Goal: Task Accomplishment & Management: Use online tool/utility

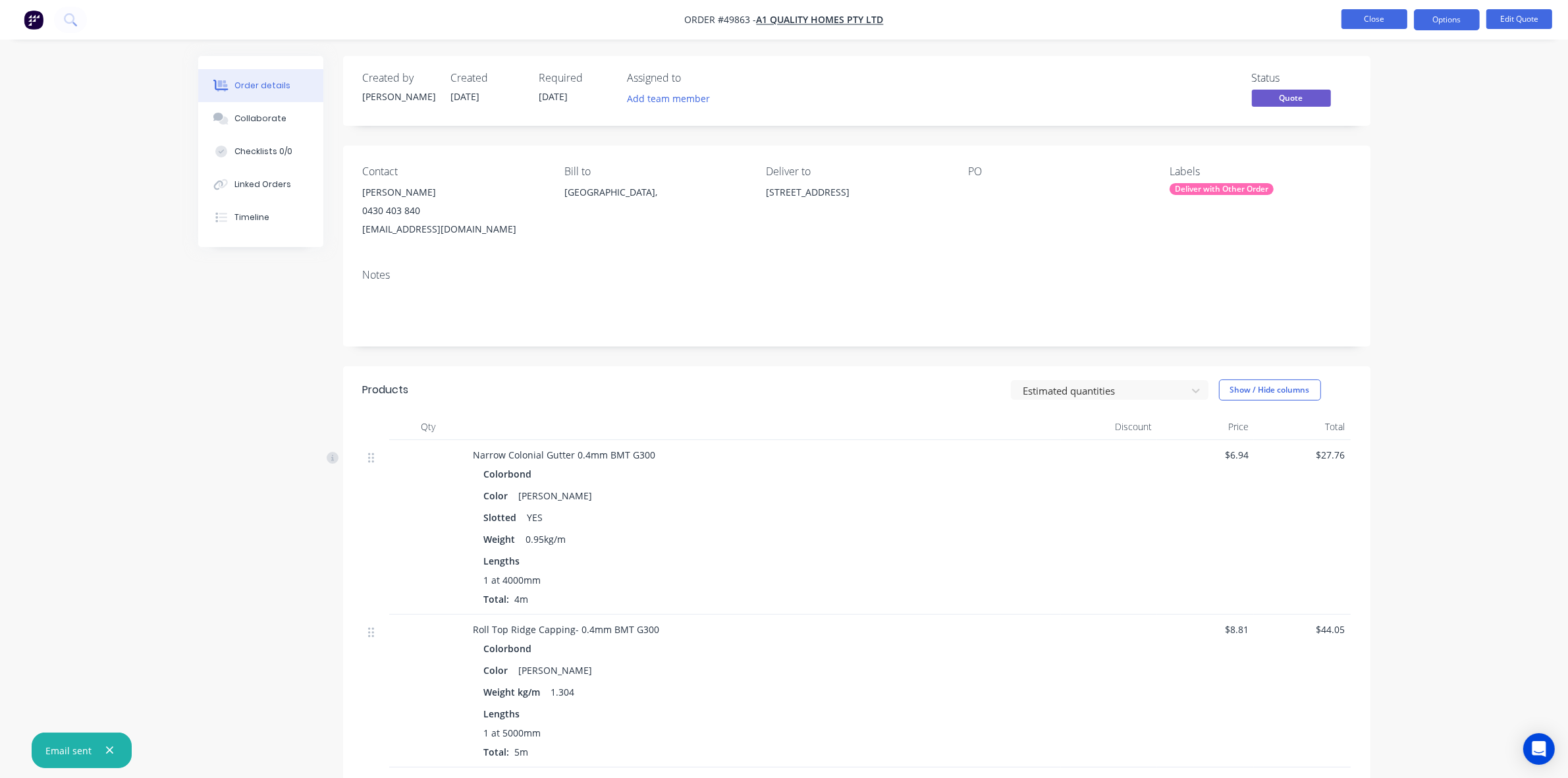
click at [1394, 23] on button "Close" at bounding box center [1375, 19] width 66 height 20
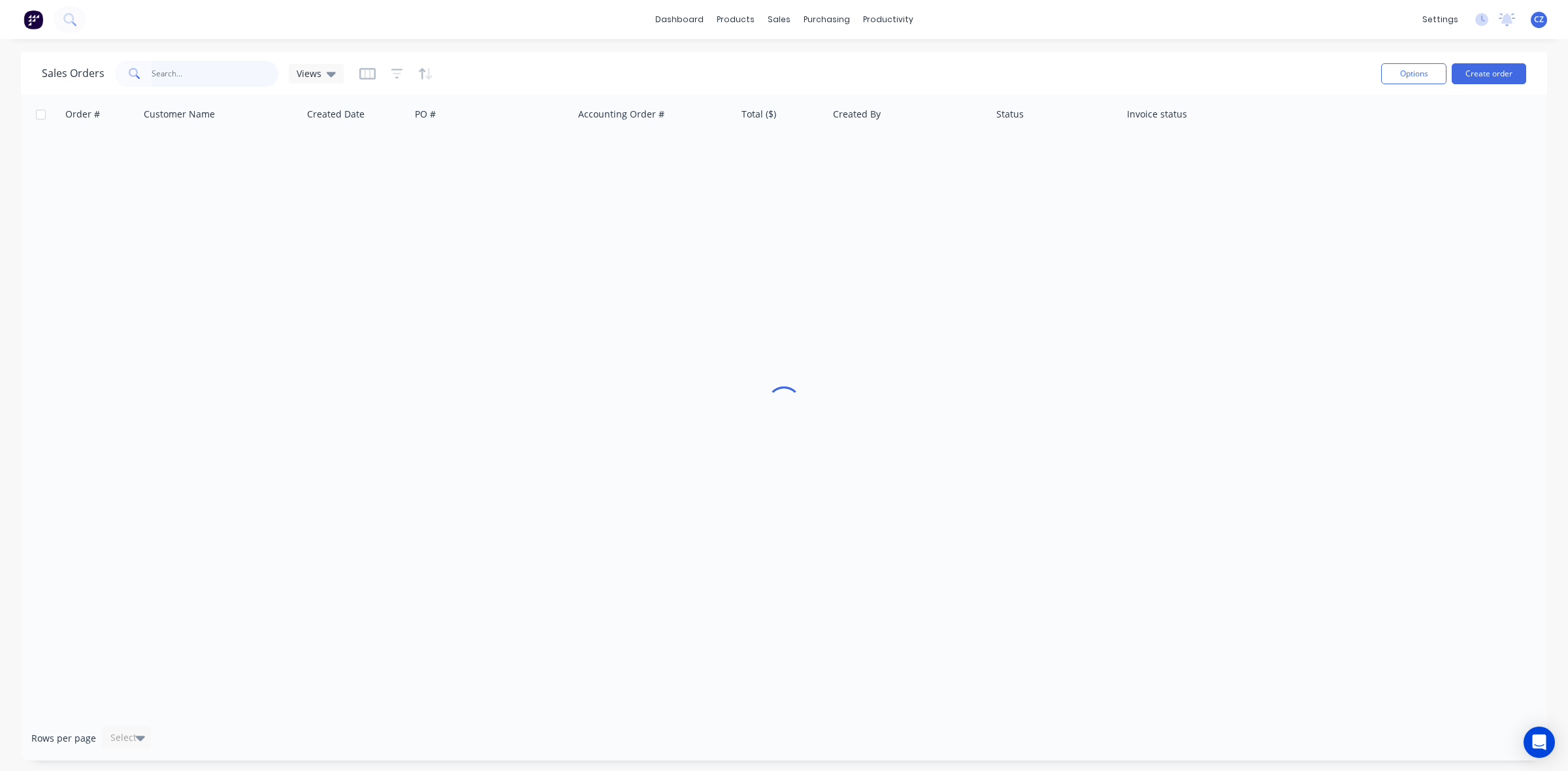
click at [181, 85] on input "text" at bounding box center [216, 74] width 127 height 26
type input "35442"
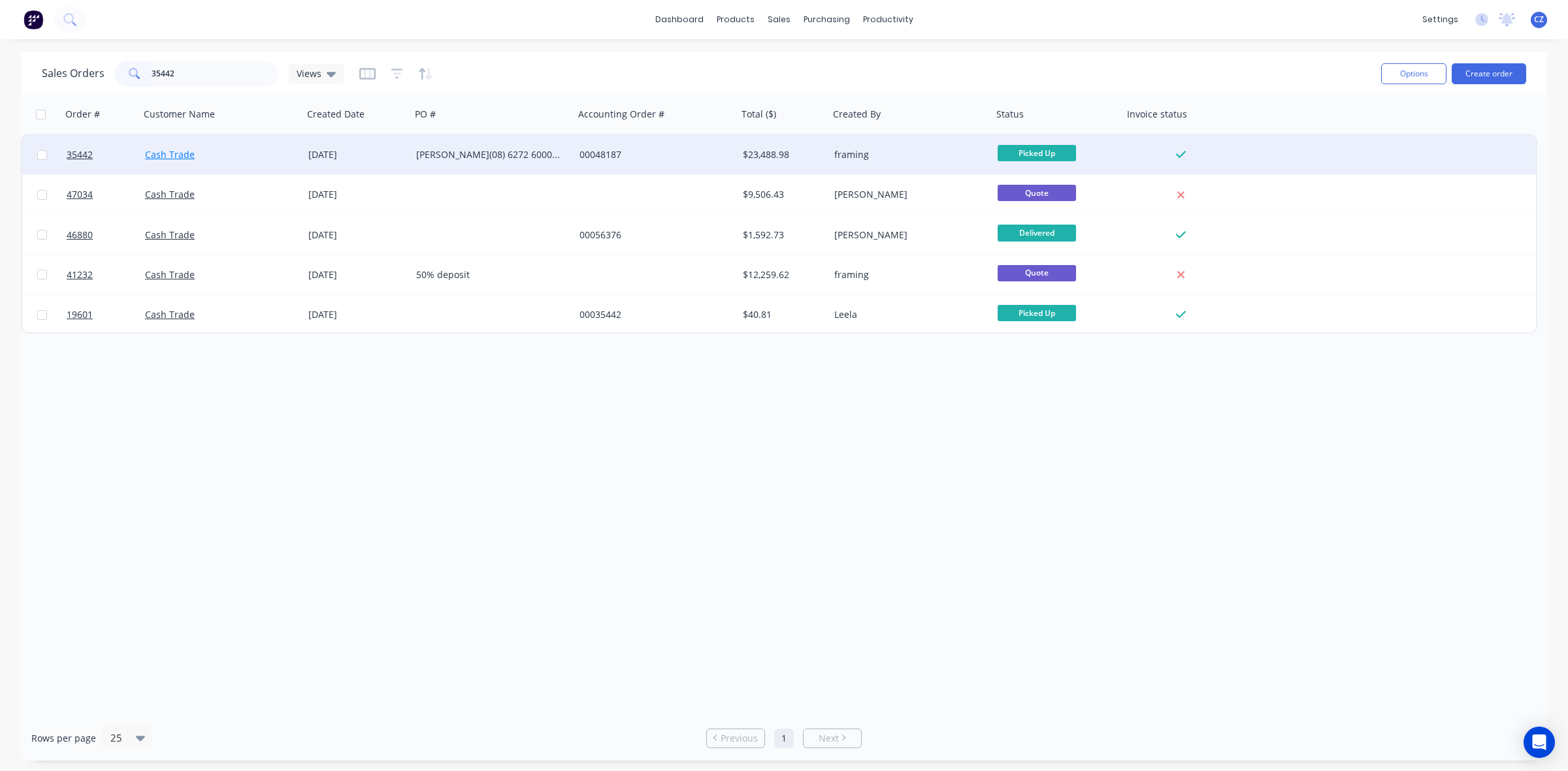
click at [173, 151] on link "Cash Trade" at bounding box center [170, 154] width 50 height 12
click at [201, 147] on div "Cash Trade" at bounding box center [221, 155] width 163 height 39
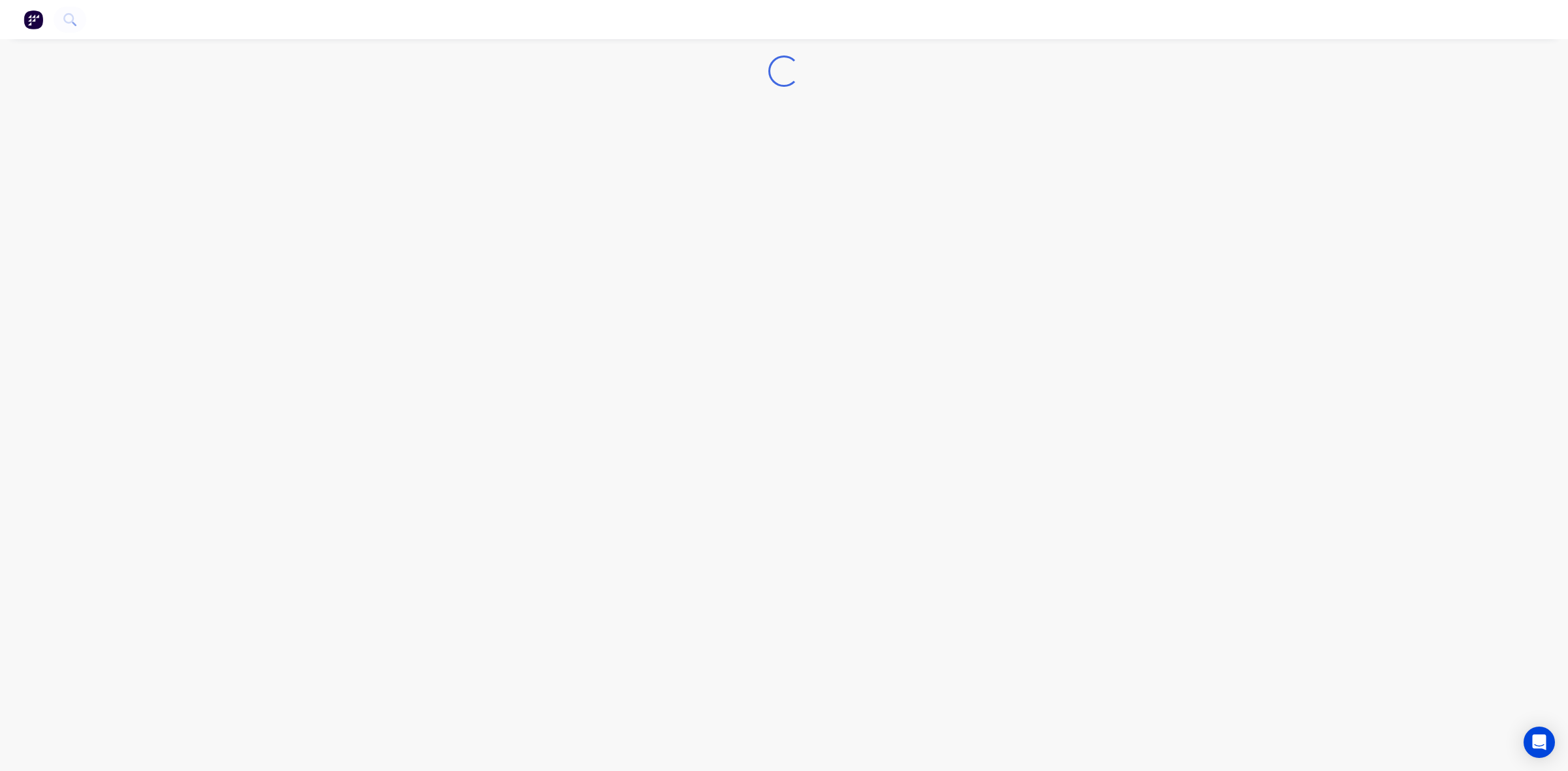
click at [201, 147] on div "Loading..." at bounding box center [784, 385] width 1568 height 771
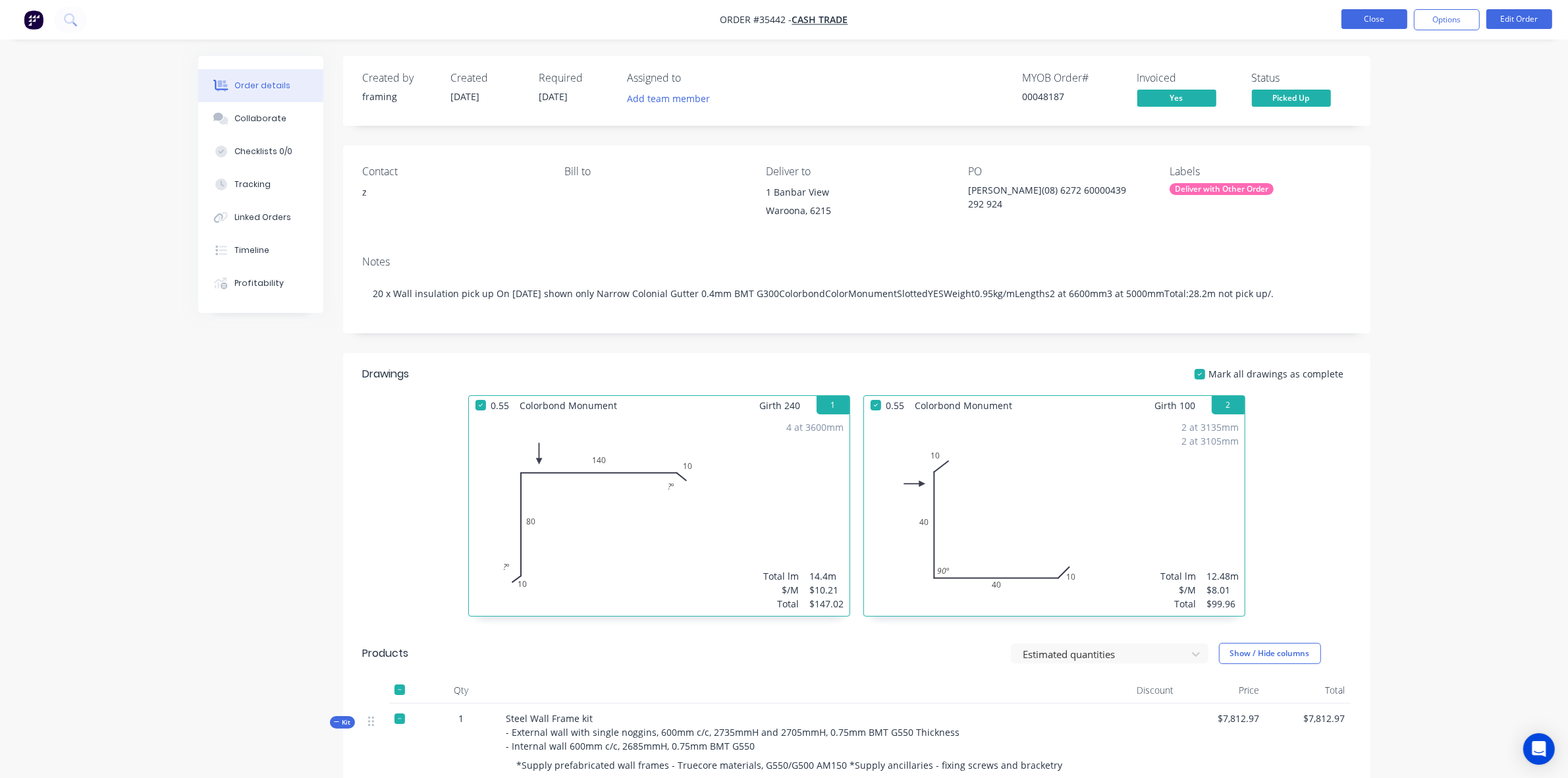
click at [1371, 17] on button "Close" at bounding box center [1375, 19] width 66 height 20
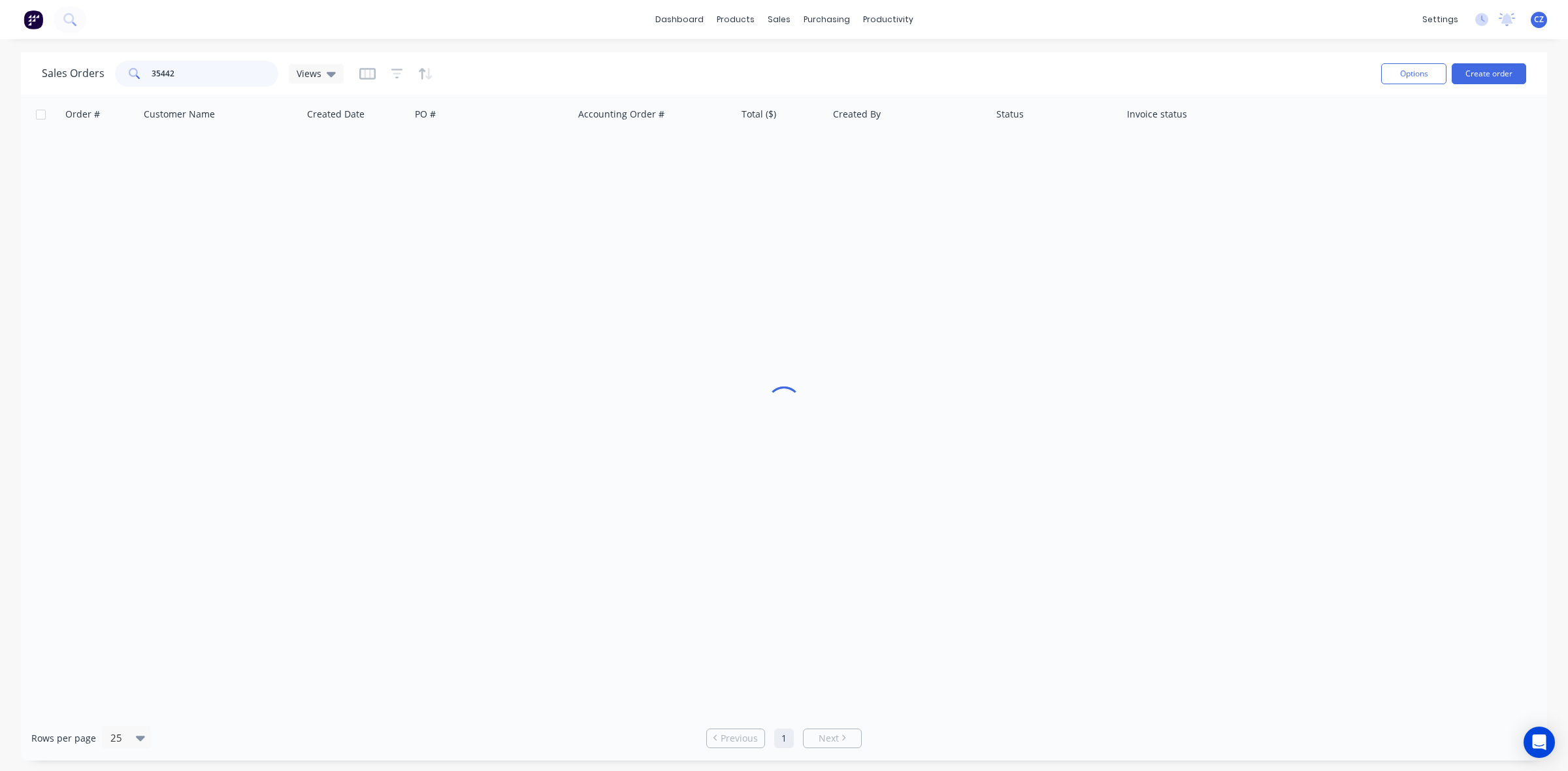
drag, startPoint x: 206, startPoint y: 77, endPoint x: 0, endPoint y: 74, distance: 206.0
click at [0, 74] on div "Sales Orders 35442 Views Options Create order Order # Customer Name Created Dat…" at bounding box center [784, 407] width 1568 height 708
type input "48518"
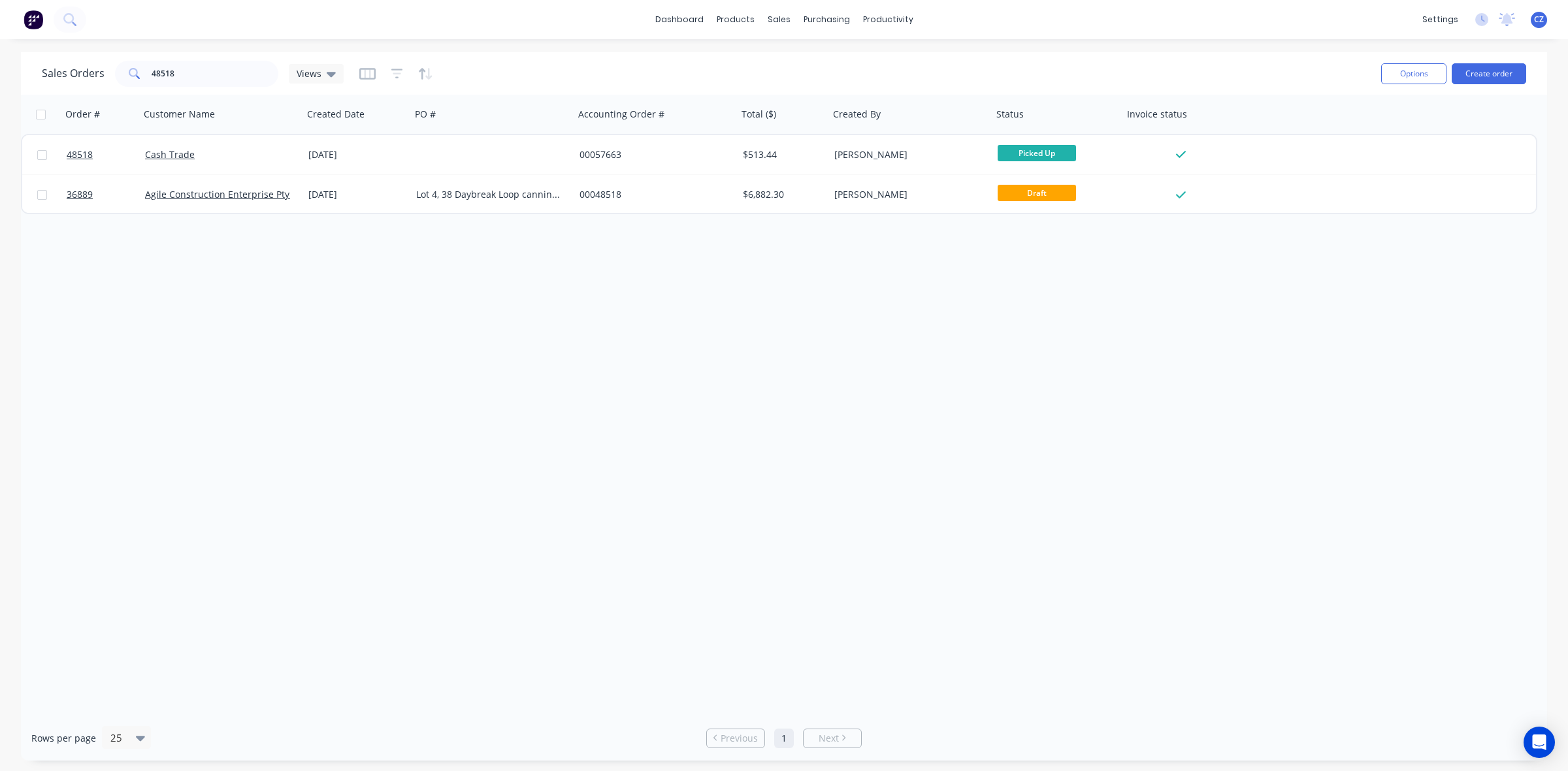
click at [232, 171] on div "Cash Trade" at bounding box center [221, 155] width 163 height 39
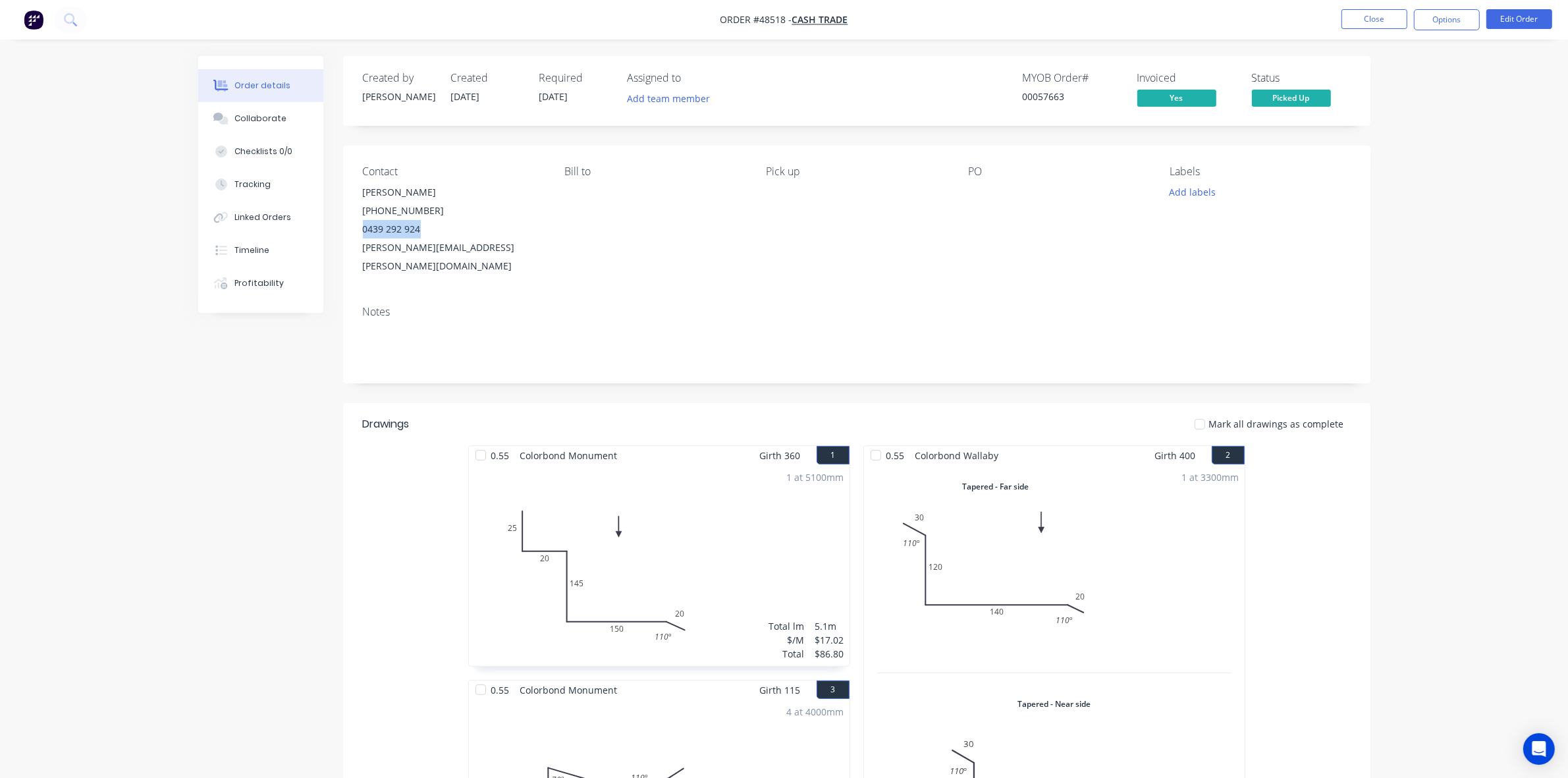
drag, startPoint x: 420, startPoint y: 230, endPoint x: 351, endPoint y: 221, distance: 69.6
click at [351, 221] on div "Contact Clive Shaw (08) 6272 6000 0439 292 924 clive.shaw@gres.com.au Bill to P…" at bounding box center [856, 220] width 1027 height 149
copy div "0439 292 924"
click at [1366, 25] on button "Close" at bounding box center [1375, 19] width 66 height 20
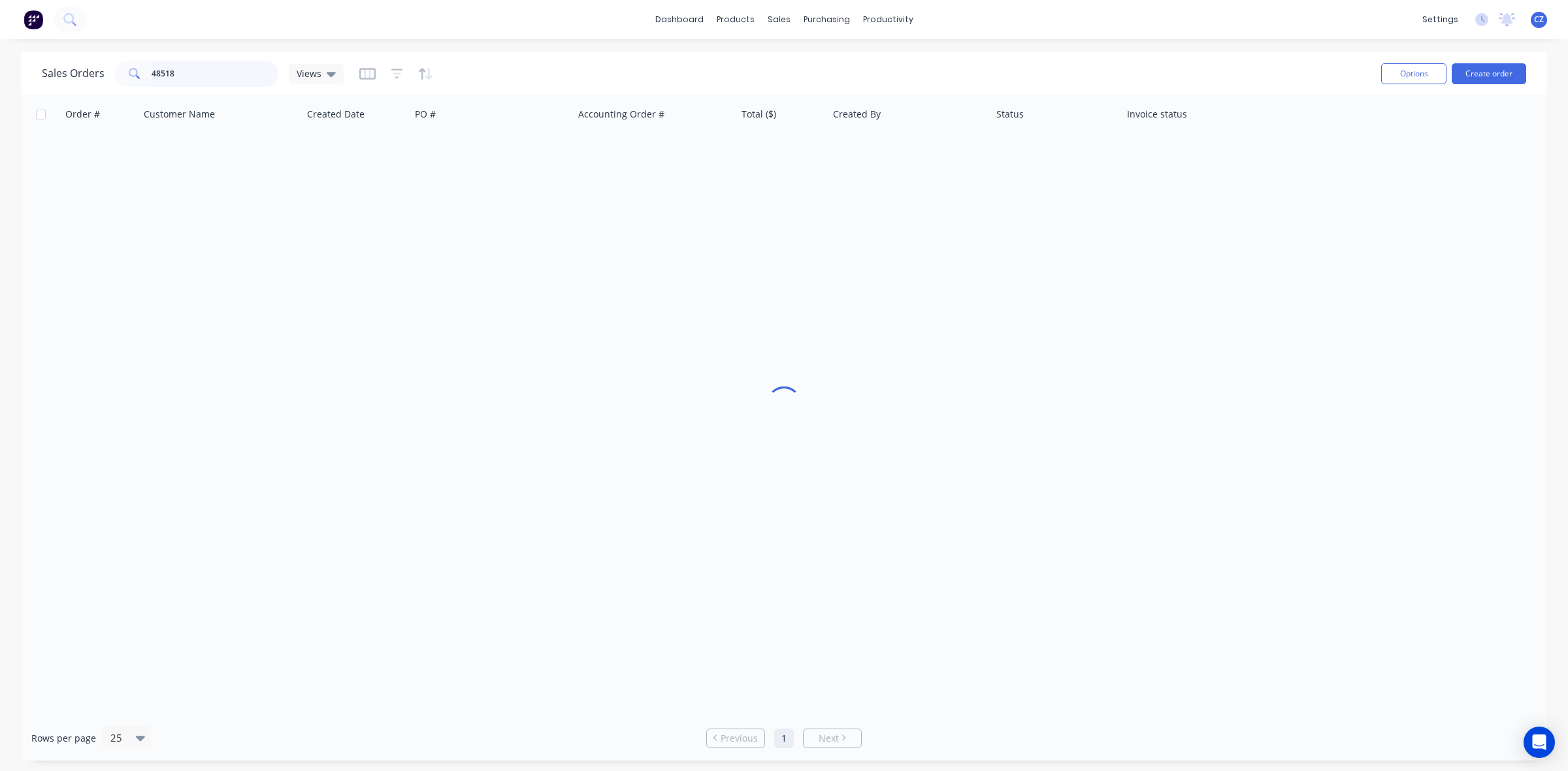
click at [193, 75] on input "48518" at bounding box center [216, 74] width 127 height 26
type input "48660"
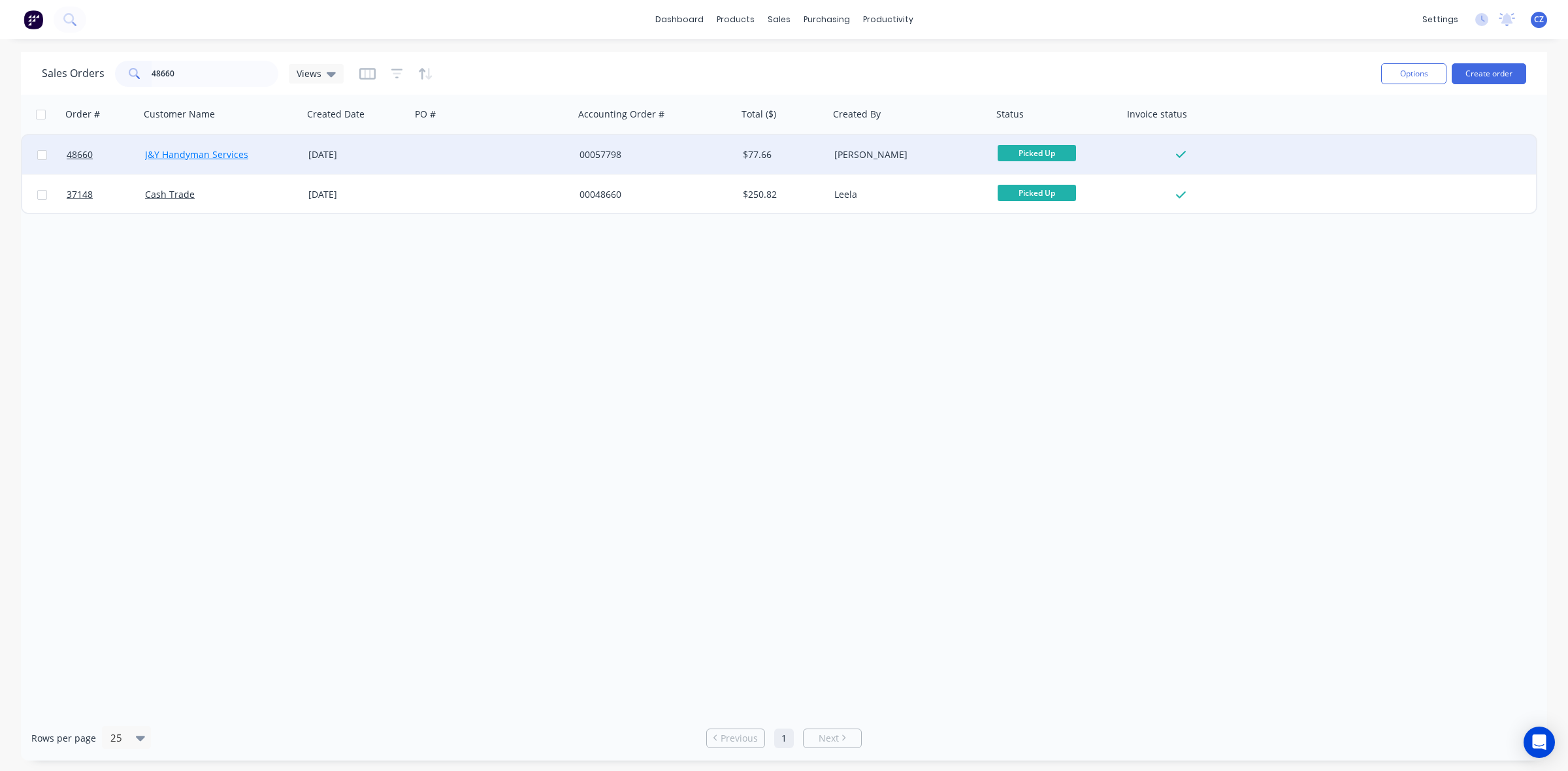
click at [235, 156] on link "J&Y Handyman Services" at bounding box center [197, 154] width 103 height 12
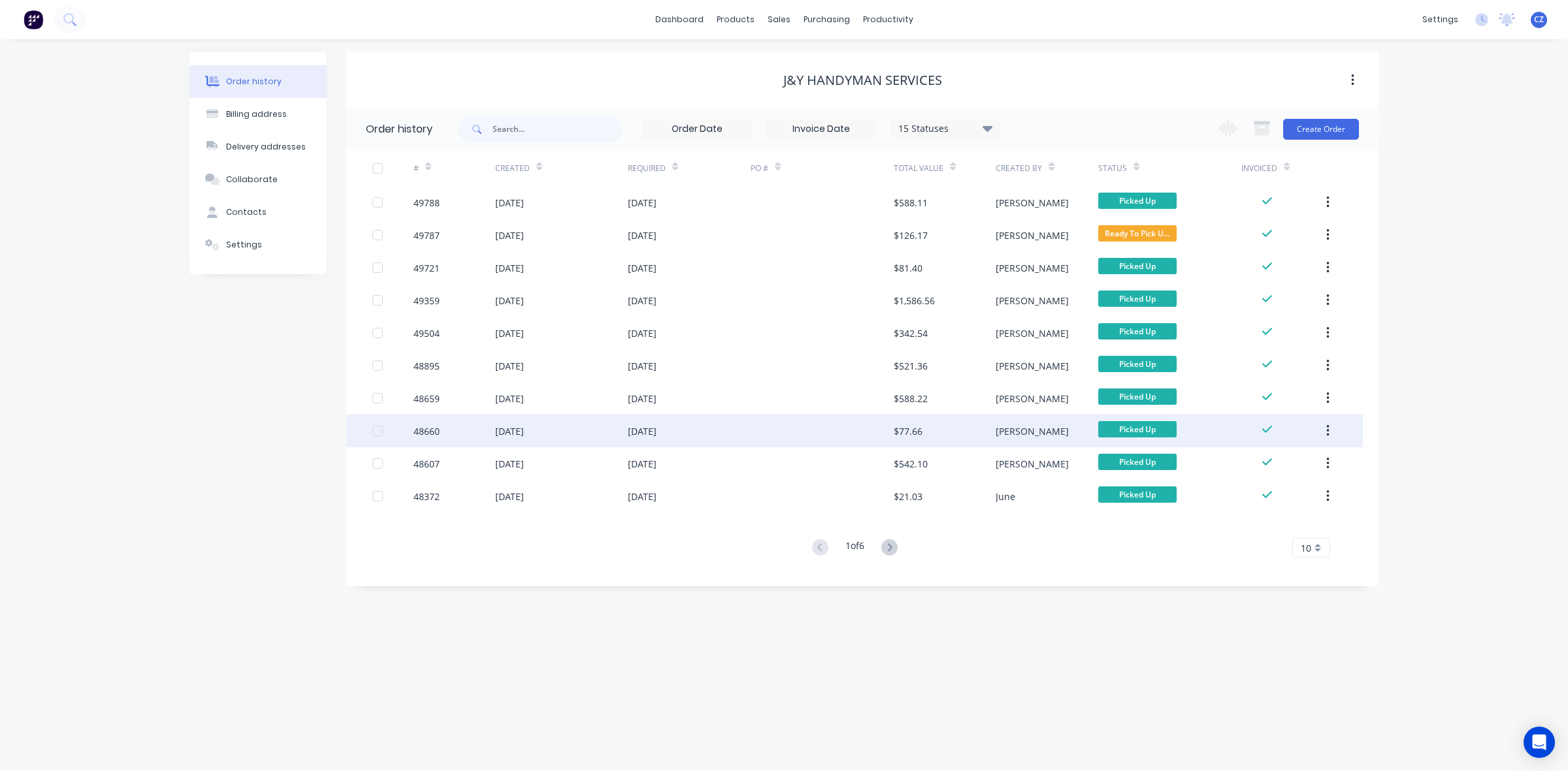
click at [578, 427] on div "30 Aug 2025" at bounding box center [560, 431] width 132 height 33
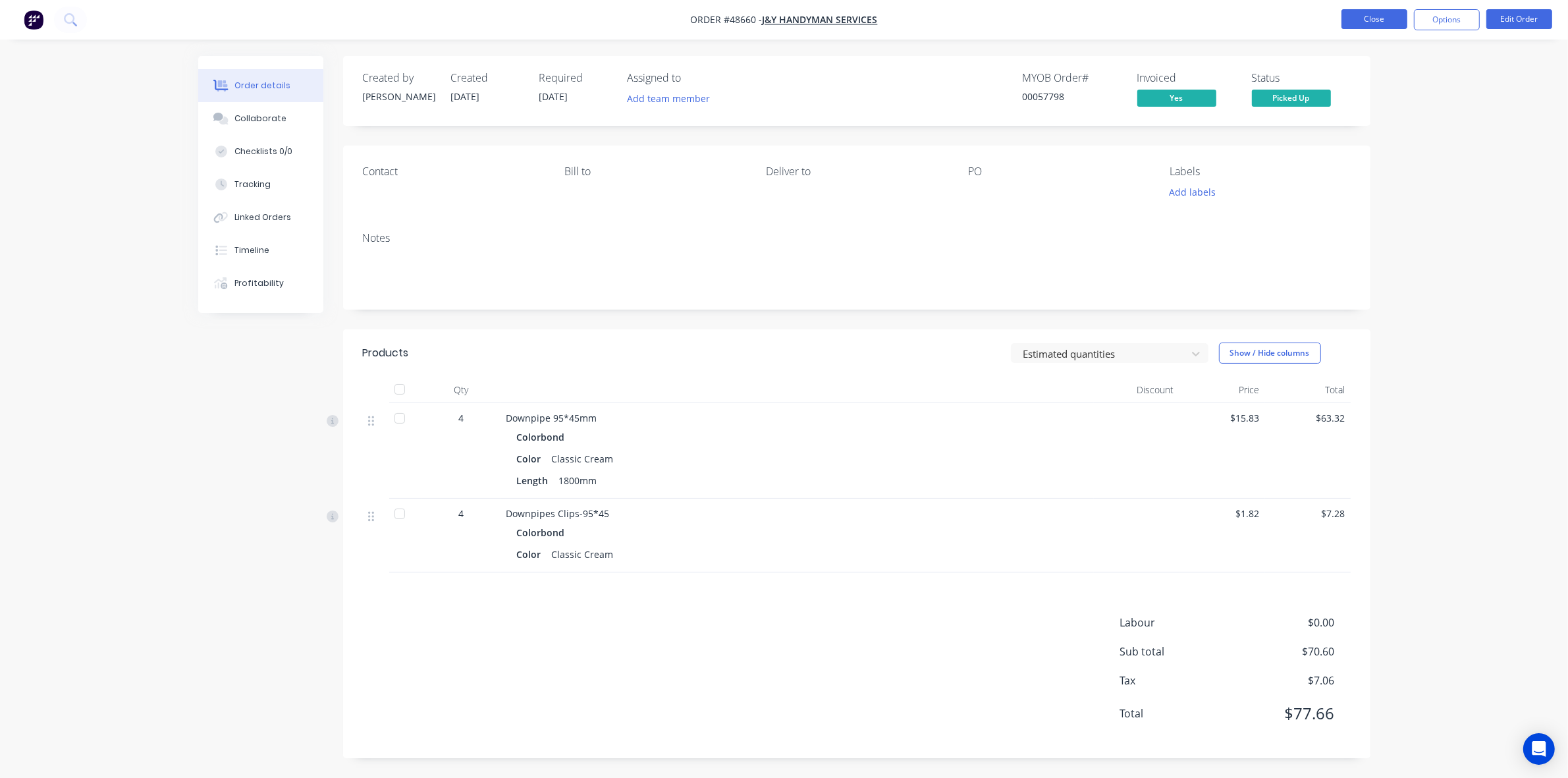
click at [1379, 24] on button "Close" at bounding box center [1375, 19] width 66 height 20
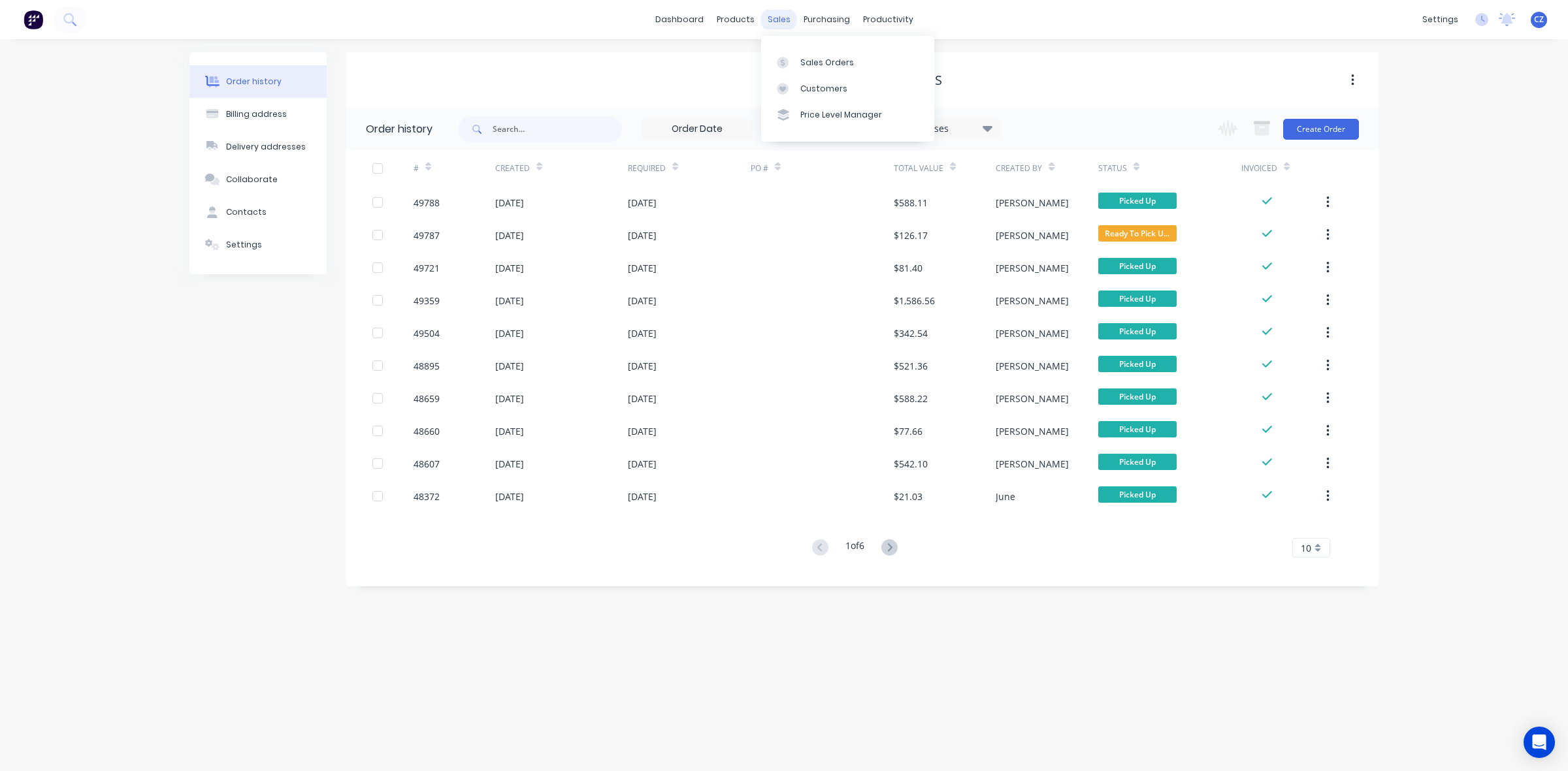
click at [775, 24] on div "sales" at bounding box center [779, 19] width 36 height 20
click at [820, 62] on div "Sales Orders" at bounding box center [827, 63] width 53 height 12
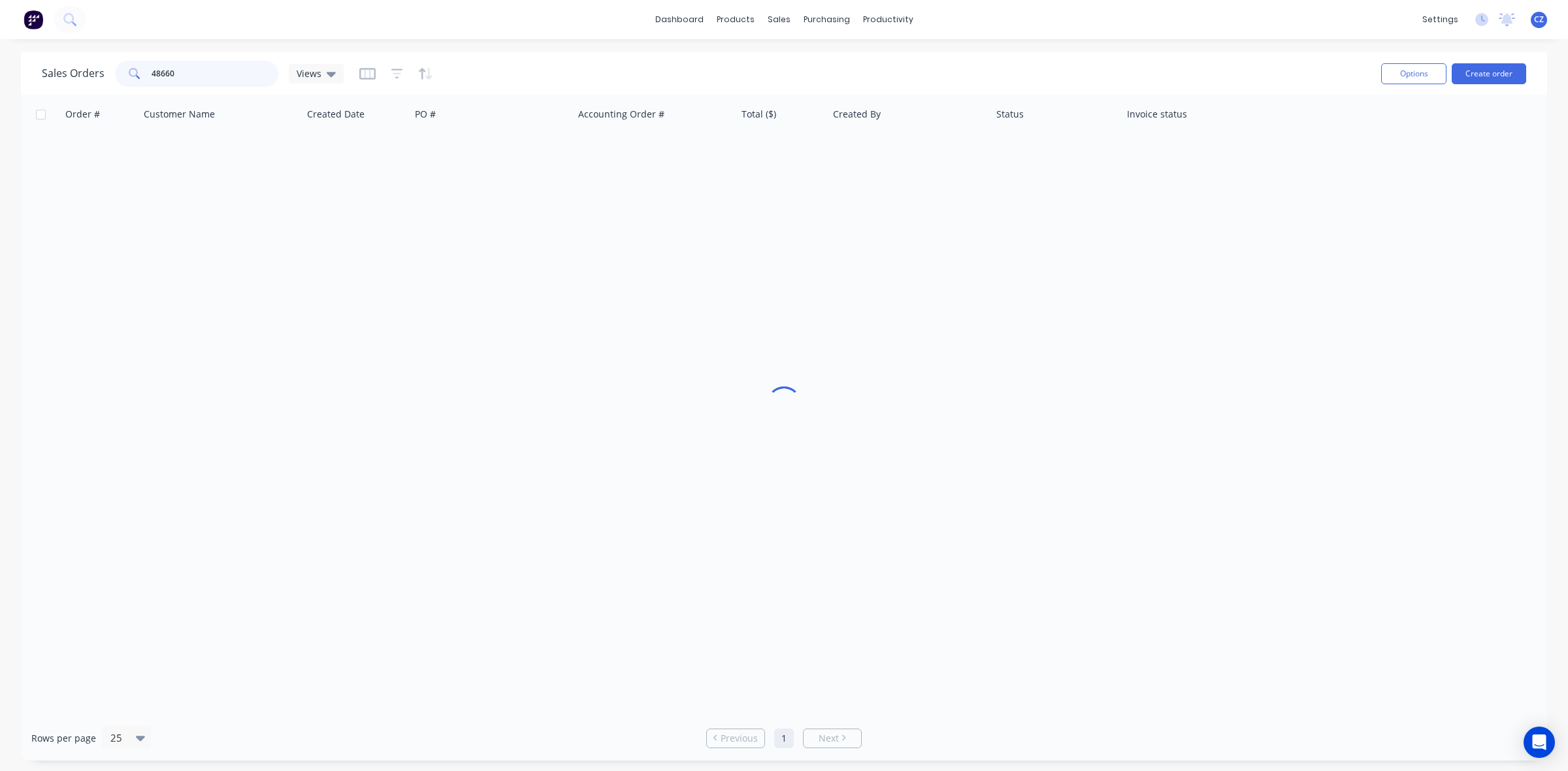
click at [201, 72] on input "48660" at bounding box center [216, 74] width 127 height 26
type input "46880"
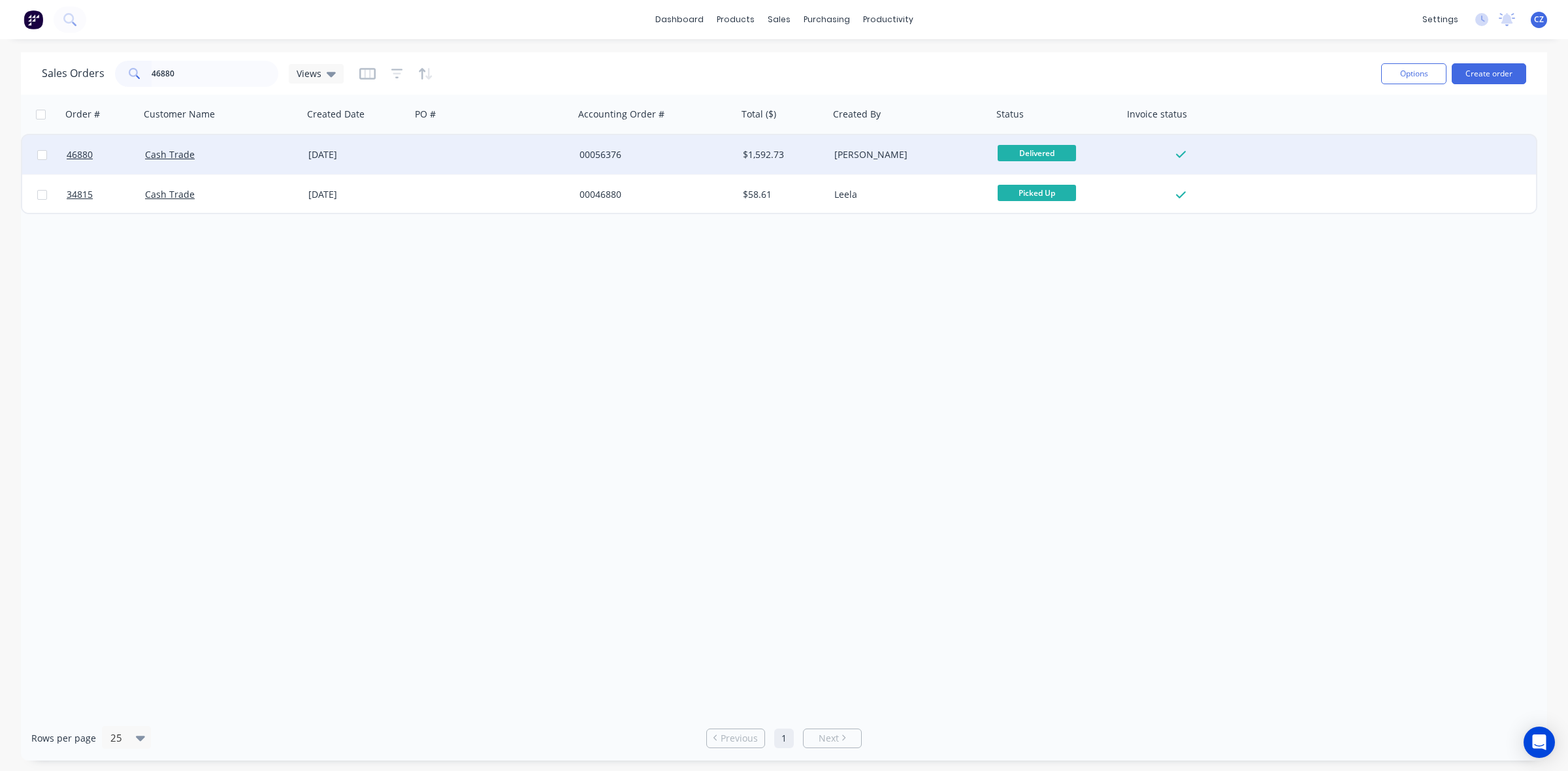
click at [195, 141] on div "Cash Trade" at bounding box center [221, 155] width 163 height 39
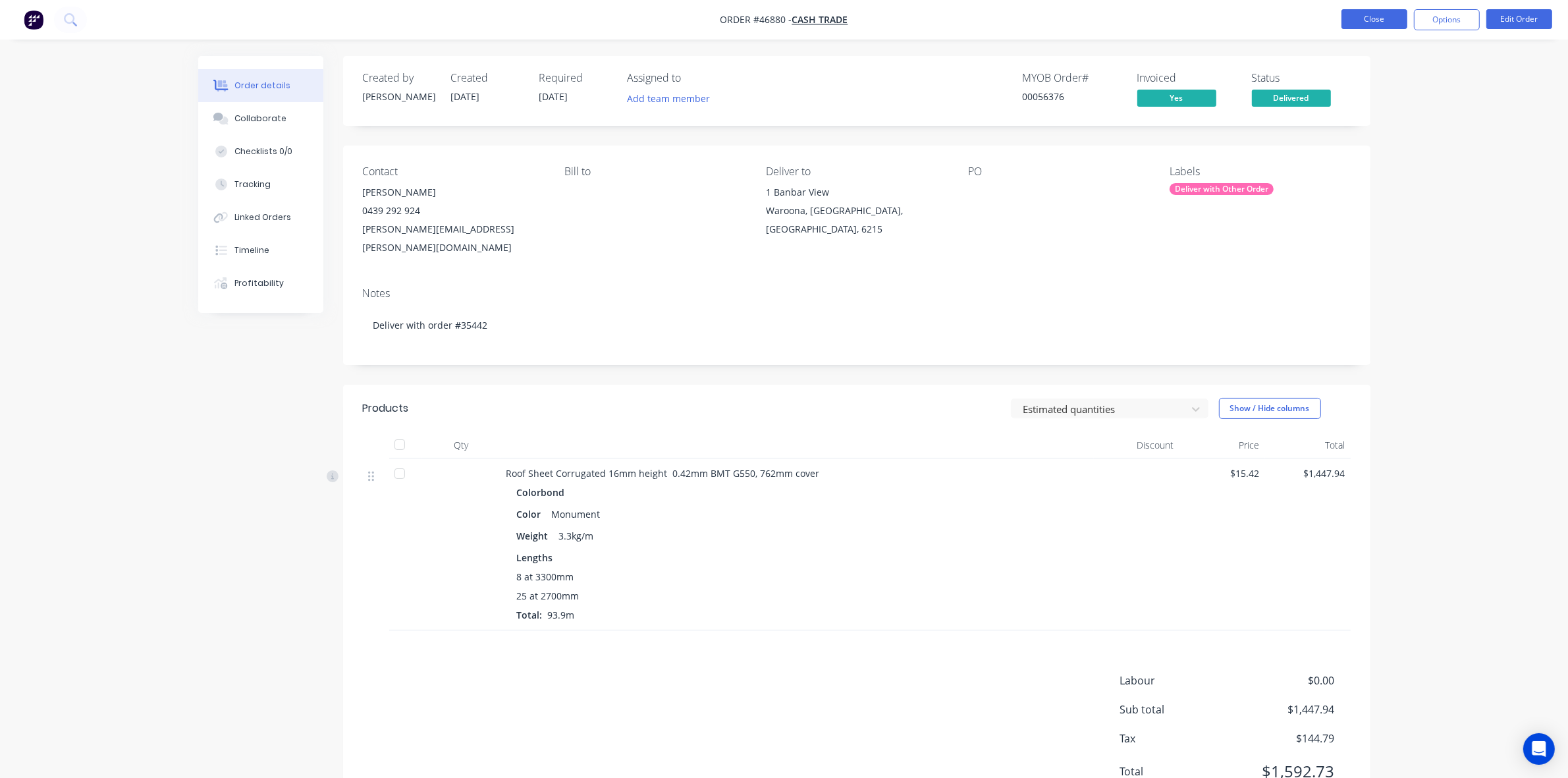
click at [1372, 15] on button "Close" at bounding box center [1375, 19] width 66 height 20
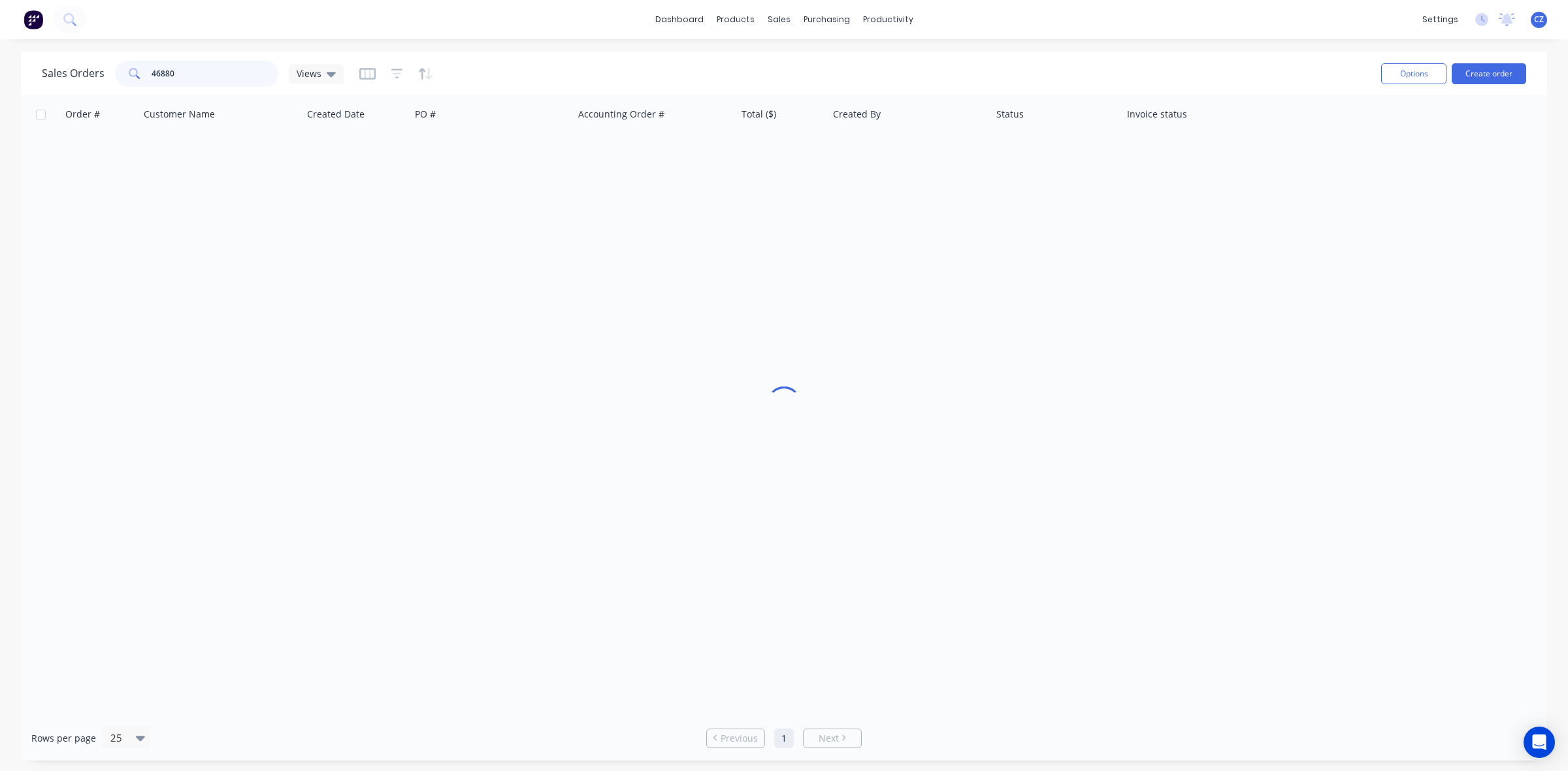
drag, startPoint x: 214, startPoint y: 77, endPoint x: 85, endPoint y: 57, distance: 130.5
click at [85, 57] on div "Sales Orders 46880 Views" at bounding box center [707, 73] width 1329 height 32
type input "clive"
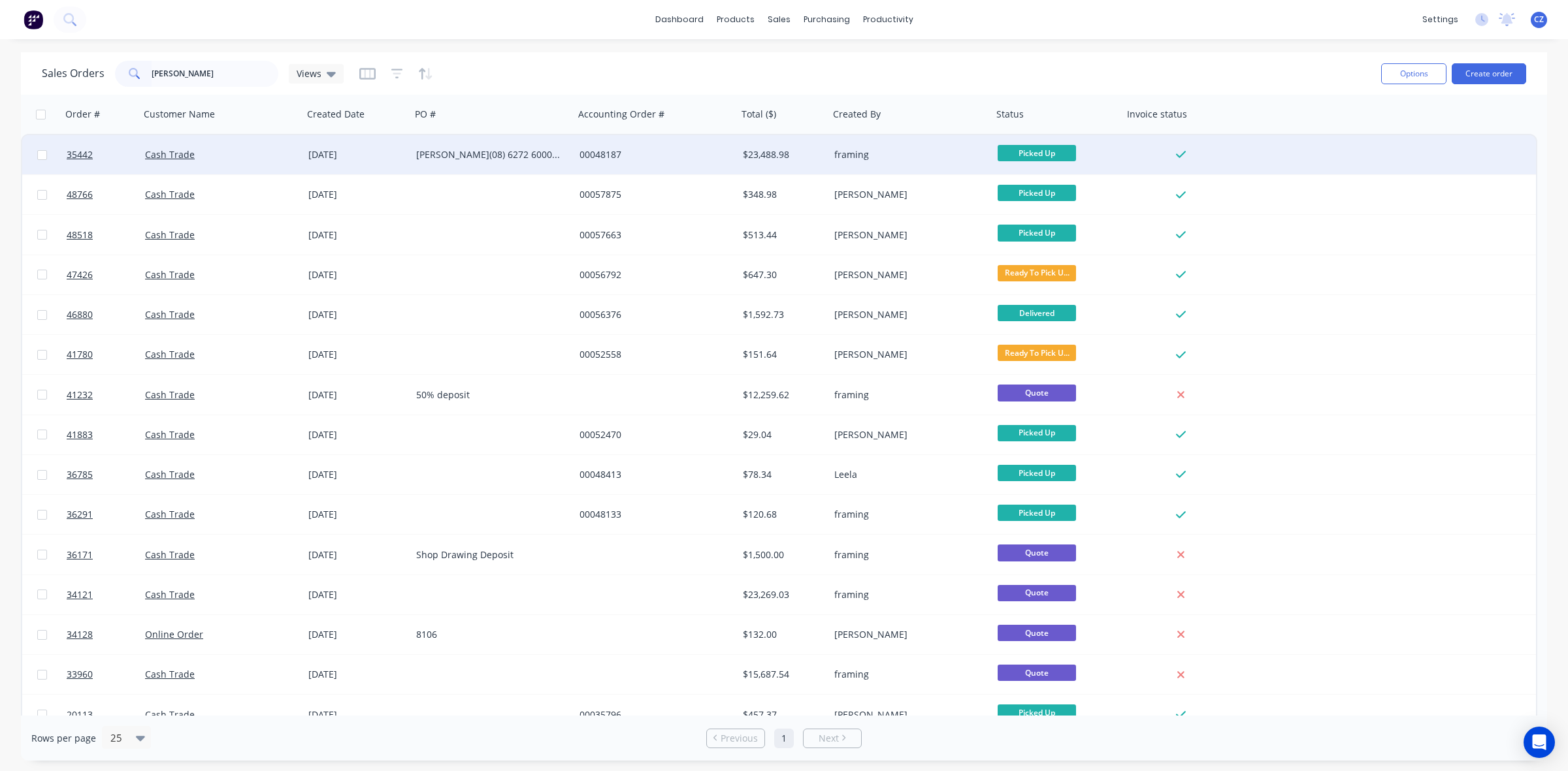
click at [344, 165] on div "[DATE]" at bounding box center [356, 155] width 108 height 39
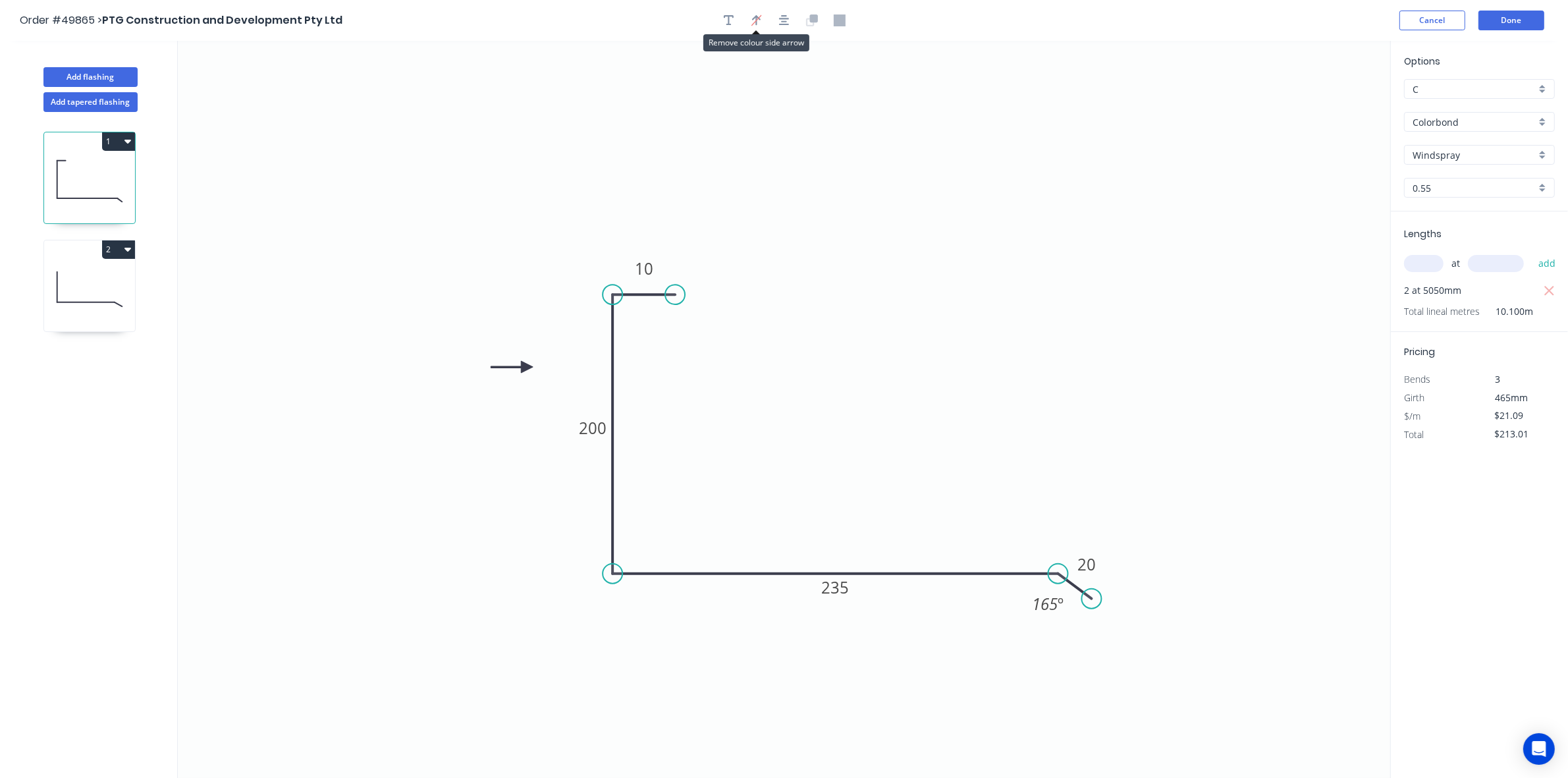
click at [78, 279] on icon at bounding box center [90, 288] width 91 height 84
type input "$0.00"
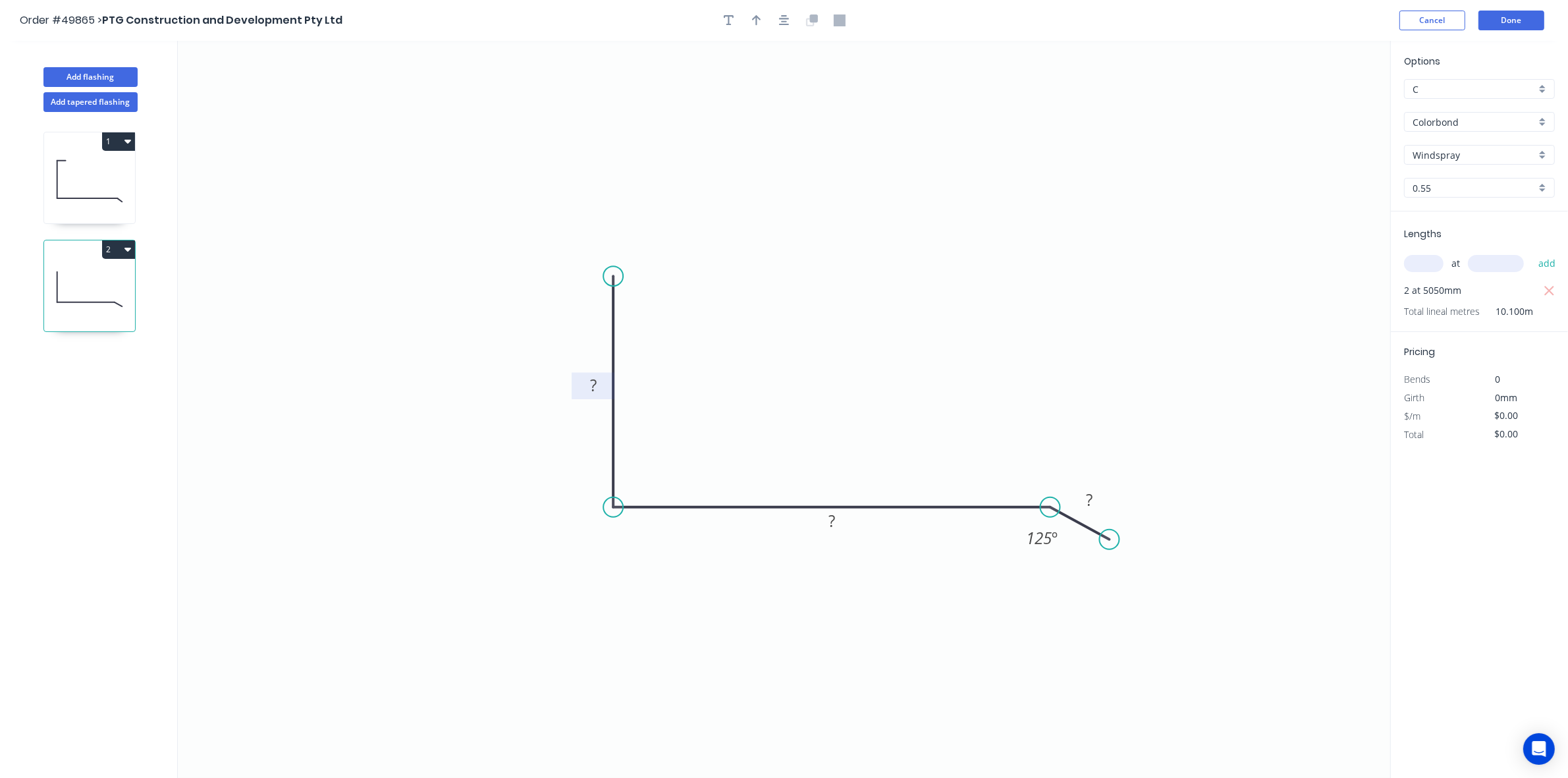
click at [594, 388] on tspan "?" at bounding box center [593, 386] width 7 height 22
click at [79, 76] on button "Add flashing" at bounding box center [91, 77] width 95 height 20
type input "$0.00"
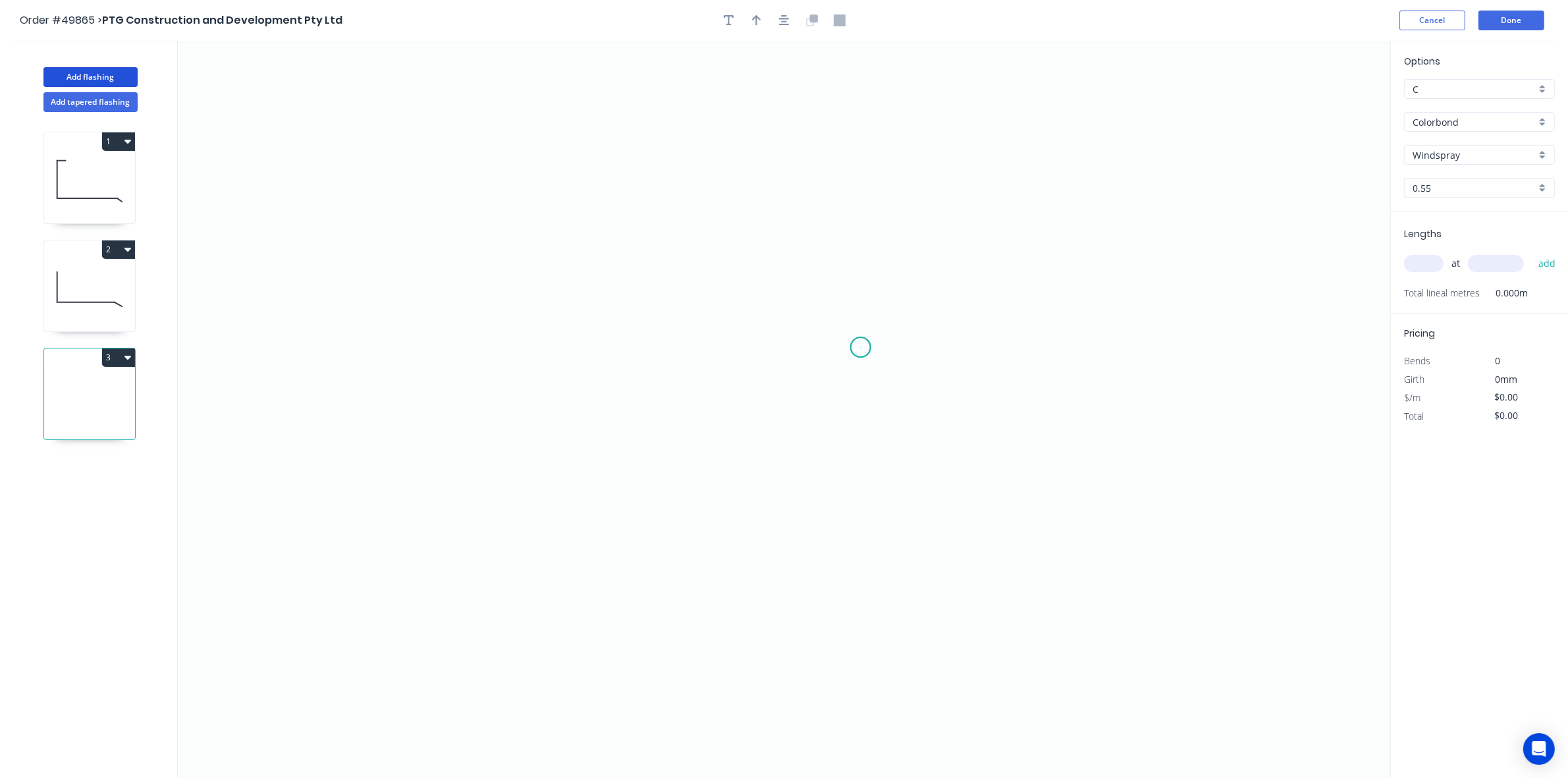
click at [861, 348] on icon "0" at bounding box center [784, 409] width 1213 height 737
click at [817, 401] on icon "0" at bounding box center [784, 409] width 1213 height 737
click at [1127, 389] on icon "0 ?" at bounding box center [784, 409] width 1213 height 737
click at [1134, 654] on icon "0 ? ? ? º" at bounding box center [784, 409] width 1213 height 737
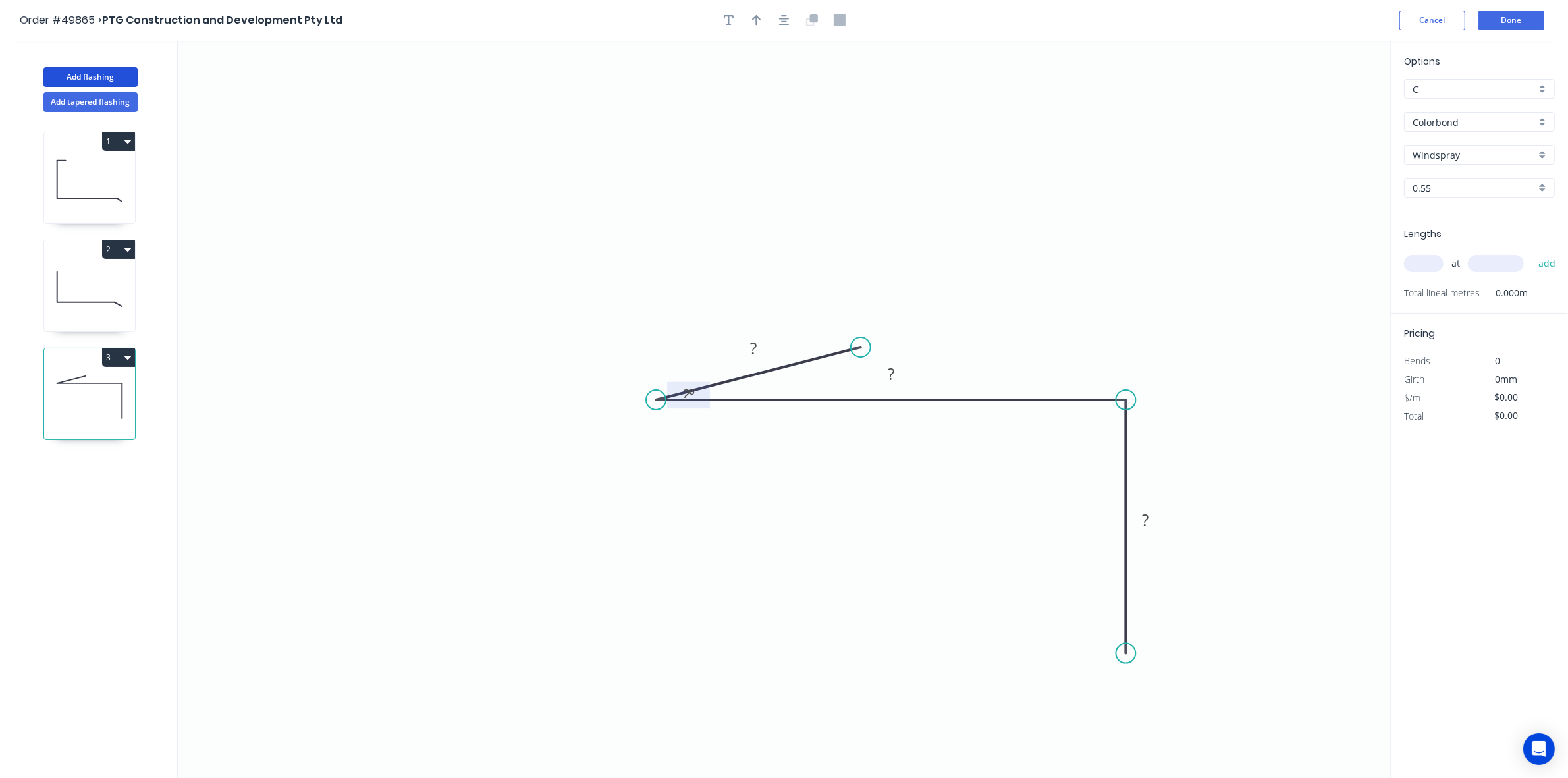
drag, startPoint x: 820, startPoint y: 394, endPoint x: 705, endPoint y: 360, distance: 119.9
click at [656, 361] on icon "0 ? ? ? ? º" at bounding box center [784, 409] width 1213 height 737
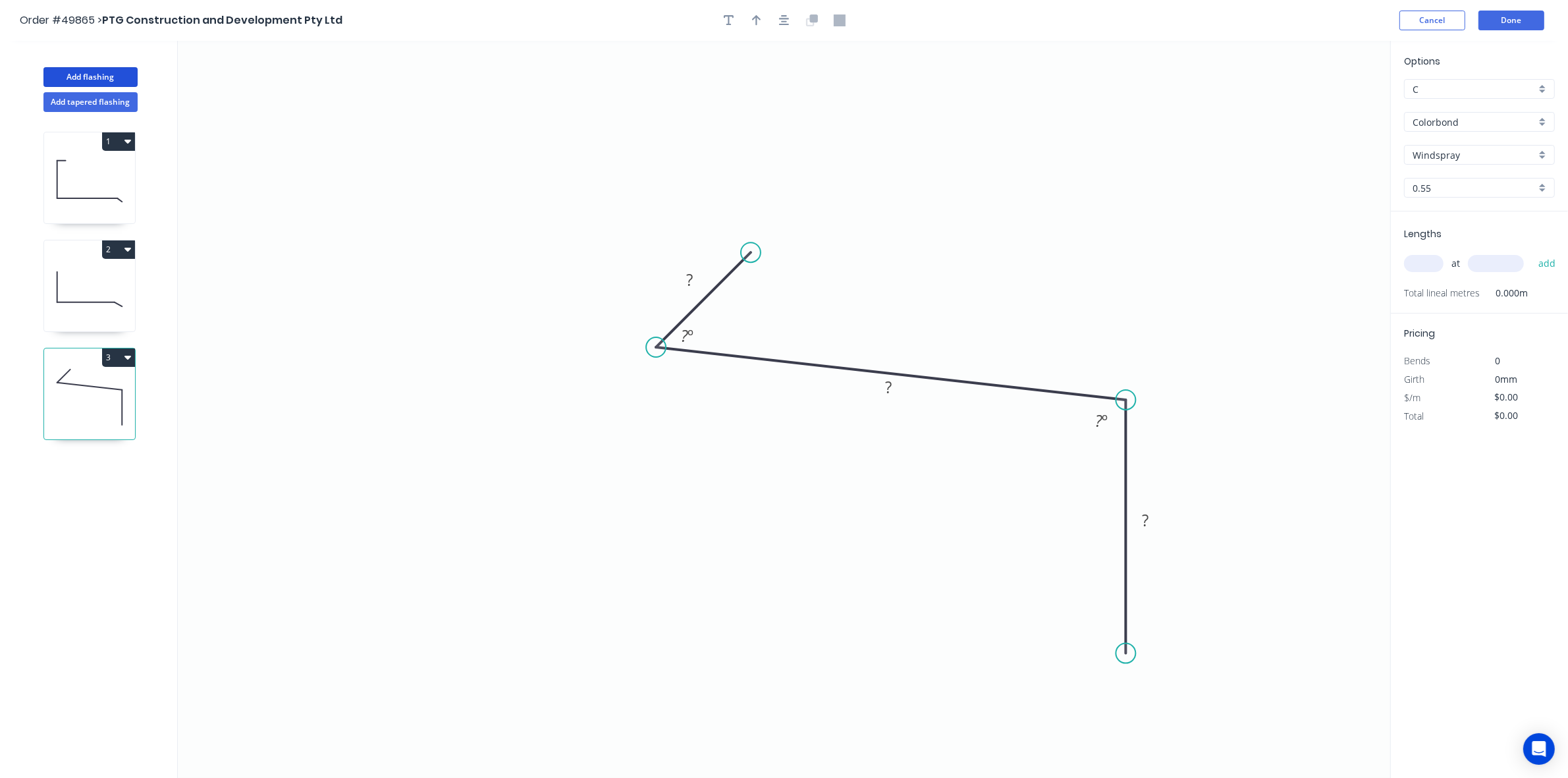
drag, startPoint x: 779, startPoint y: 270, endPoint x: 749, endPoint y: 240, distance: 42.4
click at [749, 242] on circle at bounding box center [750, 251] width 20 height 20
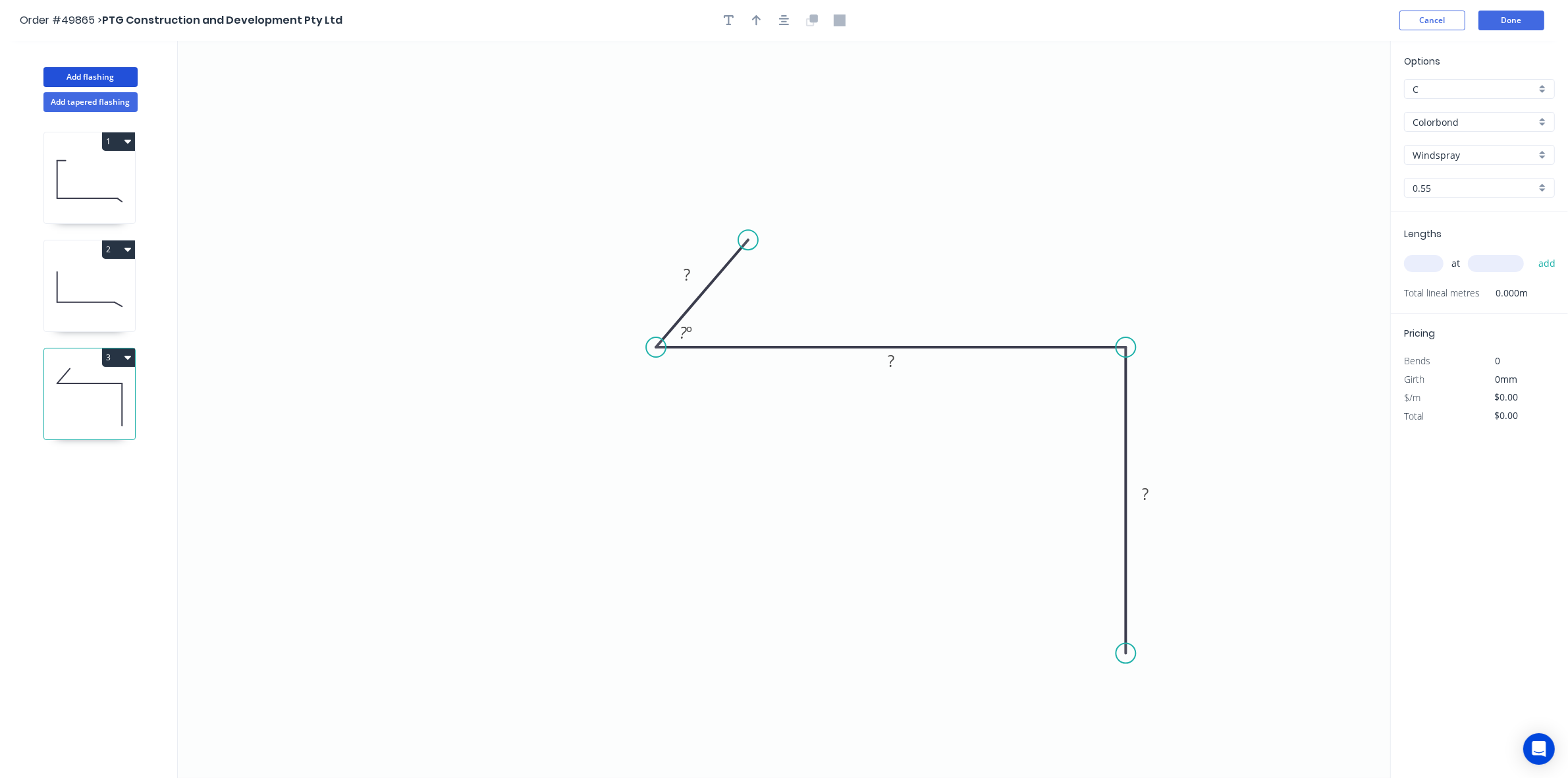
drag, startPoint x: 1128, startPoint y: 399, endPoint x: 1114, endPoint y: 331, distance: 69.4
click at [1114, 331] on icon "0 ? ? ? ? º" at bounding box center [784, 409] width 1213 height 737
drag, startPoint x: 1121, startPoint y: 651, endPoint x: 1125, endPoint y: 701, distance: 50.2
click at [1125, 701] on circle at bounding box center [1126, 700] width 20 height 20
click at [685, 268] on tspan "?" at bounding box center [686, 274] width 7 height 22
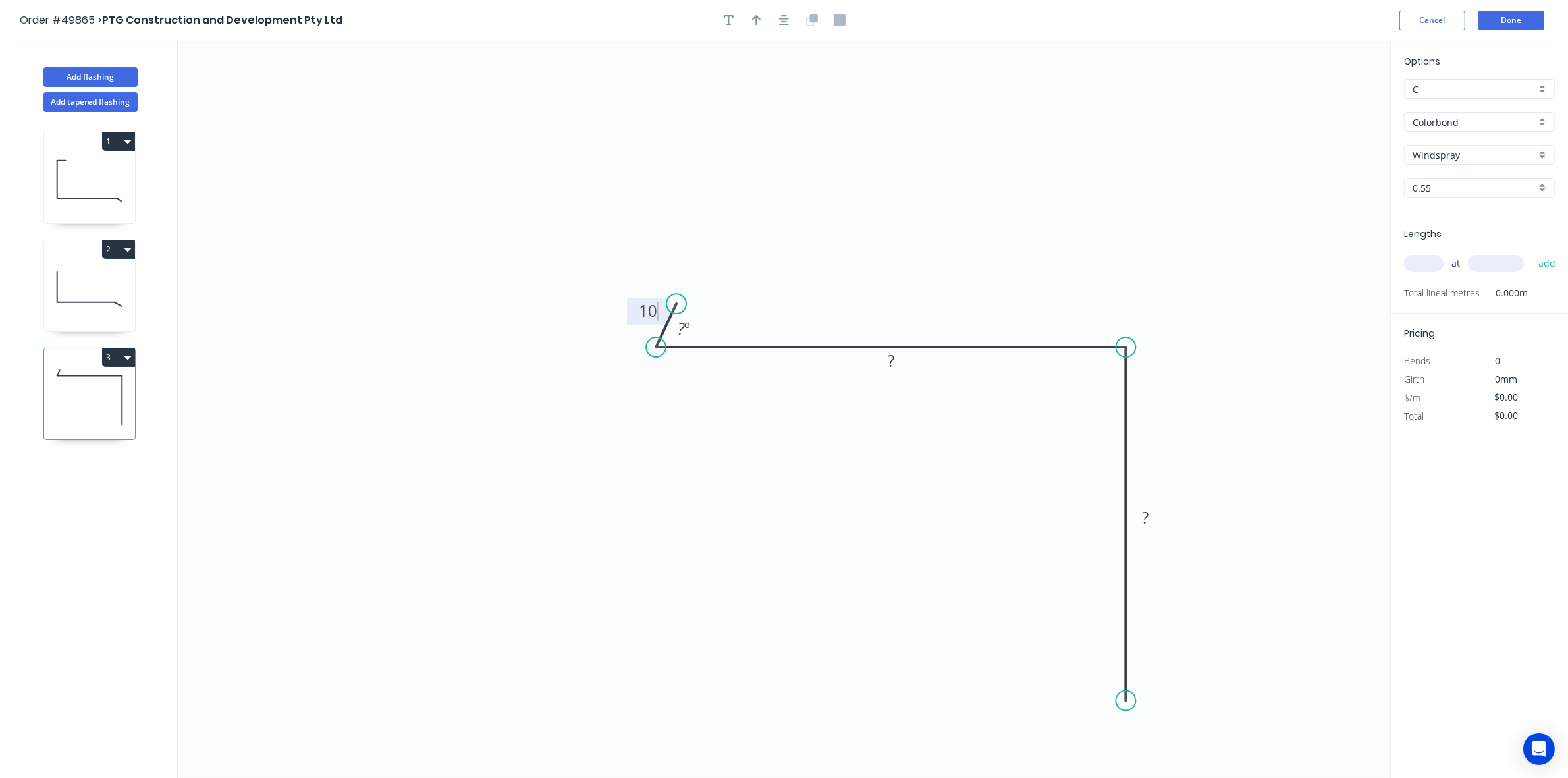
drag, startPoint x: 746, startPoint y: 241, endPoint x: 677, endPoint y: 305, distance: 94.1
click at [677, 305] on circle at bounding box center [676, 303] width 20 height 20
click at [674, 334] on rect at bounding box center [683, 330] width 26 height 19
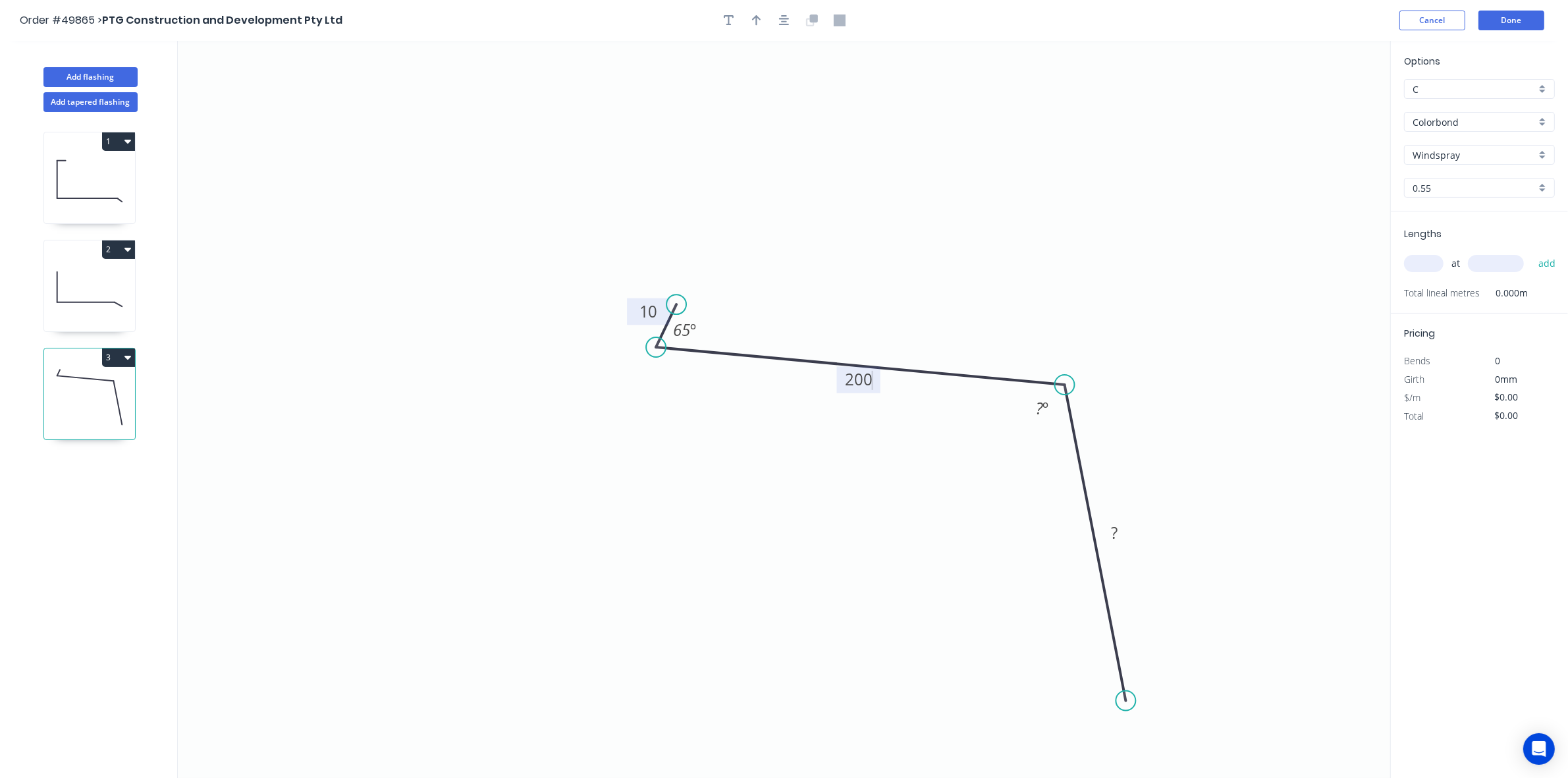
drag, startPoint x: 1120, startPoint y: 350, endPoint x: 1065, endPoint y: 386, distance: 65.7
click at [1065, 386] on circle at bounding box center [1064, 385] width 20 height 20
drag, startPoint x: 1124, startPoint y: 700, endPoint x: 1087, endPoint y: 735, distance: 50.9
click at [1087, 735] on icon "0 10 200 ? 65 º ? º" at bounding box center [784, 409] width 1213 height 737
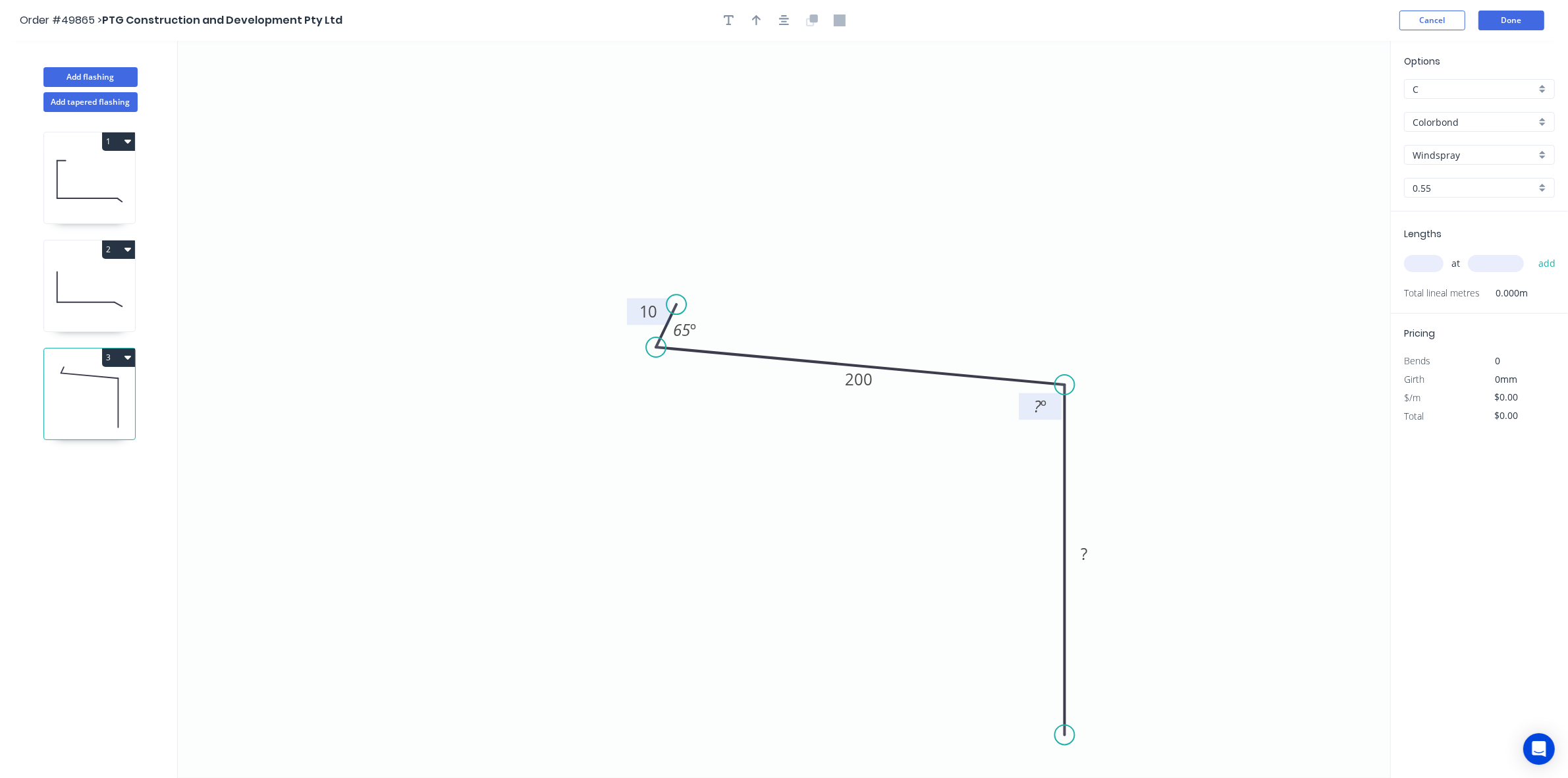
click at [1042, 416] on tspan "º" at bounding box center [1043, 406] width 6 height 22
click at [1090, 555] on rect at bounding box center [1085, 555] width 26 height 19
click at [1181, 577] on icon "0 10 200 300 65 º 95 º" at bounding box center [784, 409] width 1213 height 737
drag, startPoint x: 1061, startPoint y: 738, endPoint x: 1064, endPoint y: 776, distance: 38.1
click at [1064, 776] on circle at bounding box center [1064, 775] width 20 height 20
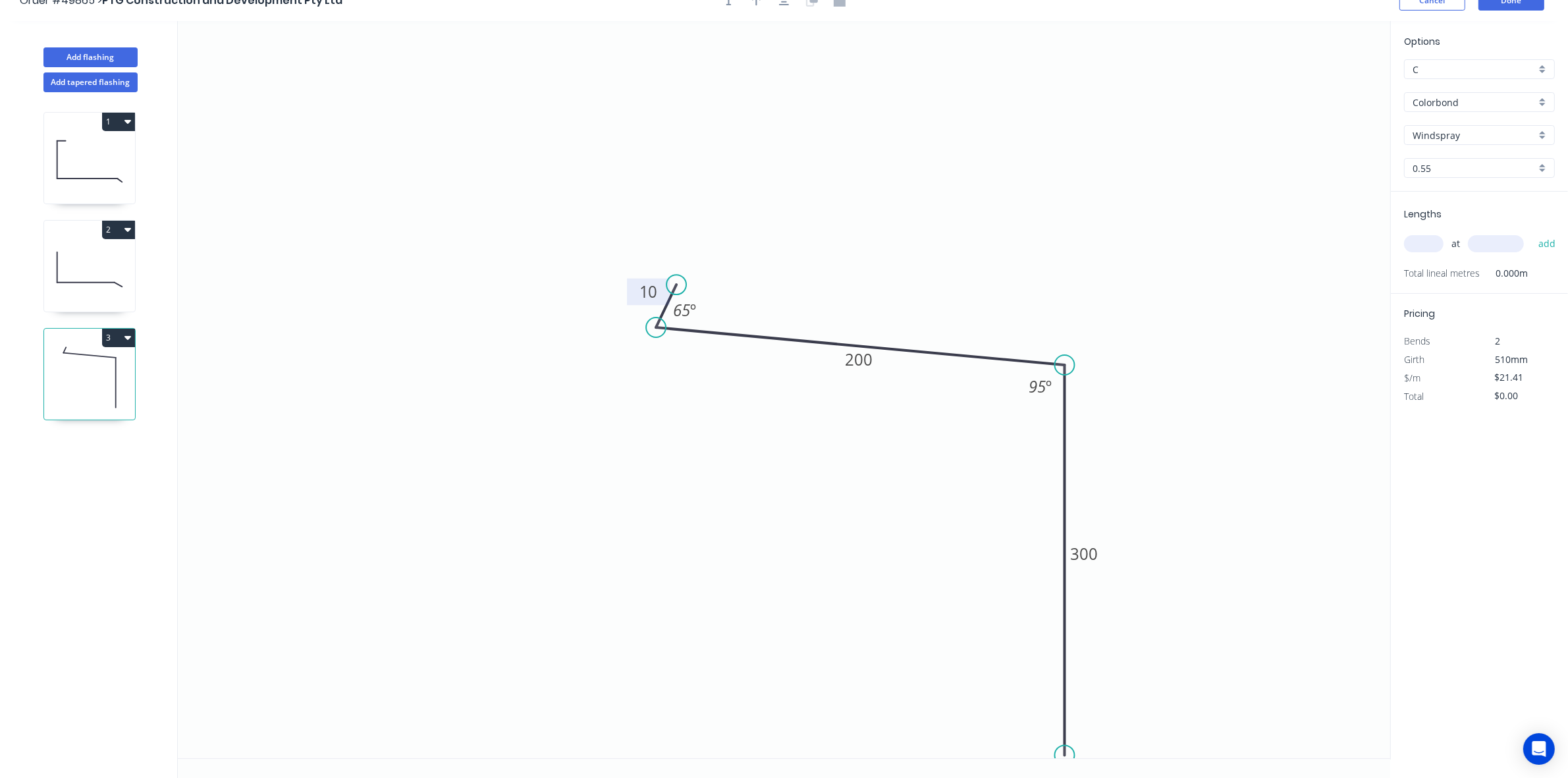
scroll to position [25, 0]
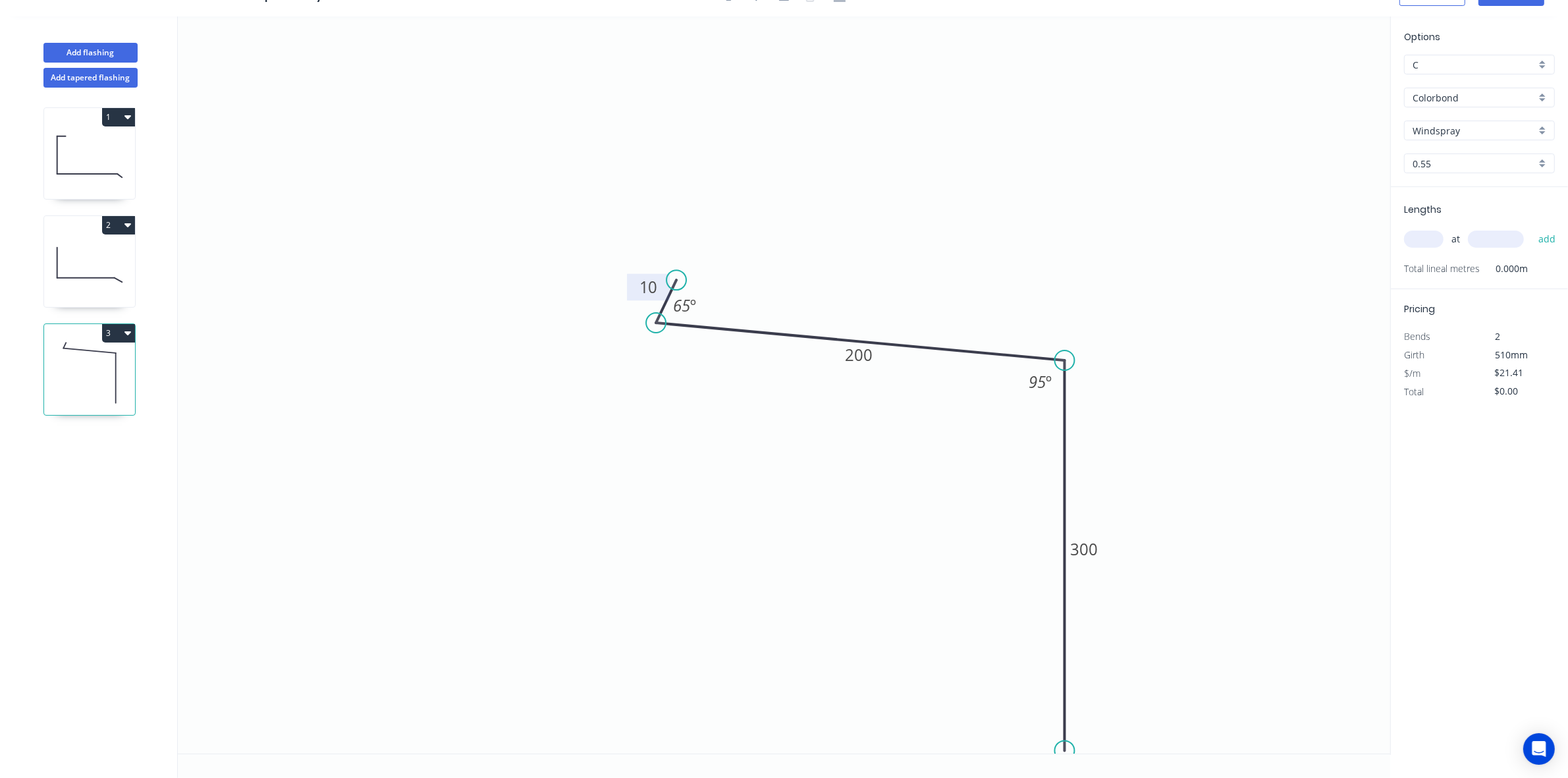
click at [1433, 238] on input "text" at bounding box center [1424, 239] width 40 height 17
click at [110, 257] on icon at bounding box center [90, 265] width 91 height 84
type input "$18.13"
type input "$183.11"
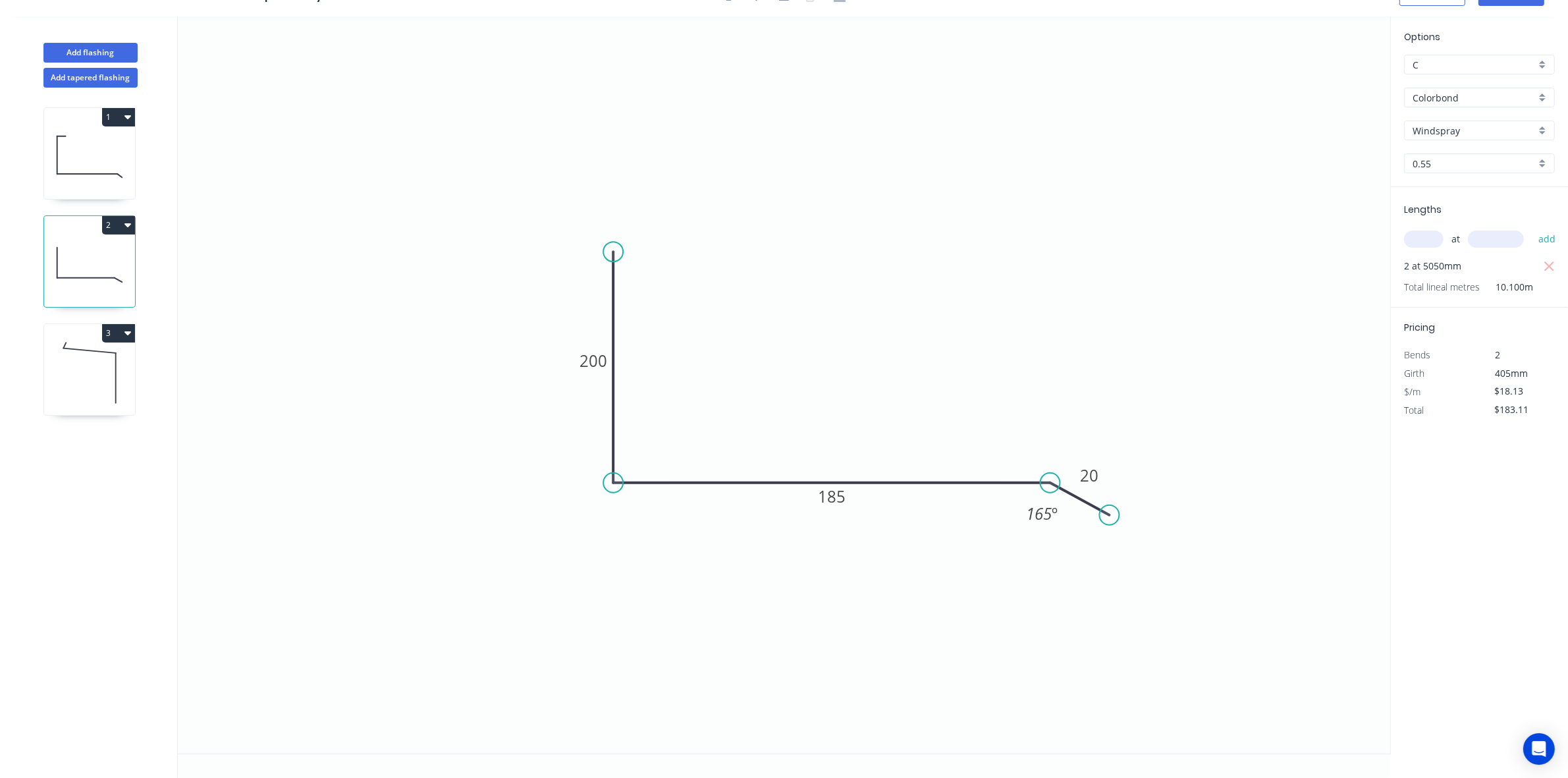
click at [100, 356] on icon at bounding box center [90, 372] width 91 height 84
type input "$21.41"
type input "$0.00"
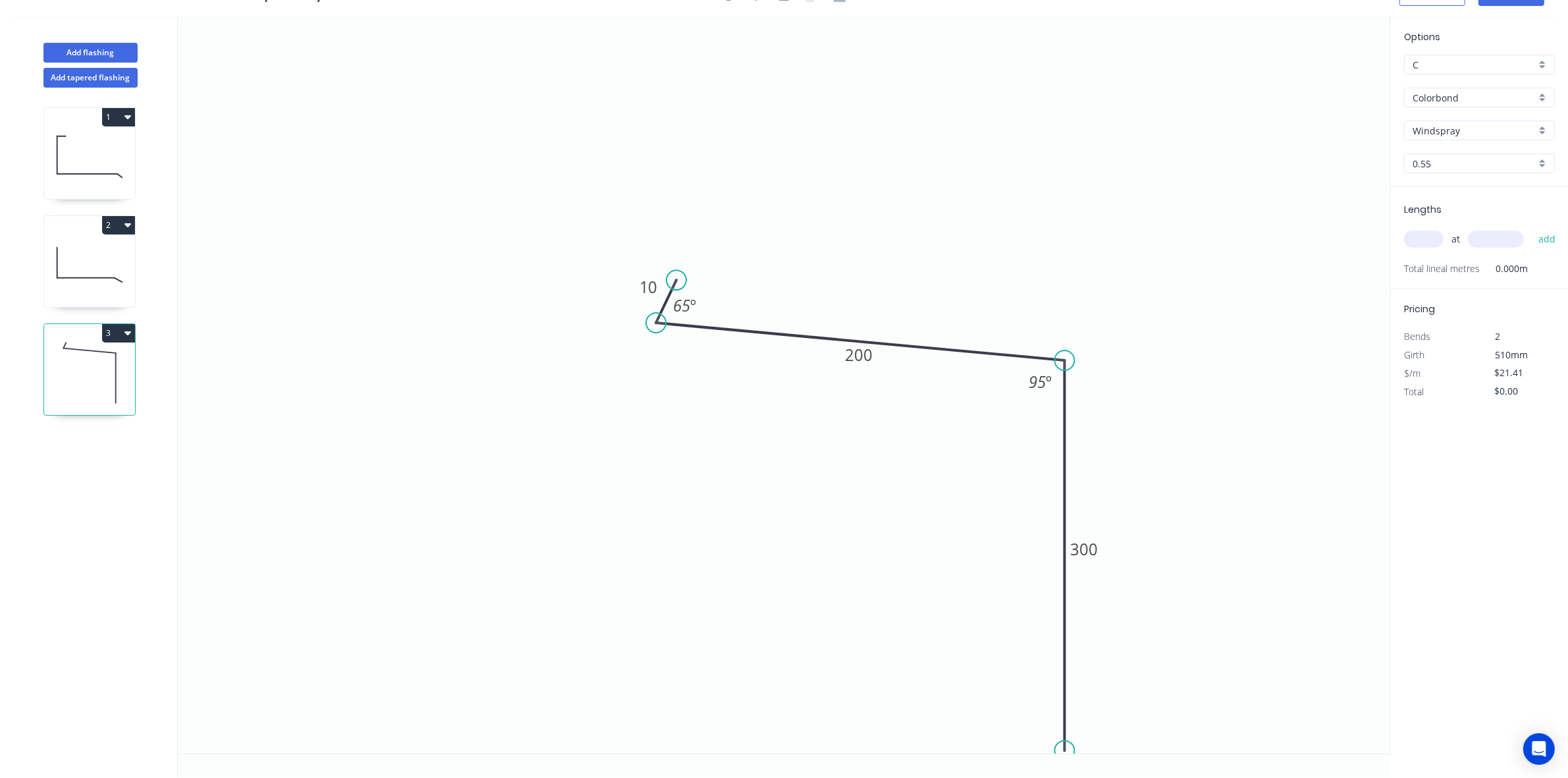
click at [1416, 241] on input "text" at bounding box center [1424, 239] width 40 height 17
type input "2"
type input "5050"
click at [1532, 228] on button "add" at bounding box center [1547, 239] width 31 height 23
type input "$216.24"
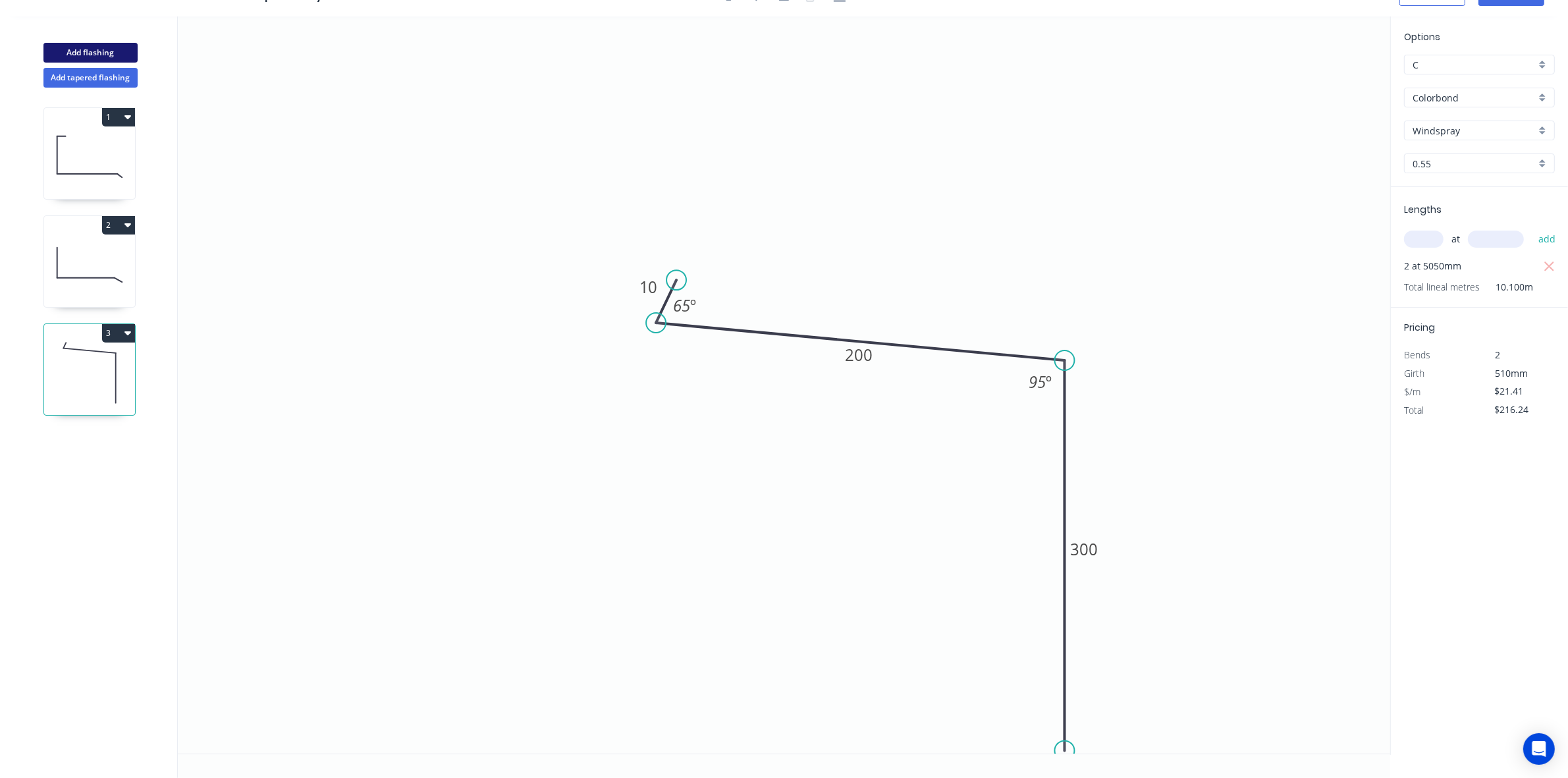
click at [76, 46] on button "Add flashing" at bounding box center [91, 52] width 95 height 20
type input "$0.00"
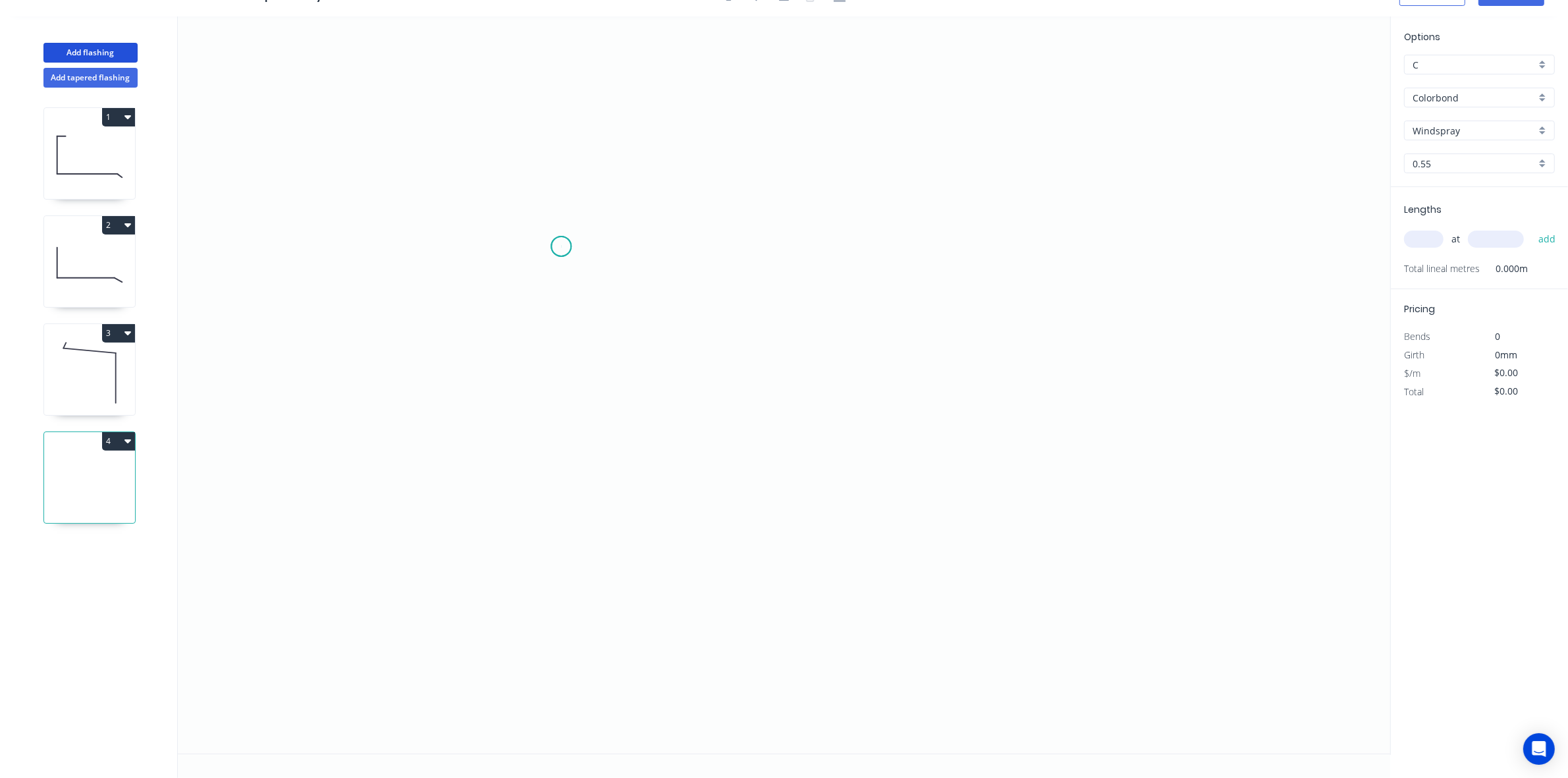
click at [561, 246] on icon "0" at bounding box center [784, 385] width 1213 height 737
click at [463, 237] on icon "0" at bounding box center [784, 385] width 1213 height 737
click at [457, 512] on icon "0 ?" at bounding box center [784, 385] width 1213 height 737
click at [999, 528] on icon "0 ? ?" at bounding box center [784, 385] width 1213 height 737
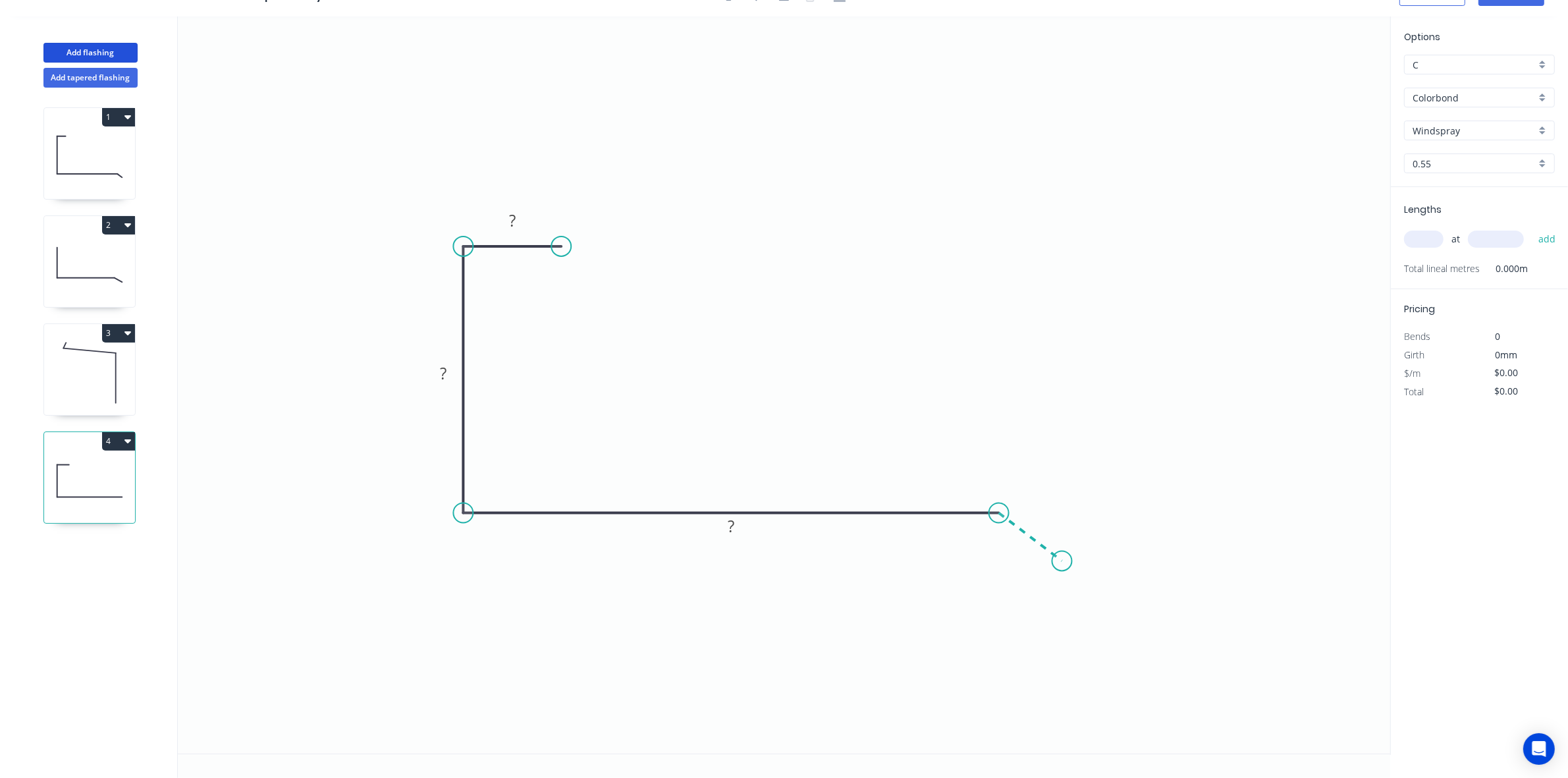
click at [1062, 561] on icon "0 ? ? ?" at bounding box center [784, 385] width 1213 height 737
click at [1062, 561] on circle at bounding box center [1062, 561] width 20 height 20
drag, startPoint x: 1062, startPoint y: 561, endPoint x: 1062, endPoint y: 551, distance: 10.0
click at [1062, 551] on circle at bounding box center [1062, 551] width 20 height 20
click at [519, 222] on rect at bounding box center [512, 221] width 26 height 19
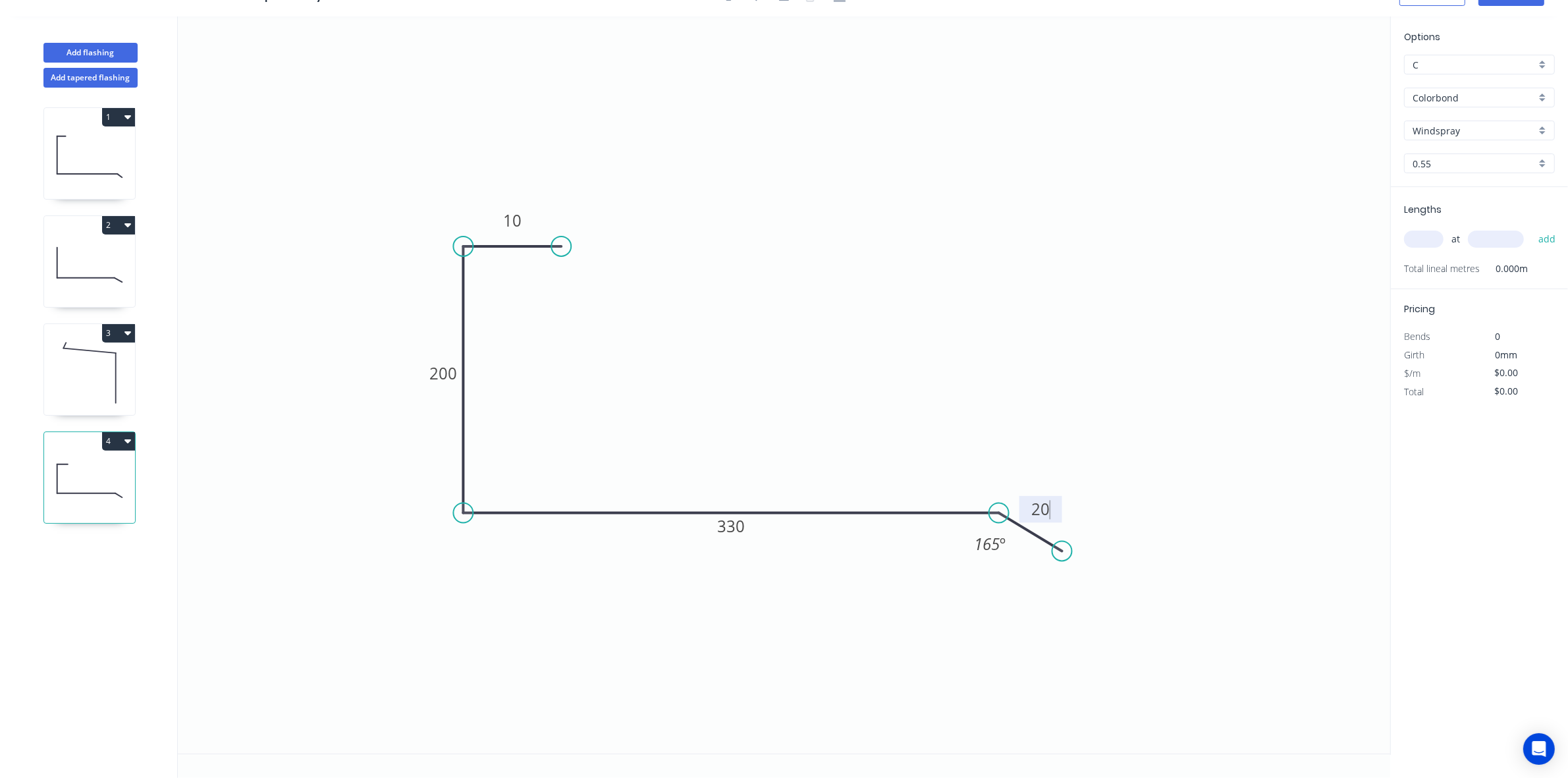
click at [1418, 233] on input "text" at bounding box center [1424, 239] width 40 height 17
type input "$21.96"
type input "2"
type input "4250"
click at [1532, 228] on button "add" at bounding box center [1547, 239] width 31 height 23
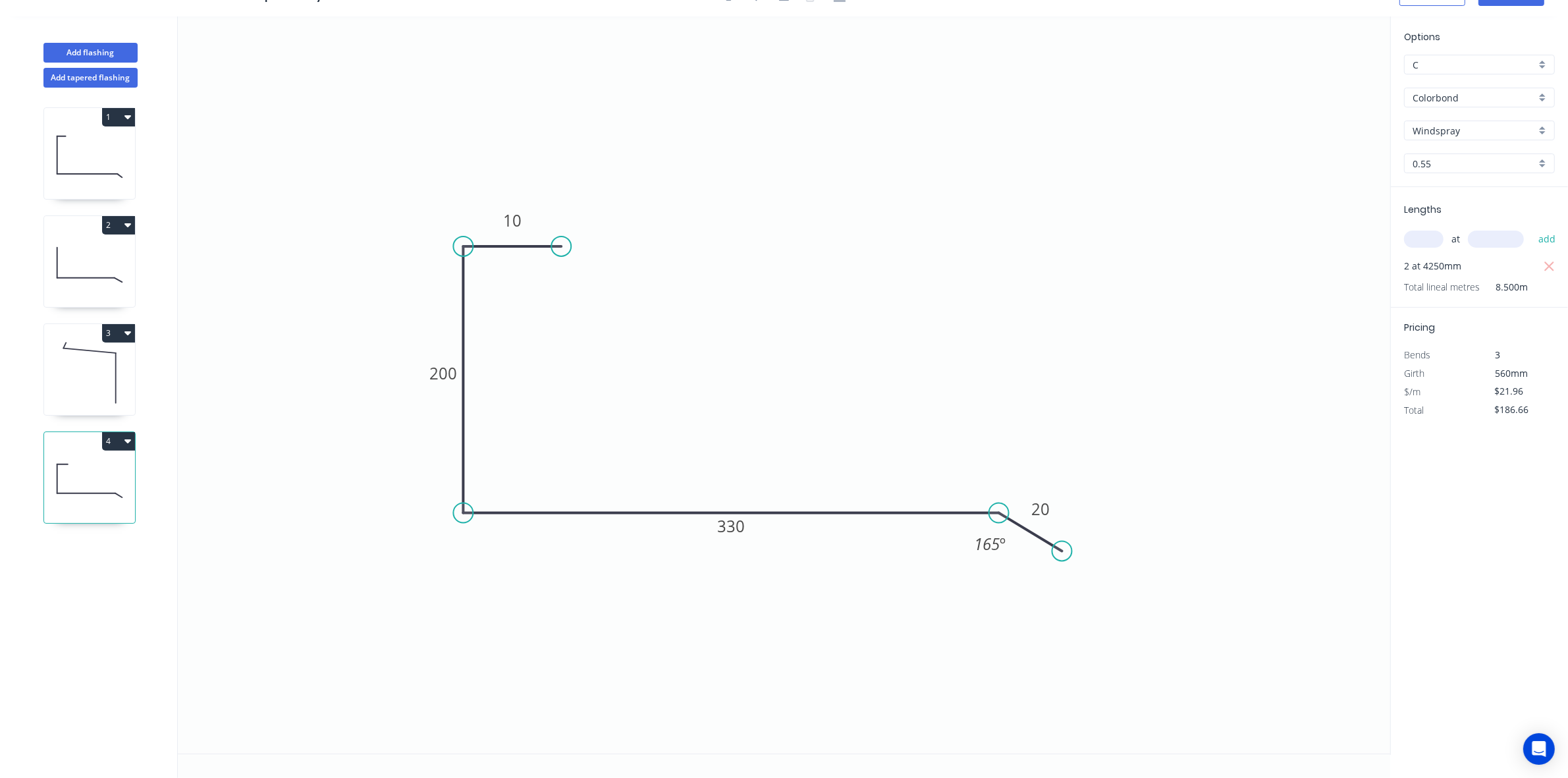
click at [1490, 339] on div "Pricing Bends 3 Girth 560mm $/m $21.96 Total $186.66" at bounding box center [1479, 363] width 177 height 112
click at [1546, 268] on icon "button" at bounding box center [1549, 267] width 9 height 9
type input "$0.00"
click at [88, 149] on icon at bounding box center [90, 156] width 91 height 84
type input "$21.09"
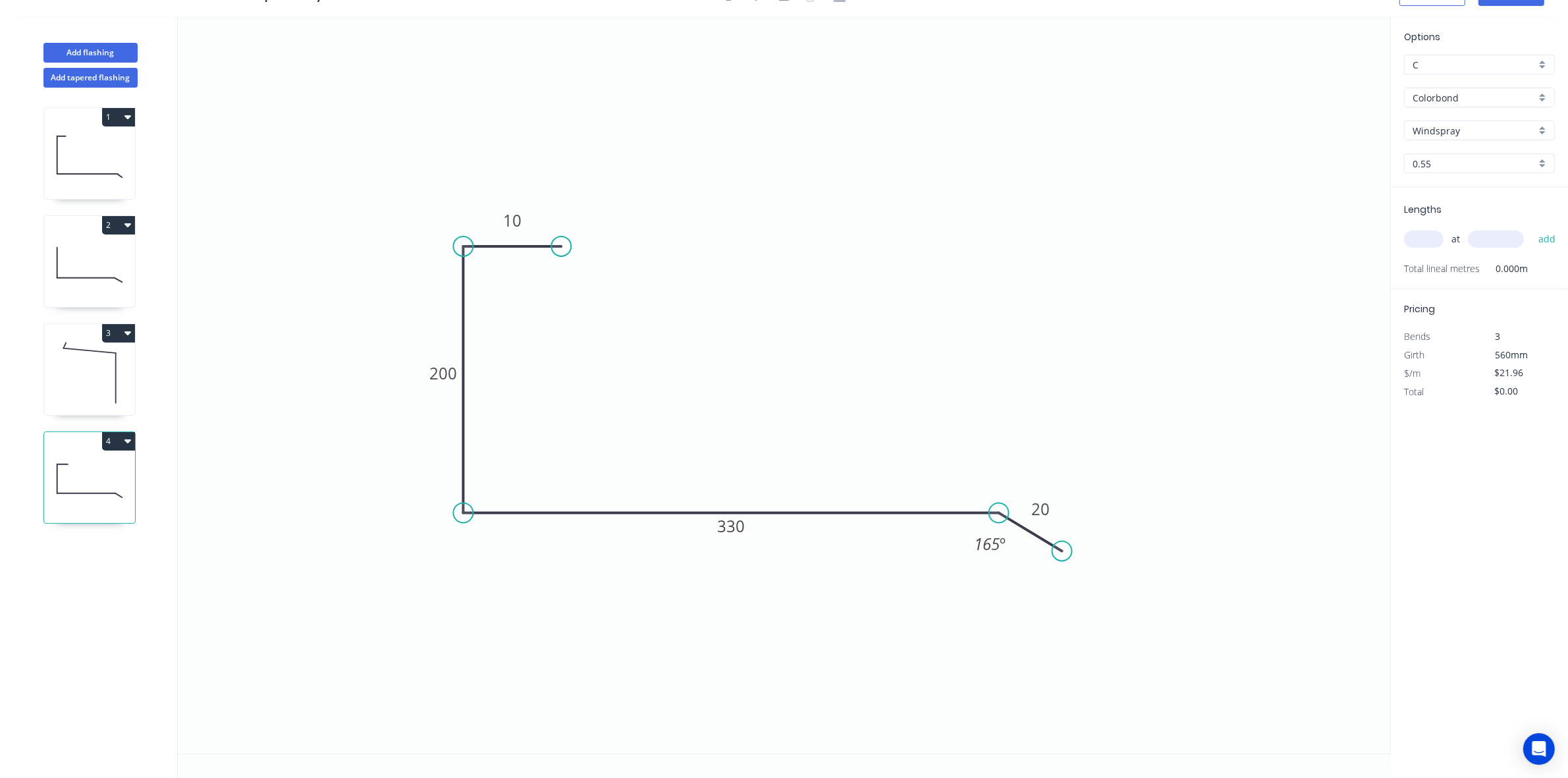
type input "$213.01"
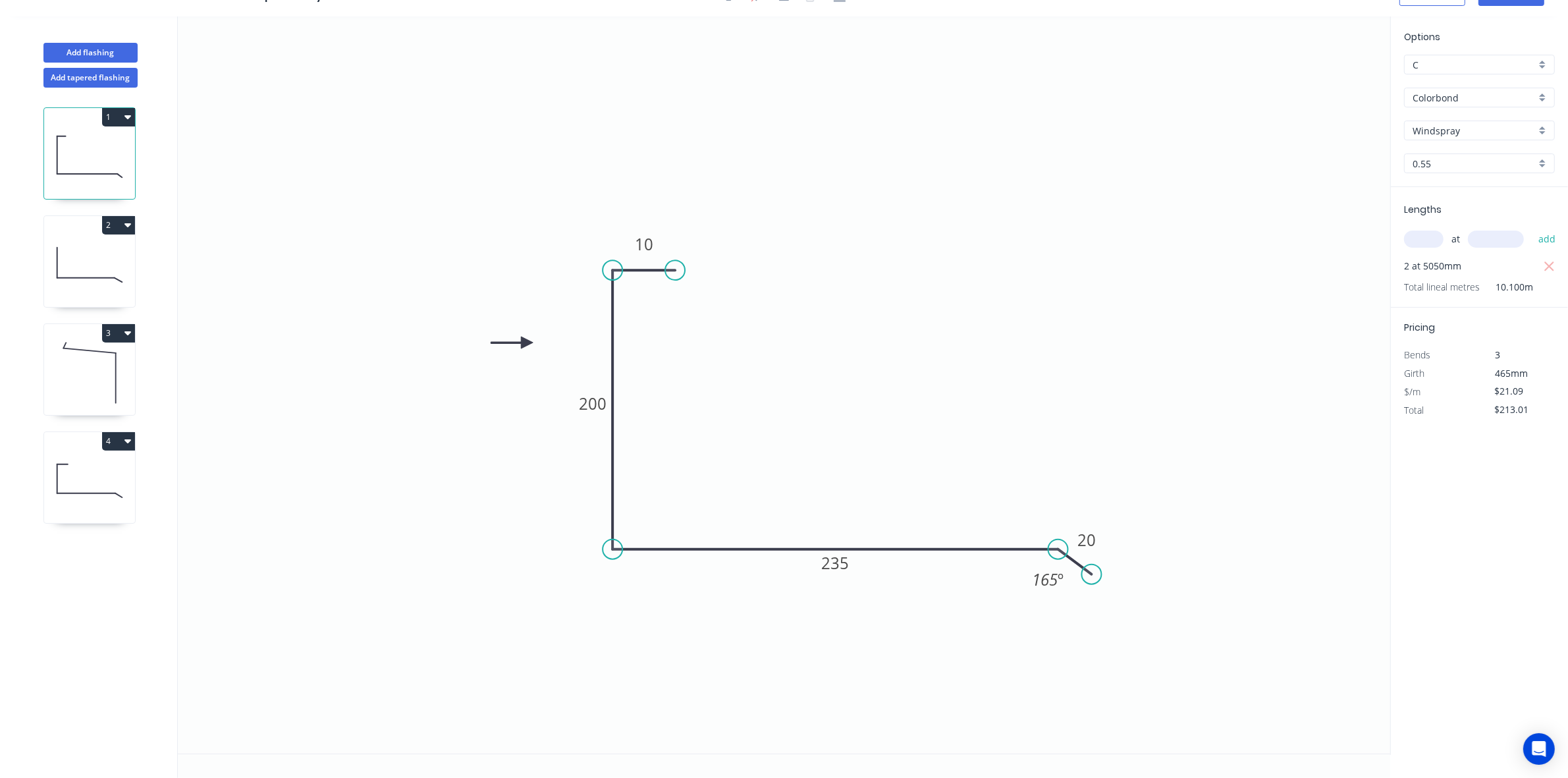
click at [100, 275] on icon at bounding box center [90, 265] width 91 height 84
type input "$18.13"
type input "$183.11"
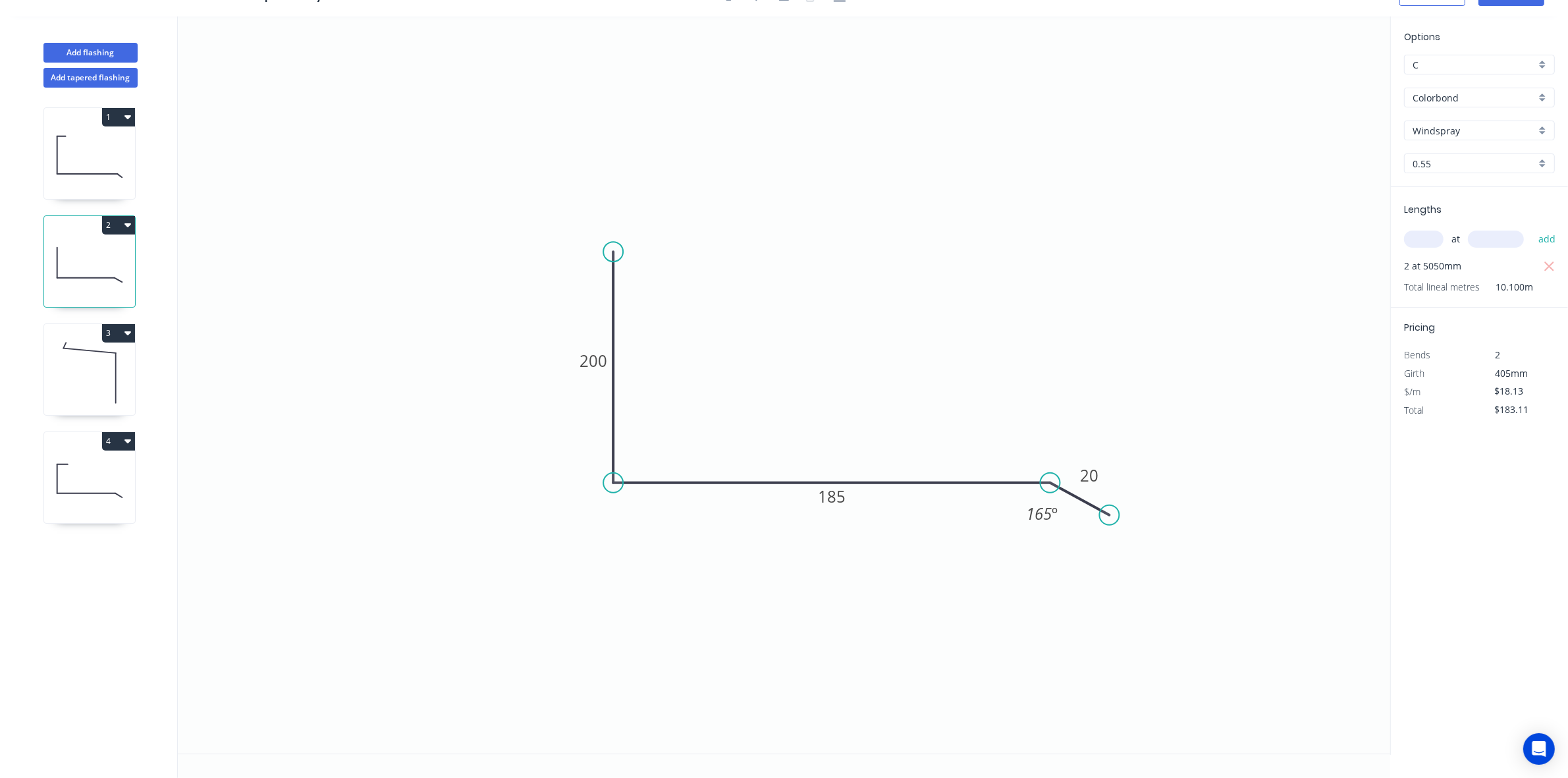
click at [90, 416] on div "1 2 3 4" at bounding box center [90, 433] width 173 height 690
click at [89, 380] on icon at bounding box center [90, 372] width 91 height 84
type input "$21.41"
type input "$216.24"
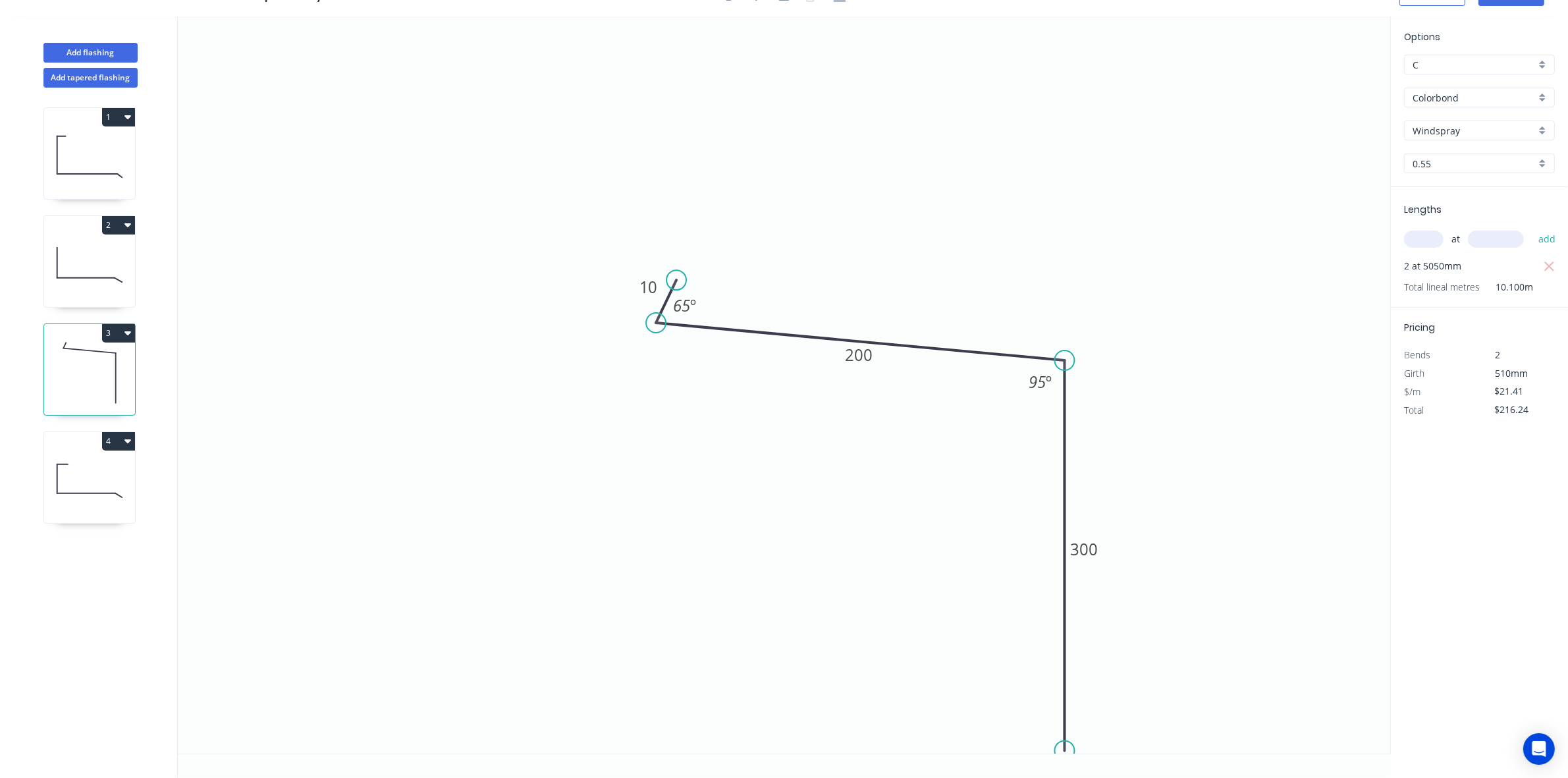
click at [111, 463] on icon at bounding box center [90, 480] width 91 height 84
type input "$21.96"
type input "$0.00"
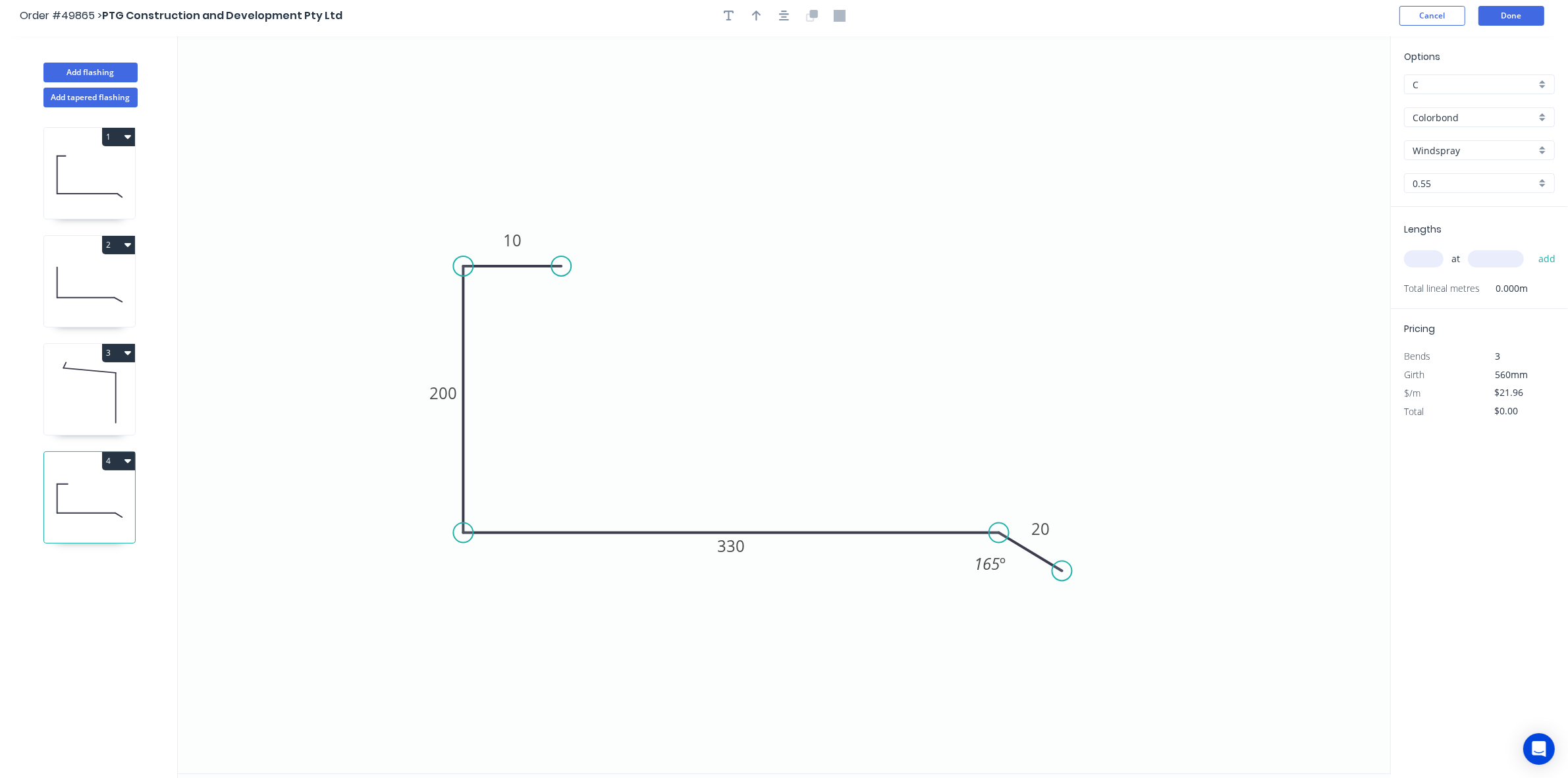
scroll to position [0, 0]
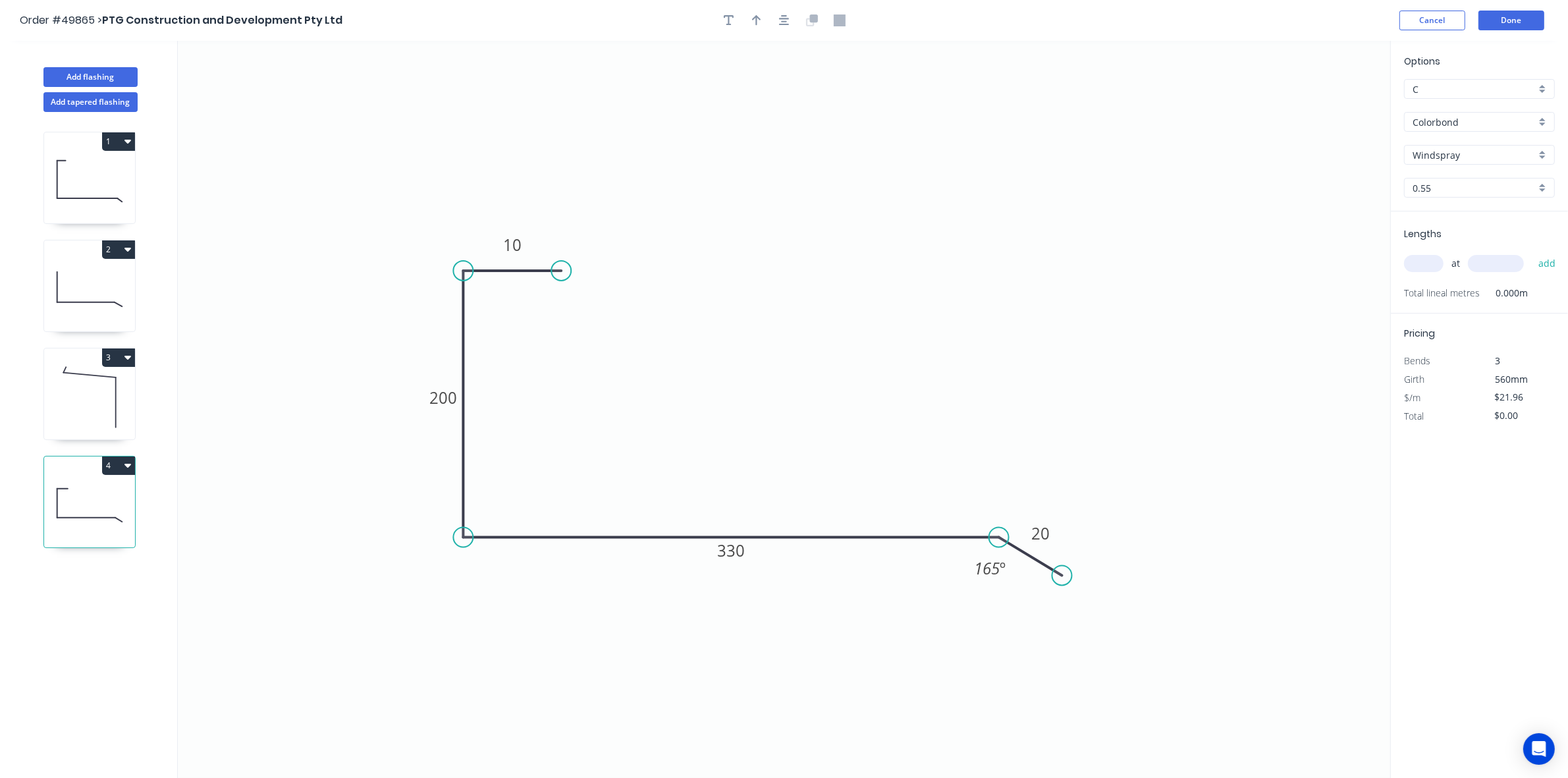
click at [83, 202] on icon at bounding box center [90, 181] width 91 height 84
type input "$21.09"
type input "$213.01"
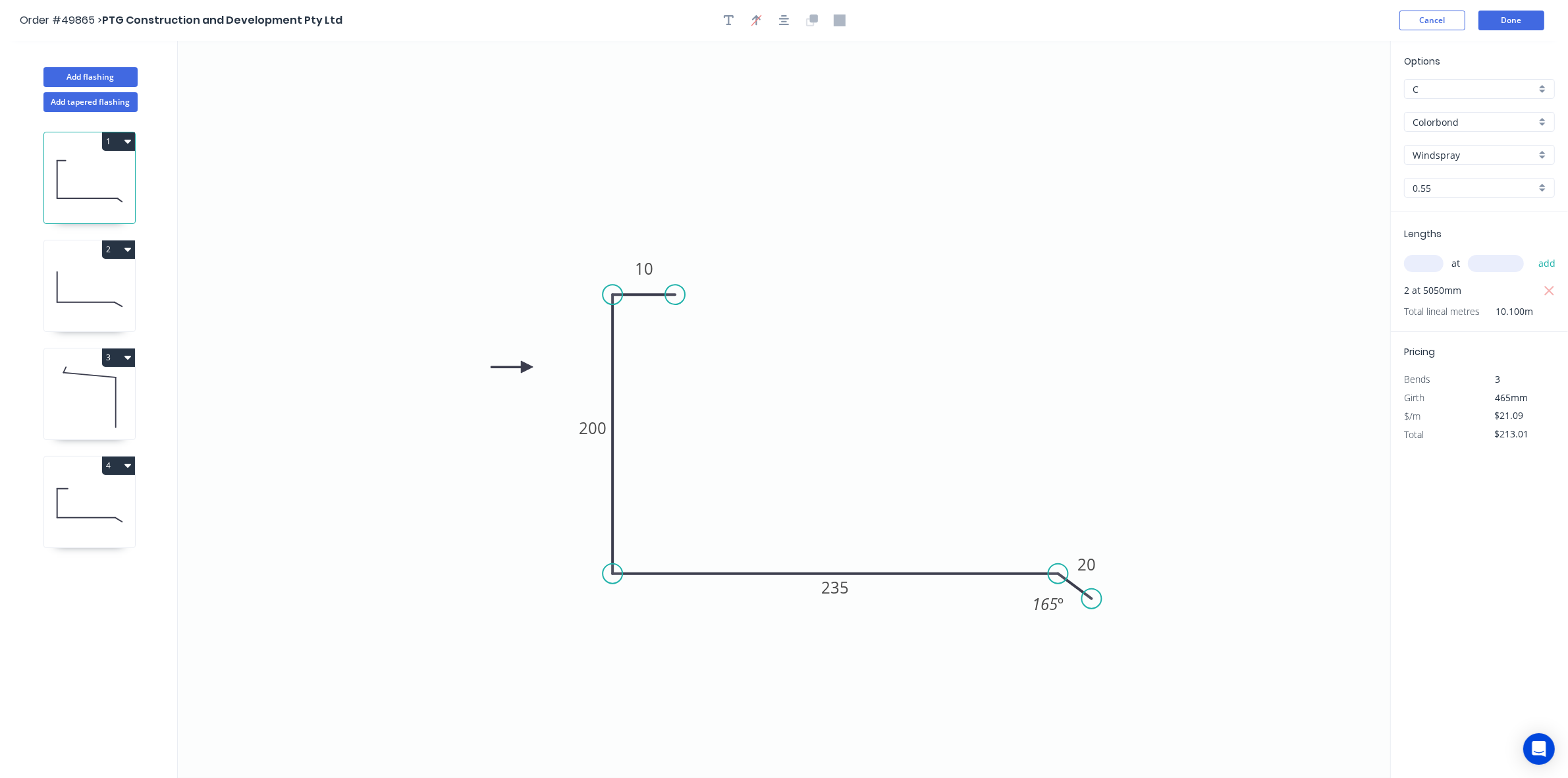
click at [66, 313] on icon at bounding box center [90, 288] width 91 height 84
type input "$18.13"
type input "$183.11"
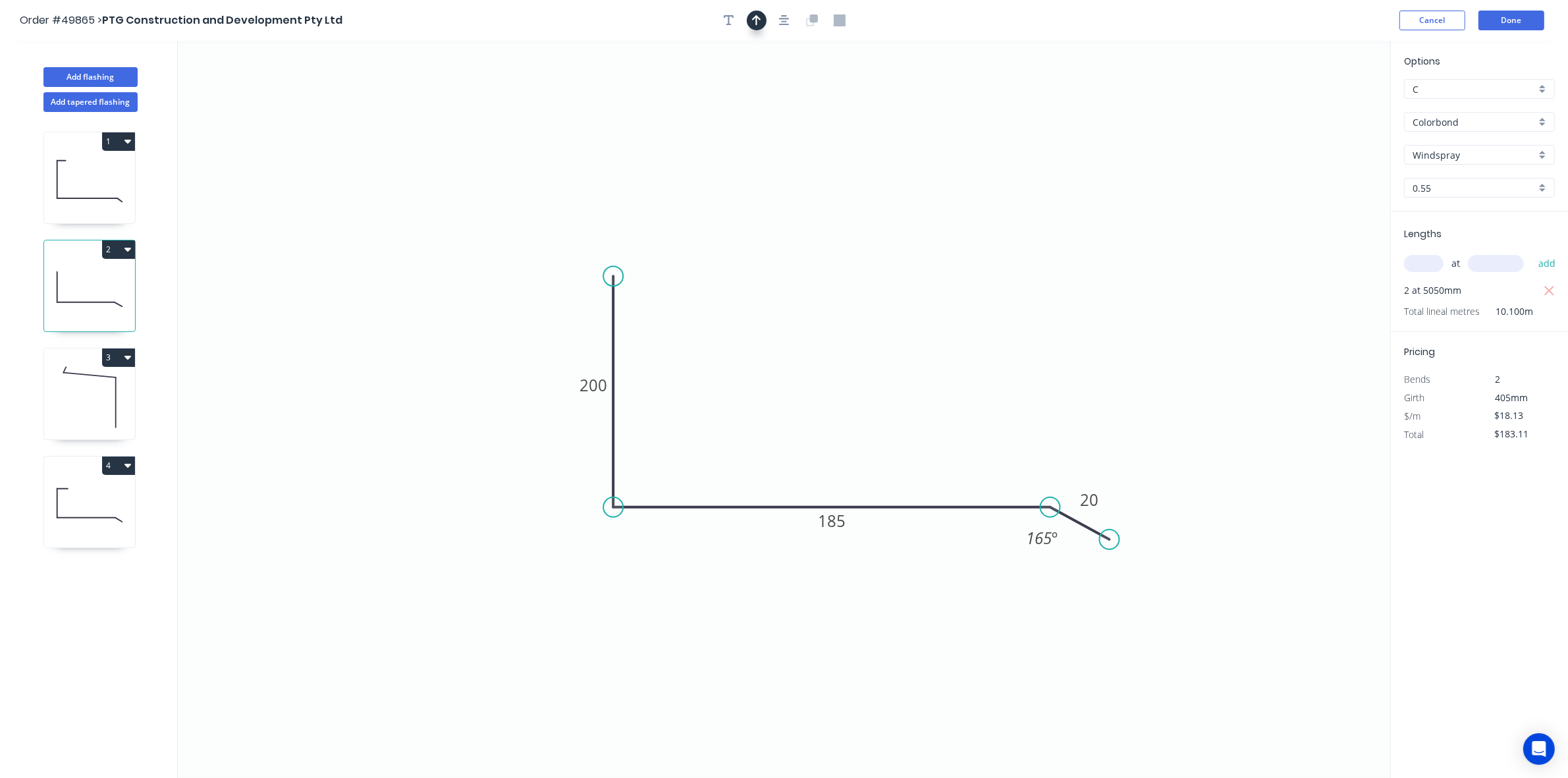
click at [758, 18] on icon "button" at bounding box center [757, 20] width 9 height 10
drag, startPoint x: 1324, startPoint y: 103, endPoint x: 380, endPoint y: 445, distance: 1004.0
click at [380, 445] on icon at bounding box center [381, 429] width 12 height 43
click at [380, 445] on icon at bounding box center [391, 434] width 38 height 38
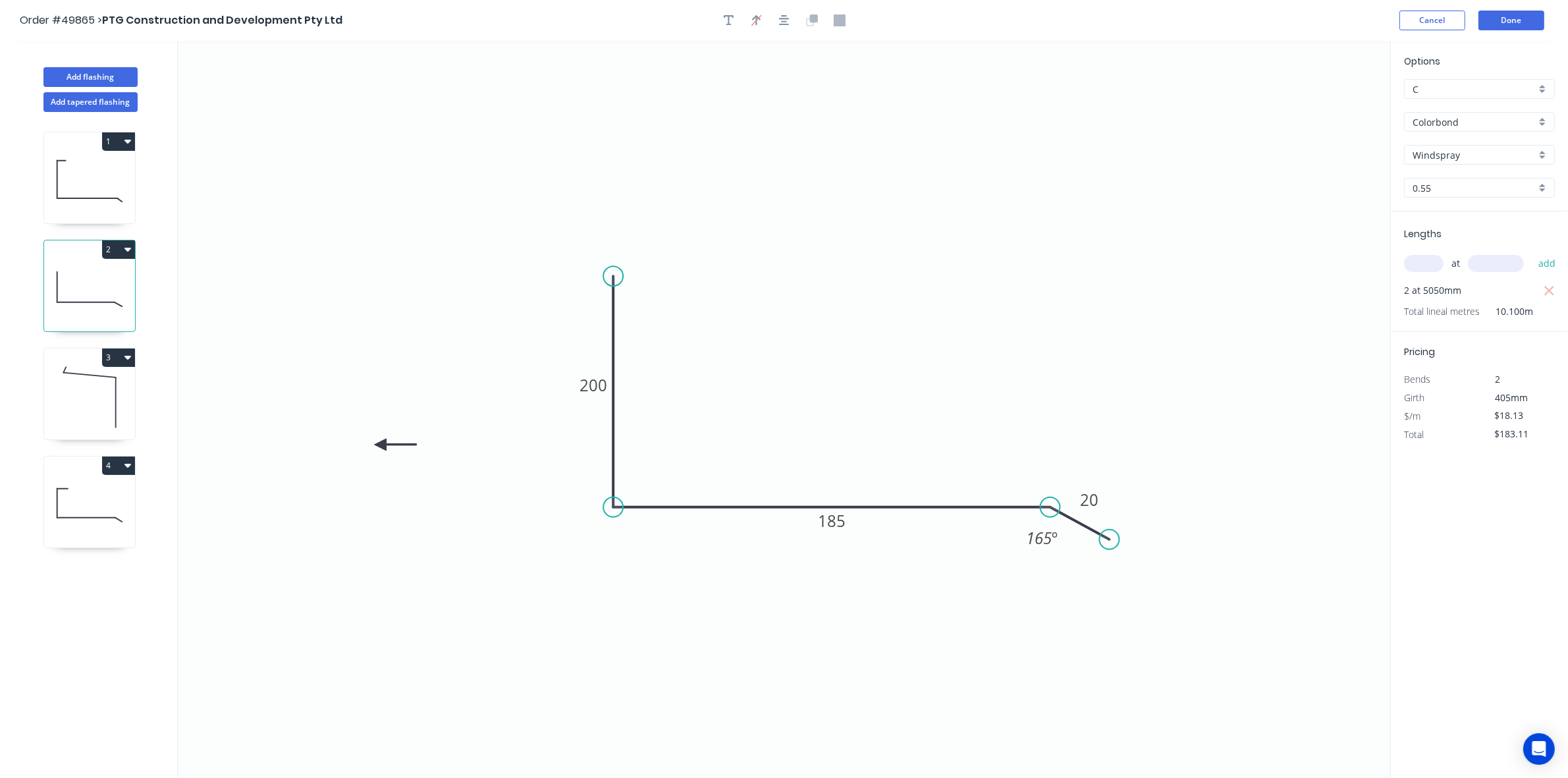
click at [380, 445] on icon at bounding box center [396, 444] width 43 height 12
click at [380, 445] on icon at bounding box center [381, 459] width 12 height 43
click at [380, 445] on icon at bounding box center [370, 455] width 38 height 38
click at [86, 501] on icon at bounding box center [90, 505] width 91 height 84
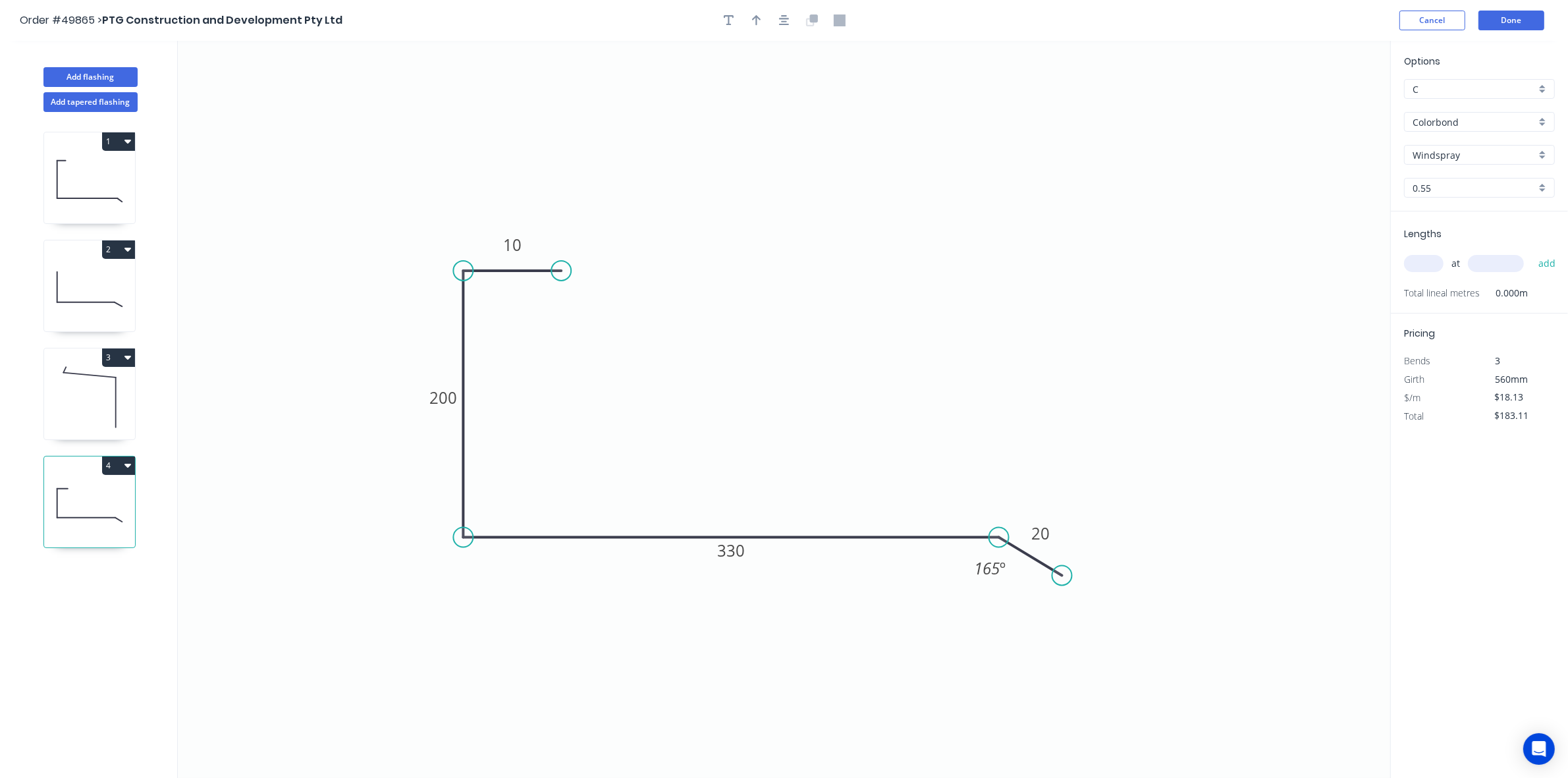
type input "$21.96"
type input "$0.00"
click at [128, 470] on icon "button" at bounding box center [128, 464] width 7 height 10
click at [104, 493] on div "Duplicate" at bounding box center [72, 498] width 101 height 19
click at [735, 555] on tspan "330" at bounding box center [731, 550] width 27 height 22
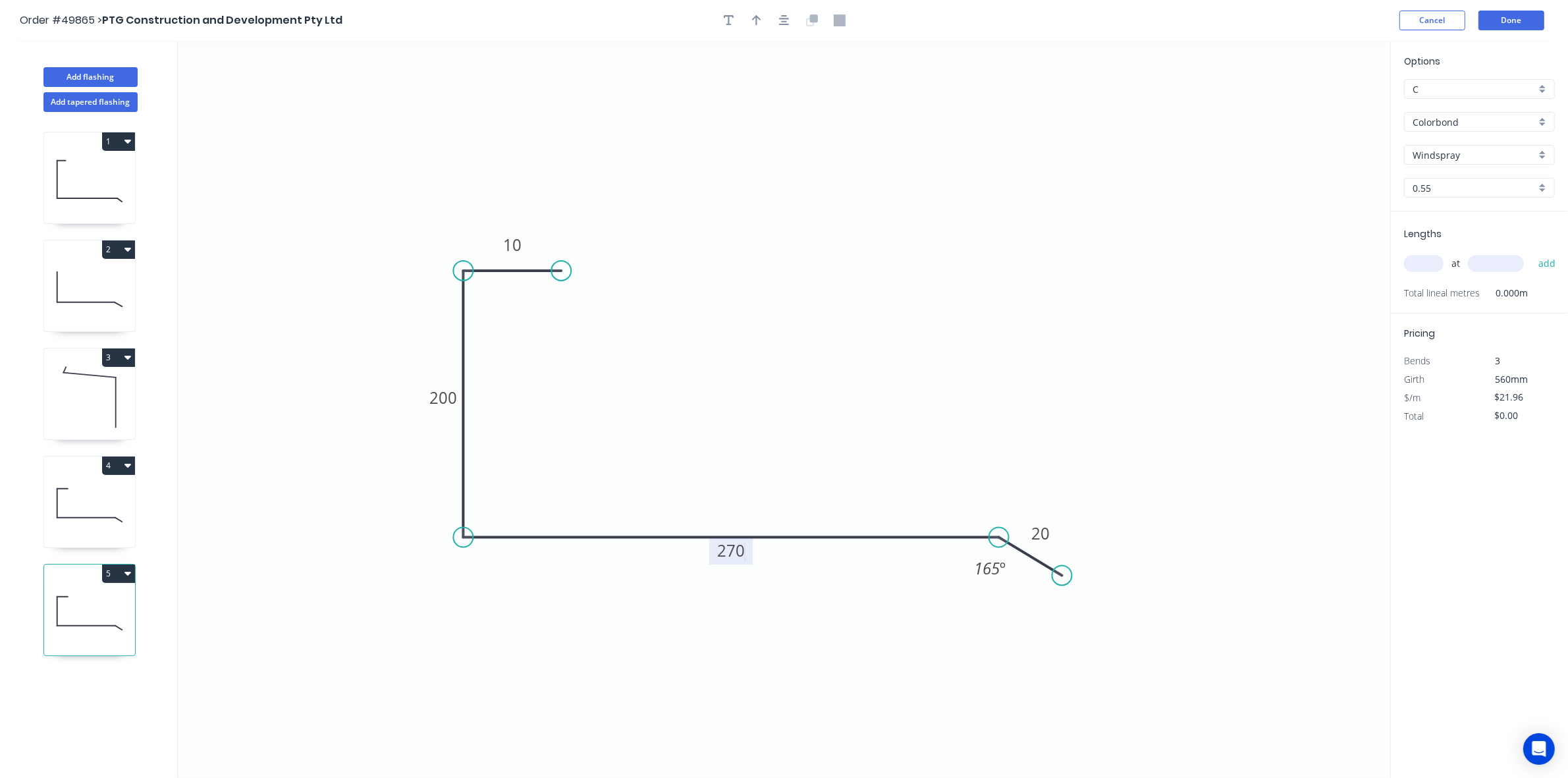
click at [63, 525] on icon at bounding box center [90, 505] width 91 height 84
drag, startPoint x: 77, startPoint y: 514, endPoint x: 178, endPoint y: 426, distance: 134.0
click at [82, 511] on icon at bounding box center [90, 505] width 91 height 84
click at [759, 11] on button "button" at bounding box center [756, 20] width 20 height 20
drag, startPoint x: 1321, startPoint y: 100, endPoint x: 1133, endPoint y: 201, distance: 213.4
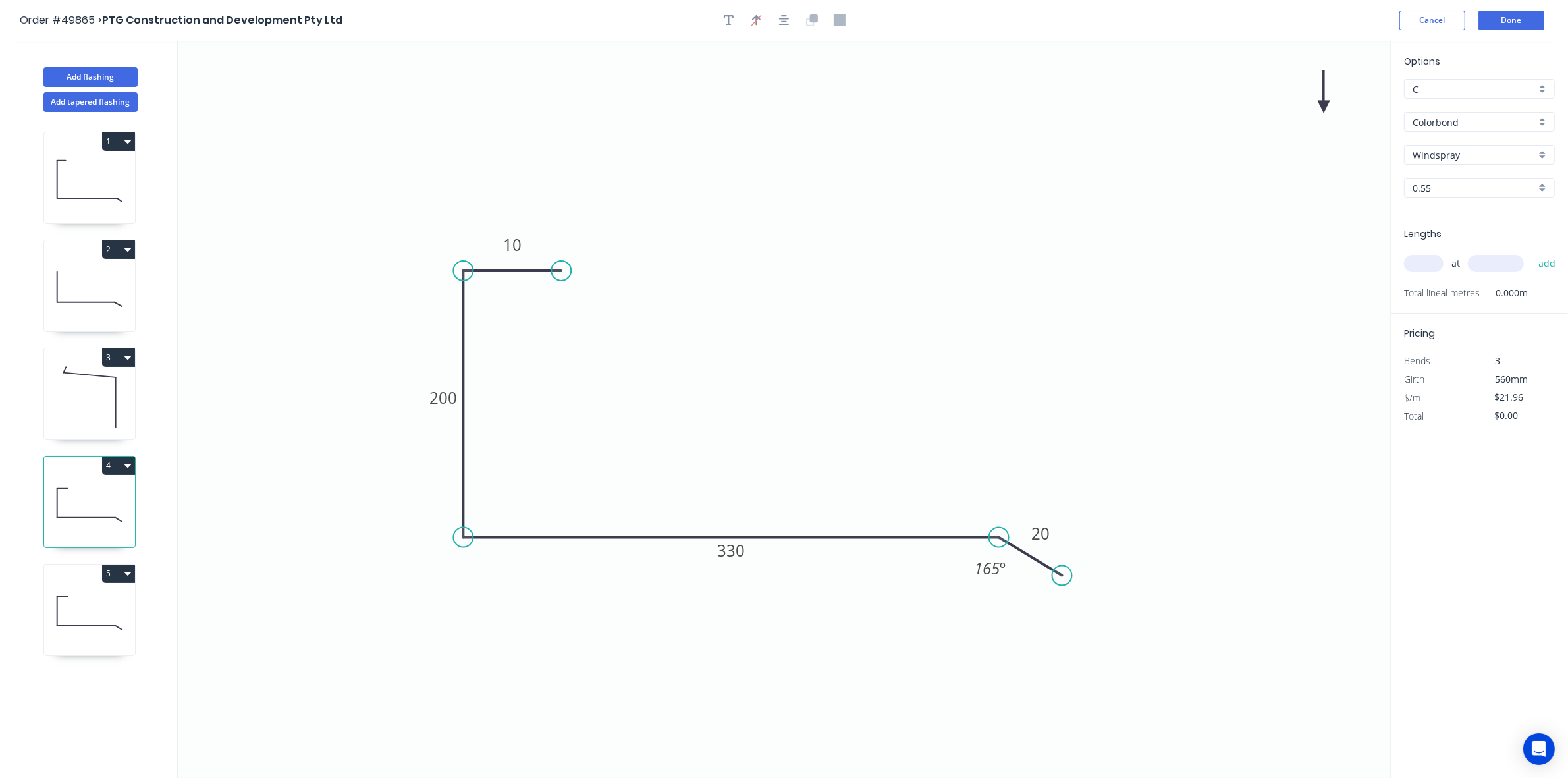
click at [962, 238] on icon "0 10 200 330 20 165 º" at bounding box center [784, 409] width 1213 height 737
drag, startPoint x: 1319, startPoint y: 106, endPoint x: 1346, endPoint y: 115, distance: 28.5
click at [1346, 115] on icon "0 10 200 330 20 165 º" at bounding box center [784, 409] width 1213 height 737
drag, startPoint x: 1325, startPoint y: 103, endPoint x: 750, endPoint y: 310, distance: 611.1
click at [770, 305] on icon at bounding box center [765, 284] width 12 height 43
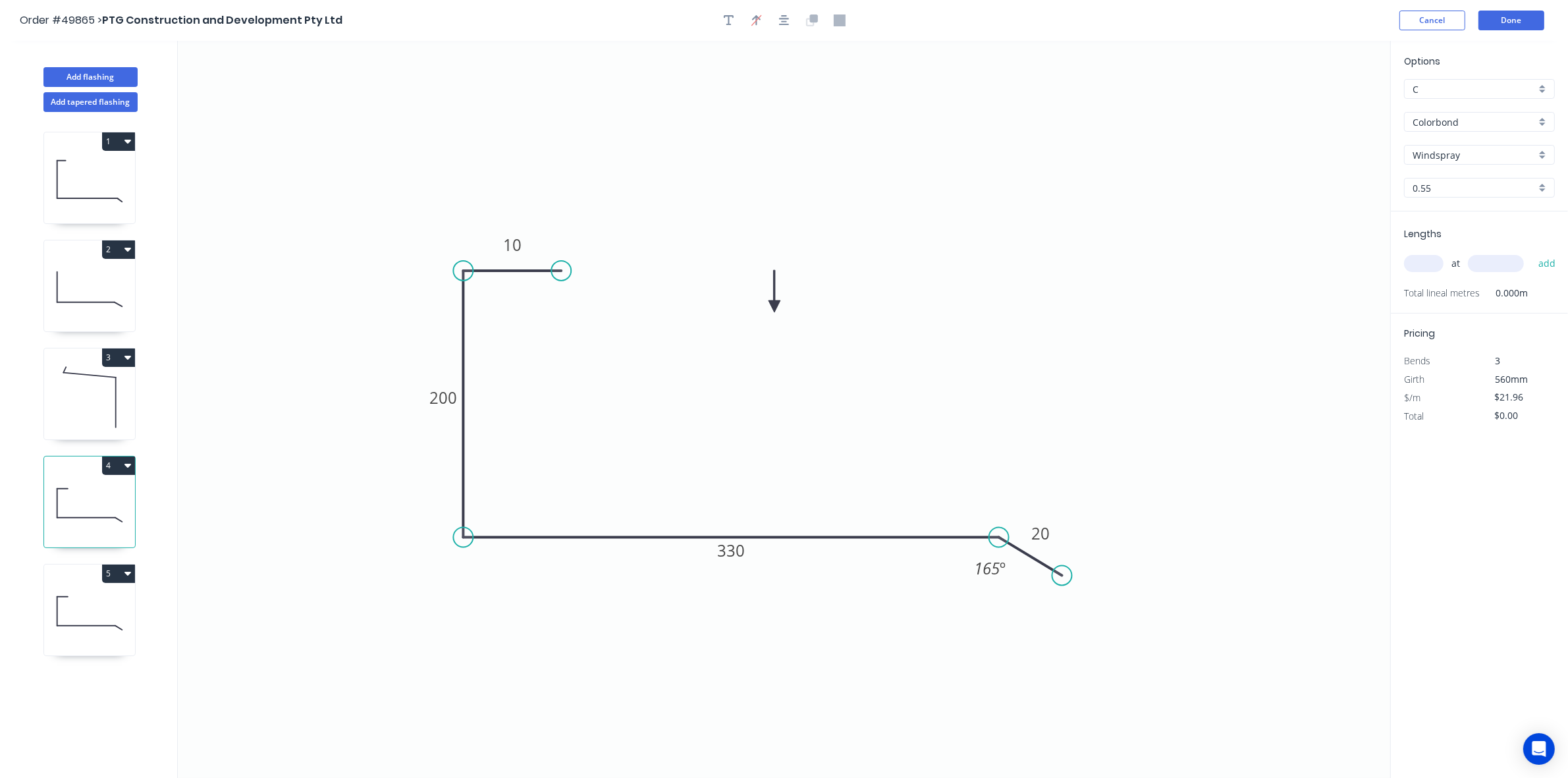
click at [127, 633] on icon at bounding box center [90, 613] width 91 height 84
click at [759, 24] on icon "button" at bounding box center [757, 20] width 9 height 12
drag, startPoint x: 1298, startPoint y: 145, endPoint x: 650, endPoint y: 355, distance: 681.2
click at [740, 354] on icon at bounding box center [736, 339] width 12 height 43
click at [90, 387] on icon at bounding box center [90, 397] width 91 height 84
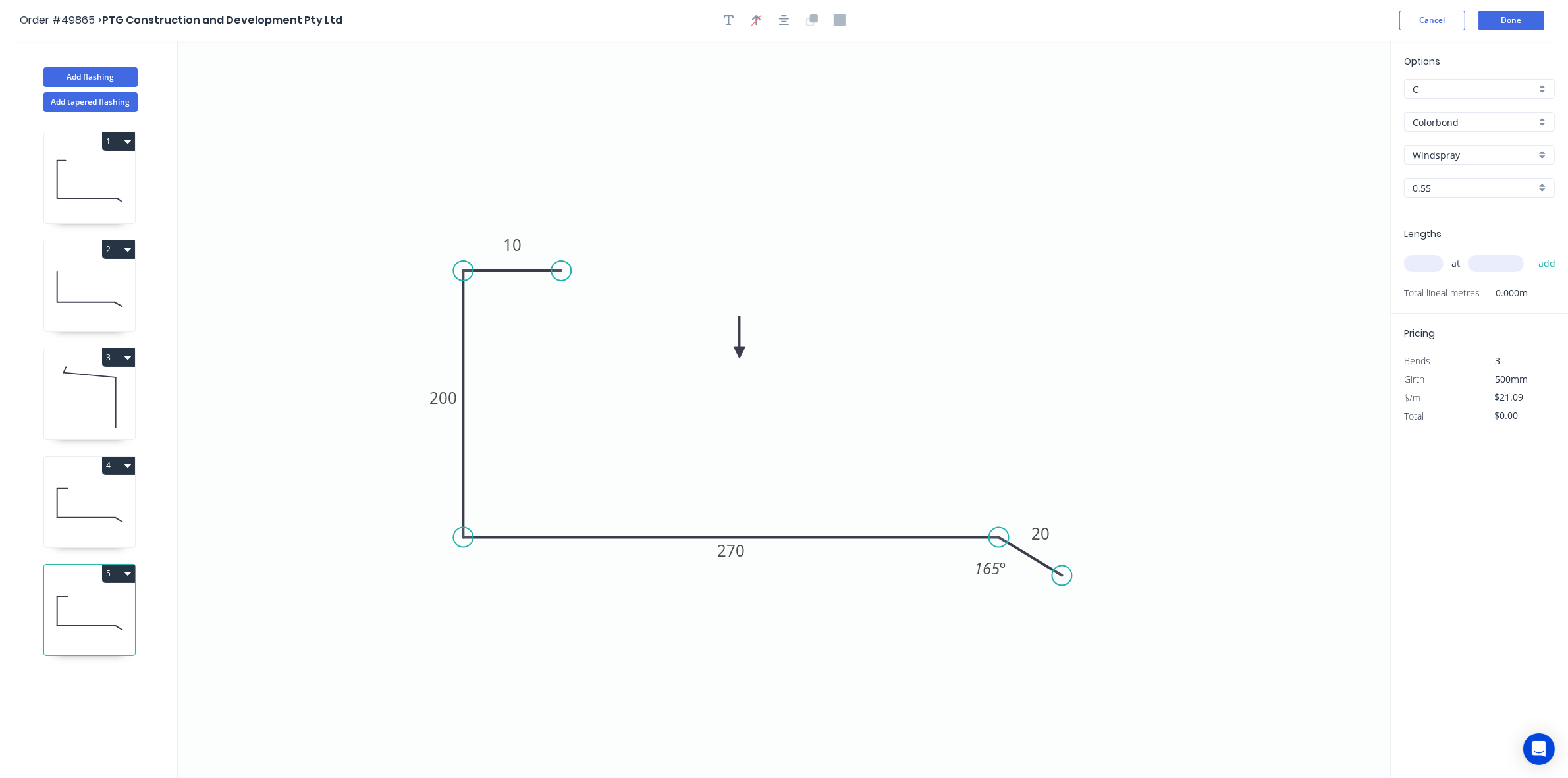
type input "$21.41"
type input "$216.24"
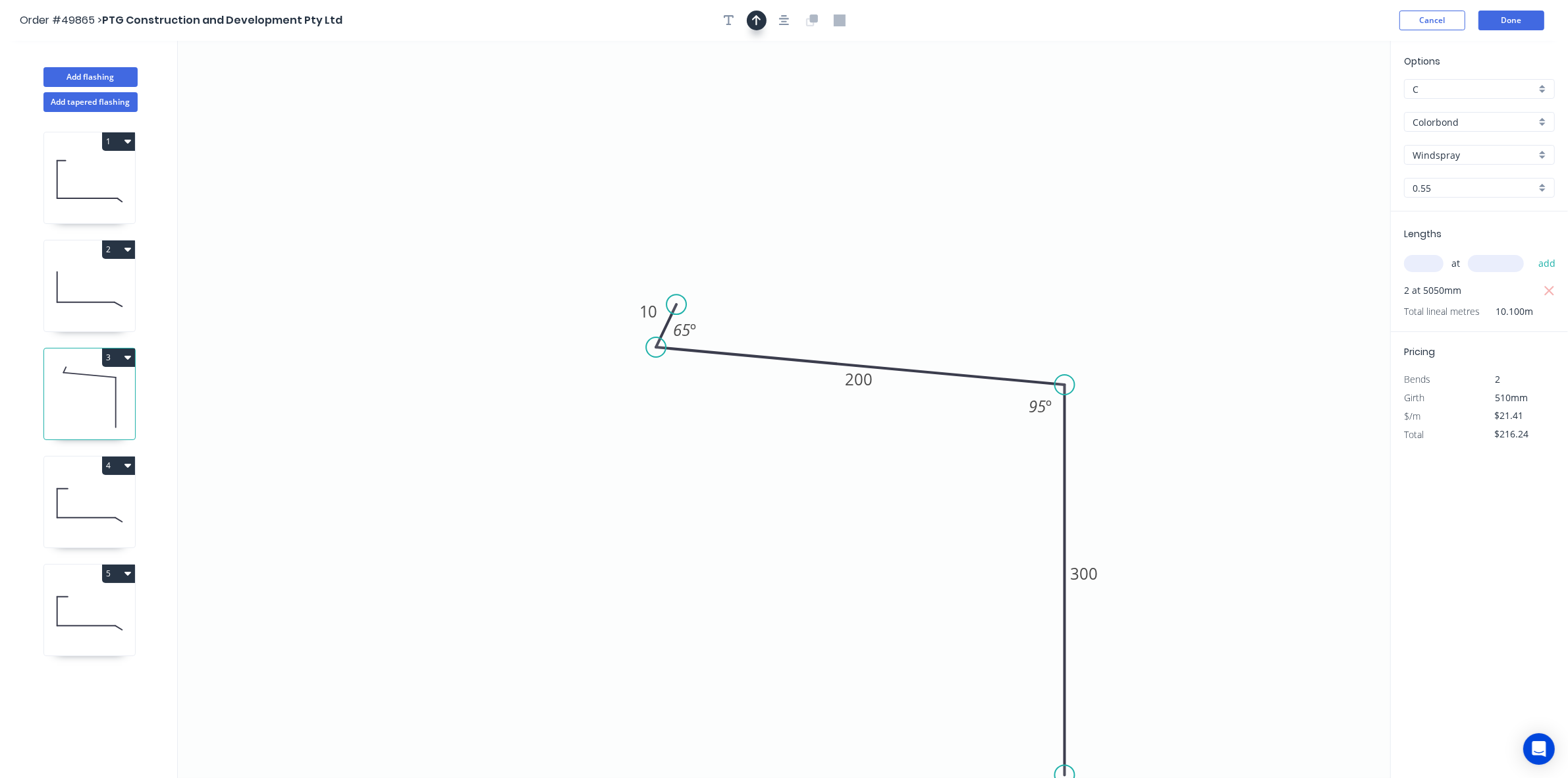
click at [755, 21] on icon "button" at bounding box center [757, 20] width 9 height 12
click at [782, 19] on icon "button" at bounding box center [784, 20] width 10 height 10
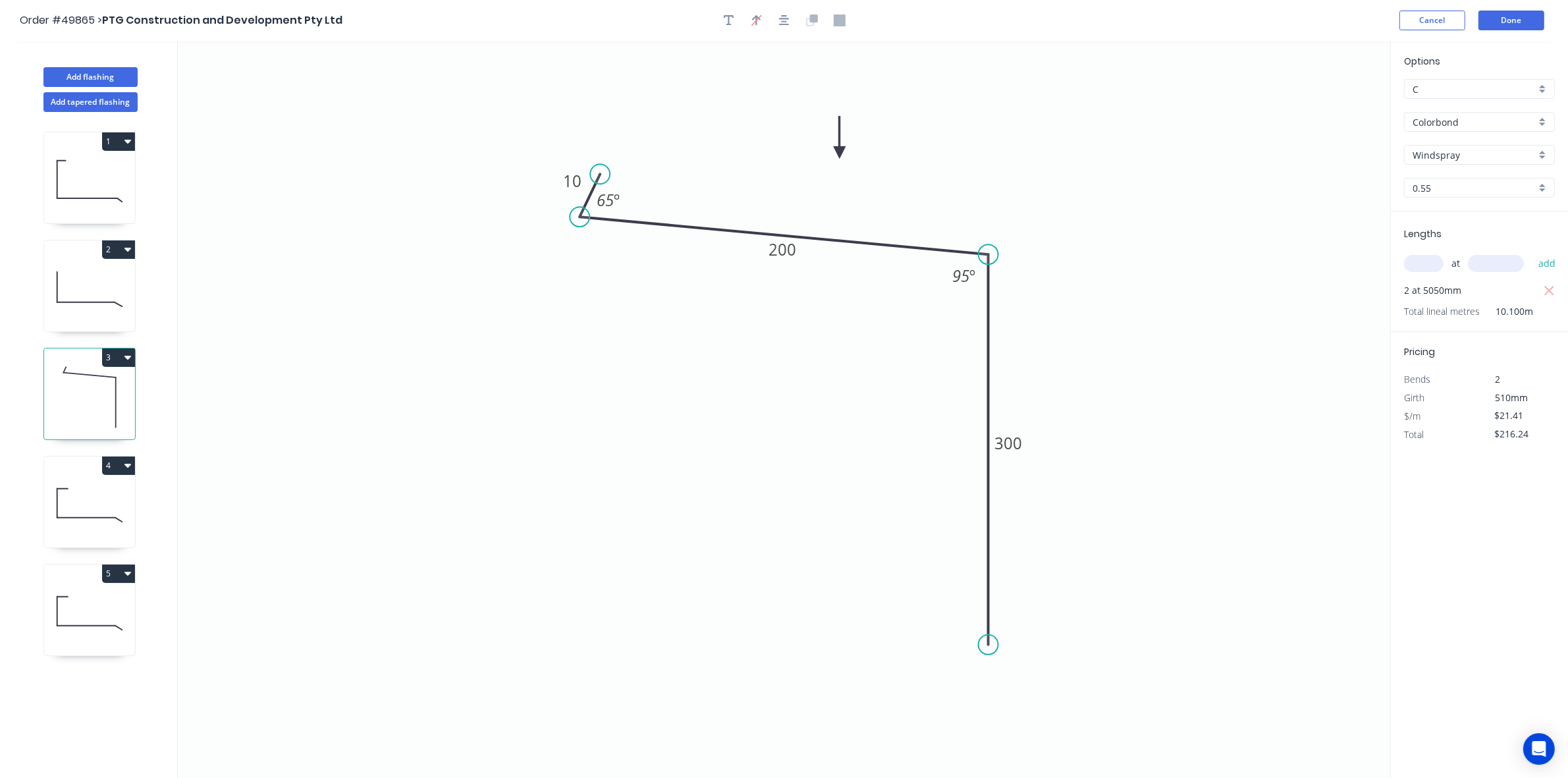
drag, startPoint x: 1324, startPoint y: 102, endPoint x: 703, endPoint y: 177, distance: 625.5
click at [837, 153] on icon at bounding box center [839, 137] width 12 height 43
click at [84, 277] on icon at bounding box center [90, 288] width 91 height 84
type input "$18.13"
type input "$183.11"
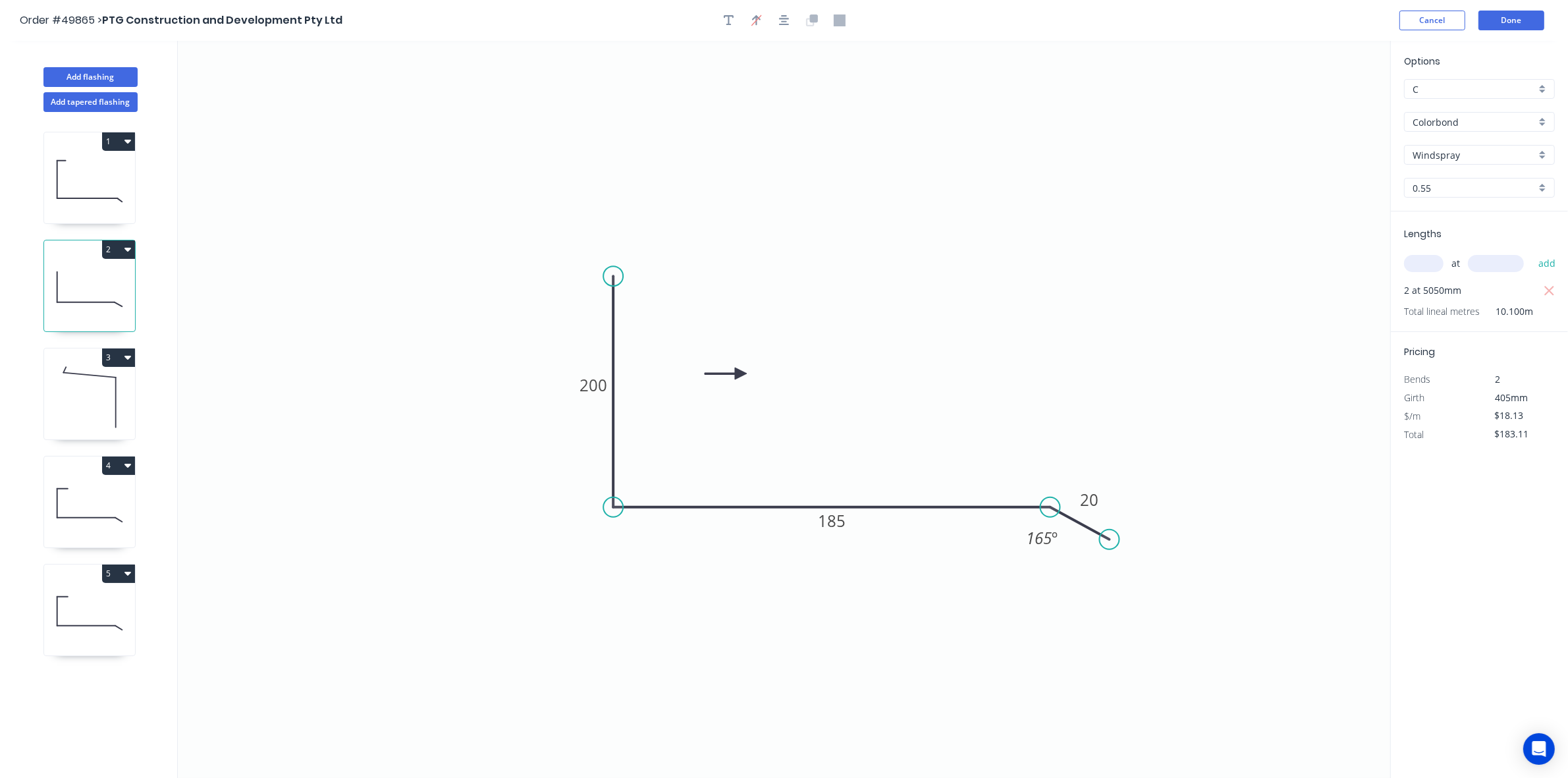
drag, startPoint x: 375, startPoint y: 442, endPoint x: 799, endPoint y: 366, distance: 430.8
click at [747, 368] on icon at bounding box center [726, 373] width 43 height 12
click at [799, 366] on icon at bounding box center [784, 365] width 43 height 12
click at [799, 366] on icon at bounding box center [788, 354] width 38 height 38
click at [106, 191] on icon at bounding box center [90, 181] width 91 height 84
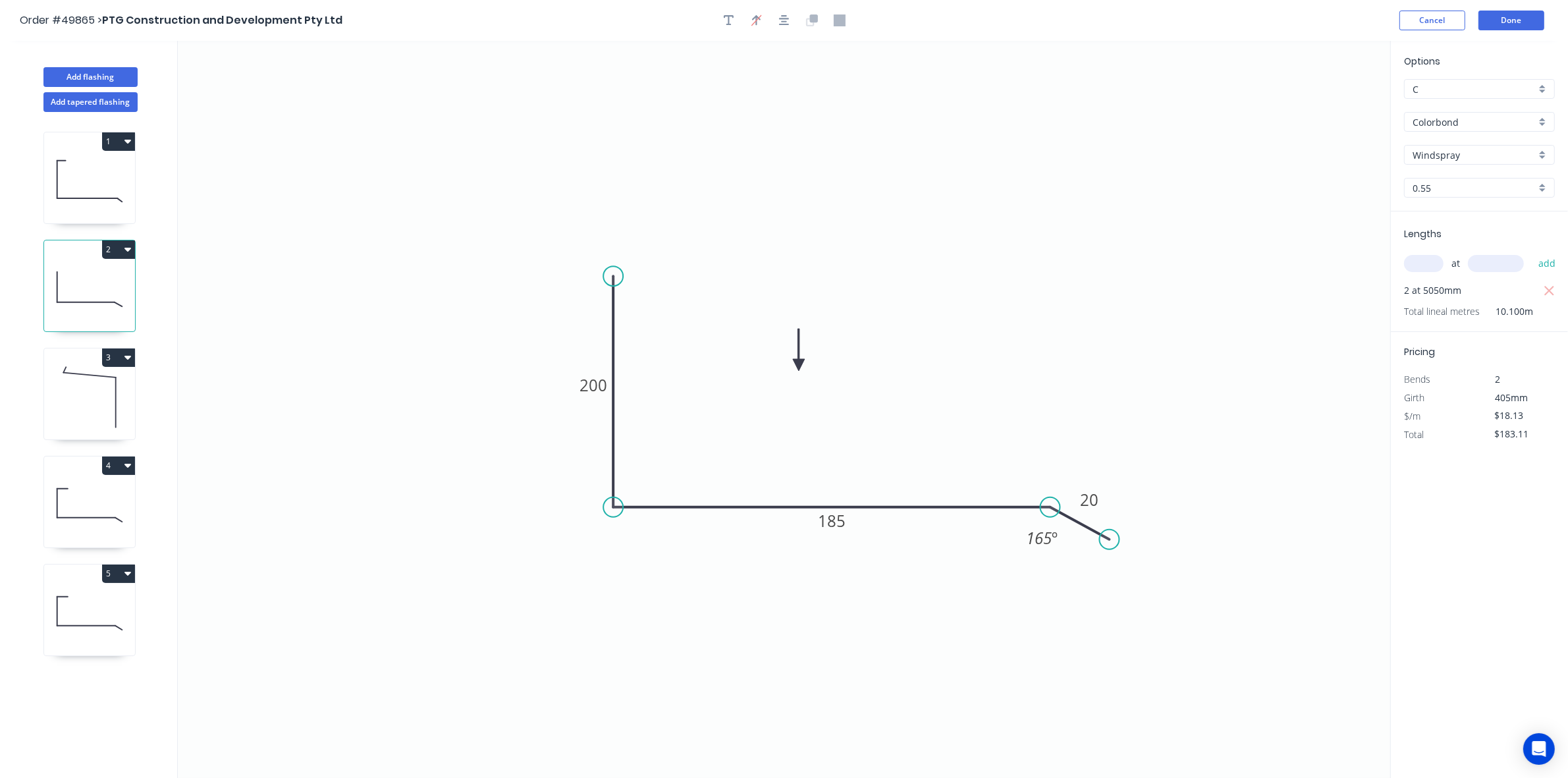
type input "$21.09"
type input "$213.01"
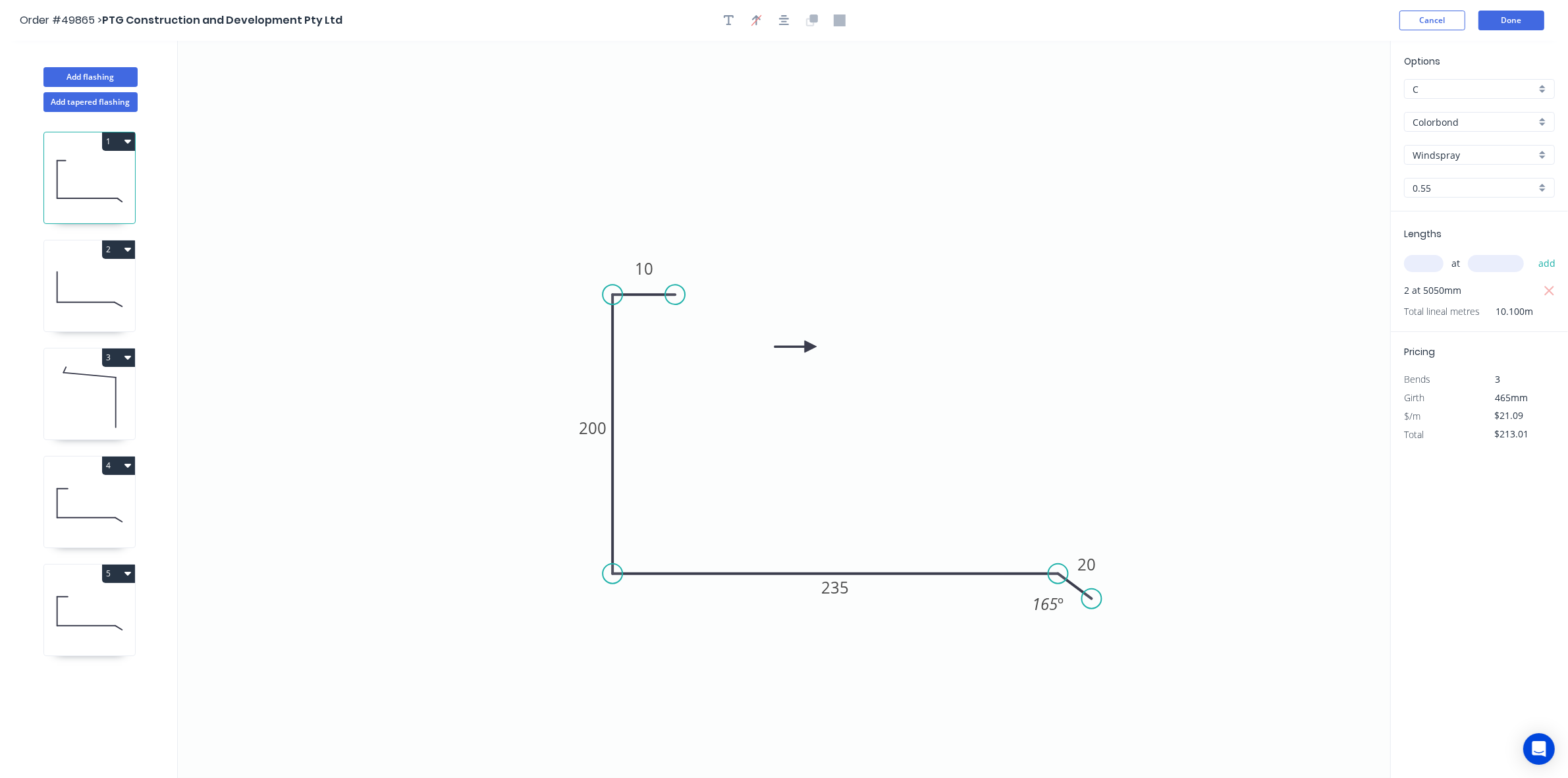
drag, startPoint x: 526, startPoint y: 367, endPoint x: 850, endPoint y: 372, distance: 324.0
click at [817, 353] on icon at bounding box center [796, 346] width 43 height 12
click at [850, 372] on icon at bounding box center [835, 372] width 43 height 12
click at [850, 372] on icon at bounding box center [839, 361] width 38 height 38
click at [102, 530] on icon at bounding box center [90, 505] width 91 height 84
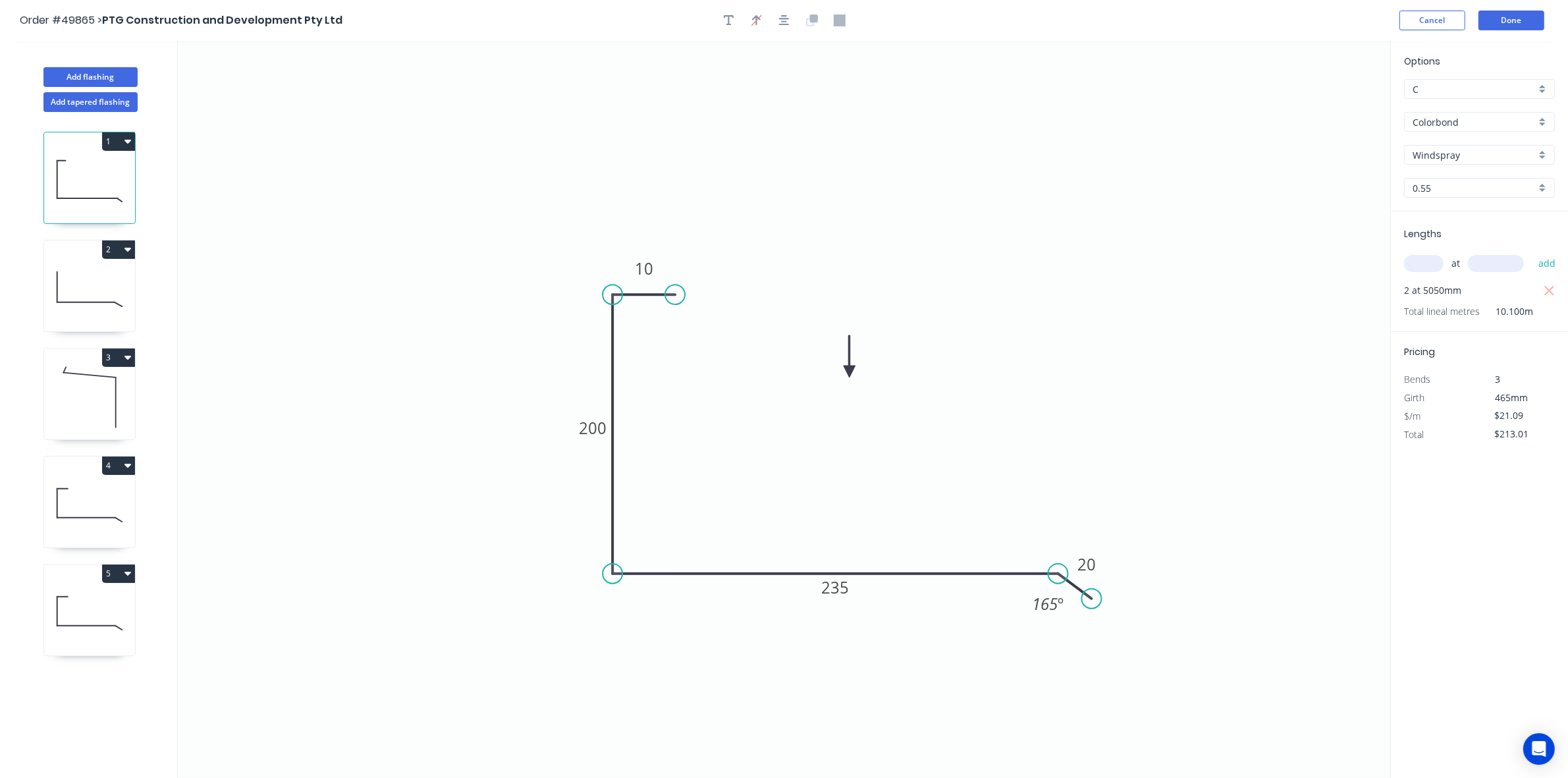
type input "$21.96"
type input "$0.00"
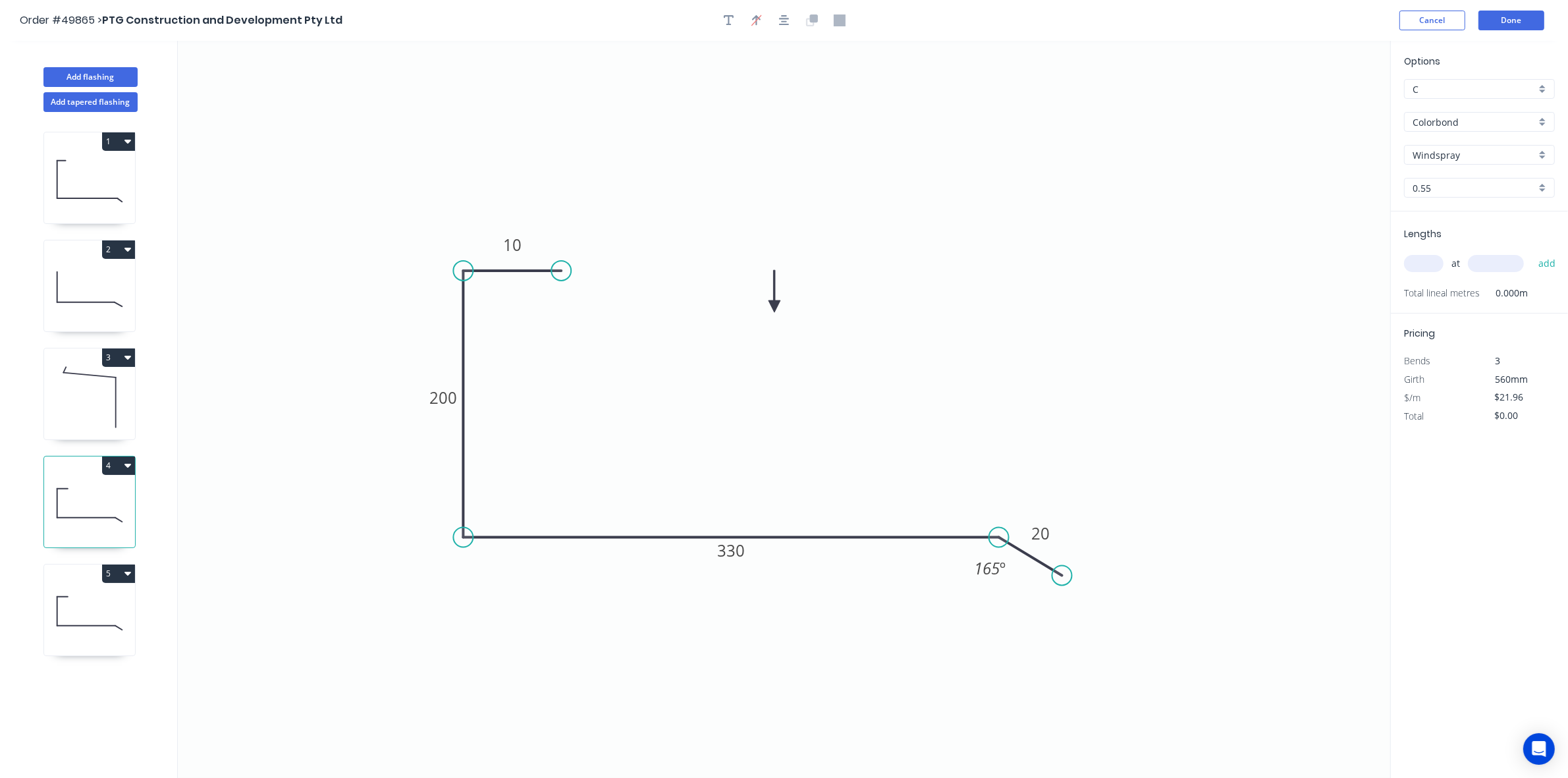
click at [79, 626] on icon at bounding box center [86, 626] width 58 height 0
type input "$21.09"
click at [1436, 264] on input "text" at bounding box center [1424, 264] width 40 height 17
type input "2"
type input "40"
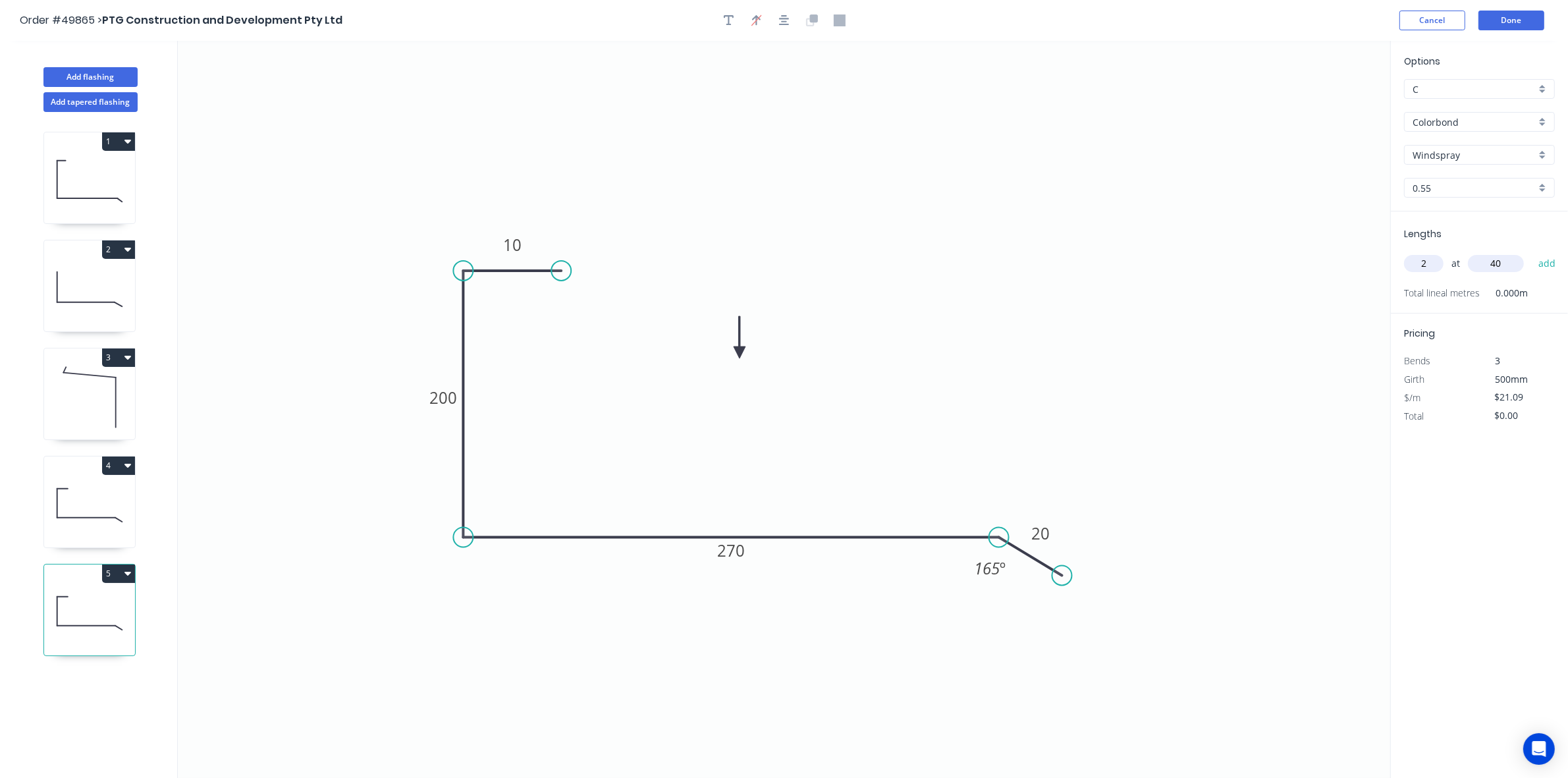
click at [120, 508] on icon at bounding box center [90, 505] width 91 height 84
click at [93, 528] on icon at bounding box center [90, 505] width 91 height 84
click at [94, 633] on icon at bounding box center [90, 613] width 91 height 84
click at [80, 390] on icon at bounding box center [90, 397] width 91 height 84
type input "$21.41"
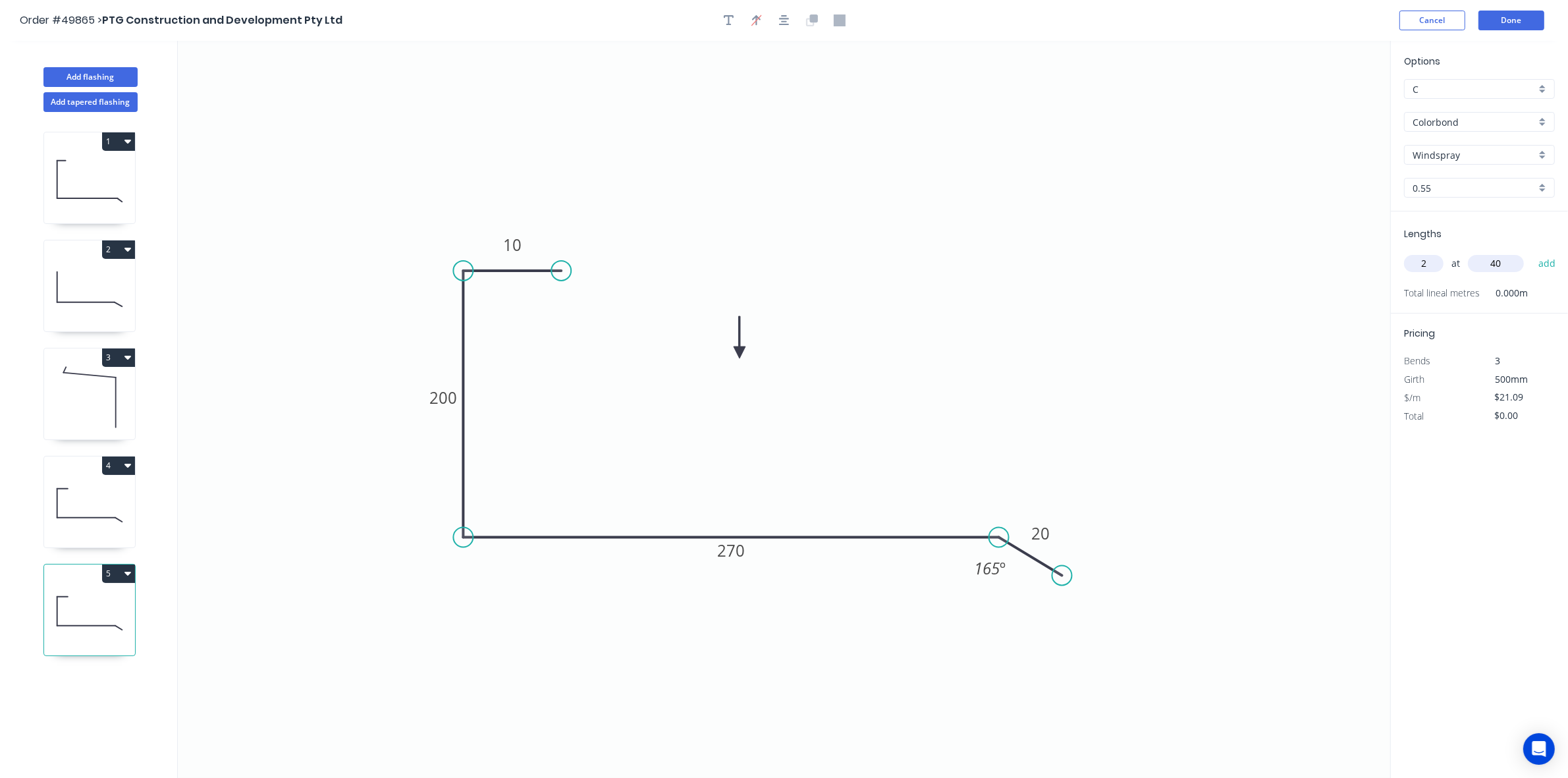
type input "$216.24"
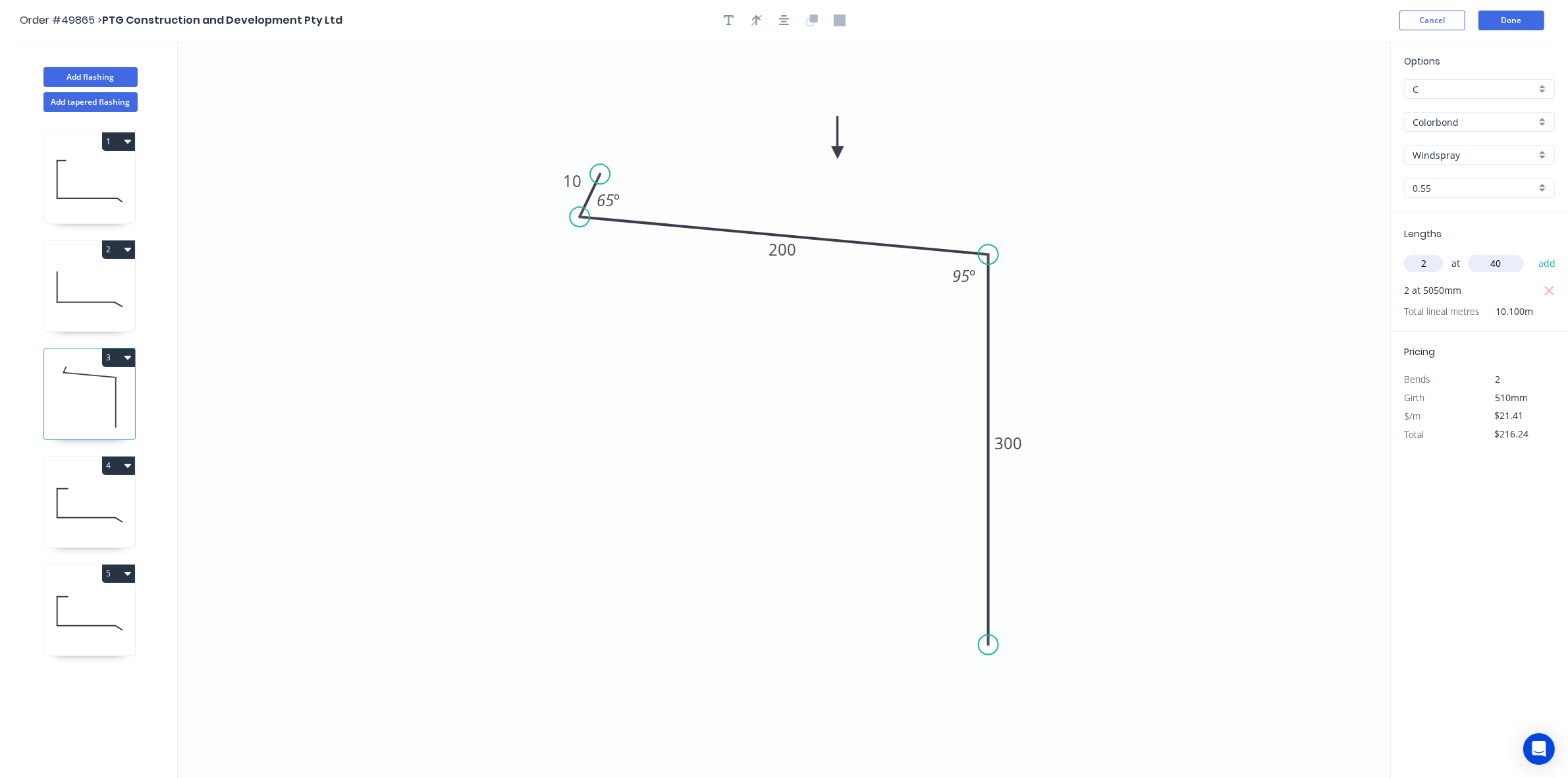
drag, startPoint x: 1522, startPoint y: 258, endPoint x: 1451, endPoint y: 264, distance: 71.3
click at [1451, 264] on div "2 at 40 add" at bounding box center [1481, 264] width 153 height 23
drag, startPoint x: 1437, startPoint y: 257, endPoint x: 1352, endPoint y: 264, distance: 85.3
click at [1352, 264] on div "Add flashing Add tapered flashing 1 2 3 4 5 0 10 200 300 65 º 95 º Options C C …" at bounding box center [784, 422] width 1568 height 762
click at [99, 501] on icon at bounding box center [90, 505] width 91 height 84
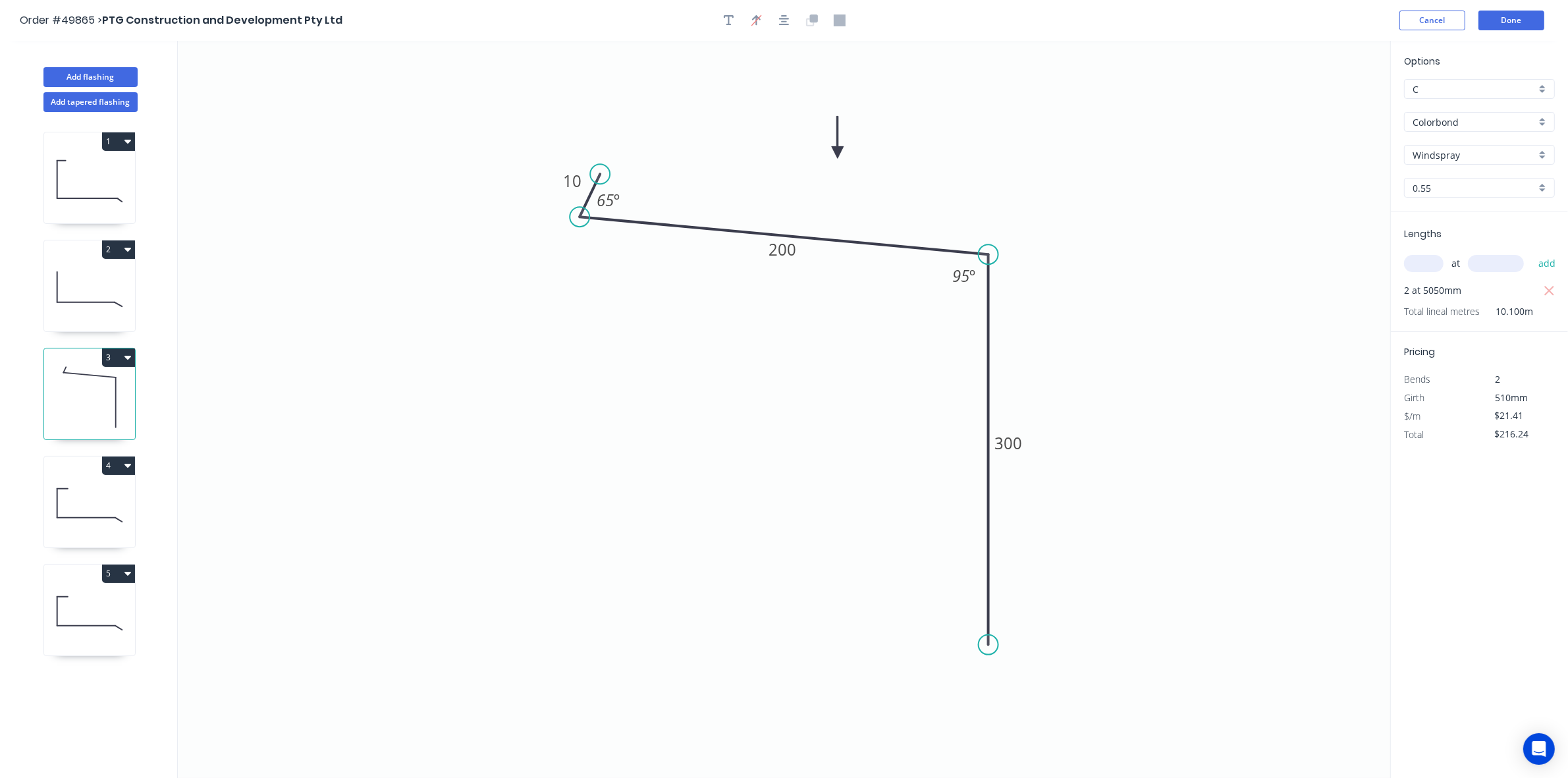
type input "$21.96"
type input "$0.00"
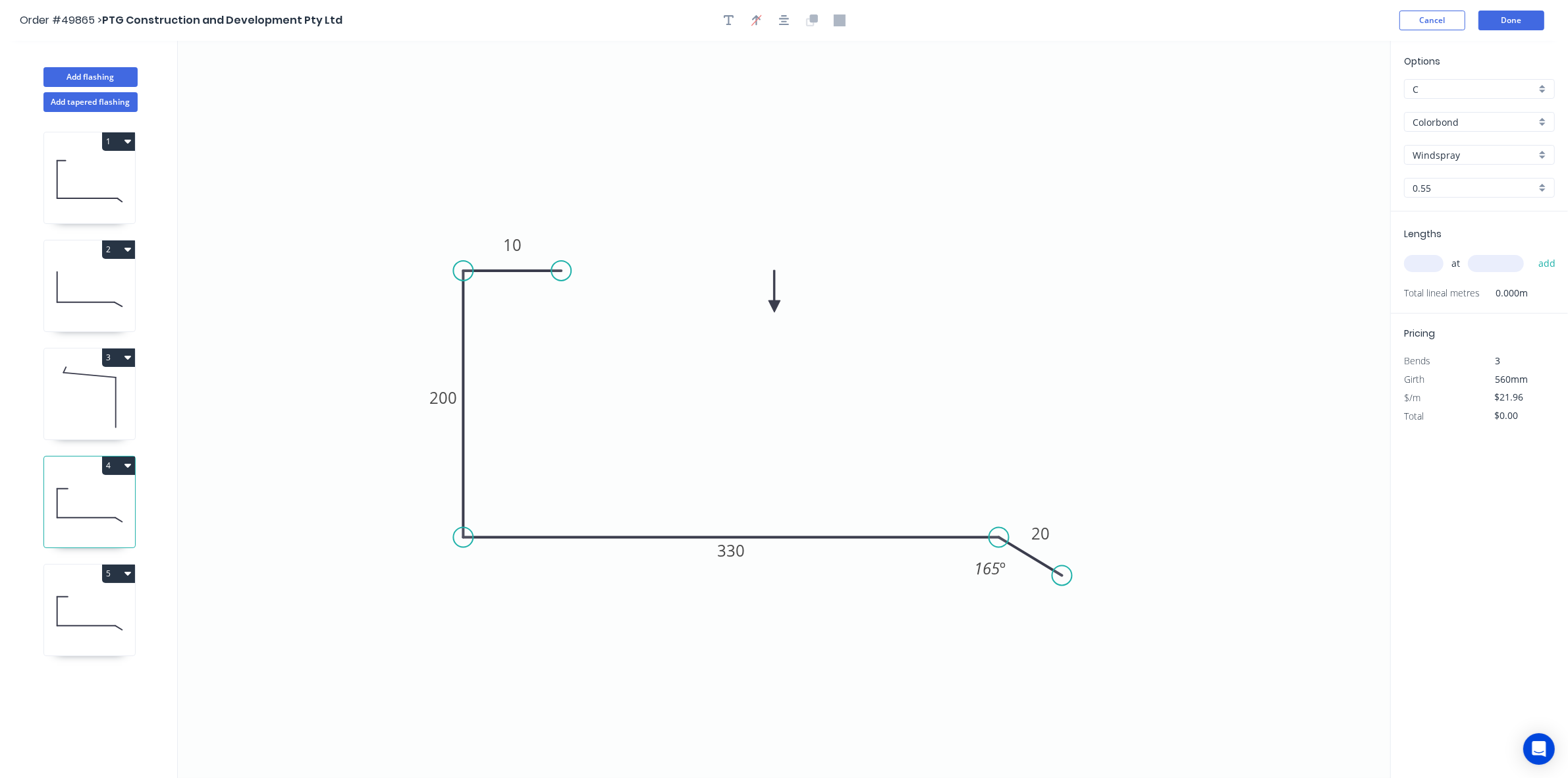
click at [1000, 723] on icon "0 10 200 330 20 165 º" at bounding box center [784, 409] width 1213 height 737
click at [1433, 264] on input "text" at bounding box center [1424, 264] width 40 height 17
type input "2"
type input "4120"
click at [1532, 252] on button "add" at bounding box center [1547, 264] width 31 height 23
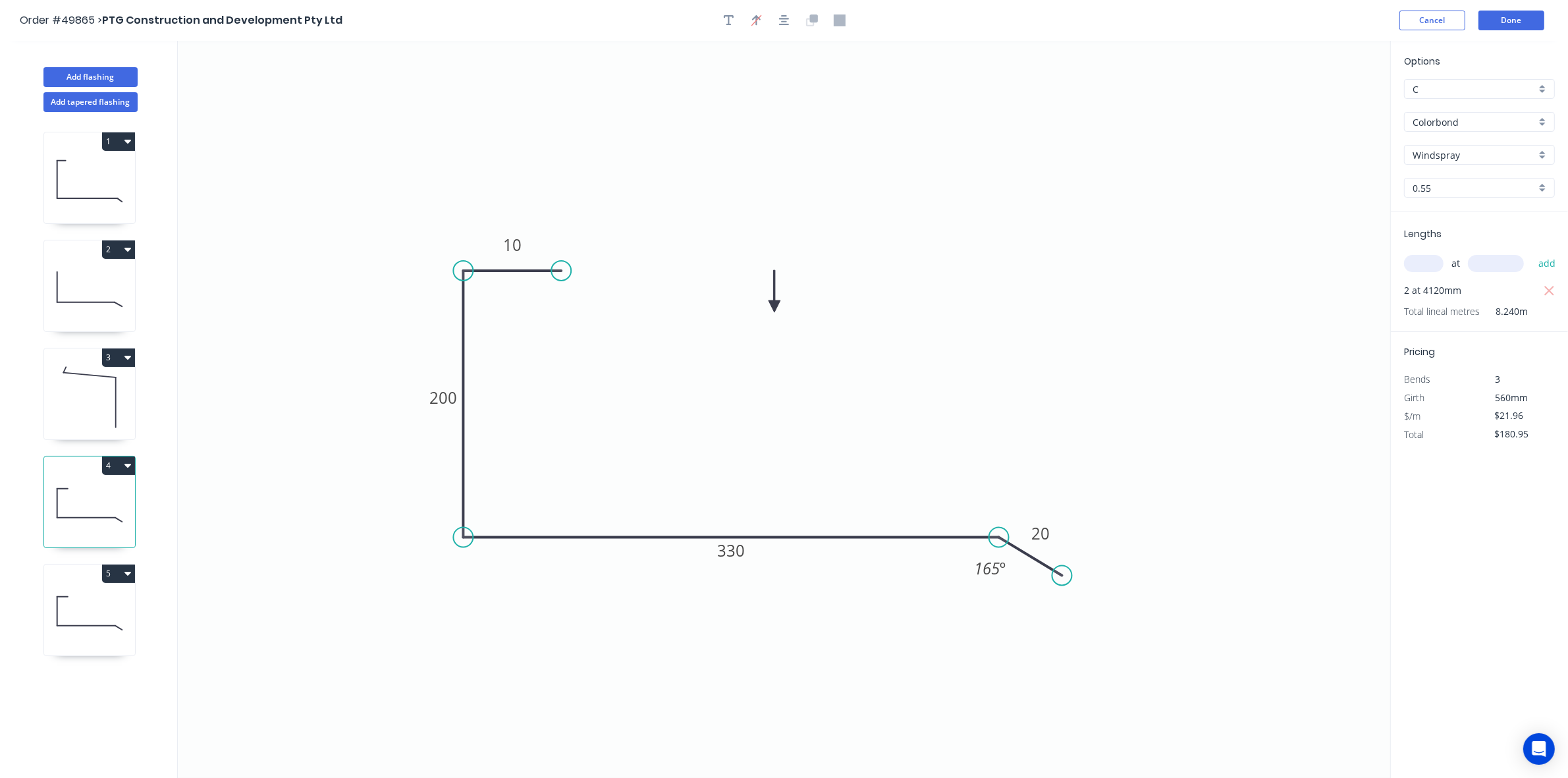
click at [1545, 295] on icon "button" at bounding box center [1550, 291] width 12 height 16
type input "$0.00"
click at [1407, 260] on input "text" at bounding box center [1424, 264] width 40 height 17
type input "2"
type input "4150"
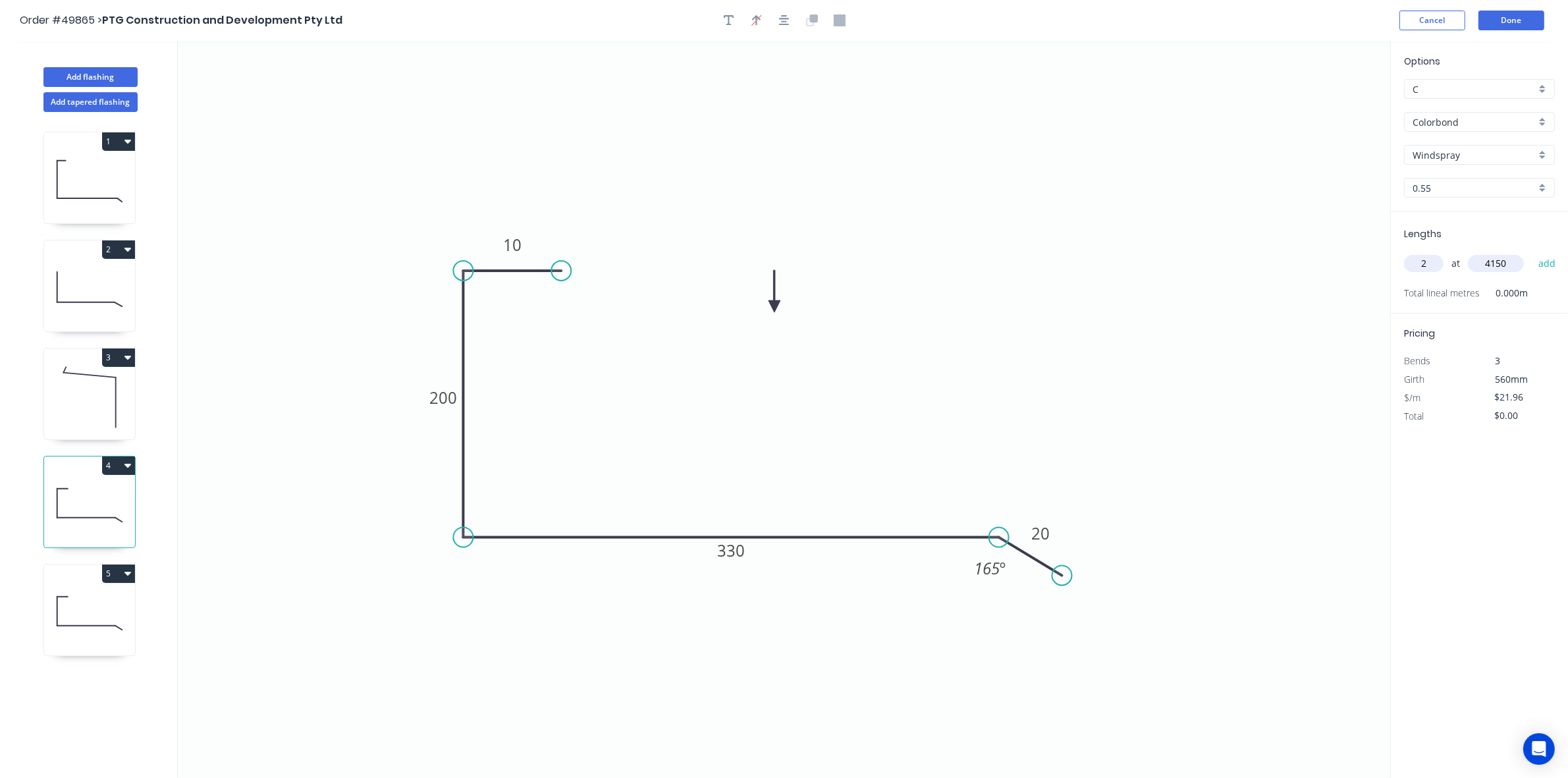
click at [1532, 252] on button "add" at bounding box center [1547, 264] width 31 height 23
type input "$182.27"
click at [80, 585] on icon at bounding box center [90, 613] width 91 height 84
type input "$21.09"
type input "$0.00"
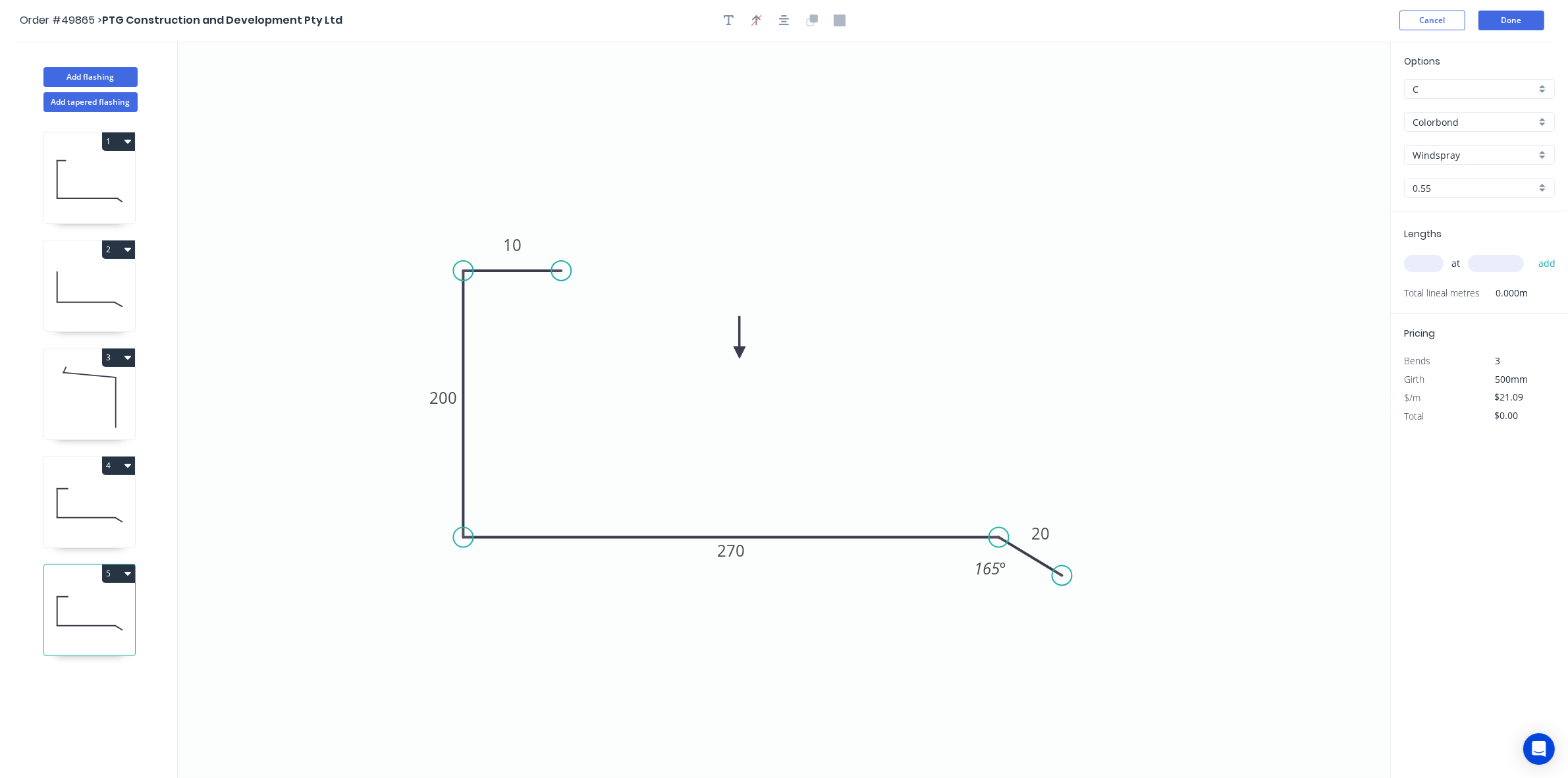
click at [1439, 261] on input "text" at bounding box center [1424, 264] width 40 height 17
type input "2"
type input "4150"
click at [1532, 252] on button "add" at bounding box center [1547, 264] width 31 height 23
type input "$175.05"
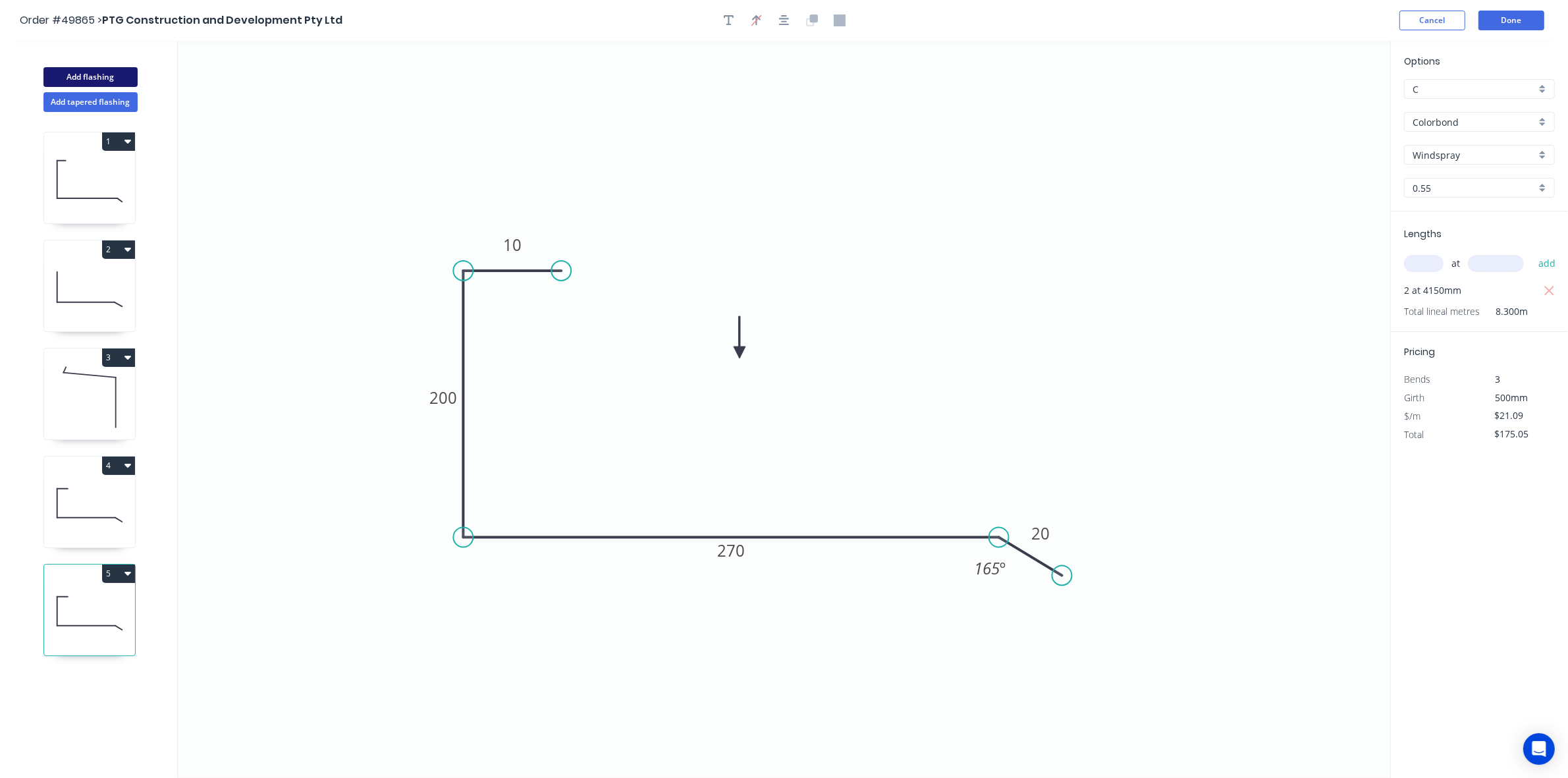
drag, startPoint x: 112, startPoint y: 77, endPoint x: 129, endPoint y: 82, distance: 17.7
click at [111, 77] on button "Add flashing" at bounding box center [91, 77] width 95 height 20
type input "$0.00"
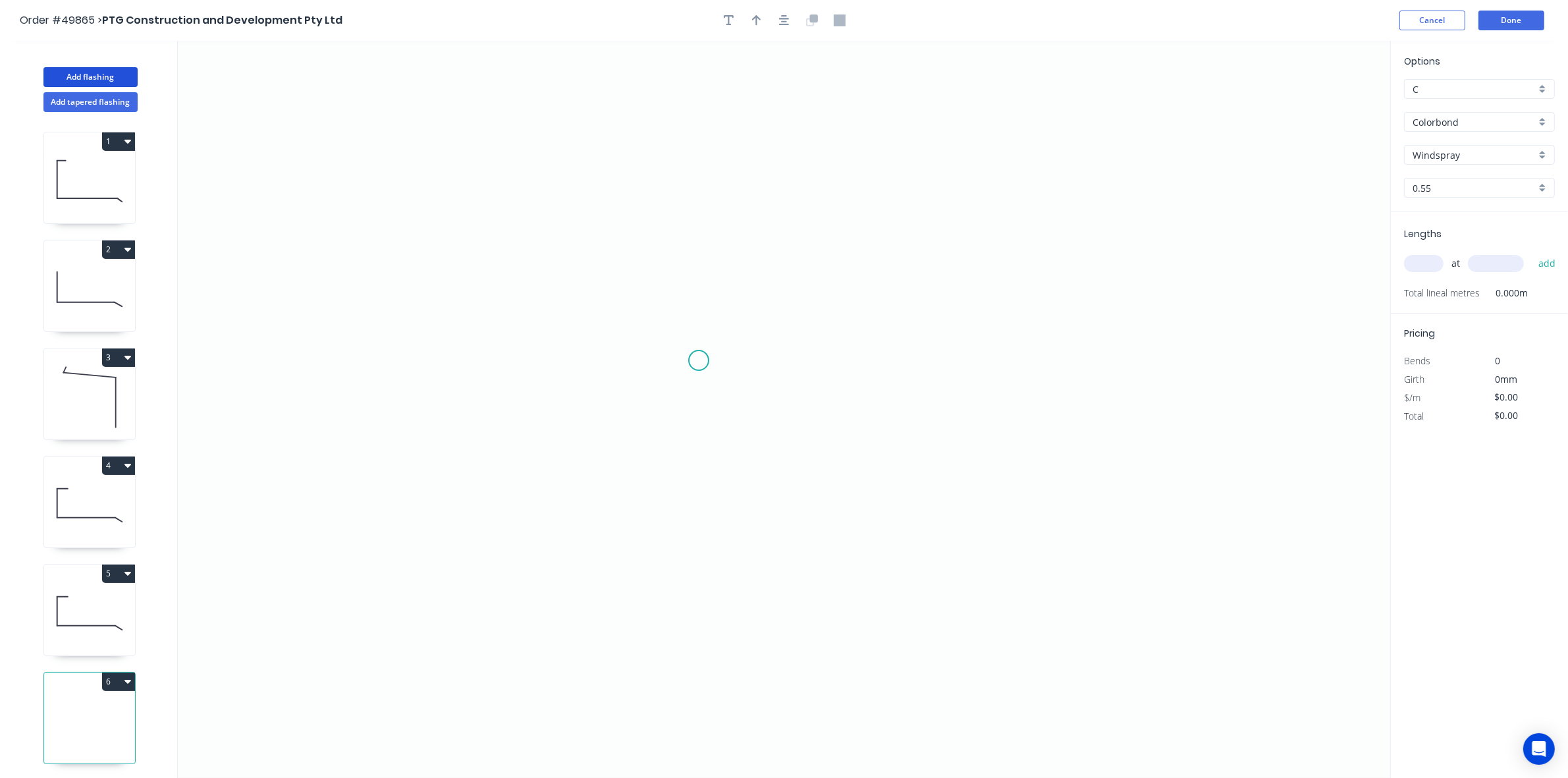
click at [689, 357] on icon "0" at bounding box center [784, 409] width 1213 height 737
click at [624, 366] on icon "0" at bounding box center [784, 409] width 1213 height 737
click at [603, 253] on icon "0 ?" at bounding box center [784, 409] width 1213 height 737
click at [1085, 246] on icon "0 ? ? ? º" at bounding box center [784, 409] width 1213 height 737
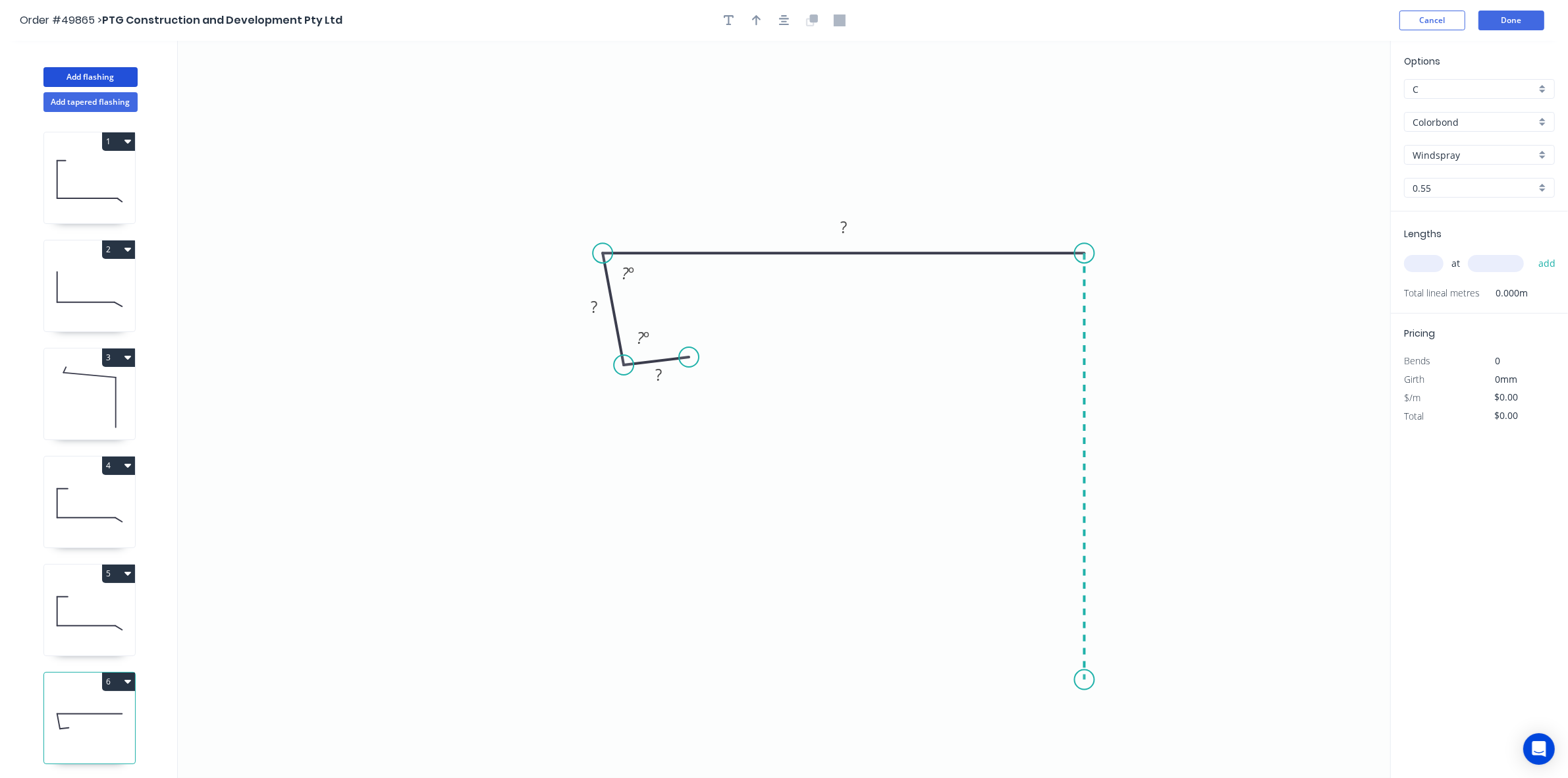
click at [1060, 680] on icon "0 ? ? ? ? º ? º" at bounding box center [784, 409] width 1213 height 737
click at [1060, 680] on icon "0 ? ? ? ? ? º ? º" at bounding box center [784, 409] width 1213 height 737
drag, startPoint x: 608, startPoint y: 249, endPoint x: 623, endPoint y: 249, distance: 15.0
click at [623, 249] on circle at bounding box center [624, 252] width 20 height 20
drag, startPoint x: 695, startPoint y: 357, endPoint x: 692, endPoint y: 368, distance: 11.4
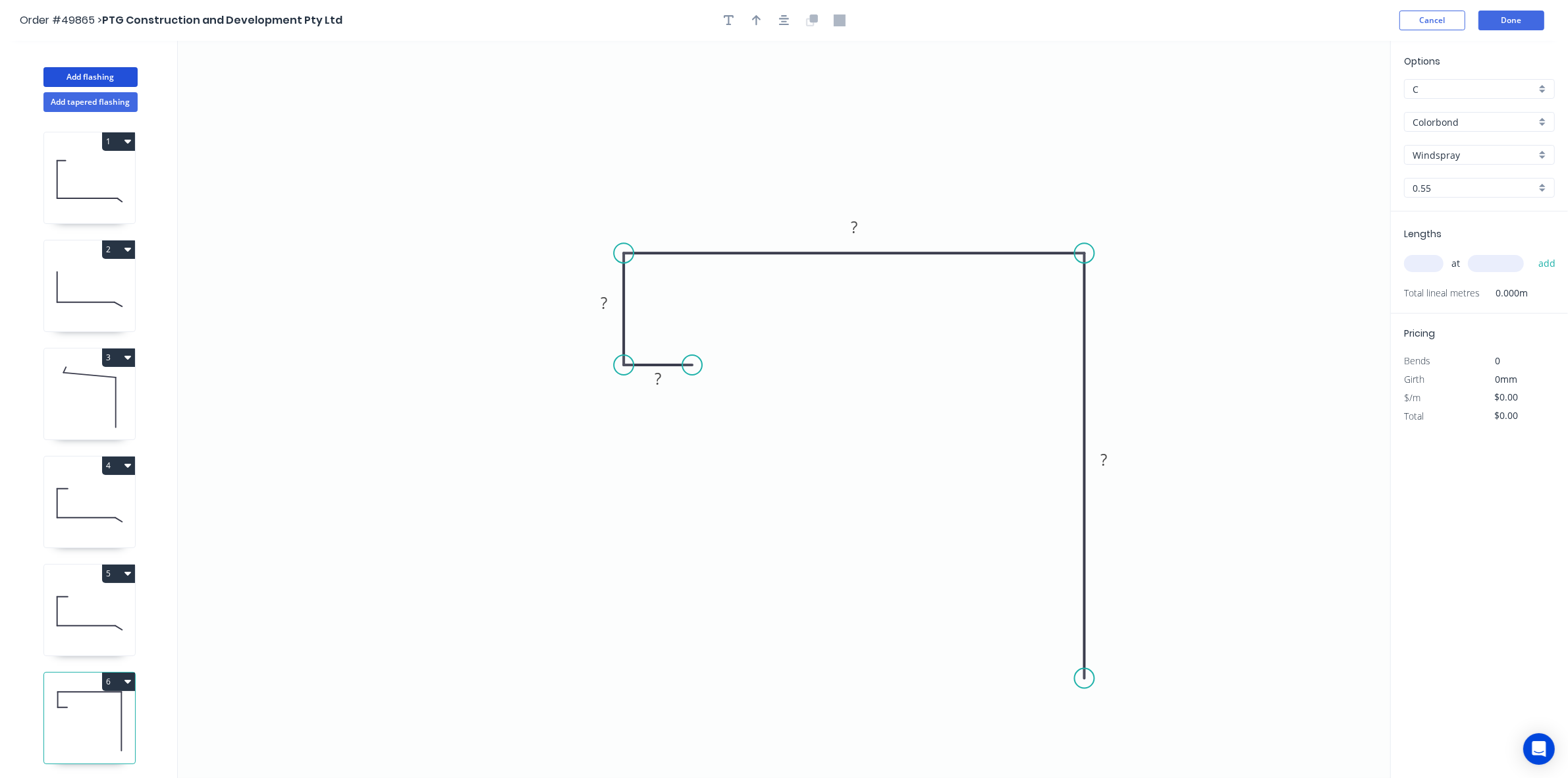
click at [692, 368] on circle at bounding box center [692, 365] width 20 height 20
click at [670, 375] on rect at bounding box center [658, 380] width 26 height 19
click at [764, 30] on div "Order #49865 > PTG Construction and Development Pty Ltd Cancel Done" at bounding box center [784, 20] width 1529 height 20
type input "$21.09"
click at [763, 20] on button "button" at bounding box center [756, 20] width 20 height 20
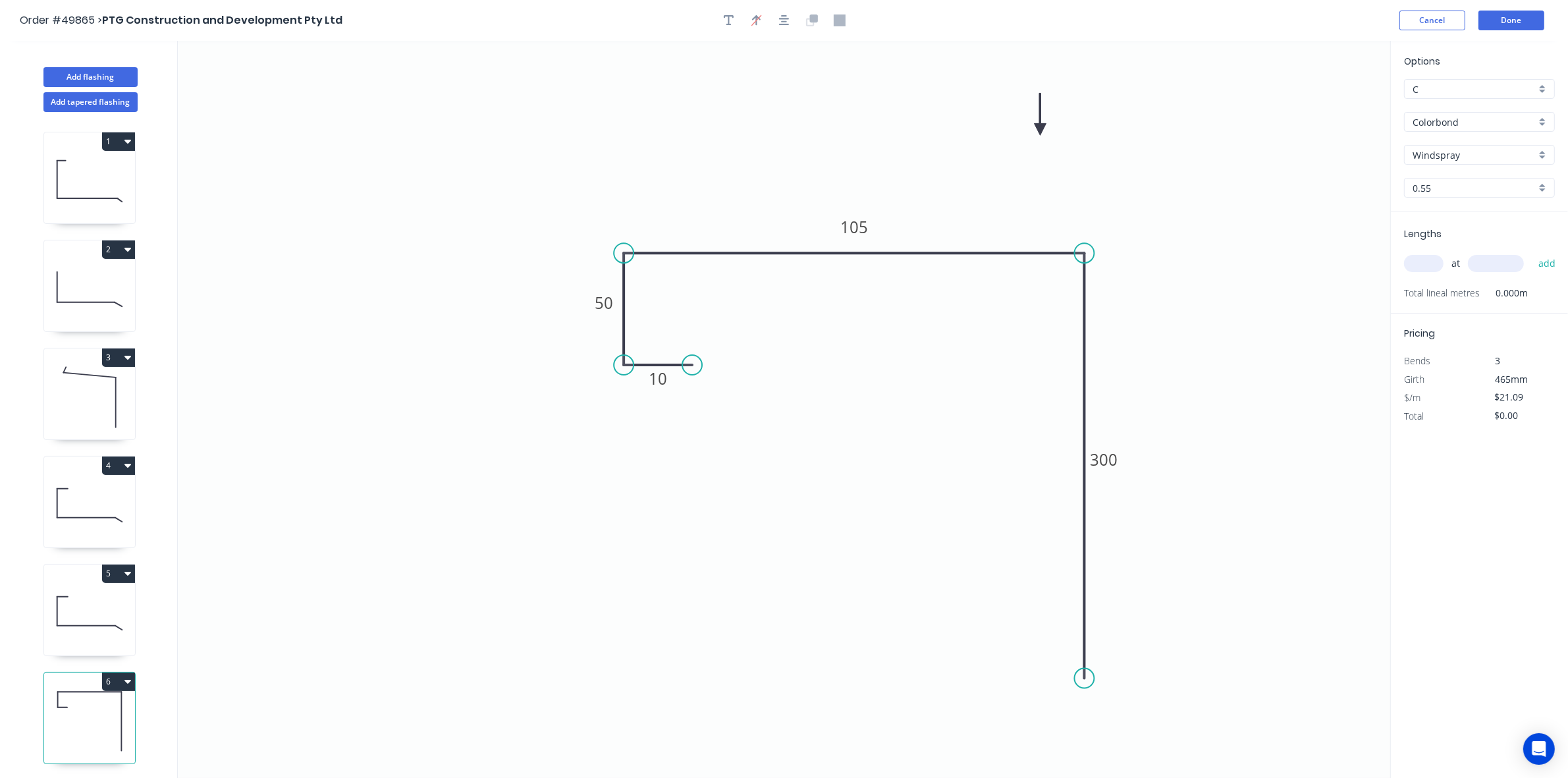
drag, startPoint x: 1328, startPoint y: 104, endPoint x: 1013, endPoint y: 133, distance: 316.3
click at [1035, 133] on icon at bounding box center [1041, 113] width 12 height 43
click at [1448, 152] on input "Windspray" at bounding box center [1474, 155] width 123 height 14
click at [1473, 190] on div "Monument" at bounding box center [1480, 187] width 149 height 23
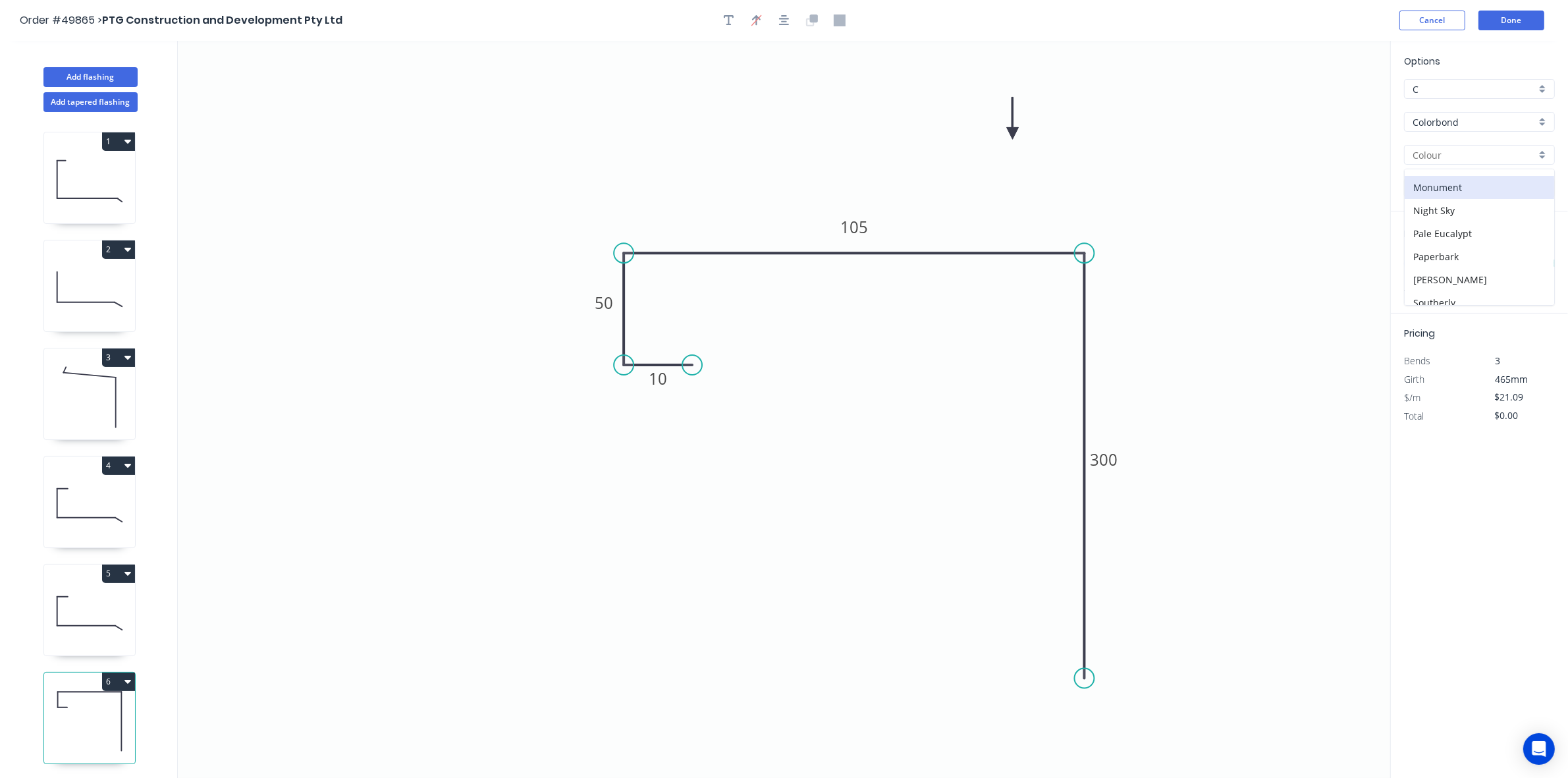
type input "Monument"
click at [1437, 265] on input "text" at bounding box center [1424, 264] width 40 height 17
type input "1"
type input "7000"
click at [1532, 252] on button "add" at bounding box center [1547, 264] width 31 height 23
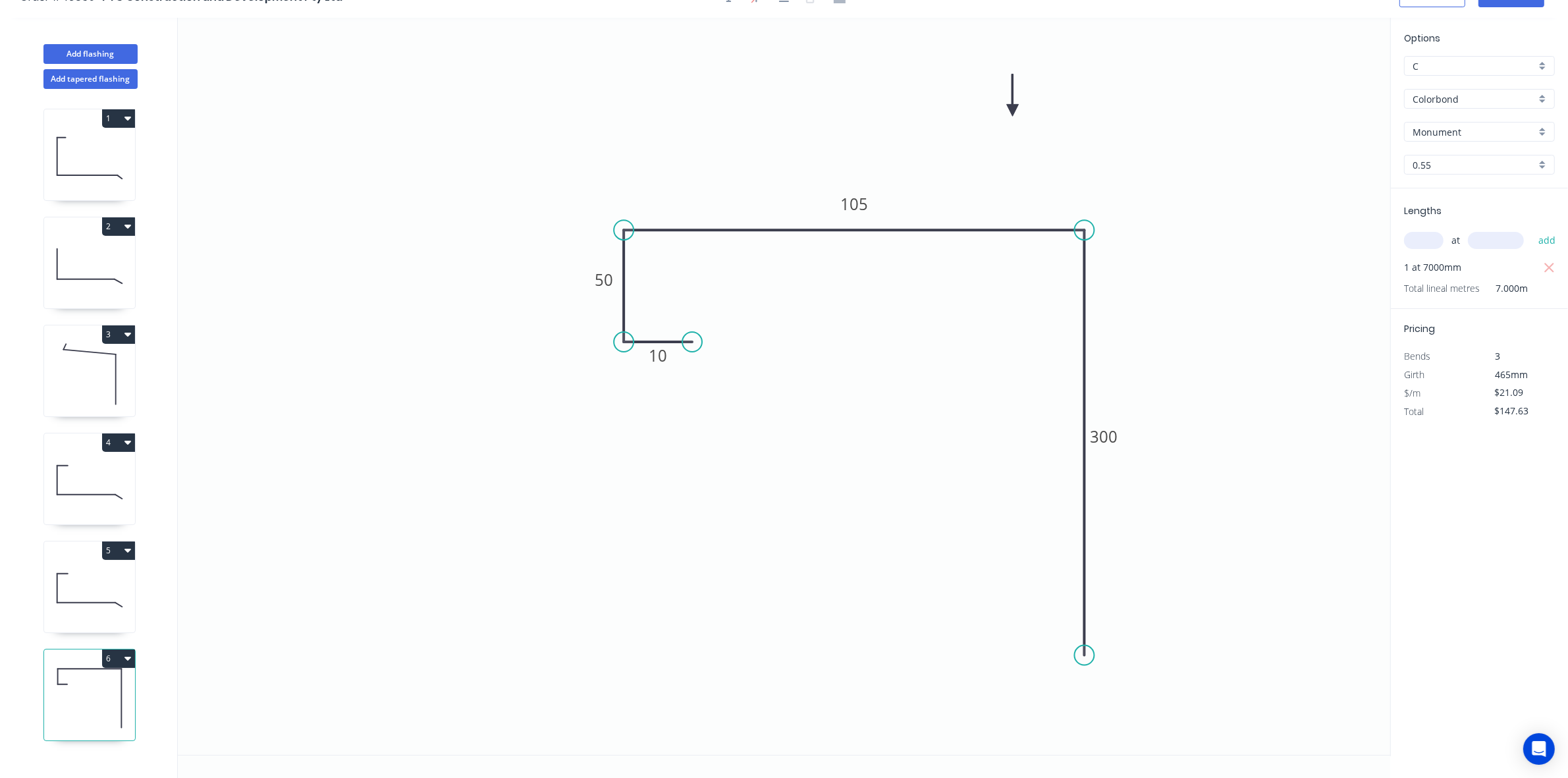
scroll to position [25, 0]
drag, startPoint x: 125, startPoint y: 667, endPoint x: 99, endPoint y: 677, distance: 27.9
click at [123, 667] on icon at bounding box center [90, 697] width 91 height 84
click at [107, 658] on button "6" at bounding box center [118, 658] width 33 height 19
drag, startPoint x: 97, startPoint y: 670, endPoint x: 106, endPoint y: 676, distance: 10.8
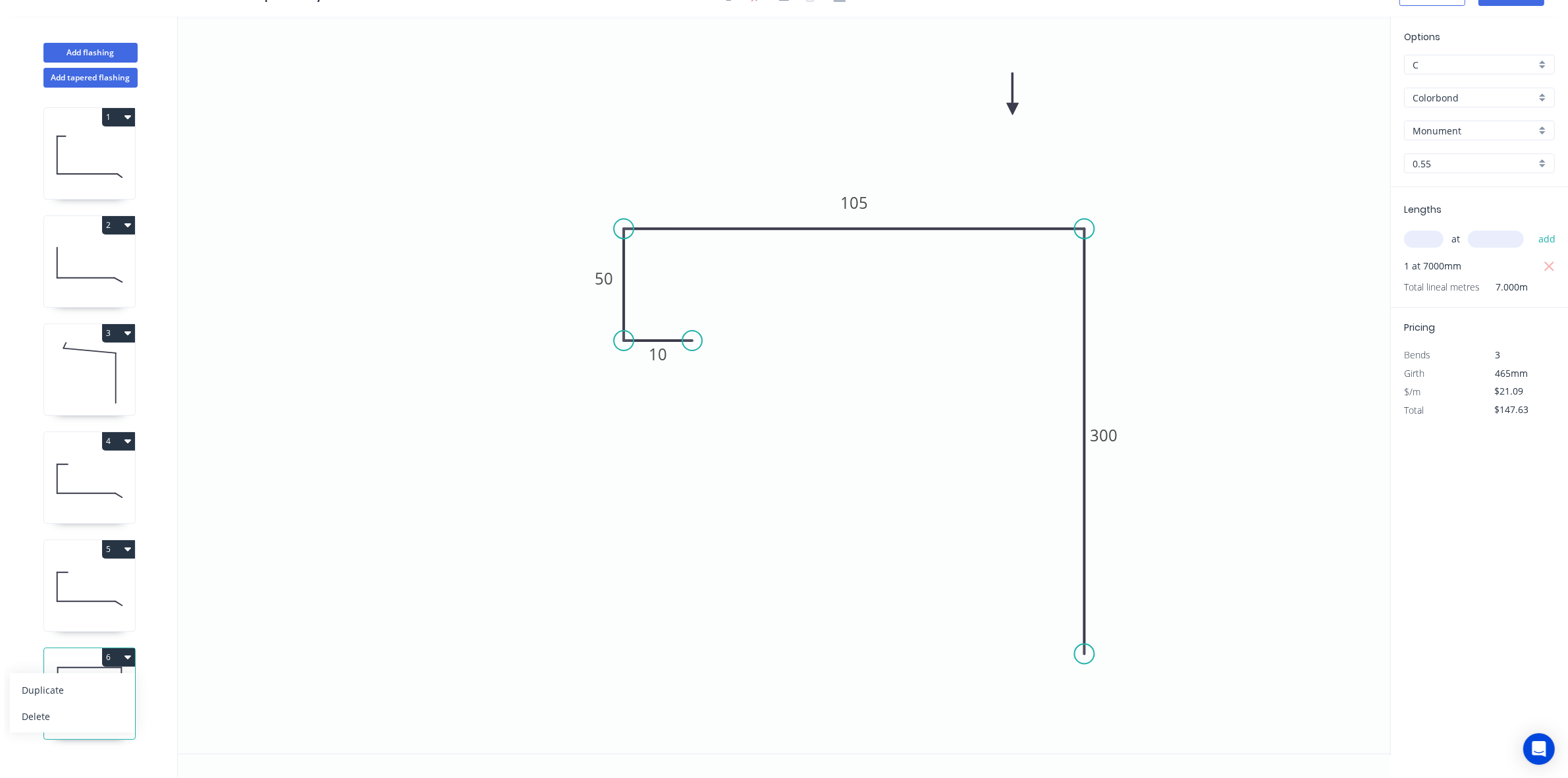
click at [86, 683] on div "Duplicate" at bounding box center [72, 690] width 101 height 19
type input "$0.00"
click at [845, 202] on tspan "105" at bounding box center [853, 202] width 27 height 22
drag, startPoint x: 851, startPoint y: 303, endPoint x: 852, endPoint y: 222, distance: 81.0
click at [851, 299] on icon "0 10 50 105 300" at bounding box center [784, 385] width 1213 height 737
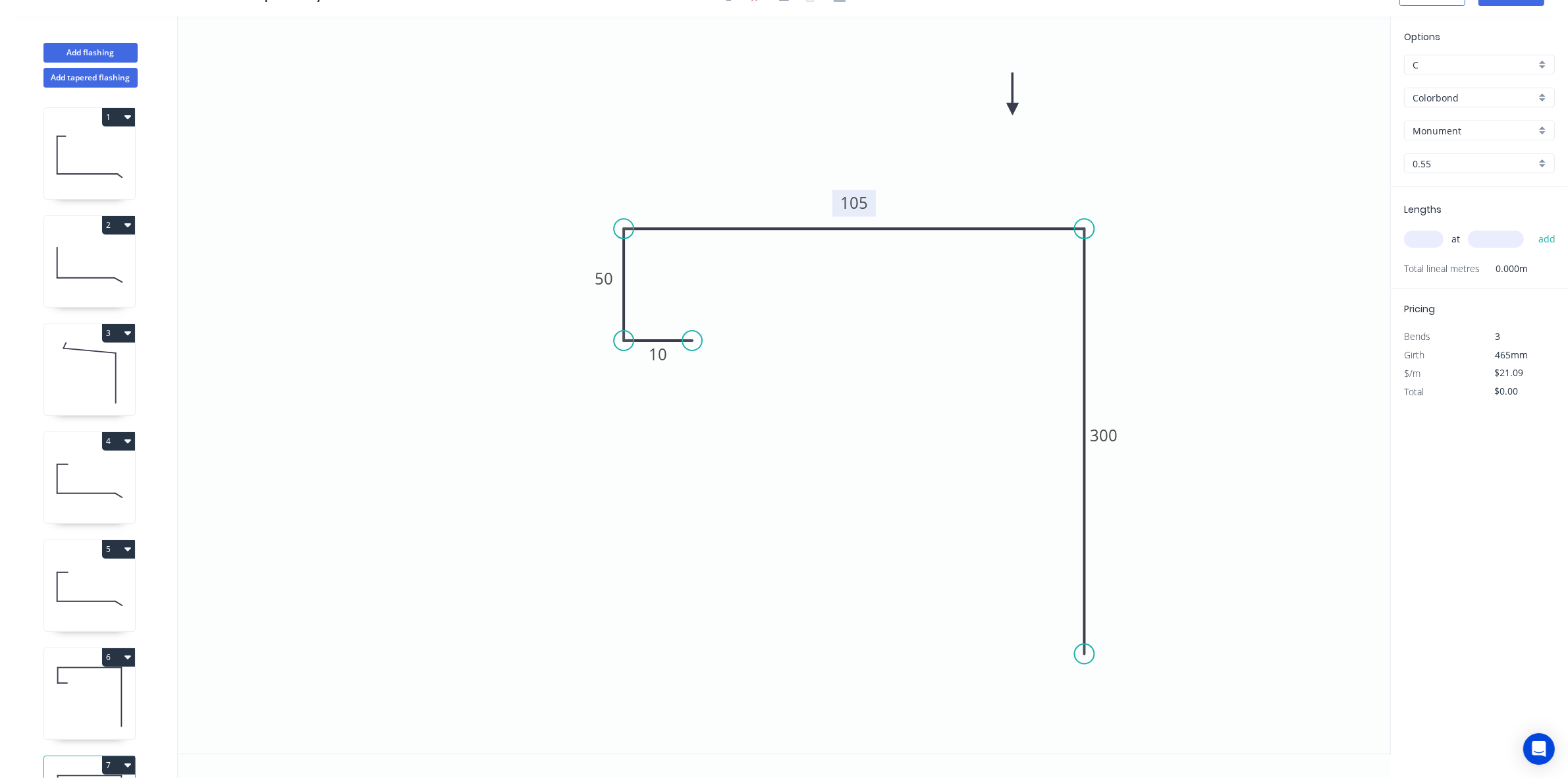
click at [857, 201] on tspan "105" at bounding box center [853, 202] width 27 height 22
click at [881, 468] on icon "0 10 50 230 300" at bounding box center [784, 385] width 1213 height 737
type input "$21.96"
click at [1411, 242] on input "text" at bounding box center [1424, 239] width 40 height 17
type input "2"
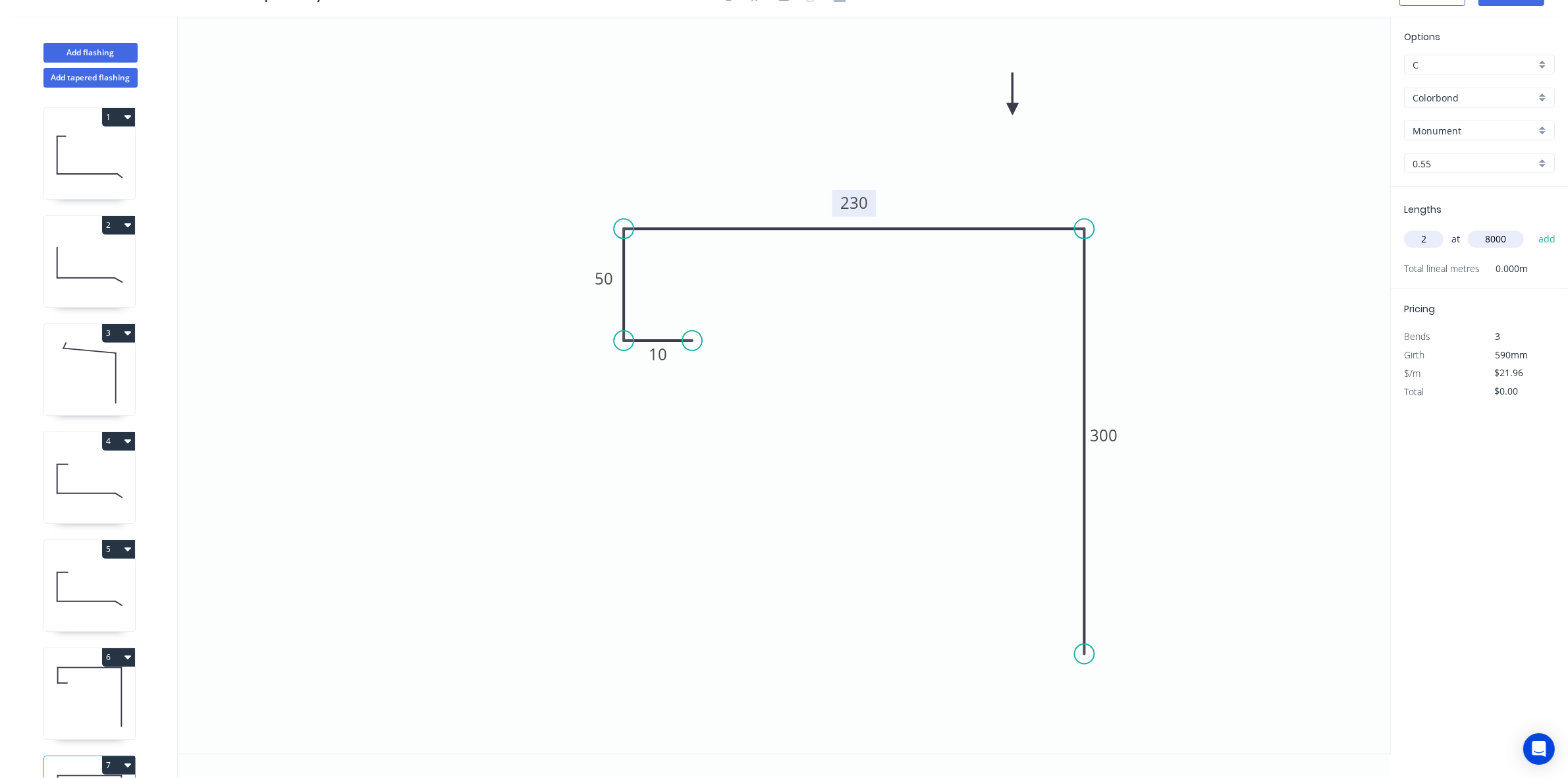
type input "8000"
click at [1532, 228] on button "add" at bounding box center [1547, 239] width 31 height 23
type input "$351.36"
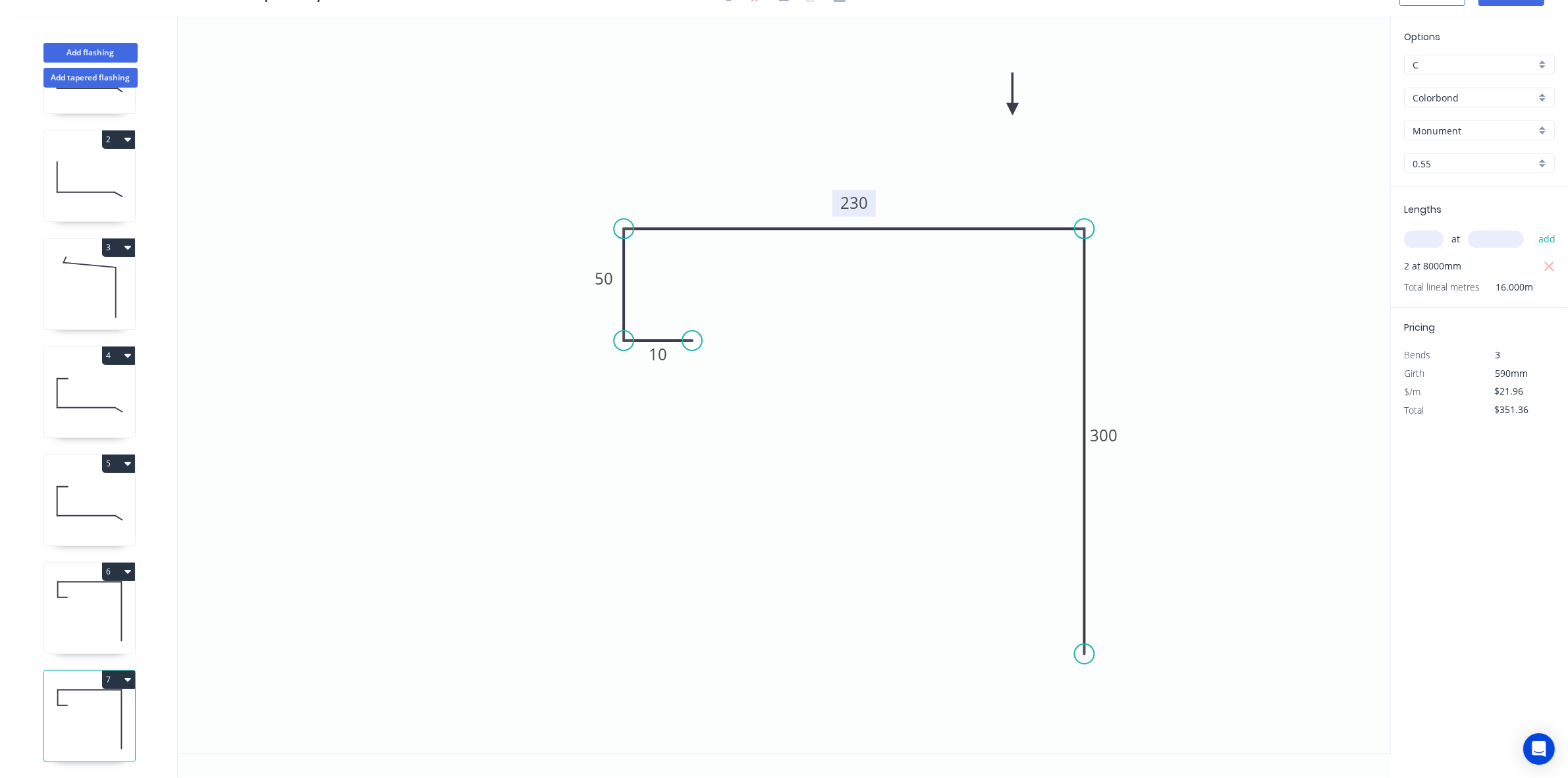
scroll to position [96, 0]
click at [83, 62] on div "Add tapered flashing" at bounding box center [90, 75] width 173 height 25
click at [84, 53] on button "Add flashing" at bounding box center [91, 52] width 95 height 20
type input "$0.00"
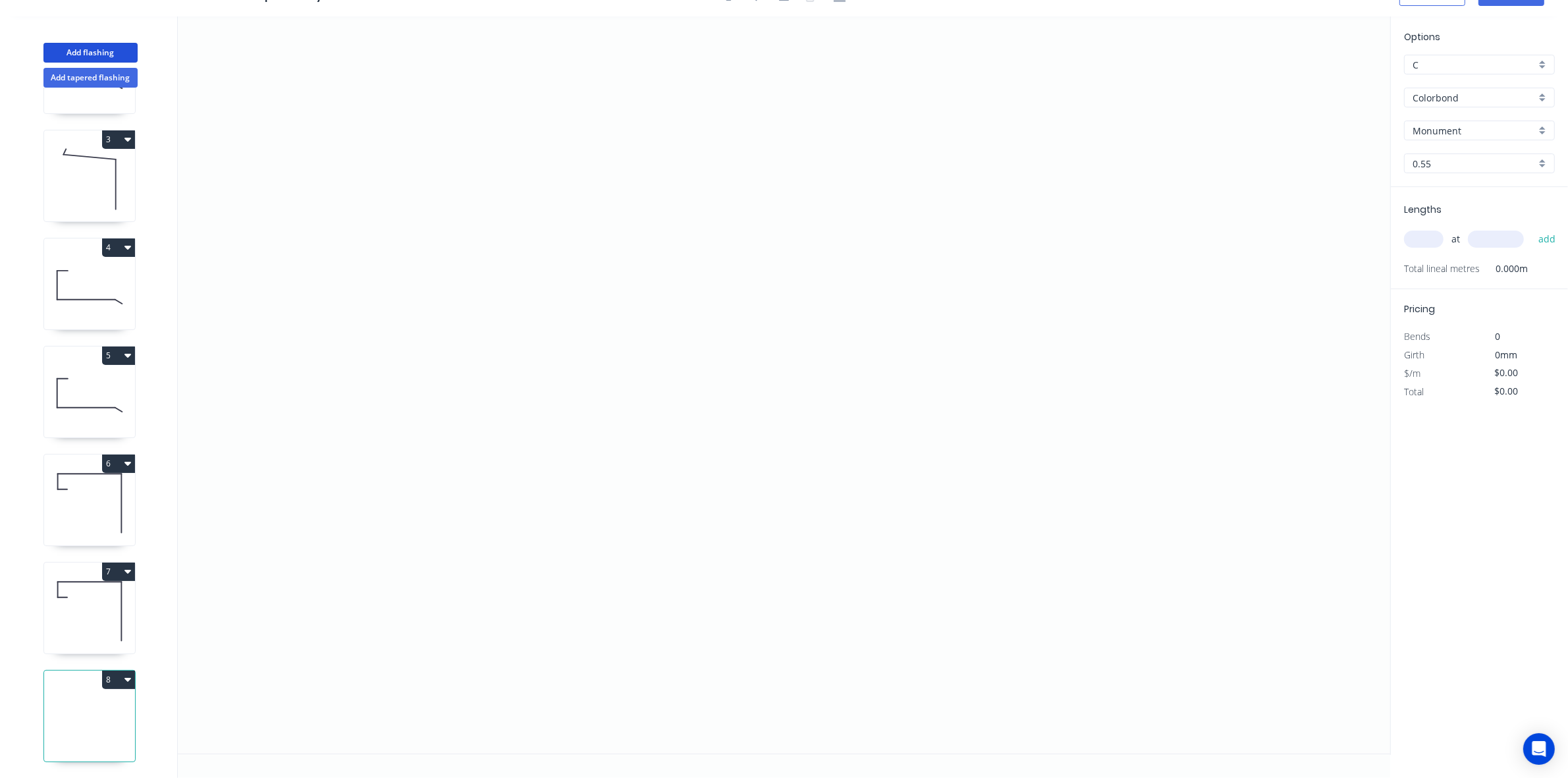
scroll to position [205, 0]
click at [112, 670] on button "8" at bounding box center [118, 680] width 33 height 19
click at [67, 729] on div "Delete" at bounding box center [72, 738] width 101 height 19
type input "$21.96"
type input "$351.36"
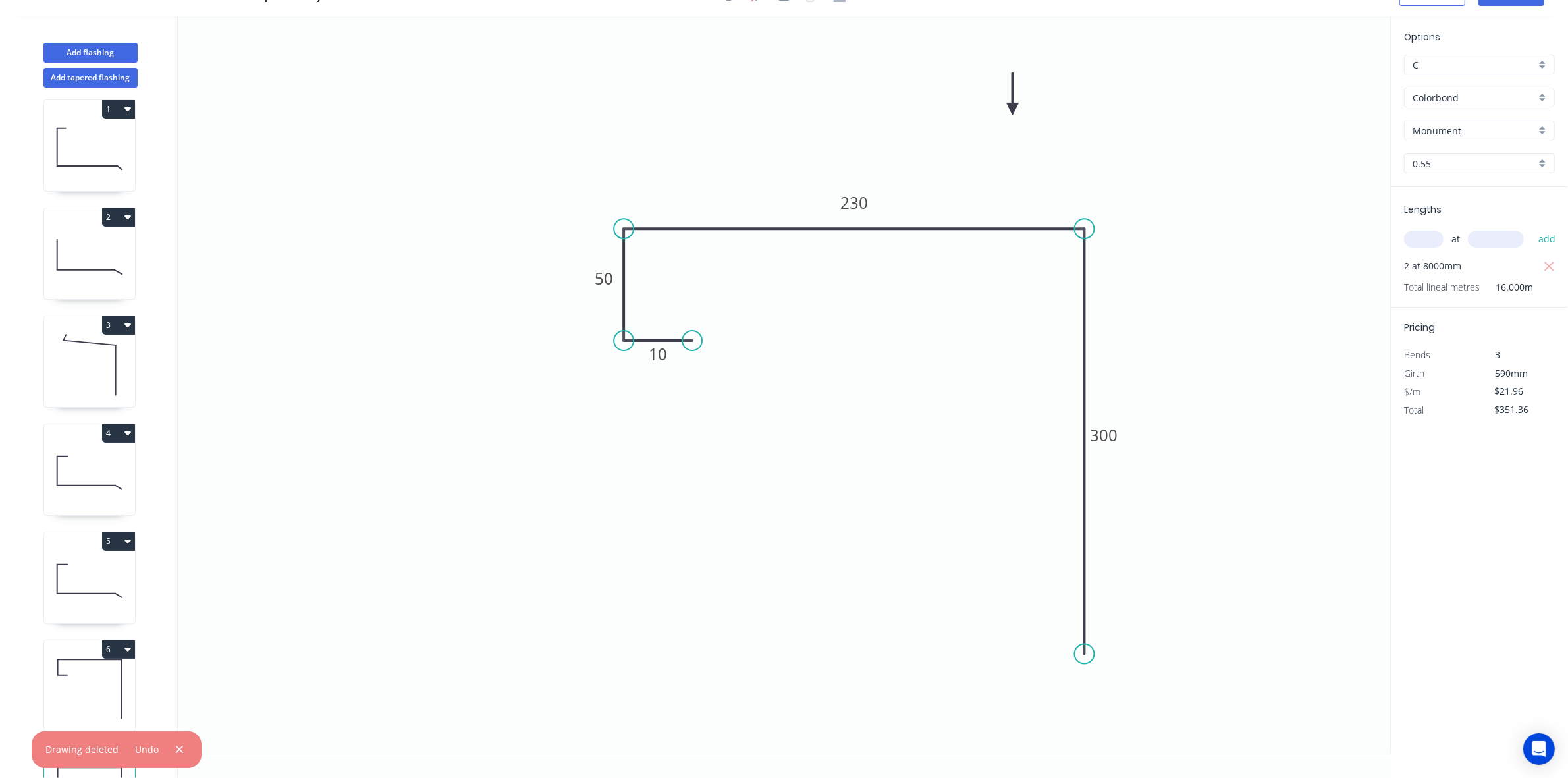
scroll to position [0, 0]
click at [121, 219] on button "2" at bounding box center [118, 226] width 33 height 19
click at [106, 253] on div "Duplicate" at bounding box center [72, 258] width 101 height 19
type input "Windspray"
type input "$18.13"
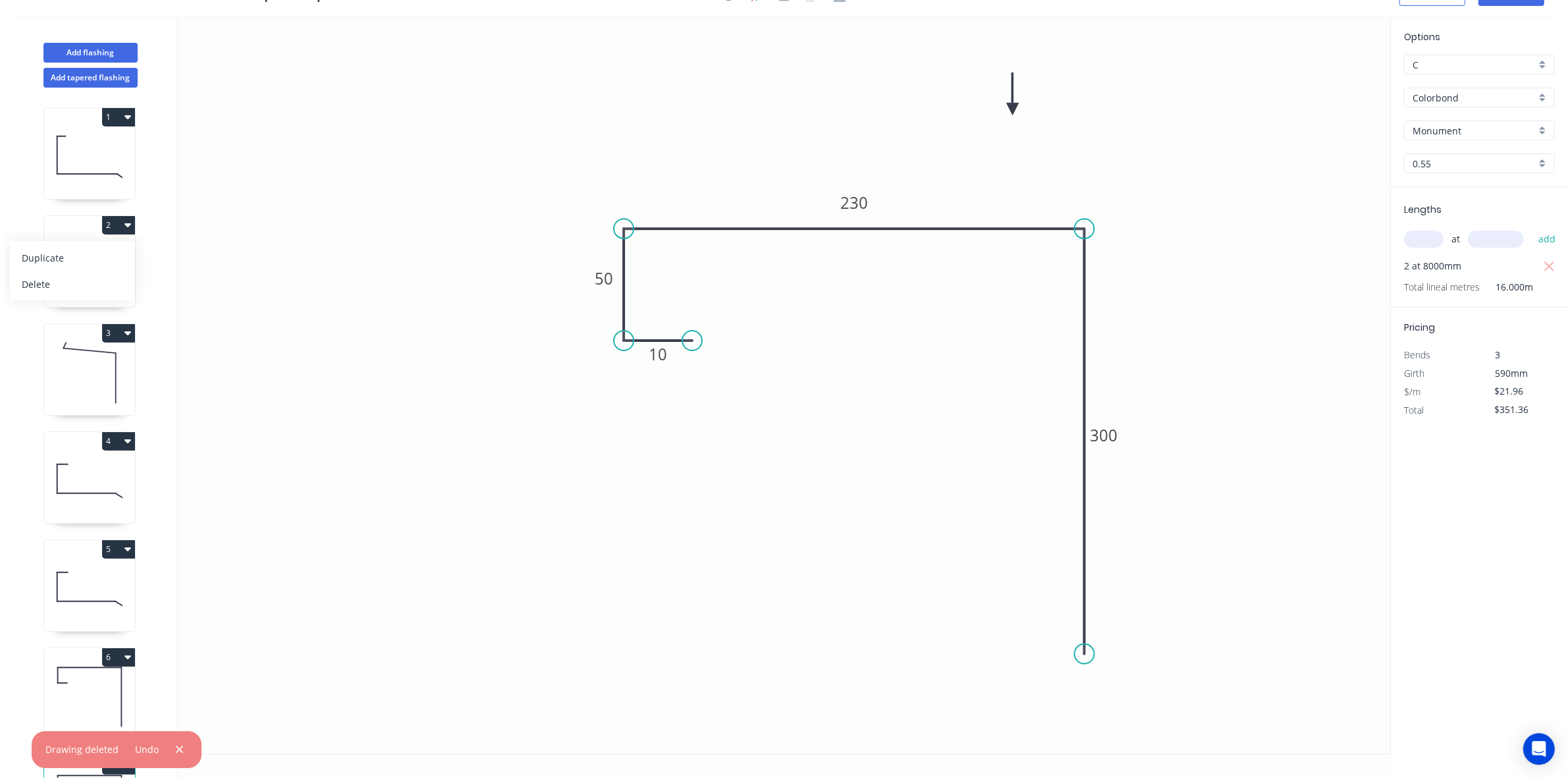
type input "$0.00"
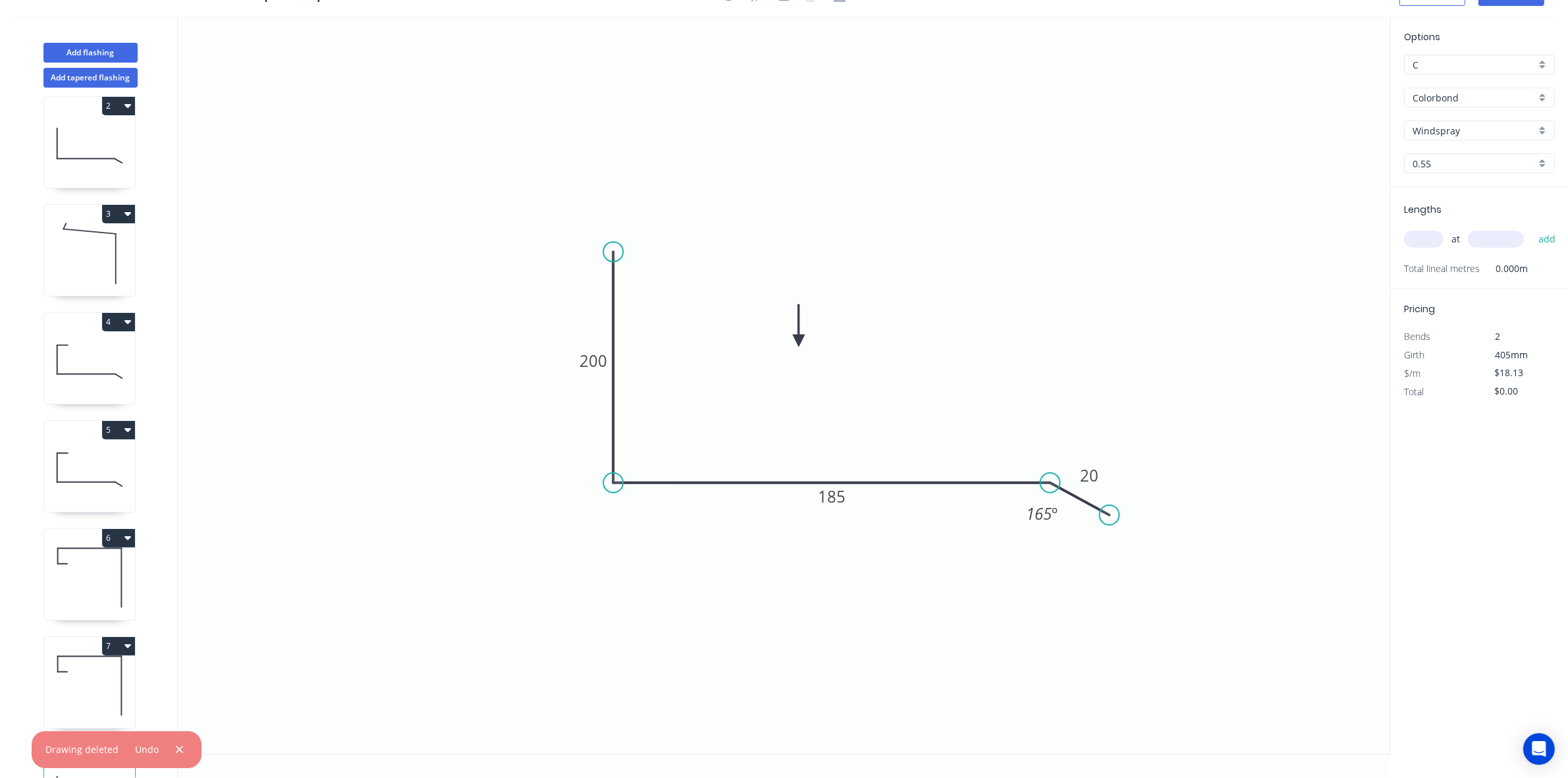
scroll to position [205, 0]
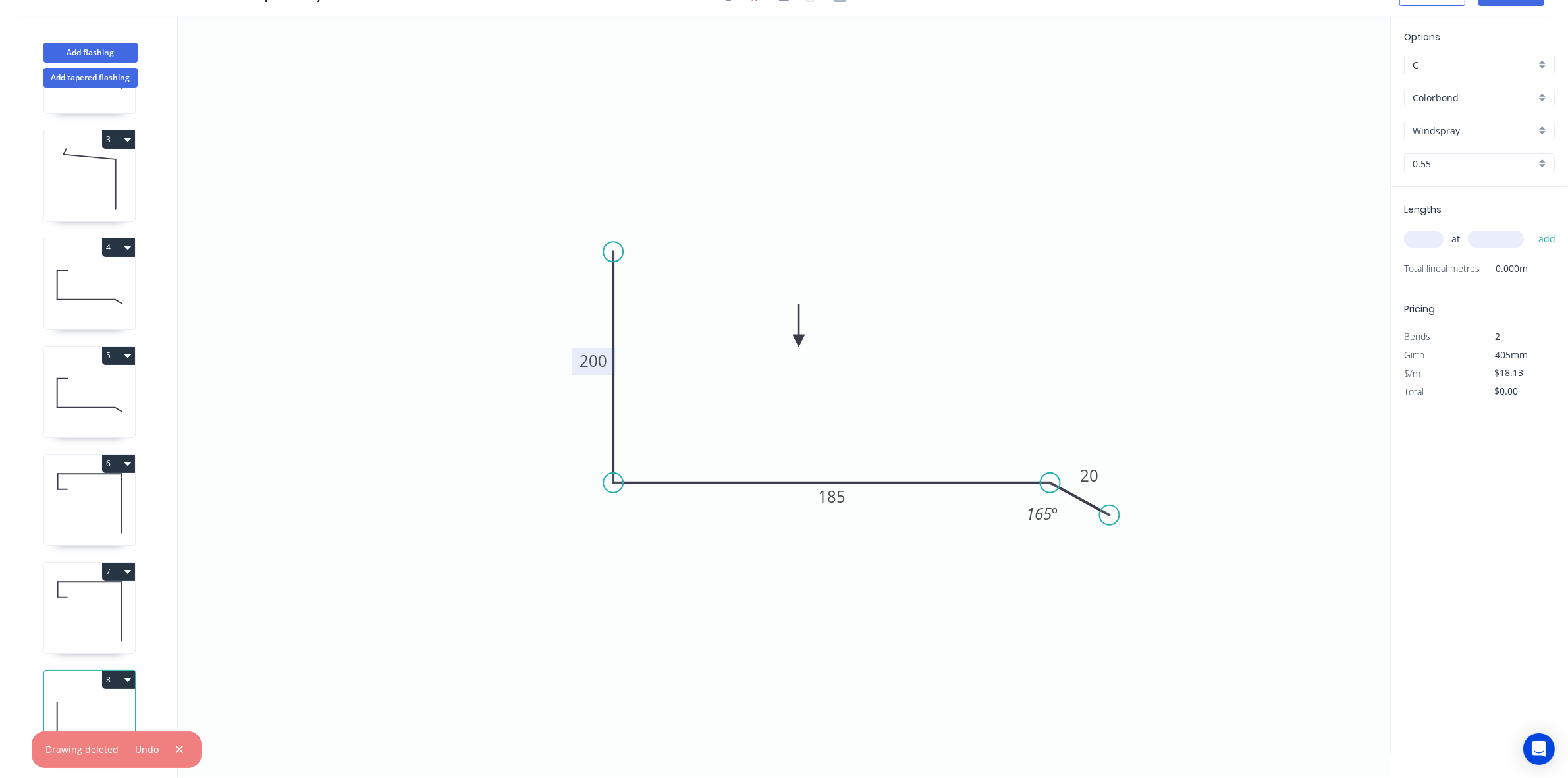
click at [590, 356] on tspan "200" at bounding box center [593, 361] width 27 height 22
type input "$18.13"
drag, startPoint x: 618, startPoint y: 489, endPoint x: 614, endPoint y: 469, distance: 20.4
click at [614, 469] on icon "0 120 300 30 125 º" at bounding box center [784, 385] width 1213 height 737
drag, startPoint x: 612, startPoint y: 476, endPoint x: 612, endPoint y: 451, distance: 25.0
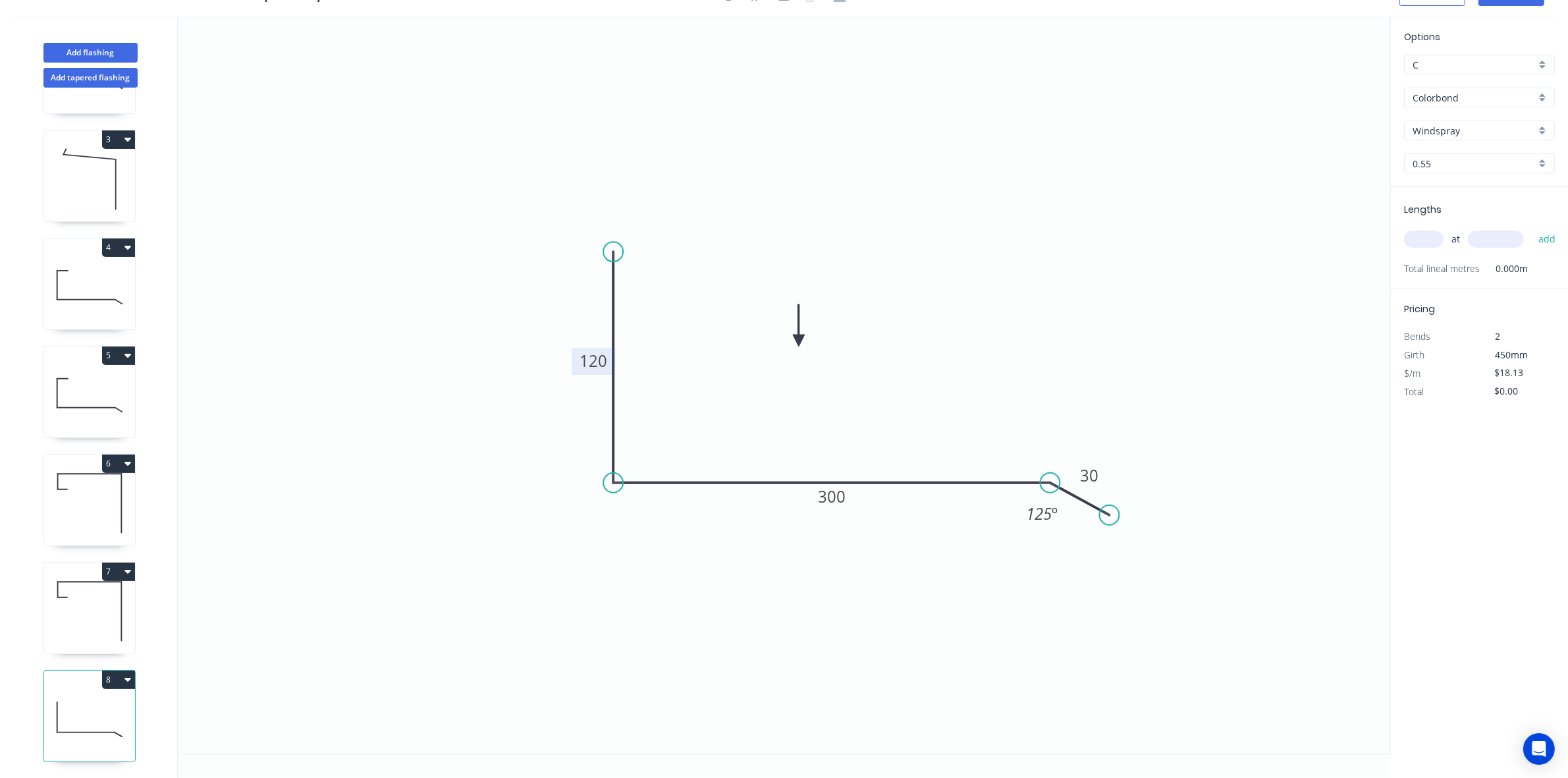
click at [612, 451] on icon "0 120 300 30 125 º" at bounding box center [784, 385] width 1213 height 737
drag, startPoint x: 612, startPoint y: 482, endPoint x: 612, endPoint y: 465, distance: 17.0
click at [612, 465] on icon "0 120 300 30 125 º" at bounding box center [784, 385] width 1213 height 737
drag, startPoint x: 623, startPoint y: 477, endPoint x: 623, endPoint y: 459, distance: 18.0
click at [623, 459] on icon "0 120 300 30 125 º" at bounding box center [784, 385] width 1213 height 737
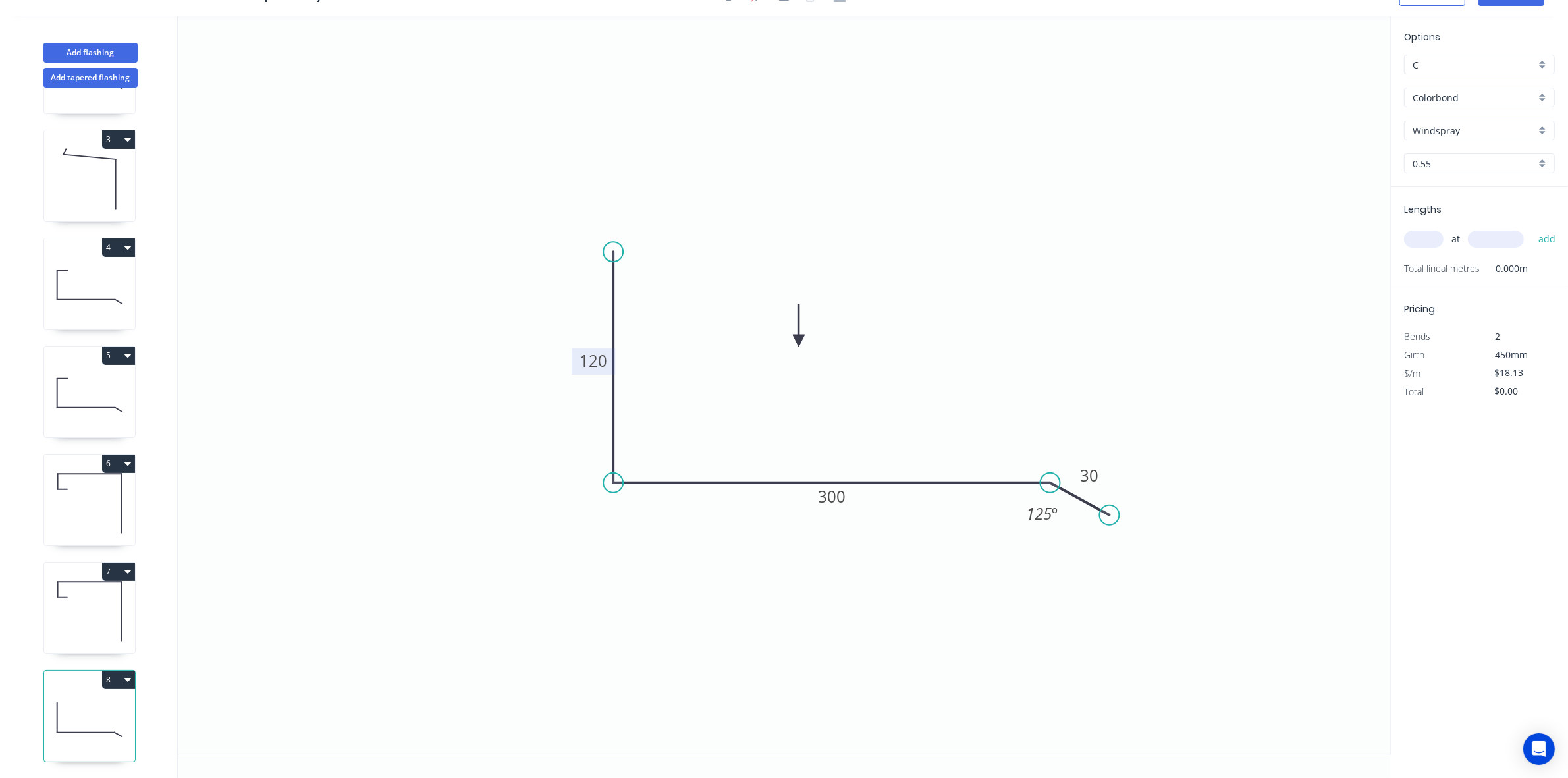
drag, startPoint x: 616, startPoint y: 477, endPoint x: 620, endPoint y: 388, distance: 89.1
click at [620, 446] on icon "0 120 300 30 125 º" at bounding box center [784, 385] width 1213 height 737
click at [637, 517] on icon "0 120 300 30 125 º" at bounding box center [784, 385] width 1213 height 737
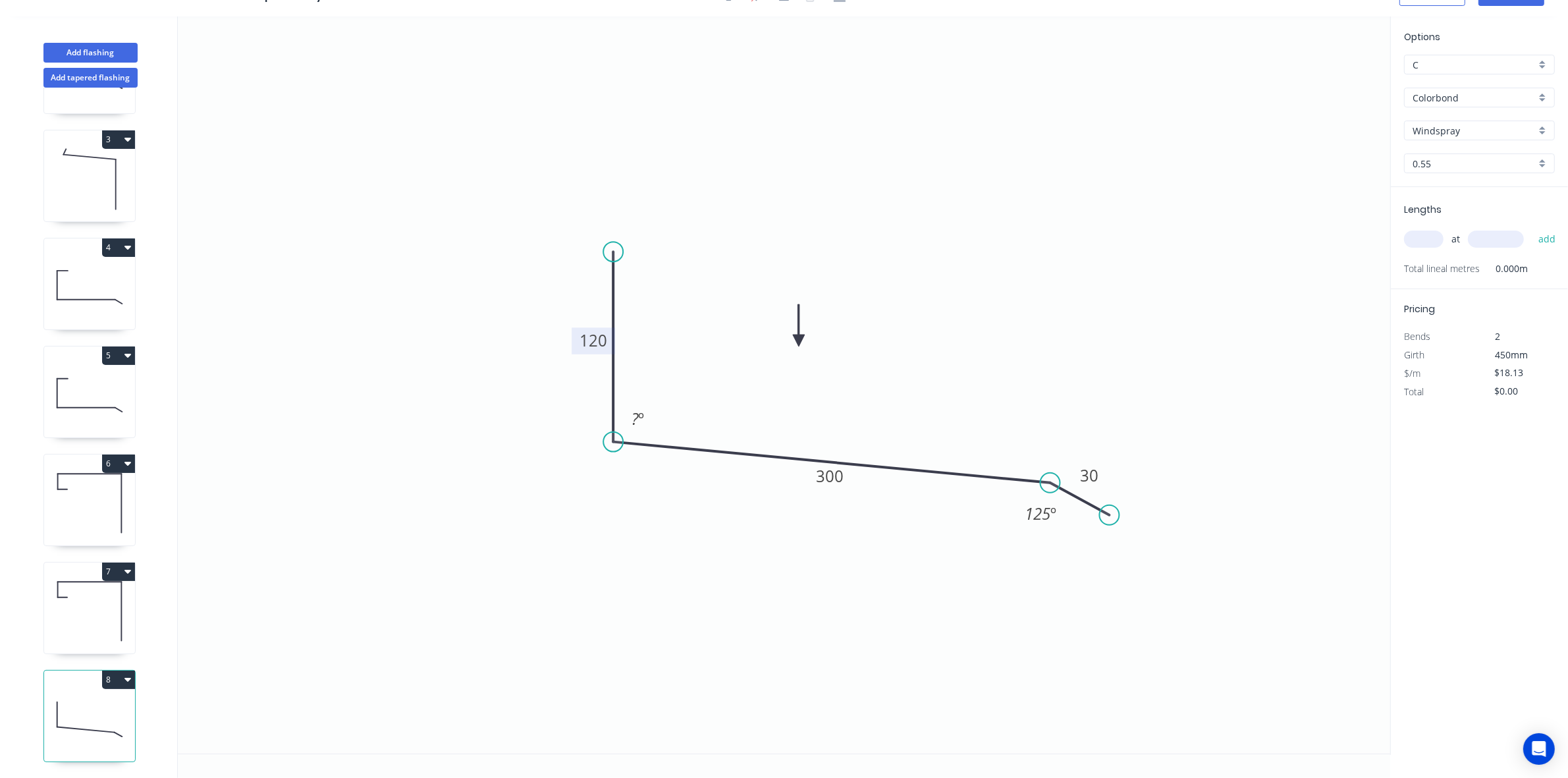
drag, startPoint x: 612, startPoint y: 482, endPoint x: 612, endPoint y: 441, distance: 41.0
click at [612, 441] on circle at bounding box center [612, 441] width 20 height 20
click at [640, 409] on icon "0 120 300 30 ? º 125 º" at bounding box center [784, 385] width 1213 height 737
click at [633, 416] on tspan "?" at bounding box center [635, 418] width 8 height 22
click at [849, 601] on icon "0 120 300 30 93 º 125 º" at bounding box center [784, 385] width 1213 height 737
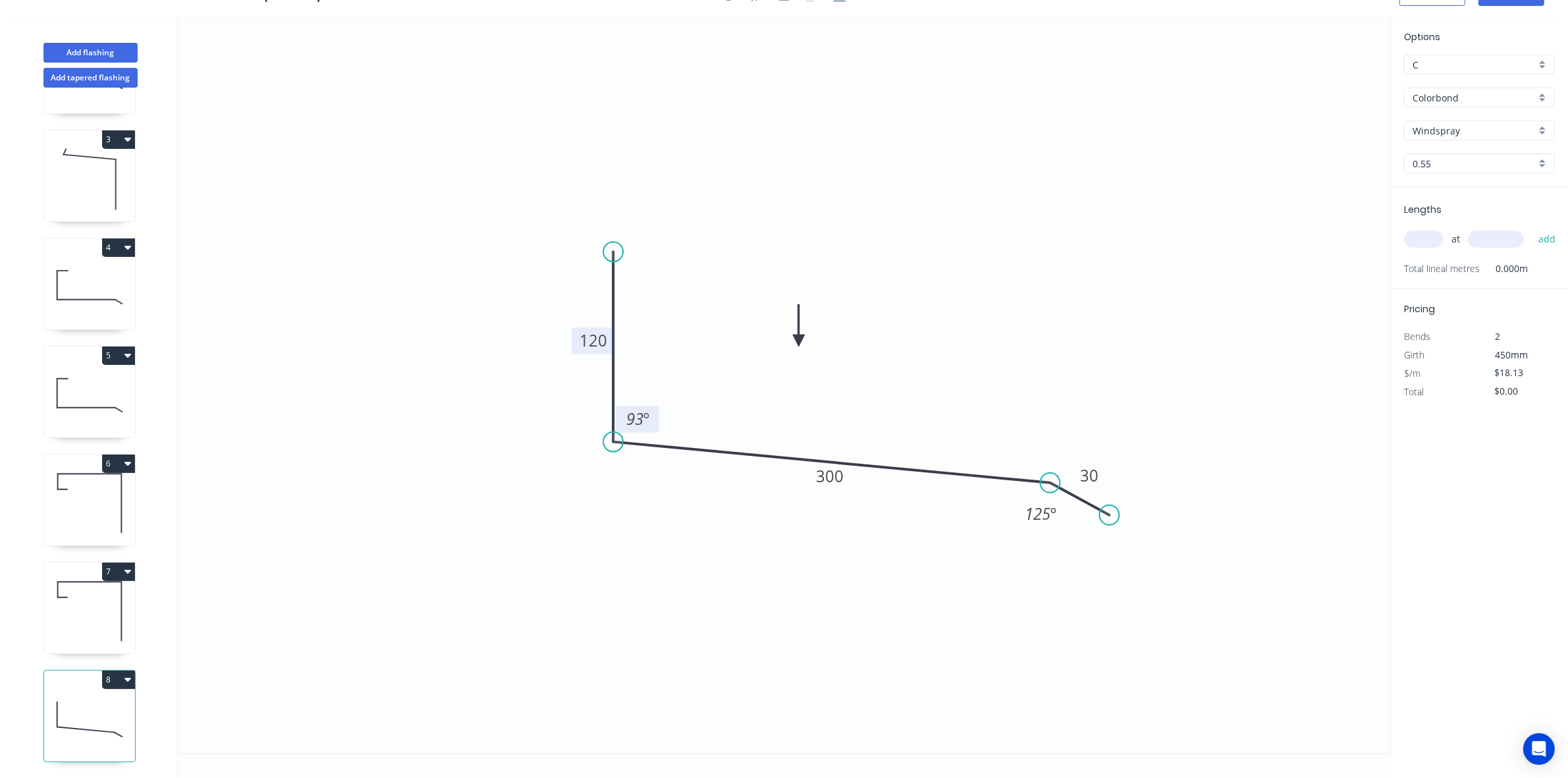
click at [1418, 237] on input "text" at bounding box center [1424, 239] width 40 height 17
type input "8"
type input "3125"
click at [1532, 228] on button "add" at bounding box center [1547, 239] width 31 height 23
click at [1548, 265] on icon "button" at bounding box center [1550, 267] width 12 height 16
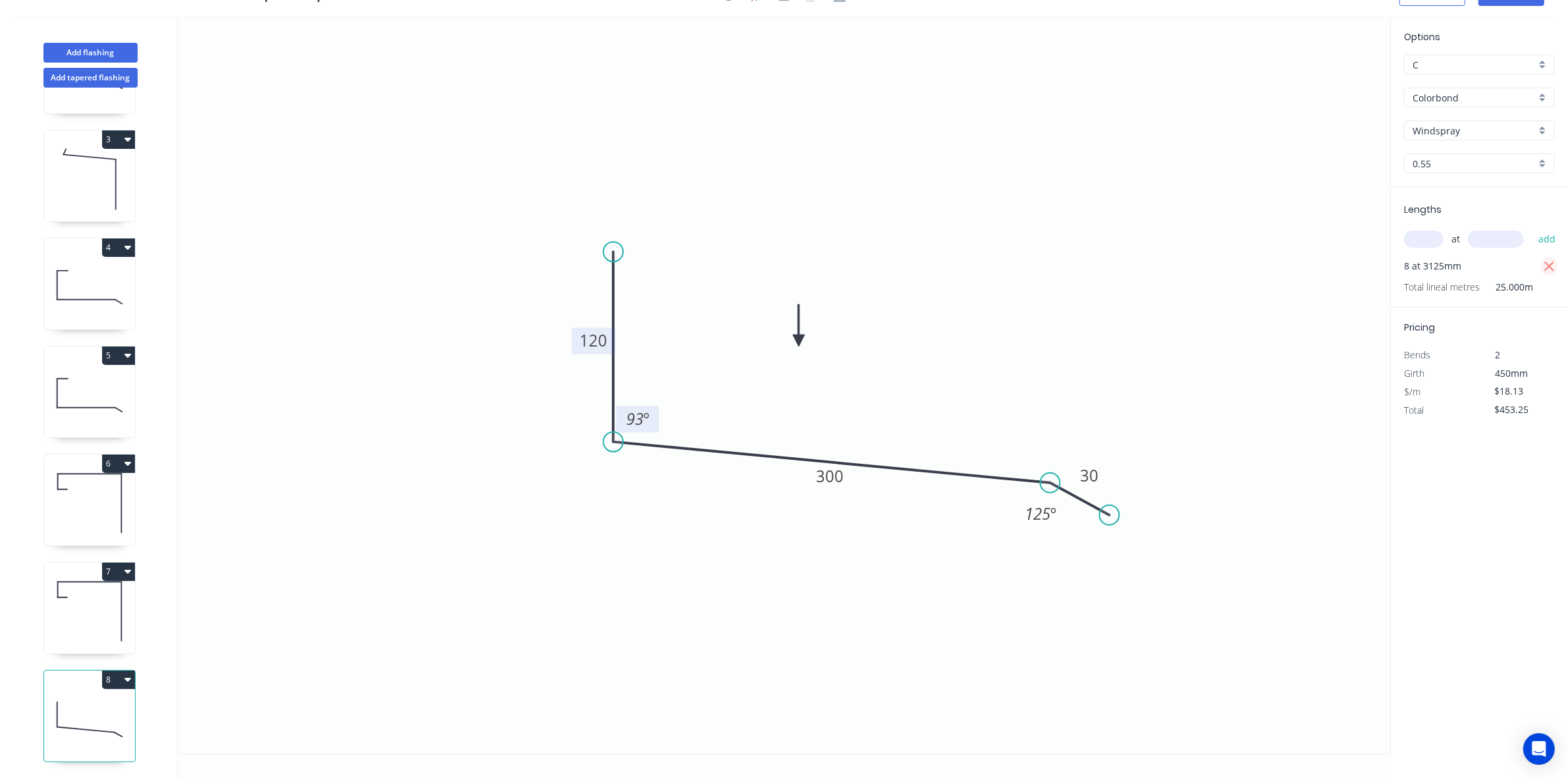
type input "$0.00"
click at [1423, 244] on input "text" at bounding box center [1424, 239] width 40 height 17
type input "4"
type input "6250"
click at [1532, 228] on button "add" at bounding box center [1547, 239] width 31 height 23
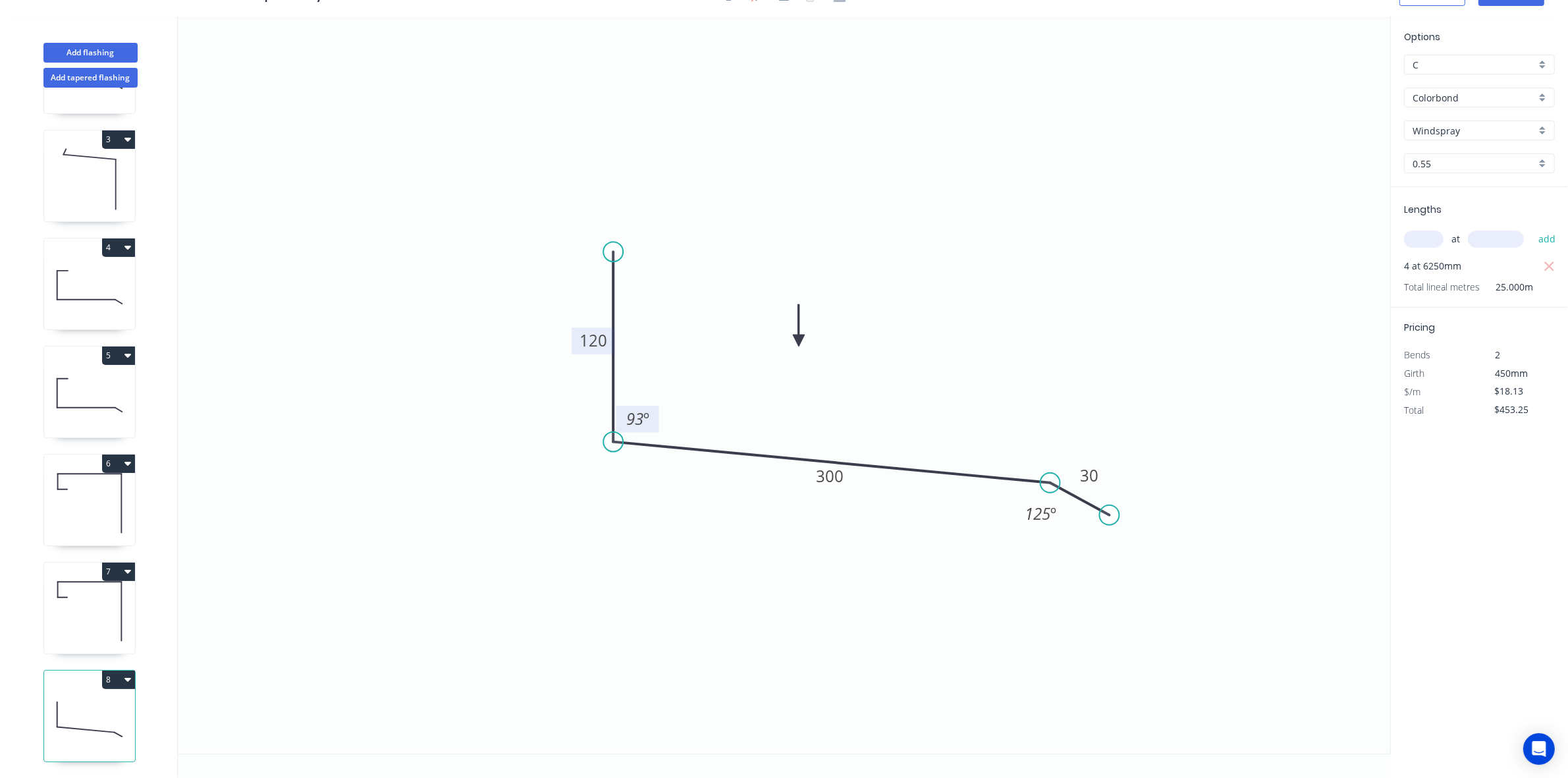
click at [119, 670] on button "8" at bounding box center [118, 680] width 33 height 19
click at [66, 703] on div "Duplicate" at bounding box center [72, 713] width 101 height 19
type input "$0.00"
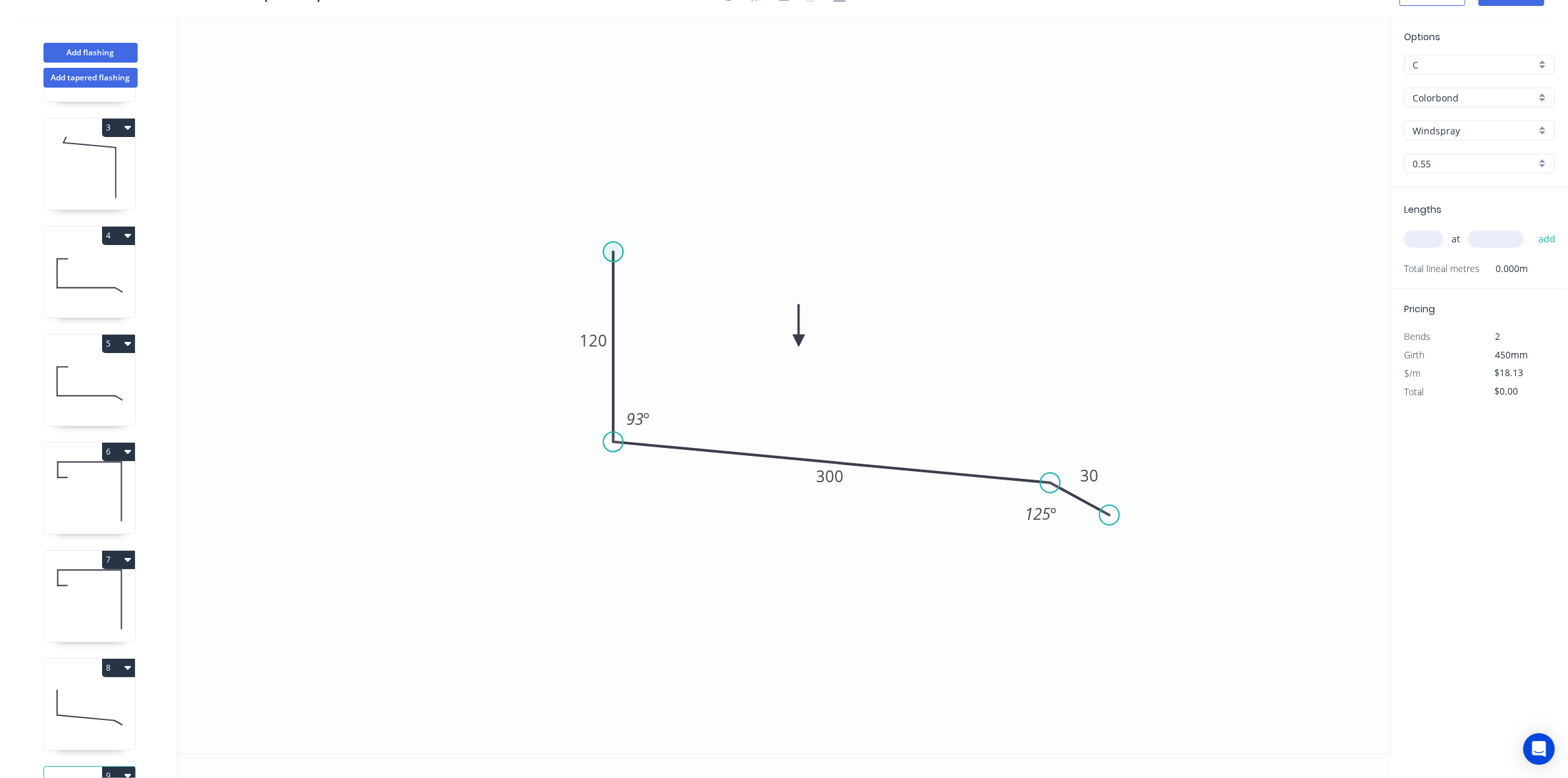
click at [608, 251] on circle at bounding box center [612, 251] width 20 height 20
click at [670, 251] on icon "0 120 300 30 93 º 125 º" at bounding box center [784, 385] width 1213 height 737
click at [670, 251] on circle at bounding box center [669, 251] width 20 height 20
click at [649, 231] on rect at bounding box center [642, 227] width 26 height 19
type input "$21.96"
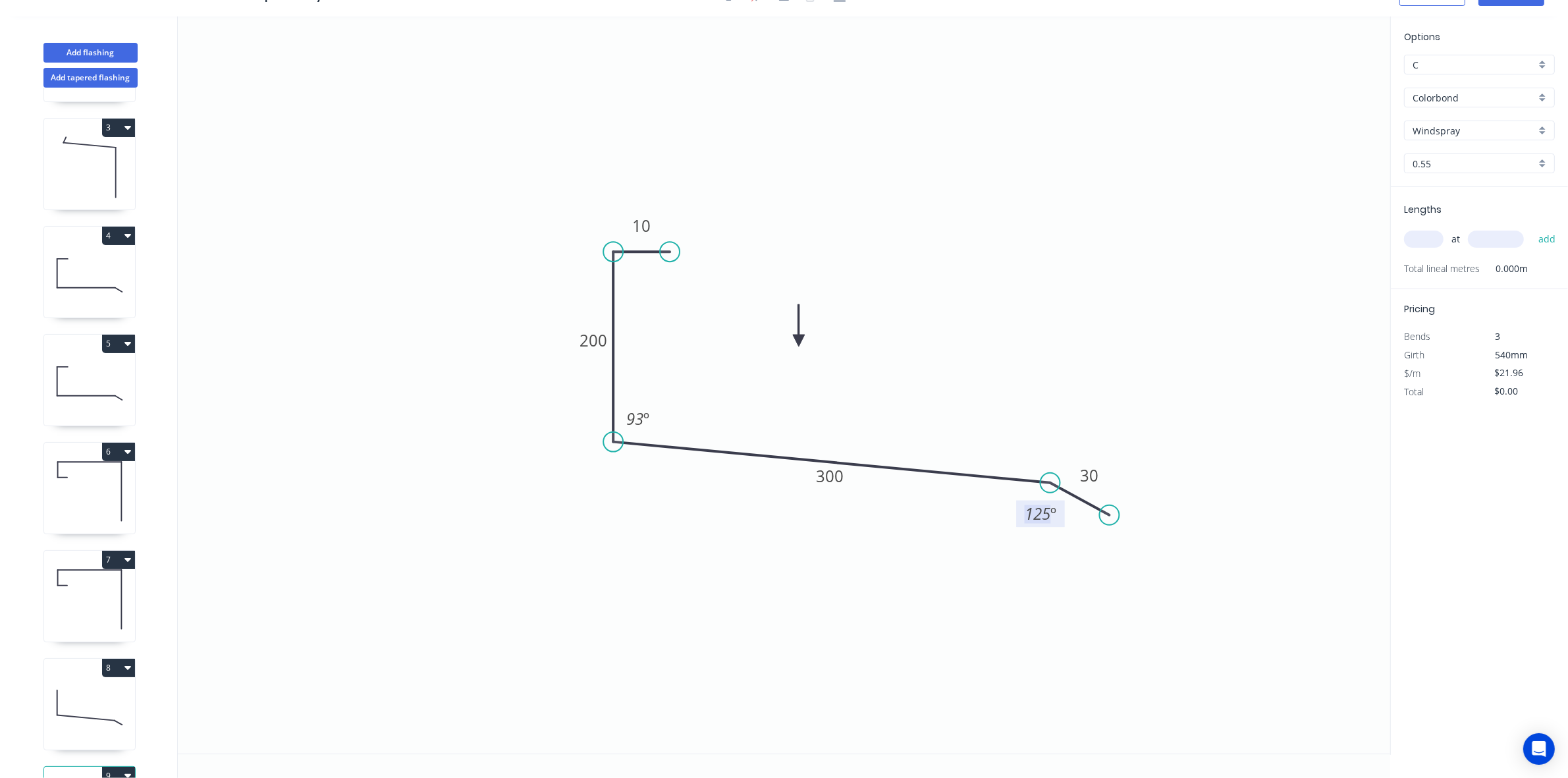
click at [60, 604] on icon at bounding box center [90, 599] width 91 height 84
type input "Monument"
type input "$351.36"
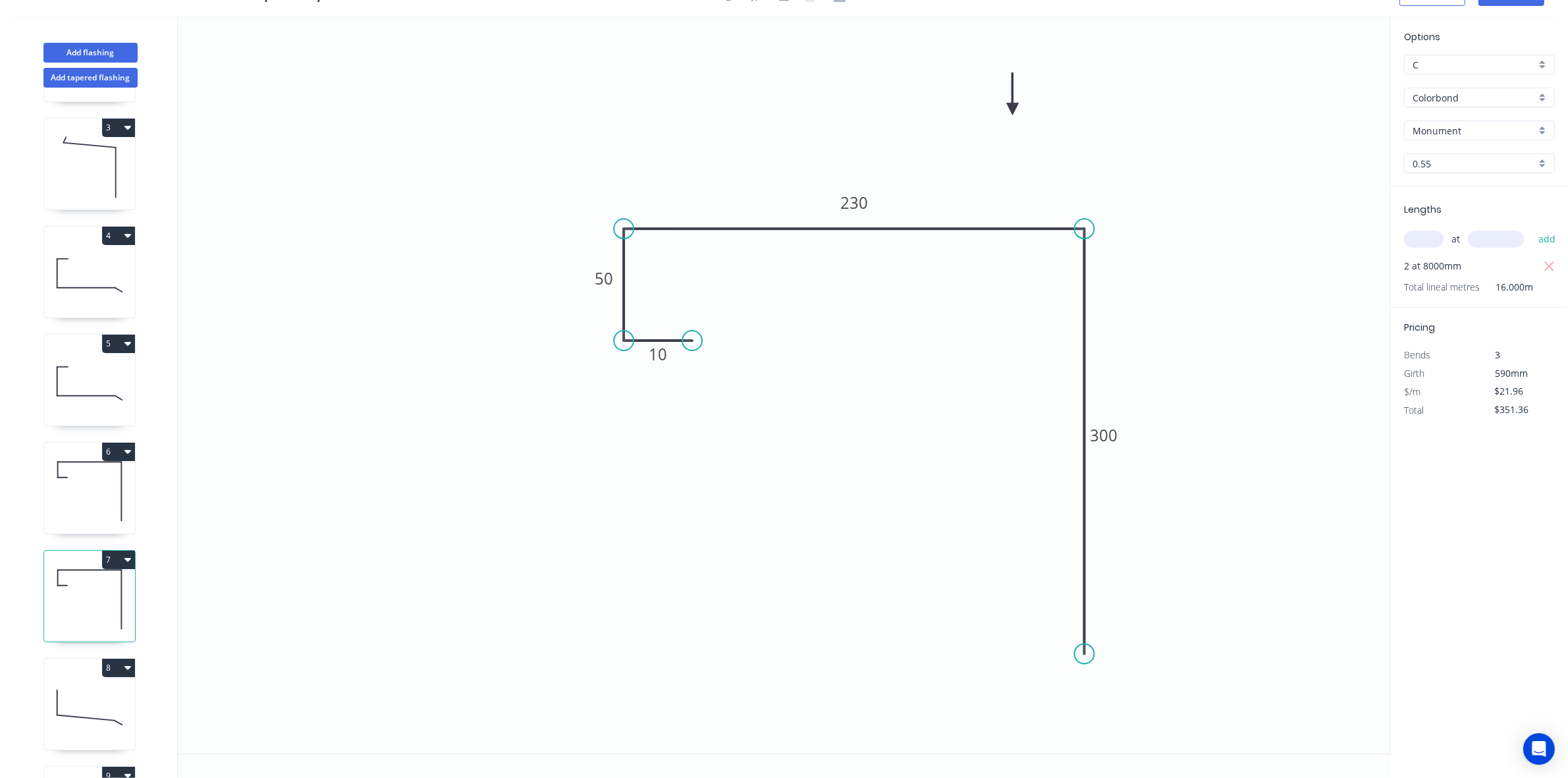
scroll to position [314, 0]
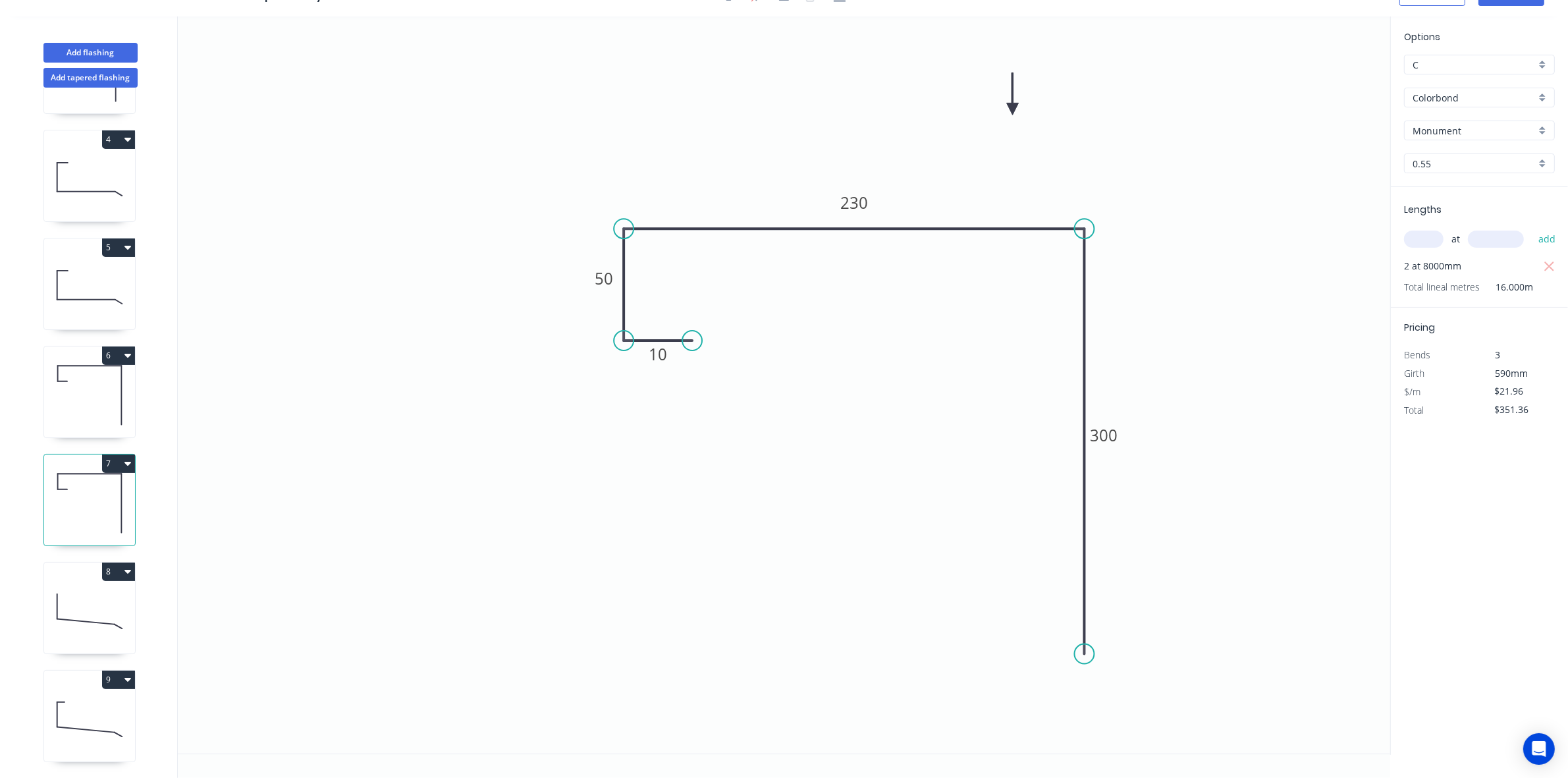
click at [101, 595] on icon at bounding box center [90, 611] width 91 height 84
type input "Windspray"
type input "$18.13"
type input "$453.25"
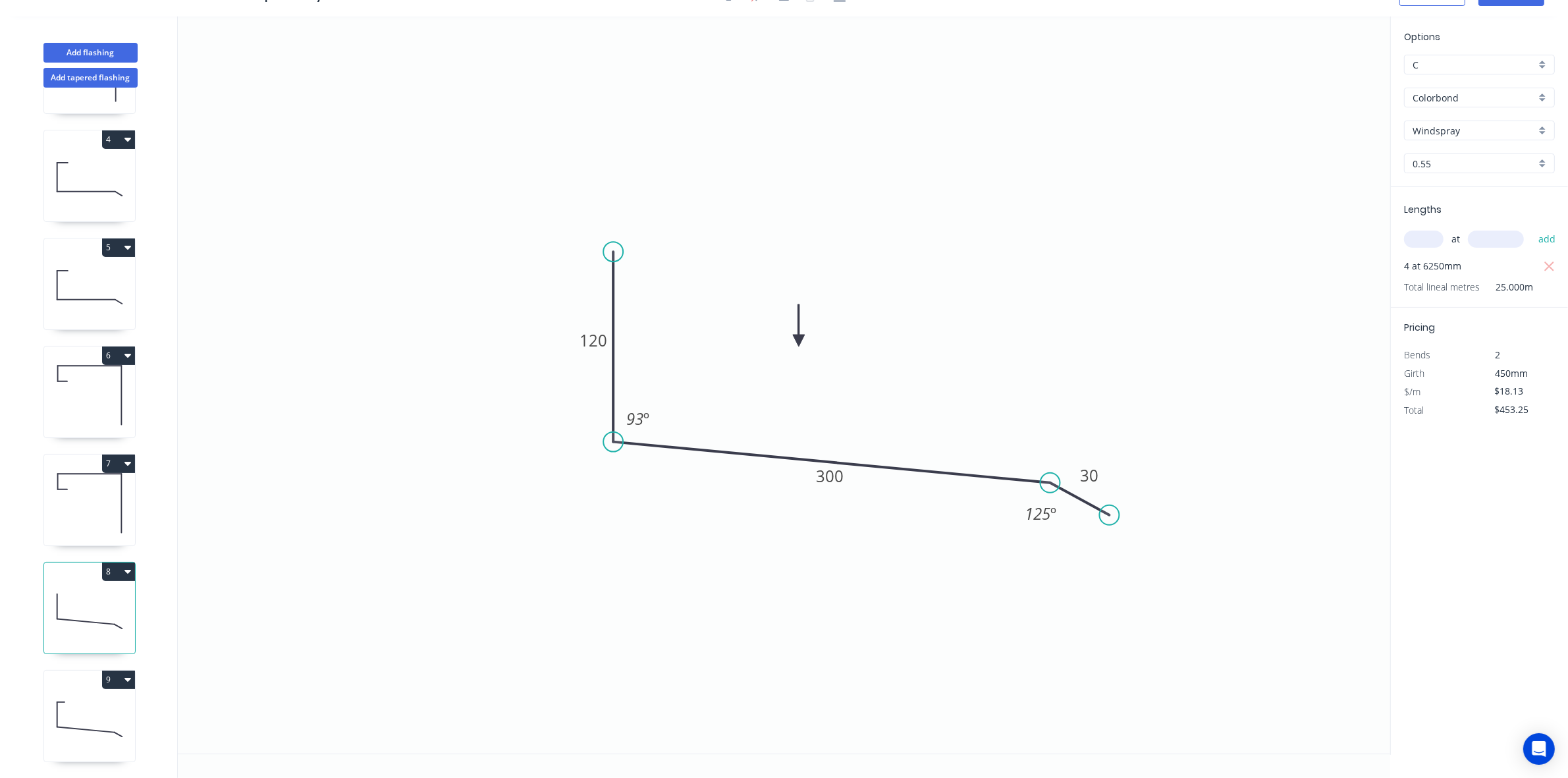
click at [104, 702] on icon at bounding box center [90, 718] width 91 height 84
type input "$21.96"
type input "$0.00"
click at [1422, 240] on input "text" at bounding box center [1424, 239] width 40 height 17
click at [1532, 228] on button "add" at bounding box center [1547, 239] width 31 height 23
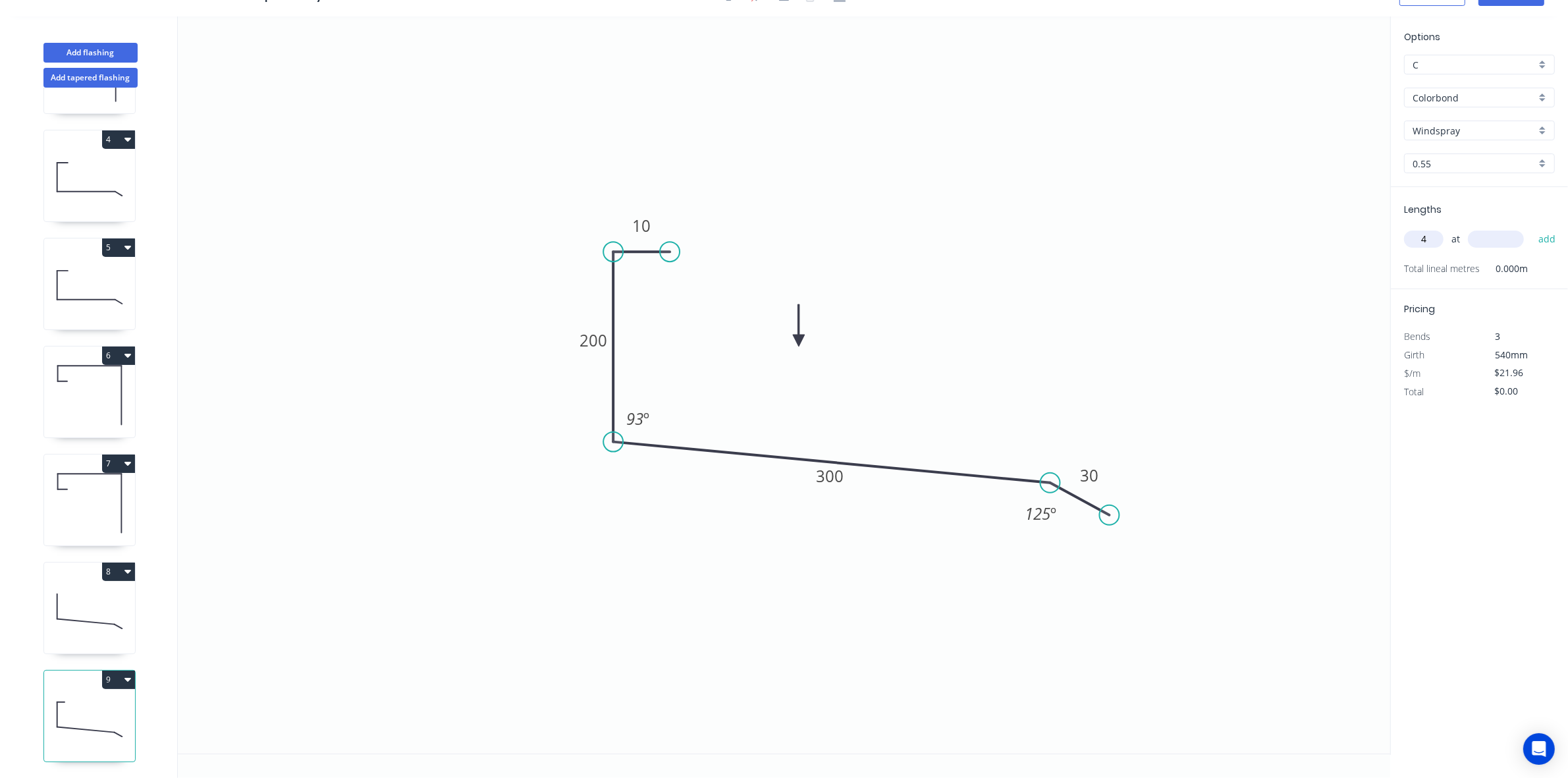
type input "4"
type input "6250"
click at [1532, 228] on button "add" at bounding box center [1547, 239] width 31 height 23
type input "$549.00"
click at [67, 636] on icon at bounding box center [90, 611] width 91 height 84
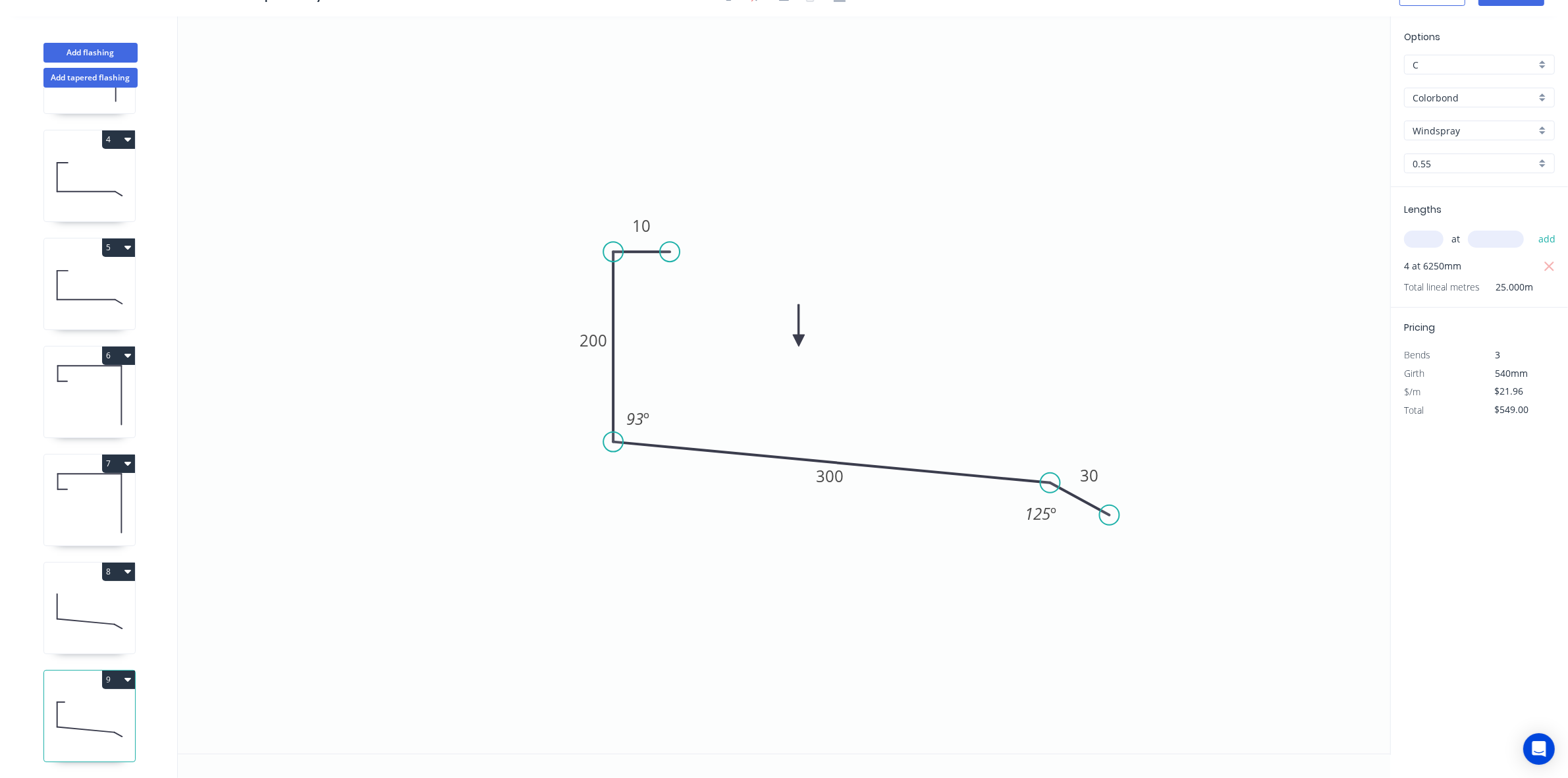
type input "$18.13"
type input "$453.25"
click at [95, 44] on button "Add flashing" at bounding box center [91, 52] width 95 height 20
type input "$0.00"
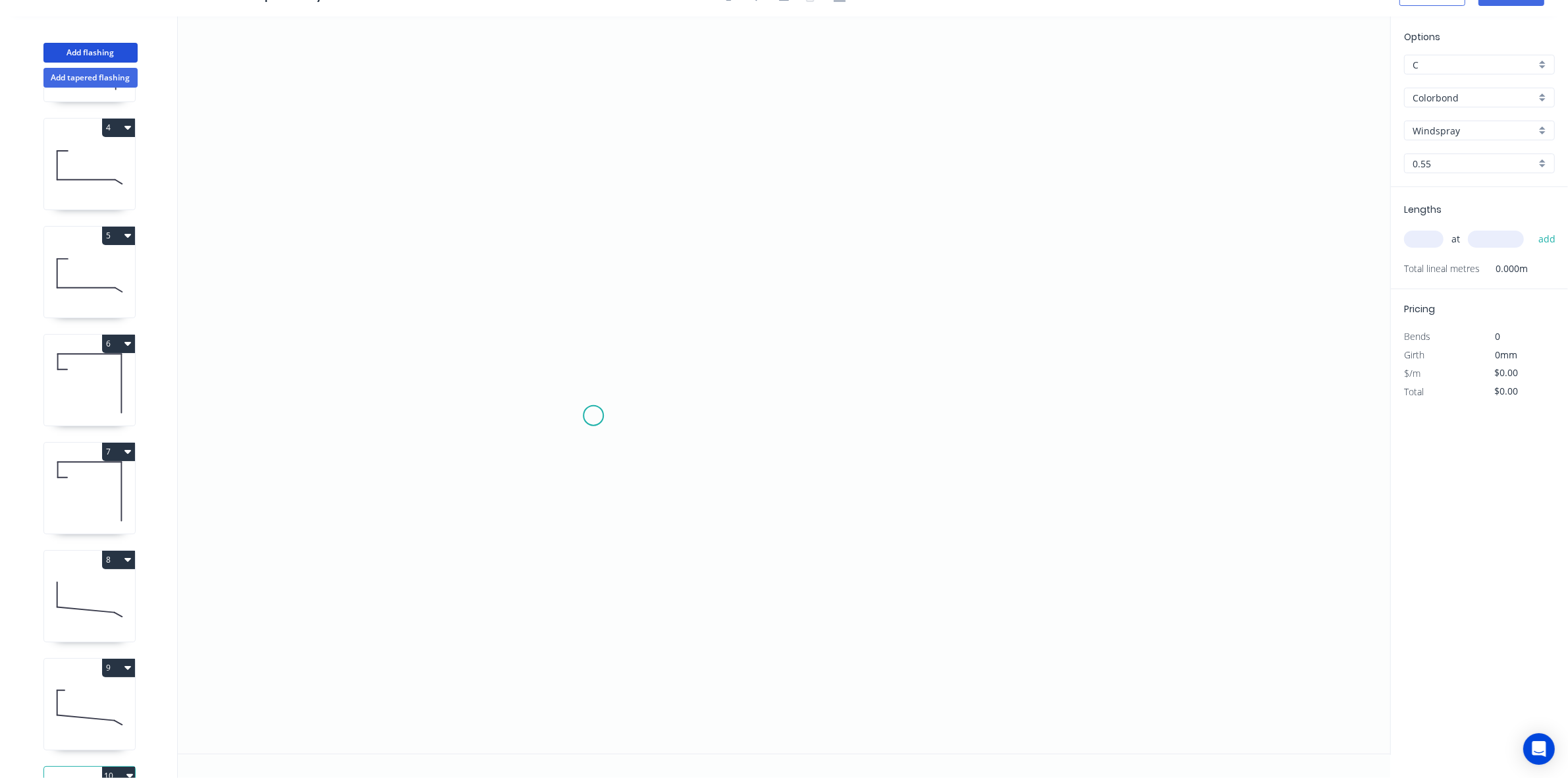
click at [594, 415] on icon "0" at bounding box center [784, 385] width 1213 height 737
click at [524, 409] on icon "0" at bounding box center [784, 385] width 1213 height 737
click at [516, 287] on icon "0 ?" at bounding box center [784, 385] width 1213 height 737
click at [881, 274] on icon "0 ? ?" at bounding box center [784, 385] width 1213 height 737
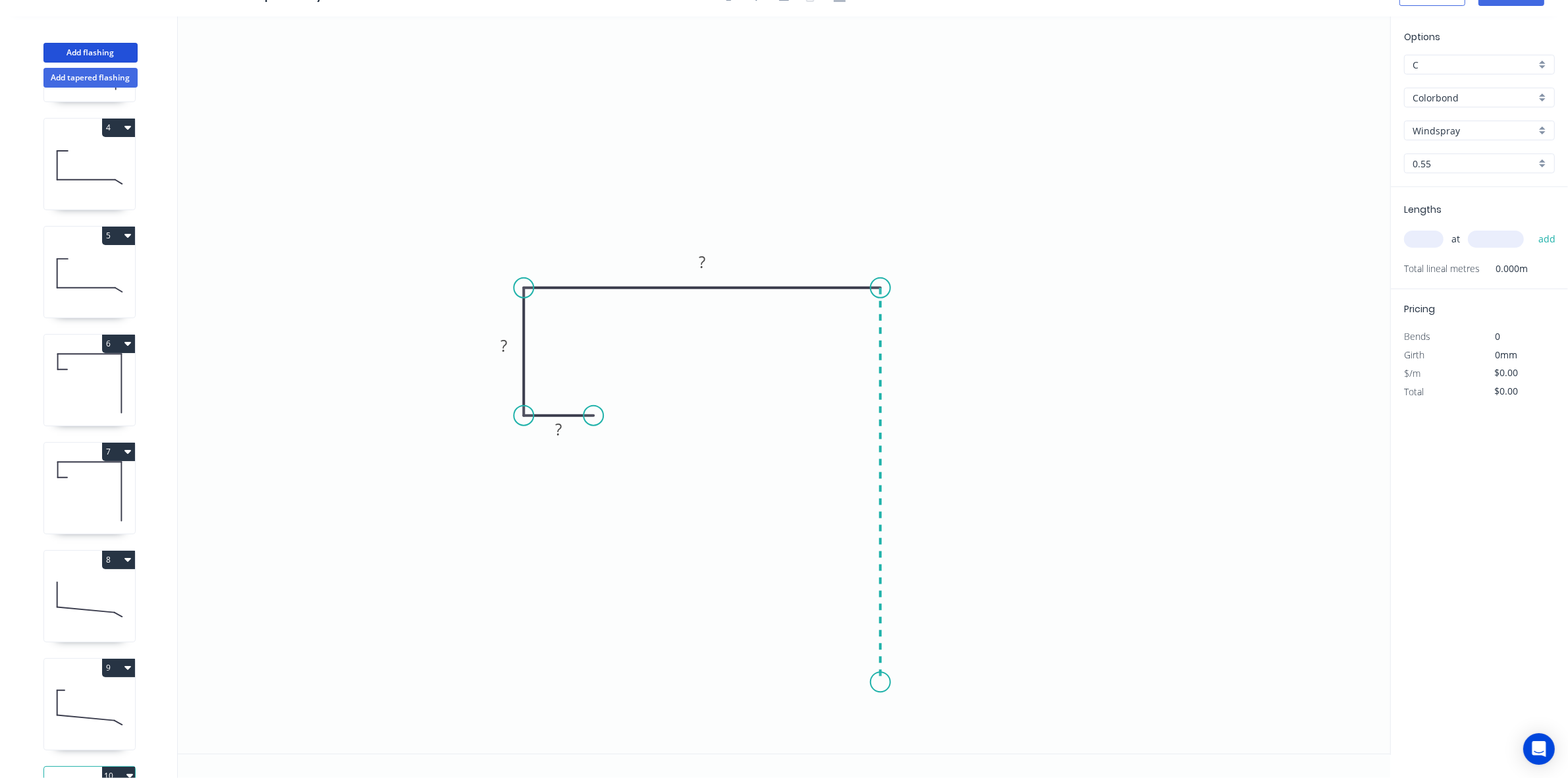
click at [858, 682] on icon "0 ? ? ?" at bounding box center [784, 385] width 1213 height 737
click at [555, 434] on tspan "?" at bounding box center [558, 429] width 7 height 22
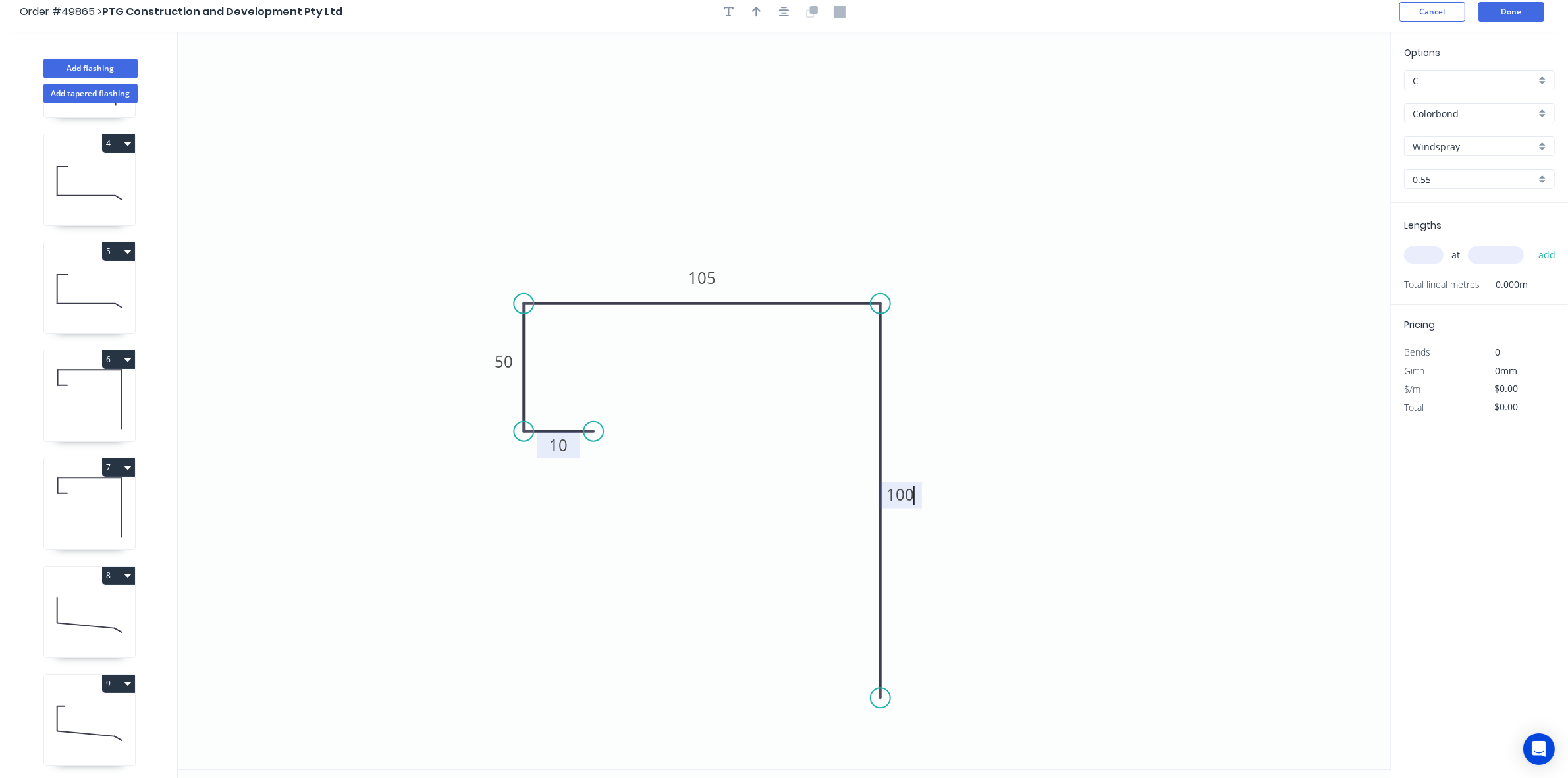
scroll to position [0, 0]
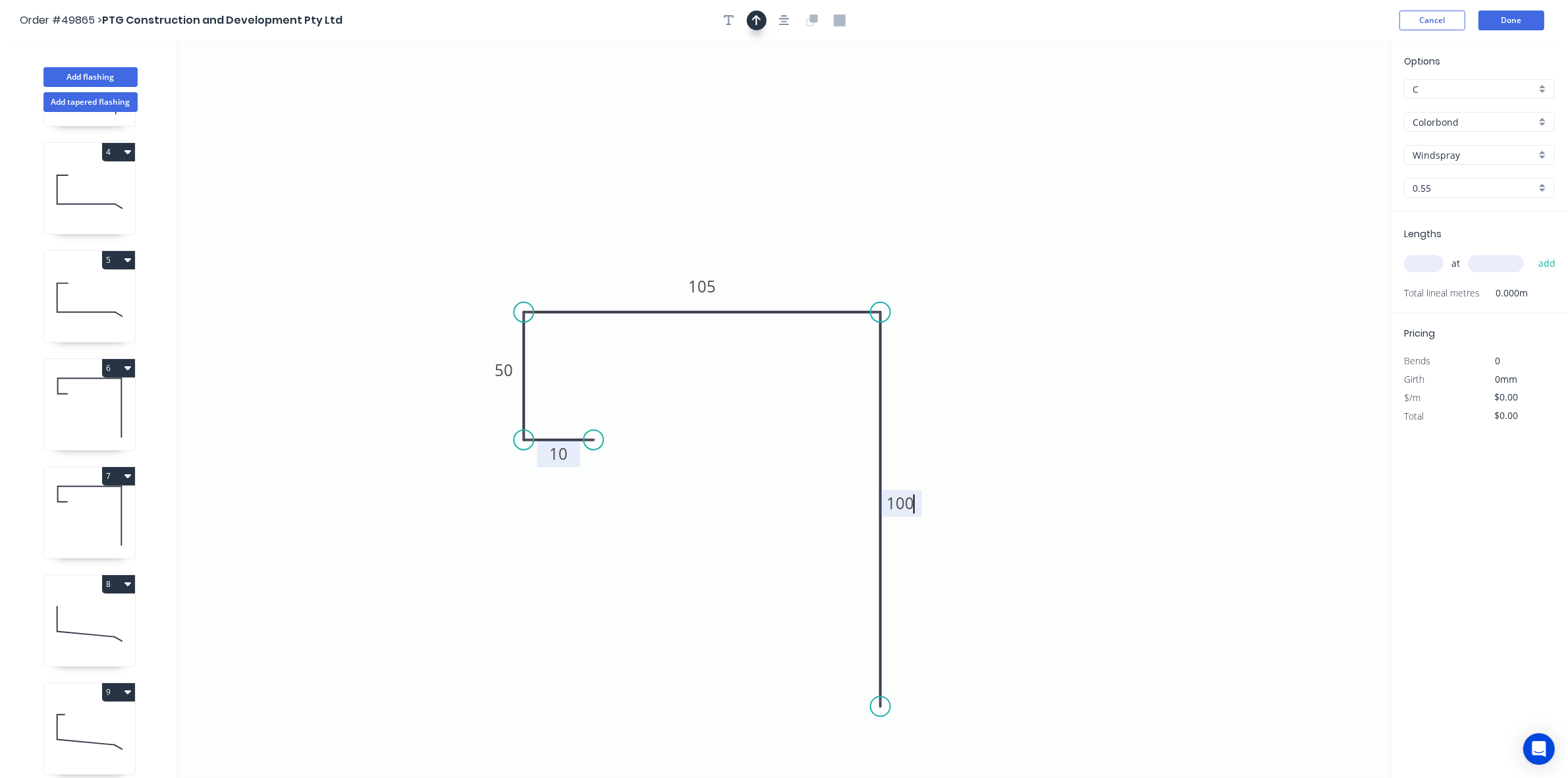
click at [756, 19] on icon "button" at bounding box center [757, 20] width 9 height 10
type input "$11.25"
drag, startPoint x: 1322, startPoint y: 107, endPoint x: 784, endPoint y: 224, distance: 550.6
click at [784, 224] on icon at bounding box center [781, 222] width 12 height 43
click at [1456, 165] on div "Options C C Colorbond Colorbond Windspray Windspray 0.55 0.55" at bounding box center [1479, 132] width 177 height 158
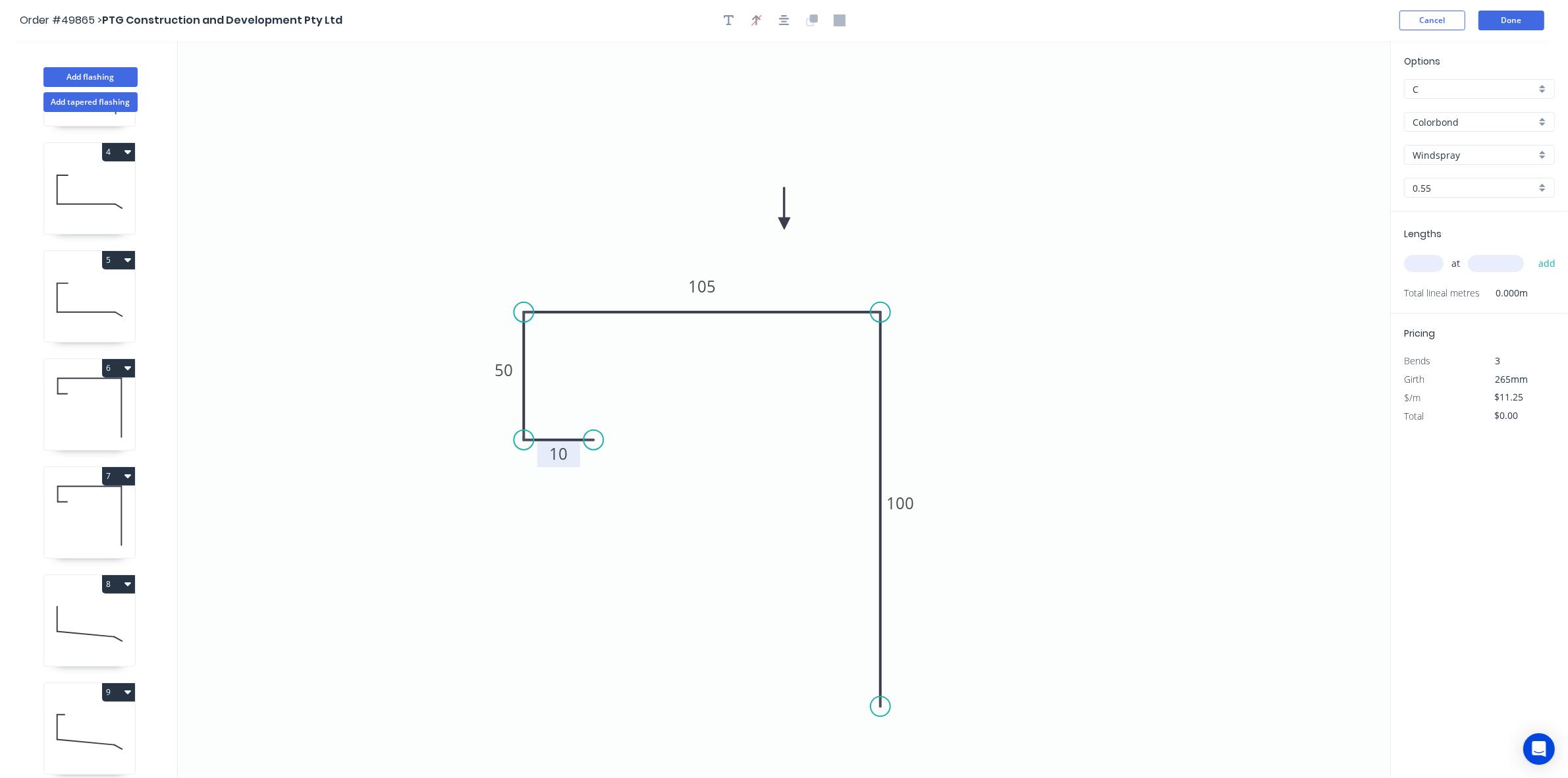
click at [1457, 164] on div "Windspray" at bounding box center [1480, 154] width 151 height 20
click at [1469, 192] on div "Monument" at bounding box center [1480, 187] width 149 height 23
click at [1421, 264] on input "text" at bounding box center [1424, 264] width 40 height 17
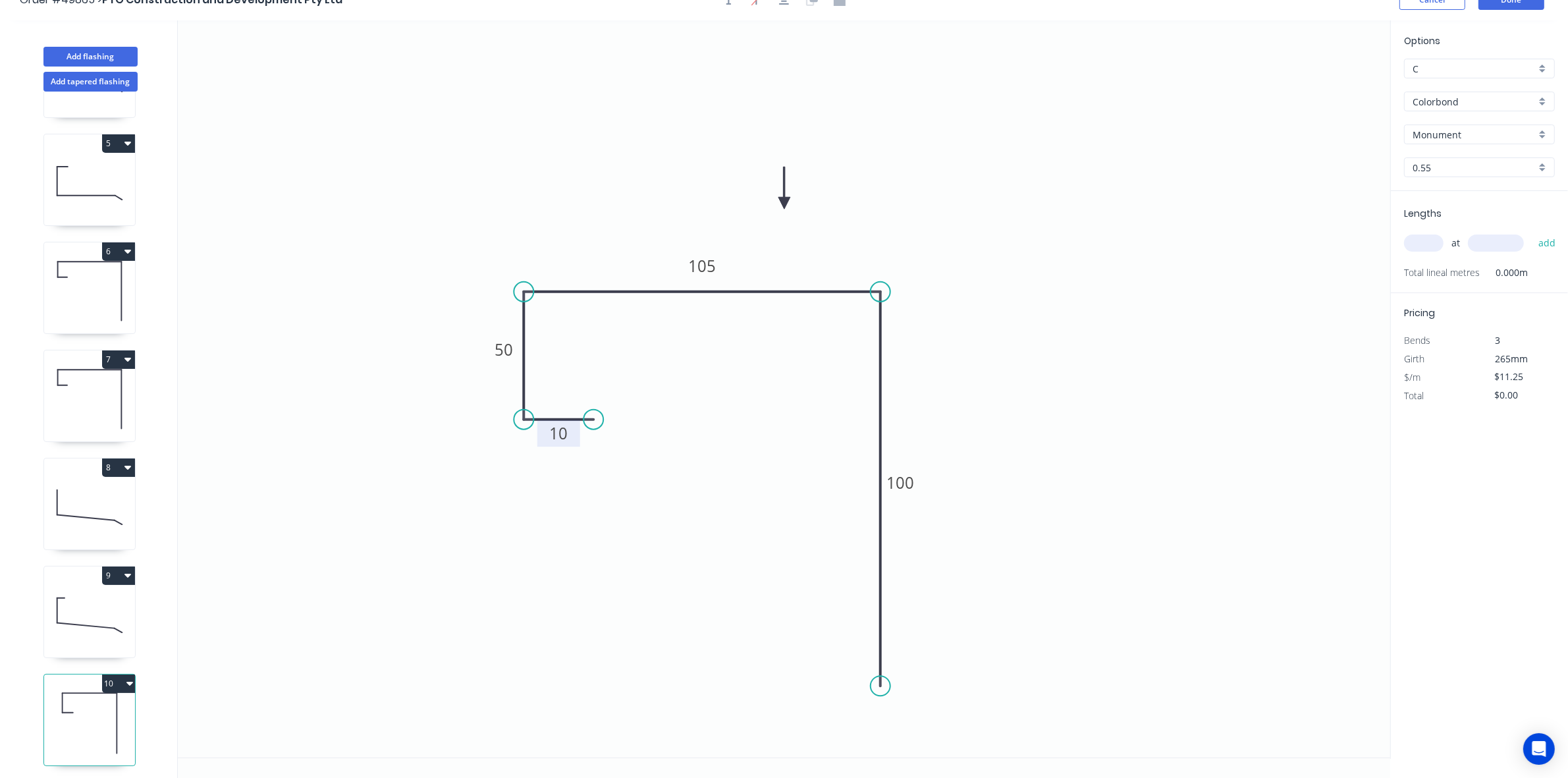
scroll to position [25, 0]
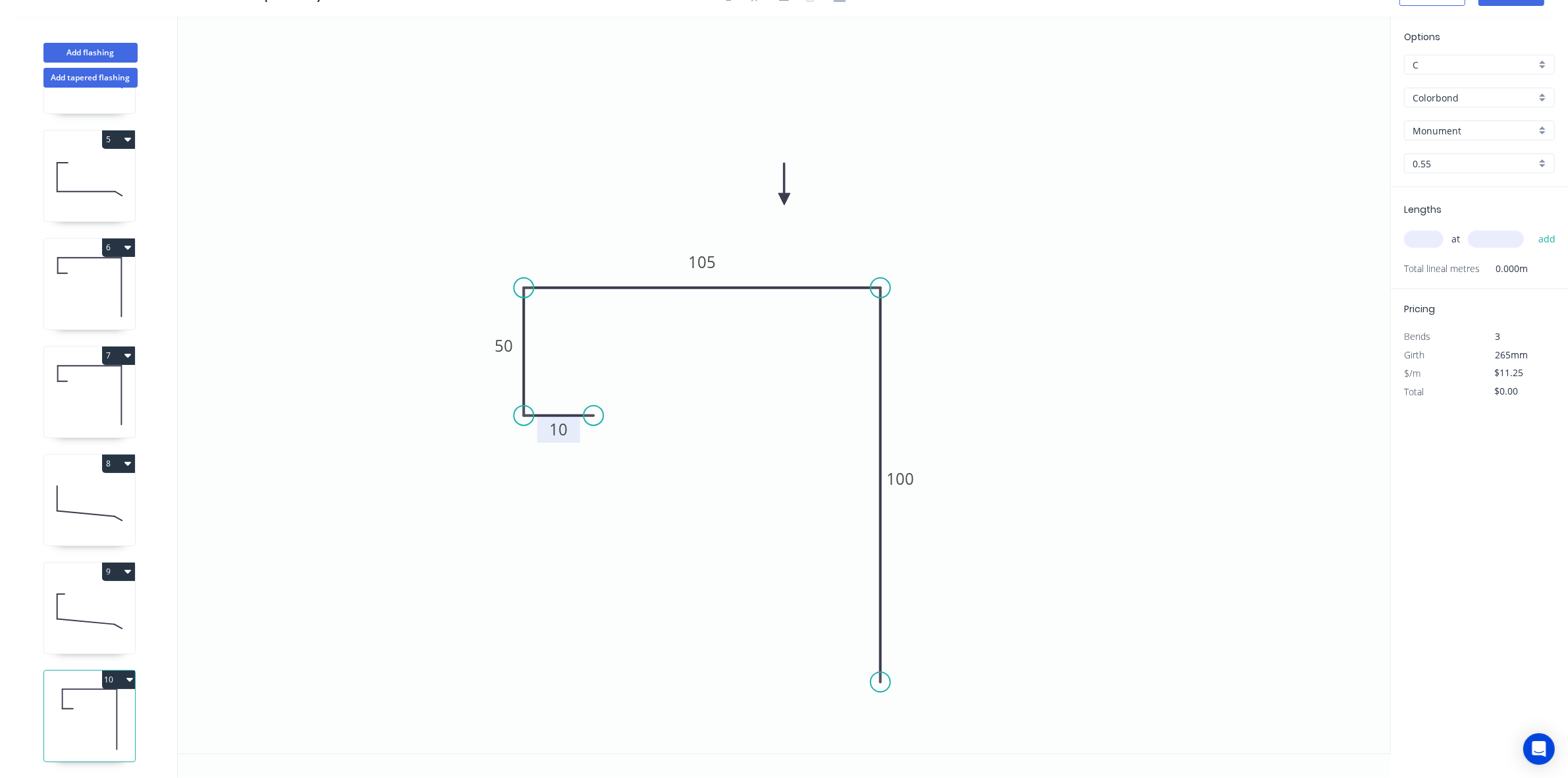
click at [101, 596] on icon at bounding box center [90, 611] width 91 height 84
type input "Windspray"
type input "$21.96"
type input "$549.00"
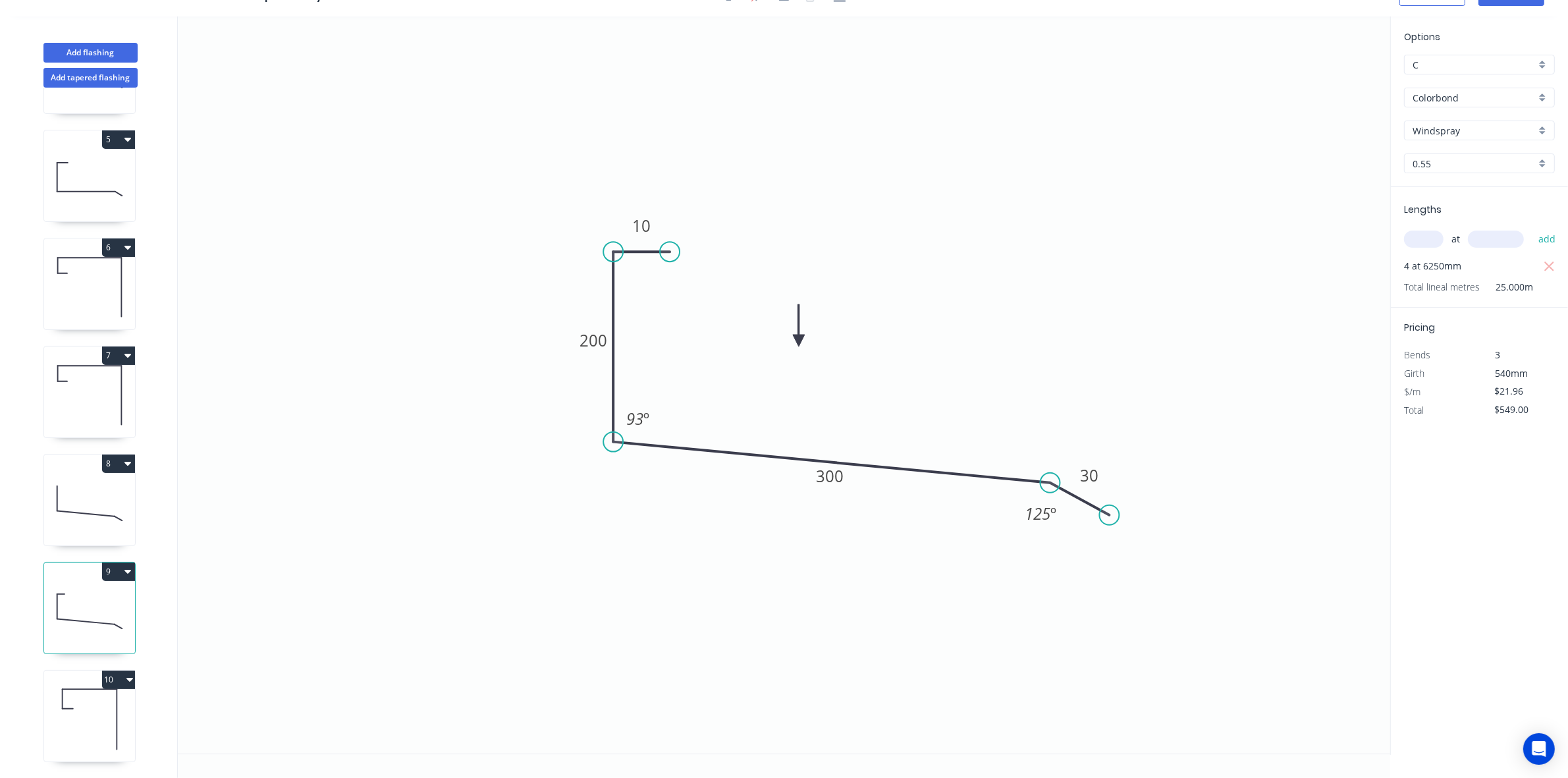
click at [89, 682] on icon at bounding box center [90, 718] width 91 height 84
type input "Monument"
type input "$11.25"
type input "$0.00"
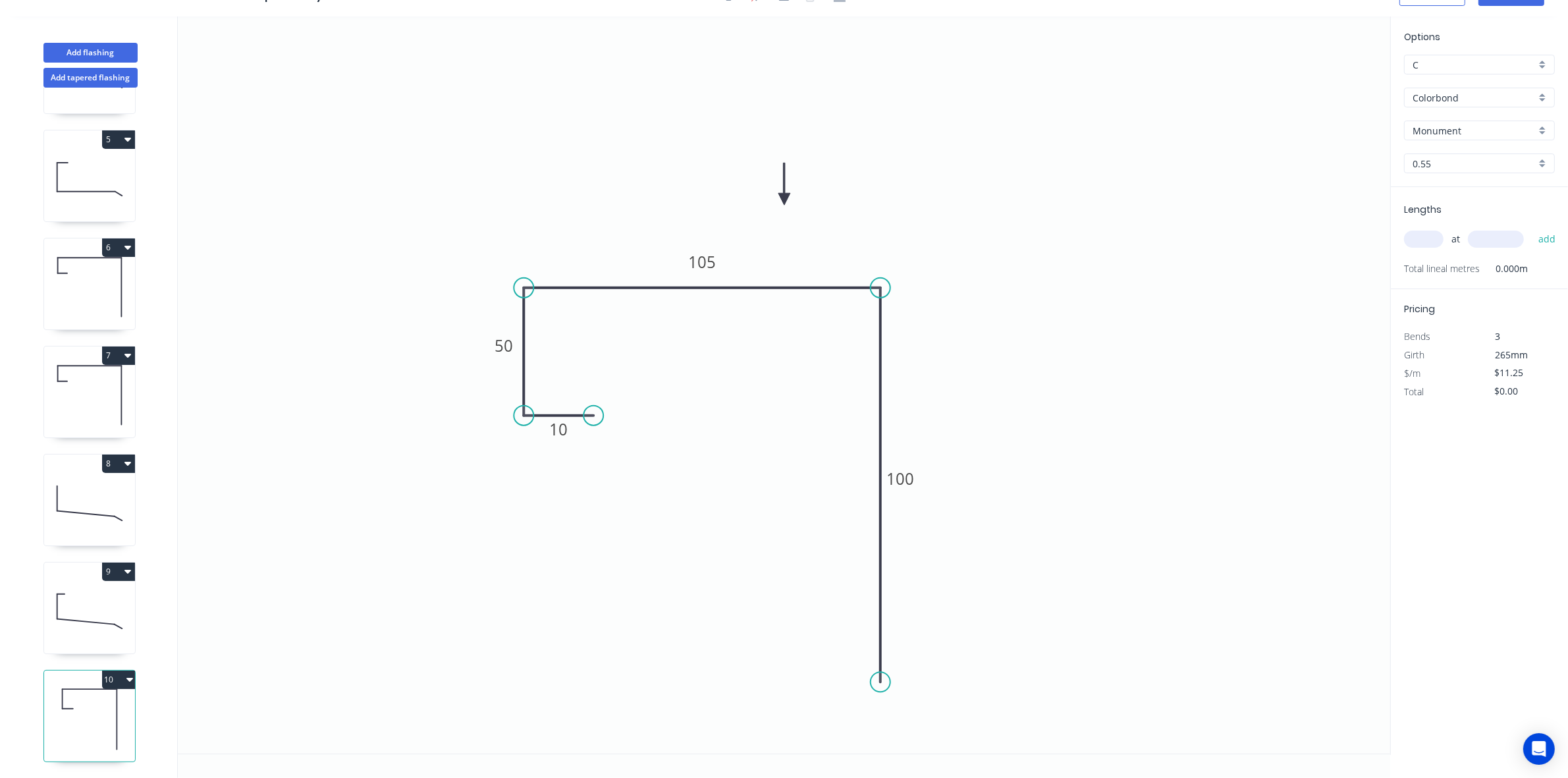
click at [1442, 237] on input "text" at bounding box center [1424, 239] width 40 height 17
type input "4"
type input "6250"
click at [1532, 228] on button "add" at bounding box center [1547, 239] width 31 height 23
type input "$281.25"
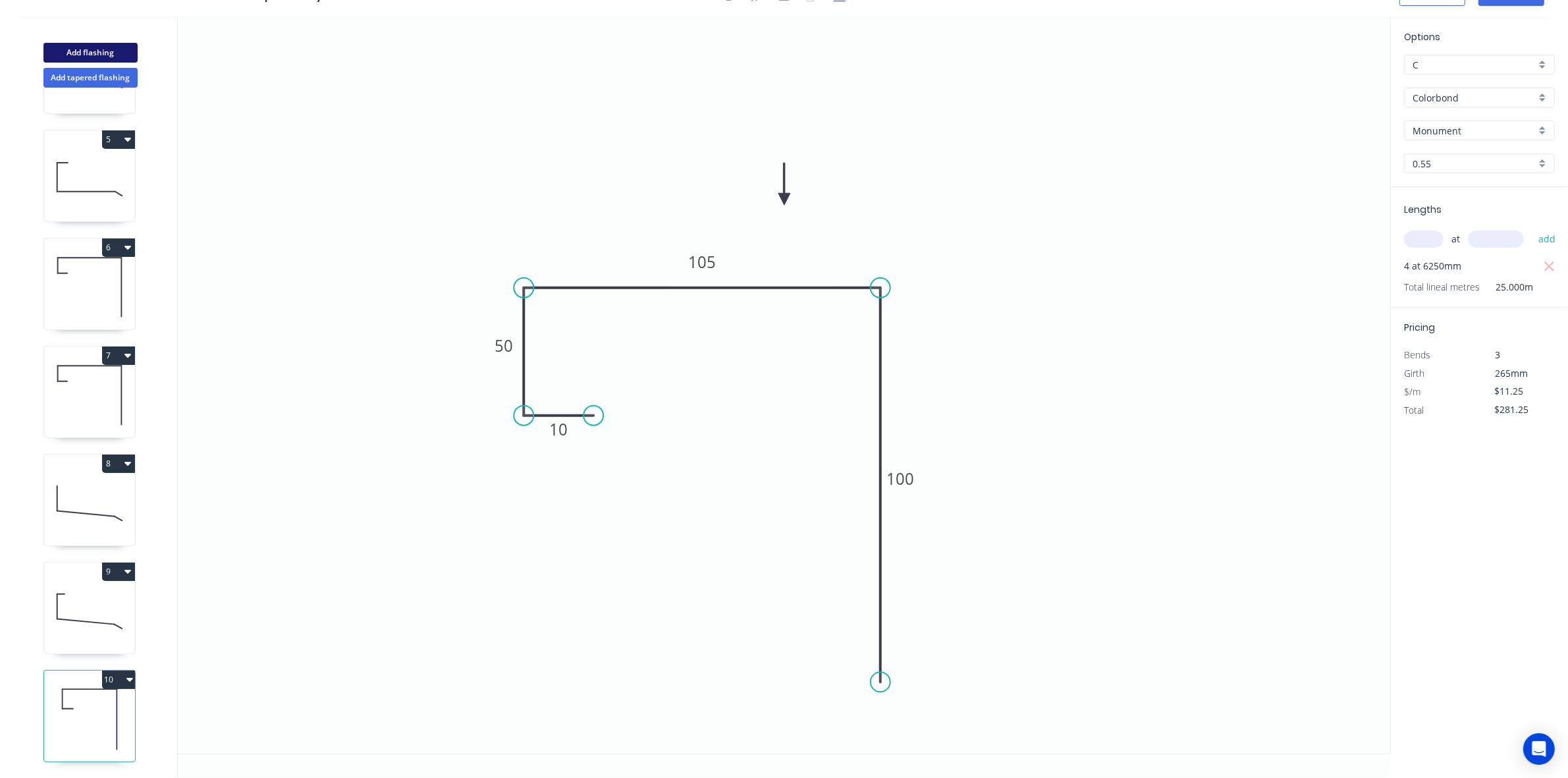
click at [107, 46] on button "Add flashing" at bounding box center [91, 52] width 95 height 20
type input "$0.00"
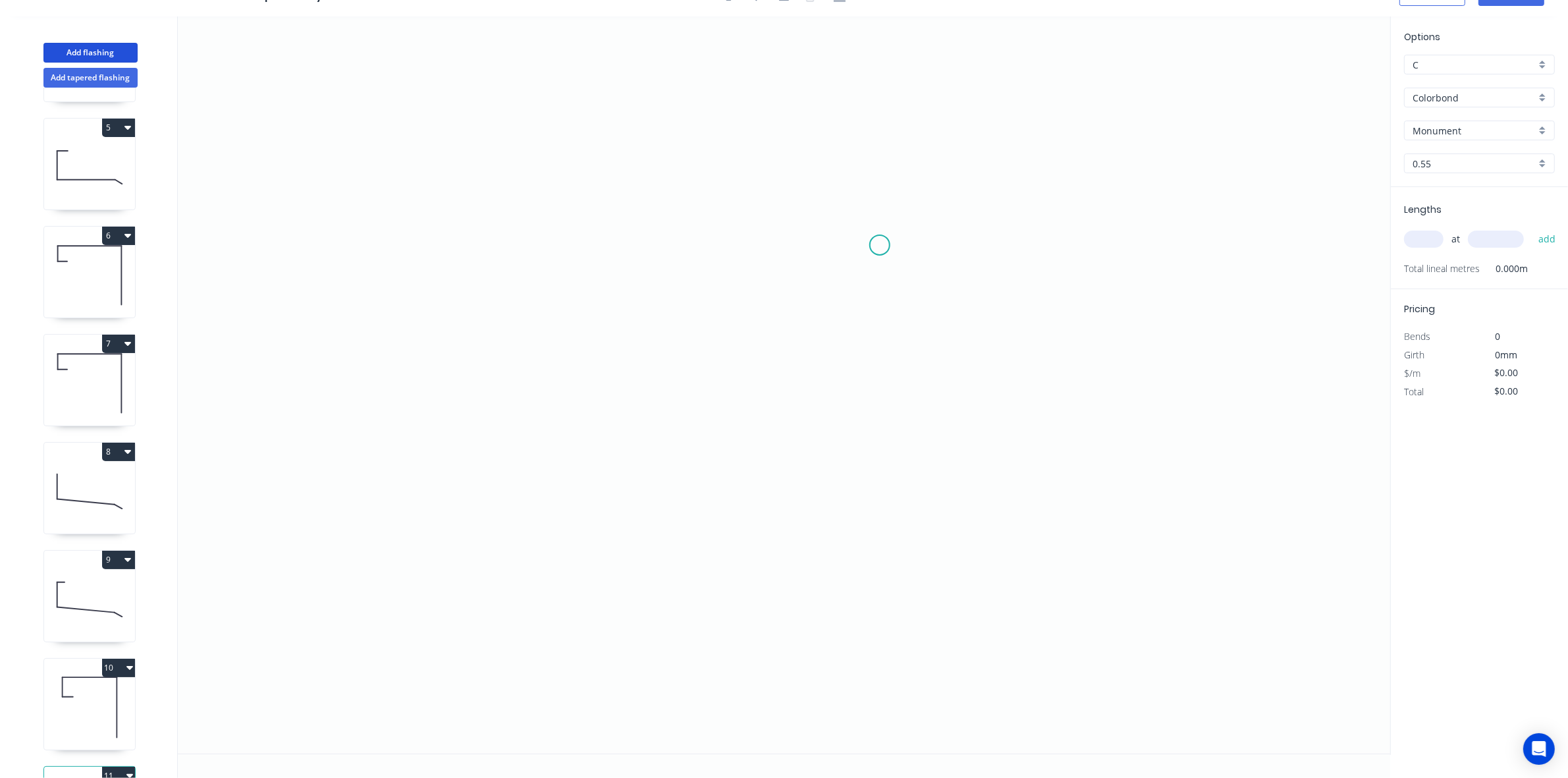
click at [880, 245] on icon "0" at bounding box center [784, 385] width 1213 height 737
click at [884, 173] on icon "0" at bounding box center [784, 385] width 1213 height 737
click at [688, 176] on icon "0 ?" at bounding box center [784, 385] width 1213 height 737
drag, startPoint x: 686, startPoint y: 495, endPoint x: 682, endPoint y: 639, distance: 144.1
click at [682, 639] on icon "0 ? ?" at bounding box center [784, 385] width 1213 height 737
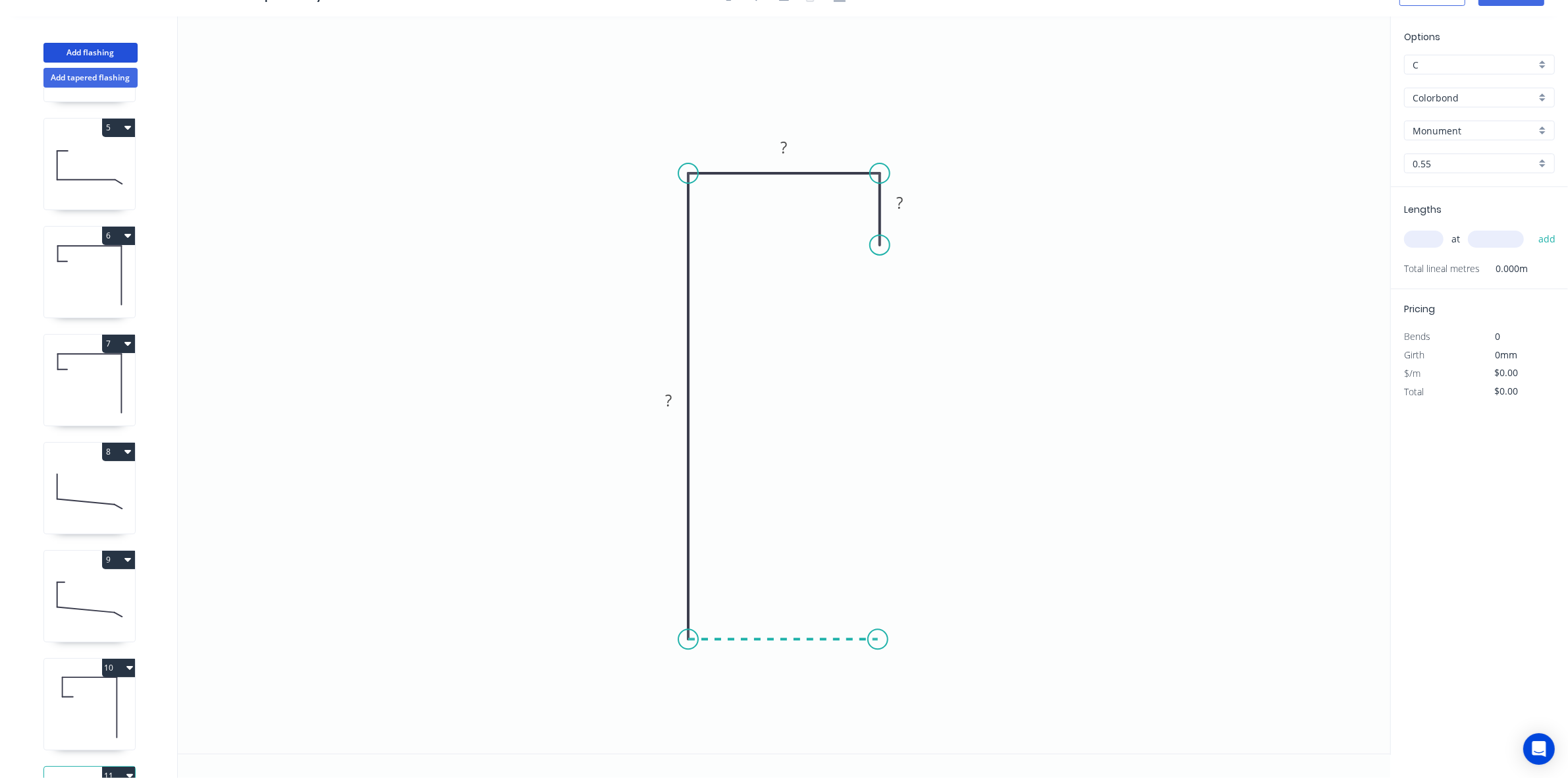
click at [878, 641] on icon "0 ? ? ?" at bounding box center [784, 385] width 1213 height 737
click at [884, 525] on icon "0 ? ? ? ?" at bounding box center [784, 385] width 1213 height 737
click at [1016, 522] on icon "0 ? ? ? ? ?" at bounding box center [784, 385] width 1213 height 737
click at [1016, 522] on circle at bounding box center [1015, 526] width 20 height 20
click at [950, 493] on rect at bounding box center [947, 501] width 26 height 19
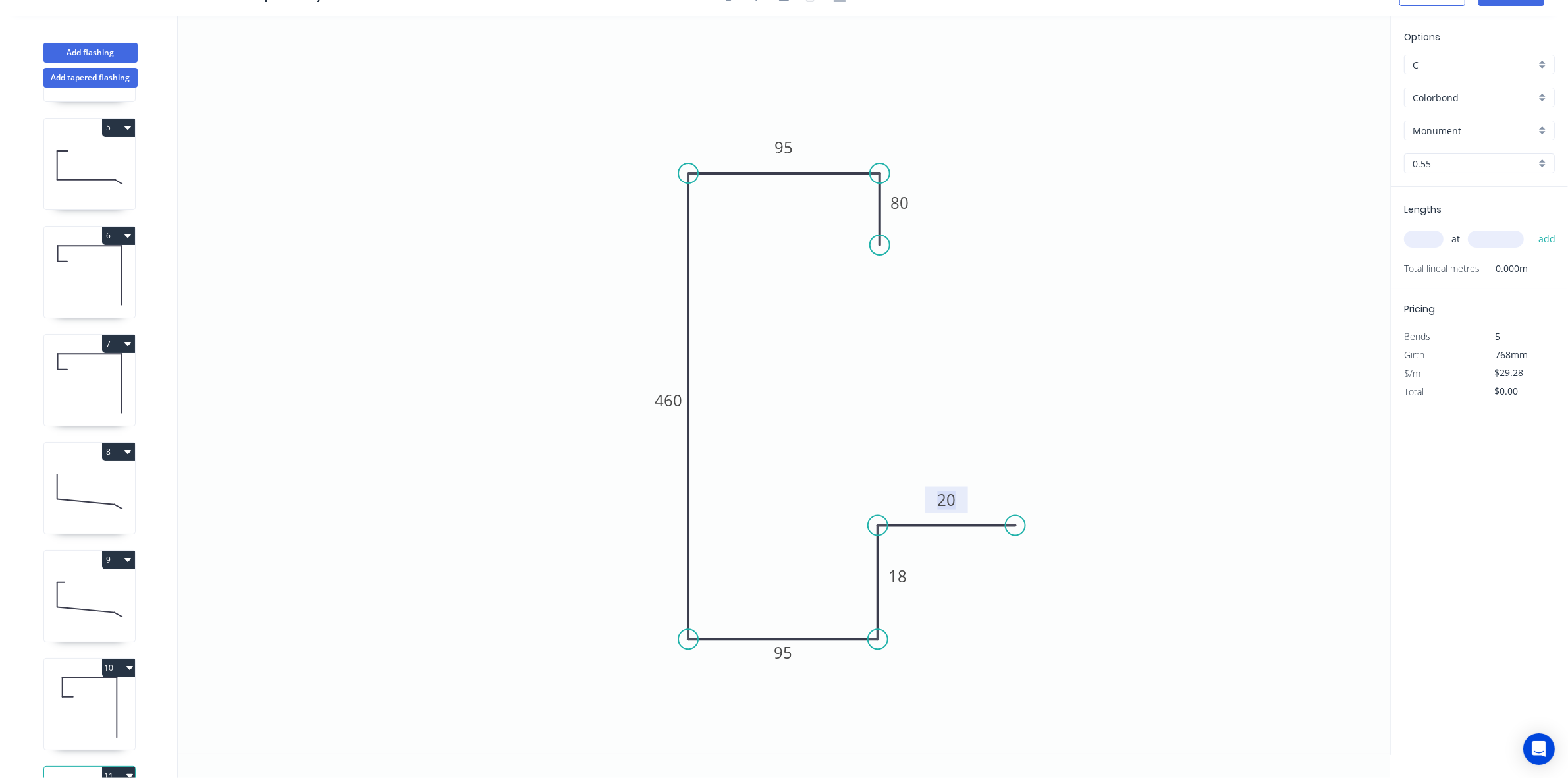
scroll to position [0, 0]
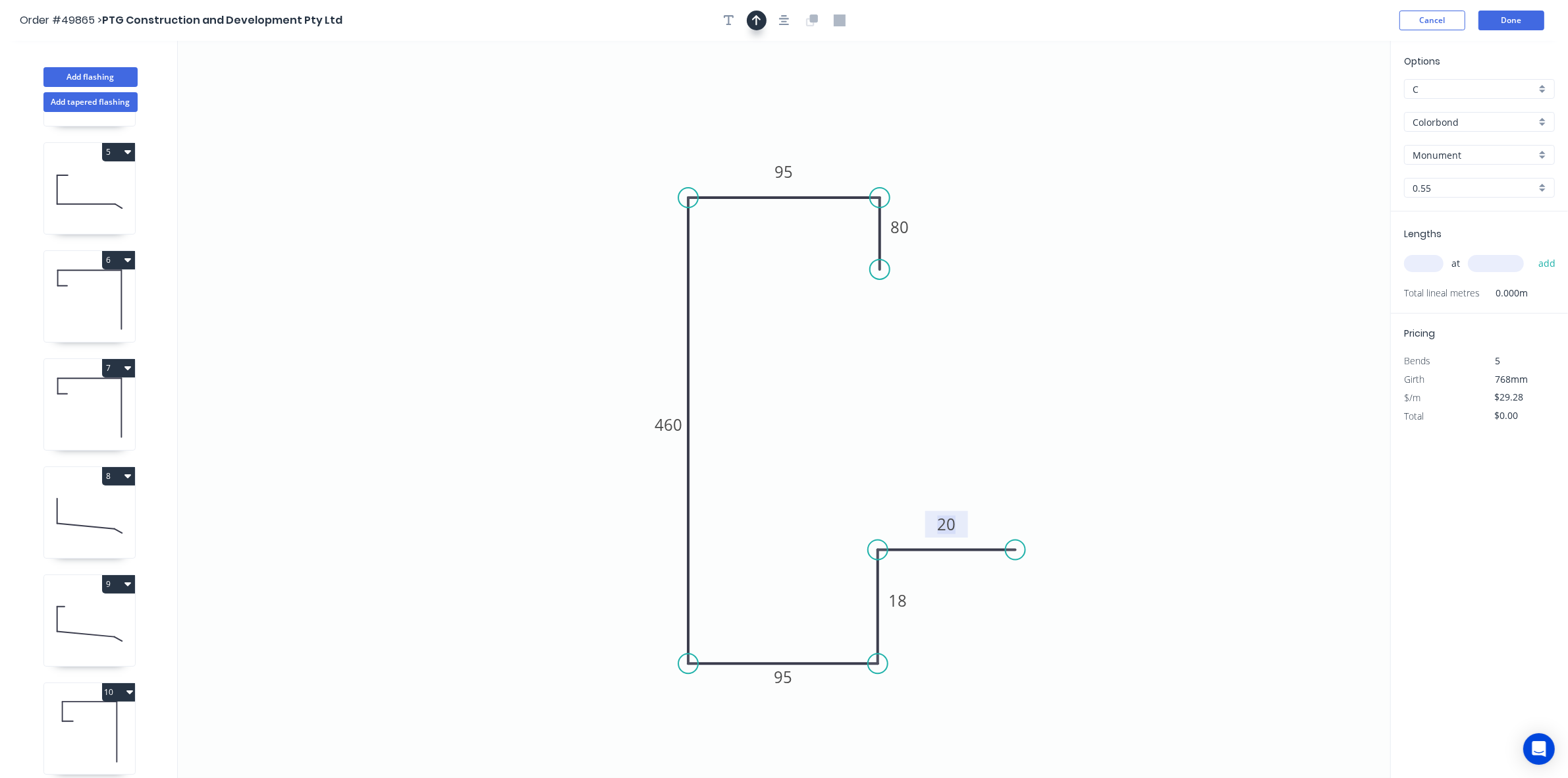
click at [753, 25] on icon "button" at bounding box center [757, 20] width 9 height 12
drag, startPoint x: 1324, startPoint y: 106, endPoint x: 518, endPoint y: 355, distance: 843.6
click at [518, 355] on icon at bounding box center [517, 339] width 12 height 43
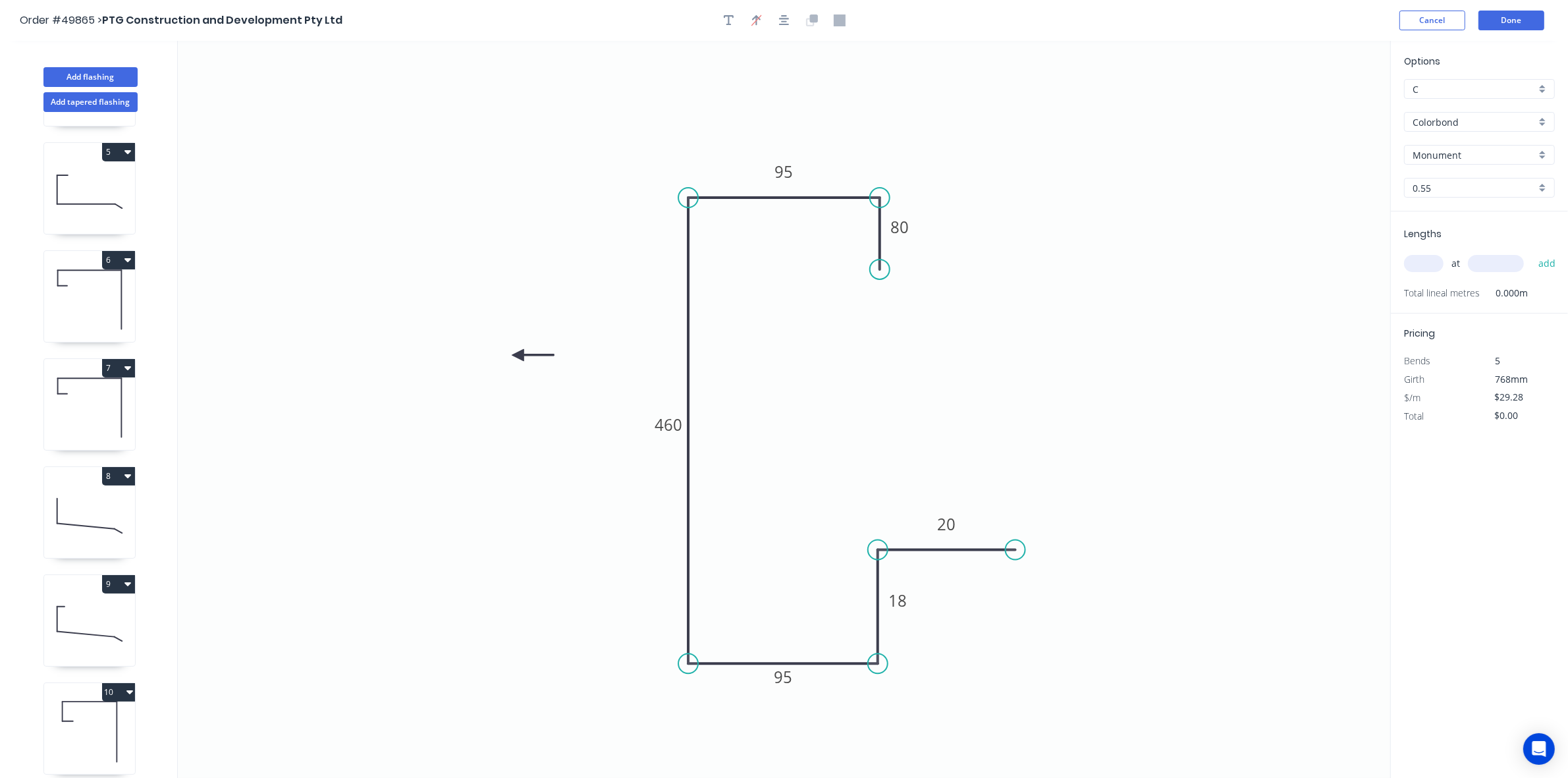
click at [518, 355] on icon at bounding box center [532, 354] width 43 height 12
click at [518, 355] on icon at bounding box center [517, 370] width 12 height 43
click at [518, 355] on icon at bounding box center [507, 366] width 38 height 38
click at [1414, 261] on input "text" at bounding box center [1424, 264] width 40 height 17
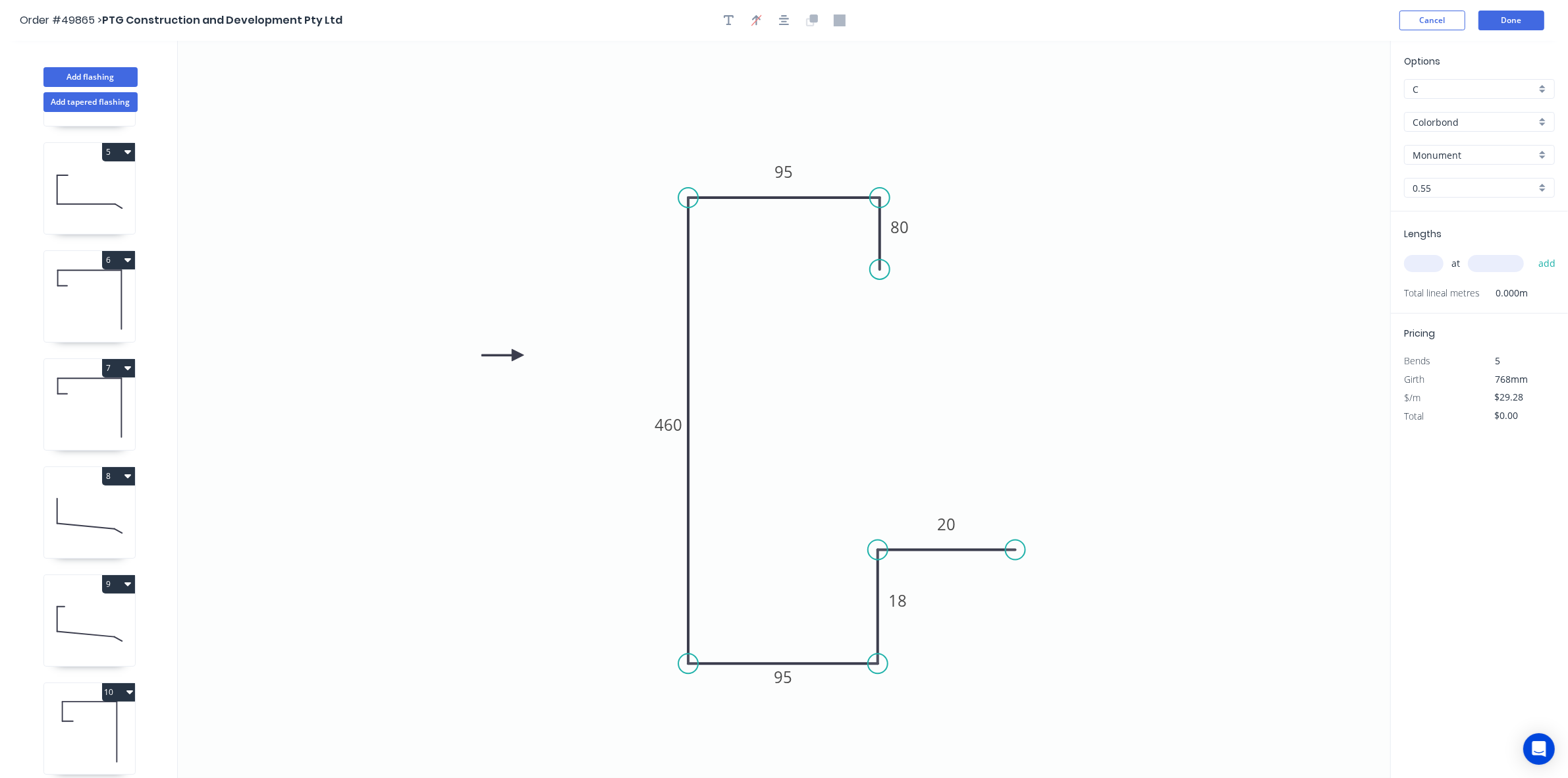
scroll to position [529, 0]
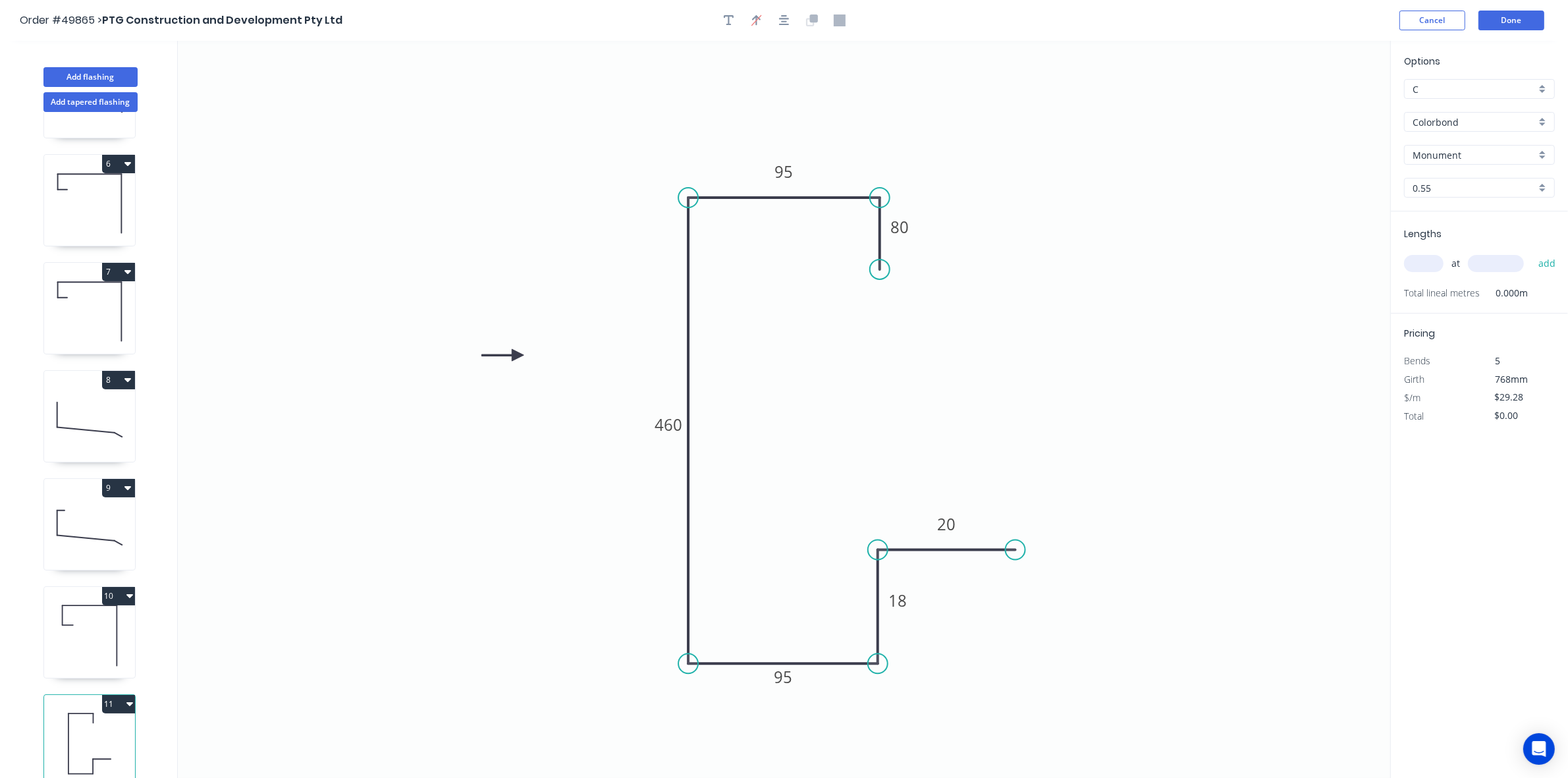
click at [94, 644] on icon at bounding box center [90, 635] width 91 height 84
type input "$11.25"
type input "$281.25"
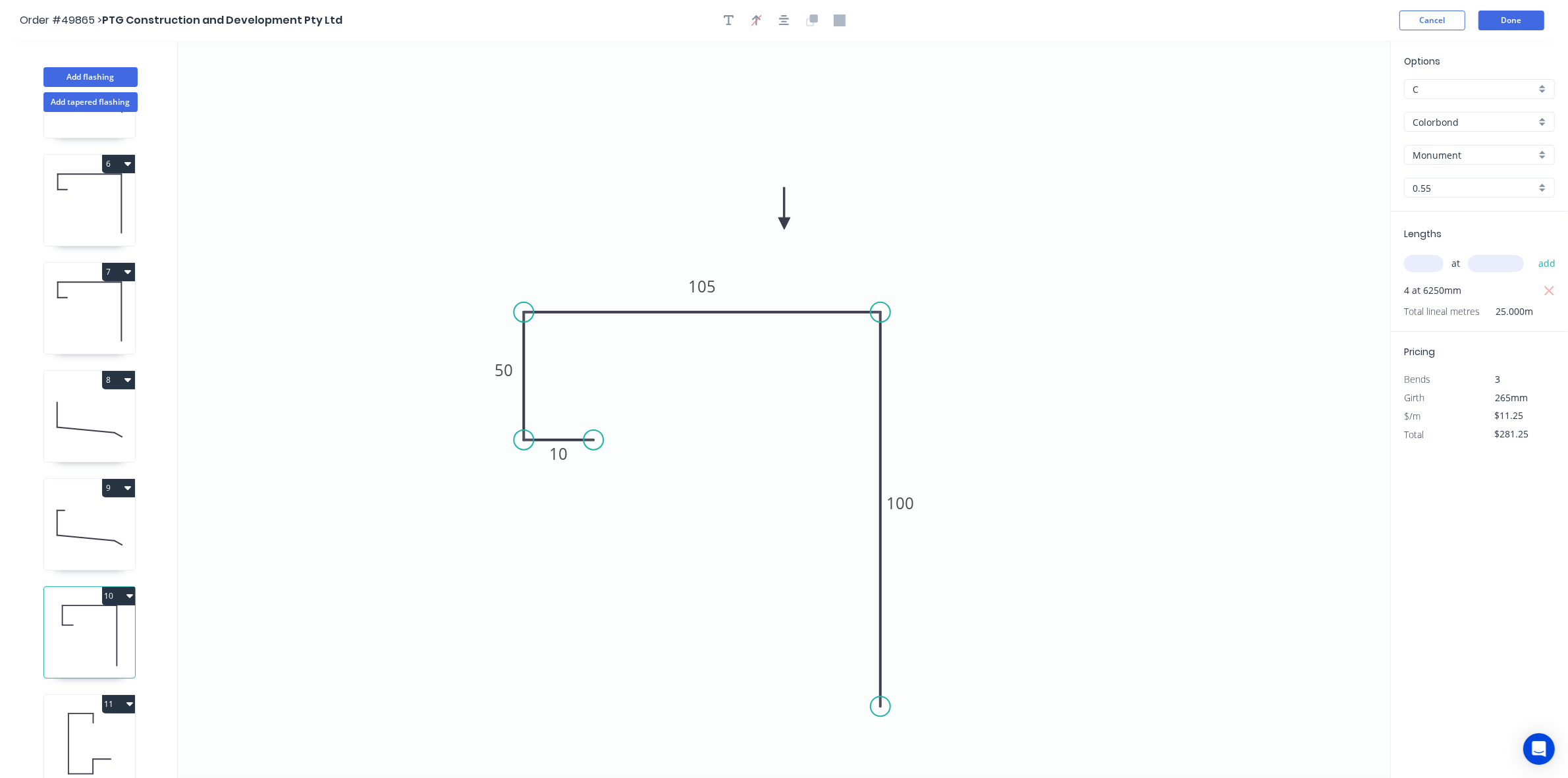
click at [106, 717] on icon at bounding box center [90, 743] width 91 height 84
type input "$29.28"
type input "$0.00"
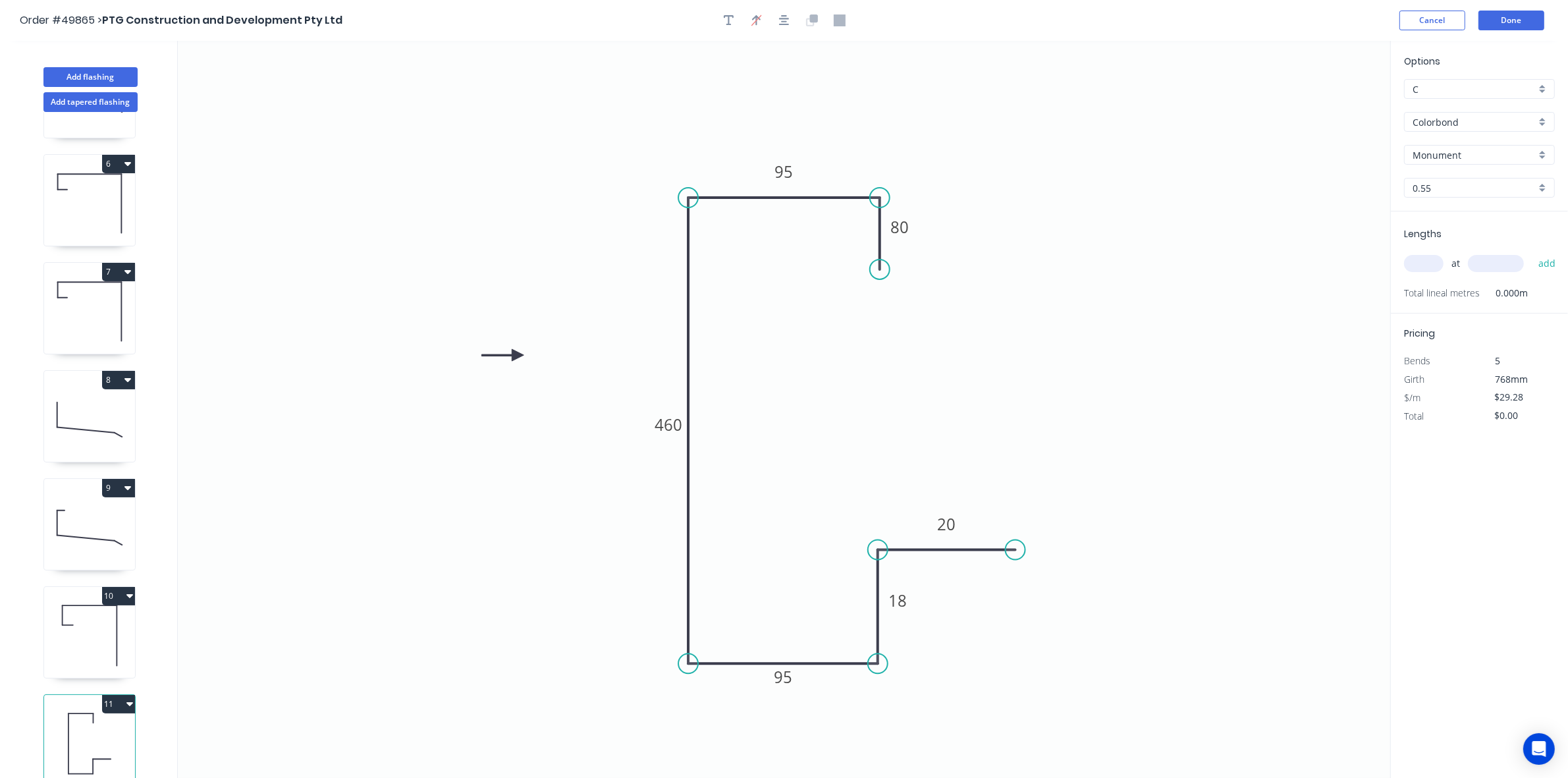
click at [1424, 265] on input "text" at bounding box center [1424, 264] width 40 height 17
type input "4"
type input "6250"
click at [1532, 252] on button "add" at bounding box center [1547, 264] width 31 height 23
type input "$732.00"
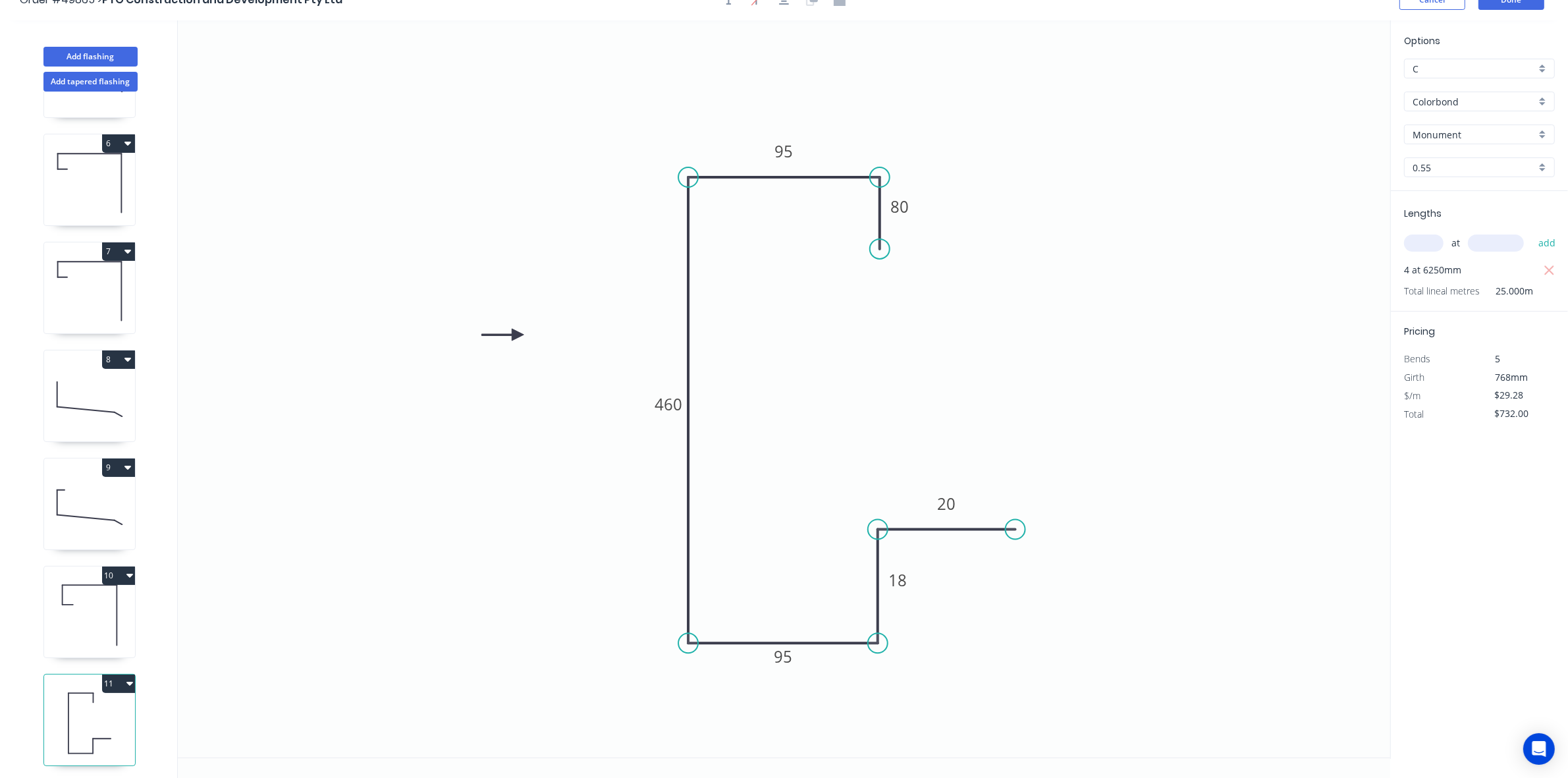
scroll to position [25, 0]
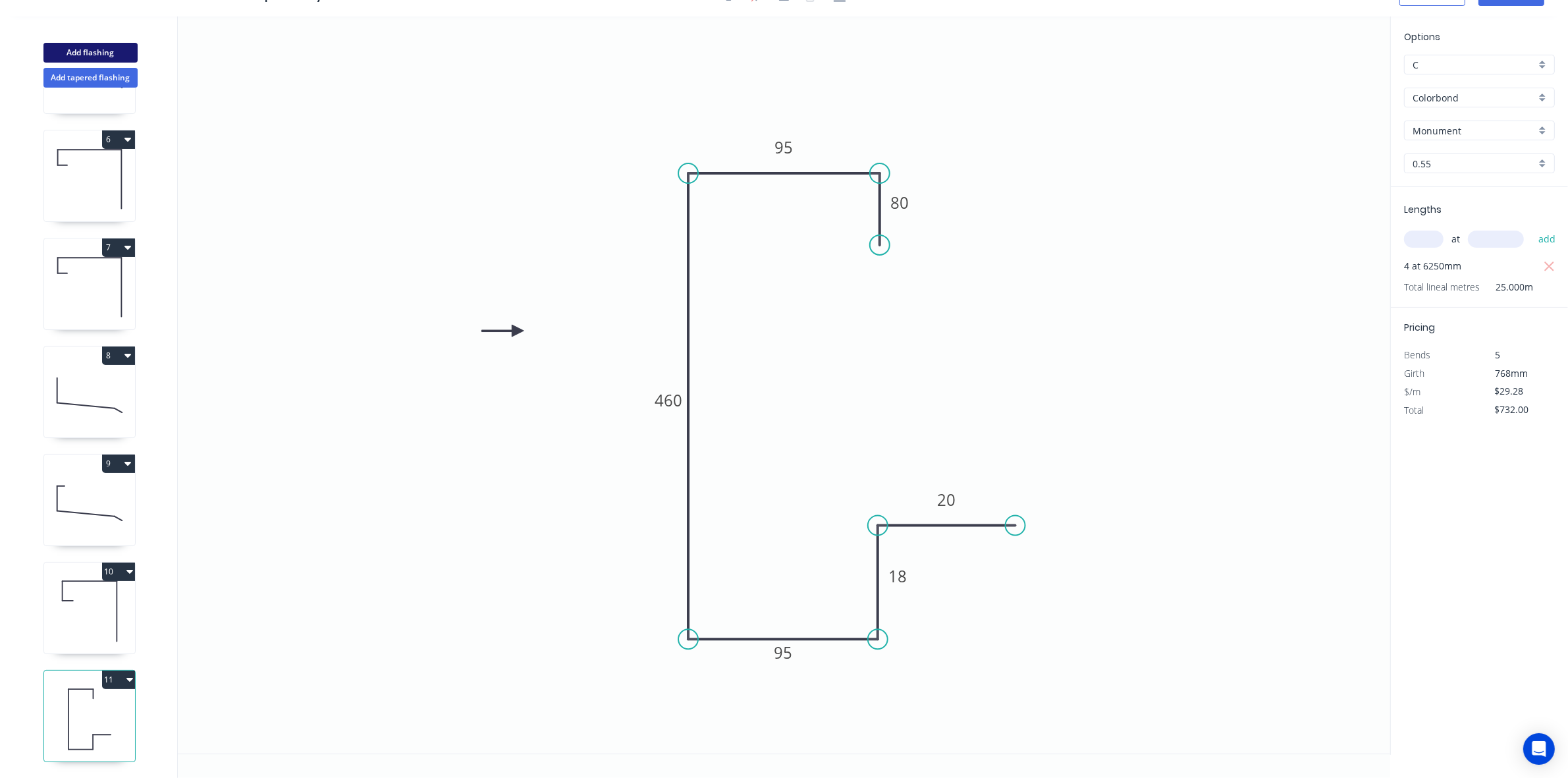
click at [100, 55] on button "Add flashing" at bounding box center [91, 52] width 95 height 20
type input "$0.00"
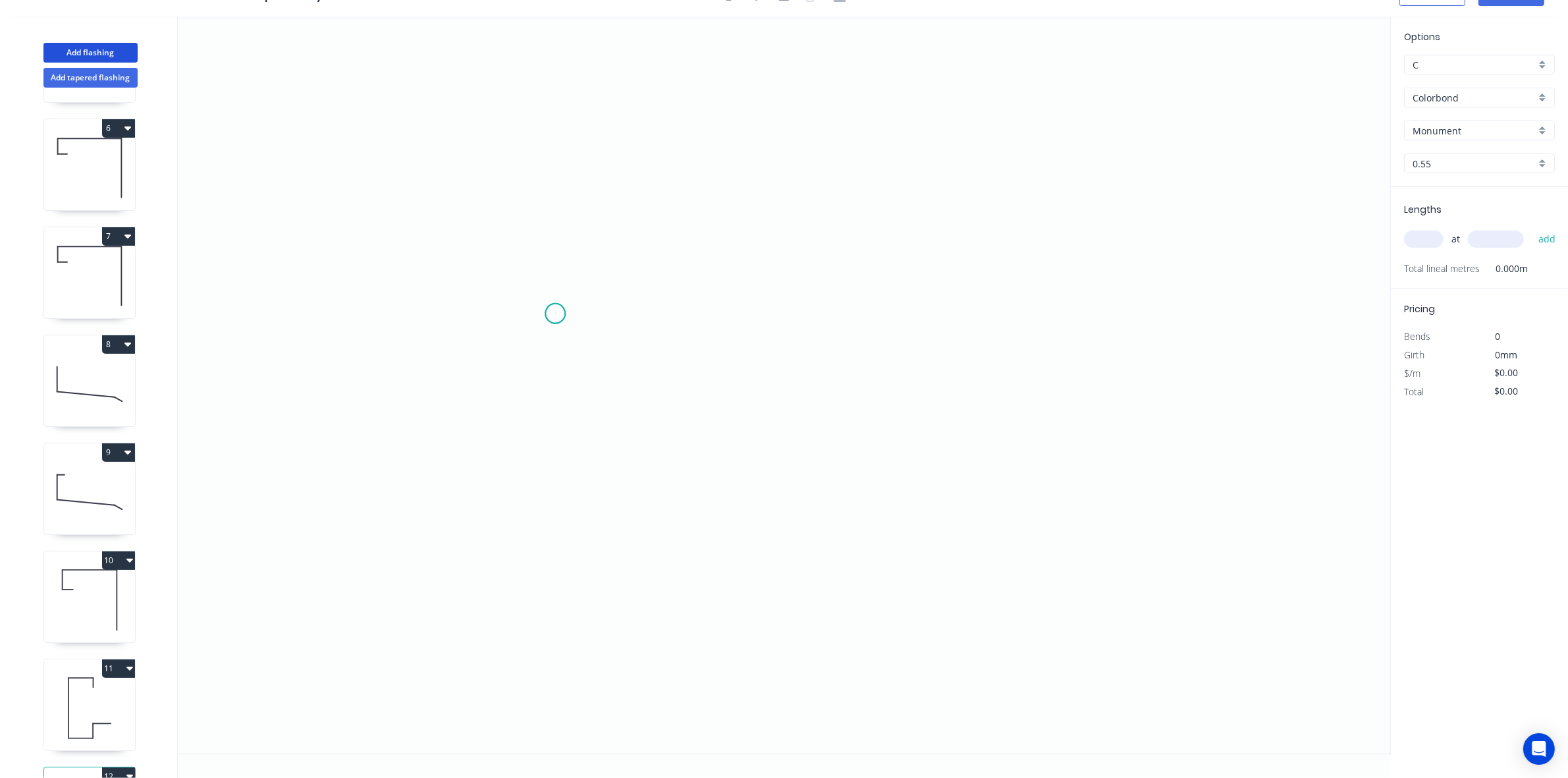
click at [555, 313] on icon "0" at bounding box center [784, 385] width 1213 height 737
click at [552, 533] on icon "0" at bounding box center [784, 385] width 1213 height 737
click at [979, 528] on icon "0 ?" at bounding box center [784, 385] width 1213 height 737
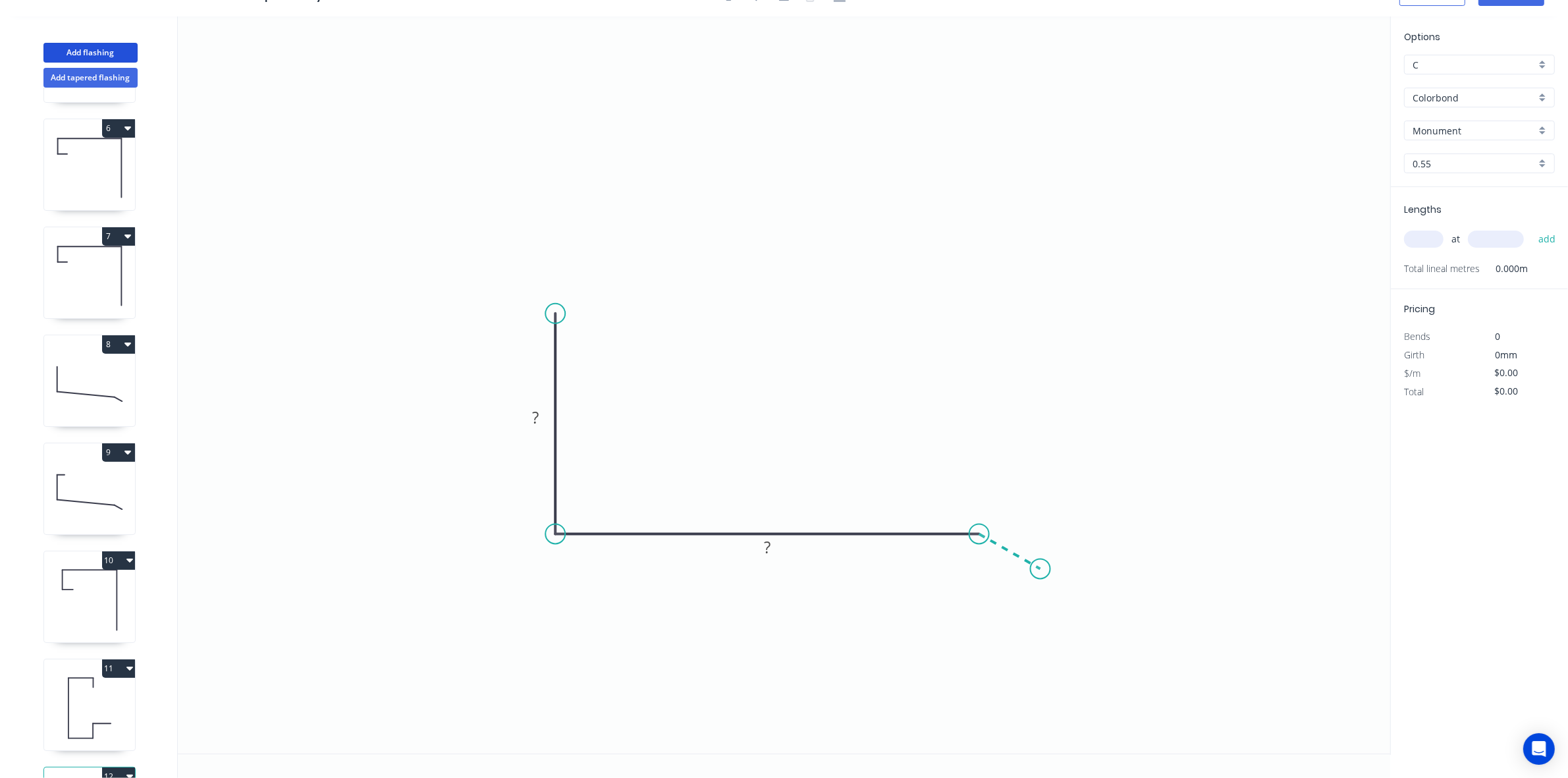
click at [1041, 568] on icon "0 ? ?" at bounding box center [784, 385] width 1213 height 737
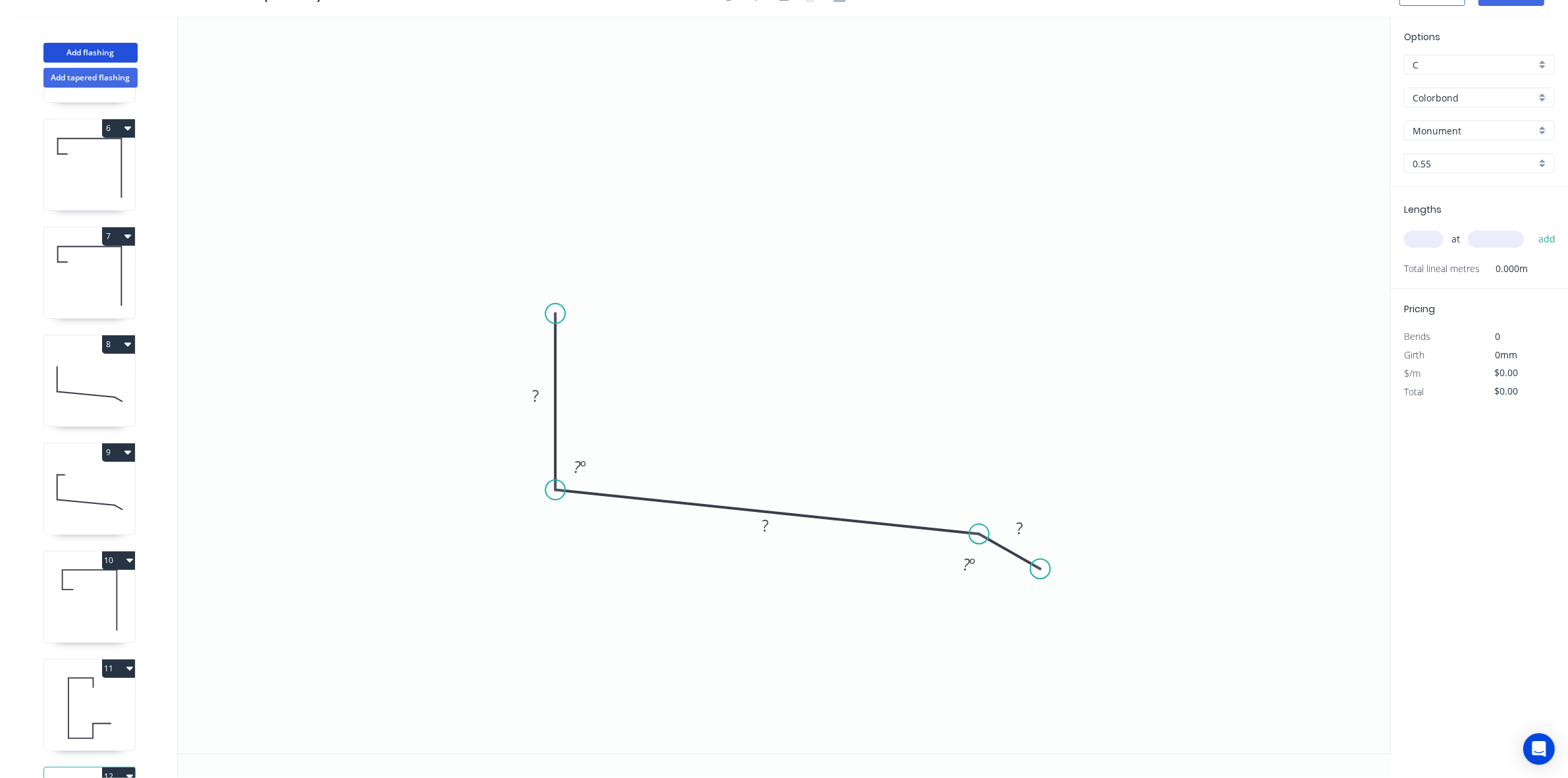
drag, startPoint x: 561, startPoint y: 533, endPoint x: 559, endPoint y: 490, distance: 43.0
click at [559, 490] on circle at bounding box center [555, 490] width 20 height 20
click at [537, 404] on tspan "?" at bounding box center [535, 395] width 7 height 22
click at [648, 532] on icon "0 80 ? ? ? º ? º" at bounding box center [784, 385] width 1213 height 737
click at [583, 469] on tspan "º" at bounding box center [583, 466] width 6 height 22
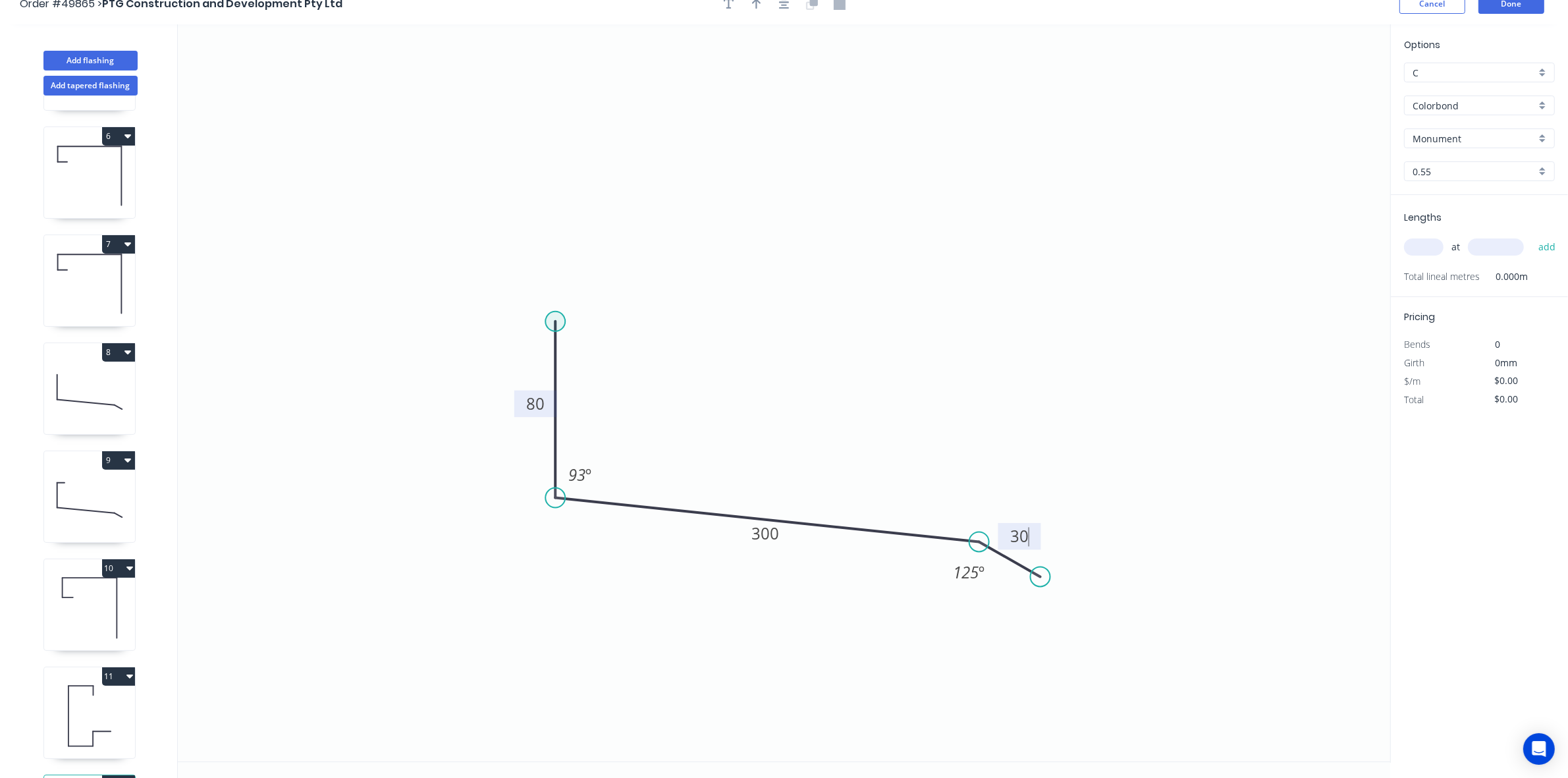
scroll to position [0, 0]
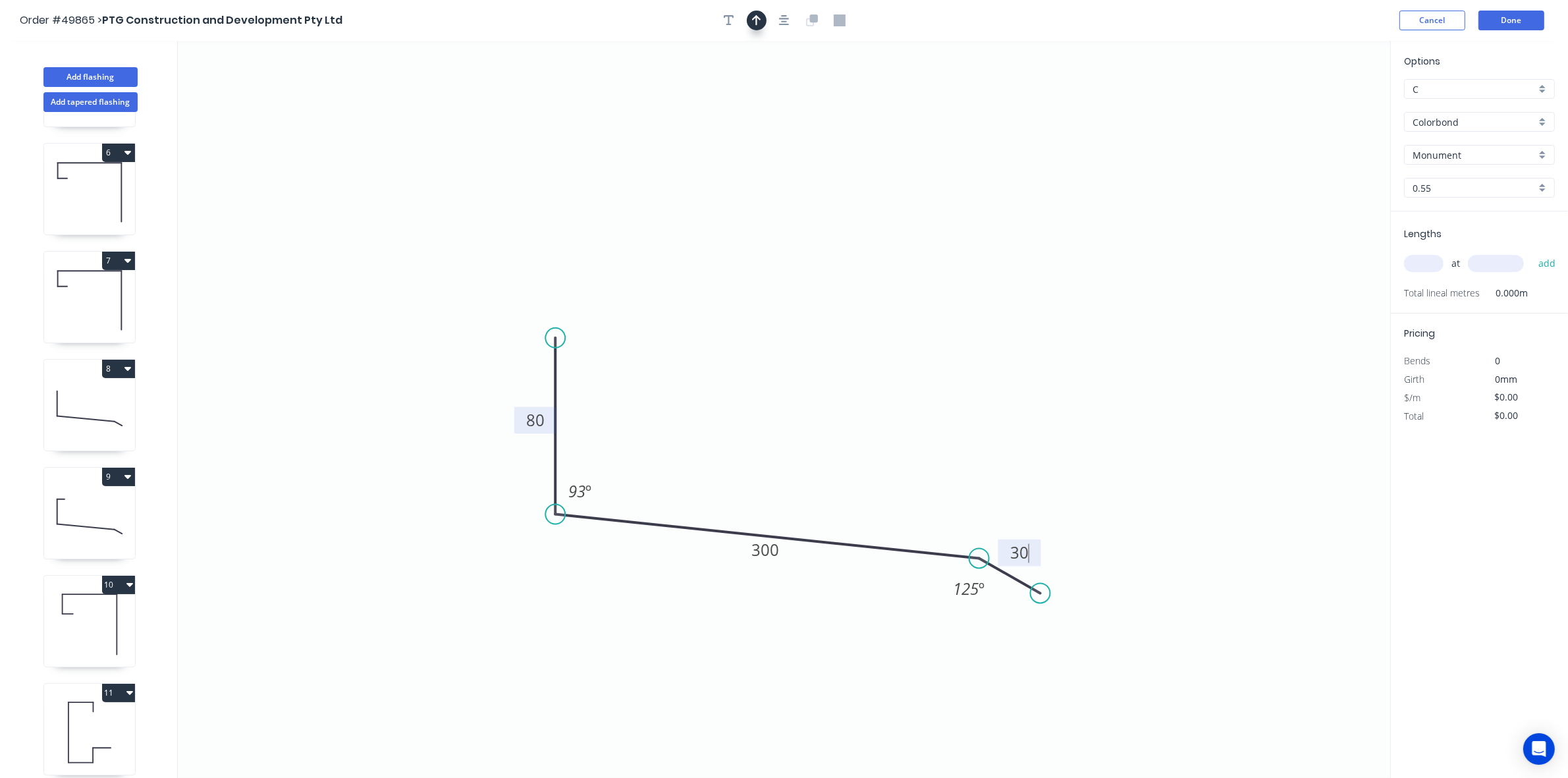
click at [750, 14] on button "button" at bounding box center [756, 20] width 20 height 20
drag, startPoint x: 1322, startPoint y: 102, endPoint x: 805, endPoint y: 344, distance: 570.8
click at [795, 313] on icon at bounding box center [789, 291] width 12 height 43
click at [1424, 258] on input "text" at bounding box center [1424, 264] width 40 height 17
click at [94, 723] on icon at bounding box center [90, 732] width 91 height 84
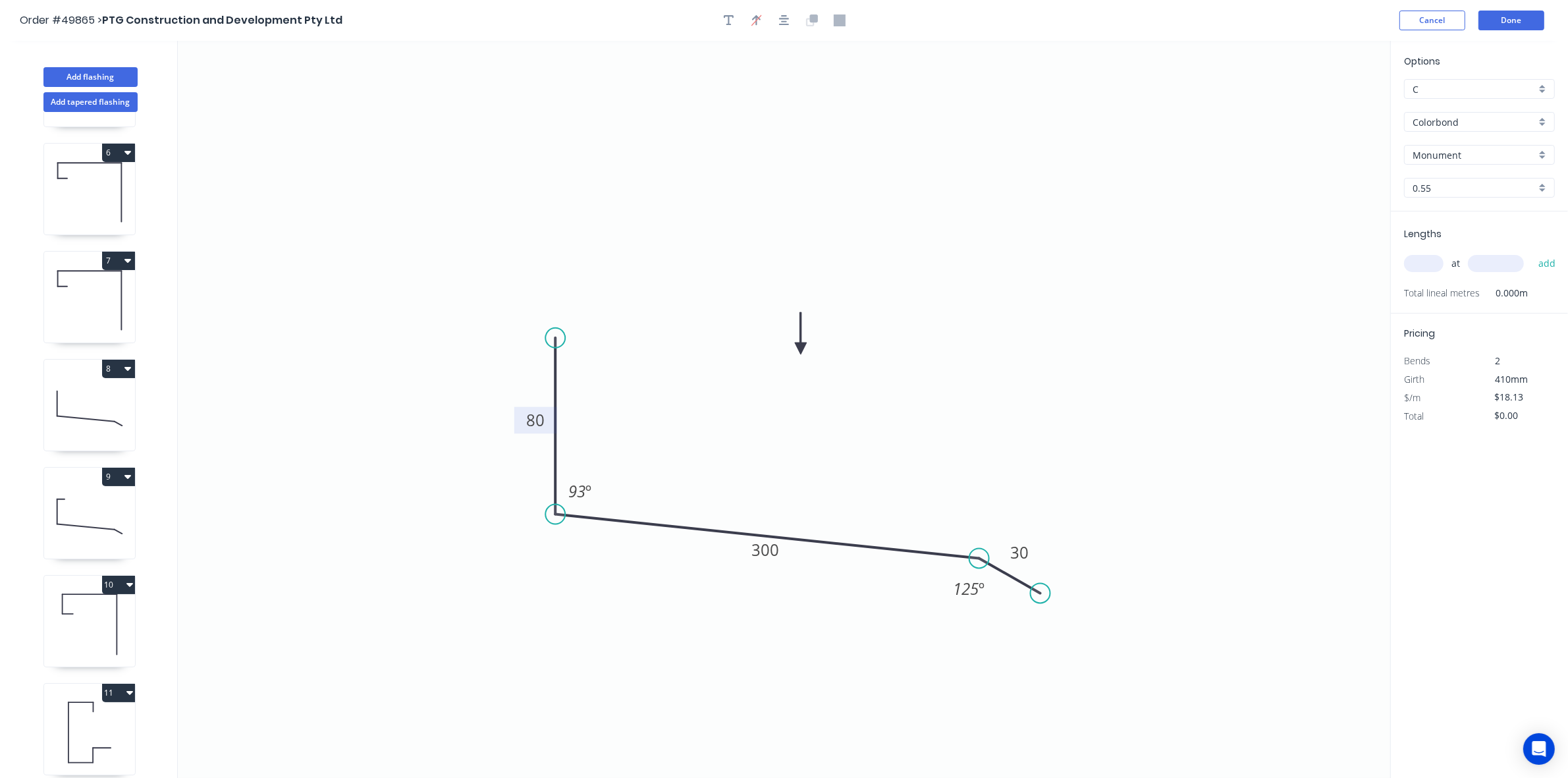
type input "$29.28"
type input "$732.00"
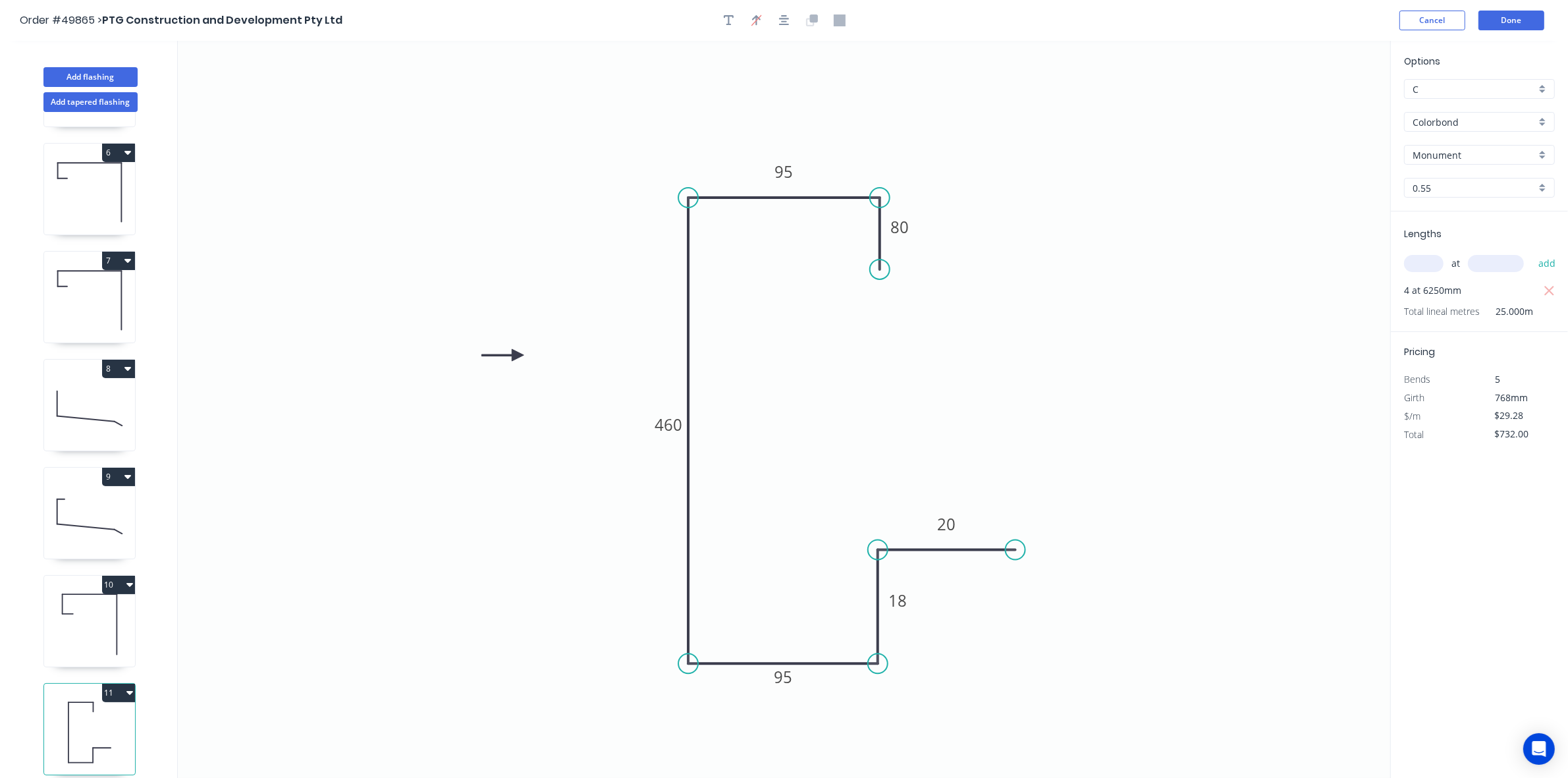
scroll to position [637, 0]
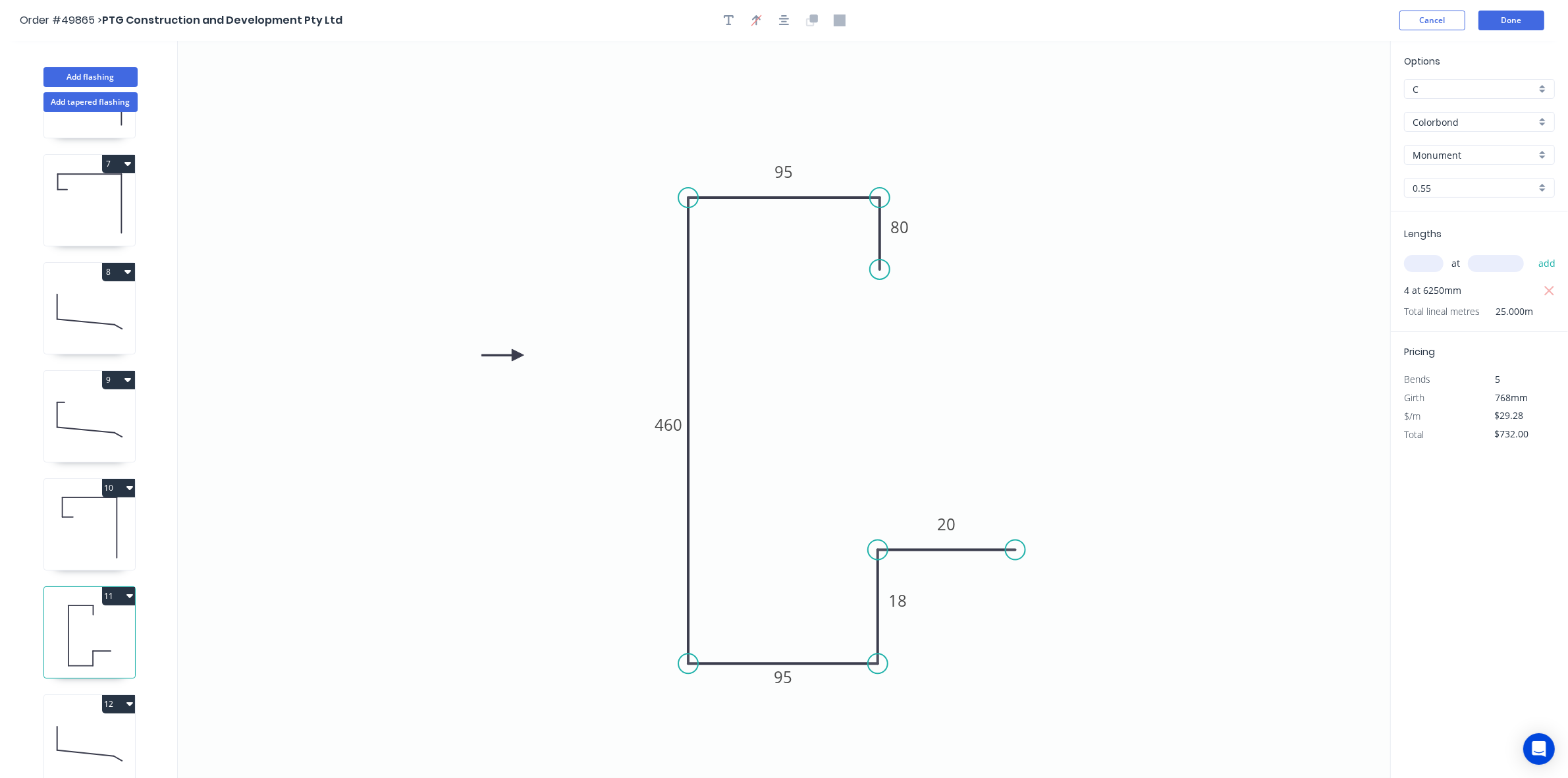
click at [103, 725] on icon at bounding box center [90, 743] width 91 height 84
type input "$18.13"
type input "$0.00"
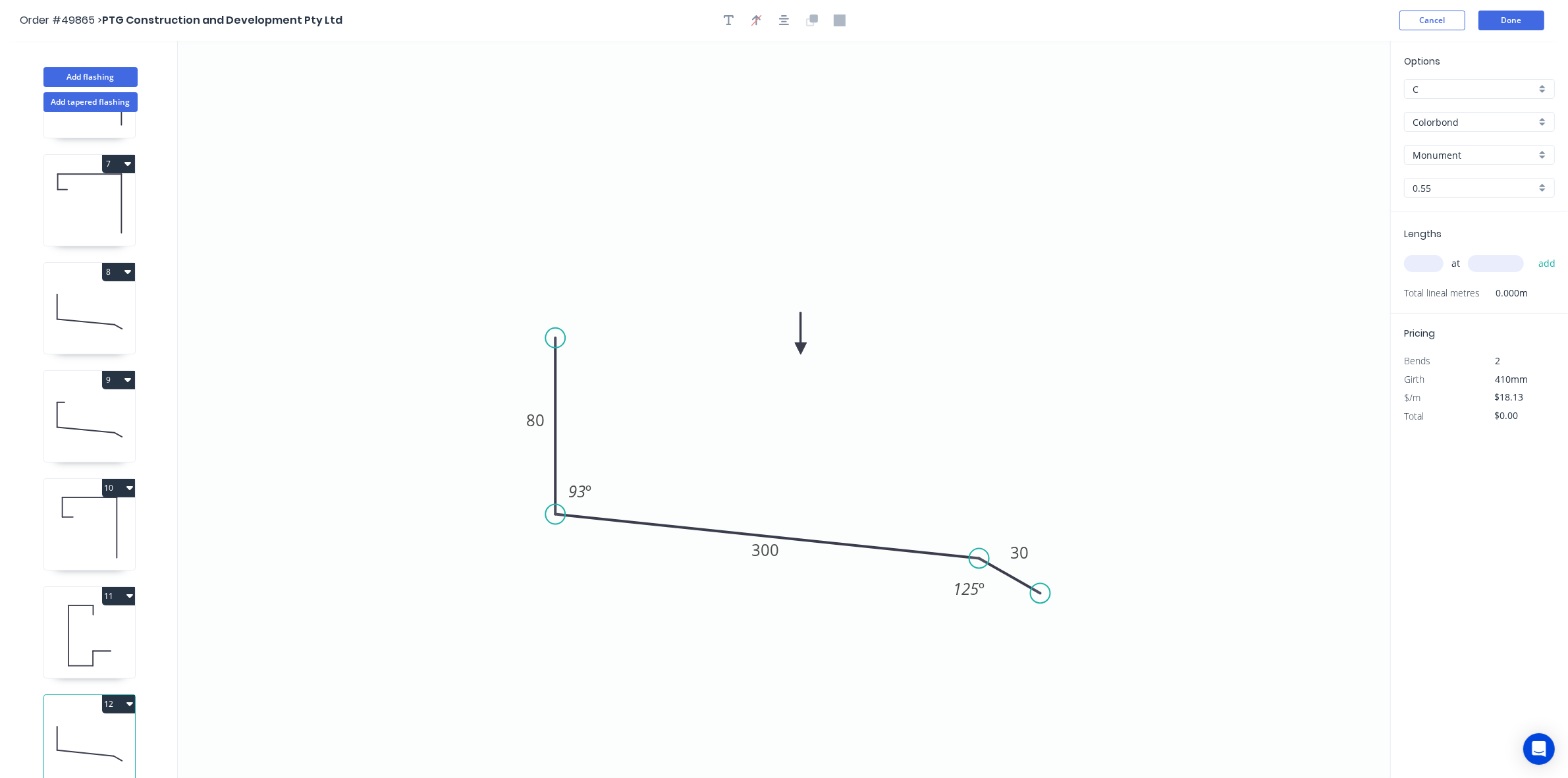
click at [1431, 264] on input "text" at bounding box center [1424, 264] width 40 height 17
type input "4"
type input "6250"
click at [1532, 252] on button "add" at bounding box center [1547, 264] width 31 height 23
type input "$453.25"
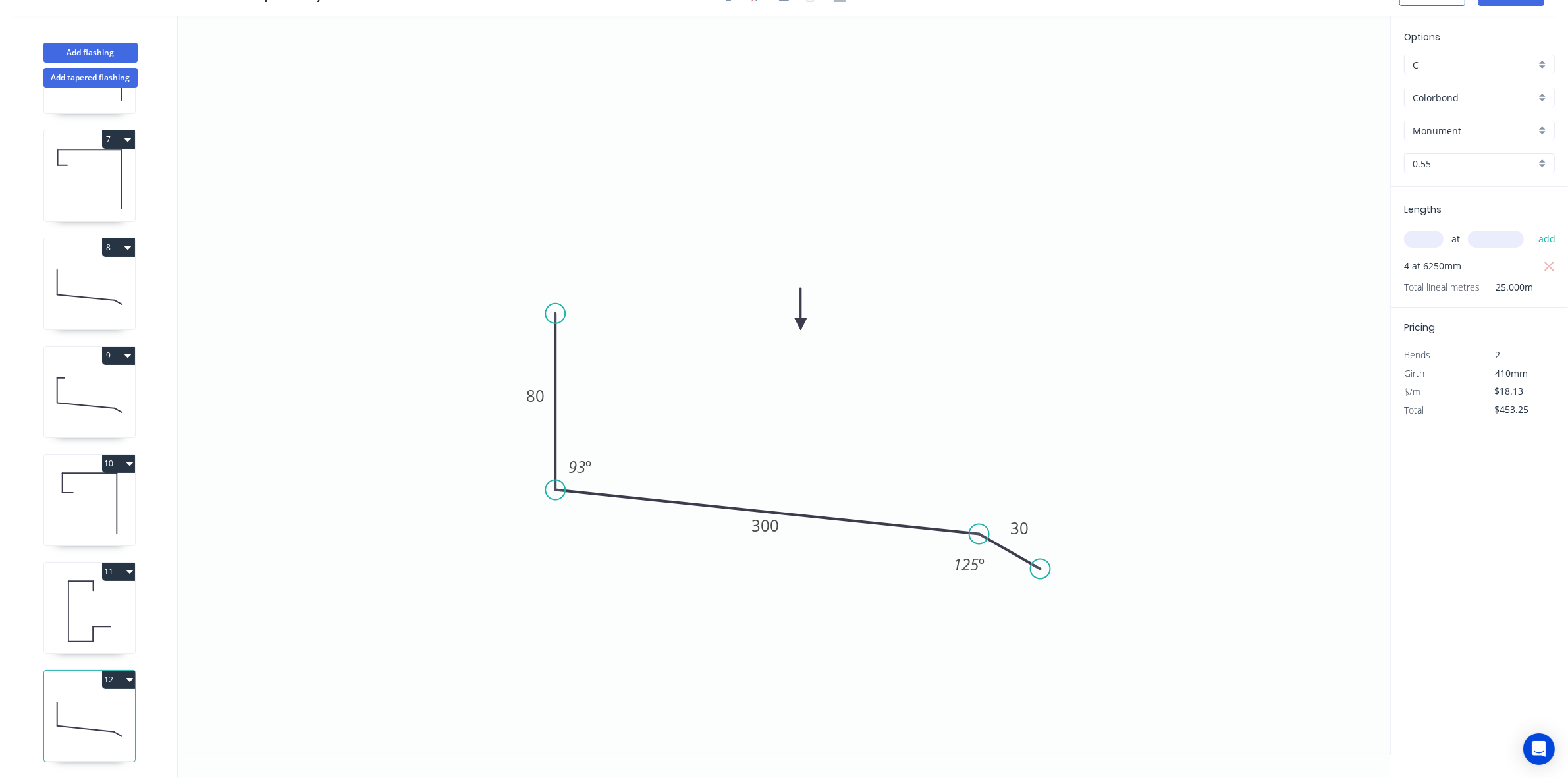
scroll to position [307, 0]
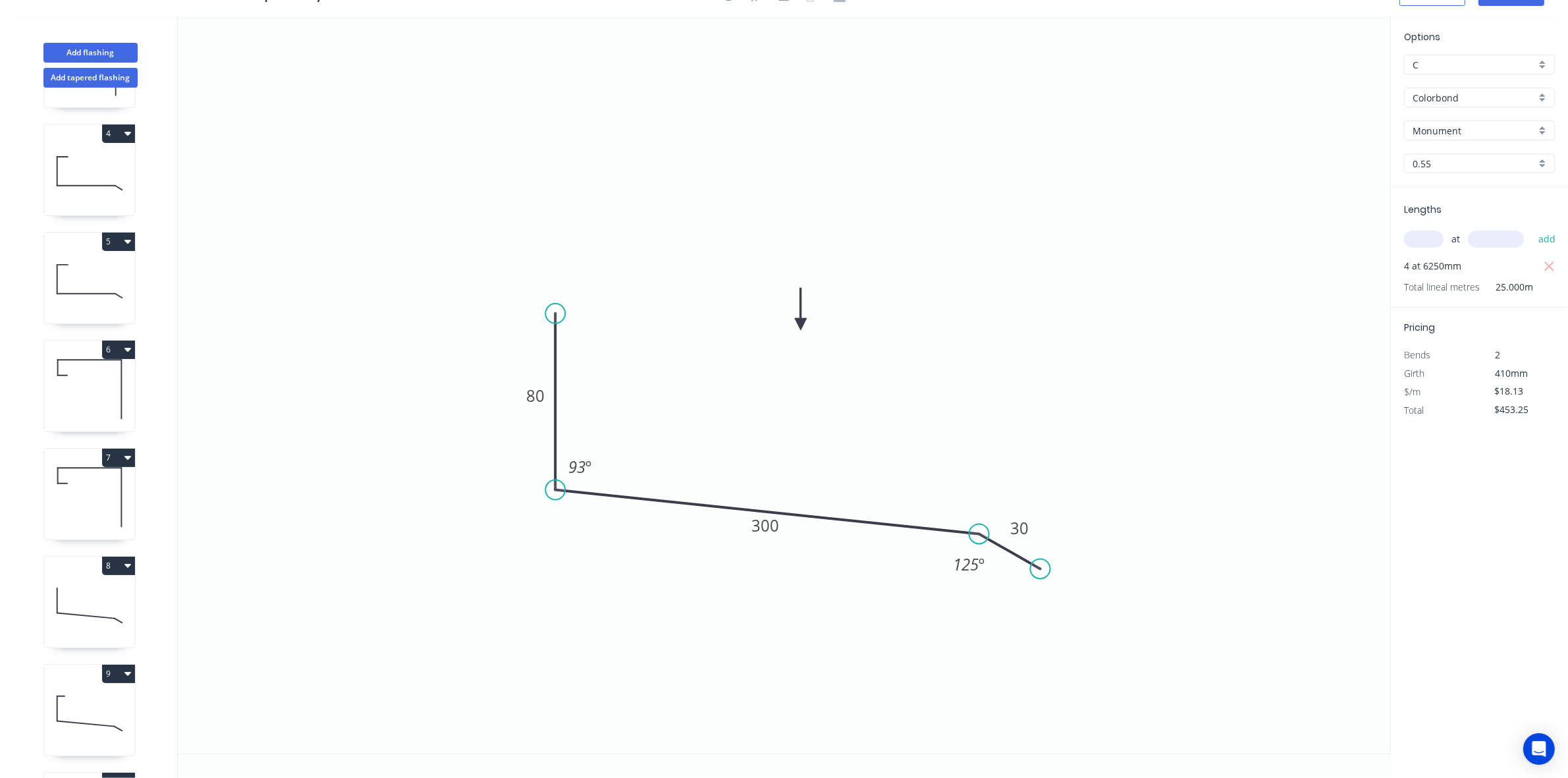
click at [129, 450] on button "7" at bounding box center [118, 458] width 33 height 19
click at [91, 485] on div "Duplicate" at bounding box center [72, 491] width 101 height 19
type input "$21.96"
type input "$0.00"
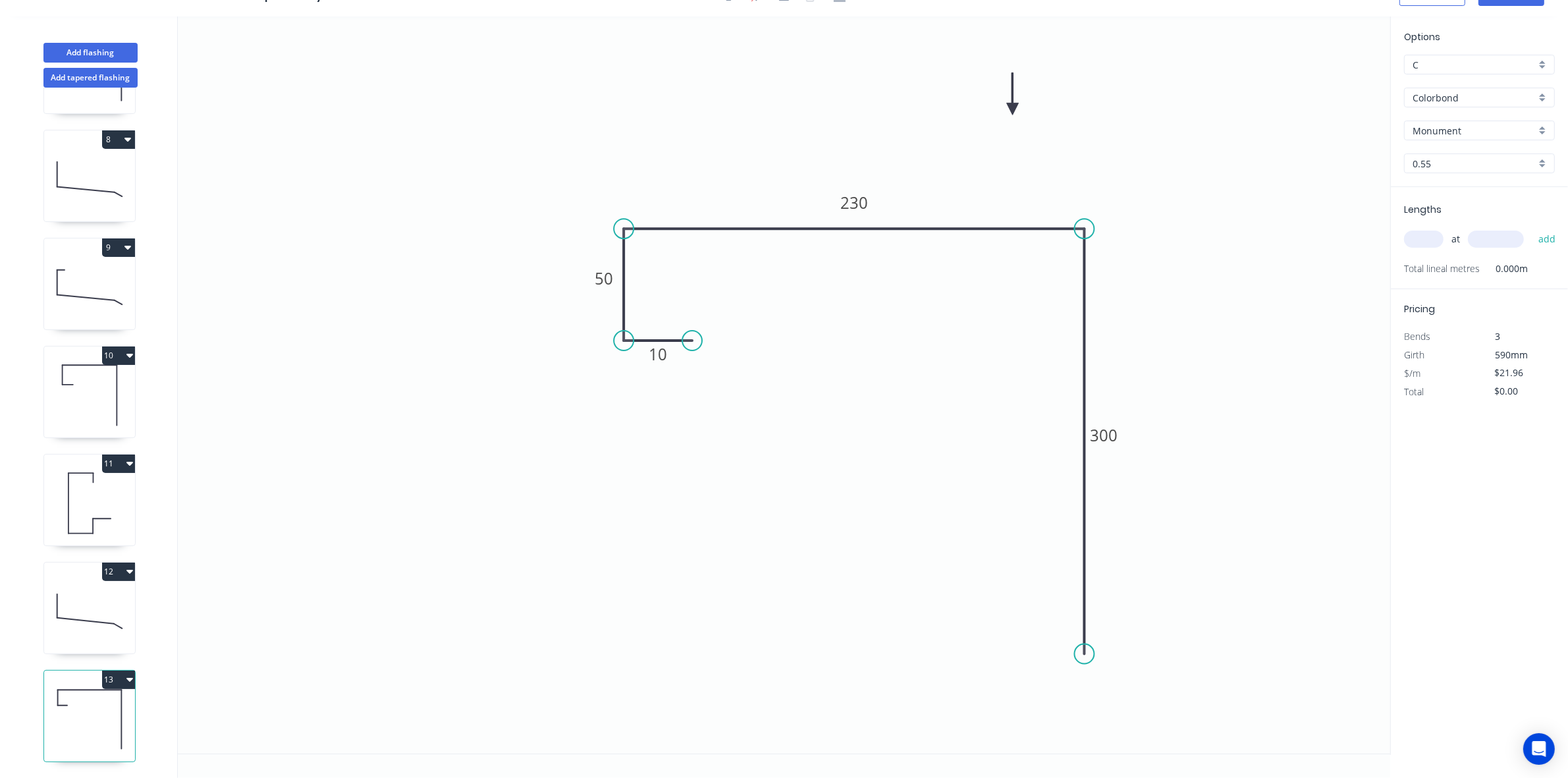
scroll to position [745, 0]
click at [858, 195] on tspan "230" at bounding box center [853, 202] width 27 height 22
type input "$25.13"
drag, startPoint x: 1292, startPoint y: 185, endPoint x: 1429, endPoint y: 219, distance: 141.2
click at [1293, 185] on icon "0 10 50 245 300" at bounding box center [784, 385] width 1213 height 737
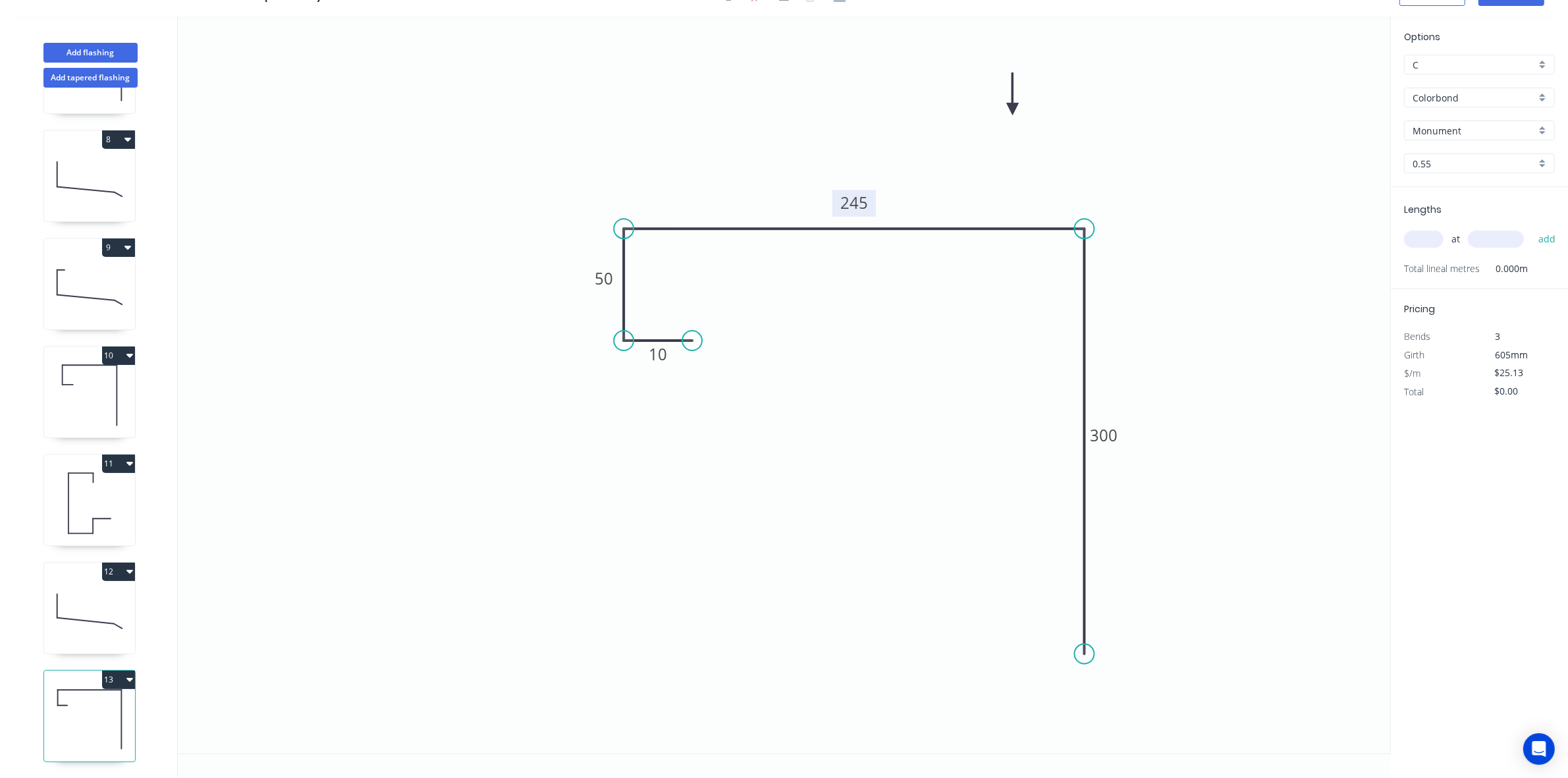
click at [1424, 246] on input "text" at bounding box center [1424, 239] width 40 height 17
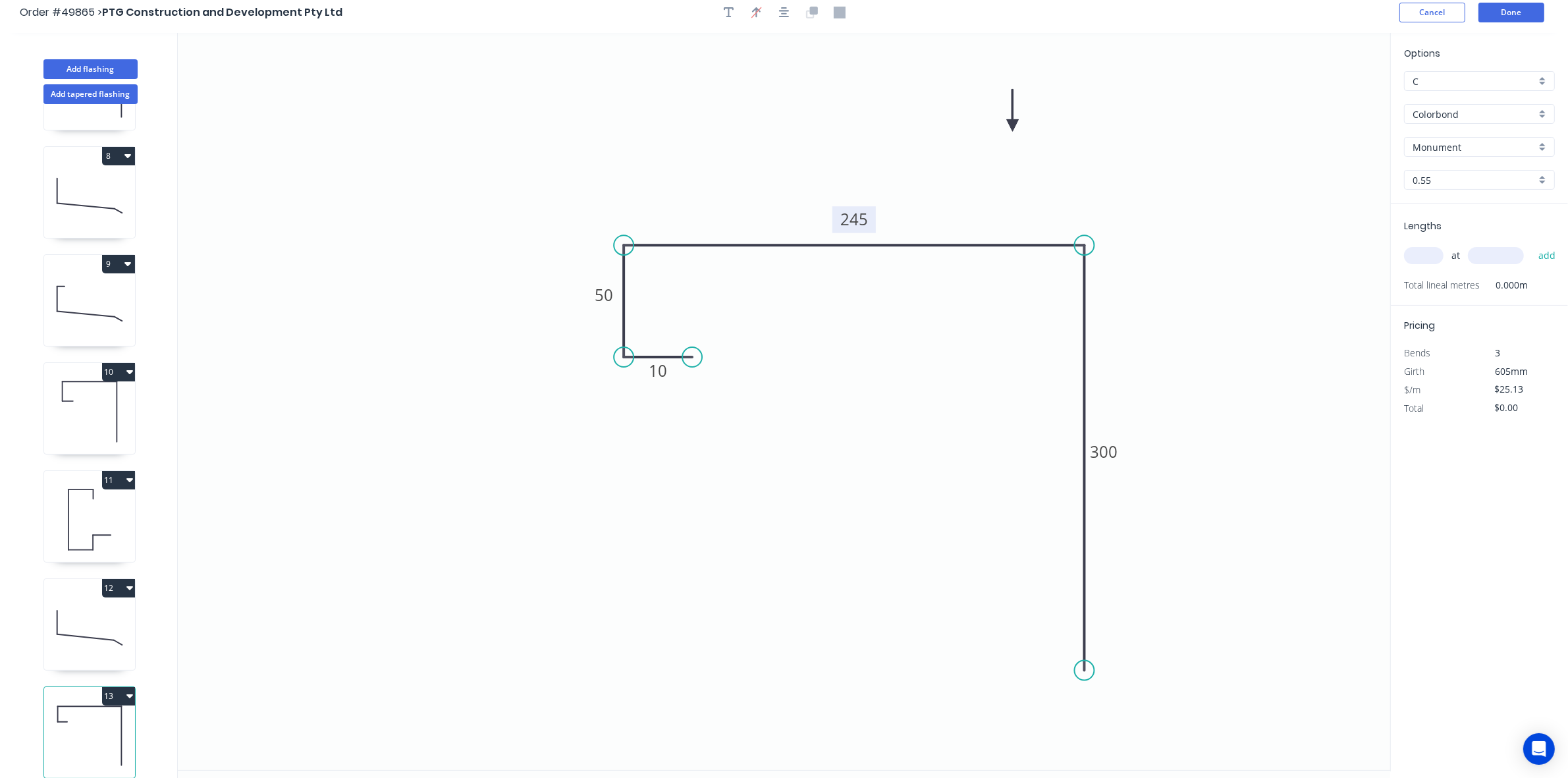
scroll to position [0, 0]
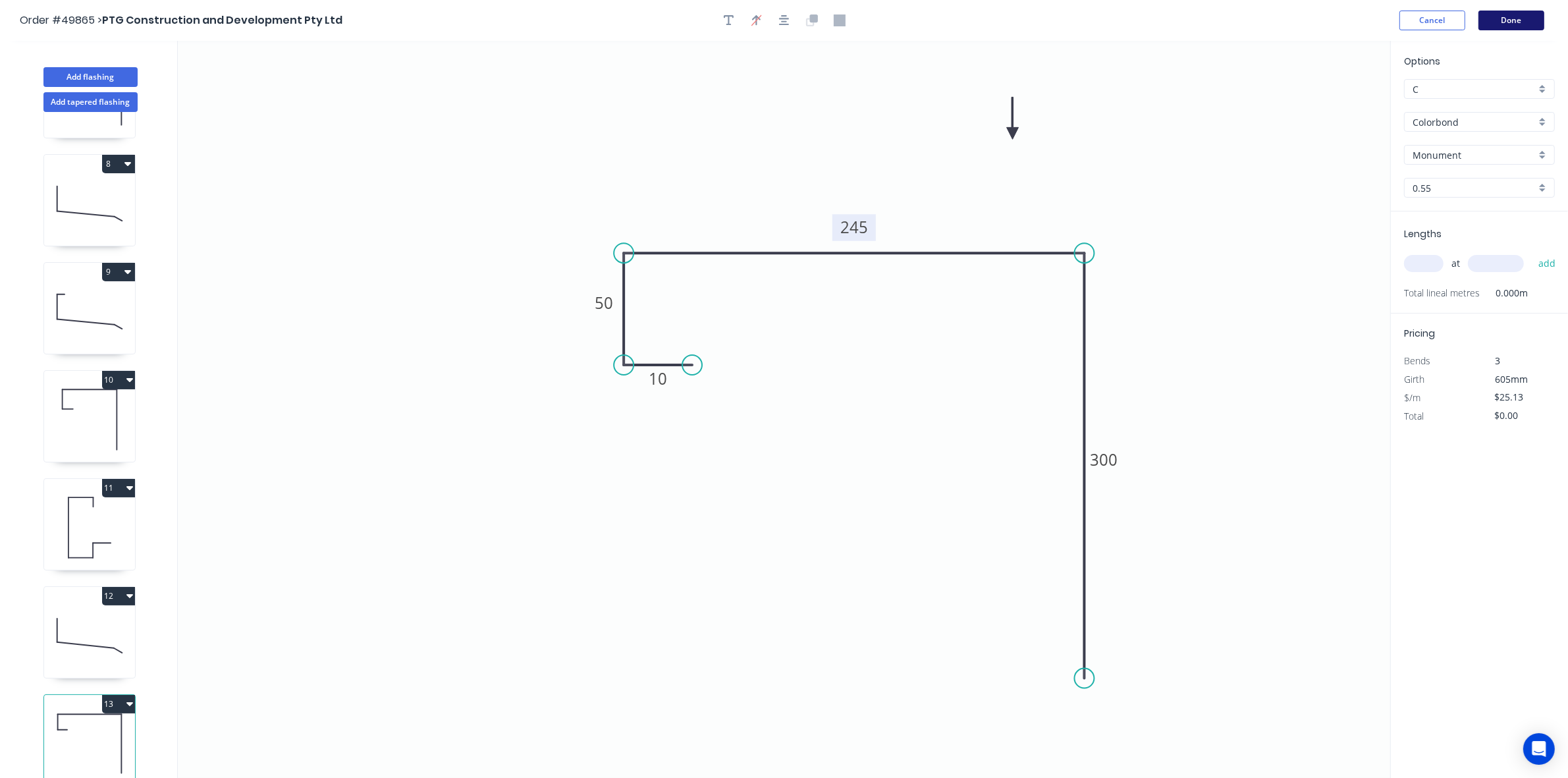
click at [1516, 23] on button "Done" at bounding box center [1512, 20] width 66 height 20
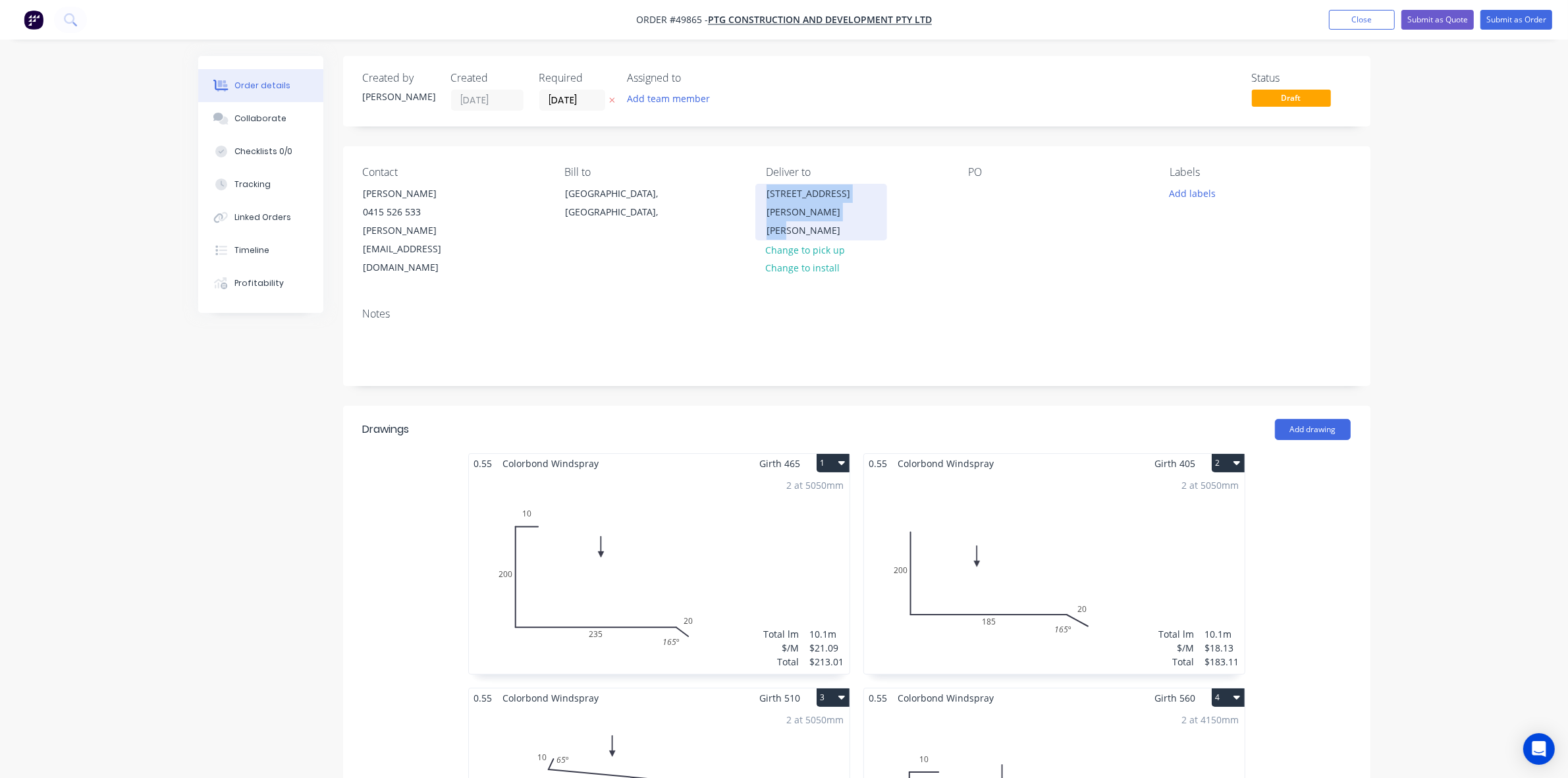
copy div "672 Anketell Rd, Anketell WA 6167"
drag, startPoint x: 827, startPoint y: 216, endPoint x: 574, endPoint y: 331, distance: 277.9
click at [575, 330] on div "Contact Jason Wen 0415 526 533 jasson@ptgconstruction.com.au Bill to Western Au…" at bounding box center [856, 266] width 1027 height 239
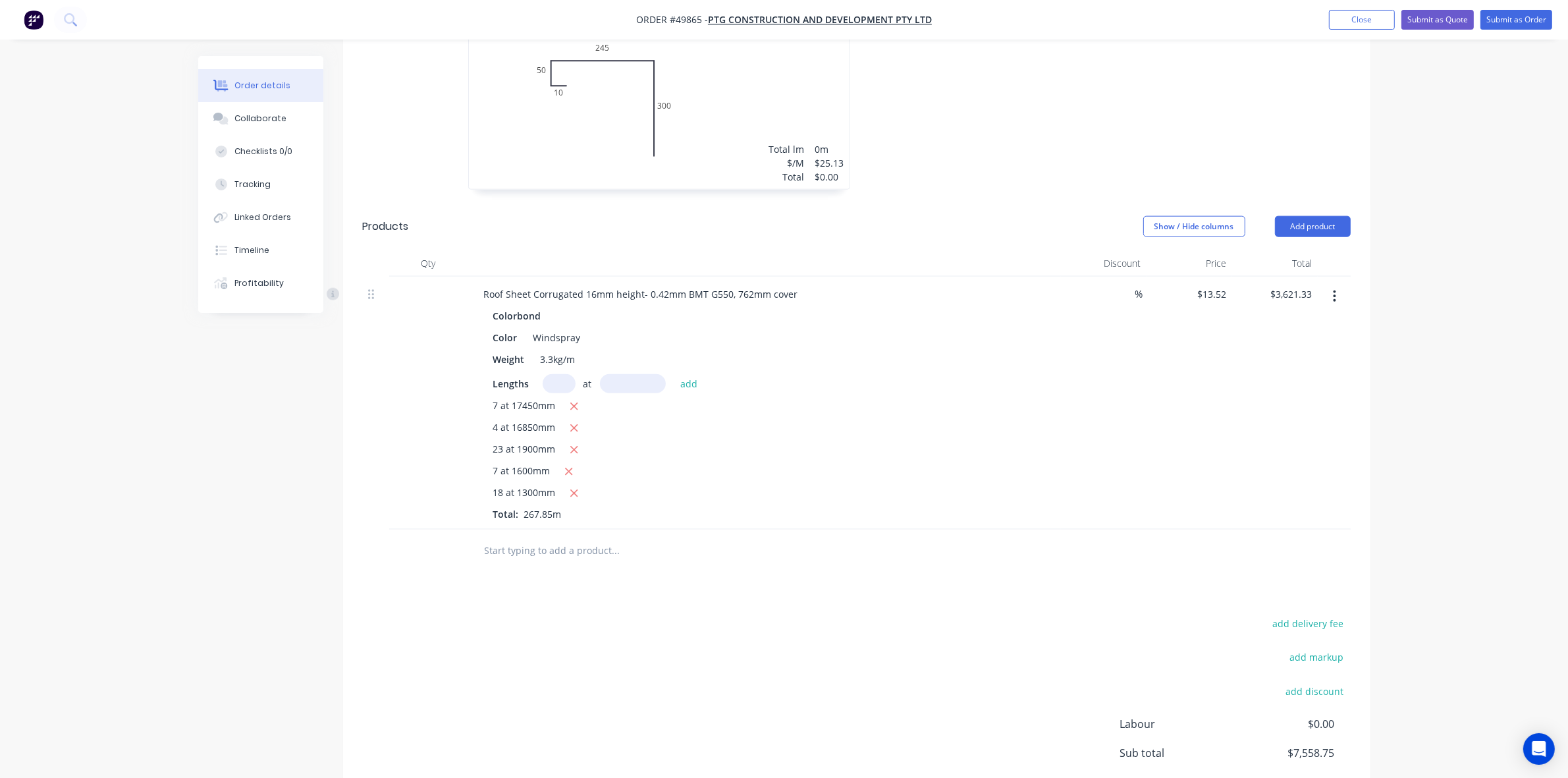
scroll to position [1960, 0]
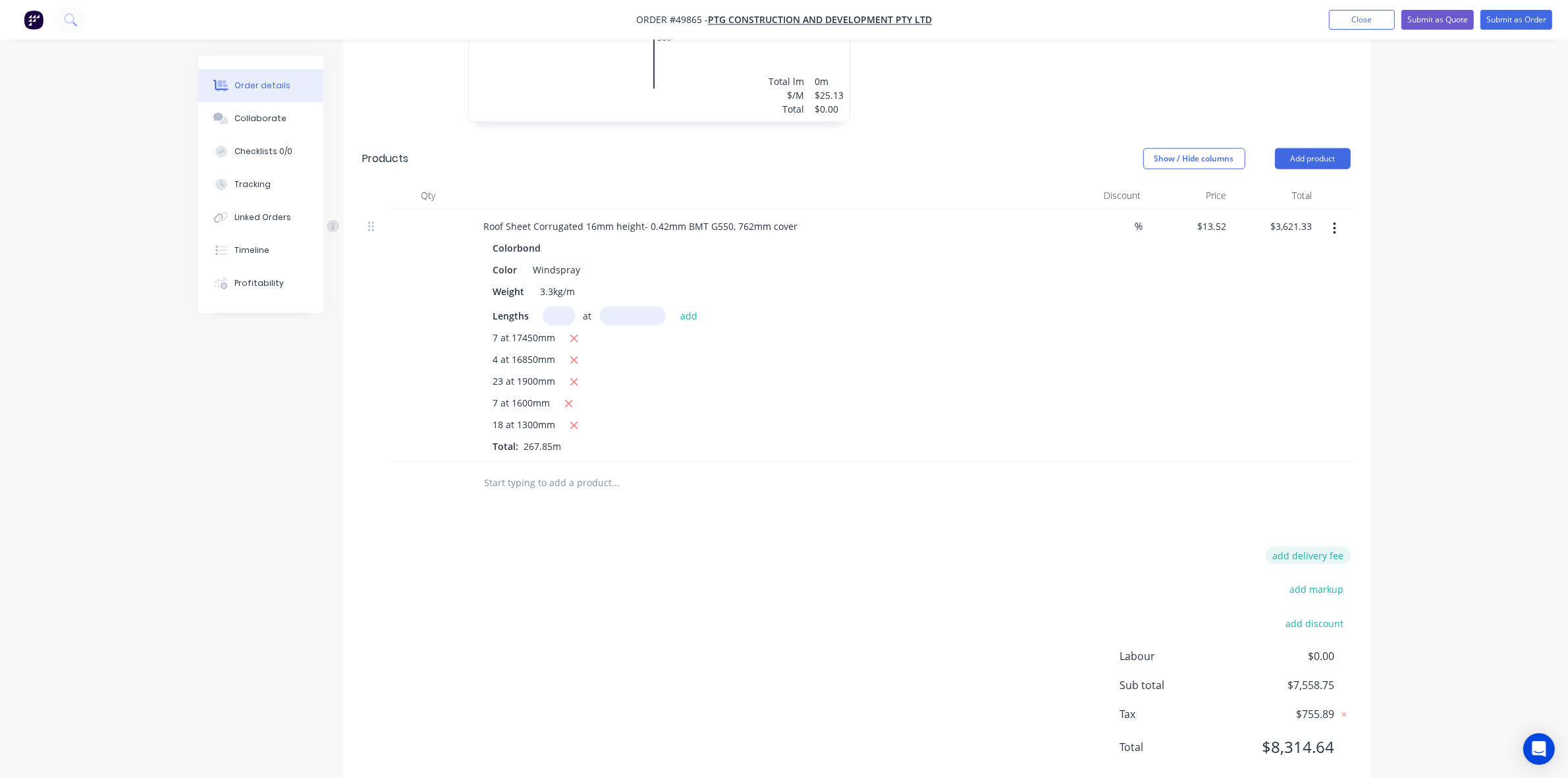
click at [1328, 546] on button "add delivery fee" at bounding box center [1308, 555] width 85 height 18
click at [1305, 551] on input at bounding box center [1300, 561] width 60 height 20
type input "500"
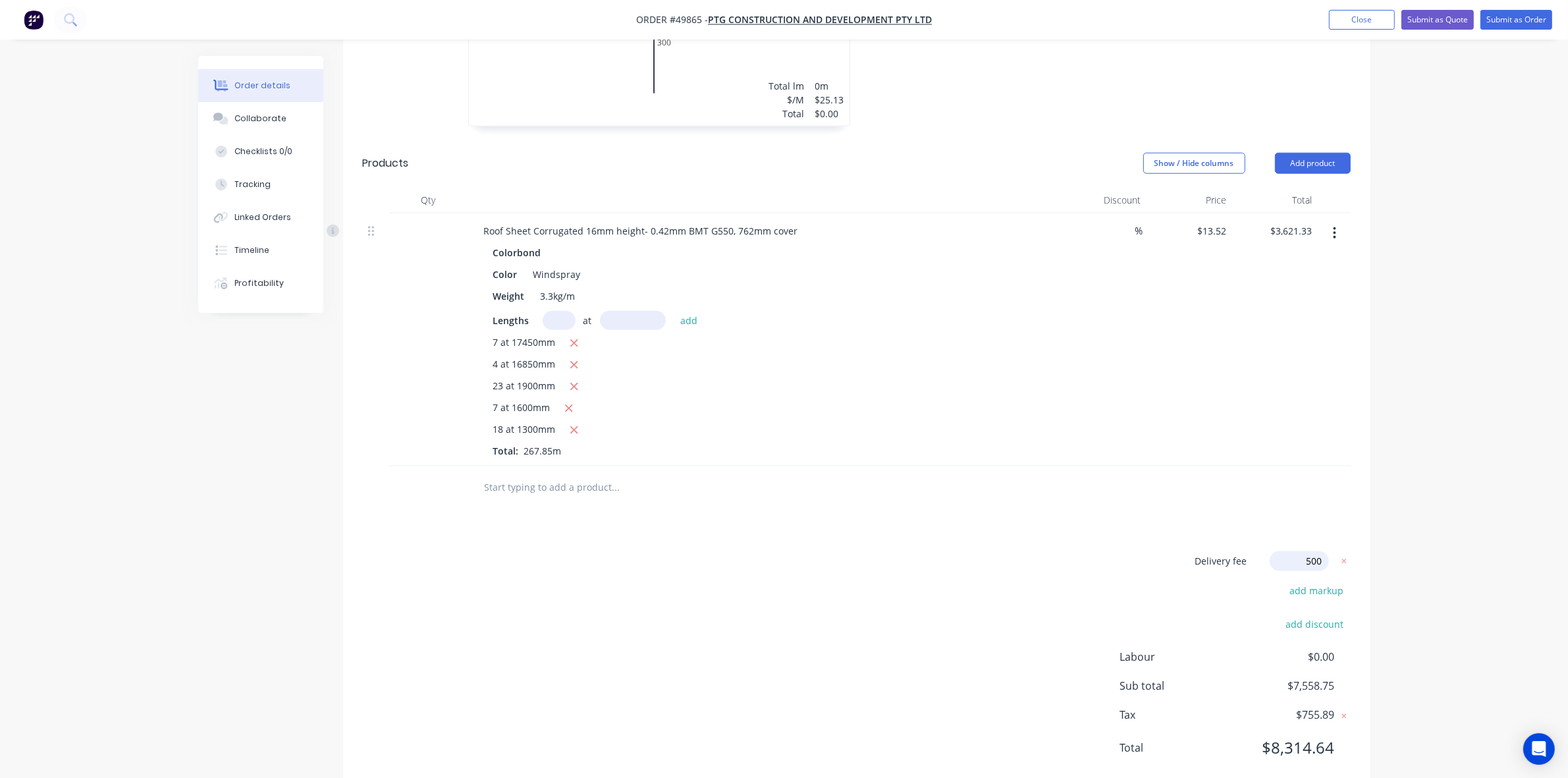
click input "submit" at bounding box center [0, 0] width 0 height 0
click at [1100, 553] on div "Delivery fee $500.00 add markup add discount Labour $0.00 Sub total $8,058.75 T…" at bounding box center [856, 662] width 988 height 218
click at [1338, 555] on icon at bounding box center [1344, 562] width 13 height 13
click at [916, 553] on div "add delivery fee add markup add discount Labour $0.00 Sub total $7,558.75 Tax $…" at bounding box center [856, 666] width 988 height 225
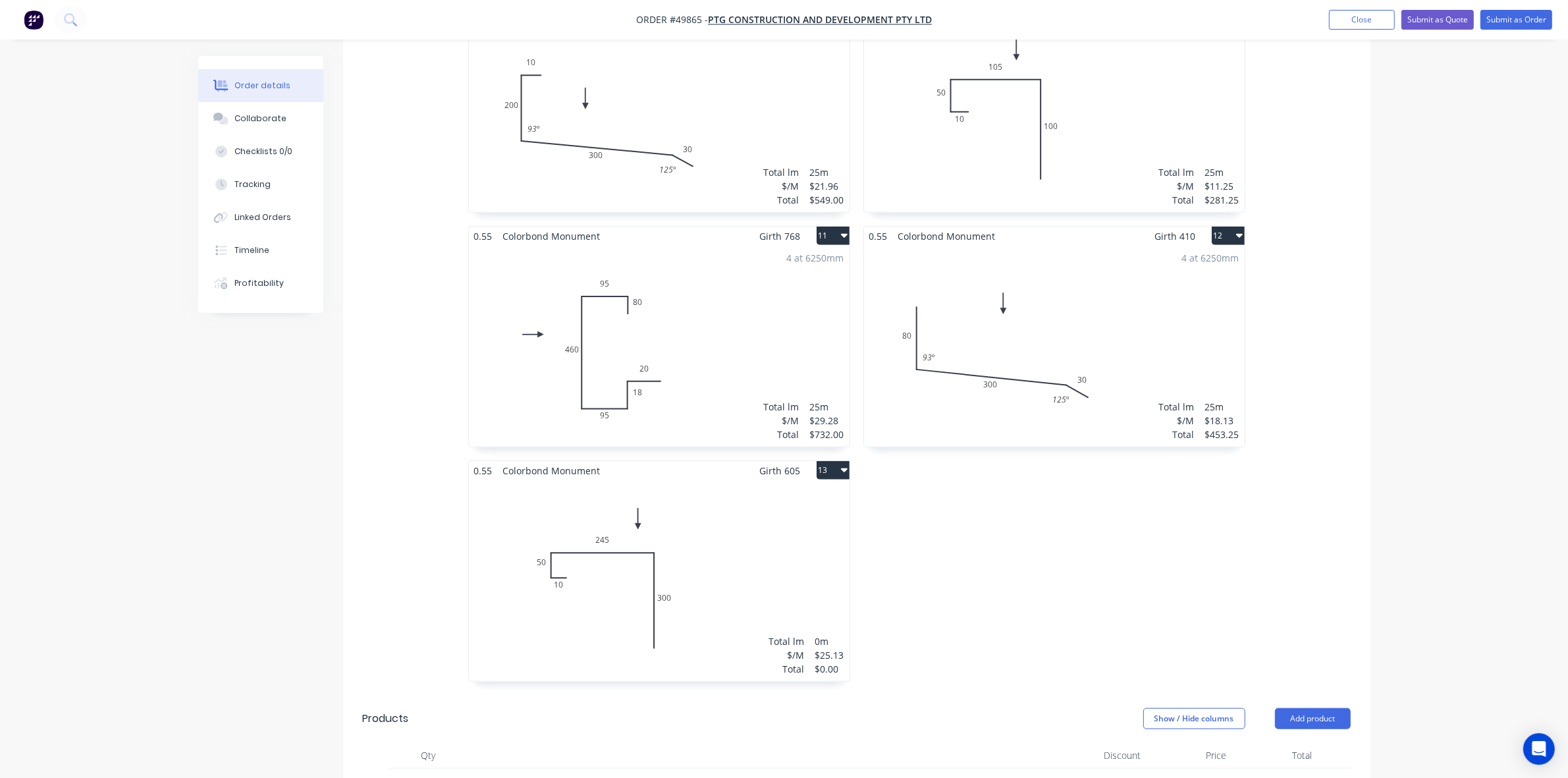
scroll to position [1811, 0]
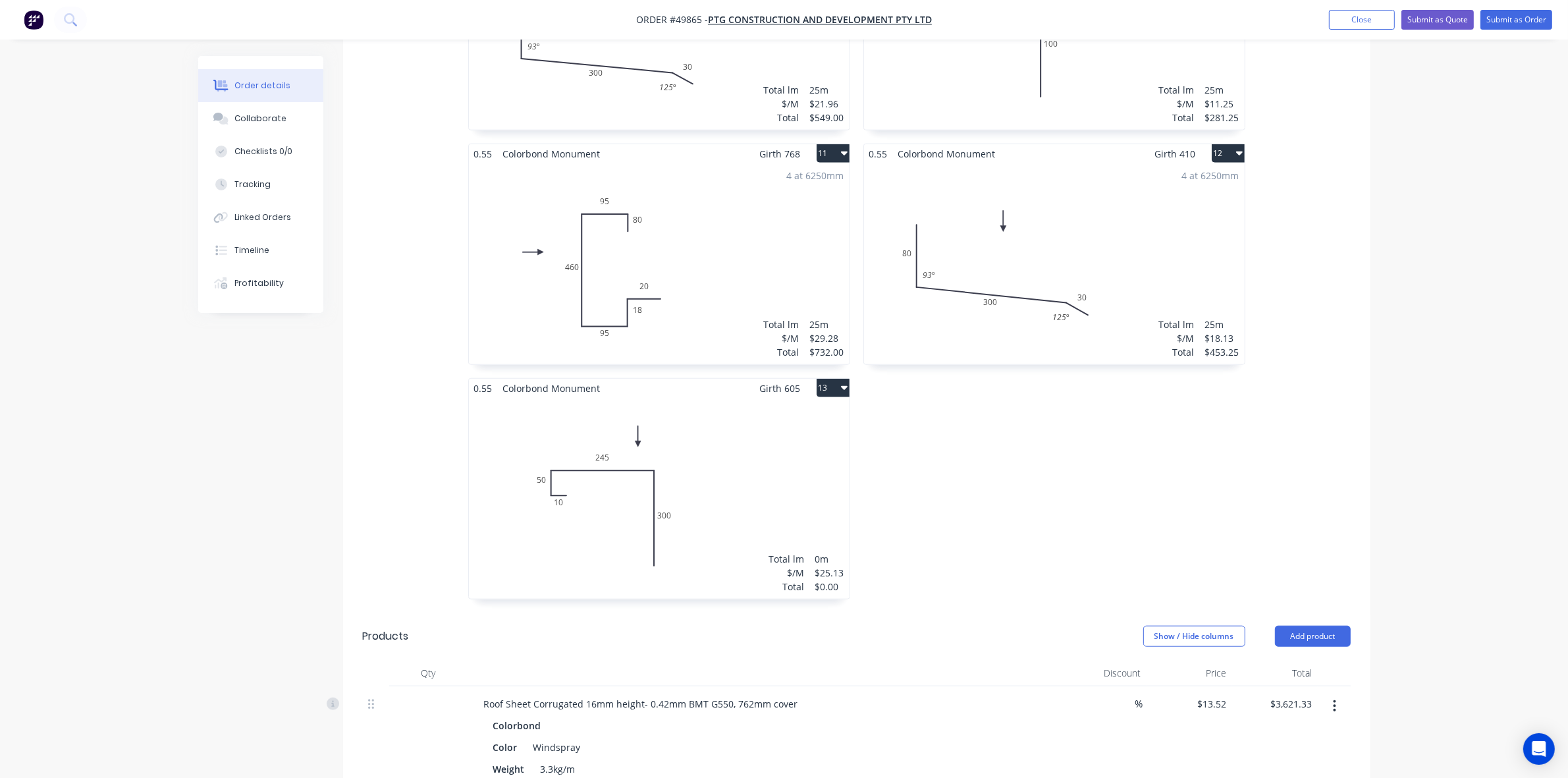
click at [782, 439] on div "Total lm $/M Total 0m $25.13 $0.00" at bounding box center [659, 498] width 381 height 201
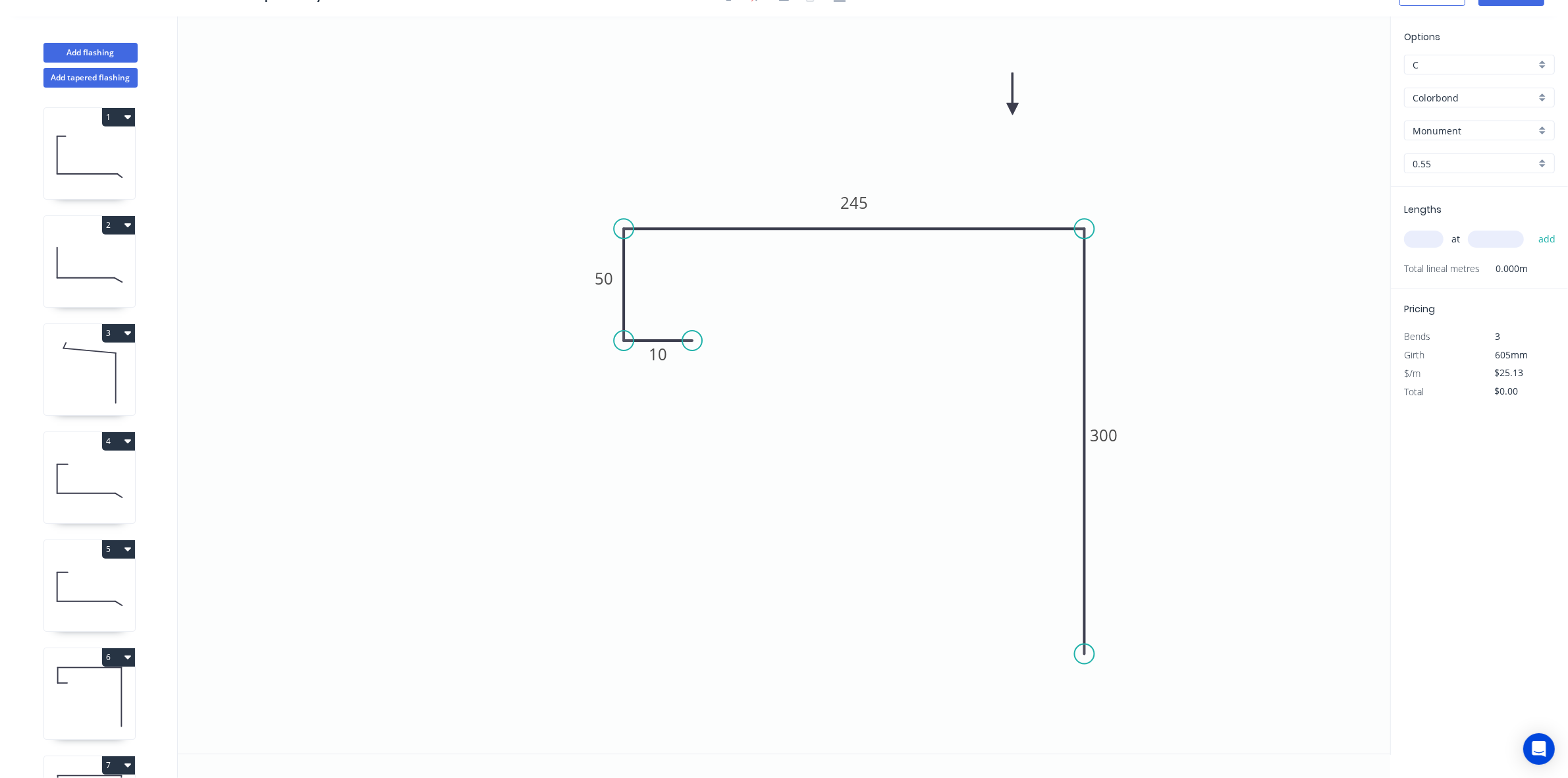
scroll to position [25, 0]
click at [1424, 242] on input "text" at bounding box center [1424, 239] width 40 height 17
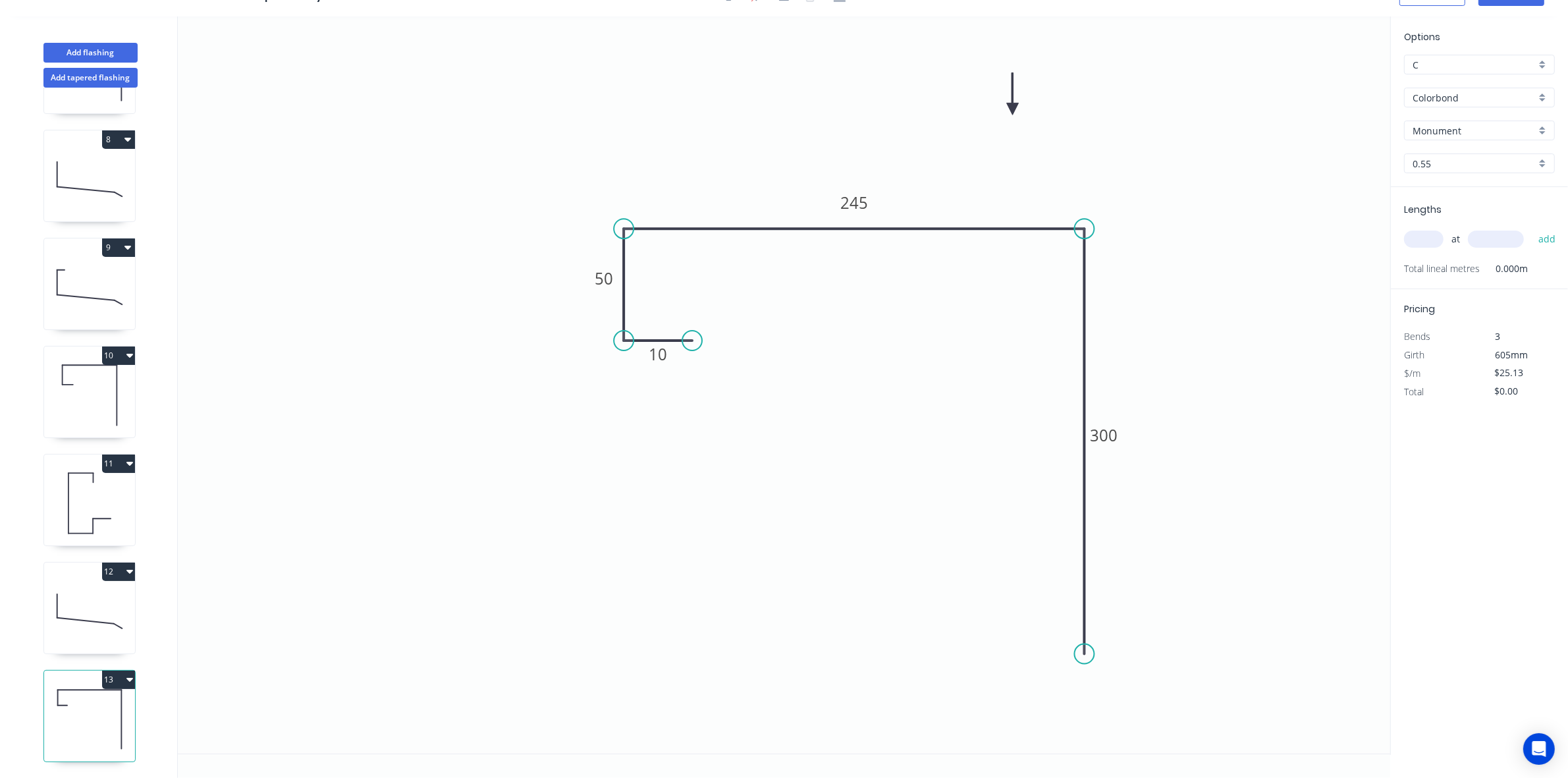
scroll to position [745, 0]
click at [81, 601] on icon at bounding box center [90, 611] width 91 height 84
type input "$18.13"
type input "$453.25"
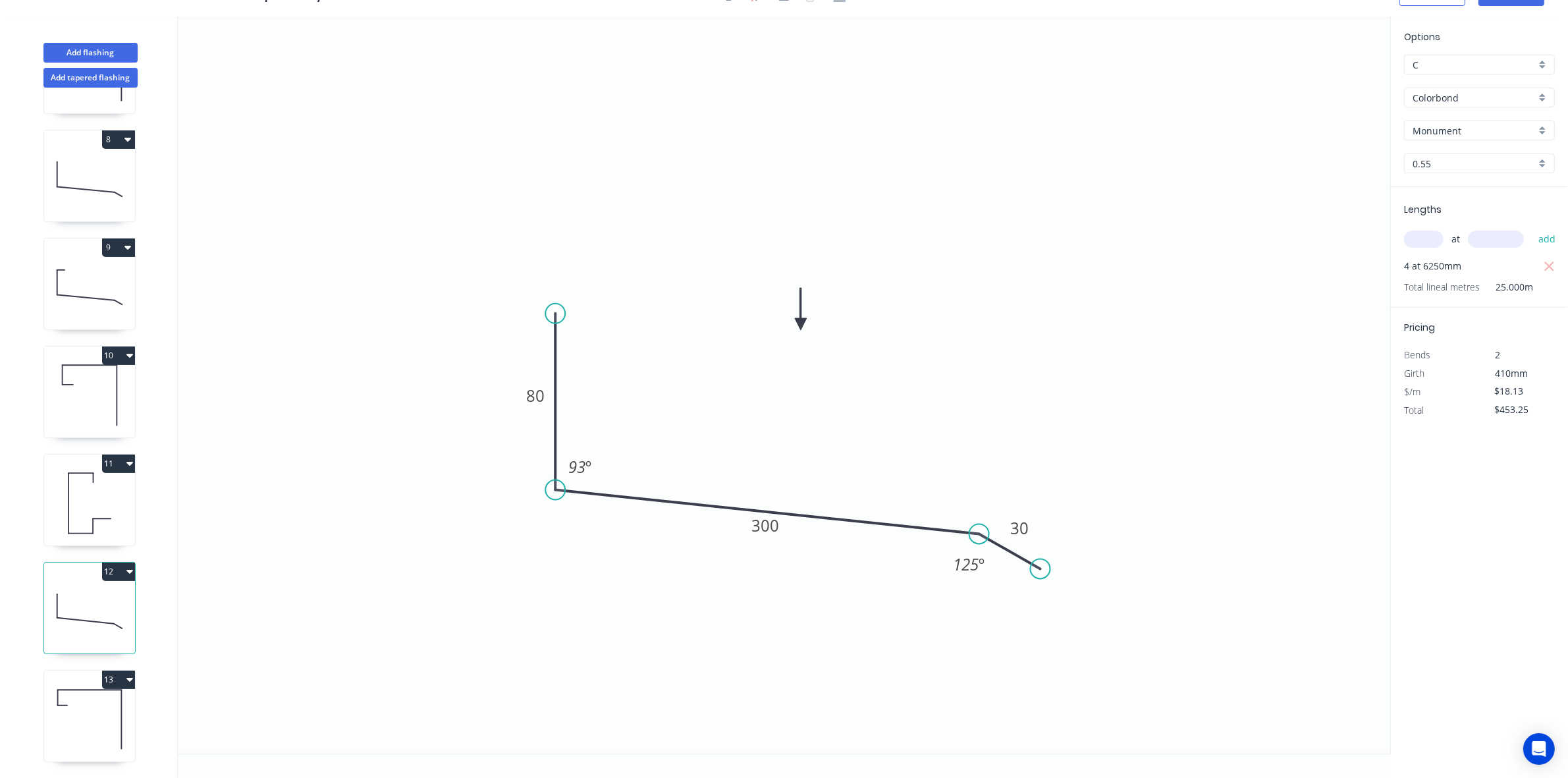
click at [102, 695] on icon at bounding box center [90, 718] width 91 height 84
type input "$25.13"
type input "$0.00"
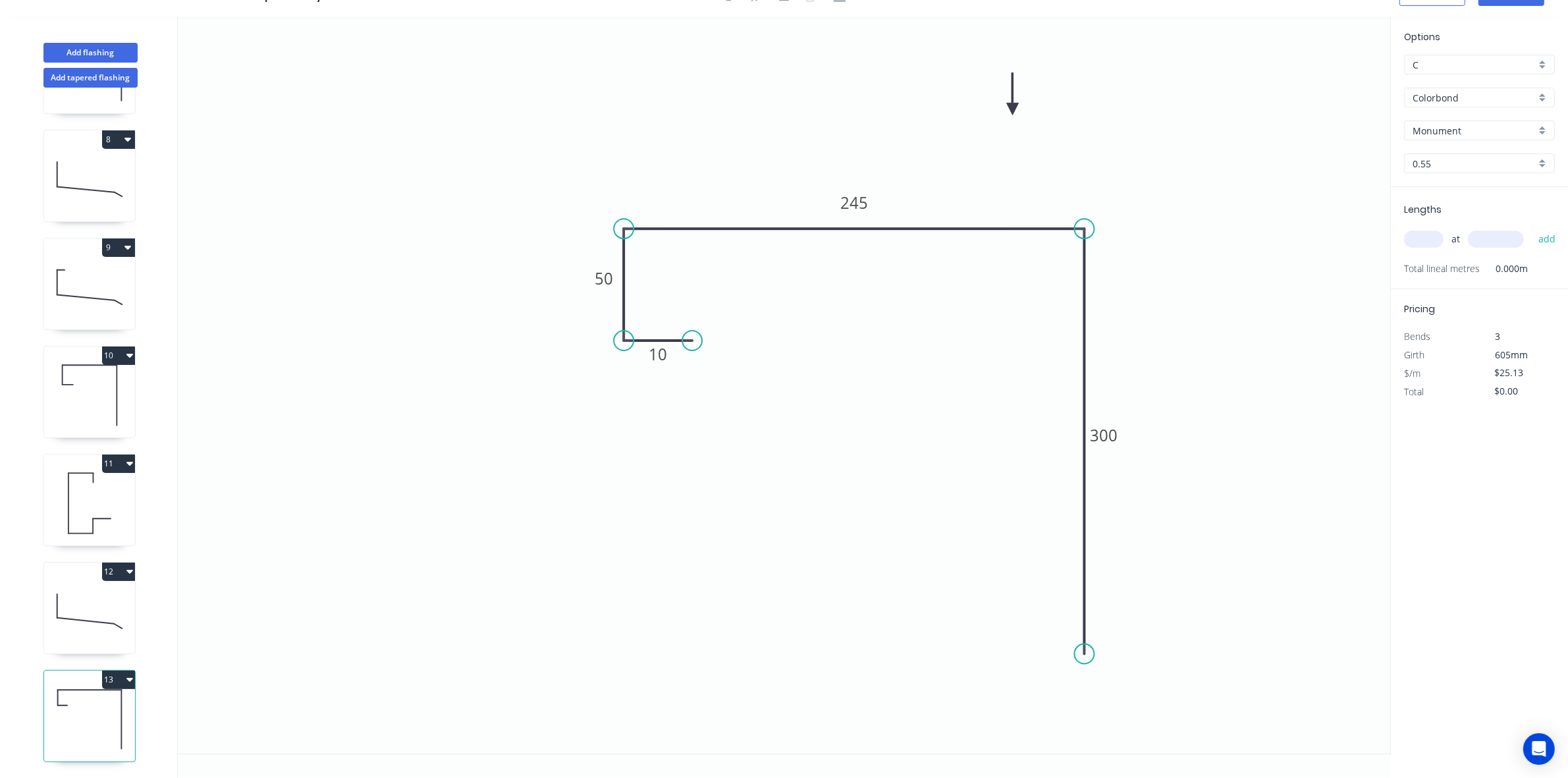
click at [1444, 228] on div "at add" at bounding box center [1481, 239] width 153 height 23
click at [1433, 237] on input "text" at bounding box center [1424, 239] width 40 height 17
type input "4"
type input "6250"
click at [1532, 228] on button "add" at bounding box center [1547, 239] width 31 height 23
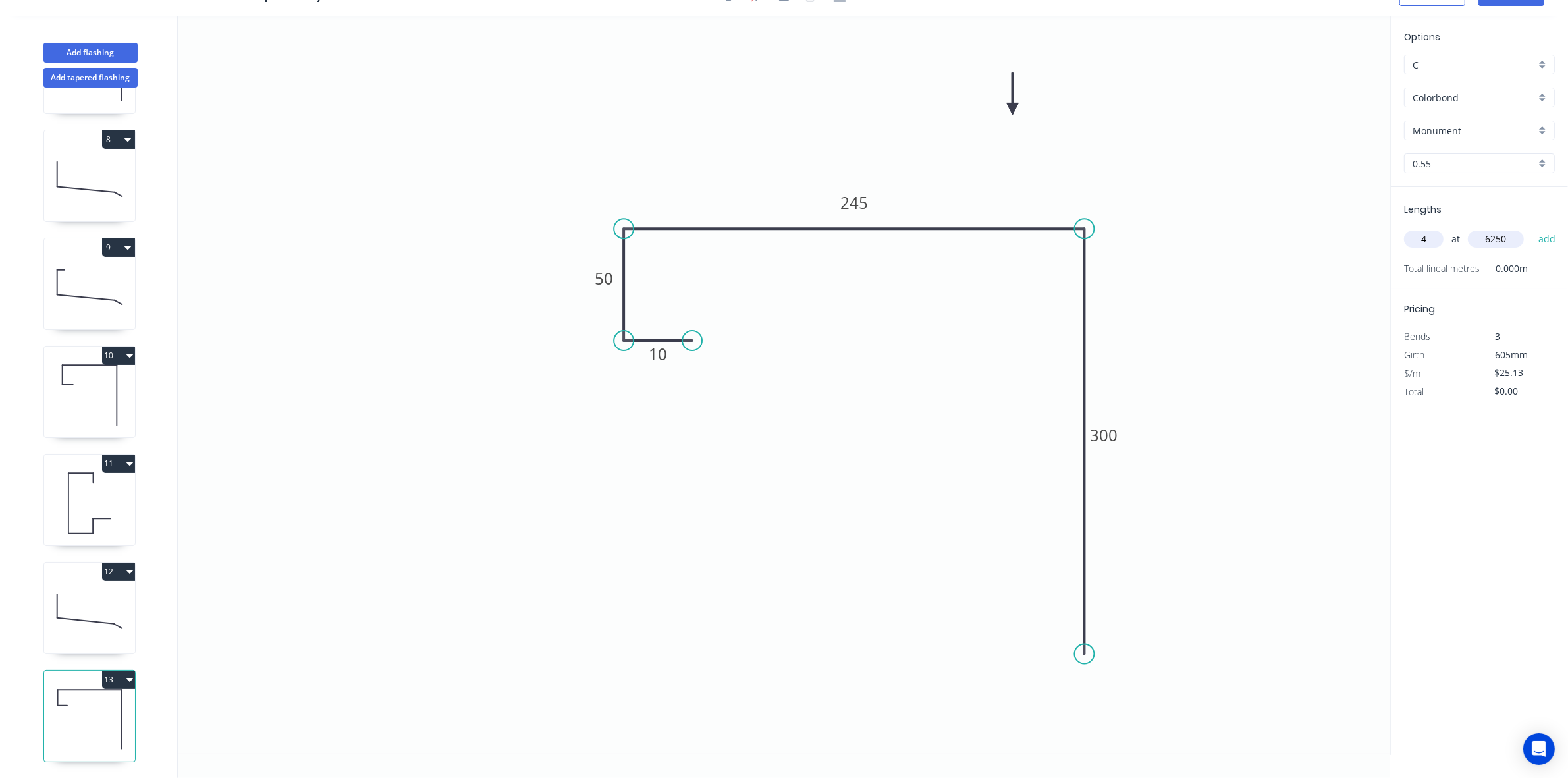
type input "$628.25"
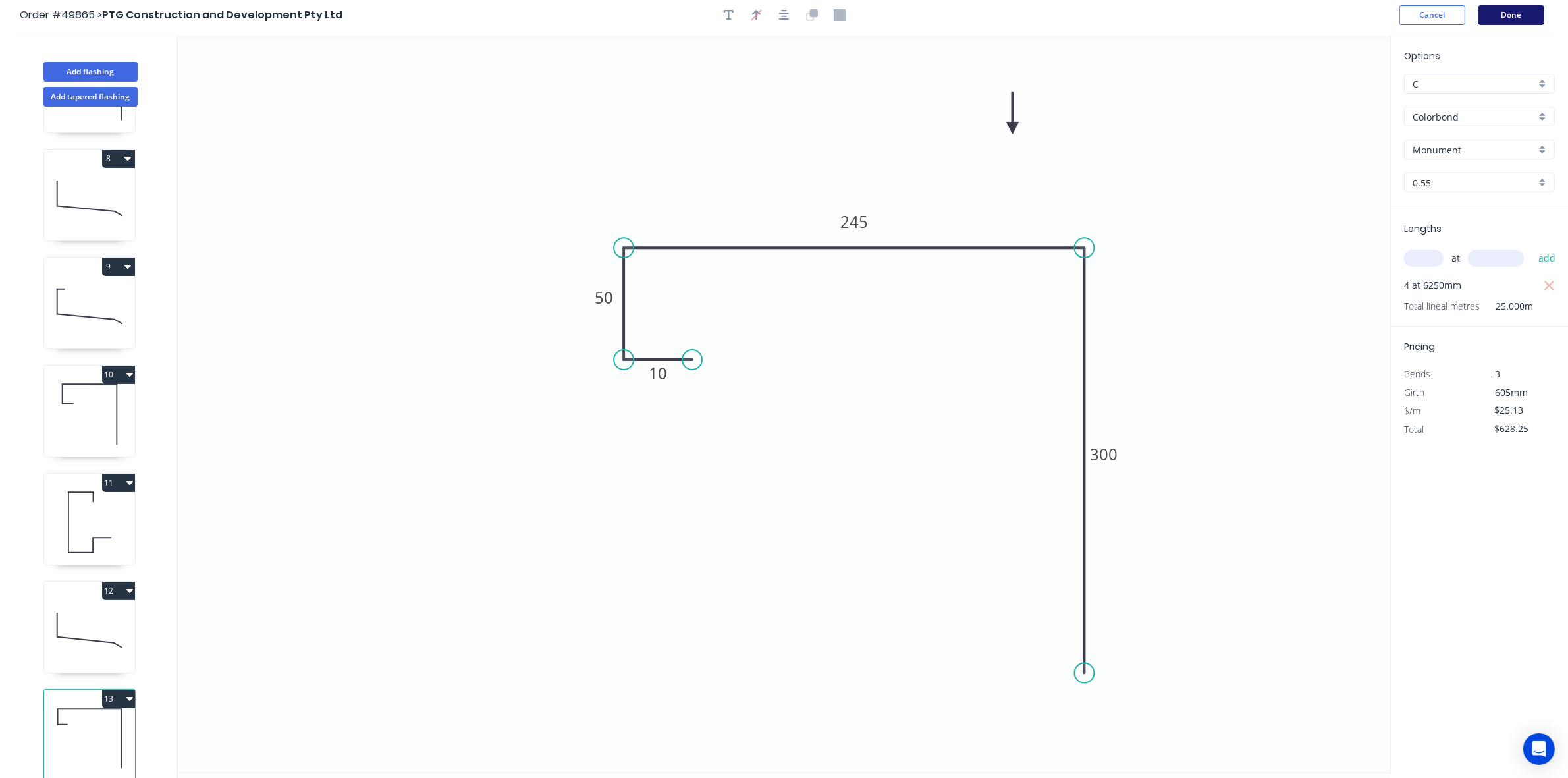
scroll to position [0, 0]
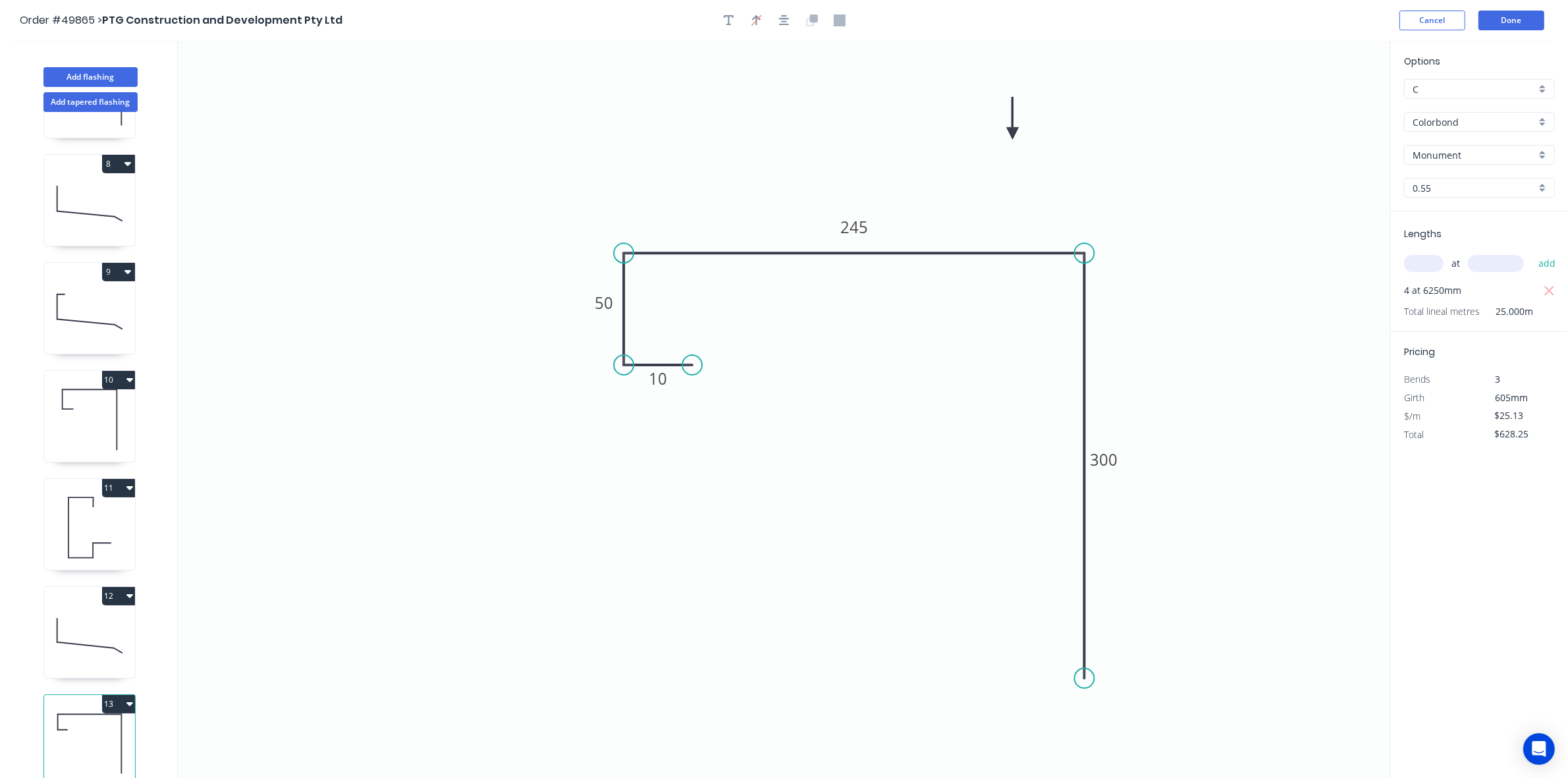
click at [1501, 31] on header "Order #49865 > PTG Construction and Development Pty Ltd Cancel Done" at bounding box center [784, 20] width 1568 height 41
click at [1501, 22] on button "Done" at bounding box center [1512, 20] width 66 height 20
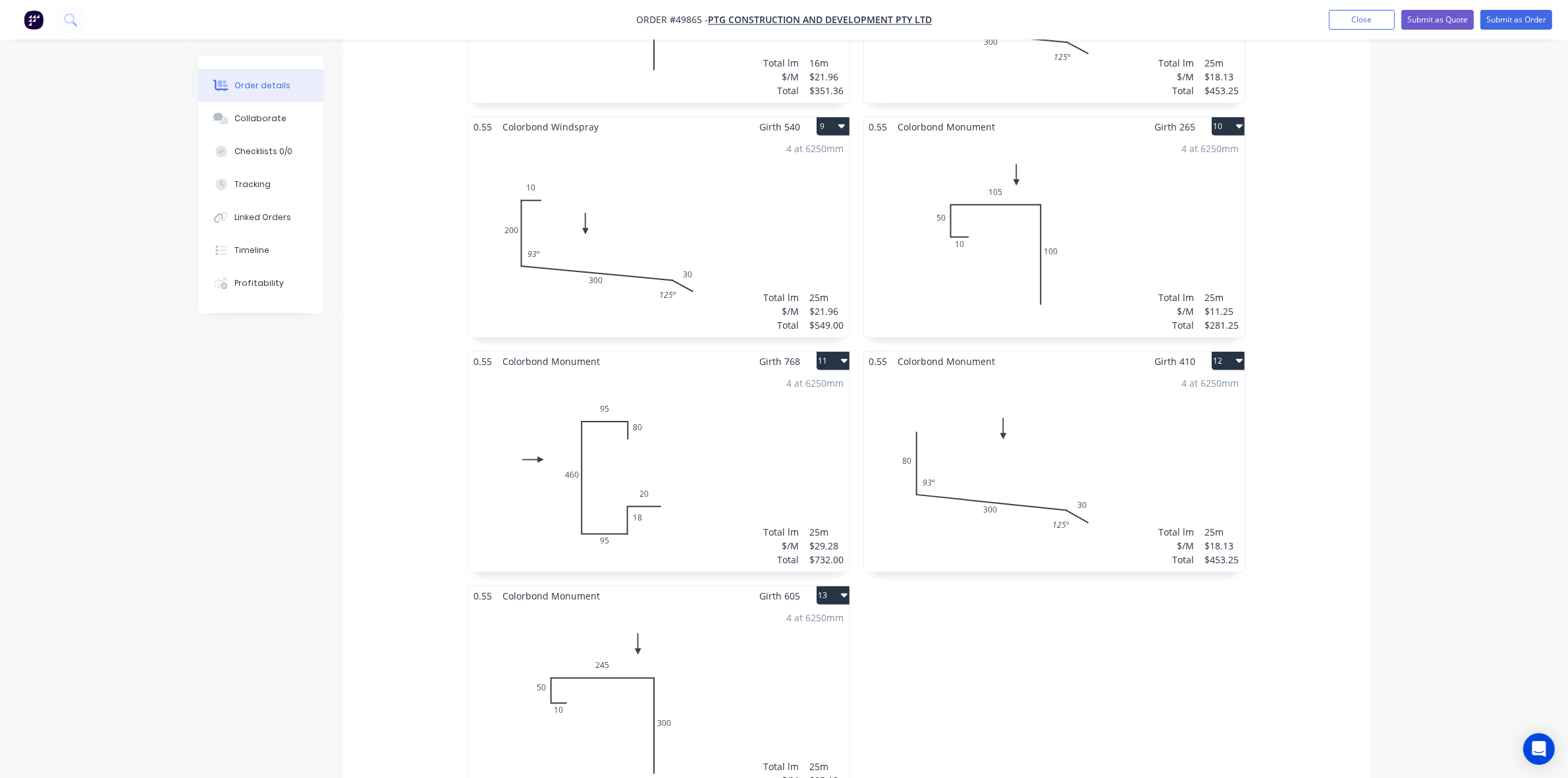
scroll to position [1318, 0]
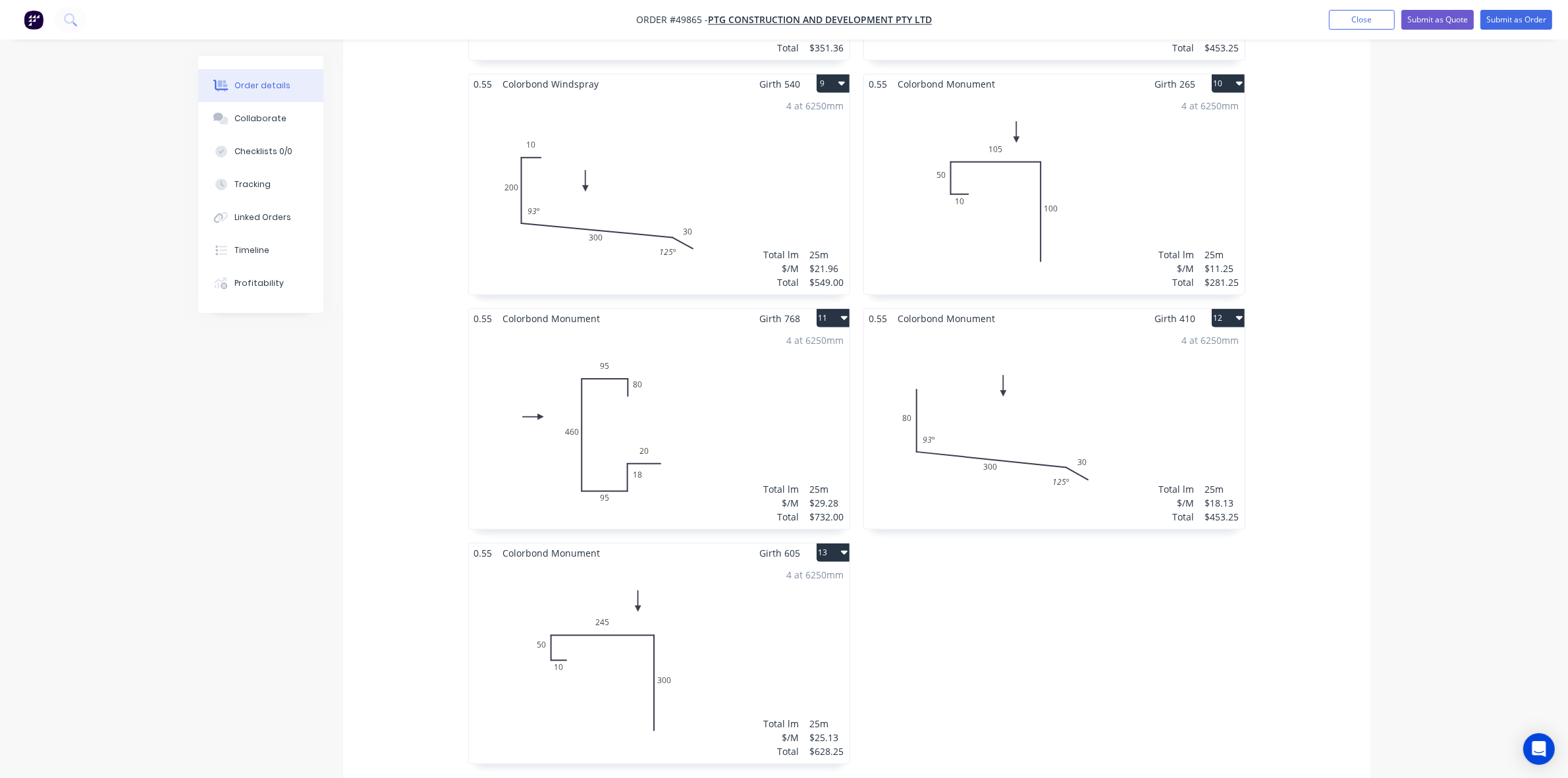
click at [1128, 406] on div "4 at 6250mm Total lm $/M Total 25m $18.13 $453.25" at bounding box center [1054, 428] width 381 height 201
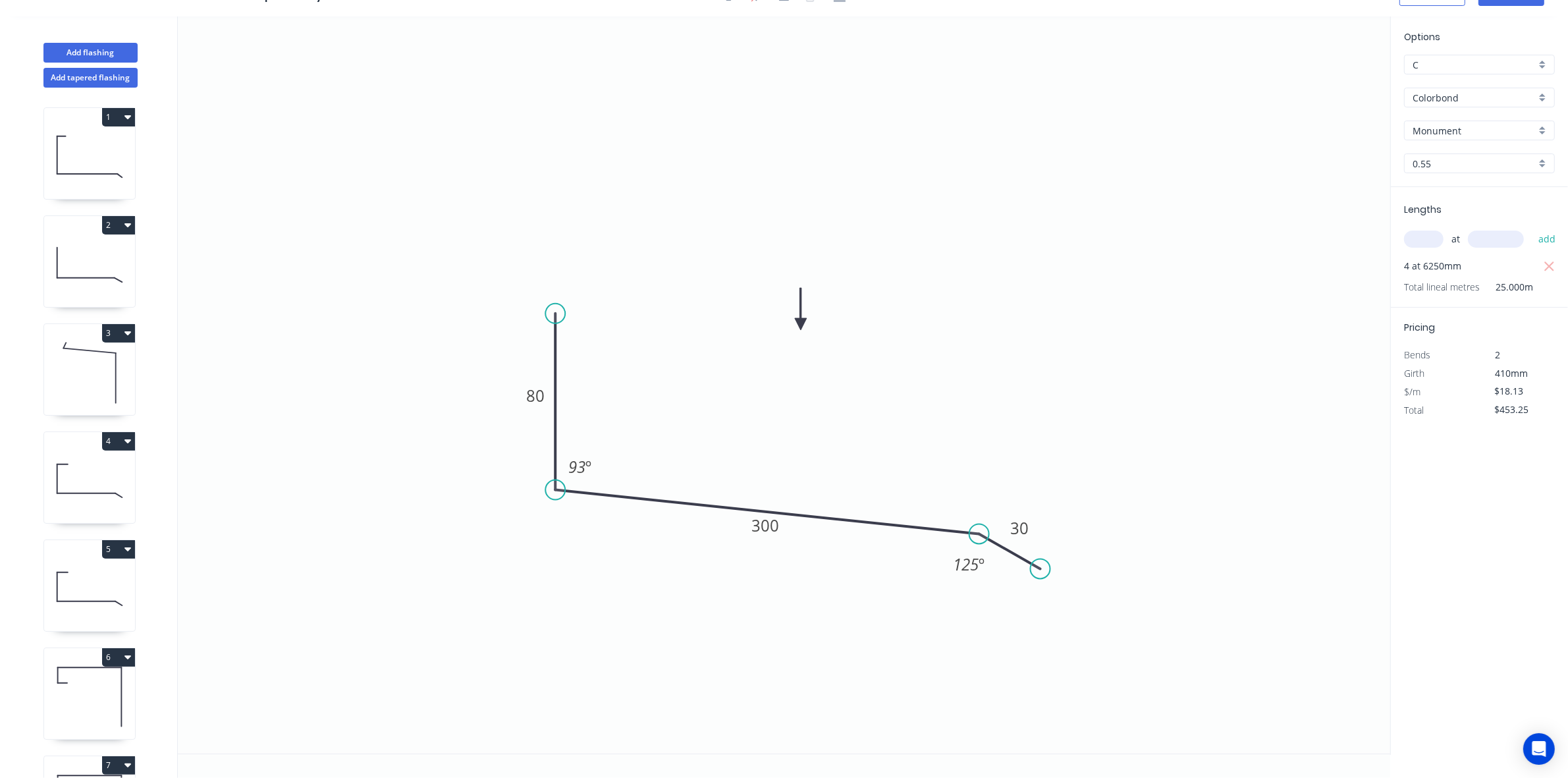
scroll to position [25, 0]
click at [1492, 132] on input "Monument" at bounding box center [1474, 130] width 123 height 14
click at [1475, 234] on div "Windspray" at bounding box center [1480, 246] width 149 height 23
type input "Windspray"
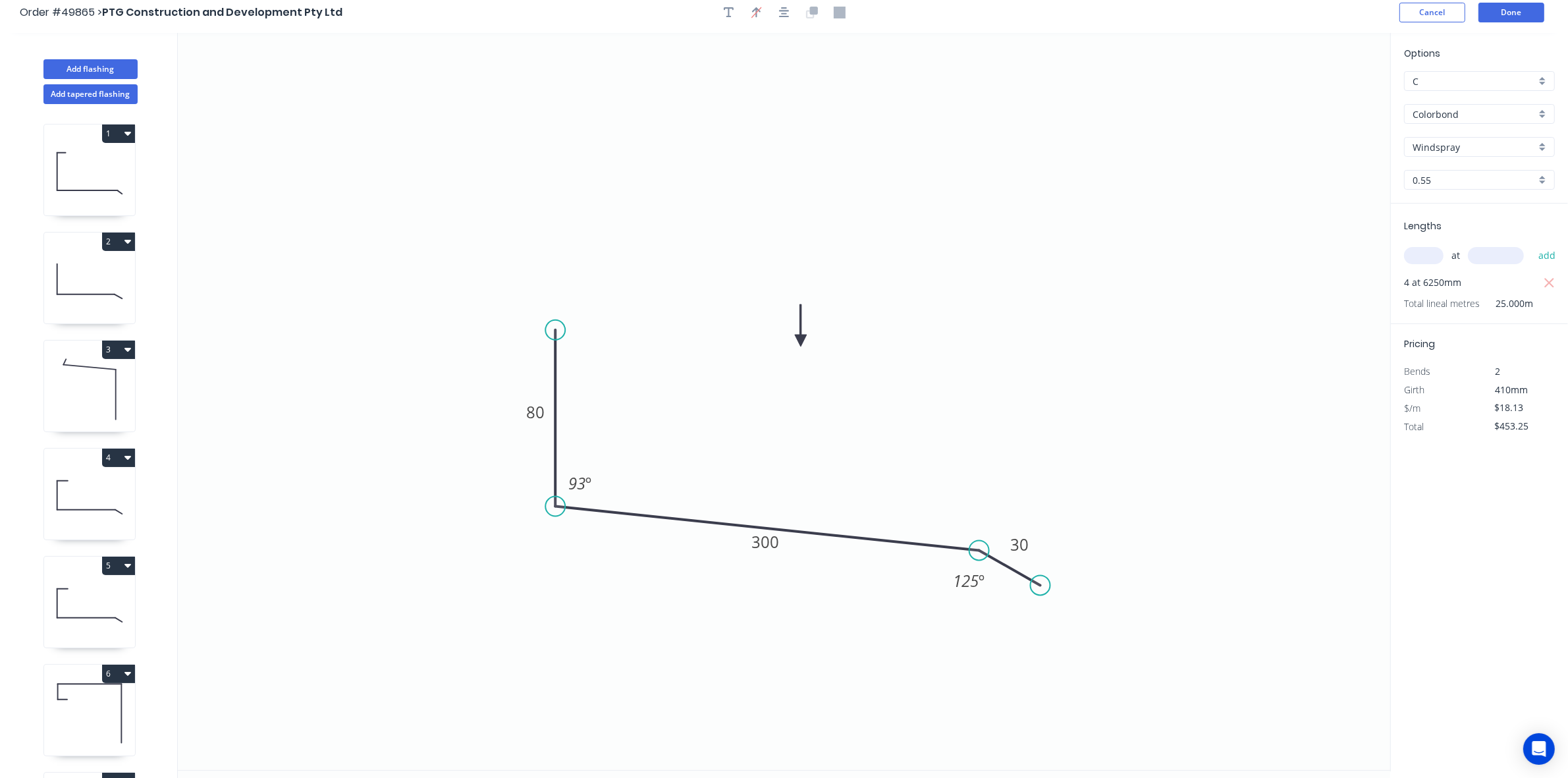
scroll to position [0, 0]
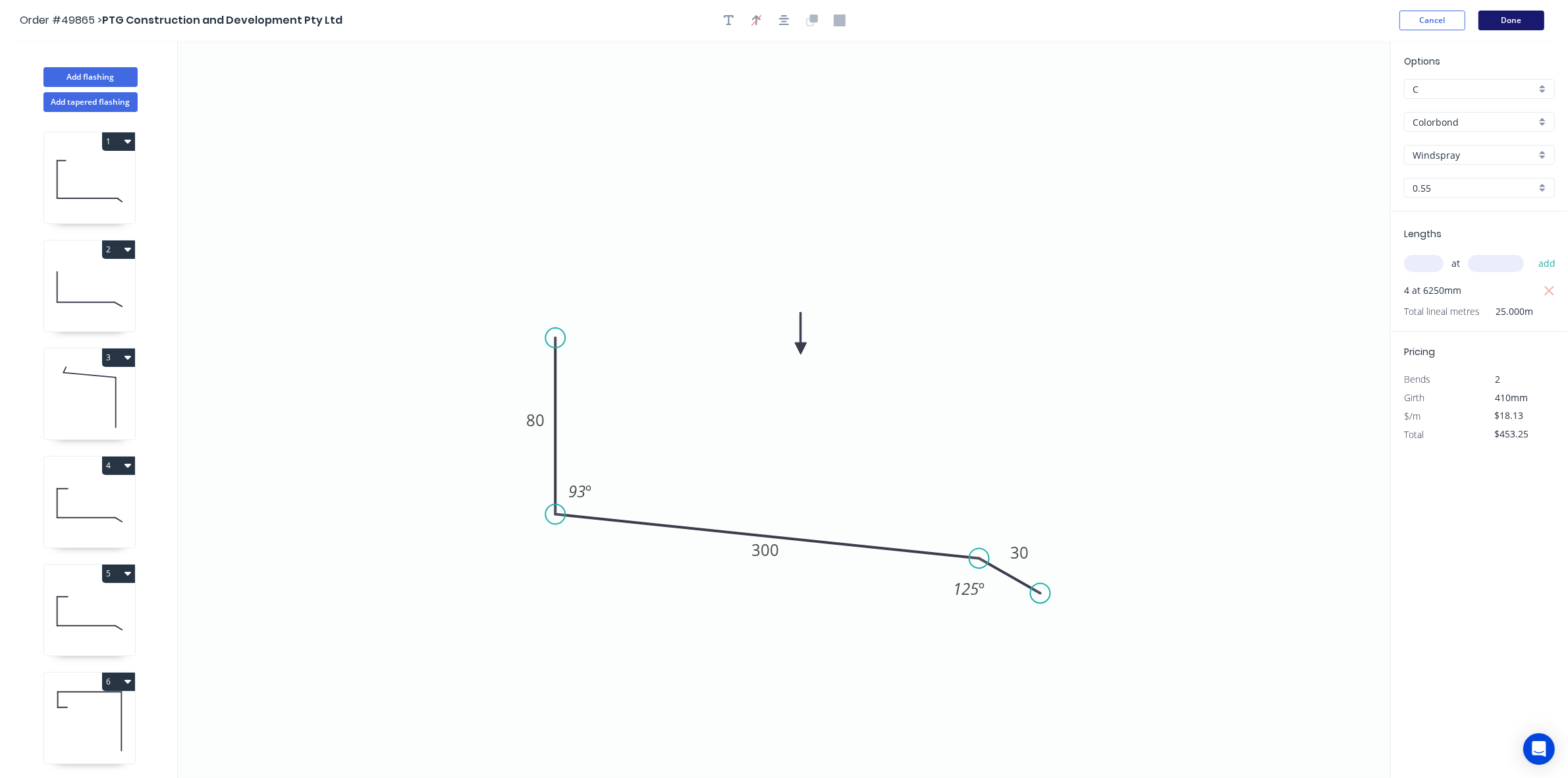
click at [1509, 15] on button "Done" at bounding box center [1512, 20] width 66 height 20
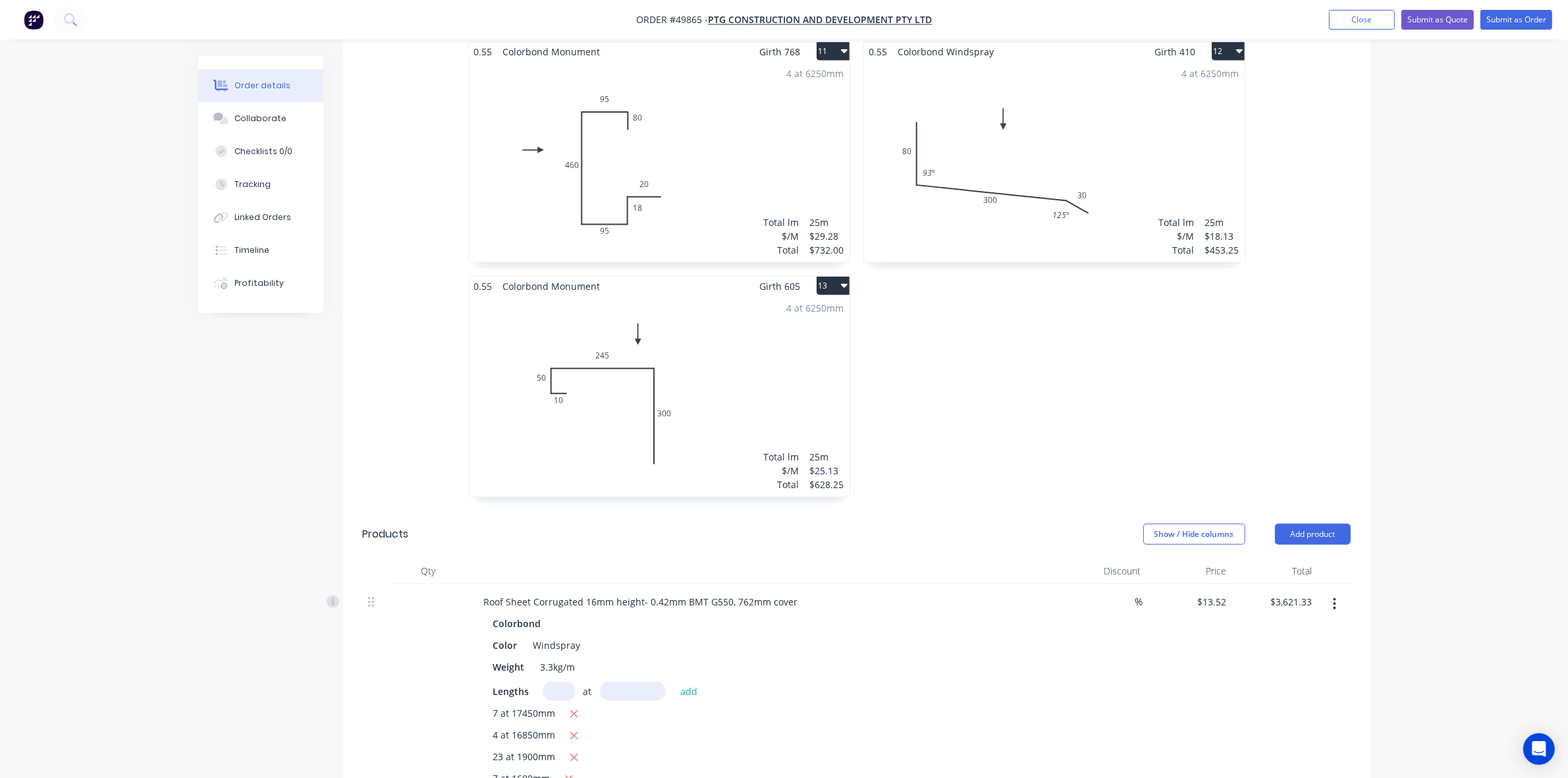
scroll to position [1647, 0]
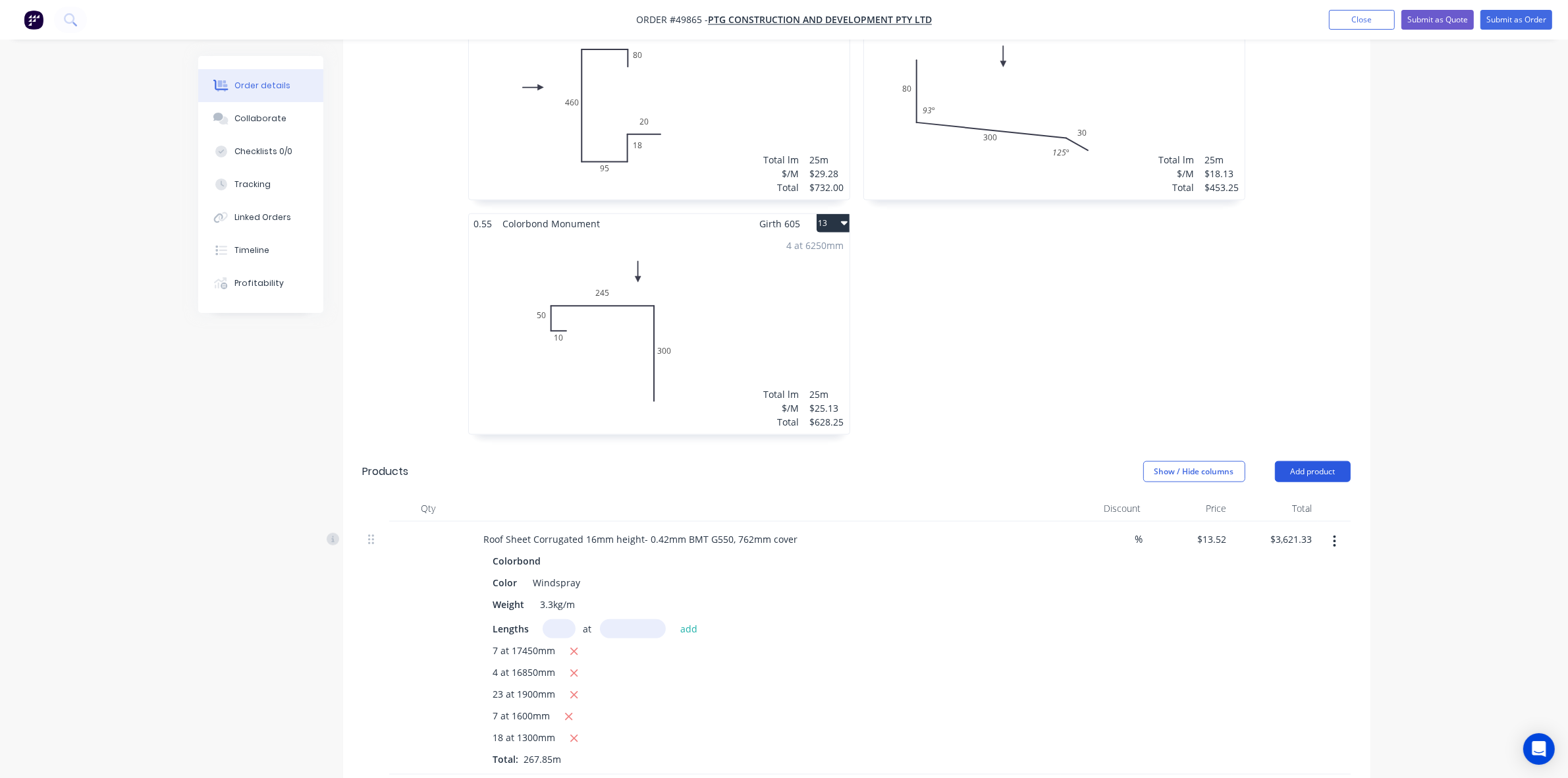
click at [1288, 461] on button "Add product" at bounding box center [1313, 472] width 76 height 21
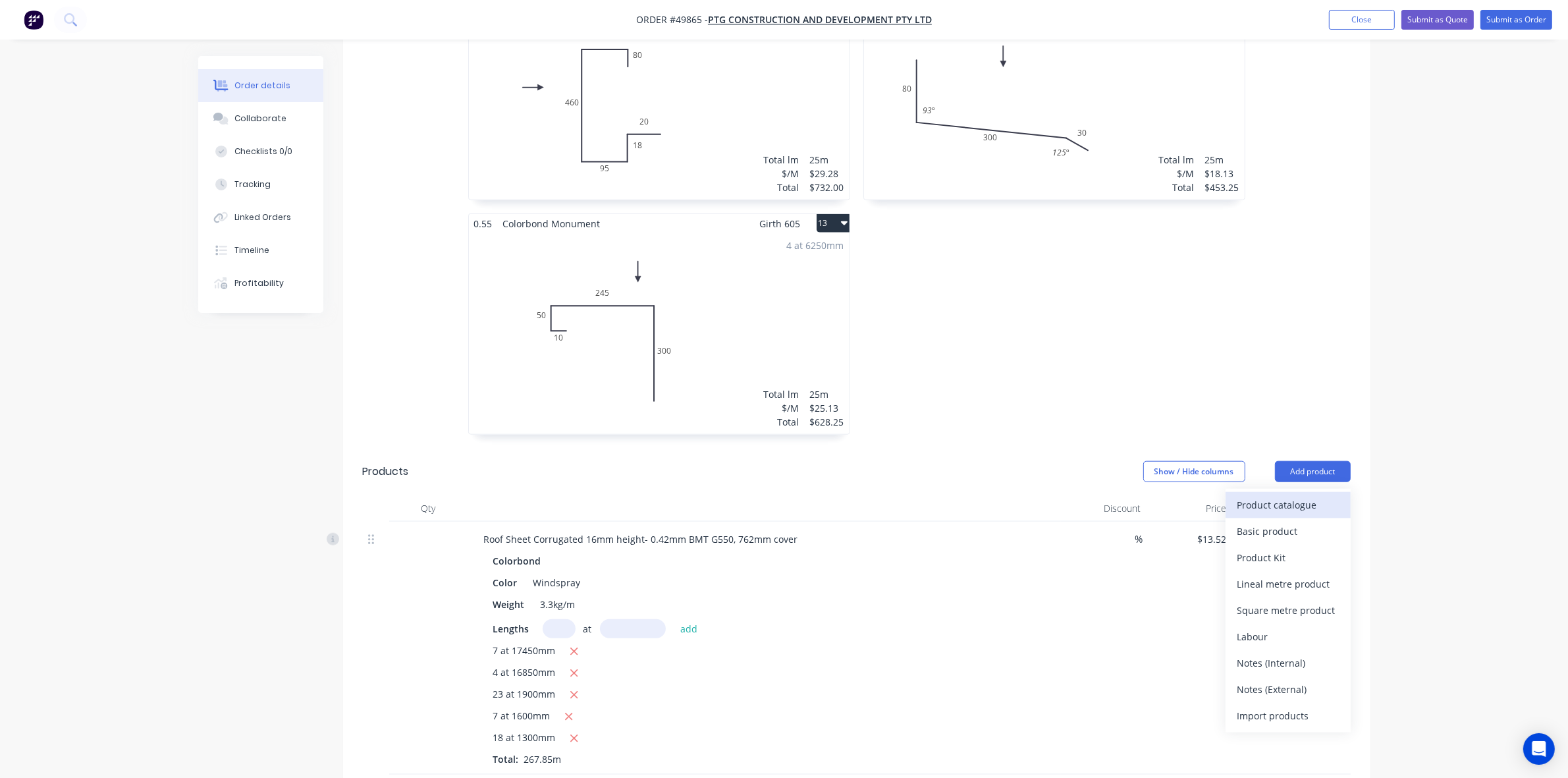
click at [1290, 495] on div "Product catalogue" at bounding box center [1287, 505] width 101 height 19
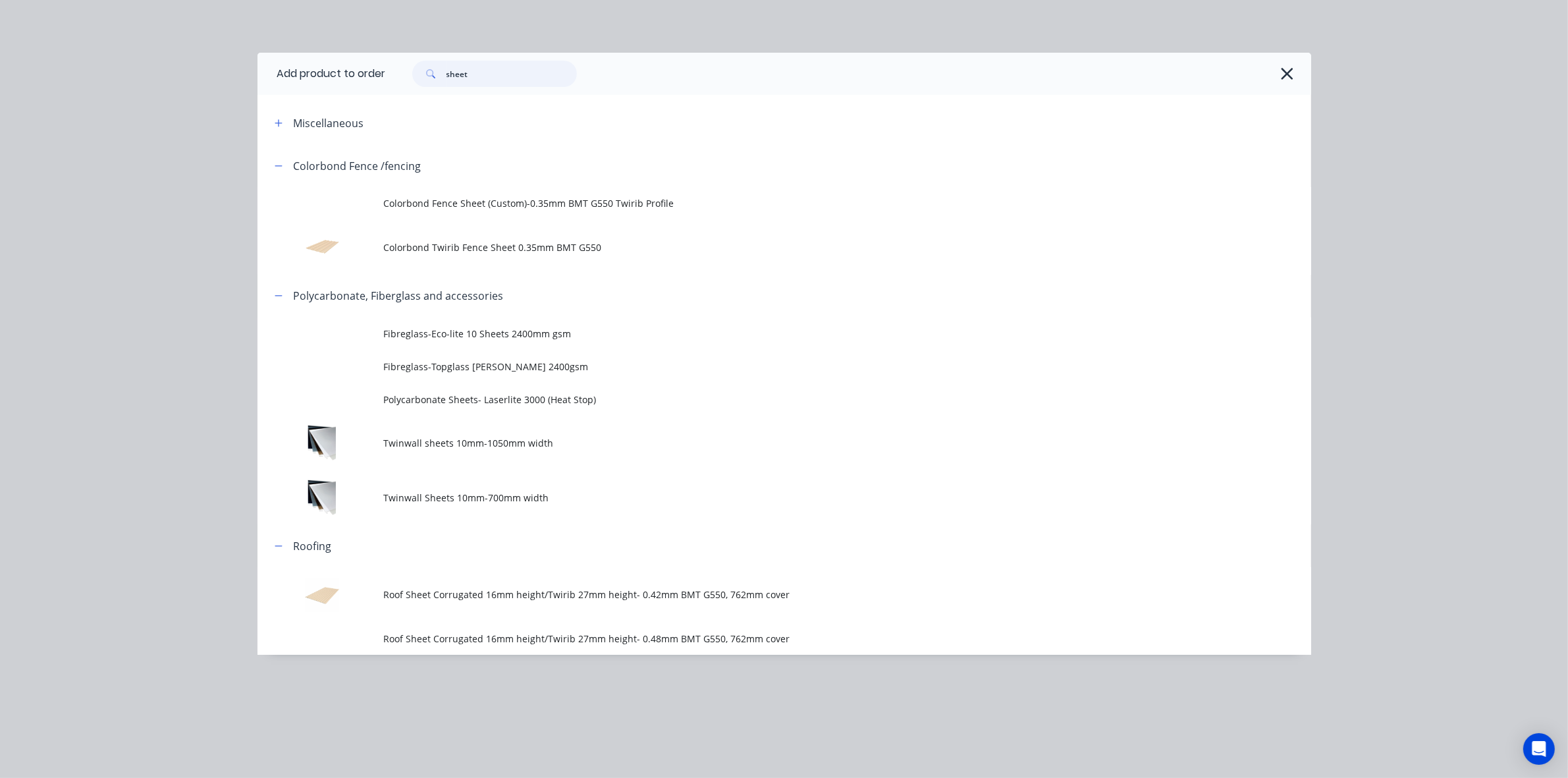
drag, startPoint x: 527, startPoint y: 71, endPoint x: 363, endPoint y: 97, distance: 166.0
click at [363, 96] on div "Add product to order sheet Miscellaneous Colorbond Fence /fencing Colorbond Fen…" at bounding box center [784, 354] width 1054 height 602
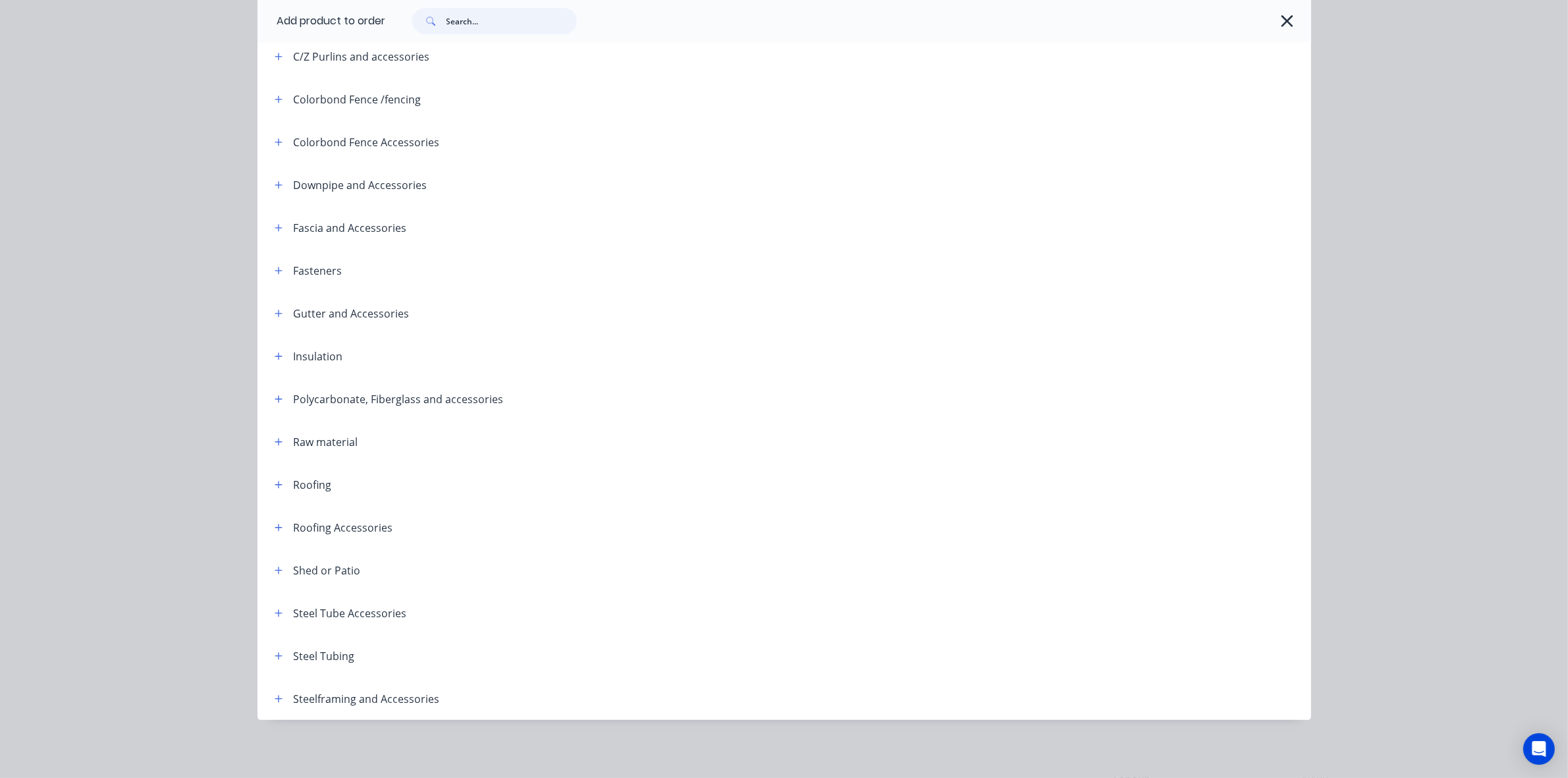
scroll to position [1979, 0]
click at [275, 653] on icon "button" at bounding box center [279, 656] width 8 height 9
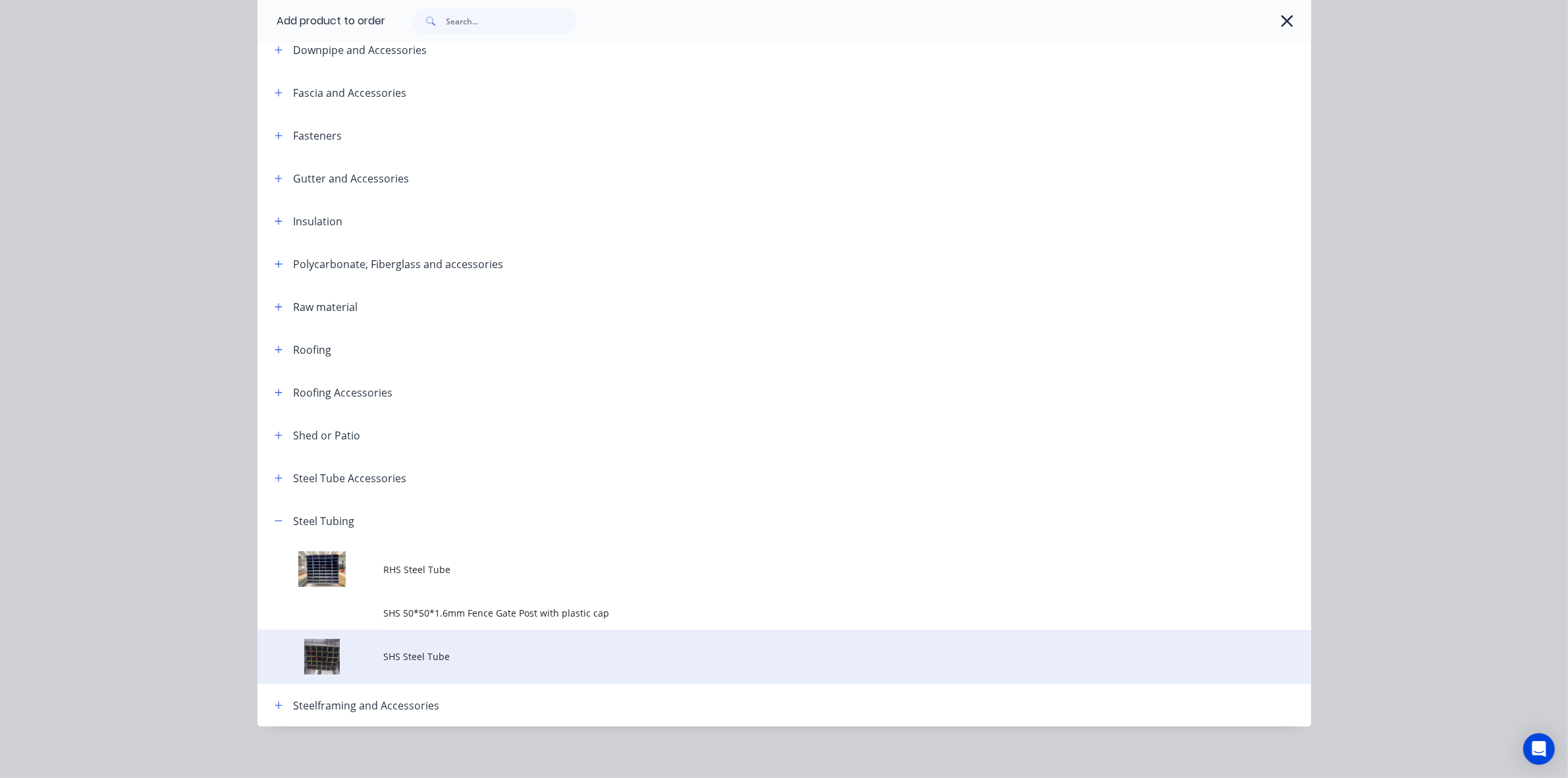
scroll to position [379, 0]
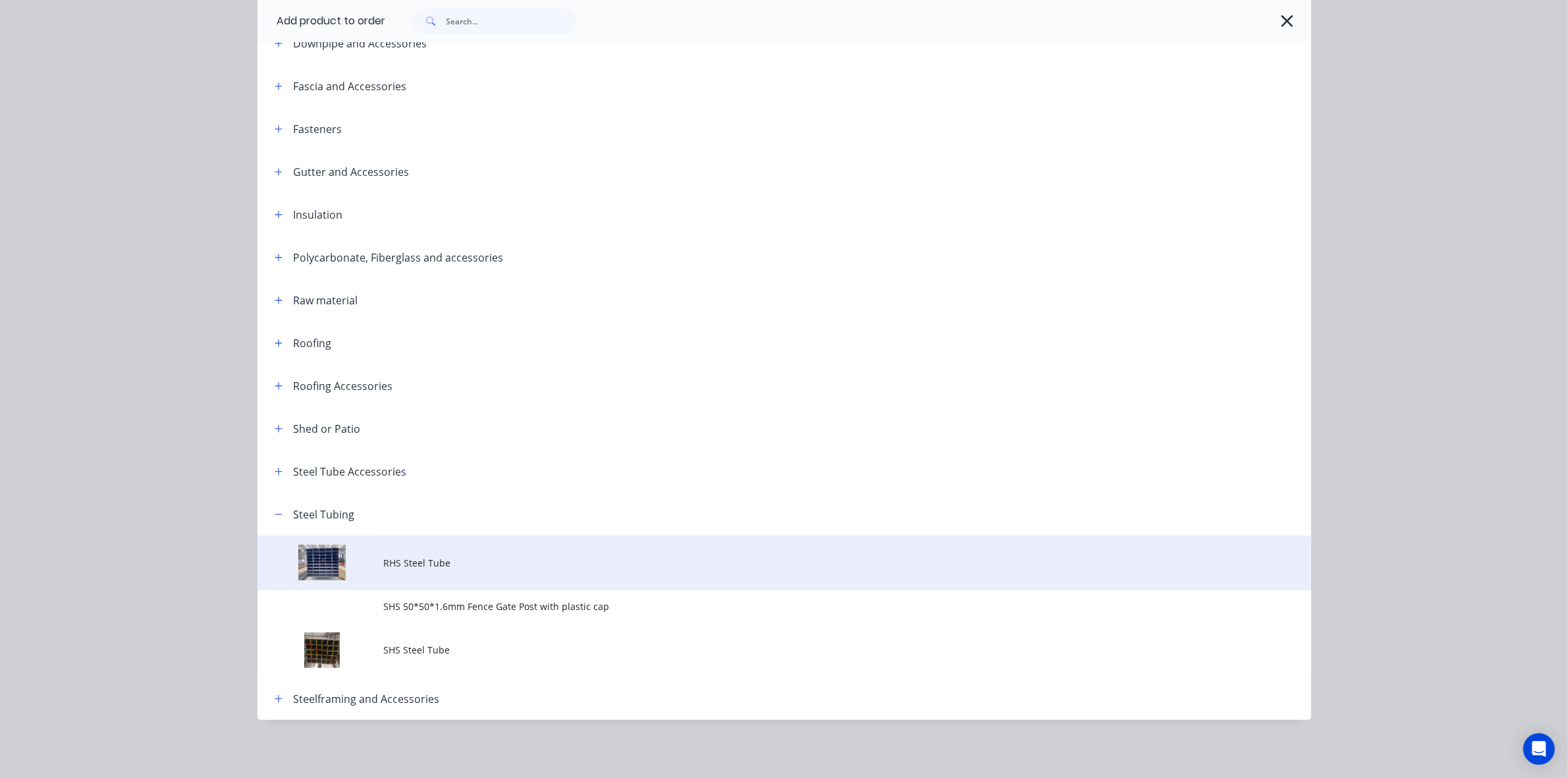
click at [455, 566] on span "RHS Steel Tube" at bounding box center [754, 562] width 742 height 14
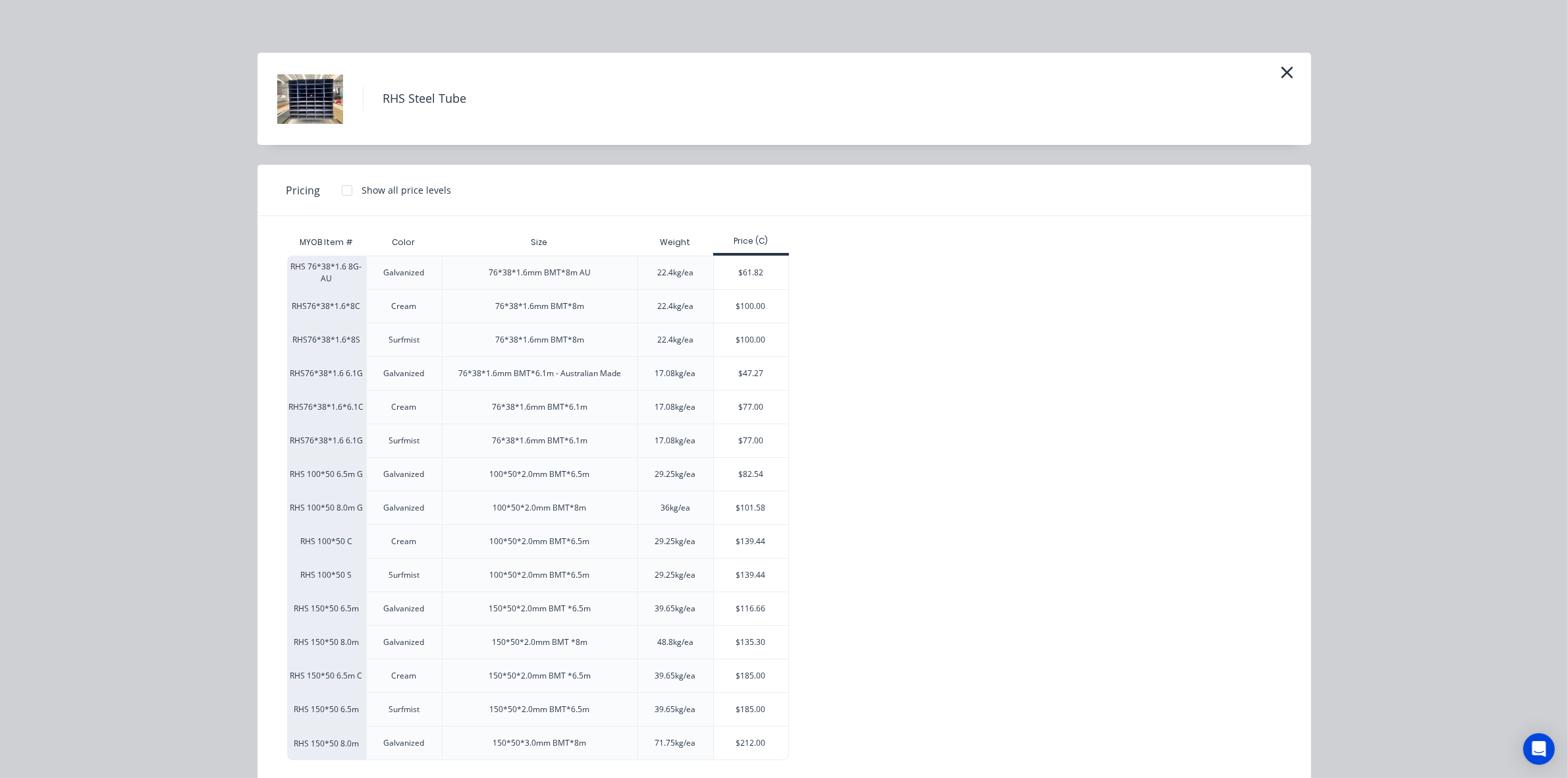
scroll to position [23, 0]
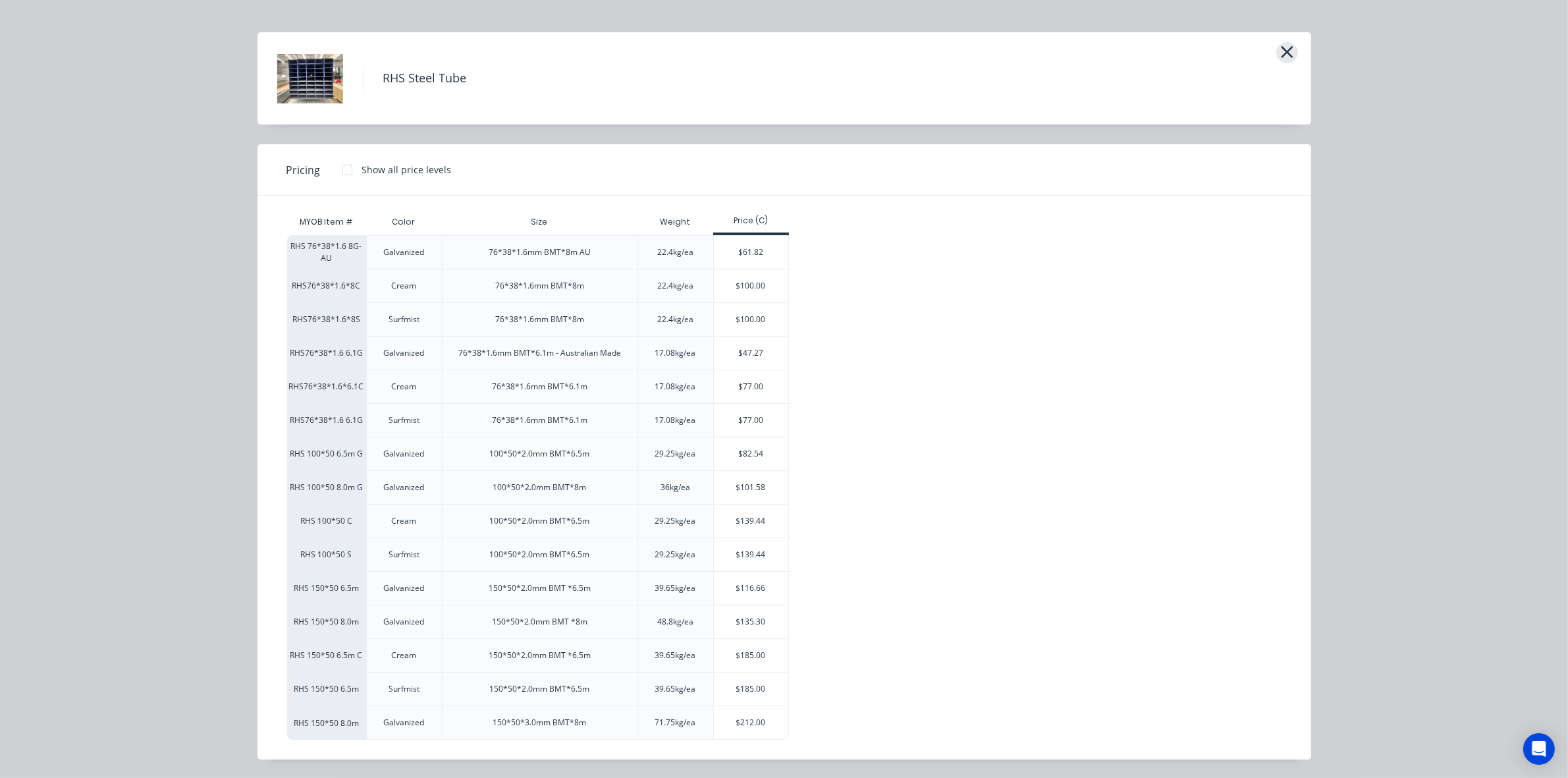
click at [1281, 47] on icon "button" at bounding box center [1287, 52] width 14 height 19
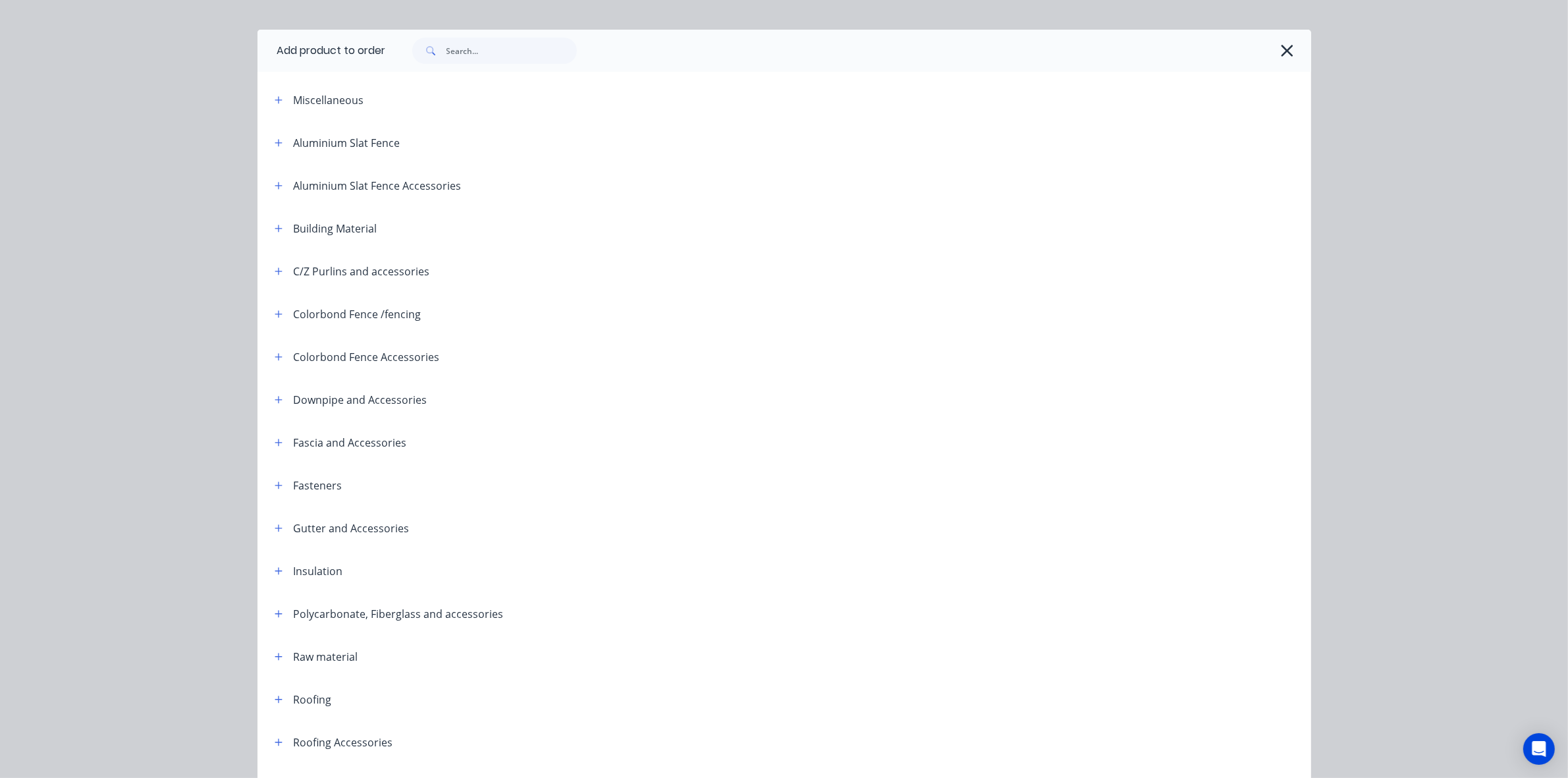
scroll to position [379, 0]
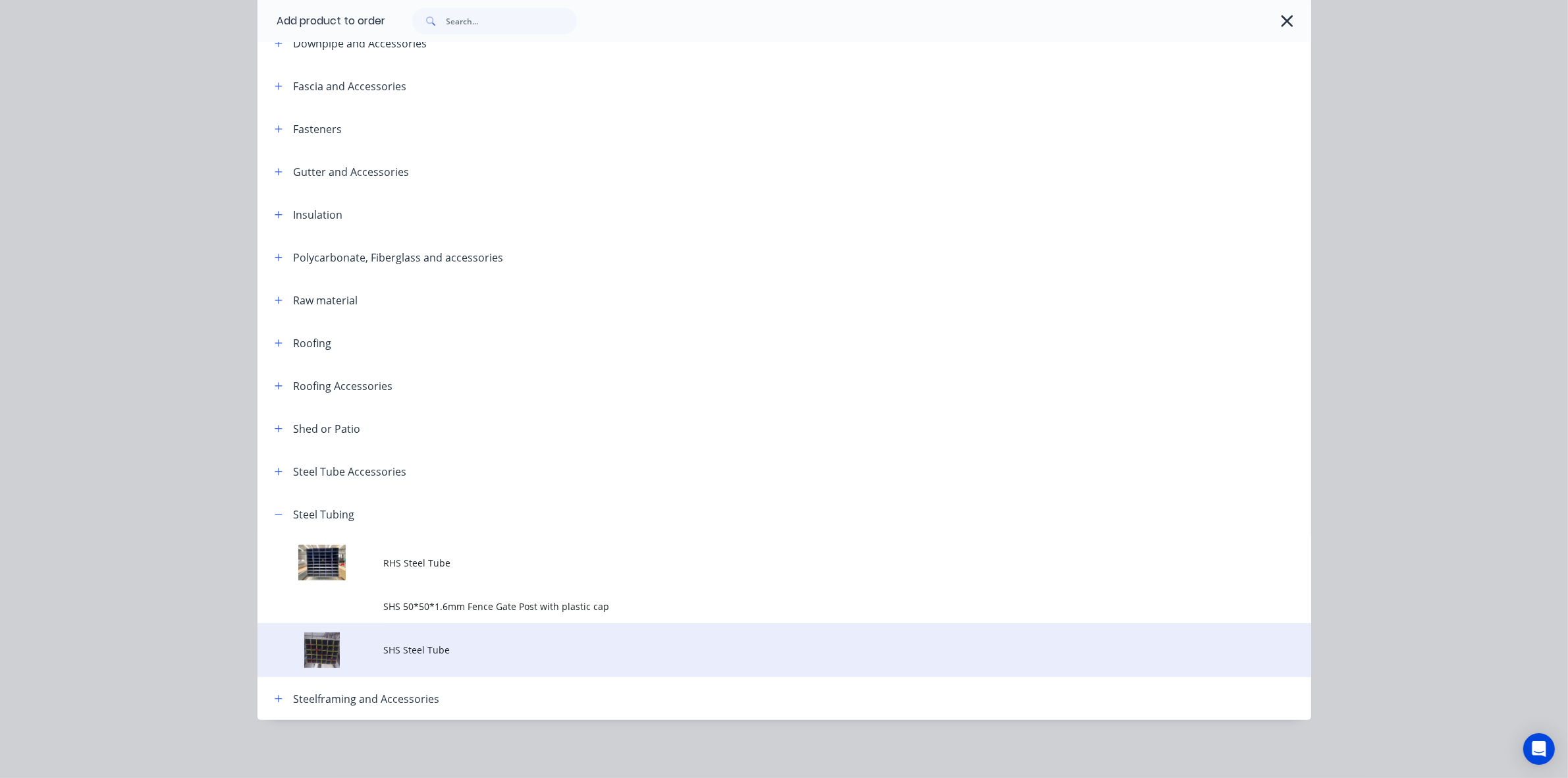
click at [439, 647] on span "SHS Steel Tube" at bounding box center [754, 649] width 742 height 14
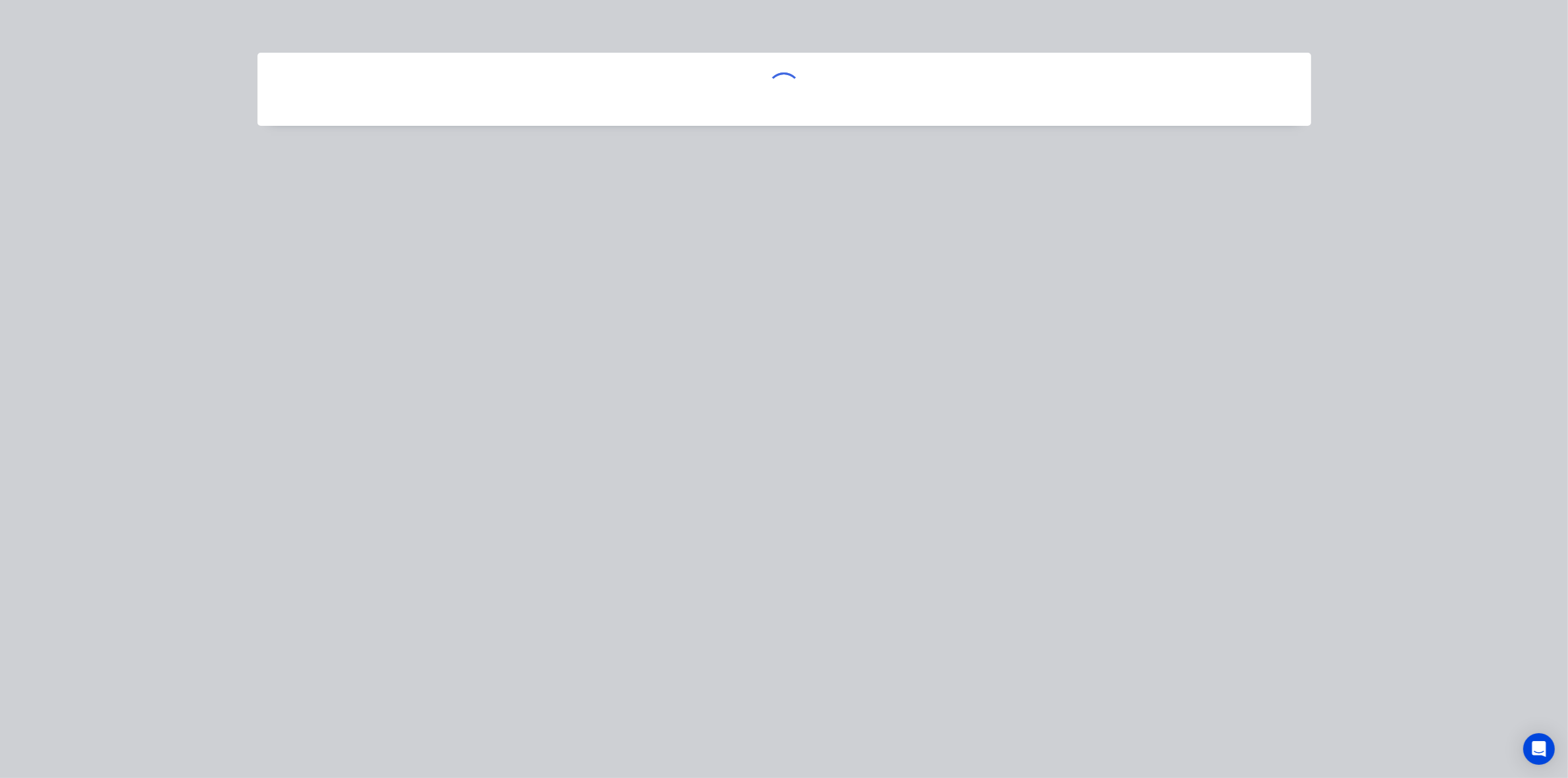
scroll to position [0, 0]
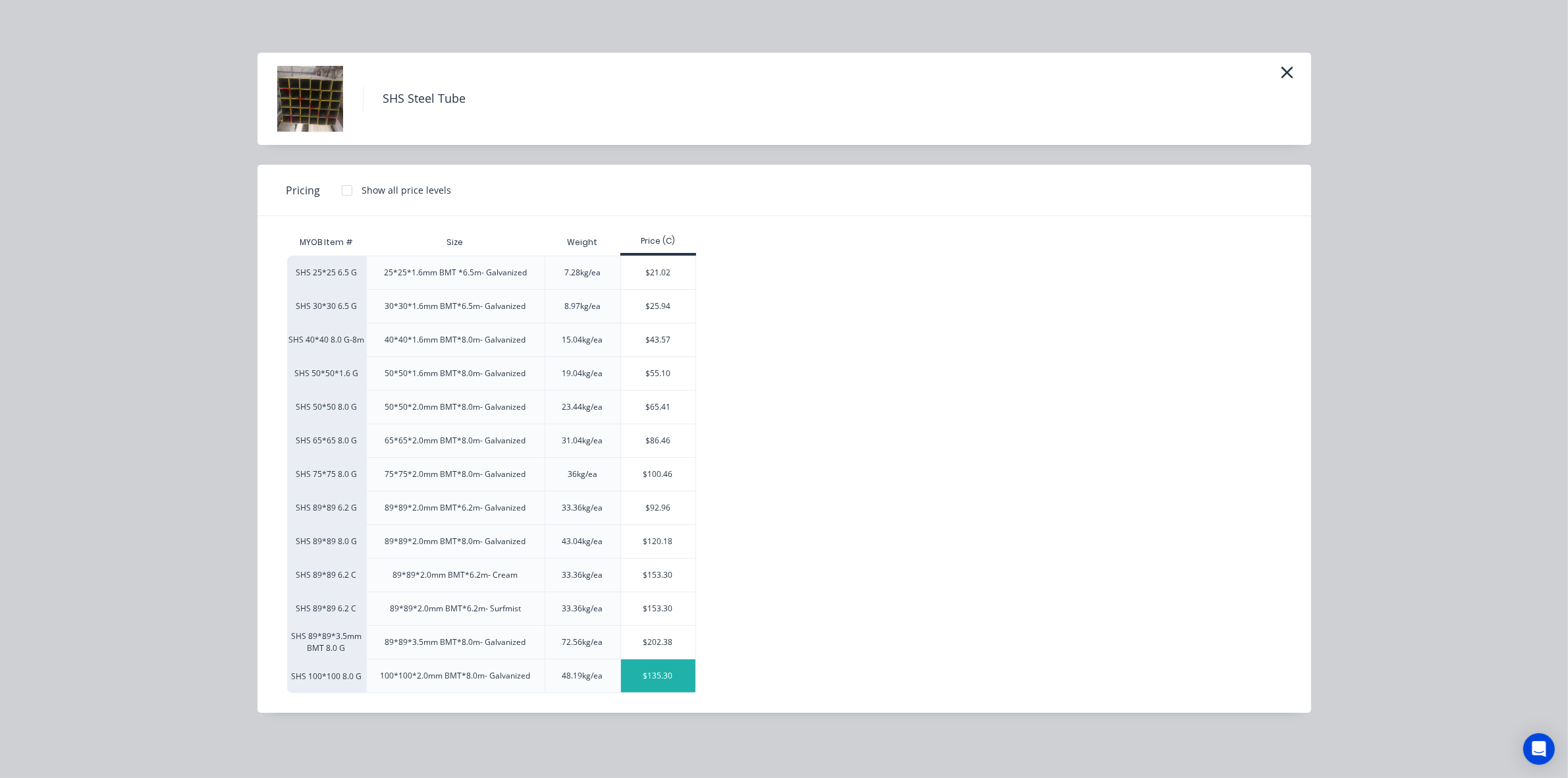
click at [660, 685] on div "$135.30" at bounding box center [658, 676] width 75 height 33
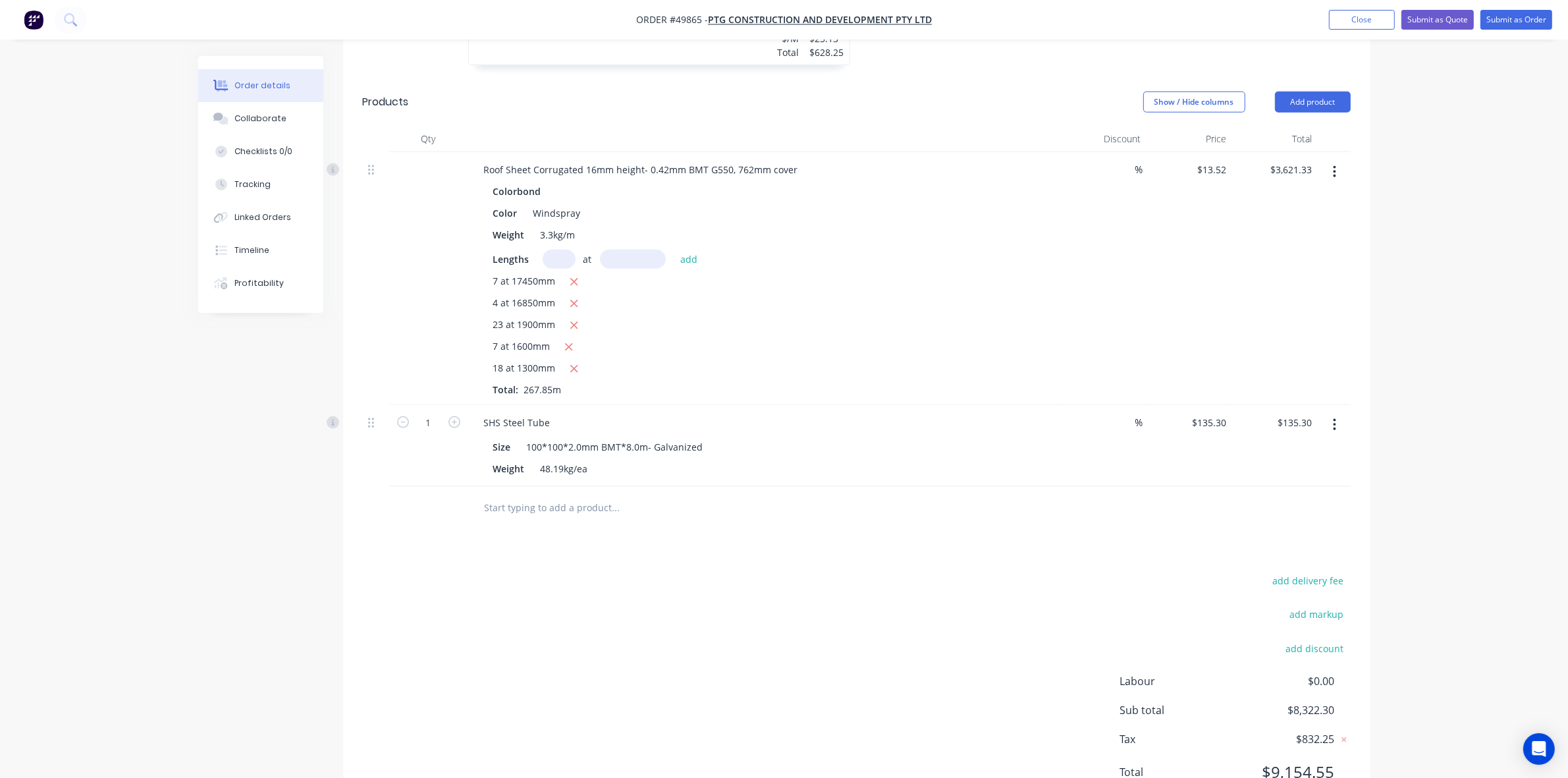
scroll to position [2041, 0]
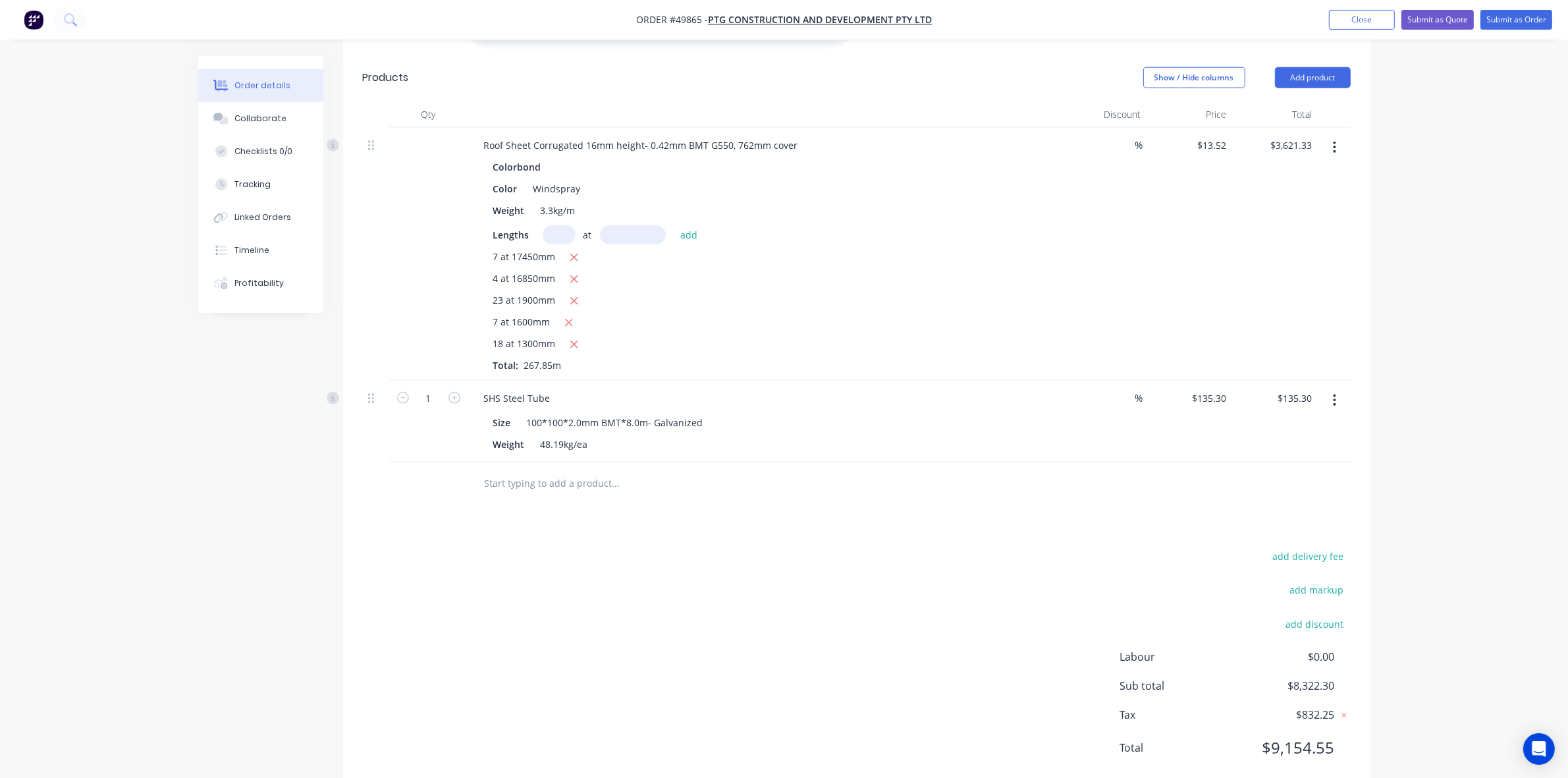
click at [787, 547] on div "add delivery fee add markup add discount Labour $0.00 Sub total $8,322.30 Tax $…" at bounding box center [856, 660] width 988 height 225
click at [1335, 393] on icon "button" at bounding box center [1335, 400] width 3 height 14
click at [1316, 425] on div "Edit" at bounding box center [1287, 435] width 101 height 19
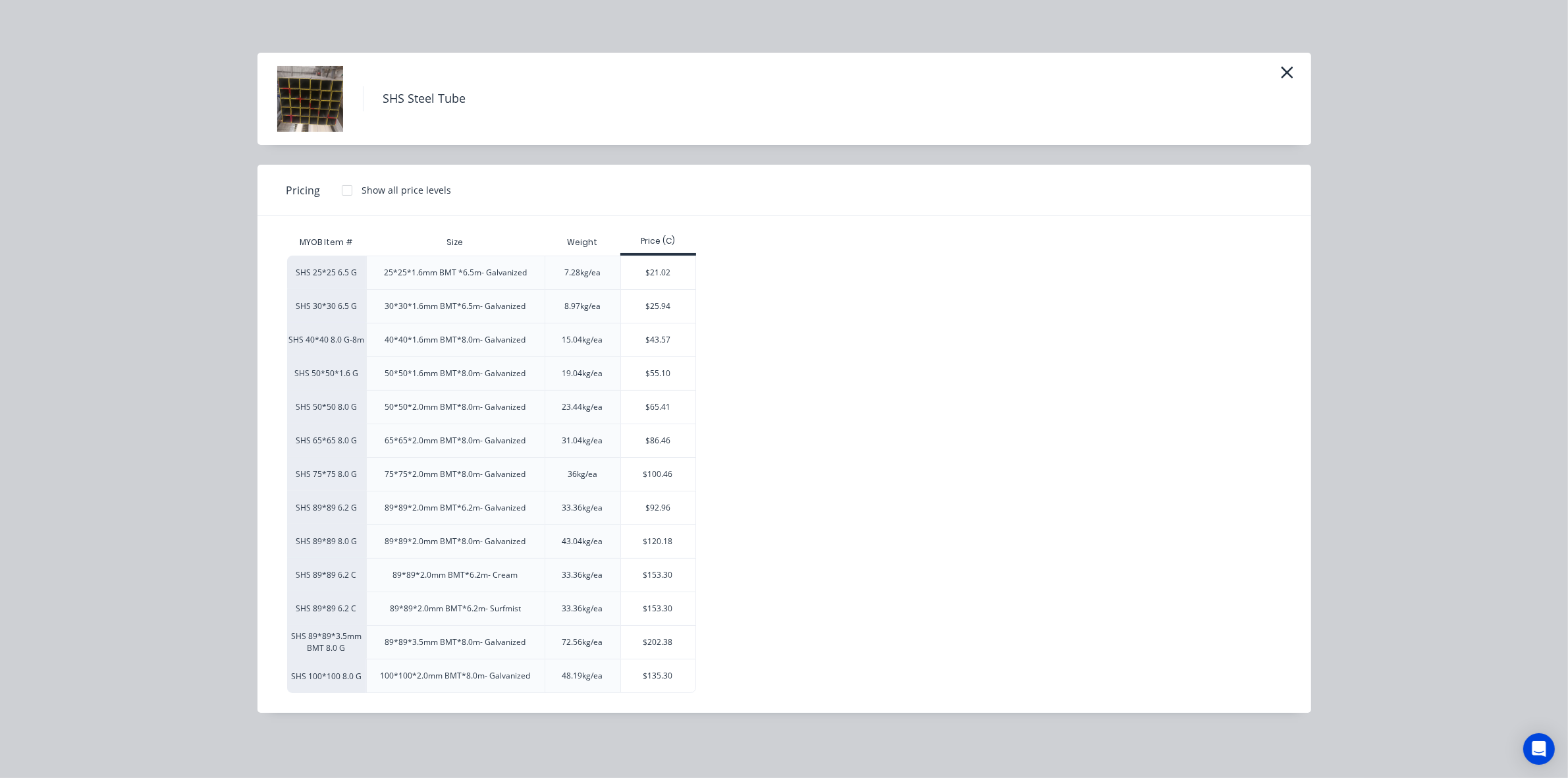
scroll to position [1629, 0]
click at [1278, 75] on button "button" at bounding box center [1287, 73] width 22 height 21
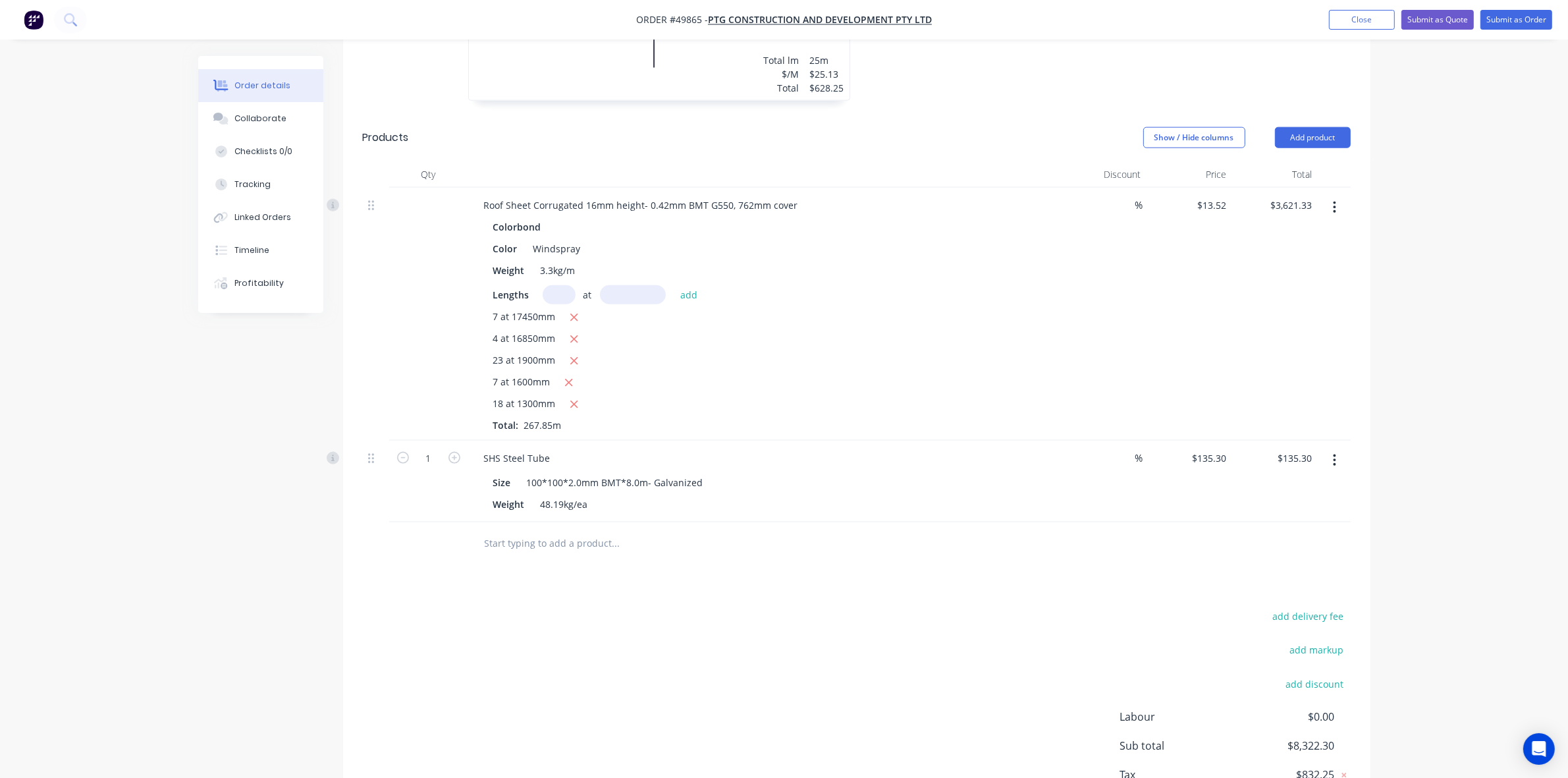
scroll to position [2041, 0]
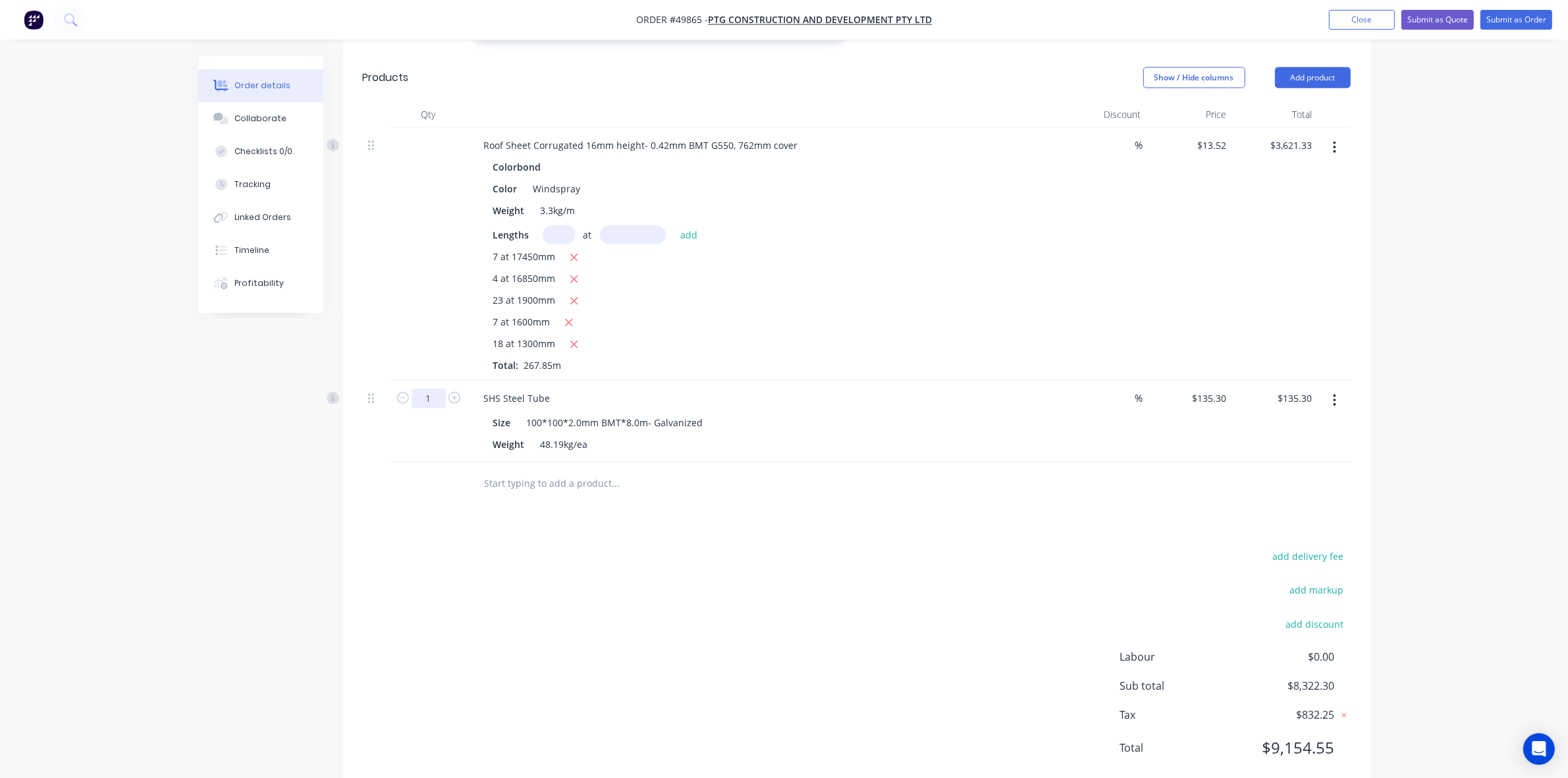
click at [433, 389] on input "1" at bounding box center [429, 398] width 34 height 20
type input "5"
type input "$676.50"
drag, startPoint x: 347, startPoint y: 503, endPoint x: 544, endPoint y: 545, distance: 201.4
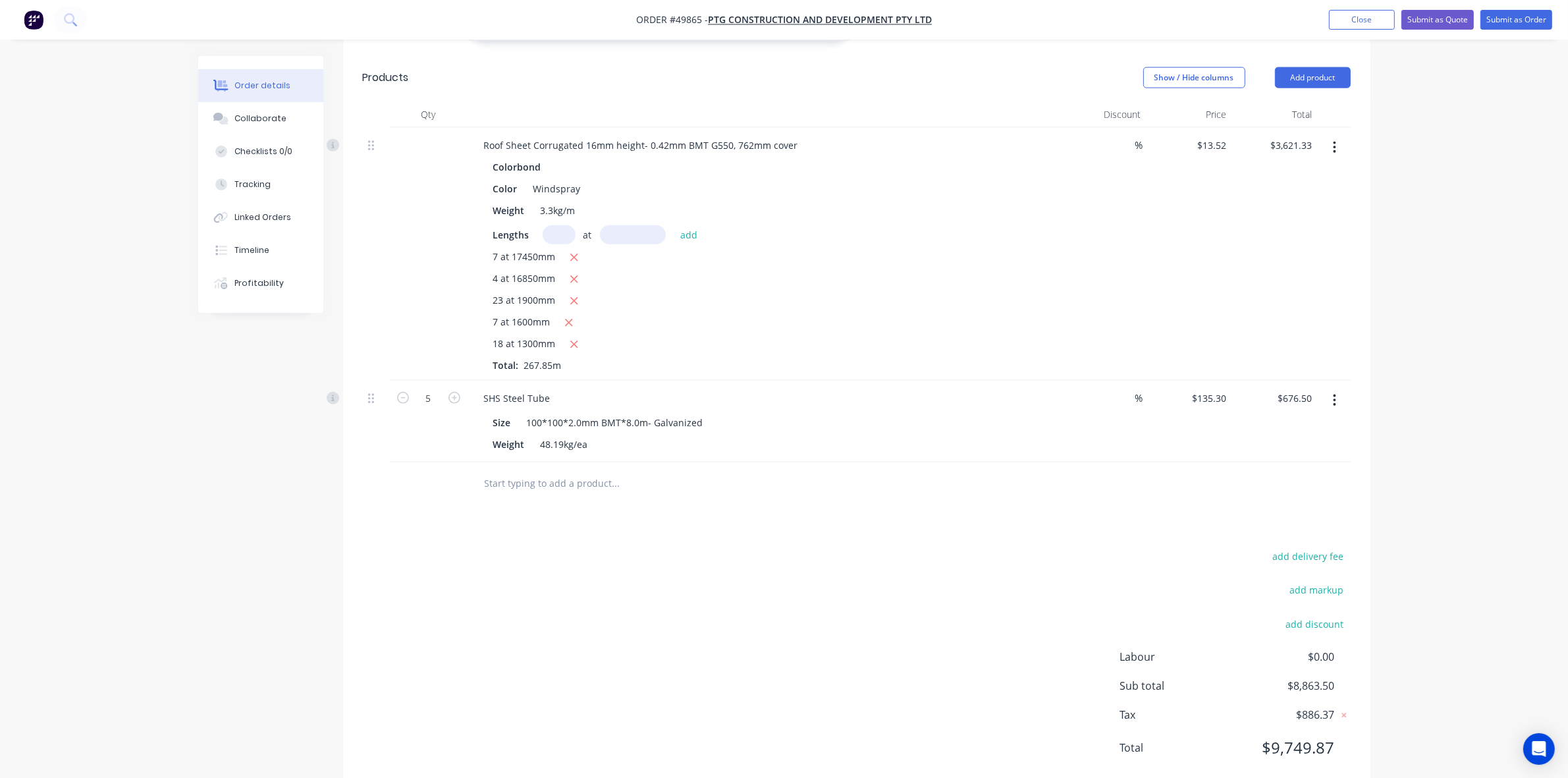
click at [974, 647] on div "add delivery fee add markup add discount Labour $0.00 Sub total $8,863.50 Tax $…" at bounding box center [856, 660] width 988 height 225
click at [1444, 20] on button "Submit as Quote" at bounding box center [1438, 19] width 73 height 20
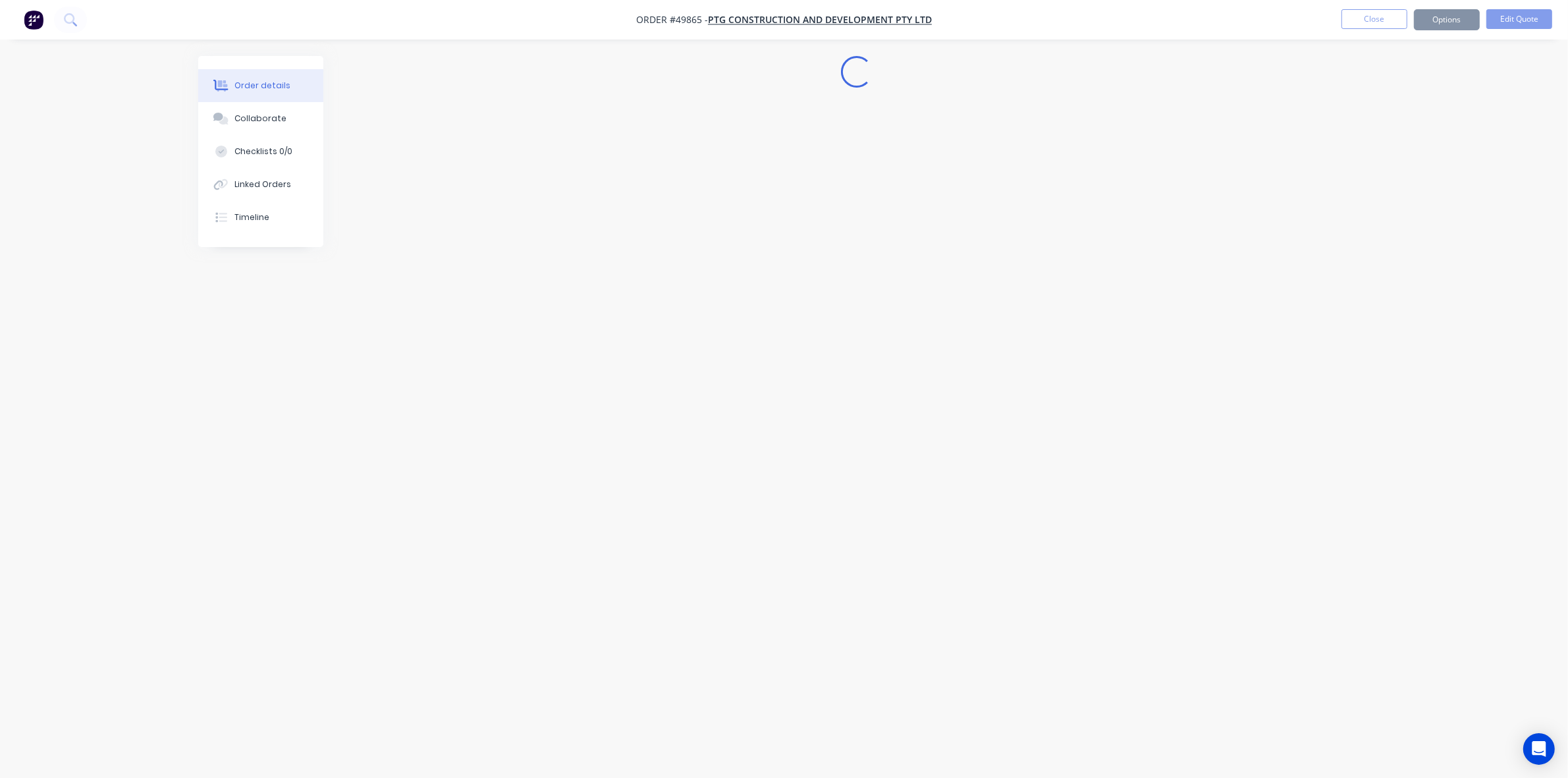
scroll to position [0, 0]
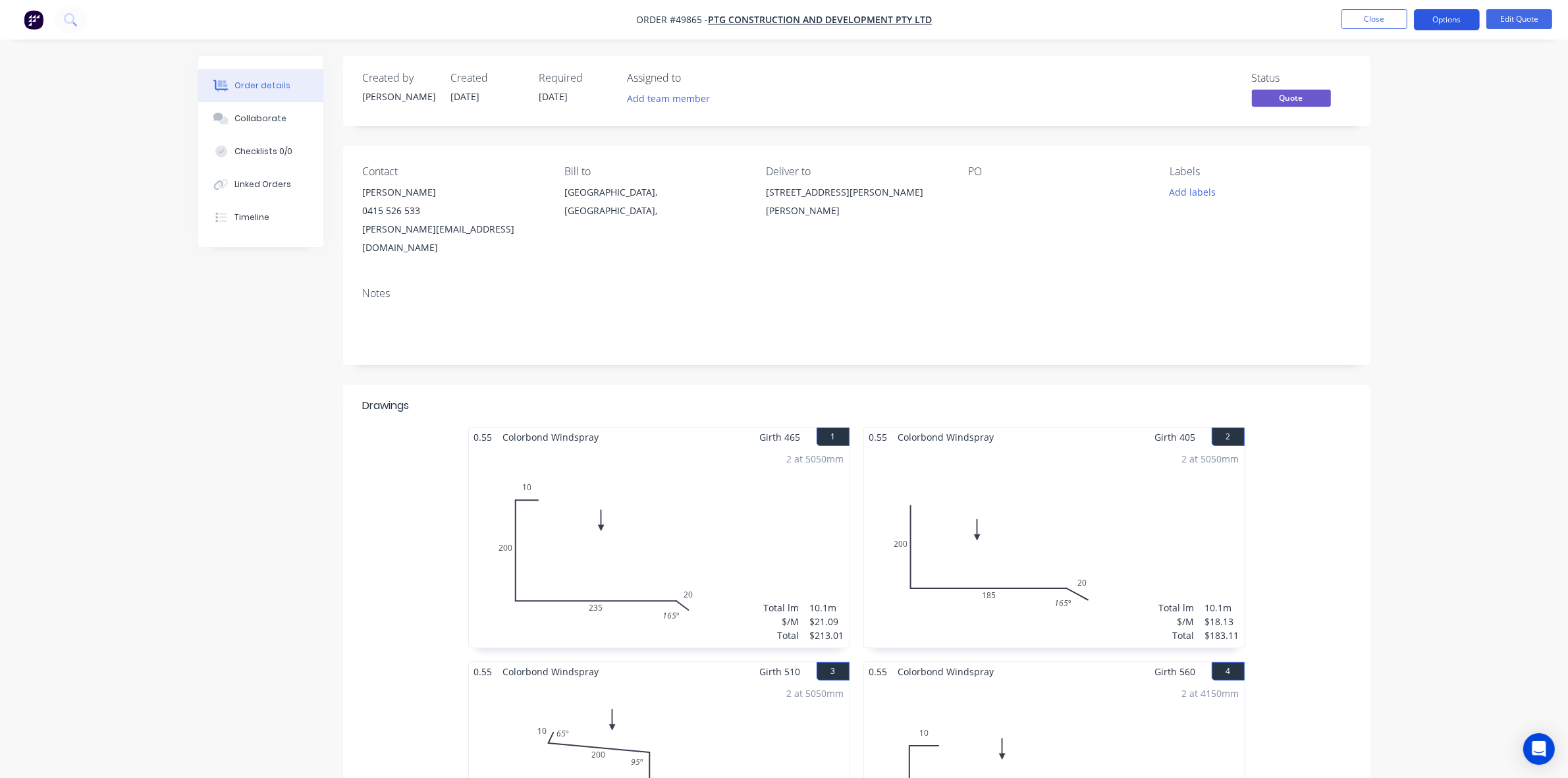
click at [1451, 14] on button "Options" at bounding box center [1447, 20] width 66 height 21
click at [1381, 79] on div "Quote" at bounding box center [1407, 80] width 121 height 19
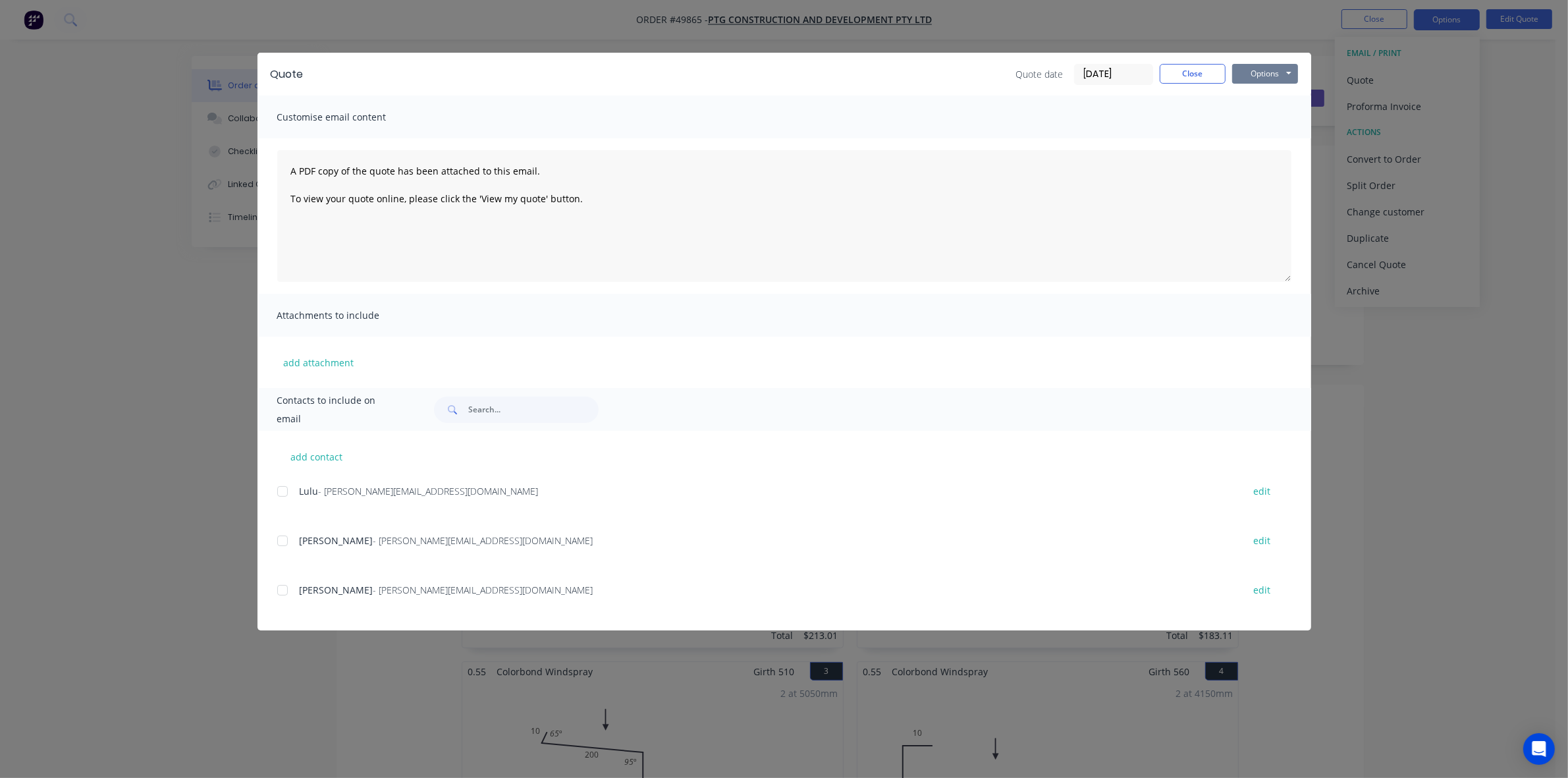
click at [1291, 69] on button "Options" at bounding box center [1266, 74] width 66 height 20
click at [1270, 91] on button "Preview" at bounding box center [1274, 97] width 84 height 22
click at [470, 81] on div "Quote date 01/10/25 Close Options Preview Print Email" at bounding box center [807, 75] width 981 height 21
click at [1192, 71] on button "Close" at bounding box center [1193, 74] width 66 height 20
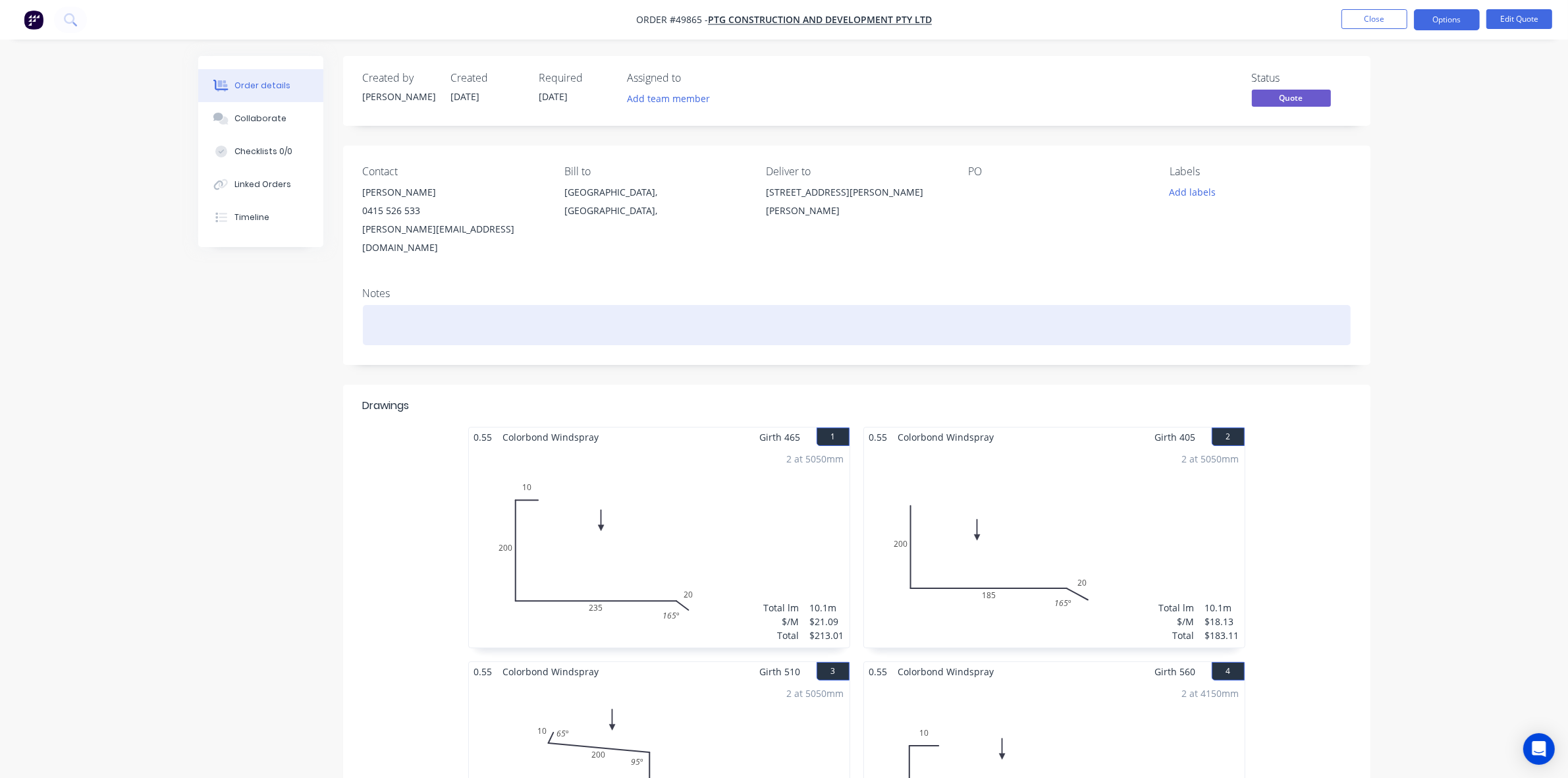
click at [735, 322] on div at bounding box center [856, 325] width 988 height 41
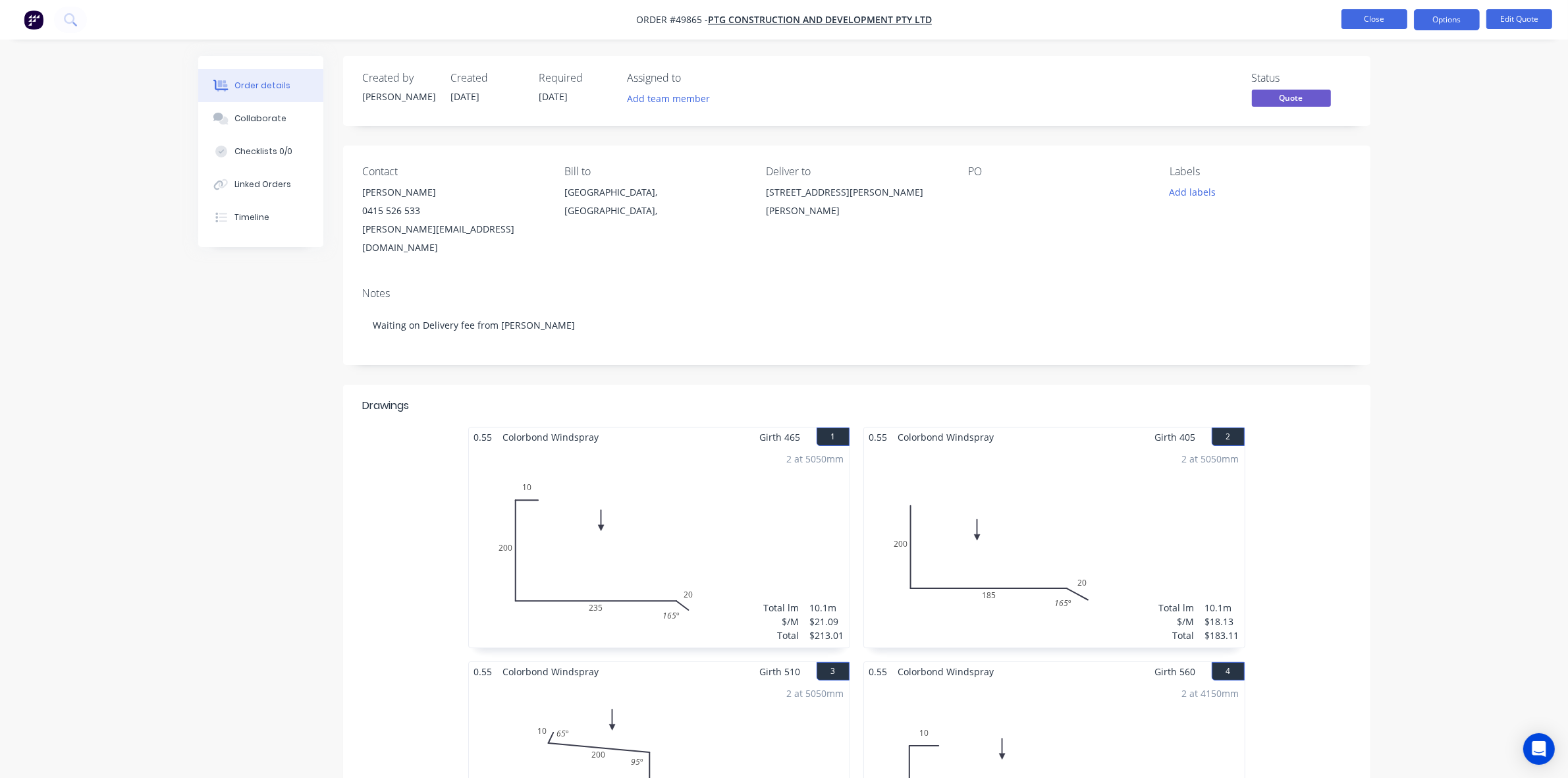
click at [1384, 15] on button "Close" at bounding box center [1375, 19] width 66 height 20
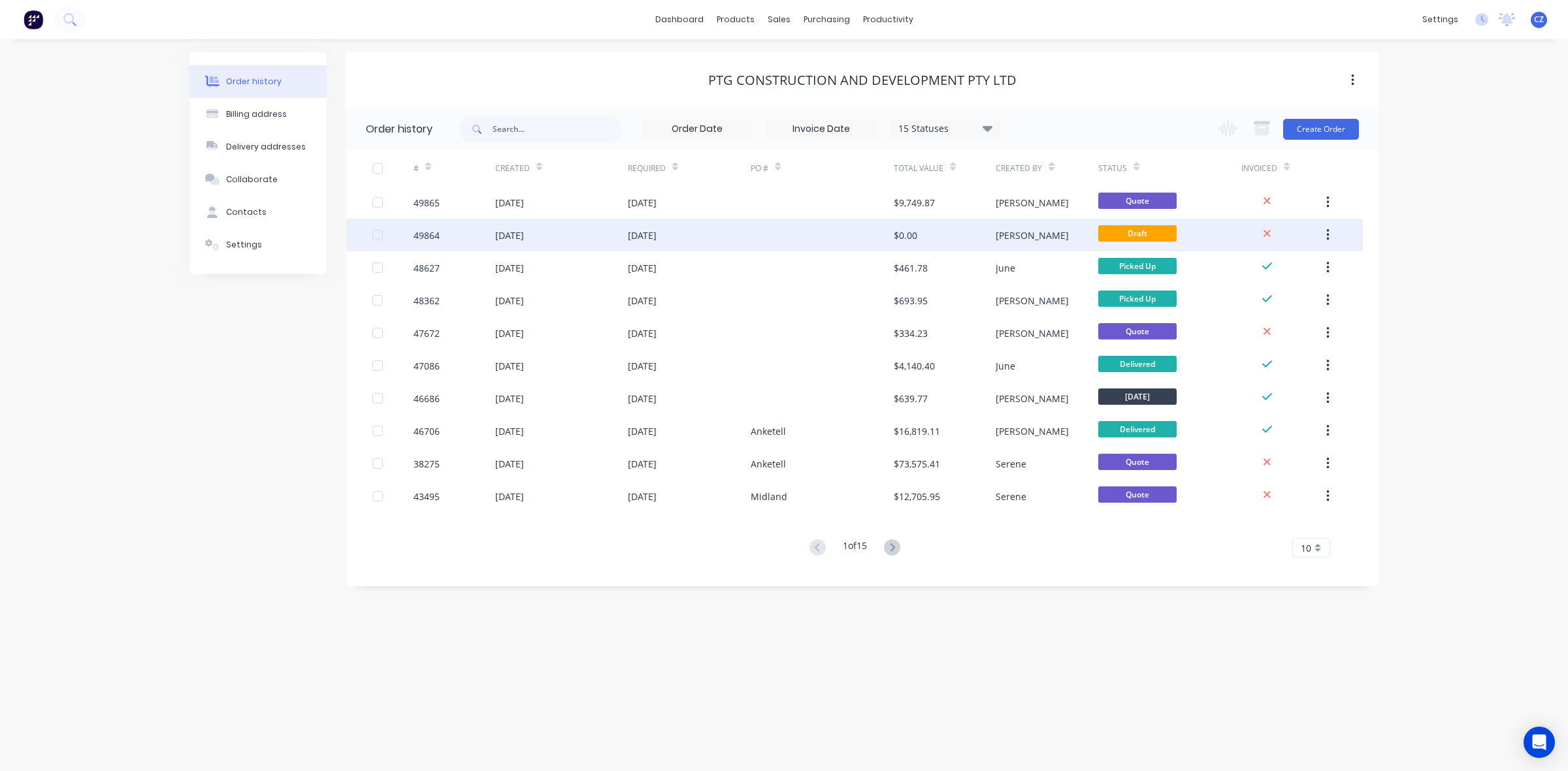
click at [1323, 232] on button "button" at bounding box center [1327, 234] width 31 height 23
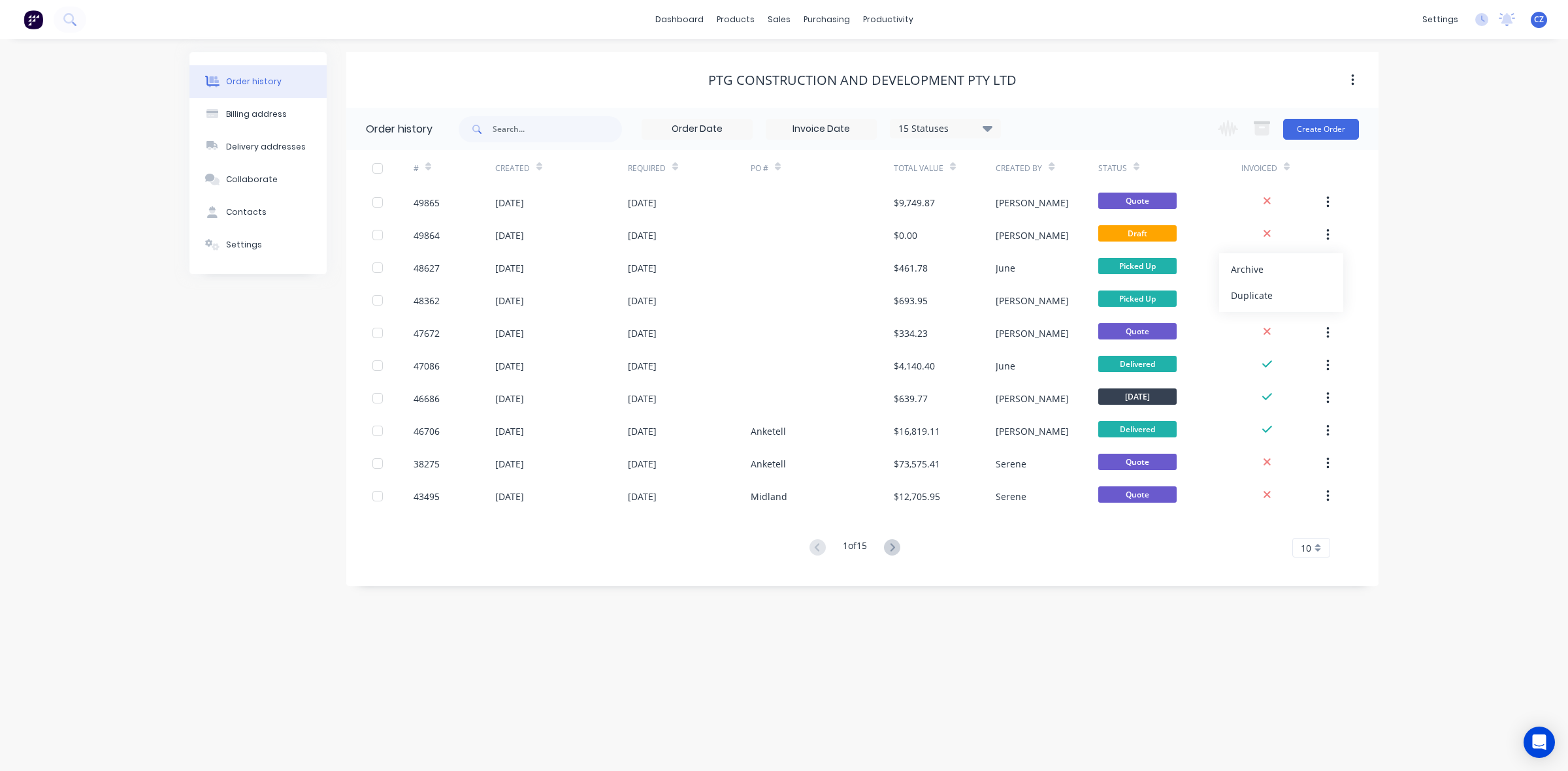
drag, startPoint x: 1304, startPoint y: 266, endPoint x: 1239, endPoint y: 249, distance: 67.2
click at [1303, 266] on div "Archive" at bounding box center [1280, 269] width 100 height 19
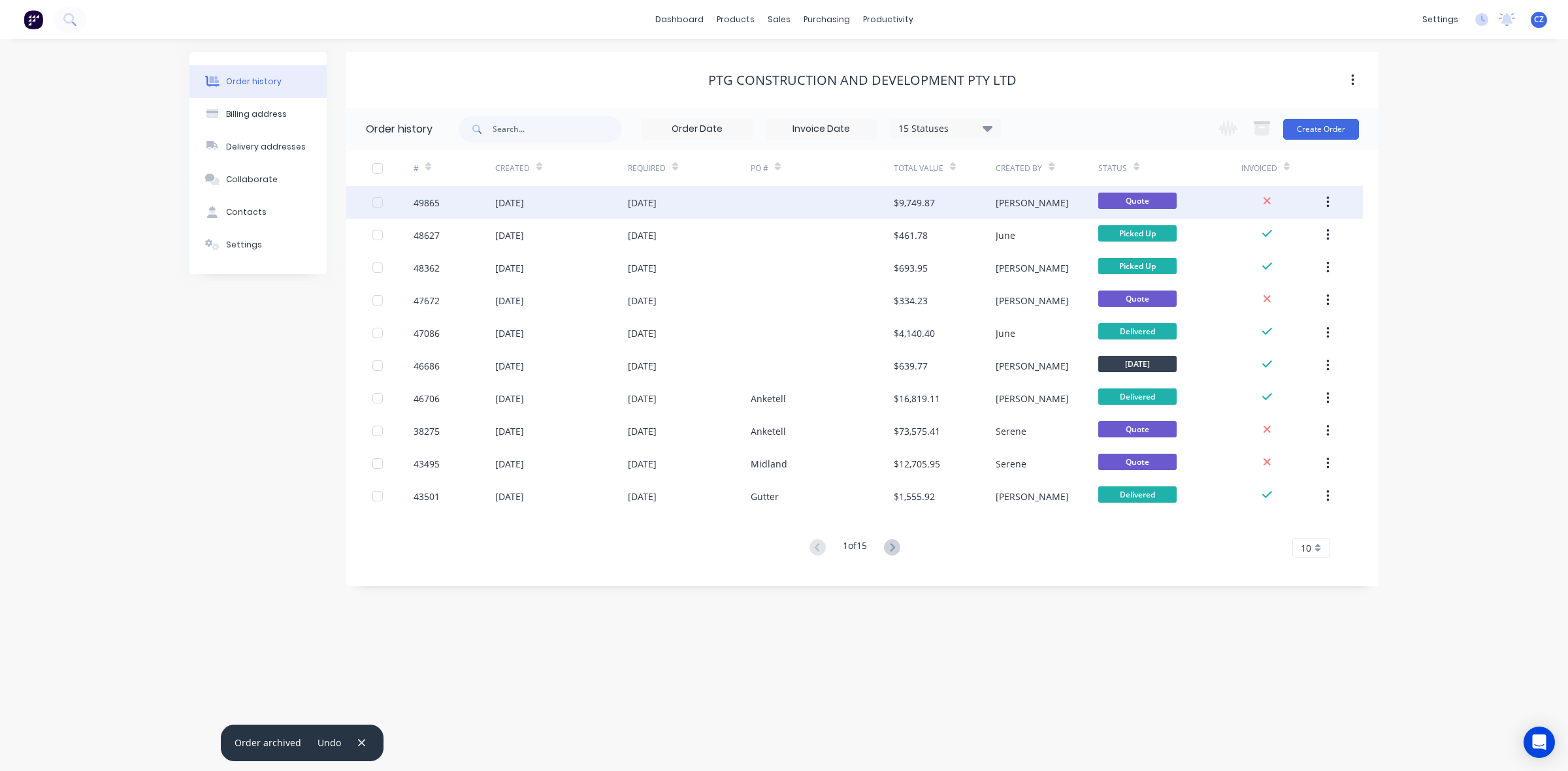
click at [814, 201] on div at bounding box center [822, 202] width 143 height 33
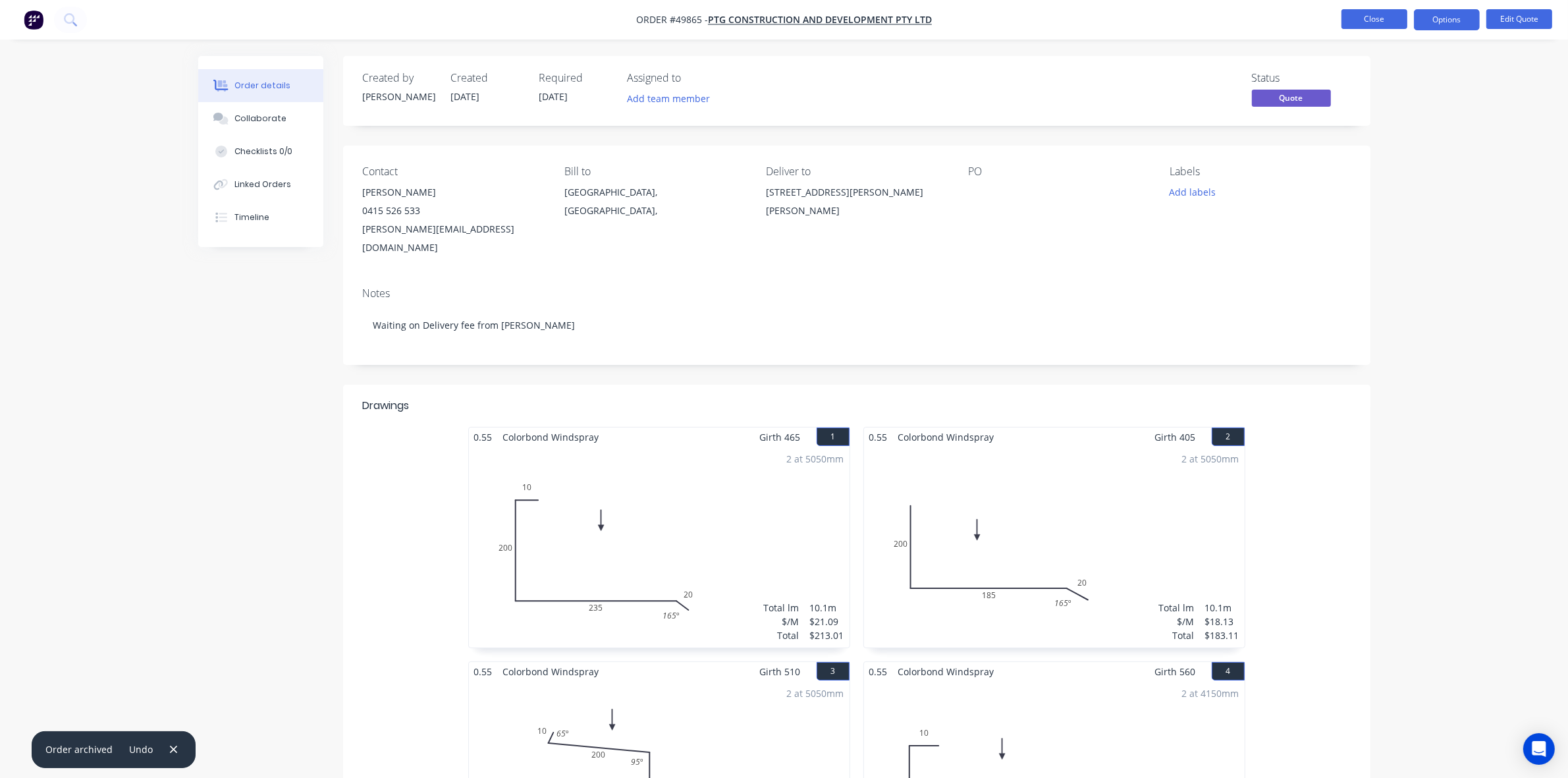
click at [1360, 25] on button "Close" at bounding box center [1375, 19] width 66 height 20
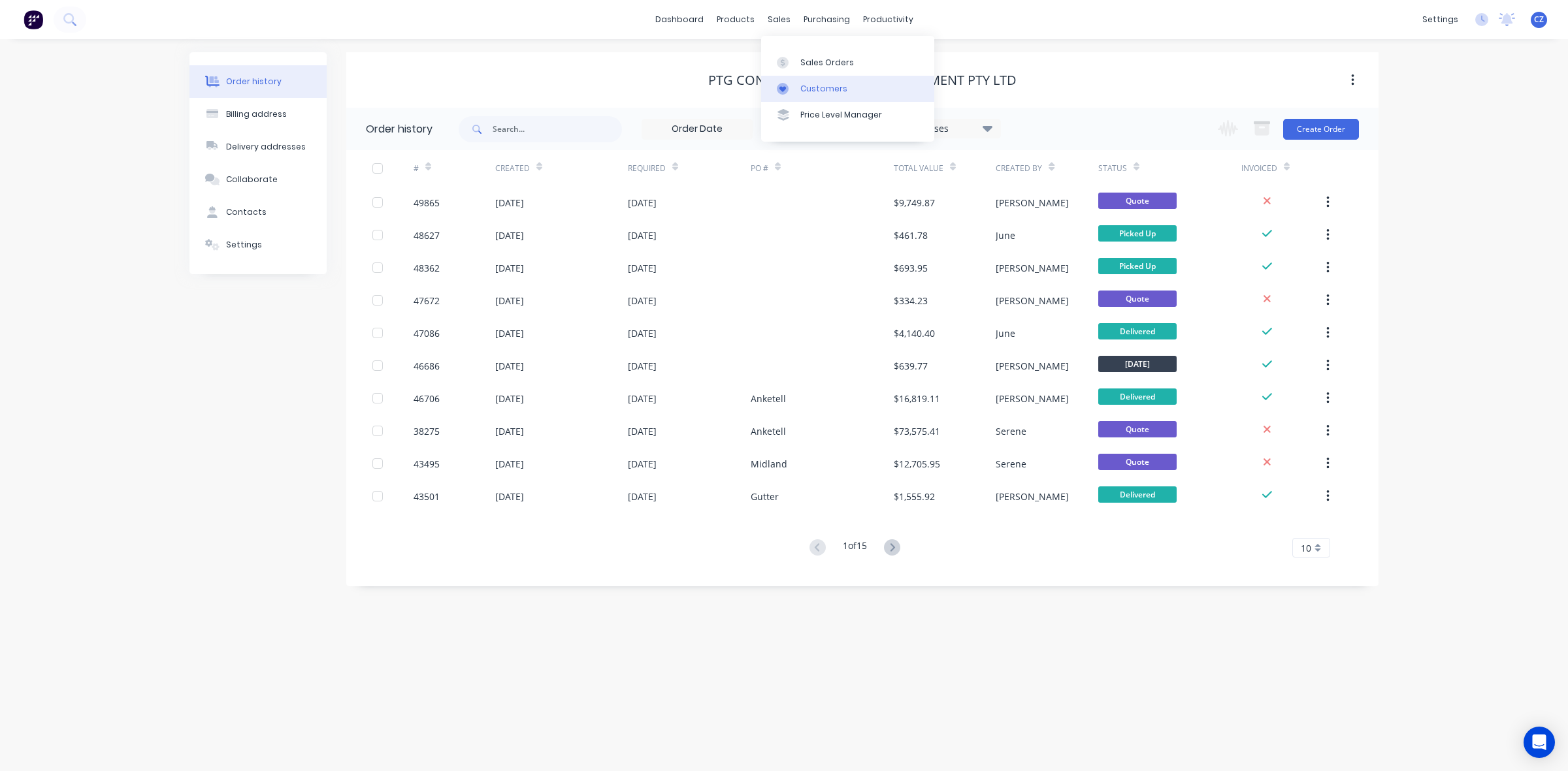
click at [805, 82] on link "Customers" at bounding box center [847, 89] width 173 height 26
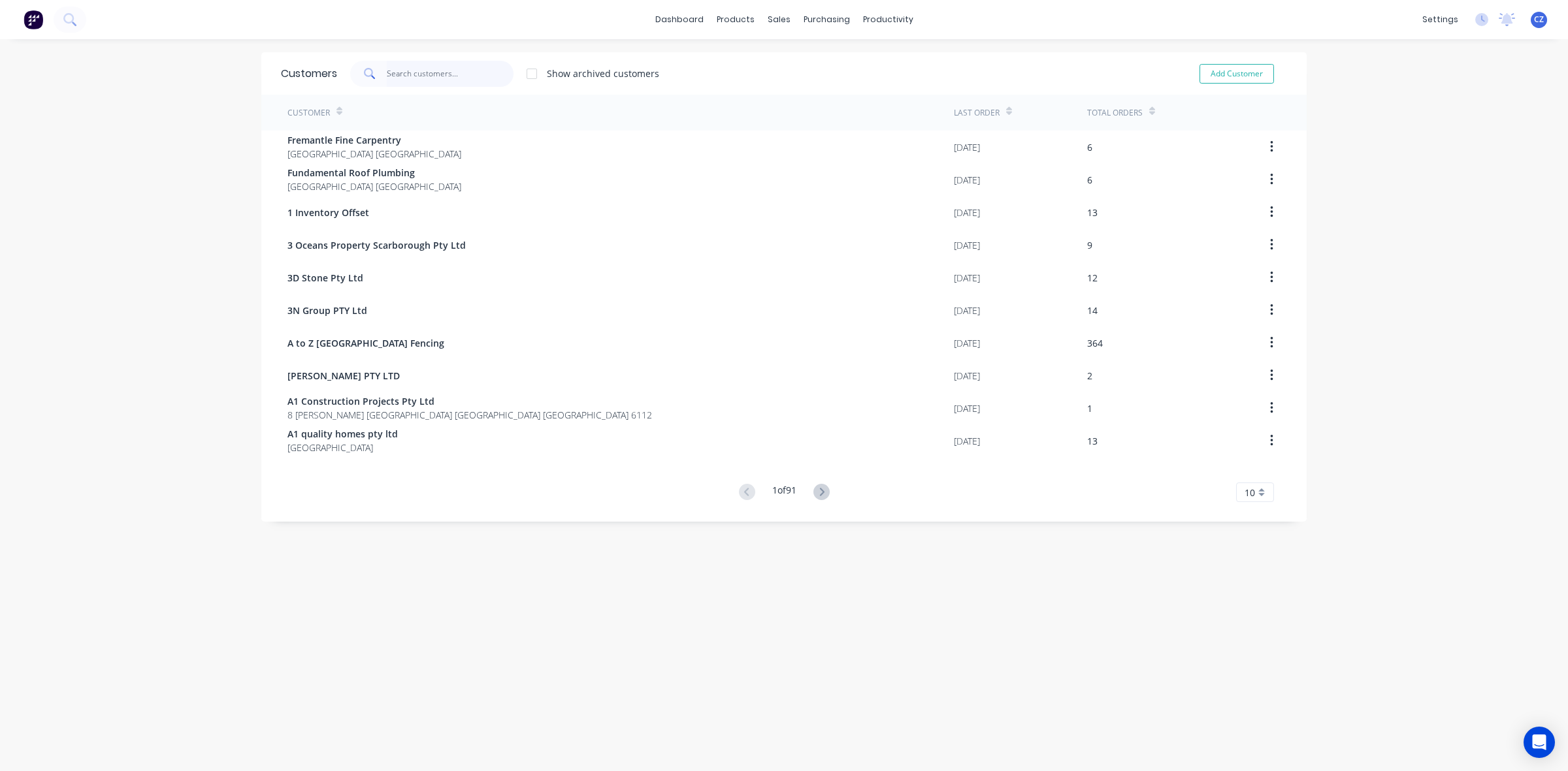
click at [482, 83] on input "text" at bounding box center [451, 74] width 127 height 26
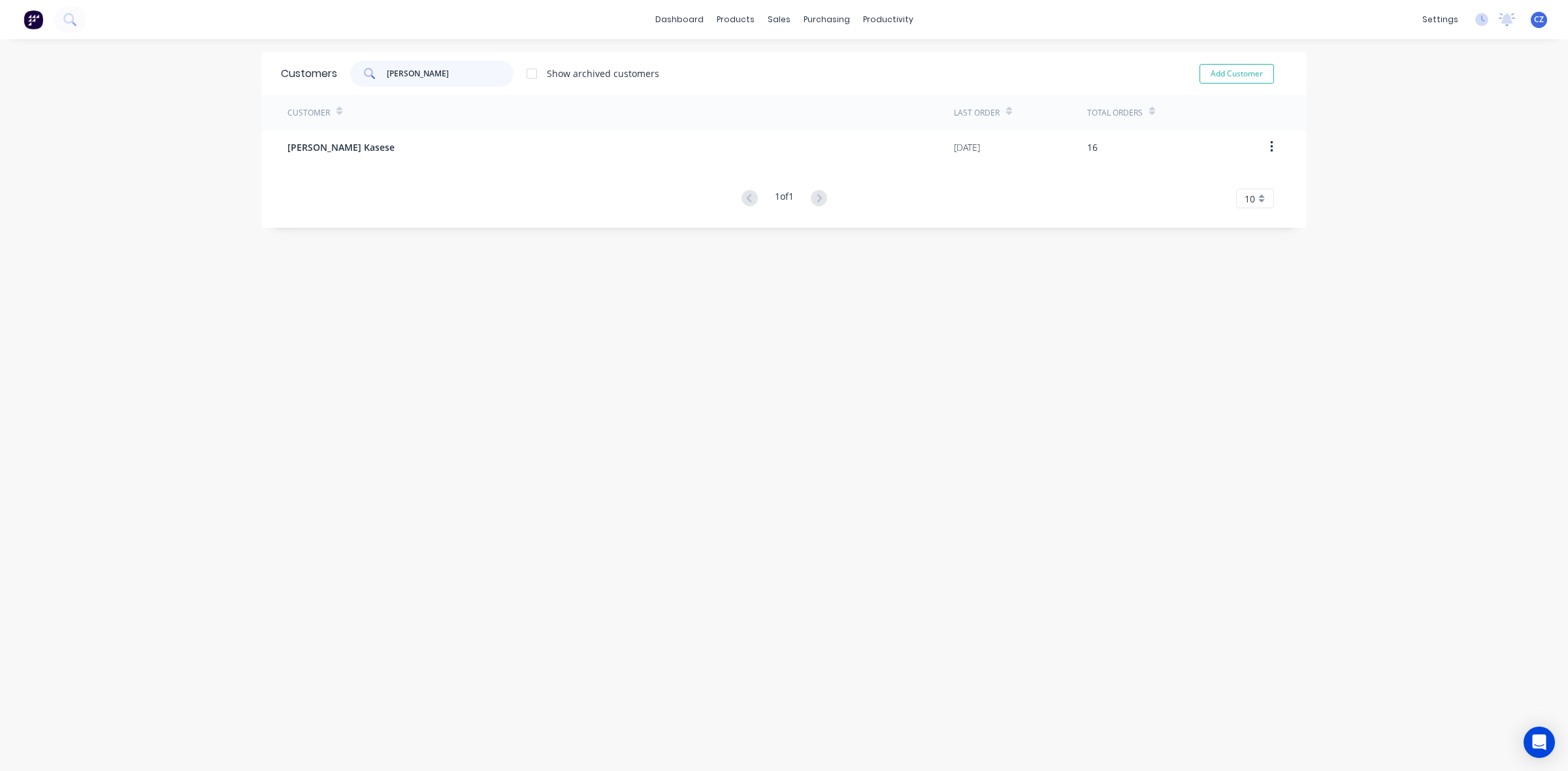
type input "jona"
drag, startPoint x: 488, startPoint y: 170, endPoint x: 495, endPoint y: 148, distance: 23.1
click at [488, 168] on div "Customer Last Order Total Orders Jonas Templer Kasese 26/09/25 16 1 of 1 10 5 1…" at bounding box center [784, 151] width 1045 height 113
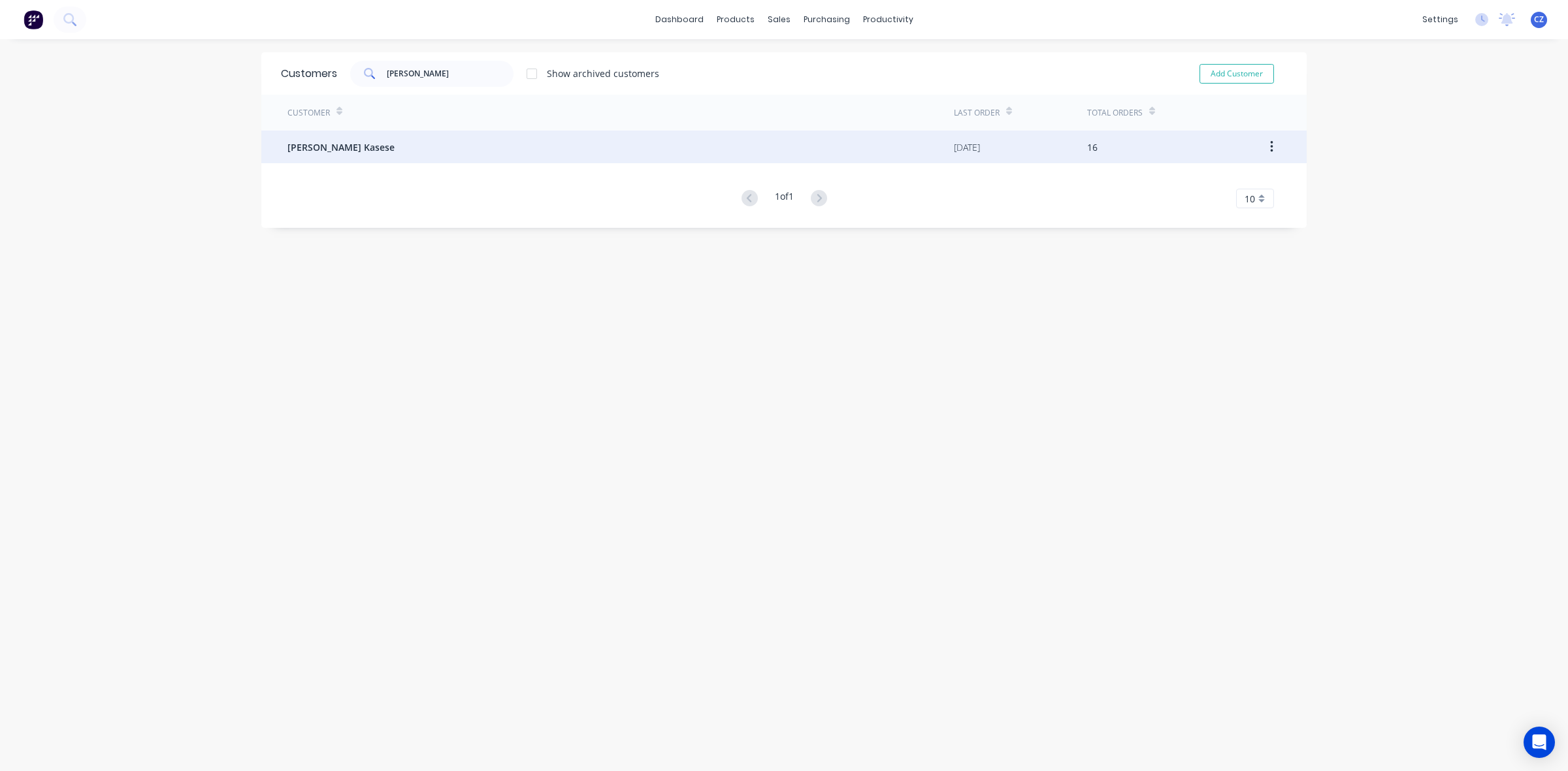
click at [497, 148] on div "Jonas Templer Kasese" at bounding box center [620, 146] width 666 height 33
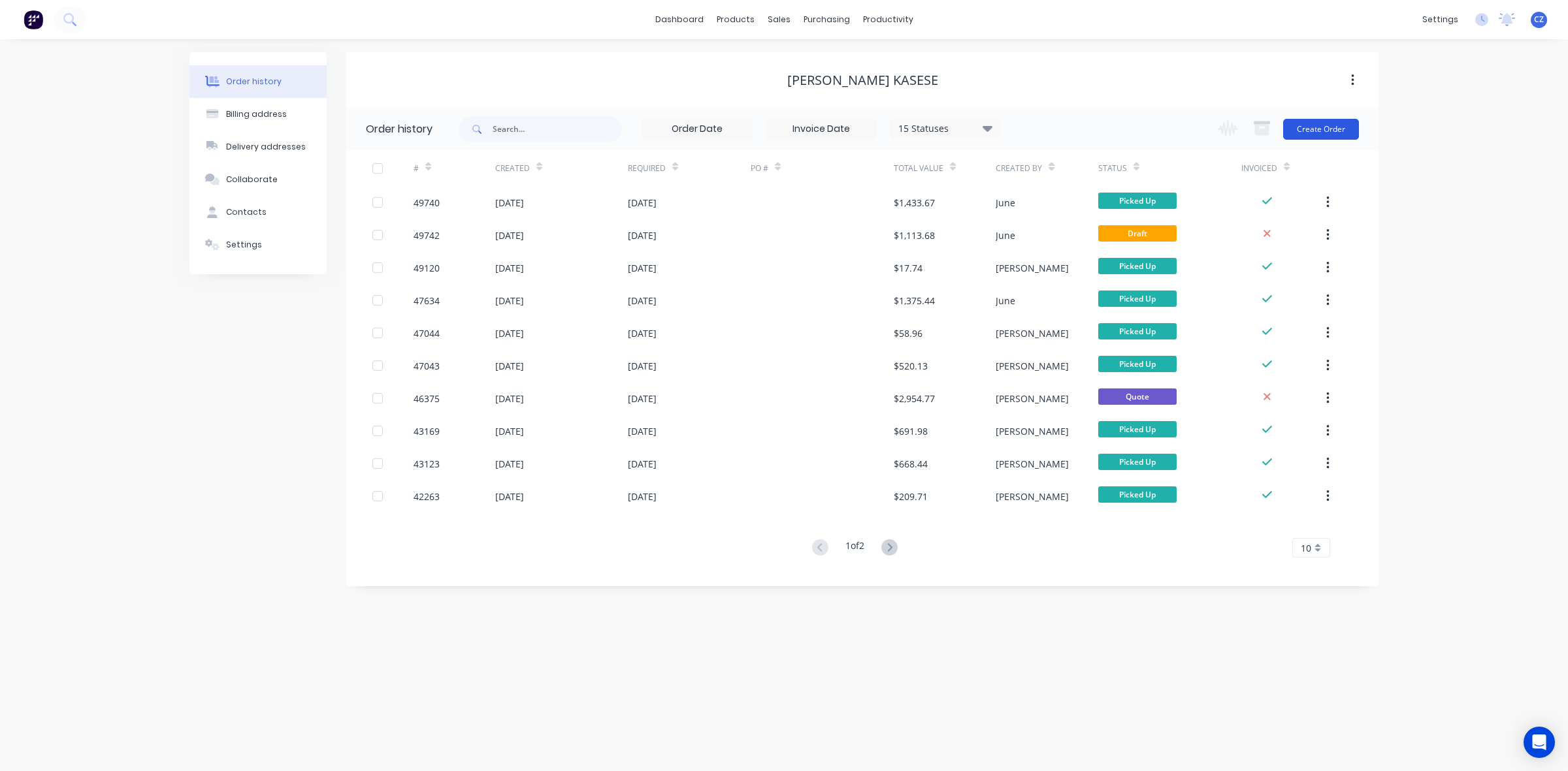
click at [1346, 124] on button "Create Order" at bounding box center [1321, 129] width 76 height 21
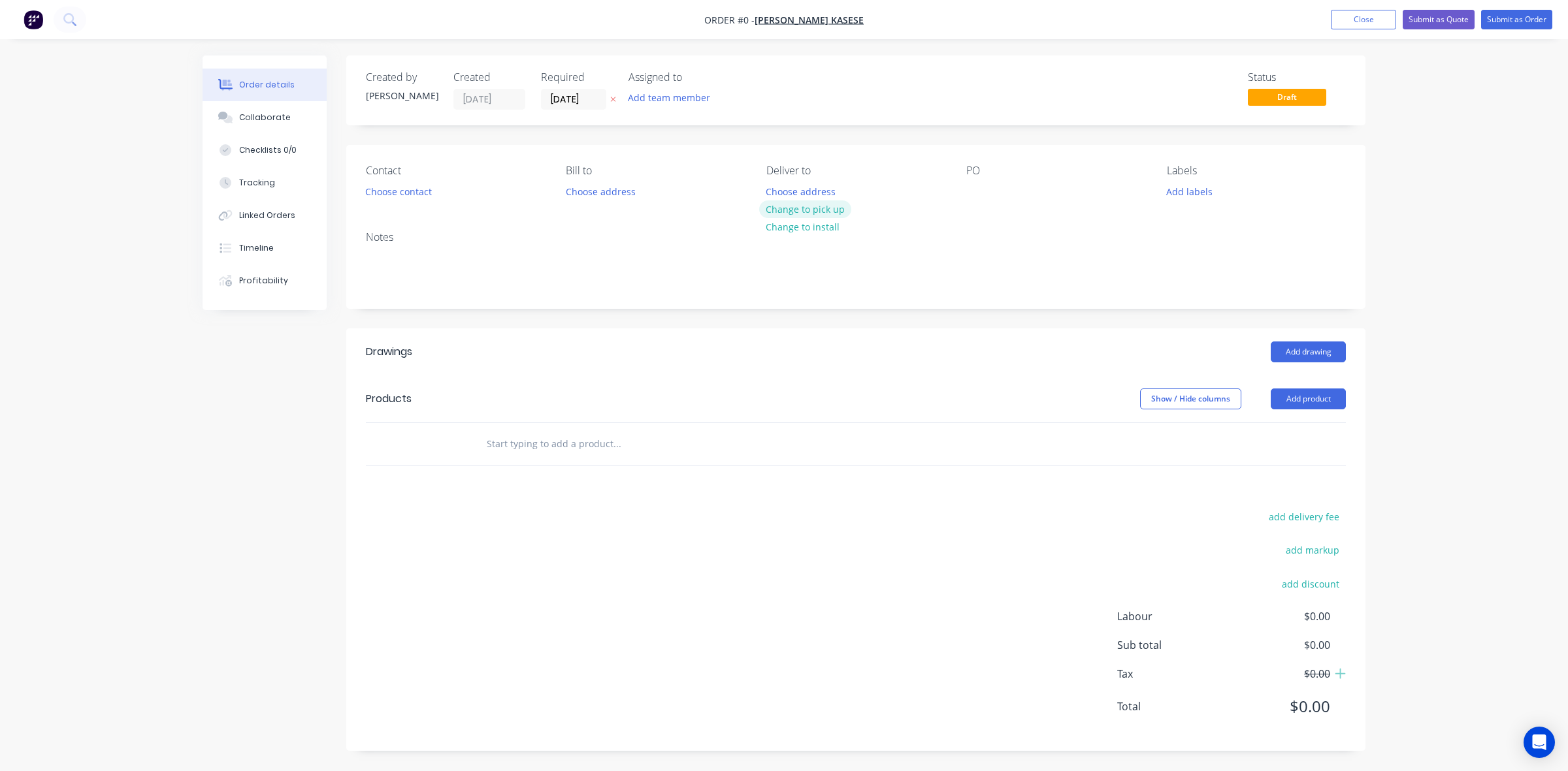
click at [775, 207] on button "Change to pick up" at bounding box center [805, 209] width 93 height 18
click at [1356, 21] on button "Close" at bounding box center [1364, 19] width 66 height 20
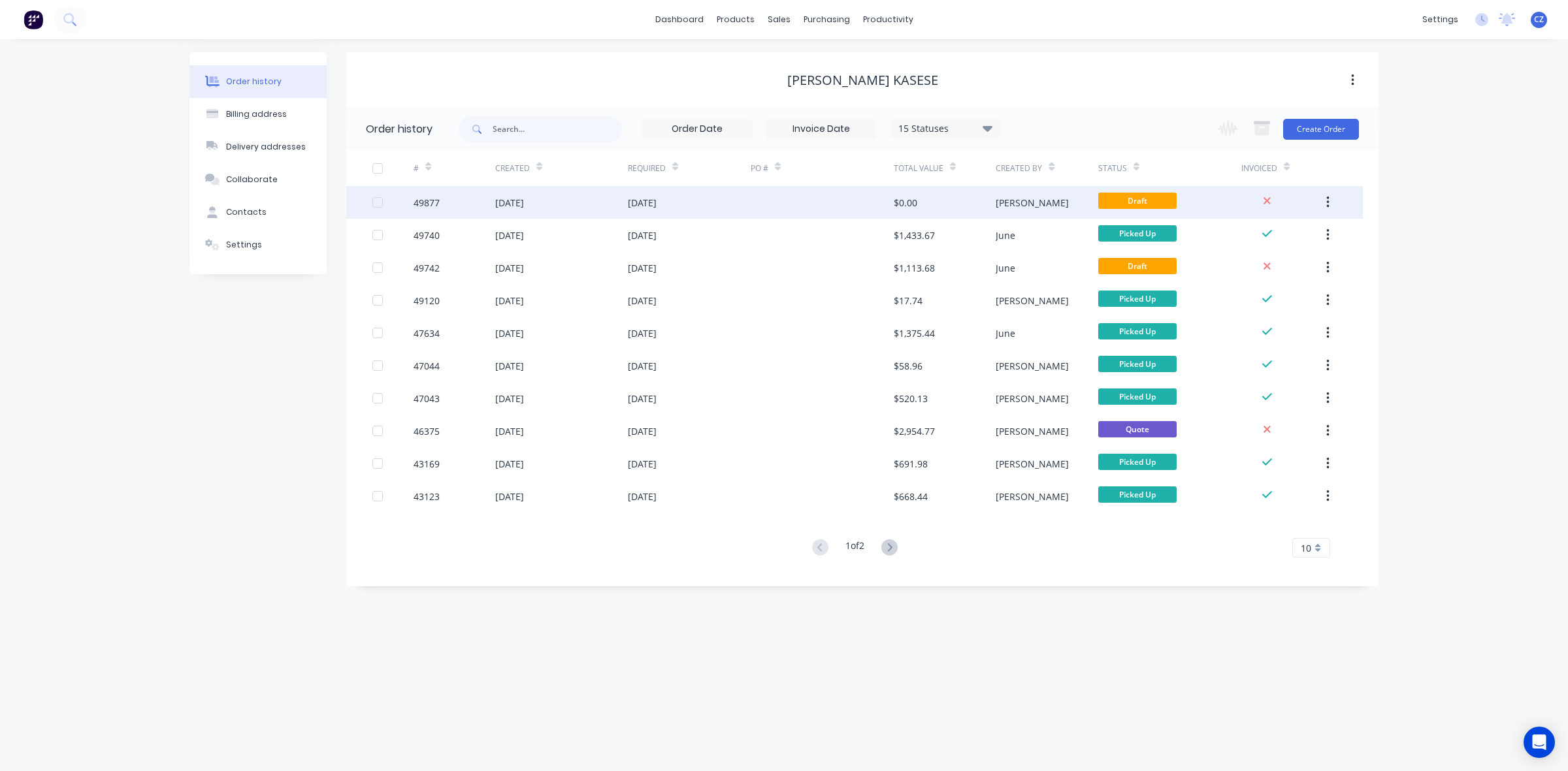
click at [865, 200] on div at bounding box center [822, 202] width 143 height 33
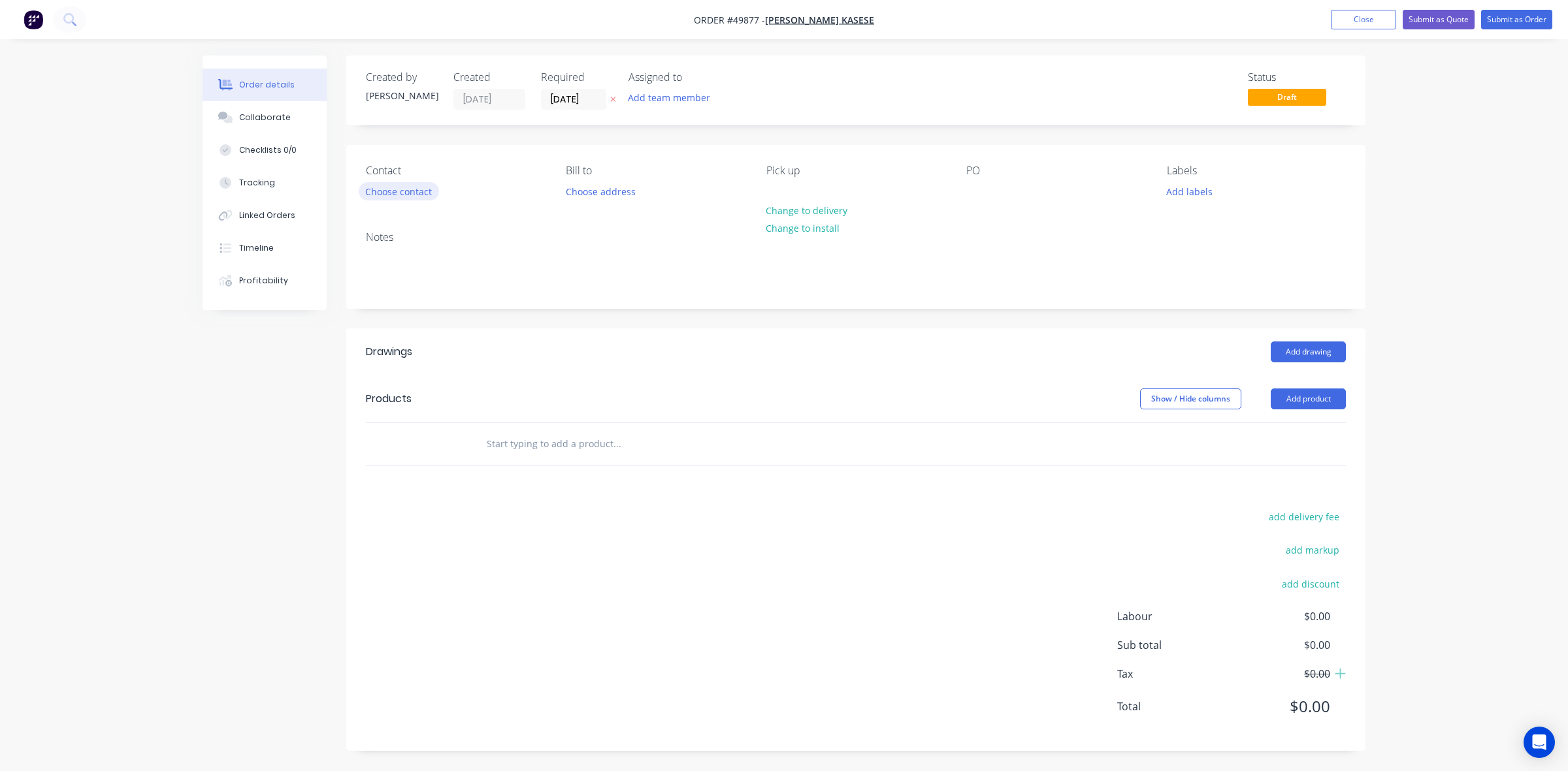
click at [410, 188] on button "Choose contact" at bounding box center [399, 190] width 81 height 18
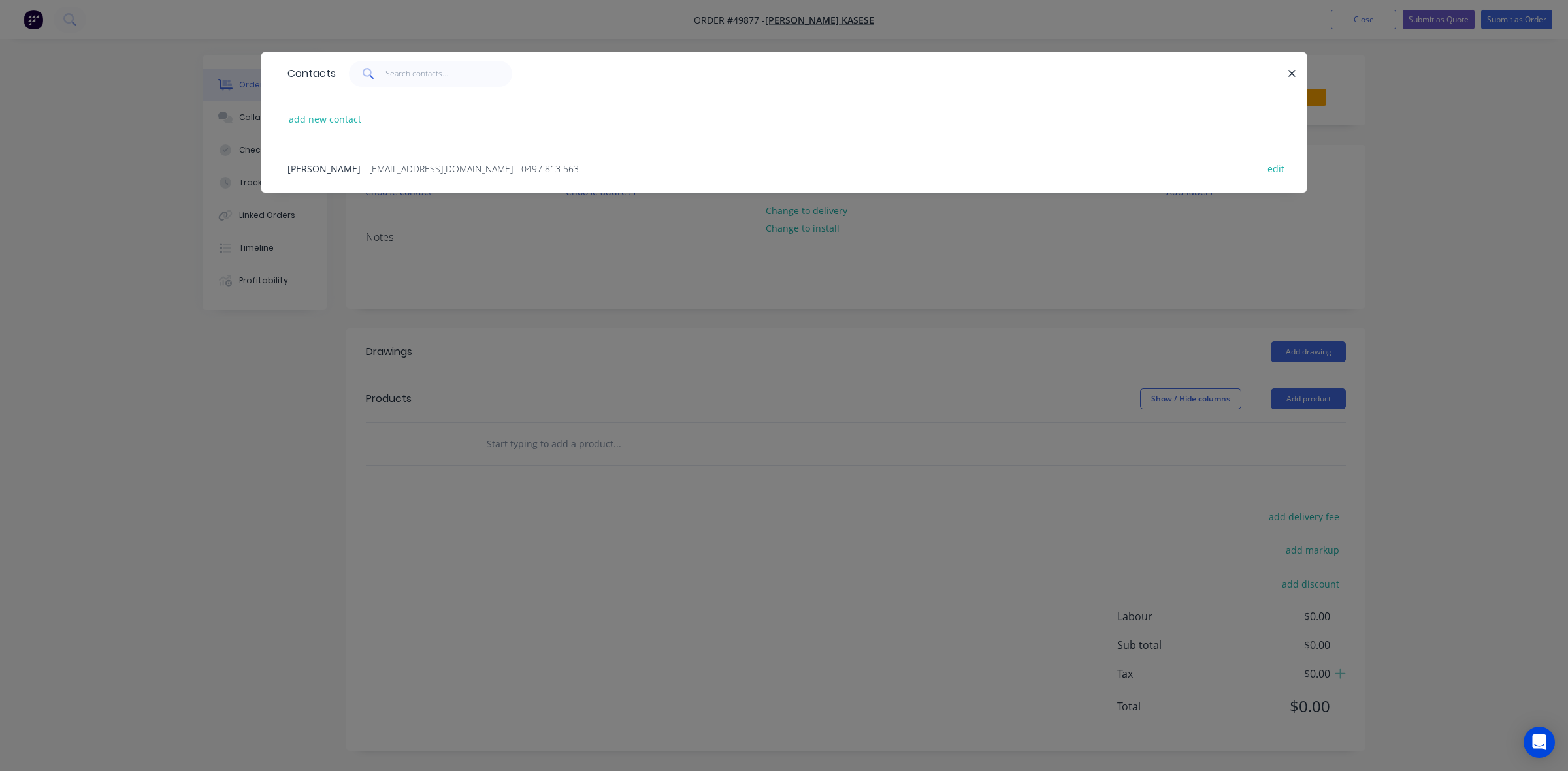
click at [348, 176] on div "Jonas - jonastk@hotmail.com - 0497 813 563 edit" at bounding box center [784, 168] width 1006 height 49
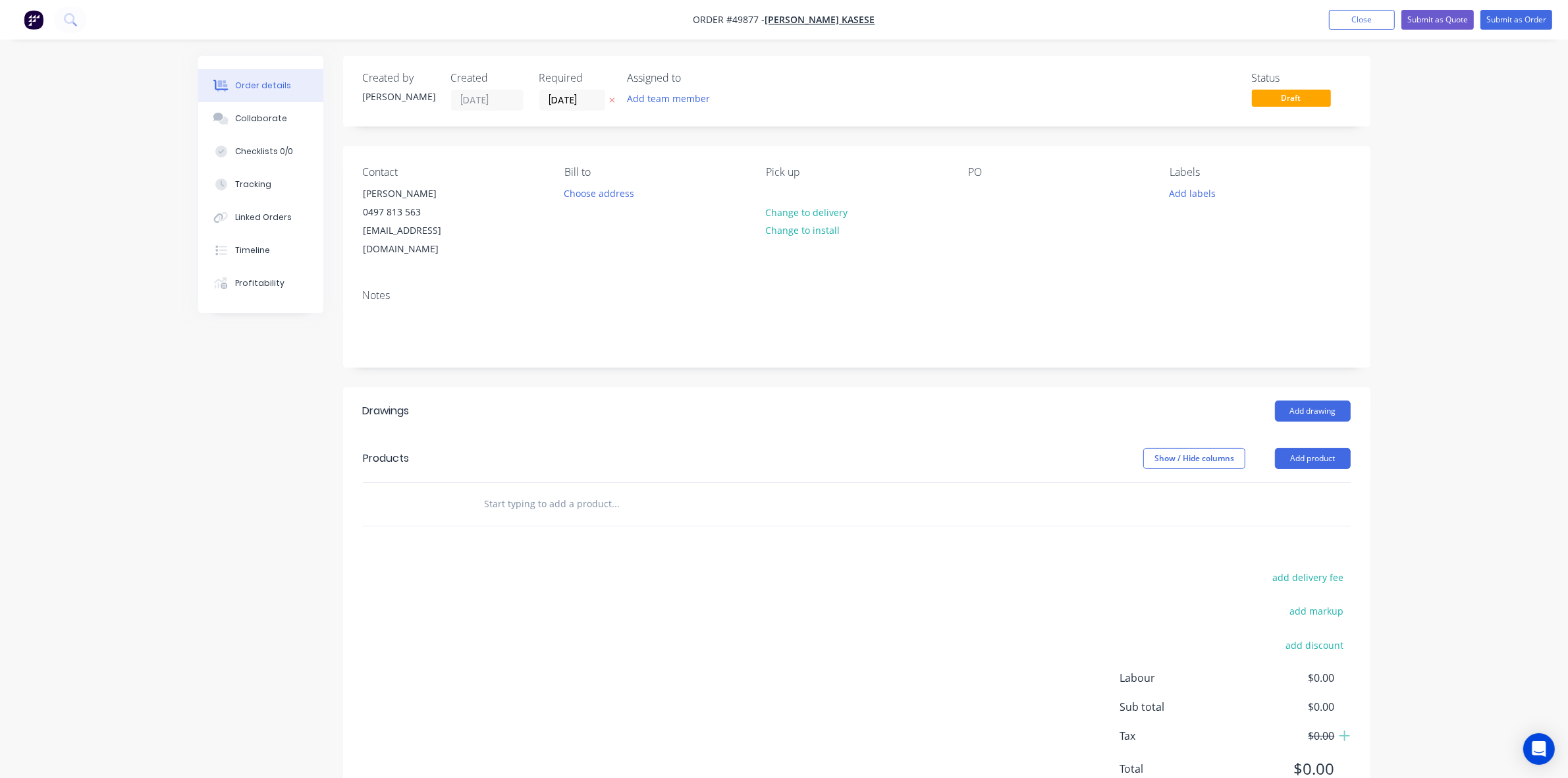
click at [672, 388] on header "Drawings Add drawing" at bounding box center [856, 411] width 1027 height 47
click at [1337, 449] on button "Add product" at bounding box center [1313, 458] width 76 height 21
click at [1258, 482] on div "Product catalogue" at bounding box center [1287, 492] width 101 height 19
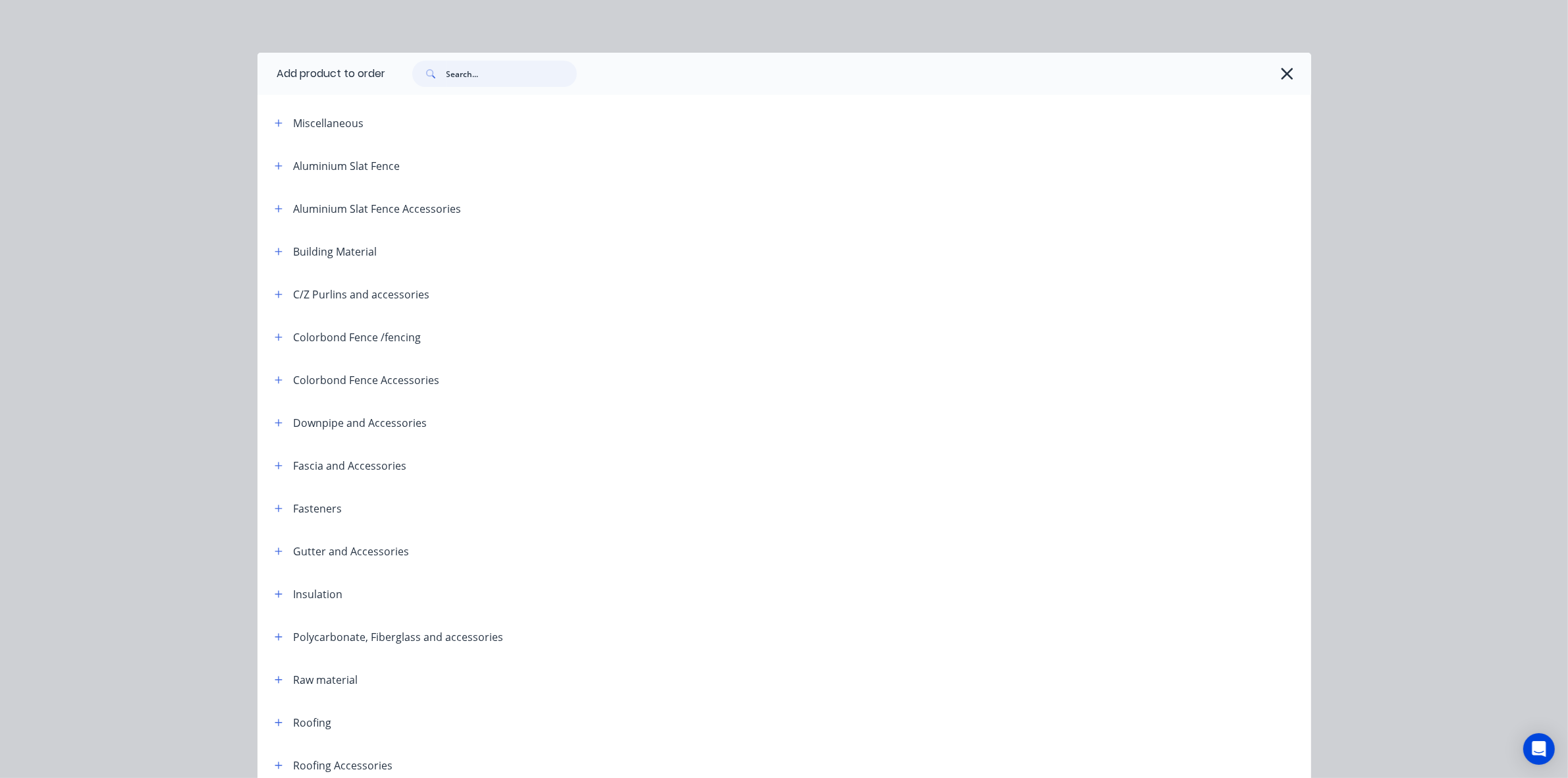
click at [481, 68] on input "text" at bounding box center [512, 74] width 130 height 26
type input "sheet"
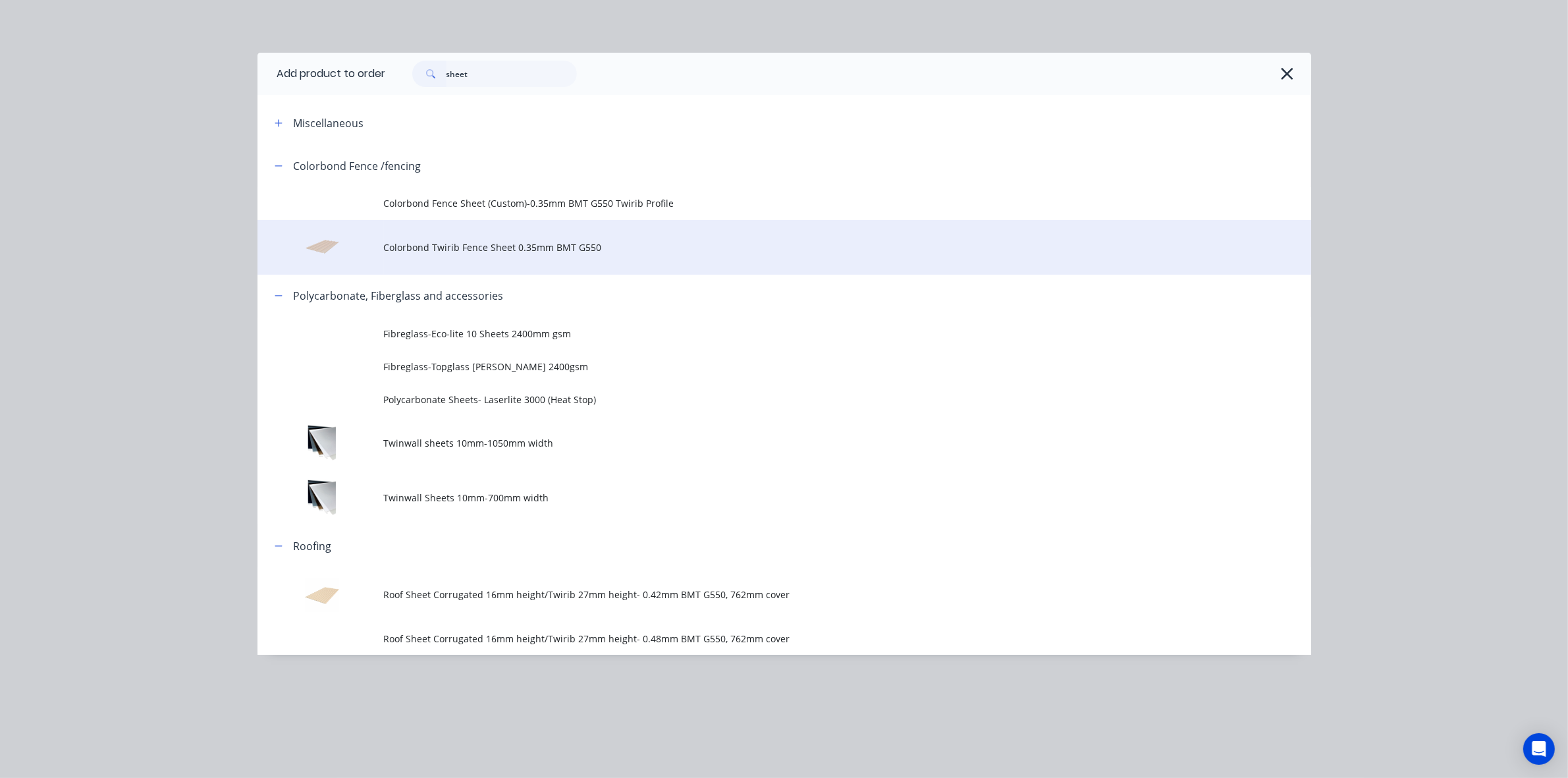
click at [557, 257] on td "Colorbond Twirib Fence Sheet 0.35mm BMT G550" at bounding box center [847, 248] width 927 height 55
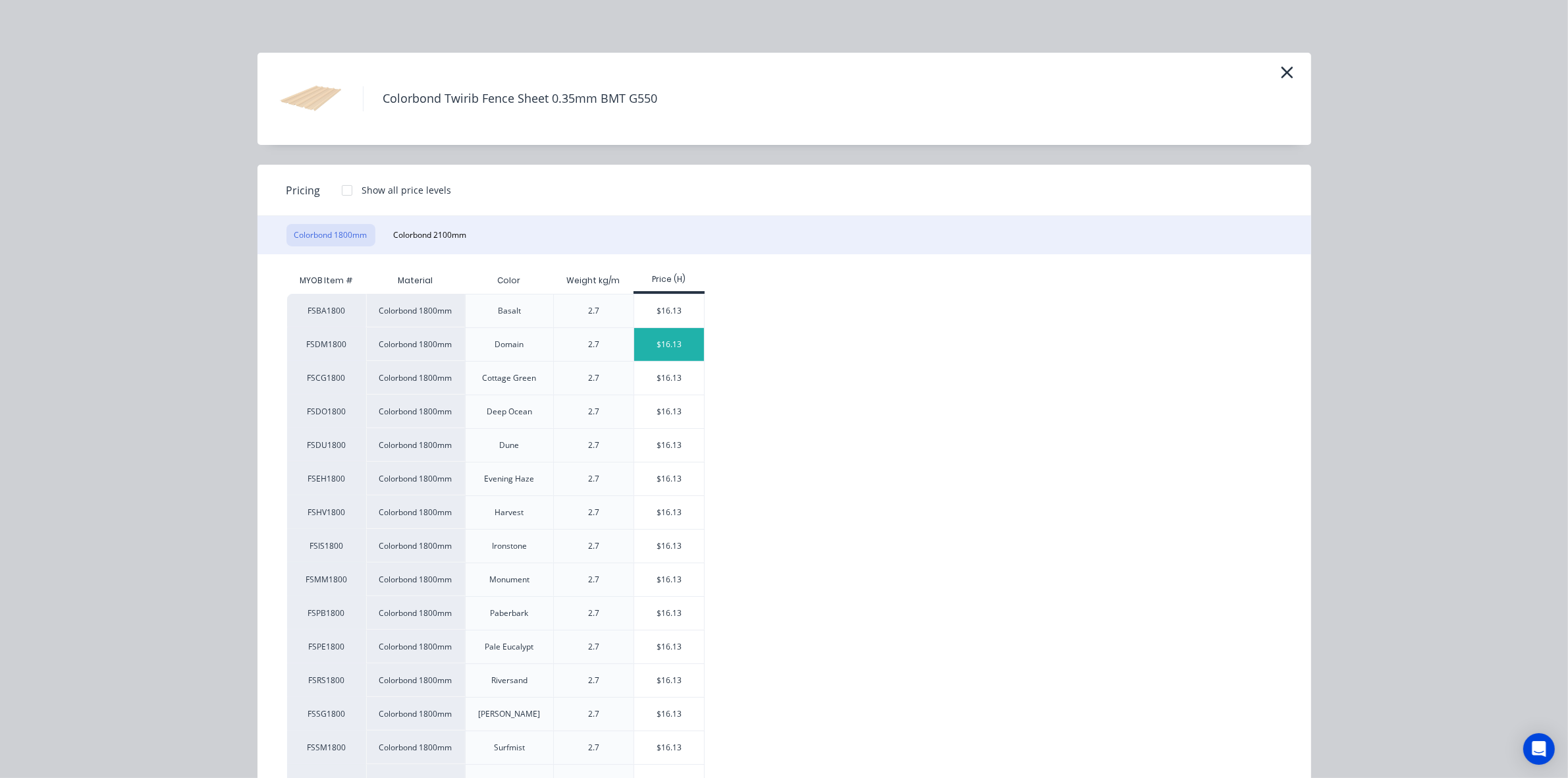
click at [663, 337] on div "$16.13" at bounding box center [669, 344] width 71 height 33
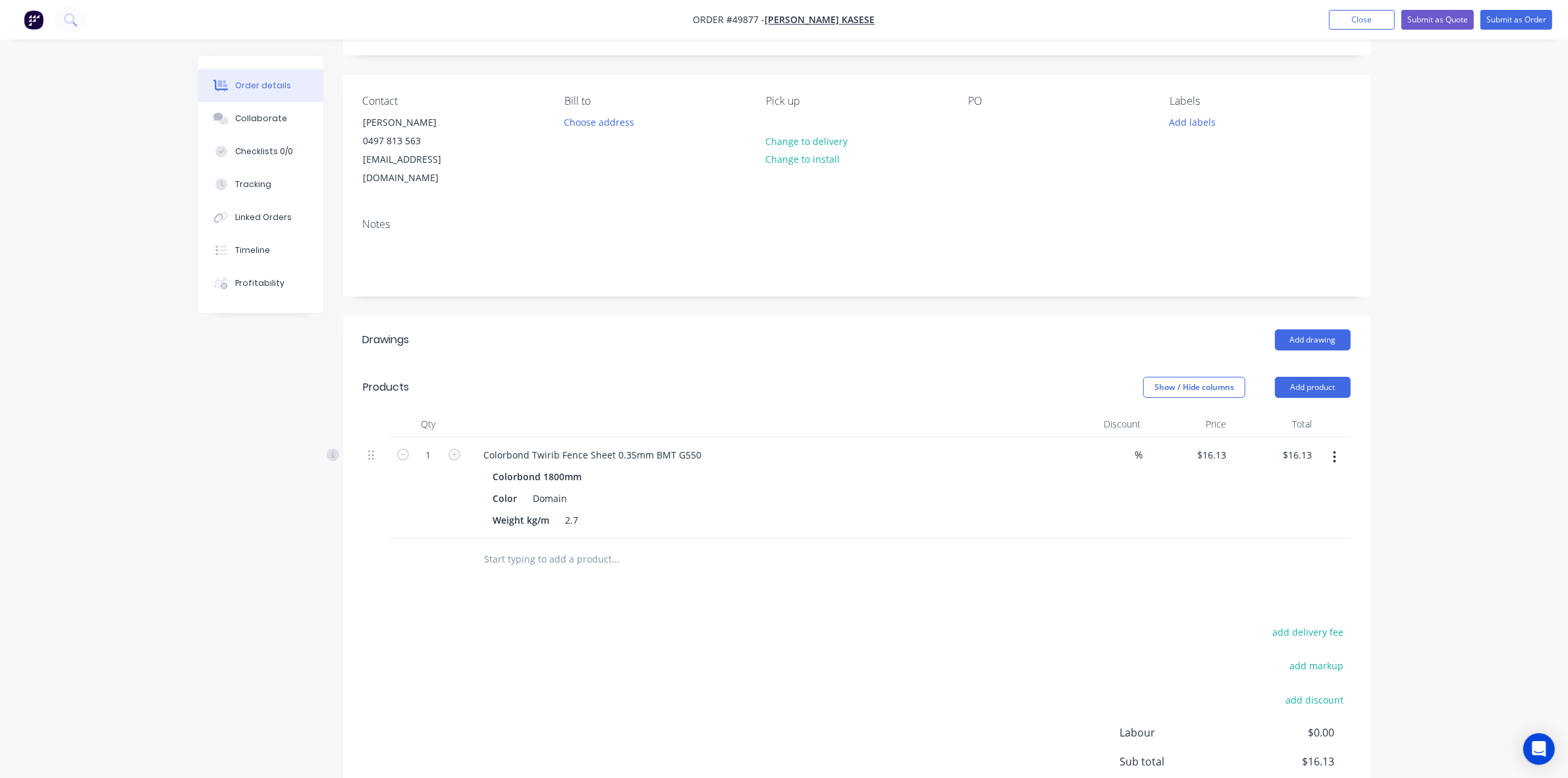
scroll to position [164, 0]
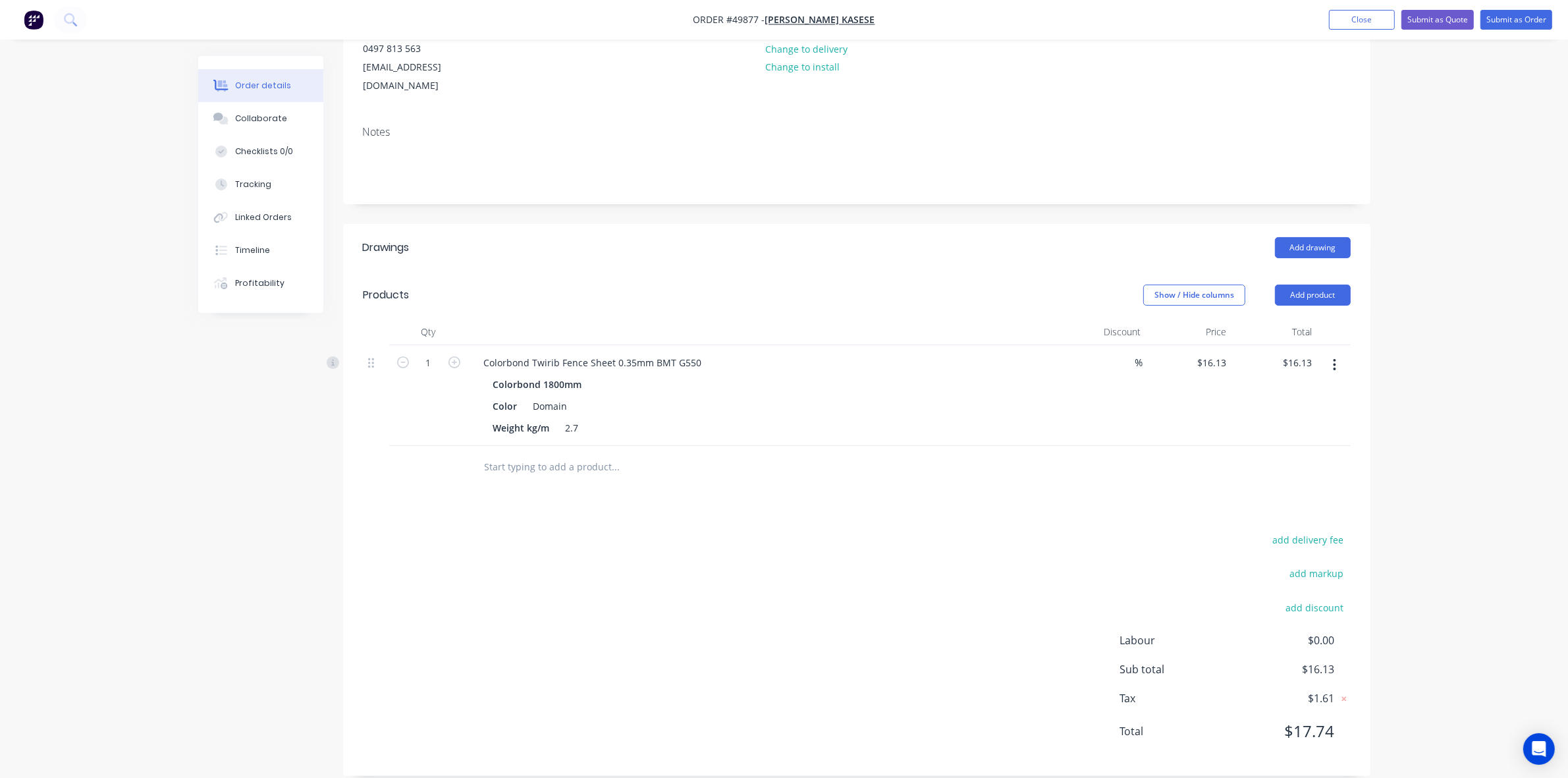
click at [448, 354] on div "1" at bounding box center [429, 395] width 79 height 101
type input "10"
type input "$161.30"
click at [712, 271] on header "Products Show / Hide columns Add product" at bounding box center [856, 295] width 1027 height 47
click at [1344, 285] on button "Add product" at bounding box center [1313, 295] width 76 height 21
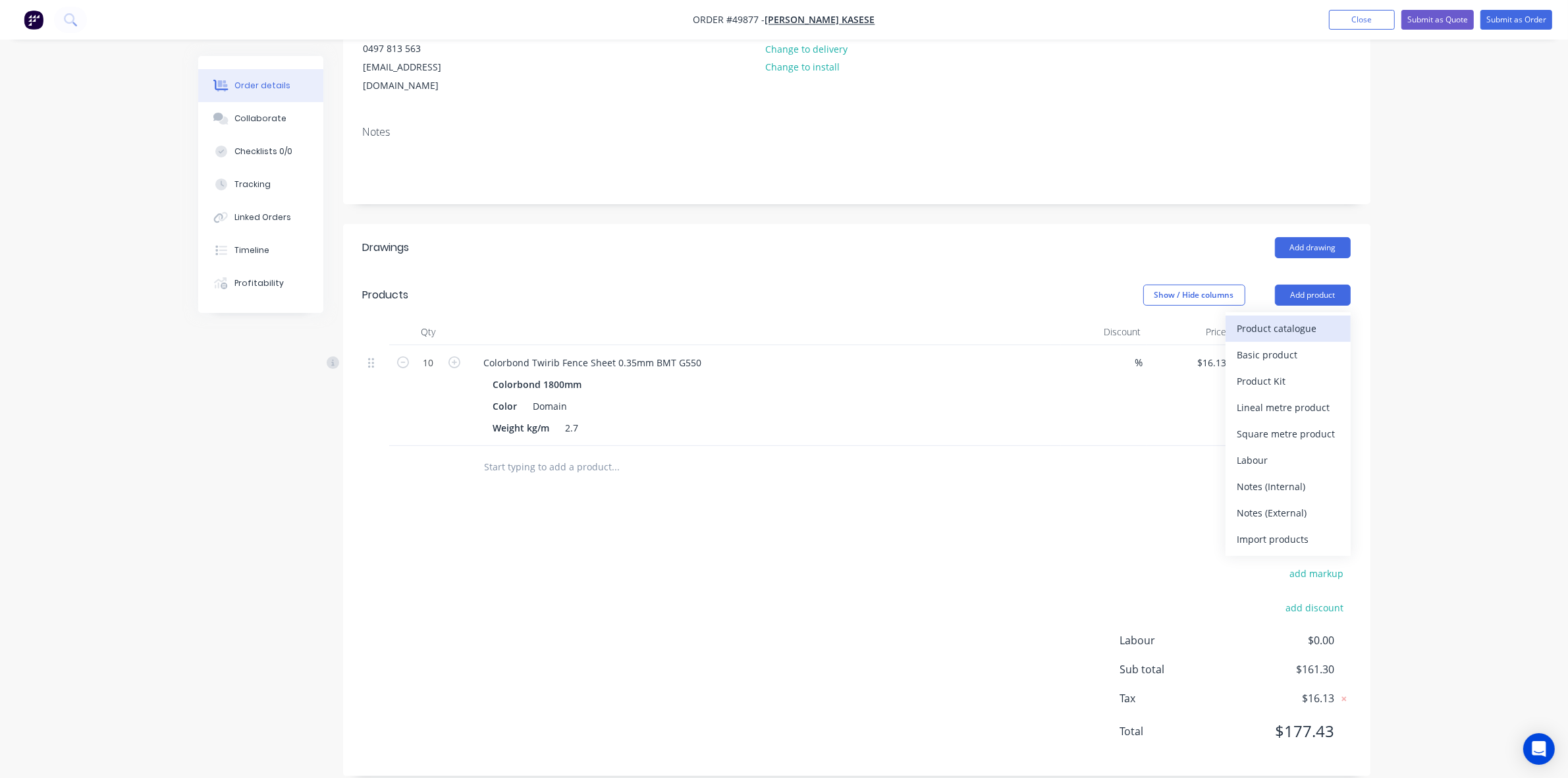
click at [1290, 319] on div "Product catalogue" at bounding box center [1287, 328] width 101 height 19
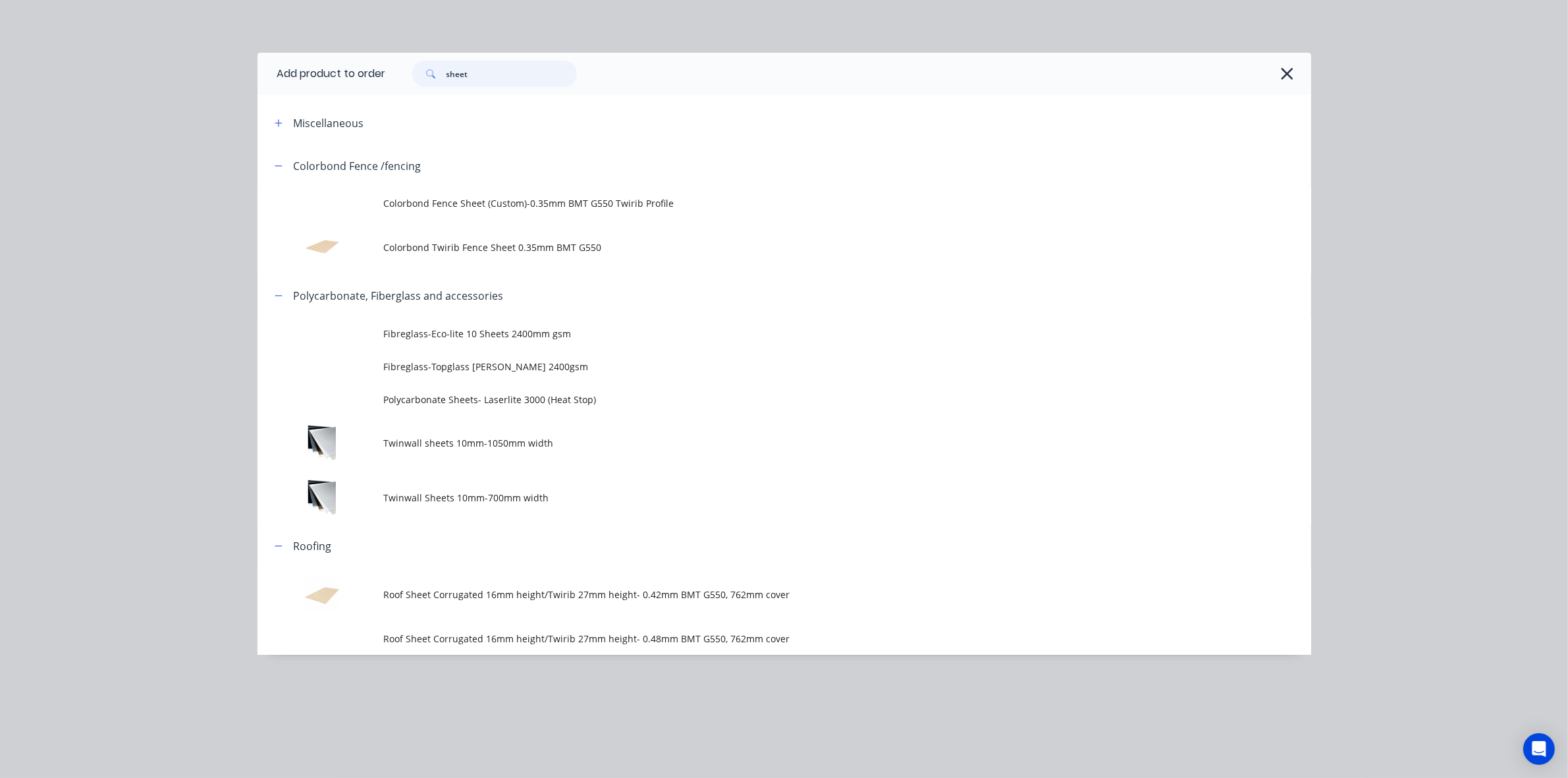
drag, startPoint x: 517, startPoint y: 79, endPoint x: 407, endPoint y: 82, distance: 110.0
click at [413, 81] on div "sheet" at bounding box center [494, 74] width 164 height 26
type input "rail"
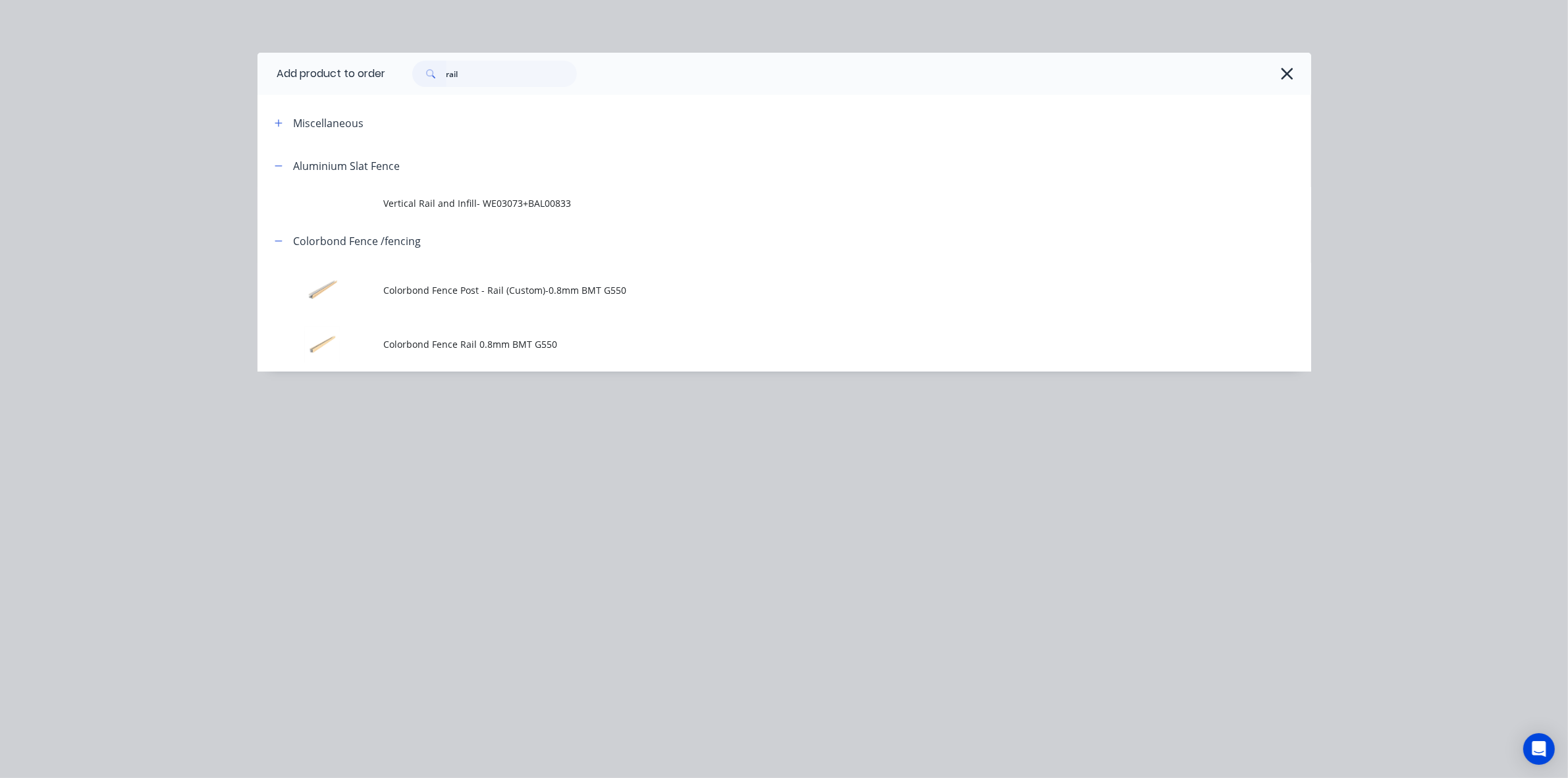
click at [548, 347] on span "Colorbond Fence Rail 0.8mm BMT G550" at bounding box center [754, 344] width 742 height 14
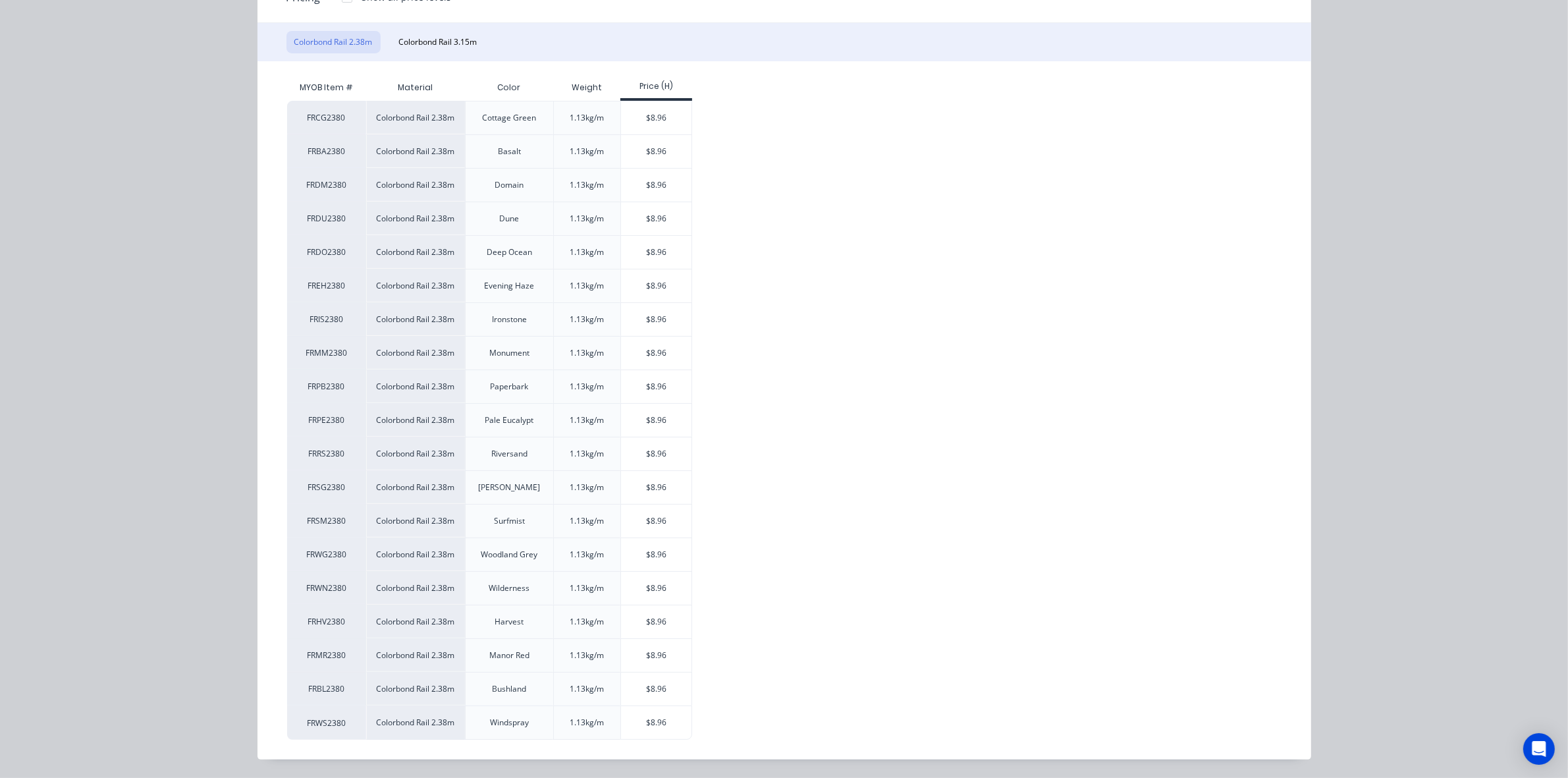
scroll to position [195, 0]
click at [649, 172] on div "$8.96" at bounding box center [656, 184] width 71 height 33
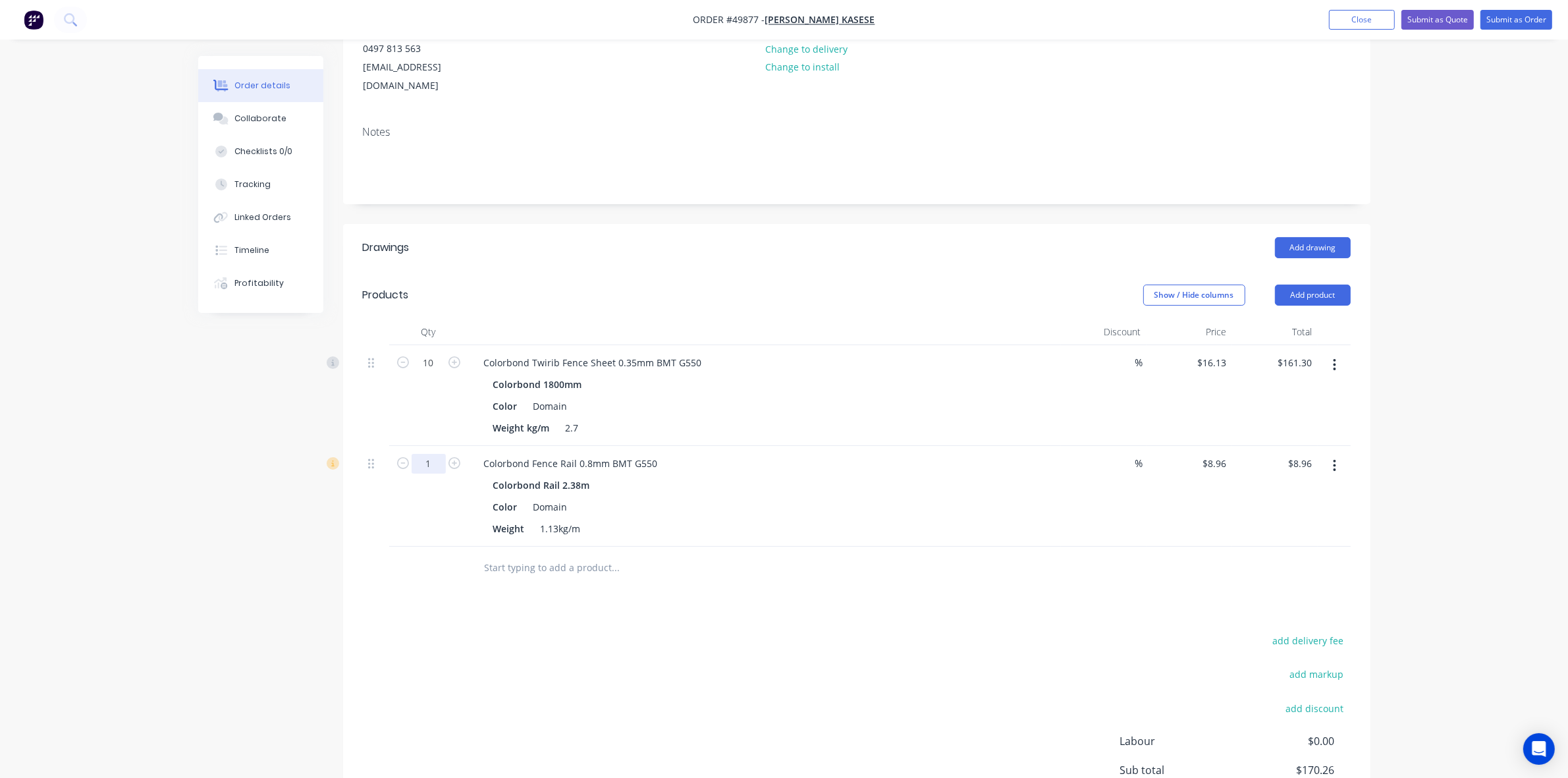
click at [431, 454] on input "1" at bounding box center [429, 463] width 34 height 20
type input "6"
type input "$53.76"
click at [853, 526] on div "Colorbond Fence Rail 0.8mm BMT G550 Colorbond Rail 2.38m Color Domain Weight 1.…" at bounding box center [765, 496] width 593 height 101
click at [432, 454] on input "6" at bounding box center [429, 463] width 34 height 20
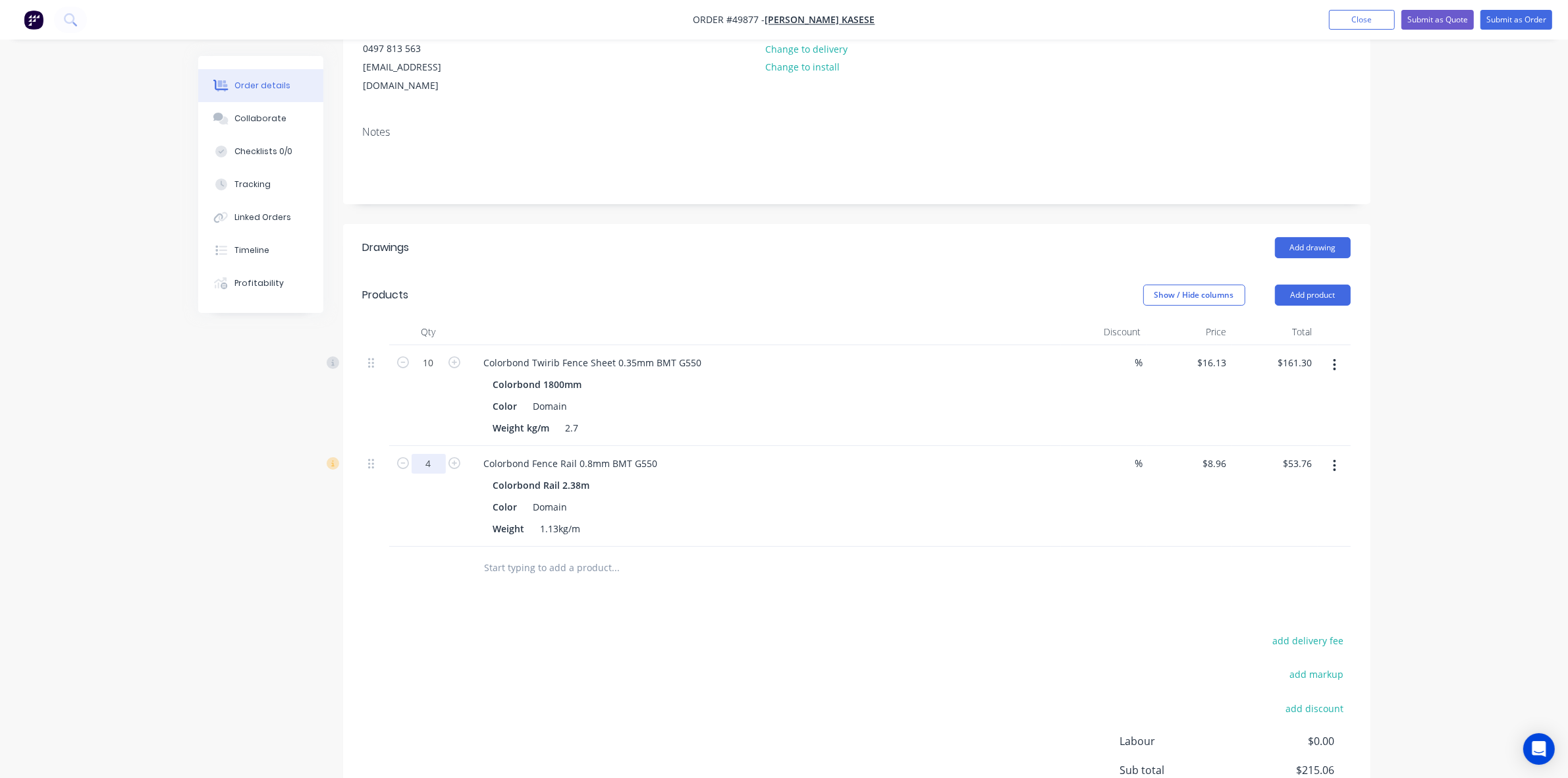
type input "4"
type input "$35.84"
drag, startPoint x: 953, startPoint y: 590, endPoint x: 1000, endPoint y: 560, distance: 55.8
click at [956, 588] on div "Drawings Add drawing Products Show / Hide columns Add product Qty Discount Pric…" at bounding box center [856, 550] width 1027 height 653
click at [1329, 454] on button "button" at bounding box center [1335, 465] width 31 height 24
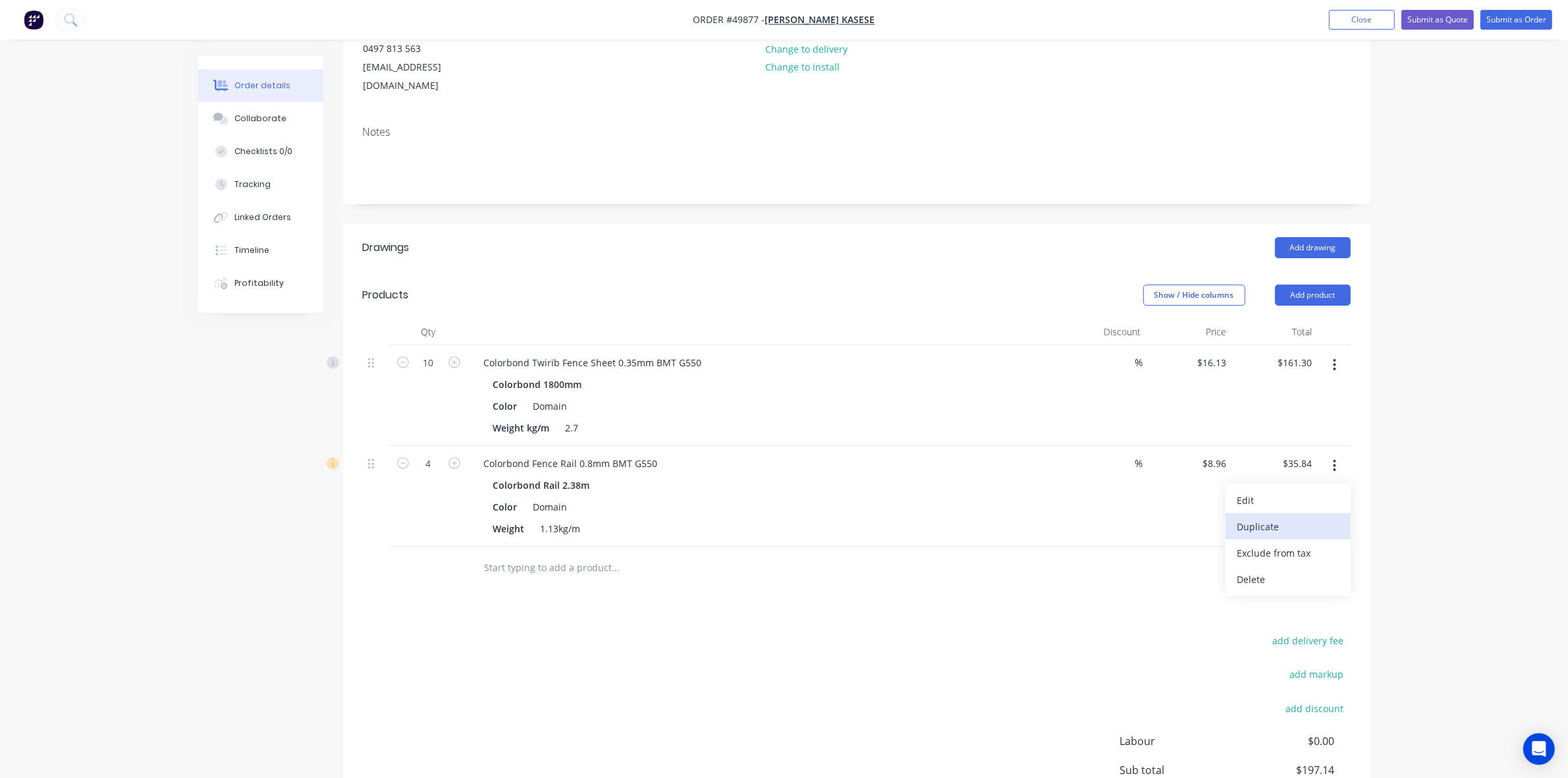
click at [1297, 517] on div "Duplicate" at bounding box center [1287, 527] width 101 height 19
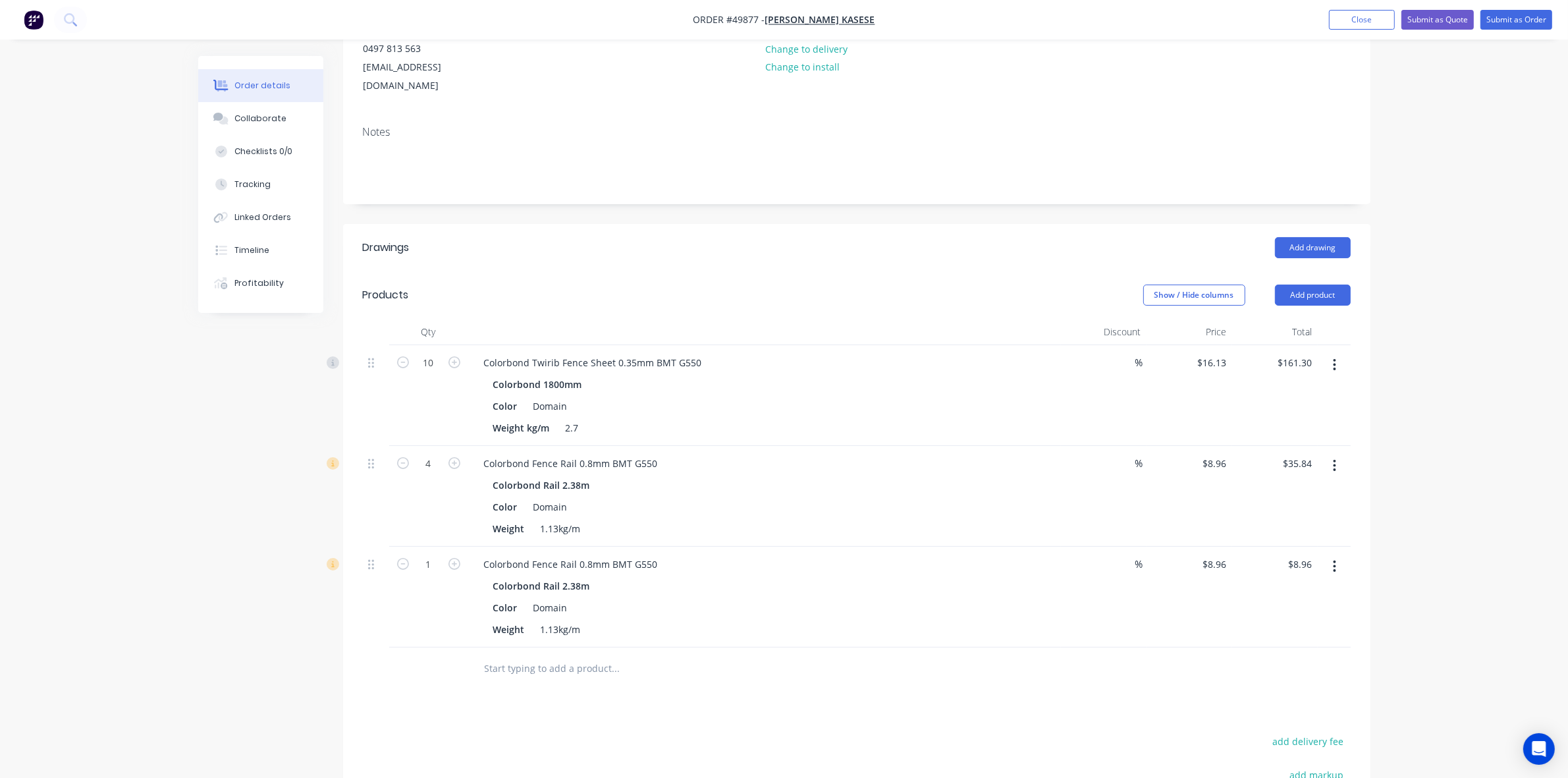
click at [1335, 560] on icon "button" at bounding box center [1335, 566] width 3 height 14
click at [1292, 592] on div "Edit" at bounding box center [1287, 601] width 101 height 19
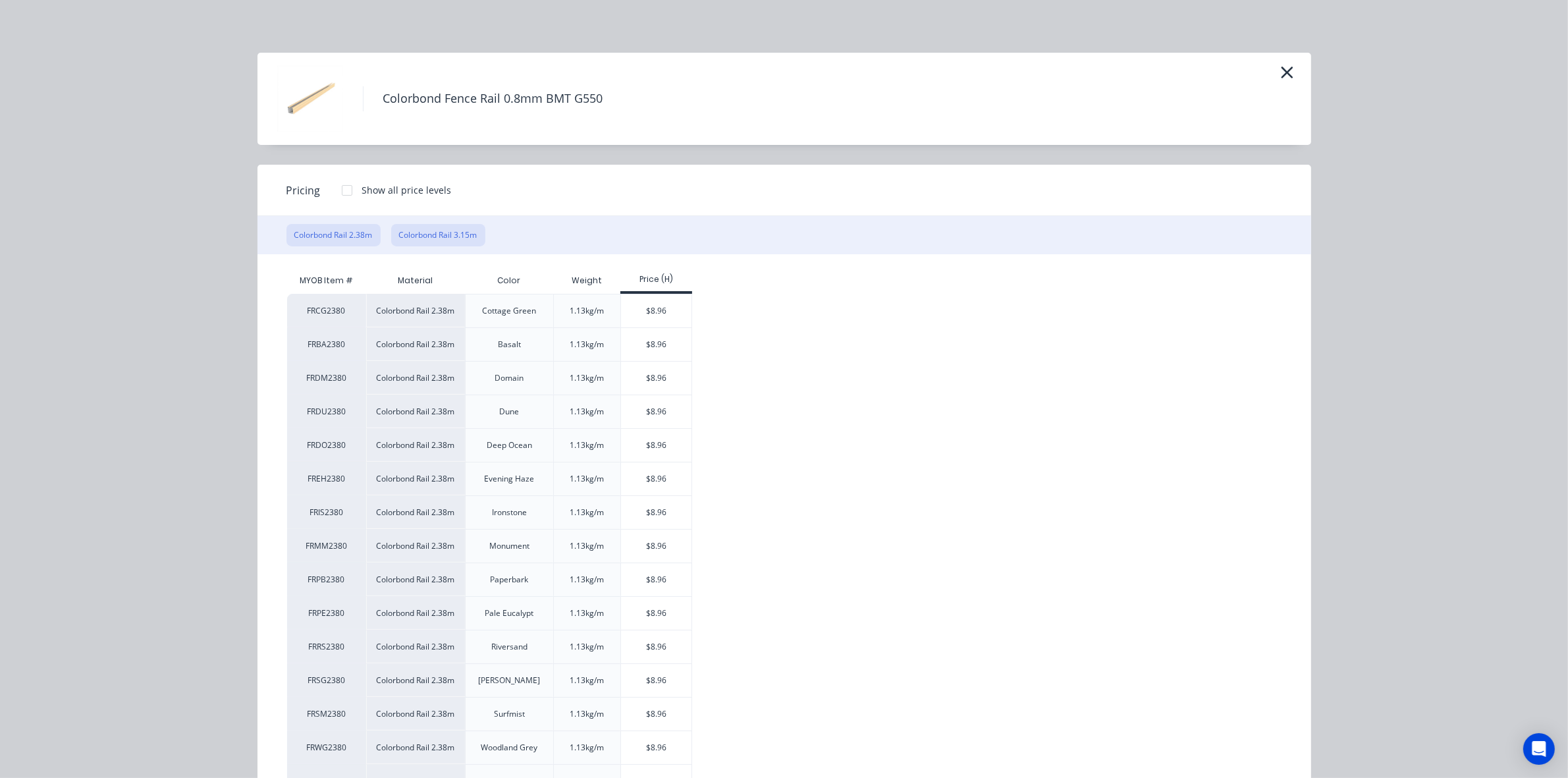
click at [457, 230] on button "Colorbond Rail 3.15m" at bounding box center [439, 235] width 95 height 23
click at [680, 311] on div "$11.85" at bounding box center [656, 311] width 71 height 33
type input "$11.85"
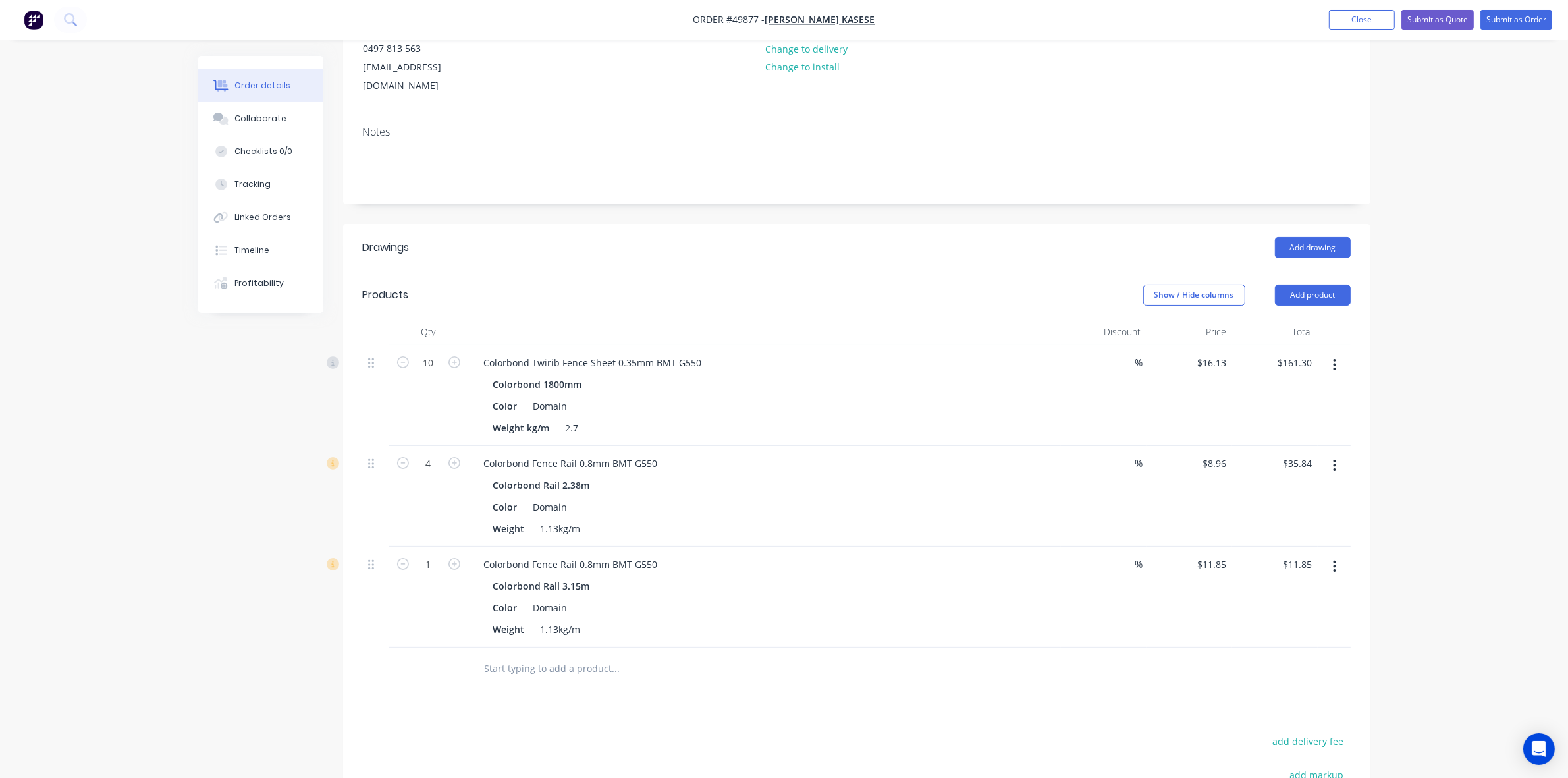
click at [816, 648] on div at bounding box center [706, 668] width 474 height 43
click at [456, 558] on icon "button" at bounding box center [455, 563] width 12 height 12
type input "2"
type input "$23.70"
click at [442, 588] on div "2" at bounding box center [429, 596] width 79 height 101
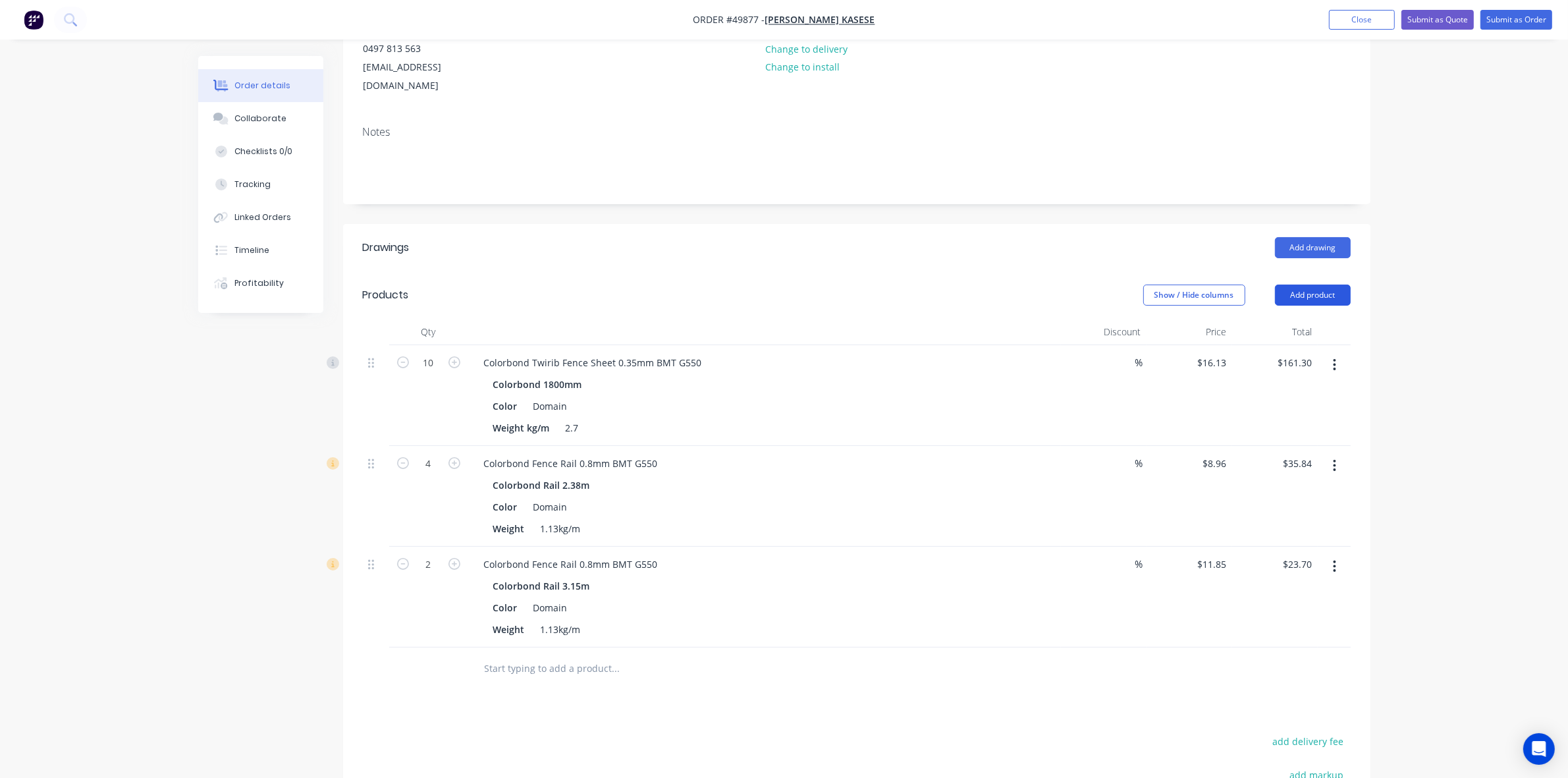
click at [1338, 285] on button "Add product" at bounding box center [1313, 295] width 76 height 21
click at [1291, 319] on div "Product catalogue" at bounding box center [1287, 328] width 101 height 19
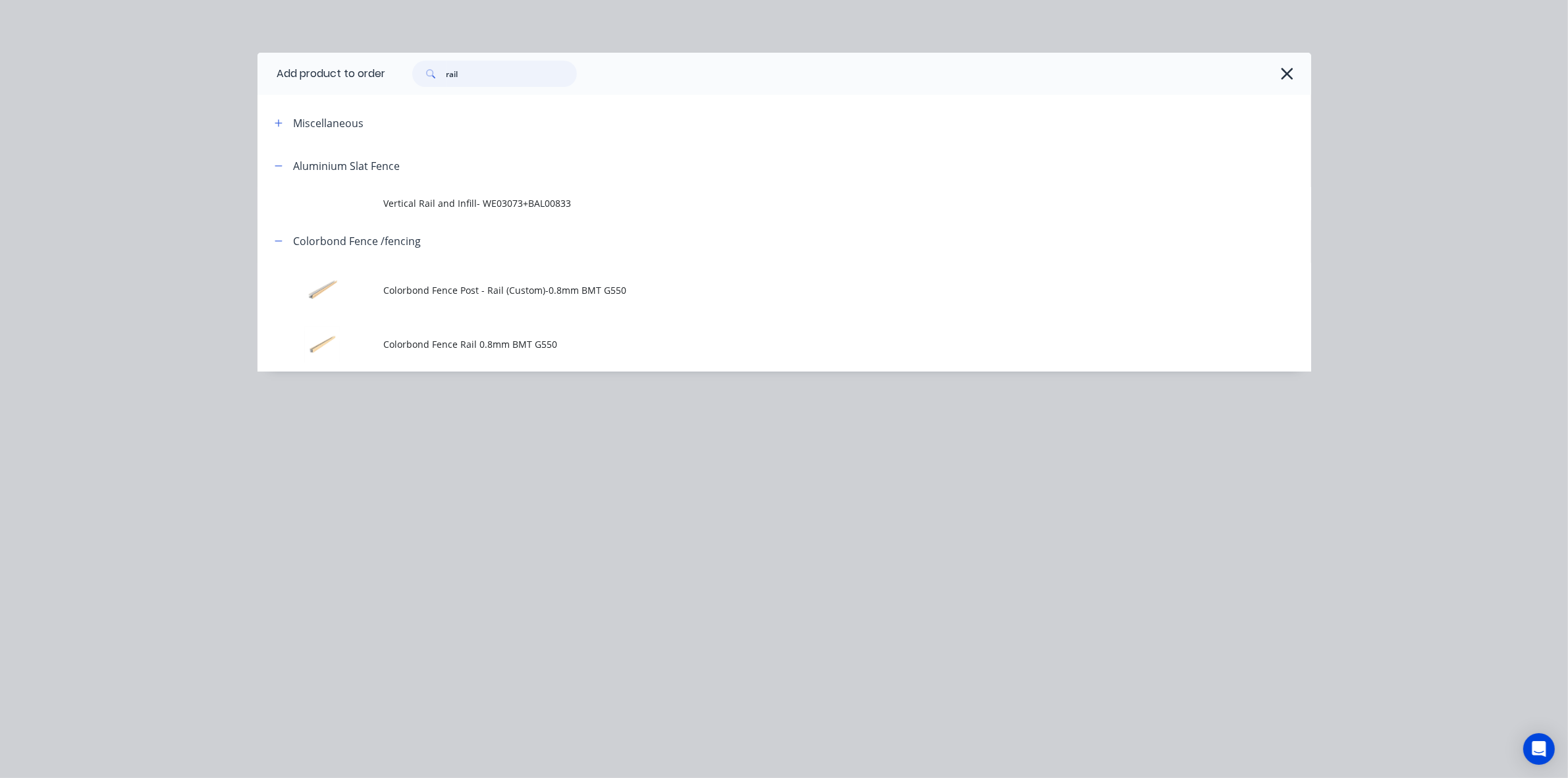
drag, startPoint x: 489, startPoint y: 73, endPoint x: 369, endPoint y: 96, distance: 122.2
click at [370, 96] on div "Add product to order rail Miscellaneous Aluminium Slat Fence Vertical Rail and …" at bounding box center [784, 212] width 1054 height 319
type input "post"
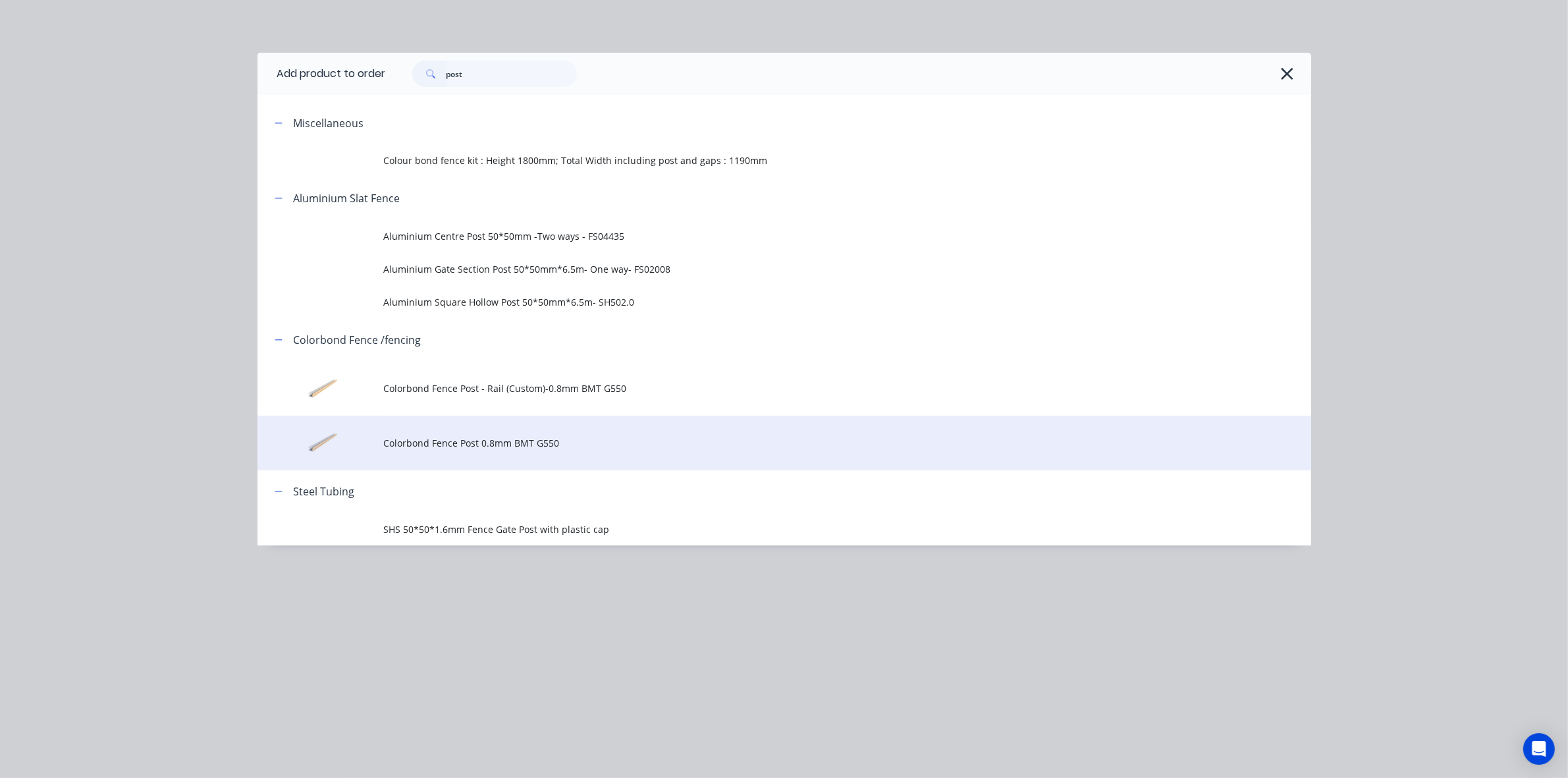
click at [550, 459] on td "Colorbond Fence Post 0.8mm BMT G550" at bounding box center [847, 443] width 927 height 55
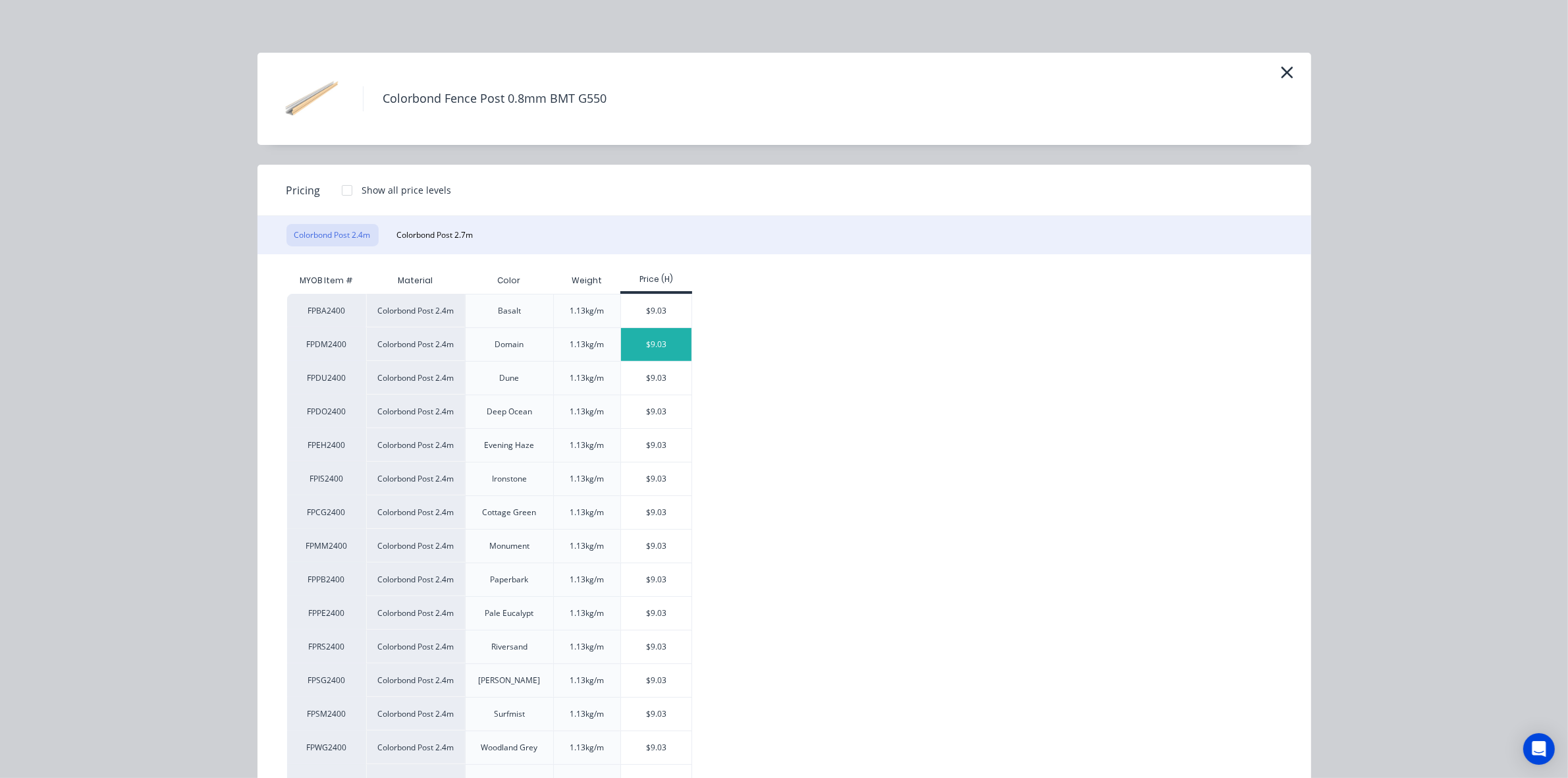
click at [660, 359] on div "$9.03" at bounding box center [656, 344] width 71 height 33
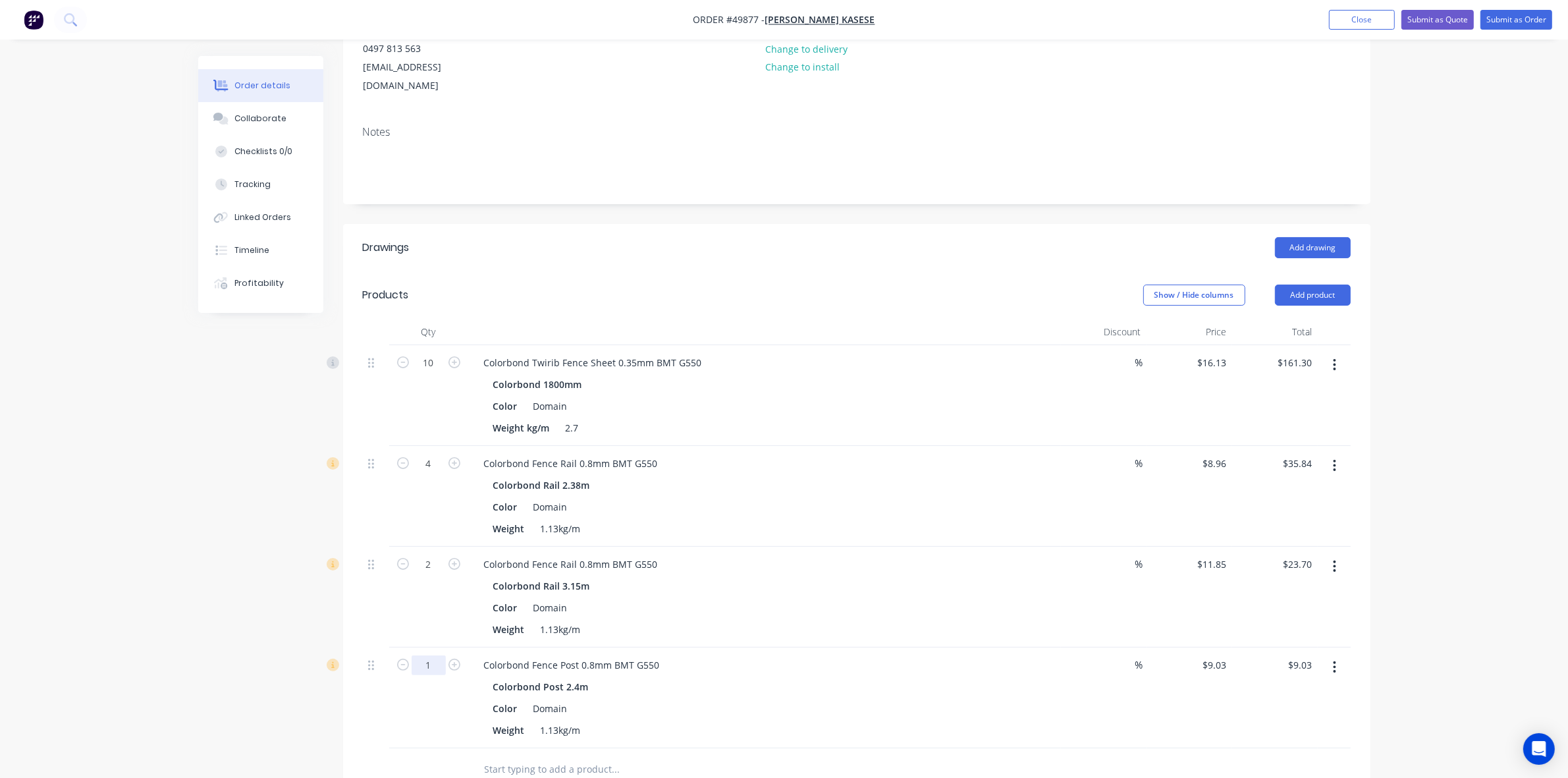
click at [437, 655] on input "1" at bounding box center [429, 665] width 34 height 20
type input "6"
type input "$54.18"
click at [727, 655] on div "Colorbond Fence Post 0.8mm BMT G550" at bounding box center [765, 665] width 582 height 19
click at [909, 679] on div "Colorbond Post 2.4m Color Domain Weight 1.13kg/m" at bounding box center [765, 708] width 582 height 62
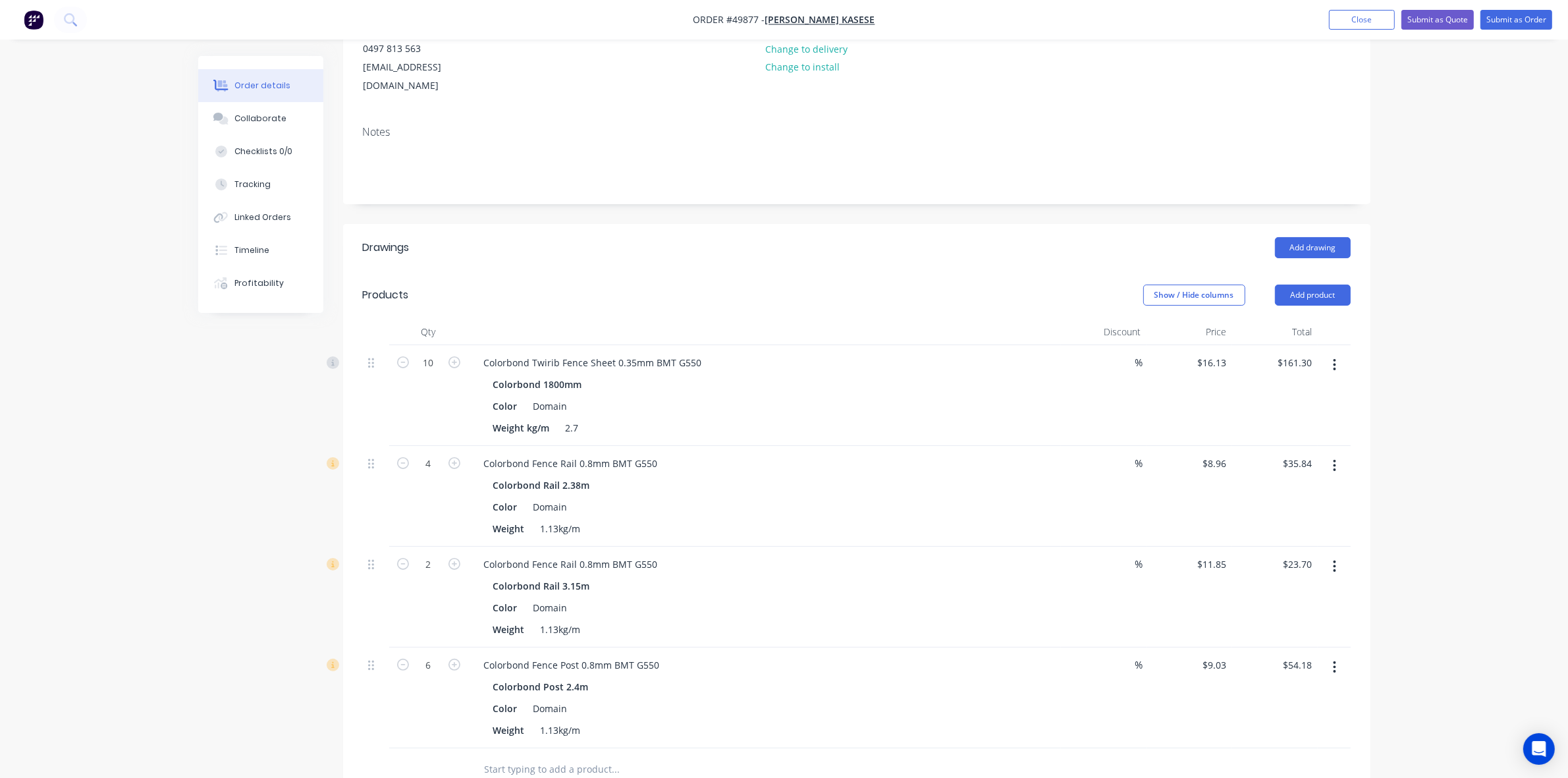
click at [1023, 677] on div "Colorbond Post 2.4m" at bounding box center [765, 686] width 543 height 19
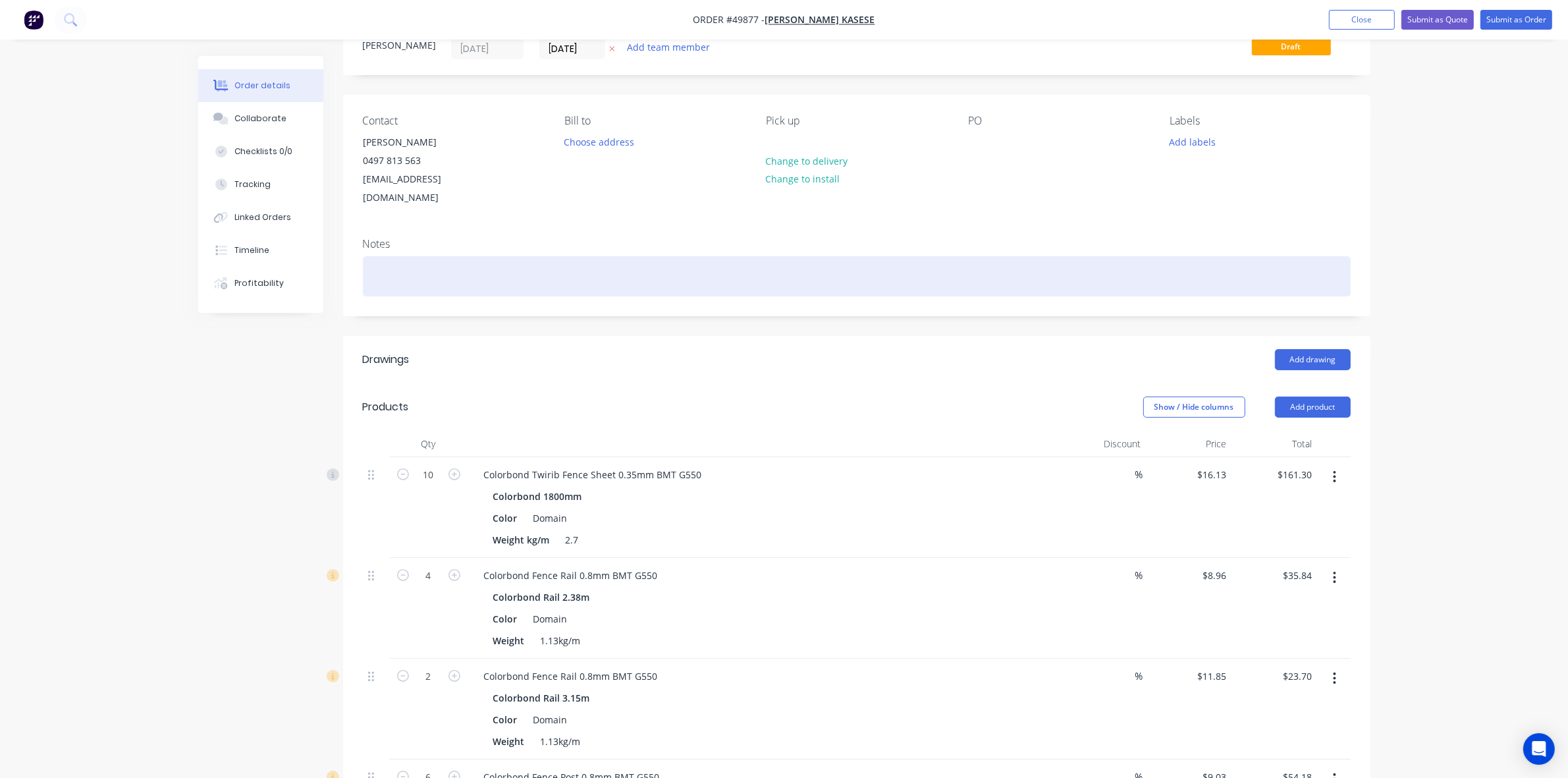
scroll to position [329, 0]
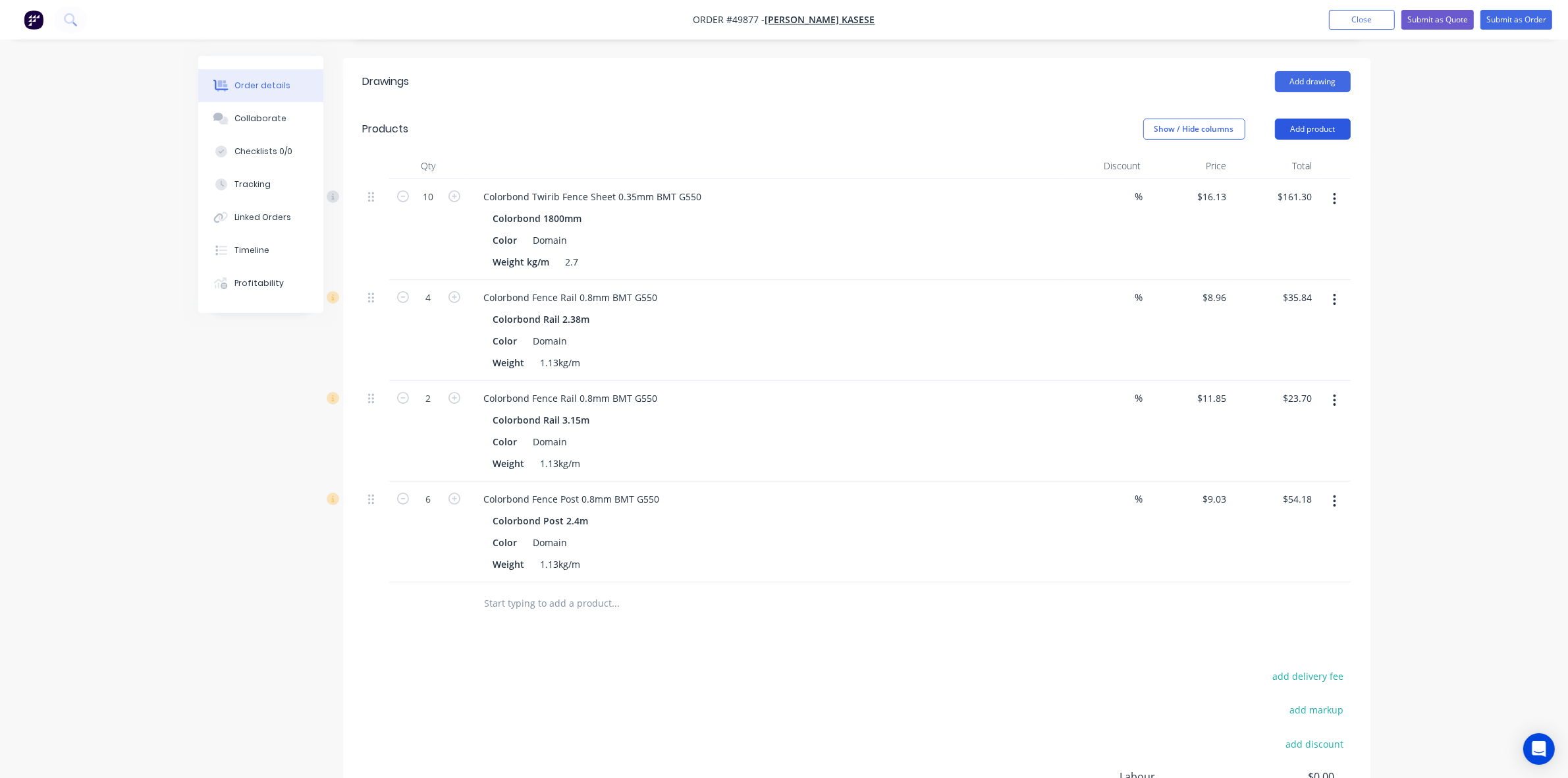
click at [1327, 118] on button "Add product" at bounding box center [1313, 129] width 76 height 21
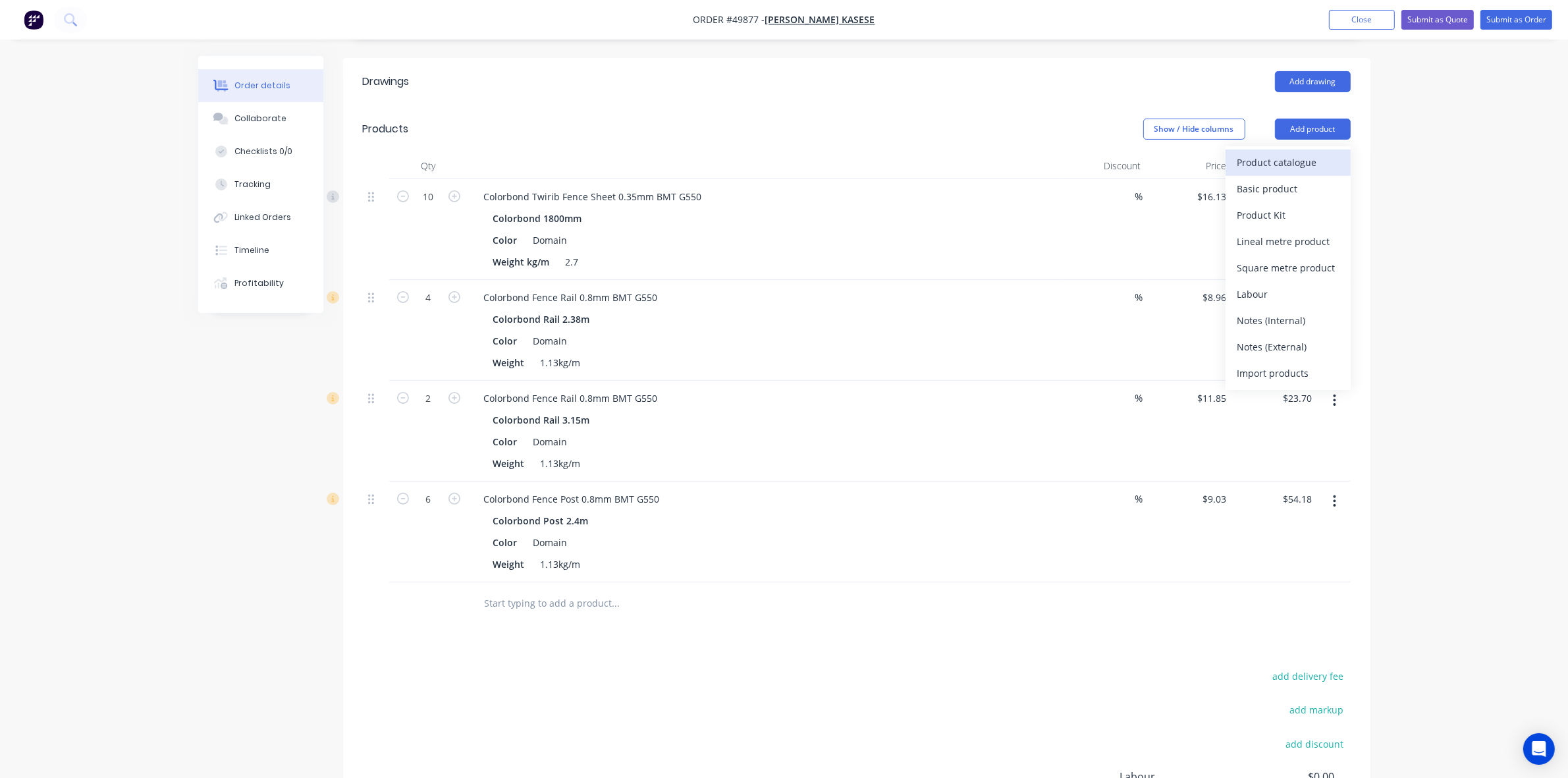
click at [1288, 153] on div "Product catalogue" at bounding box center [1287, 163] width 101 height 19
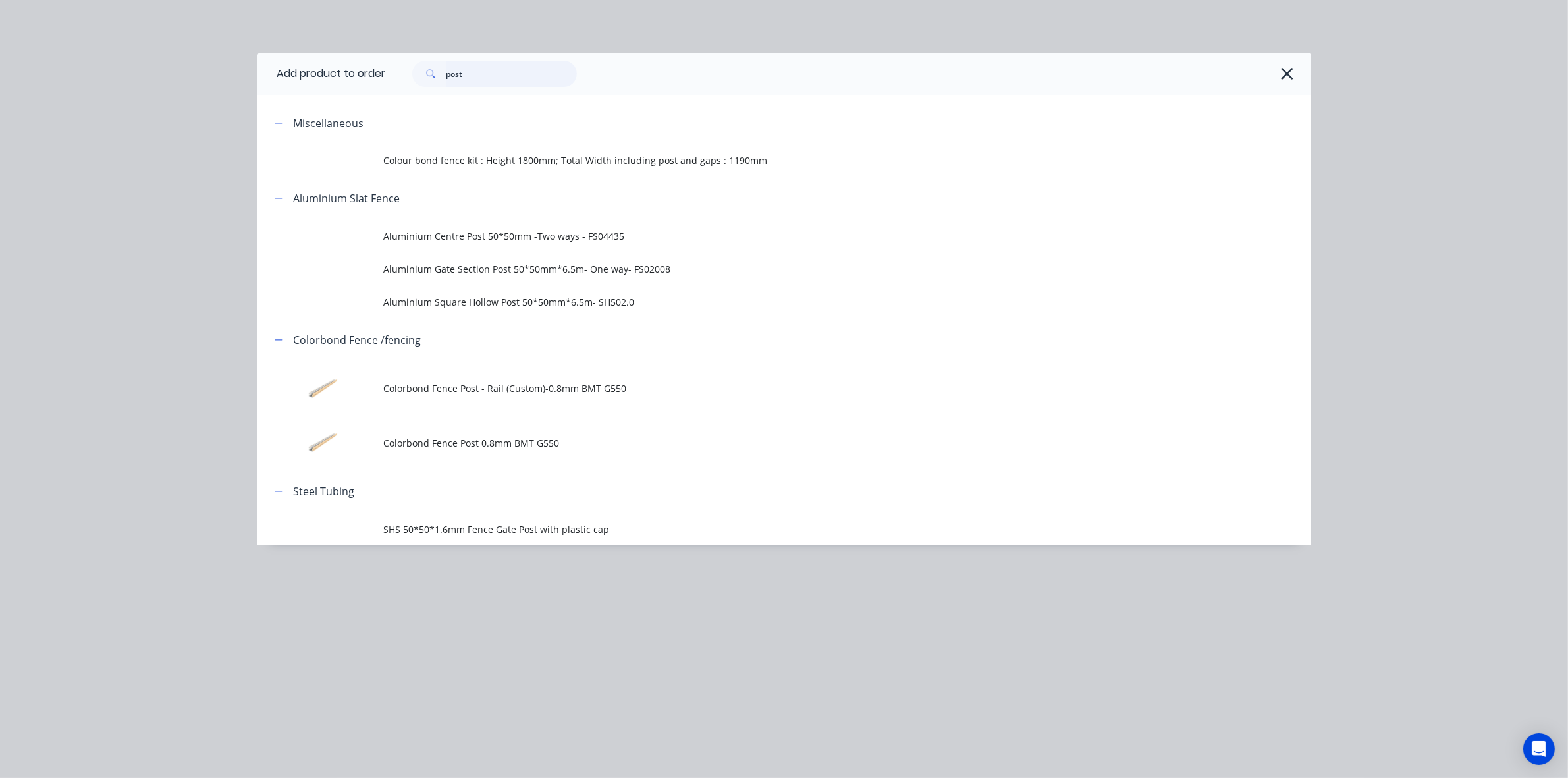
drag, startPoint x: 481, startPoint y: 69, endPoint x: 396, endPoint y: 73, distance: 85.1
click at [396, 73] on div "post" at bounding box center [841, 74] width 912 height 26
type input "16"
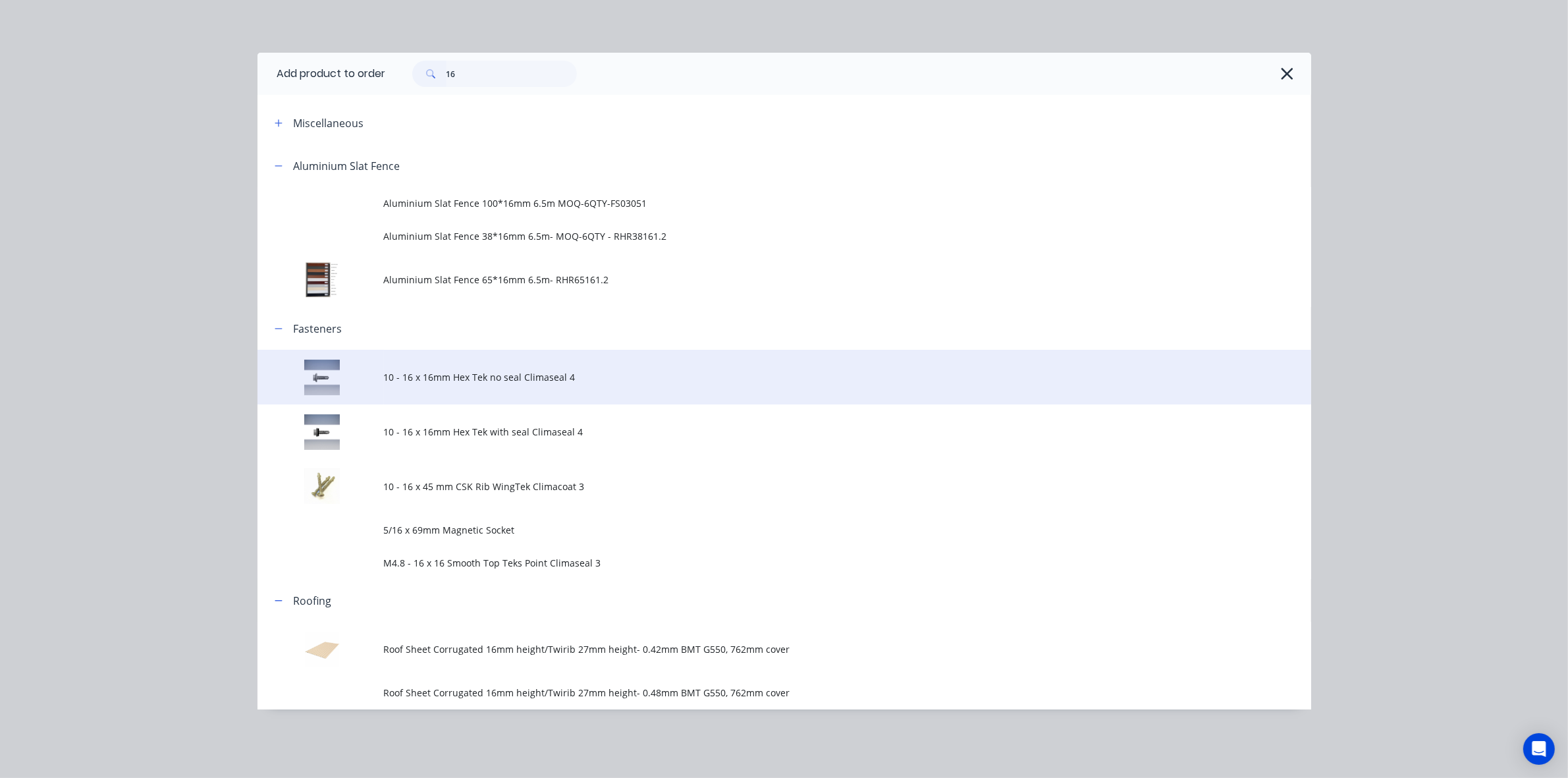
click at [573, 377] on span "10 - 16 x 16mm Hex Tek no seal Climaseal 4" at bounding box center [754, 377] width 742 height 14
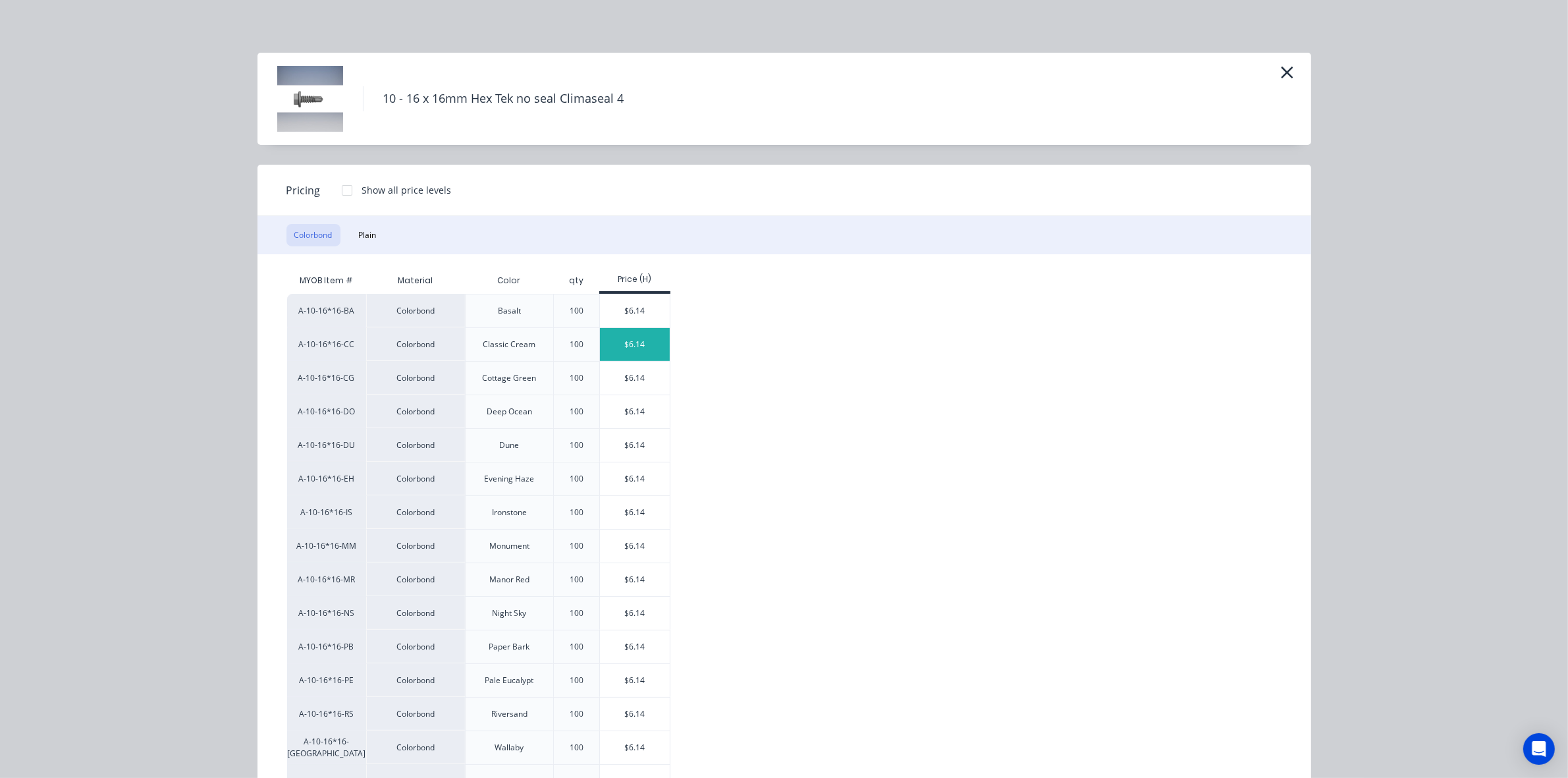
click at [649, 342] on div "$6.14" at bounding box center [635, 344] width 71 height 33
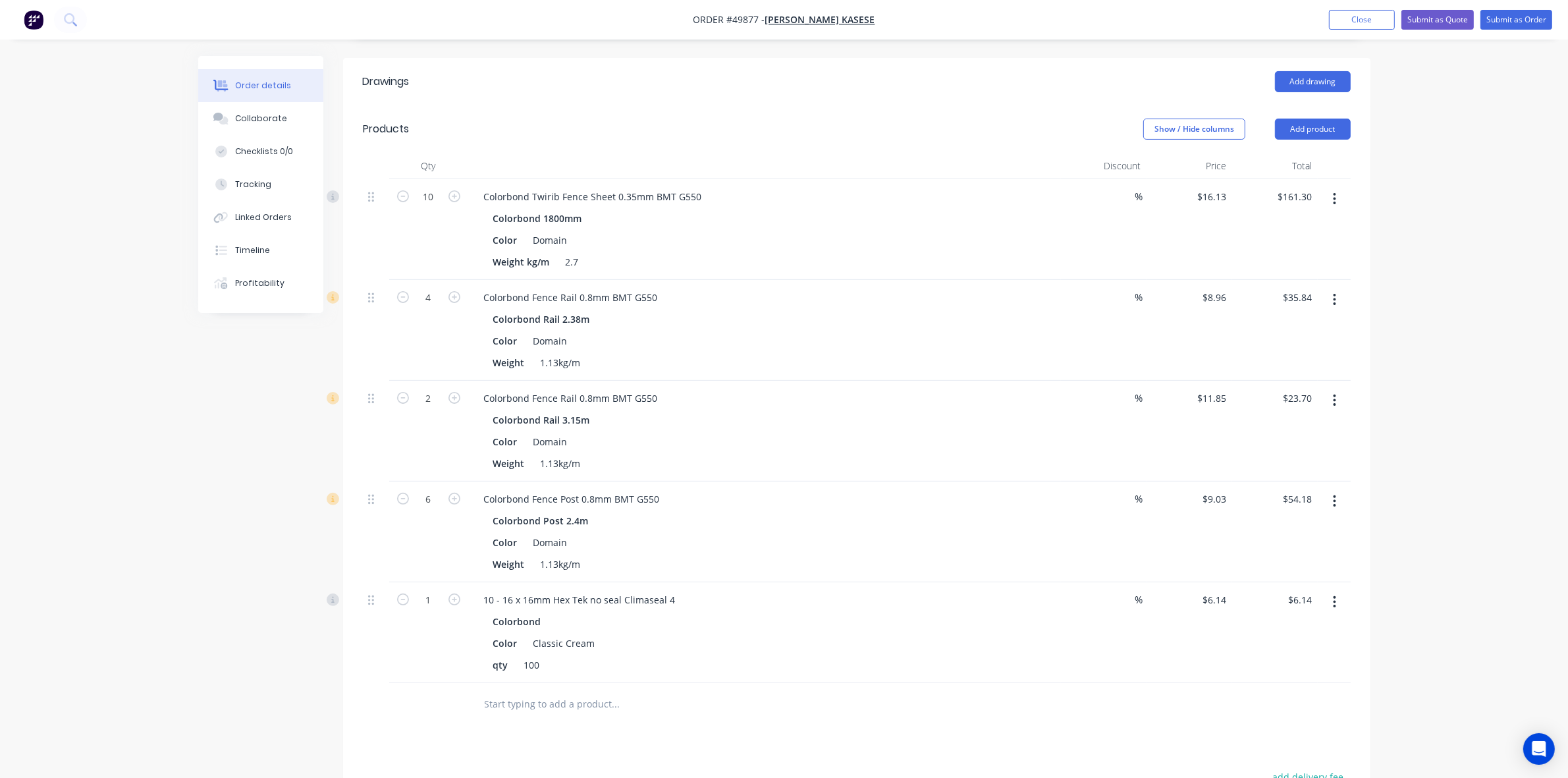
scroll to position [567, 0]
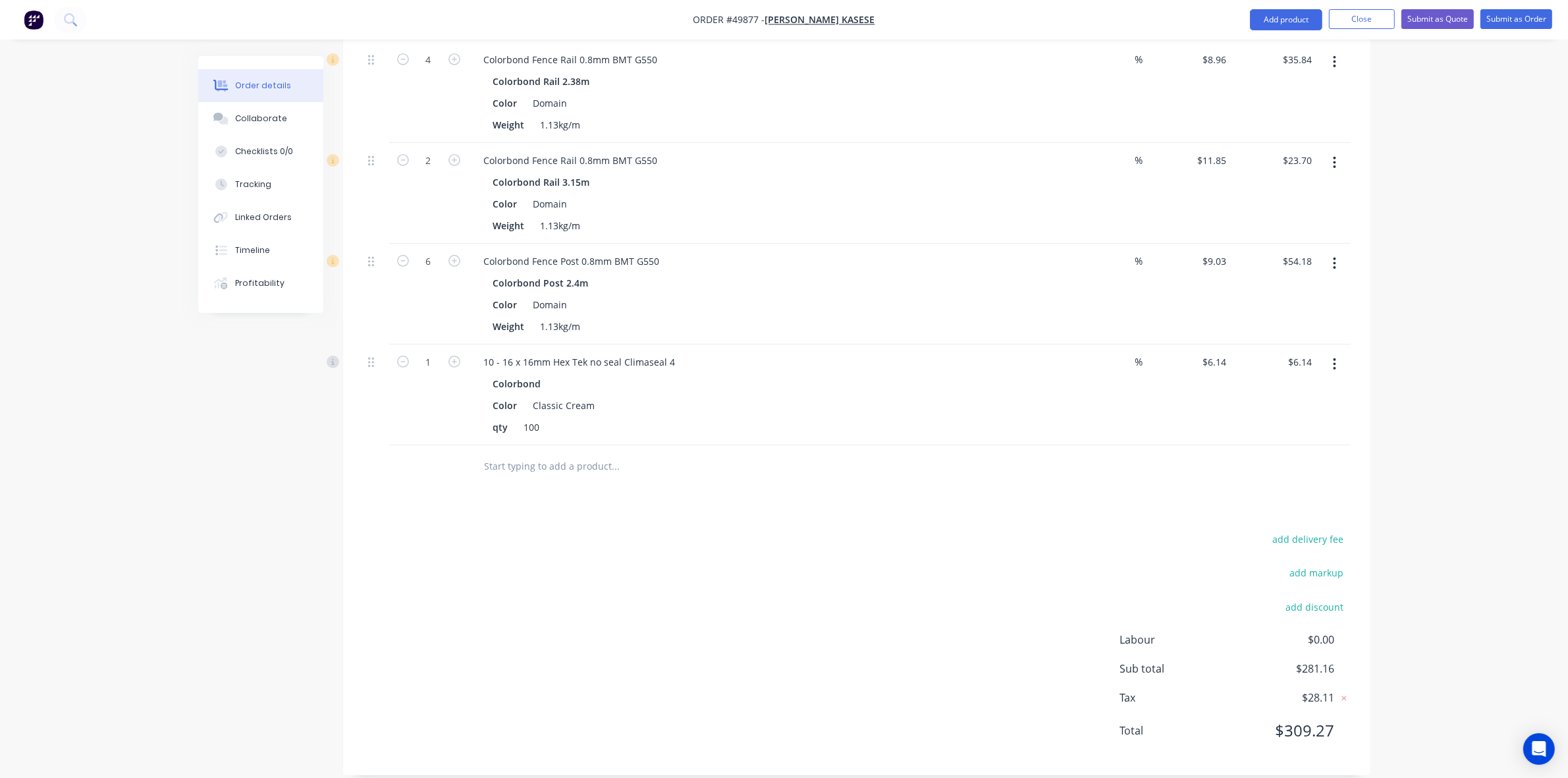
click at [1218, 344] on div "$6.14 $6.14" at bounding box center [1189, 394] width 86 height 101
click at [1218, 353] on input "6.14" at bounding box center [1217, 362] width 30 height 19
type input "$0.00"
click at [1075, 408] on div "%" at bounding box center [1104, 394] width 86 height 101
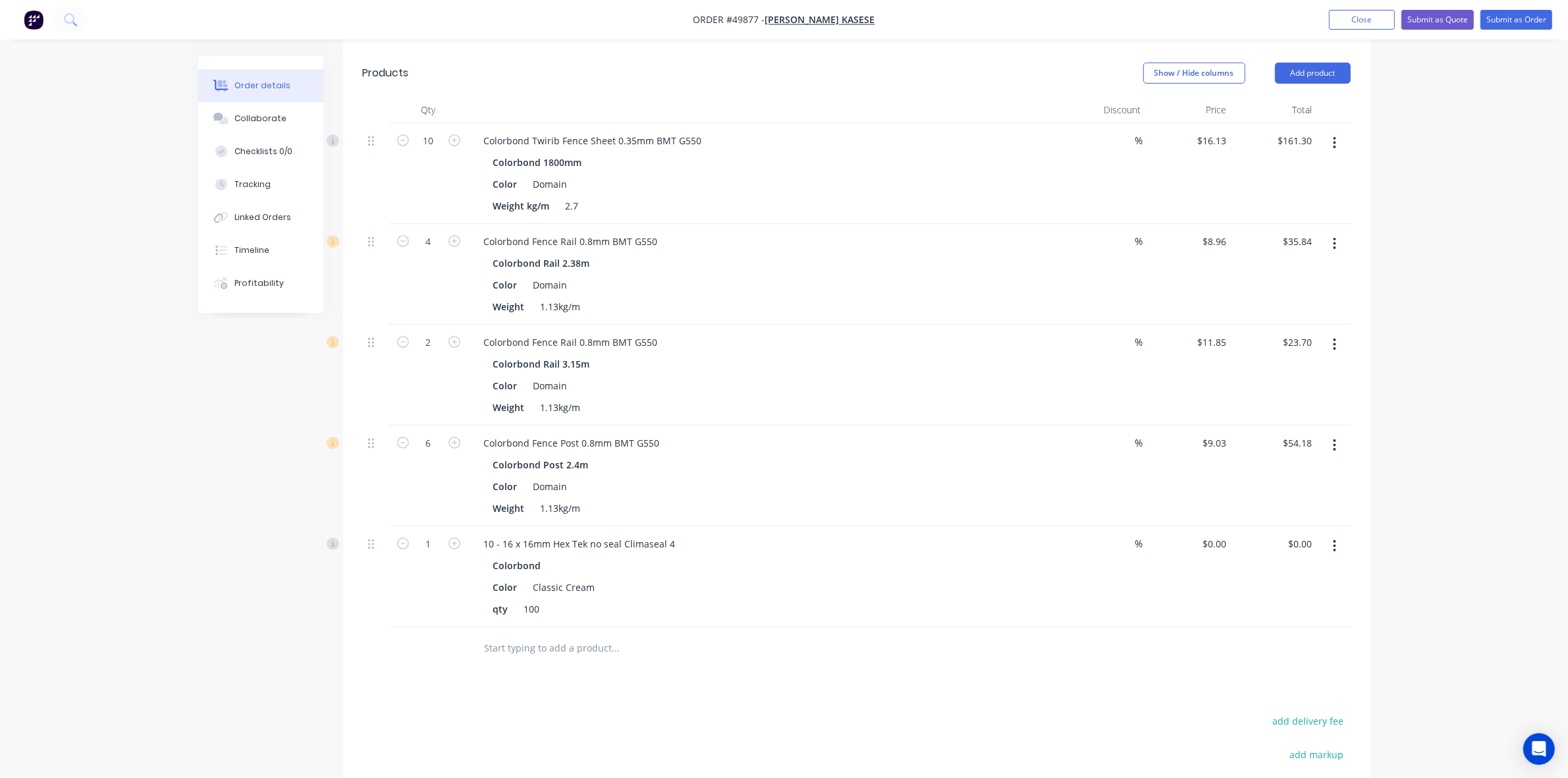
scroll to position [403, 0]
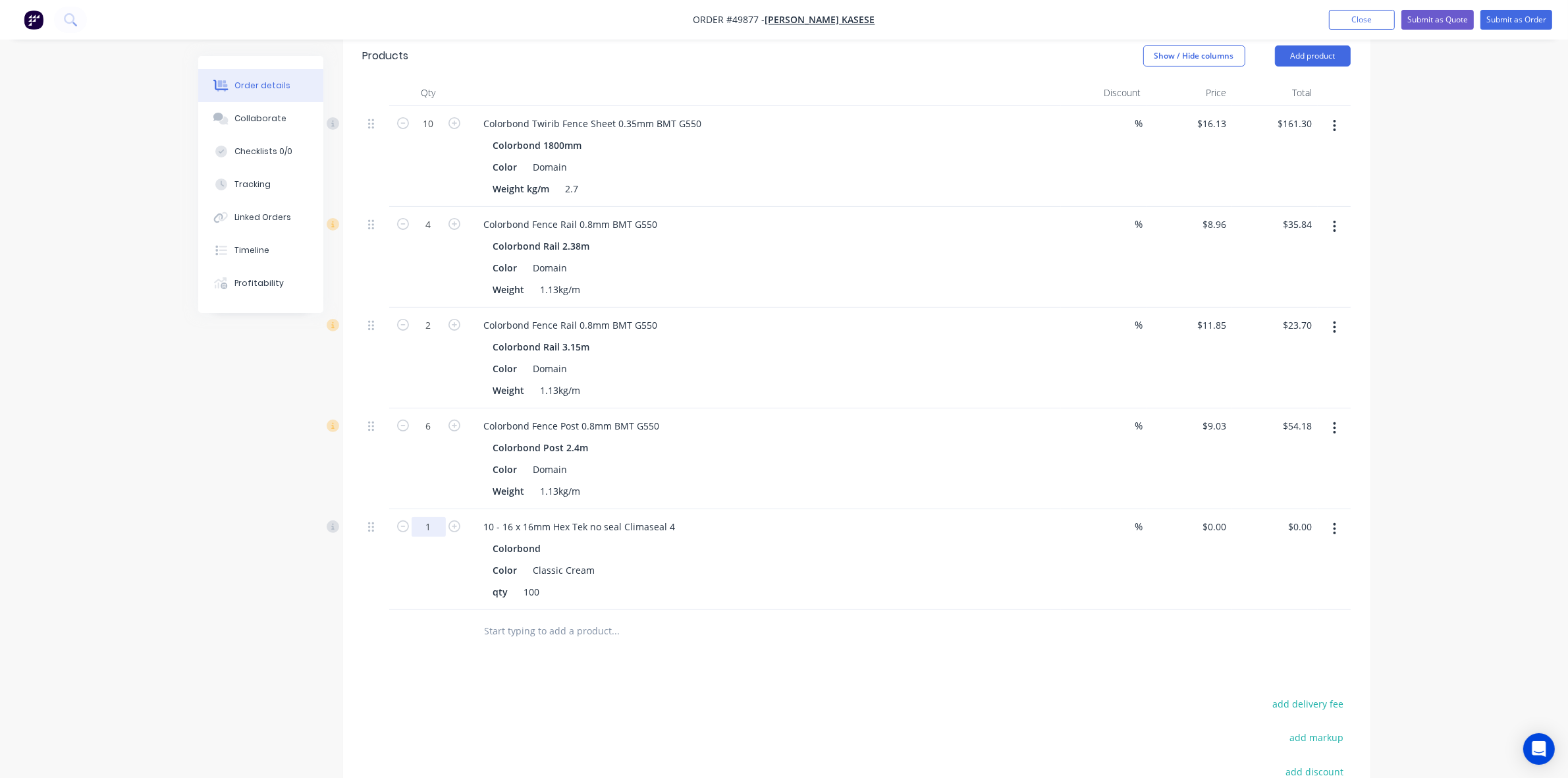
click at [431, 517] on input "1" at bounding box center [429, 527] width 34 height 20
type input "0.5"
click at [960, 517] on div "10 - 16 x 16mm Hex Tek no seal Climaseal 4" at bounding box center [765, 527] width 582 height 19
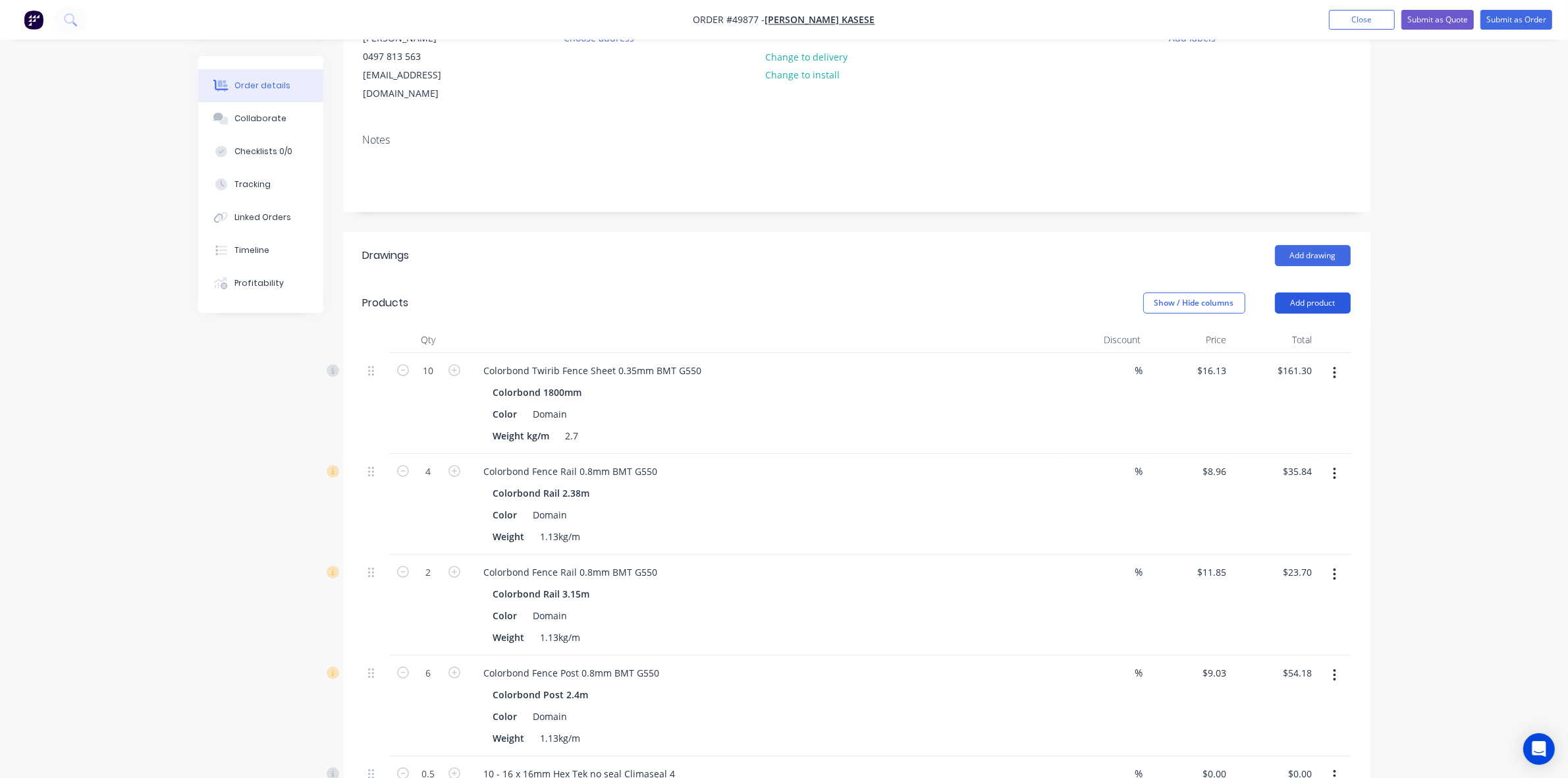
click at [1331, 292] on button "Add product" at bounding box center [1313, 303] width 76 height 21
click at [1308, 327] on div "Product catalogue" at bounding box center [1287, 337] width 101 height 19
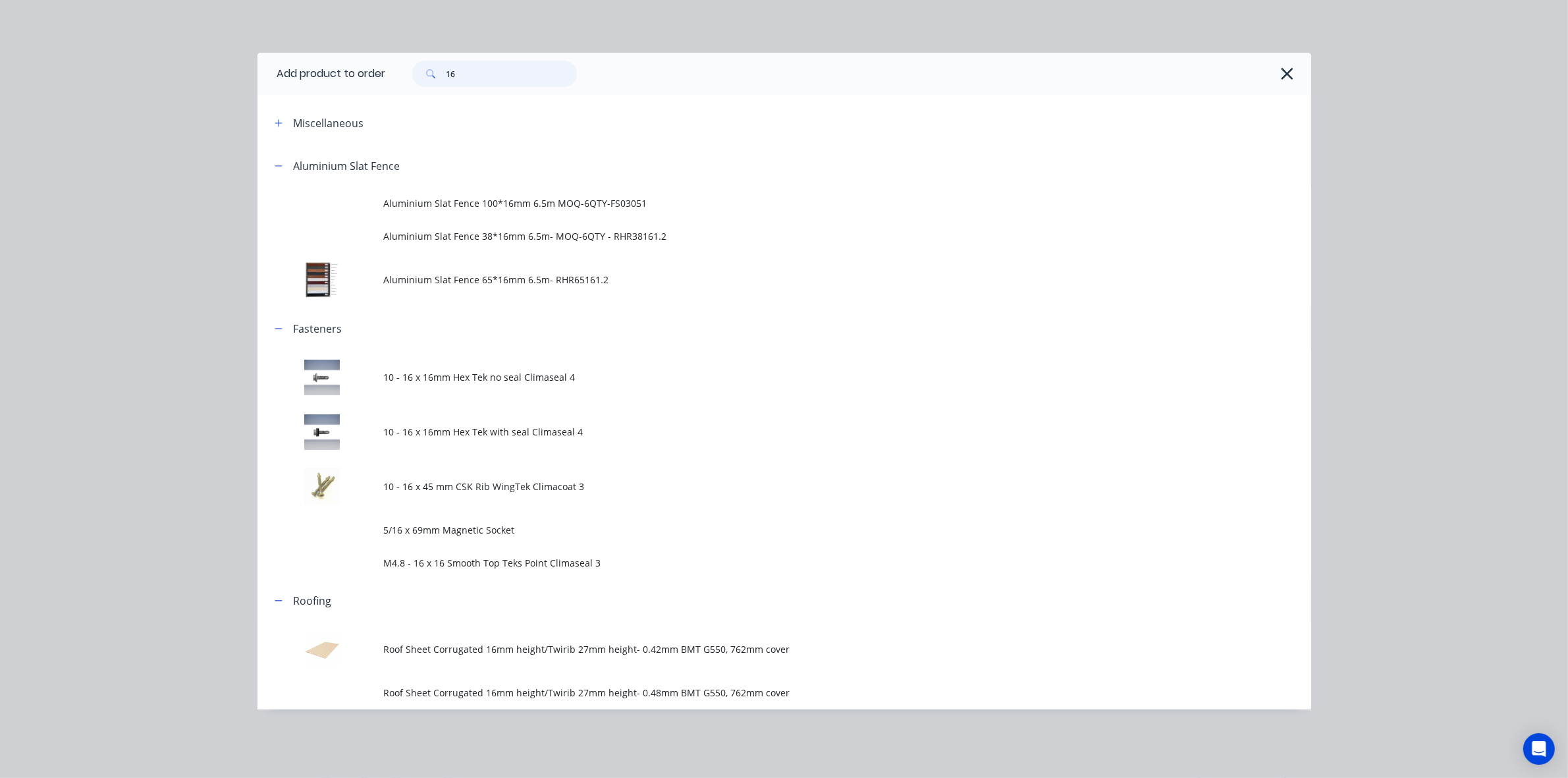
drag, startPoint x: 518, startPoint y: 79, endPoint x: 320, endPoint y: 99, distance: 199.0
click at [320, 99] on div "Add product to order 16 Miscellaneous Aluminium Slat Fence Aluminium Slat Fence…" at bounding box center [784, 381] width 1054 height 657
type input "con"
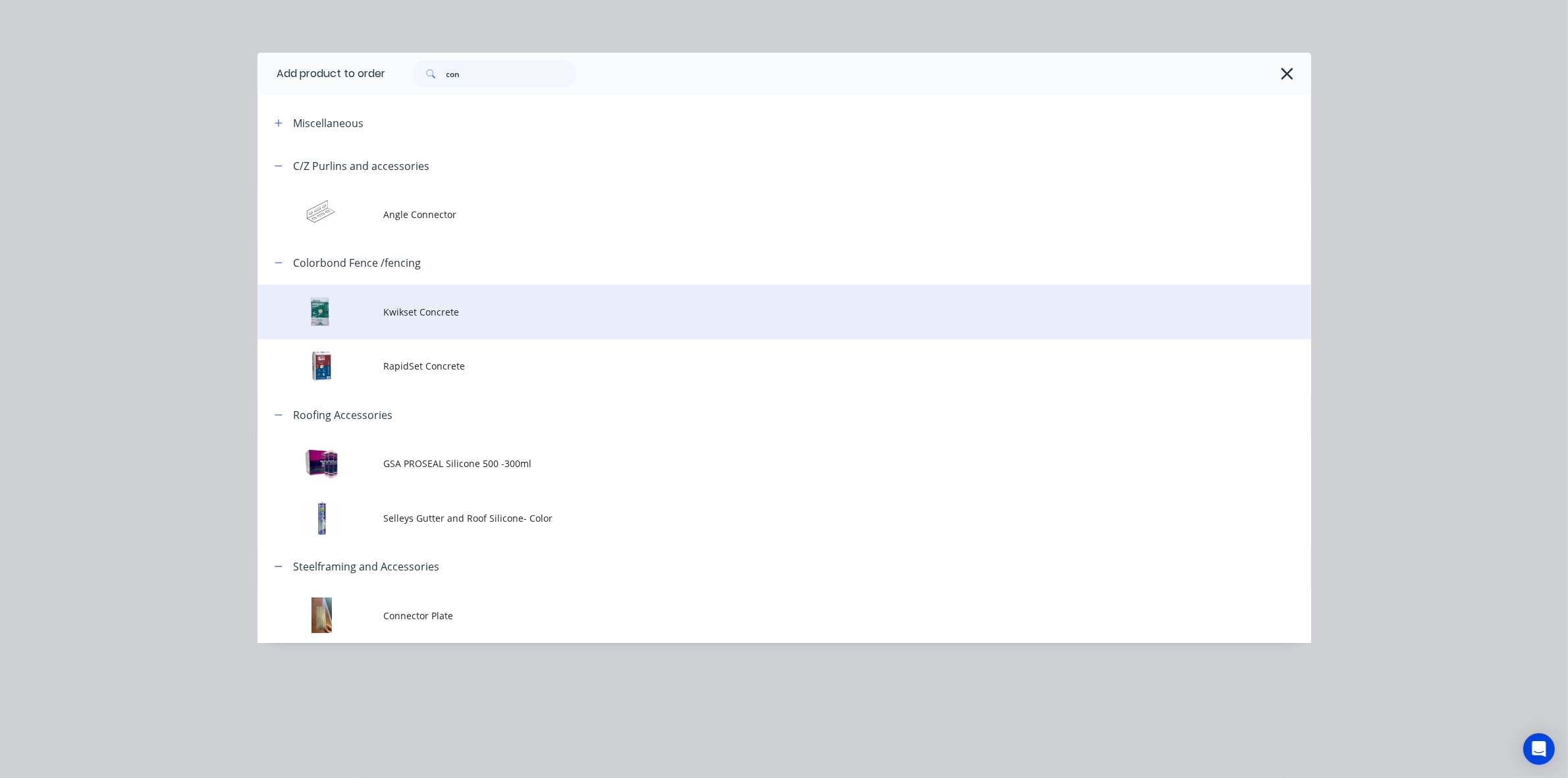
click at [455, 286] on td "Kwikset Concrete" at bounding box center [847, 312] width 927 height 55
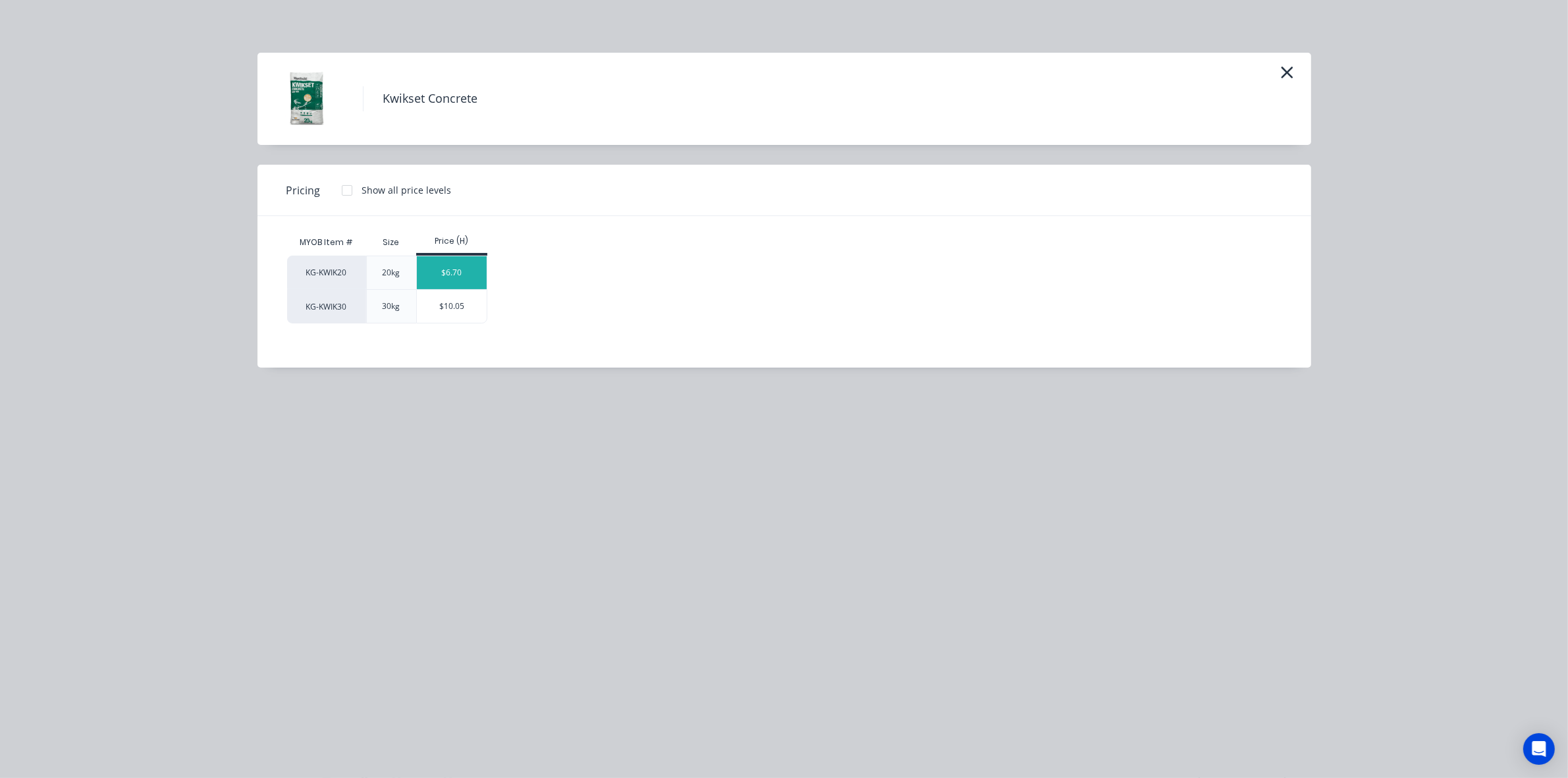
click at [479, 266] on div "$6.70" at bounding box center [452, 272] width 71 height 33
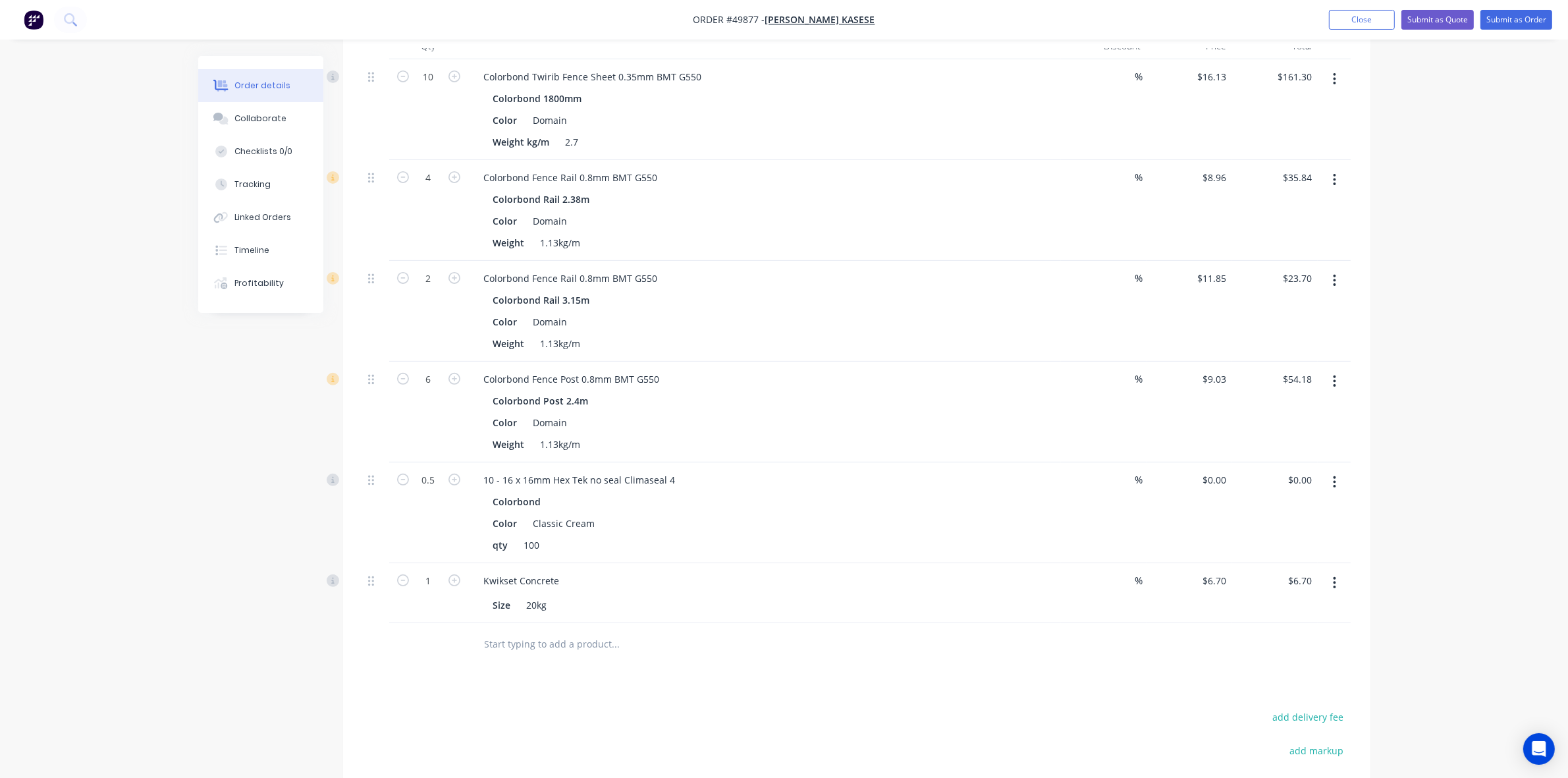
scroll to position [567, 0]
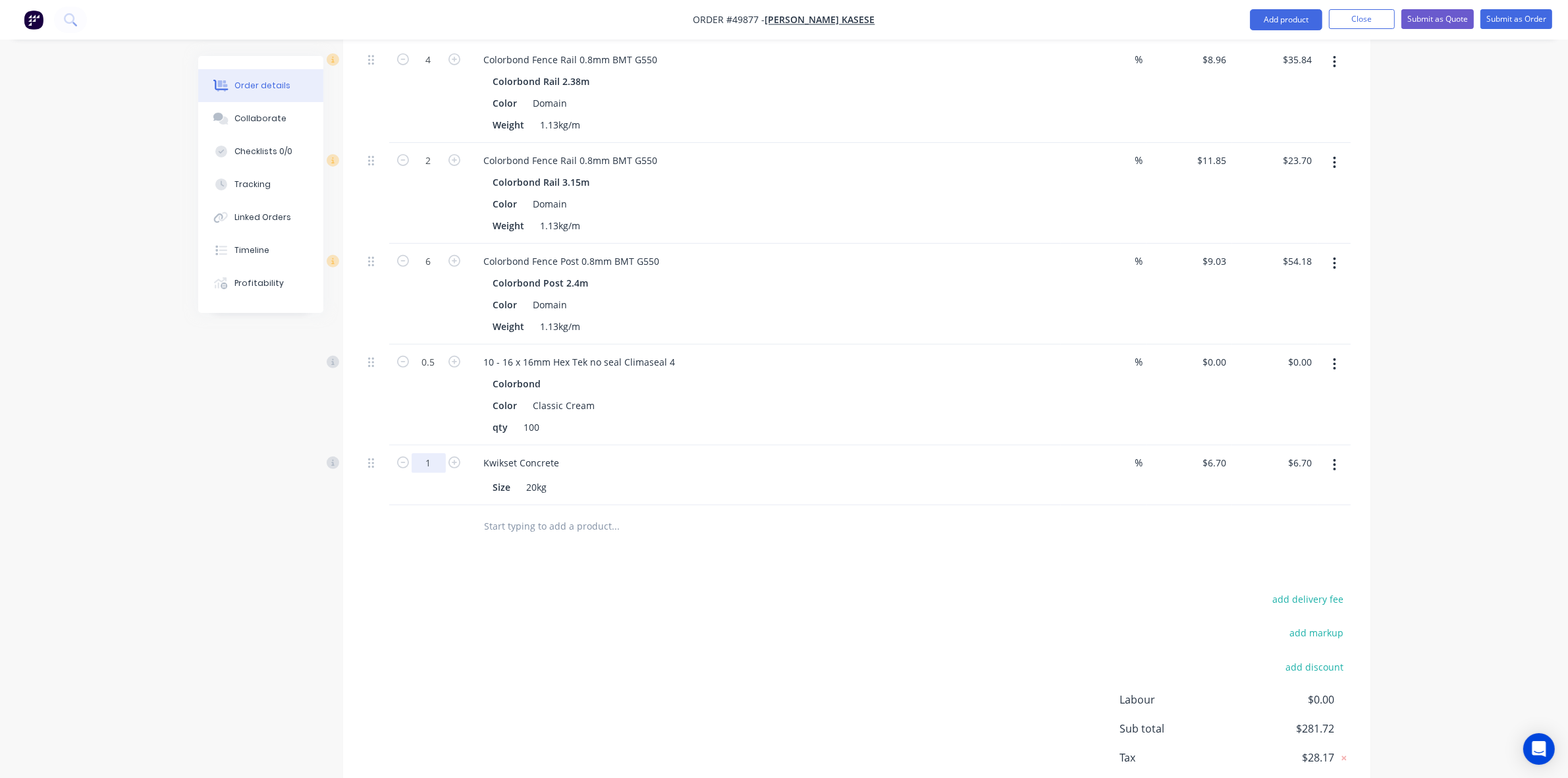
click at [442, 453] on input "1" at bounding box center [429, 462] width 34 height 20
type input "8"
type input "$53.60"
click at [949, 456] on div "Kwikset Concrete Size 20kg" at bounding box center [765, 475] width 593 height 60
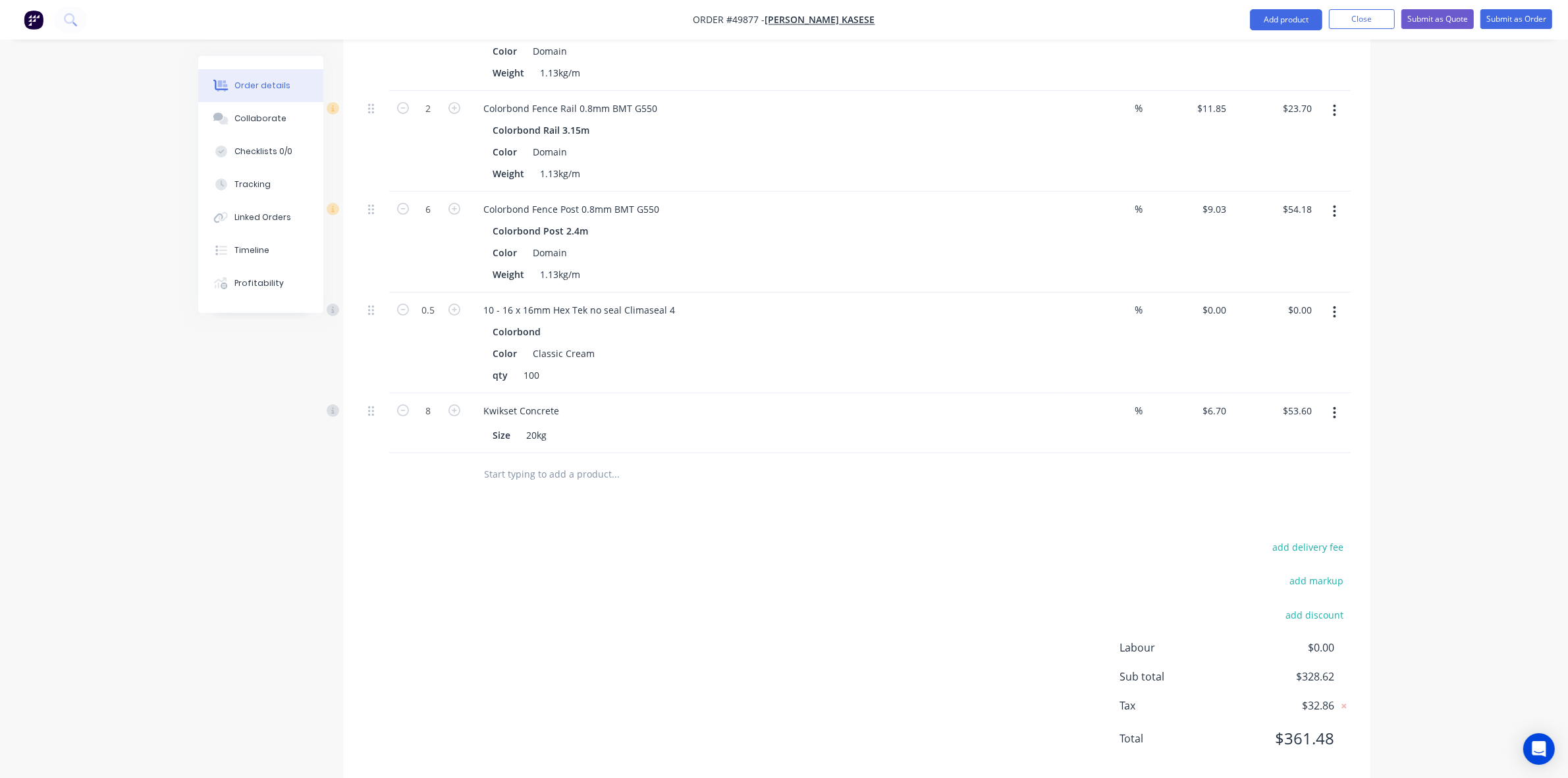
scroll to position [627, 0]
click at [937, 505] on div "Drawings Add drawing Products Show / Hide columns Add product Qty Discount Pric…" at bounding box center [856, 268] width 1027 height 1015
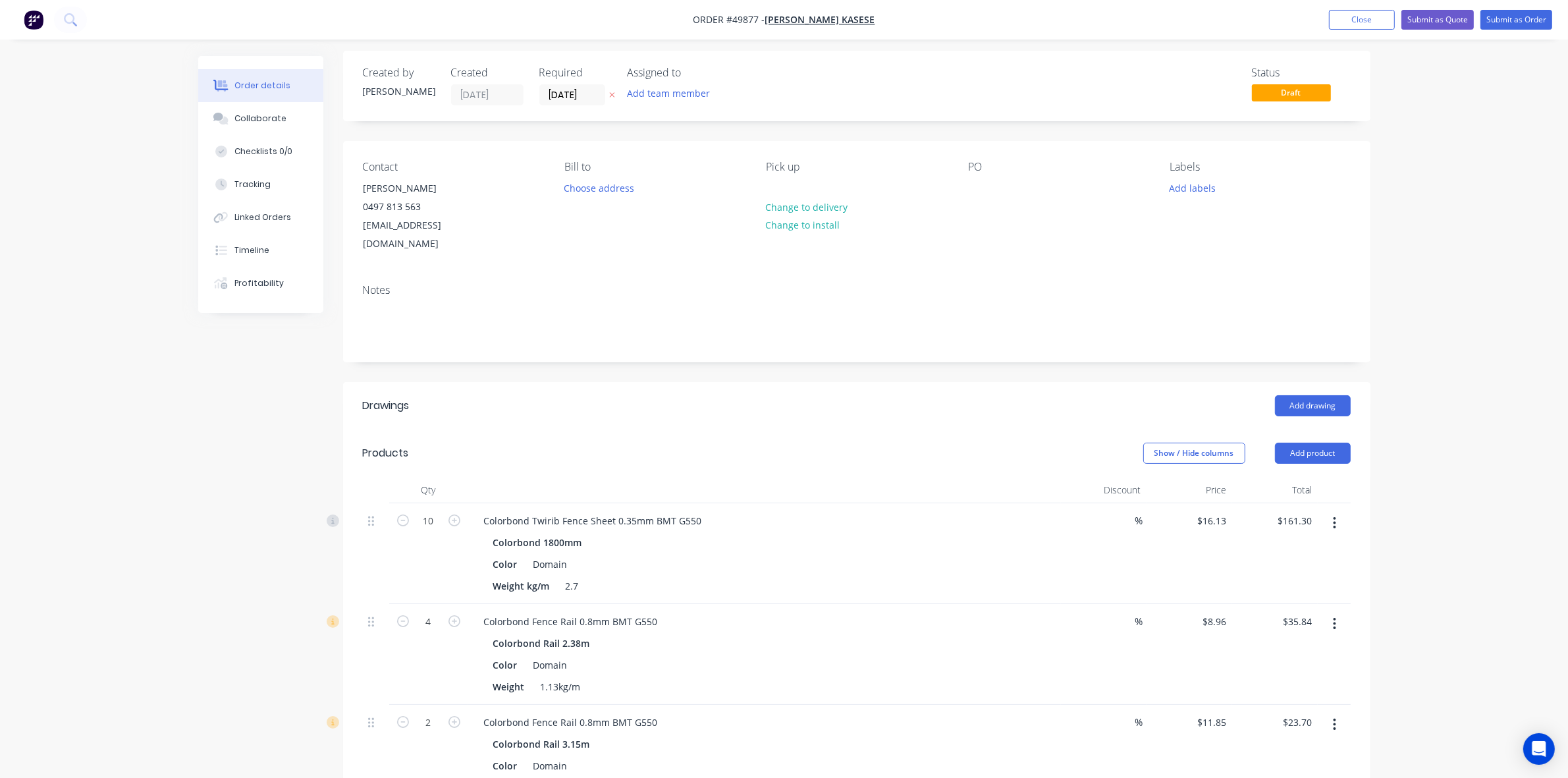
scroll to position [0, 0]
click at [1456, 17] on button "Submit as Quote" at bounding box center [1438, 19] width 73 height 20
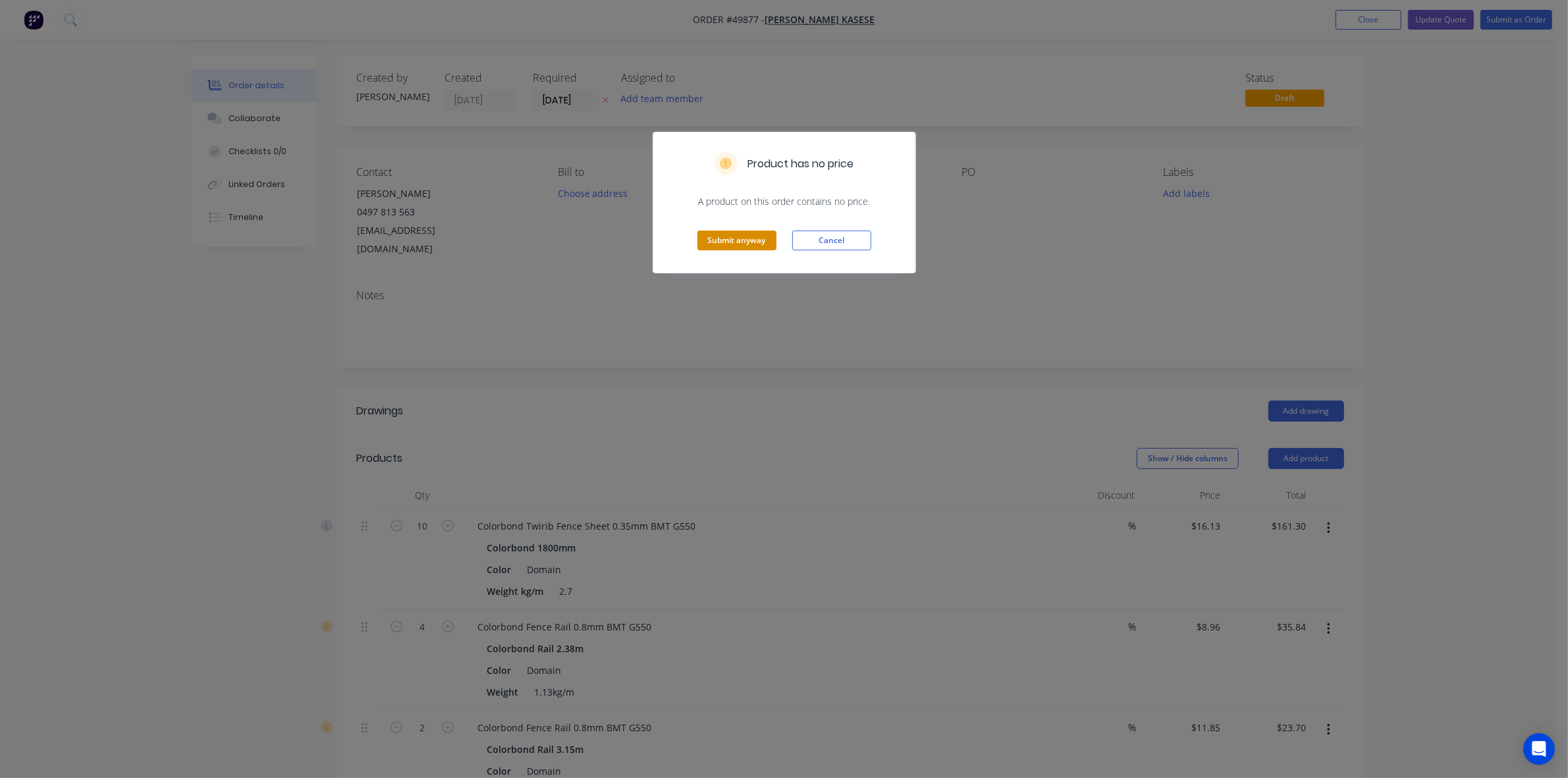
click at [716, 245] on button "Submit anyway" at bounding box center [737, 240] width 79 height 20
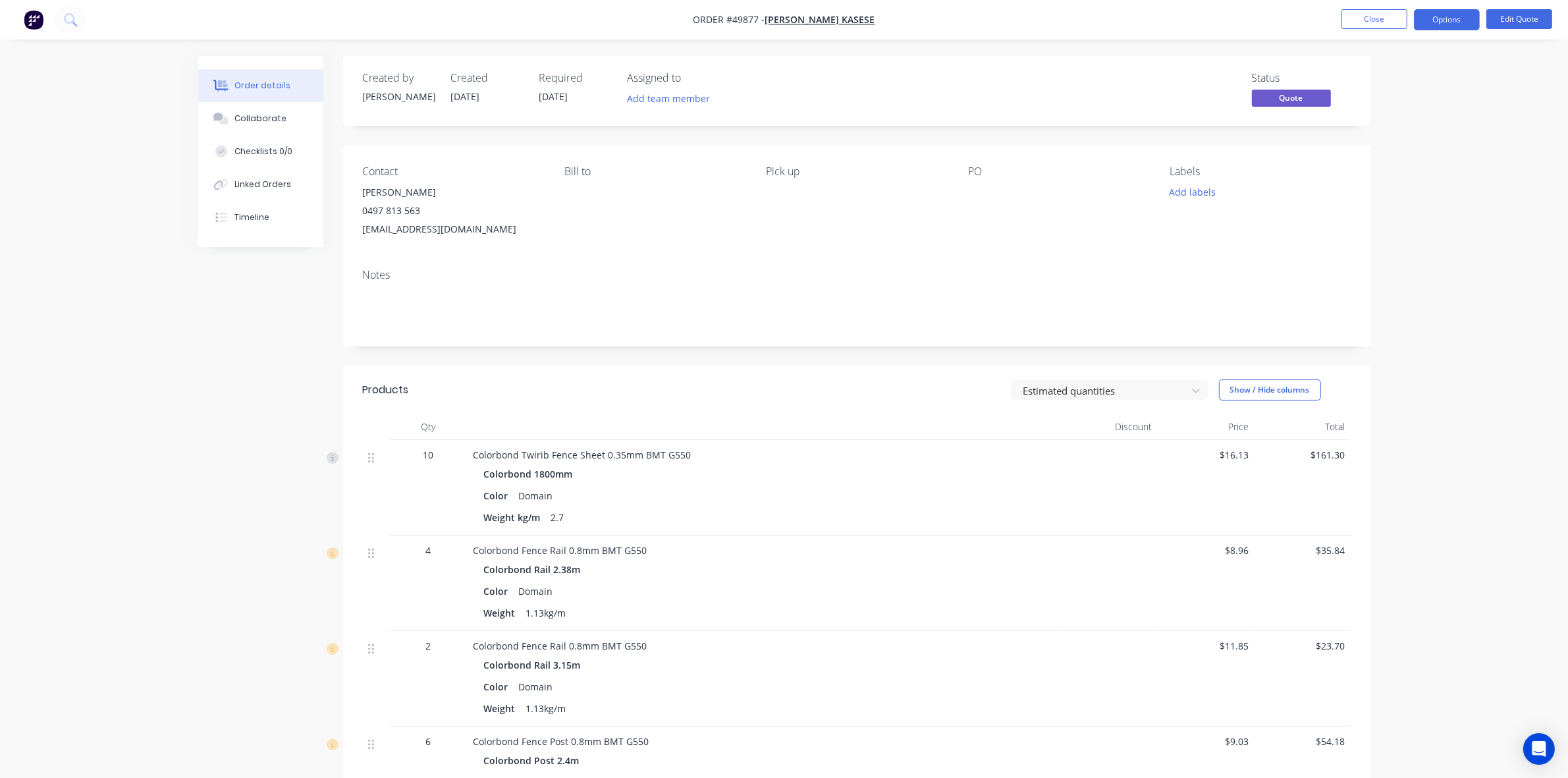
click at [985, 426] on div at bounding box center [765, 427] width 593 height 26
click at [1384, 14] on button "Close" at bounding box center [1375, 19] width 66 height 20
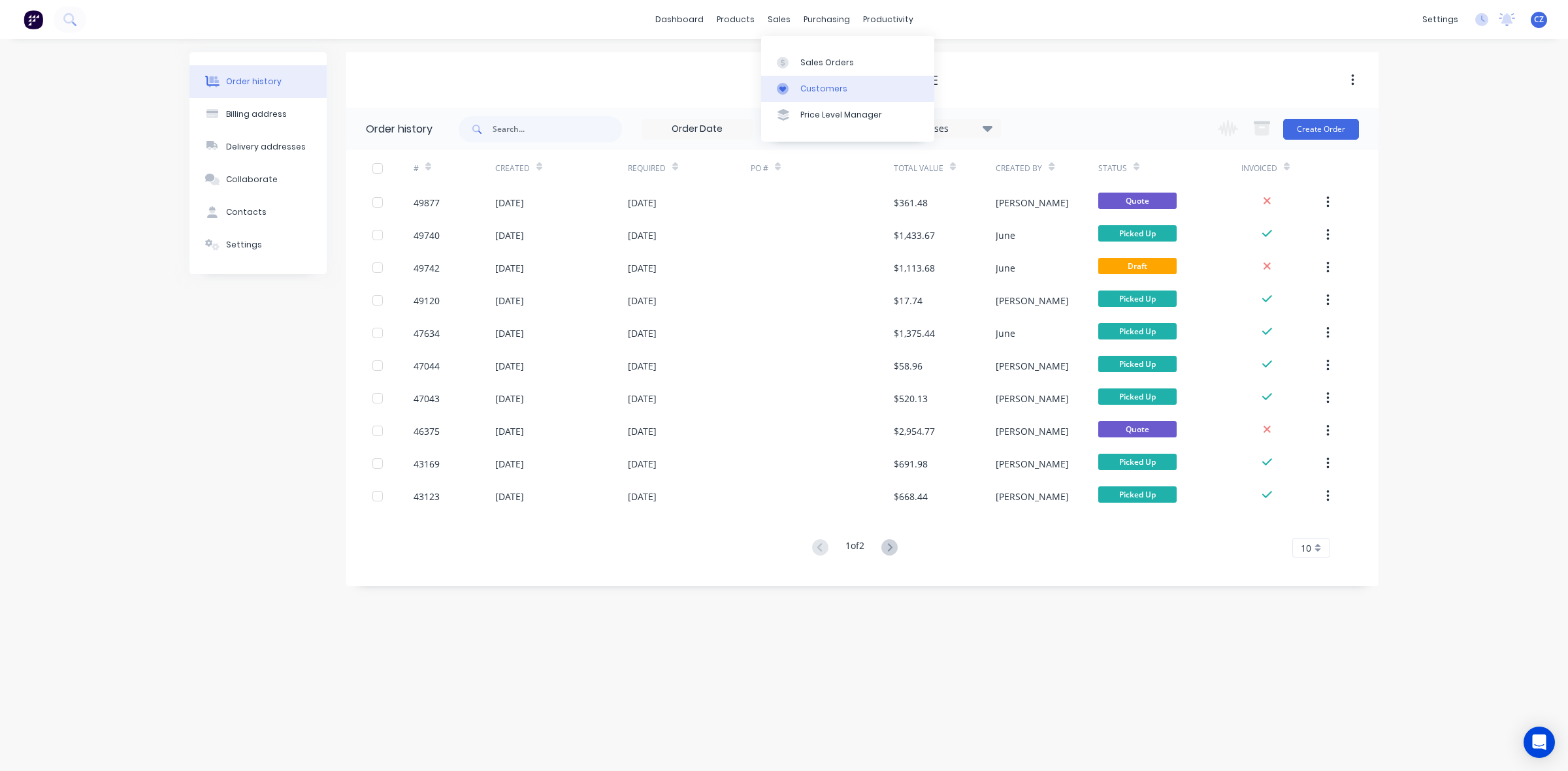
click at [812, 92] on div "Customers" at bounding box center [824, 89] width 47 height 12
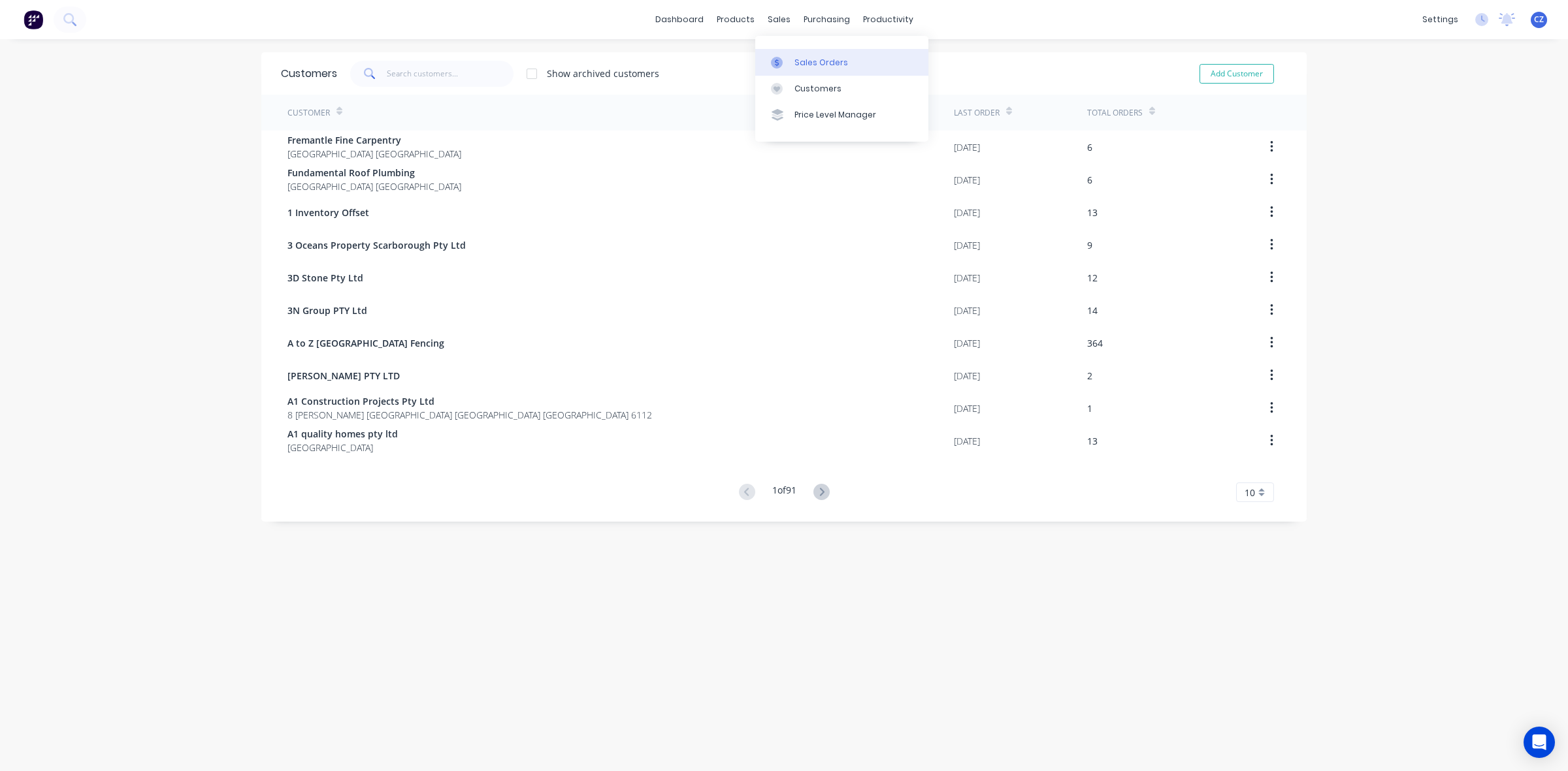
click at [794, 60] on div "Sales Orders" at bounding box center [820, 63] width 53 height 12
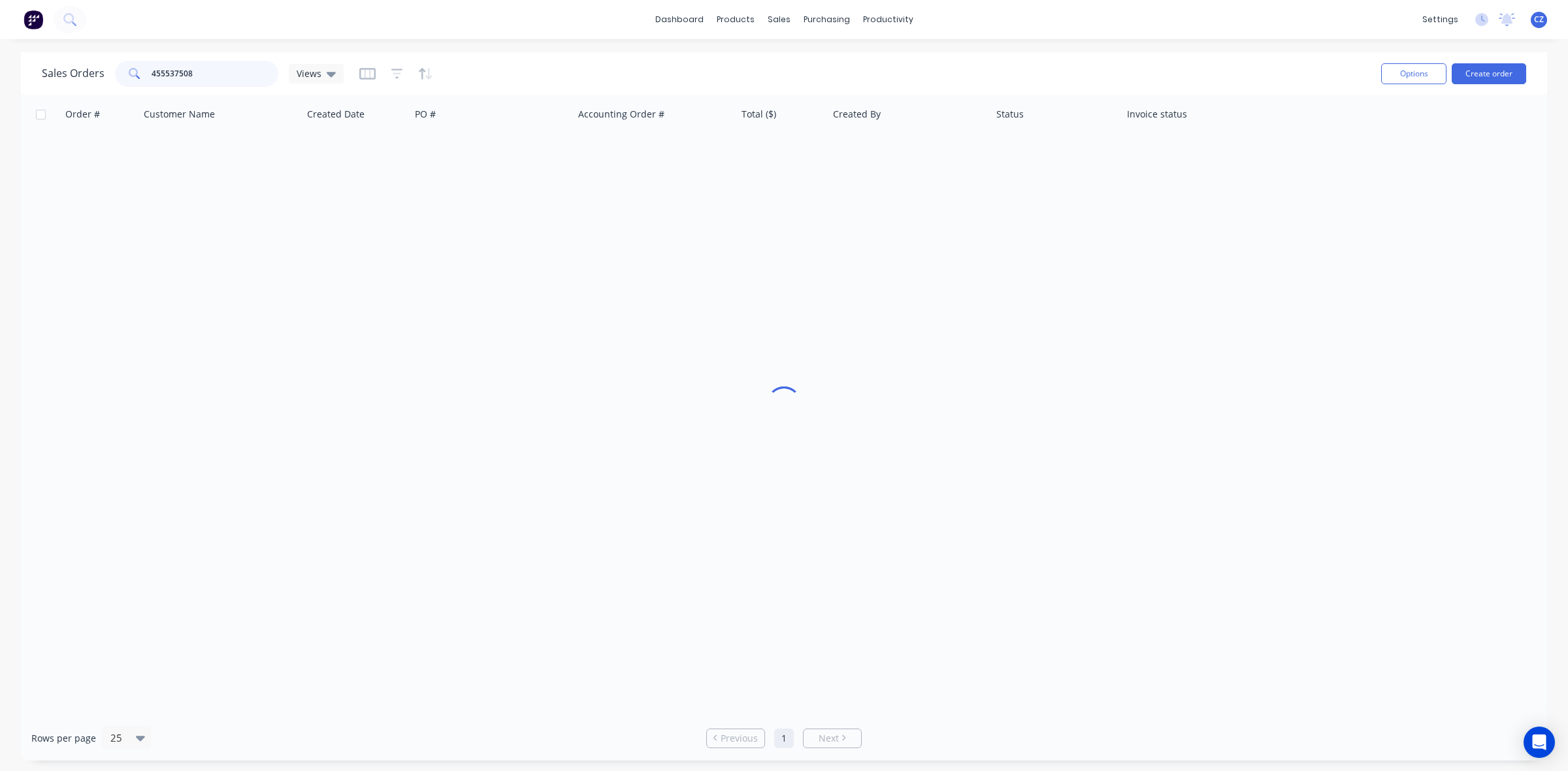
drag, startPoint x: 189, startPoint y: 76, endPoint x: 115, endPoint y: 85, distance: 74.5
click at [115, 85] on div "455537508" at bounding box center [197, 74] width 163 height 26
type input "49816"
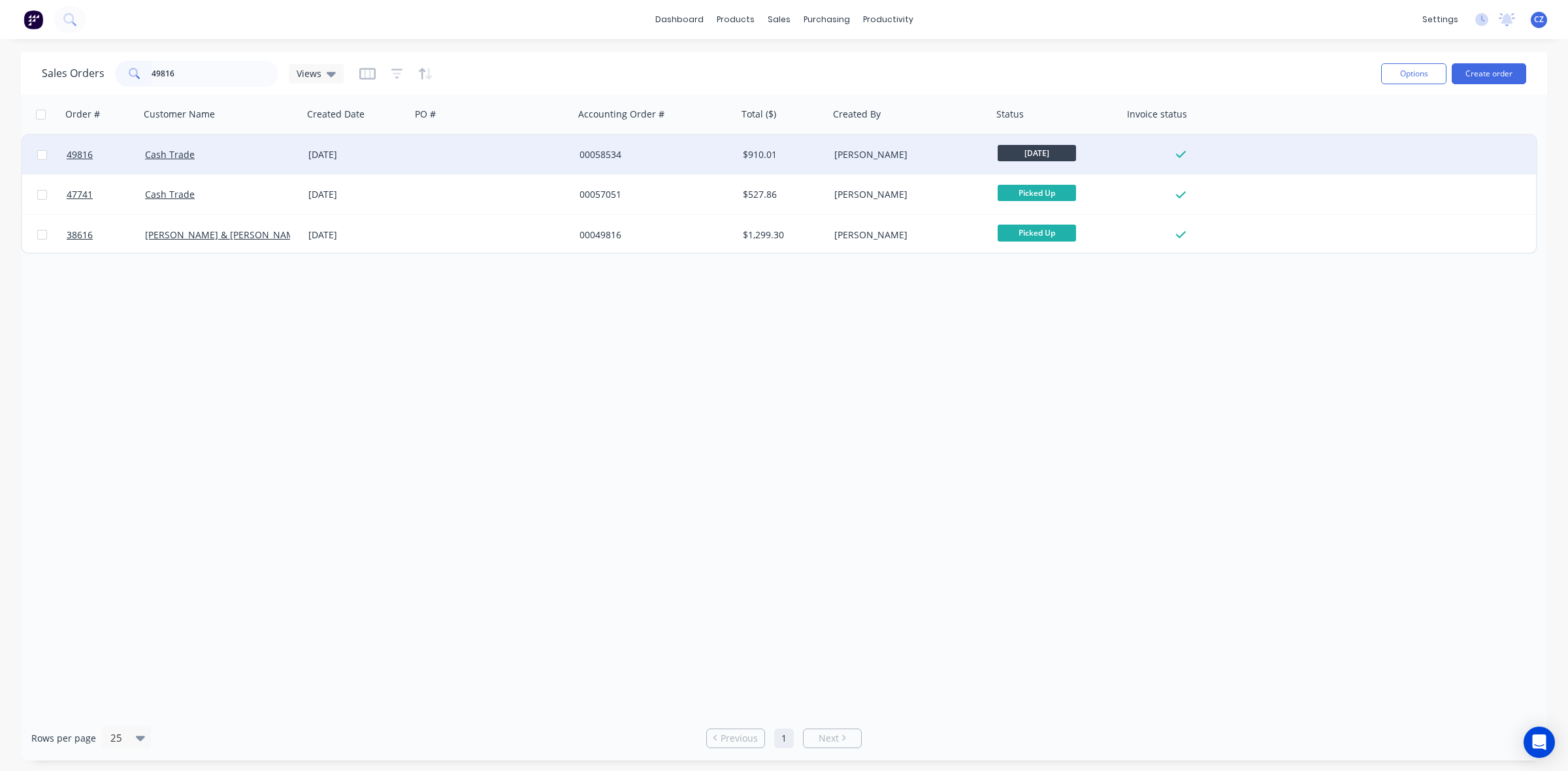
click at [553, 143] on div at bounding box center [492, 155] width 163 height 39
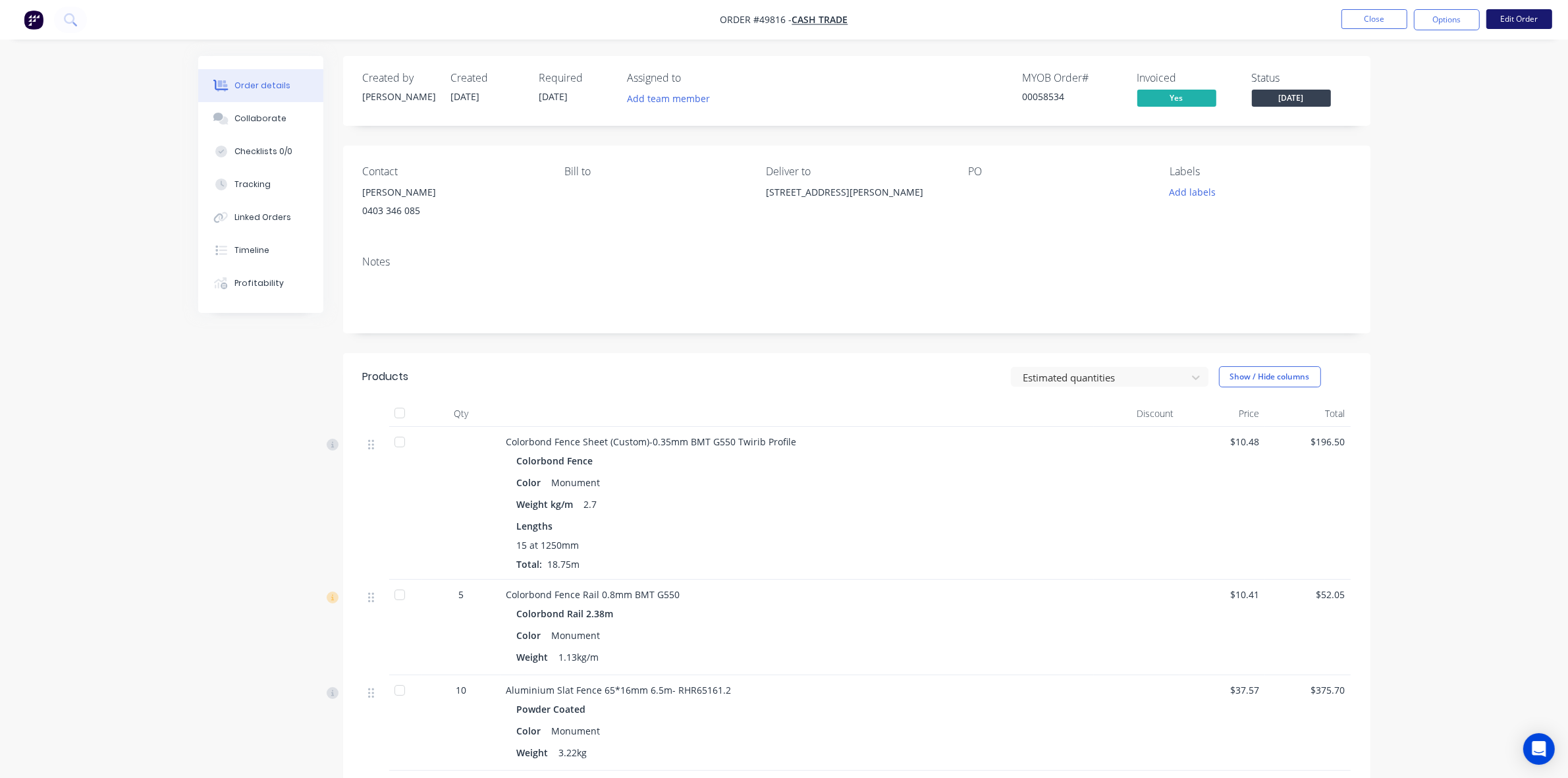
click at [1519, 9] on button "Edit Order" at bounding box center [1520, 19] width 66 height 20
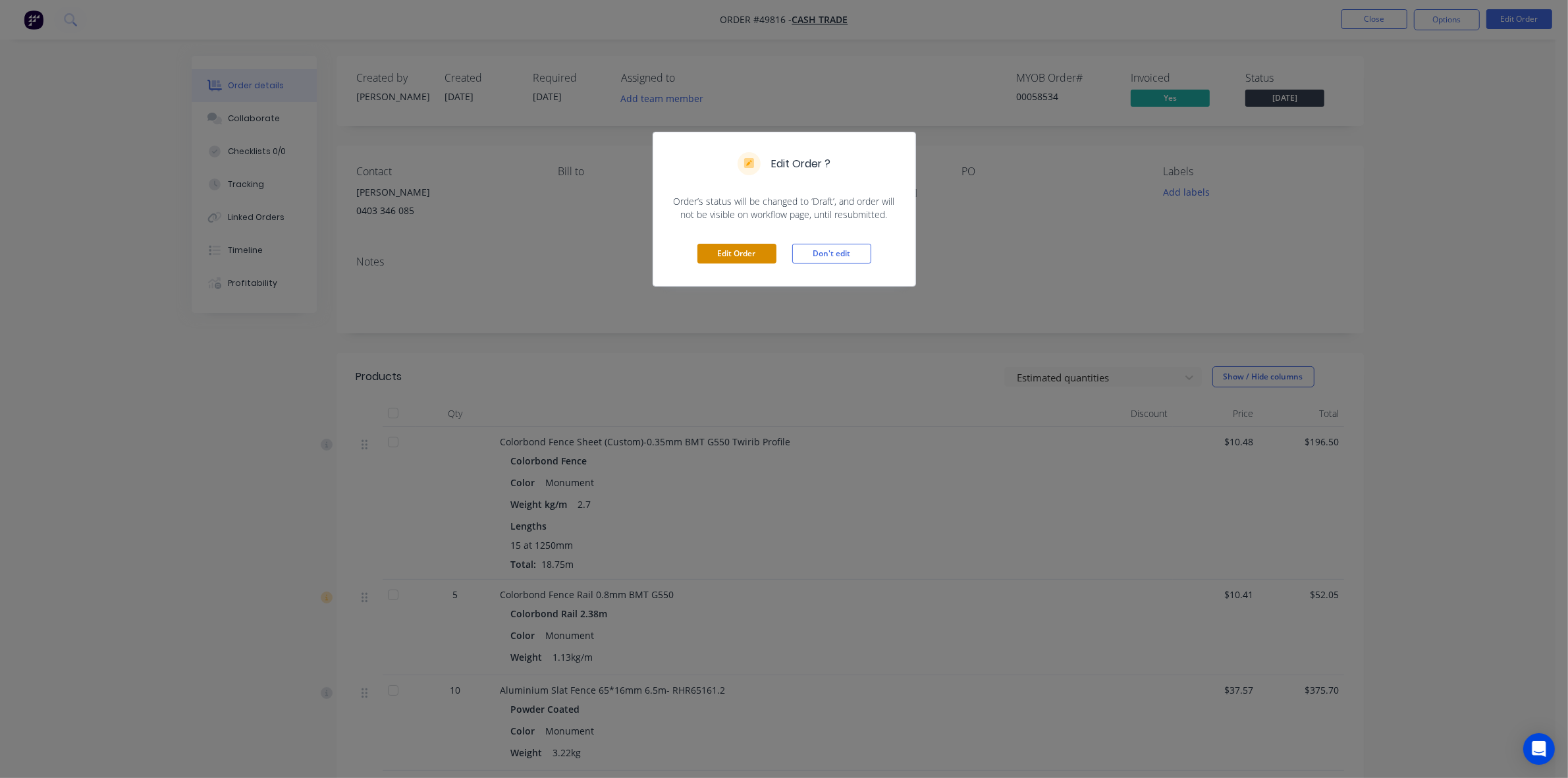
click at [761, 248] on button "Edit Order" at bounding box center [737, 253] width 79 height 20
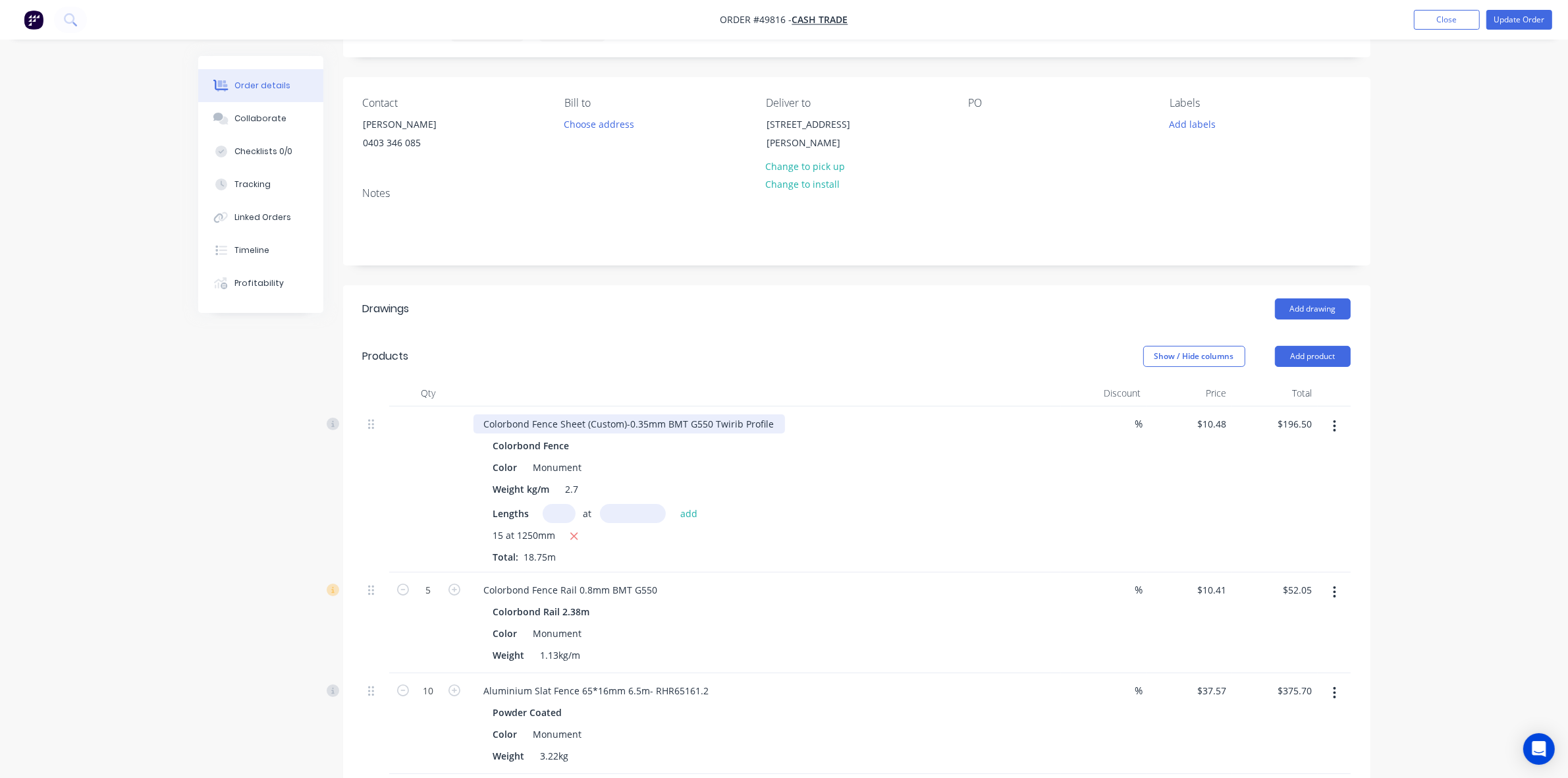
scroll to position [164, 0]
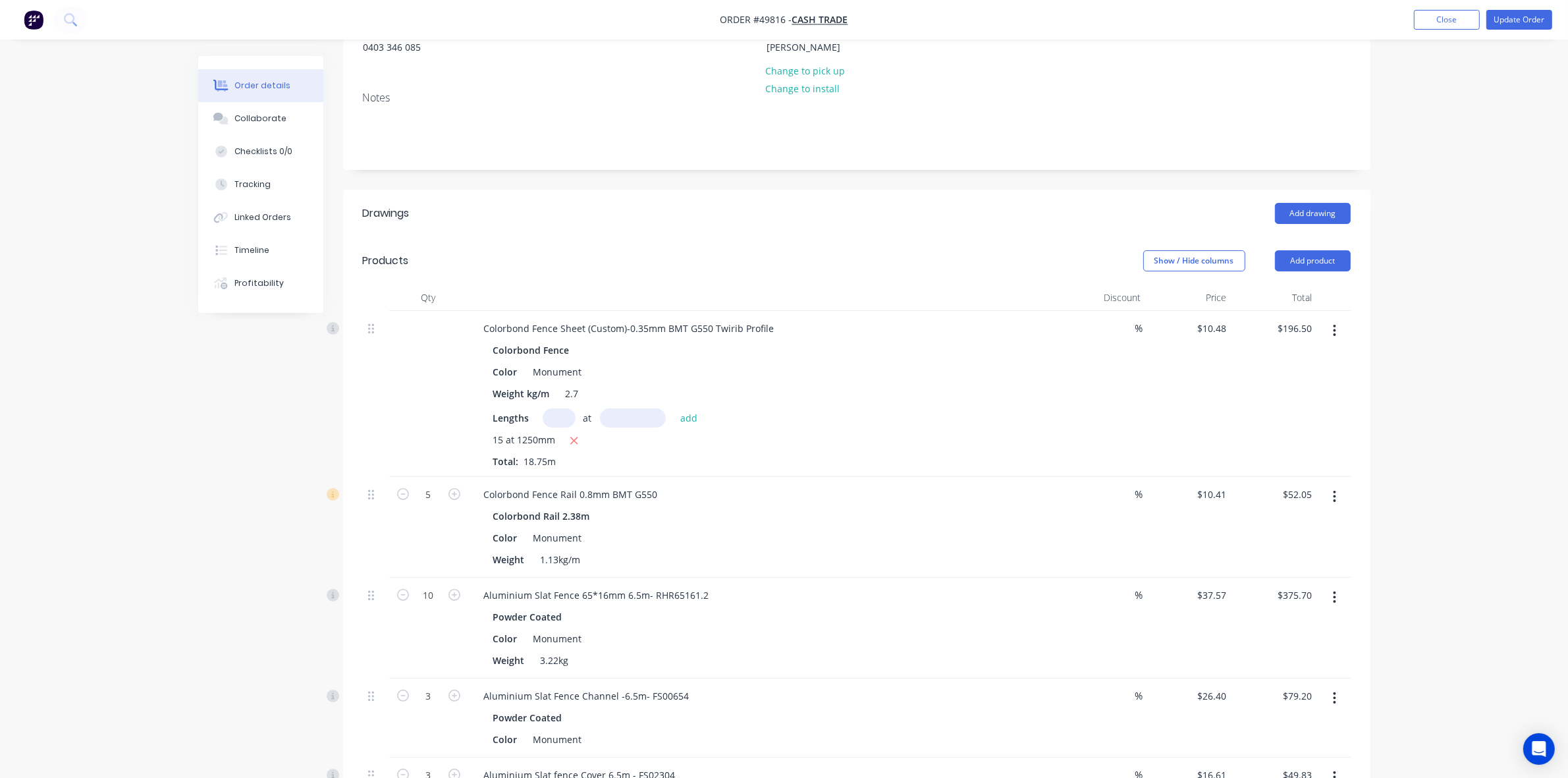
click at [551, 417] on input "text" at bounding box center [559, 418] width 33 height 19
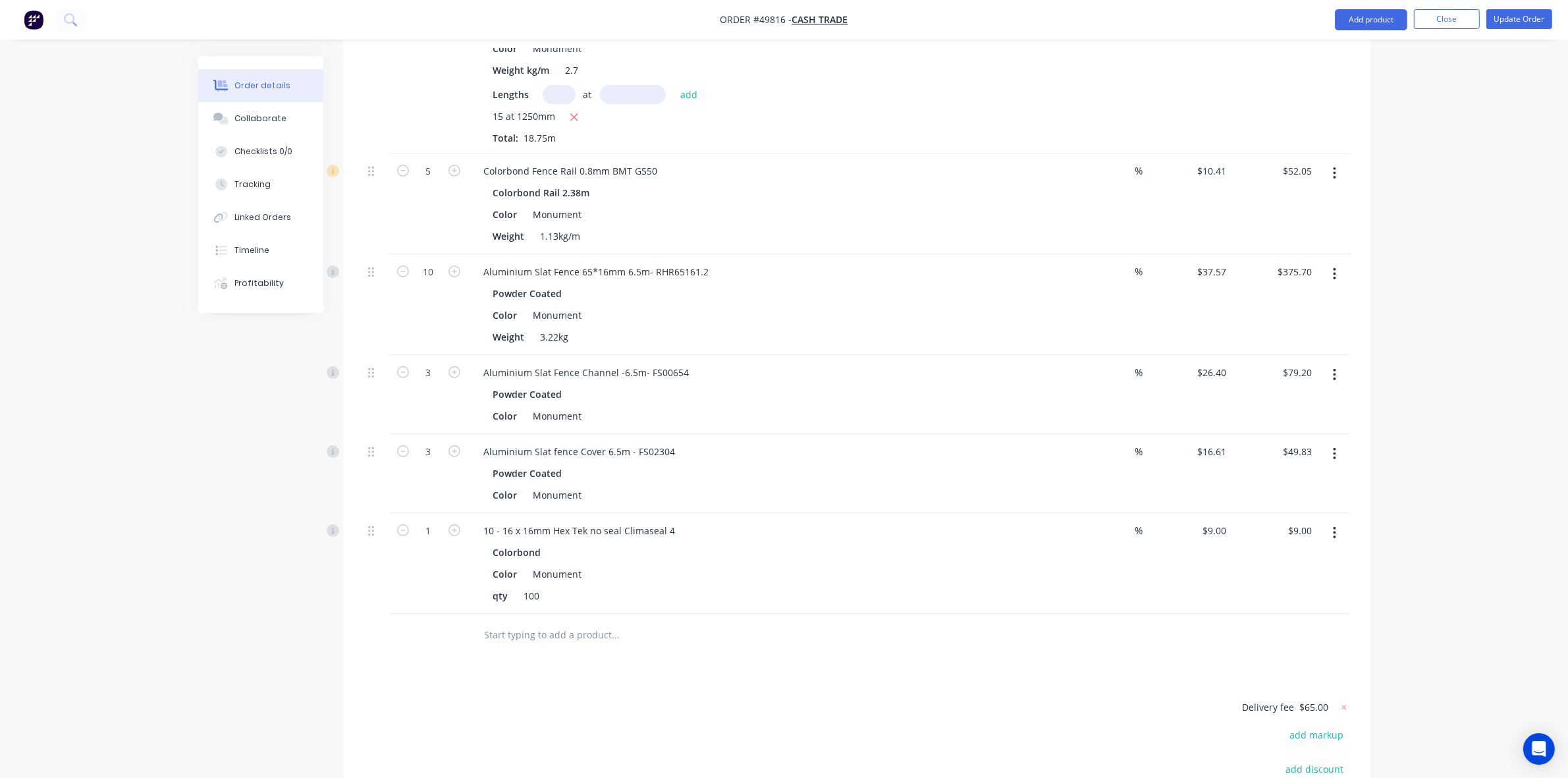
scroll to position [0, 0]
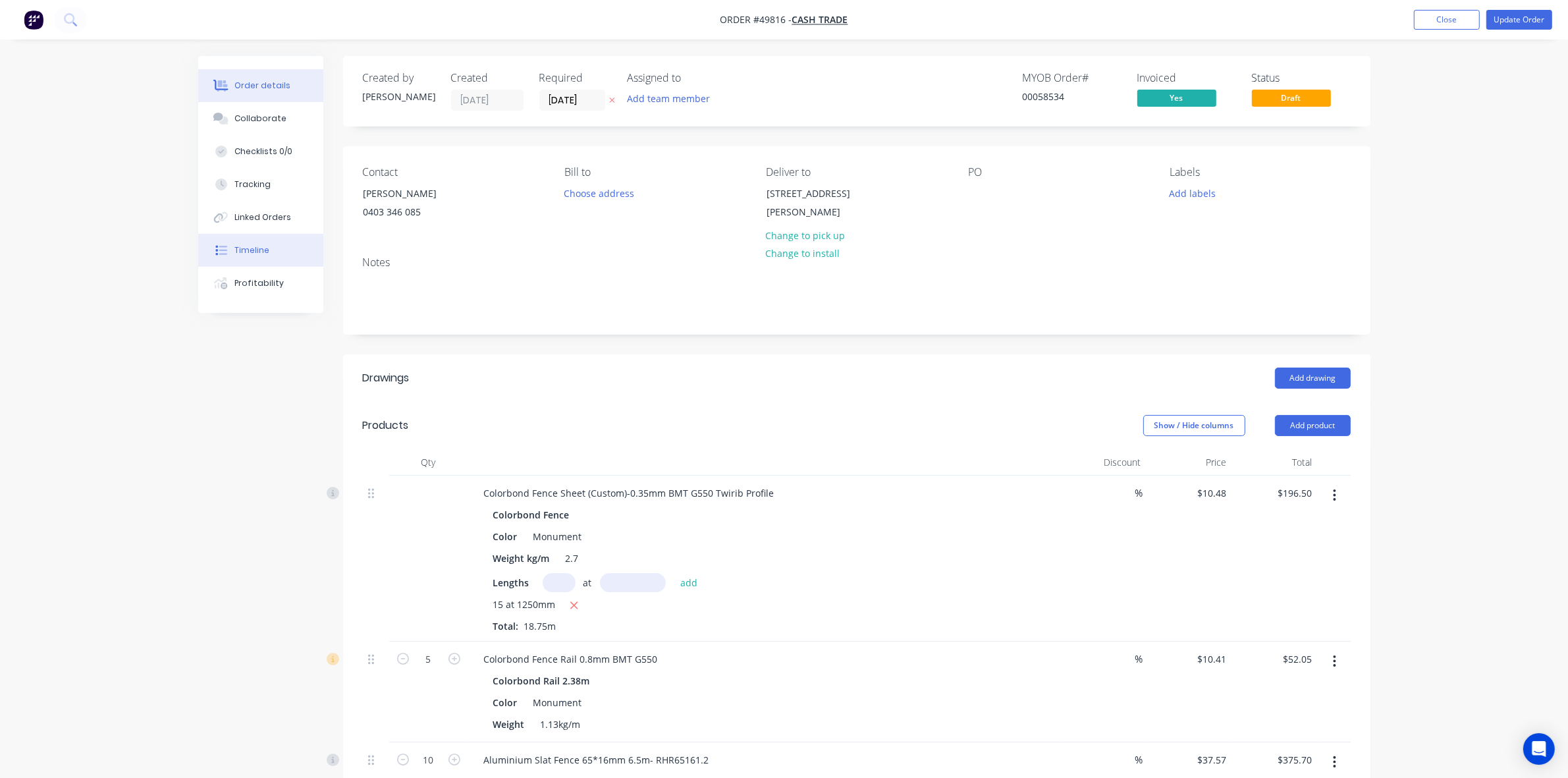
click at [284, 253] on button "Timeline" at bounding box center [261, 250] width 125 height 33
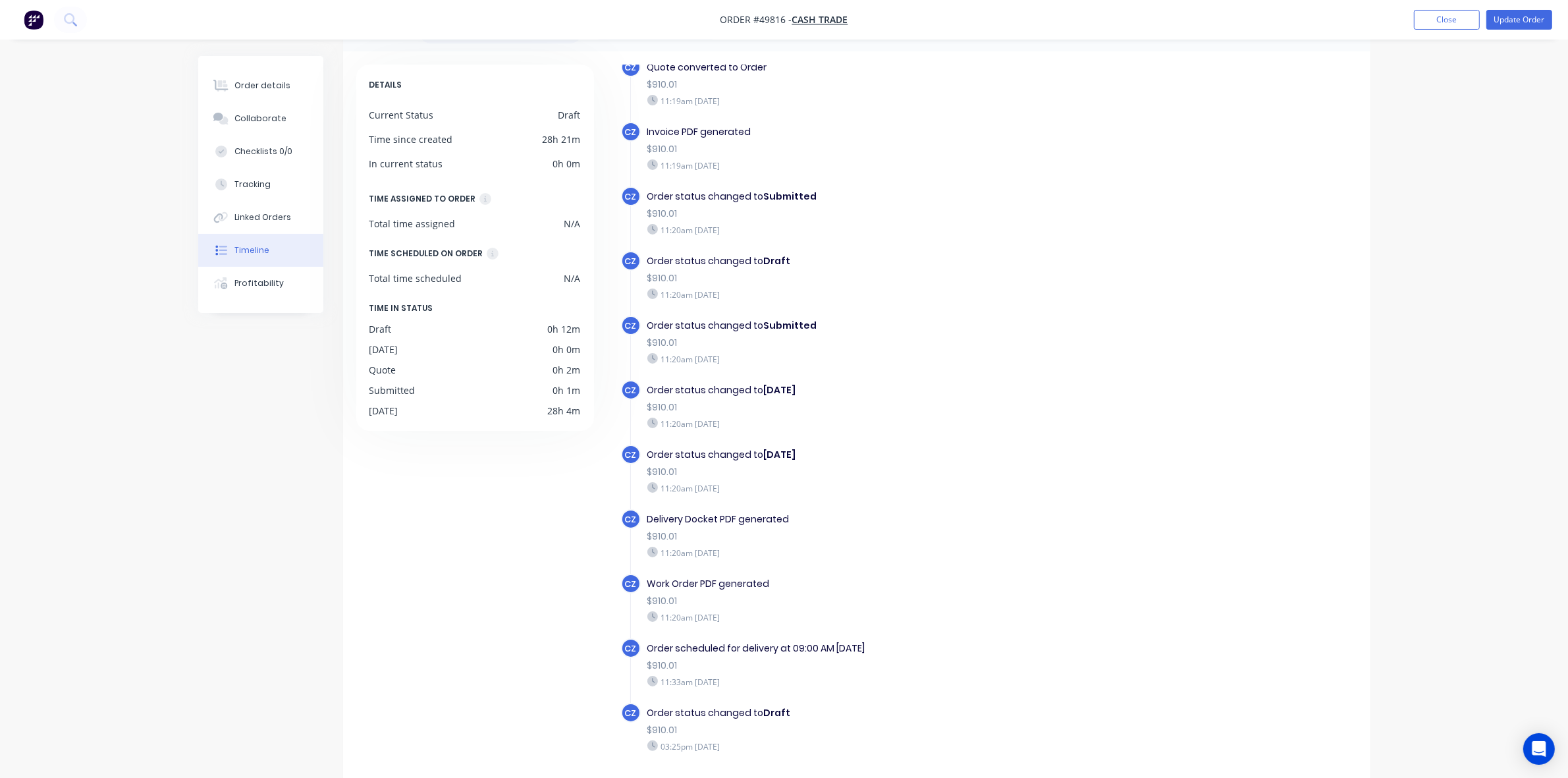
scroll to position [93, 0]
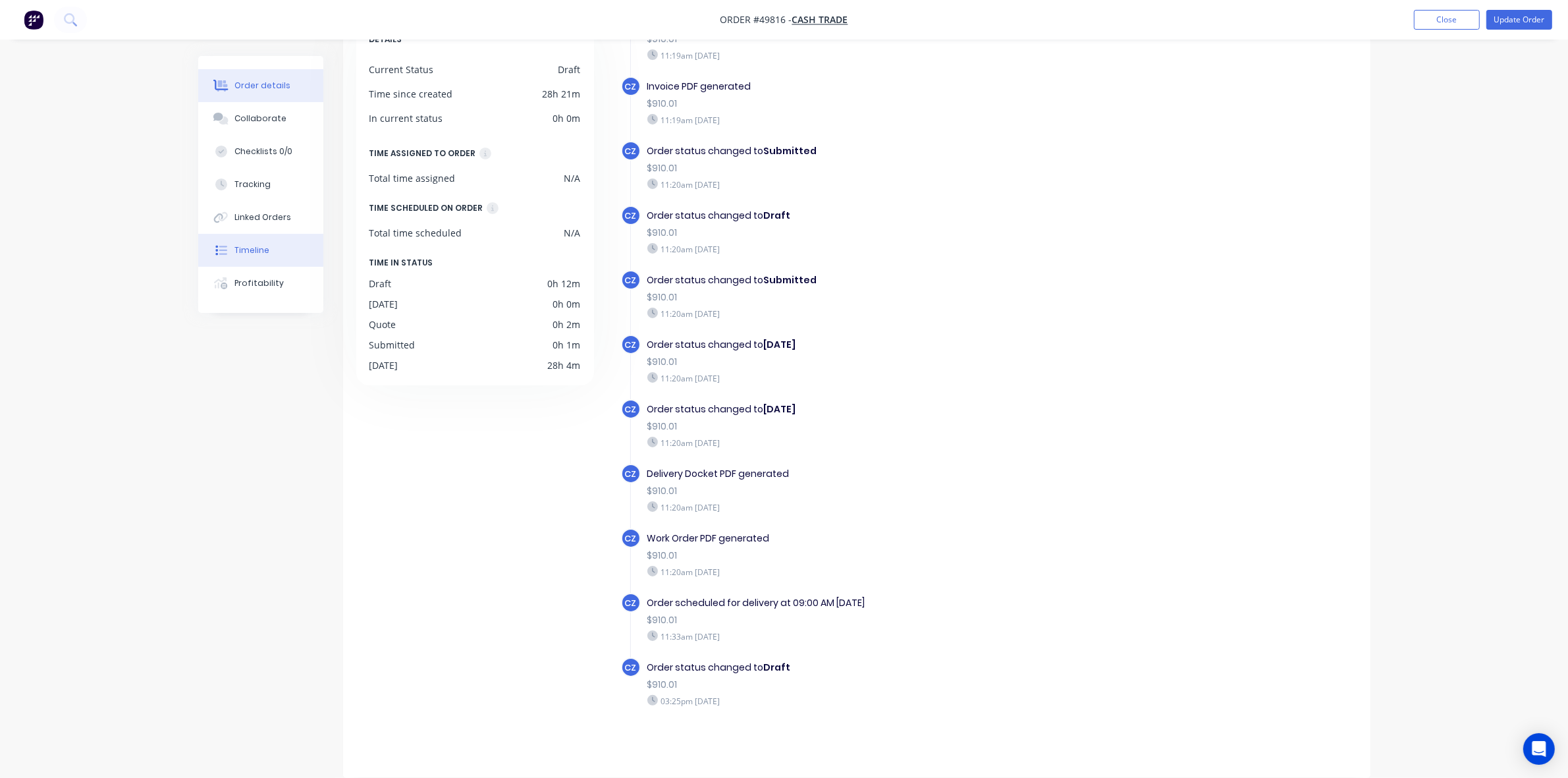
click at [268, 90] on div "Order details" at bounding box center [262, 85] width 56 height 12
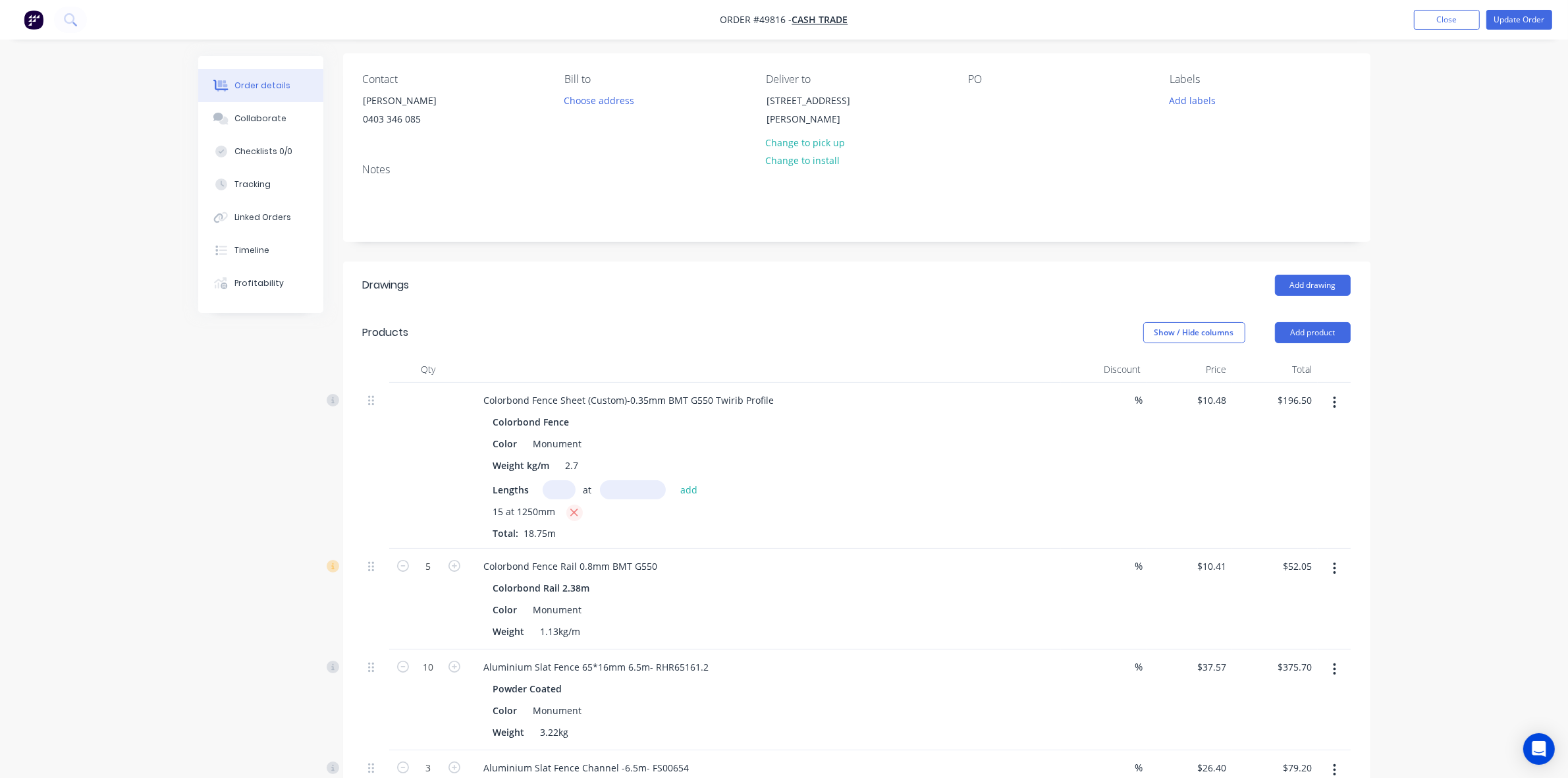
click at [575, 508] on icon "button" at bounding box center [574, 512] width 9 height 12
type input "$0.00"
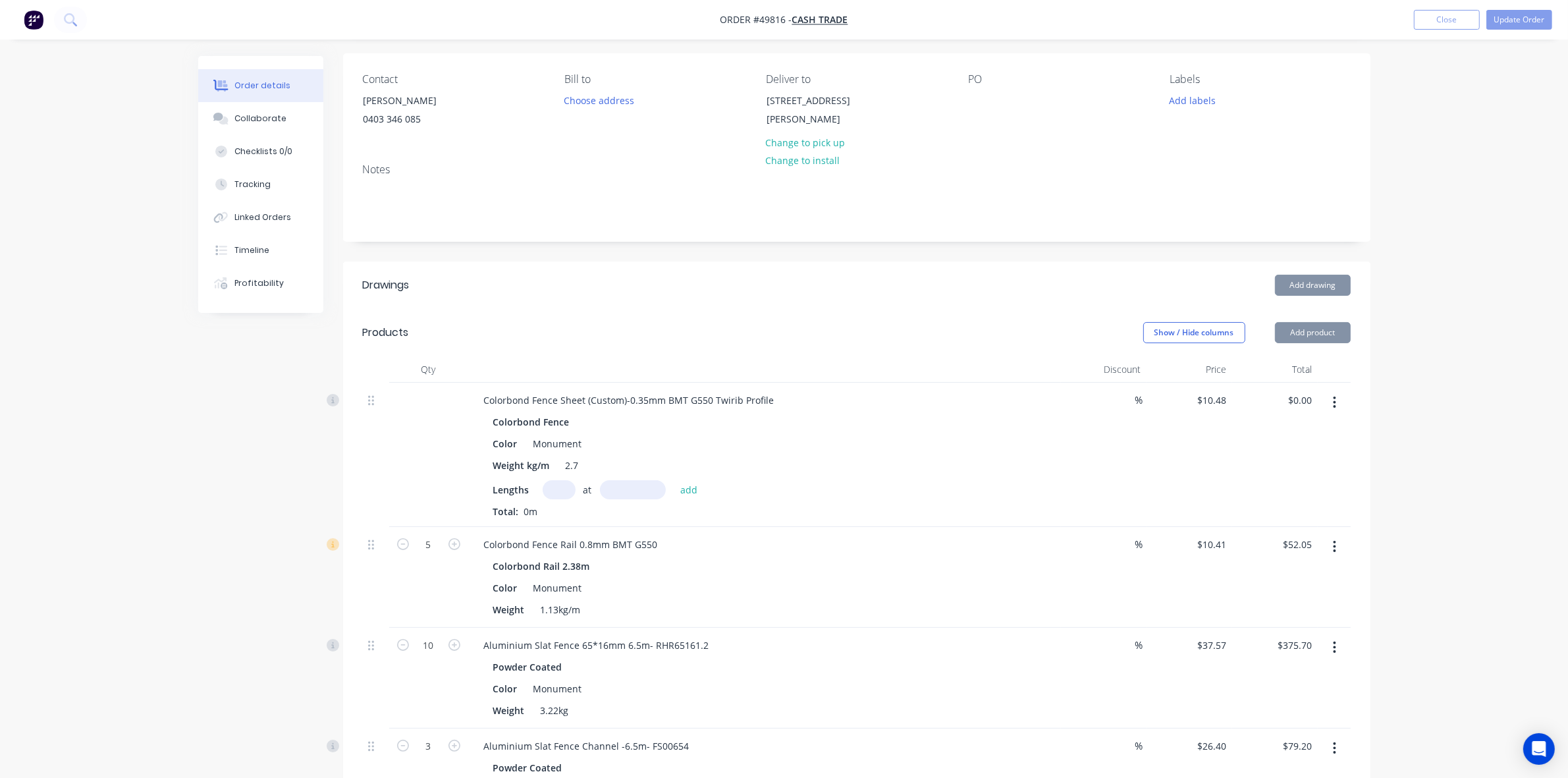
click at [567, 490] on input "text" at bounding box center [559, 490] width 33 height 19
type input "18"
type input "1250"
click at [674, 480] on button "add" at bounding box center [689, 489] width 31 height 18
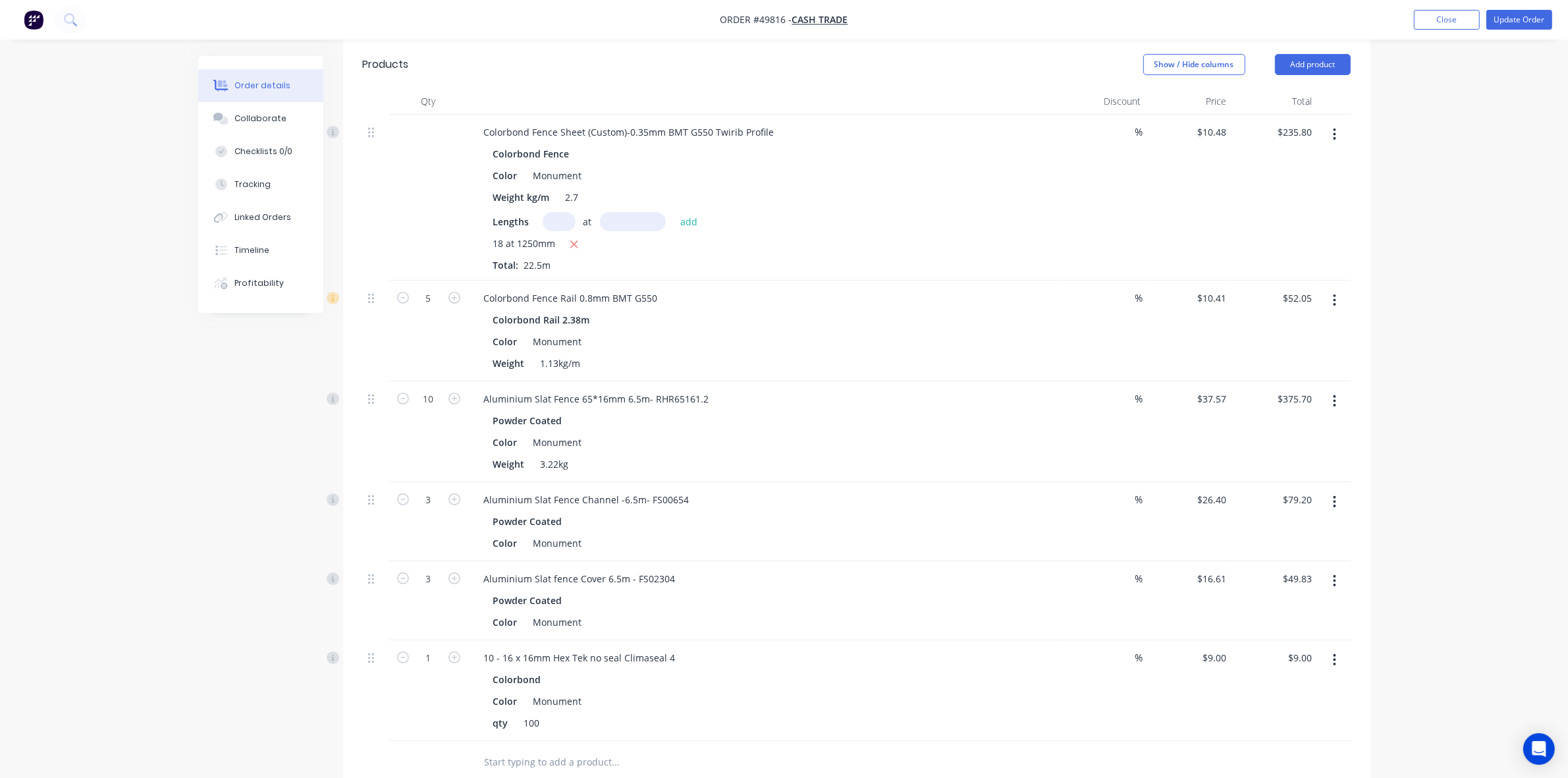
scroll to position [423, 0]
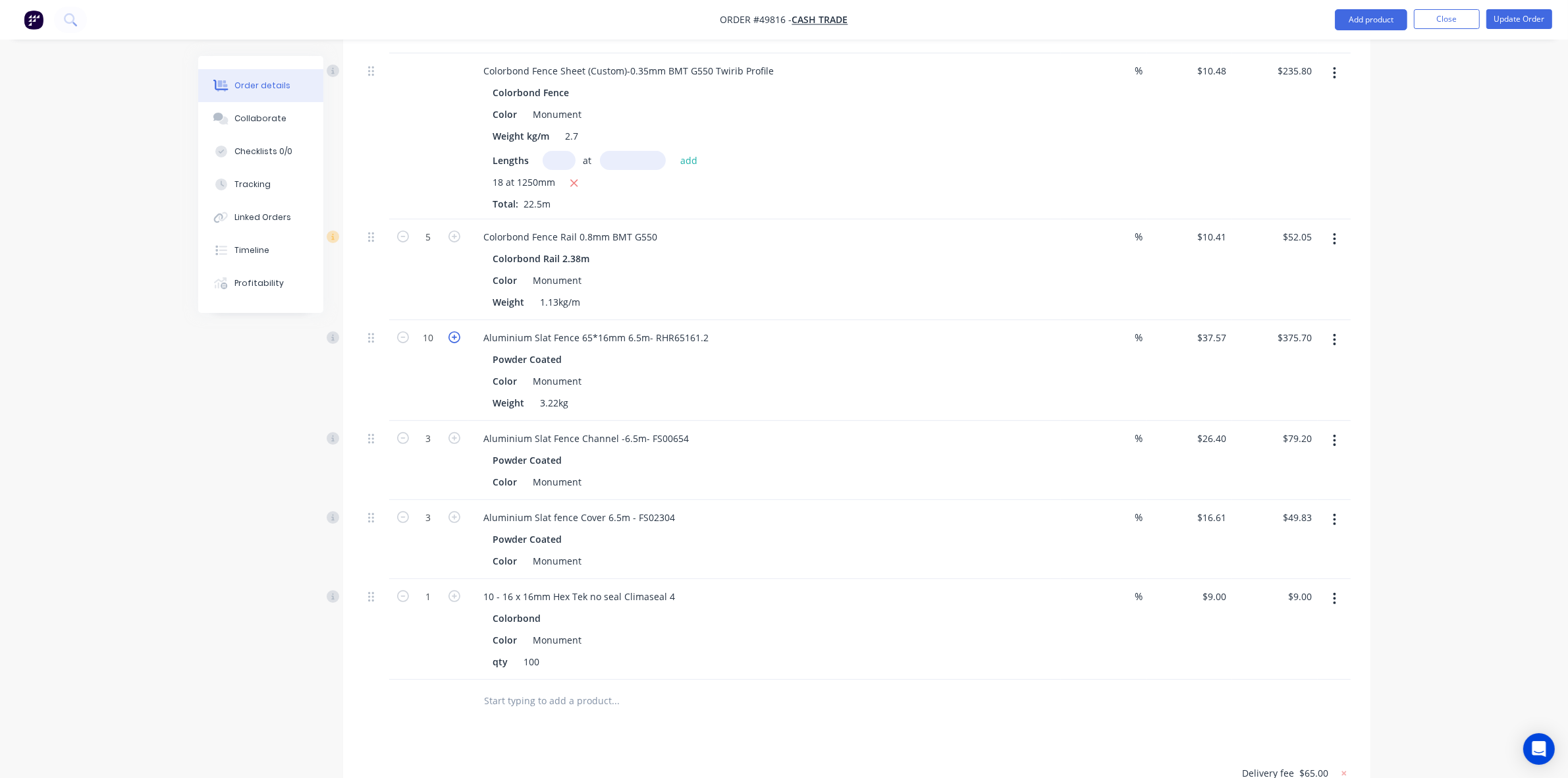
click at [453, 341] on icon "button" at bounding box center [455, 337] width 12 height 12
click at [457, 337] on icon "button" at bounding box center [455, 337] width 12 height 12
click at [455, 438] on icon "button" at bounding box center [455, 438] width 12 height 12
click at [455, 517] on icon "button" at bounding box center [455, 517] width 12 height 12
click at [880, 540] on div "Powder Coated" at bounding box center [765, 539] width 543 height 19
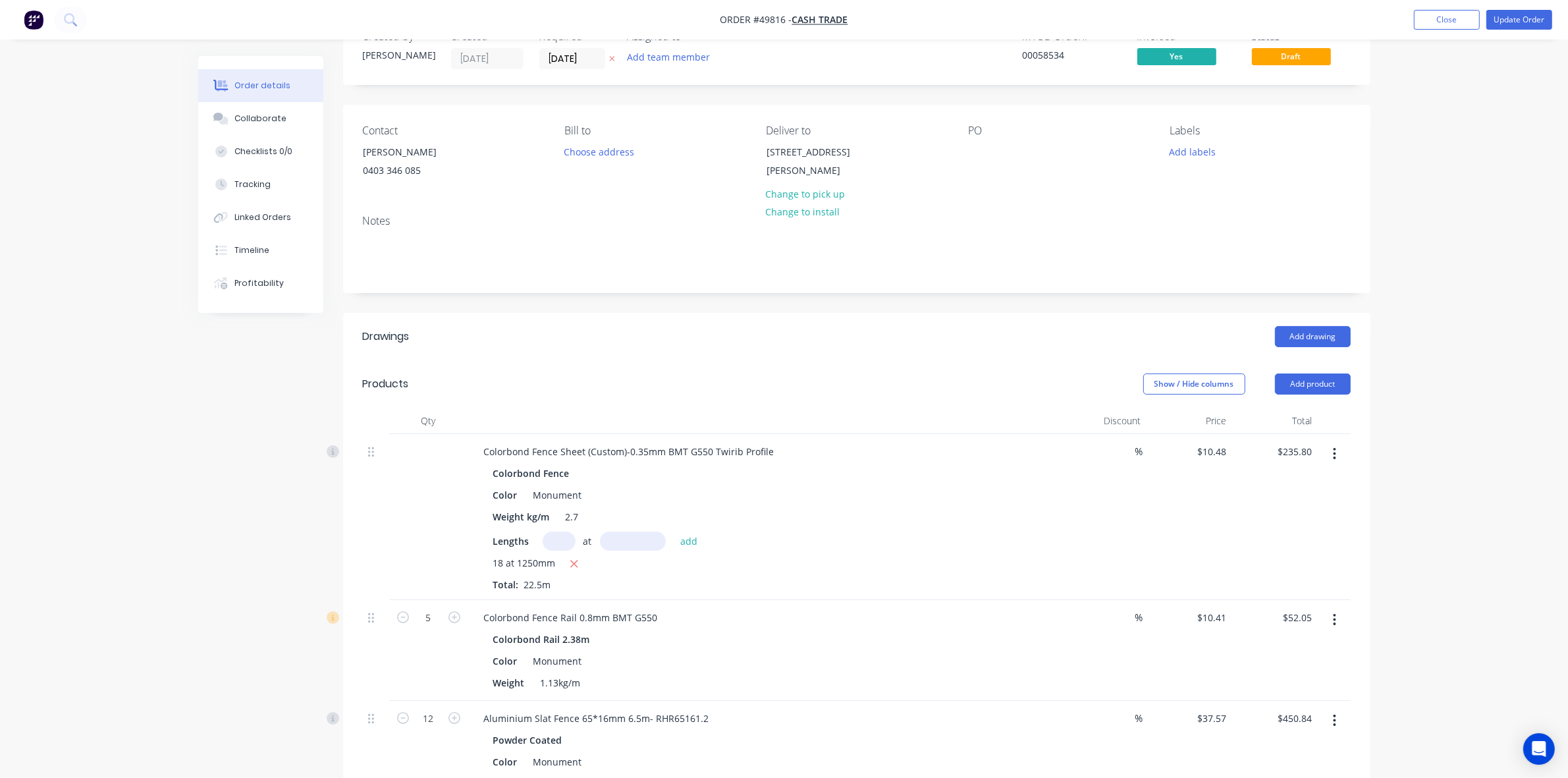
scroll to position [0, 0]
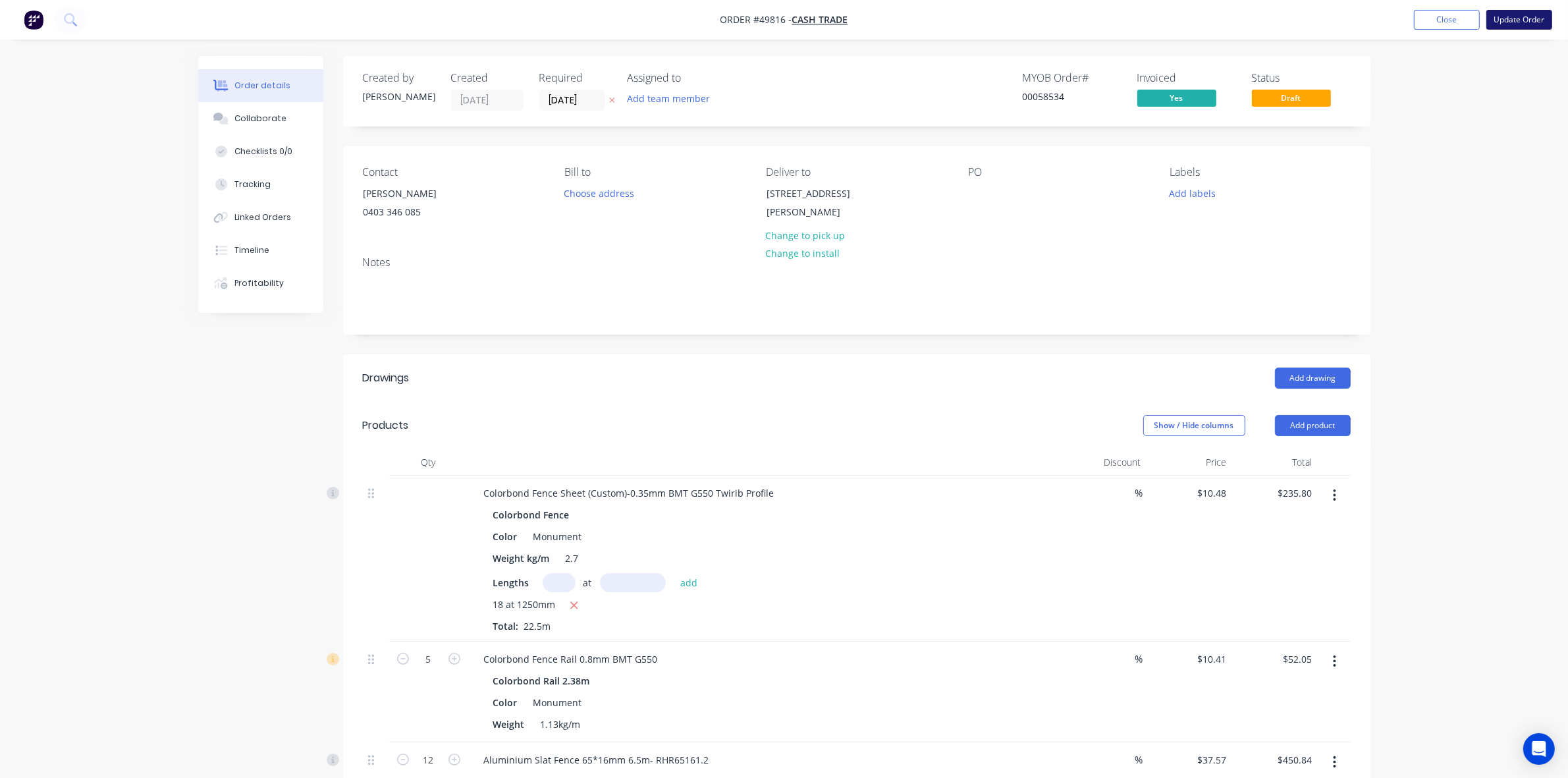
click at [1550, 27] on button "Update Order" at bounding box center [1520, 19] width 66 height 20
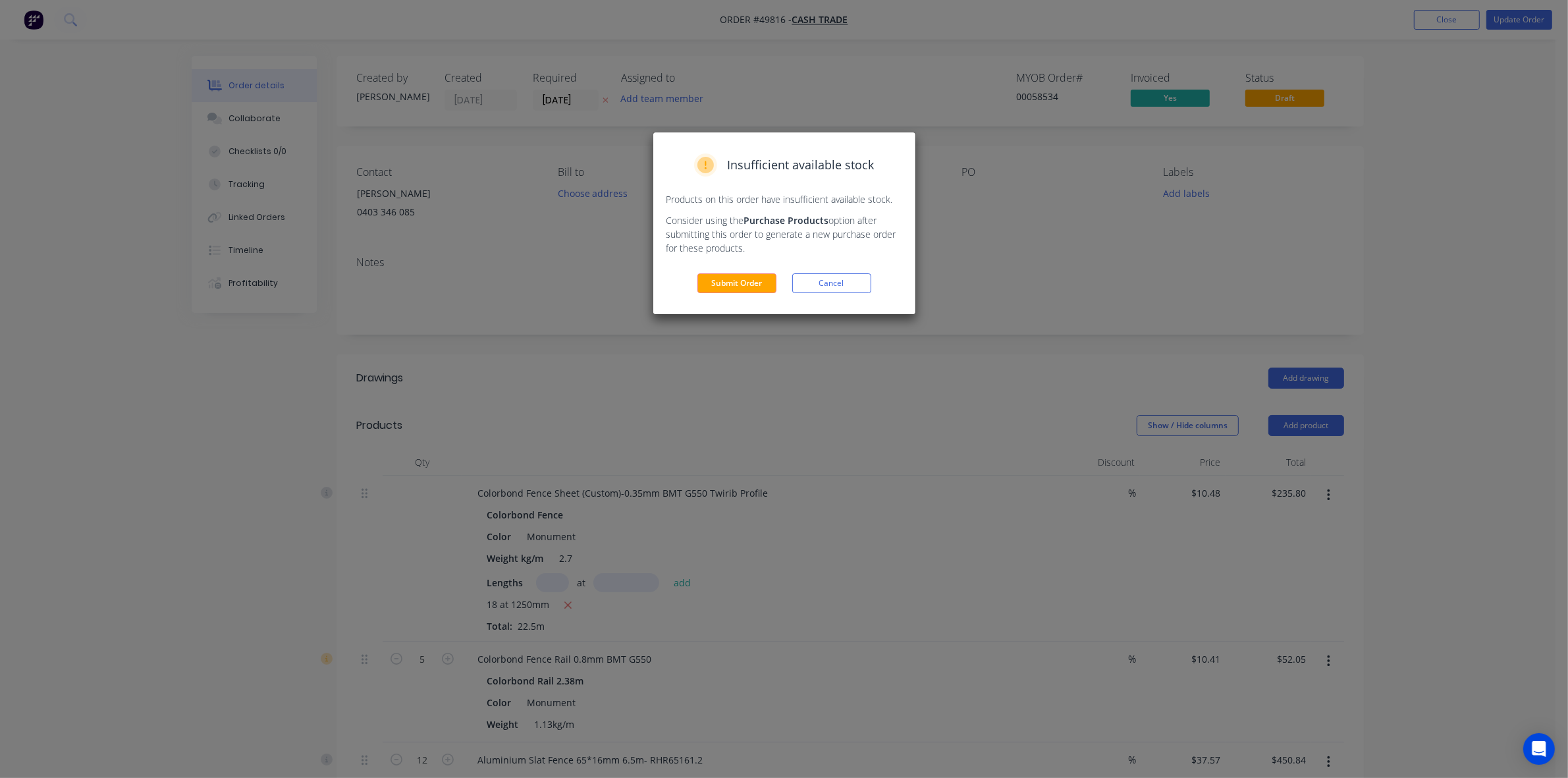
click at [762, 281] on button "Submit Order" at bounding box center [737, 283] width 79 height 20
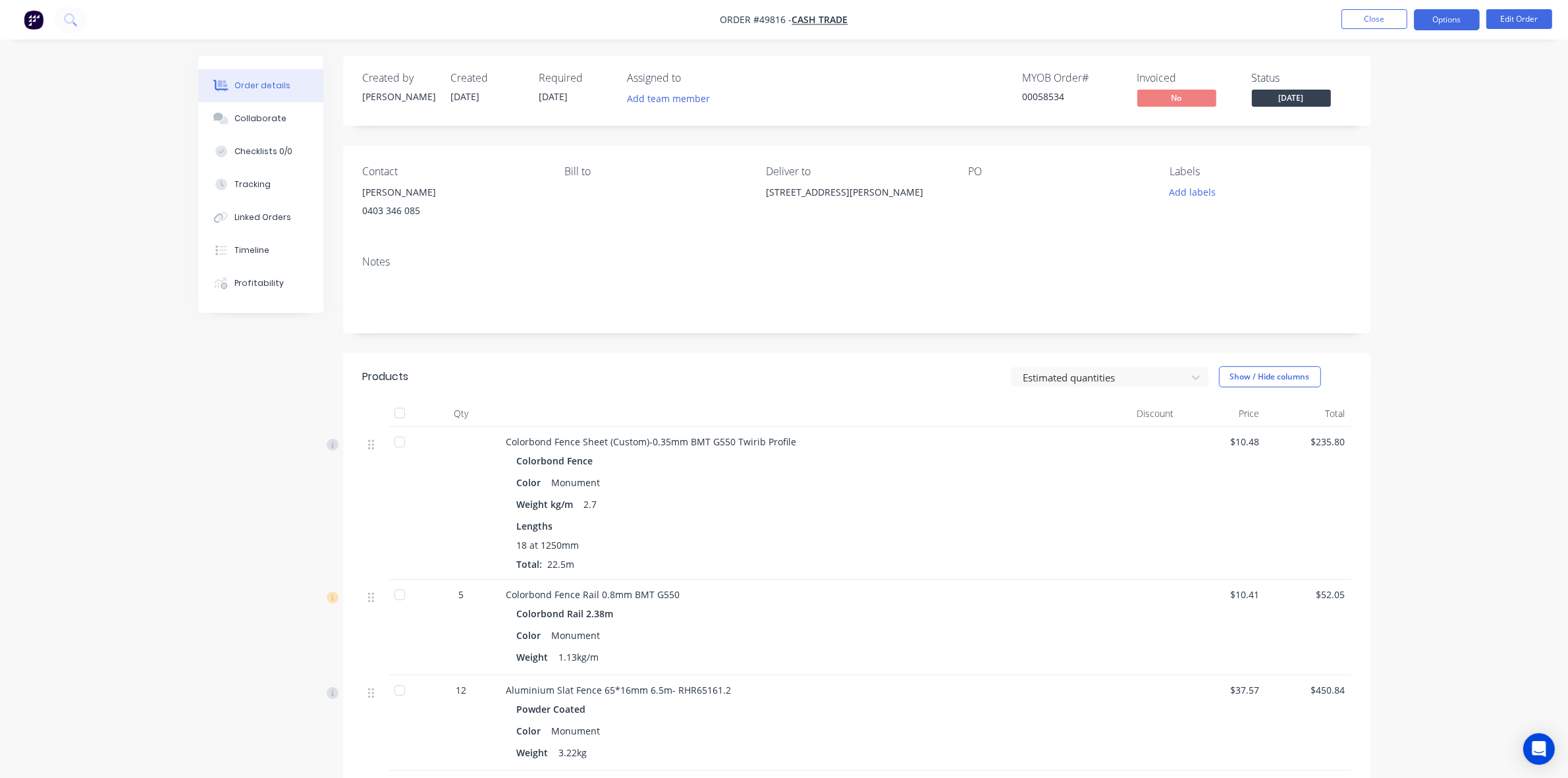
click at [1437, 23] on button "Options" at bounding box center [1447, 20] width 66 height 21
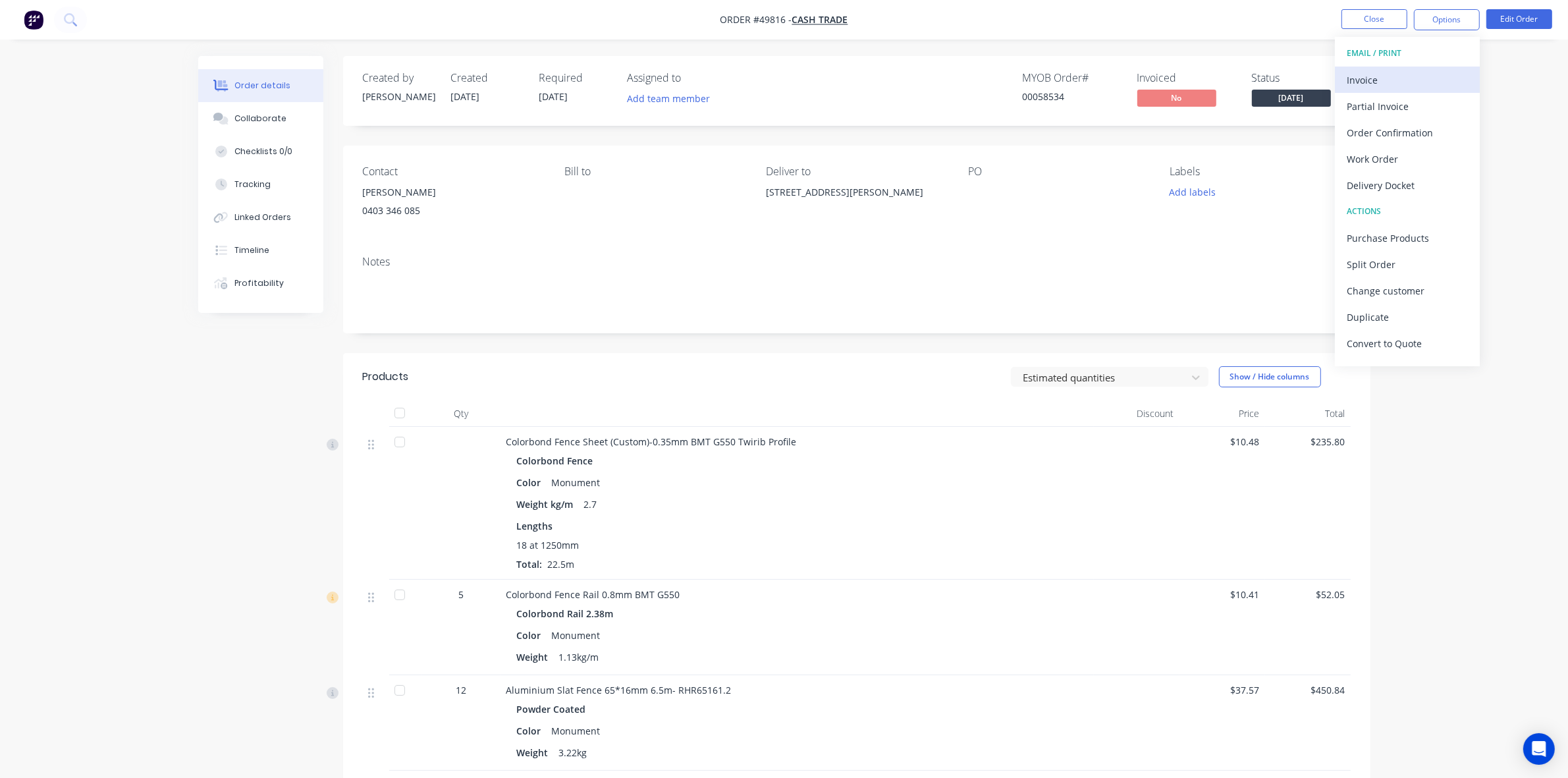
click at [1400, 79] on div "Invoice" at bounding box center [1407, 80] width 121 height 19
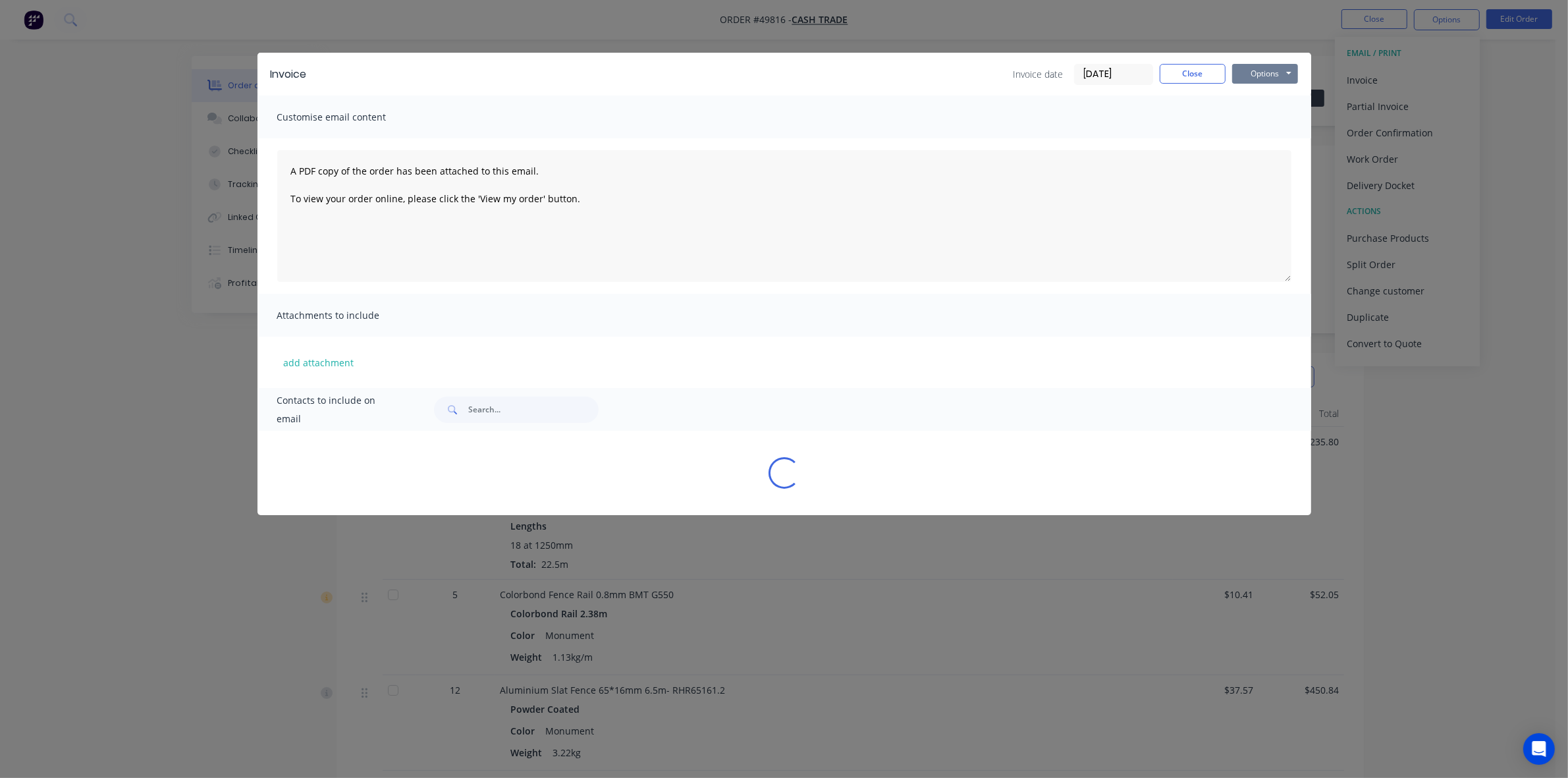
click at [1281, 73] on button "Options" at bounding box center [1266, 74] width 66 height 20
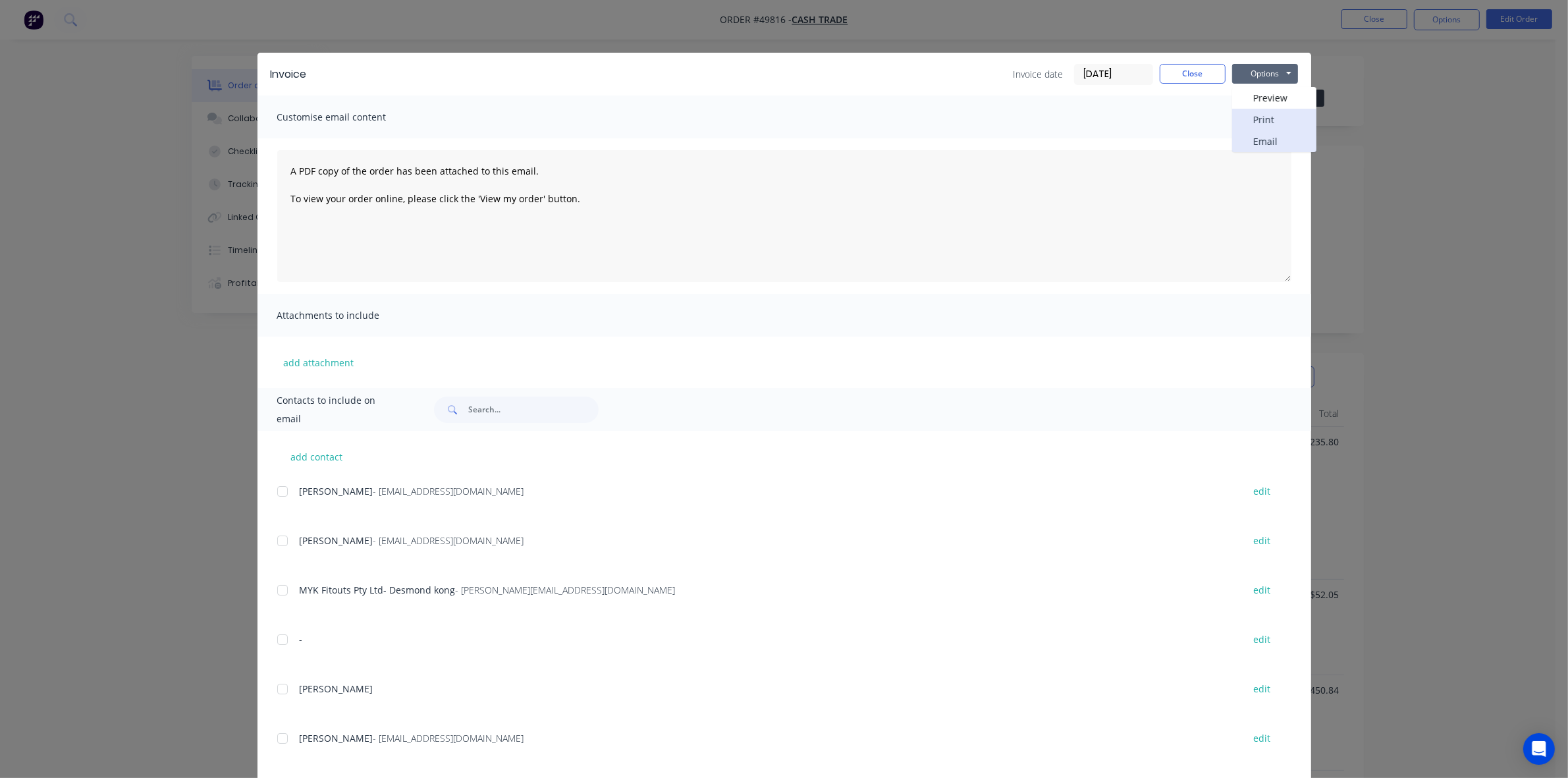
drag, startPoint x: 1273, startPoint y: 131, endPoint x: 1273, endPoint y: 120, distance: 11.0
click at [1273, 120] on div "Preview Print Email" at bounding box center [1274, 119] width 84 height 65
click at [1273, 120] on button "Print" at bounding box center [1274, 119] width 84 height 22
click at [1217, 78] on button "Close" at bounding box center [1193, 74] width 66 height 20
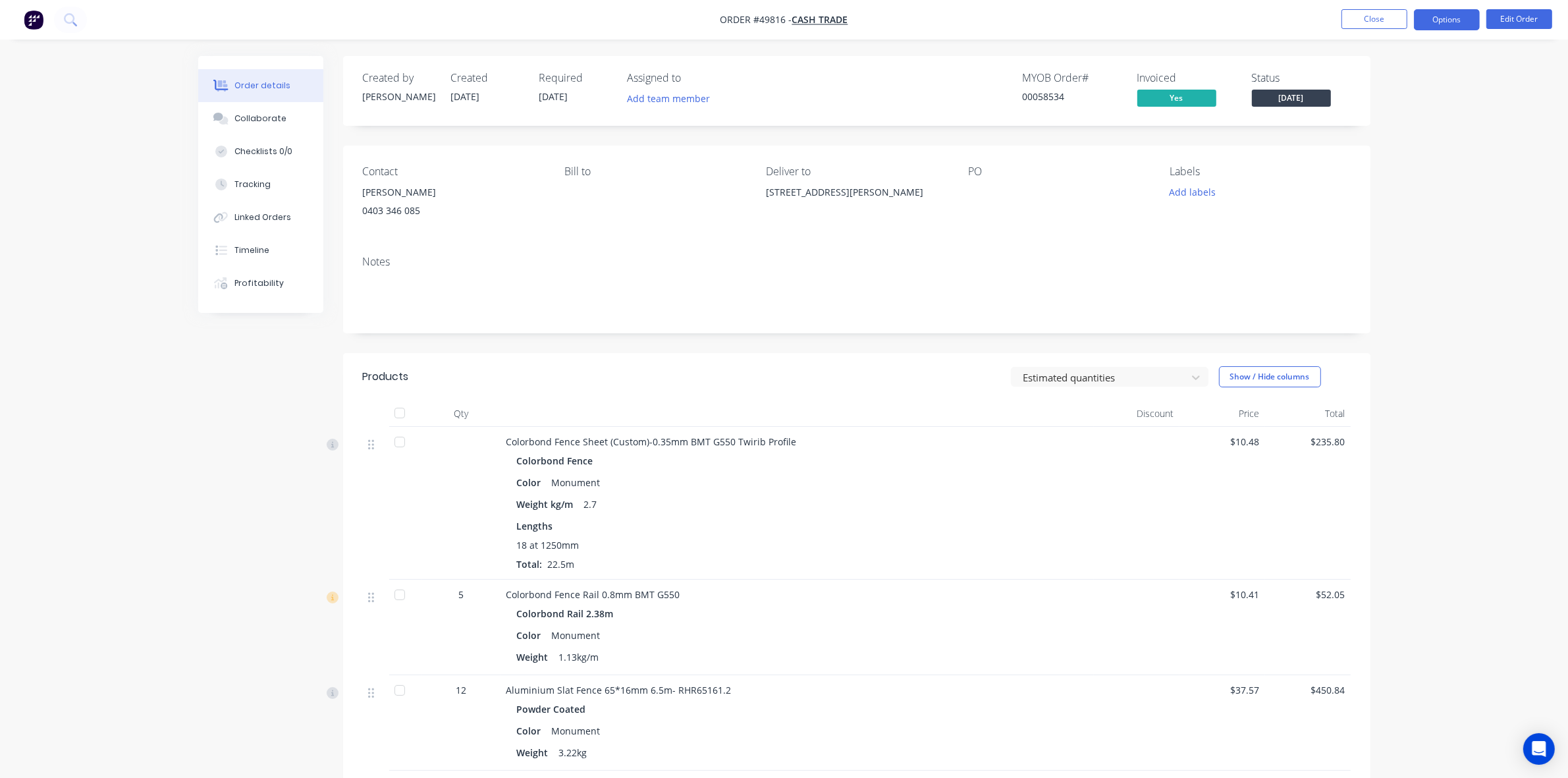
click at [1470, 26] on button "Options" at bounding box center [1447, 20] width 66 height 21
click at [1416, 162] on div "Work Order" at bounding box center [1407, 159] width 121 height 19
drag, startPoint x: 1416, startPoint y: 162, endPoint x: 1387, endPoint y: 135, distance: 39.6
click at [1405, 163] on div "Custom" at bounding box center [1407, 159] width 121 height 19
click at [1387, 135] on div "Without pricing" at bounding box center [1407, 132] width 121 height 19
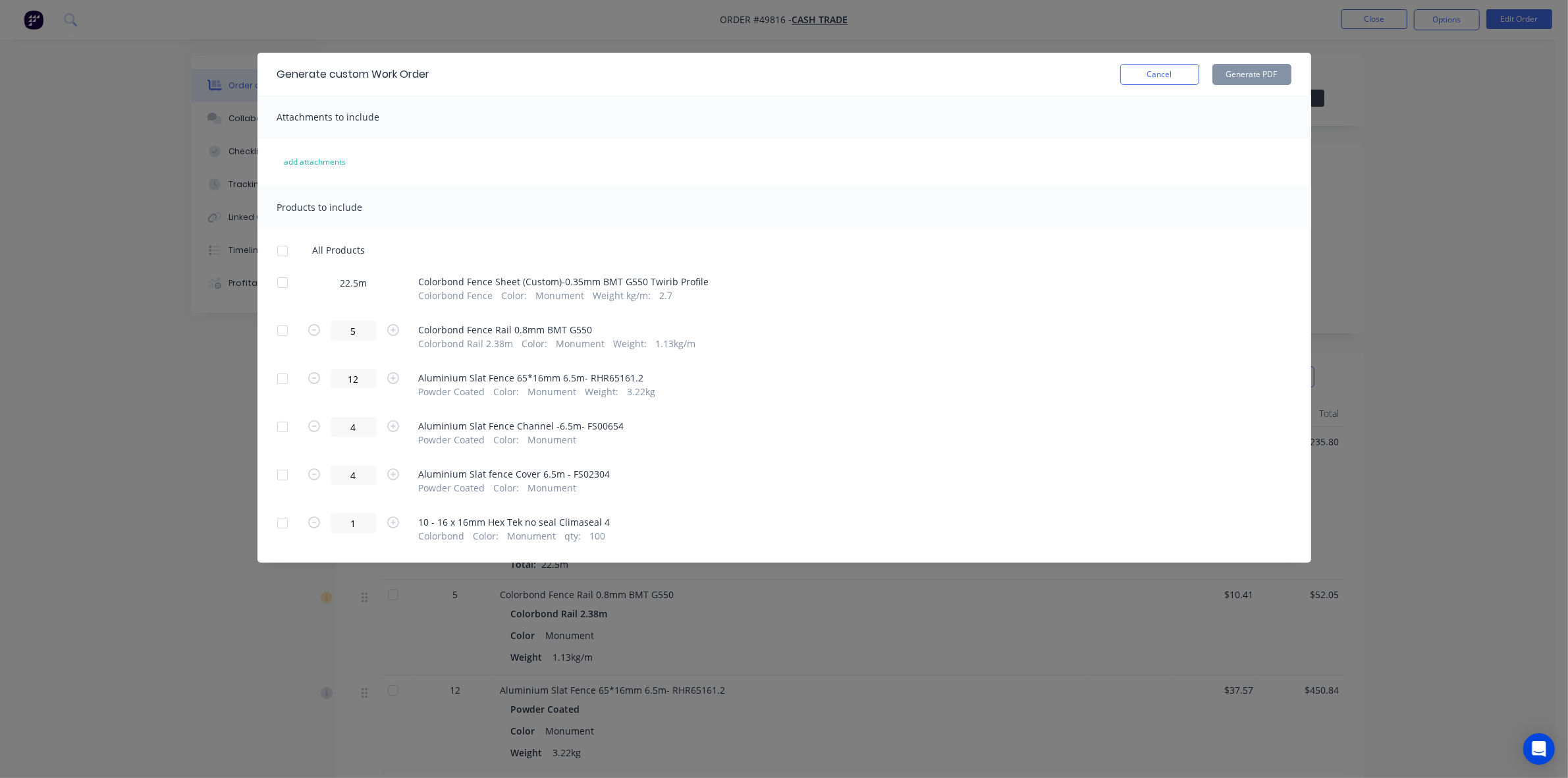
click at [290, 290] on div at bounding box center [283, 283] width 26 height 26
click at [1259, 73] on button "Generate PDF" at bounding box center [1252, 75] width 79 height 21
click at [1176, 66] on button "Cancel" at bounding box center [1160, 75] width 79 height 21
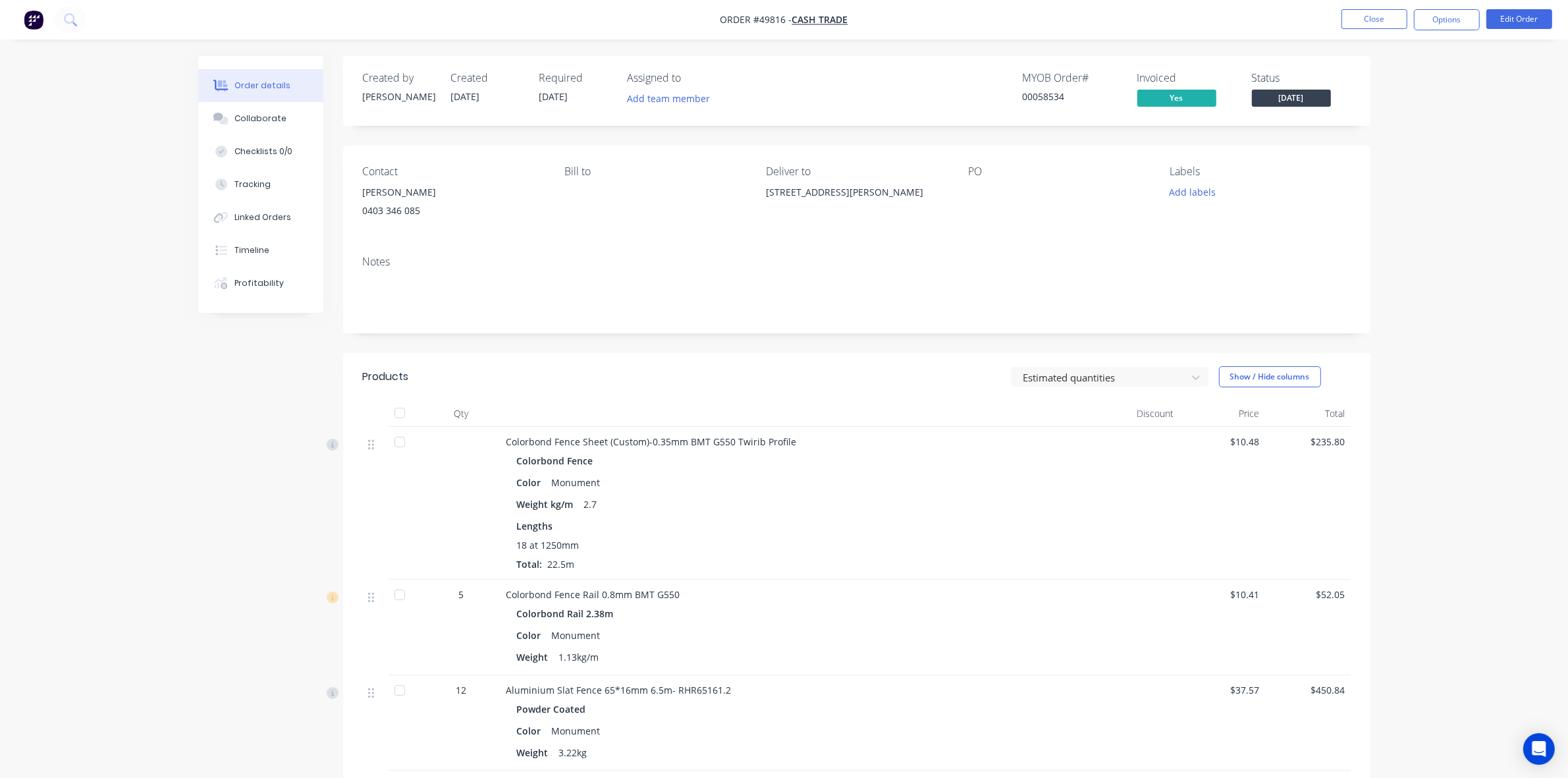
click at [1111, 434] on div at bounding box center [1137, 504] width 86 height 153
click at [1011, 603] on div "Colorbond Fence Rail 0.8mm BMT G550 Colorbond Rail 2.38m Color Monument Weight …" at bounding box center [797, 627] width 593 height 95
click at [957, 630] on div "Color Monument" at bounding box center [798, 635] width 561 height 19
click at [869, 563] on div "18 at 1250mm Total: 22.5m" at bounding box center [798, 554] width 561 height 33
click at [966, 640] on div "Color Monument" at bounding box center [798, 635] width 561 height 19
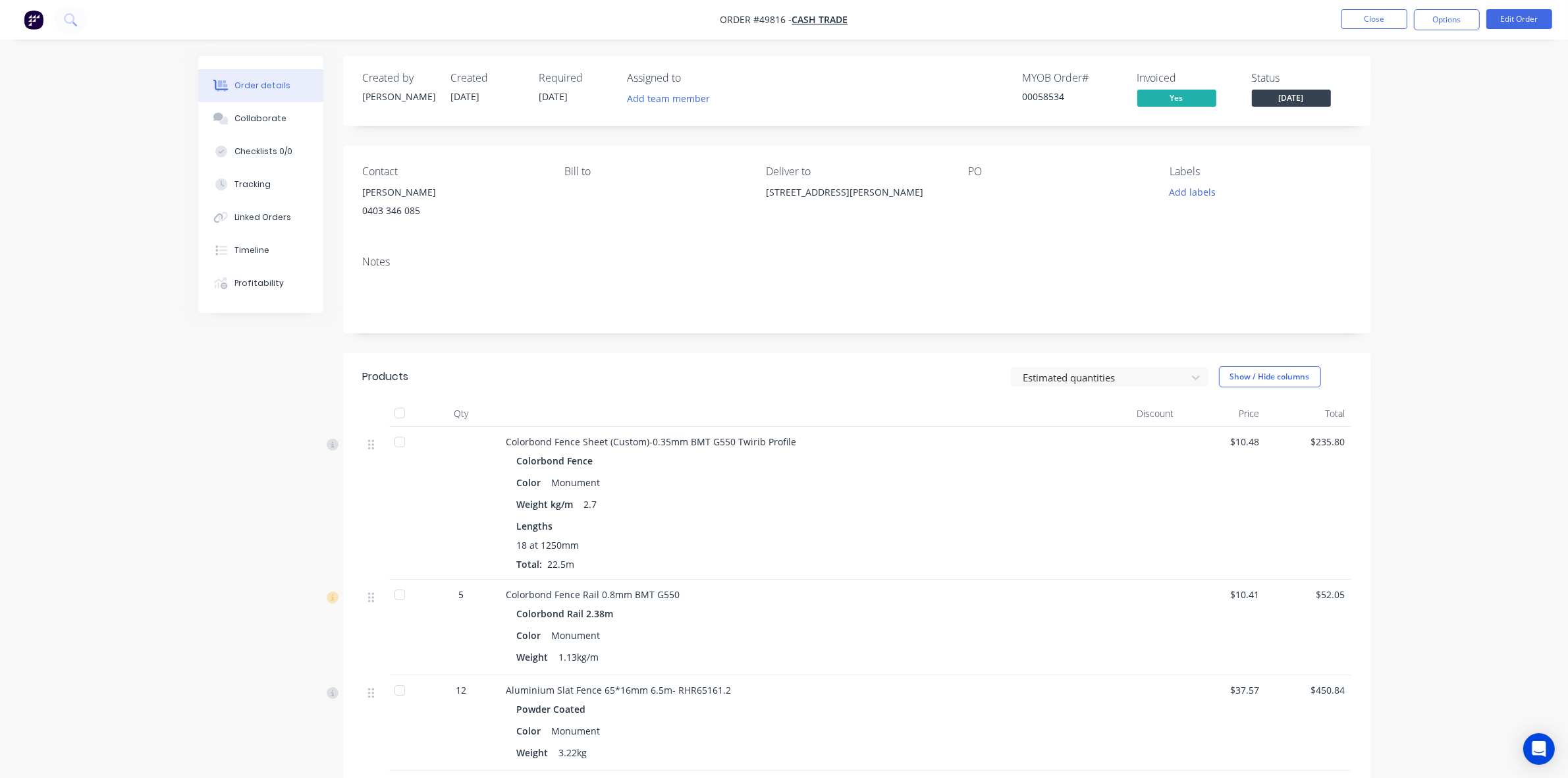
click at [1371, 8] on nav "Order #49816 - Cash Trade Close Options Edit Order" at bounding box center [784, 20] width 1568 height 40
click at [1369, 19] on button "Close" at bounding box center [1375, 19] width 66 height 20
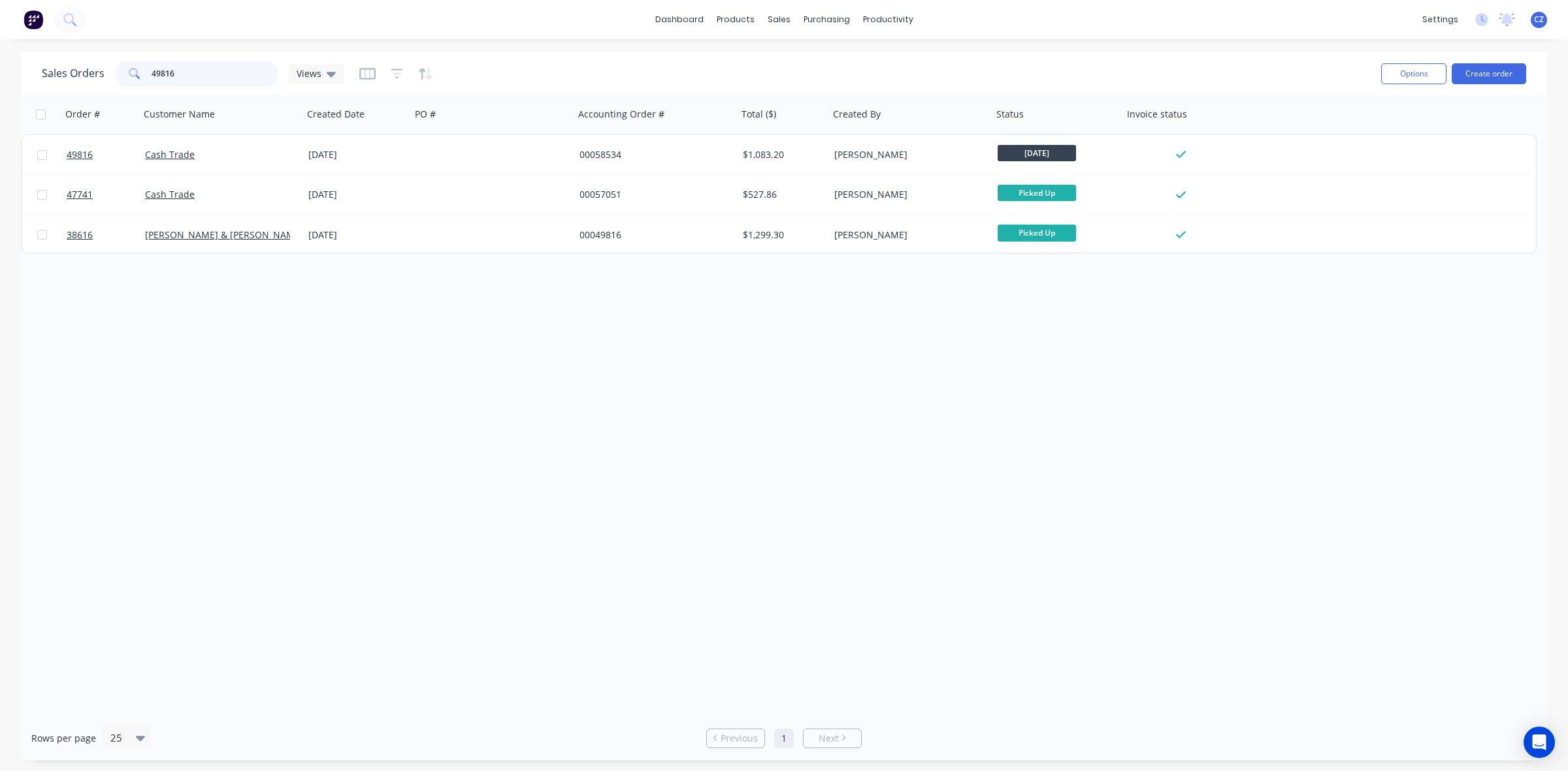
drag, startPoint x: 167, startPoint y: 82, endPoint x: 89, endPoint y: 83, distance: 78.0
click at [89, 83] on div "Sales Orders 49816 Views" at bounding box center [193, 74] width 302 height 26
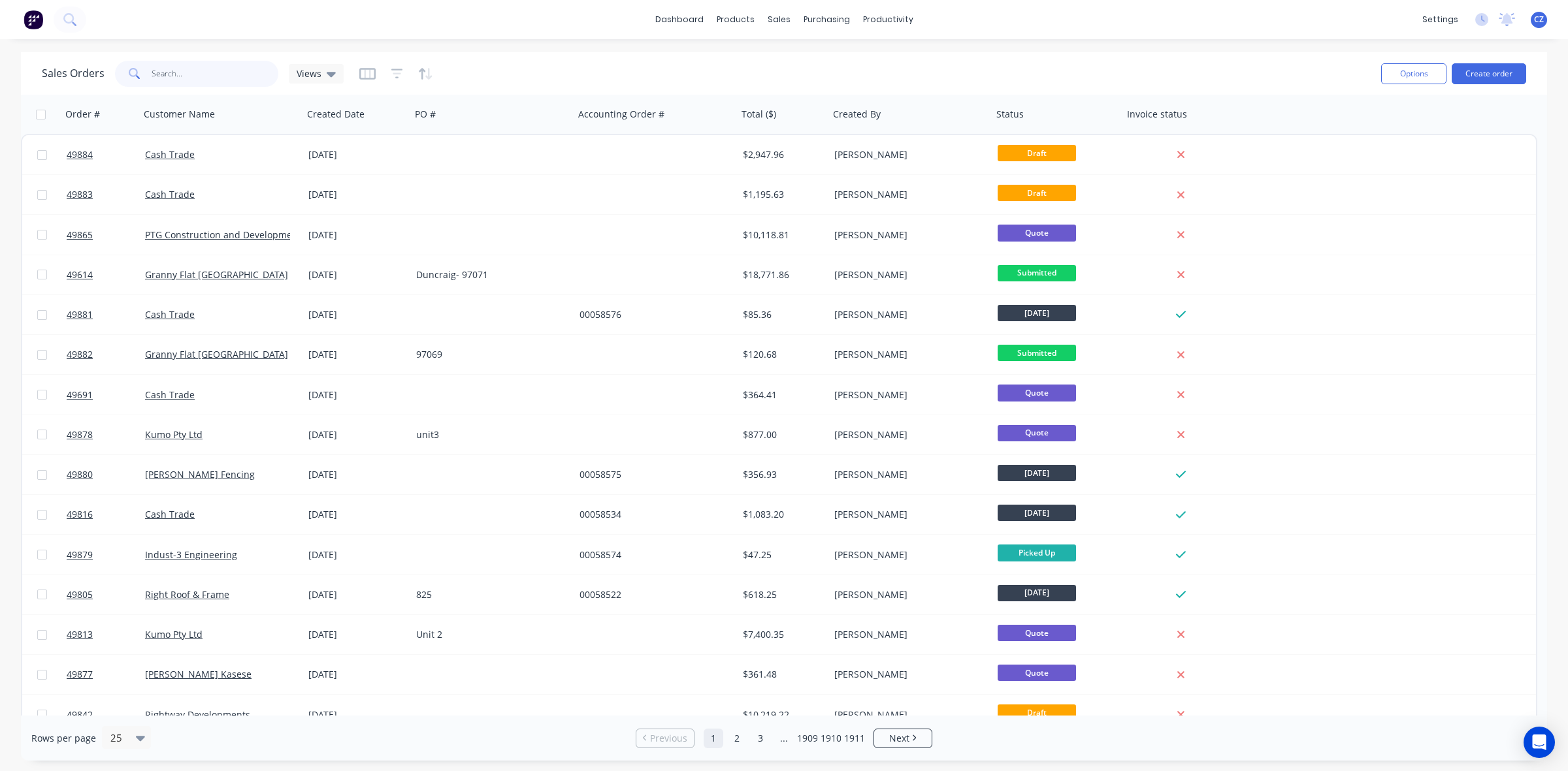
paste input "49809"
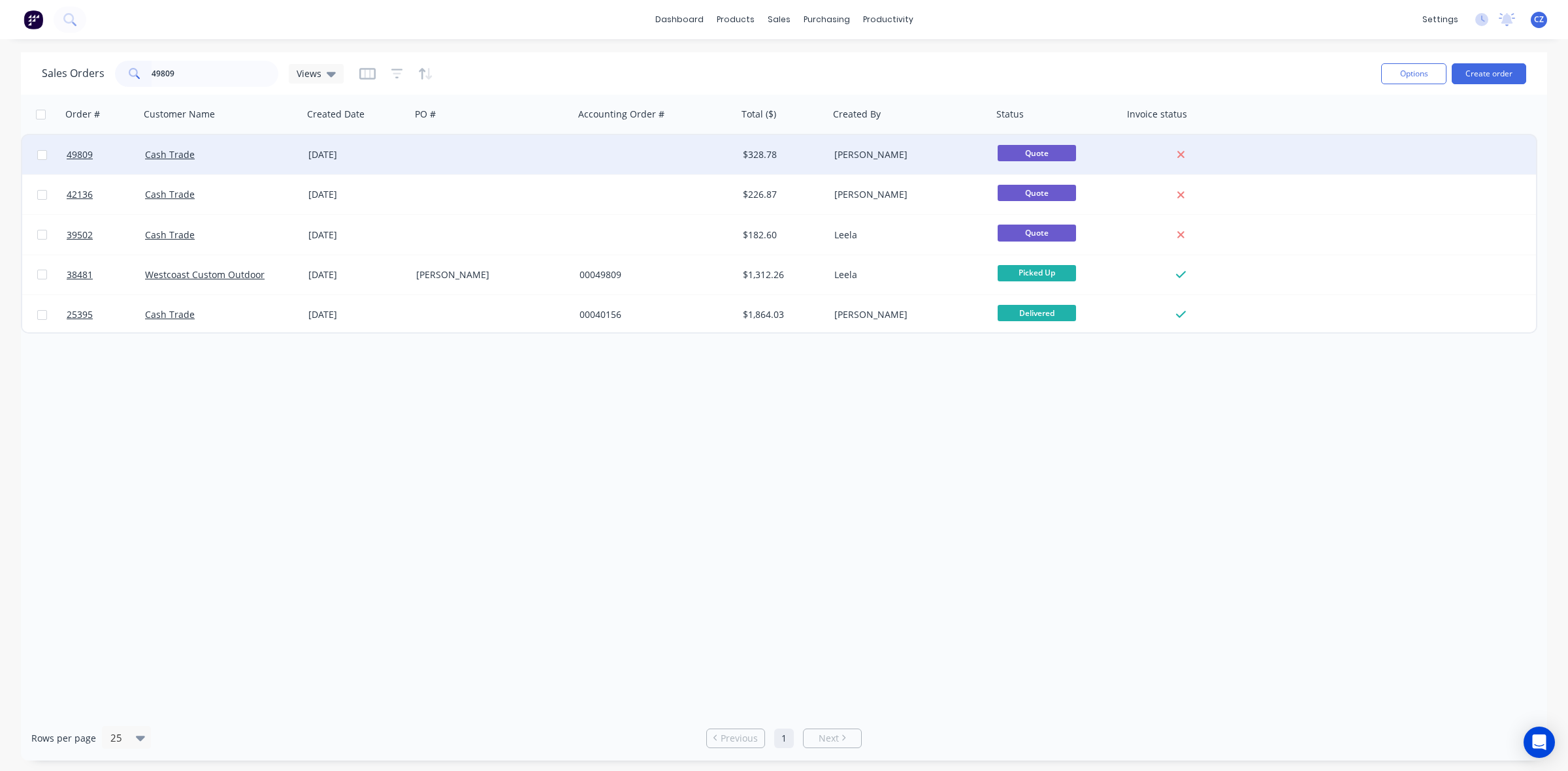
click at [505, 143] on div at bounding box center [492, 155] width 163 height 39
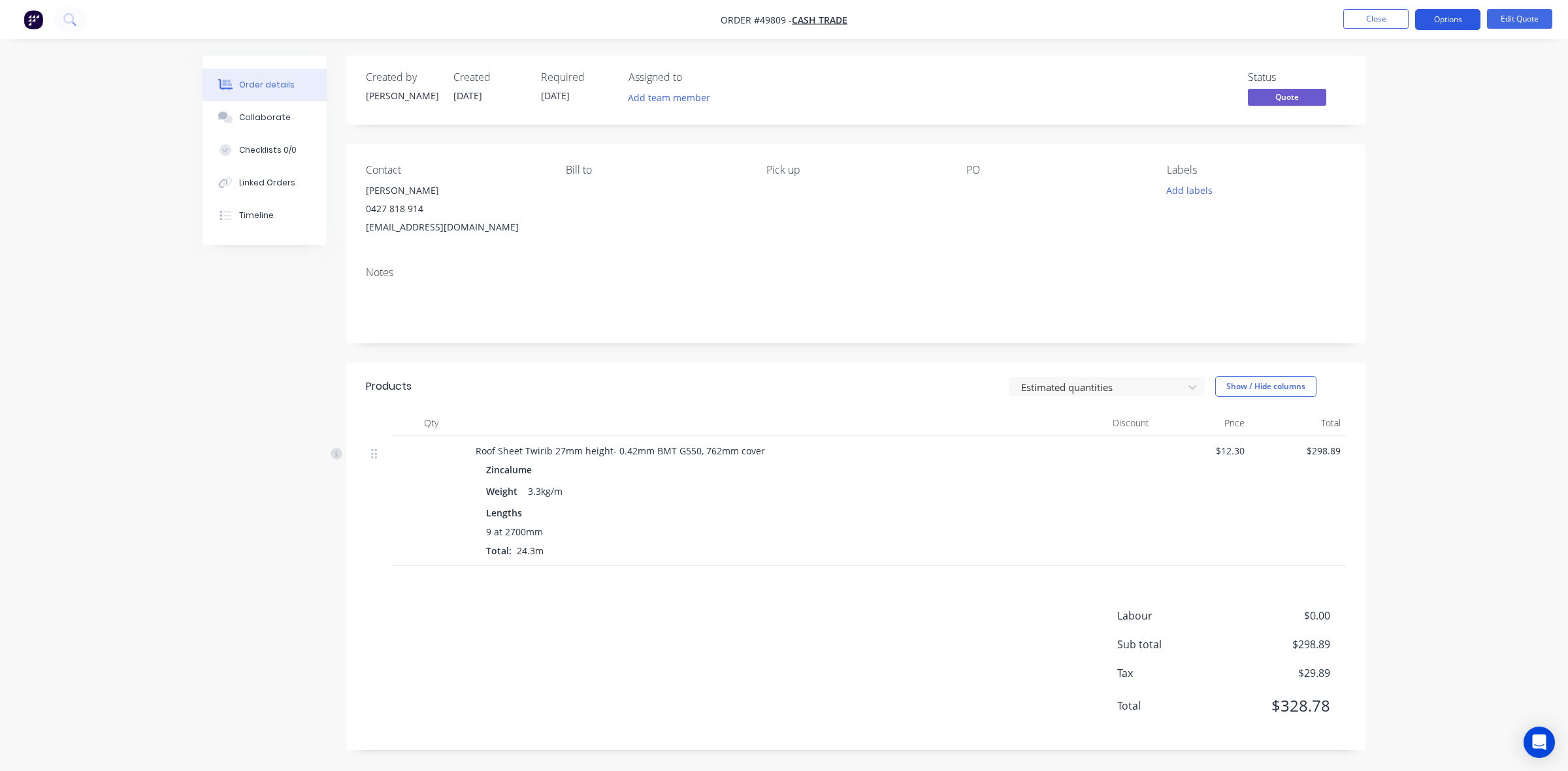
click at [1442, 19] on button "Options" at bounding box center [1448, 20] width 66 height 21
click at [1421, 152] on div "Convert to Order" at bounding box center [1408, 157] width 120 height 19
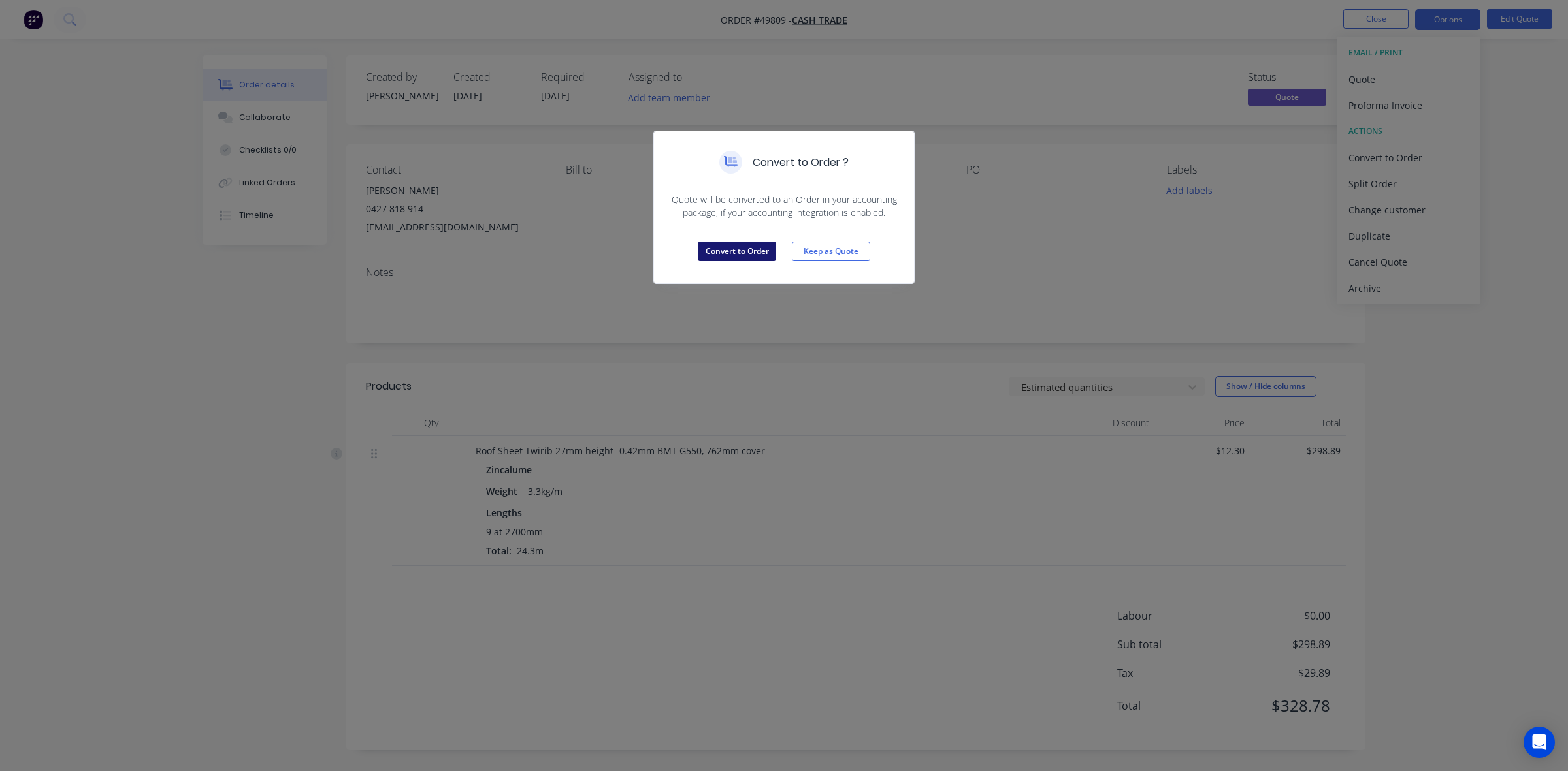
click at [755, 245] on button "Convert to Order" at bounding box center [737, 251] width 79 height 20
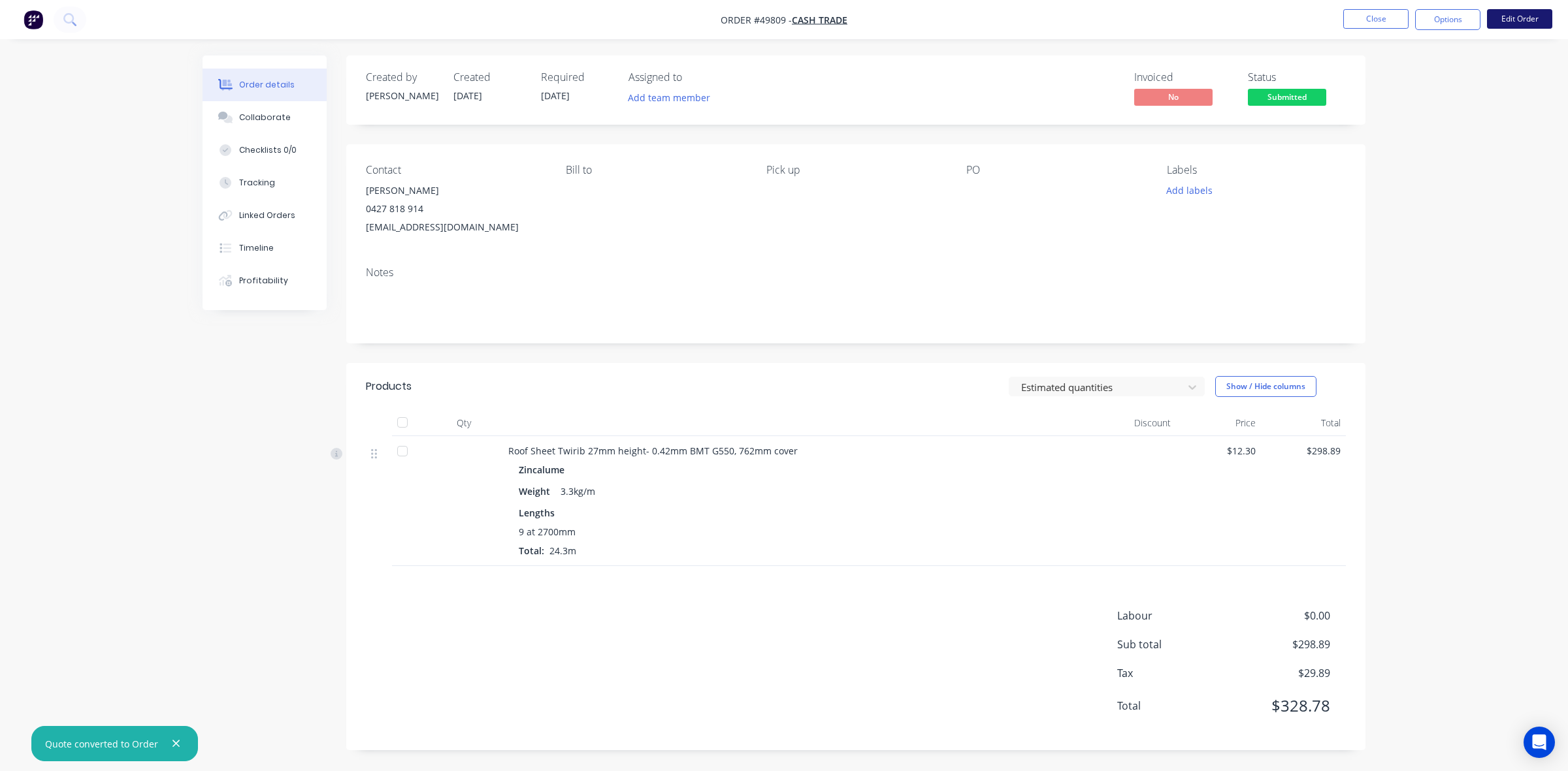
click at [1535, 15] on button "Edit Order" at bounding box center [1519, 19] width 66 height 20
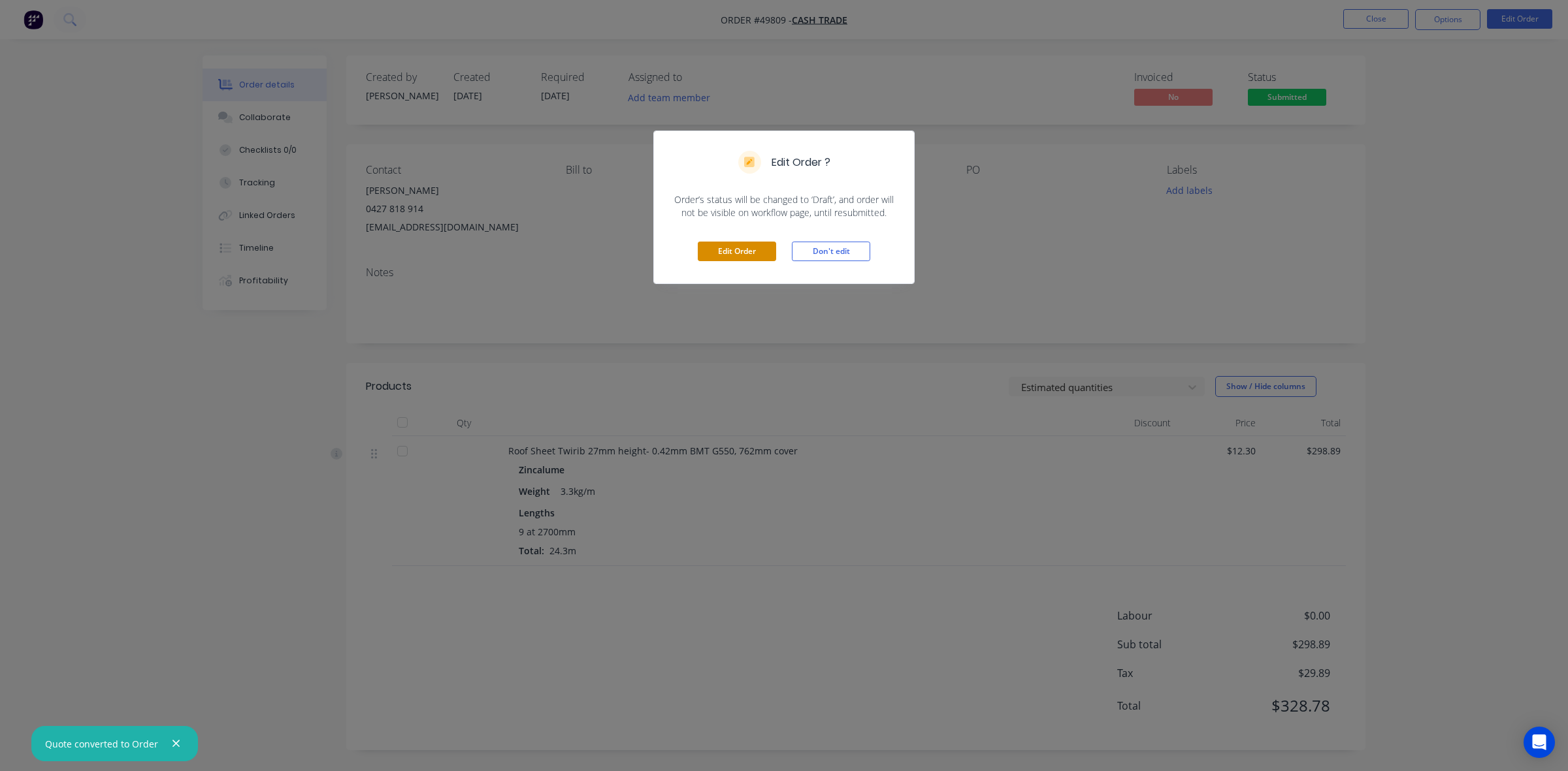
click at [756, 257] on button "Edit Order" at bounding box center [737, 251] width 79 height 20
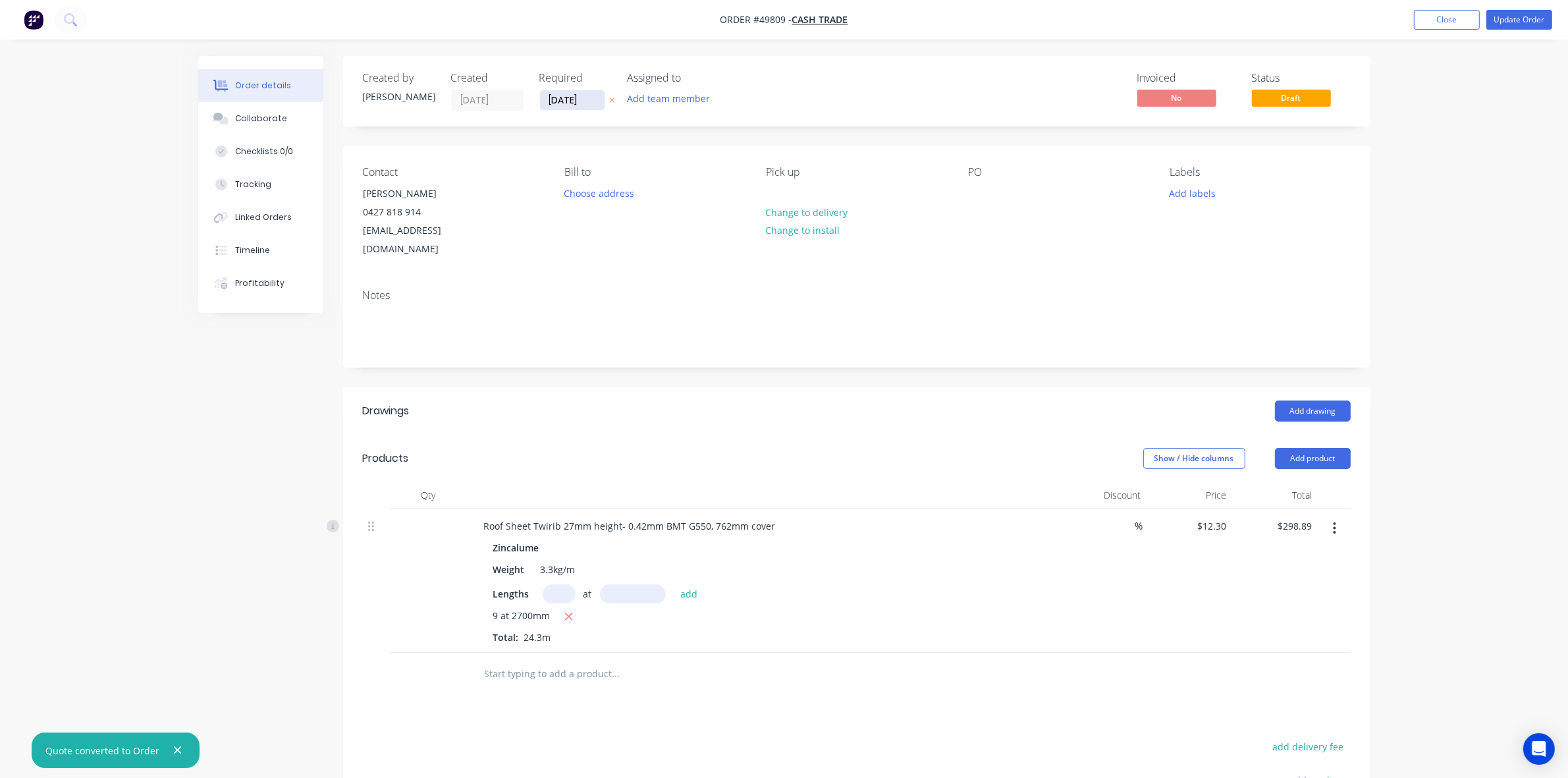
click at [575, 99] on input "07/10/25" at bounding box center [572, 99] width 64 height 20
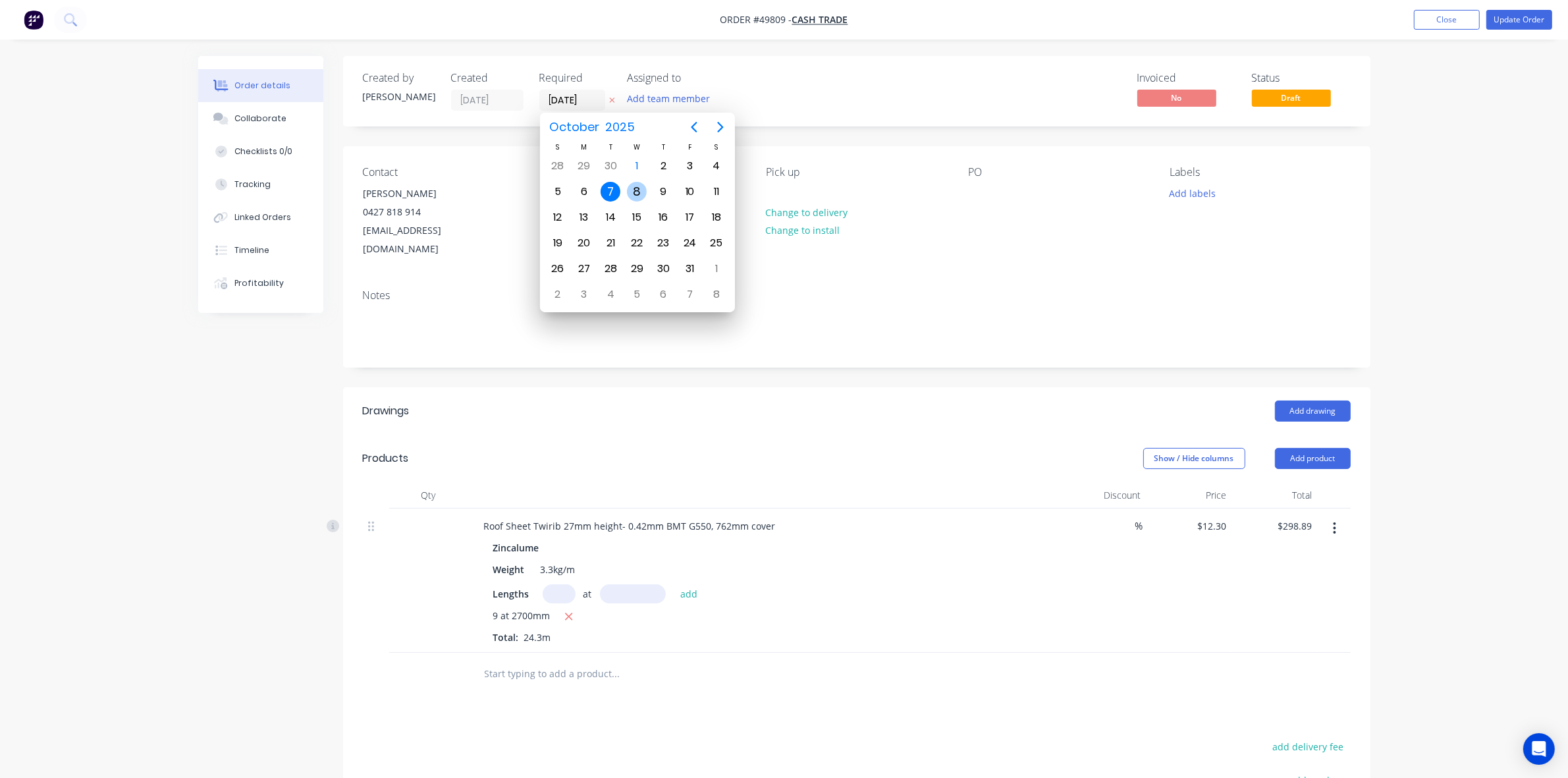
click at [634, 189] on div "8" at bounding box center [636, 191] width 20 height 20
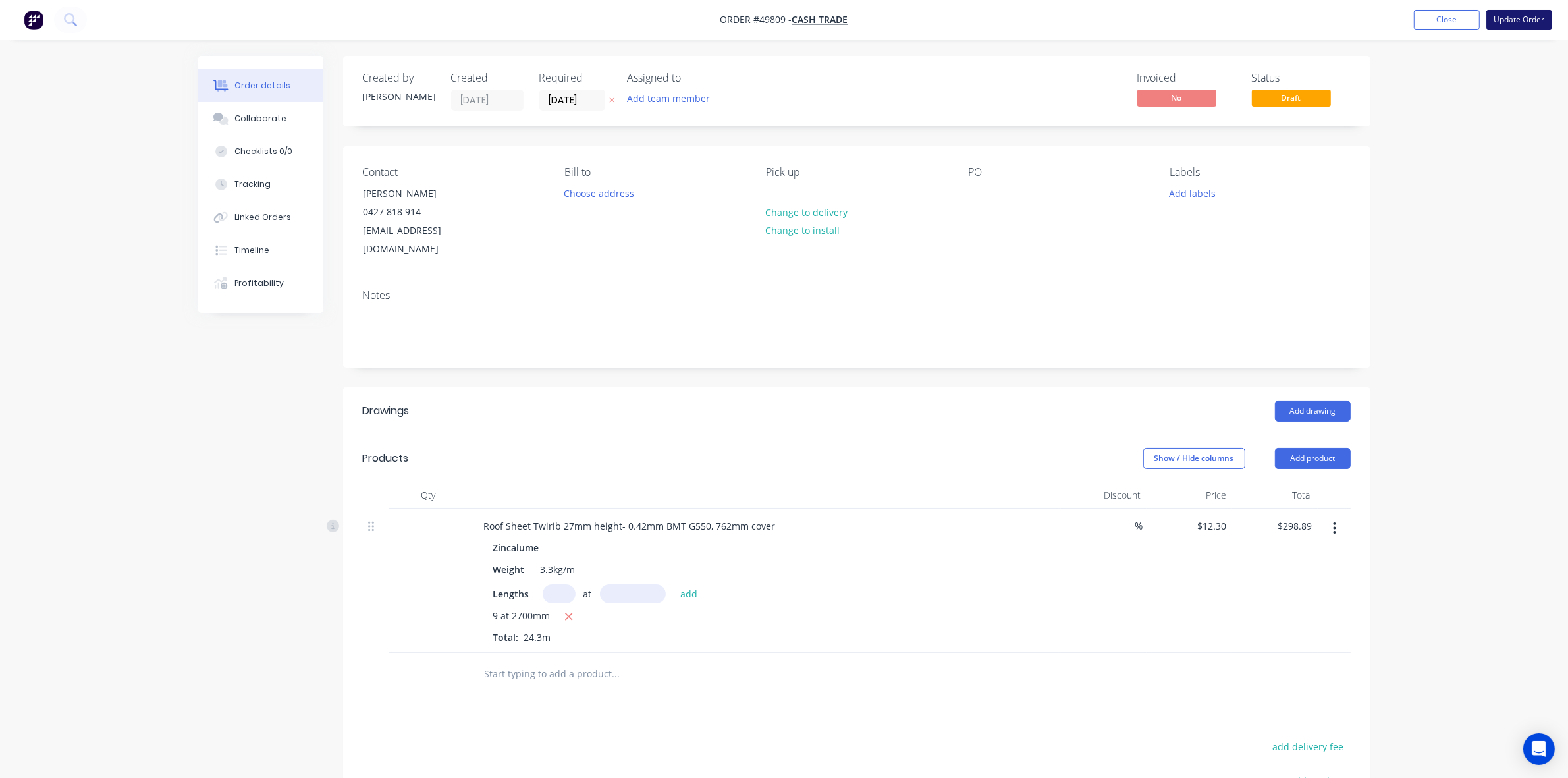
click at [1523, 22] on button "Update Order" at bounding box center [1520, 19] width 66 height 20
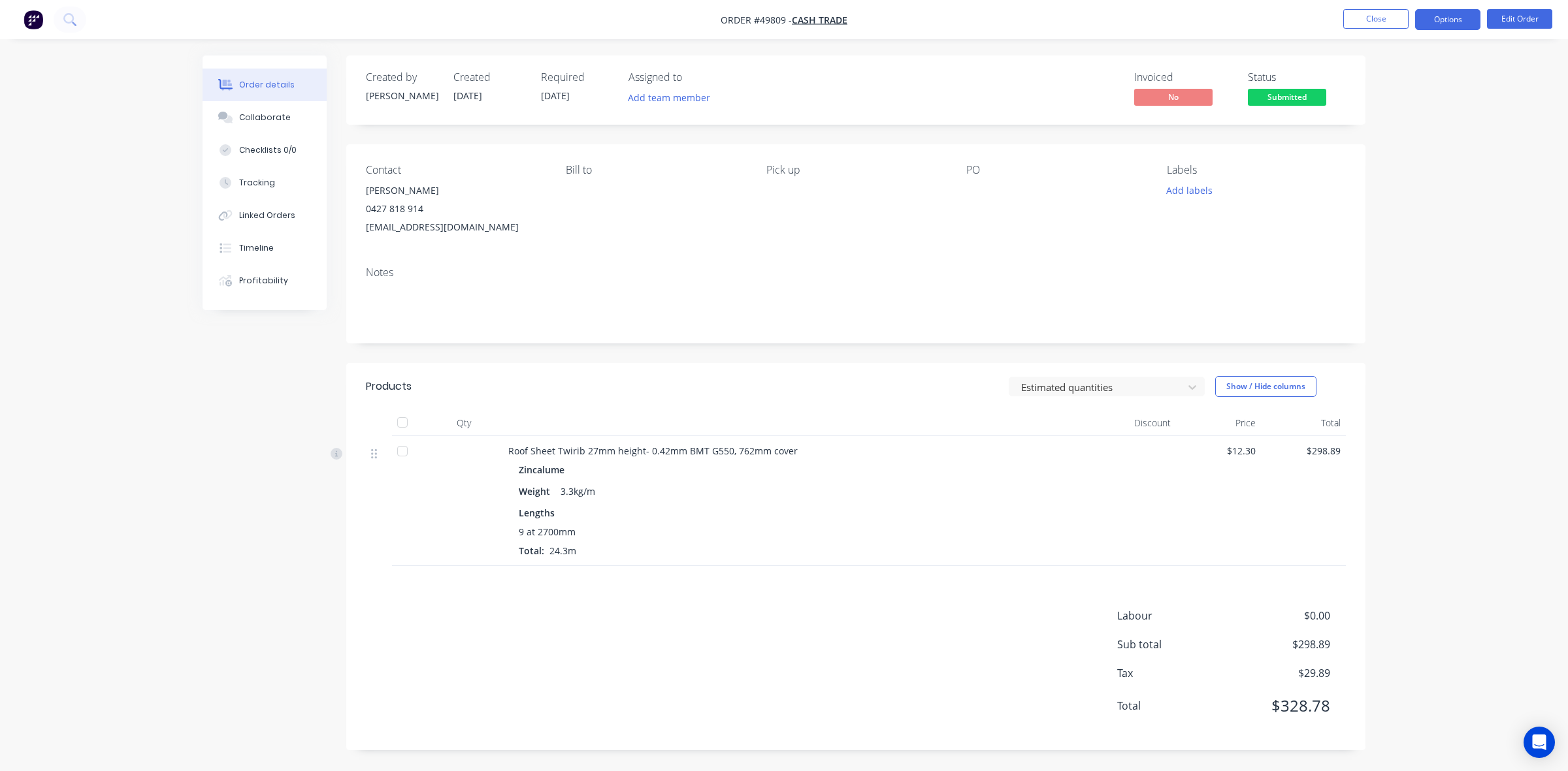
click at [1456, 20] on button "Options" at bounding box center [1448, 20] width 66 height 21
click at [1396, 85] on div "Invoice" at bounding box center [1408, 80] width 120 height 19
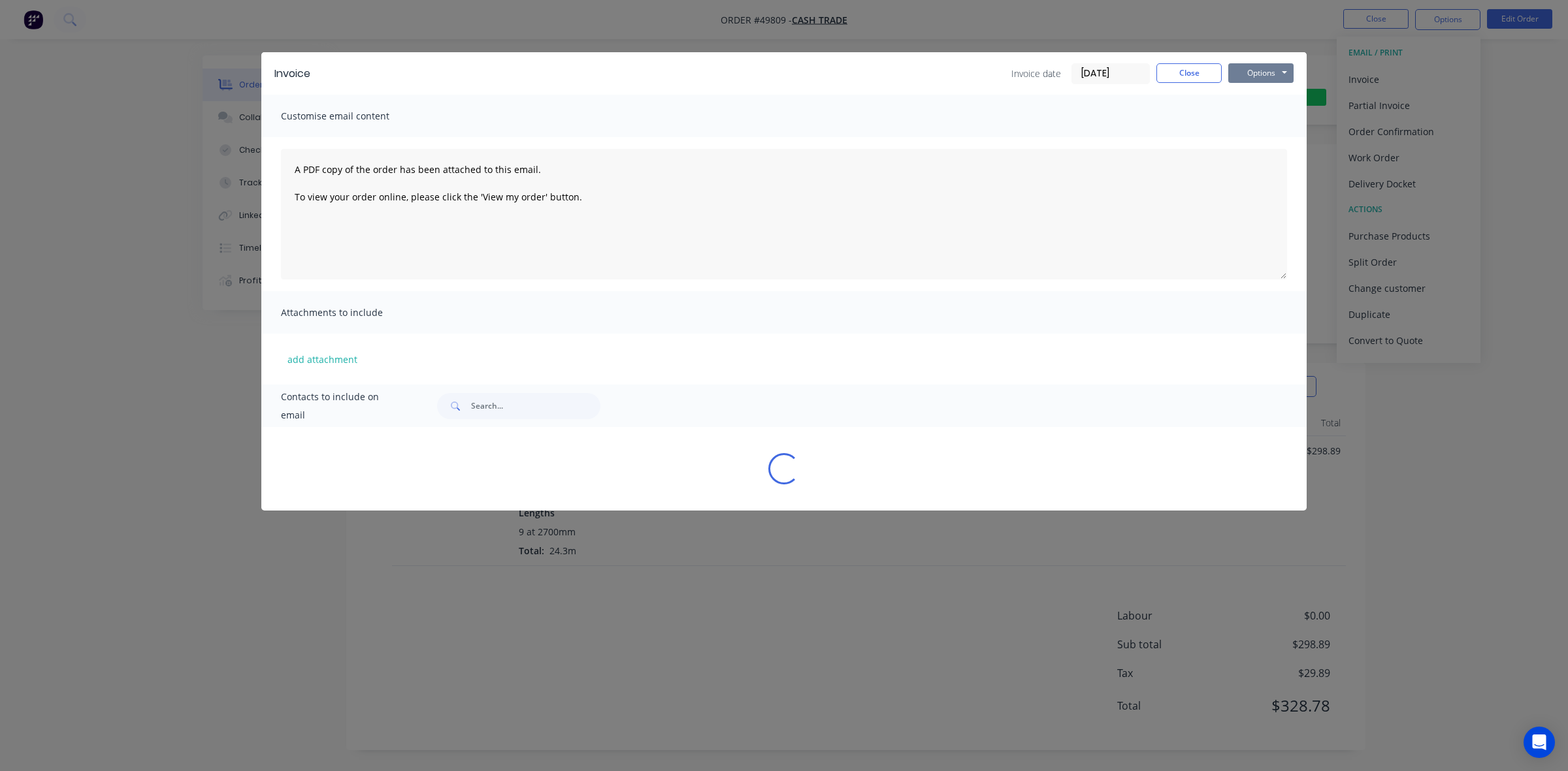
click at [1268, 70] on button "Options" at bounding box center [1261, 73] width 66 height 20
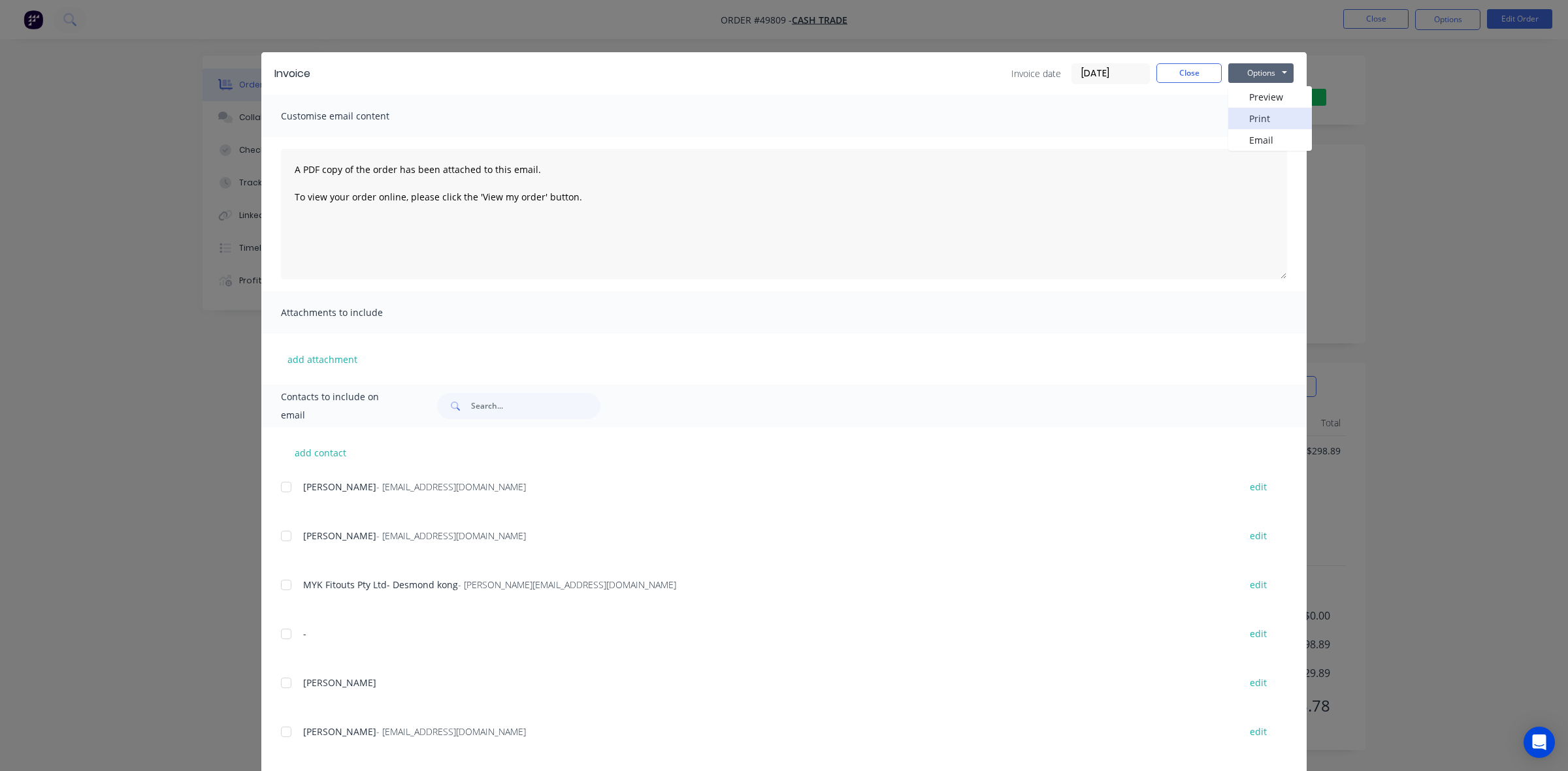
click at [1262, 111] on button "Print" at bounding box center [1269, 118] width 83 height 22
click at [1178, 66] on button "Close" at bounding box center [1189, 73] width 66 height 20
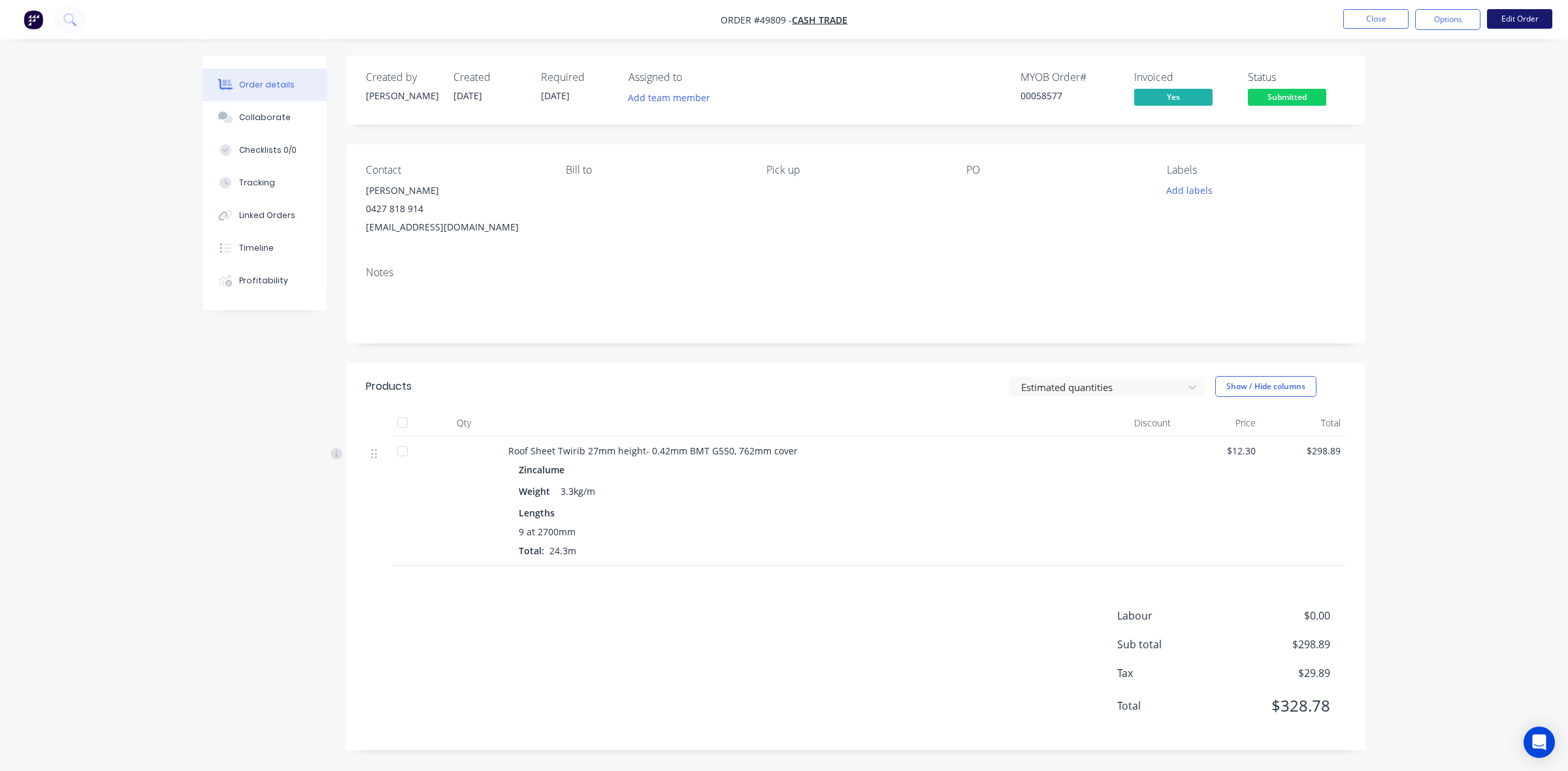
click at [1522, 12] on button "Edit Order" at bounding box center [1519, 19] width 66 height 20
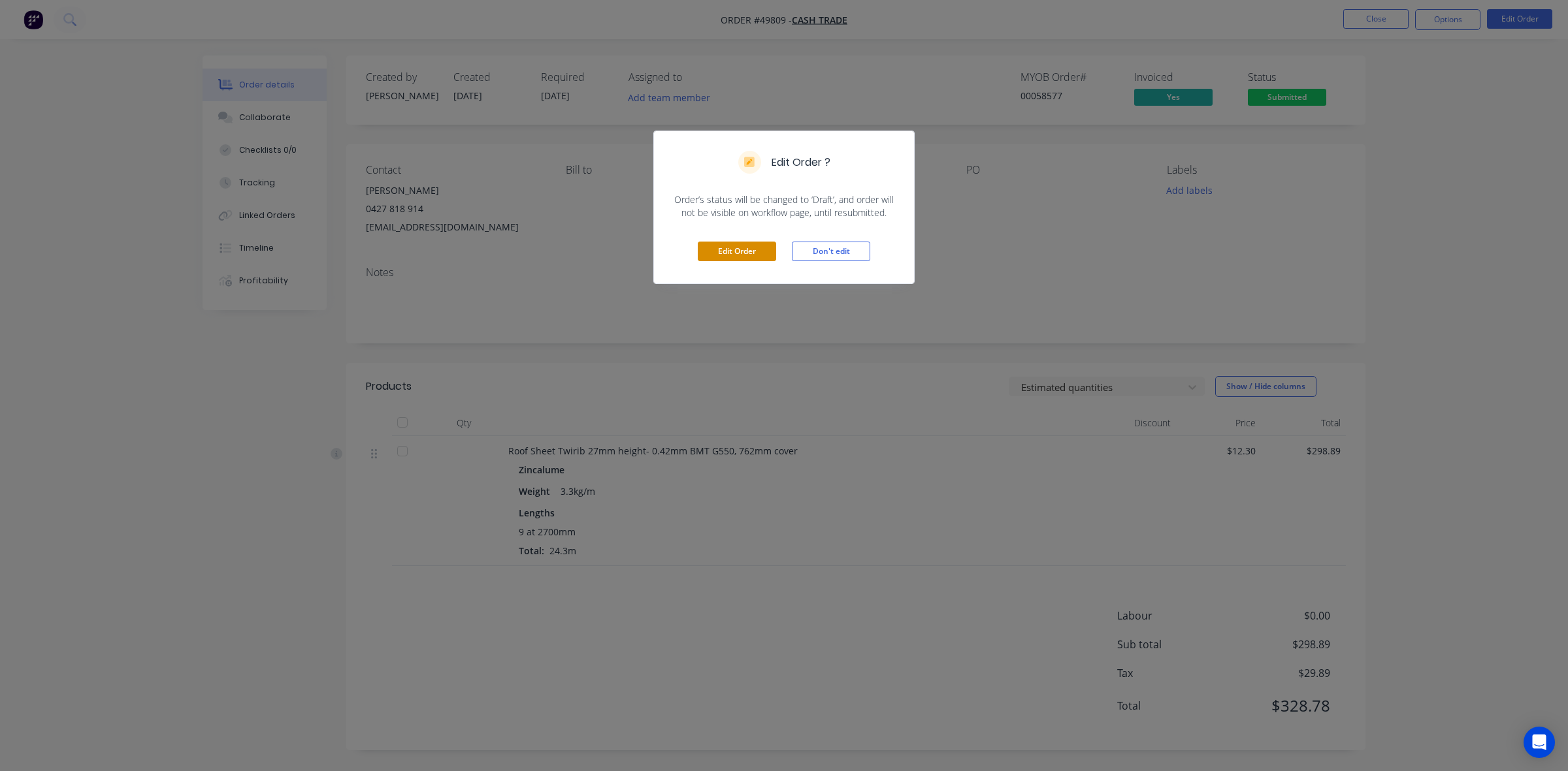
click at [765, 253] on button "Edit Order" at bounding box center [737, 251] width 79 height 20
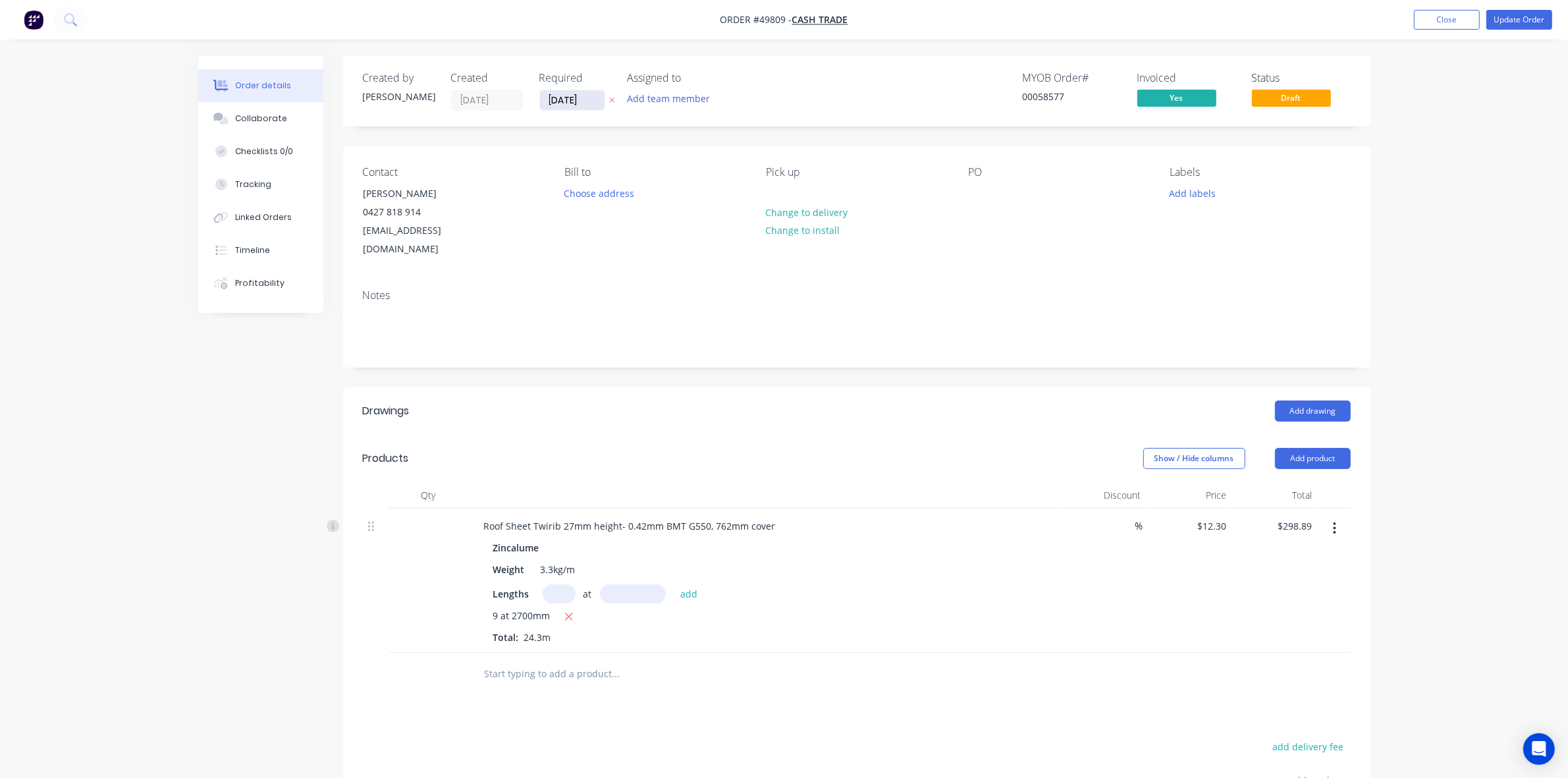
click at [585, 99] on input "[DATE]" at bounding box center [572, 99] width 64 height 20
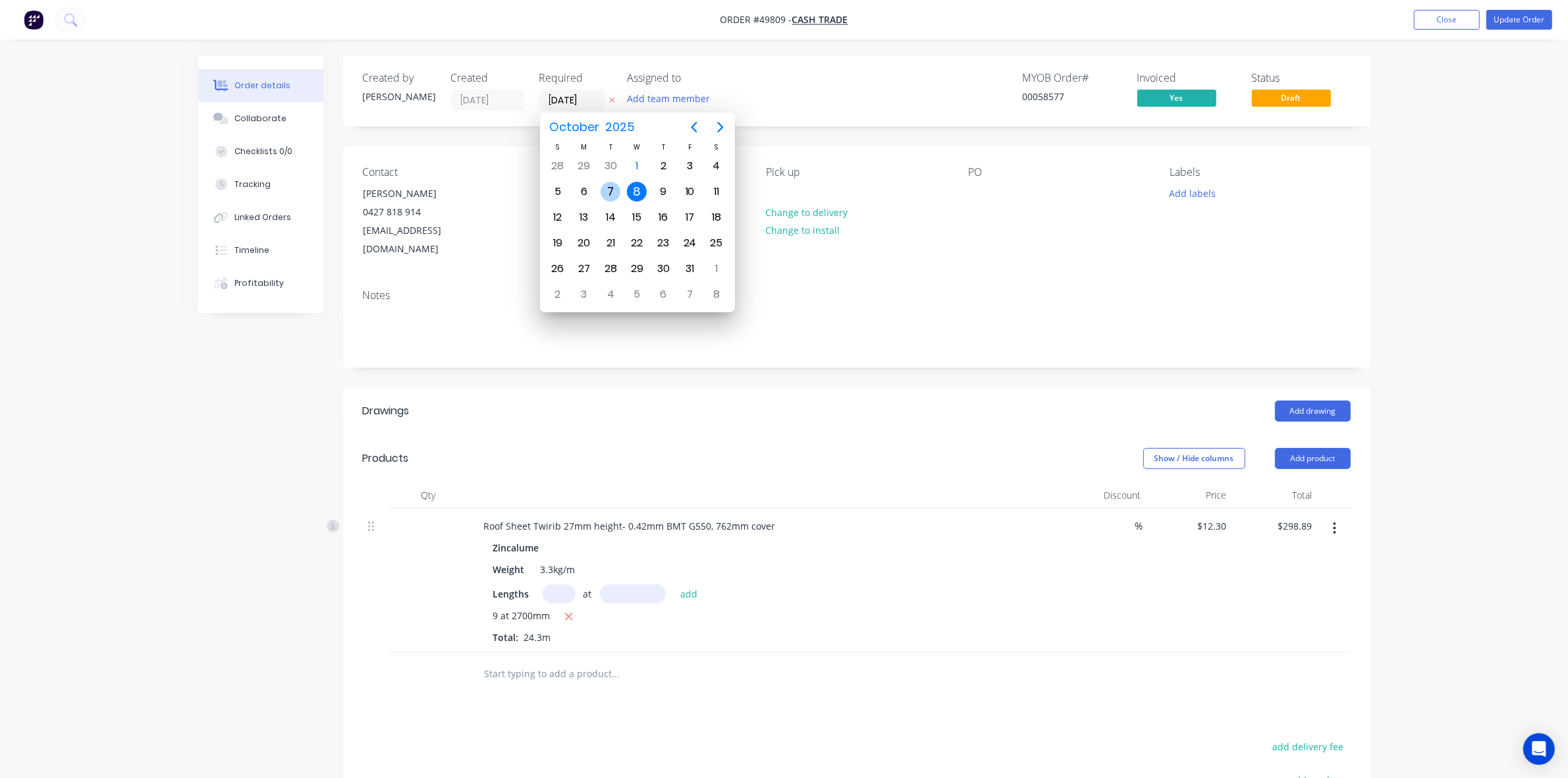
click at [620, 182] on div "7" at bounding box center [611, 192] width 26 height 25
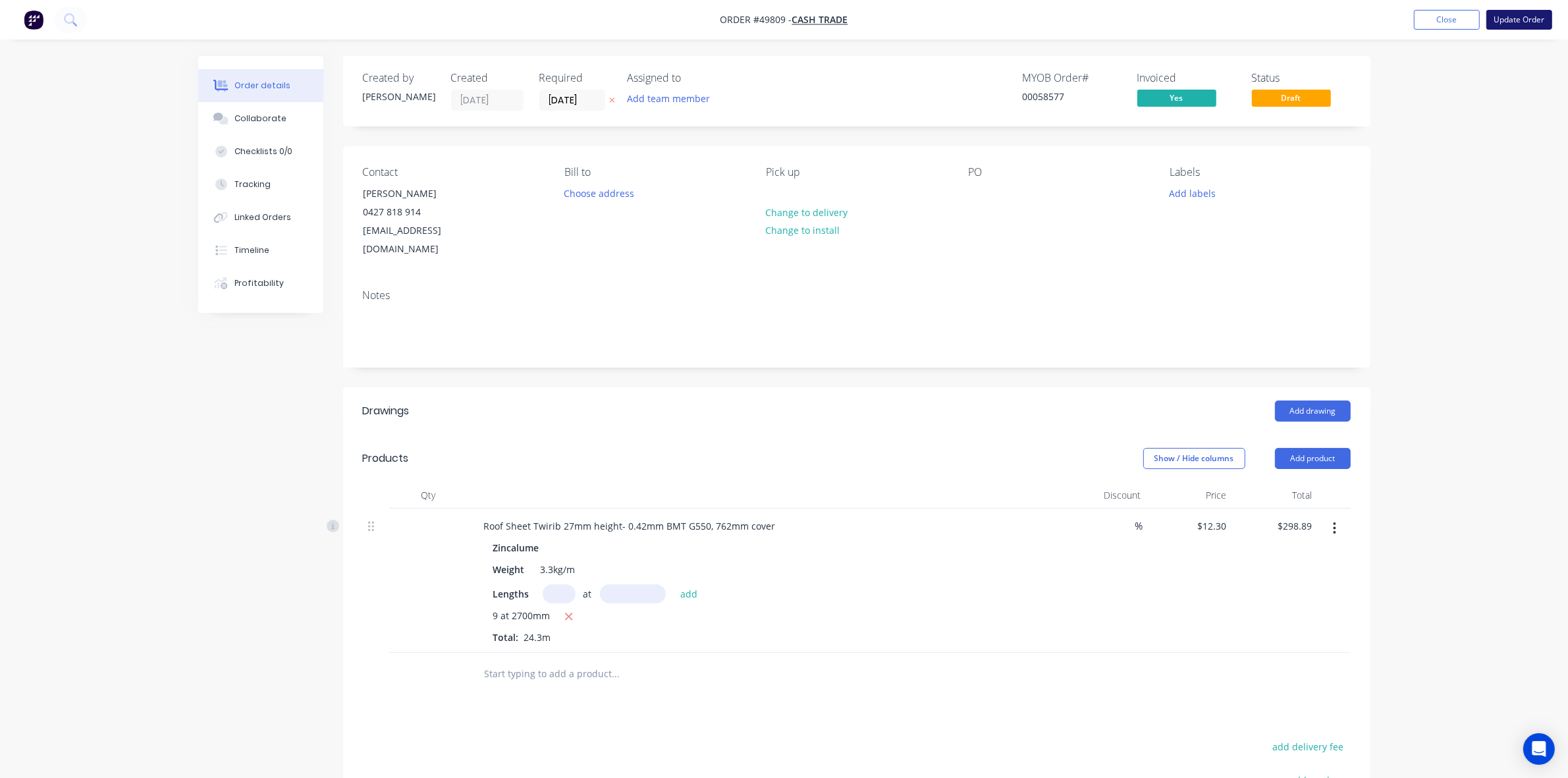
click at [1523, 23] on button "Update Order" at bounding box center [1520, 19] width 66 height 20
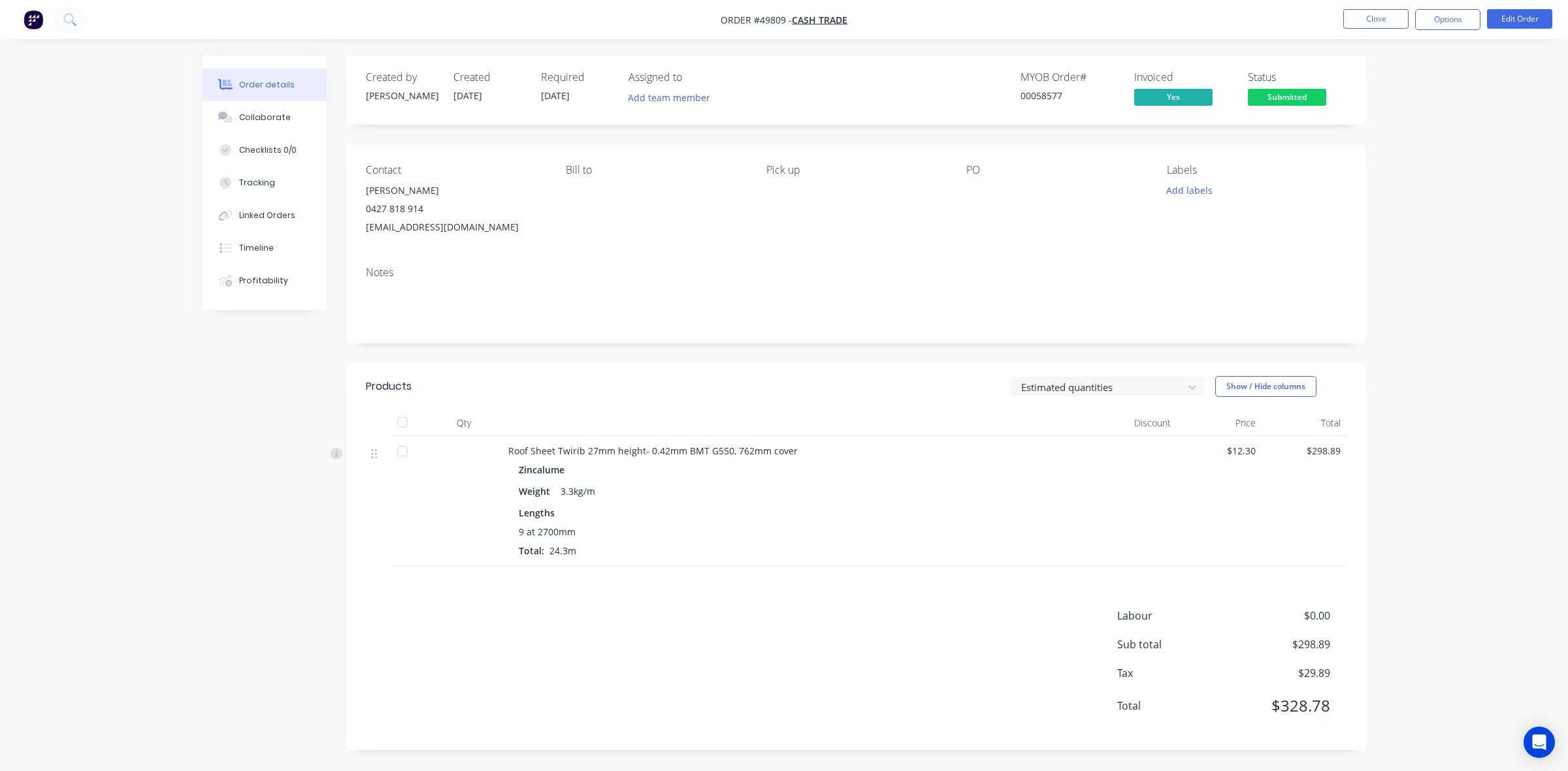
click at [1285, 98] on span "Submitted" at bounding box center [1287, 96] width 79 height 16
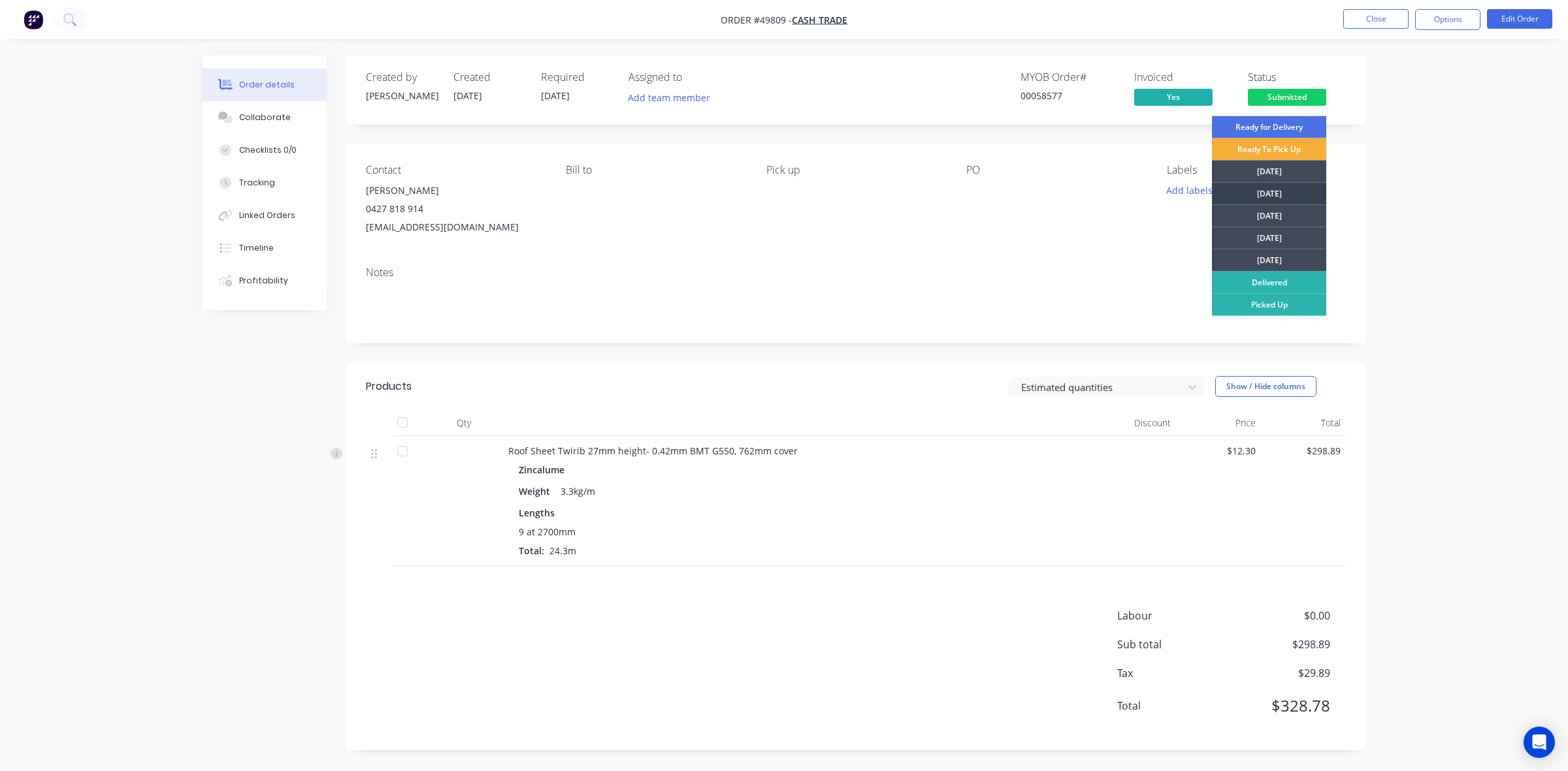
click at [1288, 195] on div "[DATE]" at bounding box center [1269, 194] width 114 height 22
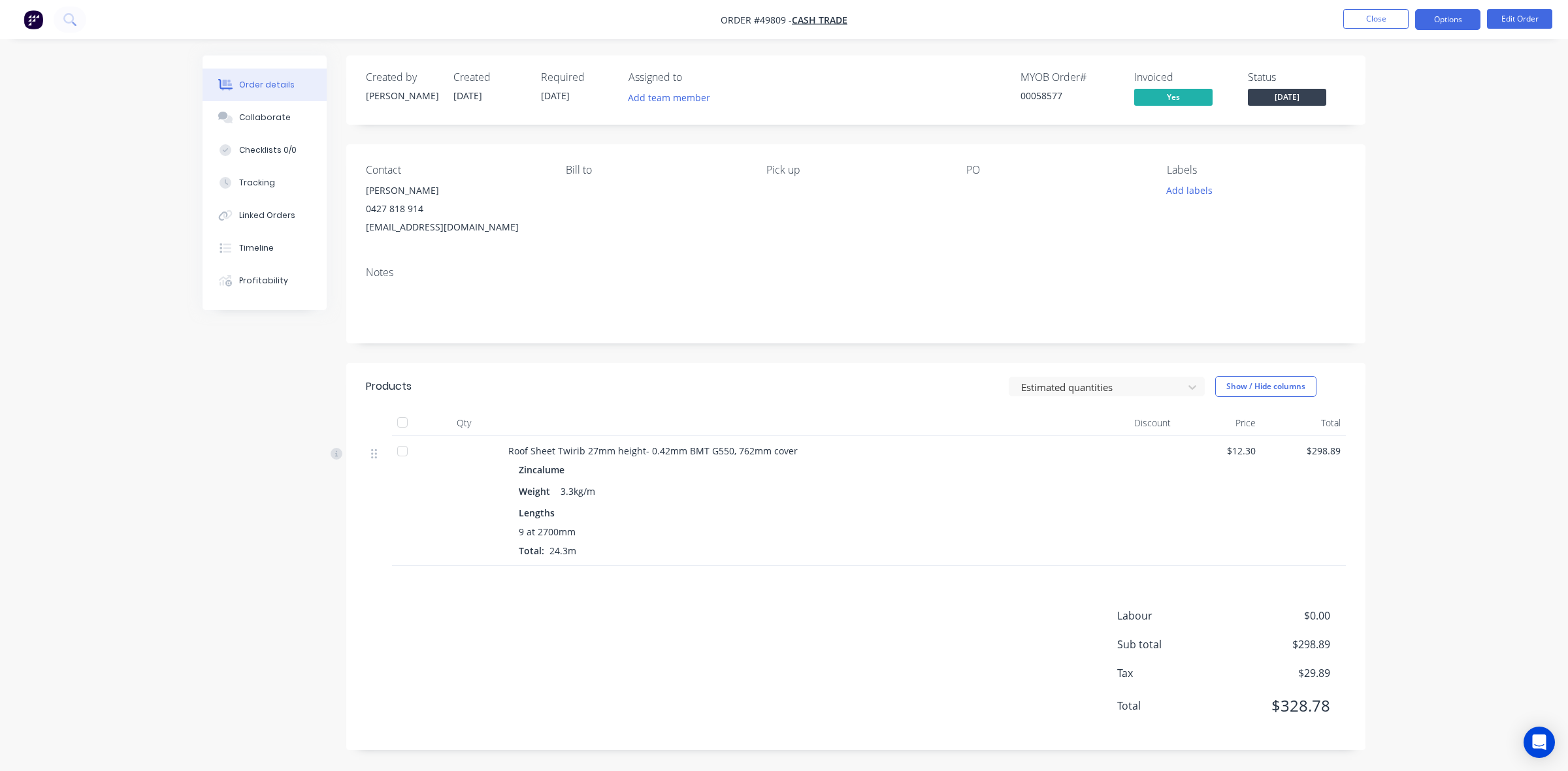
click at [1443, 18] on button "Options" at bounding box center [1448, 20] width 66 height 21
click at [1349, 157] on div "Work Order" at bounding box center [1408, 157] width 120 height 19
click at [1369, 131] on div "Without pricing" at bounding box center [1408, 131] width 120 height 19
click at [1382, 178] on div "Delivery Docket" at bounding box center [1408, 184] width 120 height 19
click at [1389, 130] on div "Without pricing" at bounding box center [1408, 131] width 120 height 19
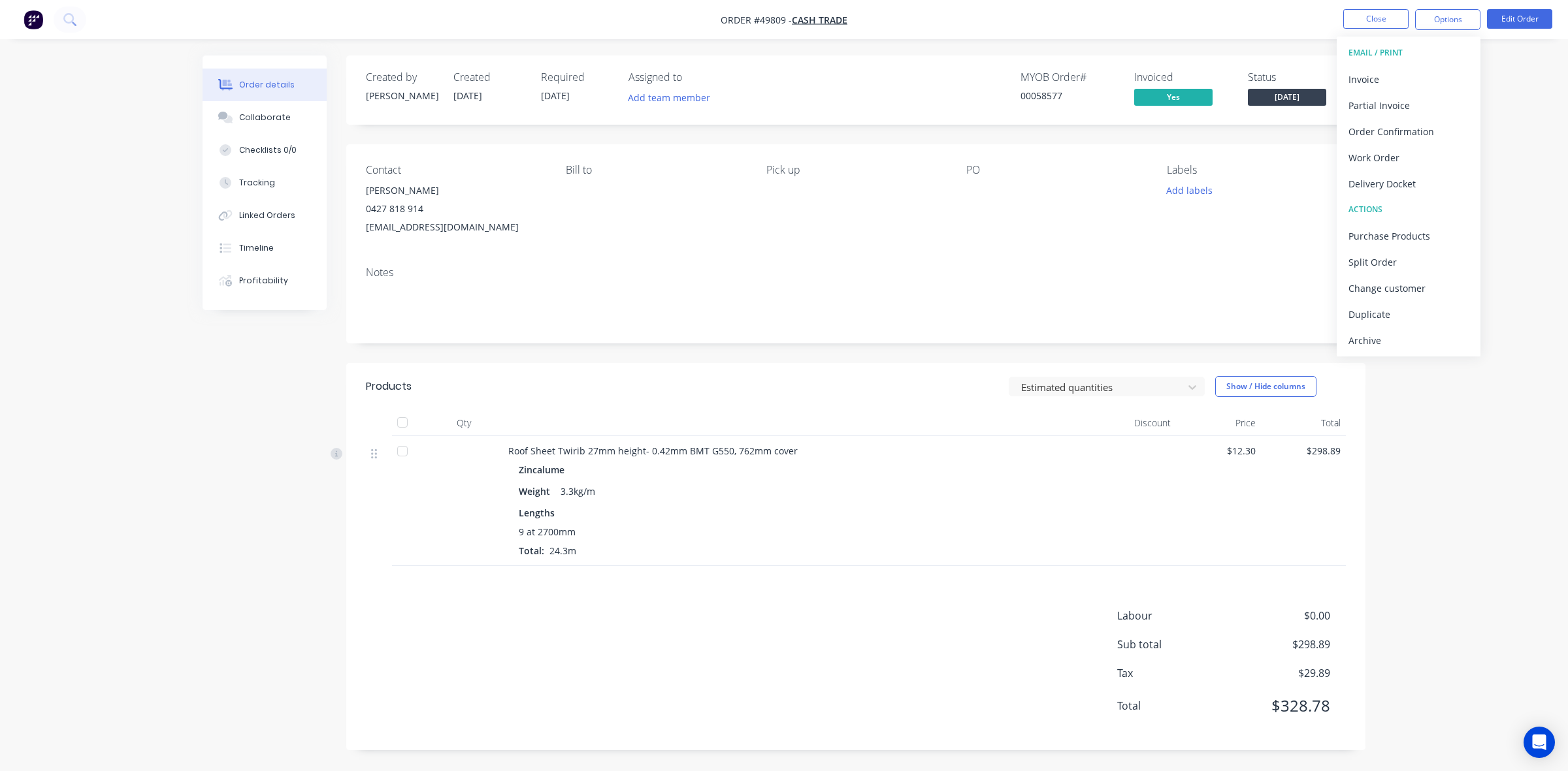
click at [871, 462] on div "Zincalume" at bounding box center [797, 469] width 557 height 19
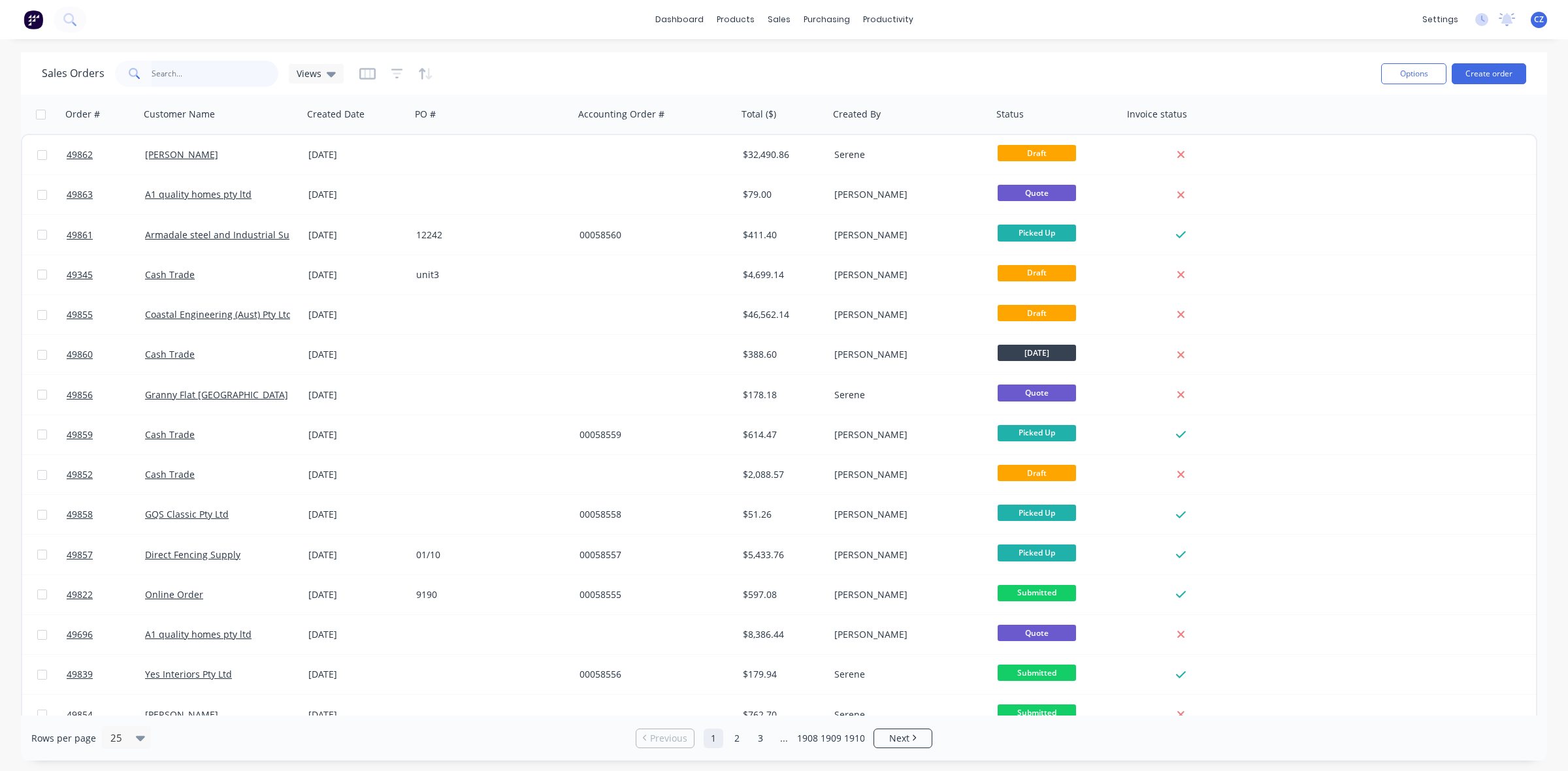
click at [223, 75] on input "text" at bounding box center [216, 74] width 127 height 26
paste input "0439 292 924"
type input "0439 292 924"
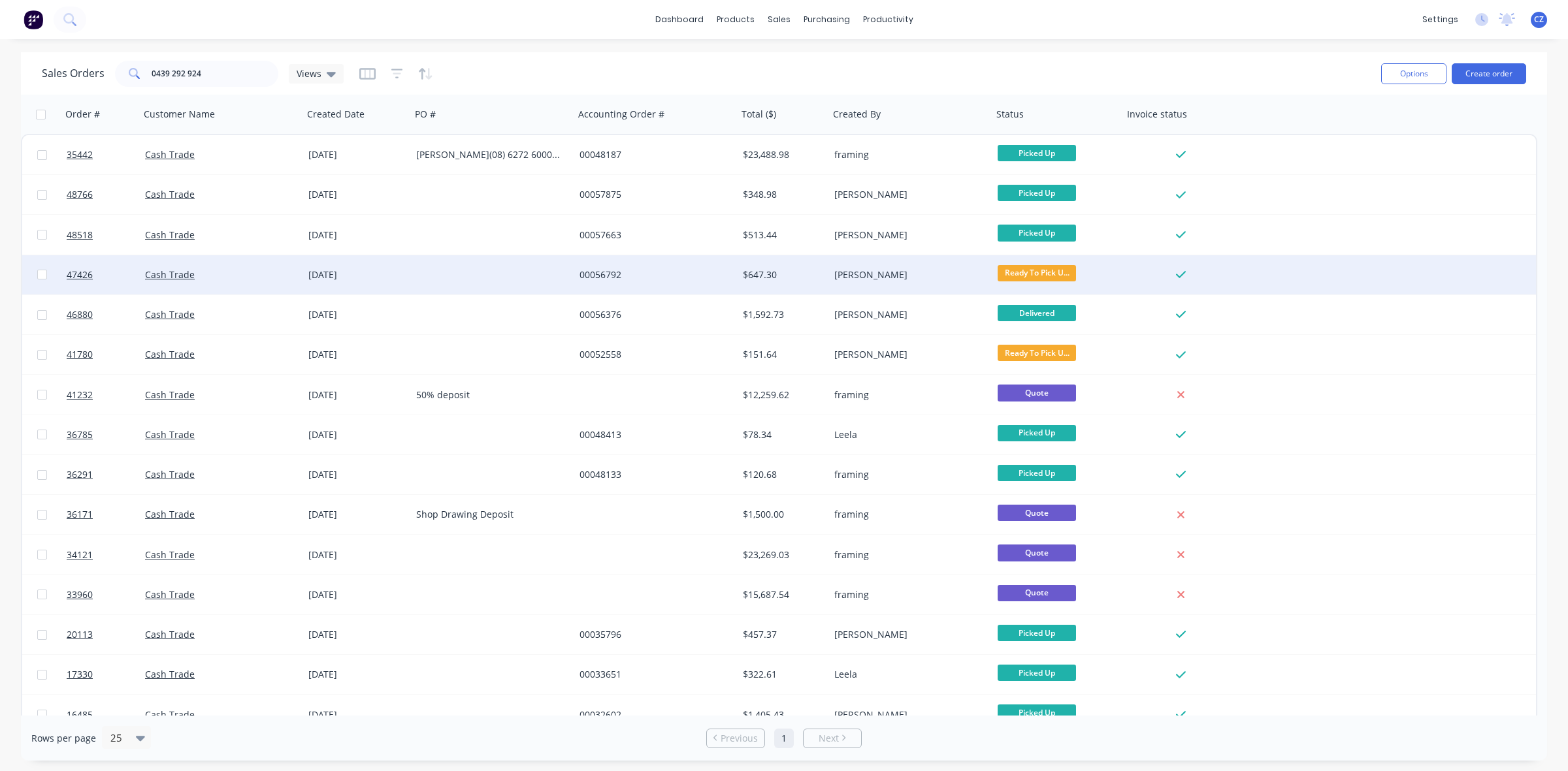
click at [588, 288] on div "00056792" at bounding box center [656, 274] width 163 height 39
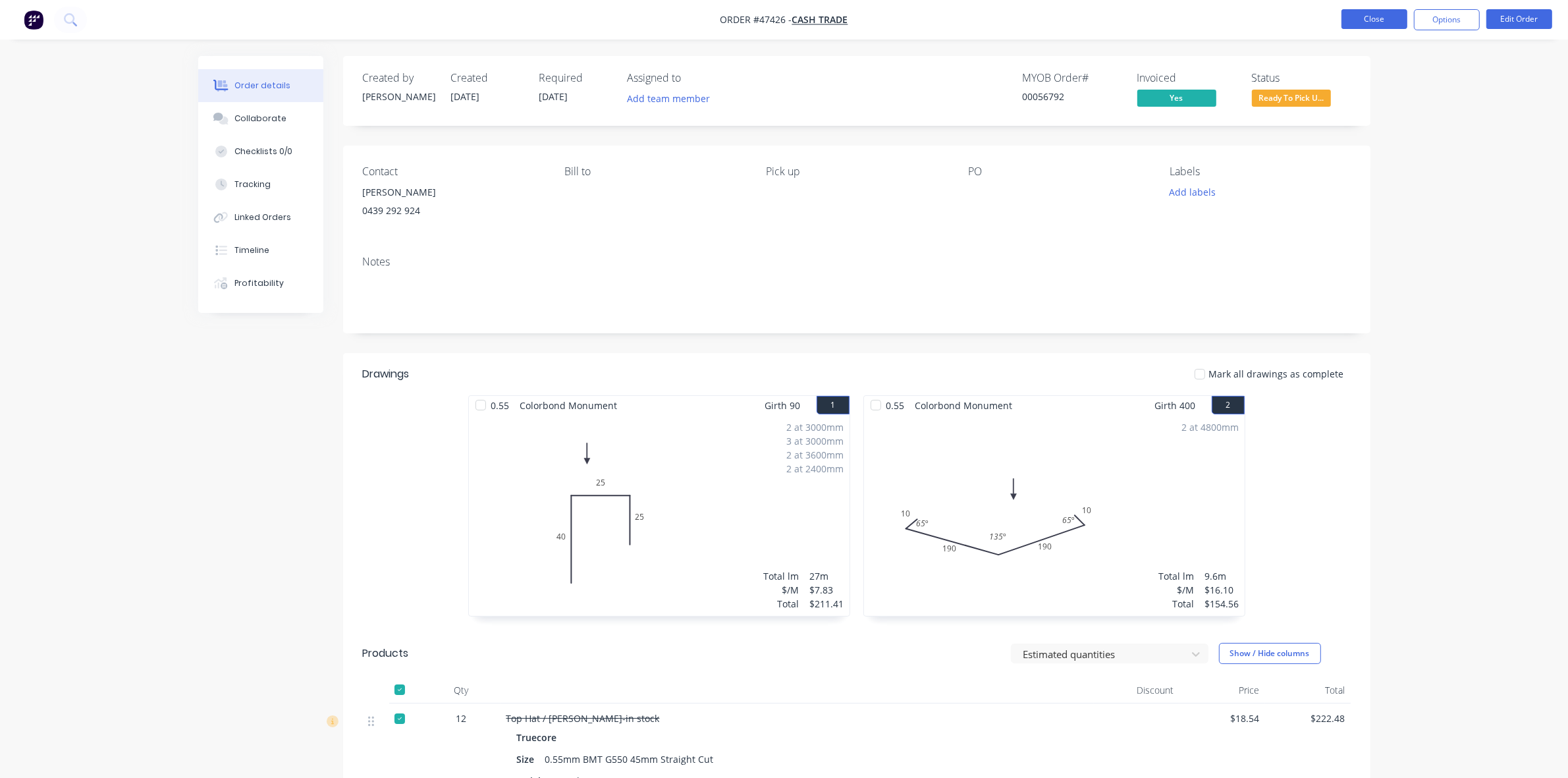
click at [1364, 17] on button "Close" at bounding box center [1375, 19] width 66 height 20
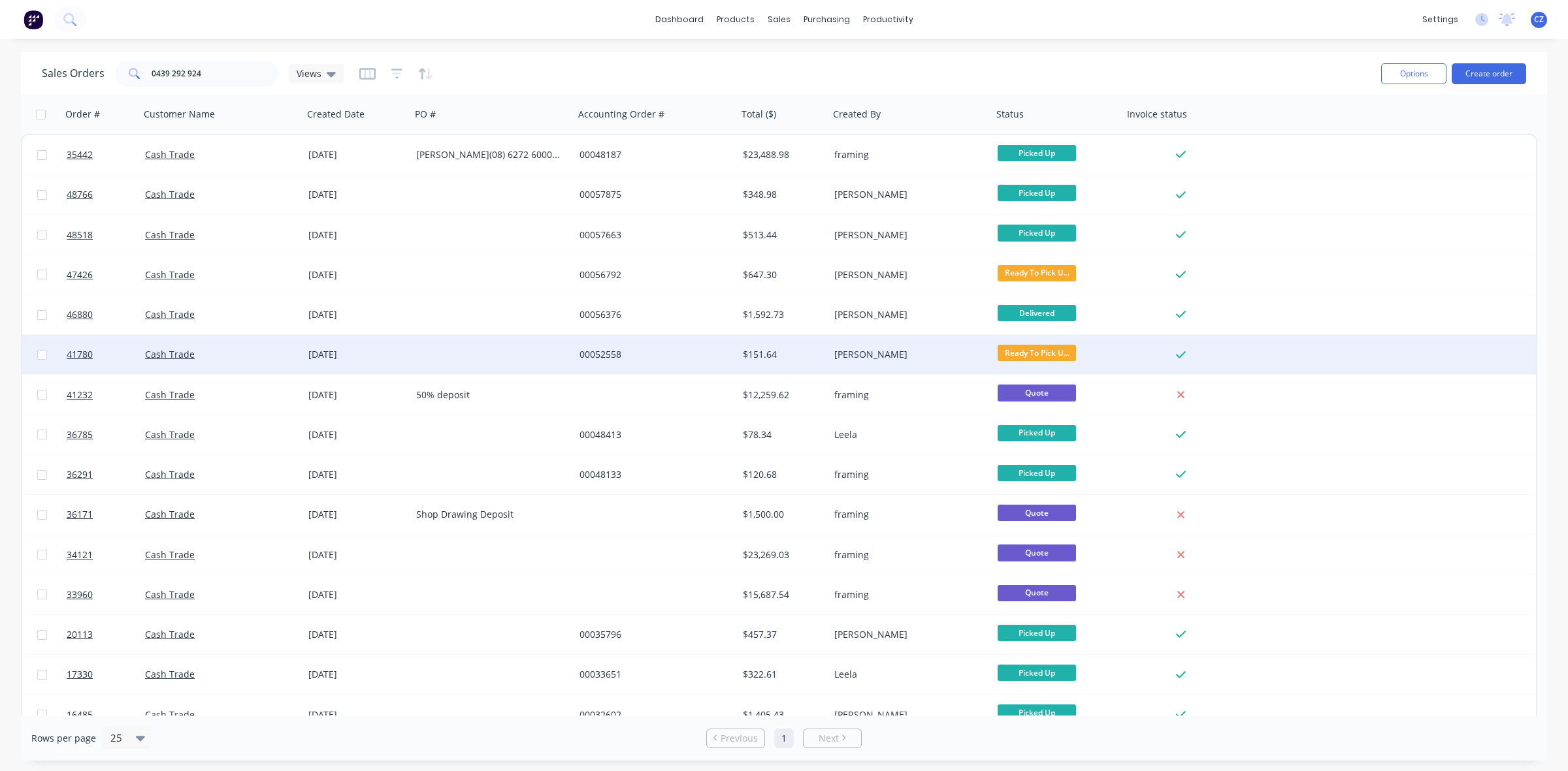
click at [771, 361] on div "$151.64" at bounding box center [784, 355] width 92 height 39
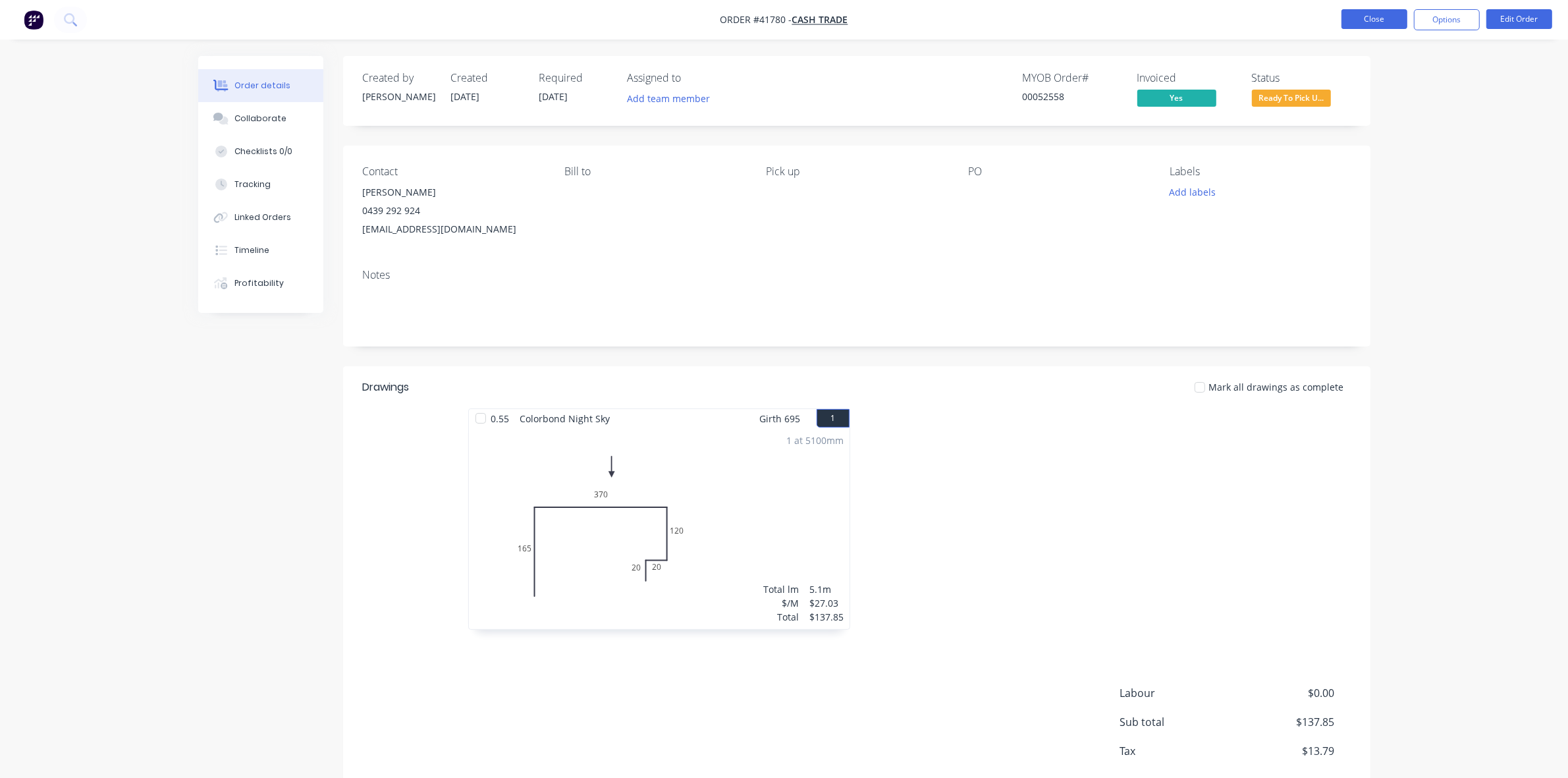
click at [1381, 13] on button "Close" at bounding box center [1375, 19] width 66 height 20
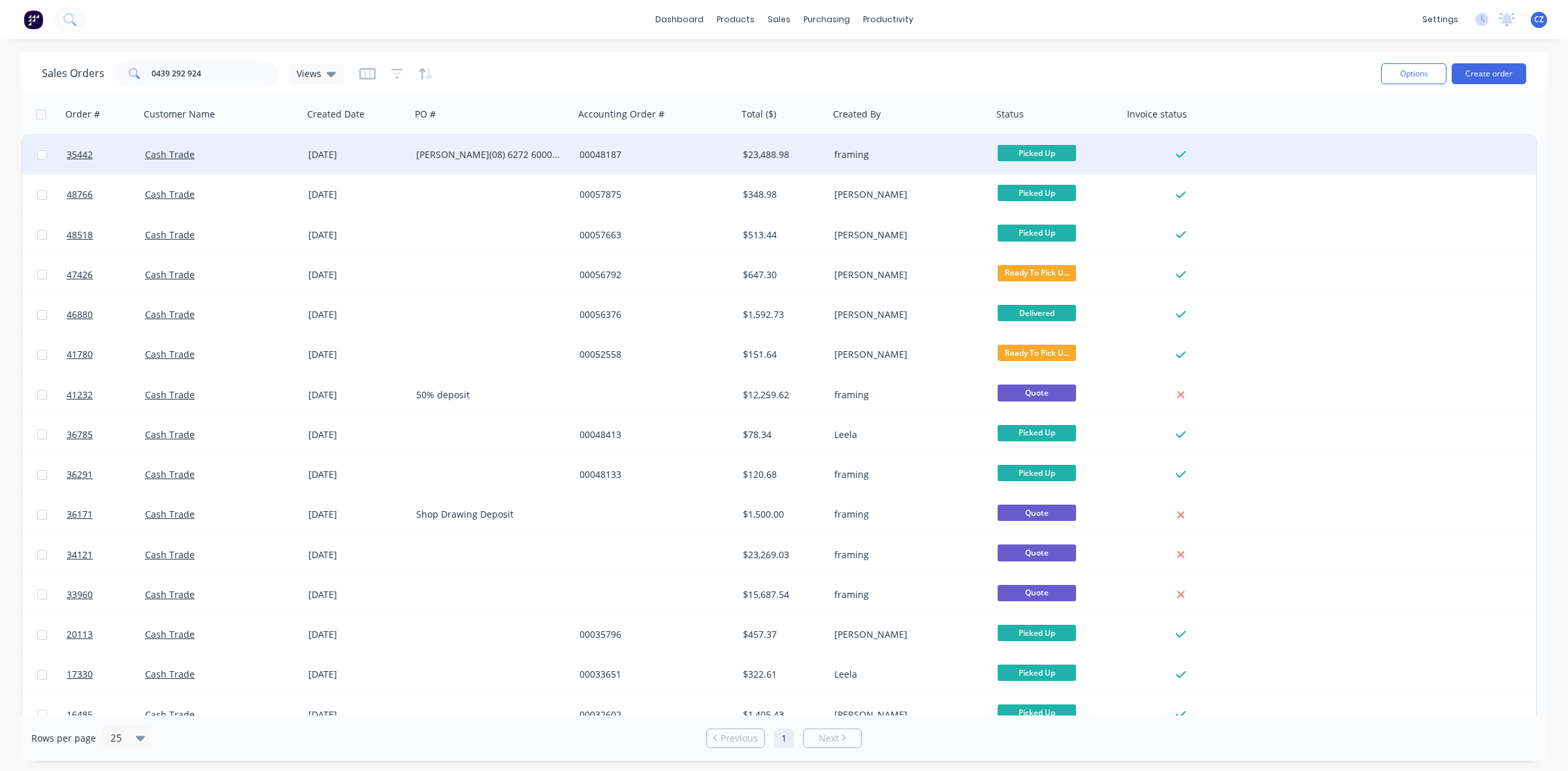
click at [514, 169] on div "[PERSON_NAME](08) 6272 60000439 292 924" at bounding box center [492, 155] width 163 height 39
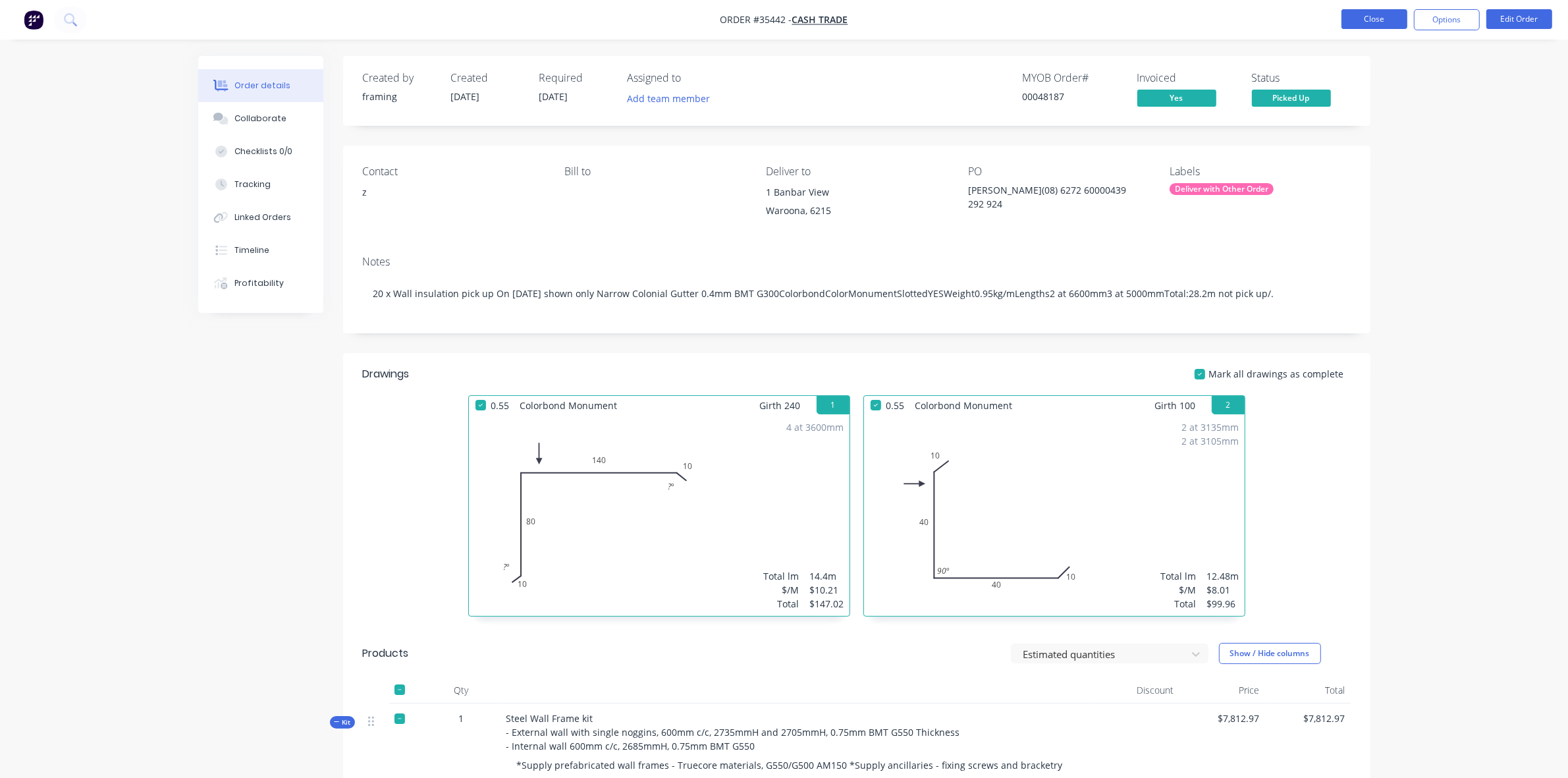
click at [1389, 24] on button "Close" at bounding box center [1375, 19] width 66 height 20
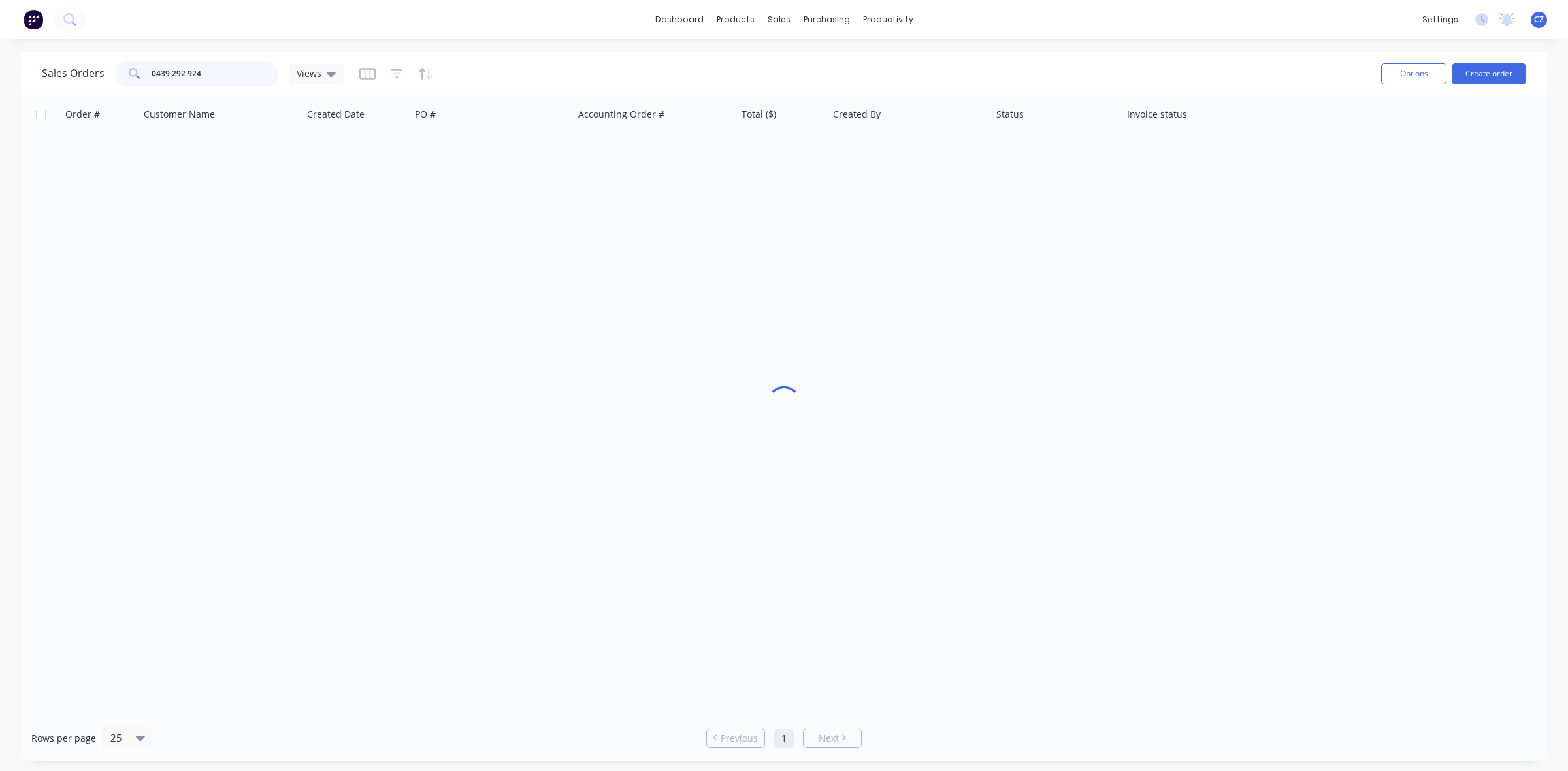
click at [240, 66] on input "0439 292 924" at bounding box center [216, 74] width 127 height 26
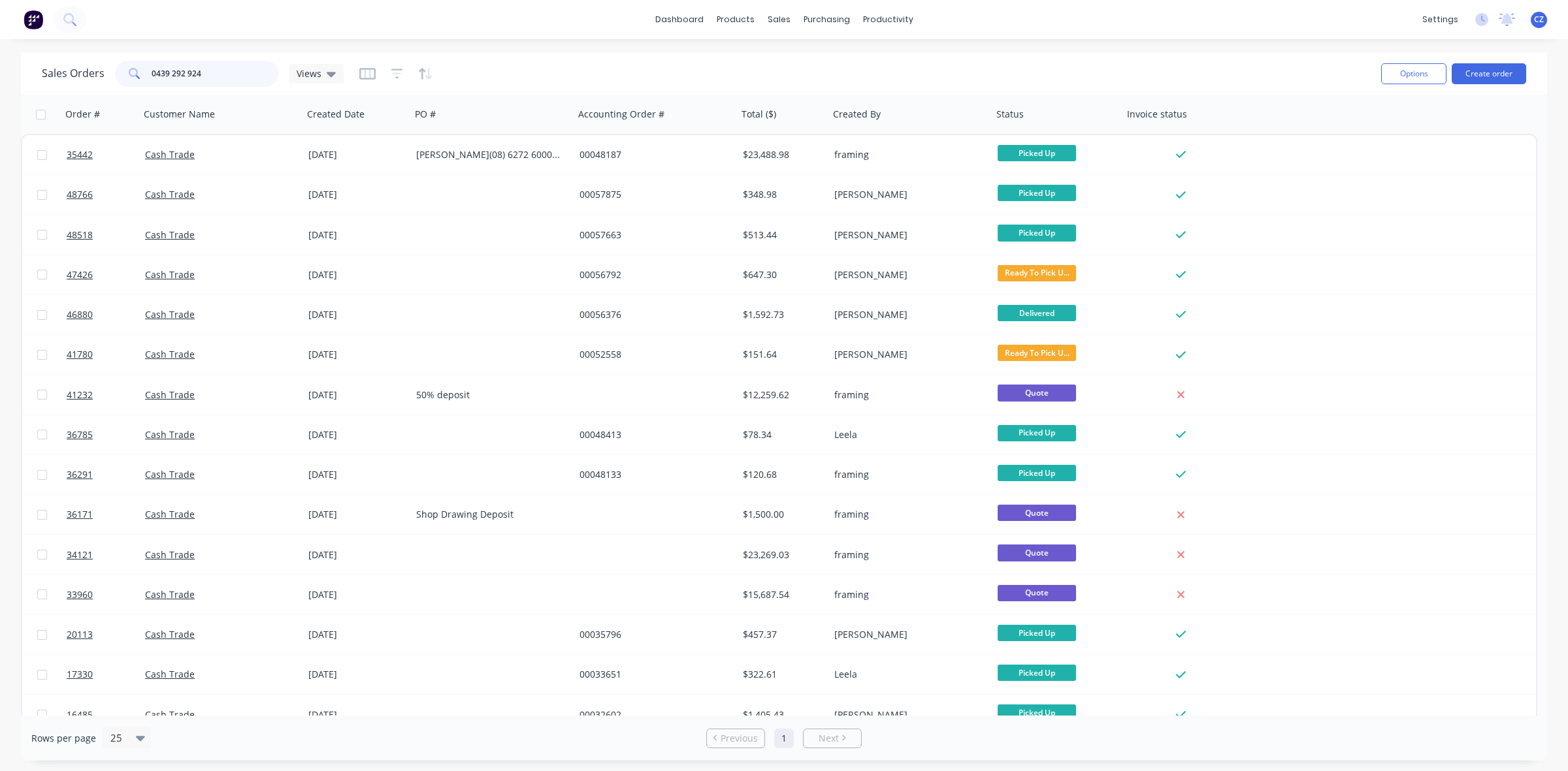
drag, startPoint x: 220, startPoint y: 69, endPoint x: 59, endPoint y: 57, distance: 161.4
click at [59, 57] on div "Sales Orders 0439 292 924 Views" at bounding box center [707, 73] width 1329 height 32
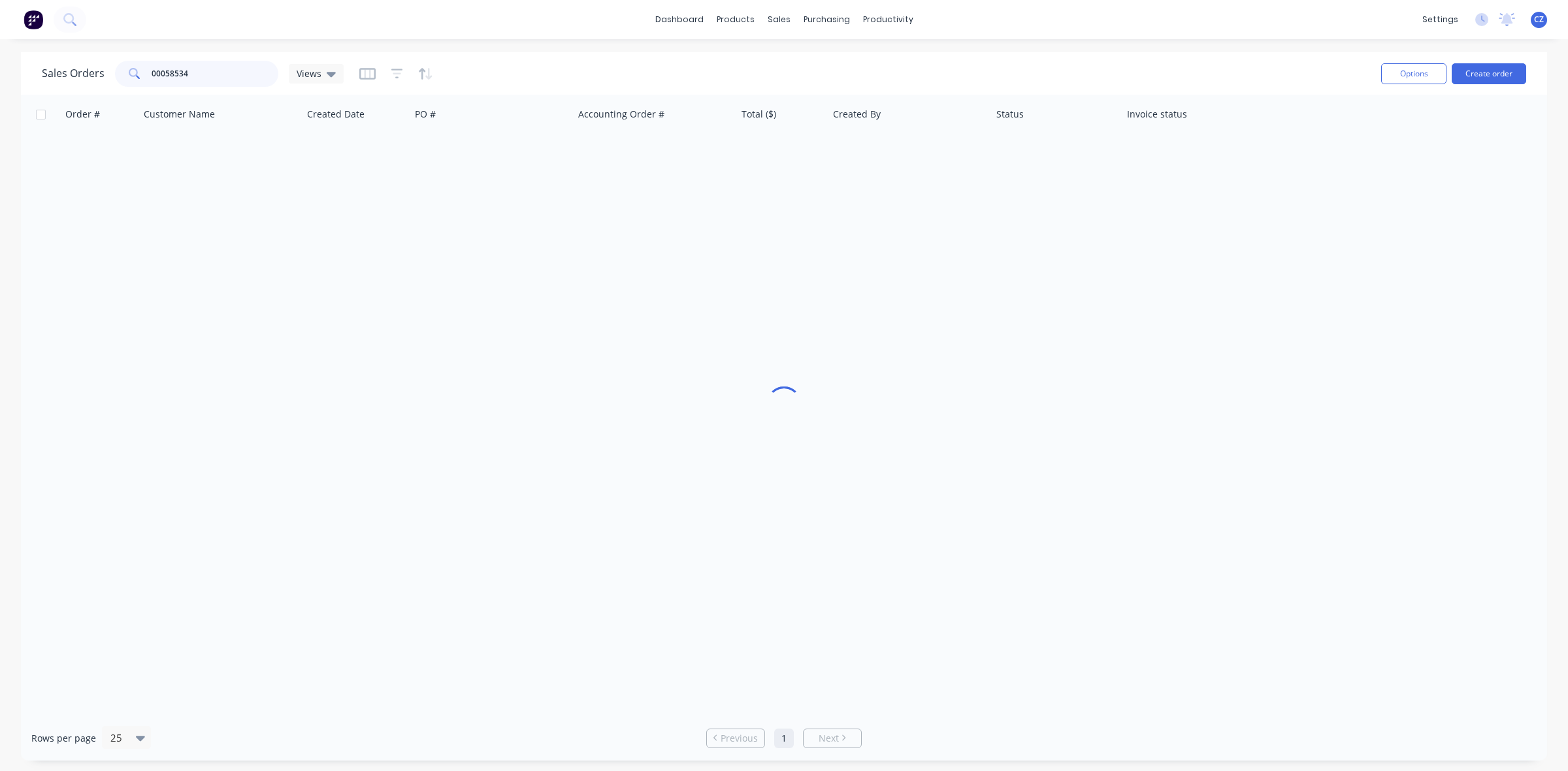
type input "00058534"
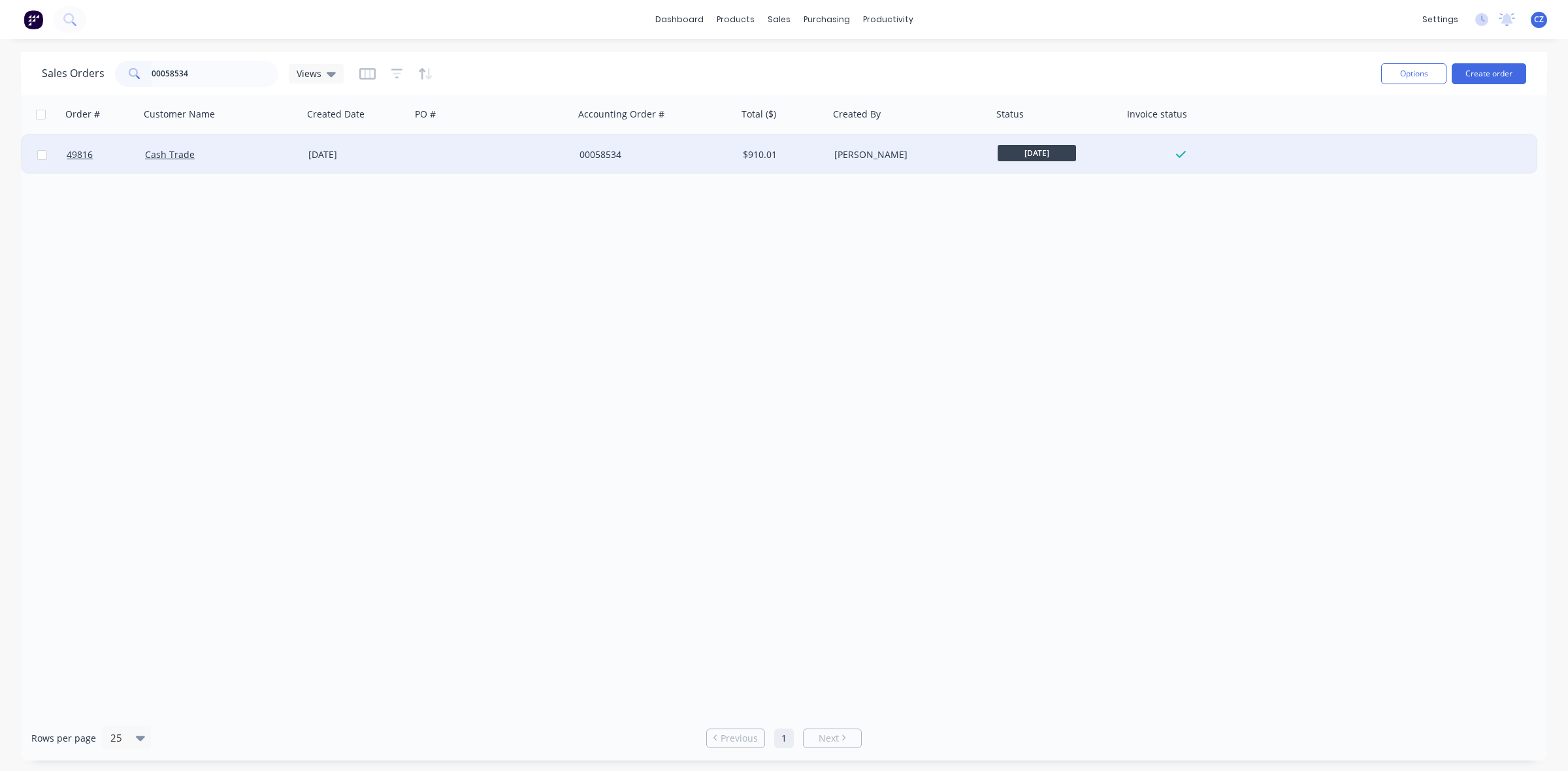
click at [331, 160] on div "[DATE]" at bounding box center [357, 155] width 97 height 13
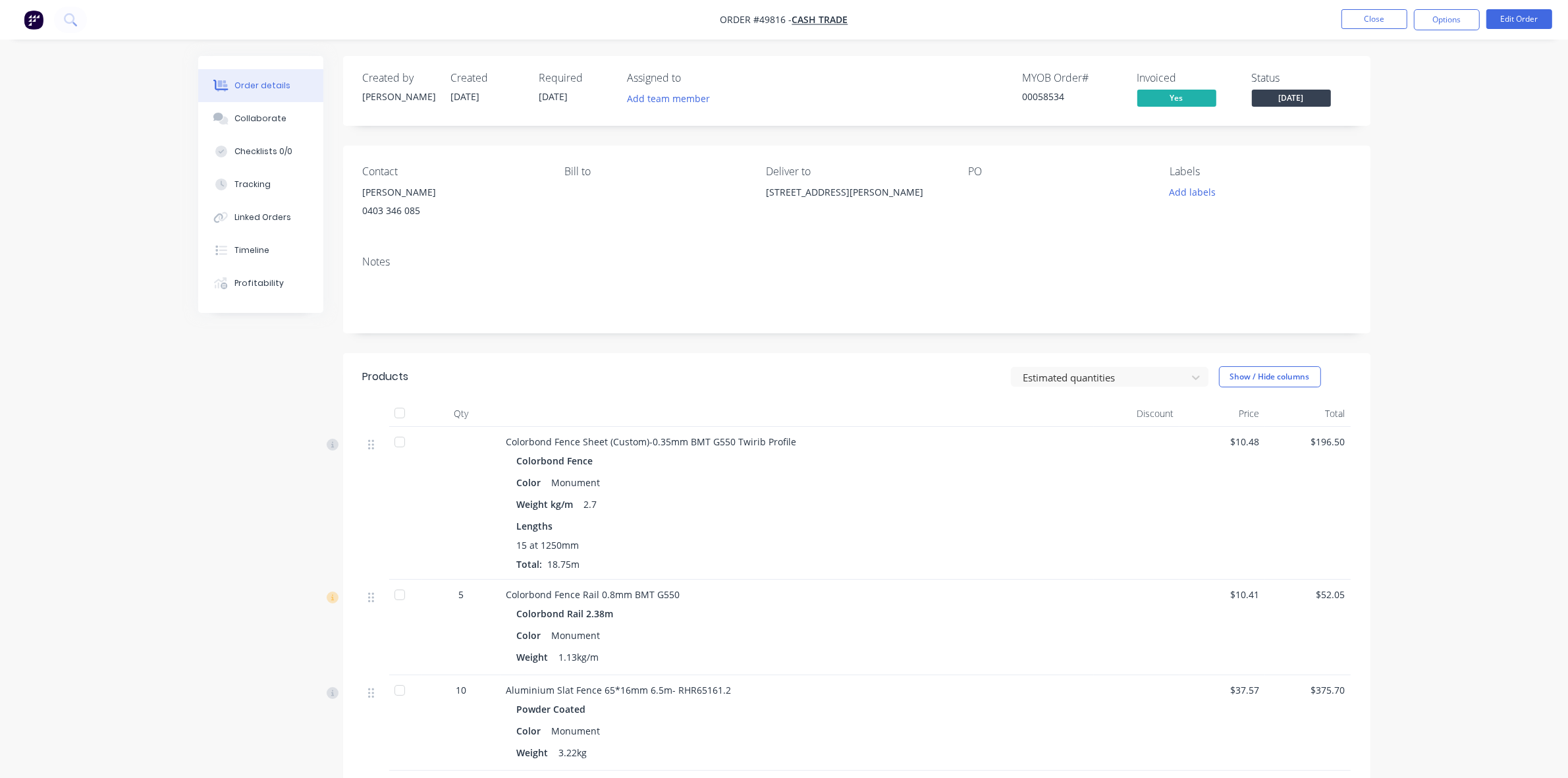
click at [808, 375] on div "Estimated quantities Show / Hide columns" at bounding box center [961, 376] width 778 height 21
click at [1387, 15] on button "Close" at bounding box center [1375, 19] width 66 height 20
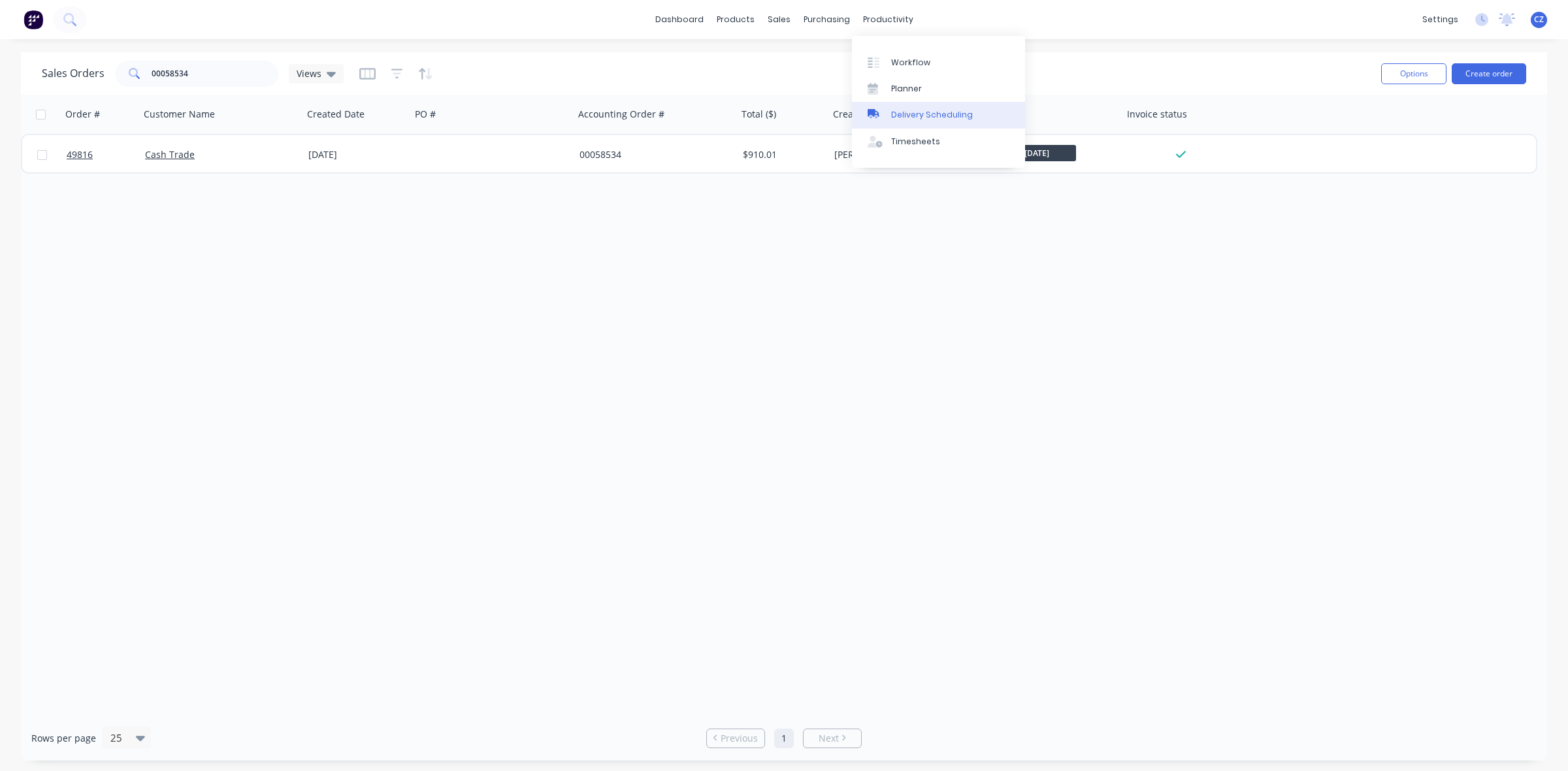
click at [921, 110] on div "Delivery Scheduling" at bounding box center [932, 114] width 82 height 12
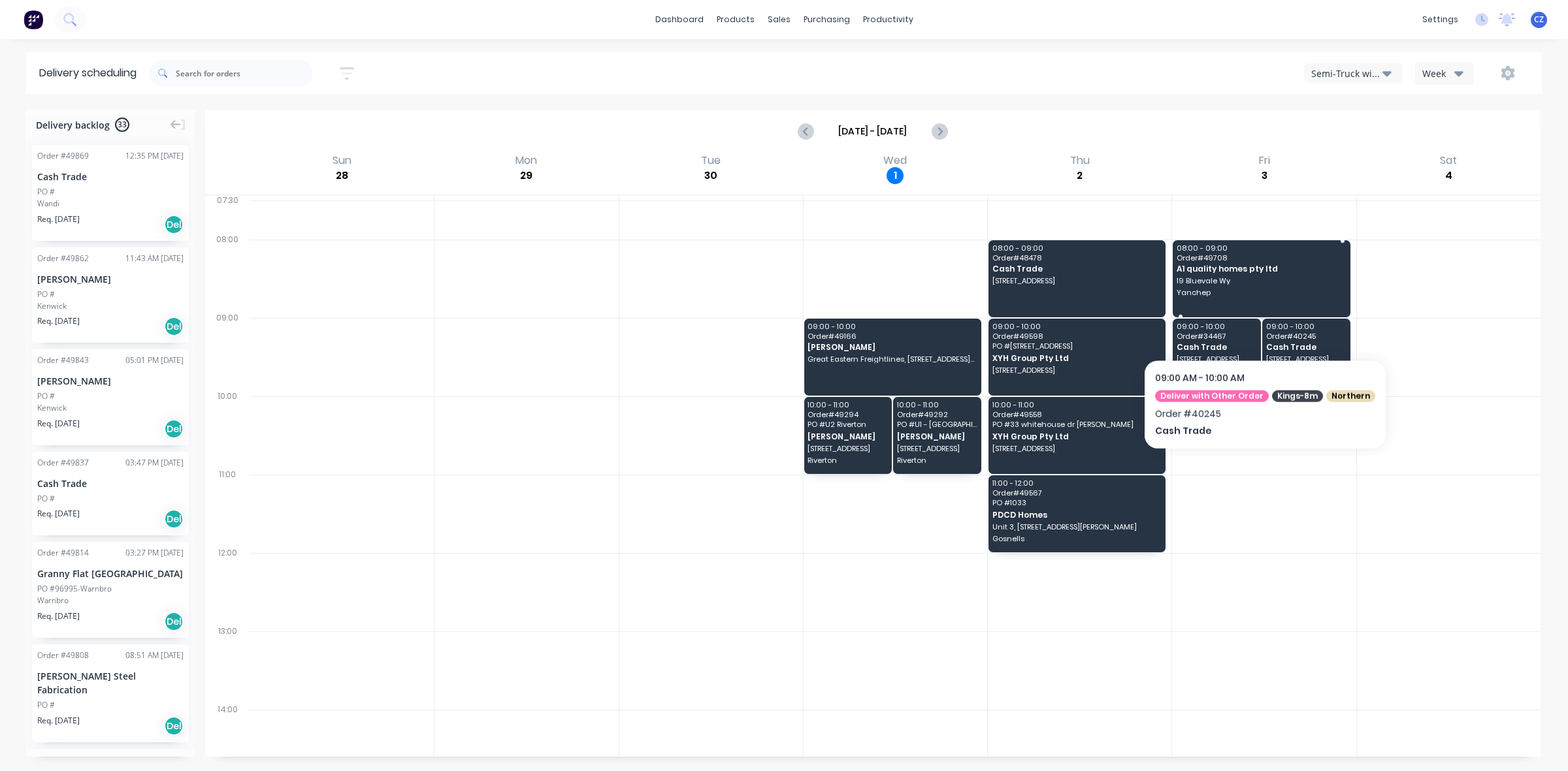
click at [1251, 279] on span "19 Bluevale Wy" at bounding box center [1260, 280] width 168 height 7
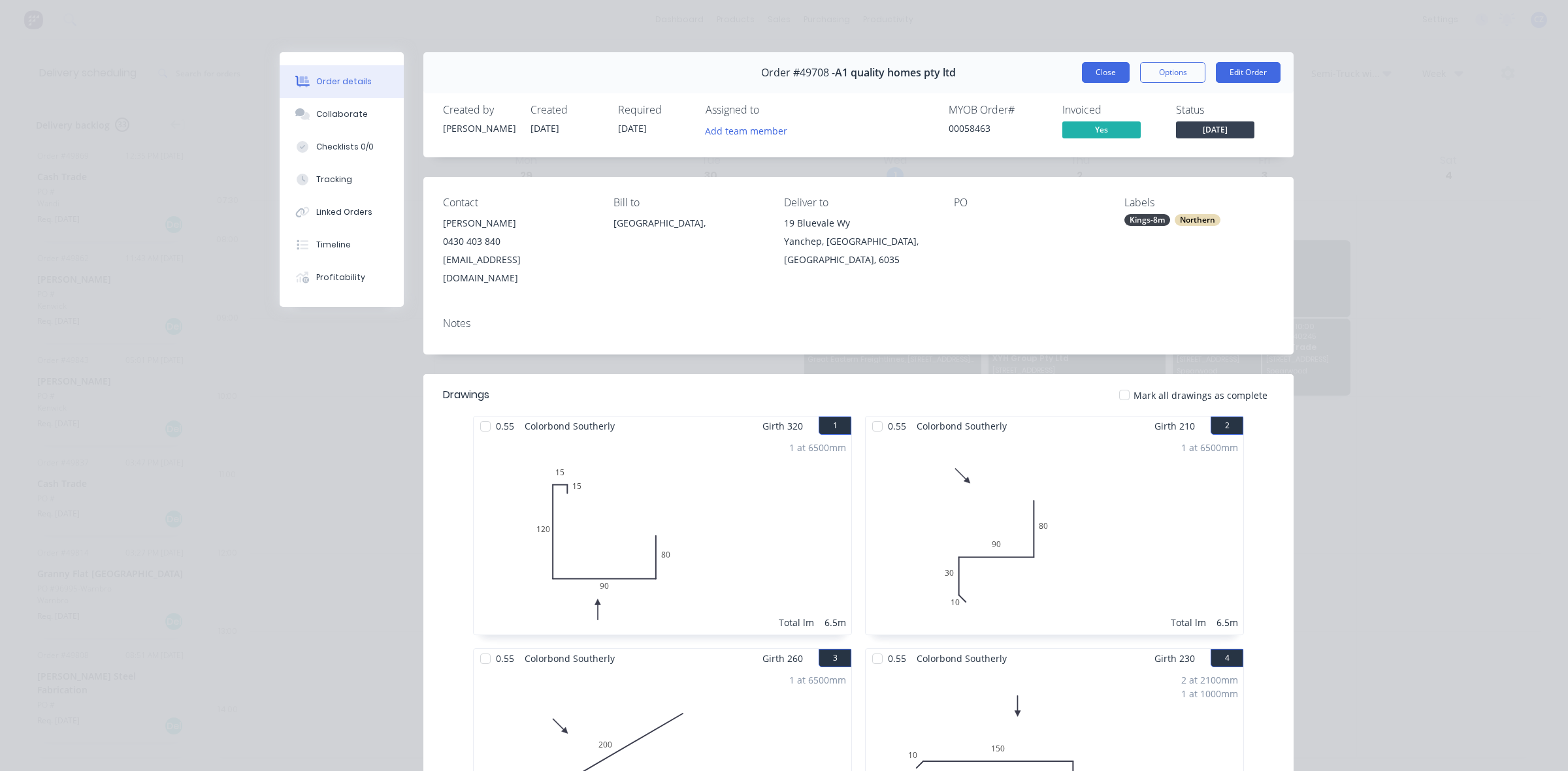
drag, startPoint x: 1111, startPoint y: 81, endPoint x: 1210, endPoint y: 70, distance: 99.6
click at [1112, 79] on button "Close" at bounding box center [1105, 72] width 48 height 21
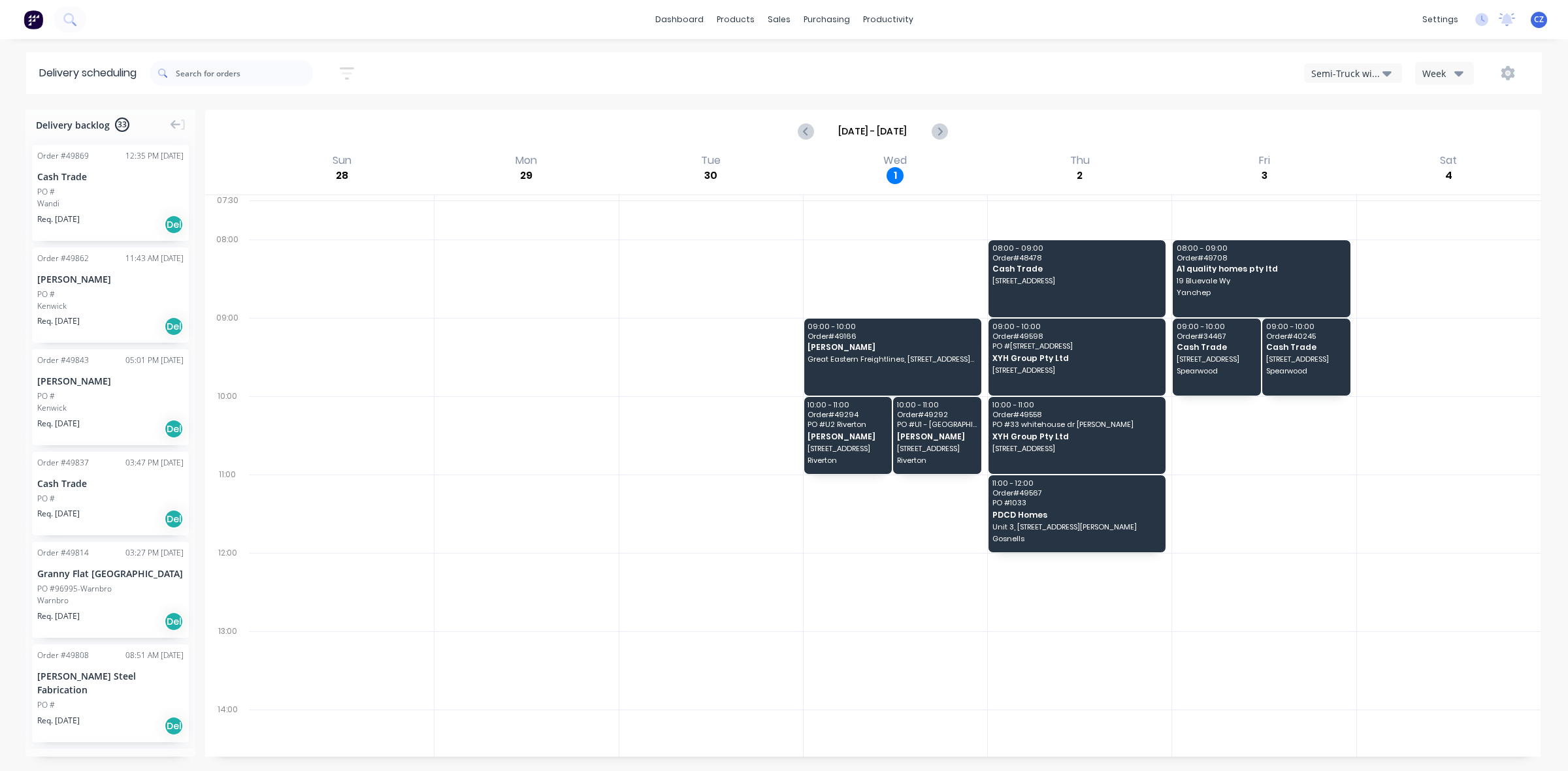
click at [958, 128] on div "[DATE] - [DATE]" at bounding box center [873, 130] width 1333 height 40
click at [946, 135] on icon "Next page" at bounding box center [938, 131] width 16 height 16
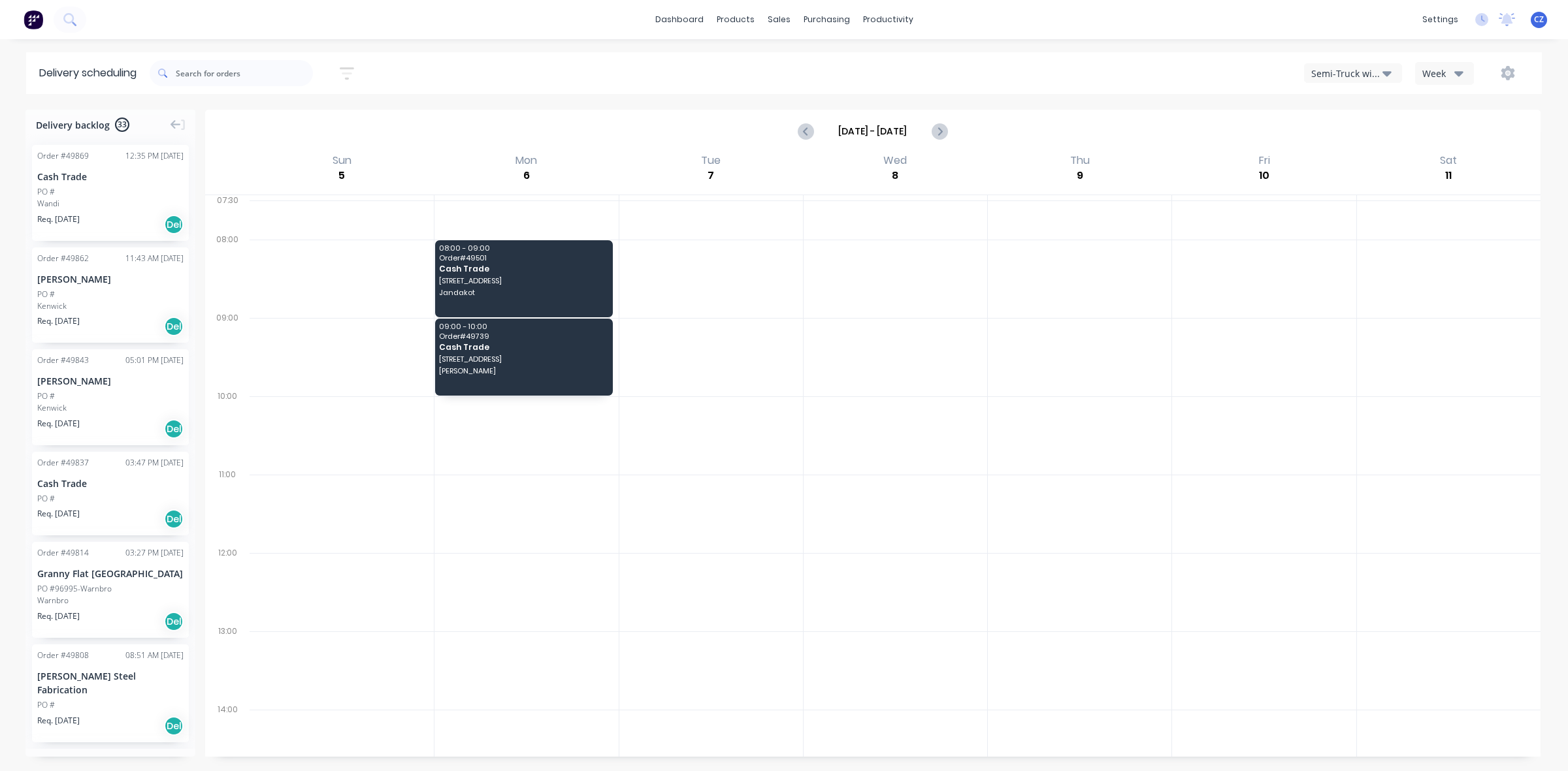
click at [1347, 74] on div "Semi-Truck with Hiab" at bounding box center [1347, 73] width 71 height 14
click at [1334, 154] on div "Utes Delivery" at bounding box center [1369, 159] width 129 height 26
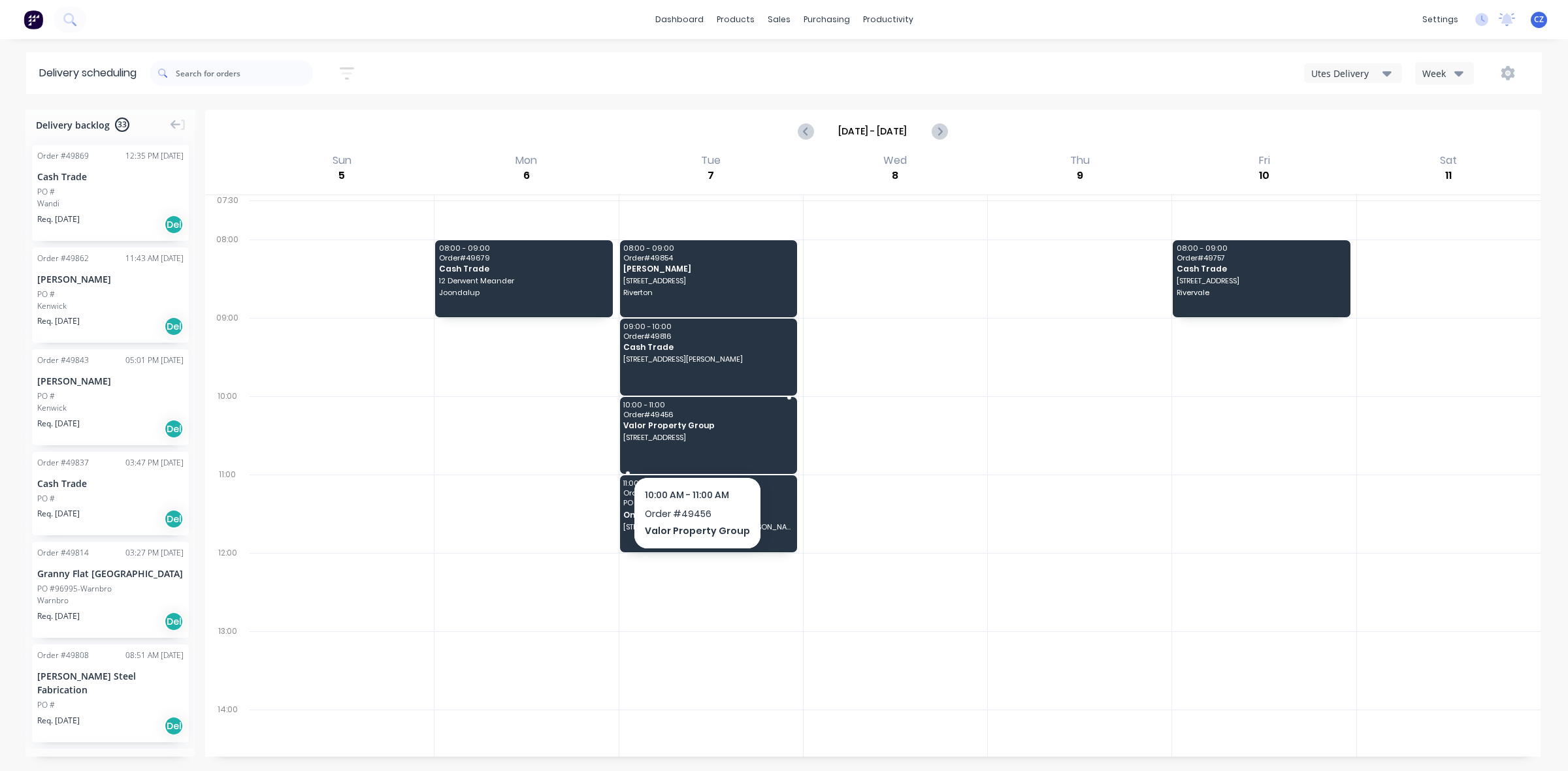
click at [694, 448] on div "10:00 - 11:00 Order # 49456 Valor Property Group 957 Beaufort St, Inglewood WA …" at bounding box center [708, 436] width 177 height 77
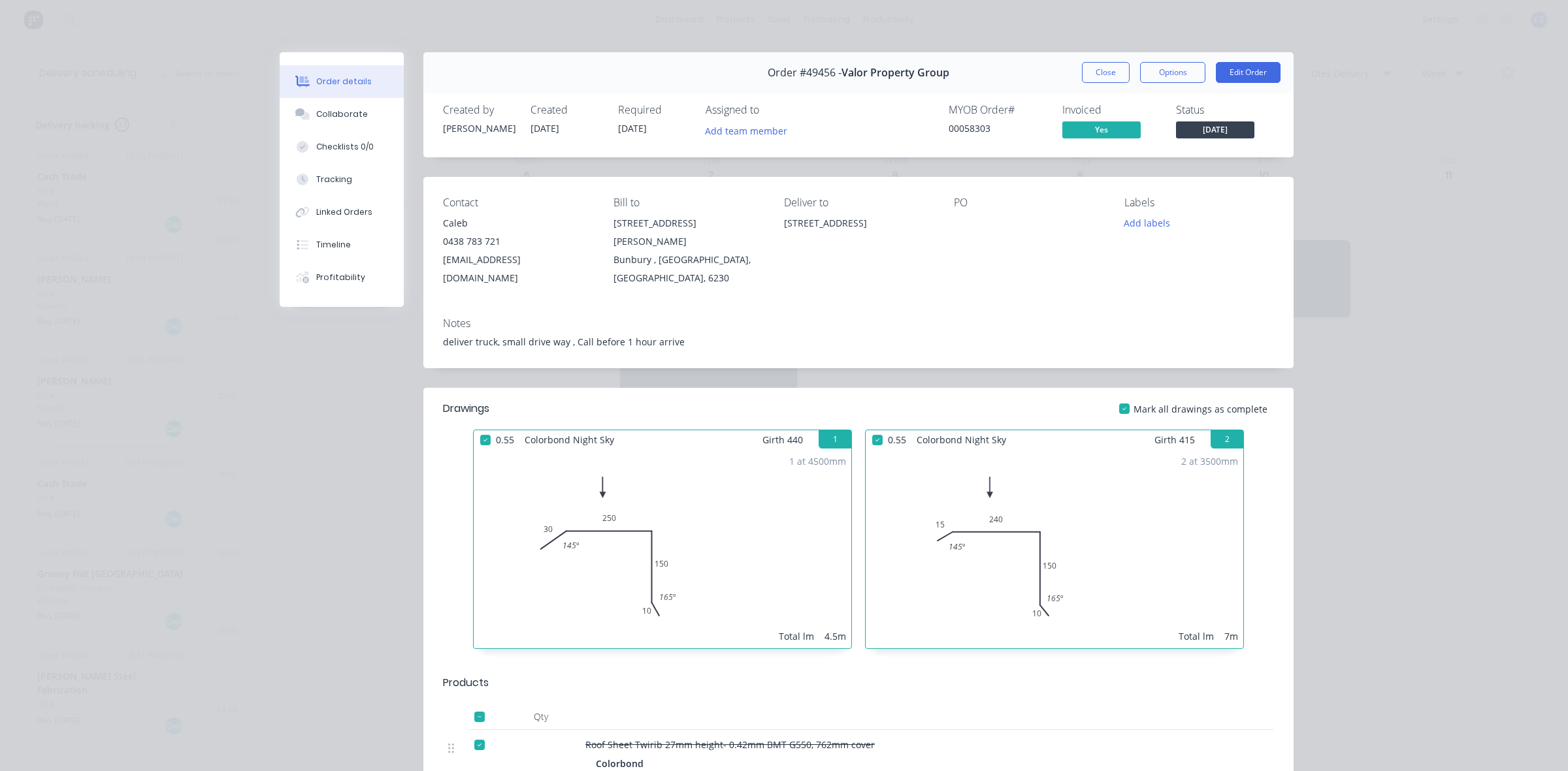
click at [1098, 75] on button "Close" at bounding box center [1105, 72] width 48 height 21
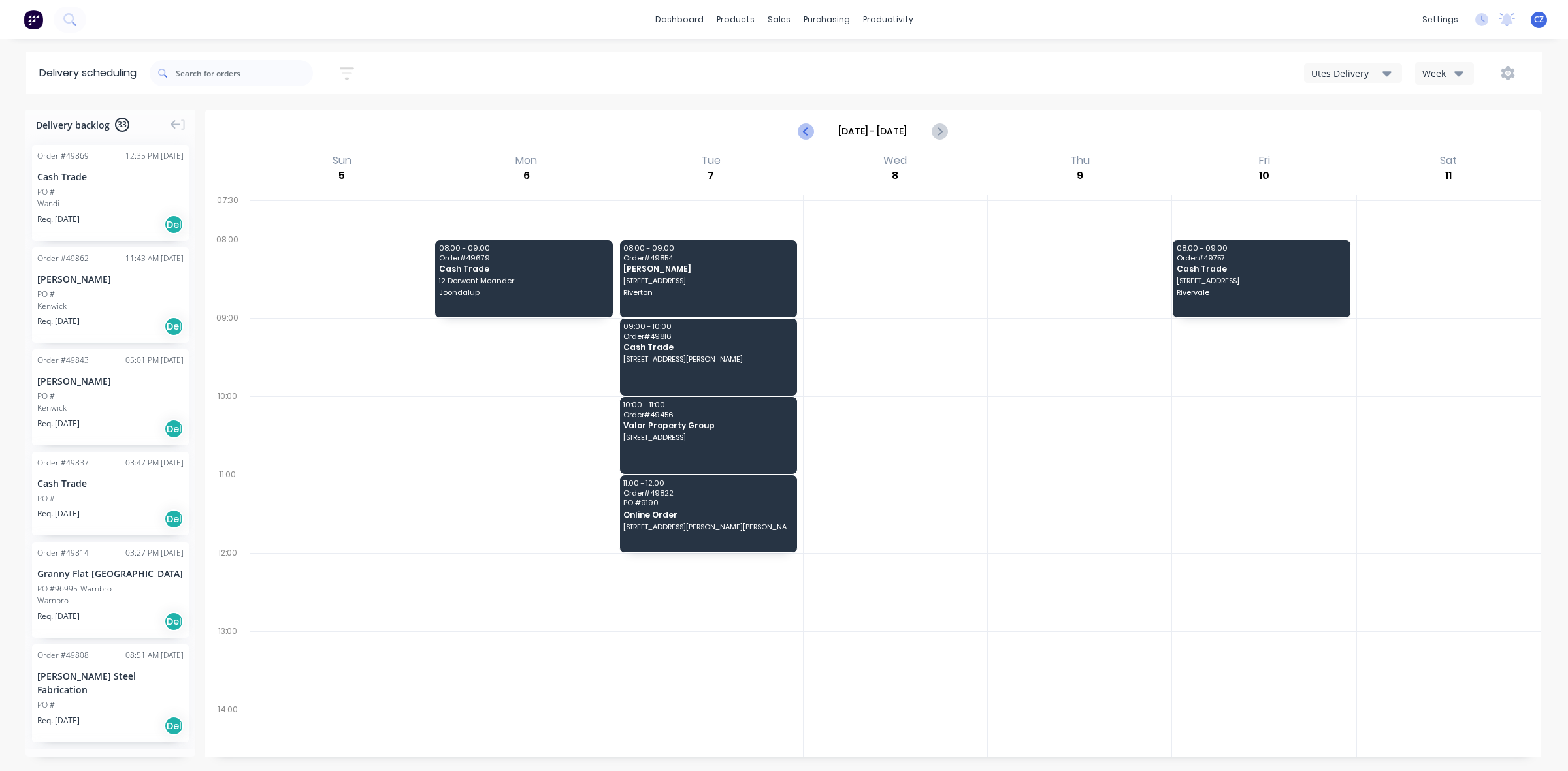
click at [811, 129] on icon "Previous page" at bounding box center [806, 131] width 16 height 16
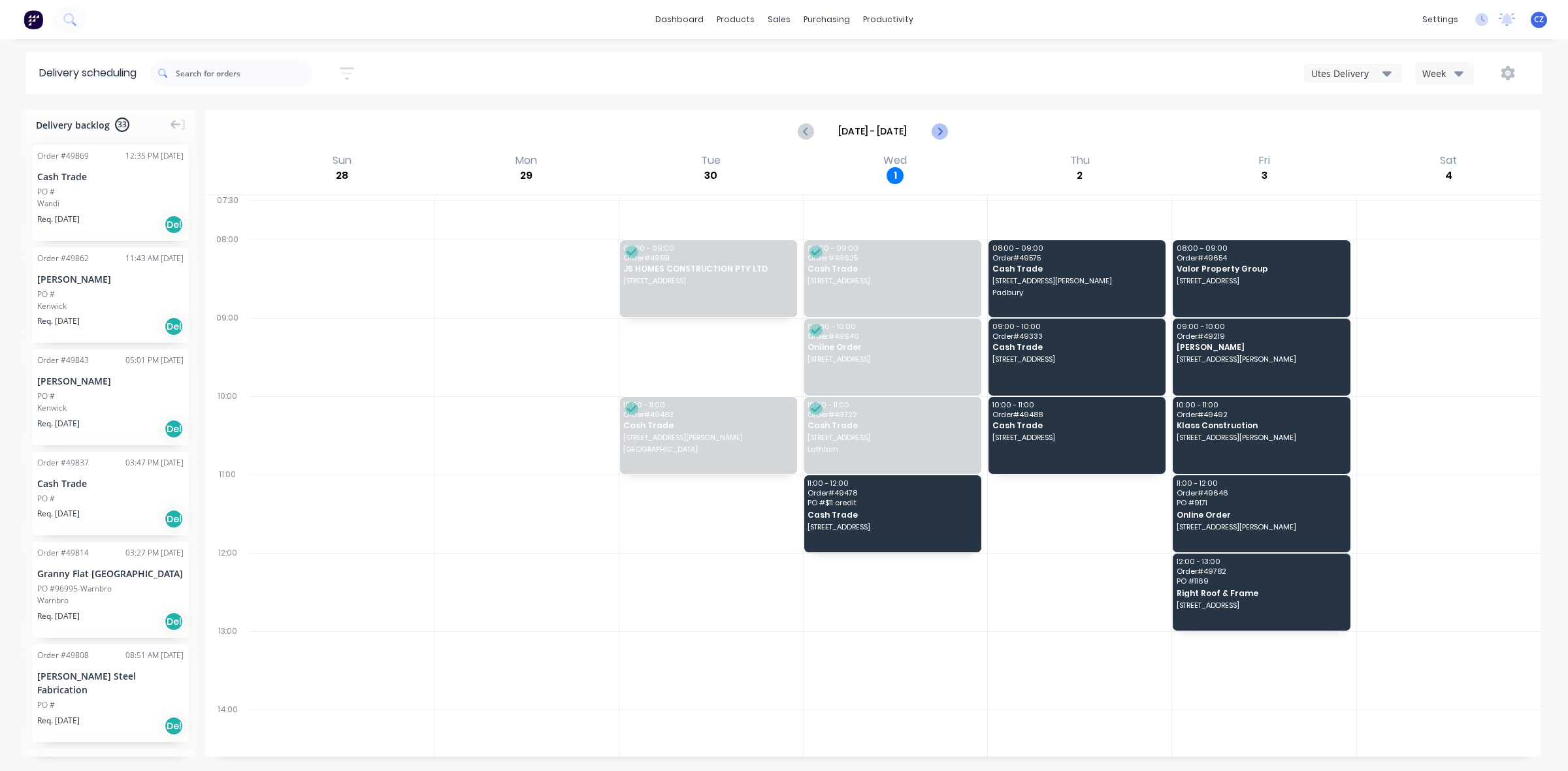
click at [937, 138] on icon "Next page" at bounding box center [938, 131] width 16 height 16
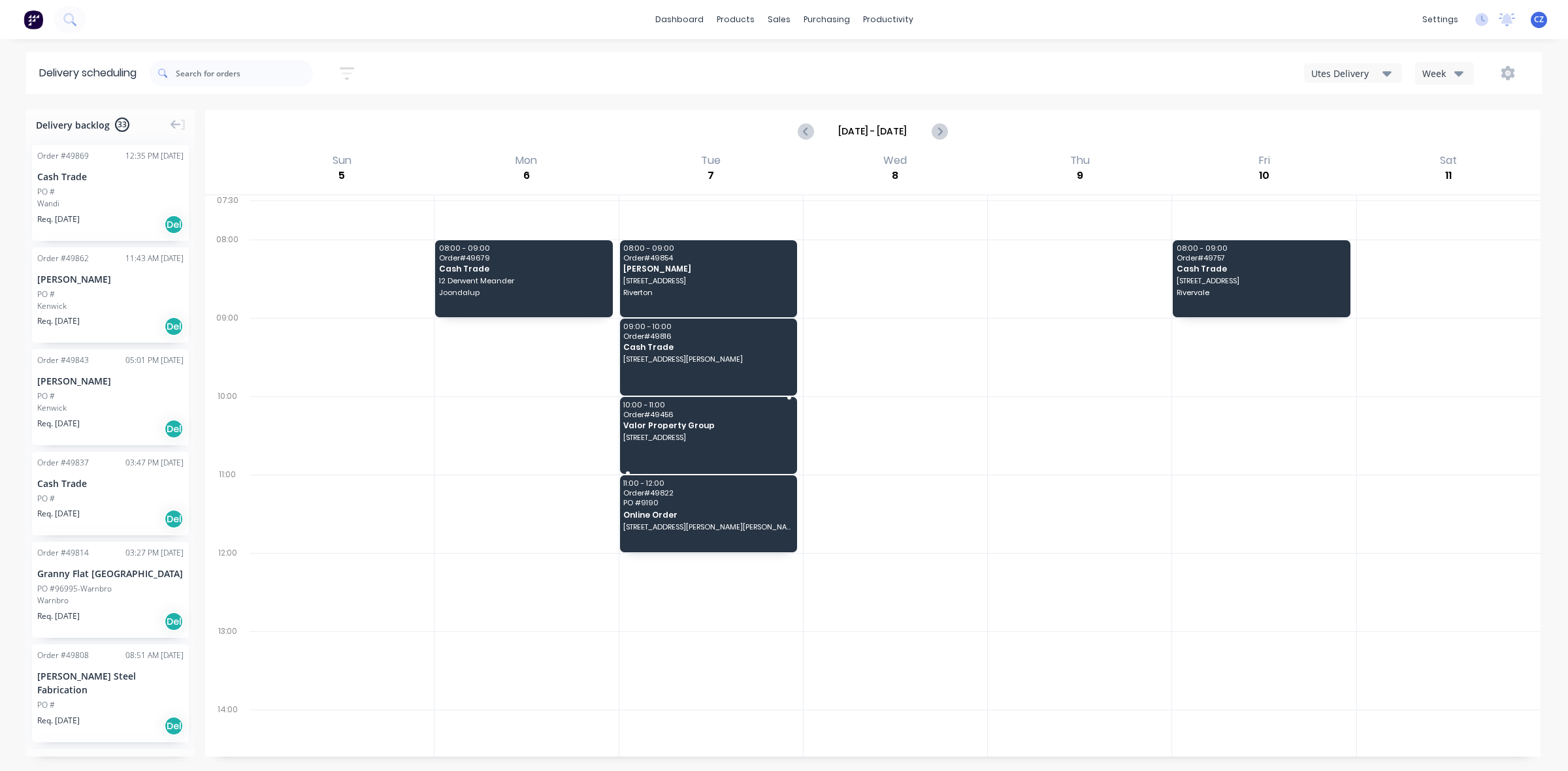
click at [737, 430] on span "Valor Property Group" at bounding box center [707, 425] width 168 height 8
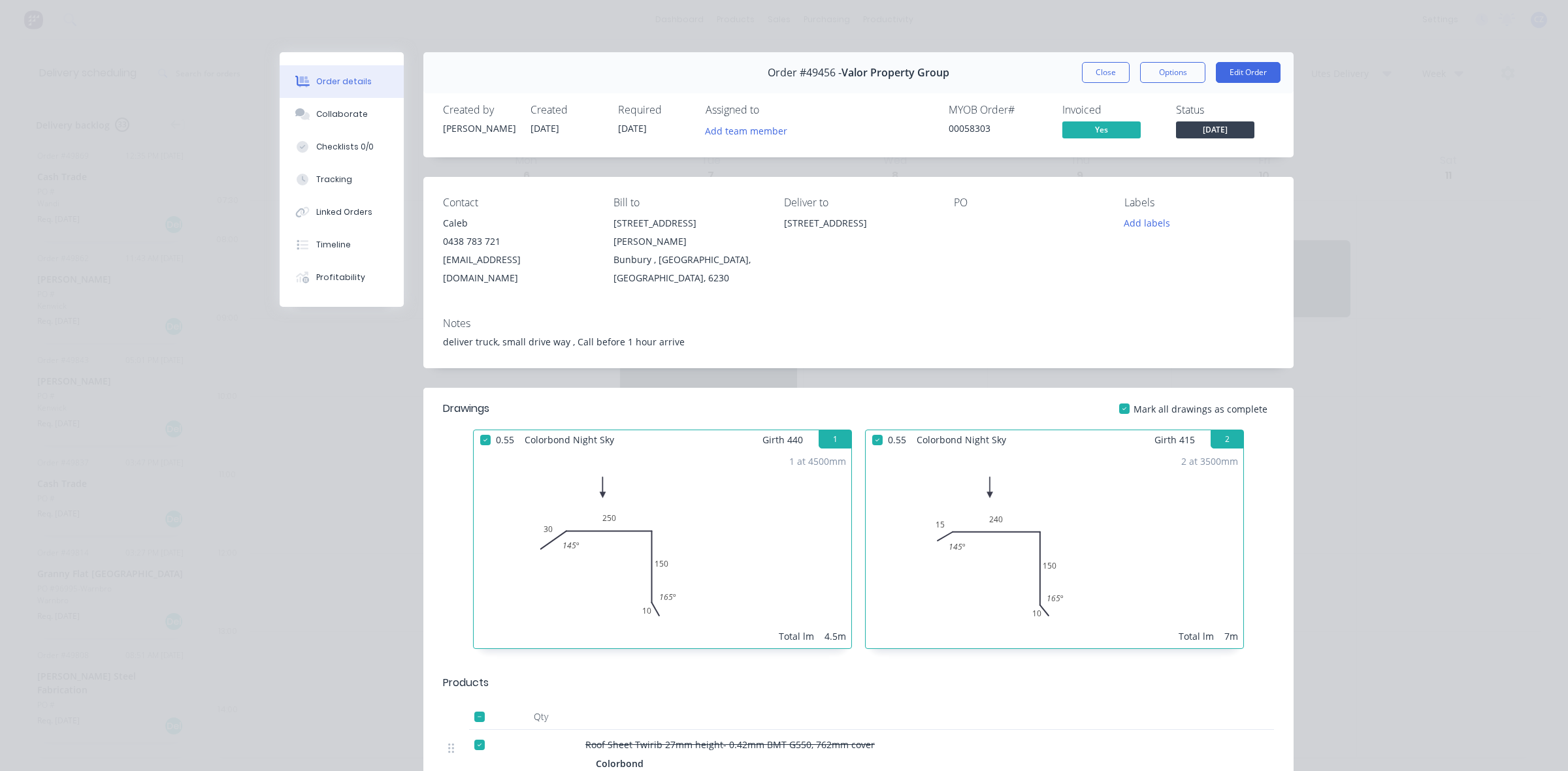
click at [1084, 66] on button "Close" at bounding box center [1105, 72] width 48 height 21
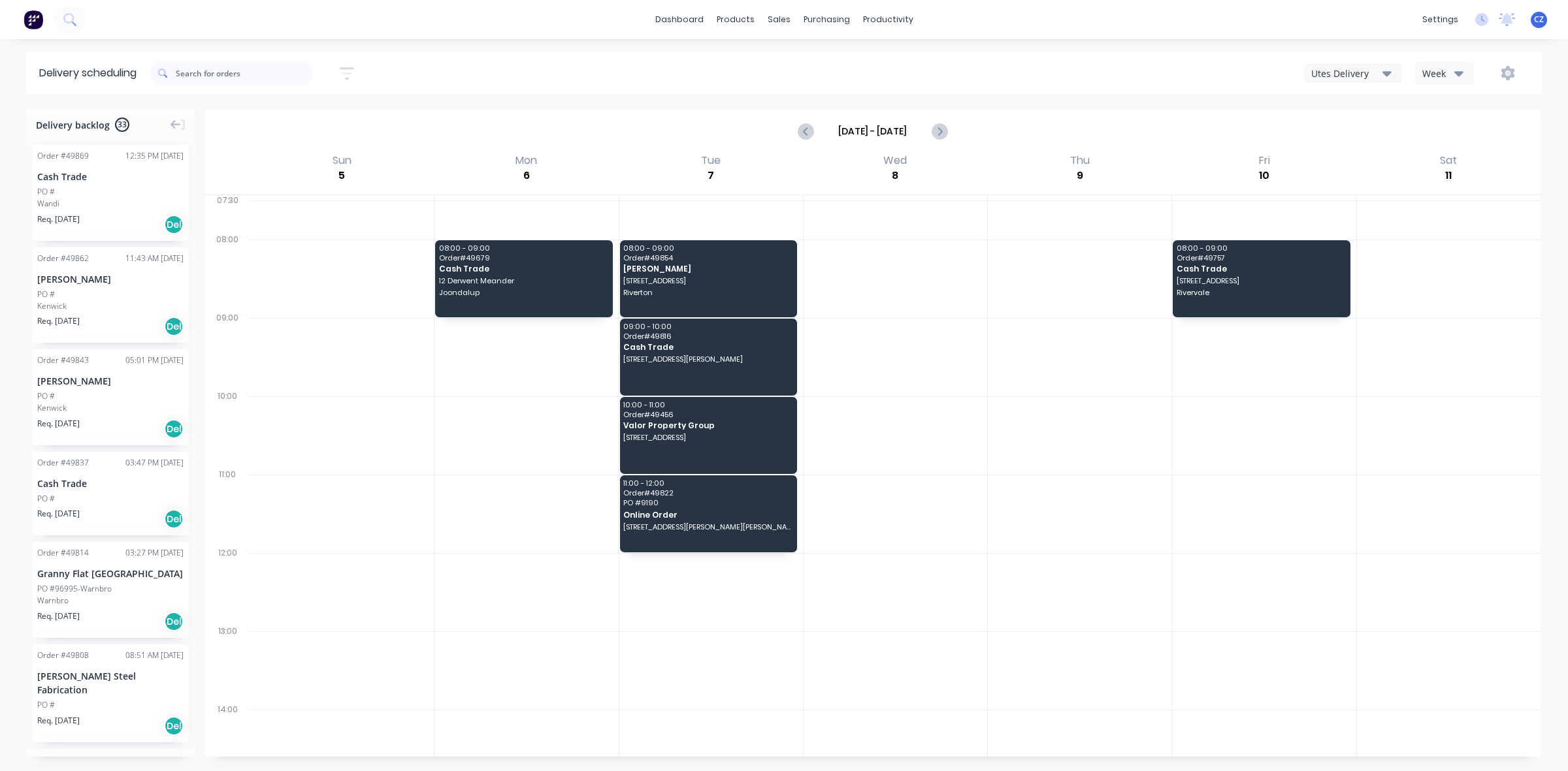
click at [1326, 70] on div "Utes Delivery" at bounding box center [1347, 73] width 71 height 14
click at [1336, 160] on div "Utes Delivery" at bounding box center [1369, 159] width 129 height 26
click at [824, 132] on input "[DATE] - [DATE]" at bounding box center [873, 131] width 116 height 20
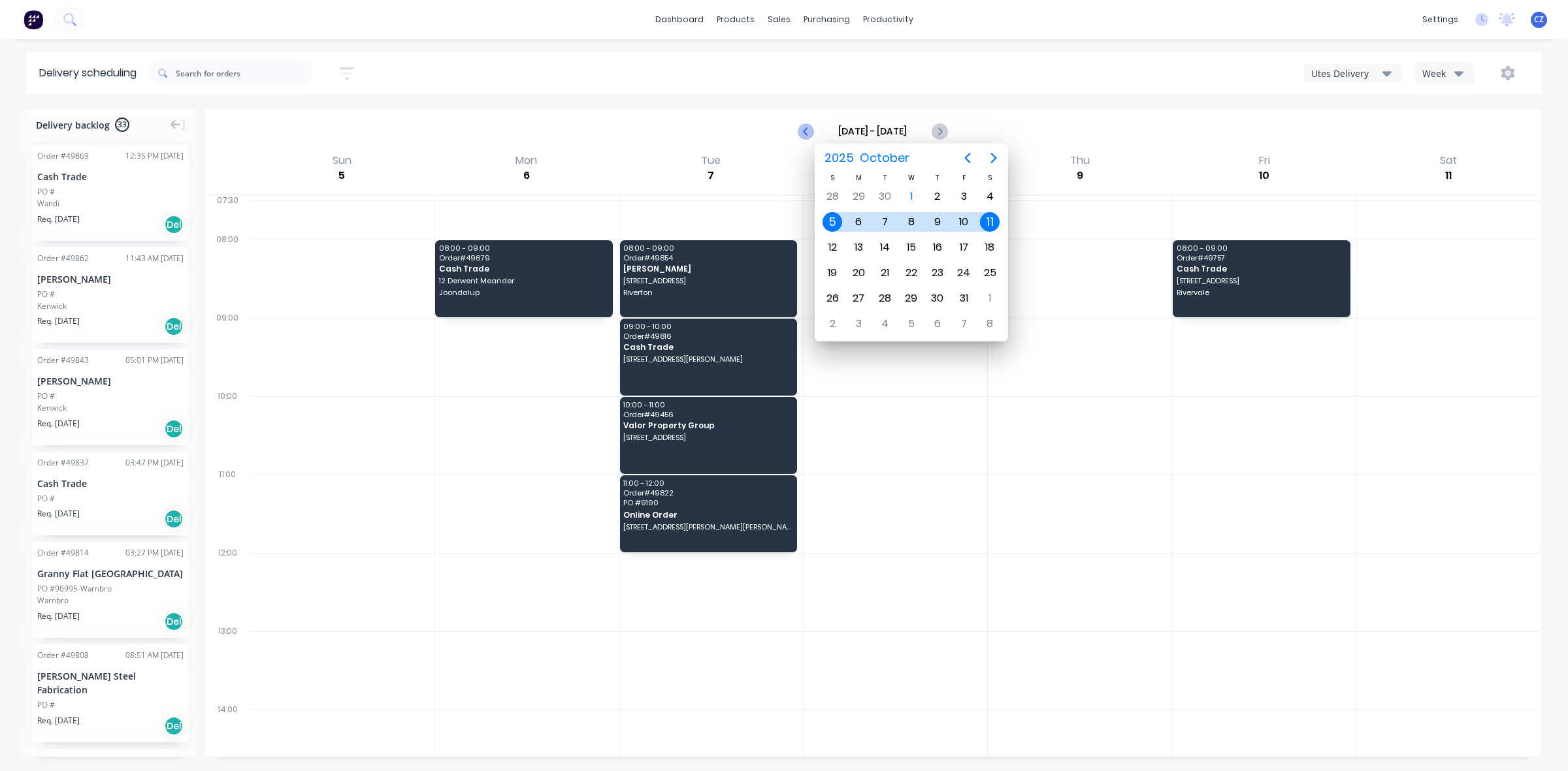
click at [800, 129] on icon "Previous page" at bounding box center [806, 131] width 16 height 16
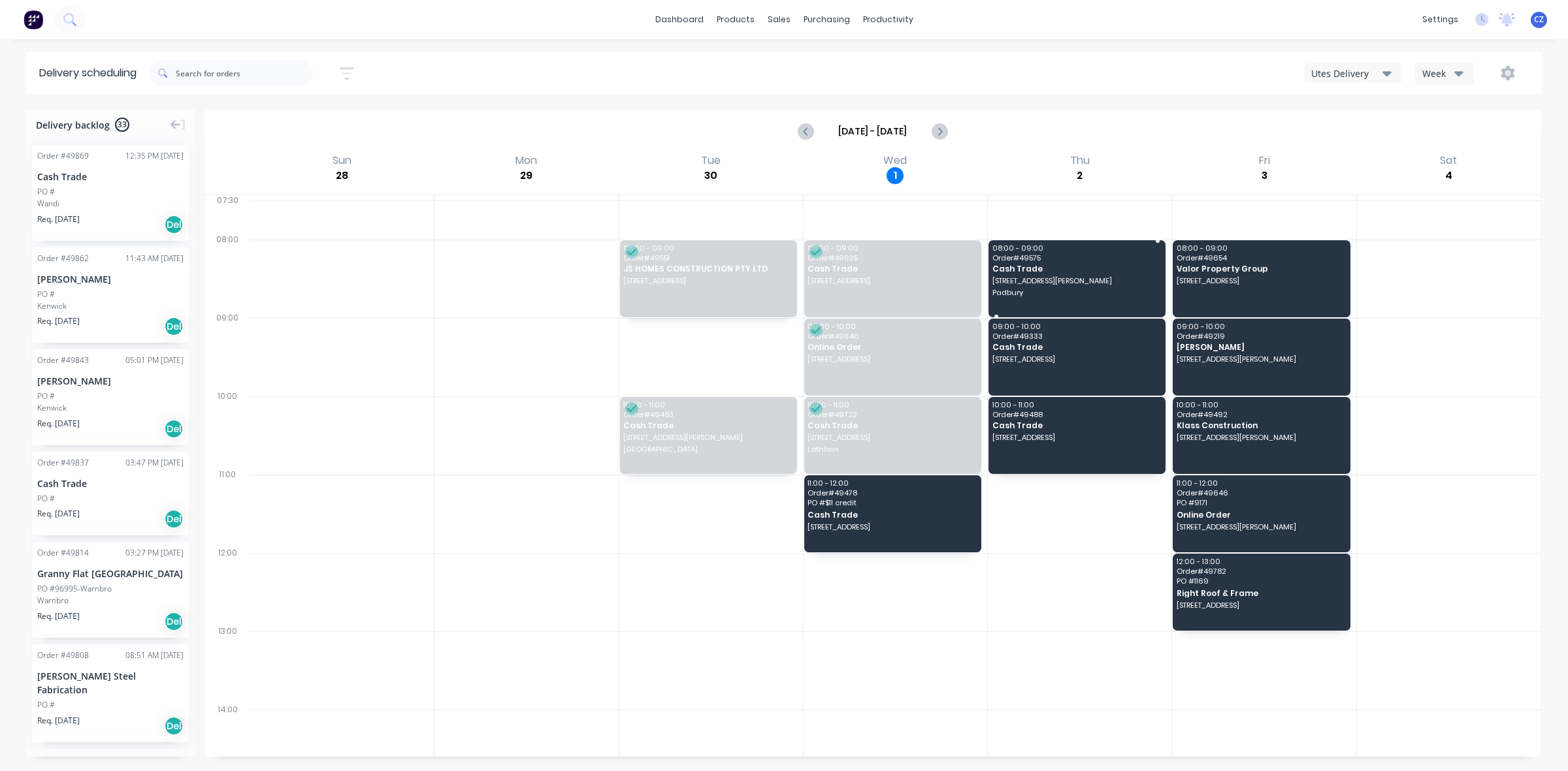
click at [1071, 273] on span "Cash Trade" at bounding box center [1076, 268] width 168 height 8
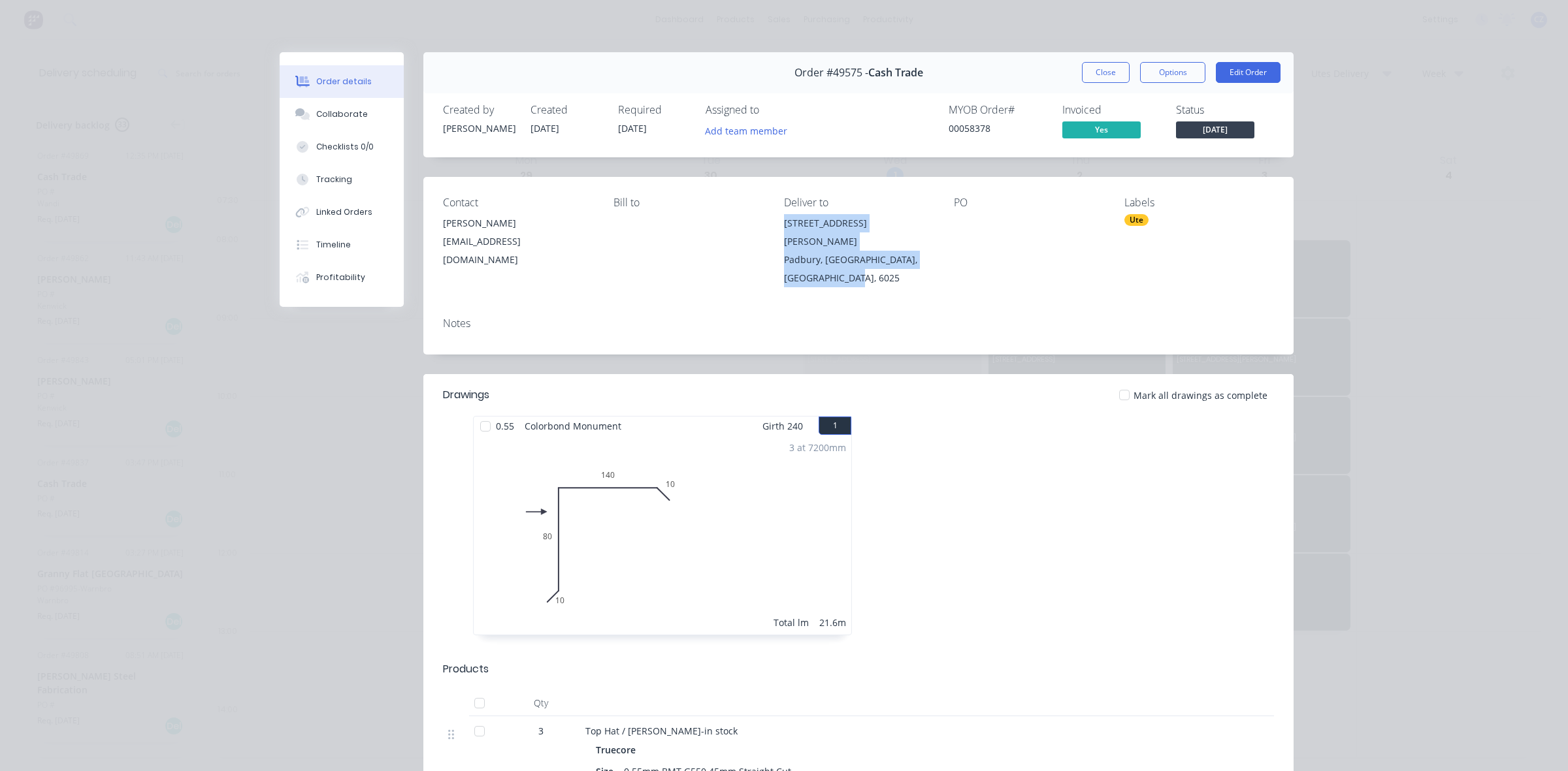
drag, startPoint x: 784, startPoint y: 233, endPoint x: 856, endPoint y: 259, distance: 76.6
click at [856, 259] on div "Contact Jon Bartlett jonbartlett001@gmail.com Bill to Deliver to 3 Barclay Ave …" at bounding box center [859, 242] width 870 height 130
copy div "3 Barclay Ave Padbury, Western Australia, Australia, 6025"
click at [1093, 75] on button "Close" at bounding box center [1105, 72] width 48 height 21
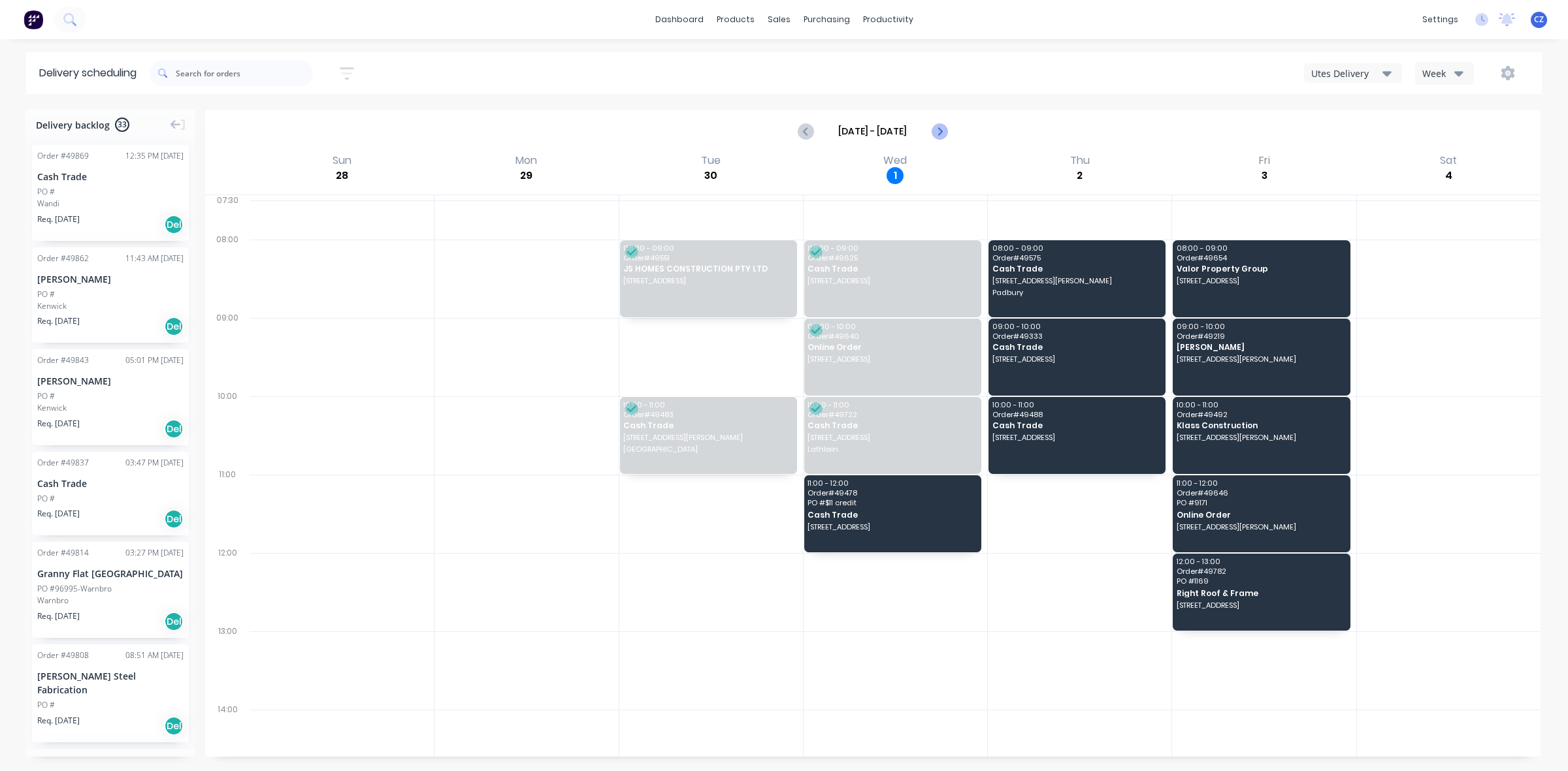
click at [941, 139] on icon "Next page" at bounding box center [938, 131] width 16 height 16
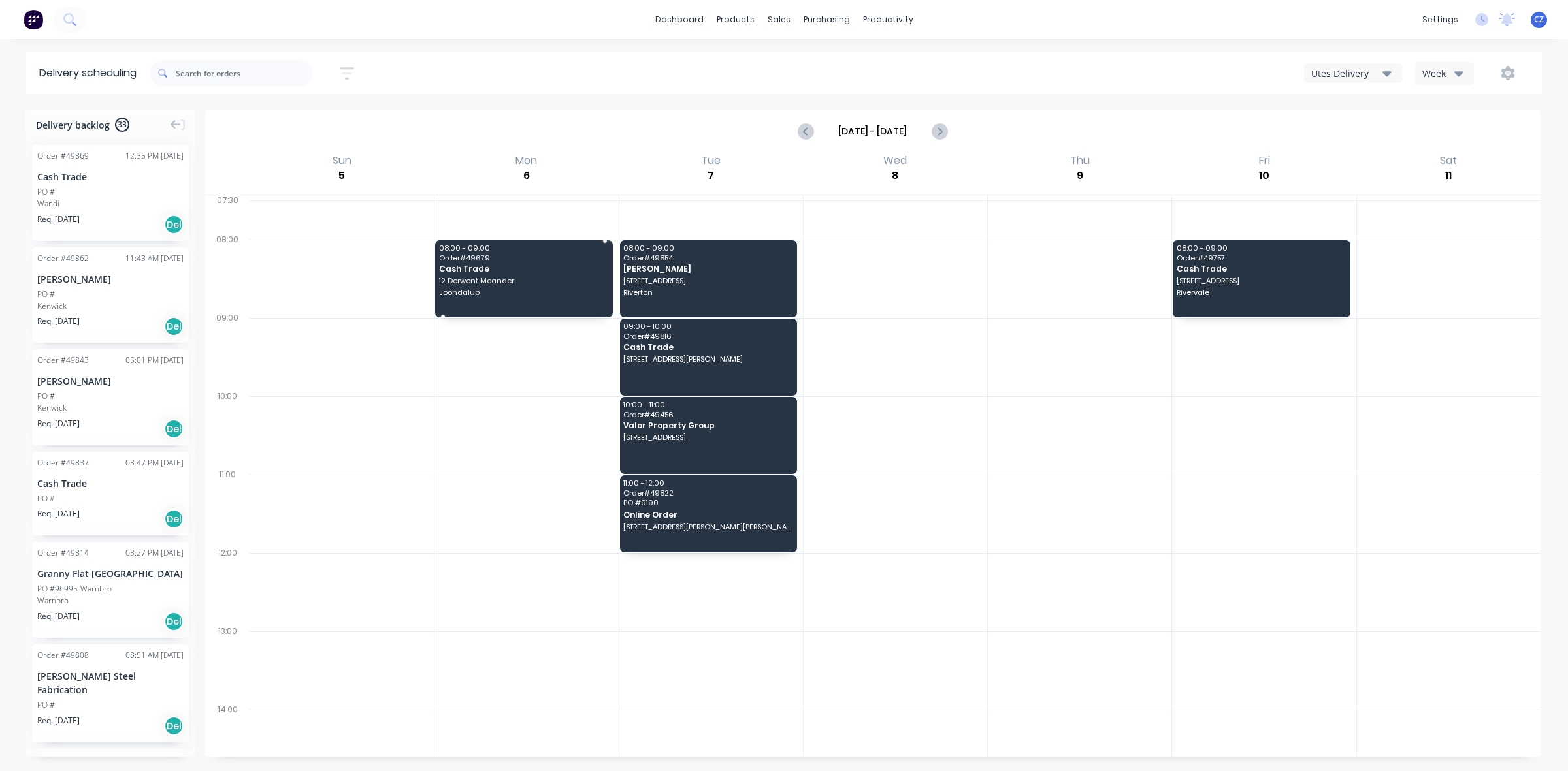
click at [503, 279] on span "12 Derwent Meander" at bounding box center [522, 280] width 168 height 7
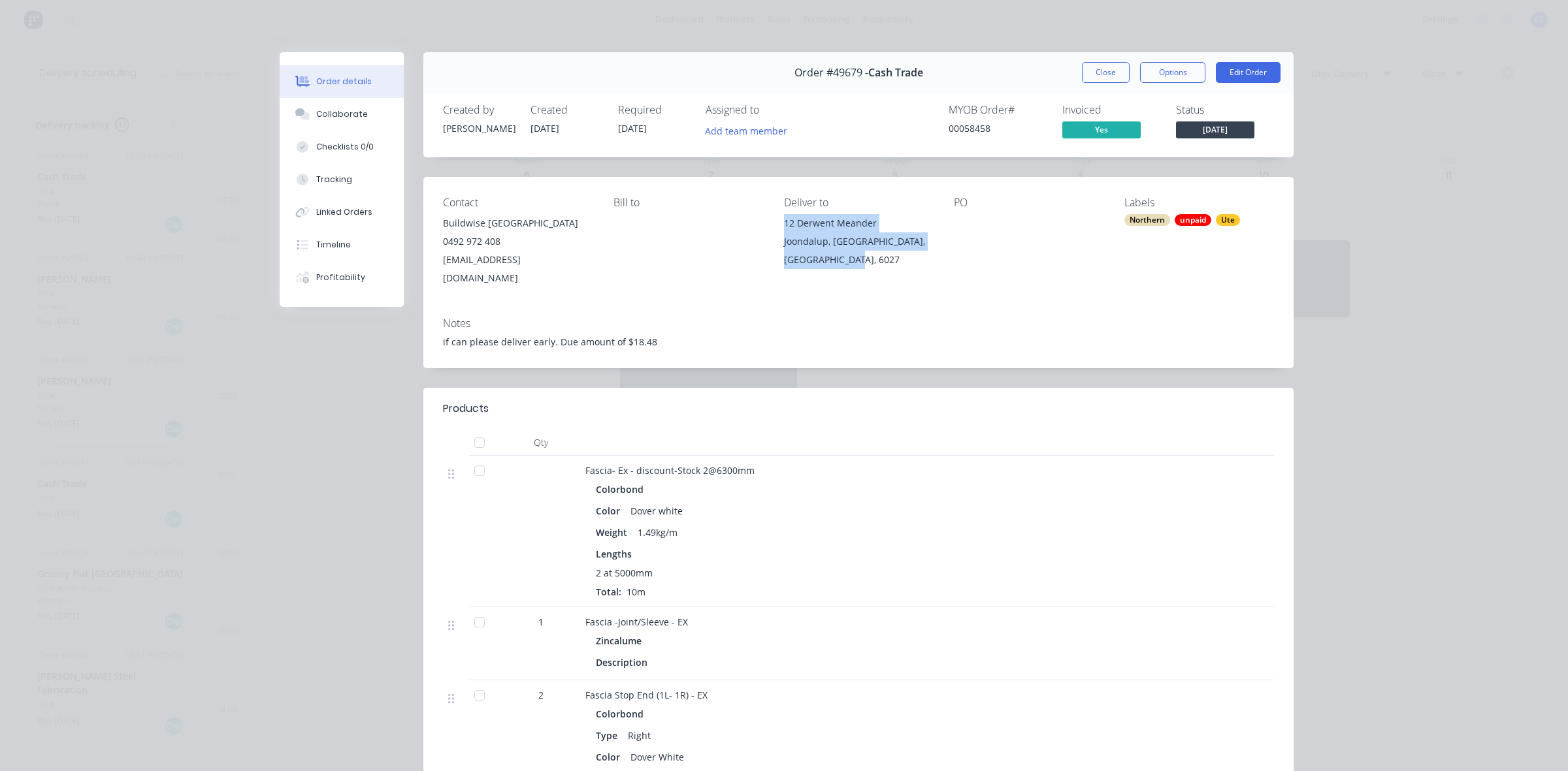
drag, startPoint x: 769, startPoint y: 227, endPoint x: 838, endPoint y: 269, distance: 80.8
click at [838, 269] on div "Contact Buildwise WA 0492 972 408 INFO@buildwisewa.com.au Bill to Deliver to 12…" at bounding box center [859, 242] width 870 height 130
copy div "12 Derwent Meander Joondalup, Western Australia, Australia, 6027"
click at [1087, 67] on button "Close" at bounding box center [1105, 72] width 48 height 21
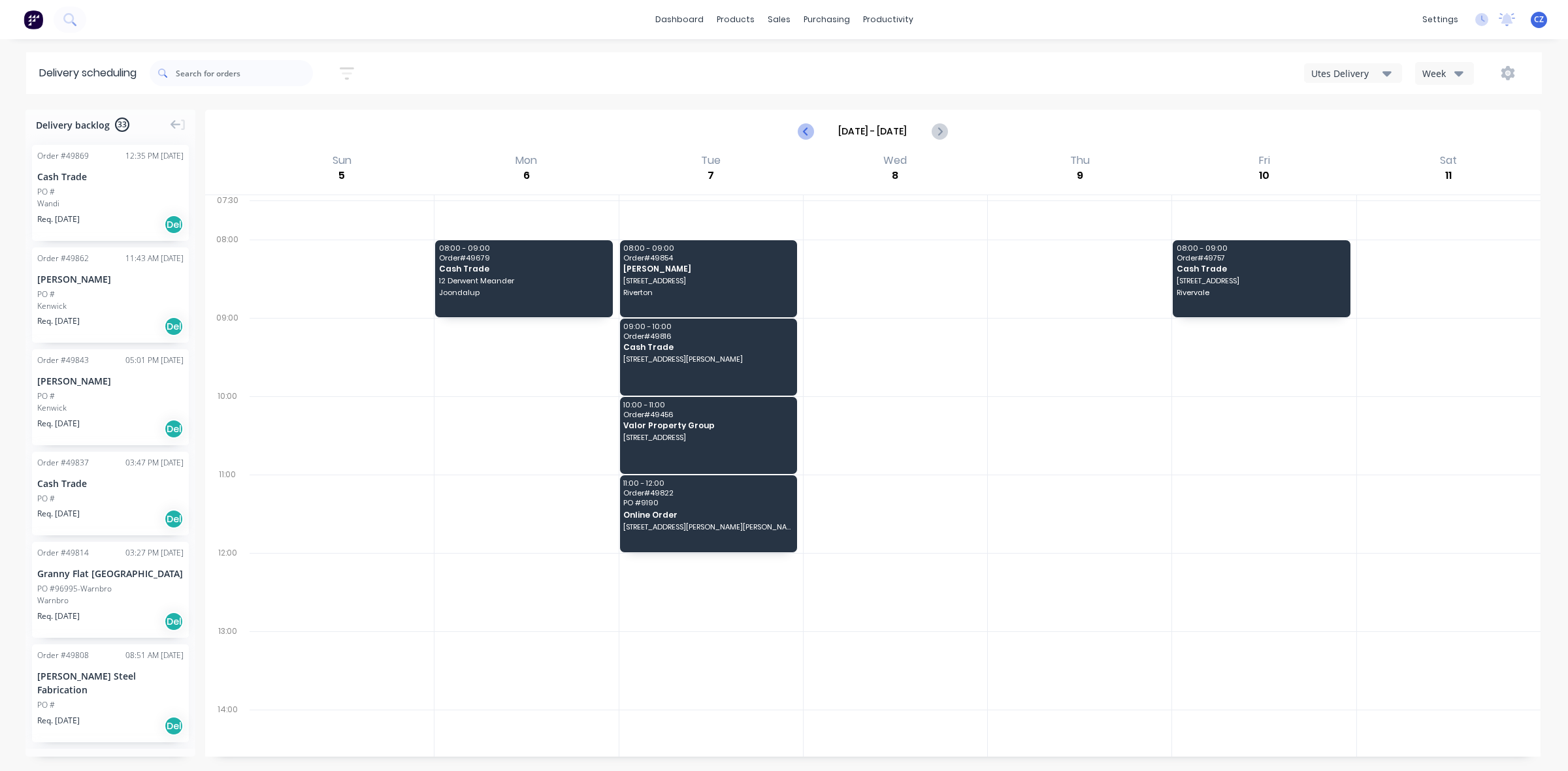
click at [796, 131] on button "Previous page" at bounding box center [806, 131] width 26 height 26
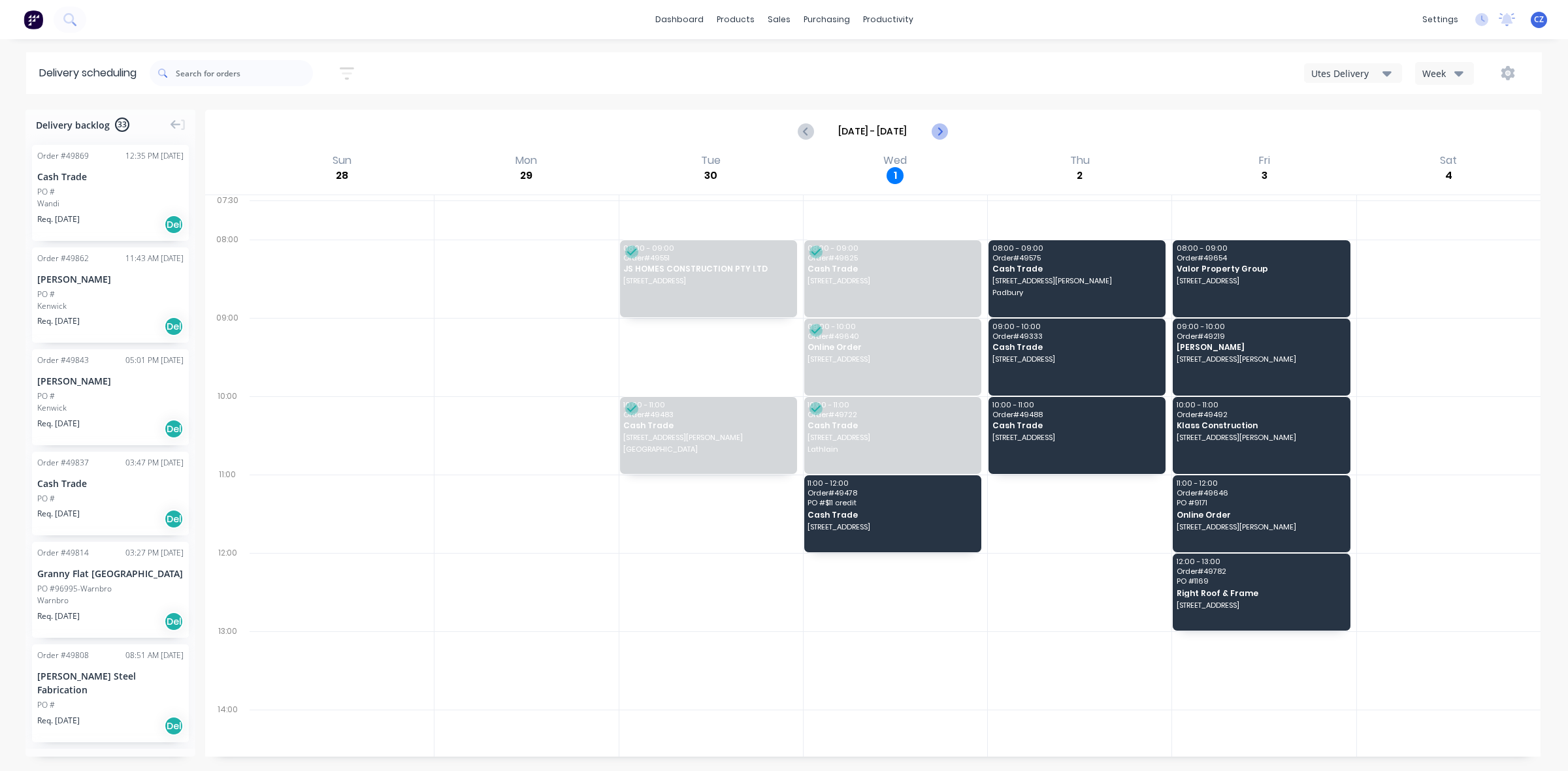
click at [941, 126] on icon "Next page" at bounding box center [938, 131] width 16 height 16
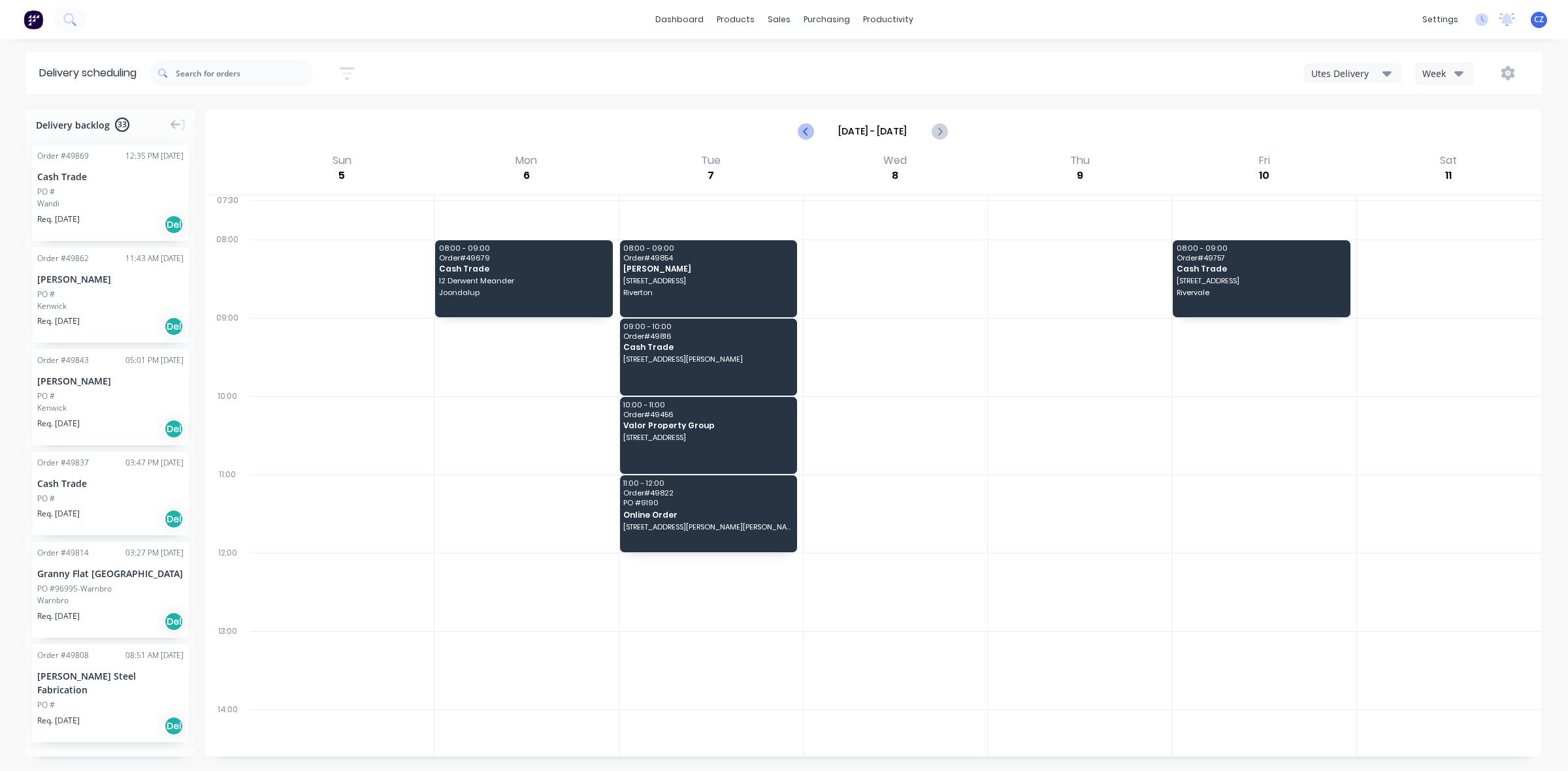
click at [809, 132] on icon "Previous page" at bounding box center [806, 131] width 16 height 16
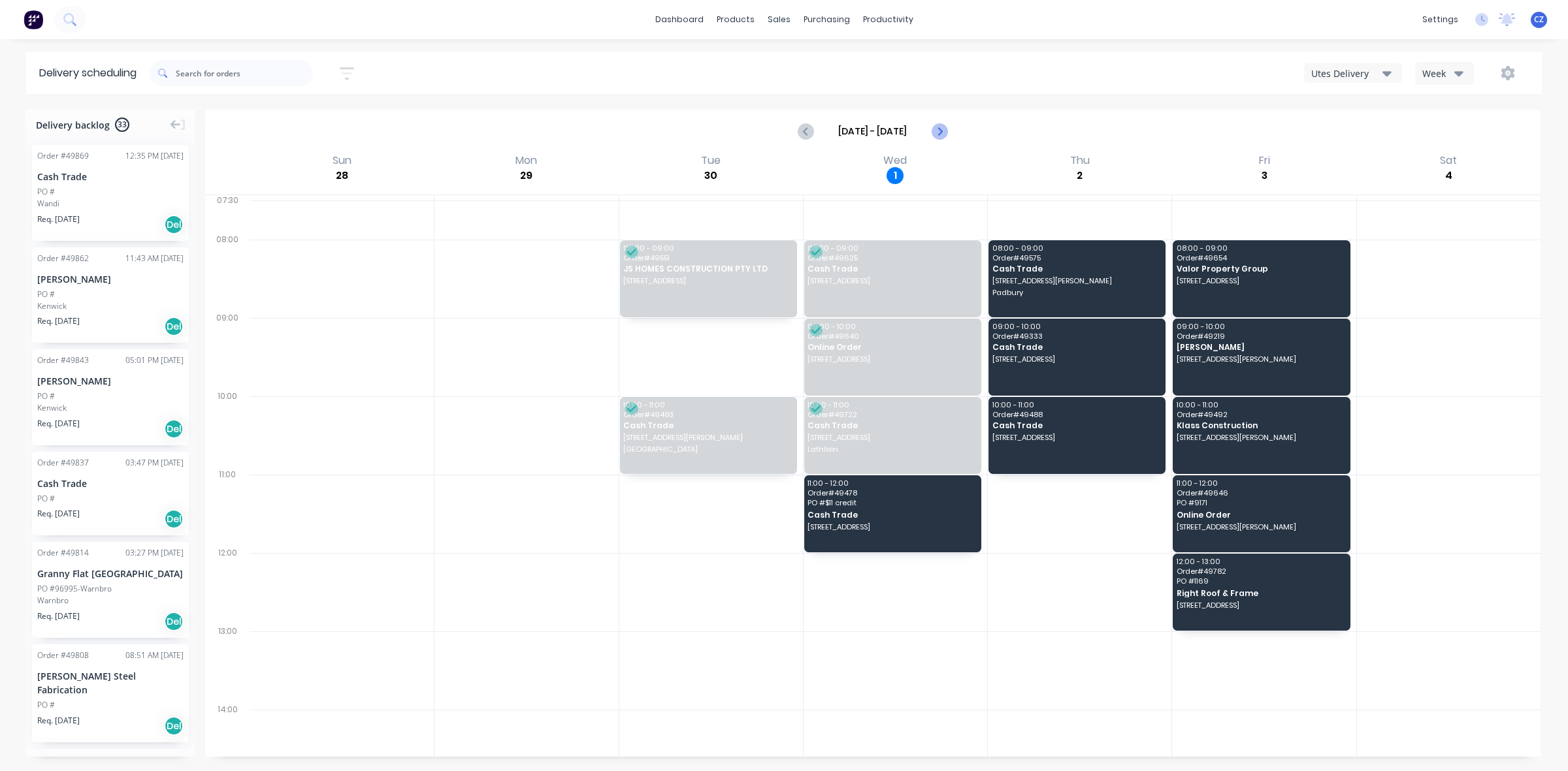
click at [945, 132] on icon "Next page" at bounding box center [938, 131] width 16 height 16
type input "[DATE] - [DATE]"
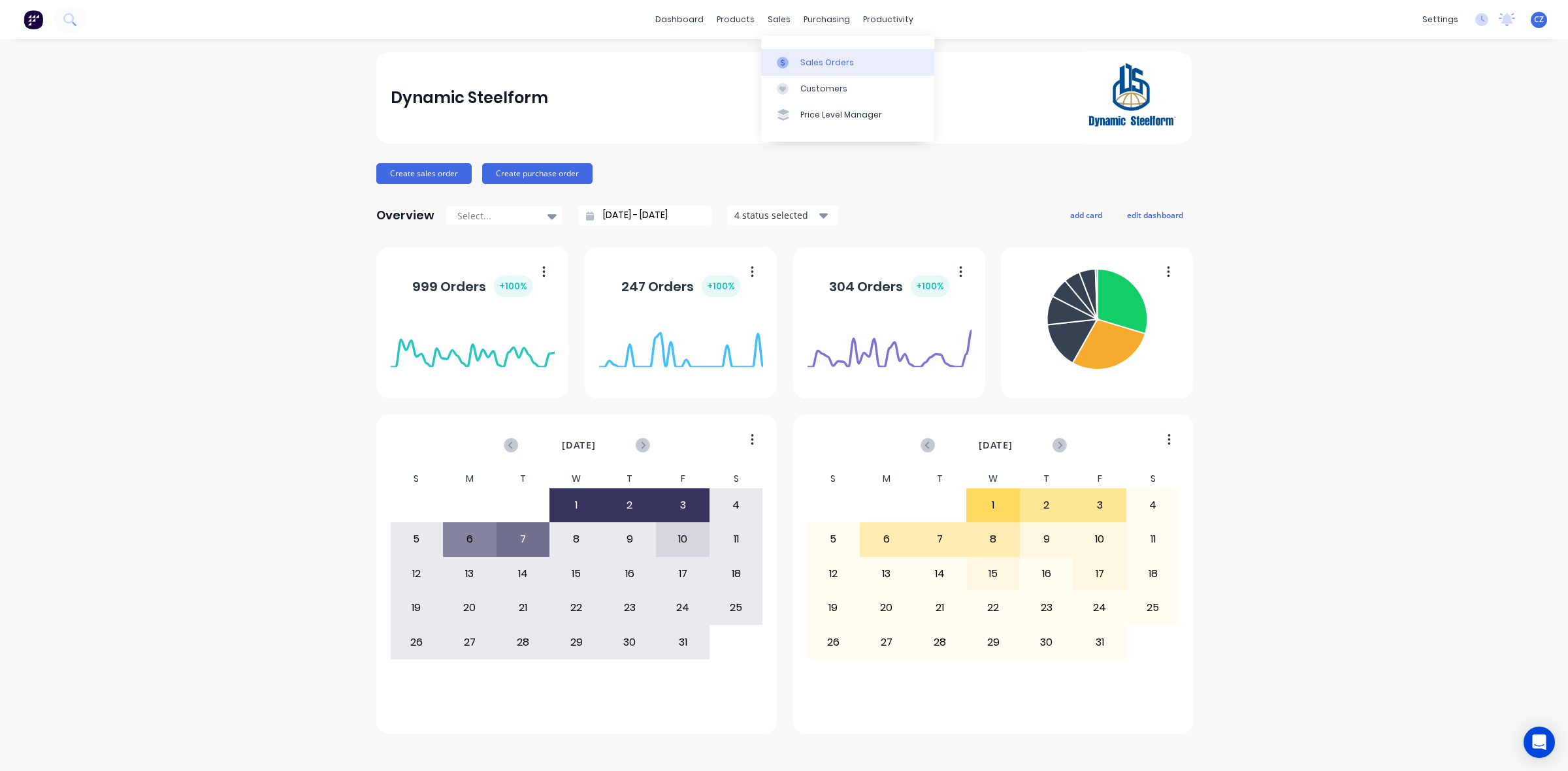
click at [792, 67] on div at bounding box center [786, 63] width 20 height 12
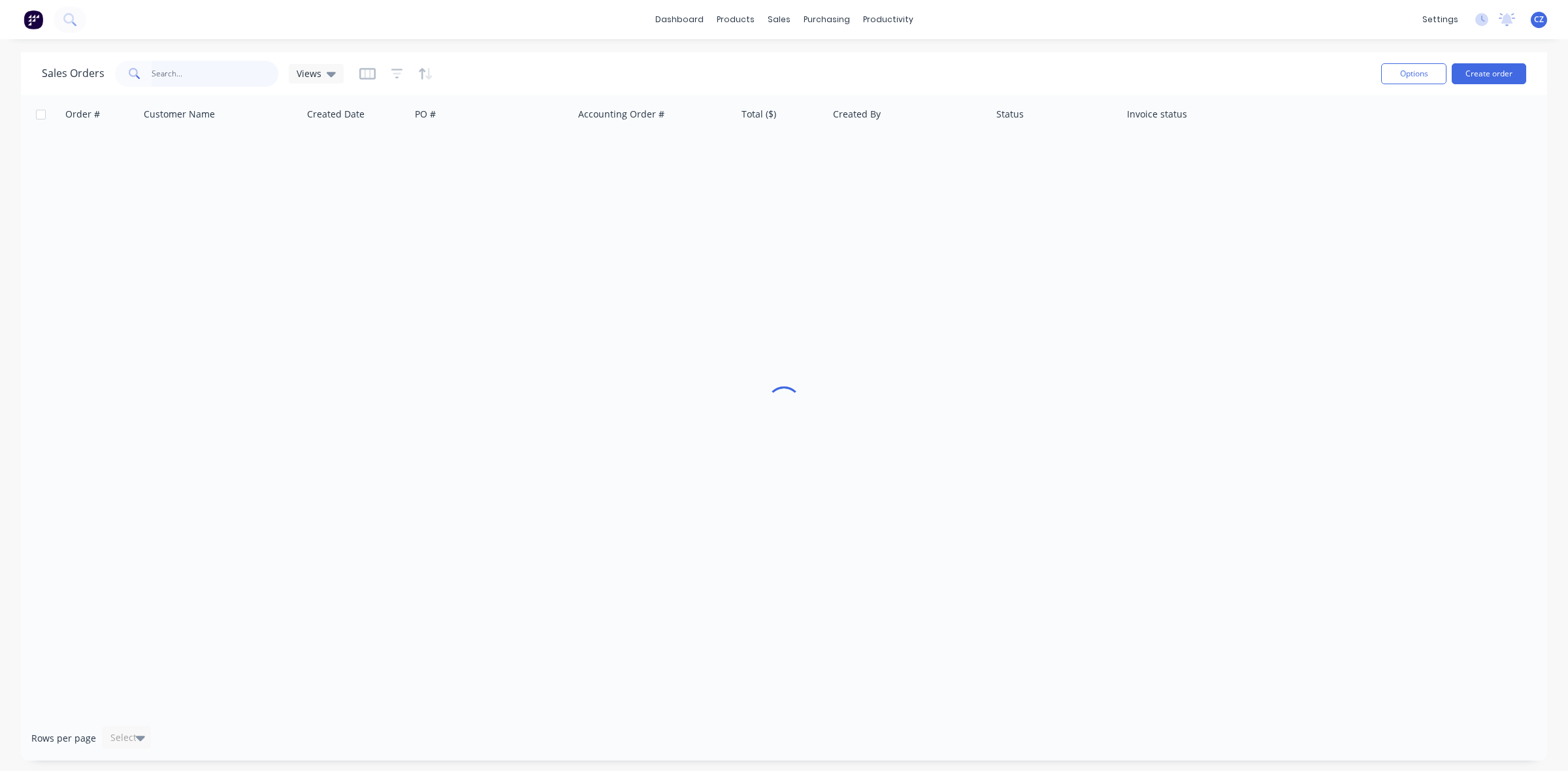
click at [227, 72] on input "text" at bounding box center [216, 74] width 127 height 26
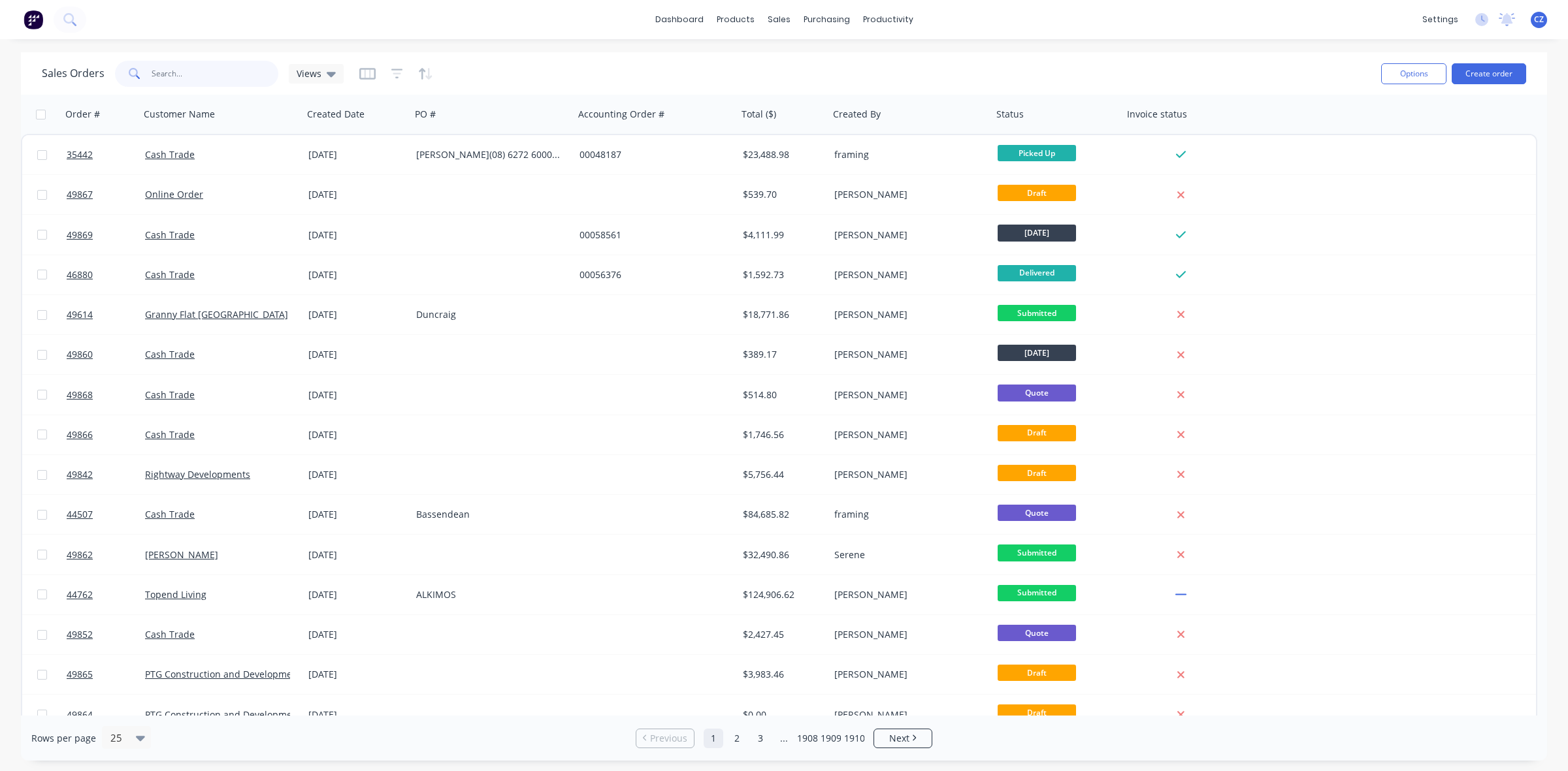
click at [208, 77] on input "text" at bounding box center [216, 74] width 127 height 26
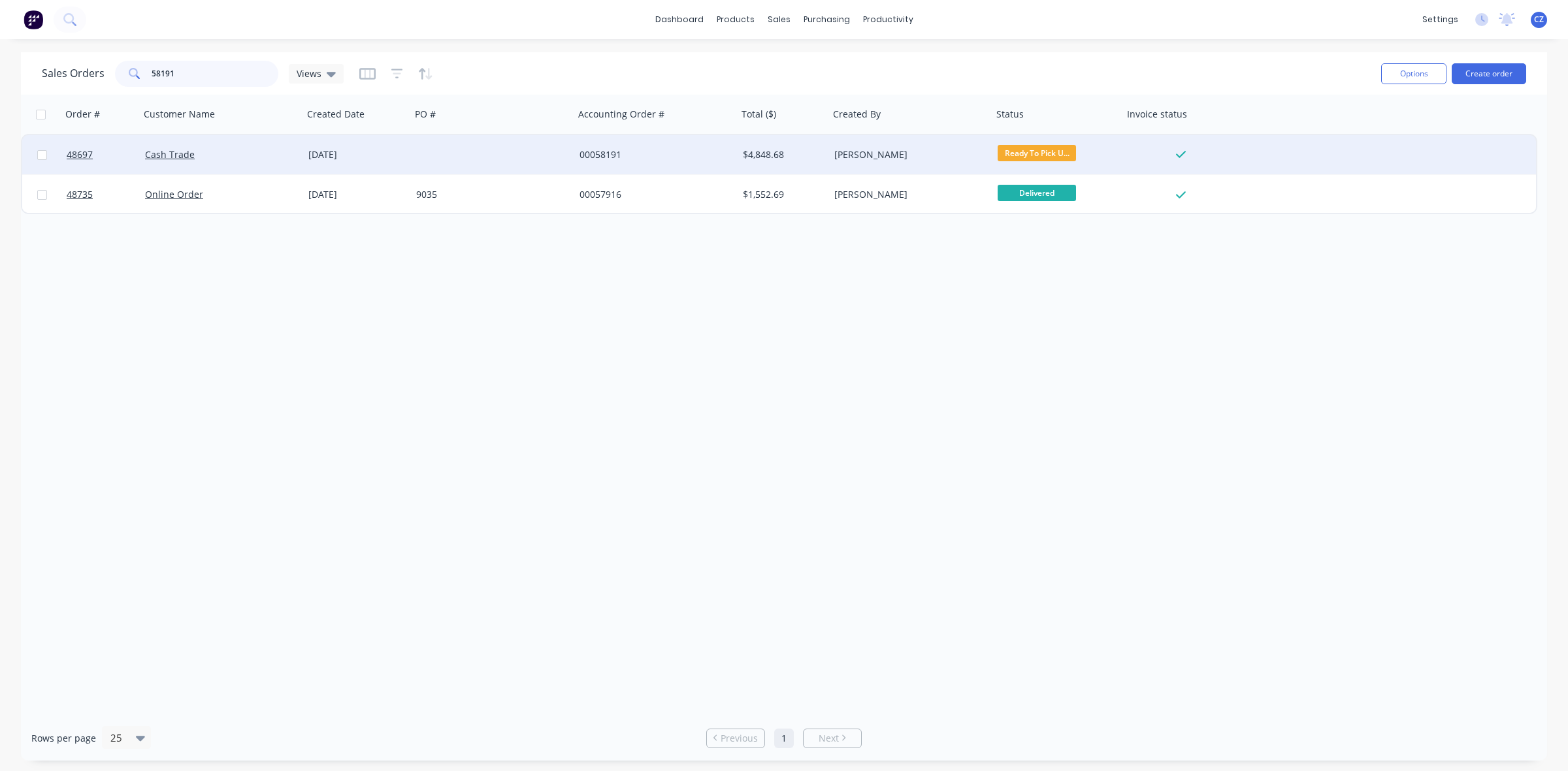
type input "58191"
click at [578, 152] on div "00058191" at bounding box center [656, 155] width 163 height 39
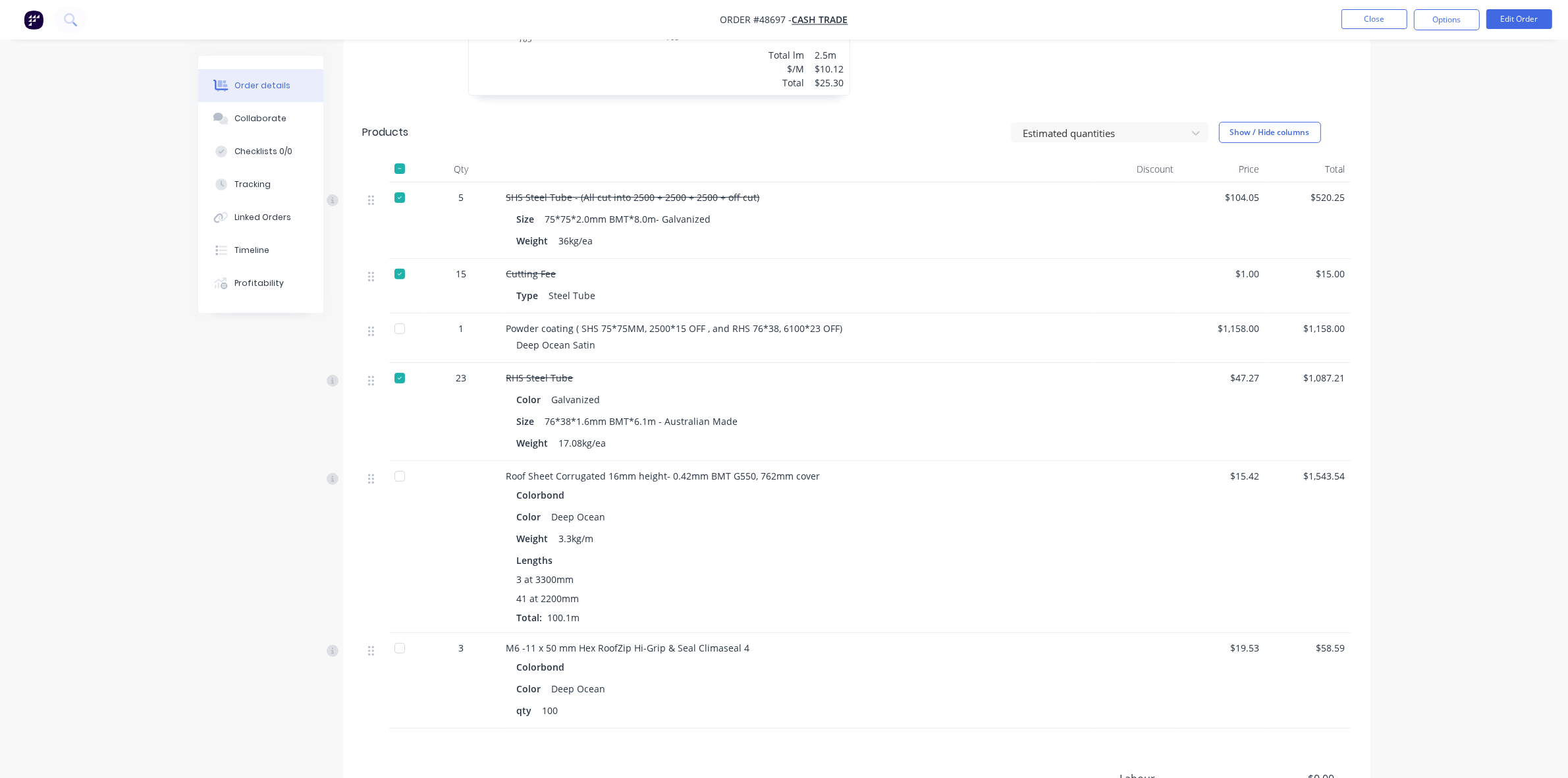
scroll to position [514, 0]
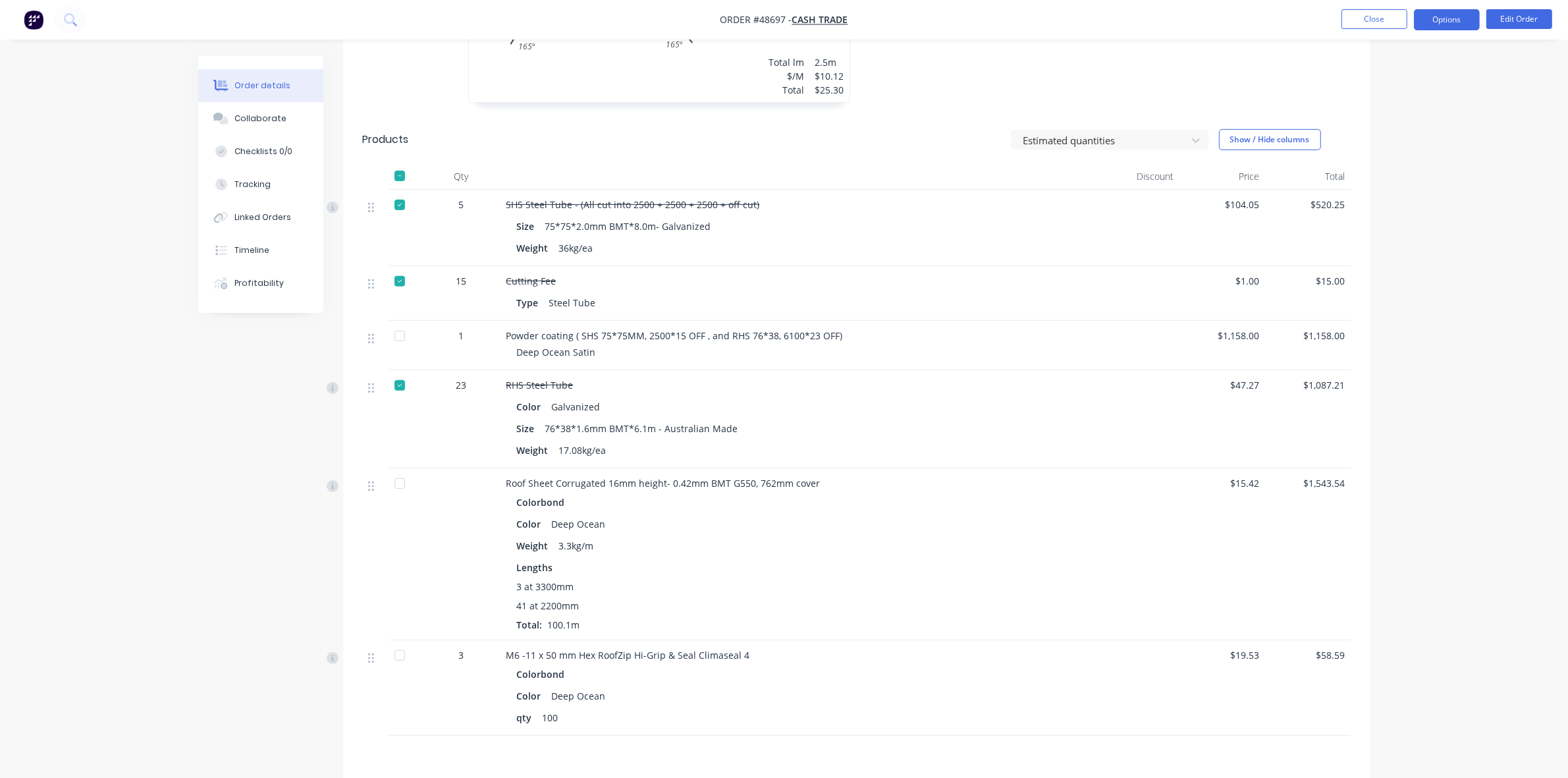
click at [1466, 9] on button "Options" at bounding box center [1447, 20] width 66 height 21
click at [1382, 180] on div "Delivery Docket" at bounding box center [1407, 185] width 121 height 19
click at [1380, 162] on div "Custom" at bounding box center [1407, 159] width 121 height 19
click at [1368, 130] on div "Without pricing" at bounding box center [1407, 132] width 121 height 19
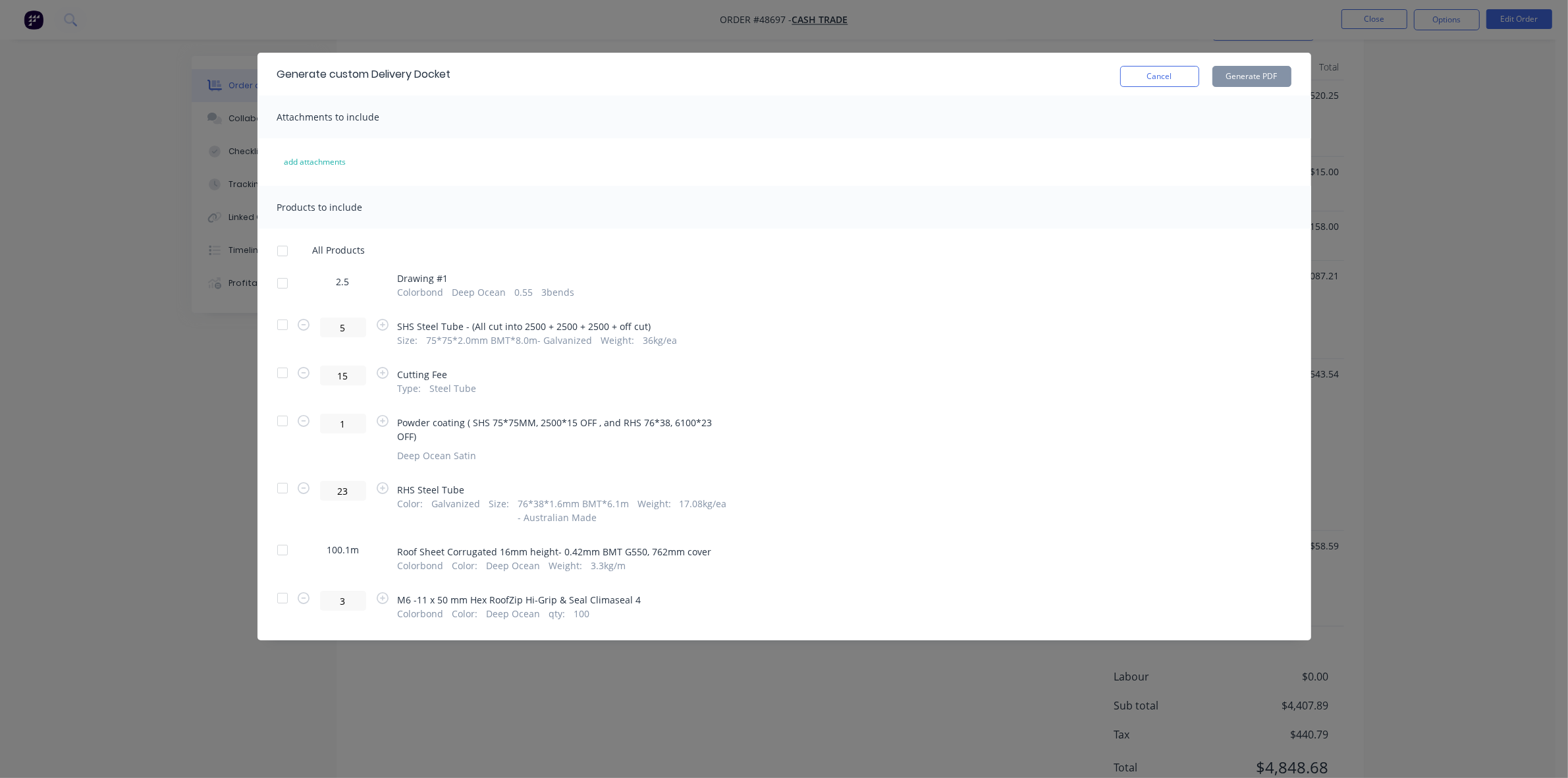
scroll to position [679, 0]
click at [277, 611] on div at bounding box center [283, 598] width 26 height 26
click at [288, 551] on div at bounding box center [283, 550] width 26 height 26
click at [292, 328] on div at bounding box center [283, 325] width 26 height 26
click at [272, 282] on div at bounding box center [283, 284] width 26 height 26
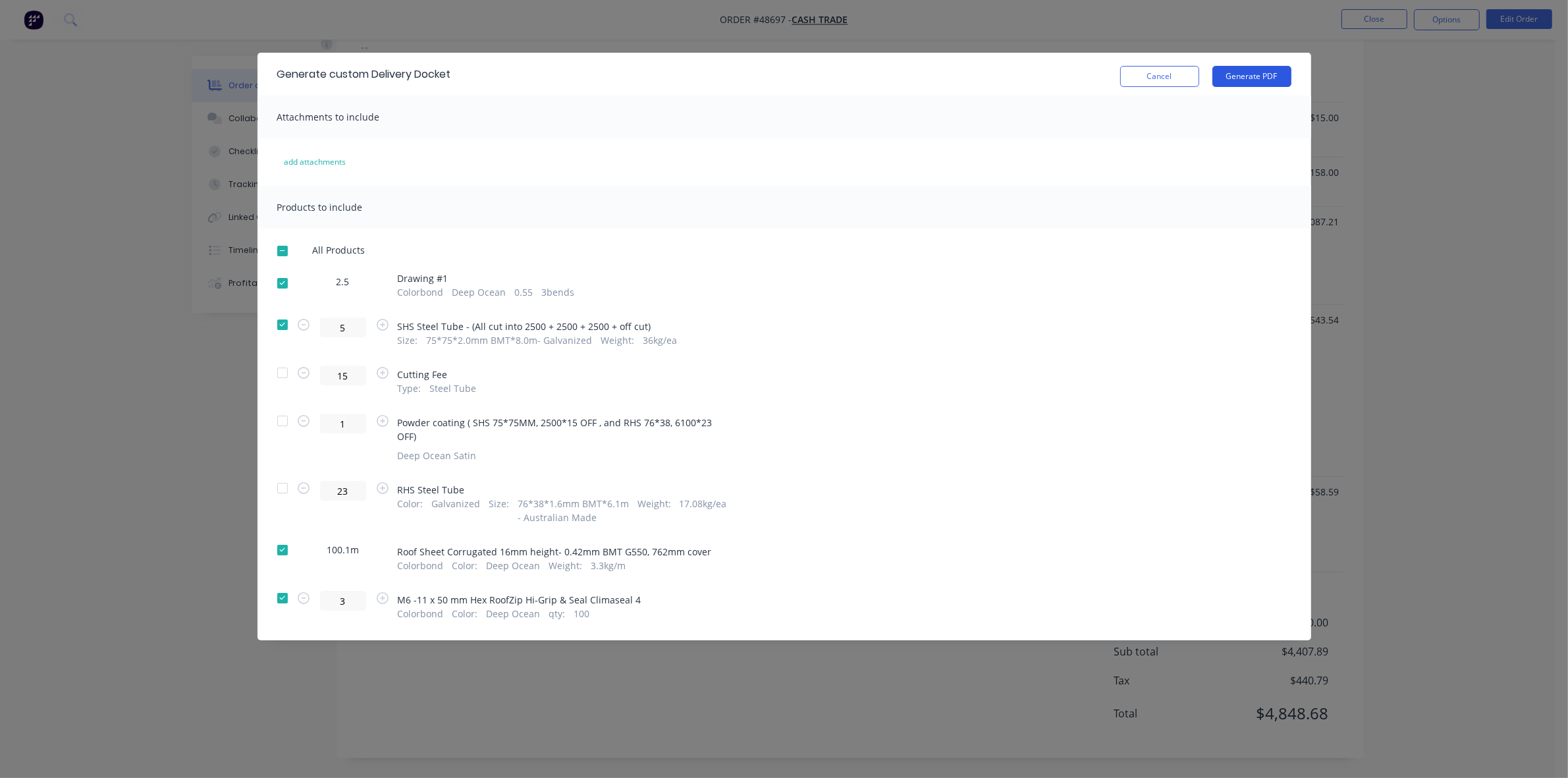
click at [1255, 71] on button "Generate PDF" at bounding box center [1252, 77] width 79 height 21
drag, startPoint x: 278, startPoint y: 281, endPoint x: 278, endPoint y: 314, distance: 33.0
click at [278, 282] on div at bounding box center [283, 284] width 26 height 26
click at [1178, 76] on button "Cancel" at bounding box center [1160, 77] width 79 height 21
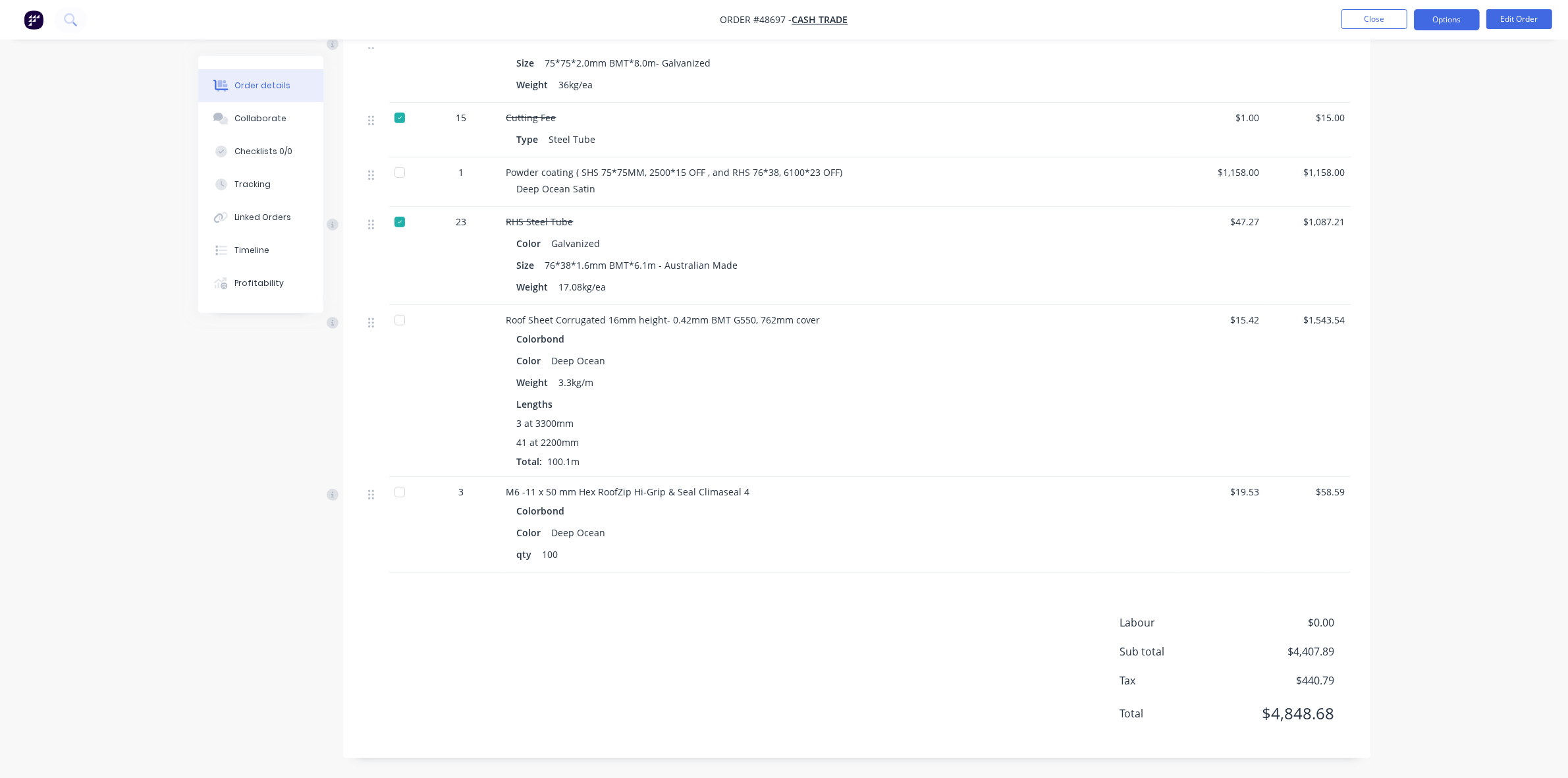
click at [1455, 15] on button "Options" at bounding box center [1447, 20] width 66 height 21
click at [1364, 178] on div "Delivery Docket" at bounding box center [1407, 185] width 121 height 19
click at [1362, 163] on div "Custom" at bounding box center [1407, 159] width 121 height 19
click at [1365, 132] on div "Without pricing" at bounding box center [1407, 132] width 121 height 19
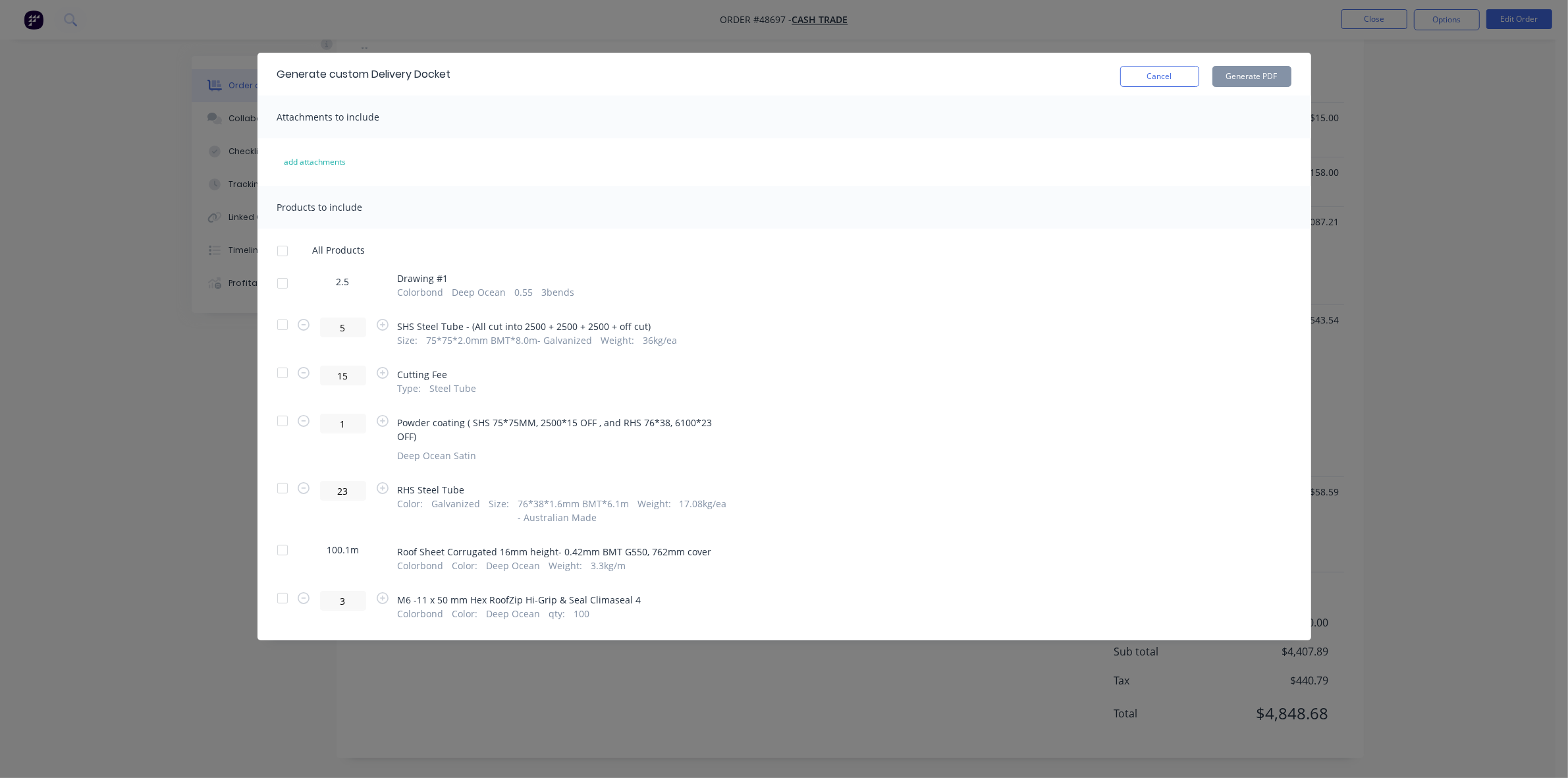
click at [290, 596] on div at bounding box center [283, 598] width 26 height 26
click at [286, 539] on div at bounding box center [283, 550] width 26 height 26
click at [286, 419] on div at bounding box center [283, 421] width 26 height 26
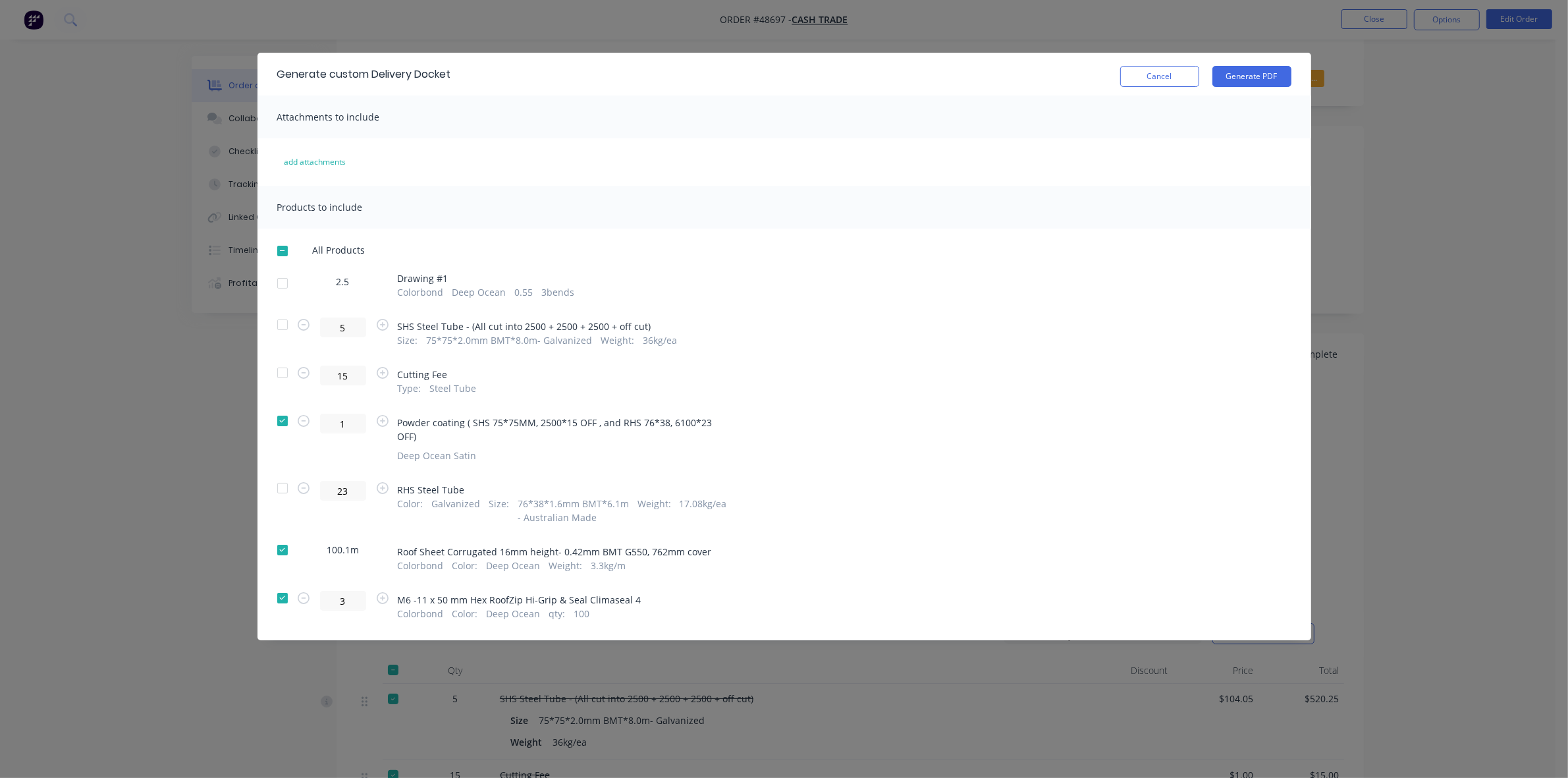
drag, startPoint x: 277, startPoint y: 285, endPoint x: 422, endPoint y: 244, distance: 150.7
click at [284, 284] on div at bounding box center [283, 284] width 26 height 26
click at [1230, 74] on button "Generate PDF" at bounding box center [1252, 77] width 79 height 21
click at [1170, 79] on button "Cancel" at bounding box center [1160, 77] width 79 height 21
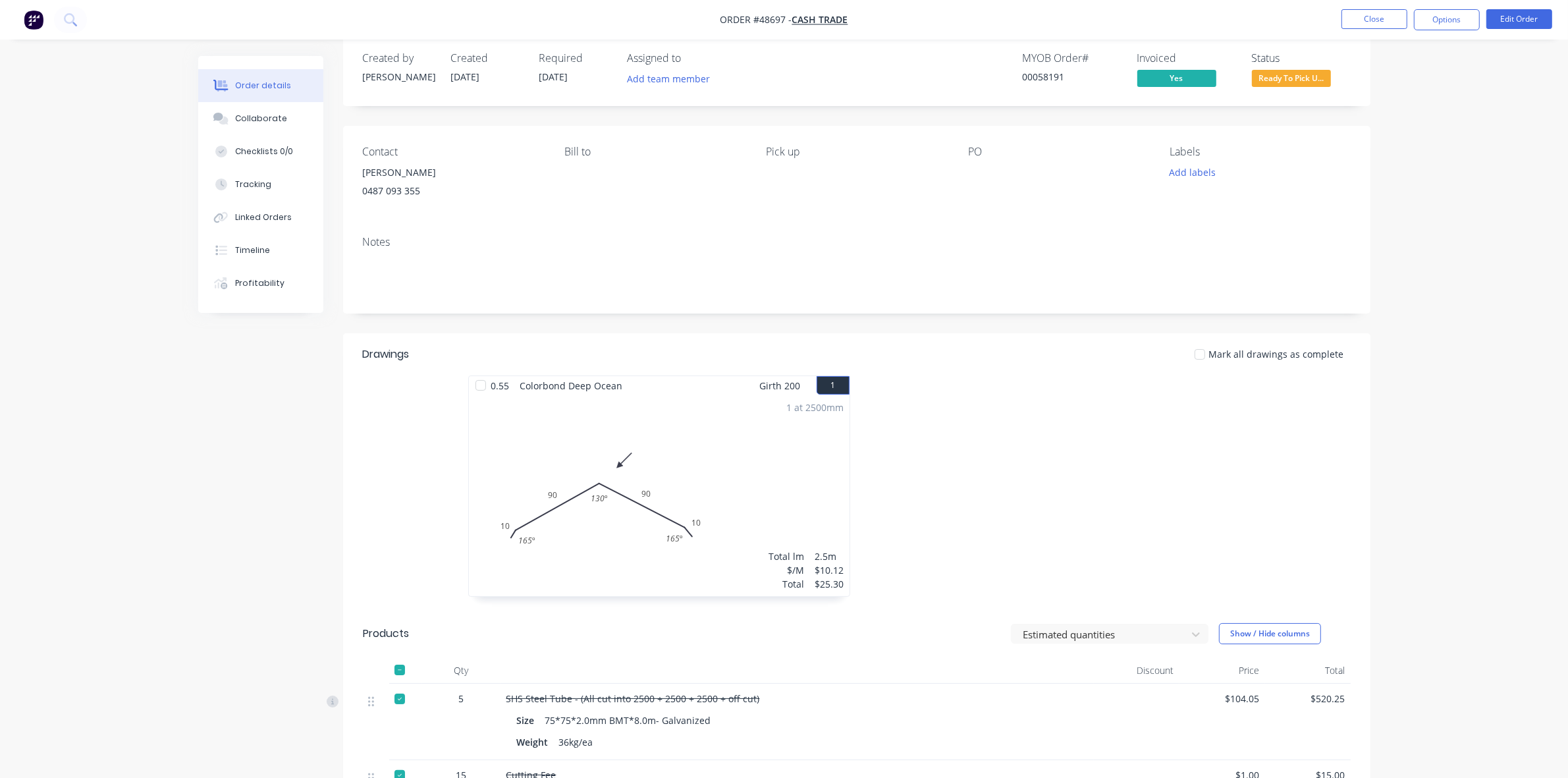
click at [1007, 390] on div at bounding box center [1055, 493] width 395 height 234
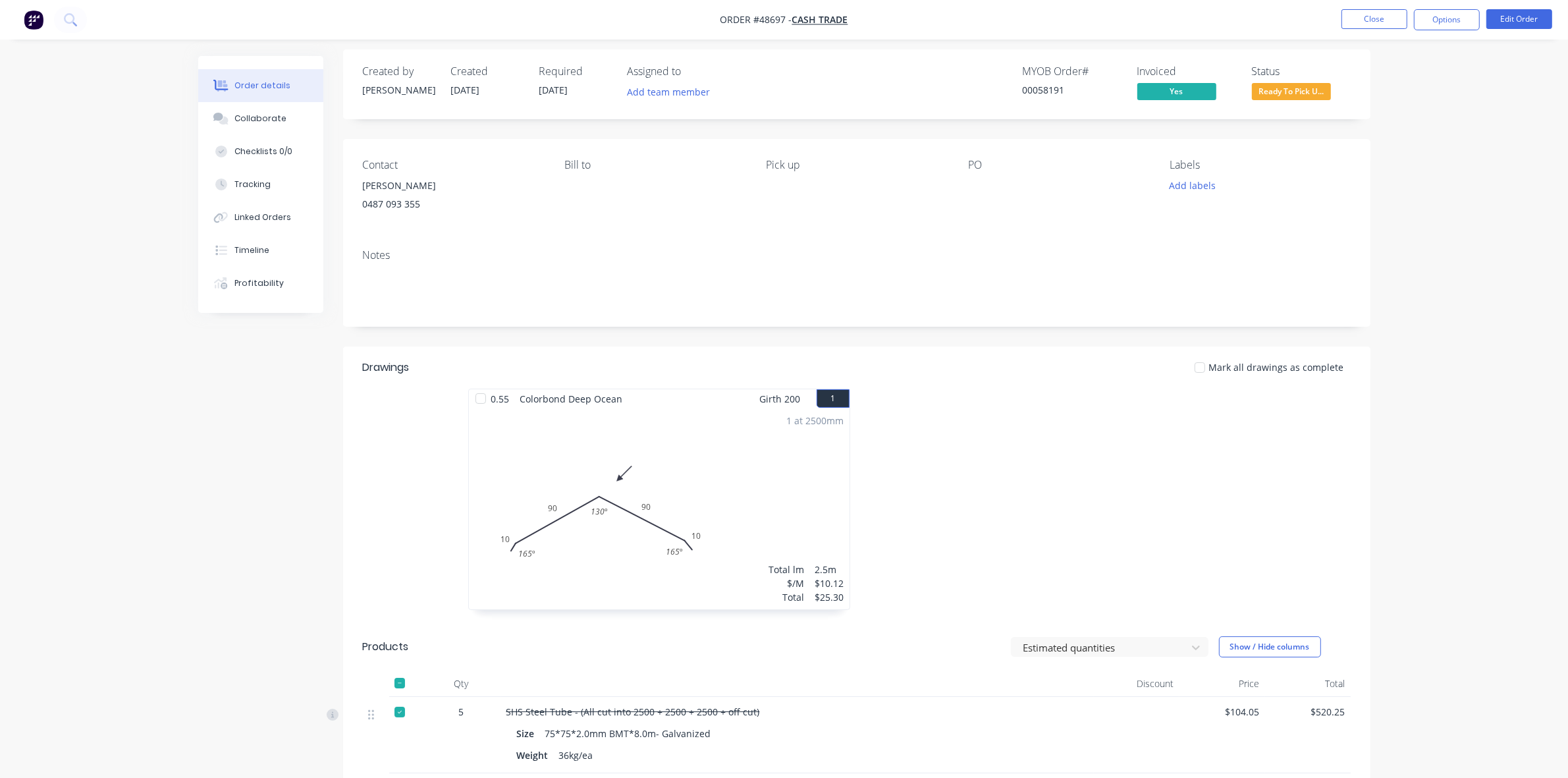
scroll to position [0, 0]
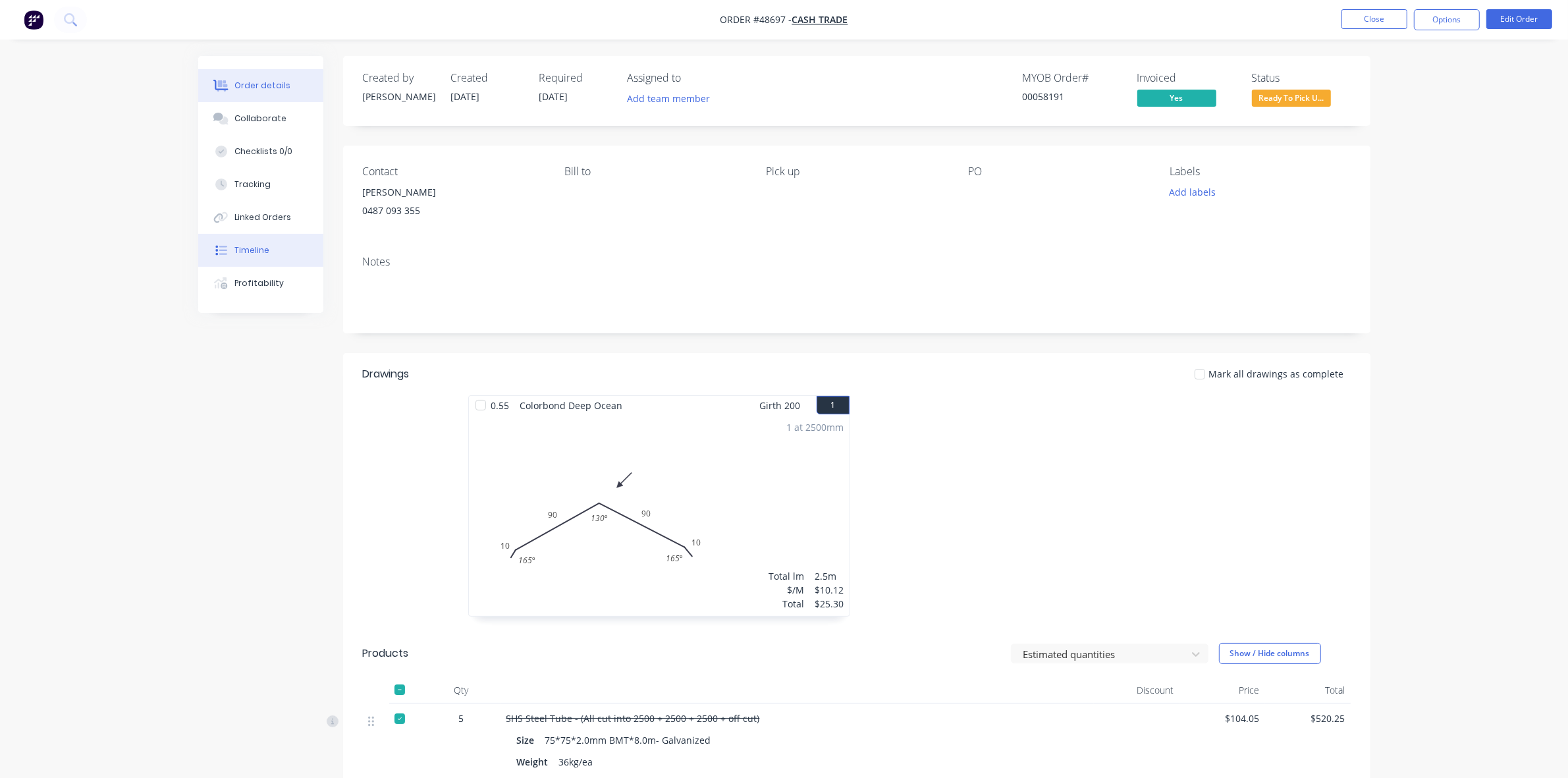
click at [284, 253] on button "Timeline" at bounding box center [261, 250] width 125 height 33
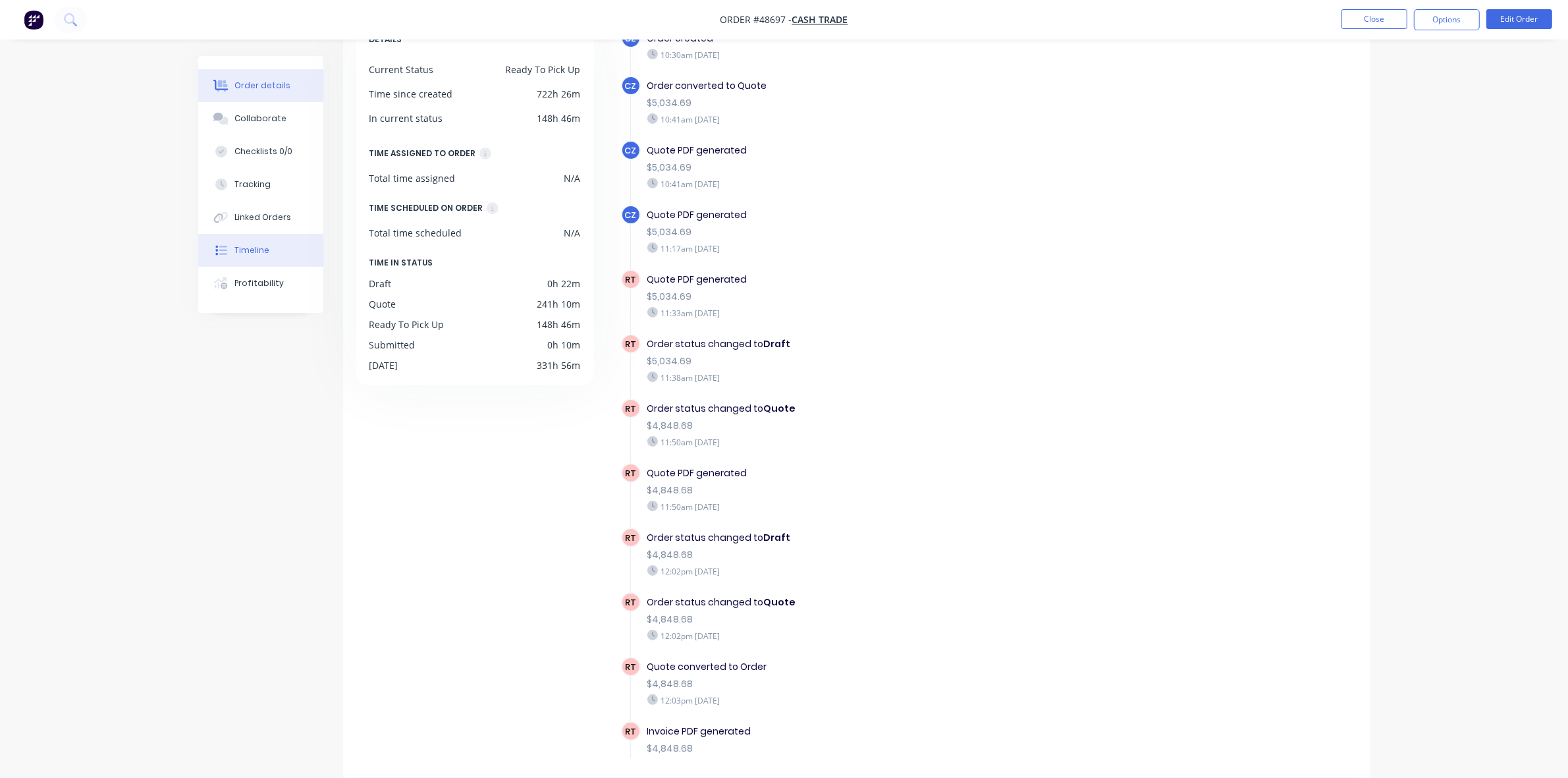
click at [284, 82] on div "Order details" at bounding box center [262, 85] width 56 height 12
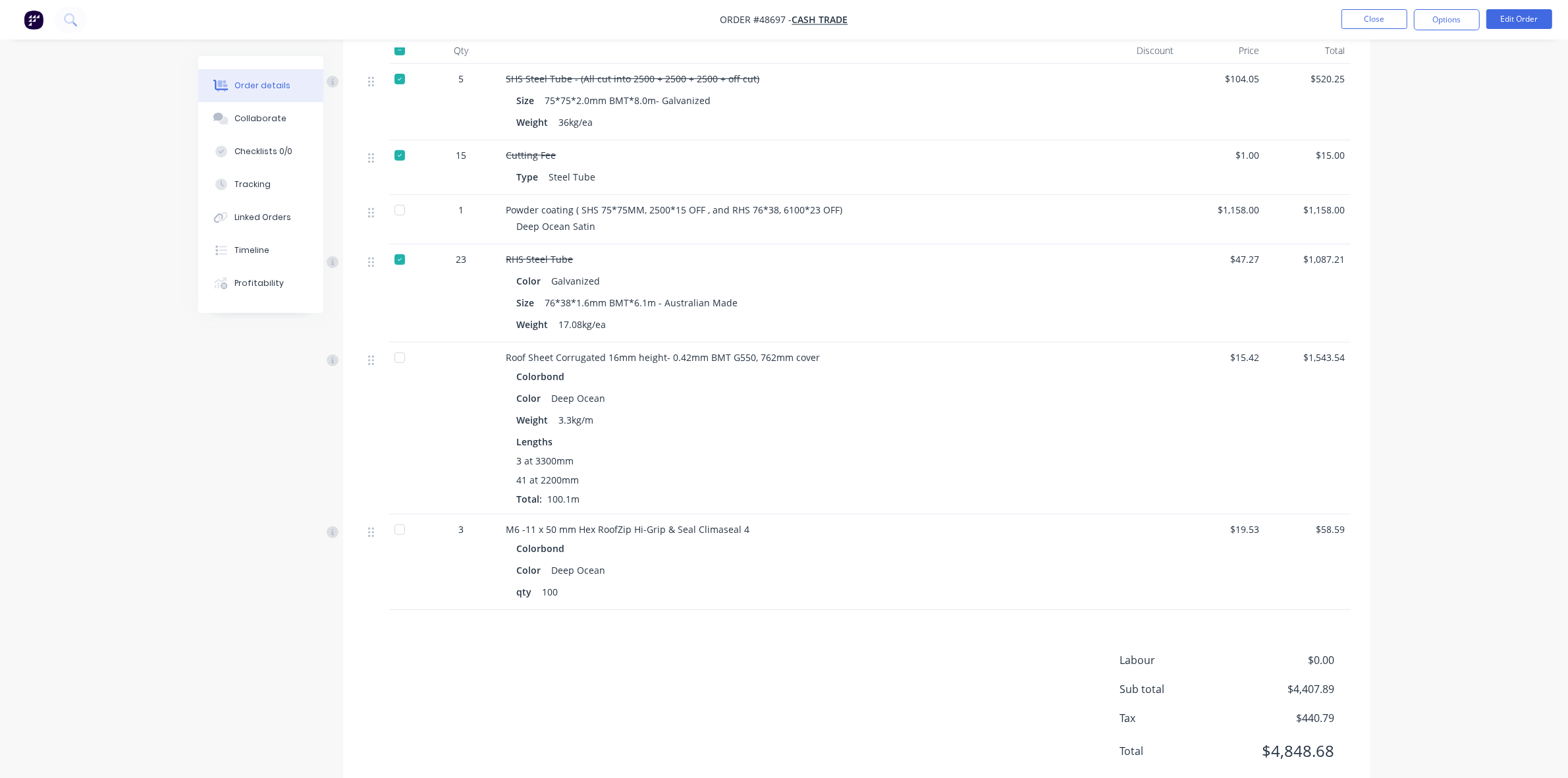
scroll to position [669, 0]
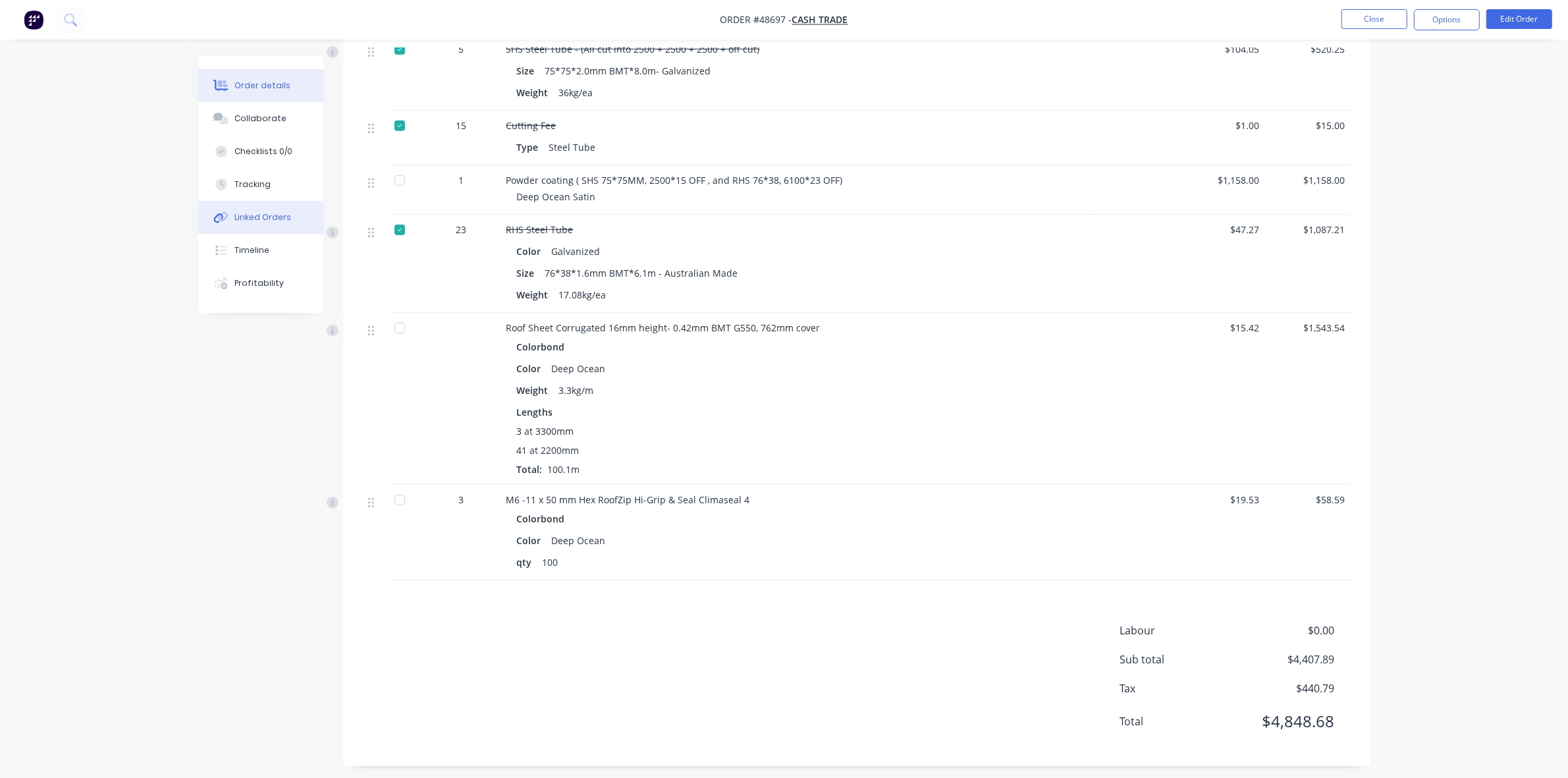
click at [258, 222] on button "Linked Orders" at bounding box center [261, 217] width 125 height 33
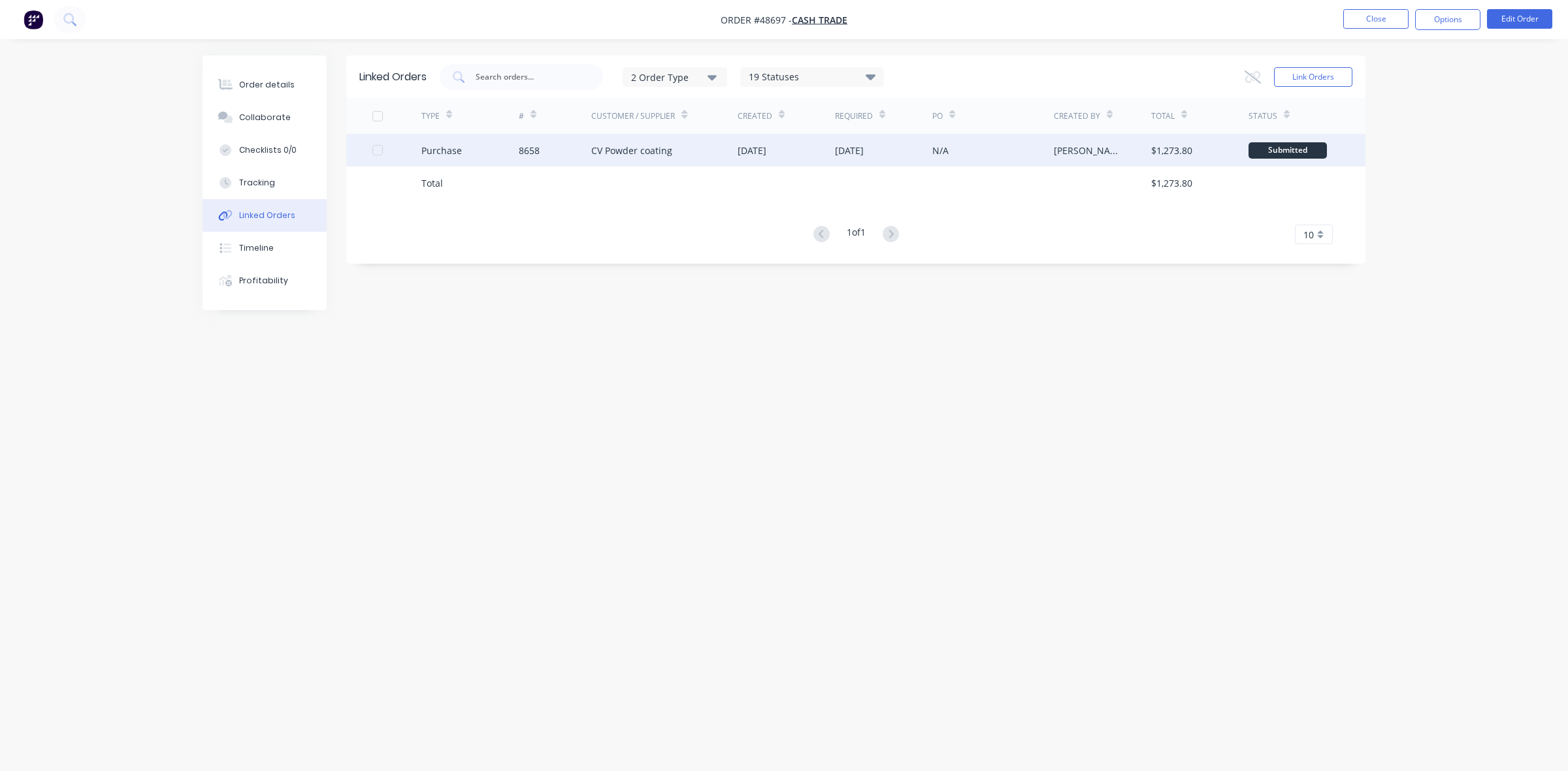
click at [863, 145] on div "18 Sep 2025" at bounding box center [849, 150] width 29 height 14
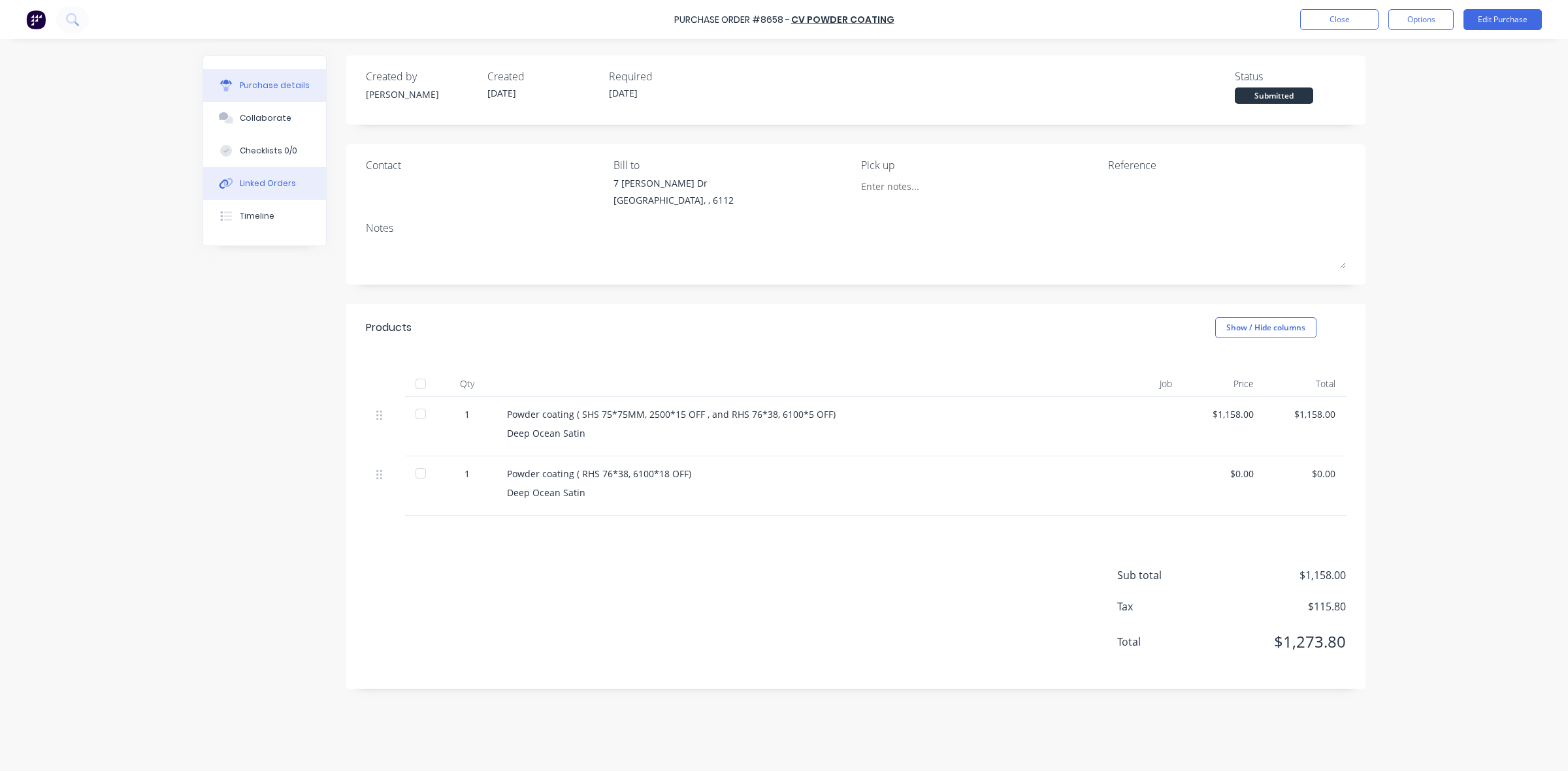
click at [290, 193] on button "Linked Orders" at bounding box center [264, 183] width 123 height 33
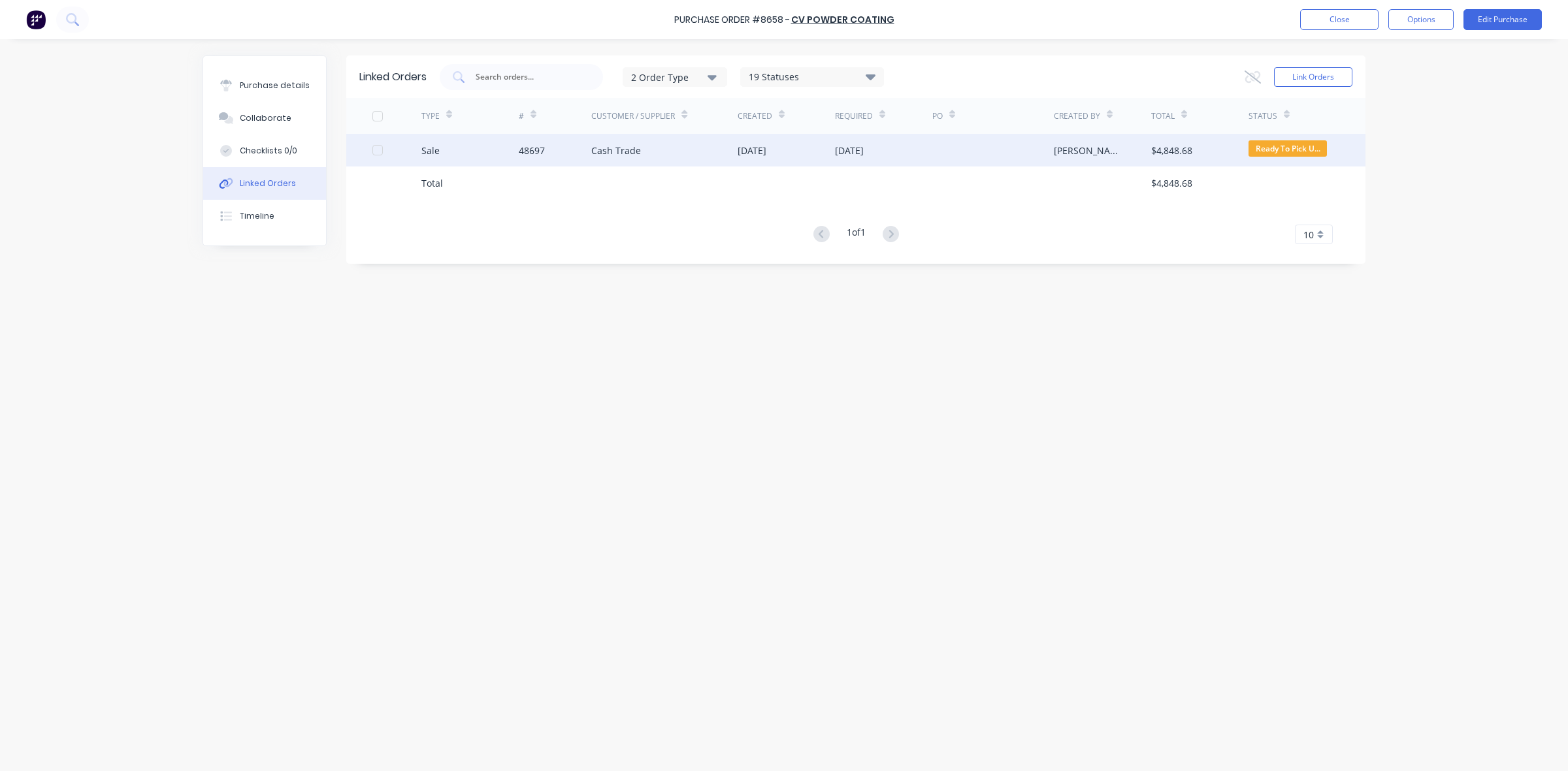
click at [667, 155] on div "Cash Trade" at bounding box center [665, 150] width 146 height 33
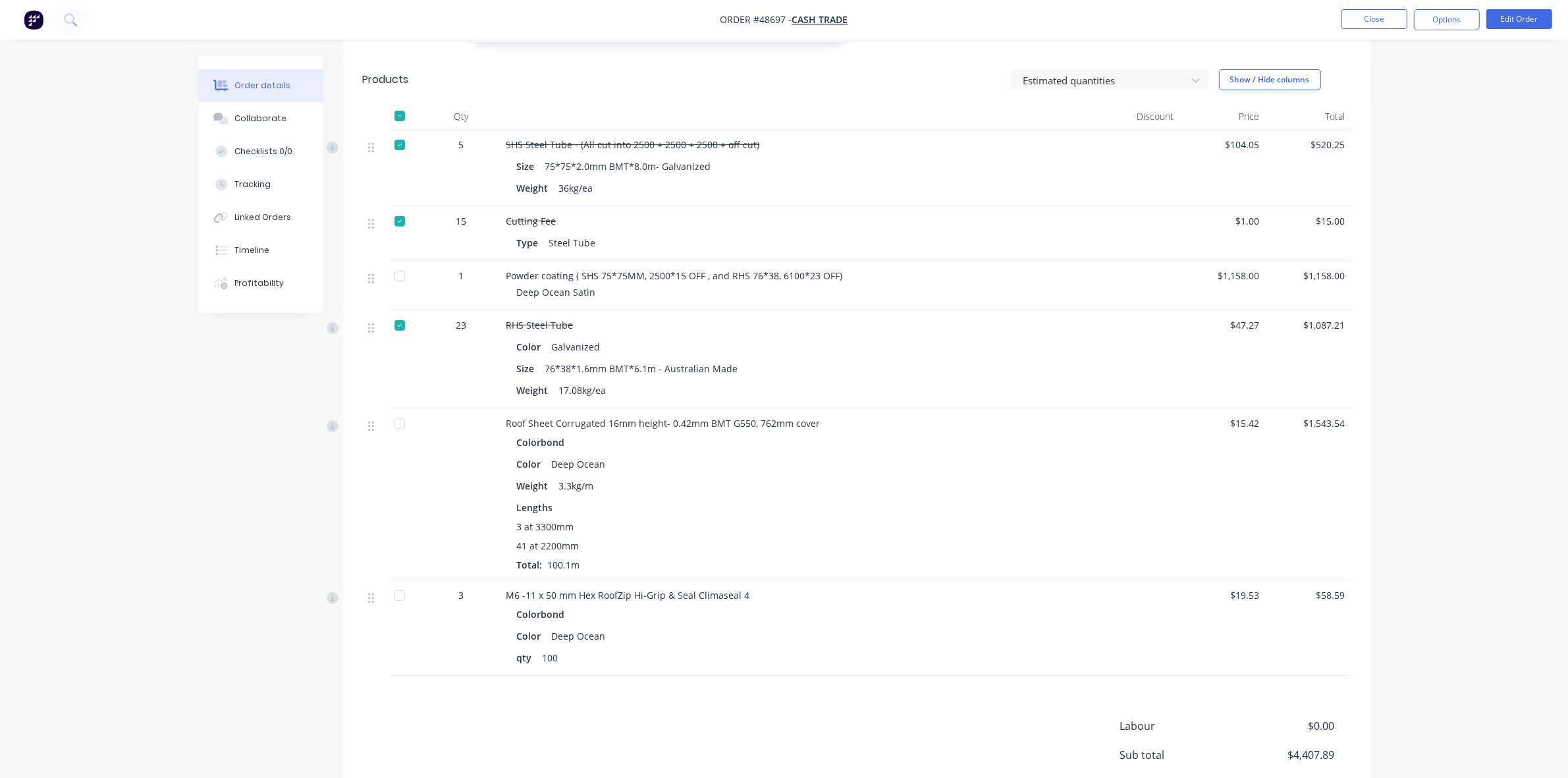
scroll to position [679, 0]
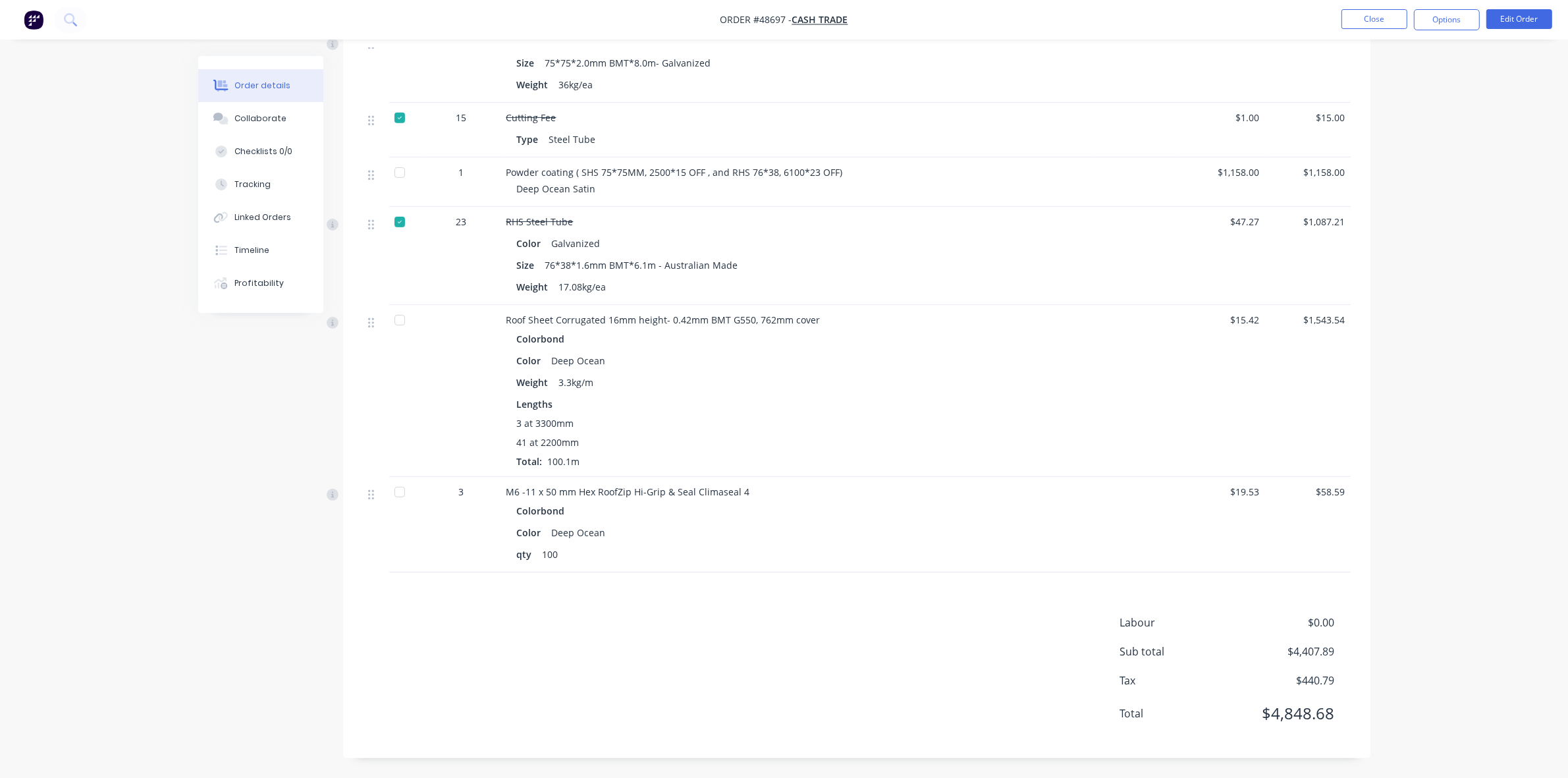
click at [407, 486] on div at bounding box center [400, 493] width 26 height 26
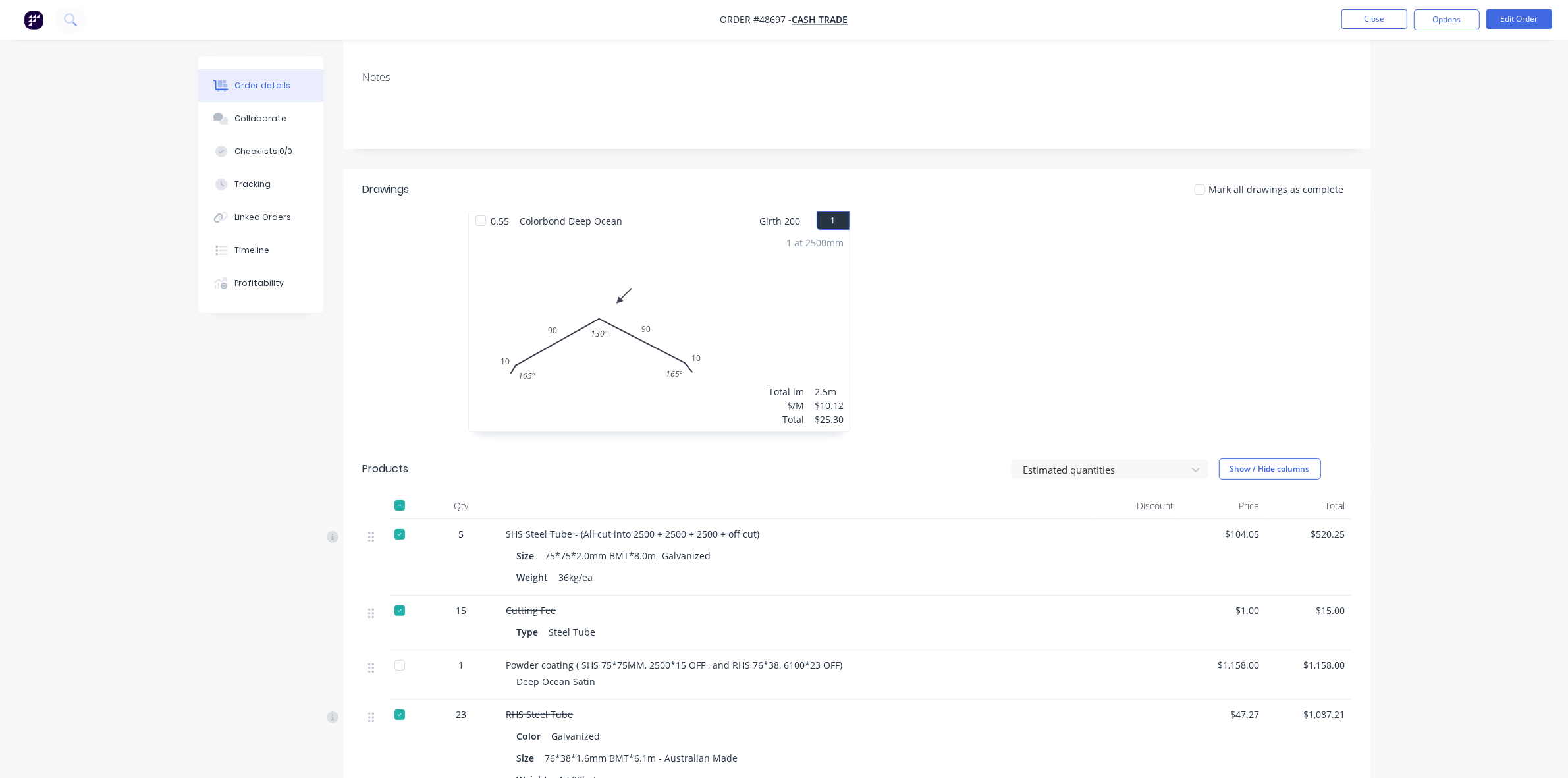
scroll to position [0, 0]
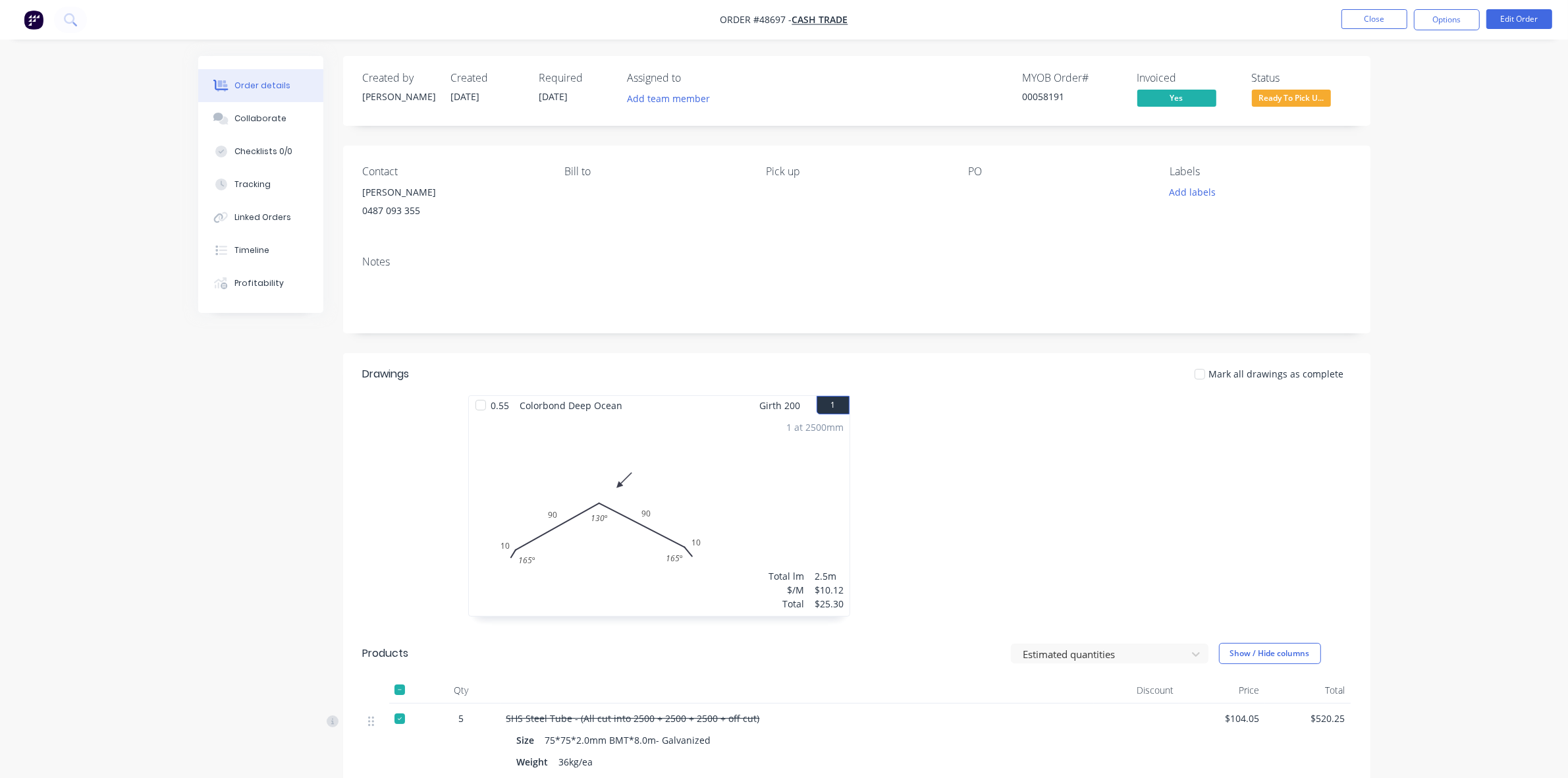
click at [481, 401] on div at bounding box center [481, 406] width 26 height 26
click at [1118, 406] on div at bounding box center [1055, 512] width 395 height 234
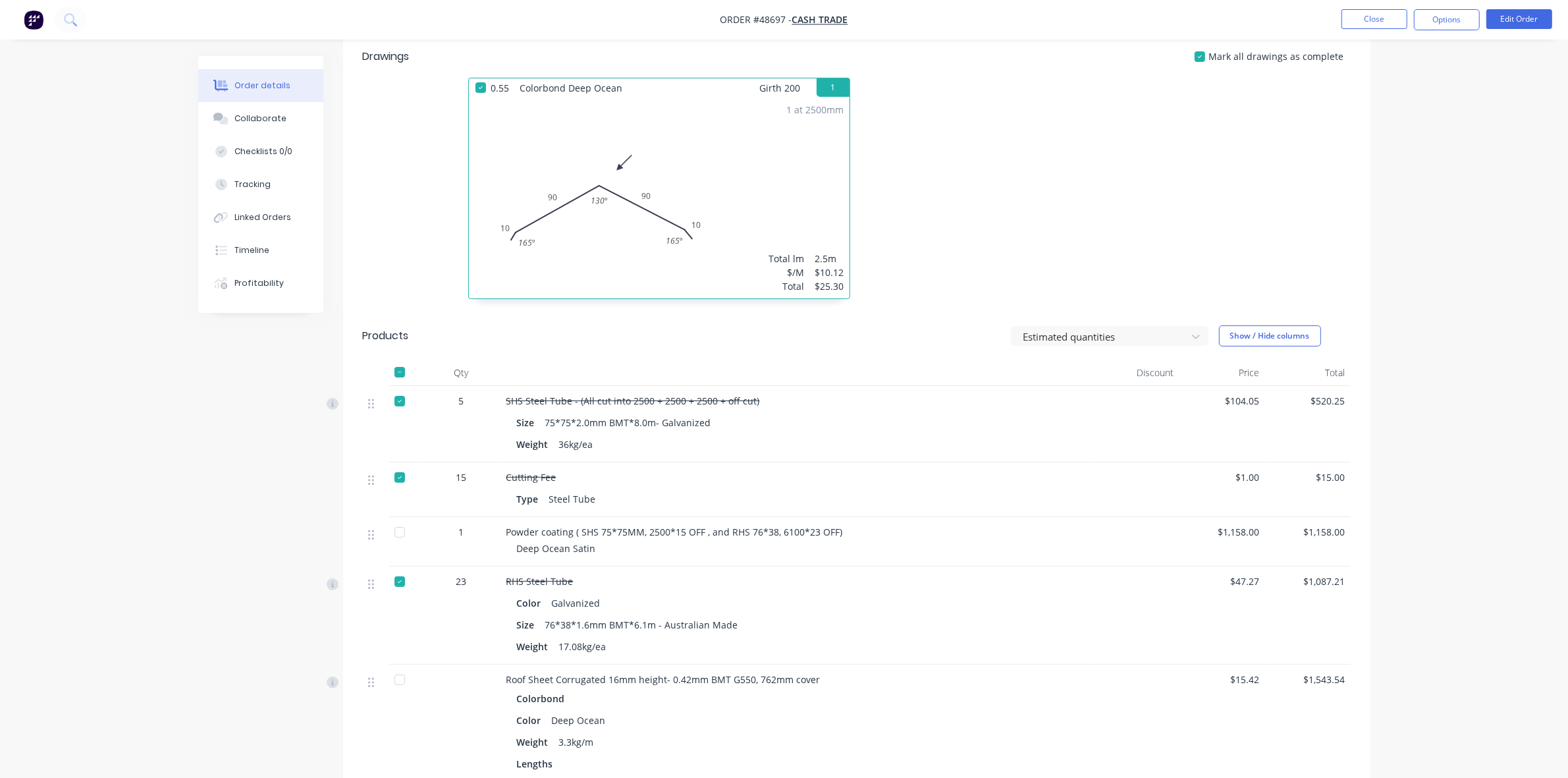
scroll to position [329, 0]
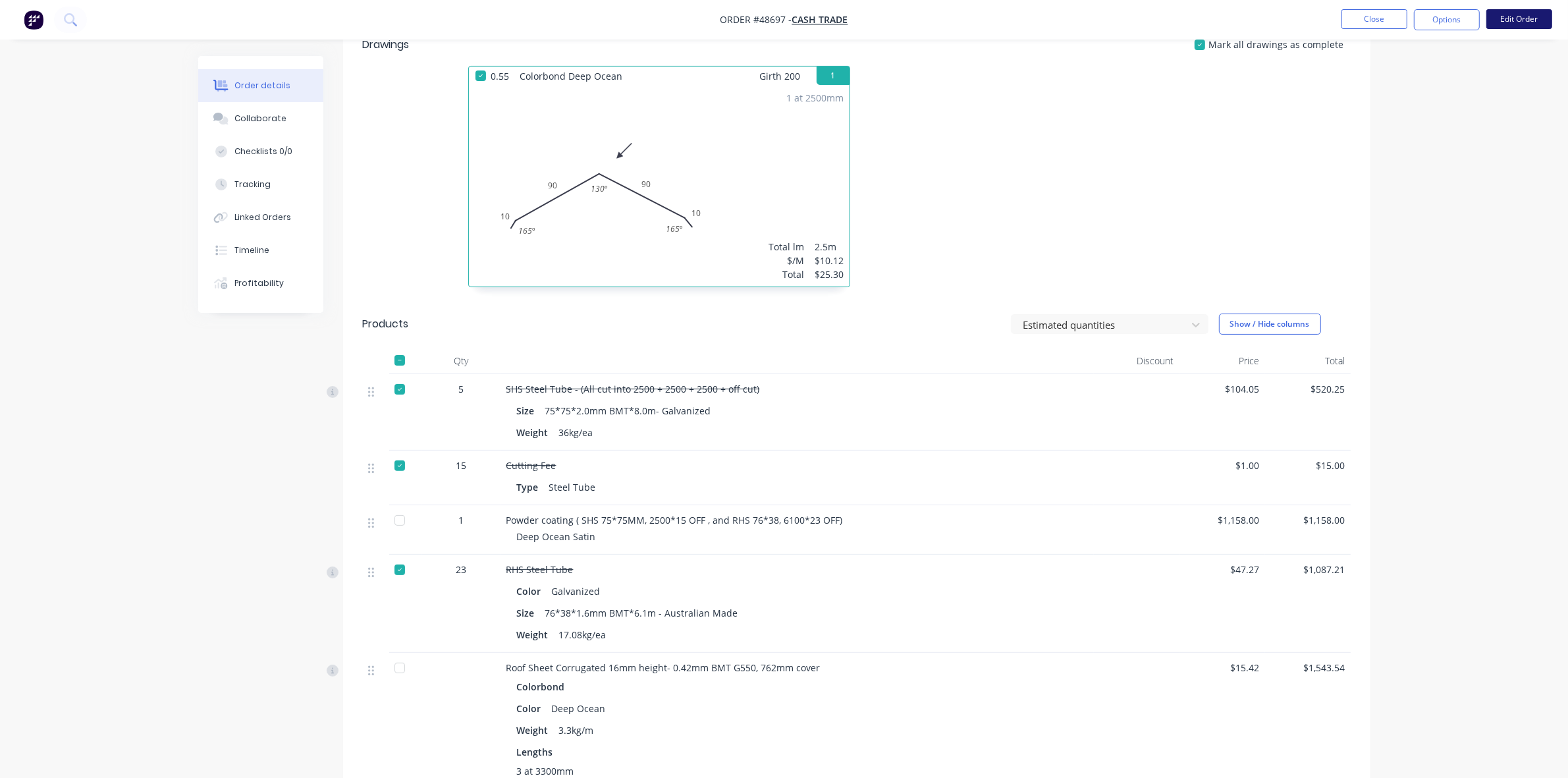
click at [1519, 17] on button "Edit Order" at bounding box center [1520, 19] width 66 height 20
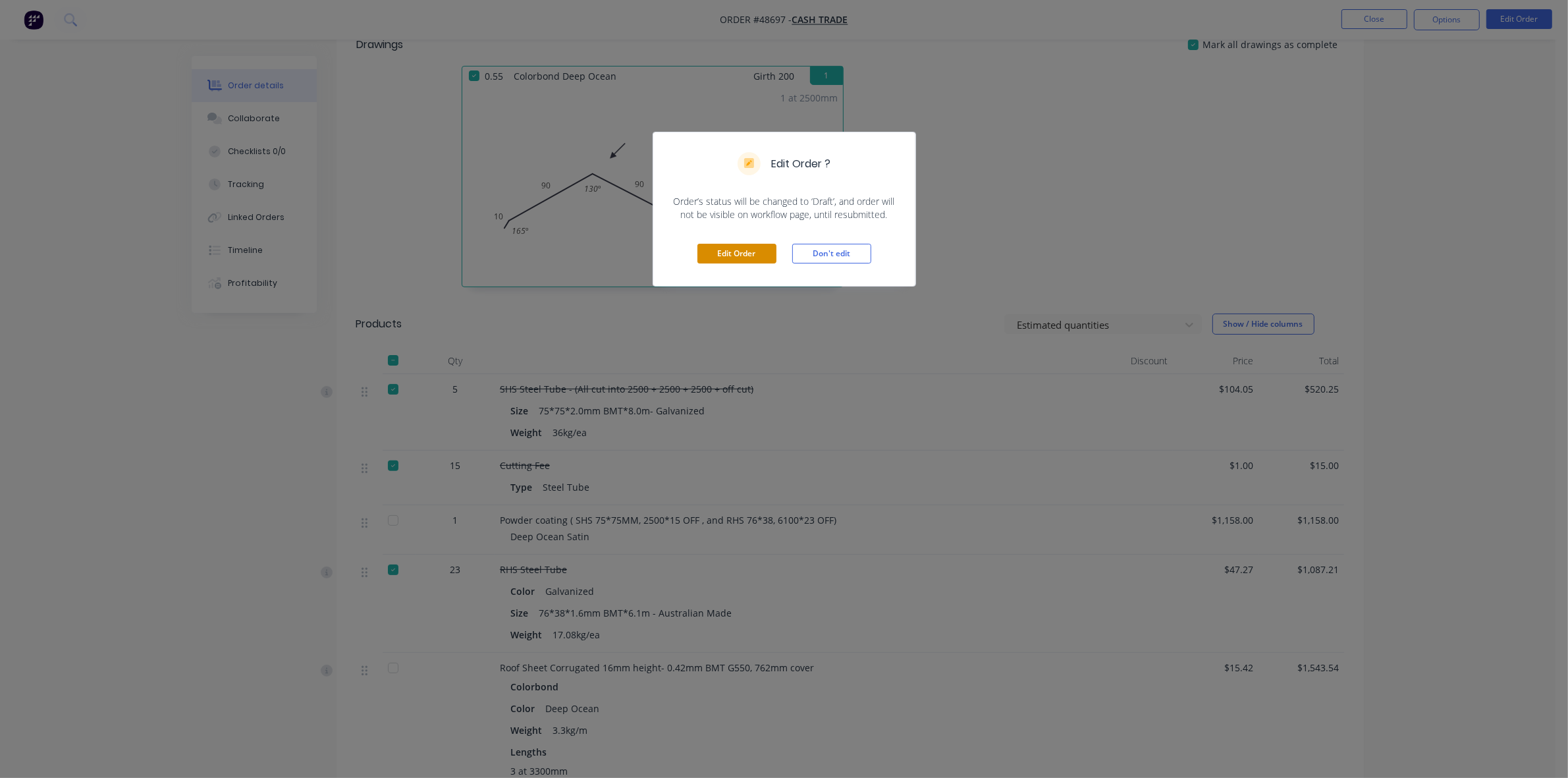
click at [758, 254] on button "Edit Order" at bounding box center [737, 253] width 79 height 20
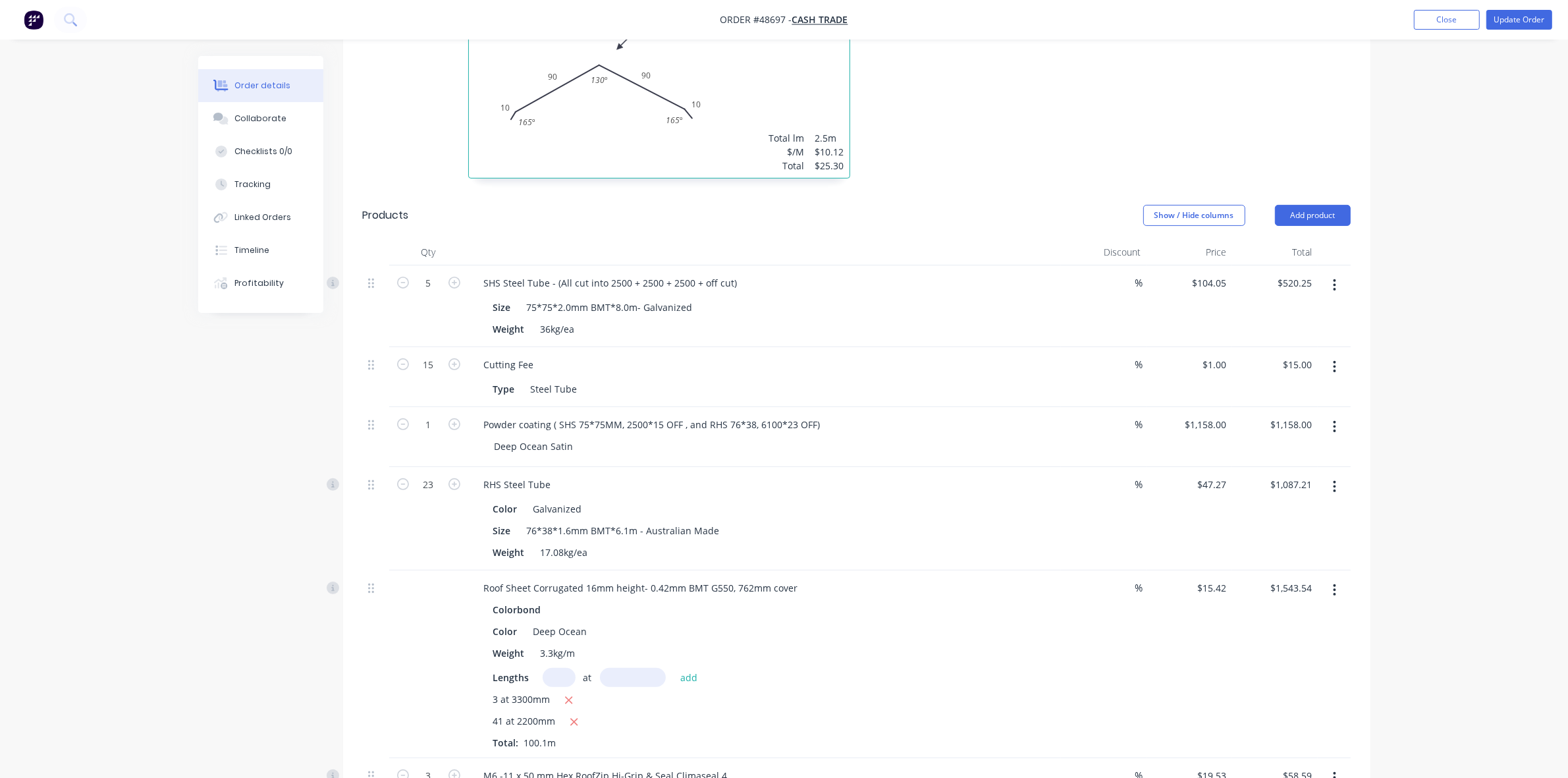
scroll to position [494, 0]
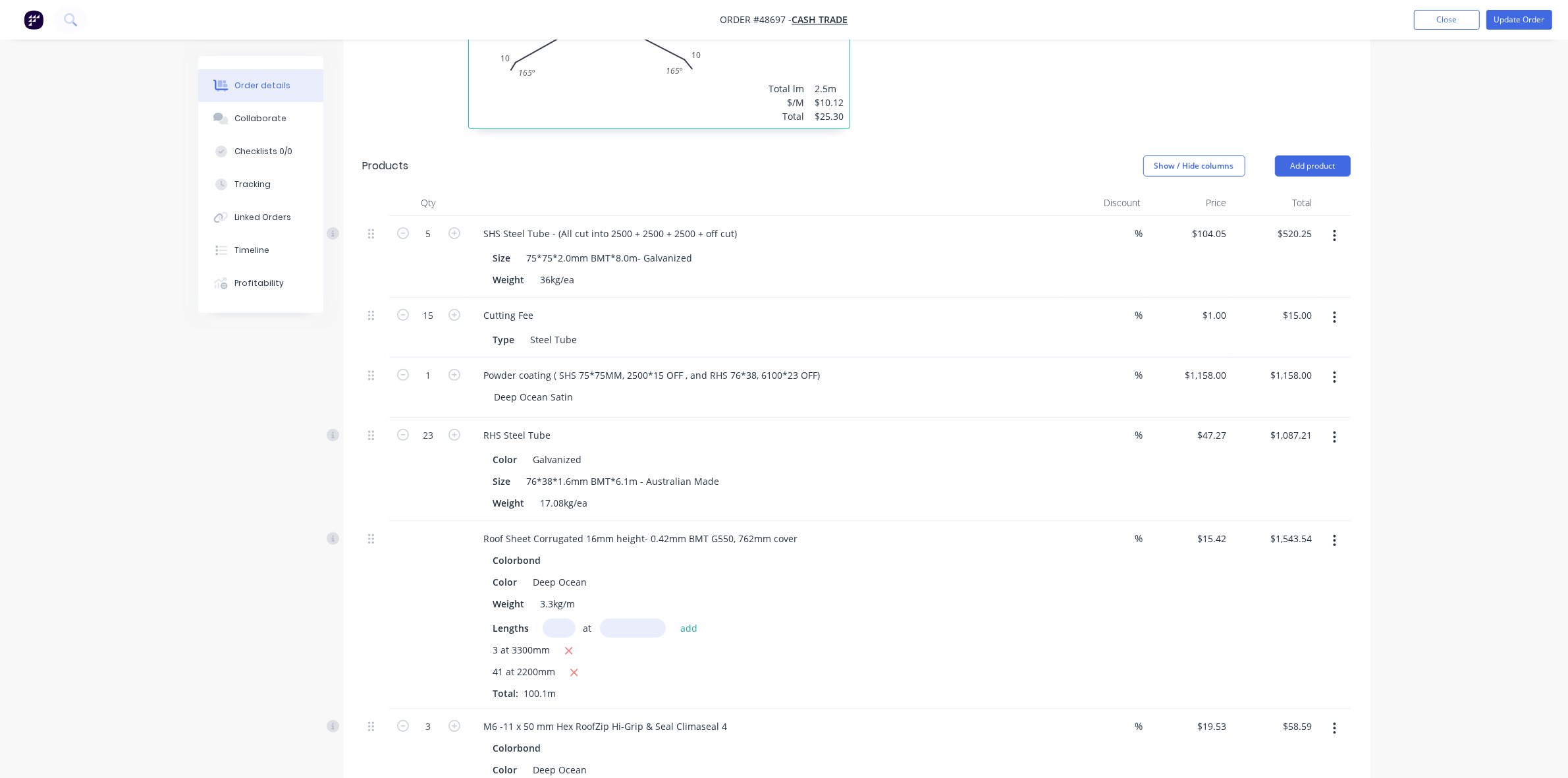
click at [1331, 379] on button "button" at bounding box center [1335, 377] width 31 height 24
click at [1292, 442] on div "Duplicate" at bounding box center [1287, 439] width 101 height 19
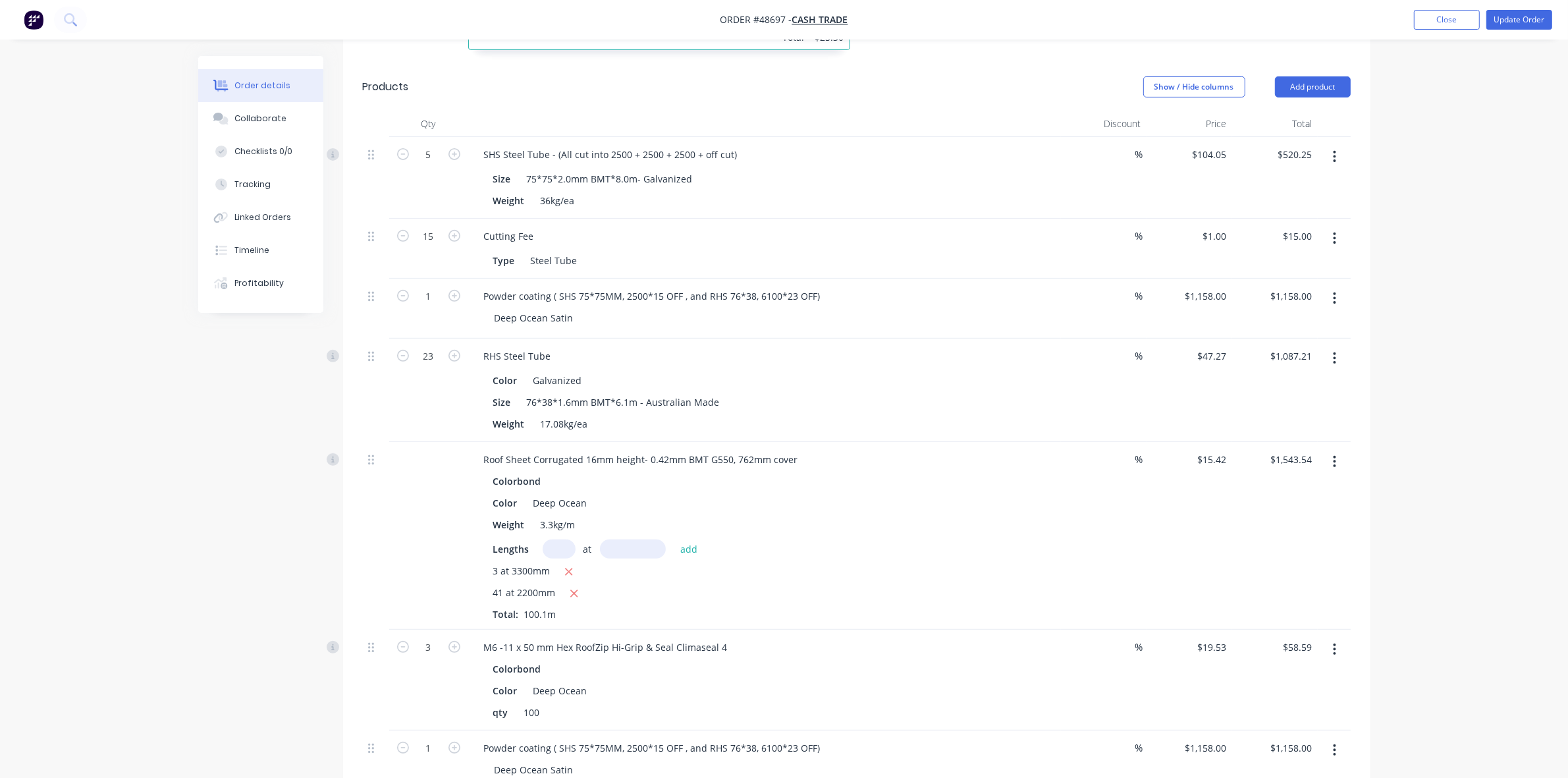
scroll to position [659, 0]
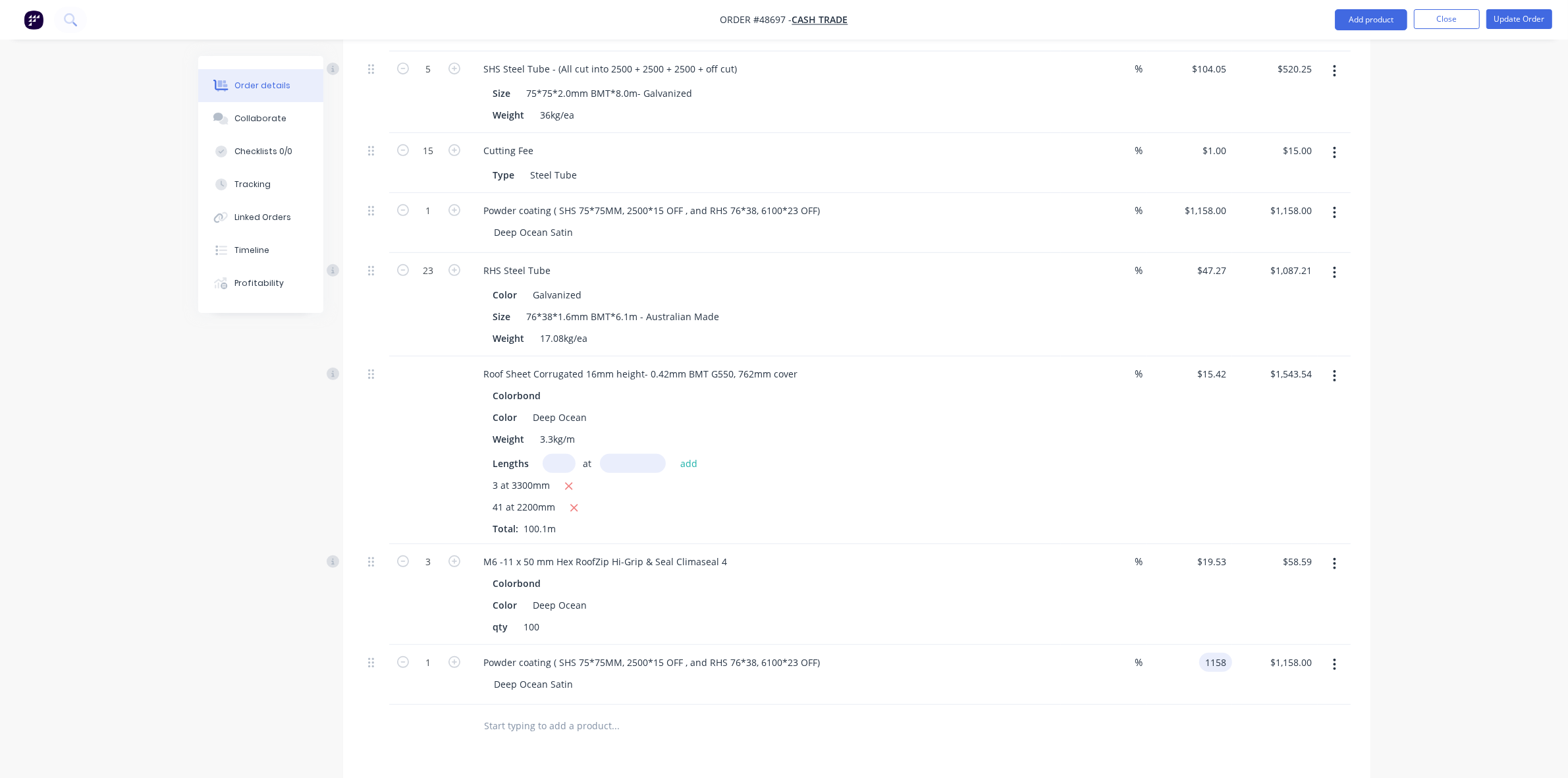
click at [1197, 670] on div "1158 1158" at bounding box center [1189, 674] width 86 height 60
type input "$0.00"
click at [1144, 703] on div "%" at bounding box center [1104, 674] width 86 height 60
drag, startPoint x: 702, startPoint y: 662, endPoint x: 553, endPoint y: 659, distance: 149.0
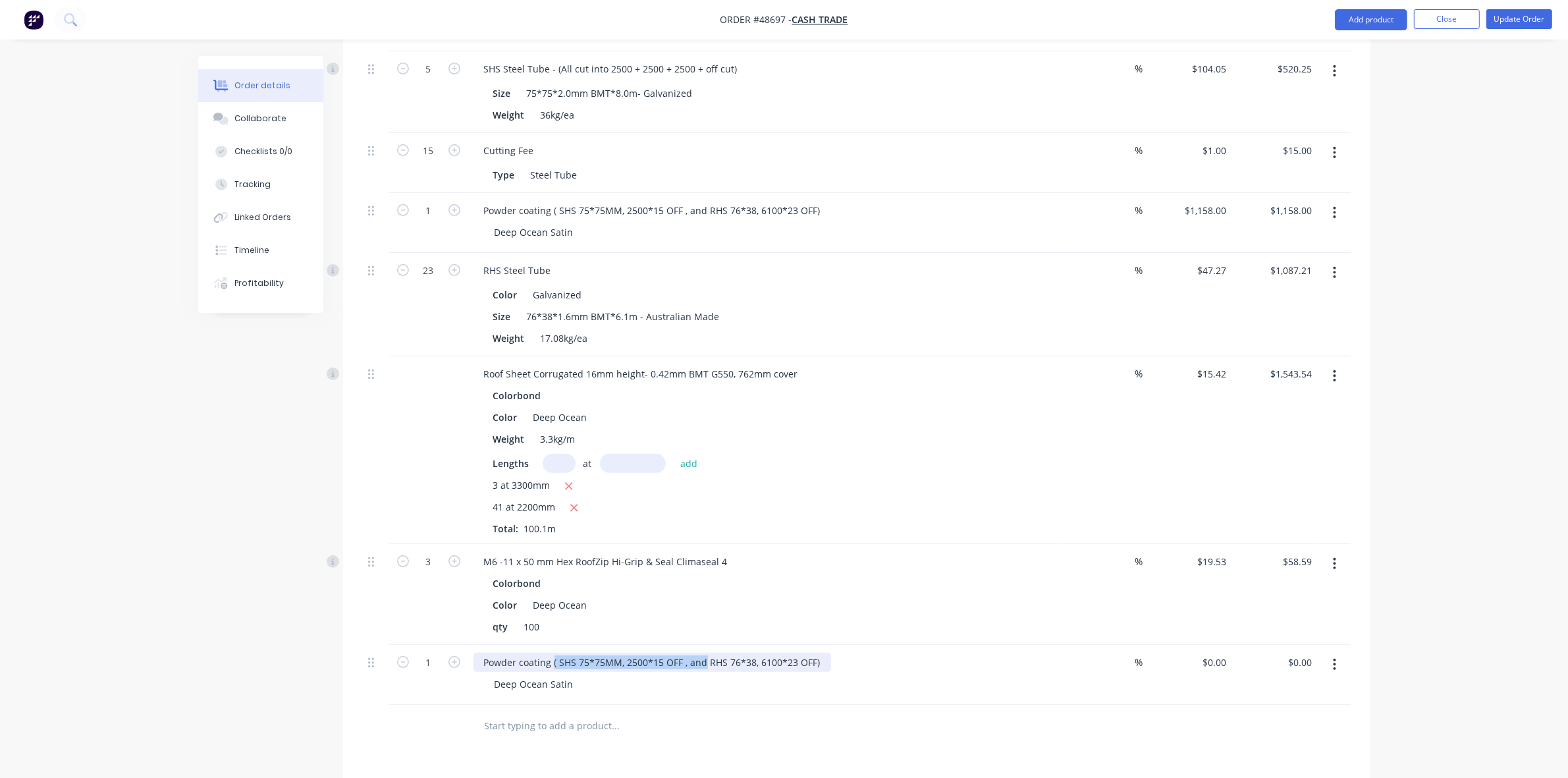
click at [553, 659] on div "Powder coating ( SHS 75*75MM, 2500*15 OFF , and RHS 76*38, 6100*23 OFF)" at bounding box center [652, 663] width 357 height 19
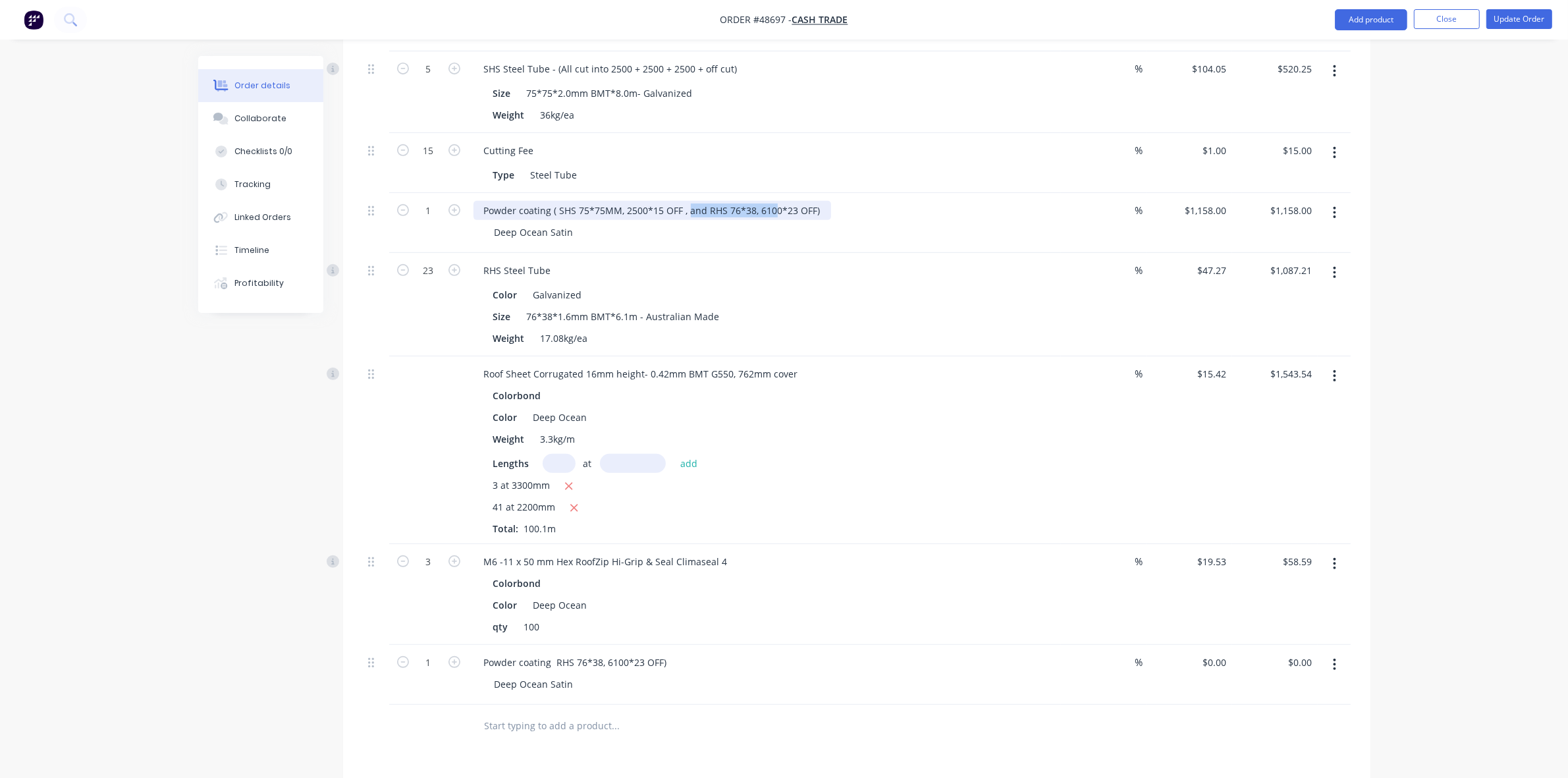
drag, startPoint x: 687, startPoint y: 208, endPoint x: 810, endPoint y: 212, distance: 123.1
click at [810, 212] on div "Powder coating ( SHS 75*75MM, 2500*15 OFF , and RHS 76*38, 6100*23 OFF)" at bounding box center [652, 211] width 357 height 19
drag, startPoint x: 681, startPoint y: 211, endPoint x: 811, endPoint y: 206, distance: 130.1
click at [811, 206] on div "Powder coating ( SHS 75*75MM, 2500*15 OFF , and RHS 76*38, 6100*23 OFF)" at bounding box center [652, 211] width 357 height 19
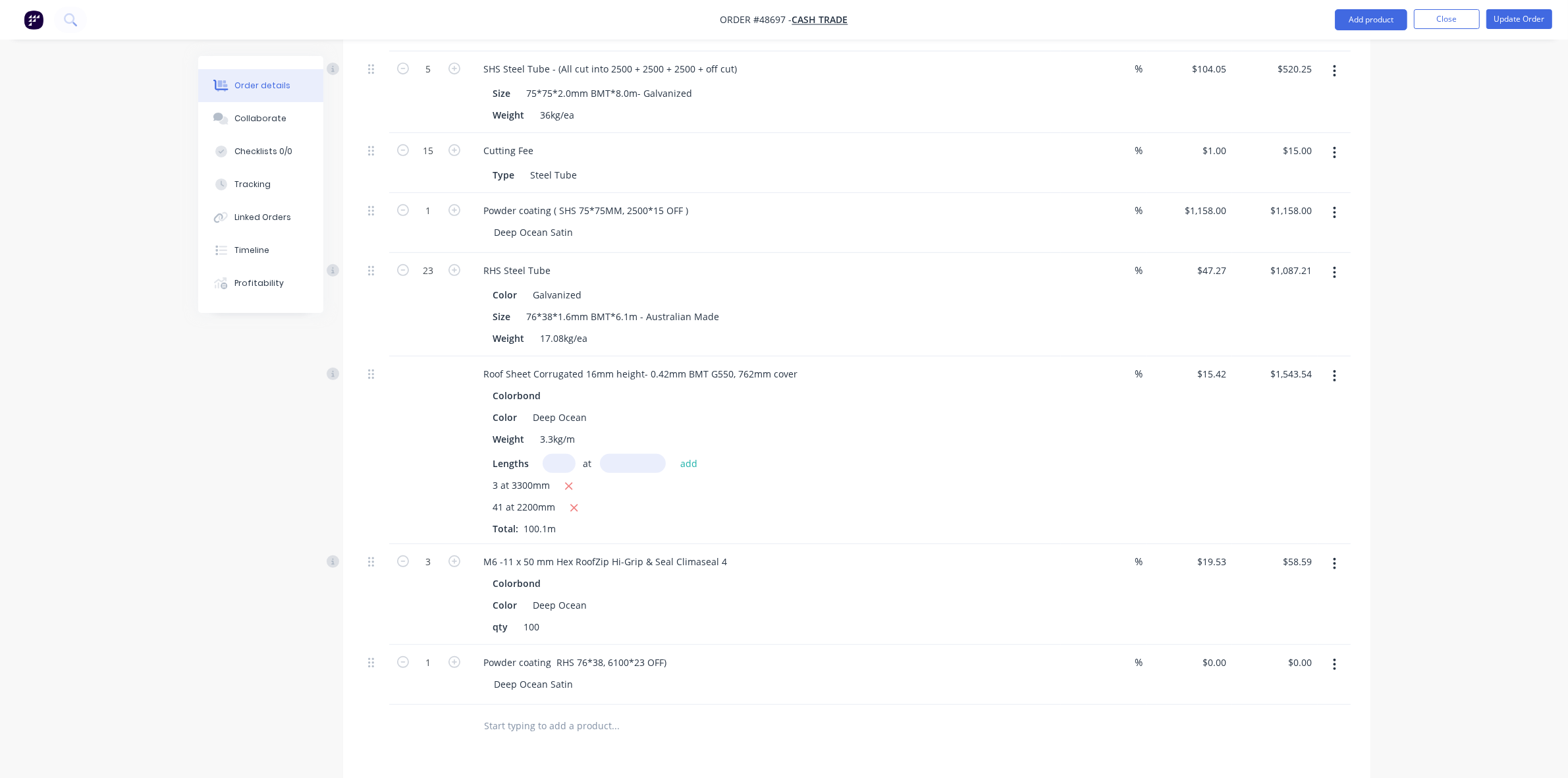
drag, startPoint x: 966, startPoint y: 367, endPoint x: 936, endPoint y: 380, distance: 32.7
click at [966, 367] on div "Roof Sheet Corrugated 16mm height- 0.42mm BMT G550, 762mm cover" at bounding box center [765, 373] width 582 height 19
click at [1523, 20] on button "Update Order" at bounding box center [1520, 19] width 66 height 20
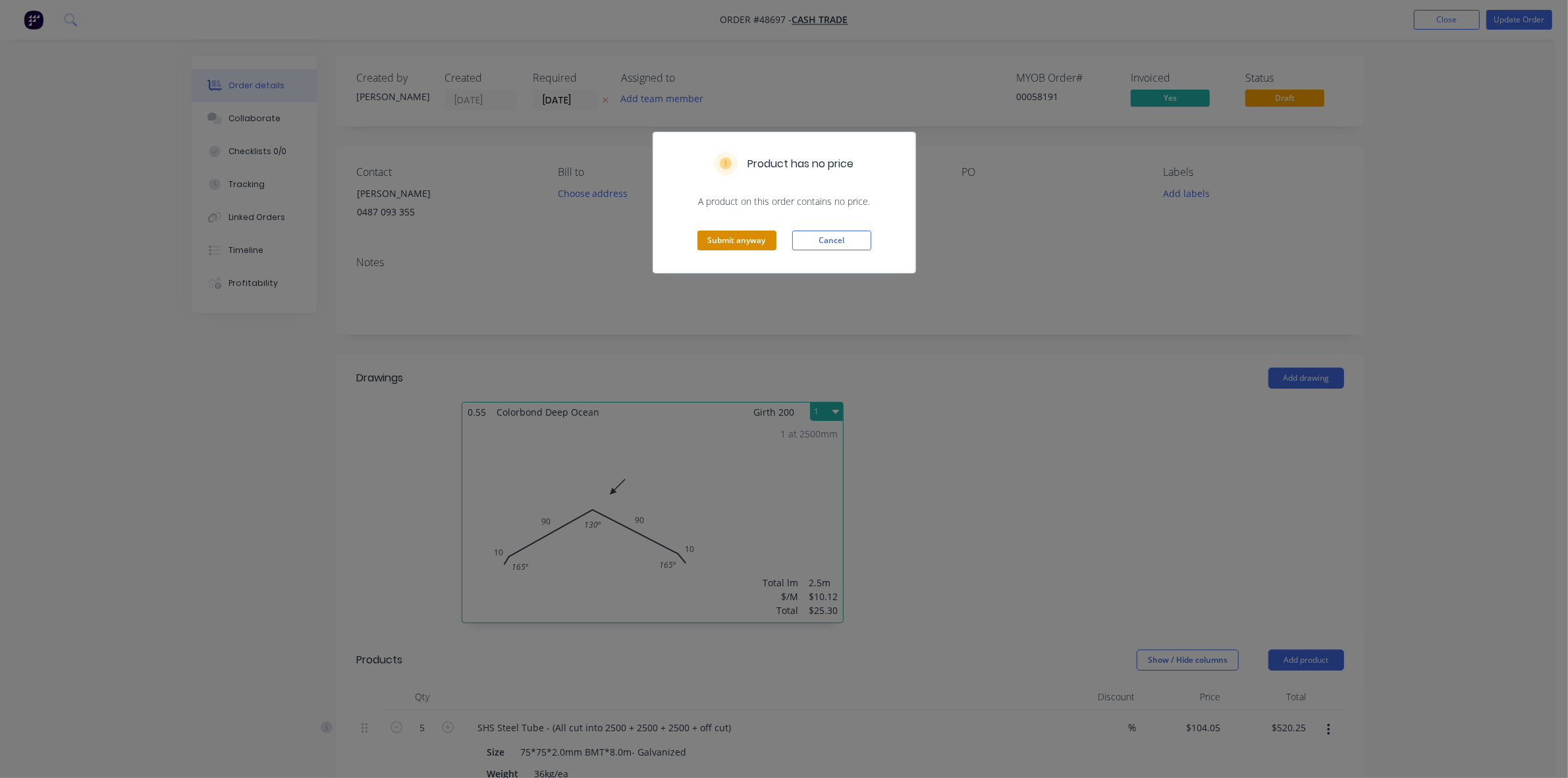
click at [723, 245] on button "Submit anyway" at bounding box center [737, 240] width 79 height 20
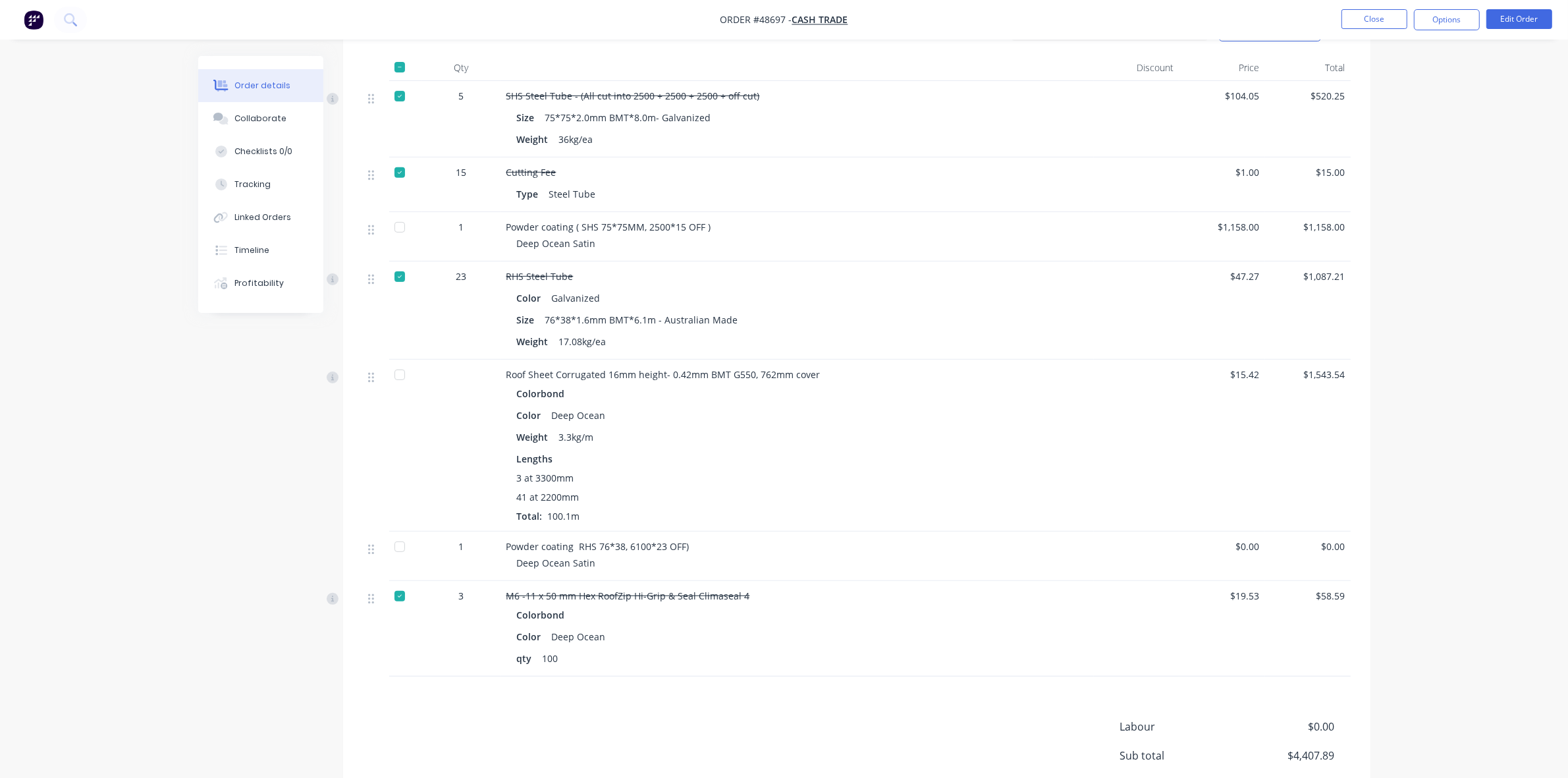
scroll to position [728, 0]
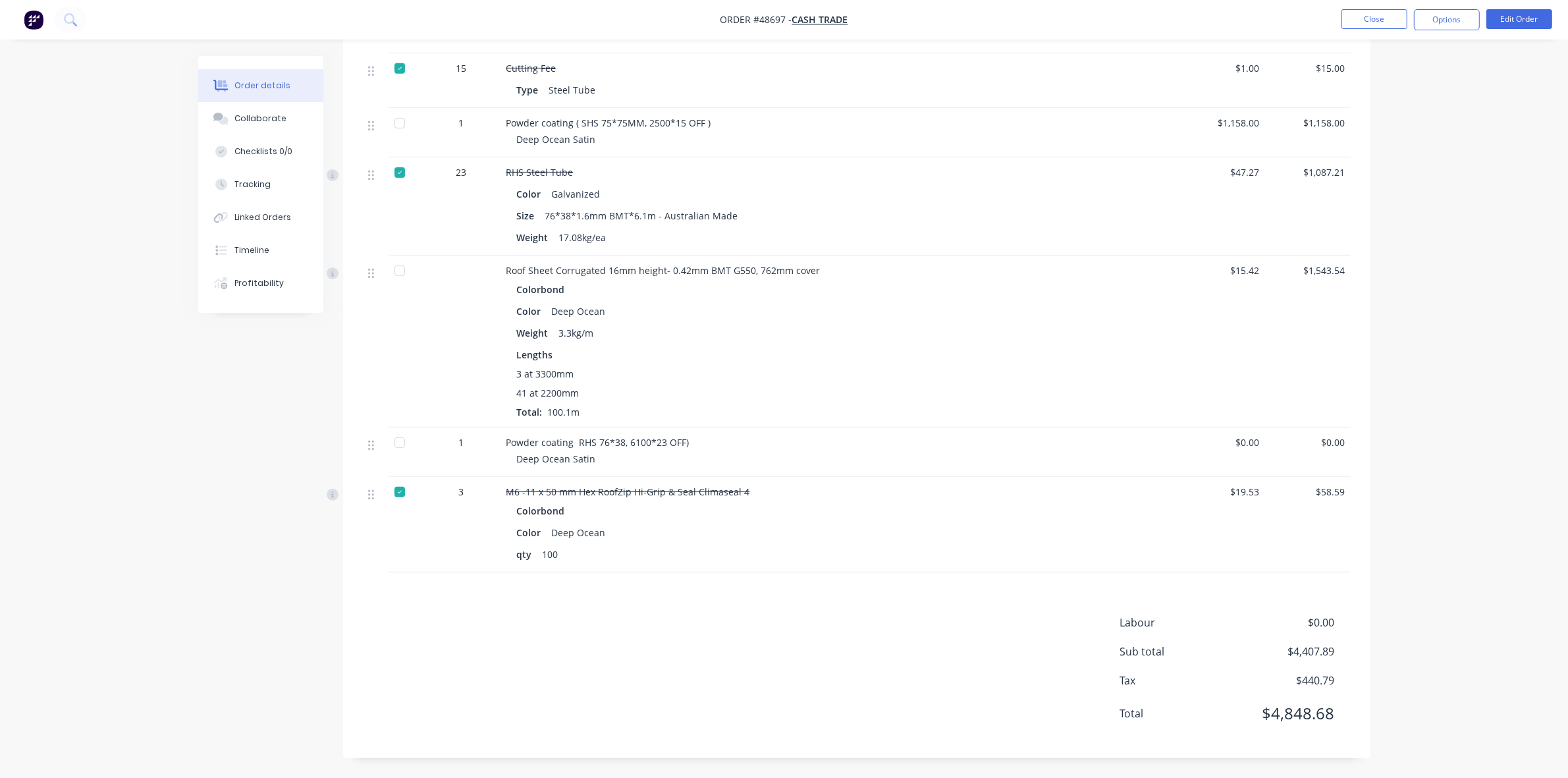
click at [404, 126] on div at bounding box center [400, 123] width 26 height 26
click at [397, 270] on div at bounding box center [400, 270] width 26 height 26
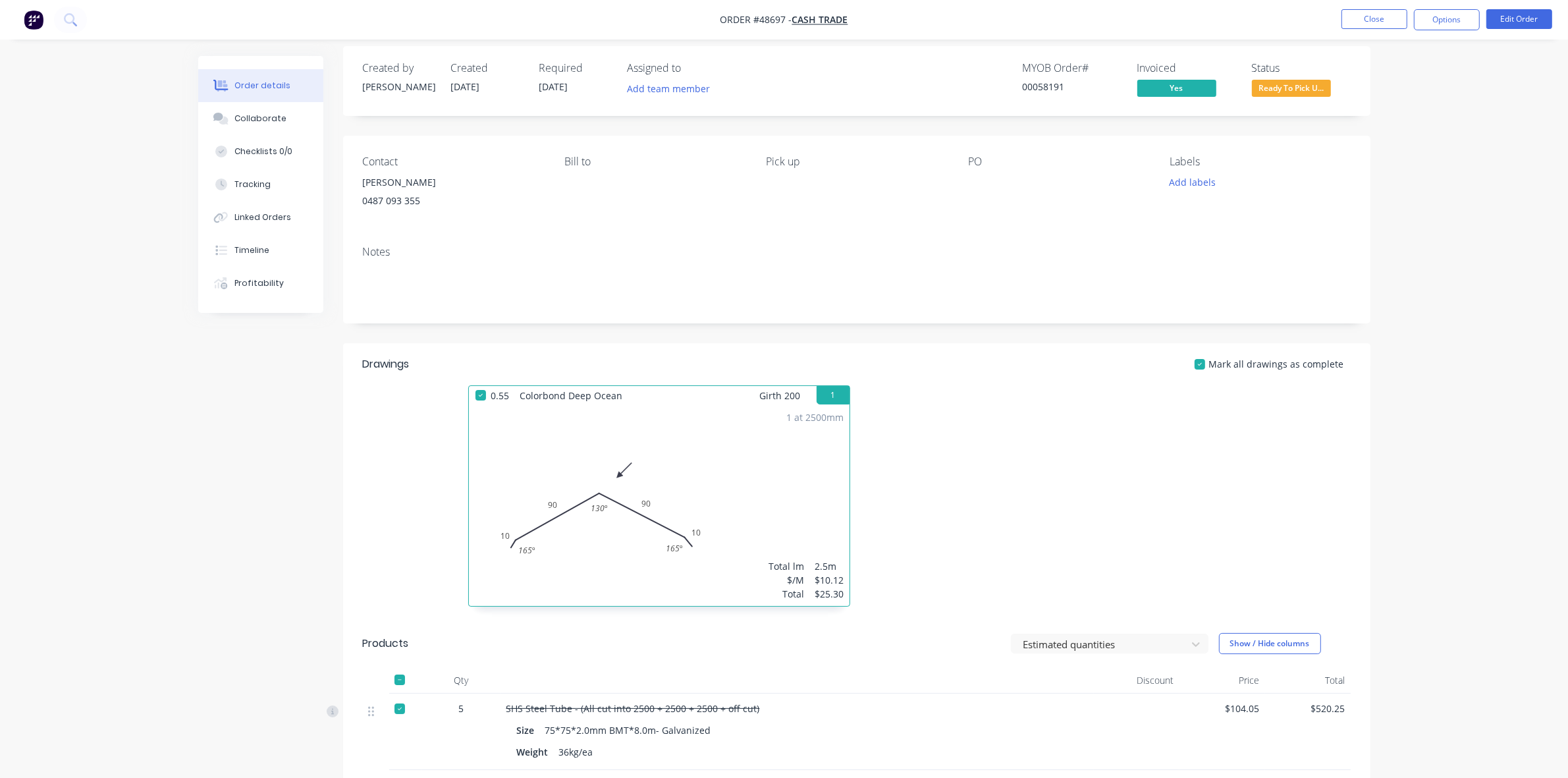
scroll to position [0, 0]
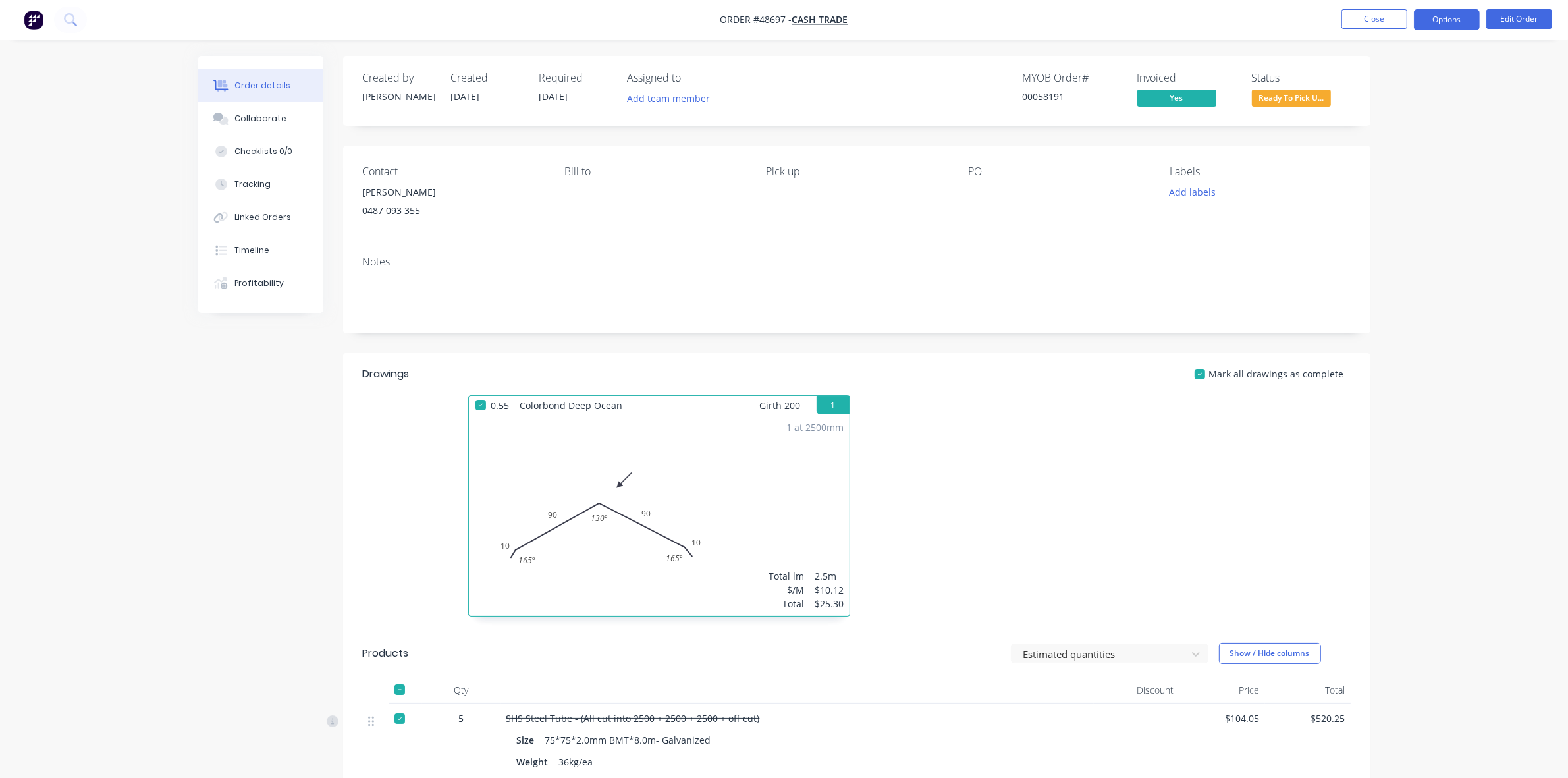
click at [1439, 17] on button "Options" at bounding box center [1447, 20] width 66 height 21
click at [1377, 191] on div "Delivery Docket" at bounding box center [1407, 185] width 121 height 19
click at [1377, 160] on div "Custom" at bounding box center [1407, 159] width 121 height 19
click at [1378, 136] on div "Without pricing" at bounding box center [1407, 132] width 121 height 19
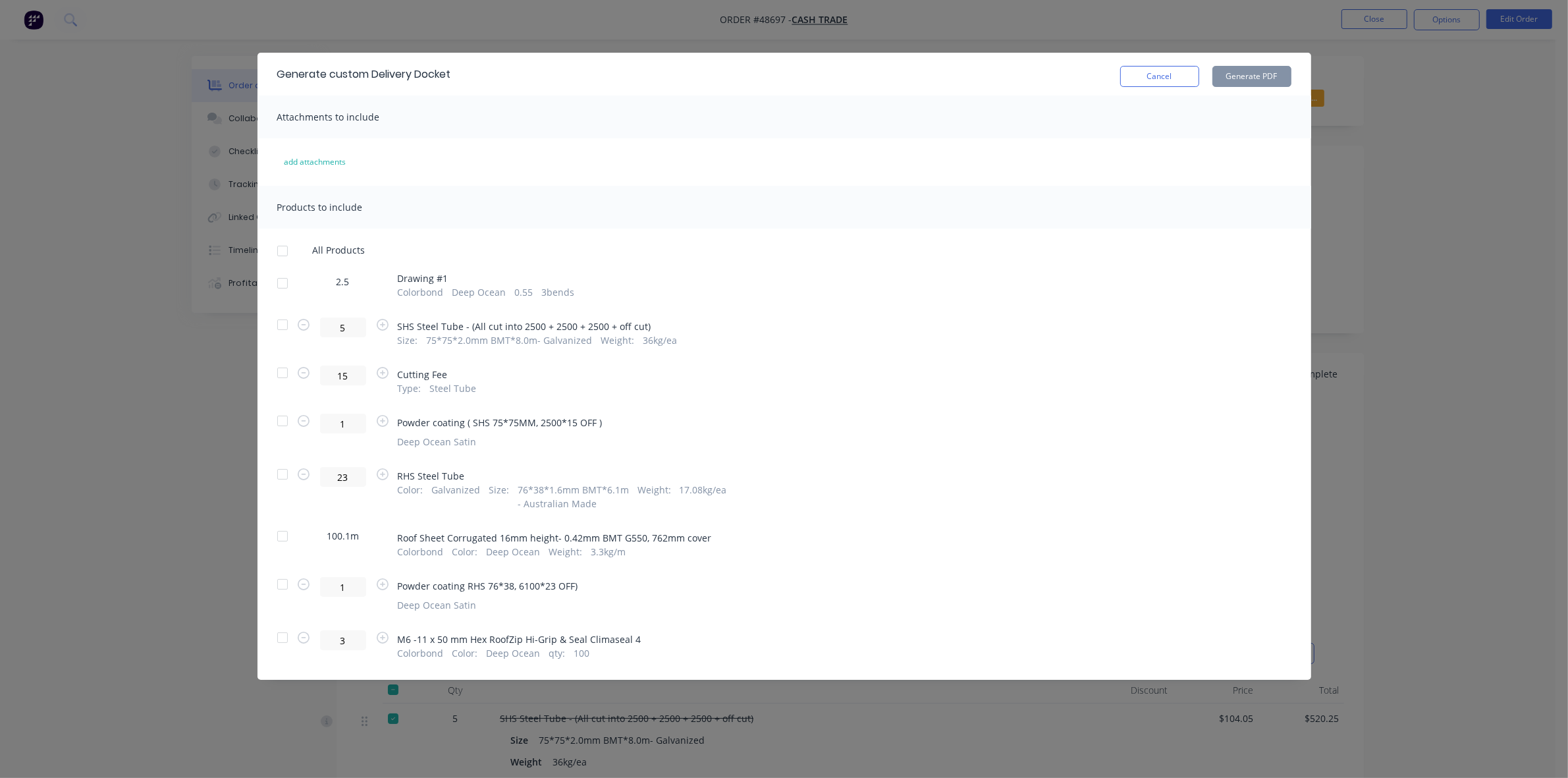
click at [286, 580] on div at bounding box center [283, 584] width 26 height 26
click at [1239, 71] on button "Generate PDF" at bounding box center [1252, 77] width 79 height 21
click at [1190, 79] on button "Cancel" at bounding box center [1160, 77] width 79 height 21
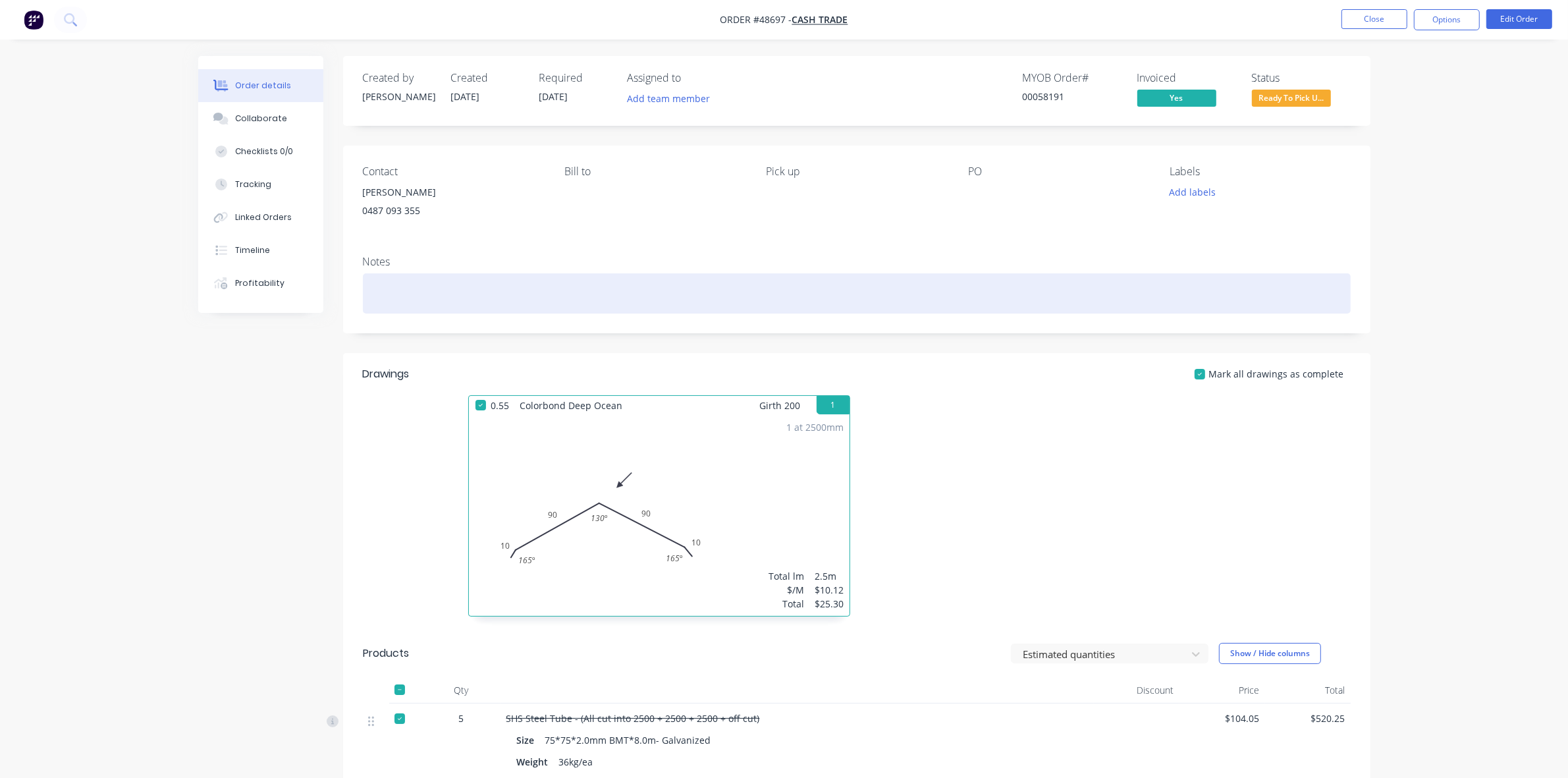
click at [1331, 301] on div at bounding box center [856, 293] width 988 height 41
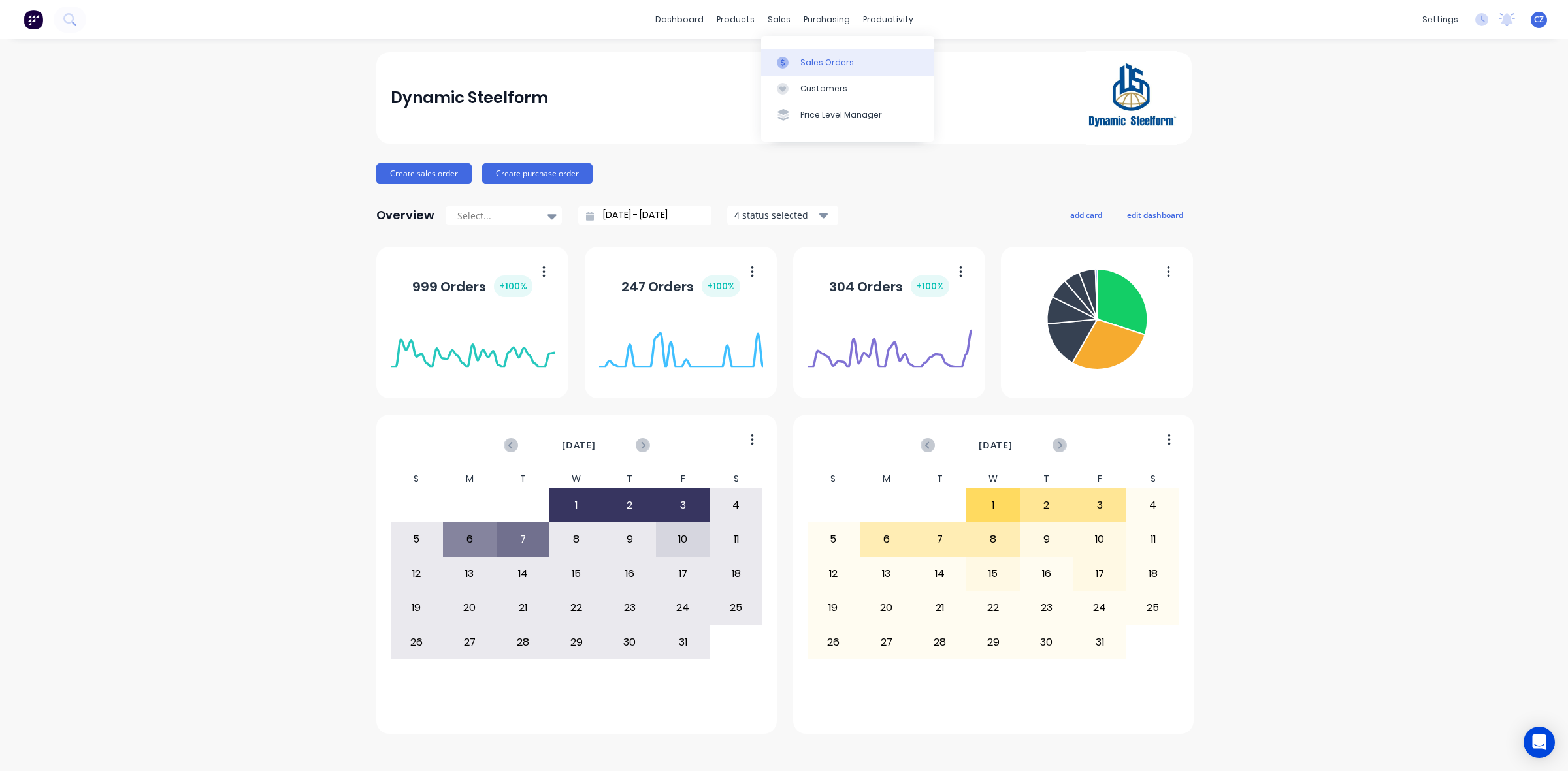
click at [784, 60] on icon at bounding box center [783, 63] width 12 height 12
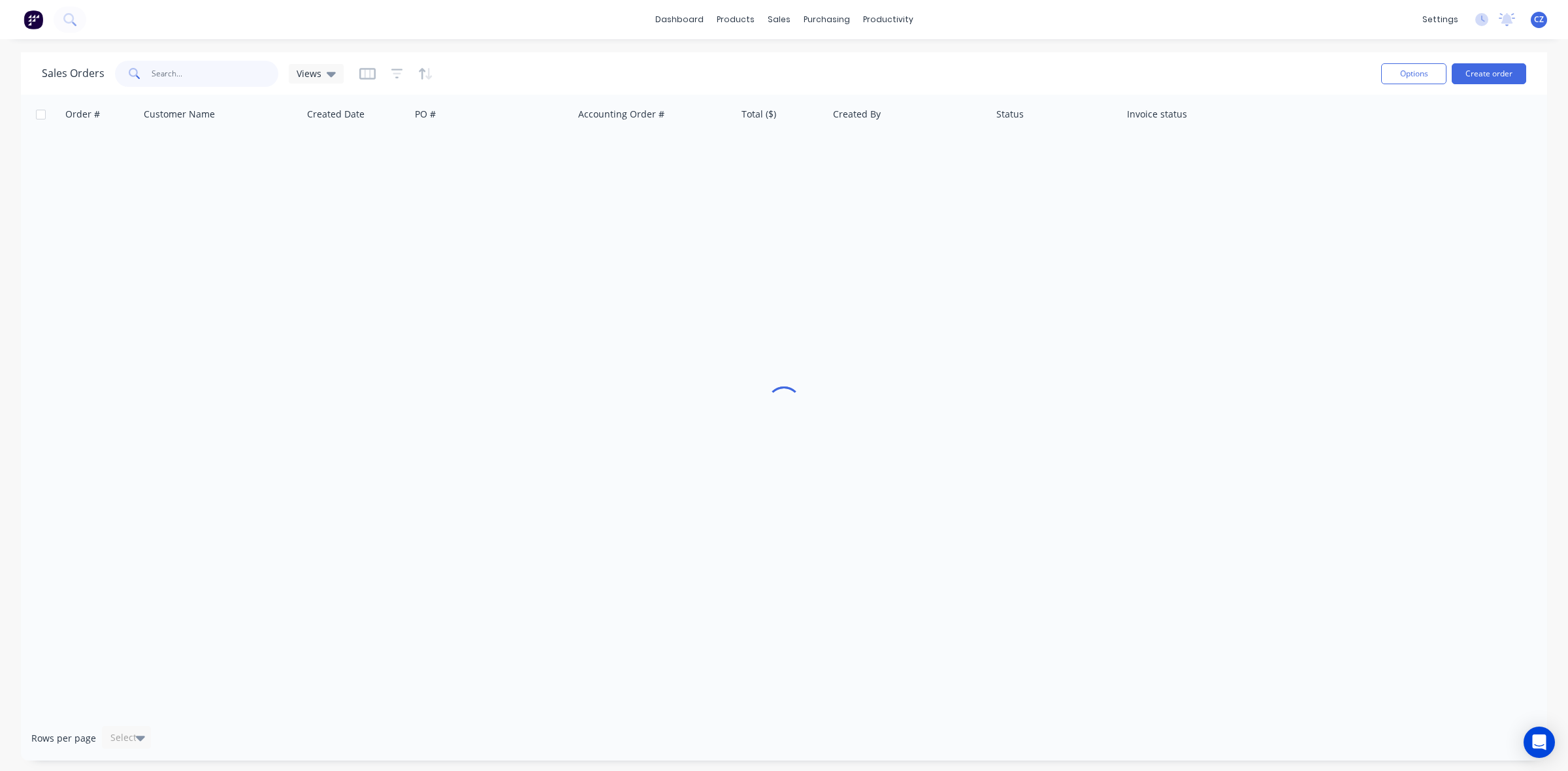
click at [218, 76] on input "text" at bounding box center [216, 74] width 127 height 26
type input "49868"
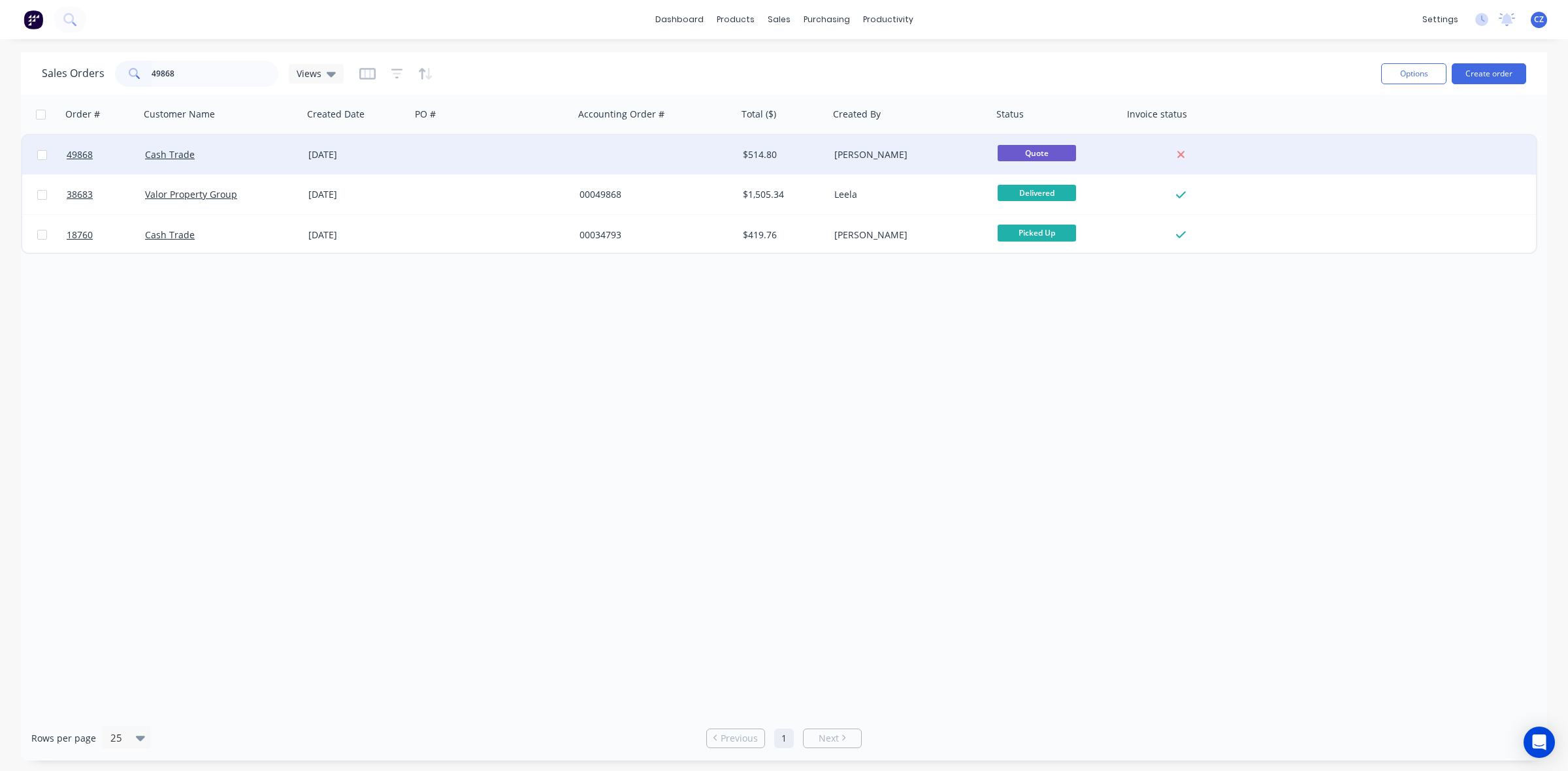
click at [721, 161] on div at bounding box center [656, 155] width 163 height 39
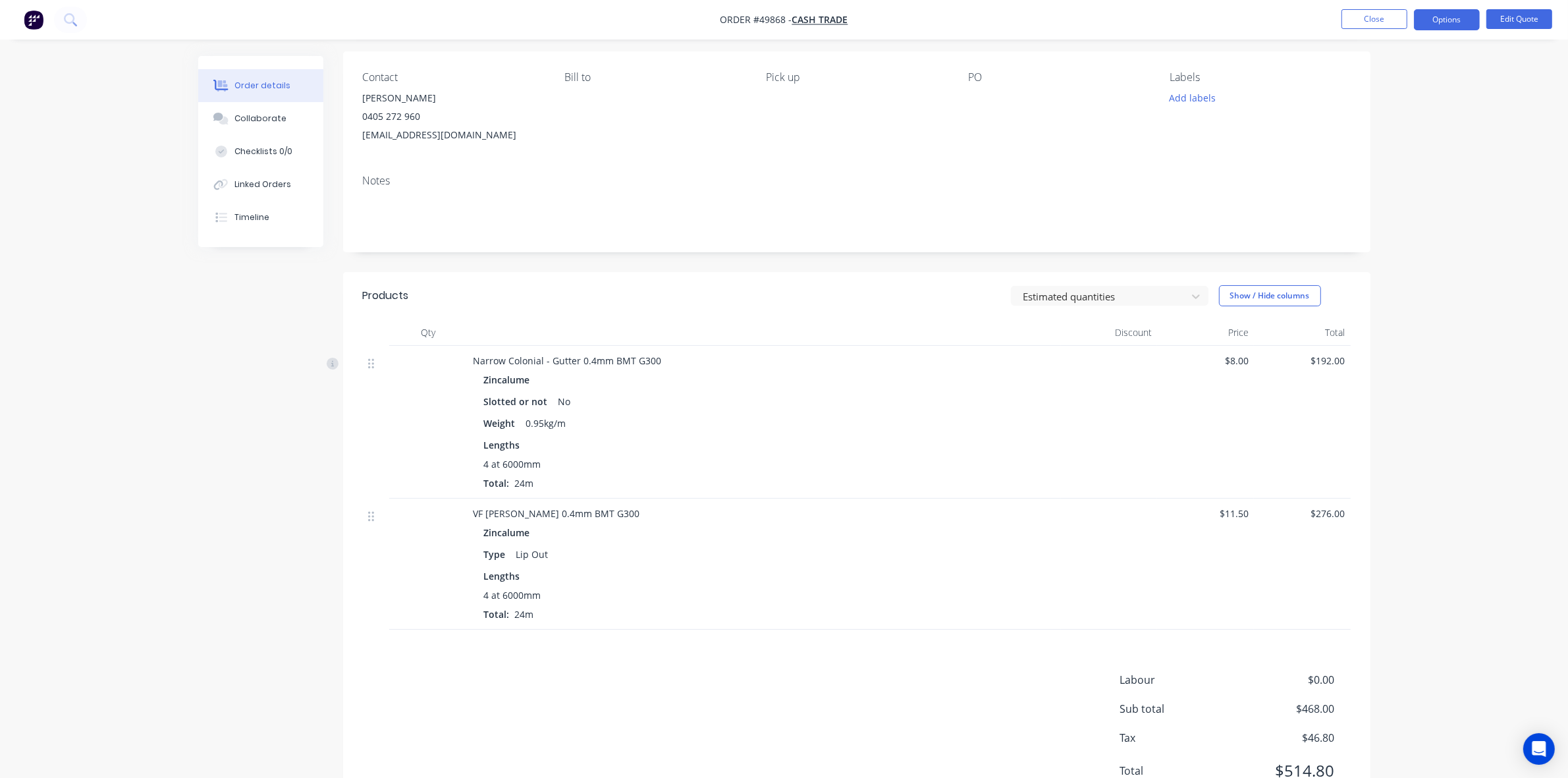
scroll to position [152, 0]
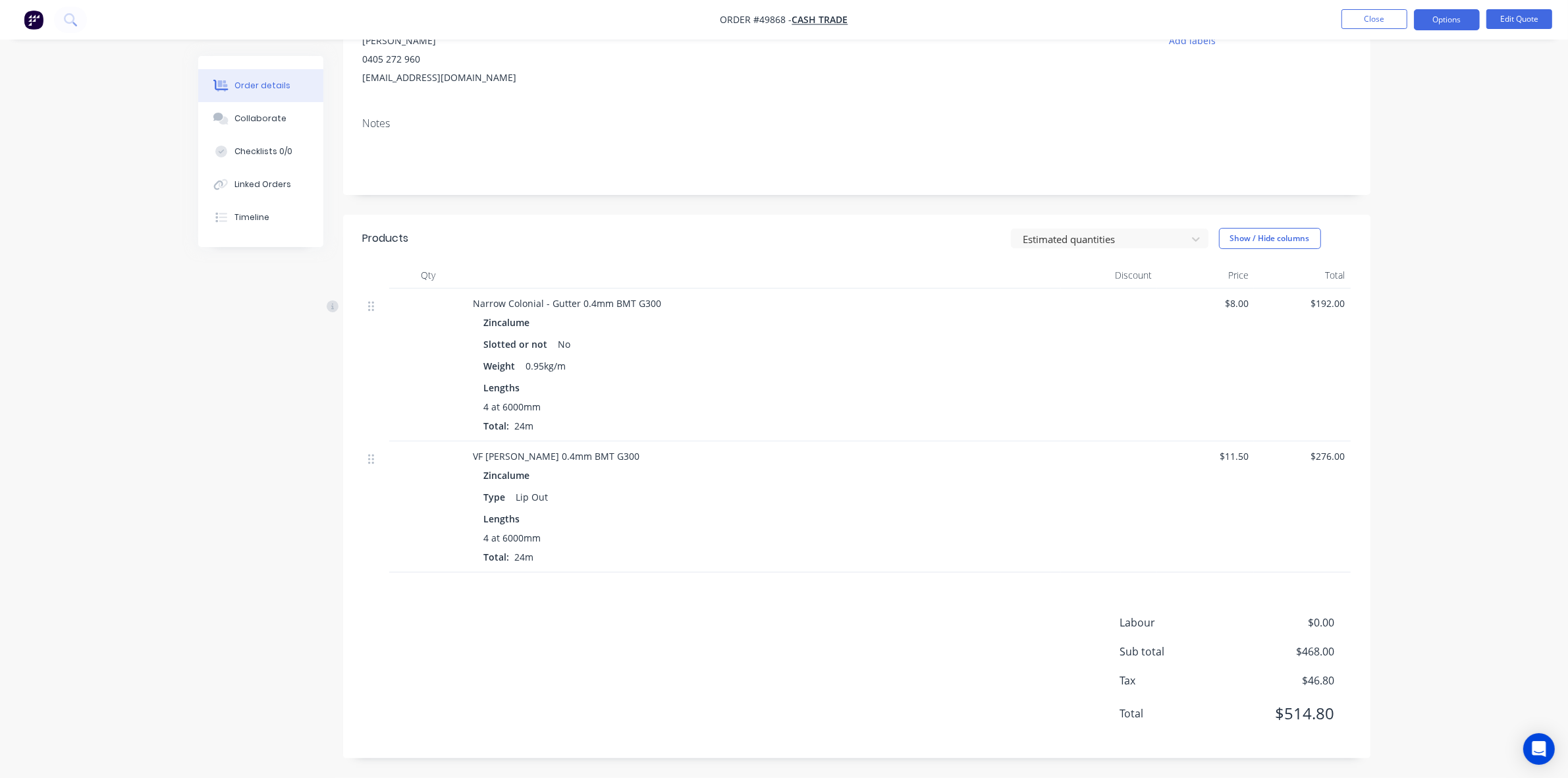
click at [499, 595] on div "Products Estimated quantities Show / Hide columns Qty Discount Price Total Narr…" at bounding box center [856, 486] width 1027 height 544
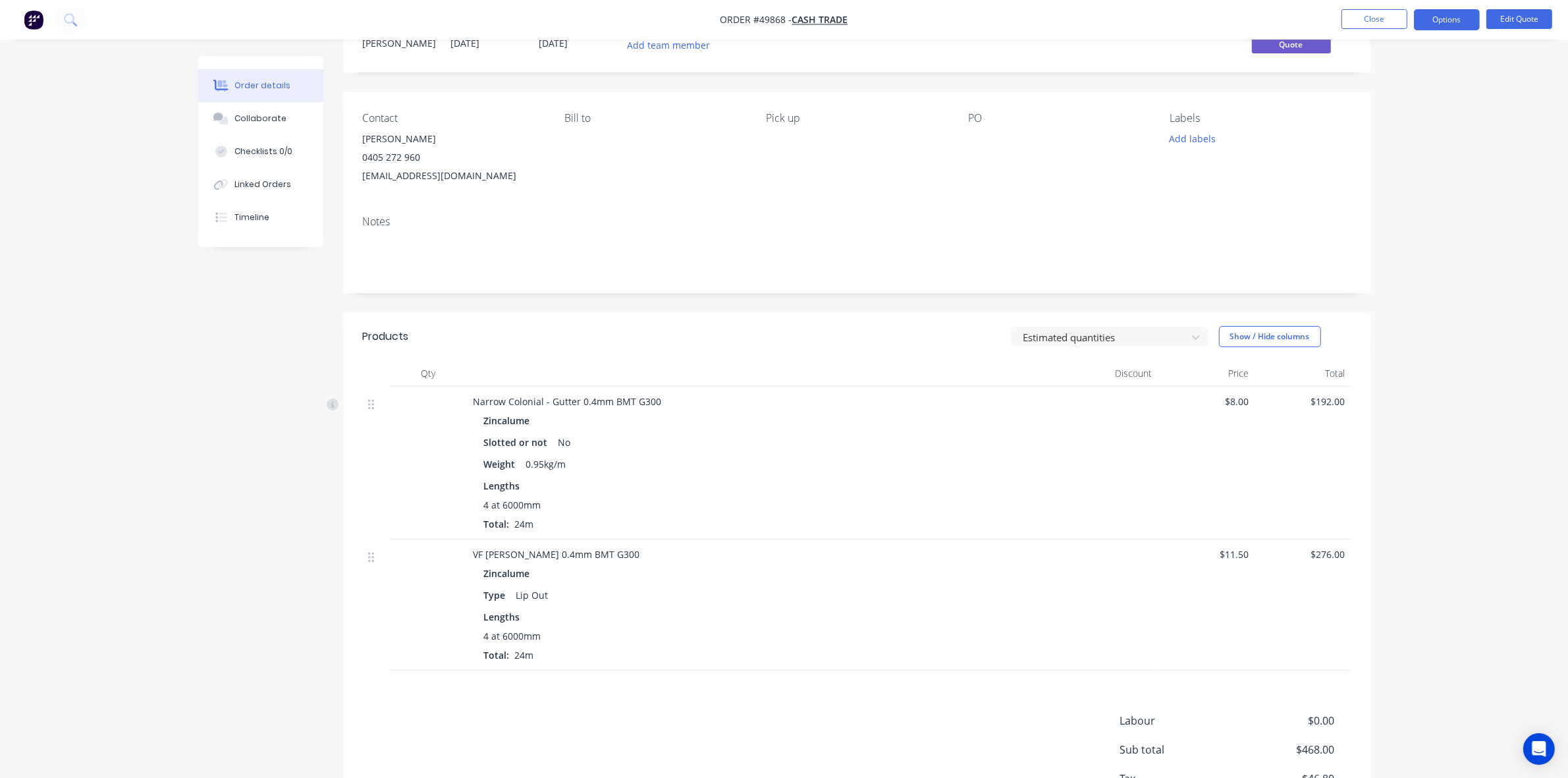
scroll to position [0, 0]
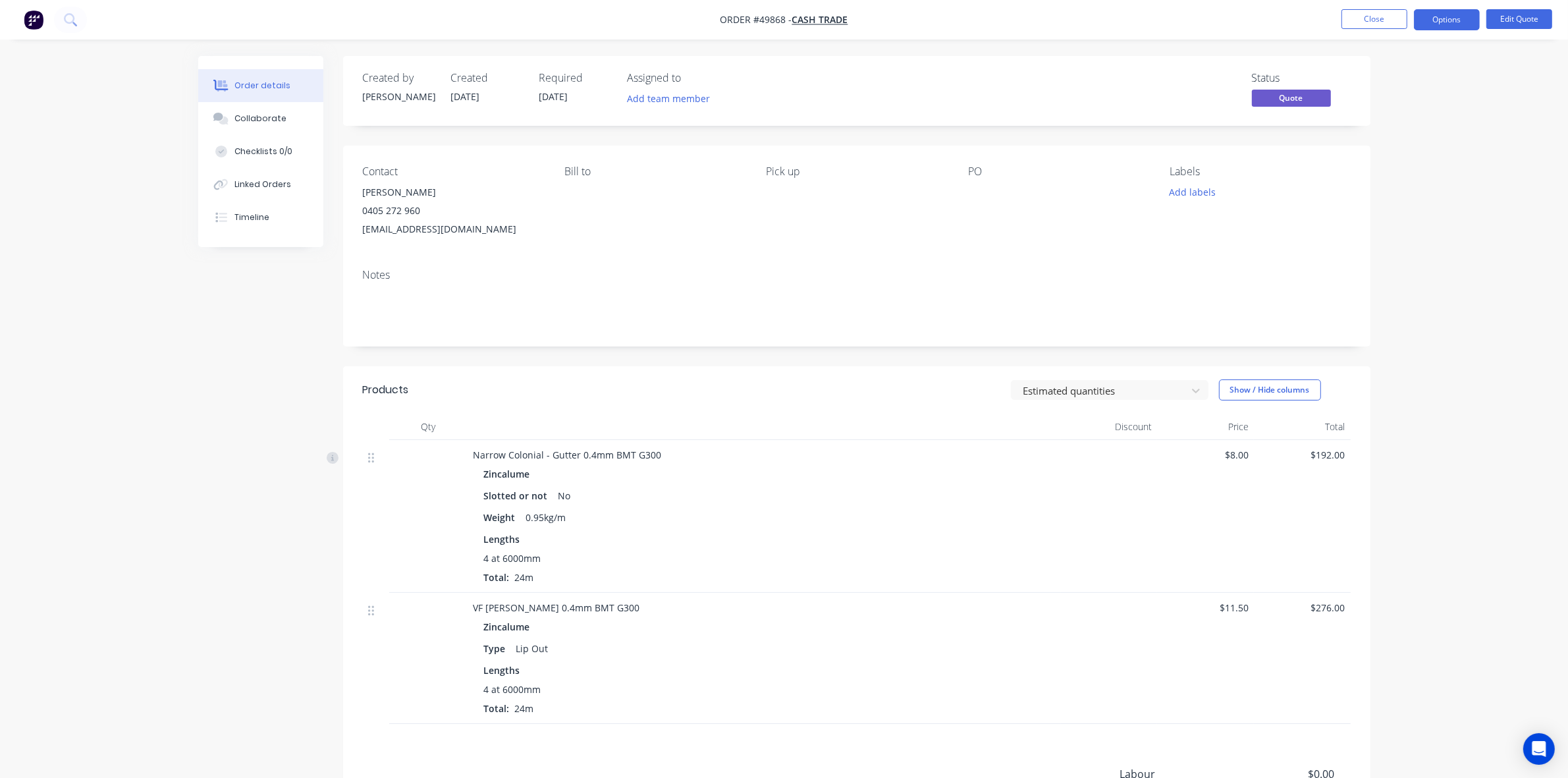
click at [778, 459] on div "Narrow Colonial - Gutter 0.4mm BMT G300" at bounding box center [765, 455] width 582 height 14
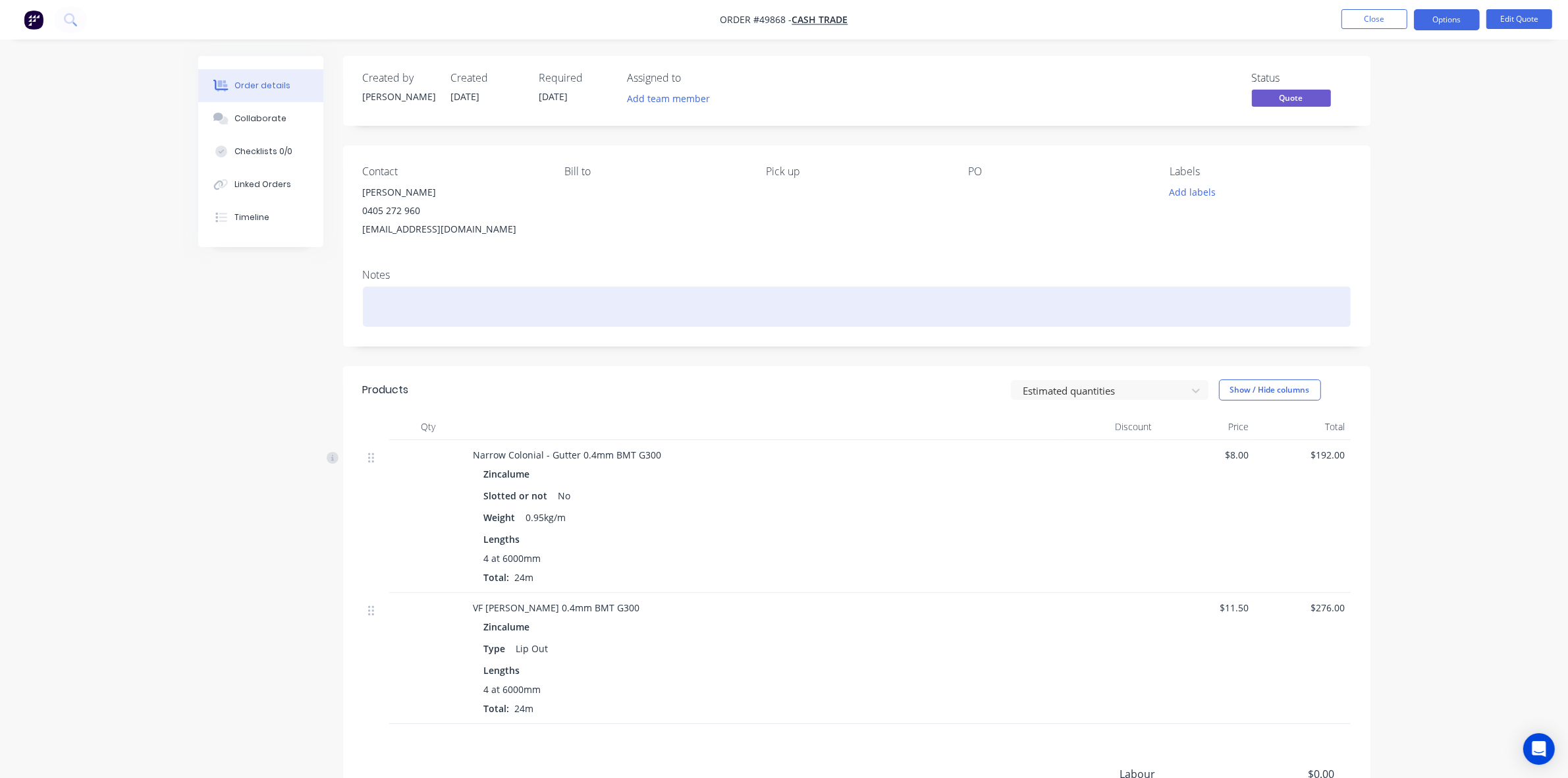
click at [775, 323] on div at bounding box center [856, 306] width 988 height 41
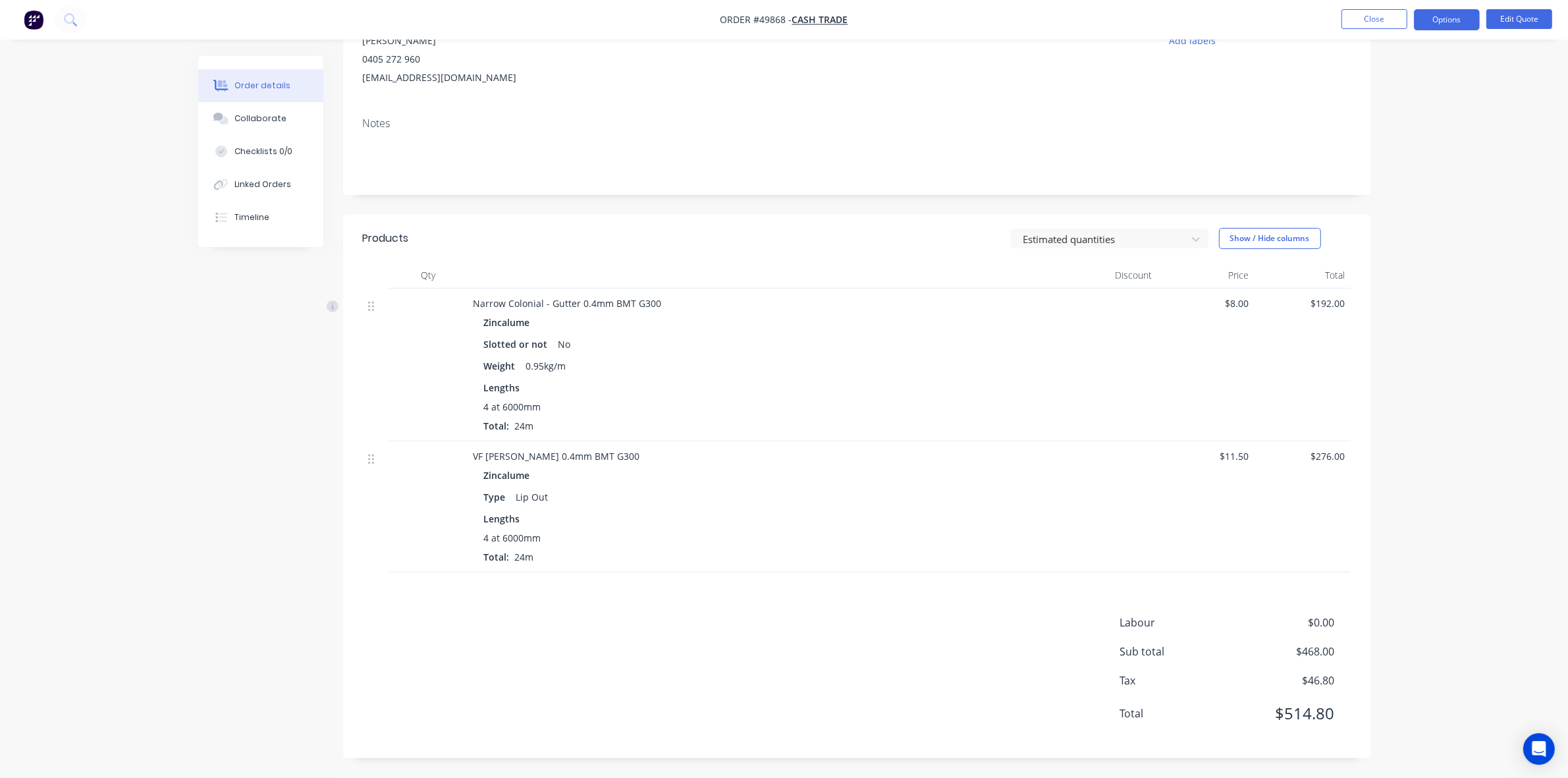
click at [784, 557] on div "4 at 6000mm Total: 24m" at bounding box center [765, 547] width 561 height 33
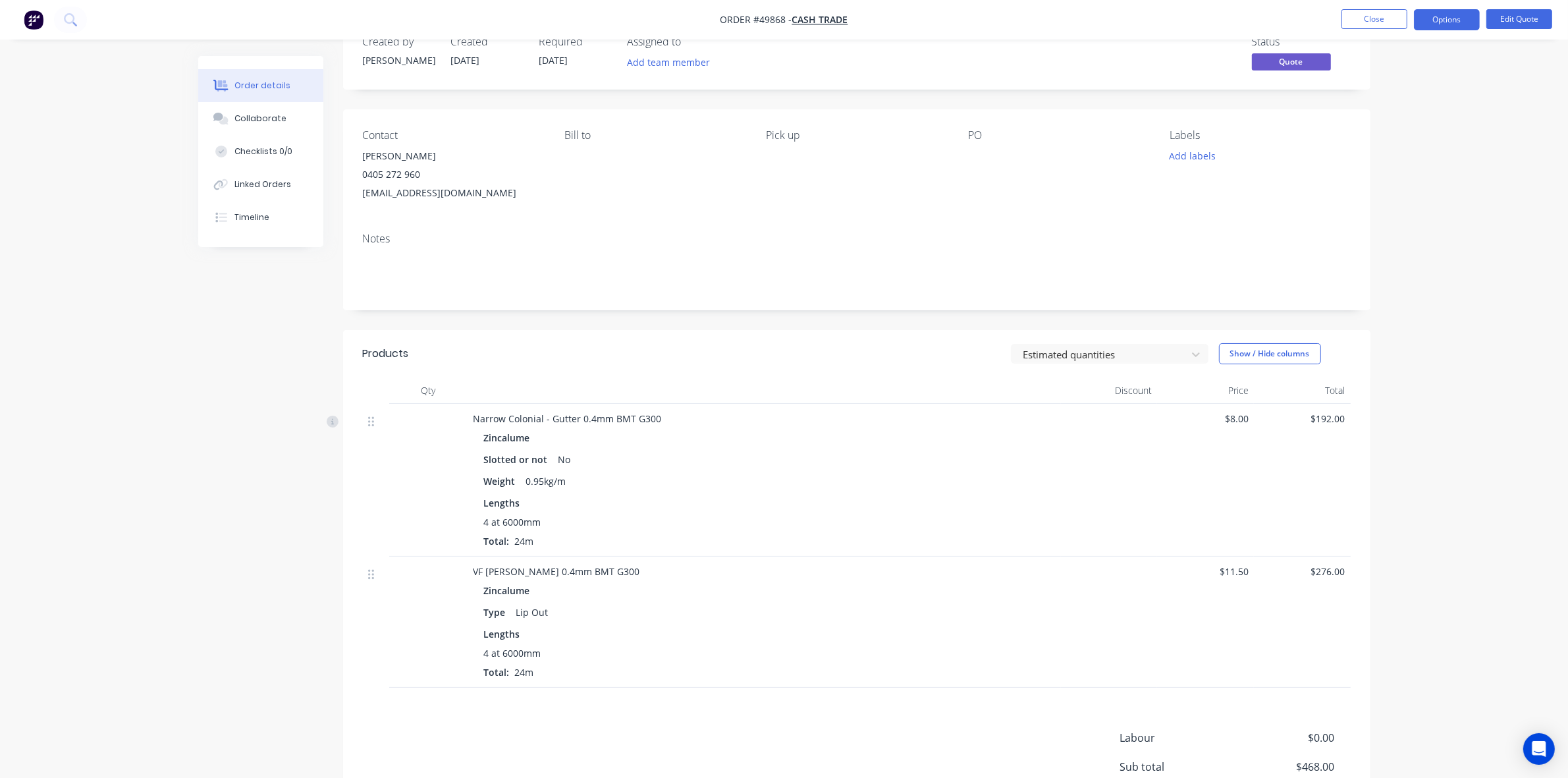
scroll to position [0, 0]
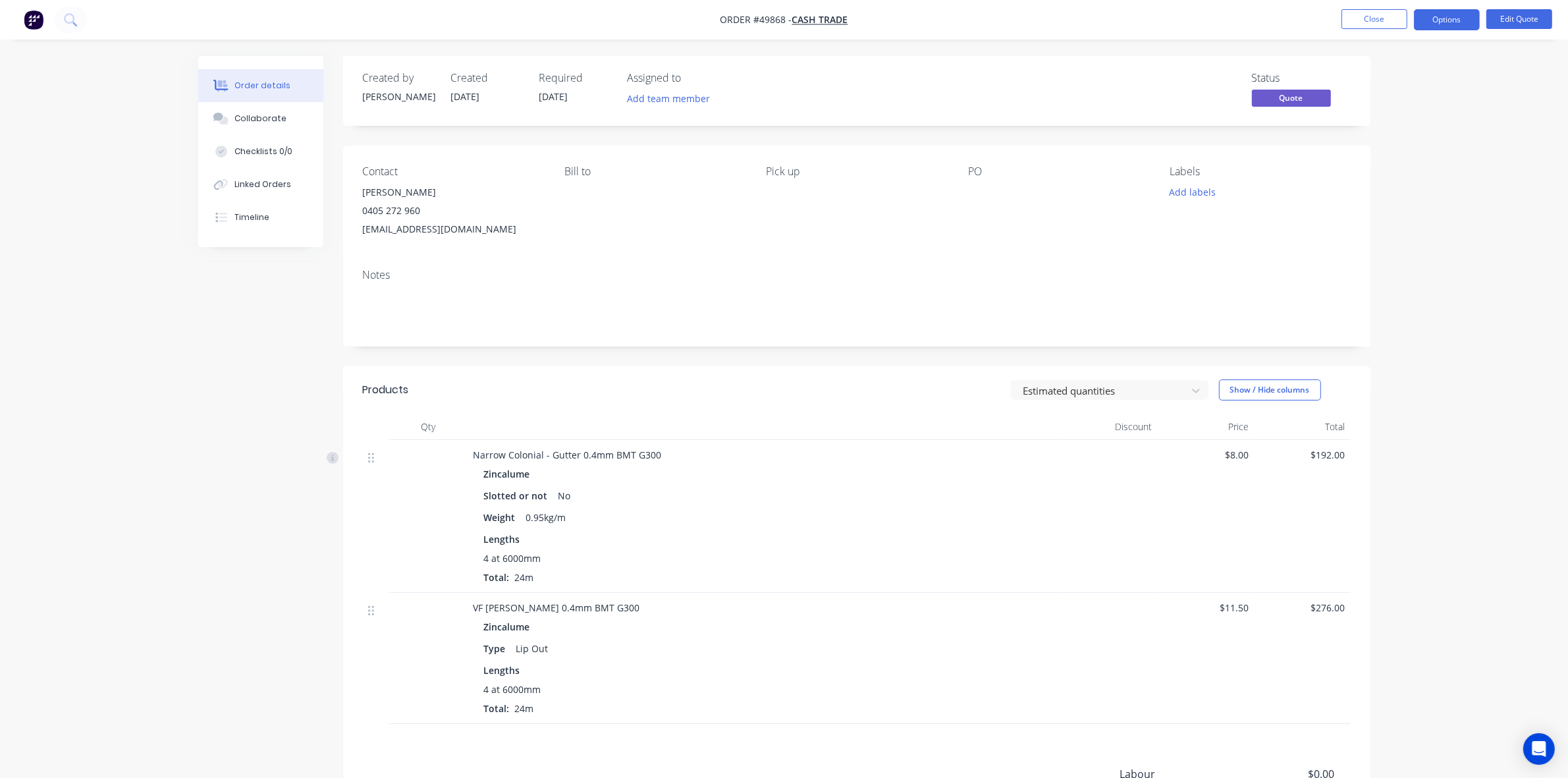
click at [858, 348] on div "Created by Rachel Created 01/10/25 Required 01/10/25 Assigned to Add team membe…" at bounding box center [856, 482] width 1027 height 854
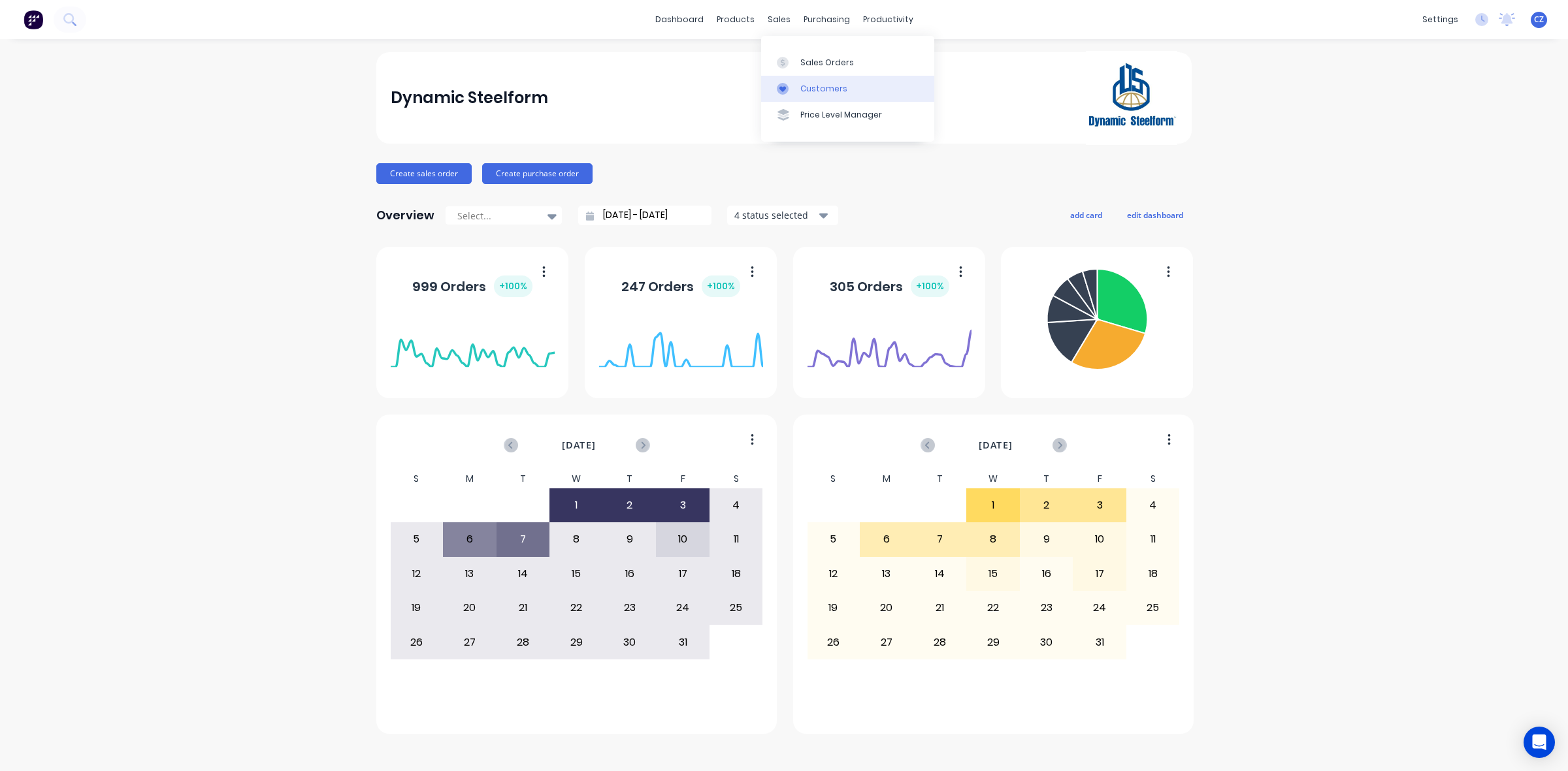
click at [794, 83] on div at bounding box center [786, 89] width 20 height 12
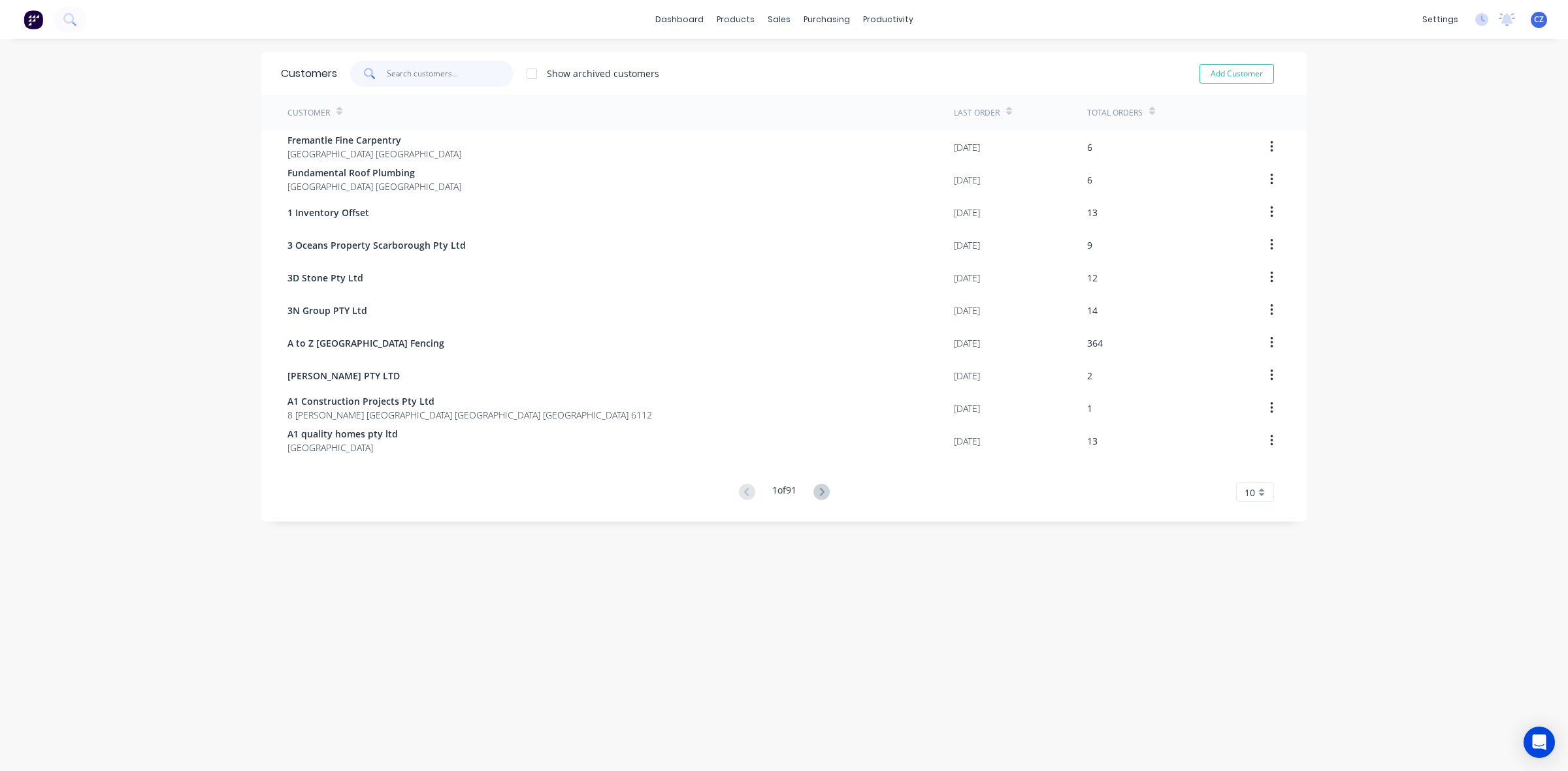
click at [460, 70] on input "text" at bounding box center [451, 74] width 127 height 26
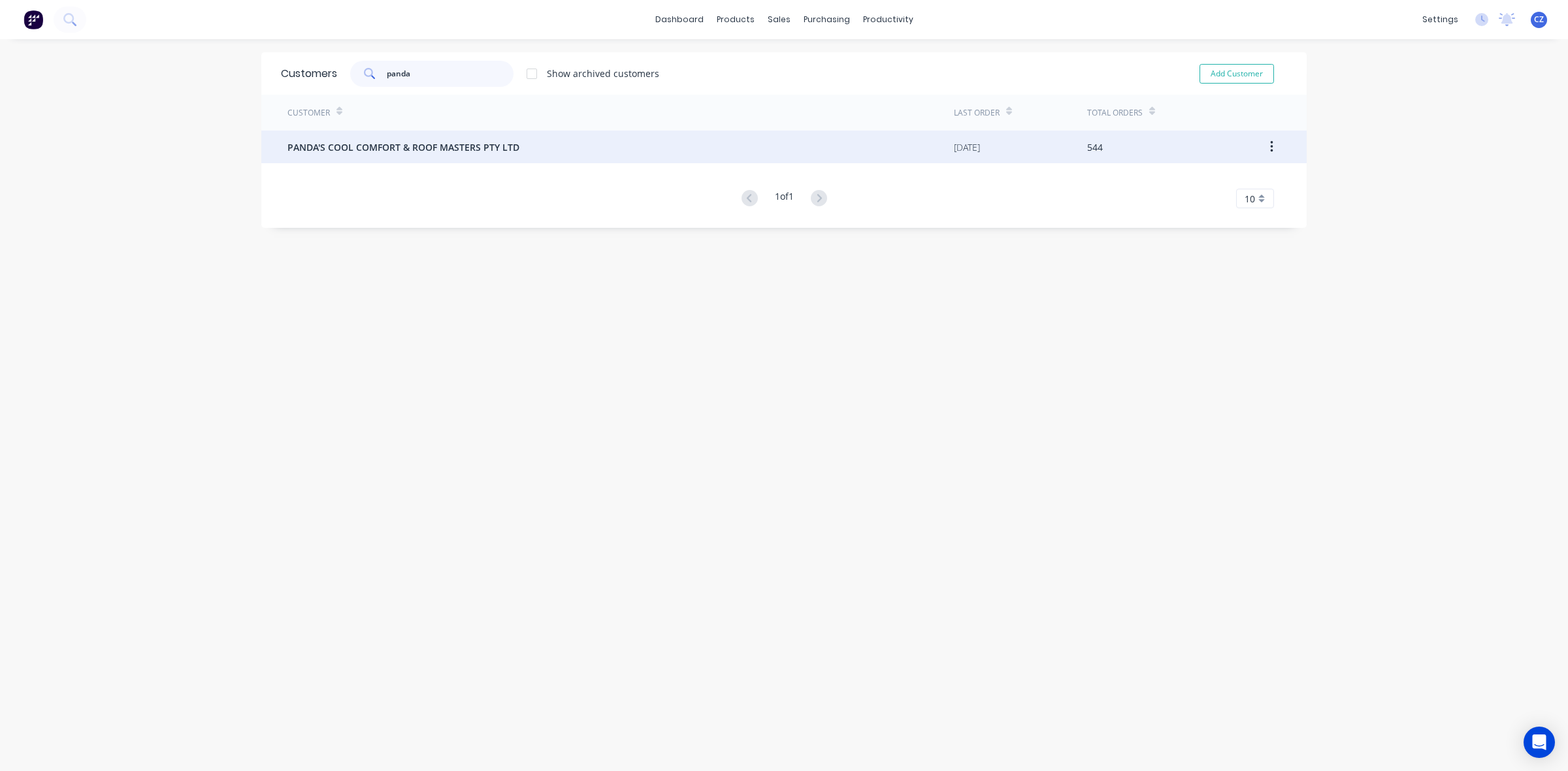
type input "panda"
click at [510, 136] on div "PANDA'S COOL COMFORT & ROOF MASTERS PTY LTD" at bounding box center [620, 146] width 666 height 33
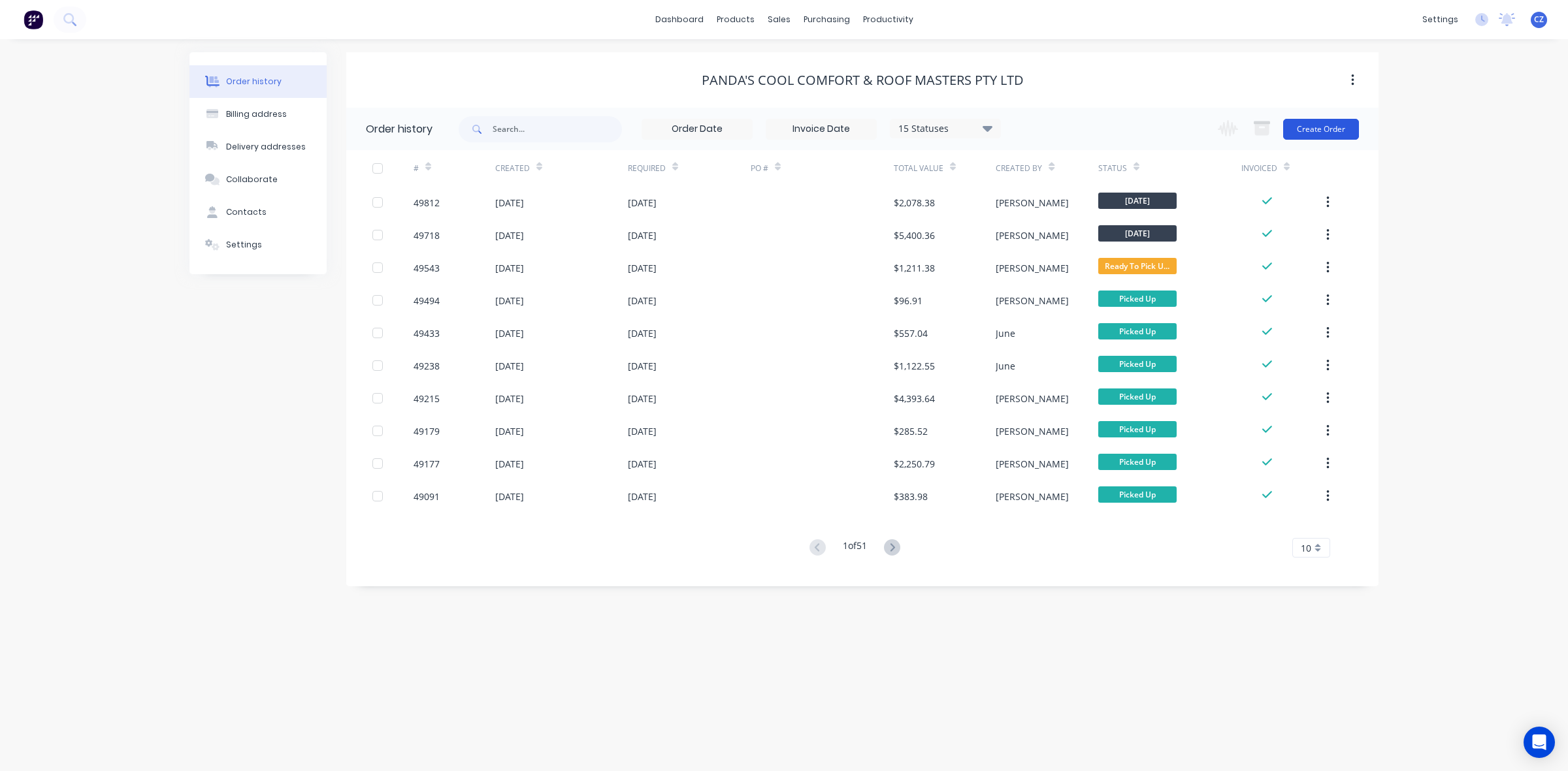
click at [1330, 137] on button "Create Order" at bounding box center [1321, 129] width 76 height 21
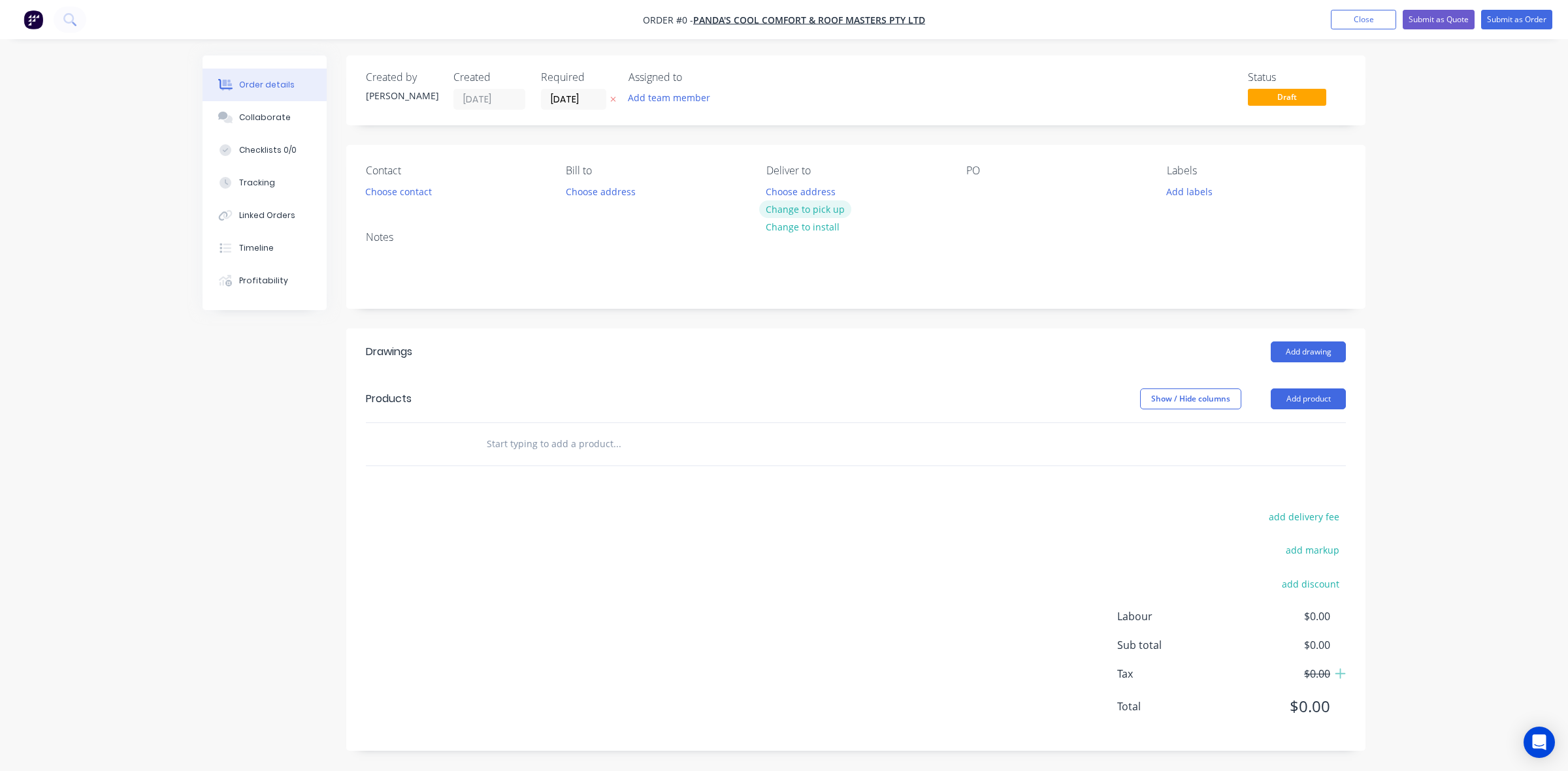
click at [779, 210] on button "Change to pick up" at bounding box center [805, 209] width 93 height 18
click at [377, 197] on button "Choose contact" at bounding box center [399, 190] width 81 height 18
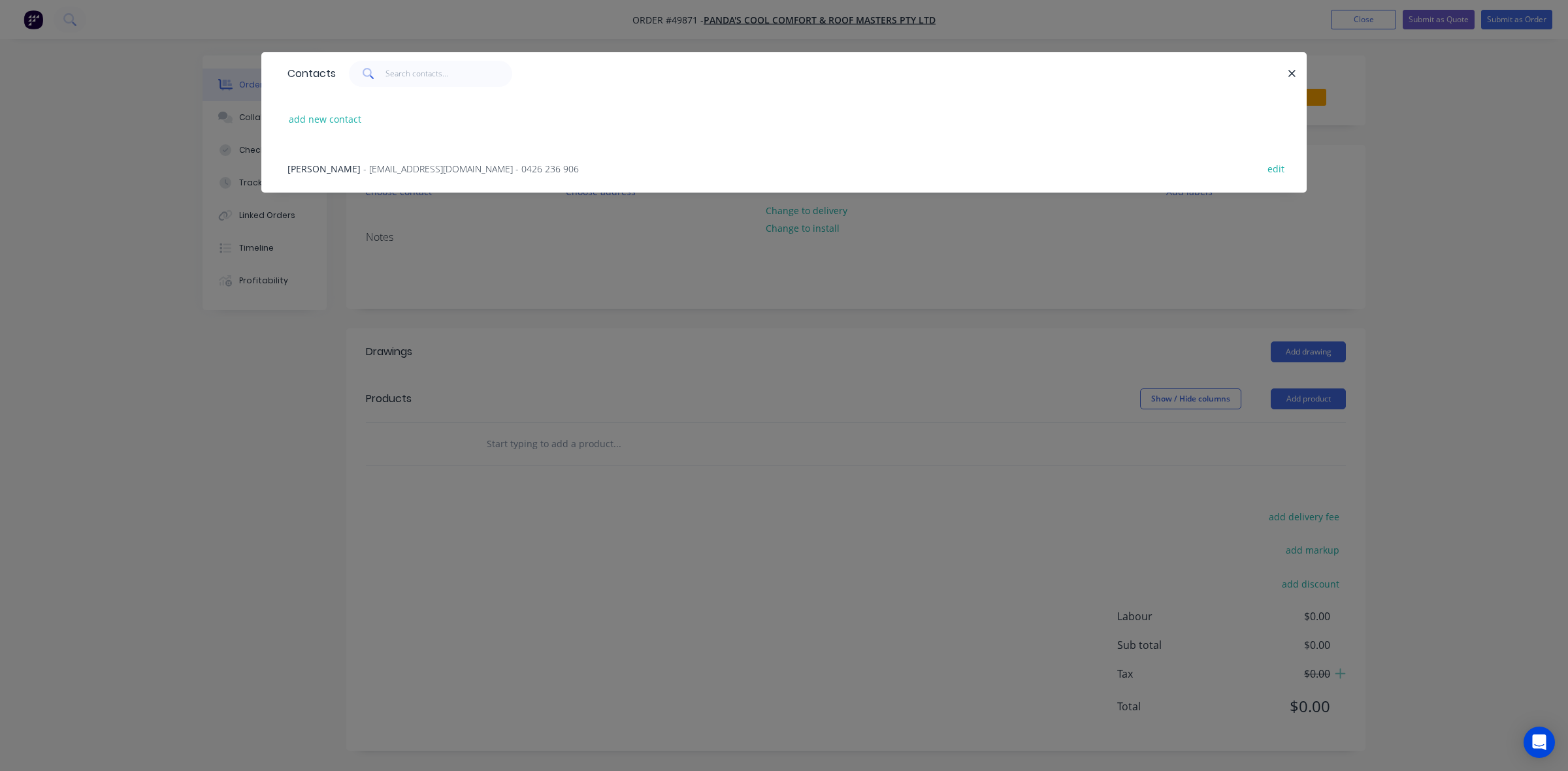
click at [361, 160] on div "Xiong - pandascoolroof@gmail.com - 0426 236 906 edit" at bounding box center [784, 168] width 1006 height 49
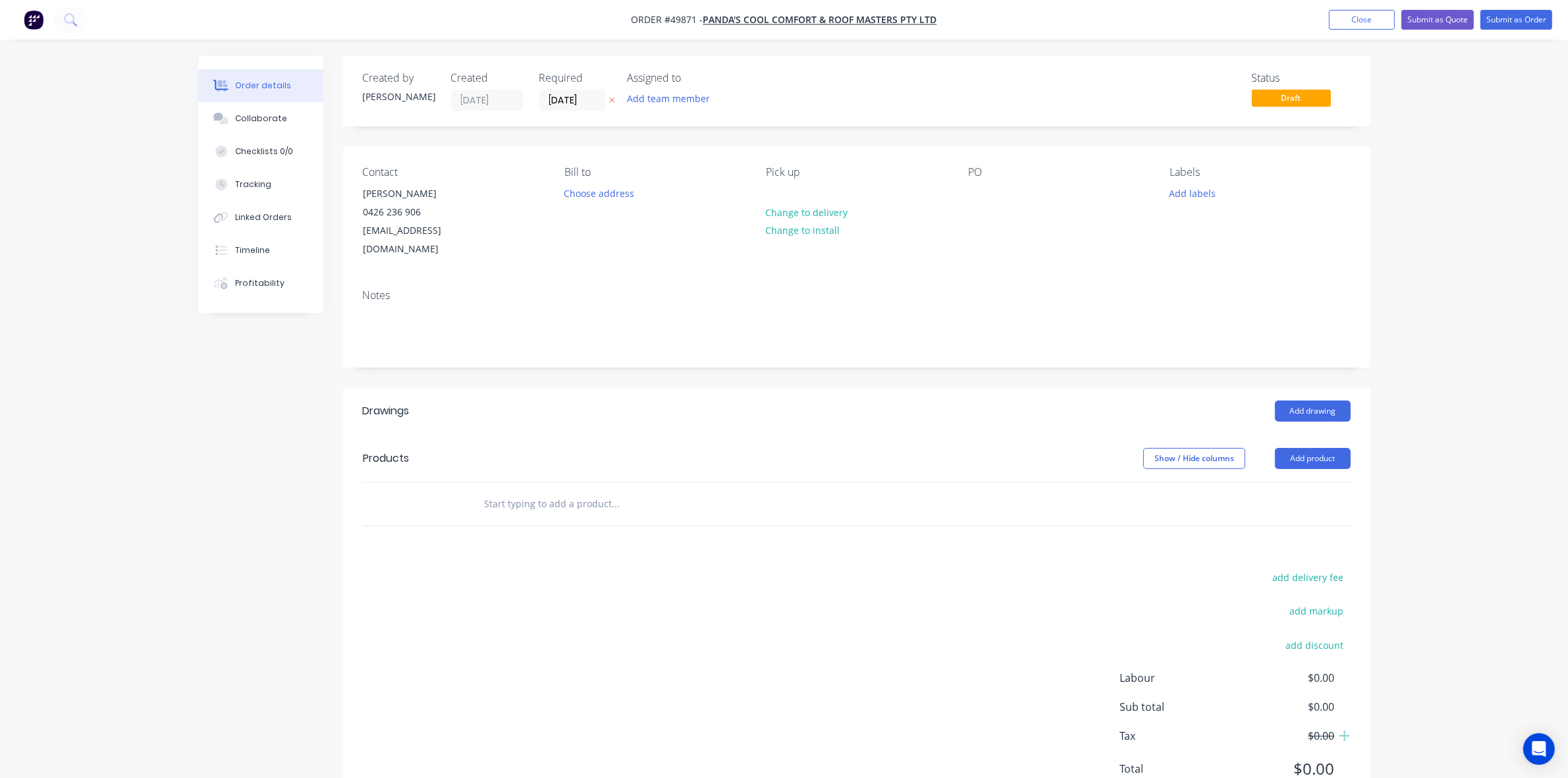
drag, startPoint x: 884, startPoint y: 453, endPoint x: 1304, endPoint y: 406, distance: 422.6
click at [886, 450] on header "Products Show / Hide columns Add product" at bounding box center [856, 458] width 1027 height 47
click at [1324, 388] on header "Drawings Add drawing" at bounding box center [856, 411] width 1027 height 47
click at [1334, 401] on button "Add drawing" at bounding box center [1313, 411] width 76 height 21
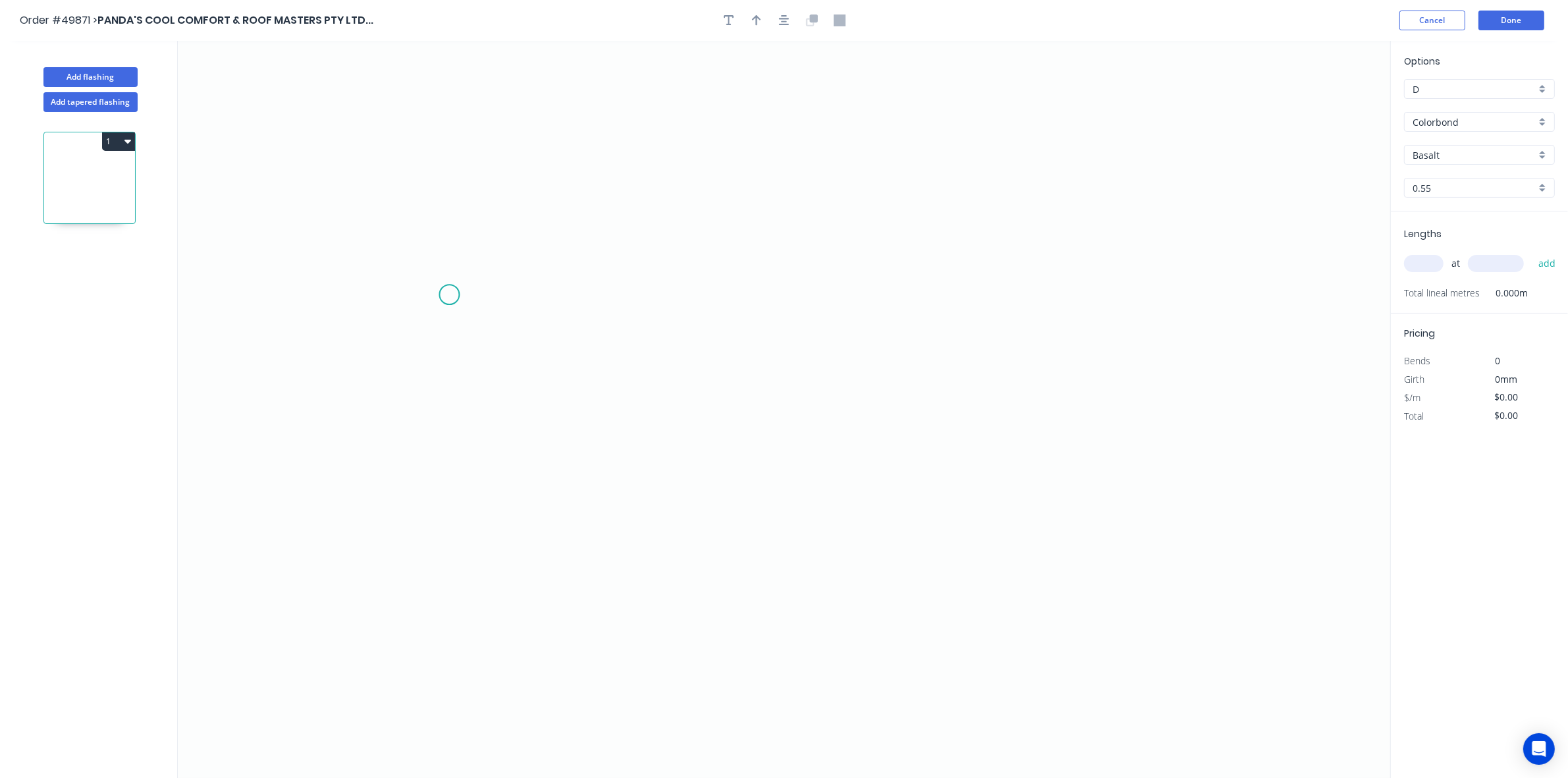
click at [450, 295] on icon "0" at bounding box center [784, 409] width 1213 height 737
click at [469, 412] on icon "0" at bounding box center [784, 409] width 1213 height 737
click at [981, 407] on icon "0 ?" at bounding box center [784, 409] width 1213 height 737
click at [1092, 479] on icon "0 ? ? ? º" at bounding box center [784, 409] width 1213 height 737
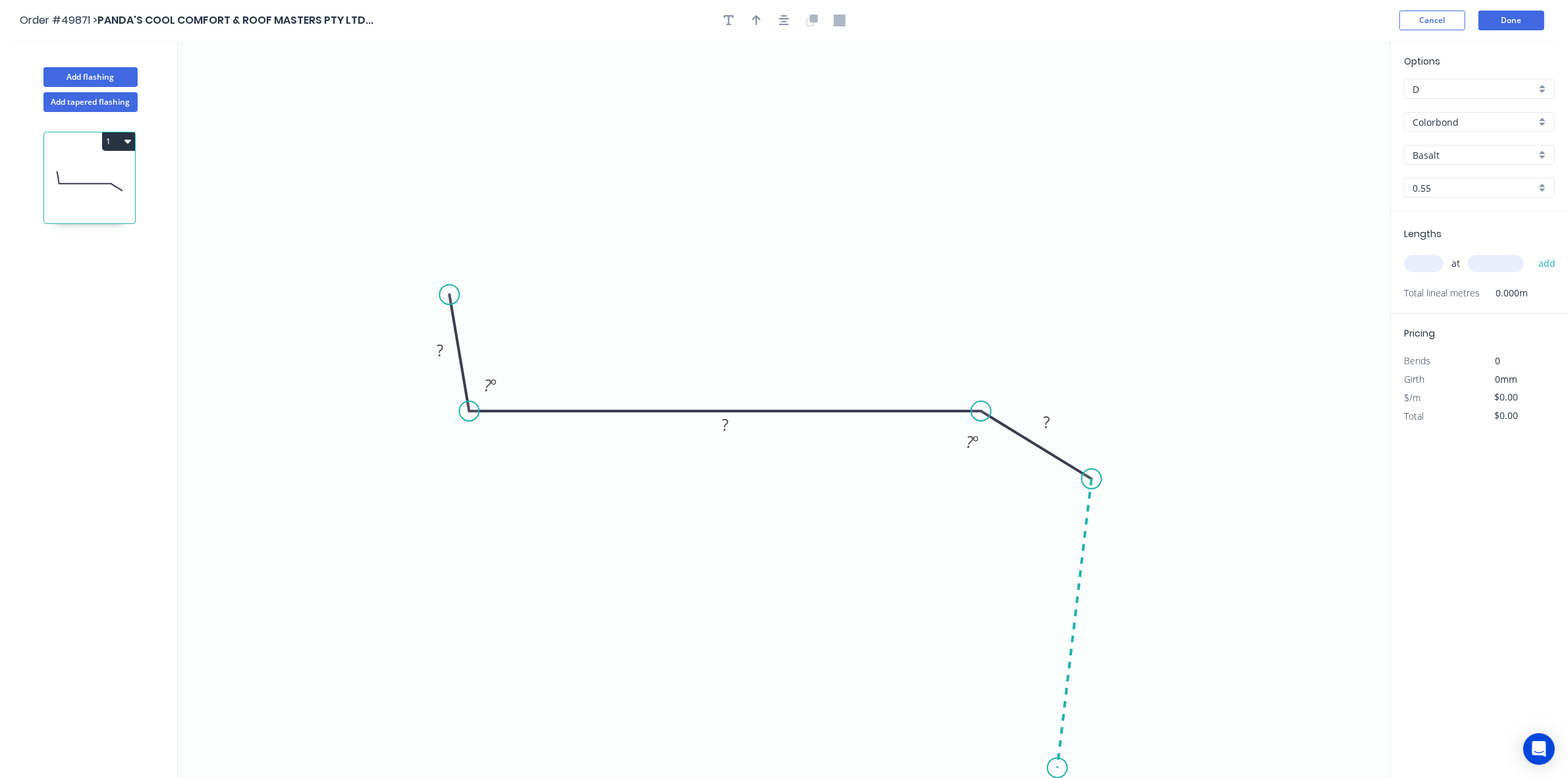
click at [1058, 769] on icon "0 ? ? ? ? º ? º" at bounding box center [784, 409] width 1213 height 737
click at [961, 735] on icon "0 ? ? ? ? ? º ? º ? º" at bounding box center [784, 409] width 1213 height 737
click at [961, 734] on circle at bounding box center [961, 735] width 20 height 20
click at [884, 688] on icon "0 ? ? ? ? ? ? º ? º ? º ? º" at bounding box center [784, 409] width 1213 height 737
click at [884, 687] on circle at bounding box center [883, 687] width 20 height 20
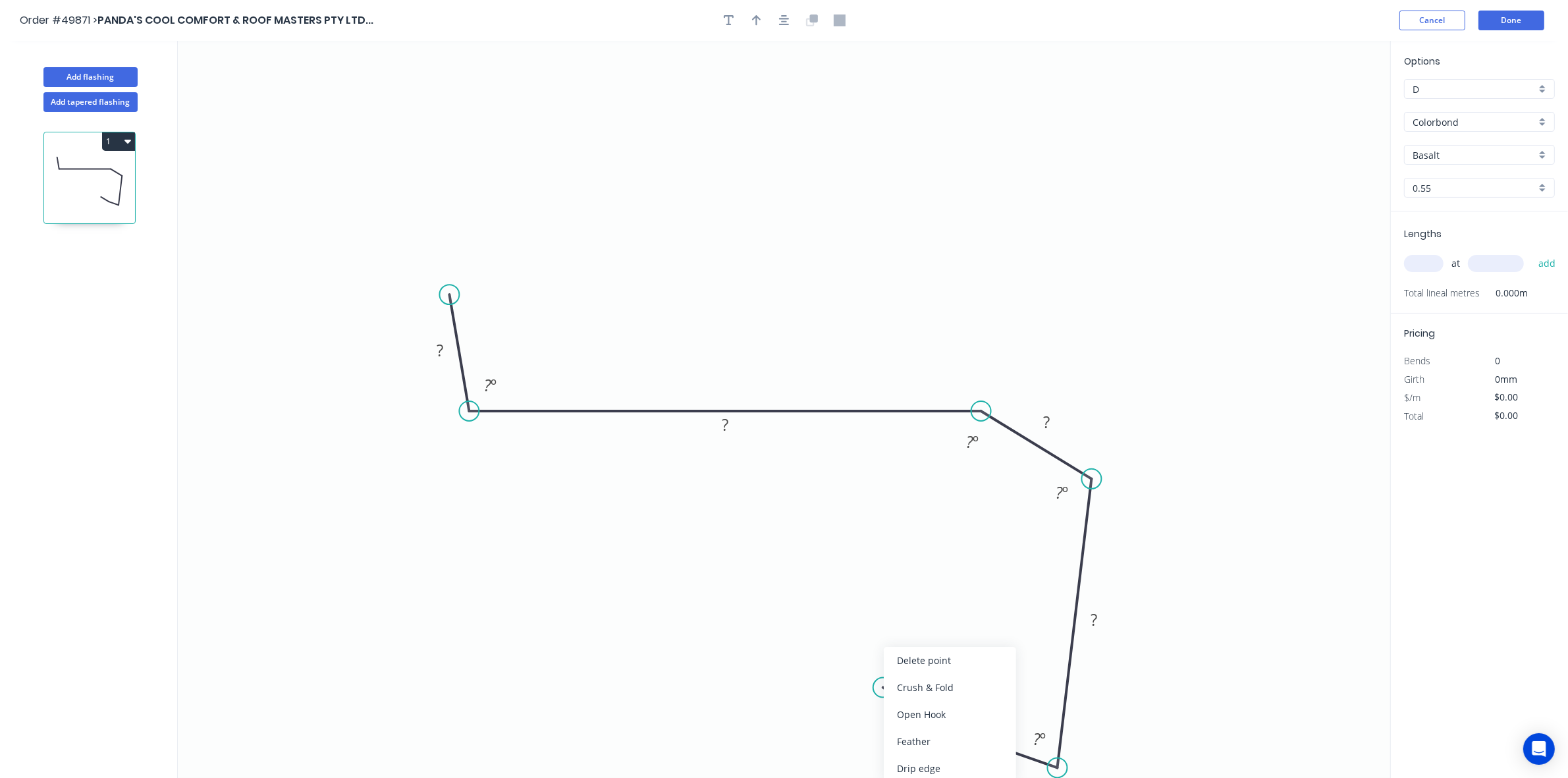
click at [932, 658] on div "Delete point" at bounding box center [950, 660] width 132 height 27
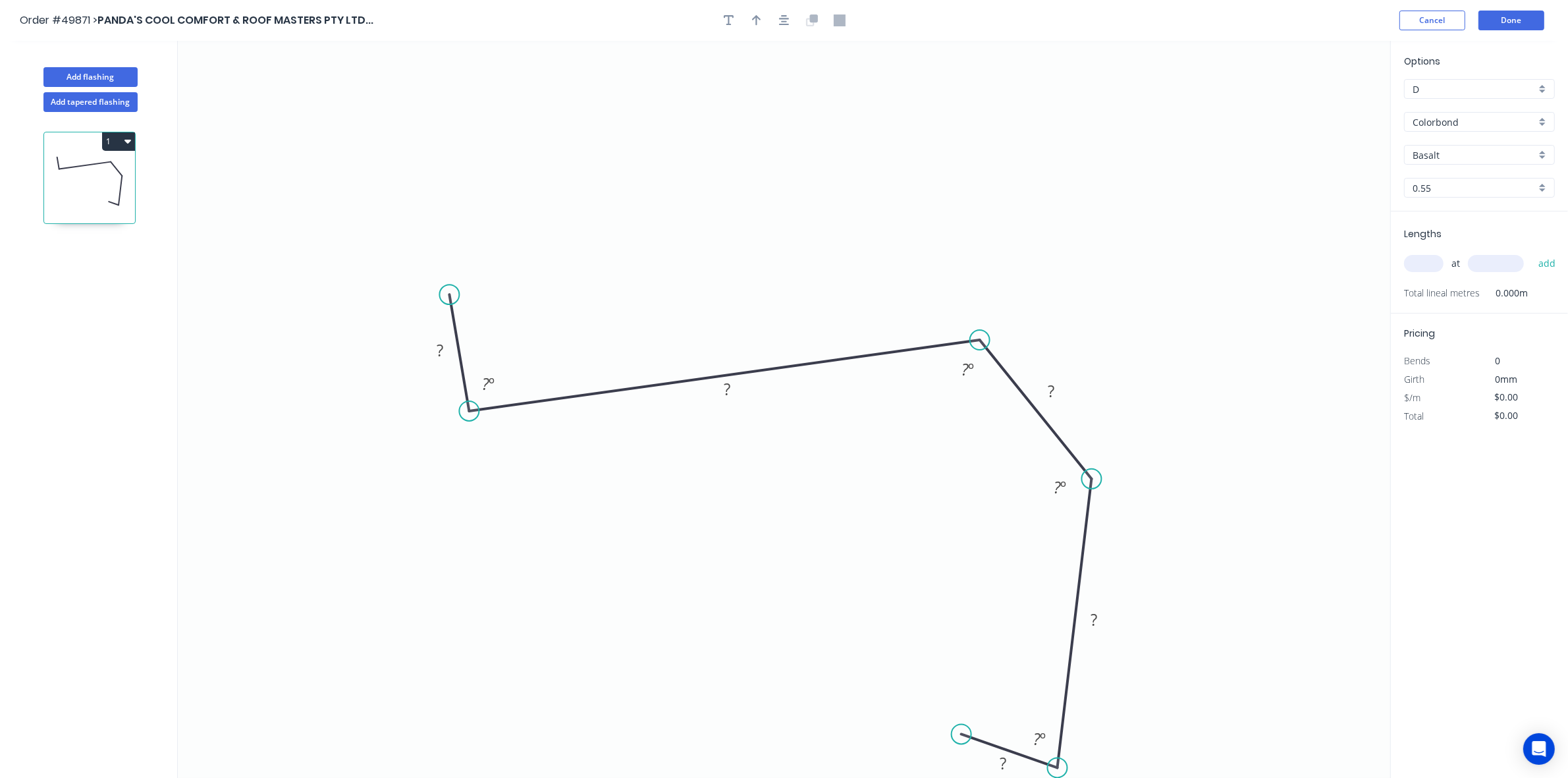
drag, startPoint x: 974, startPoint y: 414, endPoint x: 980, endPoint y: 340, distance: 74.2
click at [980, 340] on circle at bounding box center [980, 339] width 20 height 20
drag, startPoint x: 1092, startPoint y: 473, endPoint x: 1054, endPoint y: 404, distance: 78.8
click at [1068, 386] on circle at bounding box center [1058, 395] width 20 height 20
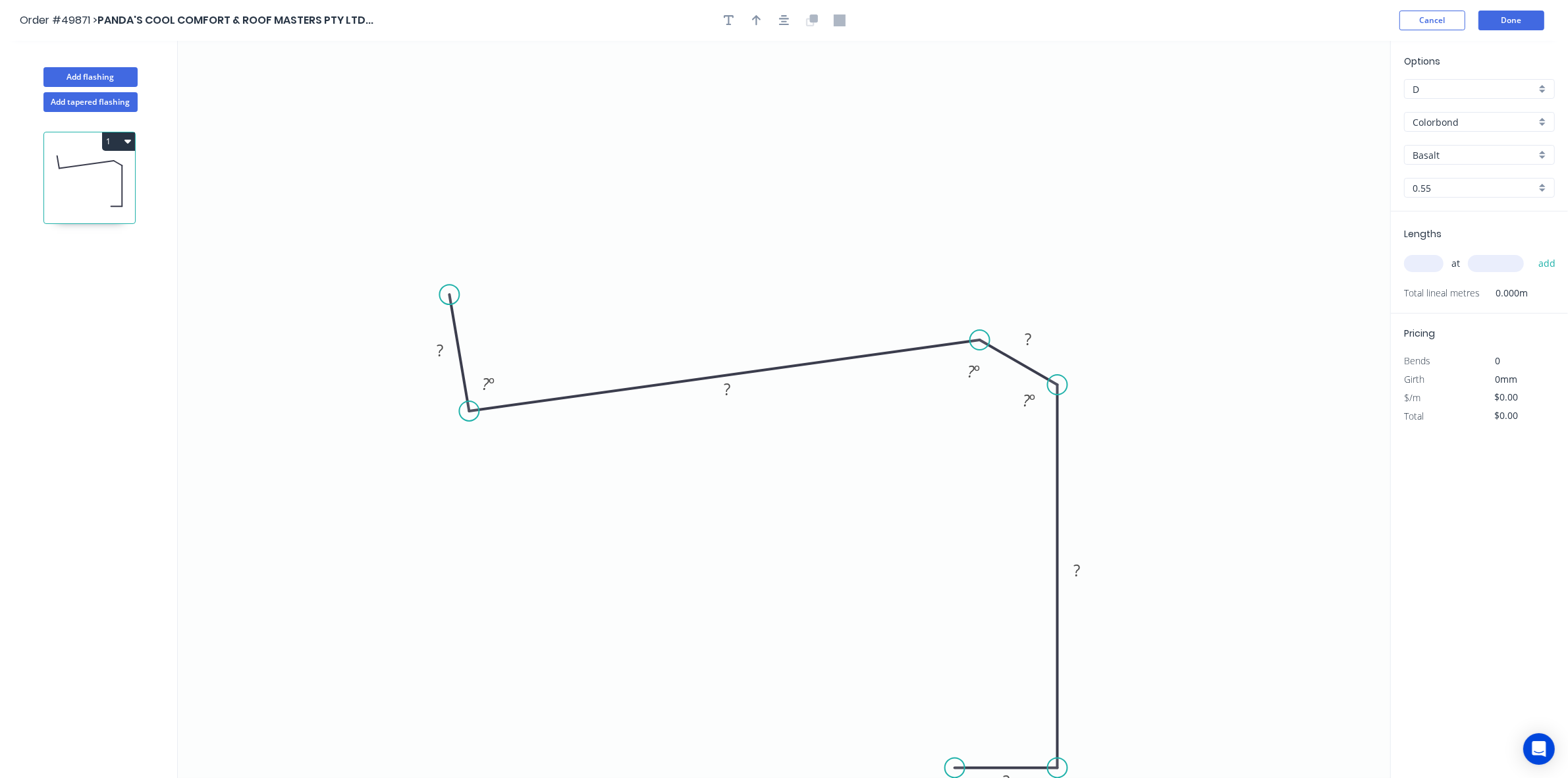
drag, startPoint x: 956, startPoint y: 763, endPoint x: 897, endPoint y: 636, distance: 140.0
click at [956, 762] on circle at bounding box center [955, 768] width 20 height 20
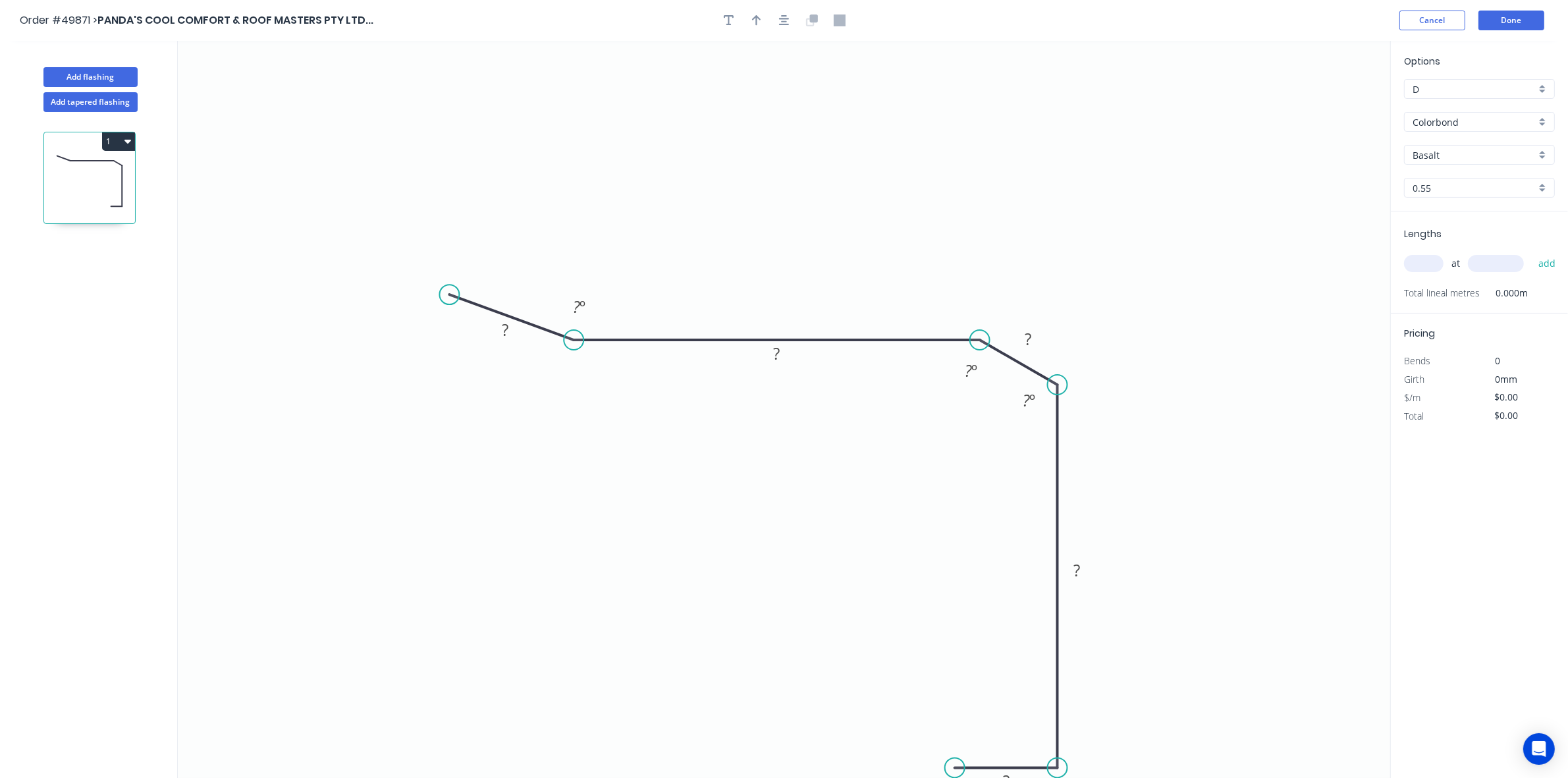
drag, startPoint x: 565, startPoint y: 346, endPoint x: 574, endPoint y: 334, distance: 15.0
click at [574, 334] on circle at bounding box center [574, 339] width 20 height 20
drag, startPoint x: 449, startPoint y: 288, endPoint x: 574, endPoint y: 251, distance: 130.4
click at [574, 251] on circle at bounding box center [574, 251] width 20 height 20
click at [784, 21] on icon "button" at bounding box center [784, 20] width 10 height 10
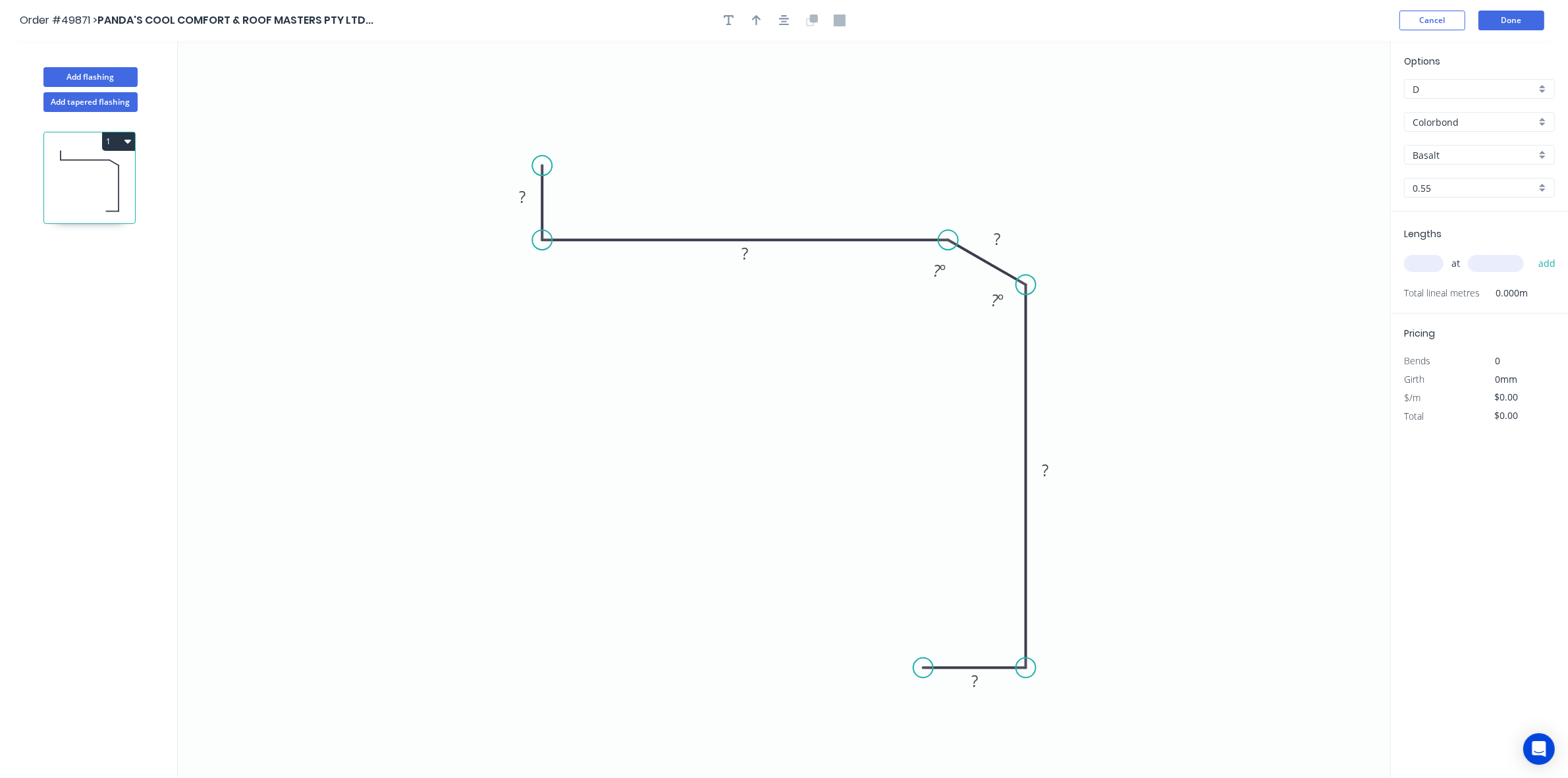
drag, startPoint x: 540, startPoint y: 148, endPoint x: 548, endPoint y: 166, distance: 19.7
click at [548, 166] on circle at bounding box center [542, 164] width 20 height 20
click at [519, 196] on tspan "?" at bounding box center [522, 197] width 7 height 22
drag, startPoint x: 950, startPoint y: 244, endPoint x: 748, endPoint y: 239, distance: 202.1
click at [748, 239] on circle at bounding box center [748, 239] width 20 height 20
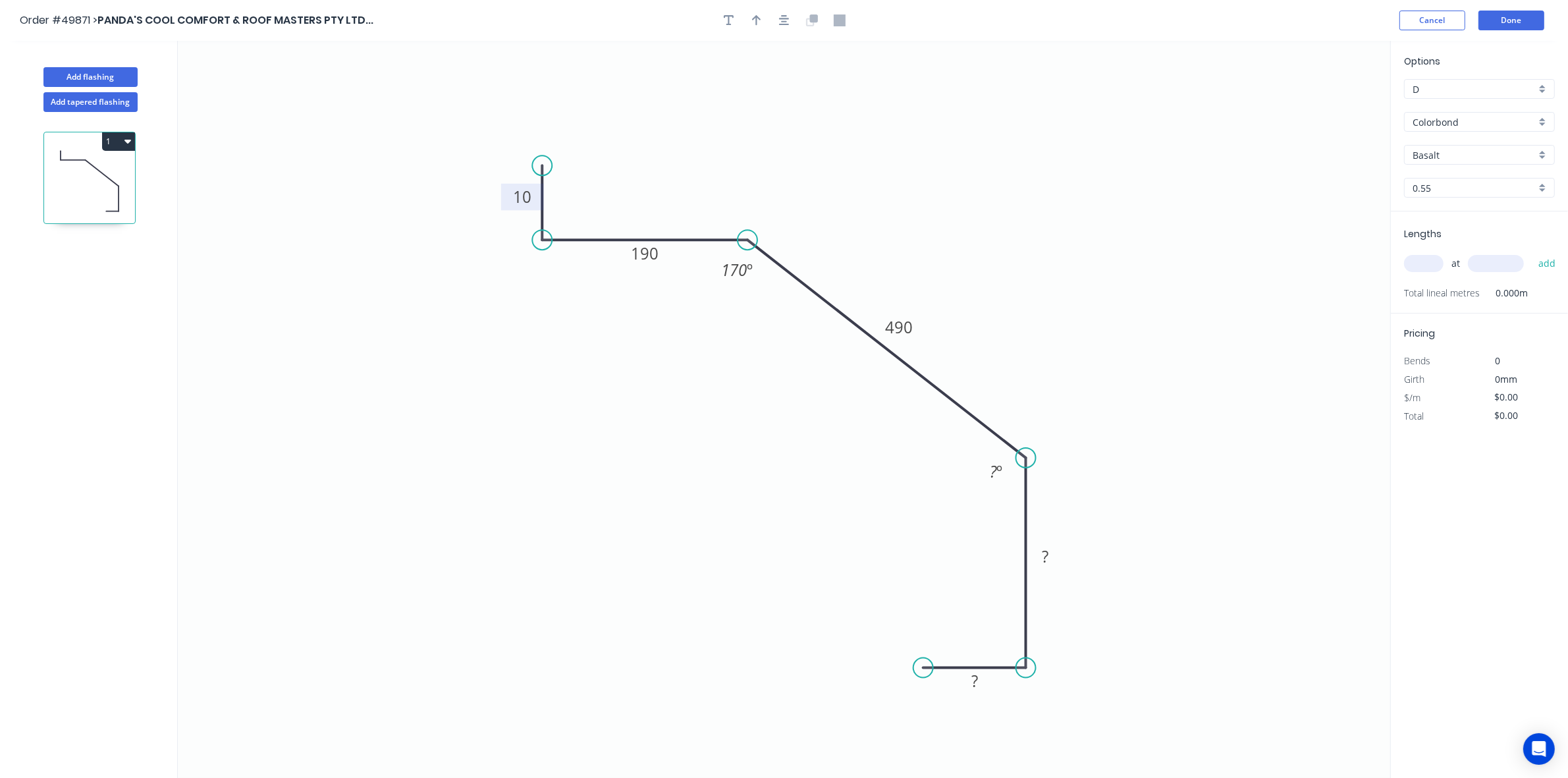
drag, startPoint x: 1026, startPoint y: 288, endPoint x: 1020, endPoint y: 458, distance: 170.1
click at [1020, 458] on circle at bounding box center [1025, 458] width 20 height 20
click at [996, 466] on tspan "º" at bounding box center [999, 471] width 6 height 22
click at [925, 668] on circle at bounding box center [923, 667] width 20 height 20
click at [929, 614] on icon at bounding box center [926, 641] width 6 height 55
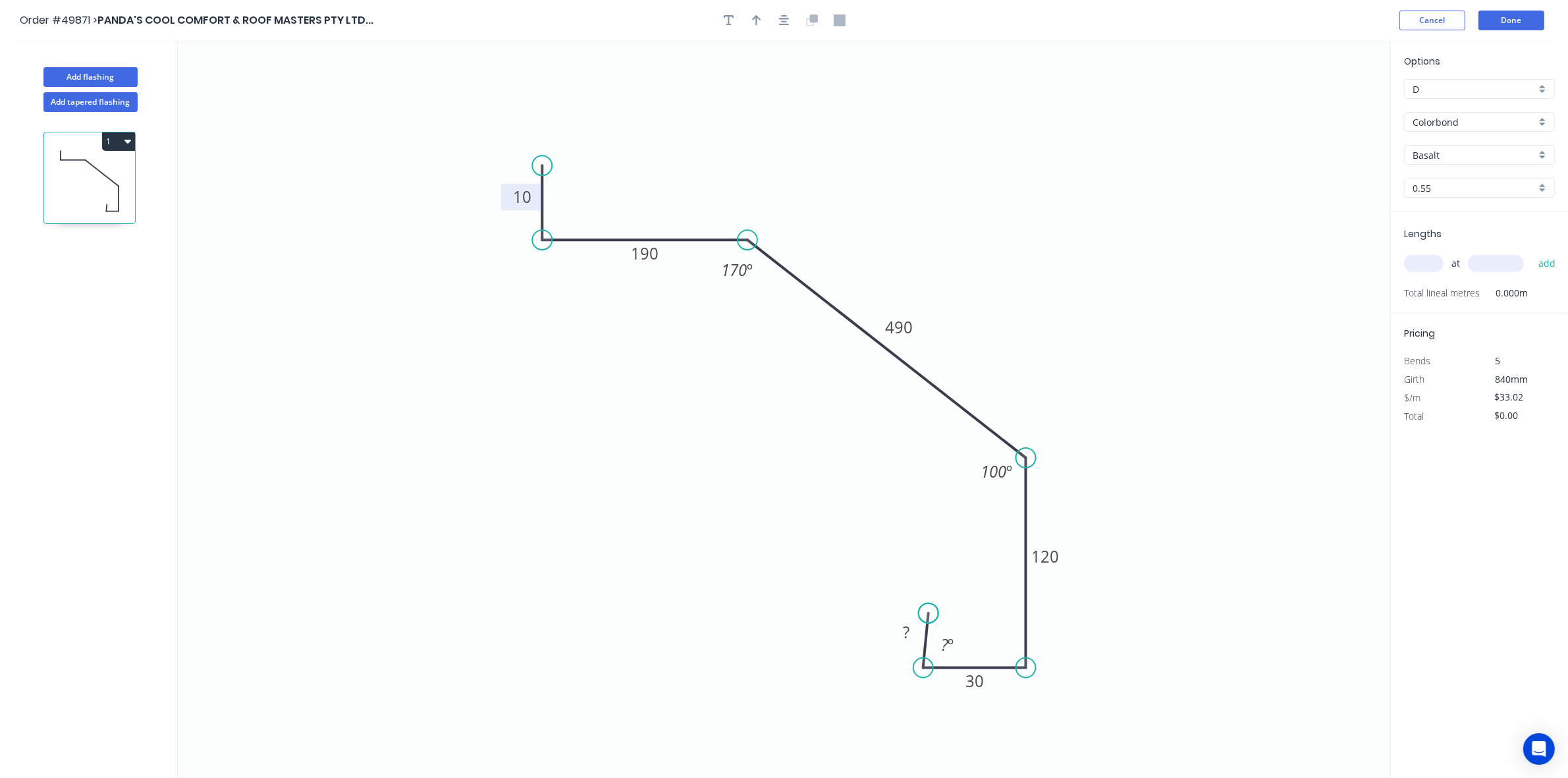
click at [929, 614] on circle at bounding box center [928, 613] width 20 height 20
click at [921, 614] on circle at bounding box center [923, 613] width 20 height 20
click at [898, 630] on rect at bounding box center [904, 635] width 26 height 19
click at [1252, 506] on icon "0 10 190 490 120 30 10 170 º 100 º" at bounding box center [784, 409] width 1213 height 737
type input "$33.02"
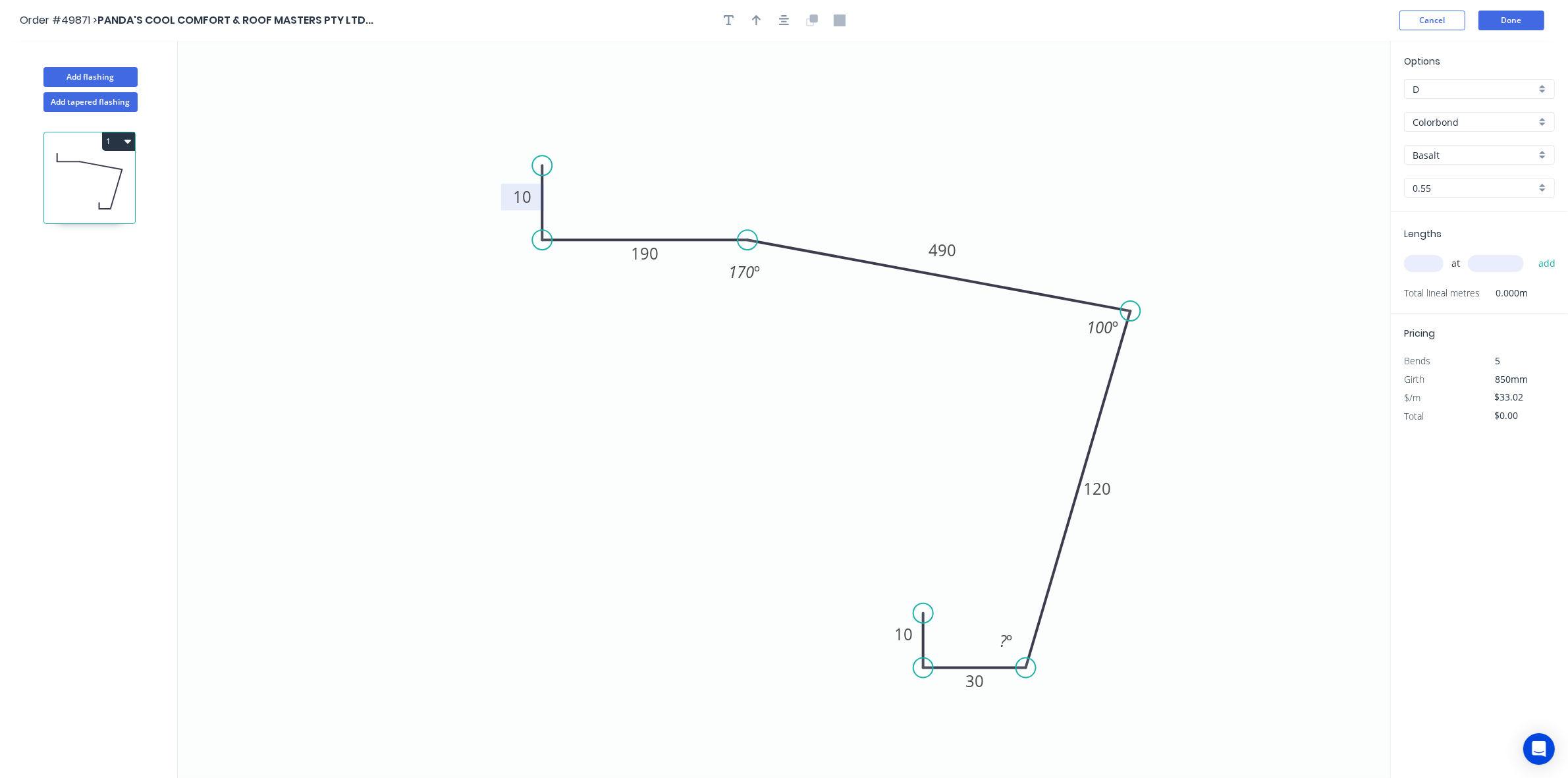
drag, startPoint x: 1027, startPoint y: 450, endPoint x: 1131, endPoint y: 312, distance: 172.8
click at [1131, 312] on circle at bounding box center [1130, 310] width 20 height 20
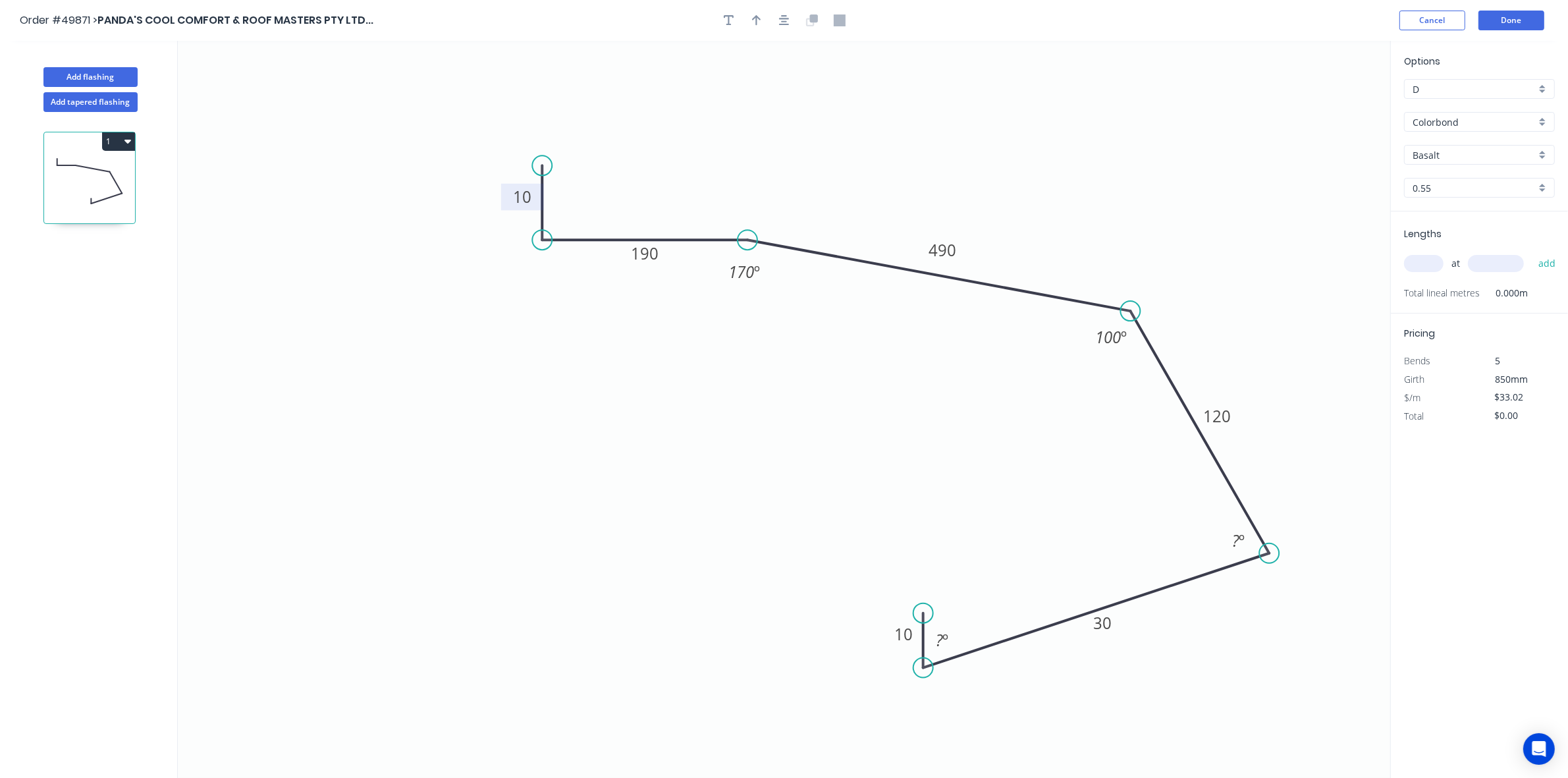
drag, startPoint x: 1166, startPoint y: 614, endPoint x: 1270, endPoint y: 554, distance: 120.1
click at [1270, 554] on circle at bounding box center [1268, 553] width 20 height 20
drag, startPoint x: 931, startPoint y: 666, endPoint x: 956, endPoint y: 649, distance: 30.2
click at [1166, 606] on circle at bounding box center [1163, 613] width 20 height 20
drag, startPoint x: 931, startPoint y: 610, endPoint x: 1136, endPoint y: 575, distance: 208.0
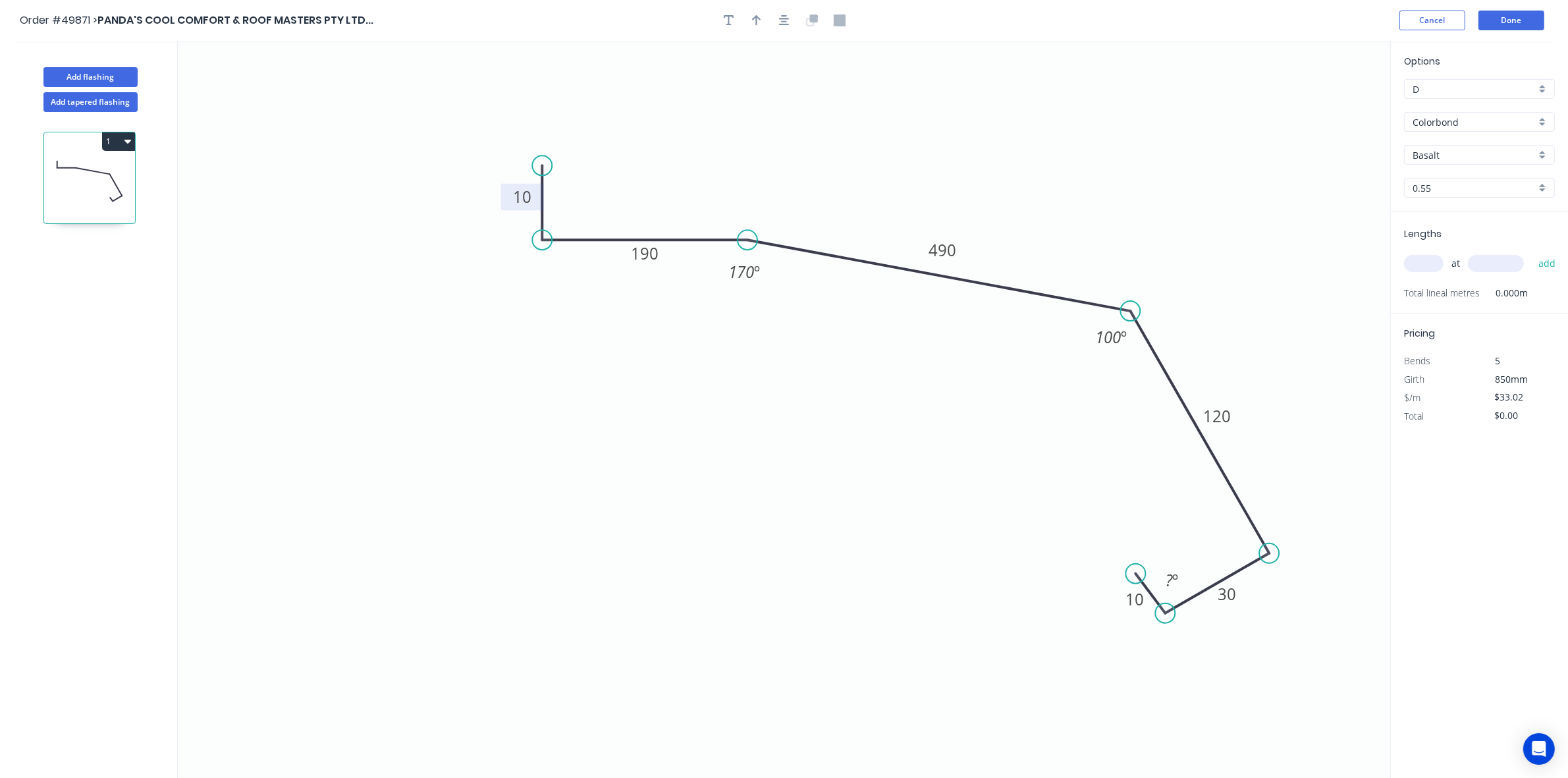
click at [1136, 575] on circle at bounding box center [1136, 574] width 20 height 20
drag, startPoint x: 1191, startPoint y: 568, endPoint x: 1174, endPoint y: 593, distance: 30.2
click at [1231, 516] on circle at bounding box center [1230, 512] width 20 height 20
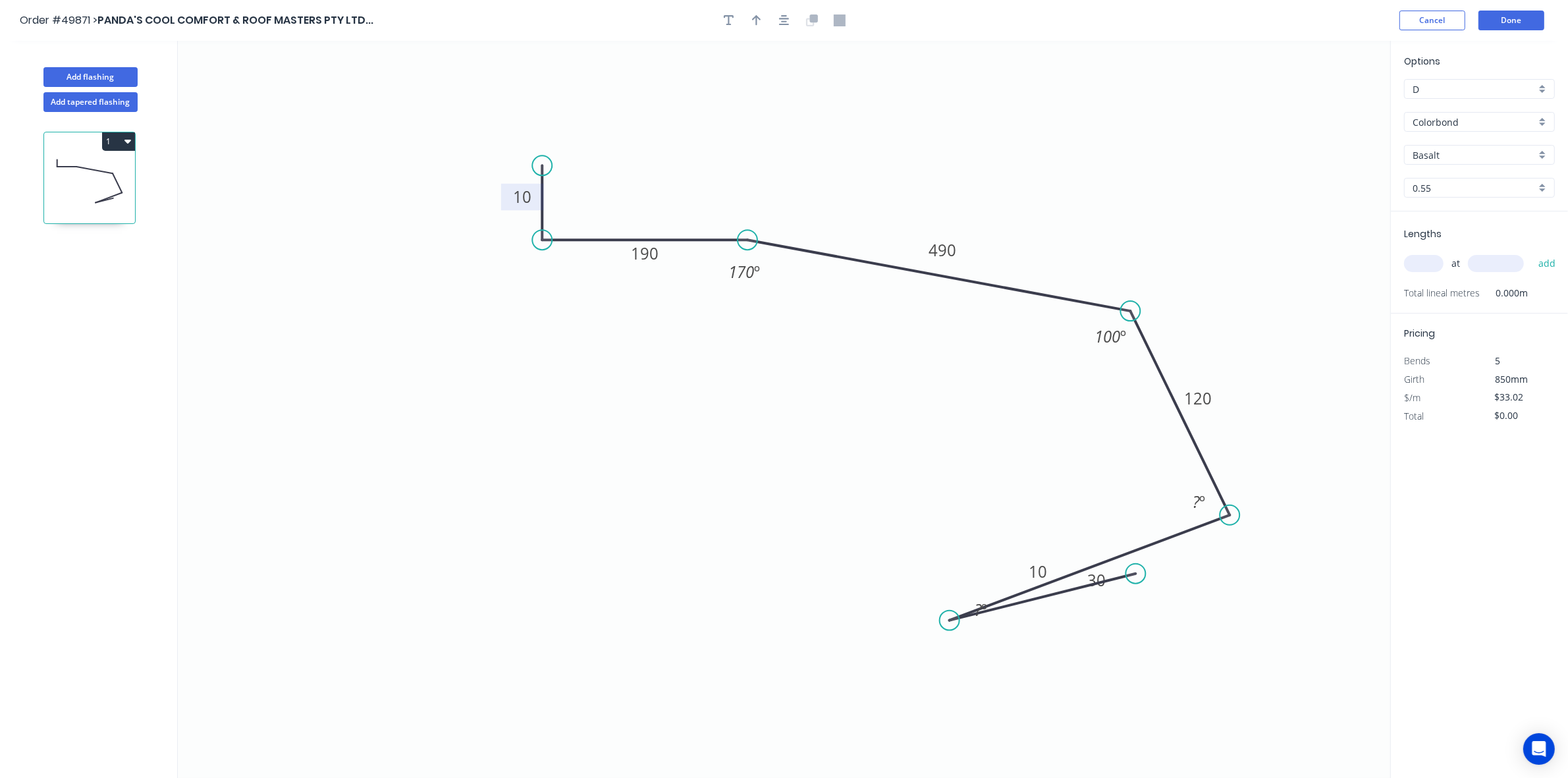
drag, startPoint x: 1166, startPoint y: 608, endPoint x: 956, endPoint y: 616, distance: 210.2
click at [954, 617] on circle at bounding box center [949, 620] width 20 height 20
drag, startPoint x: 1021, startPoint y: 534, endPoint x: 950, endPoint y: 528, distance: 71.3
click at [950, 528] on circle at bounding box center [954, 527] width 20 height 20
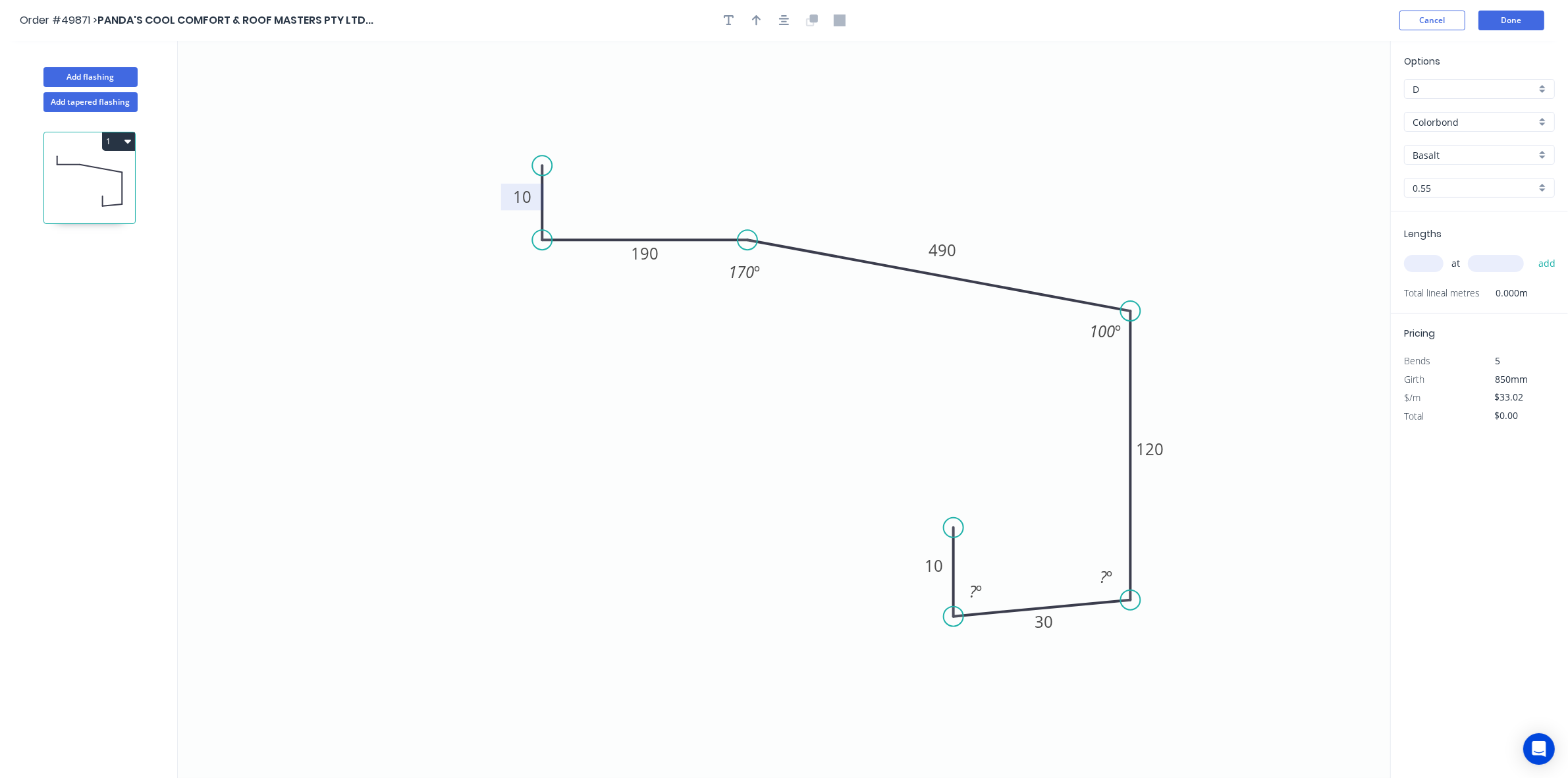
drag, startPoint x: 1229, startPoint y: 514, endPoint x: 1141, endPoint y: 601, distance: 123.7
click at [1141, 601] on icon "0 10 190 490 120 30 10 170 º 100 º ? º ? º" at bounding box center [784, 409] width 1213 height 737
click at [1131, 616] on circle at bounding box center [1130, 616] width 20 height 20
click at [1177, 683] on icon "0 10 190 490 120 30 10 170 º 100 º" at bounding box center [784, 409] width 1213 height 737
drag, startPoint x: 757, startPoint y: 27, endPoint x: 1194, endPoint y: 83, distance: 440.6
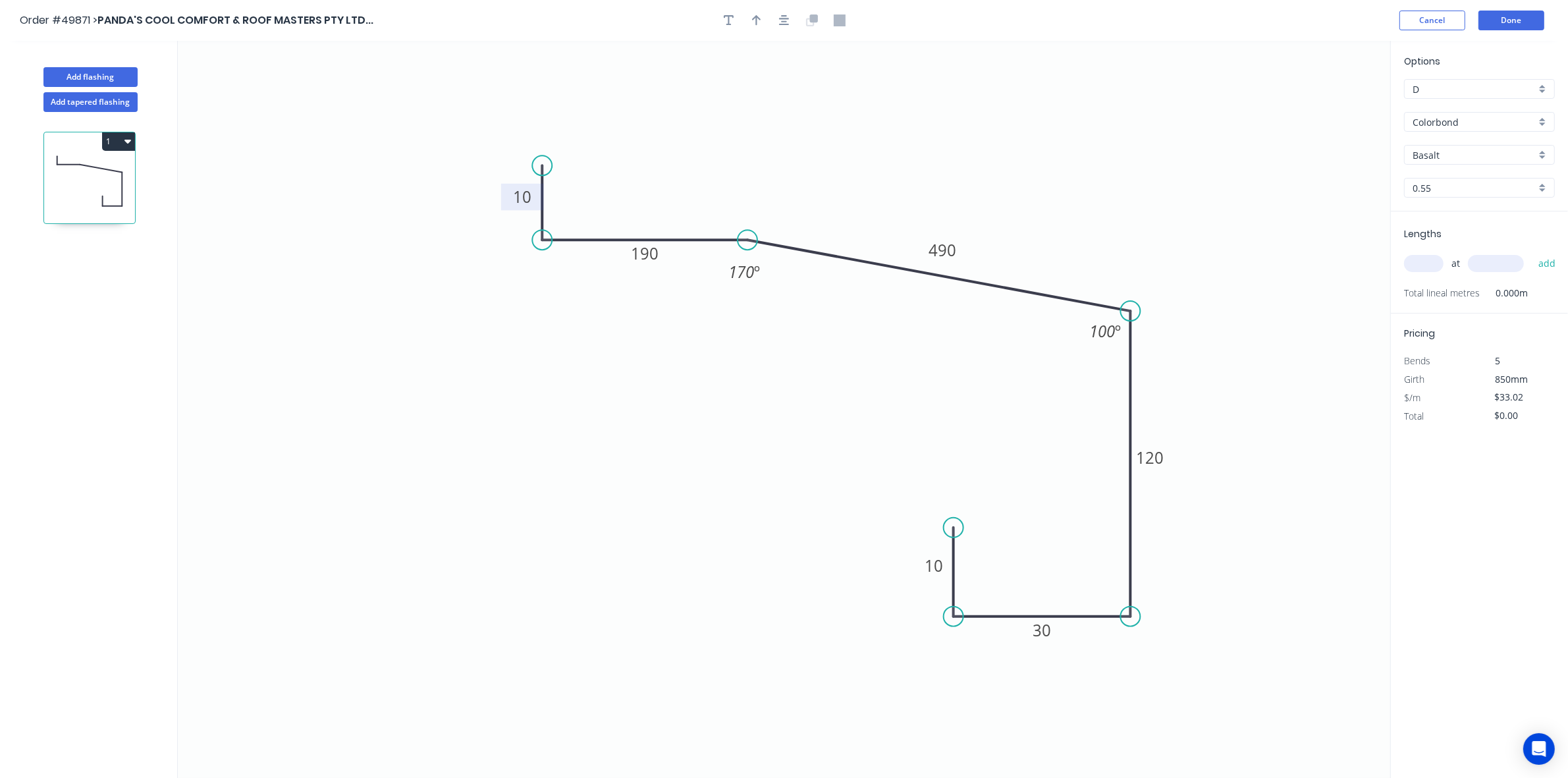
click at [759, 26] on button "button" at bounding box center [756, 20] width 20 height 20
drag, startPoint x: 1320, startPoint y: 106, endPoint x: 966, endPoint y: 188, distance: 363.4
click at [946, 196] on icon at bounding box center [939, 185] width 12 height 43
click at [1438, 160] on input "Basalt" at bounding box center [1474, 155] width 123 height 14
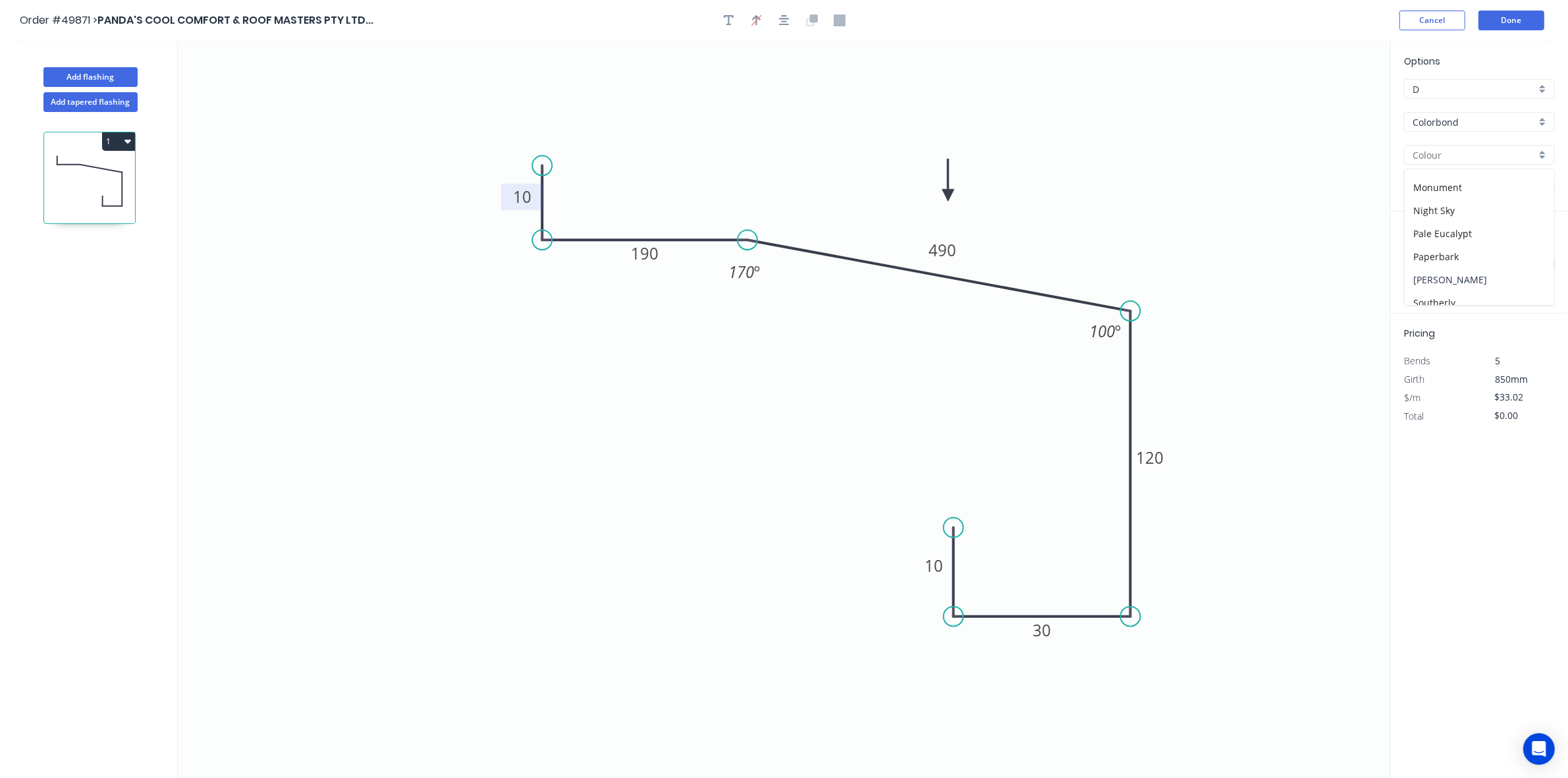
click at [1456, 282] on div "Shale Grey" at bounding box center [1480, 280] width 149 height 23
type input "Shale Grey"
click at [1438, 260] on input "text" at bounding box center [1424, 264] width 40 height 17
type input "3"
type input "3900"
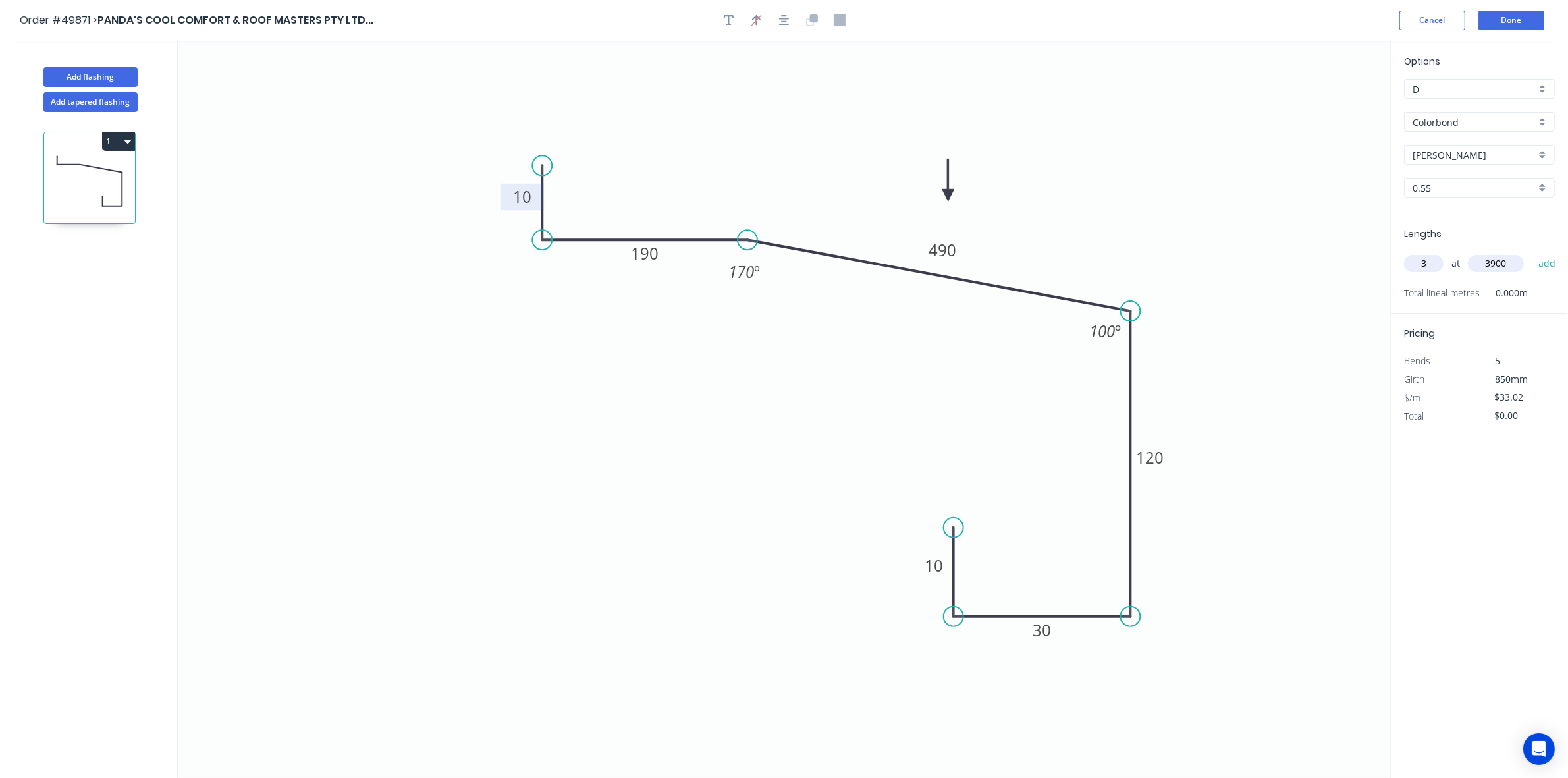
click at [1532, 252] on button "add" at bounding box center [1547, 264] width 31 height 23
click at [114, 148] on button "1" at bounding box center [118, 142] width 33 height 19
click at [82, 178] on div "Duplicate" at bounding box center [72, 174] width 101 height 19
type input "$0.00"
drag, startPoint x: 543, startPoint y: 168, endPoint x: 551, endPoint y: 126, distance: 42.8
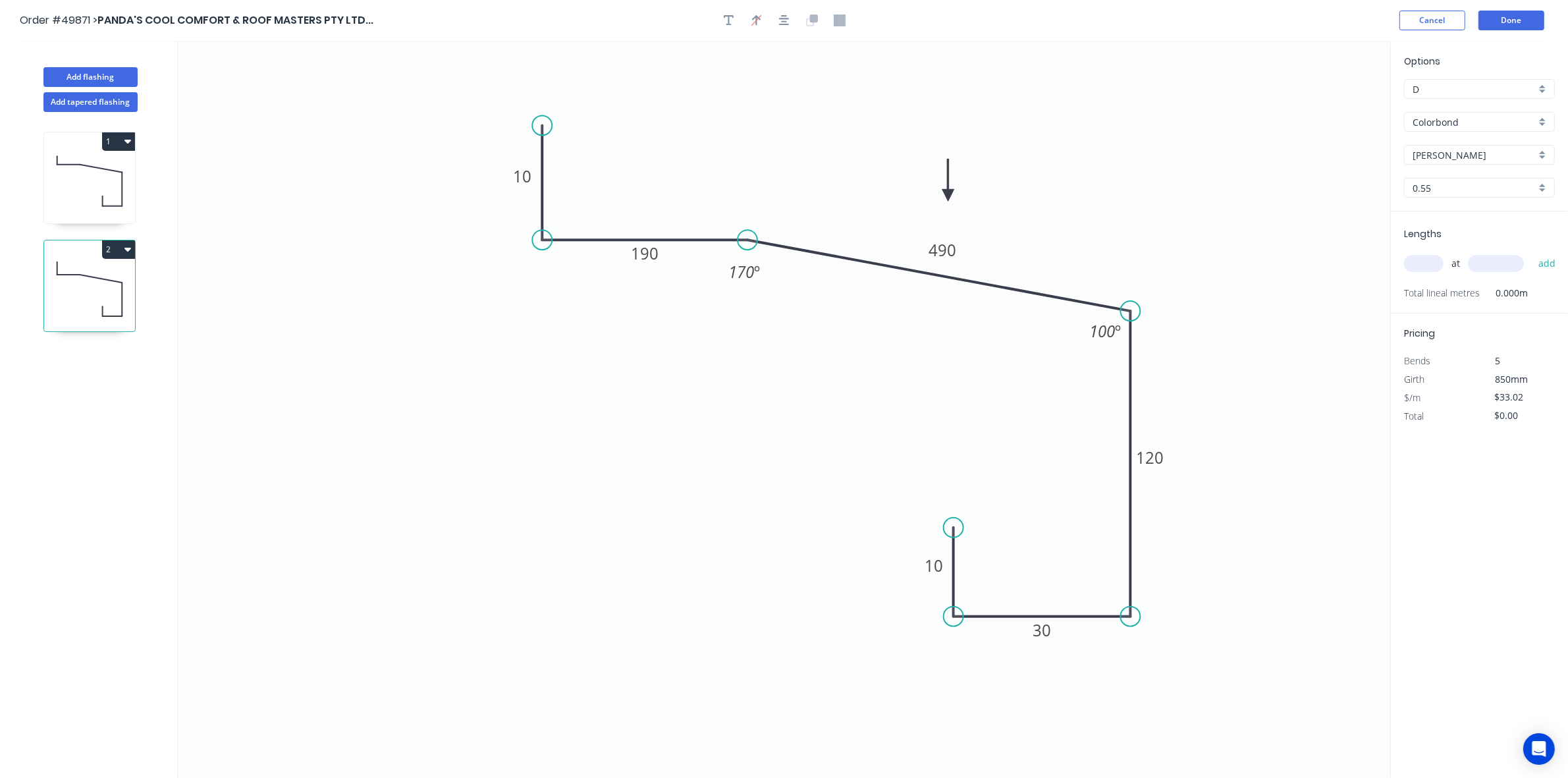
click at [551, 126] on circle at bounding box center [542, 125] width 20 height 20
click at [496, 95] on icon at bounding box center [519, 109] width 46 height 31
click at [496, 95] on circle at bounding box center [495, 94] width 20 height 20
click at [534, 88] on rect at bounding box center [530, 89] width 26 height 19
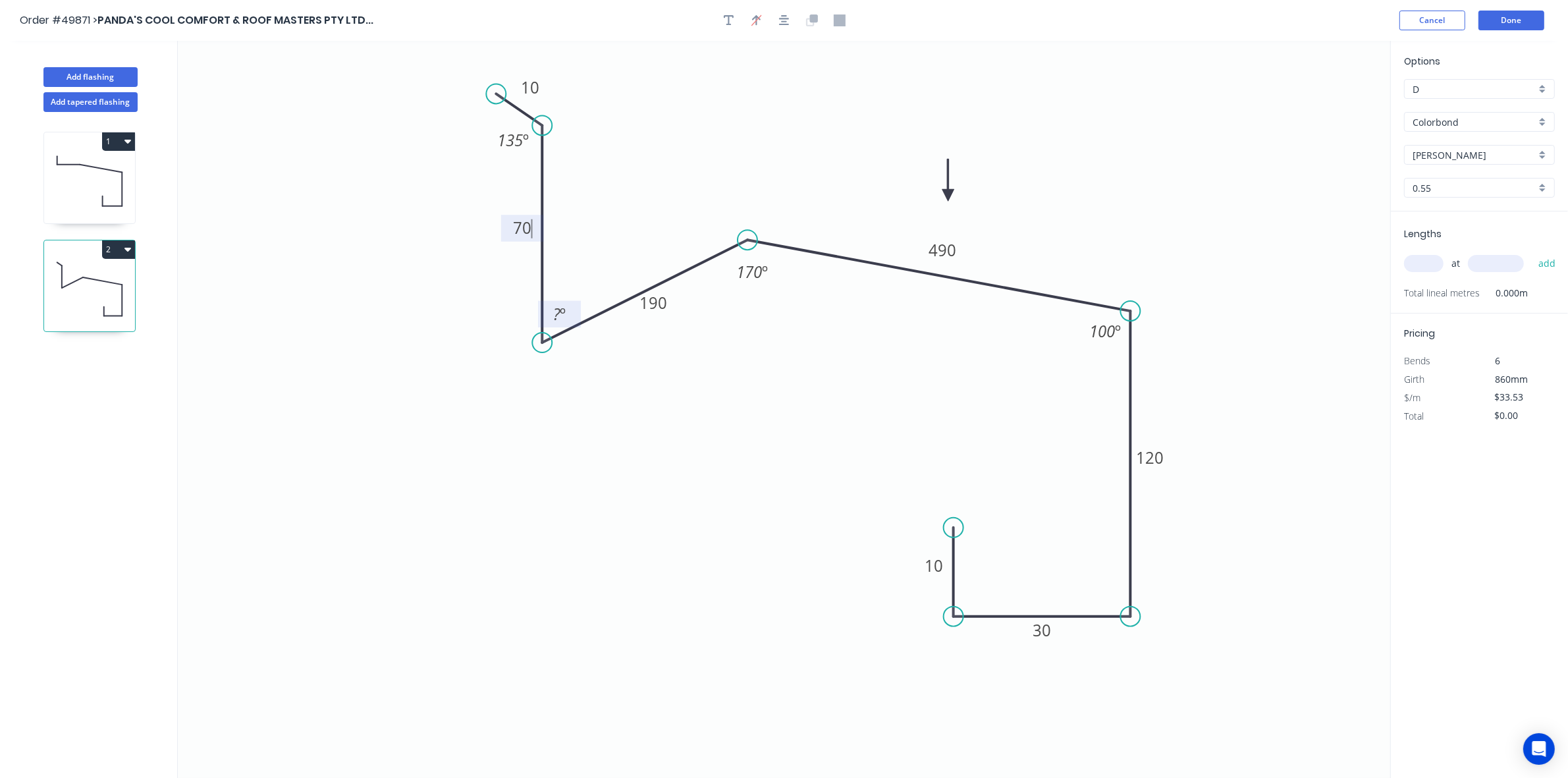
drag, startPoint x: 542, startPoint y: 343, endPoint x: 555, endPoint y: 330, distance: 18.4
click at [538, 348] on circle at bounding box center [542, 342] width 20 height 20
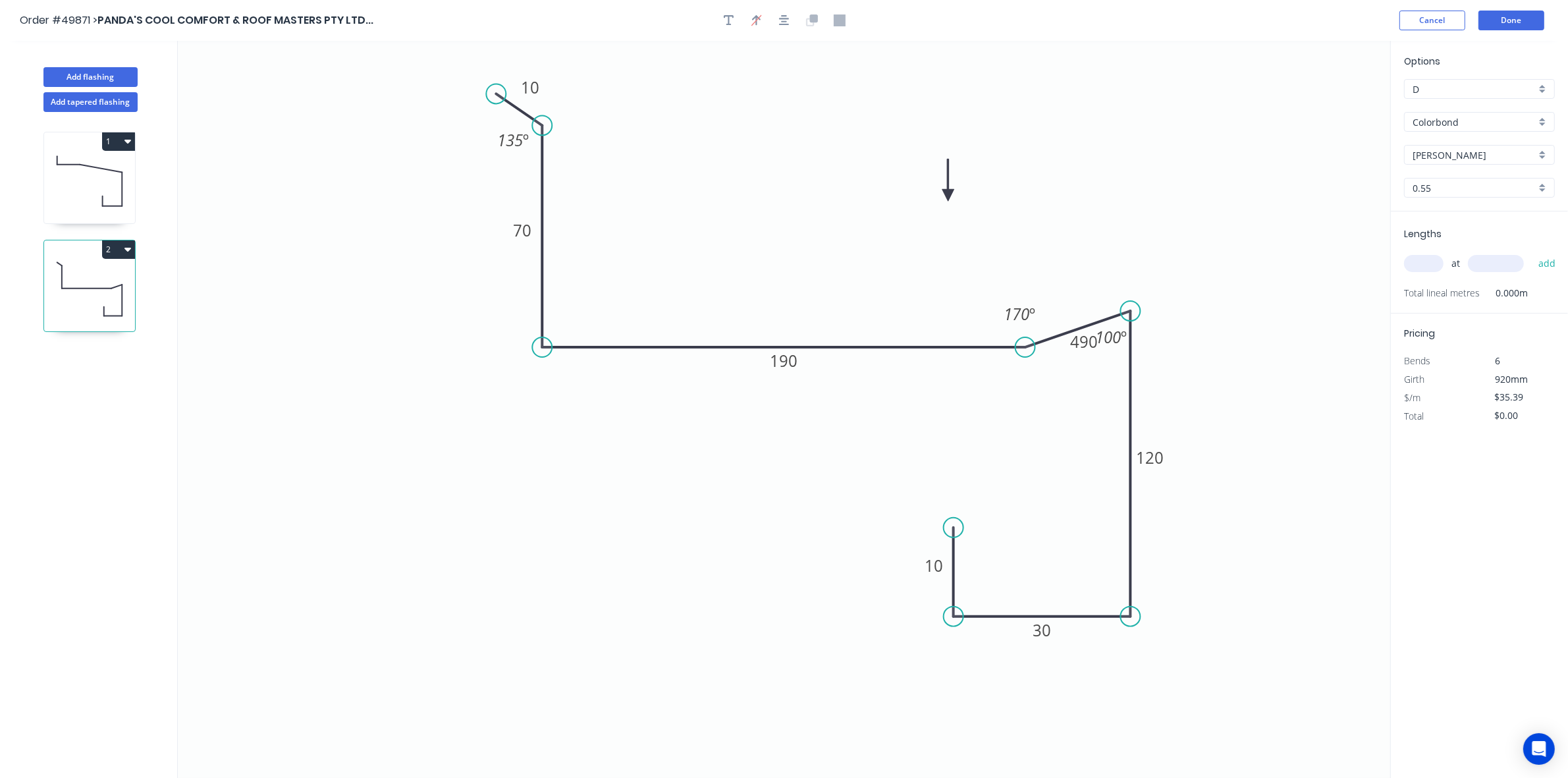
drag, startPoint x: 741, startPoint y: 242, endPoint x: 1025, endPoint y: 340, distance: 300.4
click at [1025, 340] on circle at bounding box center [1025, 347] width 20 height 20
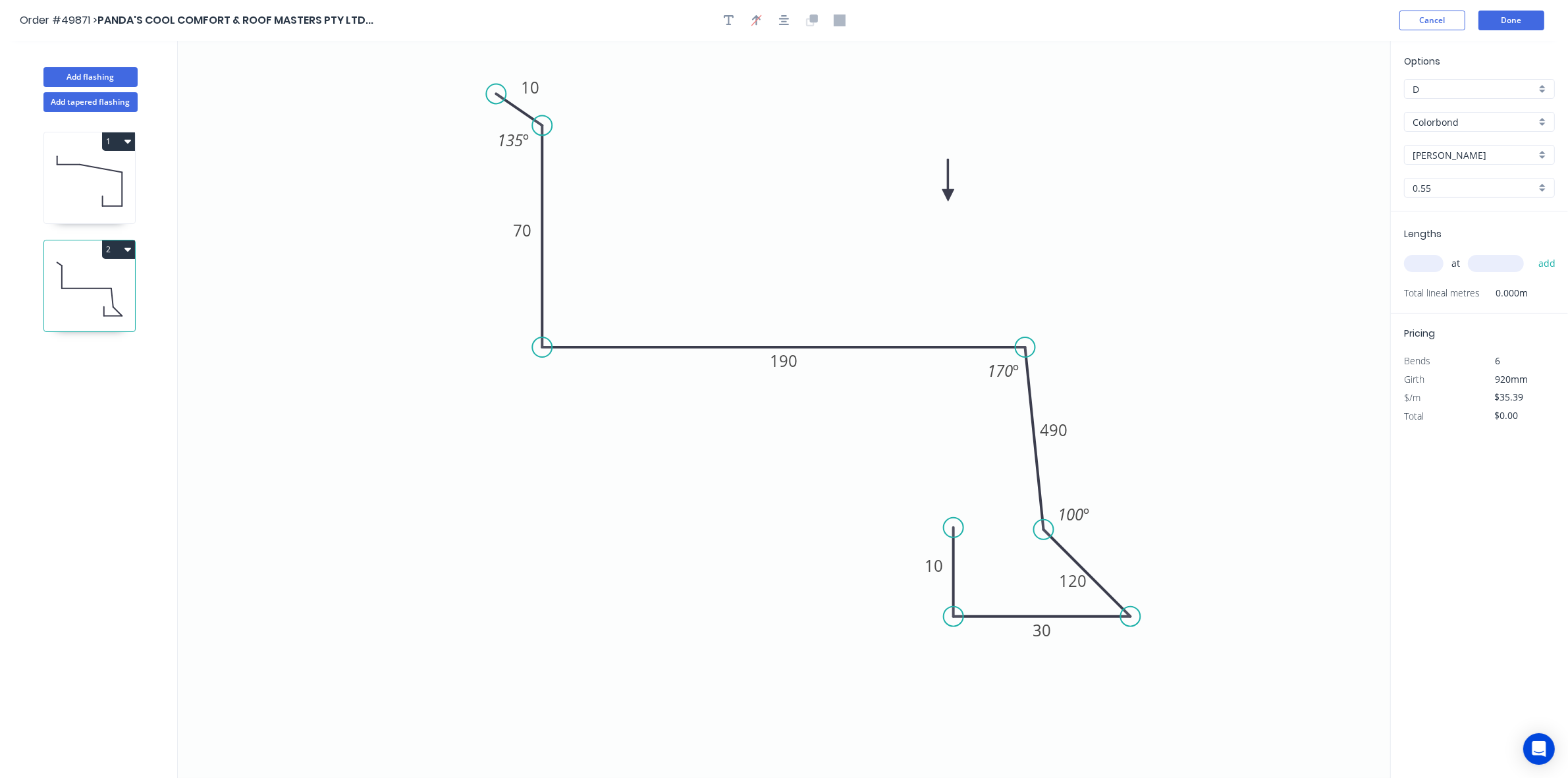
drag, startPoint x: 1102, startPoint y: 407, endPoint x: 1042, endPoint y: 511, distance: 120.1
click at [1042, 511] on icon "0 10 70 190 490 120 30 10 135 º 170 º 100 º" at bounding box center [784, 409] width 1213 height 737
click at [791, 360] on tspan "190" at bounding box center [784, 360] width 27 height 22
click at [993, 545] on div "Delete point" at bounding box center [1016, 545] width 132 height 27
drag, startPoint x: 1007, startPoint y: 631, endPoint x: 1025, endPoint y: 625, distance: 19.0
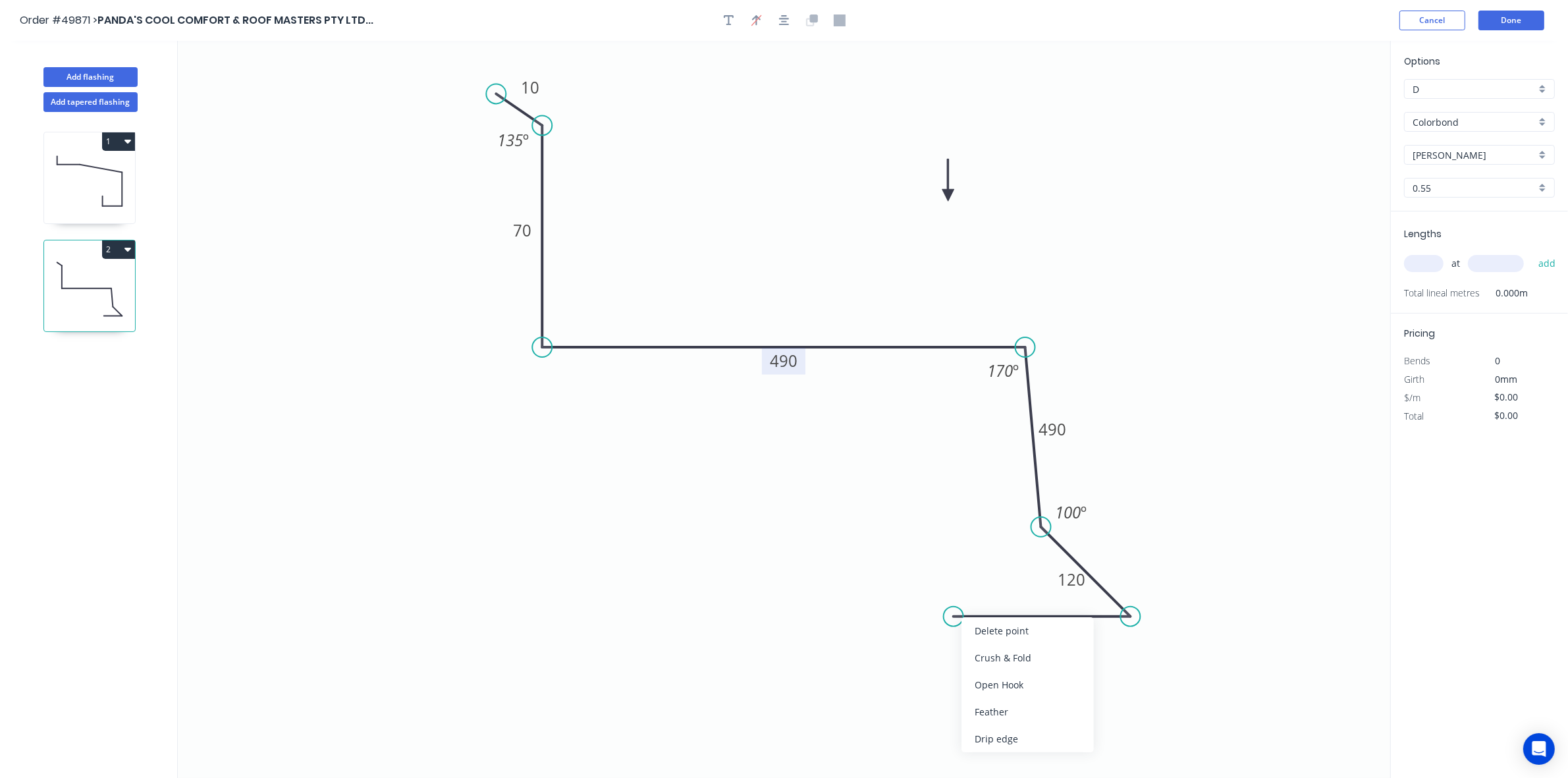
click at [1007, 631] on div "Delete point" at bounding box center [1027, 631] width 132 height 27
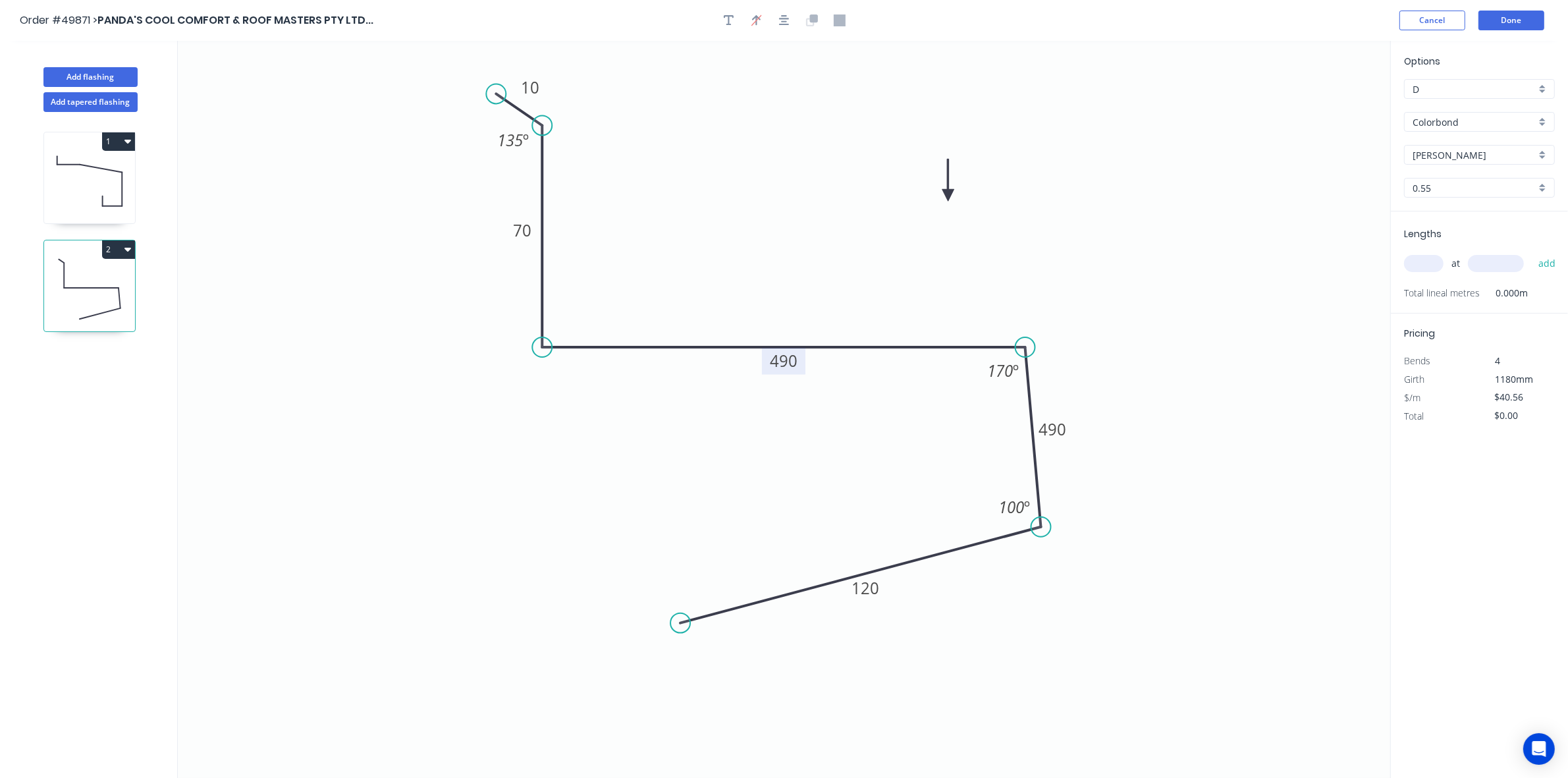
drag, startPoint x: 1130, startPoint y: 623, endPoint x: 707, endPoint y: 616, distance: 423.1
click at [688, 620] on circle at bounding box center [680, 623] width 20 height 20
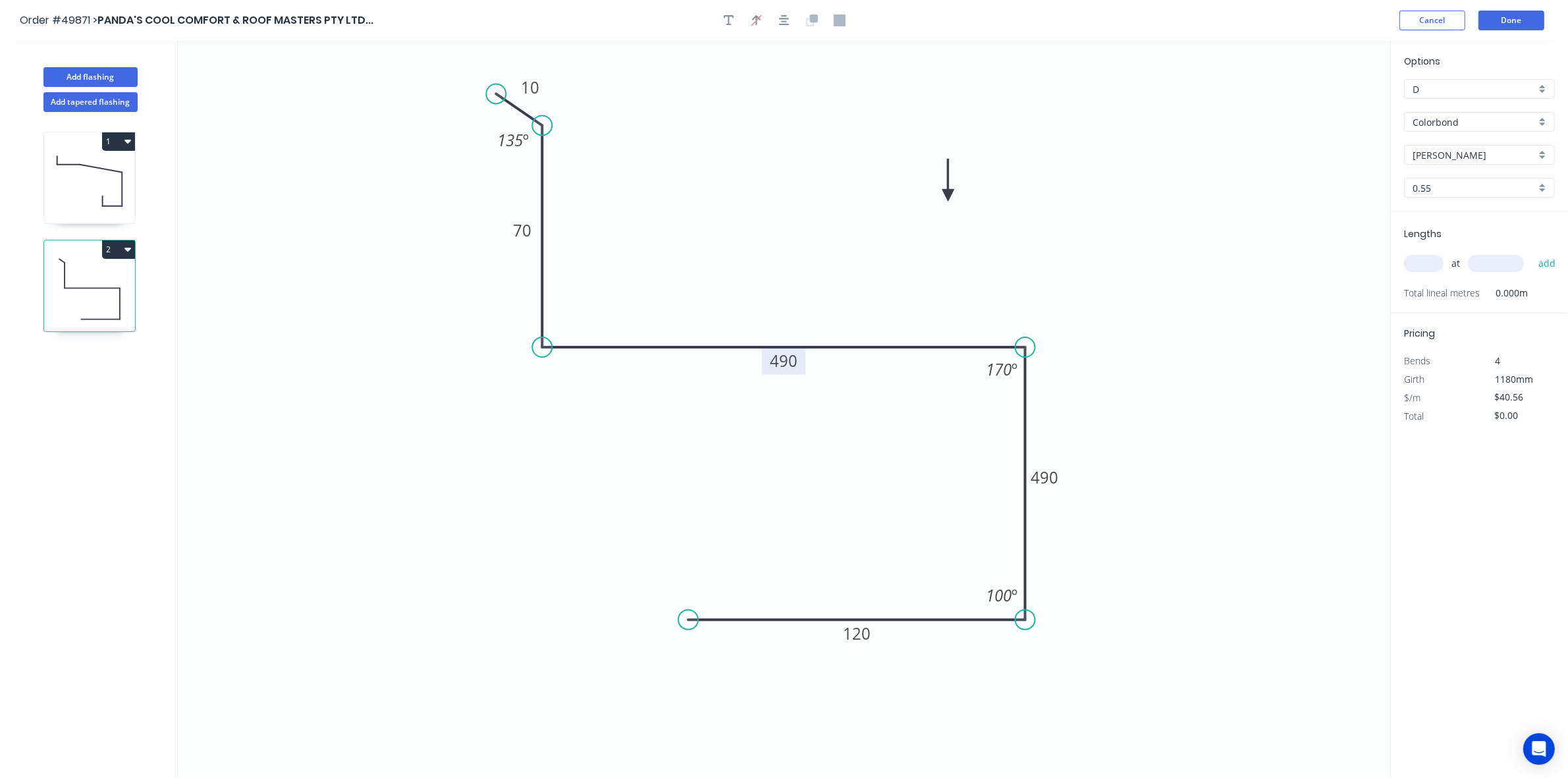
drag, startPoint x: 1038, startPoint y: 583, endPoint x: 1028, endPoint y: 612, distance: 30.7
click at [1028, 612] on circle at bounding box center [1025, 619] width 20 height 20
click at [1003, 369] on tspan "170" at bounding box center [998, 369] width 26 height 22
click at [985, 477] on icon "0 10 70 490 490 120 135 º 100 º 100 º" at bounding box center [784, 409] width 1213 height 737
drag, startPoint x: 559, startPoint y: 343, endPoint x: 538, endPoint y: 347, distance: 21.4
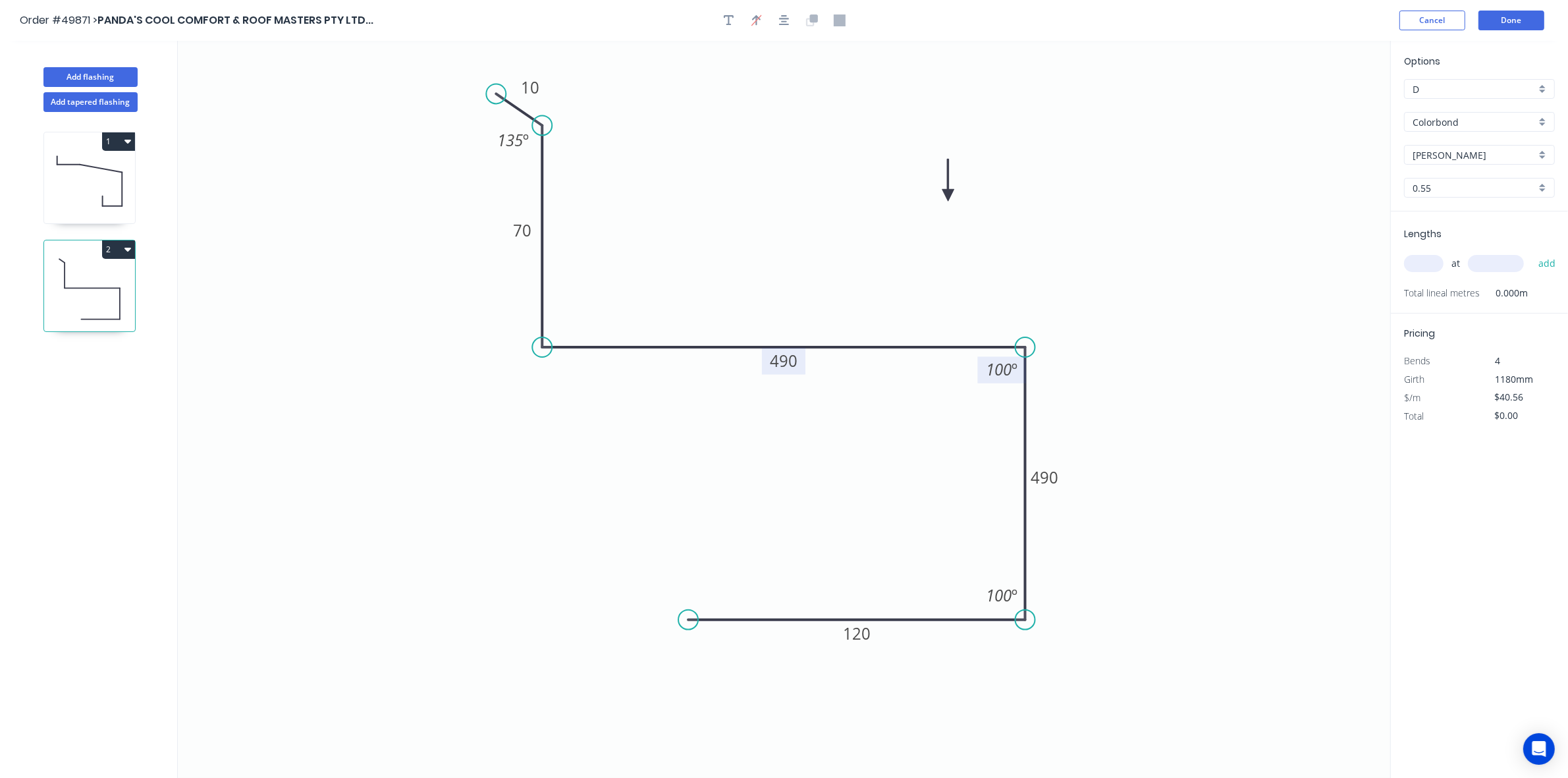
click at [558, 298] on icon "0 10 70 490 490 120 135 º 100 º 100 º" at bounding box center [784, 409] width 1213 height 737
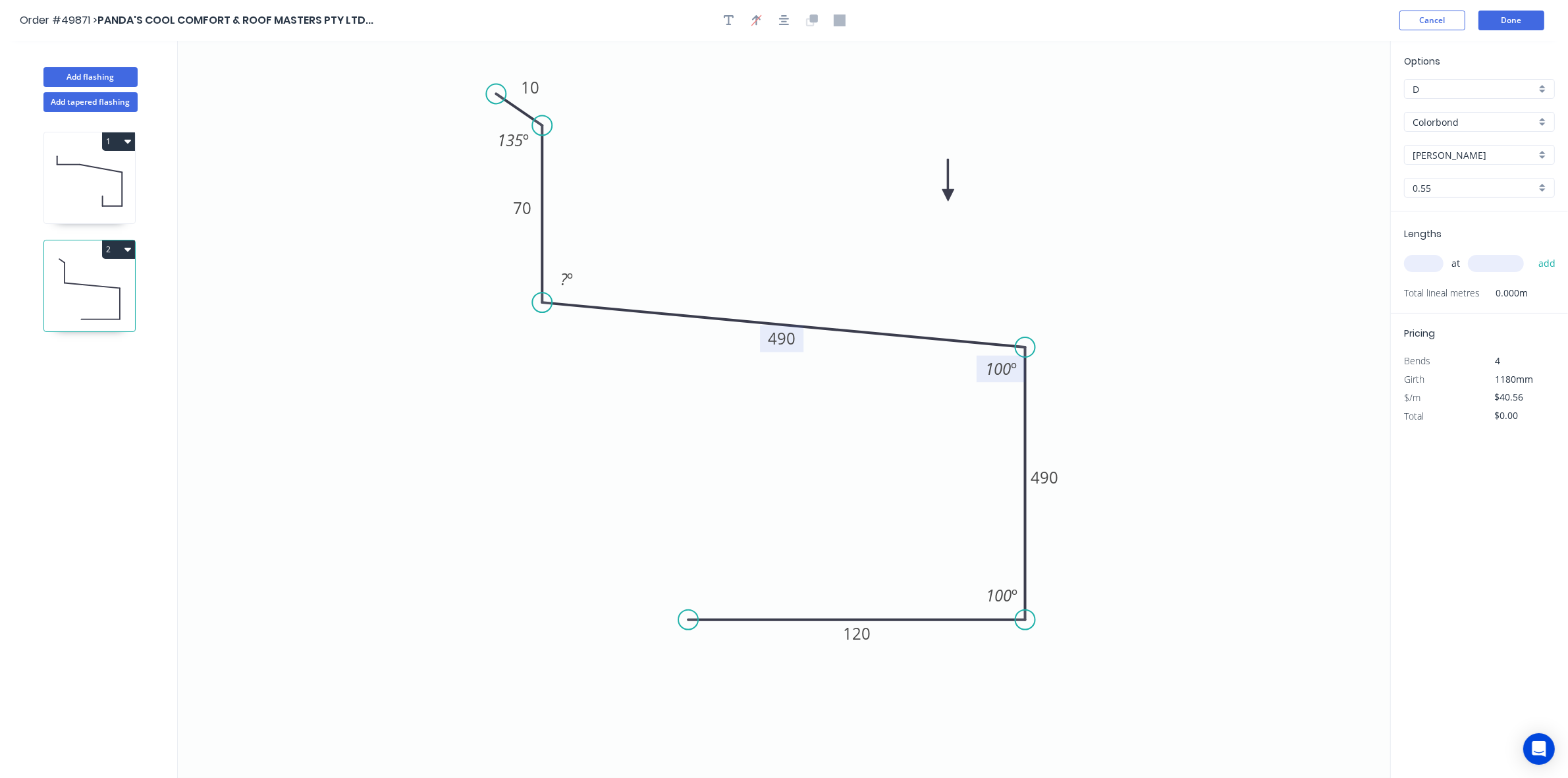
drag, startPoint x: 541, startPoint y: 350, endPoint x: 551, endPoint y: 303, distance: 48.1
click at [551, 303] on circle at bounding box center [542, 302] width 20 height 20
click at [564, 273] on tspan "?" at bounding box center [564, 279] width 8 height 22
click at [680, 475] on icon "0 10 70 490 490 120 135 º 100 º 100 º 100 º" at bounding box center [784, 409] width 1213 height 737
click at [1048, 479] on tspan "490" at bounding box center [1044, 476] width 27 height 22
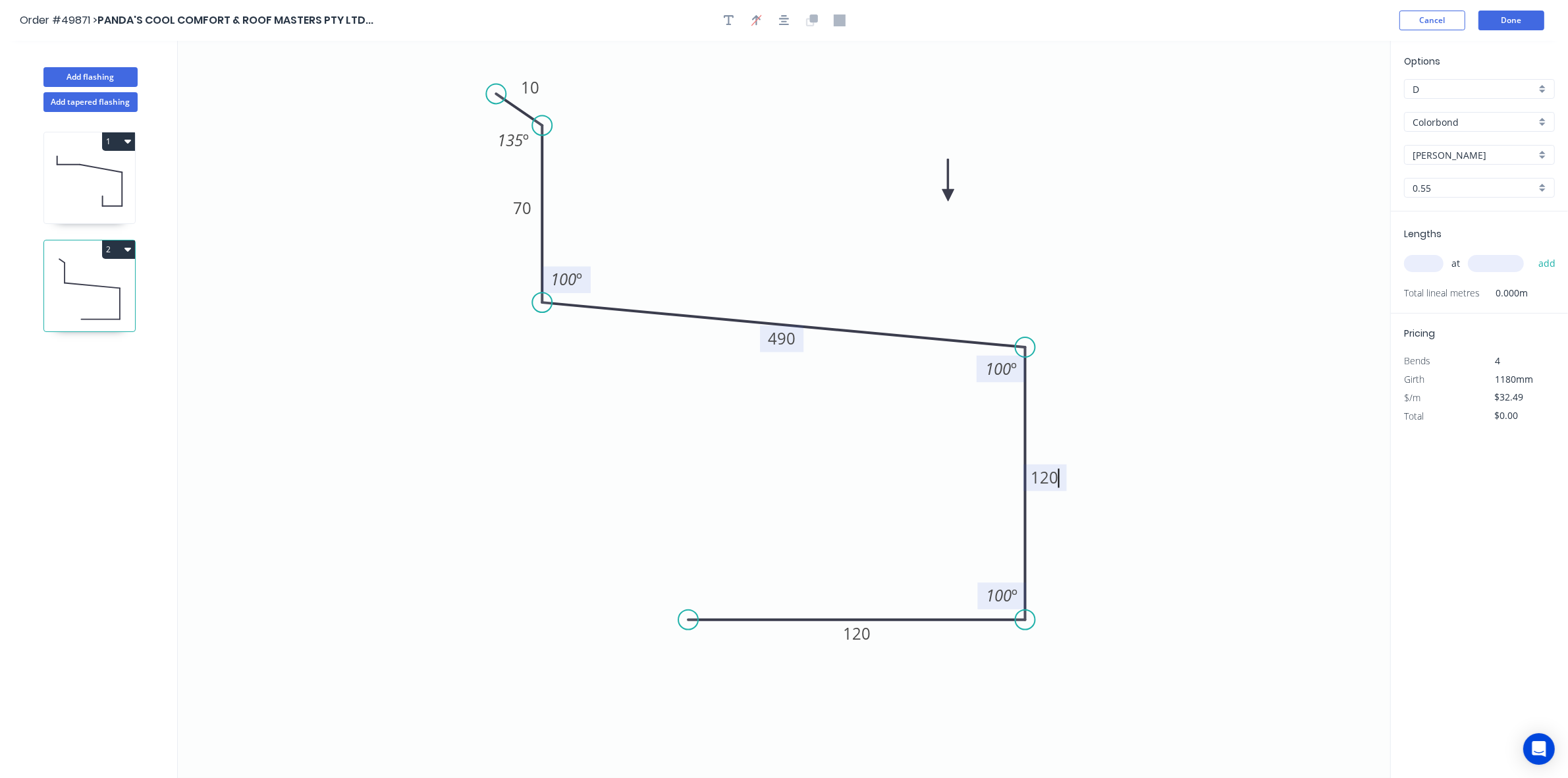
click at [993, 598] on tspan "100" at bounding box center [998, 595] width 26 height 22
click at [861, 630] on tspan "120" at bounding box center [856, 633] width 27 height 22
drag, startPoint x: 680, startPoint y: 620, endPoint x: 855, endPoint y: 626, distance: 175.1
click at [855, 626] on circle at bounding box center [854, 619] width 20 height 20
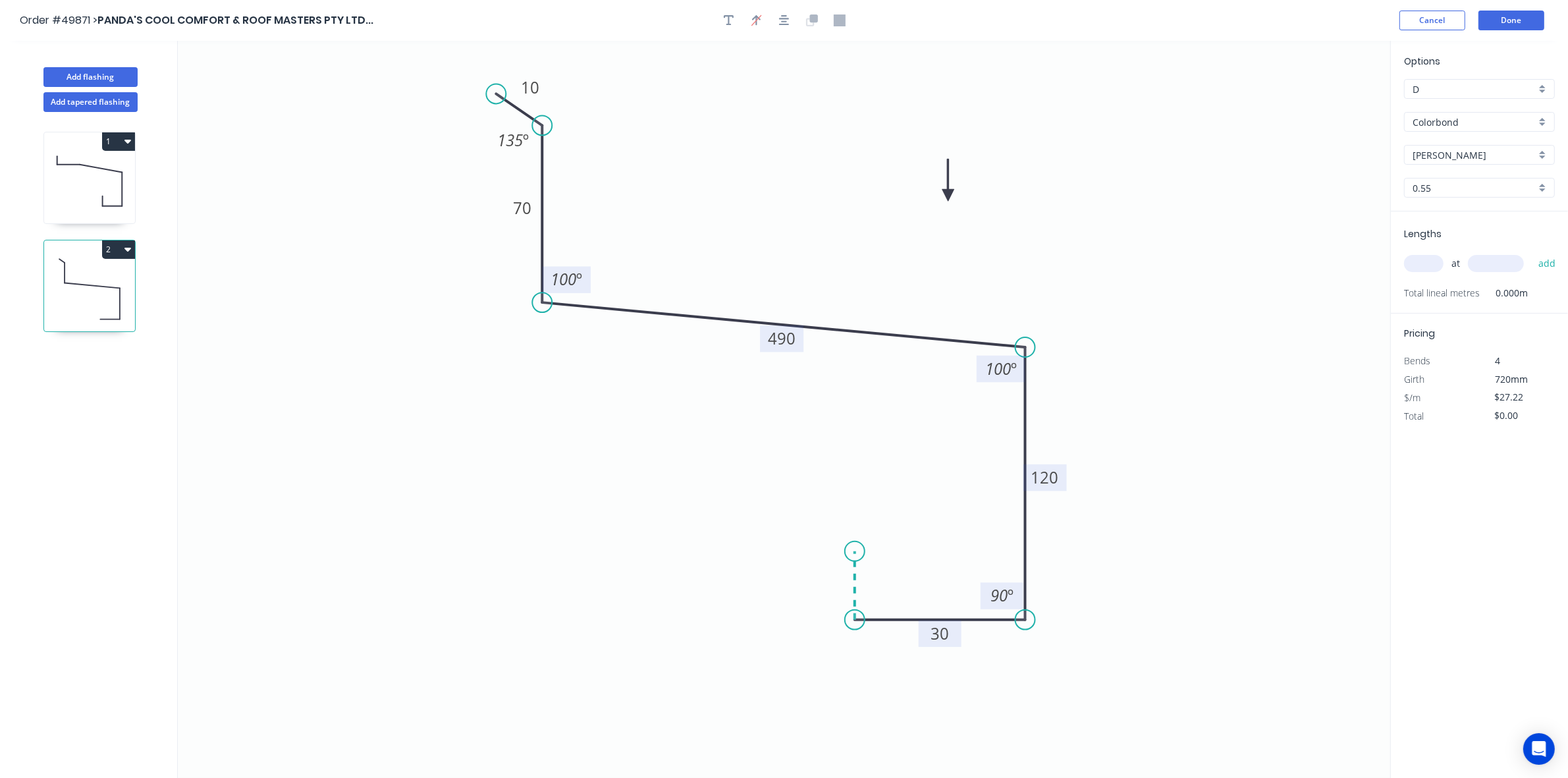
click at [855, 552] on icon at bounding box center [855, 585] width 0 height 68
type input "$27.74"
click at [843, 583] on rect at bounding box center [836, 580] width 26 height 19
click at [1190, 683] on icon "0 10 70 490 120 30 10 135 º 100 º 100 º 90 º" at bounding box center [784, 409] width 1213 height 737
click at [1426, 268] on input "text" at bounding box center [1424, 264] width 40 height 17
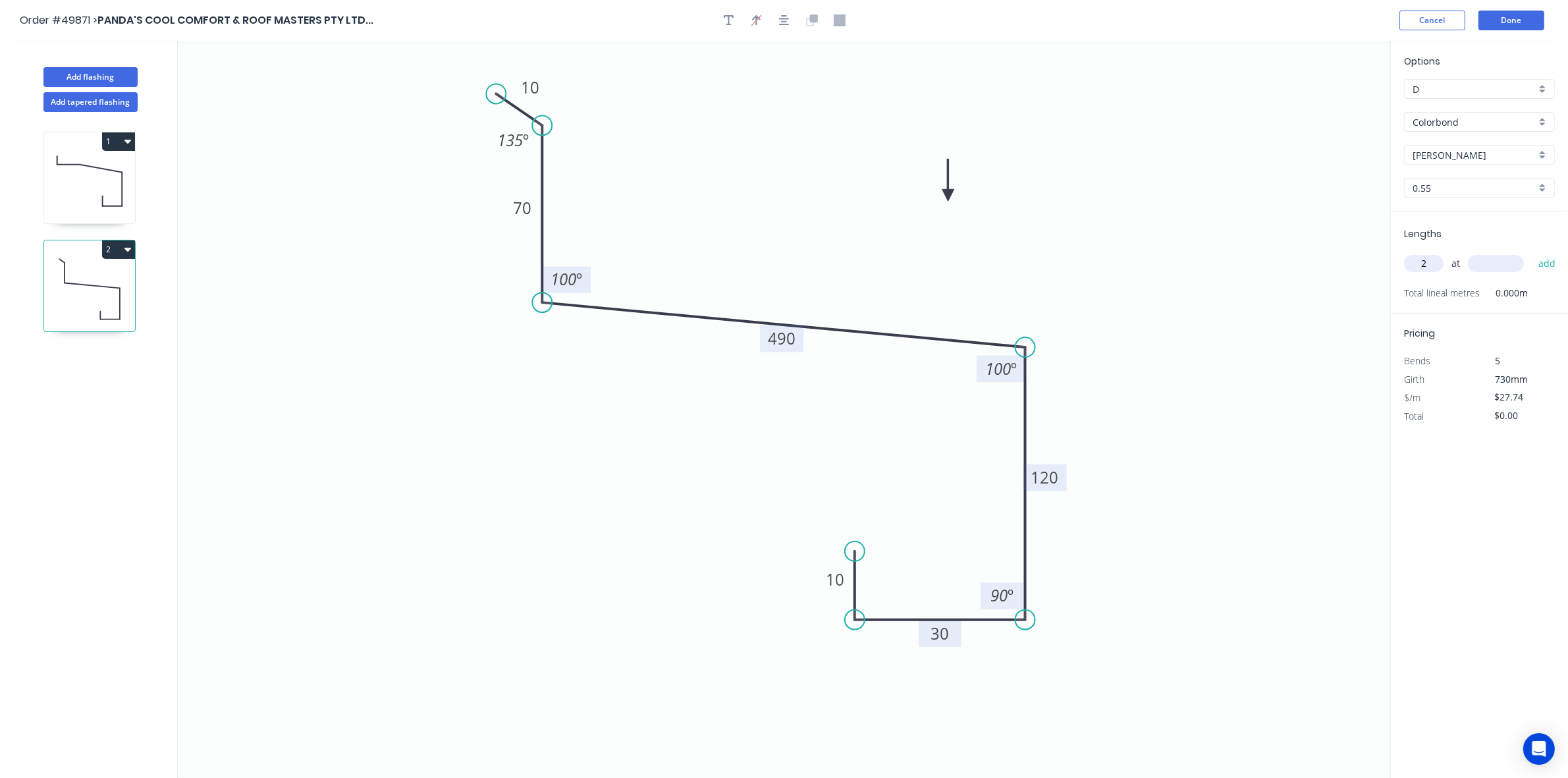
type input "2"
click at [1490, 268] on input "text" at bounding box center [1495, 264] width 56 height 17
type input "3300"
click at [1532, 252] on button "add" at bounding box center [1547, 264] width 31 height 23
type input "$183.08"
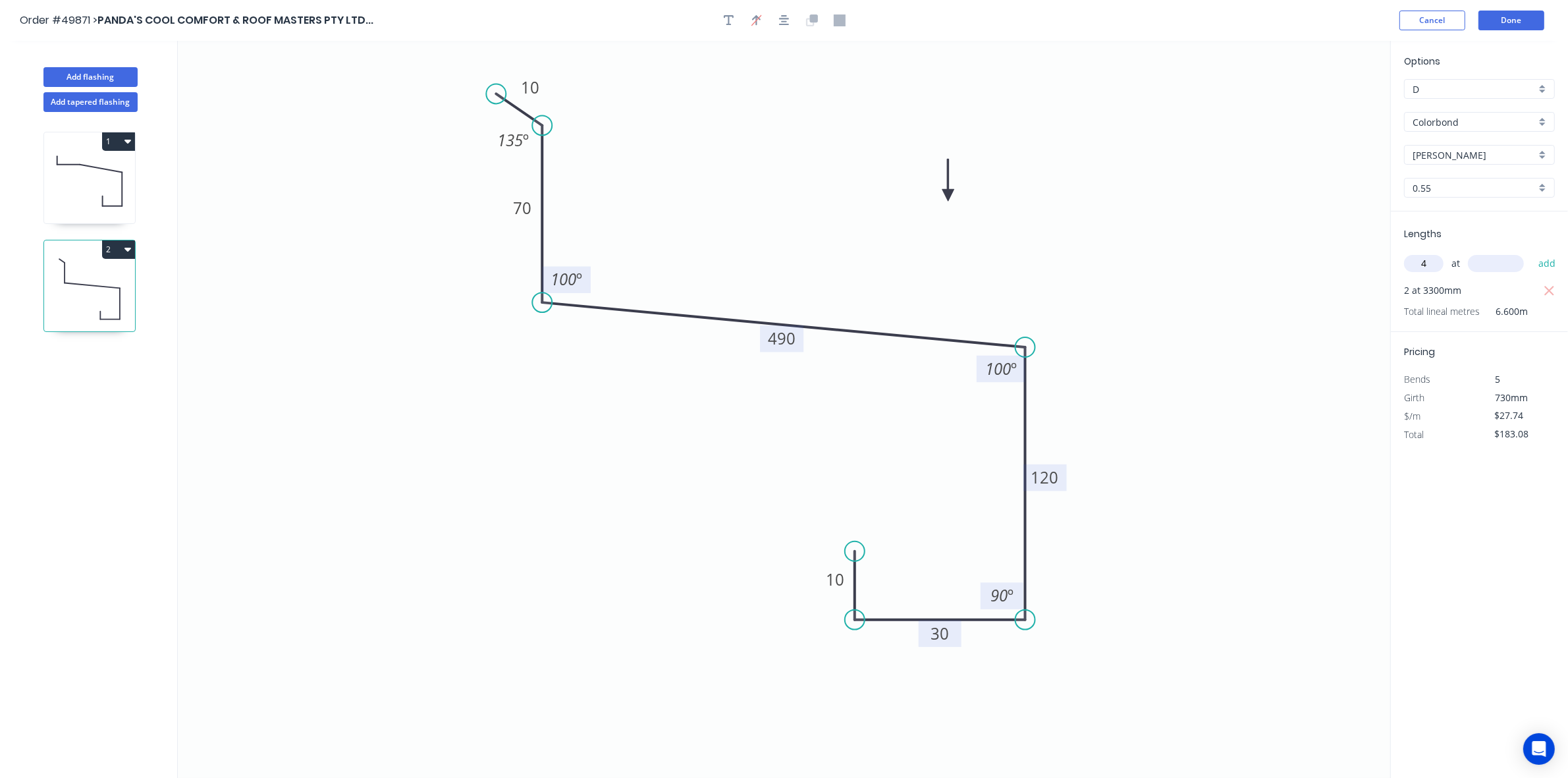
type input "4"
type input "4400"
click at [1532, 252] on button "add" at bounding box center [1547, 264] width 31 height 23
type input "$671.31"
click at [1516, 29] on button "Done" at bounding box center [1512, 20] width 66 height 20
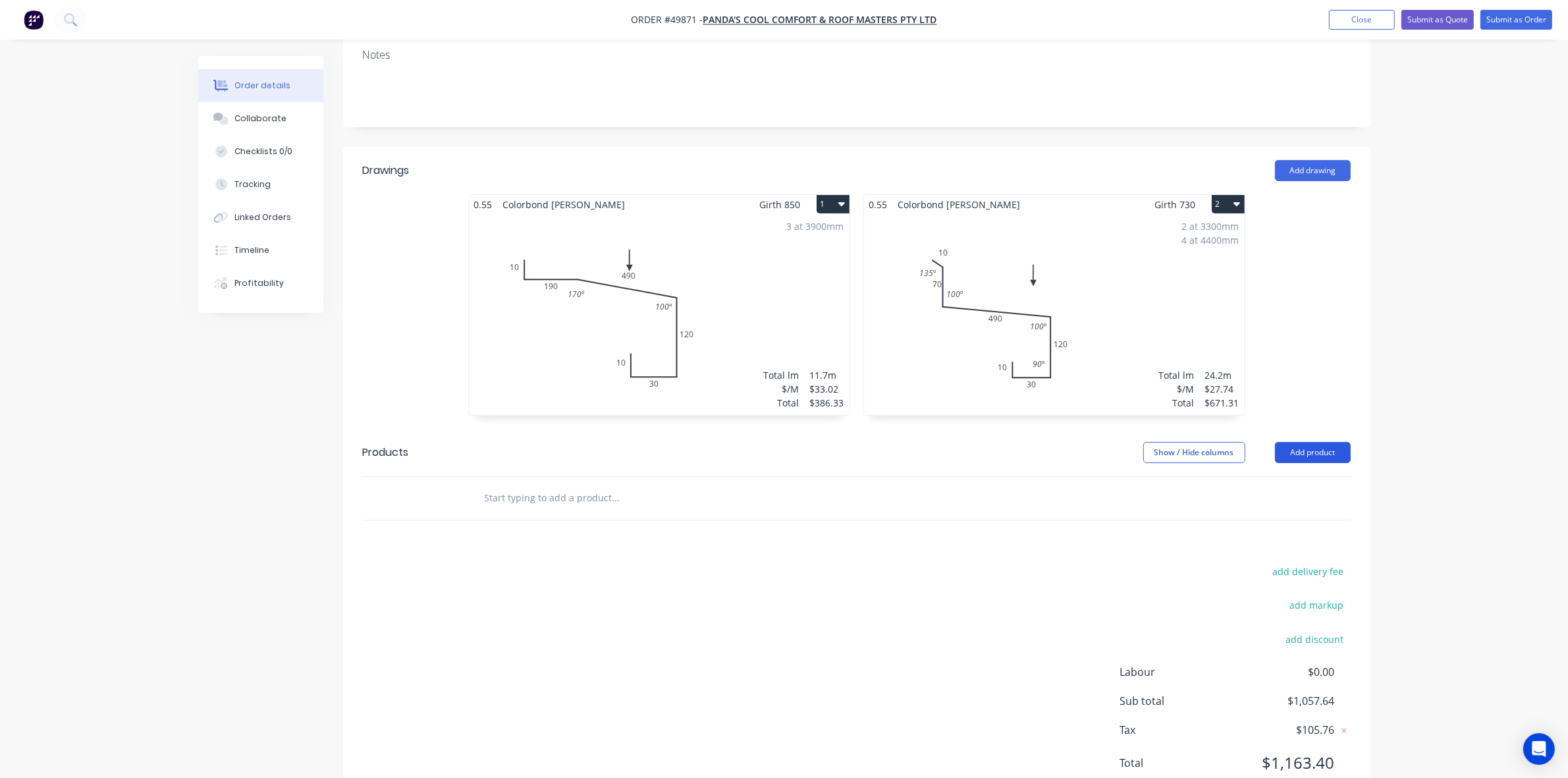
scroll to position [247, 0]
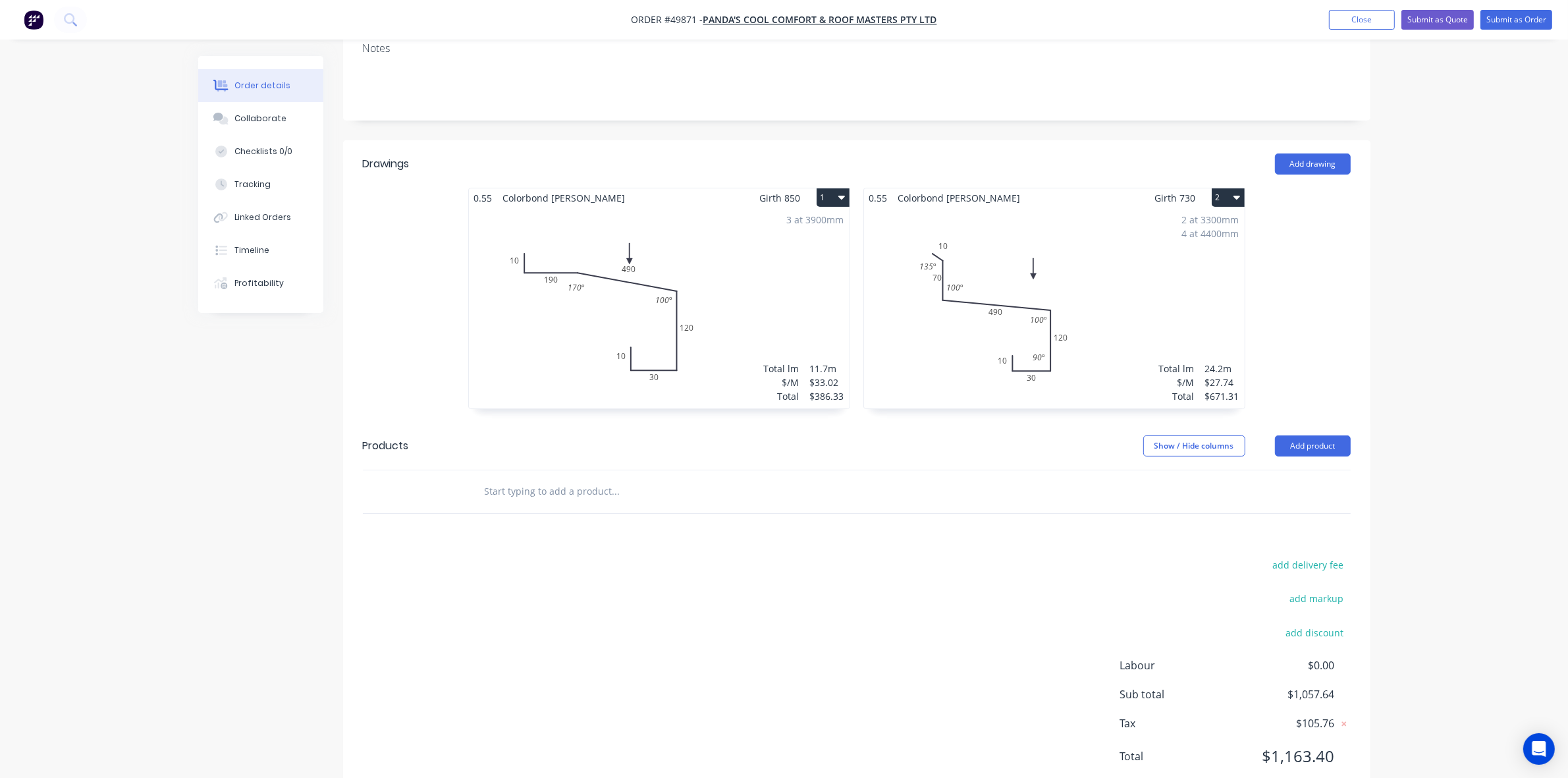
drag, startPoint x: 1306, startPoint y: 423, endPoint x: 1302, endPoint y: 440, distance: 17.5
click at [1306, 436] on button "Add product" at bounding box center [1313, 446] width 76 height 21
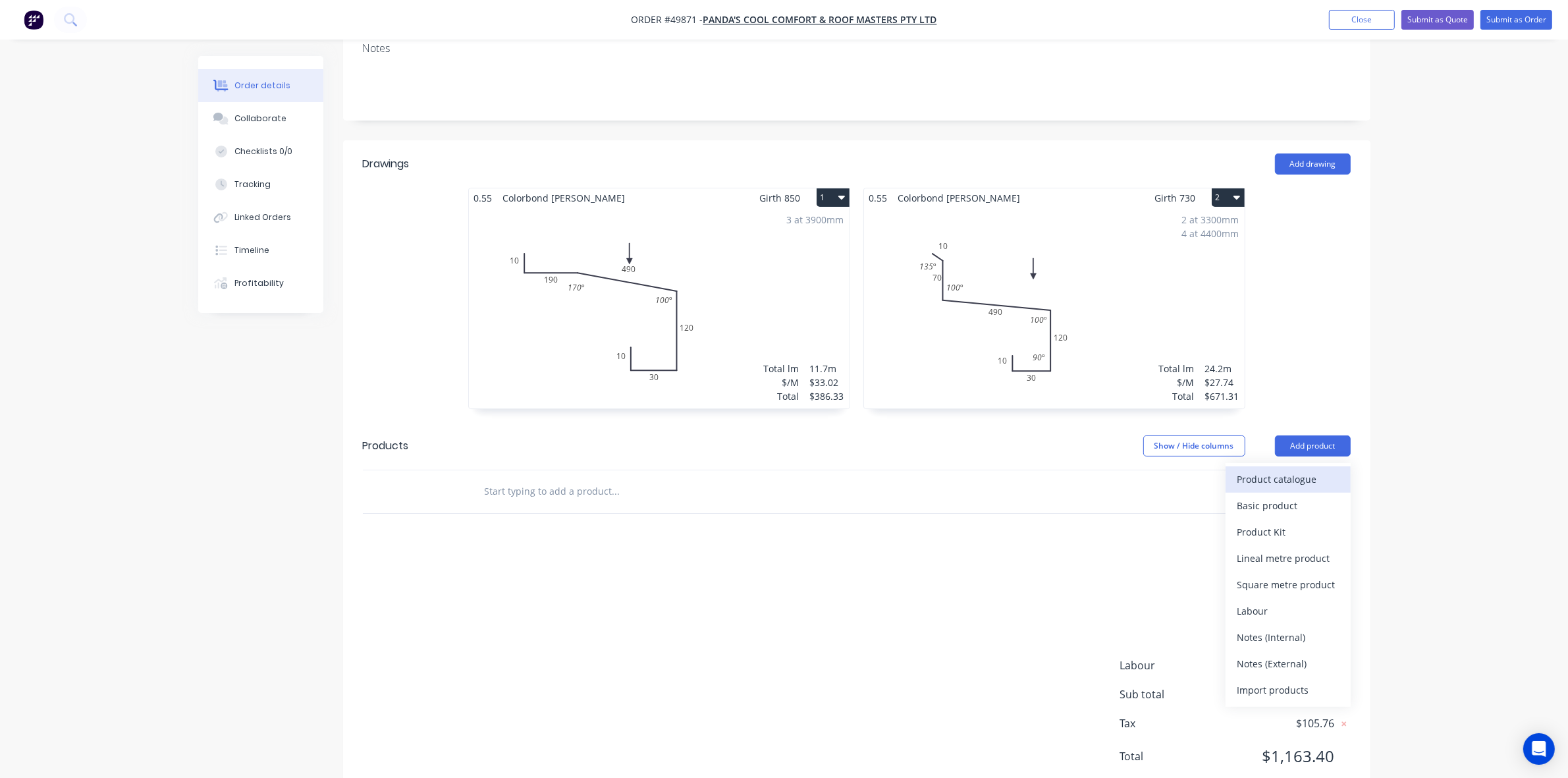
click at [1302, 470] on div "Product catalogue" at bounding box center [1287, 479] width 101 height 19
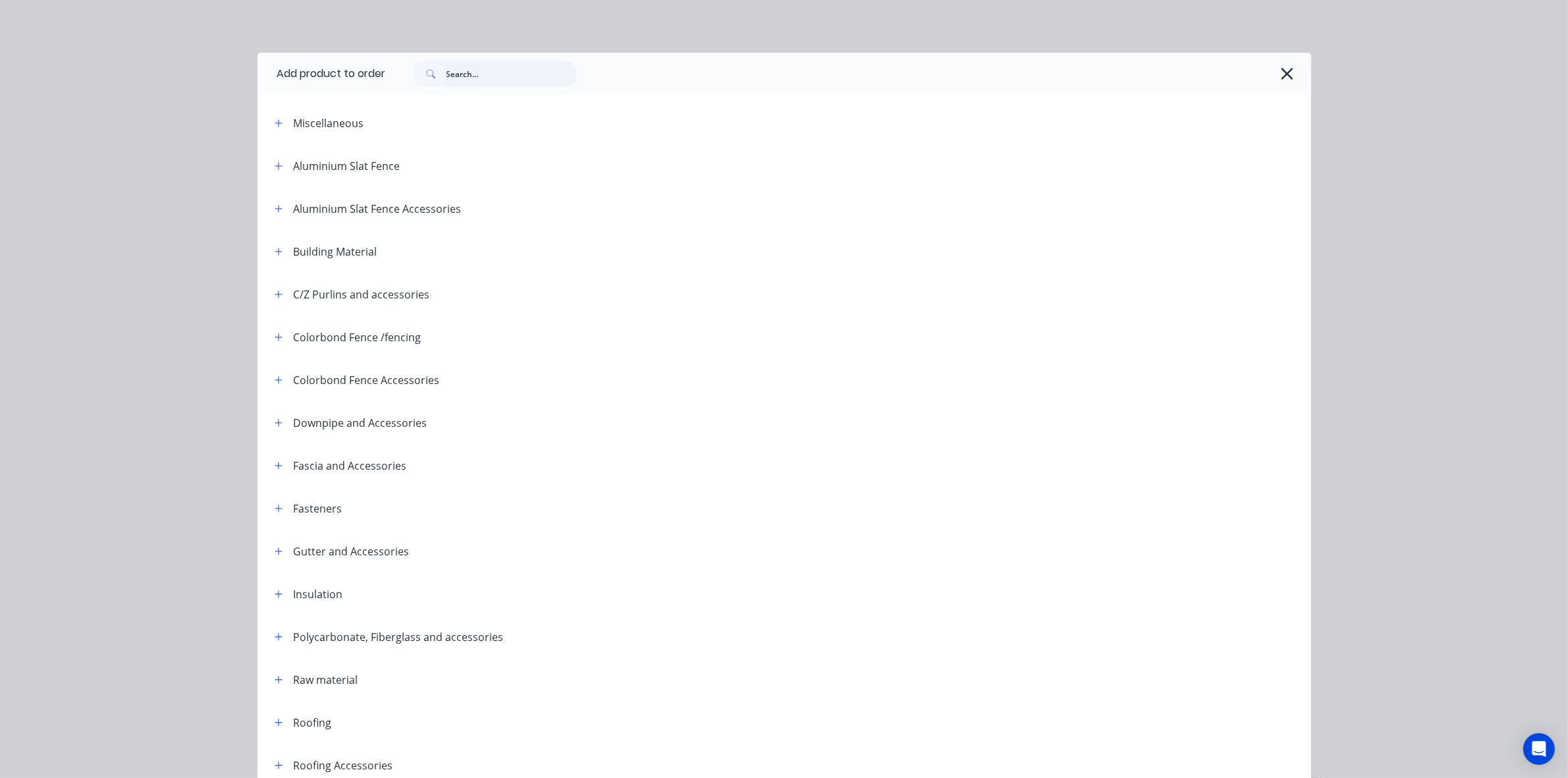
click at [521, 66] on input "text" at bounding box center [512, 74] width 130 height 26
type input "M6"
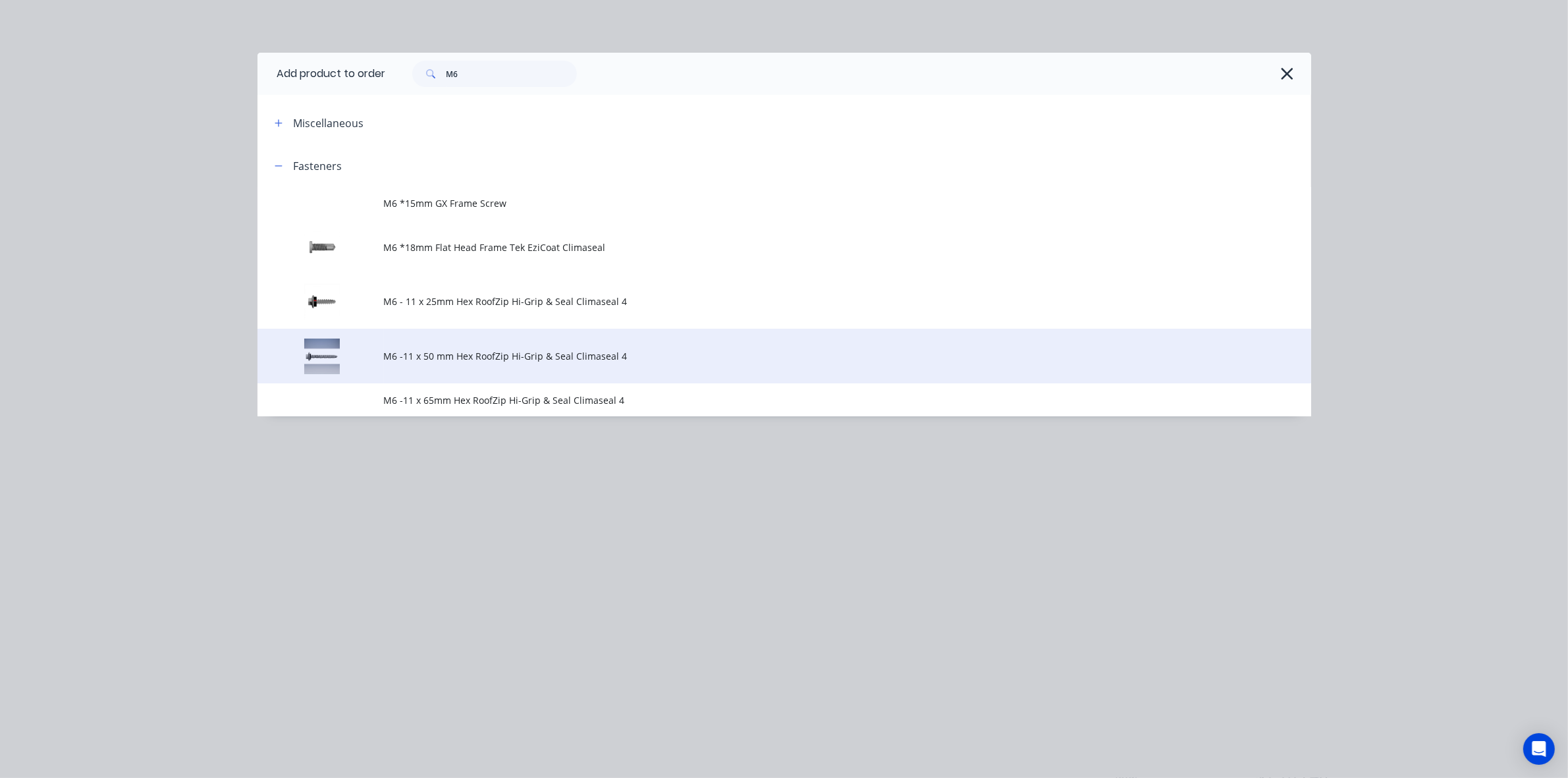
click at [729, 337] on td "M6 -11 x 50 mm Hex RoofZip Hi-Grip & Seal Climaseal 4" at bounding box center [847, 356] width 927 height 55
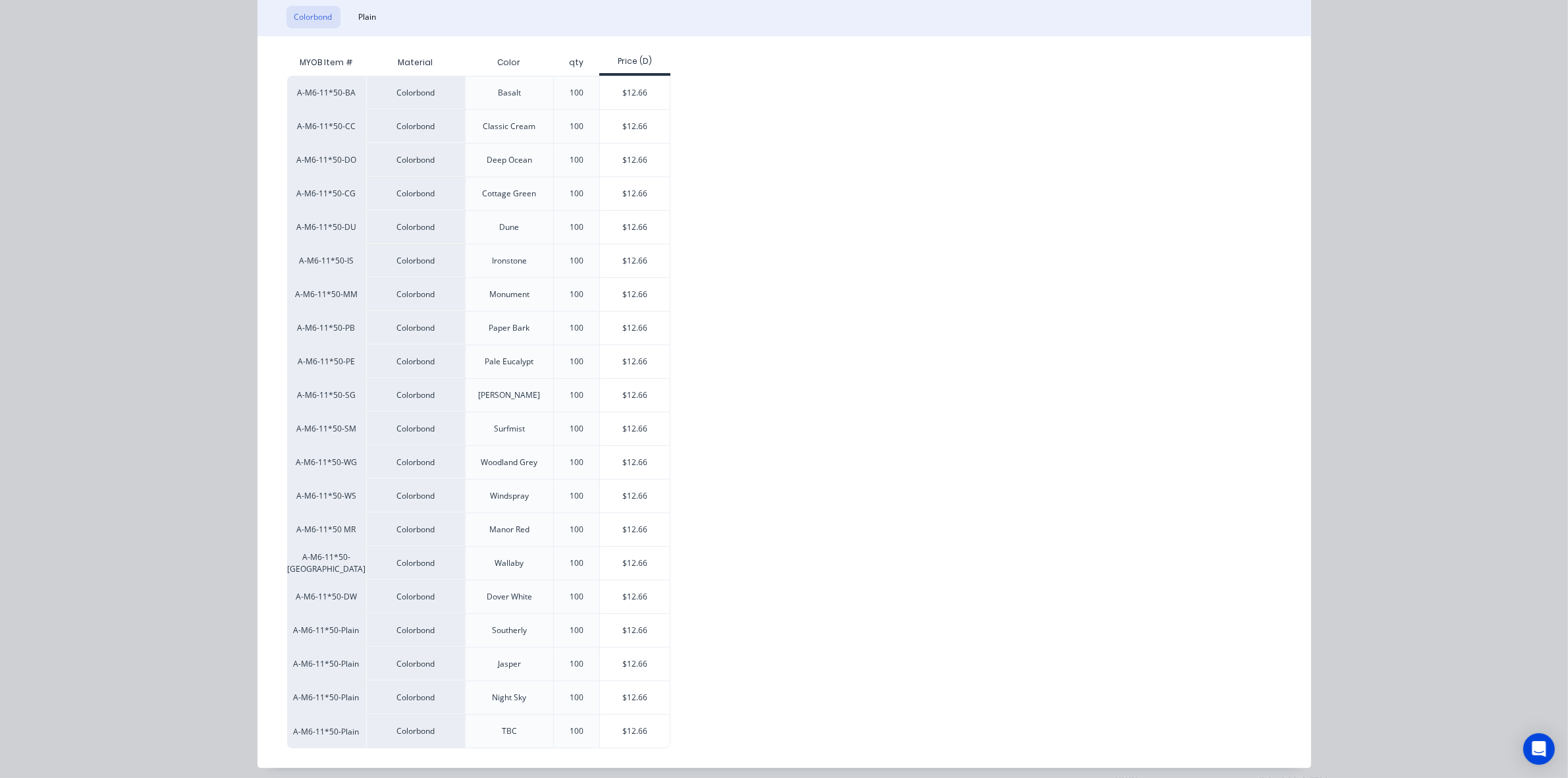
scroll to position [229, 0]
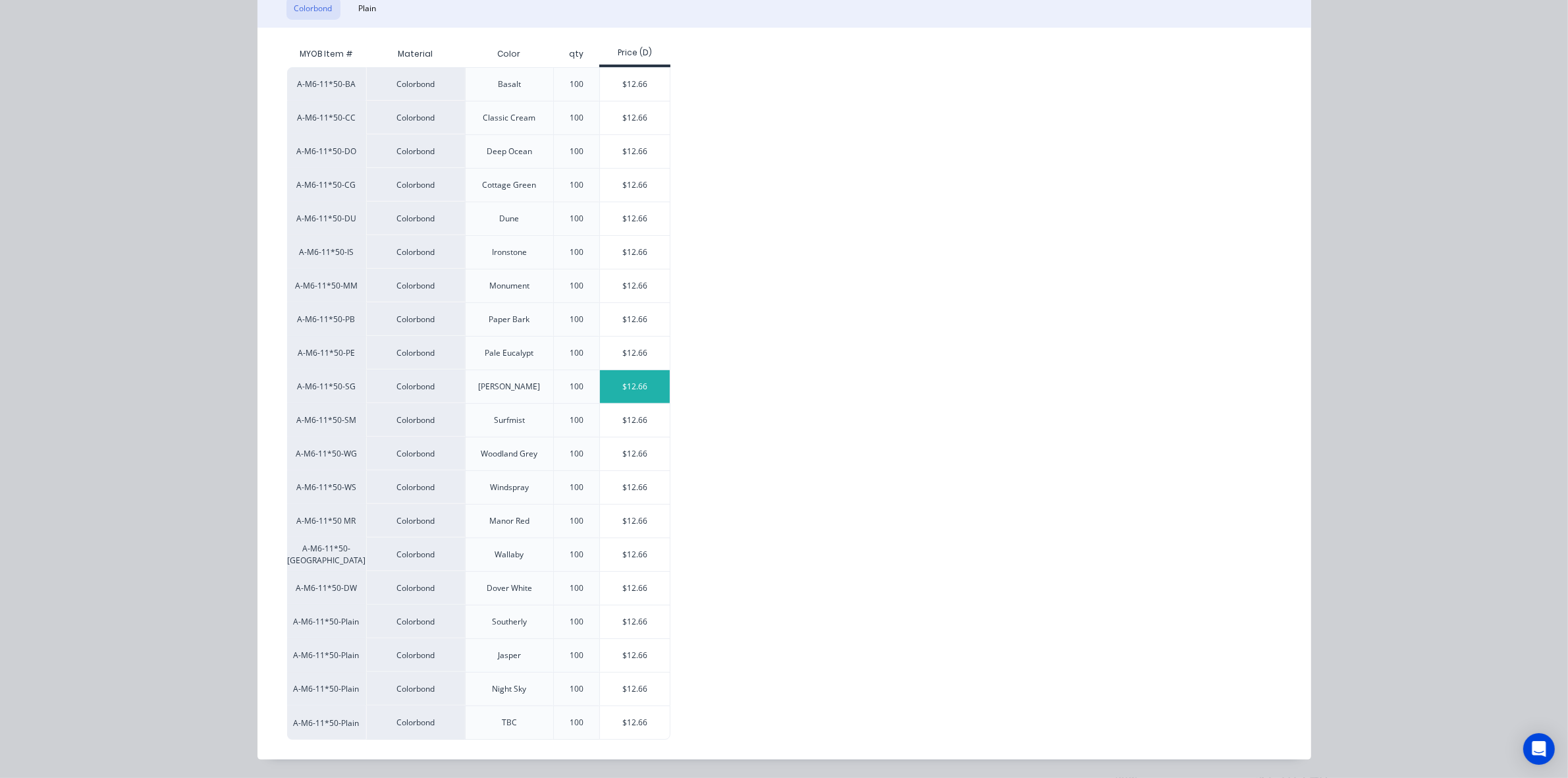
click at [604, 387] on div "$12.66" at bounding box center [635, 387] width 71 height 33
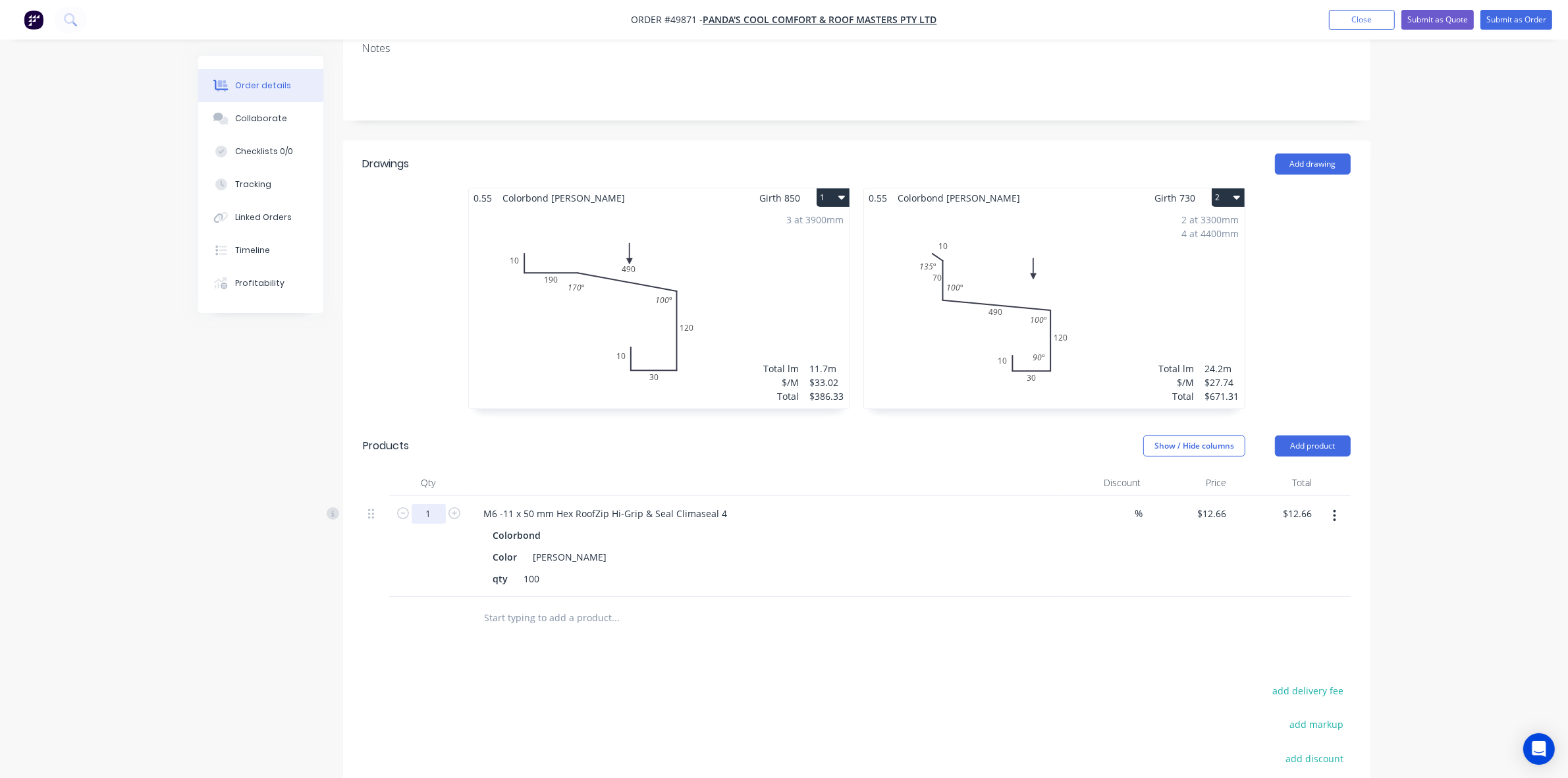
click at [414, 504] on input "1" at bounding box center [429, 513] width 34 height 20
type input "10"
type input "$126.60"
click at [1036, 597] on div at bounding box center [856, 617] width 988 height 43
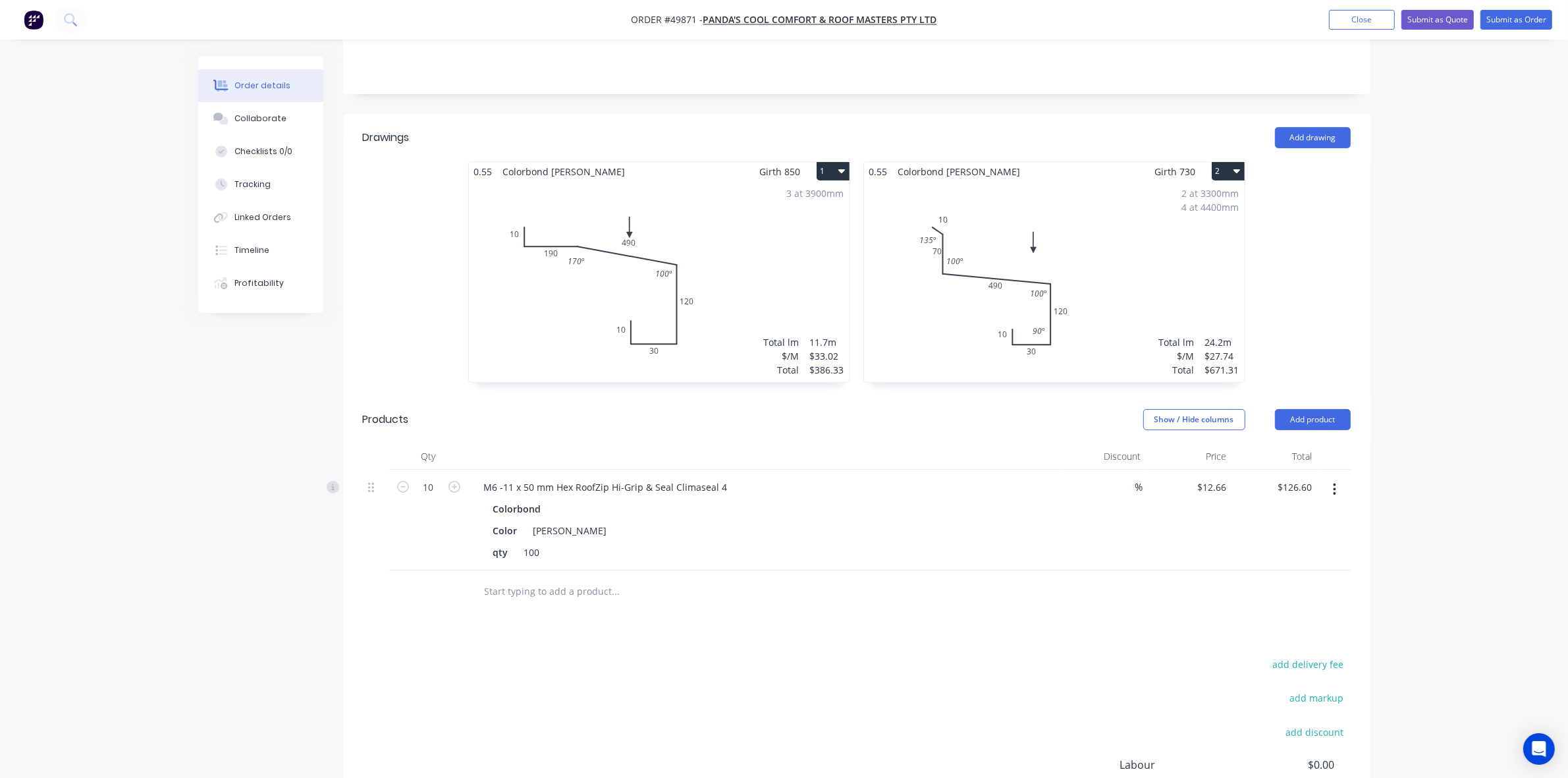
scroll to position [399, 0]
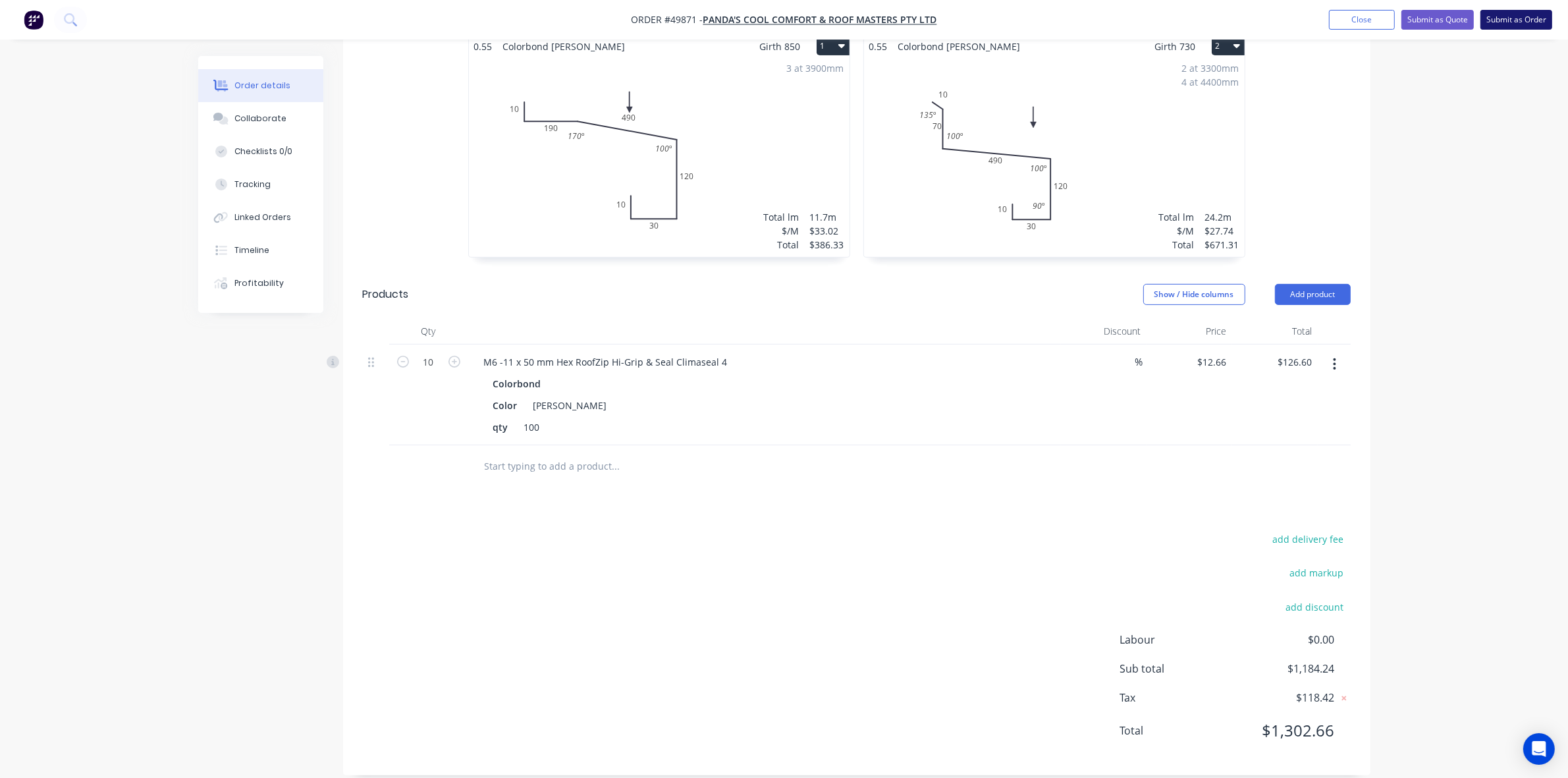
click at [1515, 25] on button "Submit as Order" at bounding box center [1517, 19] width 72 height 20
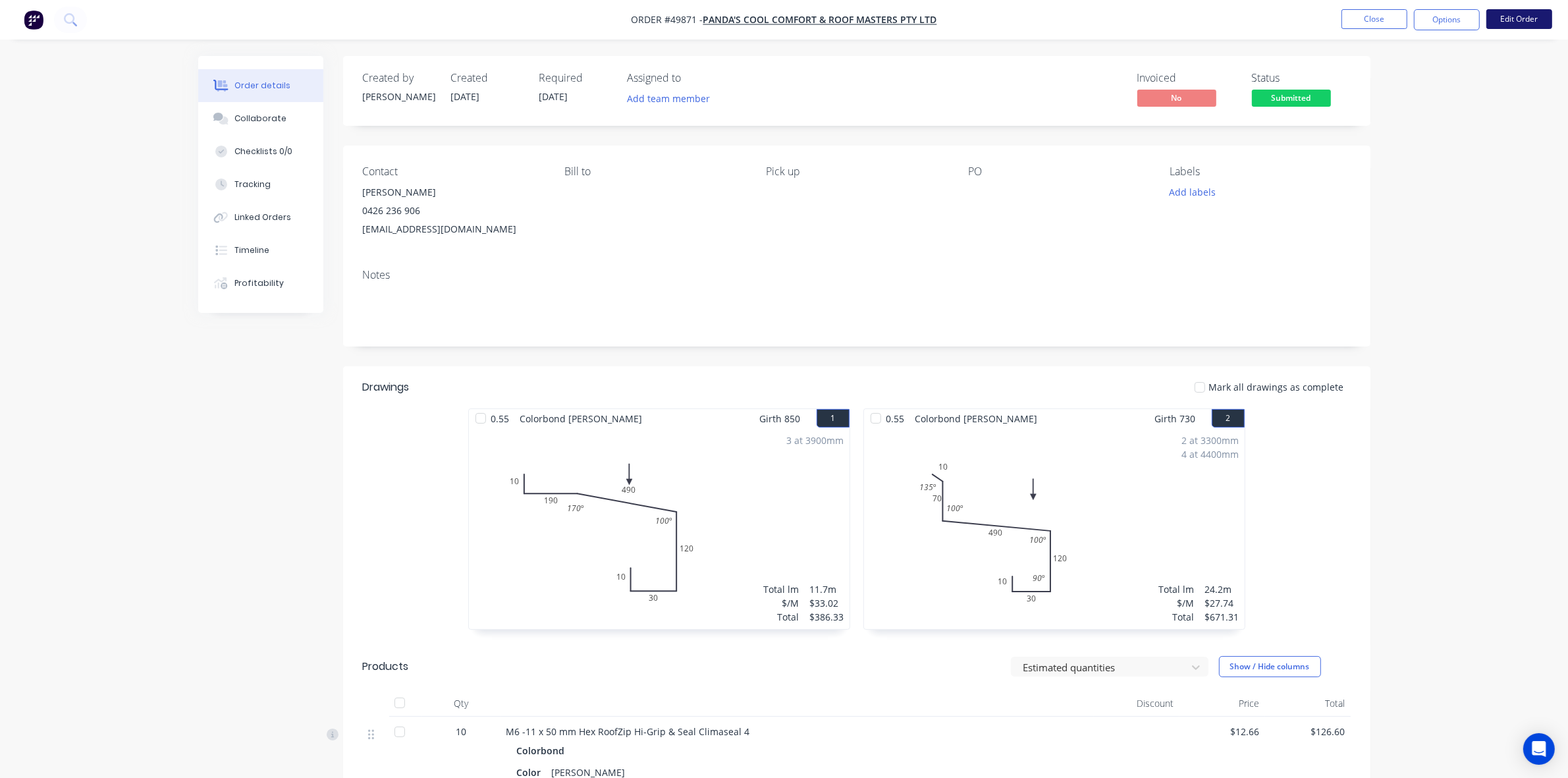
click at [1522, 14] on button "Edit Order" at bounding box center [1520, 19] width 66 height 20
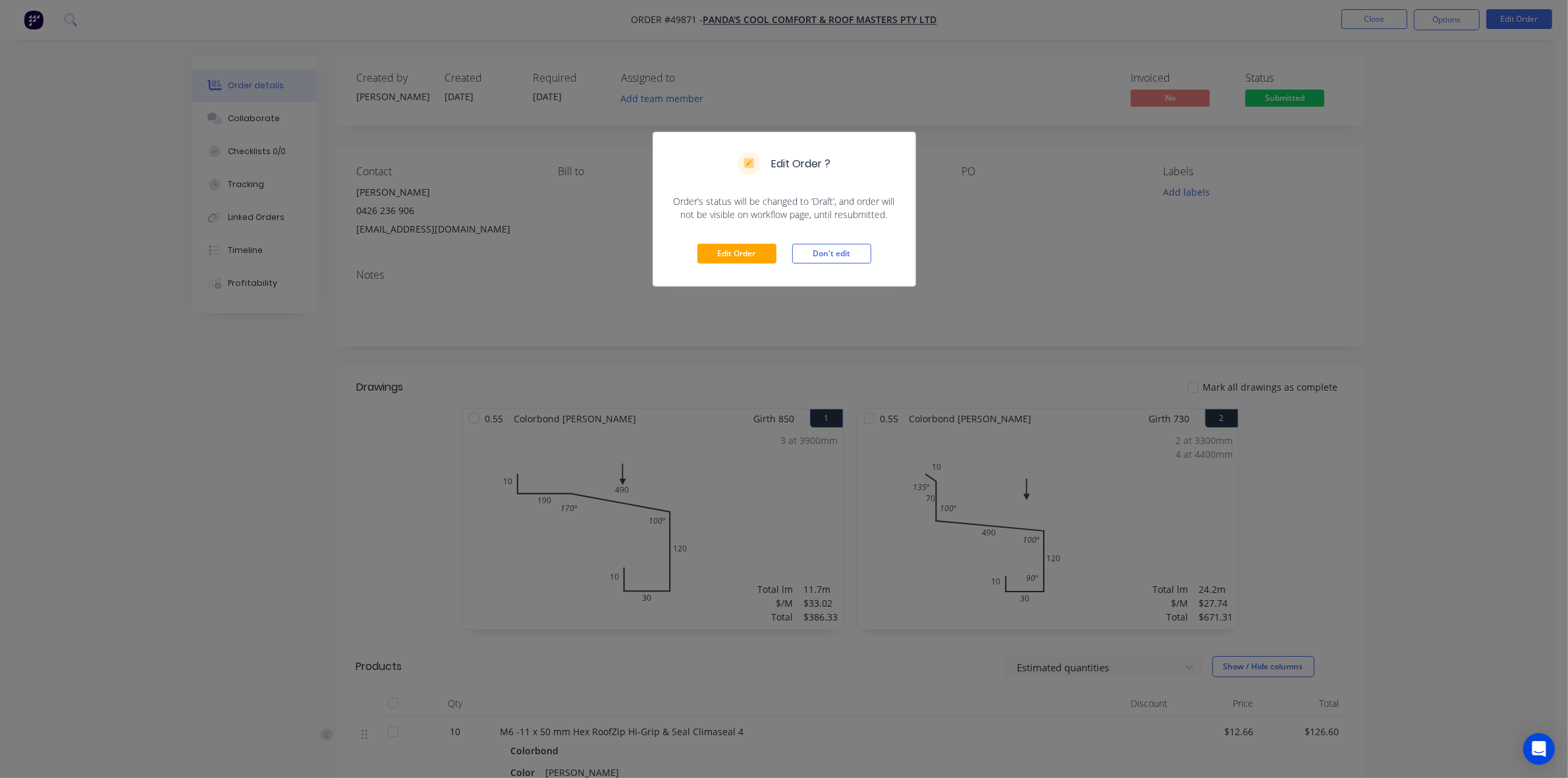
click at [757, 242] on div "Edit Order Don't edit" at bounding box center [784, 253] width 262 height 64
click at [738, 255] on button "Edit Order" at bounding box center [737, 253] width 79 height 20
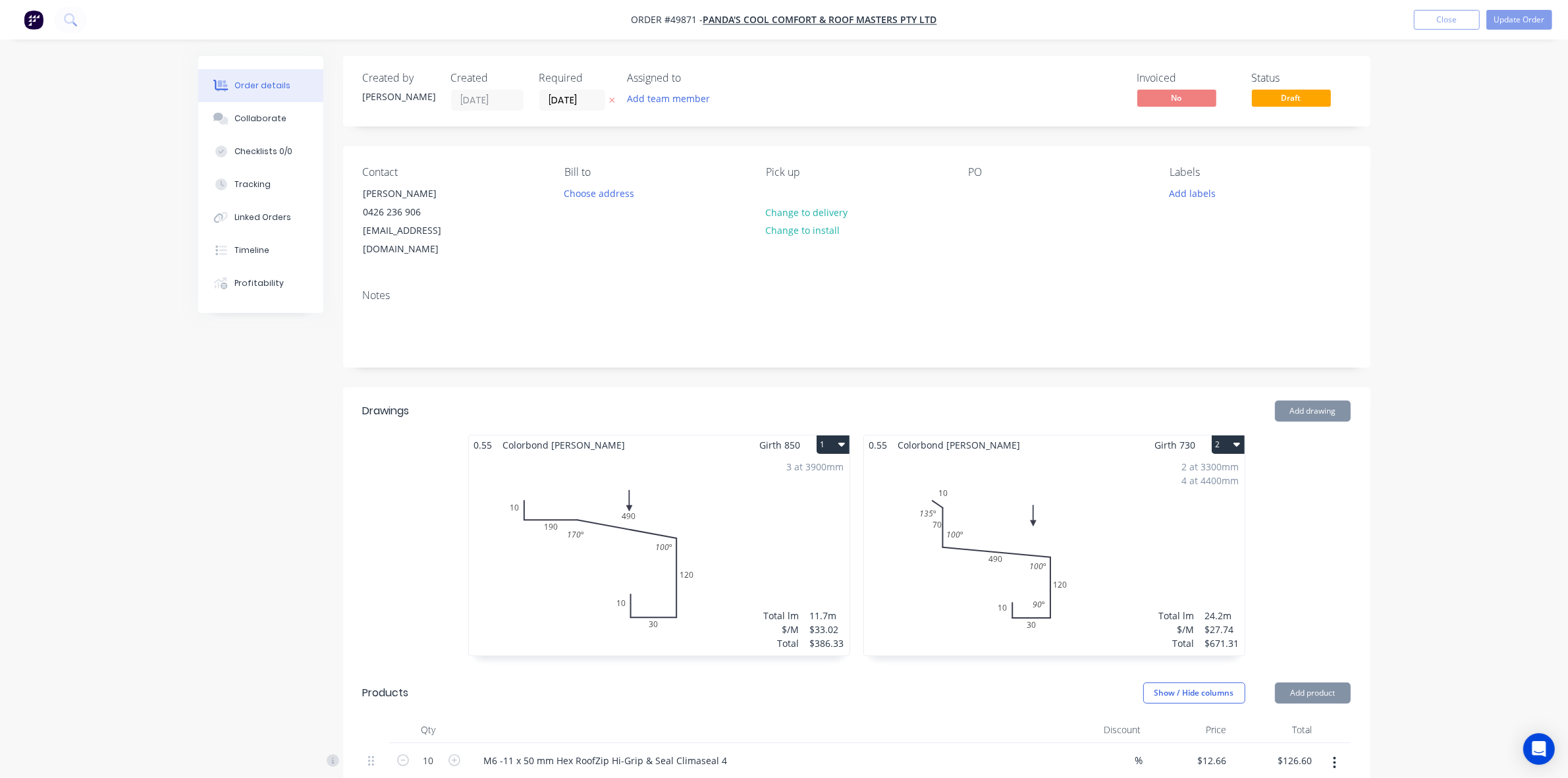
click at [551, 110] on label "[DATE]" at bounding box center [573, 100] width 66 height 21
click at [551, 110] on input "[DATE]" at bounding box center [572, 99] width 64 height 20
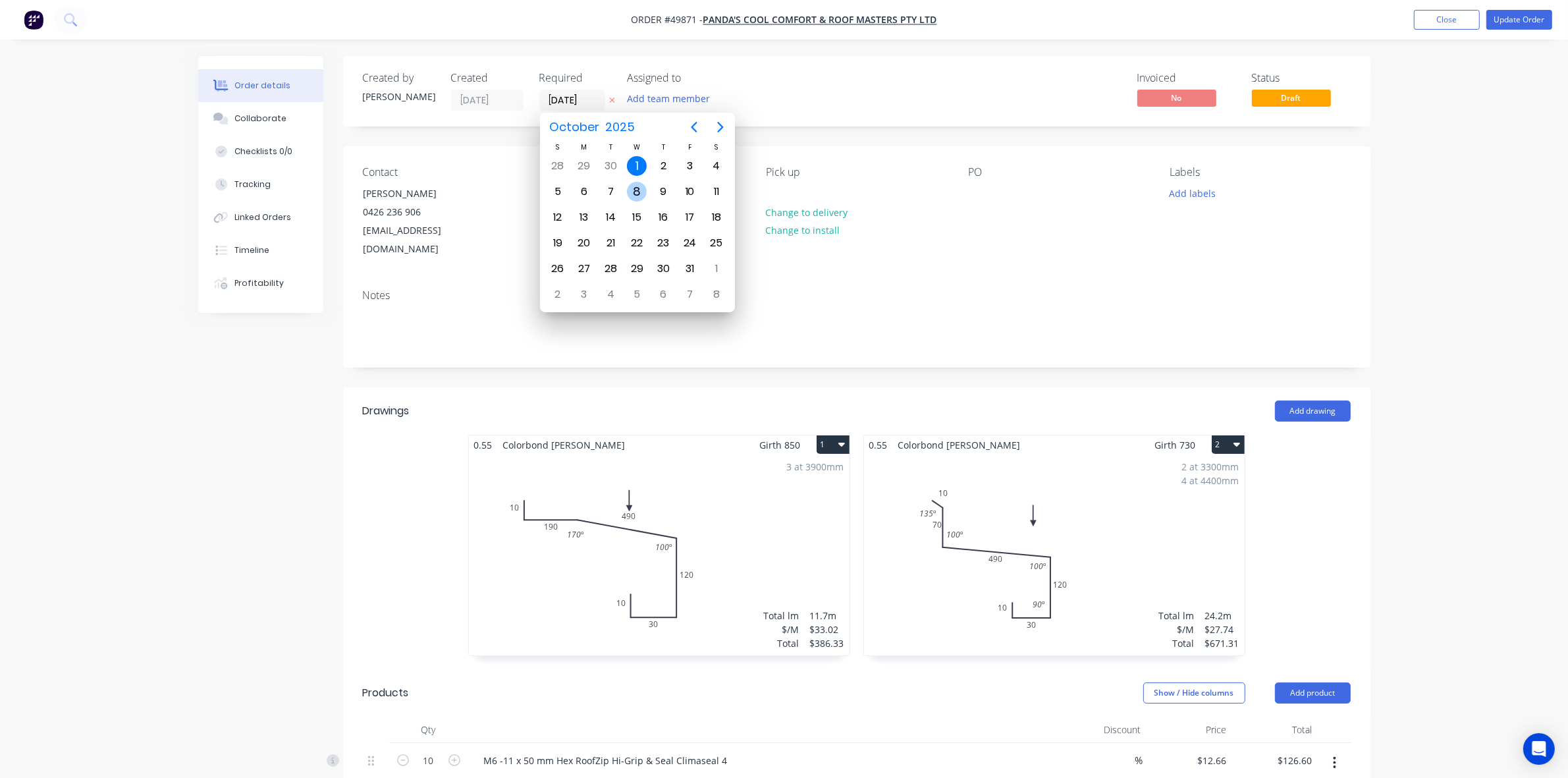
drag, startPoint x: 639, startPoint y: 186, endPoint x: 1129, endPoint y: 101, distance: 497.3
click at [639, 186] on div "8" at bounding box center [636, 191] width 20 height 20
type input "[DATE]"
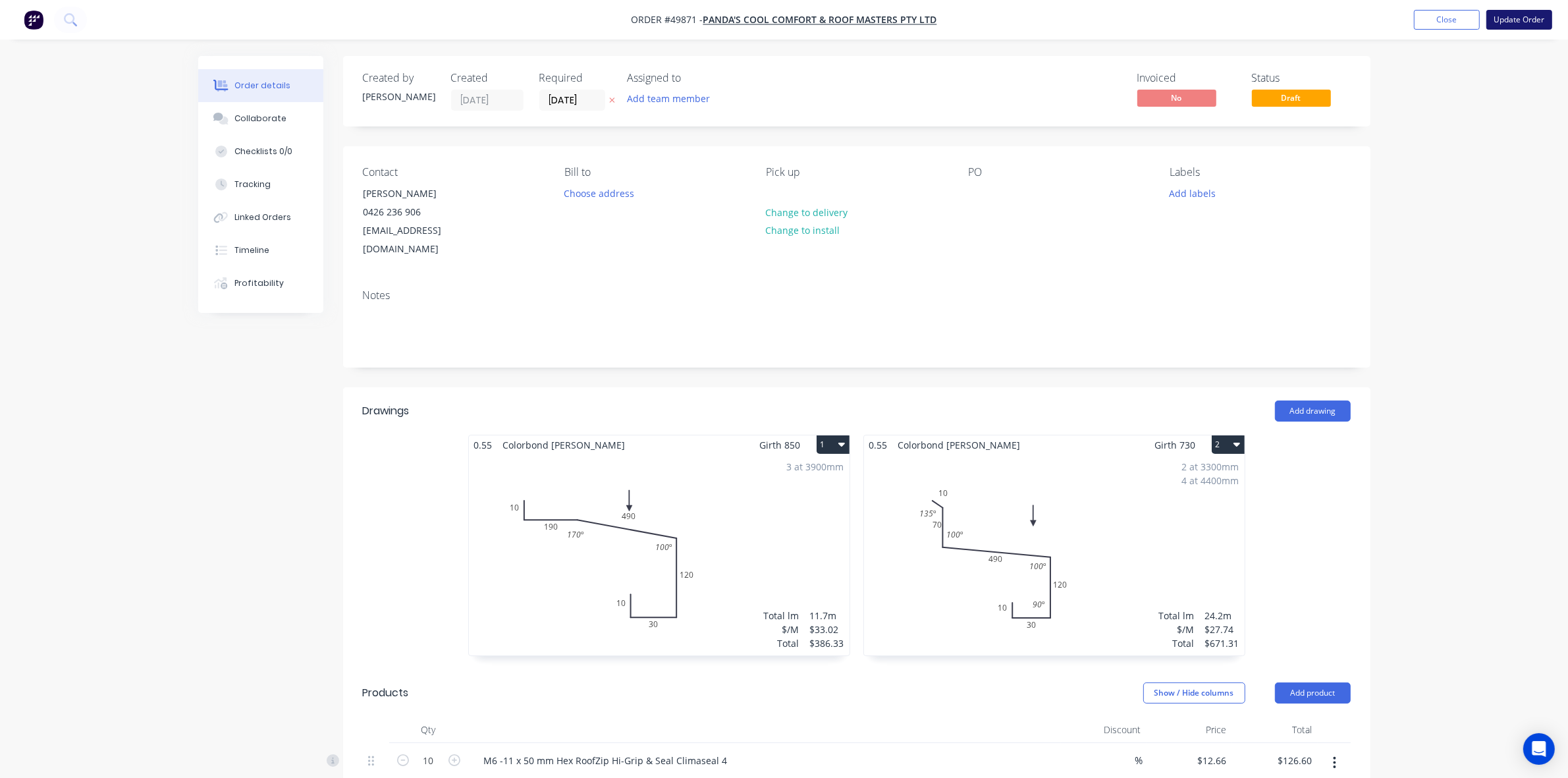
click at [1503, 21] on button "Update Order" at bounding box center [1520, 19] width 66 height 20
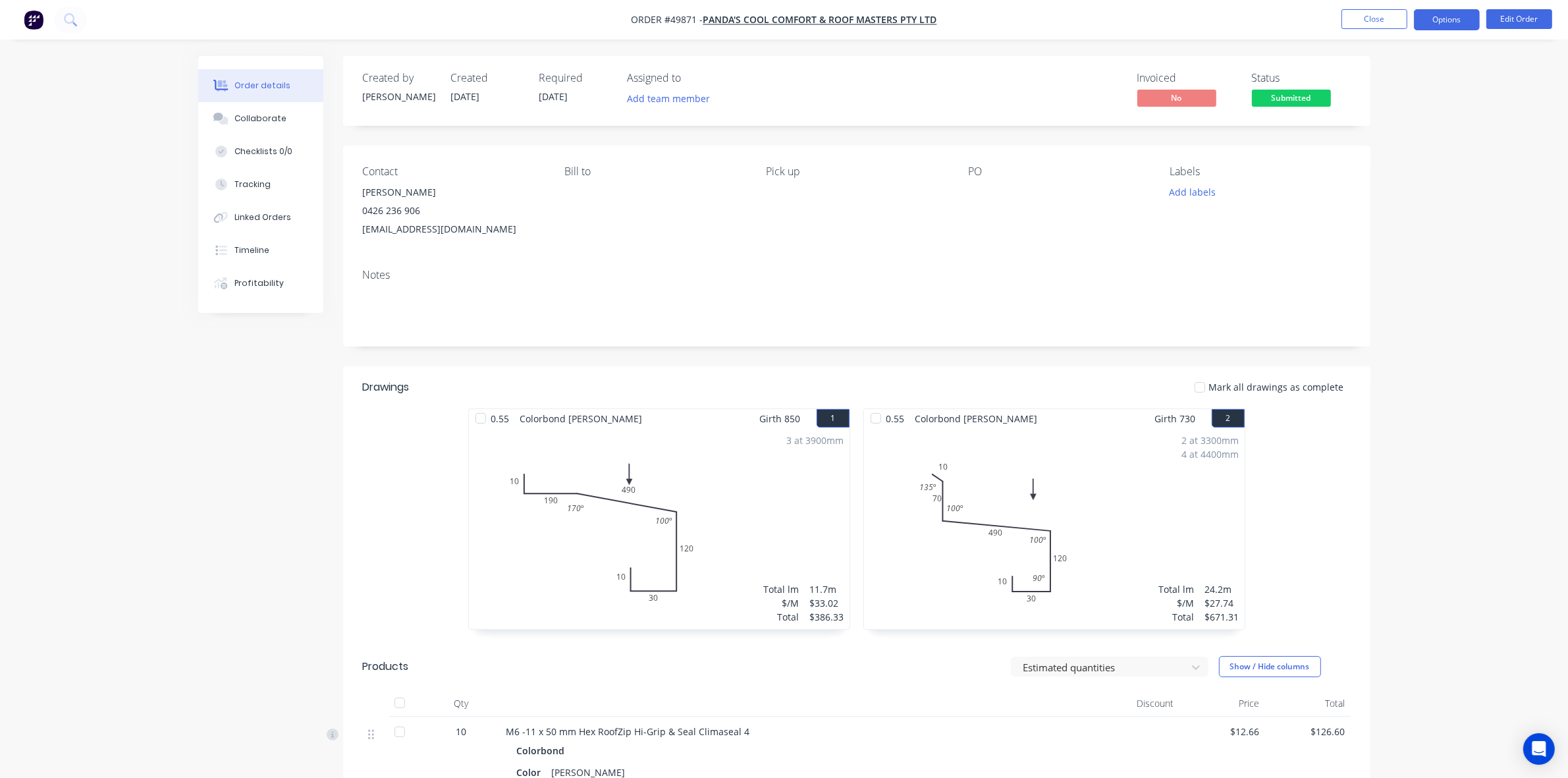
click at [1463, 14] on button "Options" at bounding box center [1447, 20] width 66 height 21
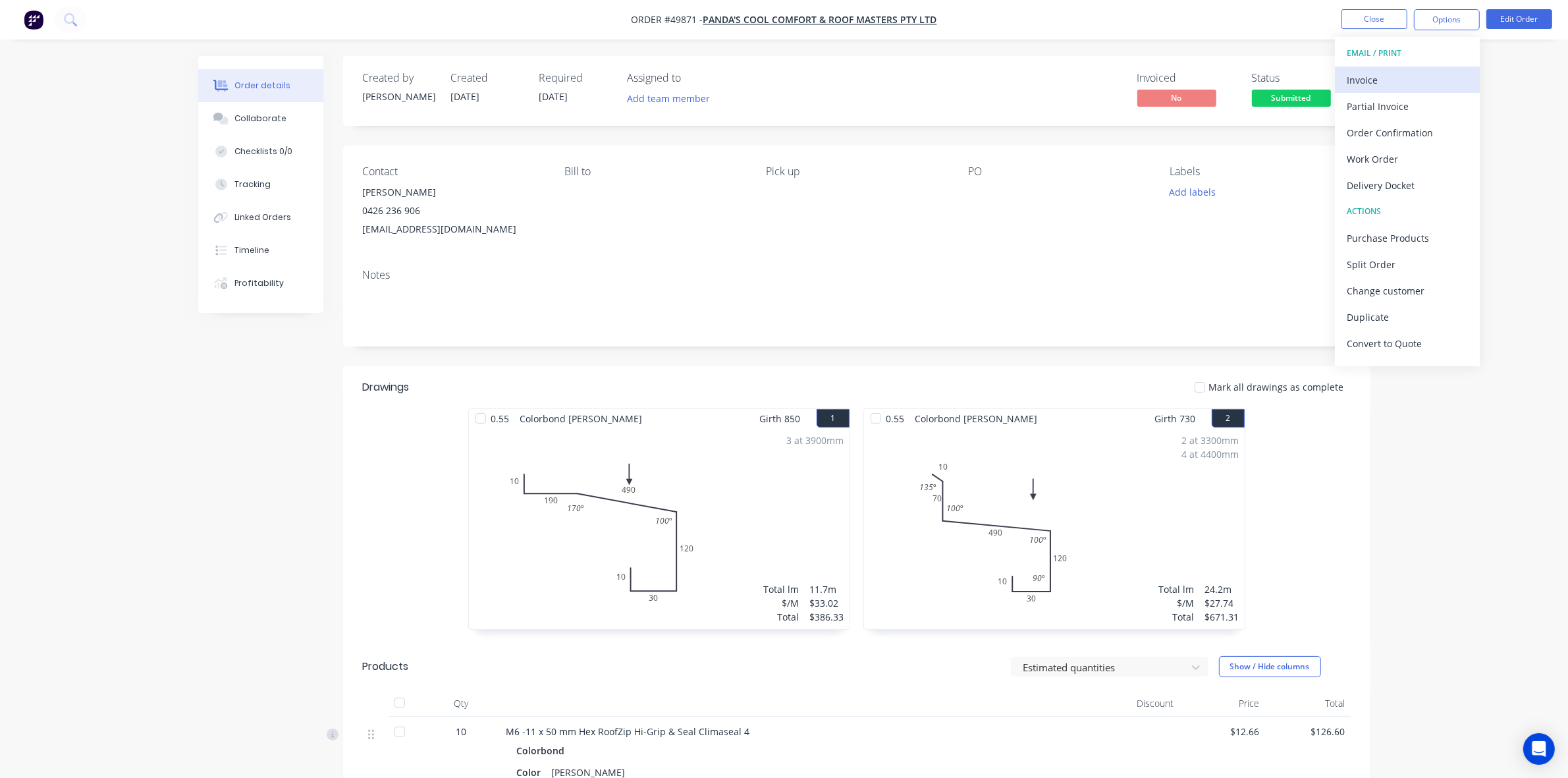
click at [1427, 78] on div "Invoice" at bounding box center [1407, 80] width 121 height 19
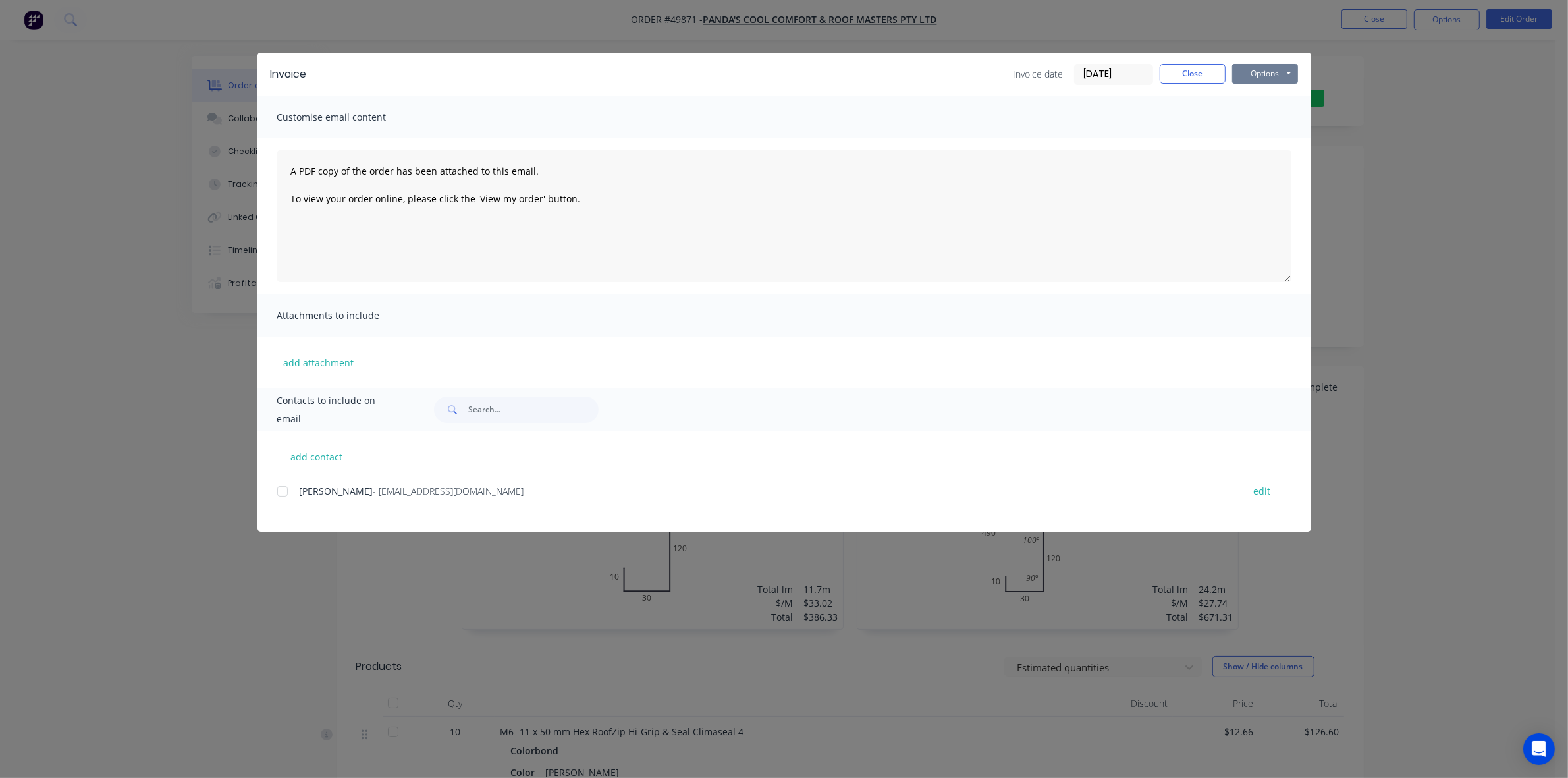
click at [1258, 71] on button "Options" at bounding box center [1266, 74] width 66 height 20
click at [1269, 118] on button "Print" at bounding box center [1274, 119] width 84 height 22
click at [1204, 86] on div "Invoice Invoice date 01/10/25 Close Options Preview Print Email" at bounding box center [784, 74] width 1054 height 43
click at [1185, 64] on button "Close" at bounding box center [1193, 74] width 66 height 20
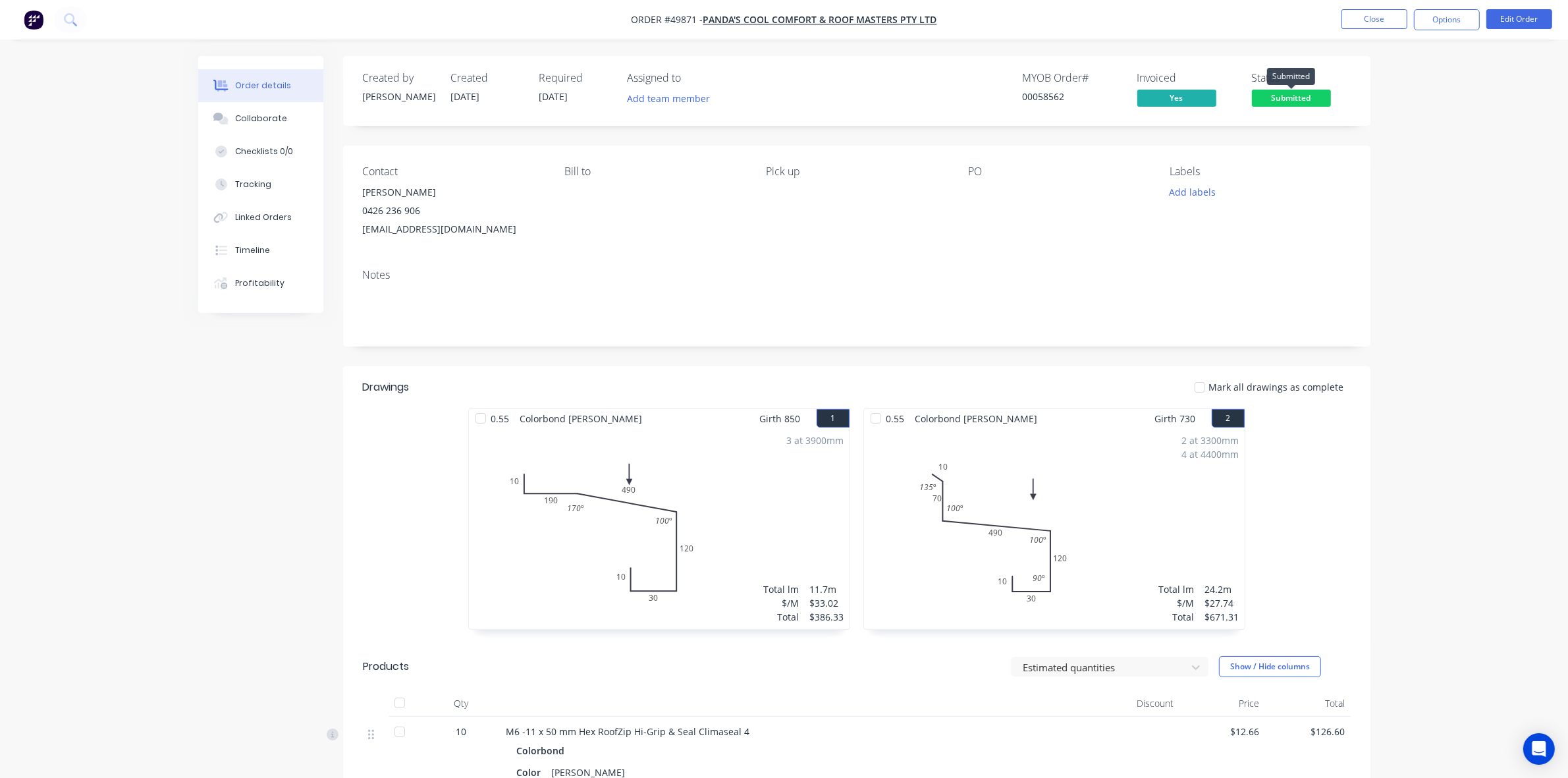
click at [1279, 90] on span "Submitted" at bounding box center [1292, 97] width 79 height 16
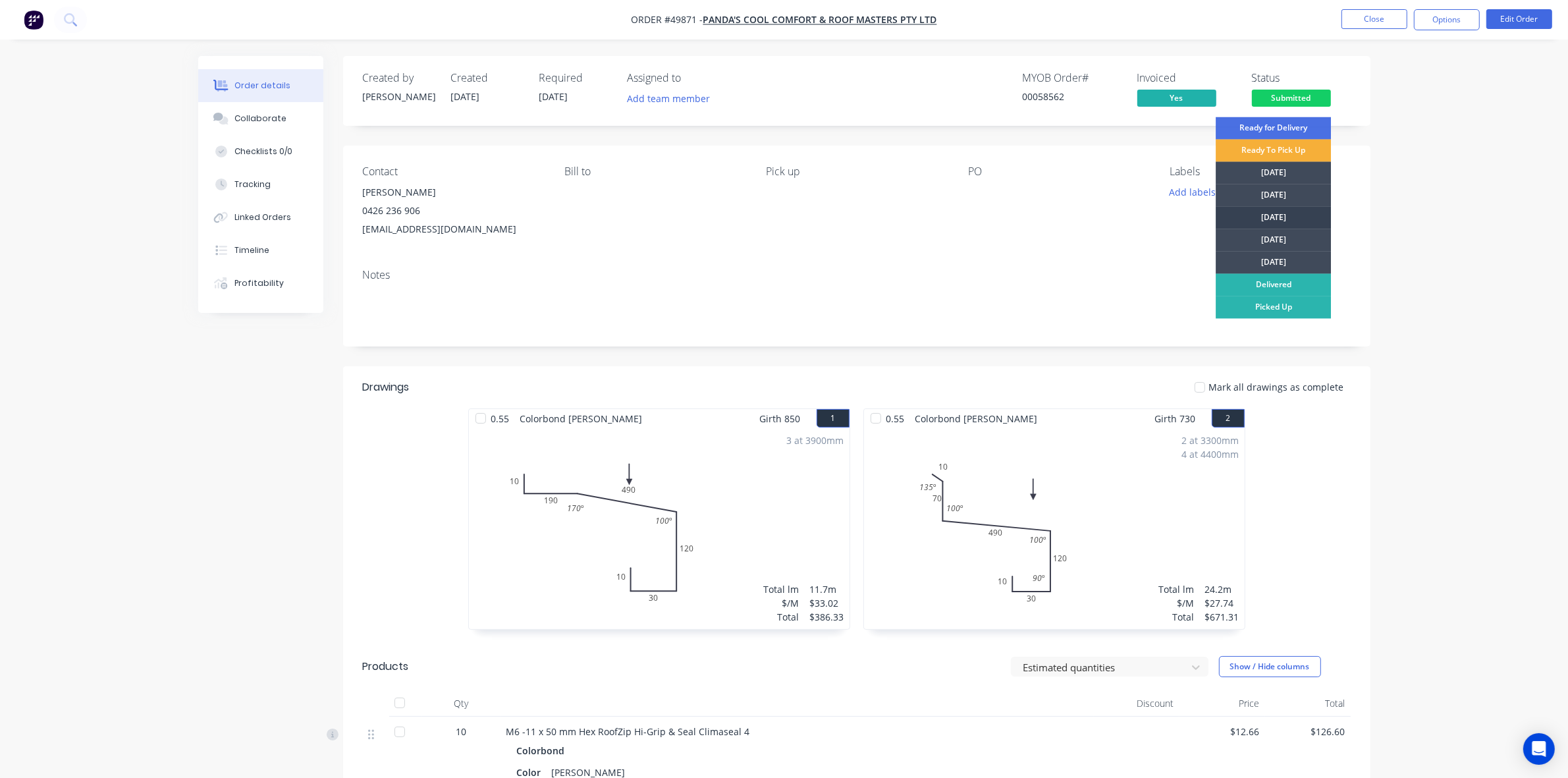
click at [1282, 221] on div "[DATE]" at bounding box center [1273, 218] width 115 height 23
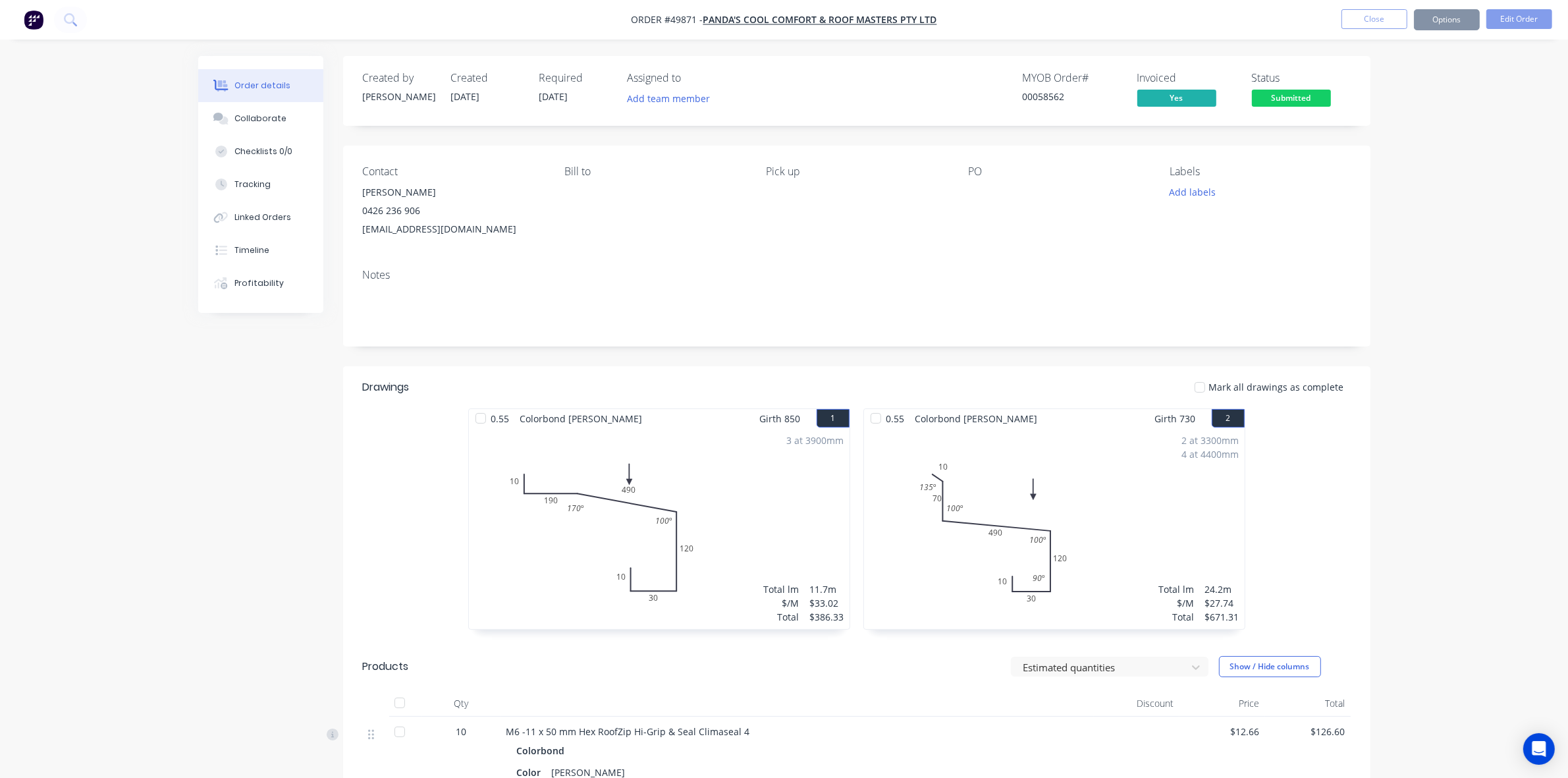
drag, startPoint x: 1437, startPoint y: 224, endPoint x: 1433, endPoint y: 193, distance: 31.3
click at [1437, 219] on div "Order details Collaborate Checklists 0/0 Tracking Linked Orders Timeline Profit…" at bounding box center [784, 509] width 1568 height 1018
click at [1459, 17] on button "Options" at bounding box center [1447, 20] width 66 height 21
drag, startPoint x: 1068, startPoint y: 177, endPoint x: 1215, endPoint y: 199, distance: 148.6
click at [1074, 176] on div "PO" at bounding box center [1058, 171] width 181 height 12
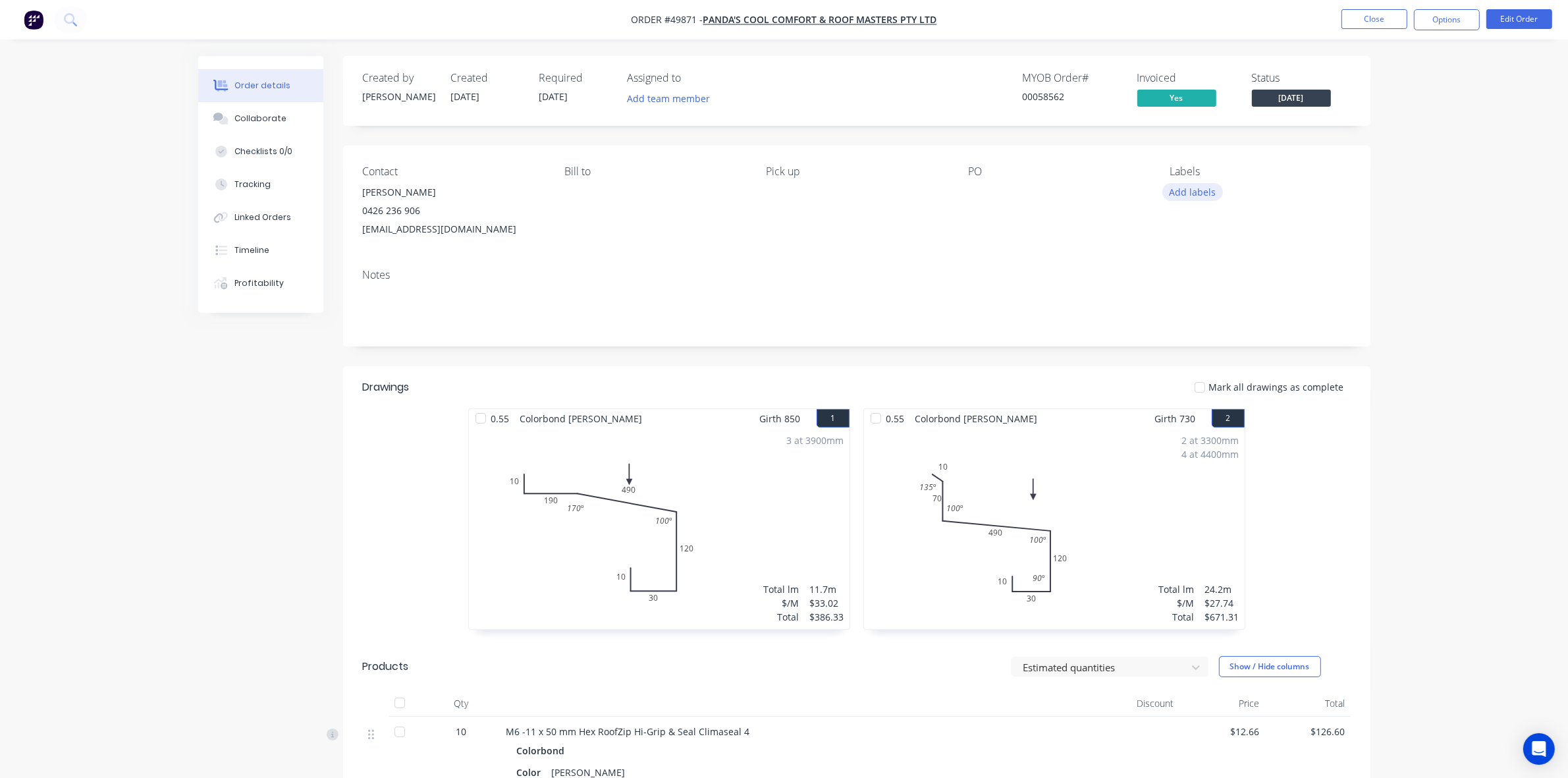
click at [1194, 188] on button "Add labels" at bounding box center [1193, 192] width 60 height 18
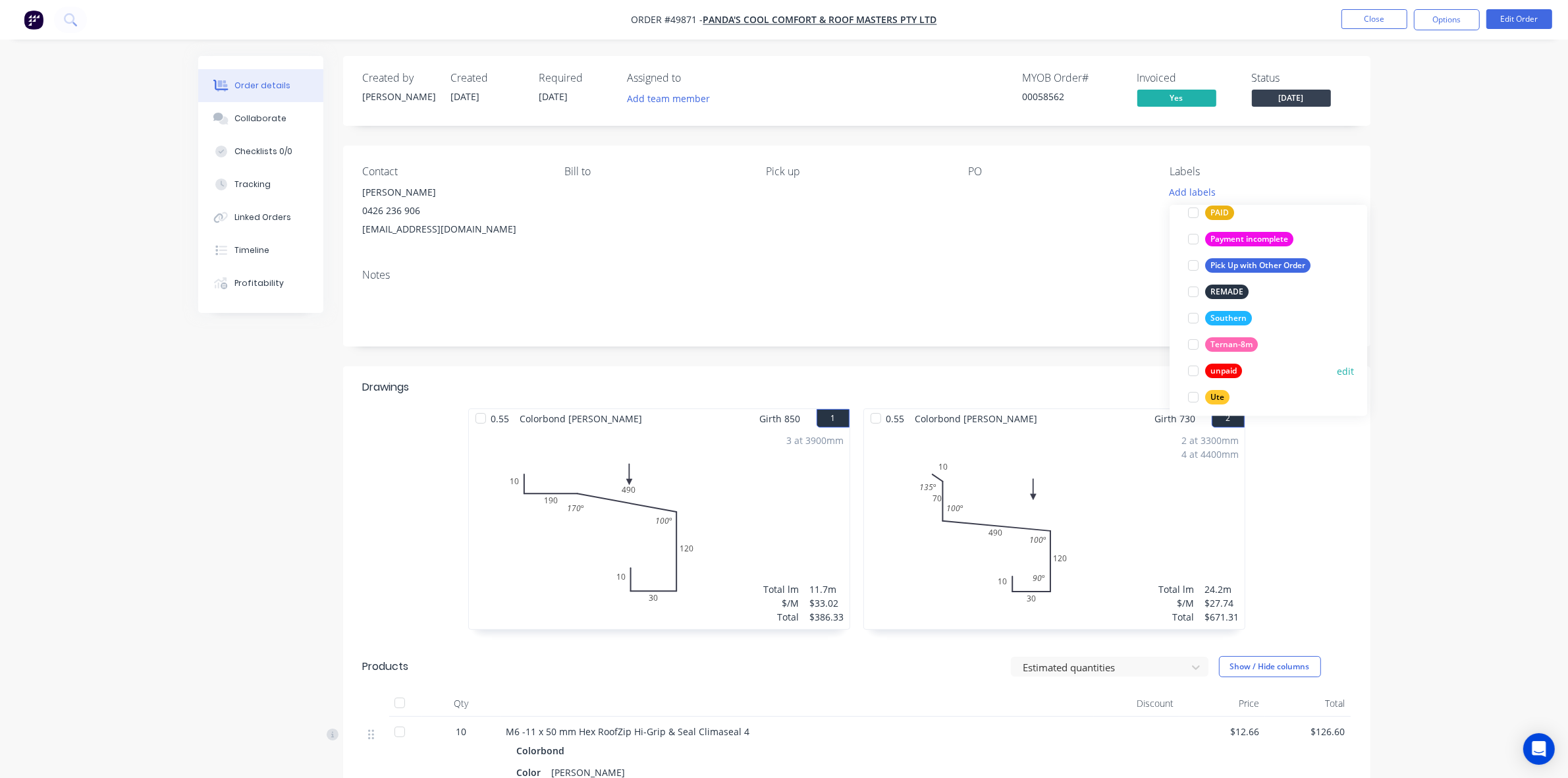
scroll to position [369, 0]
click at [1185, 364] on div at bounding box center [1194, 363] width 26 height 26
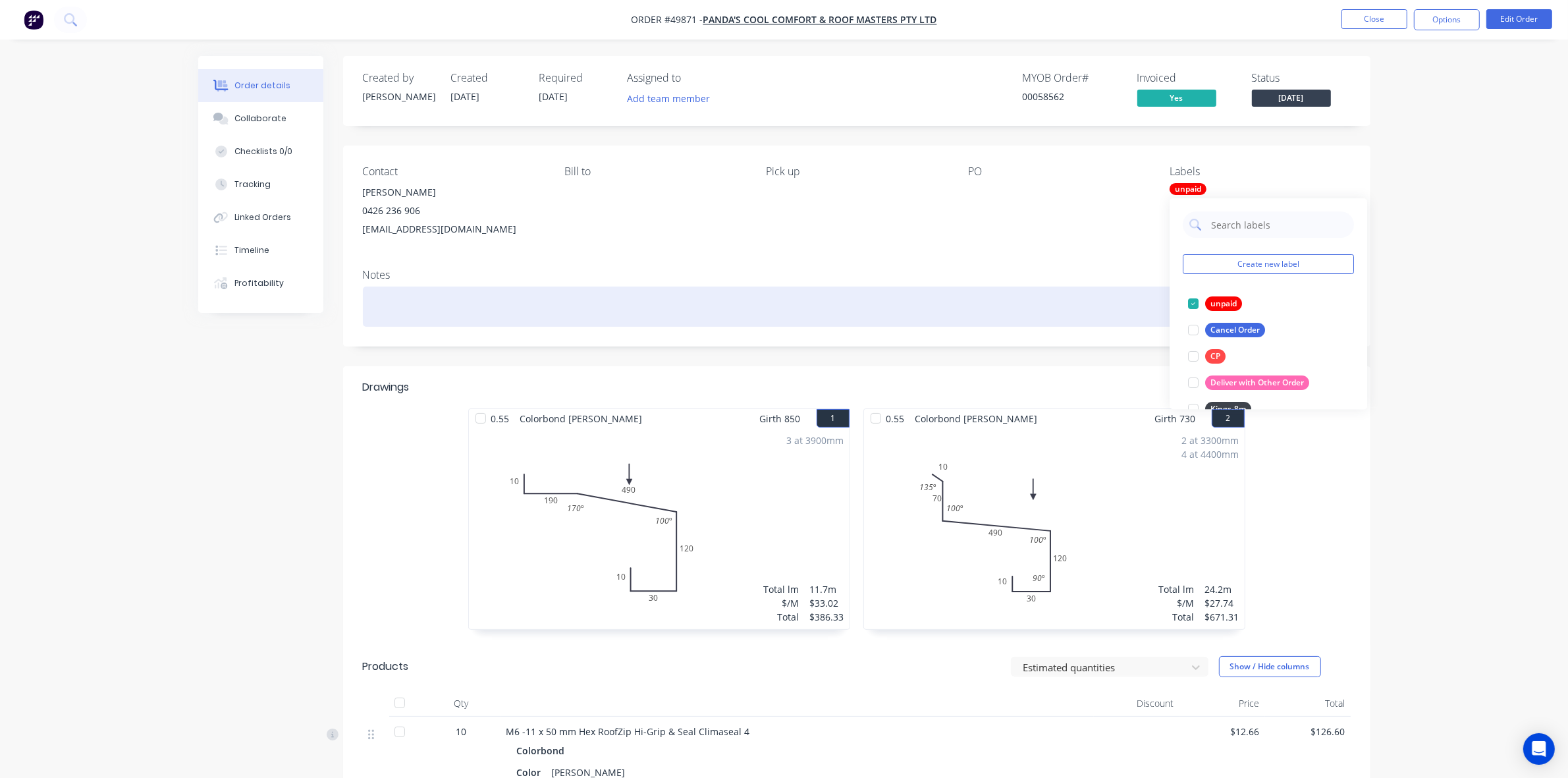
drag, startPoint x: 1092, startPoint y: 323, endPoint x: 1174, endPoint y: 227, distance: 126.3
click at [1095, 320] on div at bounding box center [856, 306] width 988 height 41
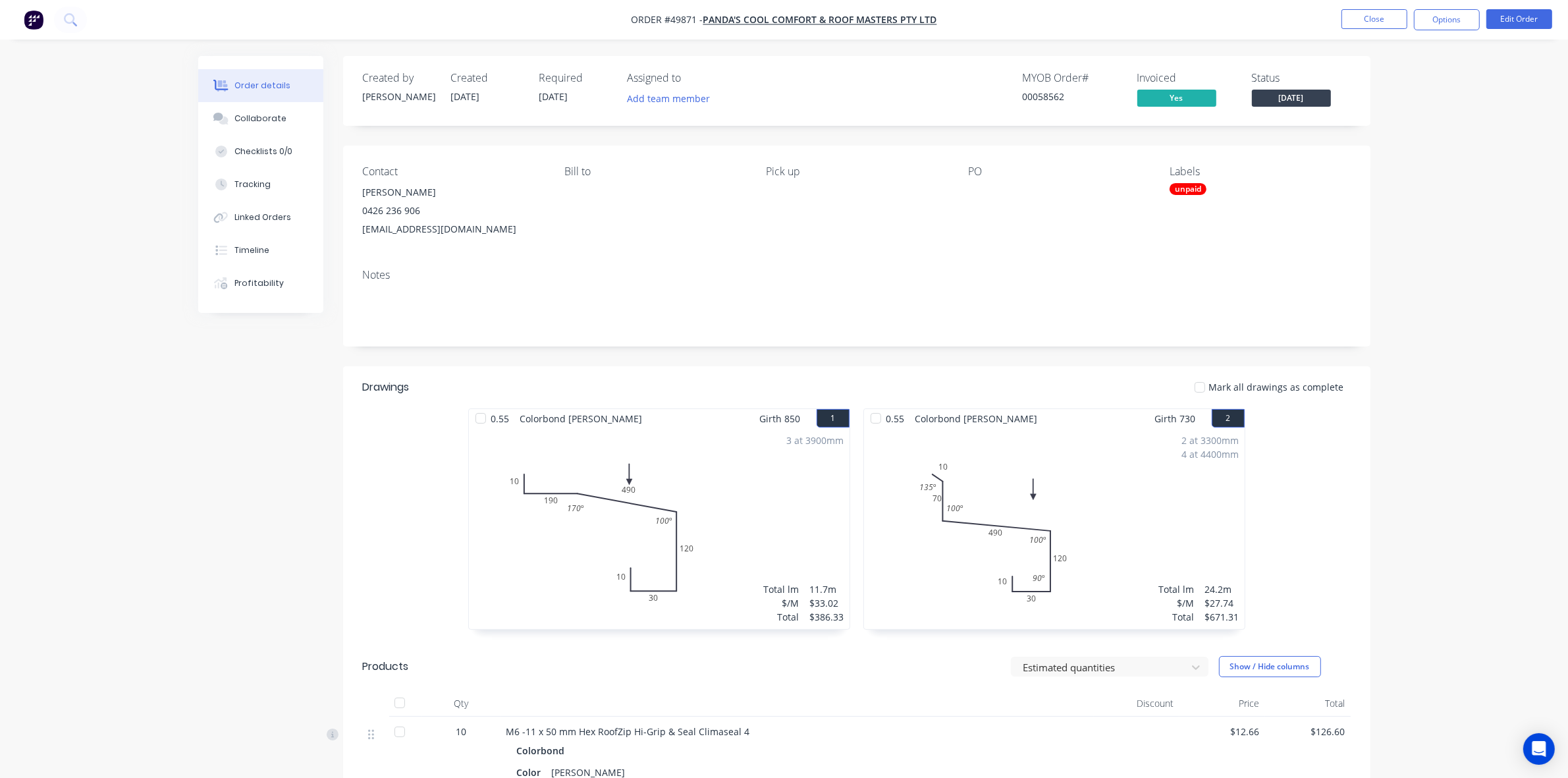
click at [1434, 33] on nav "Order #49871 - PANDA'S COOL COMFORT & ROOF MASTERS PTY LTD Close Options Edit O…" at bounding box center [784, 20] width 1568 height 40
click at [1437, 27] on button "Options" at bounding box center [1447, 20] width 66 height 21
click at [1403, 180] on div "Delivery Docket" at bounding box center [1407, 185] width 121 height 19
click at [1393, 166] on div "Custom" at bounding box center [1407, 159] width 121 height 19
click at [1388, 127] on div "Without pricing" at bounding box center [1407, 132] width 121 height 19
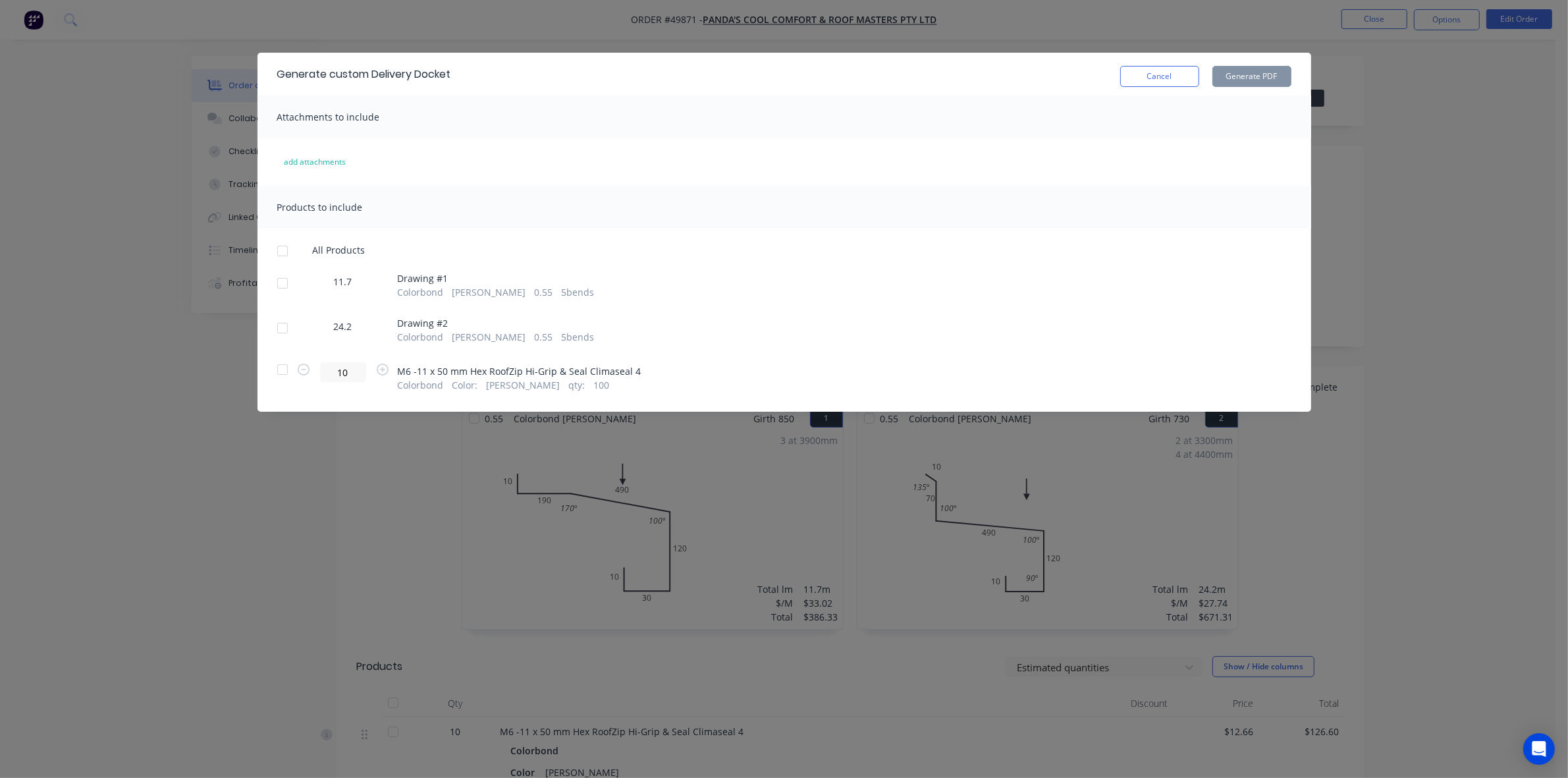
drag, startPoint x: 267, startPoint y: 255, endPoint x: 299, endPoint y: 238, distance: 36.2
click at [268, 253] on div "All Products 11.7 Drawing # 1 Colorbond Shale Grey 0.55 5 bends 24.2 Drawing # …" at bounding box center [784, 319] width 1054 height 147
drag, startPoint x: 284, startPoint y: 253, endPoint x: 677, endPoint y: 153, distance: 405.5
click at [285, 253] on div at bounding box center [283, 251] width 26 height 26
click at [1244, 84] on button "Generate PDF" at bounding box center [1252, 77] width 79 height 21
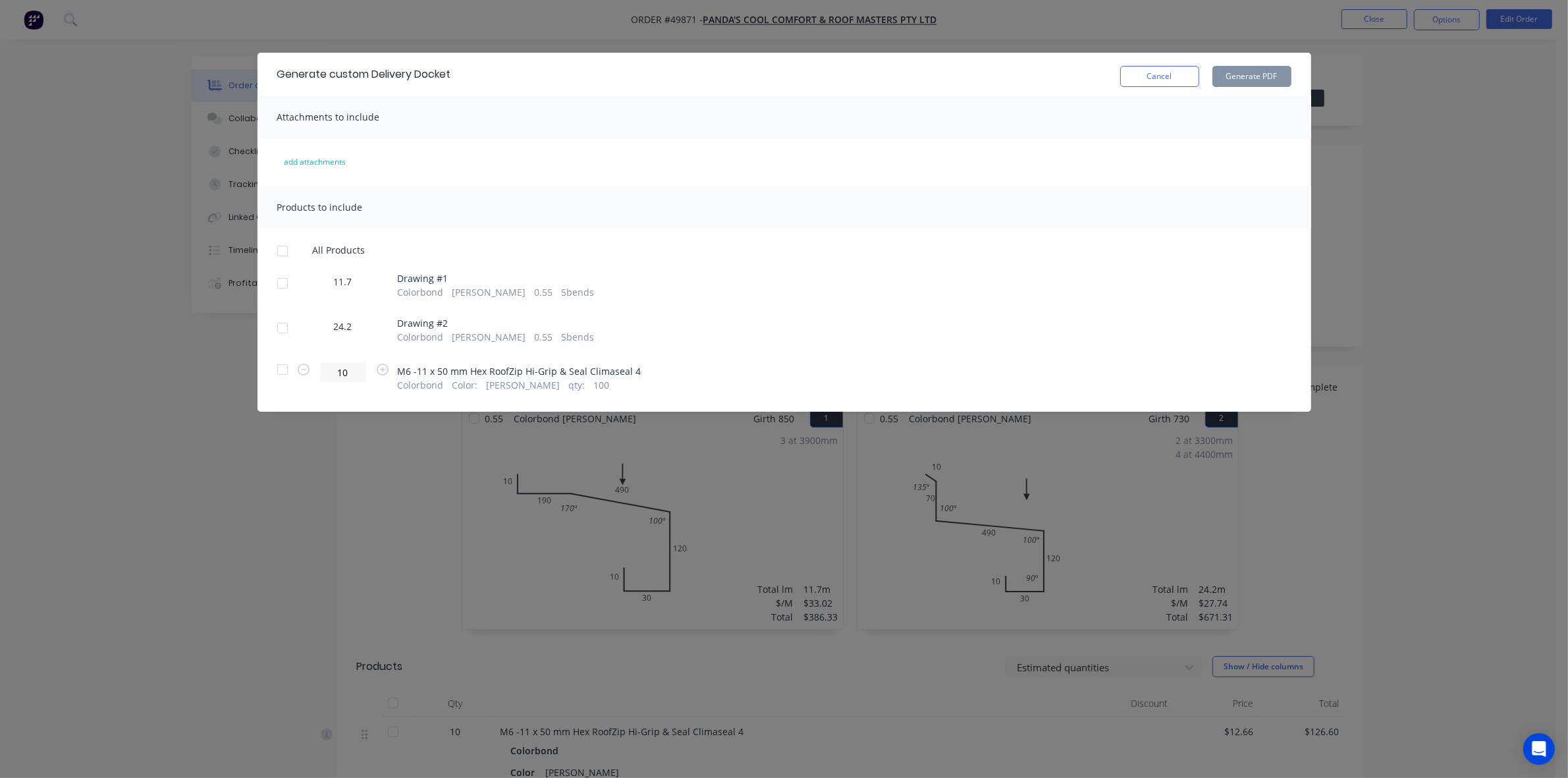
click at [1169, 64] on div "Cancel Generate PDF" at bounding box center [1205, 74] width 171 height 26
drag, startPoint x: 1180, startPoint y: 78, endPoint x: 1422, endPoint y: 44, distance: 244.4
click at [1188, 75] on button "Cancel" at bounding box center [1160, 77] width 79 height 21
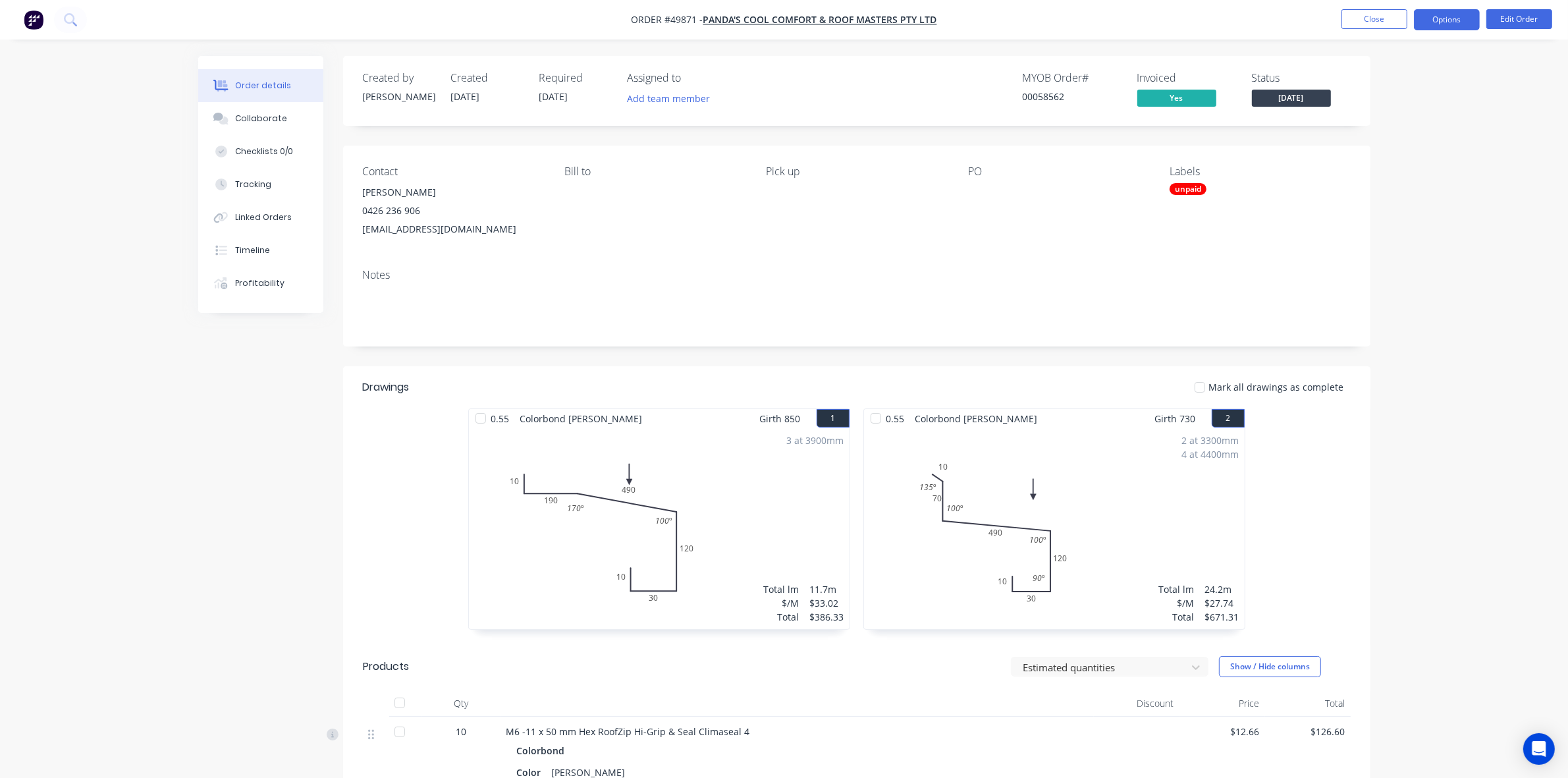
click at [1431, 17] on button "Options" at bounding box center [1447, 20] width 66 height 21
click at [1374, 159] on div "Work Order" at bounding box center [1407, 159] width 121 height 19
click at [1374, 164] on div "Custom" at bounding box center [1407, 159] width 121 height 19
click at [1374, 140] on div "Without pricing" at bounding box center [1407, 132] width 121 height 19
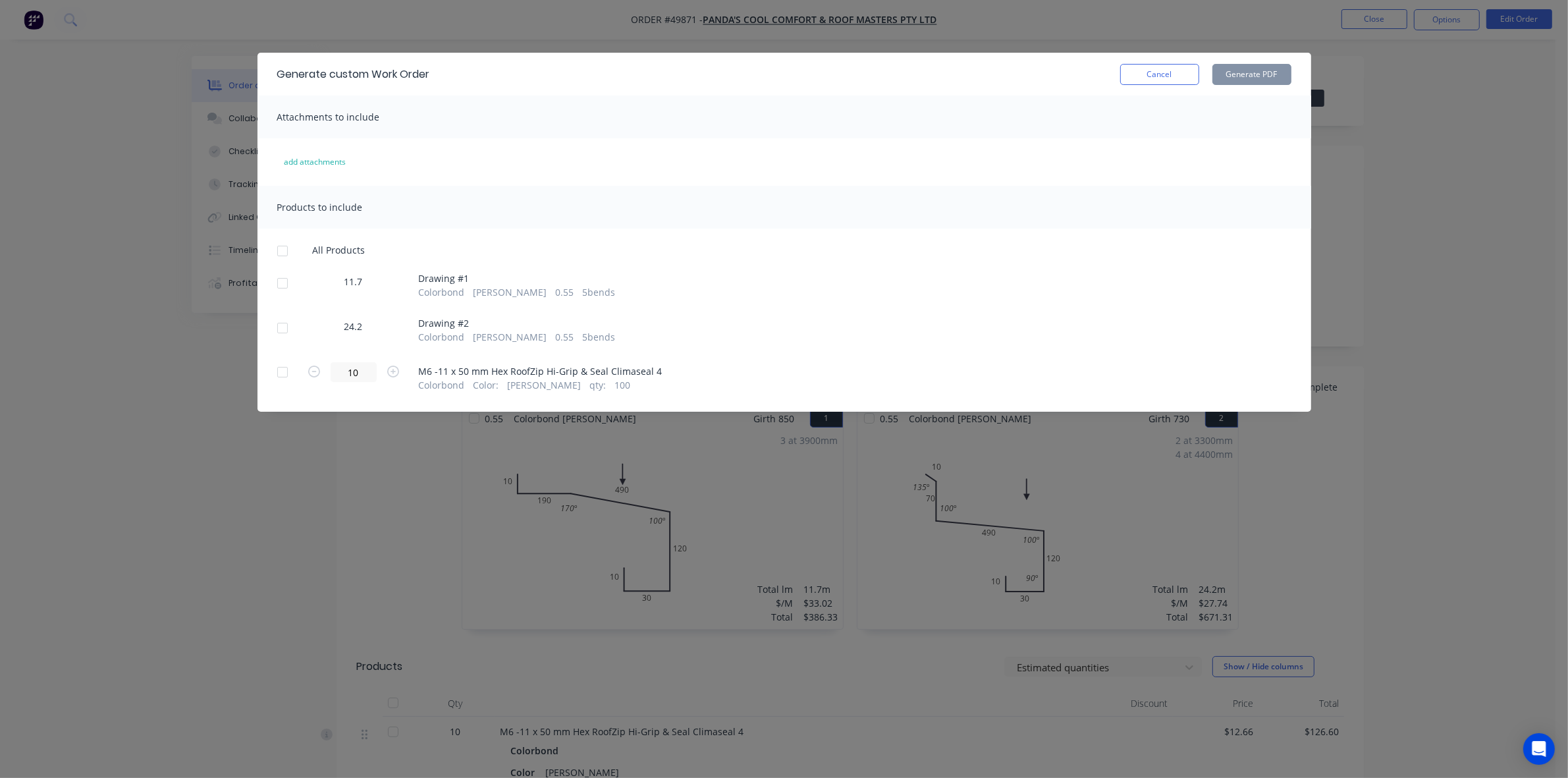
drag, startPoint x: 290, startPoint y: 333, endPoint x: 284, endPoint y: 324, distance: 10.8
click at [288, 332] on div at bounding box center [283, 328] width 26 height 26
drag, startPoint x: 268, startPoint y: 277, endPoint x: 278, endPoint y: 280, distance: 10.4
click at [269, 277] on div at bounding box center [283, 284] width 26 height 26
click at [1269, 71] on button "Generate PDF" at bounding box center [1252, 75] width 79 height 21
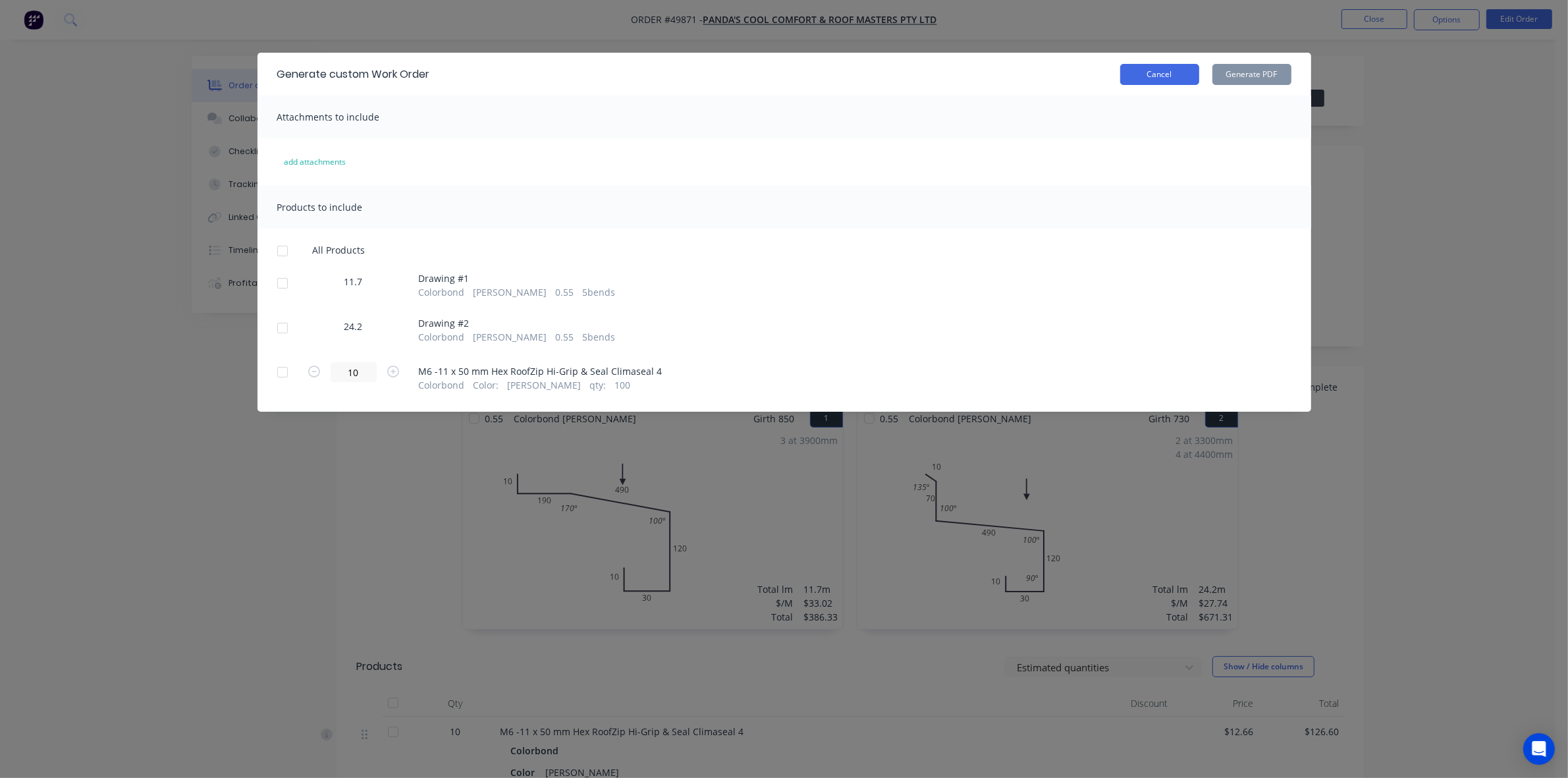
click at [1133, 81] on div "Generate custom Work Order Cancel Generate PDF" at bounding box center [784, 74] width 1054 height 43
click at [1134, 81] on button "Cancel" at bounding box center [1160, 75] width 79 height 21
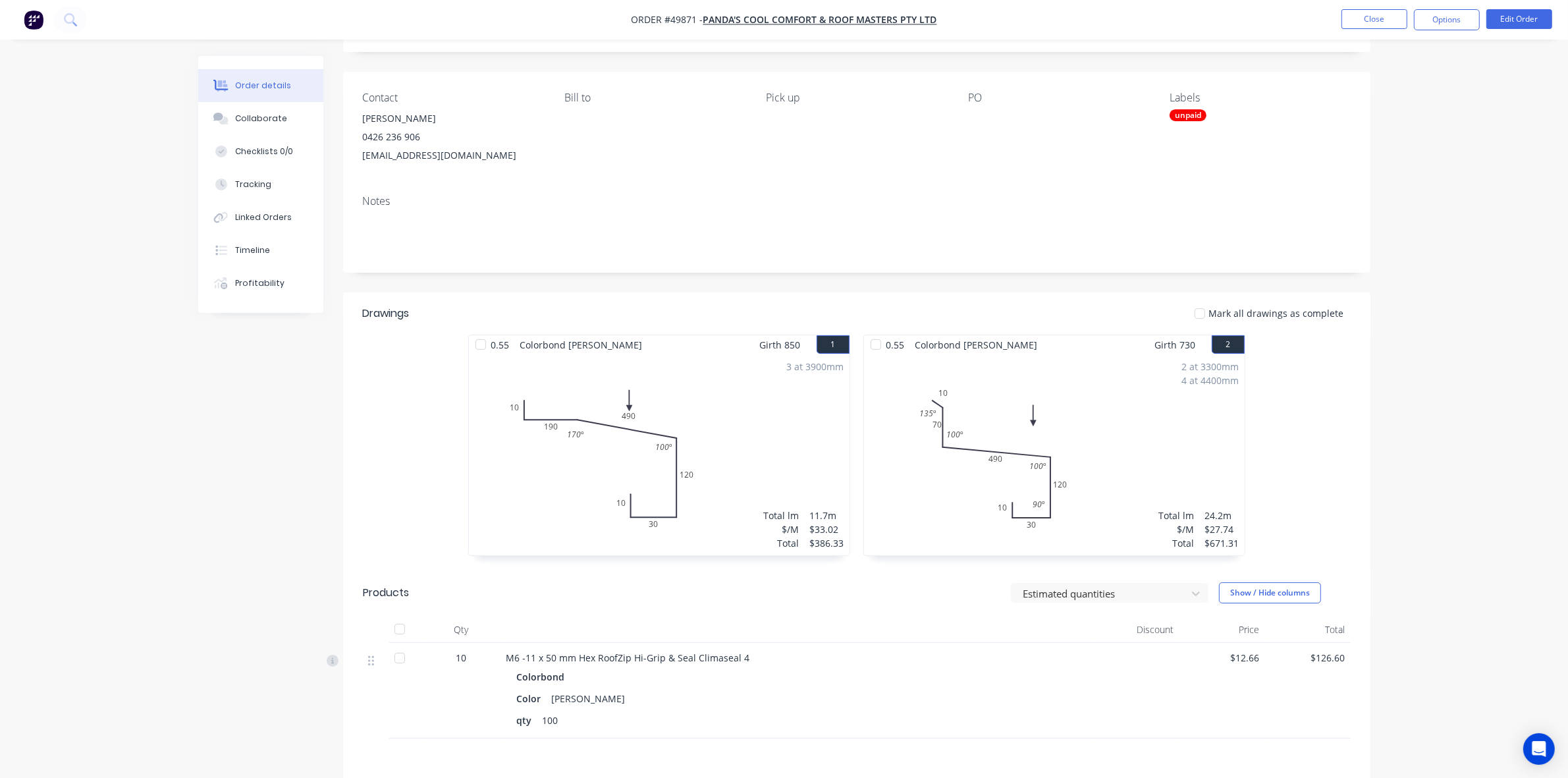
scroll to position [164, 0]
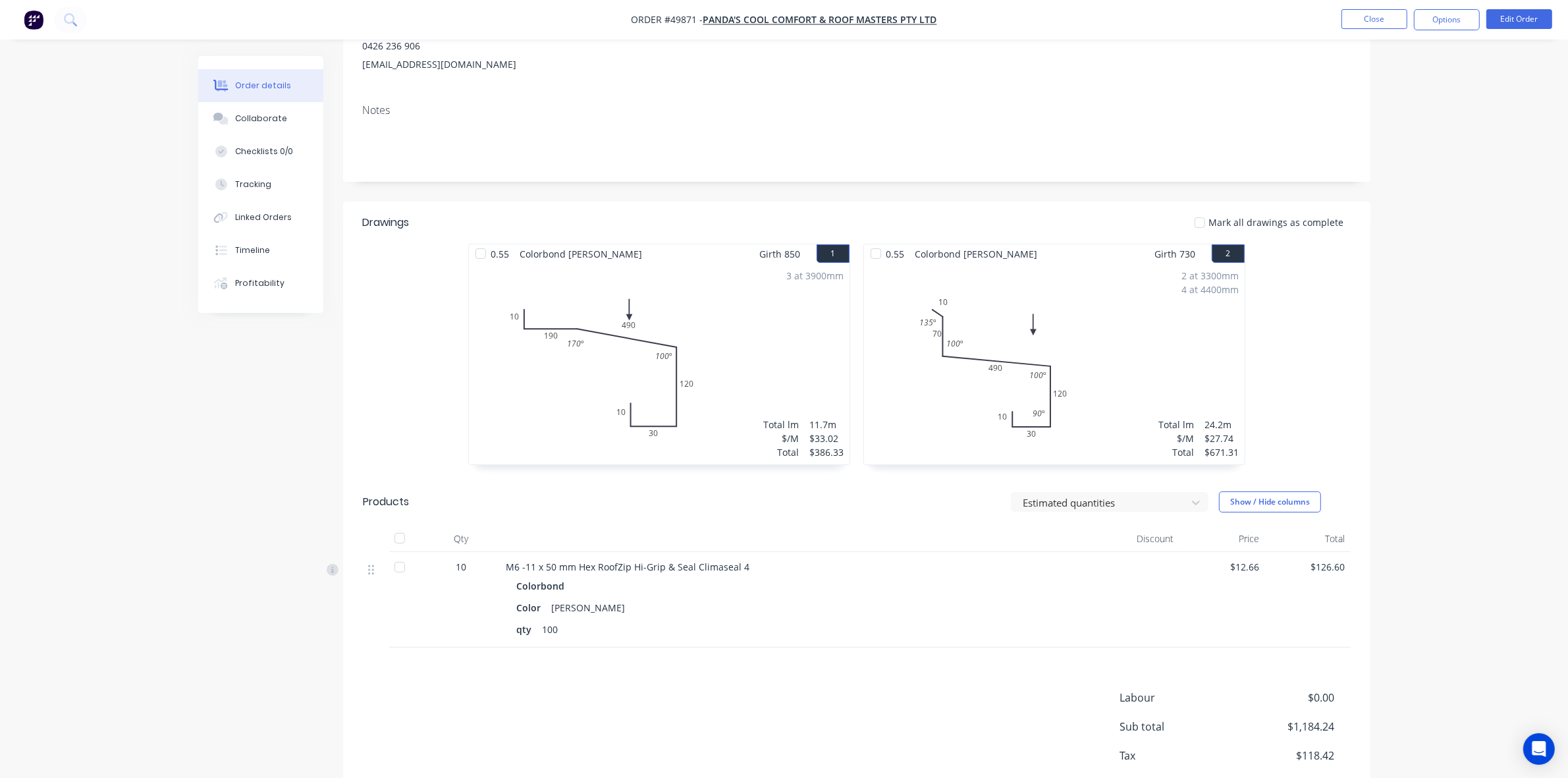
click at [399, 570] on div at bounding box center [400, 567] width 26 height 26
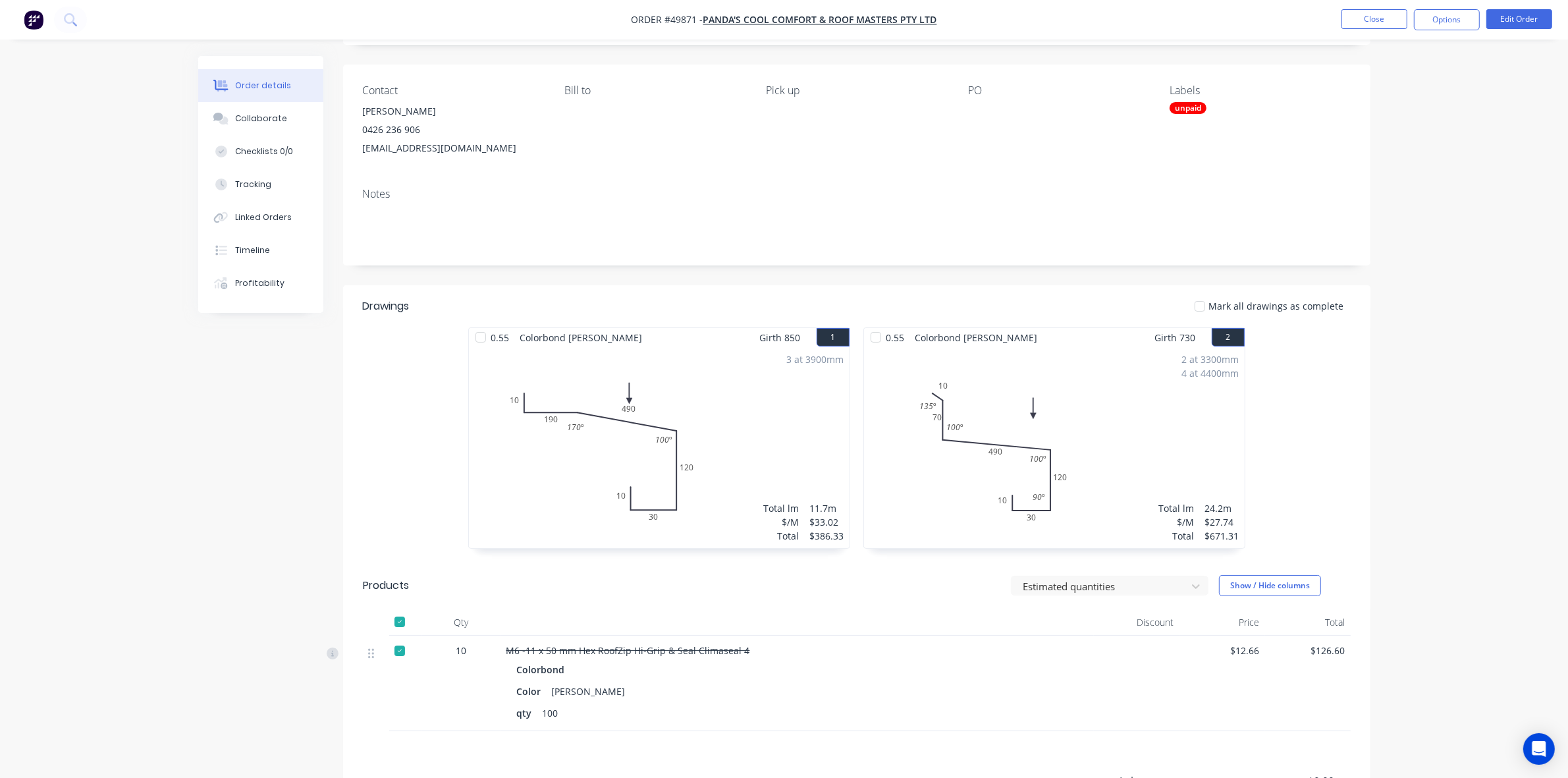
scroll to position [0, 0]
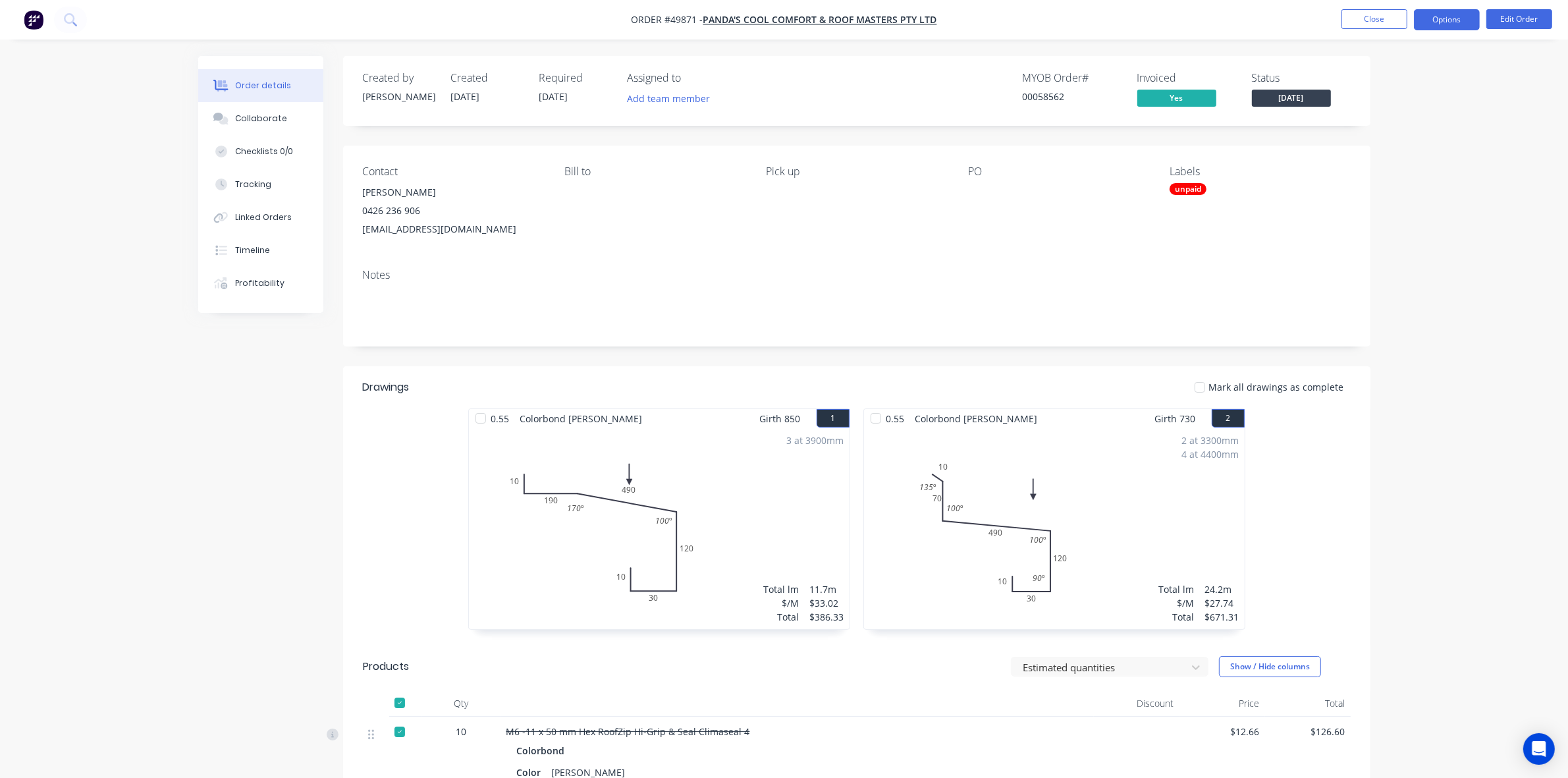
click at [1457, 24] on button "Options" at bounding box center [1447, 20] width 66 height 21
click at [1377, 186] on div "Delivery Docket" at bounding box center [1407, 185] width 121 height 19
drag, startPoint x: 1377, startPoint y: 175, endPoint x: 1380, endPoint y: 159, distance: 16.3
click at [1377, 173] on div "DELIVERY DOCKET Back With pricing Without pricing Custom" at bounding box center [1407, 106] width 145 height 138
click at [1380, 157] on div "Custom" at bounding box center [1407, 159] width 121 height 19
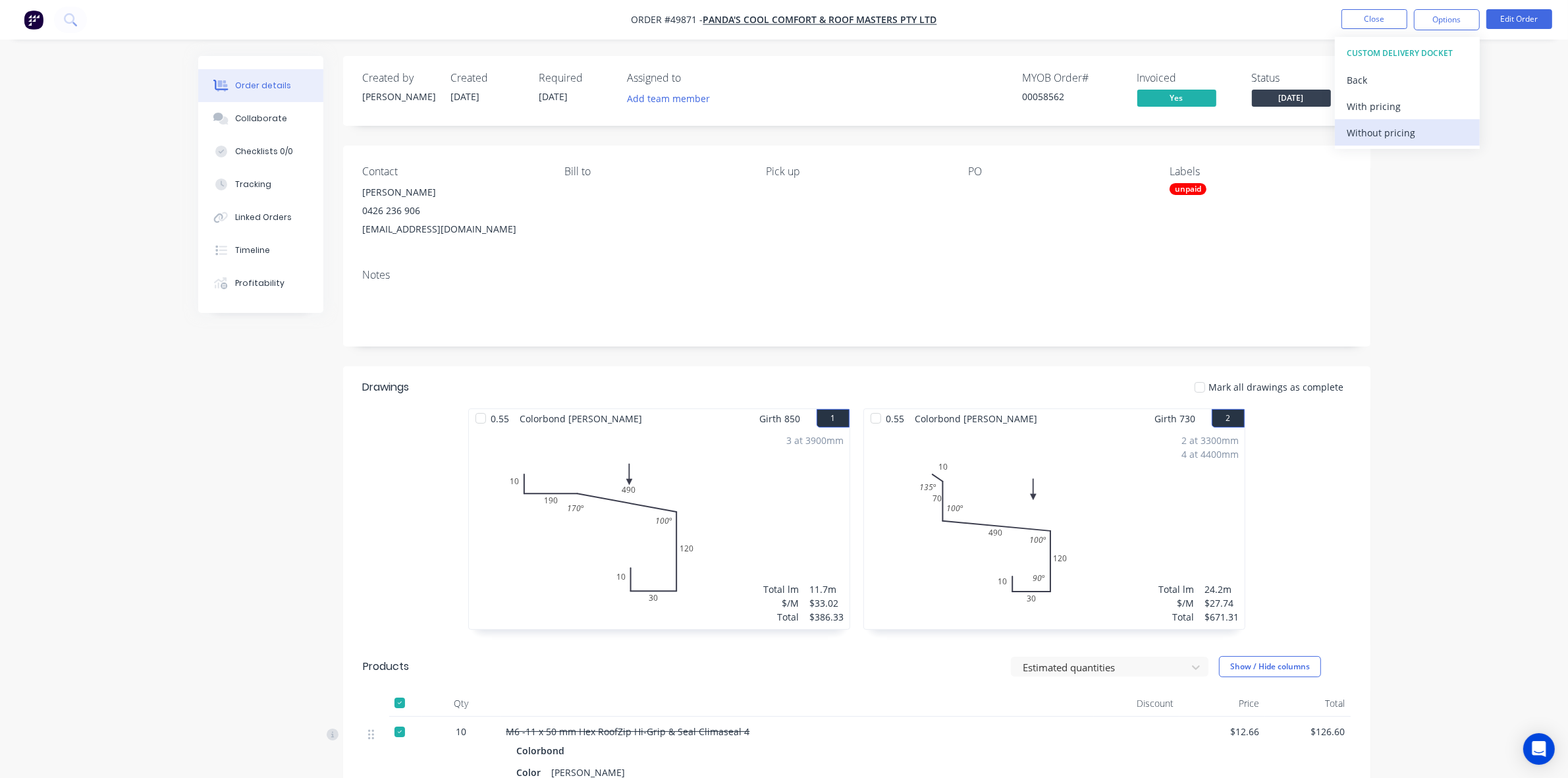
click at [1385, 130] on div "Without pricing" at bounding box center [1407, 132] width 121 height 19
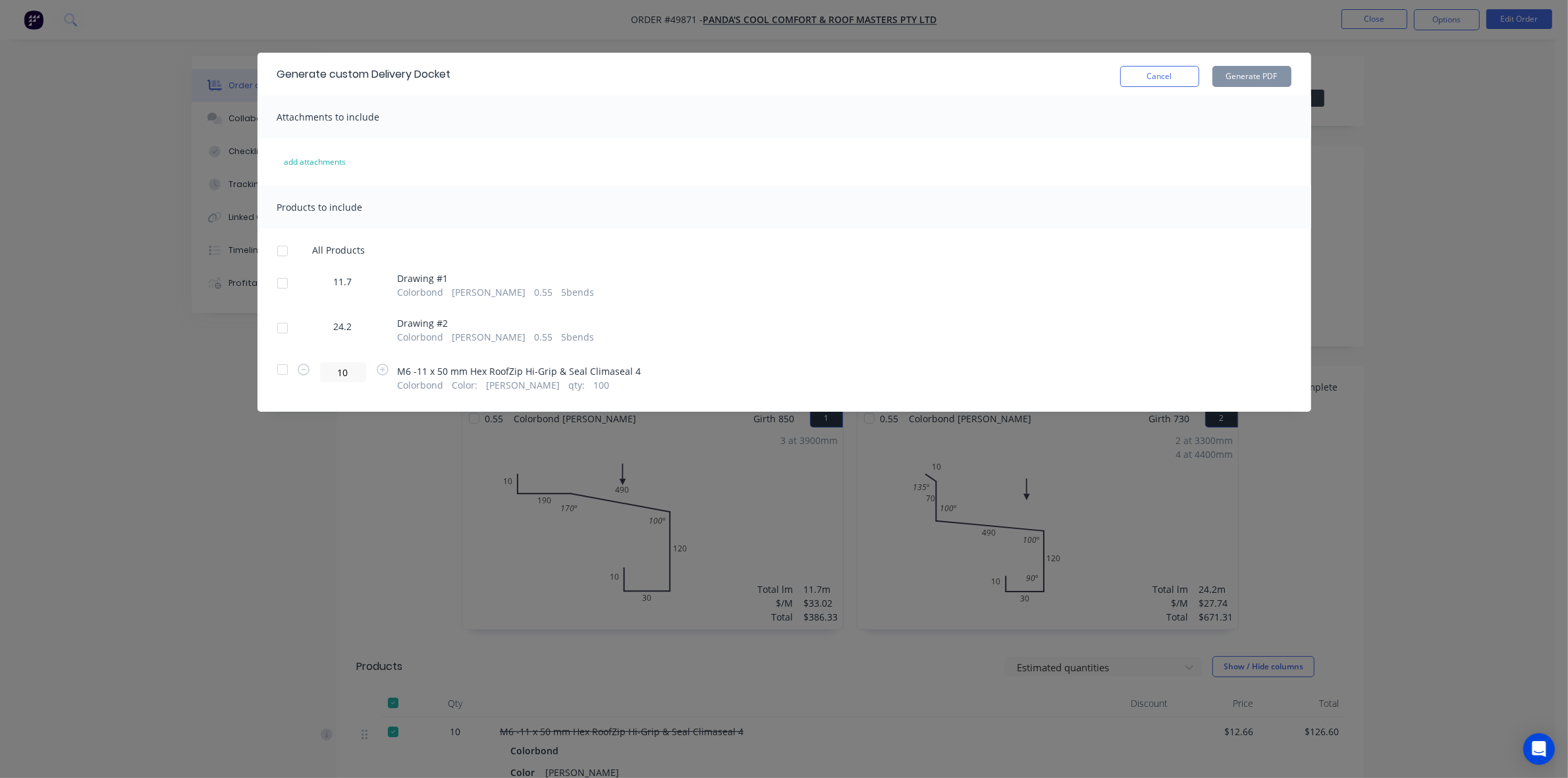
click at [282, 271] on div at bounding box center [283, 284] width 26 height 26
drag, startPoint x: 284, startPoint y: 327, endPoint x: 333, endPoint y: 286, distance: 63.9
click at [285, 323] on div at bounding box center [283, 328] width 26 height 26
click at [1249, 68] on button "Generate PDF" at bounding box center [1252, 77] width 79 height 21
click at [1169, 74] on button "Cancel" at bounding box center [1160, 77] width 79 height 21
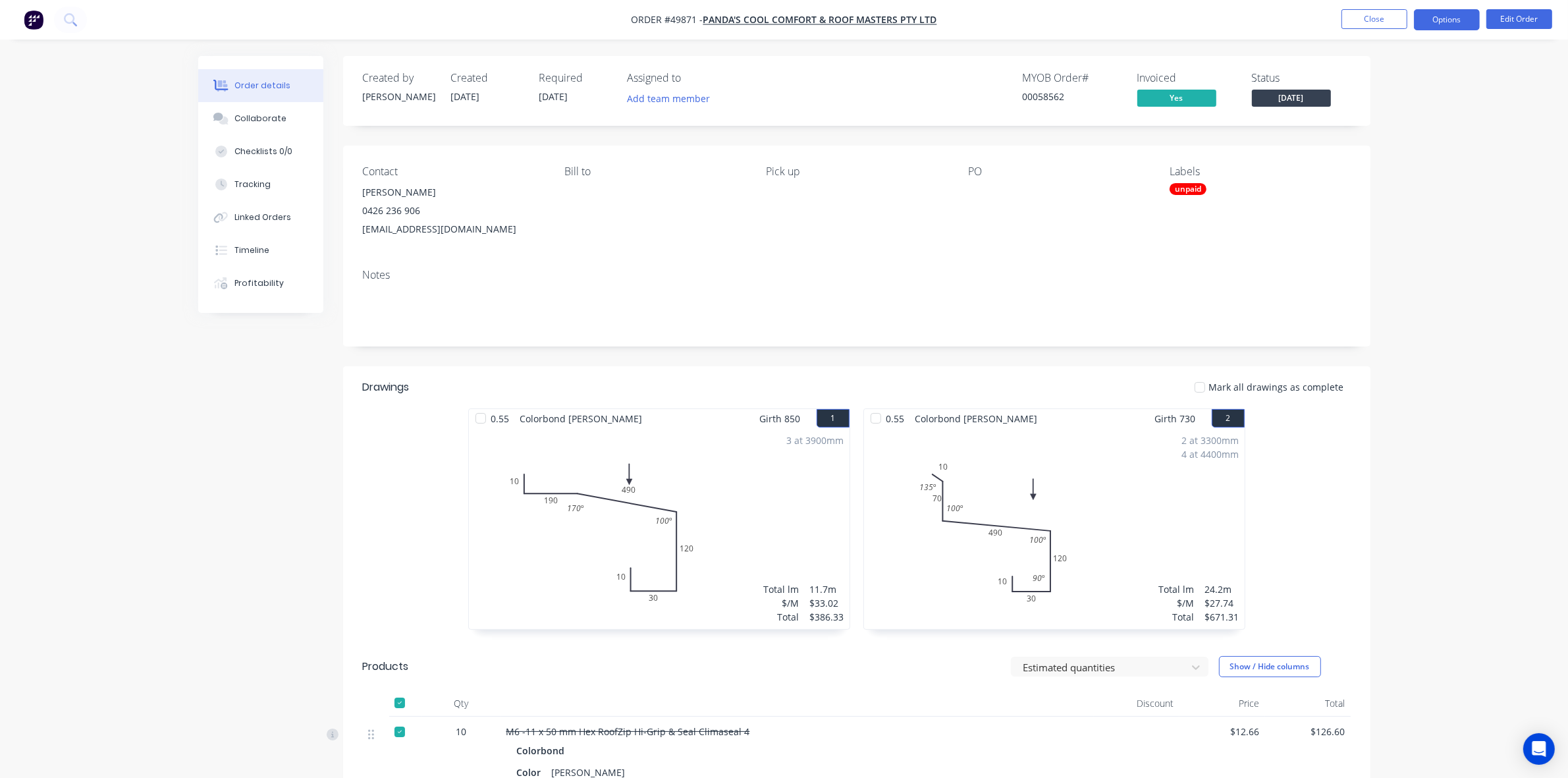
click at [1435, 12] on button "Options" at bounding box center [1447, 20] width 66 height 21
click at [1381, 79] on div "Invoice" at bounding box center [1407, 80] width 121 height 19
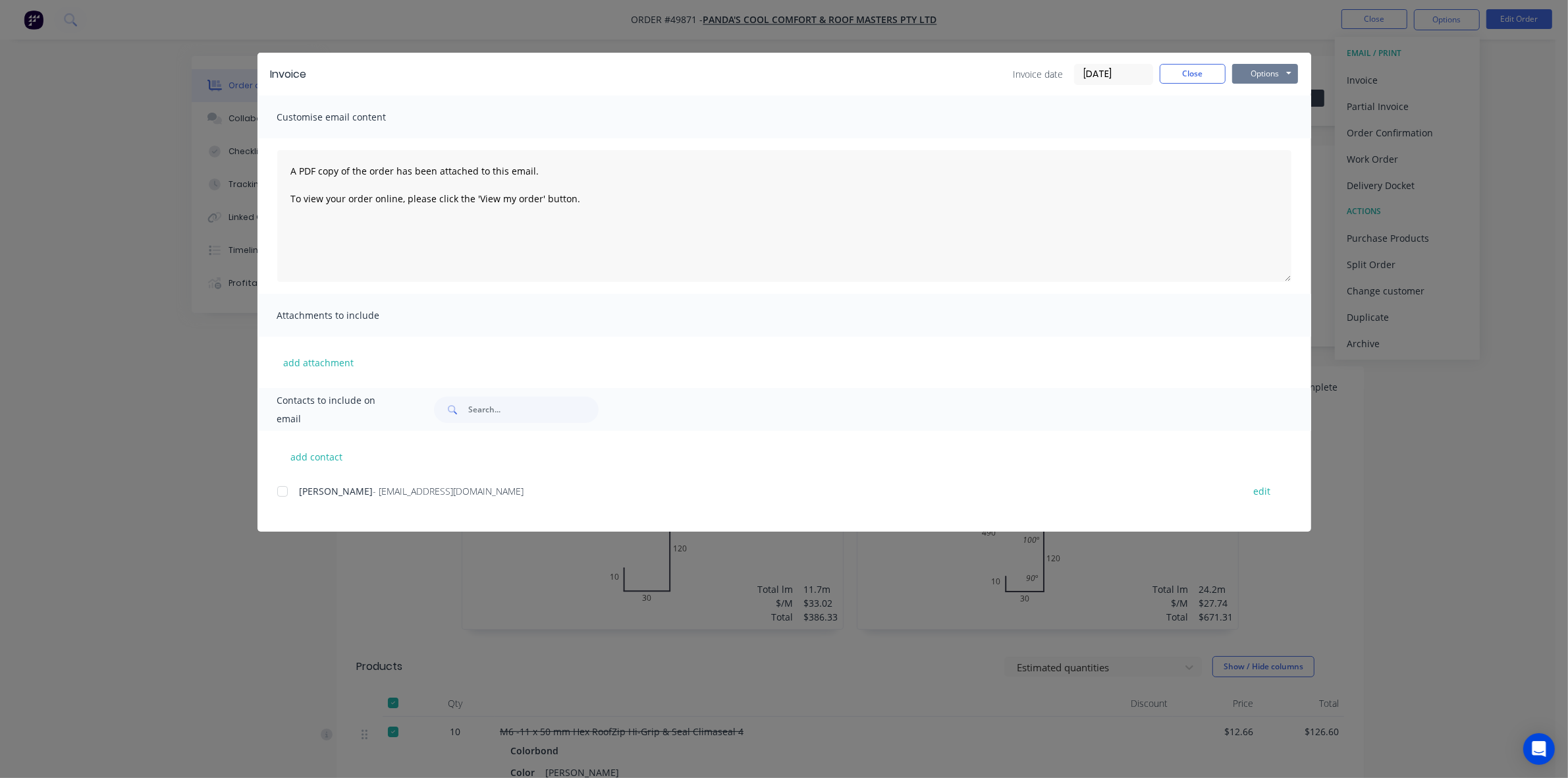
click at [1247, 78] on button "Options" at bounding box center [1266, 74] width 66 height 20
click at [1278, 104] on button "Preview" at bounding box center [1274, 97] width 84 height 22
click at [1197, 73] on button "Close" at bounding box center [1193, 74] width 66 height 20
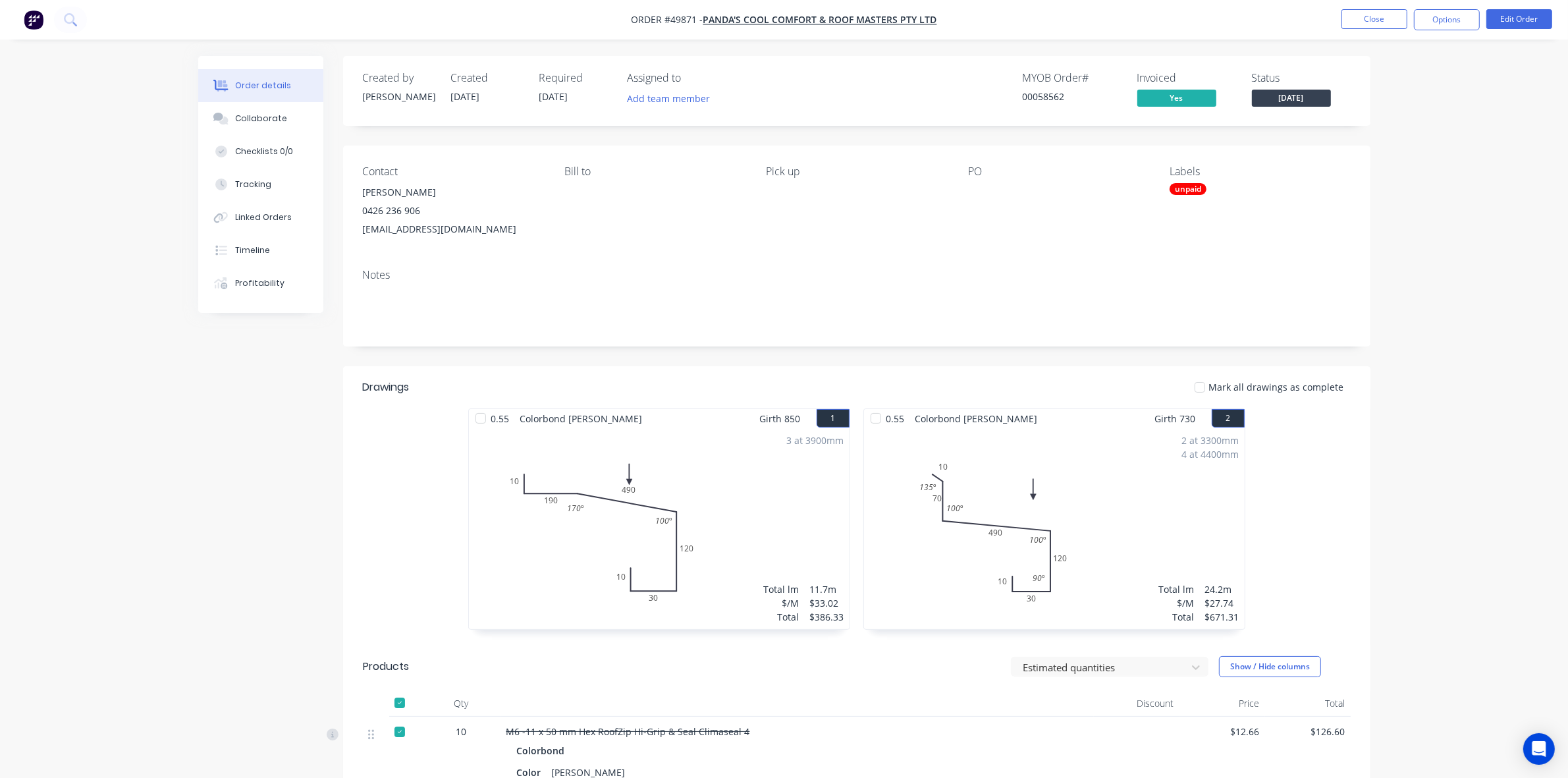
drag, startPoint x: 1453, startPoint y: 129, endPoint x: 1388, endPoint y: 31, distance: 117.6
click at [1451, 126] on div "Order details Collaborate Checklists 0/0 Tracking Linked Orders Timeline Profit…" at bounding box center [784, 509] width 1568 height 1018
click at [1379, 20] on button "Close" at bounding box center [1375, 19] width 66 height 20
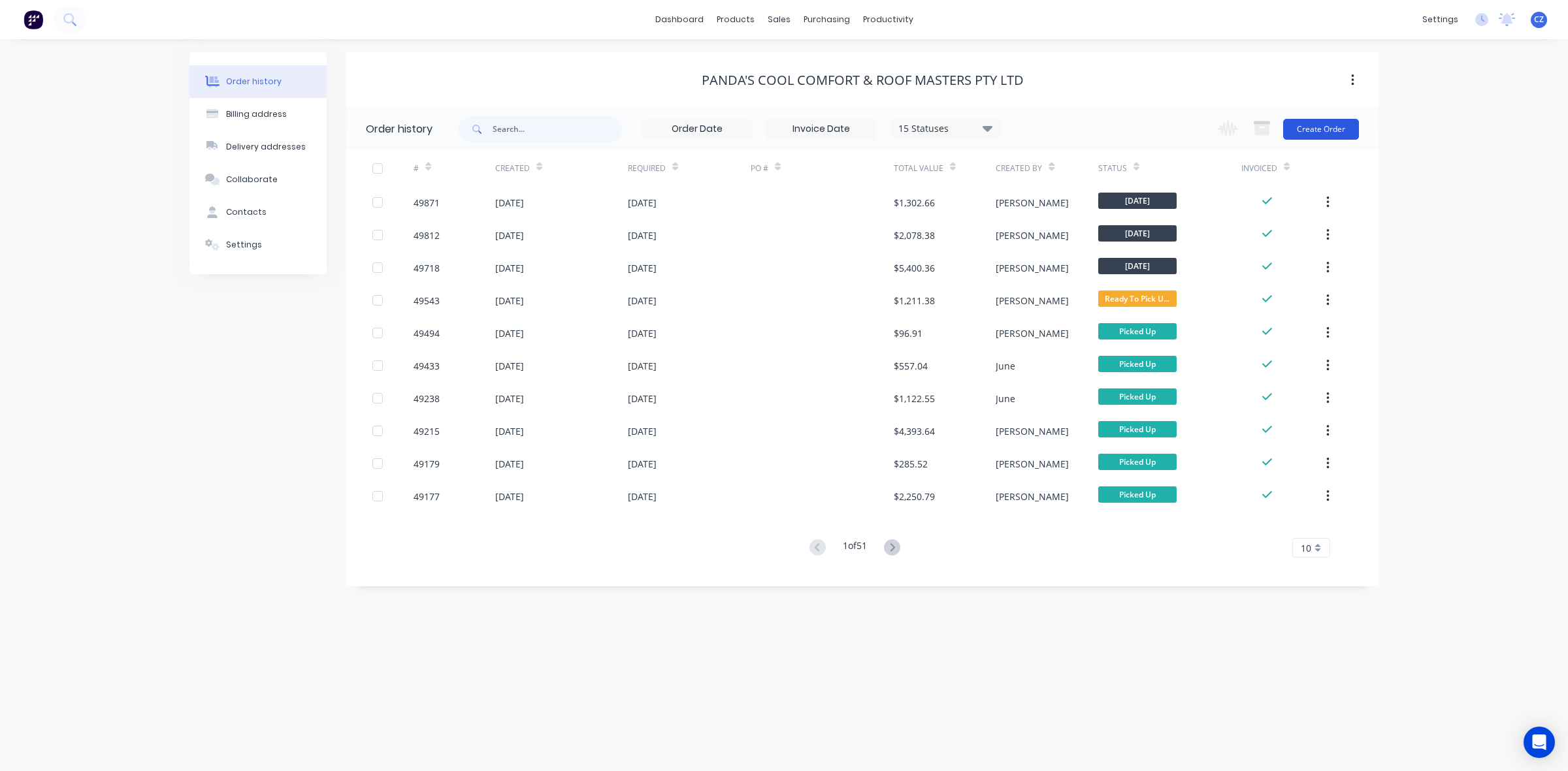
click at [1334, 126] on button "Create Order" at bounding box center [1321, 129] width 76 height 21
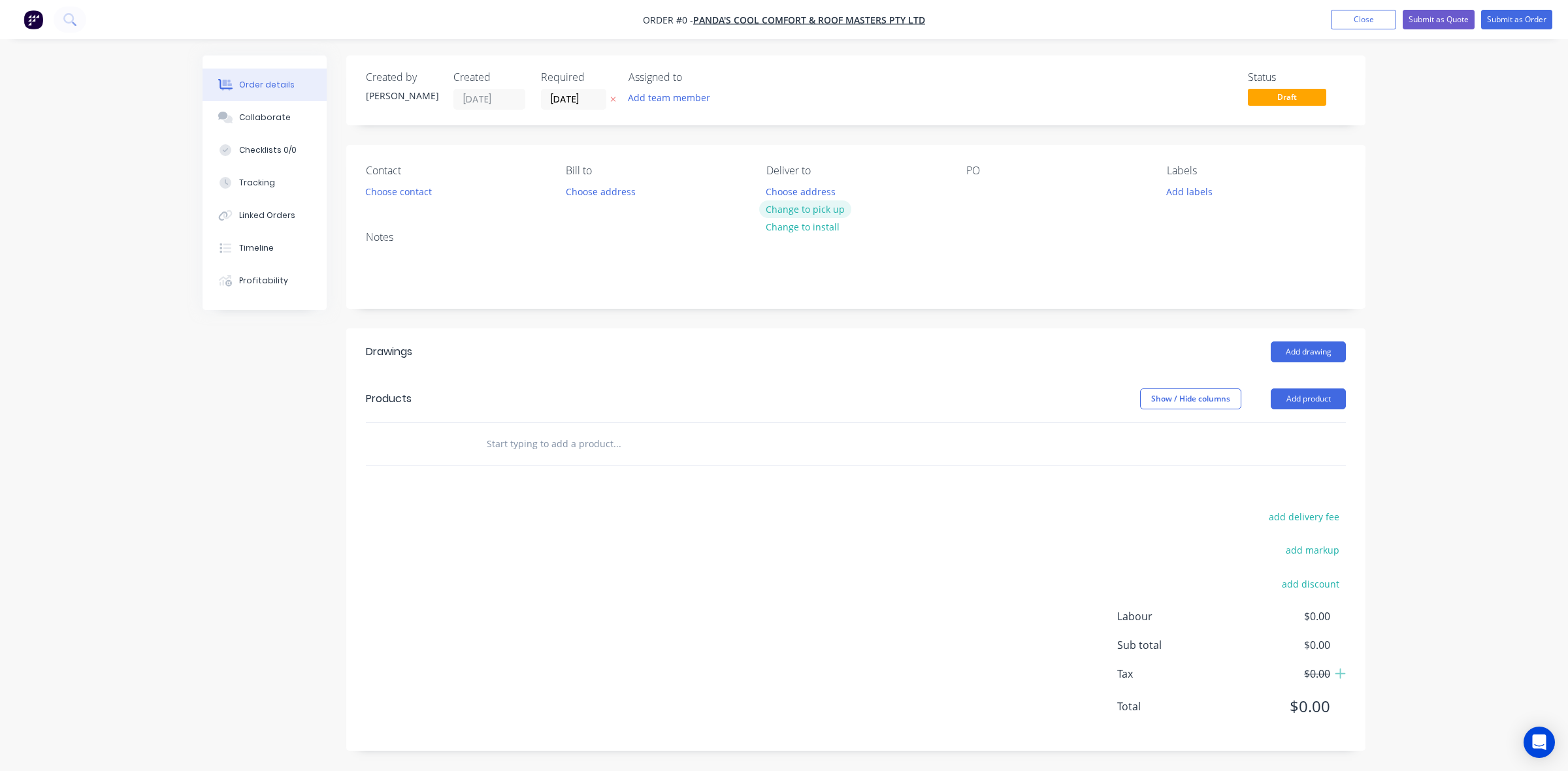
click at [841, 206] on button "Change to pick up" at bounding box center [805, 209] width 93 height 18
drag, startPoint x: 488, startPoint y: 350, endPoint x: 366, endPoint y: 223, distance: 176.1
click at [488, 347] on div "Creating draft order... Loading..." at bounding box center [986, 440] width 1568 height 771
click at [392, 181] on div "Contact Choose contact" at bounding box center [455, 183] width 179 height 37
click at [389, 180] on div "Contact Choose contact" at bounding box center [455, 183] width 179 height 37
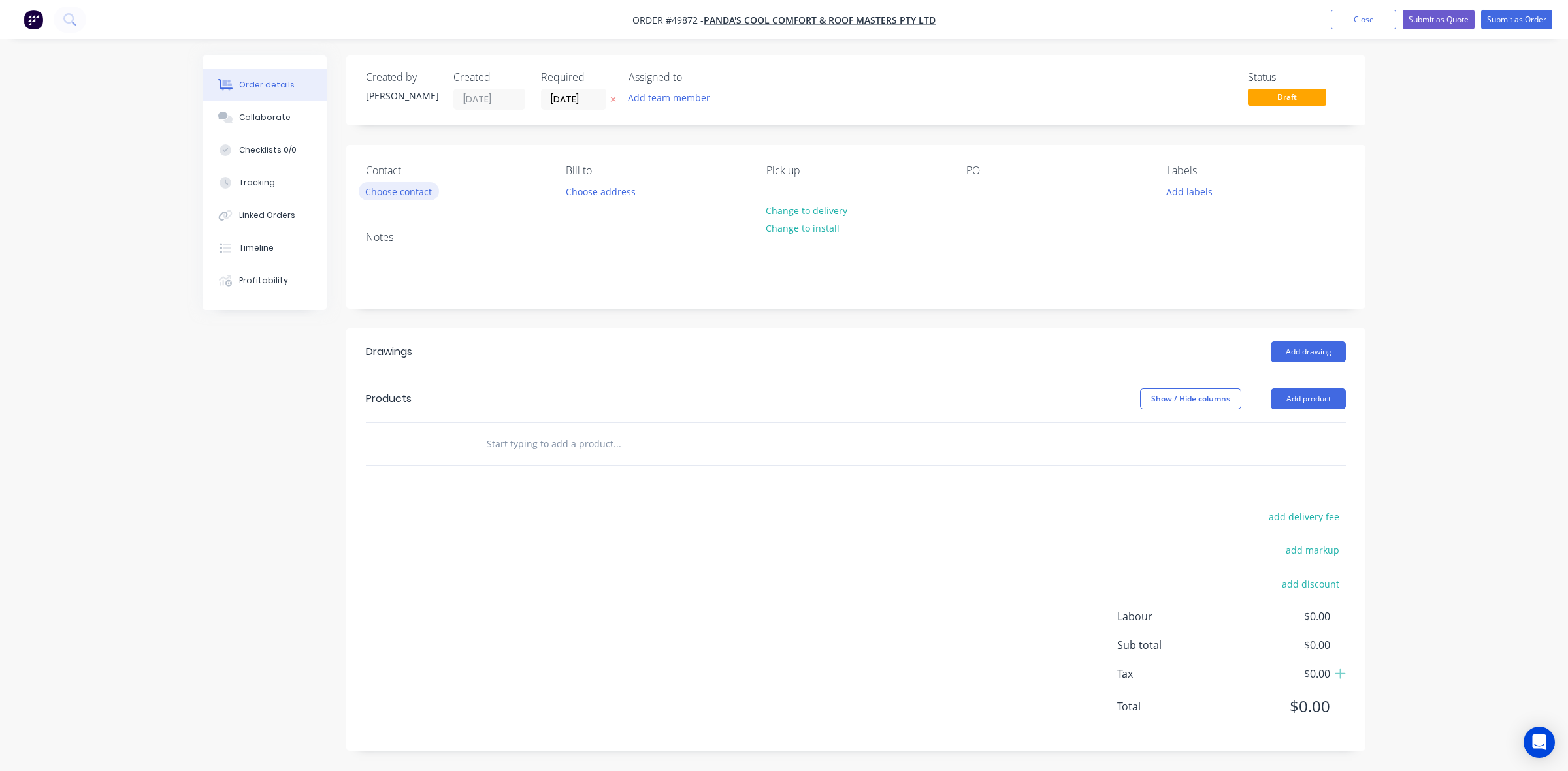
click at [387, 184] on button "Choose contact" at bounding box center [399, 190] width 81 height 18
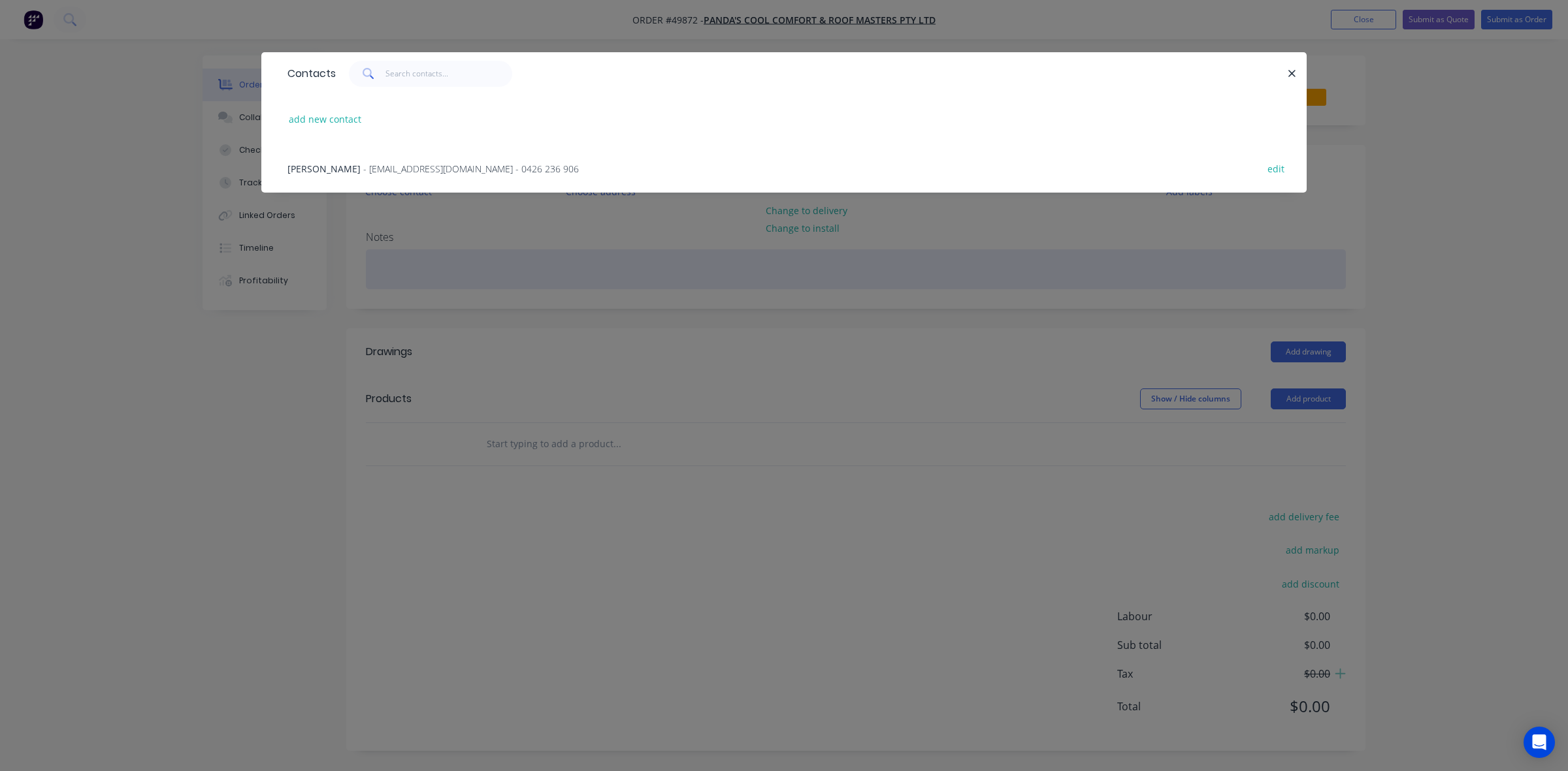
drag, startPoint x: 403, startPoint y: 180, endPoint x: 572, endPoint y: 320, distance: 219.5
click at [412, 178] on div "Xiong - pandascoolroof@gmail.com - 0426 236 906 edit" at bounding box center [784, 168] width 1006 height 49
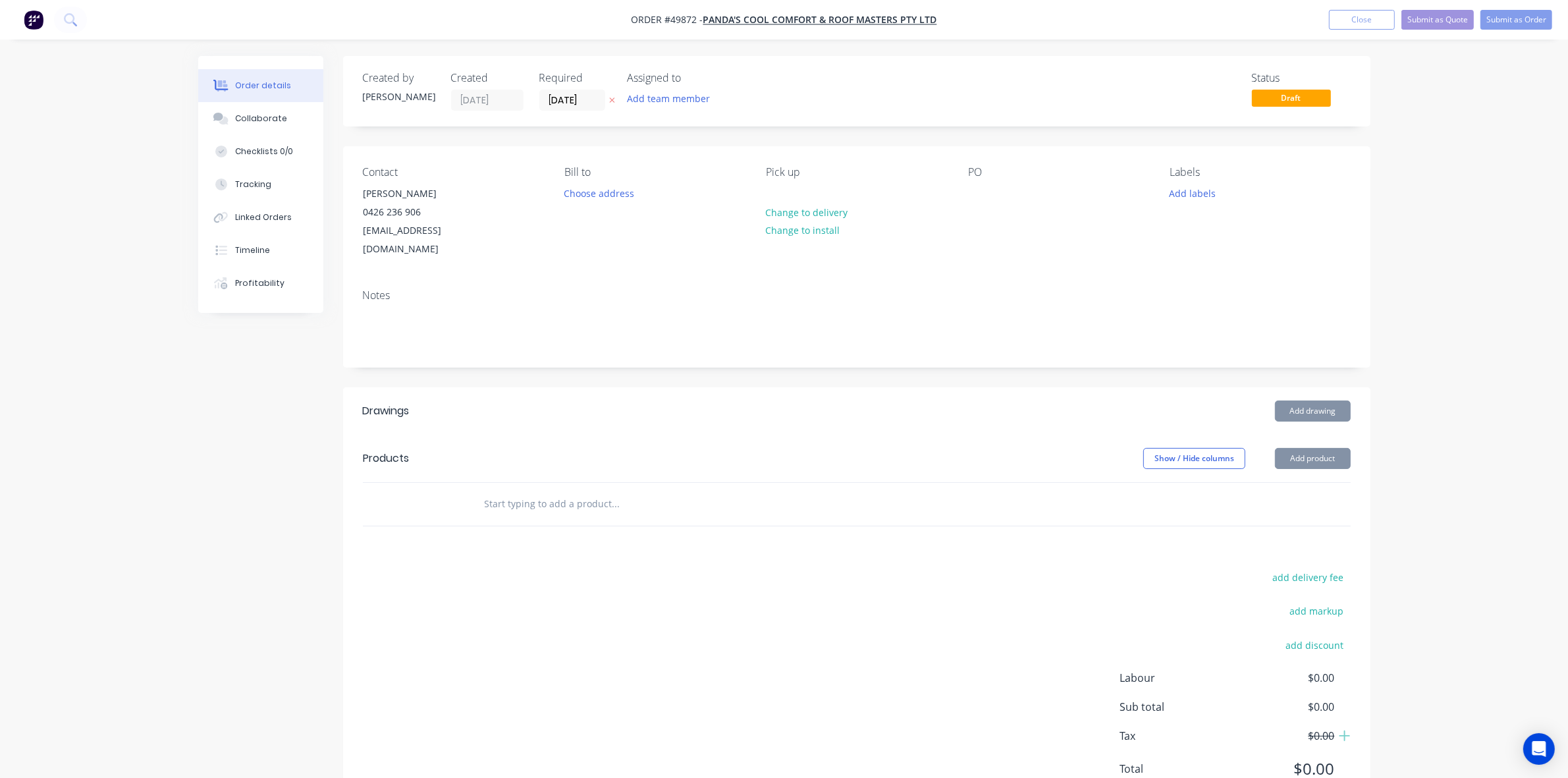
click at [636, 401] on div "Add drawing" at bounding box center [961, 411] width 778 height 21
click at [1337, 448] on button "Add product" at bounding box center [1313, 458] width 76 height 21
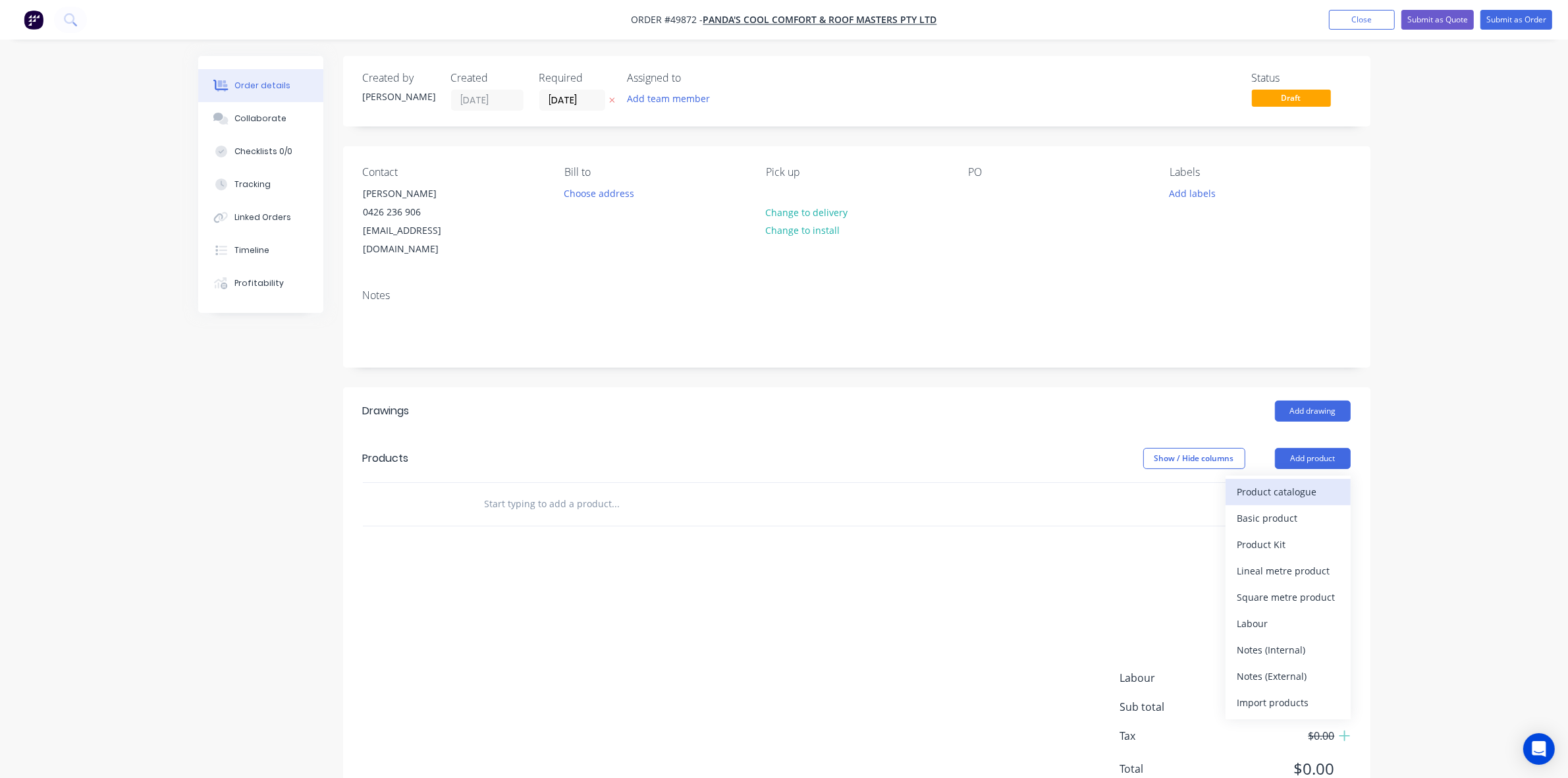
click at [1284, 482] on div "Product catalogue" at bounding box center [1287, 492] width 101 height 19
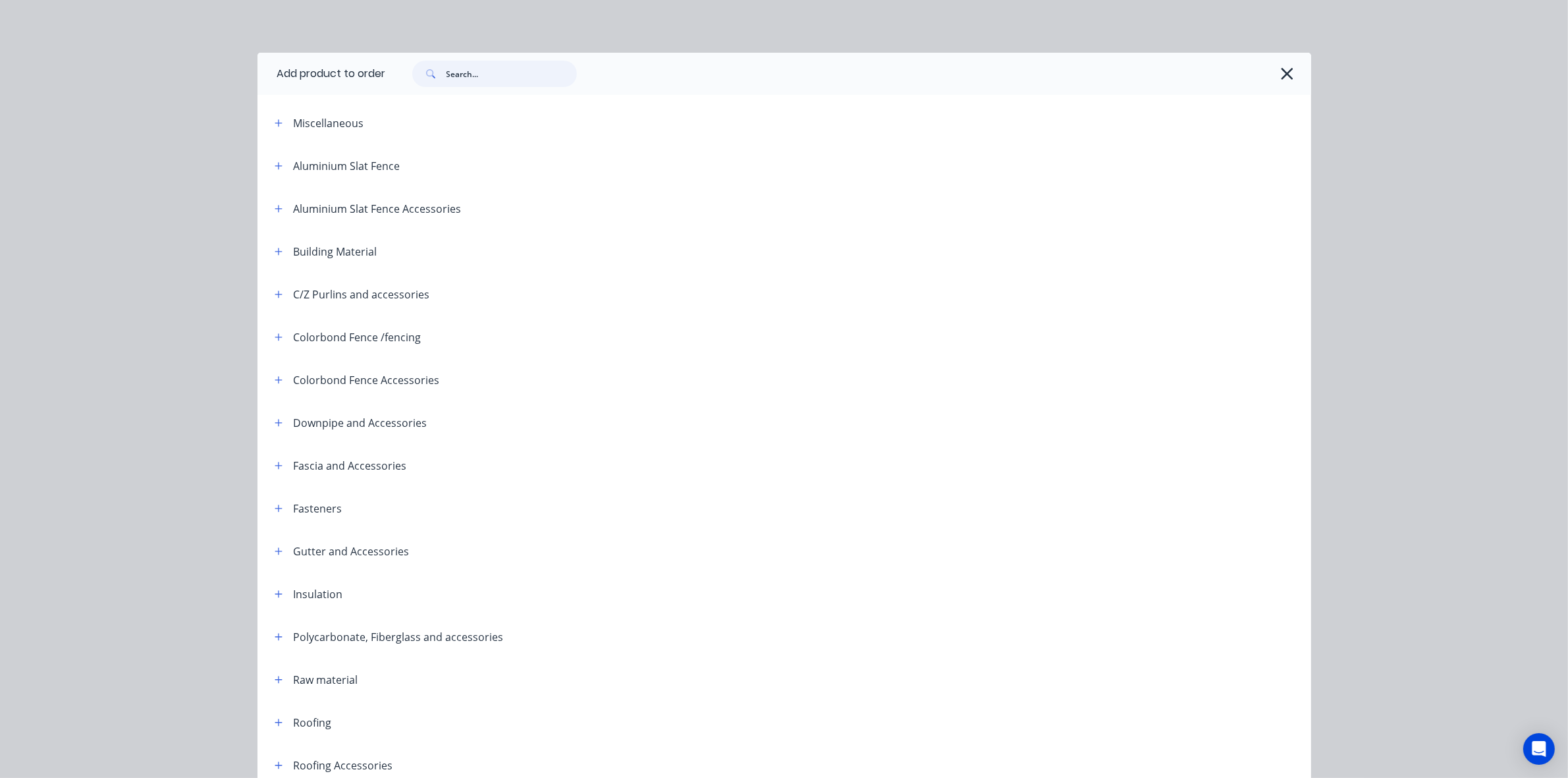
click at [497, 83] on input "text" at bounding box center [512, 74] width 130 height 26
type input "sheet"
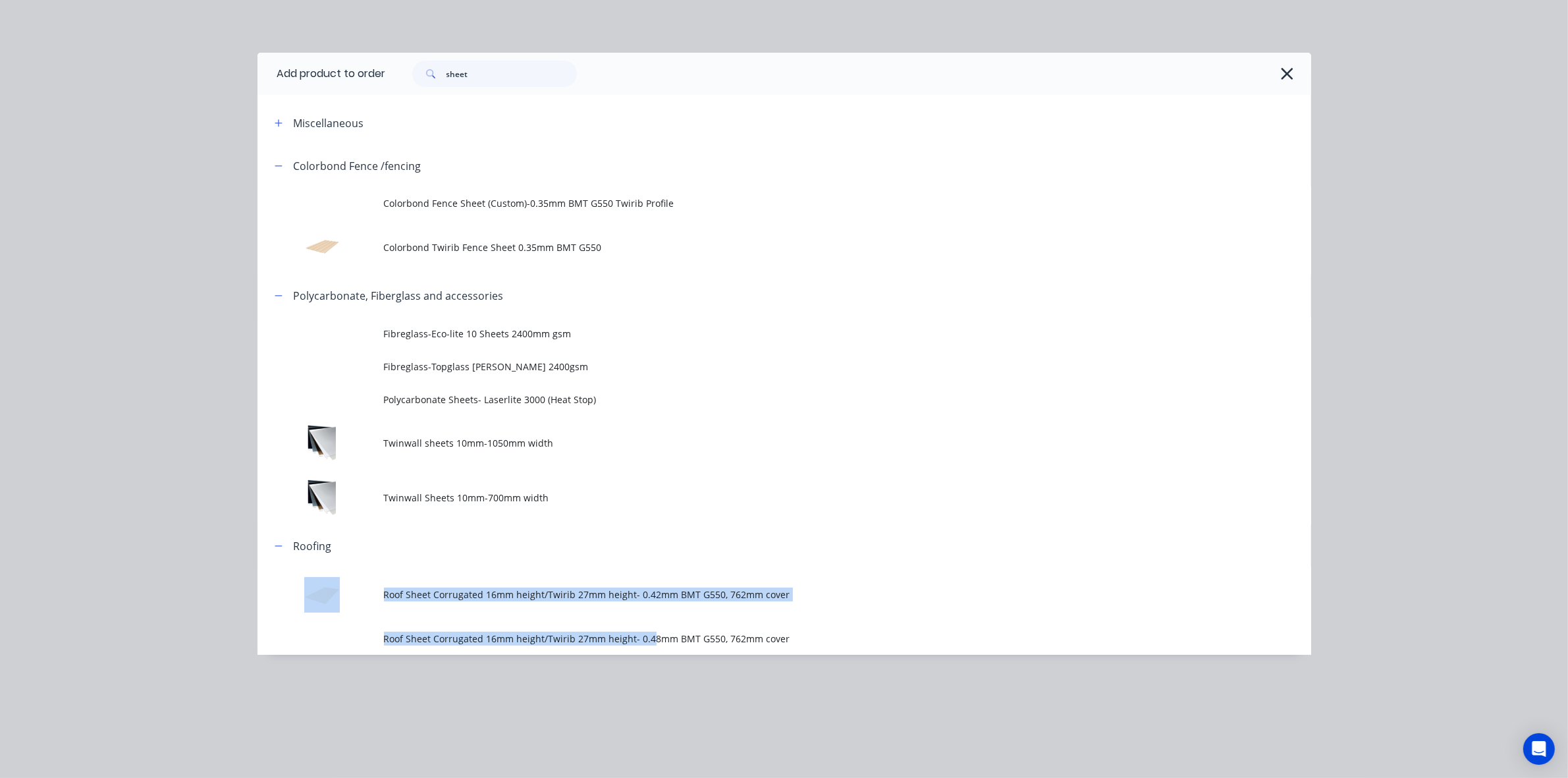
drag, startPoint x: 650, startPoint y: 638, endPoint x: 690, endPoint y: 562, distance: 85.9
click at [690, 562] on div "Roofing Roof Sheet Corrugated 16mm height/Twirib 27mm height- 0.42mm BMT G550, …" at bounding box center [784, 590] width 1054 height 130
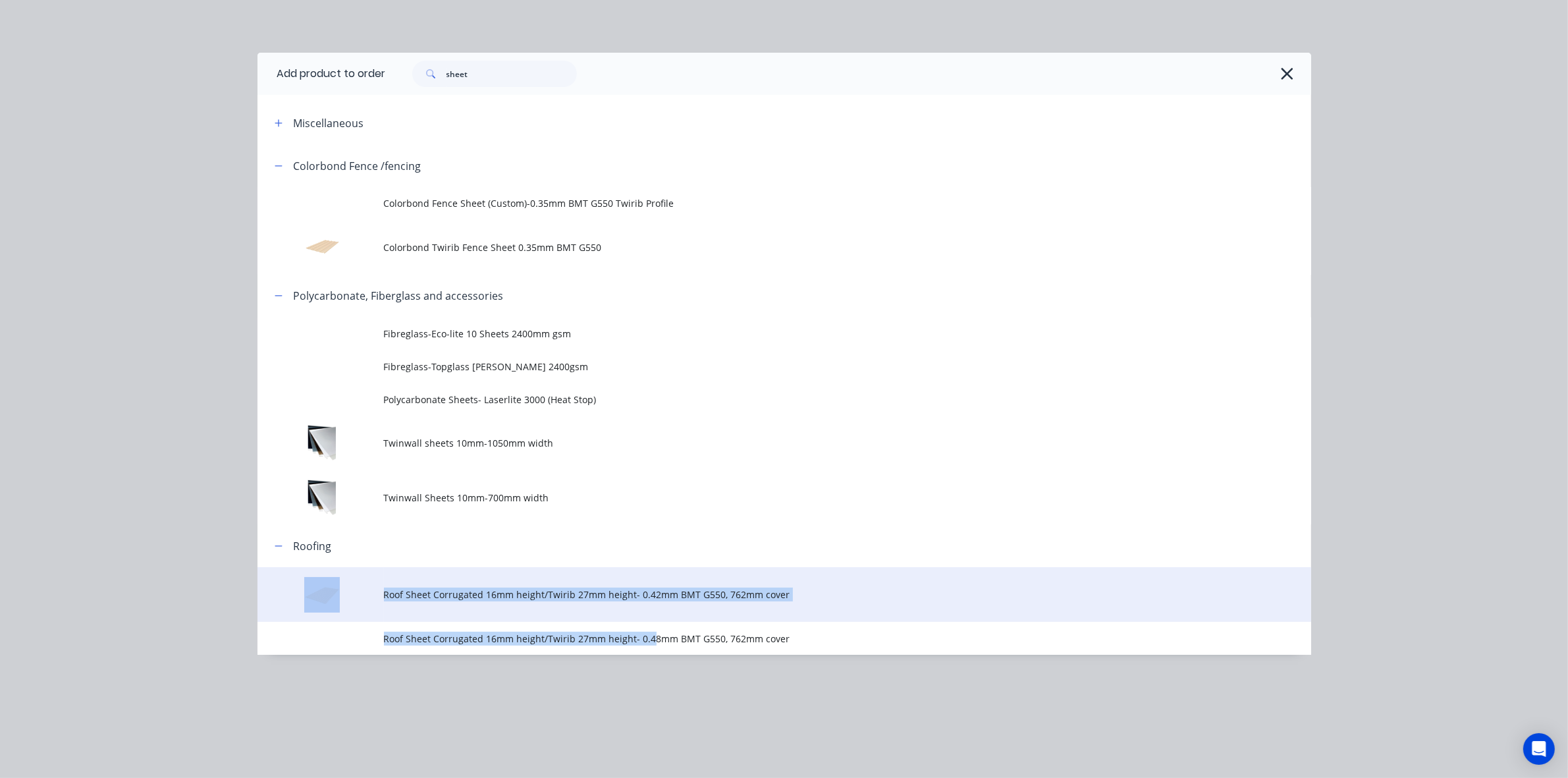
click at [683, 599] on span "Roof Sheet Corrugated 16mm height/Twirib 27mm height- 0.42mm BMT G550, 762mm co…" at bounding box center [754, 595] width 742 height 14
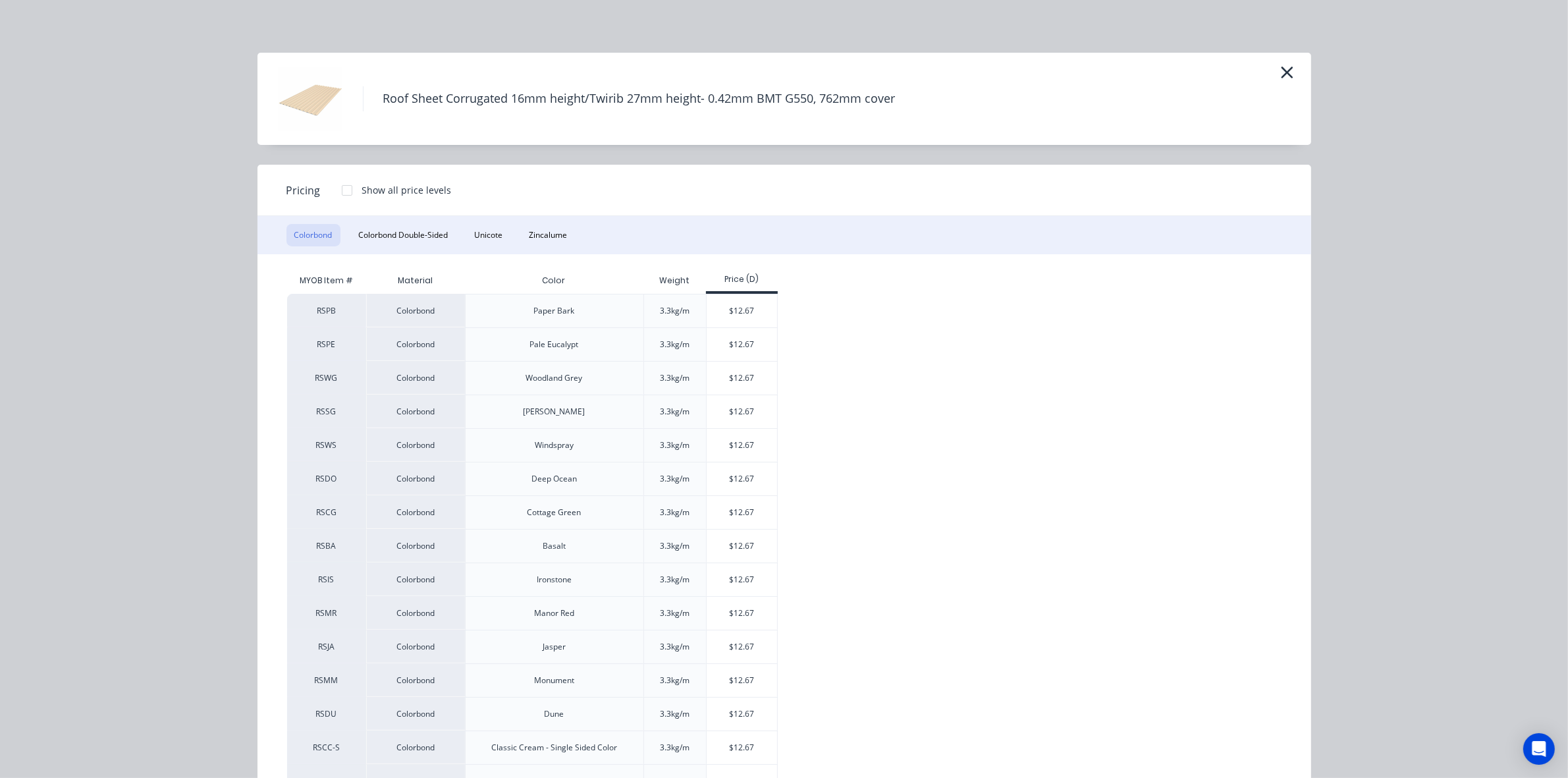
scroll to position [229, 0]
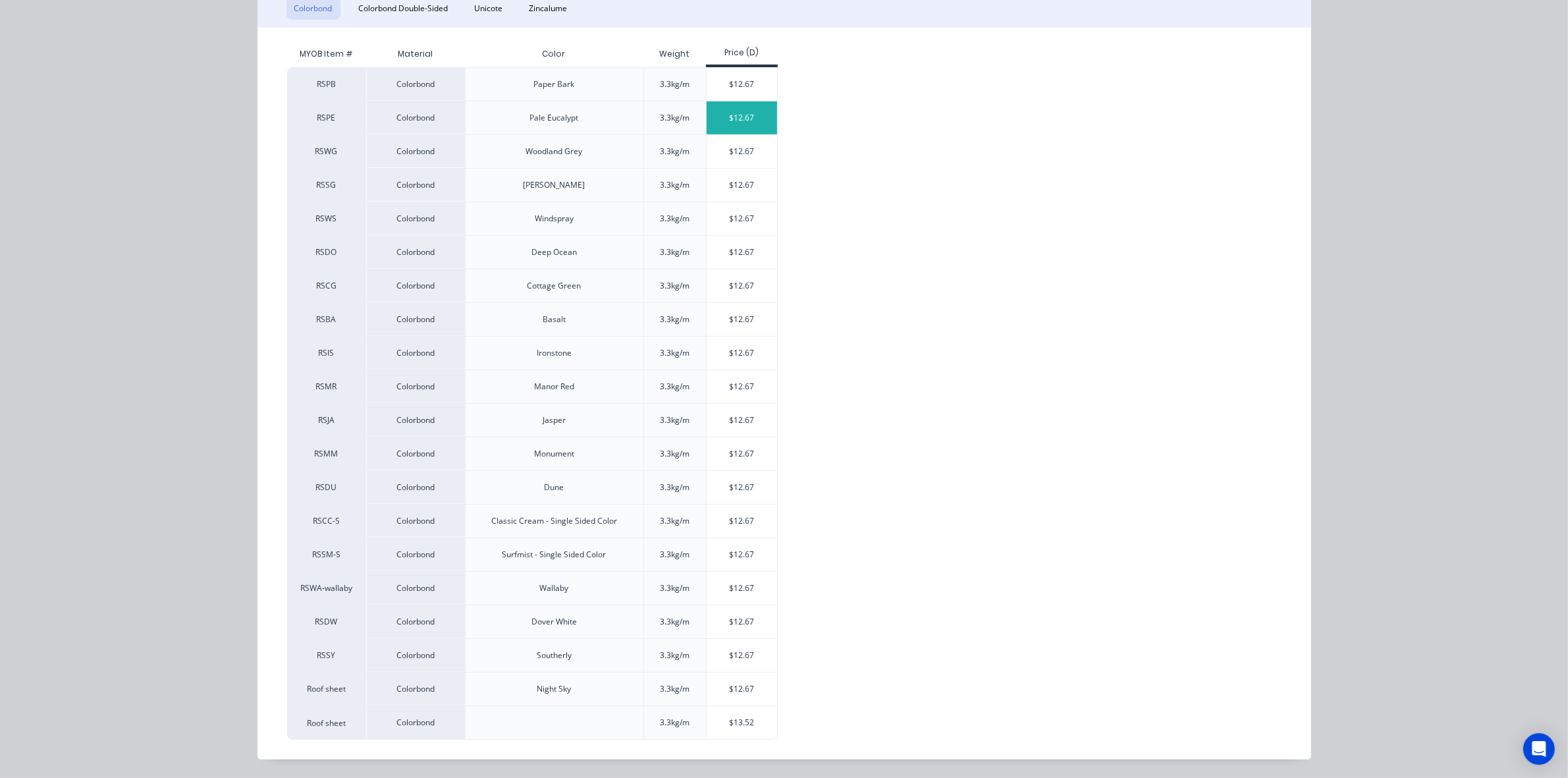
click at [742, 112] on div "$12.67" at bounding box center [742, 117] width 71 height 33
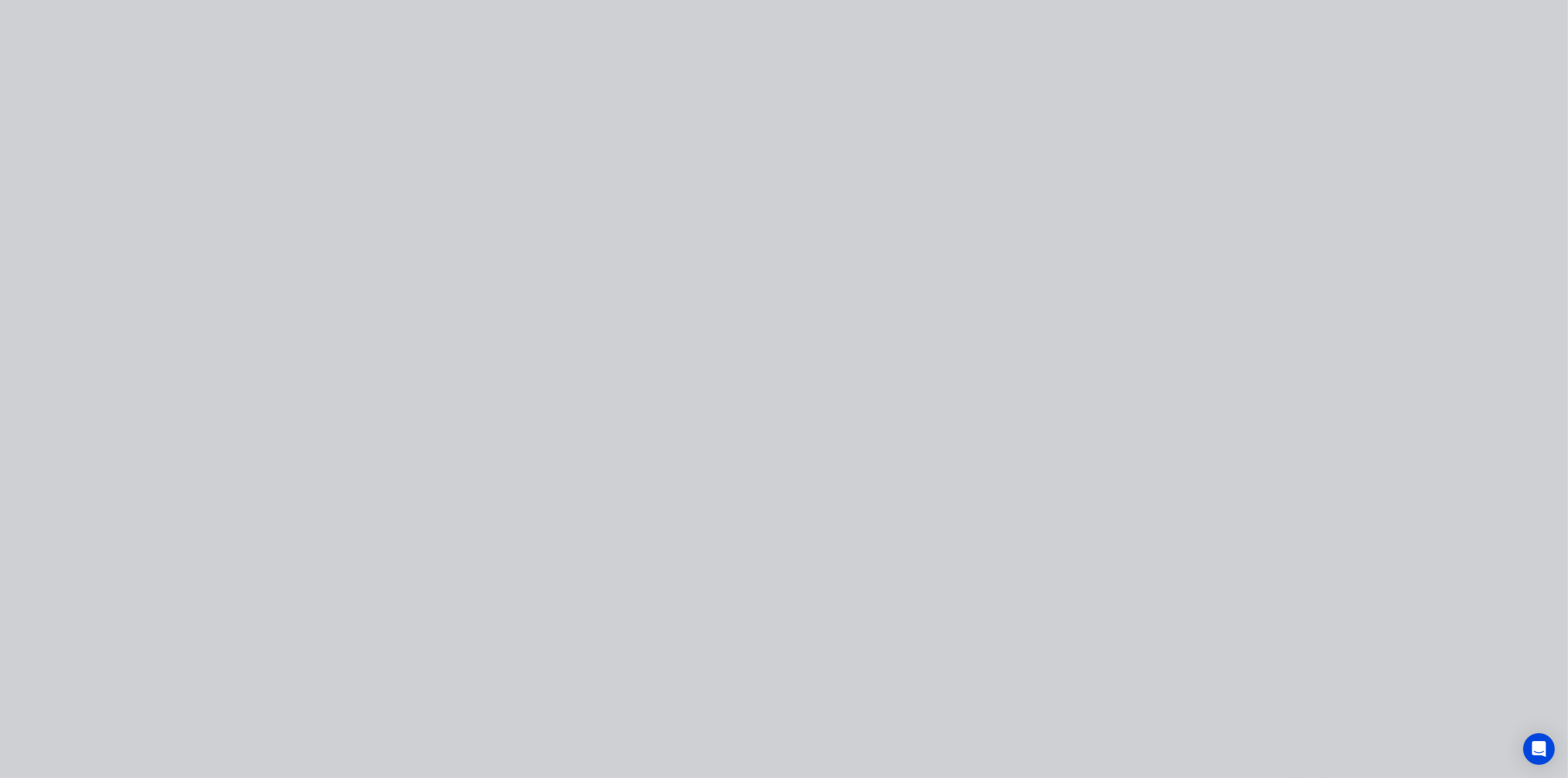
scroll to position [0, 0]
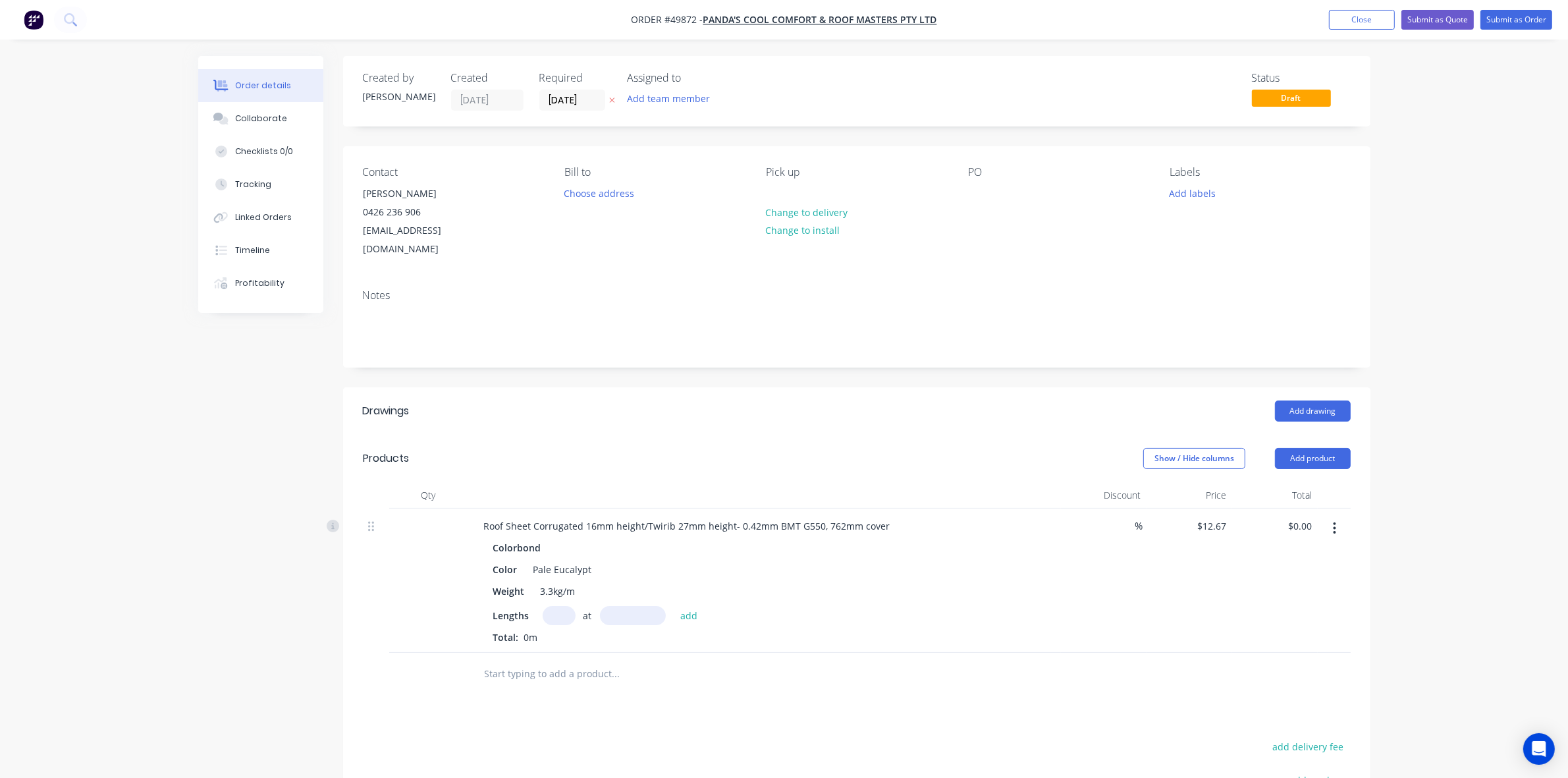
click at [548, 606] on input "text" at bounding box center [559, 615] width 33 height 19
type input "3"
type input "3750"
click at [674, 606] on button "add" at bounding box center [689, 614] width 31 height 18
type input "$142.54"
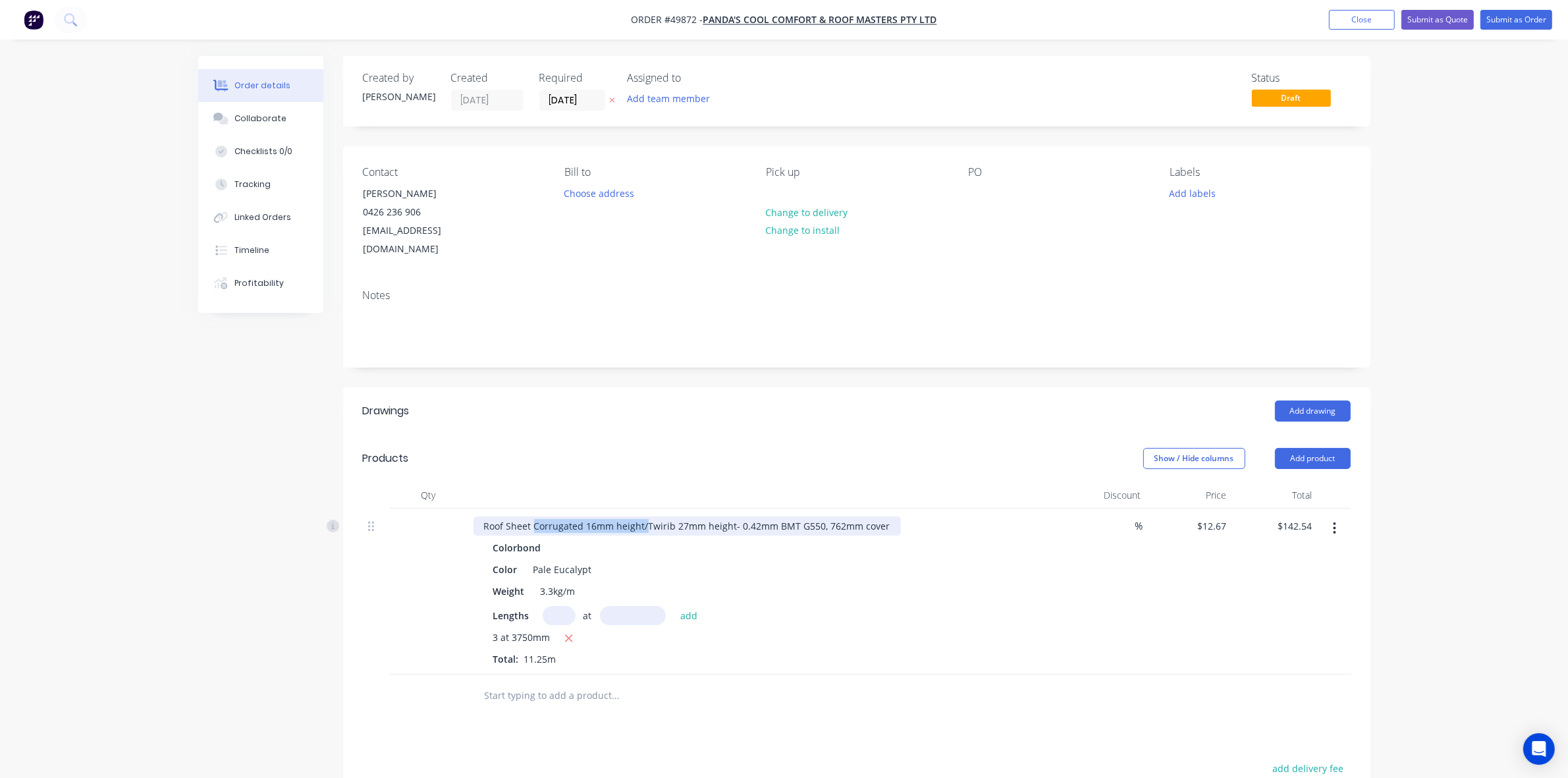
drag, startPoint x: 646, startPoint y: 508, endPoint x: 535, endPoint y: 517, distance: 111.4
click at [535, 517] on div "Roof Sheet Corrugated 16mm height/Twirib 27mm height- 0.42mm BMT G550, 762mm co…" at bounding box center [687, 526] width 427 height 19
click at [601, 435] on header "Products Show / Hide columns Add product" at bounding box center [856, 458] width 1027 height 47
click at [1526, 9] on button "Submit as Order" at bounding box center [1517, 19] width 72 height 20
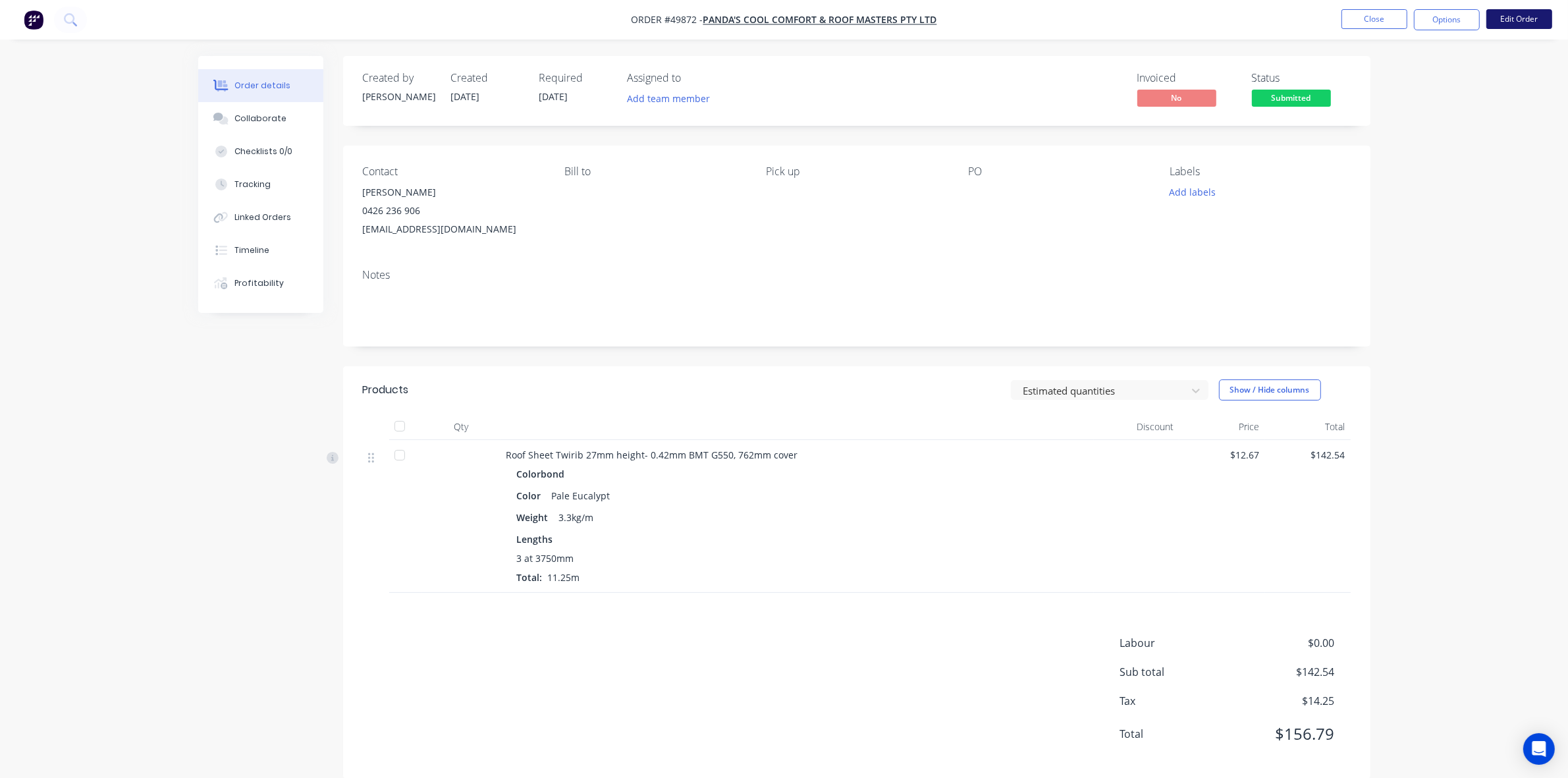
click at [1505, 22] on button "Edit Order" at bounding box center [1520, 19] width 66 height 20
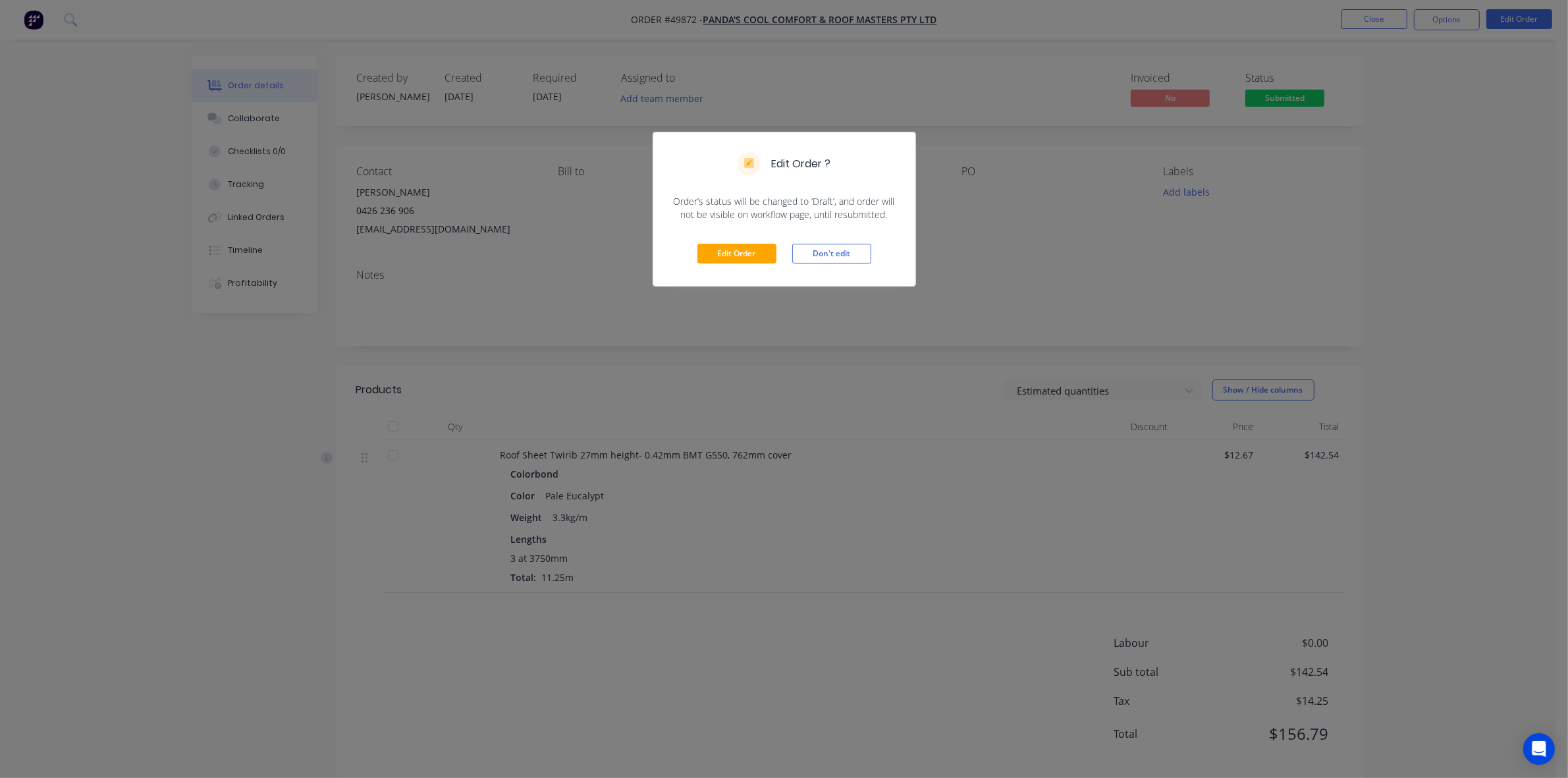
click at [761, 242] on div "Edit Order Don't edit" at bounding box center [784, 253] width 262 height 64
click at [759, 248] on button "Edit Order" at bounding box center [737, 253] width 79 height 20
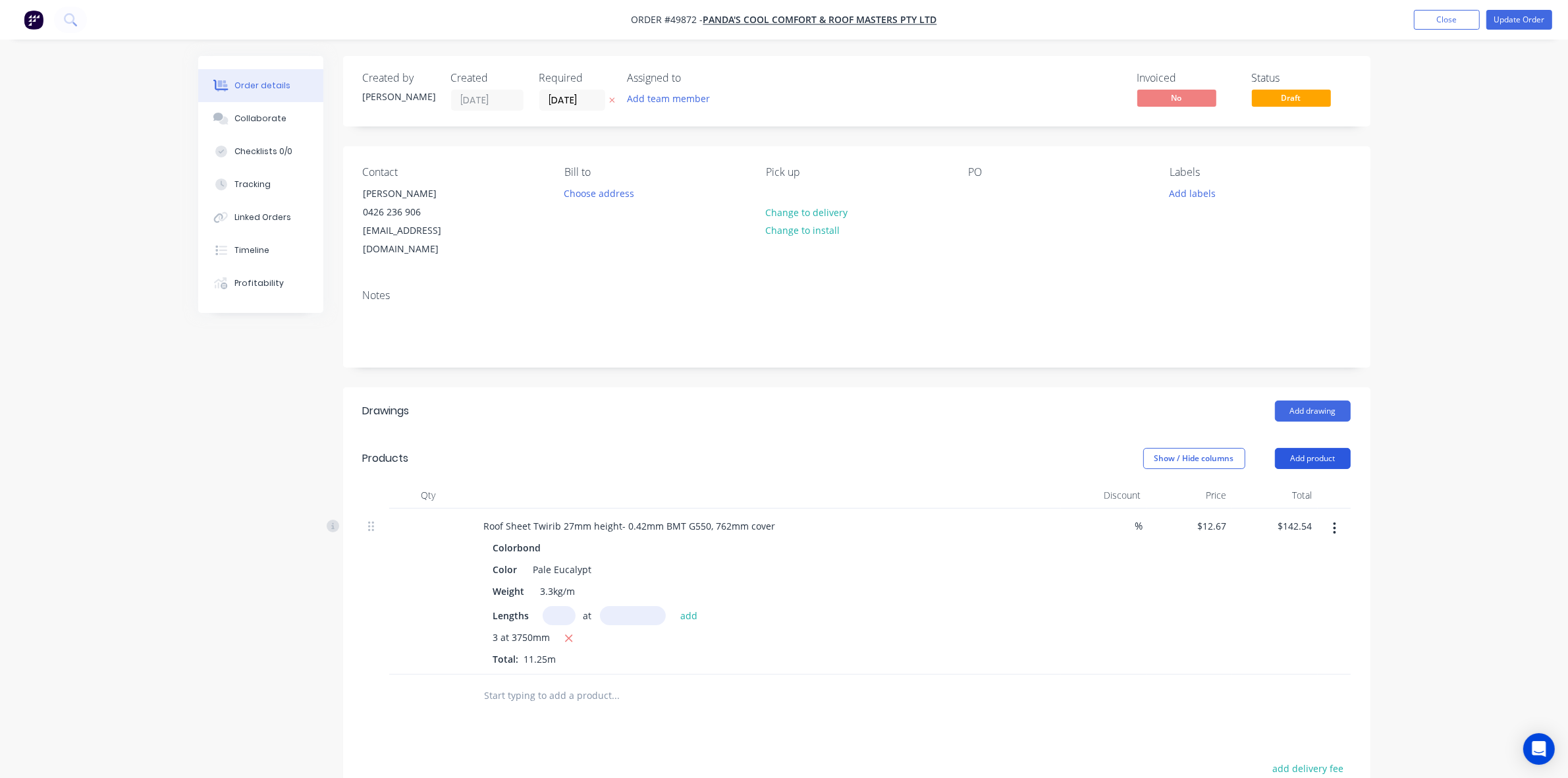
click at [1313, 448] on button "Add product" at bounding box center [1313, 458] width 76 height 21
click at [1280, 482] on div "Product catalogue" at bounding box center [1287, 492] width 101 height 19
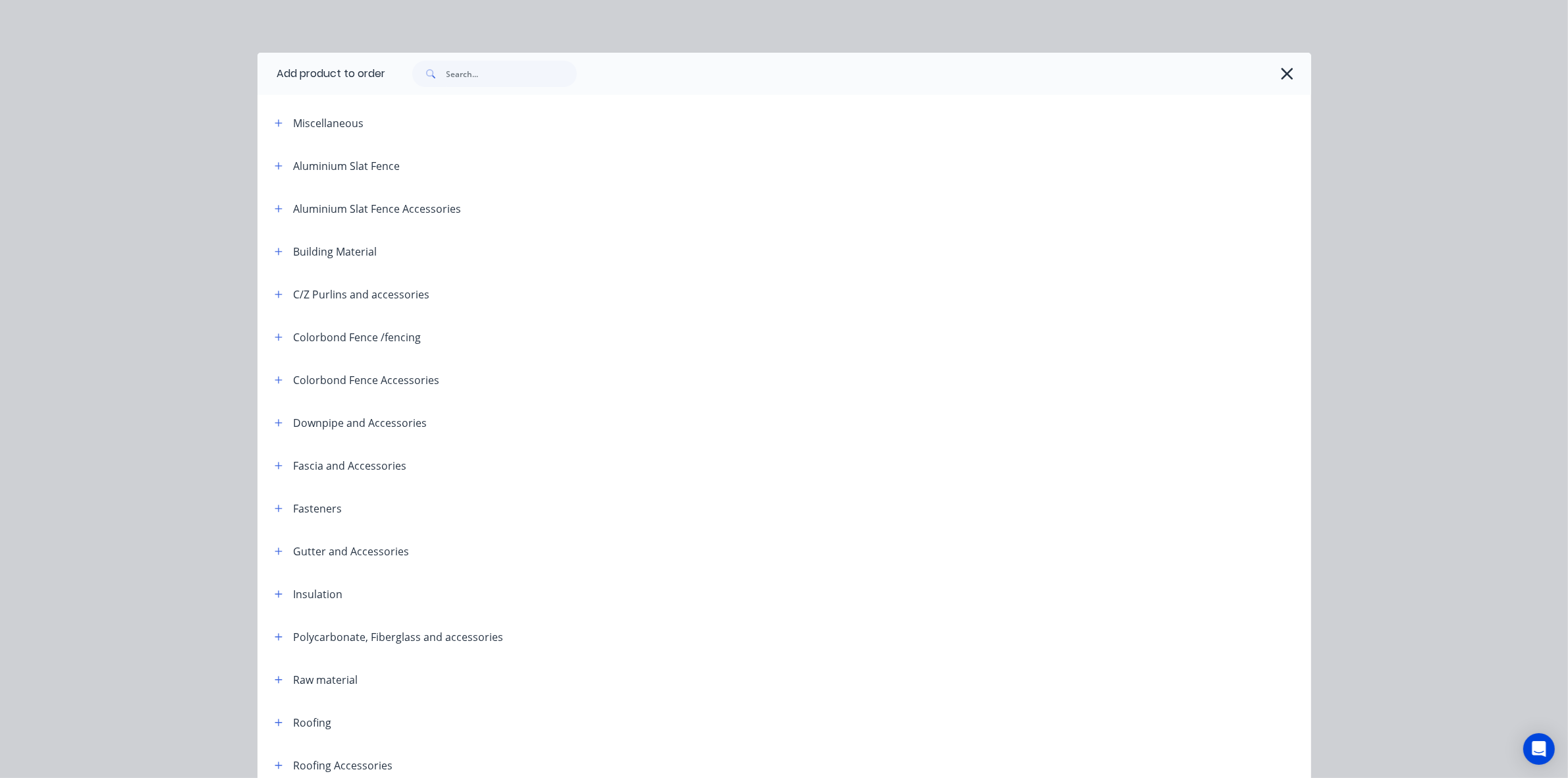
click at [523, 91] on div at bounding box center [848, 74] width 925 height 43
click at [521, 84] on input "text" at bounding box center [512, 74] width 130 height 26
type input "M6"
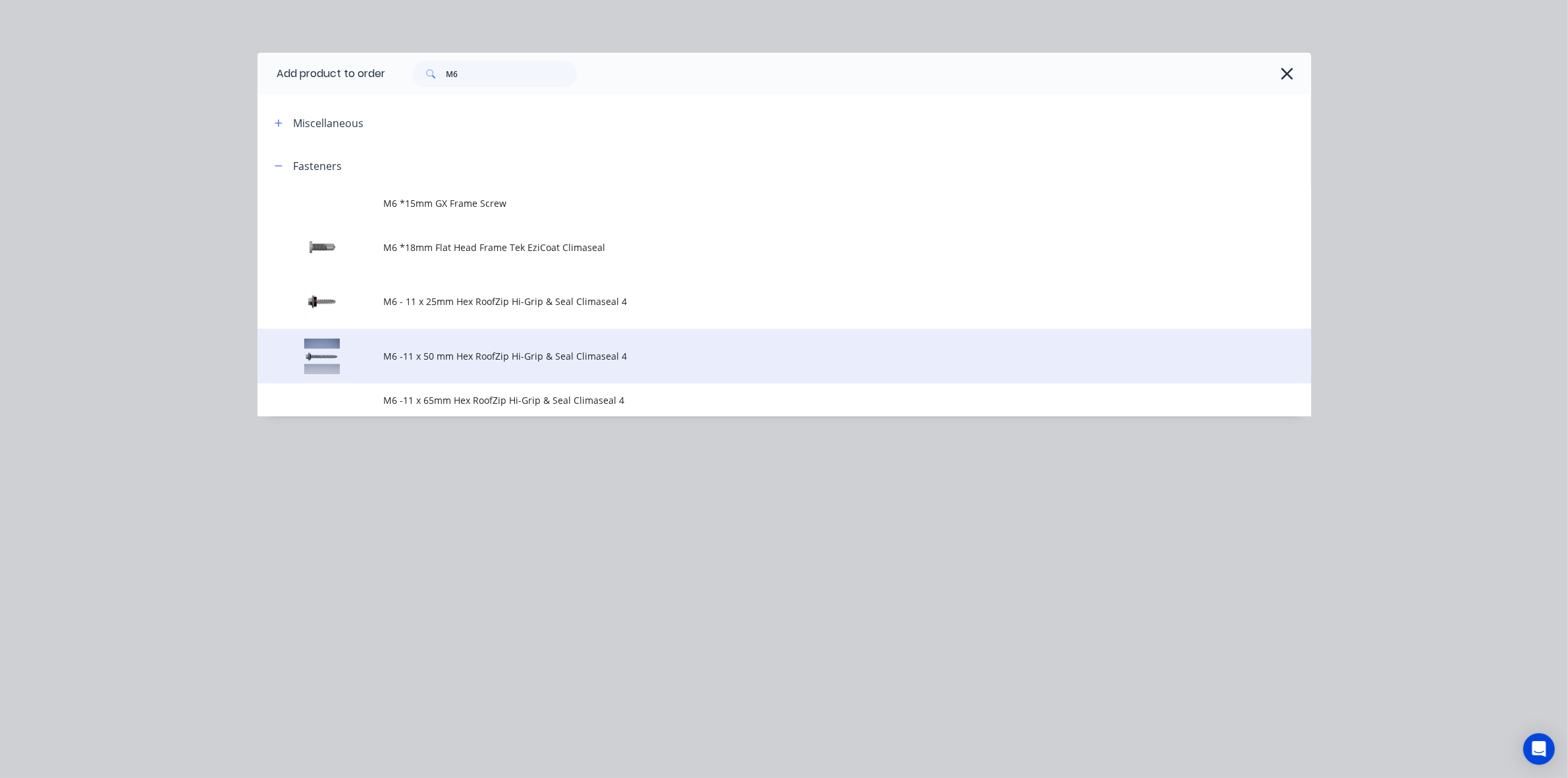
click at [608, 354] on span "M6 -11 x 50 mm Hex RoofZip Hi-Grip & Seal Climaseal 4" at bounding box center [754, 355] width 742 height 14
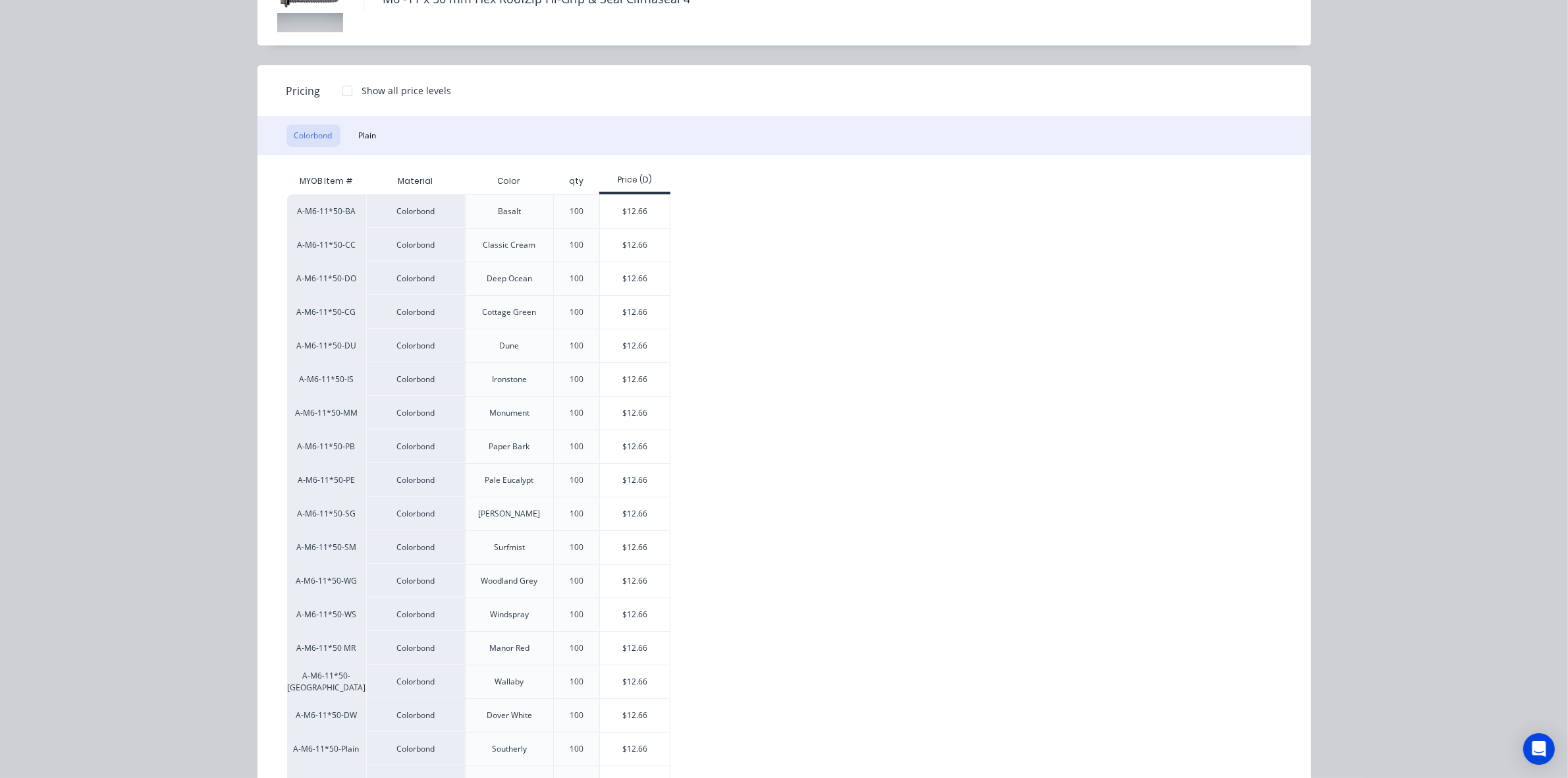
scroll to position [229, 0]
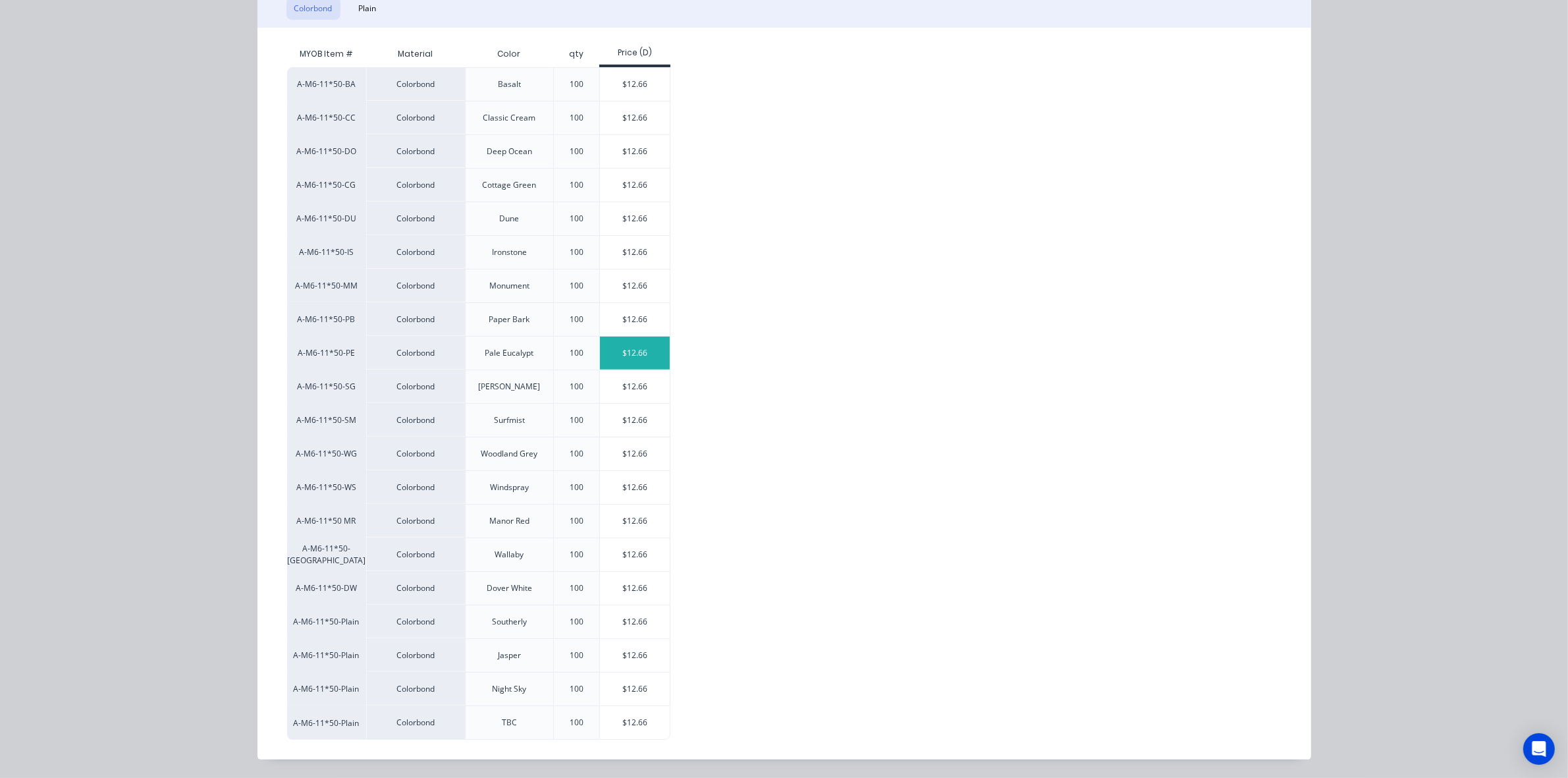
click at [610, 354] on div "$12.66" at bounding box center [635, 353] width 71 height 33
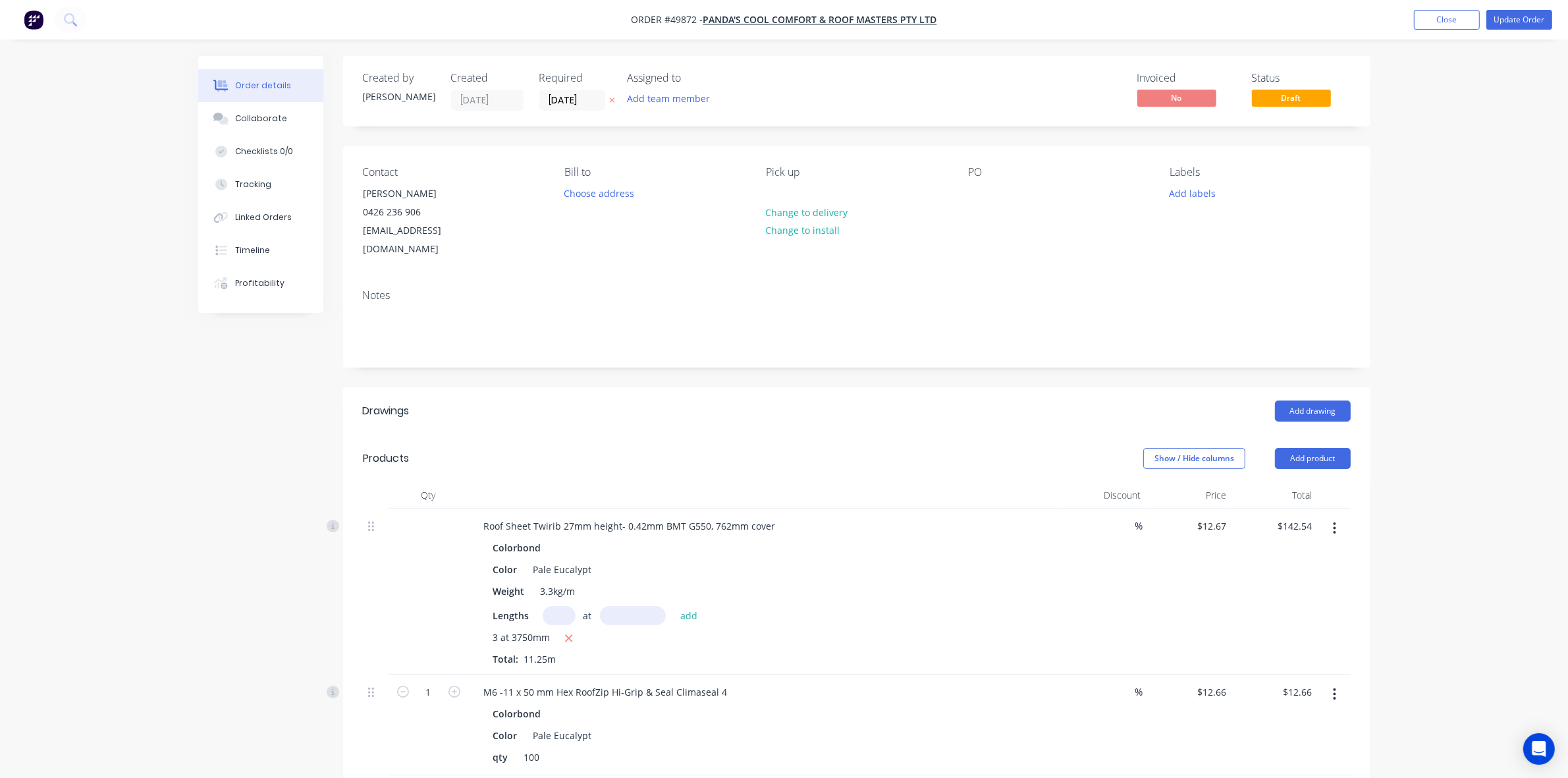
click at [431, 689] on div "1" at bounding box center [429, 725] width 79 height 101
click at [442, 683] on input "1" at bounding box center [429, 692] width 34 height 20
type input "0.5"
type input "$6.33"
click at [893, 606] on div "Lengths at add" at bounding box center [765, 615] width 543 height 19
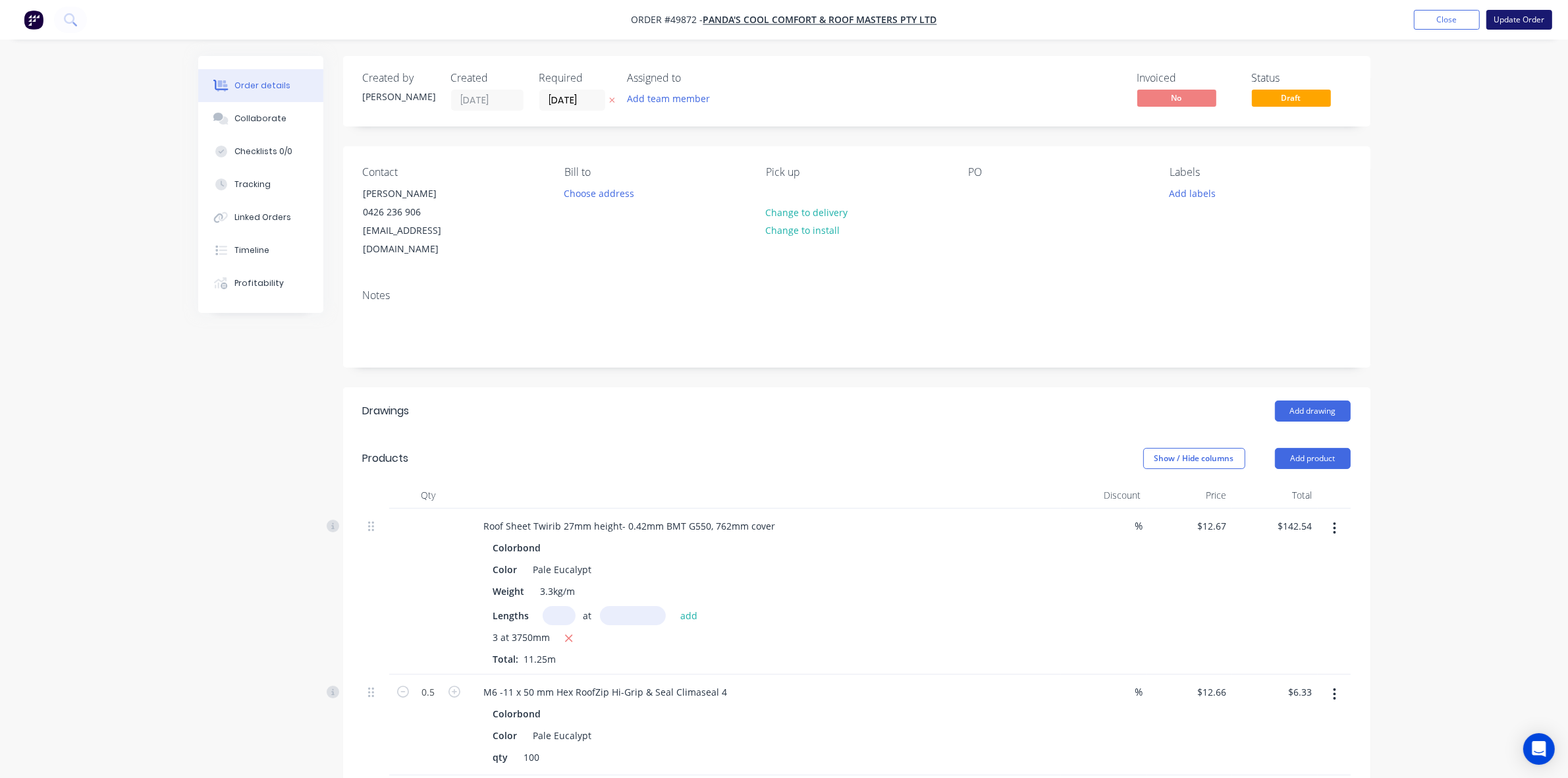
click at [1523, 14] on button "Update Order" at bounding box center [1520, 19] width 66 height 20
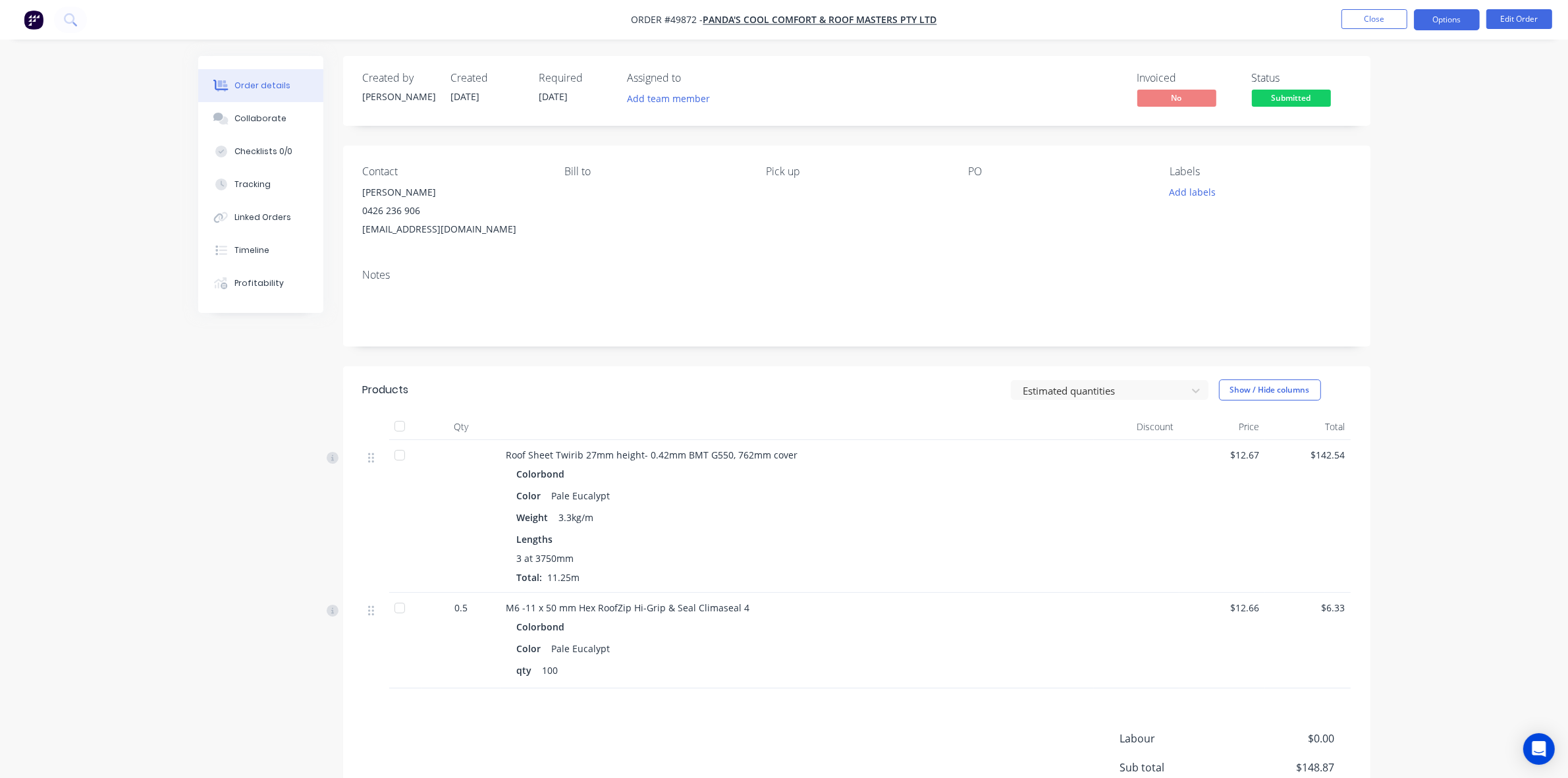
click at [1451, 19] on button "Options" at bounding box center [1447, 20] width 66 height 21
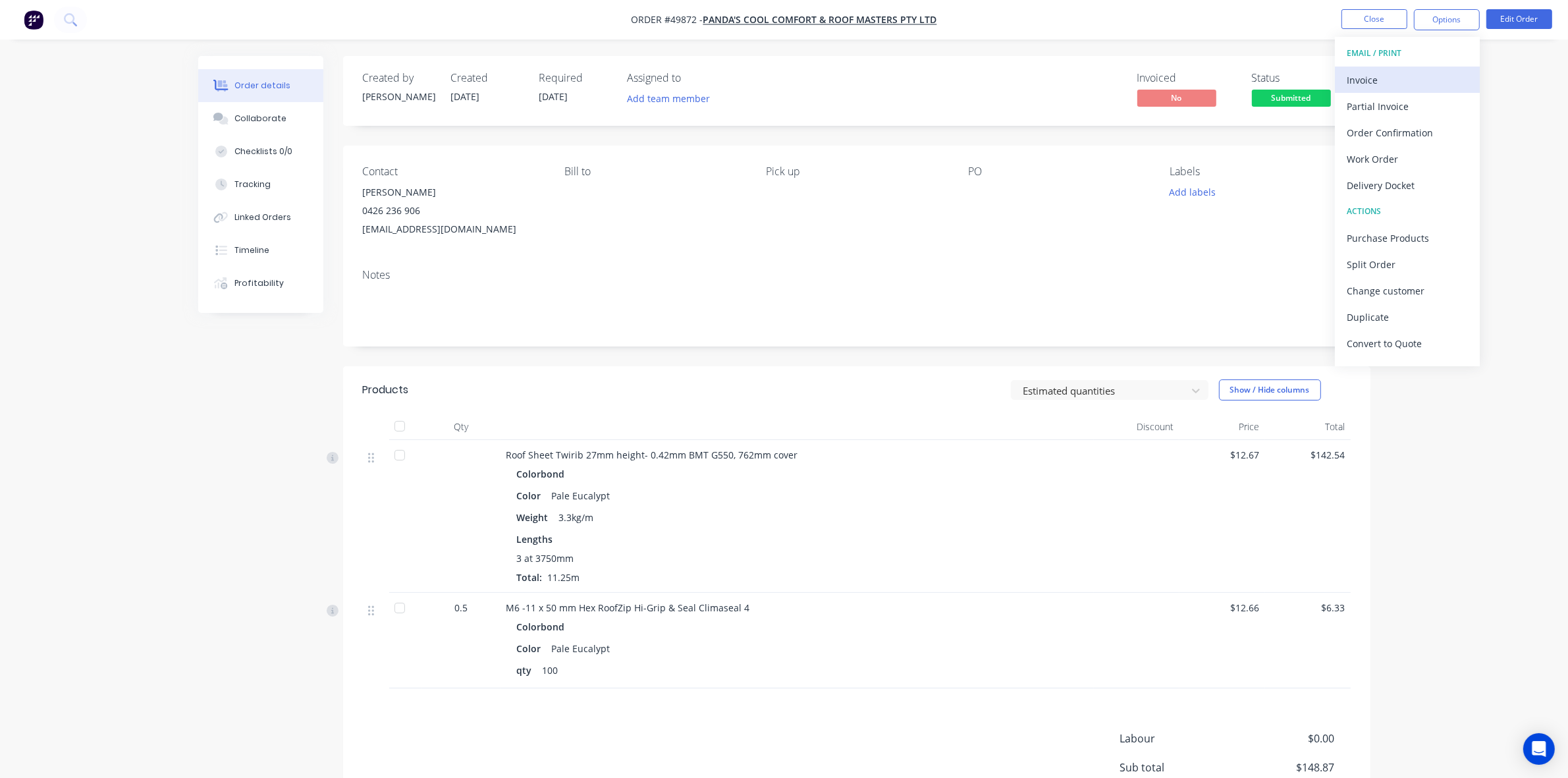
click at [1396, 66] on div "EMAIL / PRINT Invoice Partial Invoice Order Confirmation Work Order Delivery Do…" at bounding box center [1407, 201] width 145 height 329
click at [1508, 22] on button "Edit Order" at bounding box center [1520, 19] width 66 height 20
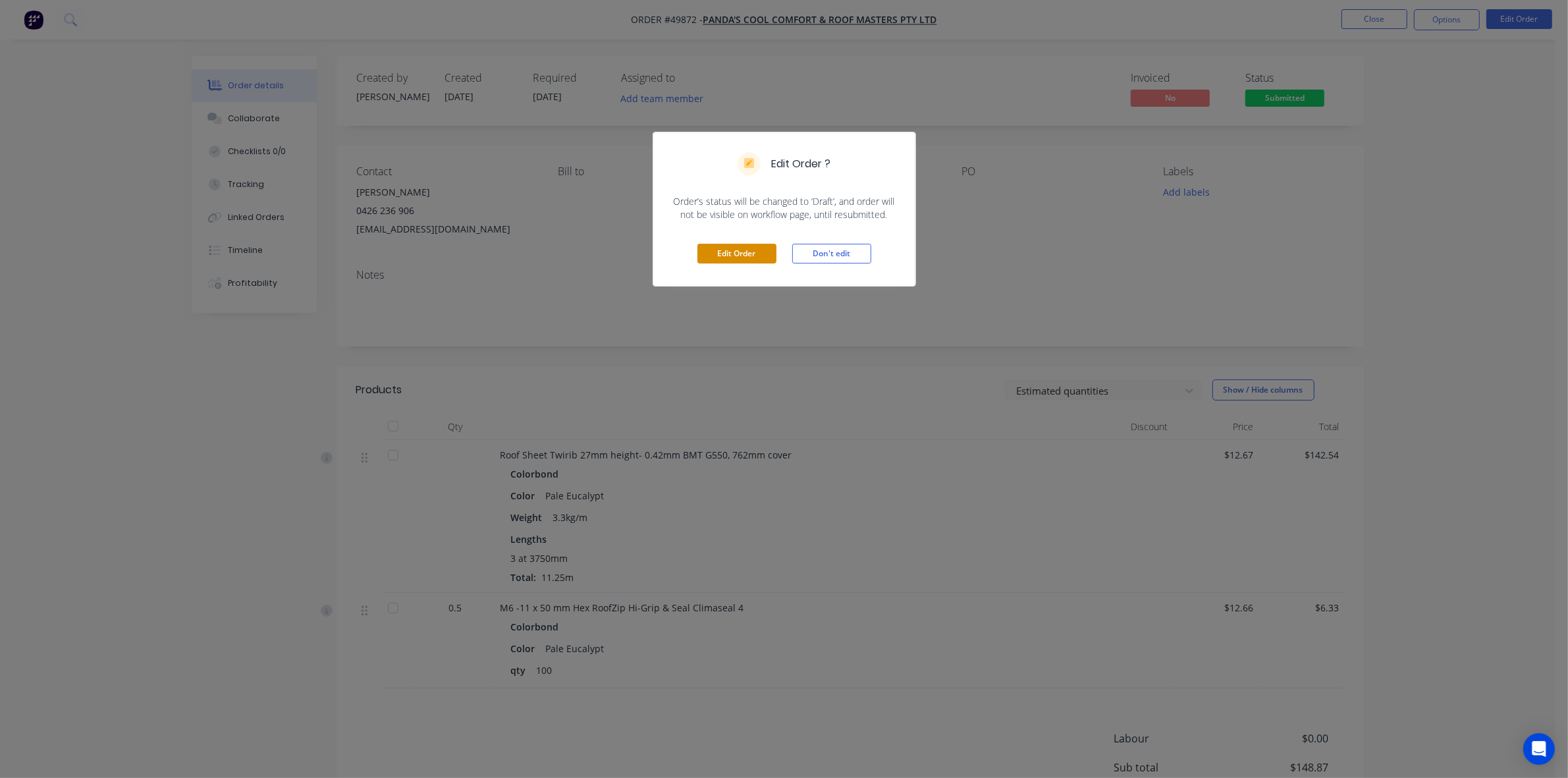
click at [741, 251] on button "Edit Order" at bounding box center [737, 253] width 79 height 20
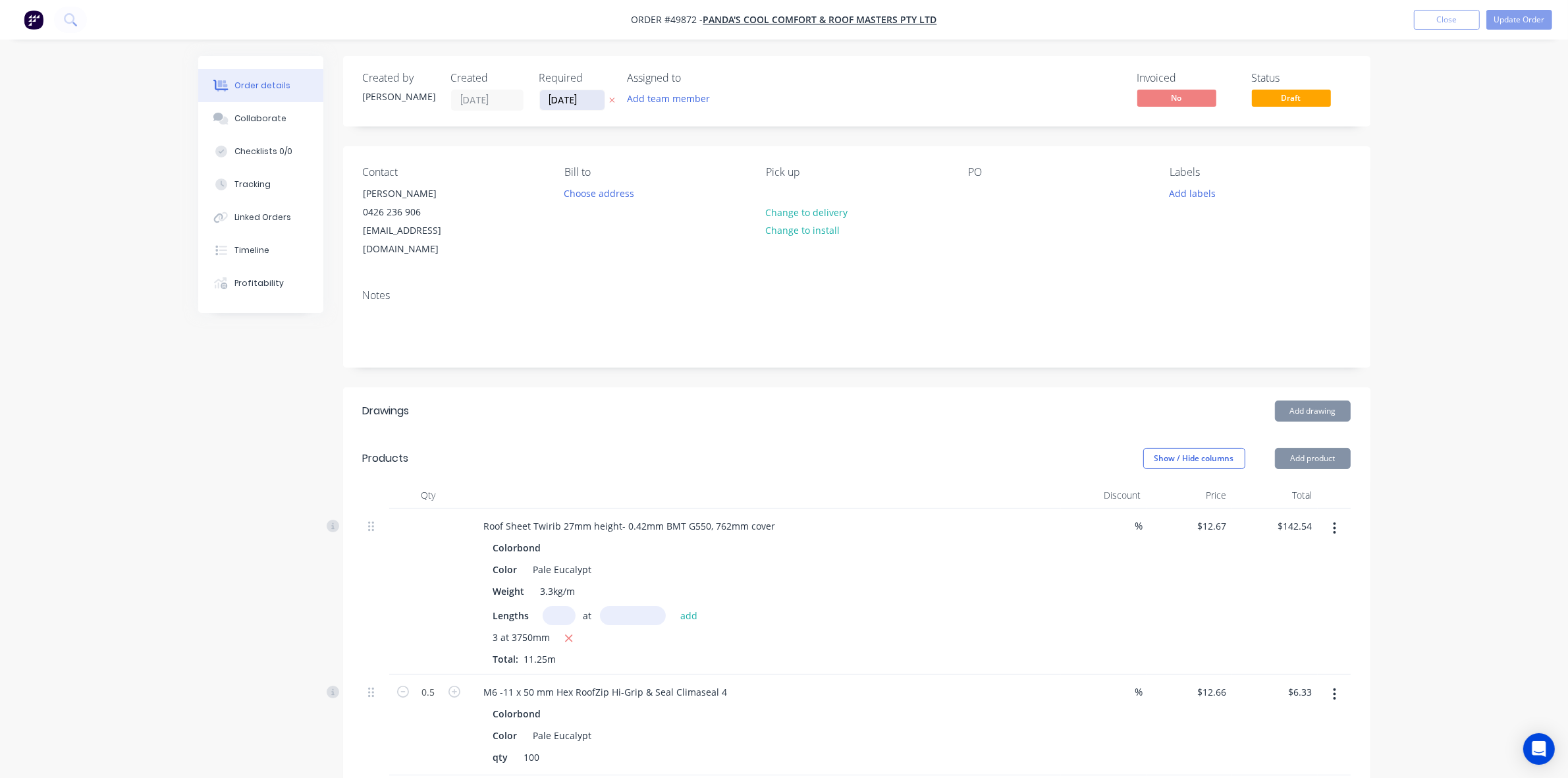
click at [555, 96] on input "[DATE]" at bounding box center [572, 99] width 64 height 20
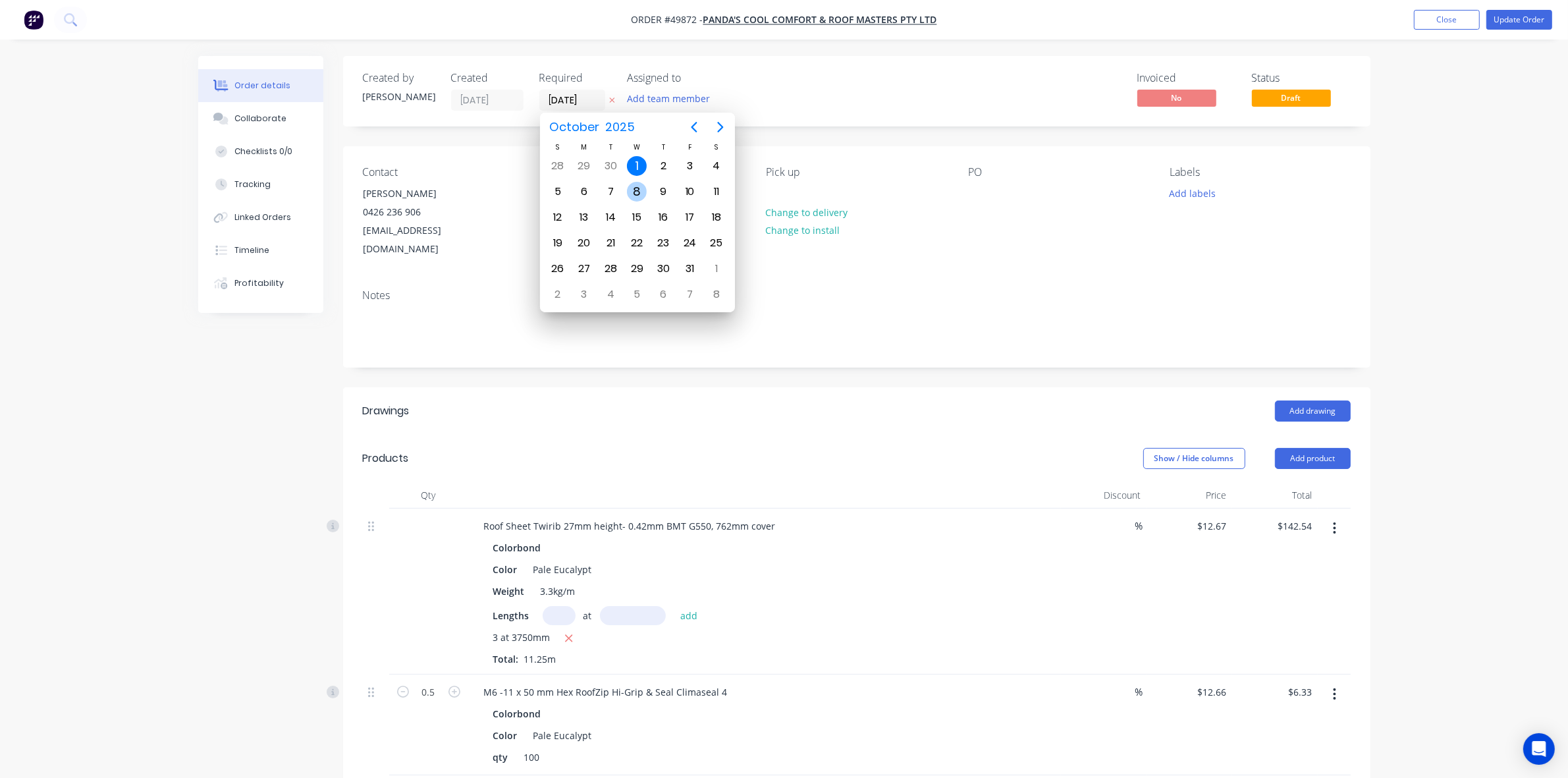
click at [638, 193] on div "8" at bounding box center [636, 191] width 20 height 20
type input "[DATE]"
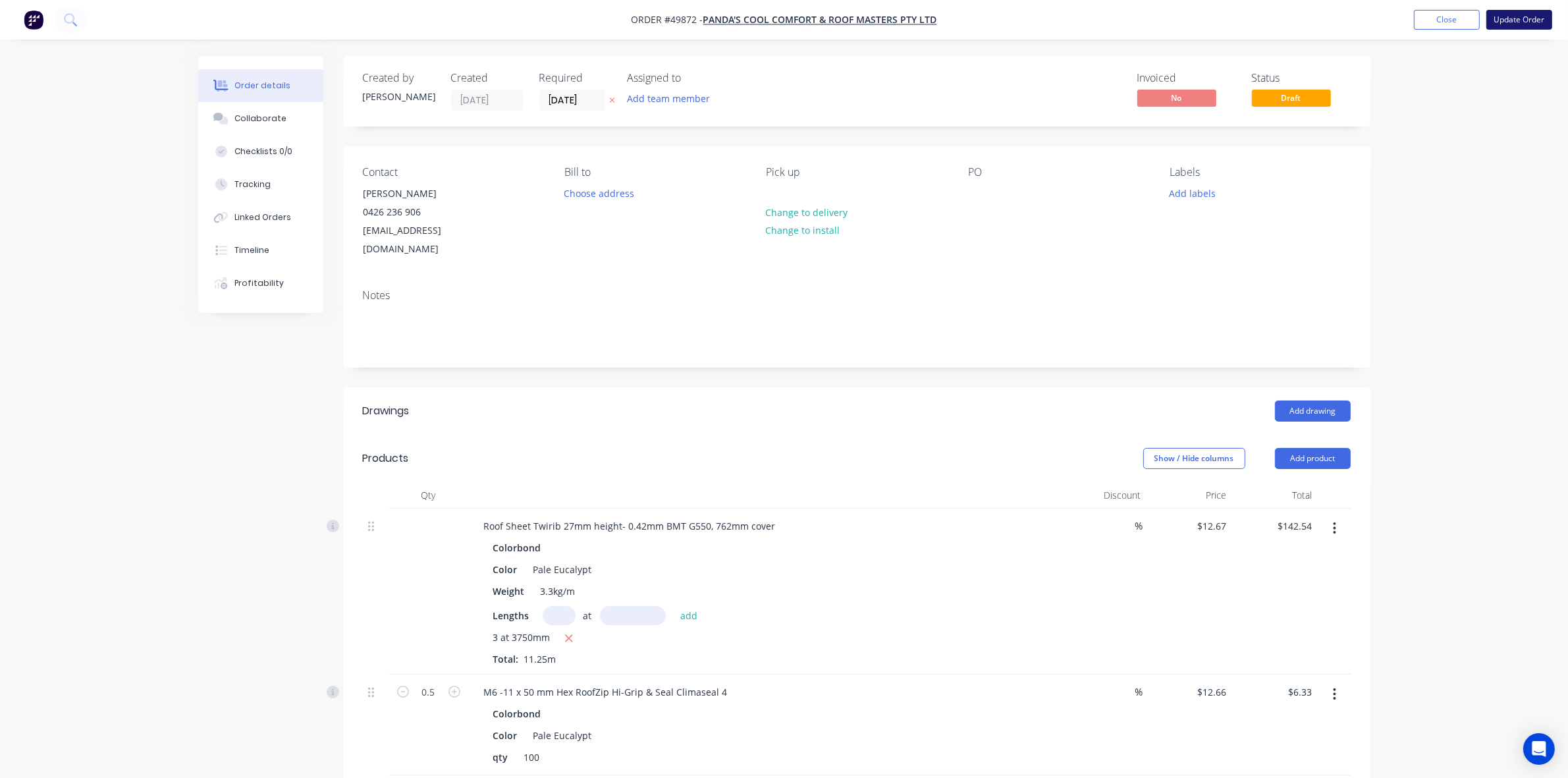
click at [1515, 17] on button "Update Order" at bounding box center [1520, 19] width 66 height 20
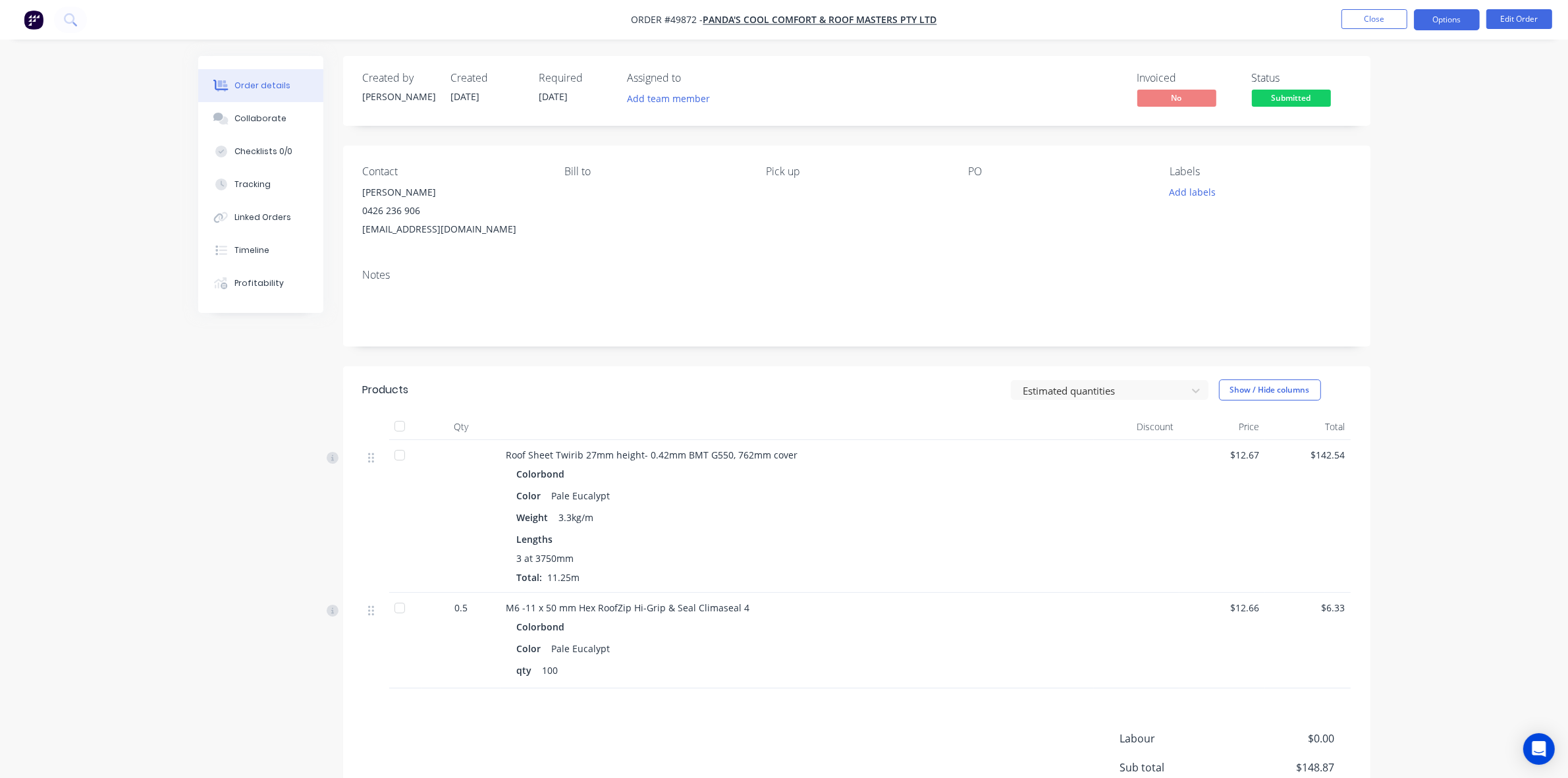
click at [1433, 17] on button "Options" at bounding box center [1447, 20] width 66 height 21
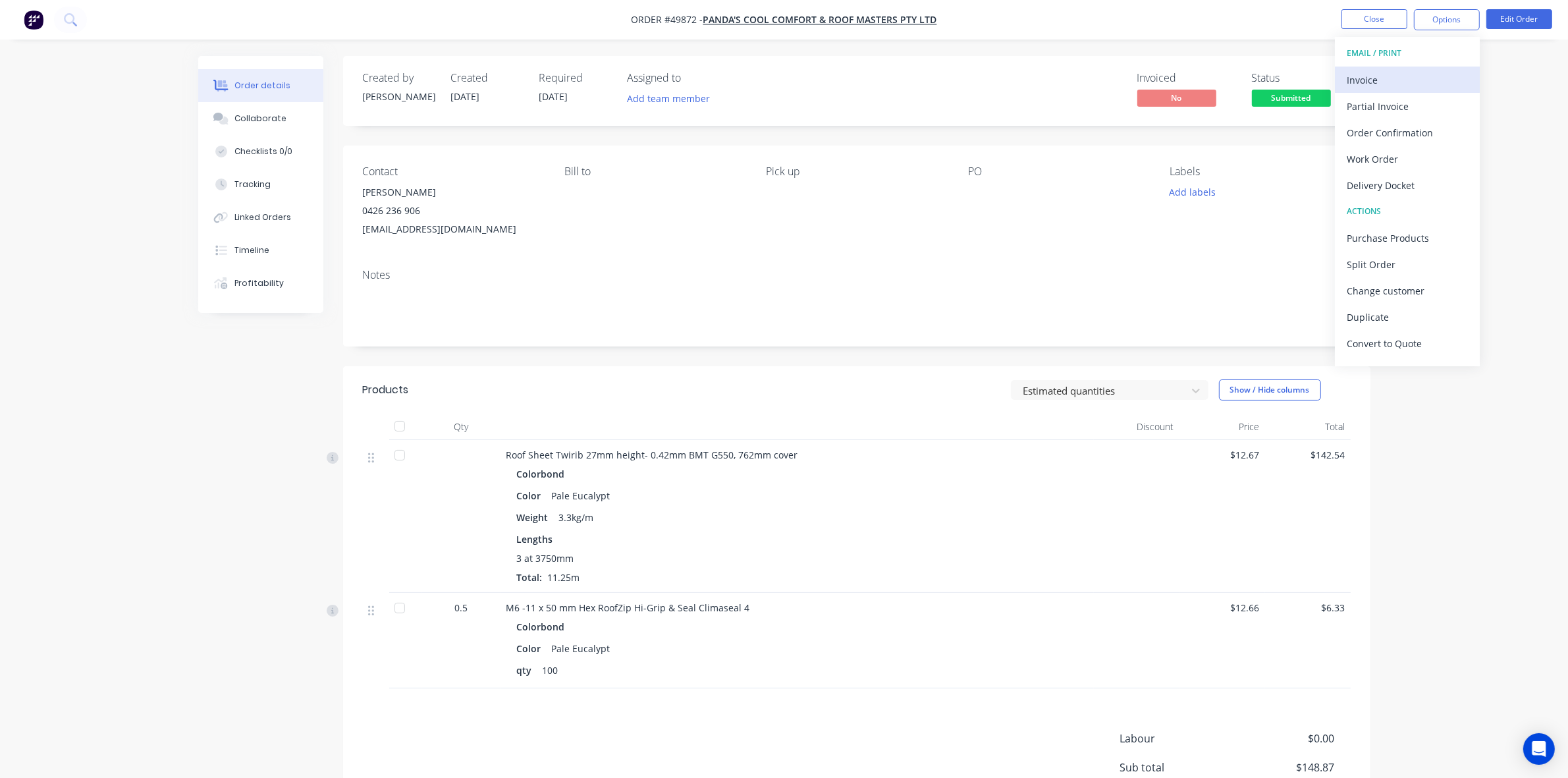
click at [1384, 78] on div "Invoice" at bounding box center [1407, 80] width 121 height 19
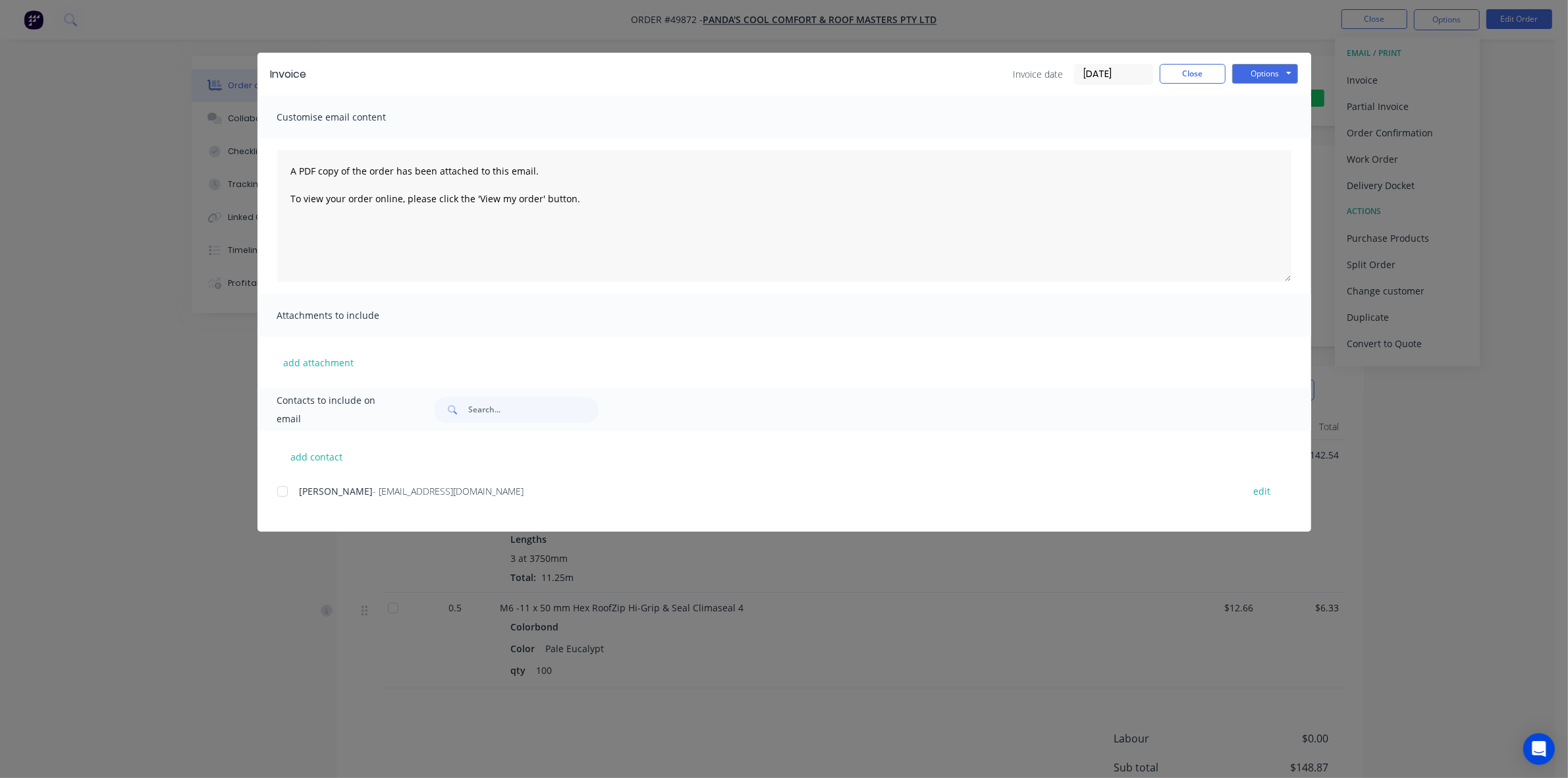
click at [275, 491] on div "add contact [PERSON_NAME] - [EMAIL_ADDRESS][DOMAIN_NAME] edit" at bounding box center [784, 481] width 1054 height 101
click at [288, 491] on div at bounding box center [283, 492] width 26 height 26
click at [1292, 67] on button "Options" at bounding box center [1266, 74] width 66 height 20
click at [1270, 145] on button "Email" at bounding box center [1274, 141] width 84 height 22
click at [1185, 60] on div "Invoice Invoice date 01/10/25 Close Options Preview Print Email" at bounding box center [784, 74] width 1054 height 43
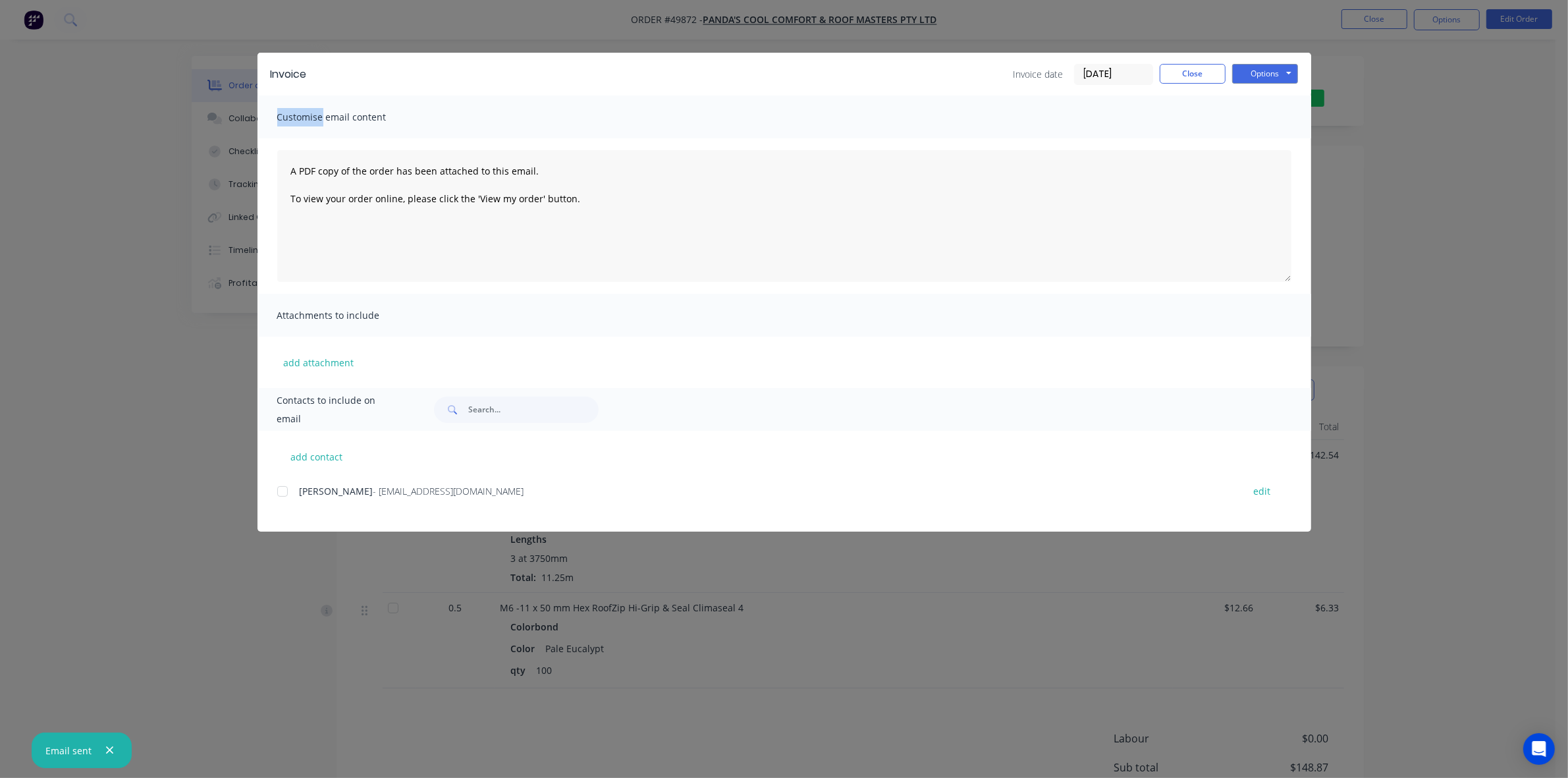
click at [1185, 62] on div "Invoice Invoice date 01/10/25 Close Options Preview Print Email" at bounding box center [784, 74] width 1054 height 43
click at [1183, 68] on button "Close" at bounding box center [1193, 74] width 66 height 20
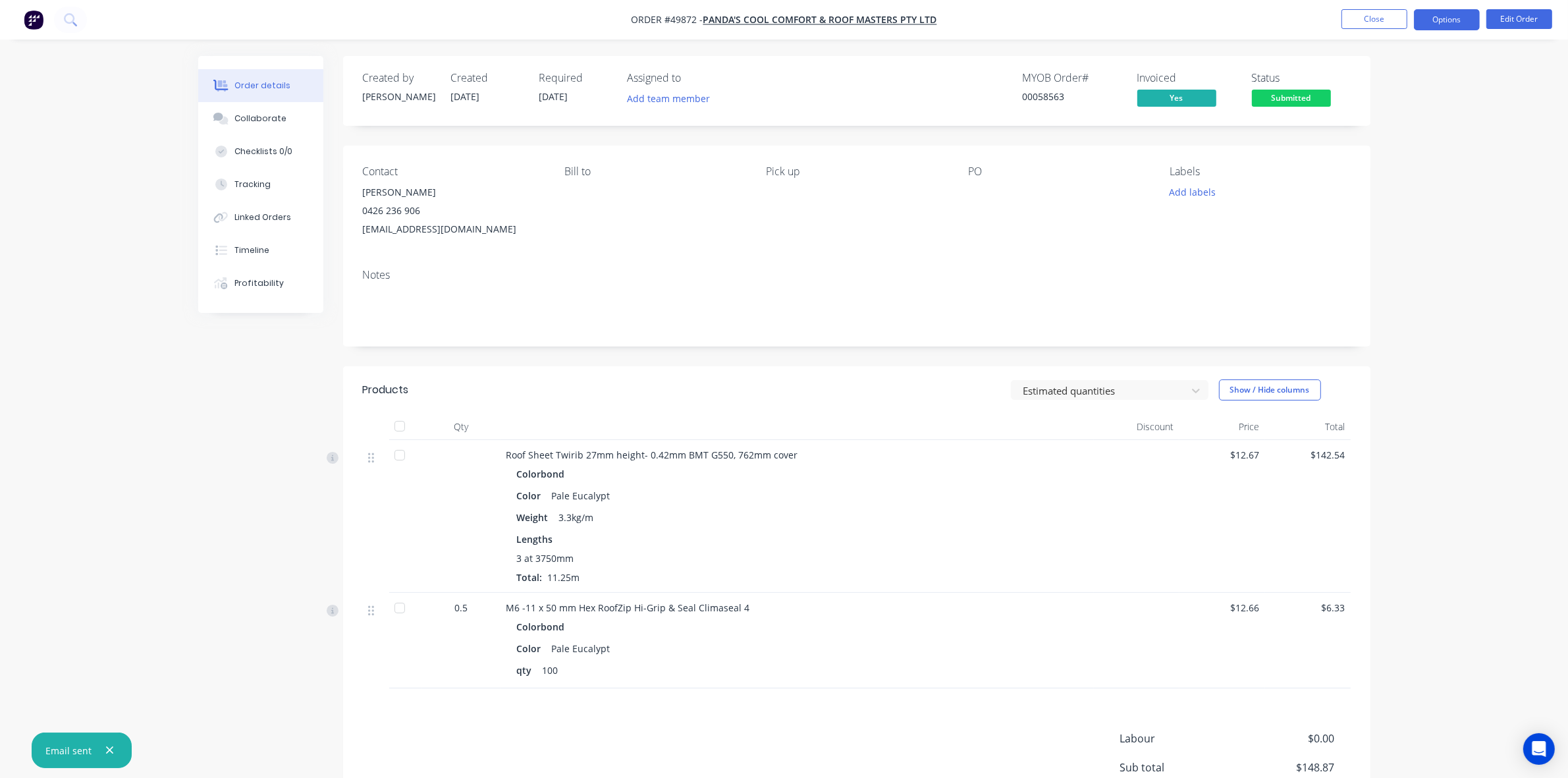
drag, startPoint x: 1431, startPoint y: 31, endPoint x: 1438, endPoint y: 29, distance: 7.3
click at [1433, 31] on nav "Order #49872 - PANDA'S COOL COMFORT & ROOF MASTERS PTY LTD Close Options Edit O…" at bounding box center [784, 20] width 1568 height 40
click at [1446, 27] on button "Options" at bounding box center [1447, 20] width 66 height 21
click at [1388, 160] on div "Work Order" at bounding box center [1407, 159] width 121 height 19
drag, startPoint x: 1232, startPoint y: 155, endPoint x: 1471, endPoint y: 84, distance: 249.3
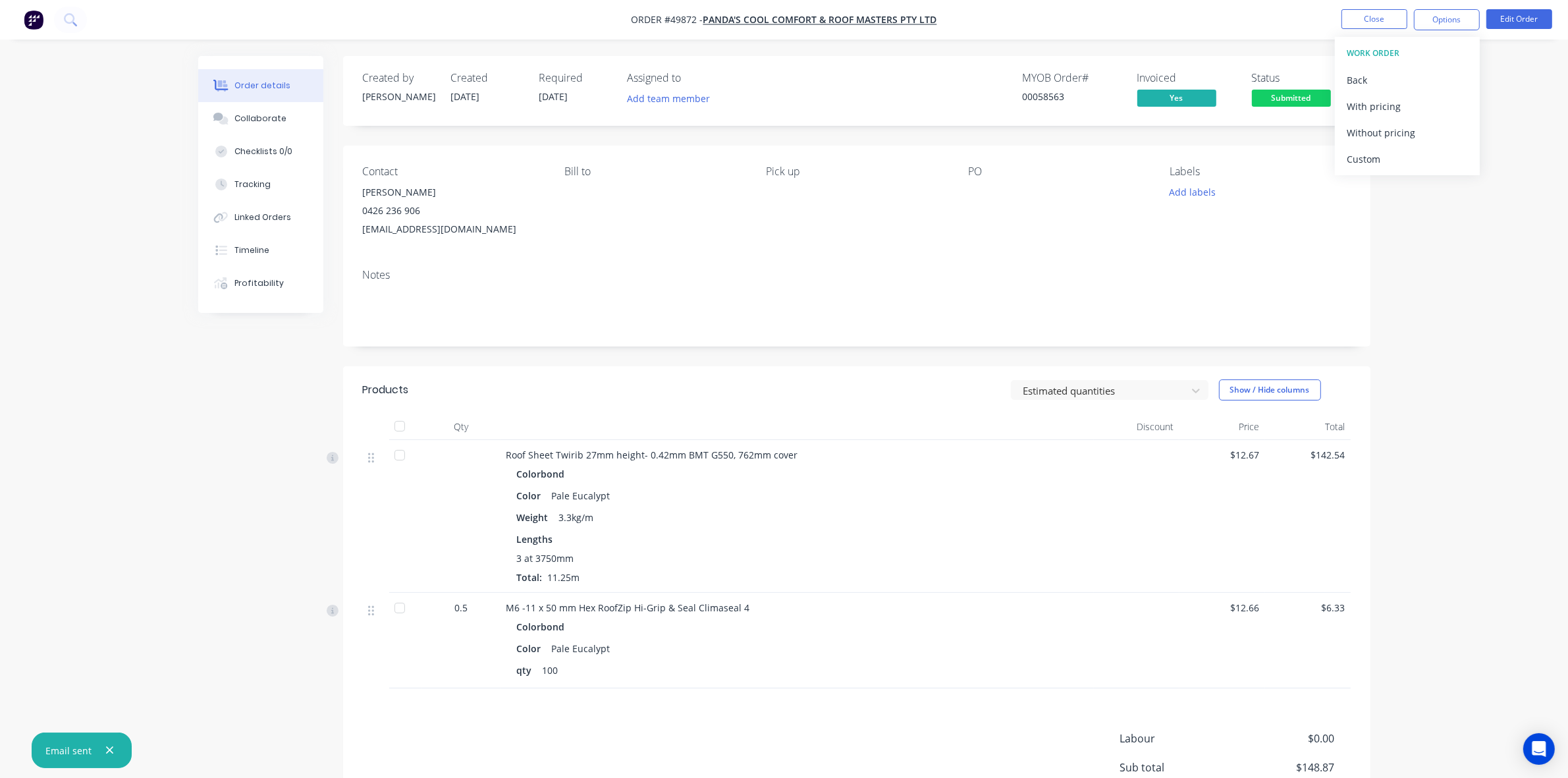
click at [1249, 148] on div "Contact Xiong 0426 236 906 pandascoolroof@gmail.com Bill to Pick up PO Labels A…" at bounding box center [856, 201] width 1027 height 112
click at [1312, 94] on span "Submitted" at bounding box center [1292, 97] width 79 height 16
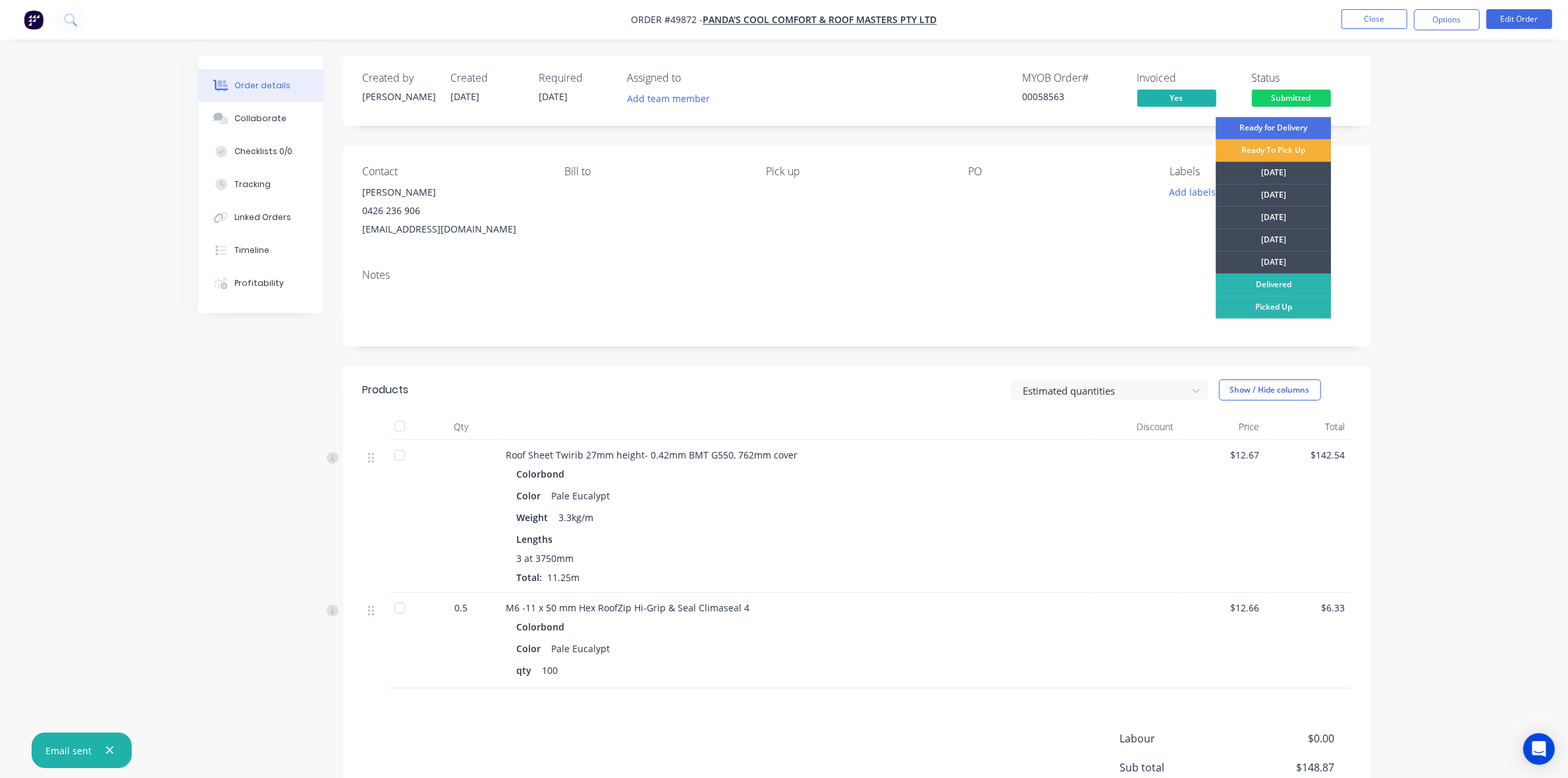
drag, startPoint x: 1287, startPoint y: 215, endPoint x: 1380, endPoint y: 78, distance: 165.6
click at [1287, 213] on div "[DATE]" at bounding box center [1273, 218] width 115 height 23
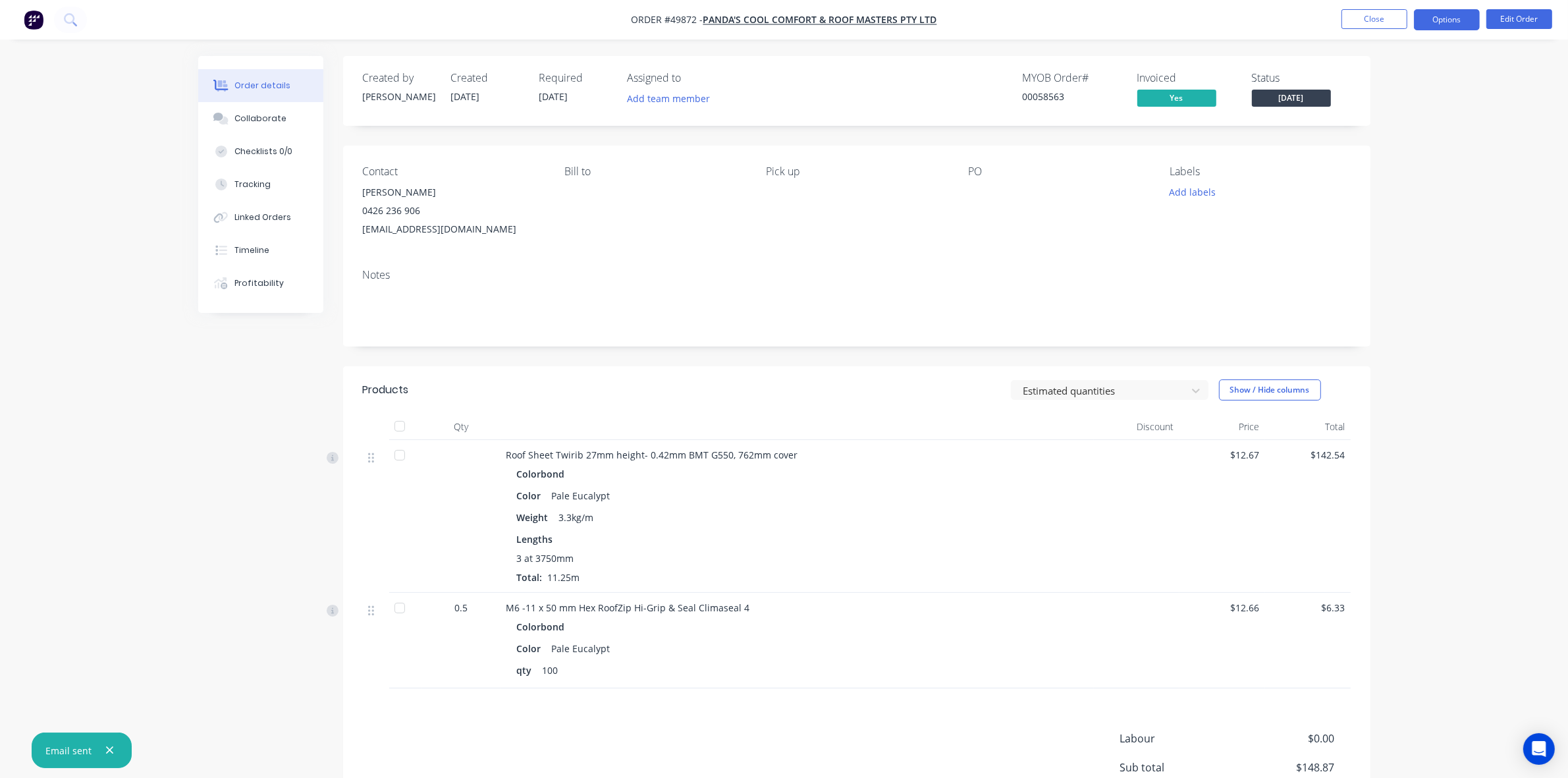
click at [1469, 18] on button "Options" at bounding box center [1447, 20] width 66 height 21
click at [1377, 73] on div "Back" at bounding box center [1407, 80] width 121 height 19
click at [1364, 164] on div "Work Order" at bounding box center [1407, 159] width 121 height 19
click at [1364, 164] on div "Custom" at bounding box center [1407, 159] width 121 height 19
click at [1364, 144] on button "Without pricing" at bounding box center [1407, 132] width 145 height 26
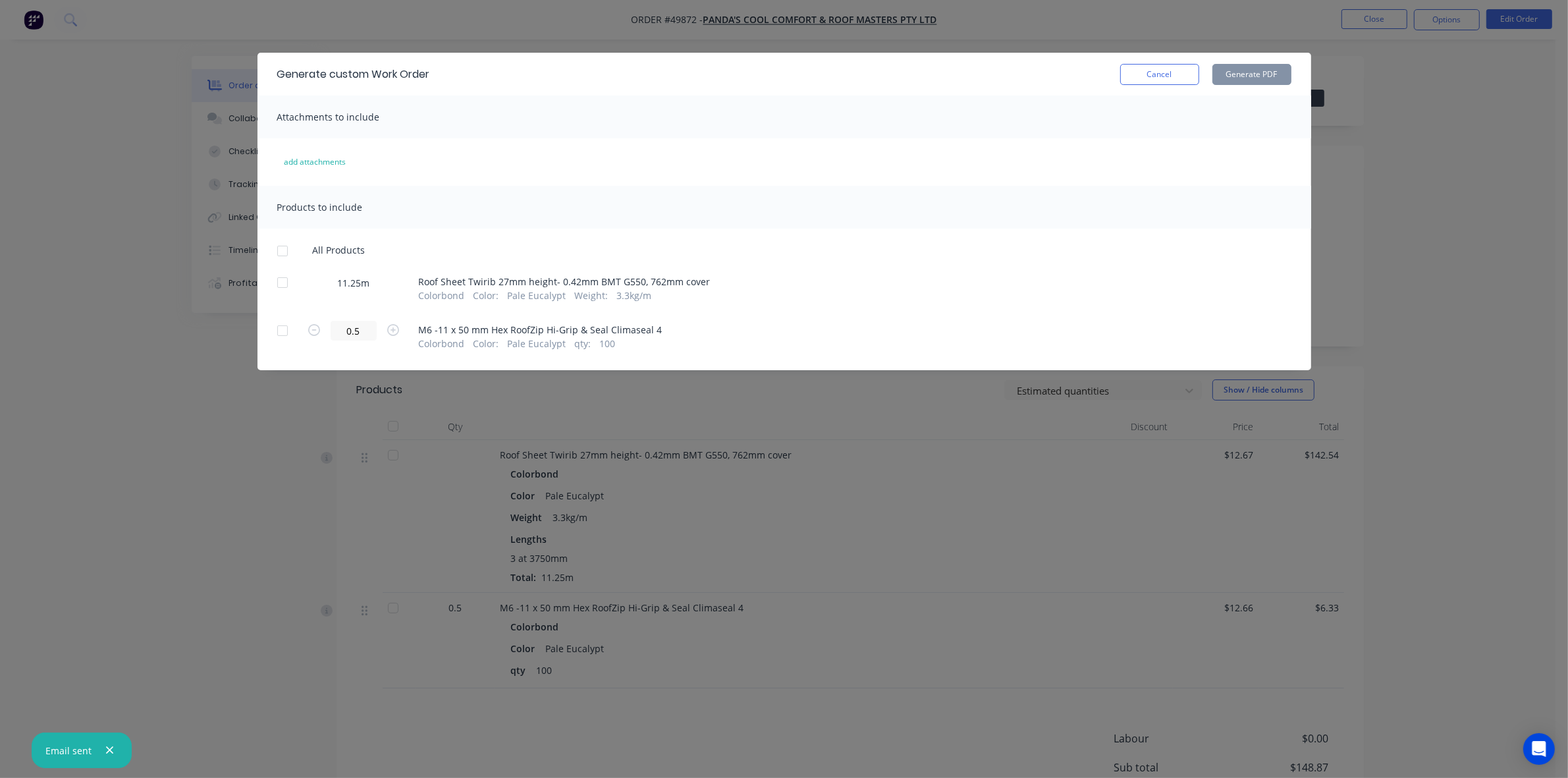
click at [291, 280] on div at bounding box center [283, 283] width 26 height 26
click at [1268, 78] on button "Generate PDF" at bounding box center [1252, 75] width 79 height 21
drag, startPoint x: 1178, startPoint y: 83, endPoint x: 1314, endPoint y: 47, distance: 140.7
click at [1184, 79] on button "Cancel" at bounding box center [1160, 75] width 79 height 21
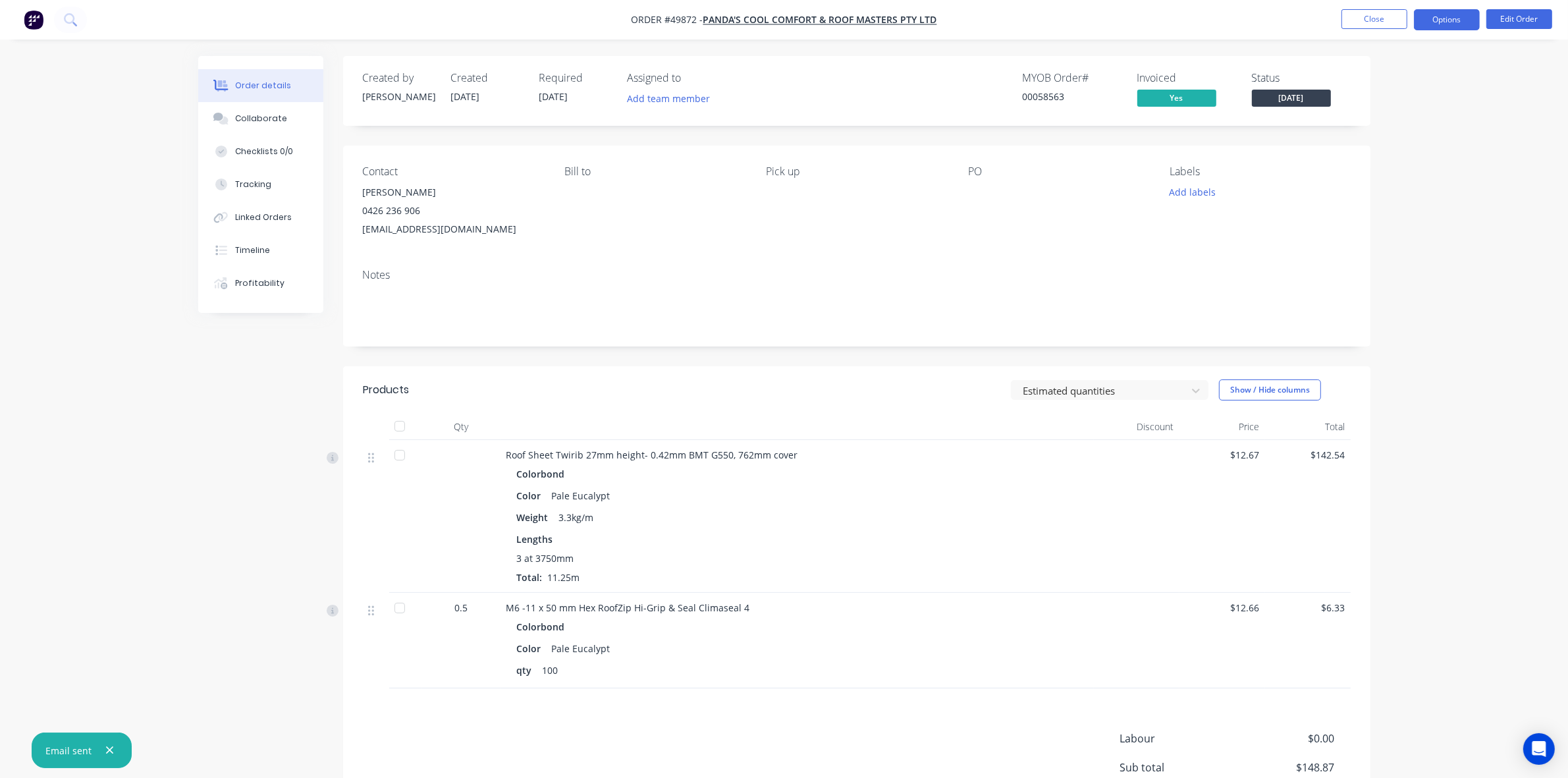
click at [1446, 20] on button "Options" at bounding box center [1447, 20] width 66 height 21
drag, startPoint x: 1413, startPoint y: 188, endPoint x: 1413, endPoint y: 175, distance: 13.0
click at [1413, 188] on div "Delivery Docket" at bounding box center [1407, 185] width 121 height 19
click at [1409, 135] on div "Without pricing" at bounding box center [1407, 132] width 121 height 19
click at [749, 360] on div "Created by Cathy Created 01/10/25 Required 08/10/25 Assigned to Add team member…" at bounding box center [856, 465] width 1027 height 819
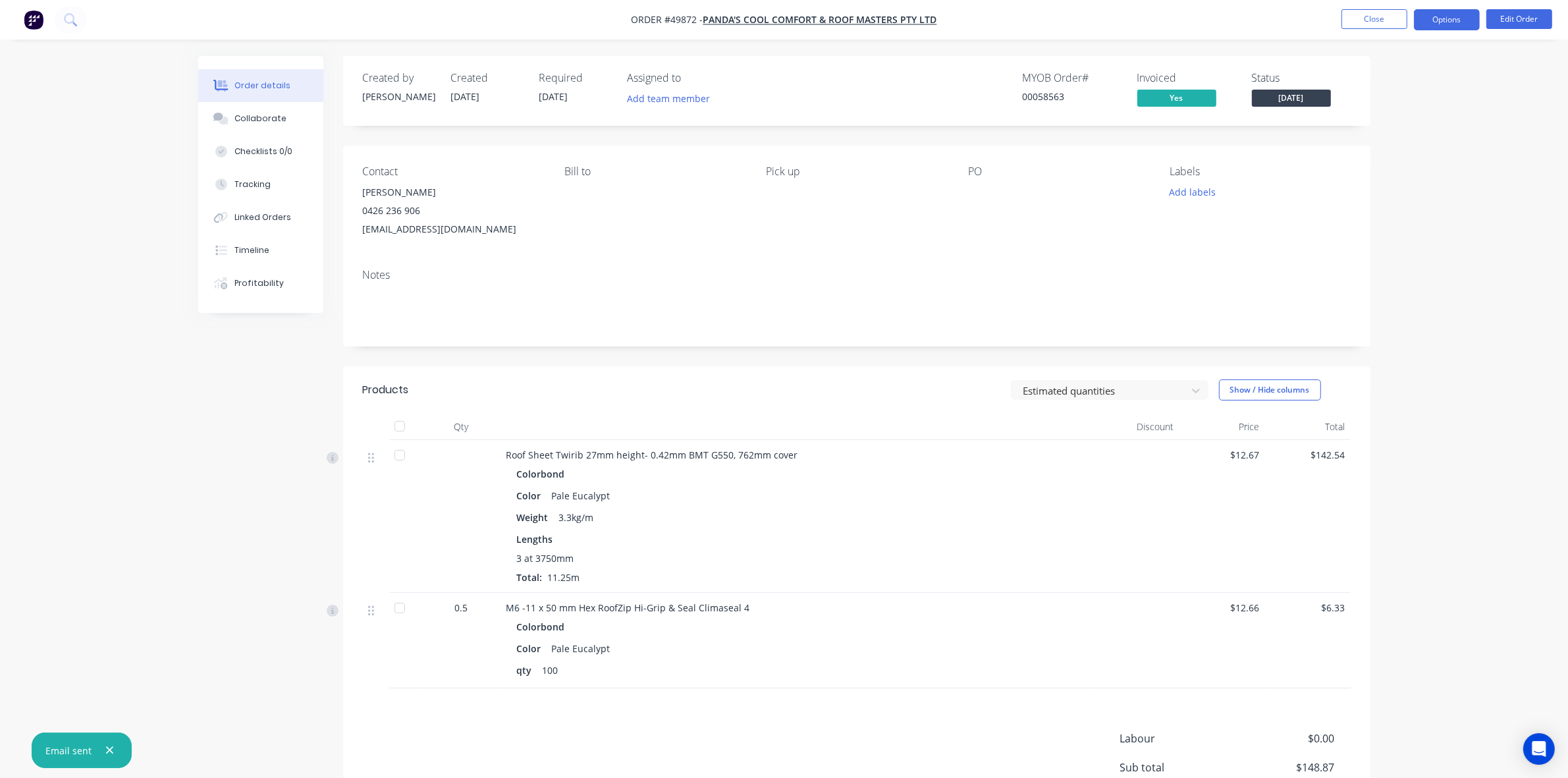
drag, startPoint x: 1453, startPoint y: 17, endPoint x: 1451, endPoint y: 27, distance: 10.2
click at [1453, 18] on button "Options" at bounding box center [1447, 20] width 66 height 21
click at [1387, 179] on div "Delivery Docket" at bounding box center [1407, 185] width 121 height 19
click at [1386, 138] on div "Without pricing" at bounding box center [1407, 132] width 121 height 19
click at [995, 344] on div "Notes" at bounding box center [856, 302] width 1027 height 88
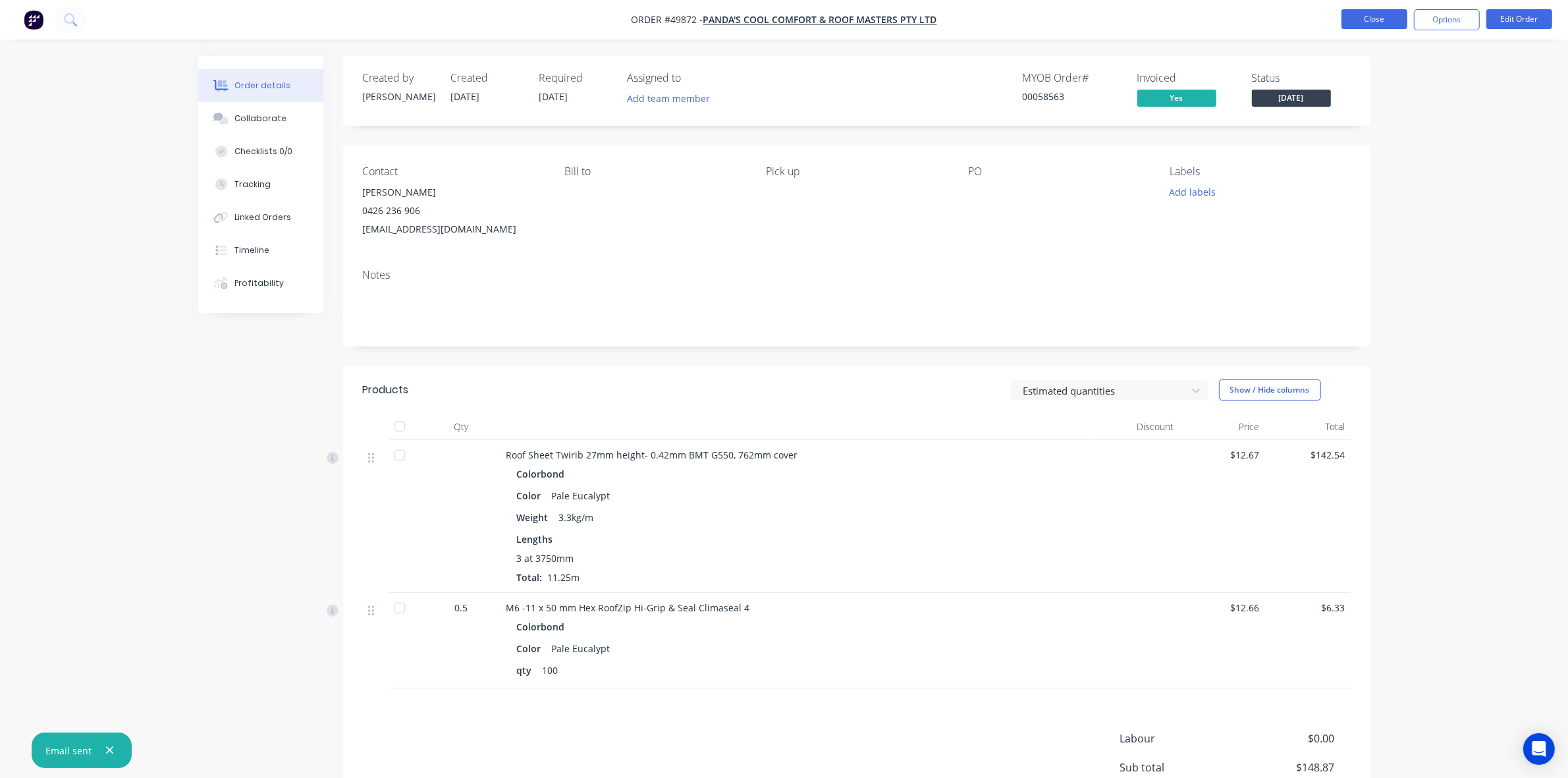
click at [1365, 27] on button "Close" at bounding box center [1375, 19] width 66 height 20
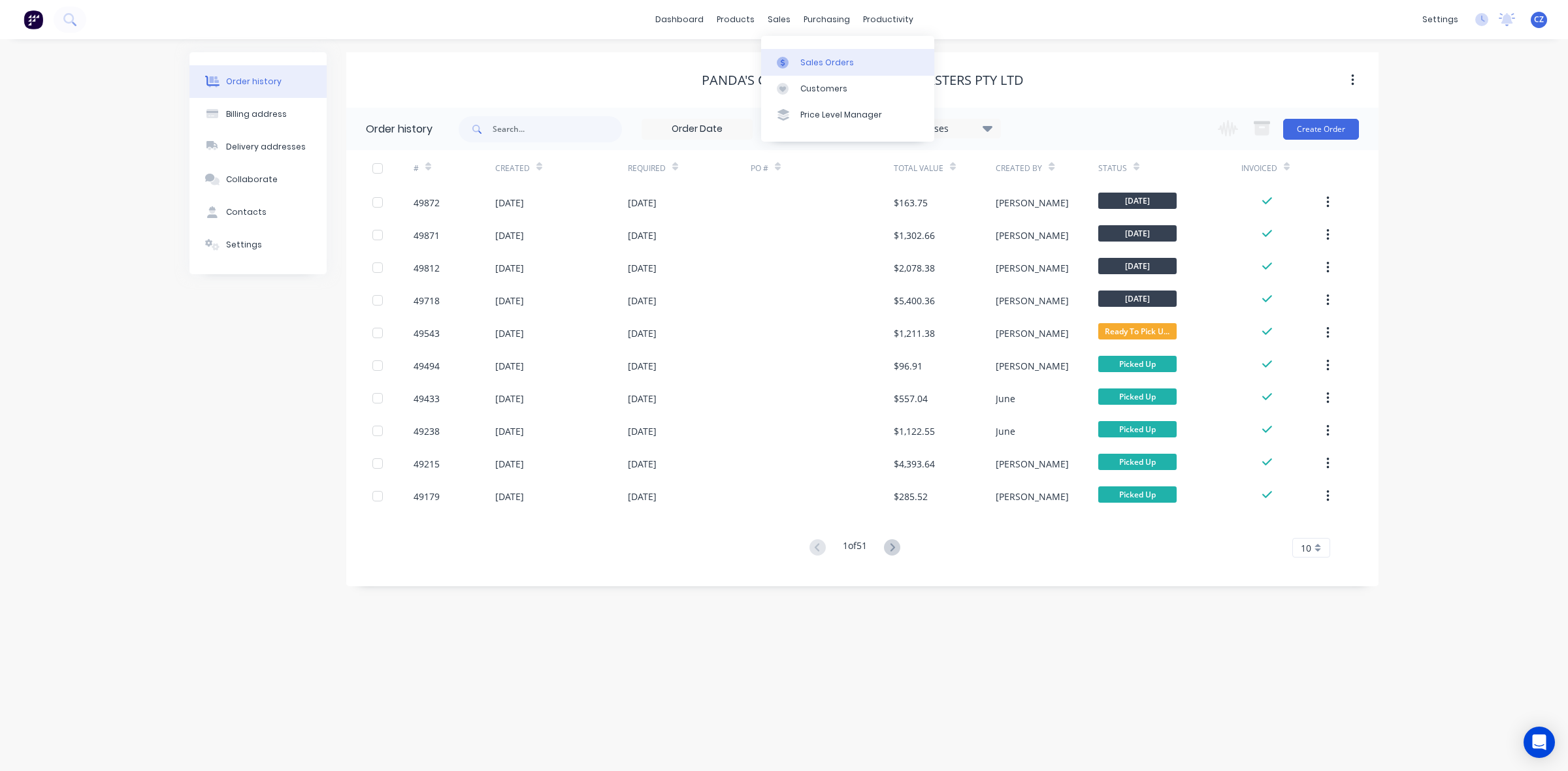
click at [820, 64] on div "Sales Orders" at bounding box center [827, 63] width 53 height 12
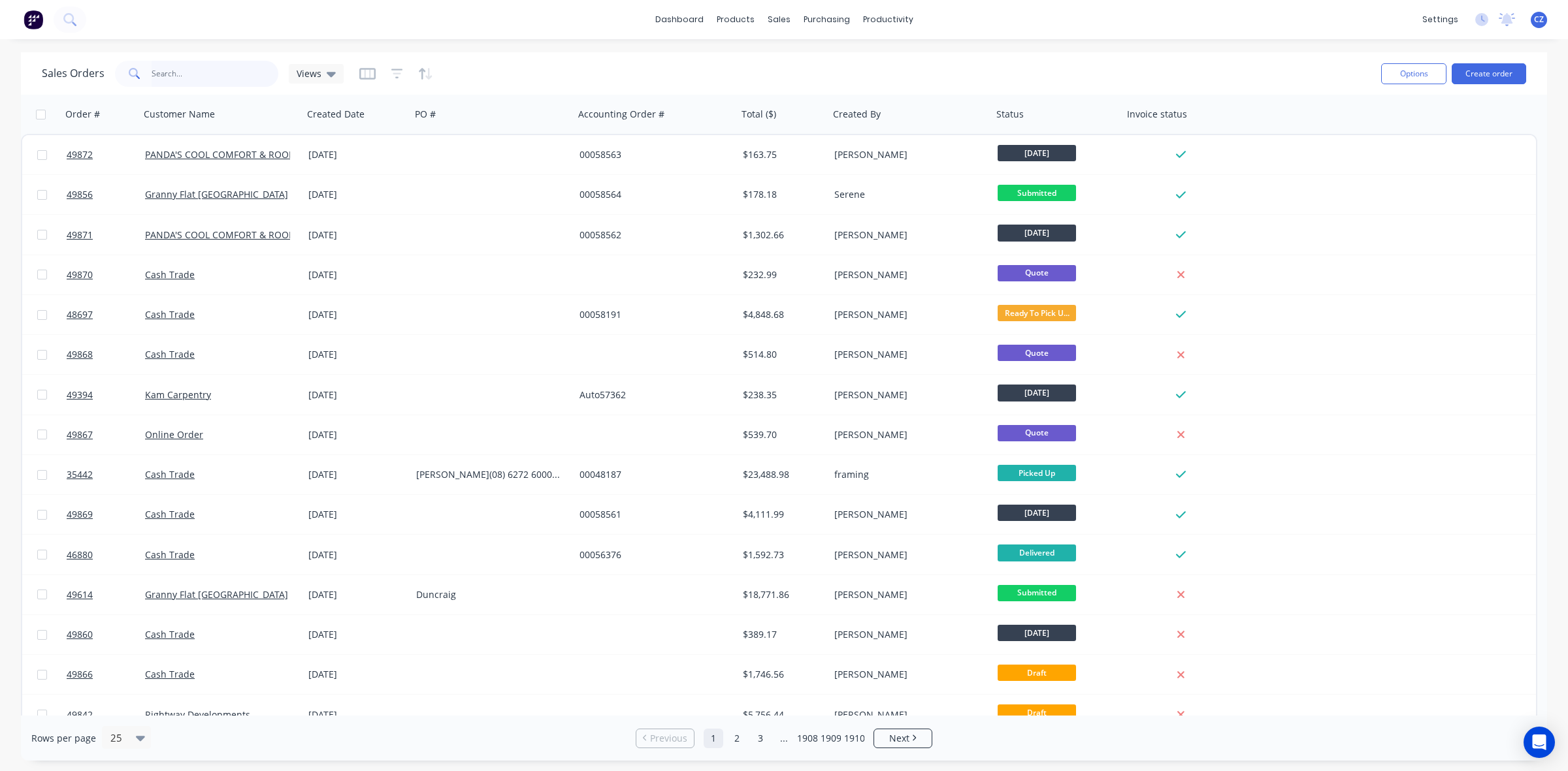
click at [189, 82] on input "text" at bounding box center [216, 74] width 127 height 26
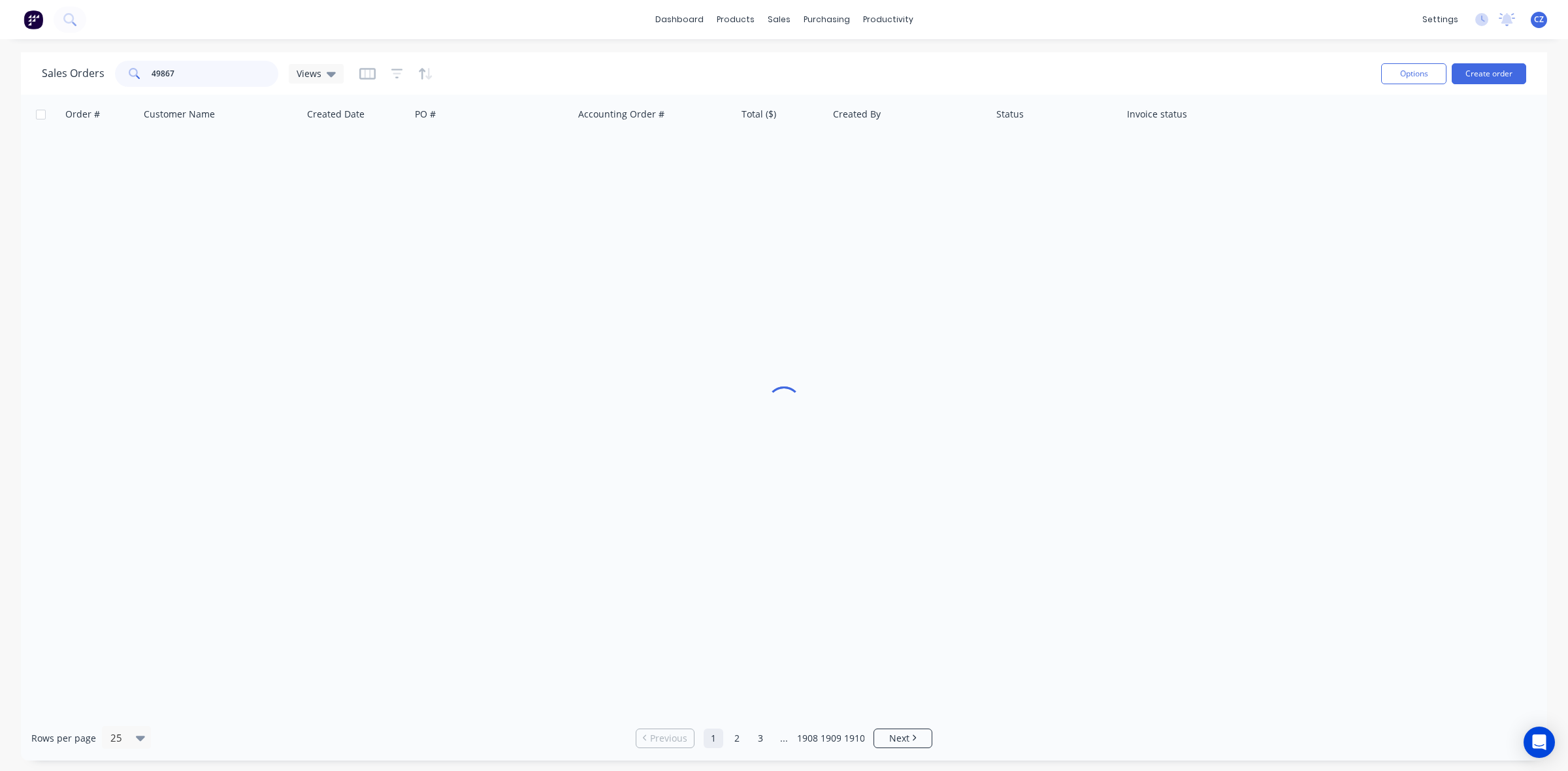
type input "49867"
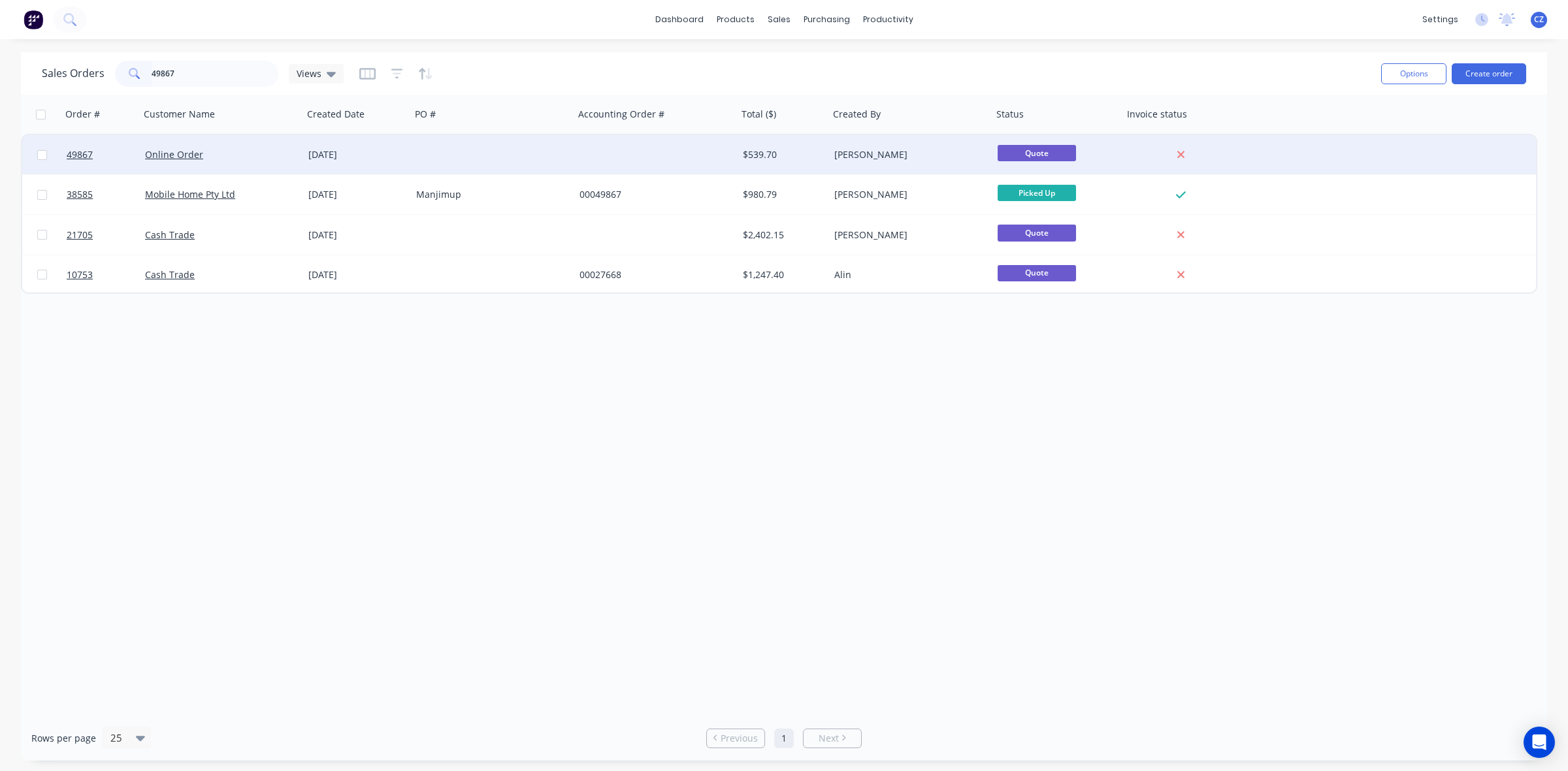
click at [671, 154] on div at bounding box center [656, 155] width 163 height 39
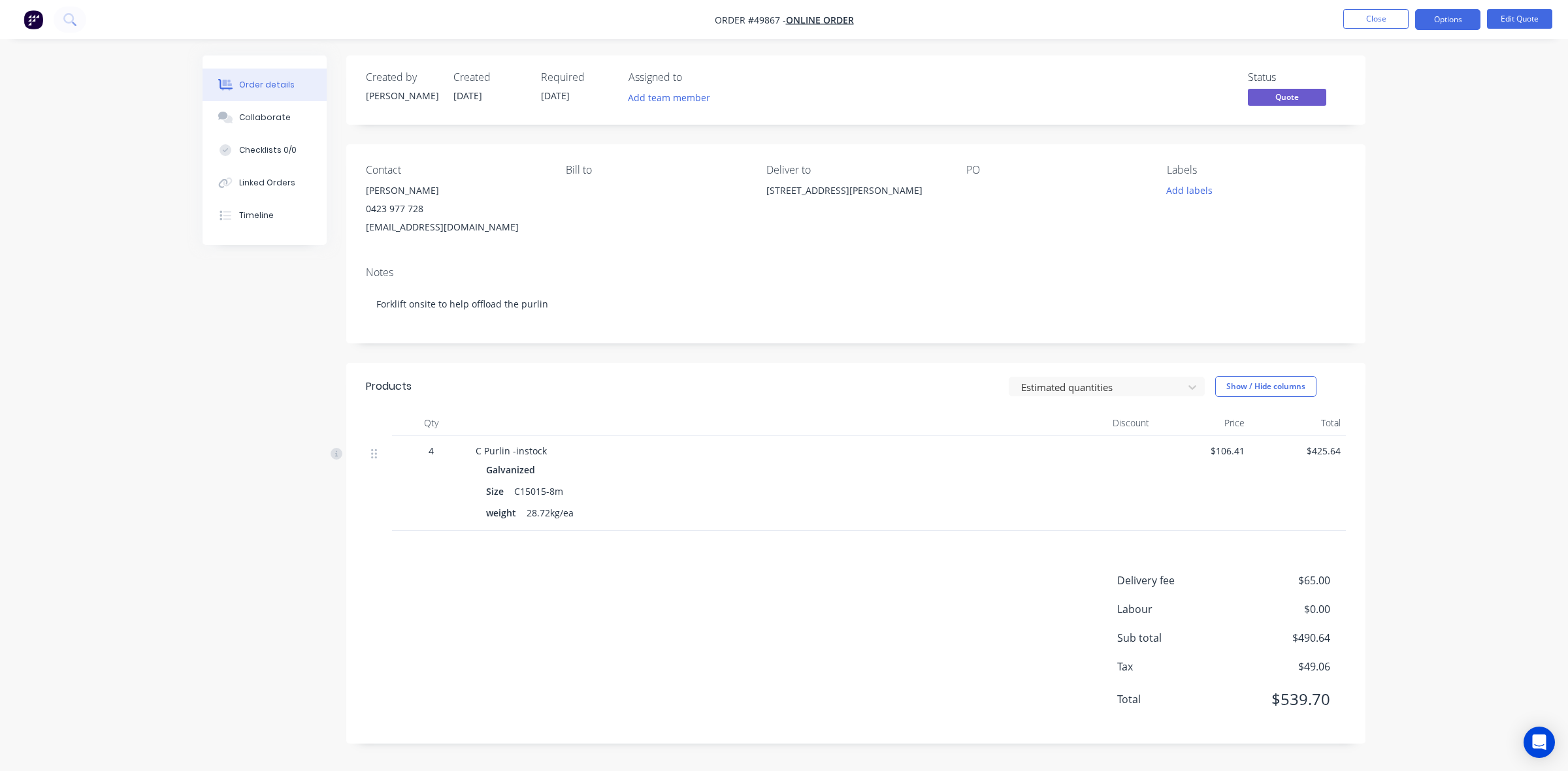
click at [800, 570] on div "Products Estimated quantities Show / Hide columns Qty Discount Price Total 4 C …" at bounding box center [855, 553] width 1019 height 380
click at [853, 545] on div "Products Estimated quantities Show / Hide columns Qty Discount Price Total 4 C …" at bounding box center [855, 553] width 1019 height 380
drag, startPoint x: 768, startPoint y: 190, endPoint x: 896, endPoint y: 206, distance: 129.0
click at [896, 206] on div "9 Moore St, Wungong WA 6112" at bounding box center [855, 202] width 179 height 42
copy div "9 Moore St, Wungong WA 6112"
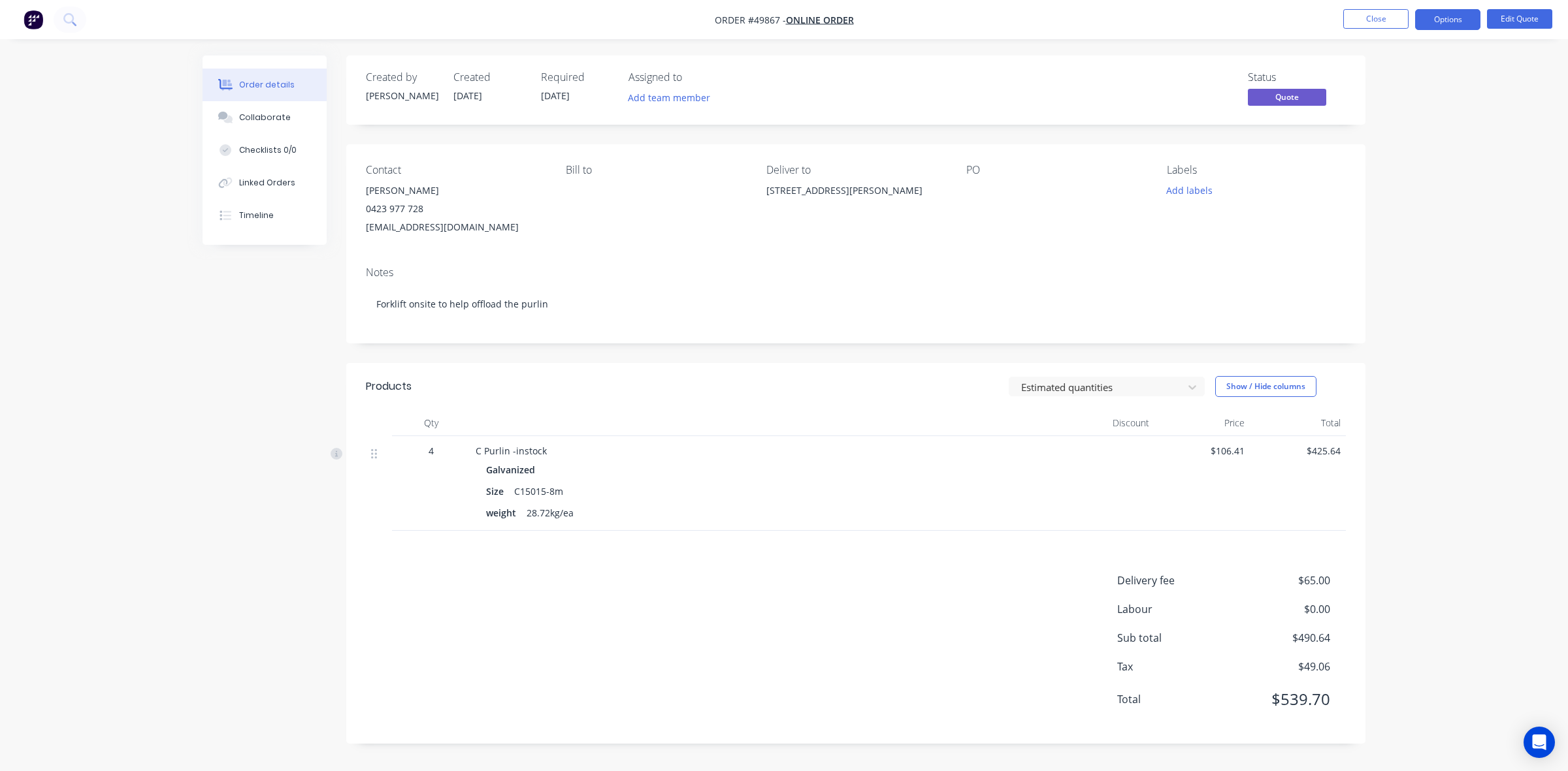
drag, startPoint x: 791, startPoint y: 402, endPoint x: 789, endPoint y: 390, distance: 12.2
click at [792, 402] on header "Products Estimated quantities Show / Hide columns" at bounding box center [855, 386] width 1019 height 47
click at [1539, 19] on button "Edit Quote" at bounding box center [1519, 19] width 66 height 20
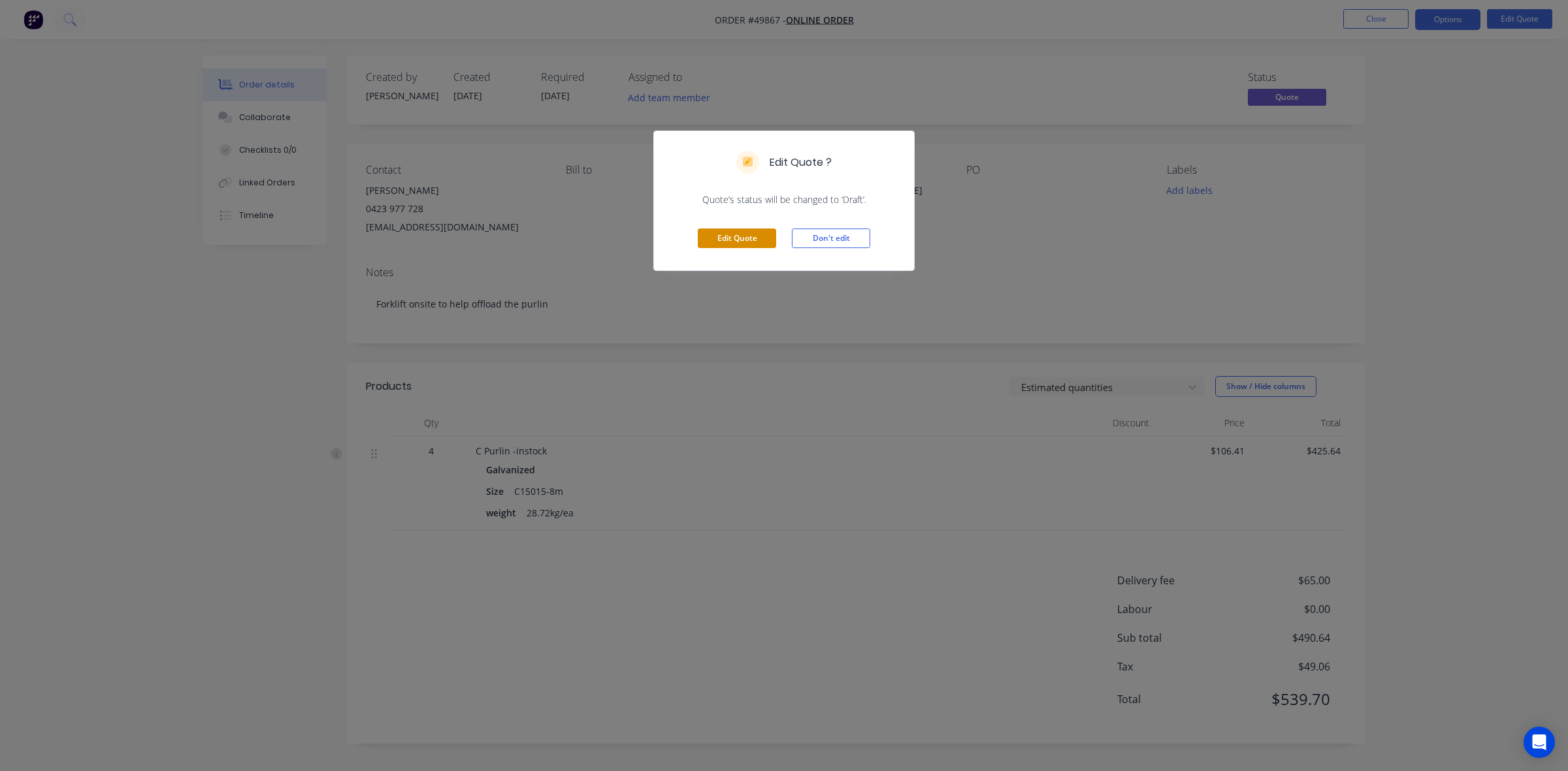
click at [741, 230] on button "Edit Quote" at bounding box center [737, 238] width 79 height 20
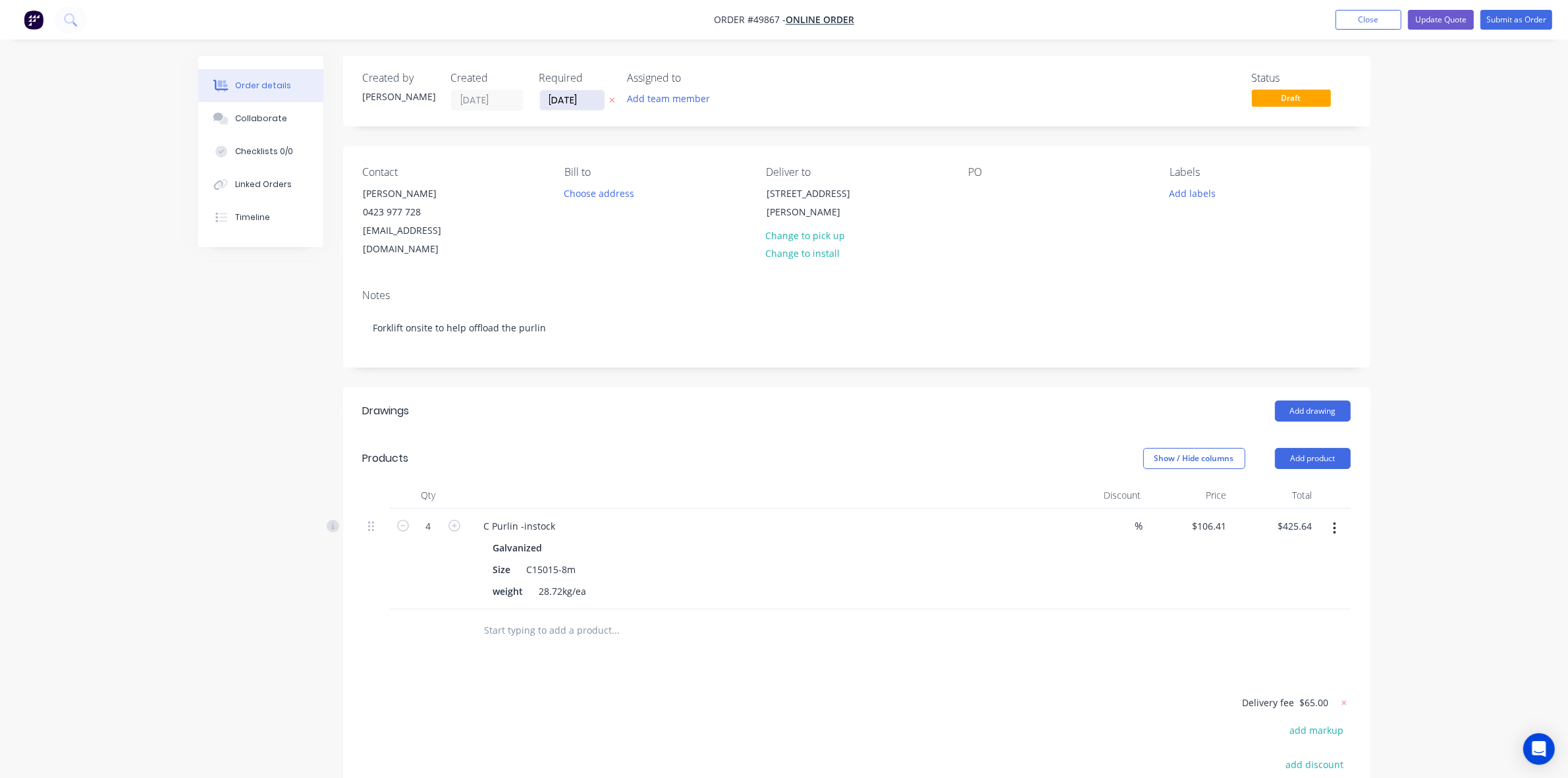
click at [579, 106] on input "[DATE]" at bounding box center [572, 99] width 64 height 20
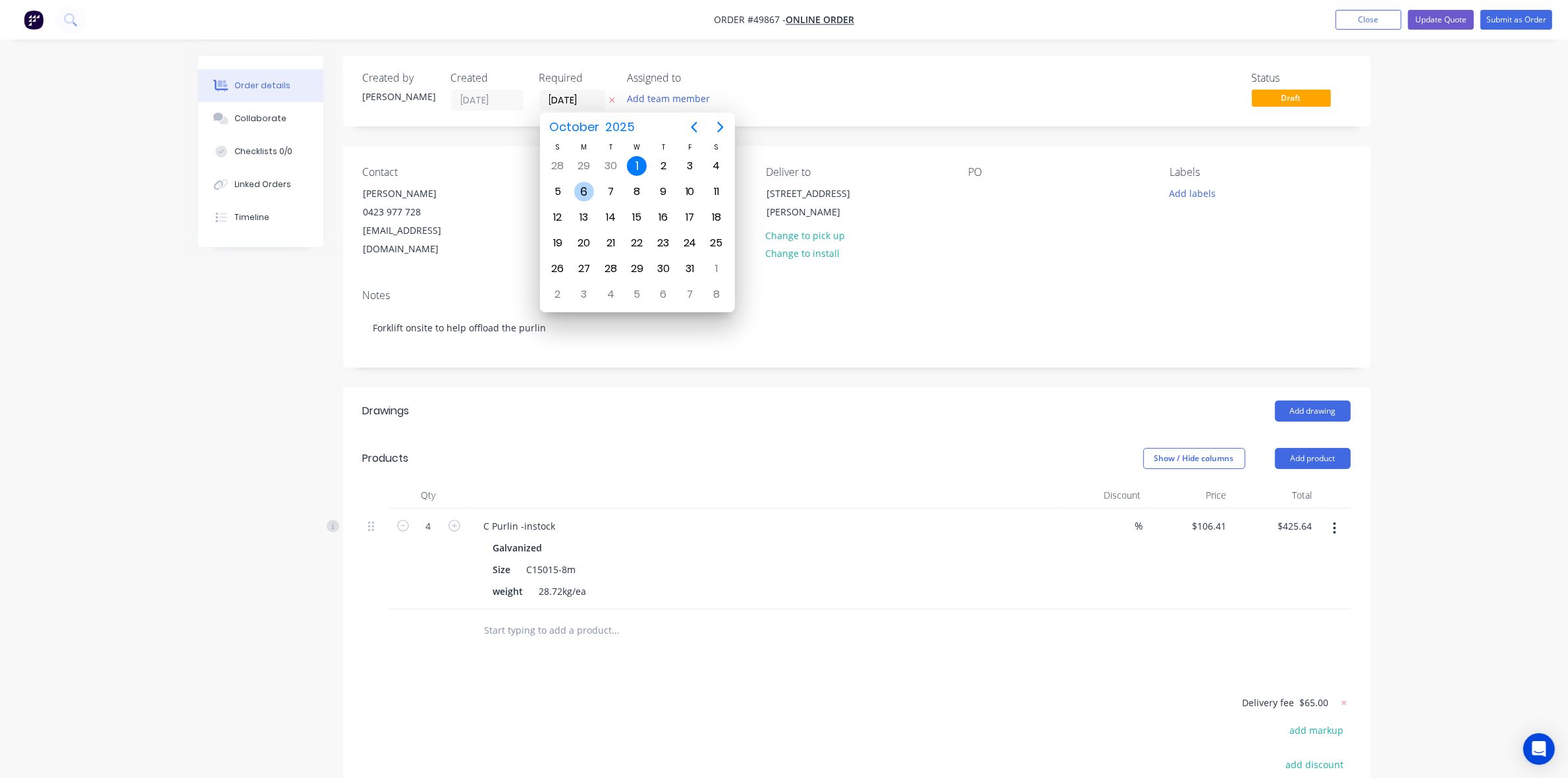
click at [588, 190] on div "6" at bounding box center [584, 191] width 20 height 20
type input "06/10/25"
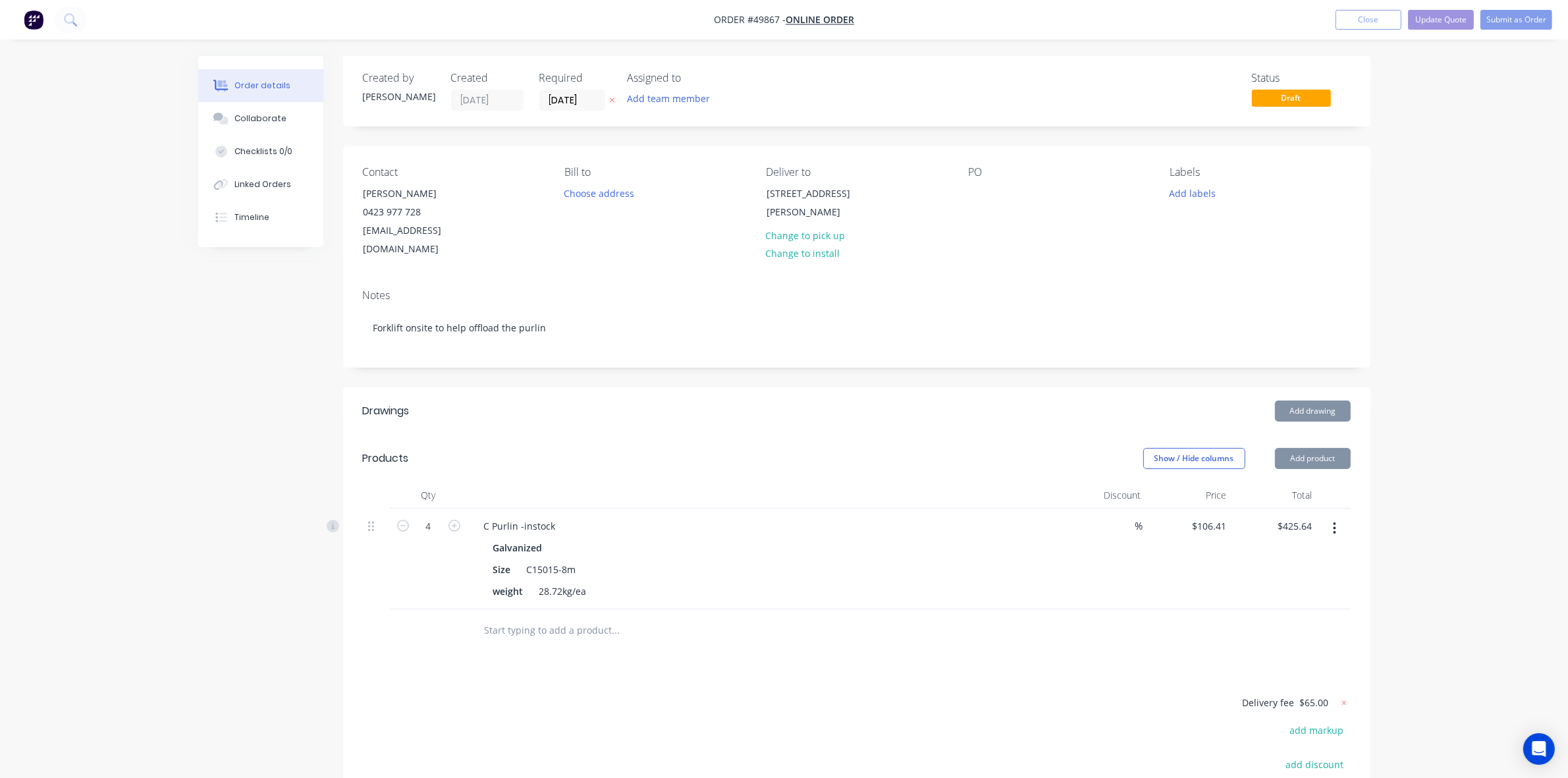
click at [794, 401] on div "Add drawing" at bounding box center [961, 411] width 778 height 21
click at [936, 560] on div "Size C15015-8m" at bounding box center [762, 569] width 548 height 19
click at [1509, 9] on button "Submit as Order" at bounding box center [1517, 19] width 72 height 20
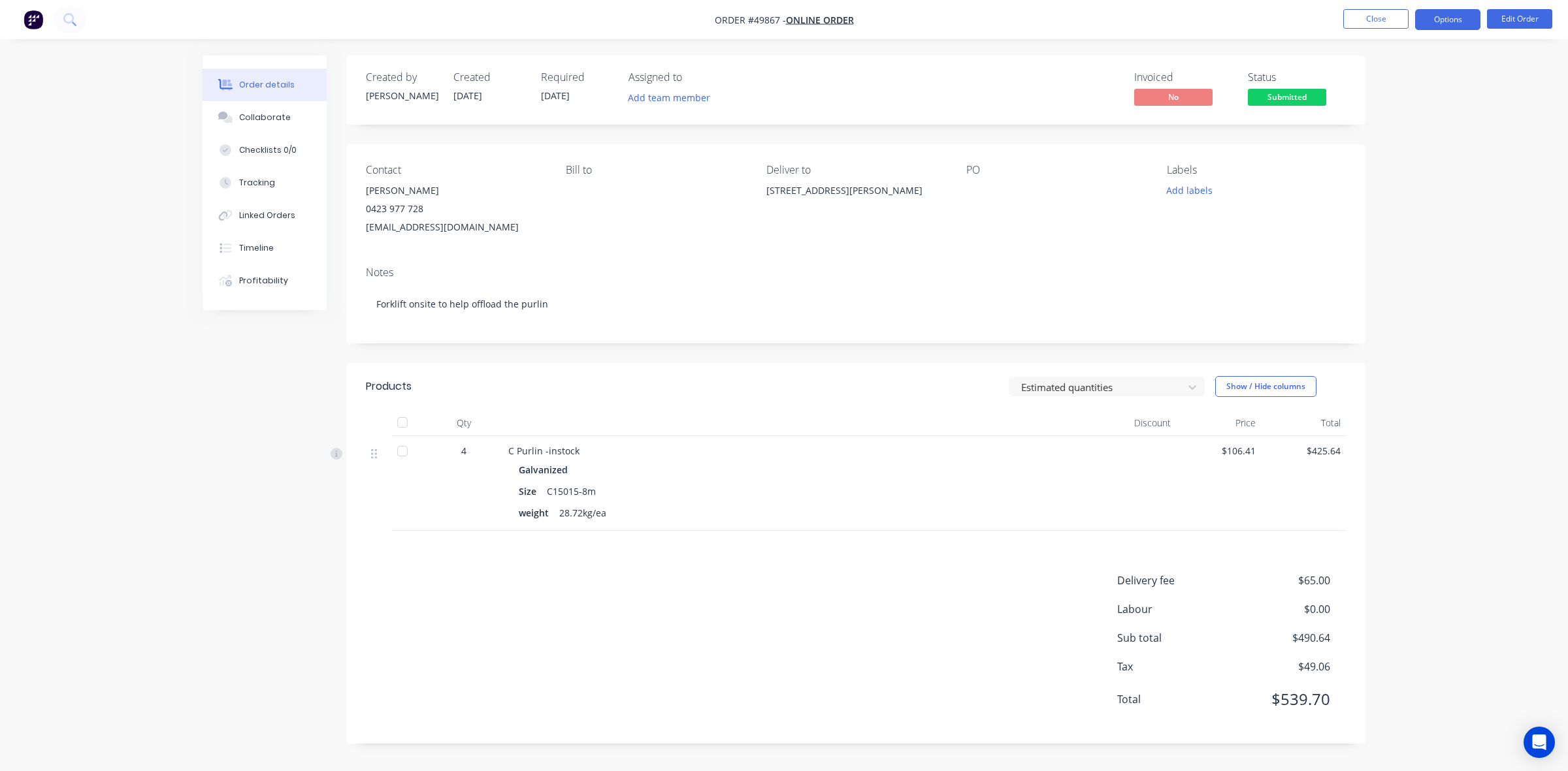
click at [1427, 17] on button "Options" at bounding box center [1448, 20] width 66 height 21
click at [1370, 80] on div "Invoice" at bounding box center [1408, 80] width 120 height 19
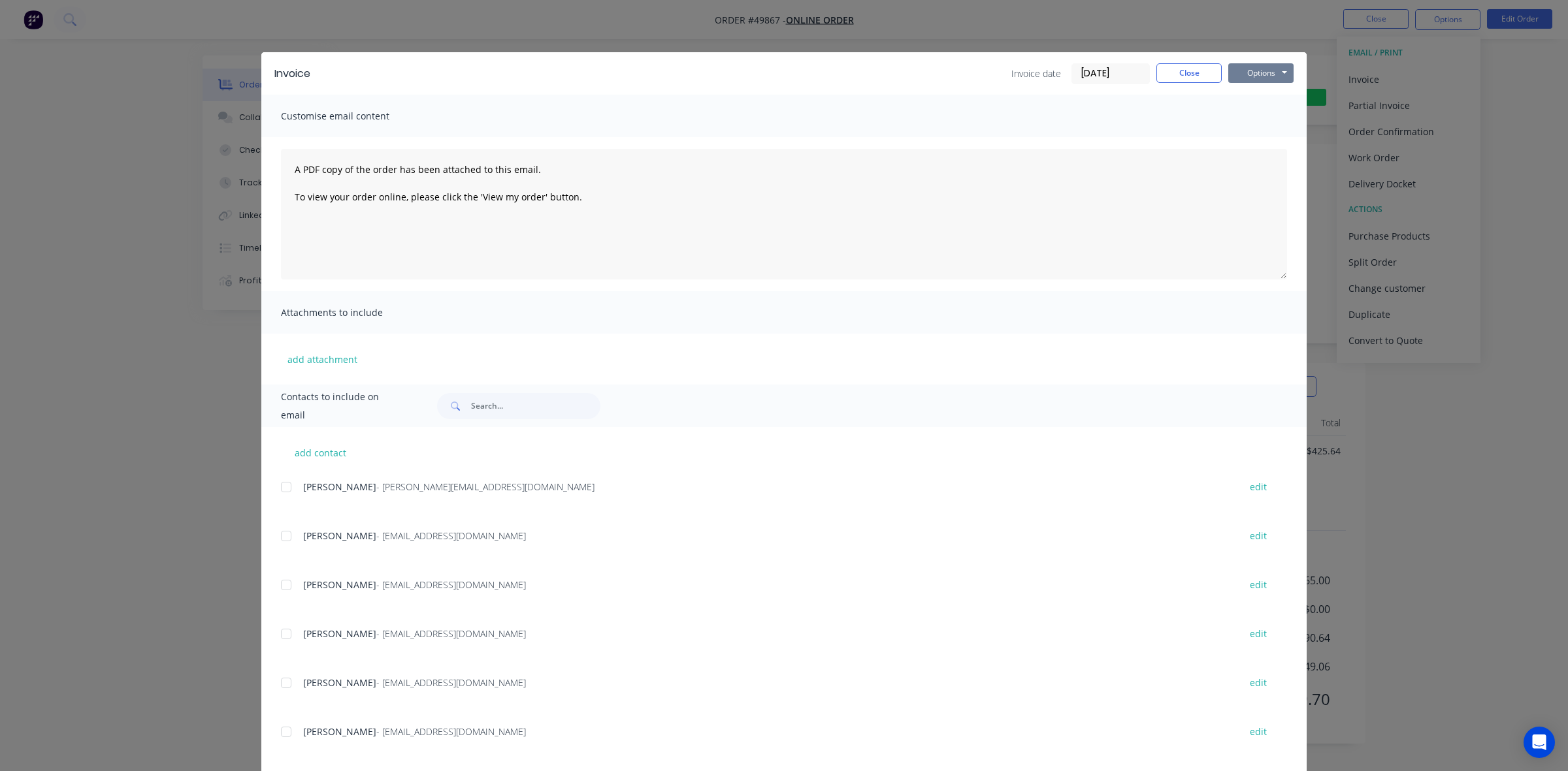
click at [1245, 73] on button "Options" at bounding box center [1261, 73] width 66 height 20
click at [1264, 109] on button "Print" at bounding box center [1269, 118] width 83 height 22
click at [1172, 64] on button "Close" at bounding box center [1189, 73] width 66 height 20
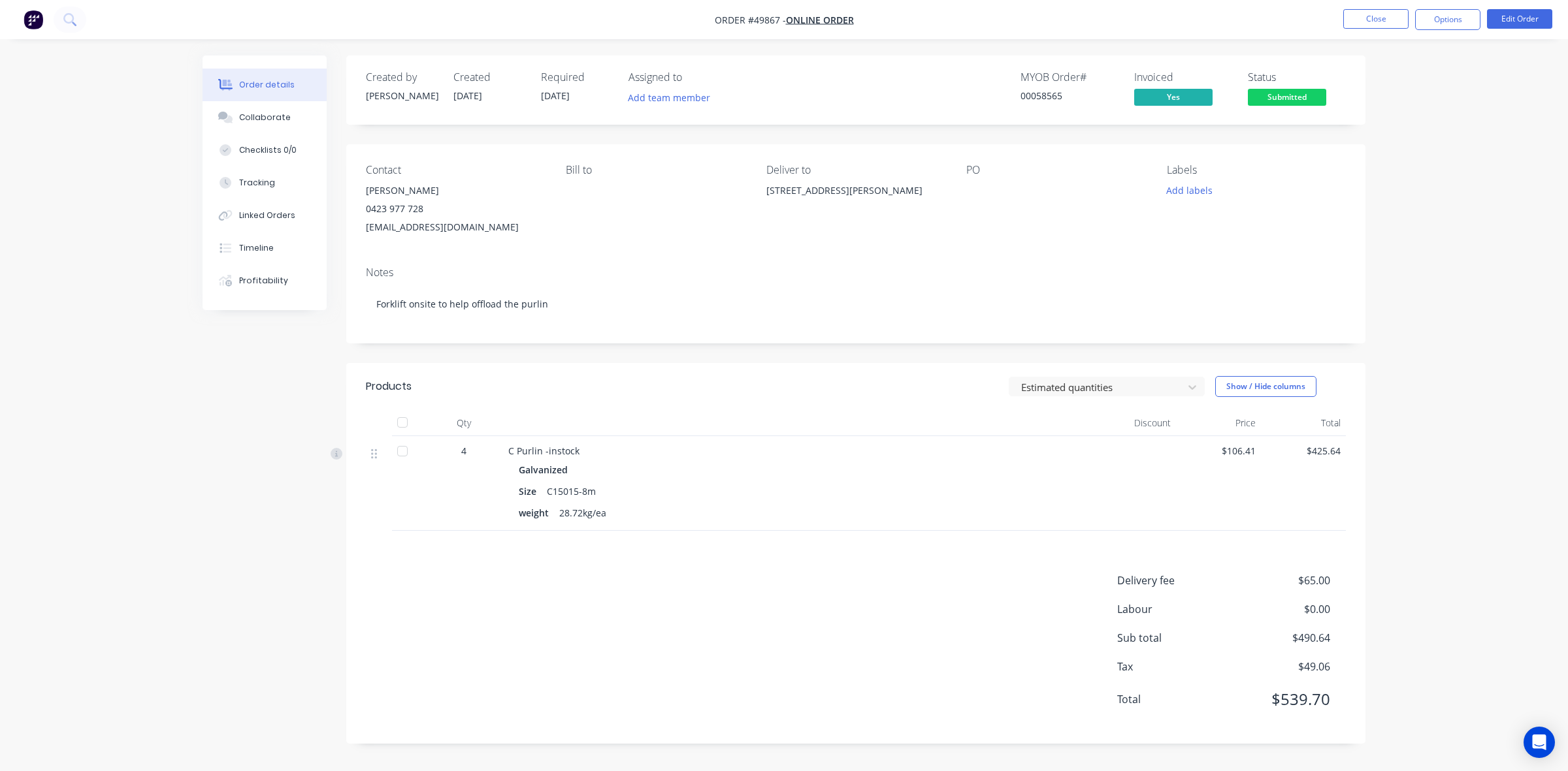
drag, startPoint x: 971, startPoint y: 576, endPoint x: 956, endPoint y: 571, distance: 15.8
click at [972, 578] on div "Delivery fee $65.00 Labour $0.00 Sub total $490.64 Tax $49.06 Total $539.70" at bounding box center [855, 648] width 979 height 152
click at [1281, 94] on span "Submitted" at bounding box center [1287, 96] width 79 height 16
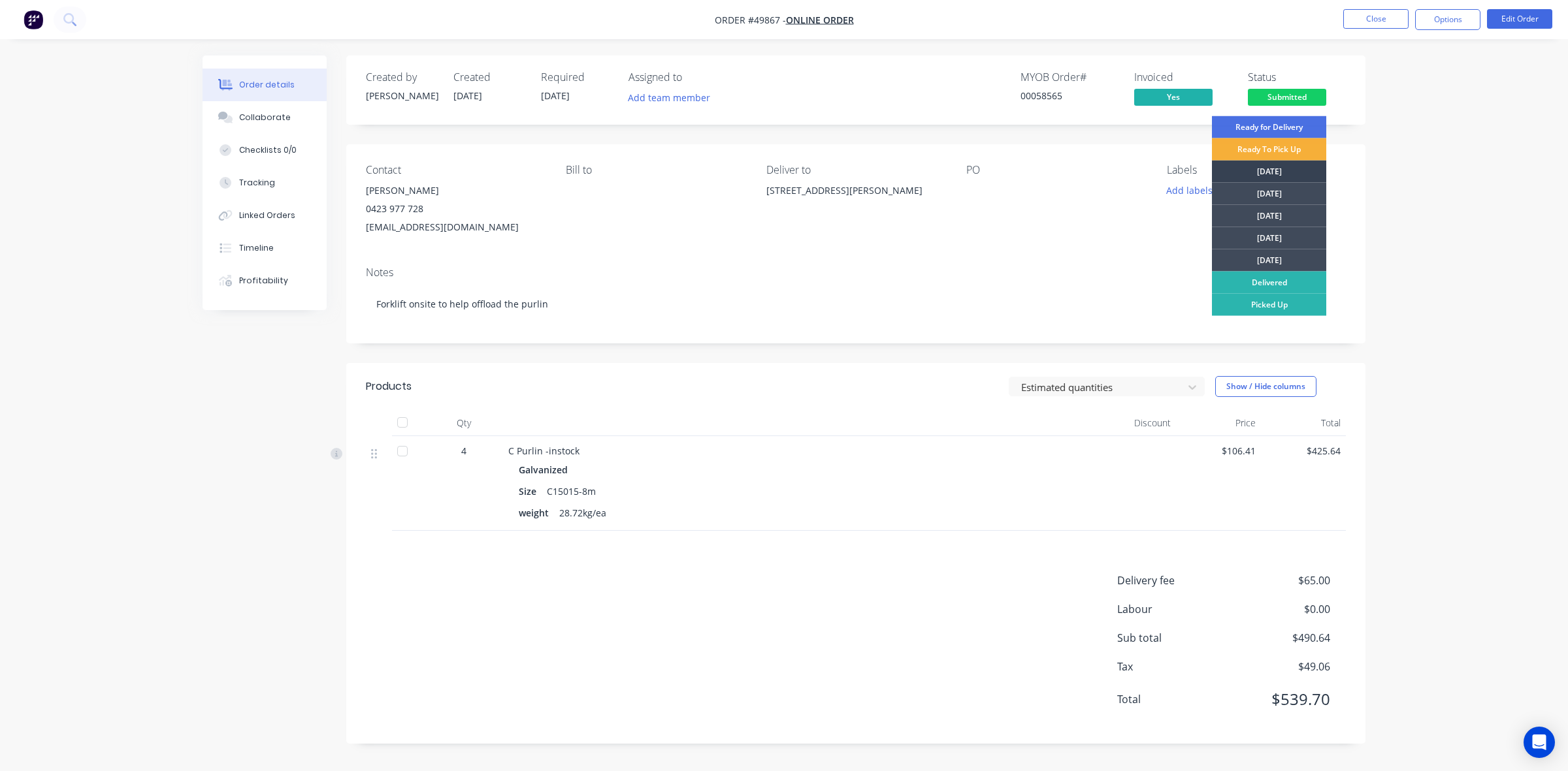
drag, startPoint x: 1269, startPoint y: 173, endPoint x: 1187, endPoint y: 198, distance: 85.7
click at [1269, 173] on div "Monday" at bounding box center [1269, 171] width 114 height 22
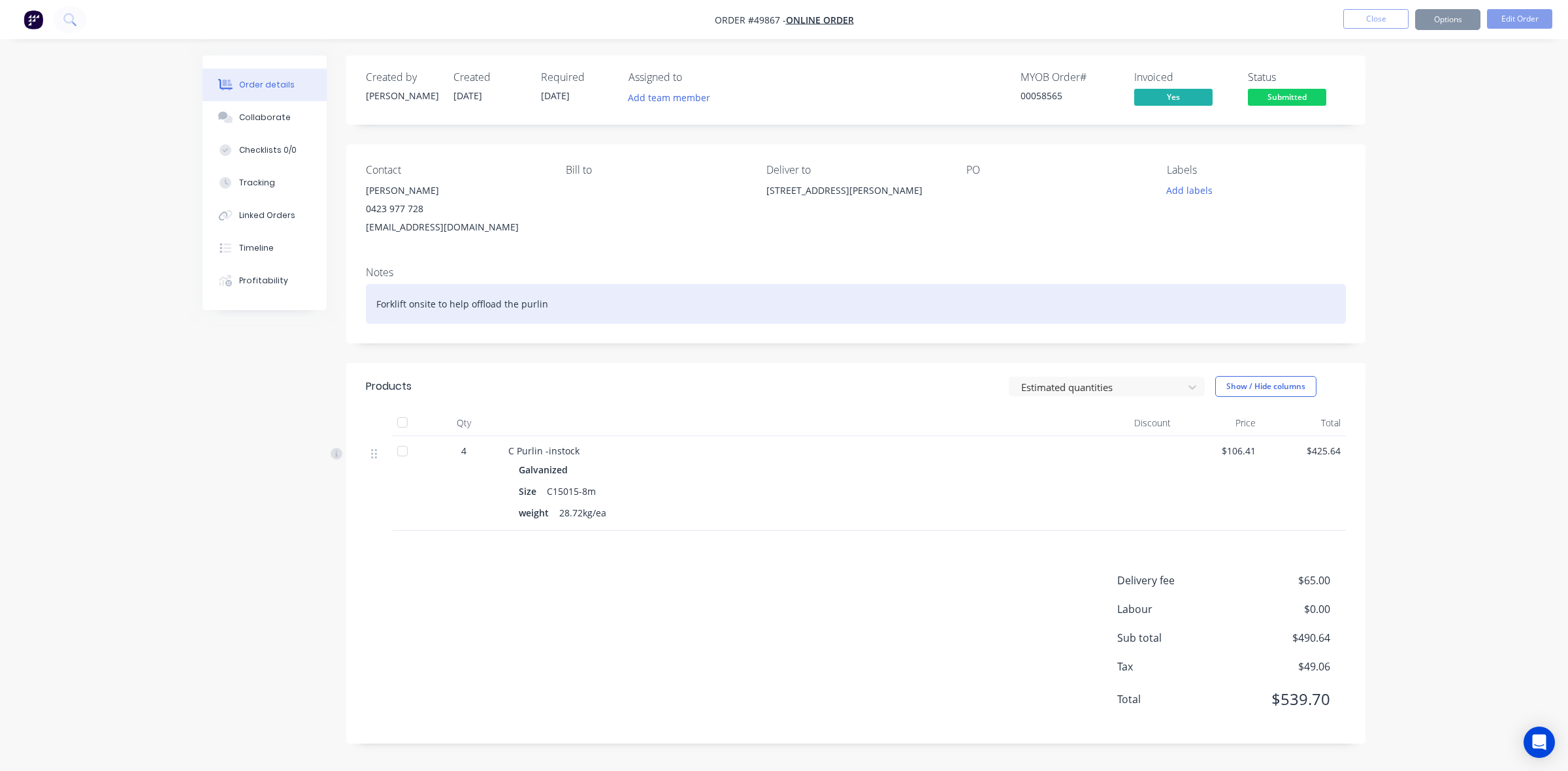
click at [887, 292] on div "Forklift onsite to help offload the purlin" at bounding box center [855, 304] width 979 height 40
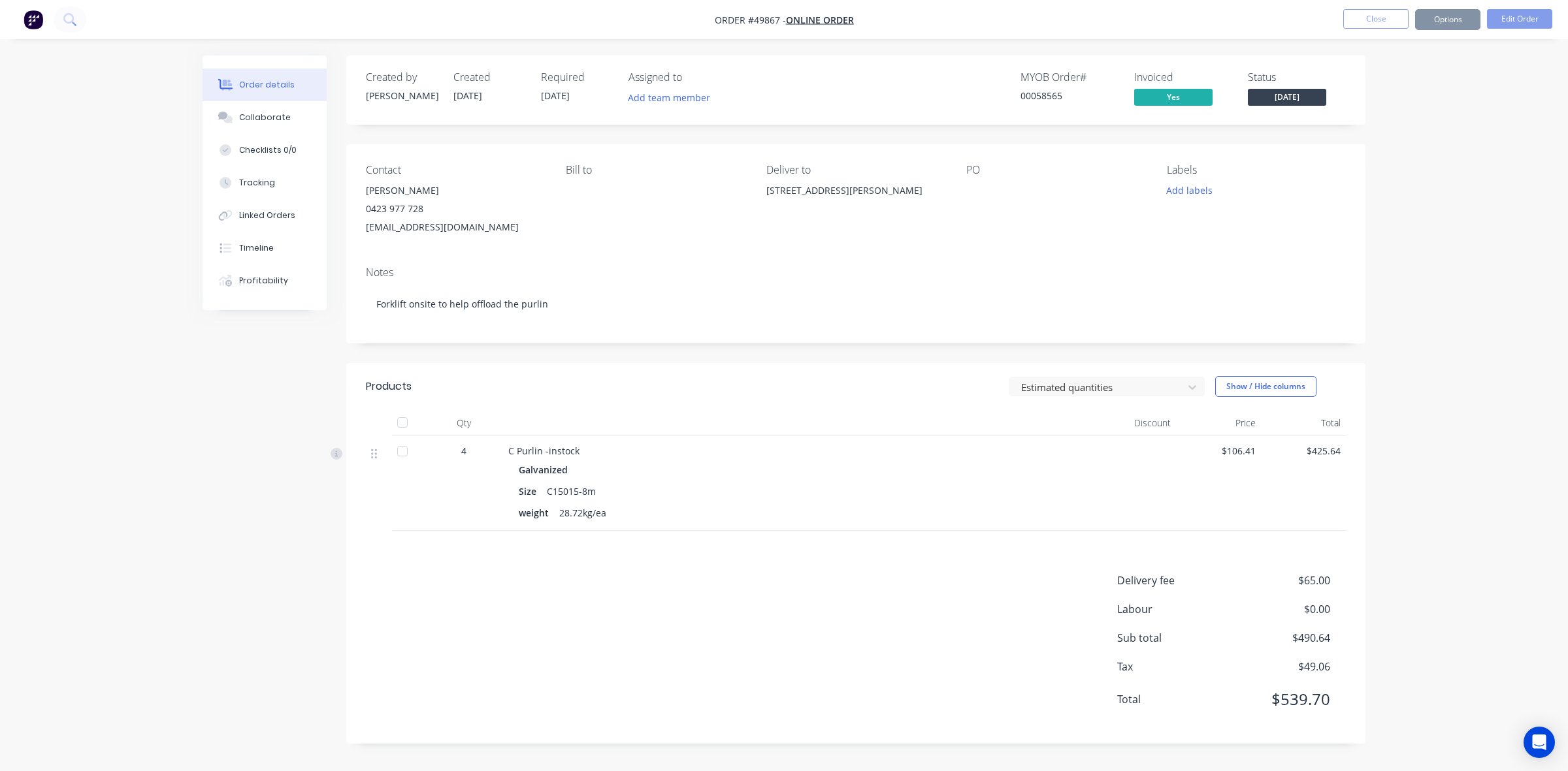
drag, startPoint x: 941, startPoint y: 480, endPoint x: 1255, endPoint y: 59, distance: 525.2
click at [946, 471] on div "Galvanized Size C15015-8m weight 28.72kg/ea" at bounding box center [797, 491] width 577 height 62
click at [1436, 17] on button "Options" at bounding box center [1448, 20] width 66 height 21
click at [975, 376] on header "Products Estimated quantities Show / Hide columns" at bounding box center [855, 386] width 1019 height 47
click at [1442, 24] on button "Options" at bounding box center [1448, 20] width 66 height 21
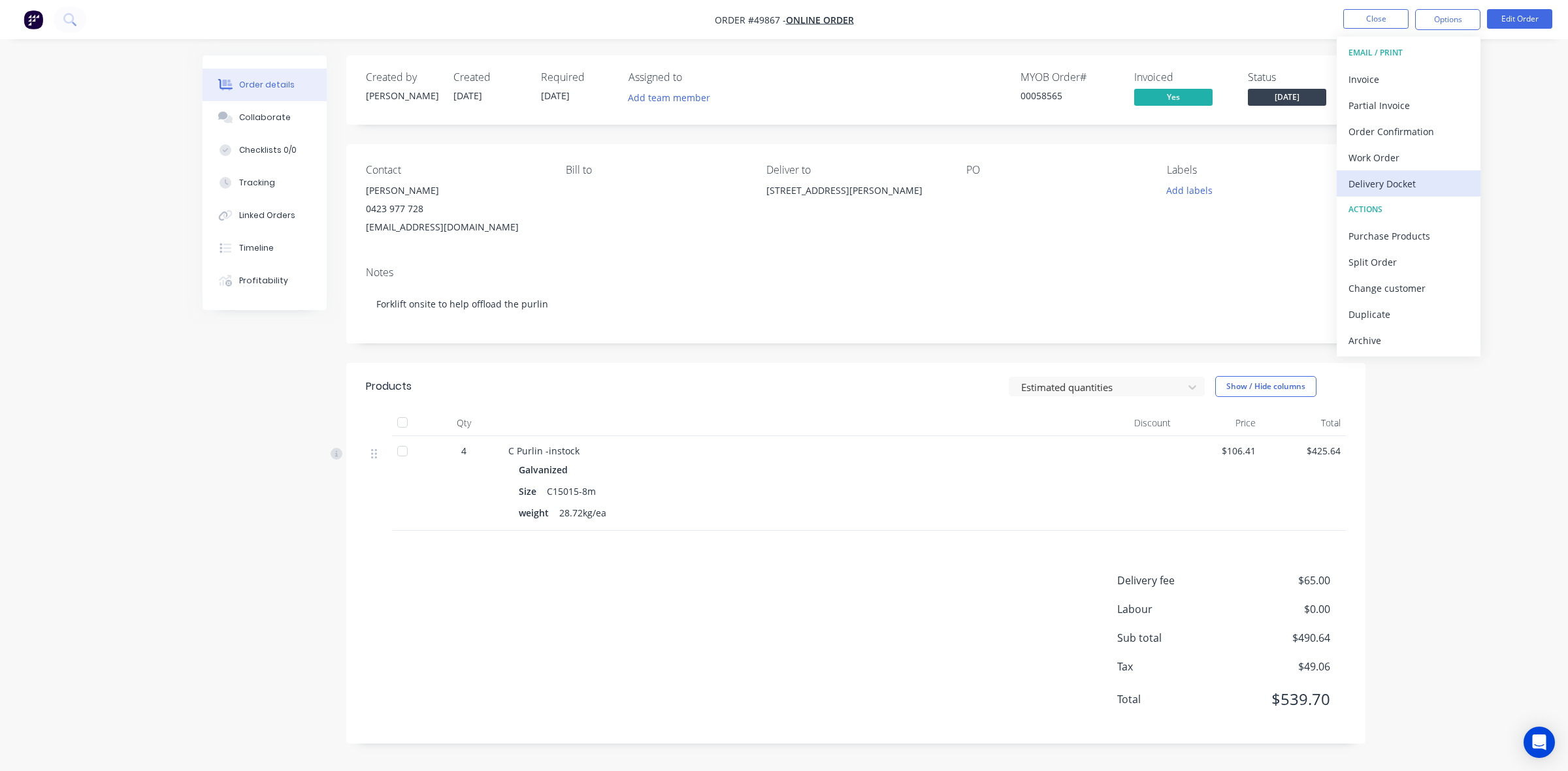
click at [1405, 181] on div "Delivery Docket" at bounding box center [1408, 184] width 120 height 19
click at [1399, 129] on div "Without pricing" at bounding box center [1408, 131] width 120 height 19
drag, startPoint x: 900, startPoint y: 210, endPoint x: 875, endPoint y: 183, distance: 36.8
click at [900, 203] on div "9 Moore St, Wungong WA 6112" at bounding box center [855, 202] width 179 height 42
drag, startPoint x: 925, startPoint y: 477, endPoint x: 936, endPoint y: 452, distance: 27.3
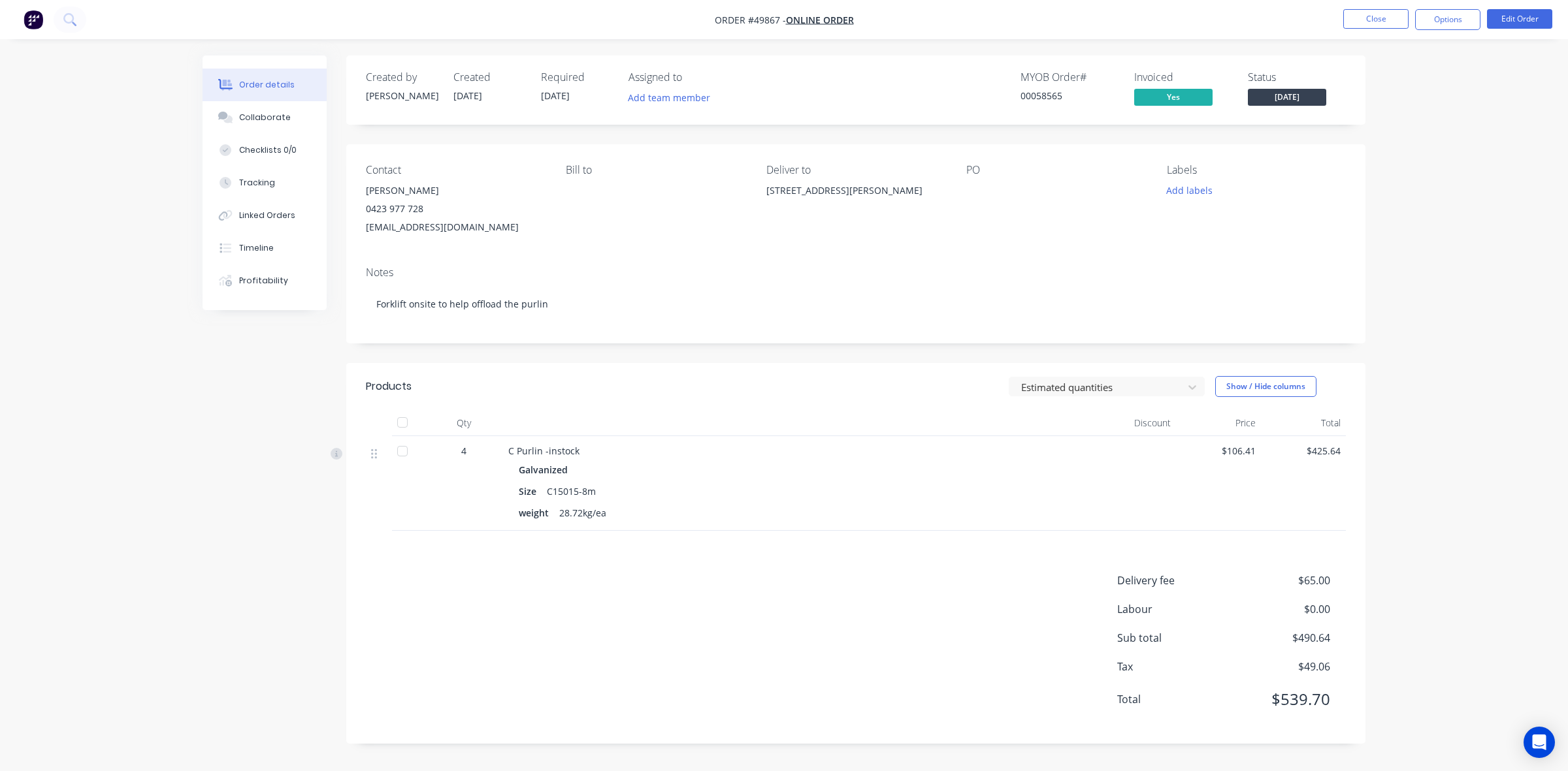
click at [932, 471] on div "Galvanized" at bounding box center [797, 469] width 557 height 19
click at [1388, 14] on button "Close" at bounding box center [1376, 19] width 66 height 20
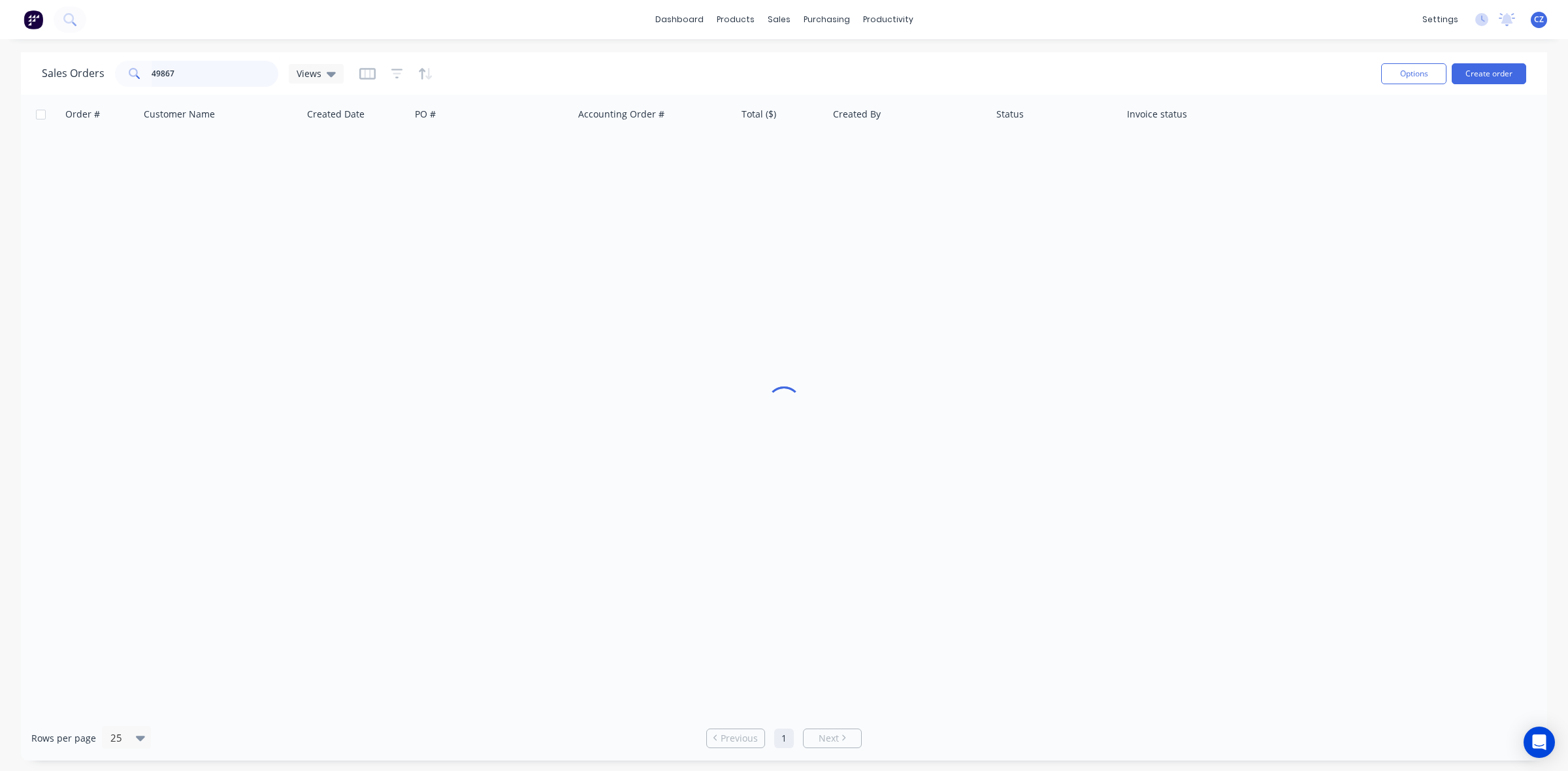
drag, startPoint x: 233, startPoint y: 64, endPoint x: 117, endPoint y: 72, distance: 116.3
click at [117, 72] on div "49867" at bounding box center [197, 74] width 163 height 26
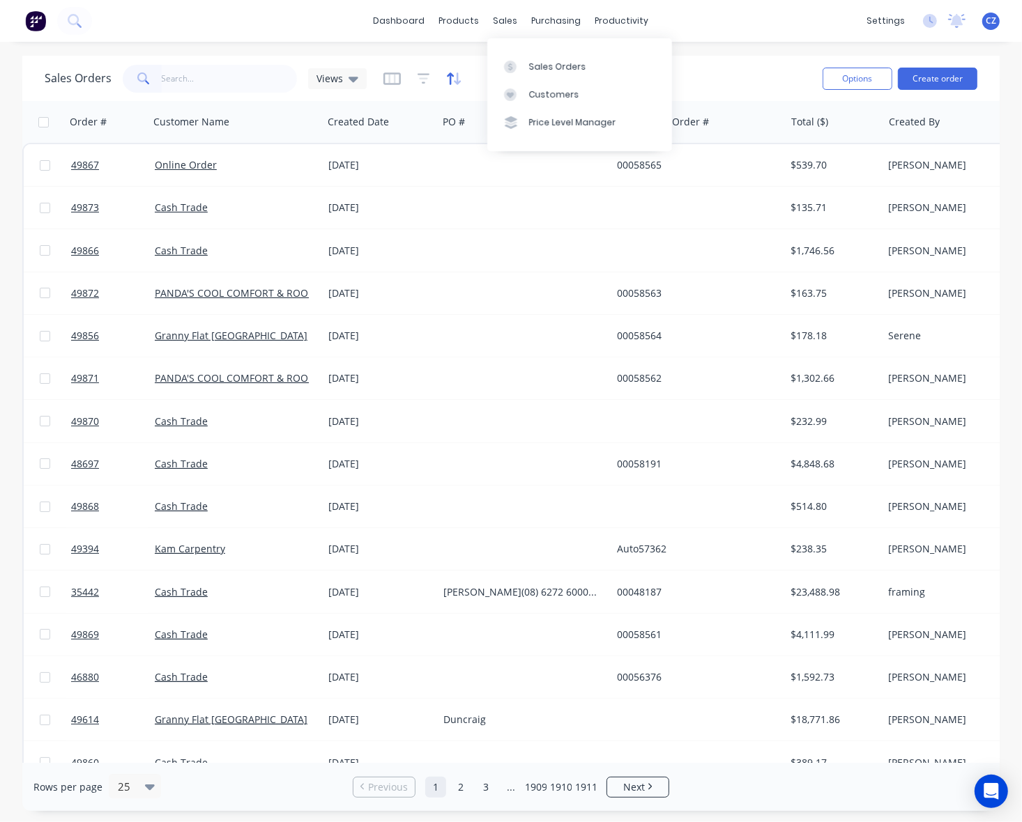
drag, startPoint x: 528, startPoint y: 63, endPoint x: 447, endPoint y: 72, distance: 80.6
click at [529, 63] on div "Sales Orders" at bounding box center [557, 67] width 57 height 13
click at [236, 68] on input "text" at bounding box center [230, 79] width 136 height 28
type input "49567"
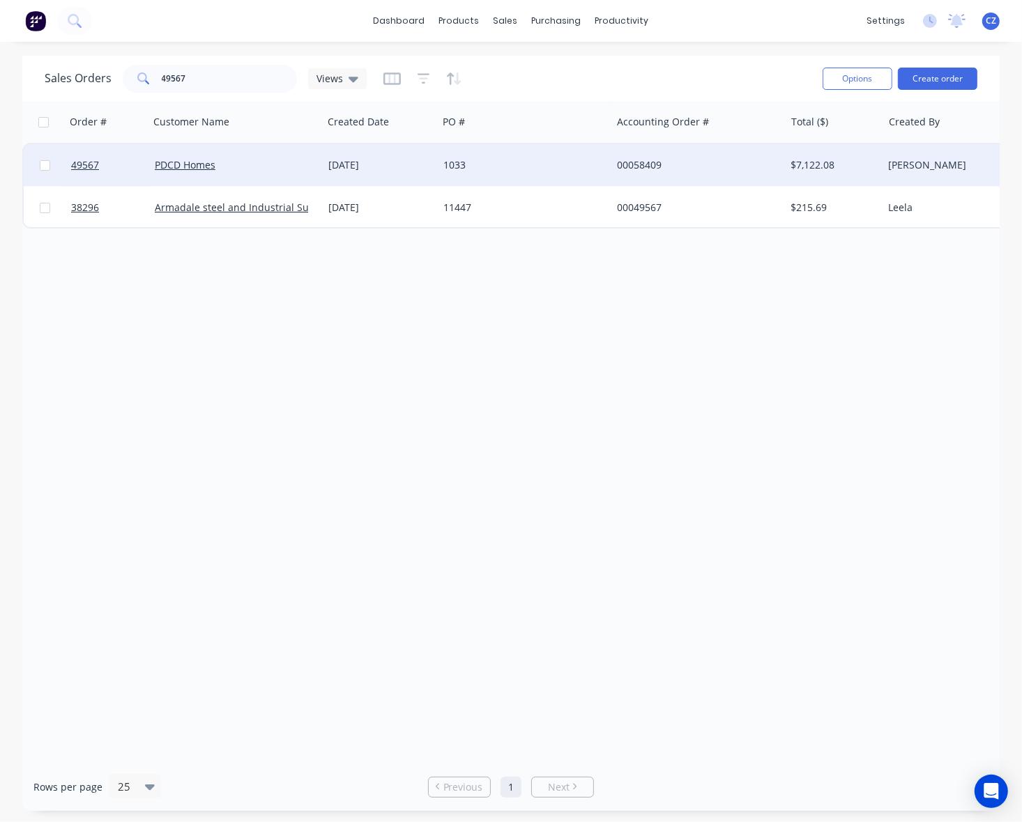
click at [525, 176] on div "1033" at bounding box center [525, 165] width 174 height 42
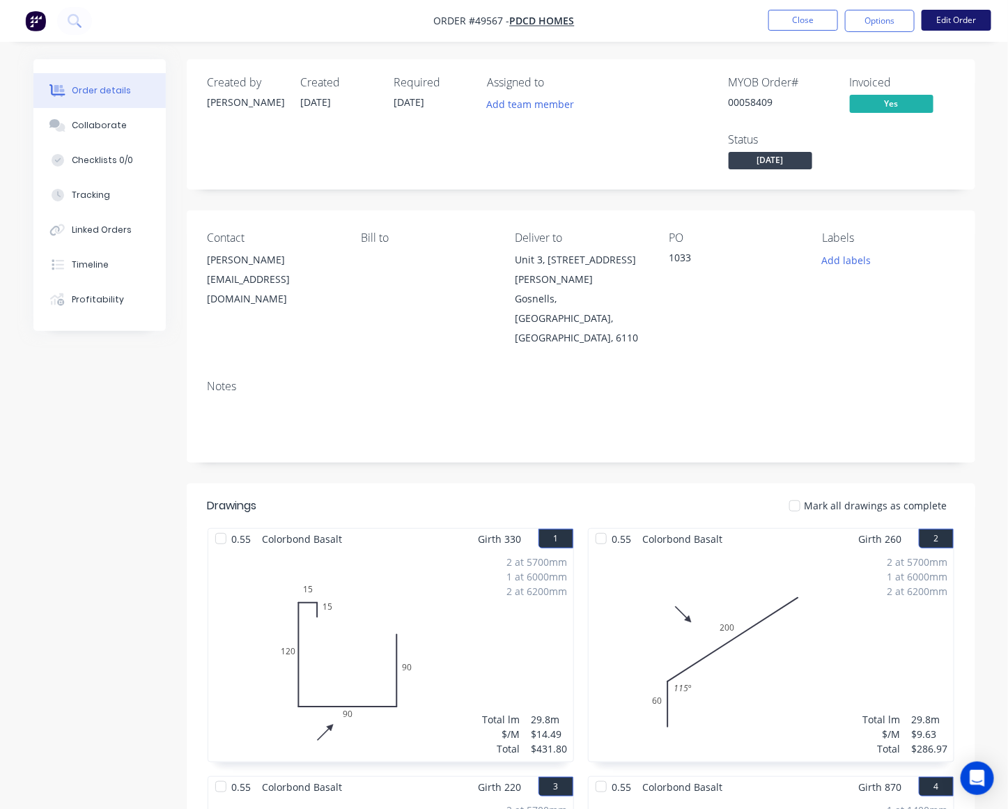
click at [977, 19] on button "Edit Order" at bounding box center [957, 20] width 70 height 21
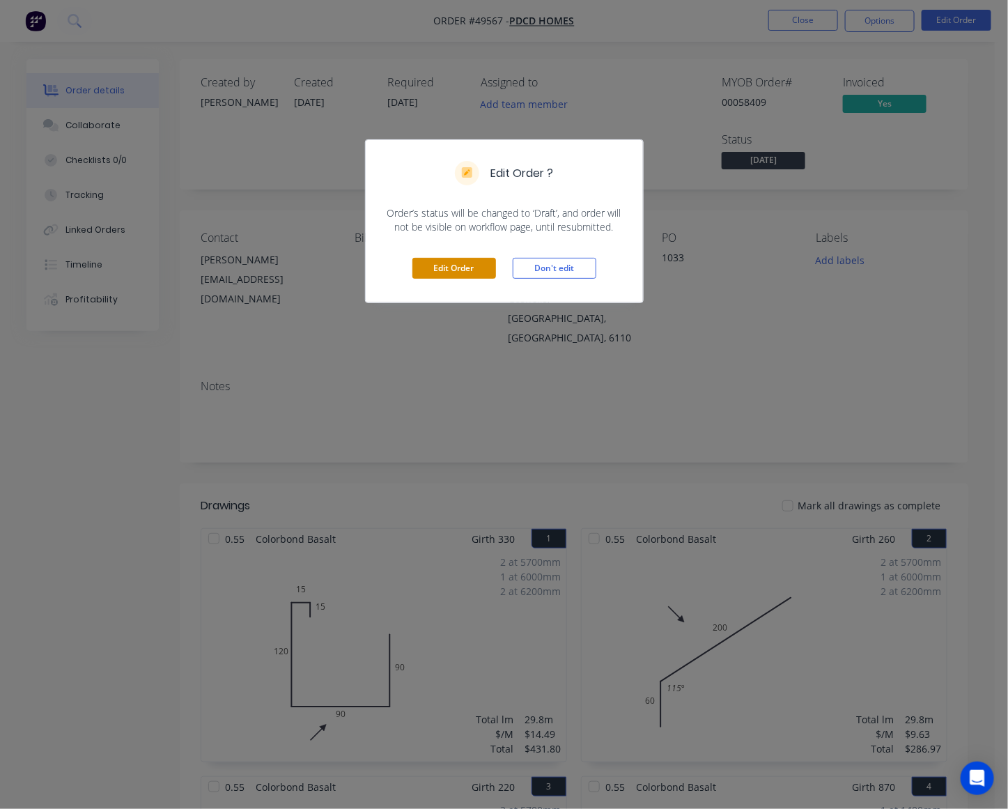
click at [452, 274] on button "Edit Order" at bounding box center [455, 268] width 84 height 21
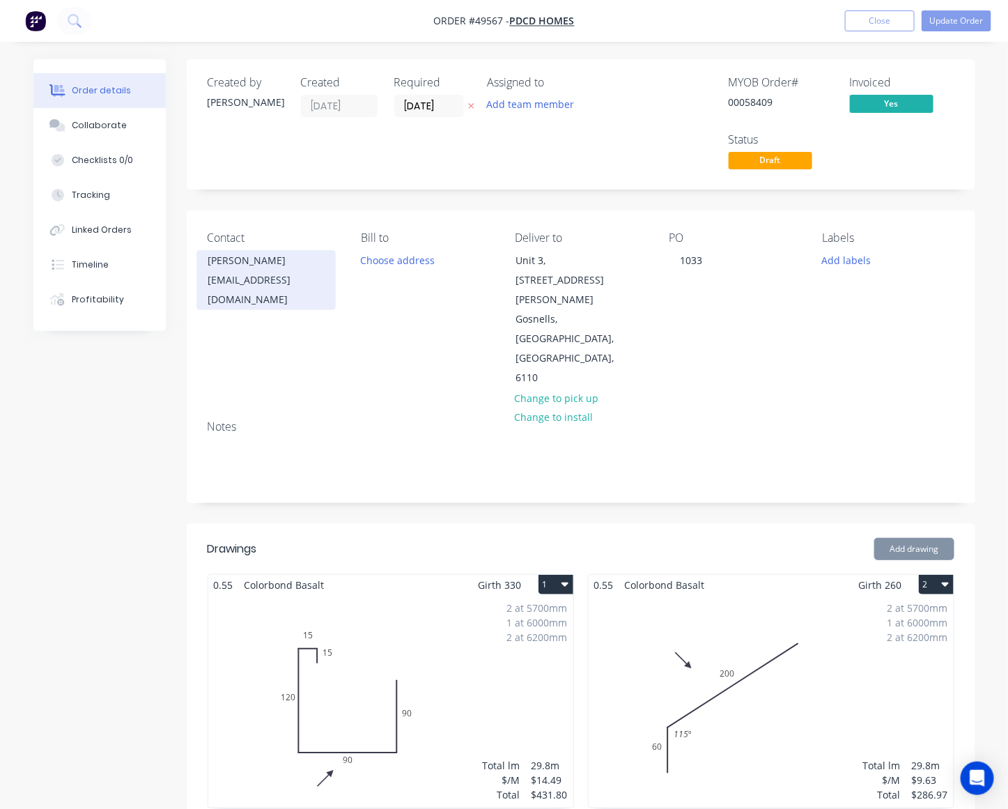
click at [266, 270] on div "Kruti" at bounding box center [266, 261] width 116 height 20
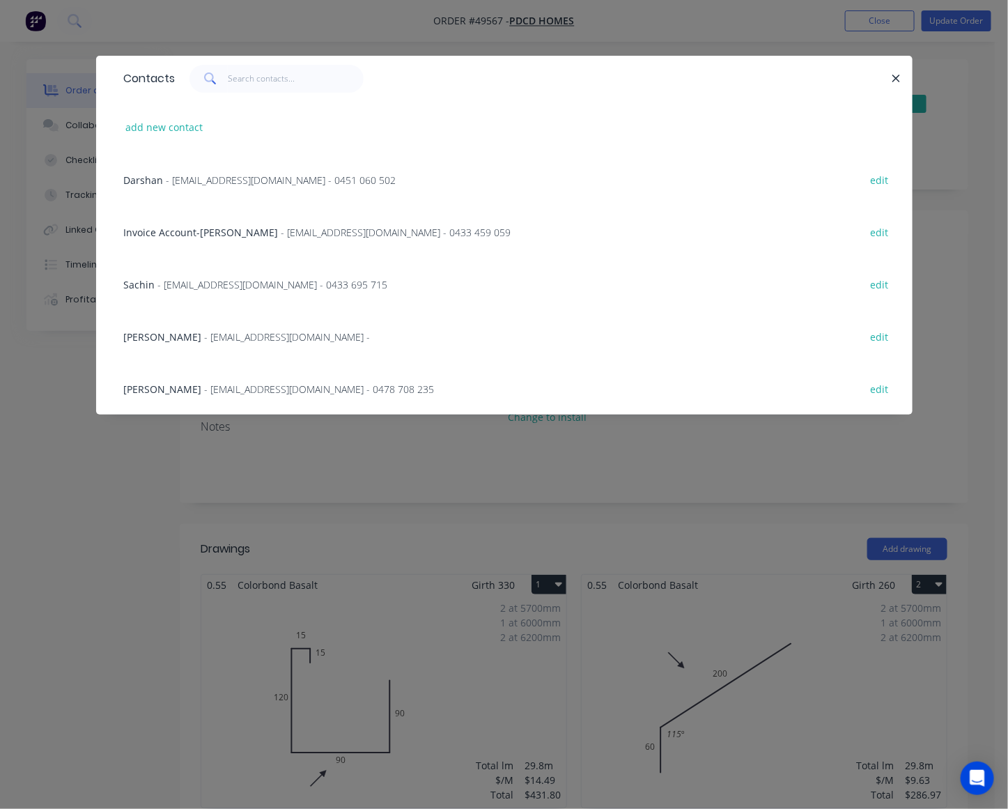
click at [346, 182] on span "- darshanpatel@pdcd.com.au - 0451 060 502" at bounding box center [282, 180] width 230 height 13
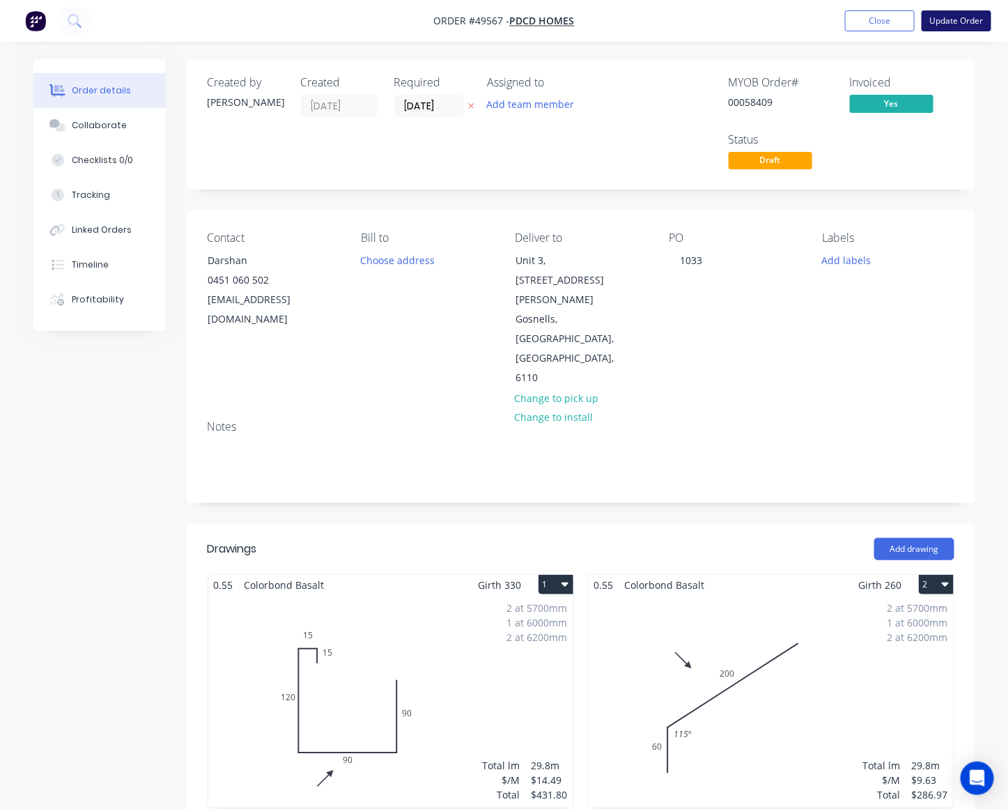
click at [955, 19] on button "Update Order" at bounding box center [957, 20] width 70 height 21
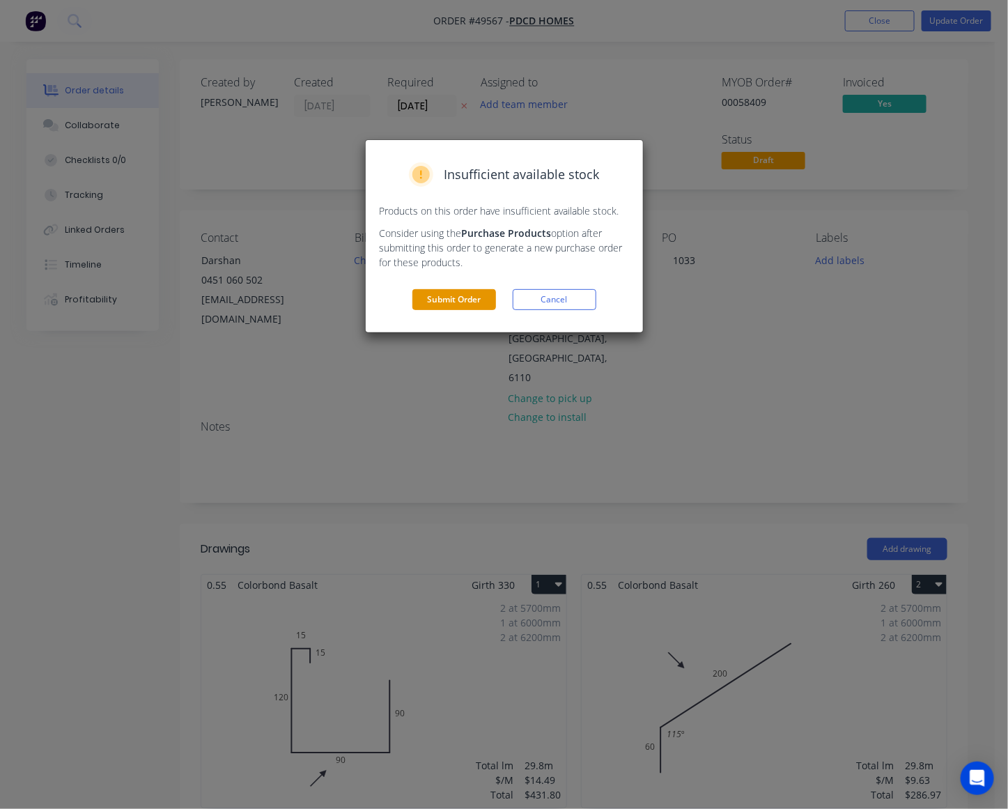
click at [443, 290] on button "Submit Order" at bounding box center [455, 299] width 84 height 21
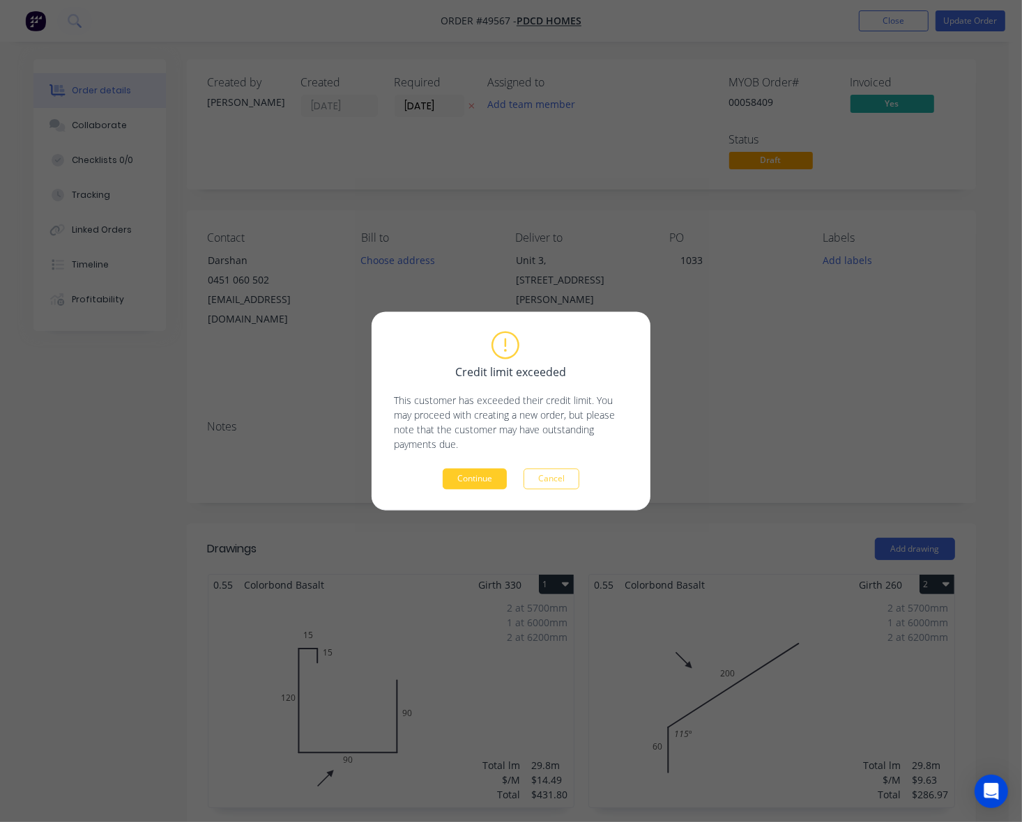
click at [448, 476] on button "Continue" at bounding box center [475, 479] width 64 height 21
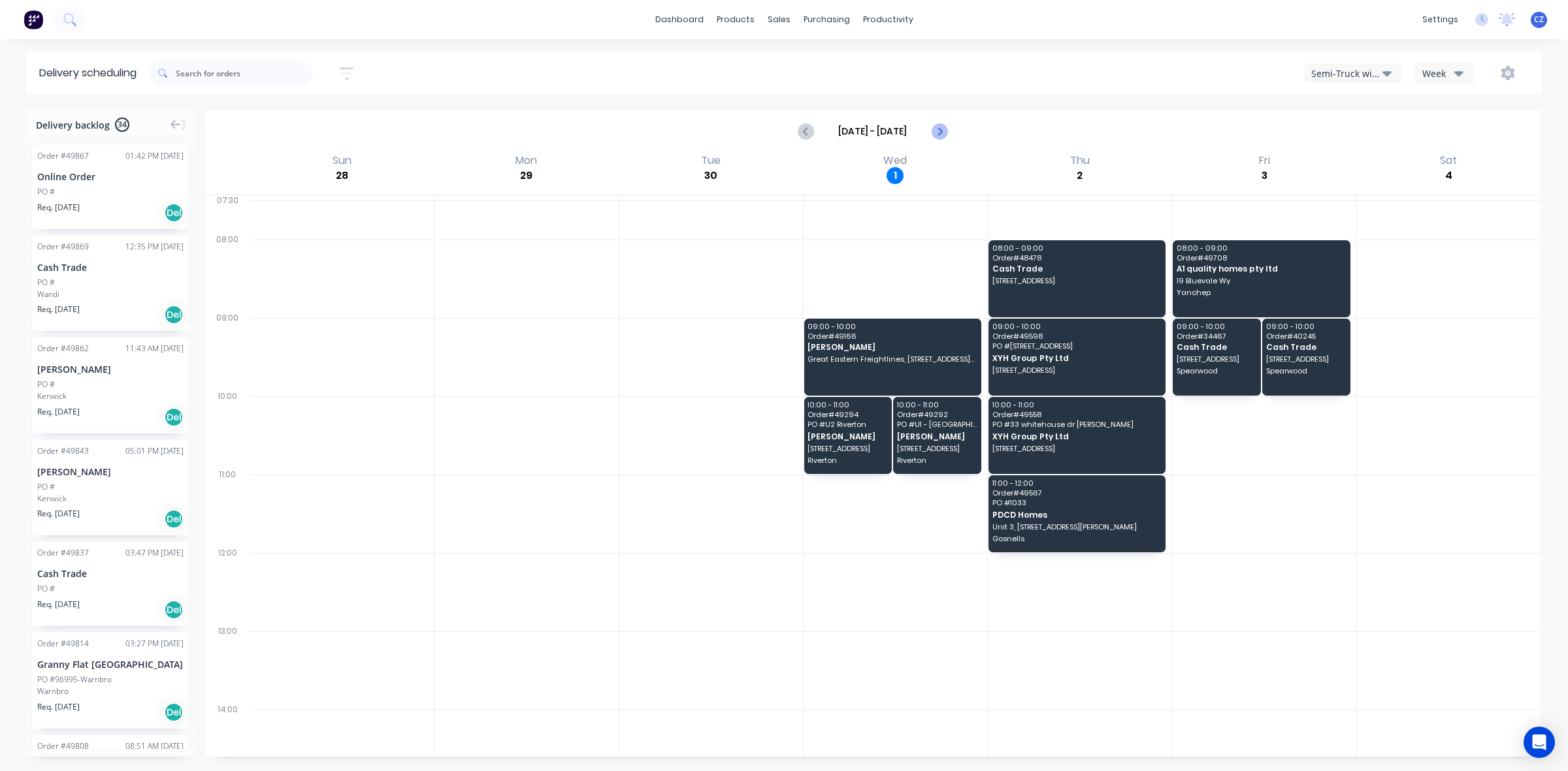
click at [944, 135] on icon "Next page" at bounding box center [938, 131] width 16 height 16
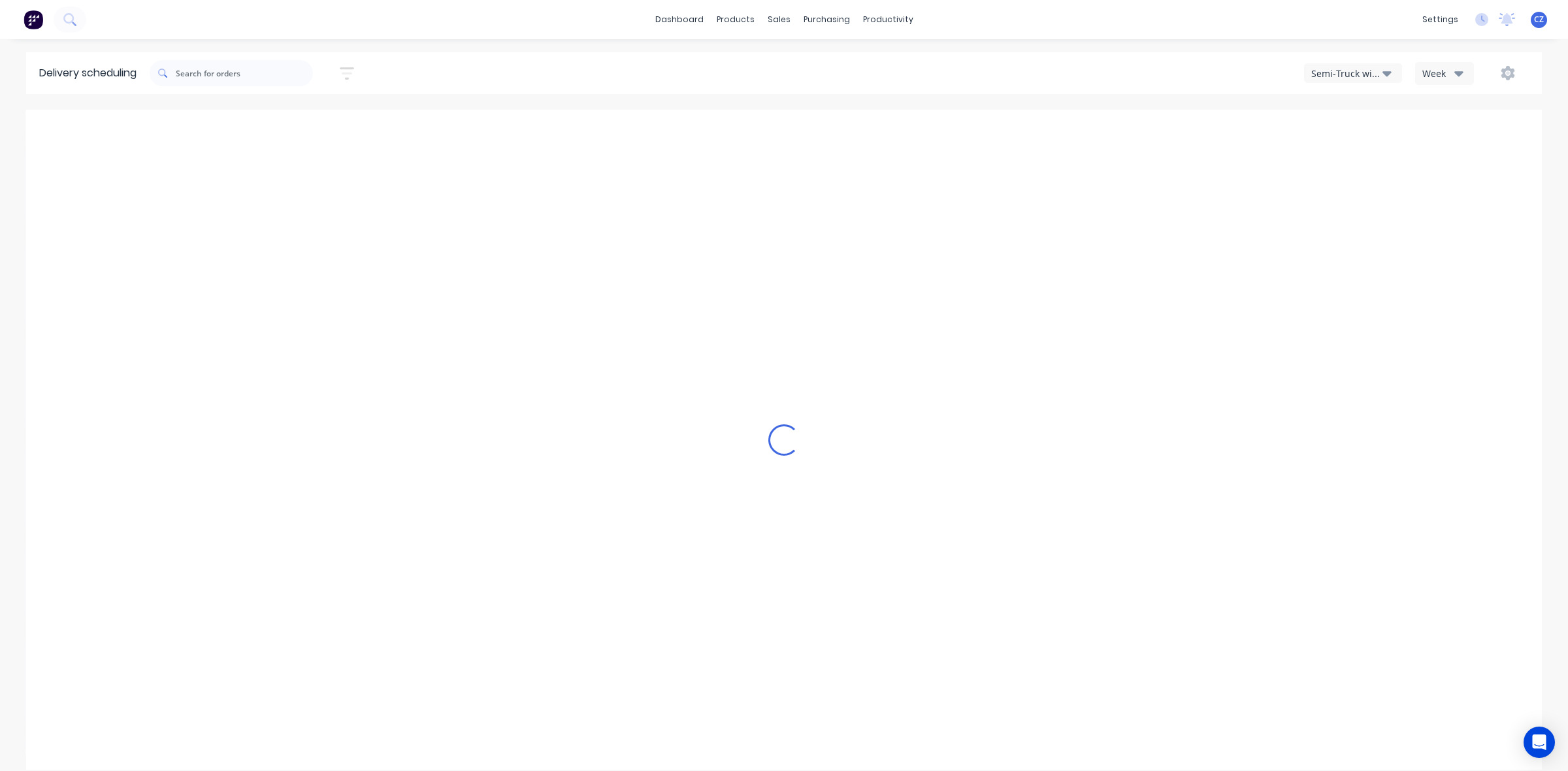
type input "[DATE] - [DATE]"
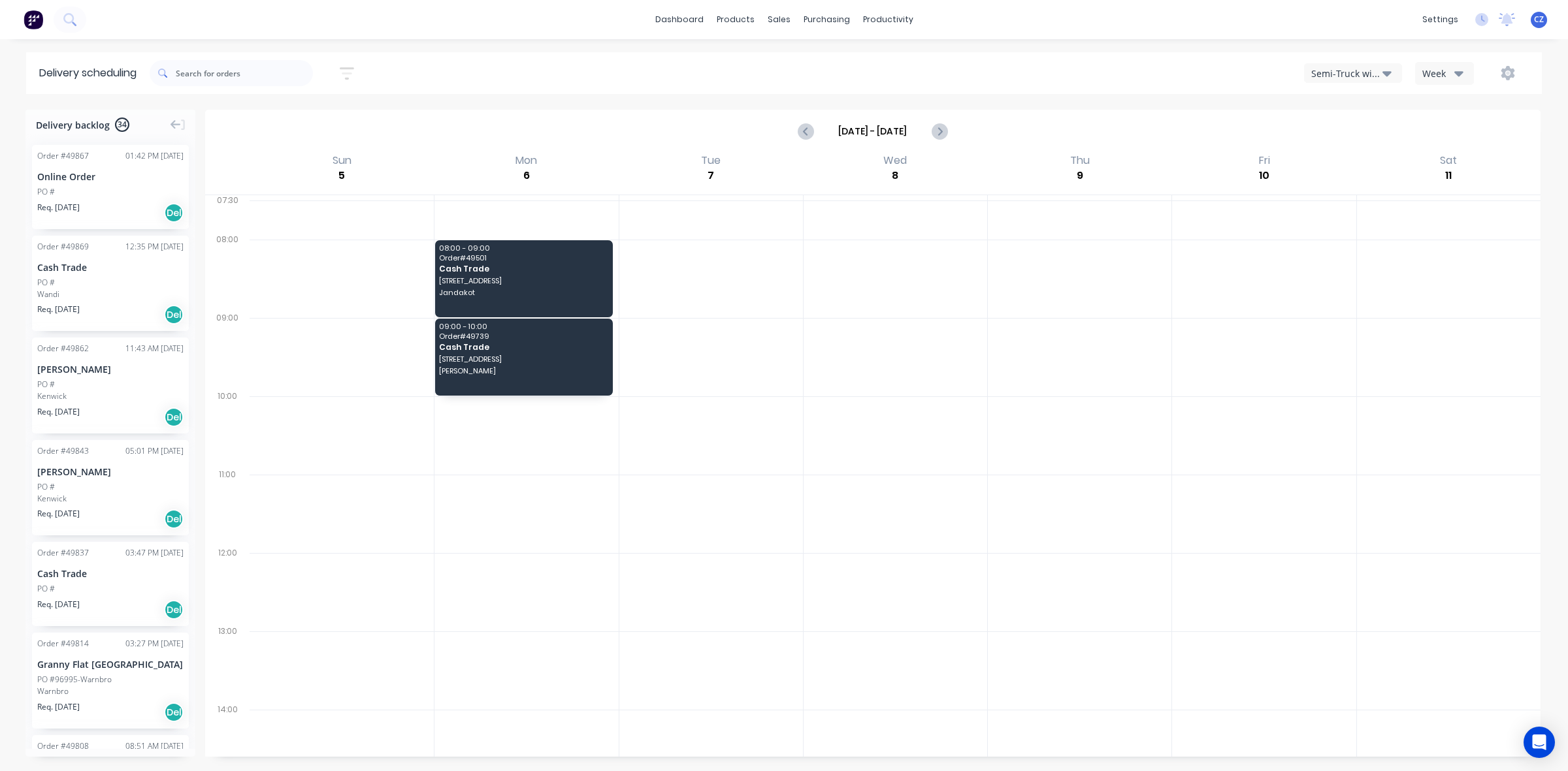
drag, startPoint x: 1359, startPoint y: 67, endPoint x: 1356, endPoint y: 77, distance: 10.4
click at [1359, 67] on div "Semi-Truck with Hiab" at bounding box center [1347, 73] width 71 height 14
click at [1340, 165] on div "Utes Delivery" at bounding box center [1369, 159] width 129 height 26
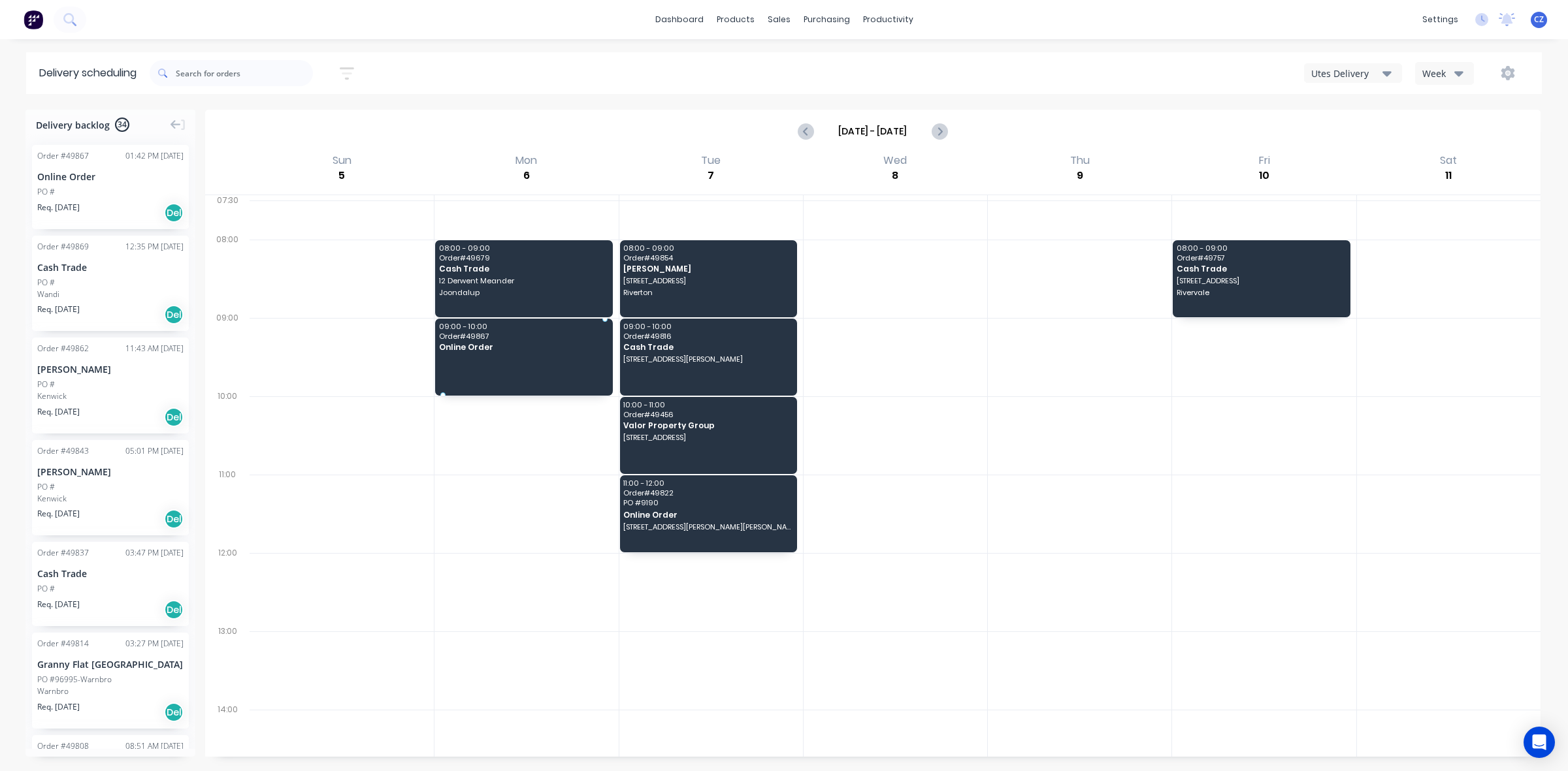
drag, startPoint x: 122, startPoint y: 173, endPoint x: 491, endPoint y: 334, distance: 402.6
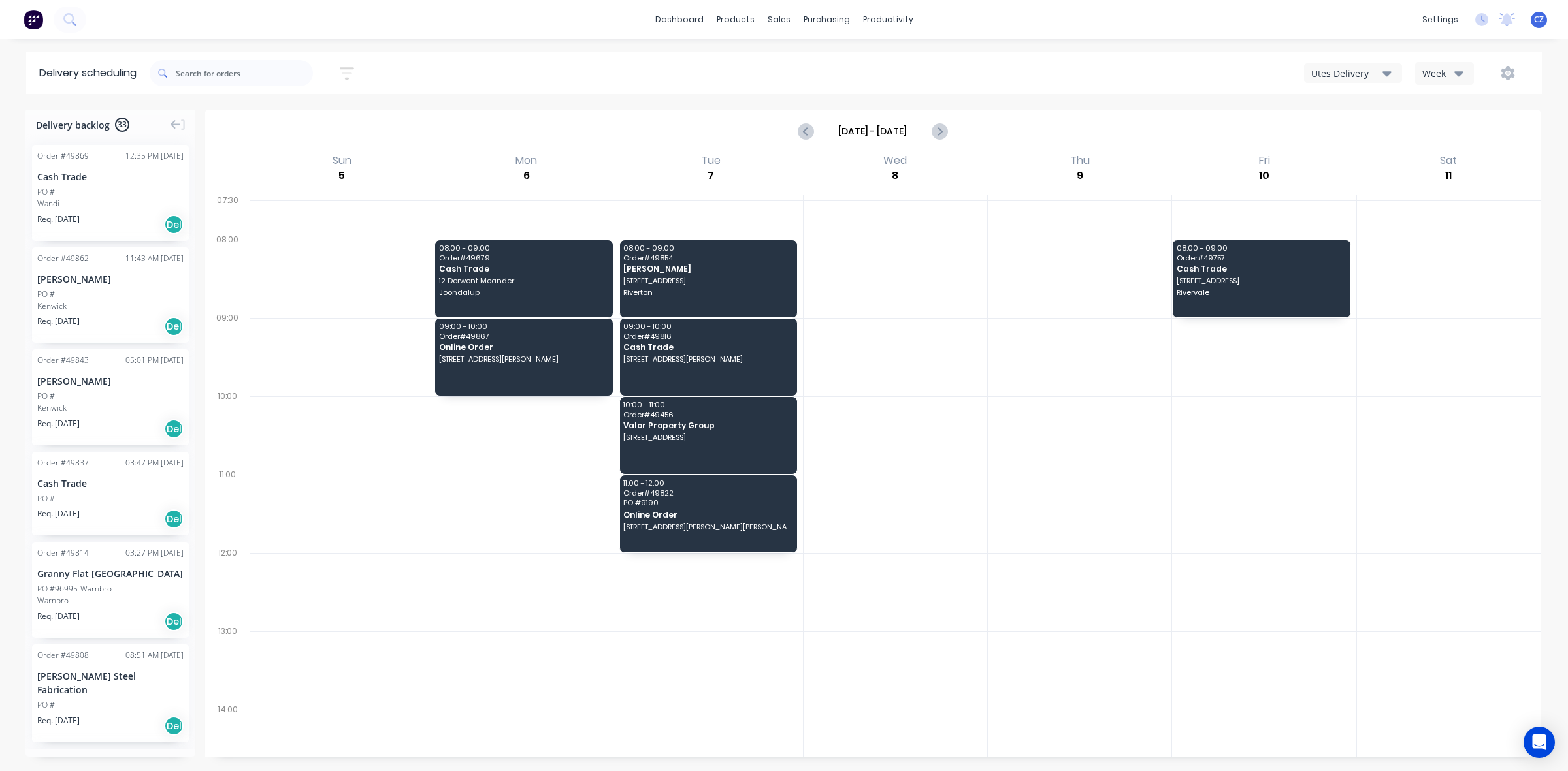
click at [82, 193] on div "PO #" at bounding box center [111, 192] width 146 height 12
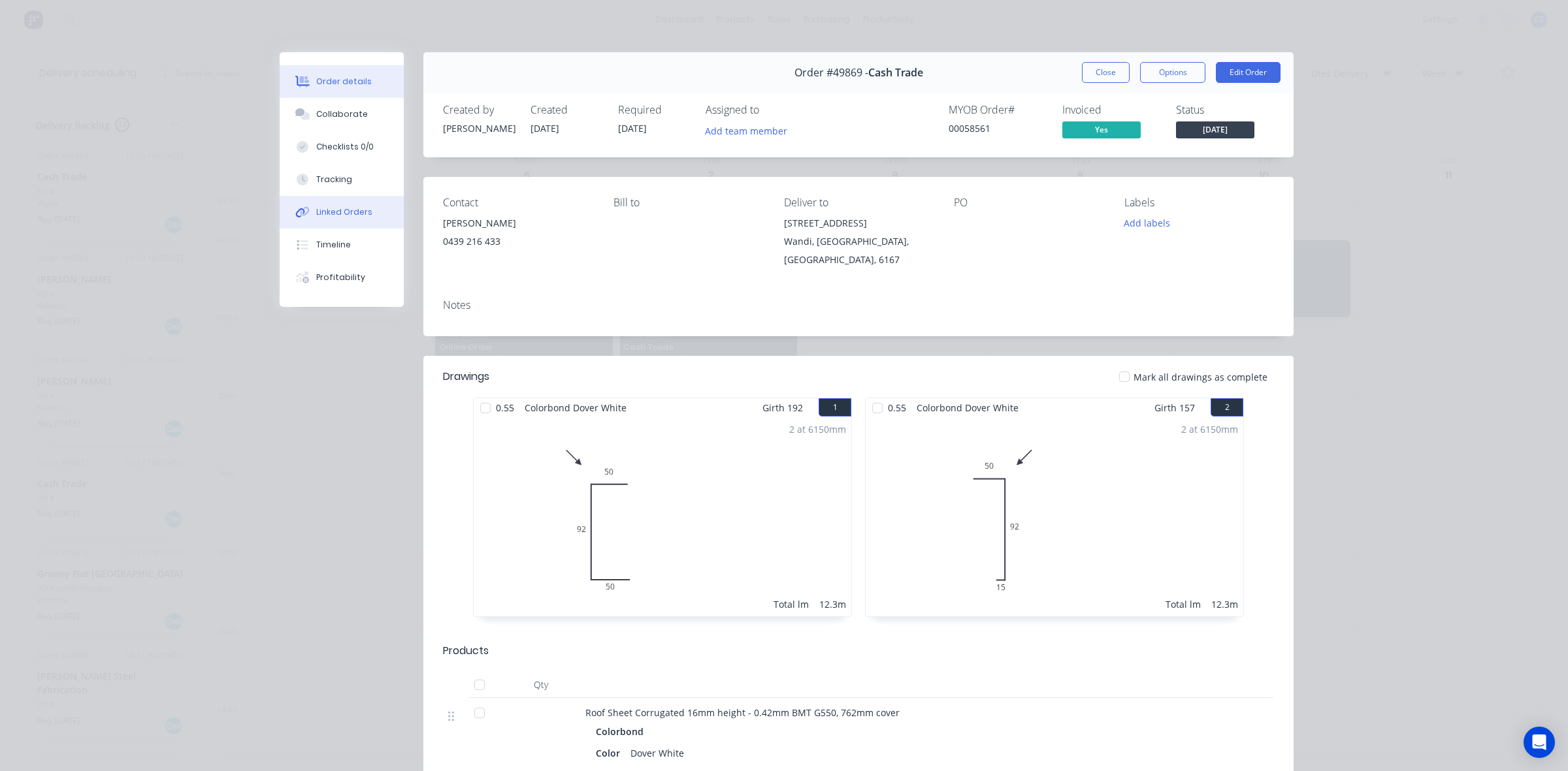
click at [340, 216] on div "Linked Orders" at bounding box center [344, 212] width 56 height 12
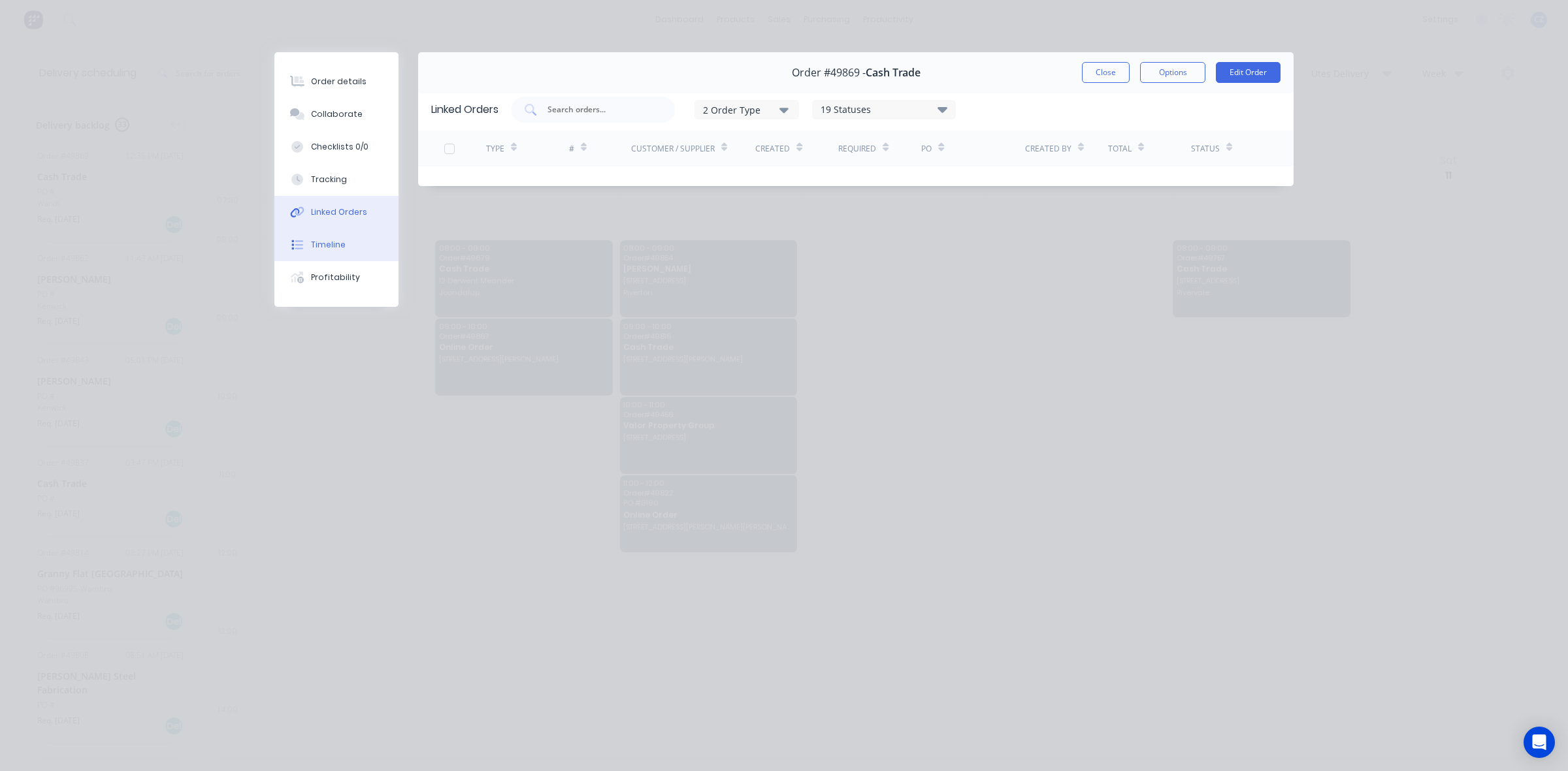
click at [335, 250] on div "Timeline" at bounding box center [328, 245] width 35 height 12
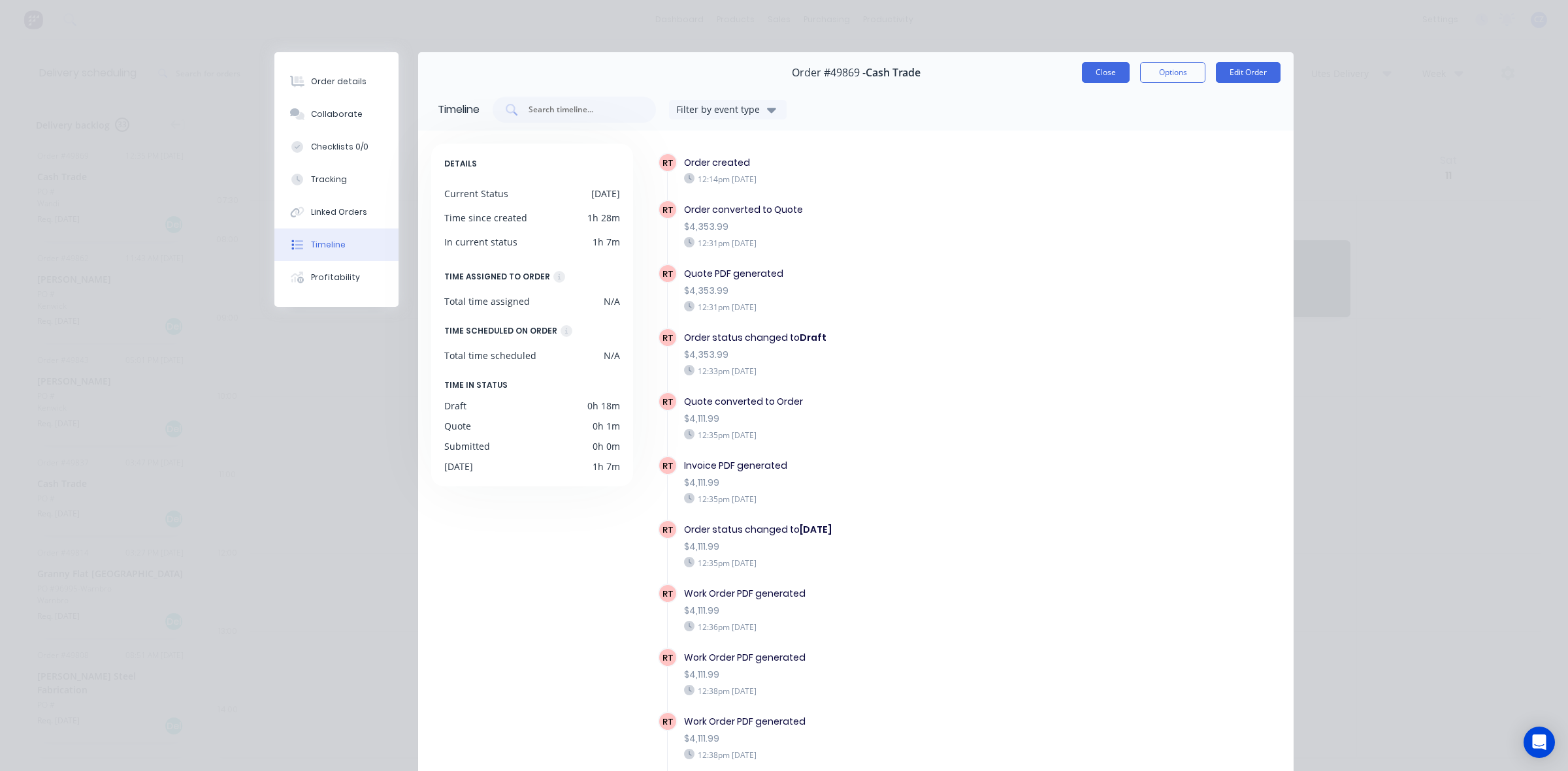
click at [1102, 82] on button "Close" at bounding box center [1105, 72] width 48 height 21
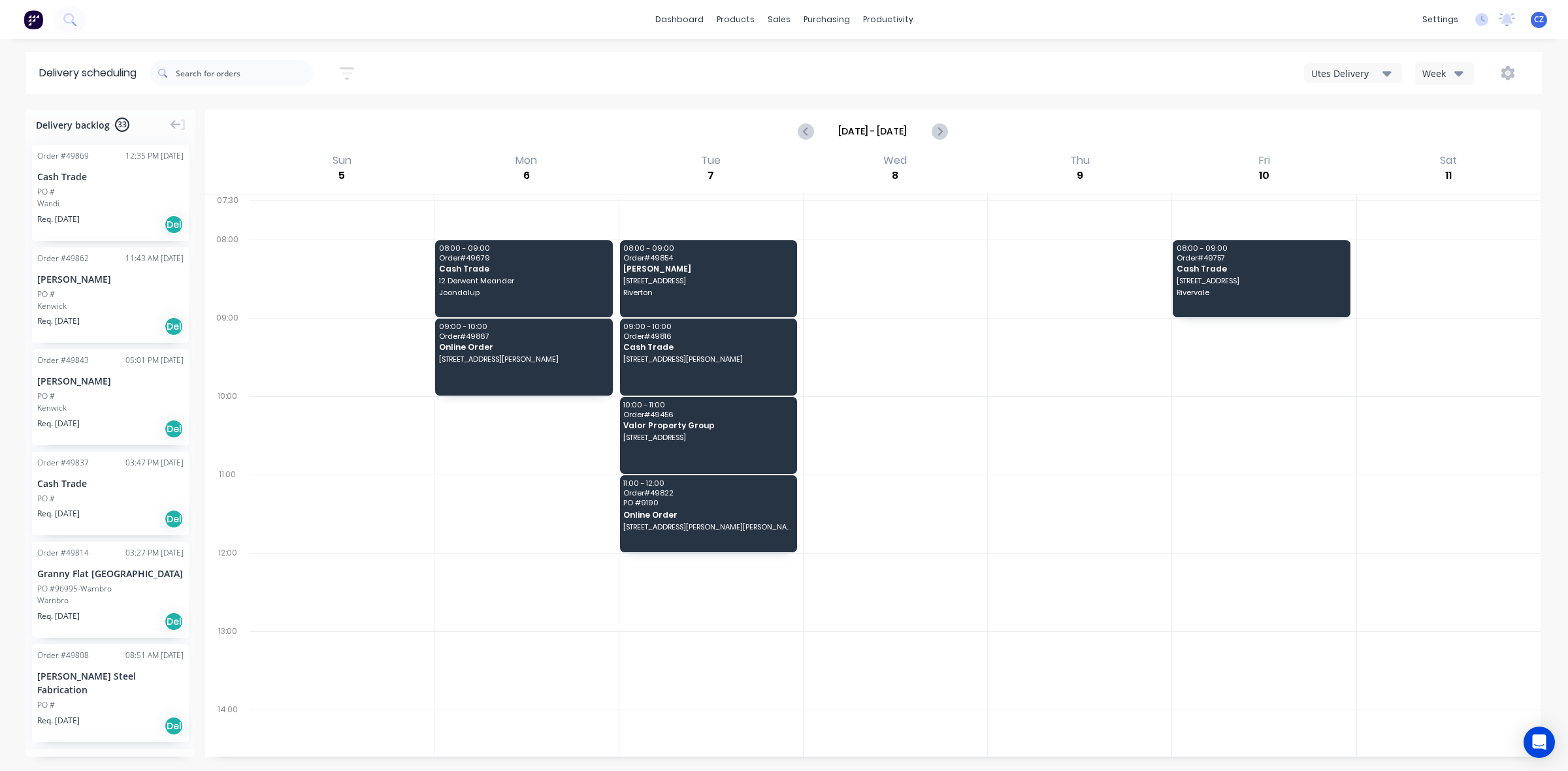
click at [66, 200] on div "Wandi" at bounding box center [111, 203] width 146 height 12
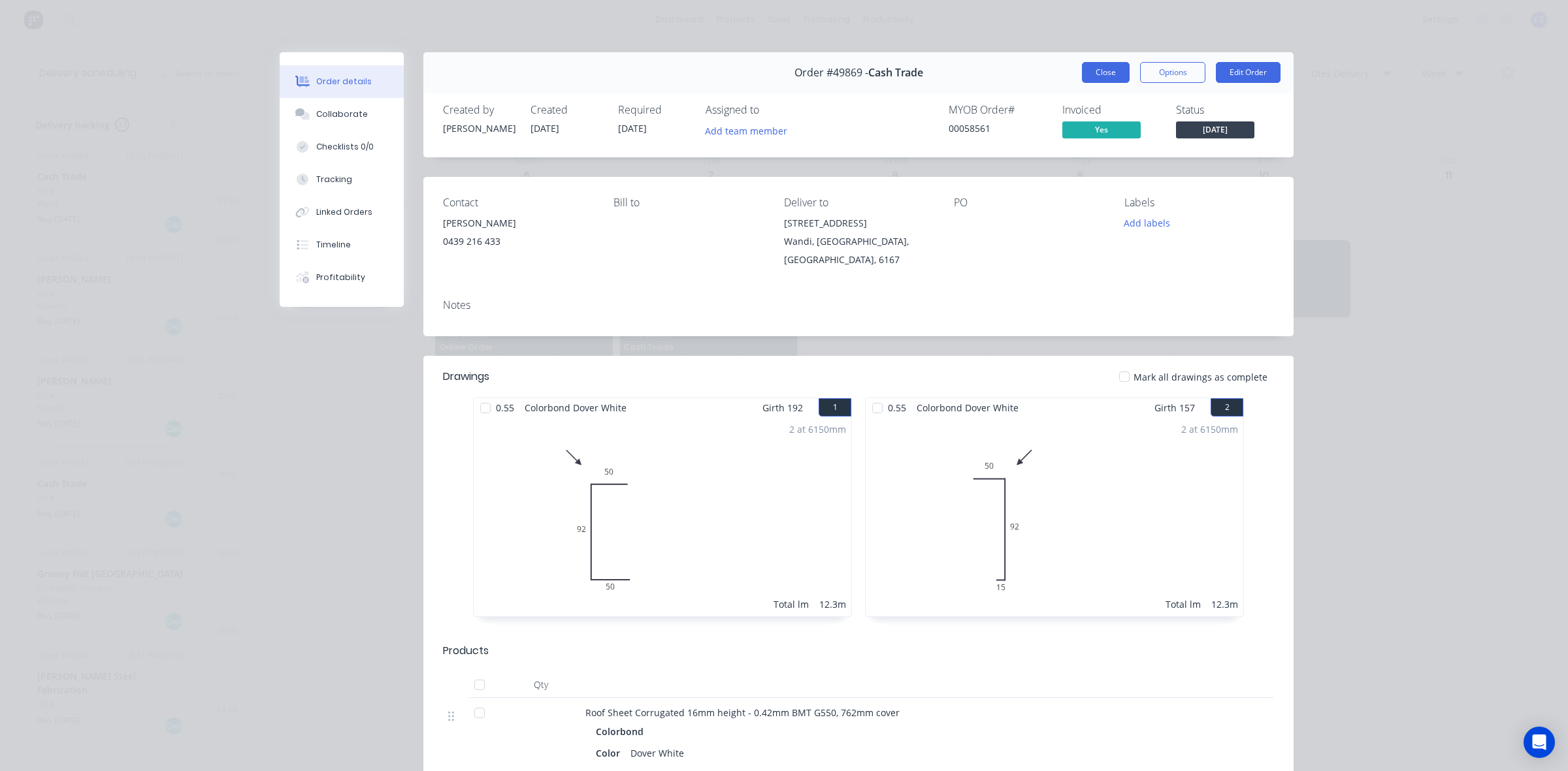
click at [1105, 69] on button "Close" at bounding box center [1105, 72] width 48 height 21
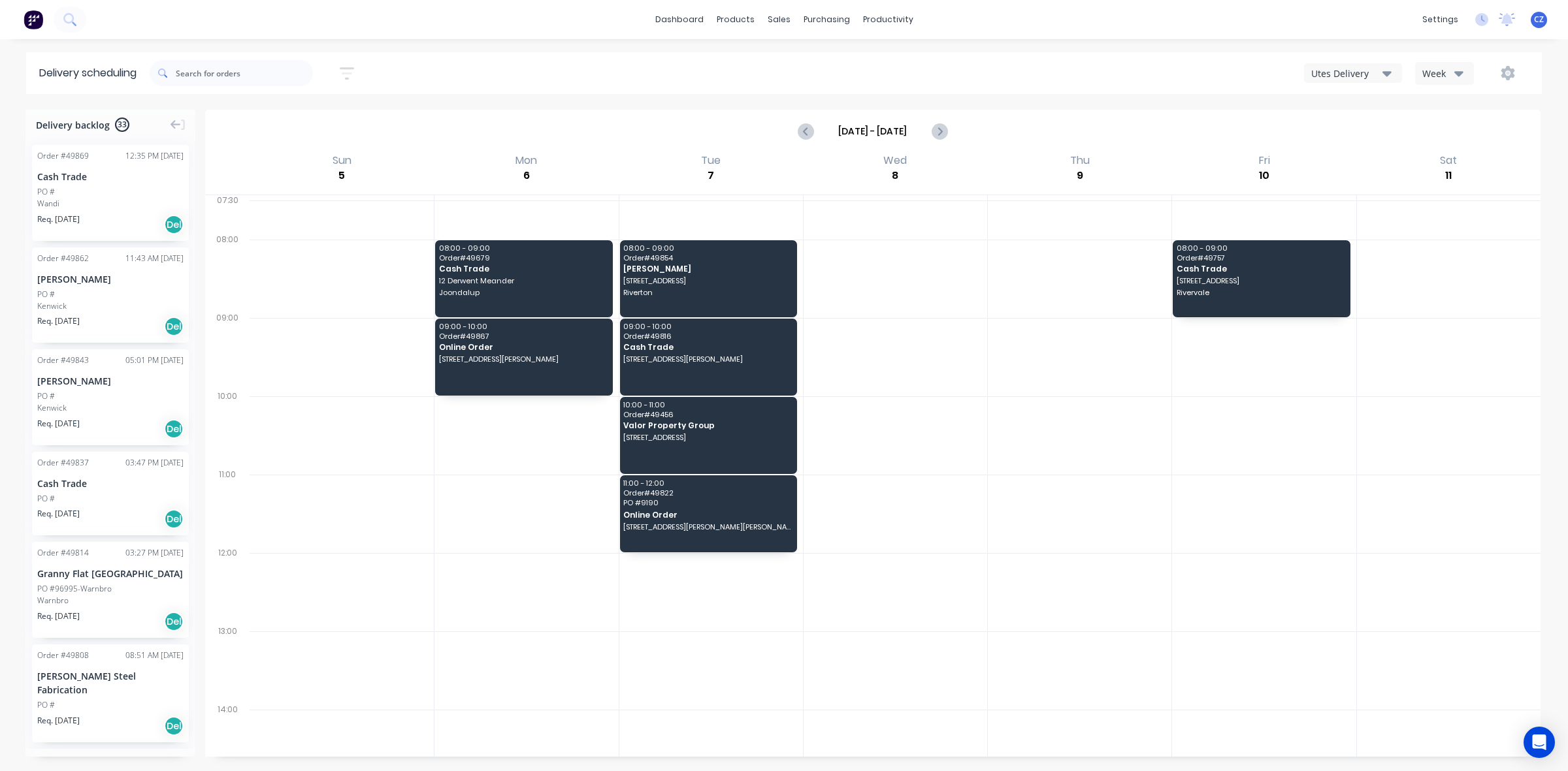
click at [107, 493] on div "PO #" at bounding box center [111, 498] width 146 height 12
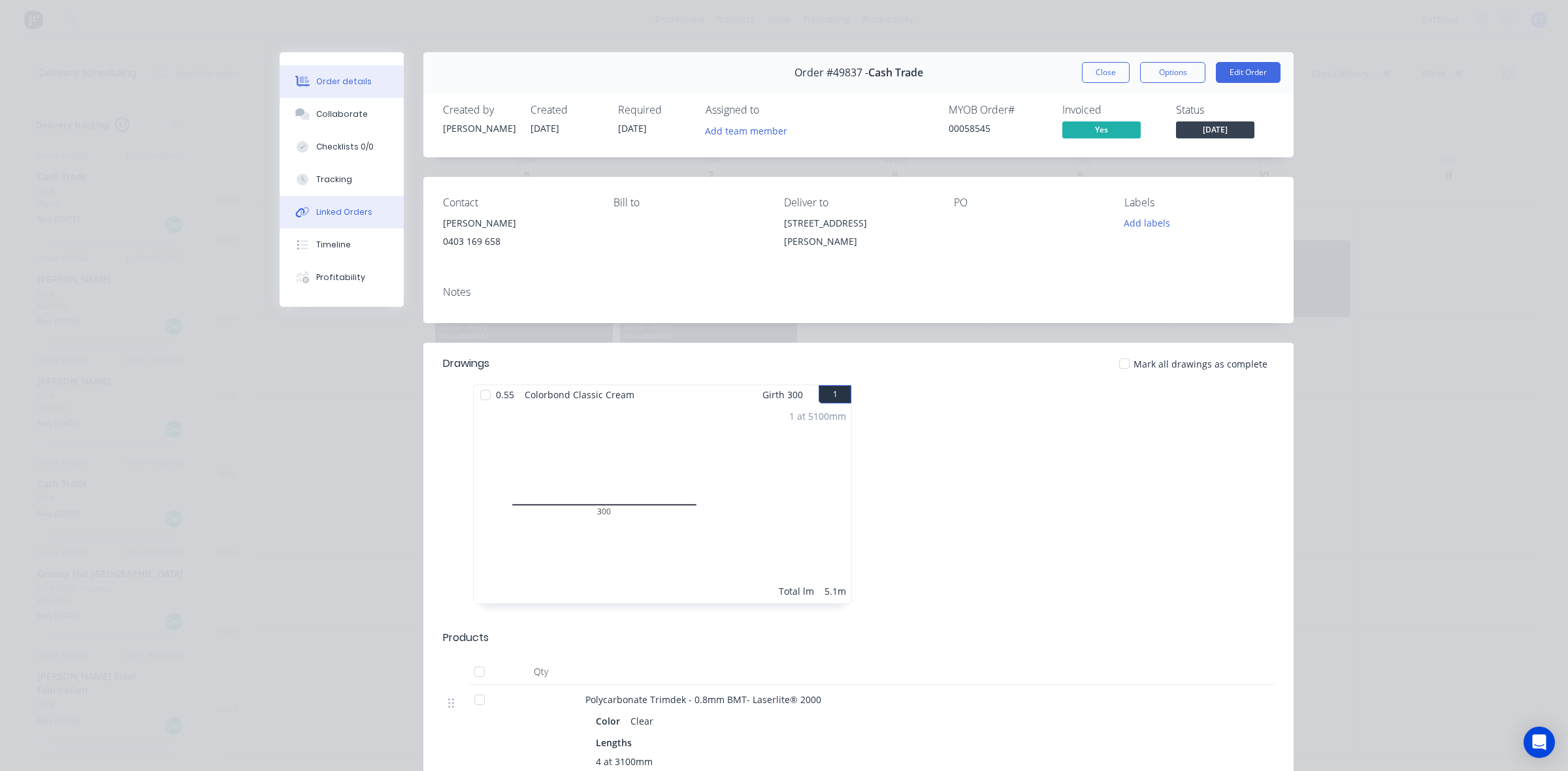
click at [320, 216] on div "Linked Orders" at bounding box center [344, 212] width 56 height 12
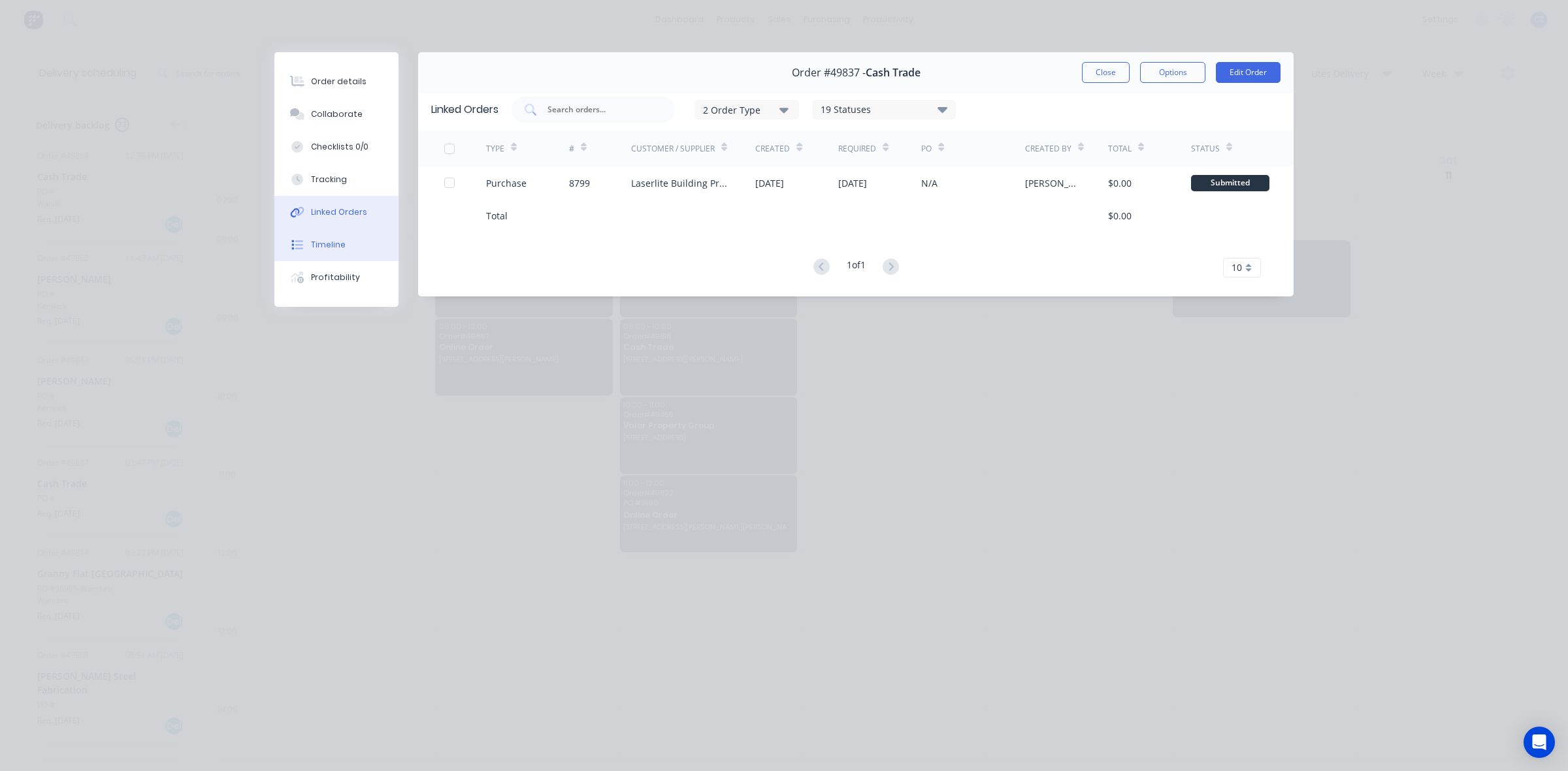
click at [331, 248] on div "Timeline" at bounding box center [328, 245] width 35 height 12
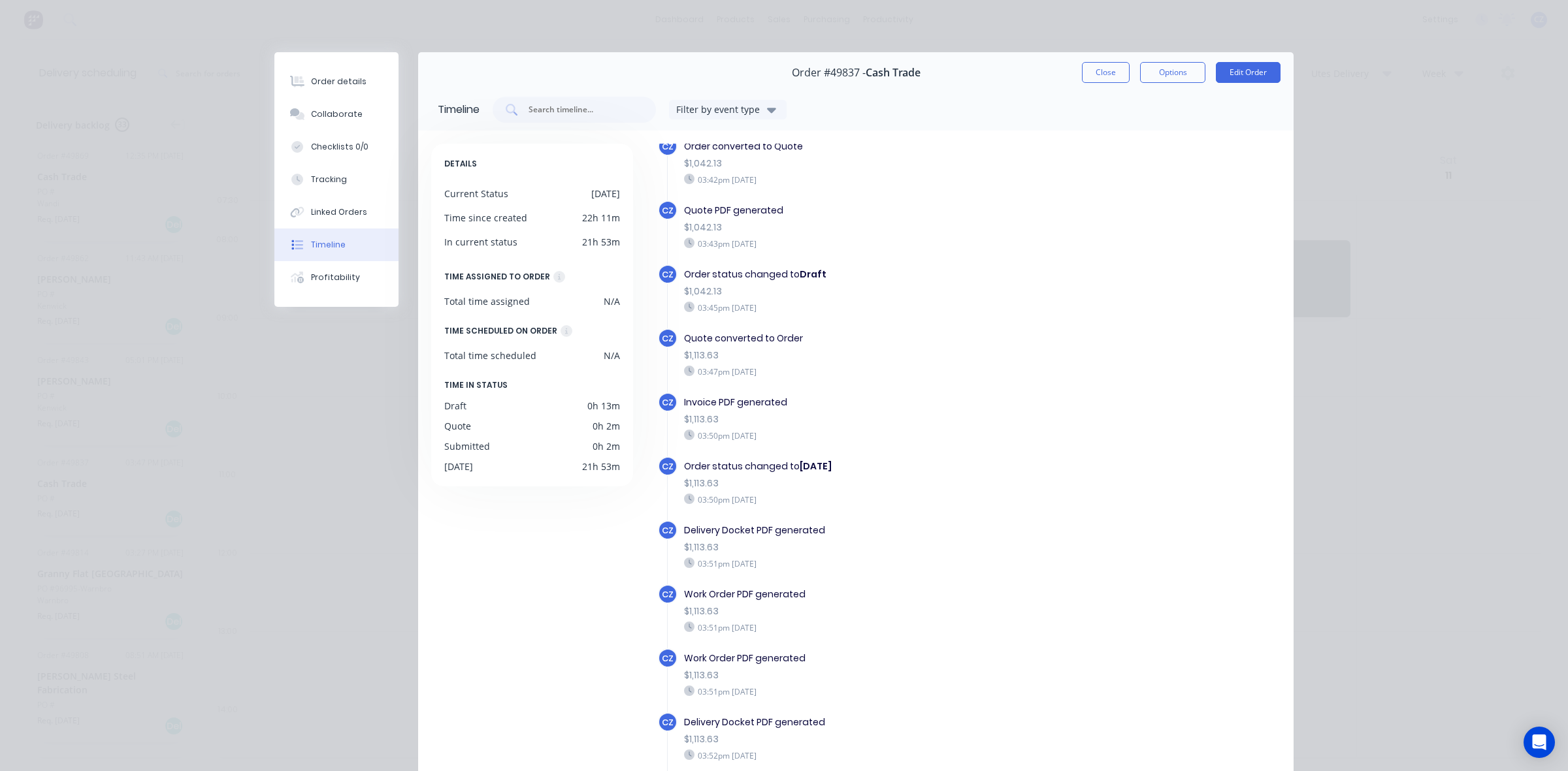
scroll to position [165, 0]
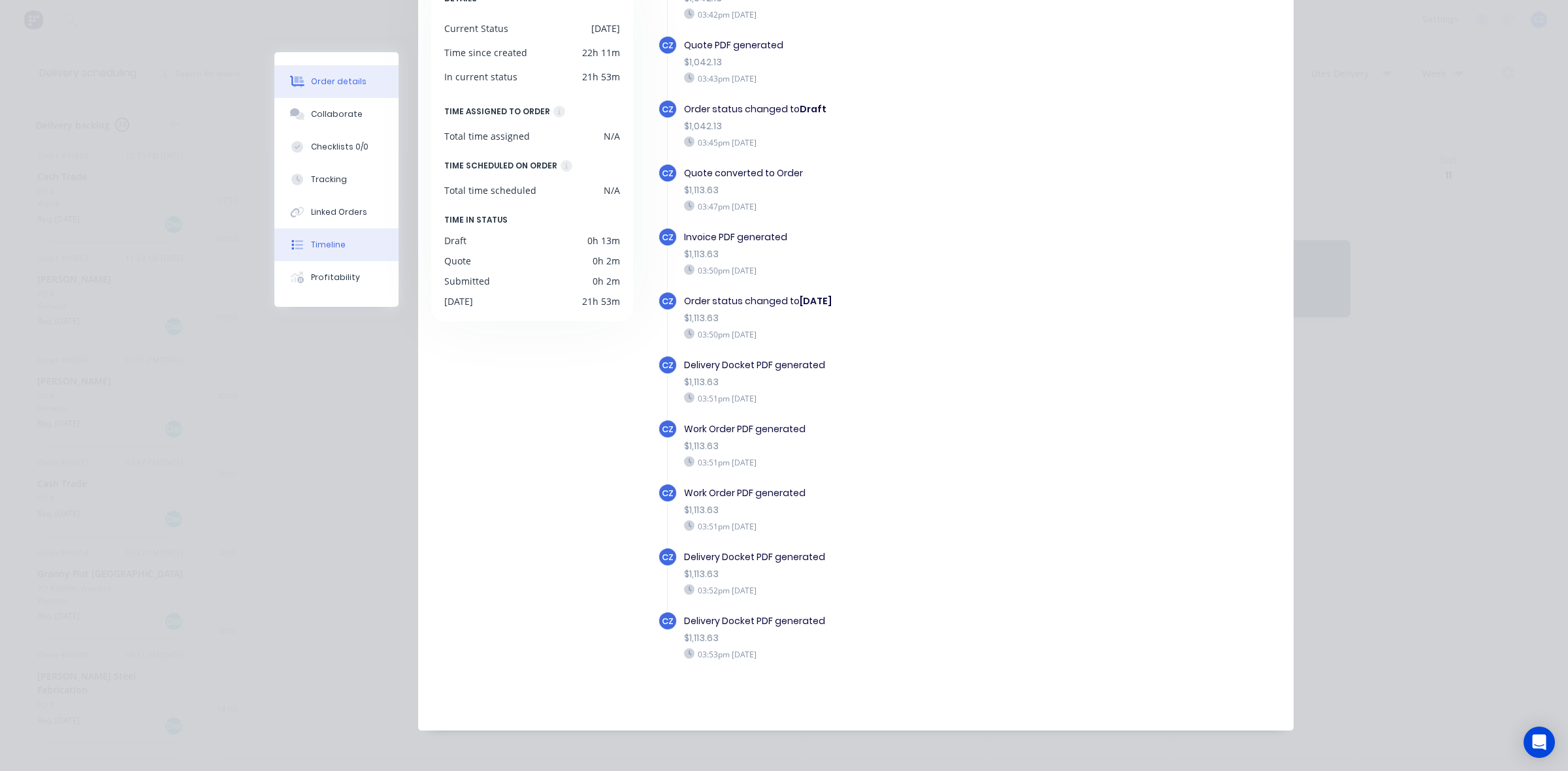
click at [341, 79] on div "Order details" at bounding box center [338, 82] width 55 height 12
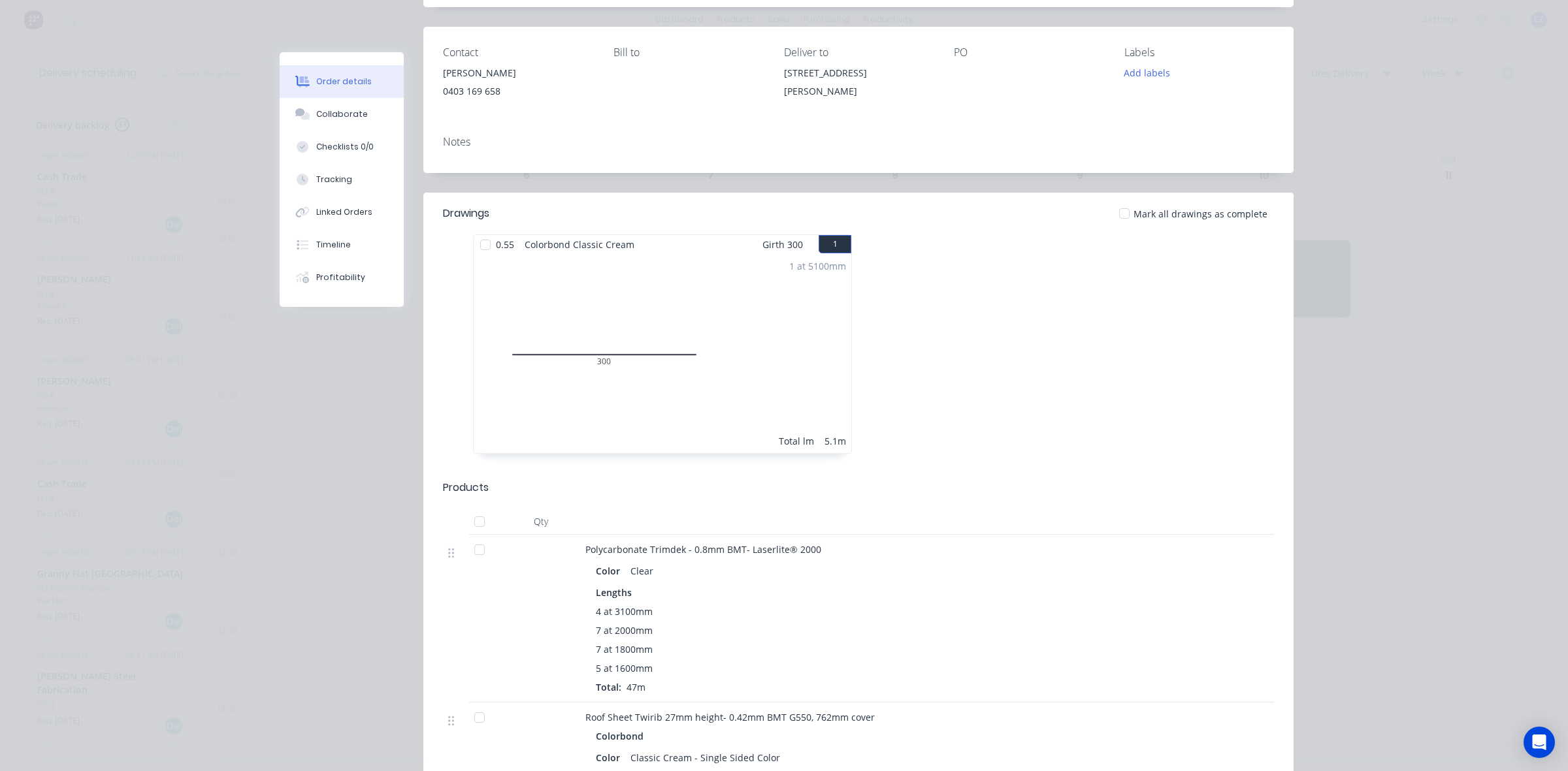
scroll to position [0, 0]
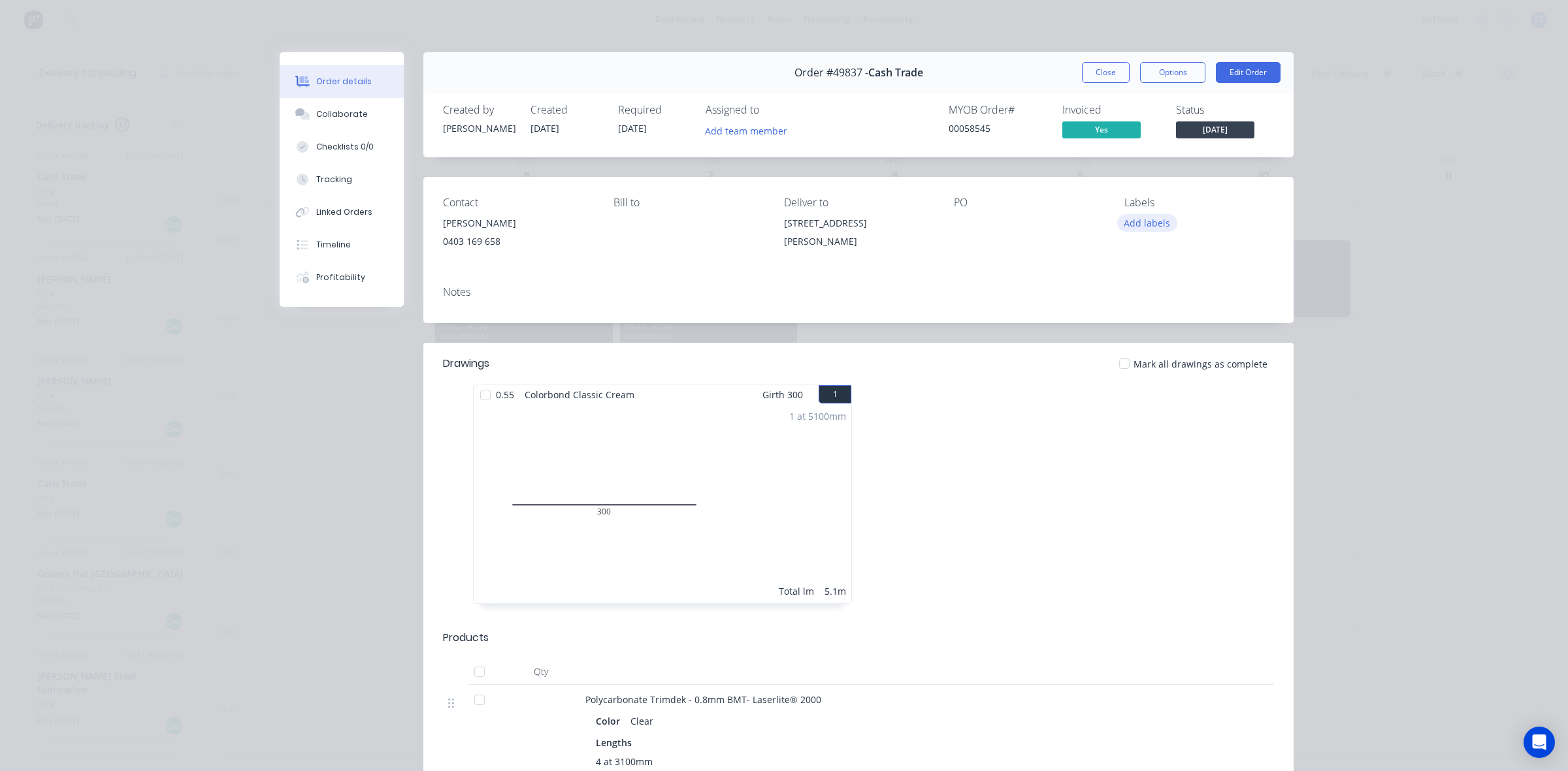
click at [1154, 222] on button "Add labels" at bounding box center [1147, 223] width 60 height 18
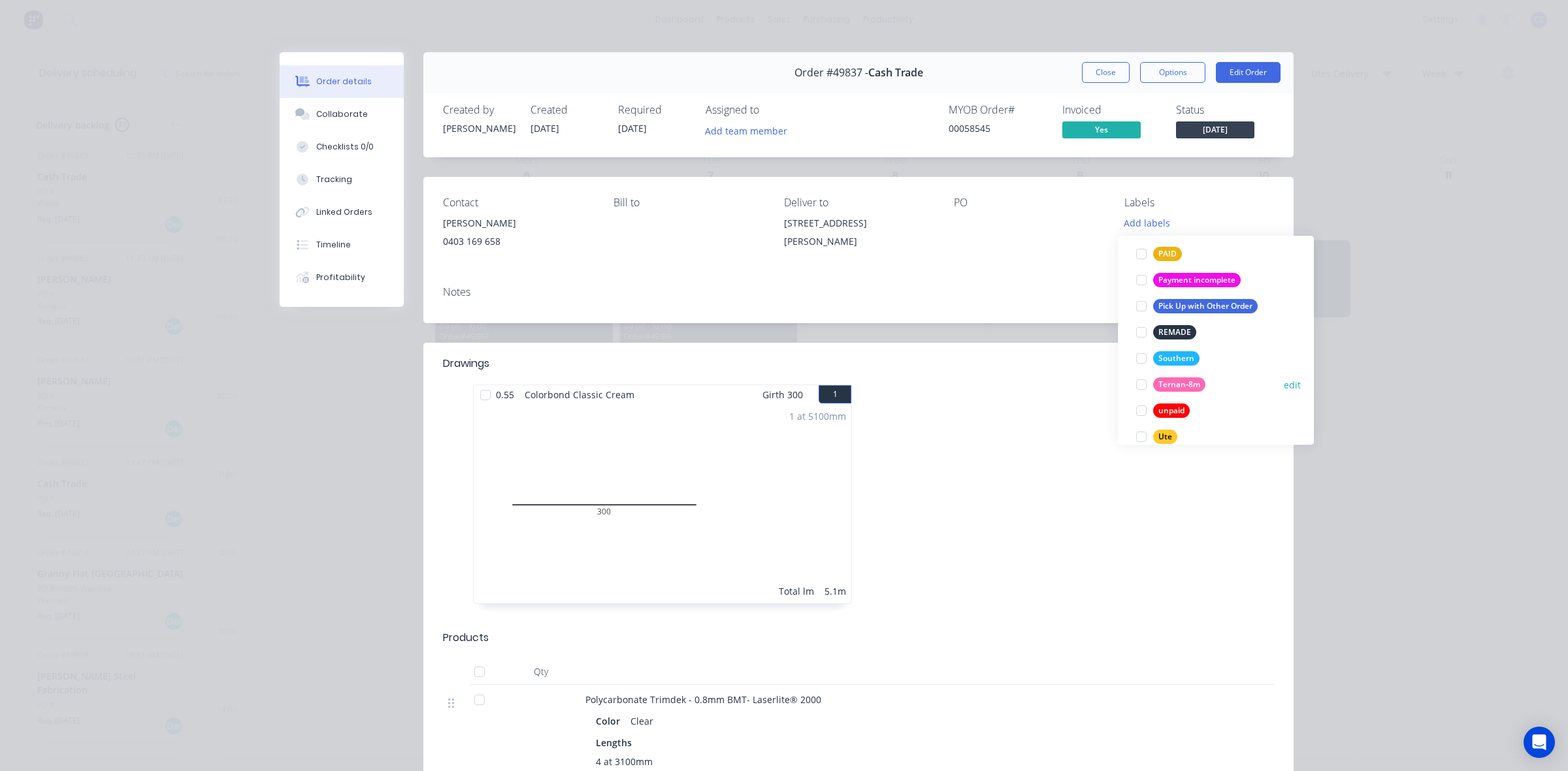
scroll to position [365, 0]
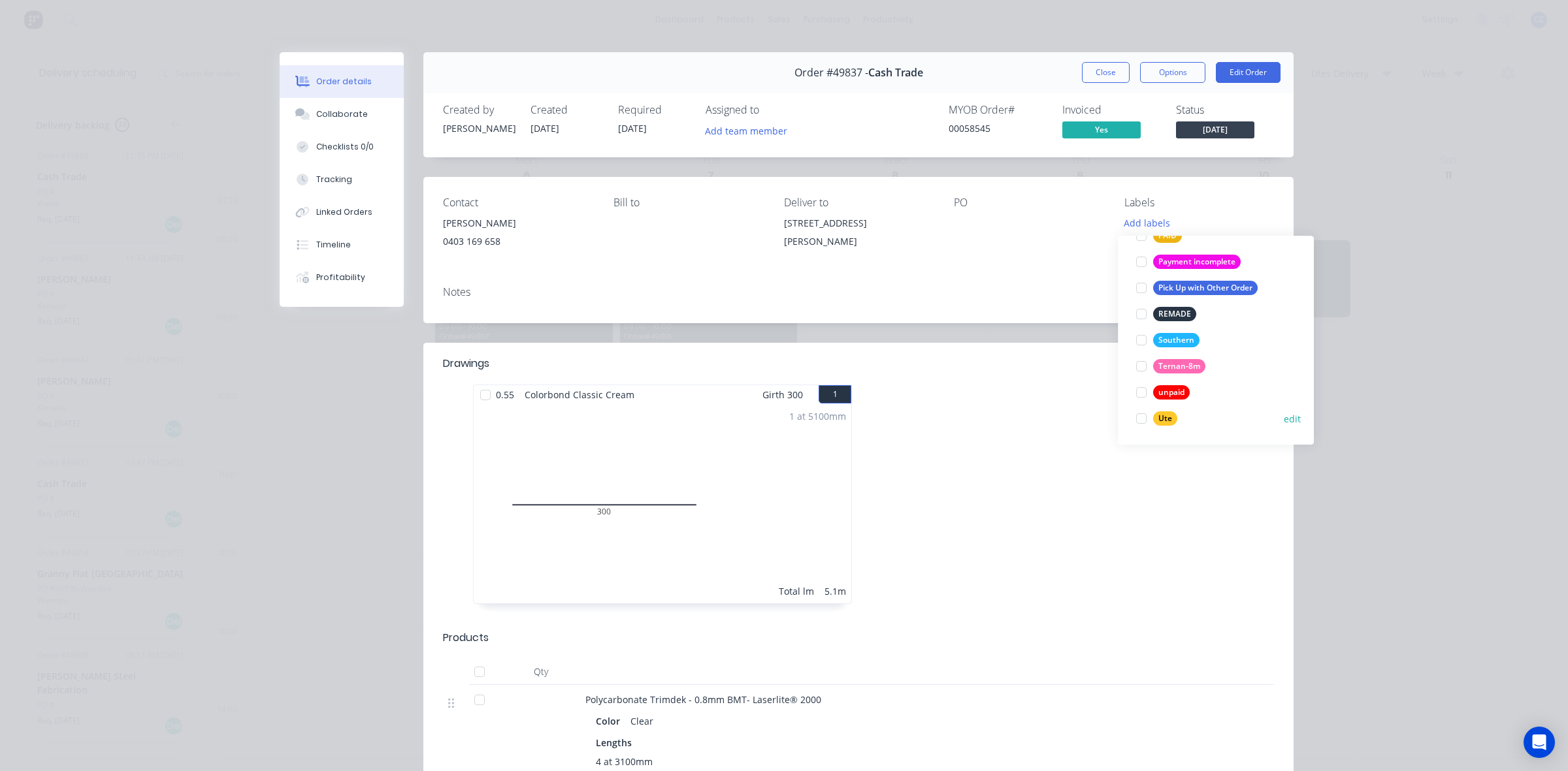
click at [1146, 419] on div at bounding box center [1142, 419] width 26 height 26
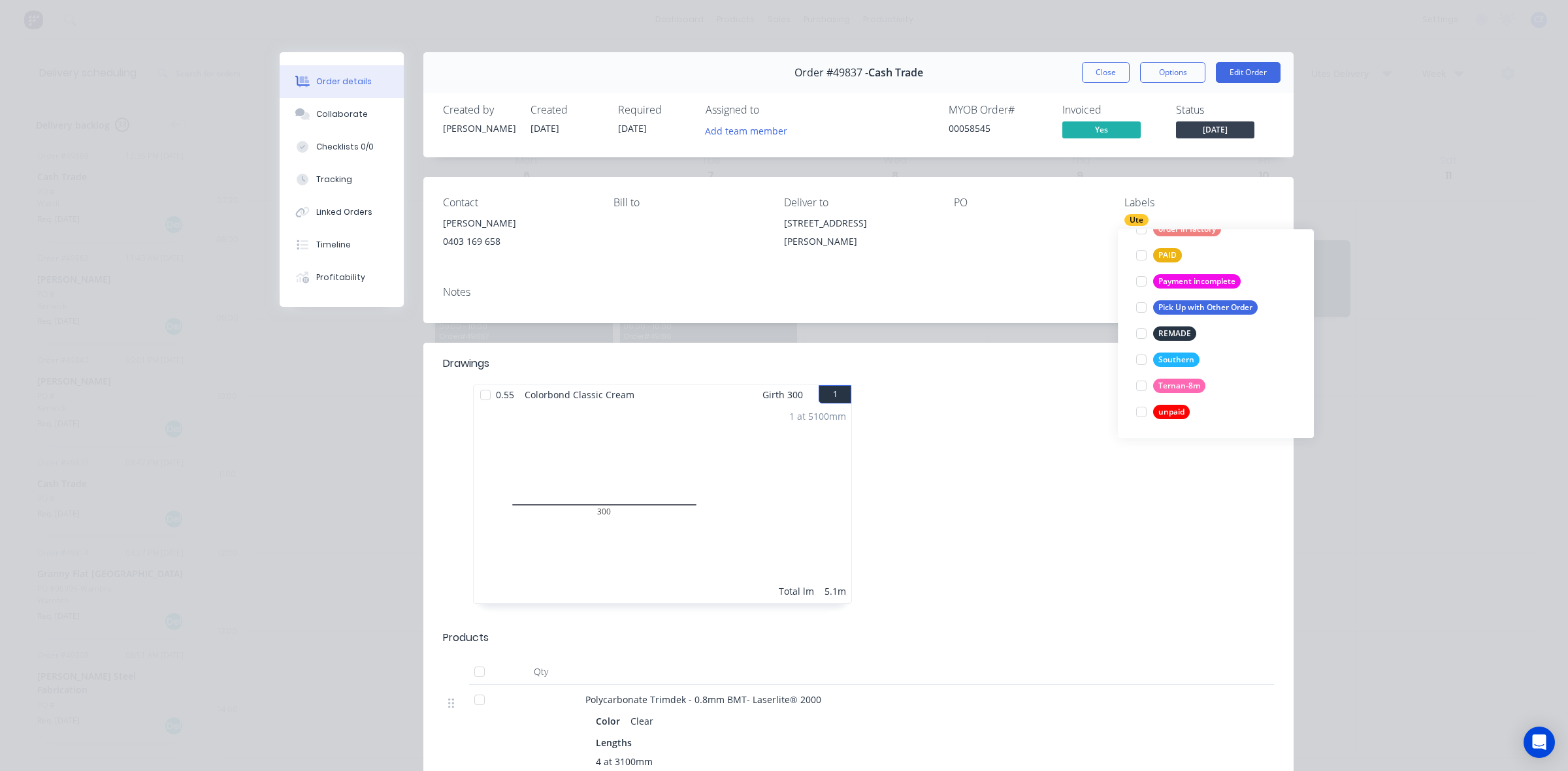
scroll to position [0, 0]
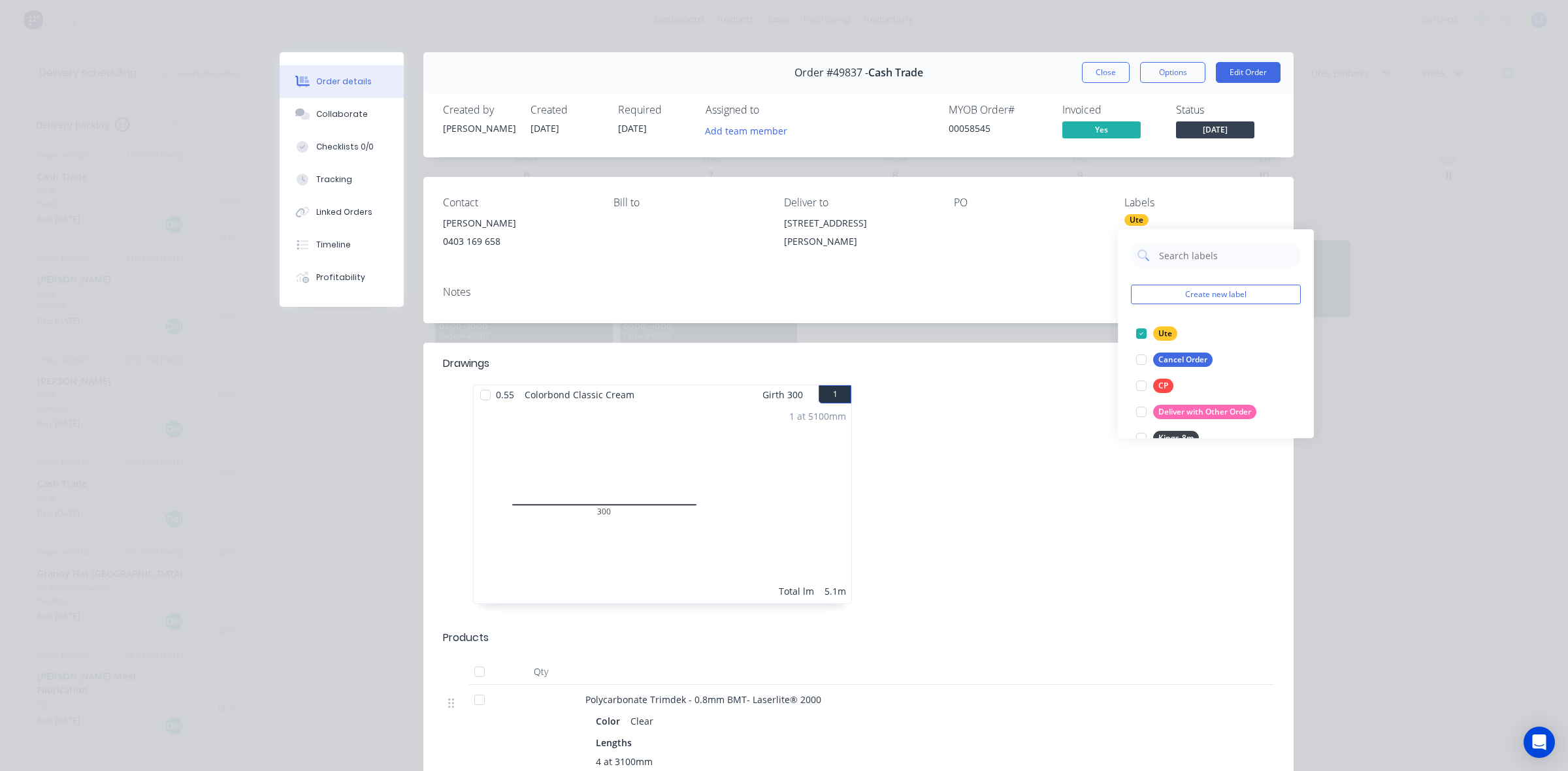
drag, startPoint x: 1019, startPoint y: 399, endPoint x: 431, endPoint y: 330, distance: 592.0
click at [1018, 399] on div at bounding box center [1054, 500] width 392 height 232
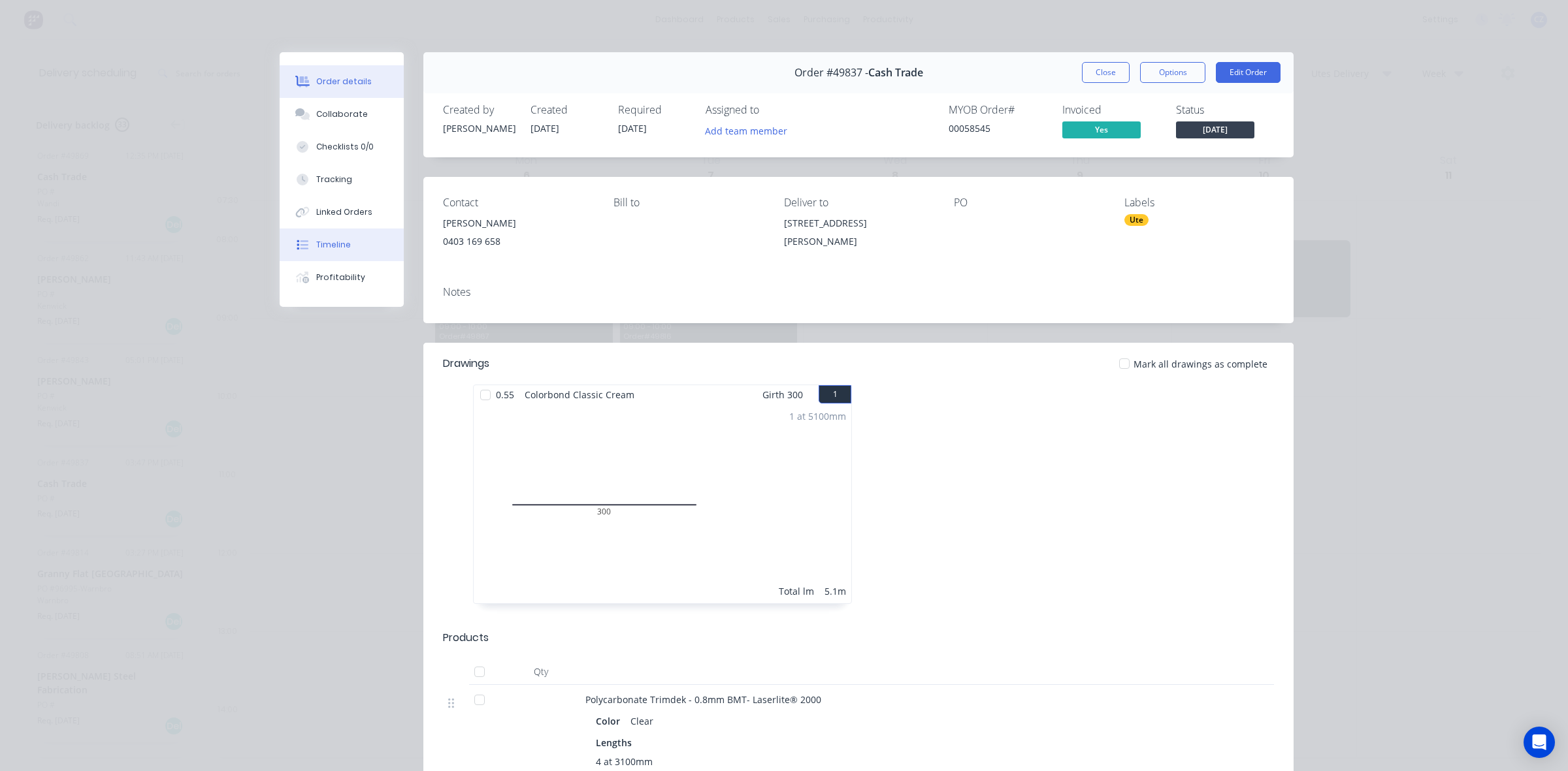
click at [319, 250] on div "Timeline" at bounding box center [333, 245] width 35 height 12
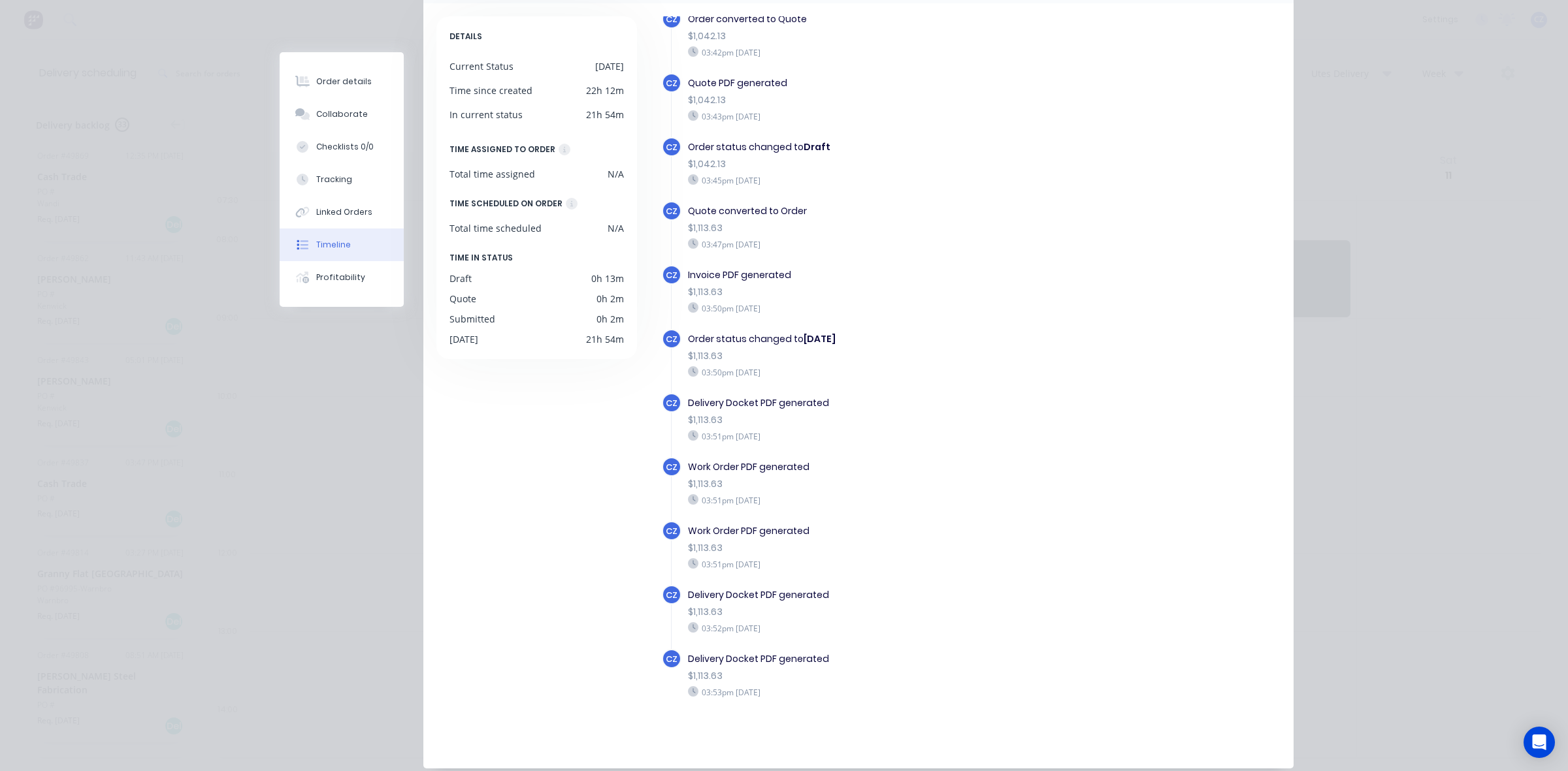
scroll to position [165, 0]
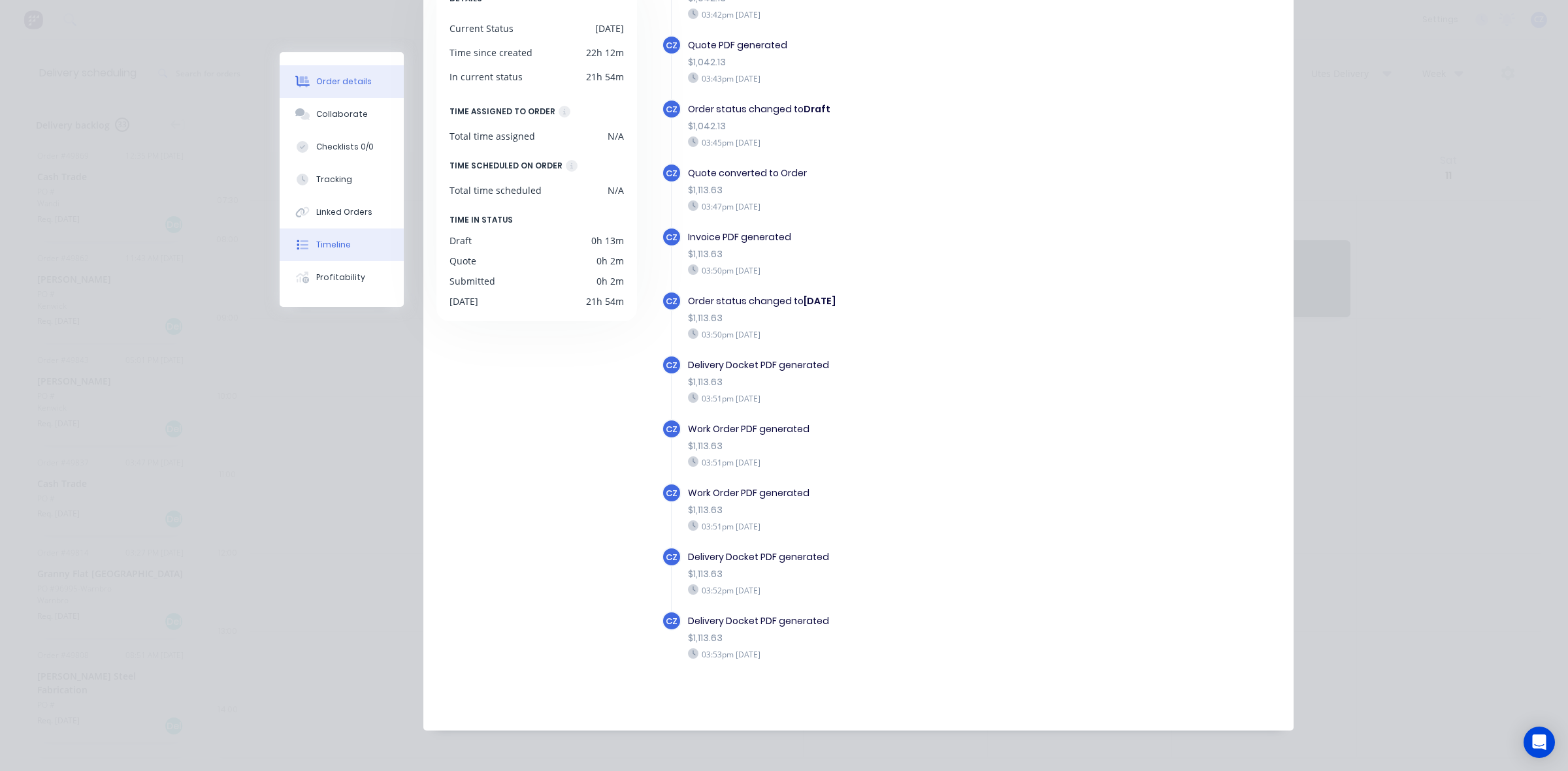
click at [316, 82] on div "Order details" at bounding box center [343, 82] width 55 height 12
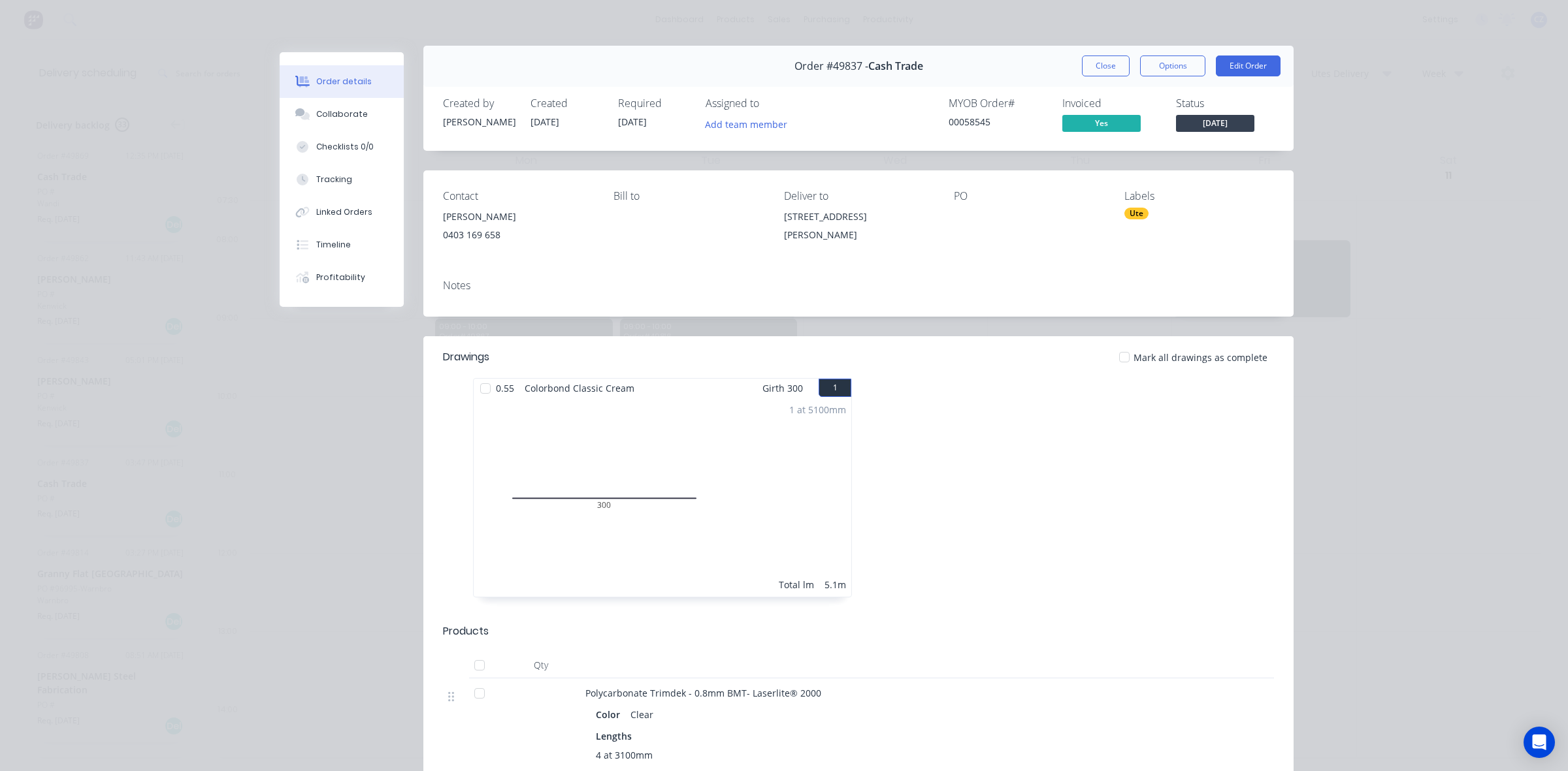
scroll to position [0, 0]
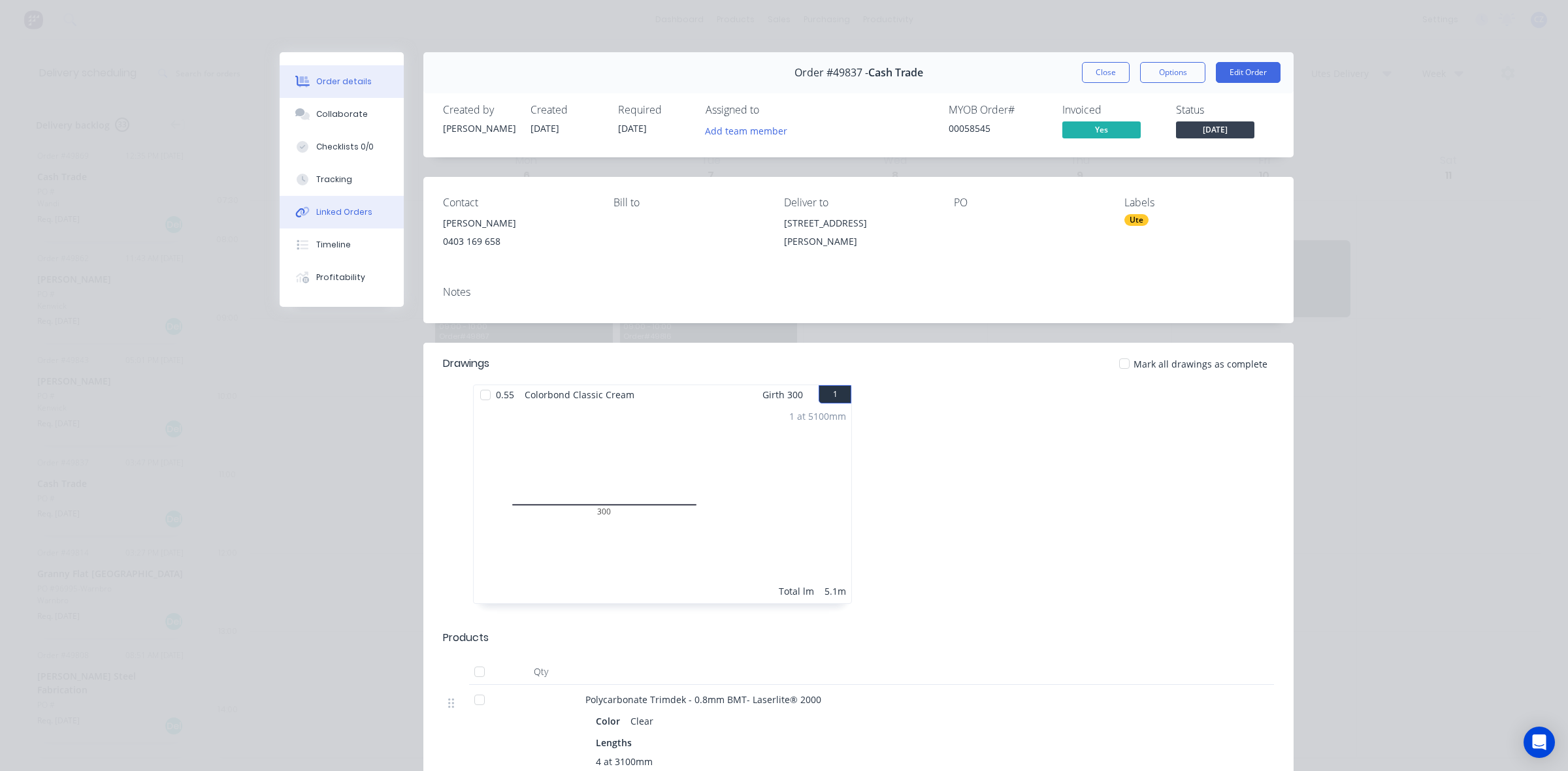
drag, startPoint x: 323, startPoint y: 200, endPoint x: 337, endPoint y: 201, distance: 14.0
click at [323, 201] on button "Linked Orders" at bounding box center [341, 212] width 124 height 33
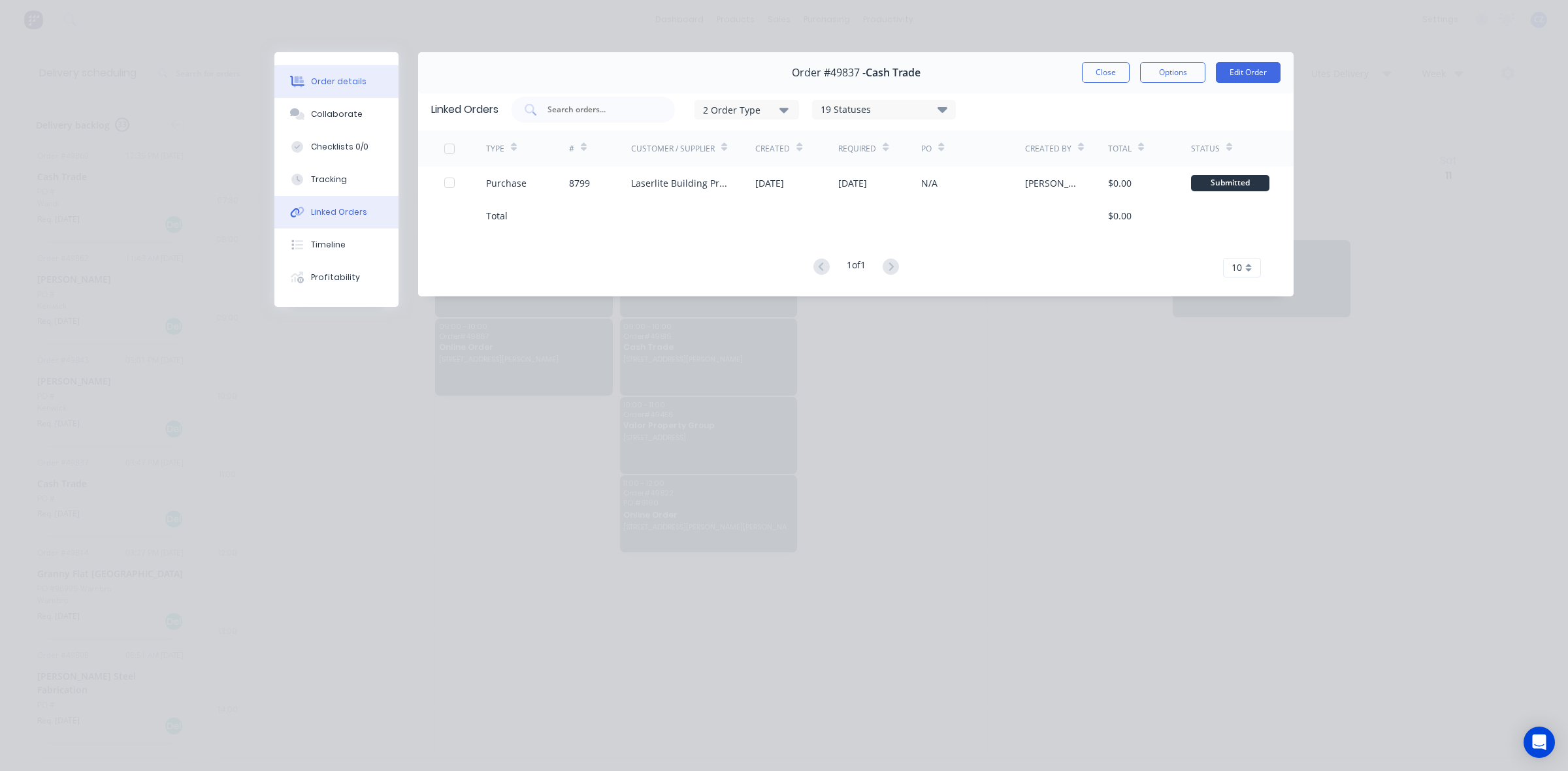
click at [341, 82] on div "Order details" at bounding box center [338, 82] width 55 height 12
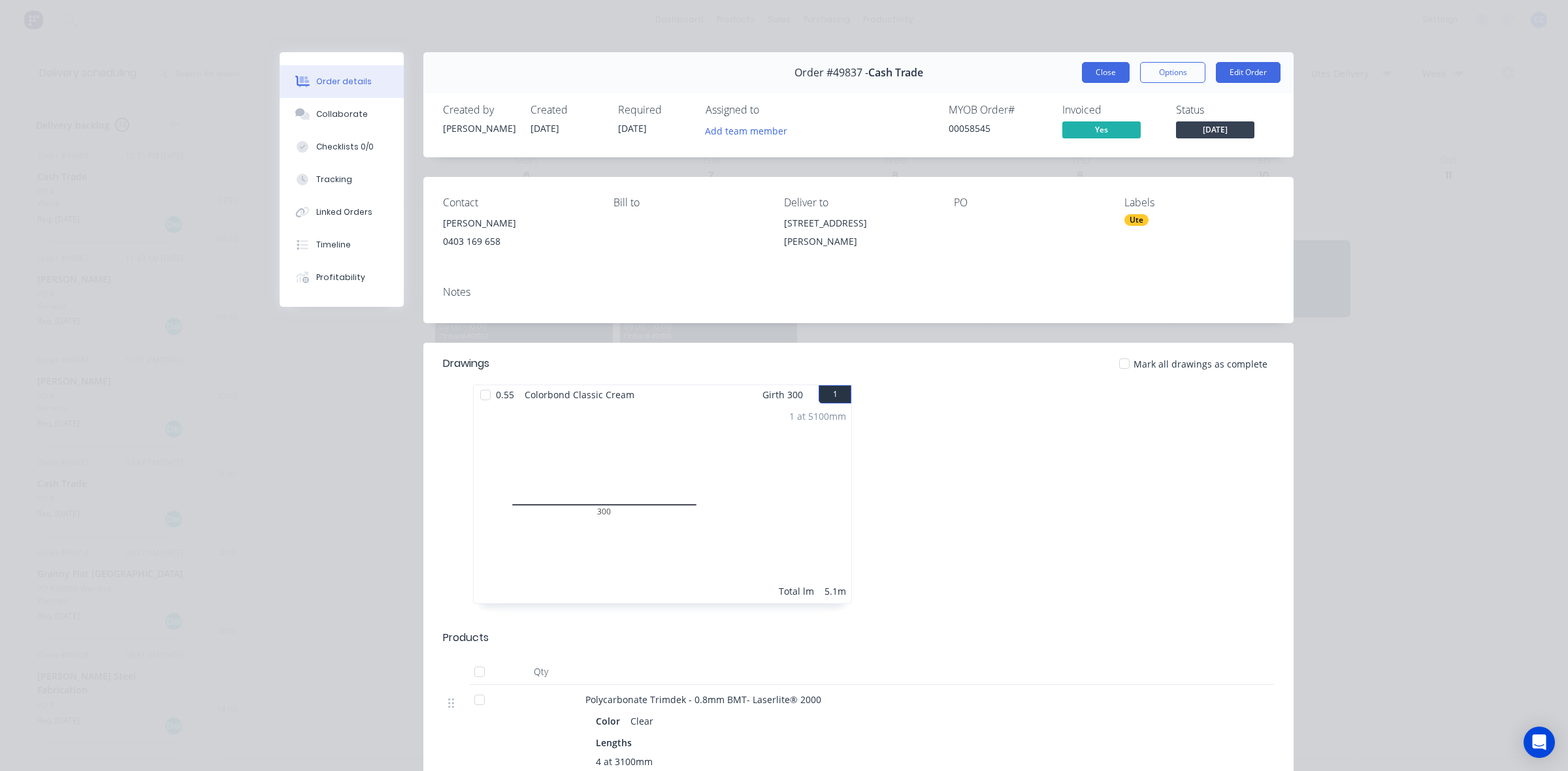
click at [1104, 69] on button "Close" at bounding box center [1105, 72] width 48 height 21
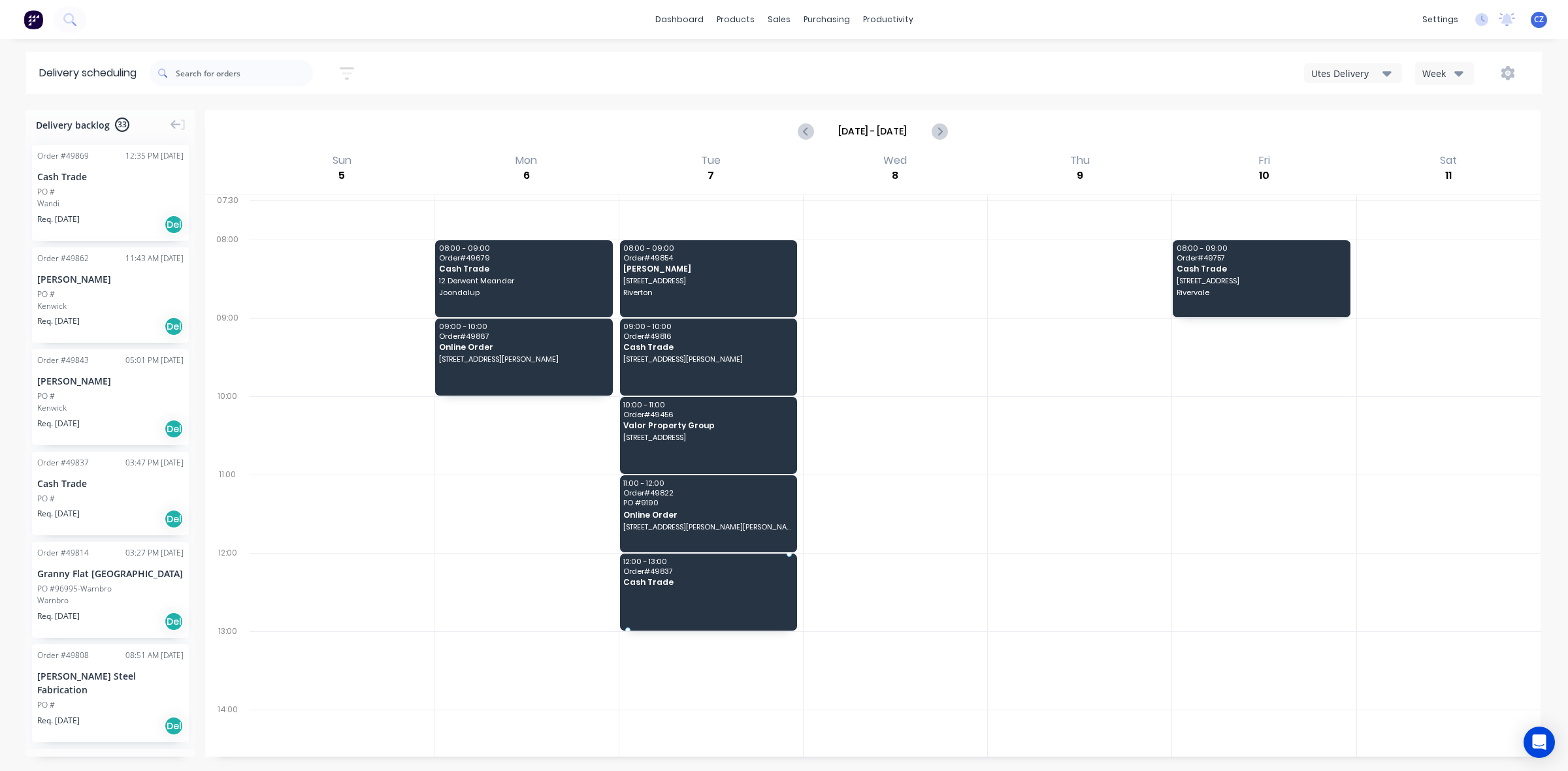
drag, startPoint x: 83, startPoint y: 485, endPoint x: 662, endPoint y: 574, distance: 585.8
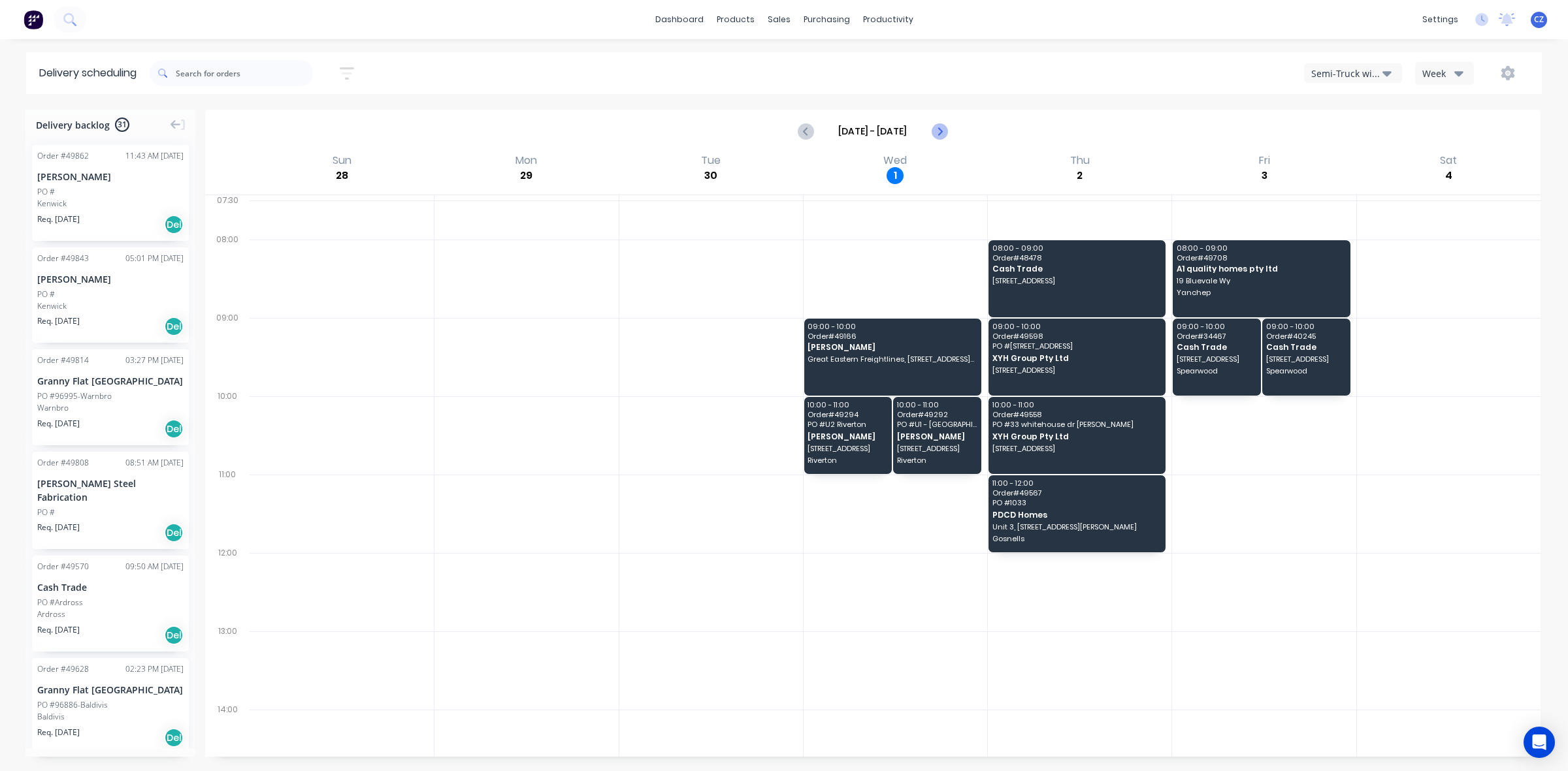
click at [936, 131] on icon "Next page" at bounding box center [938, 131] width 16 height 16
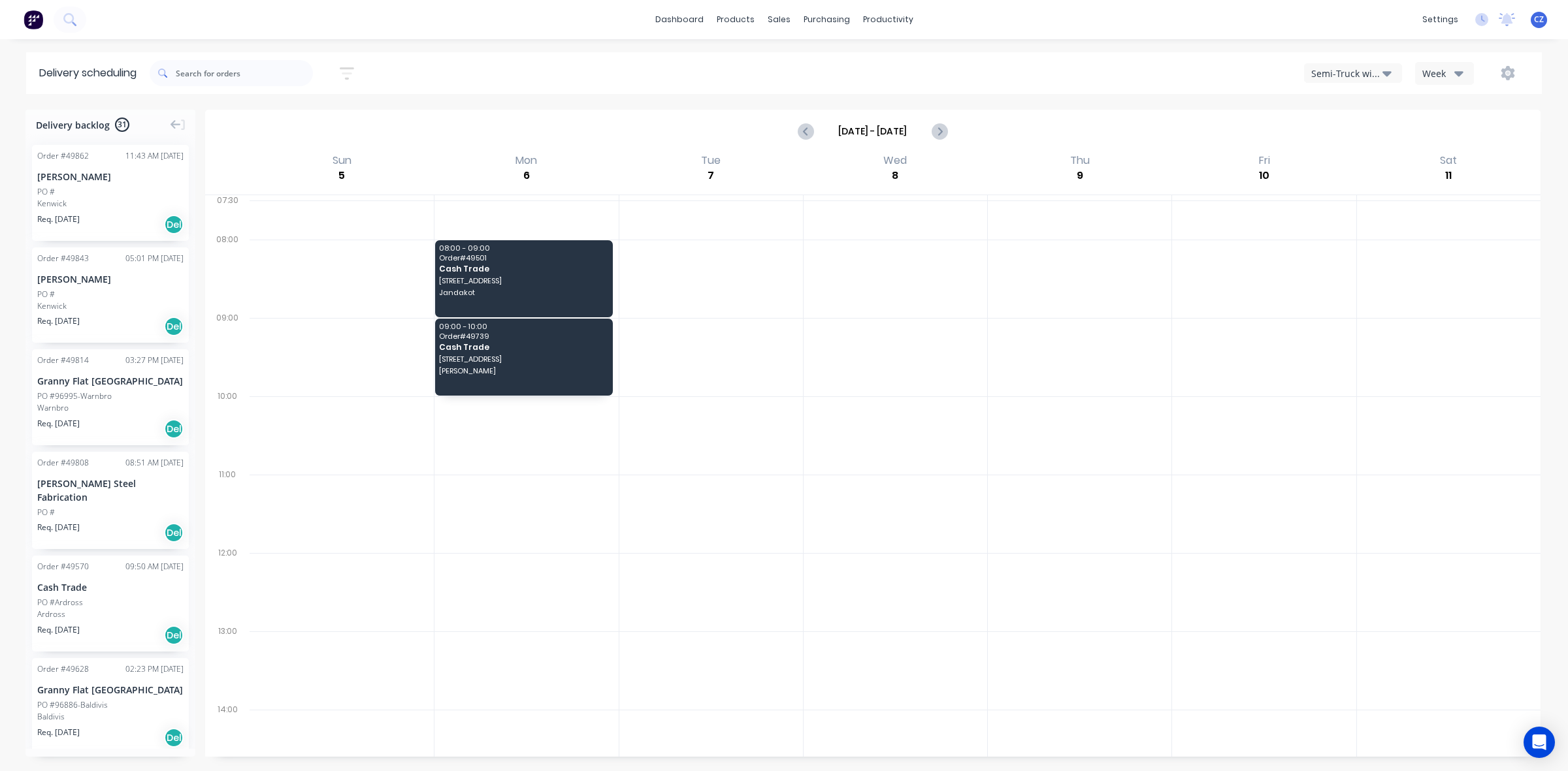
click at [1369, 66] on button "Semi-Truck with Hiab" at bounding box center [1352, 73] width 98 height 20
click at [1359, 156] on div "Utes Delivery" at bounding box center [1369, 159] width 129 height 26
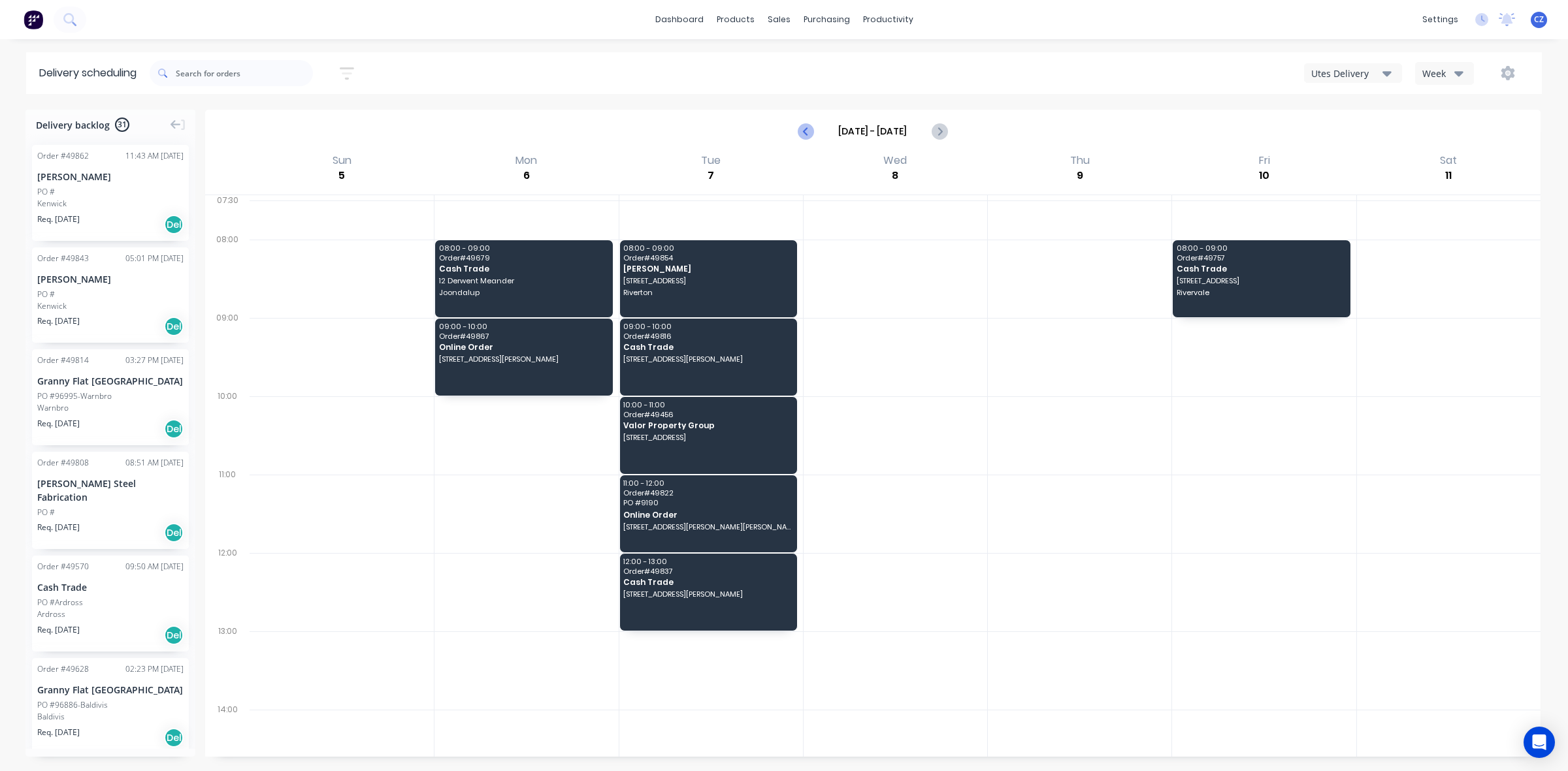
click at [808, 124] on icon "Previous page" at bounding box center [806, 131] width 16 height 16
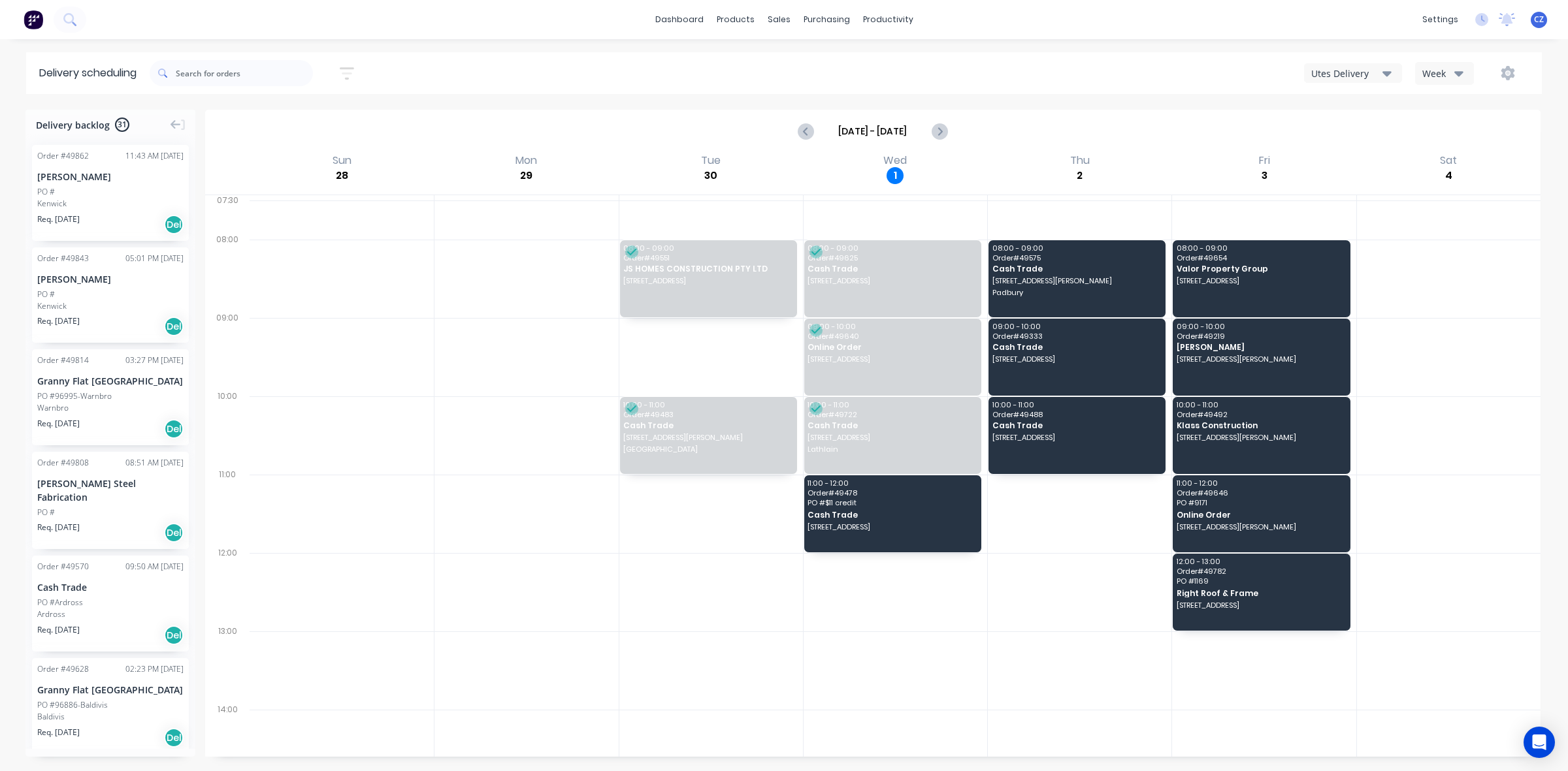
click at [1327, 72] on div "Utes Delivery" at bounding box center [1347, 73] width 71 height 14
click at [1348, 111] on div "Semi-Truck with Hiab" at bounding box center [1369, 107] width 129 height 26
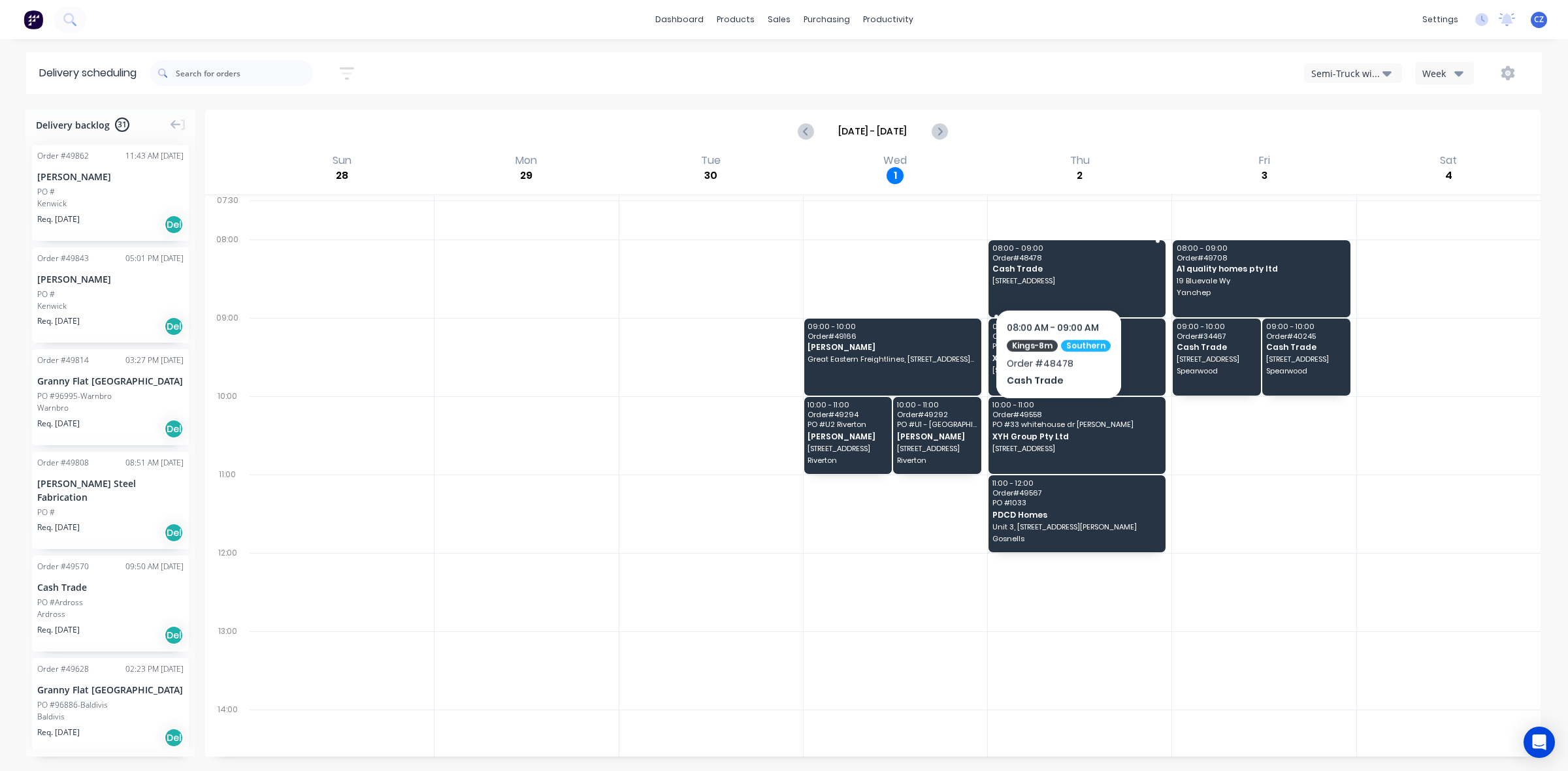
click at [1057, 274] on div "08:00 - 09:00 Order # 48478 Cash Trade [STREET_ADDRESS]" at bounding box center [1076, 278] width 177 height 77
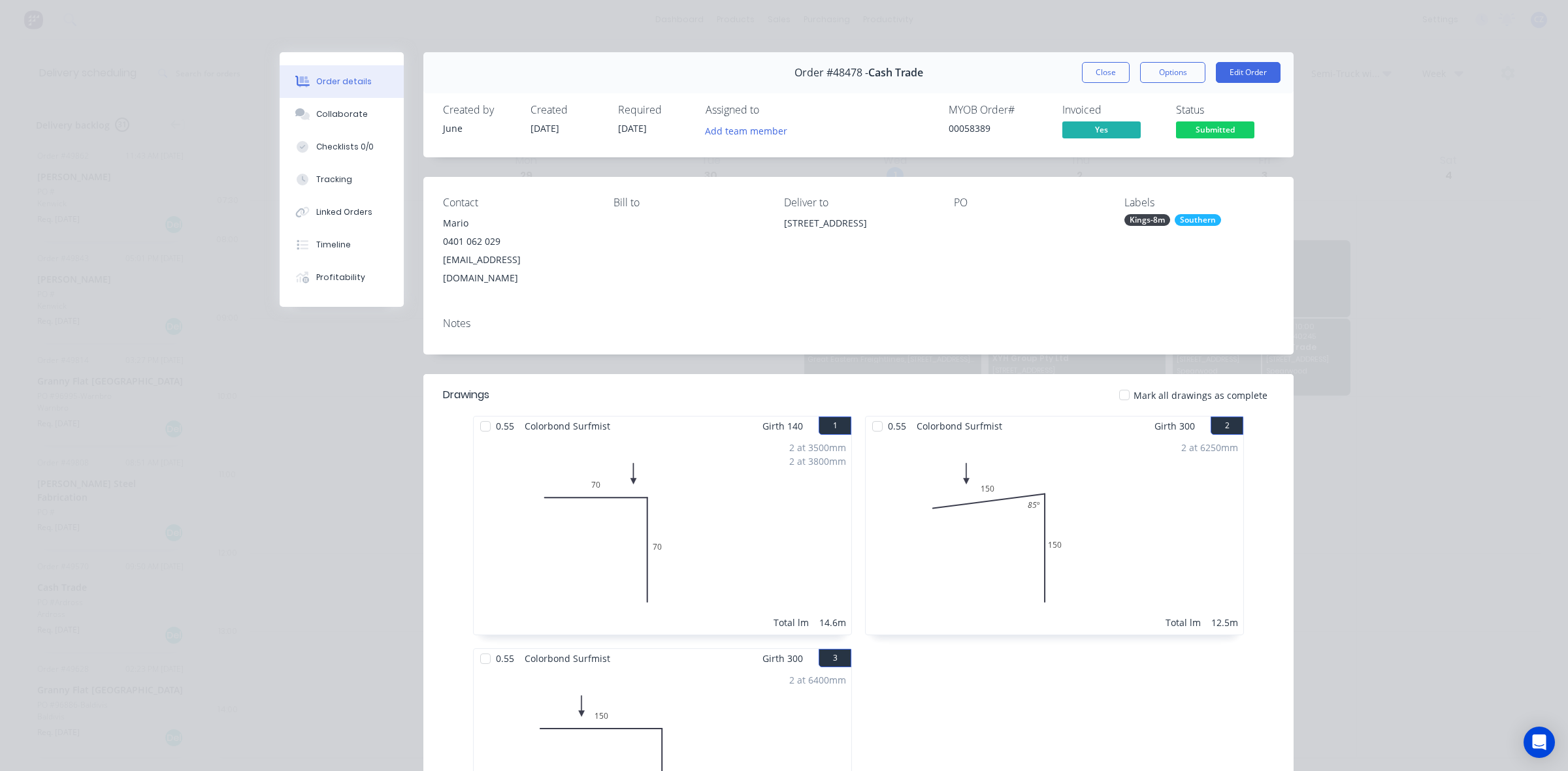
drag, startPoint x: 814, startPoint y: 225, endPoint x: 918, endPoint y: 233, distance: 104.3
click at [918, 233] on div "Contact [PERSON_NAME] [PHONE_NUMBER] [EMAIL_ADDRESS][DOMAIN_NAME] [PERSON_NAME]…" at bounding box center [859, 242] width 870 height 130
copy div "[STREET_ADDRESS]"
click at [1099, 67] on button "Close" at bounding box center [1105, 72] width 48 height 21
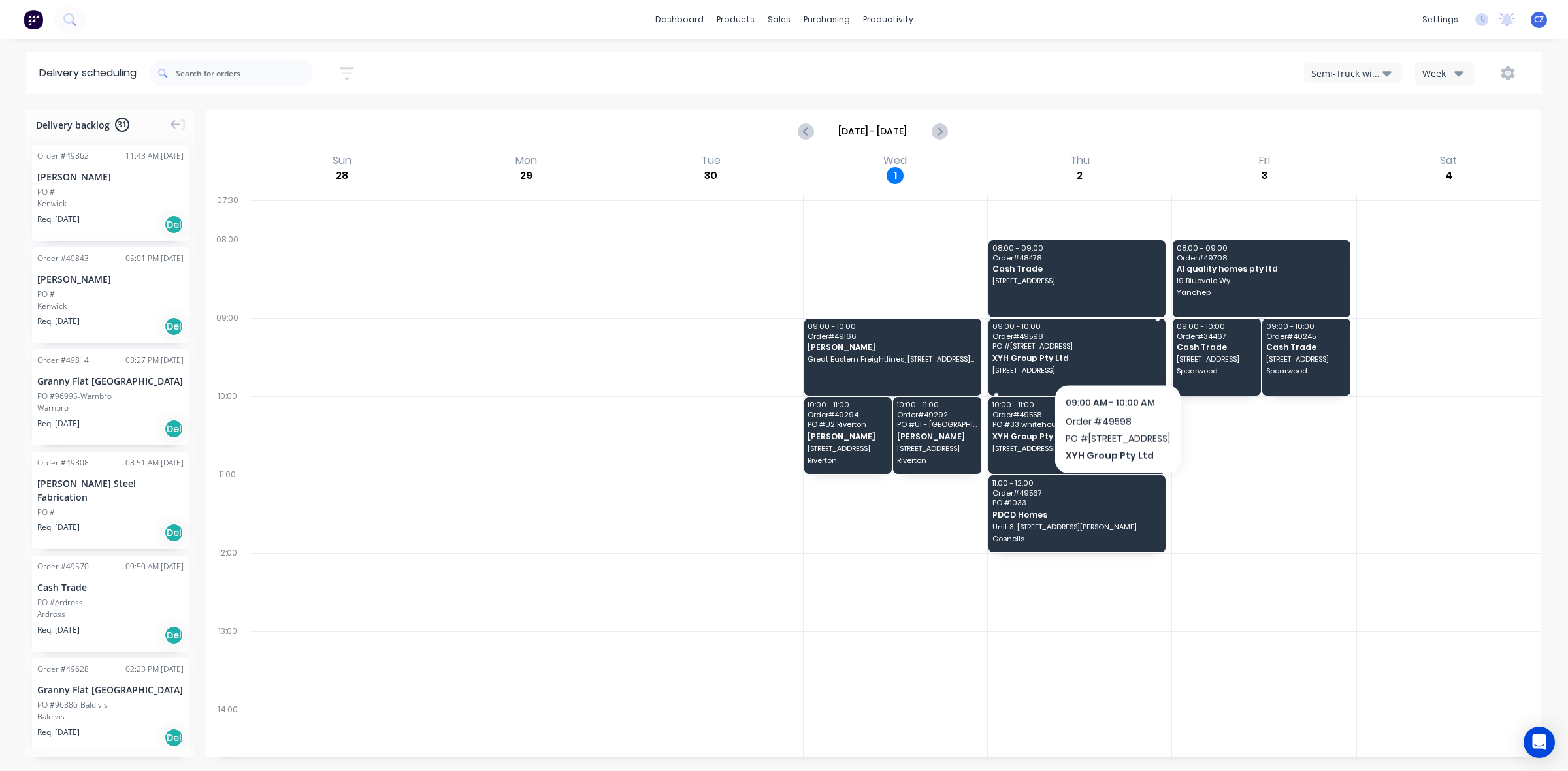
click at [1120, 350] on span "PO # 15 Throssell [GEOGRAPHIC_DATA]" at bounding box center [1076, 346] width 168 height 7
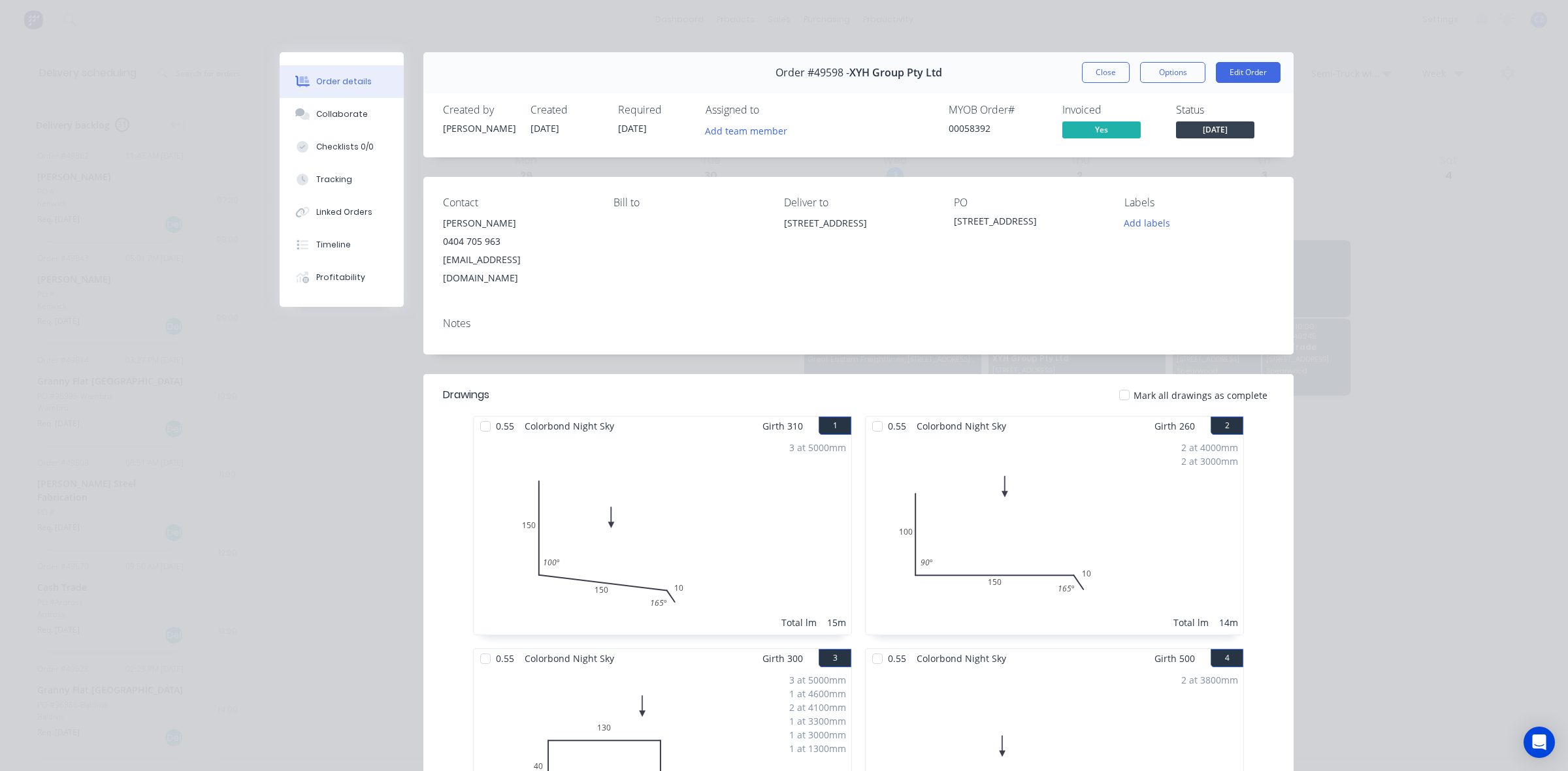
drag, startPoint x: 771, startPoint y: 226, endPoint x: 915, endPoint y: 239, distance: 144.6
click at [915, 238] on div "Contact [PERSON_NAME] [PHONE_NUMBER] [EMAIL_ADDRESS][DOMAIN_NAME] [PERSON_NAME]…" at bounding box center [859, 242] width 870 height 130
copy div "[STREET_ADDRESS]"
click at [1096, 76] on button "Close" at bounding box center [1105, 72] width 48 height 21
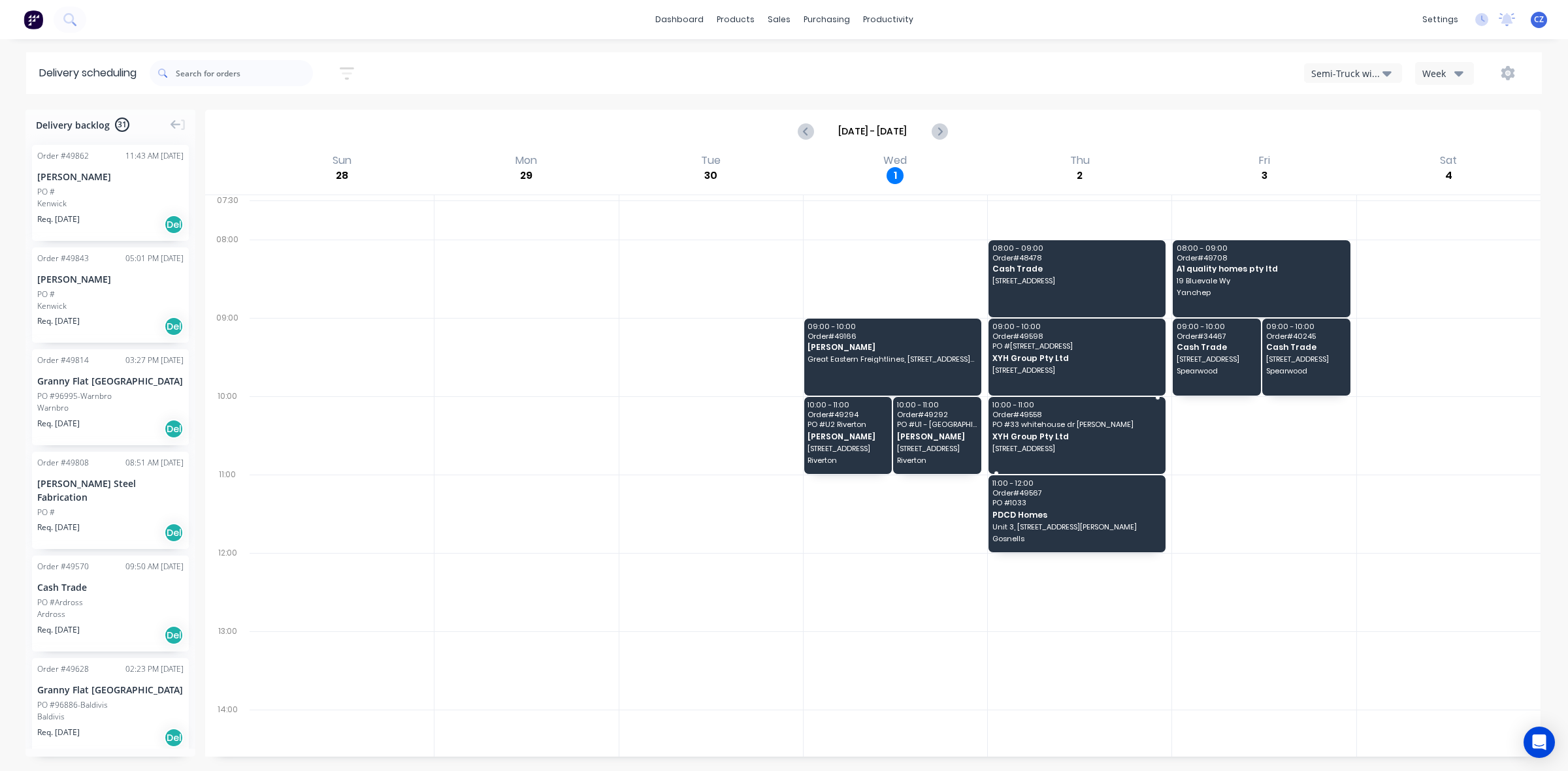
click at [1060, 423] on span "PO # 33 whitehouse dr [PERSON_NAME]" at bounding box center [1076, 424] width 168 height 7
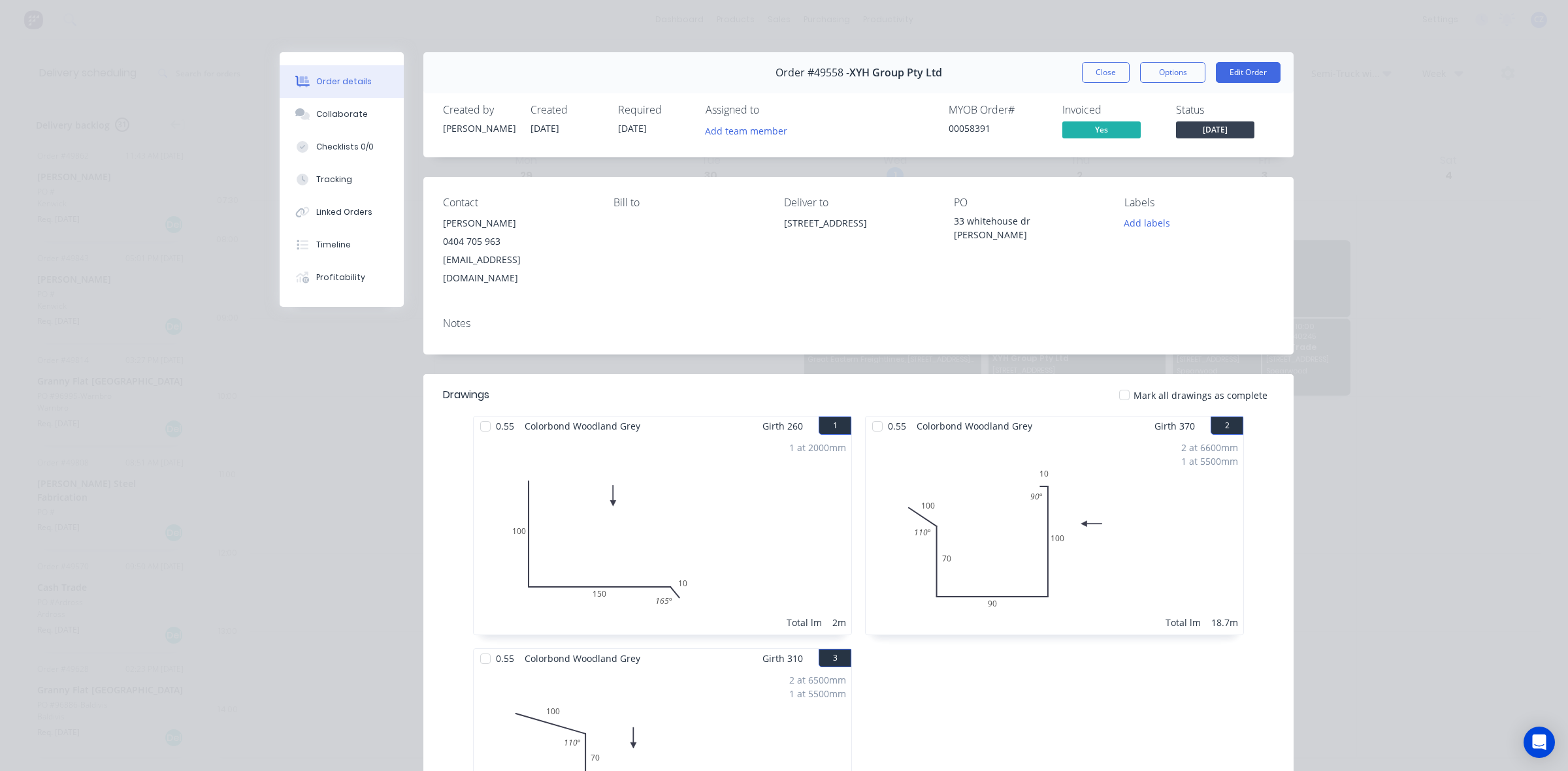
drag, startPoint x: 774, startPoint y: 223, endPoint x: 818, endPoint y: 245, distance: 49.2
click at [818, 245] on div "Contact [PERSON_NAME] [PHONE_NUMBER] [EMAIL_ADDRESS][DOMAIN_NAME] [PERSON_NAME]…" at bounding box center [859, 242] width 870 height 130
copy div "[STREET_ADDRESS]"
click at [1086, 49] on div "Order details Collaborate Checklists 0/0 Tracking Linked Orders Timeline Profit…" at bounding box center [784, 385] width 1568 height 771
click at [1085, 70] on button "Close" at bounding box center [1105, 72] width 48 height 21
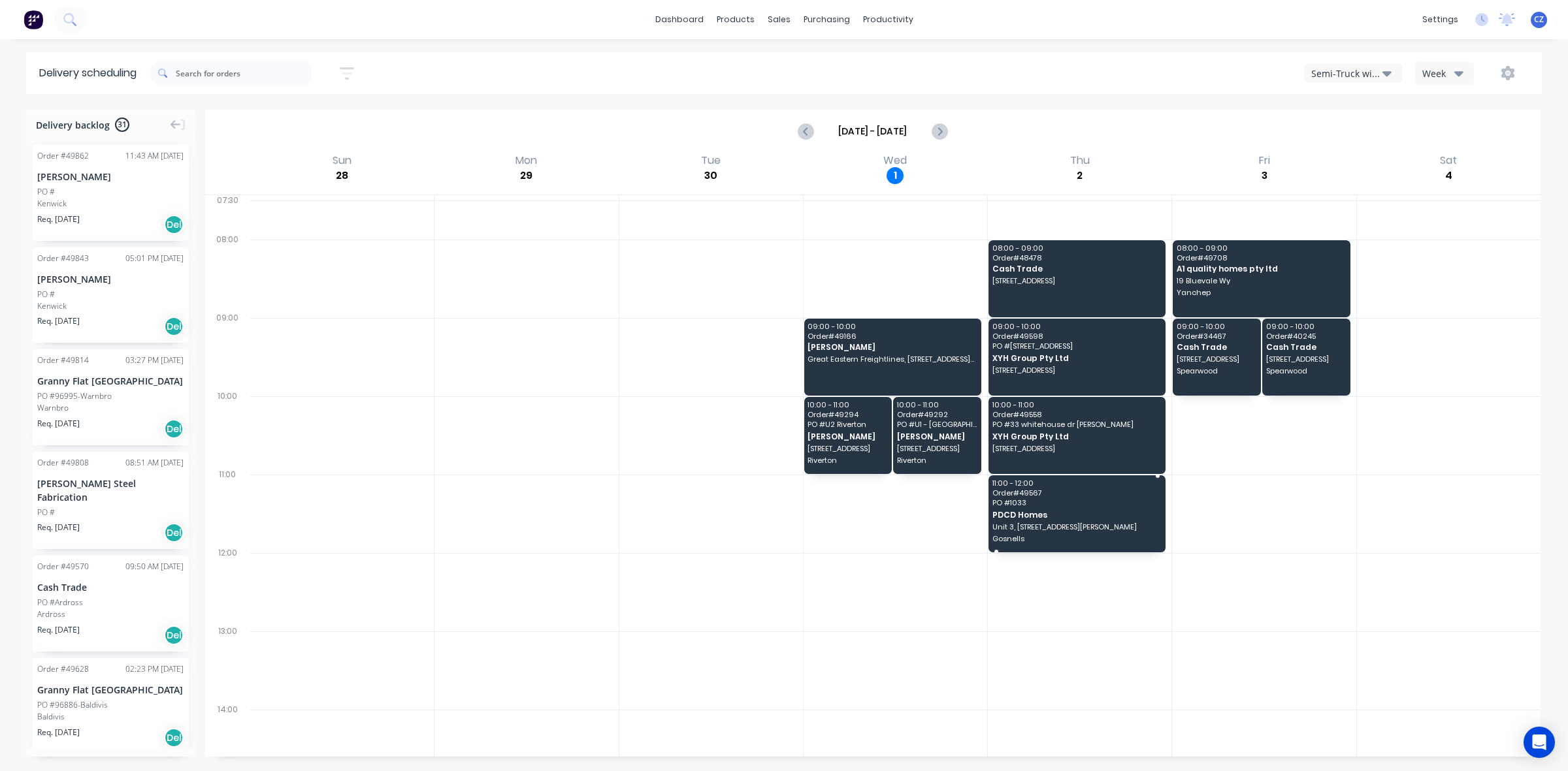
click at [1009, 527] on span "Unit 3, [STREET_ADDRESS][PERSON_NAME]" at bounding box center [1076, 526] width 168 height 7
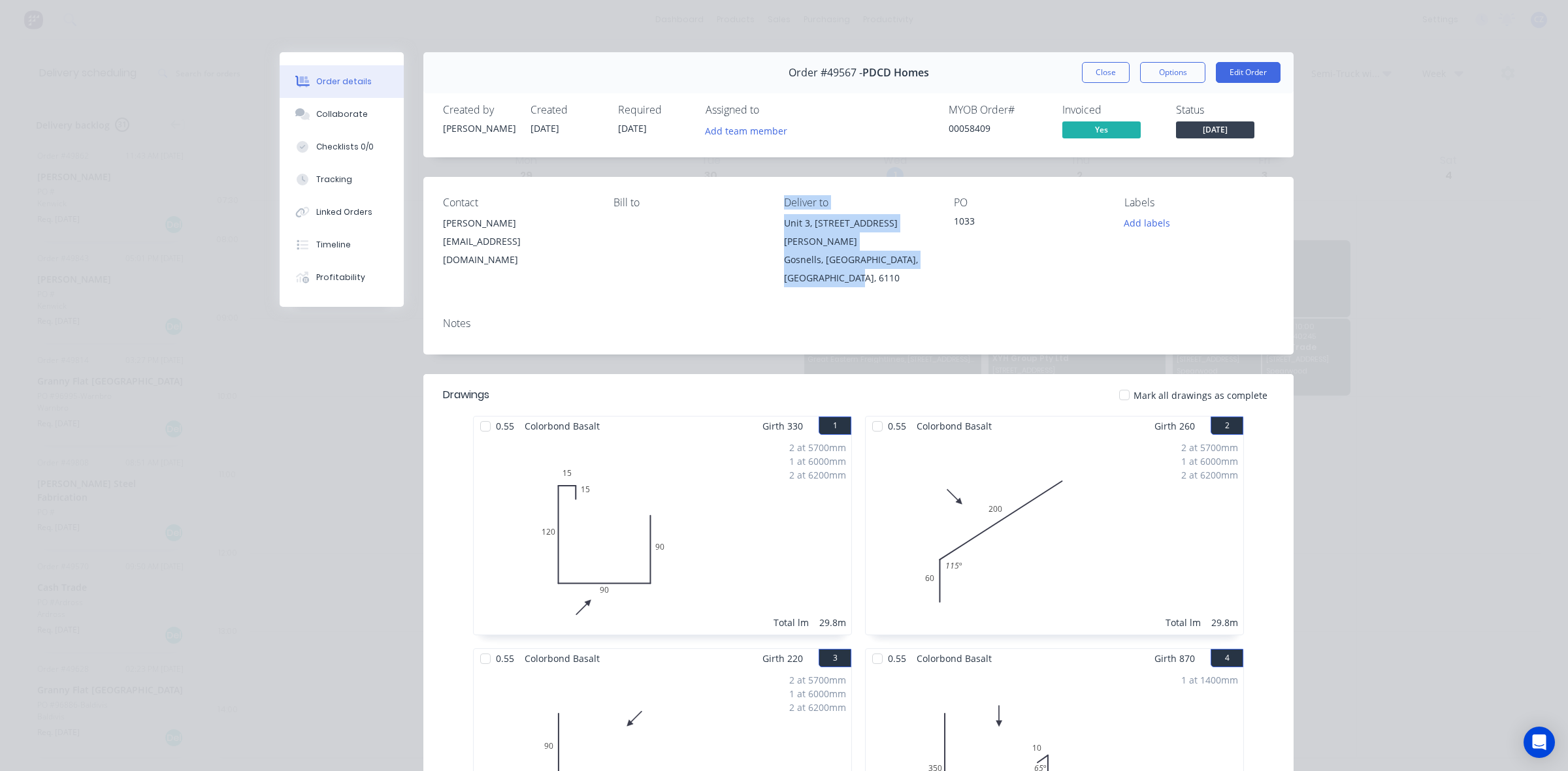
drag, startPoint x: 766, startPoint y: 222, endPoint x: 880, endPoint y: 266, distance: 122.2
click at [880, 266] on div "Contact [PERSON_NAME] [EMAIL_ADDRESS][DOMAIN_NAME] Bill to Deliver to [STREET_A…" at bounding box center [859, 242] width 870 height 130
drag, startPoint x: 882, startPoint y: 266, endPoint x: 800, endPoint y: 233, distance: 88.4
click at [882, 266] on div "Gosnells, [GEOGRAPHIC_DATA], [GEOGRAPHIC_DATA], 6110" at bounding box center [859, 269] width 150 height 37
click at [784, 228] on div "Unit 3, [STREET_ADDRESS][PERSON_NAME]" at bounding box center [859, 232] width 150 height 37
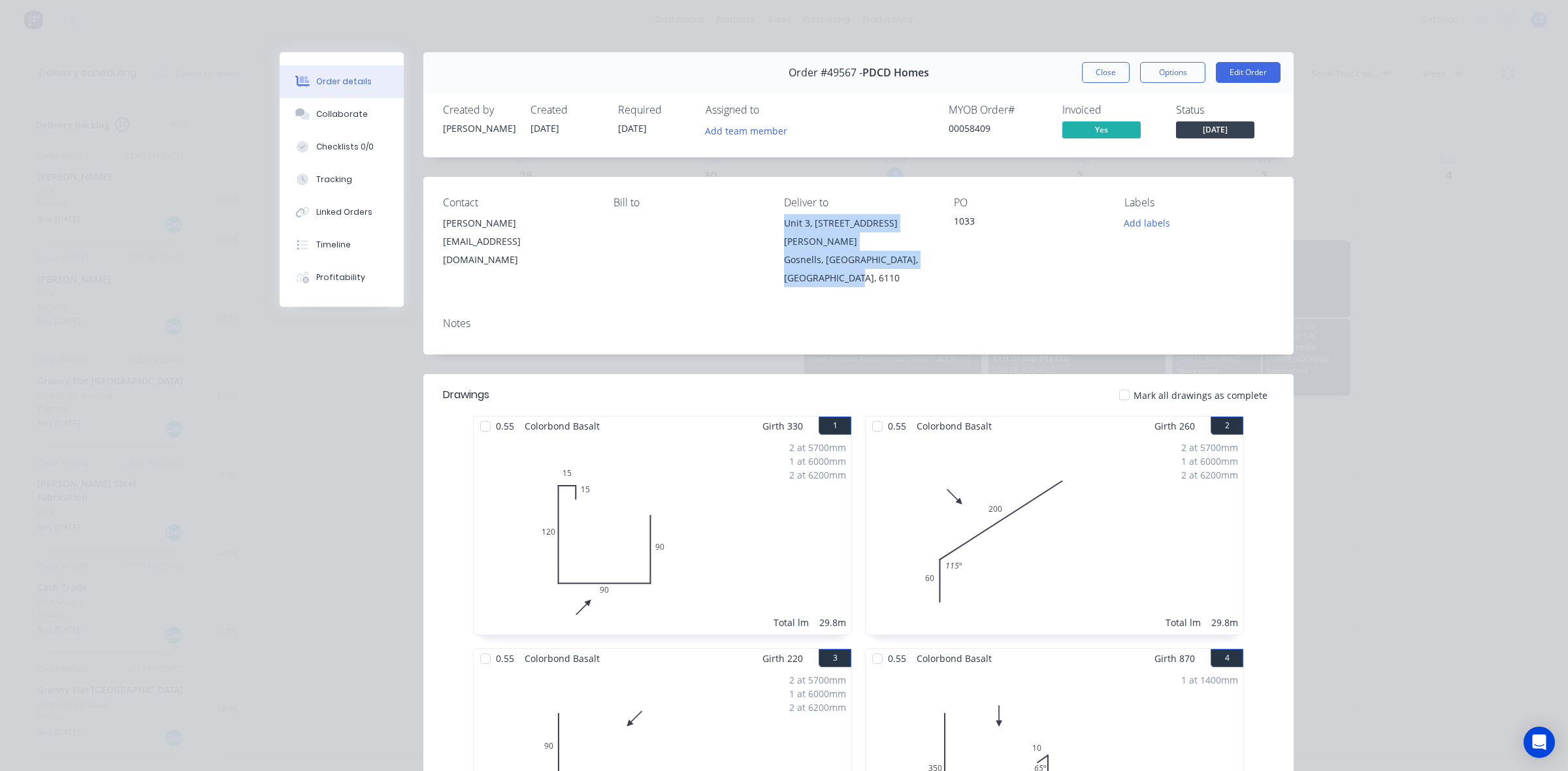
drag, startPoint x: 776, startPoint y: 225, endPoint x: 863, endPoint y: 265, distance: 95.8
click at [863, 265] on div "Contact [PERSON_NAME] [EMAIL_ADDRESS][DOMAIN_NAME] Bill to Deliver to [STREET_A…" at bounding box center [859, 242] width 870 height 130
copy div "[STREET_ADDRESS][PERSON_NAME]"
click at [1101, 64] on button "Close" at bounding box center [1105, 72] width 48 height 21
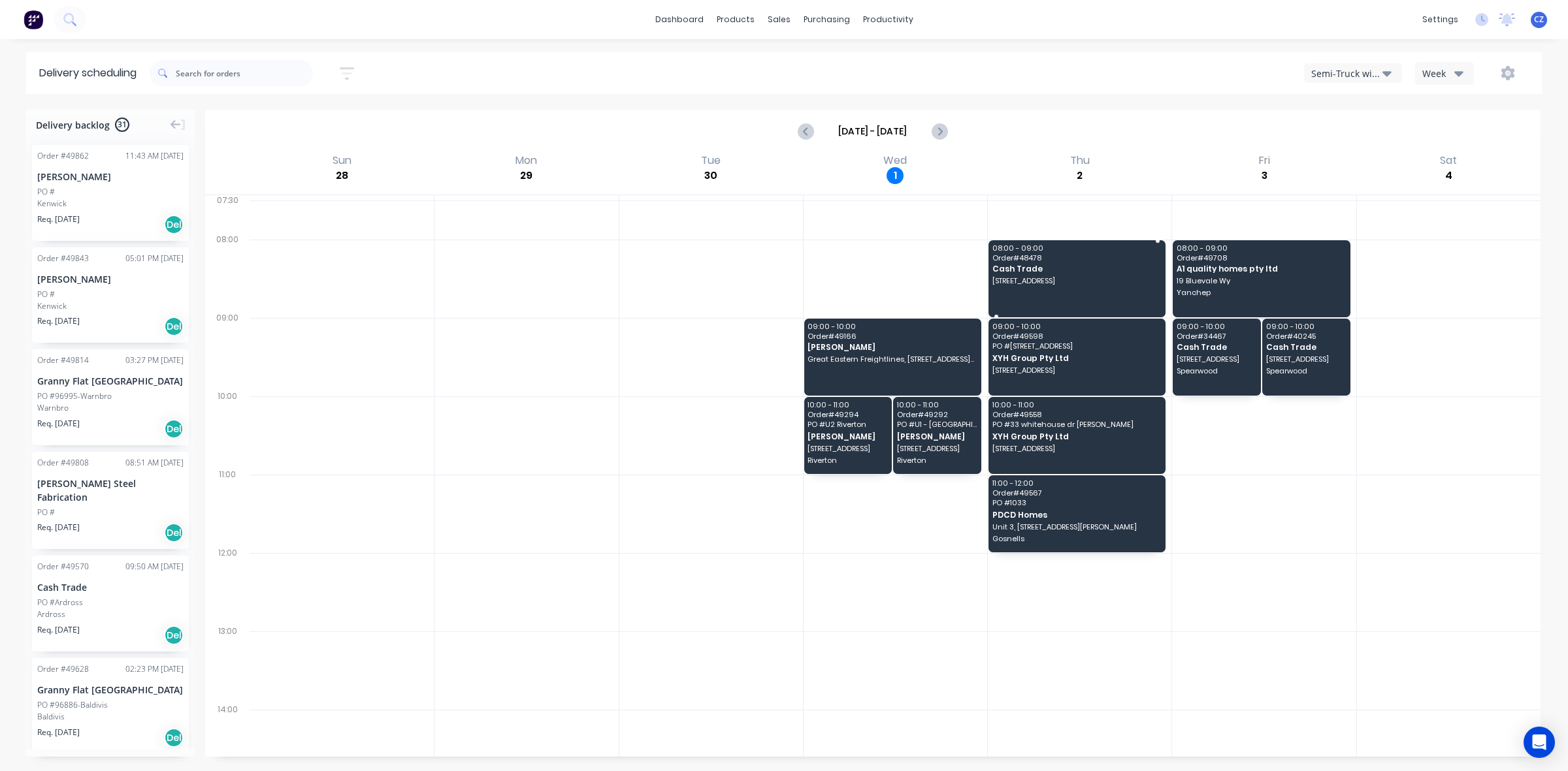
click at [1055, 277] on span "[STREET_ADDRESS]" at bounding box center [1076, 280] width 168 height 7
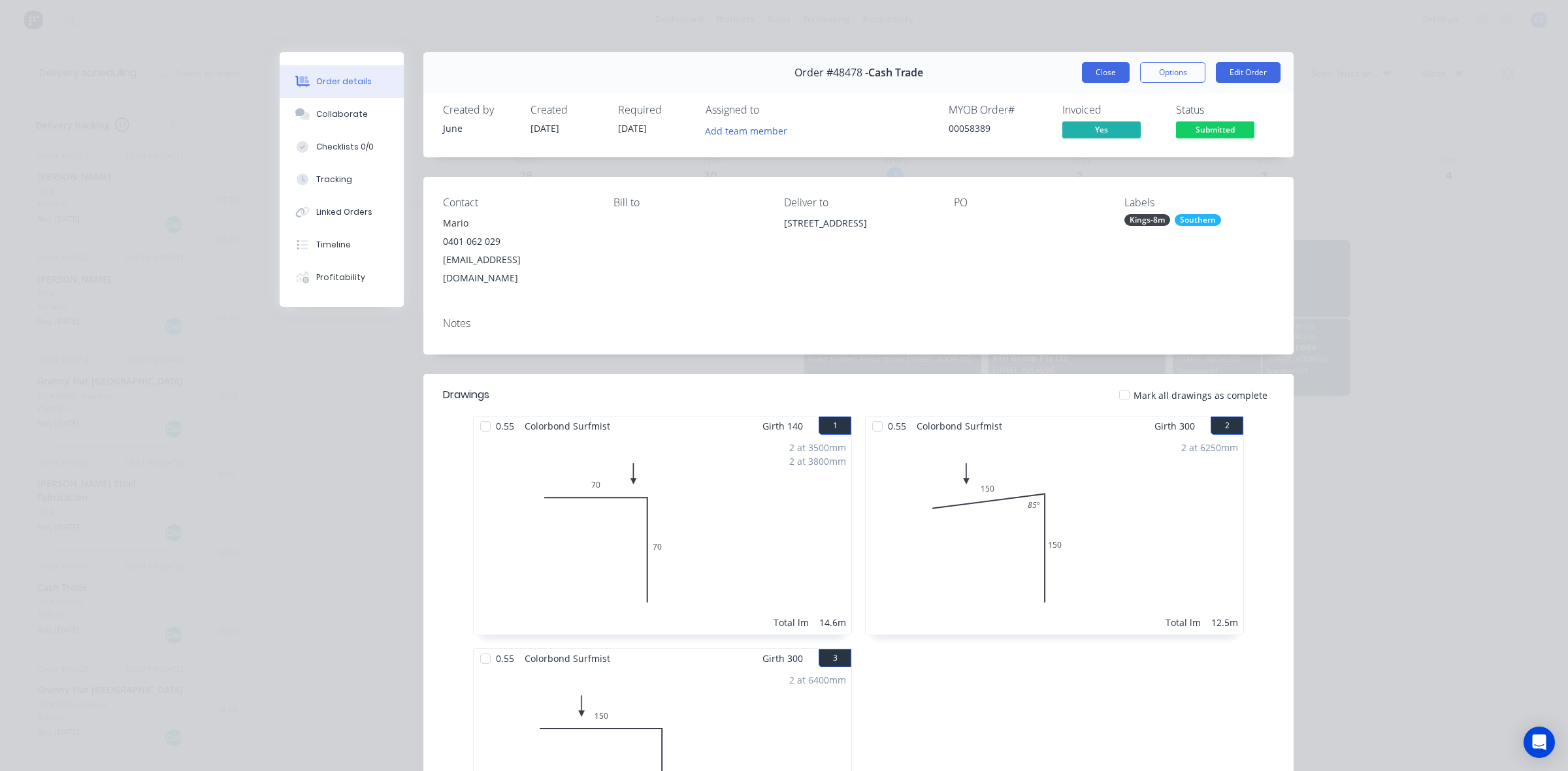
click at [1098, 82] on button "Close" at bounding box center [1105, 72] width 48 height 21
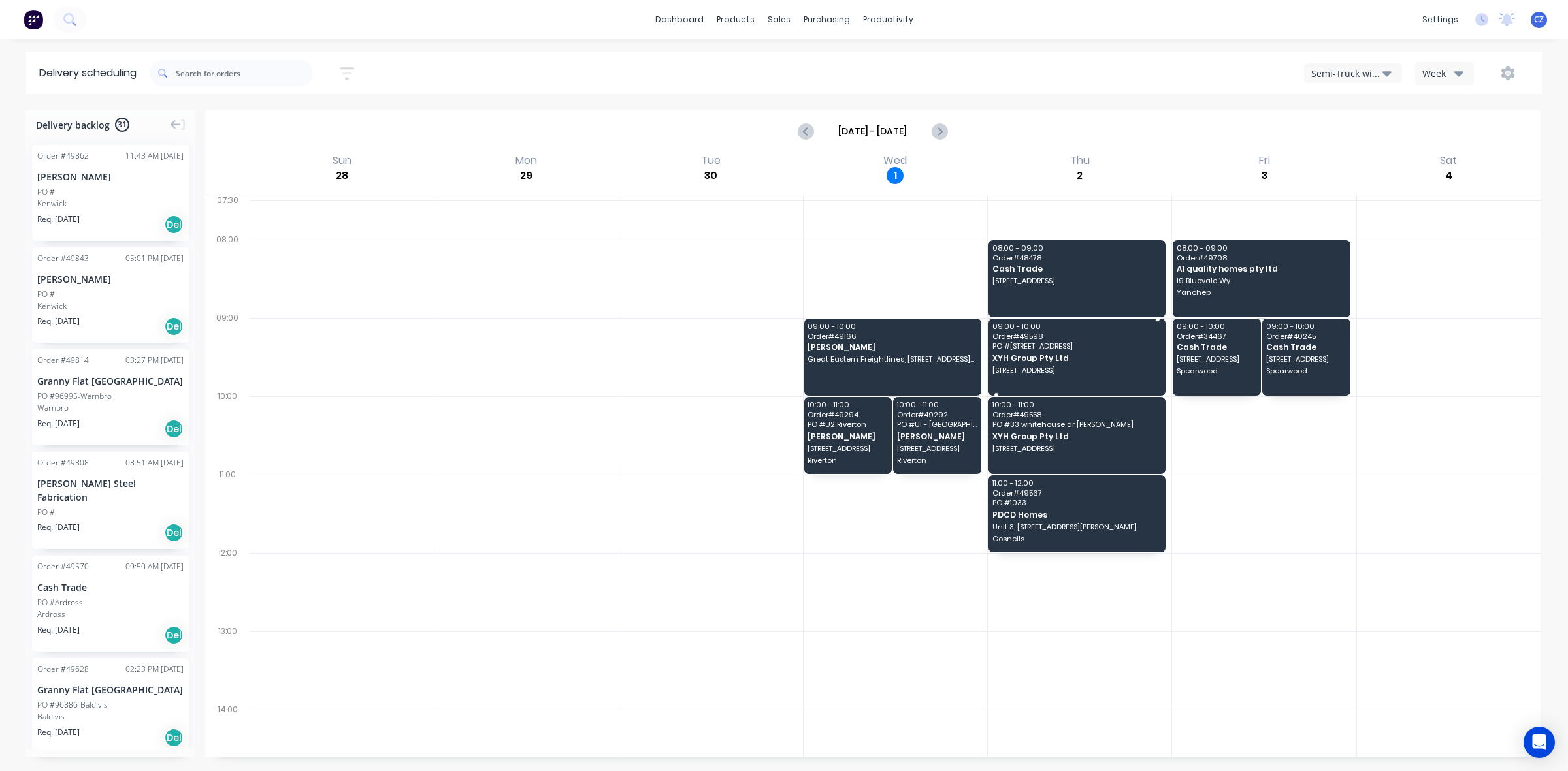
click at [1061, 369] on span "[STREET_ADDRESS]" at bounding box center [1076, 370] width 168 height 7
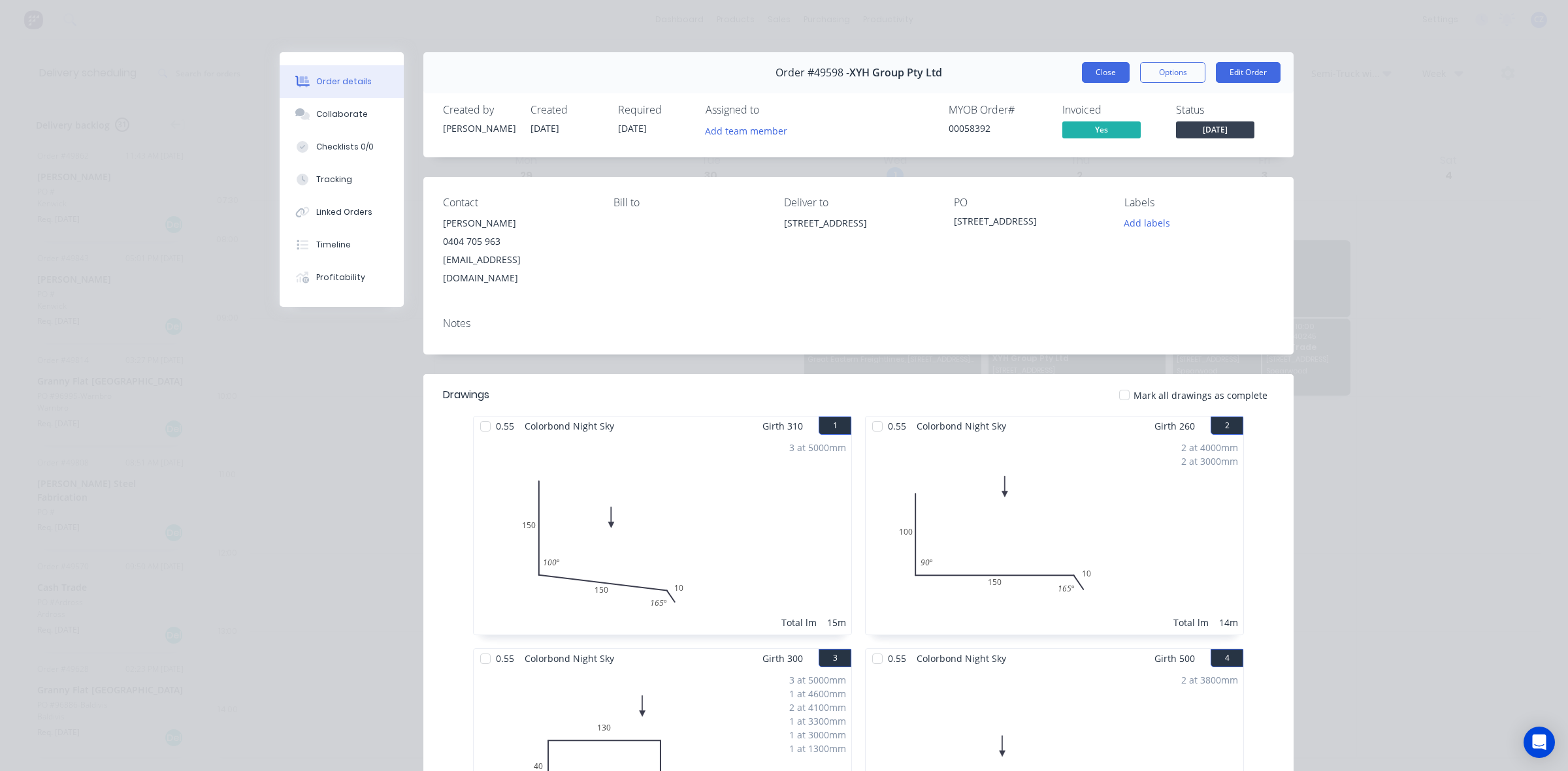
click at [1102, 67] on button "Close" at bounding box center [1105, 72] width 48 height 21
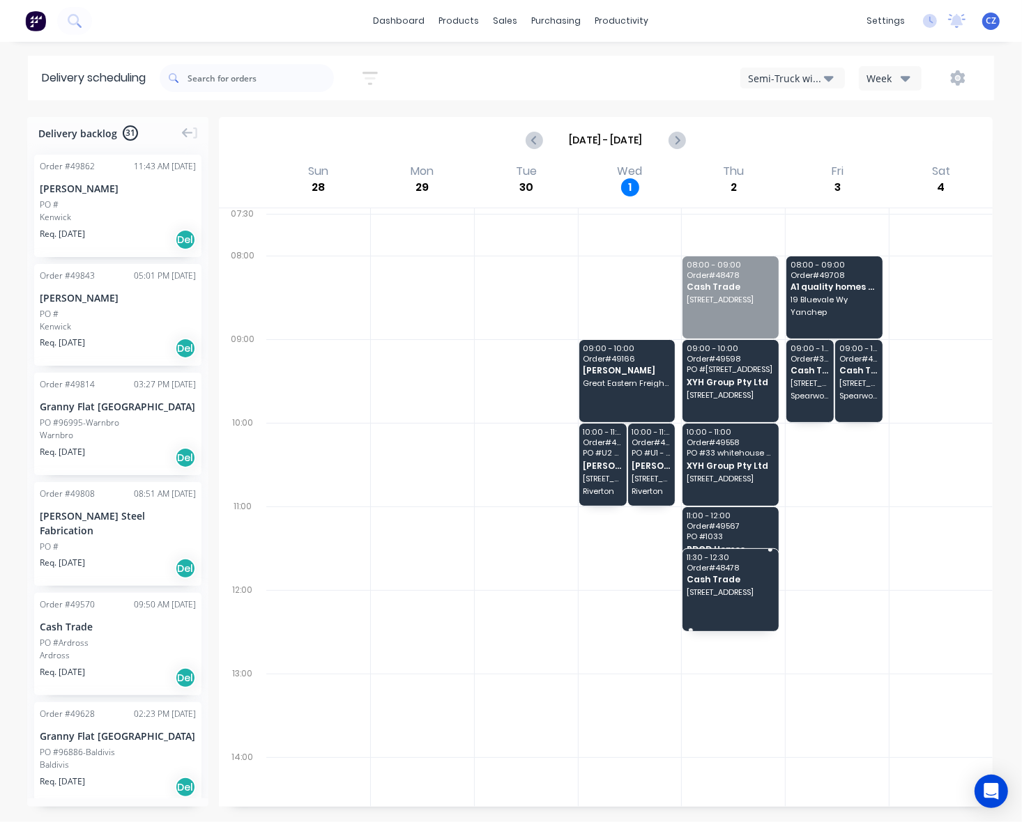
drag, startPoint x: 739, startPoint y: 286, endPoint x: 732, endPoint y: 567, distance: 280.2
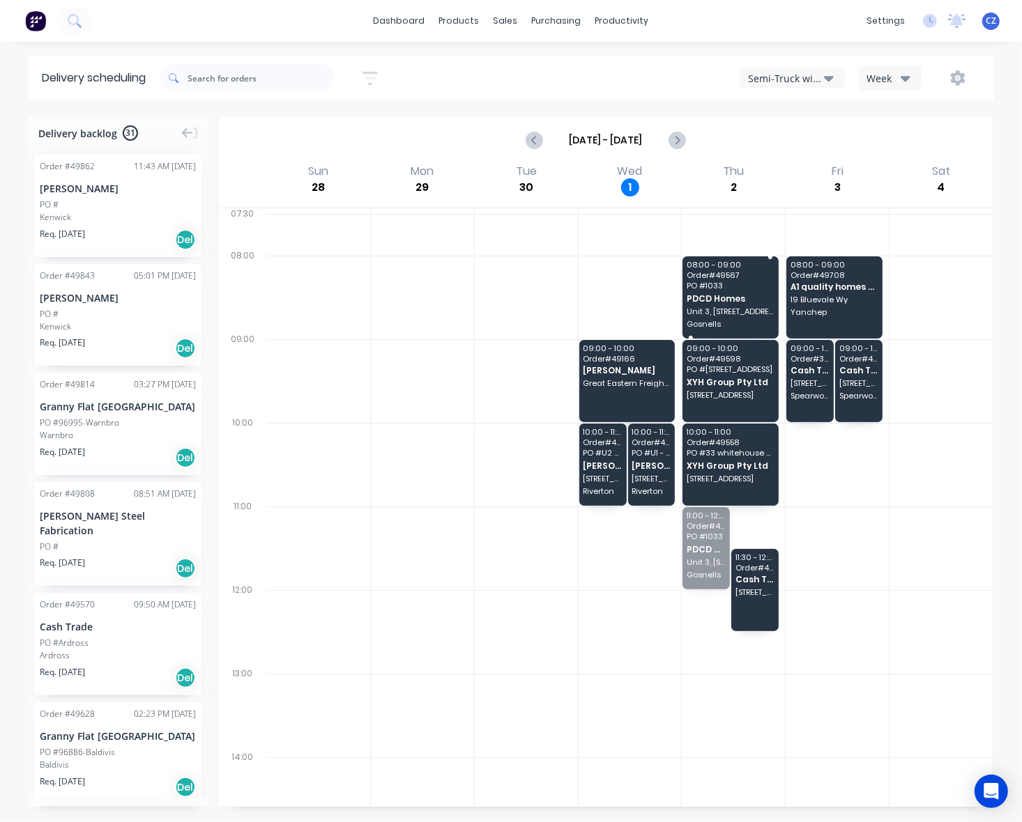
drag, startPoint x: 691, startPoint y: 534, endPoint x: 698, endPoint y: 274, distance: 260.0
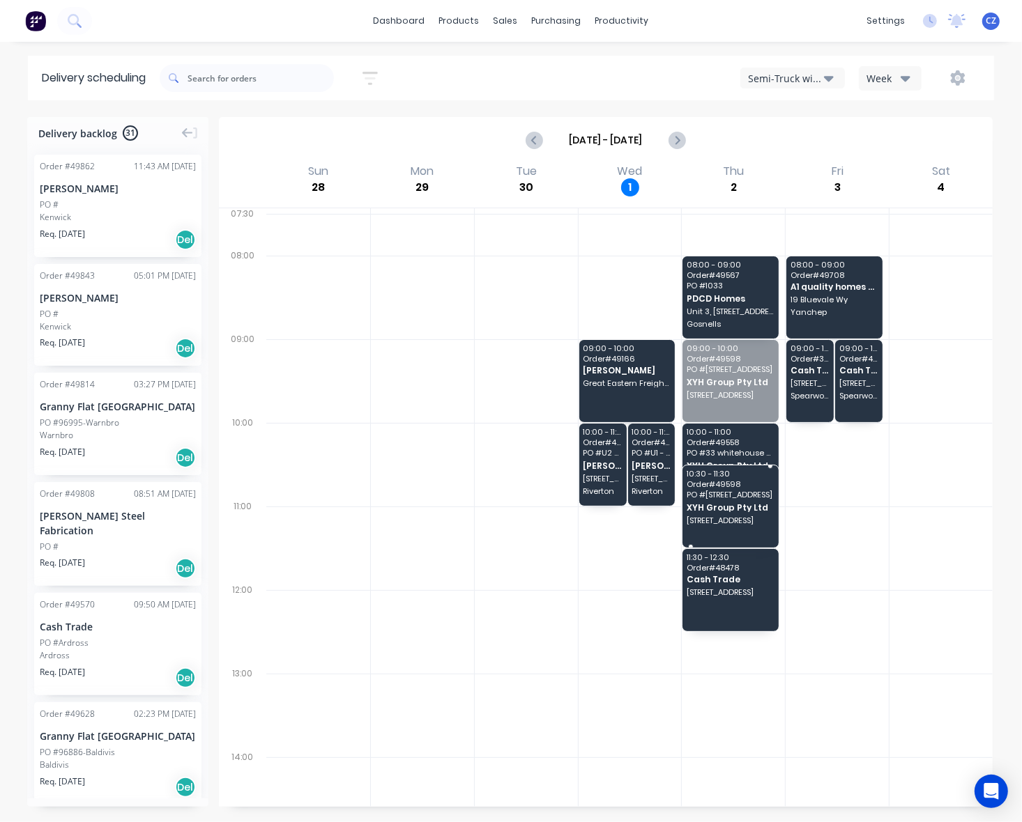
drag, startPoint x: 728, startPoint y: 361, endPoint x: 726, endPoint y: 483, distance: 122.0
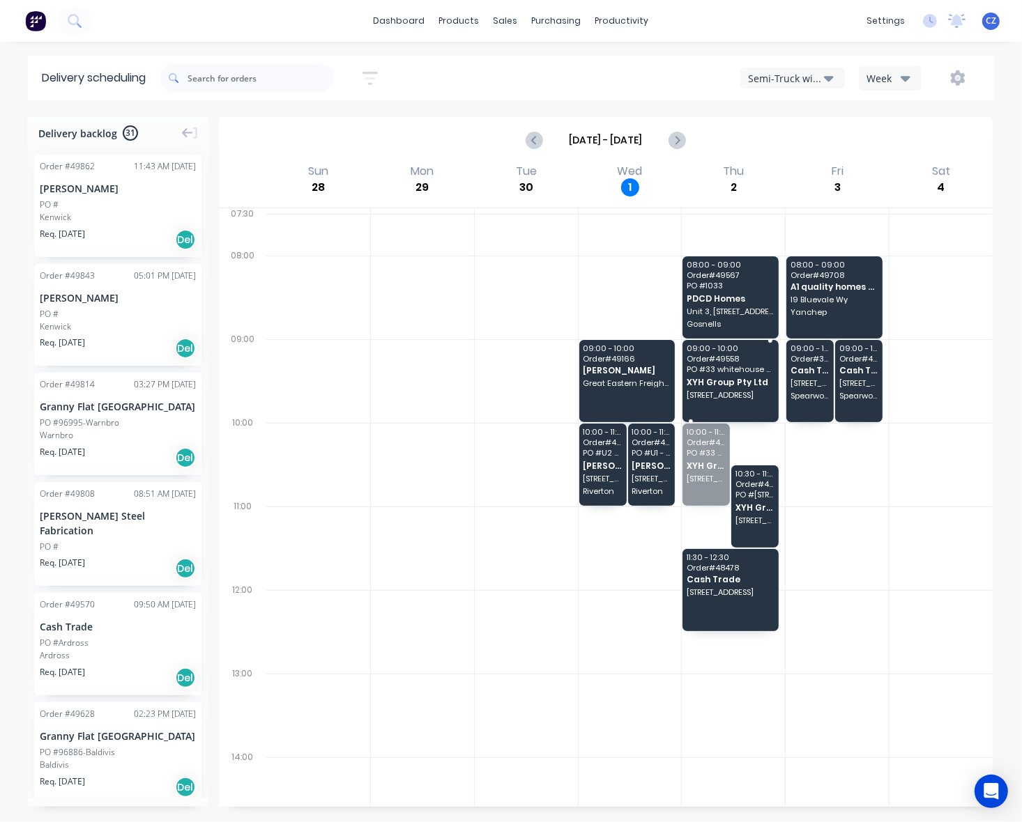
drag, startPoint x: 698, startPoint y: 441, endPoint x: 704, endPoint y: 374, distance: 67.2
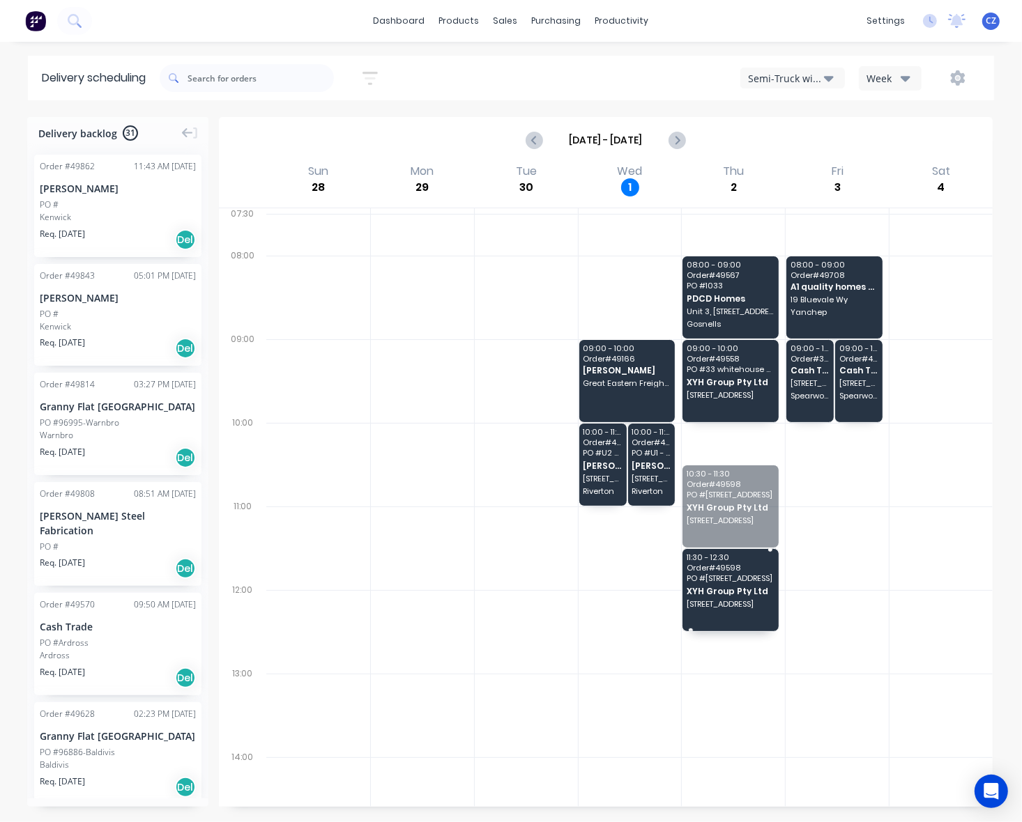
drag, startPoint x: 725, startPoint y: 496, endPoint x: 716, endPoint y: 582, distance: 86.1
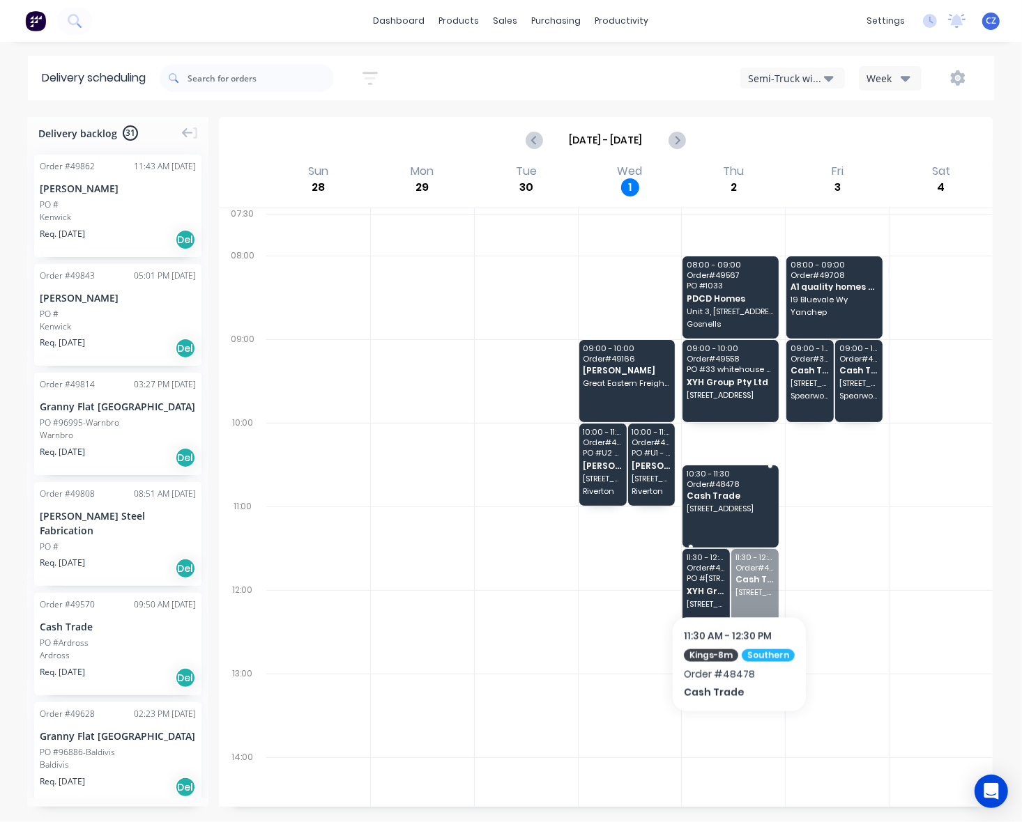
drag, startPoint x: 737, startPoint y: 591, endPoint x: 727, endPoint y: 523, distance: 69.1
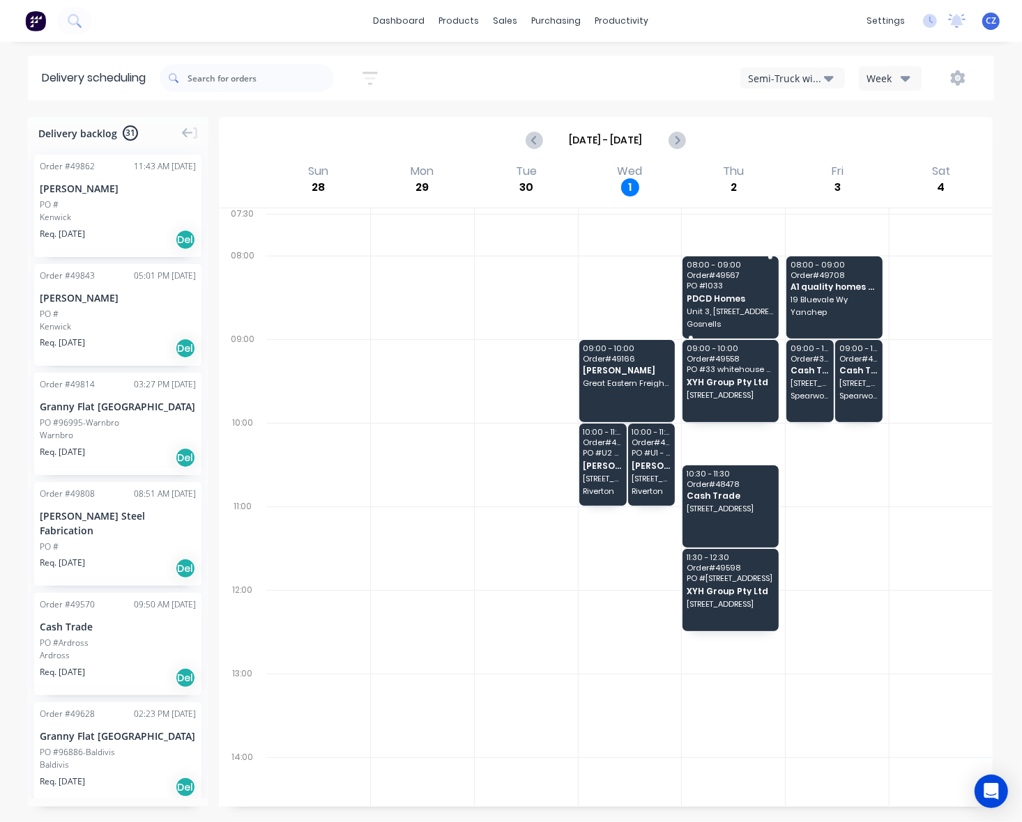
click at [709, 293] on div "08:00 - 09:00 Order # 49567 PO # 1033 PDCD Homes Unit 3, [STREET_ADDRESS][PERSO…" at bounding box center [730, 297] width 96 height 82
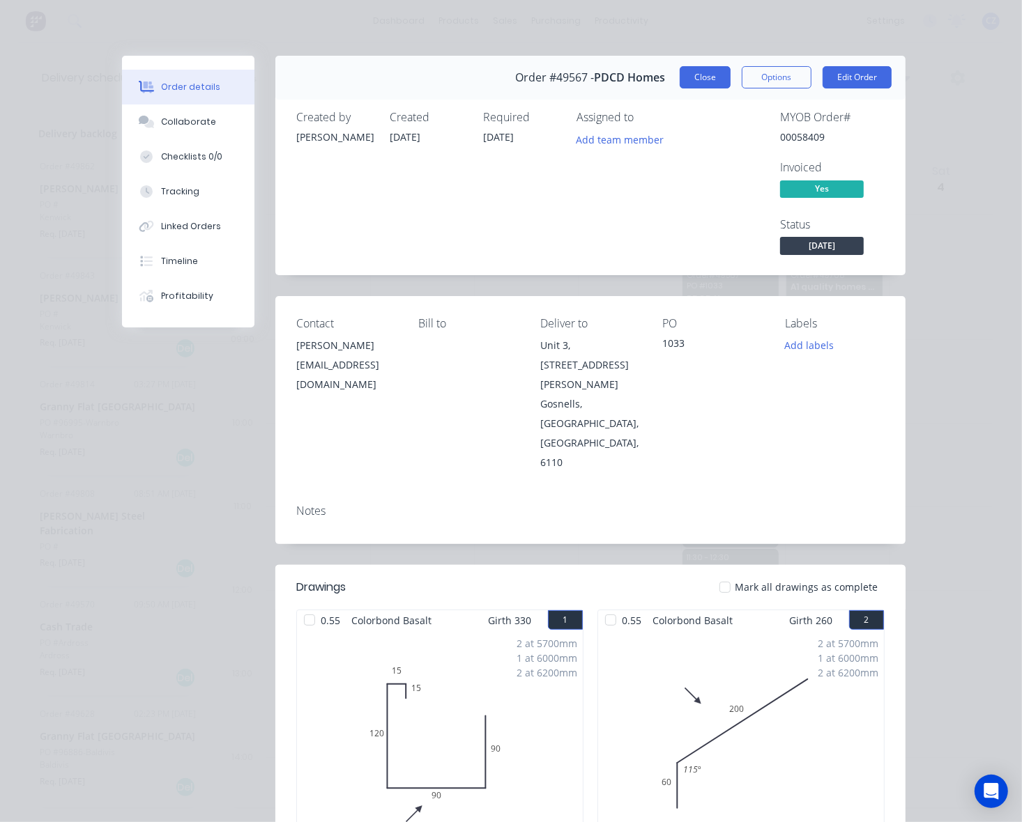
click at [696, 84] on button "Close" at bounding box center [704, 77] width 51 height 22
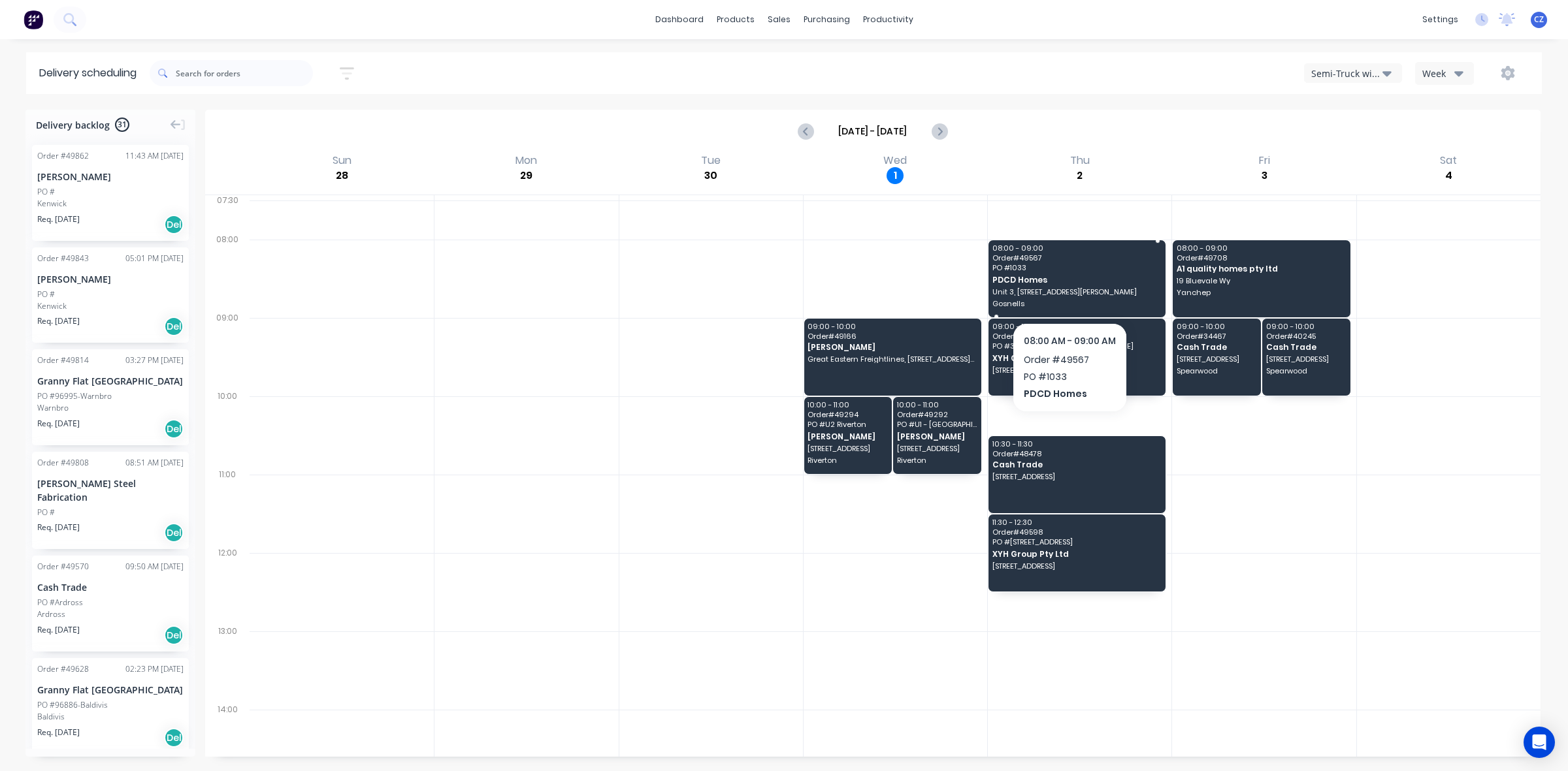
click at [1051, 296] on span "Unit 3, [STREET_ADDRESS][PERSON_NAME]" at bounding box center [1076, 291] width 168 height 7
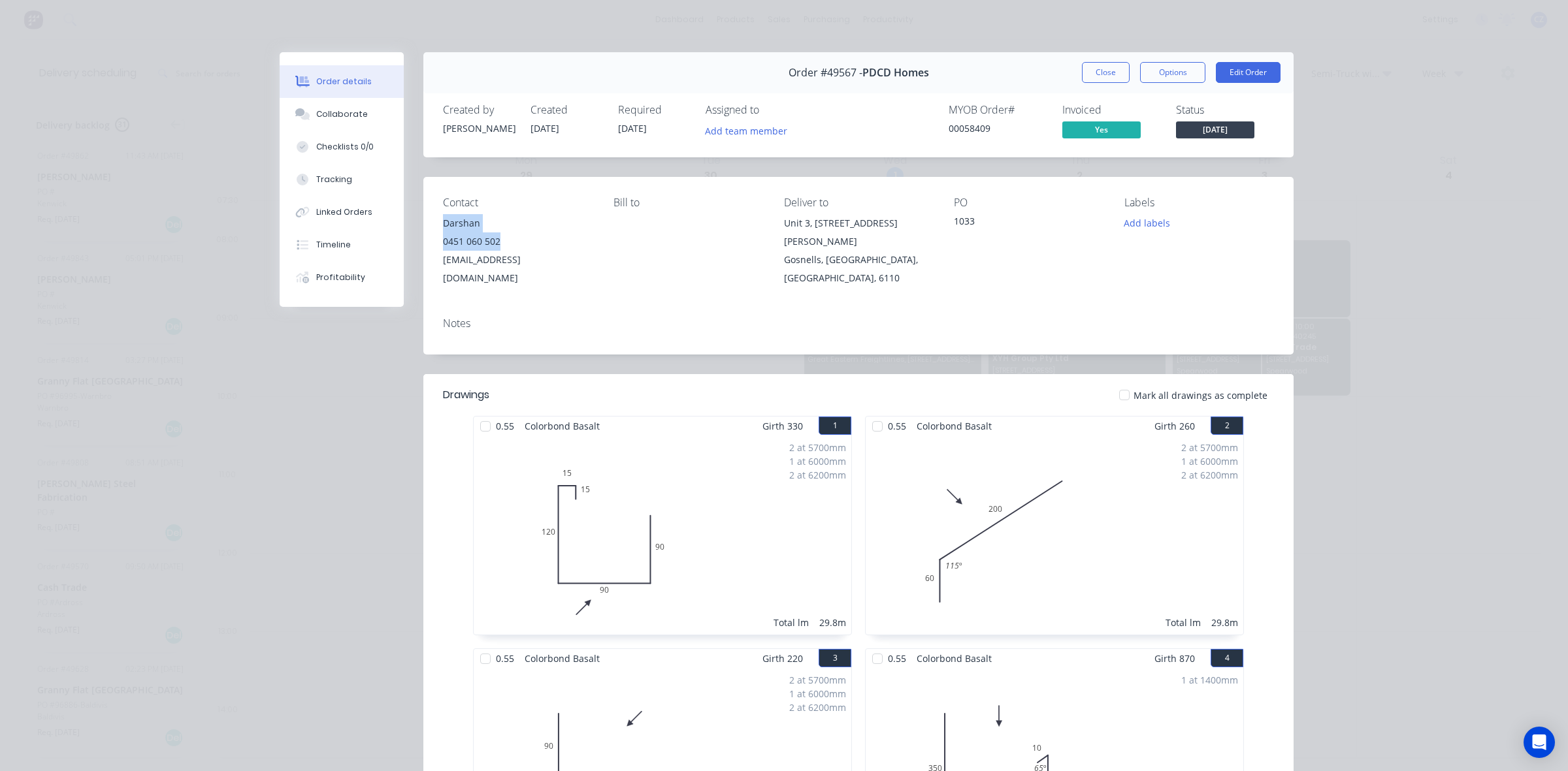
drag, startPoint x: 511, startPoint y: 237, endPoint x: 429, endPoint y: 223, distance: 83.2
click at [429, 223] on div "Contact Darshan [PHONE_NUMBER] [EMAIL_ADDRESS][DOMAIN_NAME] Bill to Deliver to …" at bounding box center [859, 242] width 870 height 130
copy div "Darshan 0451 060 502"
click at [1089, 82] on button "Close" at bounding box center [1105, 72] width 48 height 21
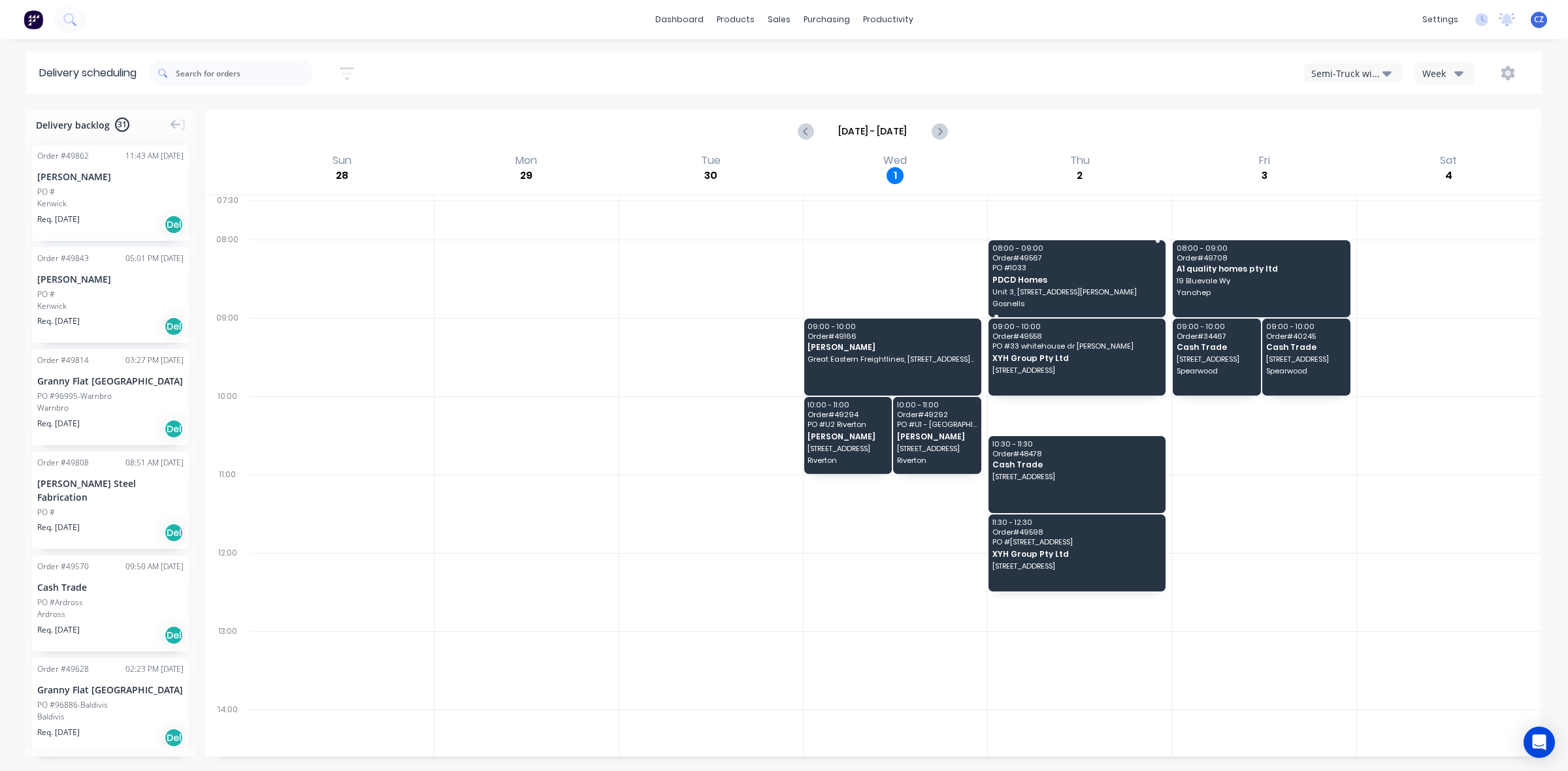
click at [1017, 273] on div "08:00 - 09:00 Order # 49567 PO # 1033 PDCD Homes Unit 3, [STREET_ADDRESS][PERSO…" at bounding box center [1076, 278] width 177 height 77
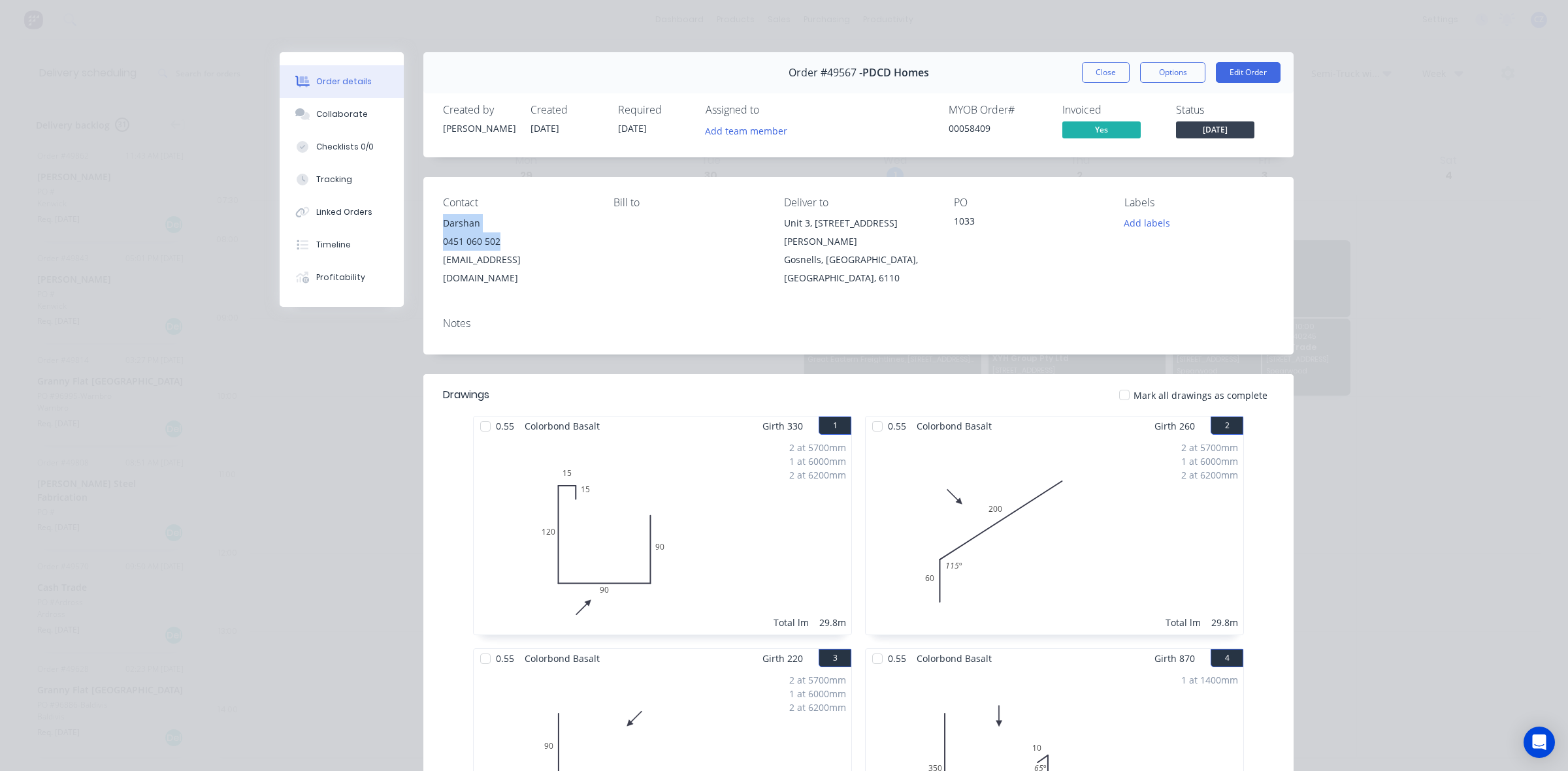
drag, startPoint x: 433, startPoint y: 221, endPoint x: 506, endPoint y: 238, distance: 75.0
click at [506, 238] on div "Contact Darshan [PHONE_NUMBER] [EMAIL_ADDRESS][DOMAIN_NAME] Bill to Deliver to …" at bounding box center [859, 242] width 870 height 130
copy div "Darshan 0451 060 502"
click at [1111, 80] on button "Close" at bounding box center [1105, 72] width 48 height 21
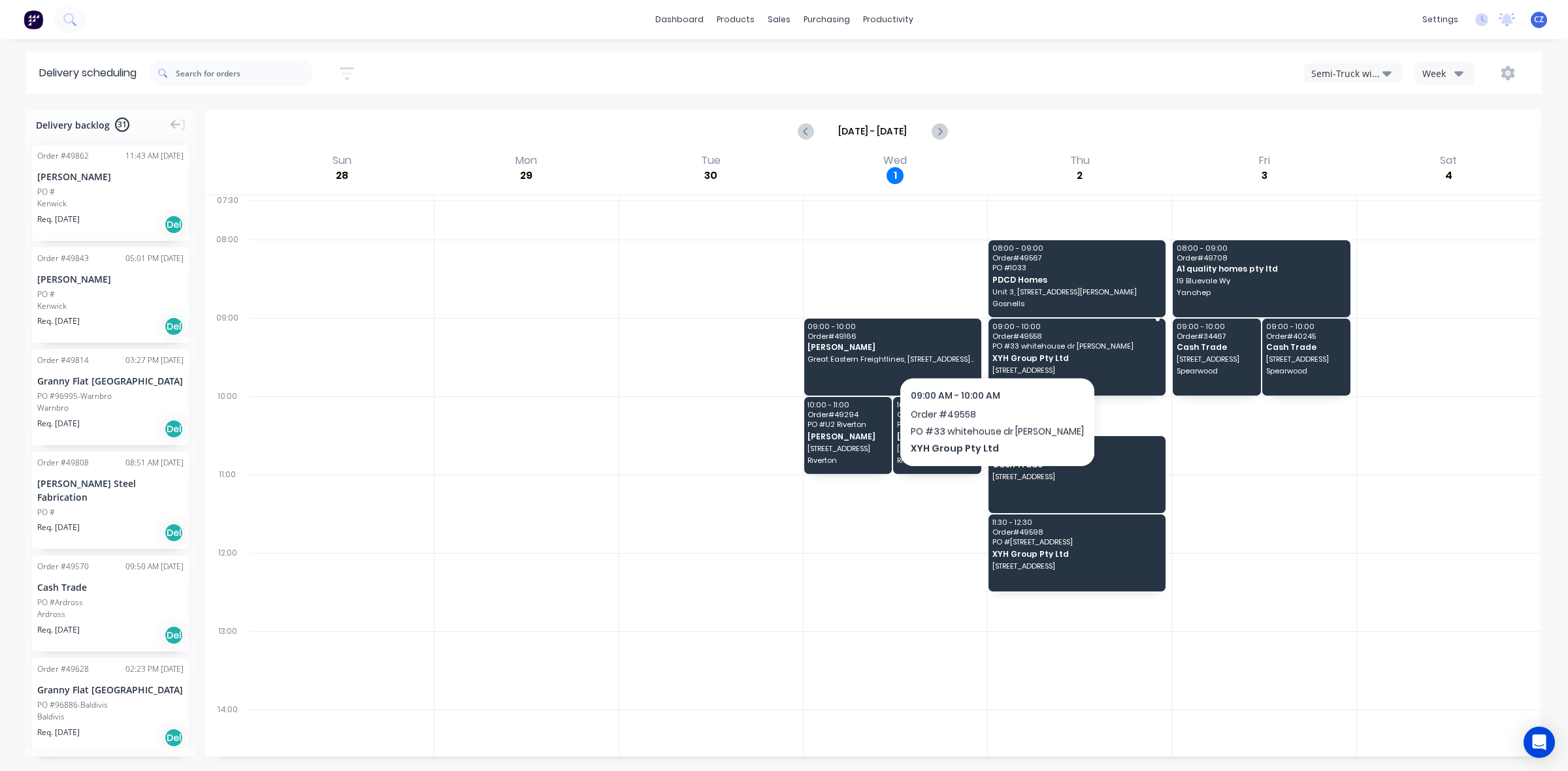
click at [988, 343] on div "09:00 - 10:00 Order # 49558 PO # 33 whitehouse dr [PERSON_NAME] XYH Group Pty L…" at bounding box center [1076, 357] width 177 height 77
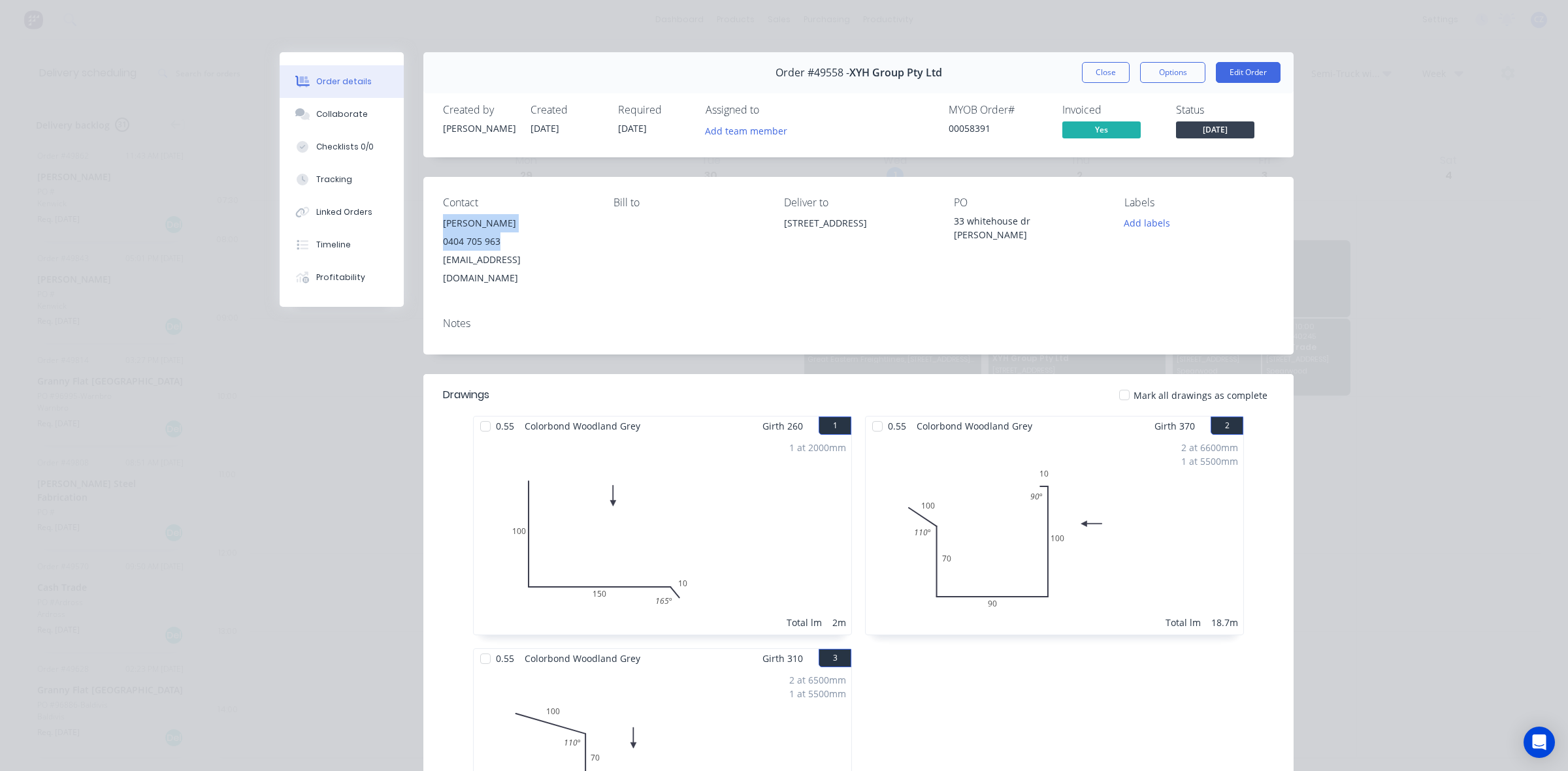
drag, startPoint x: 437, startPoint y: 222, endPoint x: 500, endPoint y: 246, distance: 67.4
click at [500, 246] on div "[PERSON_NAME] 0404 705 963 [EMAIL_ADDRESS][DOMAIN_NAME]" at bounding box center [518, 251] width 150 height 73
copy div "[PERSON_NAME] 0404 705 963"
click at [490, 321] on div "Notes" at bounding box center [859, 331] width 870 height 48
click at [1107, 67] on button "Close" at bounding box center [1105, 72] width 48 height 21
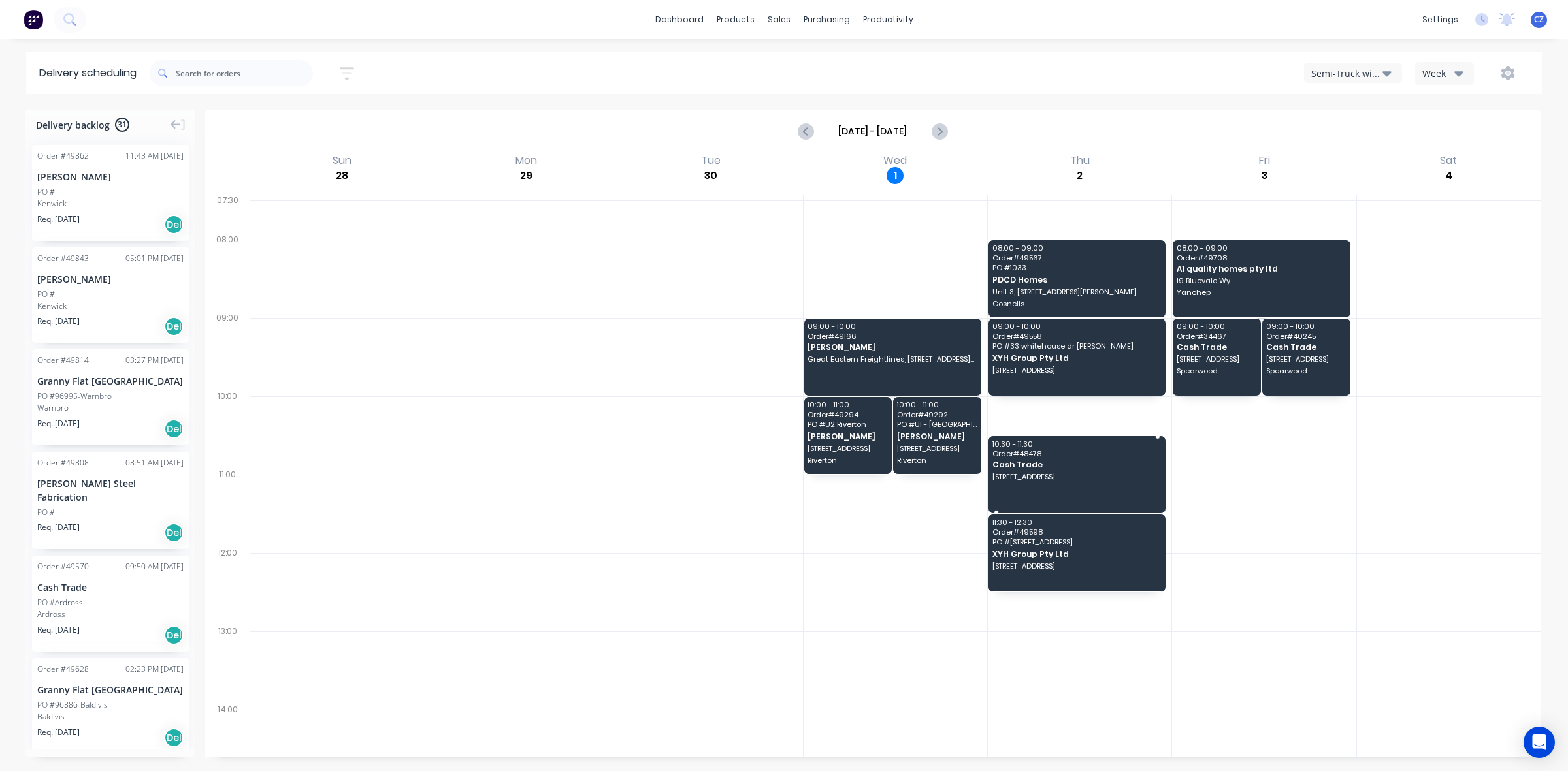
click at [1060, 453] on span "Order # 48478" at bounding box center [1076, 453] width 168 height 7
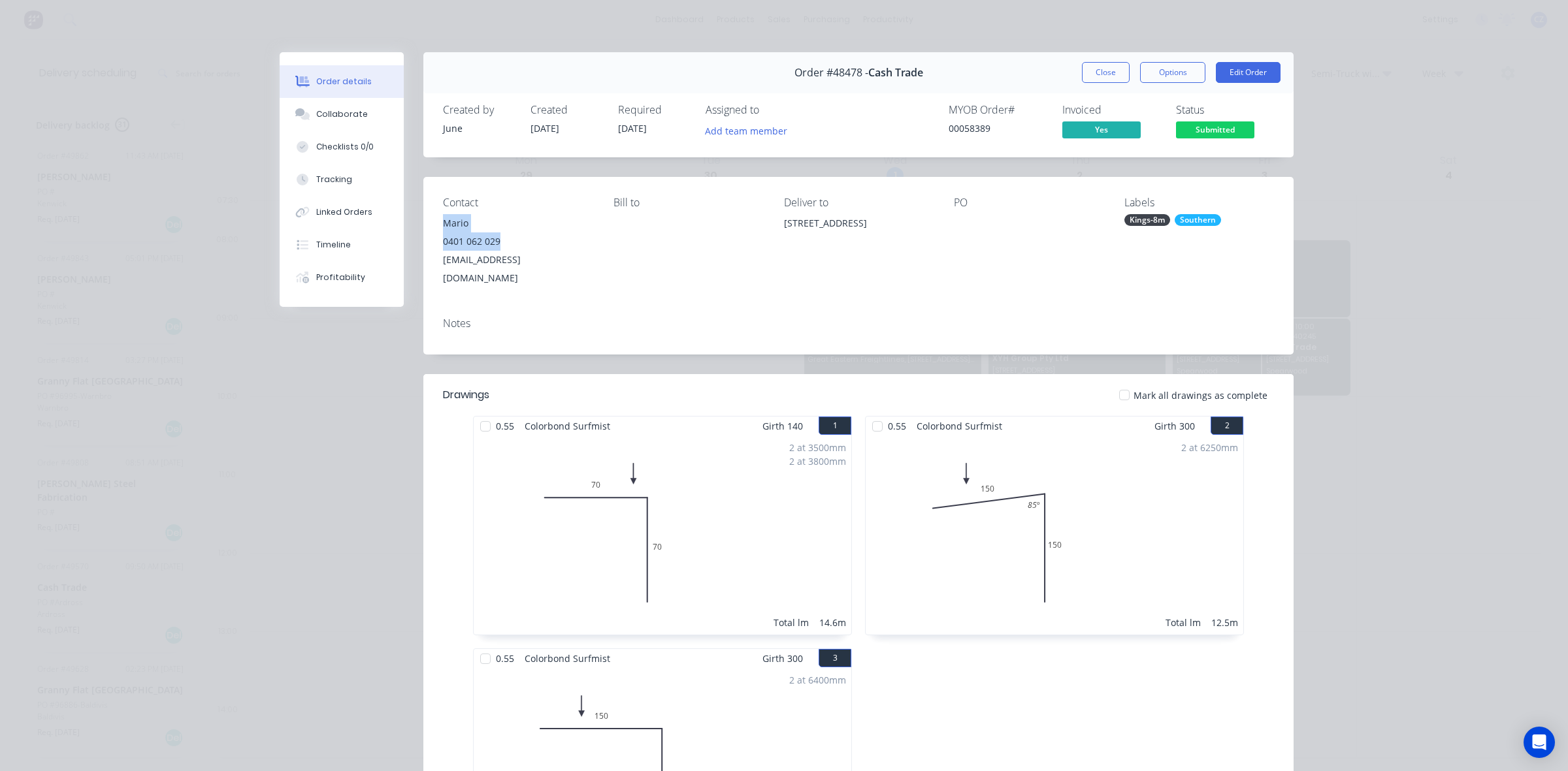
drag, startPoint x: 439, startPoint y: 223, endPoint x: 514, endPoint y: 237, distance: 76.3
click at [514, 237] on div "Mario 0401 062 029 [EMAIL_ADDRESS][DOMAIN_NAME]" at bounding box center [518, 251] width 150 height 73
copy div "Mario 0401 062 029"
click at [1102, 68] on button "Close" at bounding box center [1105, 72] width 48 height 21
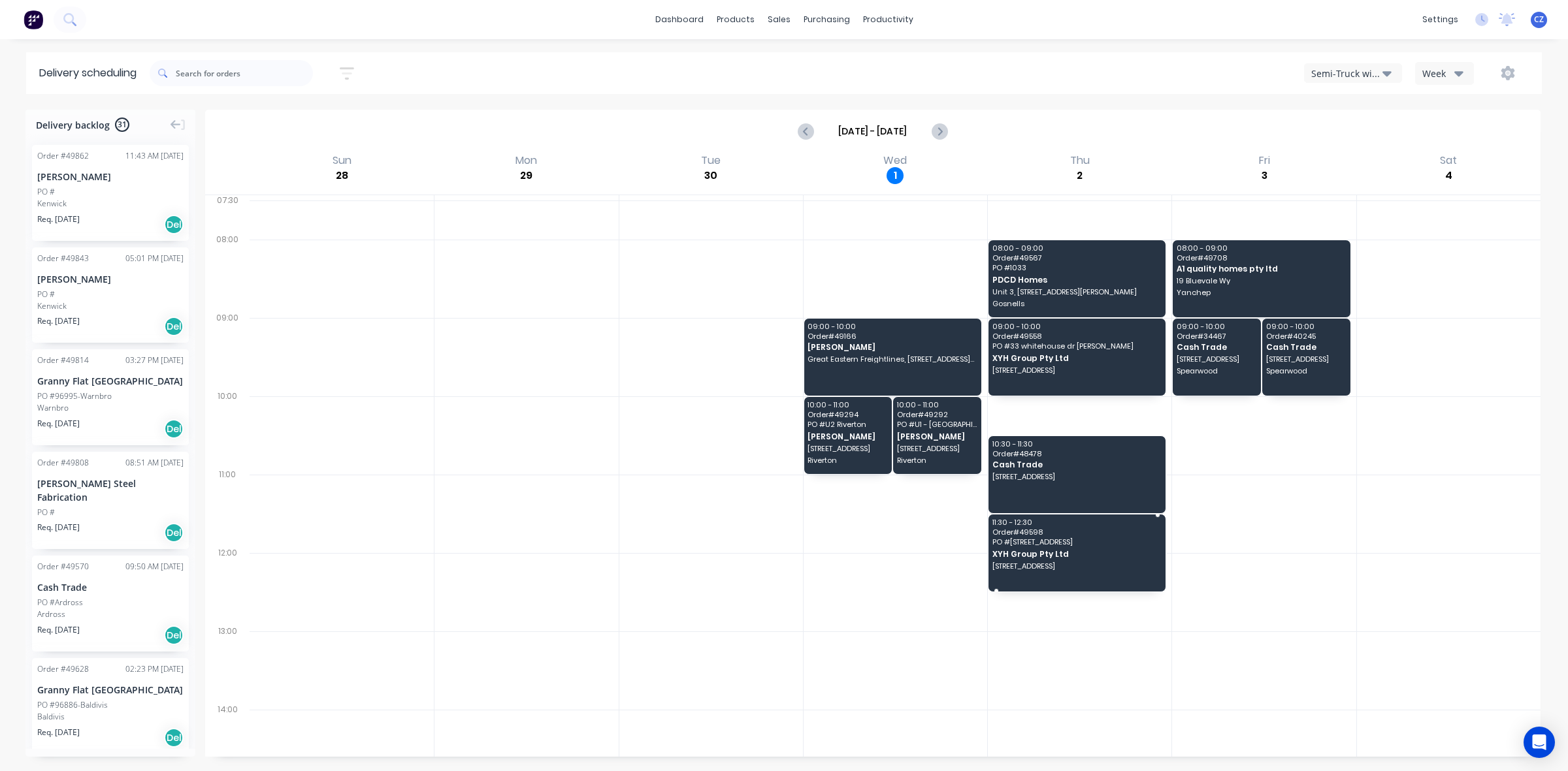
click at [1117, 545] on span "PO # 15 Throssell [GEOGRAPHIC_DATA]" at bounding box center [1076, 541] width 168 height 7
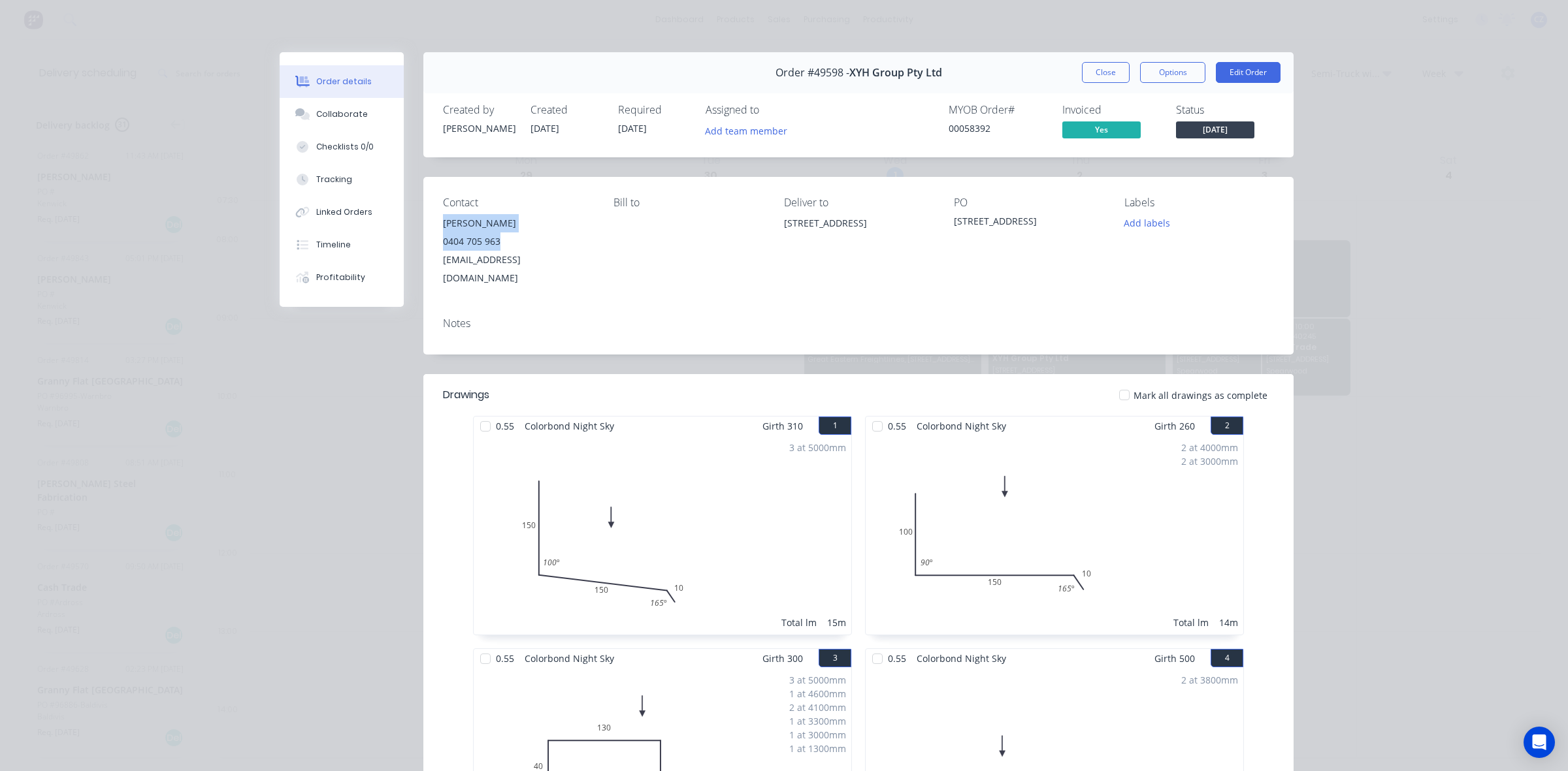
drag, startPoint x: 507, startPoint y: 239, endPoint x: 433, endPoint y: 226, distance: 75.1
click at [433, 226] on div "Contact [PERSON_NAME] [PHONE_NUMBER] [EMAIL_ADDRESS][DOMAIN_NAME] [PERSON_NAME]…" at bounding box center [859, 242] width 870 height 130
copy div "[PERSON_NAME] 0404 705 963"
click at [1115, 70] on button "Close" at bounding box center [1105, 72] width 48 height 21
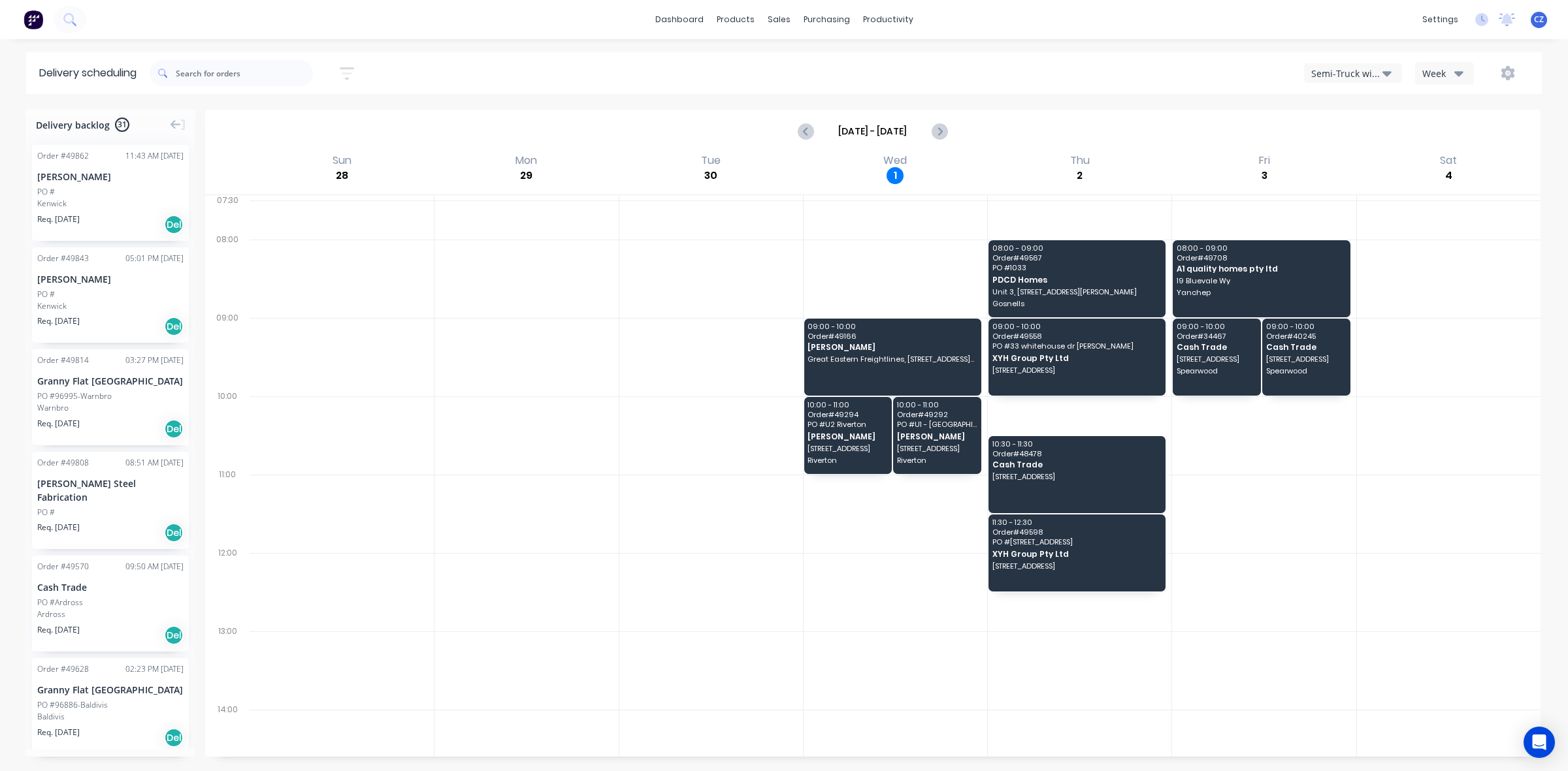
click at [1366, 69] on div "Semi-Truck with Hiab" at bounding box center [1347, 73] width 71 height 14
click at [1361, 116] on div "Semi-Truck with Hiab" at bounding box center [1369, 107] width 129 height 26
click at [1356, 67] on div "Semi-Truck with Hiab" at bounding box center [1347, 73] width 71 height 14
click at [865, 353] on div "09:00 - 10:00 Order # 49166 [PERSON_NAME] Great Eastern Freightlines, [STREET_A…" at bounding box center [892, 357] width 177 height 77
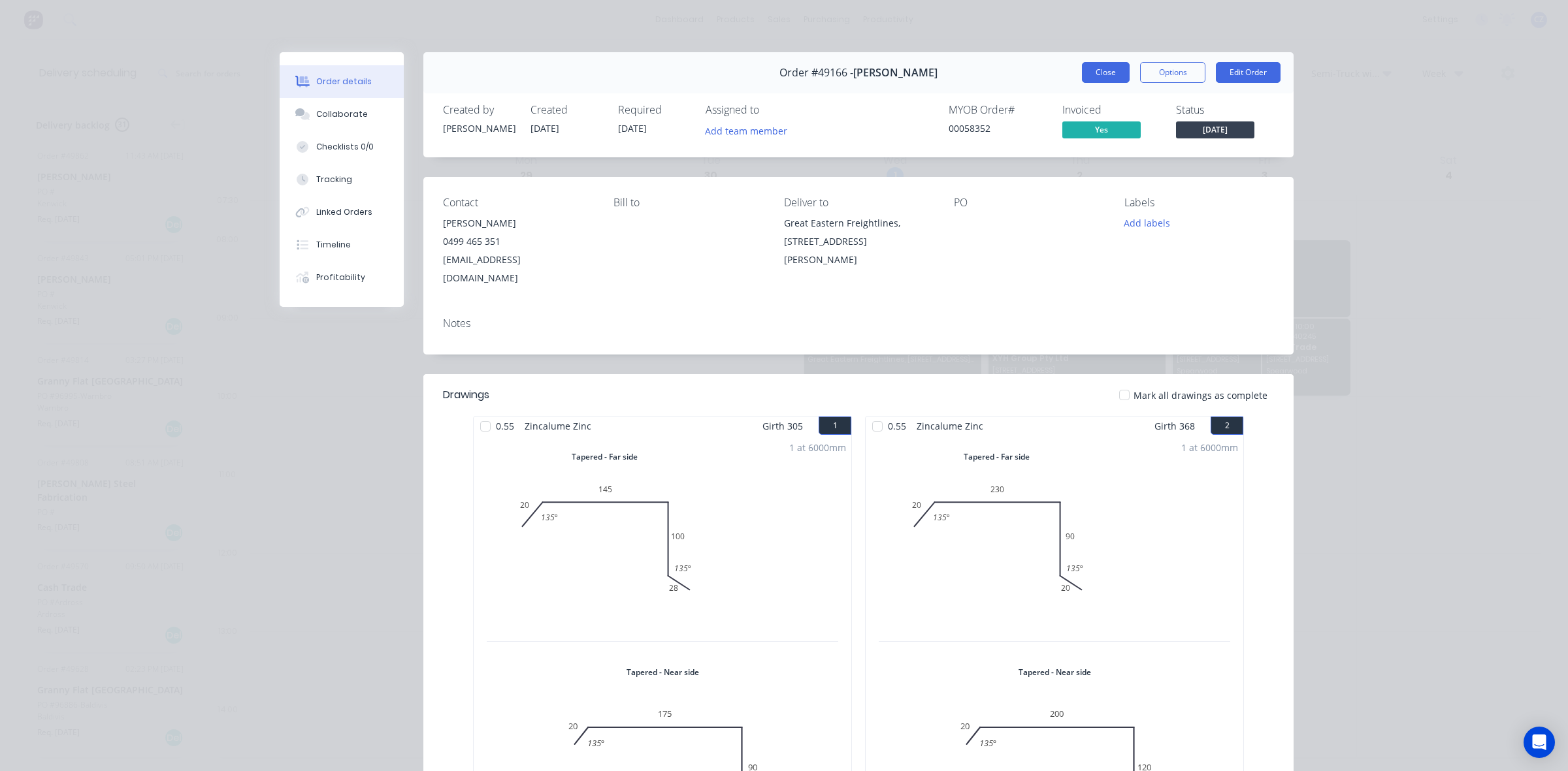
click at [1104, 70] on button "Close" at bounding box center [1105, 72] width 48 height 21
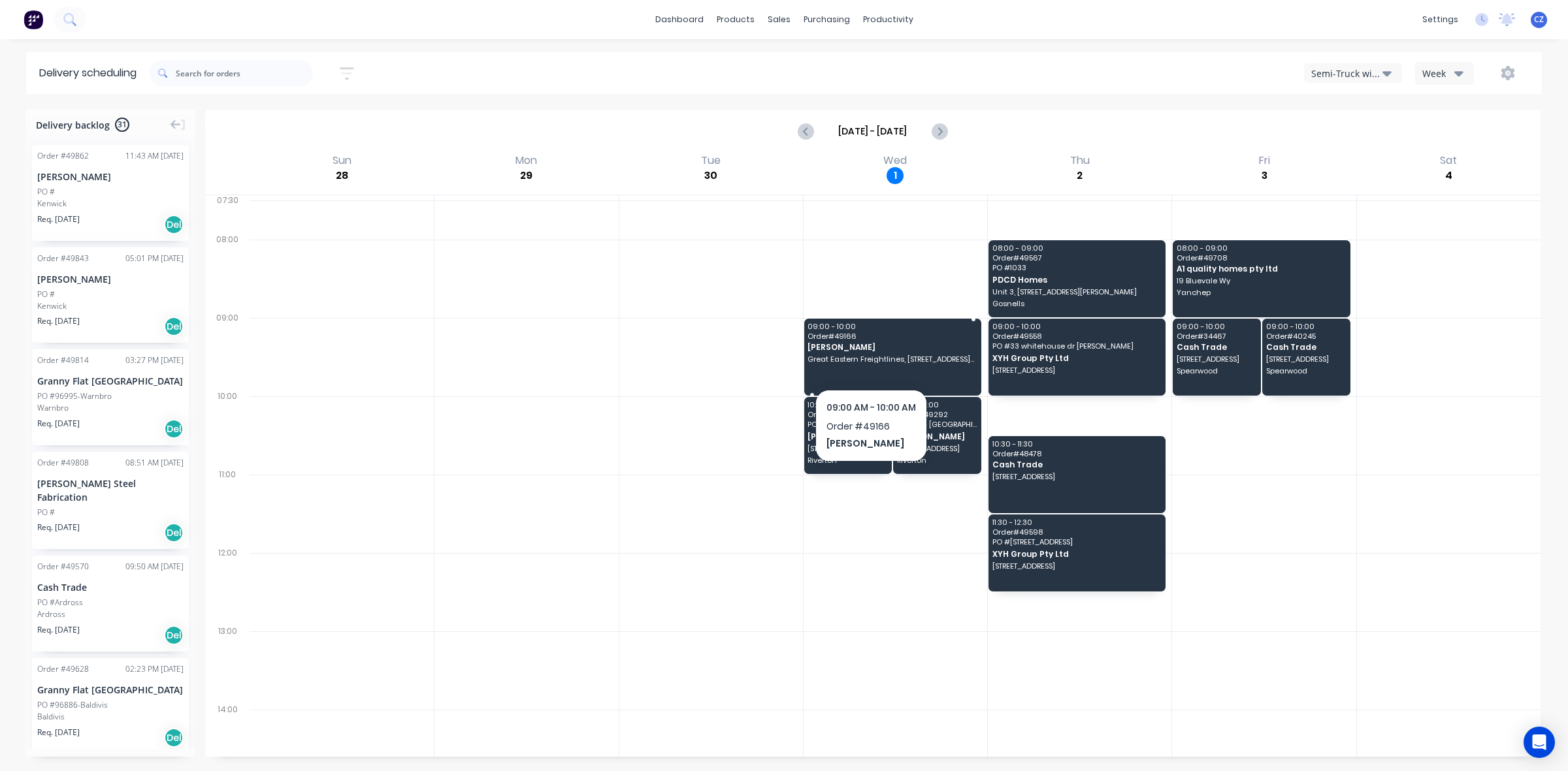
click at [871, 361] on span "Great Eastern Freightlines, [STREET_ADDRESS][PERSON_NAME]" at bounding box center [890, 359] width 168 height 7
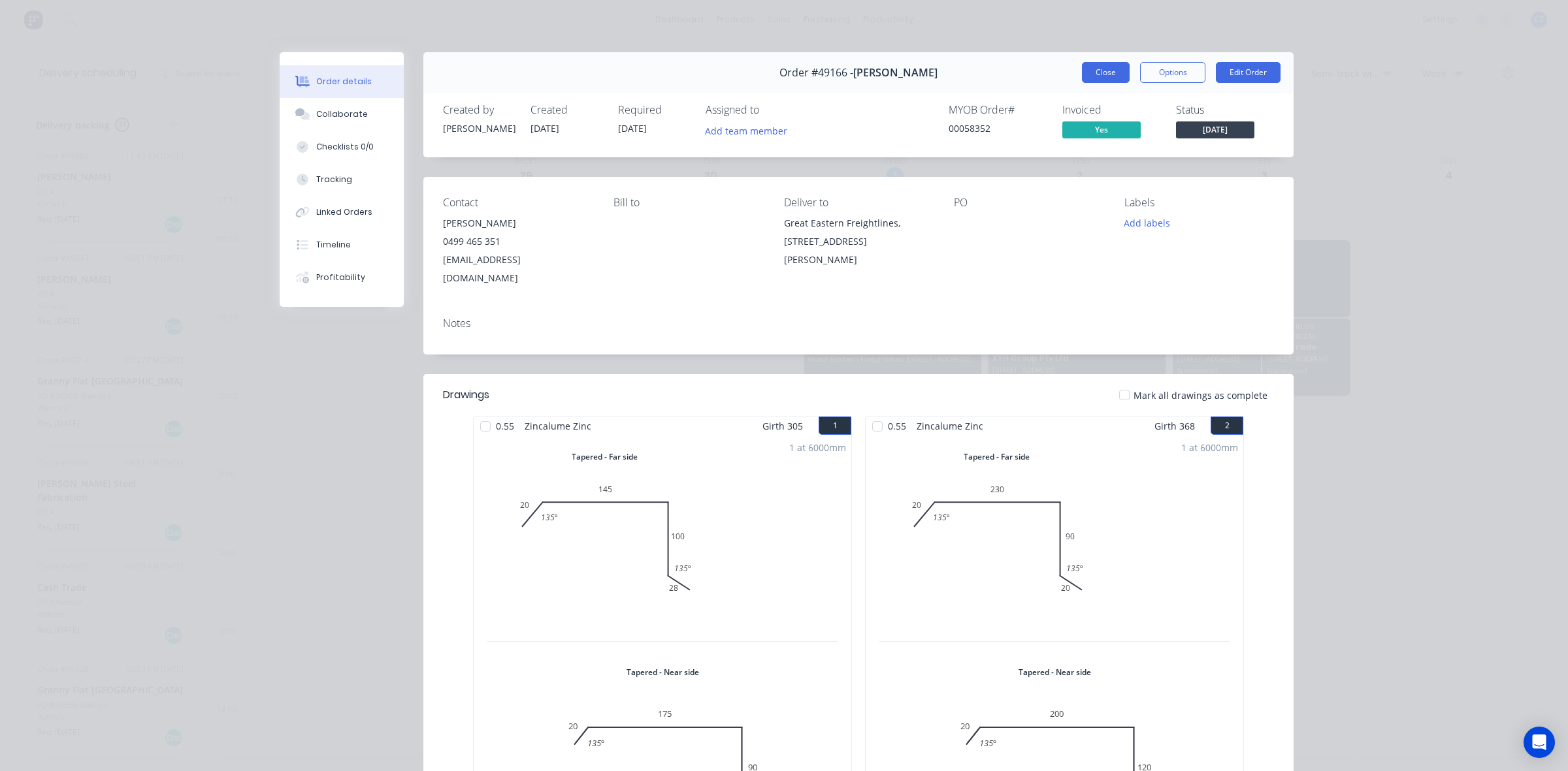
click at [1102, 70] on button "Close" at bounding box center [1105, 72] width 48 height 21
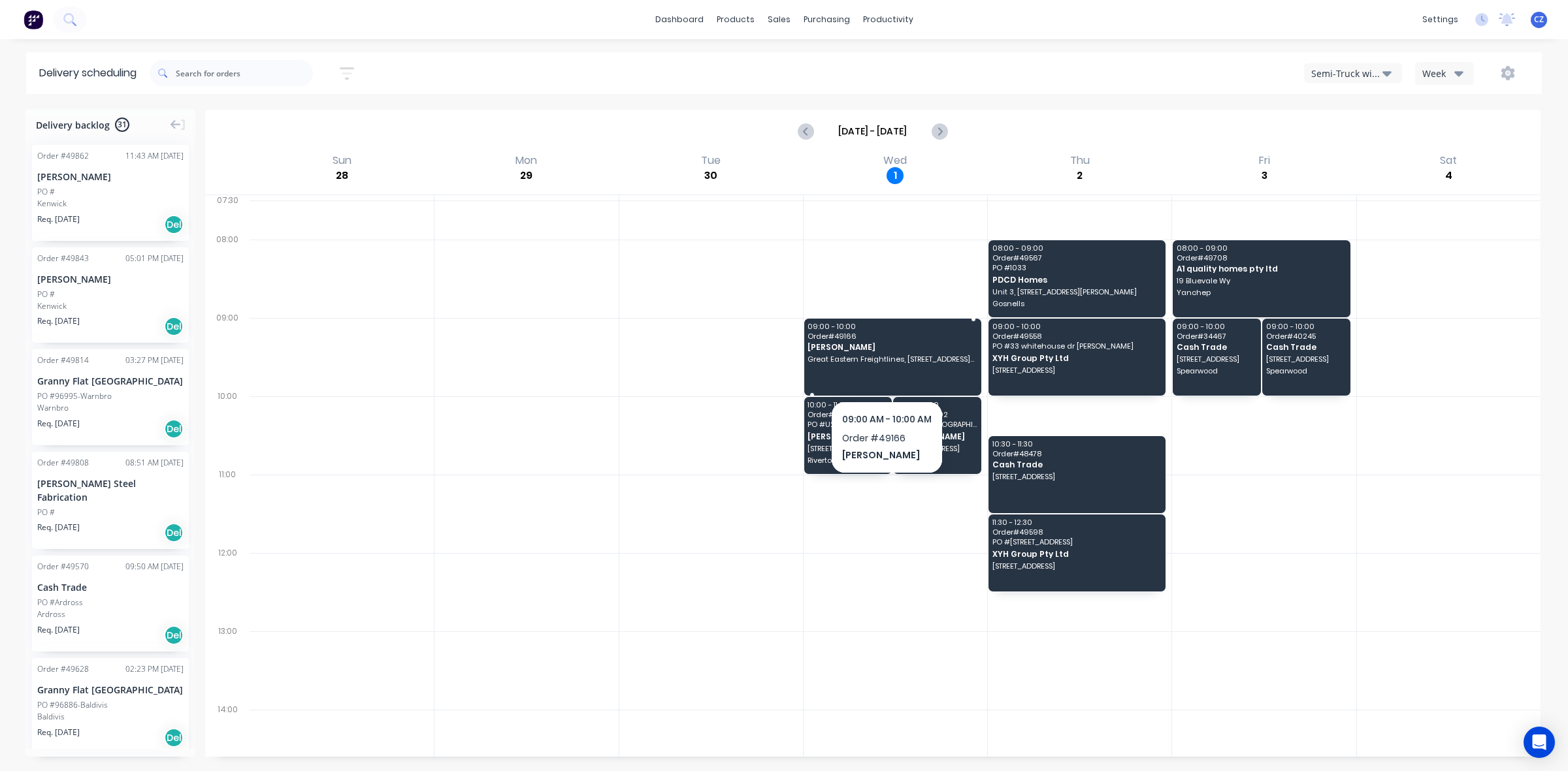
click at [896, 351] on span "[PERSON_NAME]" at bounding box center [890, 347] width 168 height 8
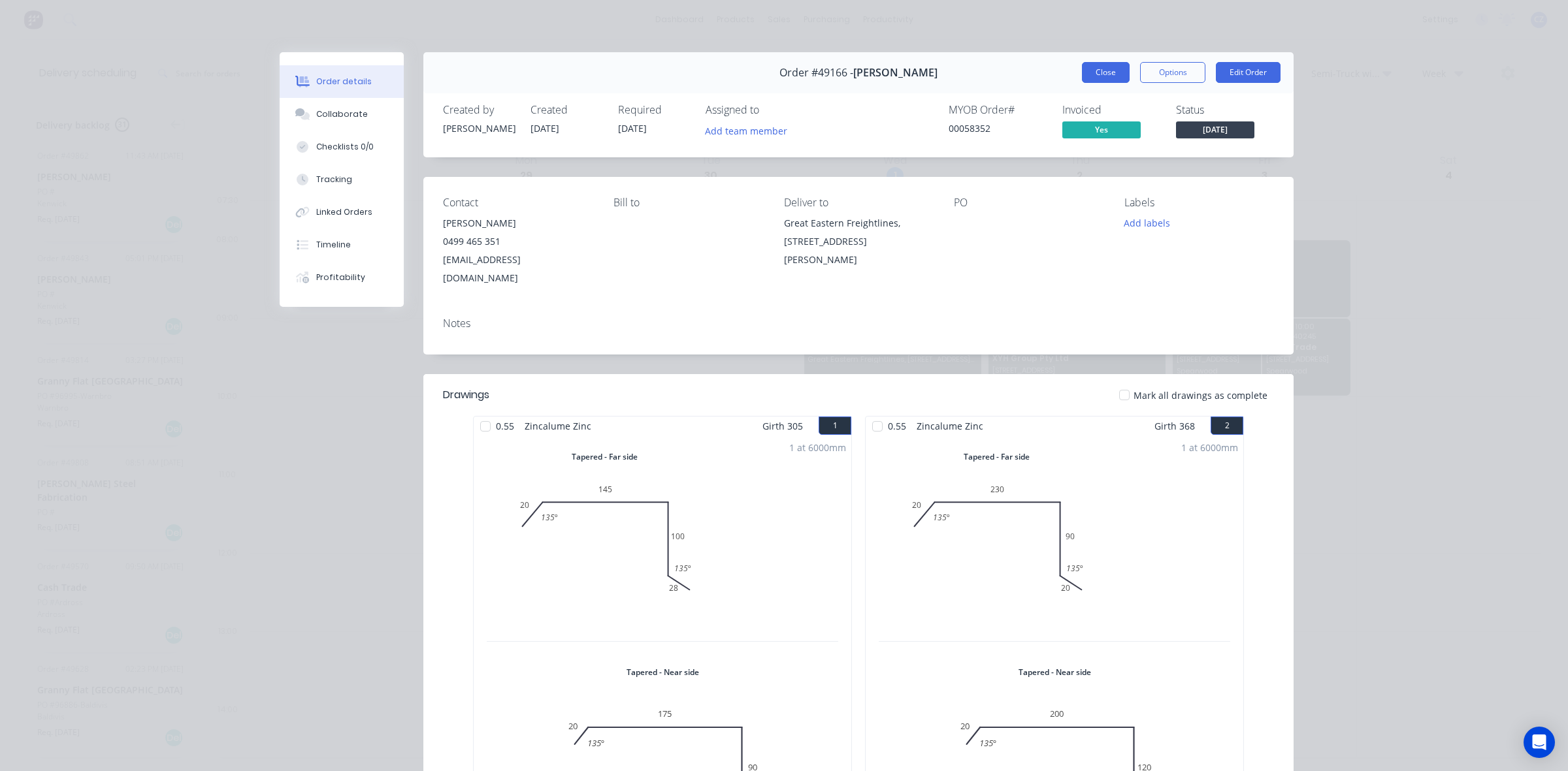
click at [1107, 67] on button "Close" at bounding box center [1105, 72] width 48 height 21
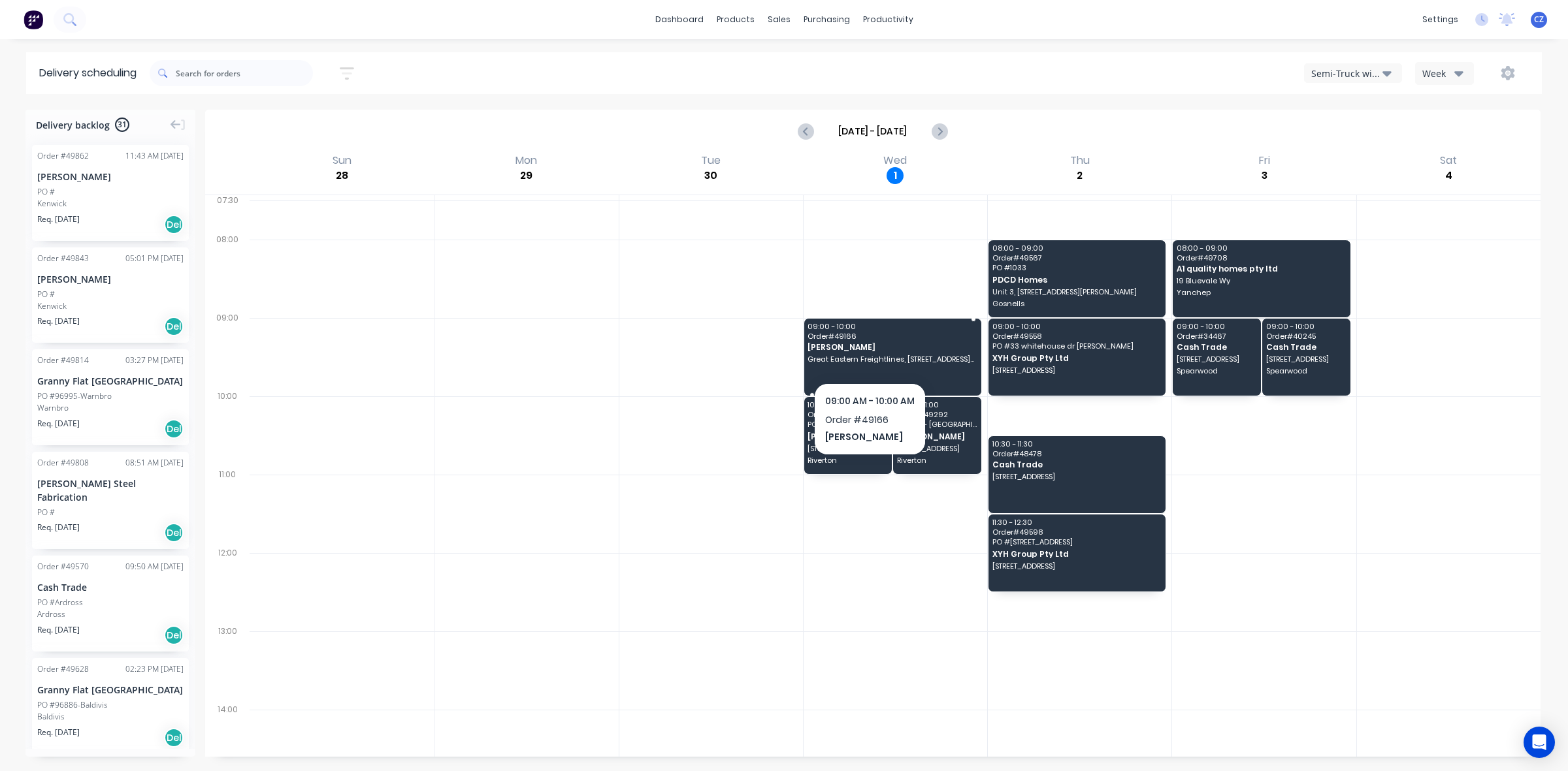
click at [870, 354] on div "09:00 - 10:00 Order # 49166 [PERSON_NAME] Great Eastern Freightlines, [STREET_A…" at bounding box center [892, 357] width 177 height 77
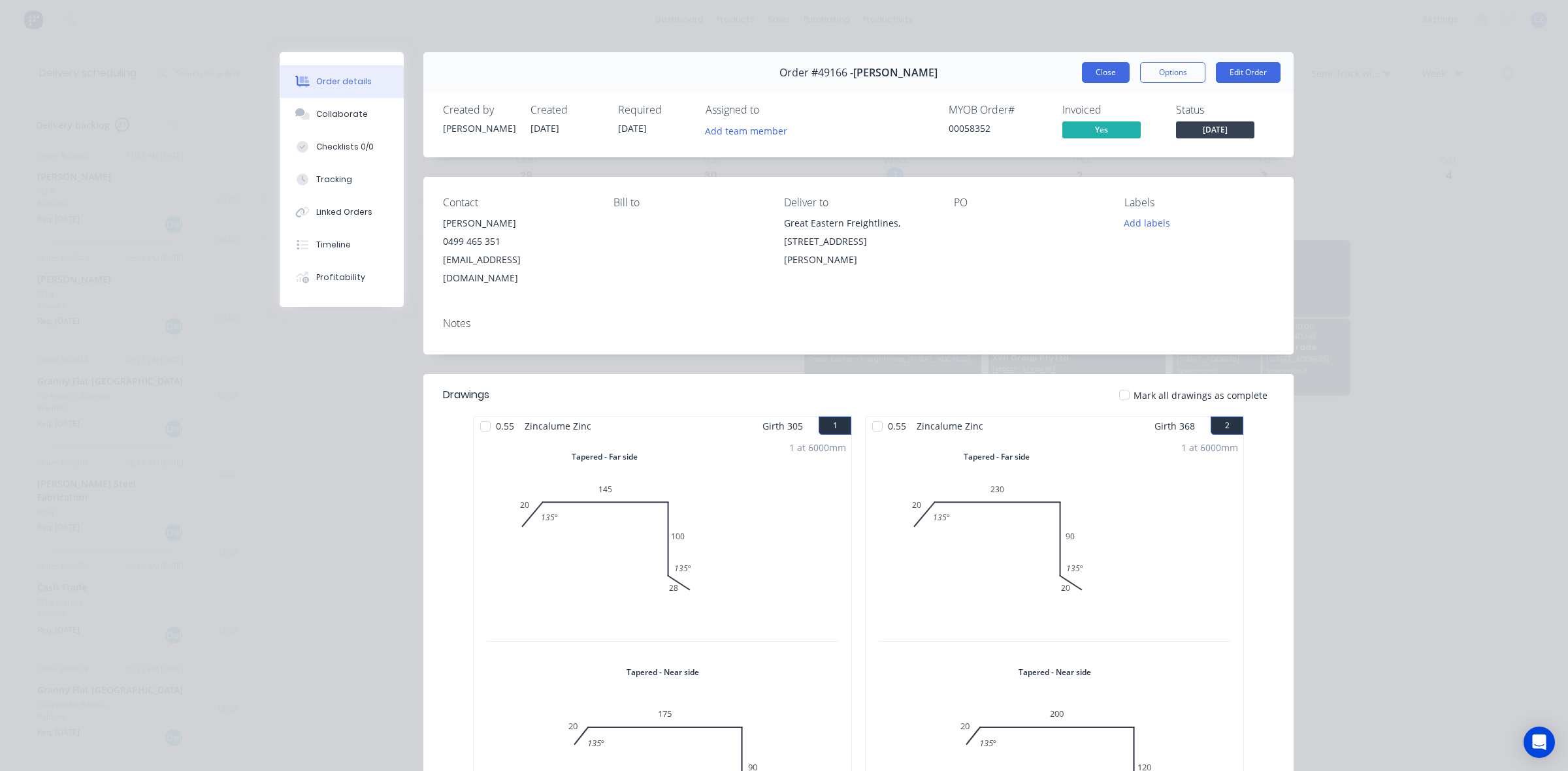
click at [1092, 77] on button "Close" at bounding box center [1105, 72] width 48 height 21
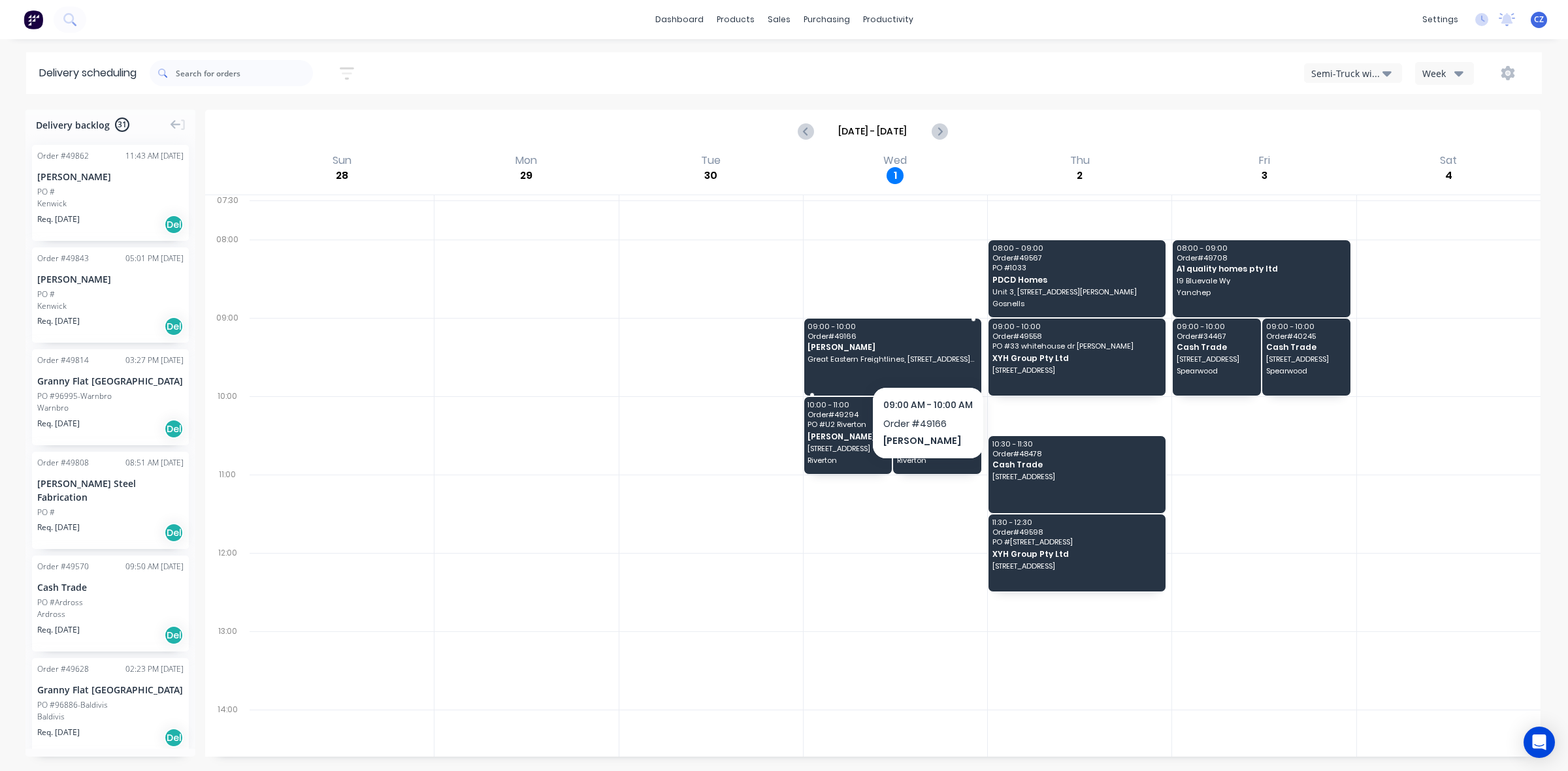
click at [928, 358] on span "Great Eastern Freightlines, [STREET_ADDRESS][PERSON_NAME]" at bounding box center [890, 359] width 168 height 7
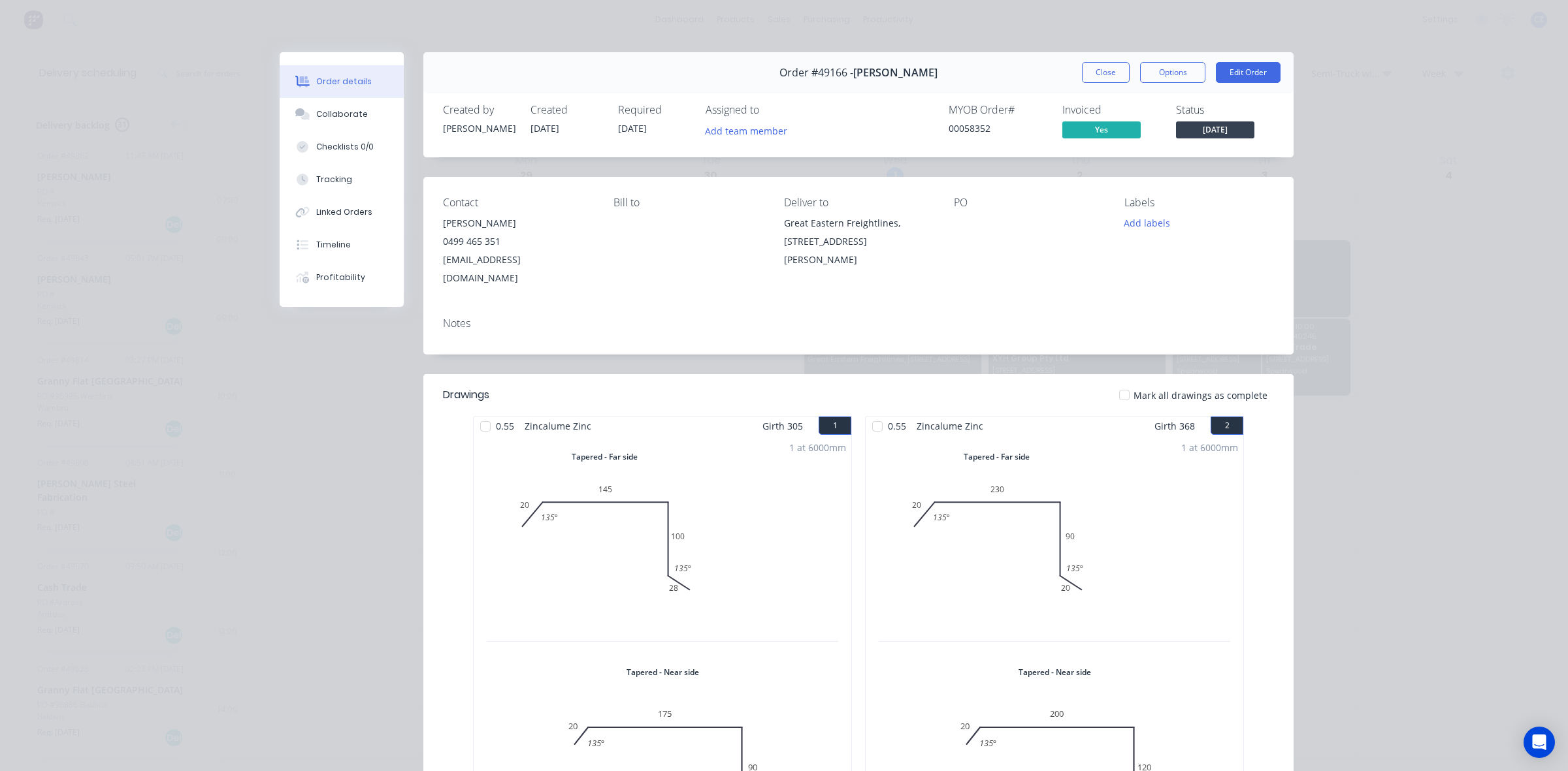
drag, startPoint x: 769, startPoint y: 223, endPoint x: 935, endPoint y: 258, distance: 169.6
click at [935, 258] on div "Contact [PERSON_NAME] [PHONE_NUMBER] [EMAIL_ADDRESS][DOMAIN_NAME] [PERSON_NAME]…" at bounding box center [859, 242] width 870 height 130
copy div "Great Eastern Freightlines, [STREET_ADDRESS][PERSON_NAME]"
click at [1096, 73] on button "Close" at bounding box center [1105, 72] width 48 height 21
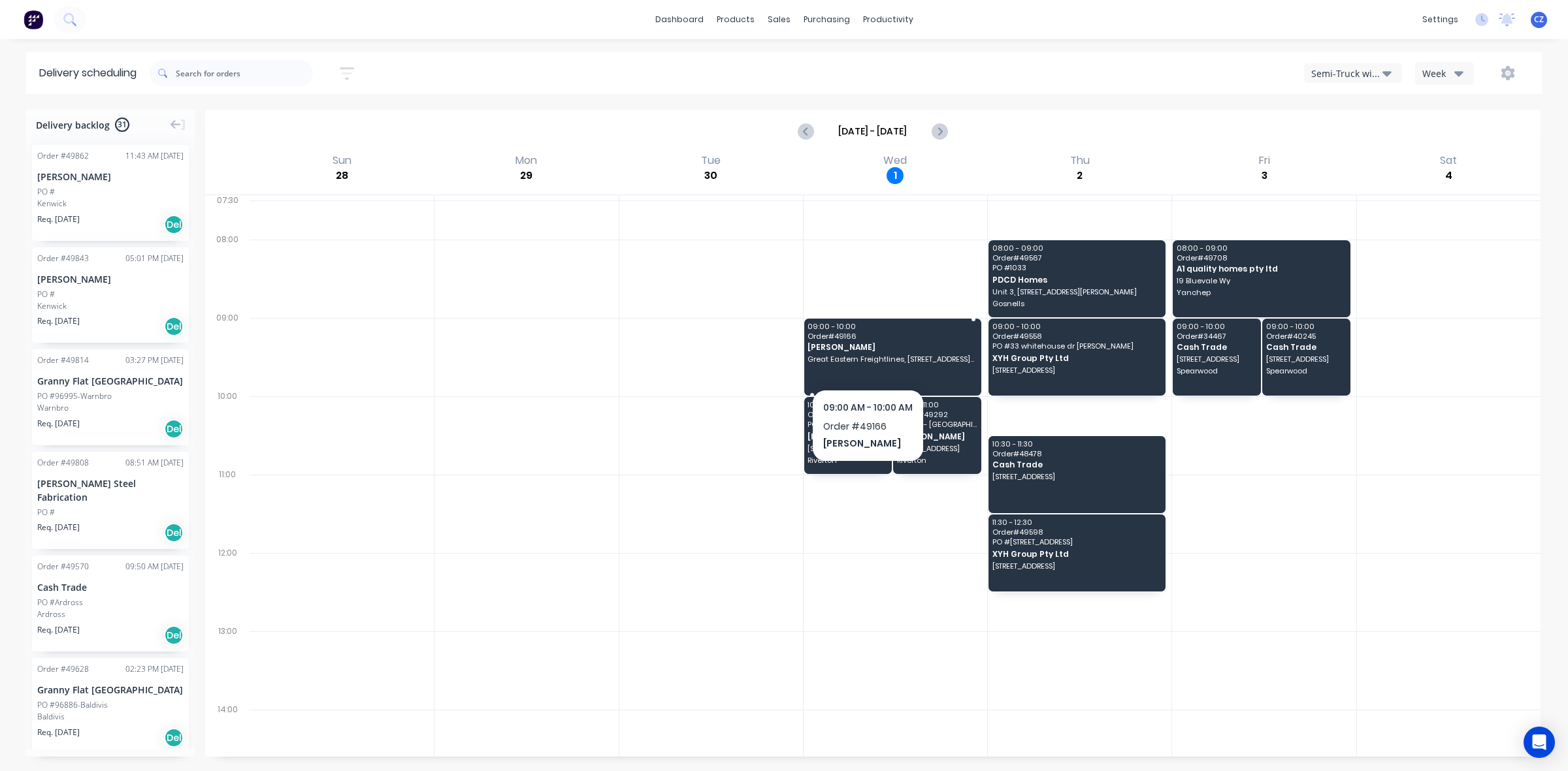
click at [867, 361] on span "Great Eastern Freightlines, [STREET_ADDRESS][PERSON_NAME]" at bounding box center [890, 359] width 168 height 7
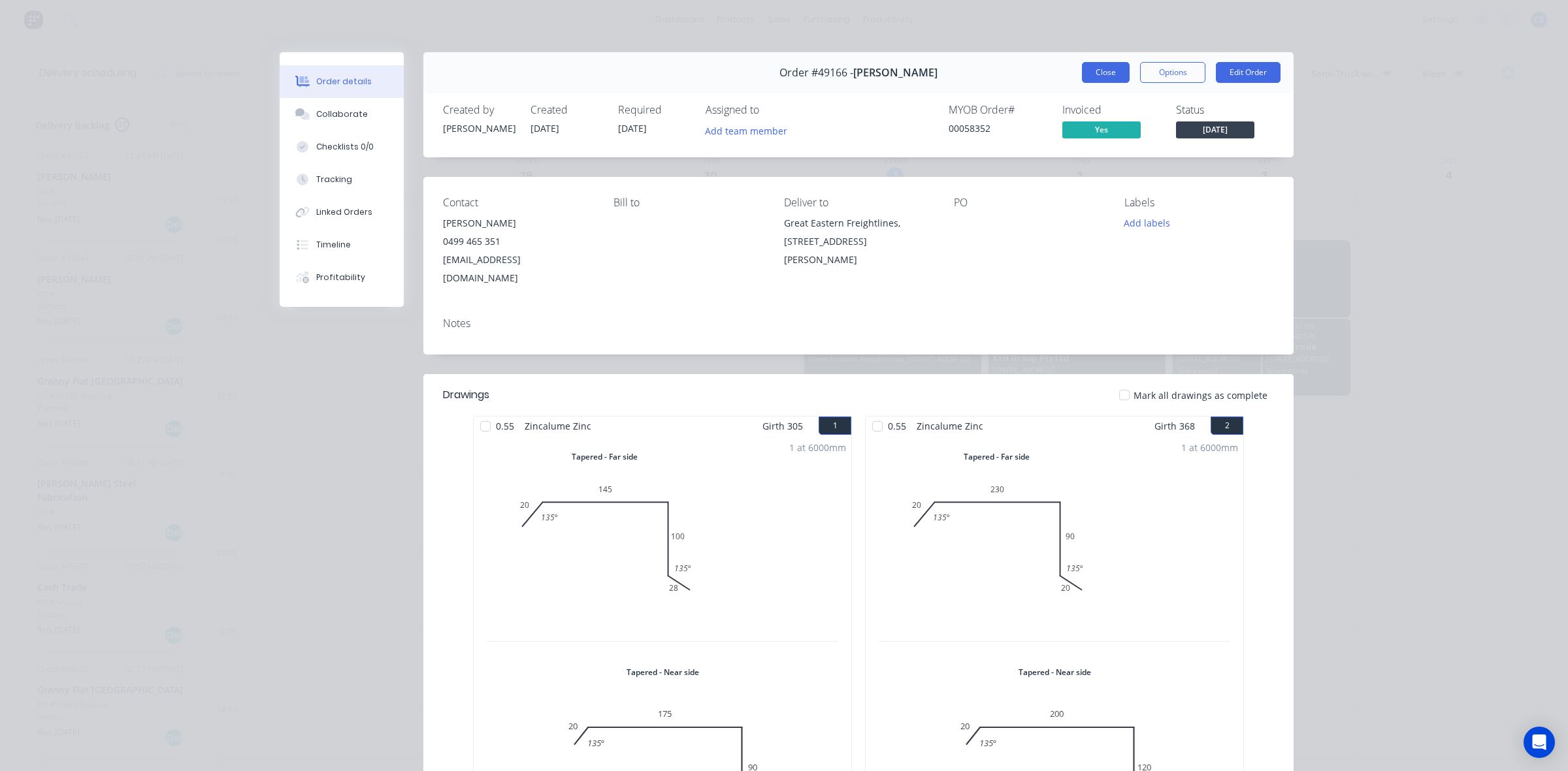
click at [1102, 80] on button "Close" at bounding box center [1105, 72] width 48 height 21
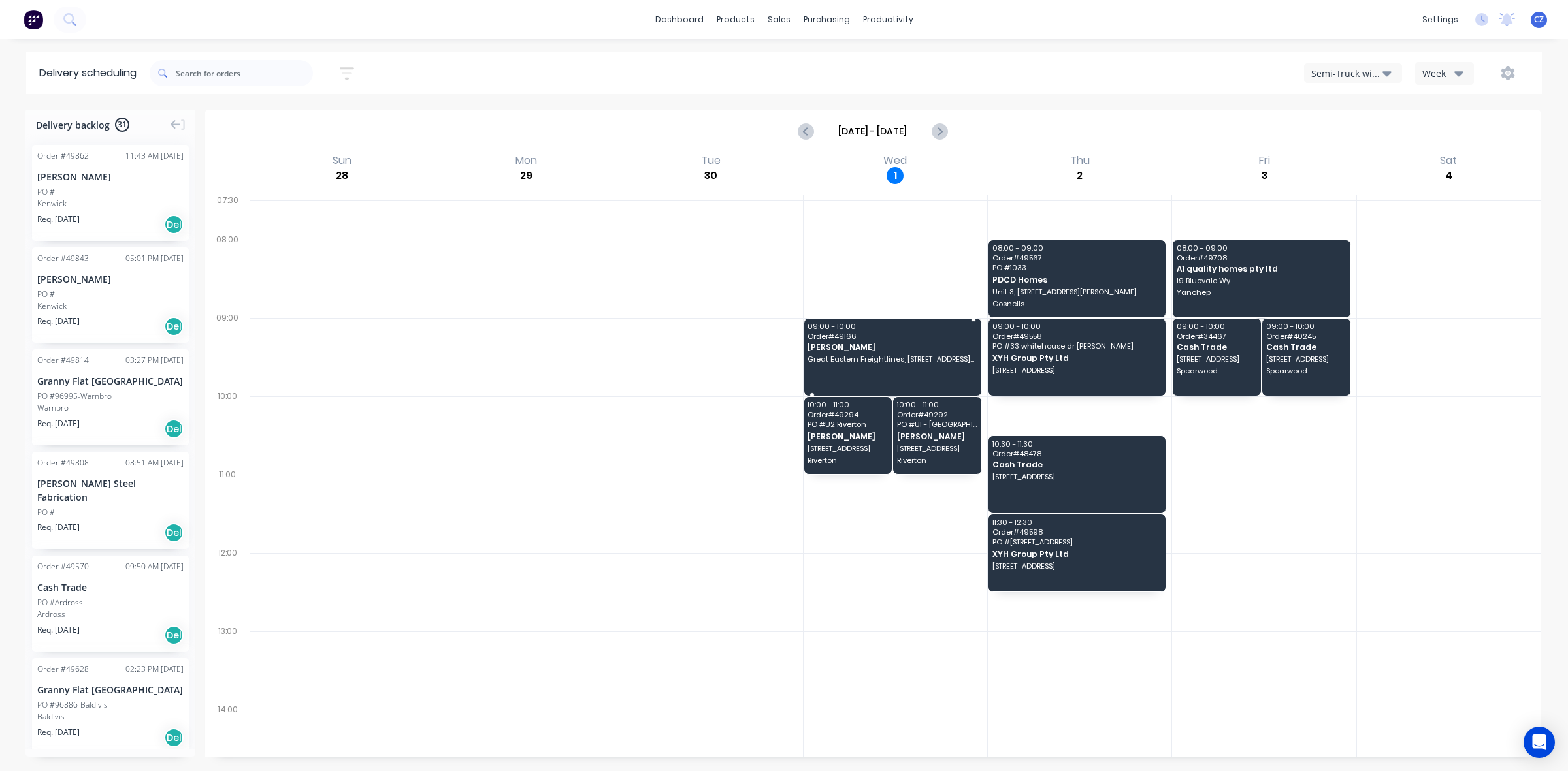
click at [874, 363] on div "09:00 - 10:00 Order # 49166 Nick Walsh Great Eastern Freightlines, 18 Harrison …" at bounding box center [892, 357] width 177 height 77
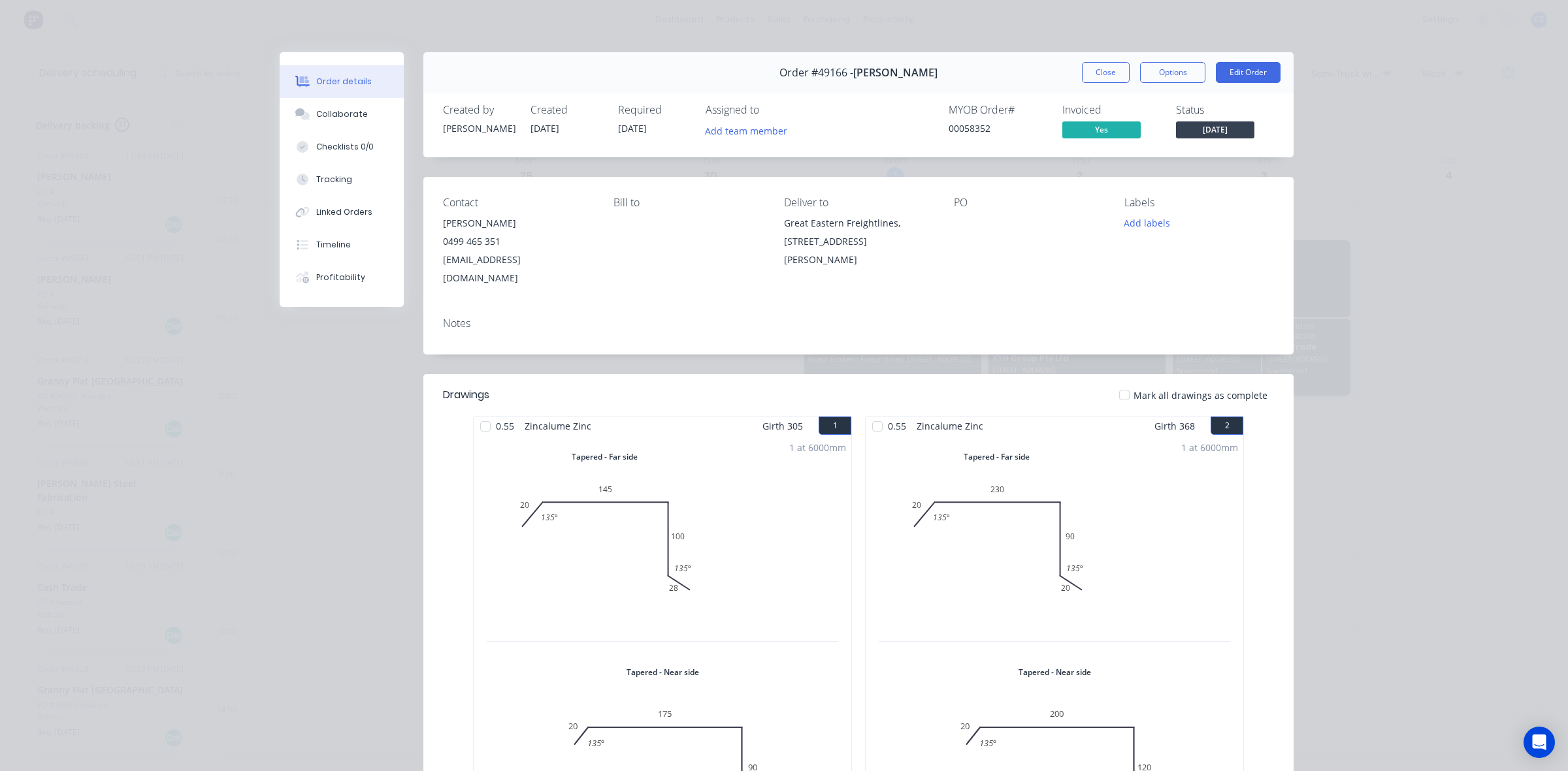
click at [1092, 318] on div "Notes" at bounding box center [859, 323] width 830 height 12
click at [1094, 72] on button "Close" at bounding box center [1105, 72] width 48 height 21
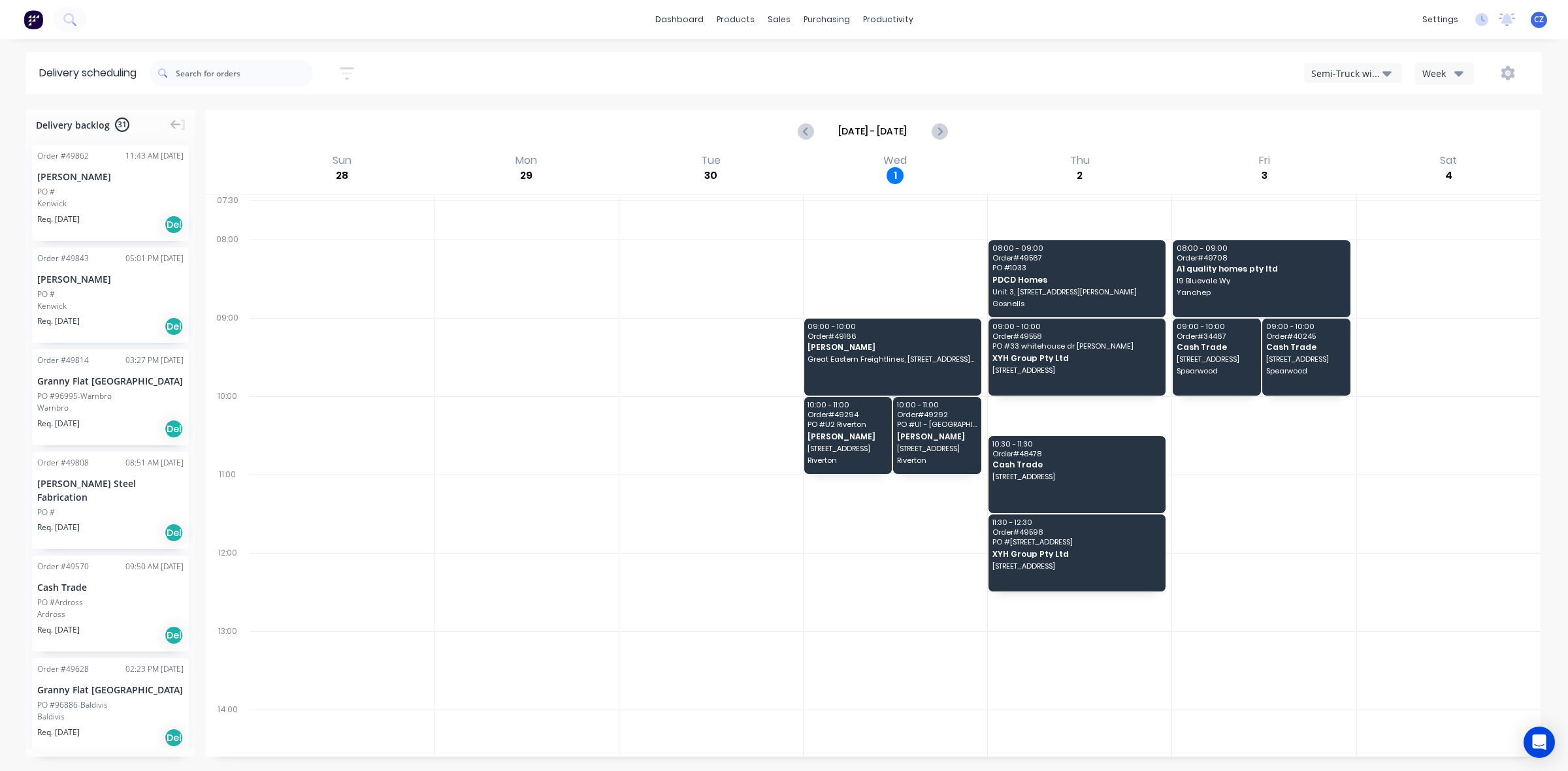
click at [1126, 131] on div "Sep 28 - Oct 4" at bounding box center [873, 130] width 1333 height 40
click at [939, 138] on icon "Next page" at bounding box center [938, 131] width 16 height 16
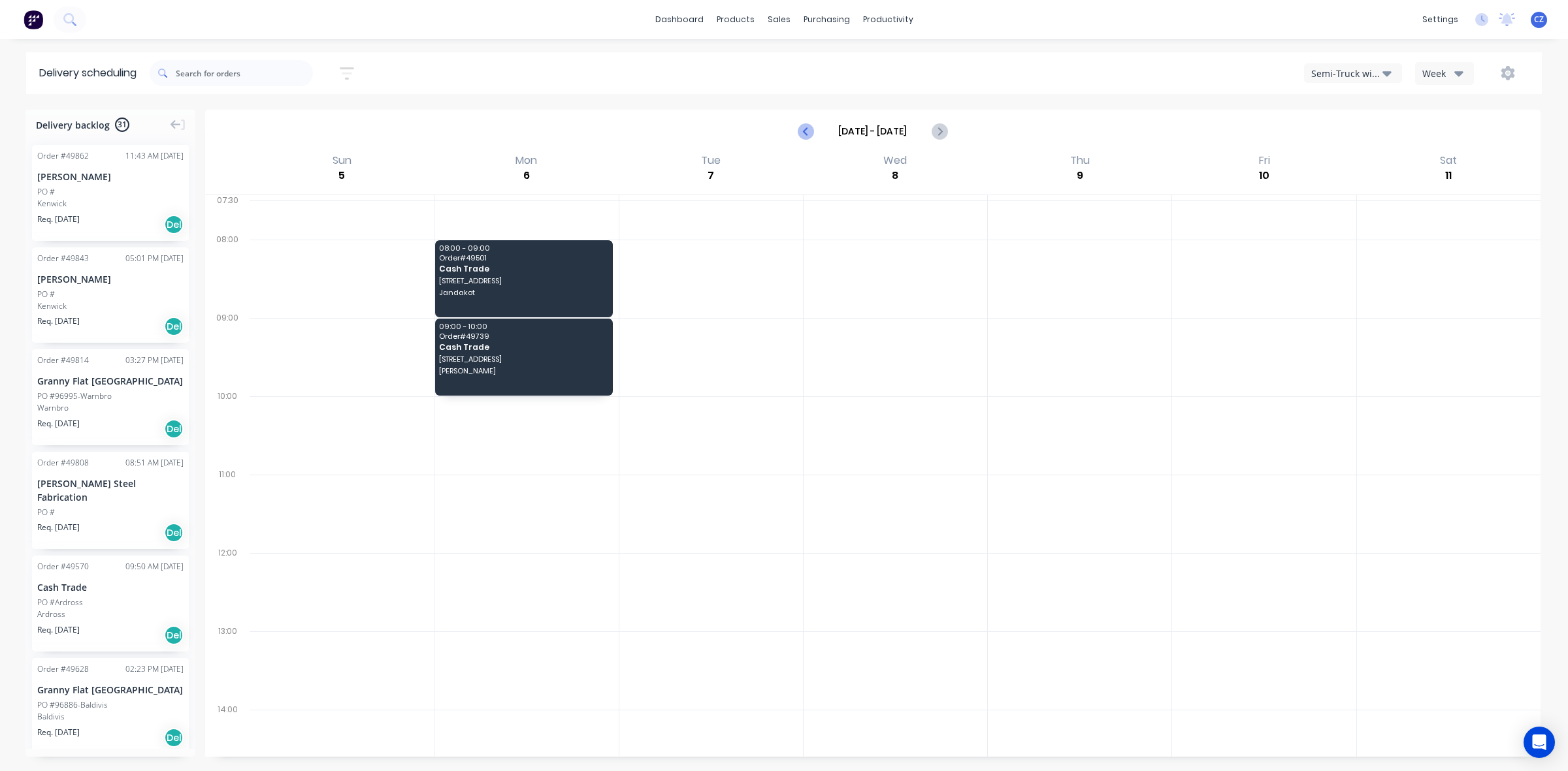
click at [803, 128] on icon "Previous page" at bounding box center [806, 131] width 16 height 16
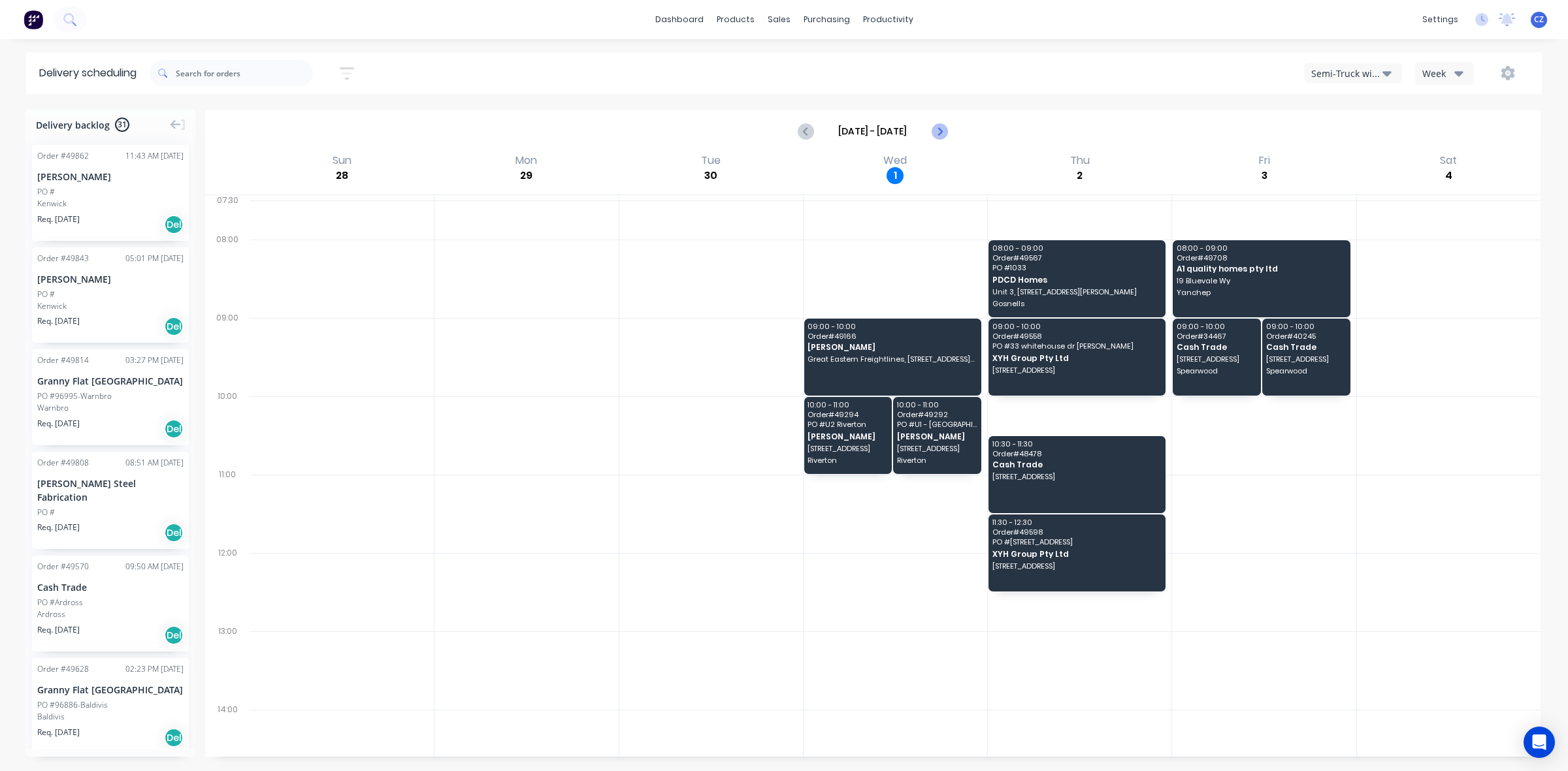
click at [945, 130] on icon "Next page" at bounding box center [938, 131] width 16 height 16
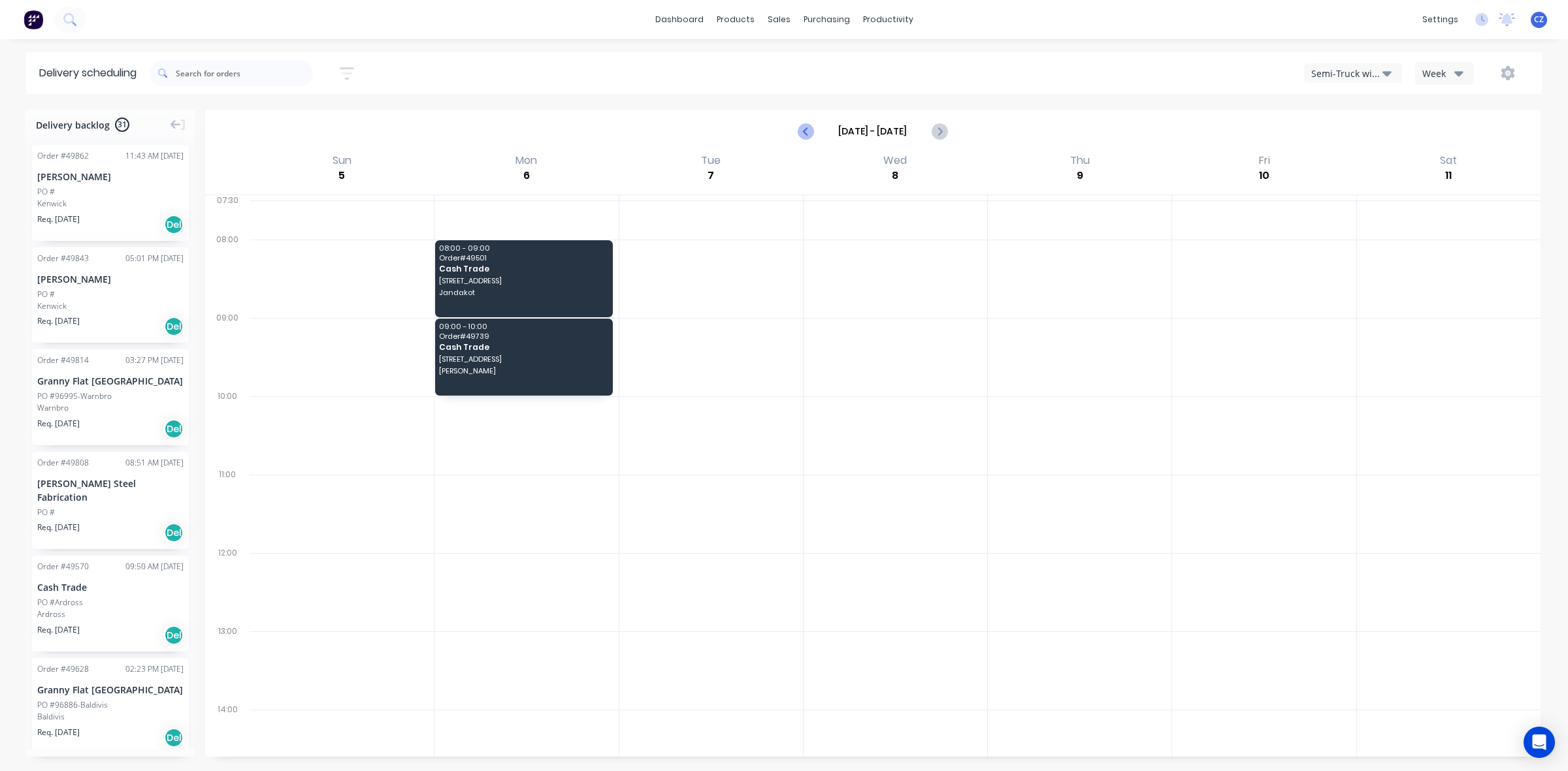
click at [800, 138] on icon "Previous page" at bounding box center [806, 131] width 16 height 16
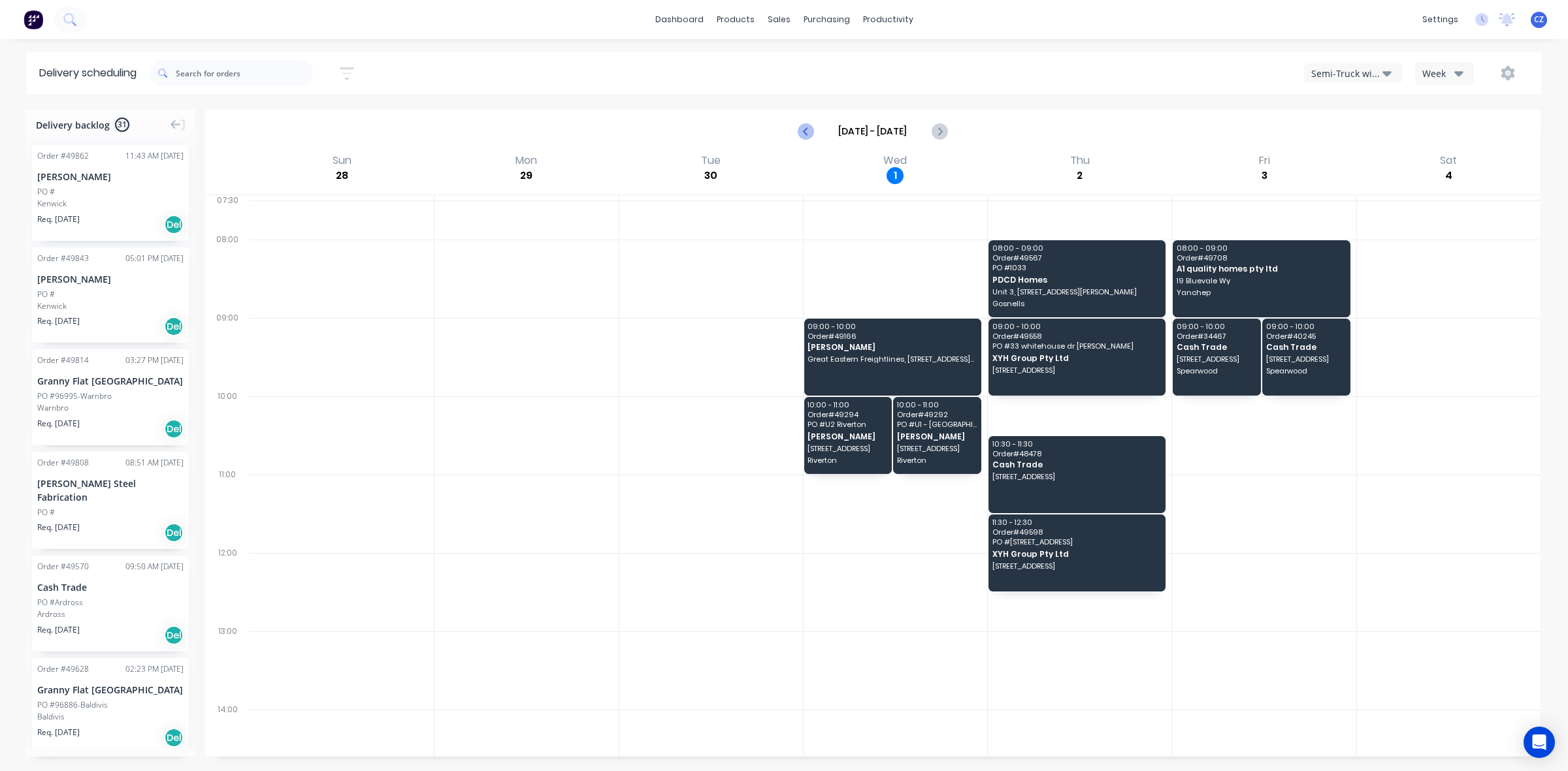
click at [797, 131] on button "Previous page" at bounding box center [806, 131] width 26 height 26
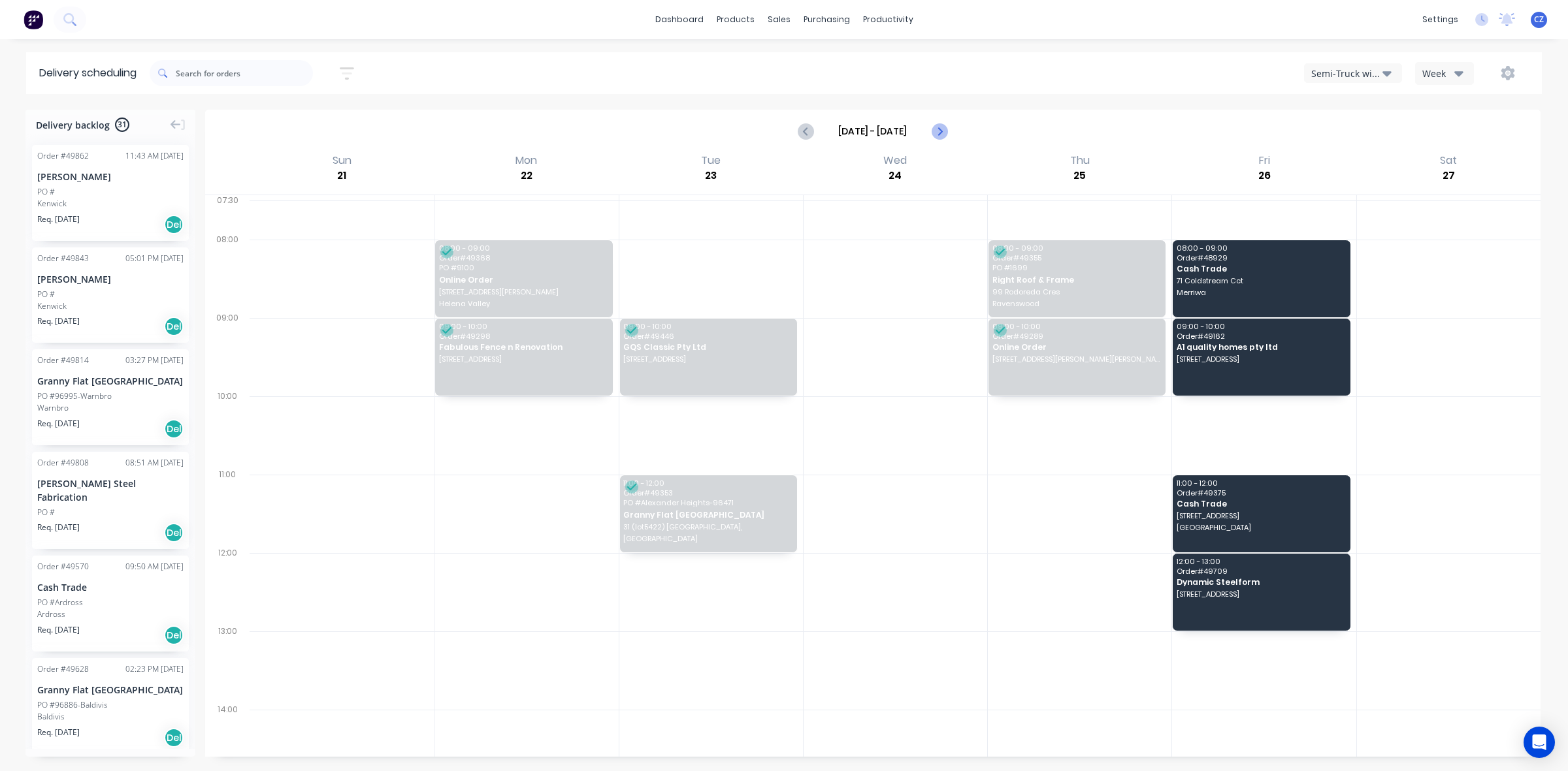
click at [932, 130] on icon "Next page" at bounding box center [938, 131] width 16 height 16
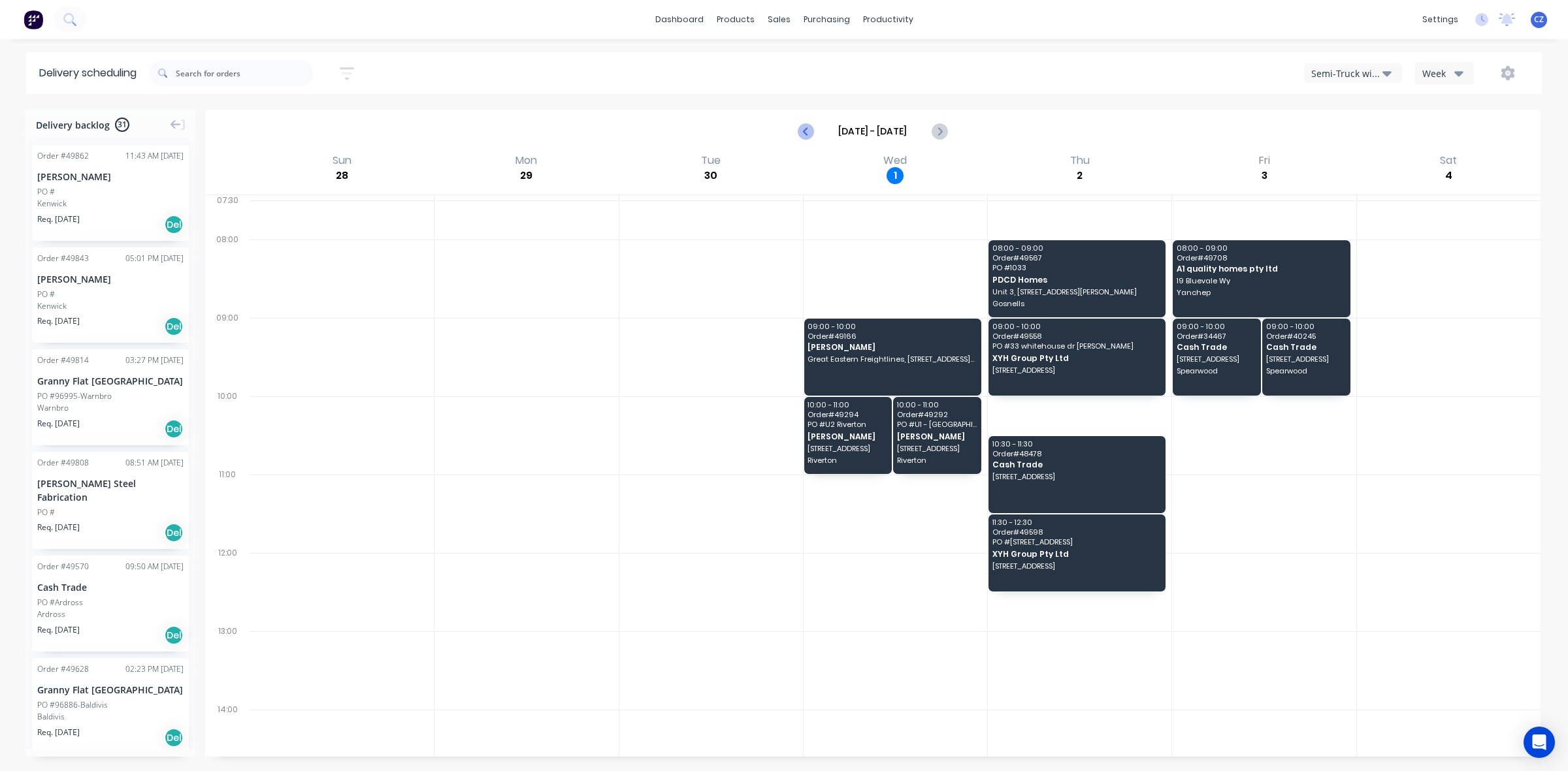
click at [803, 131] on icon "Previous page" at bounding box center [806, 131] width 6 height 10
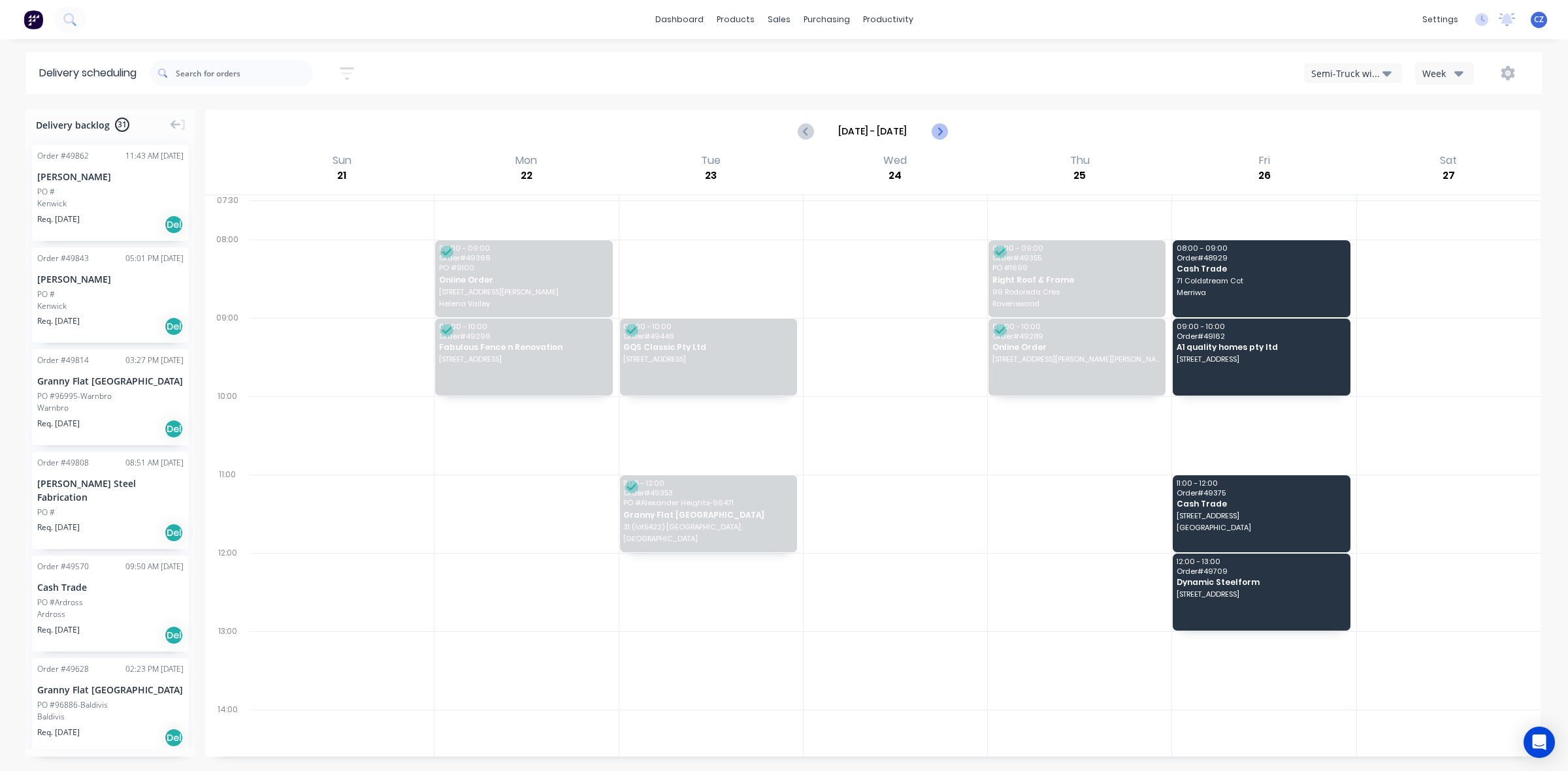
click at [948, 132] on button "Next page" at bounding box center [939, 131] width 26 height 26
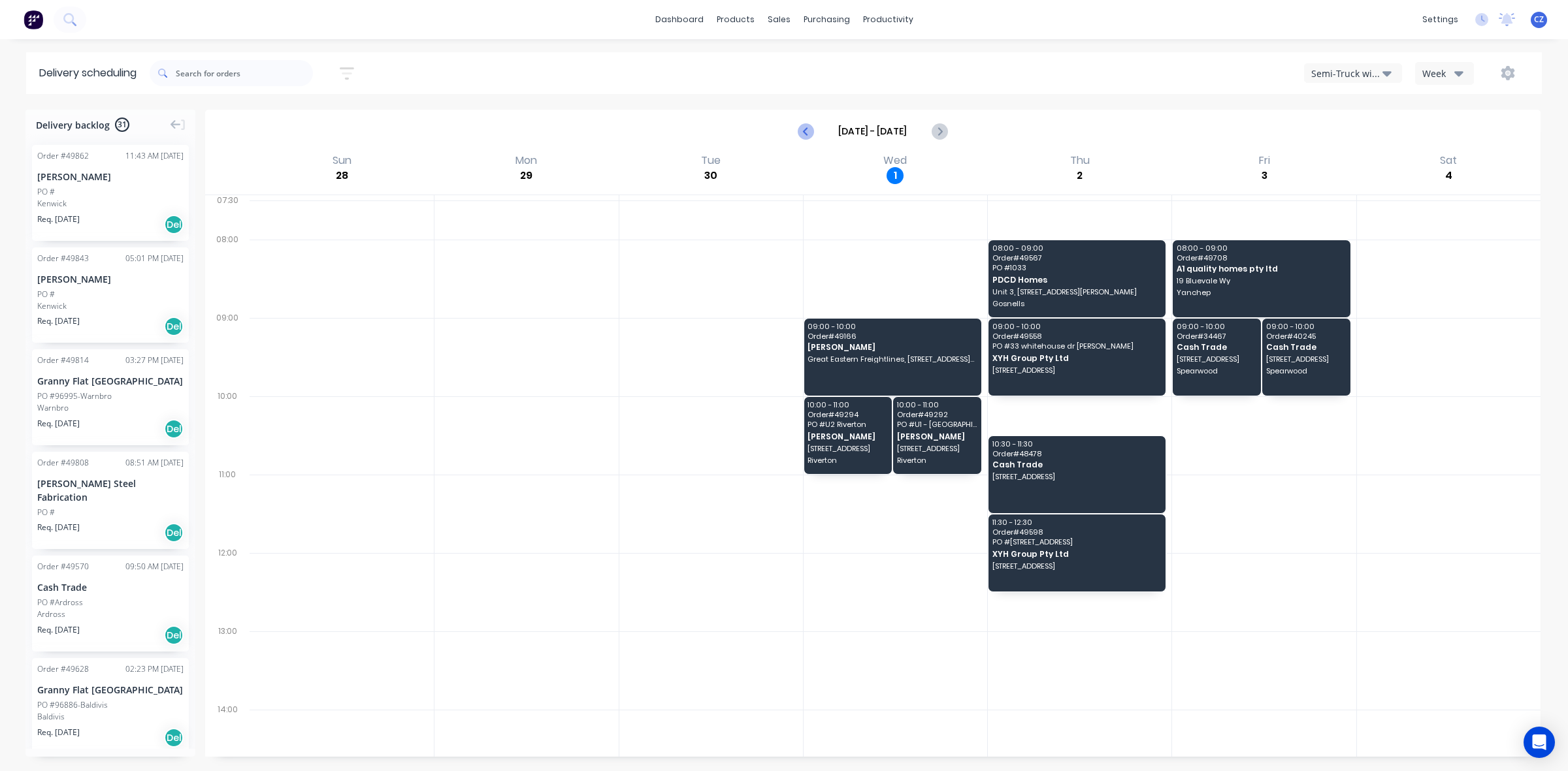
click at [803, 130] on icon "Previous page" at bounding box center [806, 131] width 16 height 16
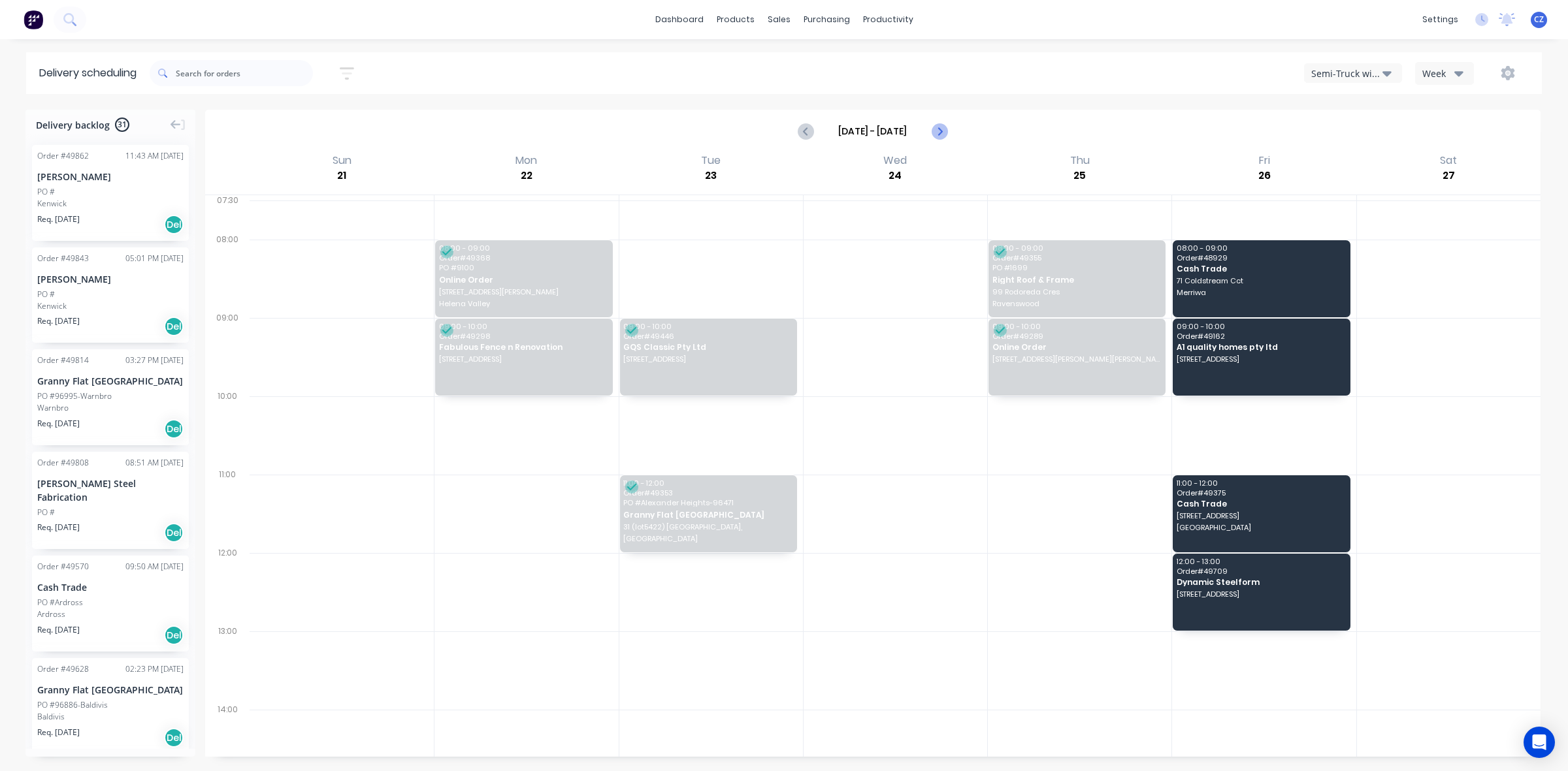
click at [933, 132] on icon "Next page" at bounding box center [938, 131] width 16 height 16
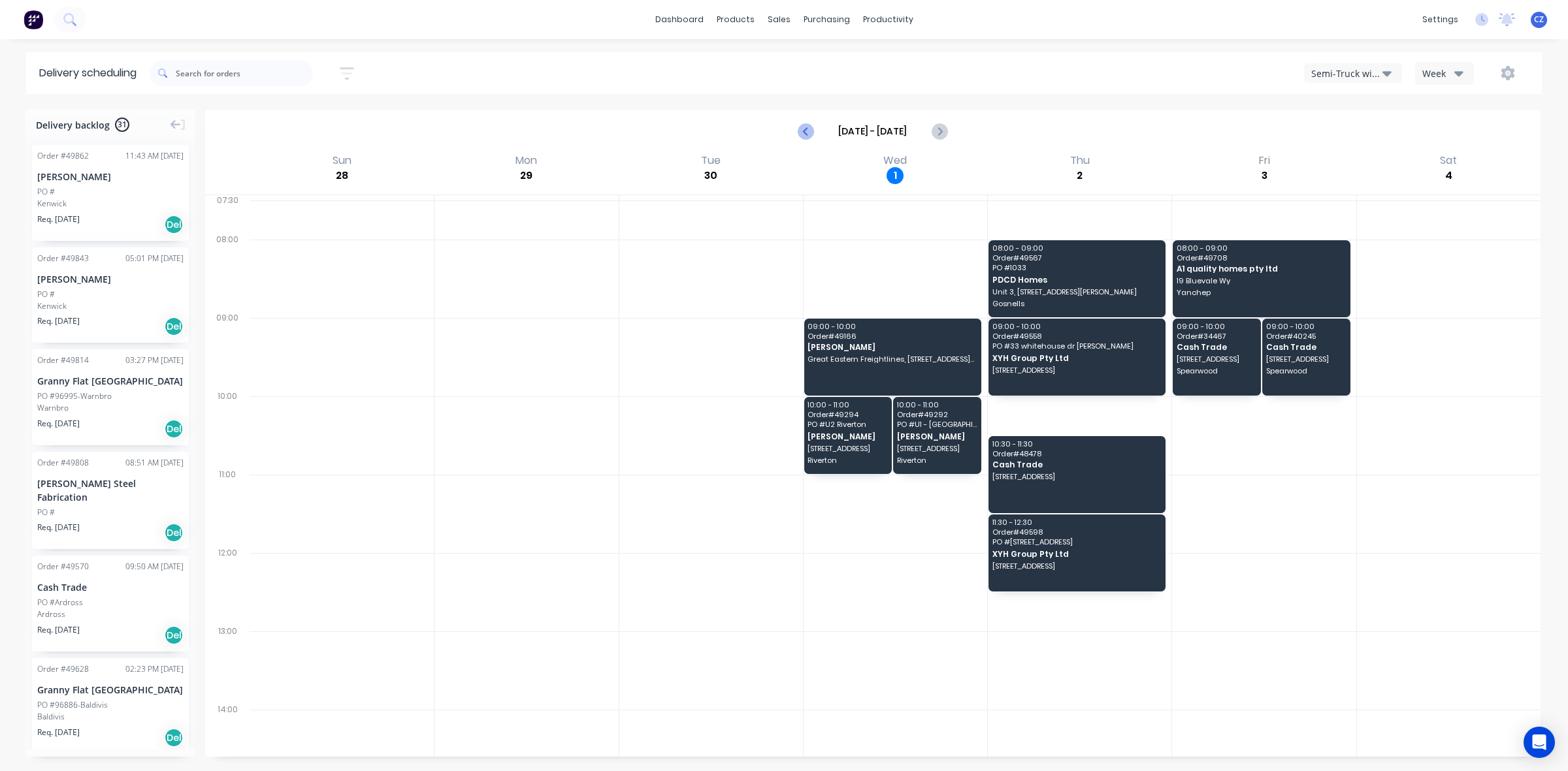
click at [805, 139] on icon "Previous page" at bounding box center [806, 131] width 16 height 16
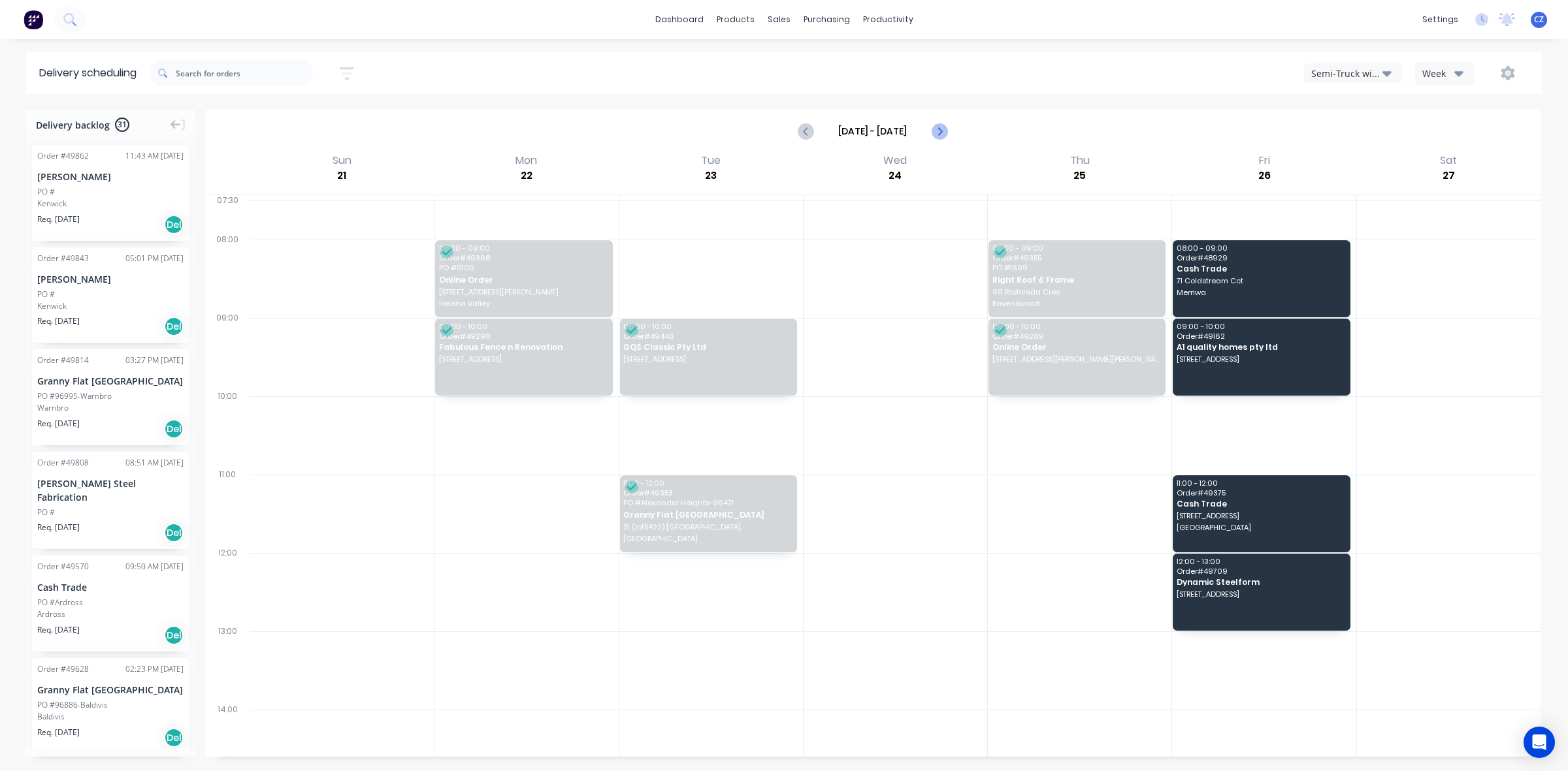
click at [935, 132] on icon "Next page" at bounding box center [938, 131] width 16 height 16
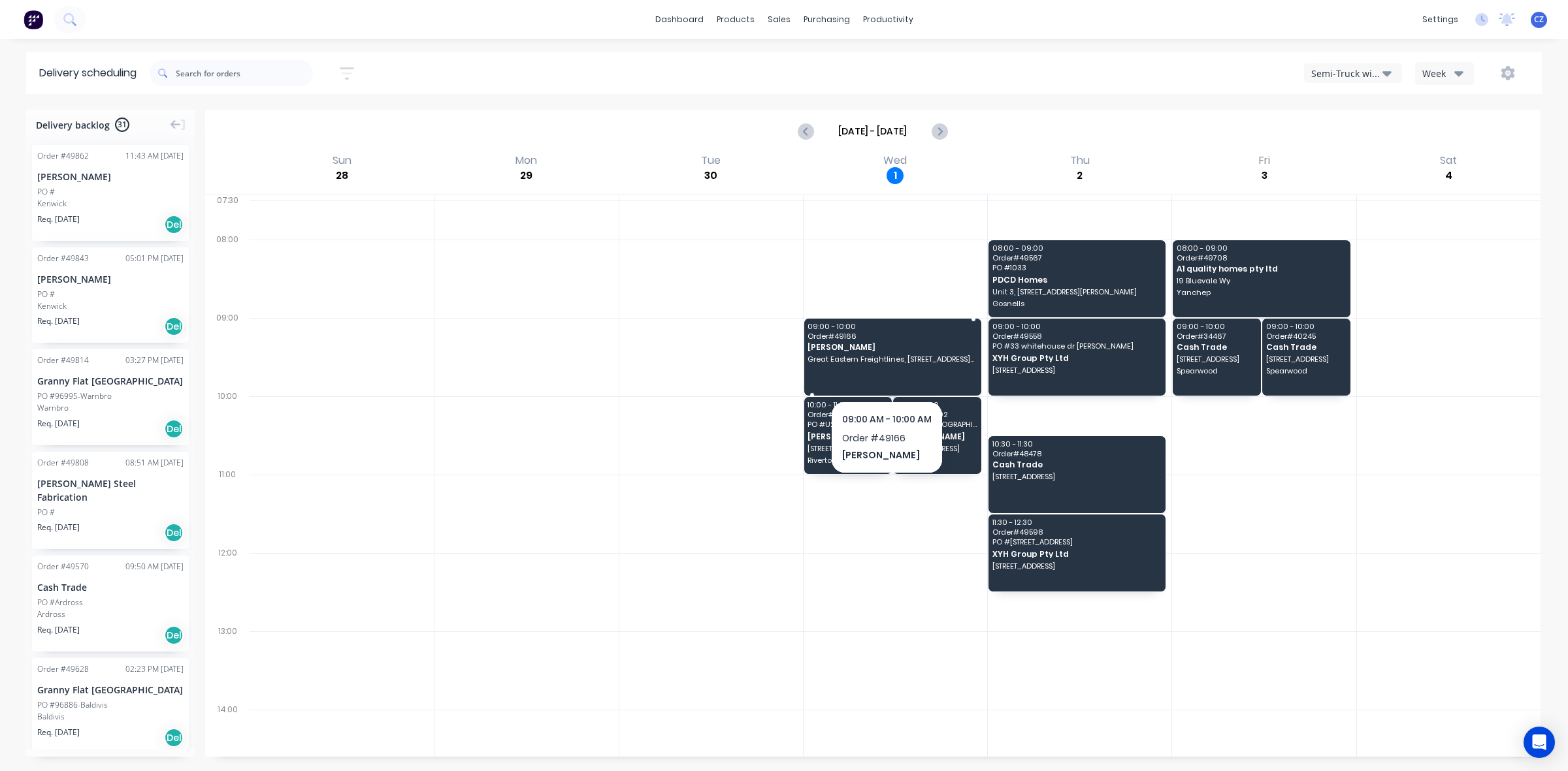
click at [884, 341] on div "09:00 - 10:00 Order # 49166 Nick Walsh Great Eastern Freightlines, 18 Harrison …" at bounding box center [892, 357] width 177 height 77
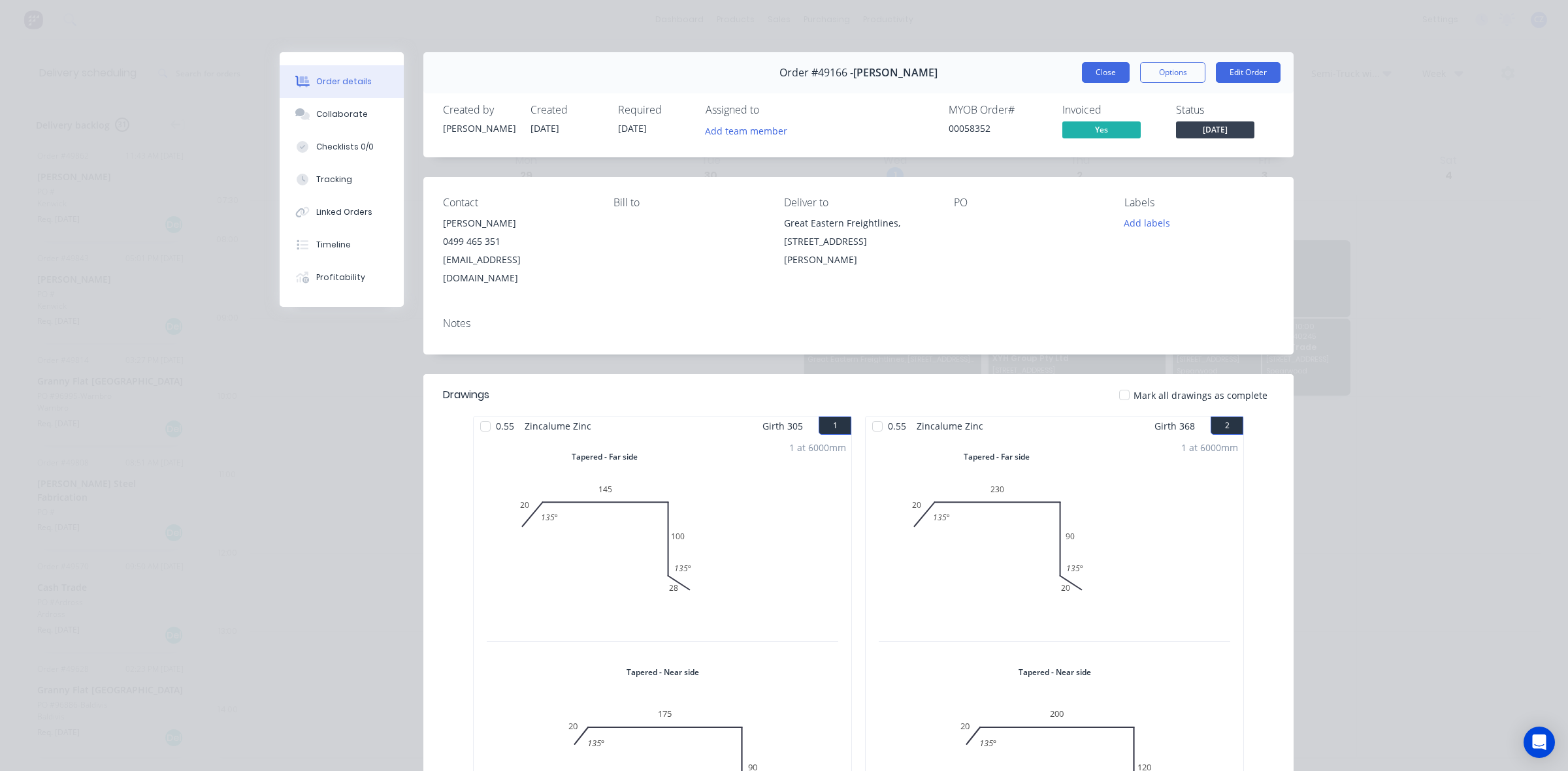
click at [1109, 74] on button "Close" at bounding box center [1105, 72] width 48 height 21
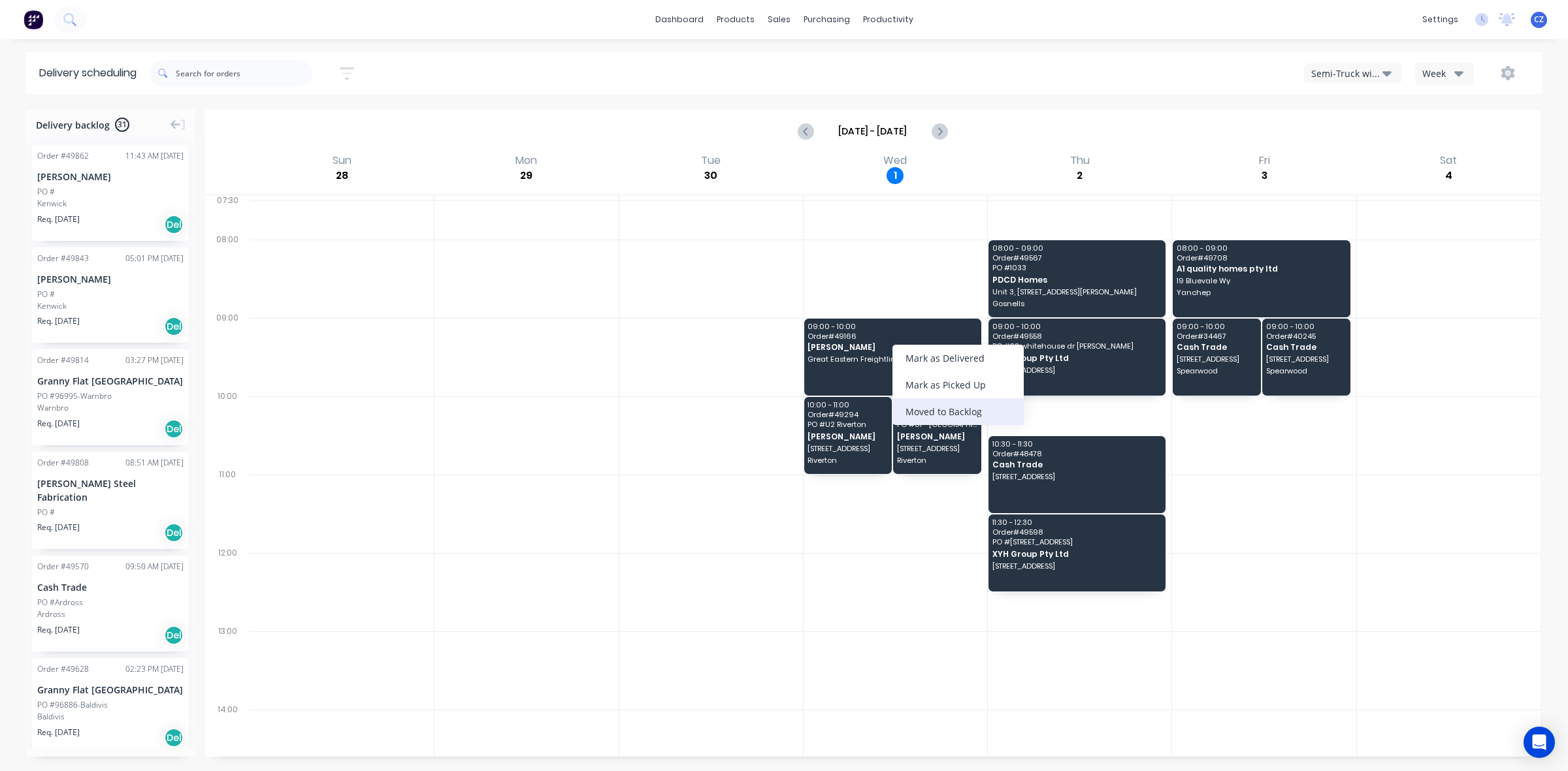
click at [993, 418] on div "Moved to Backlog" at bounding box center [958, 411] width 131 height 27
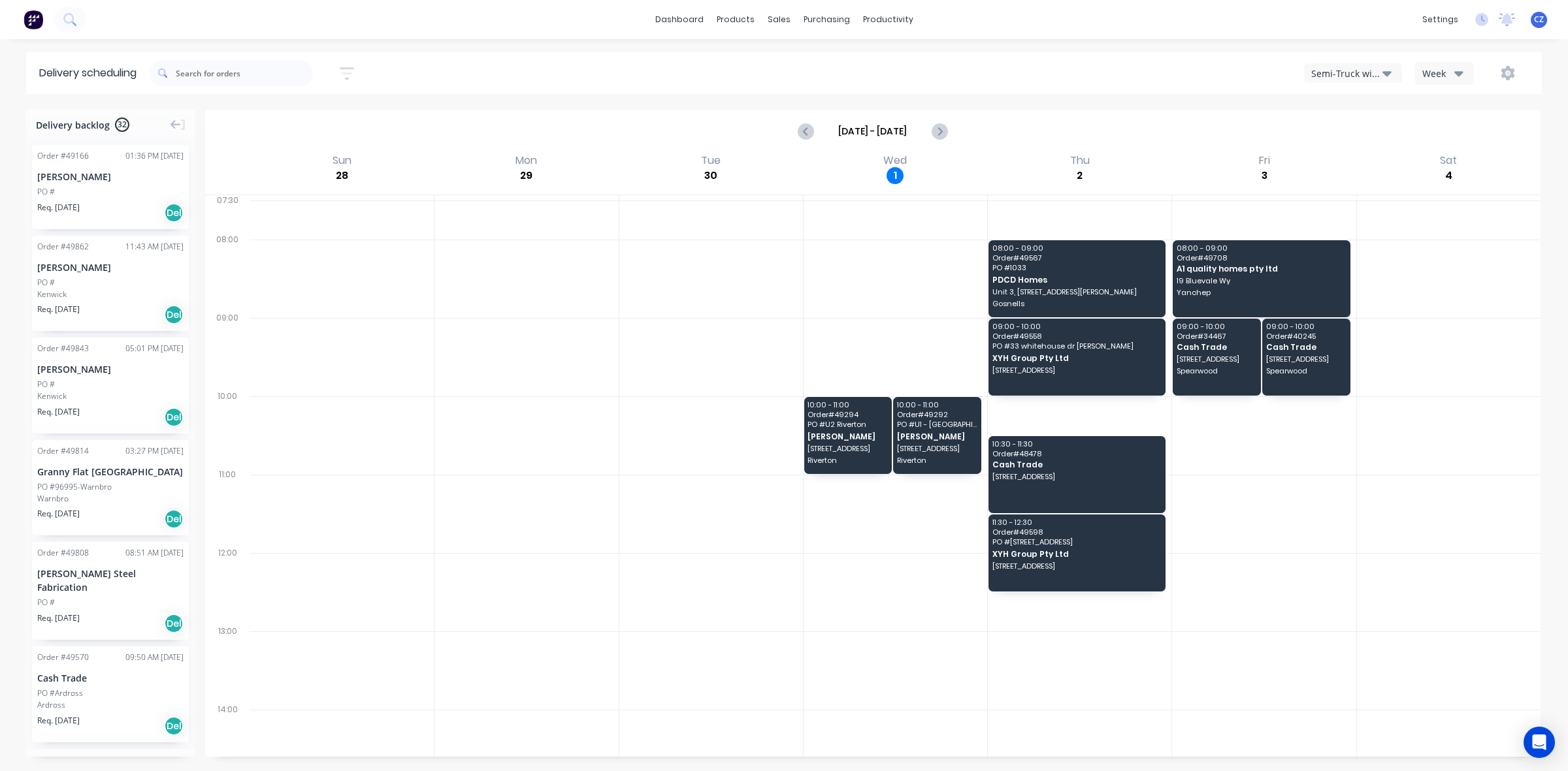
click at [75, 163] on div "Order # 49166 01:36 PM 23/09/25 Nick Walsh PO # Req. 01/10/25 Del" at bounding box center [110, 187] width 157 height 84
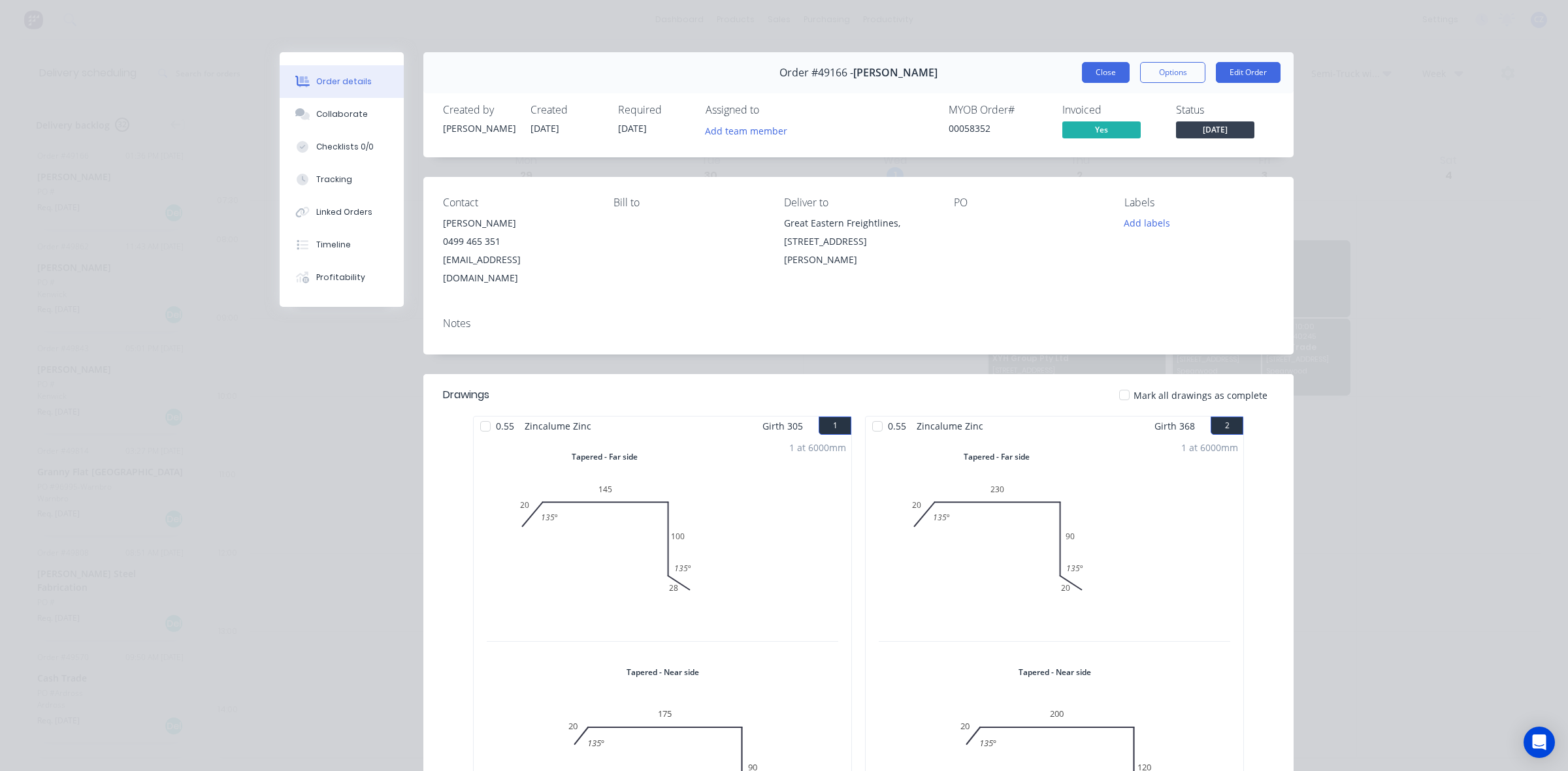
click at [1084, 74] on button "Close" at bounding box center [1105, 72] width 48 height 21
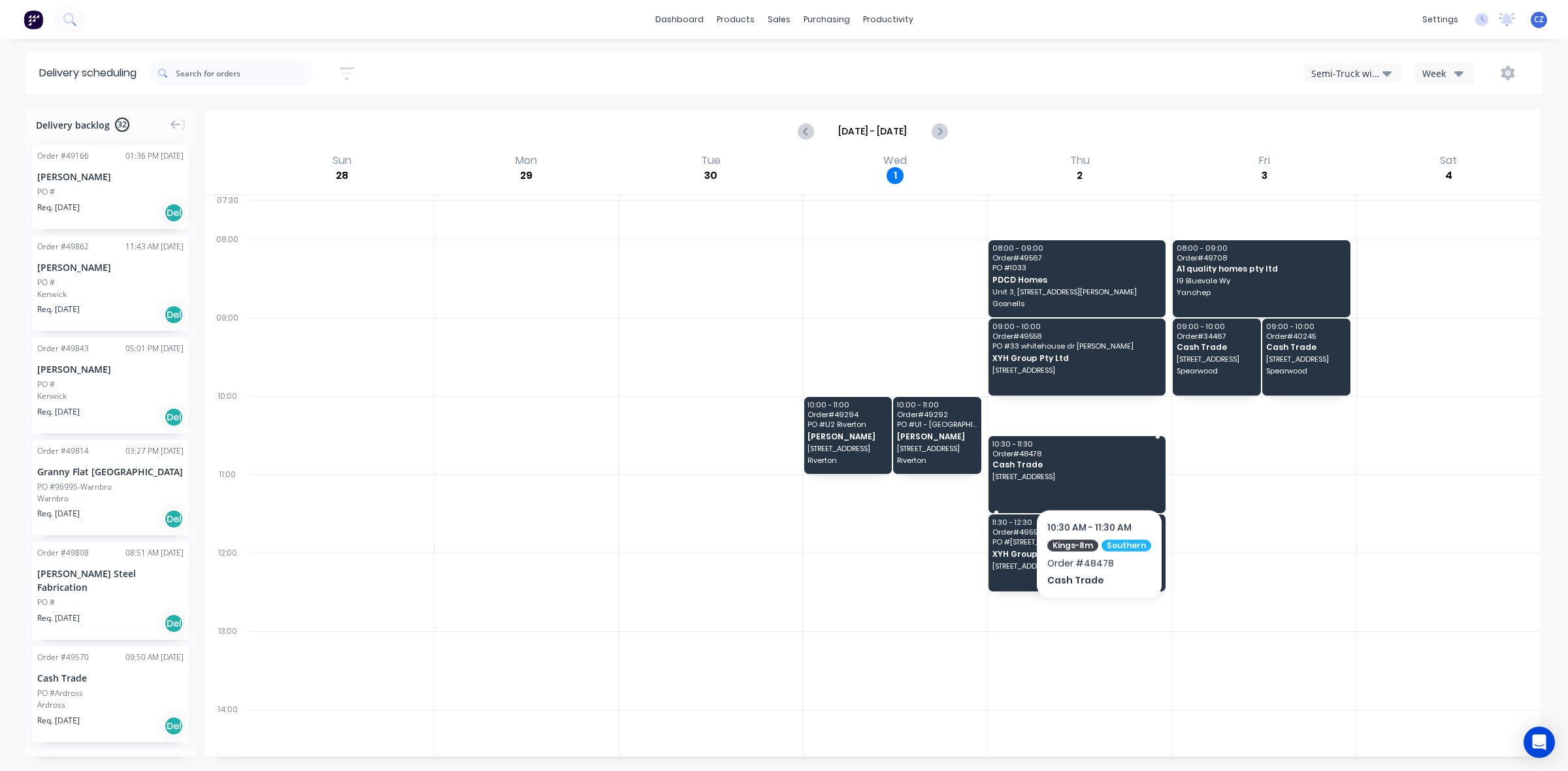
click at [1098, 475] on span "1 Fordred Pl, Parmelia WA 6167" at bounding box center [1076, 477] width 168 height 7
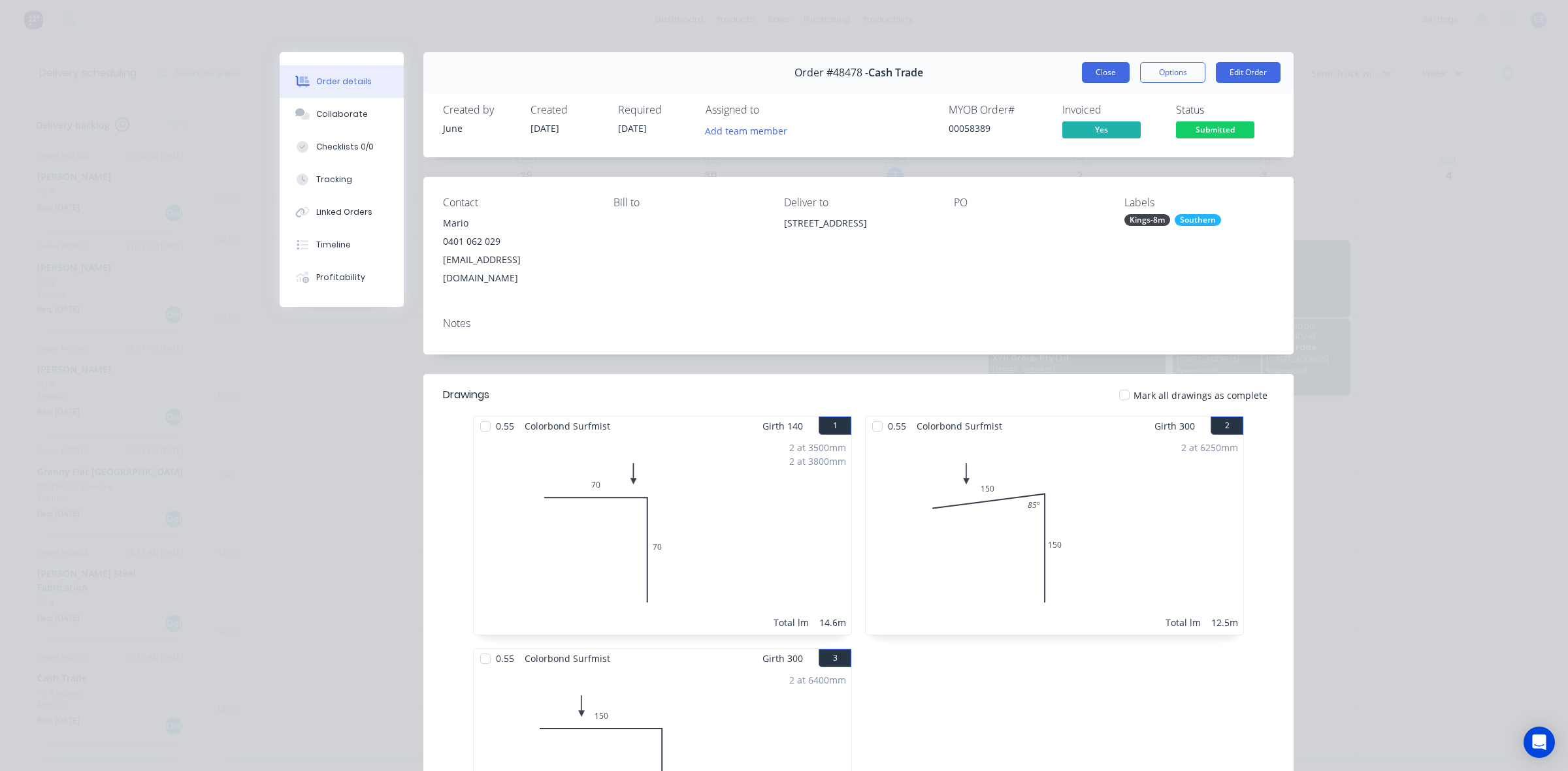
click at [1109, 69] on button "Close" at bounding box center [1105, 72] width 48 height 21
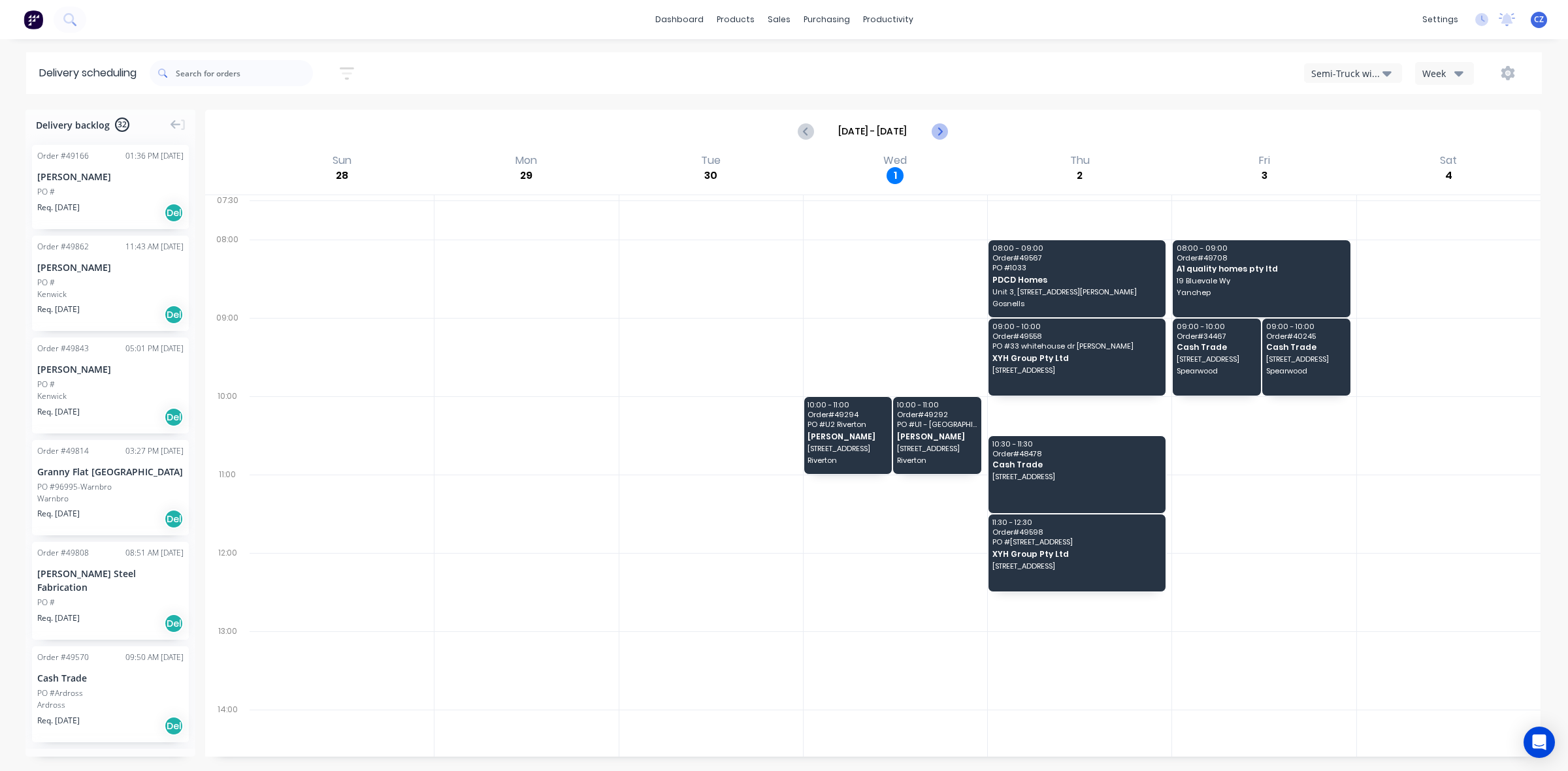
click at [939, 125] on icon "Next page" at bounding box center [938, 131] width 16 height 16
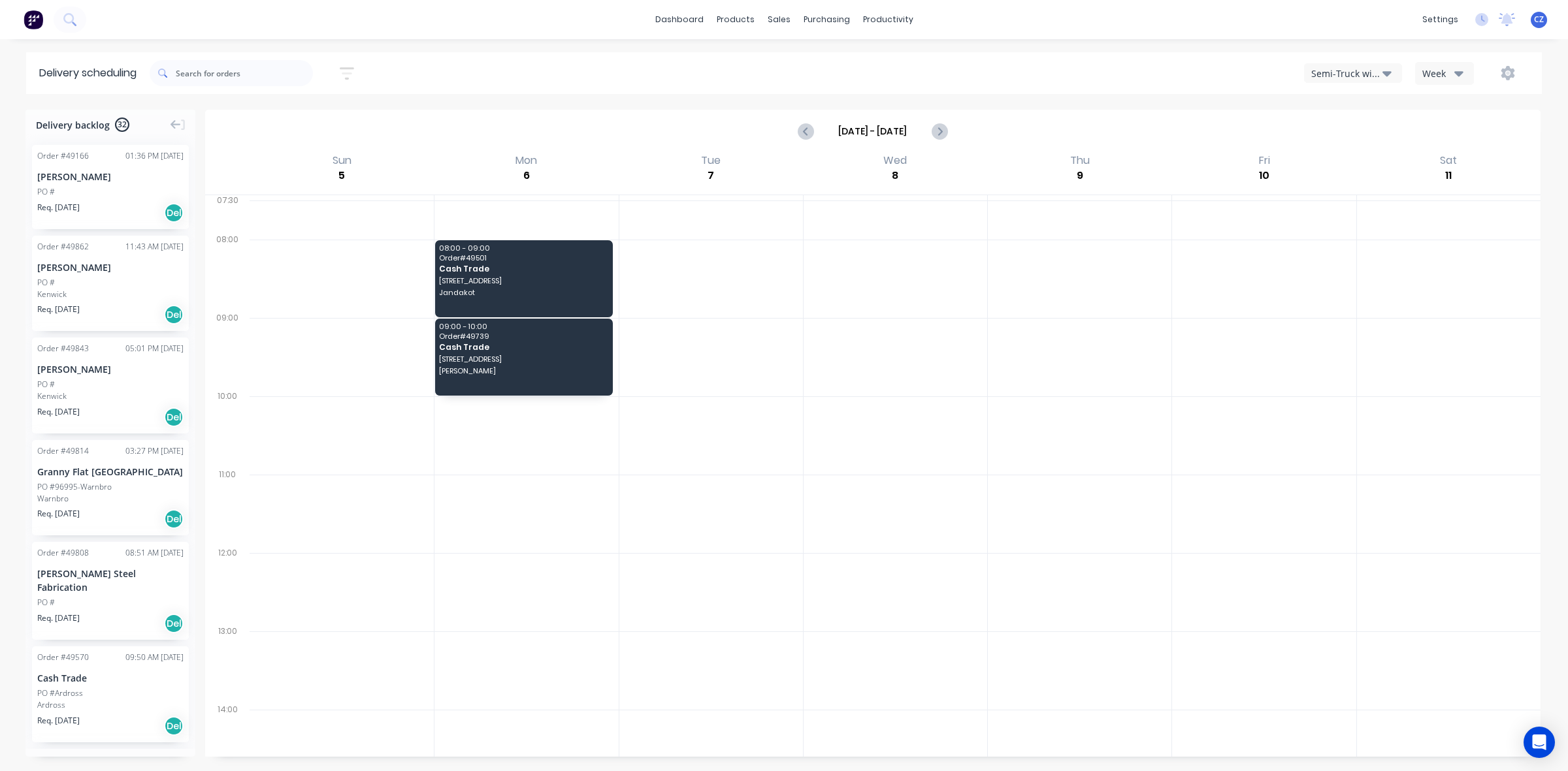
click at [824, 134] on input "Oct 5 - Oct 11" at bounding box center [873, 131] width 116 height 20
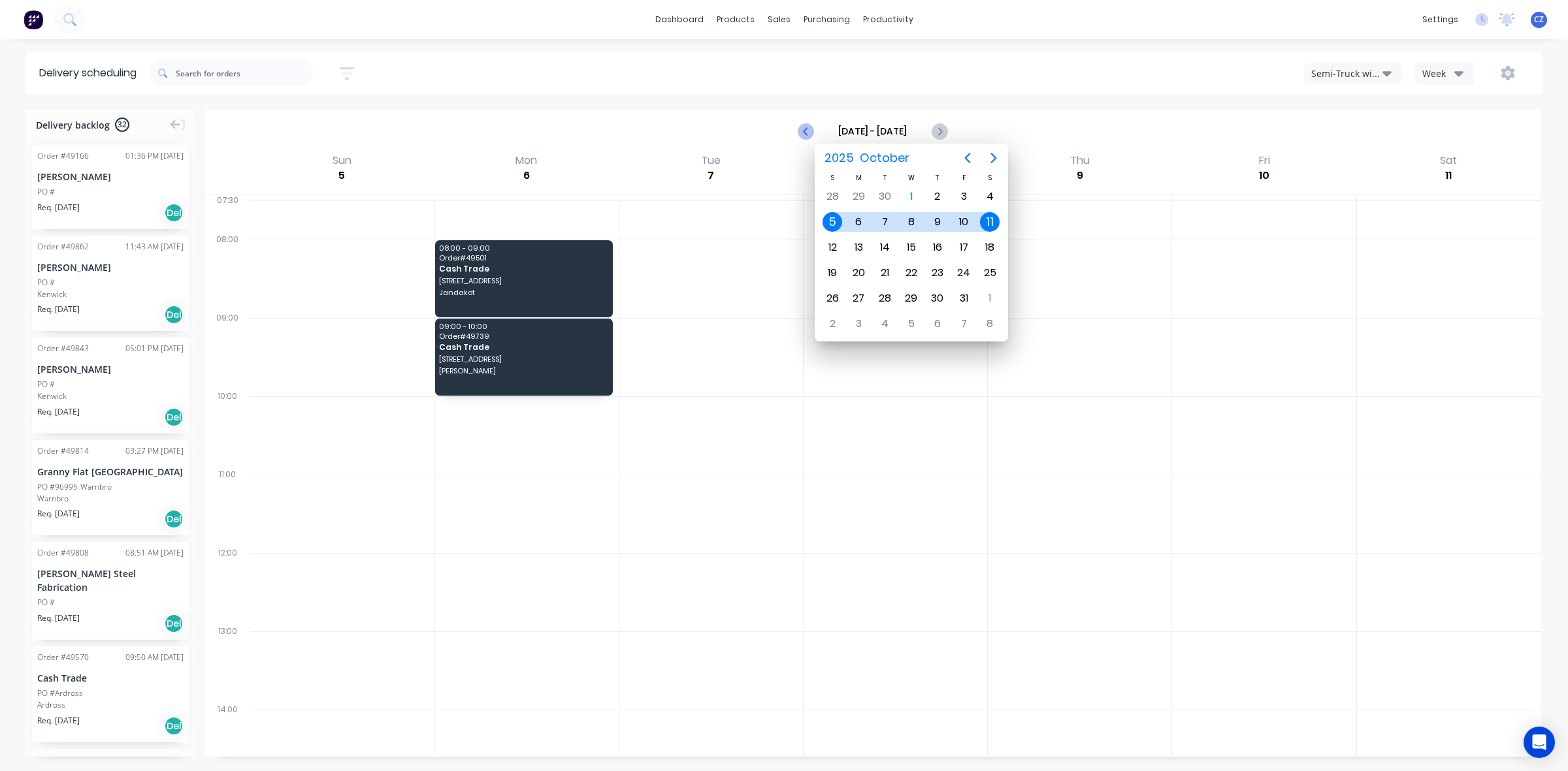
click at [807, 128] on icon "Previous page" at bounding box center [806, 131] width 6 height 10
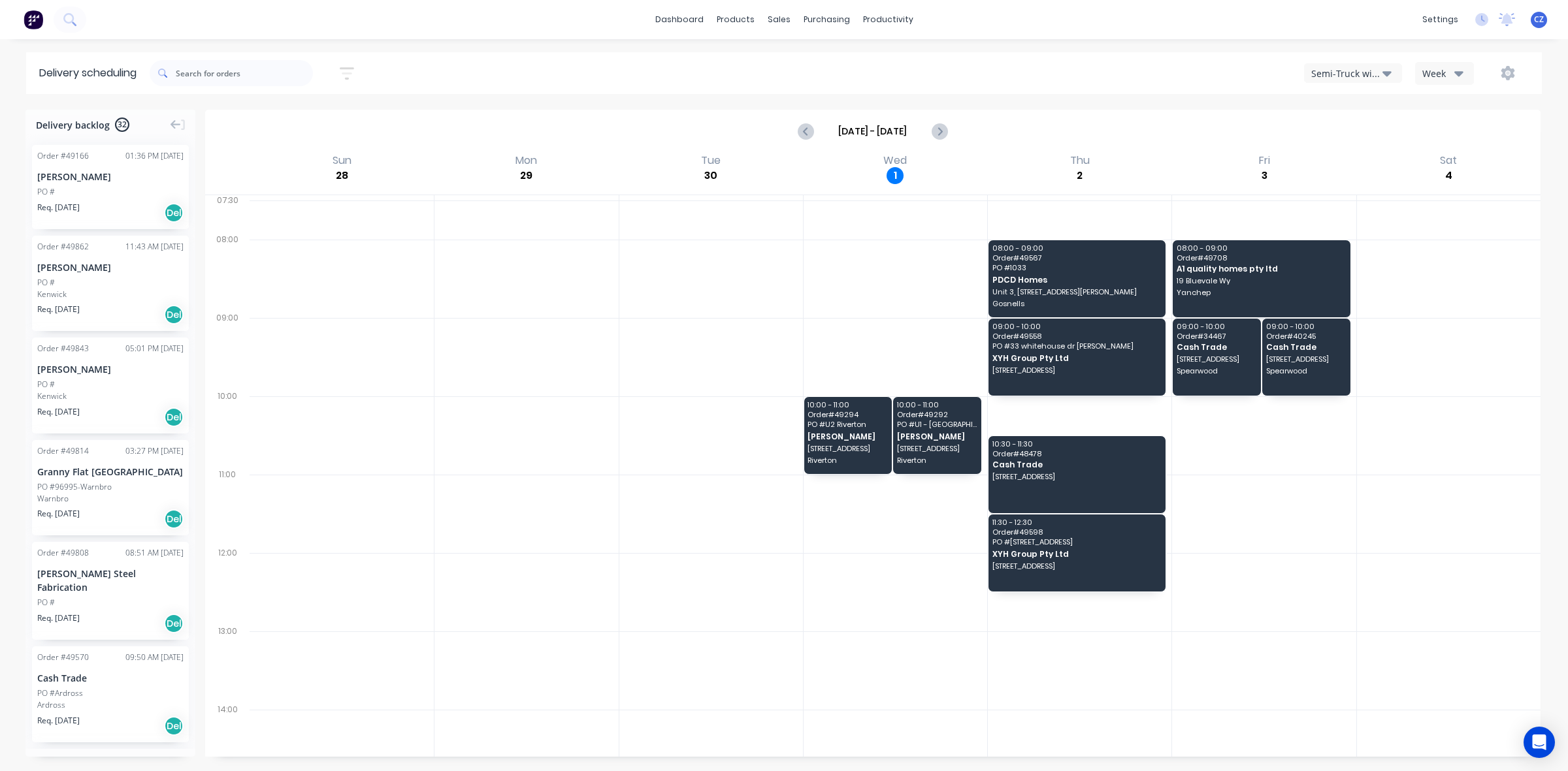
click at [1351, 69] on div "Semi-Truck with Hiab" at bounding box center [1347, 73] width 71 height 14
click at [1337, 164] on div "Utes Delivery" at bounding box center [1369, 159] width 129 height 26
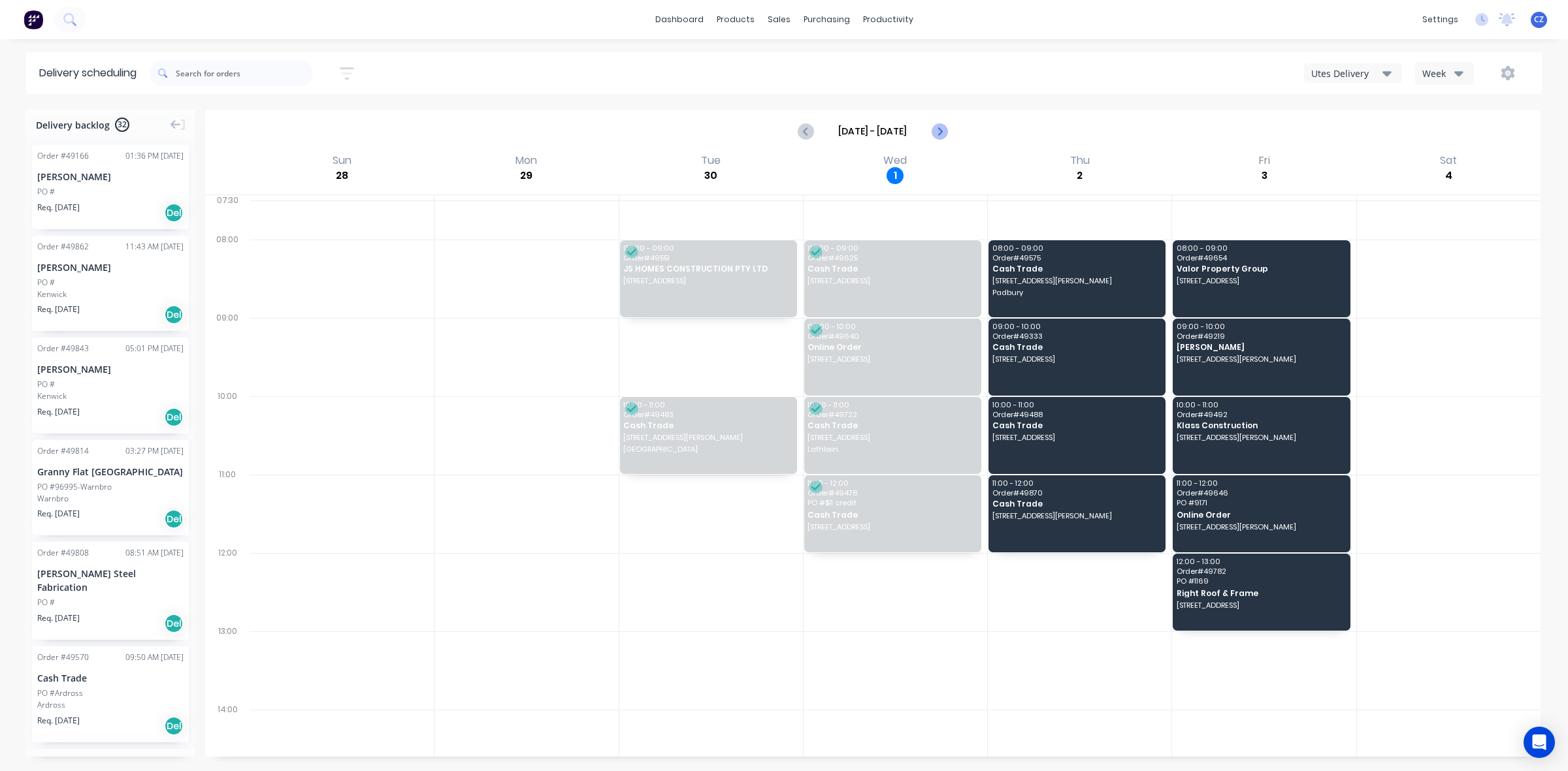
click at [945, 128] on icon "Next page" at bounding box center [938, 131] width 16 height 16
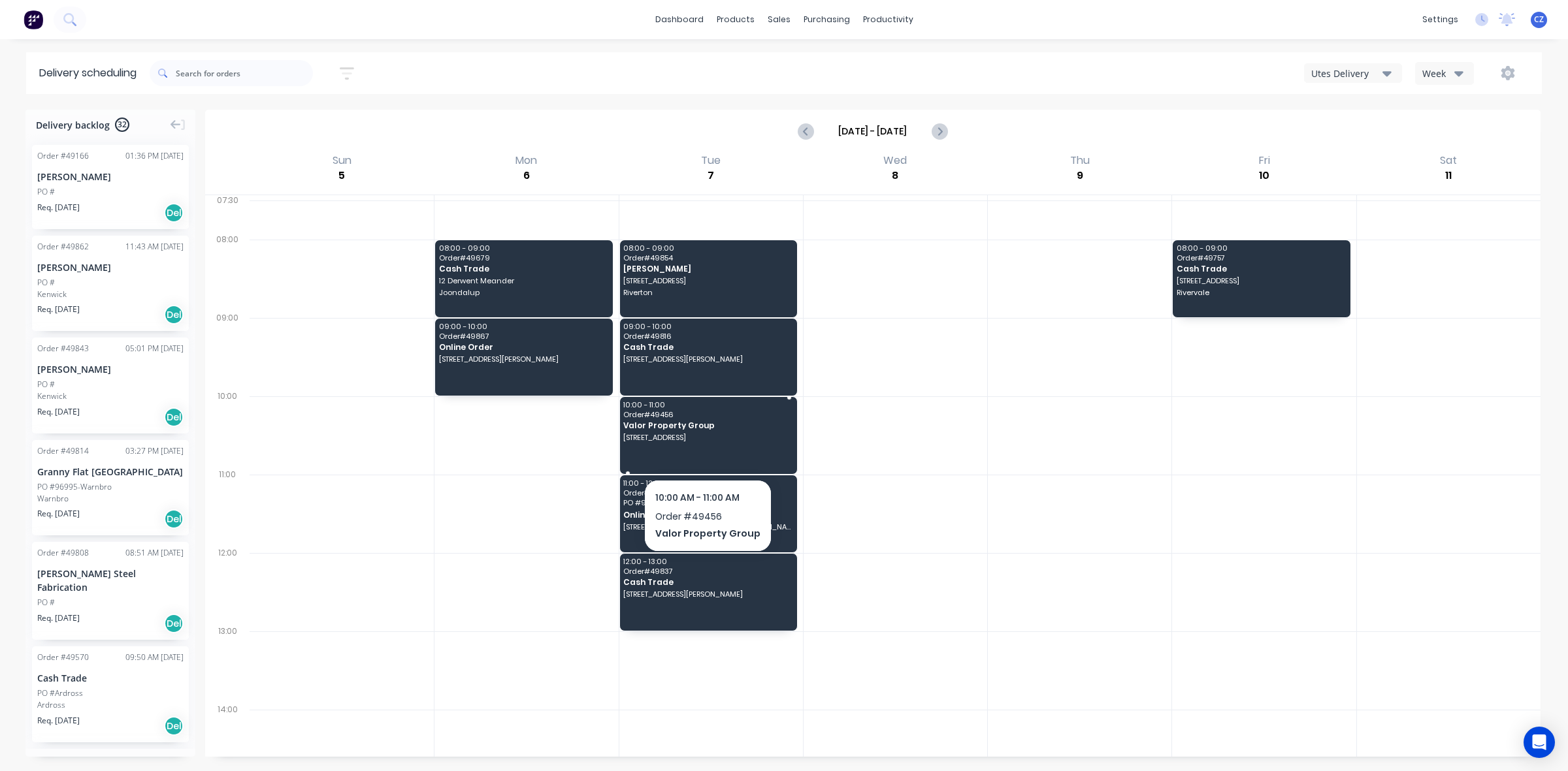
click at [717, 434] on span "957 Beaufort St, Inglewood WA 6052" at bounding box center [707, 437] width 168 height 7
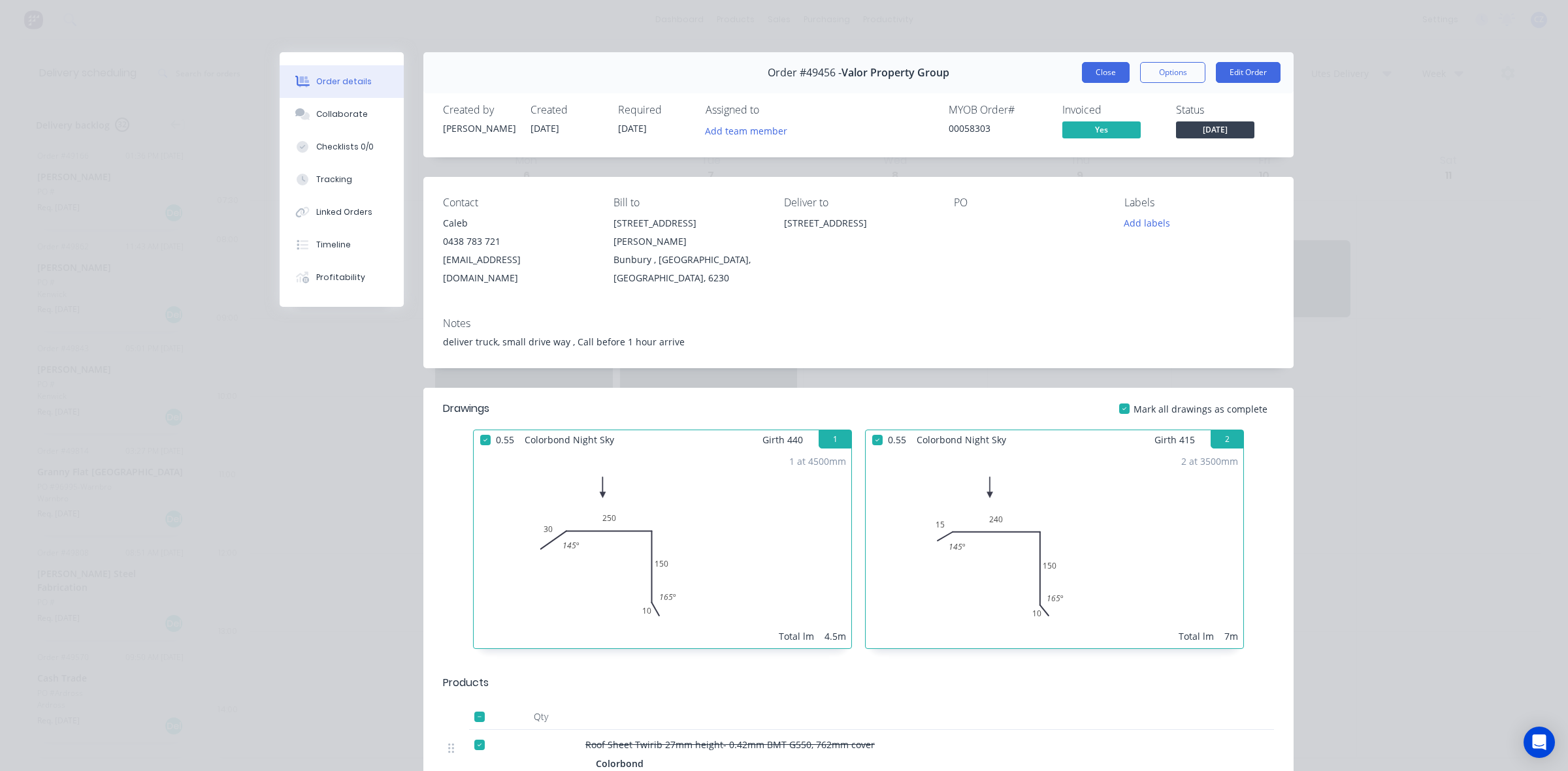
click at [1101, 67] on button "Close" at bounding box center [1105, 72] width 48 height 21
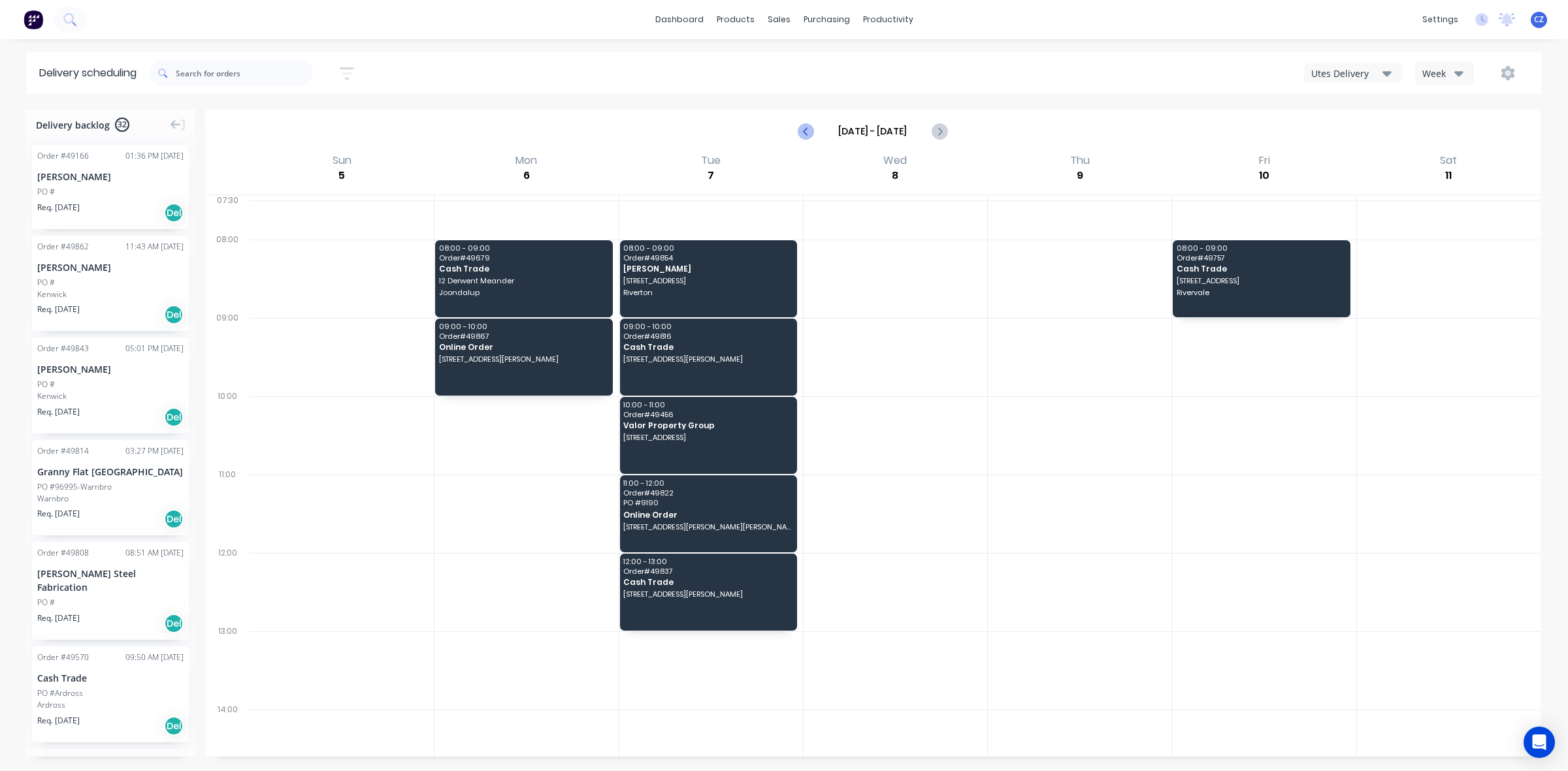
click at [808, 134] on icon "Previous page" at bounding box center [806, 131] width 16 height 16
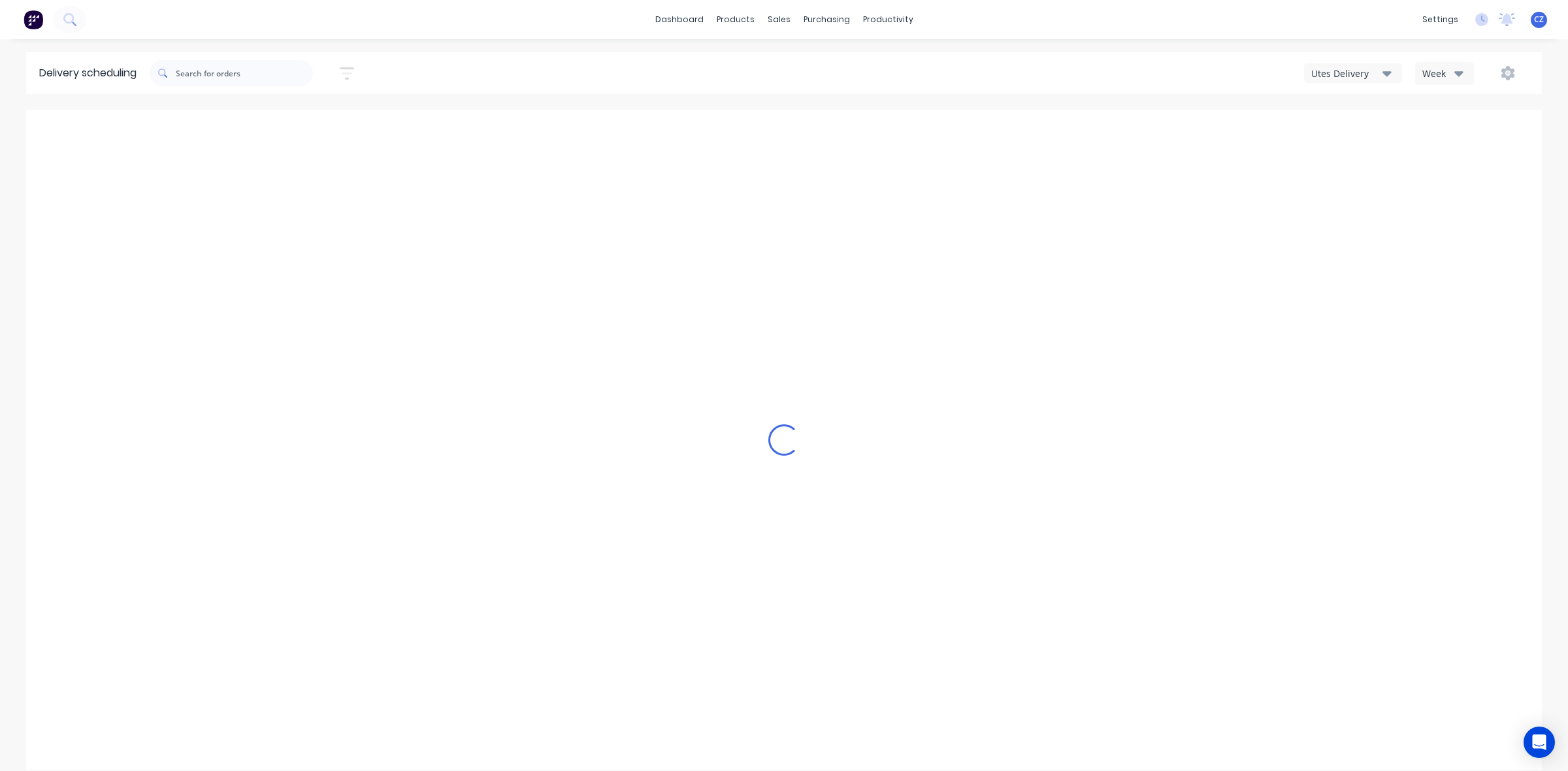
type input "Sep 28 - Oct 4"
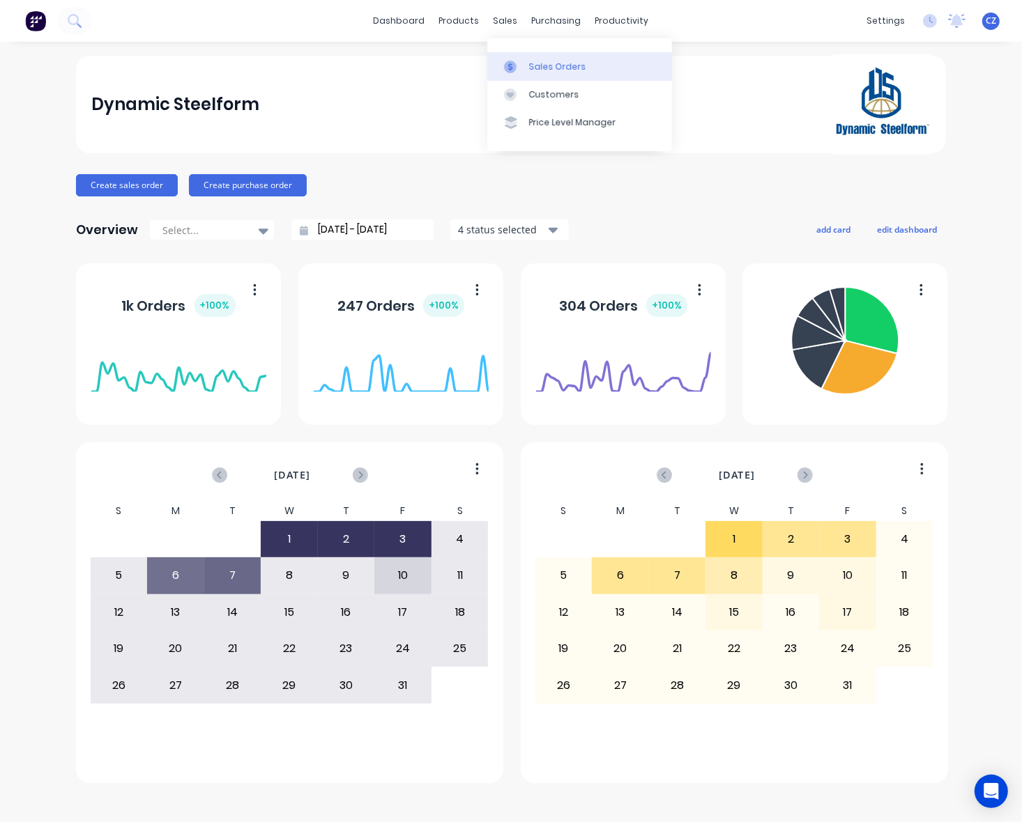
click at [520, 63] on div at bounding box center [514, 67] width 21 height 13
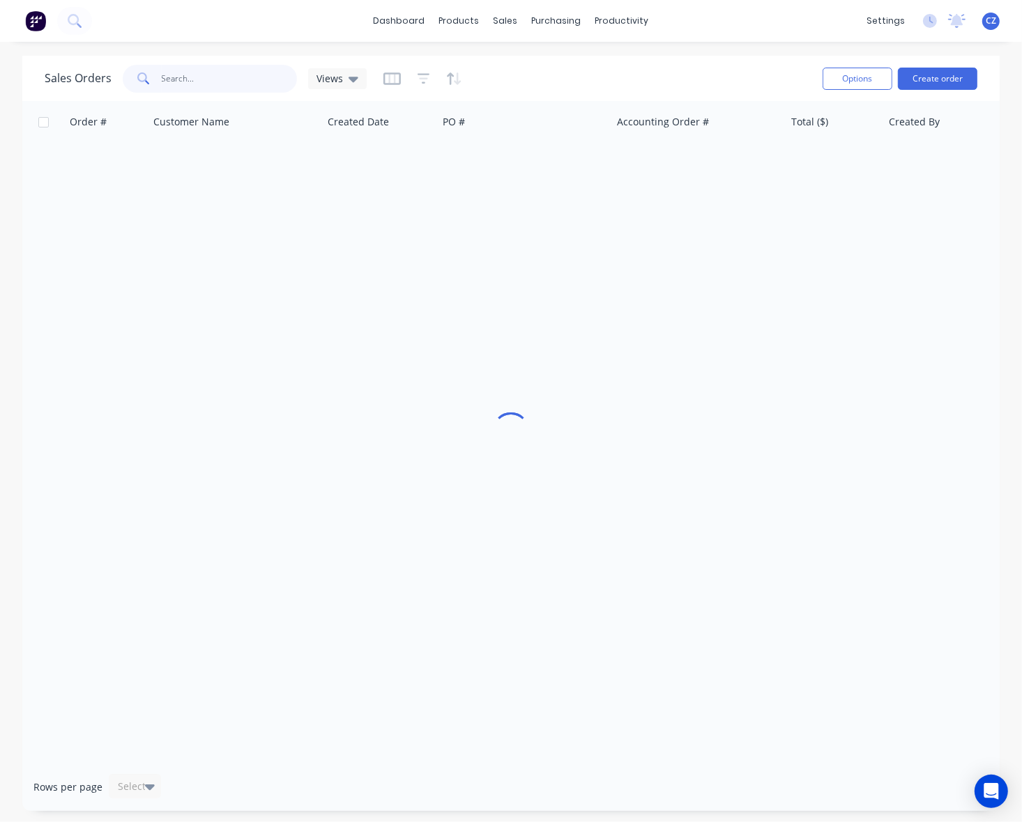
click at [210, 71] on input "text" at bounding box center [230, 79] width 136 height 28
type input "478128134"
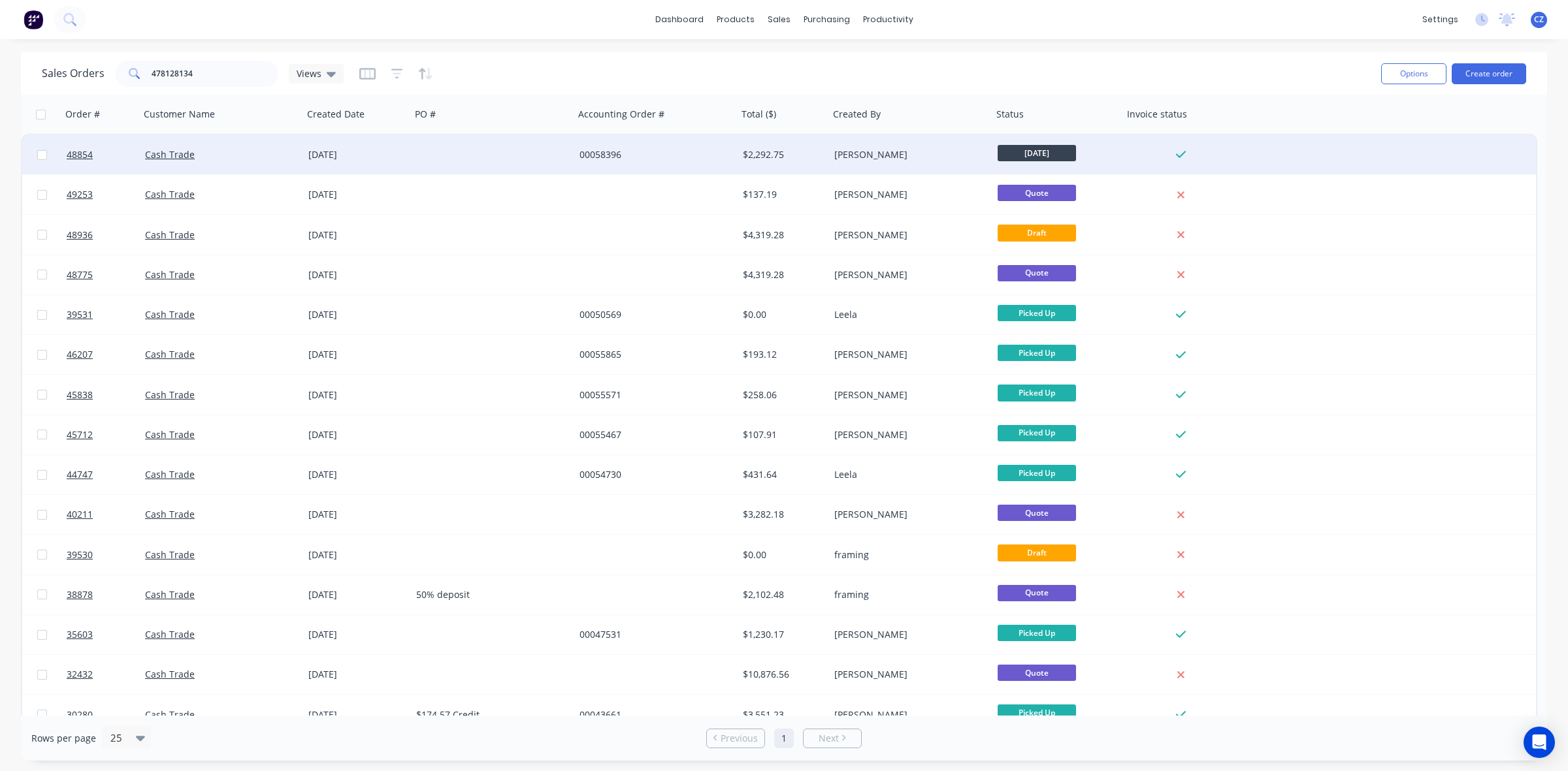
click at [744, 158] on div "$2,292.75" at bounding box center [781, 155] width 77 height 13
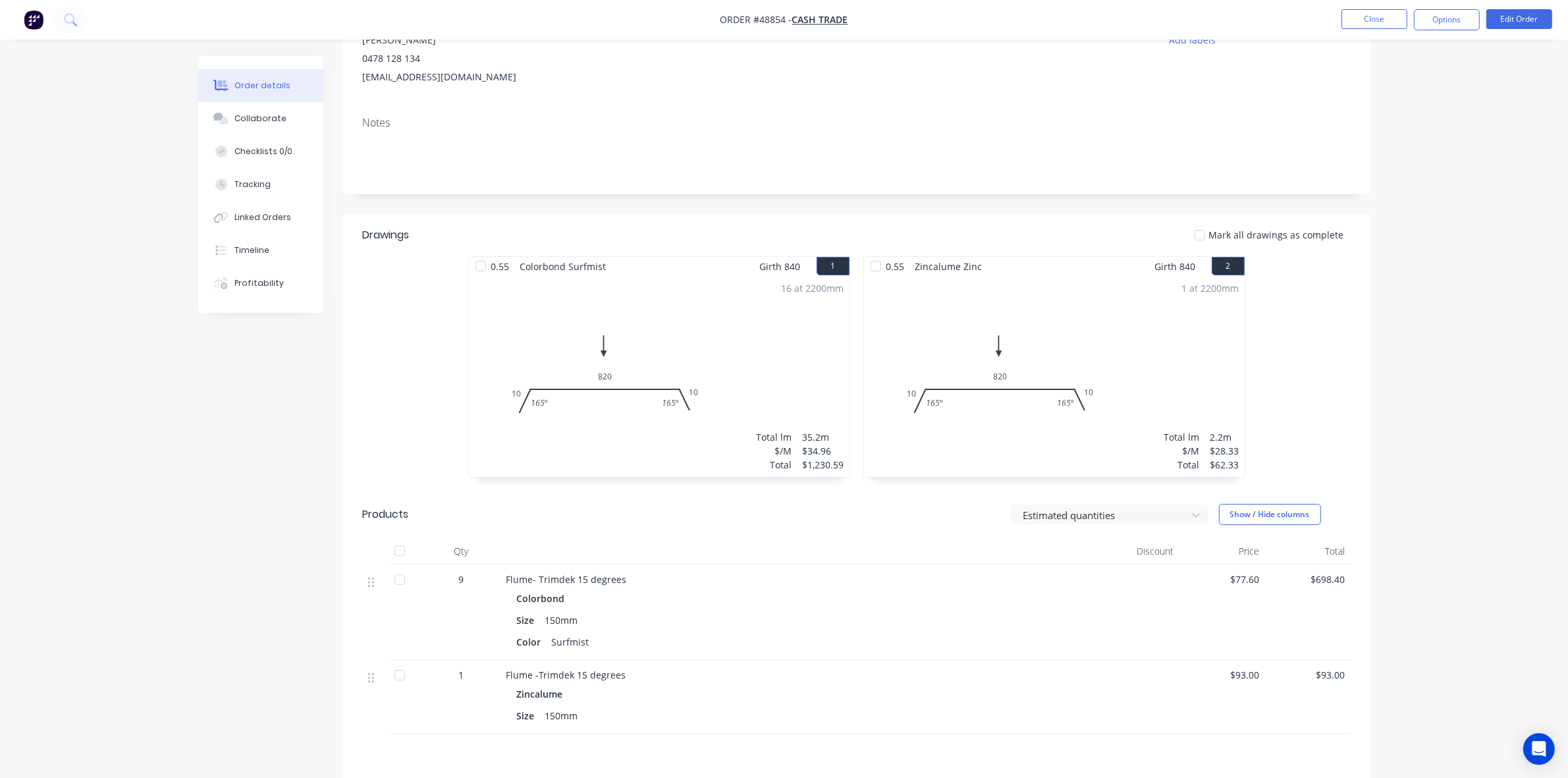
scroll to position [314, 0]
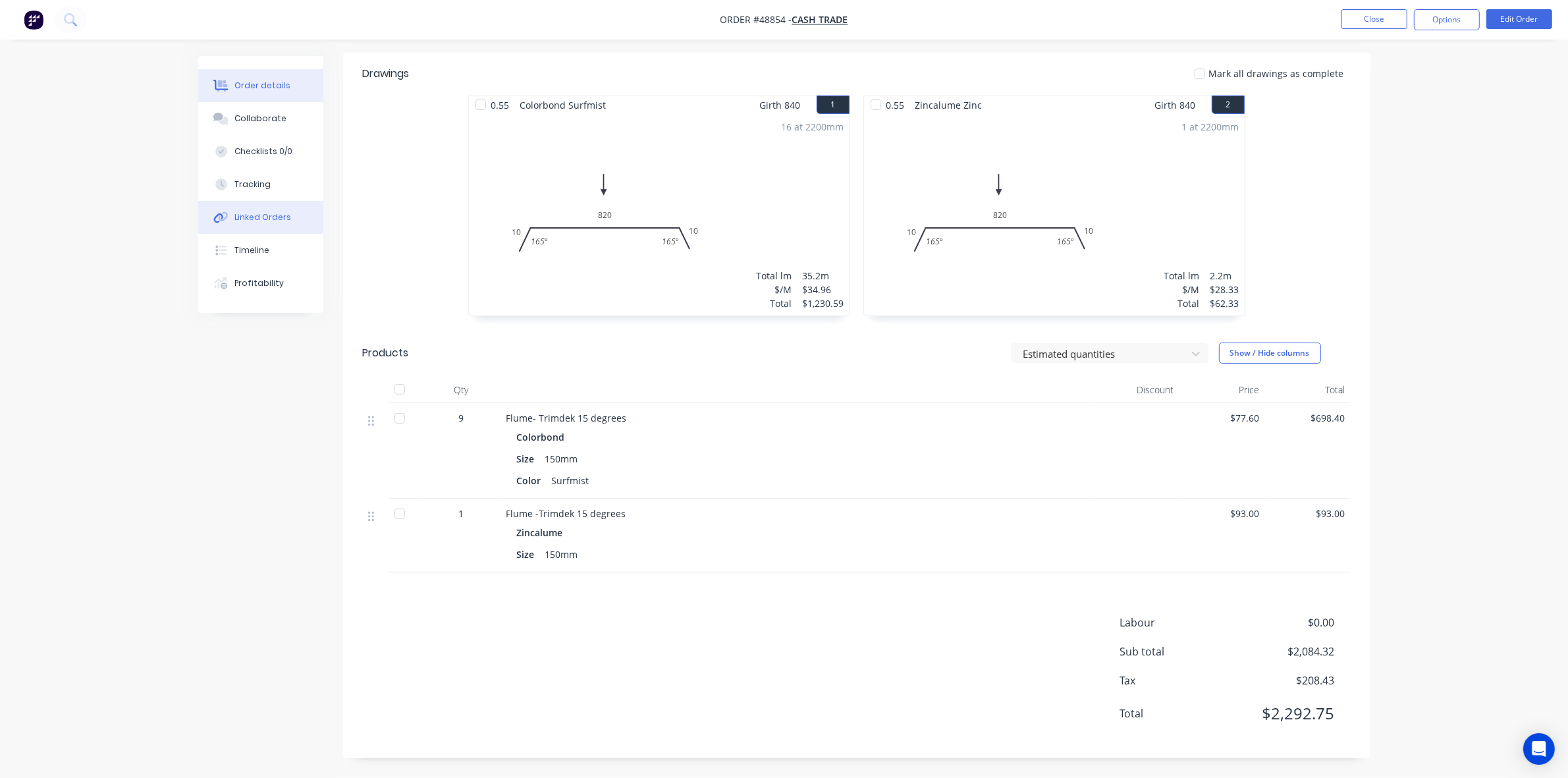
click at [267, 212] on div "Linked Orders" at bounding box center [263, 217] width 57 height 12
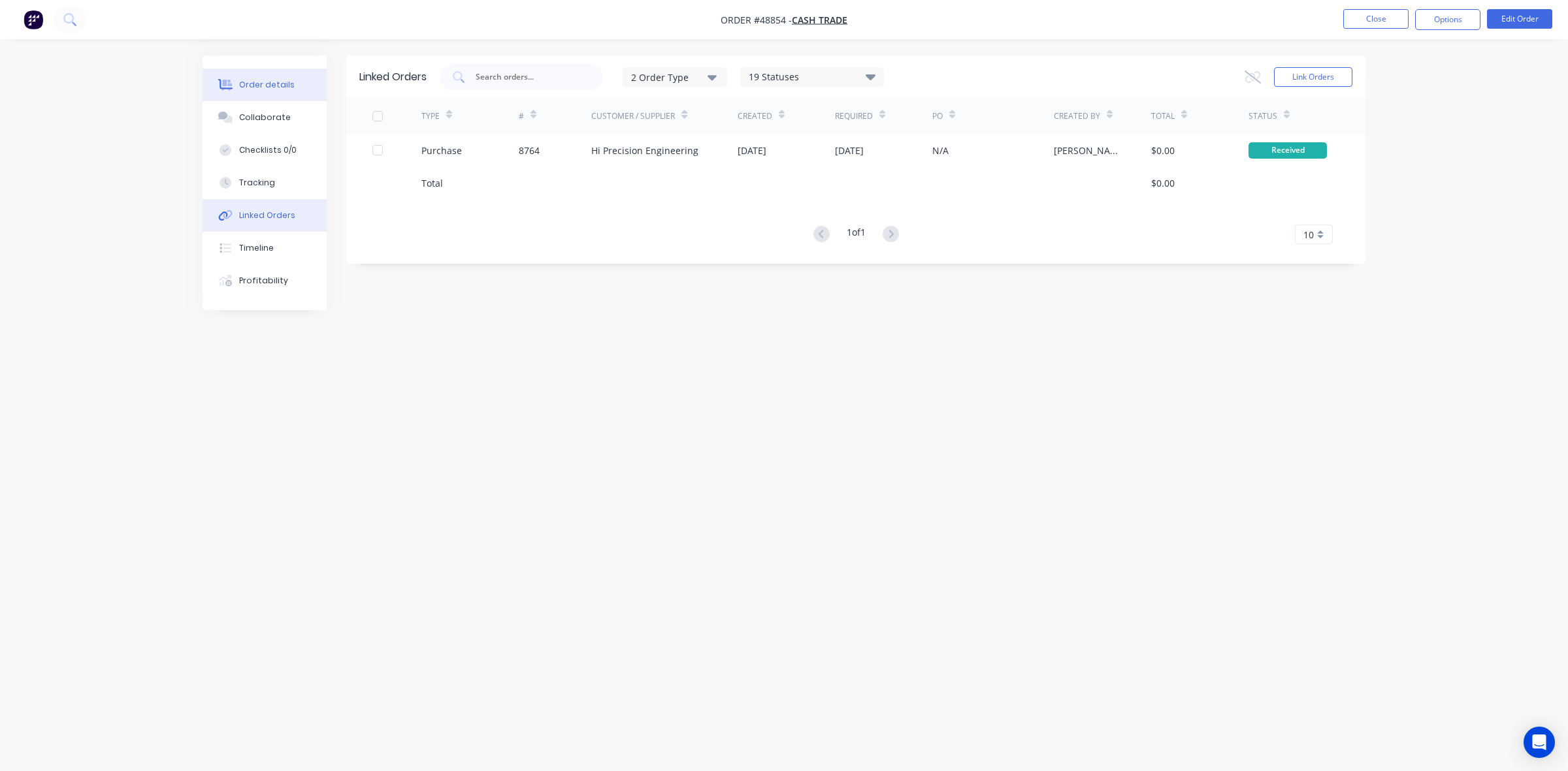
click at [276, 69] on div "Order details Collaborate Checklists 0/0 Tracking Linked Orders Timeline Profit…" at bounding box center [264, 183] width 124 height 255
click at [268, 77] on button "Order details" at bounding box center [264, 84] width 124 height 33
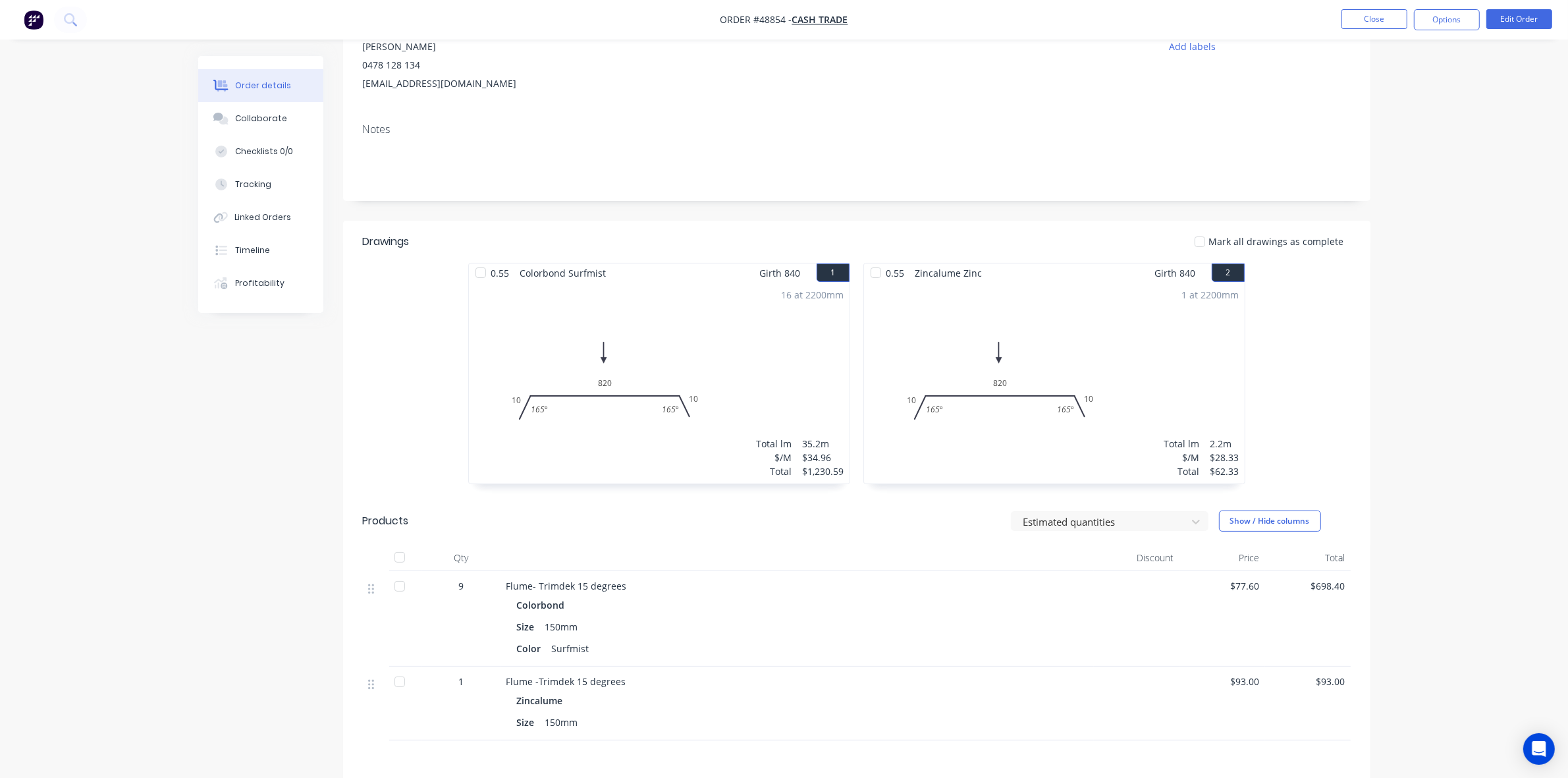
scroll to position [314, 0]
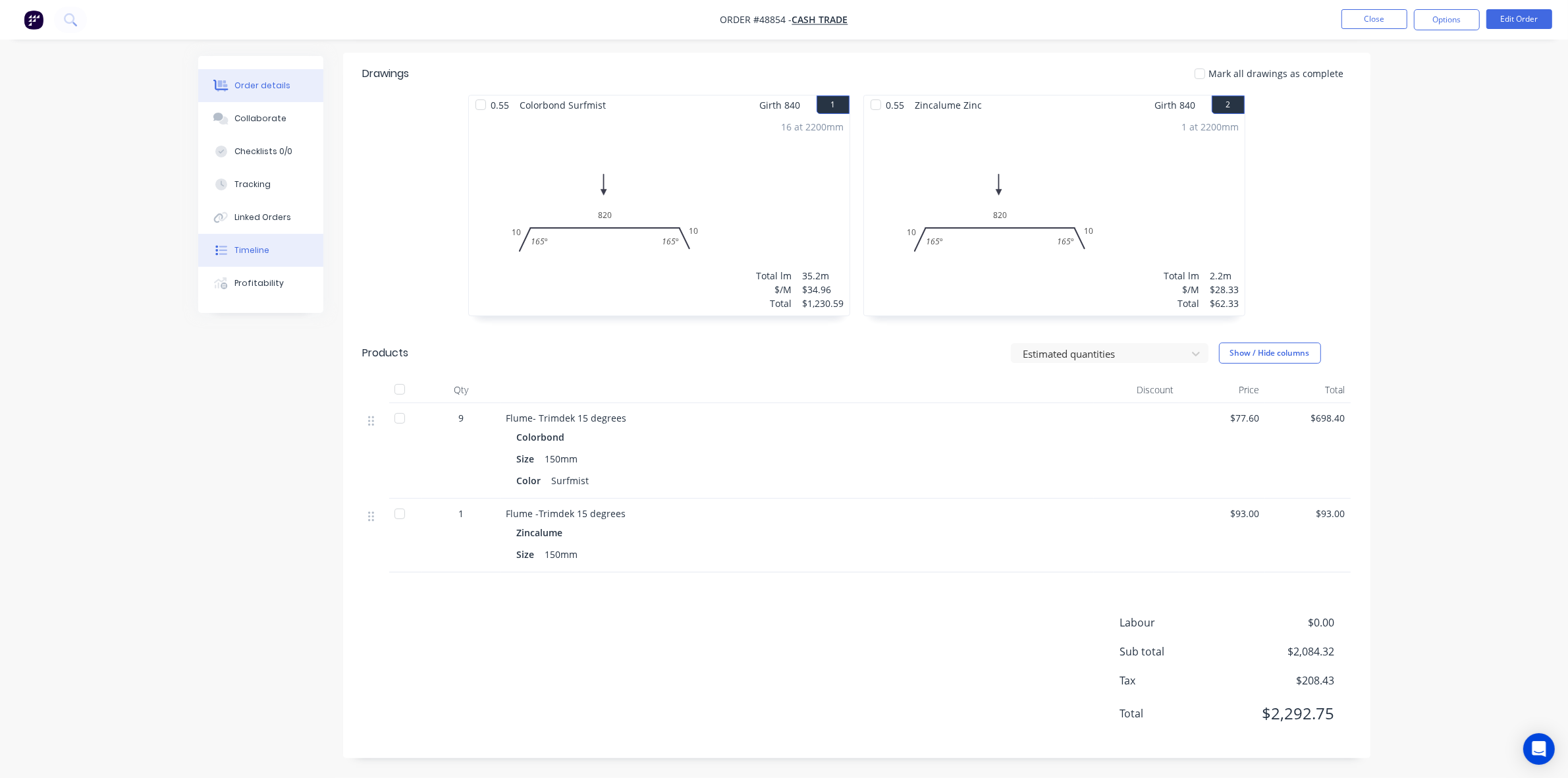
click at [253, 258] on button "Timeline" at bounding box center [261, 250] width 125 height 33
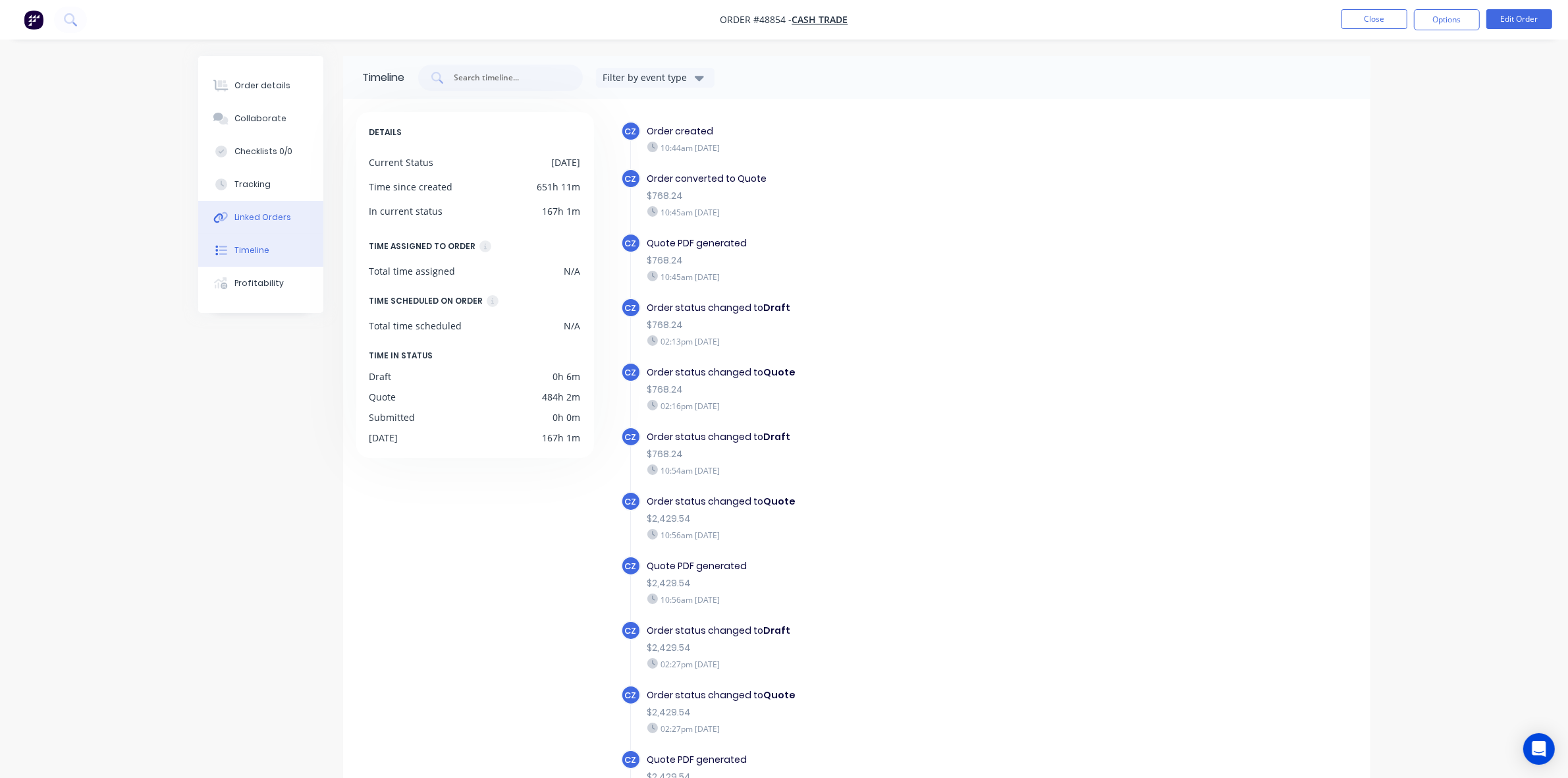
click at [255, 217] on div "Linked Orders" at bounding box center [263, 217] width 57 height 12
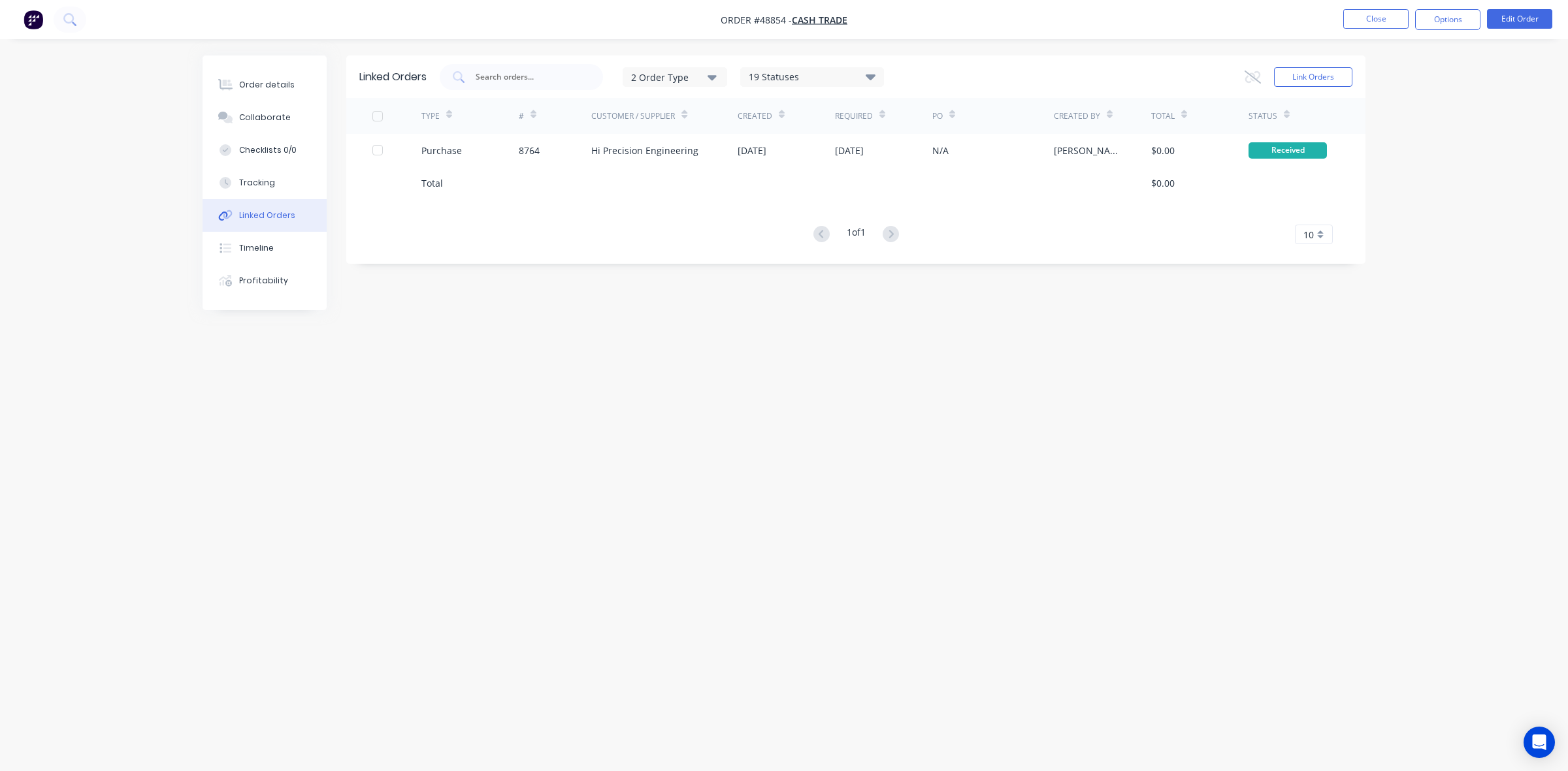
click at [275, 200] on button "Linked Orders" at bounding box center [264, 215] width 124 height 33
click at [271, 194] on button "Tracking" at bounding box center [264, 183] width 124 height 33
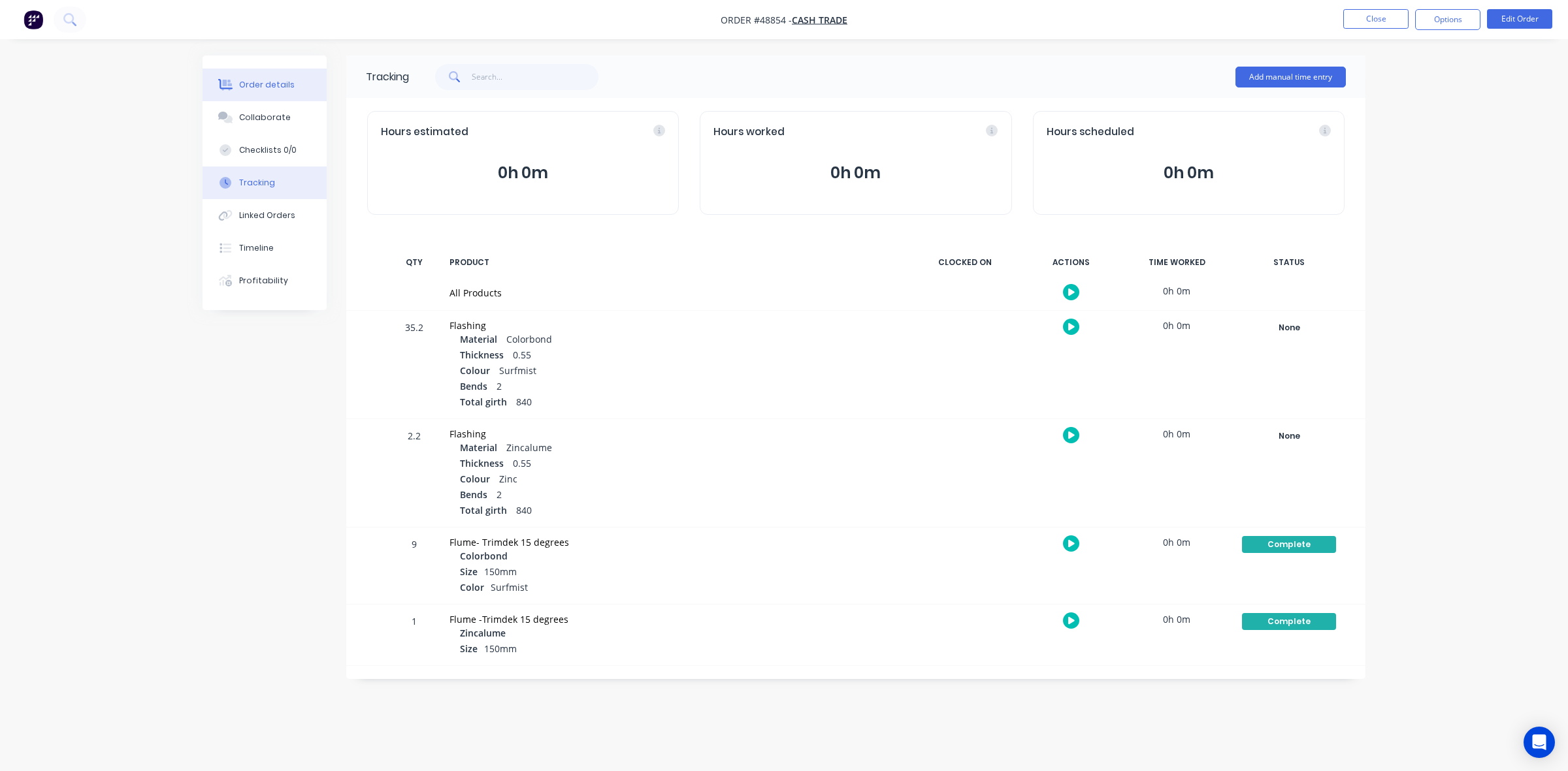
click at [260, 87] on div "Order details" at bounding box center [266, 84] width 55 height 12
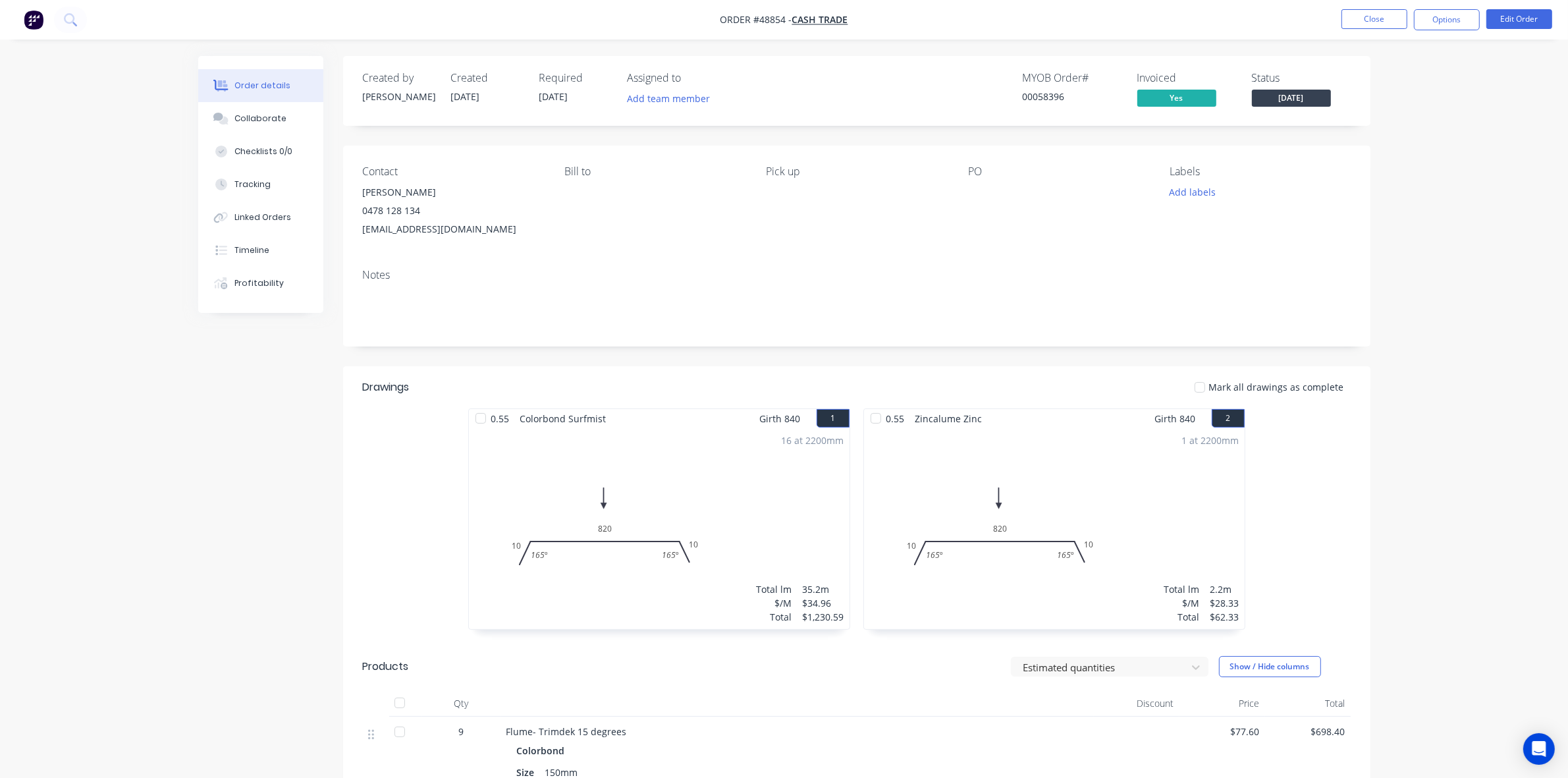
click at [743, 359] on div "Created by [PERSON_NAME] Created [DATE] Required [DATE] Assigned to Add team me…" at bounding box center [856, 563] width 1027 height 1016
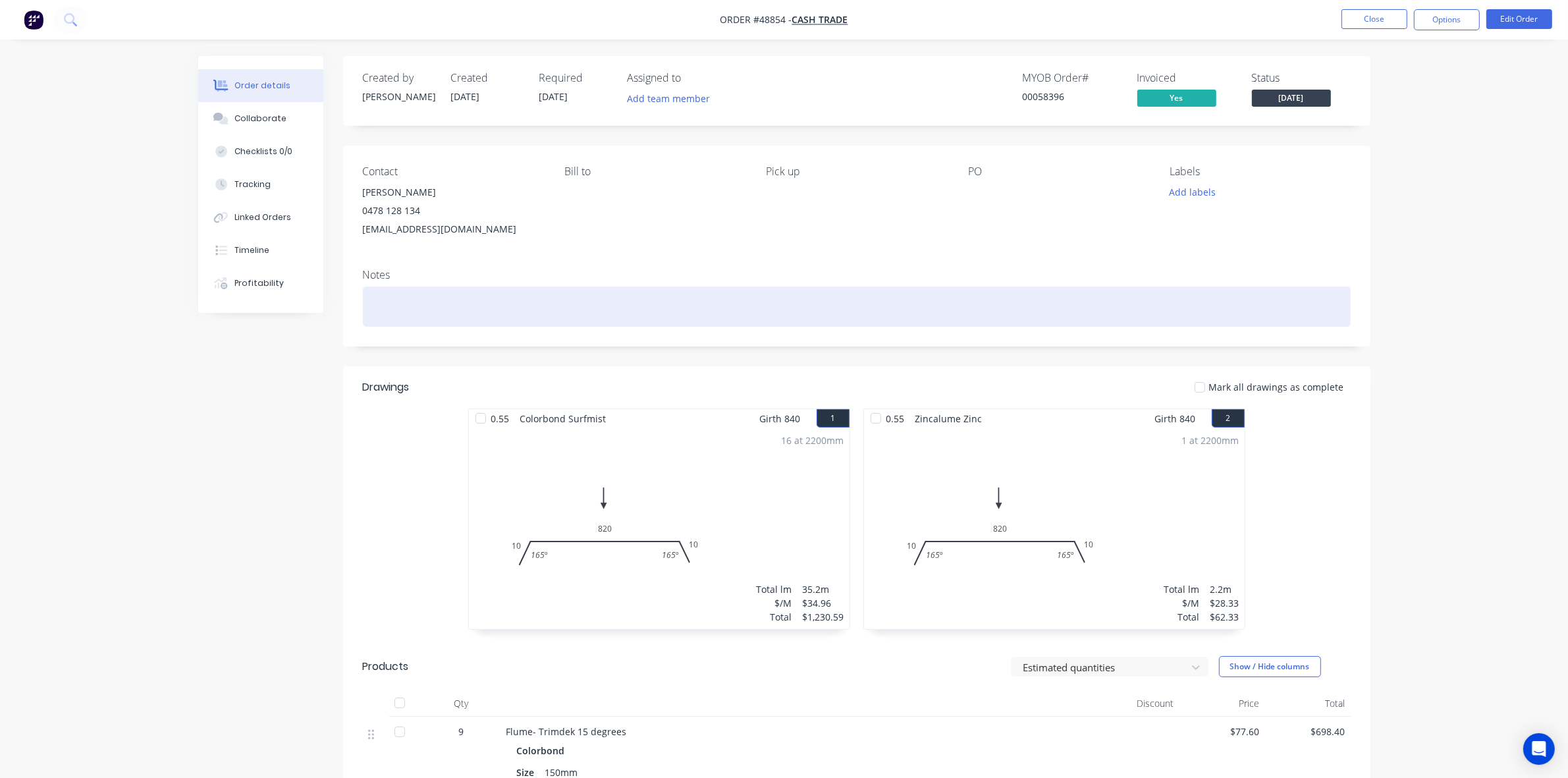
click at [782, 301] on div at bounding box center [856, 306] width 988 height 41
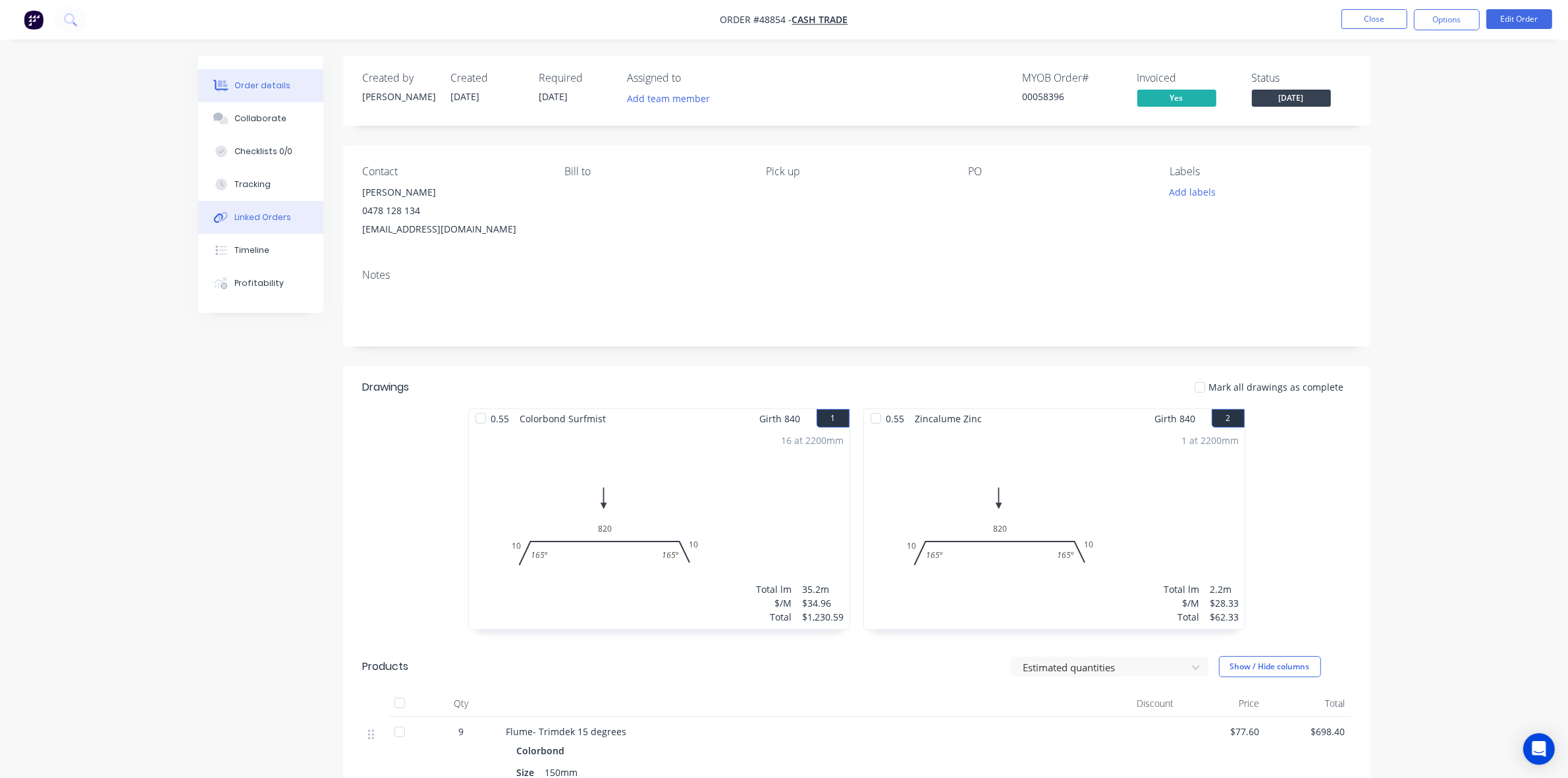
click at [287, 214] on div "Linked Orders" at bounding box center [263, 217] width 57 height 12
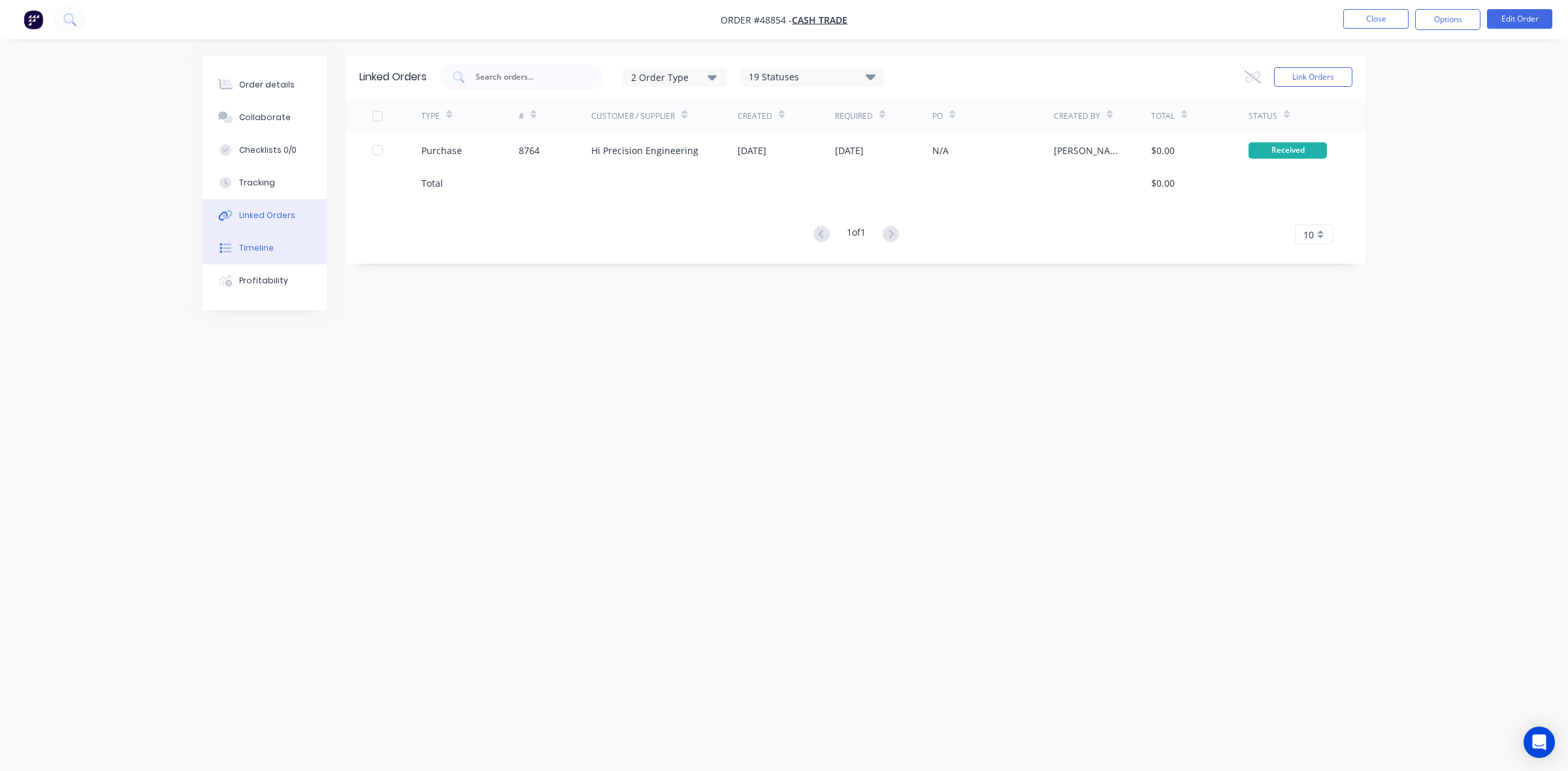
click at [283, 249] on button "Timeline" at bounding box center [264, 247] width 124 height 33
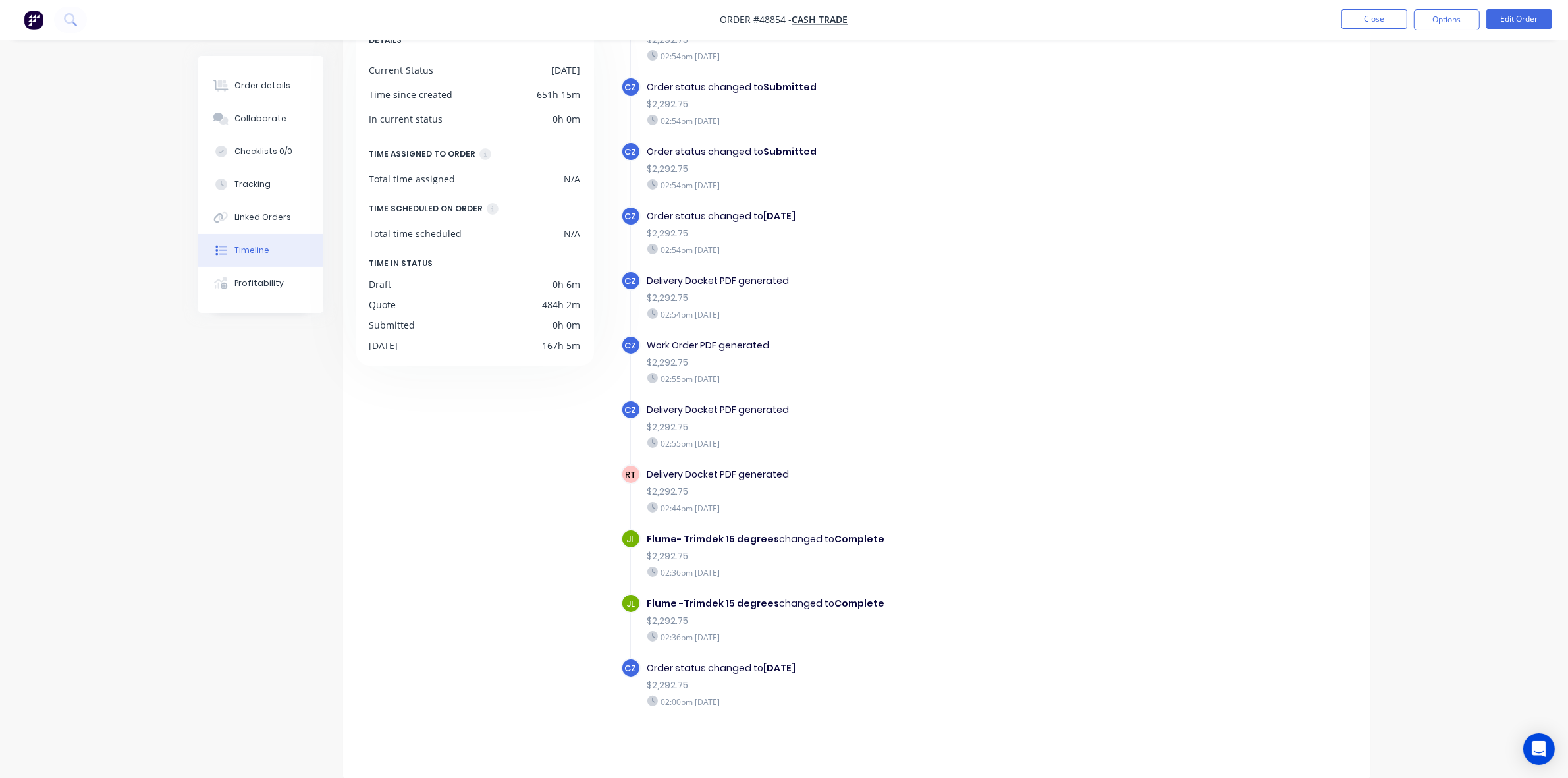
scroll to position [93, 0]
click at [237, 99] on button "Order details" at bounding box center [261, 85] width 125 height 33
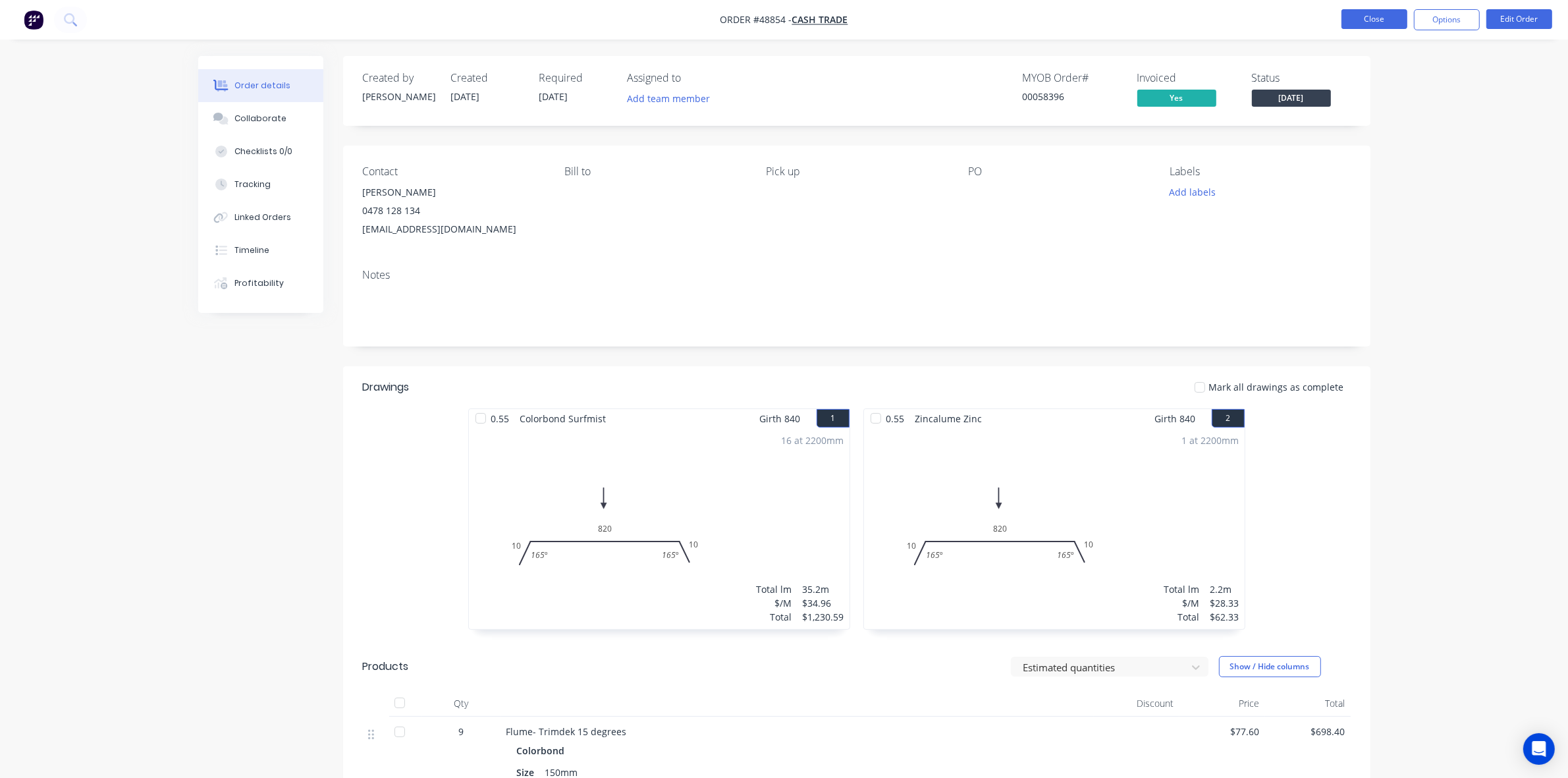
click at [965, 23] on button "Close" at bounding box center [1375, 19] width 66 height 20
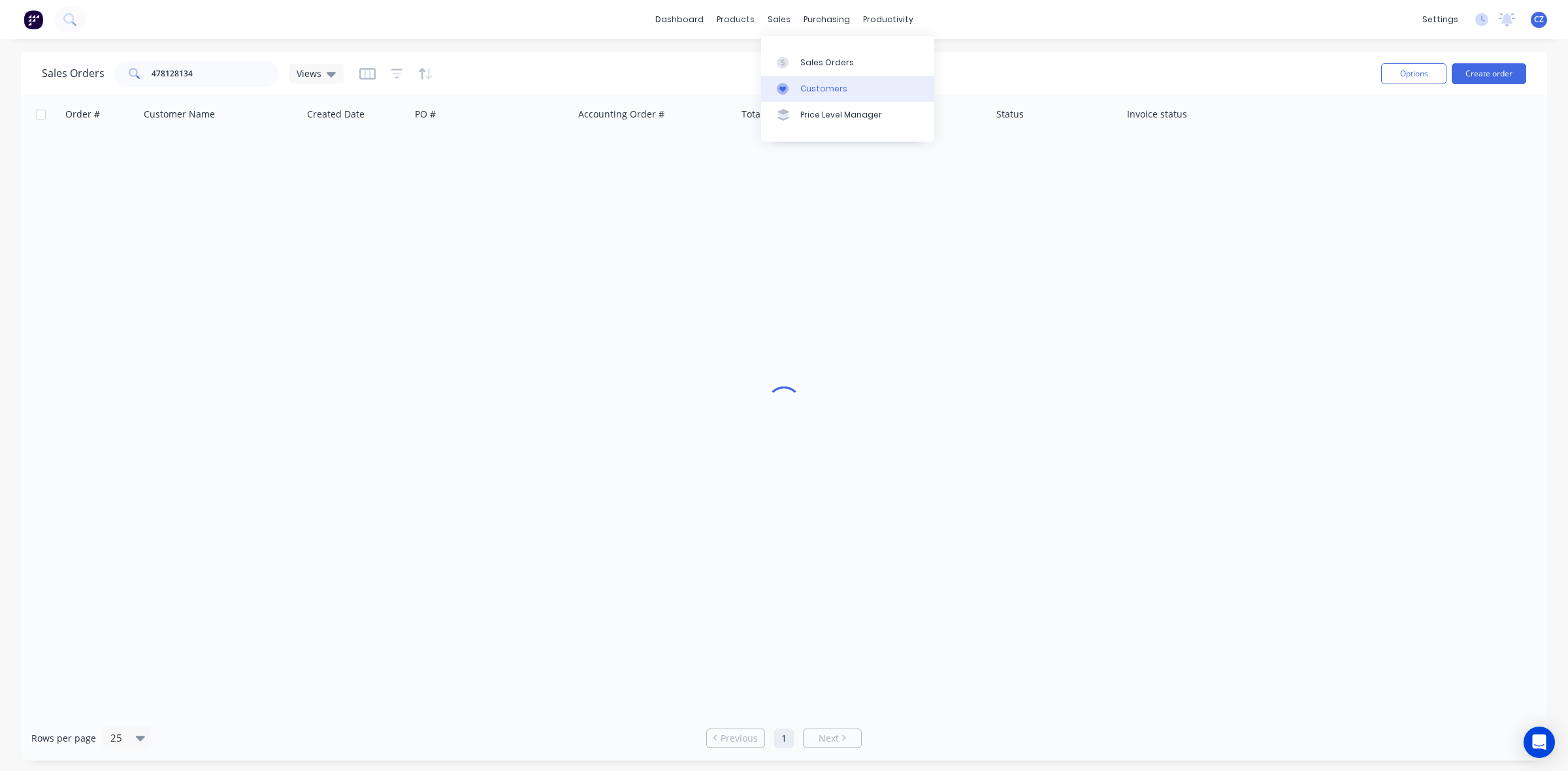
drag, startPoint x: 795, startPoint y: 87, endPoint x: 785, endPoint y: 82, distance: 11.2
click at [794, 87] on div at bounding box center [786, 89] width 20 height 12
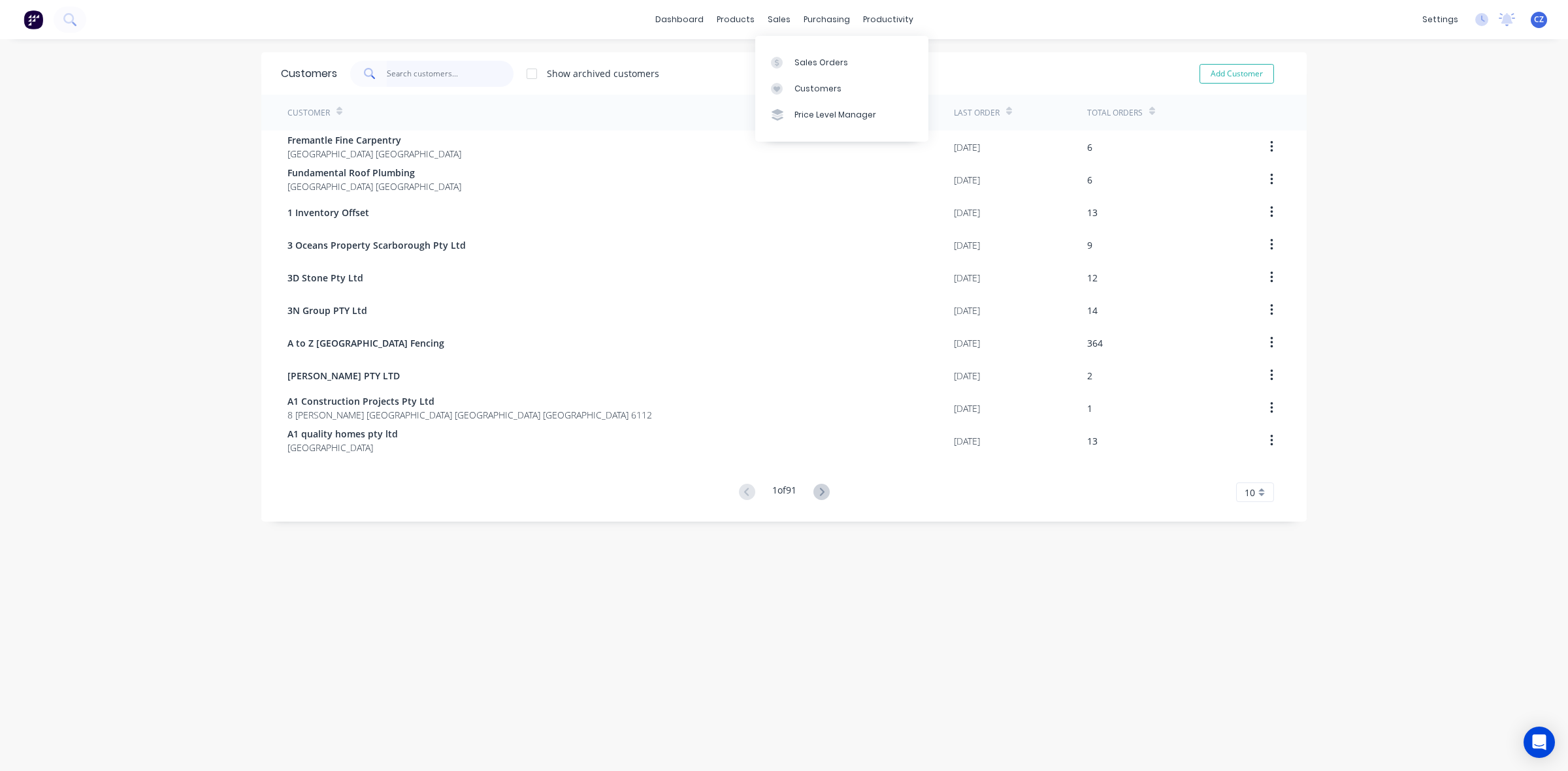
click at [455, 70] on input "text" at bounding box center [451, 74] width 127 height 26
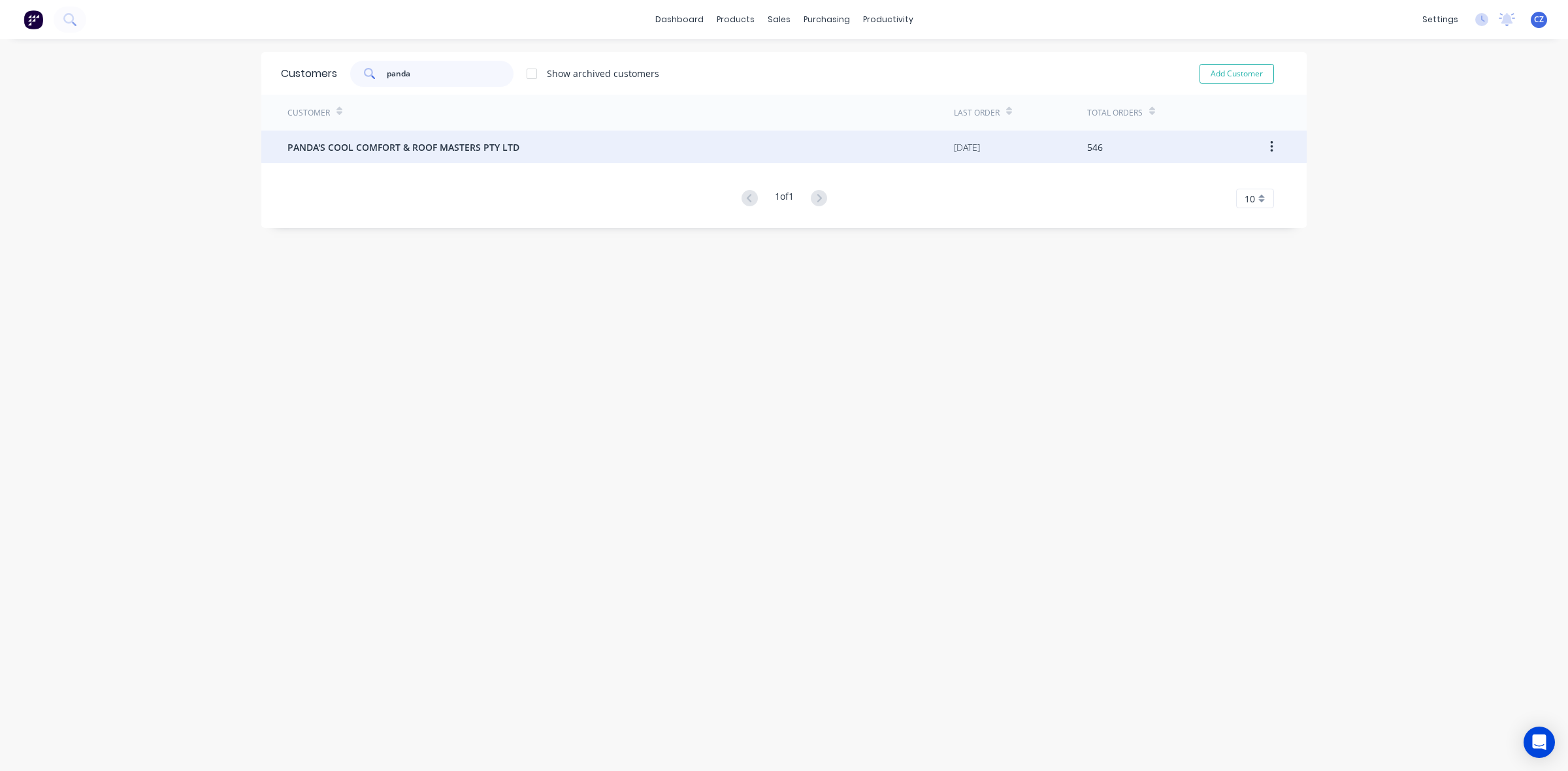
type input "panda"
click at [396, 160] on div "PANDA'S COOL COMFORT & ROOF MASTERS PTY LTD" at bounding box center [620, 146] width 666 height 33
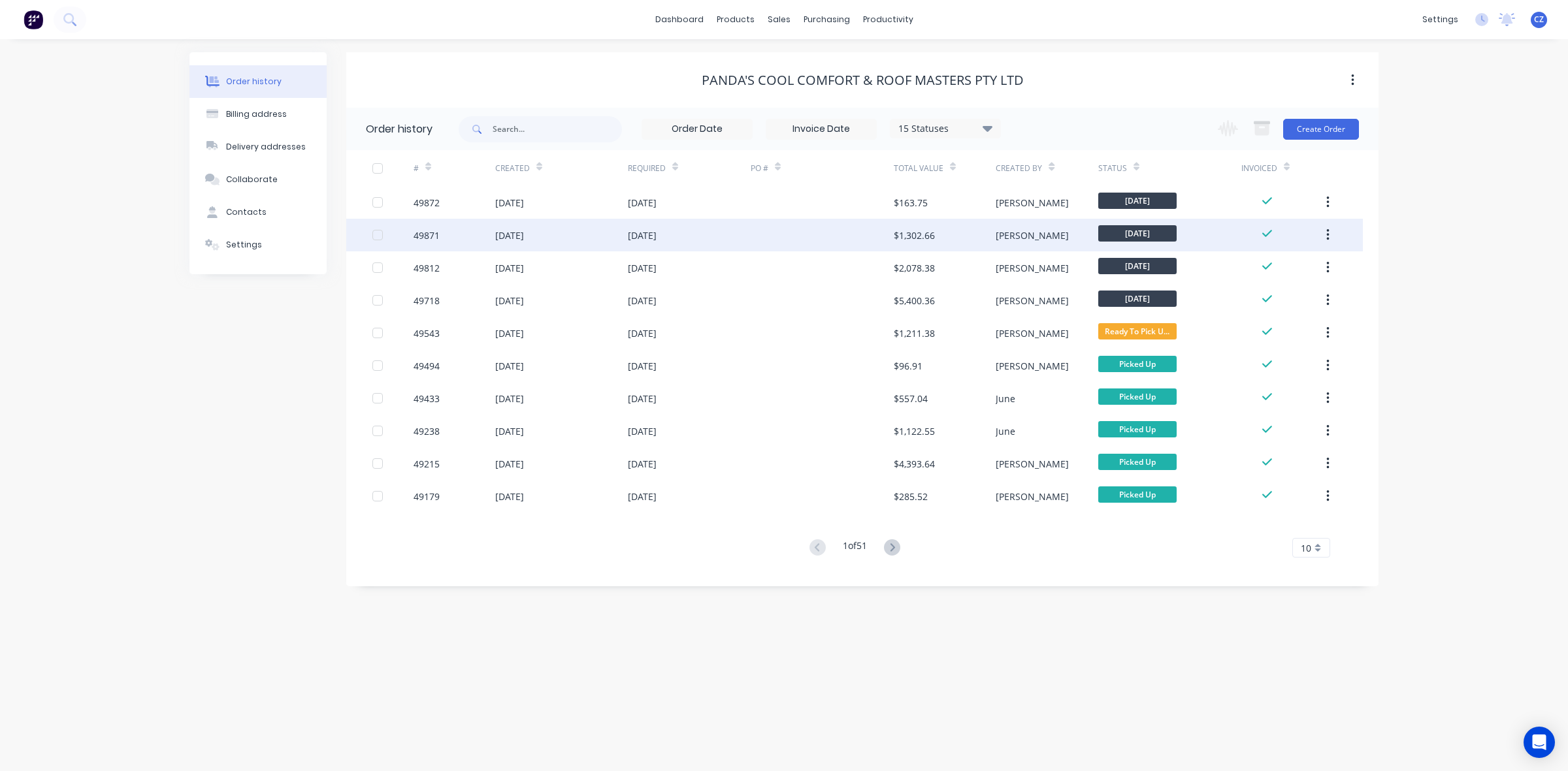
click at [857, 233] on div at bounding box center [822, 234] width 143 height 33
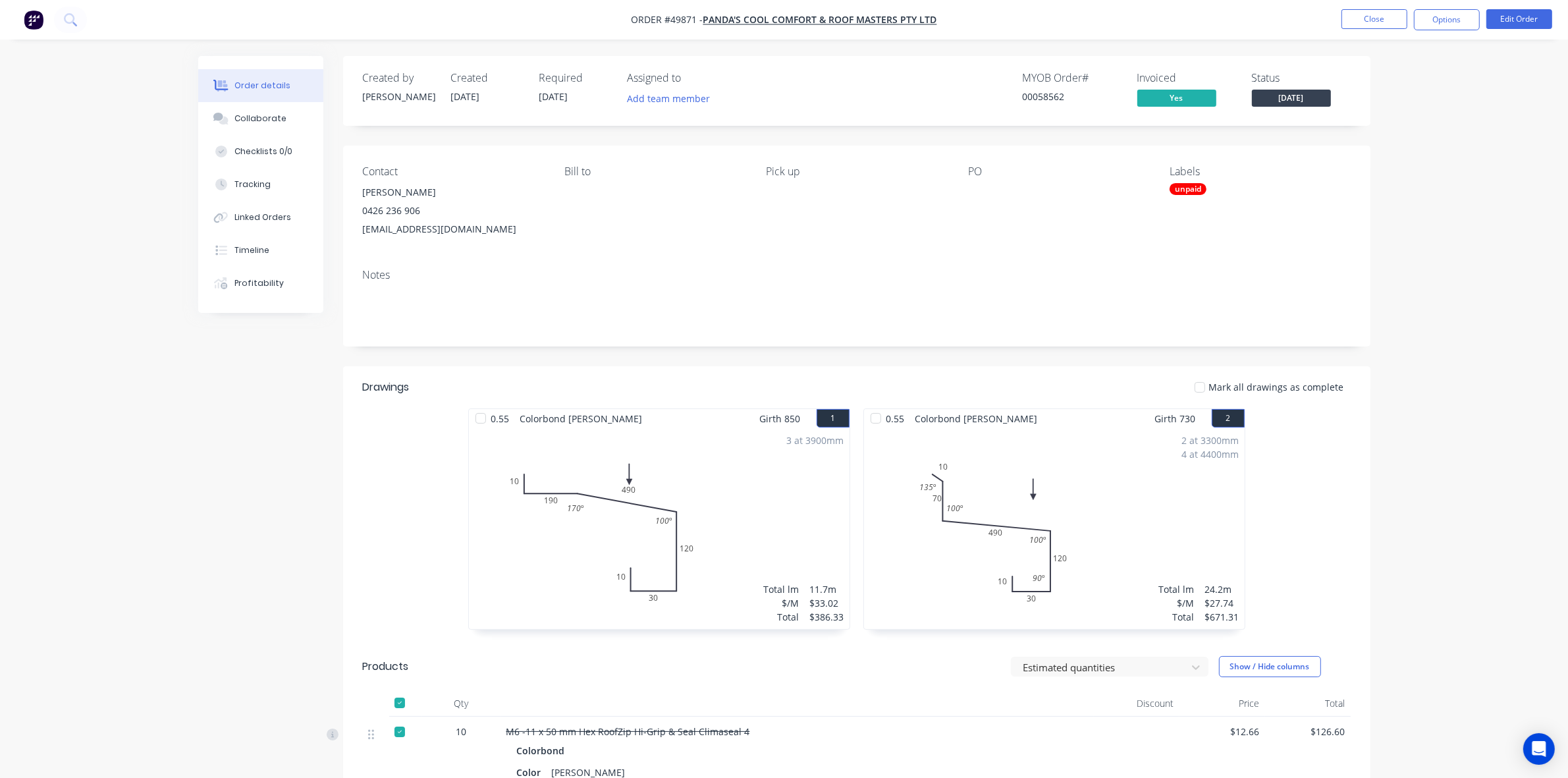
click at [965, 5] on nav "Order #49871 - PANDA'S COOL COMFORT & ROOF MASTERS PTY LTD Close Options Edit O…" at bounding box center [784, 20] width 1568 height 40
click at [965, 8] on nav "Order #49871 - PANDA'S COOL COMFORT & ROOF MASTERS PTY LTD Close Options Edit O…" at bounding box center [784, 20] width 1568 height 40
click at [965, 23] on button "Options" at bounding box center [1447, 20] width 66 height 21
click at [965, 79] on div "Invoice" at bounding box center [1407, 80] width 121 height 19
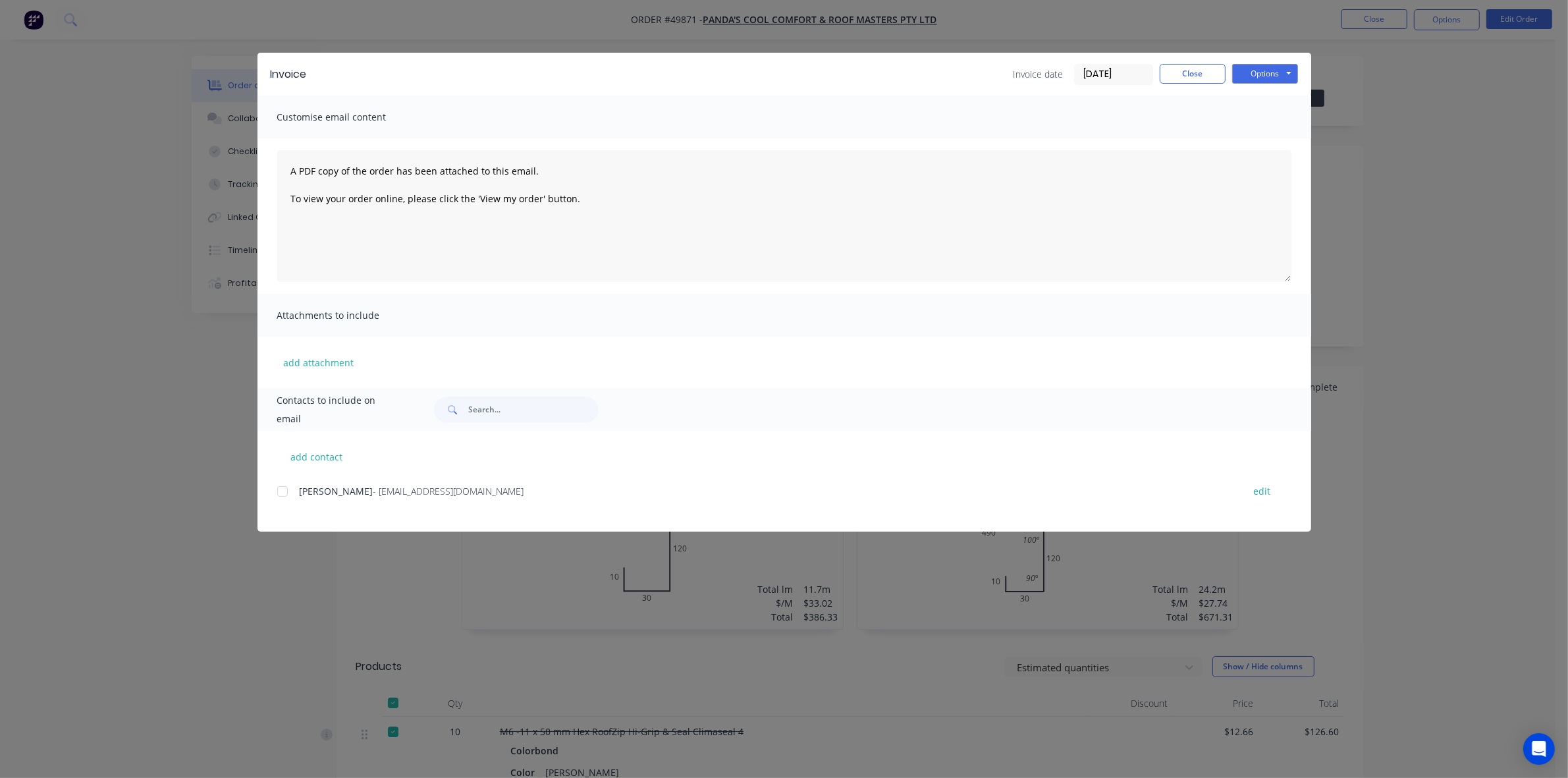
drag, startPoint x: 274, startPoint y: 488, endPoint x: 280, endPoint y: 485, distance: 6.7
click at [275, 488] on div "add contact [PERSON_NAME] - [EMAIL_ADDRESS][DOMAIN_NAME] edit" at bounding box center [784, 481] width 1054 height 101
drag, startPoint x: 275, startPoint y: 490, endPoint x: 302, endPoint y: 486, distance: 27.3
click at [278, 490] on div "add contact [PERSON_NAME] - [EMAIL_ADDRESS][DOMAIN_NAME] edit" at bounding box center [784, 481] width 1054 height 101
click at [295, 493] on div "[PERSON_NAME] - [EMAIL_ADDRESS][DOMAIN_NAME] edit" at bounding box center [794, 491] width 1034 height 18
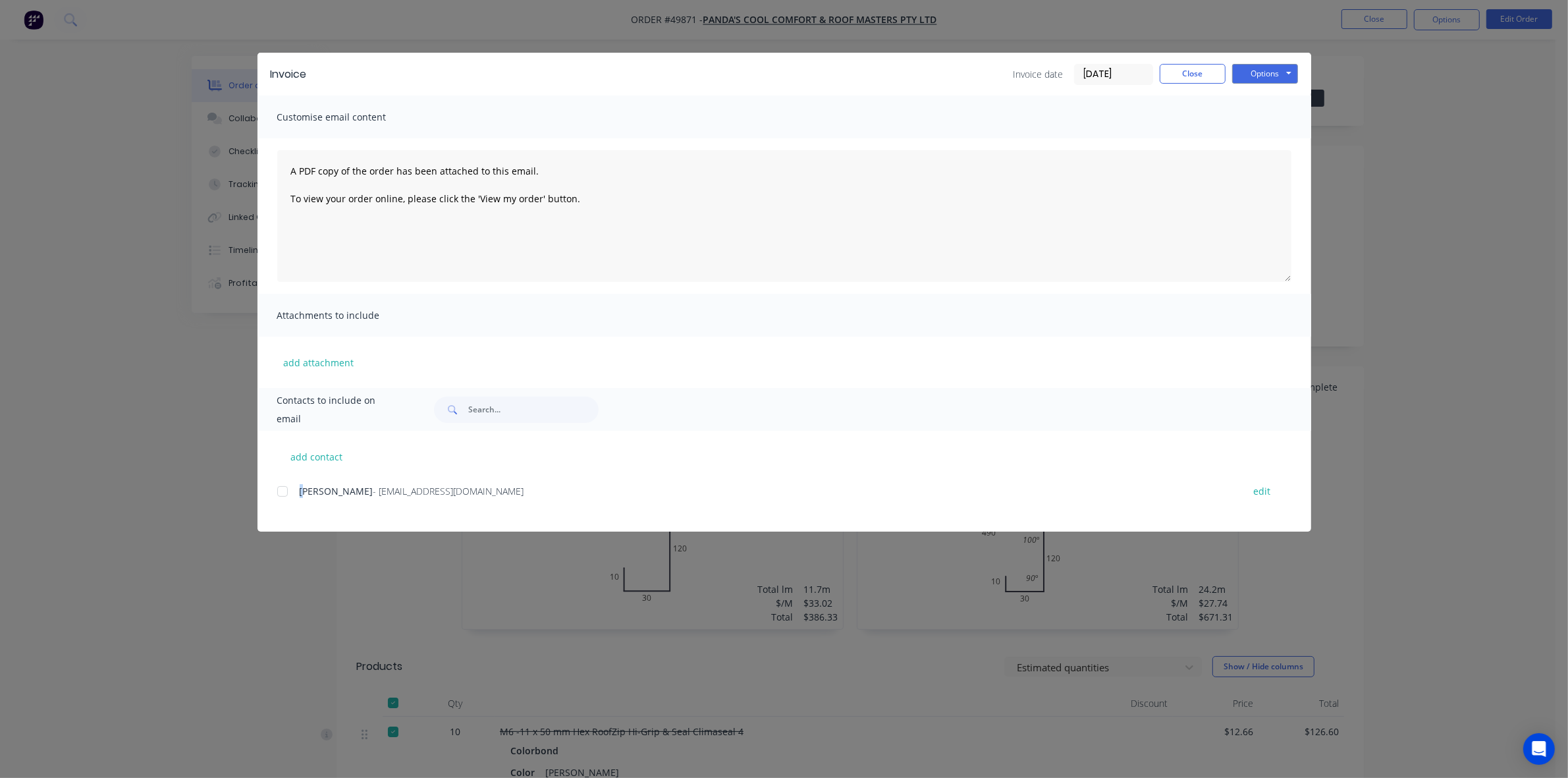
click at [285, 493] on div at bounding box center [283, 492] width 26 height 26
click at [965, 76] on button "Options" at bounding box center [1266, 74] width 66 height 20
click at [965, 143] on button "Email" at bounding box center [1274, 141] width 84 height 22
drag, startPoint x: 1203, startPoint y: 75, endPoint x: 1148, endPoint y: 75, distance: 55.0
click at [965, 75] on button "Close" at bounding box center [1193, 74] width 66 height 20
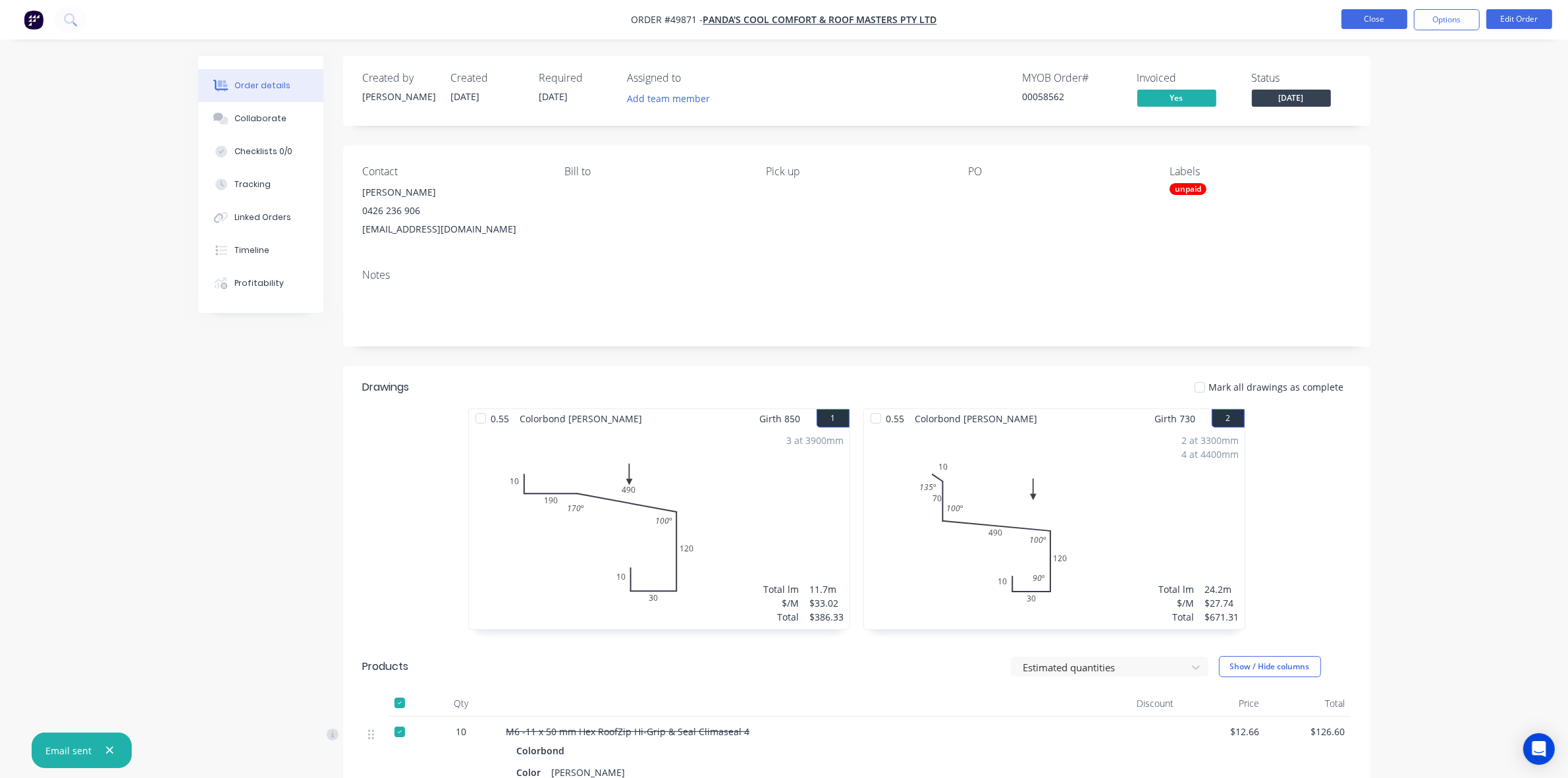
click at [965, 14] on button "Close" at bounding box center [1375, 19] width 66 height 20
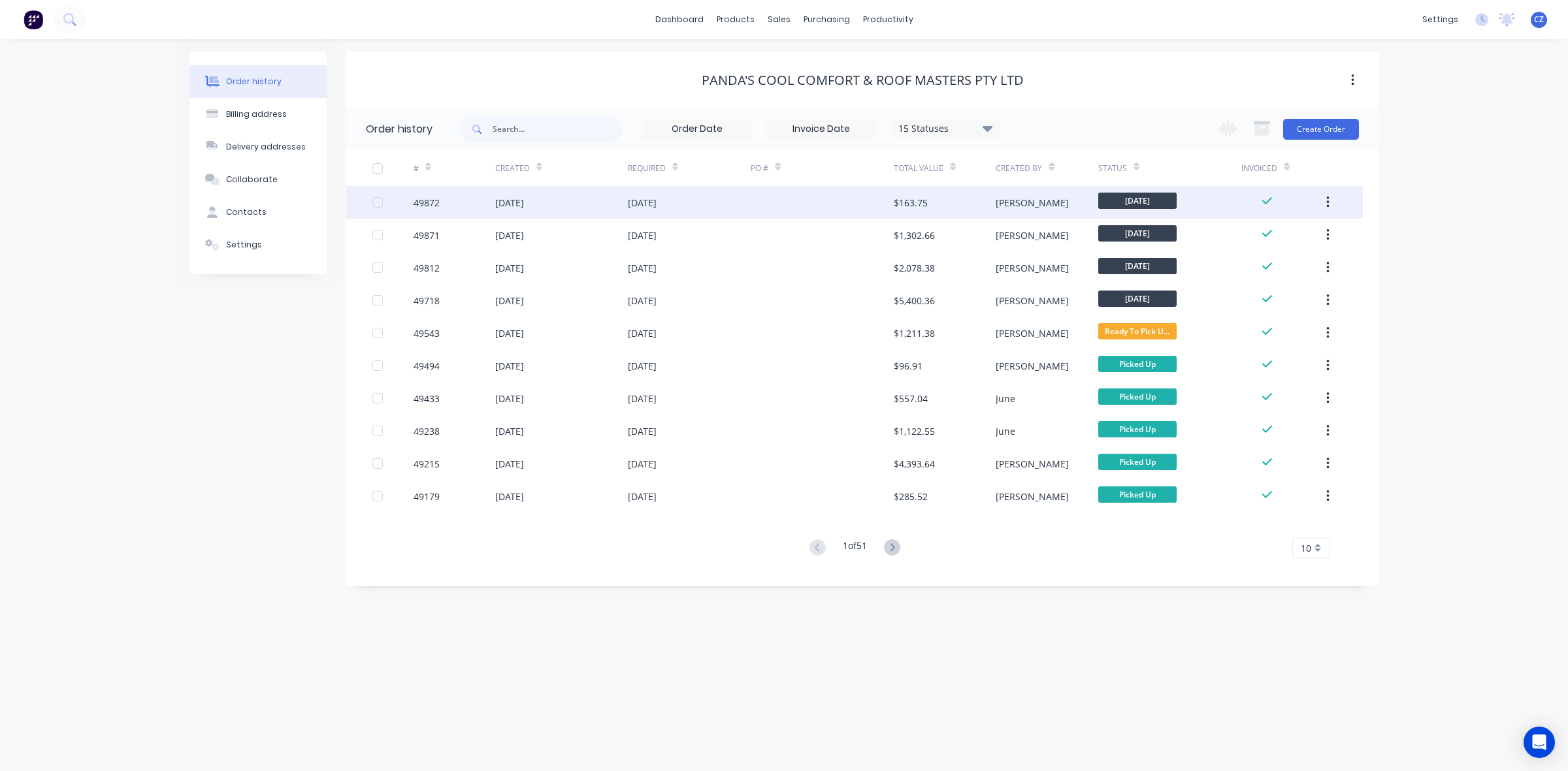
click at [849, 203] on div at bounding box center [822, 202] width 143 height 33
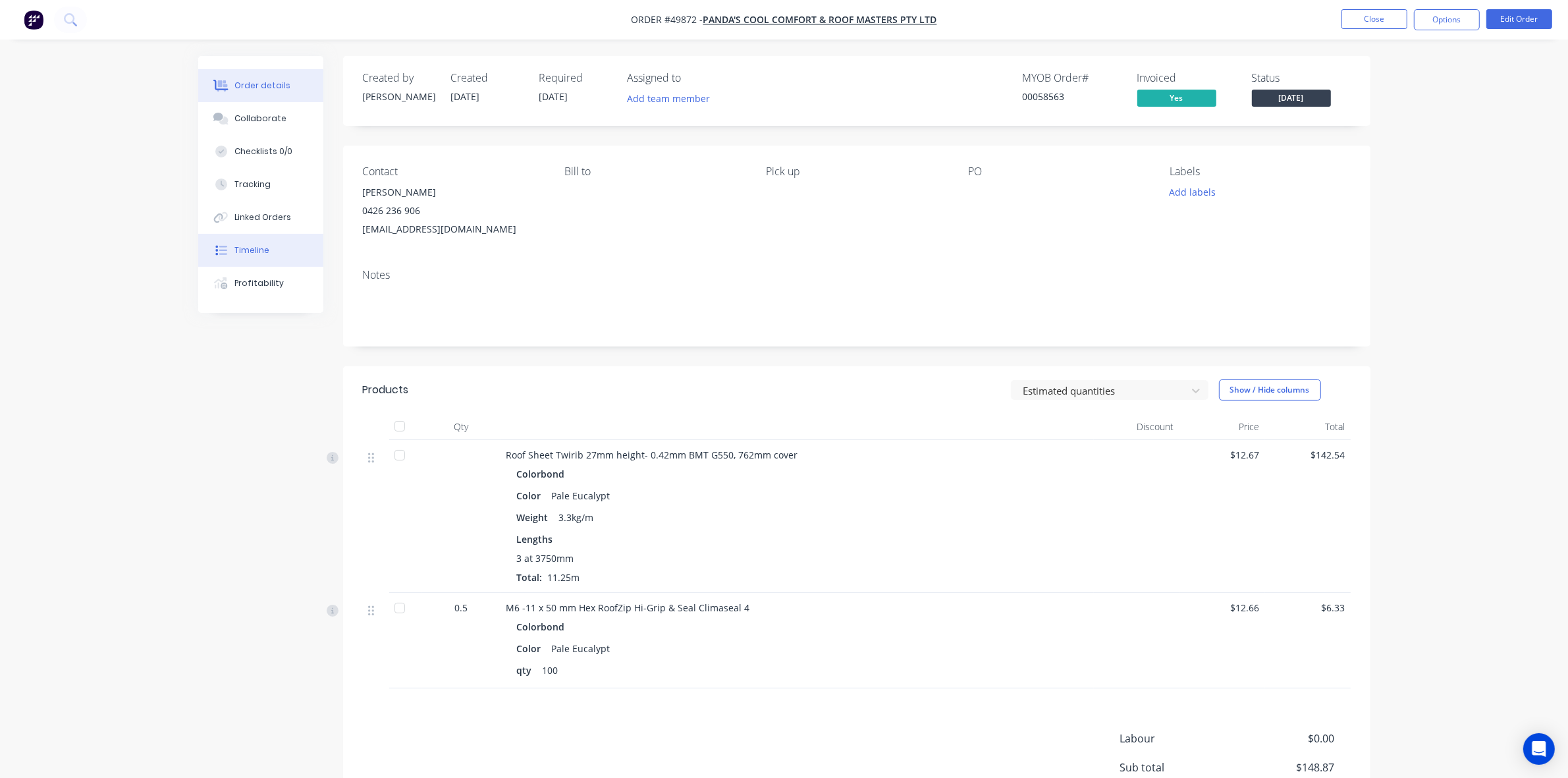
click at [272, 255] on button "Timeline" at bounding box center [261, 250] width 125 height 33
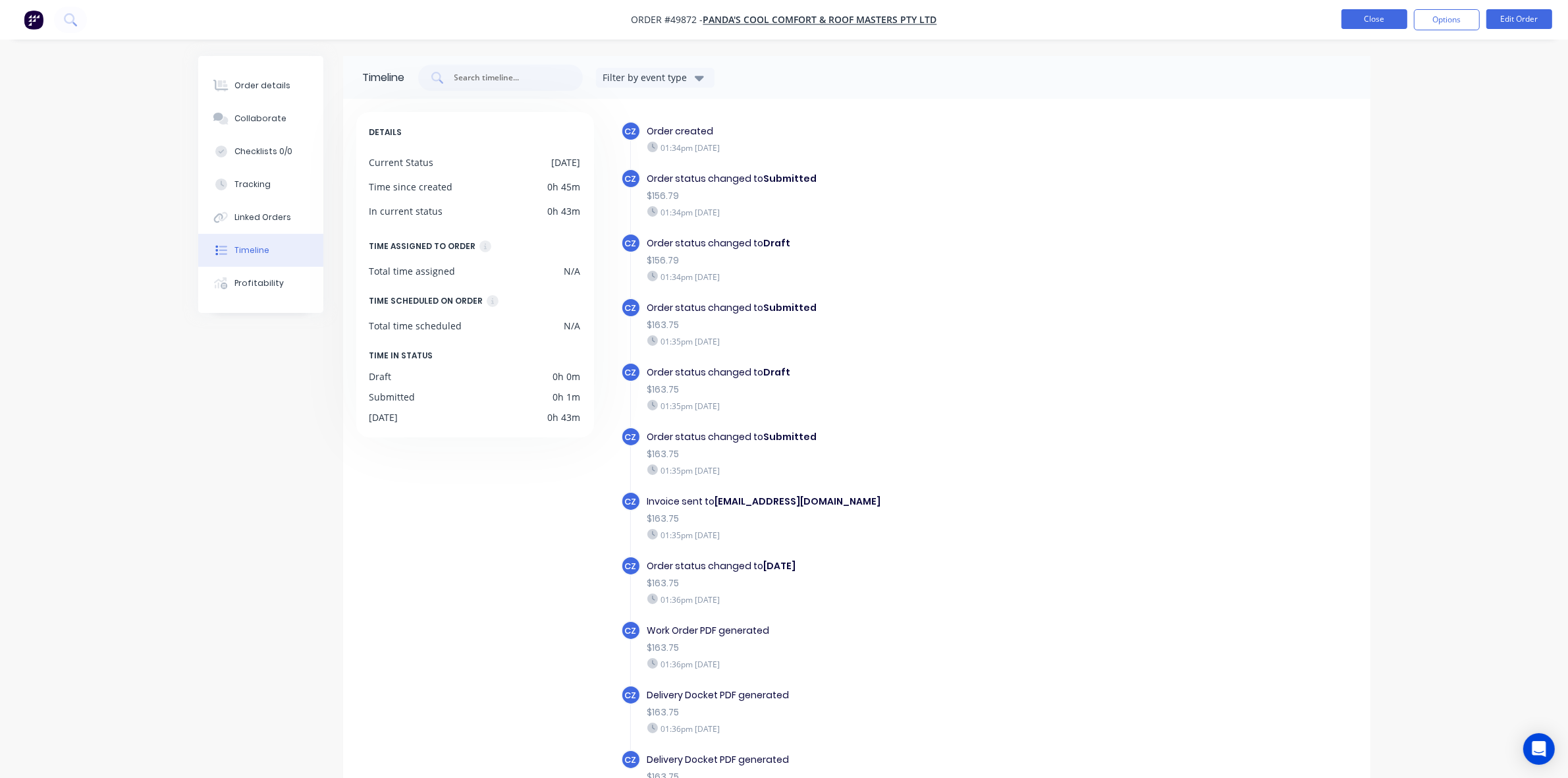
click at [965, 26] on button "Close" at bounding box center [1375, 19] width 66 height 20
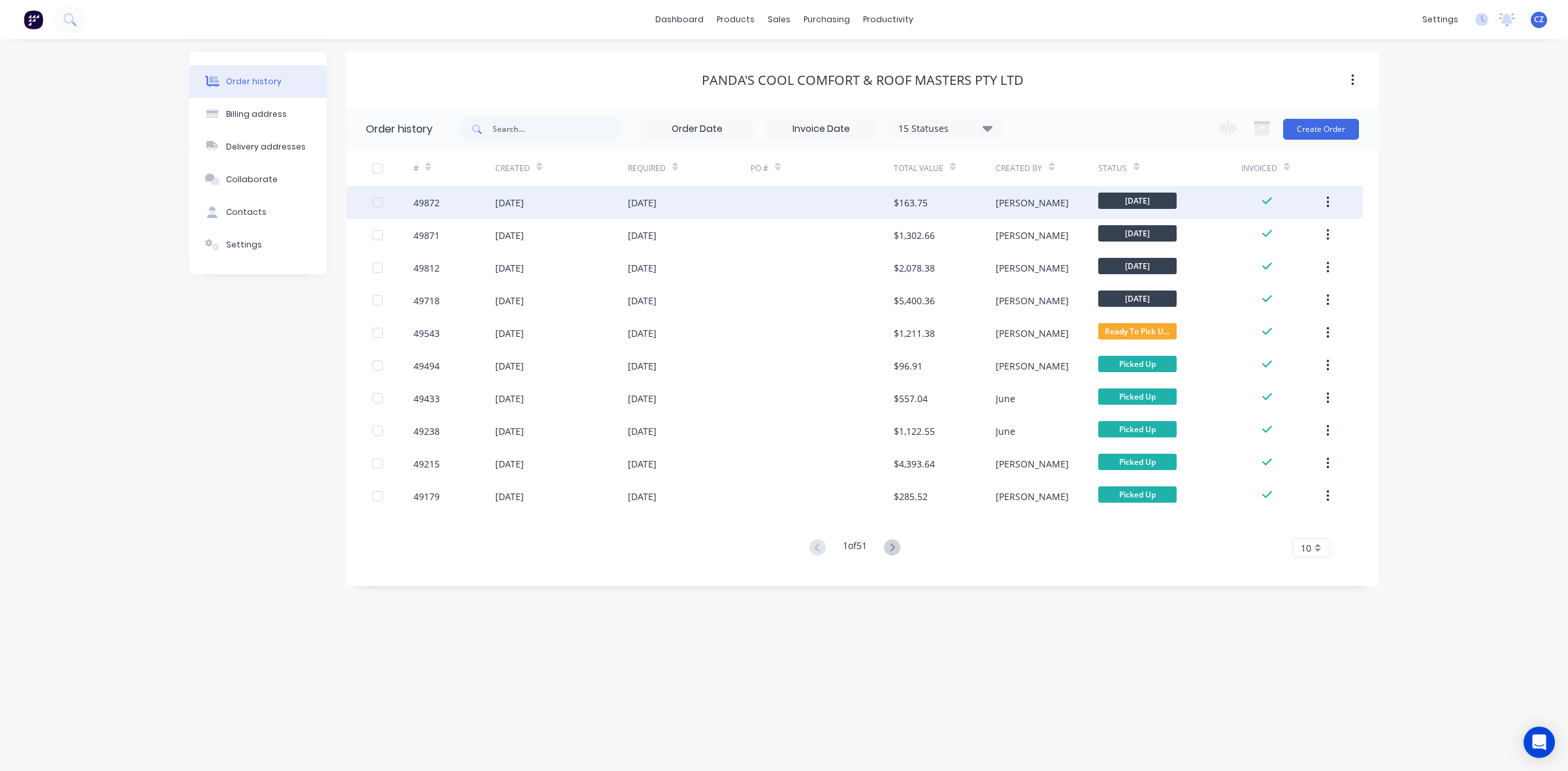
click at [957, 214] on div "Cathy" at bounding box center [1046, 202] width 102 height 33
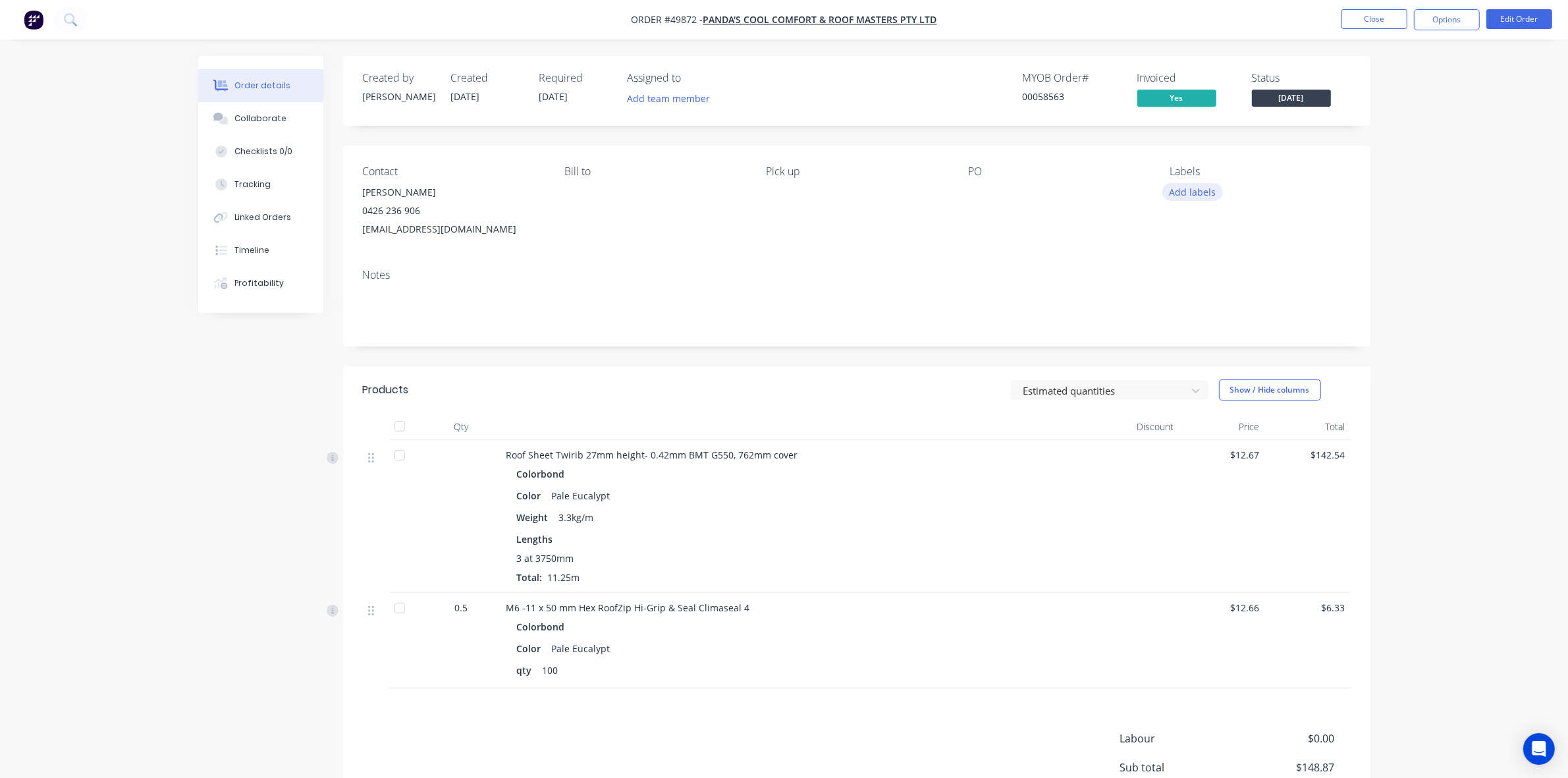
click at [965, 193] on button "Add labels" at bounding box center [1193, 192] width 60 height 18
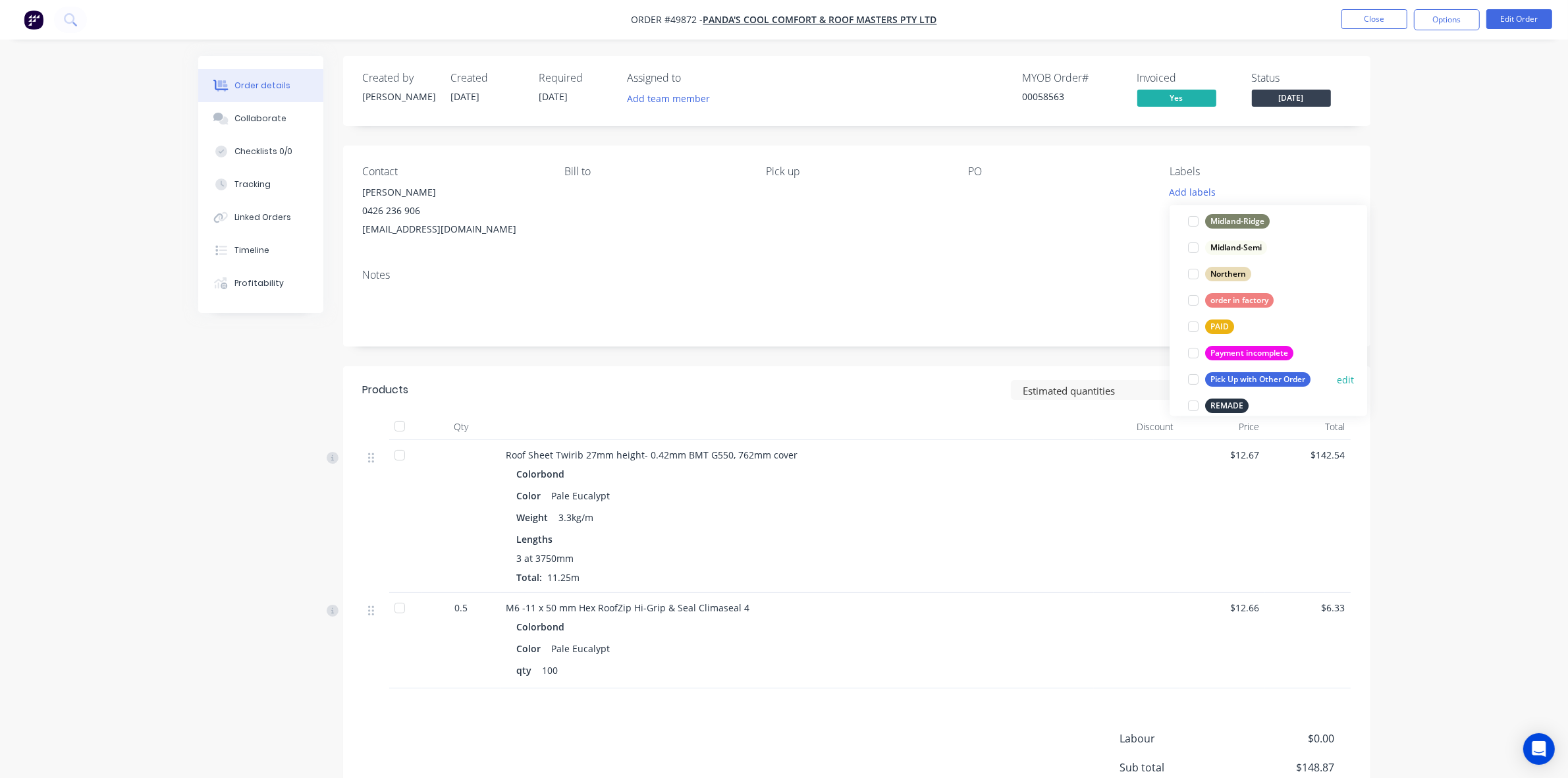
scroll to position [369, 0]
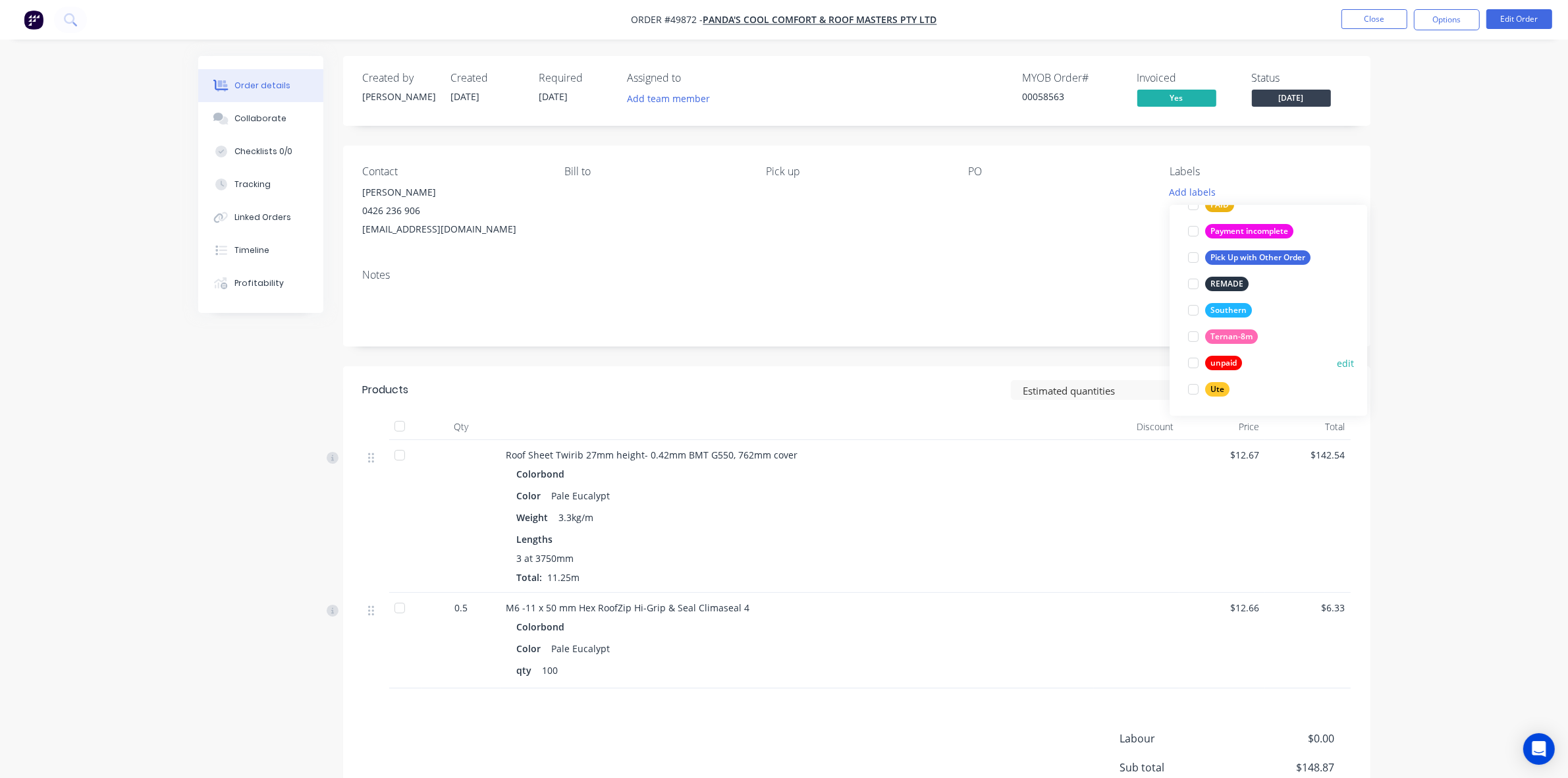
click at [965, 360] on div at bounding box center [1194, 363] width 26 height 26
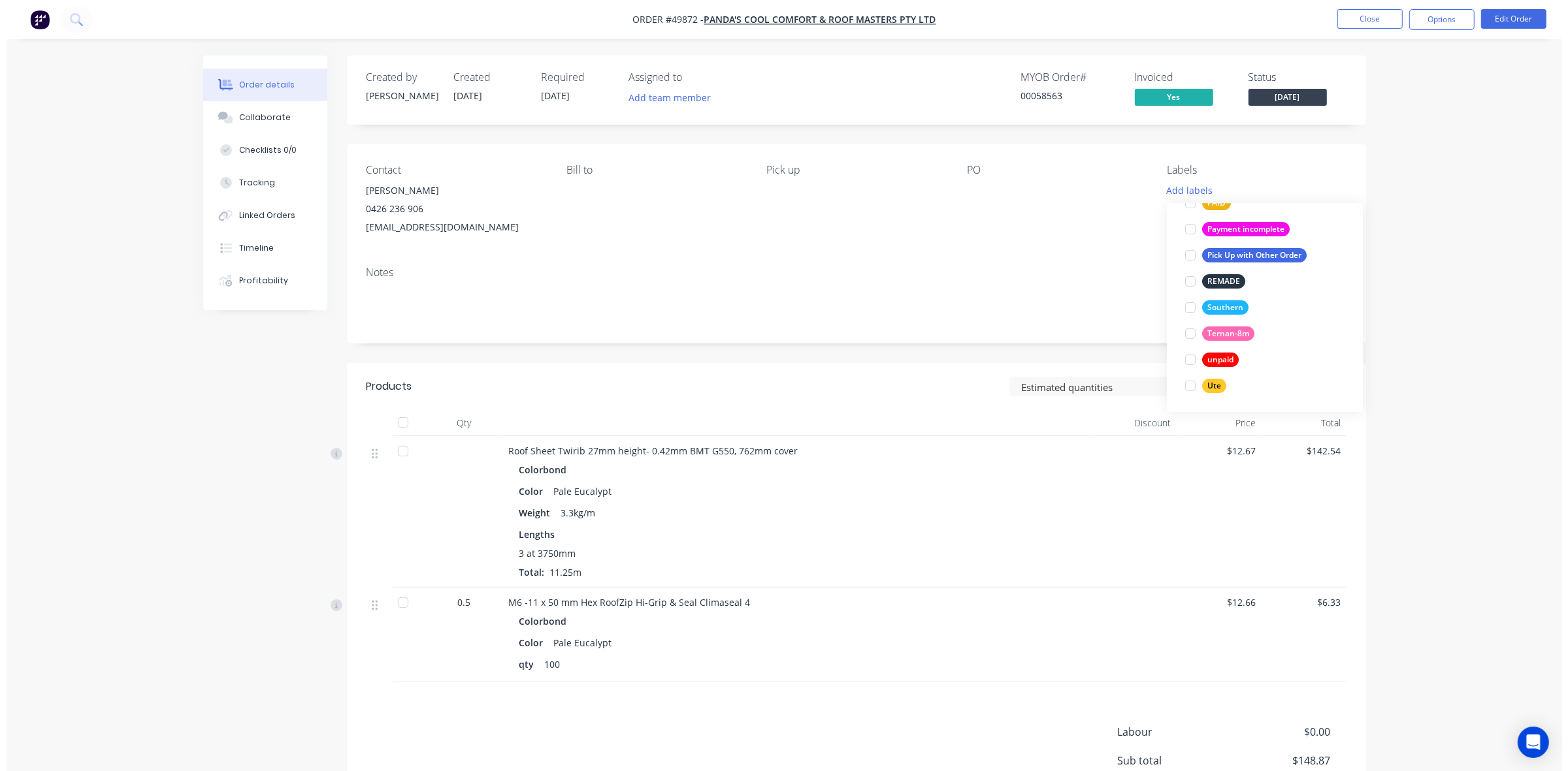
scroll to position [0, 0]
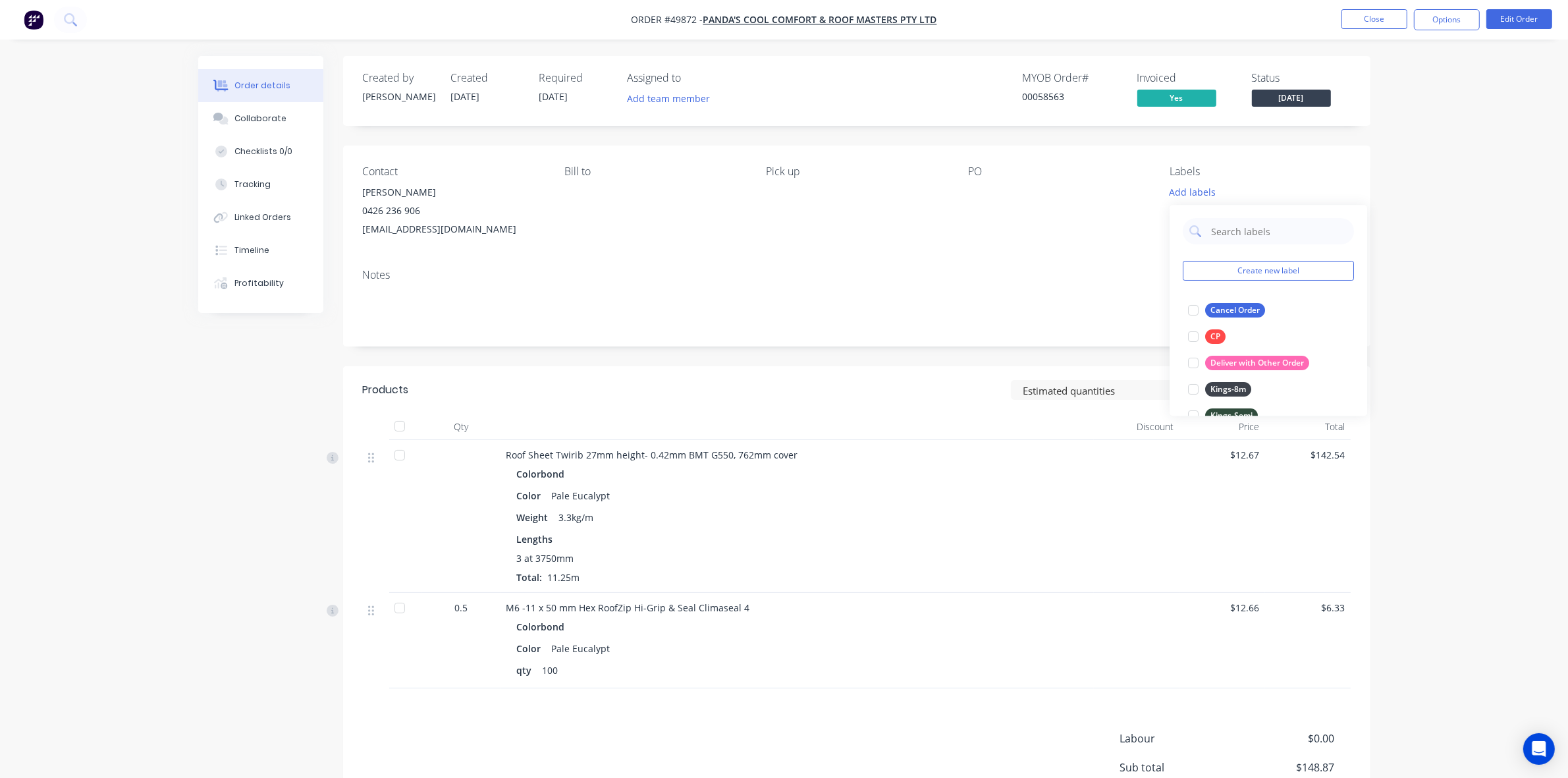
click at [922, 339] on div "Notes" at bounding box center [856, 302] width 1027 height 88
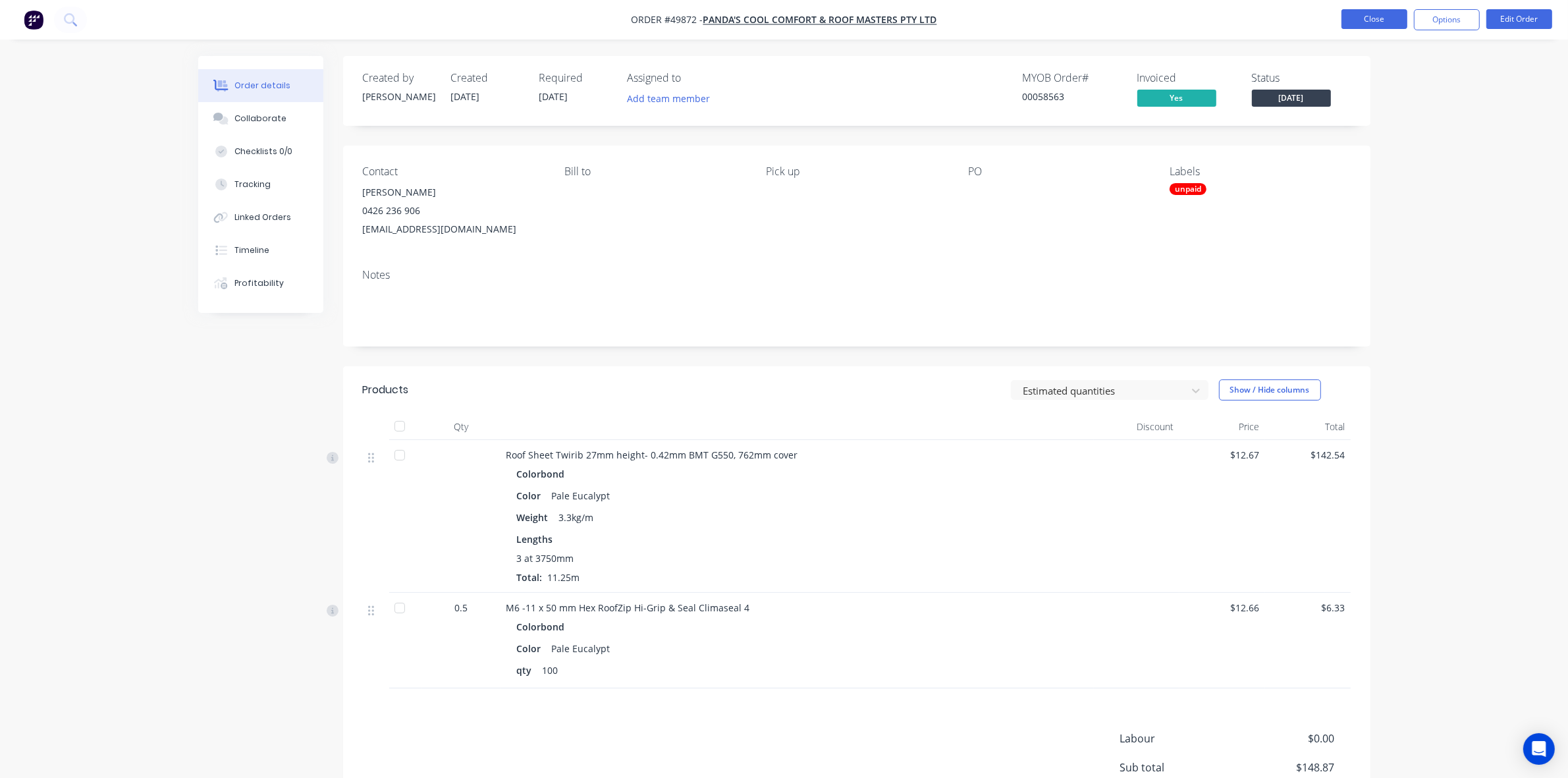
click at [965, 26] on button "Close" at bounding box center [1375, 19] width 66 height 20
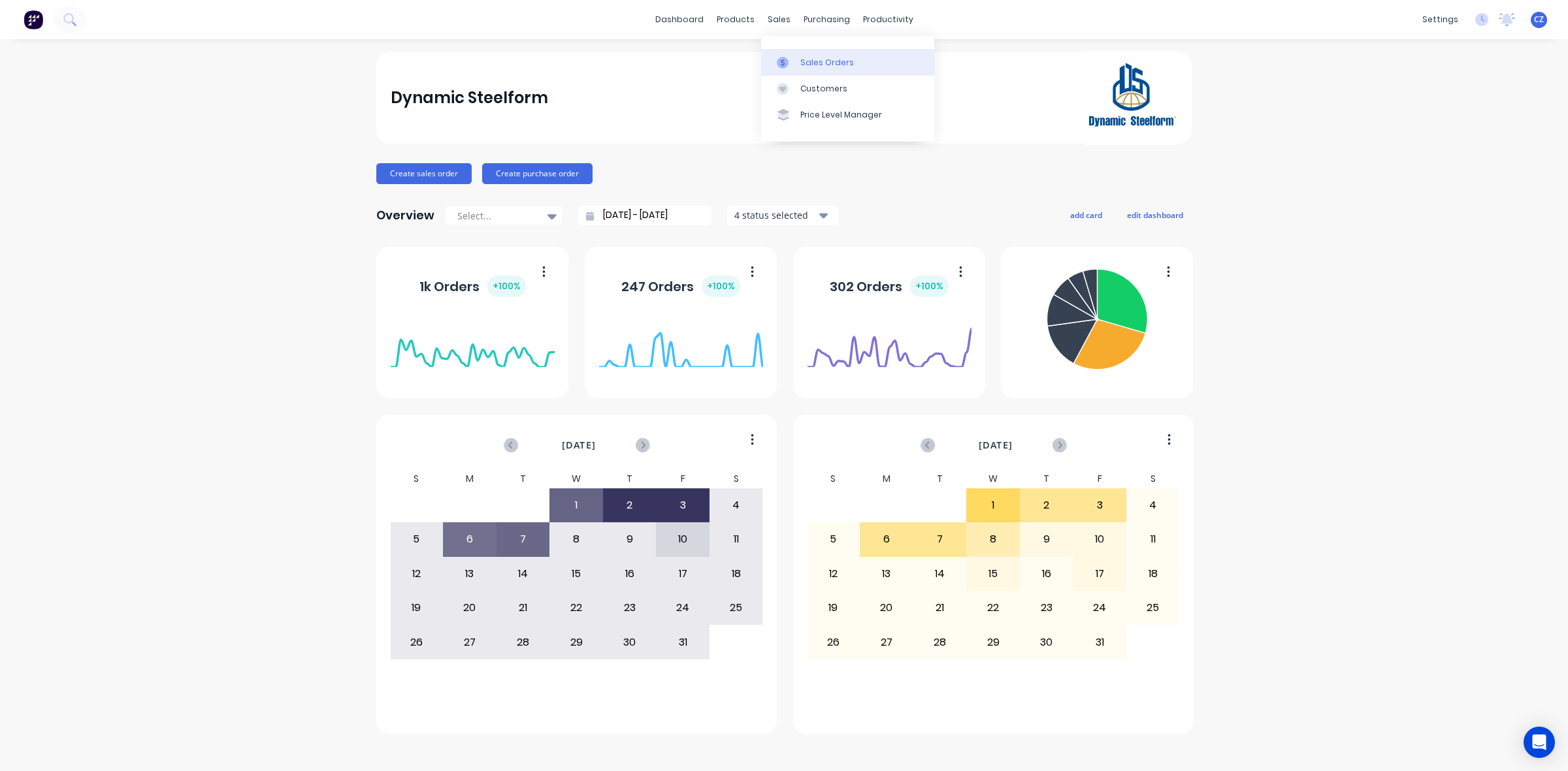
click at [798, 51] on link "Sales Orders" at bounding box center [847, 62] width 173 height 26
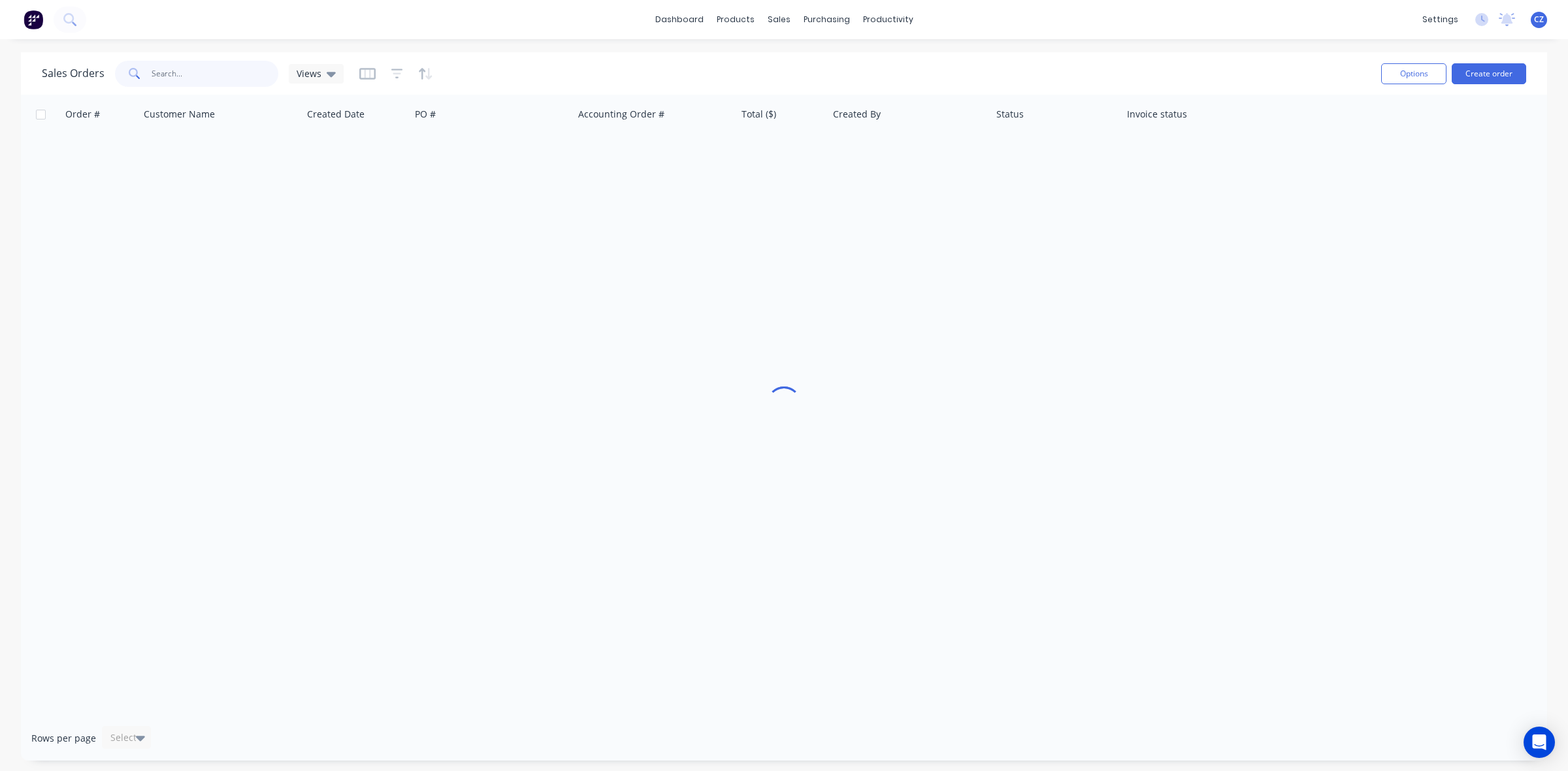
click at [178, 72] on input "text" at bounding box center [216, 74] width 127 height 26
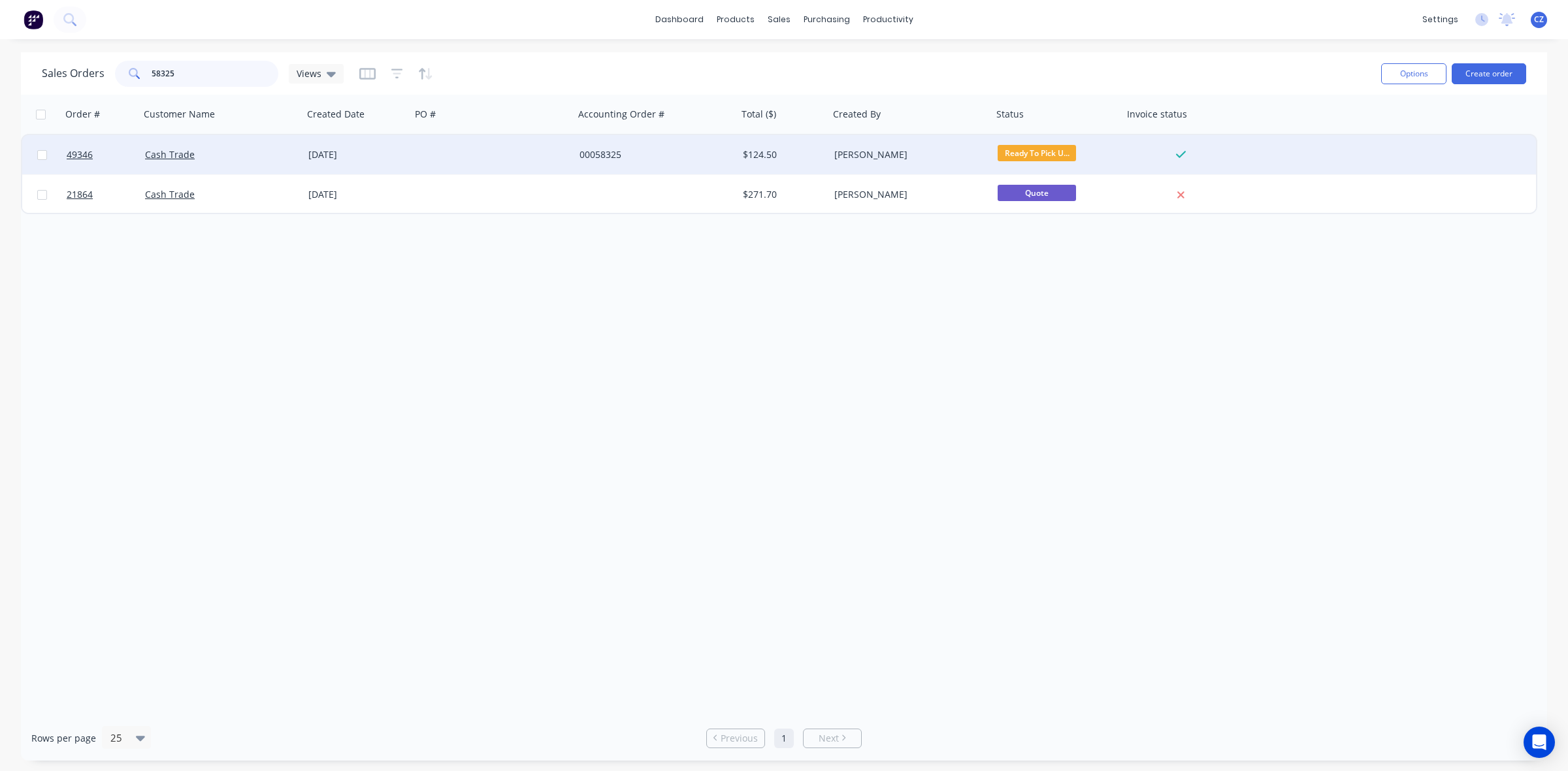
type input "58325"
click at [524, 165] on div at bounding box center [492, 155] width 163 height 39
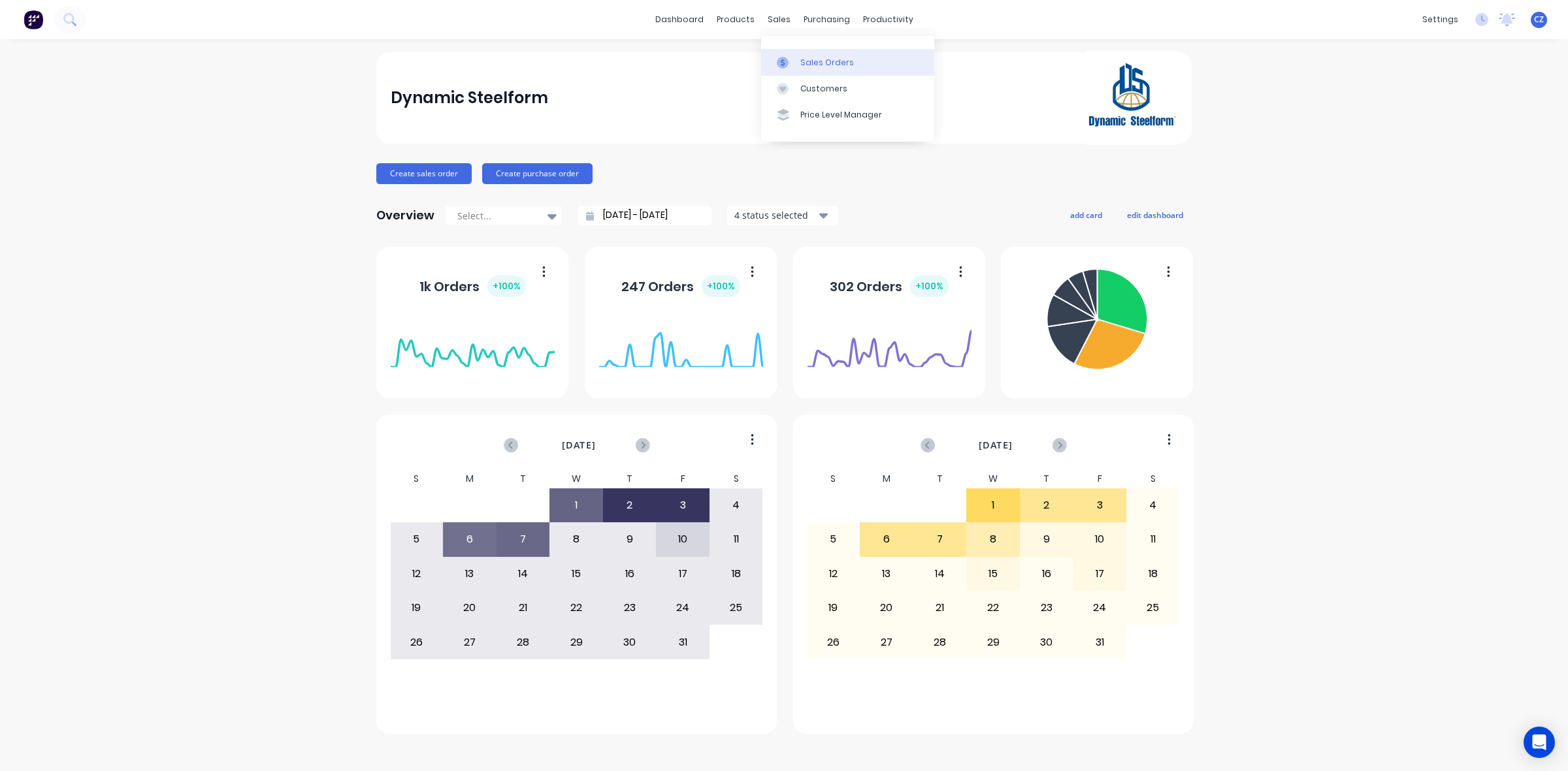
click at [802, 64] on div "Sales Orders" at bounding box center [827, 63] width 53 height 12
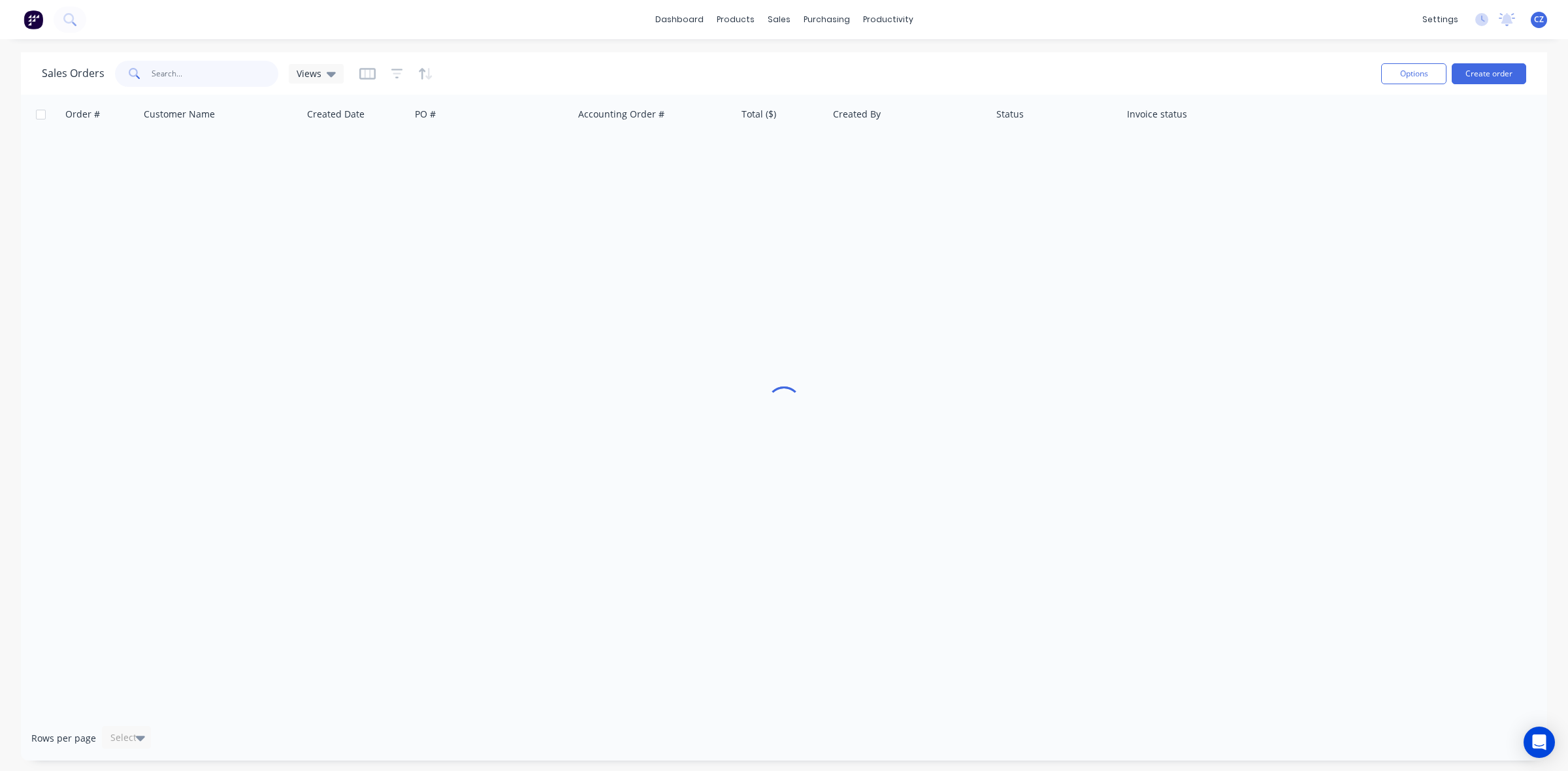
click at [238, 62] on input "text" at bounding box center [216, 74] width 127 height 26
type input "47526"
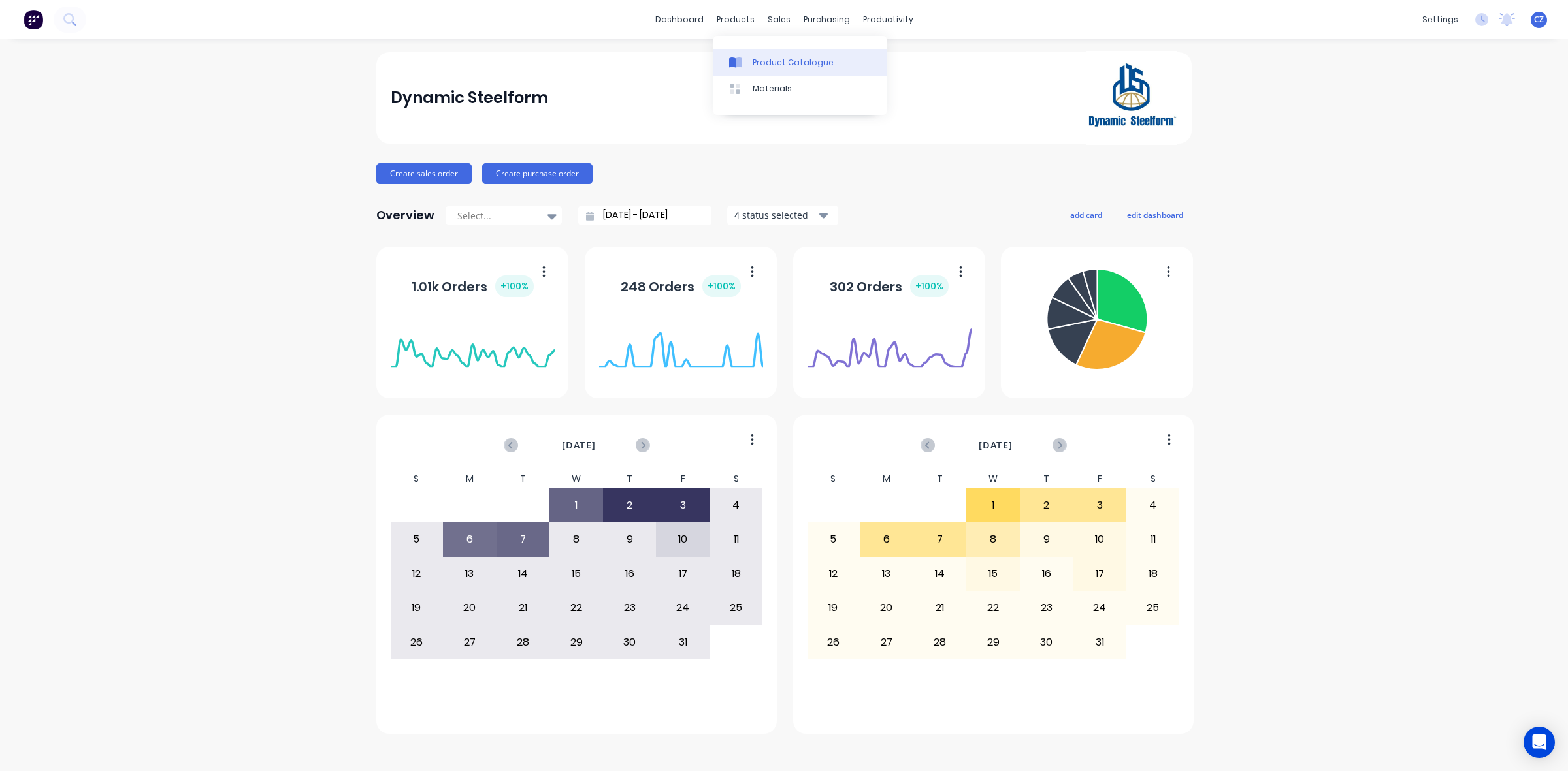
click at [757, 59] on div "Product Catalogue" at bounding box center [793, 63] width 81 height 12
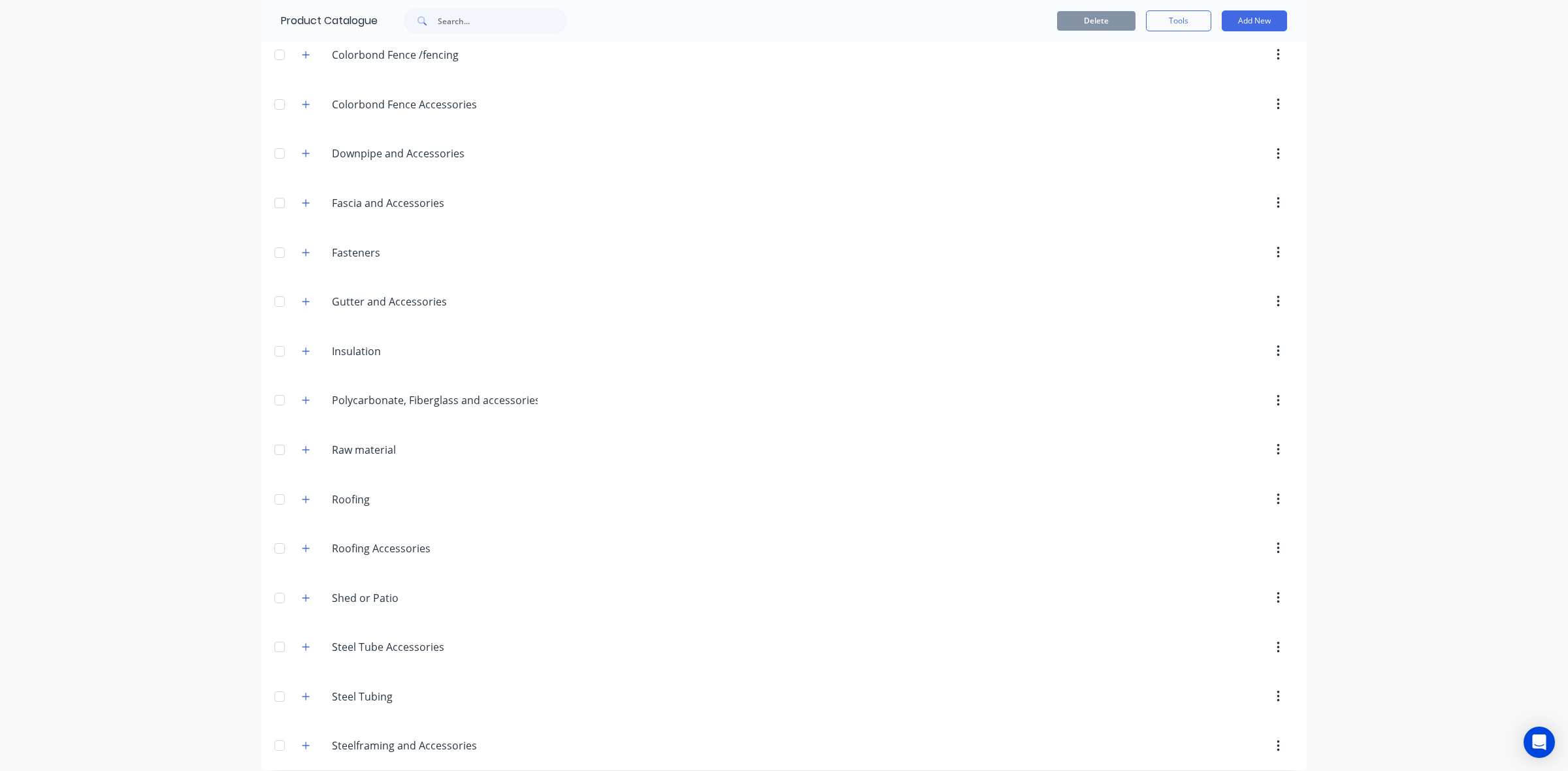
scroll to position [364, 0]
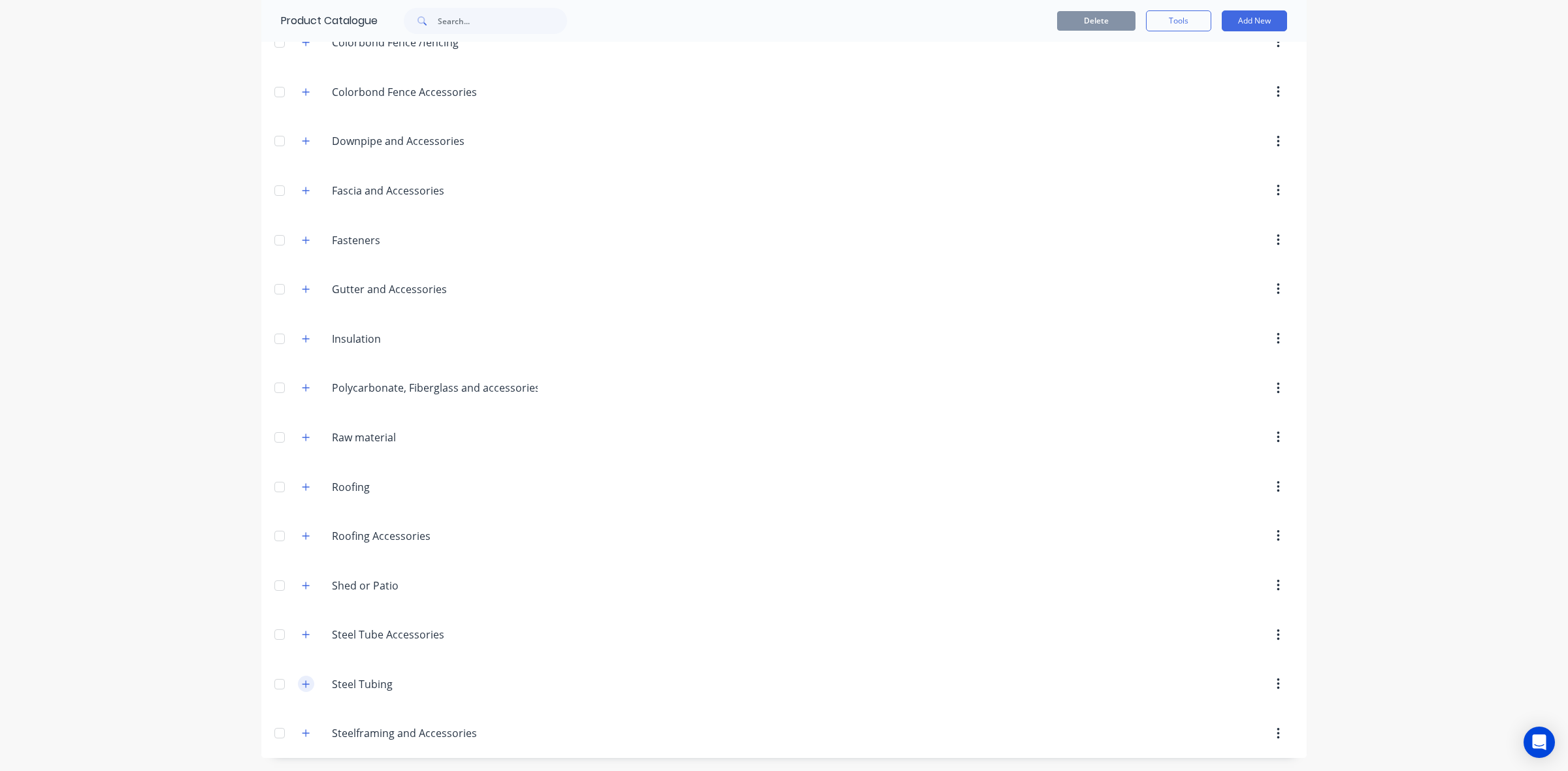
drag, startPoint x: 291, startPoint y: 676, endPoint x: 298, endPoint y: 677, distance: 7.1
click at [298, 677] on div "Steel.Tubing Steel Tubing" at bounding box center [395, 684] width 206 height 23
click at [302, 679] on icon "button" at bounding box center [306, 684] width 7 height 9
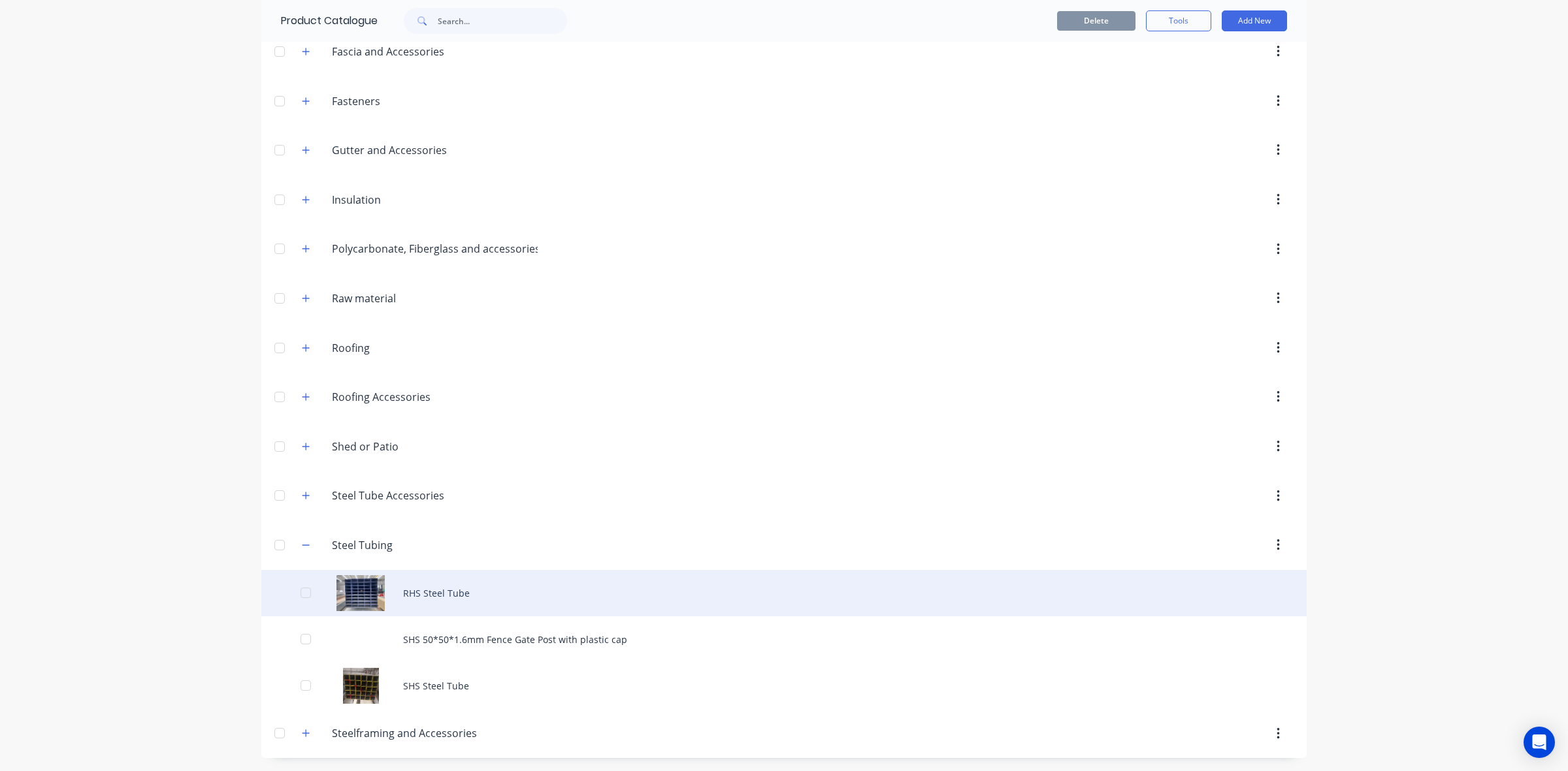
click at [598, 604] on div "RHS Steel Tube" at bounding box center [784, 592] width 1045 height 46
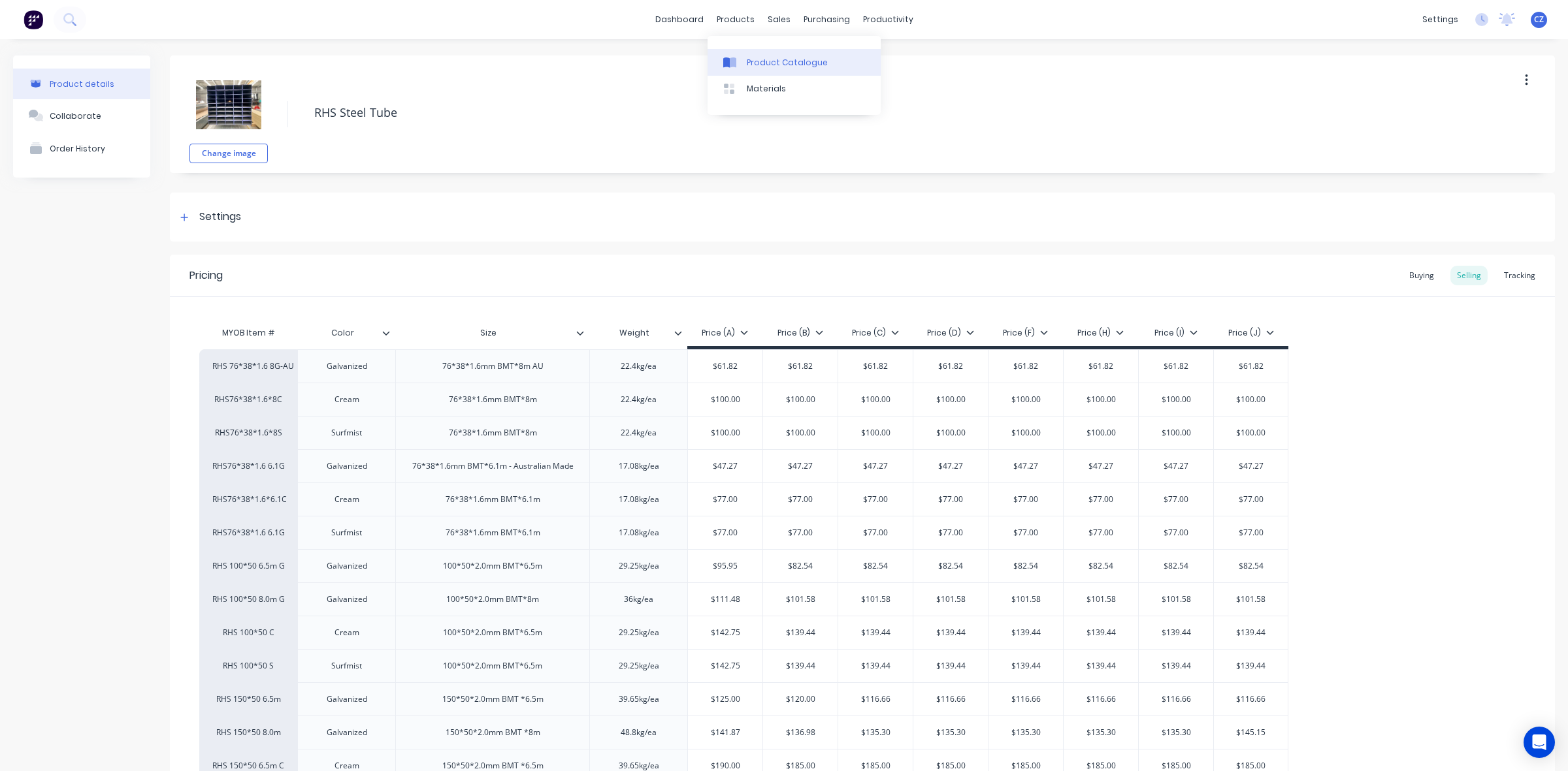
click at [745, 70] on link "Product Catalogue" at bounding box center [794, 62] width 173 height 26
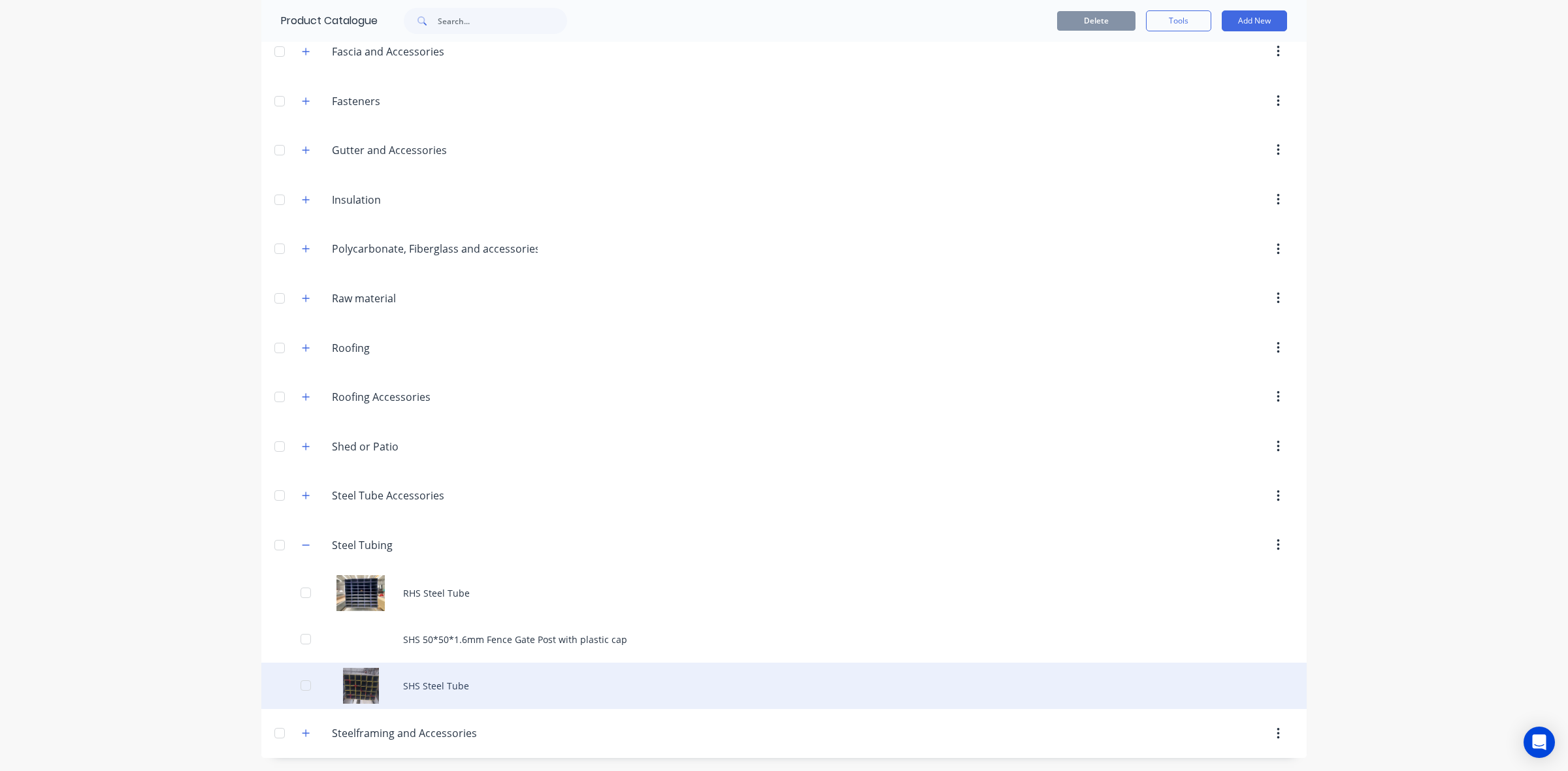
scroll to position [503, 0]
click at [381, 705] on div "SHS Steel Tube" at bounding box center [784, 685] width 1045 height 46
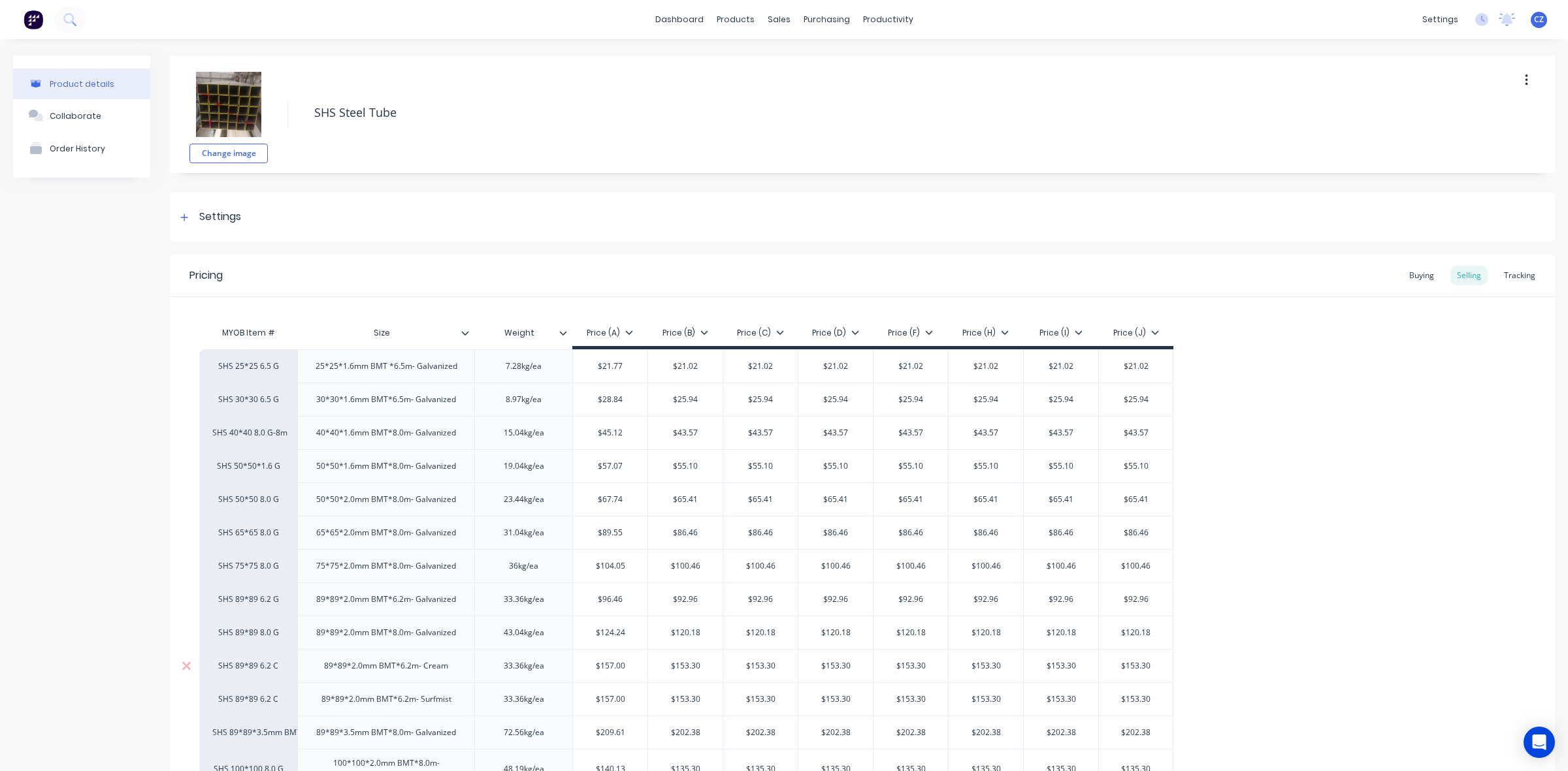
scroll to position [150, 0]
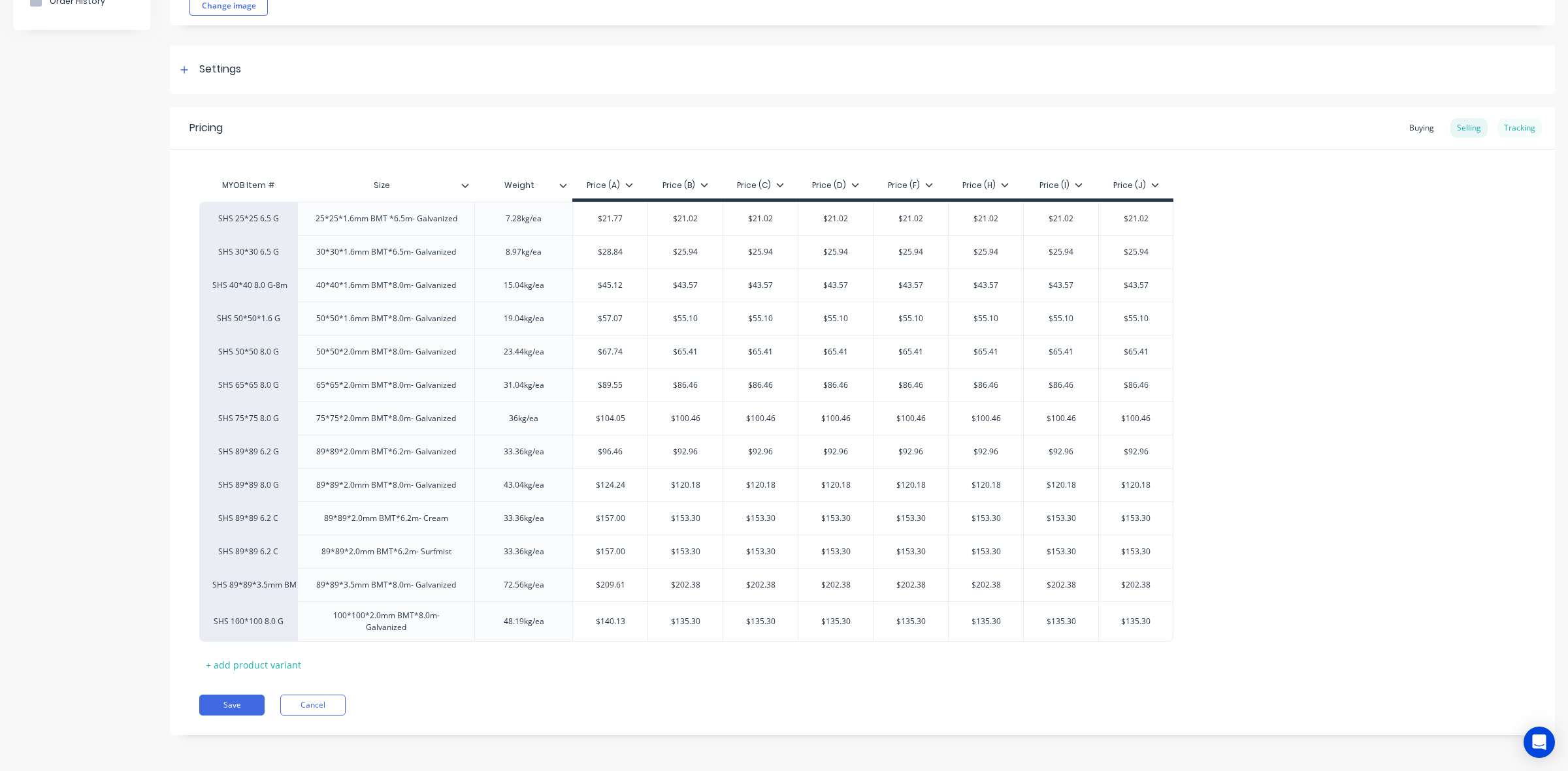
click at [1507, 122] on div "Tracking" at bounding box center [1518, 127] width 44 height 20
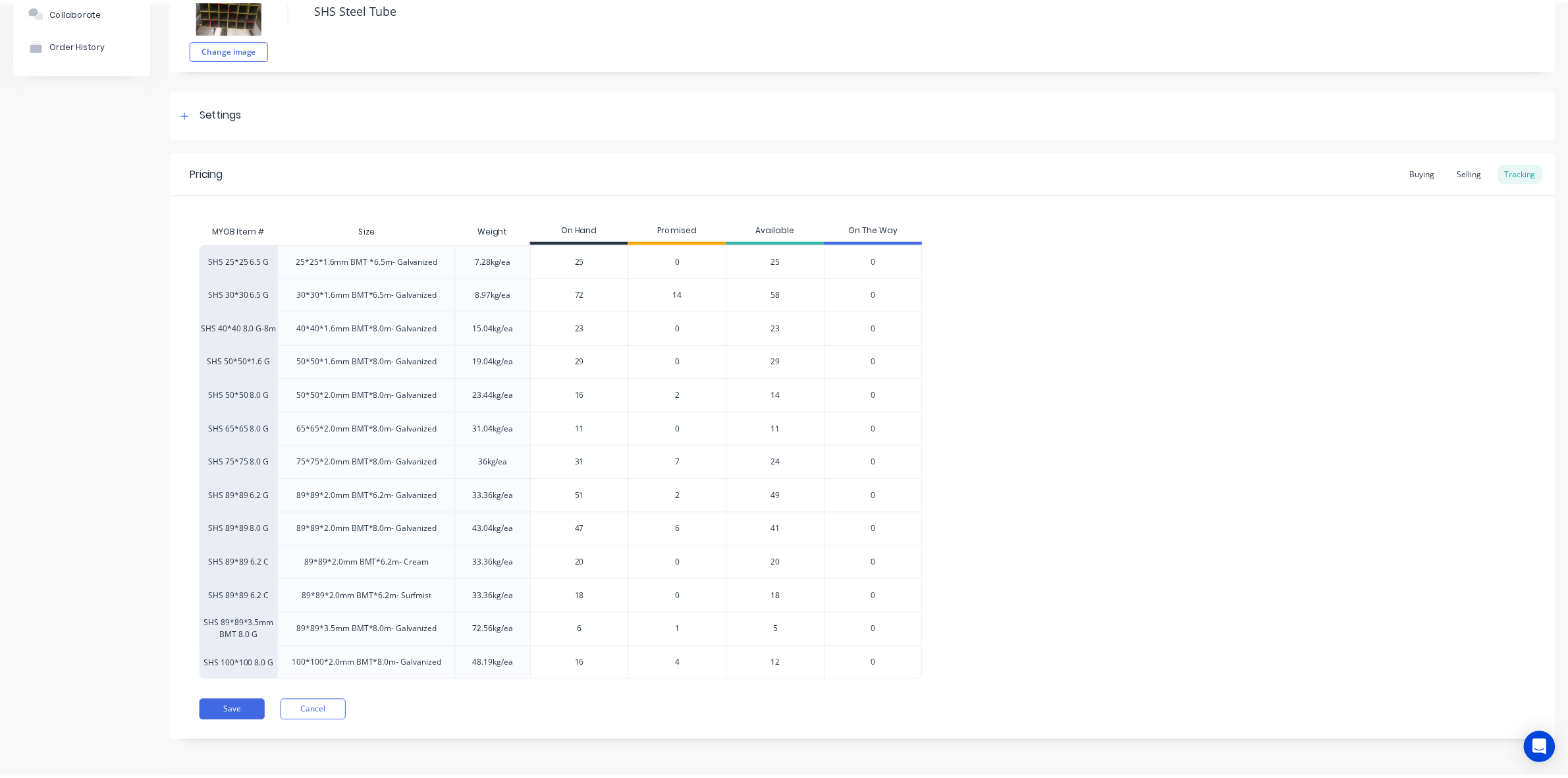
scroll to position [108, 0]
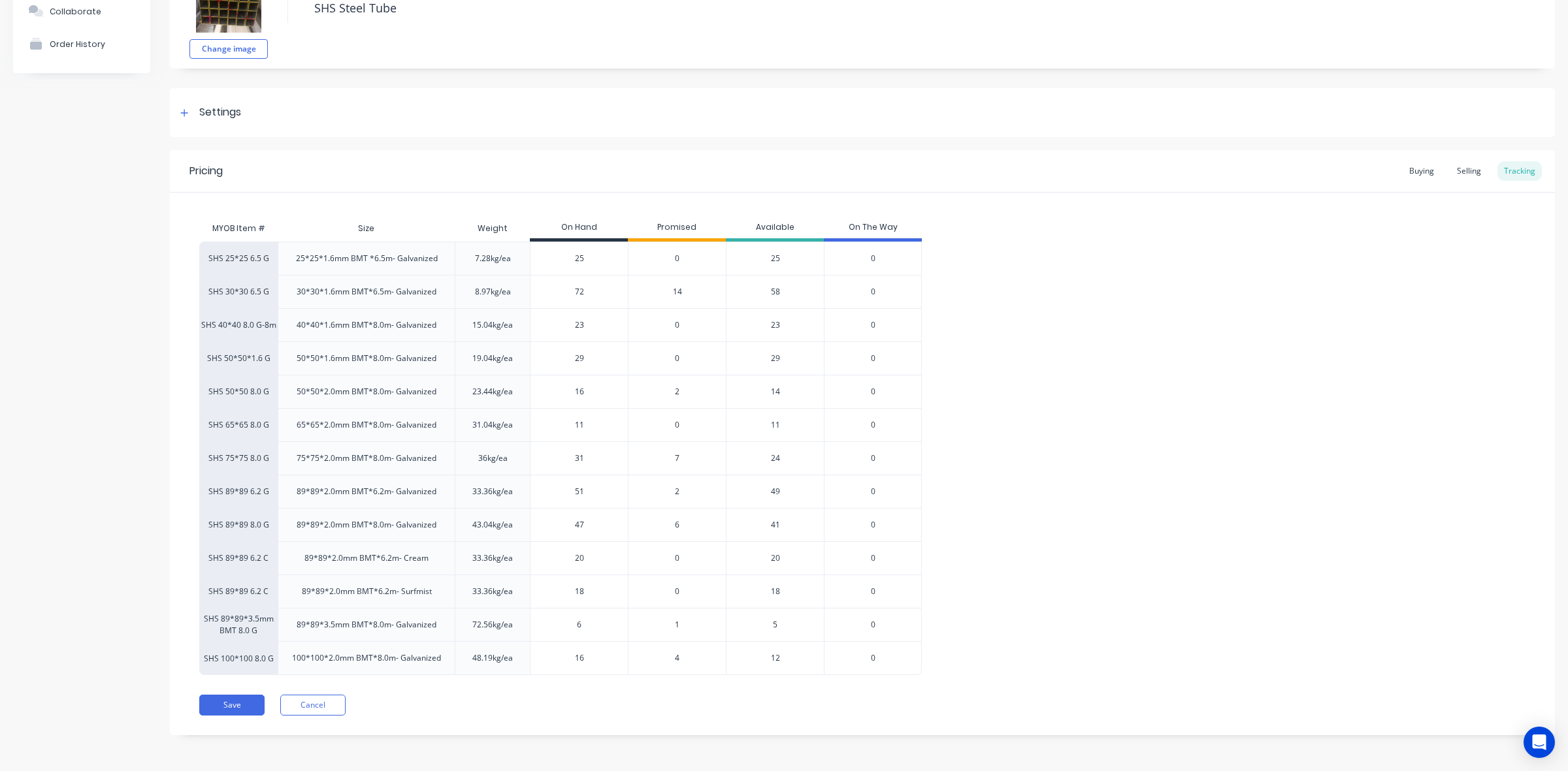
click at [678, 658] on span "4" at bounding box center [677, 658] width 5 height 12
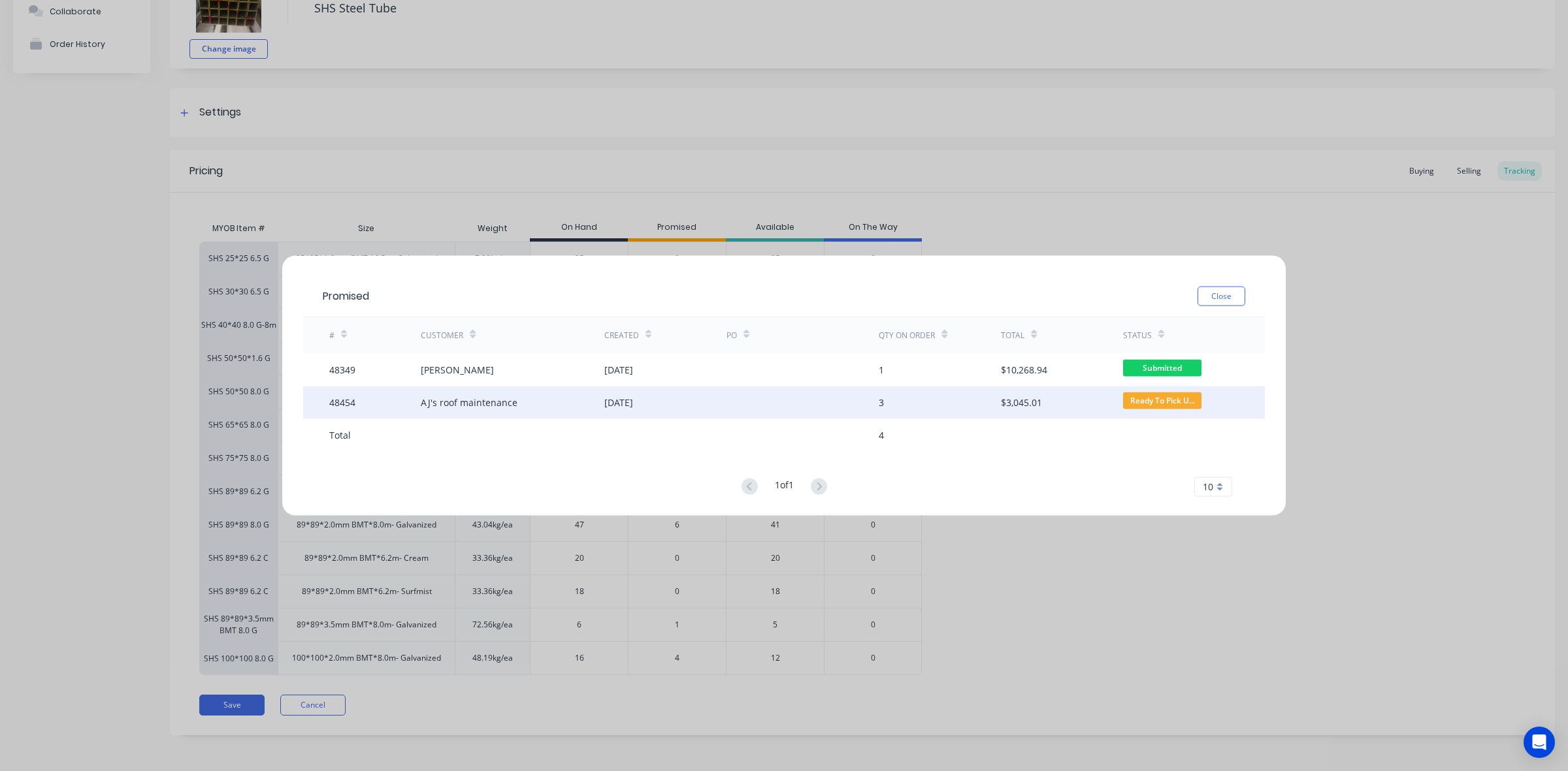
click at [741, 411] on div at bounding box center [802, 402] width 153 height 33
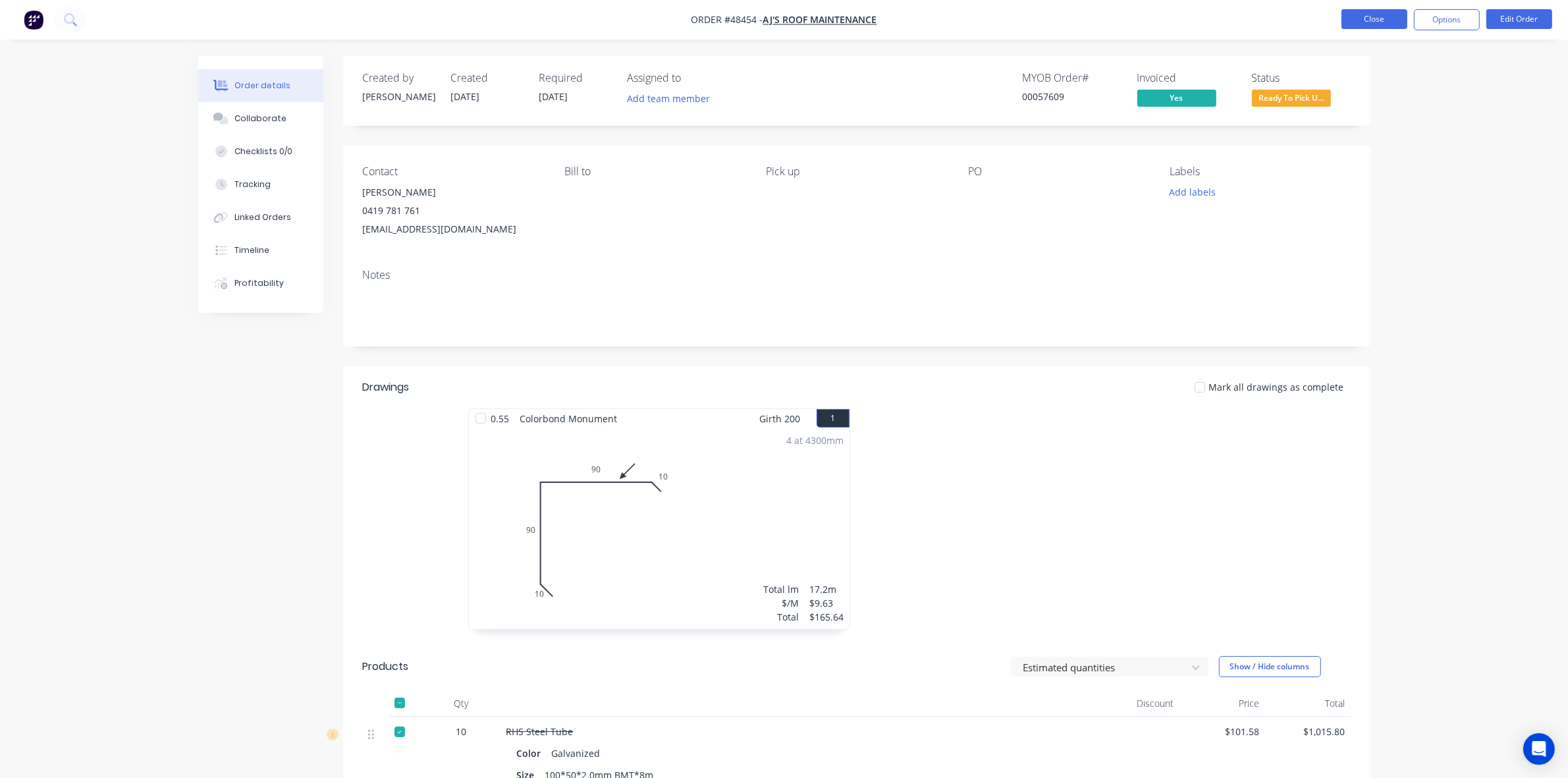
click at [1368, 10] on button "Close" at bounding box center [1375, 19] width 66 height 20
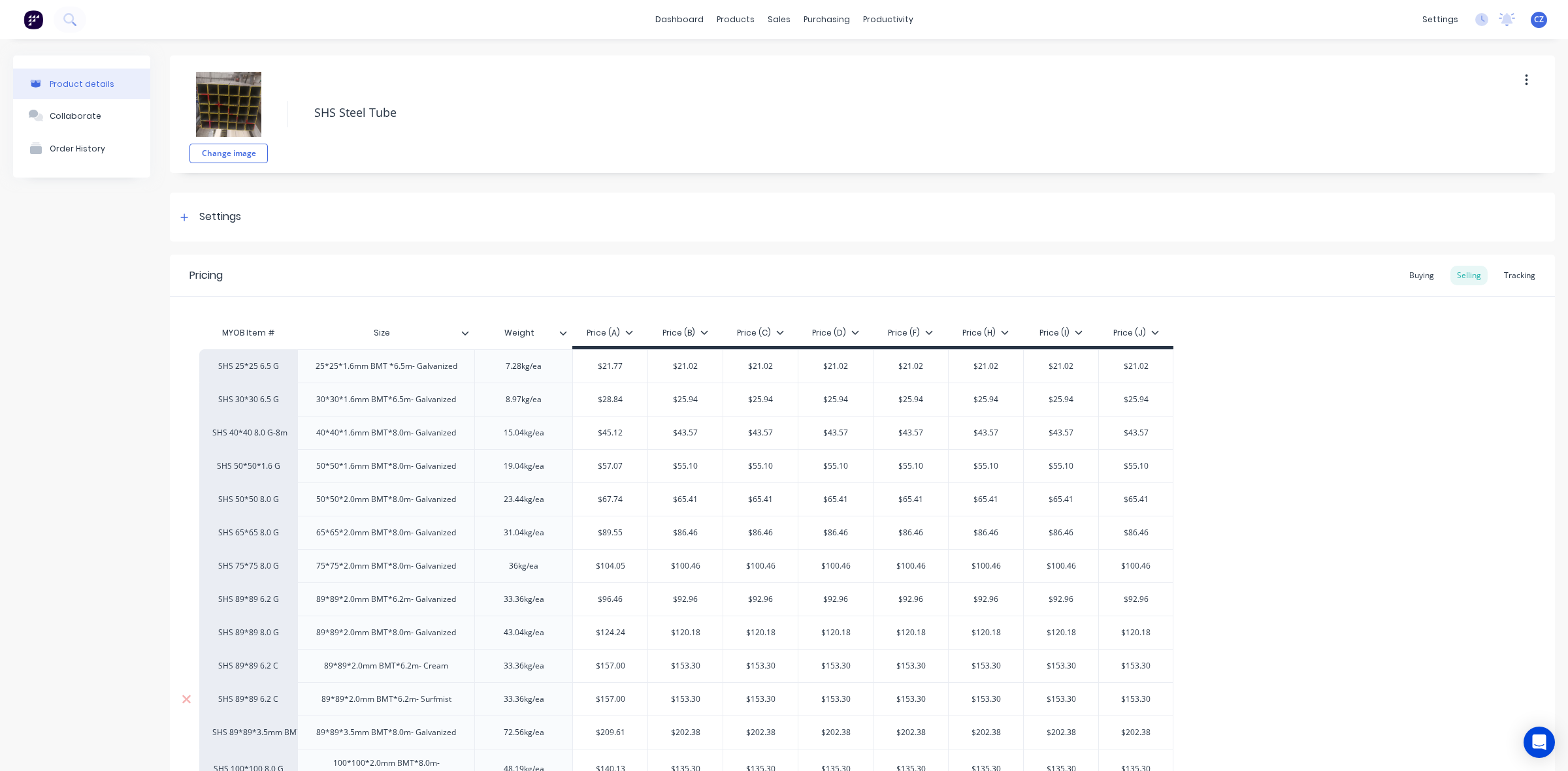
scroll to position [150, 0]
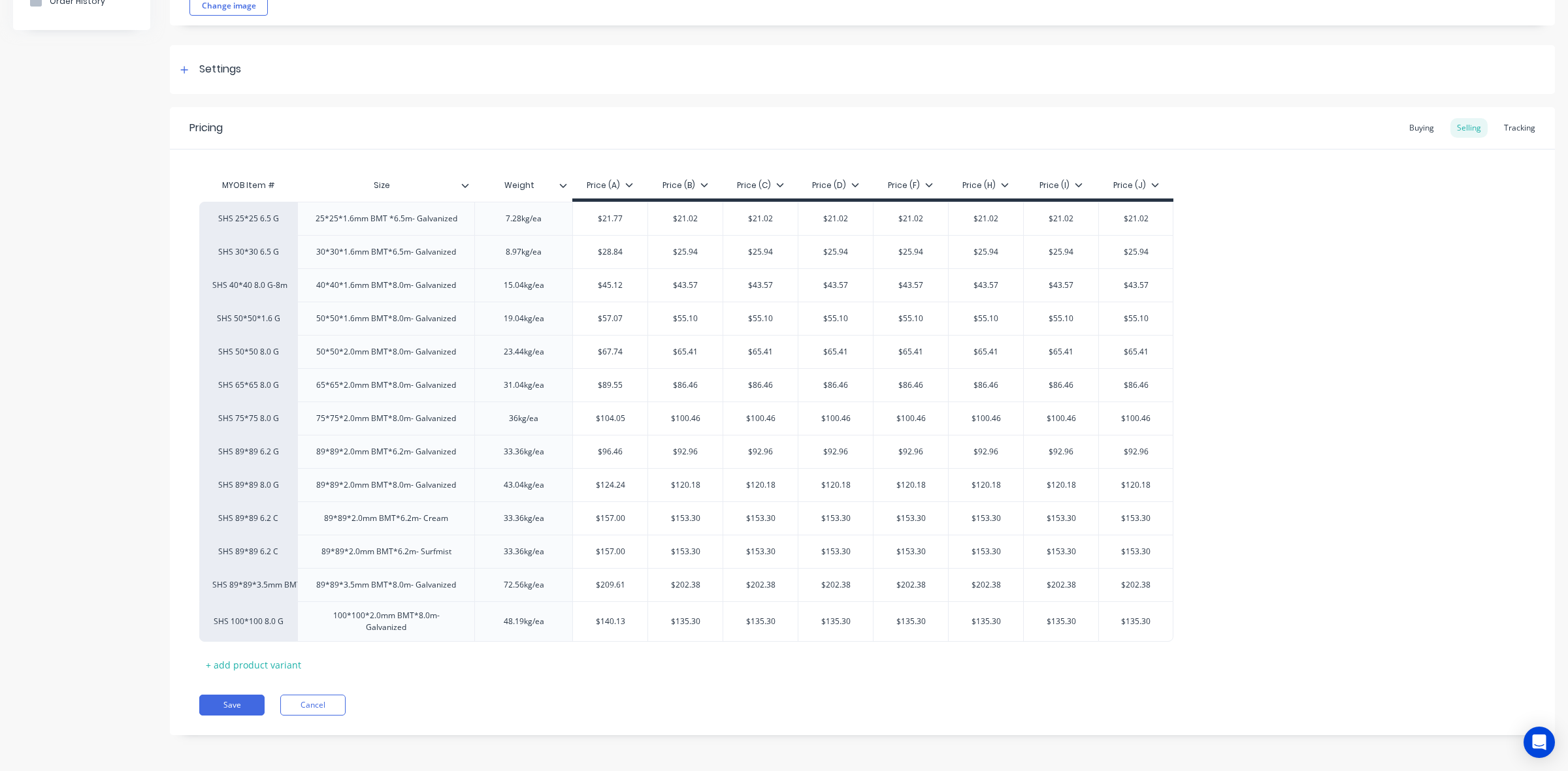
click at [1519, 139] on div "Pricing Buying Selling Tracking" at bounding box center [861, 127] width 1384 height 42
click at [1513, 128] on div "Tracking" at bounding box center [1518, 127] width 44 height 20
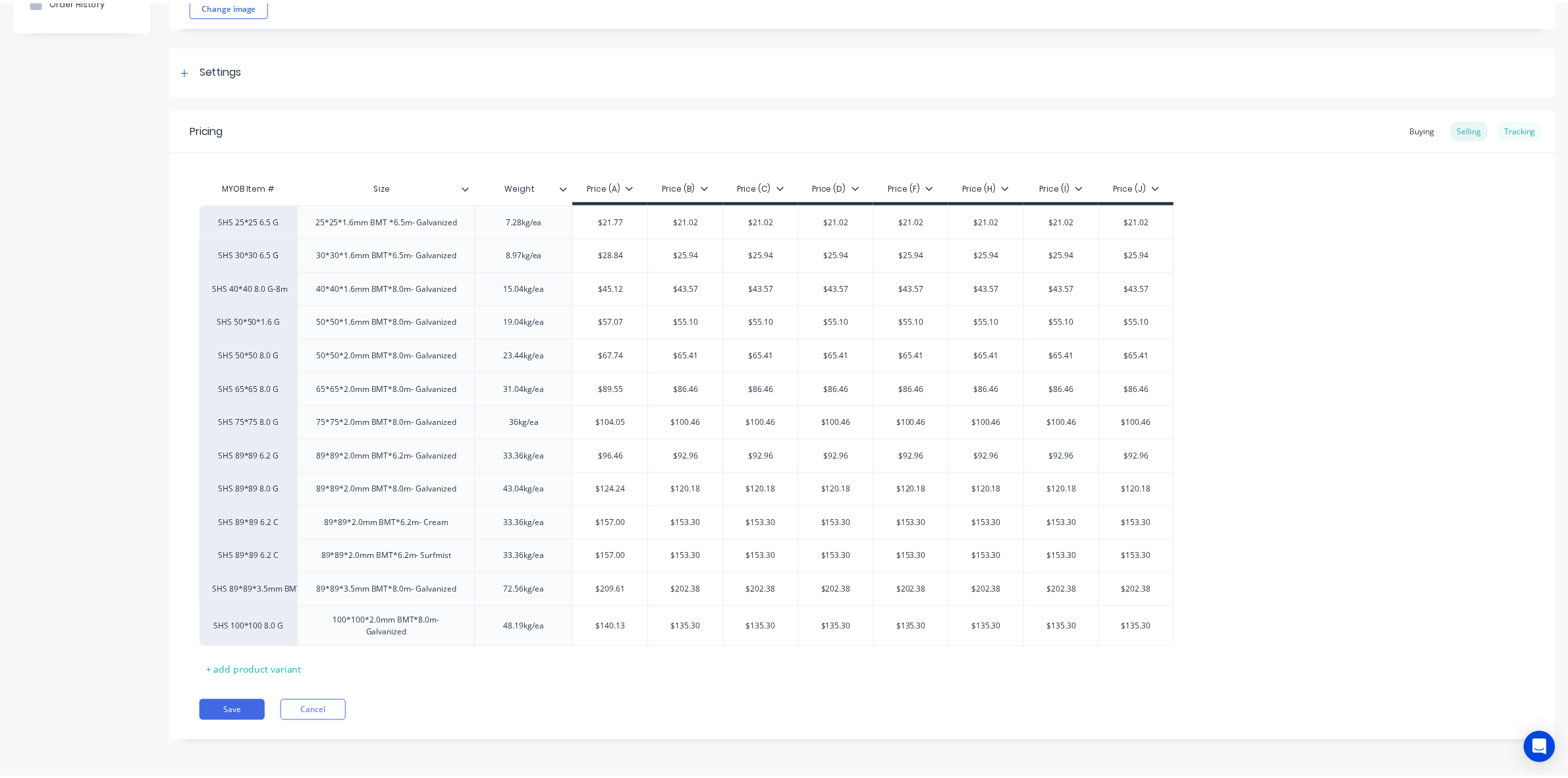
scroll to position [108, 0]
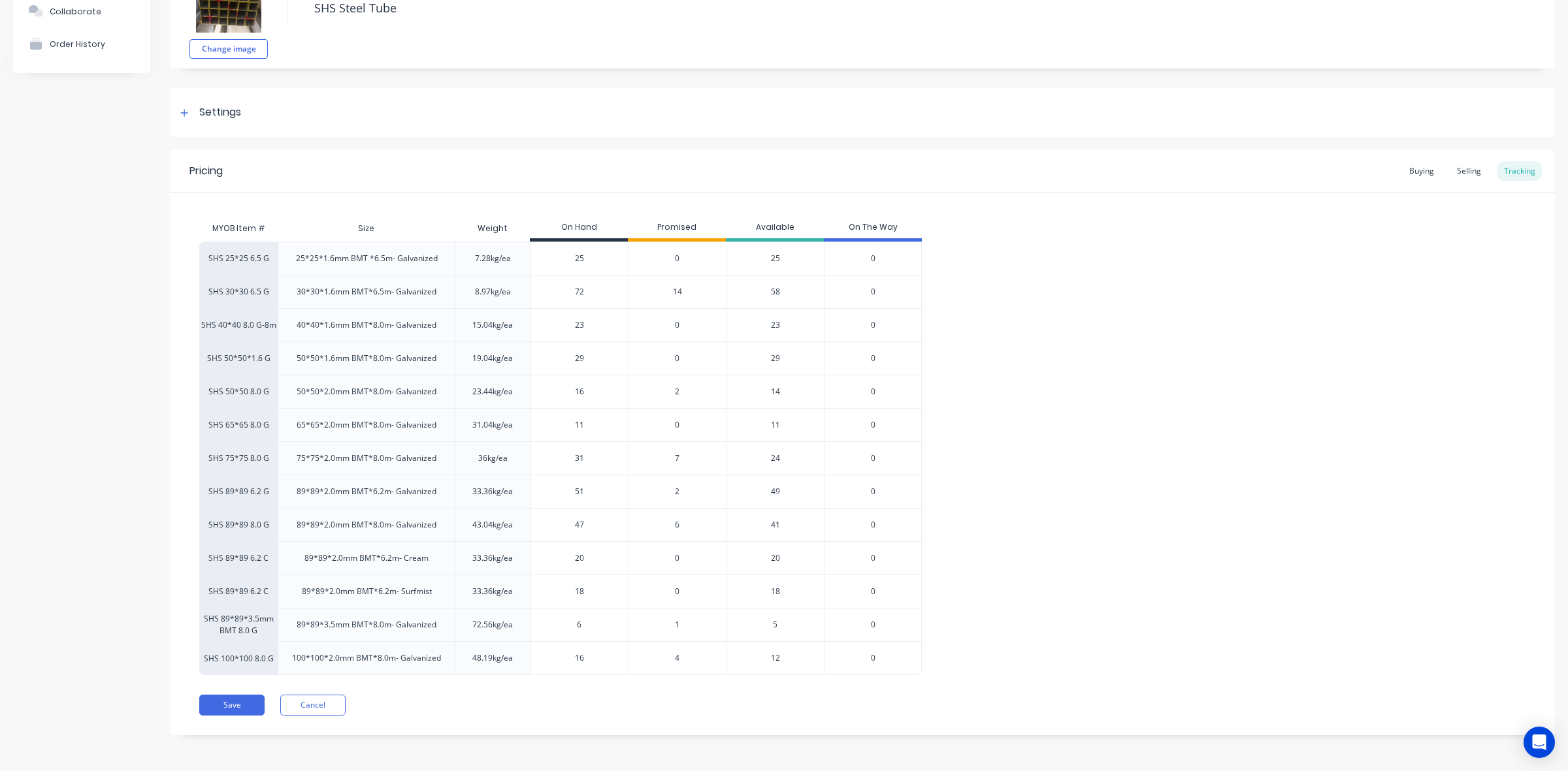
click at [671, 654] on div "4" at bounding box center [677, 658] width 98 height 34
click at [678, 657] on span "4" at bounding box center [677, 658] width 5 height 12
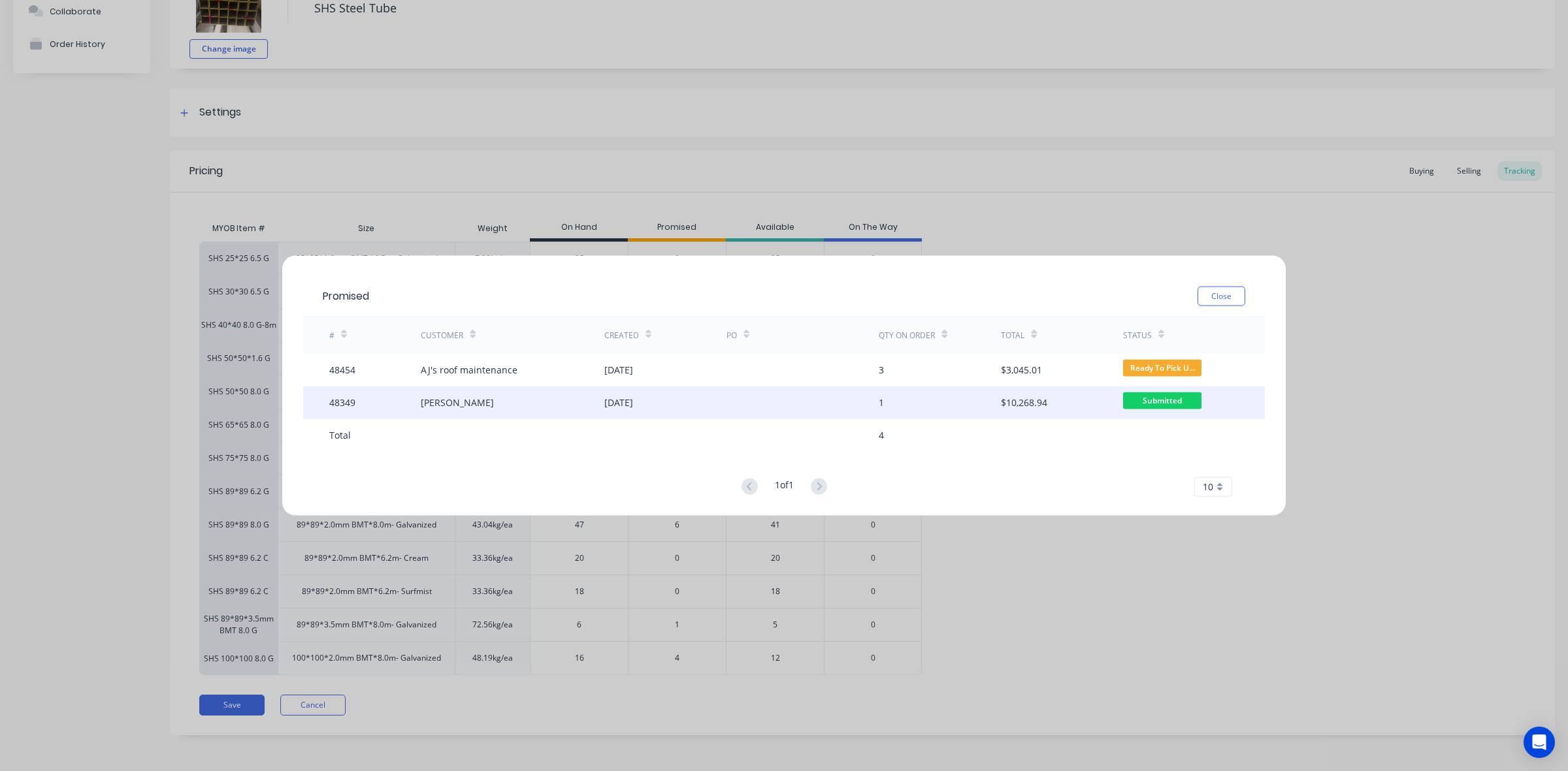
click at [818, 399] on div at bounding box center [802, 402] width 153 height 33
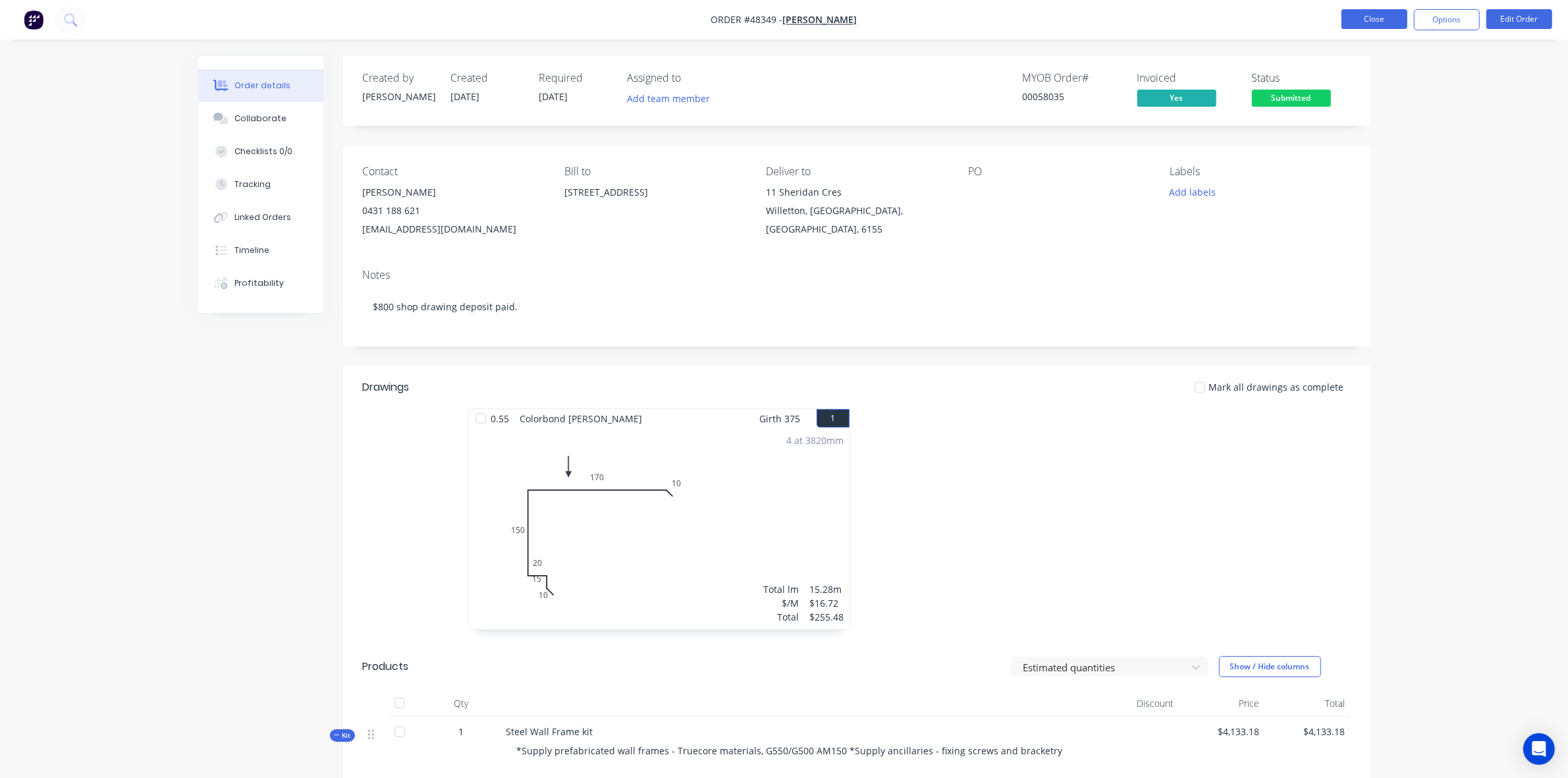
click at [1359, 18] on button "Close" at bounding box center [1375, 19] width 66 height 20
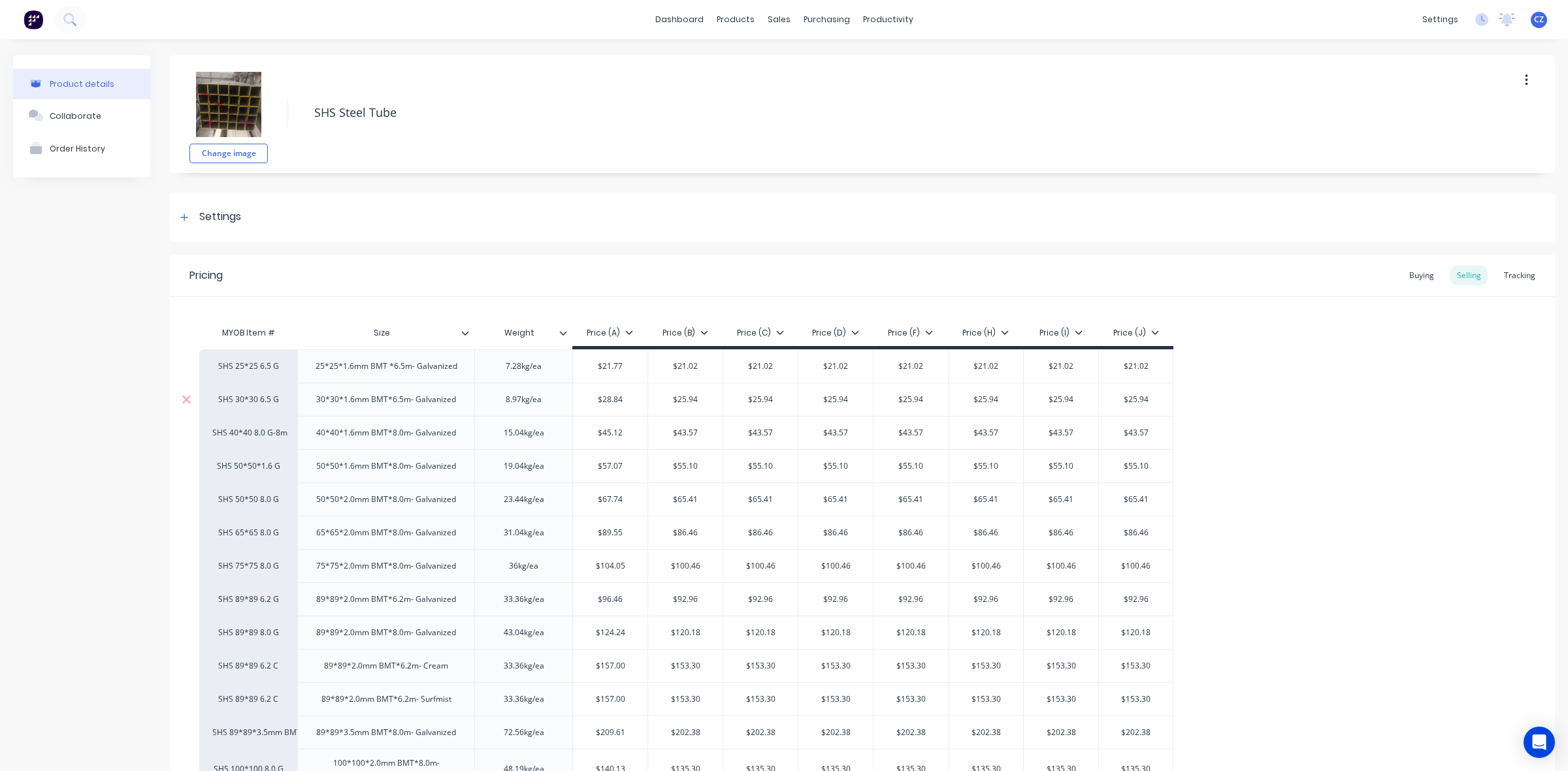
type textarea "x"
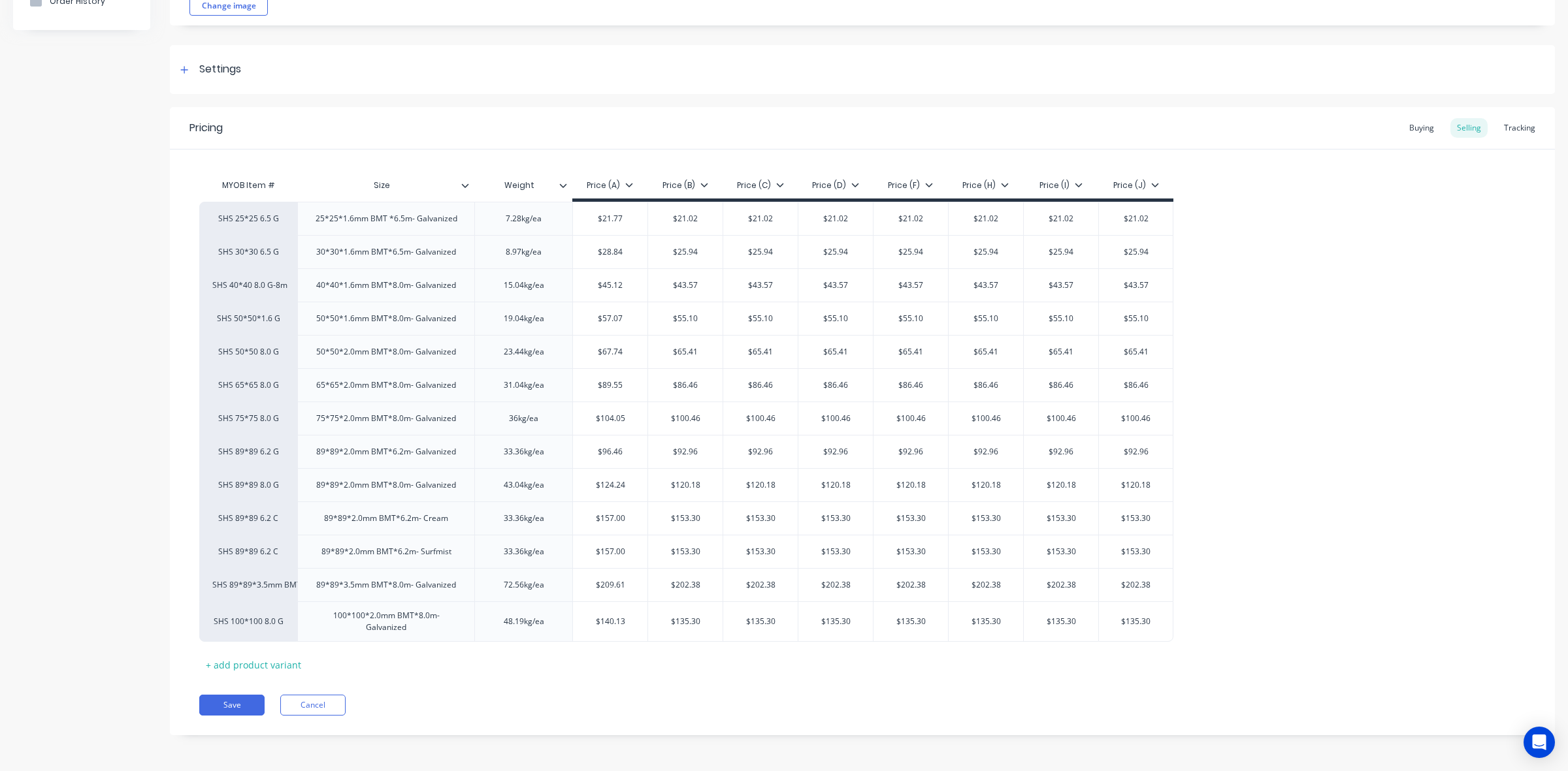
scroll to position [150, 0]
click at [1513, 127] on div "Tracking" at bounding box center [1518, 127] width 44 height 20
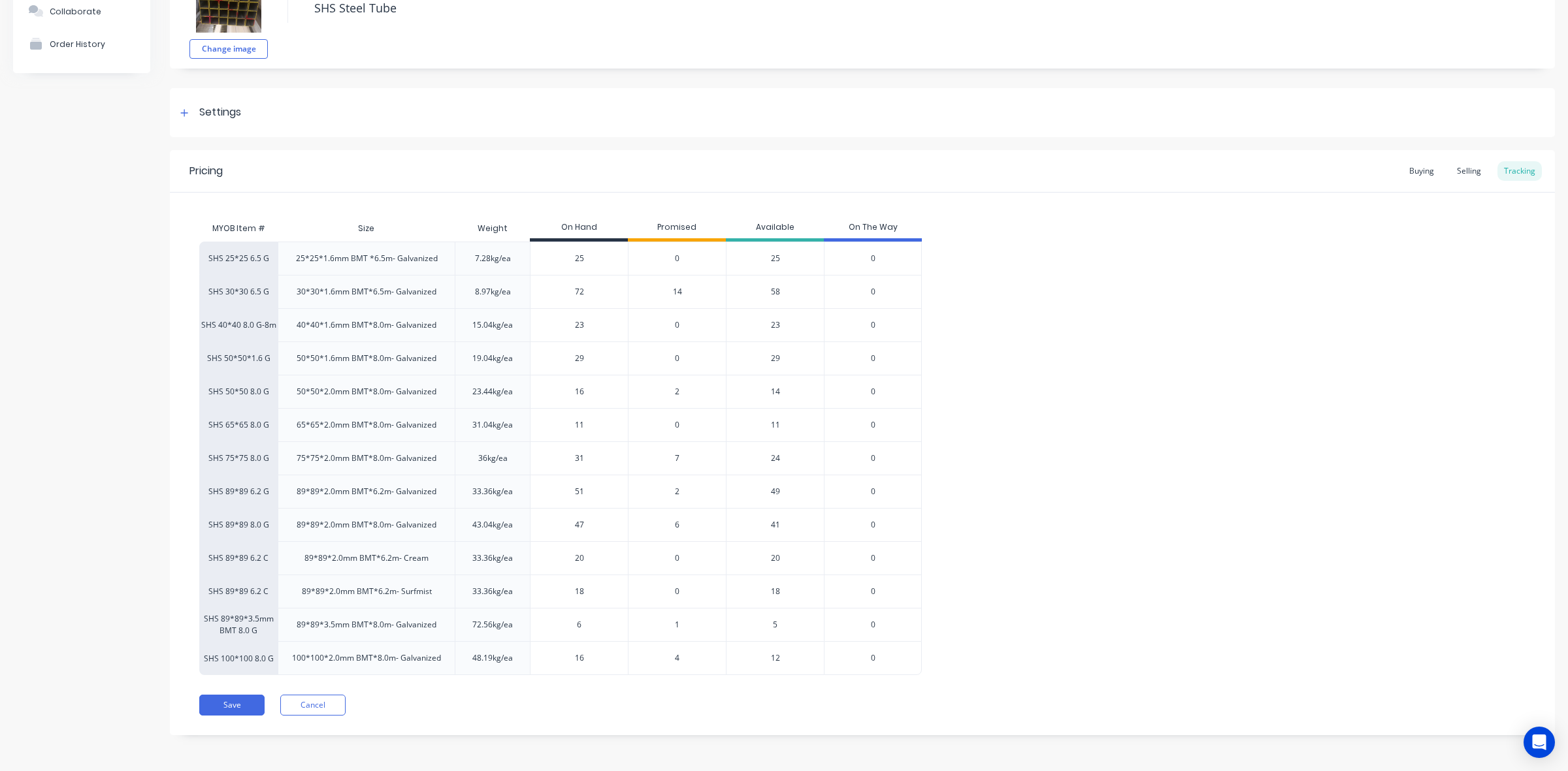
drag, startPoint x: 591, startPoint y: 661, endPoint x: 560, endPoint y: 658, distance: 31.1
click at [559, 660] on input "16" at bounding box center [579, 658] width 97 height 12
type input "10"
type textarea "x"
click at [1228, 571] on div "SHS 25*25 6.5 G 25*25*1.6mm BMT *6.5m- Galvanized 7.28kg/ea 25 0 25 0 SHS 30*30…" at bounding box center [862, 458] width 1326 height 434
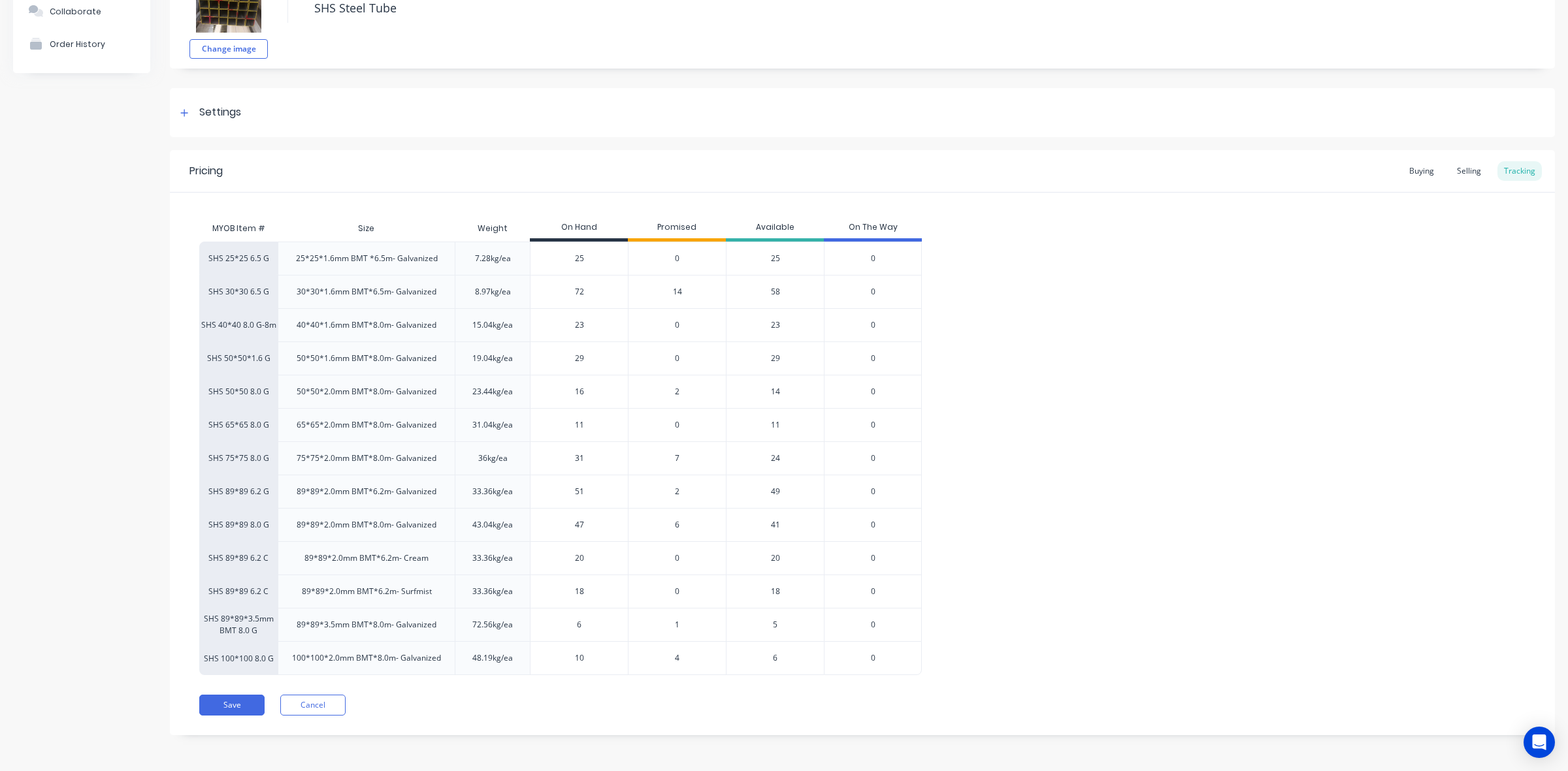
click at [1084, 644] on div "SHS 25*25 6.5 G 25*25*1.6mm BMT *6.5m- Galvanized 7.28kg/ea 25 0 25 0 SHS 30*30…" at bounding box center [862, 458] width 1326 height 434
click at [691, 733] on div "Pricing Buying Selling Tracking MYOB Item # Size Weight On Hand Promised Availa…" at bounding box center [861, 442] width 1384 height 585
drag, startPoint x: 583, startPoint y: 658, endPoint x: 553, endPoint y: 658, distance: 30.0
click at [553, 658] on input "10" at bounding box center [579, 658] width 97 height 12
type input "9"
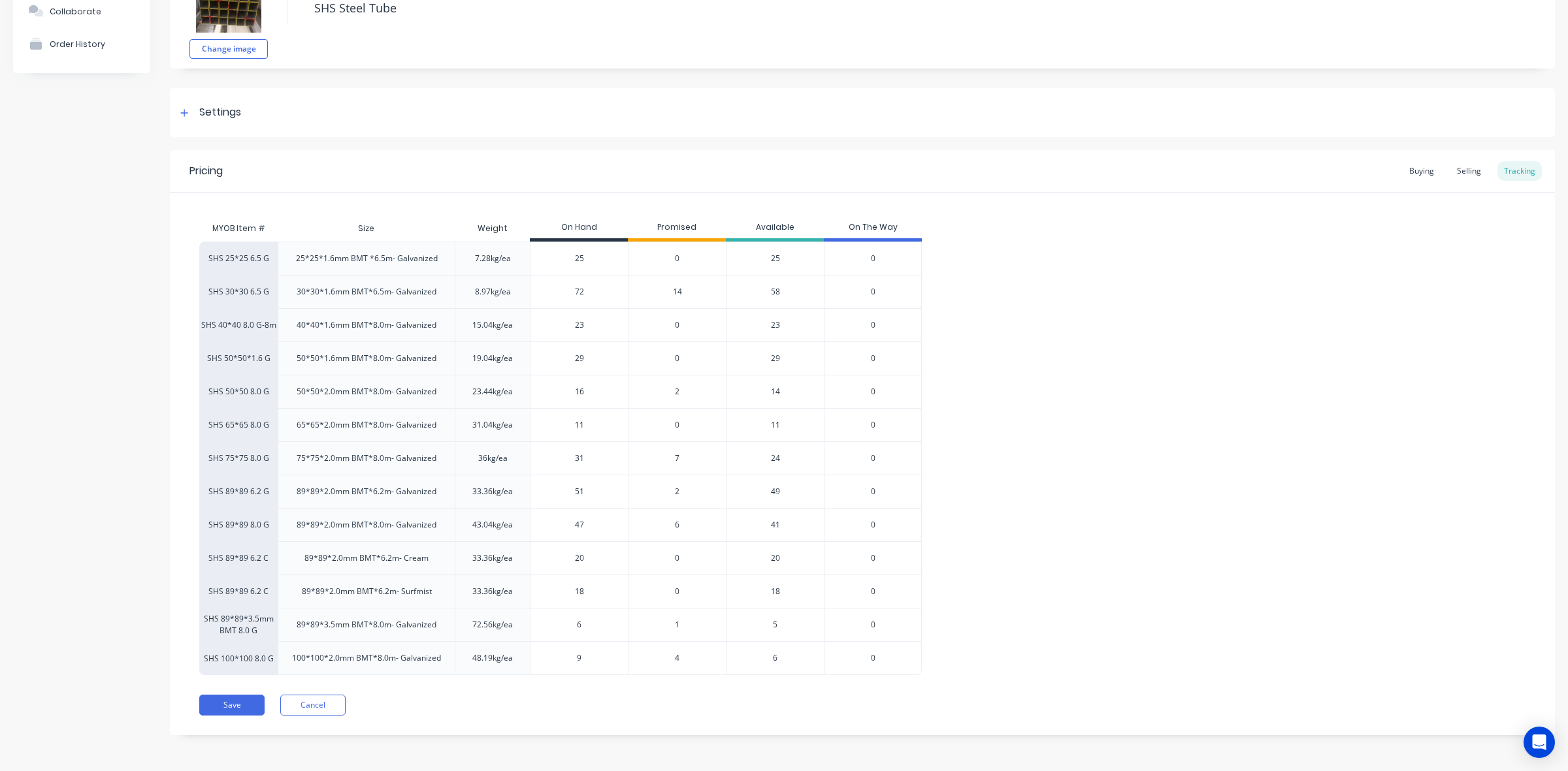
type textarea "x"
type input "9"
click at [1186, 511] on div "SHS 25*25 6.5 G 25*25*1.6mm BMT *6.5m- Galvanized 7.28kg/ea 25 0 25 0 SHS 30*30…" at bounding box center [862, 458] width 1326 height 434
click at [229, 712] on button "Save" at bounding box center [232, 705] width 66 height 21
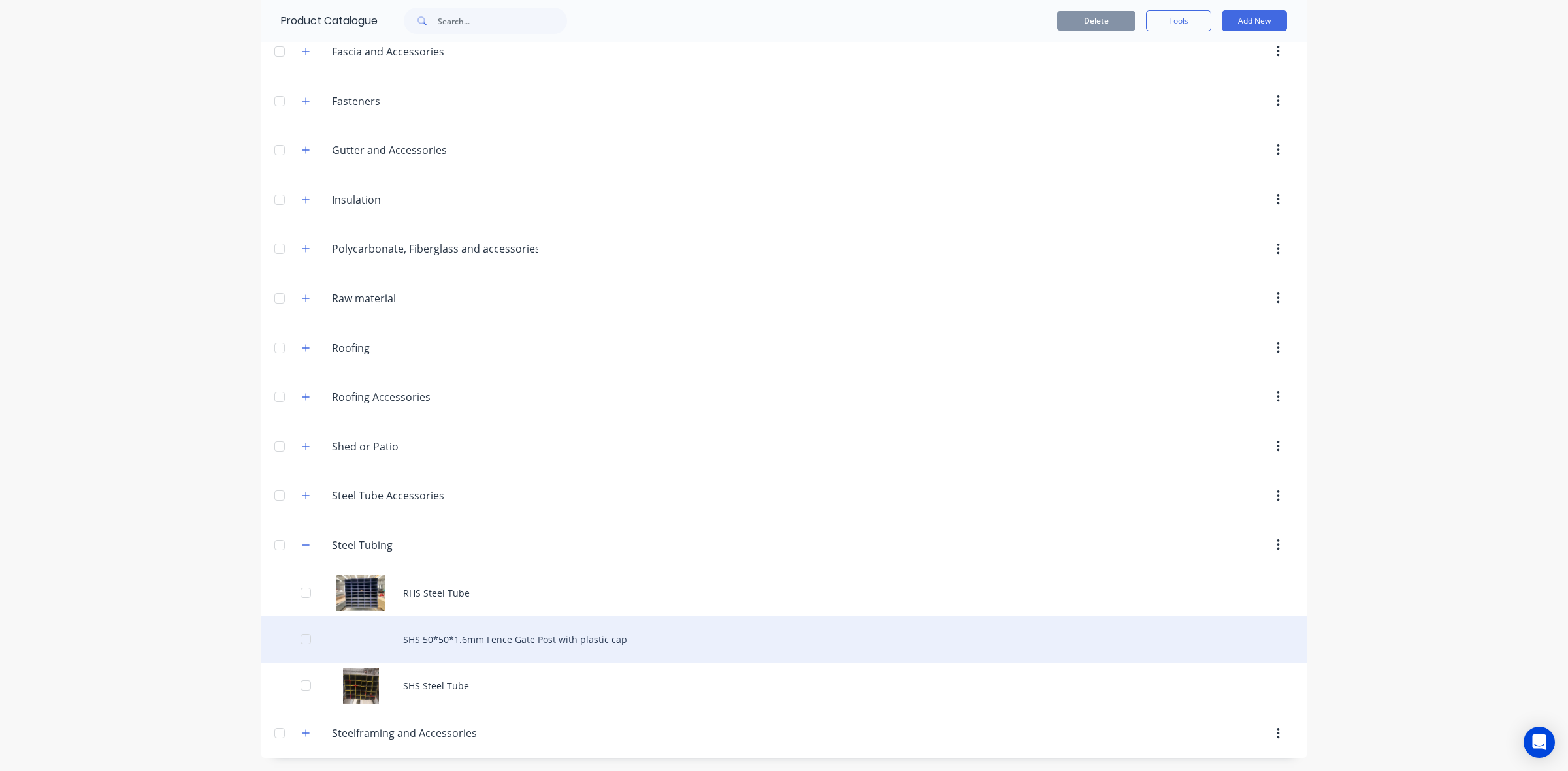
scroll to position [503, 0]
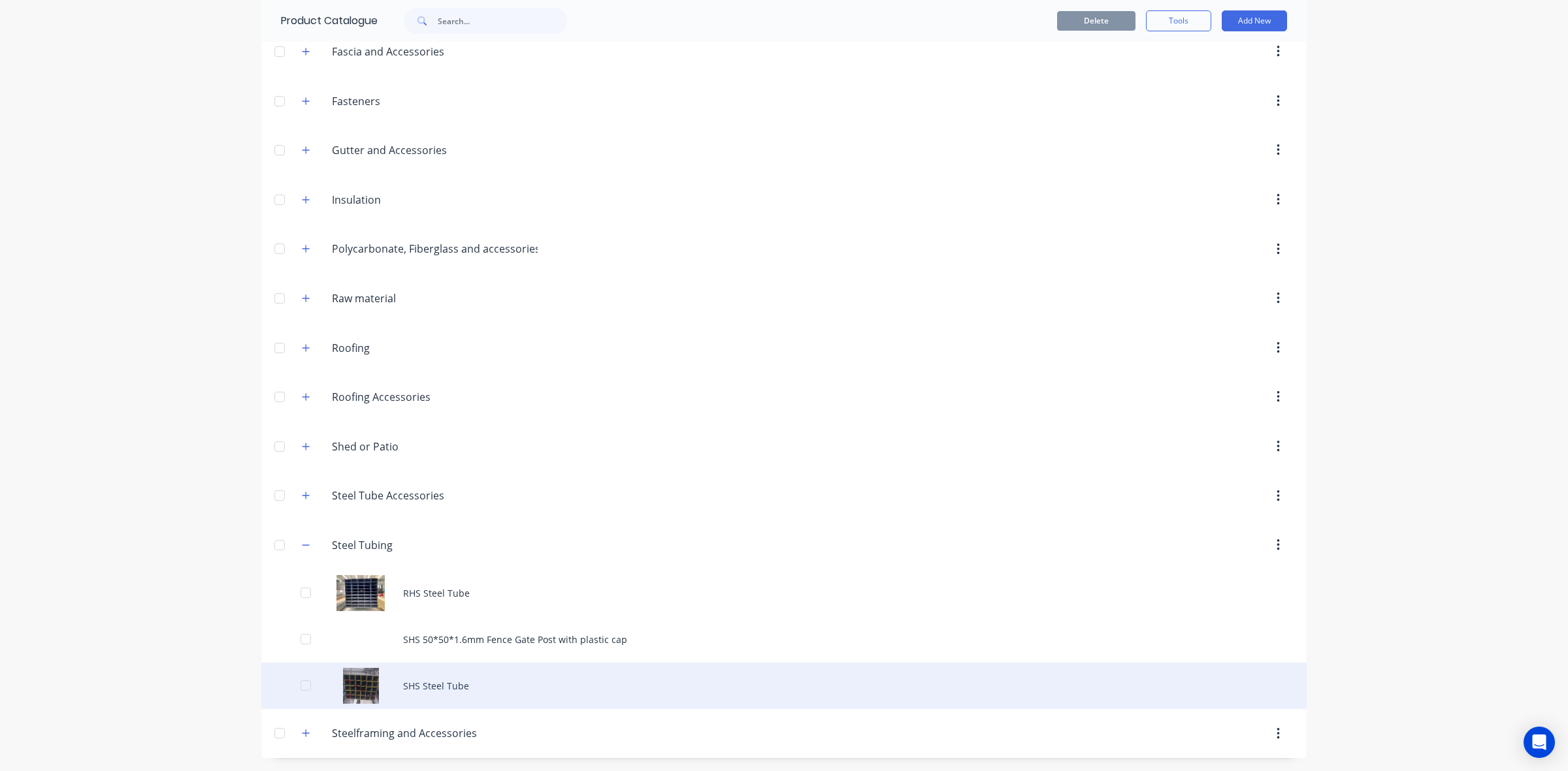
click at [494, 688] on div "SHS Steel Tube" at bounding box center [784, 685] width 1045 height 46
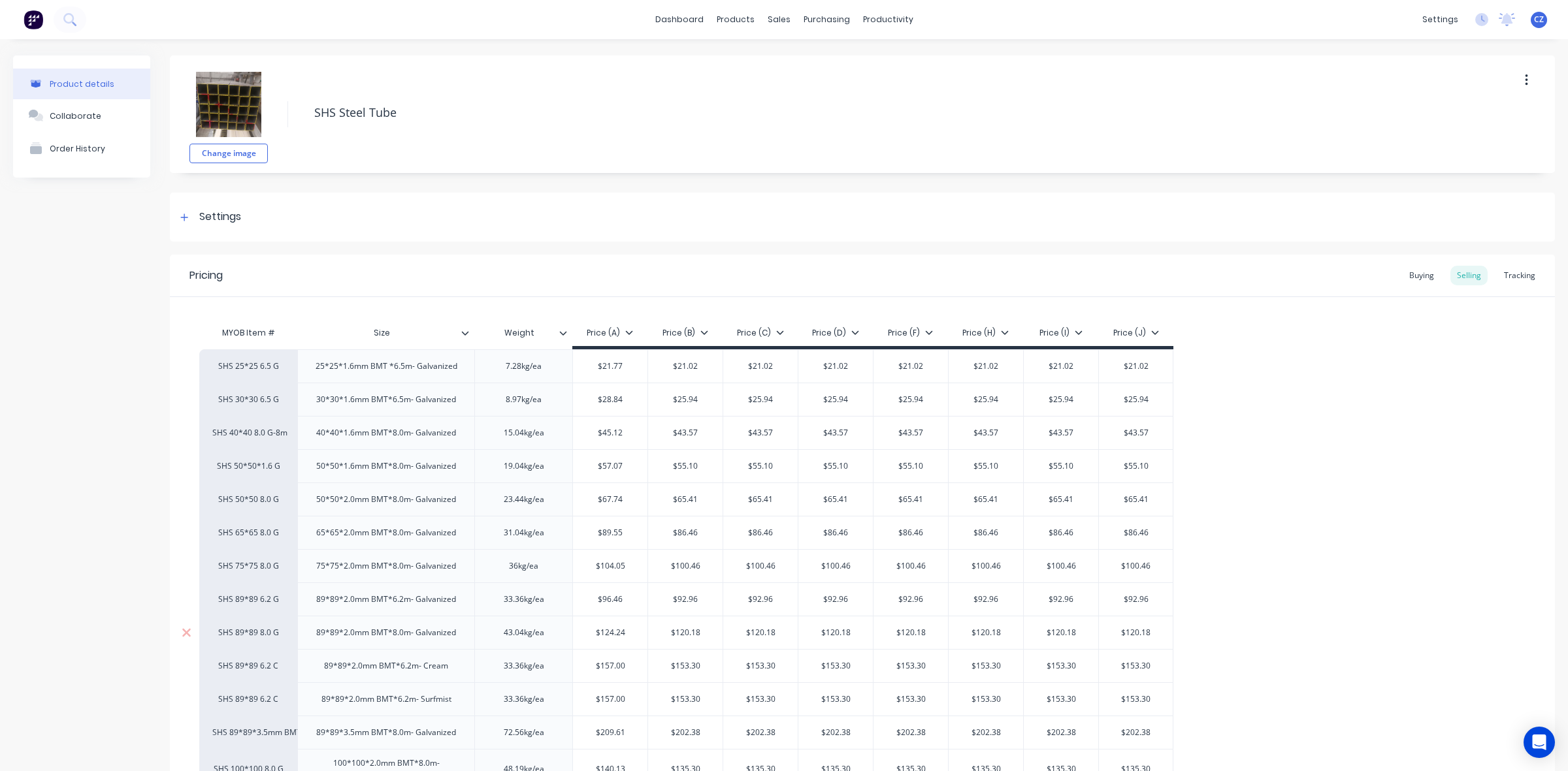
type textarea "x"
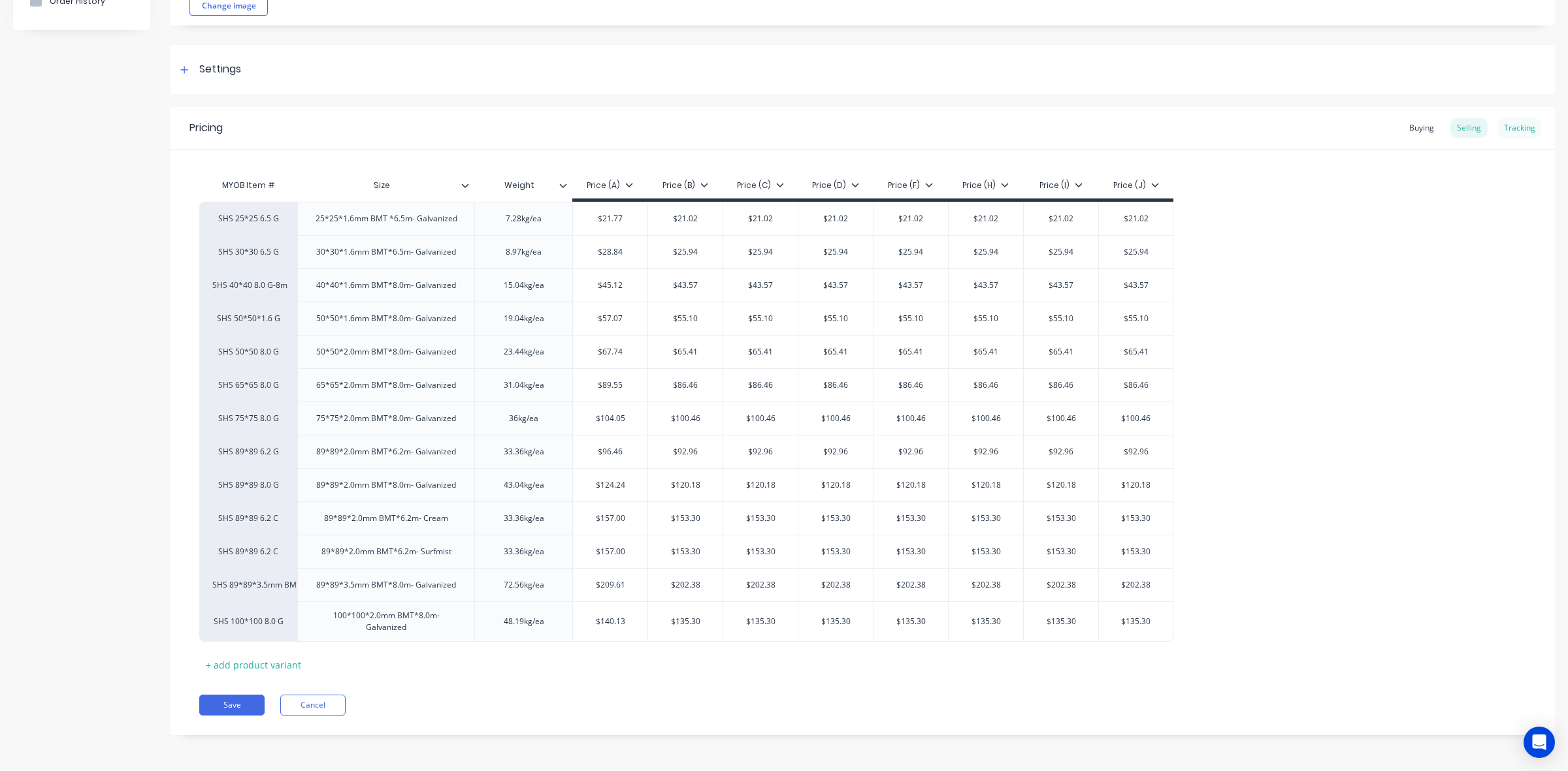
click at [1501, 120] on div "Tracking" at bounding box center [1518, 127] width 44 height 20
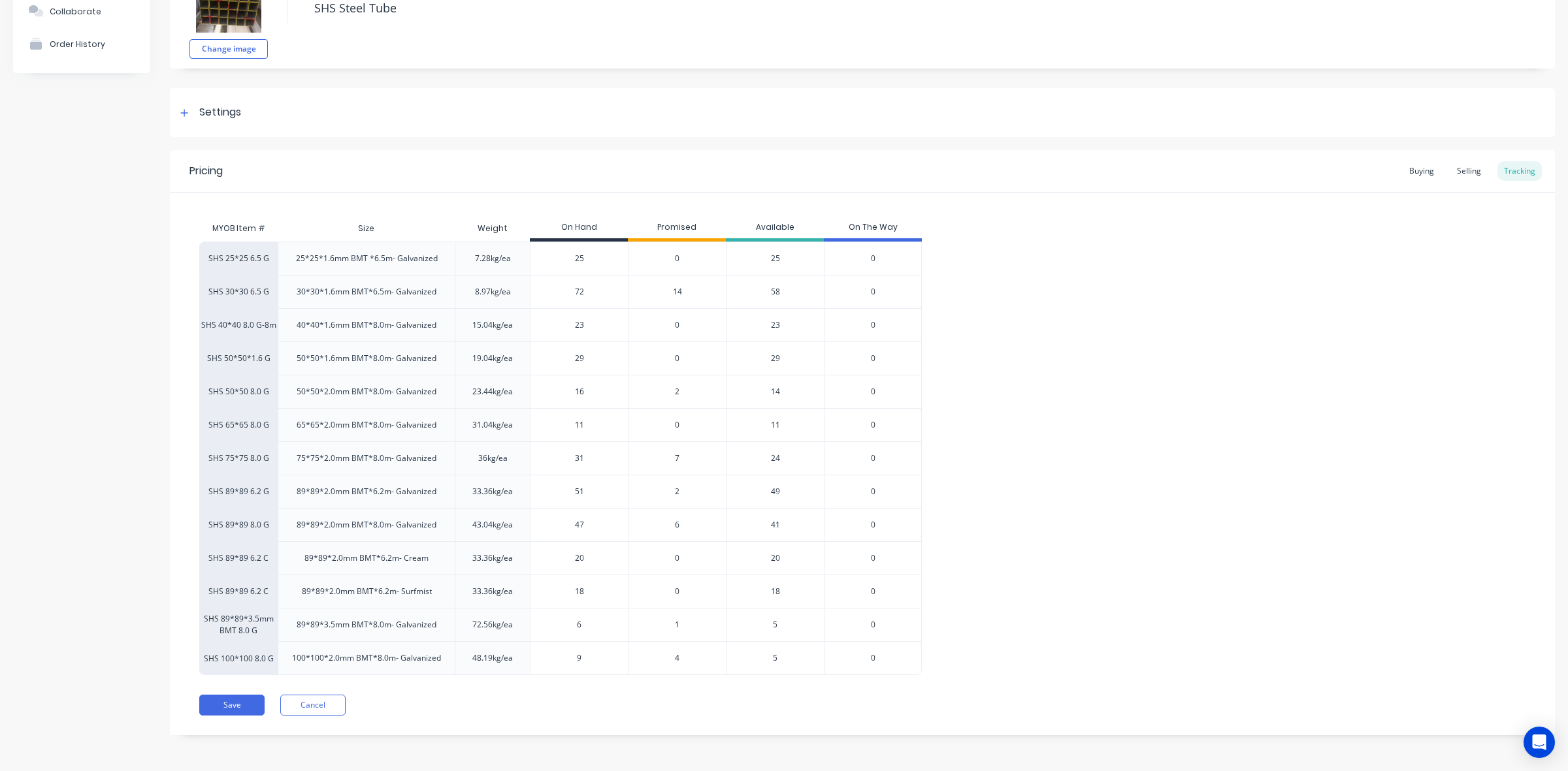
drag, startPoint x: 590, startPoint y: 658, endPoint x: 548, endPoint y: 658, distance: 42.0
click at [548, 658] on input "9" at bounding box center [579, 658] width 97 height 12
type input "16"
type textarea "x"
type input "16"
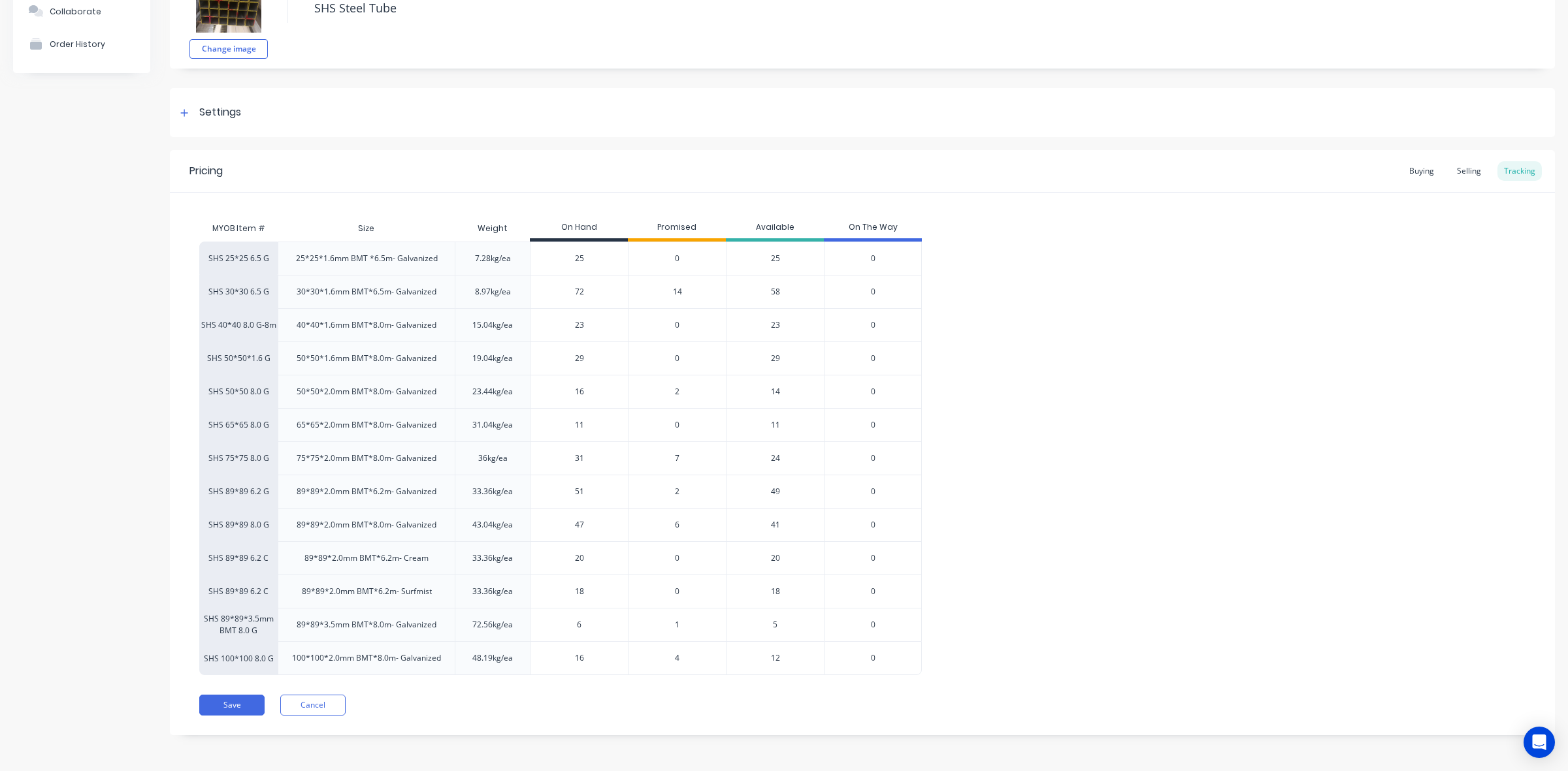
click at [1140, 510] on div "SHS 25*25 6.5 G 25*25*1.6mm BMT *6.5m- Galvanized 7.28kg/ea 25 0 25 0 SHS 30*30…" at bounding box center [862, 458] width 1326 height 434
click at [1033, 640] on div "SHS 25*25 6.5 G 25*25*1.6mm BMT *6.5m- Galvanized 7.28kg/ea 25 0 25 0 SHS 30*30…" at bounding box center [862, 458] width 1326 height 434
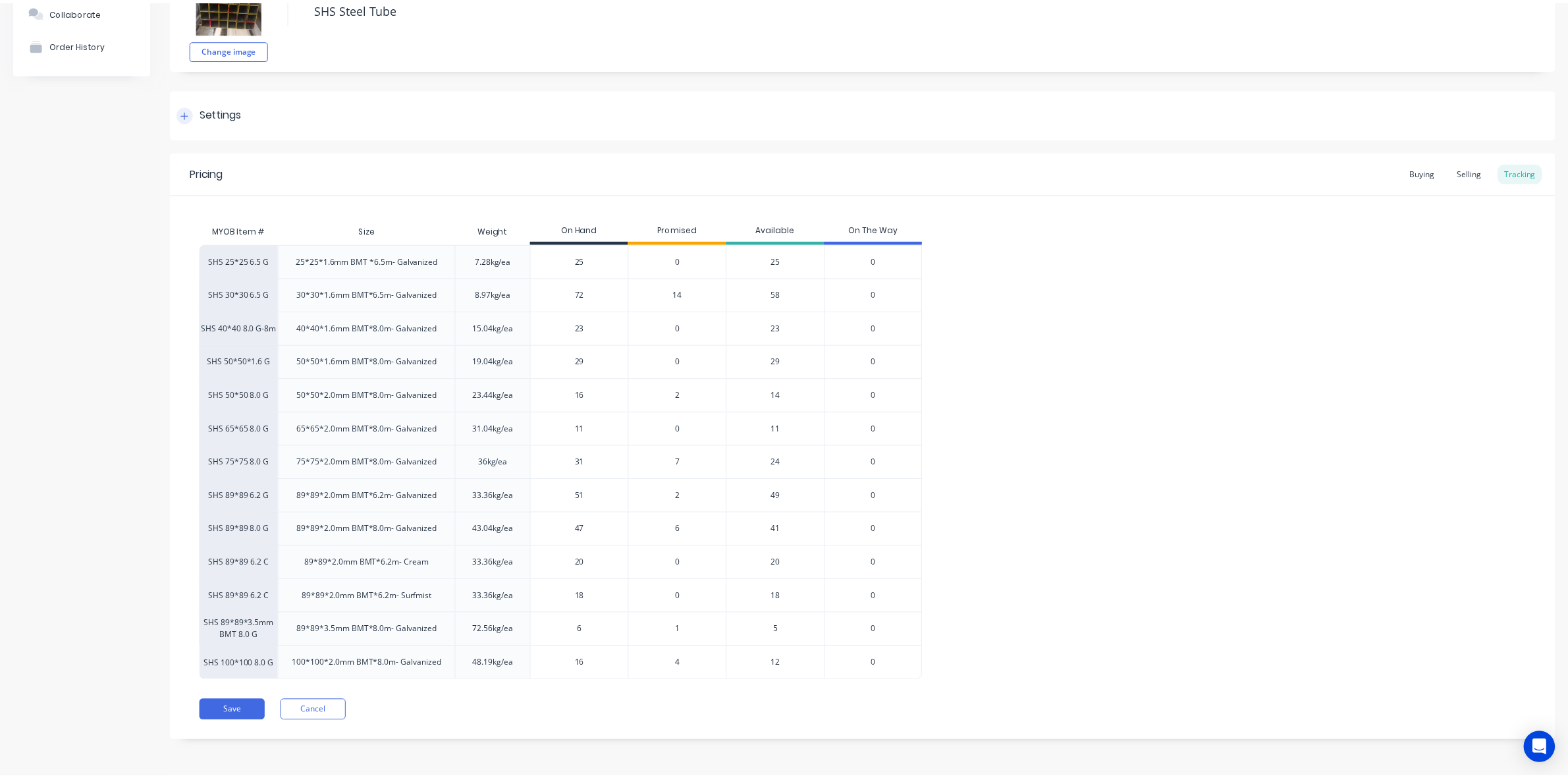
scroll to position [0, 0]
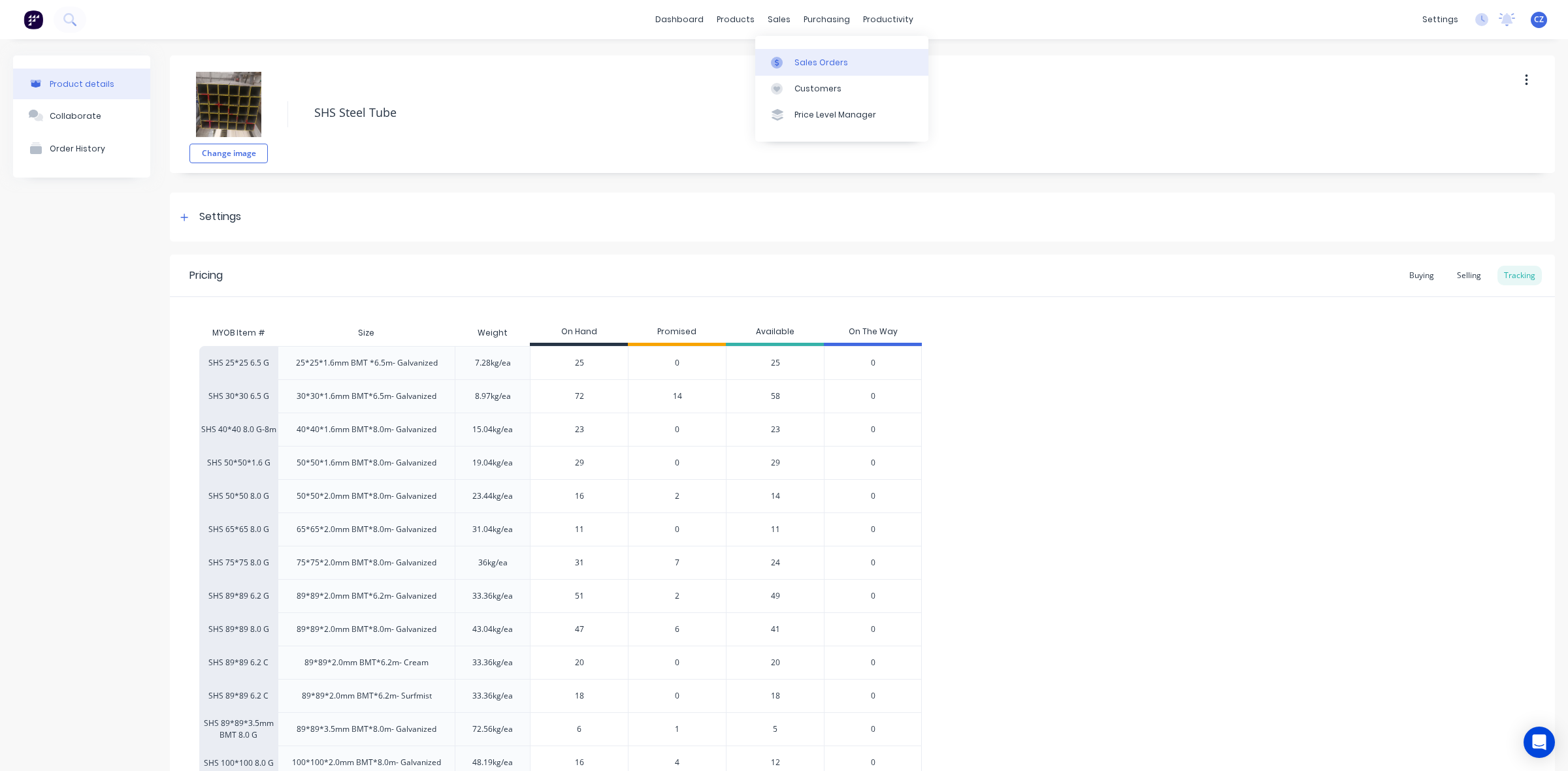
click at [802, 55] on link "Sales Orders" at bounding box center [842, 62] width 173 height 26
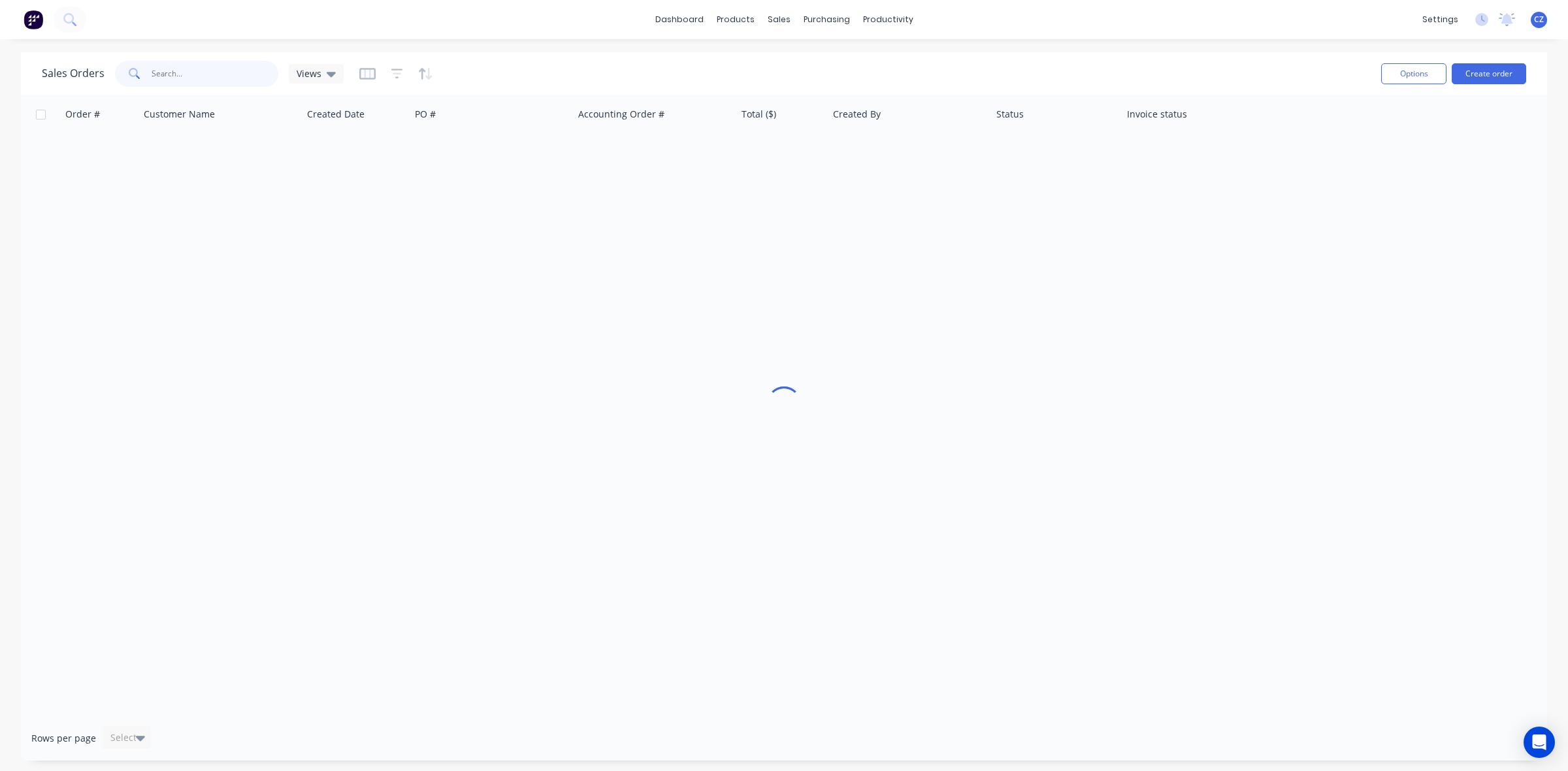
click at [213, 72] on input "text" at bounding box center [216, 74] width 127 height 26
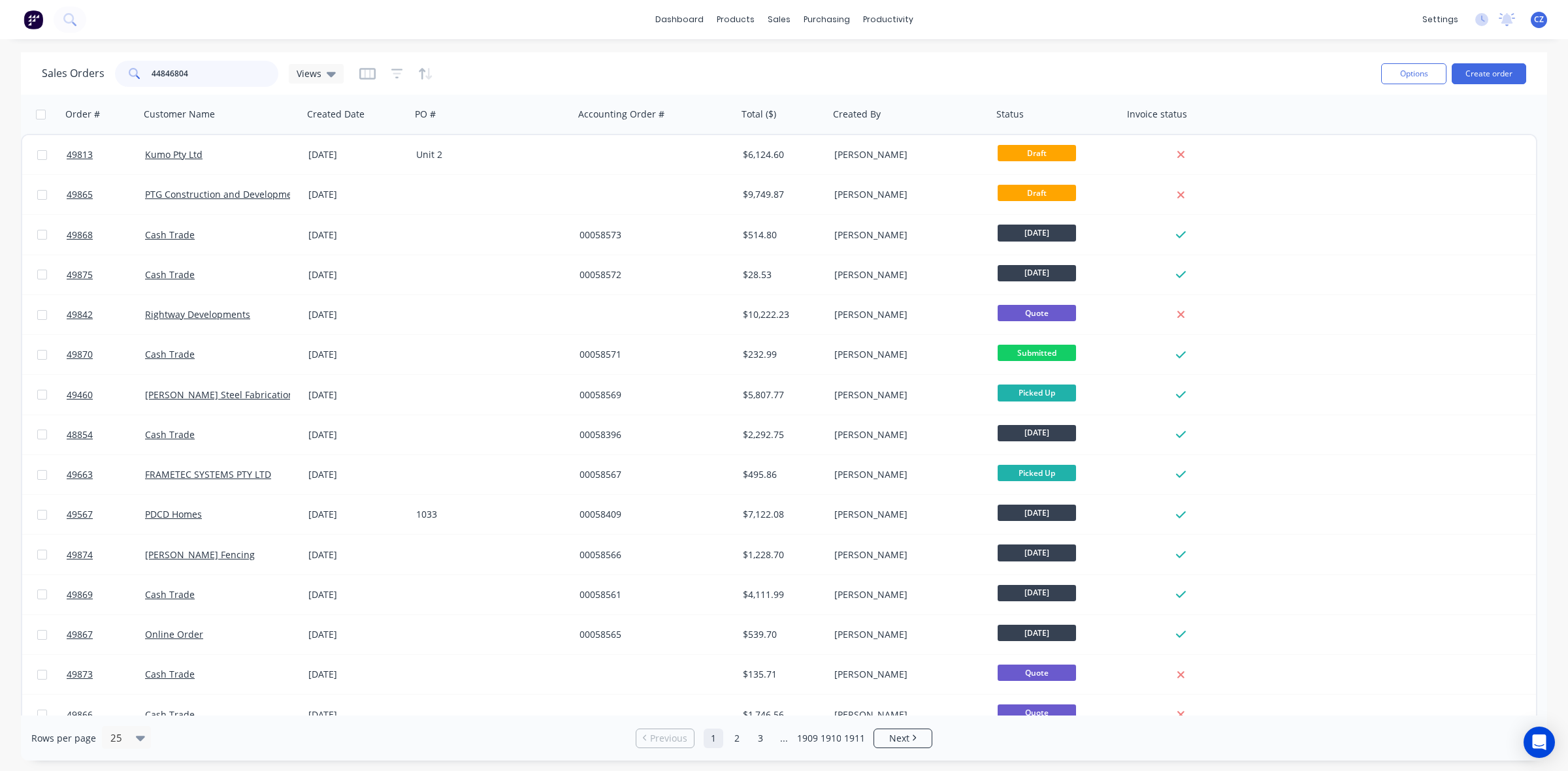
type input "448468047"
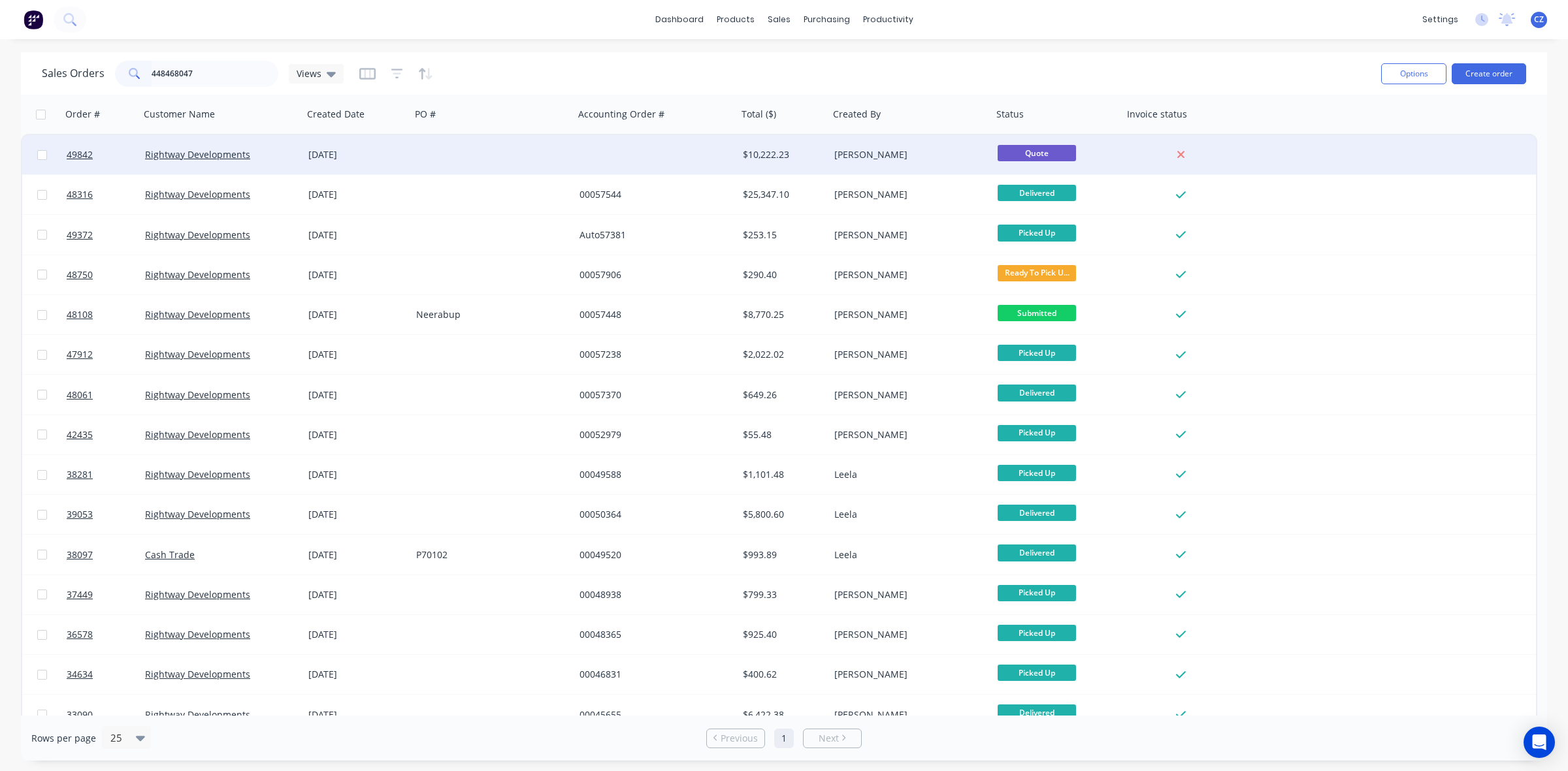
click at [709, 162] on div at bounding box center [656, 155] width 163 height 39
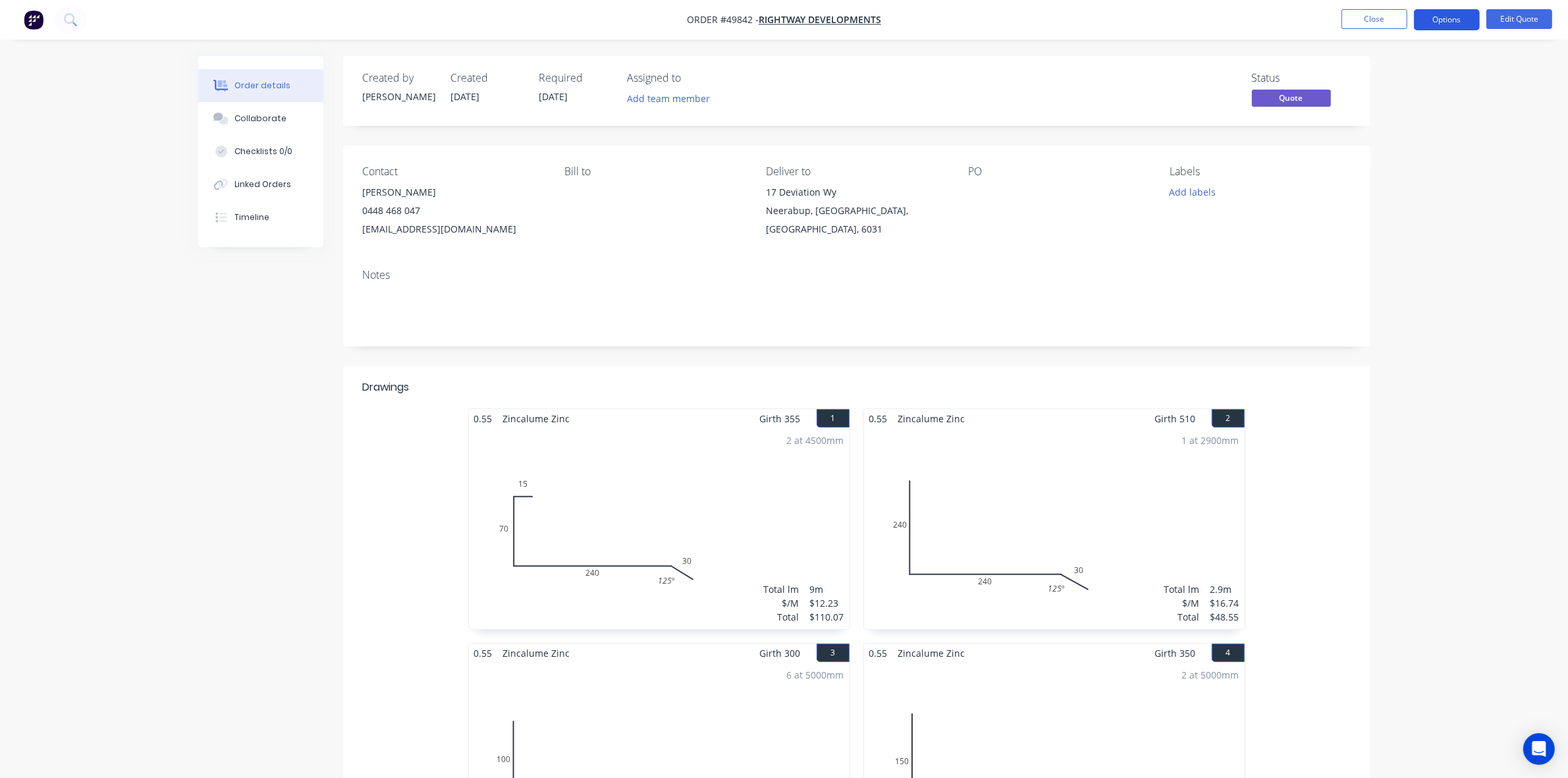
click at [1433, 15] on button "Options" at bounding box center [1447, 20] width 66 height 21
click at [1406, 71] on div "Quote" at bounding box center [1407, 80] width 121 height 19
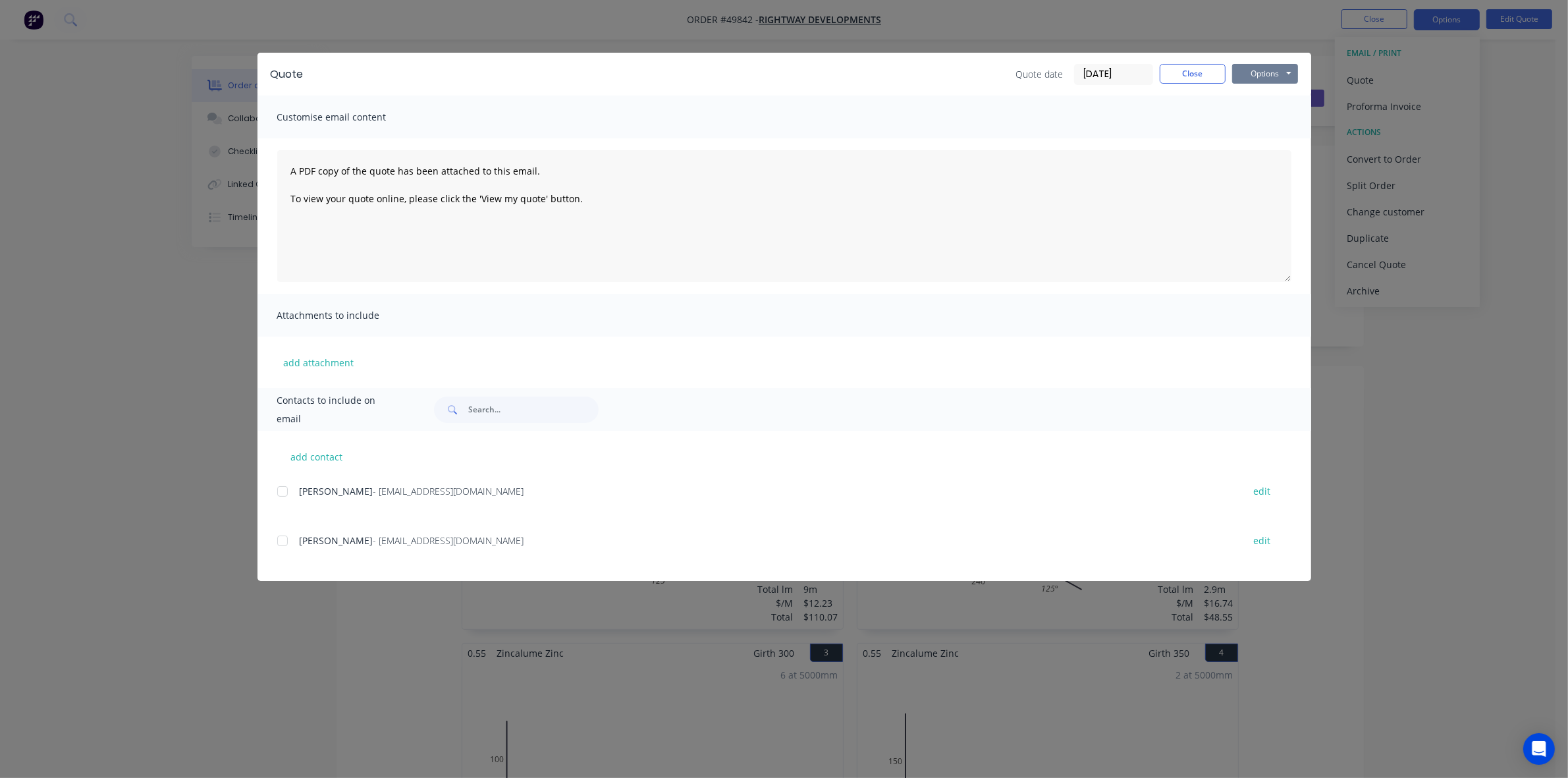
click at [1276, 68] on button "Options" at bounding box center [1266, 74] width 66 height 20
click at [1268, 95] on button "Preview" at bounding box center [1274, 97] width 84 height 22
drag, startPoint x: 1179, startPoint y: 78, endPoint x: 1179, endPoint y: 70, distance: 8.0
click at [1179, 78] on button "Close" at bounding box center [1193, 74] width 66 height 20
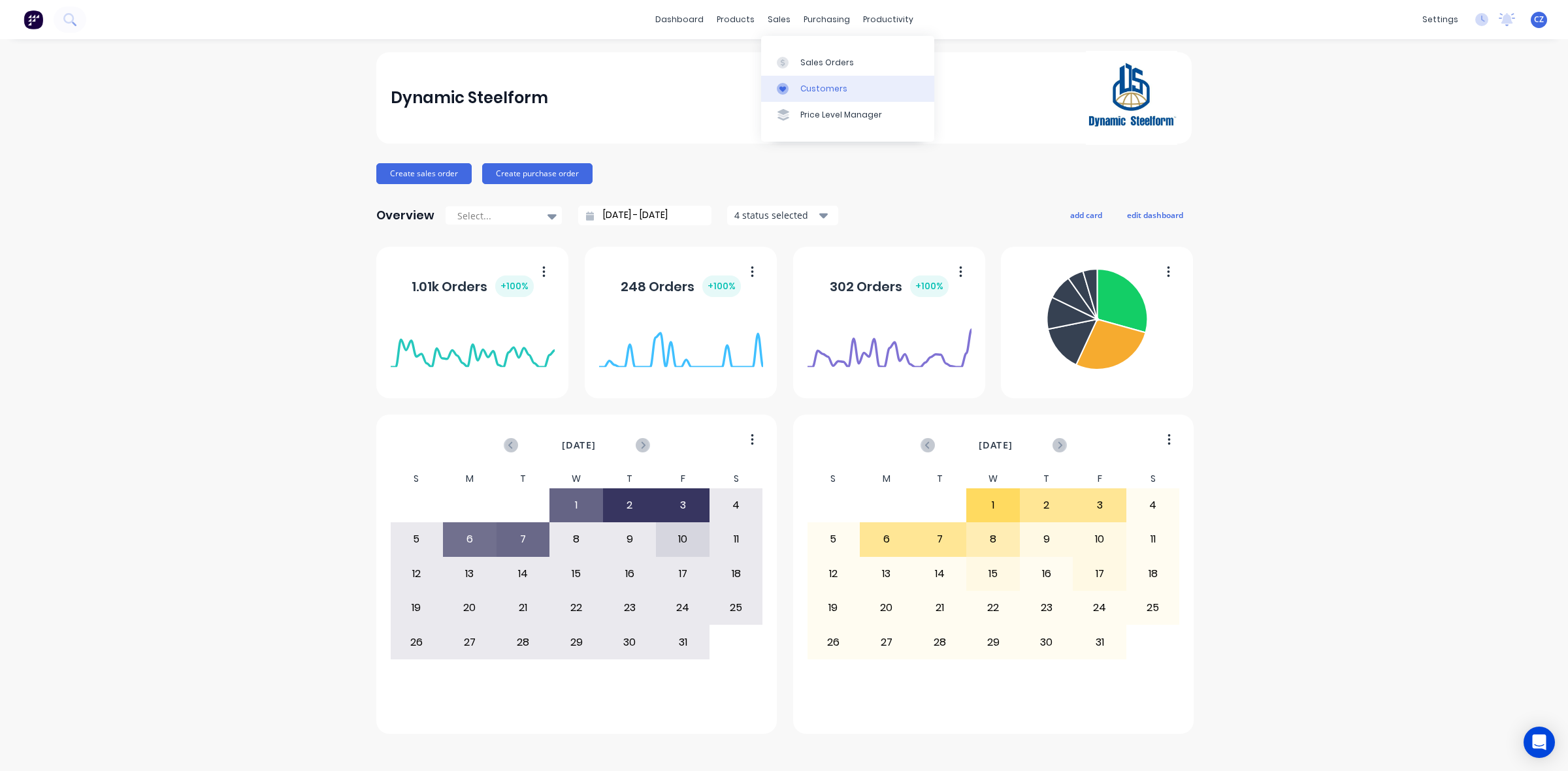
click at [788, 85] on div at bounding box center [786, 89] width 20 height 12
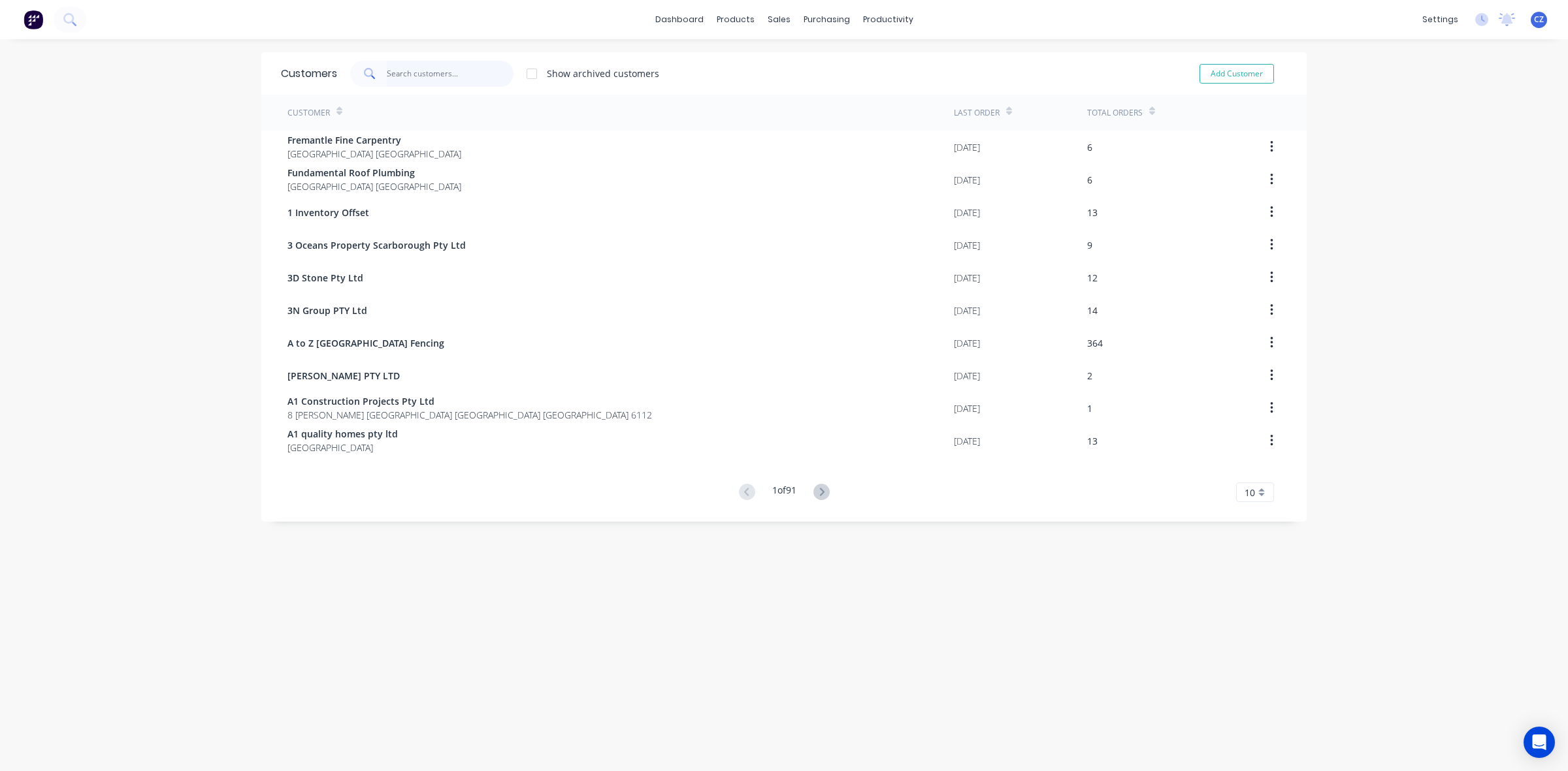
click at [405, 81] on input "text" at bounding box center [451, 74] width 127 height 26
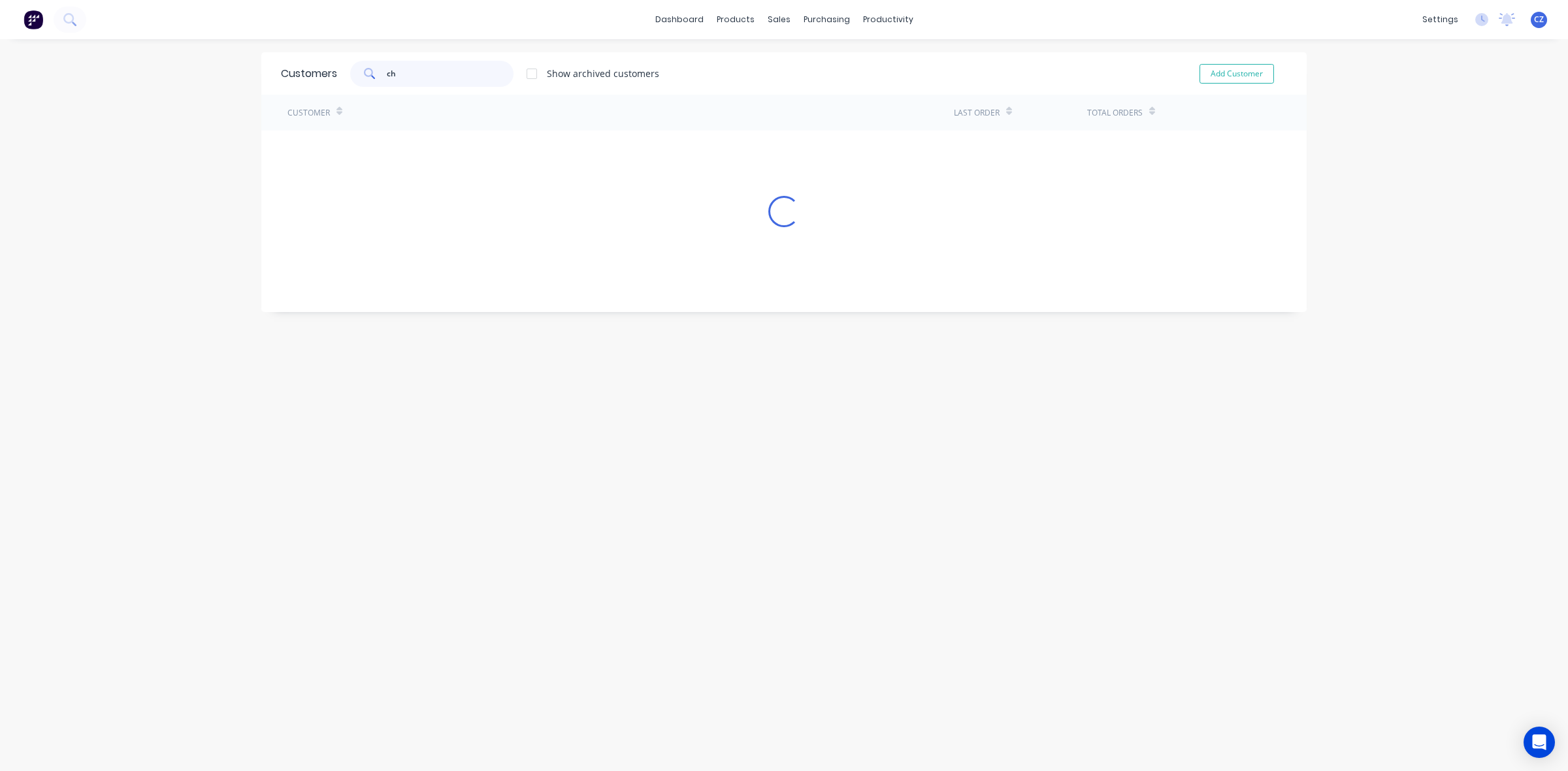
type input "c"
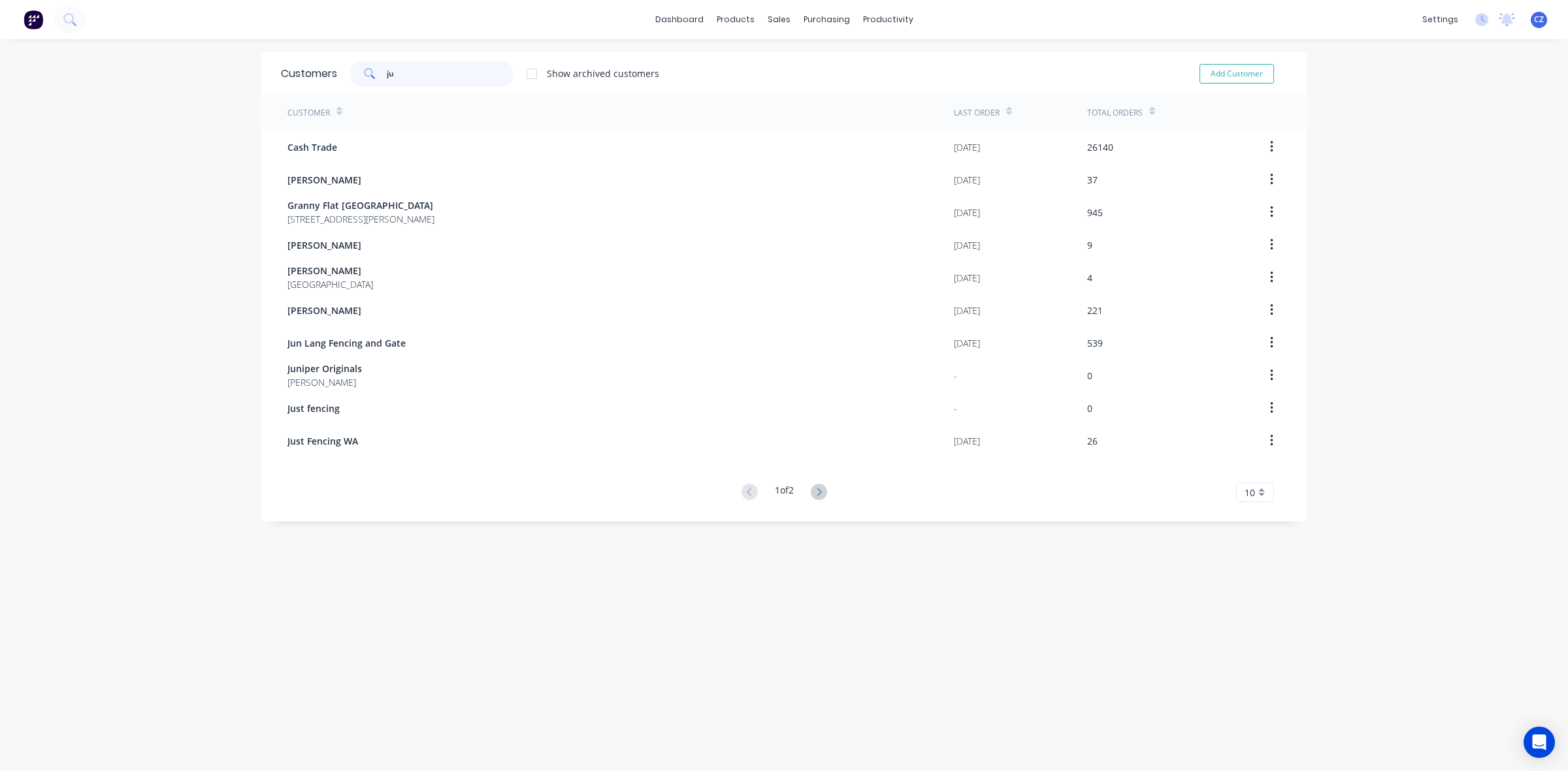
type input "jun"
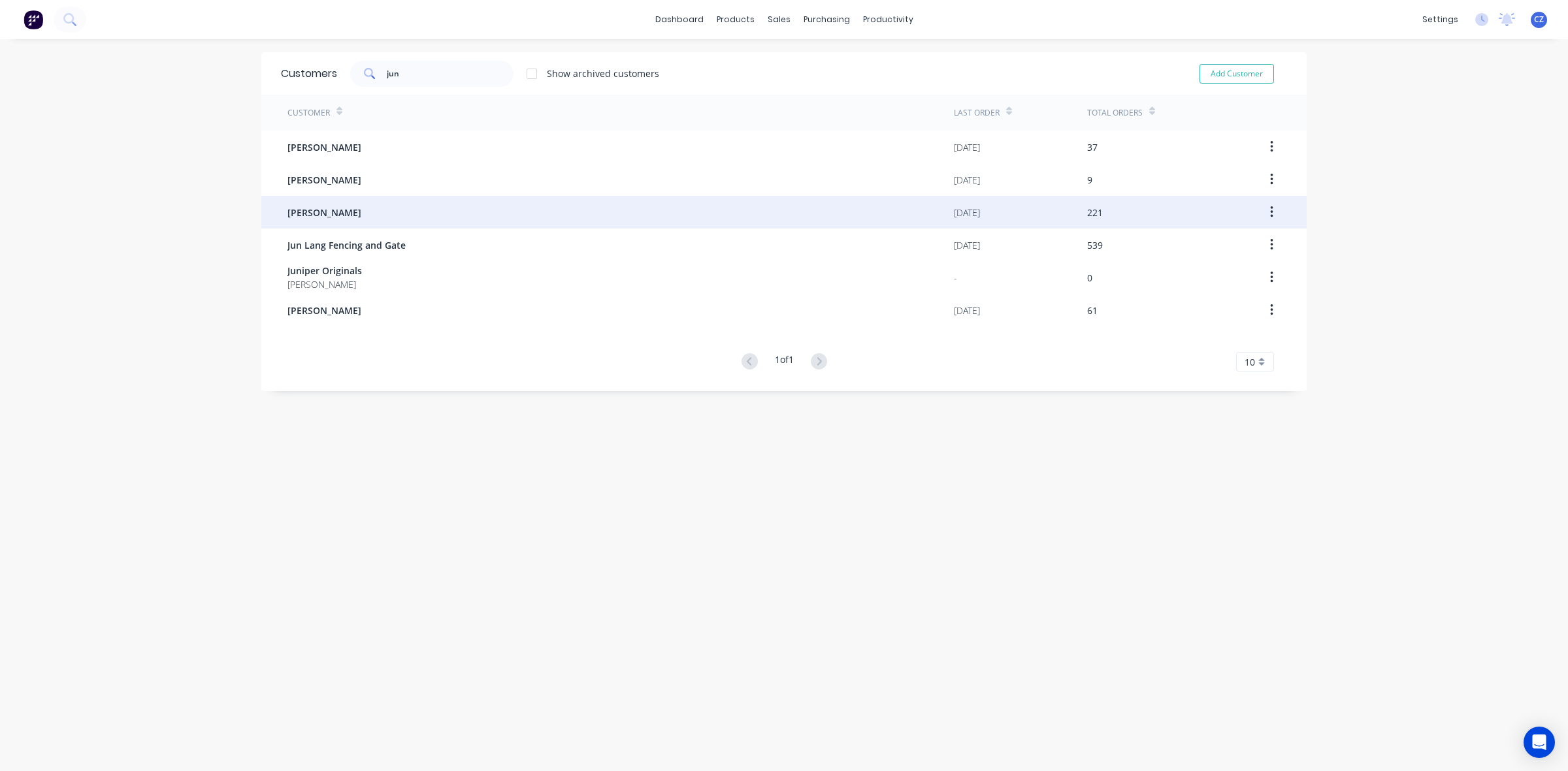
click at [371, 196] on div "Jun Chen" at bounding box center [620, 212] width 666 height 33
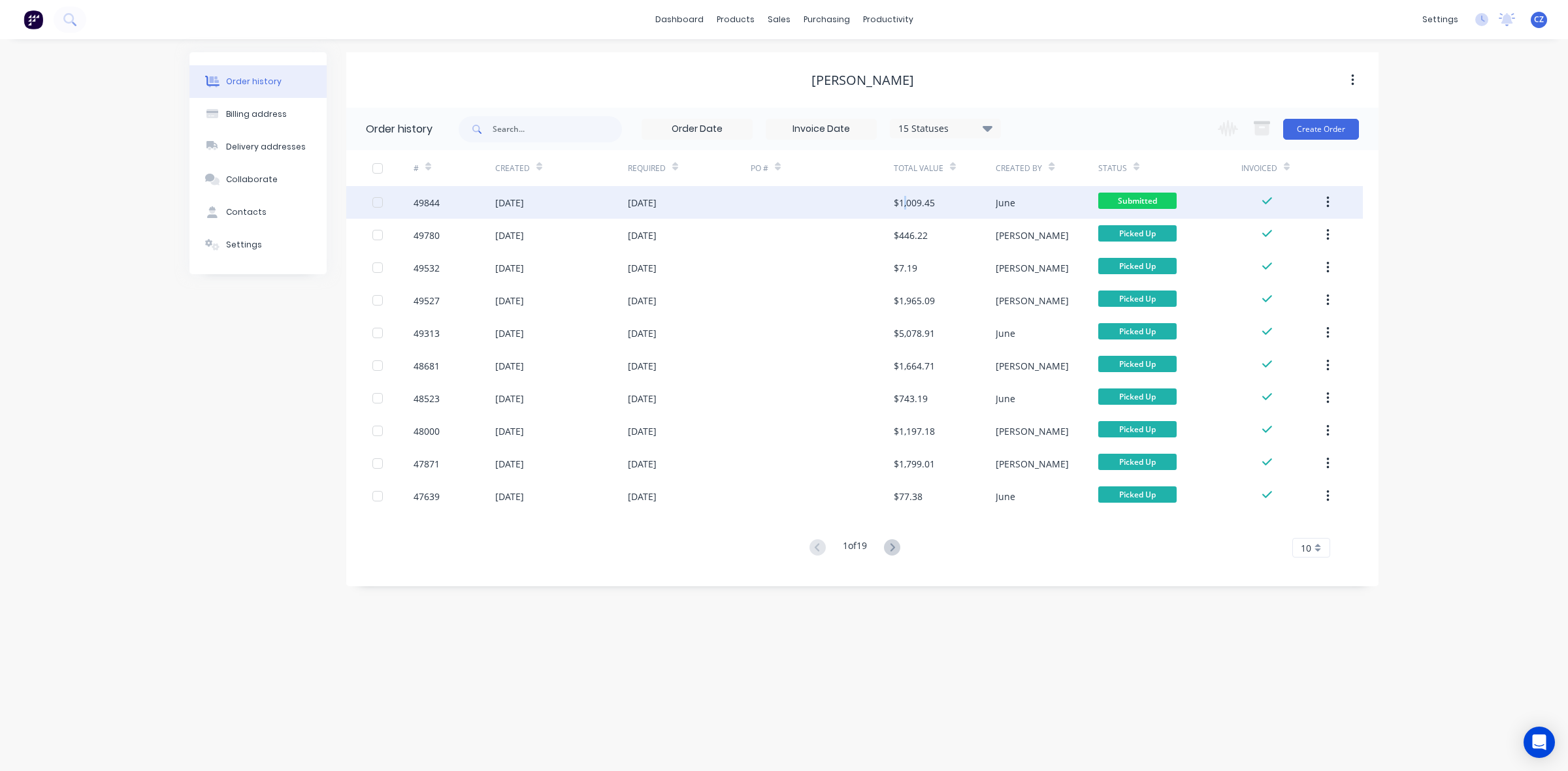
click at [906, 208] on div "$1,009.45" at bounding box center [914, 202] width 41 height 14
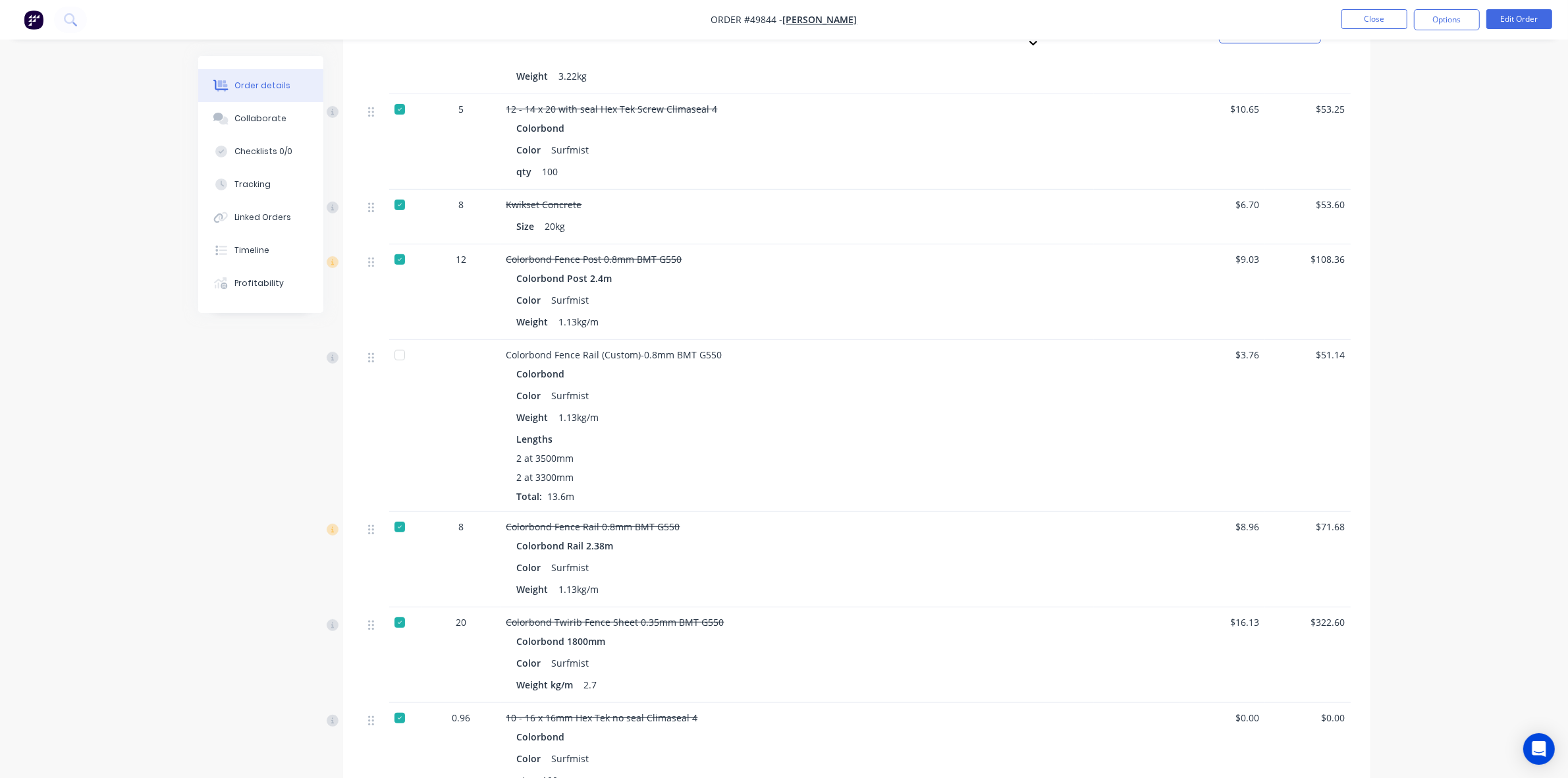
scroll to position [906, 0]
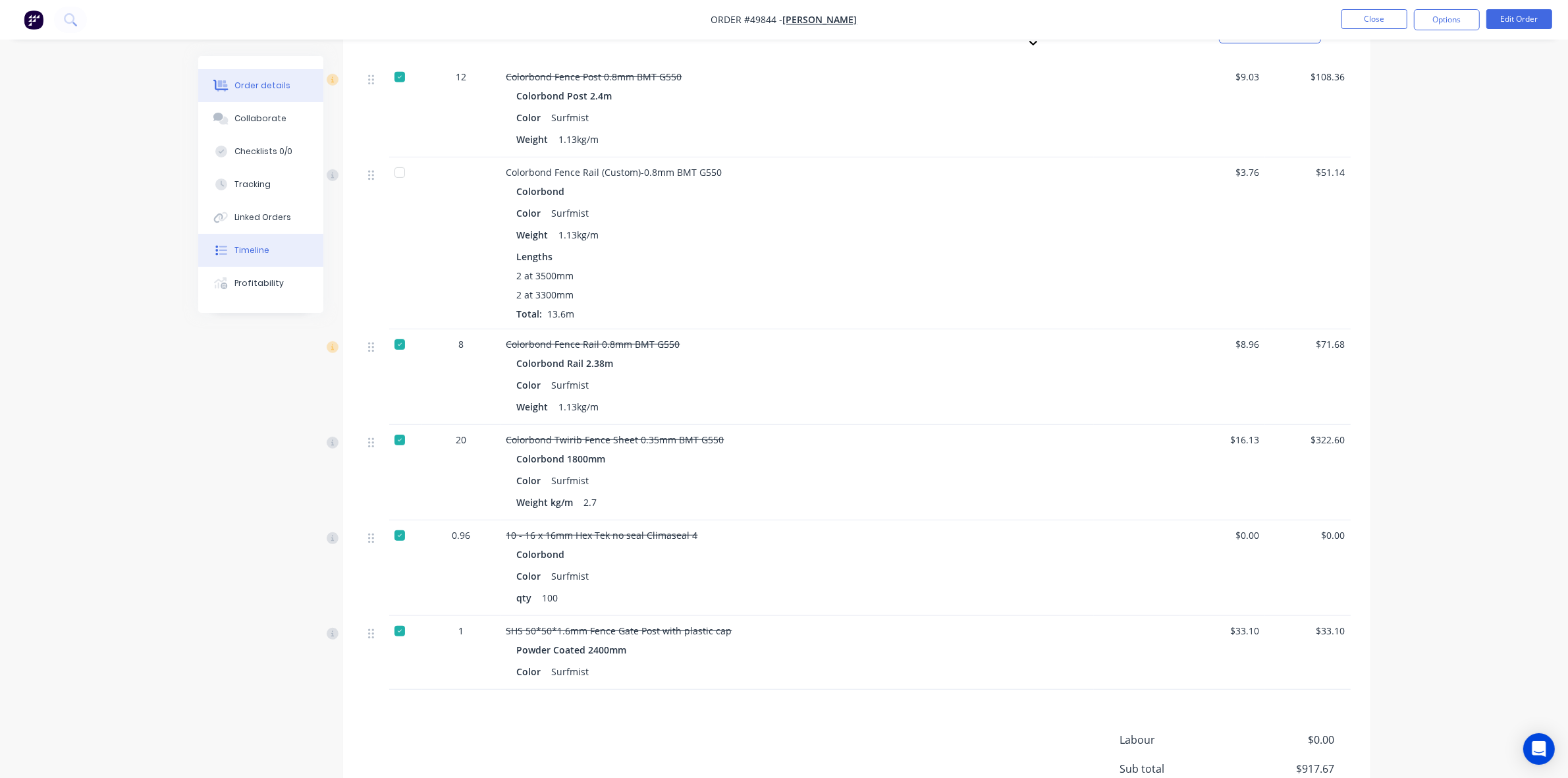
click at [251, 248] on div "Timeline" at bounding box center [251, 251] width 35 height 12
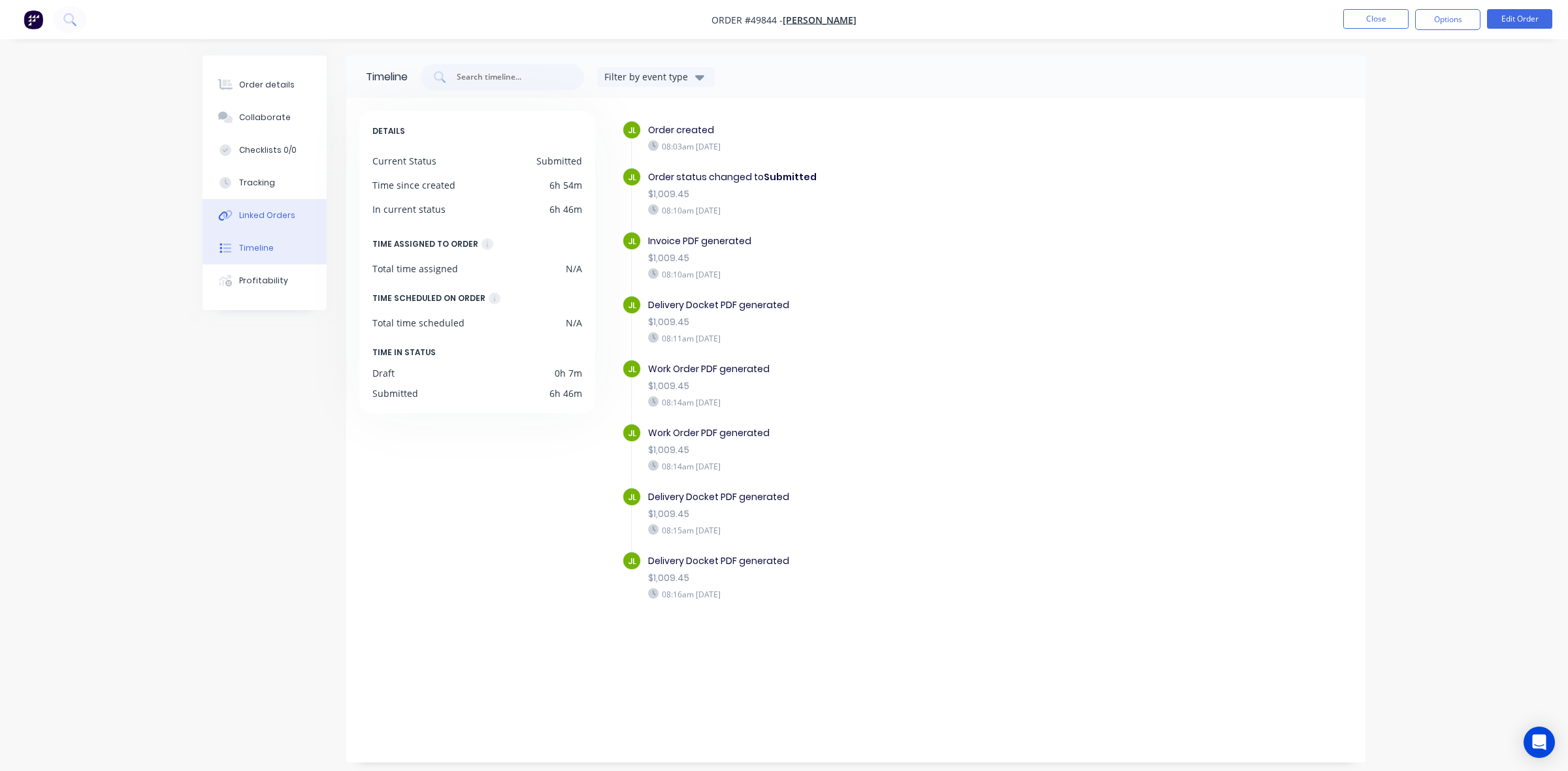
click at [255, 218] on div "Linked Orders" at bounding box center [267, 215] width 56 height 12
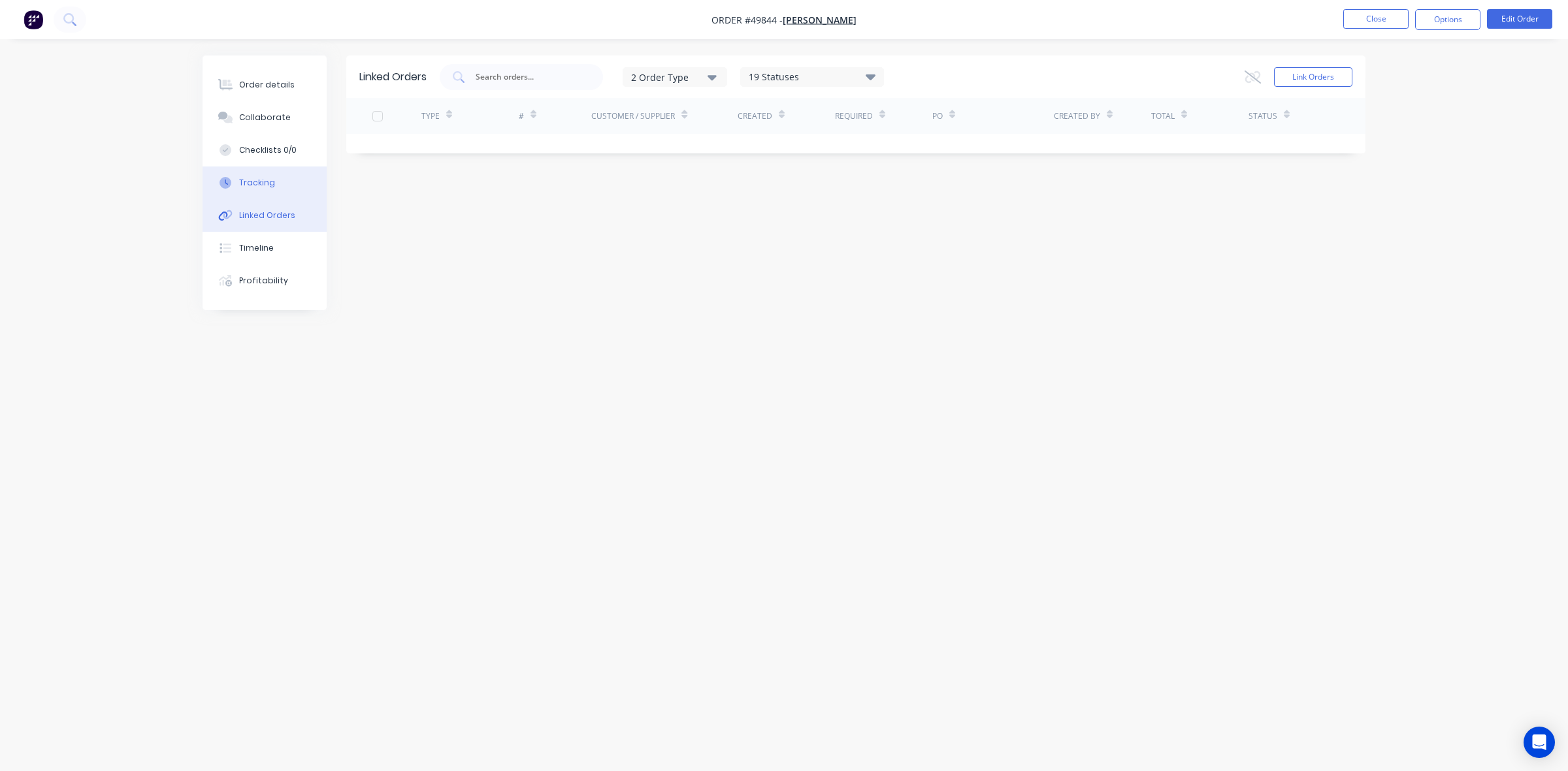
click at [273, 186] on button "Tracking" at bounding box center [264, 183] width 124 height 33
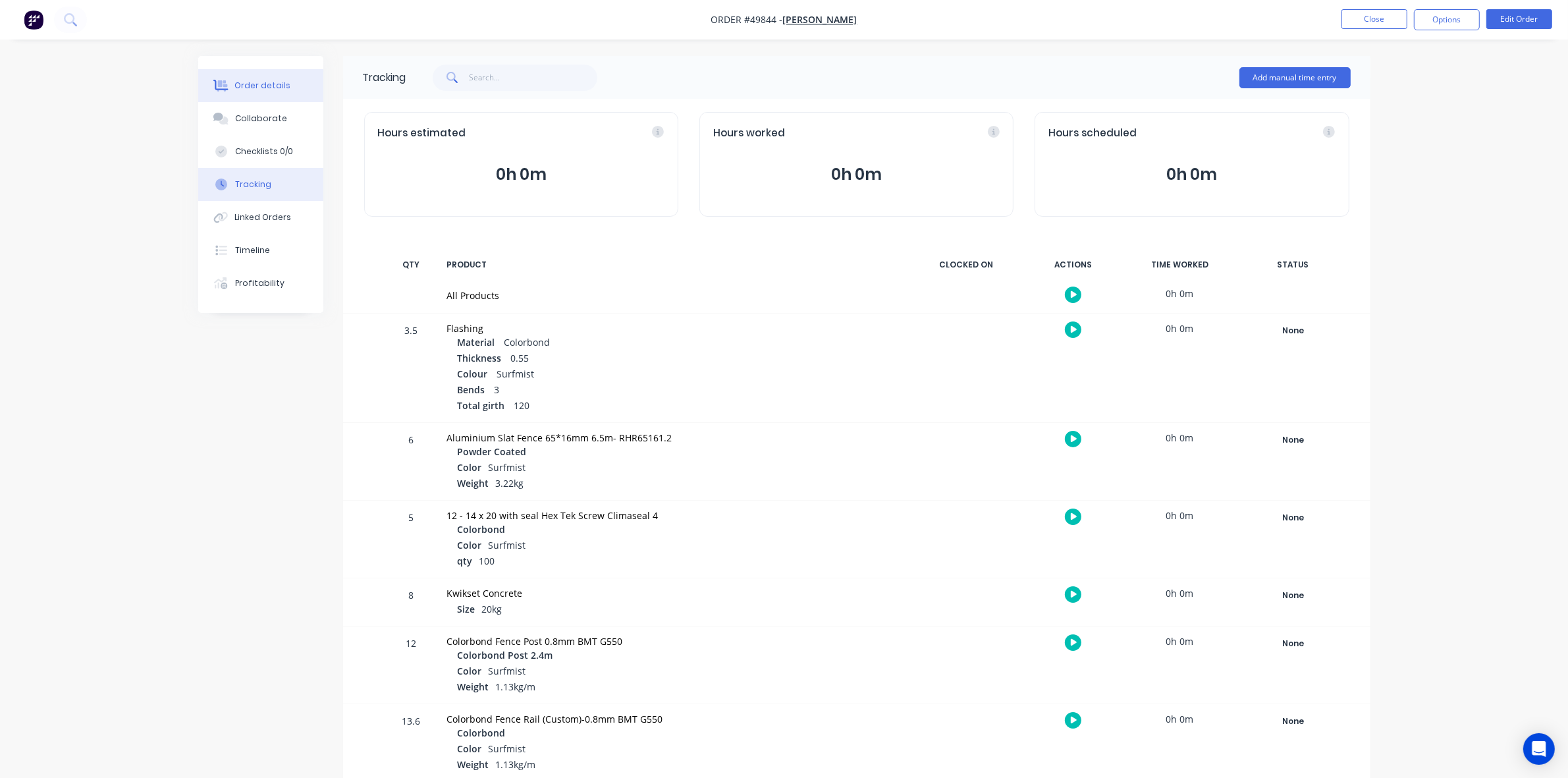
click at [265, 86] on div "Order details" at bounding box center [262, 85] width 56 height 12
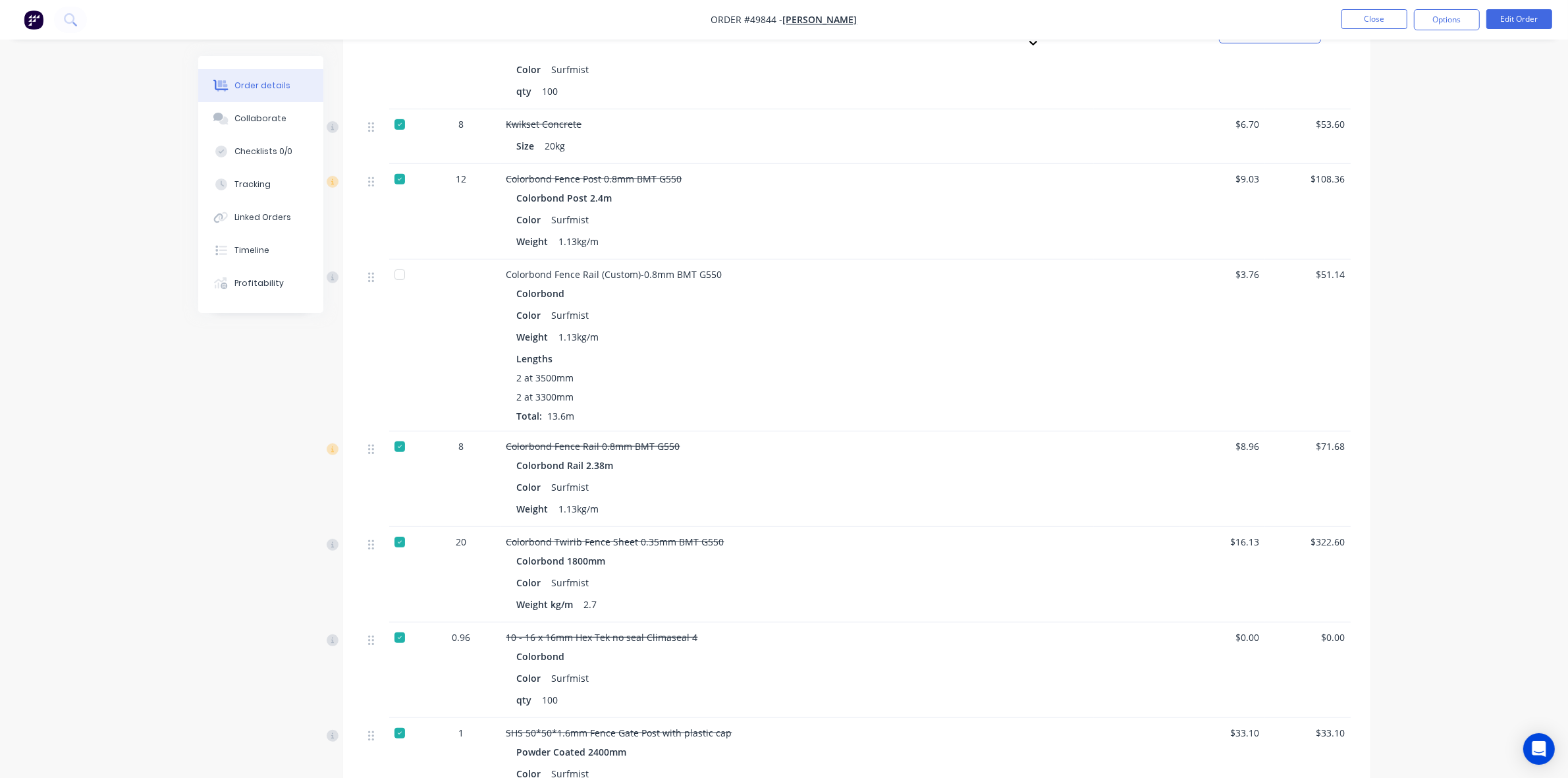
scroll to position [1005, 0]
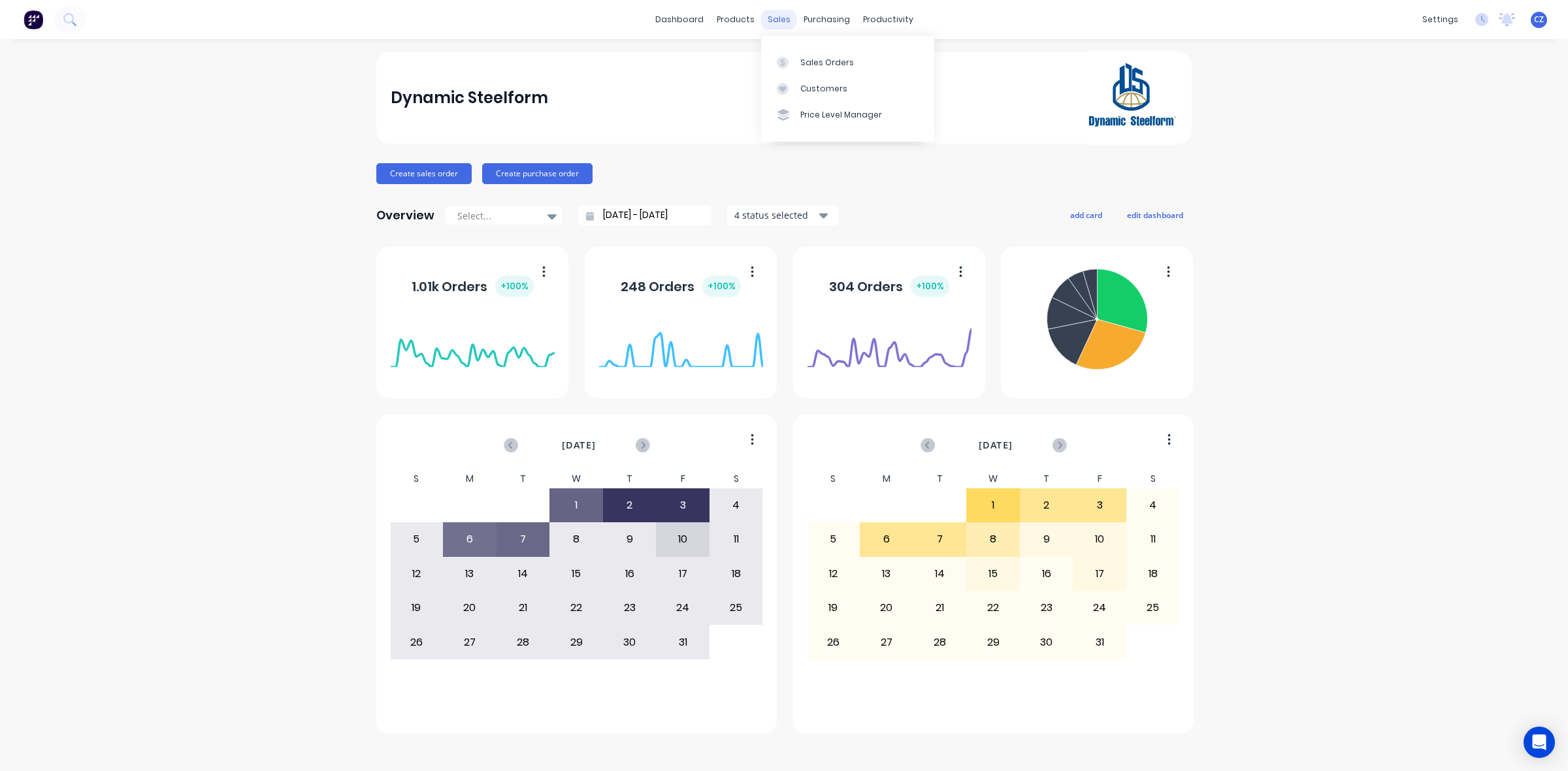
click at [782, 16] on div "sales" at bounding box center [779, 19] width 36 height 20
click at [807, 57] on div "Sales Orders" at bounding box center [827, 63] width 53 height 12
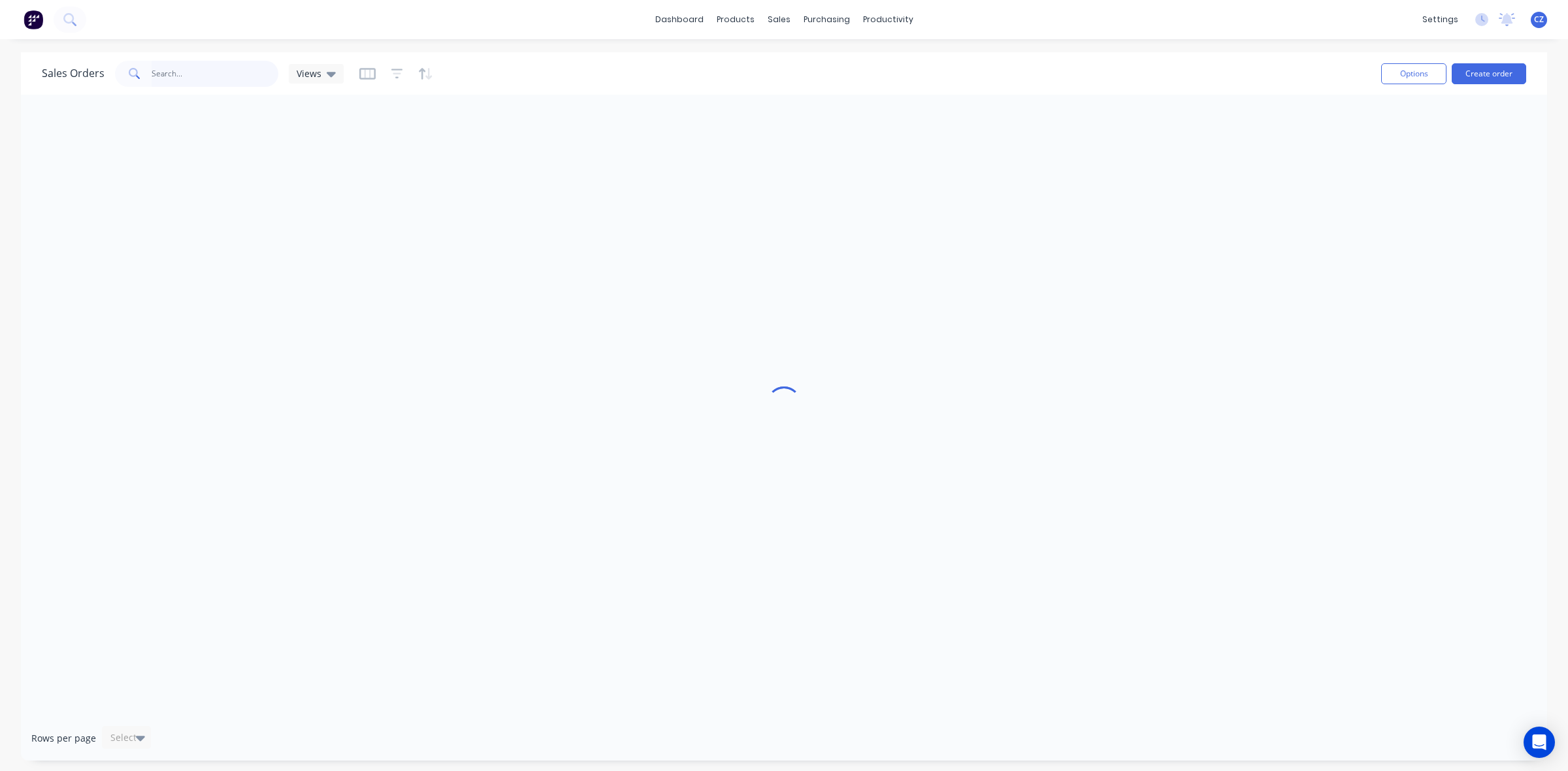
click at [167, 67] on input "text" at bounding box center [216, 74] width 127 height 26
type input "00058325"
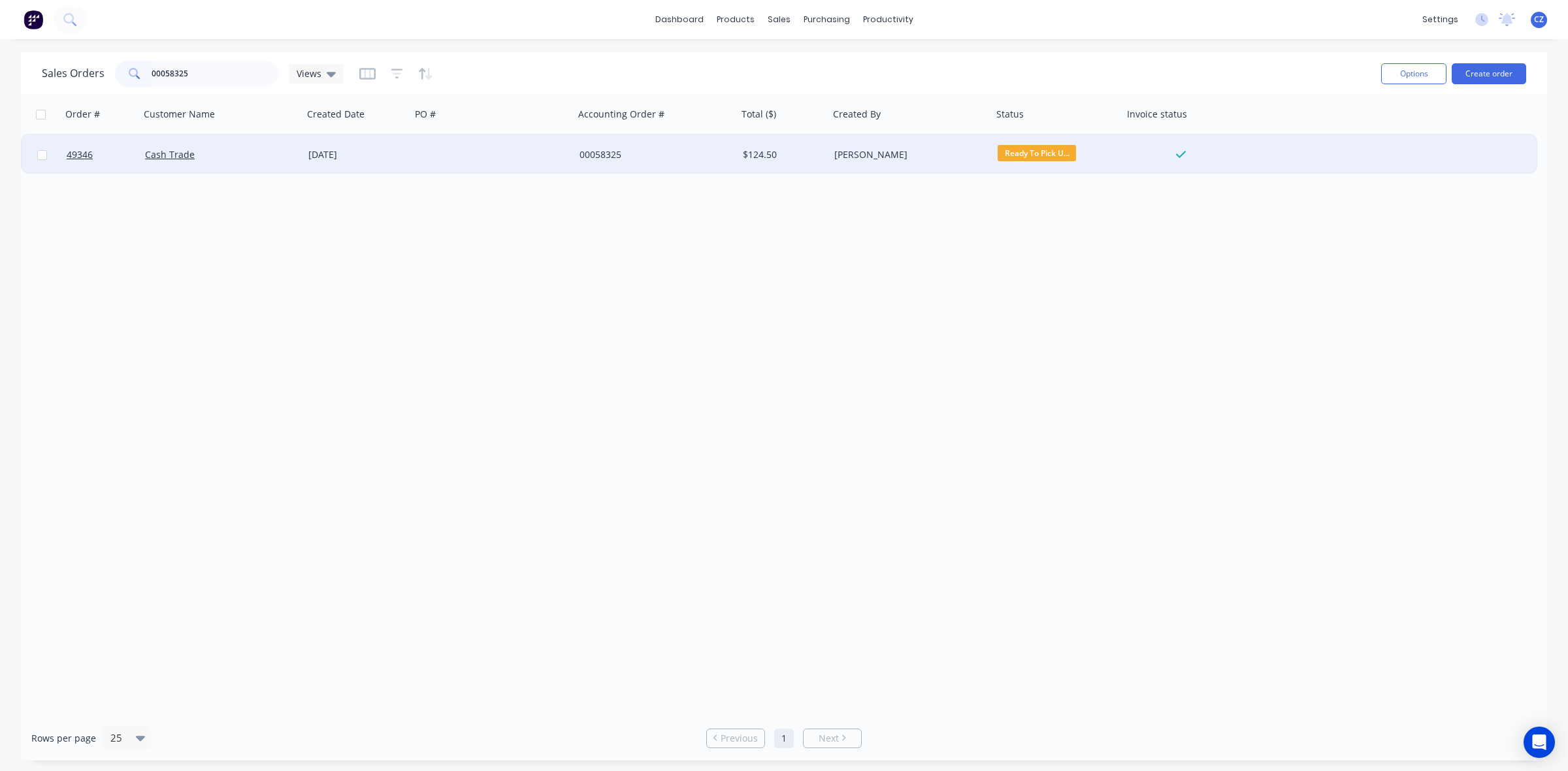
click at [322, 148] on div "[DATE]" at bounding box center [357, 155] width 97 height 13
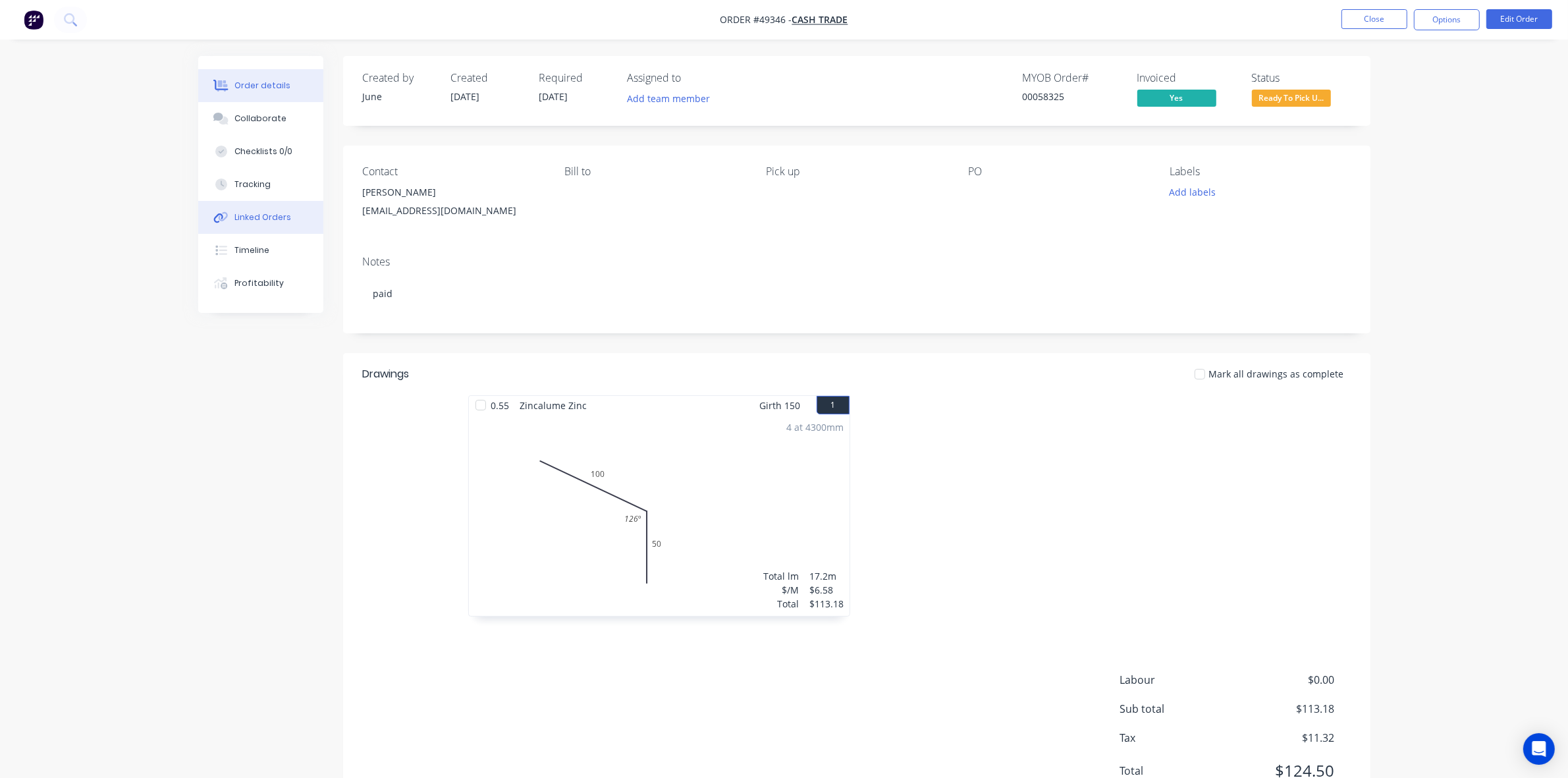
click at [257, 226] on button "Linked Orders" at bounding box center [261, 217] width 125 height 33
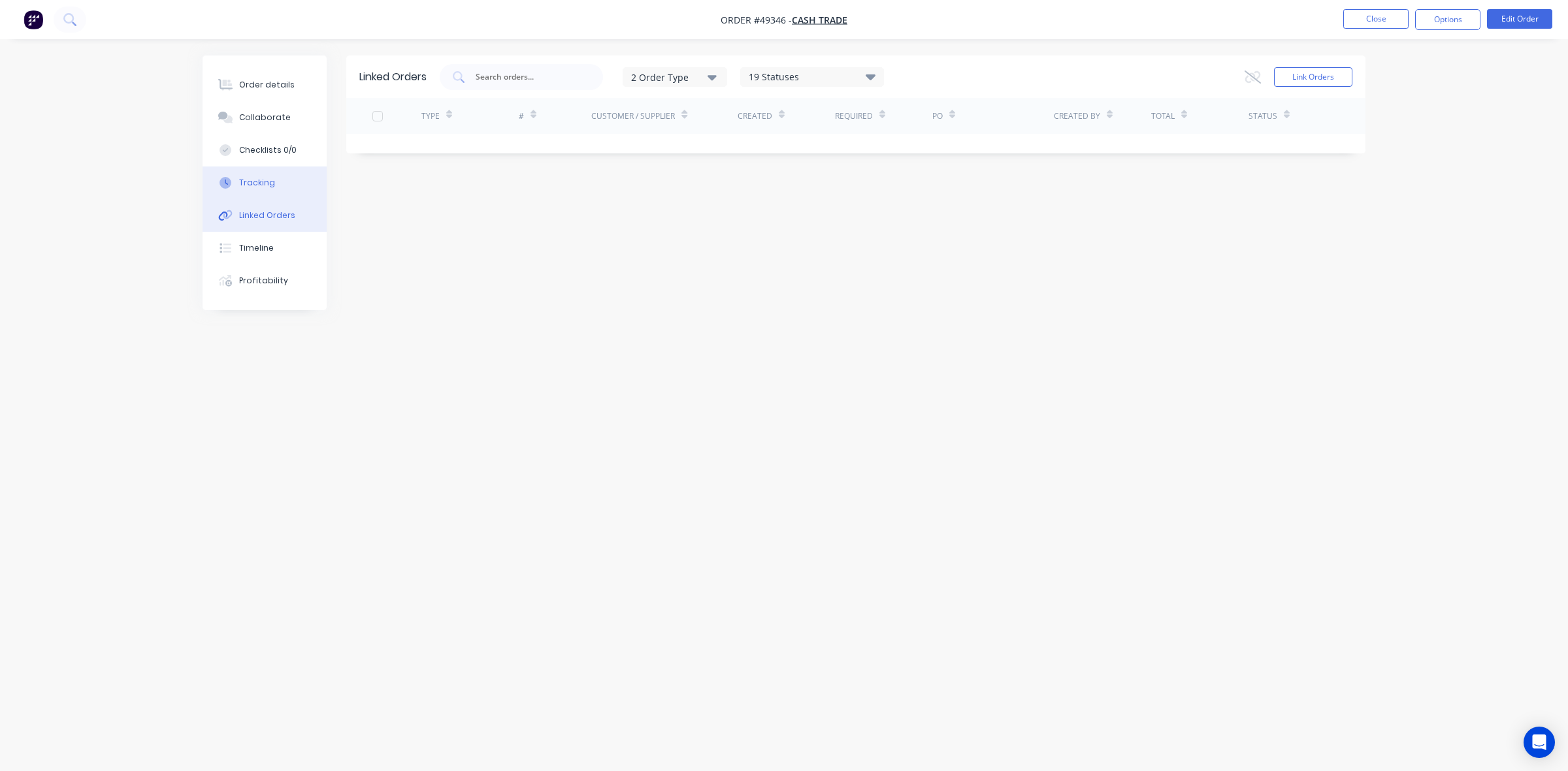
click at [271, 184] on div "Tracking" at bounding box center [257, 183] width 36 height 12
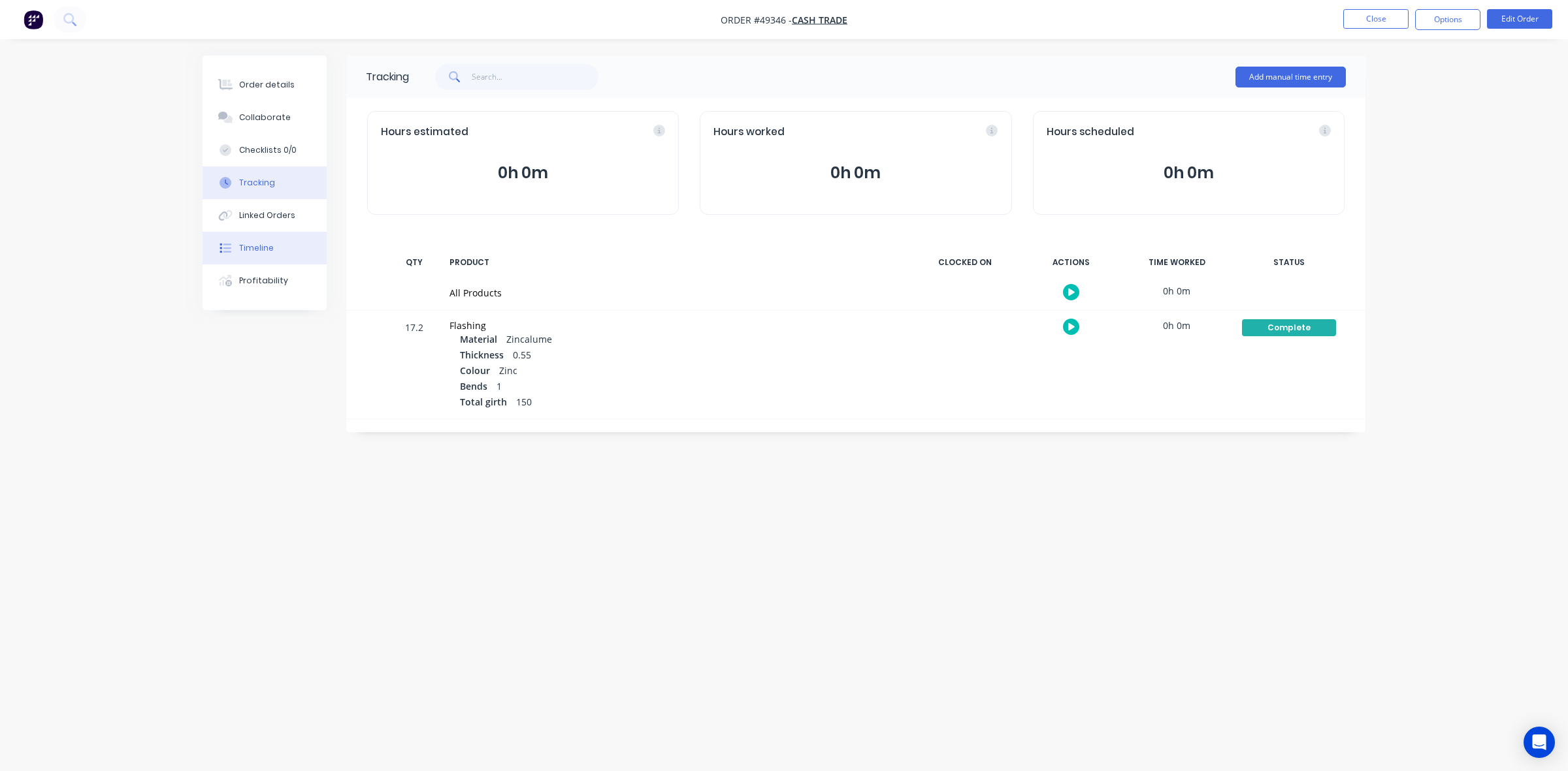
click at [248, 253] on div "Timeline" at bounding box center [256, 248] width 35 height 12
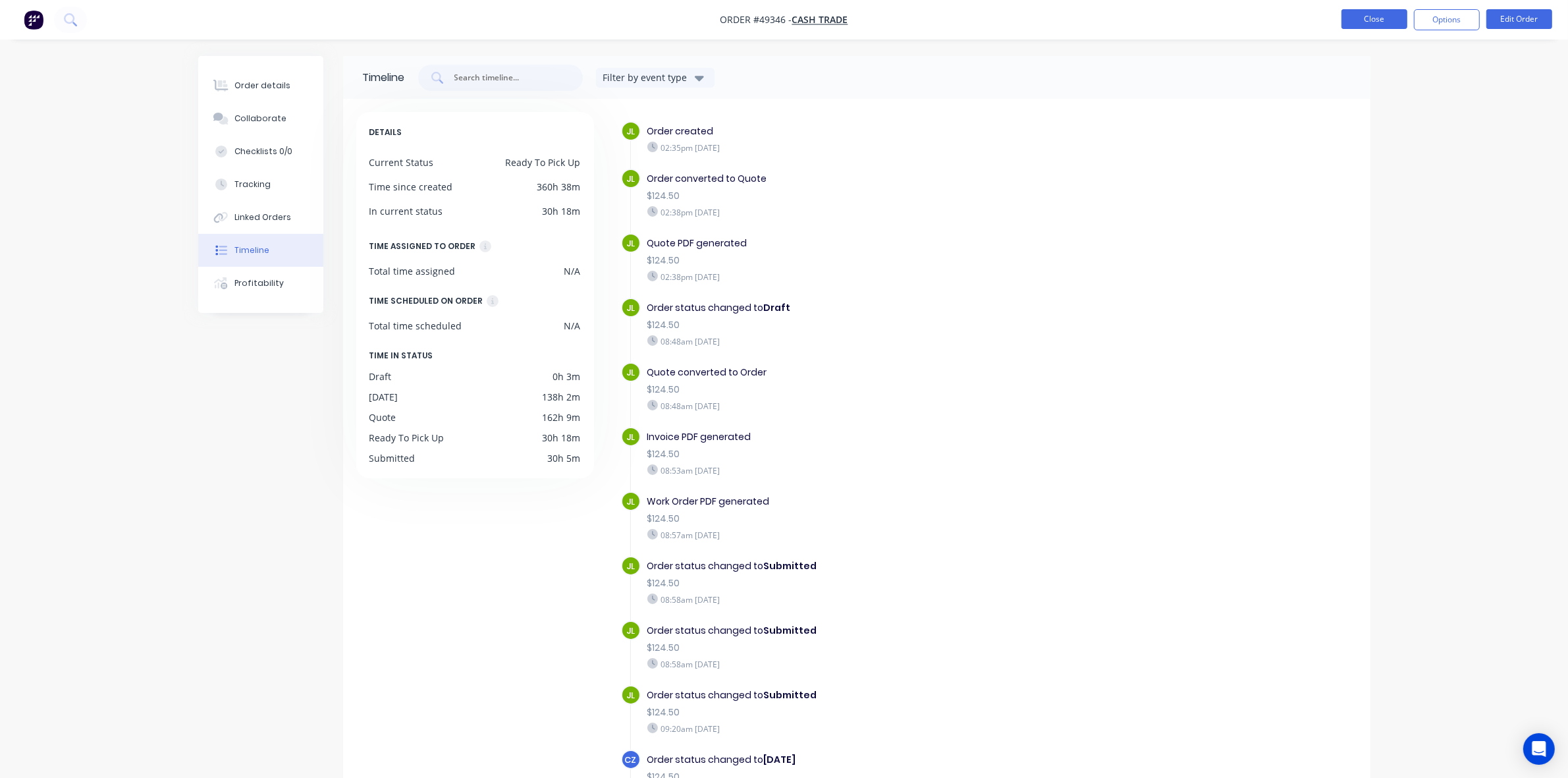
click at [1374, 19] on button "Close" at bounding box center [1375, 19] width 66 height 20
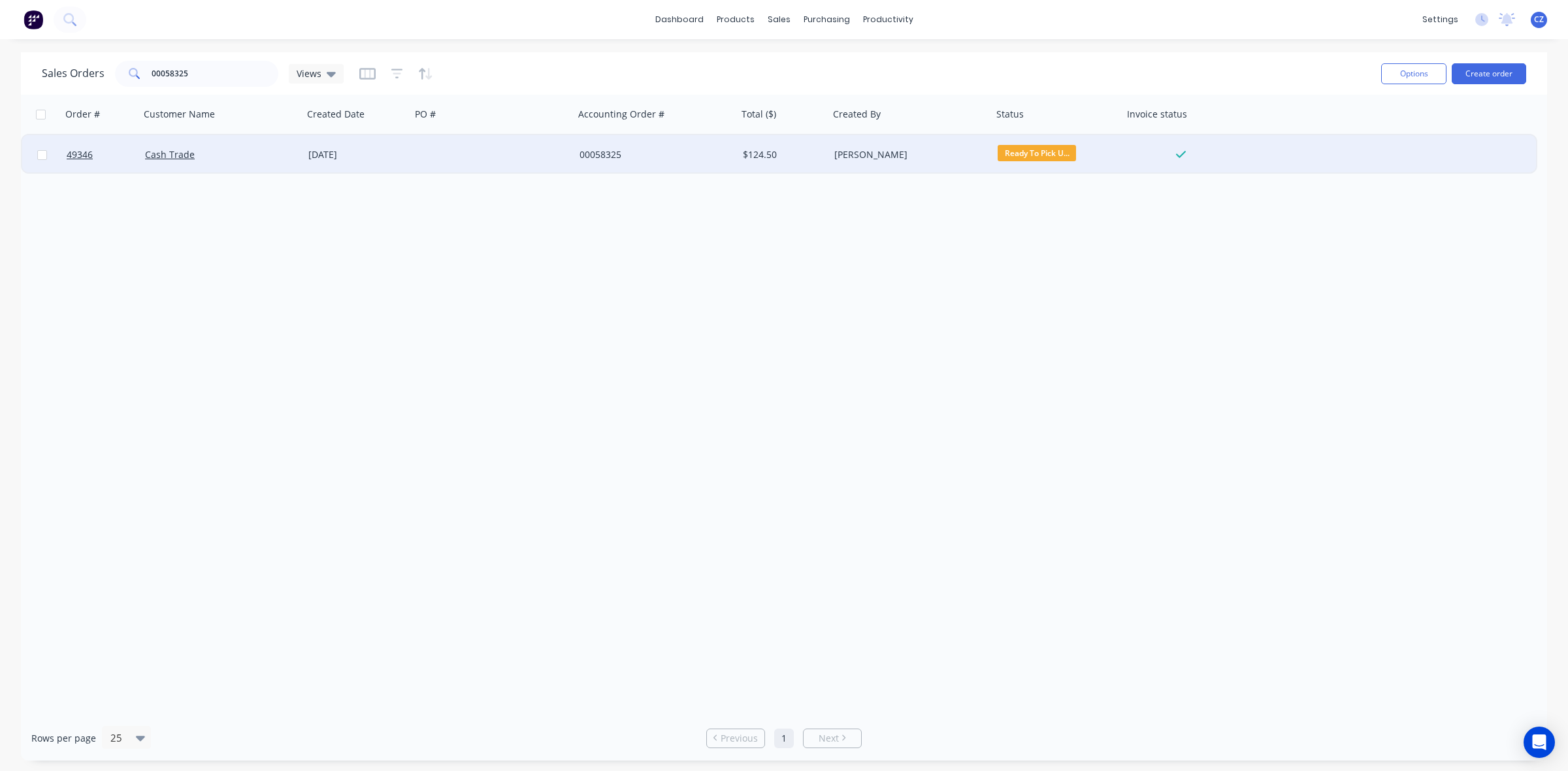
click at [542, 157] on div at bounding box center [492, 155] width 163 height 39
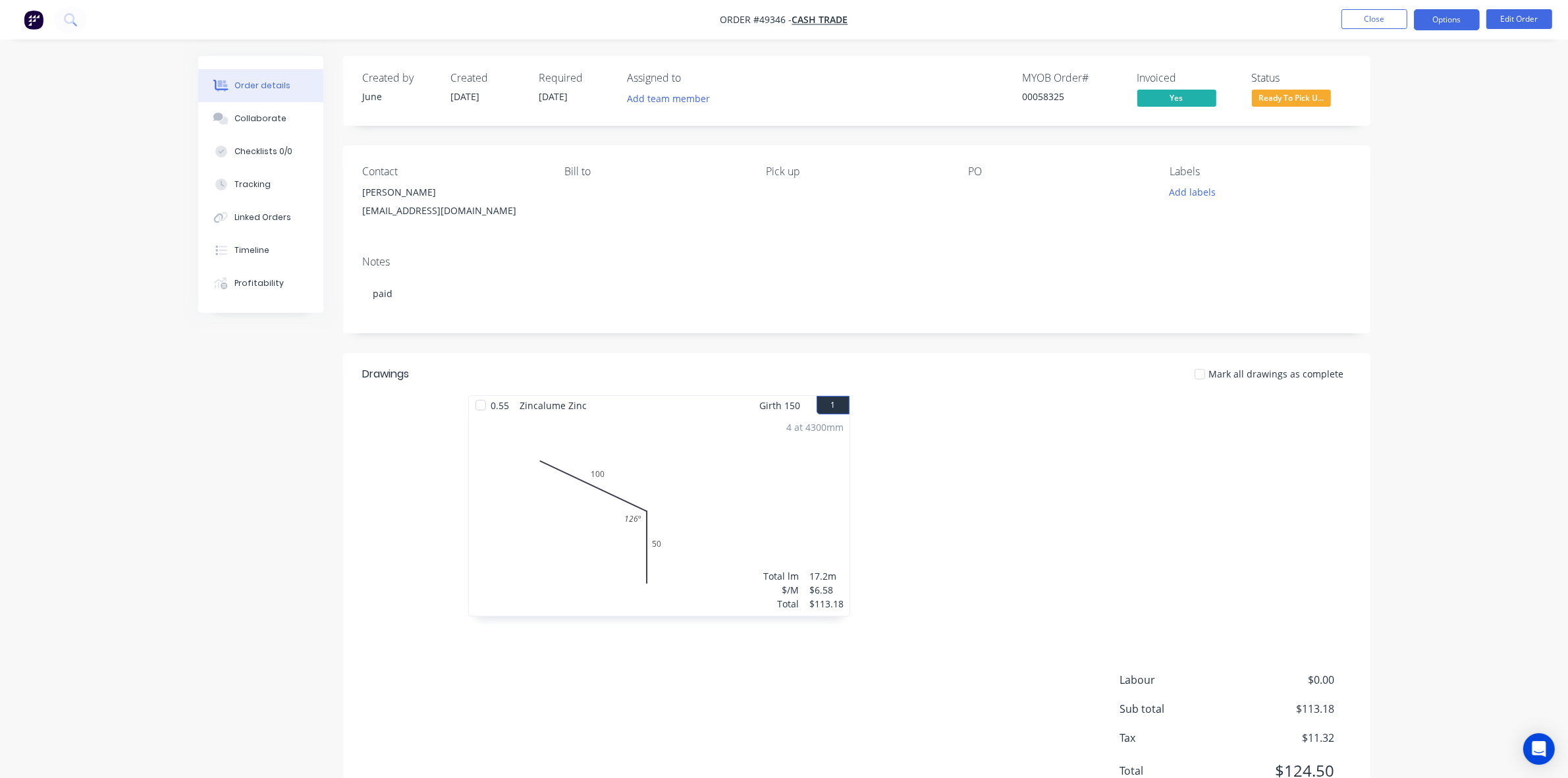
click at [1457, 21] on button "Options" at bounding box center [1447, 20] width 66 height 21
click at [1387, 183] on div "Delivery Docket" at bounding box center [1407, 185] width 121 height 19
click at [1391, 135] on div "Without pricing" at bounding box center [1407, 132] width 121 height 19
click at [1503, 494] on div "Order details Collaborate Checklists 0/0 Tracking Linked Orders Timeline Profit…" at bounding box center [784, 418] width 1568 height 836
click at [1313, 97] on span "Ready To Pick U..." at bounding box center [1292, 97] width 79 height 16
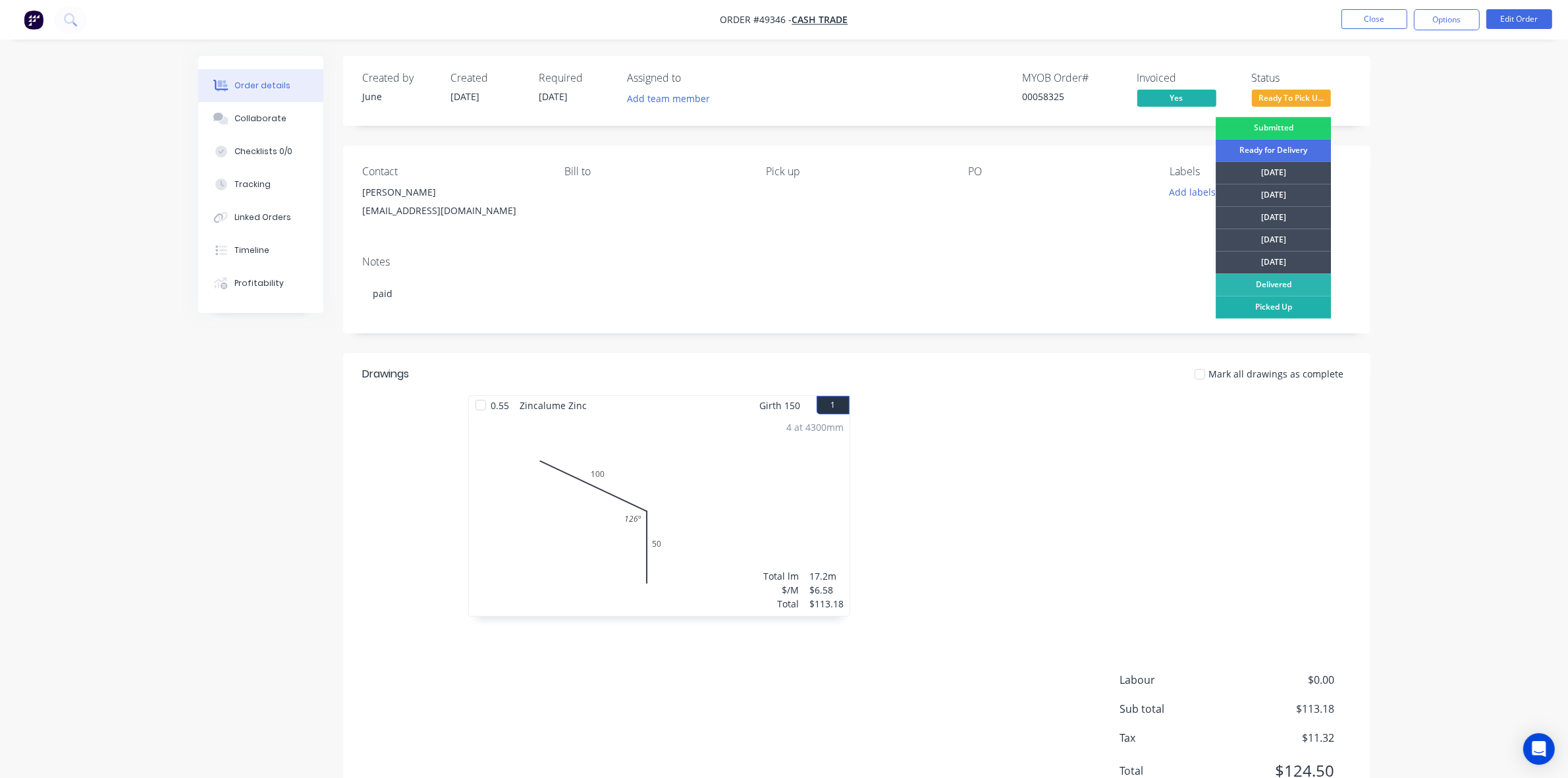
click at [1279, 304] on div "Picked Up" at bounding box center [1273, 308] width 115 height 23
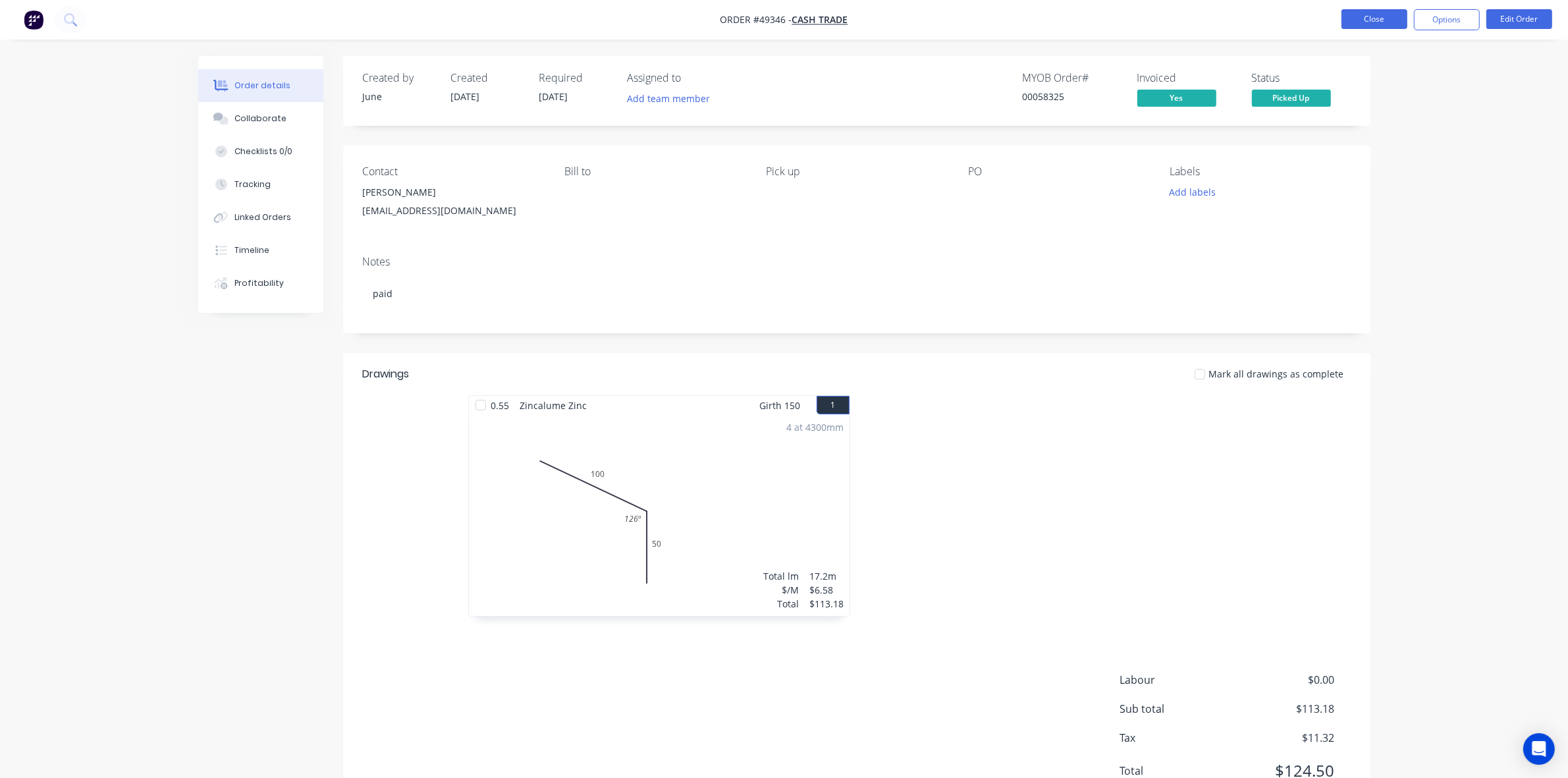
click at [1368, 23] on button "Close" at bounding box center [1375, 19] width 66 height 20
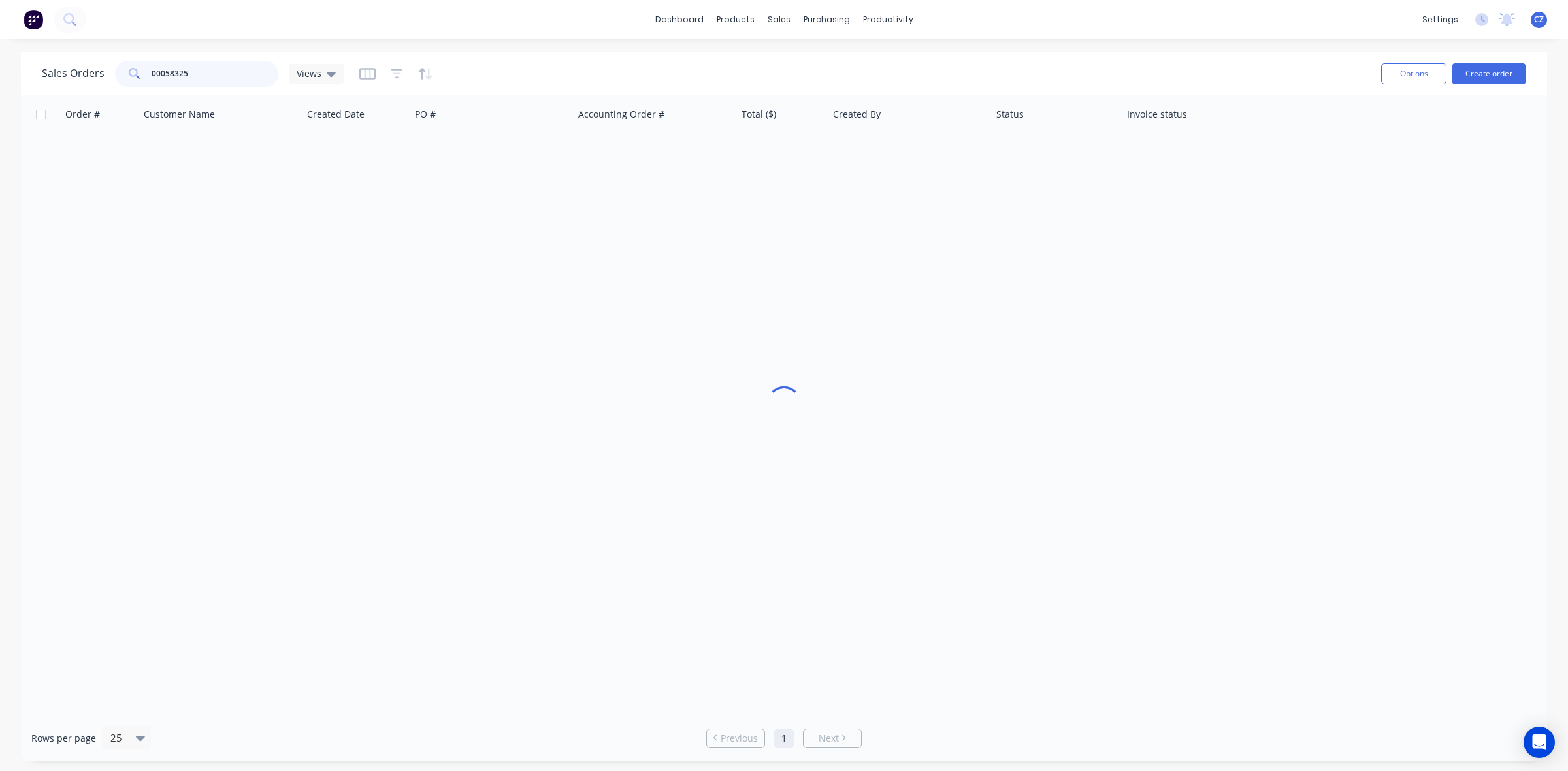
drag, startPoint x: 261, startPoint y: 73, endPoint x: 7, endPoint y: 69, distance: 254.0
click at [7, 70] on div "Sales Orders 00058325 Views Options Create order Order # Customer Name Created …" at bounding box center [784, 407] width 1568 height 708
type input "12207"
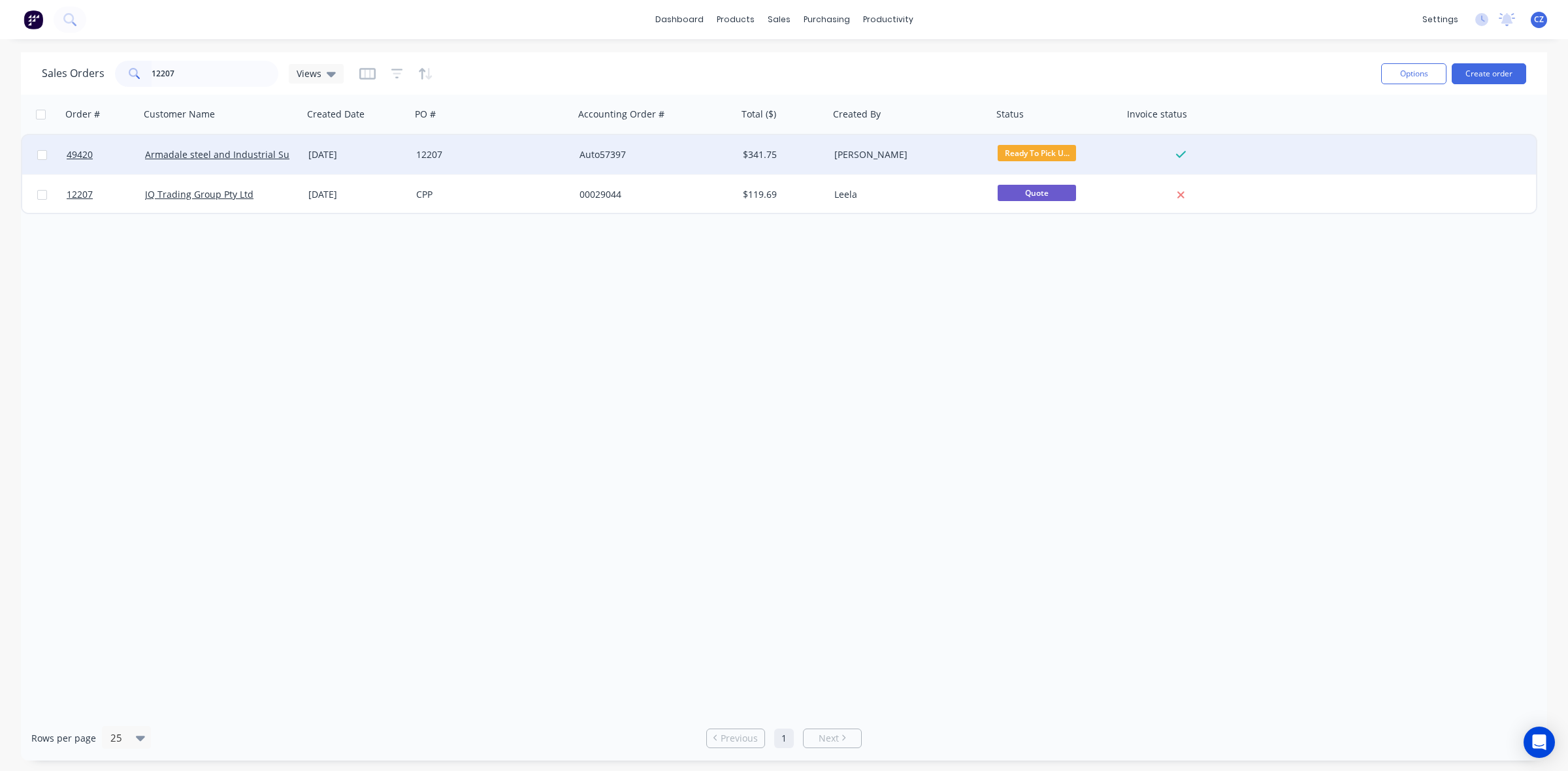
click at [260, 169] on div "Armadale steel and Industrial Supplies" at bounding box center [221, 155] width 163 height 39
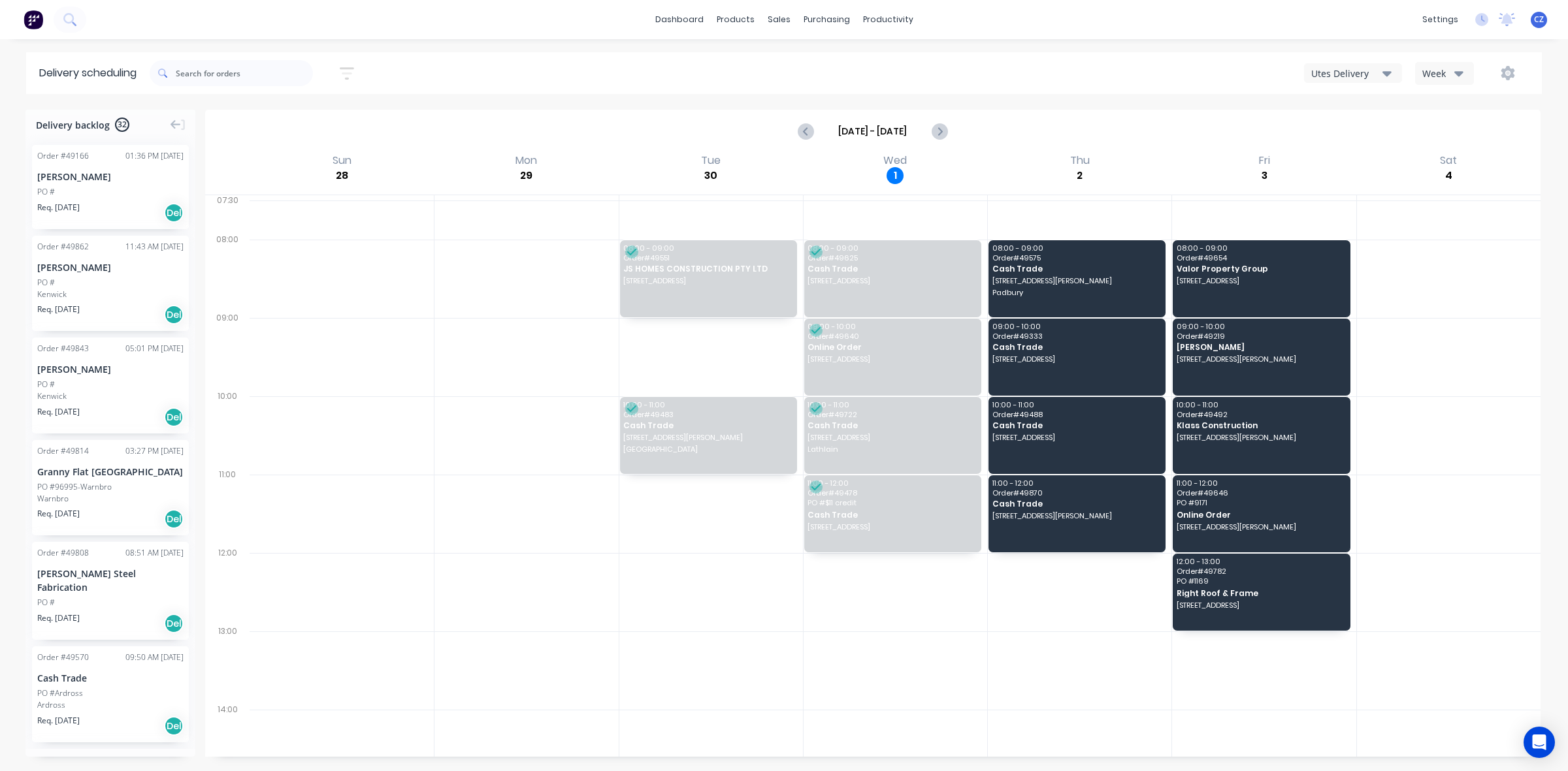
click at [1307, 73] on button "Utes Delivery" at bounding box center [1352, 73] width 98 height 20
click at [1375, 94] on div "Semi-Truck with Hiab" at bounding box center [1369, 107] width 129 height 26
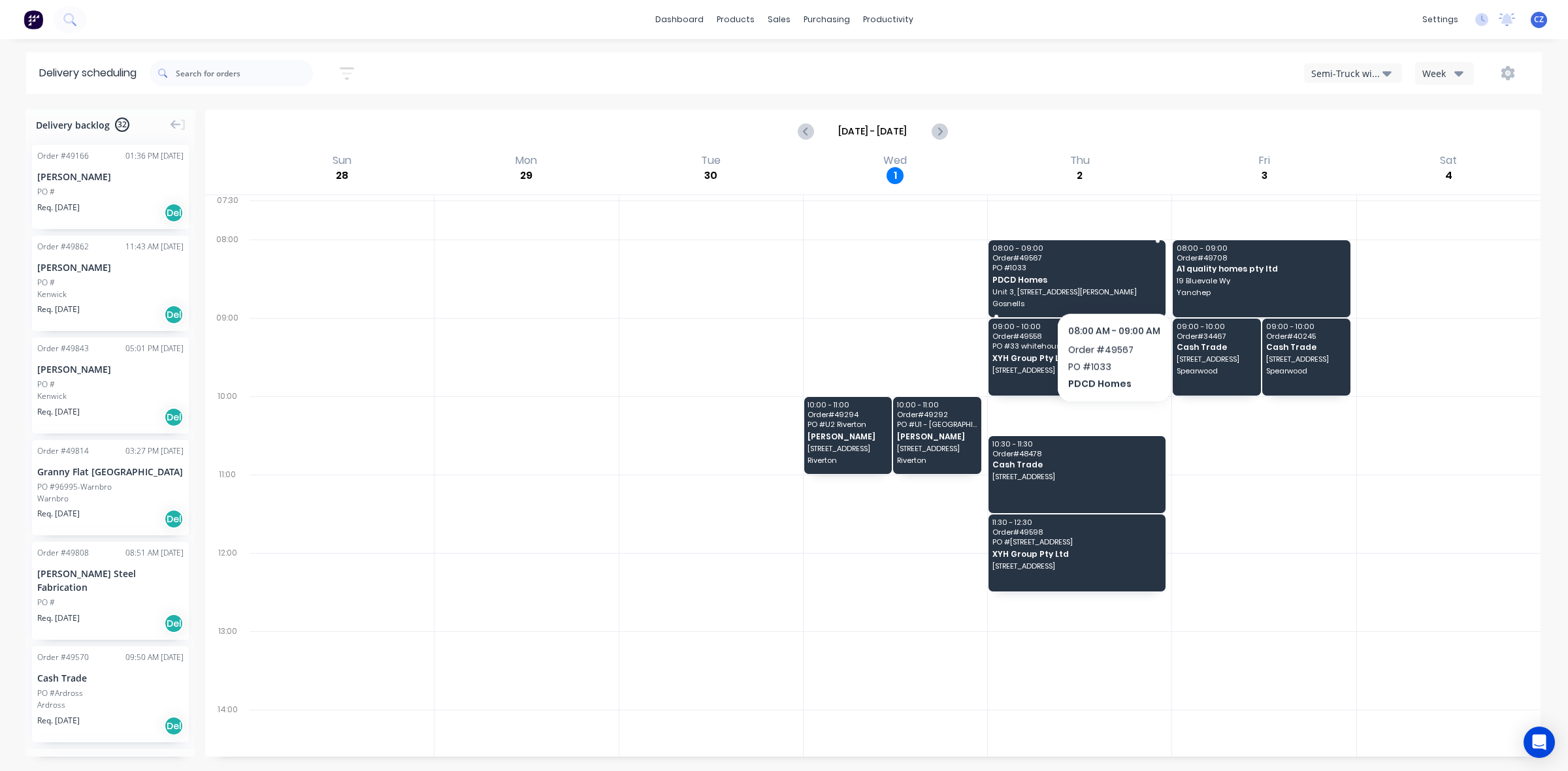
click at [1113, 278] on span "PDCD Homes" at bounding box center [1076, 279] width 168 height 8
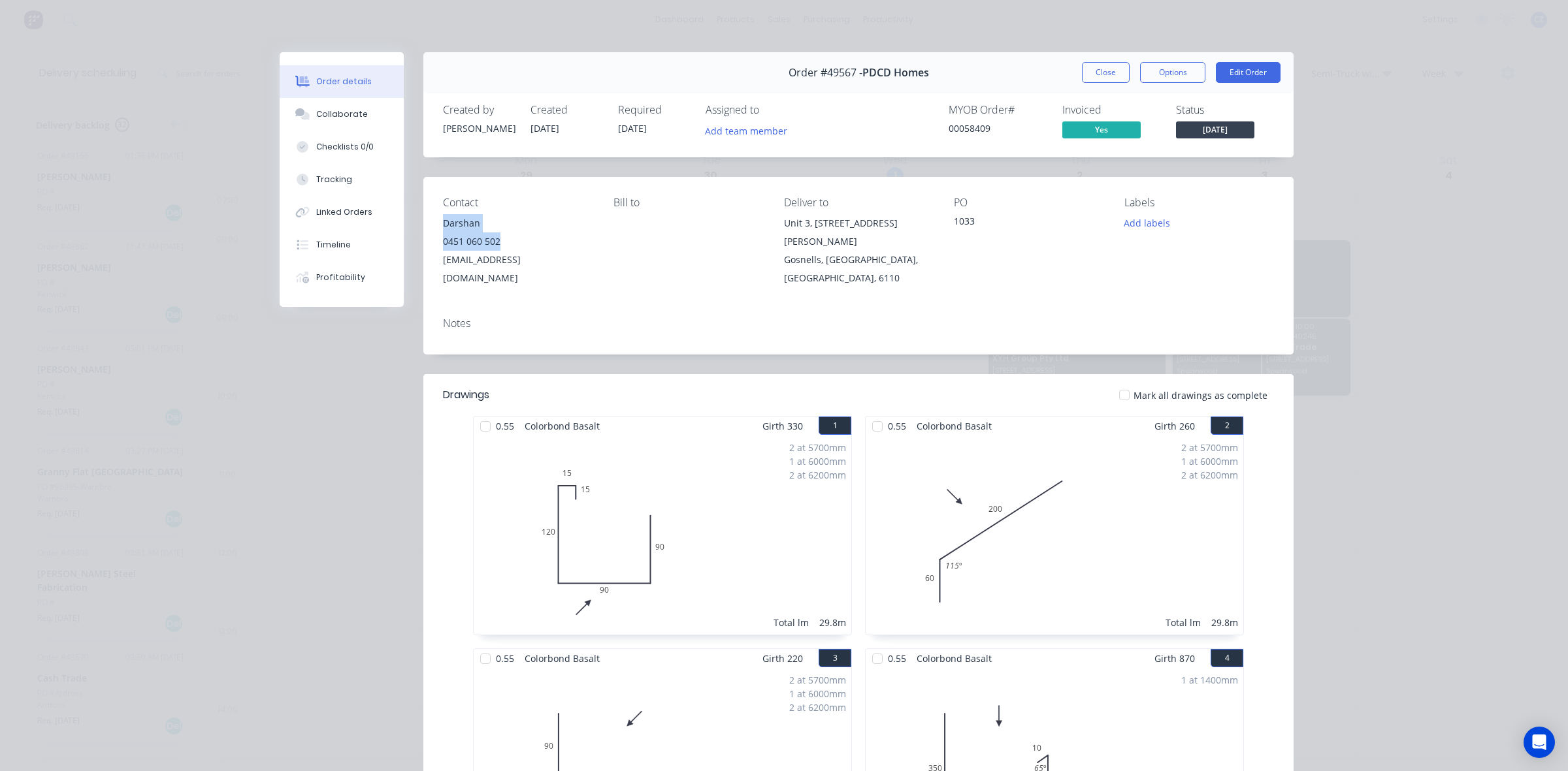
drag, startPoint x: 508, startPoint y: 240, endPoint x: 436, endPoint y: 217, distance: 75.6
click at [443, 217] on div "Darshan 0451 060 502 [EMAIL_ADDRESS][DOMAIN_NAME]" at bounding box center [518, 251] width 150 height 73
copy div "Darshan 0451 060 502"
click at [1082, 69] on button "Close" at bounding box center [1105, 72] width 48 height 21
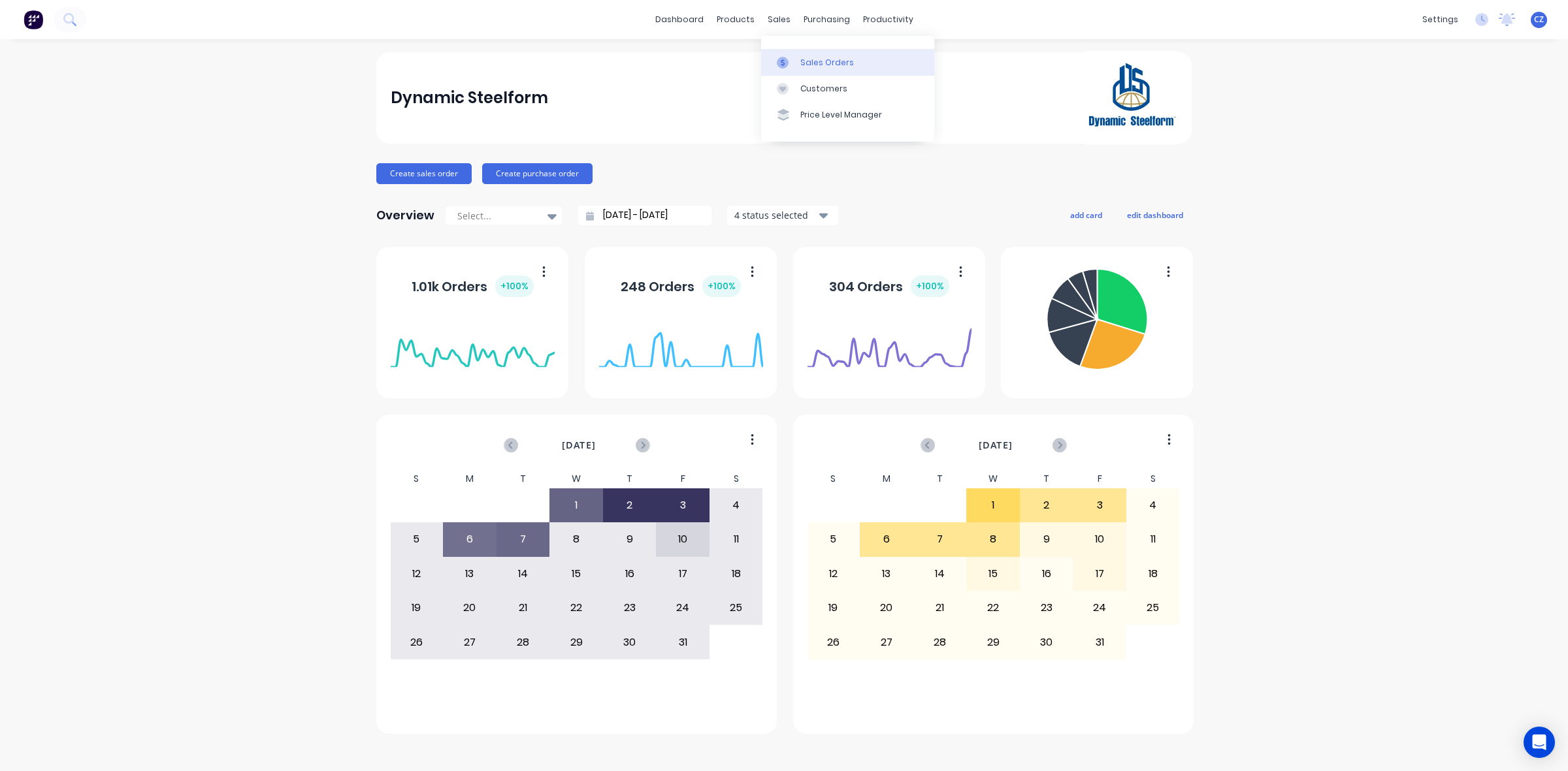
click at [797, 56] on link "Sales Orders" at bounding box center [847, 62] width 173 height 26
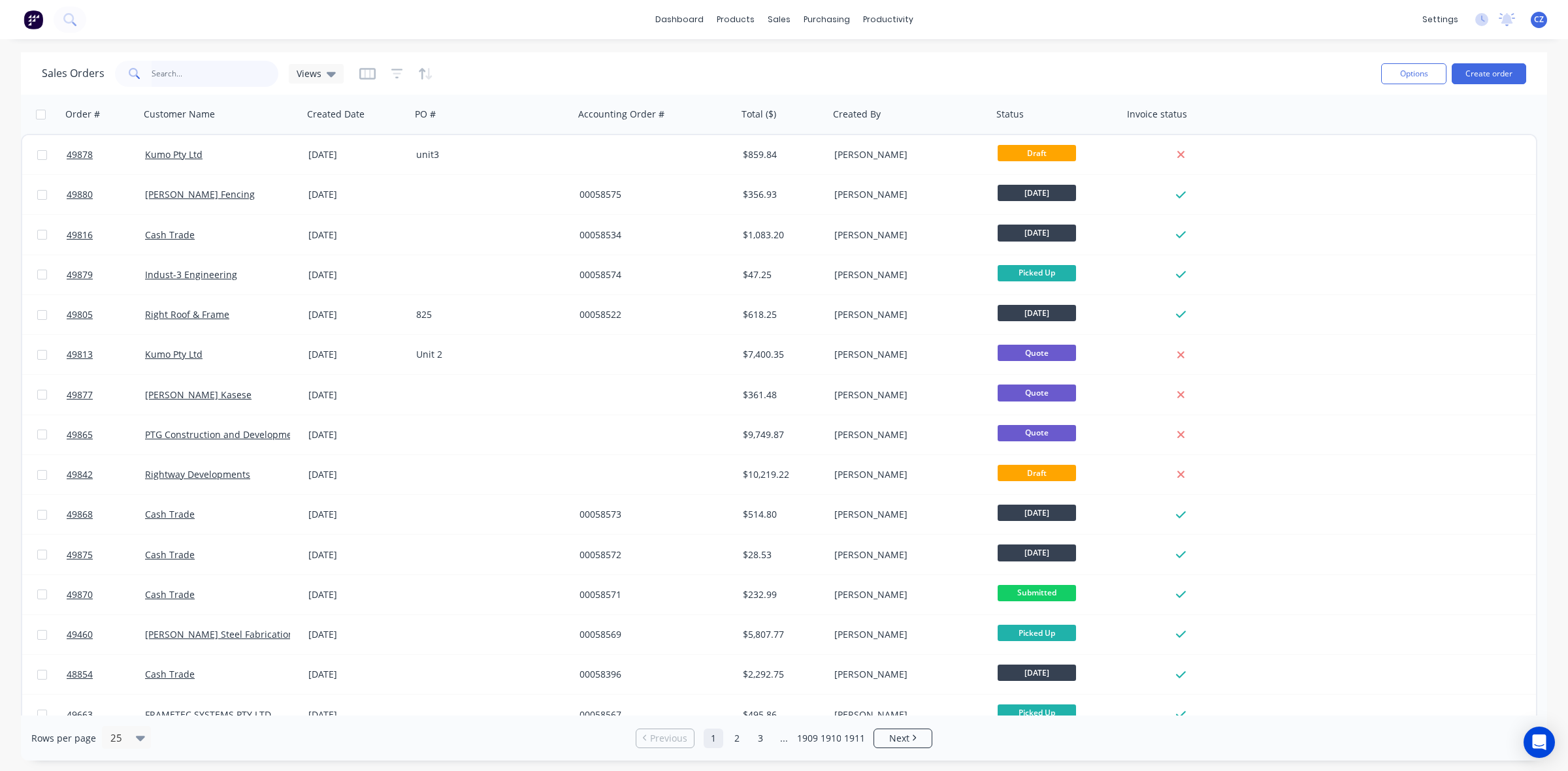
click at [208, 66] on input "text" at bounding box center [216, 74] width 127 height 26
type input "498"
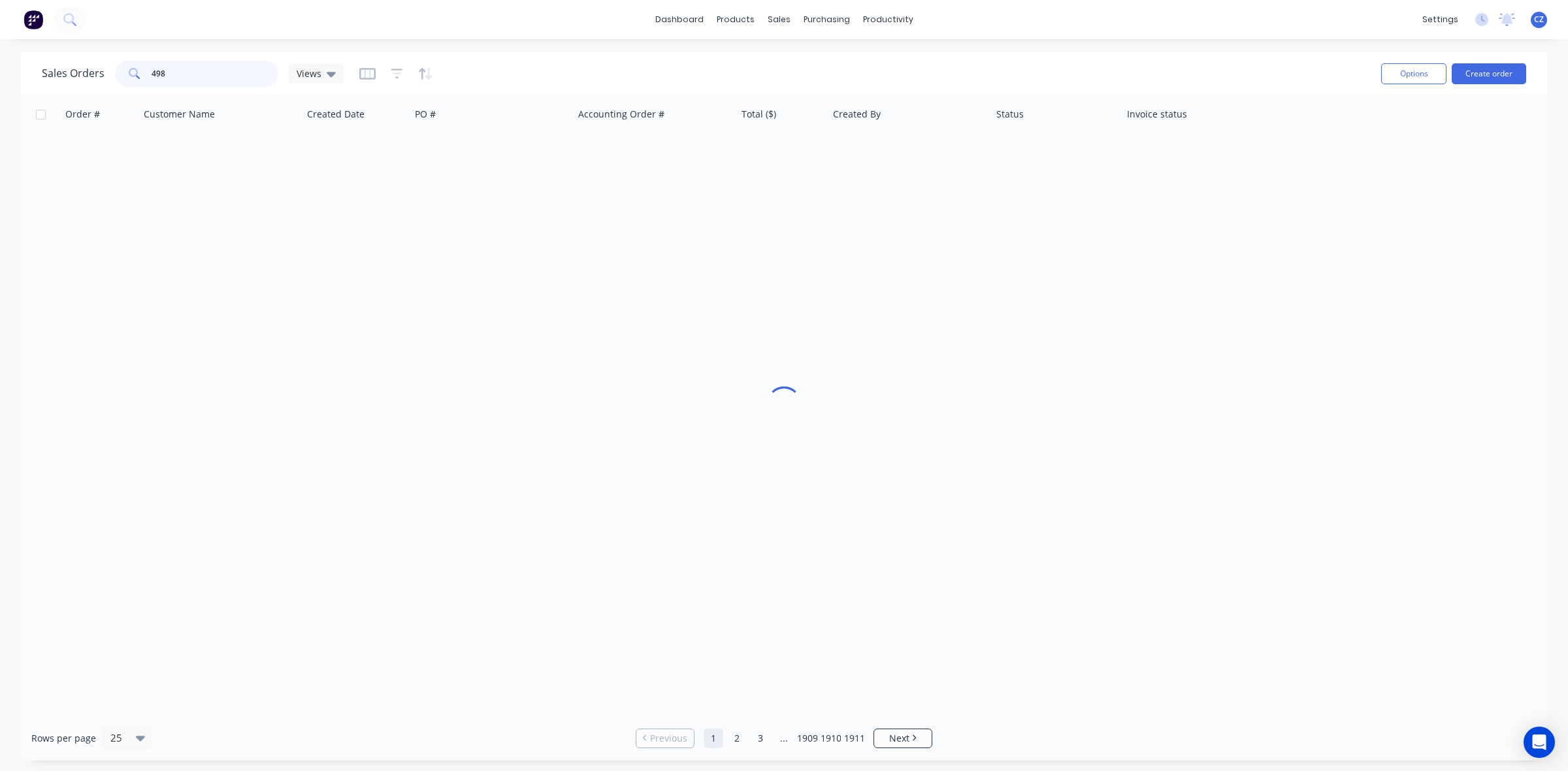
drag, startPoint x: 216, startPoint y: 67, endPoint x: 101, endPoint y: 75, distance: 115.3
click at [101, 75] on div "Sales Orders 498 Views" at bounding box center [193, 74] width 302 height 26
click at [242, 75] on input "chen" at bounding box center [216, 74] width 127 height 26
drag, startPoint x: 240, startPoint y: 75, endPoint x: 63, endPoint y: 85, distance: 177.3
click at [67, 83] on div "Sales Orders chen Views" at bounding box center [193, 74] width 302 height 26
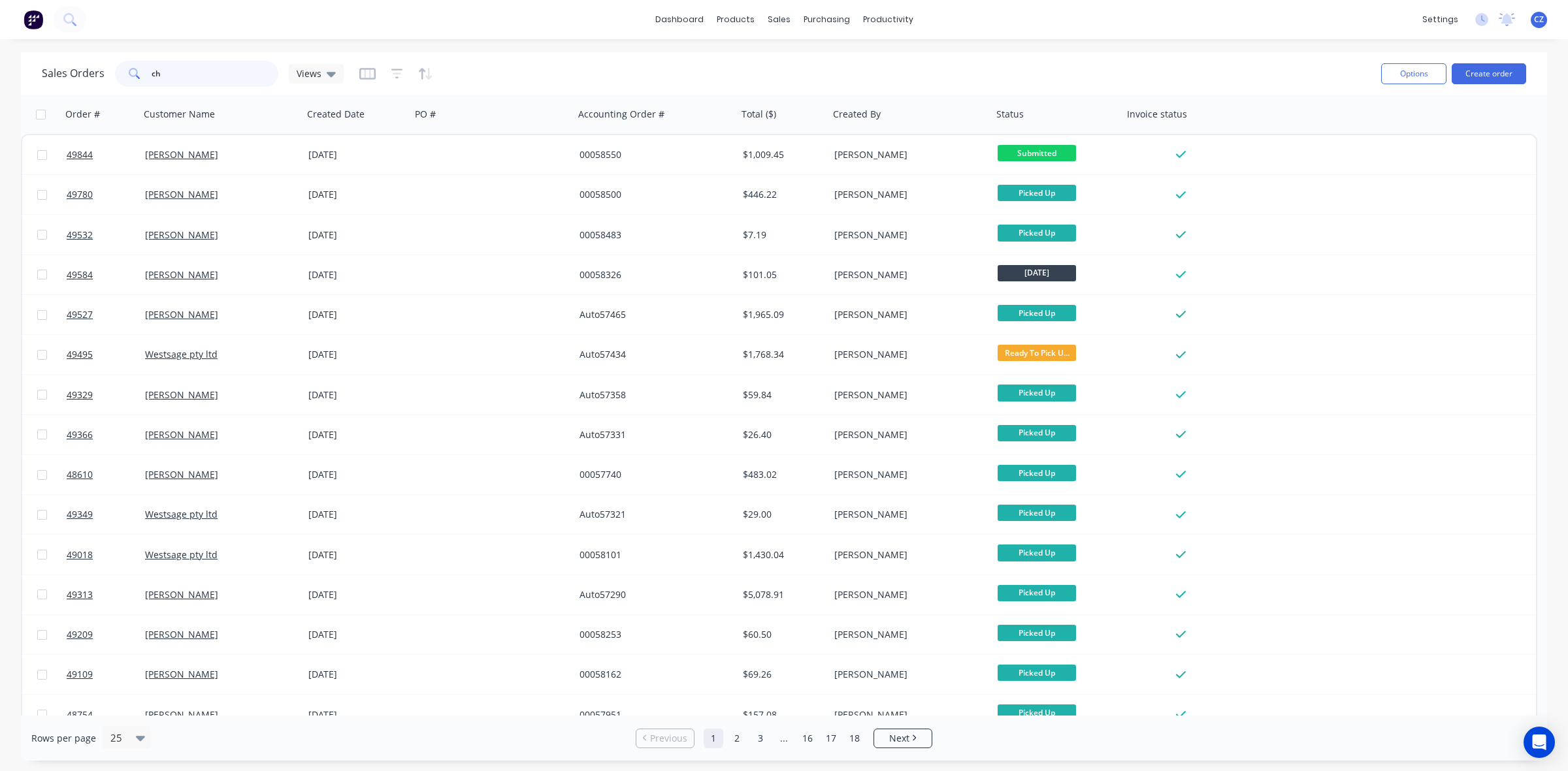
type input "che"
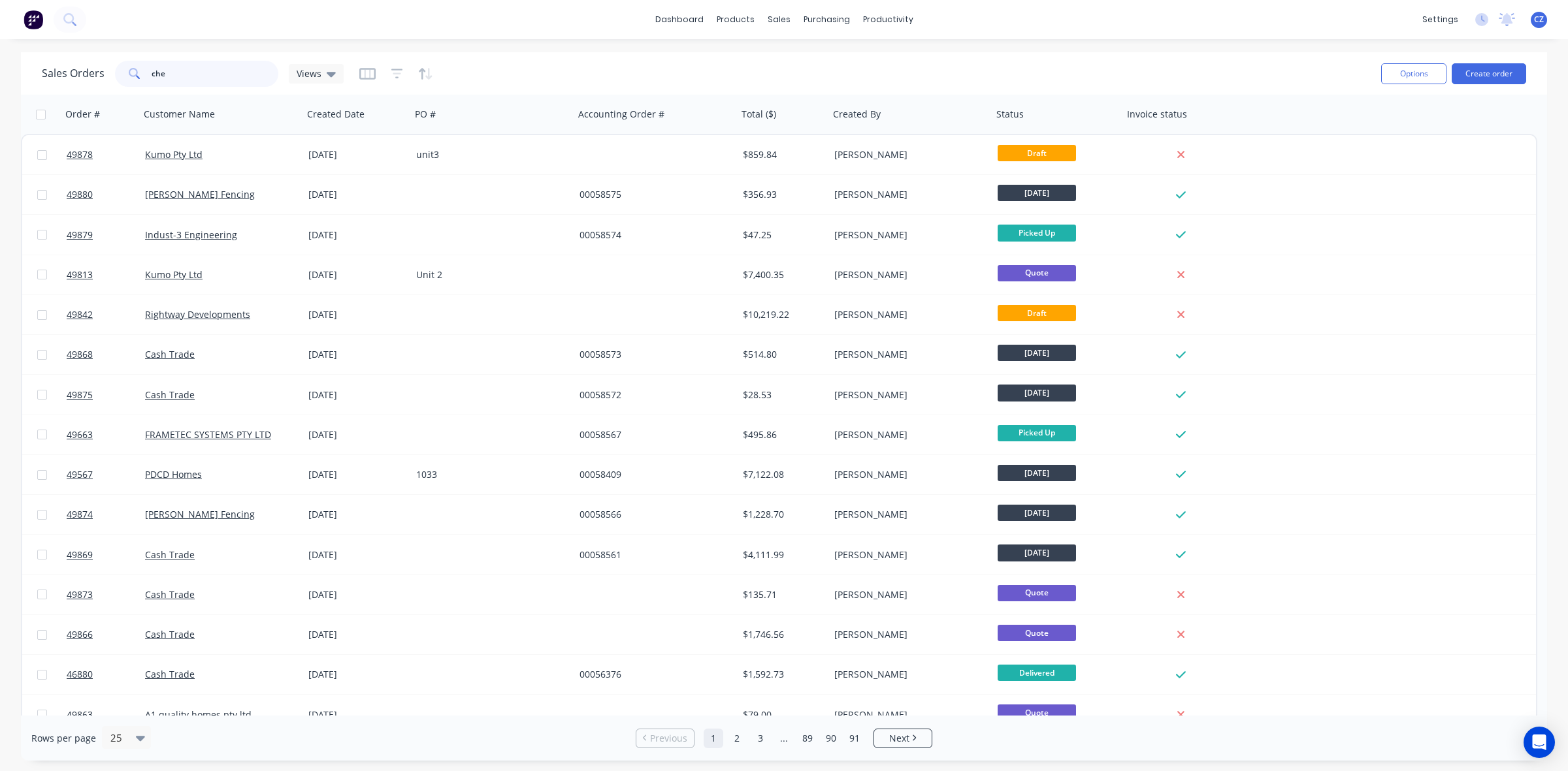
drag, startPoint x: 203, startPoint y: 73, endPoint x: 0, endPoint y: 70, distance: 203.0
click at [0, 70] on div "Sales Orders che Views Options Create order Order # Customer Name Created Date …" at bounding box center [784, 407] width 1568 height 708
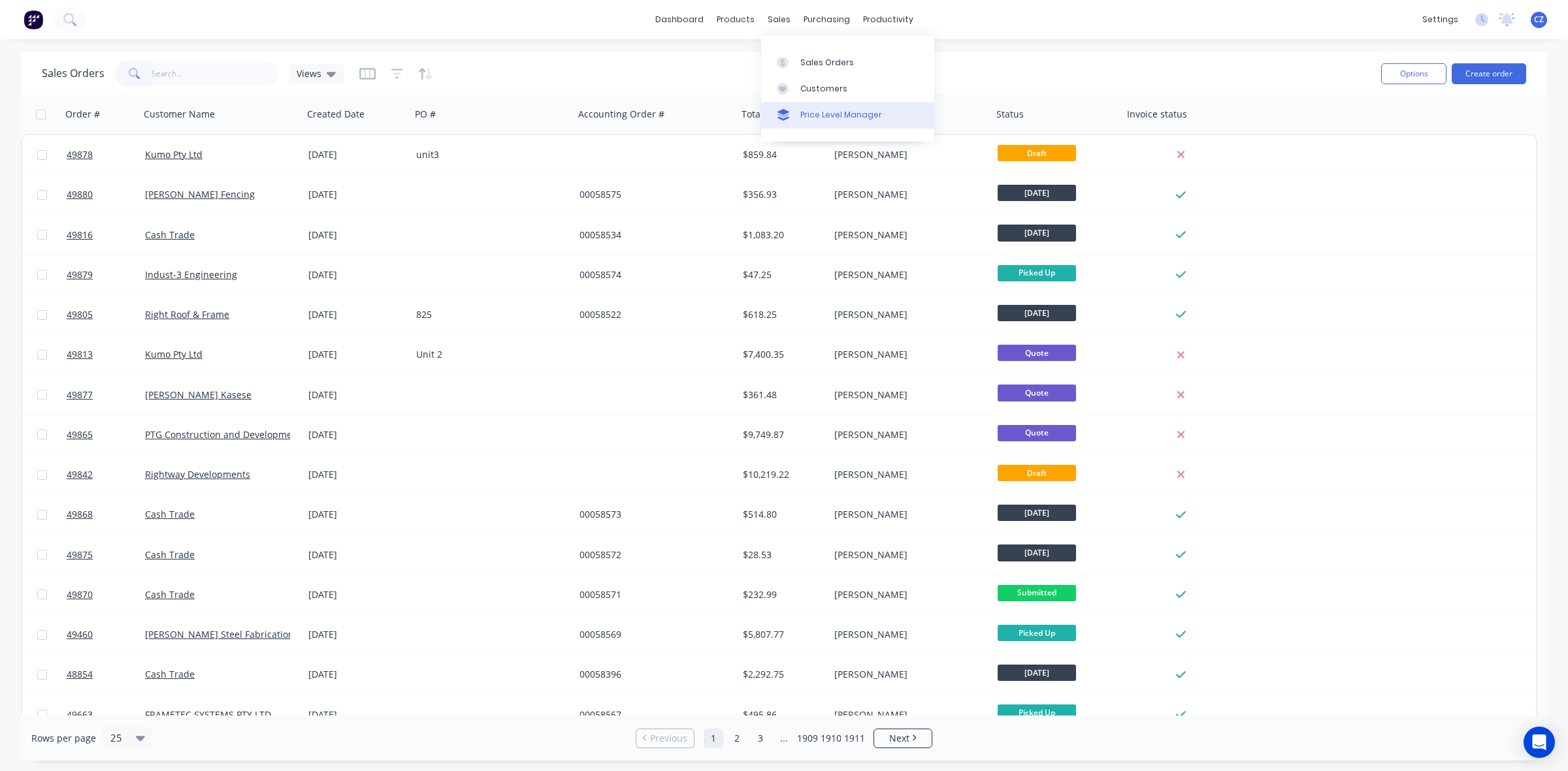
click at [794, 102] on link "Price Level Manager" at bounding box center [847, 115] width 173 height 26
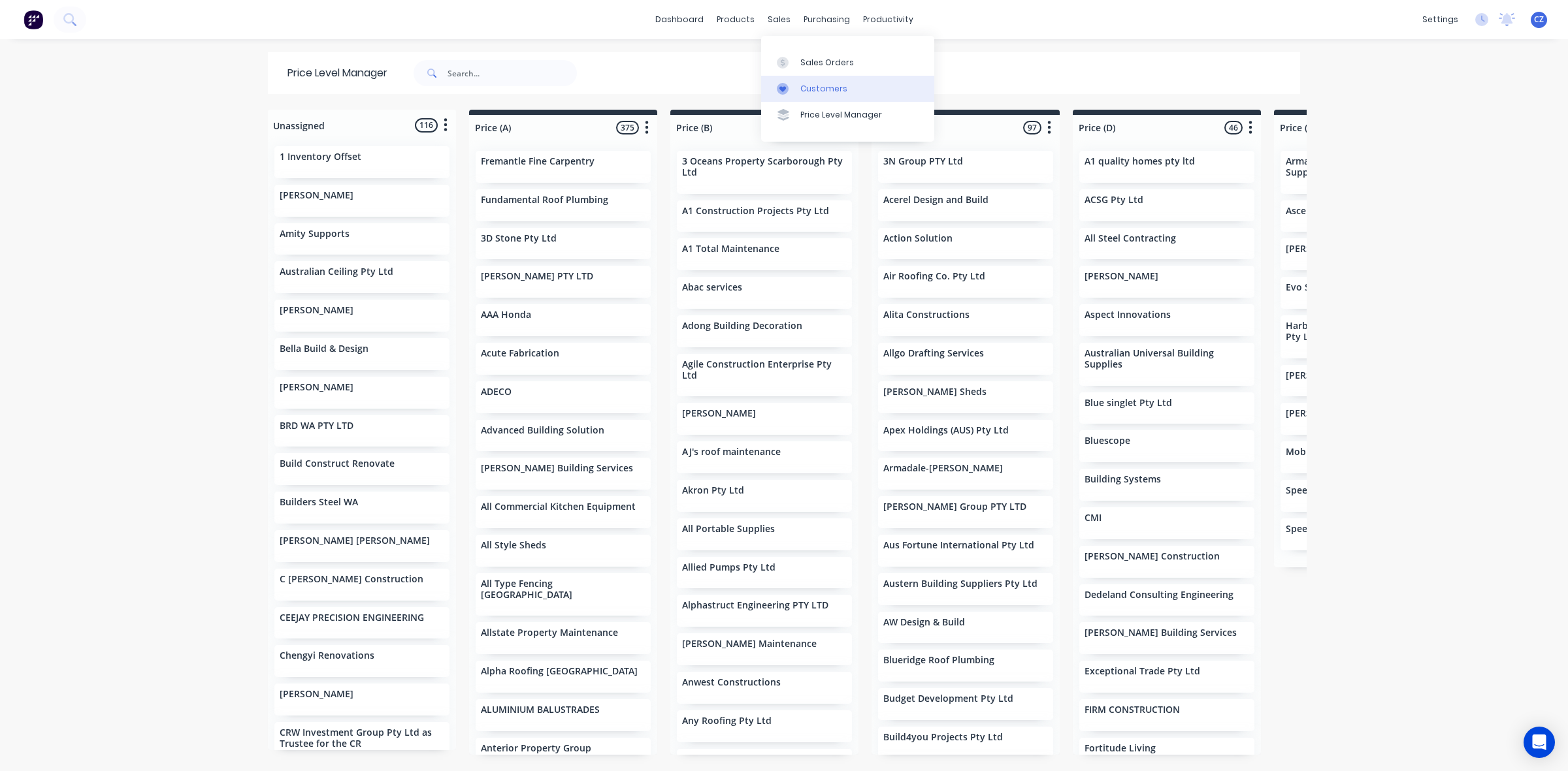
drag, startPoint x: 782, startPoint y: 87, endPoint x: 774, endPoint y: 89, distance: 8.2
click at [782, 88] on icon at bounding box center [782, 89] width 7 height 6
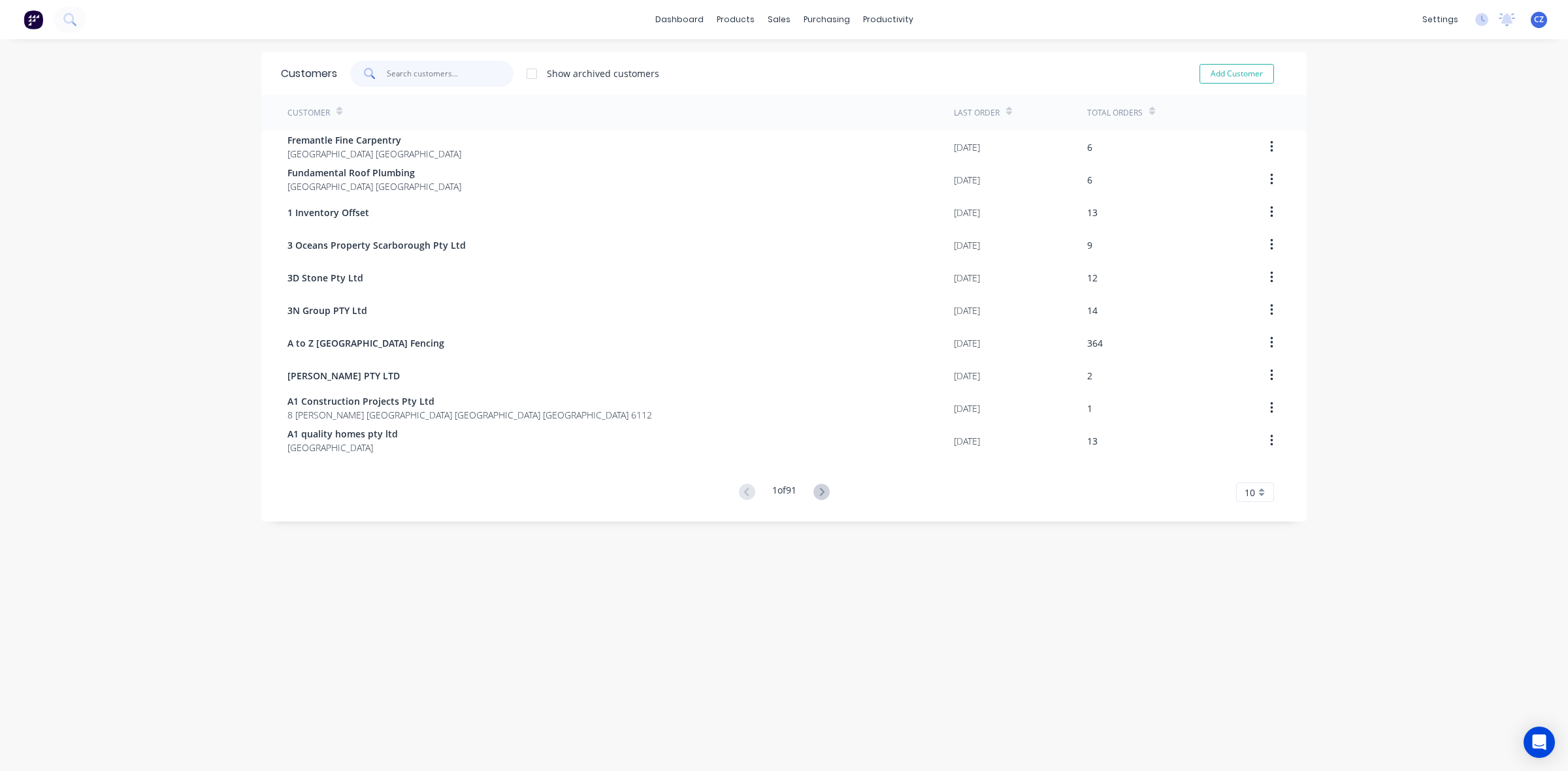
click at [487, 64] on input "text" at bounding box center [451, 74] width 127 height 26
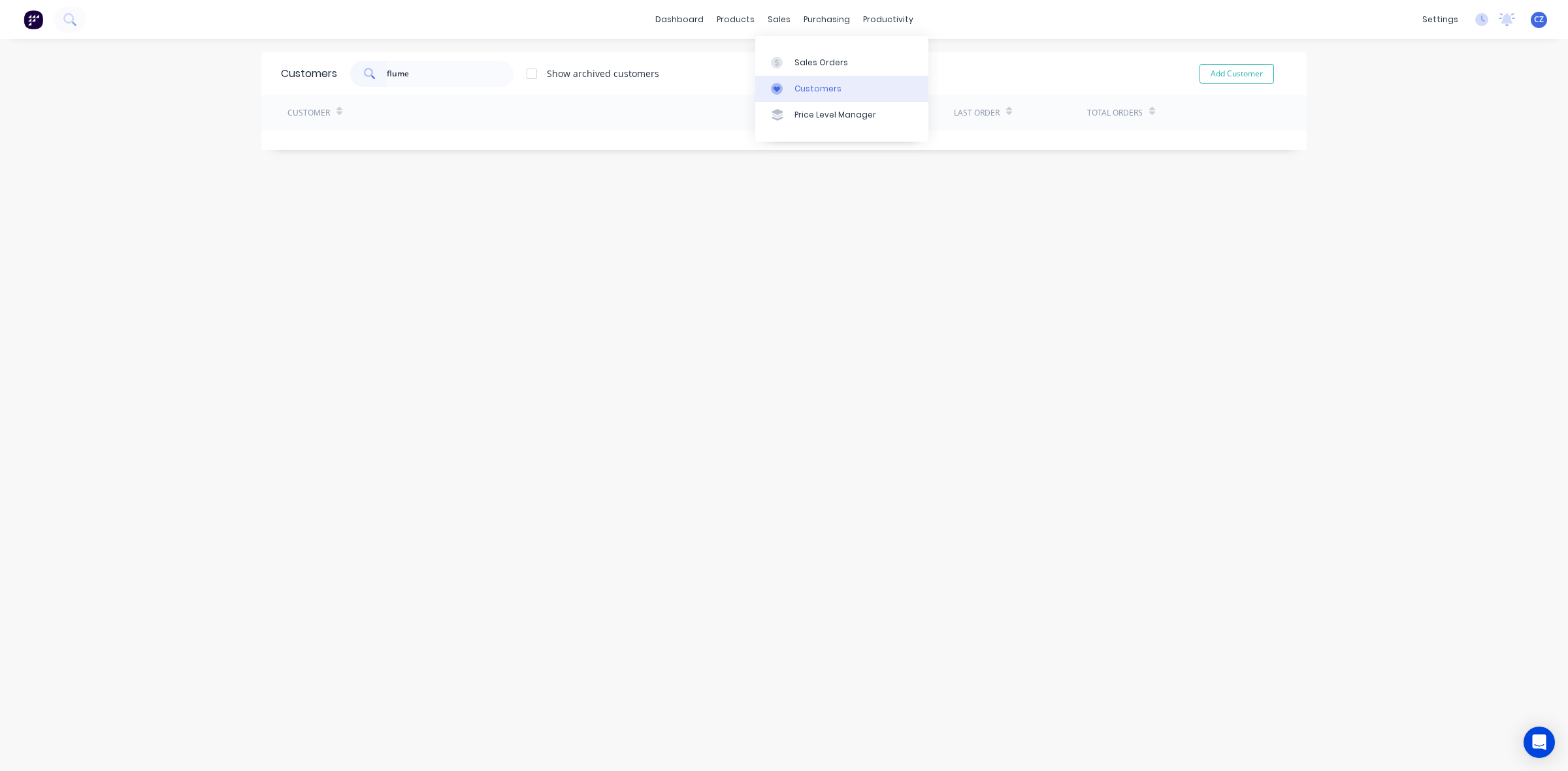
click at [804, 76] on link "Customers" at bounding box center [842, 89] width 173 height 26
drag, startPoint x: 458, startPoint y: 64, endPoint x: 294, endPoint y: 66, distance: 164.0
click at [294, 66] on div "Customers flume Show archived customers Add Customer" at bounding box center [784, 73] width 1045 height 42
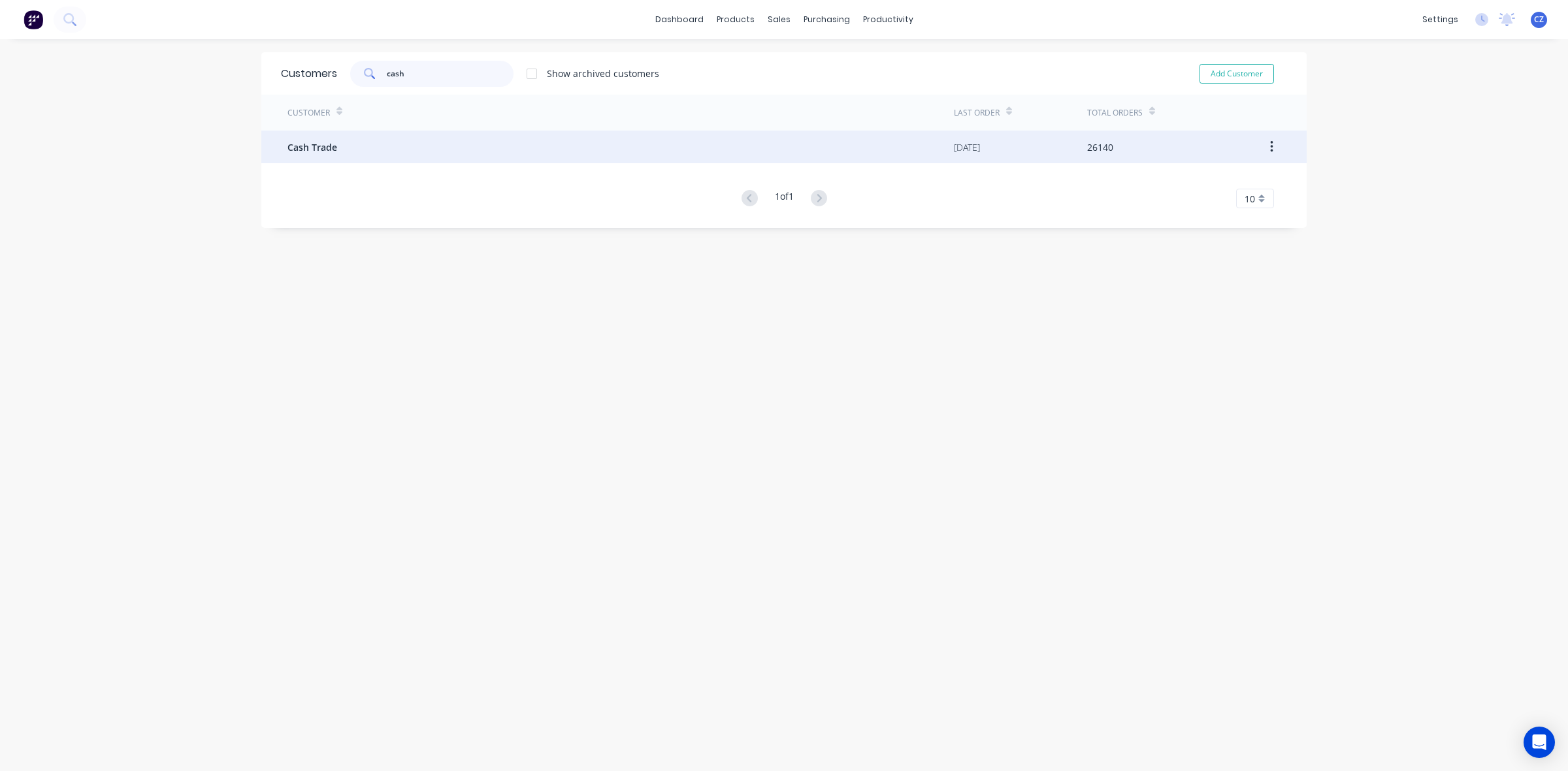
type input "cash"
click at [336, 152] on div "Cash Trade" at bounding box center [620, 146] width 666 height 33
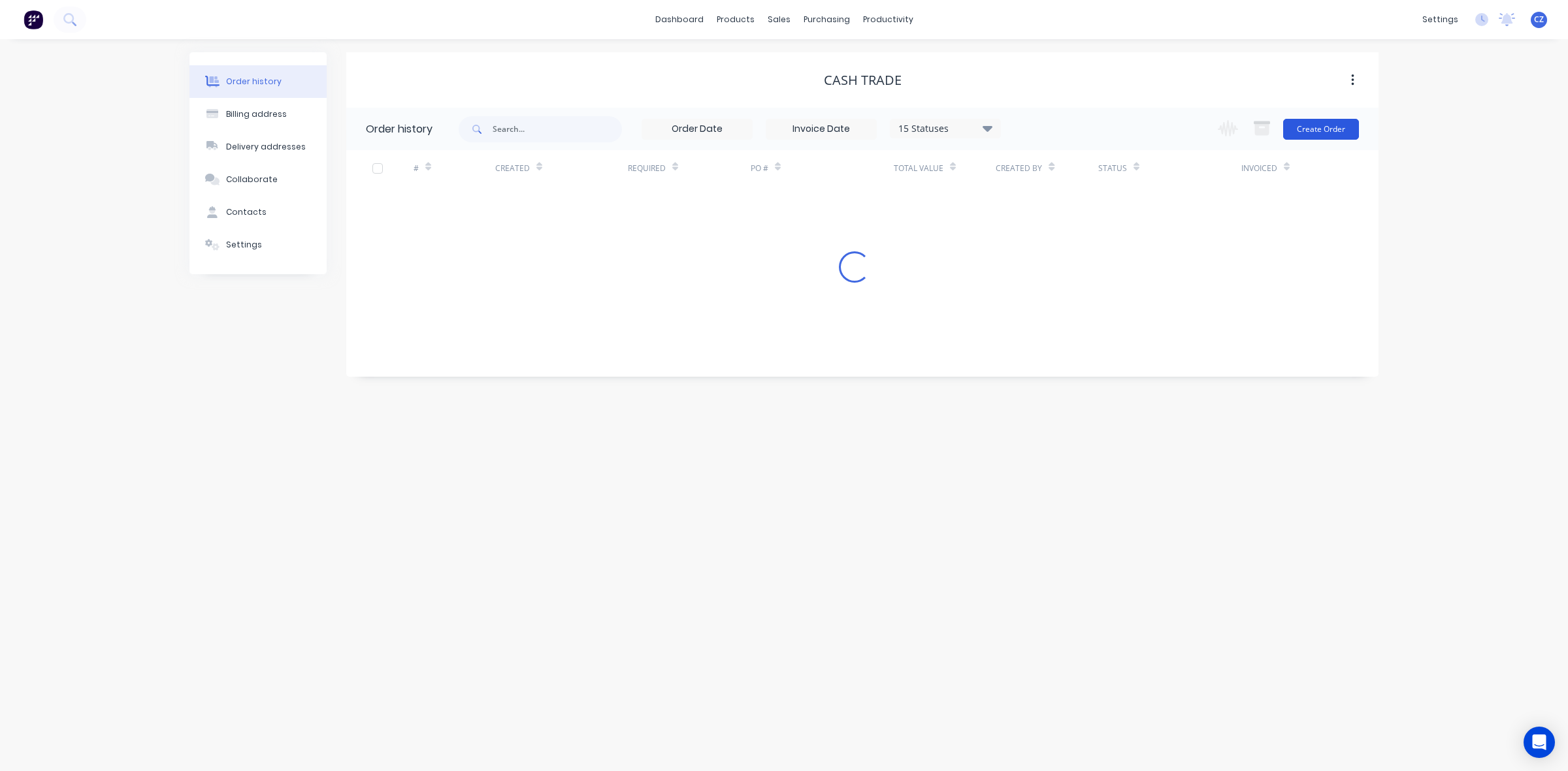
click at [1311, 138] on button "Create Order" at bounding box center [1321, 129] width 76 height 21
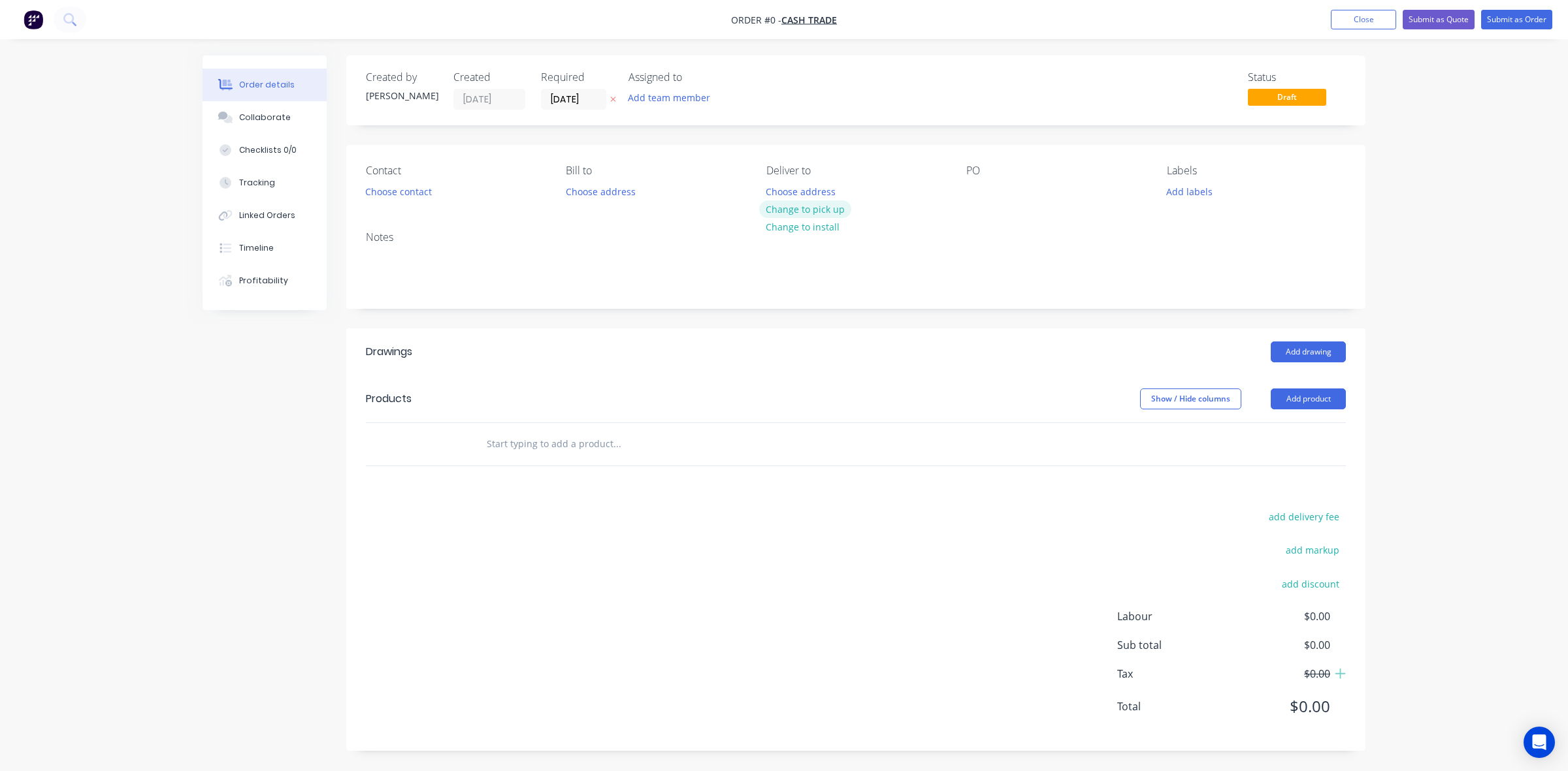
click at [799, 208] on button "Change to pick up" at bounding box center [805, 209] width 93 height 18
click at [1307, 402] on button "Add product" at bounding box center [1307, 399] width 75 height 21
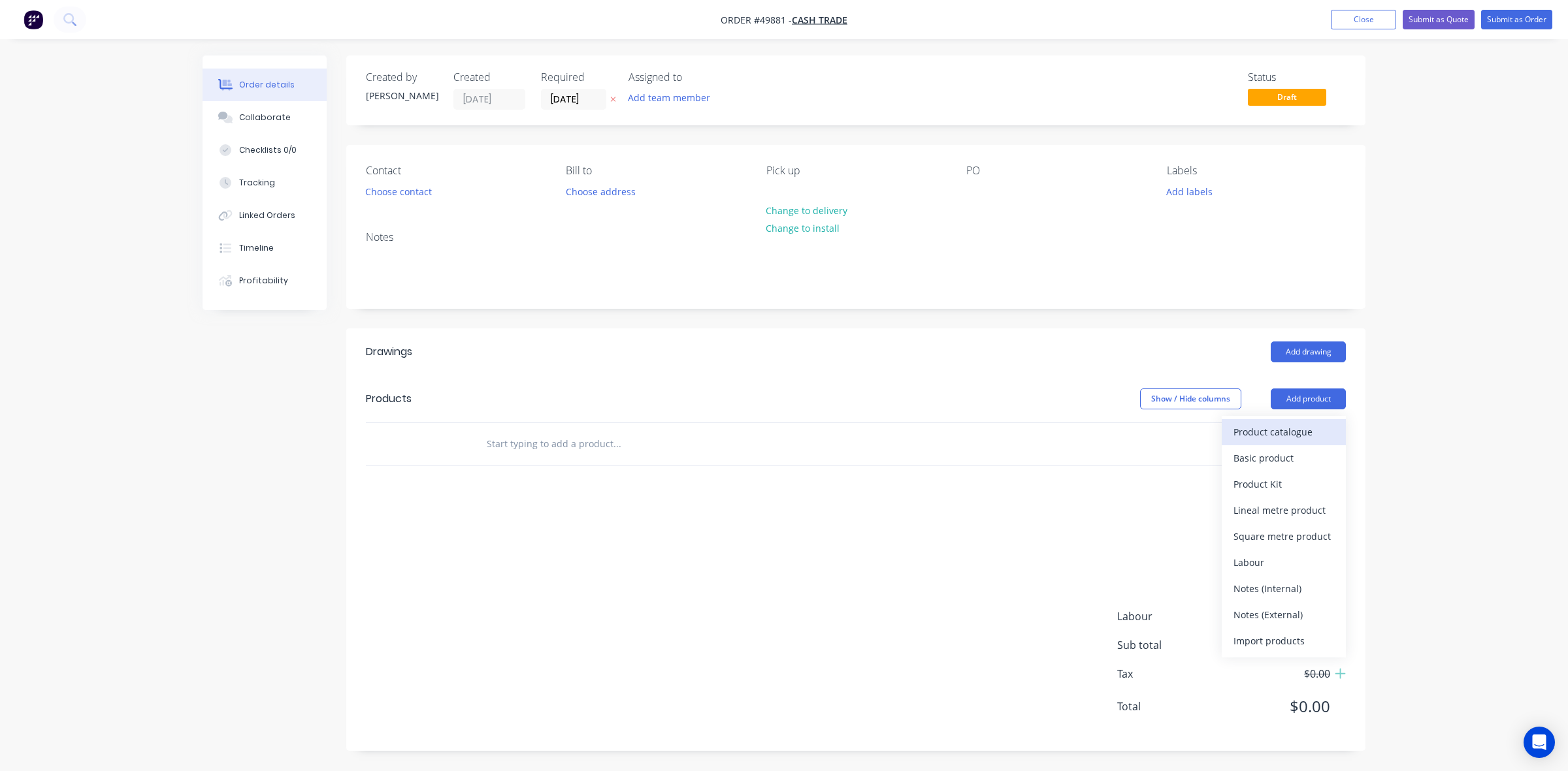
drag, startPoint x: 1279, startPoint y: 428, endPoint x: 1269, endPoint y: 429, distance: 10.0
click at [1269, 429] on div "Product catalogue" at bounding box center [1283, 432] width 100 height 19
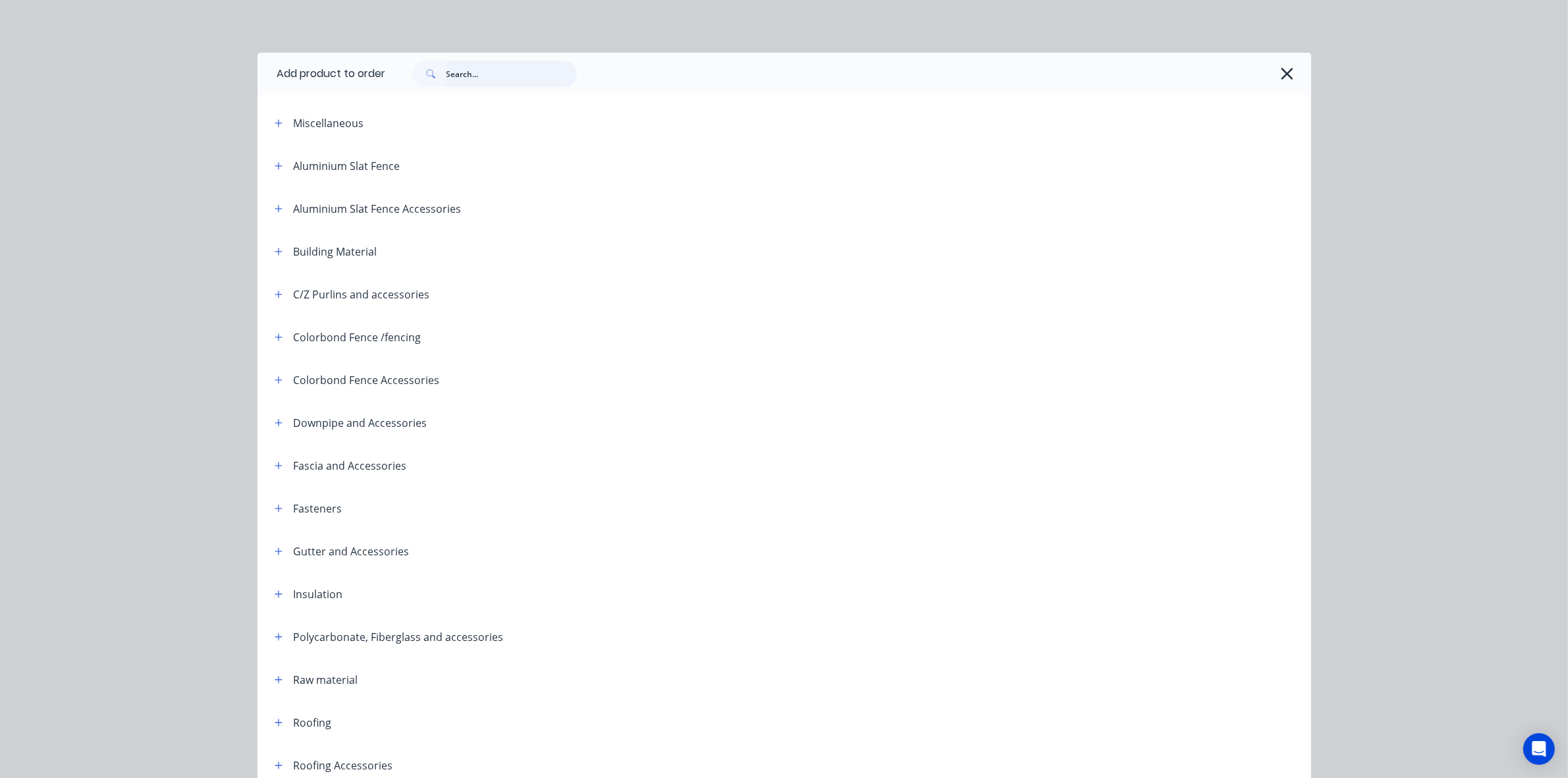
click at [517, 79] on input "text" at bounding box center [512, 74] width 130 height 26
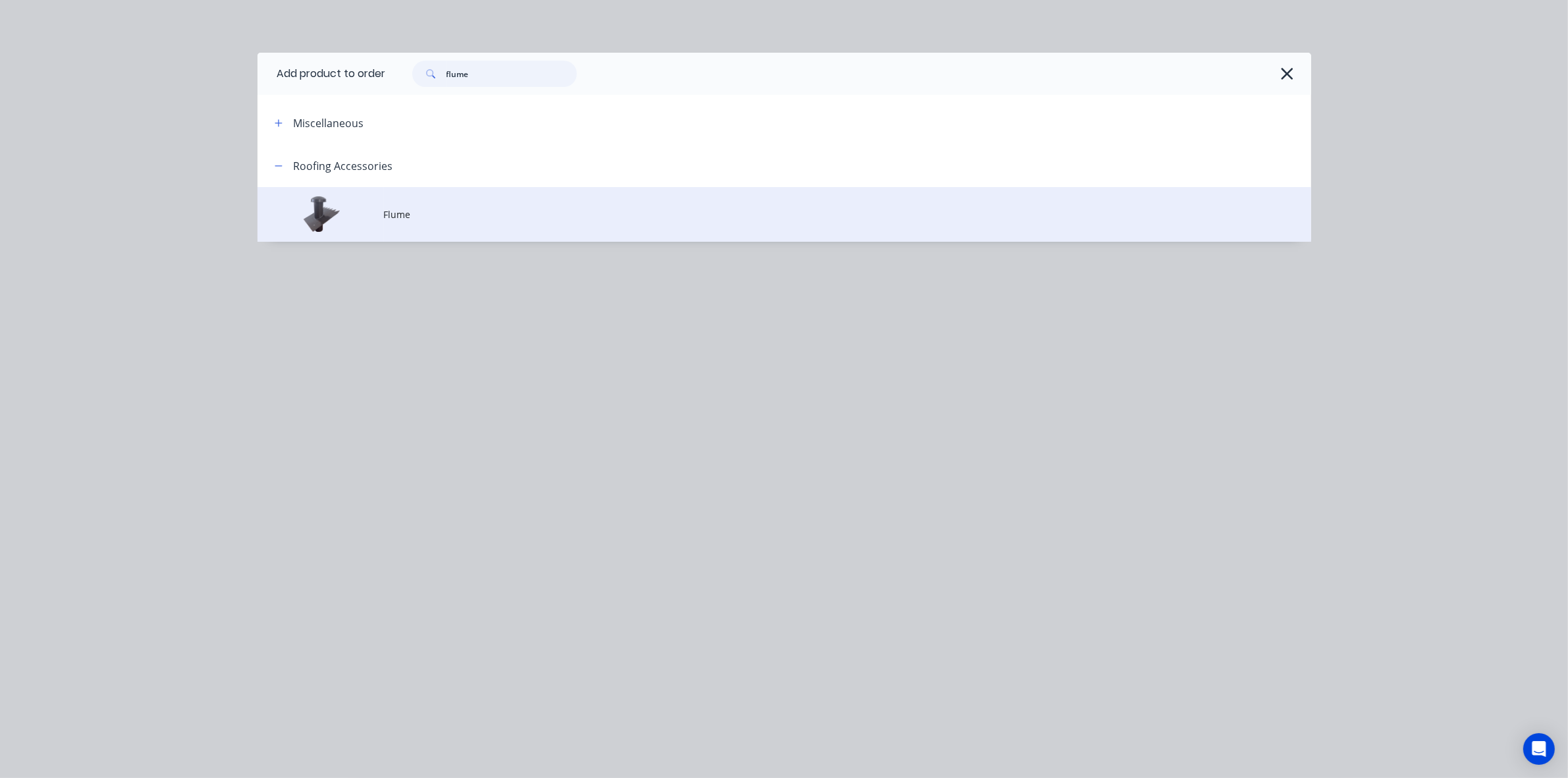
type input "flume"
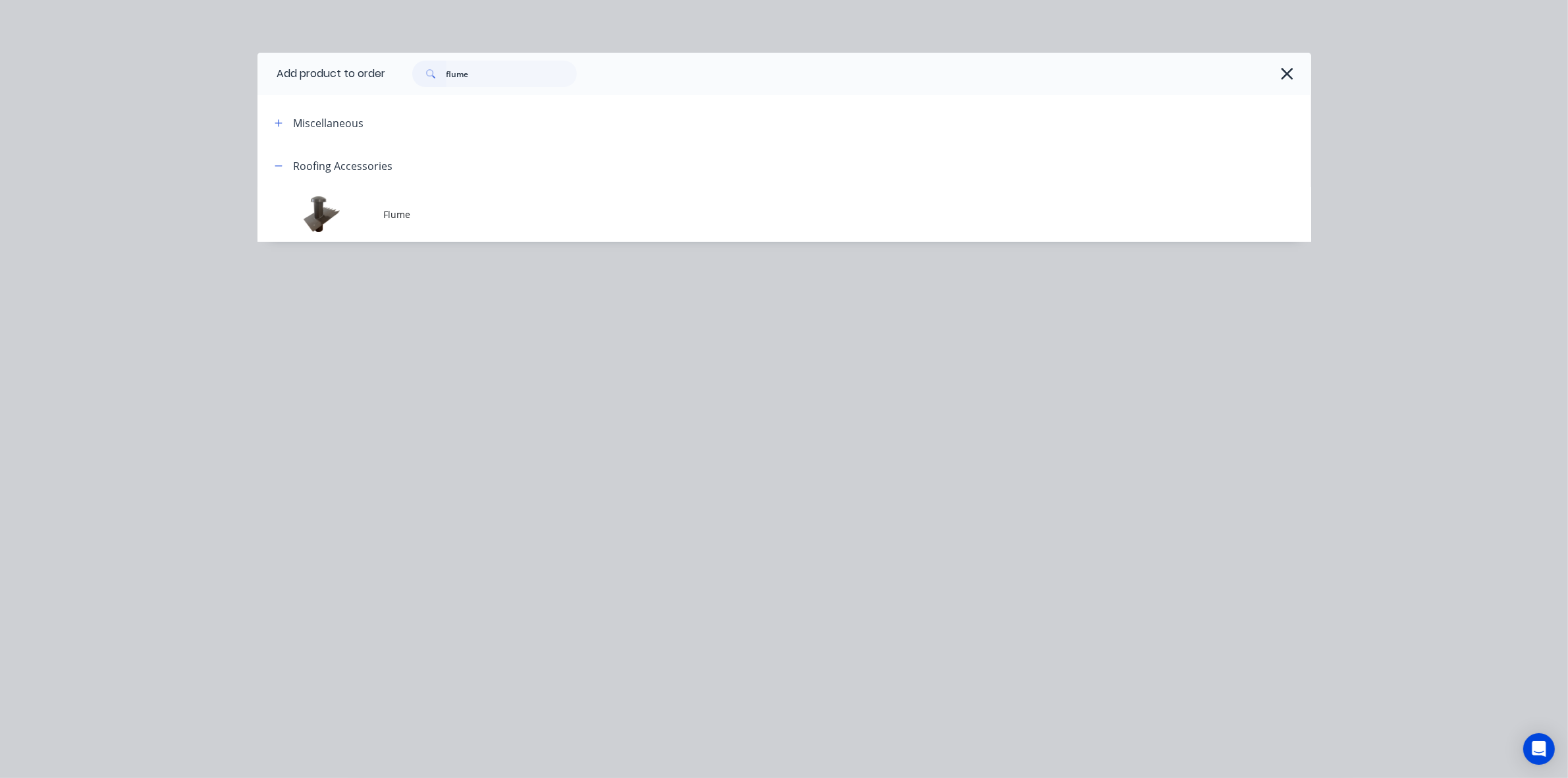
click at [439, 192] on td "Flume" at bounding box center [847, 215] width 927 height 55
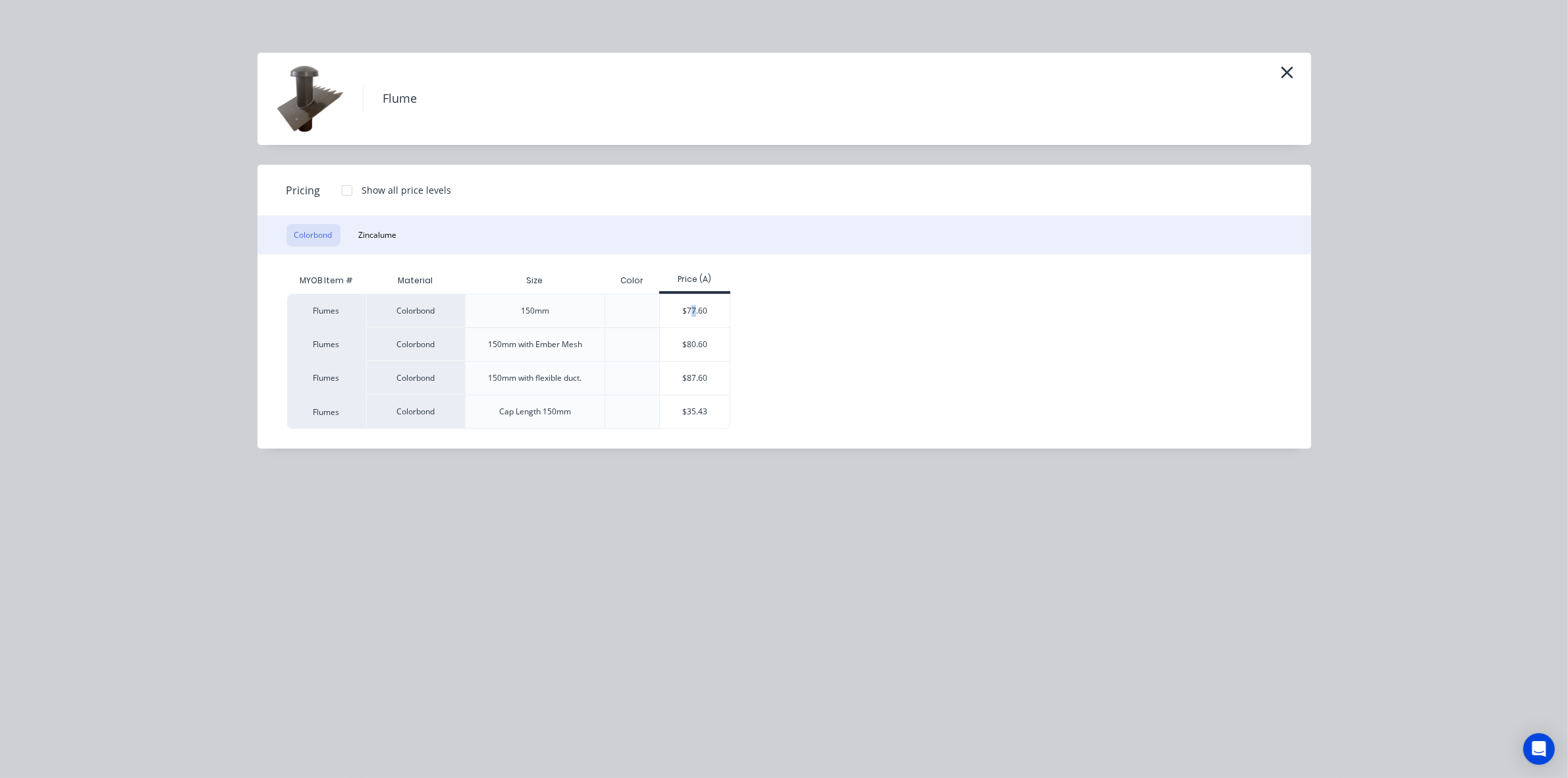
click at [694, 302] on div "$77.60" at bounding box center [695, 311] width 71 height 33
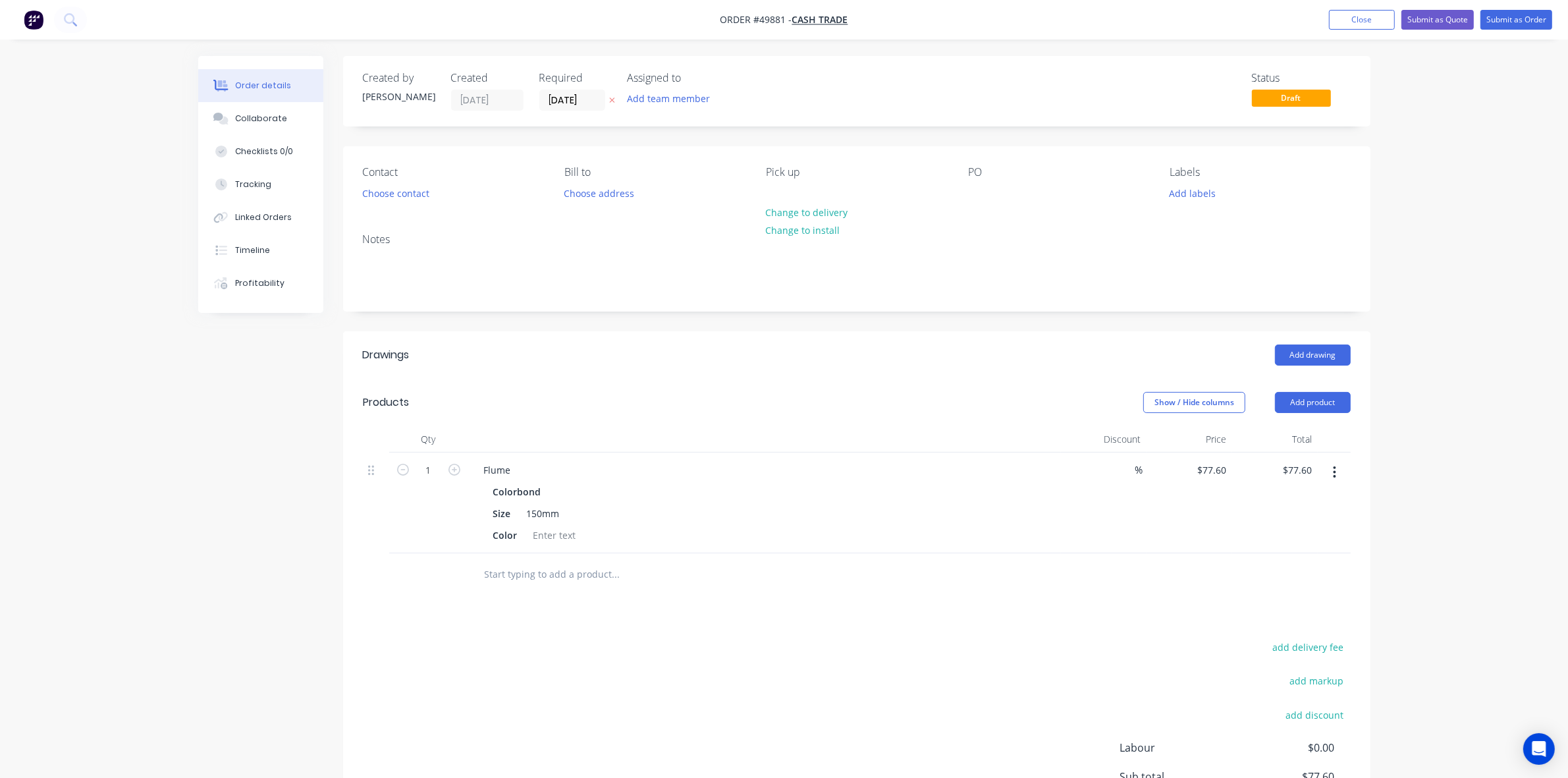
click at [776, 644] on div "add delivery fee add markup add discount Labour $0.00 Sub total $77.60 Tax $7.7…" at bounding box center [856, 751] width 988 height 225
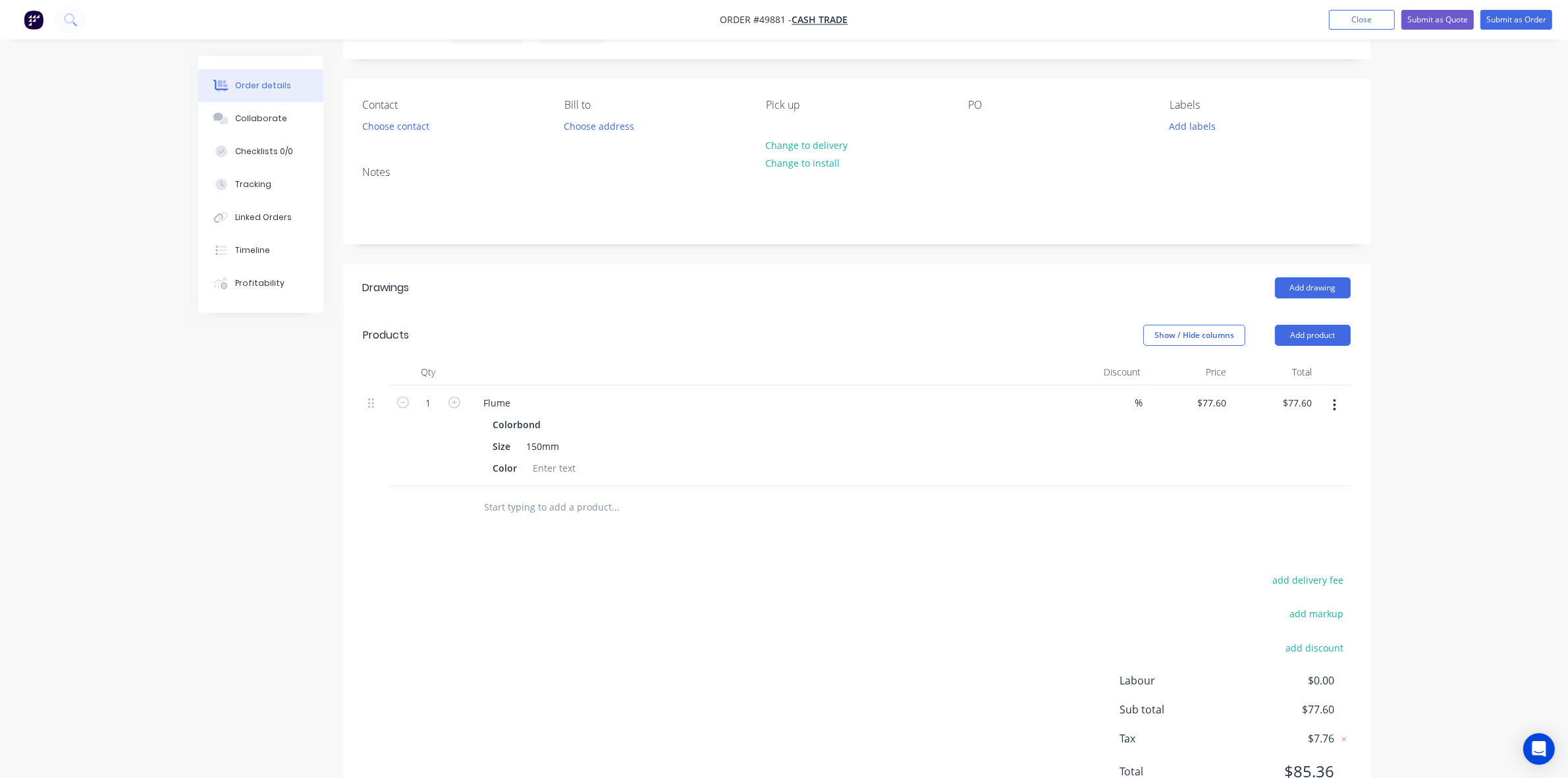
scroll to position [126, 0]
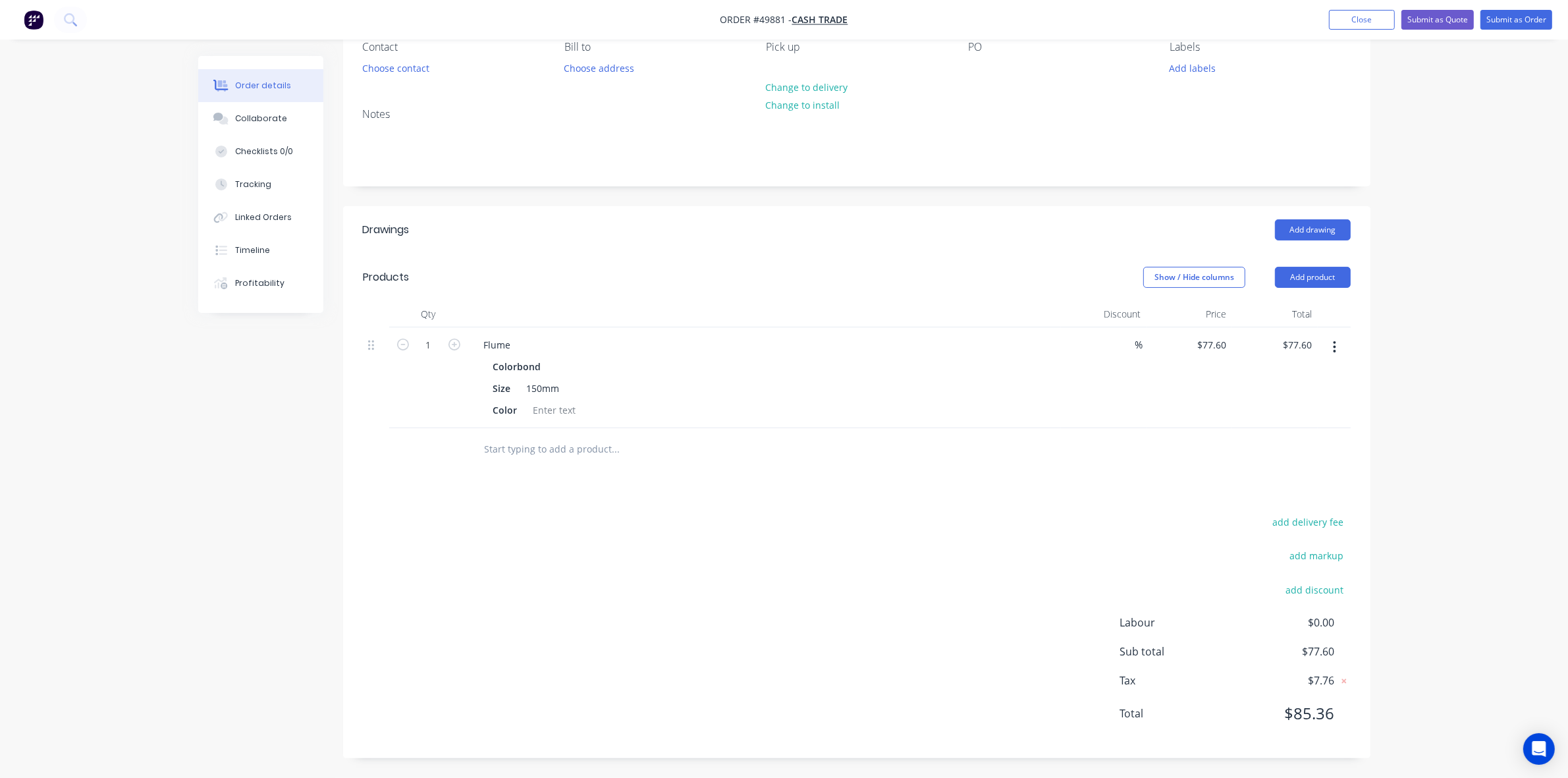
click at [932, 598] on div "add delivery fee add markup add discount Labour $0.00 Sub total $77.60 Tax $7.7…" at bounding box center [856, 626] width 988 height 225
click at [933, 590] on div "add delivery fee add markup add discount Labour $0.00 Sub total $77.60 Tax $7.7…" at bounding box center [856, 626] width 988 height 225
click at [1292, 521] on button "add delivery fee" at bounding box center [1308, 522] width 85 height 18
type input "65"
click input "submit" at bounding box center [0, 0] width 0 height 0
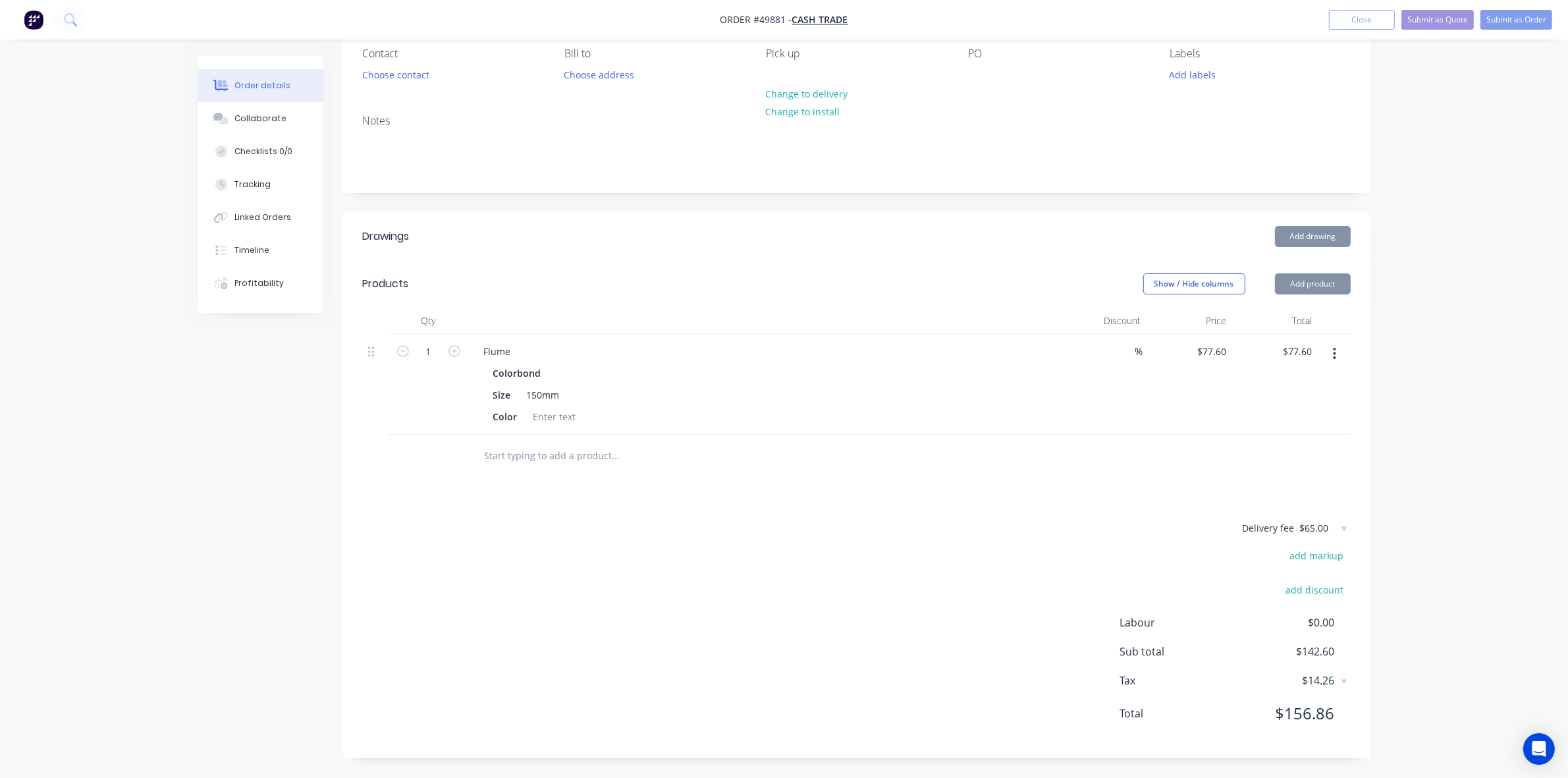
scroll to position [120, 0]
click at [913, 578] on div "Delivery fee $65.00 add markup add discount Labour $0.00 Sub total $142.60 Tax …" at bounding box center [856, 629] width 988 height 218
click at [1345, 526] on icon at bounding box center [1344, 527] width 5 height 5
click at [869, 536] on div "add delivery fee add markup add discount Labour $0.00 Sub total $77.60 Tax $7.7…" at bounding box center [856, 631] width 988 height 225
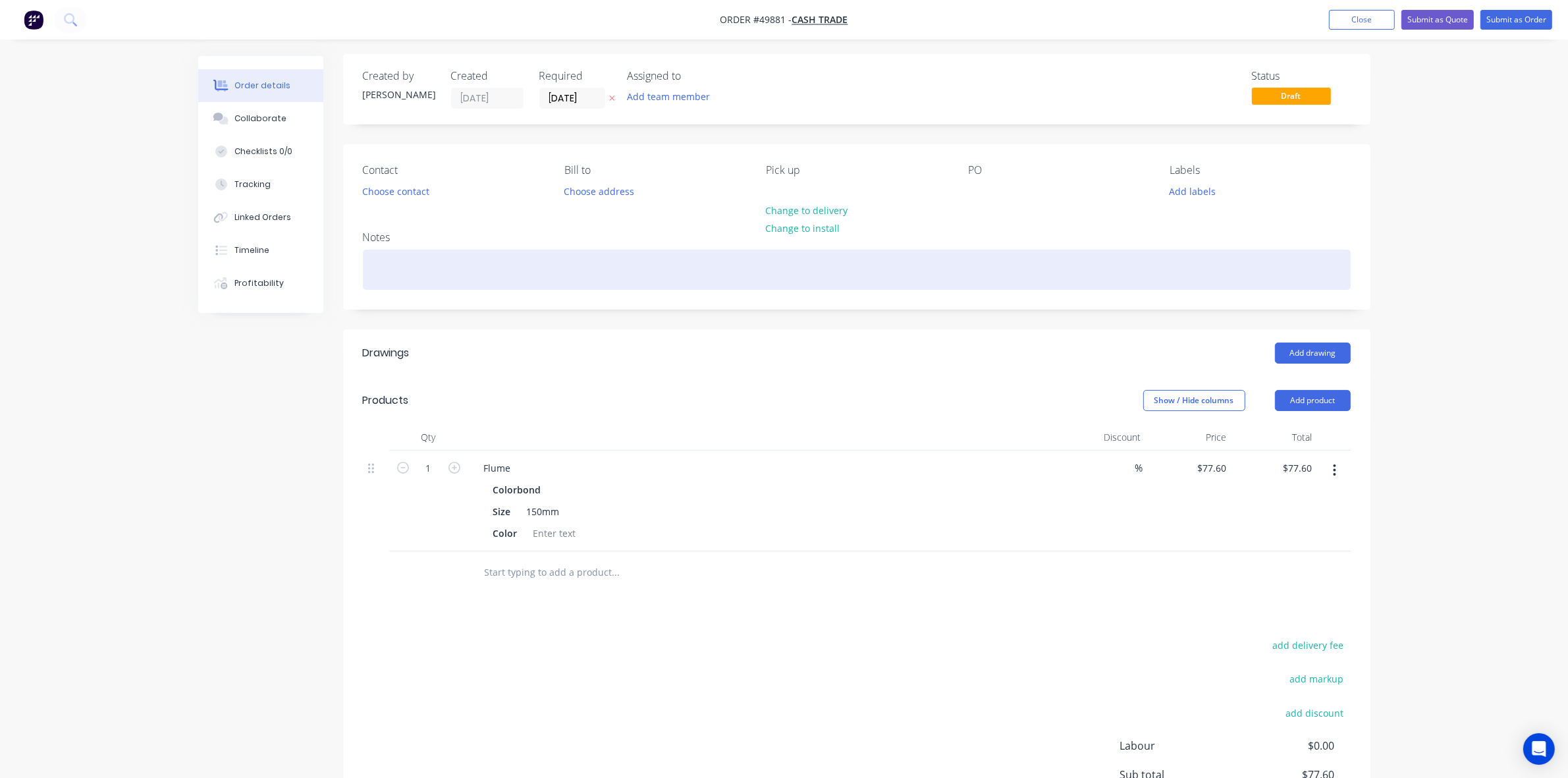
scroll to position [0, 0]
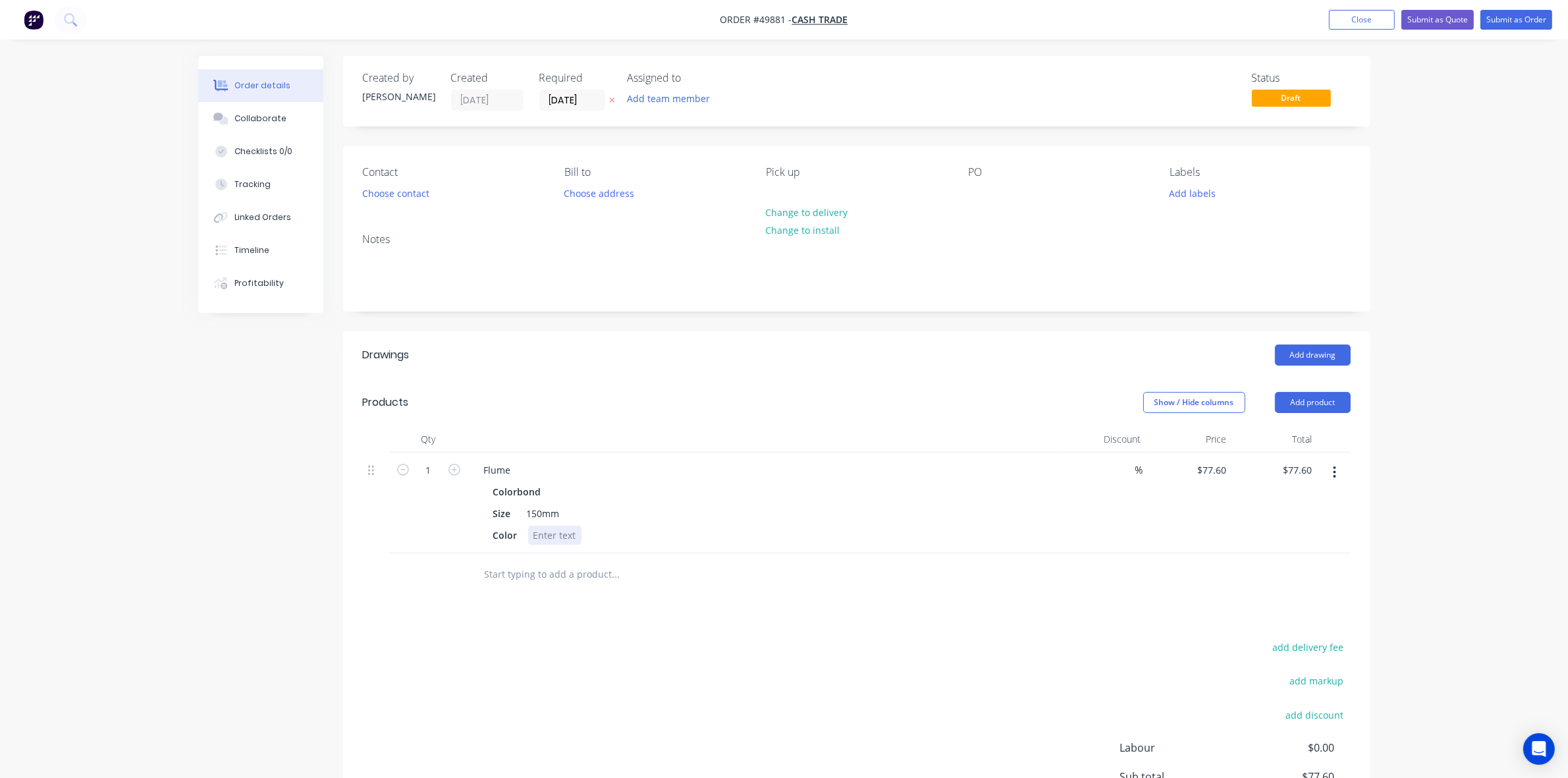
click at [552, 543] on div at bounding box center [555, 535] width 53 height 19
click at [508, 475] on div "Flume" at bounding box center [497, 470] width 48 height 19
drag, startPoint x: 827, startPoint y: 596, endPoint x: 825, endPoint y: 590, distance: 6.3
click at [825, 595] on div "Drawings Add drawing Products Show / Hide columns Add product Qty Discount Pric…" at bounding box center [856, 608] width 1027 height 552
click at [571, 466] on div "Flume- corrugated" at bounding box center [525, 470] width 103 height 19
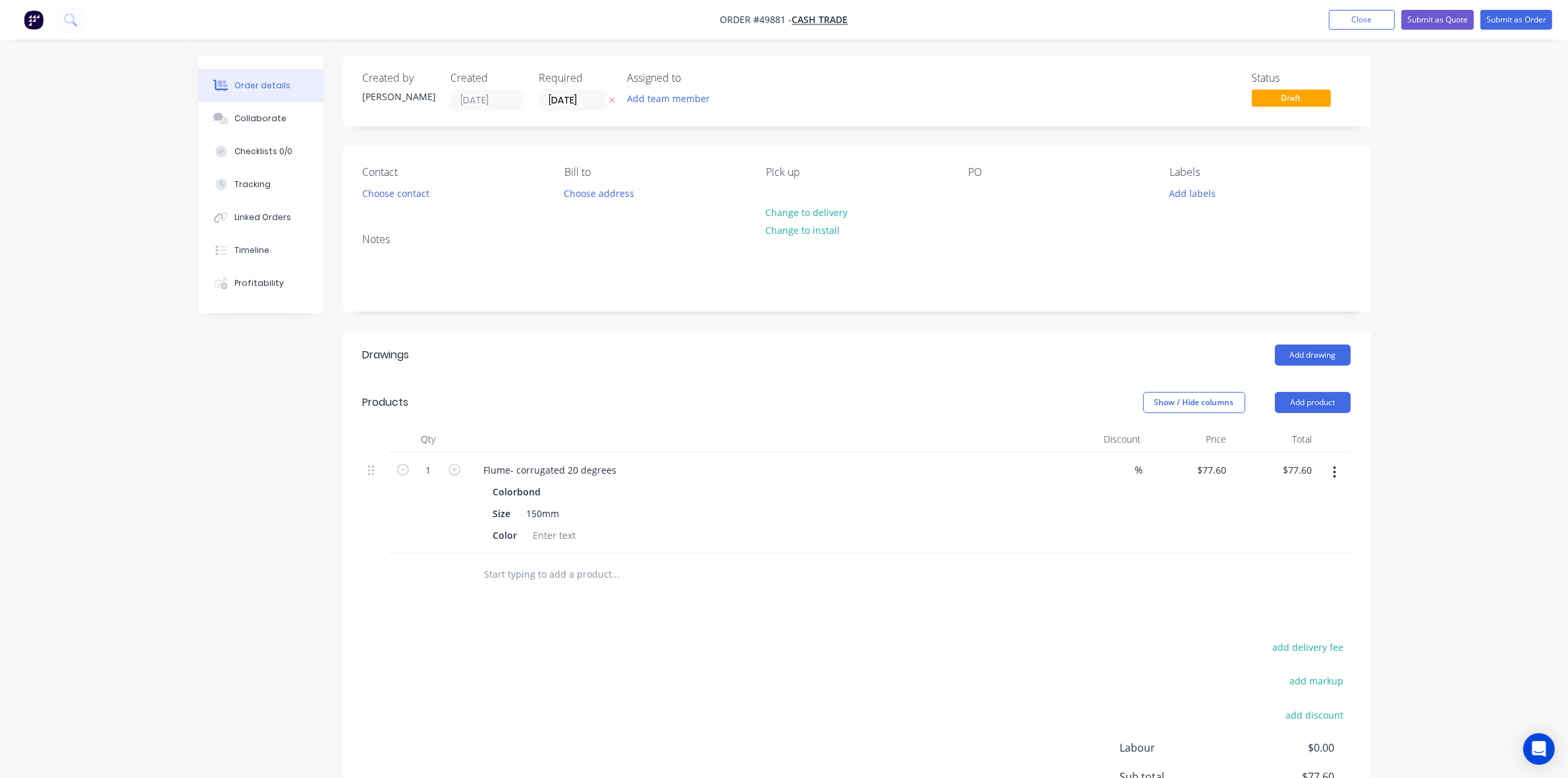
click at [621, 555] on div at bounding box center [706, 574] width 474 height 43
click at [555, 542] on div at bounding box center [555, 535] width 53 height 19
click at [618, 642] on div "add delivery fee add markup add discount Labour $0.00 Sub total $77.60 Tax $7.7…" at bounding box center [856, 751] width 988 height 225
drag, startPoint x: 551, startPoint y: 528, endPoint x: 950, endPoint y: 469, distance: 403.3
click at [989, 462] on div "Flume- corrugated 20 degrees" at bounding box center [765, 470] width 582 height 19
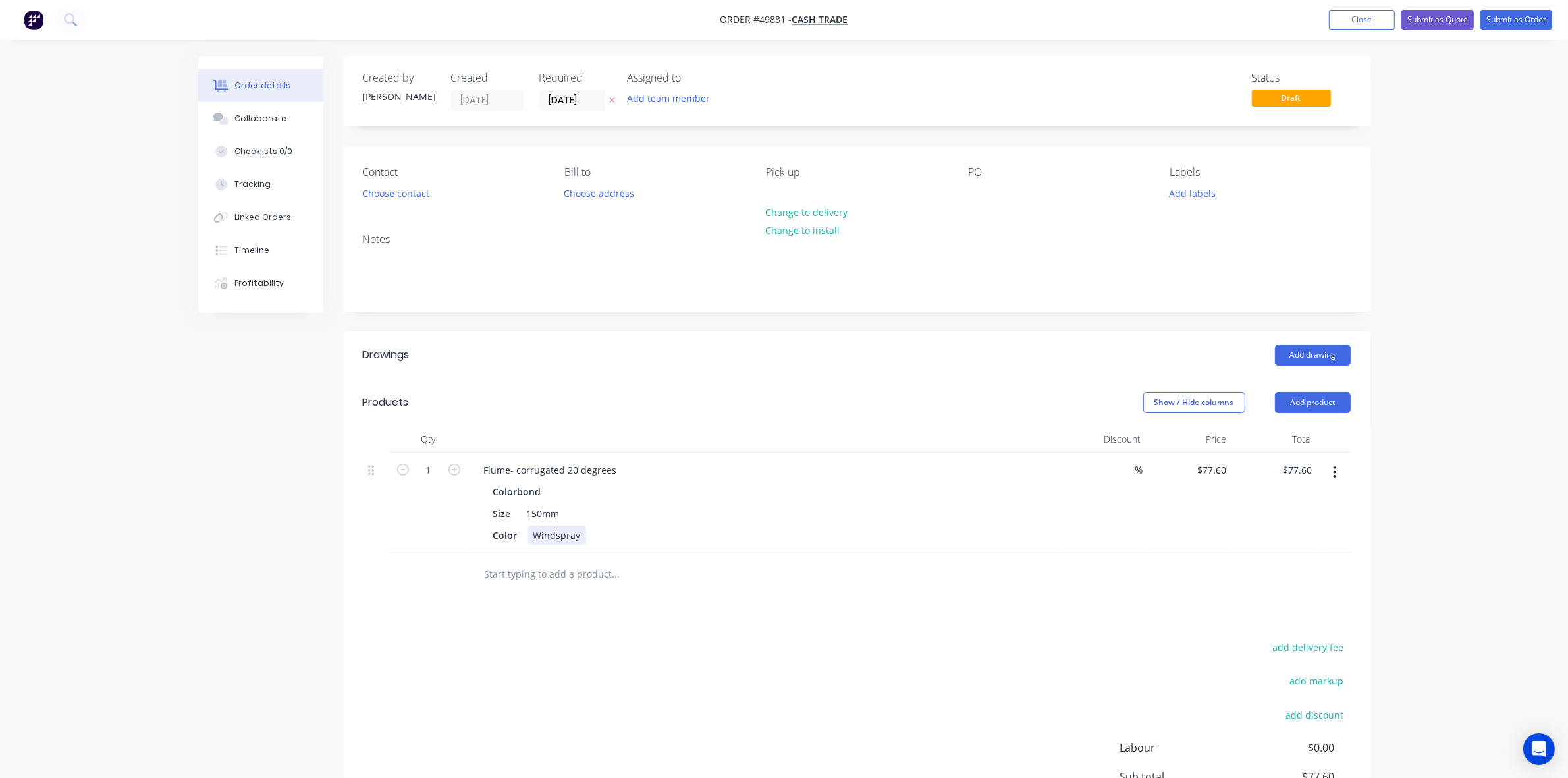
click at [564, 537] on div "Windspray" at bounding box center [557, 535] width 58 height 19
click at [763, 586] on div at bounding box center [671, 575] width 395 height 26
drag, startPoint x: 966, startPoint y: 645, endPoint x: 949, endPoint y: 621, distance: 29.4
click at [959, 631] on div "Drawings Add drawing Products Show / Hide columns Add product Qty Discount Pric…" at bounding box center [856, 608] width 1027 height 552
click at [416, 186] on button "Choose contact" at bounding box center [396, 192] width 81 height 18
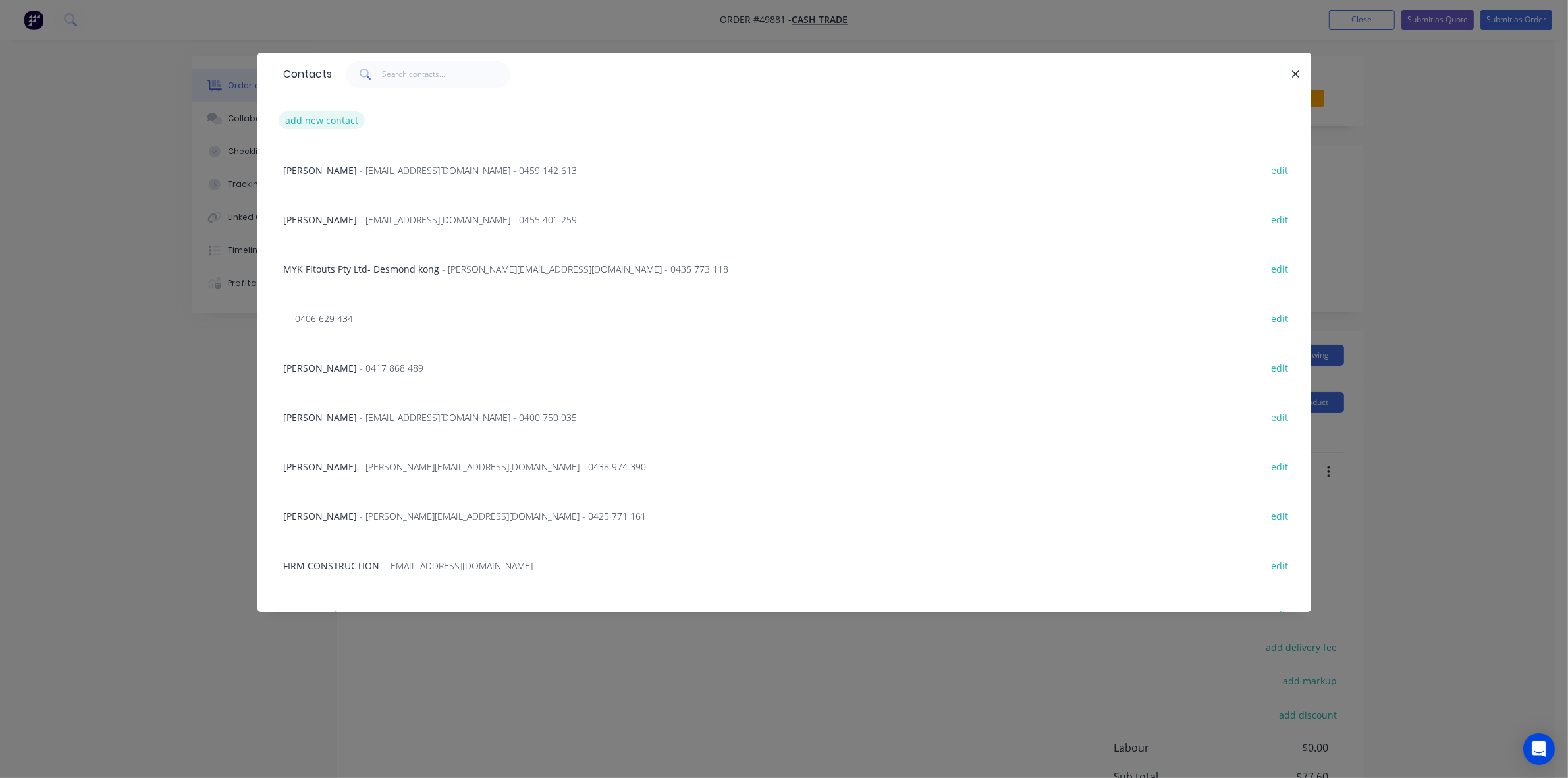
click at [310, 119] on button "add new contact" at bounding box center [322, 120] width 87 height 18
select select "AU"
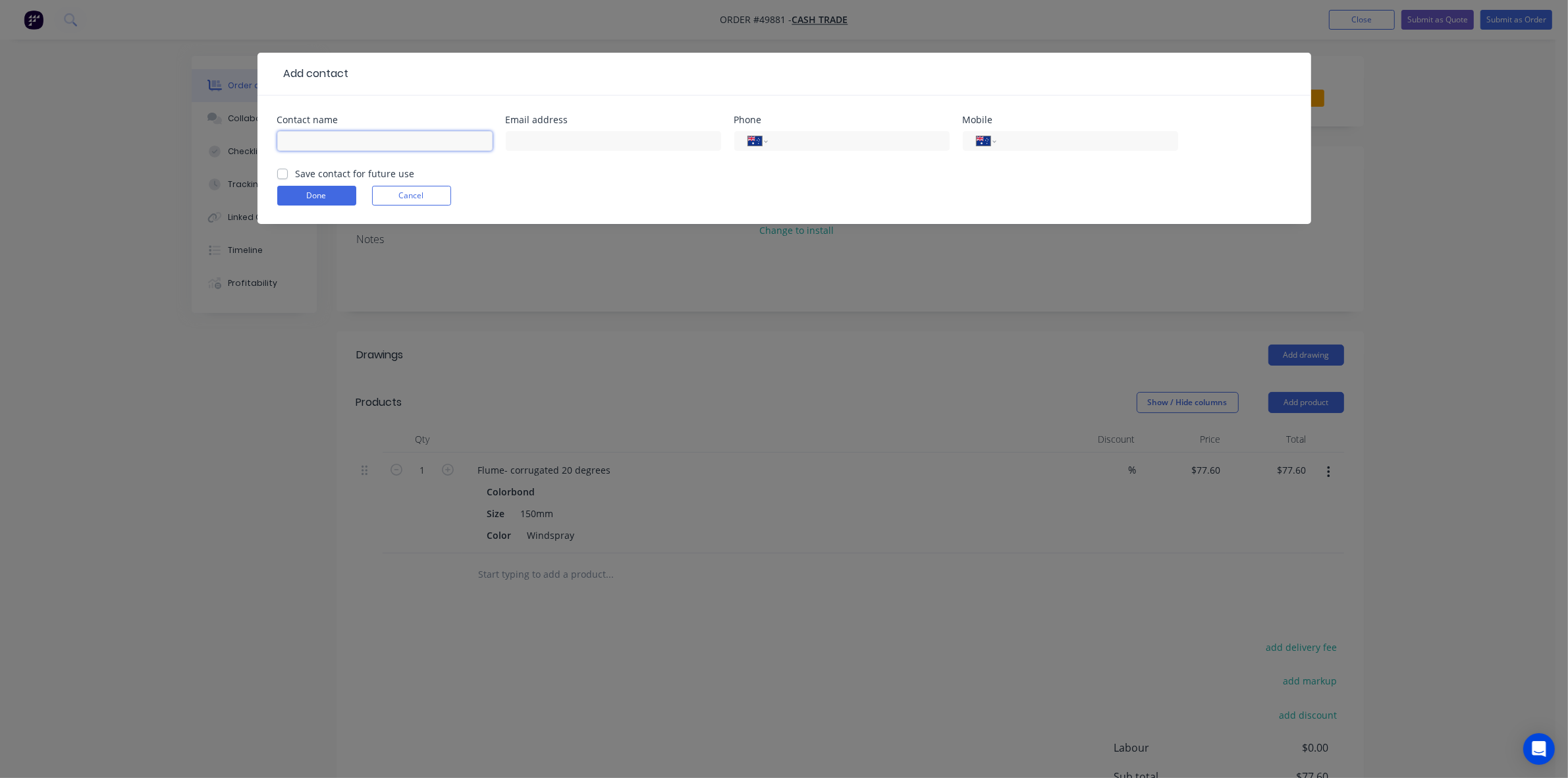
click at [306, 138] on input "text" at bounding box center [385, 141] width 215 height 20
type input "Lito Desacula"
click at [1089, 147] on input "tel" at bounding box center [1084, 141] width 158 height 15
type input "0475 201 480"
click at [297, 192] on button "Done" at bounding box center [317, 196] width 79 height 20
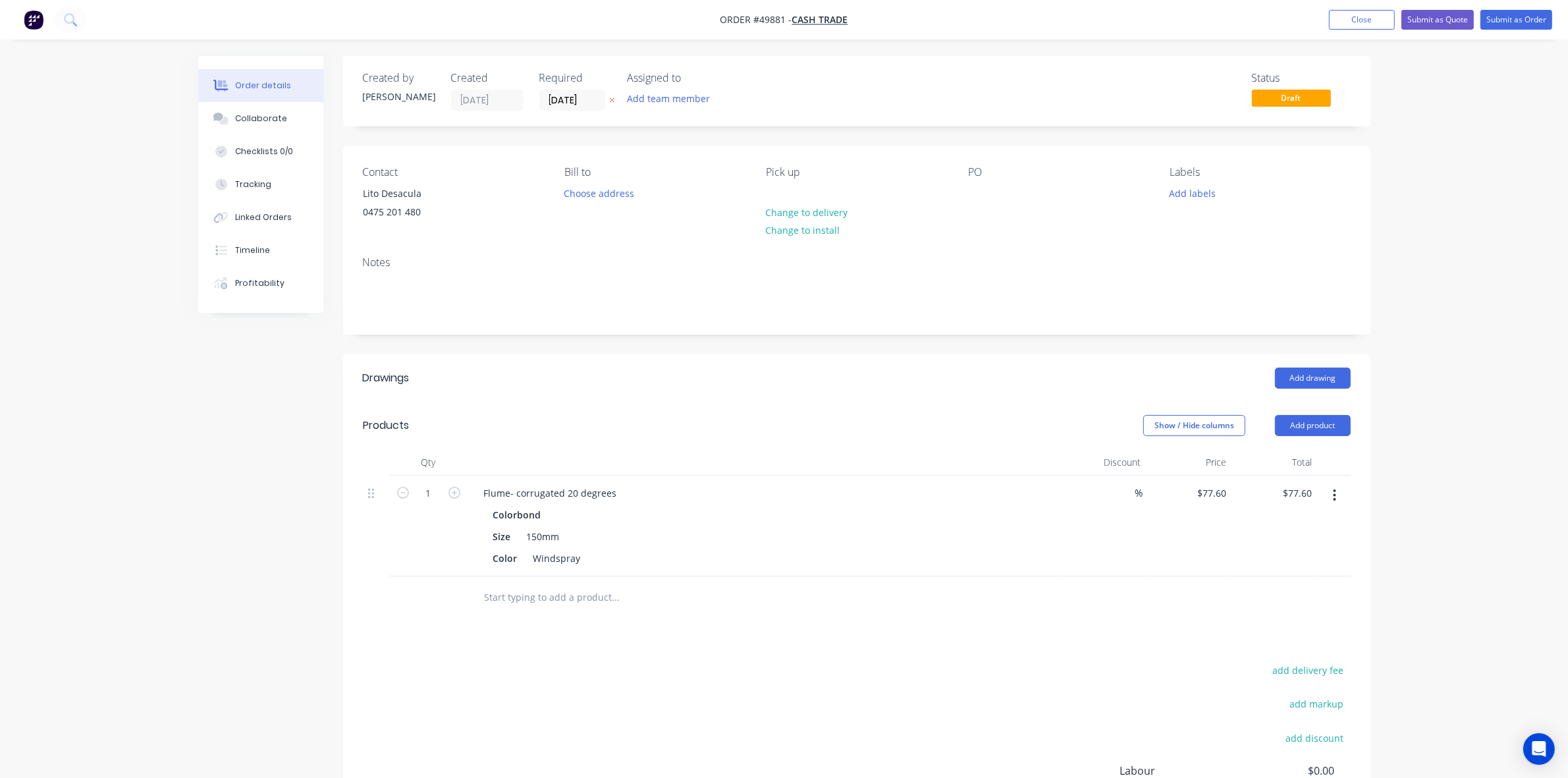
click at [782, 360] on header "Drawings Add drawing" at bounding box center [856, 378] width 1027 height 47
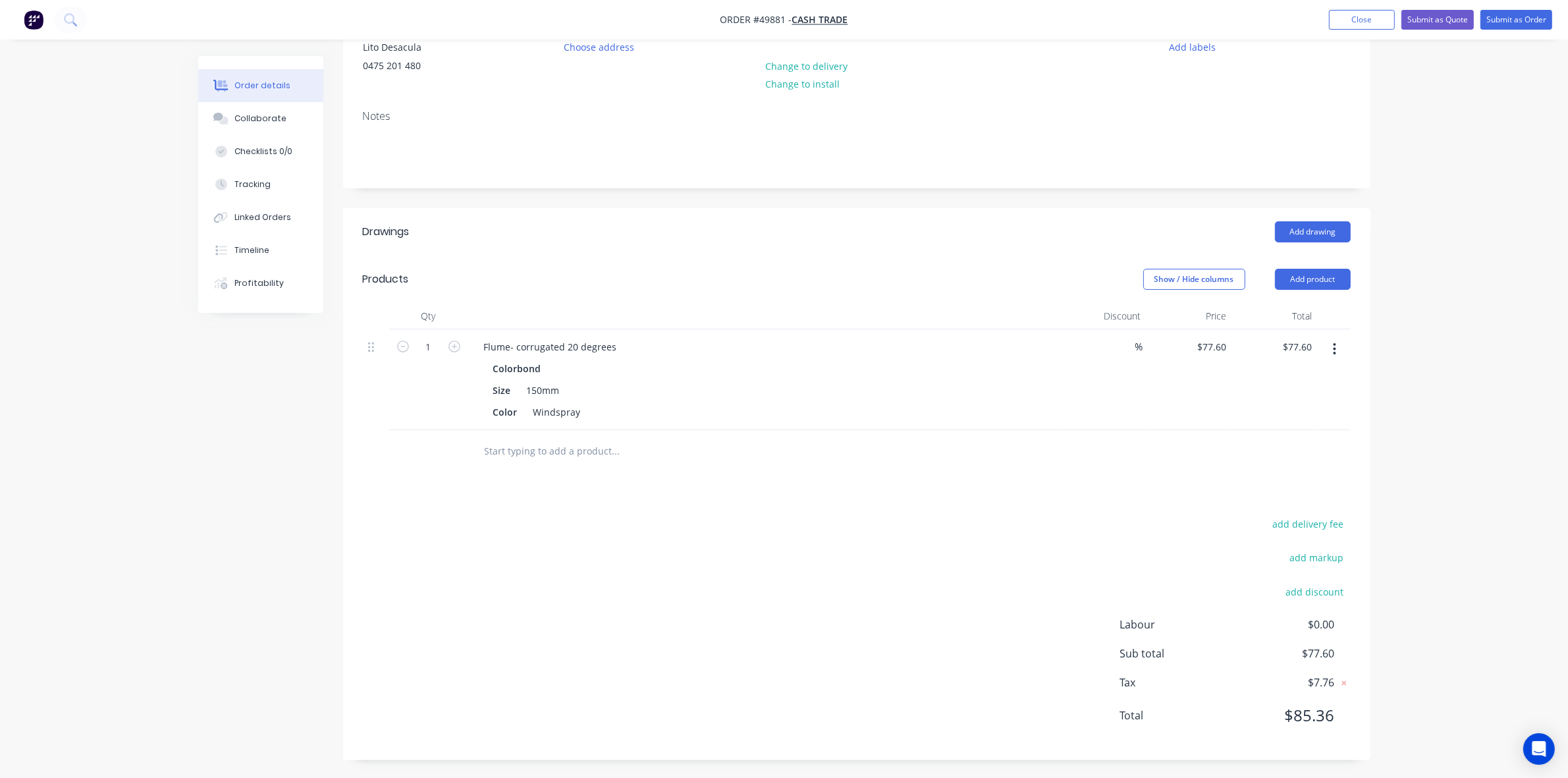
scroll to position [149, 0]
click at [983, 577] on div "add delivery fee add markup add discount Labour $0.00 Sub total $77.60 Tax $7.7…" at bounding box center [856, 626] width 988 height 225
click at [969, 457] on div at bounding box center [856, 449] width 988 height 43
click at [946, 555] on div "add delivery fee add markup add discount Labour $0.00 Sub total $77.60 Tax $7.7…" at bounding box center [856, 626] width 988 height 225
click at [922, 545] on div "add delivery fee add markup add discount Labour $0.00 Sub total $77.60 Tax $7.7…" at bounding box center [856, 626] width 988 height 225
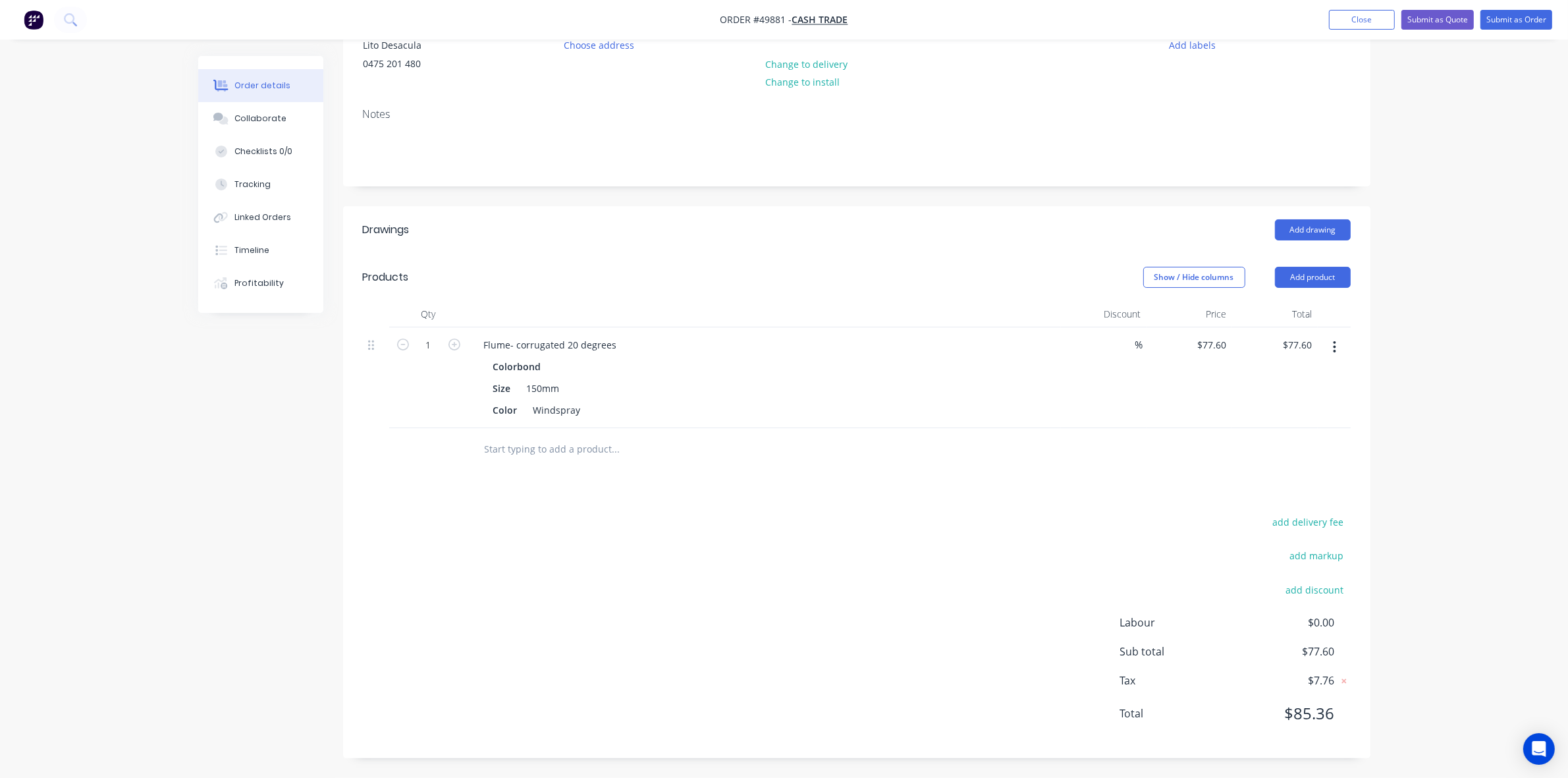
drag, startPoint x: 877, startPoint y: 503, endPoint x: 877, endPoint y: 511, distance: 8.0
click at [878, 503] on div "Drawings Add drawing Products Show / Hide columns Add product Qty Discount Pric…" at bounding box center [856, 482] width 1027 height 552
click at [1526, 642] on div "Order details Collaborate Checklists 0/0 Tracking Linked Orders Timeline Profit…" at bounding box center [784, 315] width 1568 height 926
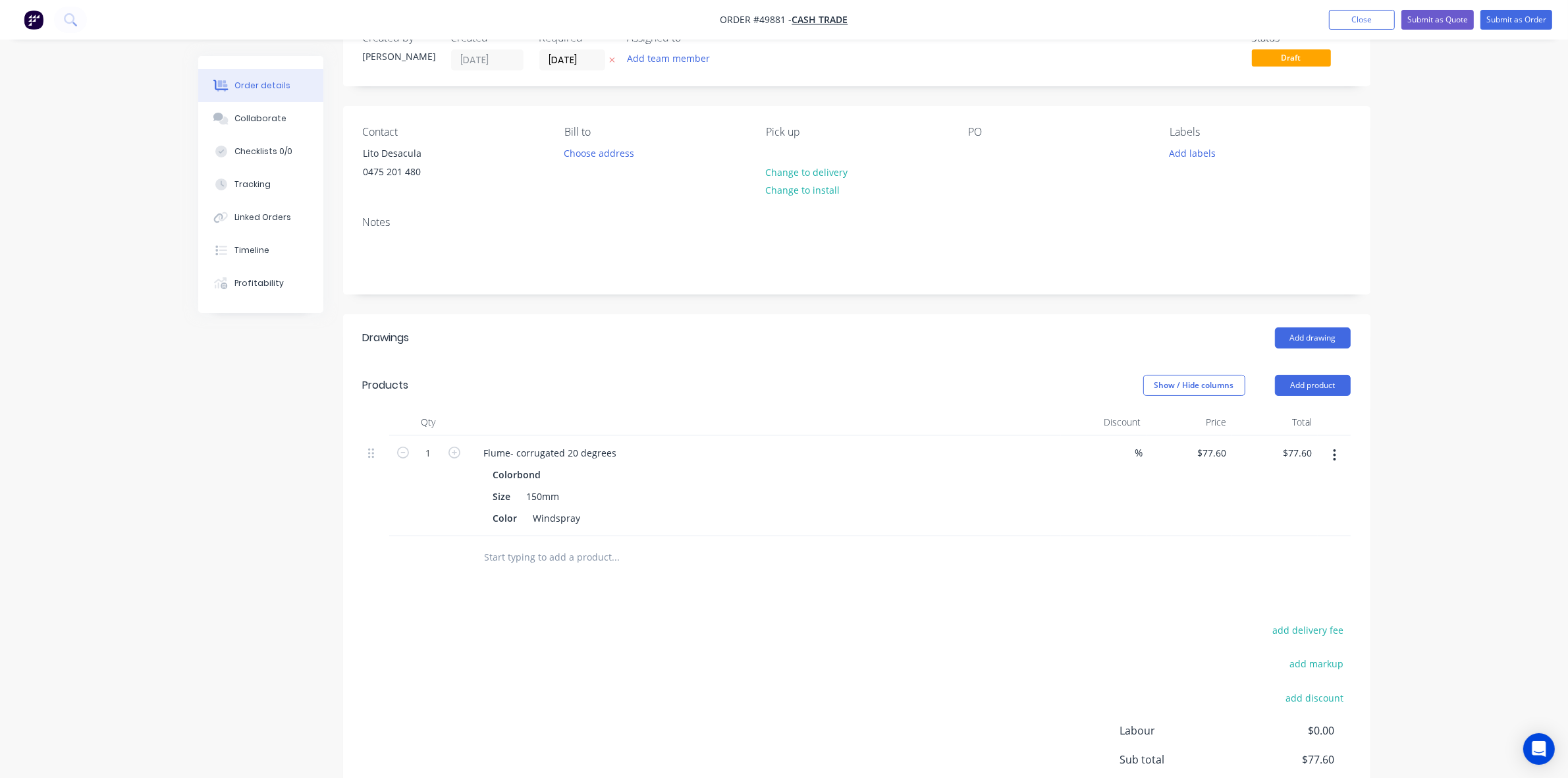
scroll to position [0, 0]
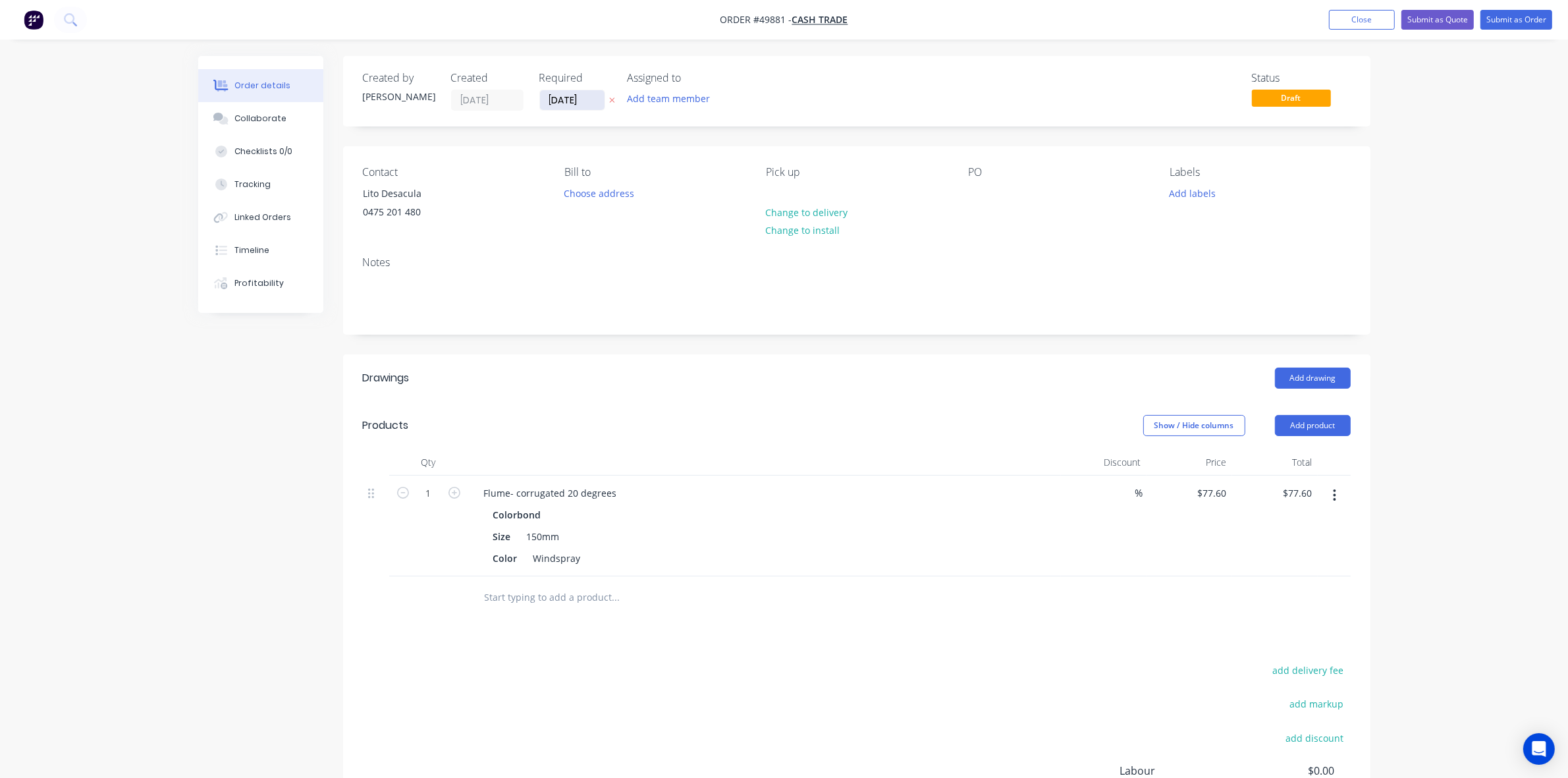
click at [558, 101] on input "[DATE]" at bounding box center [572, 99] width 64 height 20
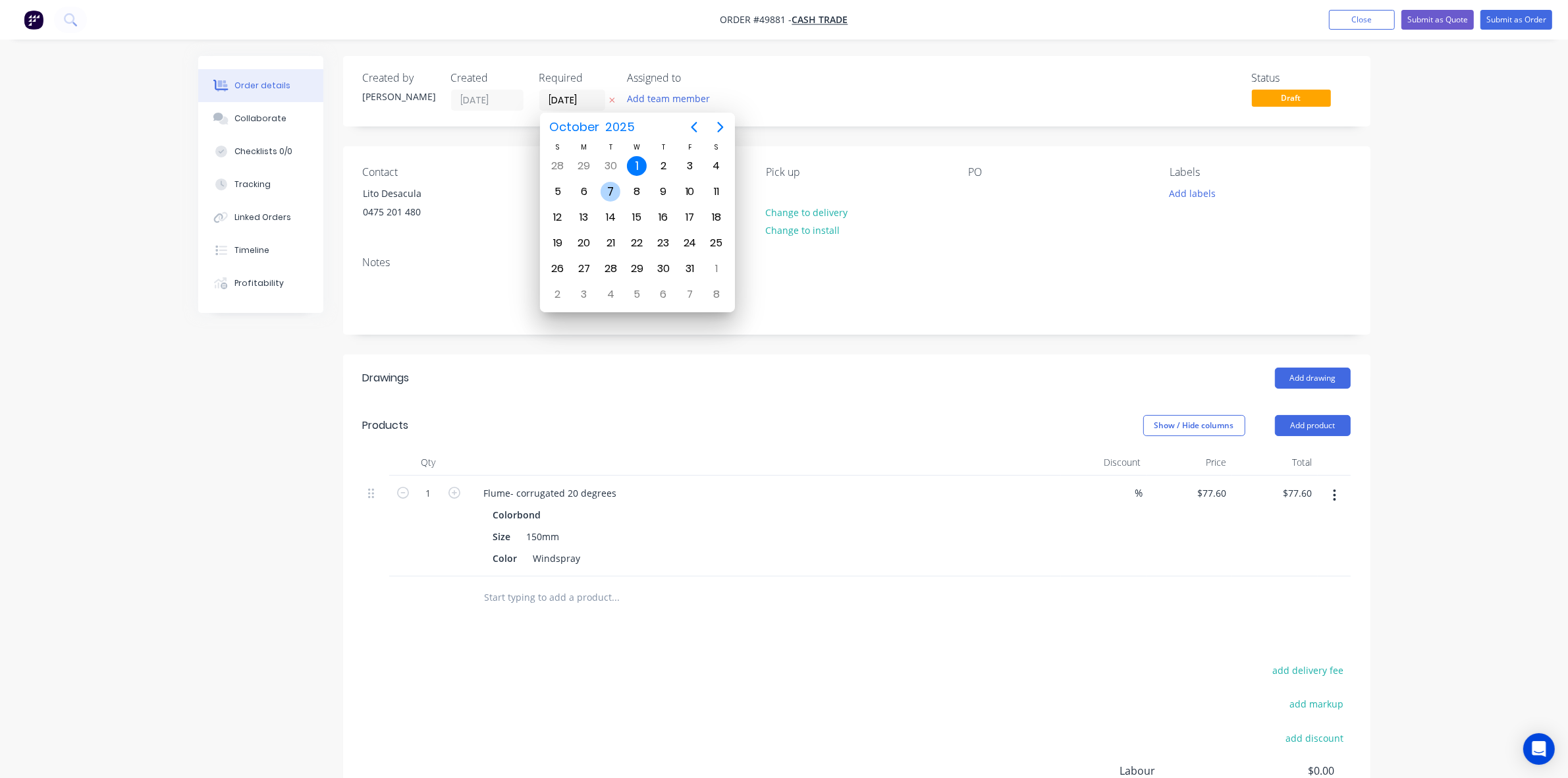
click at [612, 190] on div "7" at bounding box center [611, 191] width 20 height 20
type input "07/10/25"
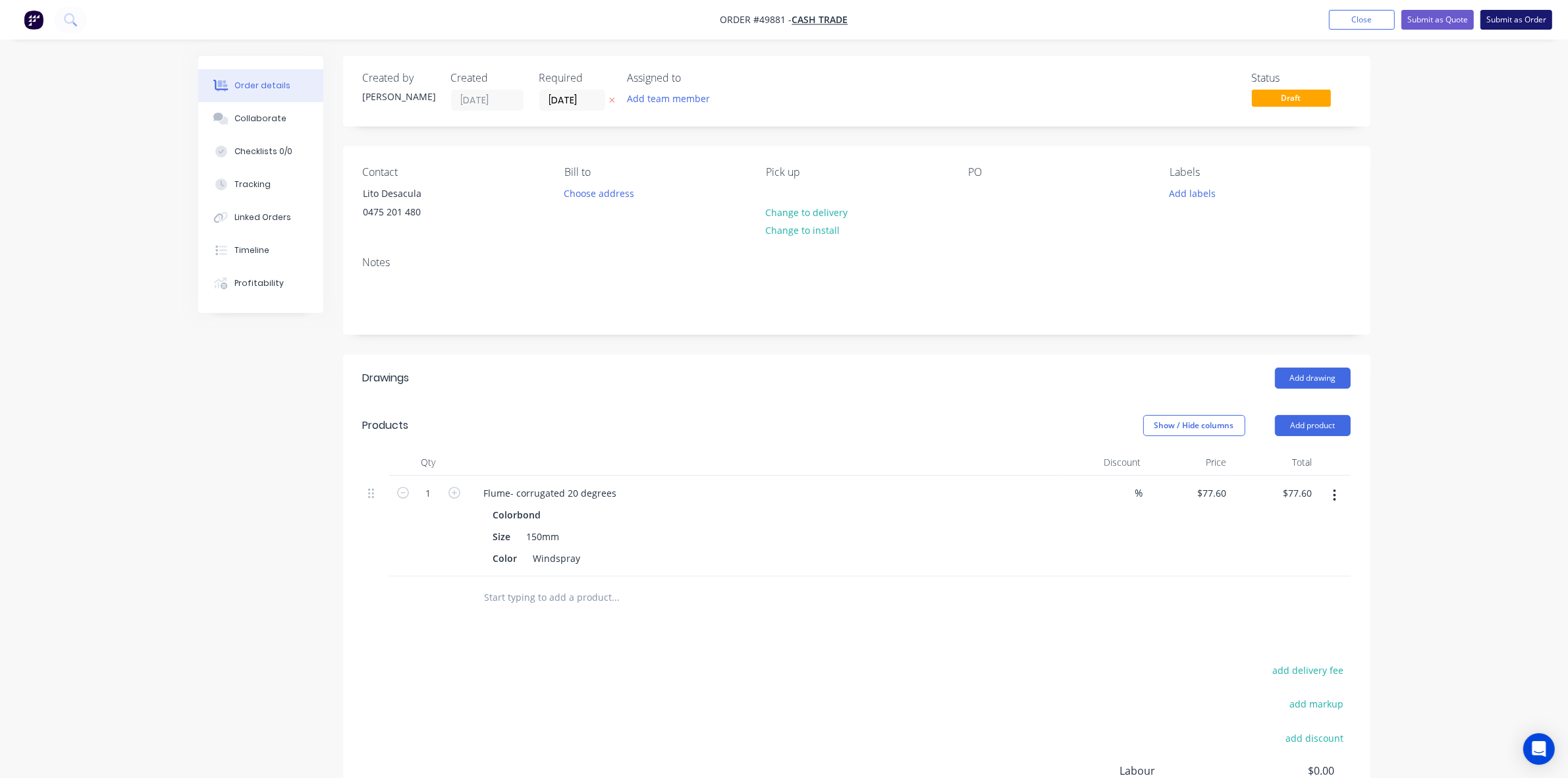
click at [1531, 29] on button "Submit as Order" at bounding box center [1517, 19] width 72 height 20
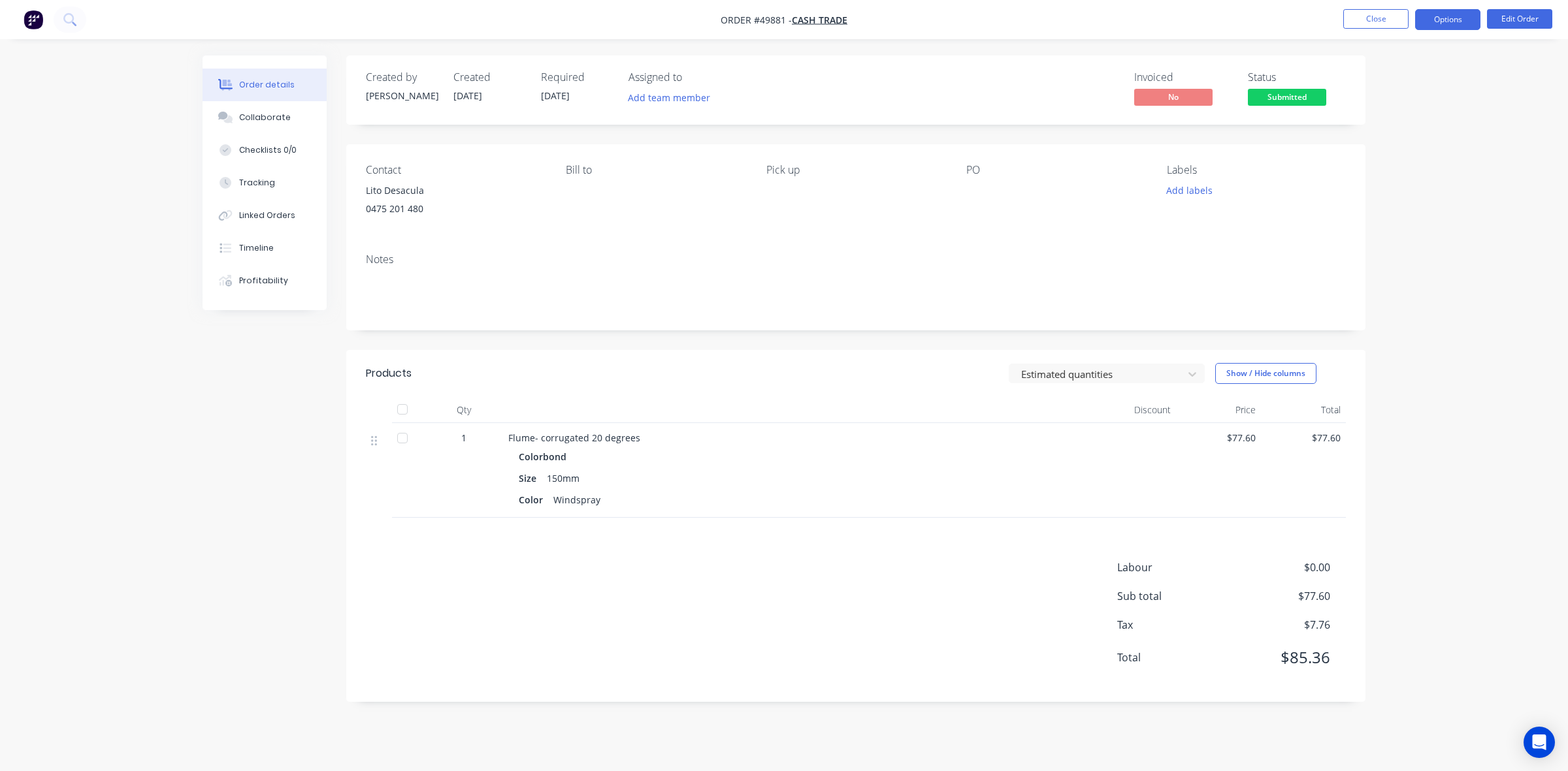
click at [1468, 26] on button "Options" at bounding box center [1448, 20] width 66 height 21
click at [1406, 76] on div "Invoice" at bounding box center [1408, 80] width 120 height 19
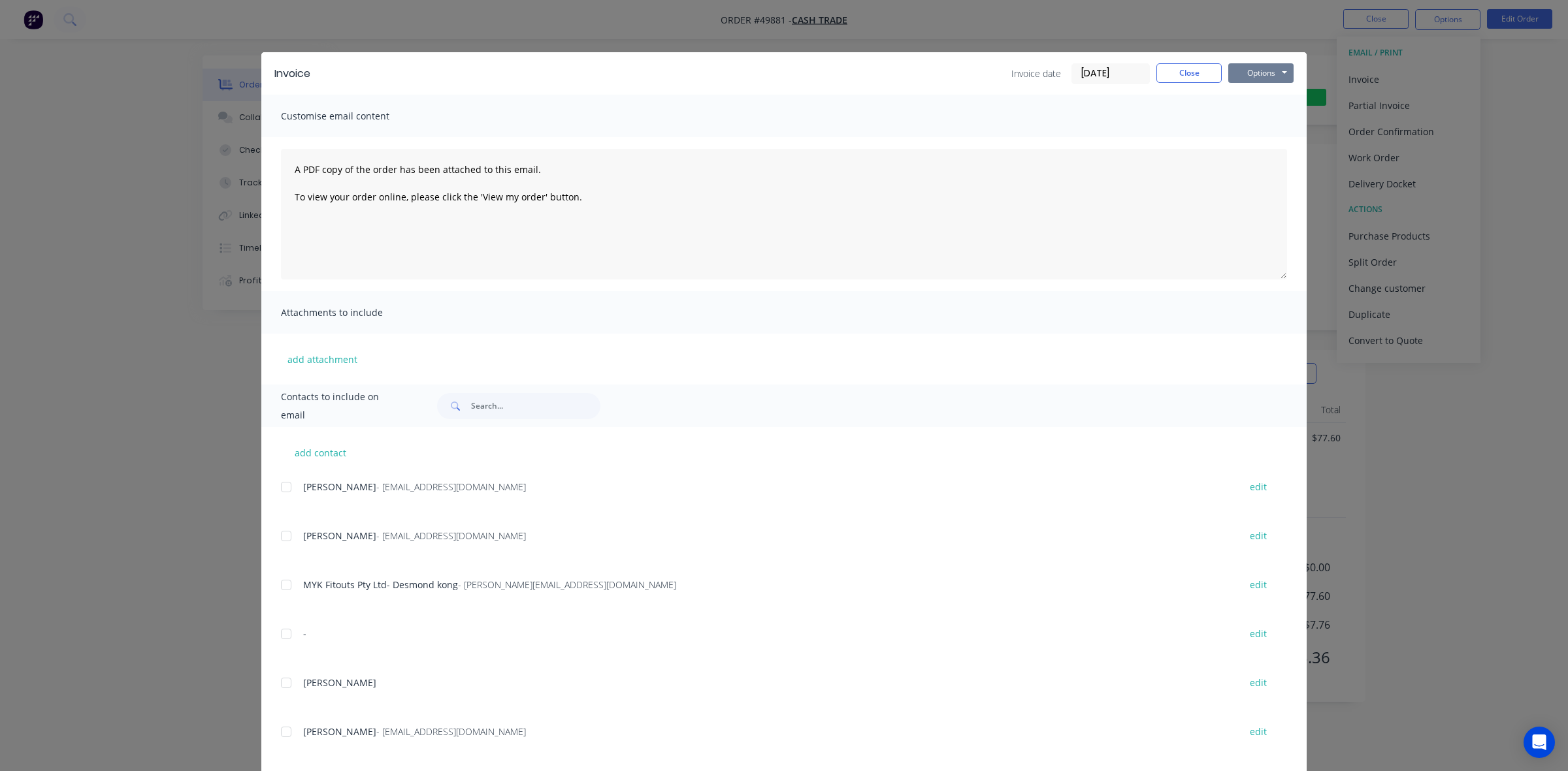
click at [1277, 66] on button "Options" at bounding box center [1261, 73] width 66 height 20
click at [1248, 116] on button "Print" at bounding box center [1269, 118] width 83 height 22
drag, startPoint x: 1193, startPoint y: 67, endPoint x: 1377, endPoint y: 131, distance: 194.8
click at [1194, 67] on button "Close" at bounding box center [1189, 73] width 66 height 20
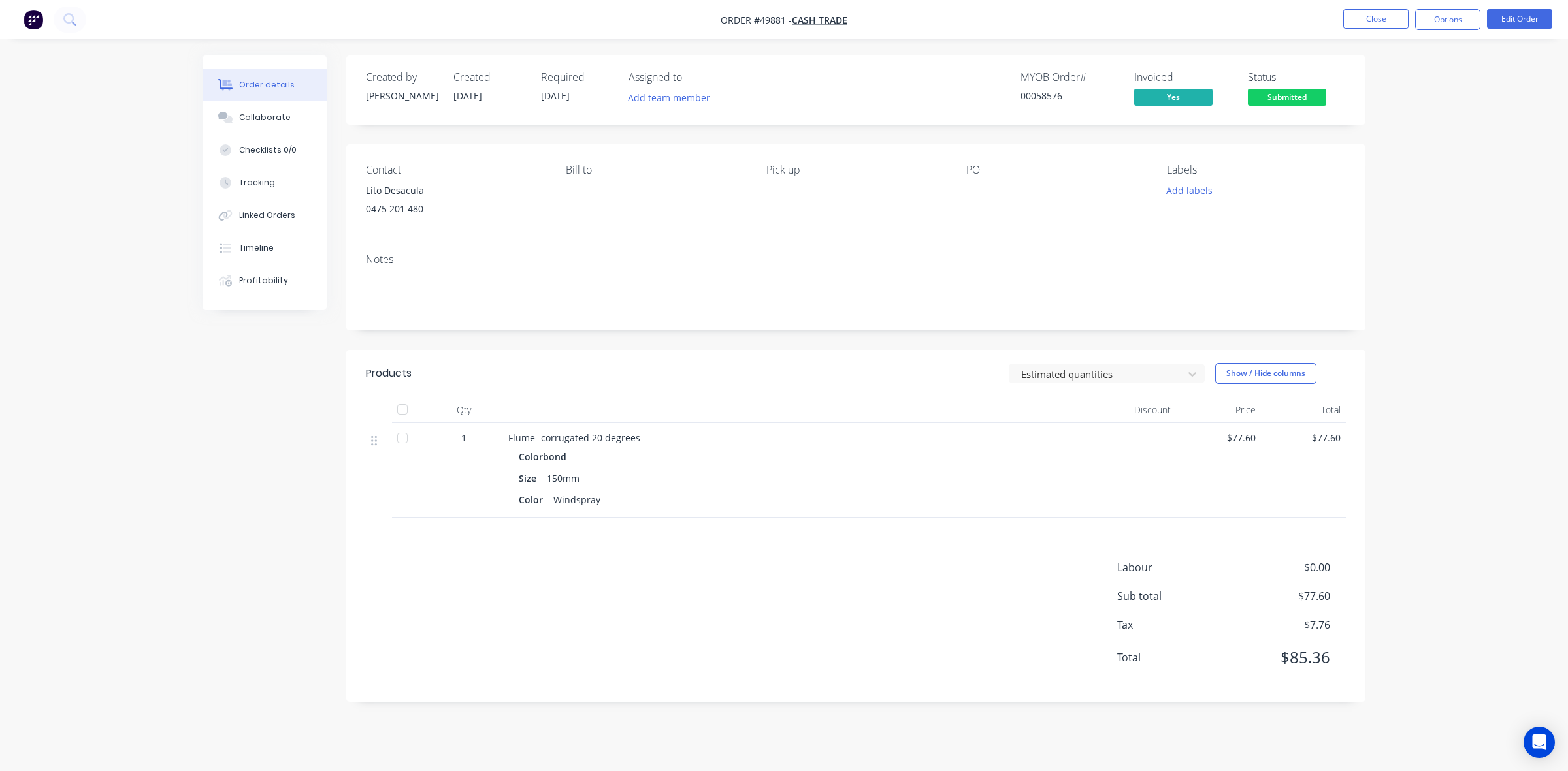
click at [1418, 165] on div "Order details Collaborate Checklists 0/0 Tracking Linked Orders Timeline Profit…" at bounding box center [784, 385] width 1568 height 771
drag, startPoint x: 852, startPoint y: 600, endPoint x: 933, endPoint y: 352, distance: 260.9
click at [852, 601] on div "Labour $0.00 Sub total $77.60 Tax $7.76 Total $85.36" at bounding box center [855, 620] width 979 height 123
click at [1288, 93] on span "Submitted" at bounding box center [1287, 96] width 79 height 16
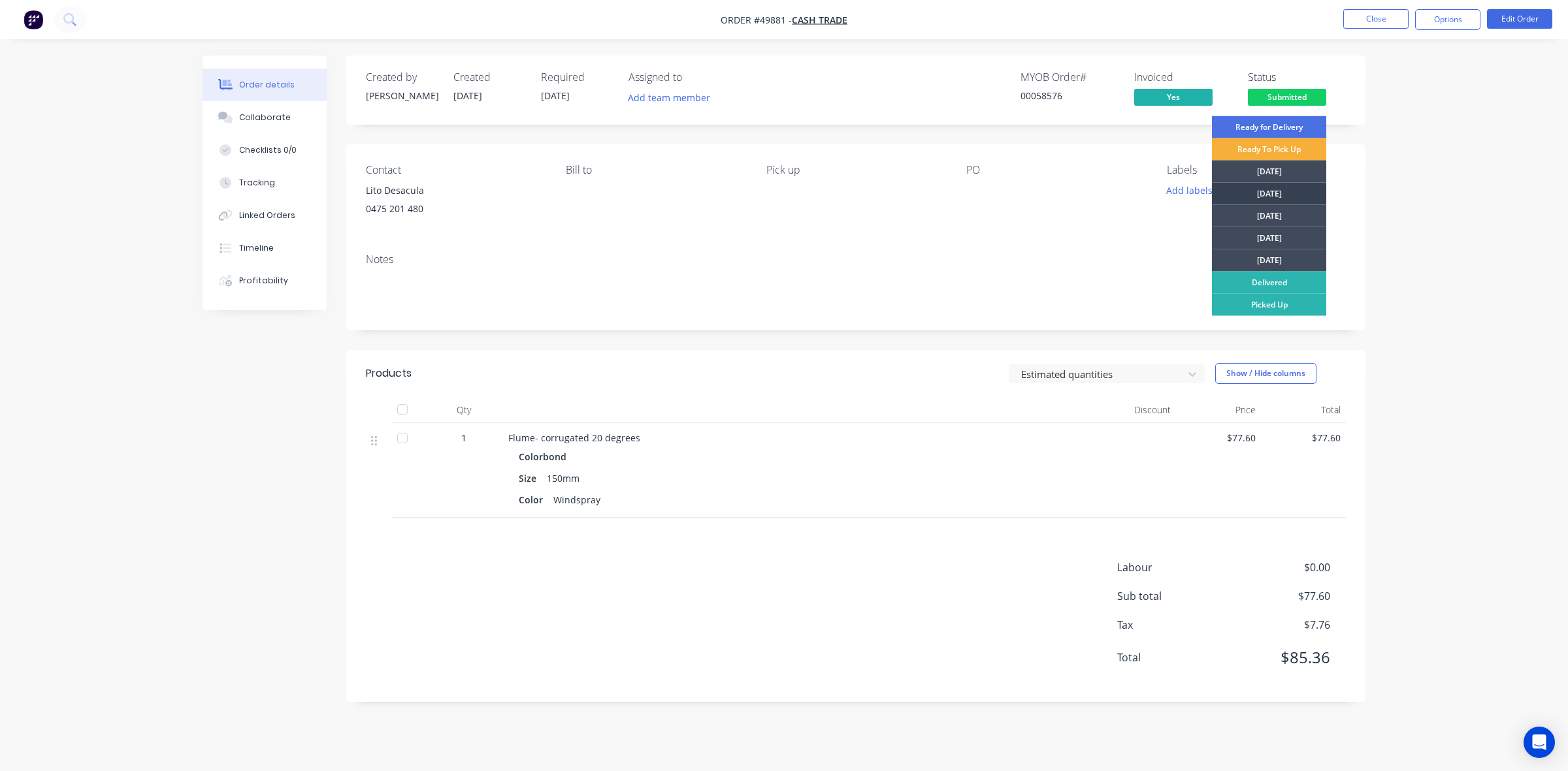
click at [1267, 190] on div "Tuesday" at bounding box center [1269, 194] width 114 height 22
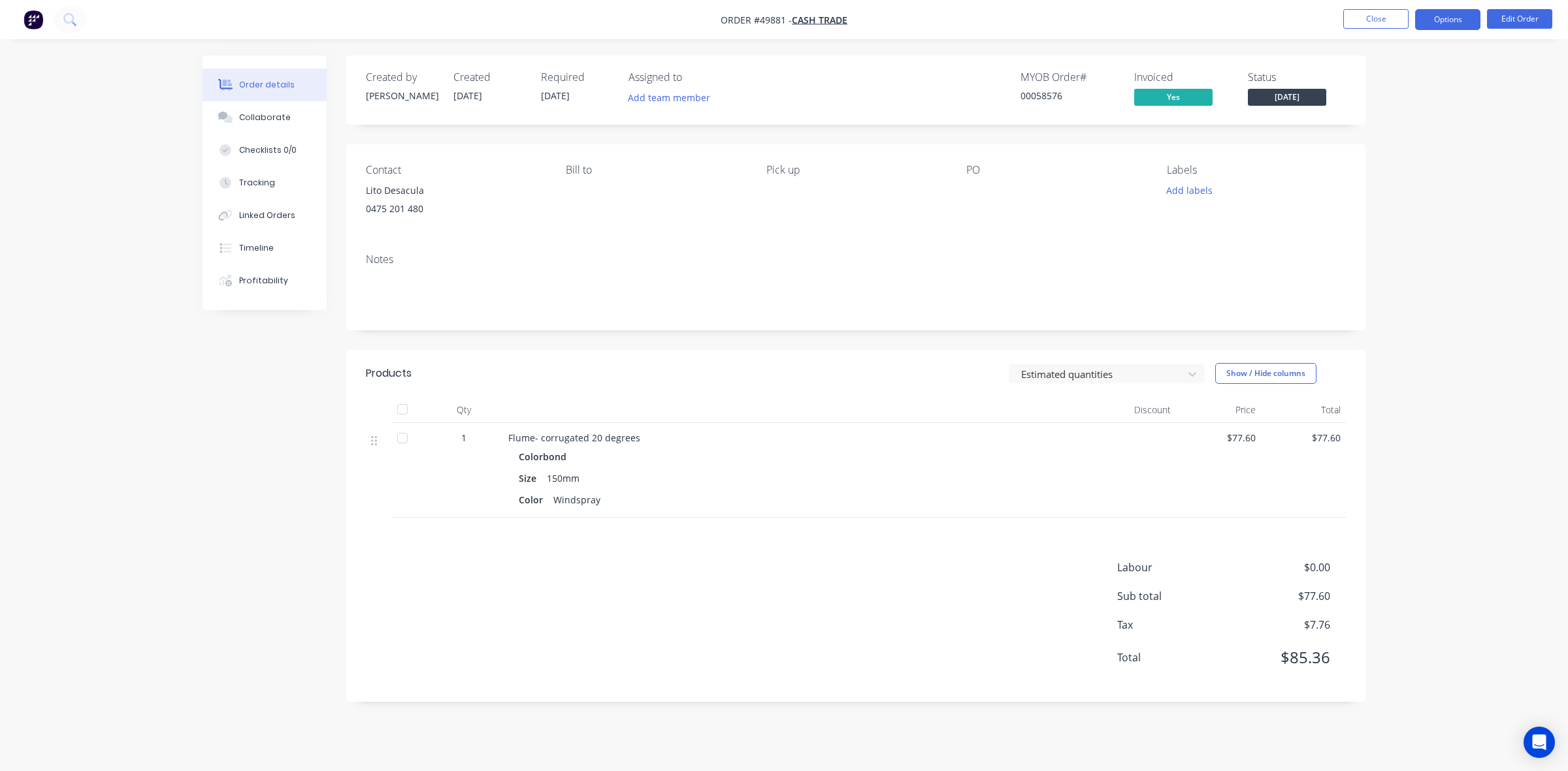
click at [1443, 14] on button "Options" at bounding box center [1448, 20] width 66 height 21
click at [1396, 233] on div "Purchase Products" at bounding box center [1408, 236] width 120 height 19
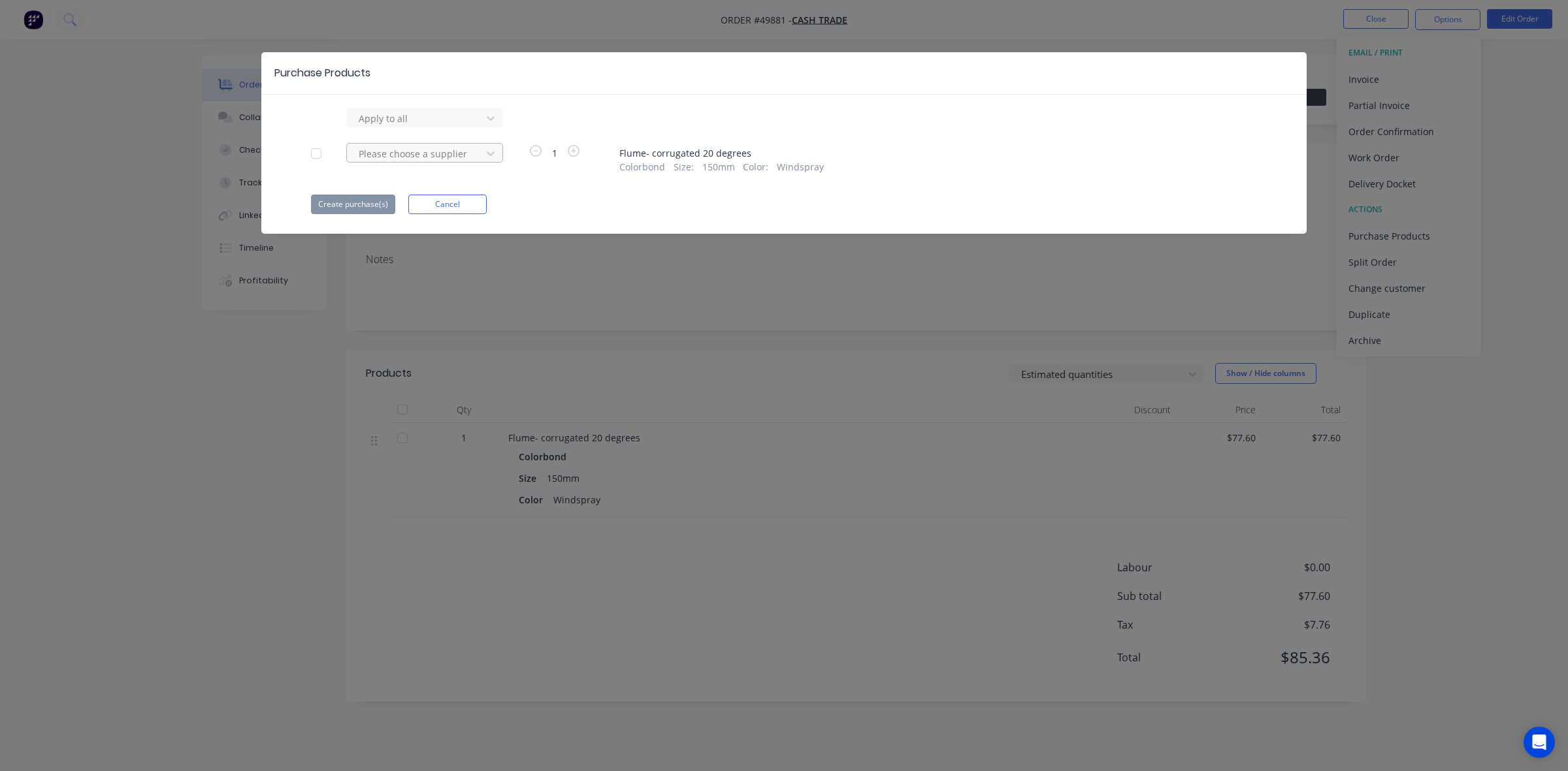
click at [470, 156] on div at bounding box center [415, 153] width 117 height 16
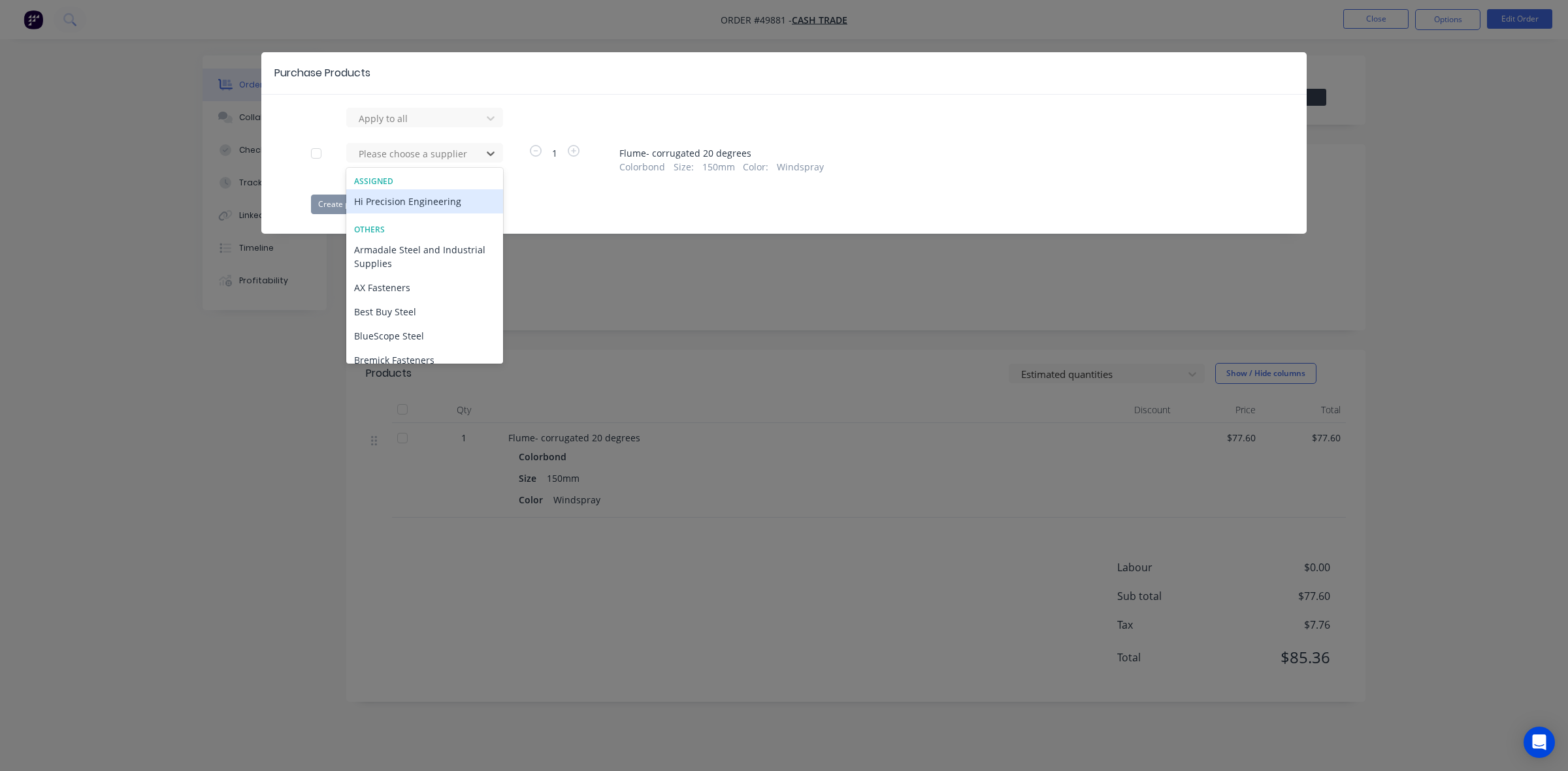
click at [419, 200] on div "Hi Precision Engineering" at bounding box center [424, 201] width 157 height 24
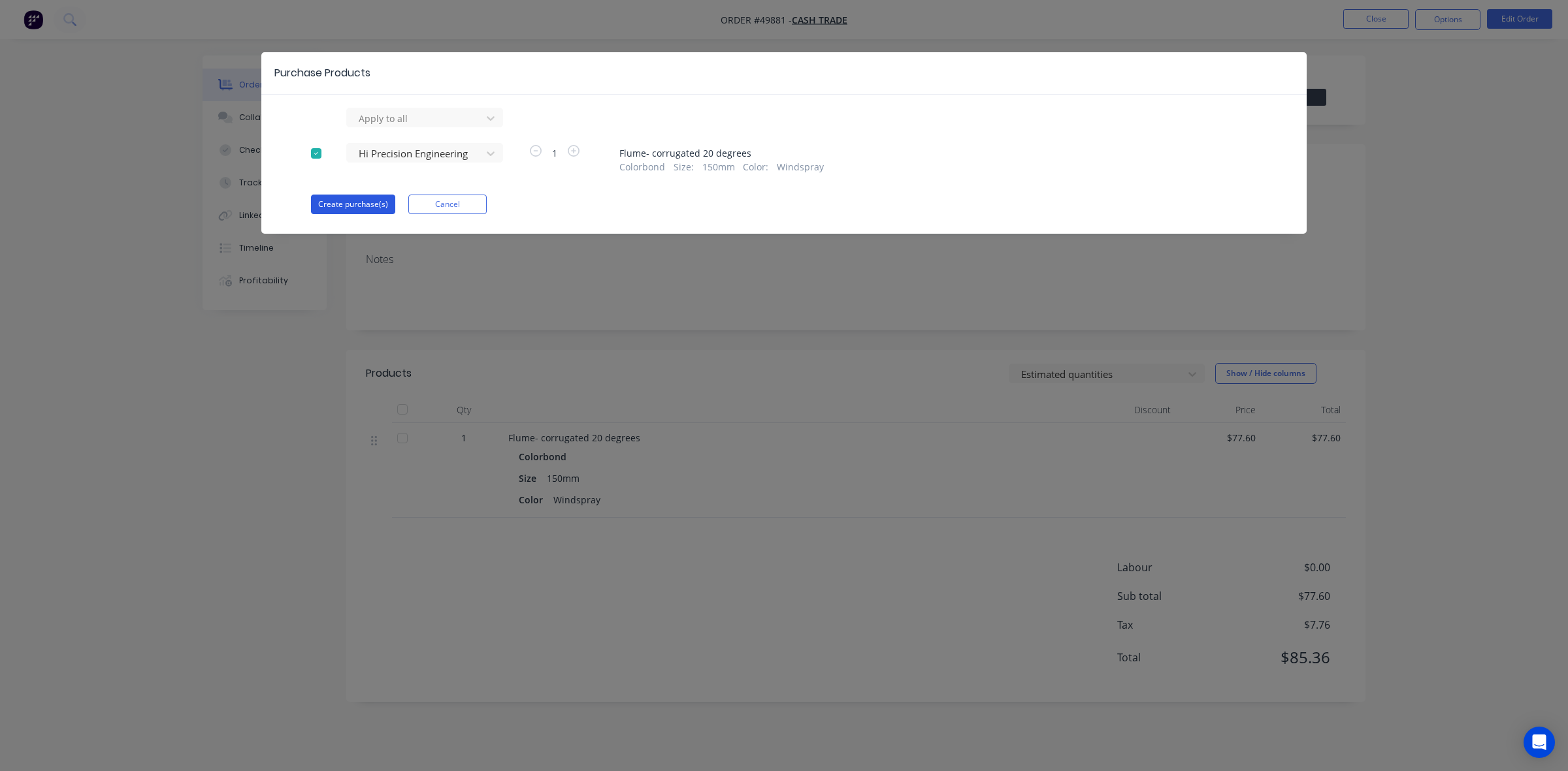
click at [334, 210] on button "Create purchase(s)" at bounding box center [353, 204] width 84 height 20
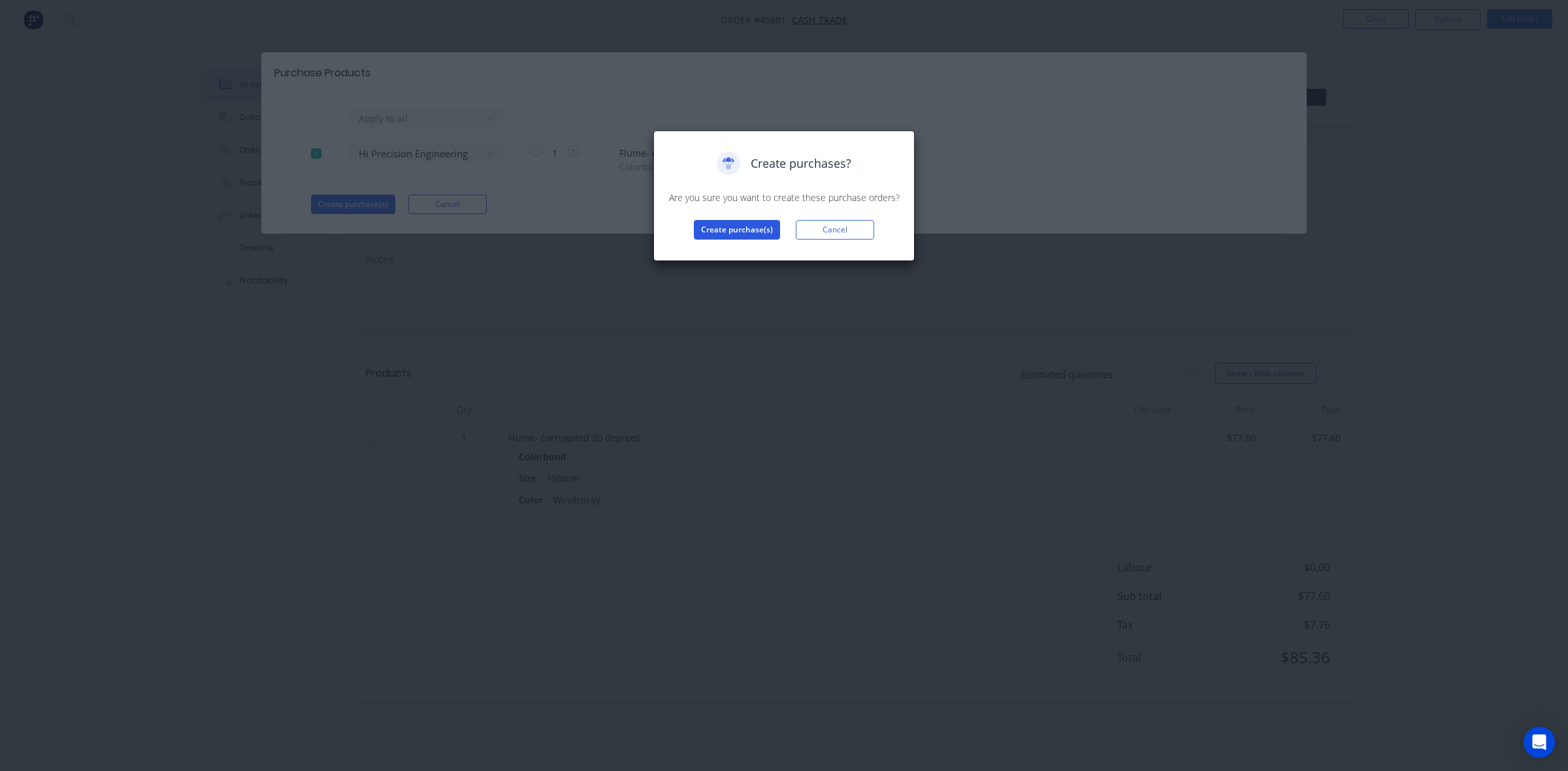
click at [722, 232] on button "Create purchase(s)" at bounding box center [737, 230] width 86 height 20
click at [720, 246] on button "View purchase(s)" at bounding box center [737, 250] width 79 height 20
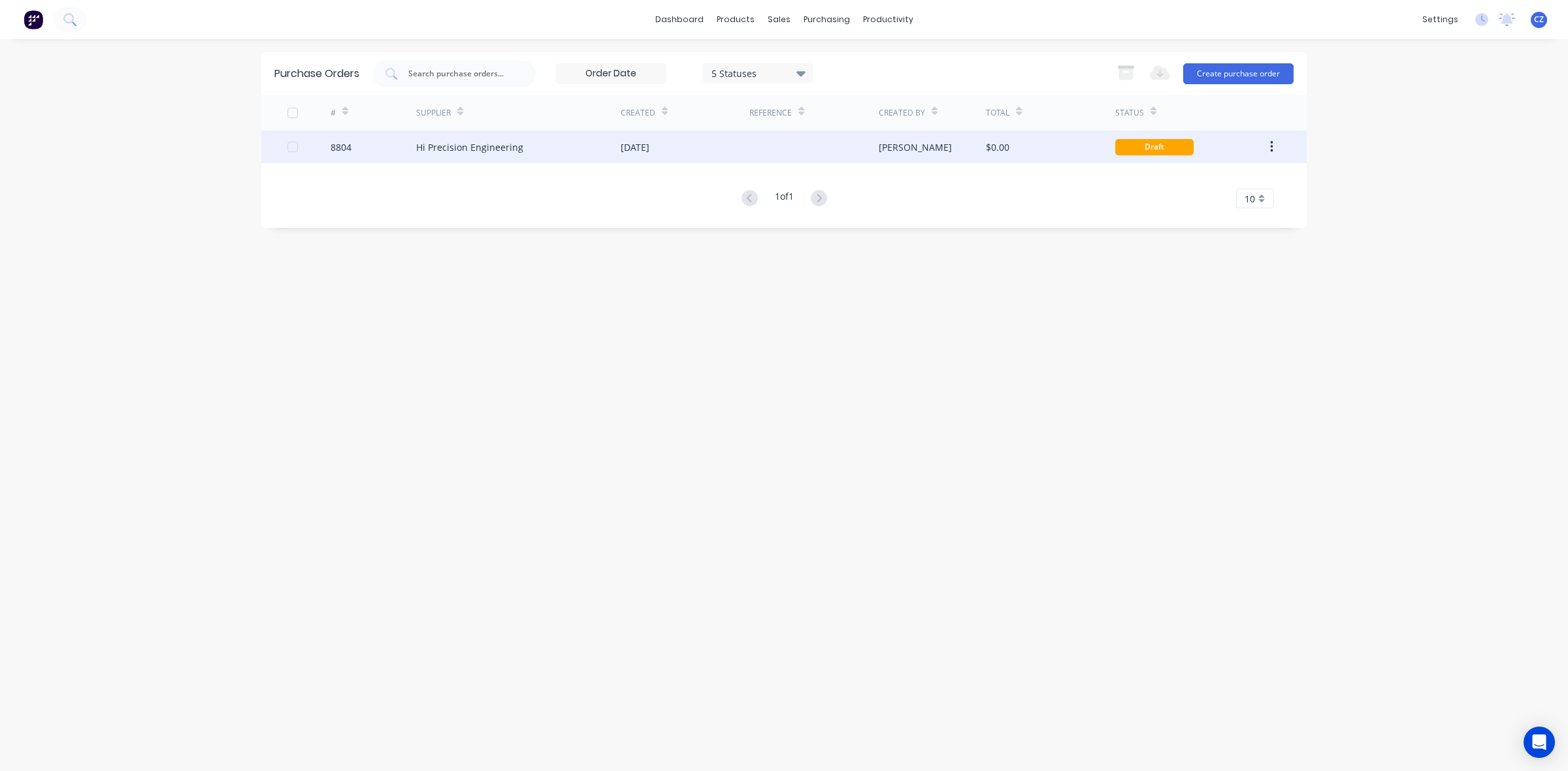
click at [647, 144] on div "01 Oct 2025" at bounding box center [635, 147] width 29 height 14
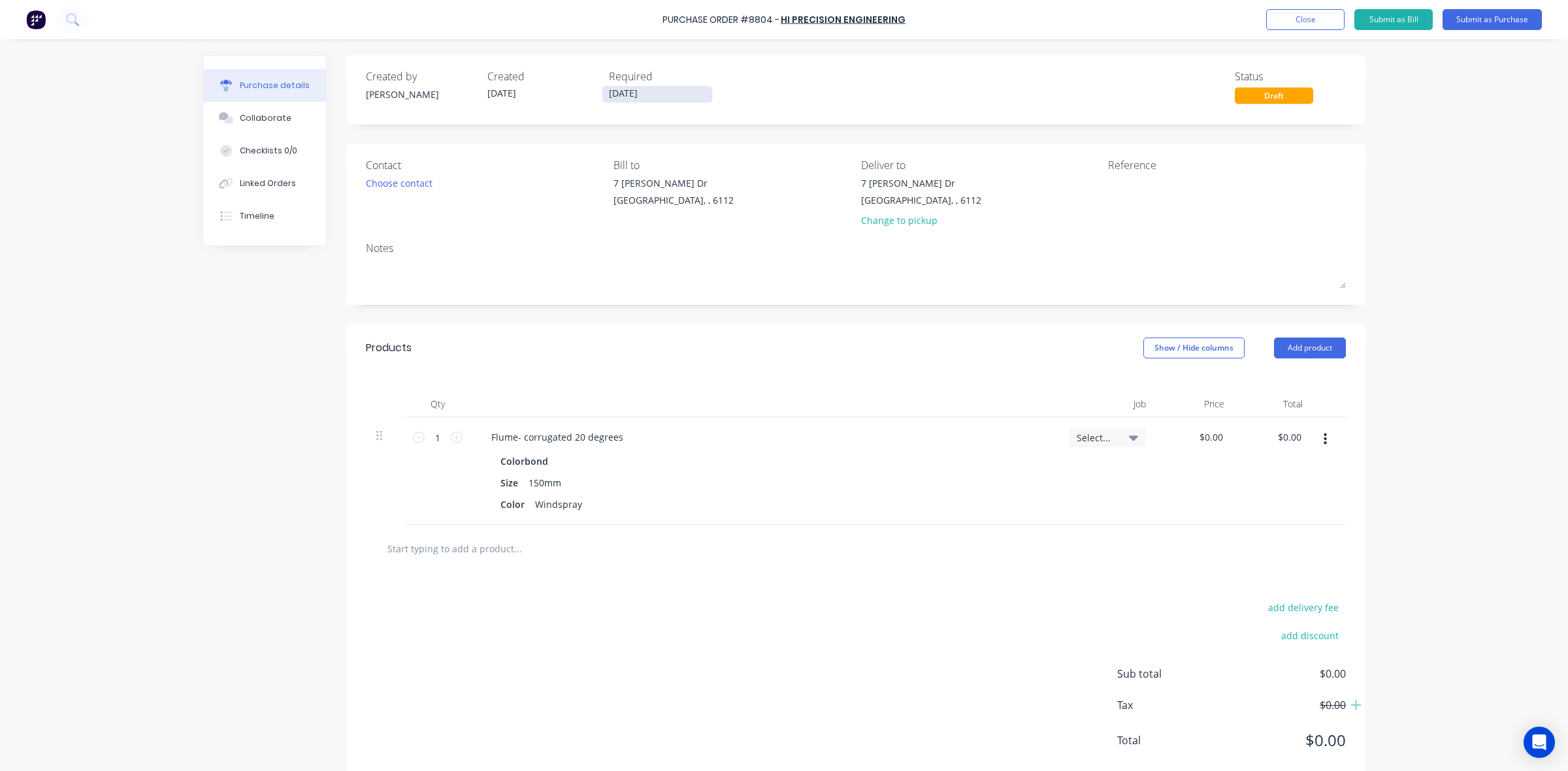
click at [603, 88] on input "[DATE]" at bounding box center [657, 94] width 110 height 16
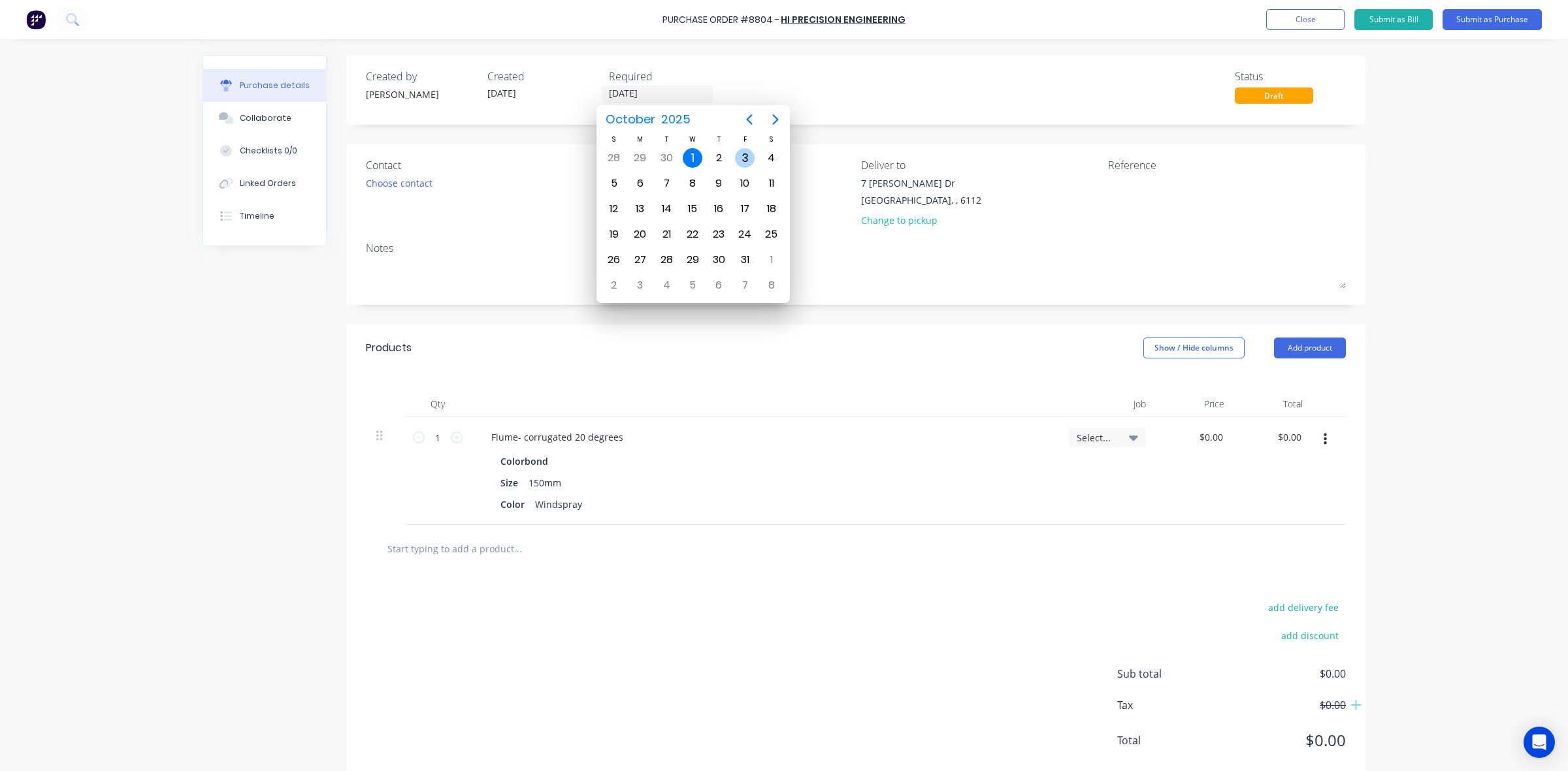
drag, startPoint x: 745, startPoint y: 160, endPoint x: 847, endPoint y: 178, distance: 103.6
click at [746, 160] on div "3" at bounding box center [744, 157] width 20 height 20
type input "03/10/25"
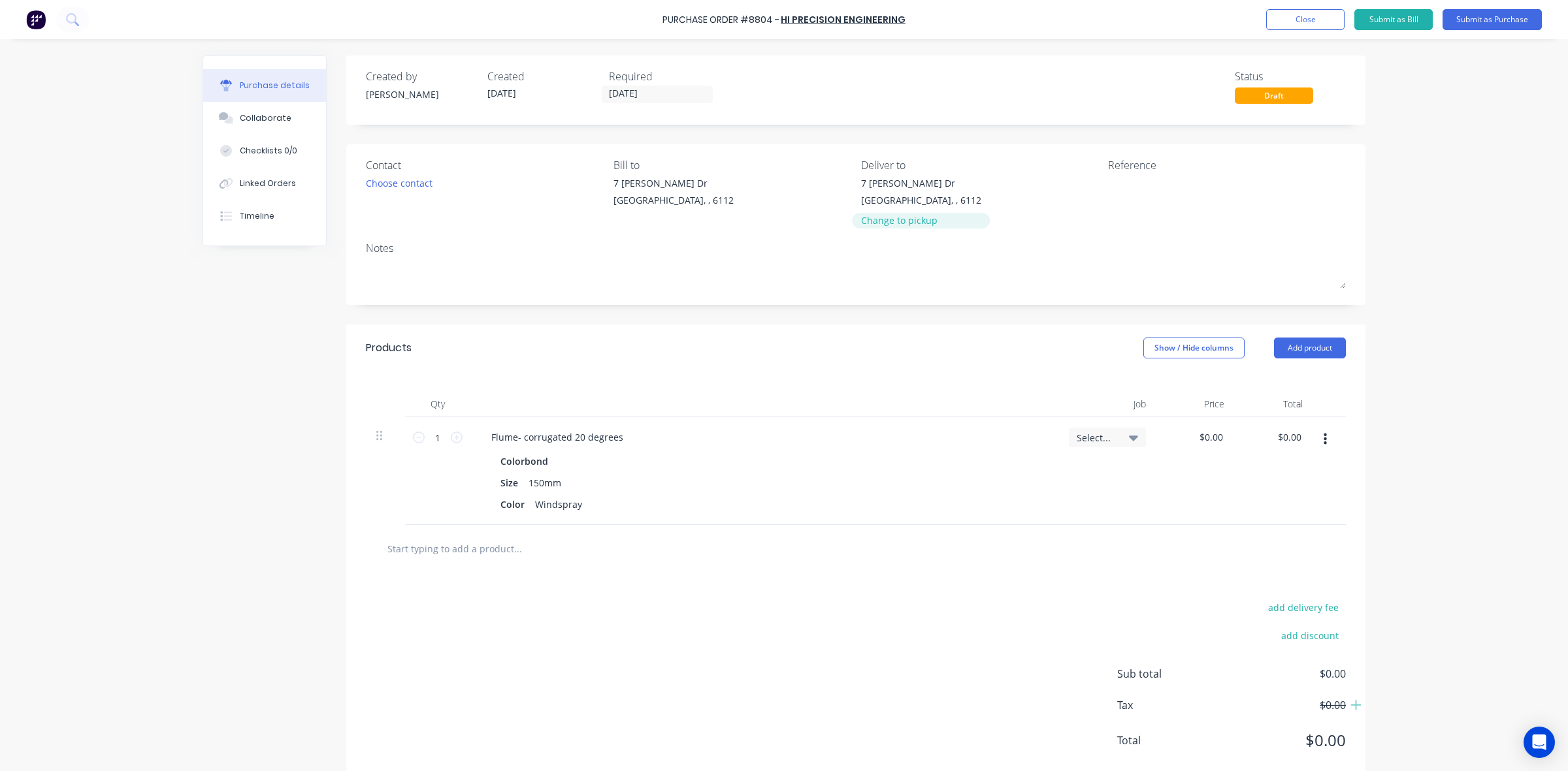
drag, startPoint x: 912, startPoint y: 217, endPoint x: 1254, endPoint y: 160, distance: 346.7
click at [913, 217] on div "Change to pickup" at bounding box center [921, 220] width 120 height 14
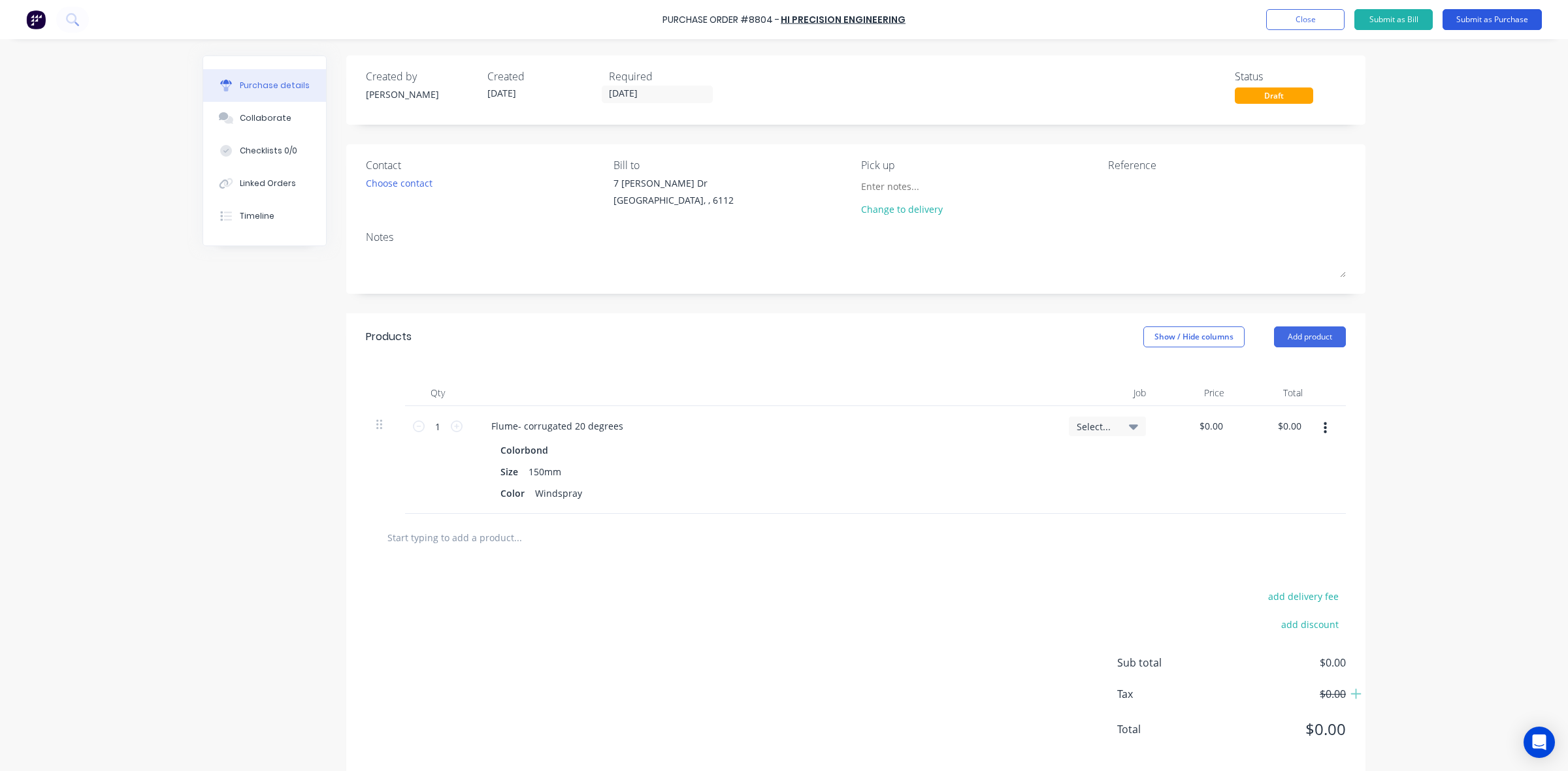
click at [1527, 13] on button "Submit as Purchase" at bounding box center [1492, 20] width 99 height 21
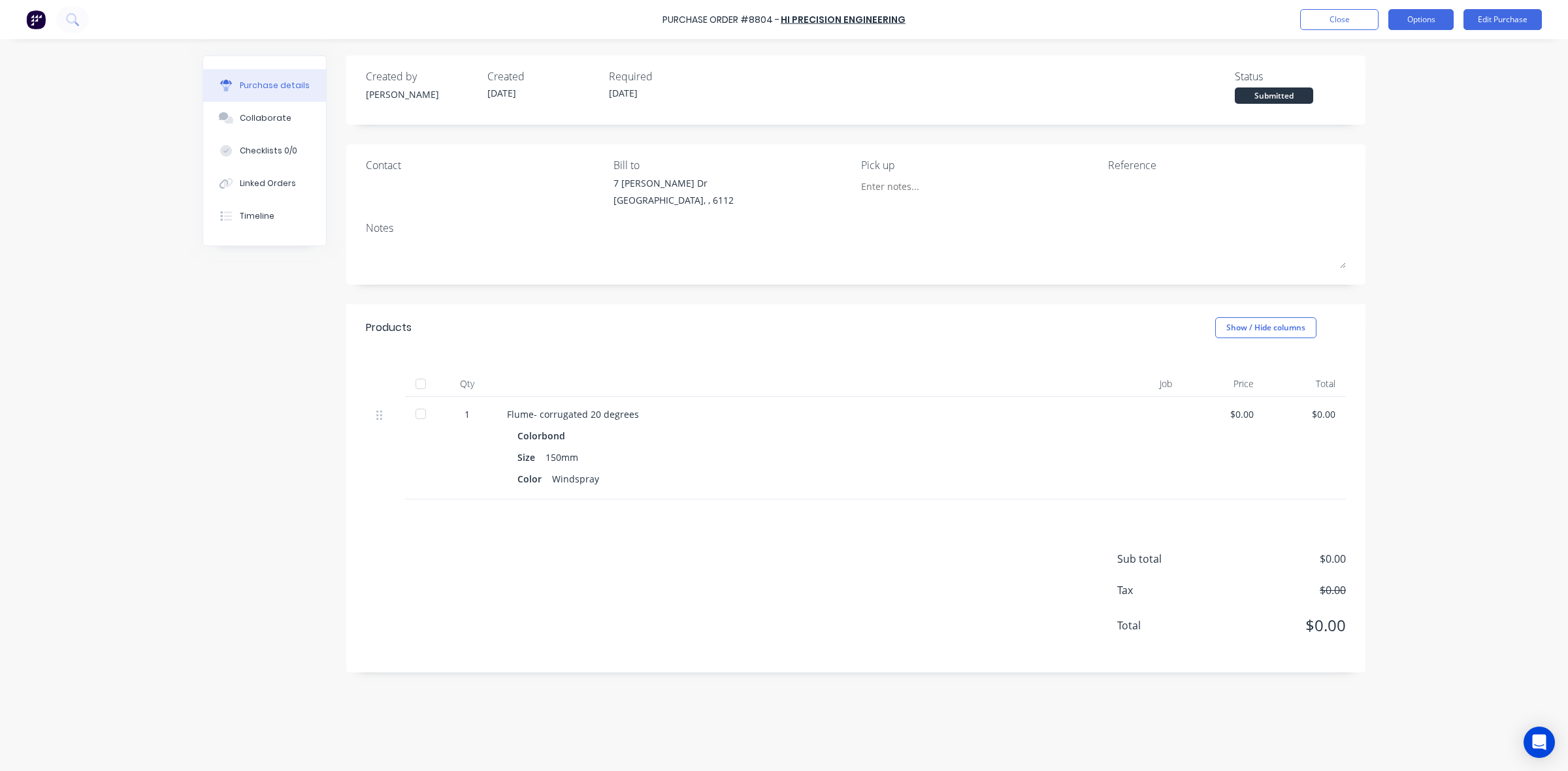
click at [1432, 14] on button "Options" at bounding box center [1421, 20] width 66 height 21
click at [1392, 55] on div "Print / Email" at bounding box center [1391, 53] width 100 height 19
click at [1390, 95] on button "Without pricing" at bounding box center [1391, 105] width 124 height 26
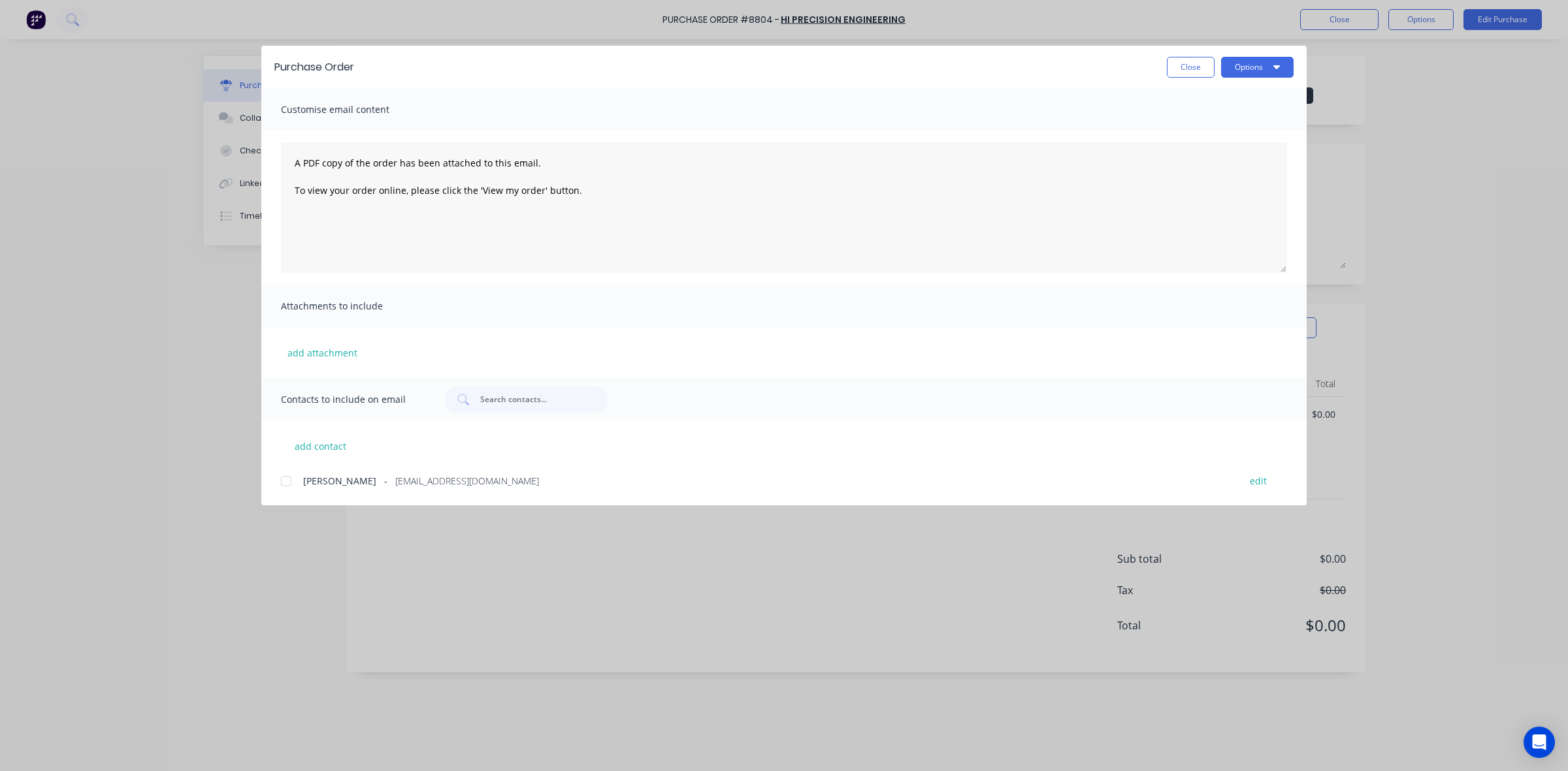
click at [291, 487] on div at bounding box center [286, 482] width 26 height 26
click at [1268, 63] on button "Options" at bounding box center [1257, 67] width 72 height 21
click at [1251, 145] on div "Email" at bounding box center [1231, 153] width 100 height 19
click at [1176, 69] on button "Close" at bounding box center [1190, 67] width 48 height 21
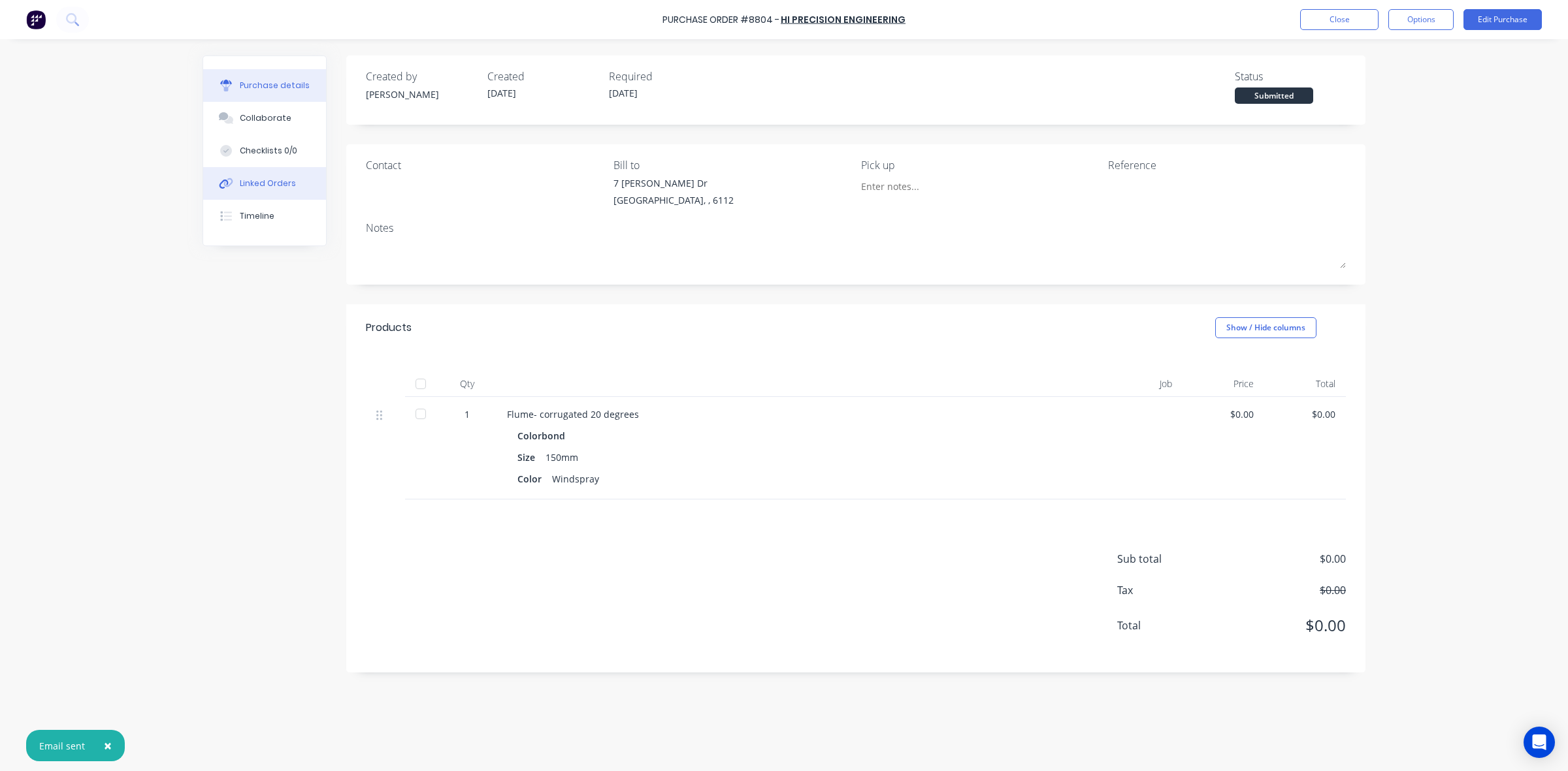
drag, startPoint x: 276, startPoint y: 195, endPoint x: 320, endPoint y: 176, distance: 47.9
click at [276, 195] on button "Linked Orders" at bounding box center [264, 183] width 123 height 33
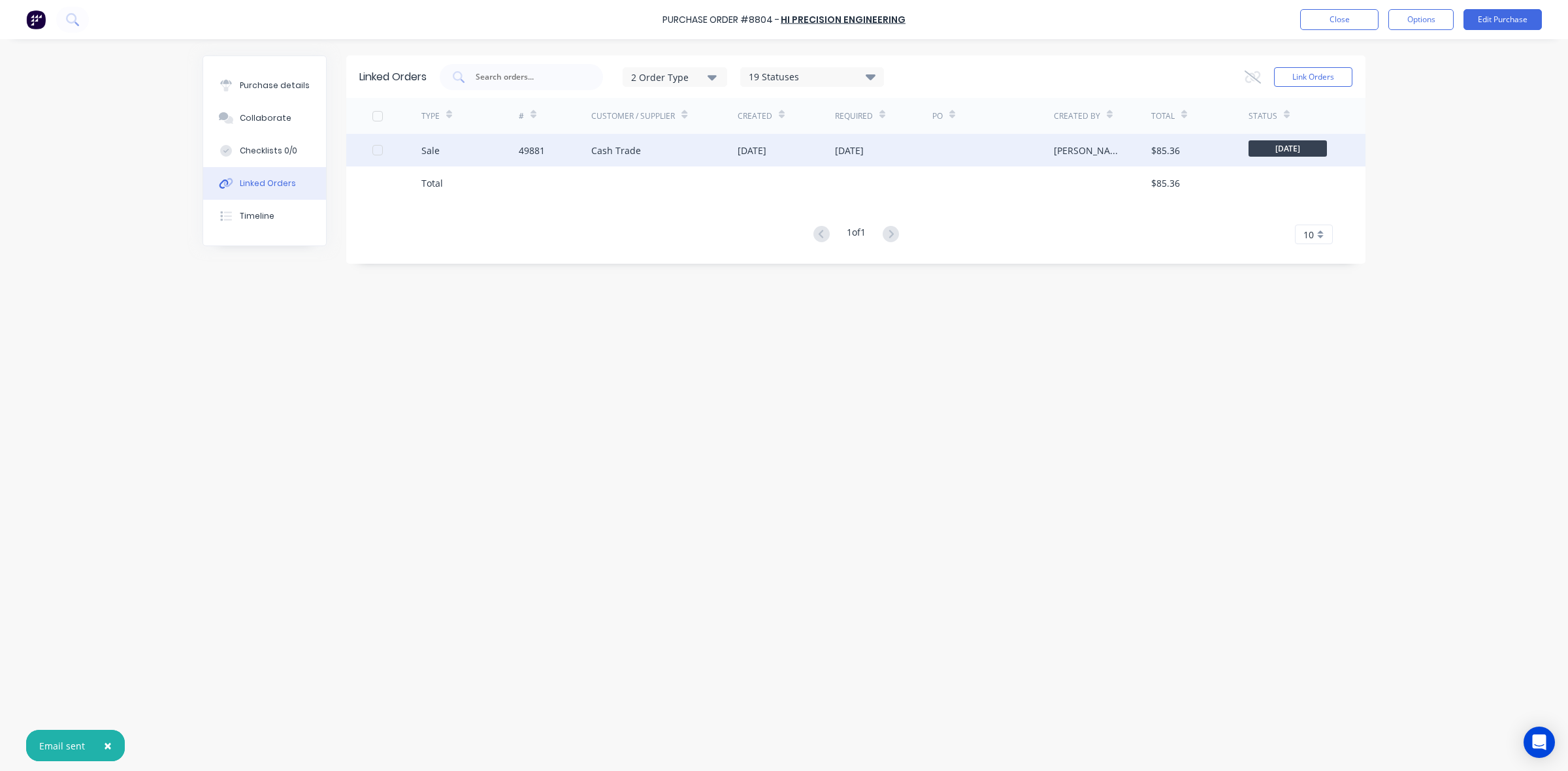
click at [943, 148] on div at bounding box center [993, 150] width 122 height 33
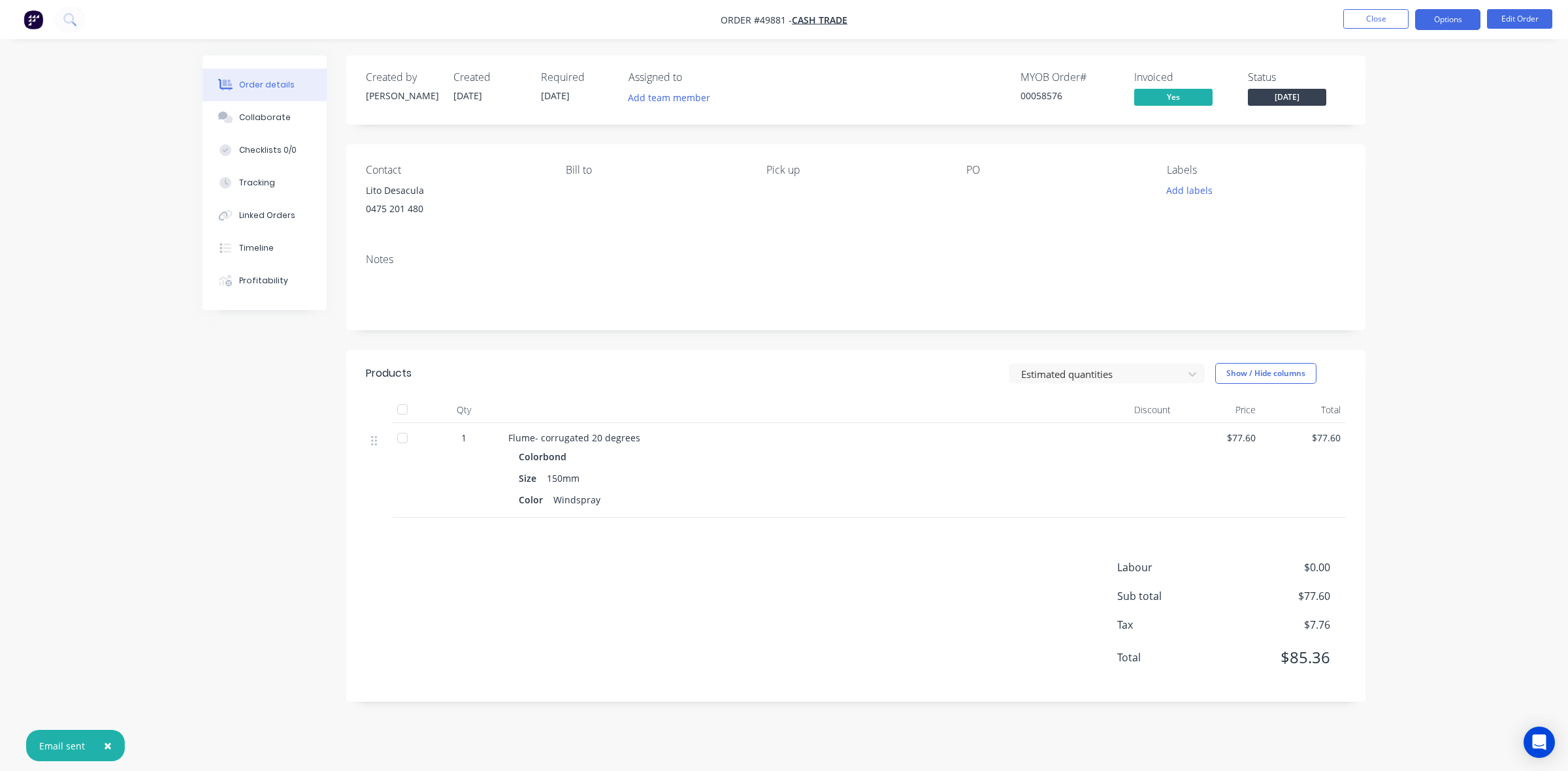
click at [1441, 14] on button "Options" at bounding box center [1448, 20] width 66 height 21
drag, startPoint x: 1375, startPoint y: 188, endPoint x: 1378, endPoint y: 173, distance: 15.3
click at [1375, 187] on div "Delivery Docket" at bounding box center [1408, 184] width 120 height 19
click at [1385, 141] on div "Without pricing" at bounding box center [1408, 131] width 120 height 19
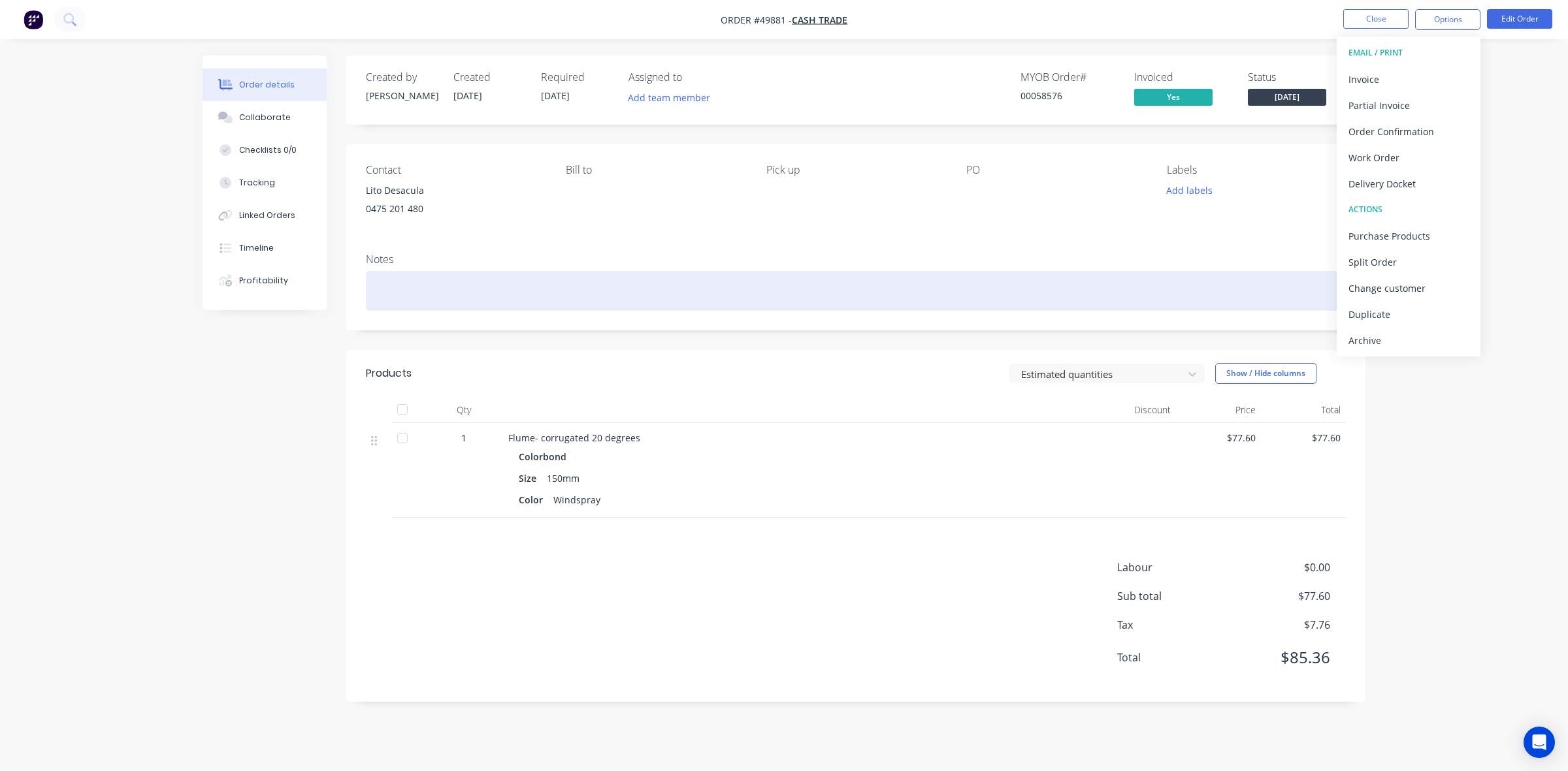
click at [800, 308] on div at bounding box center [855, 290] width 979 height 40
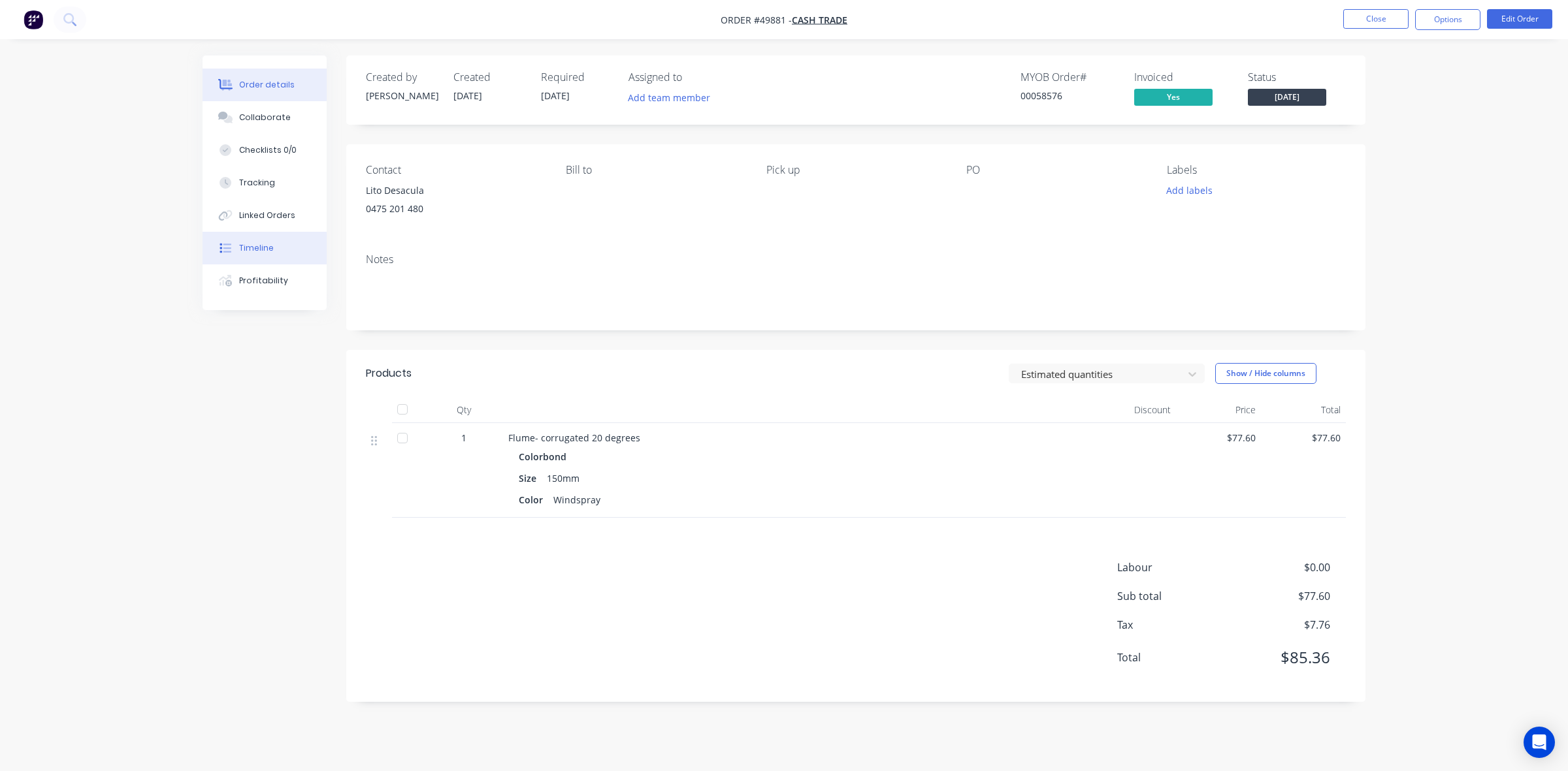
click at [249, 240] on button "Timeline" at bounding box center [264, 247] width 124 height 33
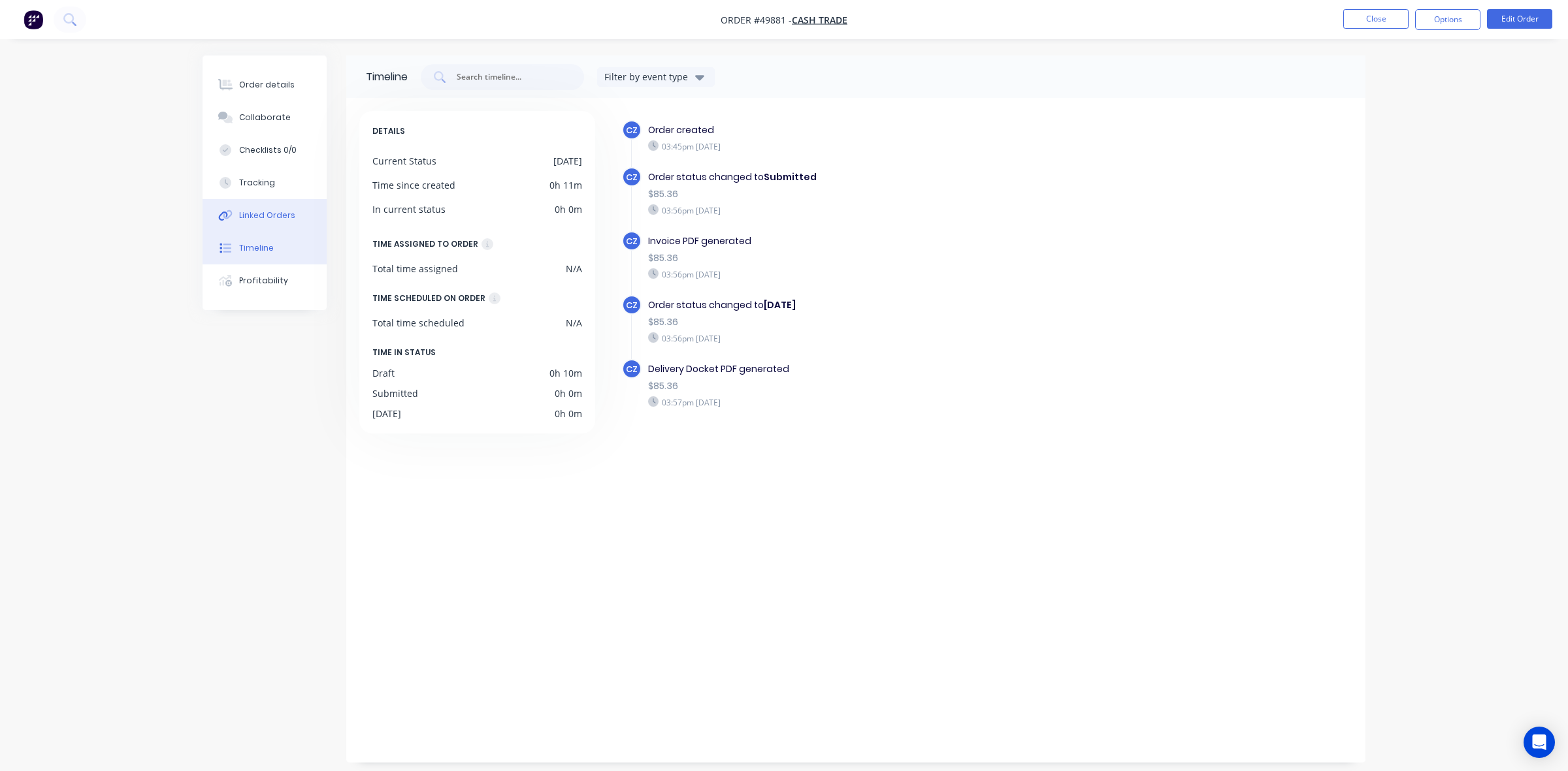
click at [255, 220] on div "Linked Orders" at bounding box center [267, 215] width 56 height 12
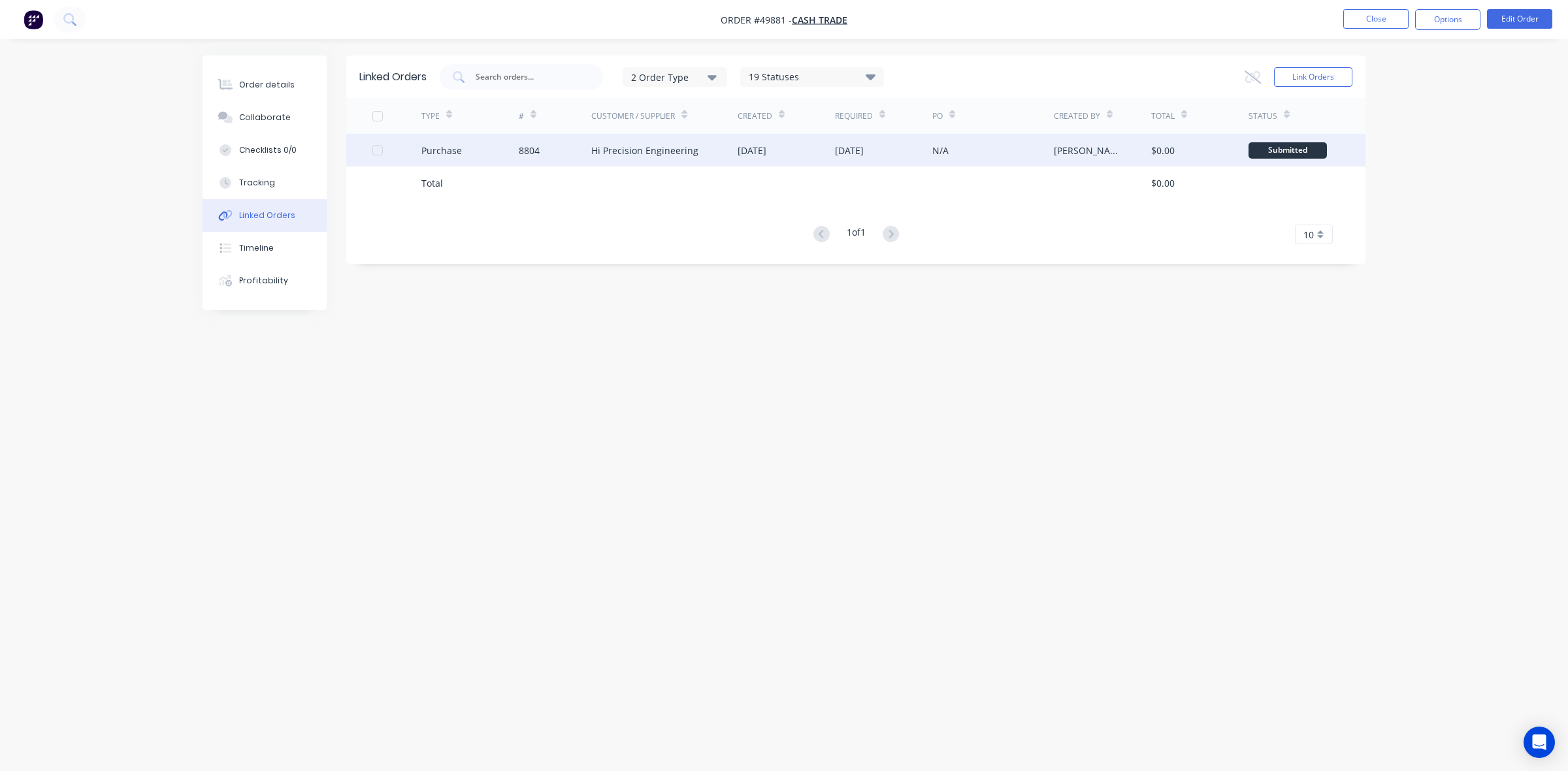
click at [736, 164] on div "Hi Precision Engineering" at bounding box center [665, 150] width 146 height 33
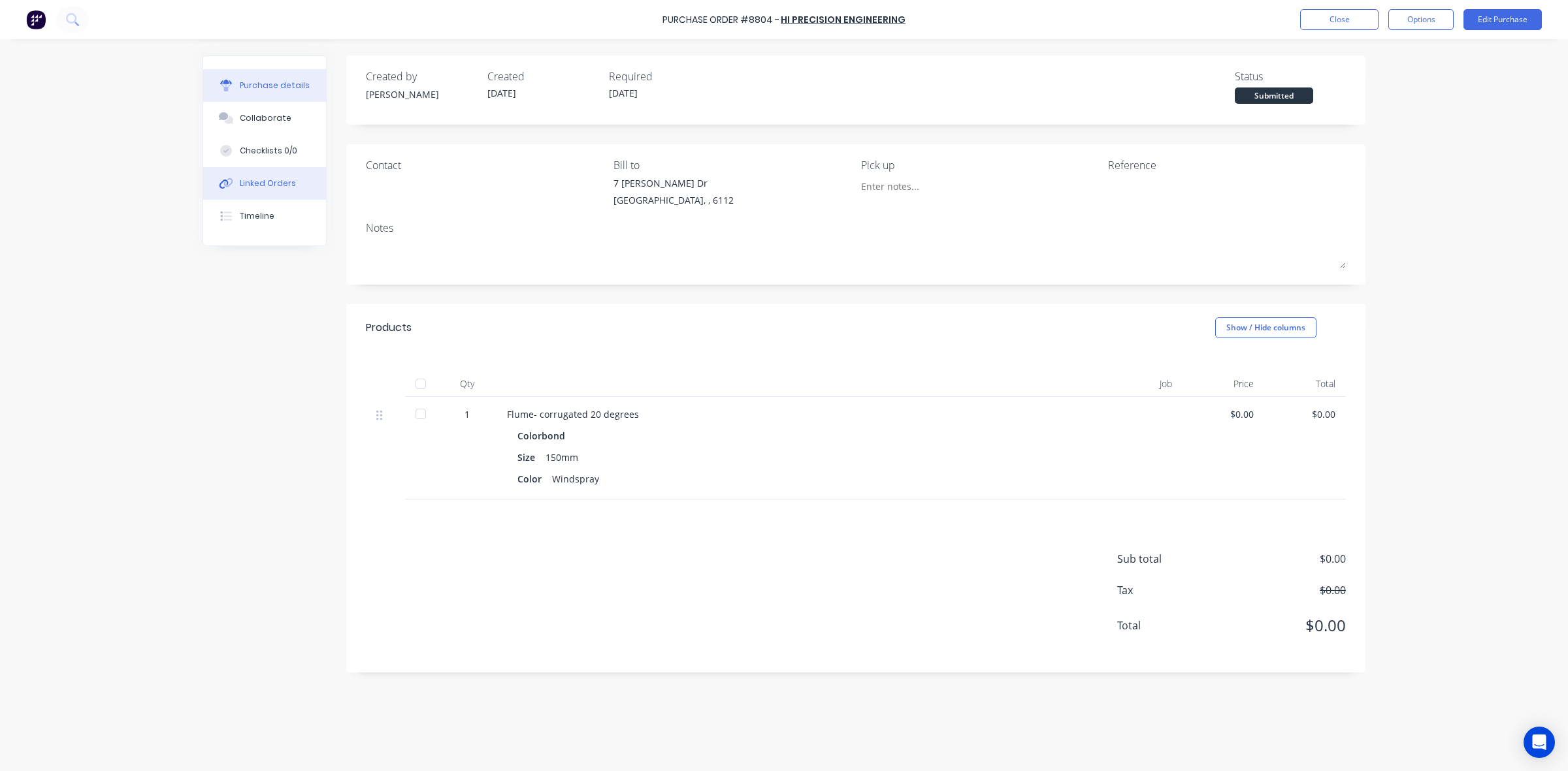
click at [281, 190] on button "Linked Orders" at bounding box center [264, 183] width 123 height 33
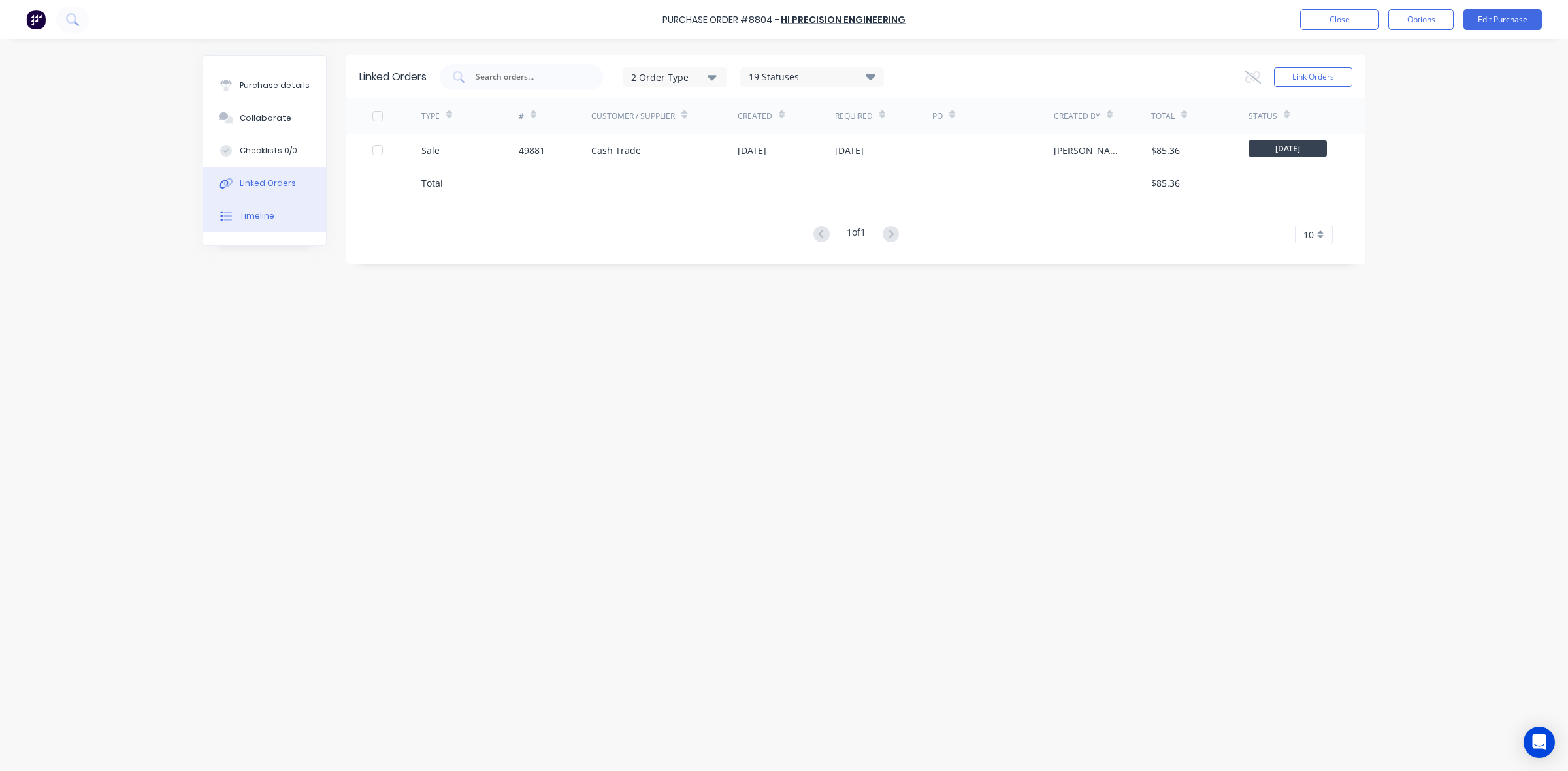
click at [240, 223] on button "Timeline" at bounding box center [264, 215] width 123 height 33
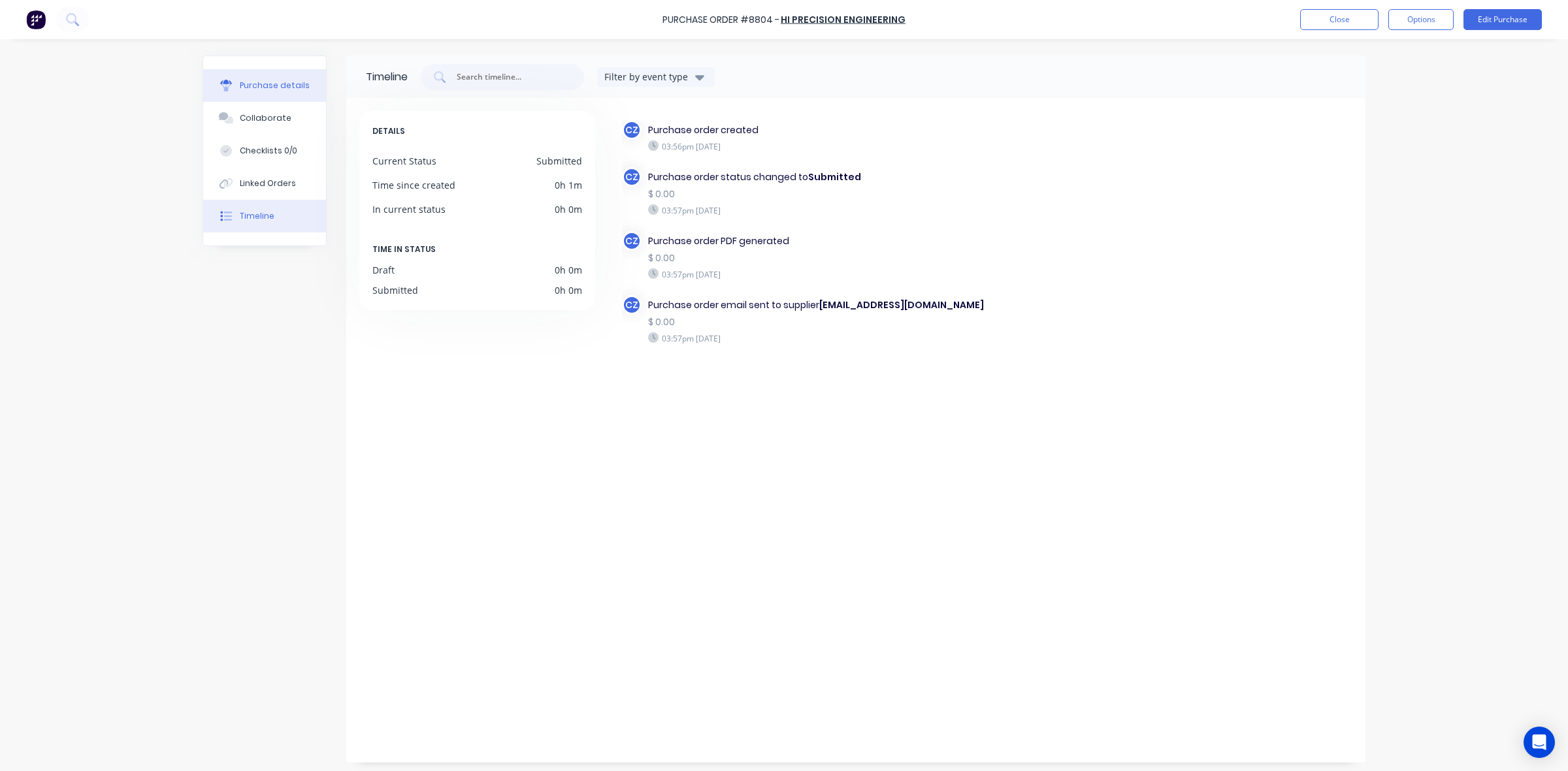
click at [260, 85] on div "Purchase details" at bounding box center [275, 85] width 70 height 12
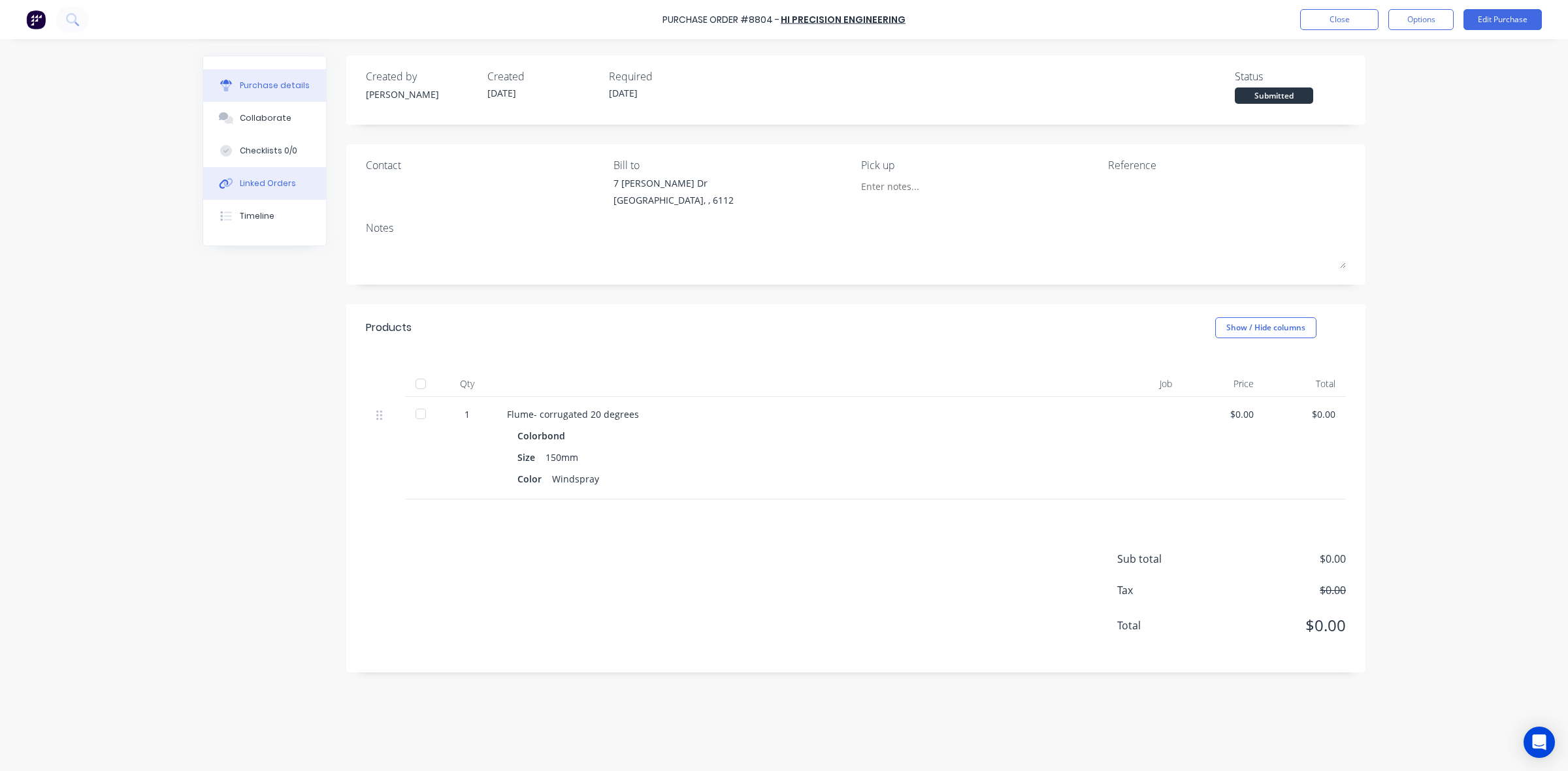
click at [278, 181] on div "Linked Orders" at bounding box center [268, 184] width 56 height 12
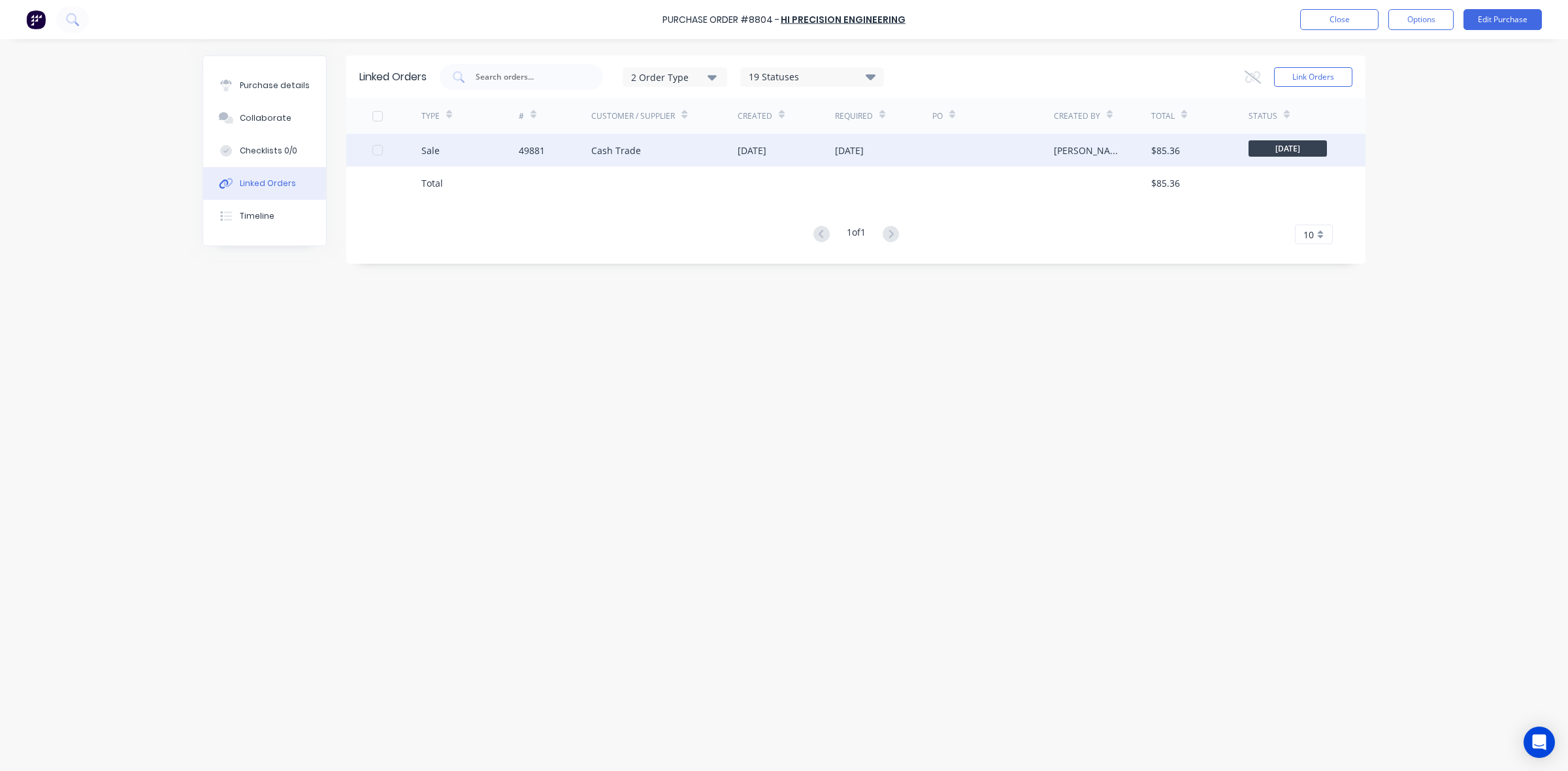
click at [789, 145] on div "01 Oct 2025" at bounding box center [786, 150] width 97 height 33
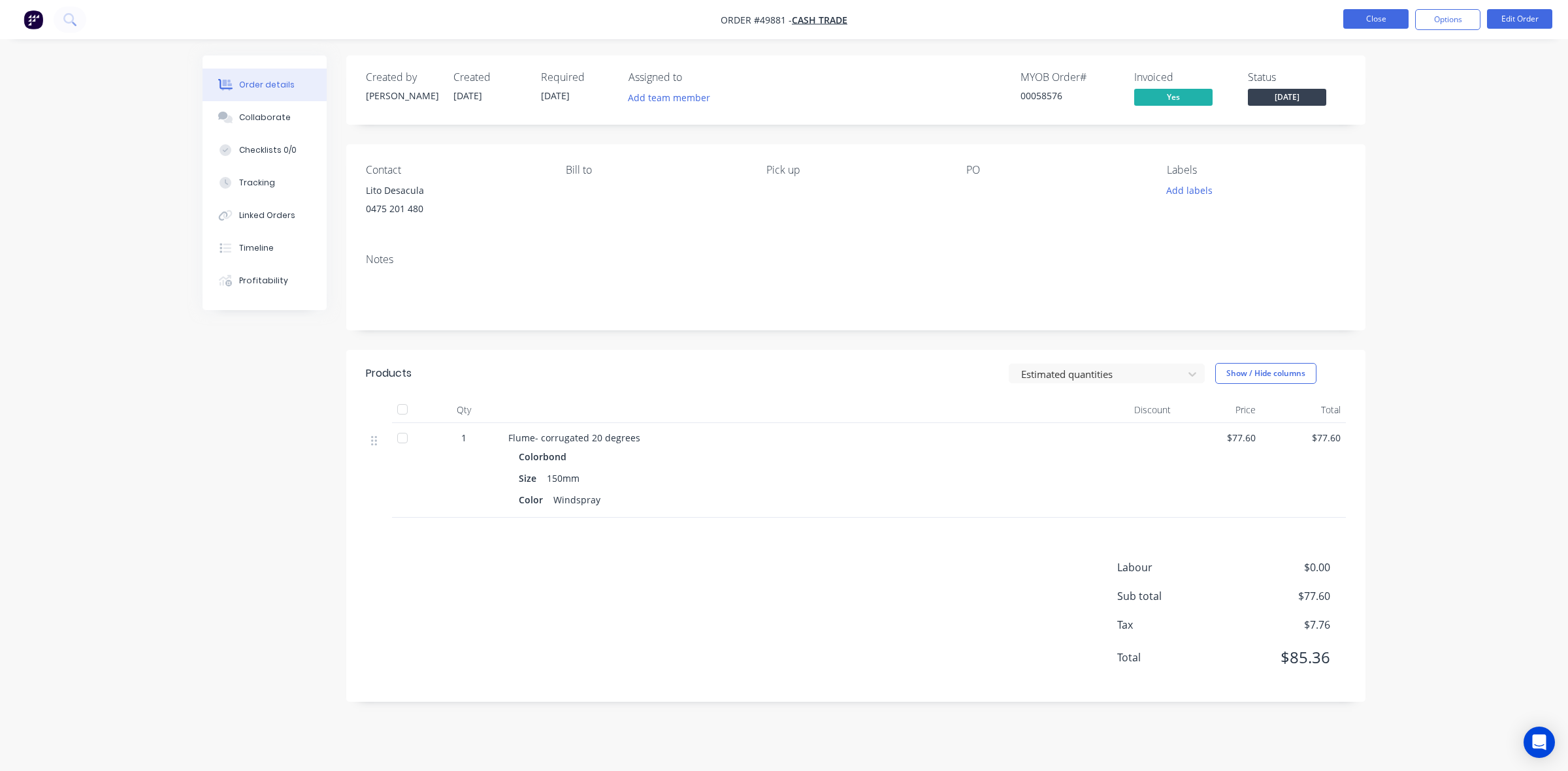
click at [1363, 12] on button "Close" at bounding box center [1376, 19] width 66 height 20
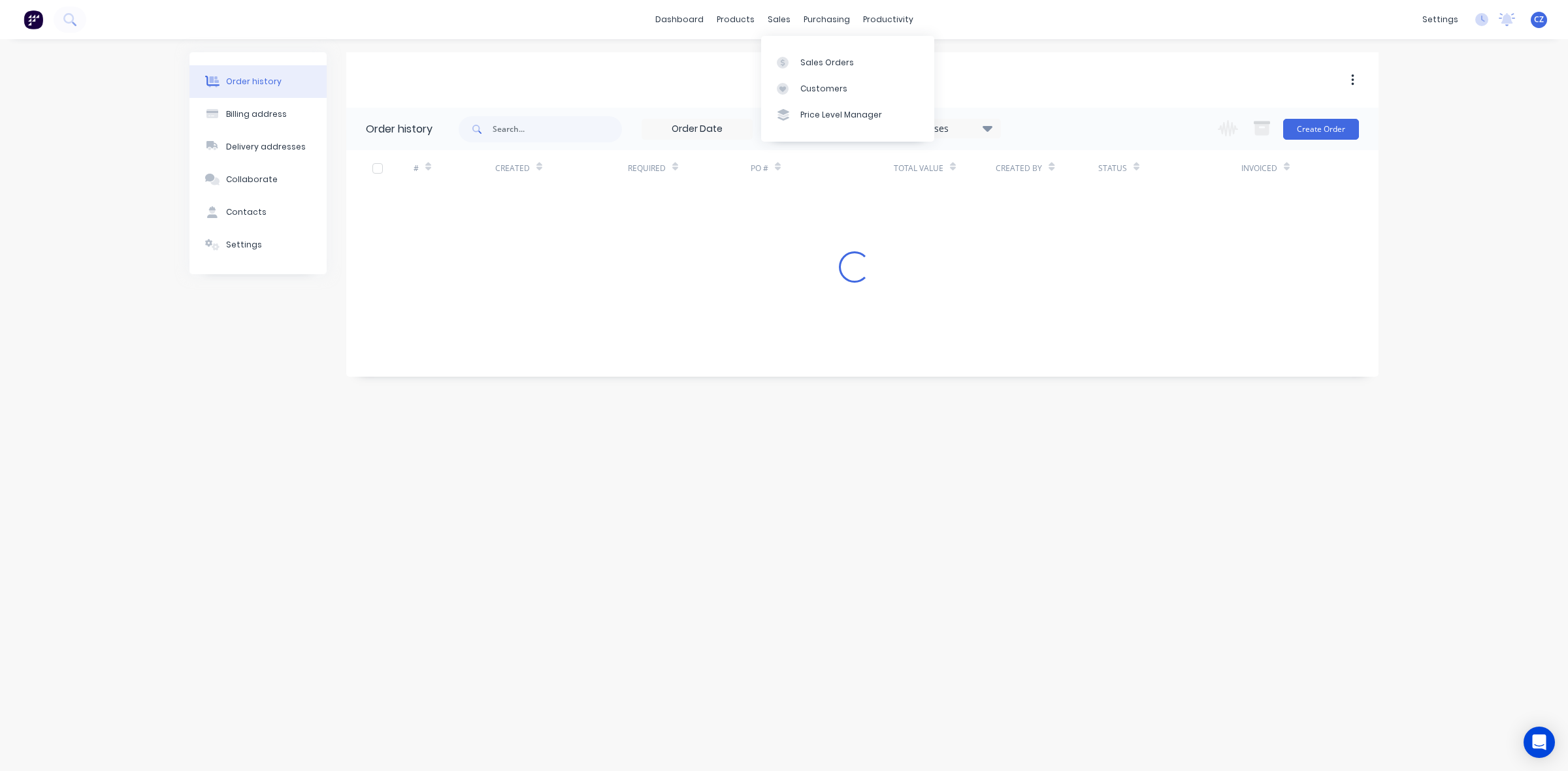
click at [739, 92] on div "Cash Trade" at bounding box center [861, 80] width 1032 height 55
click at [814, 77] on link "Customers" at bounding box center [847, 89] width 173 height 26
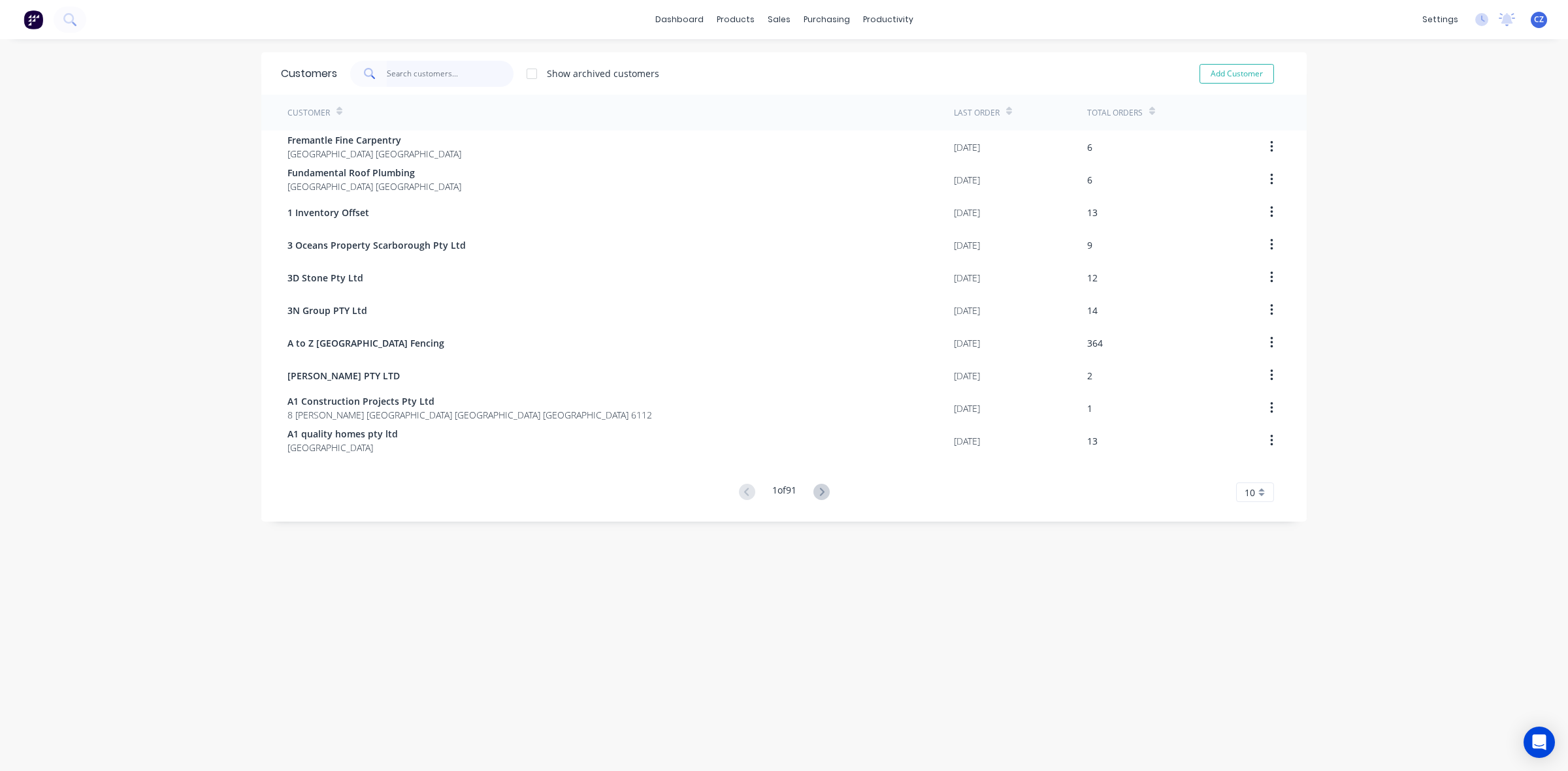
click at [407, 63] on input "text" at bounding box center [451, 74] width 127 height 26
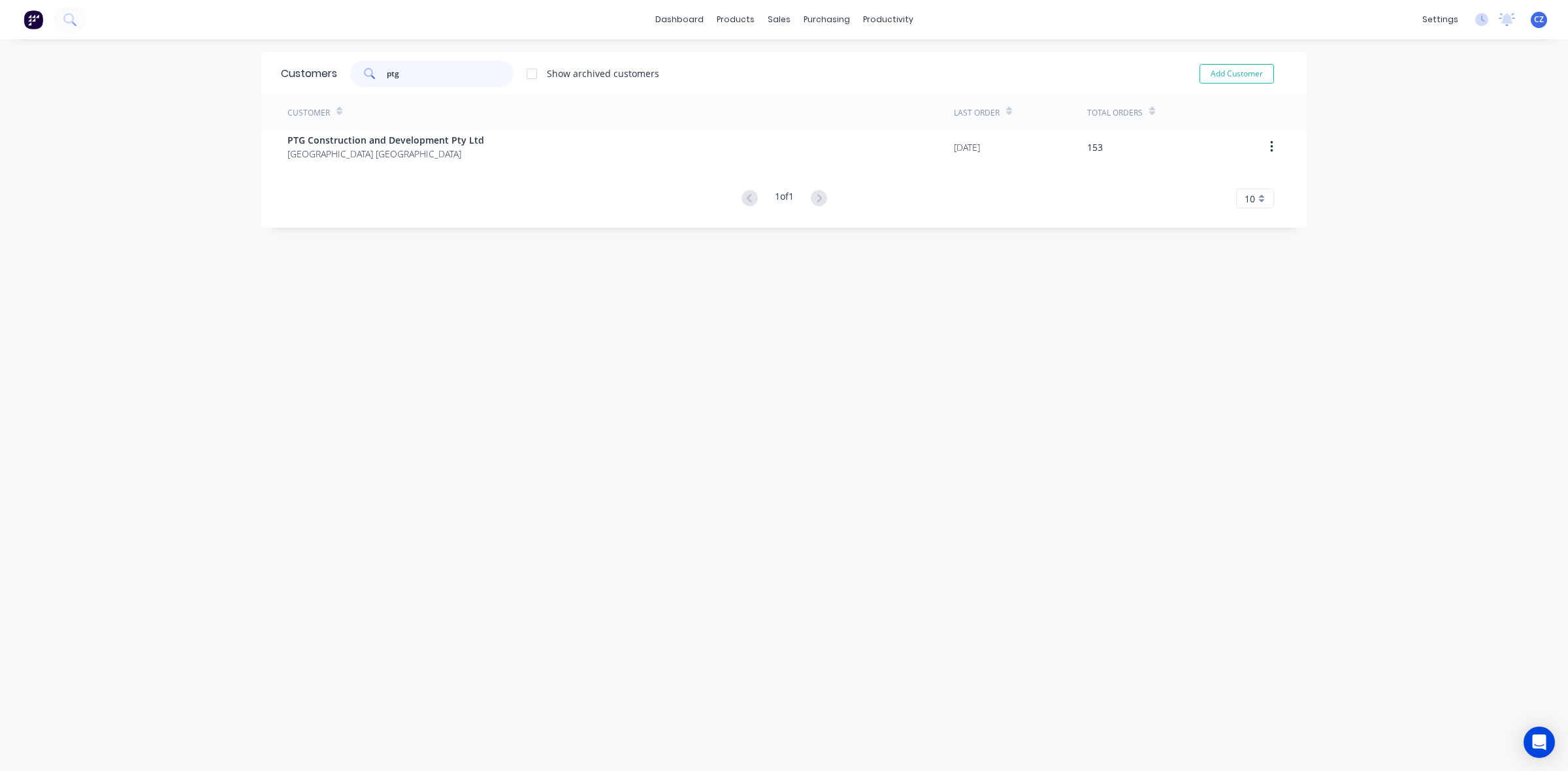
type input "ptg"
click at [438, 167] on div "Customer Last Order Total Orders PTG Construction and Development Pty Ltd Weste…" at bounding box center [784, 151] width 1045 height 113
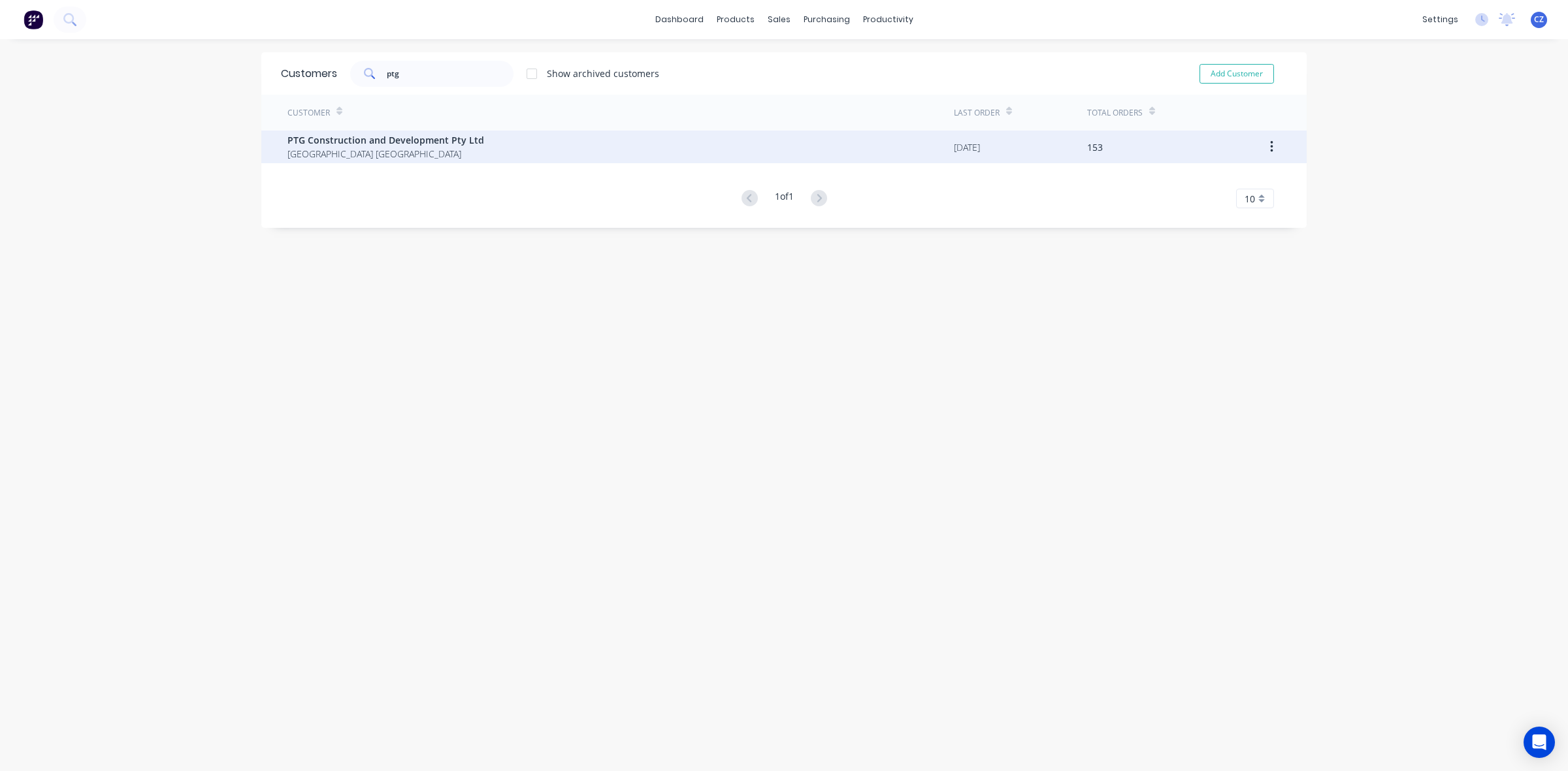
click at [440, 154] on span "Western Australia Australia" at bounding box center [386, 154] width 197 height 14
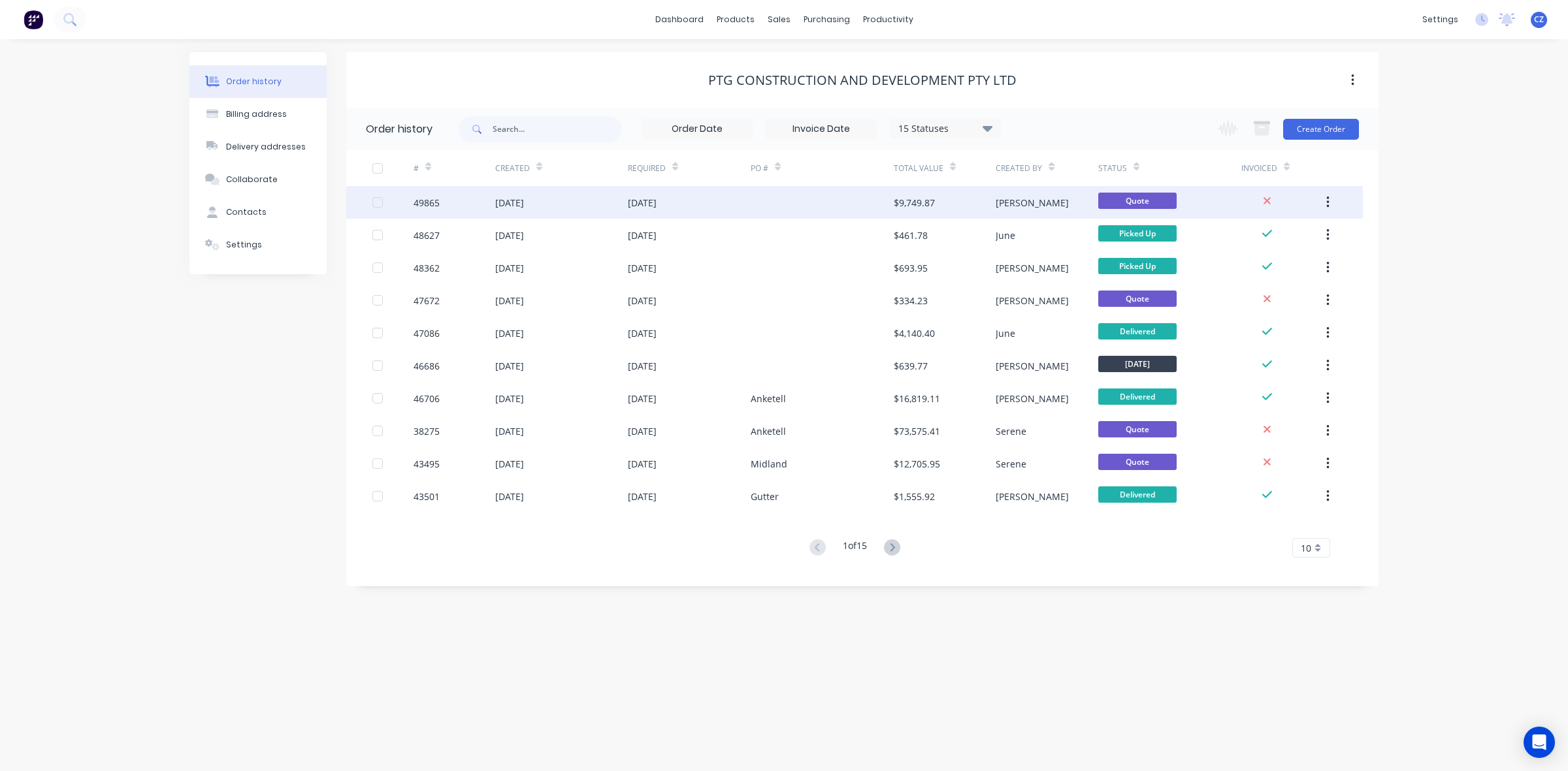
click at [918, 201] on div "$9,749.87" at bounding box center [914, 202] width 41 height 14
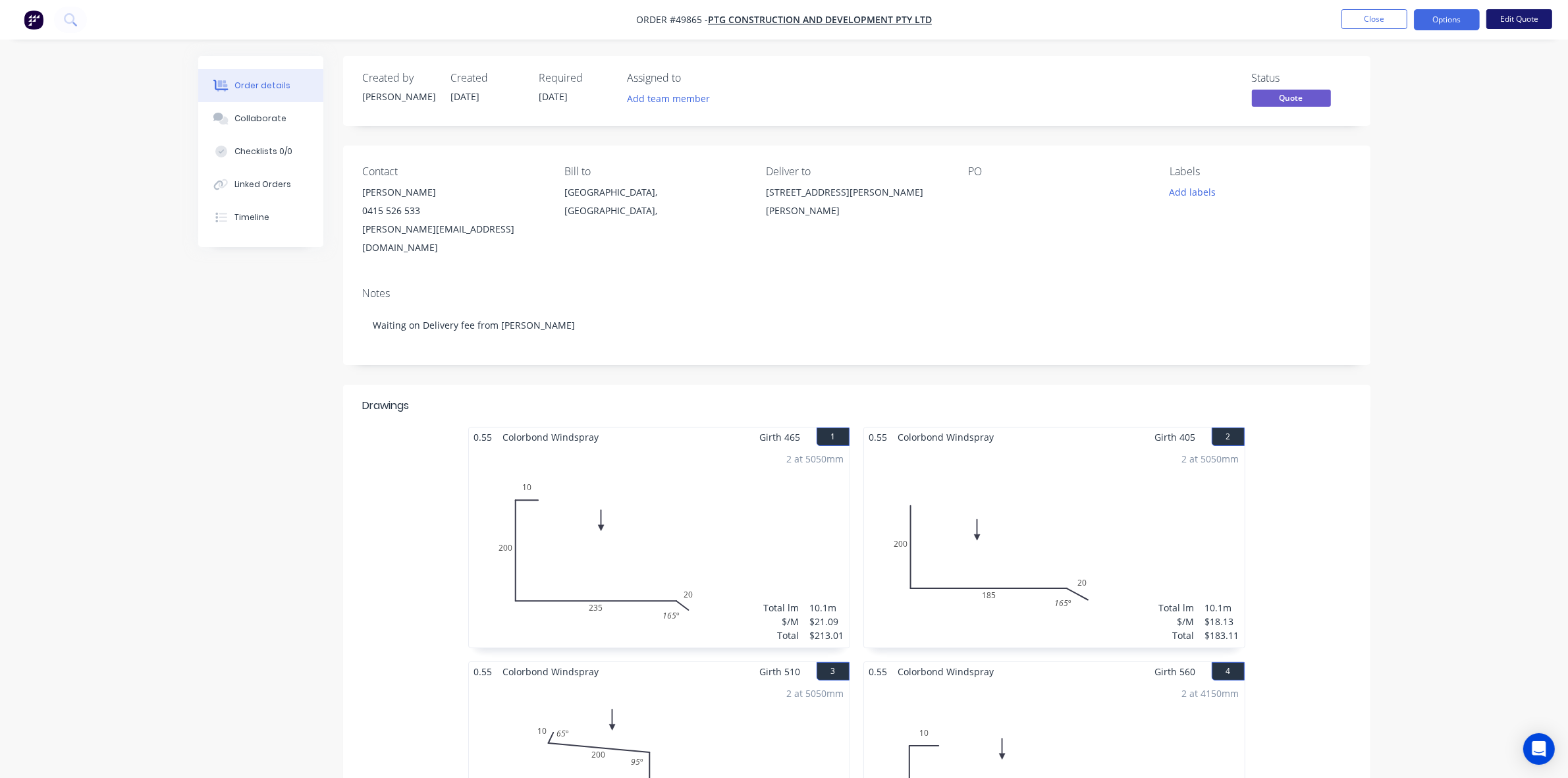
click at [1549, 21] on button "Edit Quote" at bounding box center [1520, 19] width 66 height 20
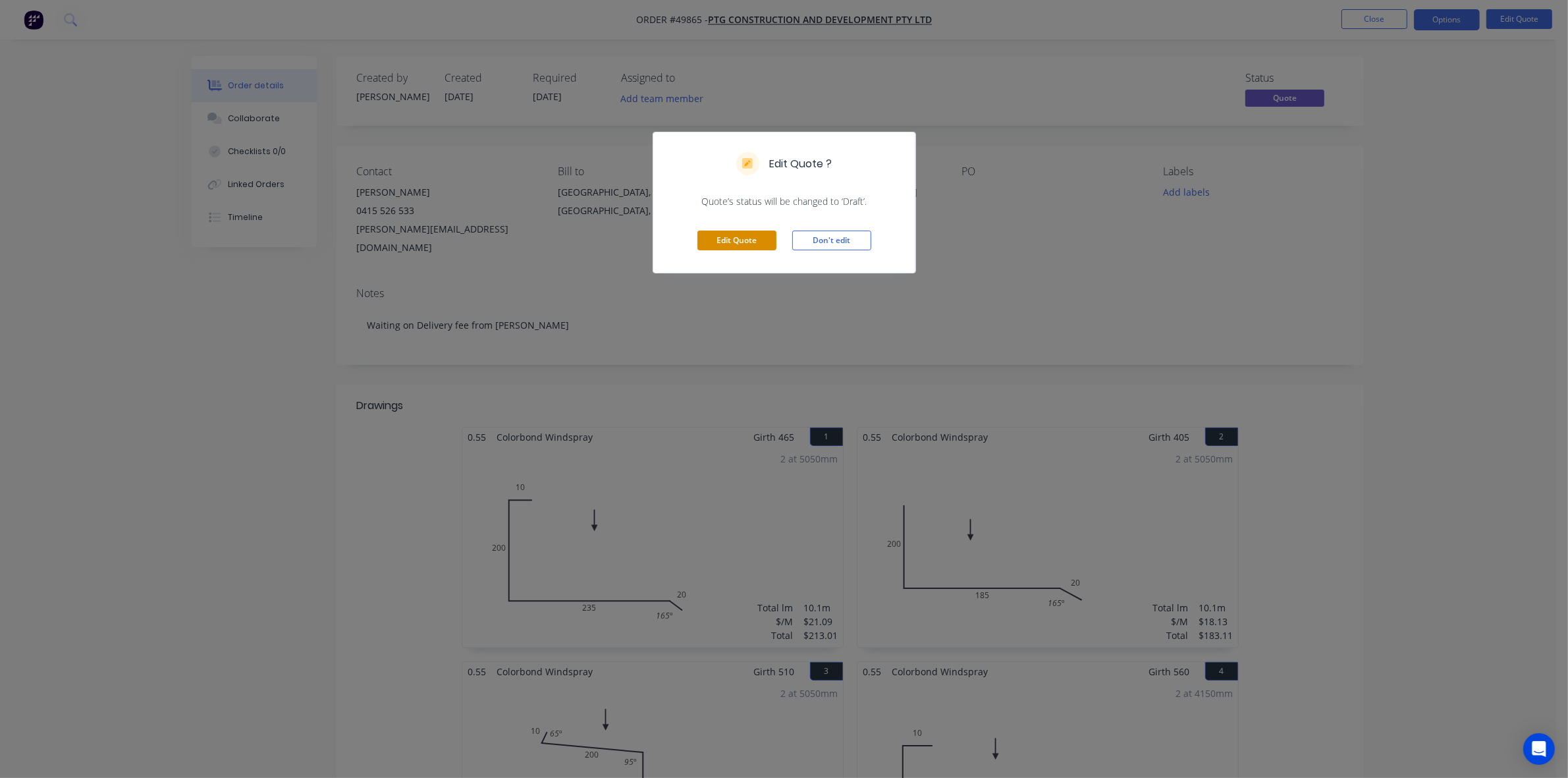
click at [749, 232] on button "Edit Quote" at bounding box center [737, 240] width 79 height 20
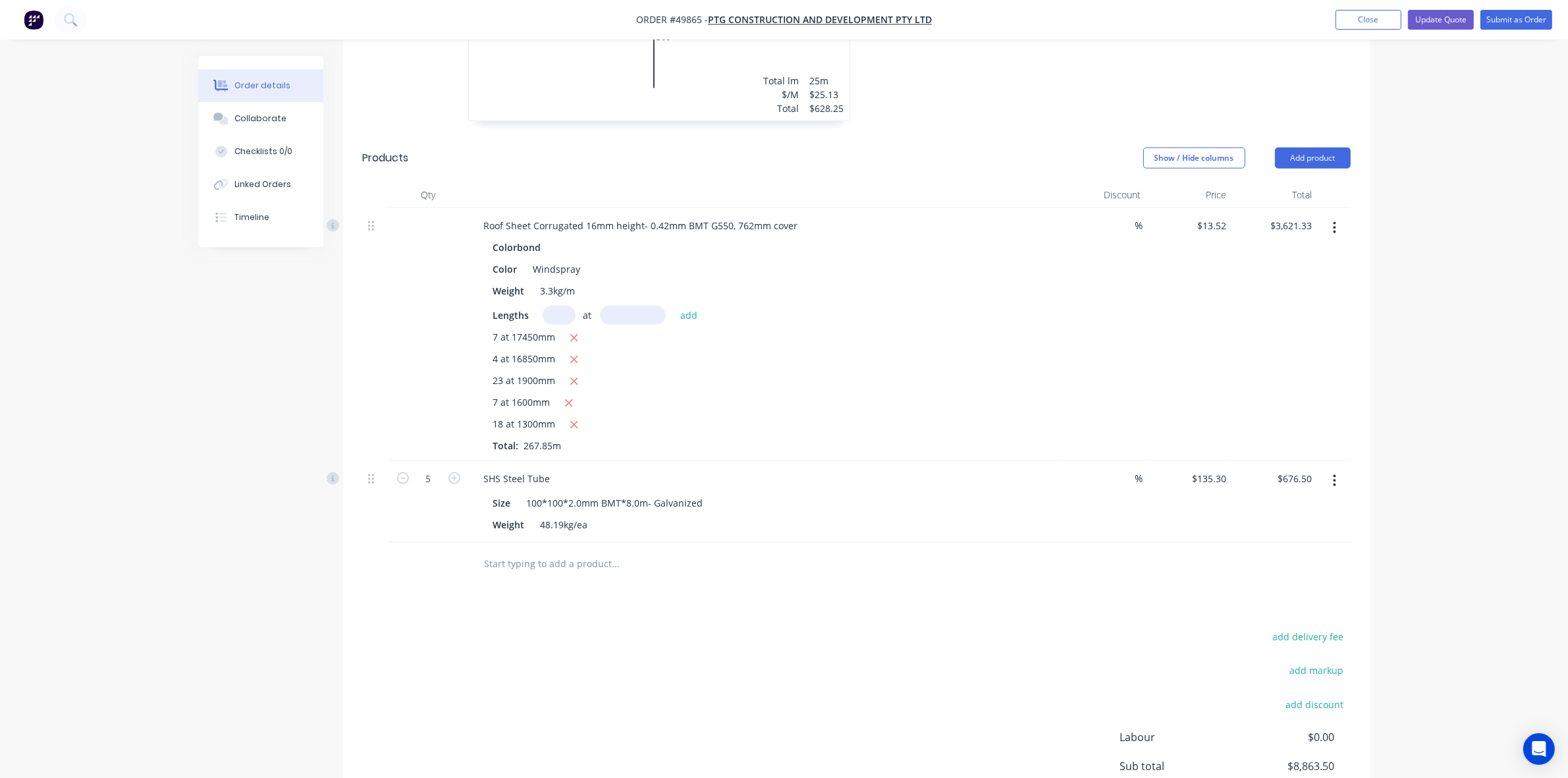
scroll to position [2041, 0]
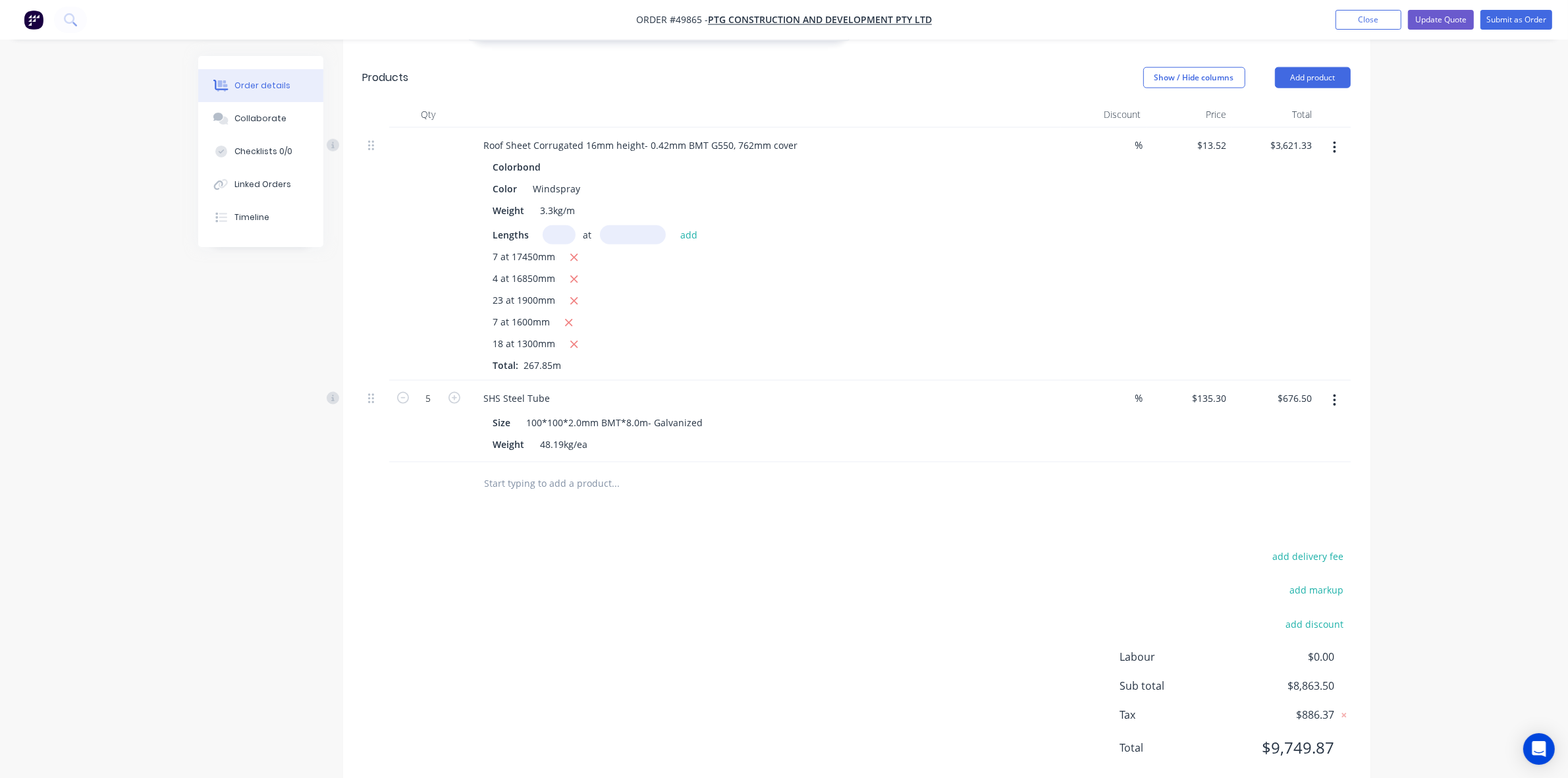
drag, startPoint x: 910, startPoint y: 508, endPoint x: 1299, endPoint y: 404, distance: 402.7
click at [1332, 389] on button "button" at bounding box center [1335, 400] width 31 height 24
click at [1294, 425] on div "Edit" at bounding box center [1287, 435] width 101 height 19
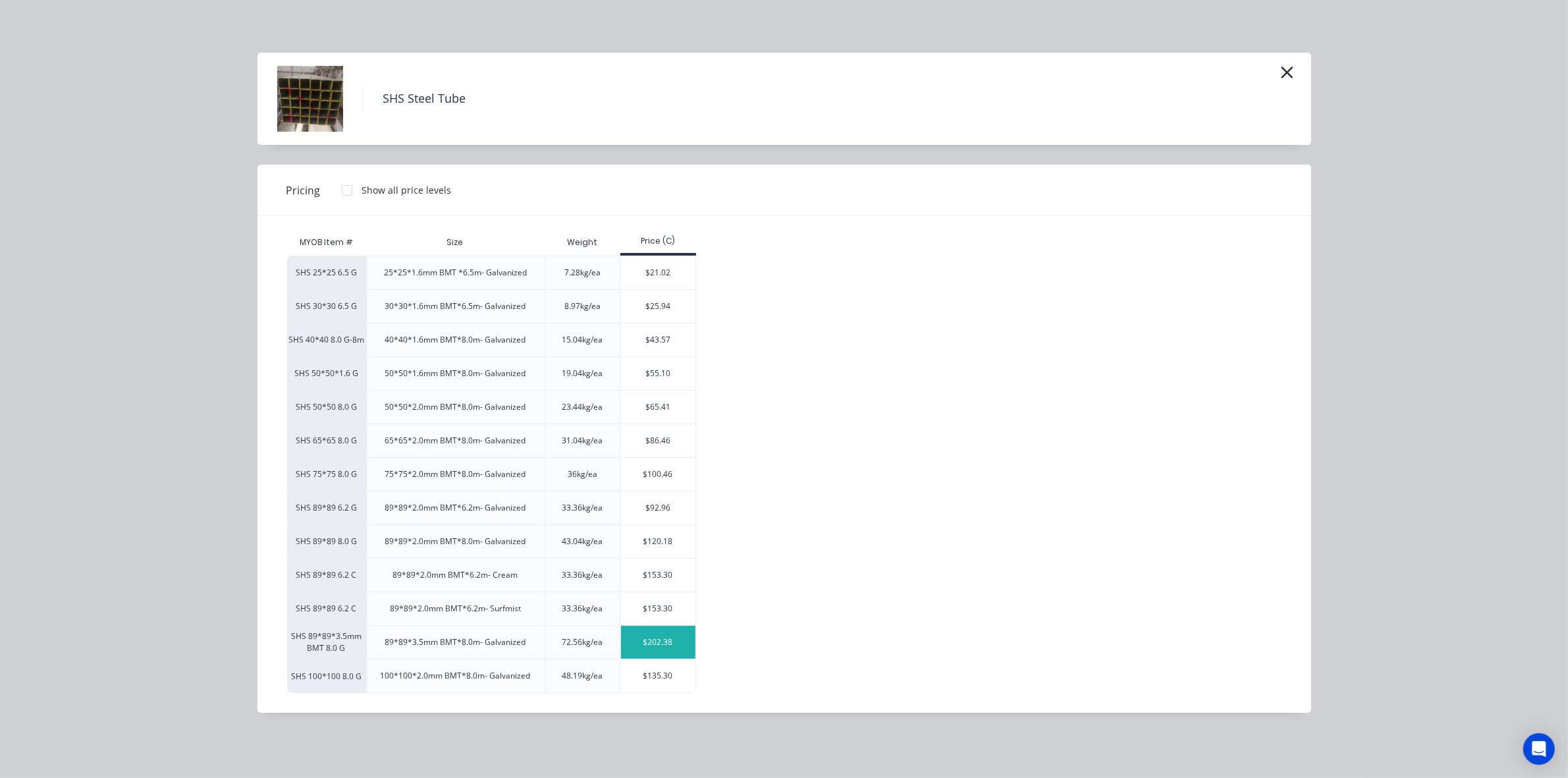
click at [665, 643] on div "$202.38" at bounding box center [658, 642] width 75 height 33
type input "$202.38"
type input "$1,011.90"
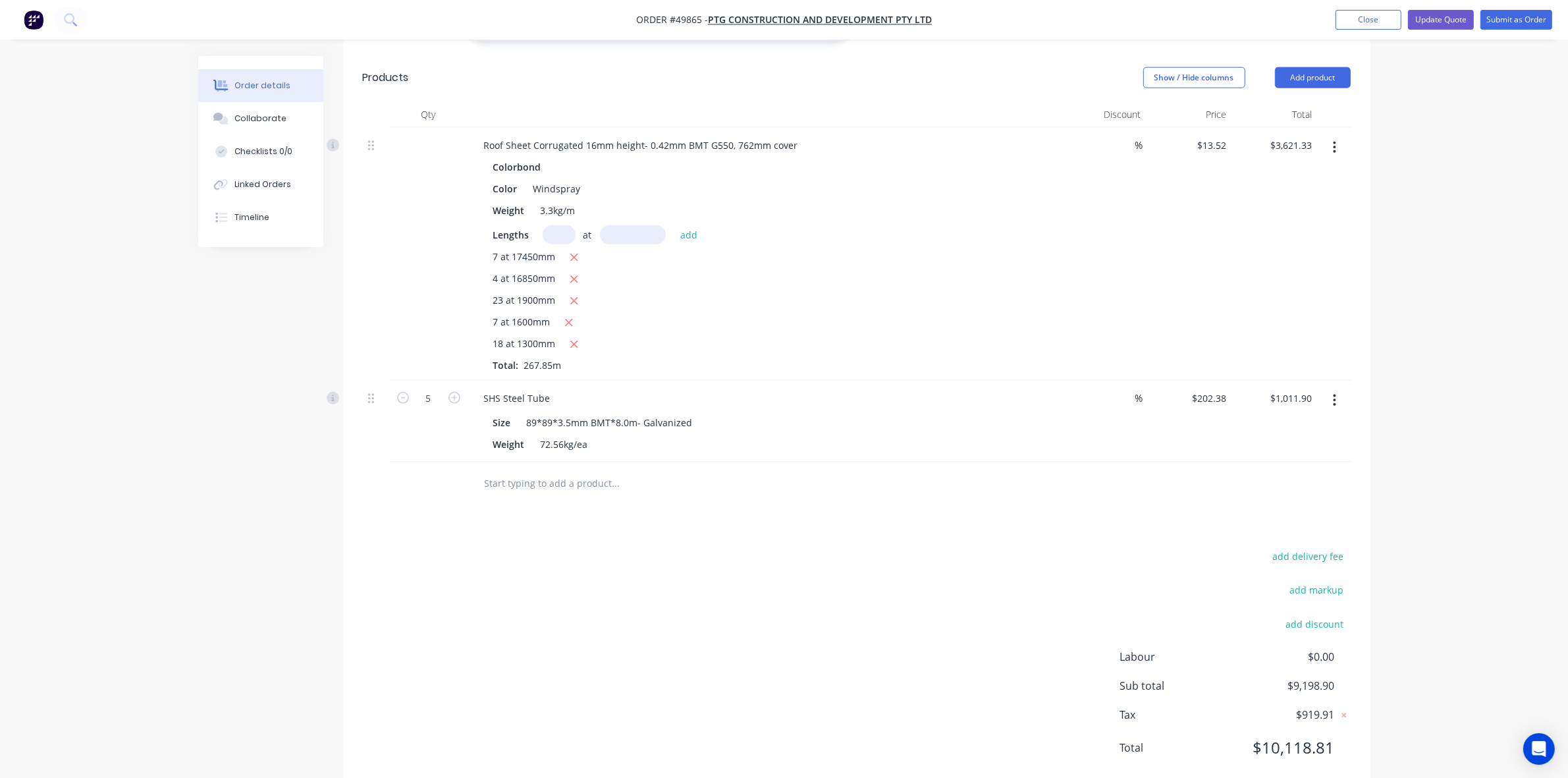
click at [836, 547] on div "add delivery fee add markup add discount Labour $0.00 Sub total $9,198.90 Tax $…" at bounding box center [856, 660] width 988 height 225
click at [1451, 23] on button "Update Quote" at bounding box center [1441, 19] width 66 height 20
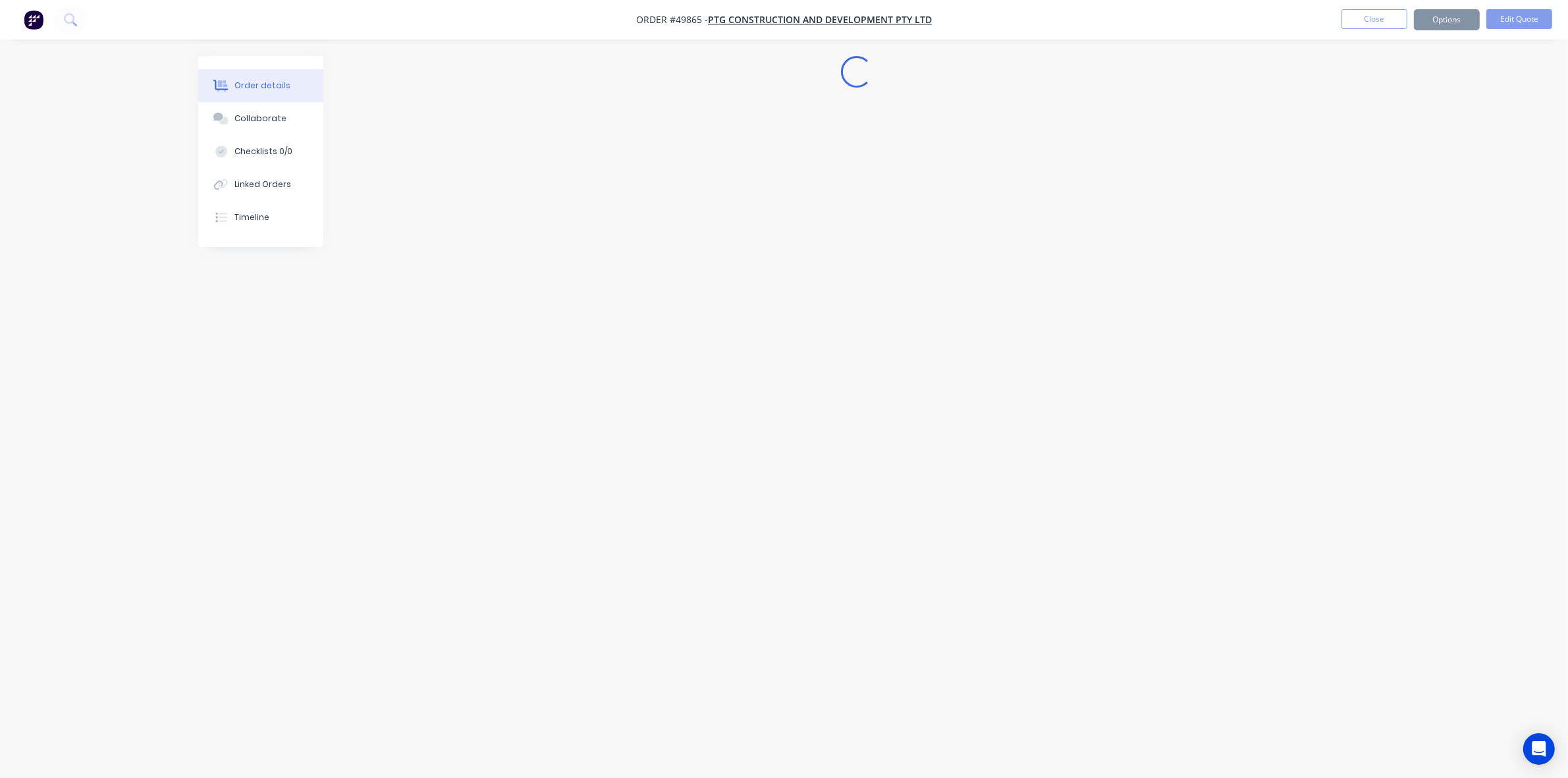
scroll to position [0, 0]
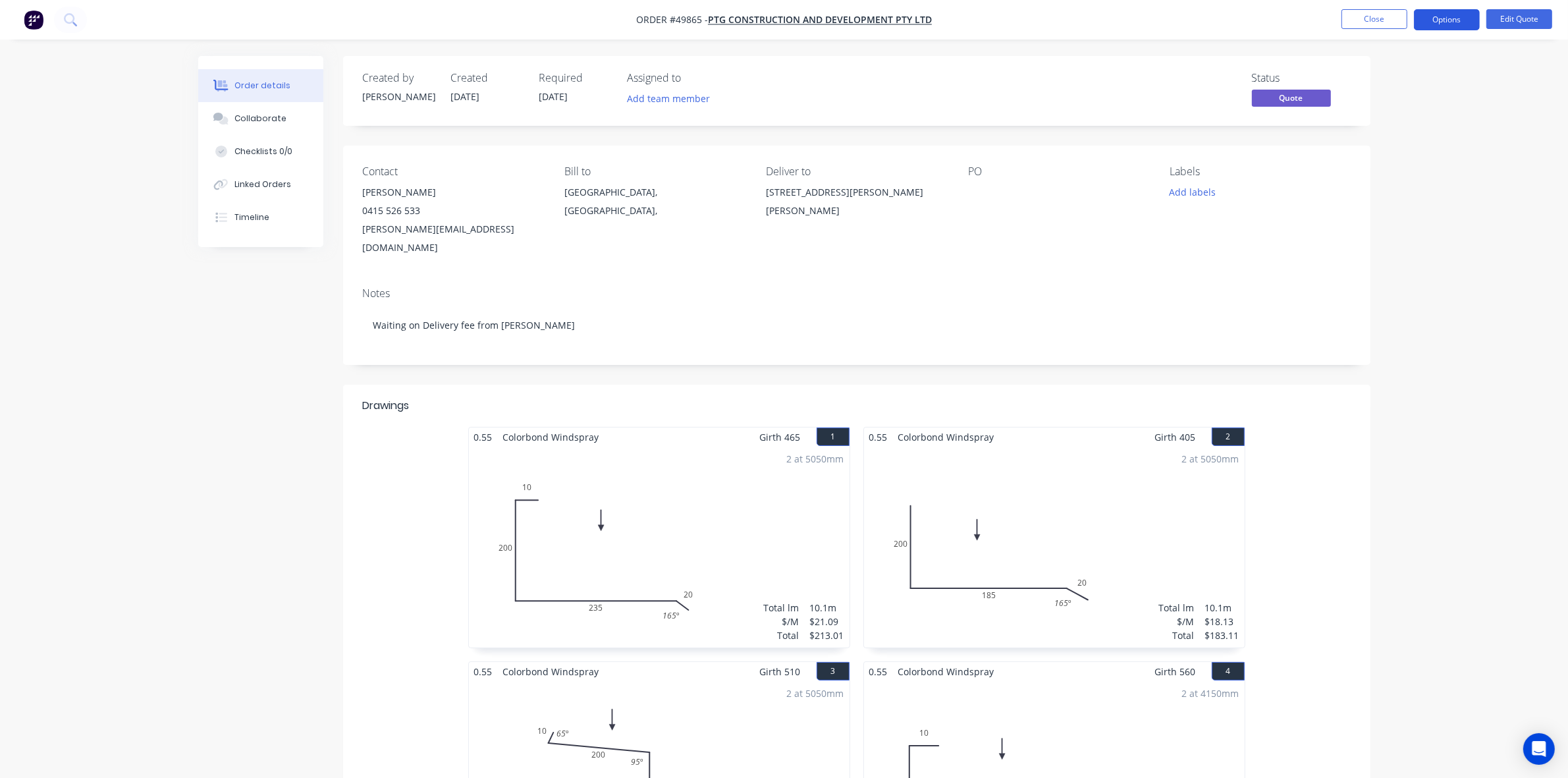
click at [1441, 14] on button "Options" at bounding box center [1447, 20] width 66 height 21
click at [1393, 79] on div "Quote" at bounding box center [1407, 80] width 121 height 19
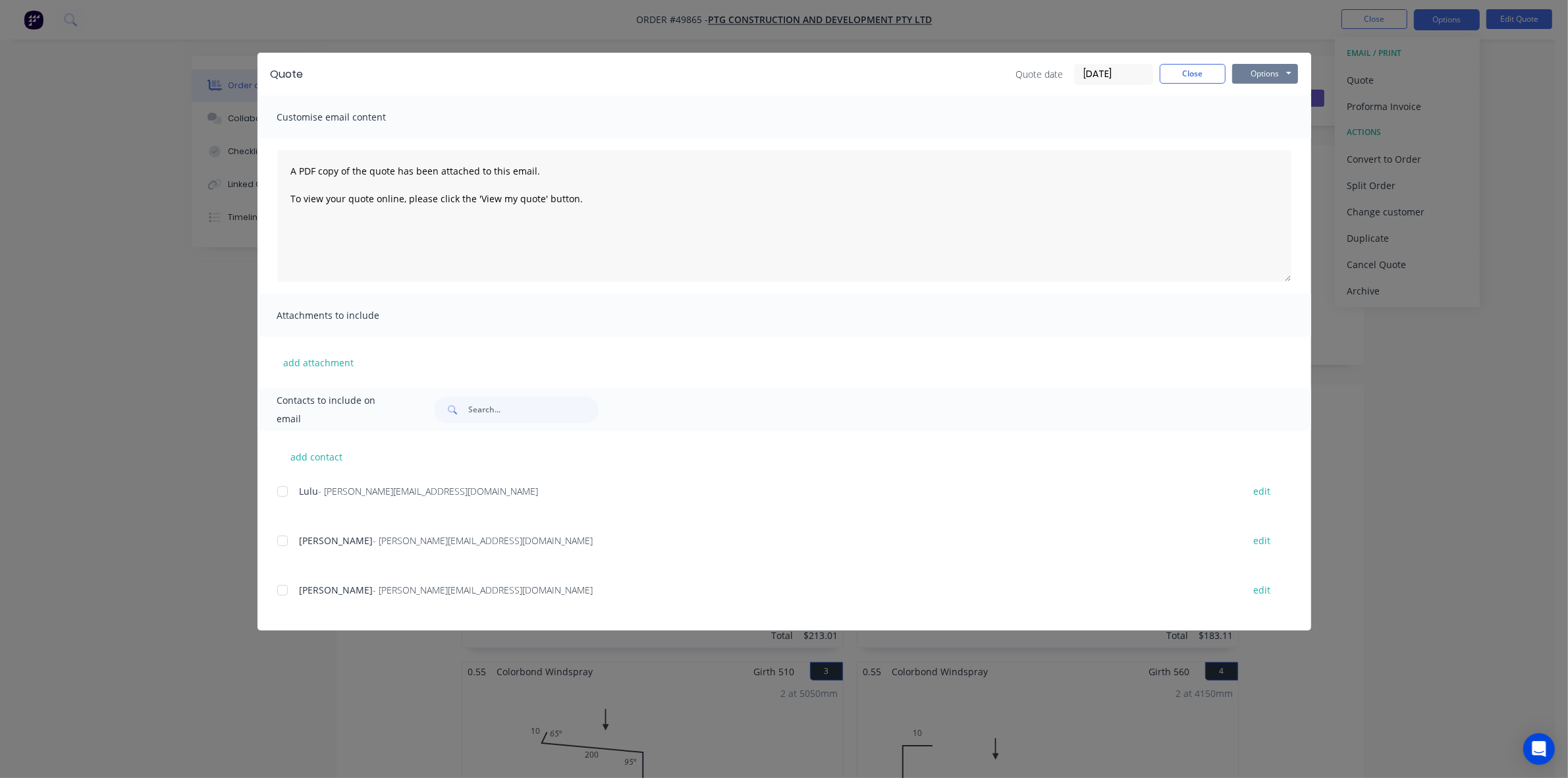
click at [1270, 71] on button "Options" at bounding box center [1266, 74] width 66 height 20
click at [1263, 93] on button "Preview" at bounding box center [1274, 97] width 84 height 22
click at [1183, 71] on button "Close" at bounding box center [1193, 74] width 66 height 20
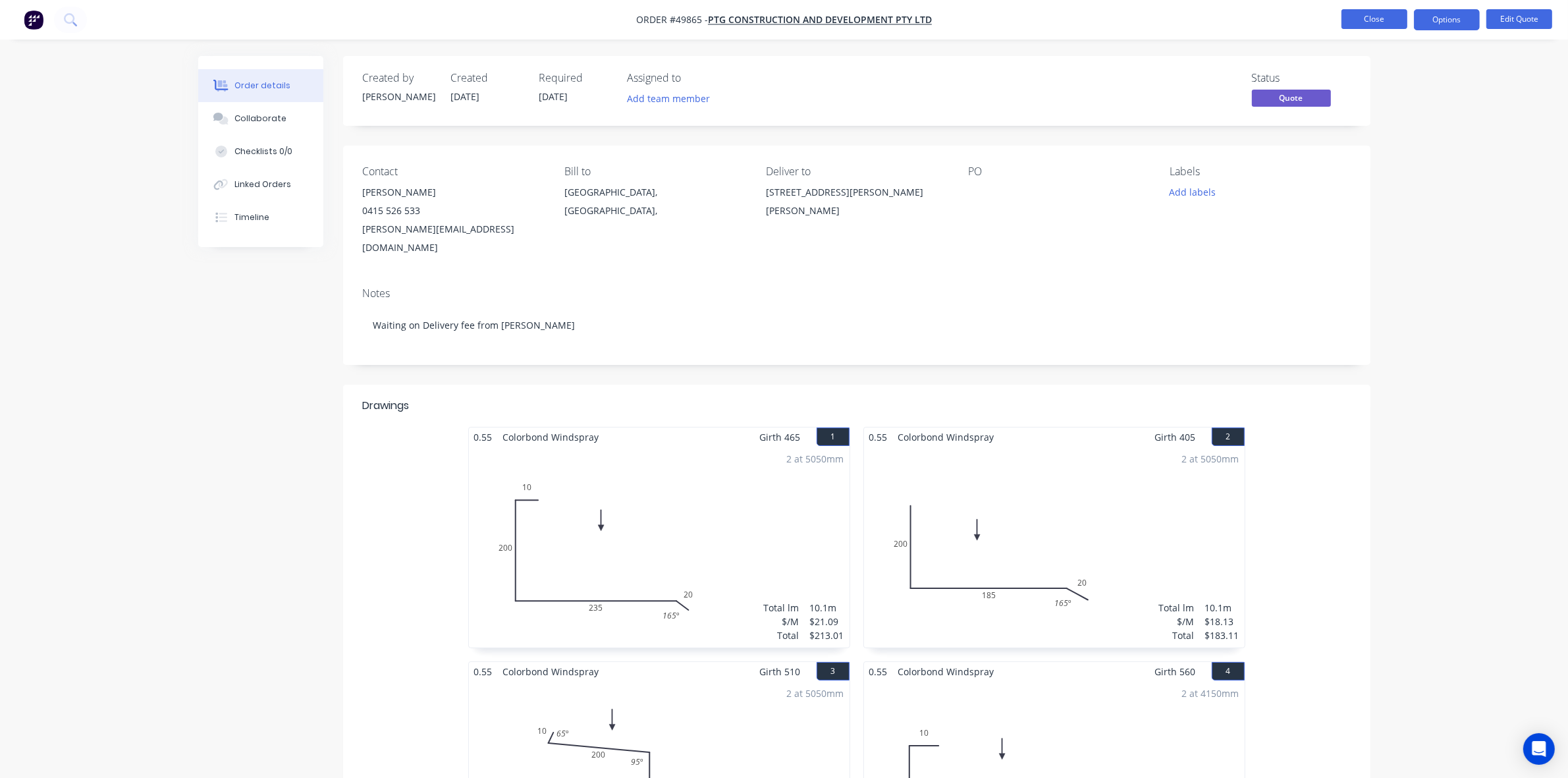
click at [1372, 18] on button "Close" at bounding box center [1375, 19] width 66 height 20
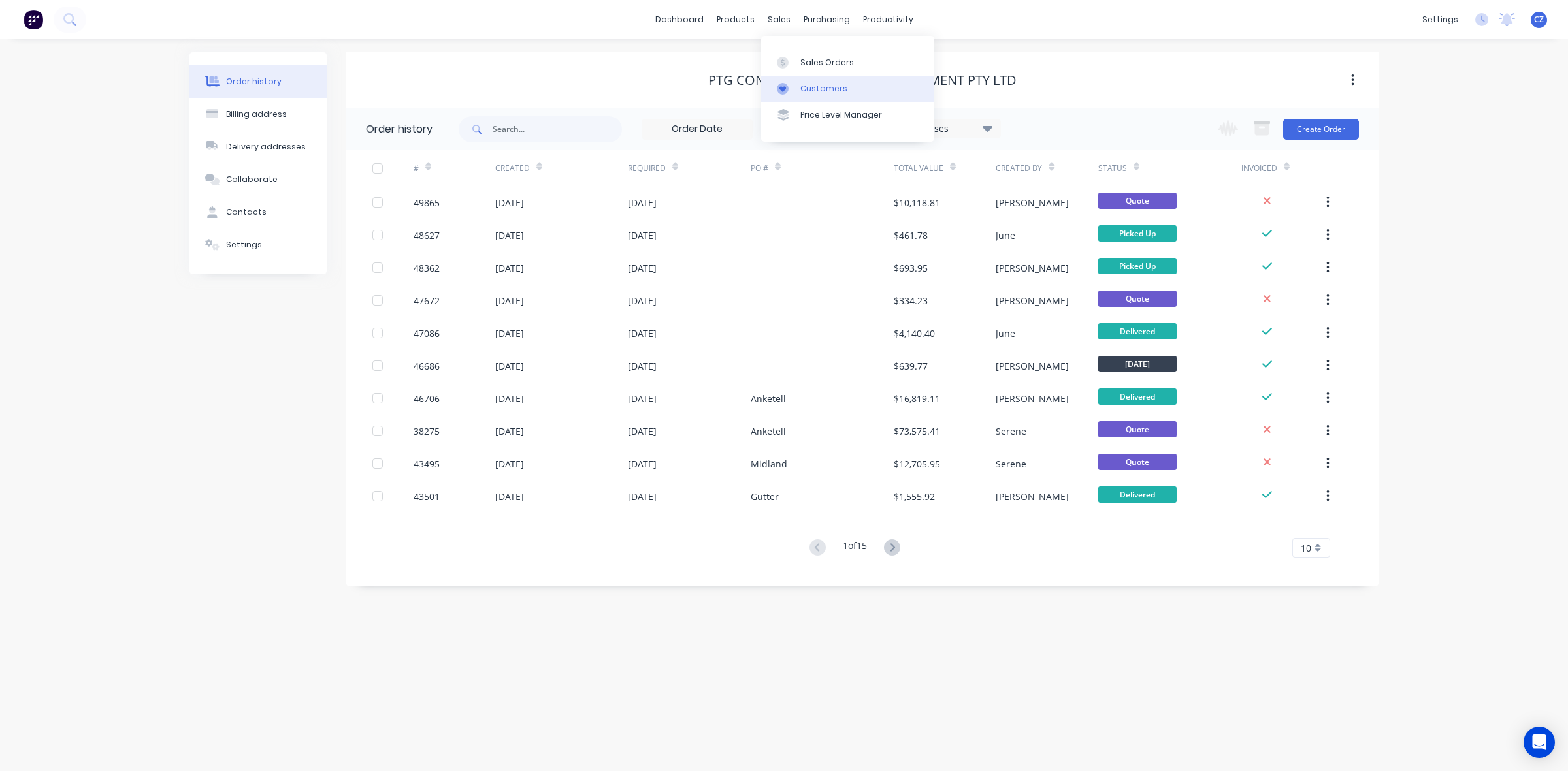
click at [803, 87] on div "Customers" at bounding box center [824, 89] width 47 height 12
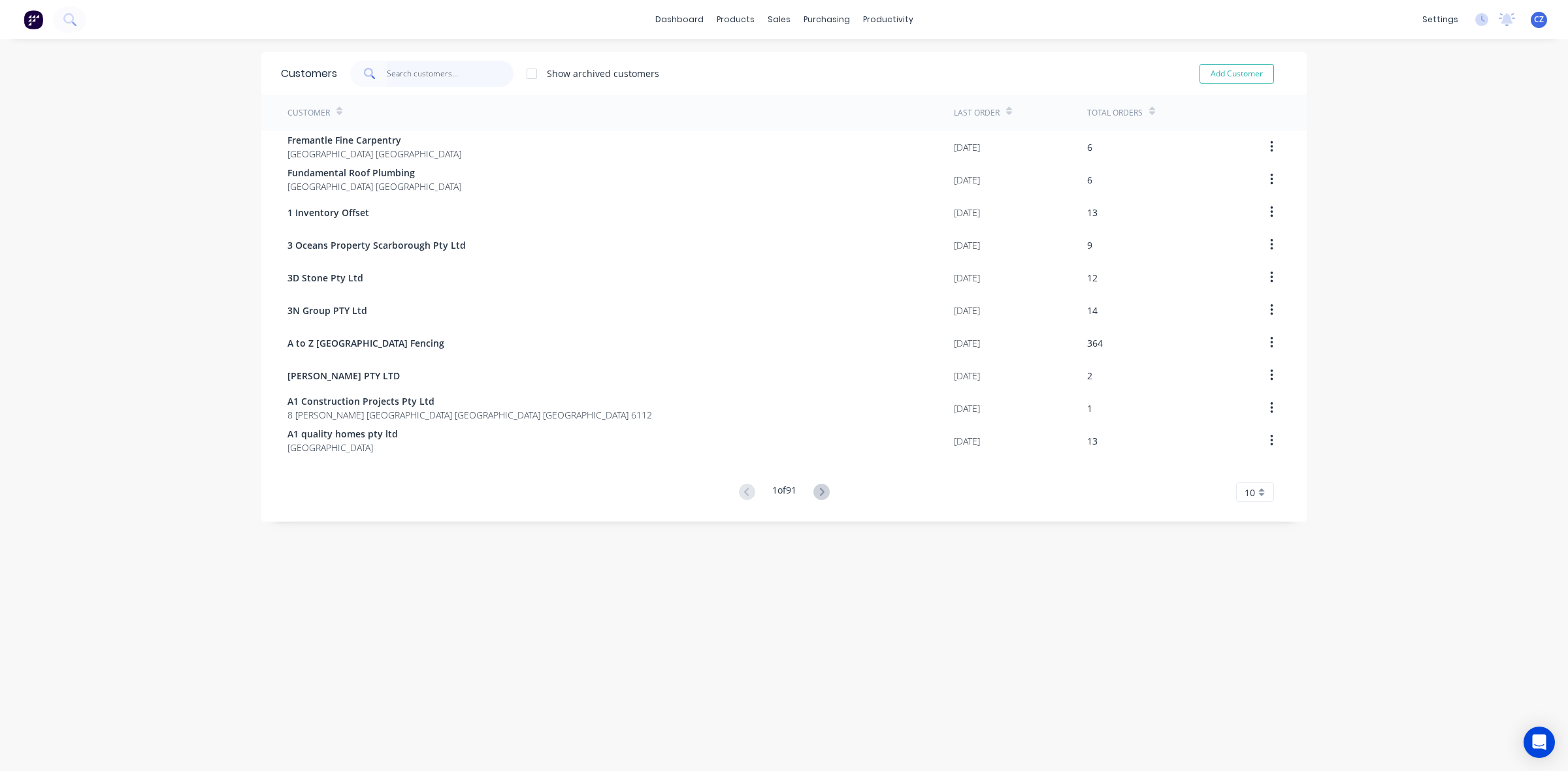
click at [443, 70] on input "text" at bounding box center [451, 74] width 127 height 26
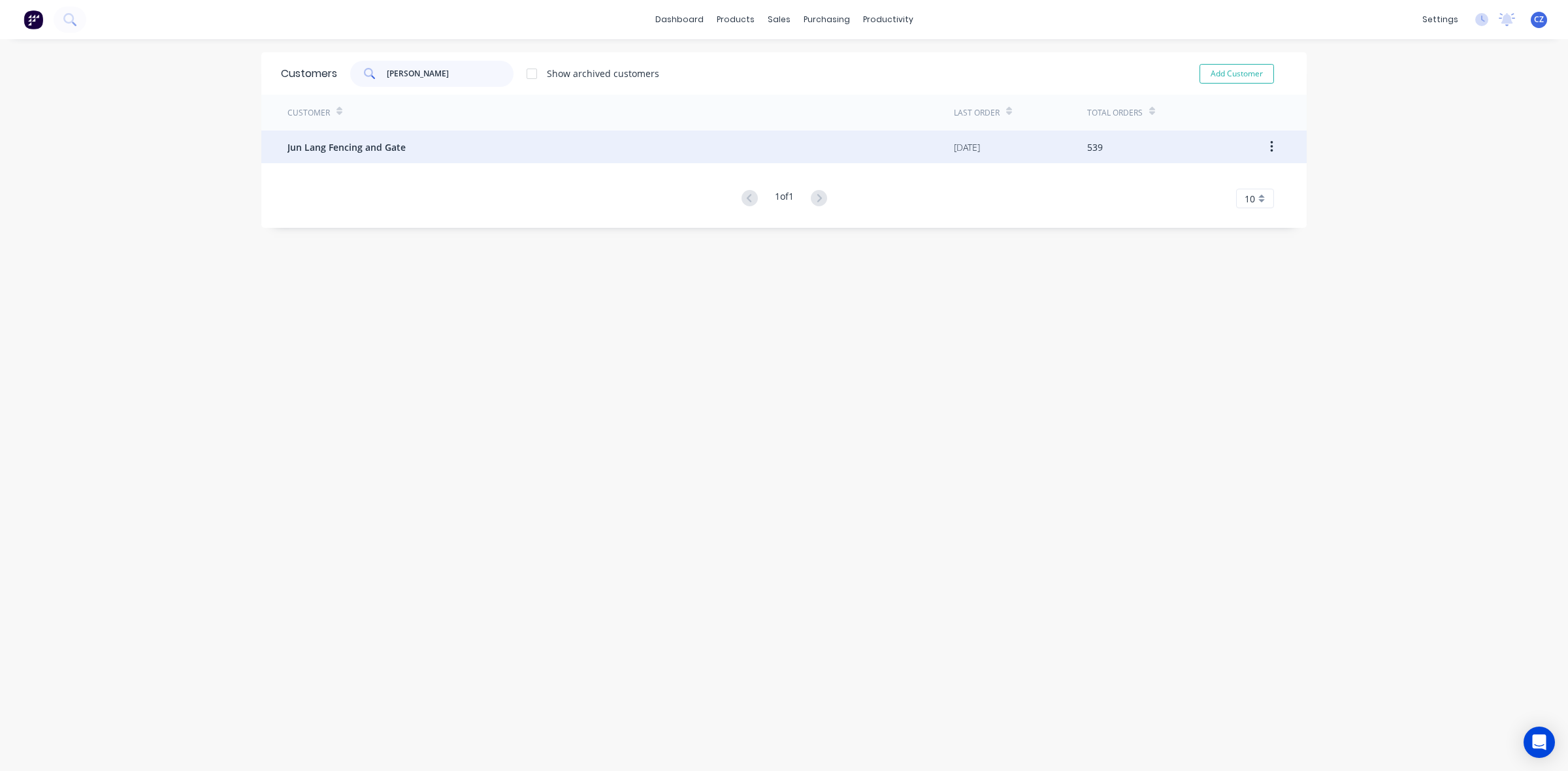
type input "jun lang"
click at [426, 151] on div "Jun Lang Fencing and Gate" at bounding box center [620, 146] width 666 height 33
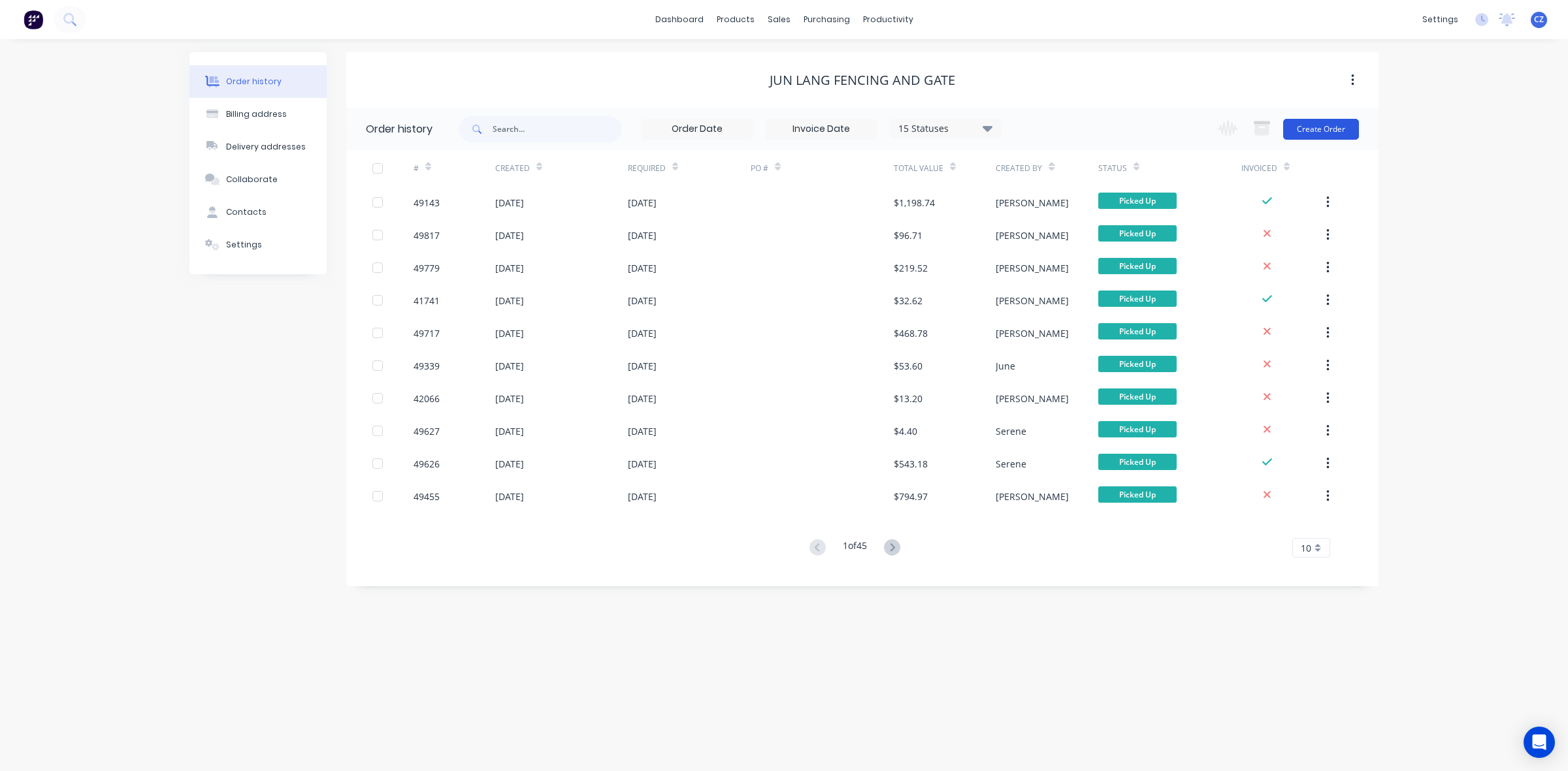
click at [1337, 132] on button "Create Order" at bounding box center [1321, 129] width 76 height 21
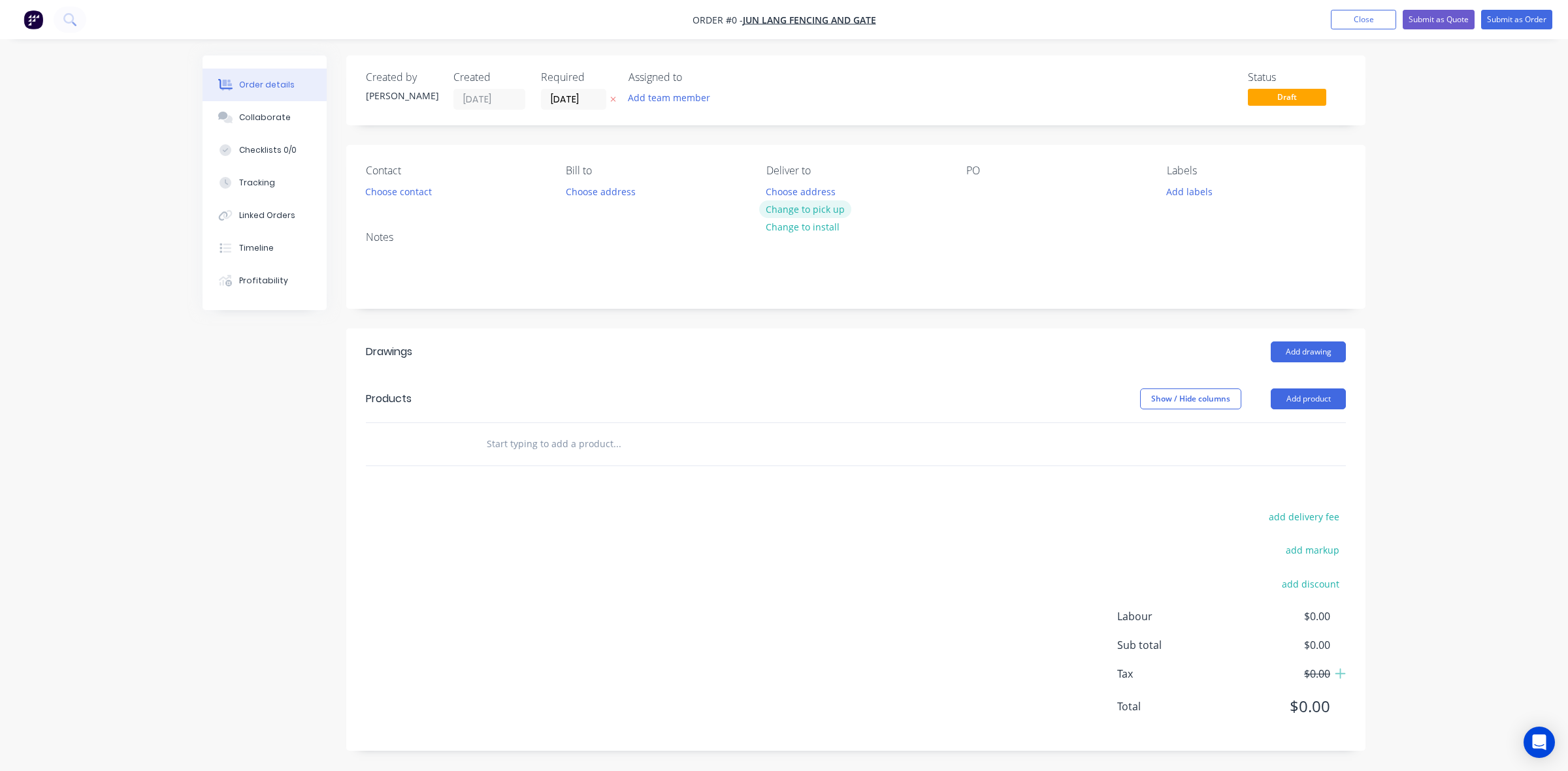
click at [807, 203] on button "Change to pick up" at bounding box center [805, 209] width 93 height 18
click at [402, 197] on button "Choose contact" at bounding box center [399, 190] width 81 height 18
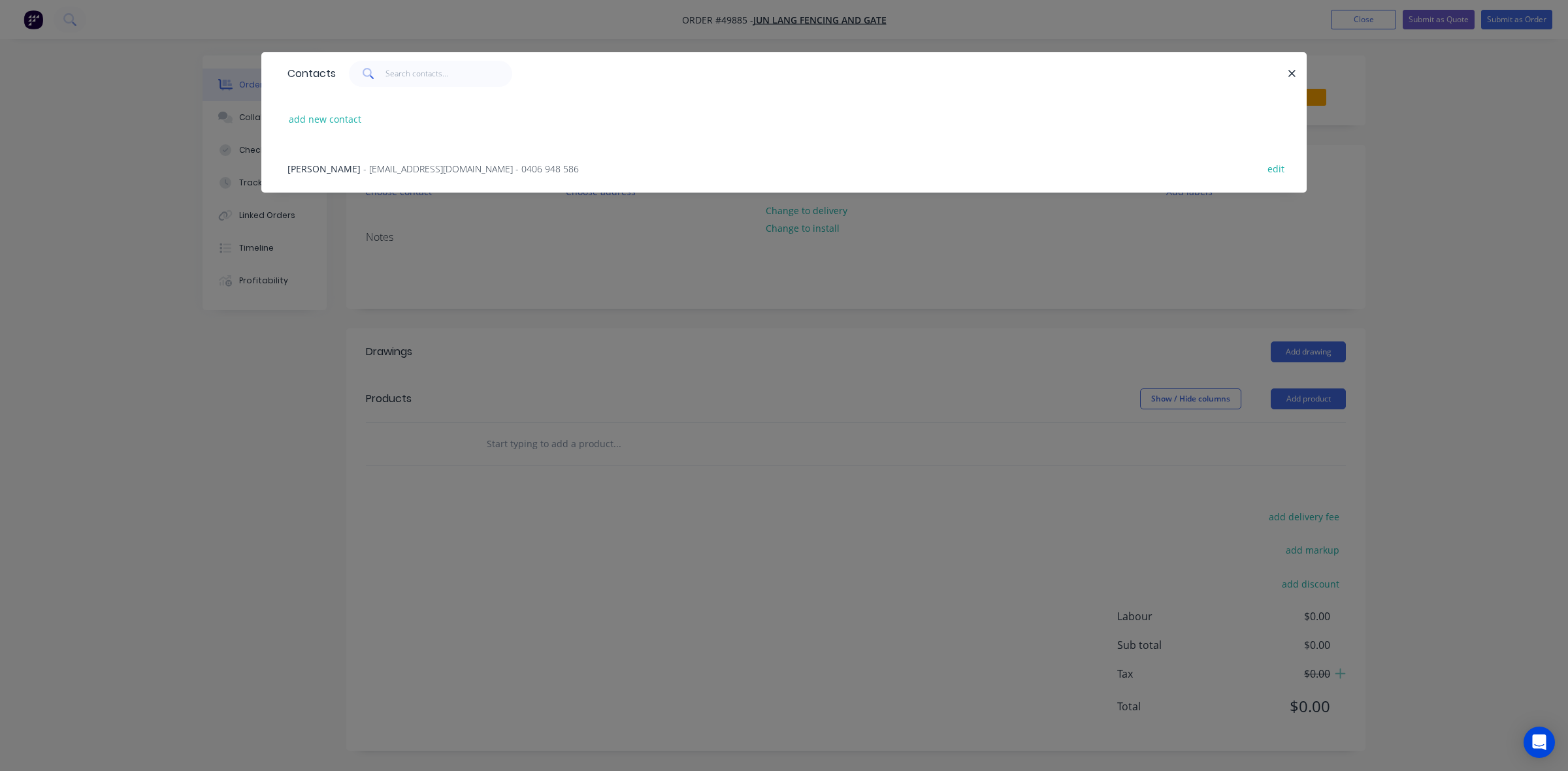
click at [339, 158] on div "Tom Cao - tomcao2013@gmail.com - 0406 948 586 edit" at bounding box center [784, 168] width 1006 height 49
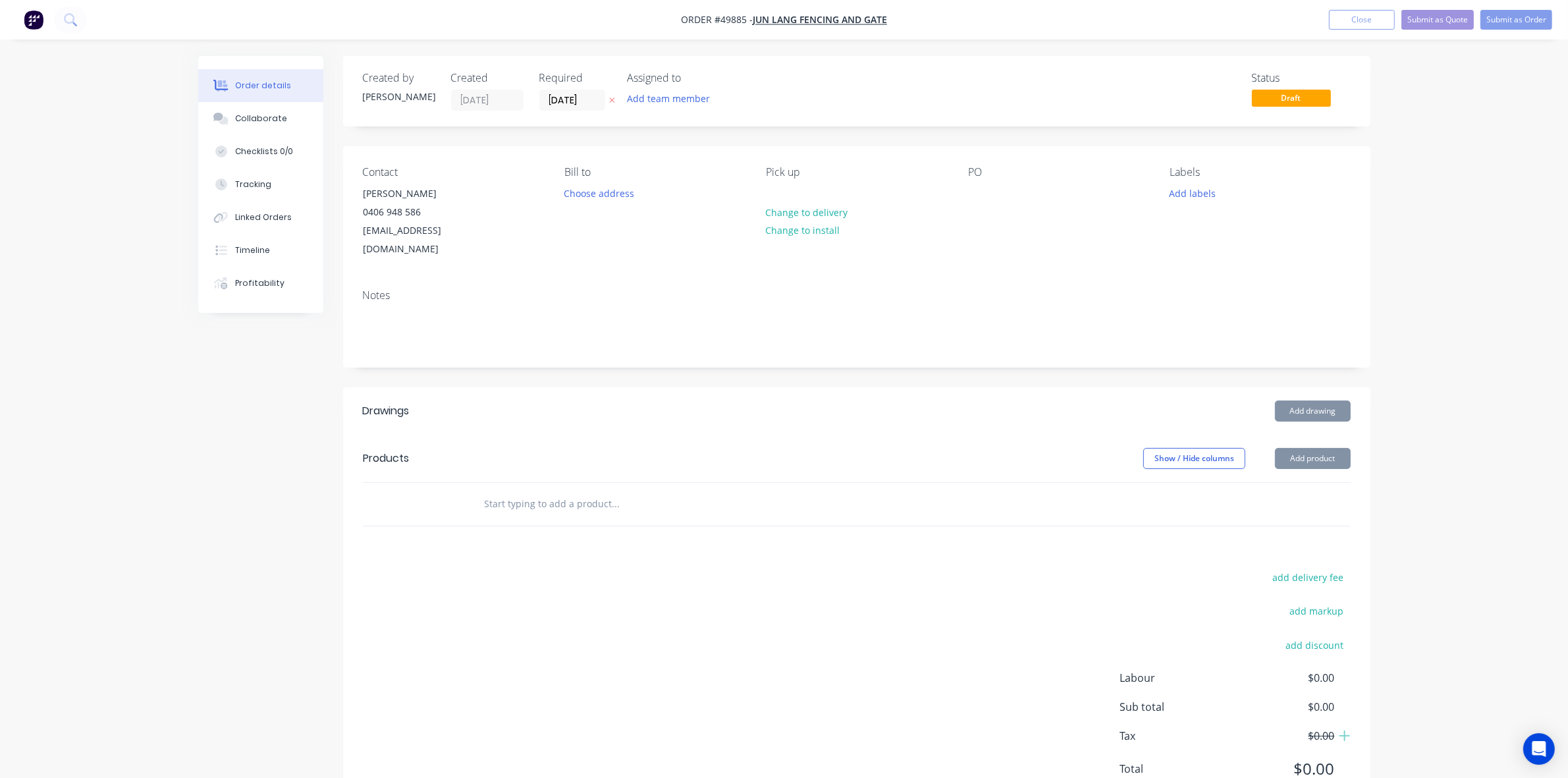
drag, startPoint x: 563, startPoint y: 249, endPoint x: 739, endPoint y: 282, distance: 179.1
click at [572, 249] on div "Contact Tom Cao 0406 948 586 tomcao2013@gmail.com Bill to Choose address Pick u…" at bounding box center [856, 213] width 1027 height 132
click at [1311, 448] on button "Add product" at bounding box center [1313, 458] width 76 height 21
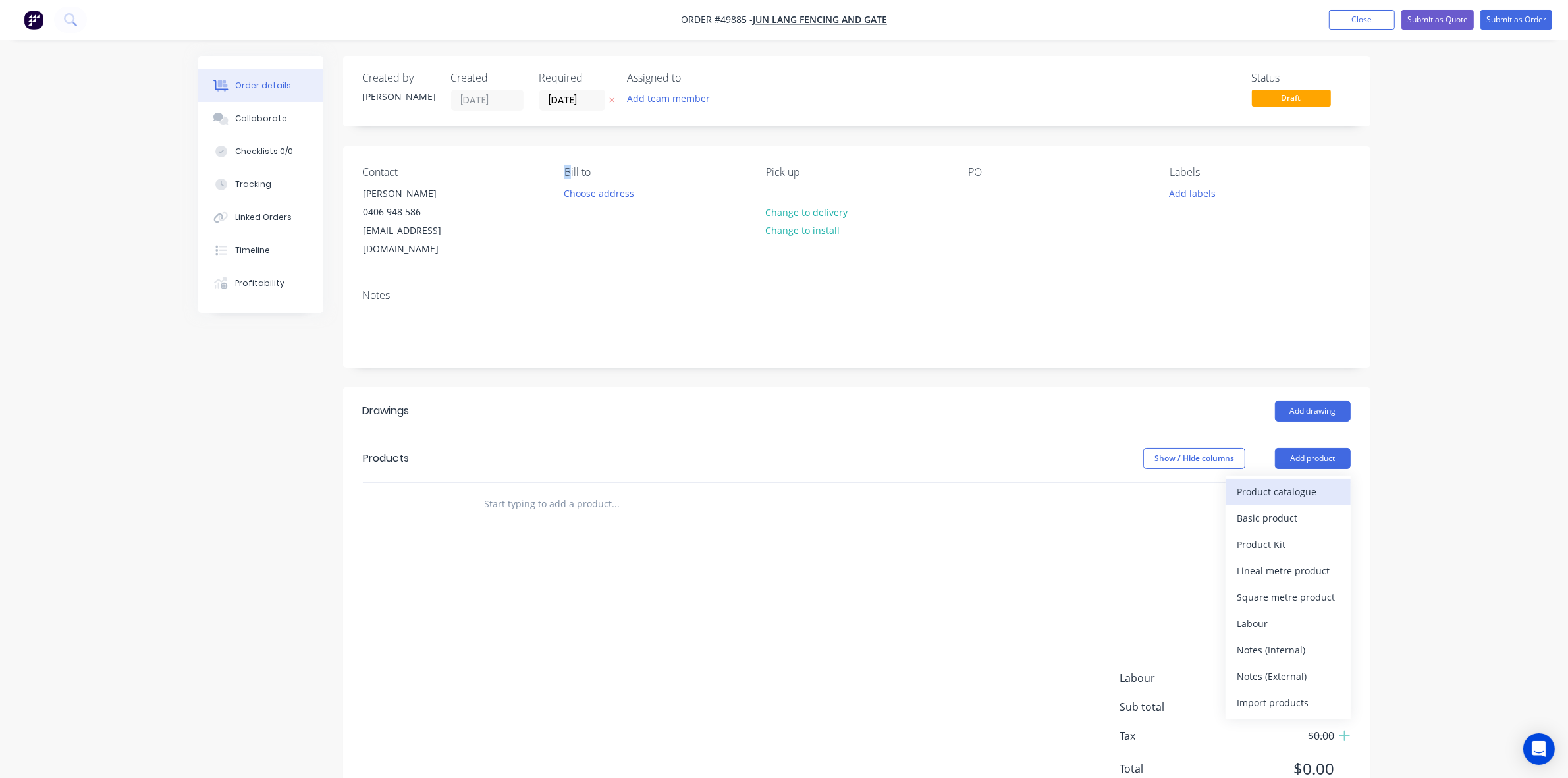
click at [1291, 482] on div "Product catalogue" at bounding box center [1287, 492] width 101 height 19
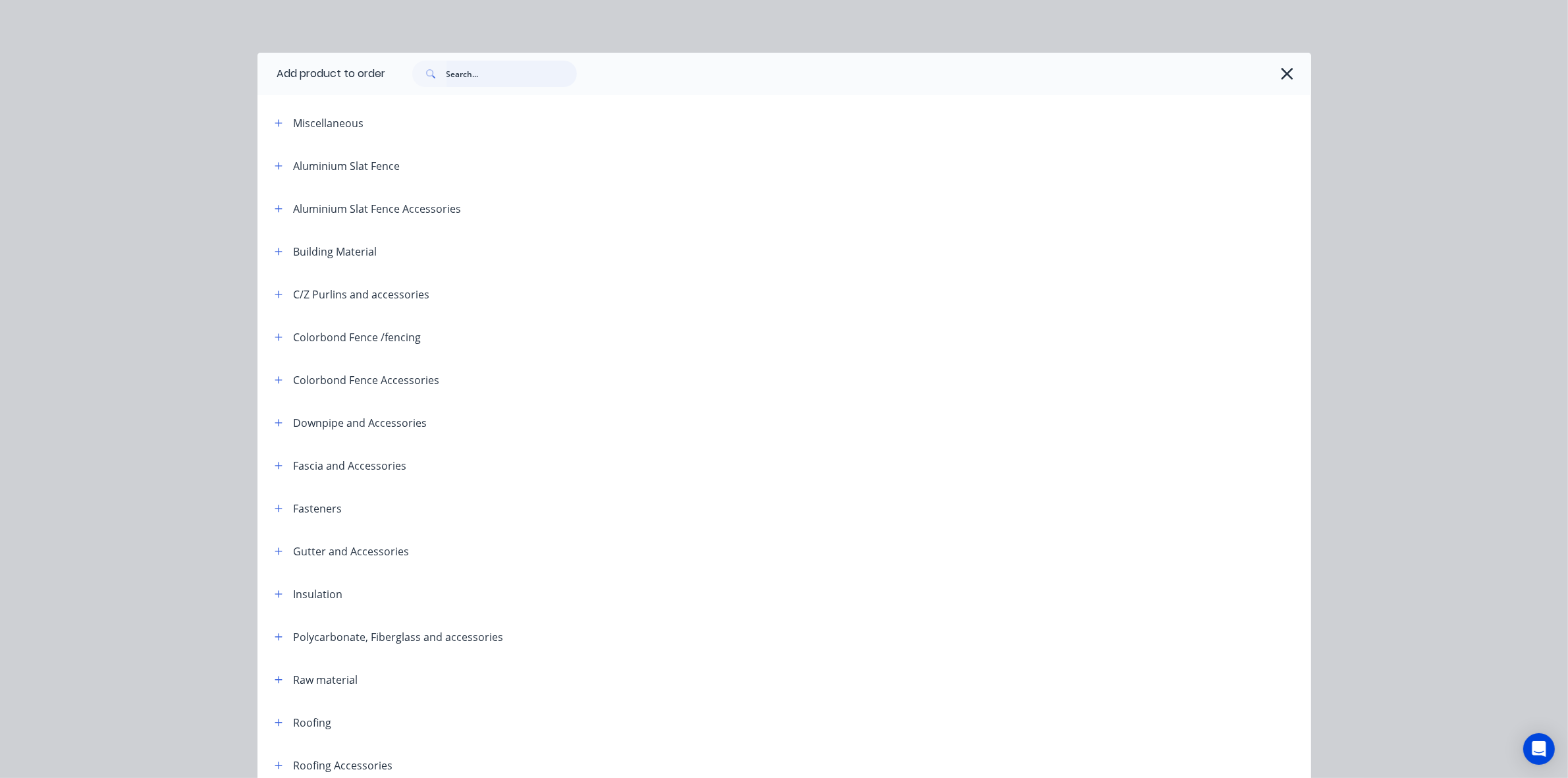
click at [508, 73] on input "text" at bounding box center [512, 74] width 130 height 26
type input "sheet"
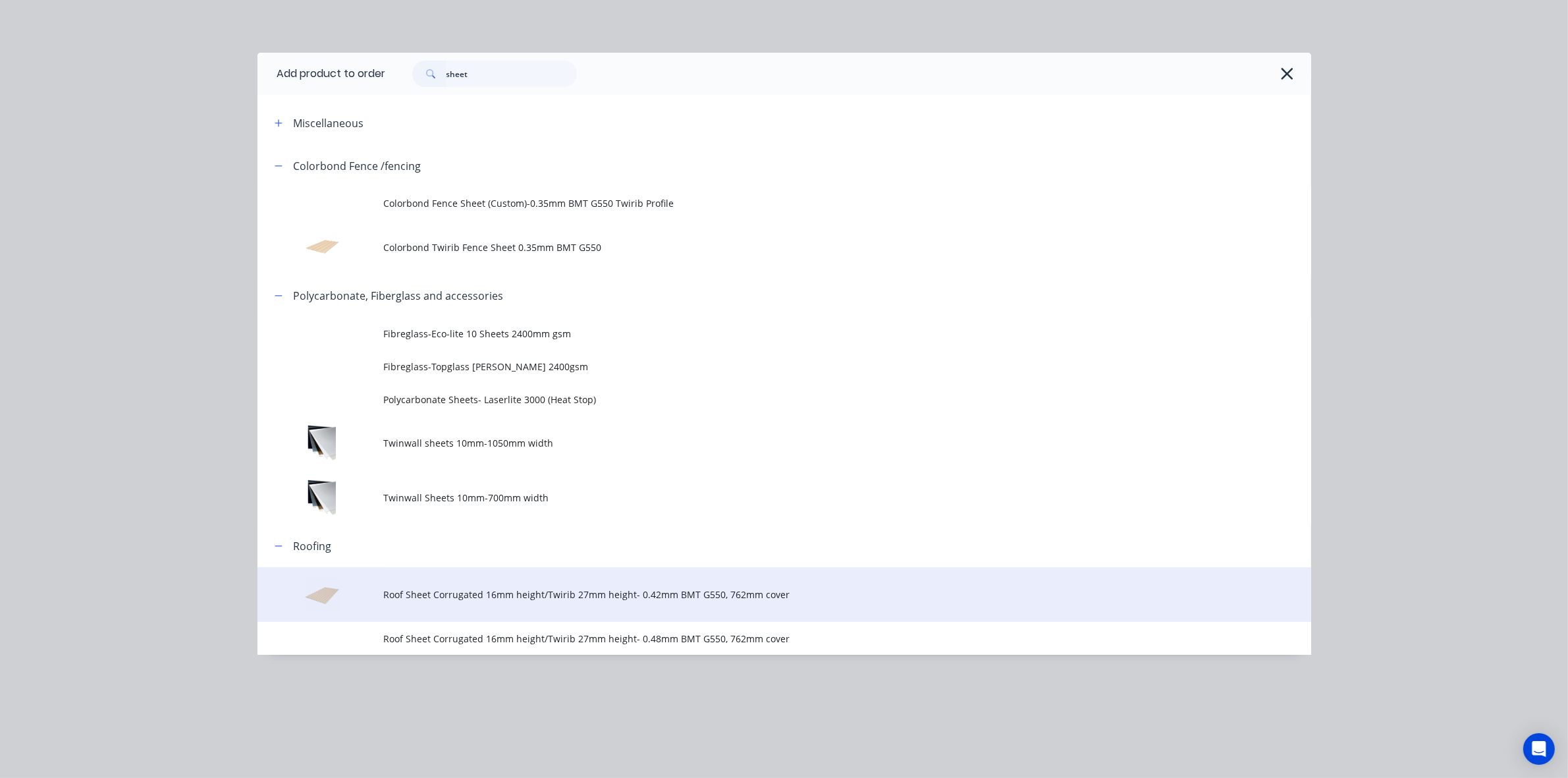
click at [522, 603] on td "Roof Sheet Corrugated 16mm height/Twirib 27mm height- 0.42mm BMT G550, 762mm co…" at bounding box center [847, 595] width 927 height 55
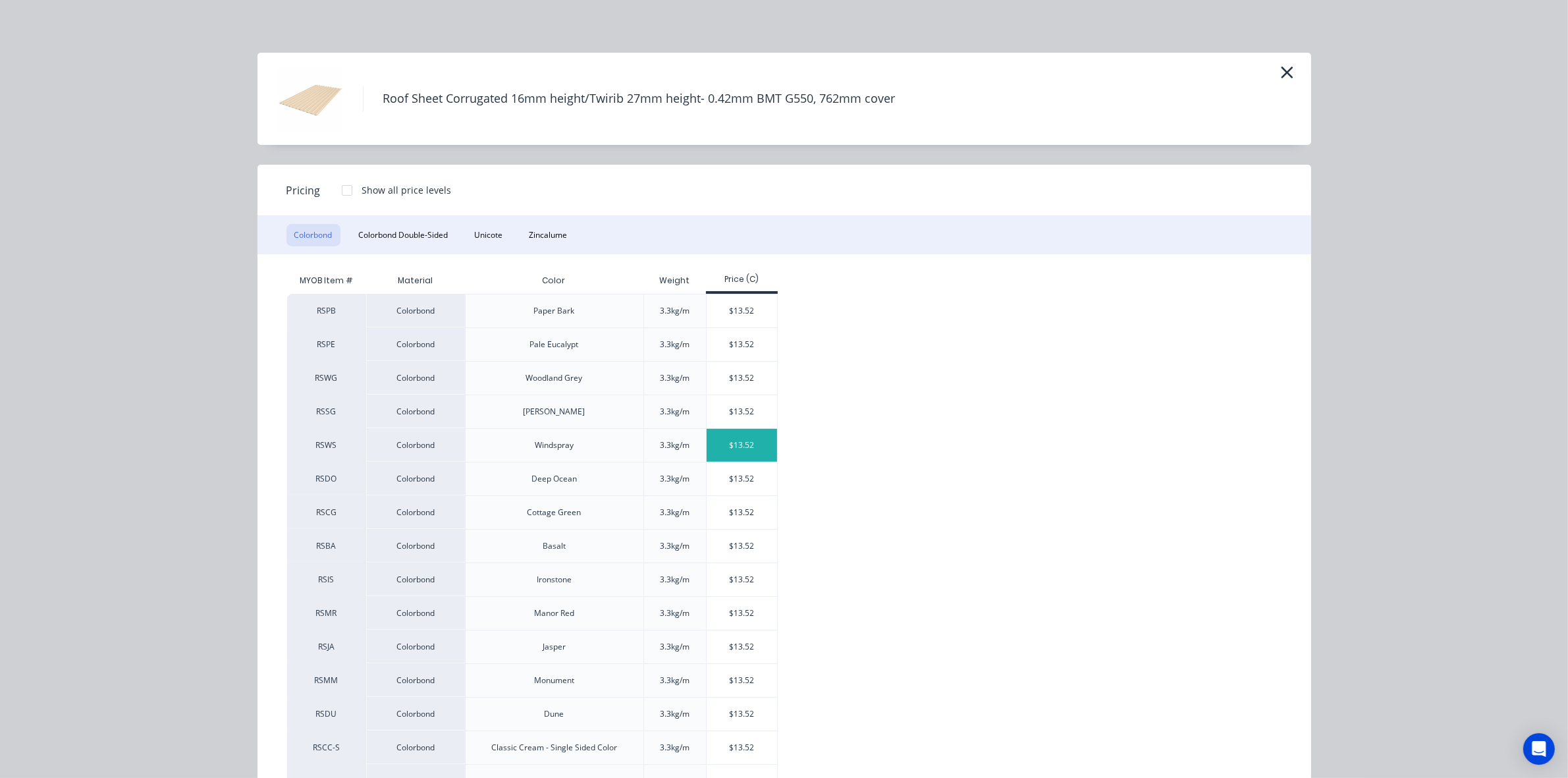
scroll to position [229, 0]
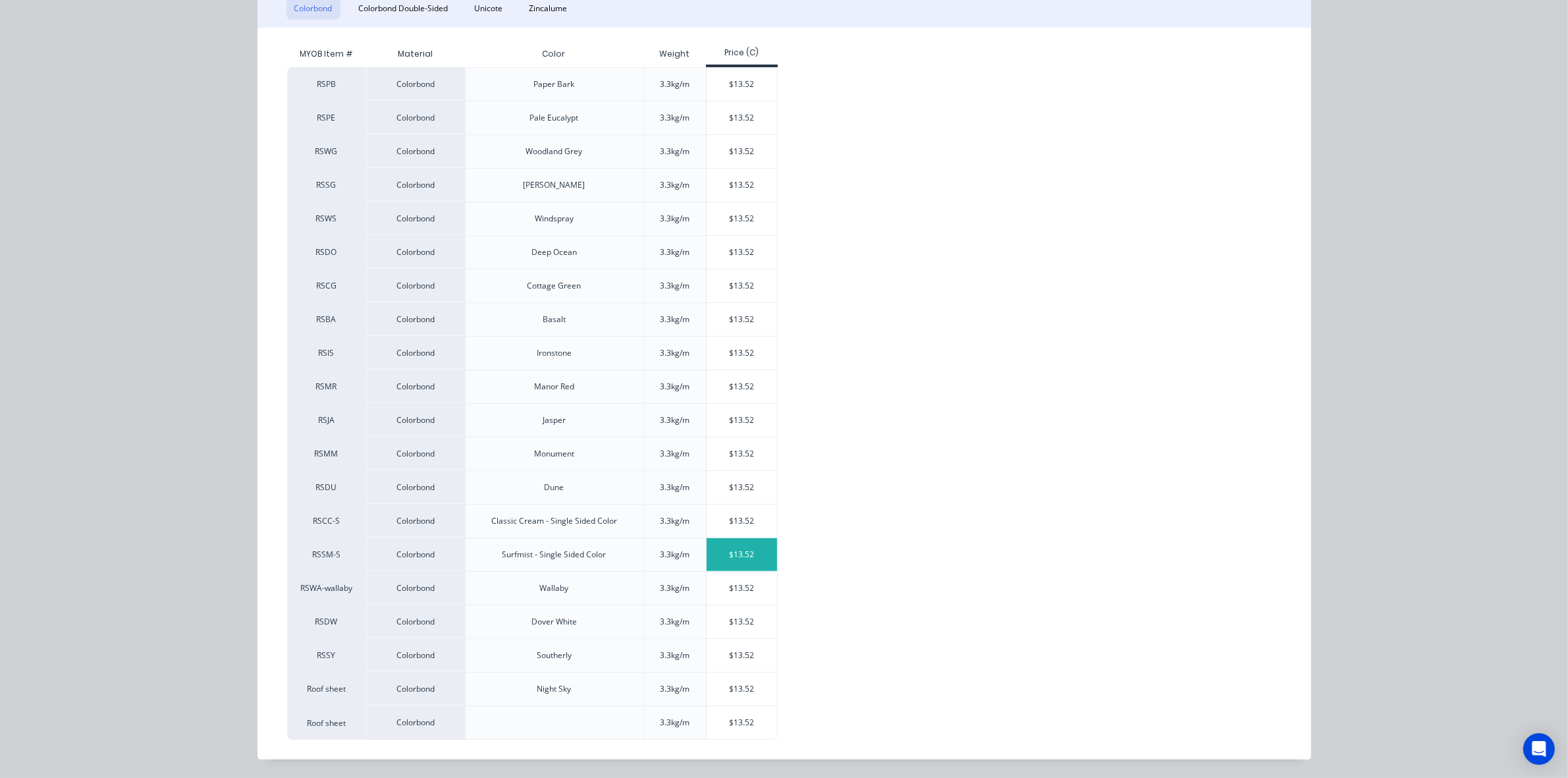
click at [726, 558] on div "$13.52" at bounding box center [742, 554] width 71 height 33
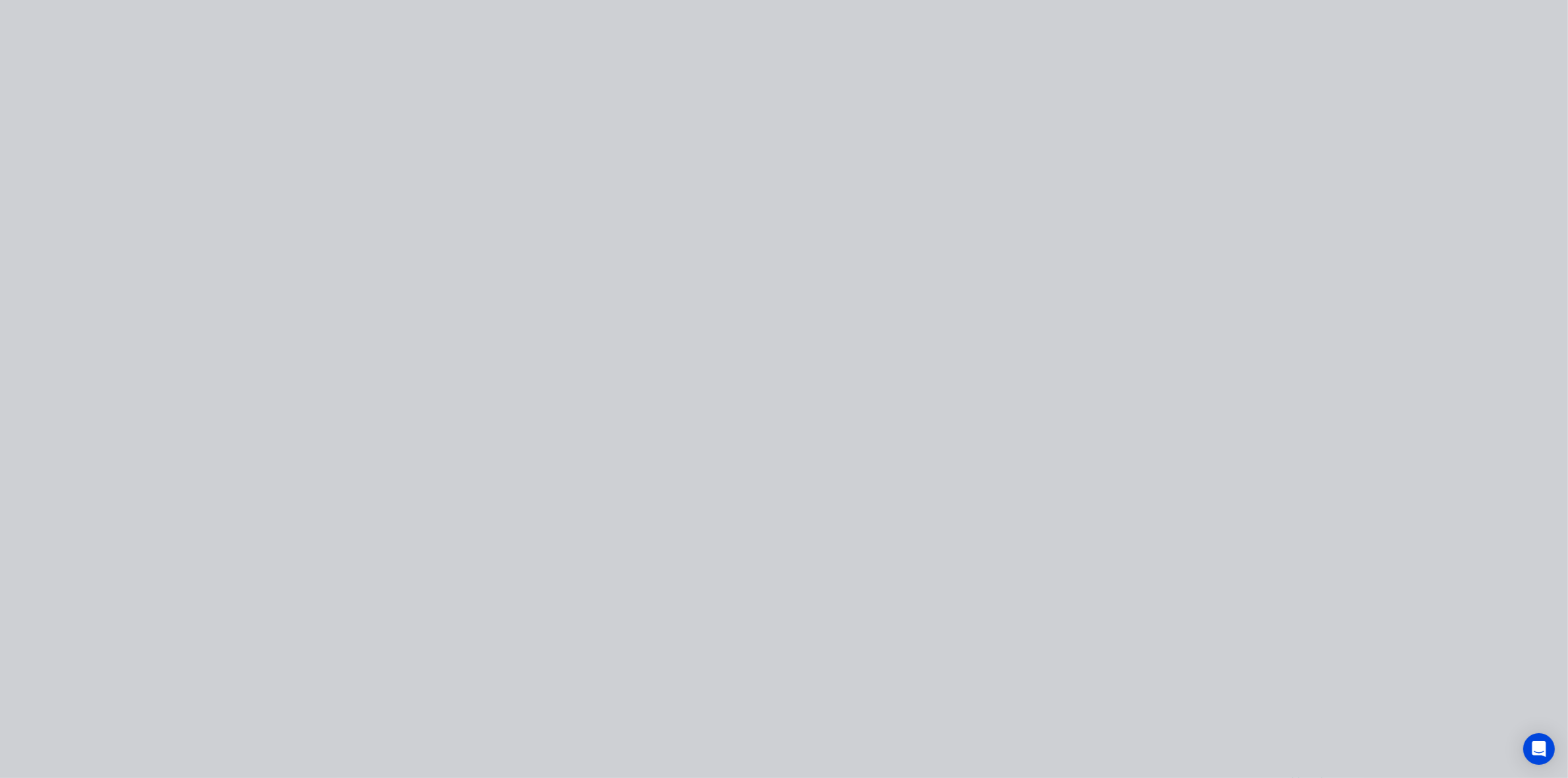
scroll to position [0, 0]
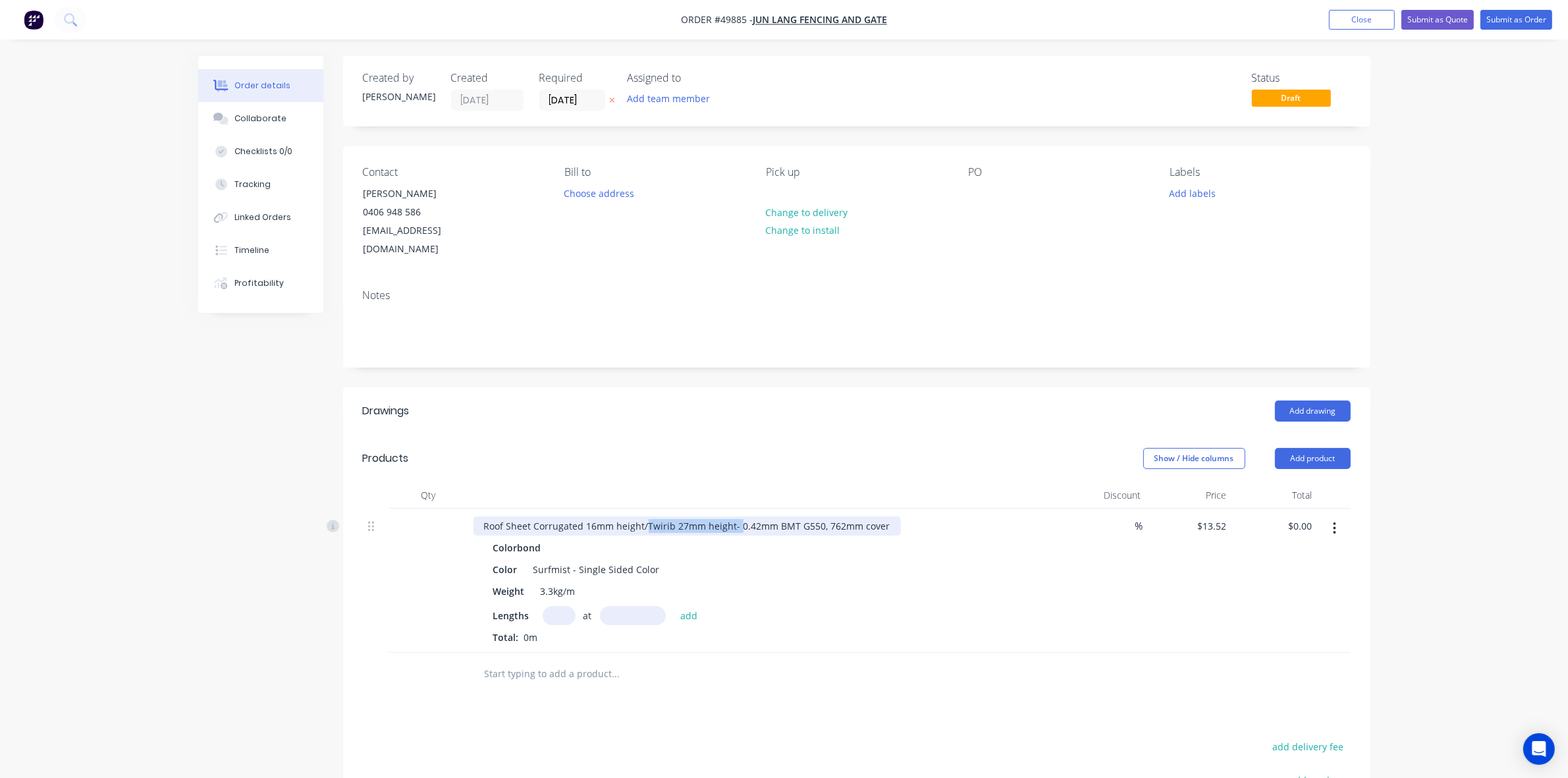
drag, startPoint x: 644, startPoint y: 510, endPoint x: 735, endPoint y: 499, distance: 91.7
click at [735, 516] on div "Roof Sheet Corrugated 16mm height/Twirib 27mm height- 0.42mm BMT G550, 762mm co…" at bounding box center [687, 526] width 427 height 19
click at [605, 606] on input "text" at bounding box center [633, 615] width 66 height 19
type input "5300mm"
click at [559, 606] on input "text" at bounding box center [559, 615] width 33 height 19
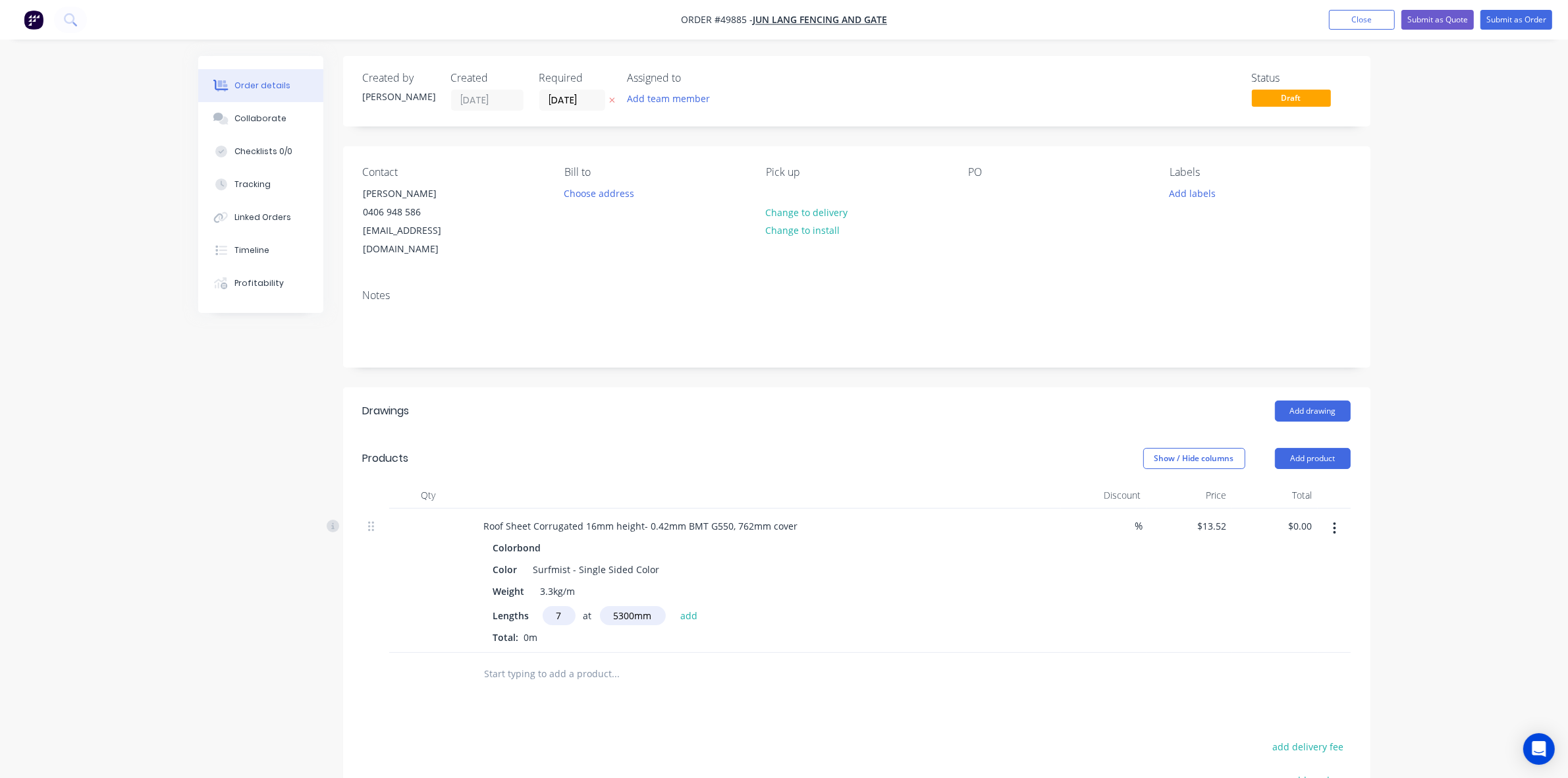
type input "7"
click at [674, 606] on button "add" at bounding box center [689, 614] width 31 height 18
type input "$501.59"
click at [1302, 401] on button "Add drawing" at bounding box center [1313, 411] width 76 height 21
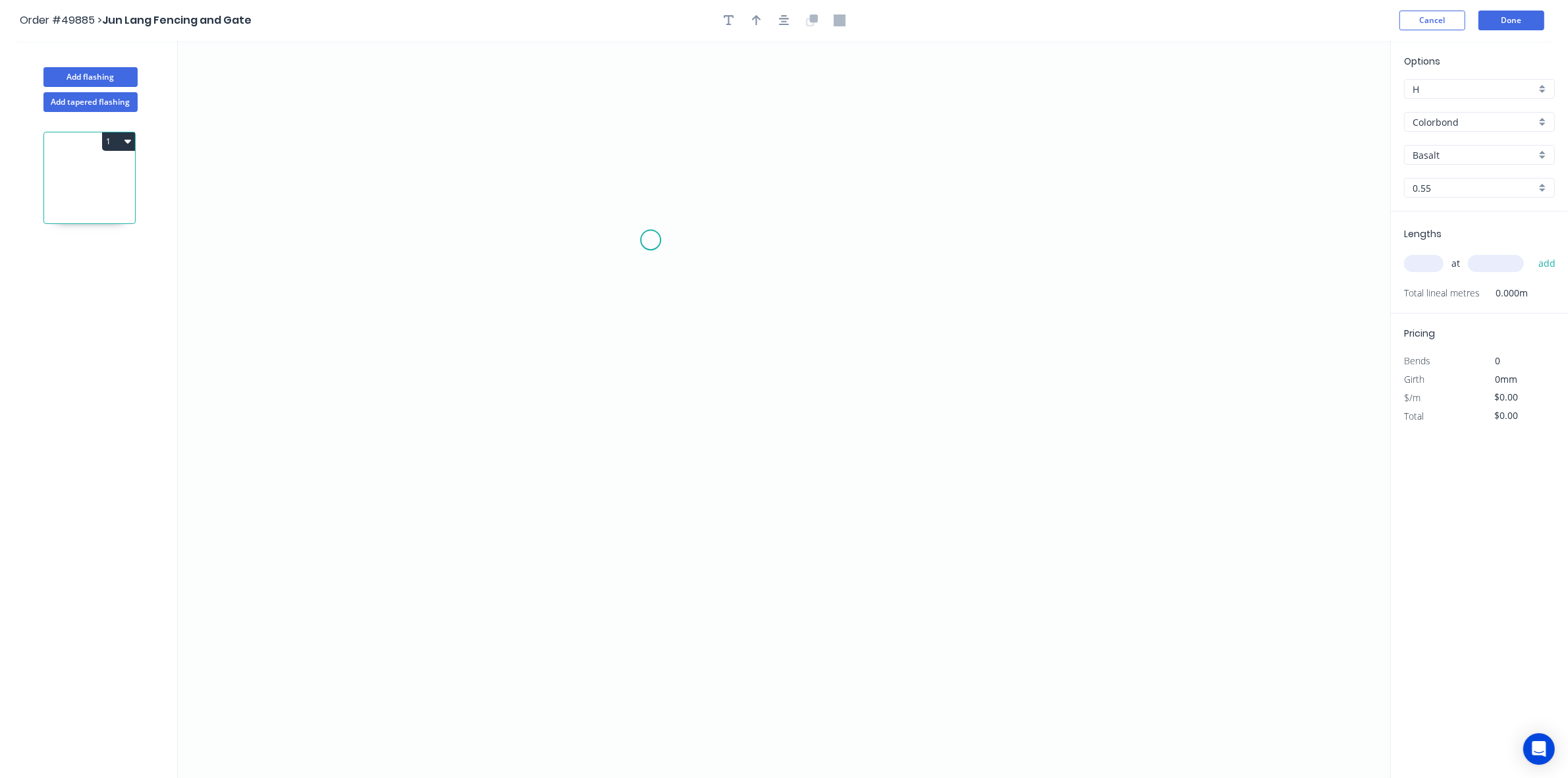
click at [670, 212] on icon "0" at bounding box center [784, 409] width 1213 height 737
click at [571, 251] on icon "0" at bounding box center [784, 409] width 1213 height 737
click at [560, 527] on icon "0 ?" at bounding box center [784, 409] width 1213 height 737
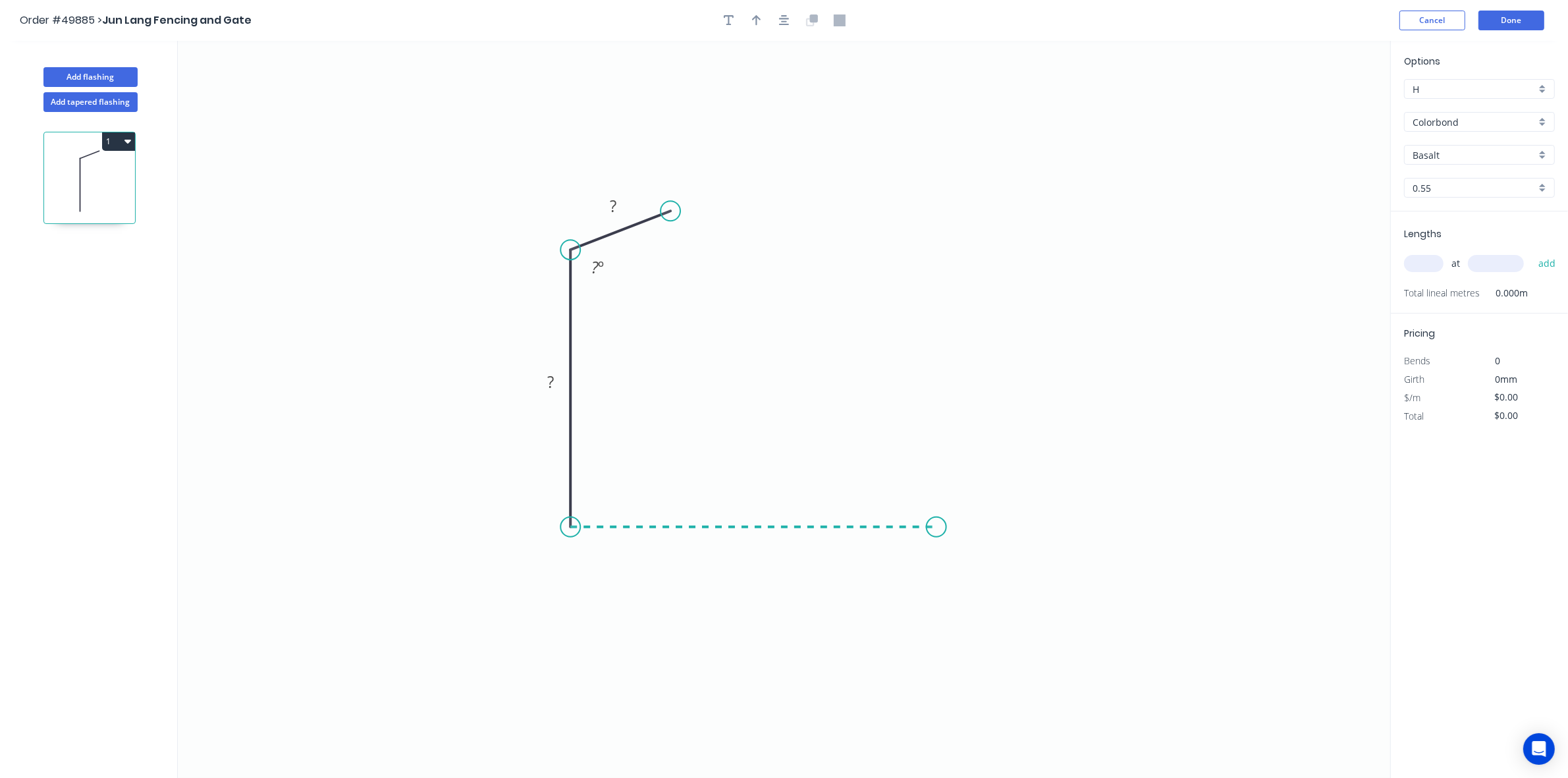
click at [937, 516] on icon "0 ? ? ? º" at bounding box center [784, 409] width 1213 height 737
click at [974, 490] on icon at bounding box center [956, 508] width 38 height 38
drag, startPoint x: 670, startPoint y: 205, endPoint x: 612, endPoint y: 199, distance: 58.3
click at [612, 199] on circle at bounding box center [611, 199] width 20 height 20
click at [575, 202] on tspan "?" at bounding box center [576, 205] width 7 height 22
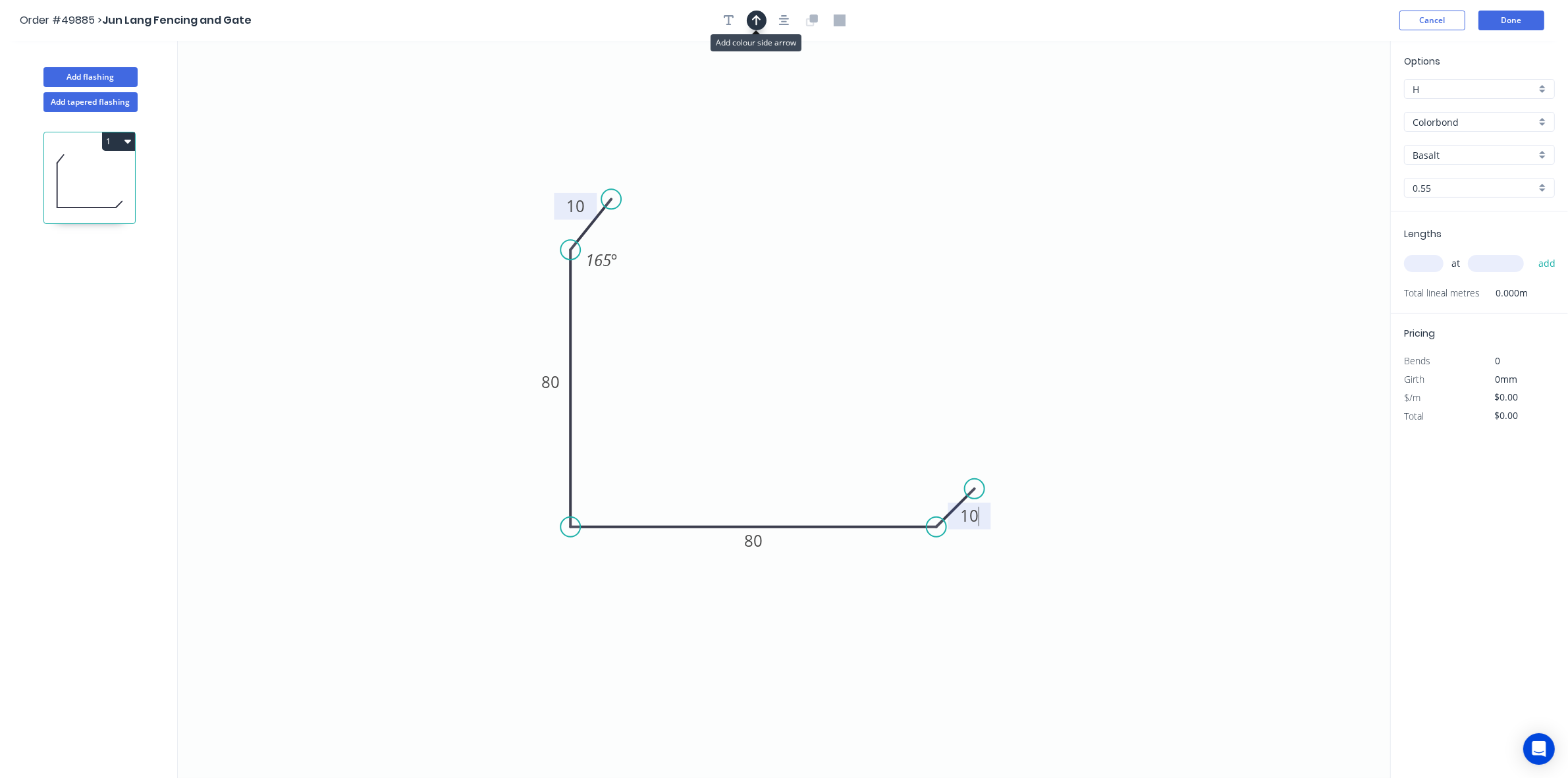
click at [758, 25] on icon "button" at bounding box center [757, 20] width 9 height 12
type input "$9.63"
drag, startPoint x: 1324, startPoint y: 100, endPoint x: 686, endPoint y: 637, distance: 833.9
click at [664, 638] on icon at bounding box center [659, 635] width 12 height 43
click at [686, 637] on icon at bounding box center [686, 622] width 12 height 43
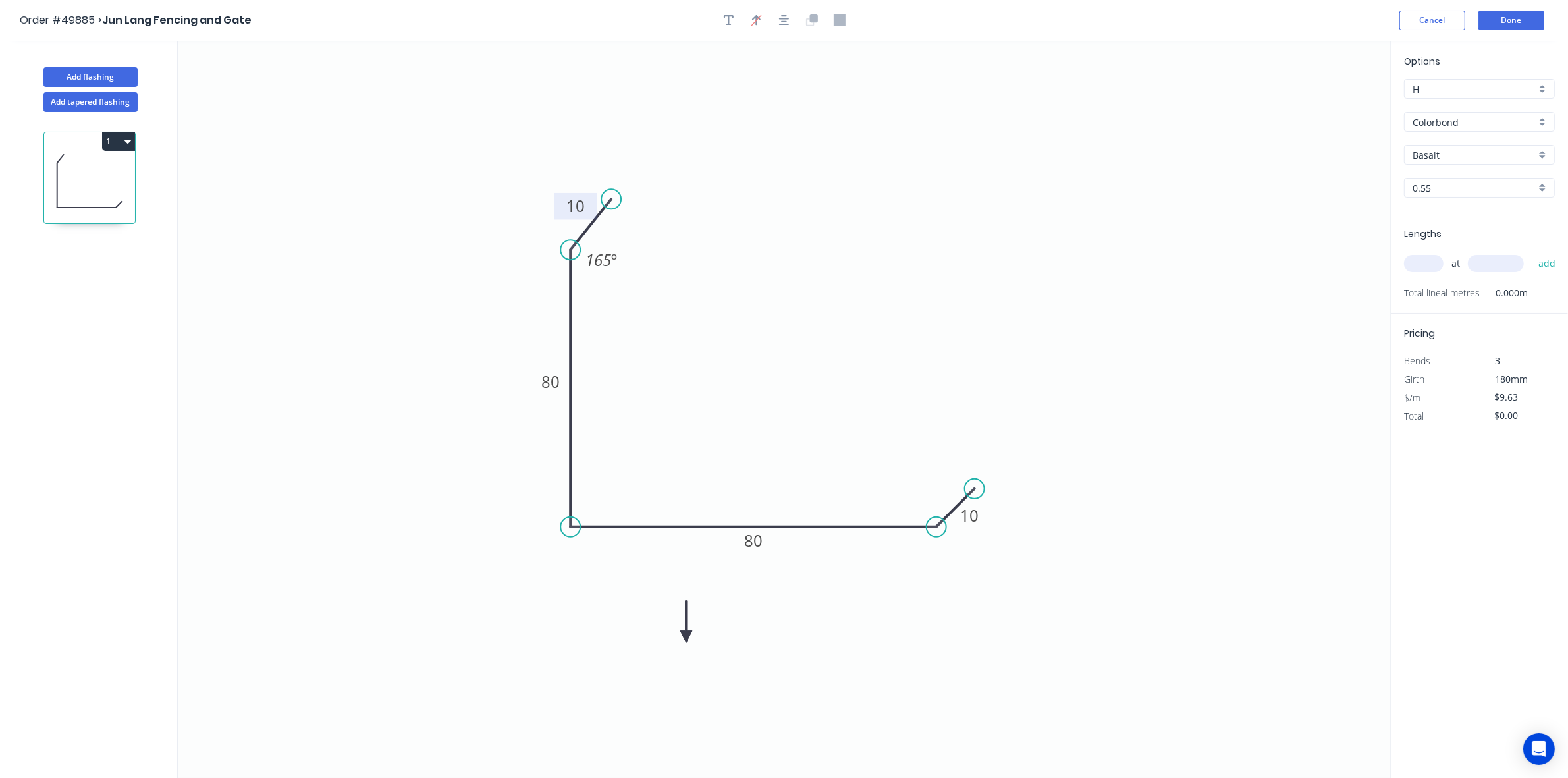
click at [686, 637] on icon at bounding box center [686, 622] width 12 height 43
click at [686, 637] on icon at bounding box center [701, 637] width 43 height 12
click at [686, 637] on icon at bounding box center [697, 648] width 38 height 38
click at [1509, 148] on input "Basalt" at bounding box center [1474, 155] width 123 height 14
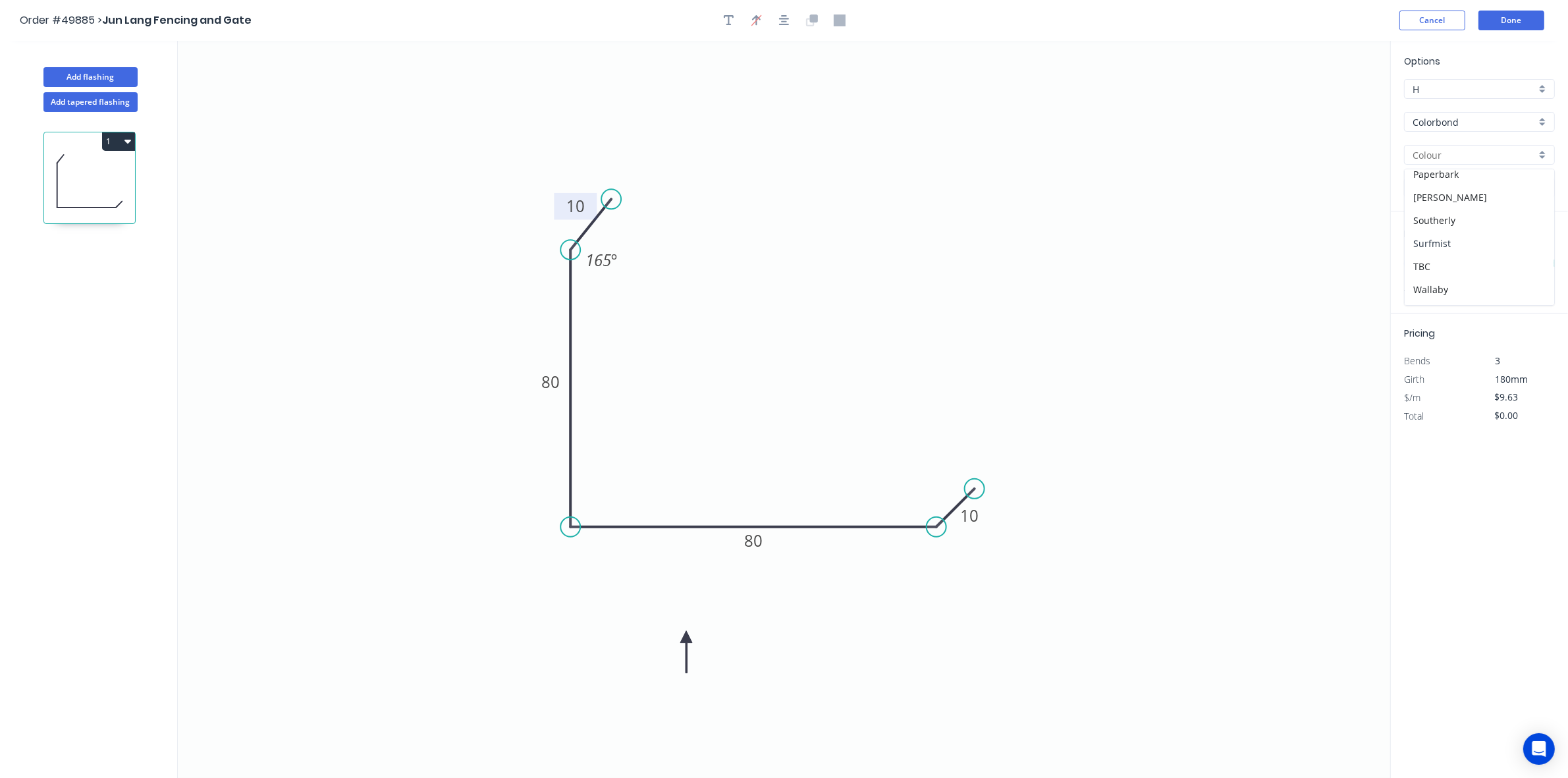
click at [1453, 246] on div "Surfmist" at bounding box center [1480, 243] width 149 height 23
type input "Surfmist"
click at [1422, 266] on input "text" at bounding box center [1424, 264] width 40 height 17
type input "1"
type input "5400"
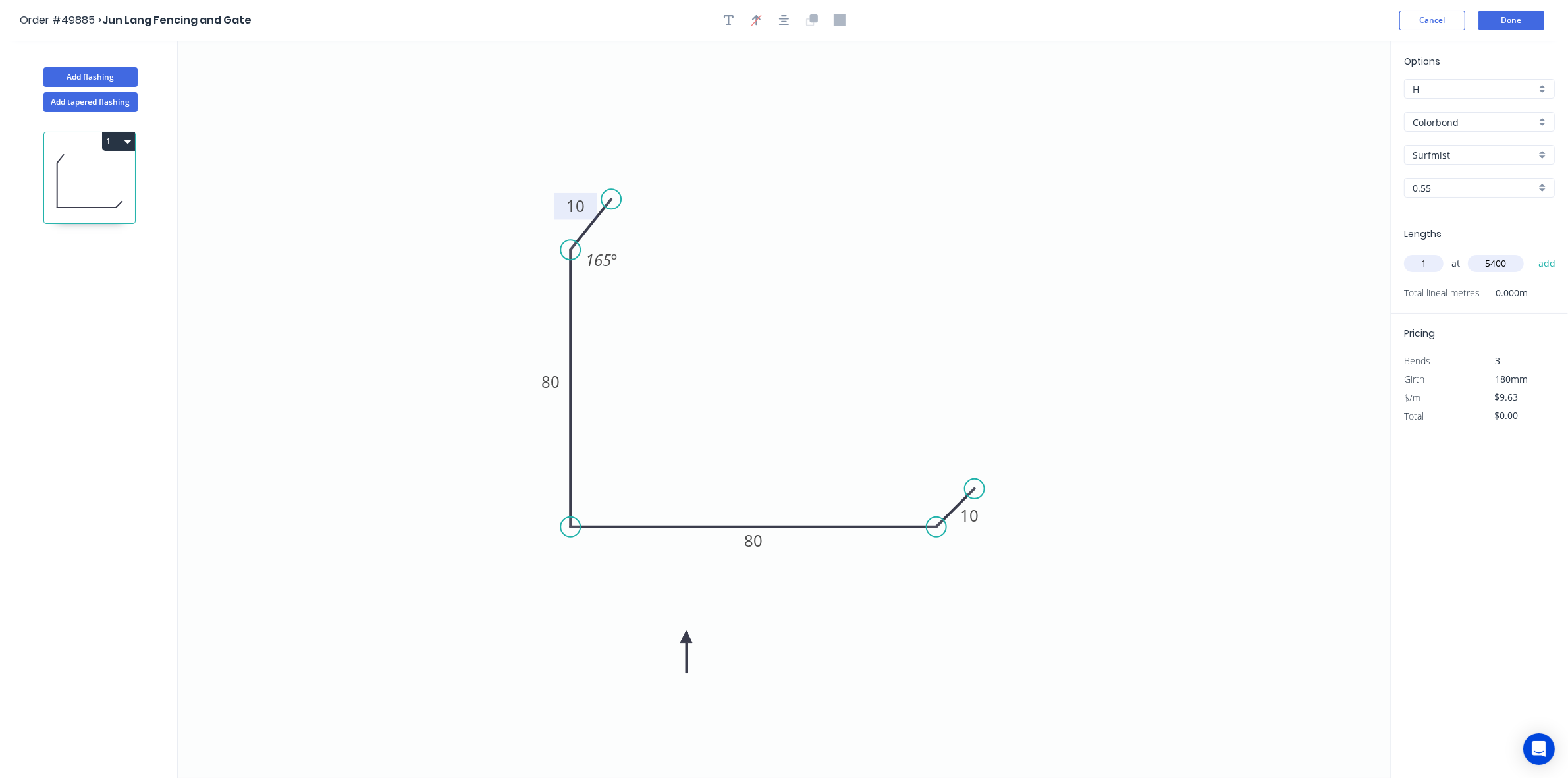
drag, startPoint x: 1416, startPoint y: 239, endPoint x: 1431, endPoint y: 273, distance: 37.2
click at [1429, 270] on div "Lengths 1 at 5400 add Total lineal metres 0.000m" at bounding box center [1479, 263] width 177 height 102
drag, startPoint x: 1420, startPoint y: 266, endPoint x: 1388, endPoint y: 272, distance: 32.6
click at [1388, 272] on div "Add flashing Add tapered flashing 1 0 10 80 80 10 165 º Options H H Colorbond C…" at bounding box center [784, 422] width 1568 height 762
type input "2"
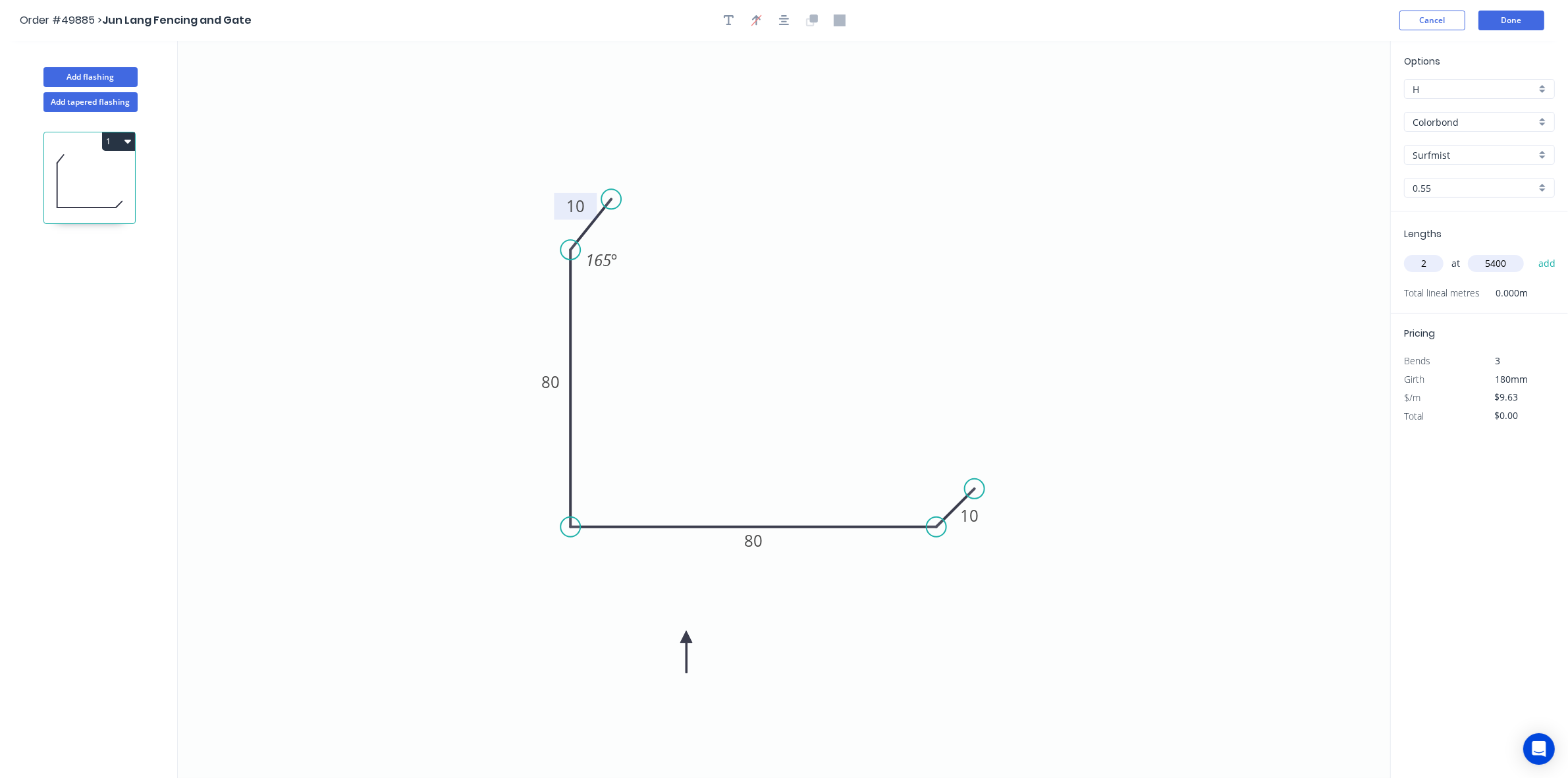
click at [1532, 252] on button "add" at bounding box center [1547, 264] width 31 height 23
type input "$104.00"
click at [1517, 29] on button "Done" at bounding box center [1512, 20] width 66 height 20
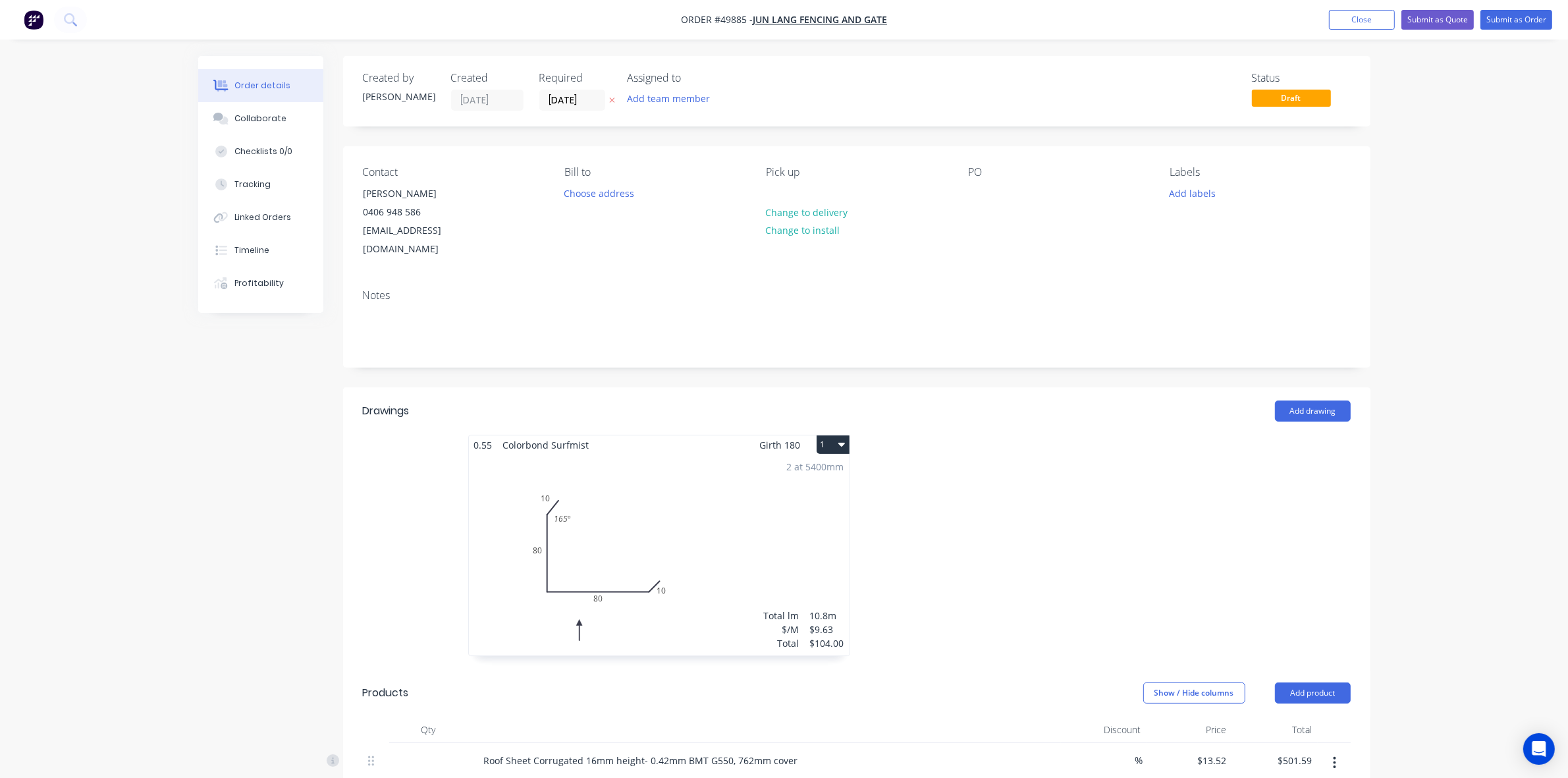
click at [1083, 493] on div at bounding box center [1055, 552] width 395 height 234
click at [718, 475] on div "2 at 5400mm Total lm $/M Total 10.8m $9.63 $104.00" at bounding box center [659, 555] width 381 height 201
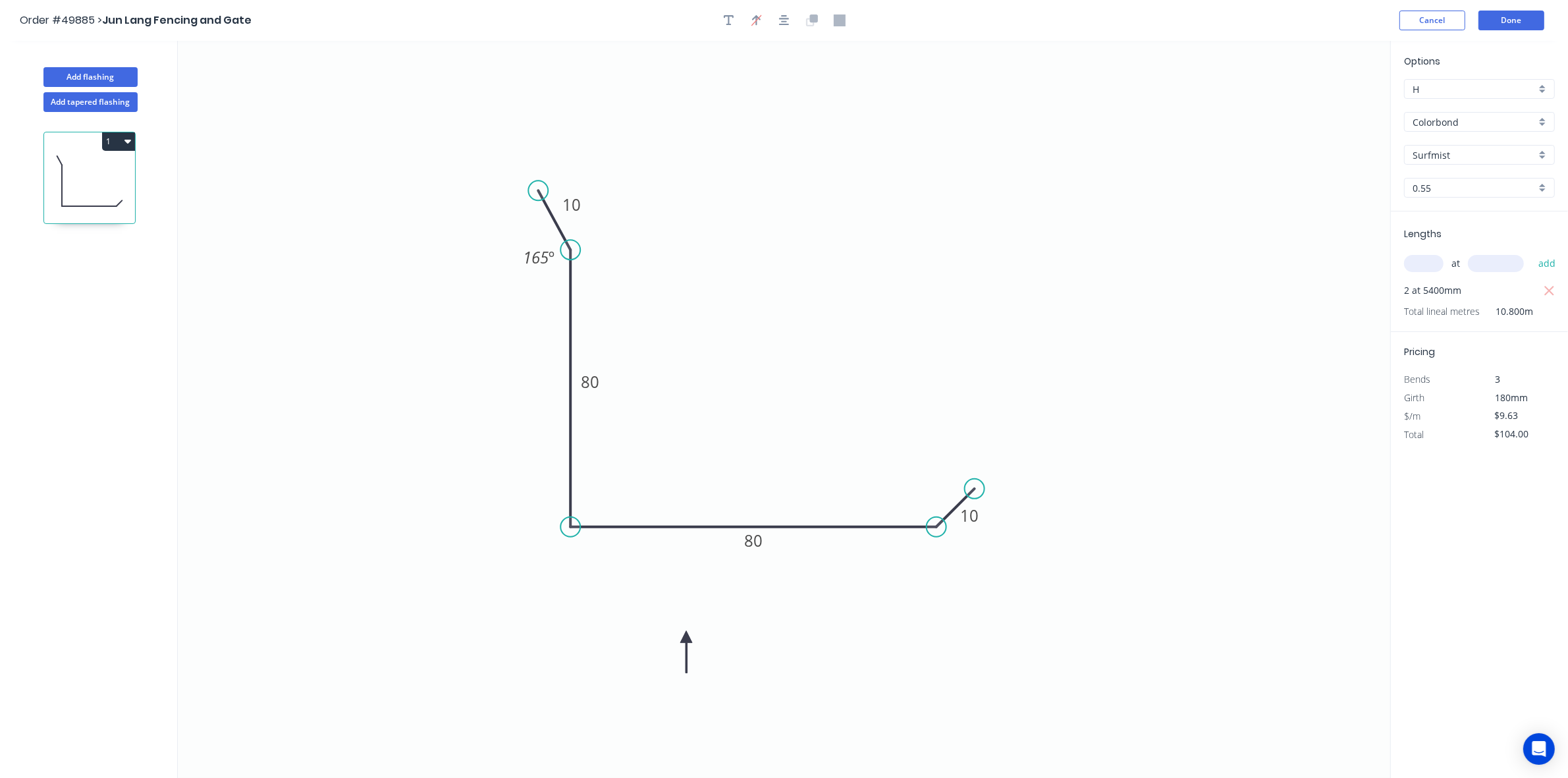
drag, startPoint x: 616, startPoint y: 204, endPoint x: 538, endPoint y: 191, distance: 79.1
click at [538, 191] on circle at bounding box center [538, 190] width 20 height 20
drag, startPoint x: 540, startPoint y: 191, endPoint x: 870, endPoint y: 408, distance: 395.0
click at [543, 219] on circle at bounding box center [542, 221] width 20 height 20
drag, startPoint x: 980, startPoint y: 492, endPoint x: 943, endPoint y: 563, distance: 80.1
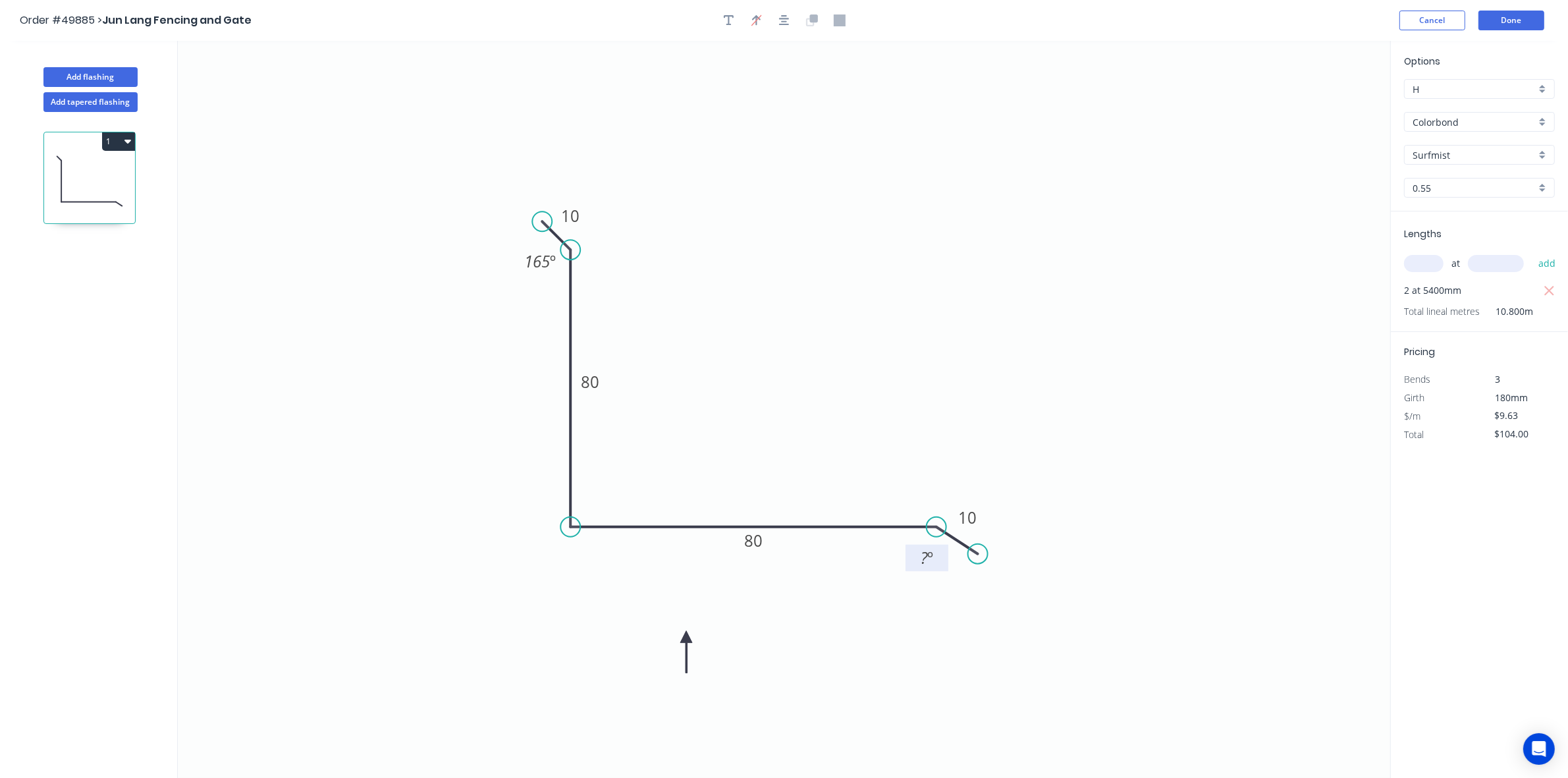
click at [977, 555] on circle at bounding box center [977, 554] width 20 height 20
drag, startPoint x: 687, startPoint y: 638, endPoint x: 794, endPoint y: 386, distance: 273.8
click at [794, 386] on icon at bounding box center [794, 400] width 12 height 43
click at [794, 386] on icon at bounding box center [783, 396] width 38 height 38
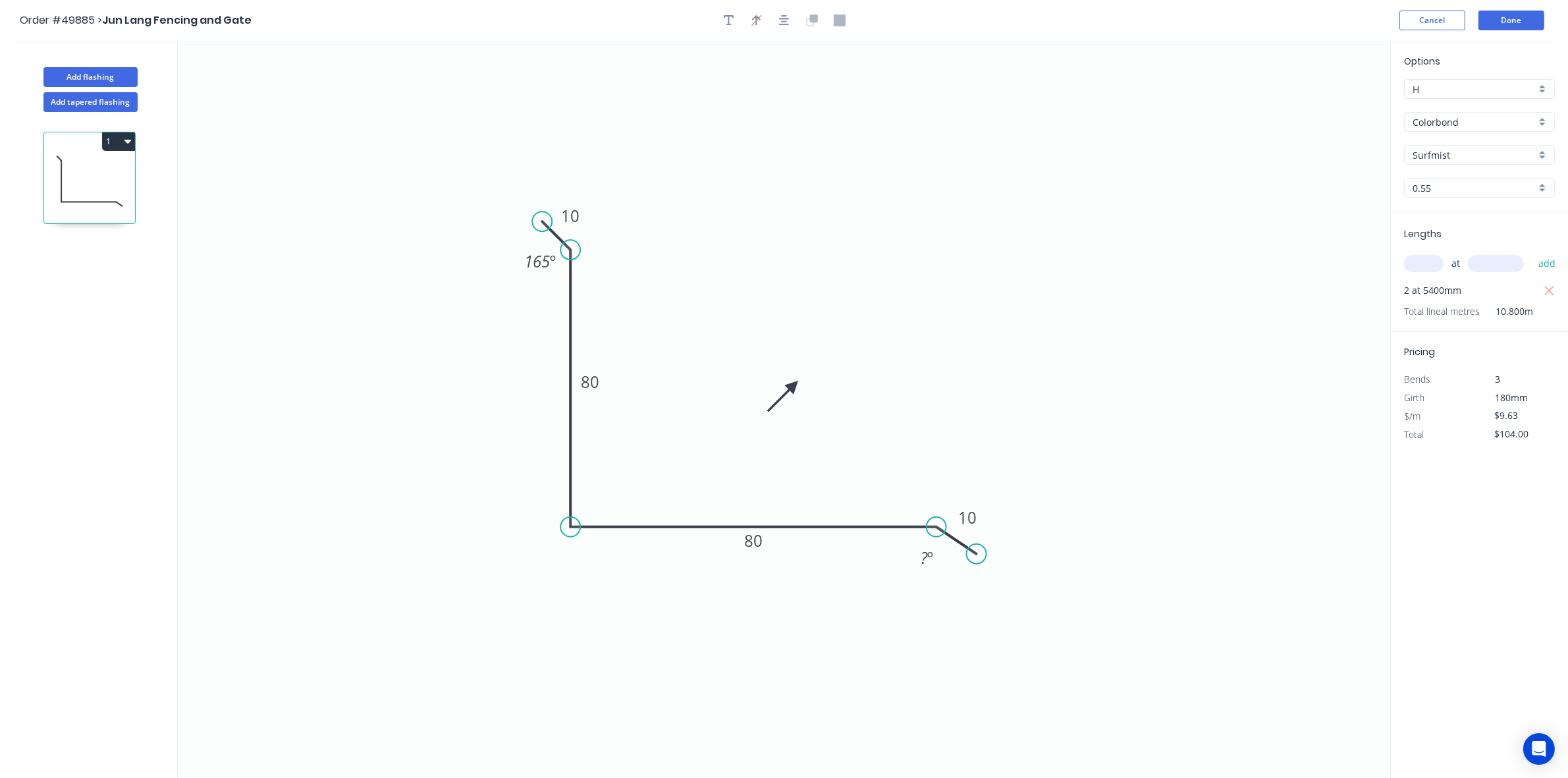
click at [794, 386] on icon at bounding box center [783, 396] width 38 height 38
click at [794, 386] on icon at bounding box center [783, 374] width 38 height 38
click at [922, 560] on tspan "?" at bounding box center [924, 557] width 8 height 22
click at [1127, 369] on icon "0 10 80 80 10 165 º 165 º" at bounding box center [784, 409] width 1213 height 737
click at [1416, 268] on input "text" at bounding box center [1424, 264] width 40 height 17
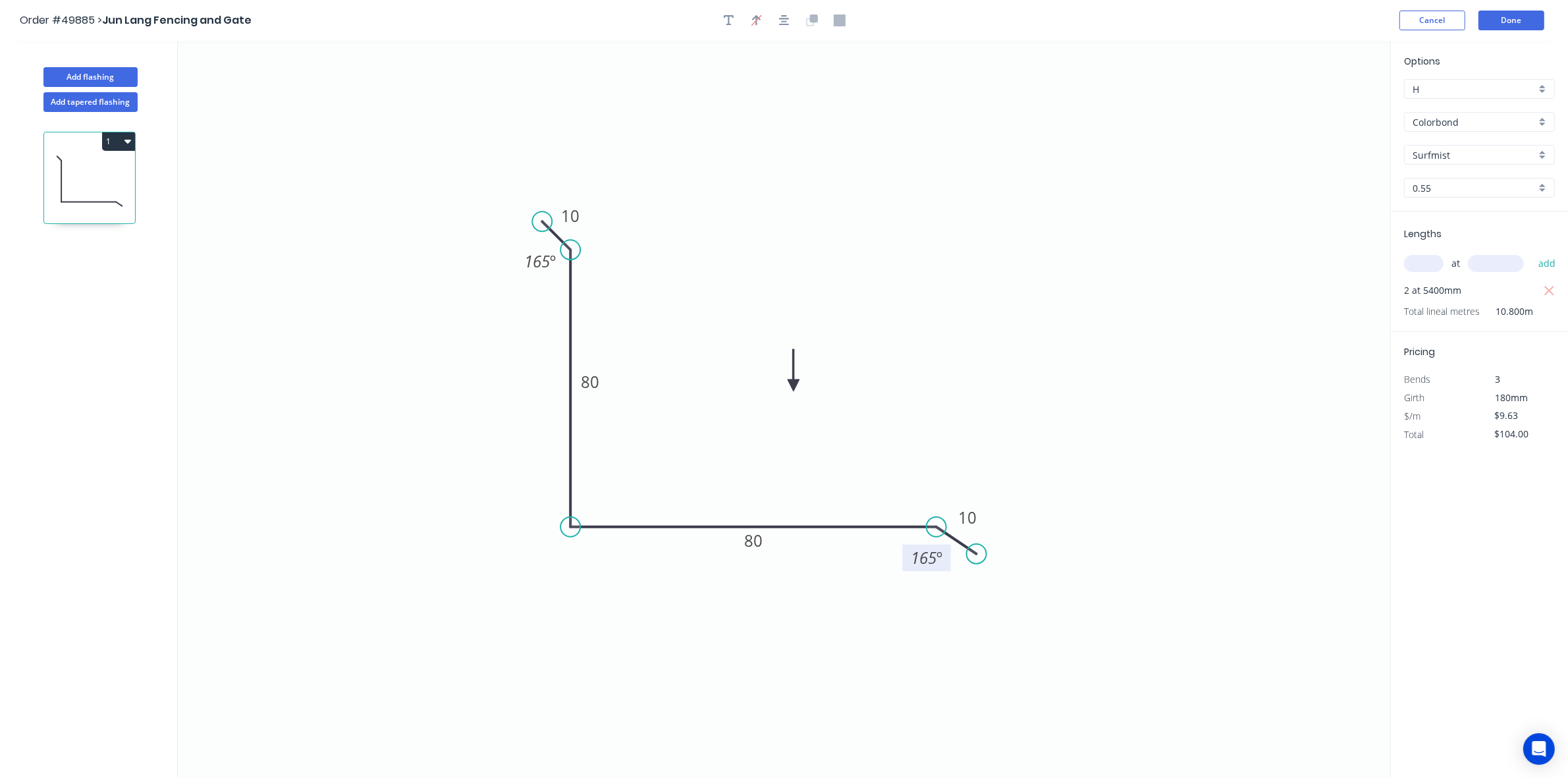
click at [114, 132] on div "1" at bounding box center [90, 178] width 93 height 93
click at [114, 150] on button "1" at bounding box center [118, 142] width 33 height 19
click at [86, 177] on div "Duplicate" at bounding box center [72, 174] width 101 height 19
drag, startPoint x: 60, startPoint y: 175, endPoint x: 164, endPoint y: 164, distance: 104.6
click at [60, 173] on icon at bounding box center [90, 181] width 91 height 84
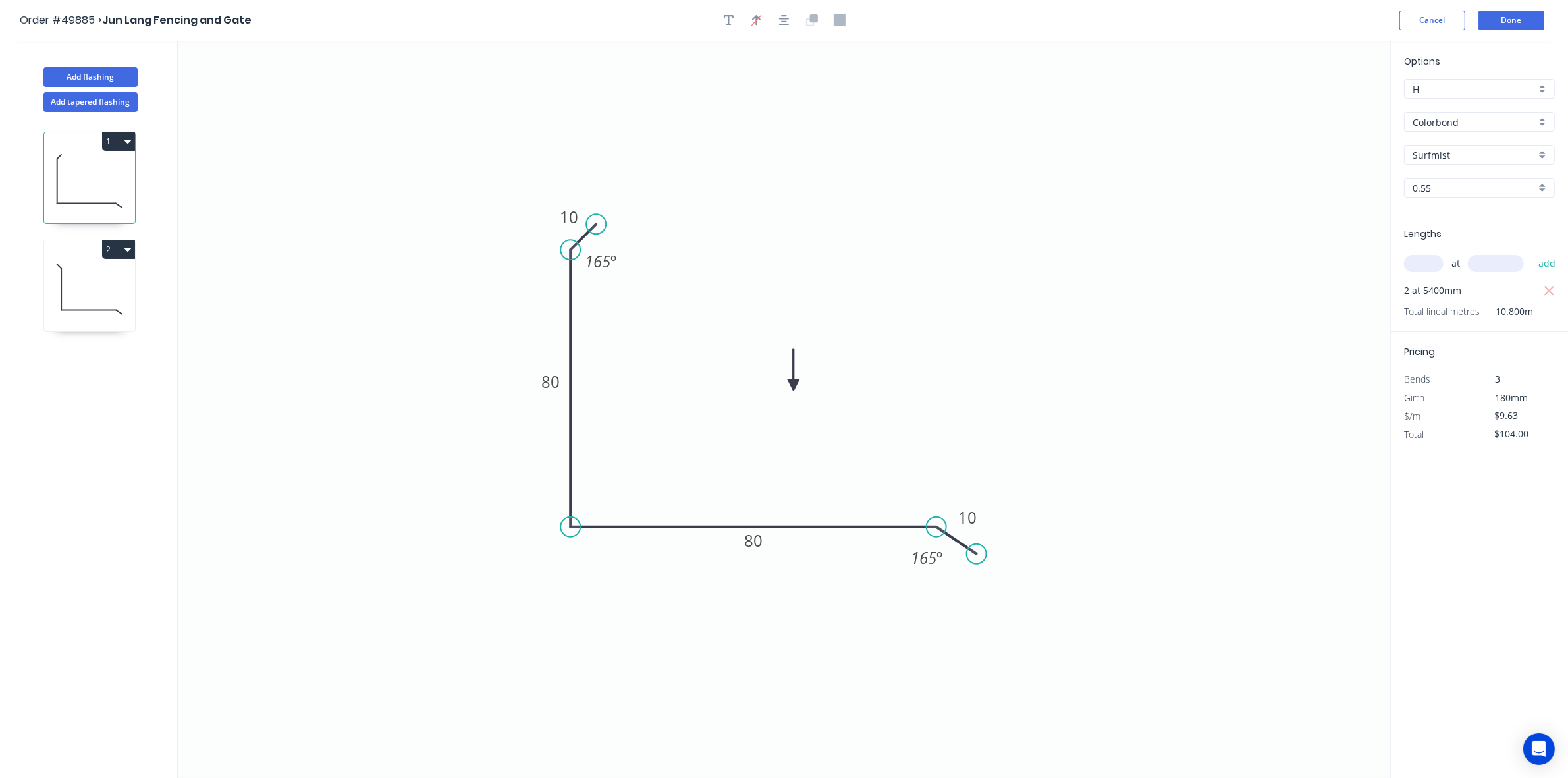
drag, startPoint x: 574, startPoint y: 209, endPoint x: 697, endPoint y: 322, distance: 167.0
click at [597, 225] on circle at bounding box center [595, 223] width 20 height 20
drag, startPoint x: 988, startPoint y: 553, endPoint x: 993, endPoint y: 562, distance: 10.3
click at [990, 505] on icon "0 10 80 80 10 165 º 165 º" at bounding box center [784, 409] width 1213 height 737
drag, startPoint x: 979, startPoint y: 549, endPoint x: 969, endPoint y: 482, distance: 67.7
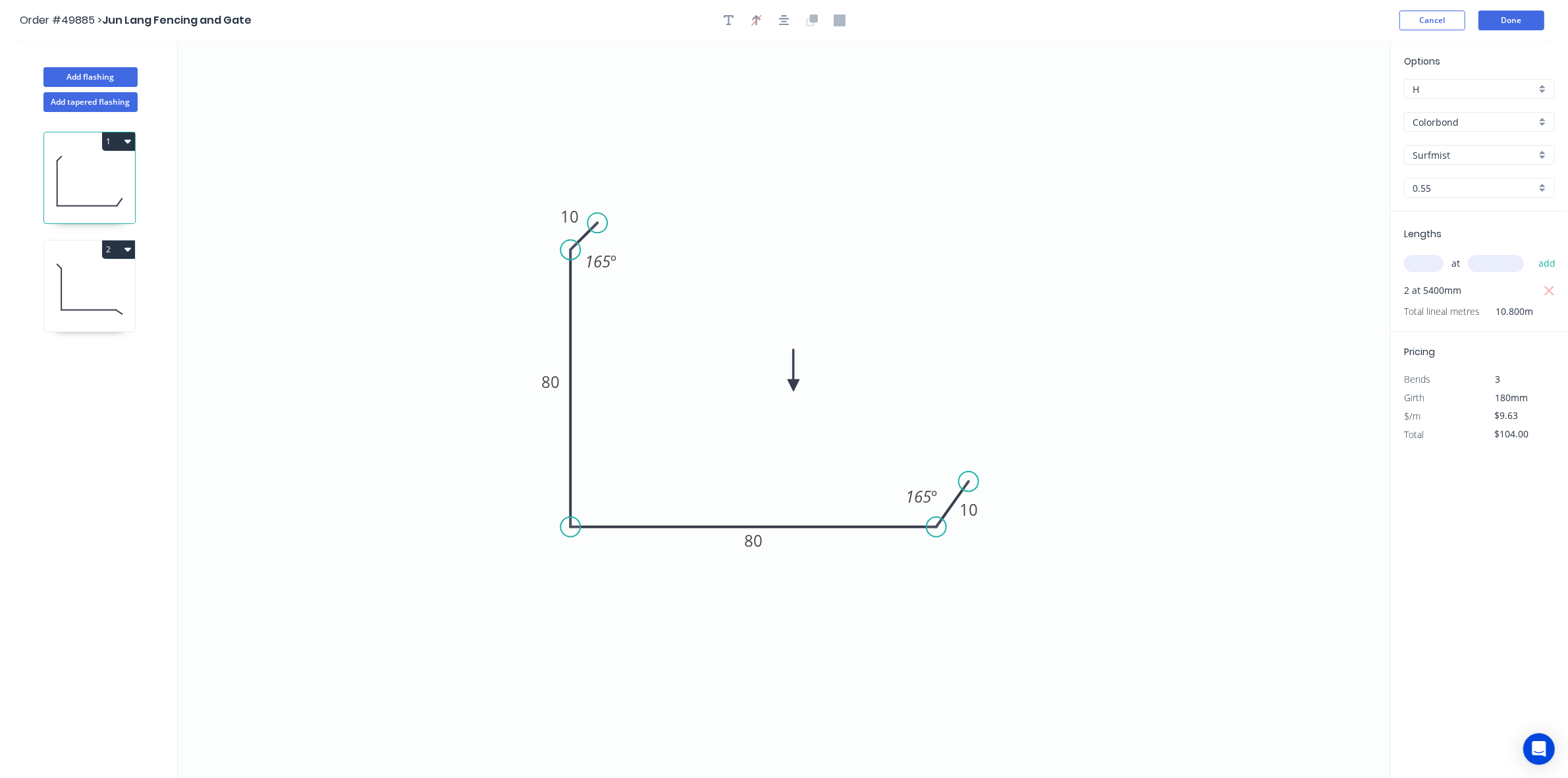
click at [969, 482] on circle at bounding box center [969, 481] width 20 height 20
drag, startPoint x: 788, startPoint y: 381, endPoint x: 828, endPoint y: 564, distance: 187.3
click at [828, 564] on icon at bounding box center [828, 547] width 12 height 43
click at [828, 564] on icon at bounding box center [828, 548] width 12 height 43
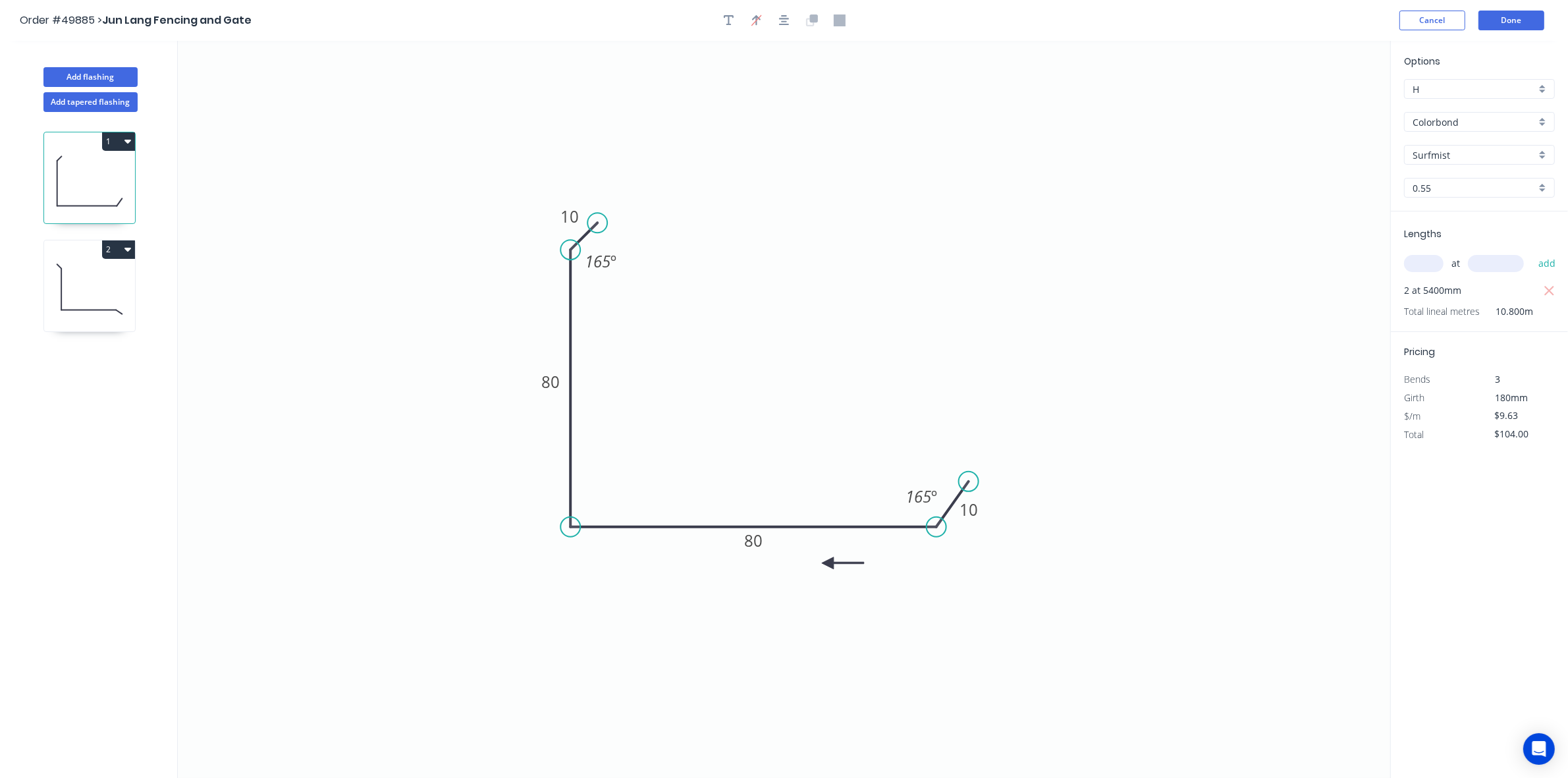
click at [828, 564] on icon at bounding box center [843, 563] width 43 height 12
click at [828, 564] on icon at bounding box center [838, 574] width 38 height 38
click at [69, 280] on icon at bounding box center [90, 288] width 91 height 84
type input "$0.00"
click at [1421, 251] on div "at add" at bounding box center [1481, 264] width 153 height 36
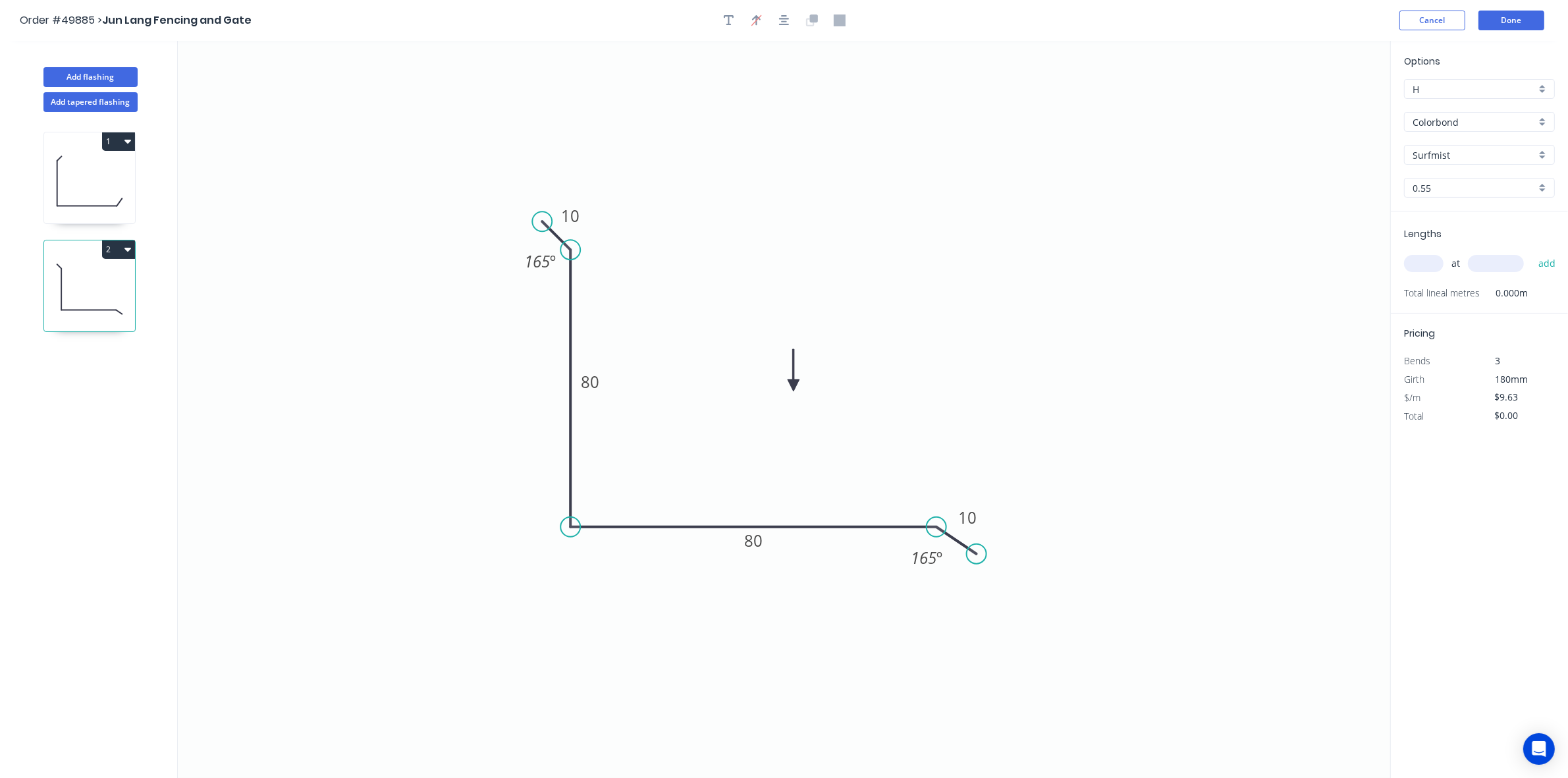
click at [1422, 262] on input "text" at bounding box center [1424, 264] width 40 height 17
type input "1"
type input "5000"
click at [1532, 252] on button "add" at bounding box center [1547, 264] width 31 height 23
type input "$48.15"
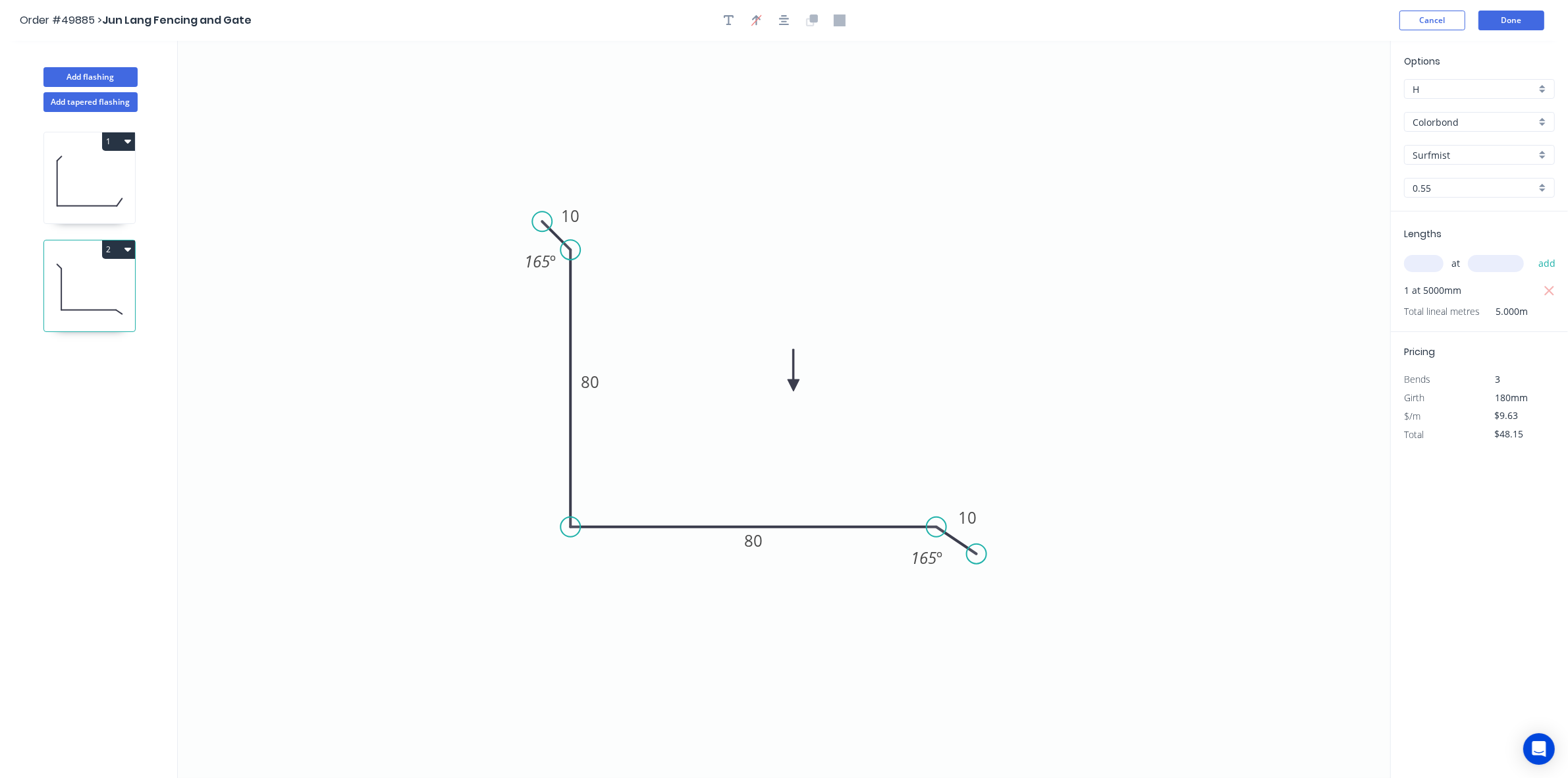
click at [1513, 33] on header "Order #49885 > Jun Lang Fencing and Gate Cancel Done" at bounding box center [784, 20] width 1568 height 41
click at [1513, 27] on button "Done" at bounding box center [1512, 20] width 66 height 20
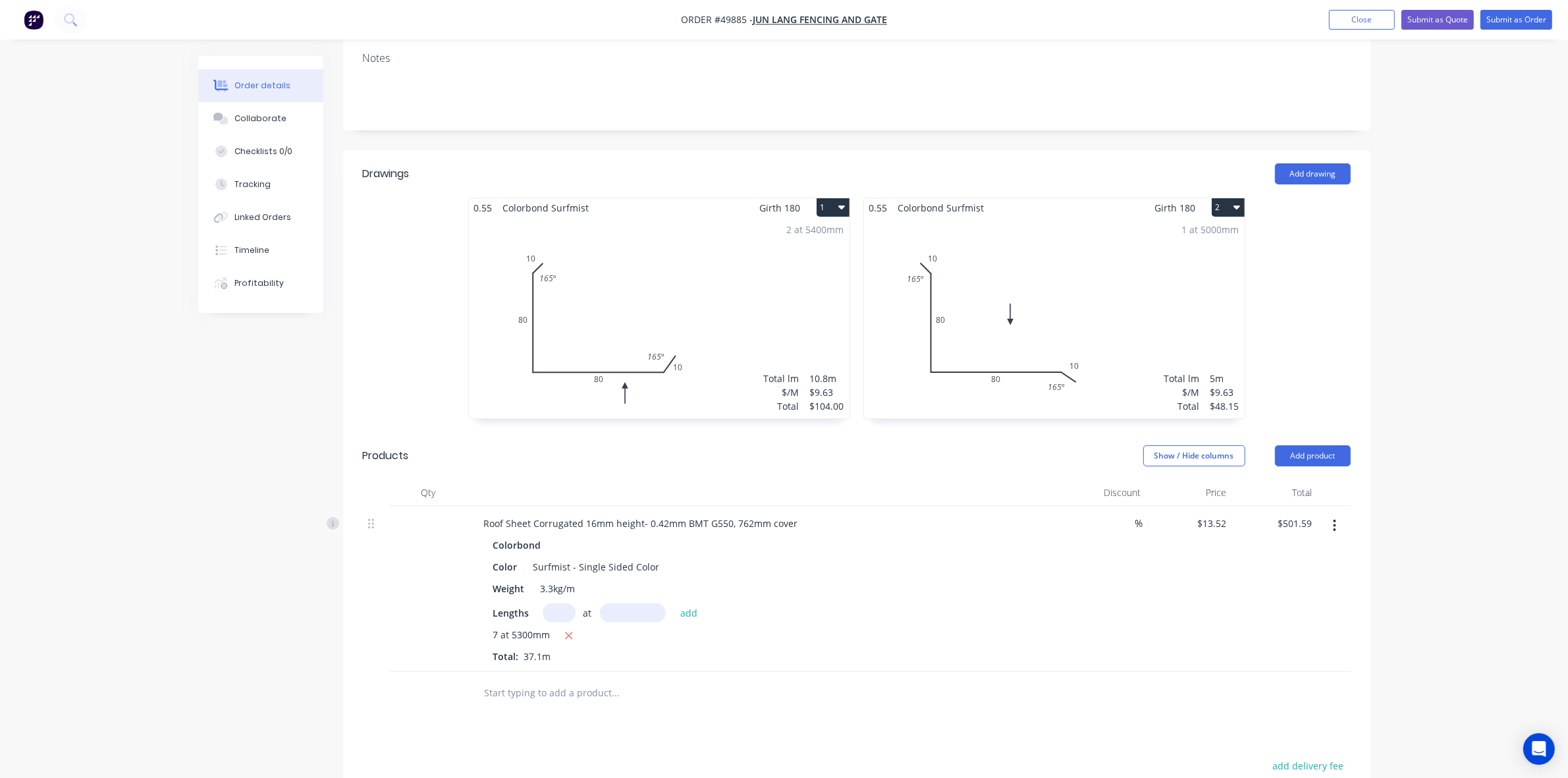
scroll to position [412, 0]
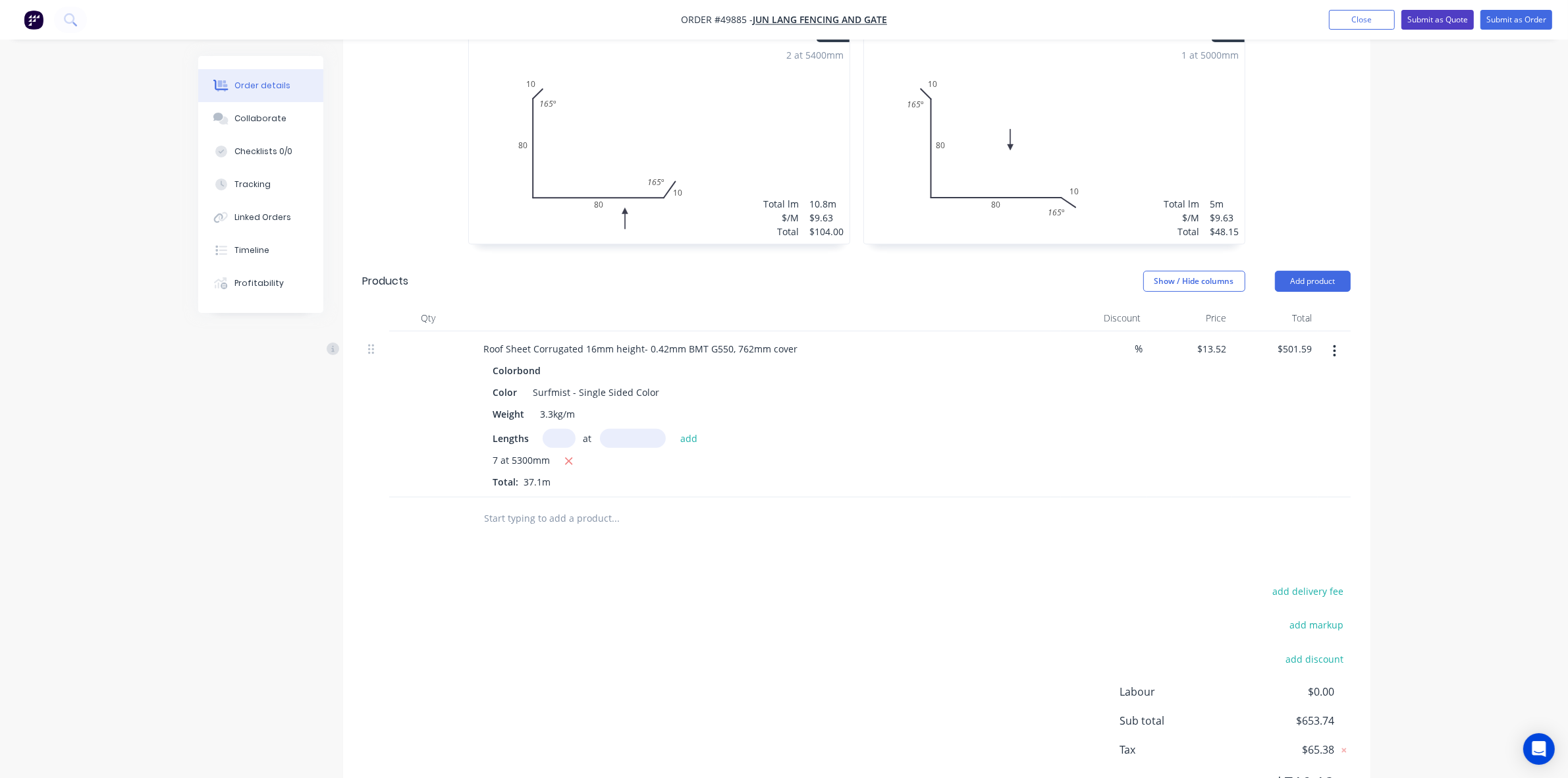
click at [1461, 20] on button "Submit as Quote" at bounding box center [1438, 19] width 73 height 20
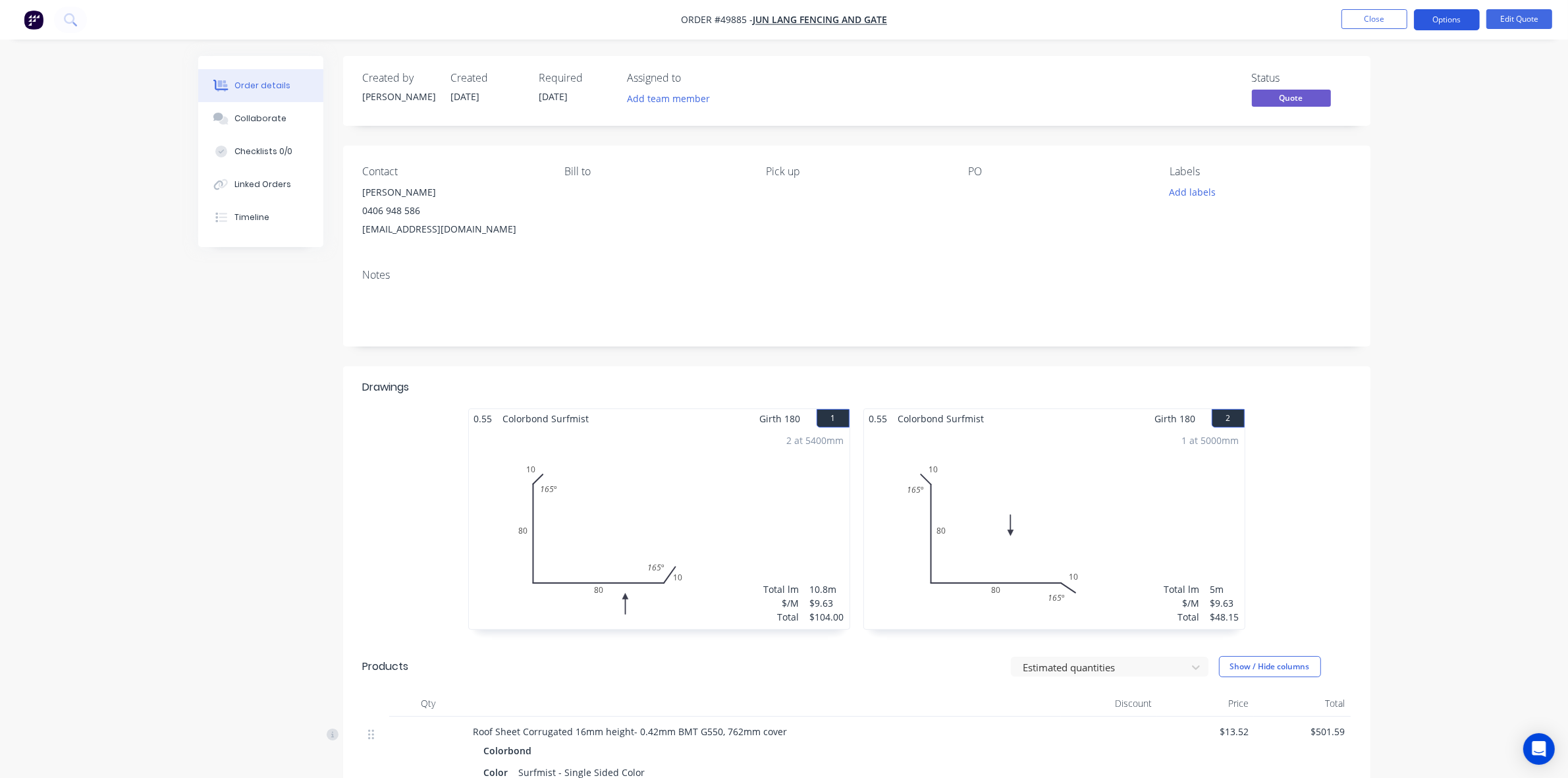
click at [1468, 21] on button "Options" at bounding box center [1447, 20] width 66 height 21
click at [1414, 74] on div "Quote" at bounding box center [1407, 80] width 121 height 19
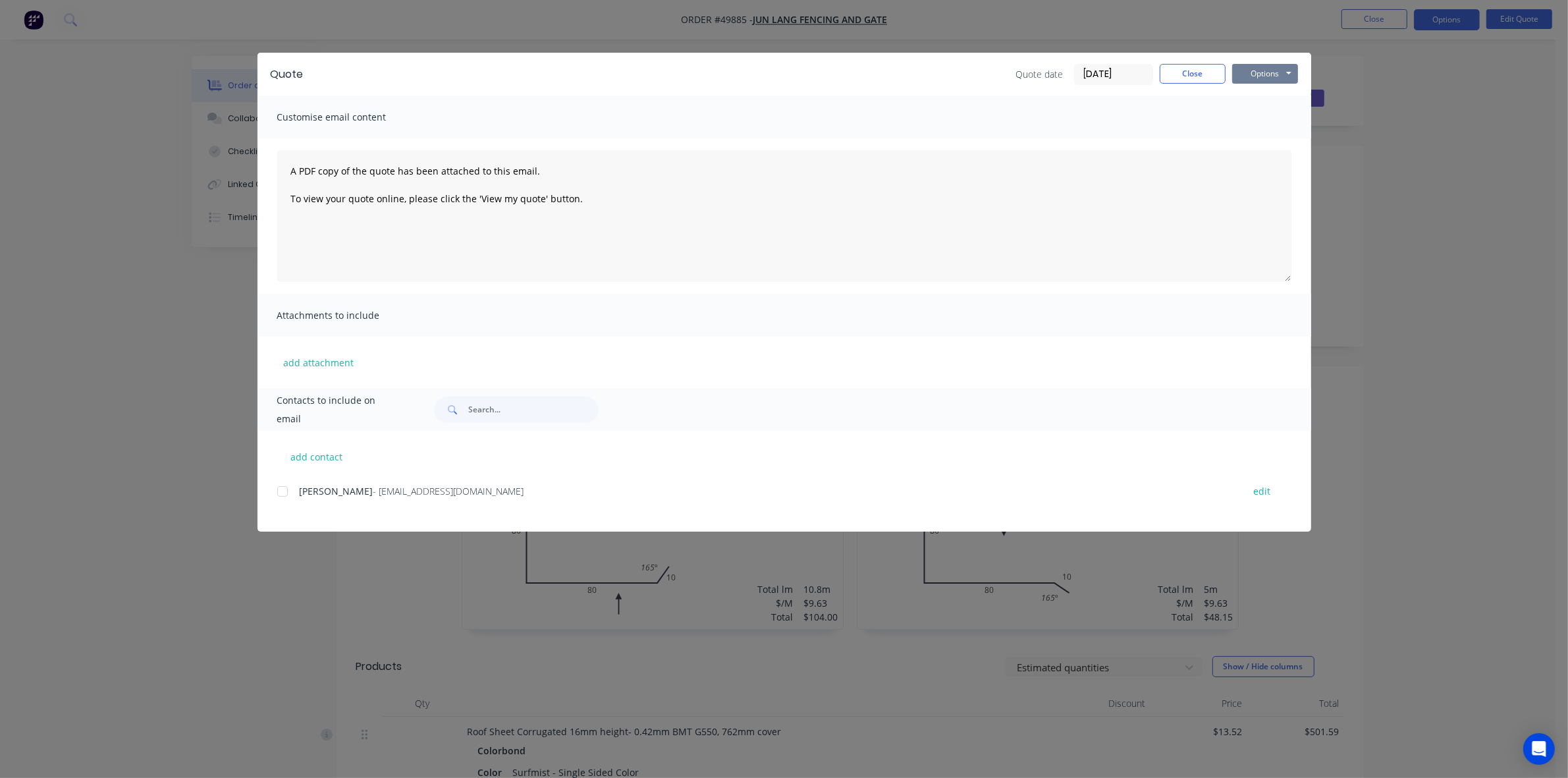
click at [1281, 64] on button "Options" at bounding box center [1266, 74] width 66 height 20
click at [1262, 124] on button "Print" at bounding box center [1274, 119] width 84 height 22
click at [1202, 75] on button "Close" at bounding box center [1193, 74] width 66 height 20
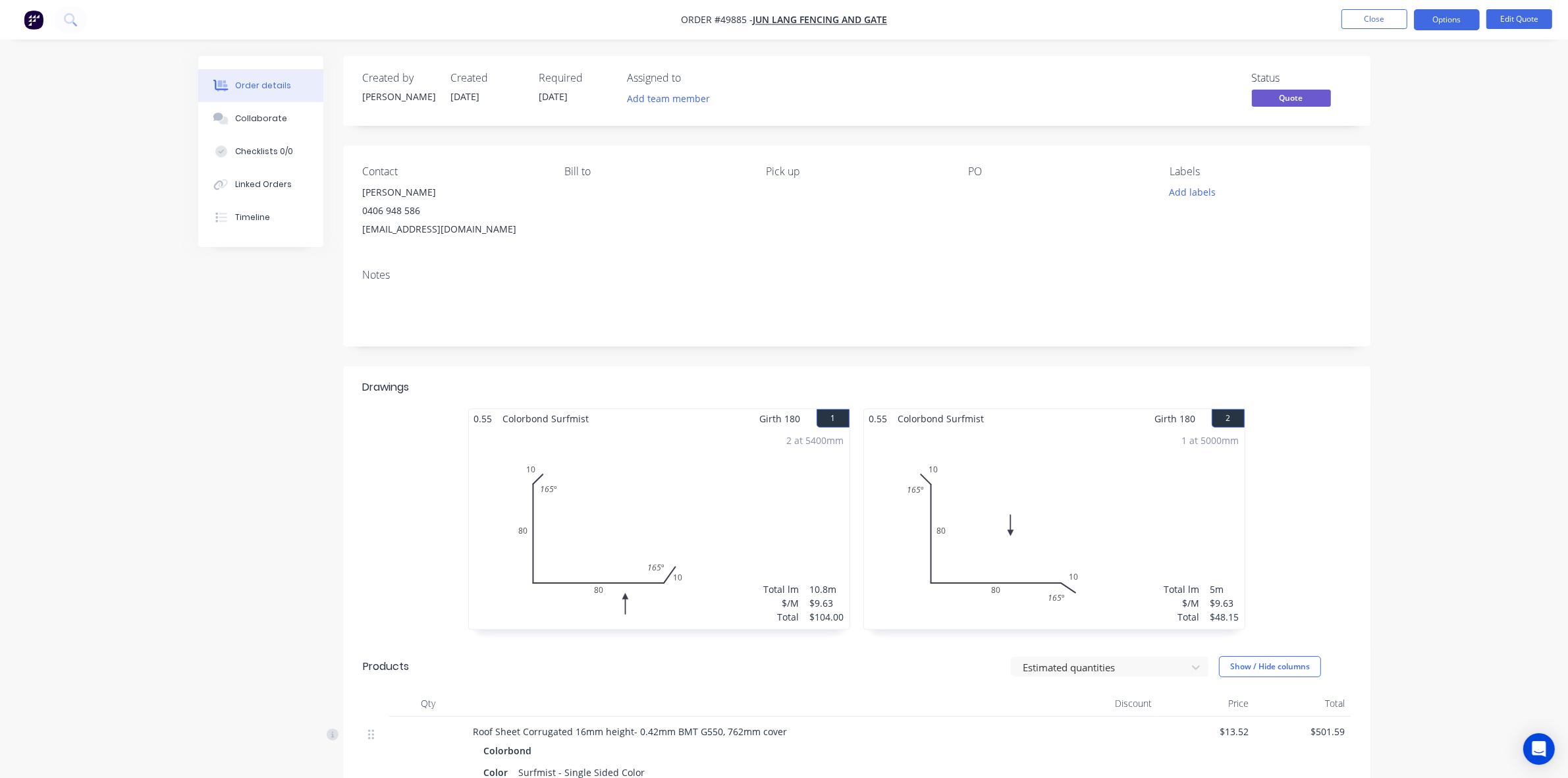
click at [1411, 489] on div "Order details Collaborate Checklists 0/0 Linked Orders Timeline Order details C…" at bounding box center [784, 537] width 1568 height 1075
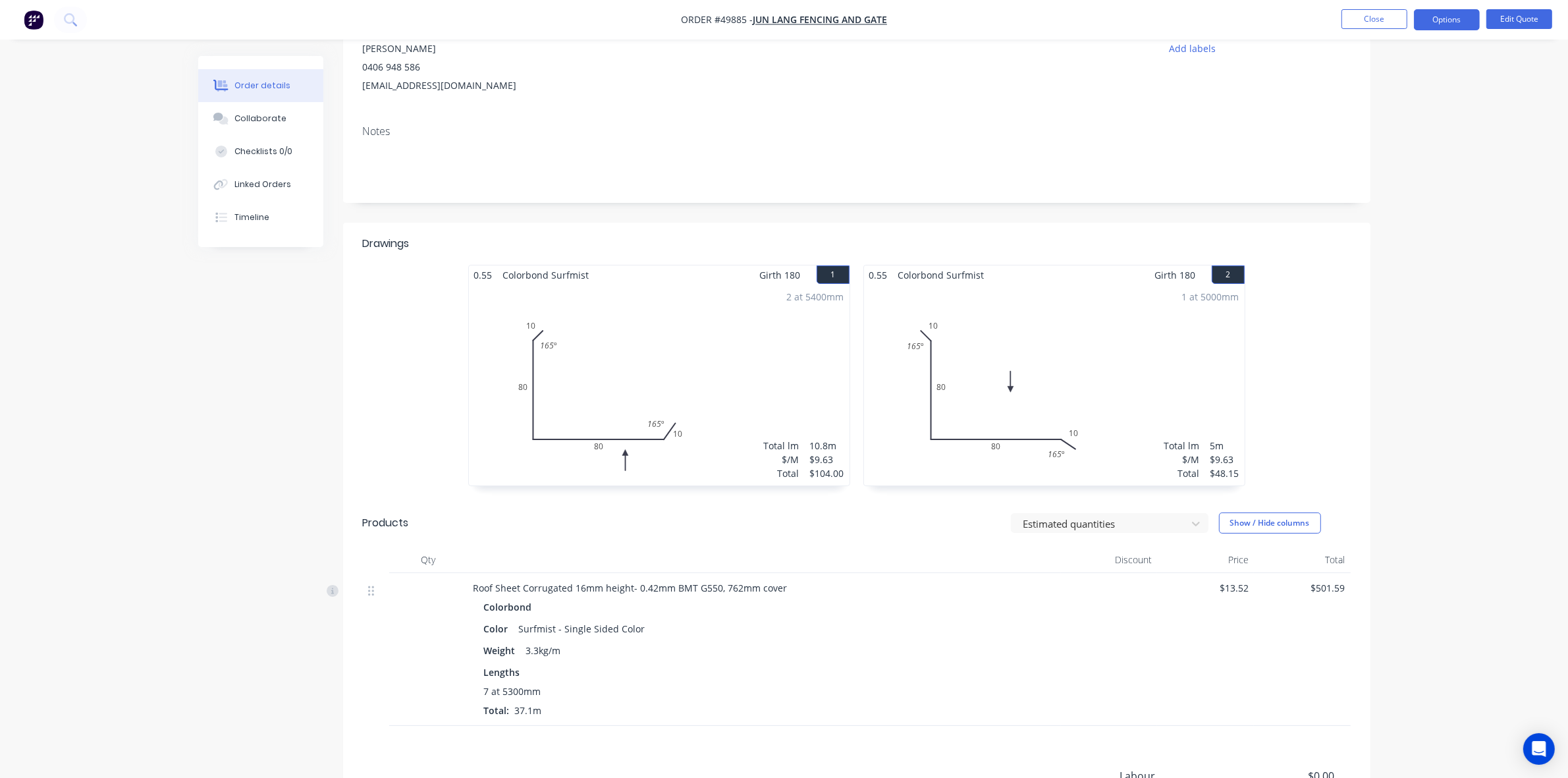
scroll to position [298, 0]
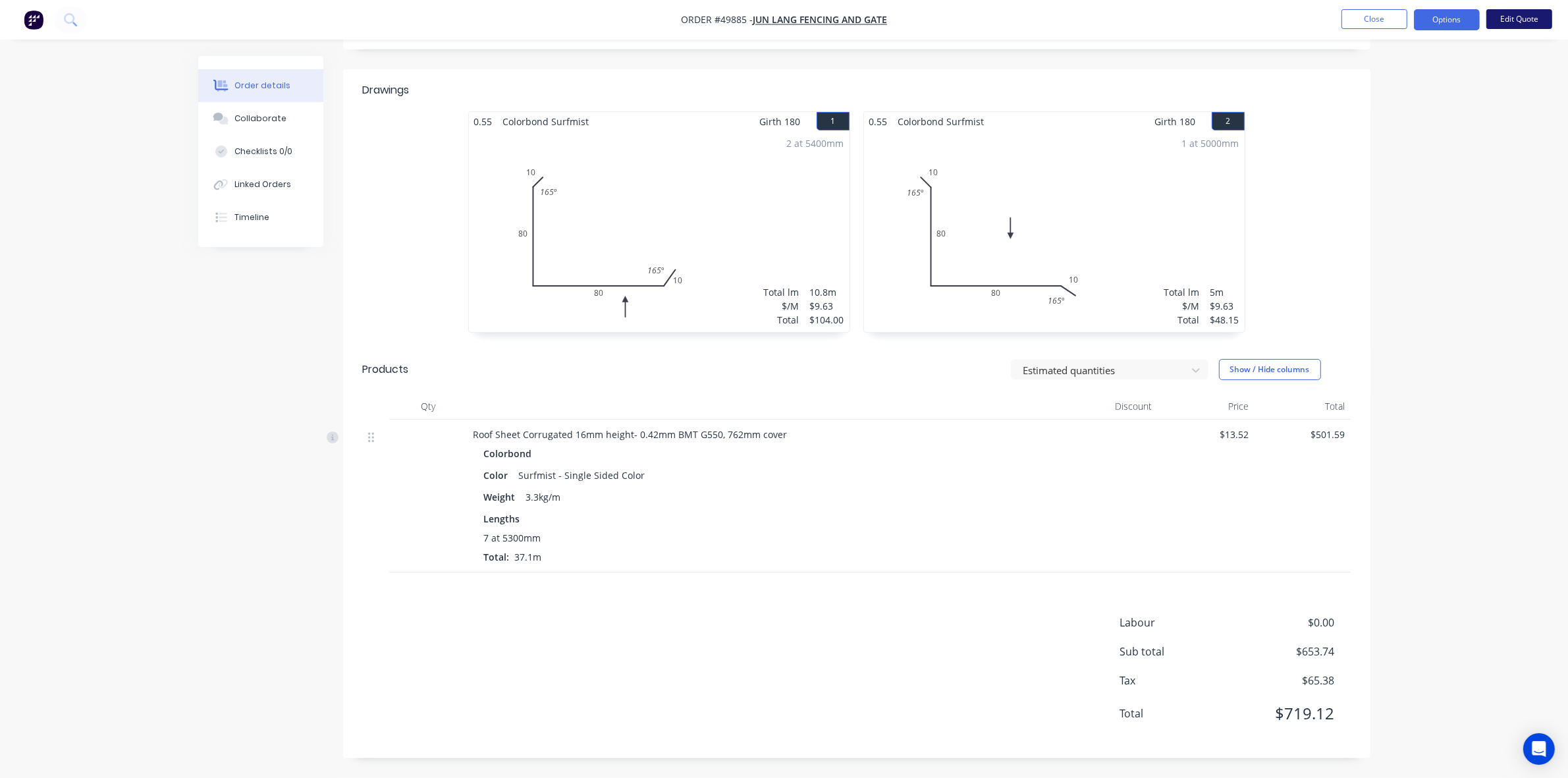
click at [1503, 21] on button "Edit Quote" at bounding box center [1520, 19] width 66 height 20
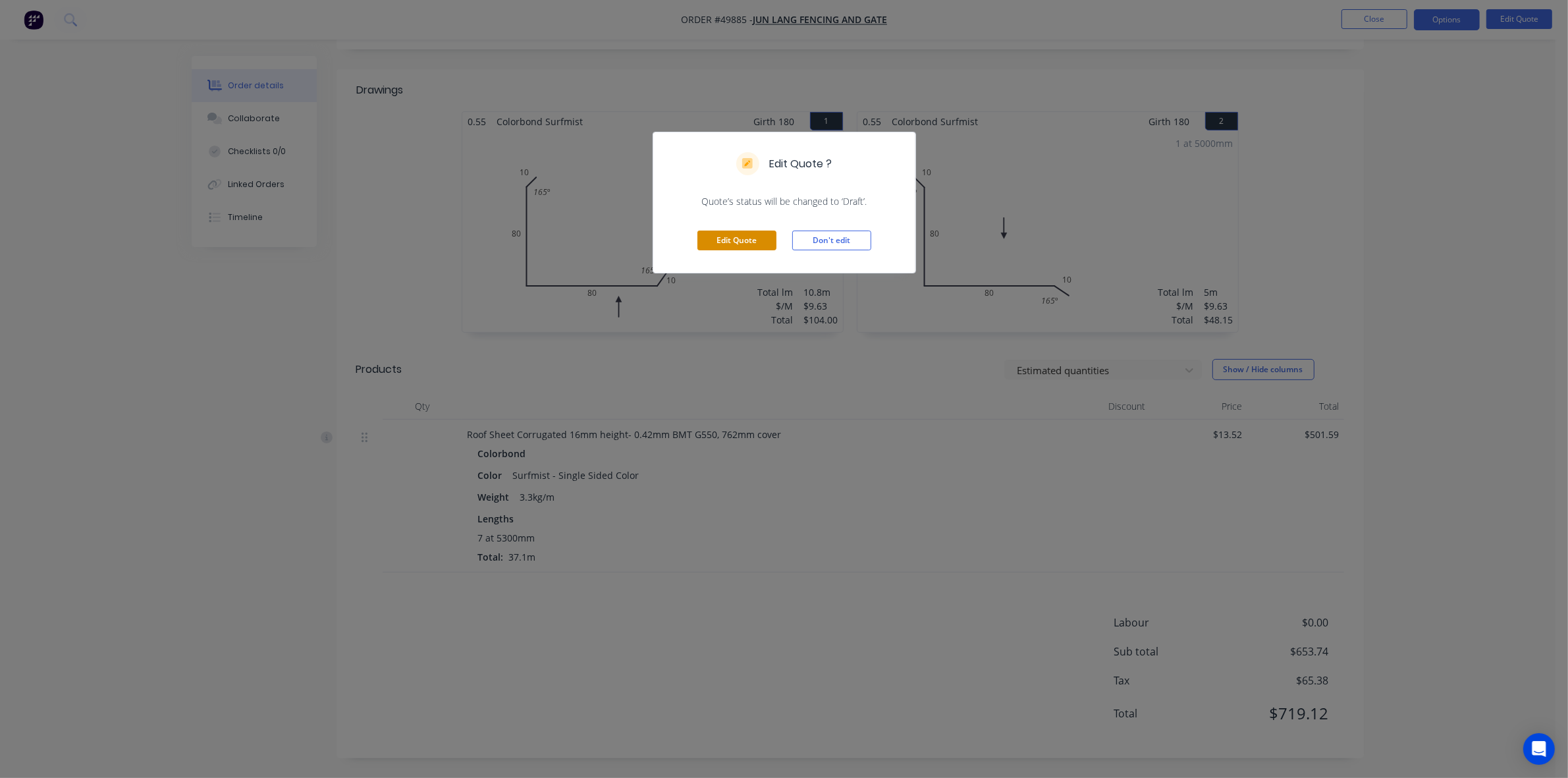
click at [738, 249] on button "Edit Quote" at bounding box center [737, 240] width 79 height 20
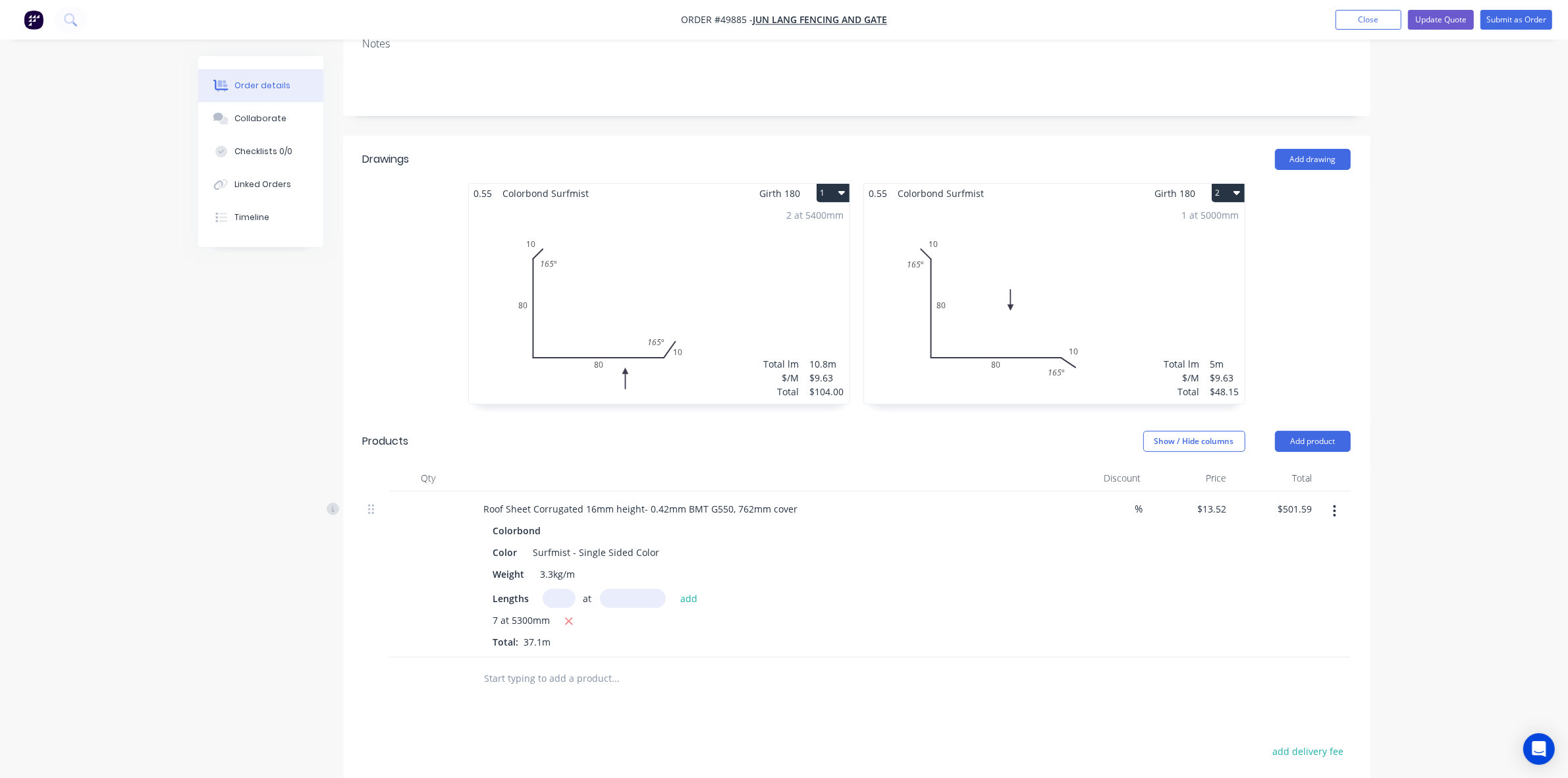
scroll to position [412, 0]
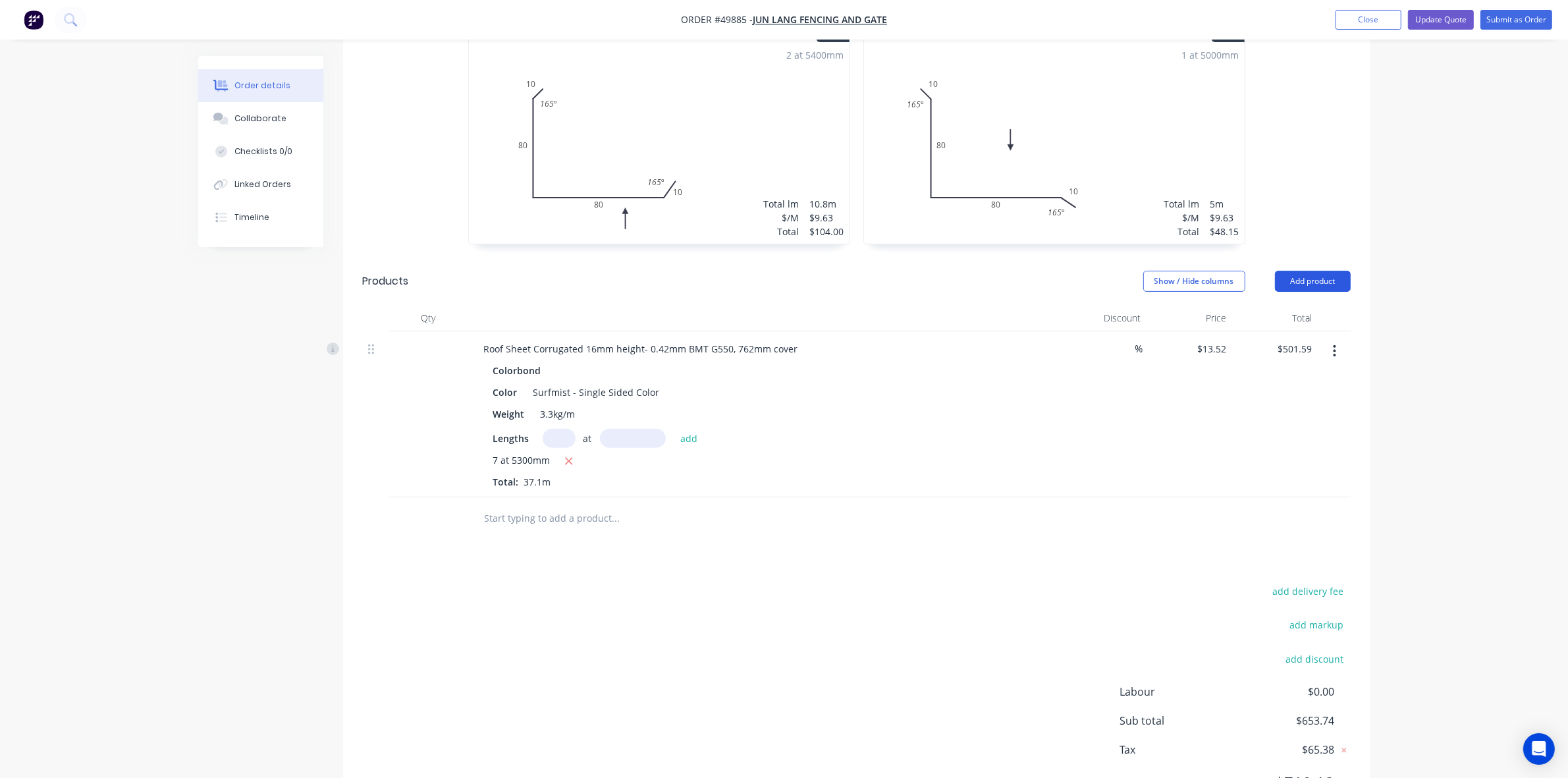
click at [1312, 270] on button "Add product" at bounding box center [1313, 281] width 76 height 21
click at [1281, 305] on div "Product catalogue" at bounding box center [1287, 315] width 101 height 19
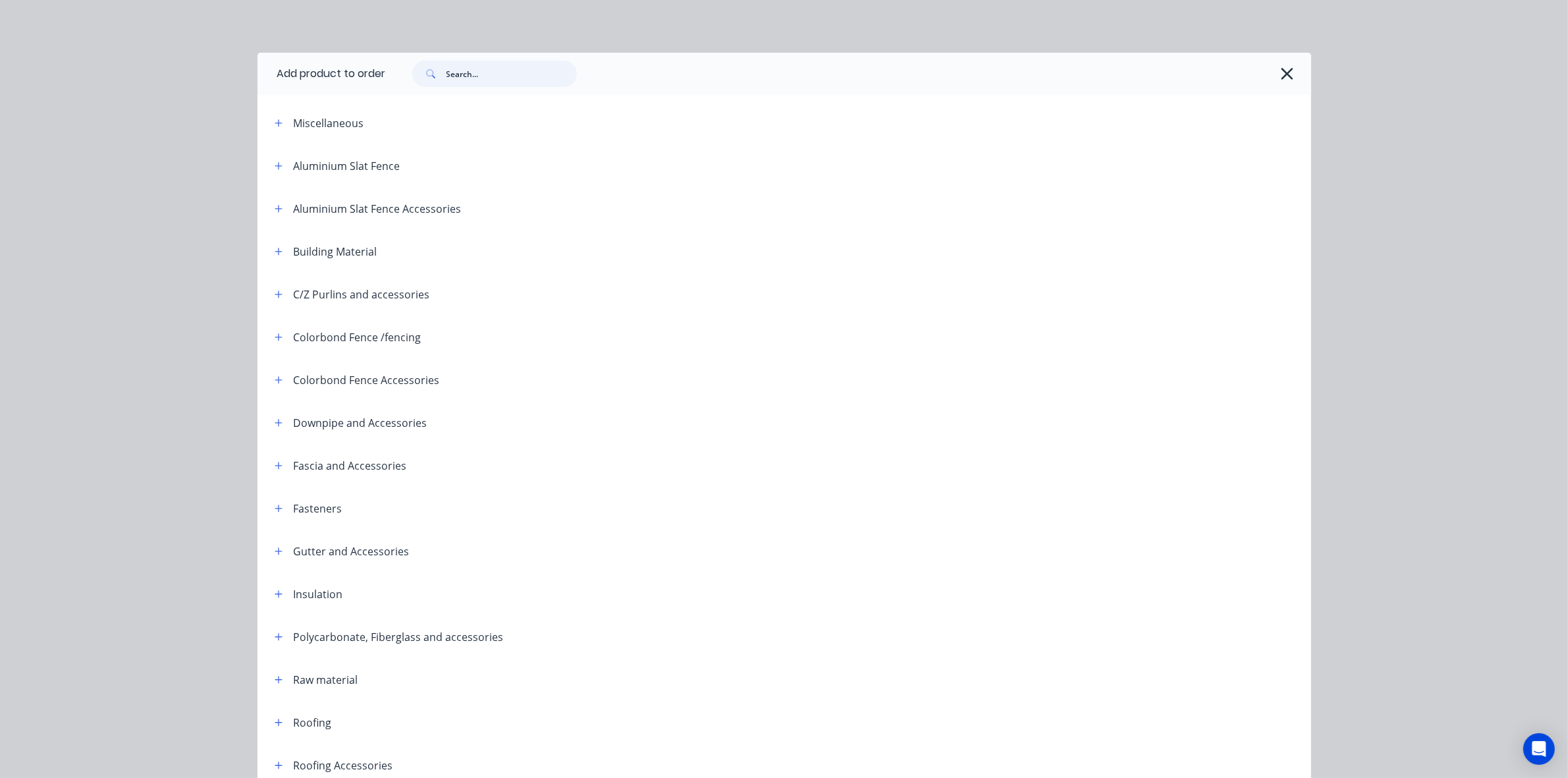
click at [499, 71] on input "text" at bounding box center [512, 74] width 130 height 26
type input "rivet"
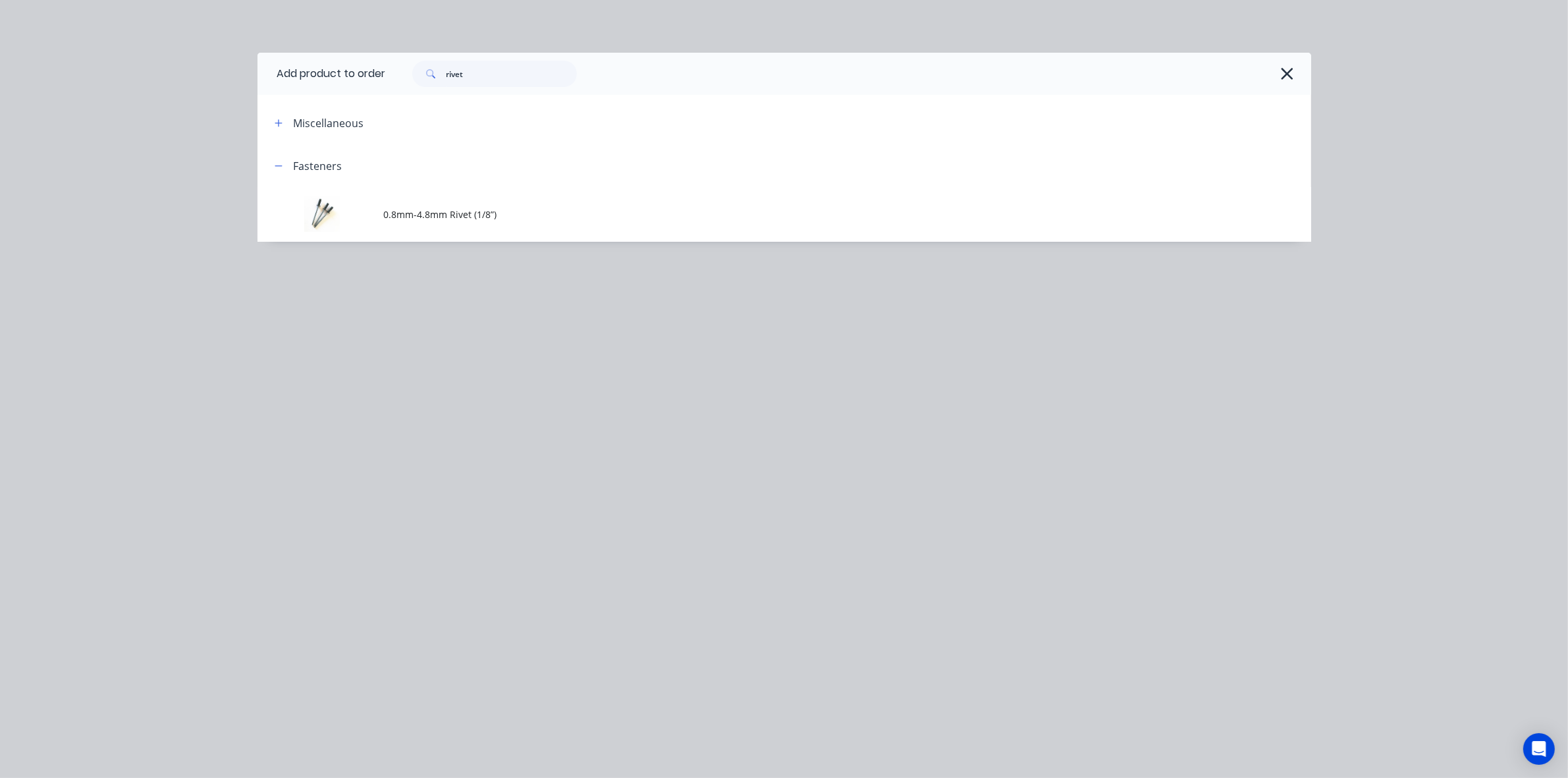
click at [477, 214] on span "0.8mm-4.8mm Rivet (1/8”)" at bounding box center [754, 215] width 742 height 14
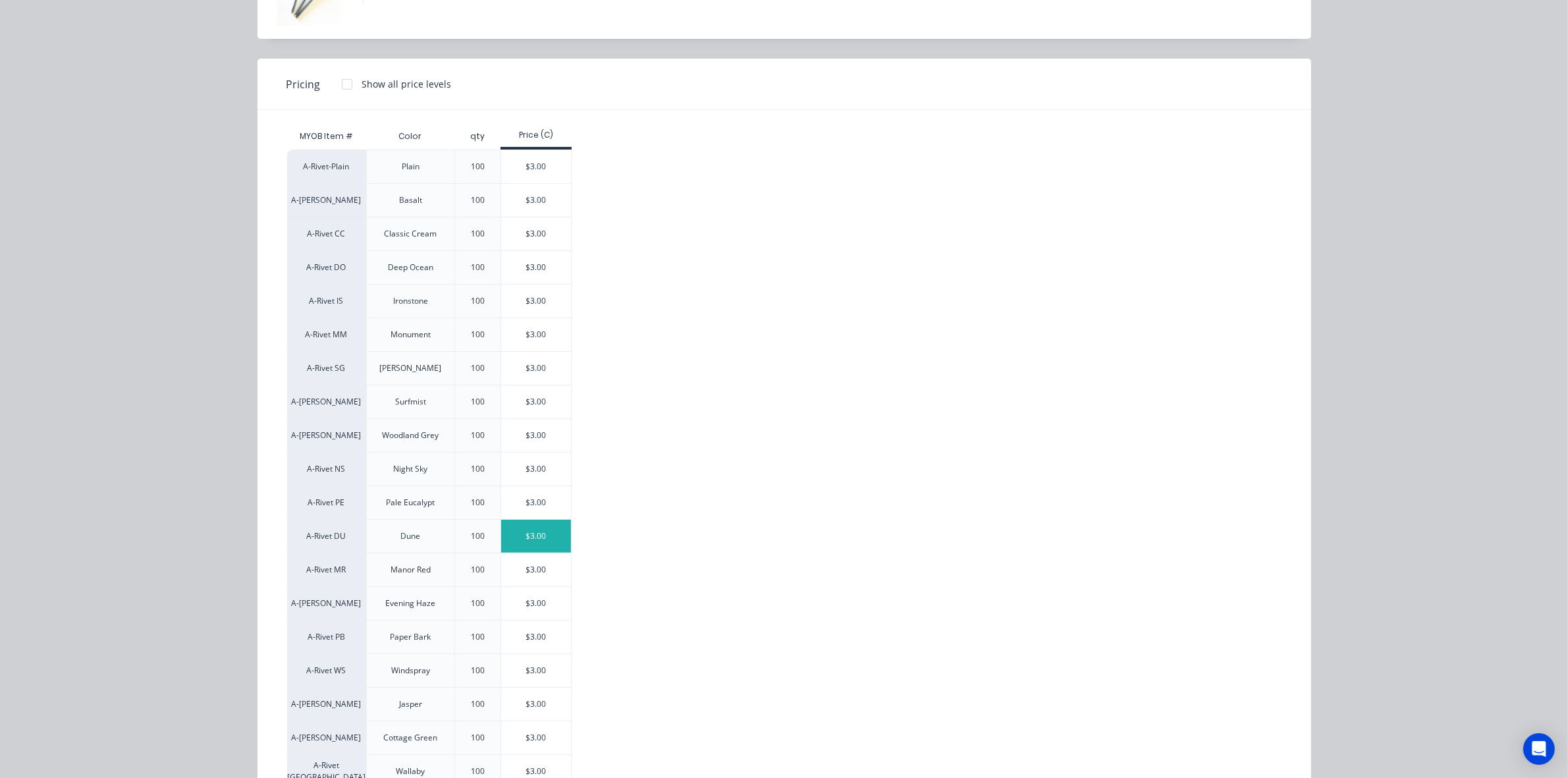
scroll to position [293, 0]
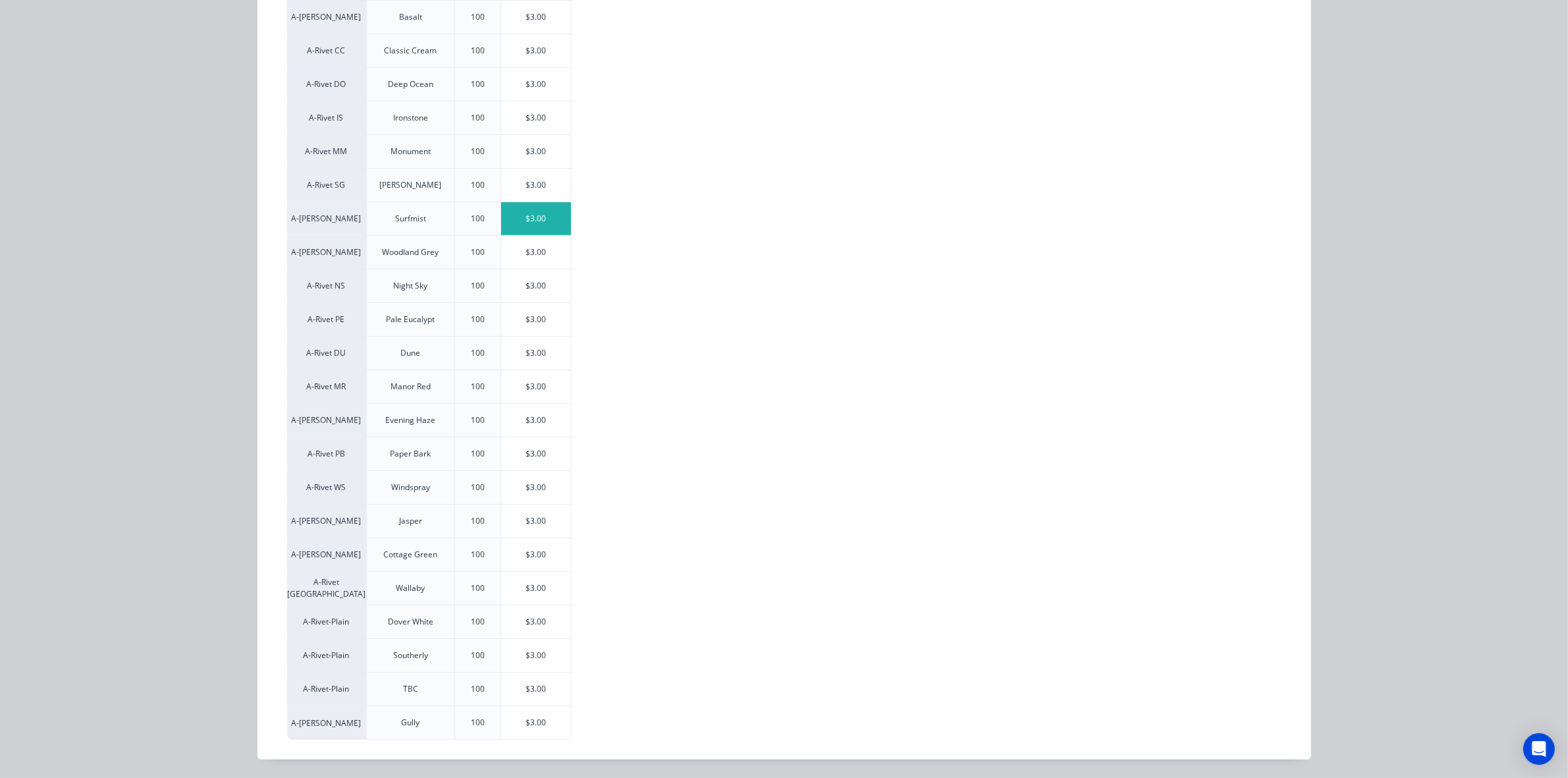
click at [538, 213] on div "$3.00" at bounding box center [536, 218] width 71 height 33
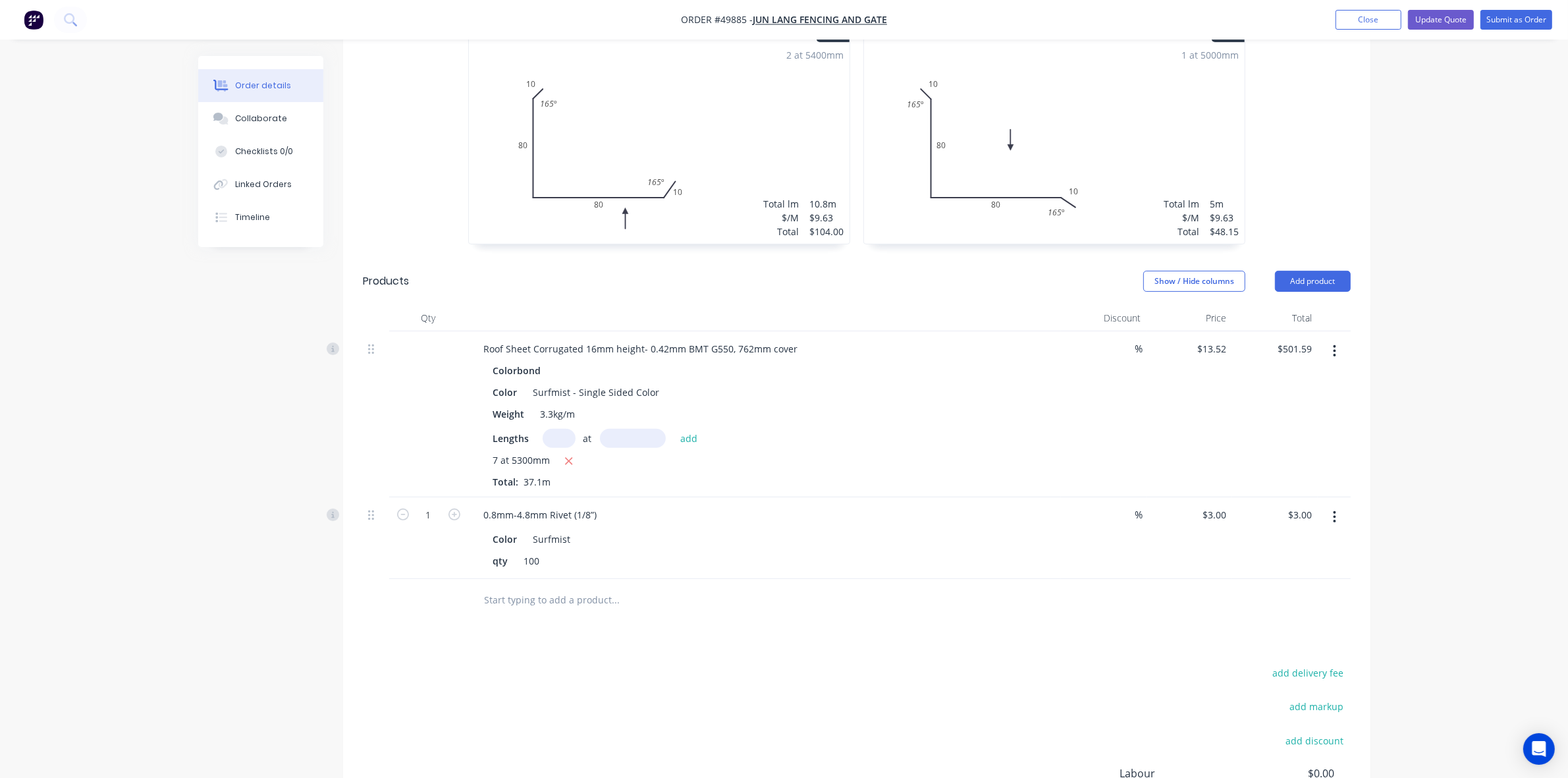
click at [949, 579] on div at bounding box center [856, 600] width 988 height 43
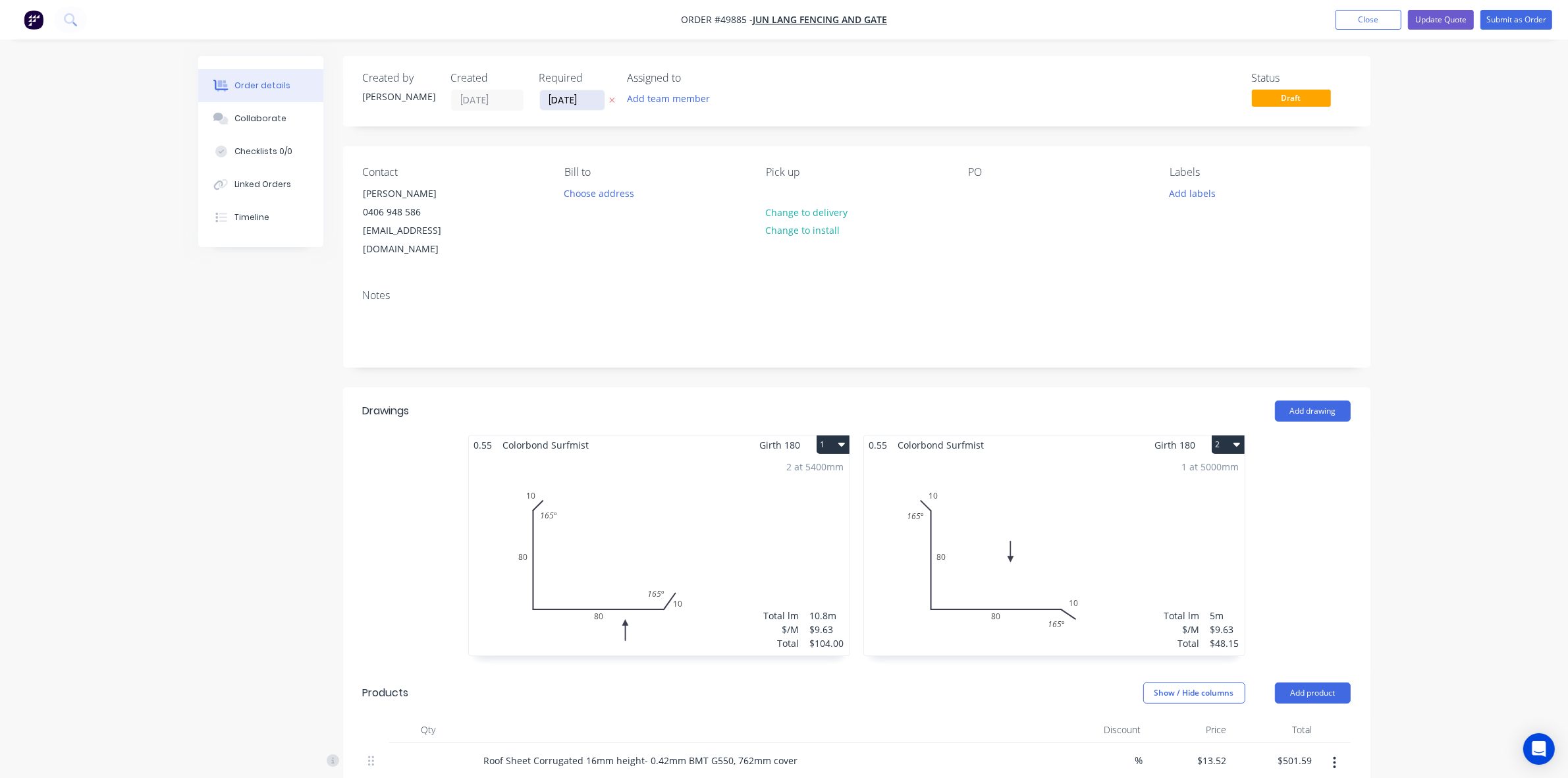
click at [567, 93] on input "[DATE]" at bounding box center [572, 99] width 64 height 20
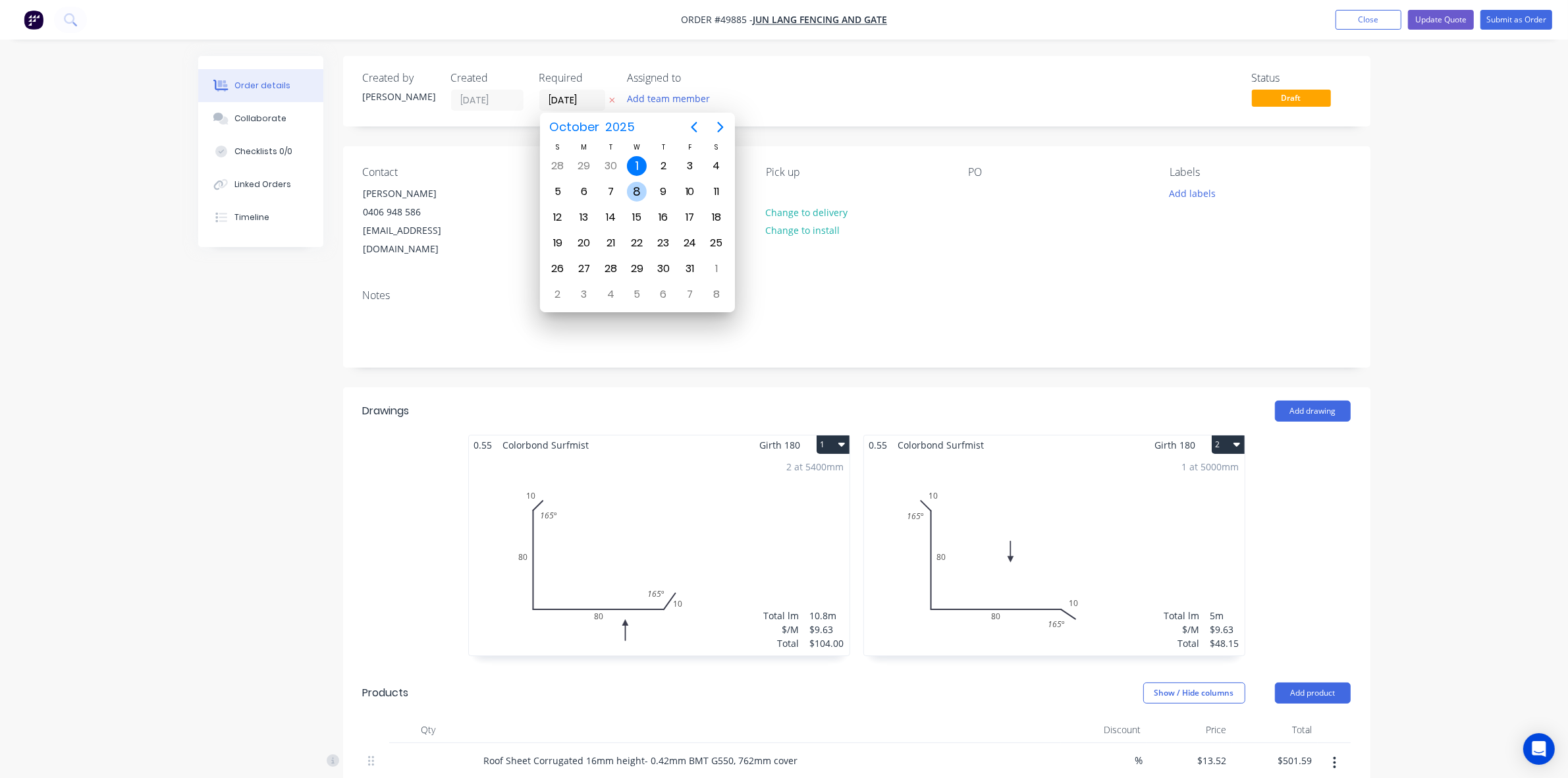
click at [630, 189] on div "8" at bounding box center [636, 191] width 20 height 20
type input "[DATE]"
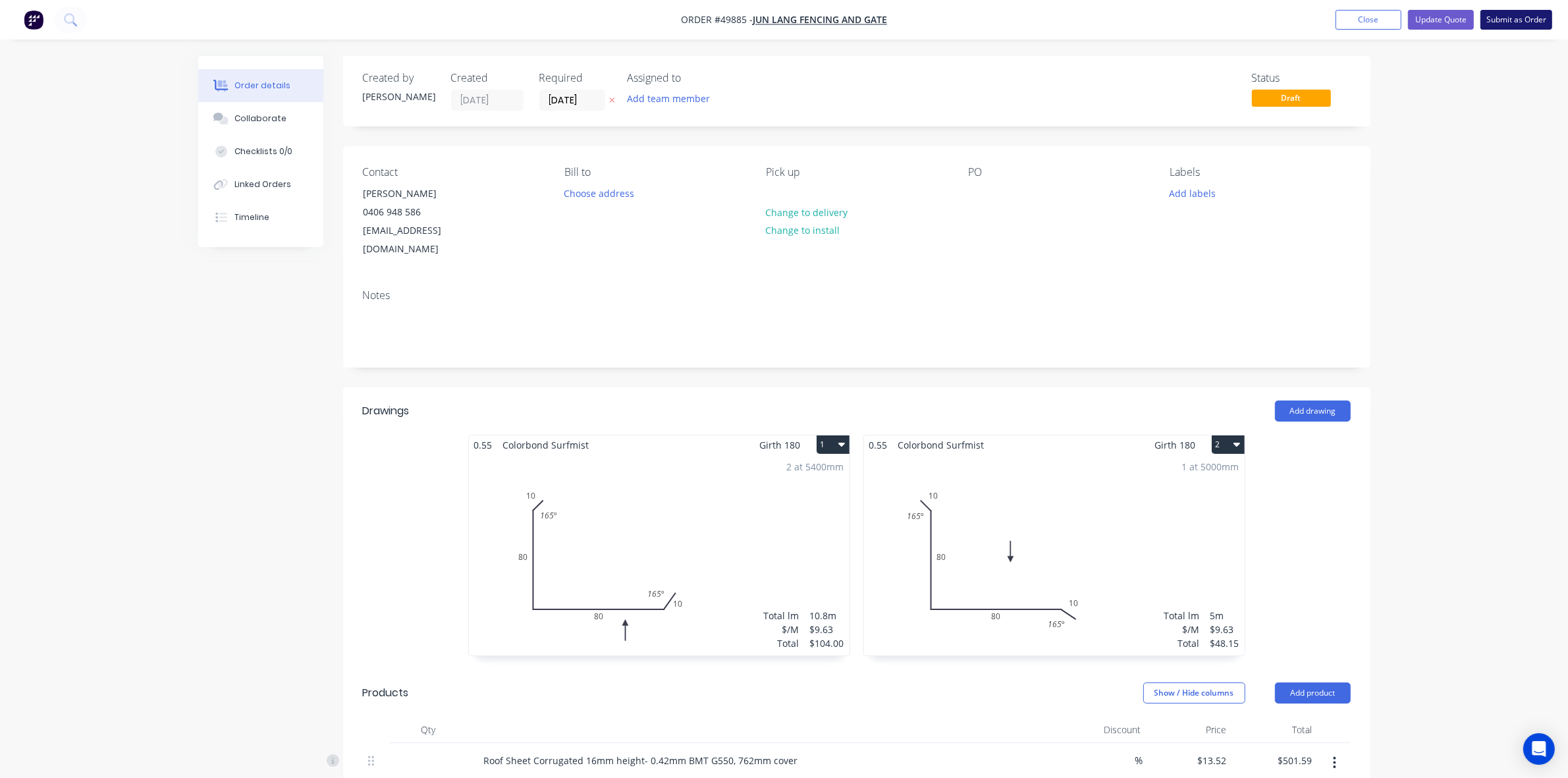
click at [1509, 21] on button "Submit as Order" at bounding box center [1517, 19] width 72 height 20
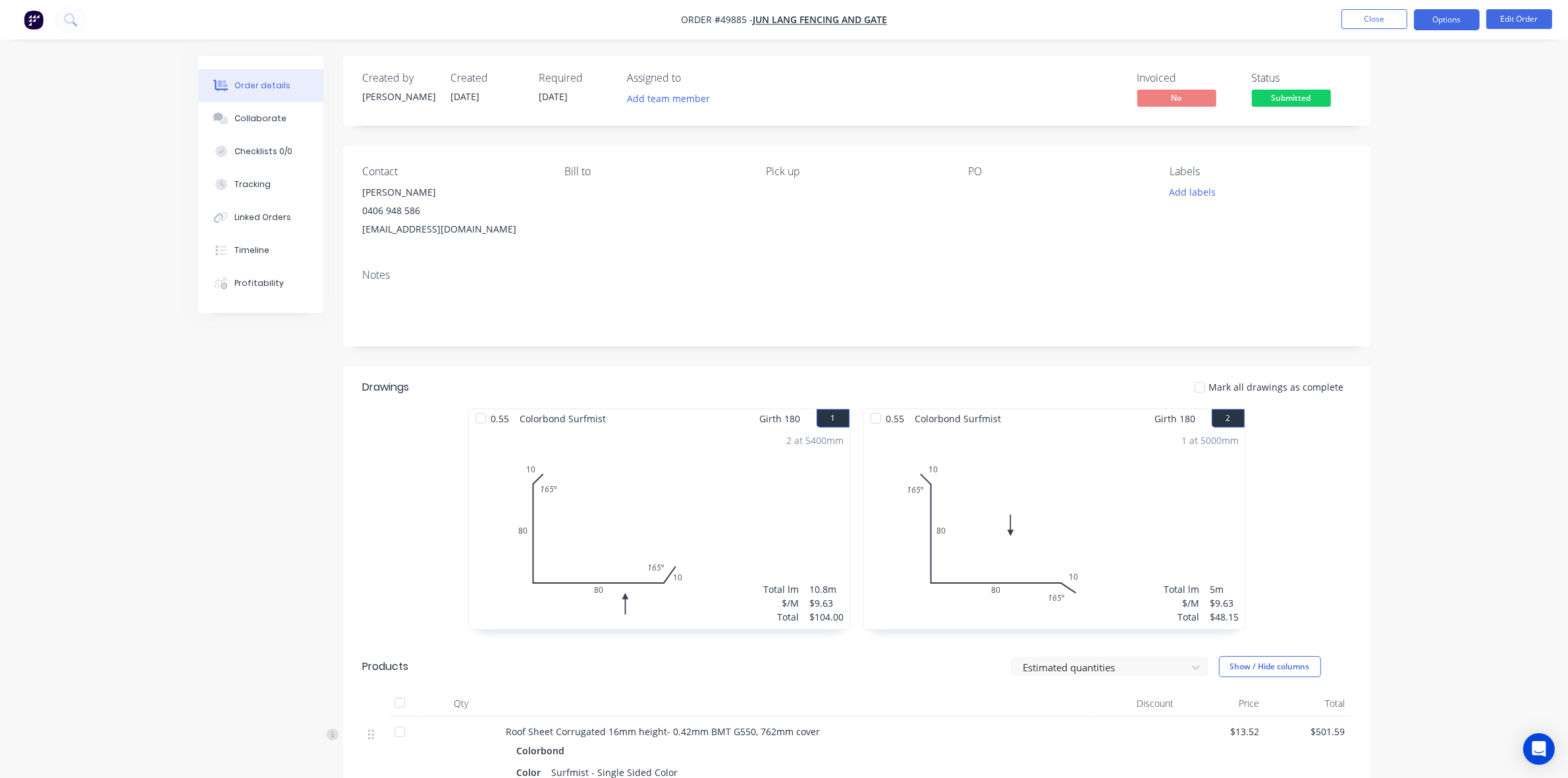
click at [1467, 21] on button "Options" at bounding box center [1447, 20] width 66 height 21
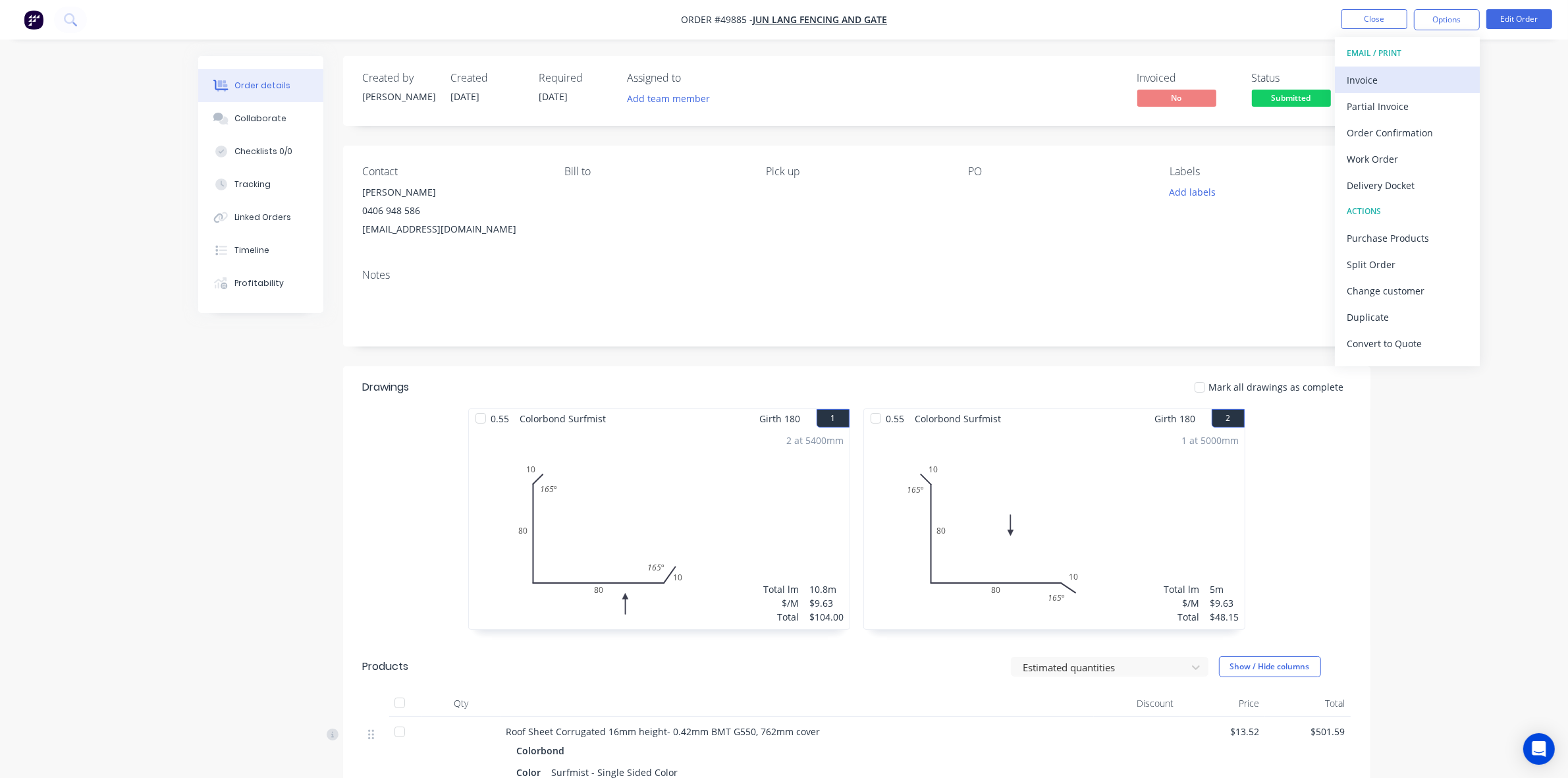
click at [1364, 77] on div "Invoice" at bounding box center [1407, 80] width 121 height 19
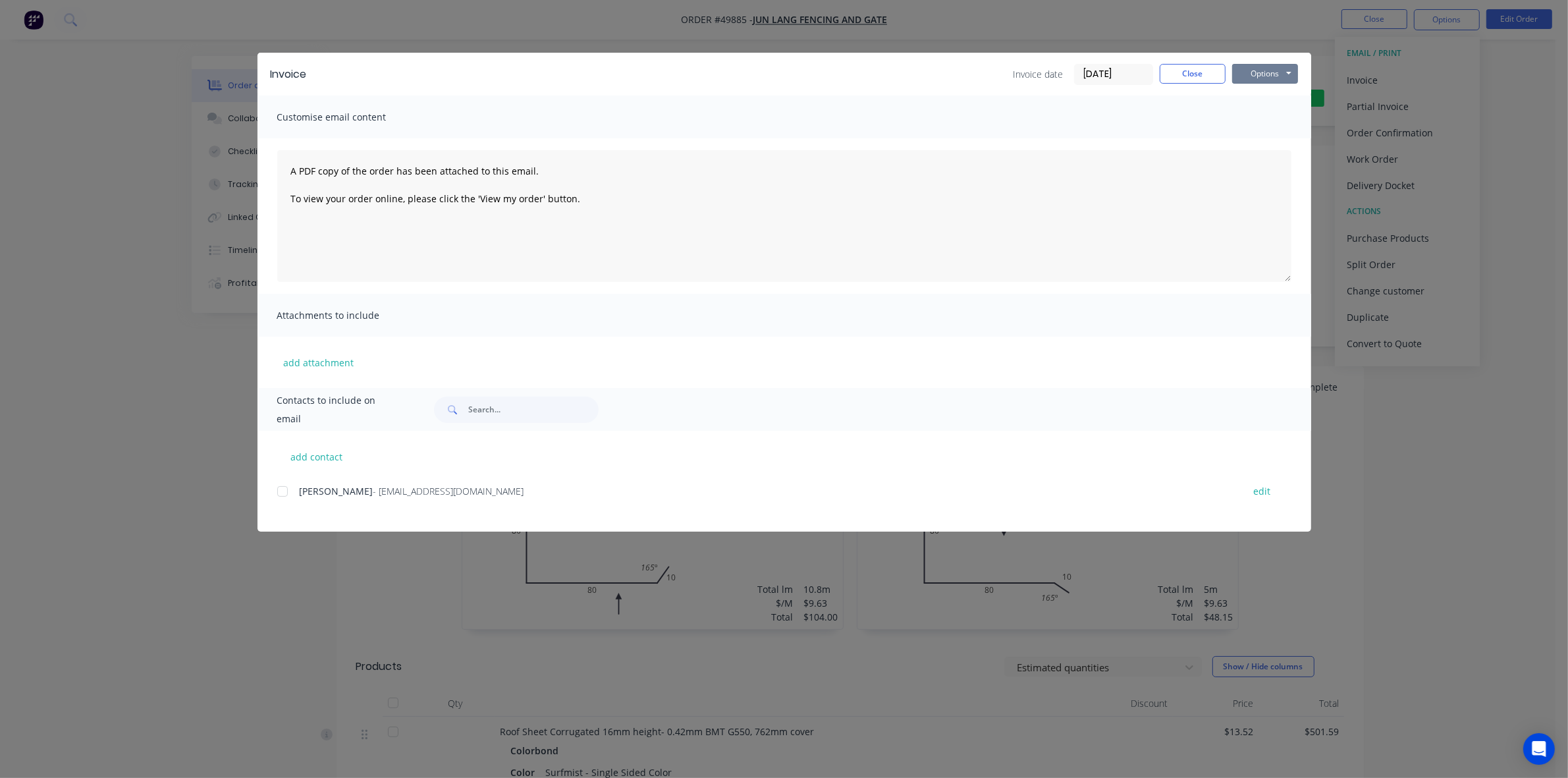
drag, startPoint x: 1246, startPoint y: 78, endPoint x: 1256, endPoint y: 84, distance: 11.7
click at [1247, 78] on button "Options" at bounding box center [1266, 74] width 66 height 20
click at [1253, 118] on button "Print" at bounding box center [1274, 119] width 84 height 22
click at [1194, 70] on button "Close" at bounding box center [1193, 74] width 66 height 20
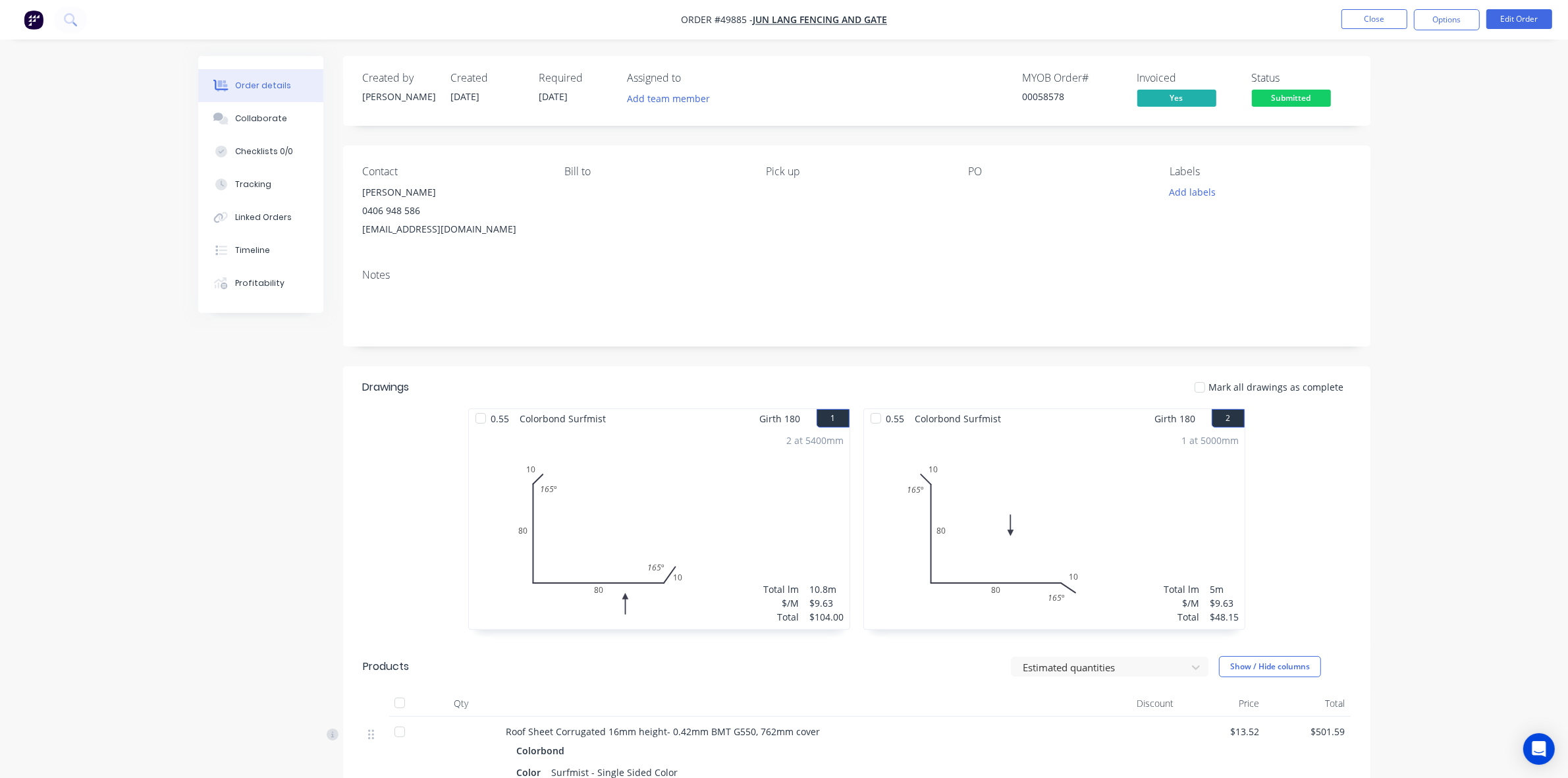
click at [1279, 94] on span "Submitted" at bounding box center [1292, 97] width 79 height 16
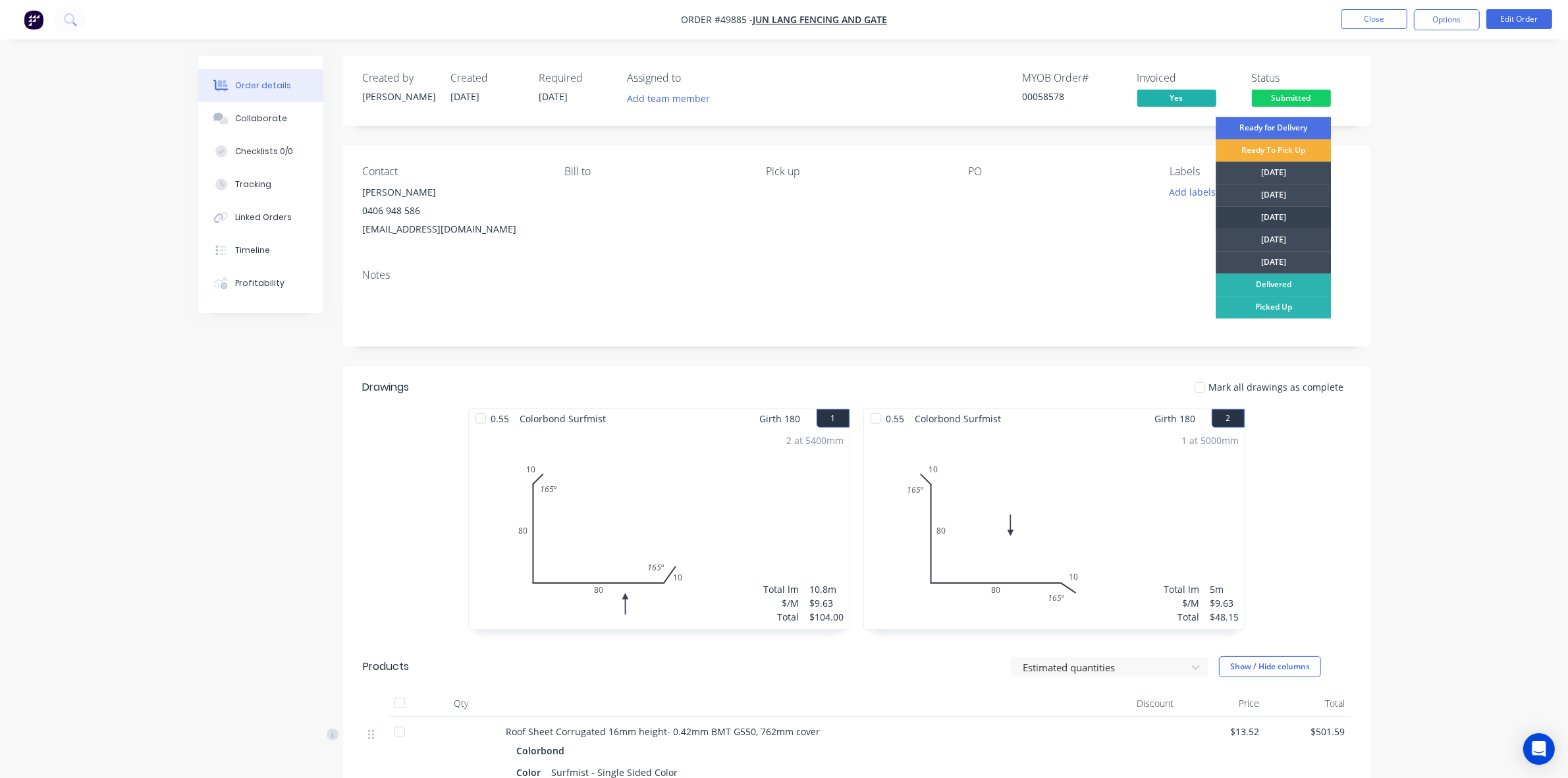
click at [1287, 222] on div "Wednesday" at bounding box center [1273, 218] width 115 height 23
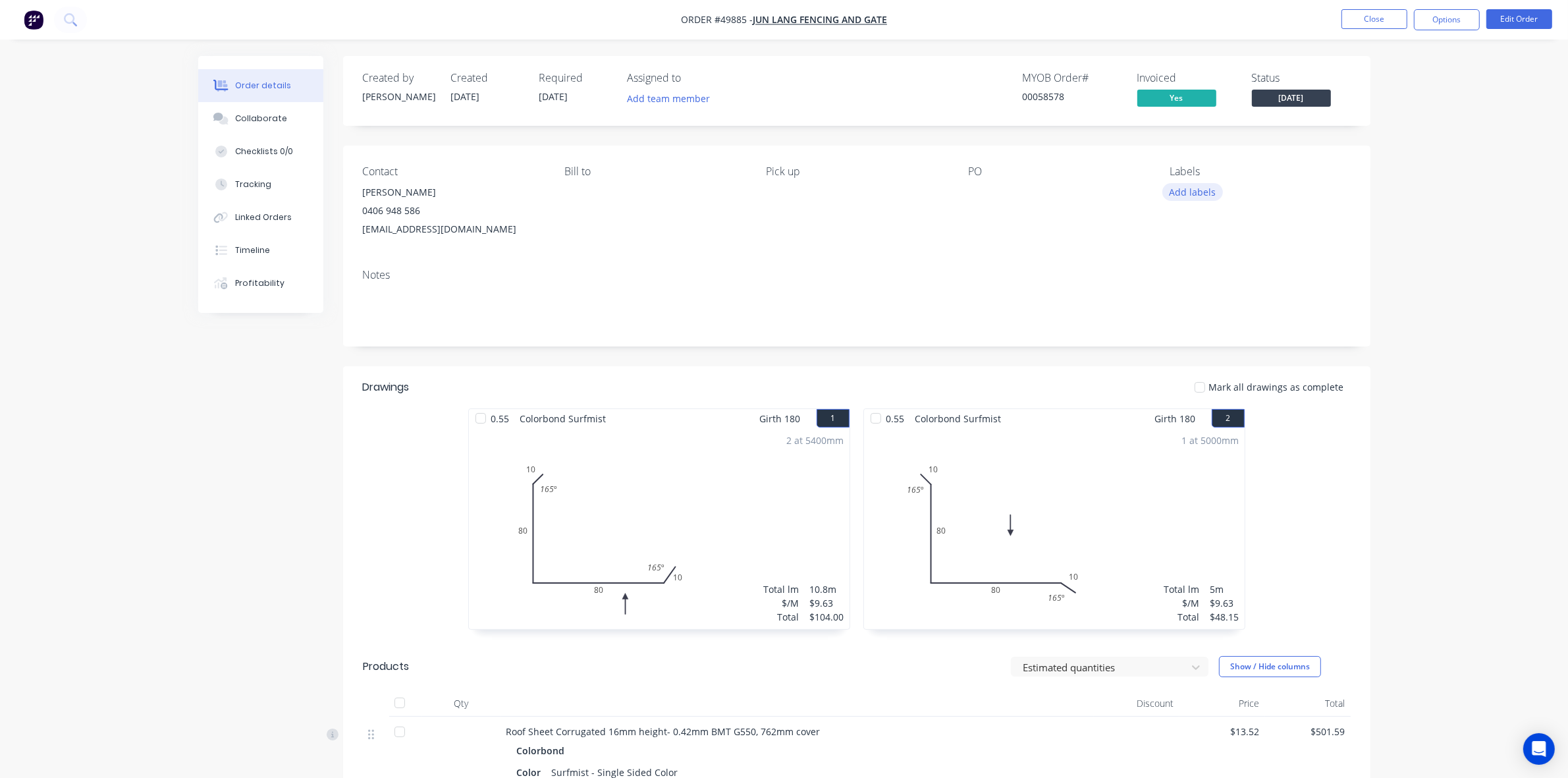
click at [1194, 199] on button "Add labels" at bounding box center [1193, 192] width 60 height 18
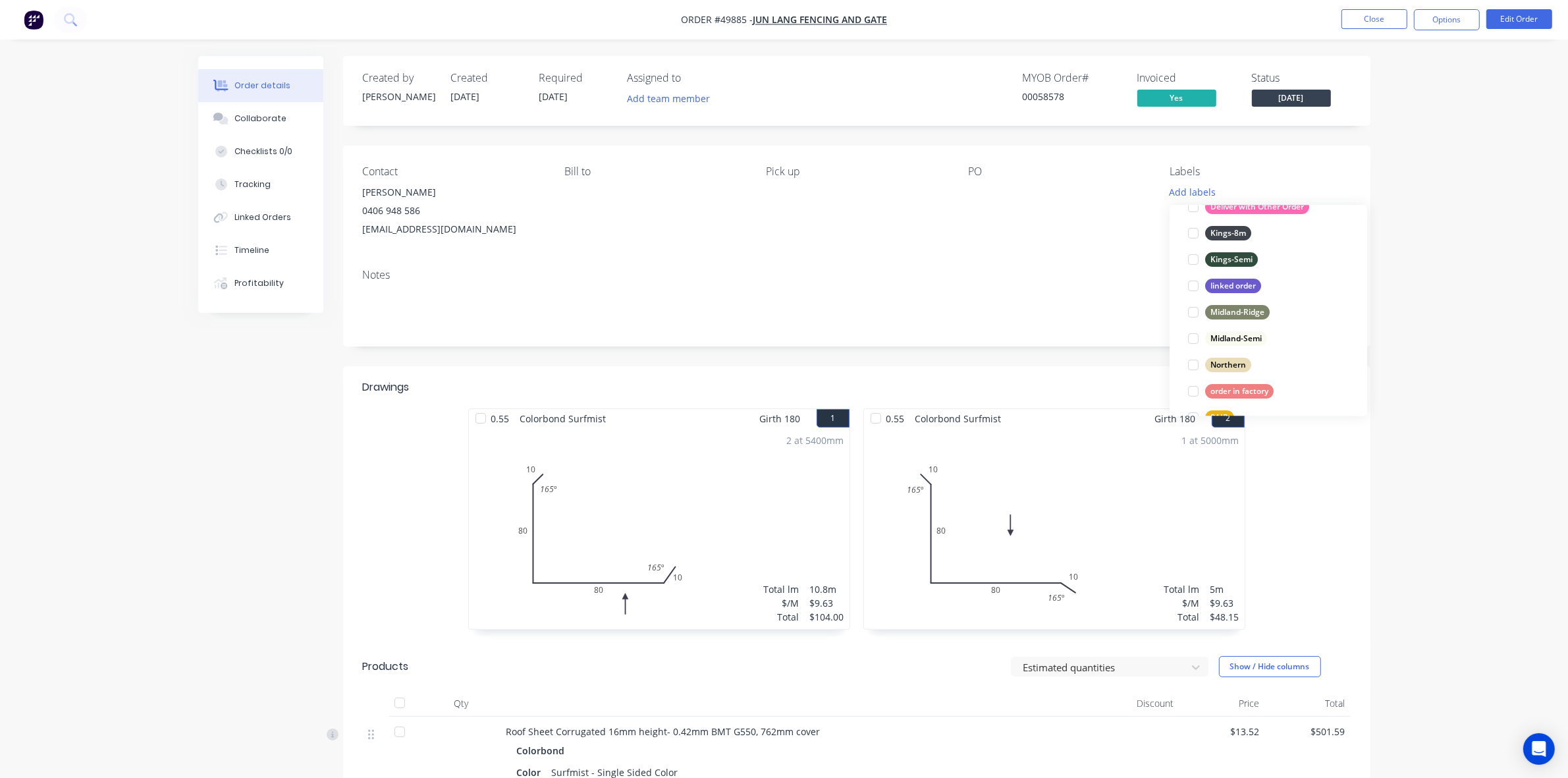
scroll to position [329, 0]
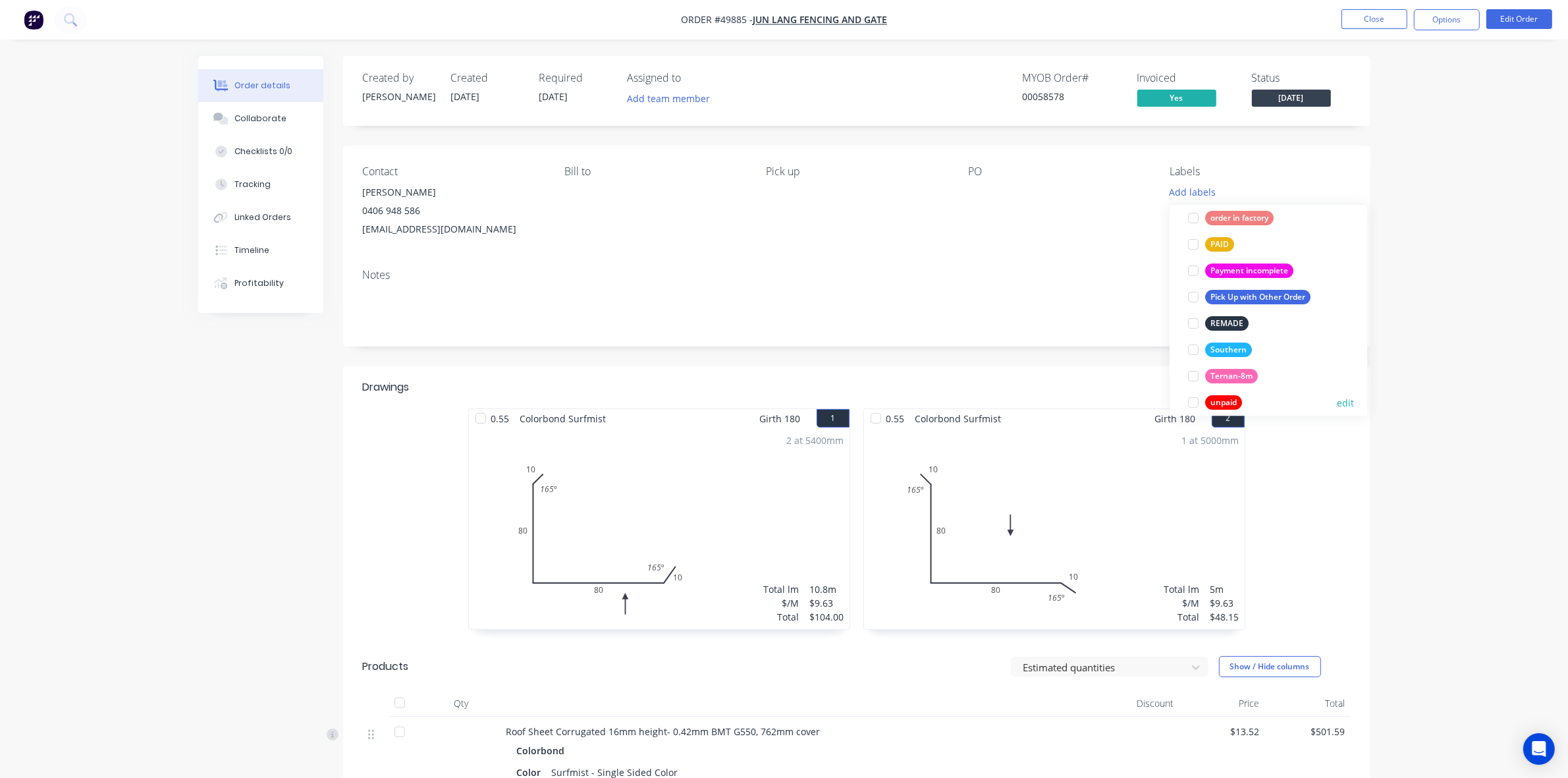
click at [1191, 395] on div at bounding box center [1194, 403] width 26 height 26
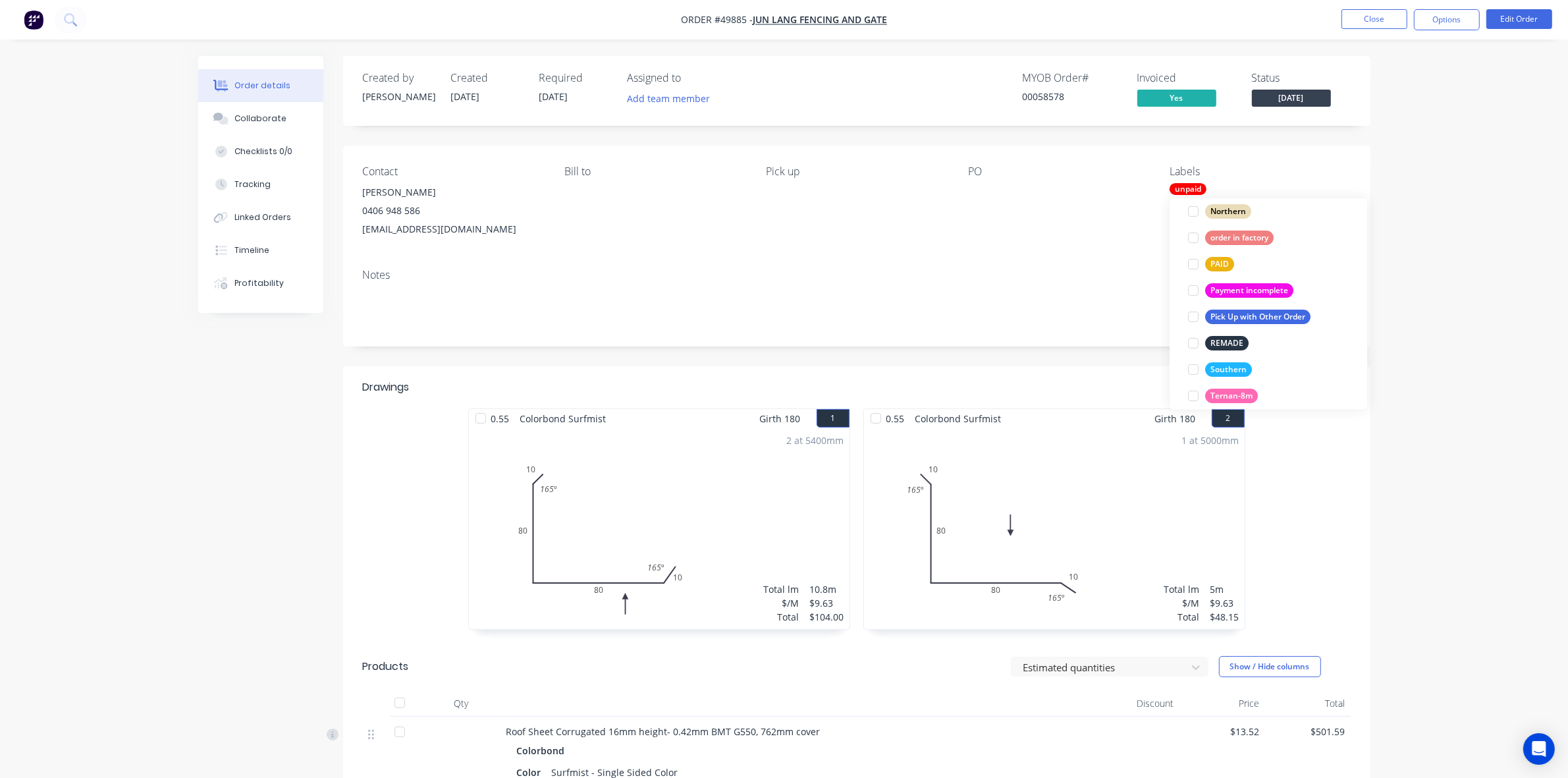
scroll to position [0, 0]
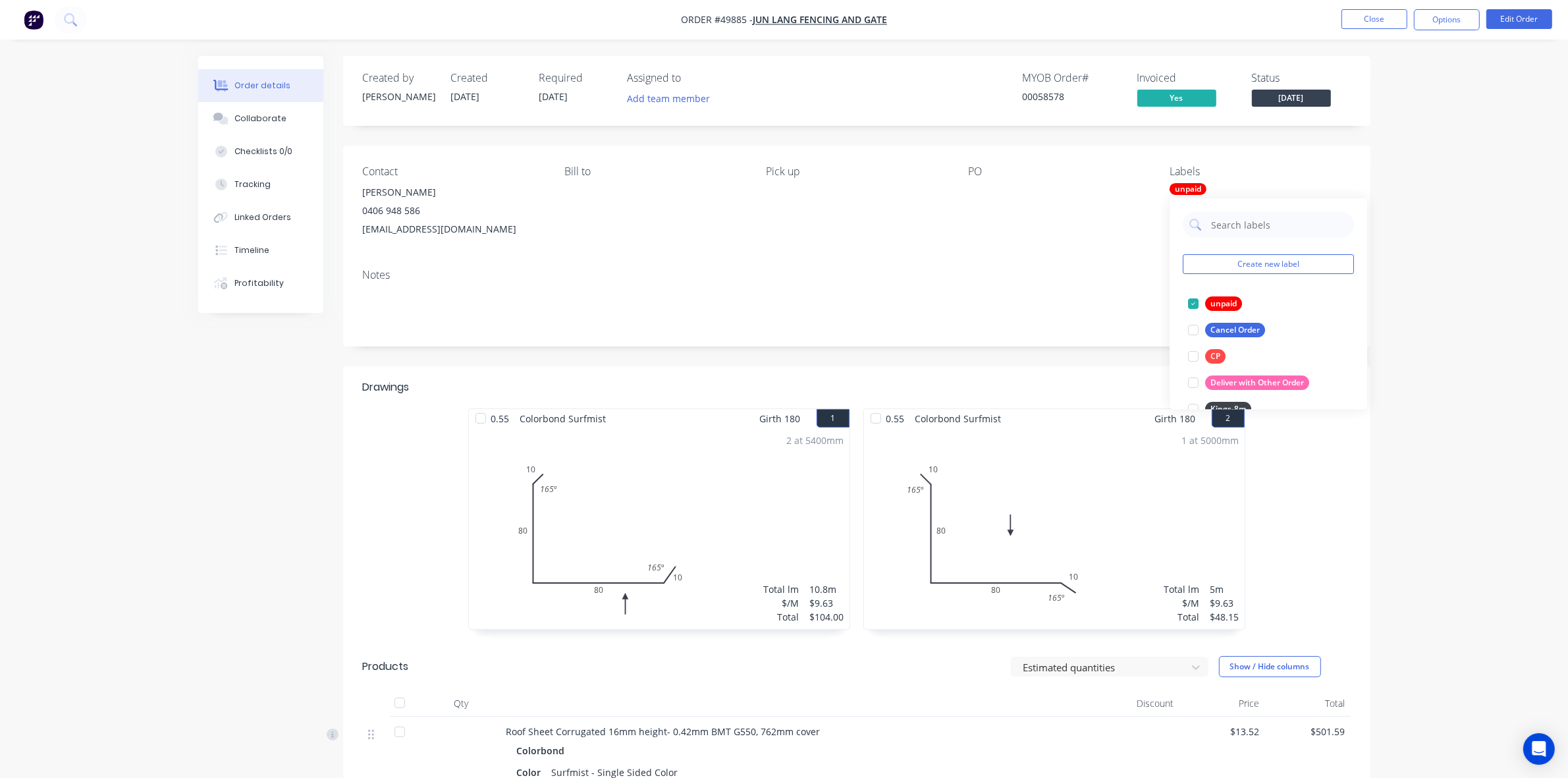
click at [1451, 235] on div "Order details Collaborate Checklists 0/0 Tracking Linked Orders Timeline Profit…" at bounding box center [784, 576] width 1568 height 1151
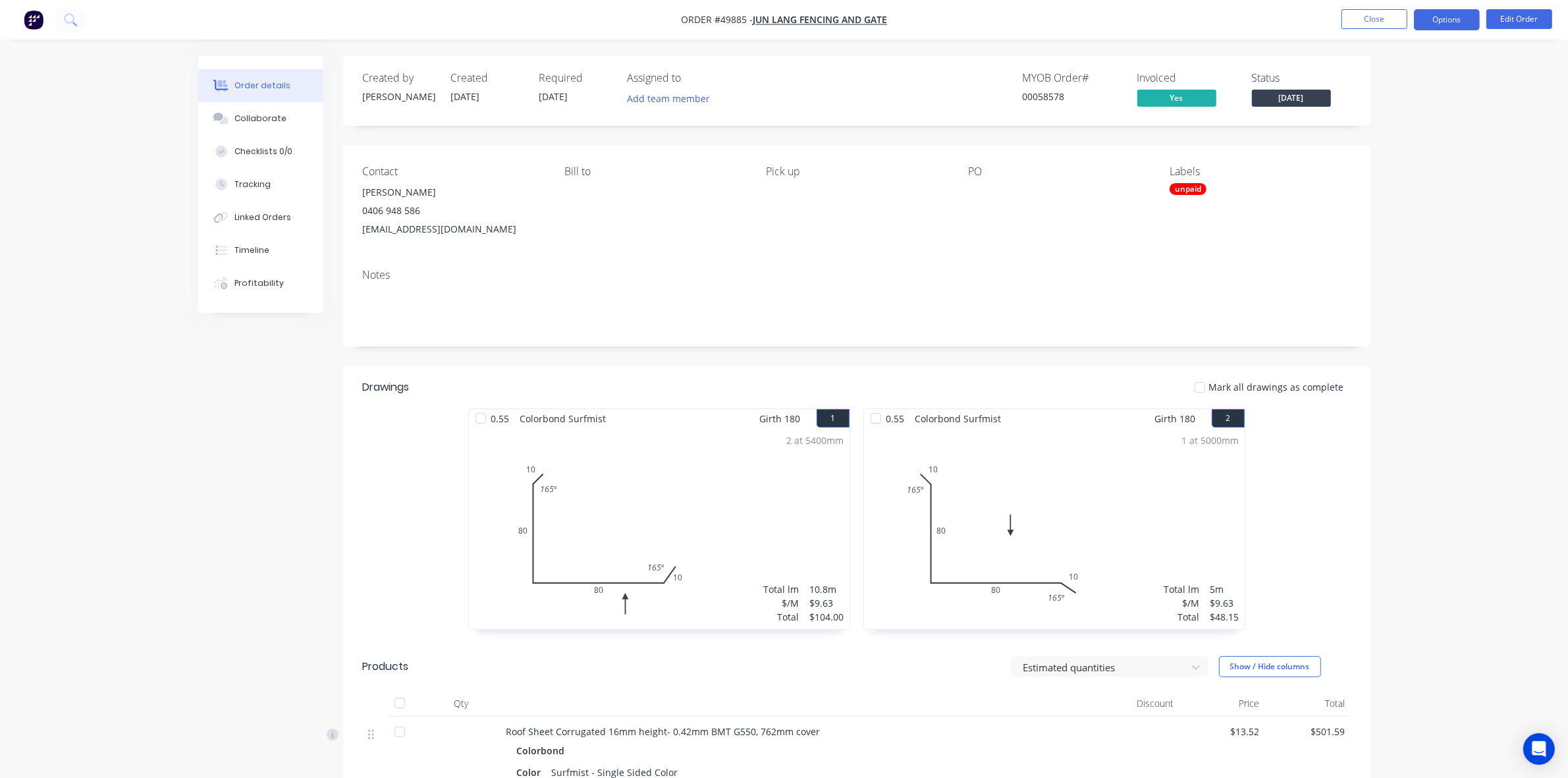
click at [1460, 14] on button "Options" at bounding box center [1447, 20] width 66 height 21
click at [1387, 183] on div "Delivery Docket" at bounding box center [1407, 185] width 121 height 19
click at [1386, 146] on button "Custom" at bounding box center [1407, 159] width 145 height 26
click at [1377, 78] on div "Back" at bounding box center [1407, 80] width 121 height 19
click at [1361, 151] on div "Custom" at bounding box center [1407, 159] width 121 height 19
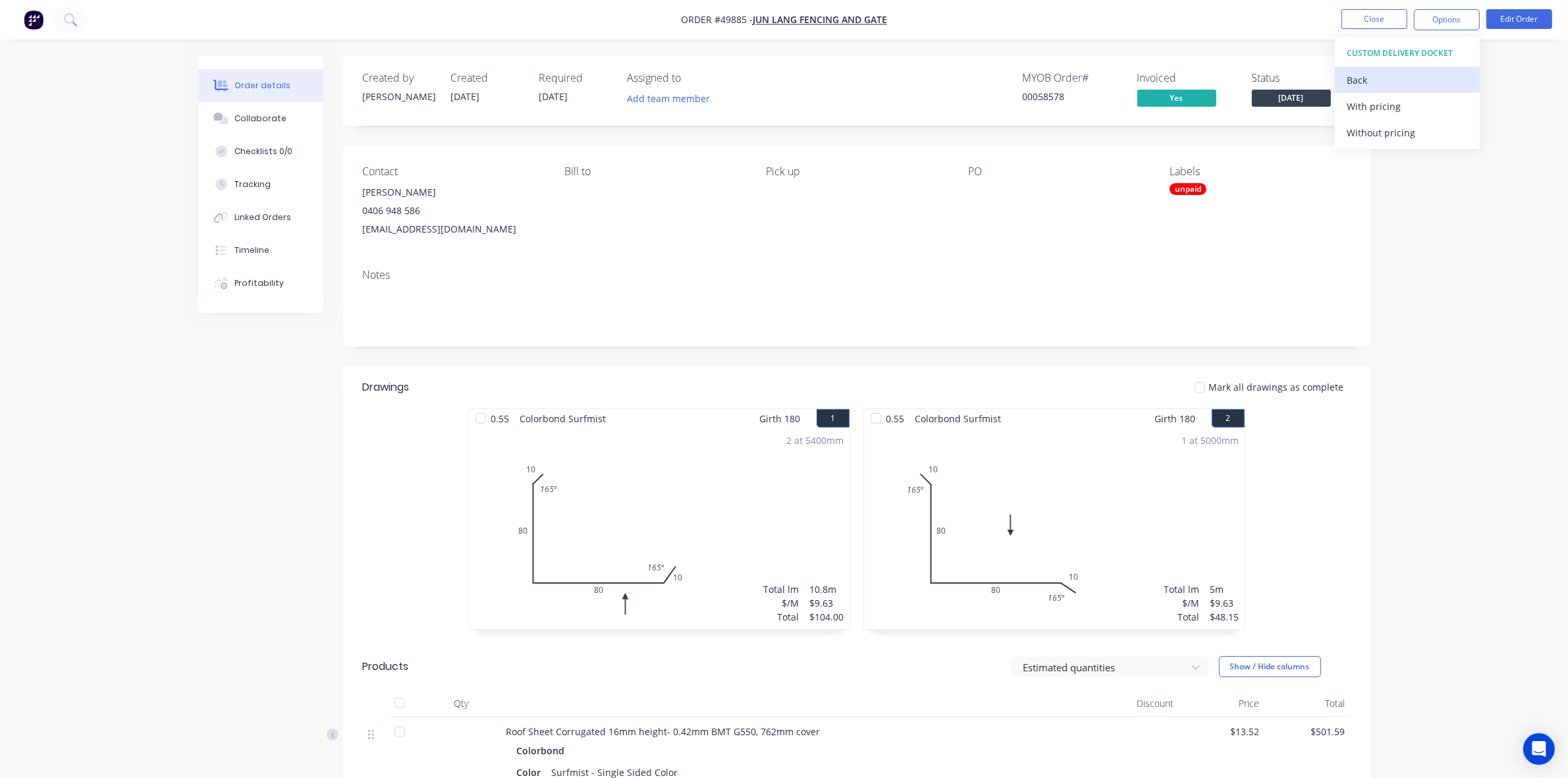
click at [1362, 80] on div "Back" at bounding box center [1407, 80] width 121 height 19
click at [1361, 135] on div "Without pricing" at bounding box center [1407, 132] width 121 height 19
click at [1387, 153] on div "Work Order" at bounding box center [1407, 159] width 121 height 19
click at [1387, 155] on div "Custom" at bounding box center [1407, 159] width 121 height 19
click at [1388, 137] on div "Without pricing" at bounding box center [1407, 132] width 121 height 19
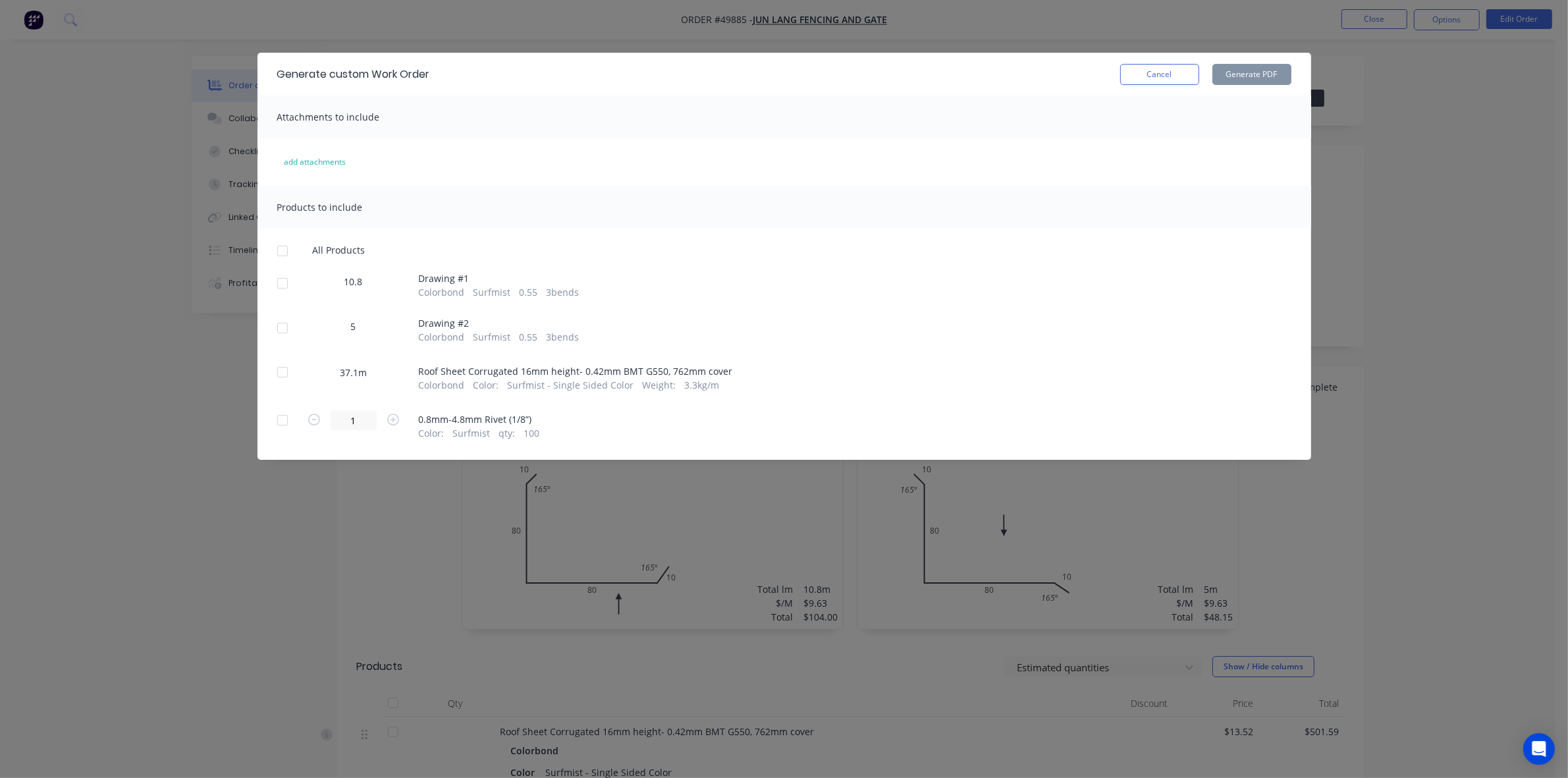
click at [282, 246] on div at bounding box center [283, 251] width 26 height 26
drag, startPoint x: 280, startPoint y: 370, endPoint x: 281, endPoint y: 419, distance: 49.0
click at [280, 371] on div at bounding box center [283, 372] width 26 height 26
click at [284, 423] on div at bounding box center [283, 421] width 26 height 26
click at [1247, 79] on button "Generate PDF" at bounding box center [1252, 75] width 79 height 21
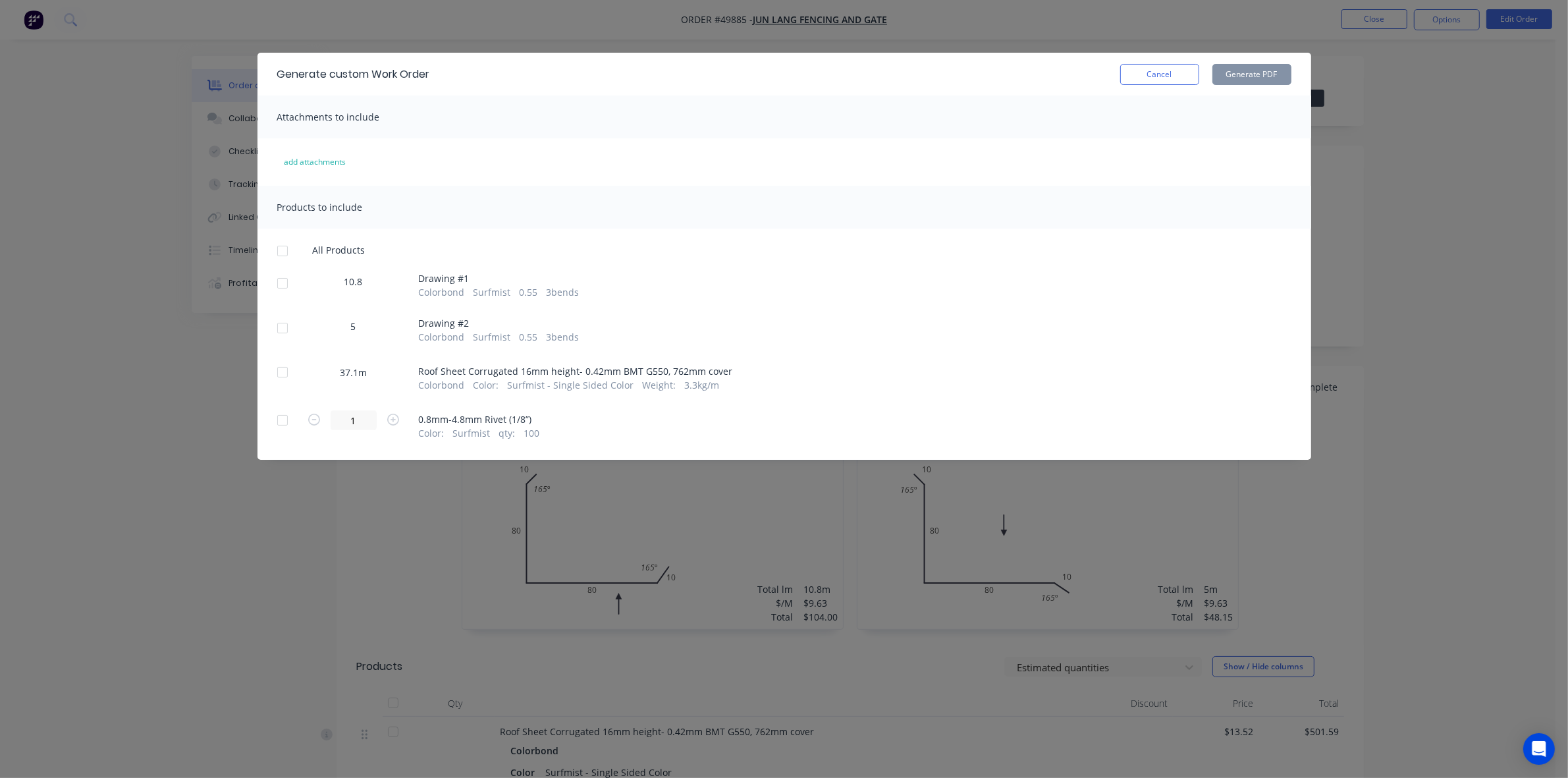
click at [277, 371] on div at bounding box center [283, 372] width 26 height 26
click at [1260, 75] on button "Generate PDF" at bounding box center [1252, 75] width 79 height 21
click at [1175, 67] on button "Cancel" at bounding box center [1160, 75] width 79 height 21
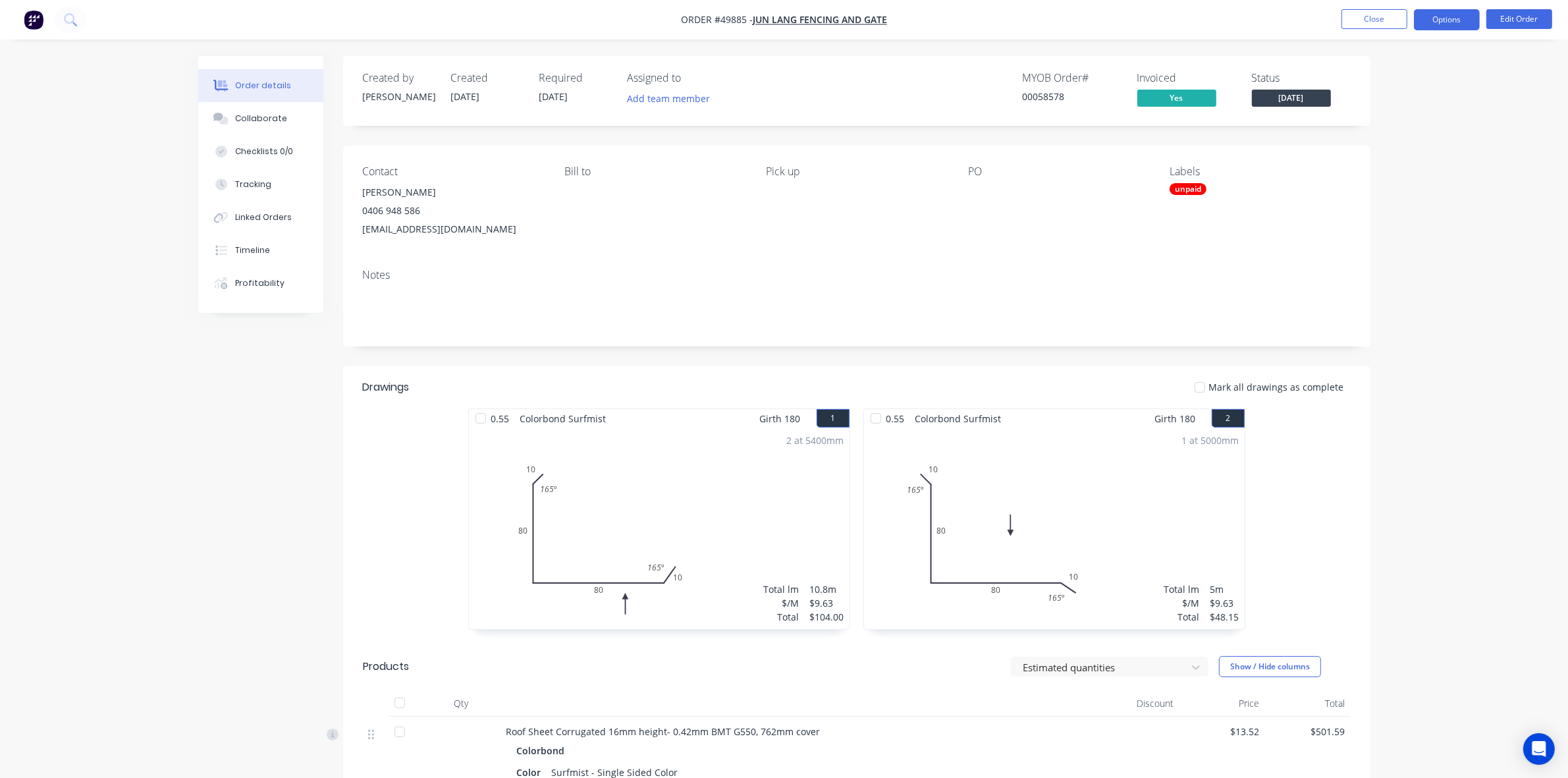
click at [1424, 20] on button "Options" at bounding box center [1447, 20] width 66 height 21
click at [1384, 185] on div "Delivery Docket" at bounding box center [1407, 185] width 121 height 19
click at [1394, 139] on div "Without pricing" at bounding box center [1407, 132] width 121 height 19
click at [1531, 19] on button "Edit Order" at bounding box center [1520, 19] width 66 height 20
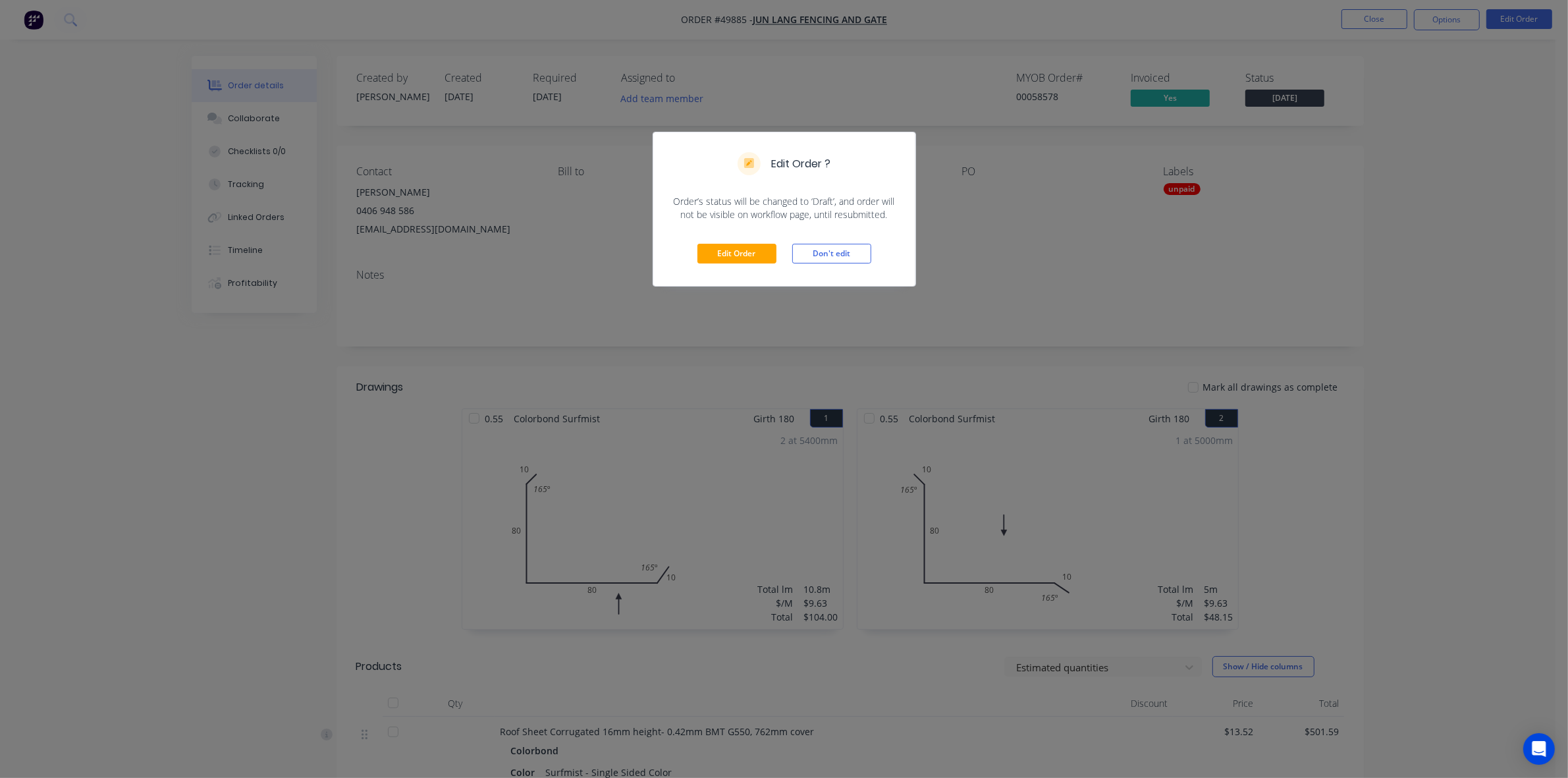
click at [745, 242] on div "Edit Order Don't edit" at bounding box center [784, 253] width 262 height 64
click at [747, 249] on button "Edit Order" at bounding box center [737, 253] width 79 height 20
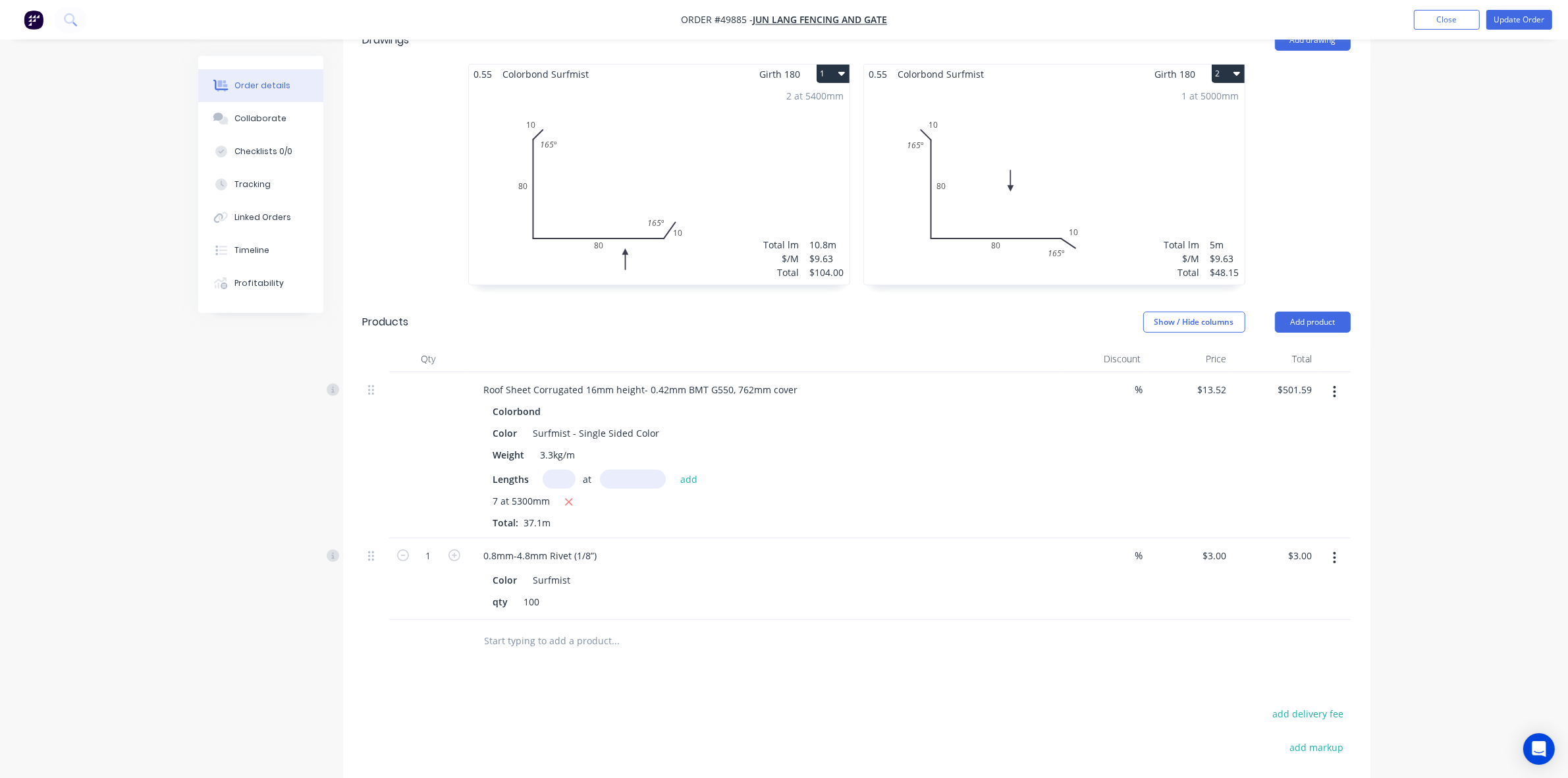
scroll to position [545, 0]
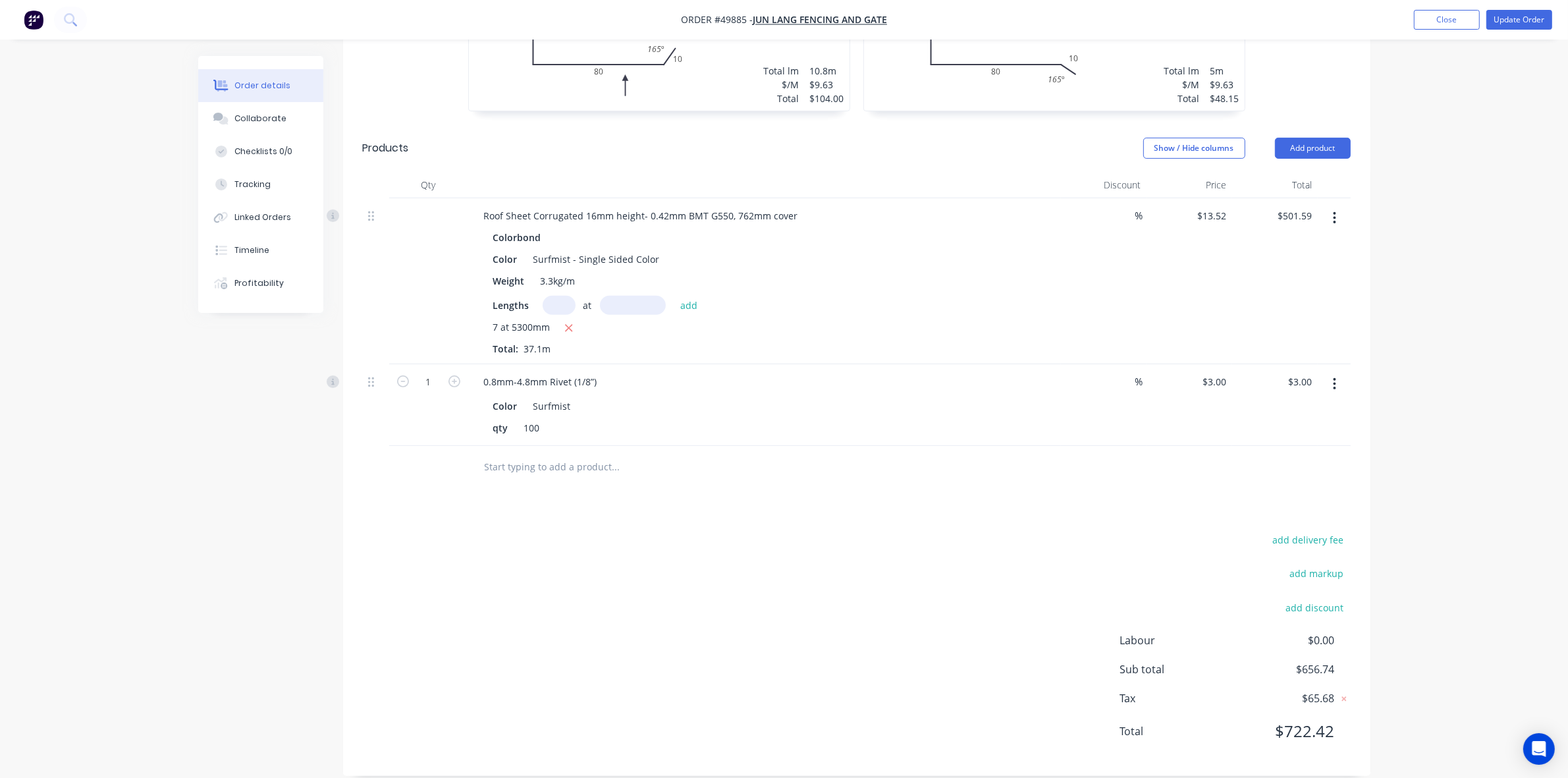
click at [1328, 372] on button "button" at bounding box center [1335, 384] width 31 height 24
click at [1292, 488] on div "Delete" at bounding box center [1287, 497] width 101 height 19
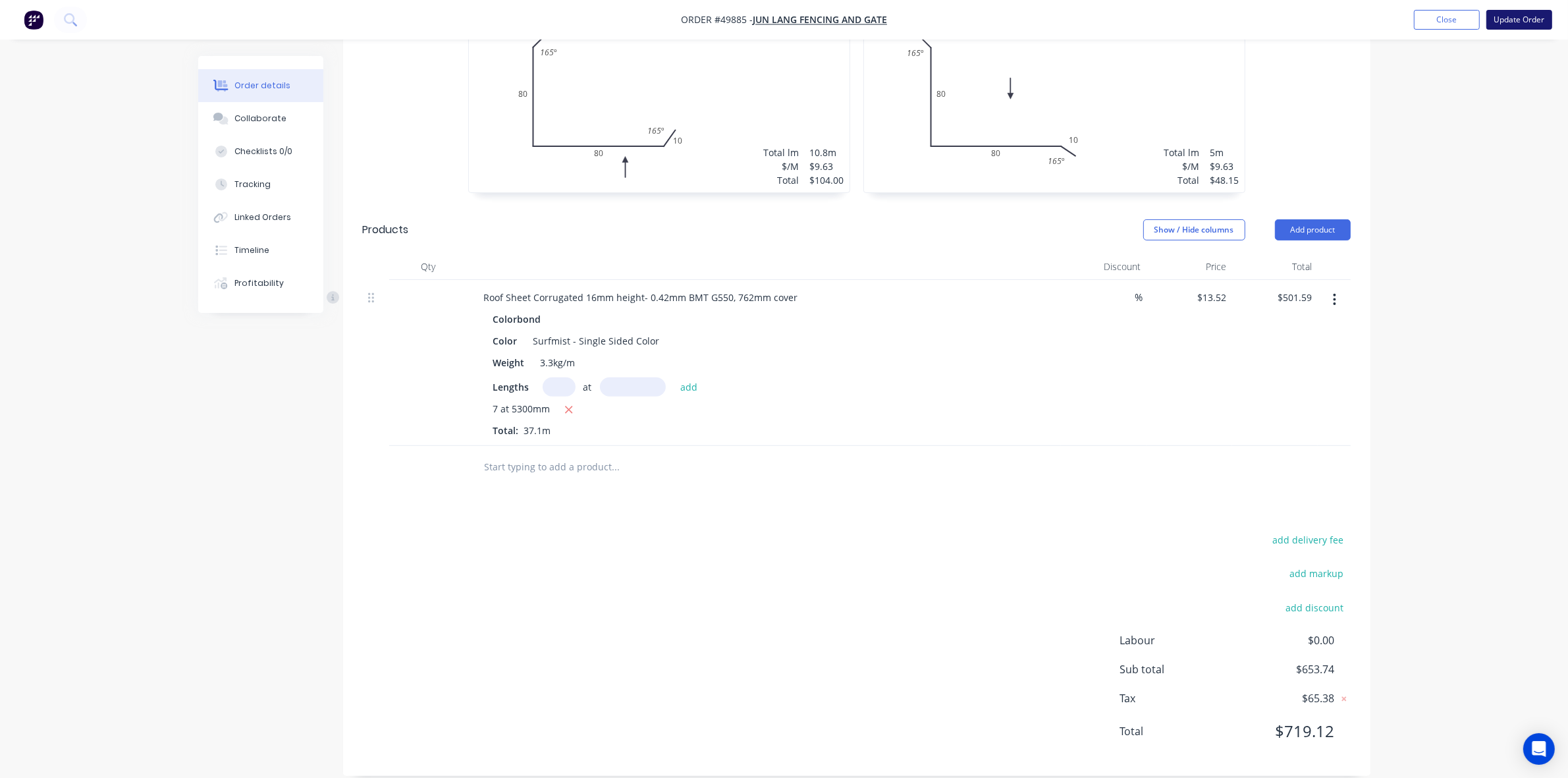
click at [1506, 23] on button "Update Order" at bounding box center [1520, 19] width 66 height 20
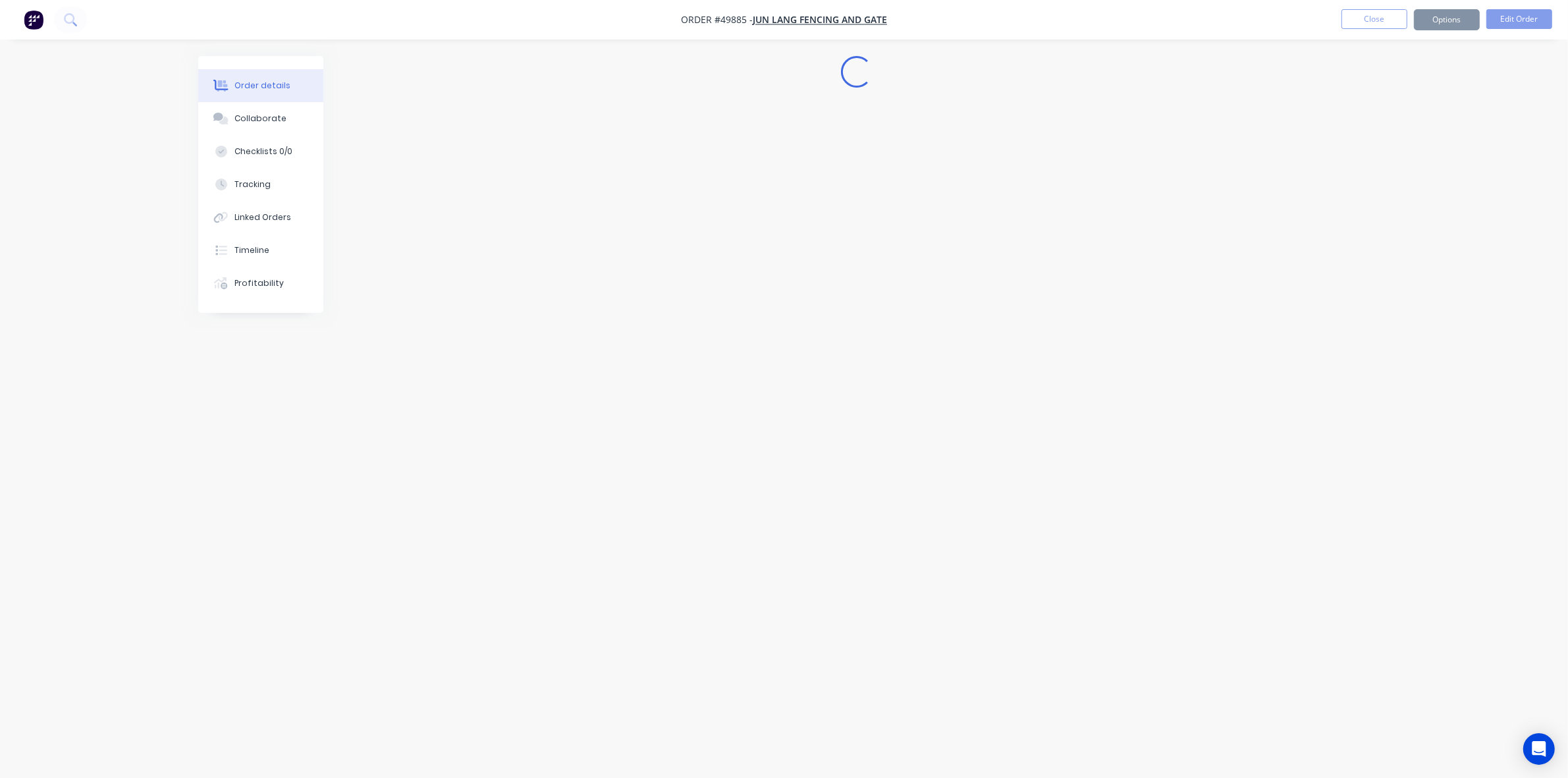
scroll to position [0, 0]
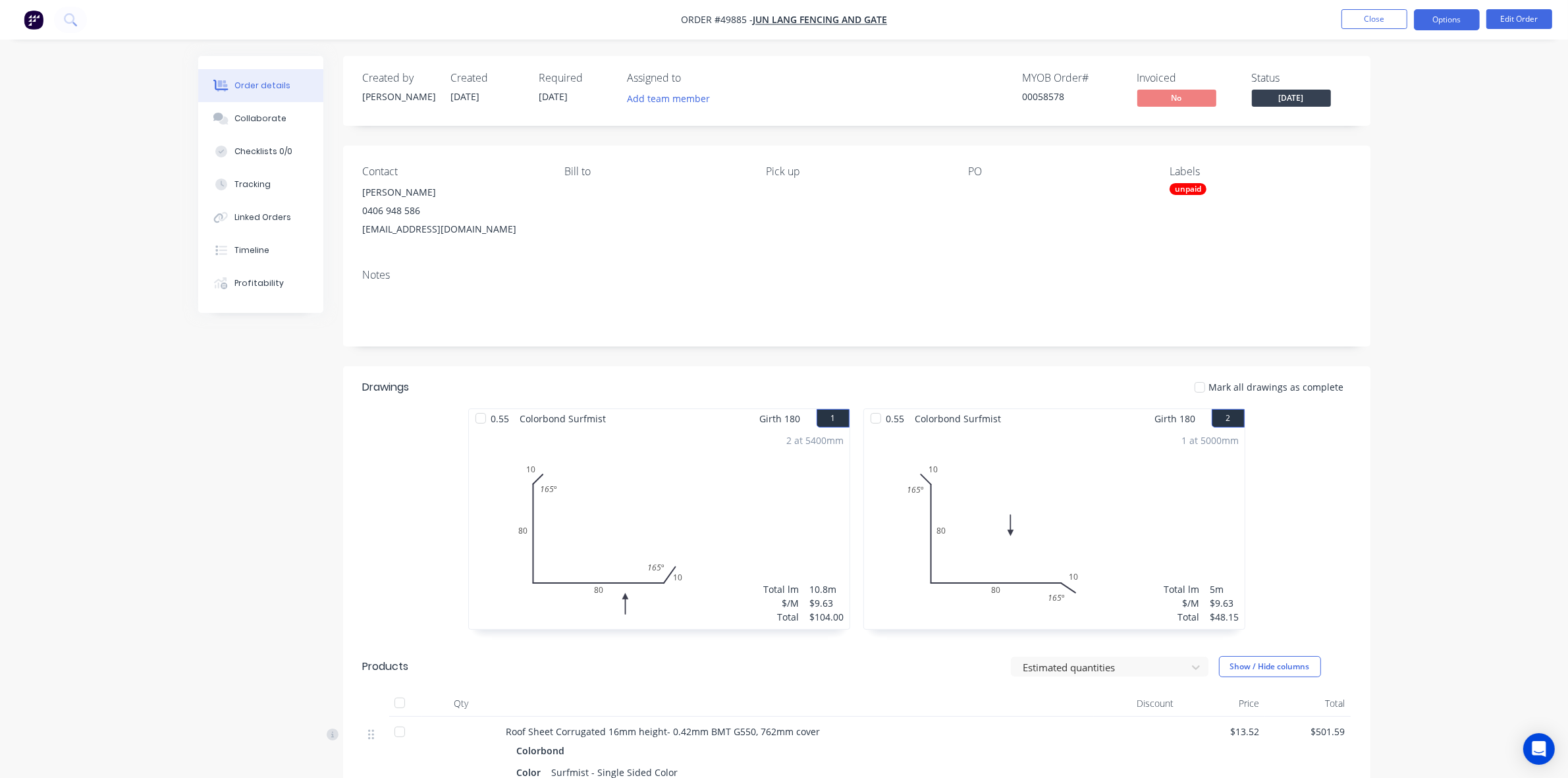
click at [1443, 21] on button "Options" at bounding box center [1447, 20] width 66 height 21
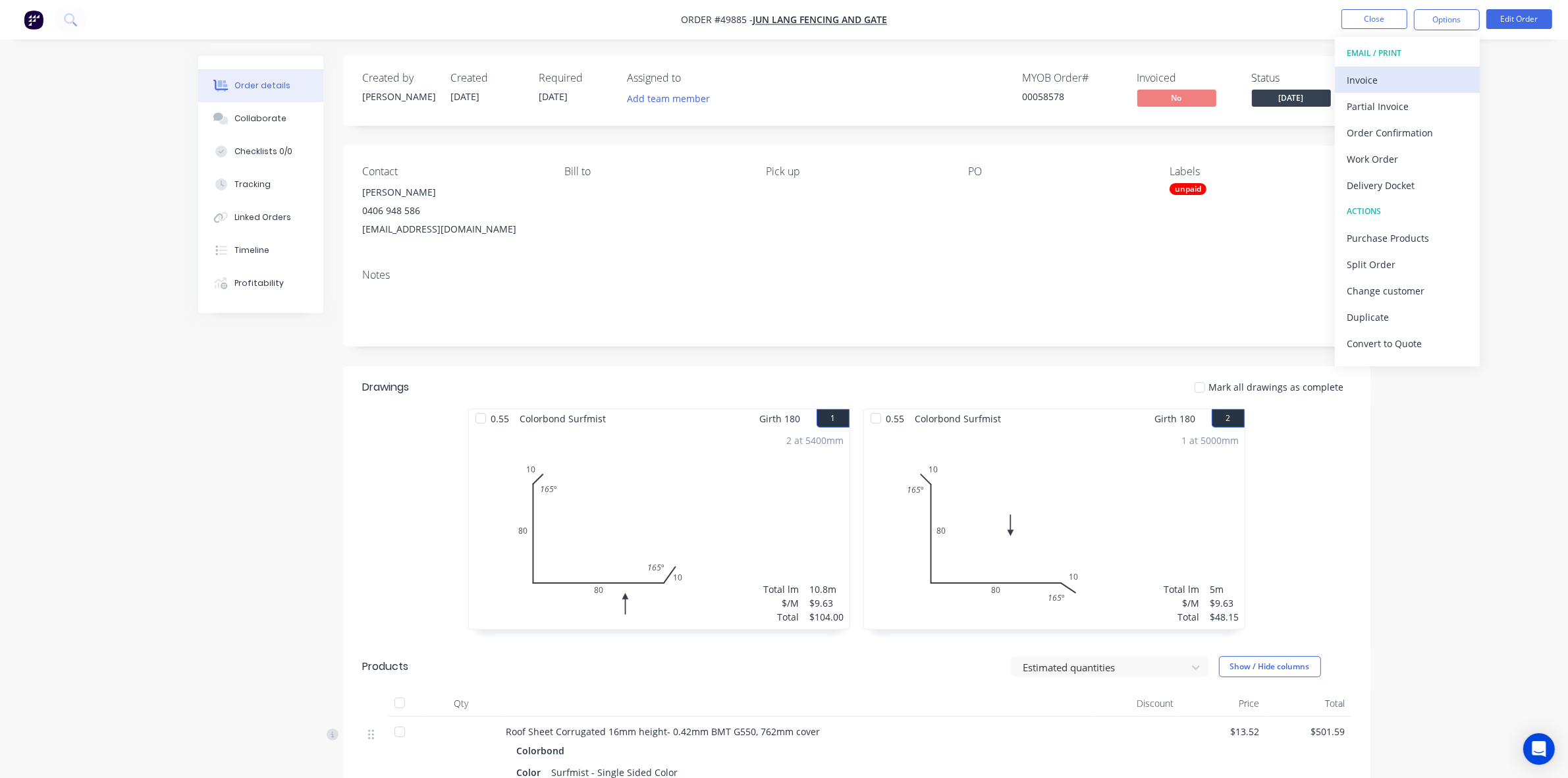
click at [1397, 71] on div "Invoice" at bounding box center [1407, 80] width 121 height 19
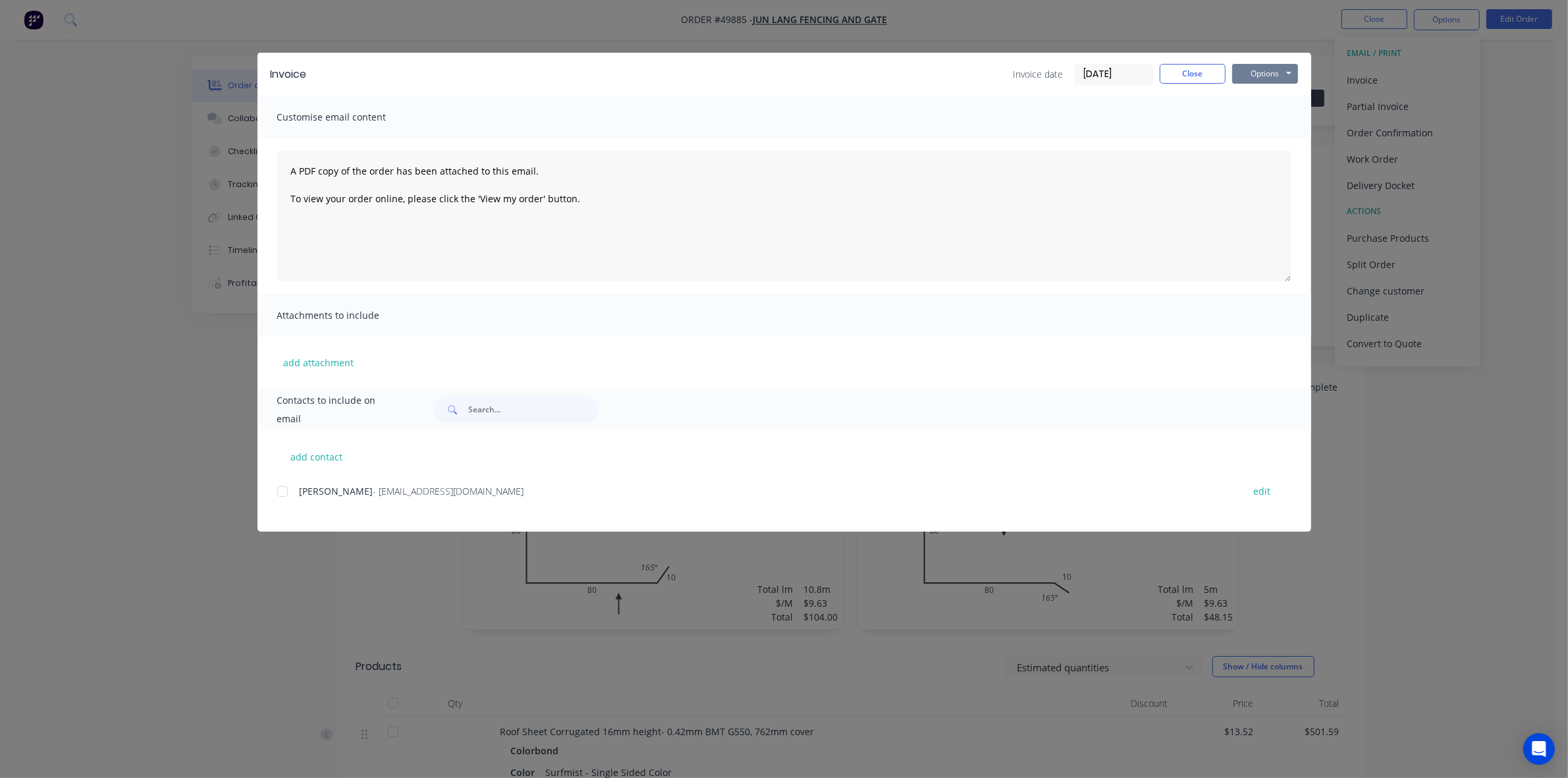
click at [1277, 66] on button "Options" at bounding box center [1266, 74] width 66 height 20
click at [1279, 122] on button "Print" at bounding box center [1274, 119] width 84 height 22
click at [1192, 77] on button "Close" at bounding box center [1193, 74] width 66 height 20
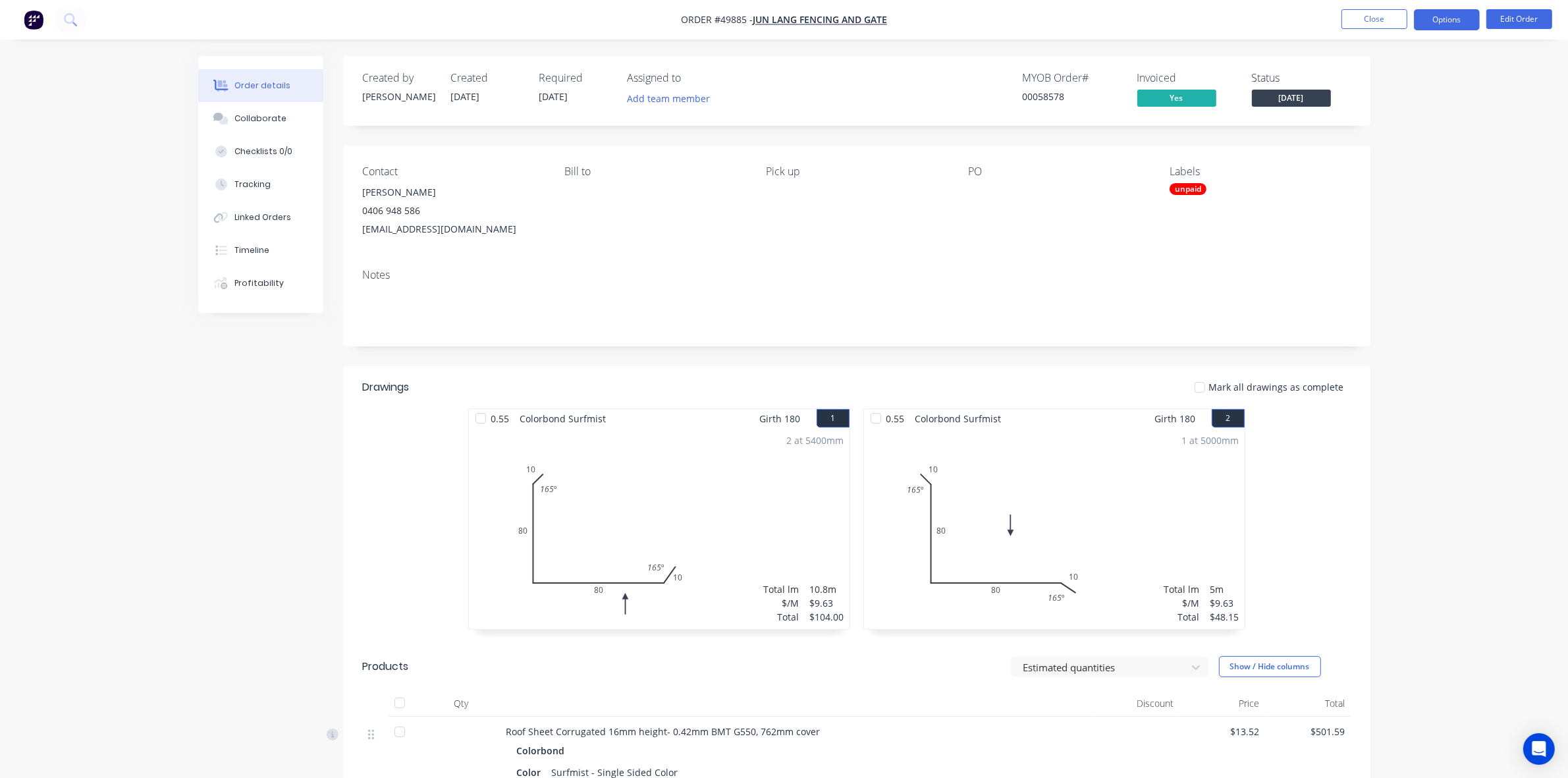
click at [1428, 21] on button "Options" at bounding box center [1447, 20] width 66 height 21
drag, startPoint x: 1407, startPoint y: 182, endPoint x: 1407, endPoint y: 173, distance: 9.0
click at [1407, 180] on div "Delivery Docket" at bounding box center [1407, 185] width 121 height 19
click at [1406, 147] on button "Custom" at bounding box center [1407, 159] width 145 height 26
click at [1390, 75] on div "Back" at bounding box center [1407, 80] width 121 height 19
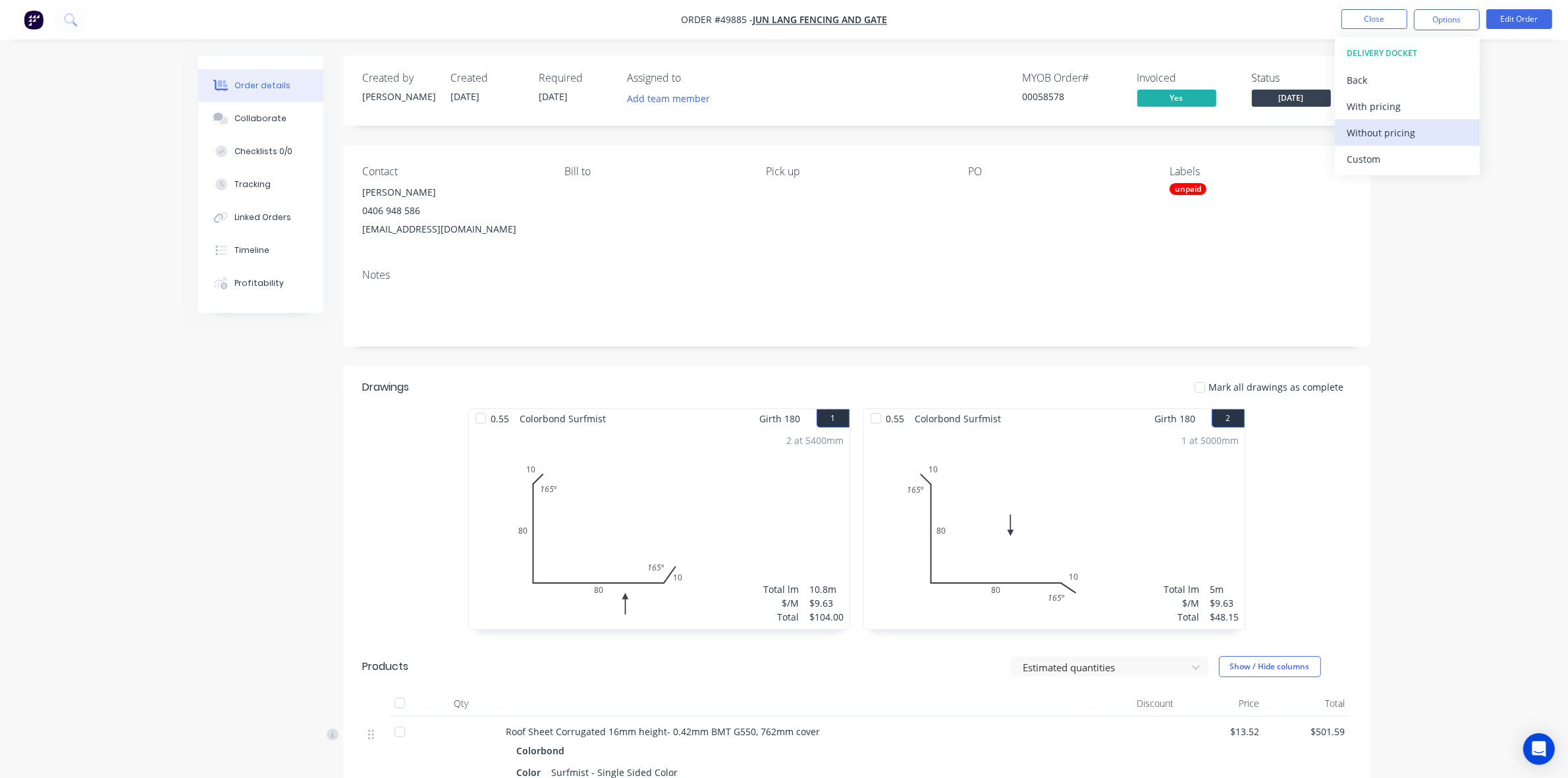
click at [1390, 133] on div "Without pricing" at bounding box center [1407, 132] width 121 height 19
click at [827, 338] on div "Notes" at bounding box center [856, 302] width 1027 height 88
click at [1373, 18] on button "Close" at bounding box center [1375, 19] width 66 height 20
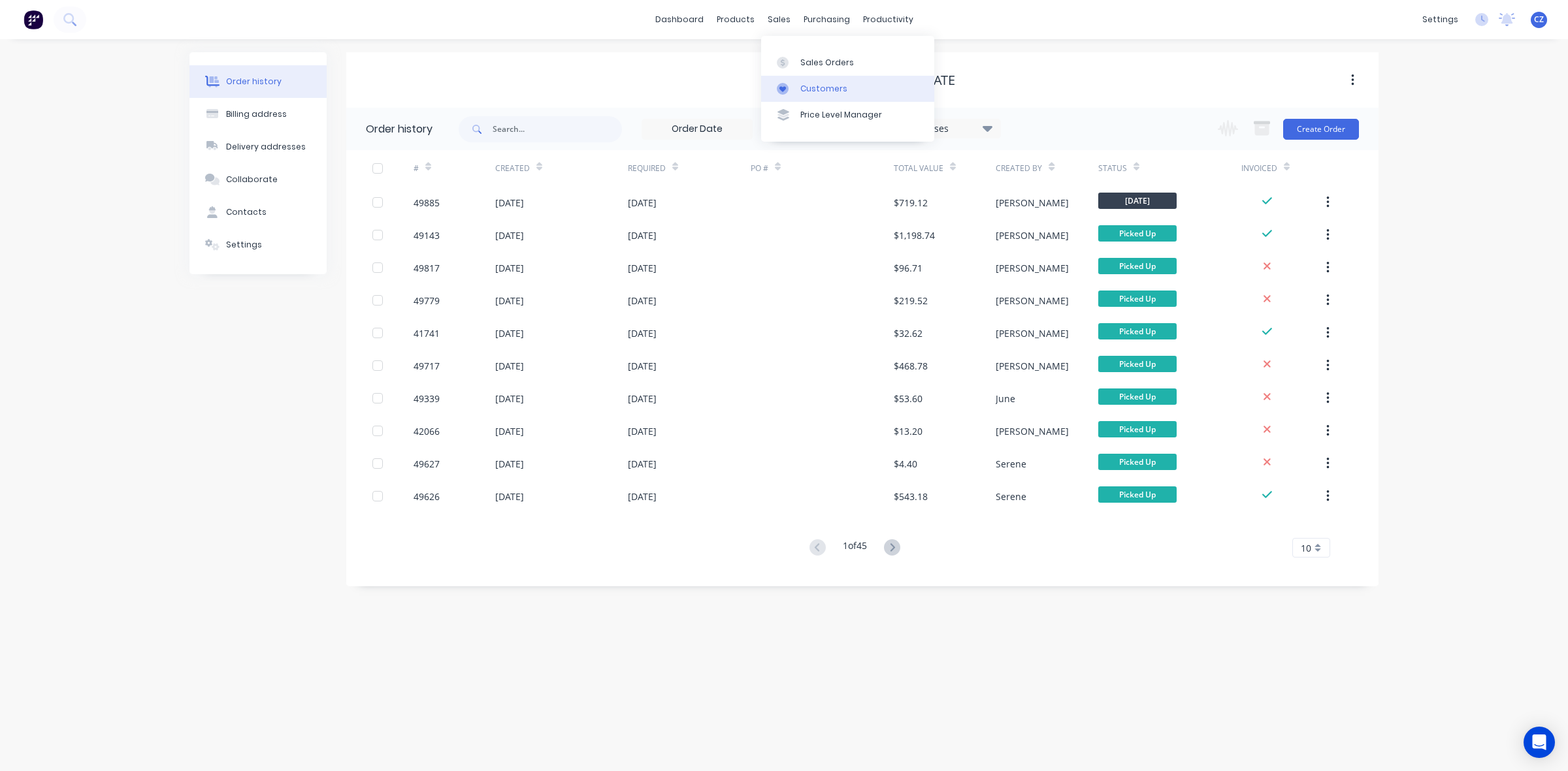
click at [805, 93] on div "Customers" at bounding box center [824, 89] width 47 height 12
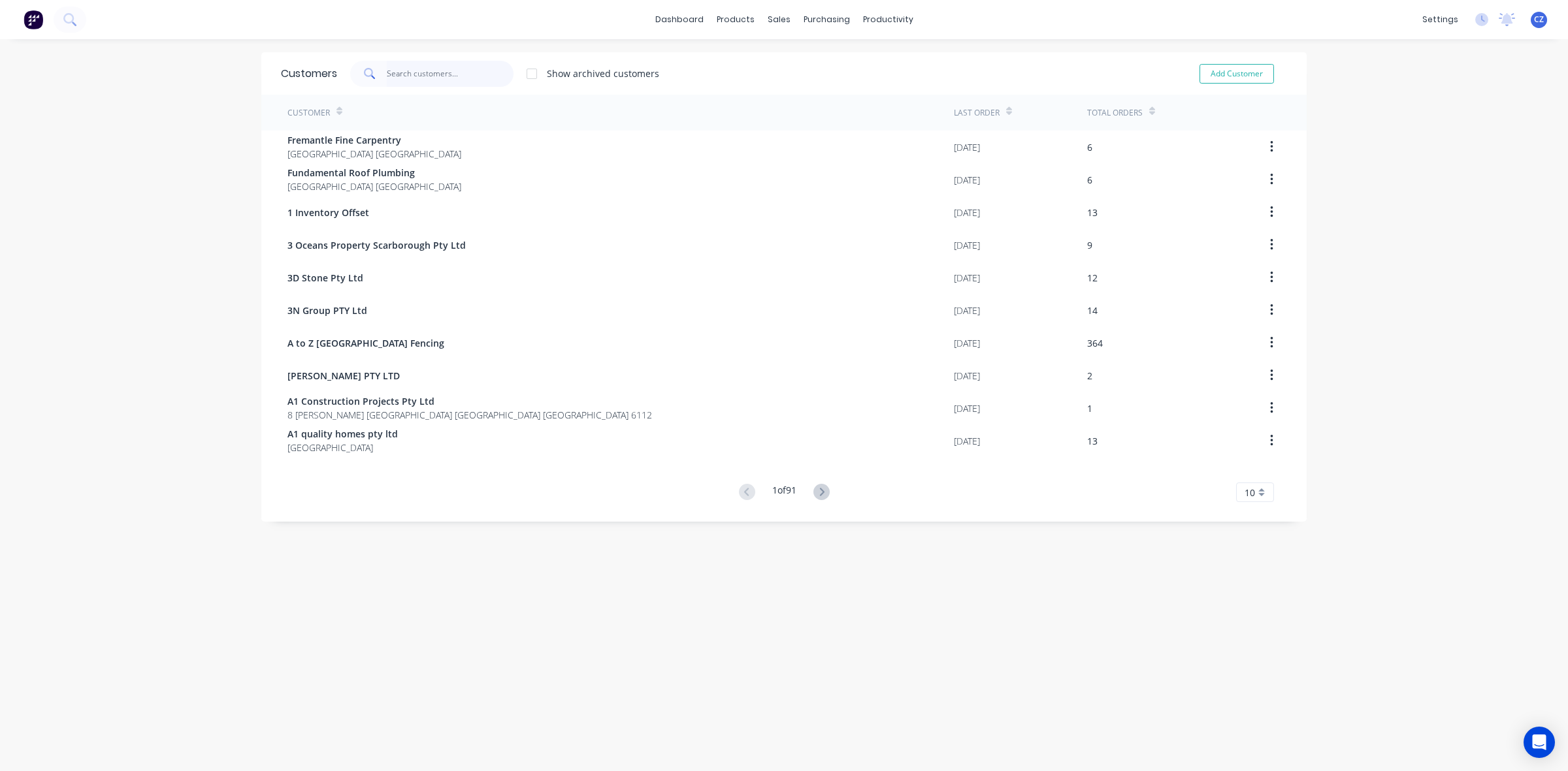
click at [448, 72] on input "text" at bounding box center [451, 74] width 127 height 26
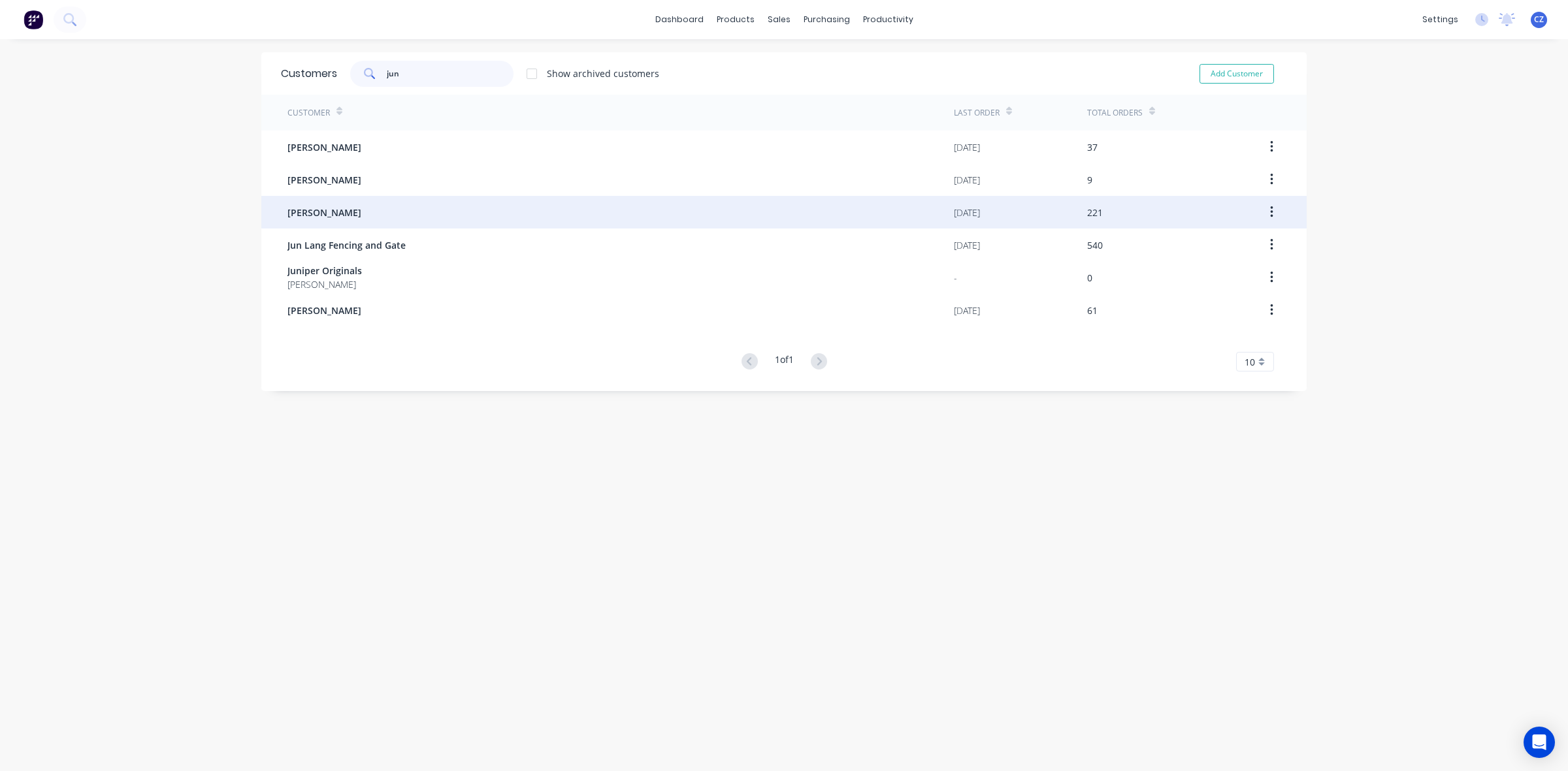
type input "jun"
click at [348, 210] on div "Jun Chen" at bounding box center [620, 212] width 666 height 33
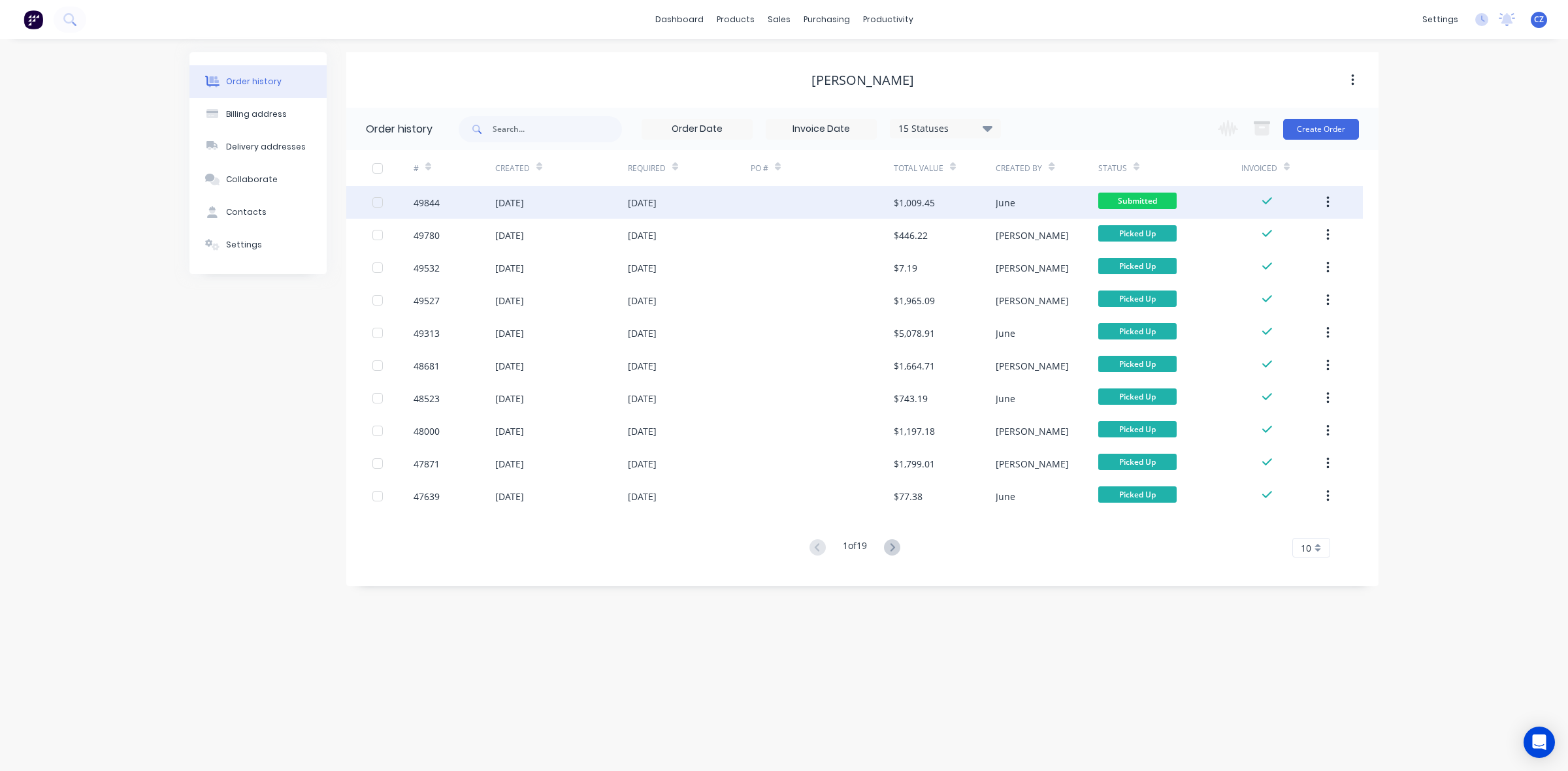
click at [932, 200] on div "$1,009.45" at bounding box center [914, 202] width 41 height 14
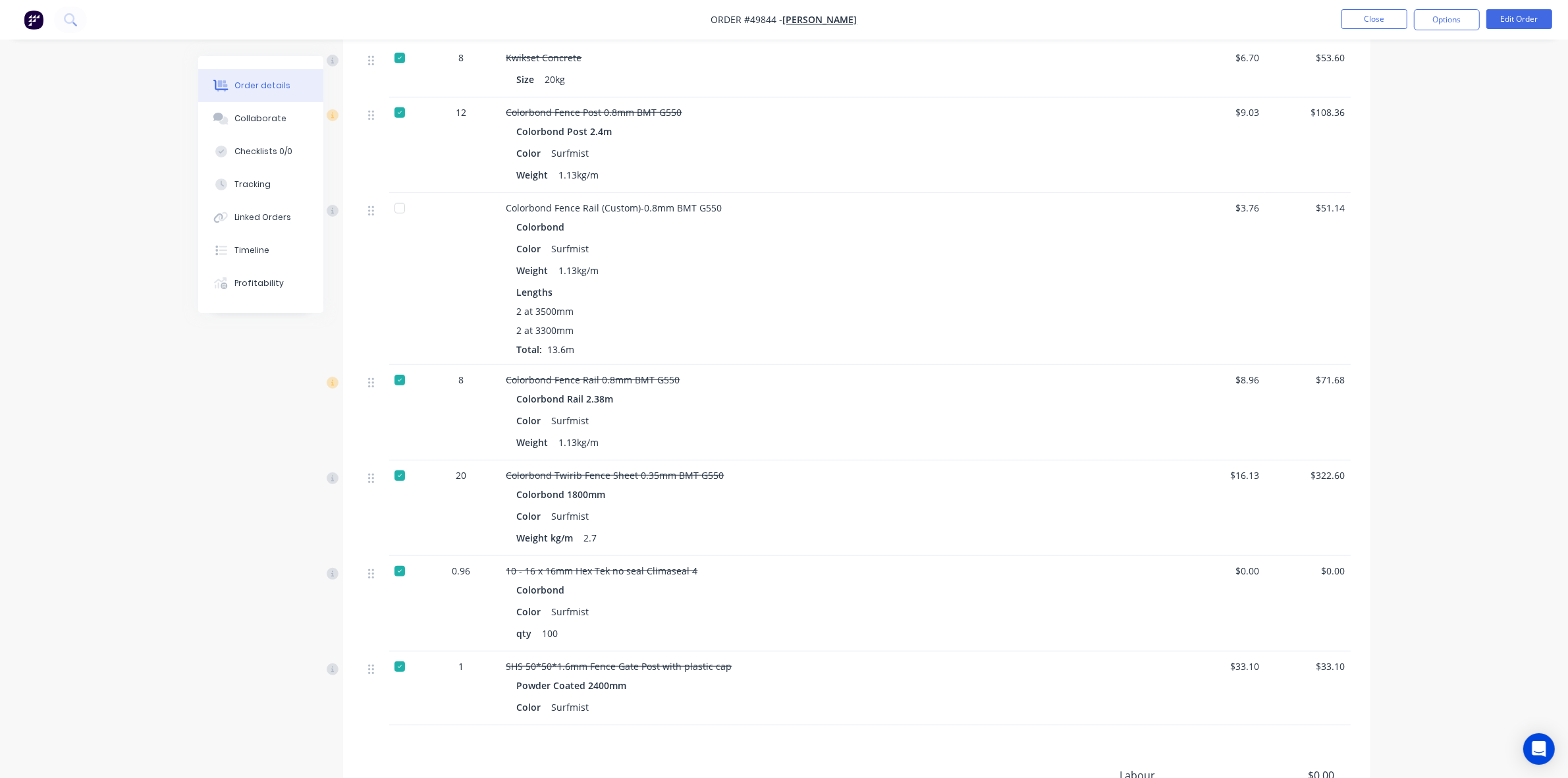
scroll to position [840, 0]
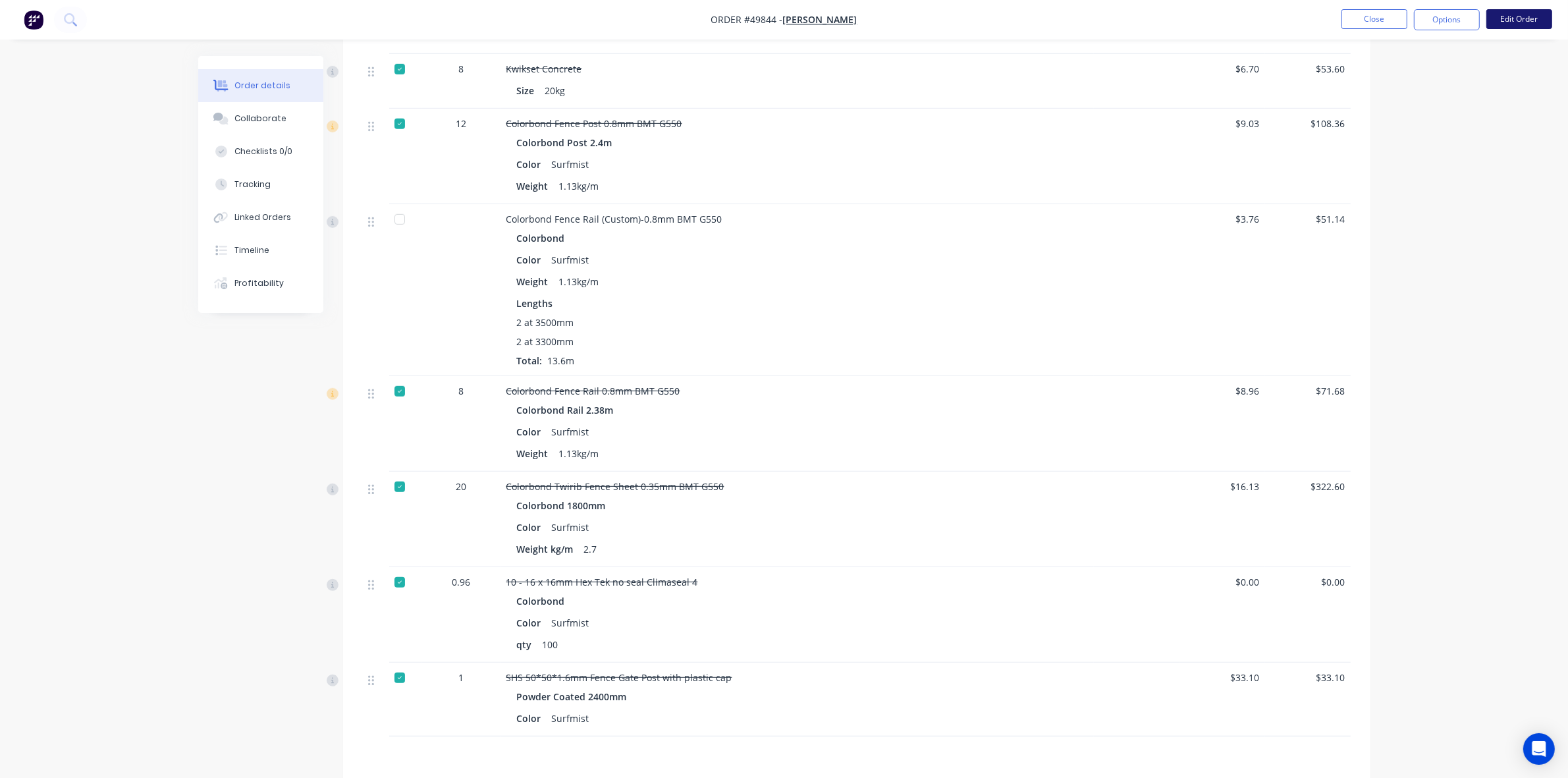
click at [1529, 18] on button "Edit Order" at bounding box center [1520, 19] width 66 height 20
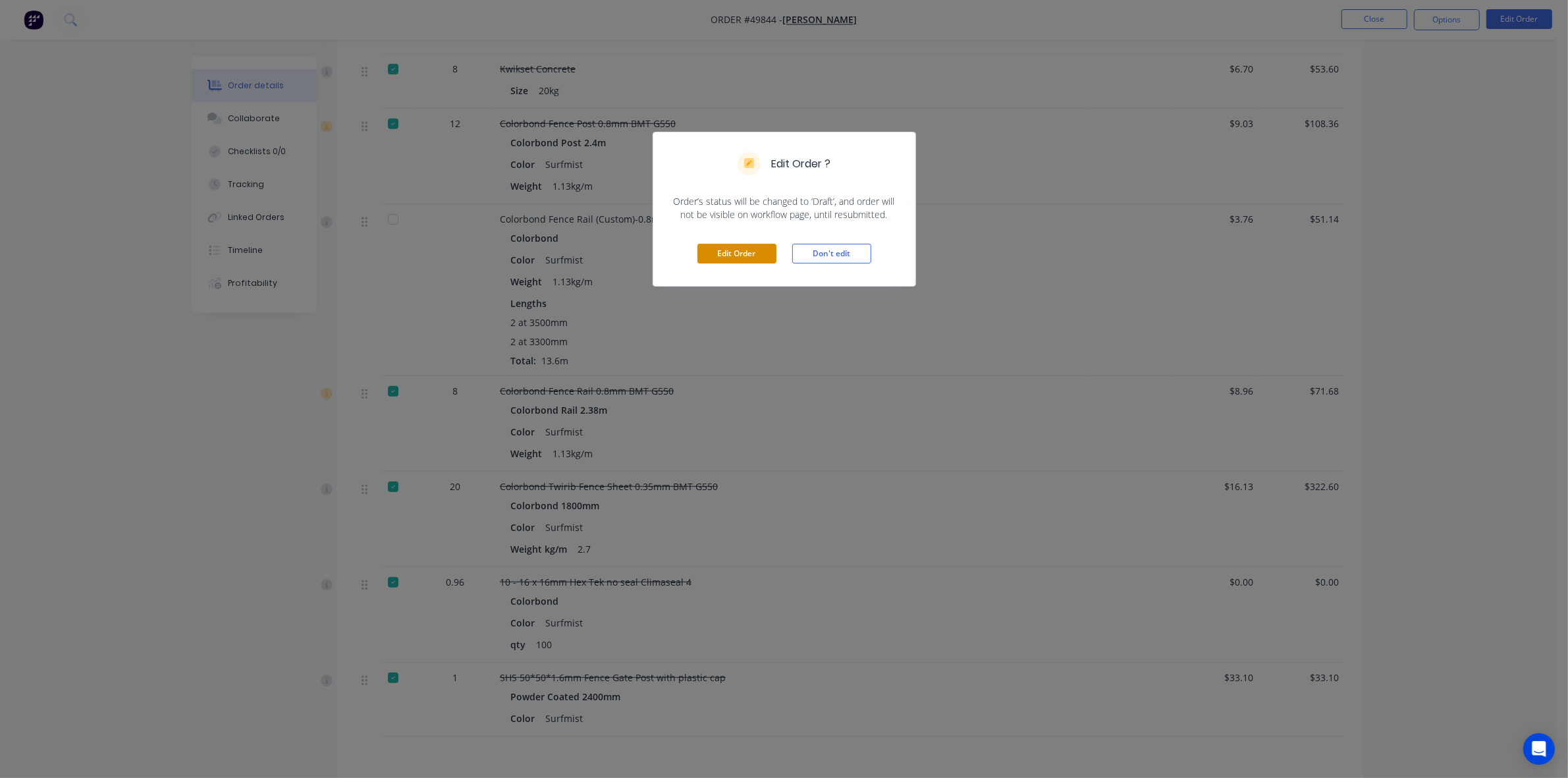
click at [728, 252] on button "Edit Order" at bounding box center [737, 253] width 79 height 20
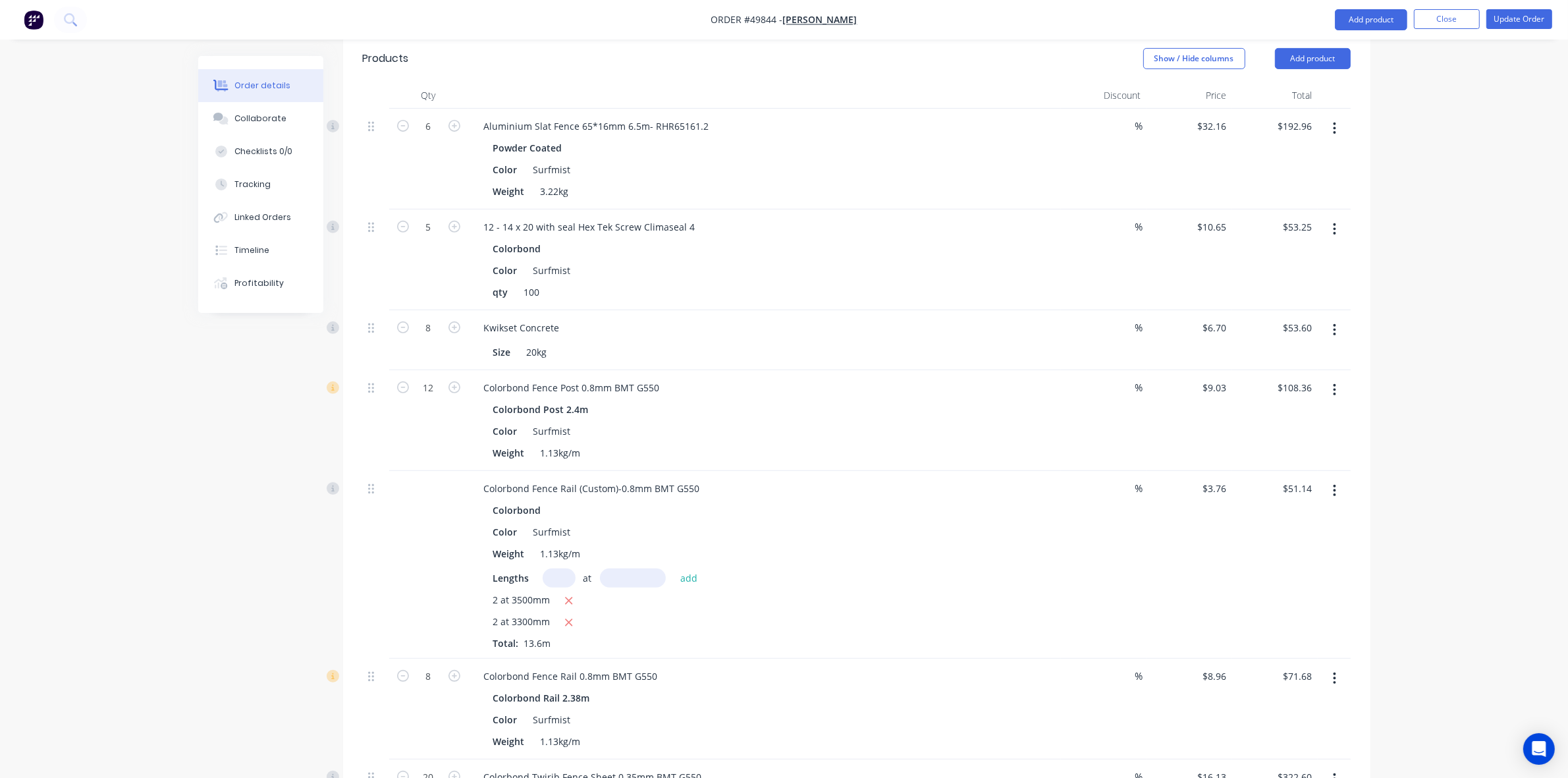
scroll to position [823, 0]
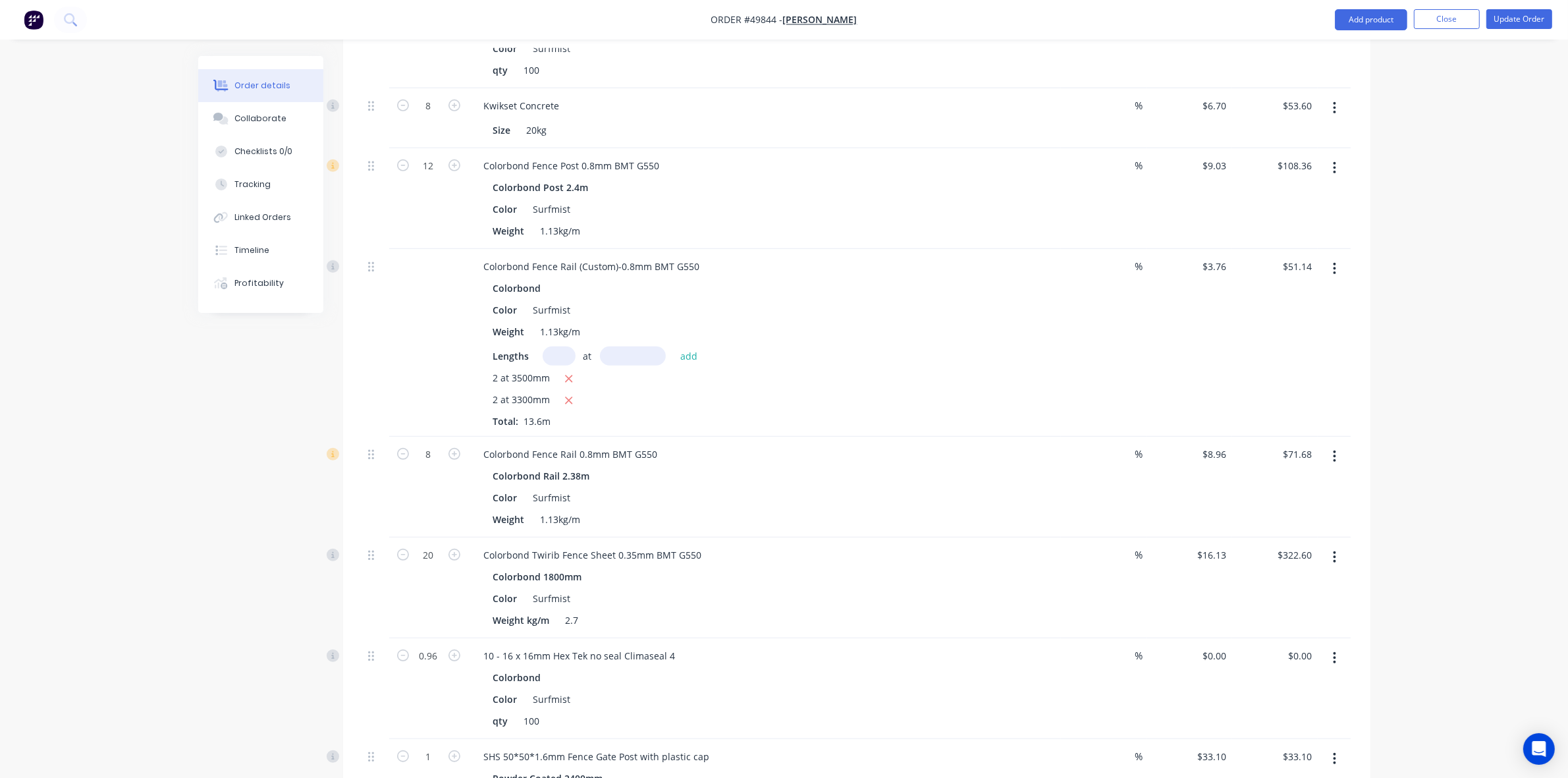
click at [560, 344] on div "Colorbond Color Surfmist Weight 1.13kg/m Lengths at add 2 at 3500mm 2 at 3300mm…" at bounding box center [765, 354] width 582 height 149
click at [561, 347] on input "text" at bounding box center [559, 356] width 33 height 19
type input "2"
type input "3400"
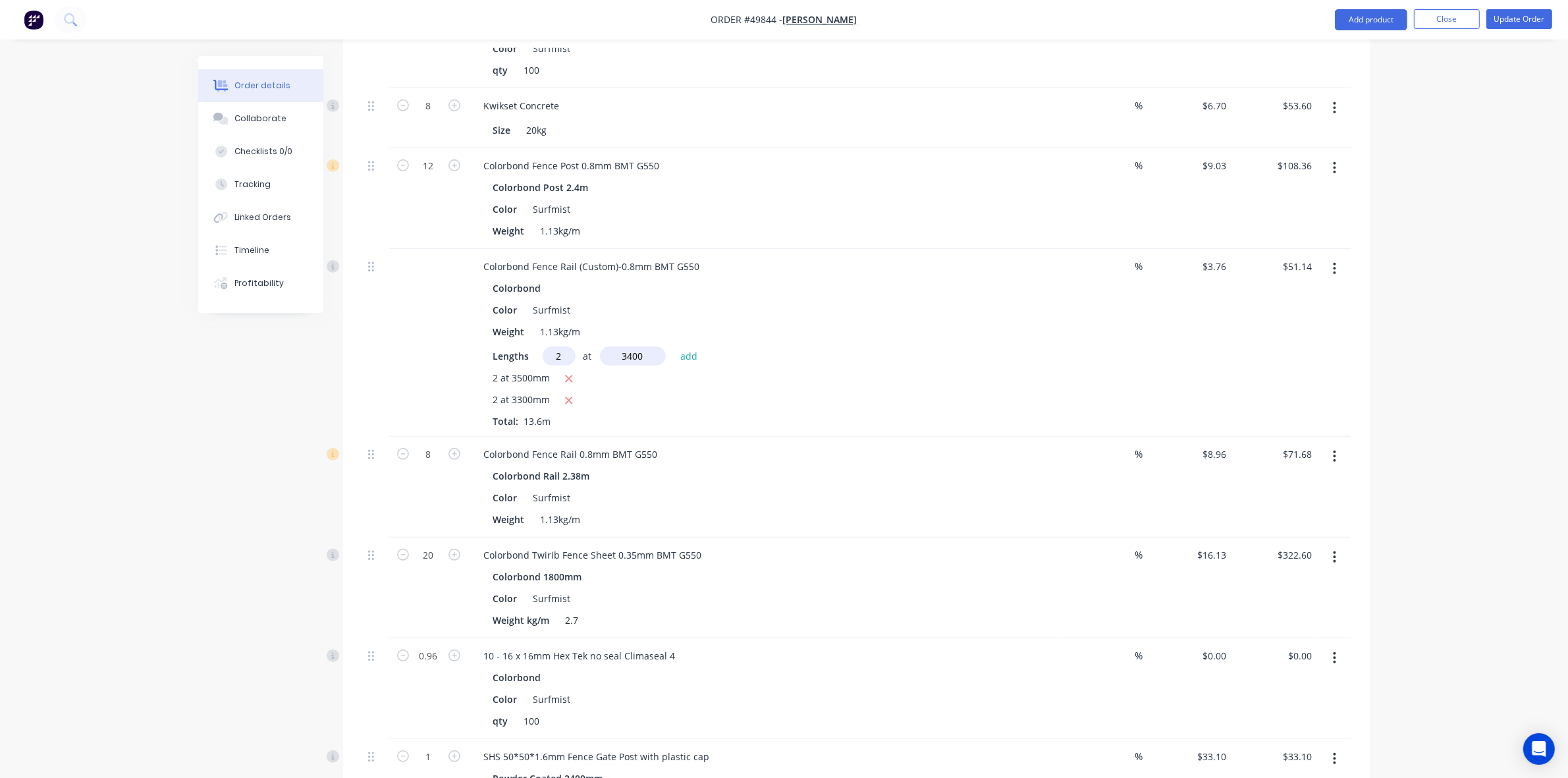
click at [674, 347] on button "add" at bounding box center [689, 355] width 31 height 18
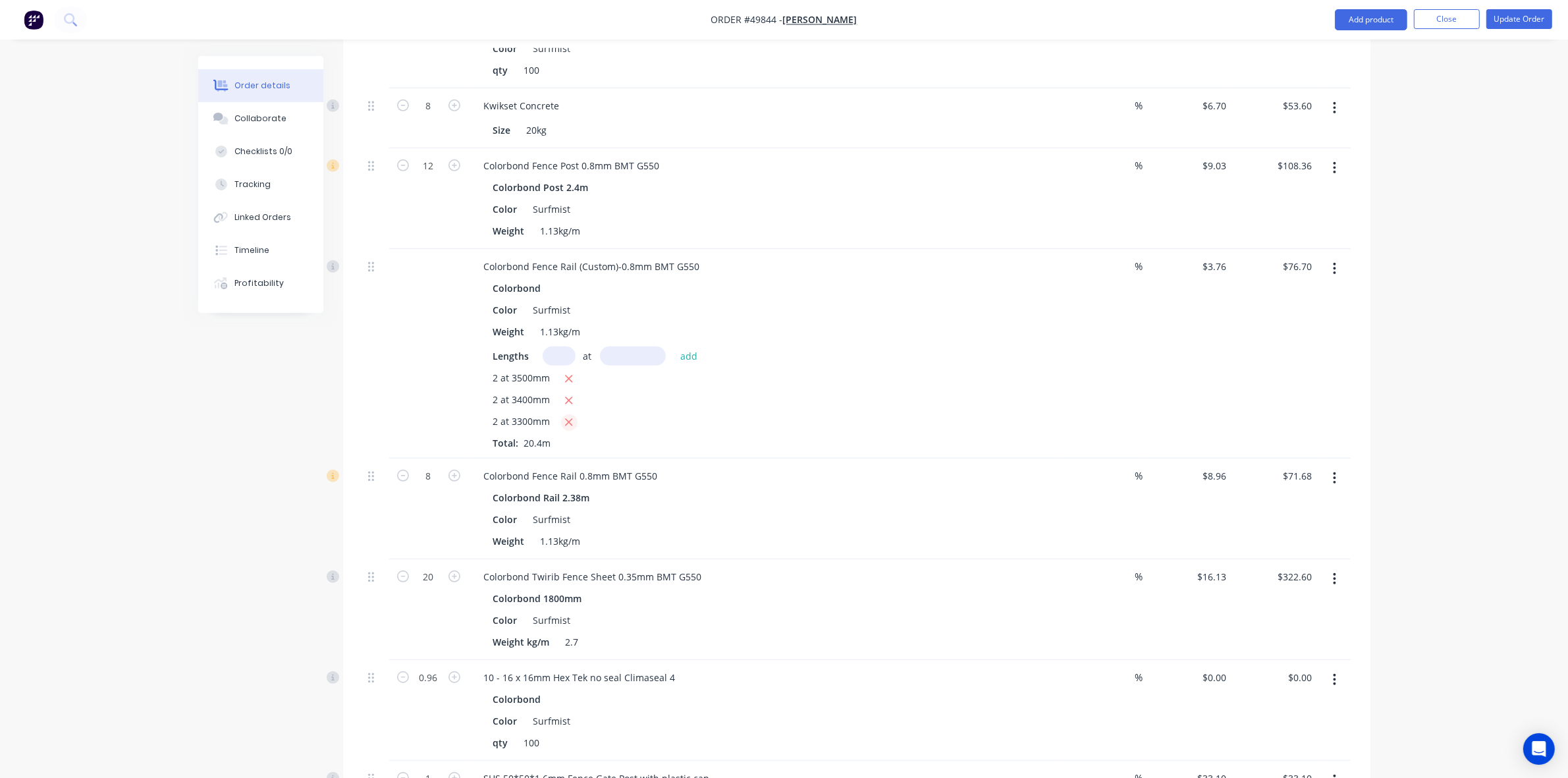
click at [564, 422] on icon "button" at bounding box center [568, 422] width 9 height 12
type input "$51.89"
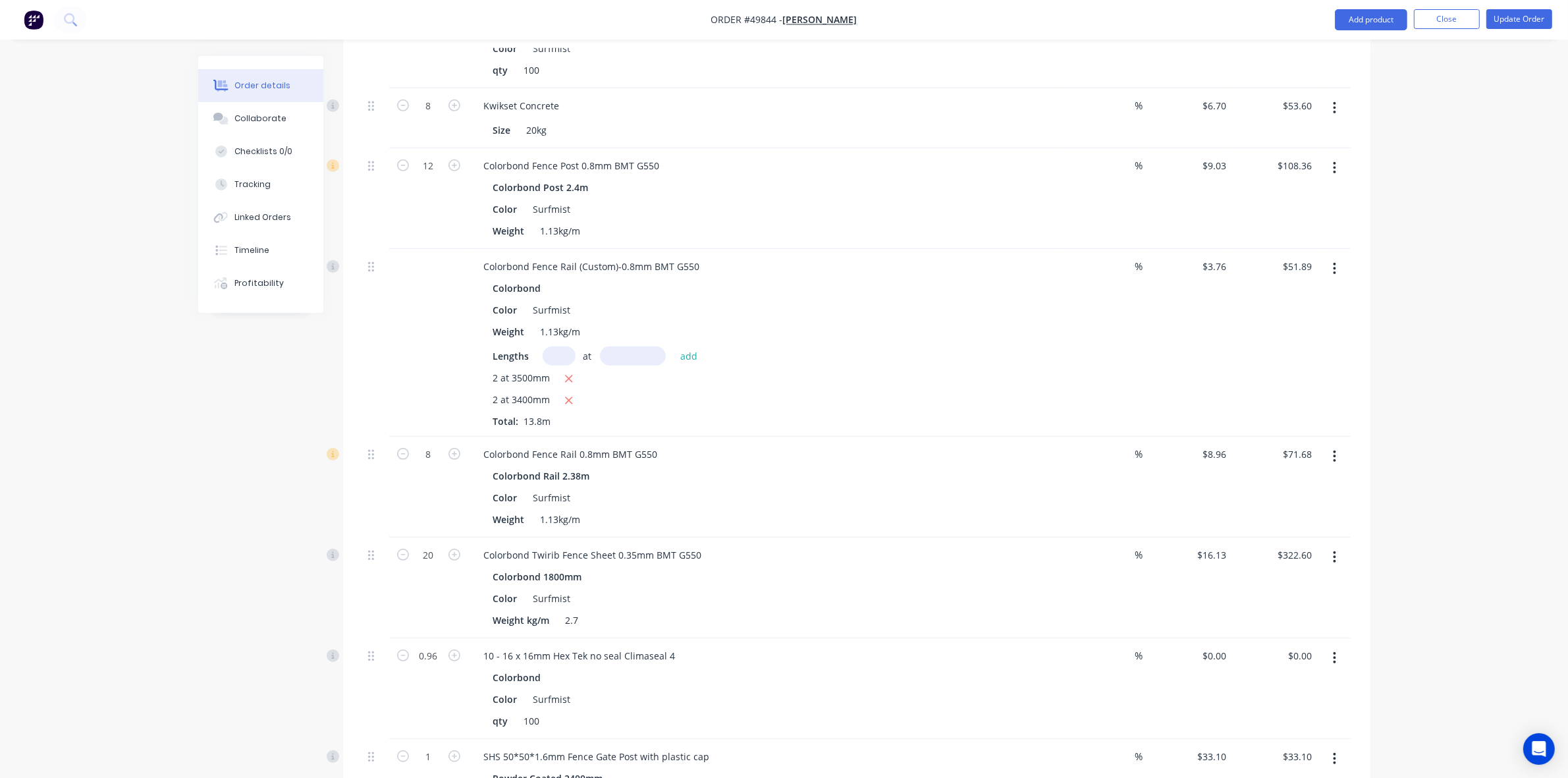
click at [725, 419] on div "2 at 3500mm 2 at 3400mm Total: 13.8m" at bounding box center [765, 399] width 543 height 58
click at [257, 240] on button "Timeline" at bounding box center [261, 250] width 125 height 33
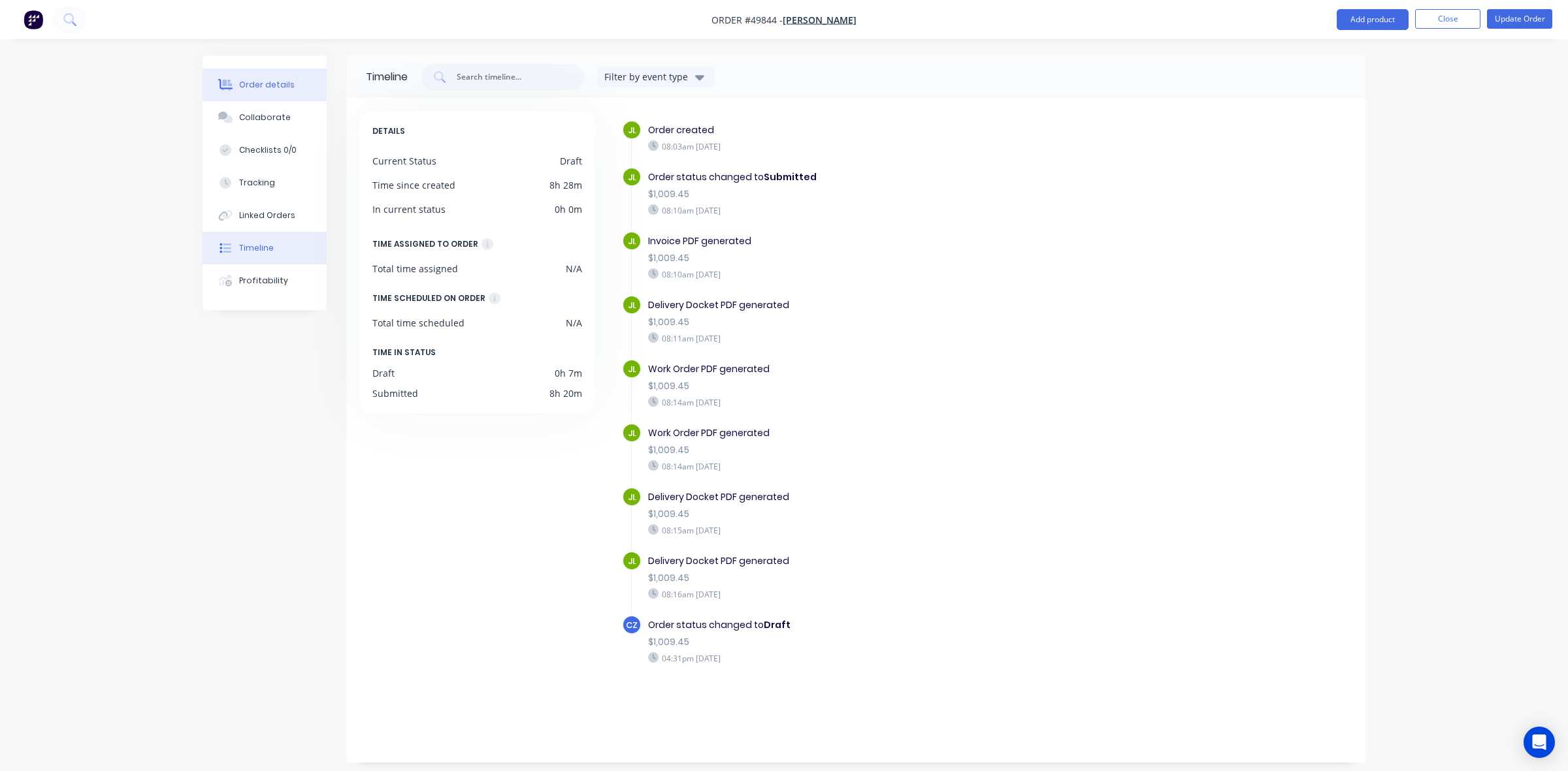
click at [289, 86] on div "Order details" at bounding box center [266, 84] width 55 height 12
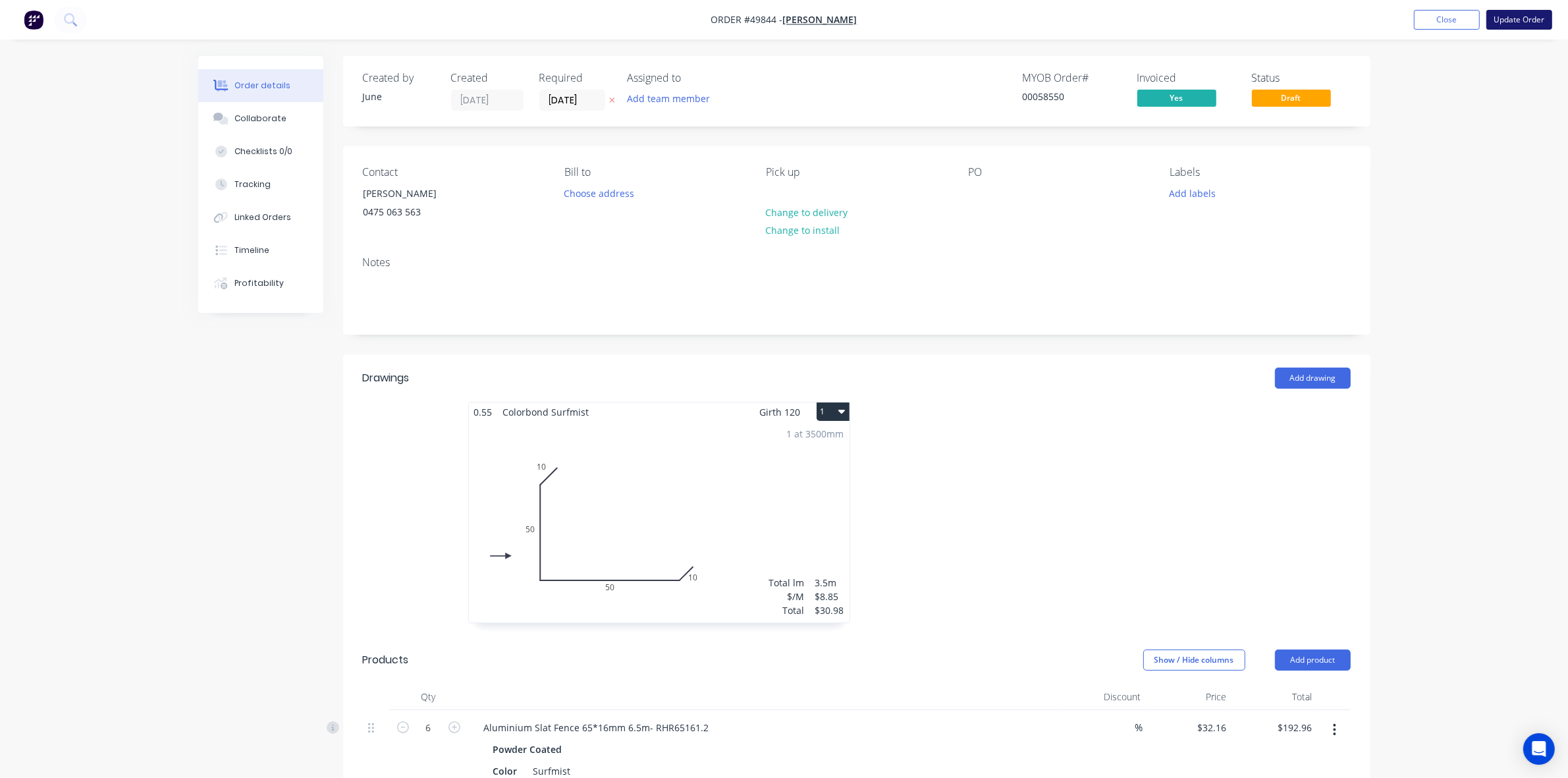
click at [1523, 25] on button "Update Order" at bounding box center [1520, 19] width 66 height 20
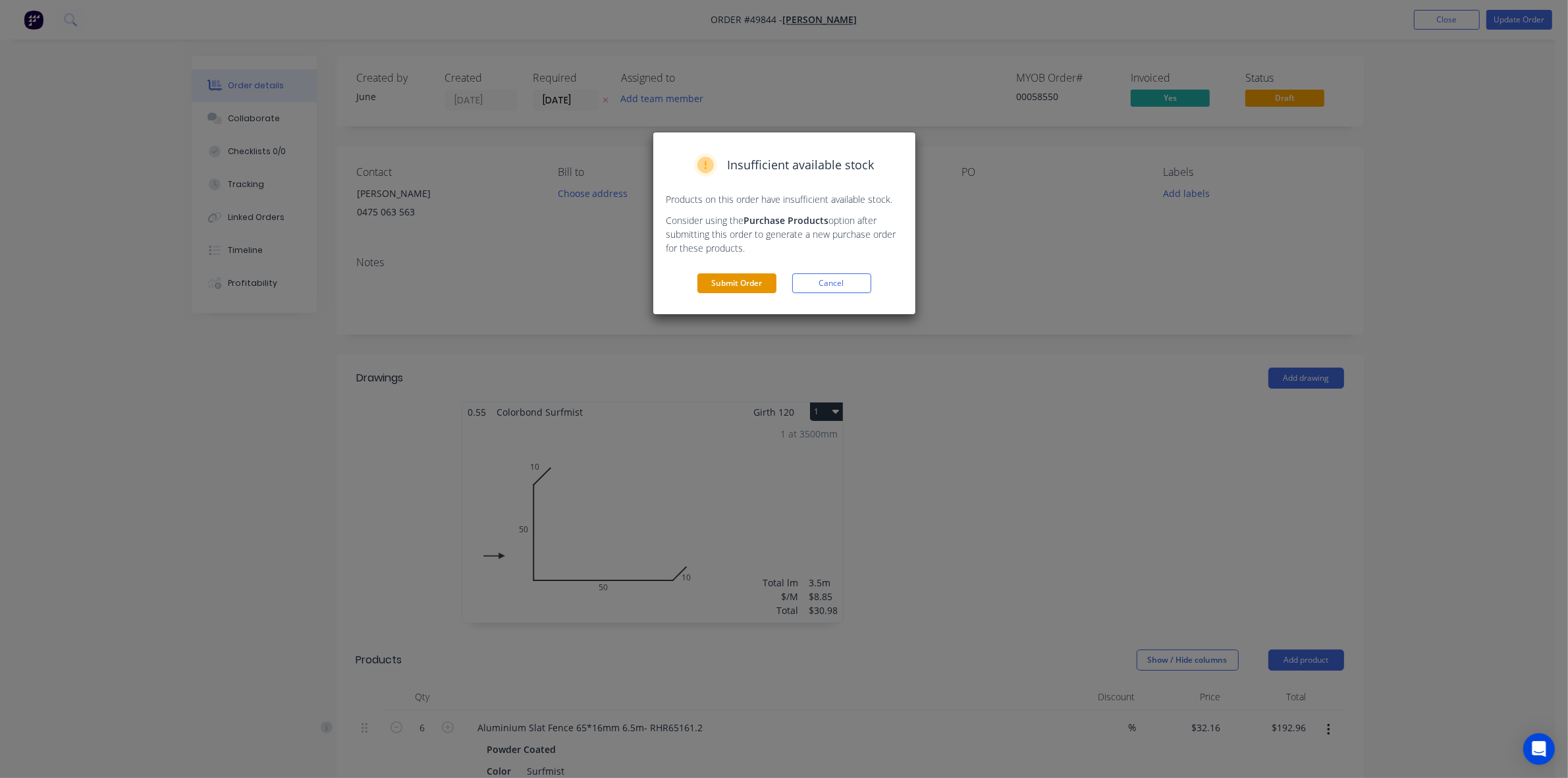
click at [738, 284] on button "Submit Order" at bounding box center [737, 283] width 79 height 20
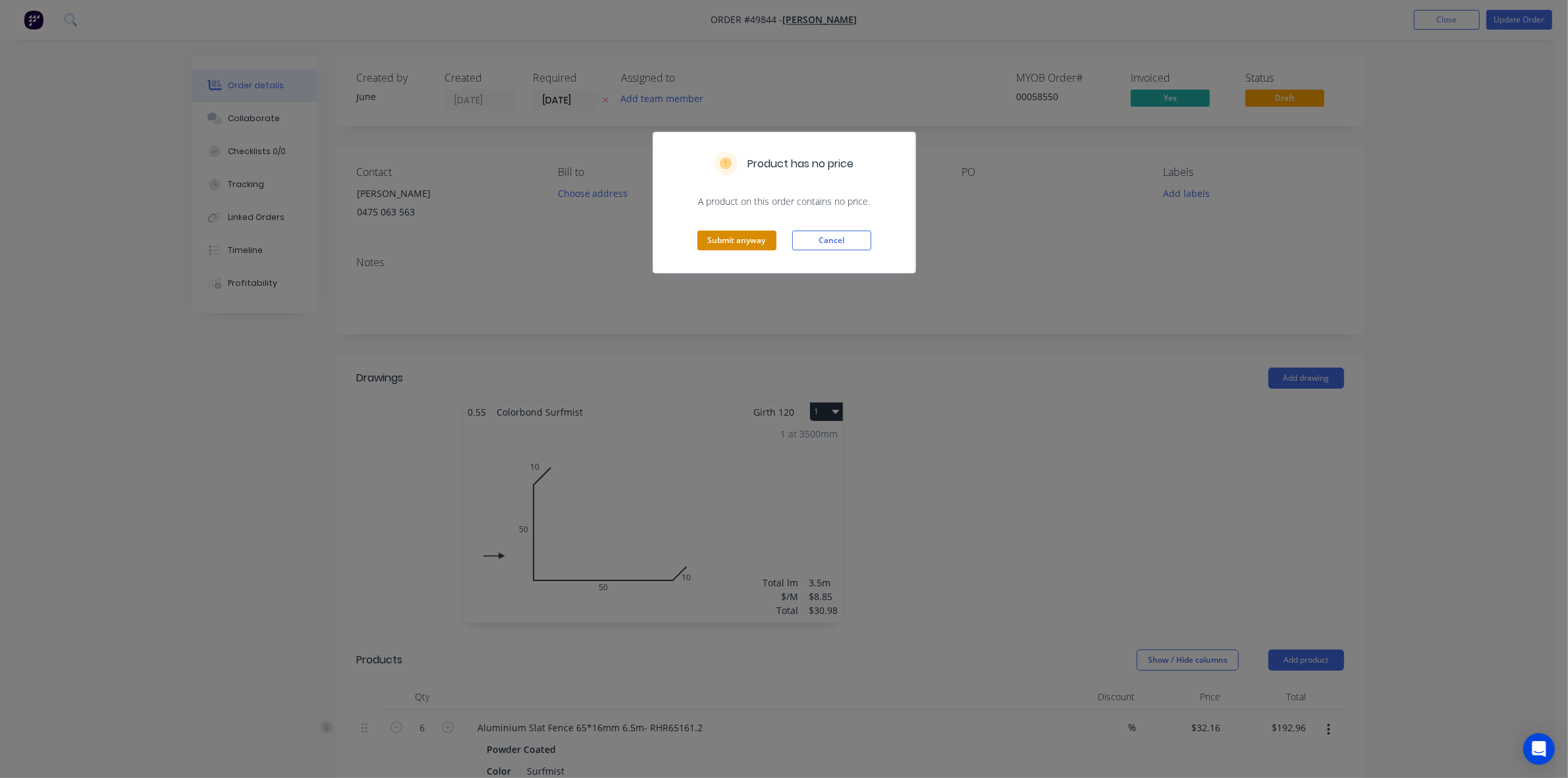
click at [729, 238] on button "Submit anyway" at bounding box center [737, 240] width 79 height 20
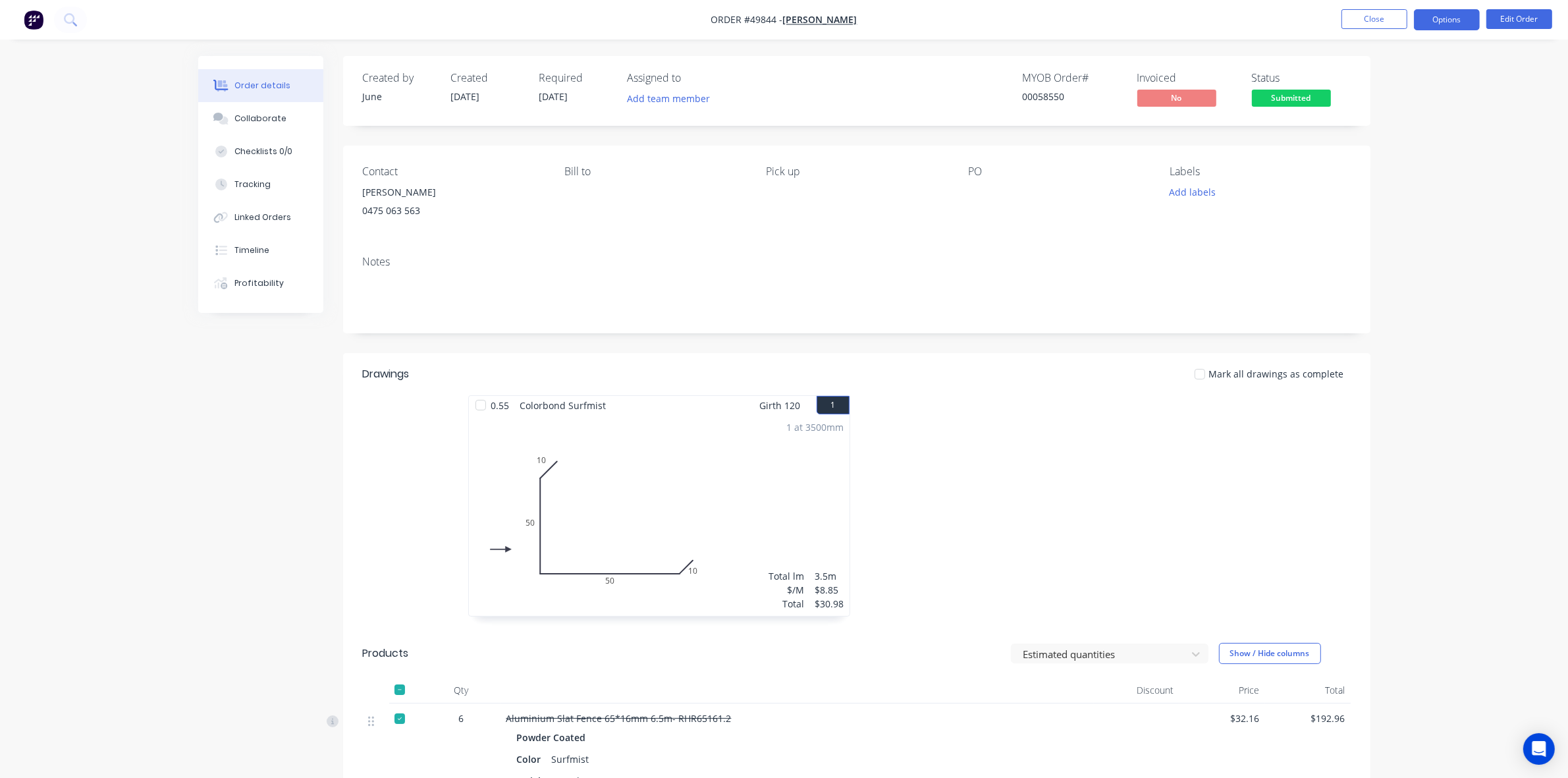
click at [1457, 21] on button "Options" at bounding box center [1447, 20] width 66 height 21
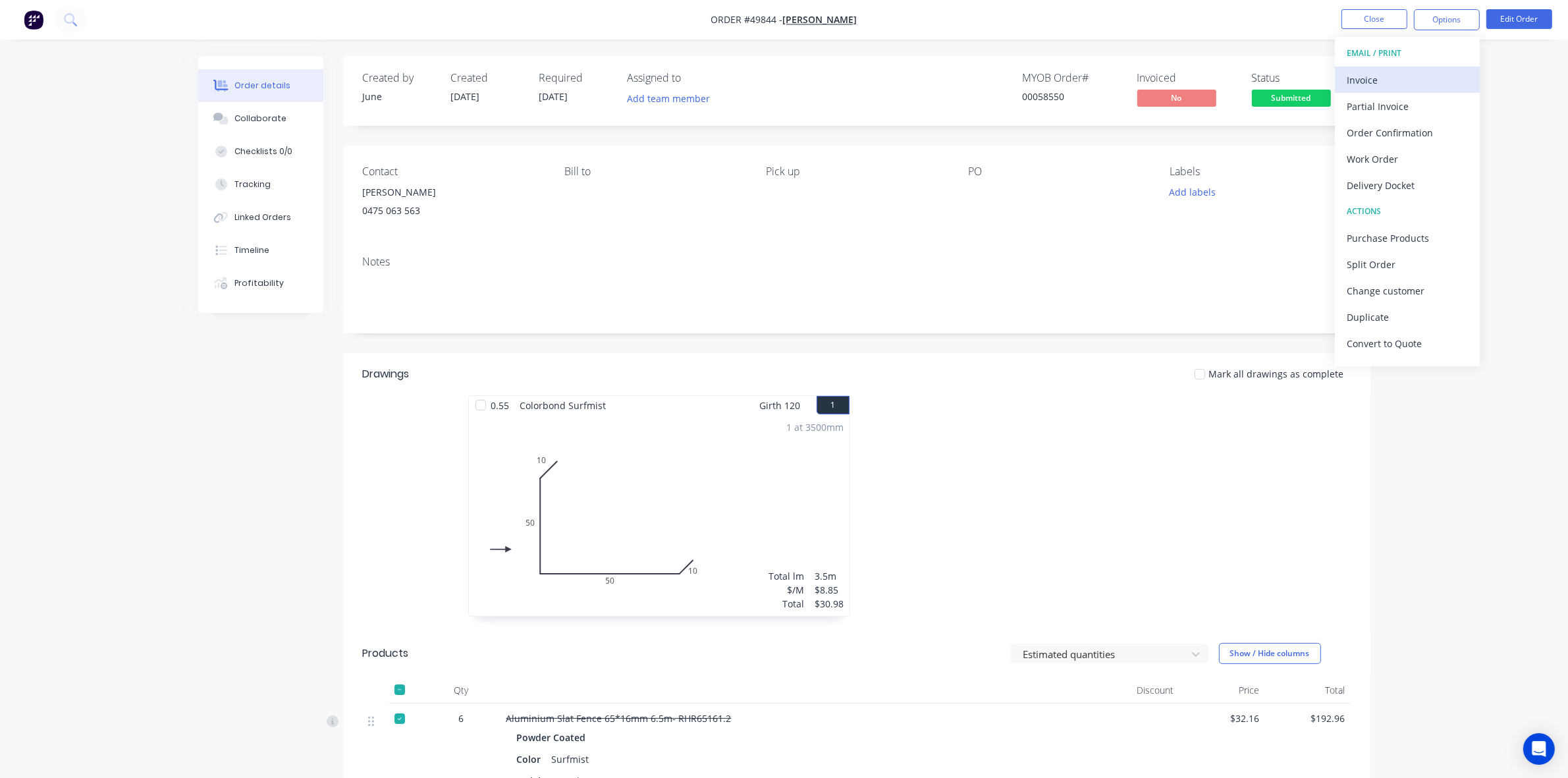
click at [1381, 89] on div "Invoice" at bounding box center [1407, 80] width 121 height 19
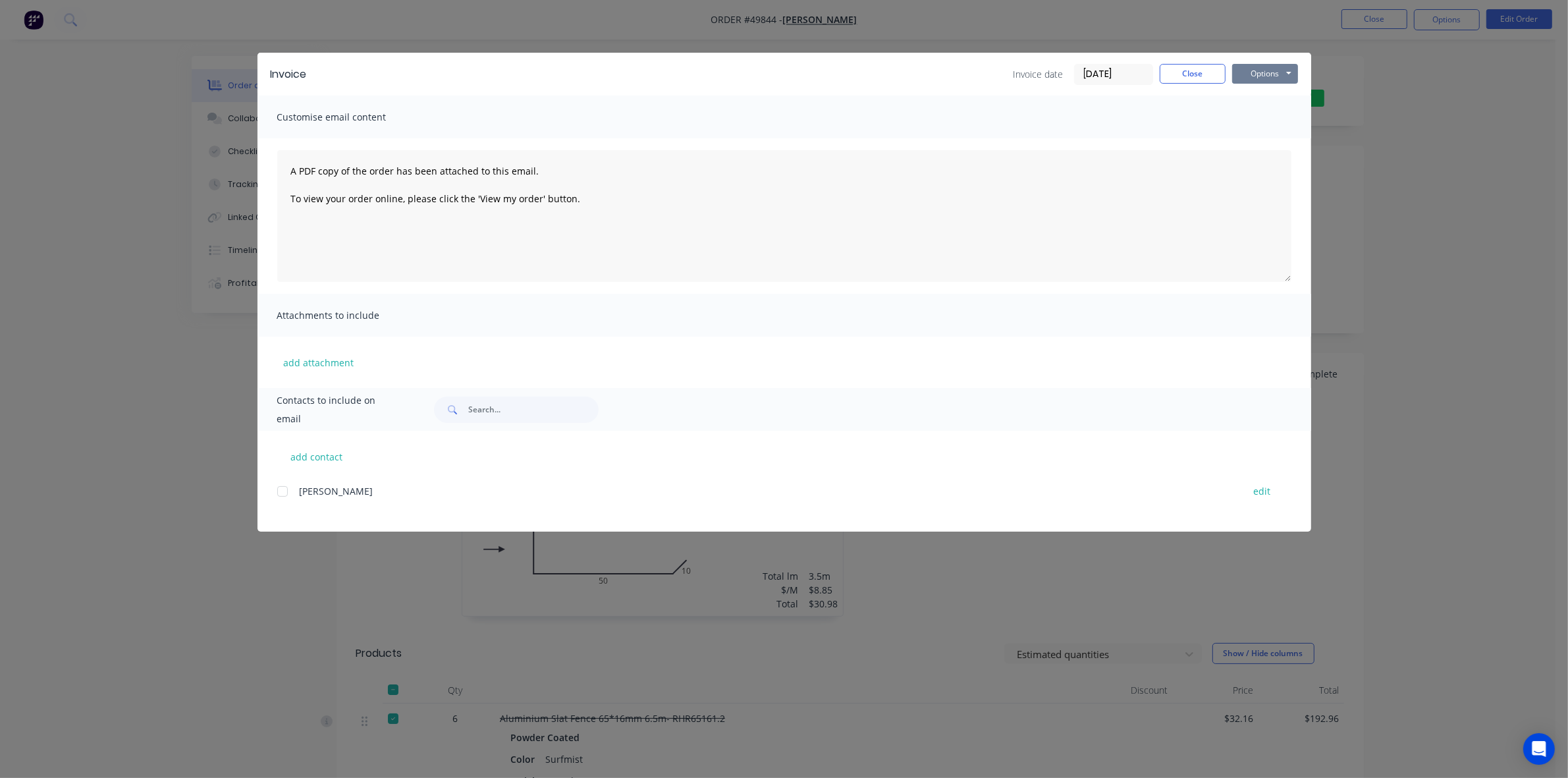
click at [1285, 71] on button "Options" at bounding box center [1266, 74] width 66 height 20
click at [1272, 121] on button "Print" at bounding box center [1274, 119] width 84 height 22
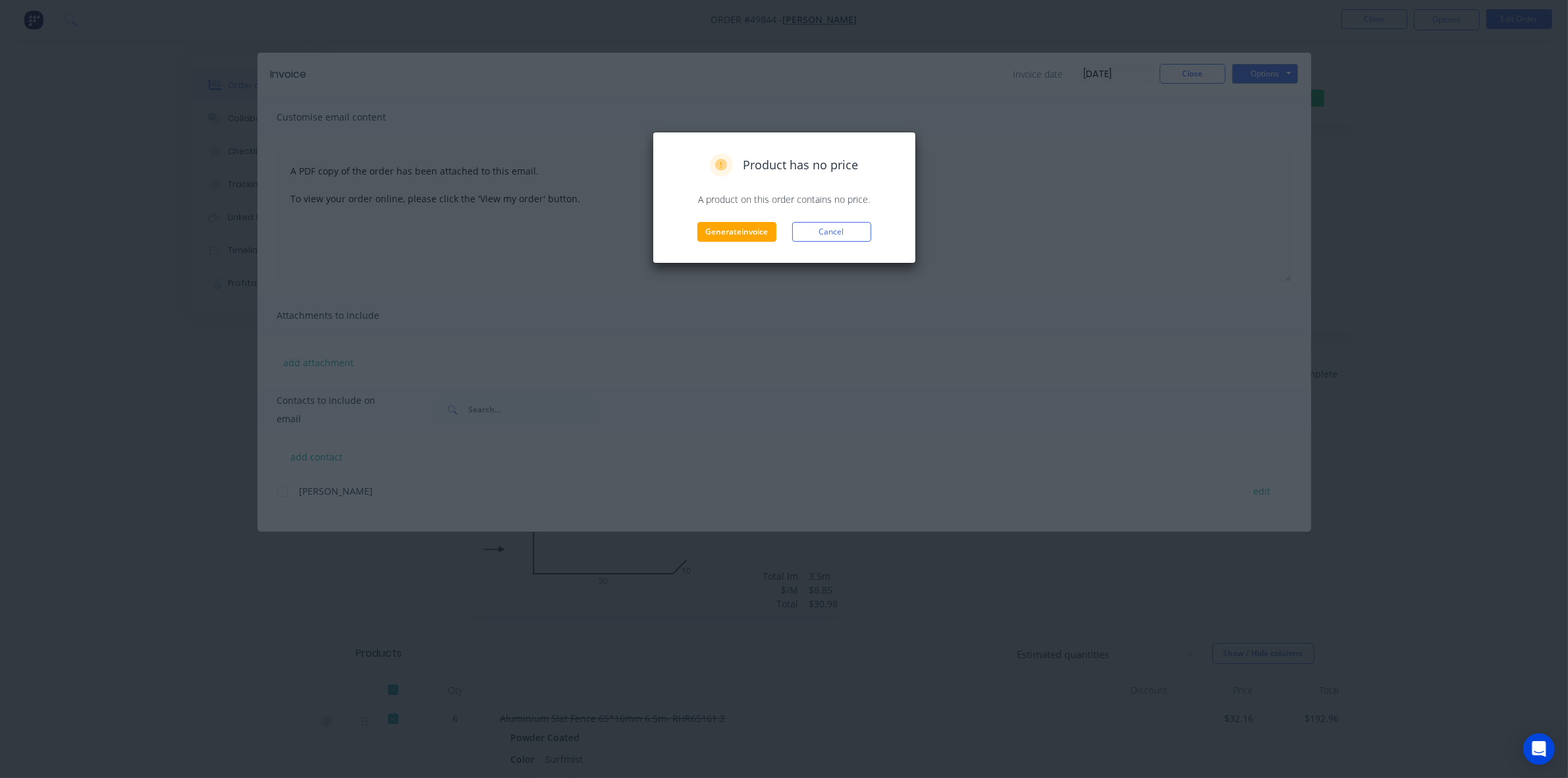
click at [749, 219] on div "Product has no price A product on this order contains no price. Generate invoic…" at bounding box center [784, 197] width 235 height 88
click at [749, 222] on button "Generate invoice" at bounding box center [737, 232] width 79 height 20
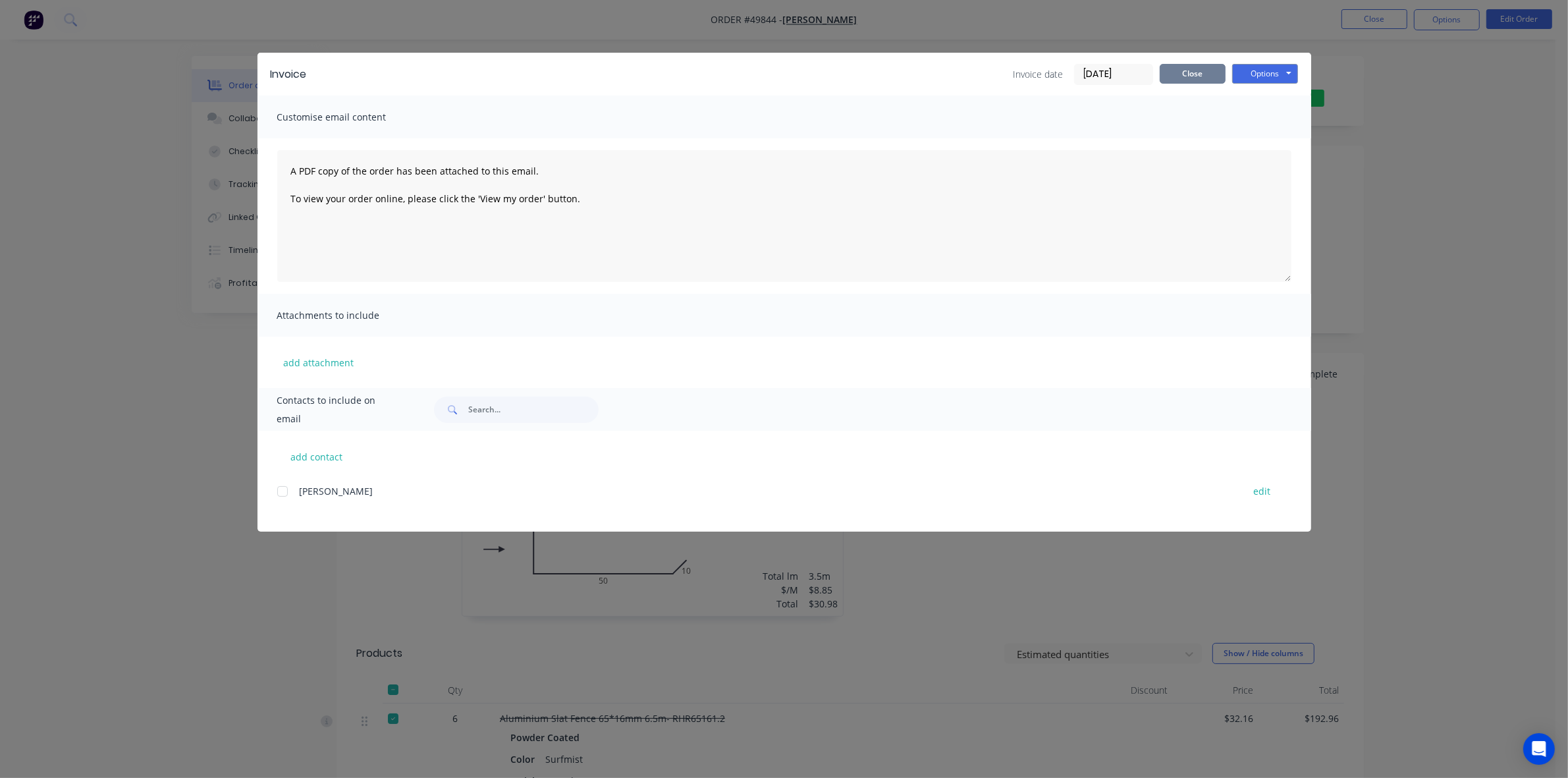
click at [1213, 77] on button "Close" at bounding box center [1193, 74] width 66 height 20
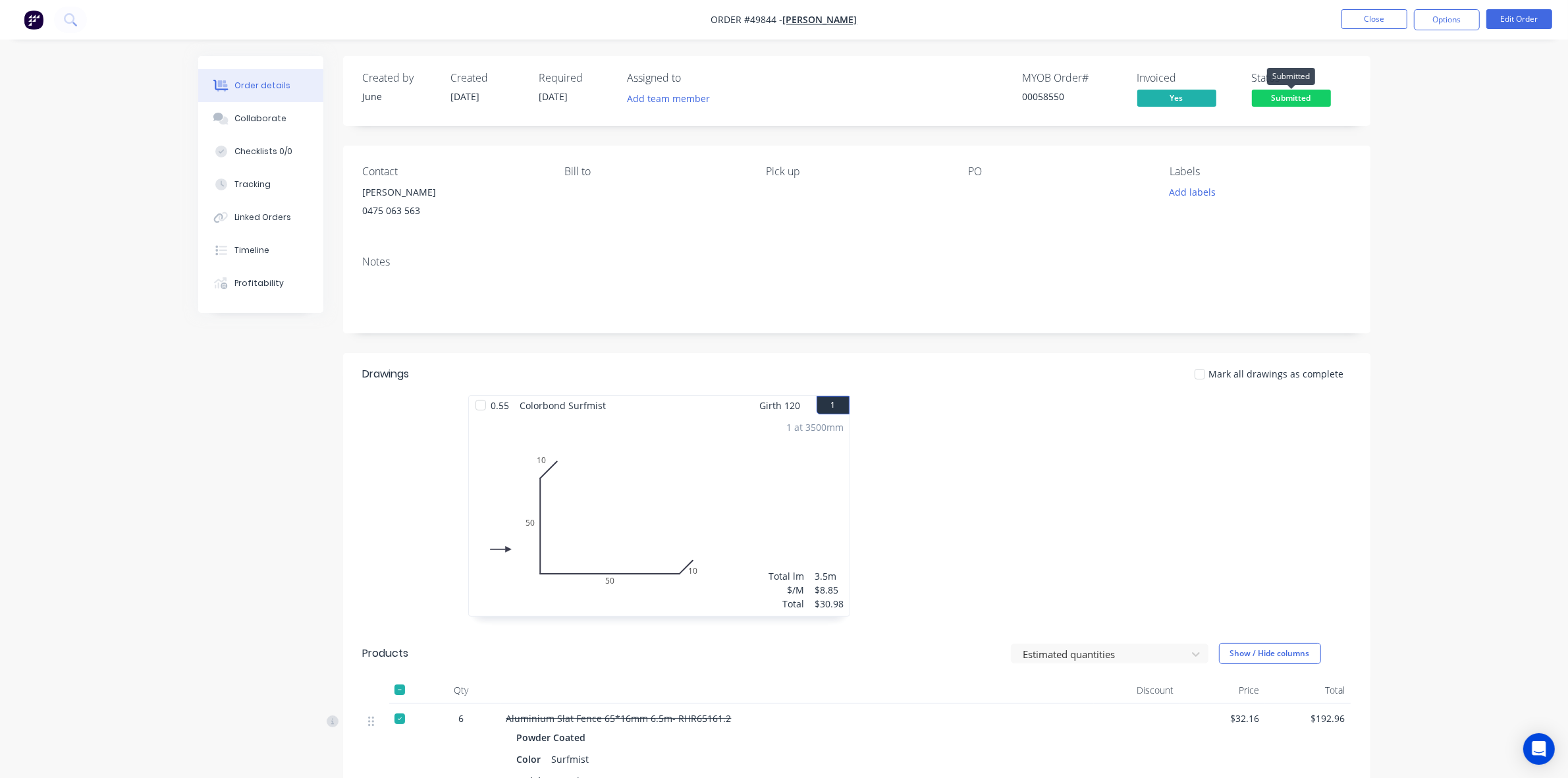
click at [1308, 96] on span "Submitted" at bounding box center [1292, 97] width 79 height 16
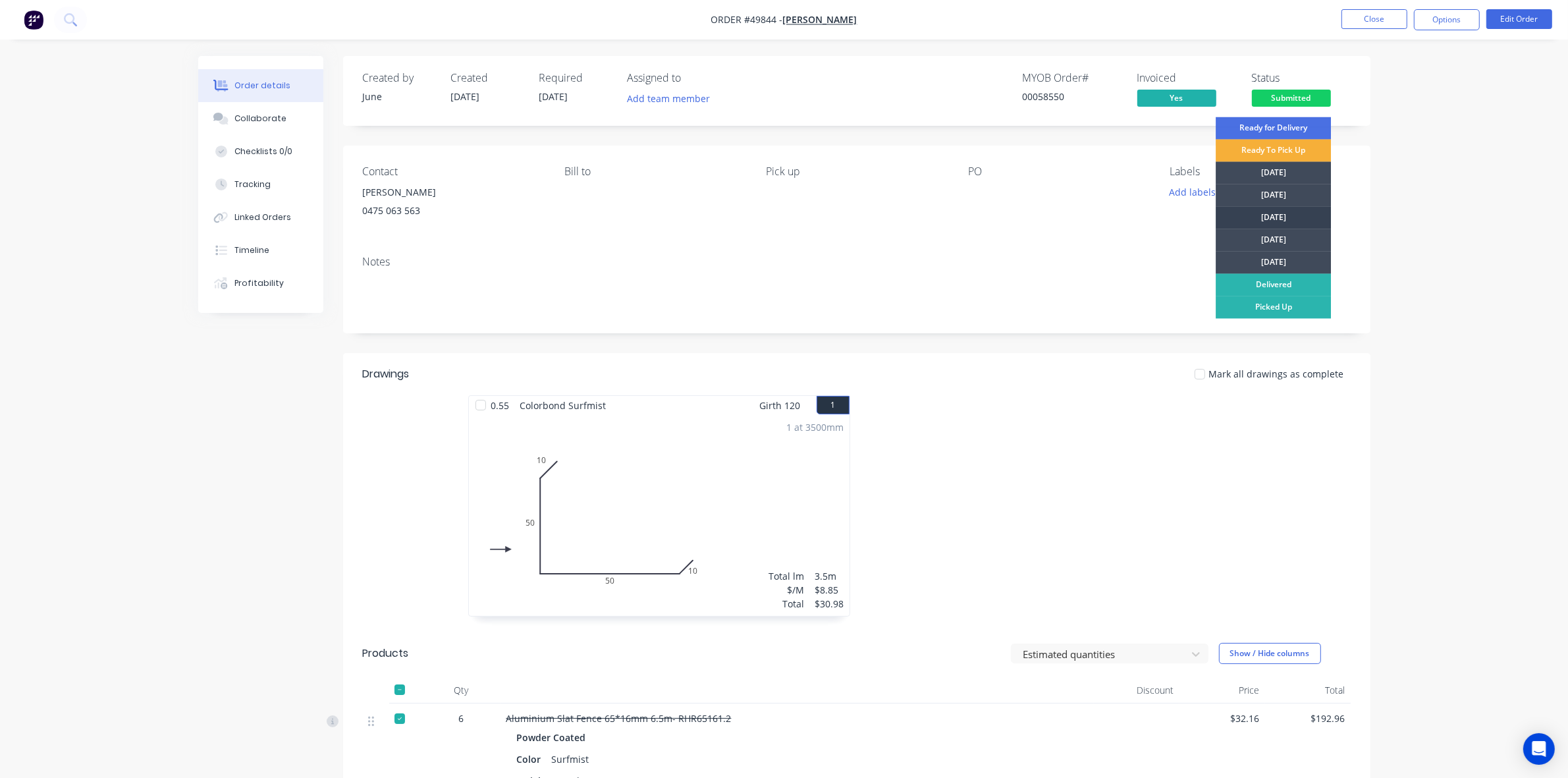
click at [1249, 223] on div "Wednesday" at bounding box center [1273, 218] width 115 height 23
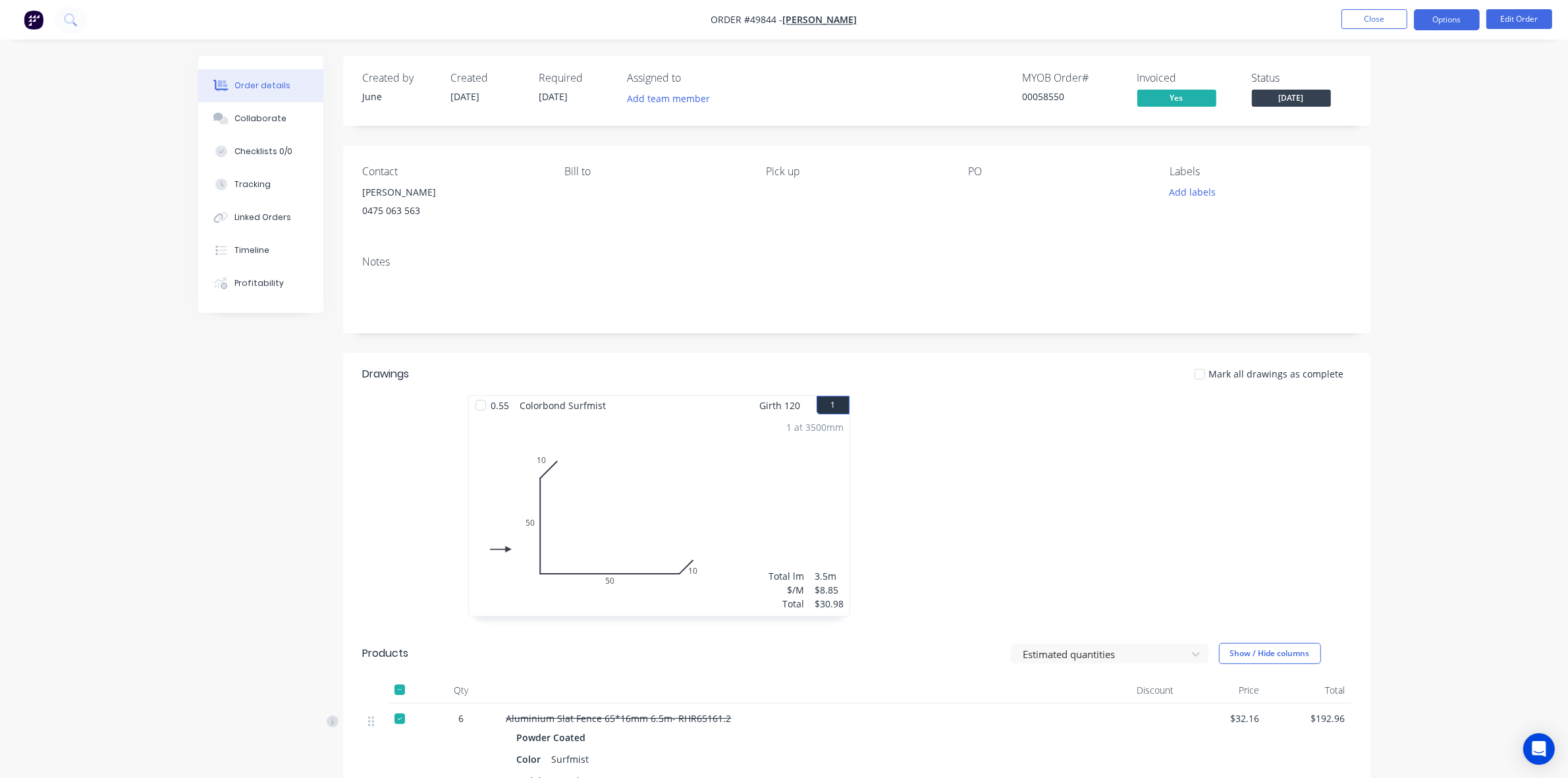
click at [1442, 16] on button "Options" at bounding box center [1447, 20] width 66 height 21
click at [1386, 153] on div "Work Order" at bounding box center [1407, 159] width 121 height 19
click at [1386, 153] on div "Custom" at bounding box center [1407, 159] width 121 height 19
click at [1385, 143] on button "Without pricing" at bounding box center [1407, 132] width 145 height 26
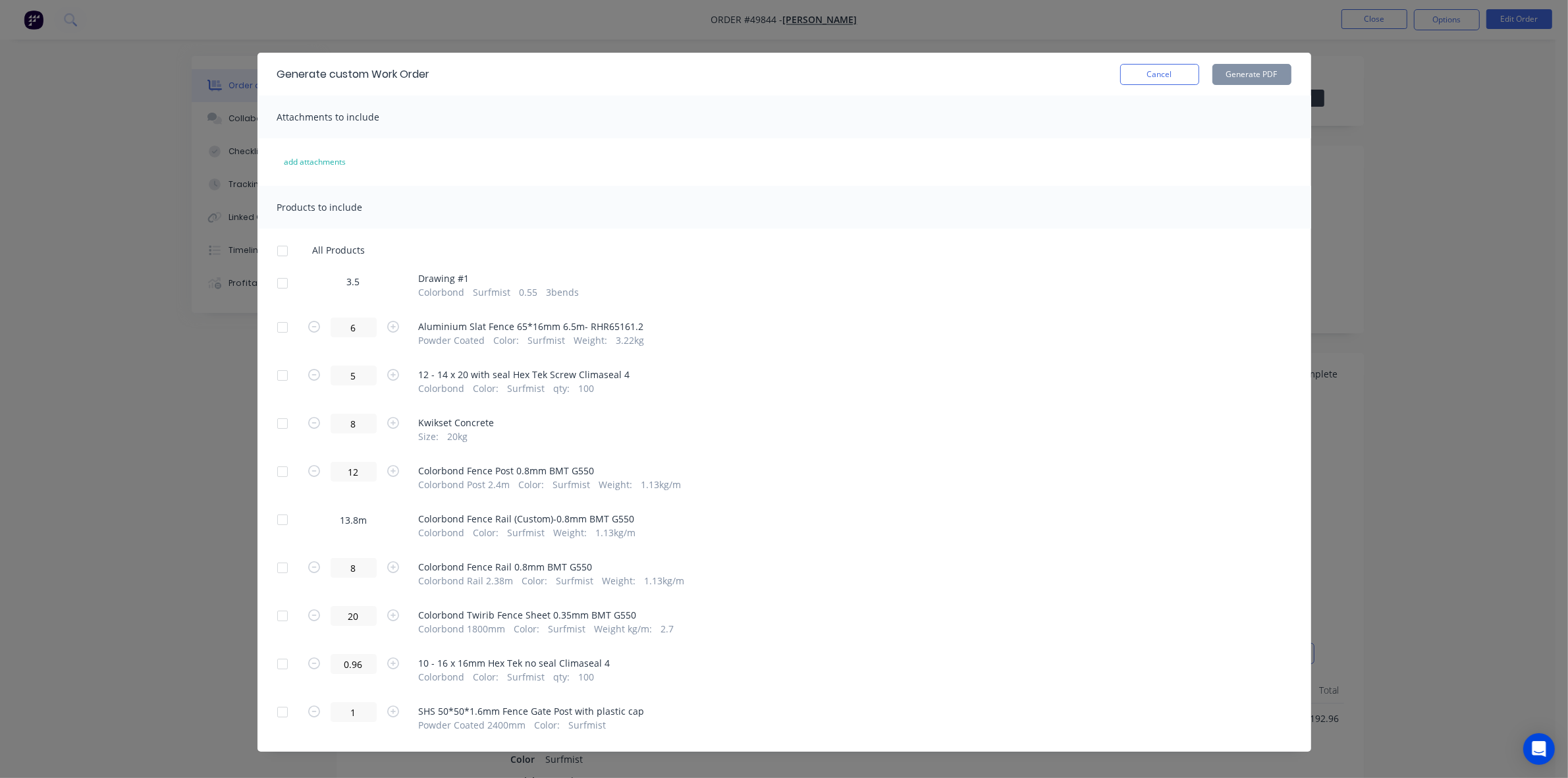
click at [277, 516] on div at bounding box center [283, 520] width 26 height 26
drag, startPoint x: 274, startPoint y: 475, endPoint x: 267, endPoint y: 509, distance: 34.7
click at [273, 481] on div at bounding box center [283, 472] width 26 height 26
click at [275, 564] on div at bounding box center [283, 568] width 26 height 26
click at [1264, 73] on button "Generate PDF" at bounding box center [1252, 75] width 79 height 21
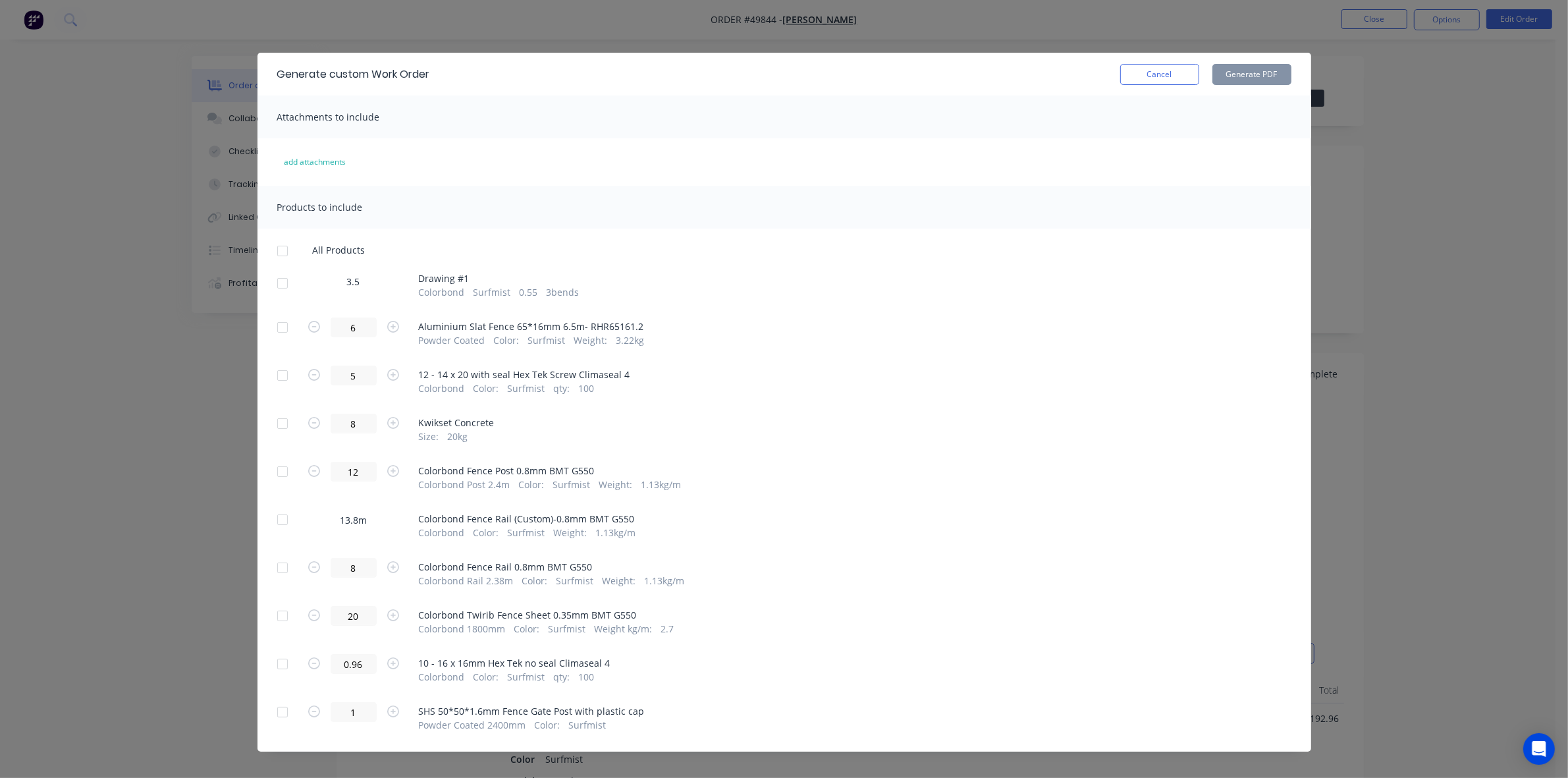
click at [282, 525] on div at bounding box center [283, 520] width 26 height 26
click at [1266, 61] on div "Generate custom Work Order Cancel Generate PDF" at bounding box center [784, 74] width 1054 height 43
click at [1266, 69] on button "Generate PDF" at bounding box center [1252, 75] width 79 height 21
drag, startPoint x: 1162, startPoint y: 73, endPoint x: 1151, endPoint y: 62, distance: 15.6
click at [1162, 71] on button "Cancel" at bounding box center [1160, 75] width 79 height 21
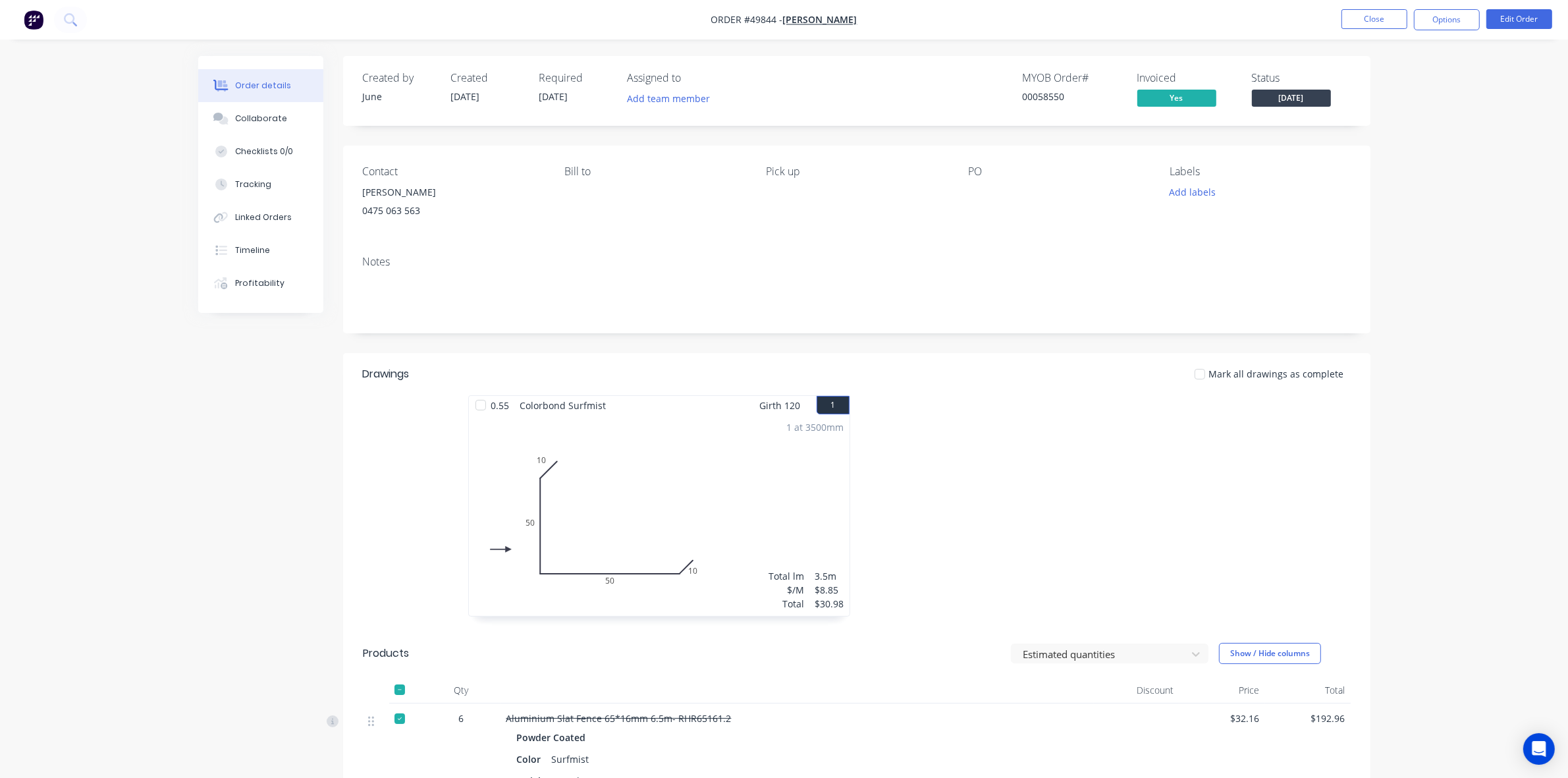
click at [1256, 431] on div "0.55 Colorbond Surfmist Girth 120 1 0 10 50 50 10 0 10 50 50 10 1 at 3500mm Tot…" at bounding box center [856, 512] width 1027 height 234
click at [1118, 444] on div at bounding box center [1055, 512] width 395 height 234
click at [1184, 190] on button "Add labels" at bounding box center [1193, 192] width 60 height 18
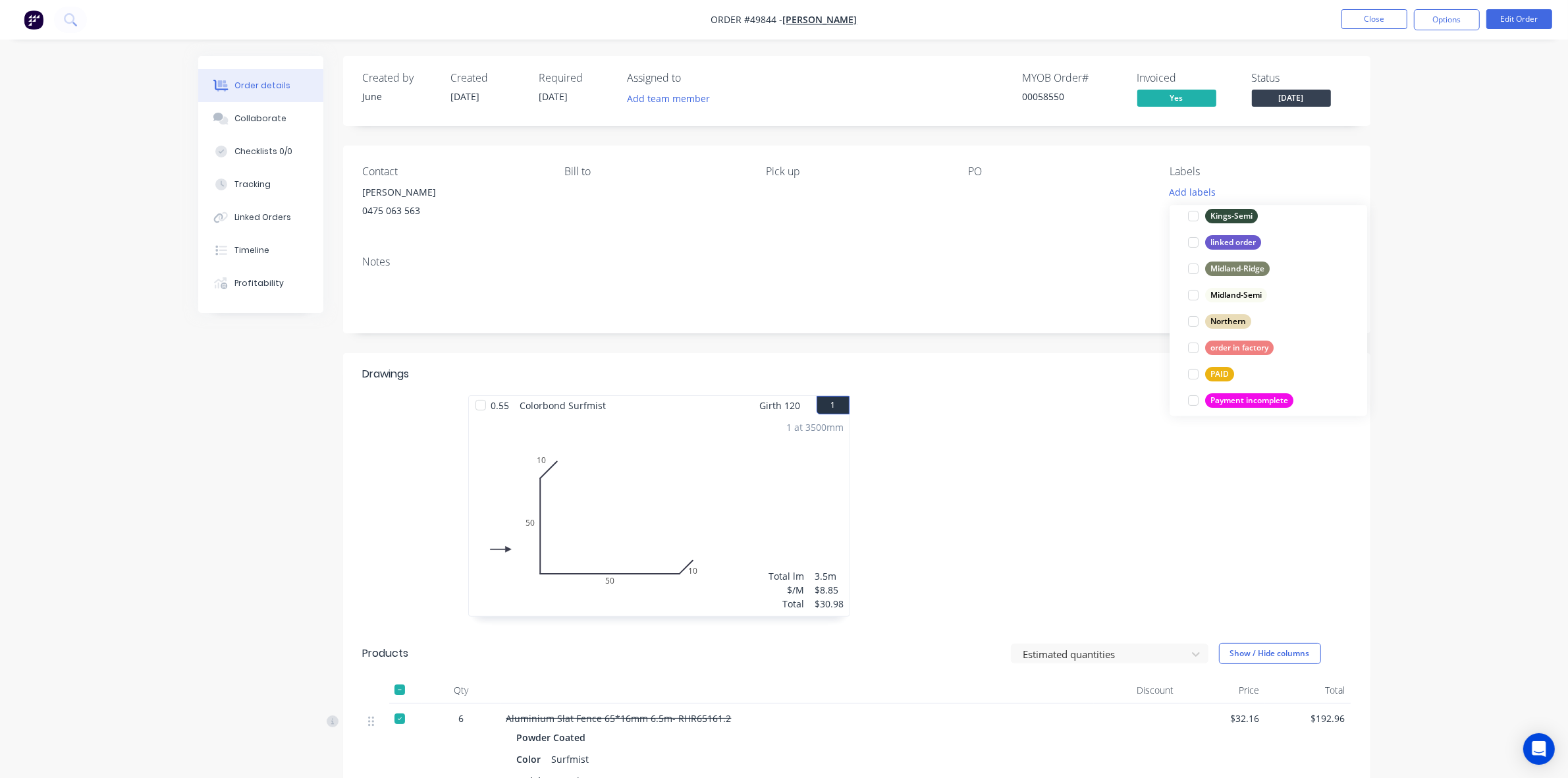
scroll to position [329, 0]
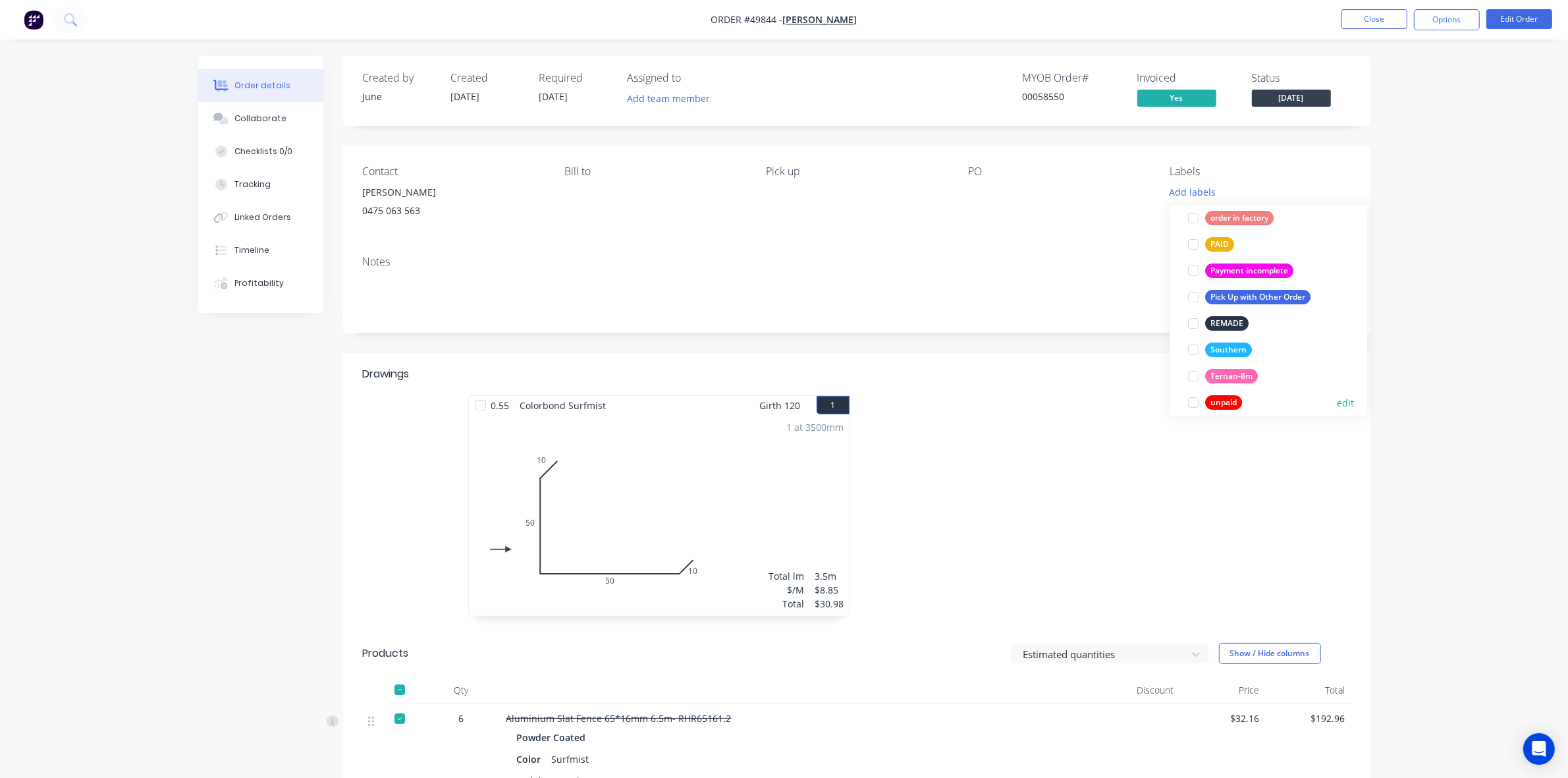
click at [1194, 402] on div at bounding box center [1194, 403] width 26 height 26
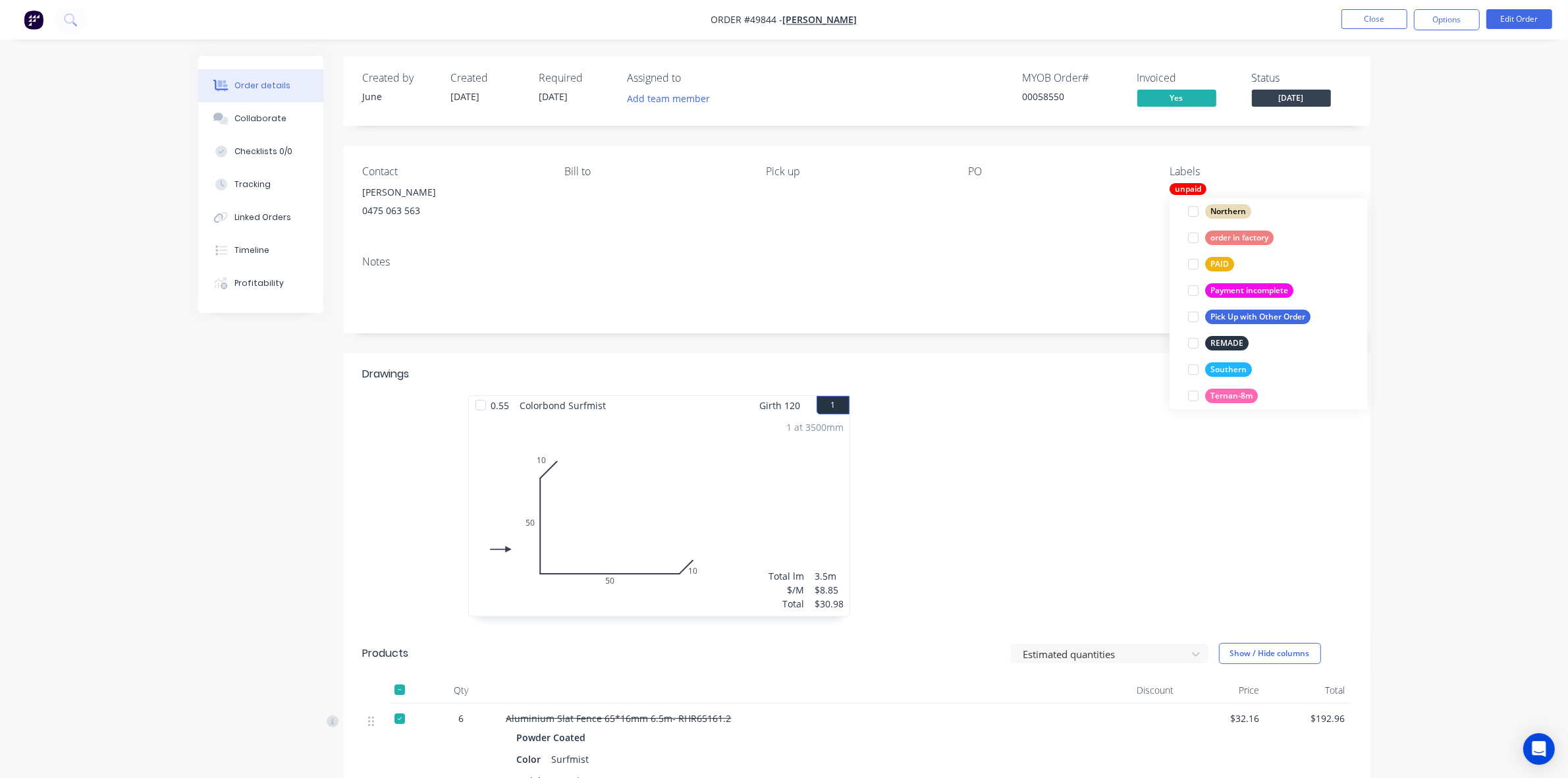
scroll to position [0, 0]
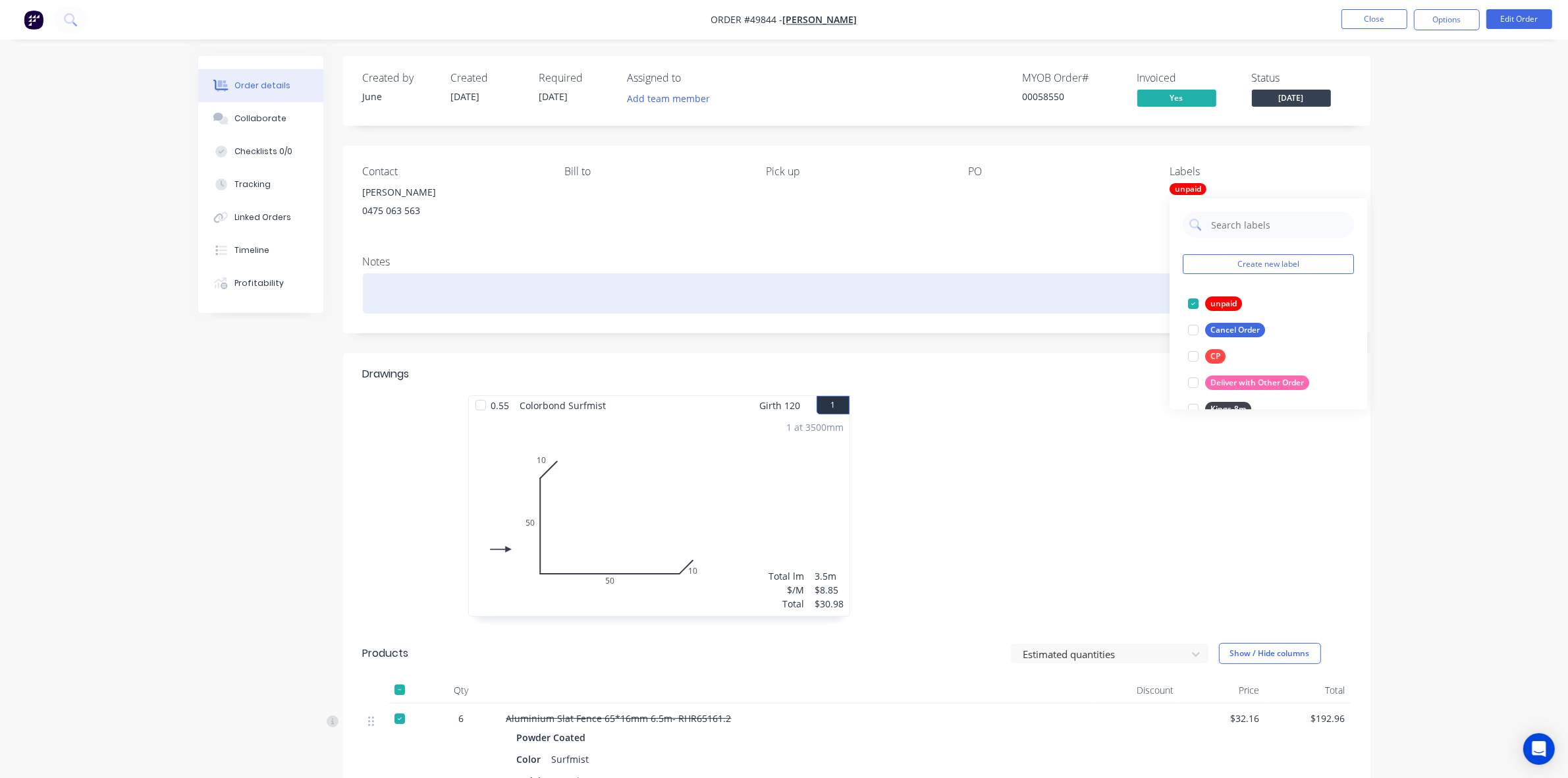
click at [783, 279] on div at bounding box center [856, 293] width 988 height 41
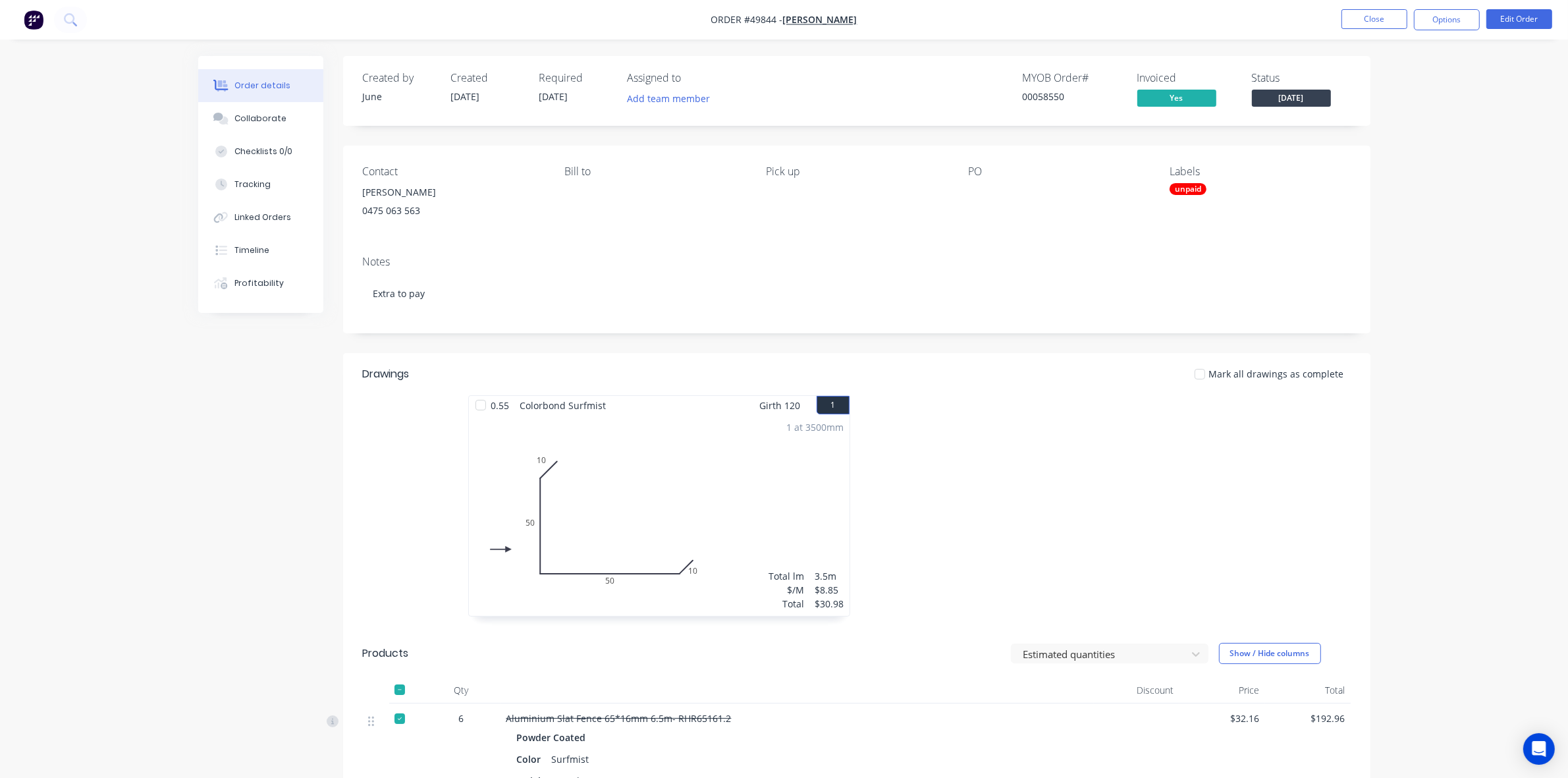
click at [857, 227] on div "Contact Jun Chen 0475 063 563 Bill to Pick up PO Labels unpaid" at bounding box center [856, 195] width 1027 height 99
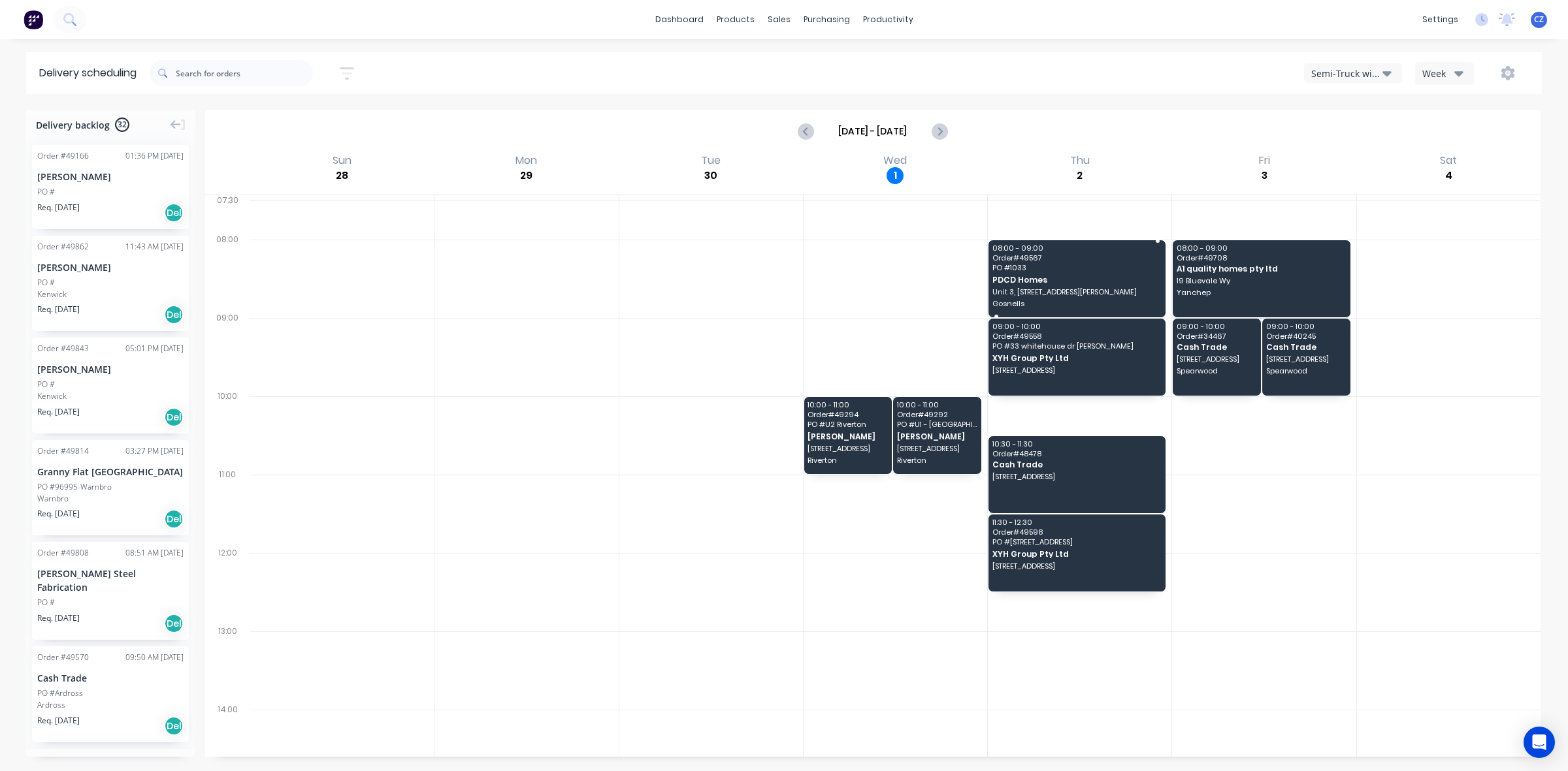
click at [1072, 258] on span "Order # 49567" at bounding box center [1076, 258] width 168 height 7
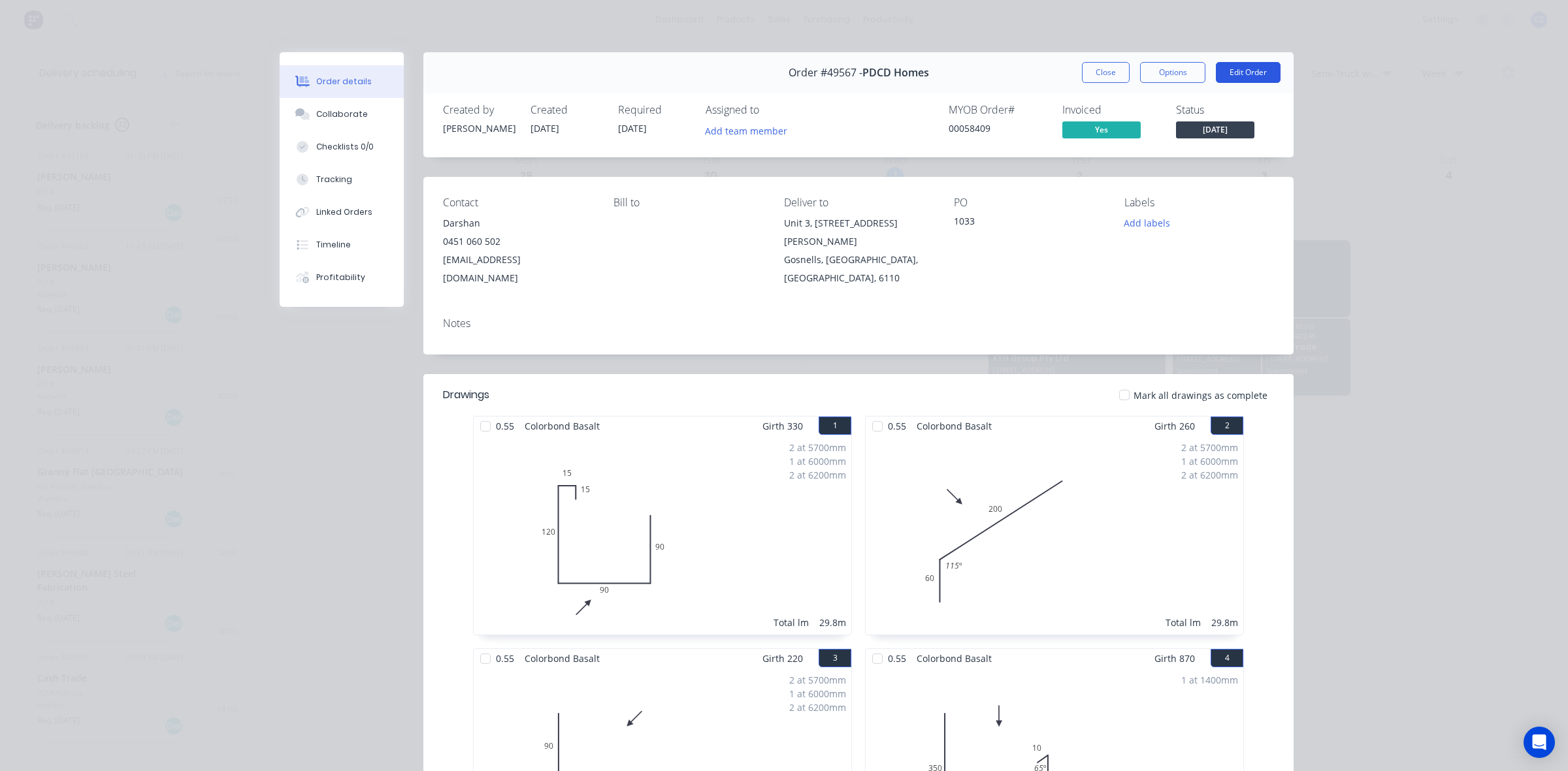
click at [1242, 66] on button "Edit Order" at bounding box center [1247, 72] width 65 height 21
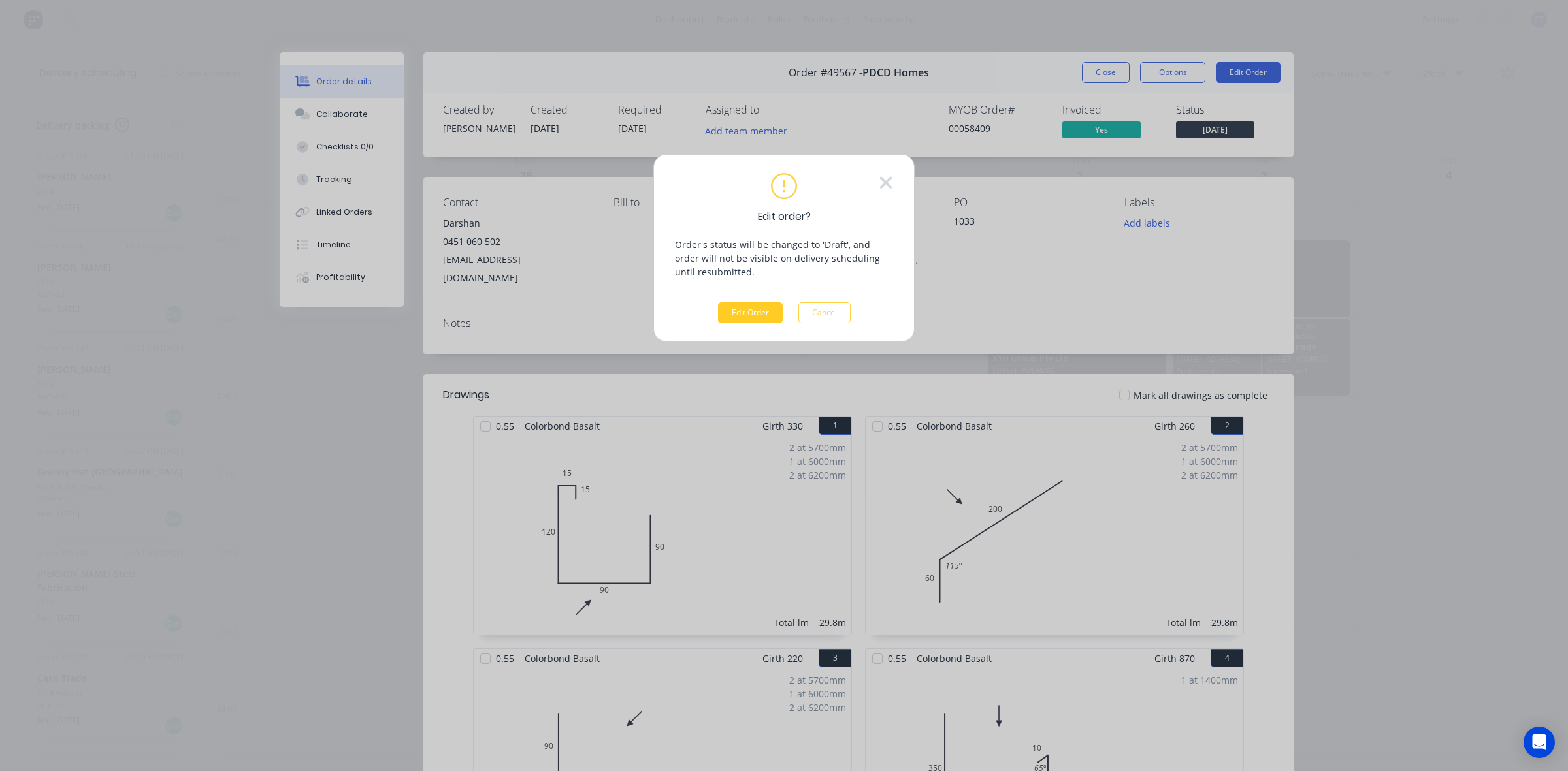
click at [751, 307] on button "Edit Order" at bounding box center [750, 313] width 65 height 21
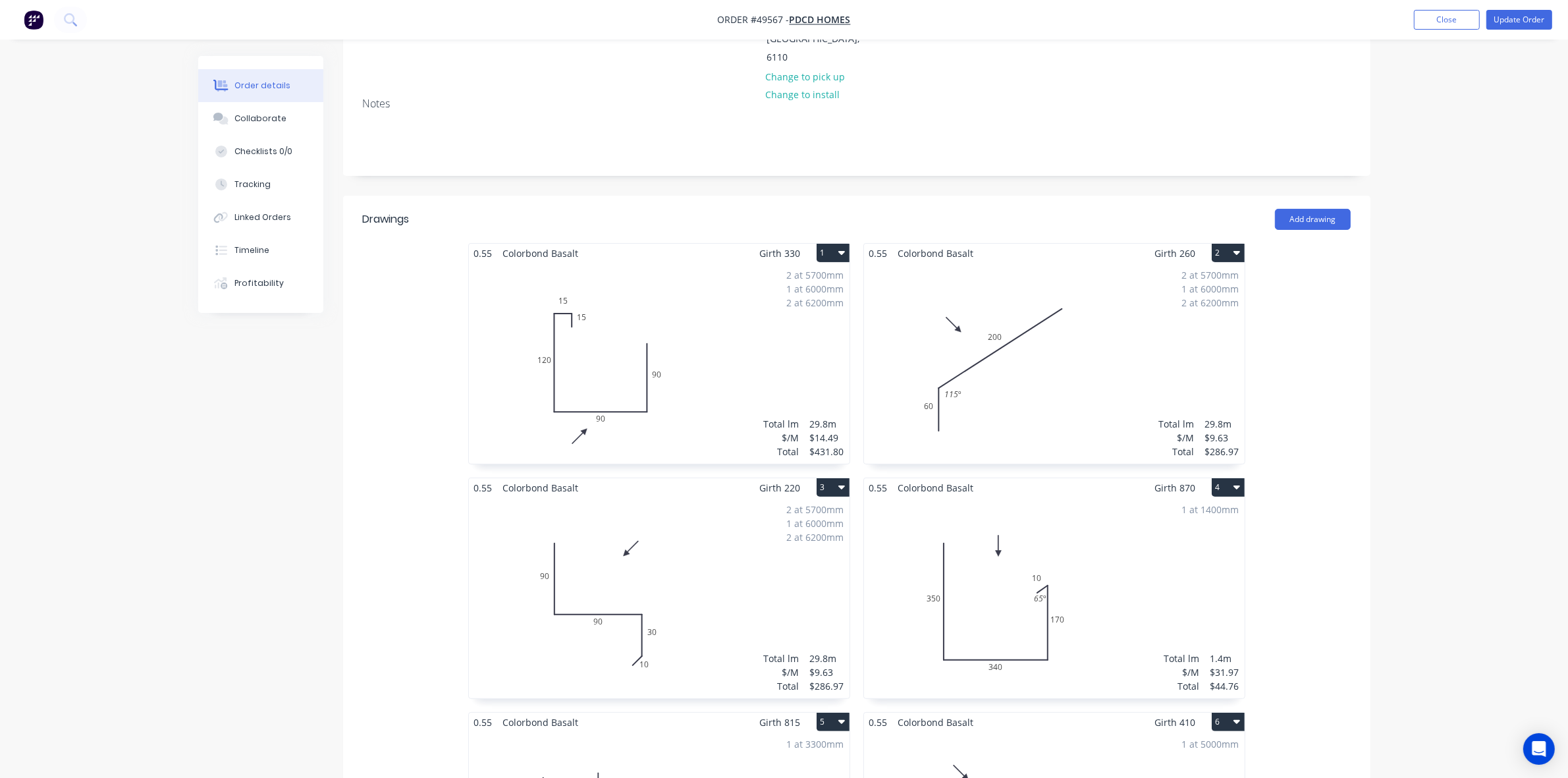
scroll to position [659, 0]
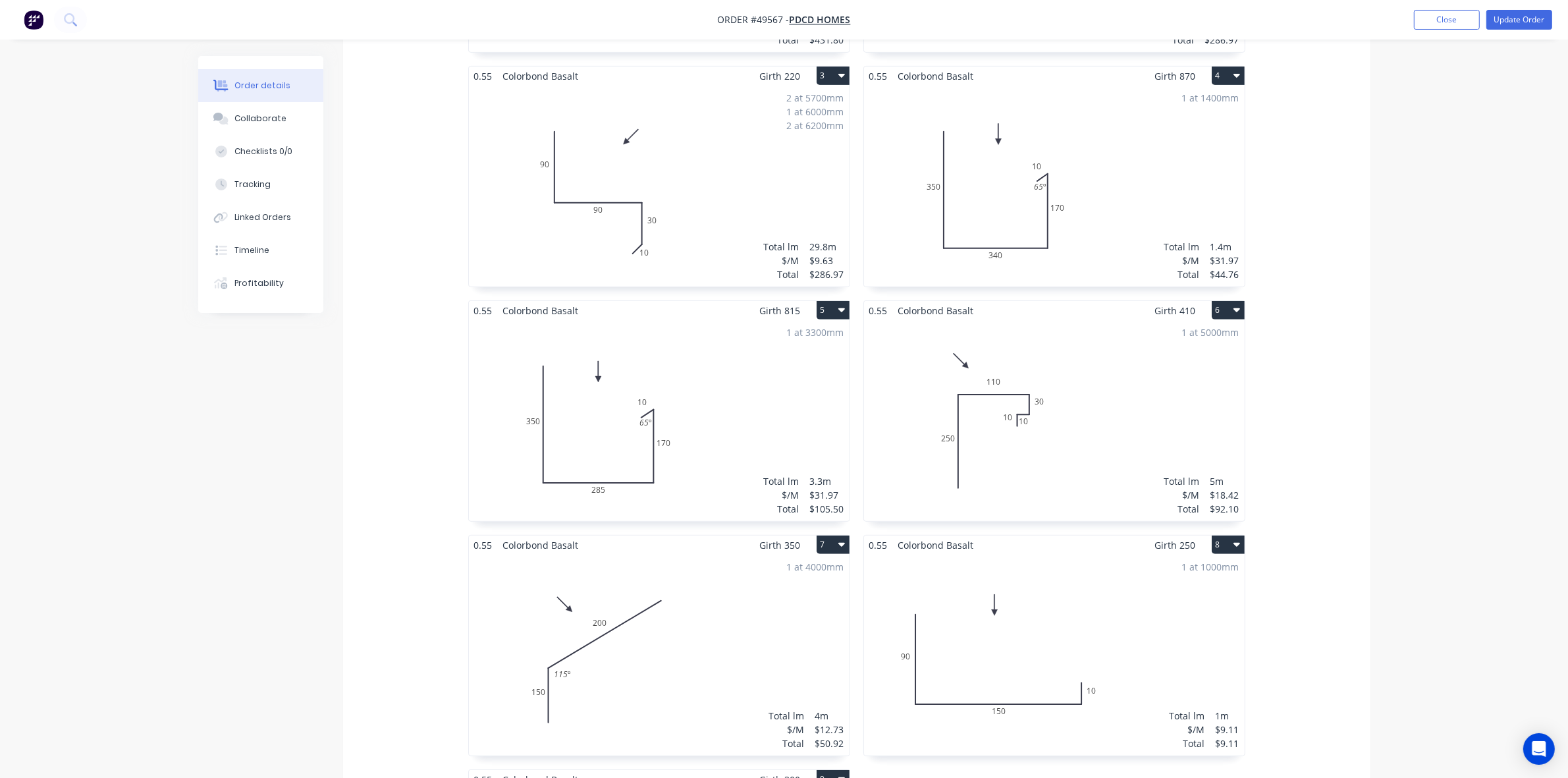
click at [1183, 368] on div "1 at 5000mm Total lm $/M Total 5m $18.42 $92.10" at bounding box center [1054, 421] width 381 height 201
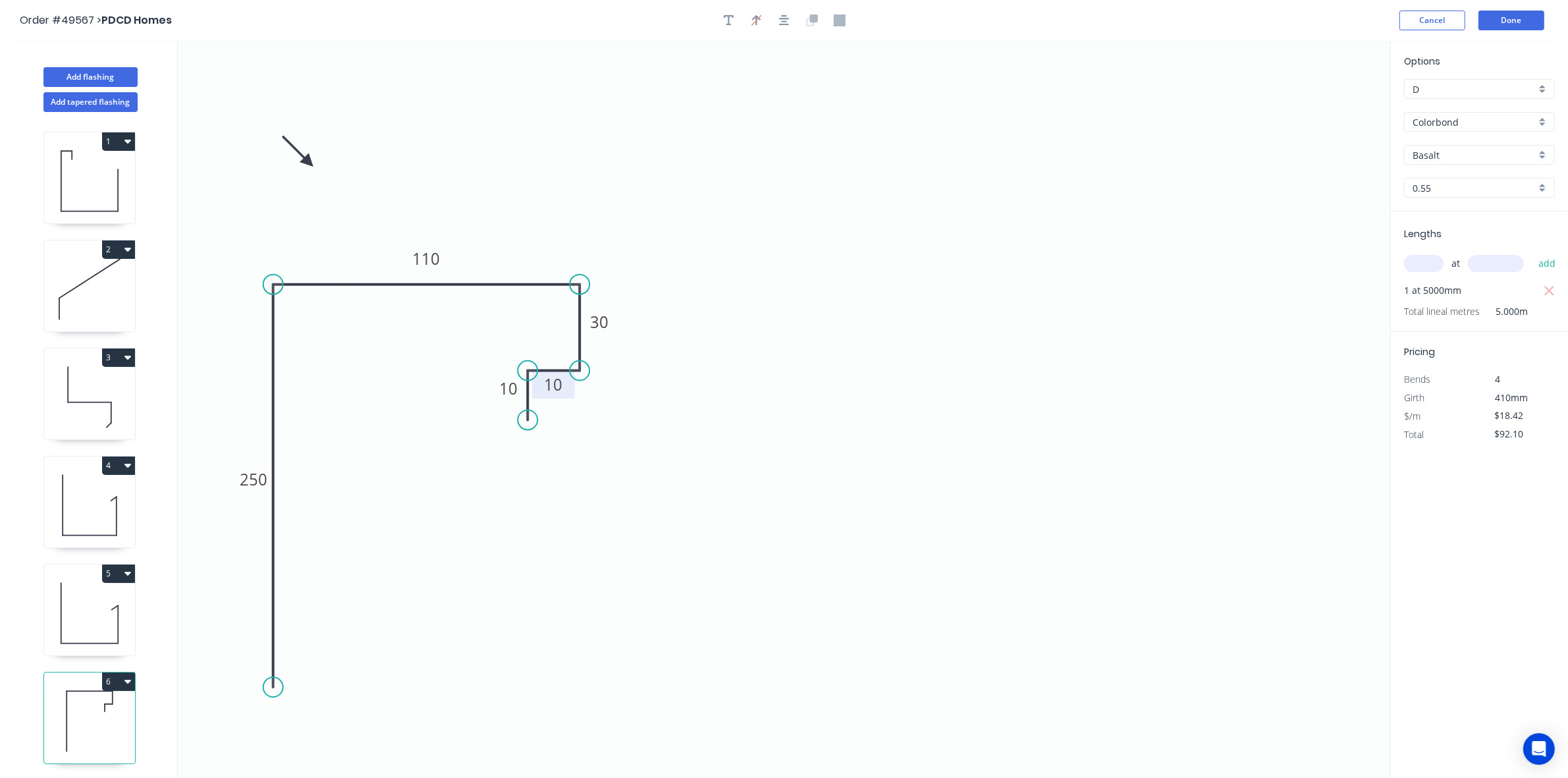
click at [563, 383] on rect at bounding box center [553, 387] width 26 height 19
click at [241, 486] on tspan "250" at bounding box center [253, 479] width 27 height 22
drag, startPoint x: 853, startPoint y: 483, endPoint x: 1035, endPoint y: 403, distance: 198.8
click at [854, 483] on icon "0 242 110 30 18 10" at bounding box center [784, 409] width 1213 height 737
click at [1511, 24] on button "Done" at bounding box center [1512, 20] width 66 height 20
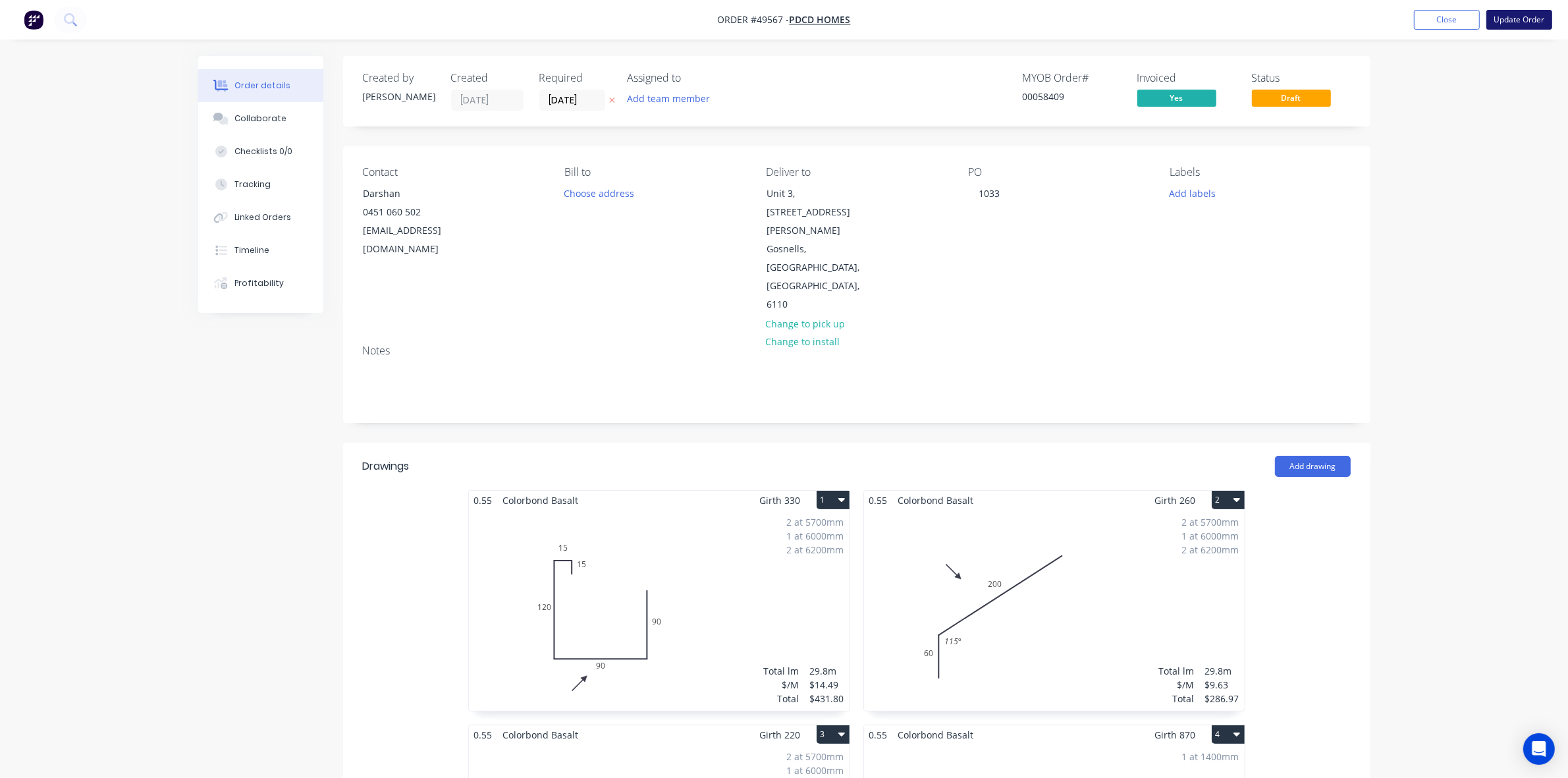
click at [1507, 14] on button "Update Order" at bounding box center [1520, 19] width 66 height 20
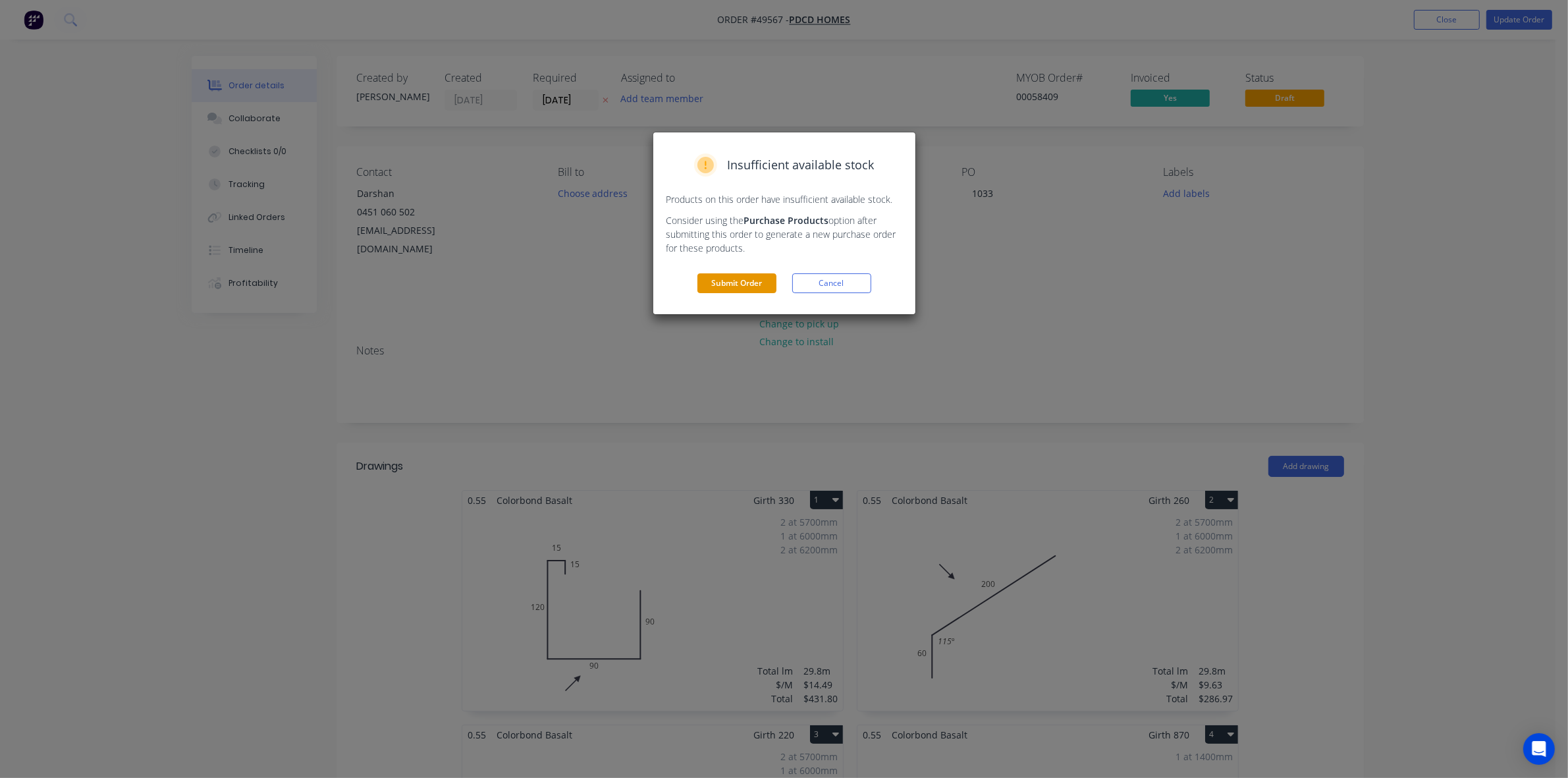
click at [725, 284] on button "Submit Order" at bounding box center [737, 283] width 79 height 20
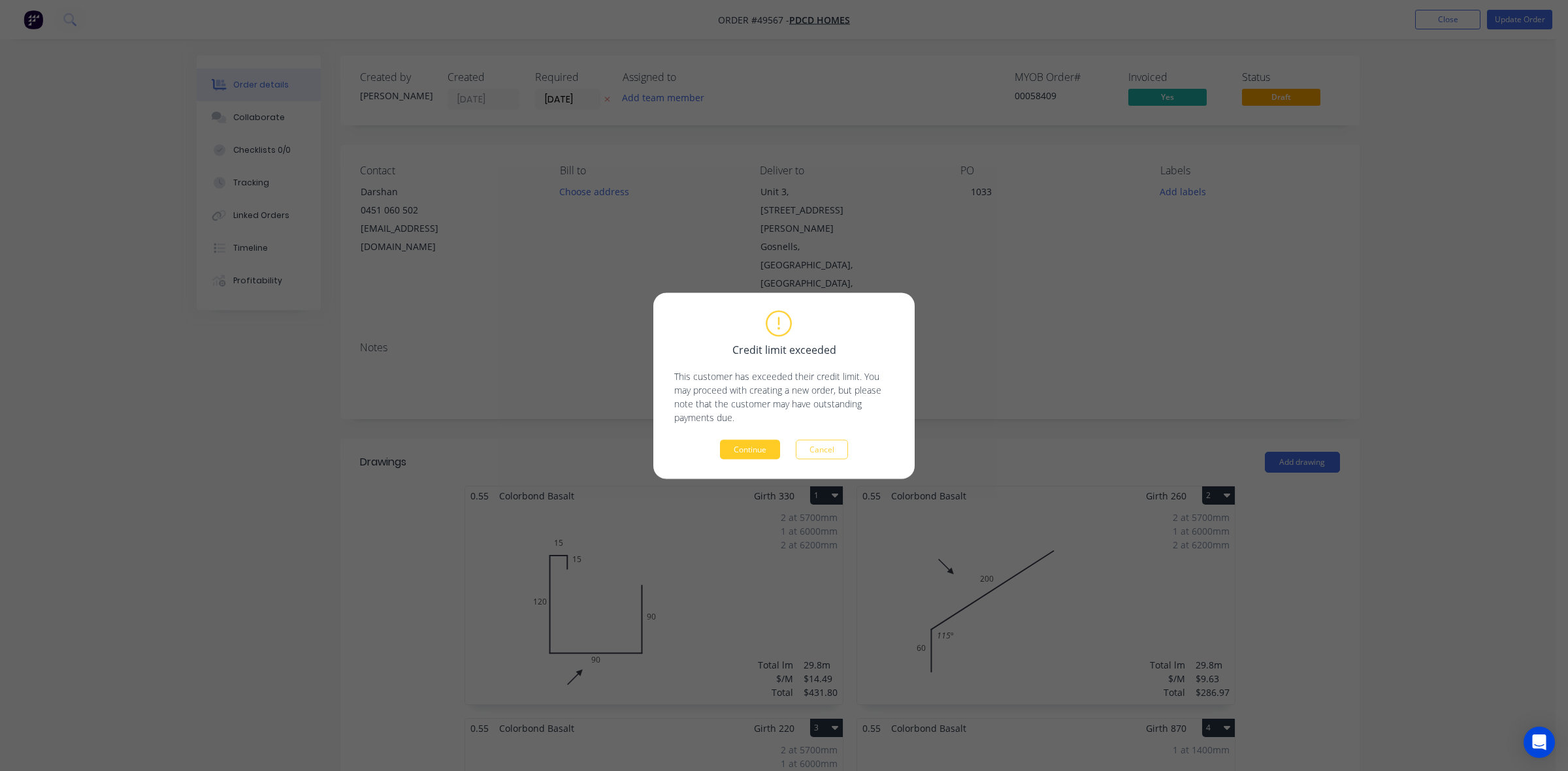
click at [756, 451] on button "Continue" at bounding box center [750, 449] width 60 height 20
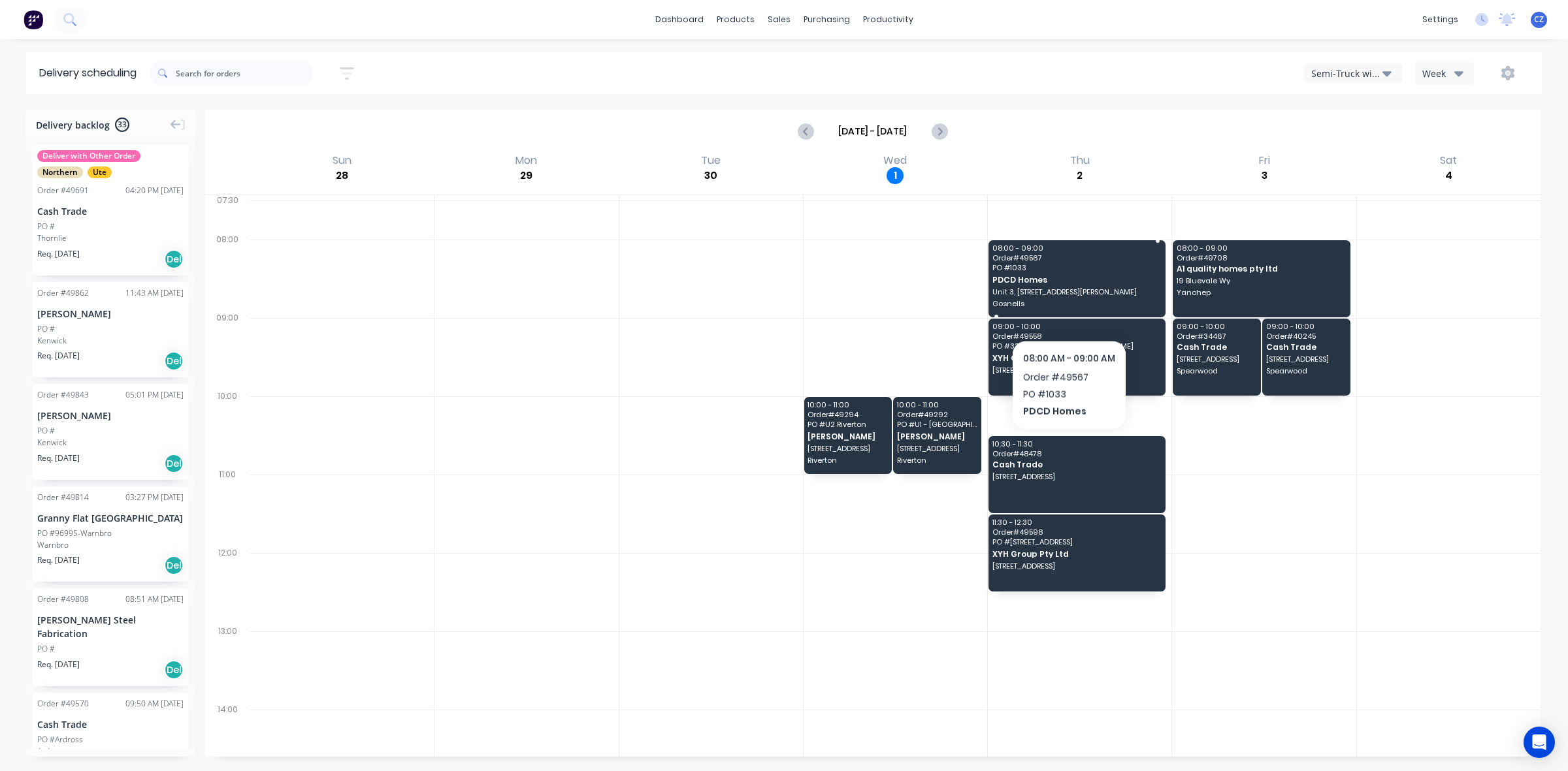
click at [1069, 296] on span "Unit 3, [STREET_ADDRESS][PERSON_NAME]" at bounding box center [1076, 291] width 168 height 7
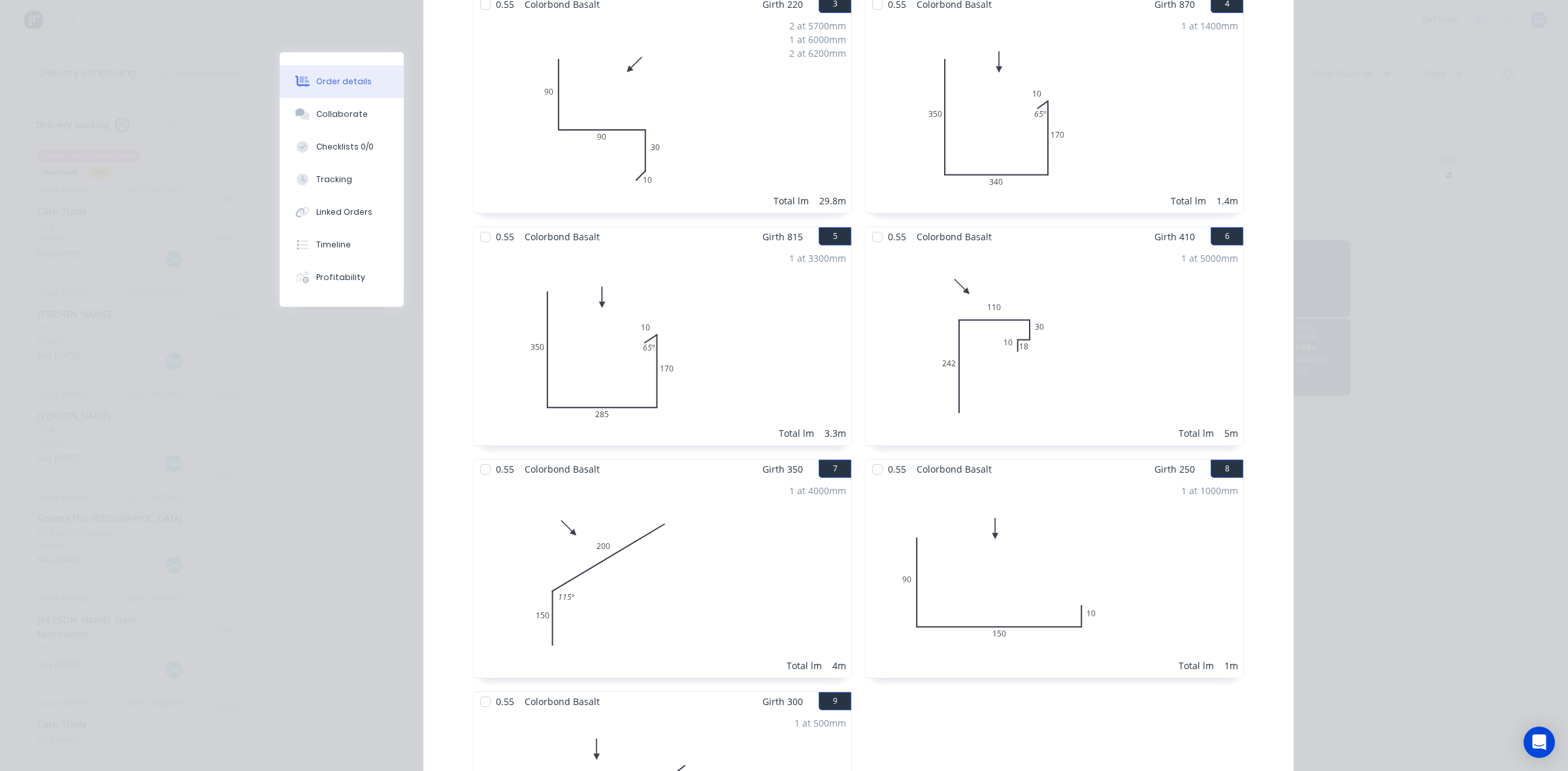
scroll to position [653, 0]
click at [1039, 296] on div "1 at 5000mm Total lm 5m" at bounding box center [1053, 347] width 378 height 200
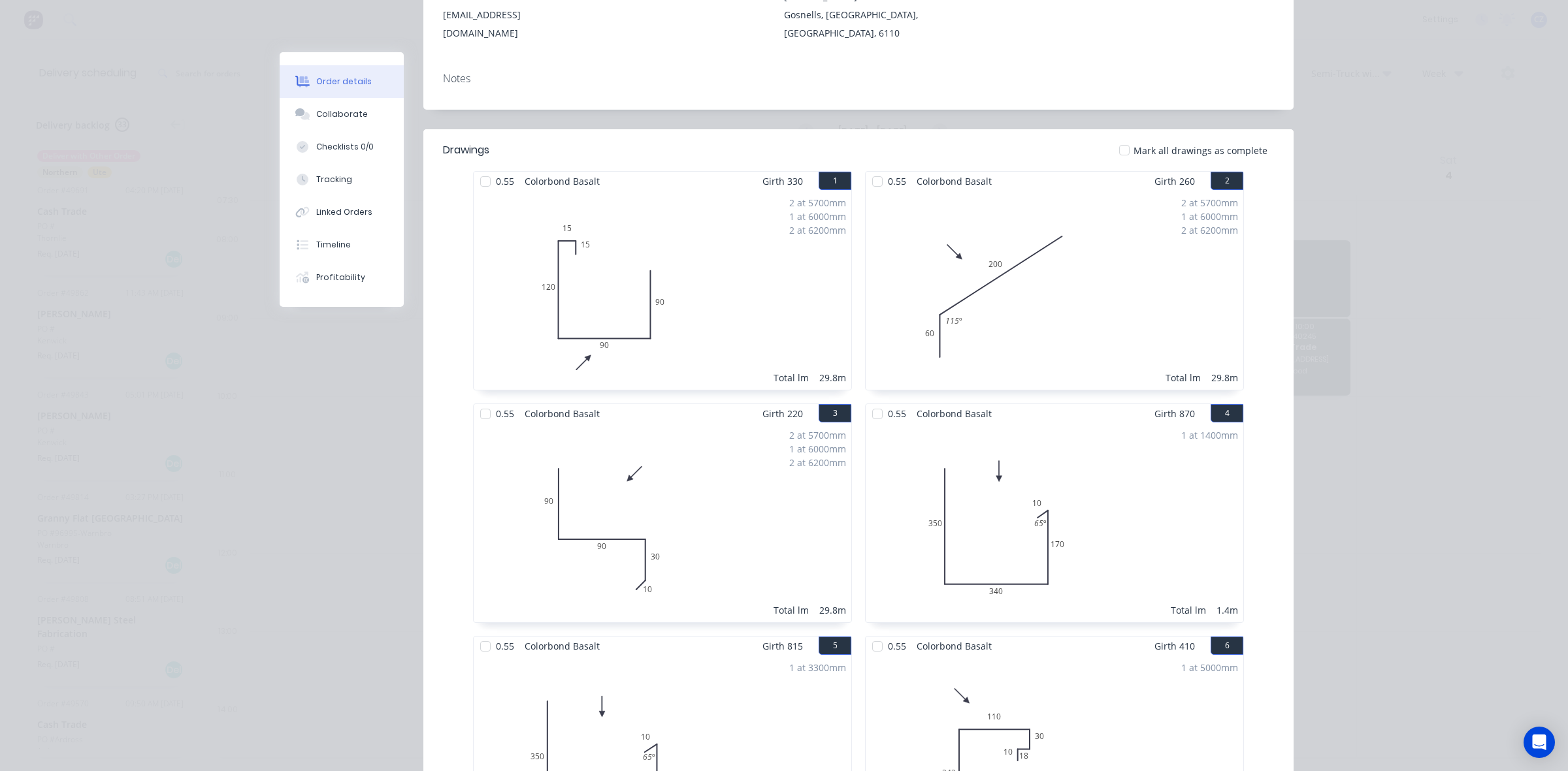
scroll to position [0, 0]
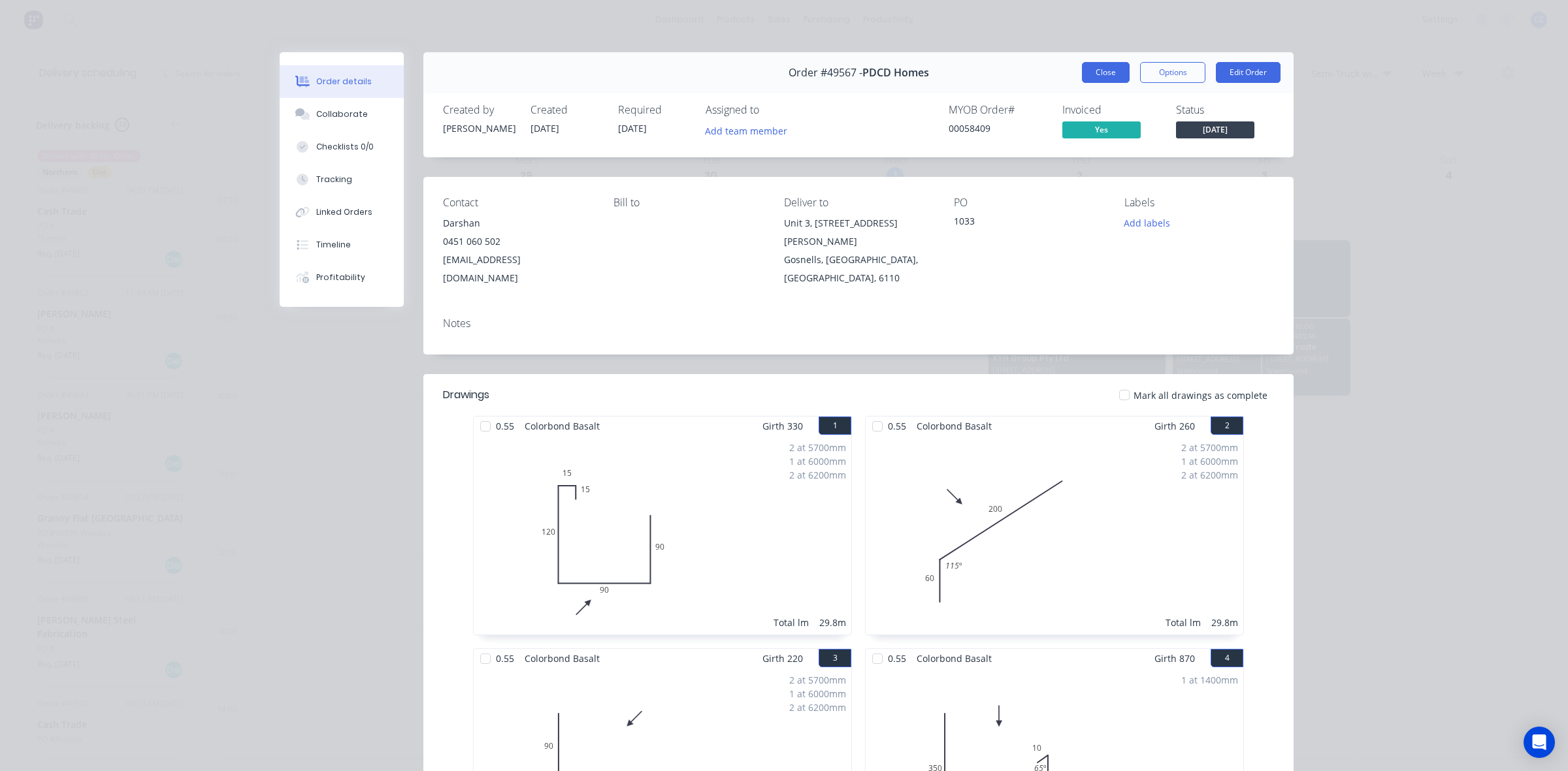
click at [1102, 77] on button "Close" at bounding box center [1105, 72] width 48 height 21
